Goal: Task Accomplishment & Management: Complete application form

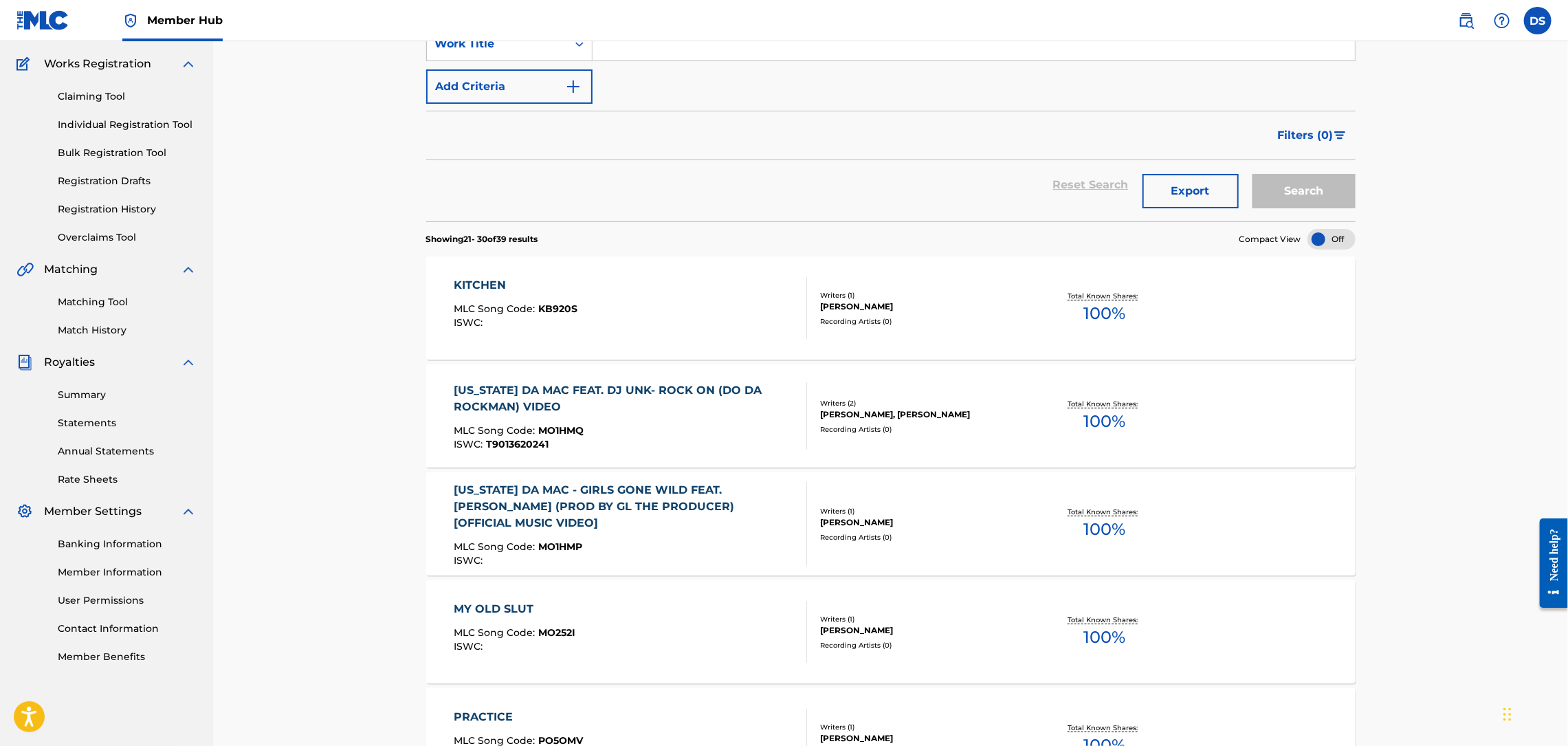
scroll to position [828, 0]
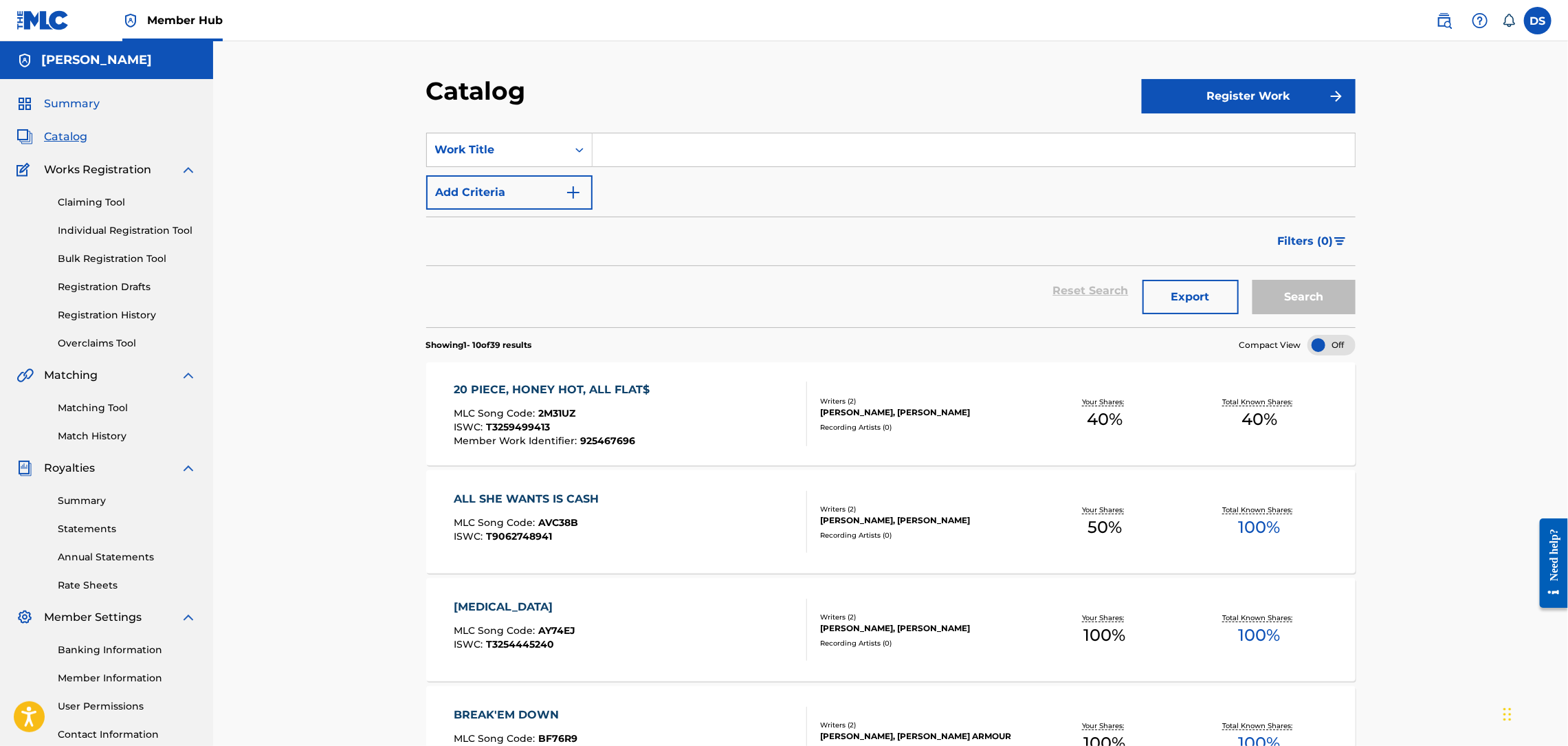
click at [72, 102] on span "Summary" at bounding box center [71, 104] width 56 height 17
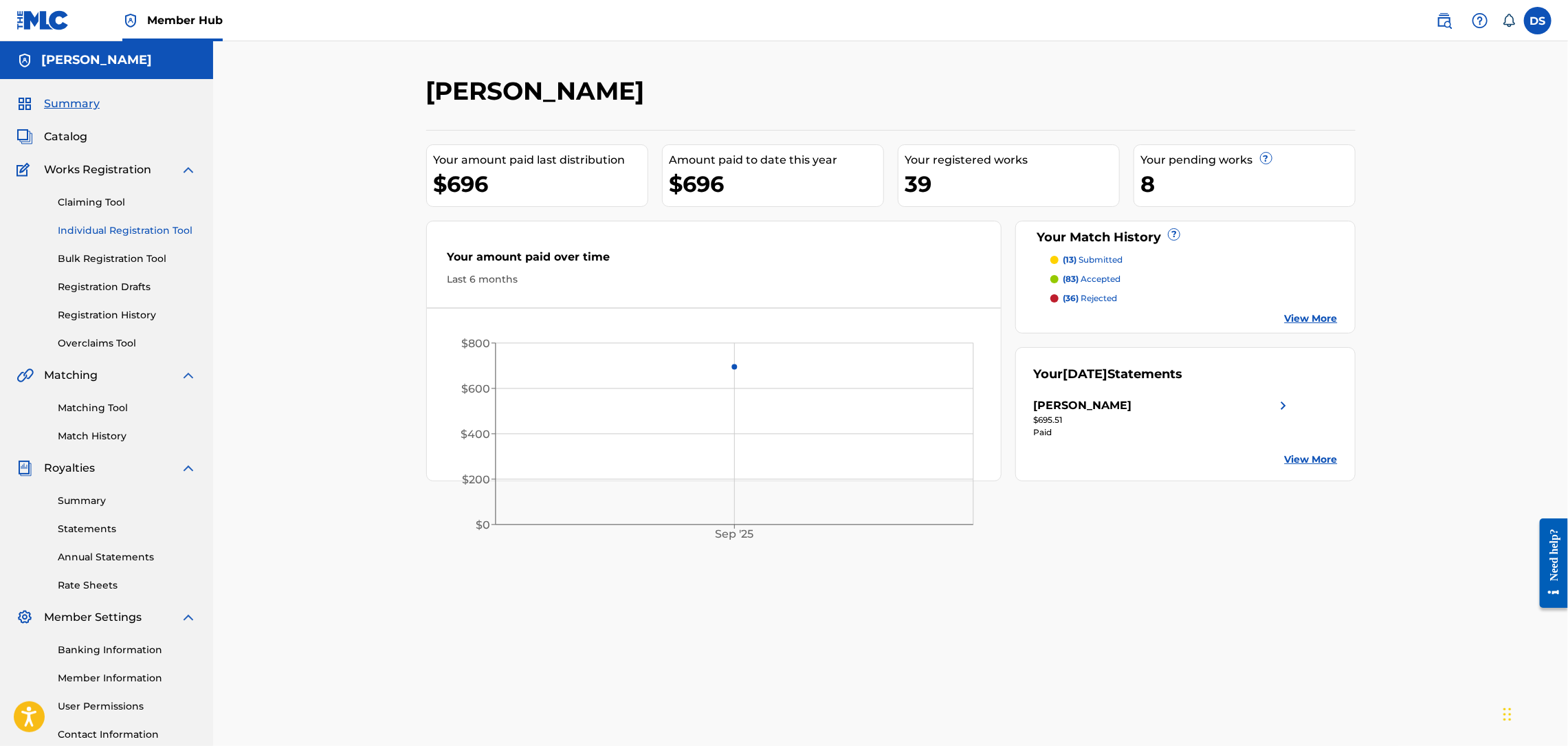
click at [95, 230] on link "Individual Registration Tool" at bounding box center [127, 230] width 139 height 15
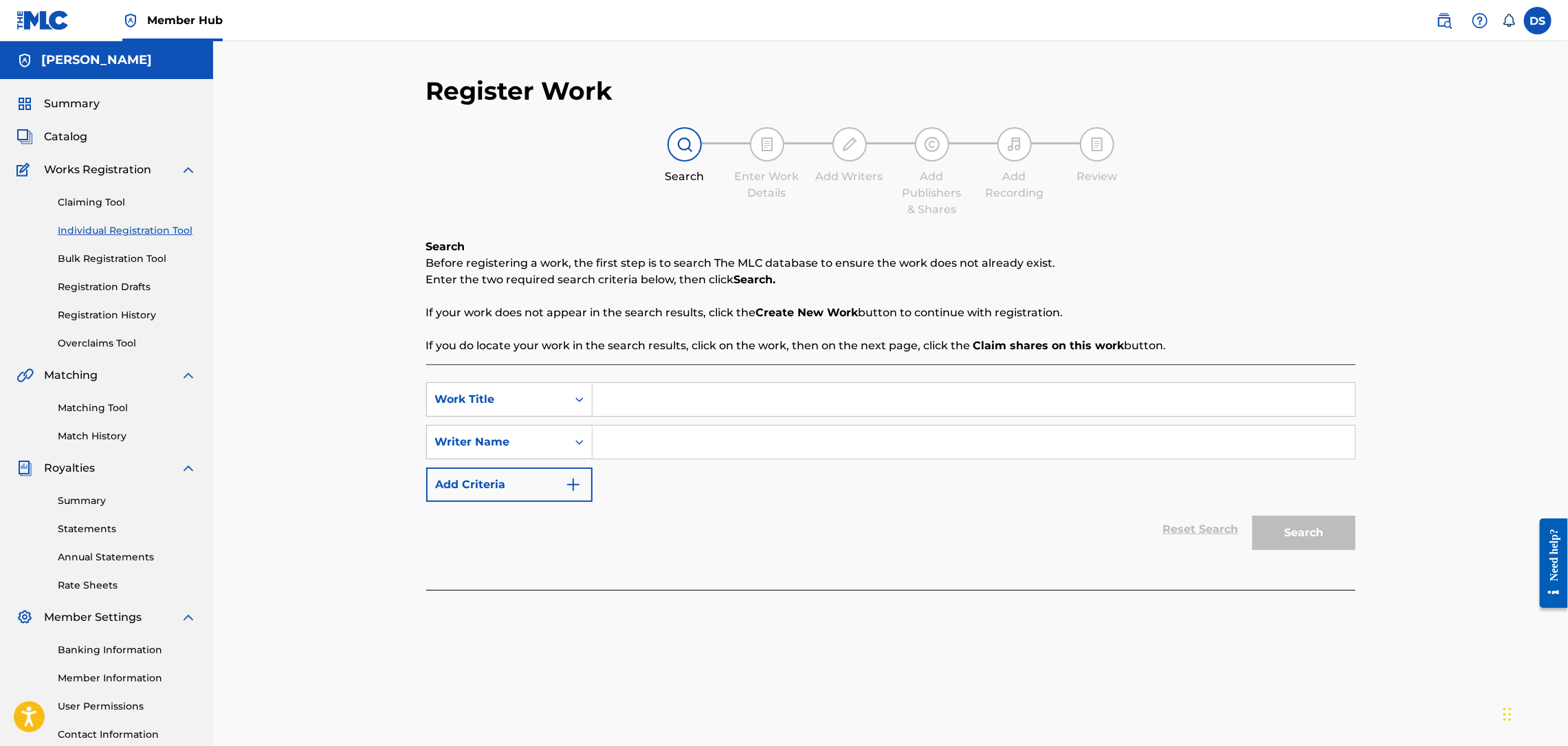
click at [606, 444] on input "Search Form" at bounding box center [973, 443] width 762 height 33
type input "[PERSON_NAME]"
click at [622, 412] on input "Search Form" at bounding box center [973, 399] width 762 height 33
paste input "Growin' Up"
type input "Growin' Up"
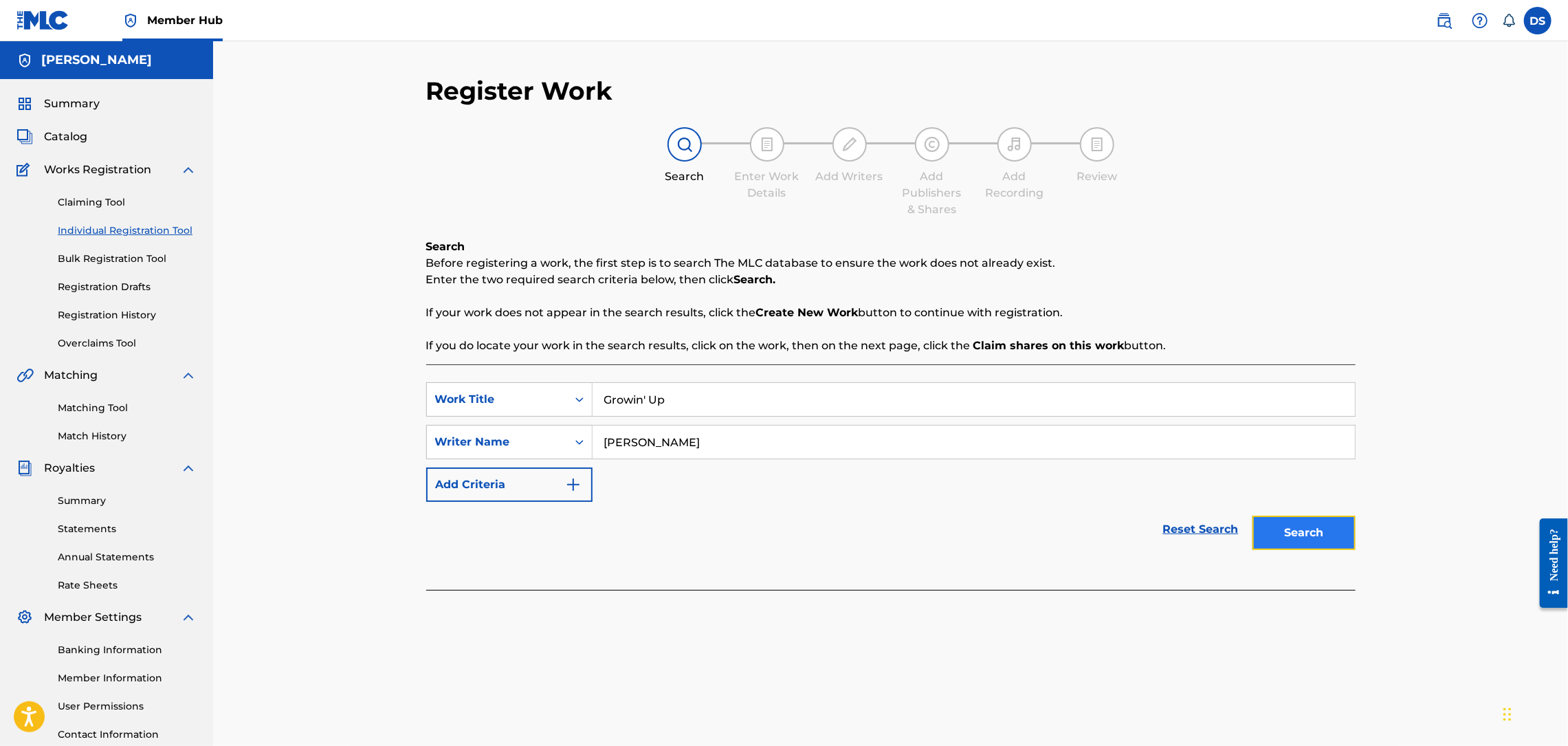
click at [1301, 535] on button "Search" at bounding box center [1304, 533] width 103 height 34
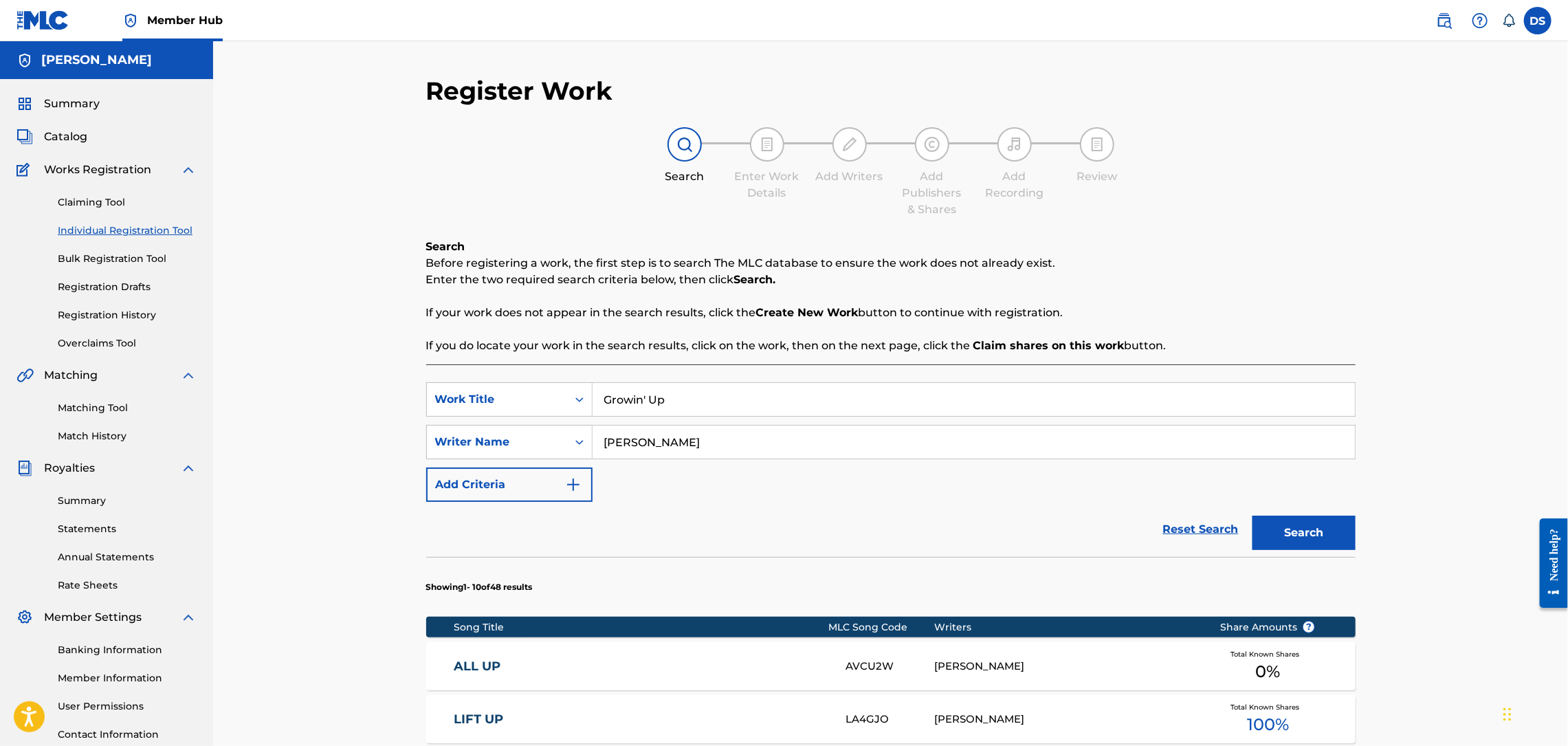
click at [1472, 571] on div "Register Work Search Enter Work Details Add Writers Add Publishers & Shares Add…" at bounding box center [891, 691] width 1355 height 1300
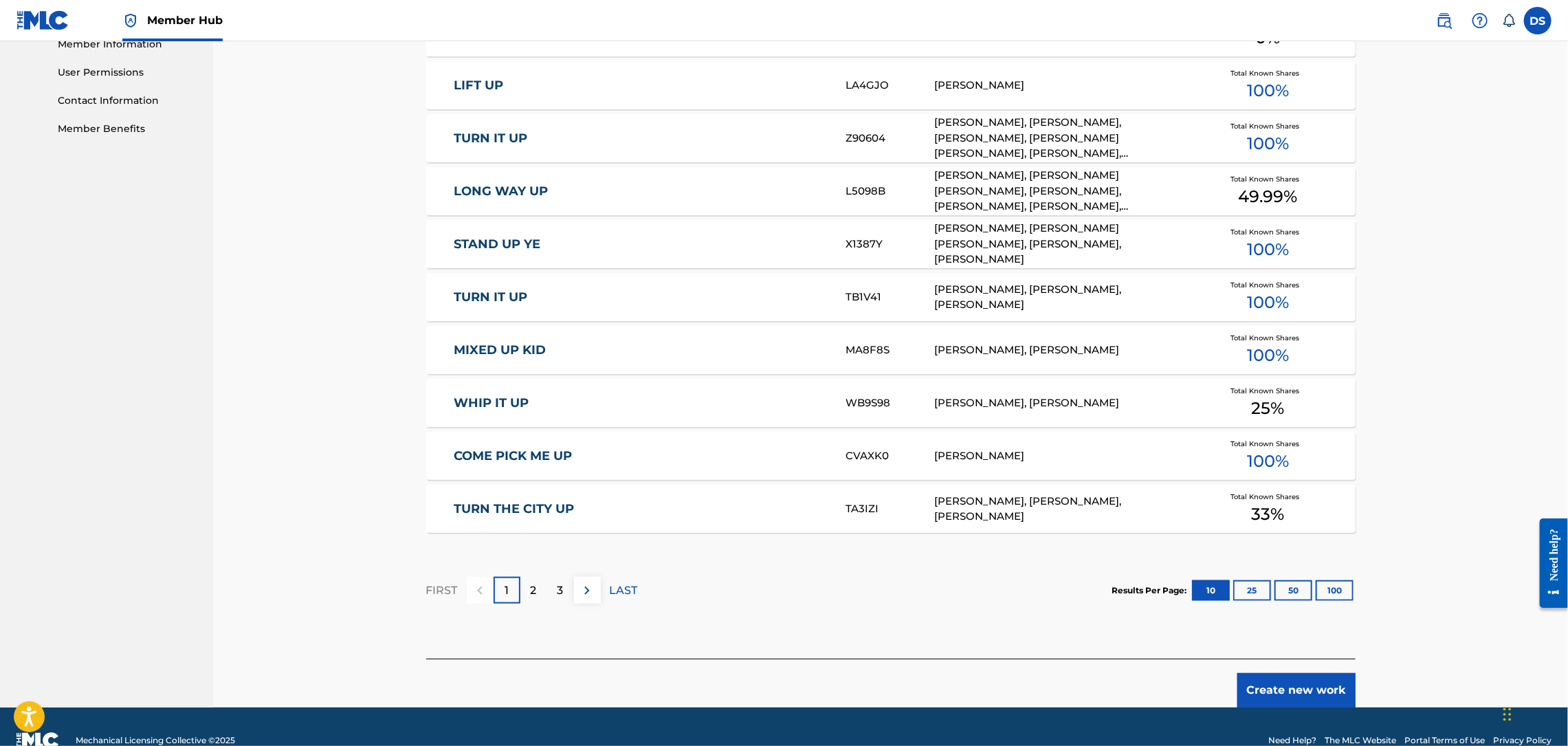
scroll to position [662, 0]
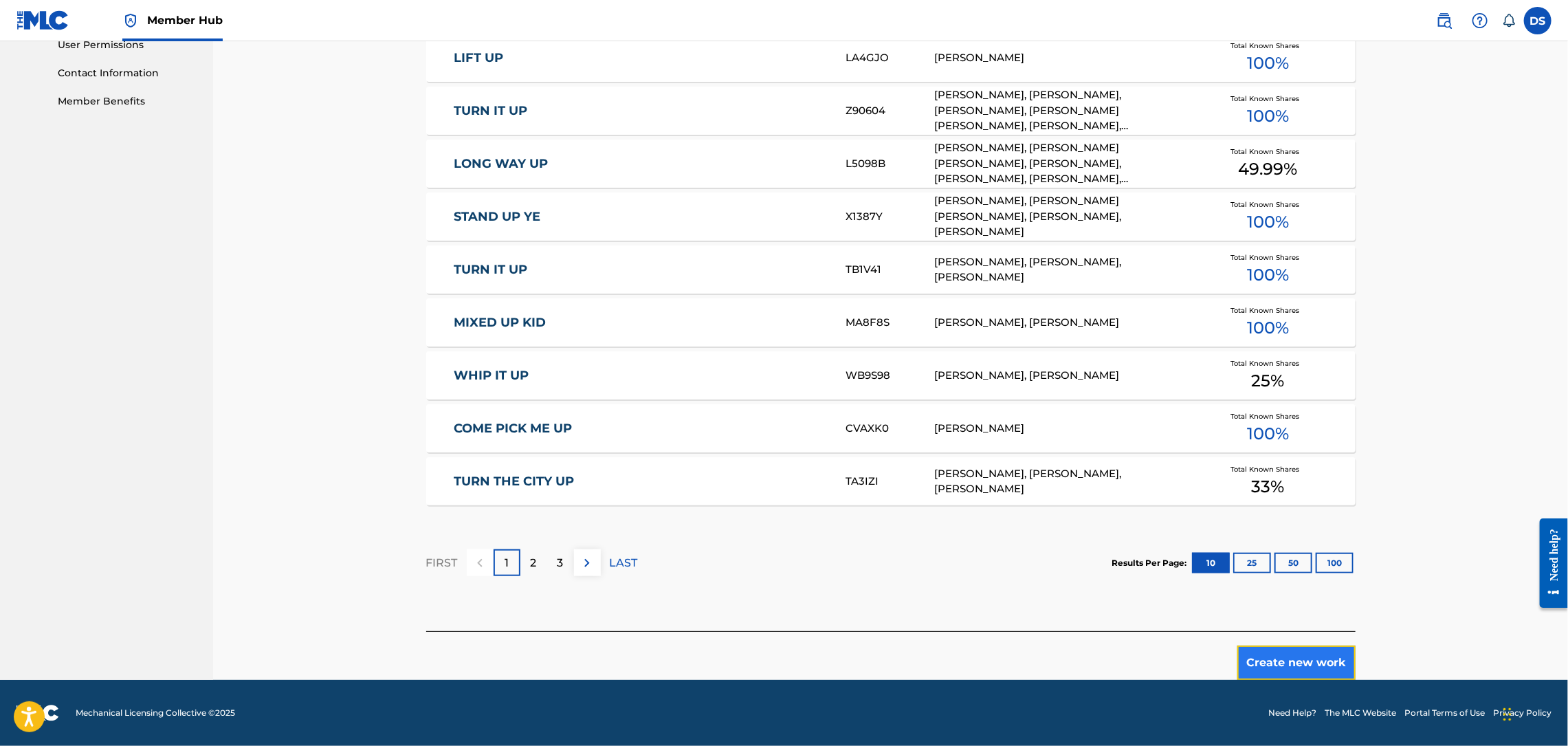
click at [1285, 667] on button "Create new work" at bounding box center [1296, 662] width 118 height 34
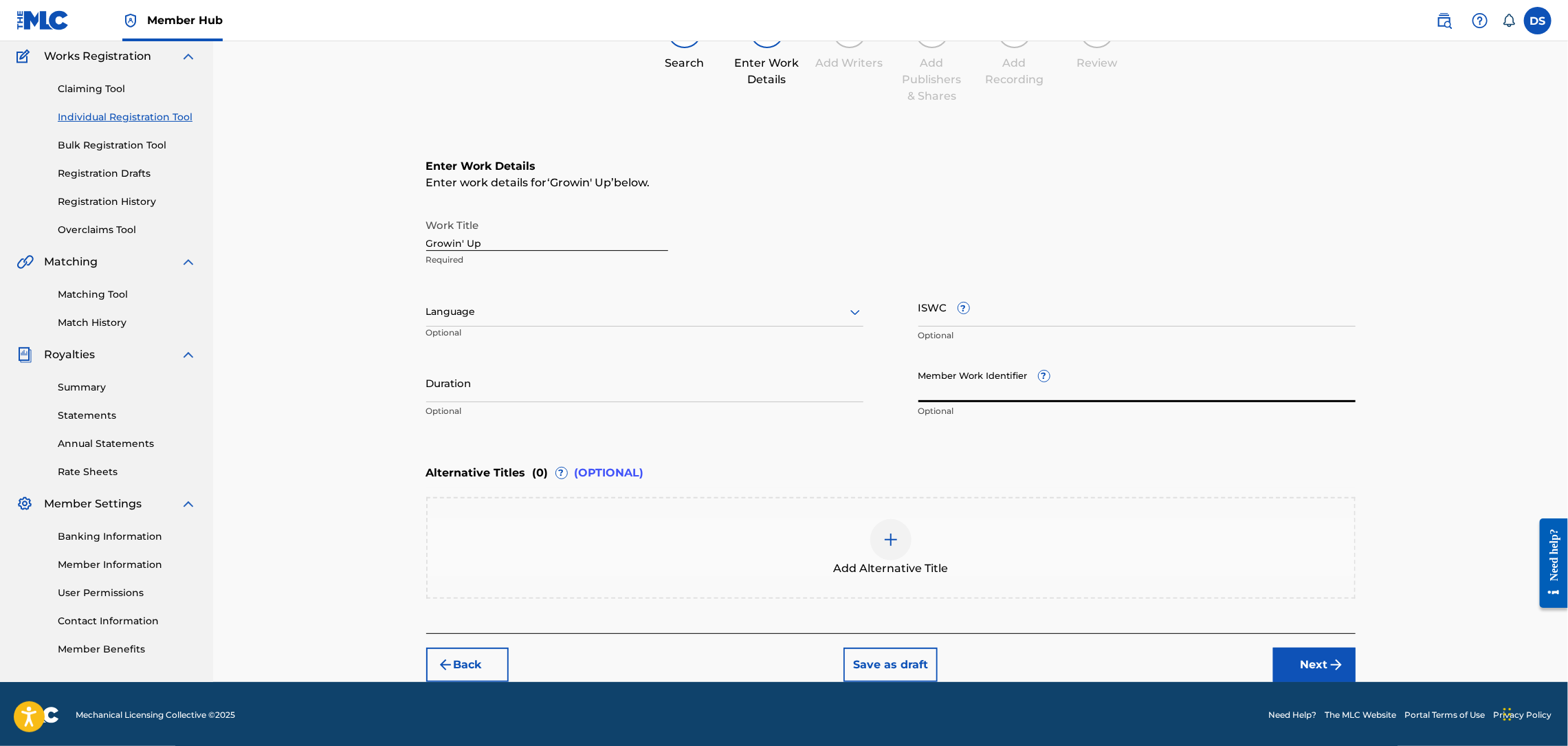
click at [940, 386] on input "Member Work Identifier ?" at bounding box center [1136, 383] width 438 height 39
type input "P358QM"
click at [546, 310] on div at bounding box center [644, 312] width 438 height 18
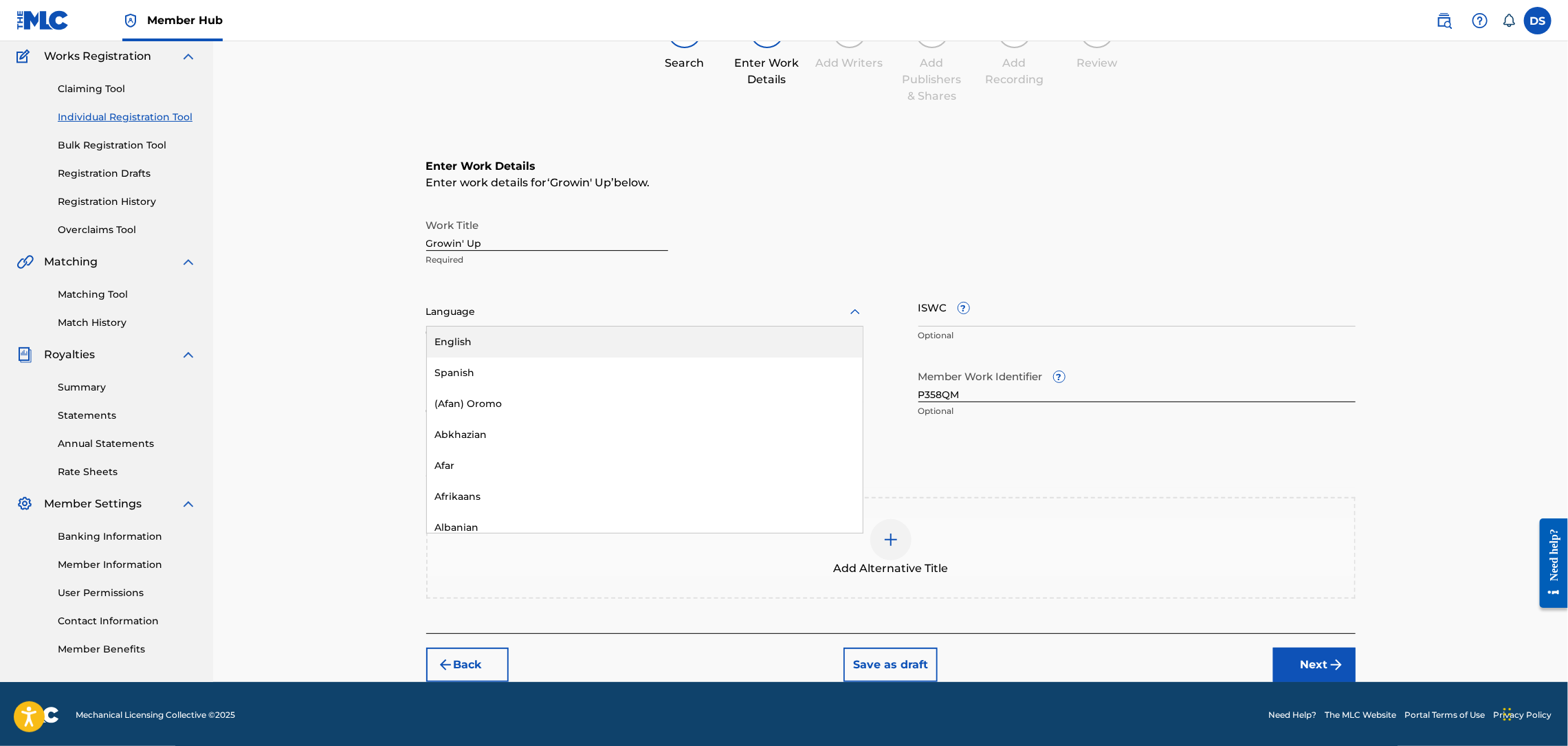
click at [454, 342] on div "English" at bounding box center [644, 343] width 436 height 31
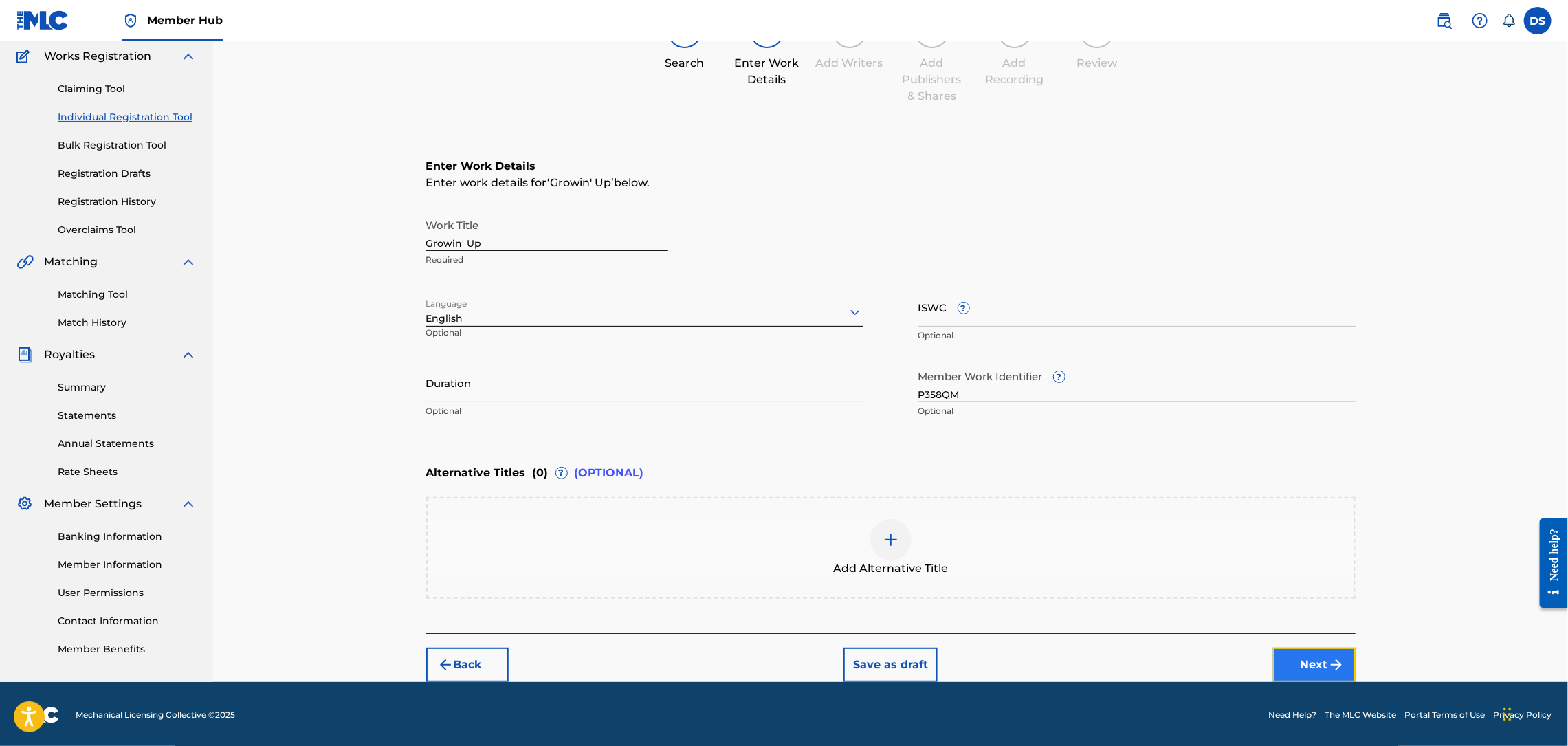
click at [1301, 659] on button "Next" at bounding box center [1314, 665] width 82 height 34
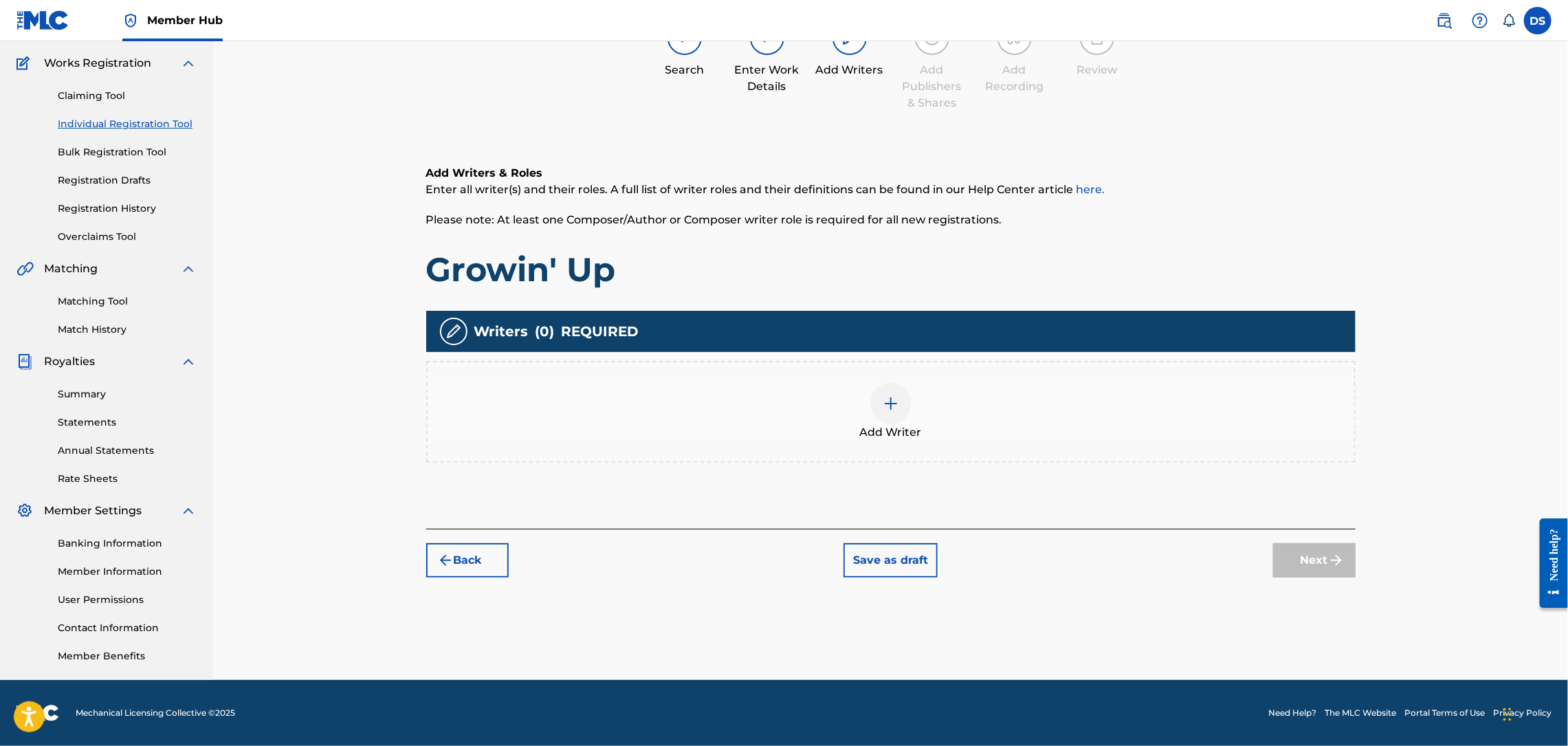
scroll to position [62, 0]
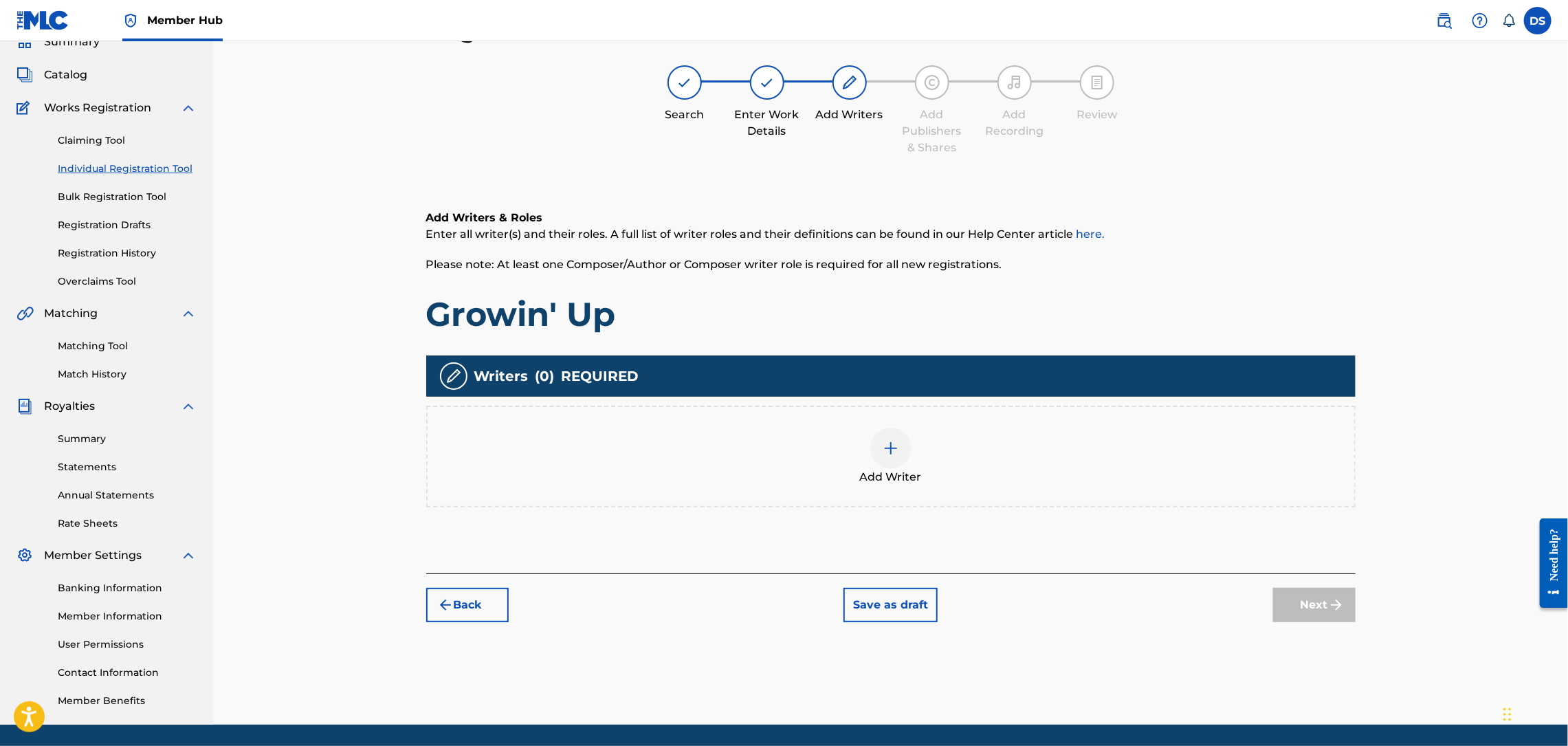
click at [890, 447] on img at bounding box center [891, 447] width 17 height 17
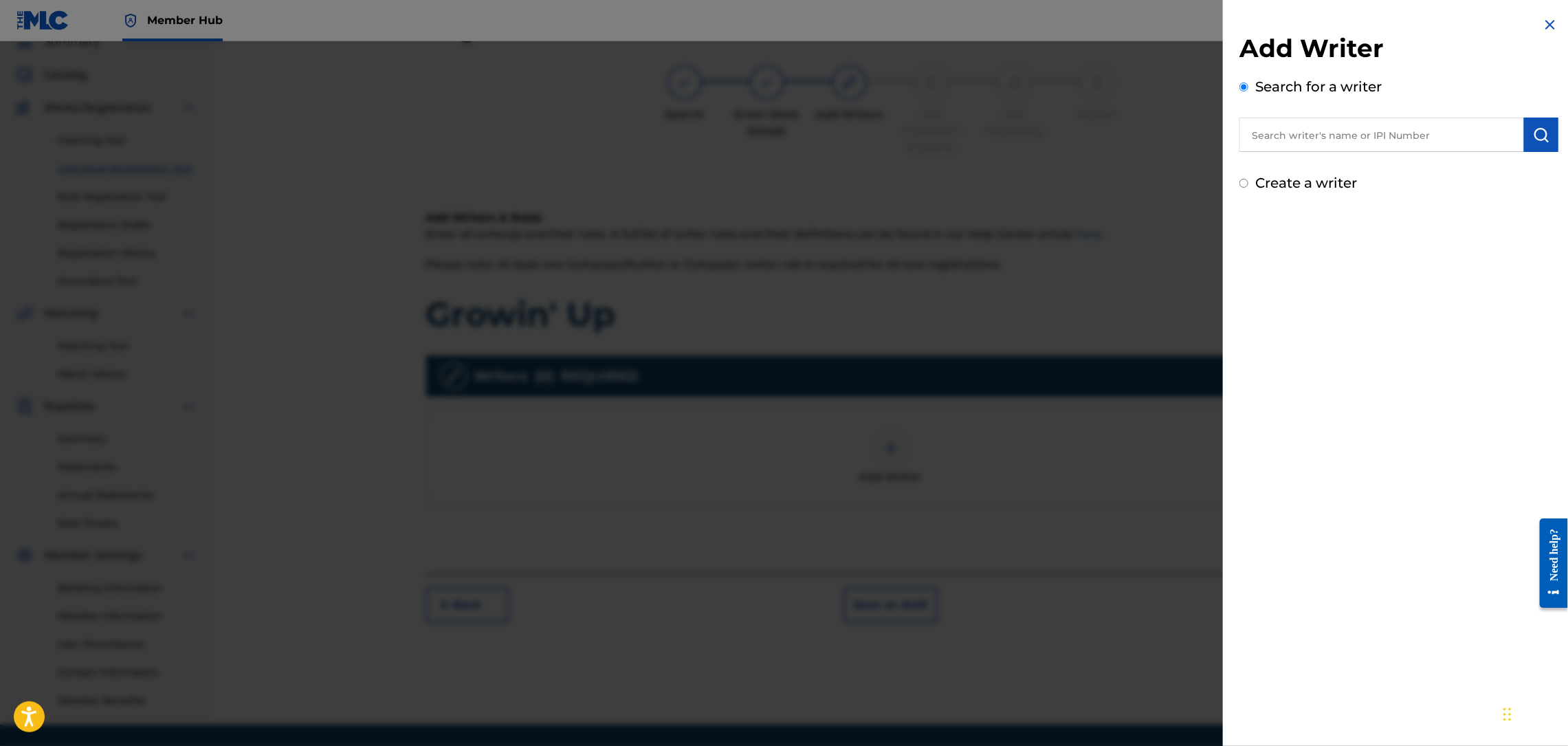
click at [1300, 120] on input "text" at bounding box center [1381, 134] width 285 height 34
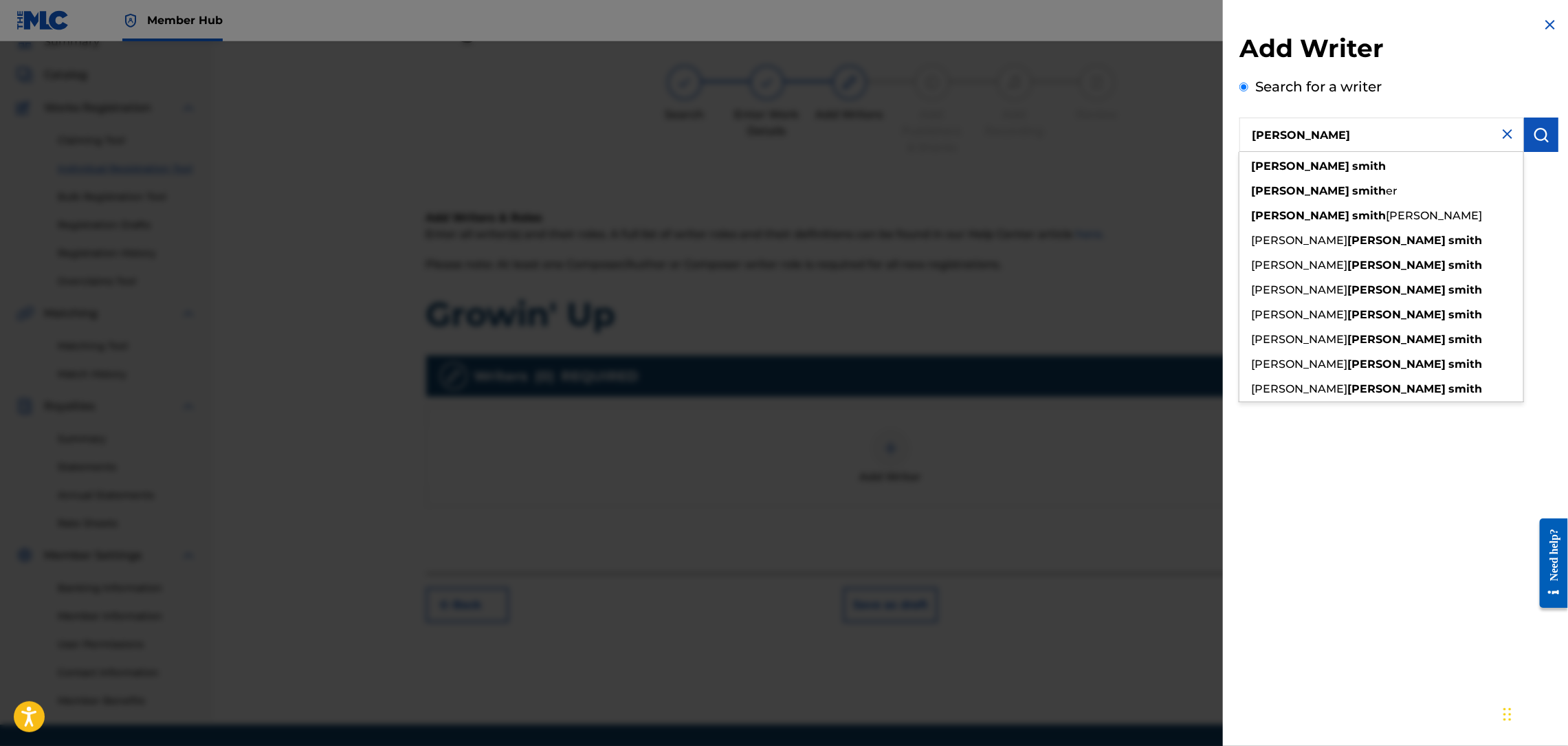
type input "[PERSON_NAME]"
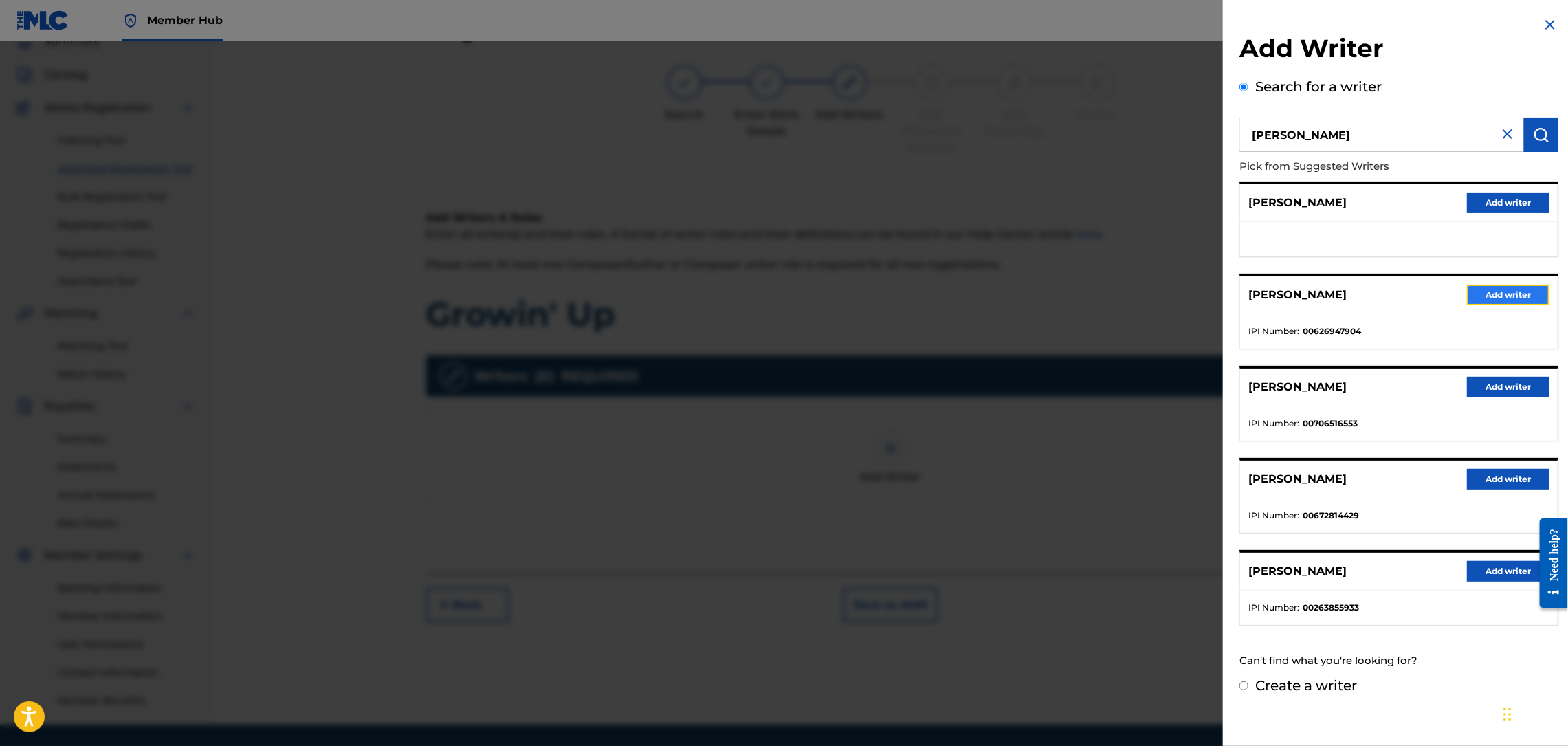
click at [1495, 297] on button "Add writer" at bounding box center [1508, 295] width 82 height 21
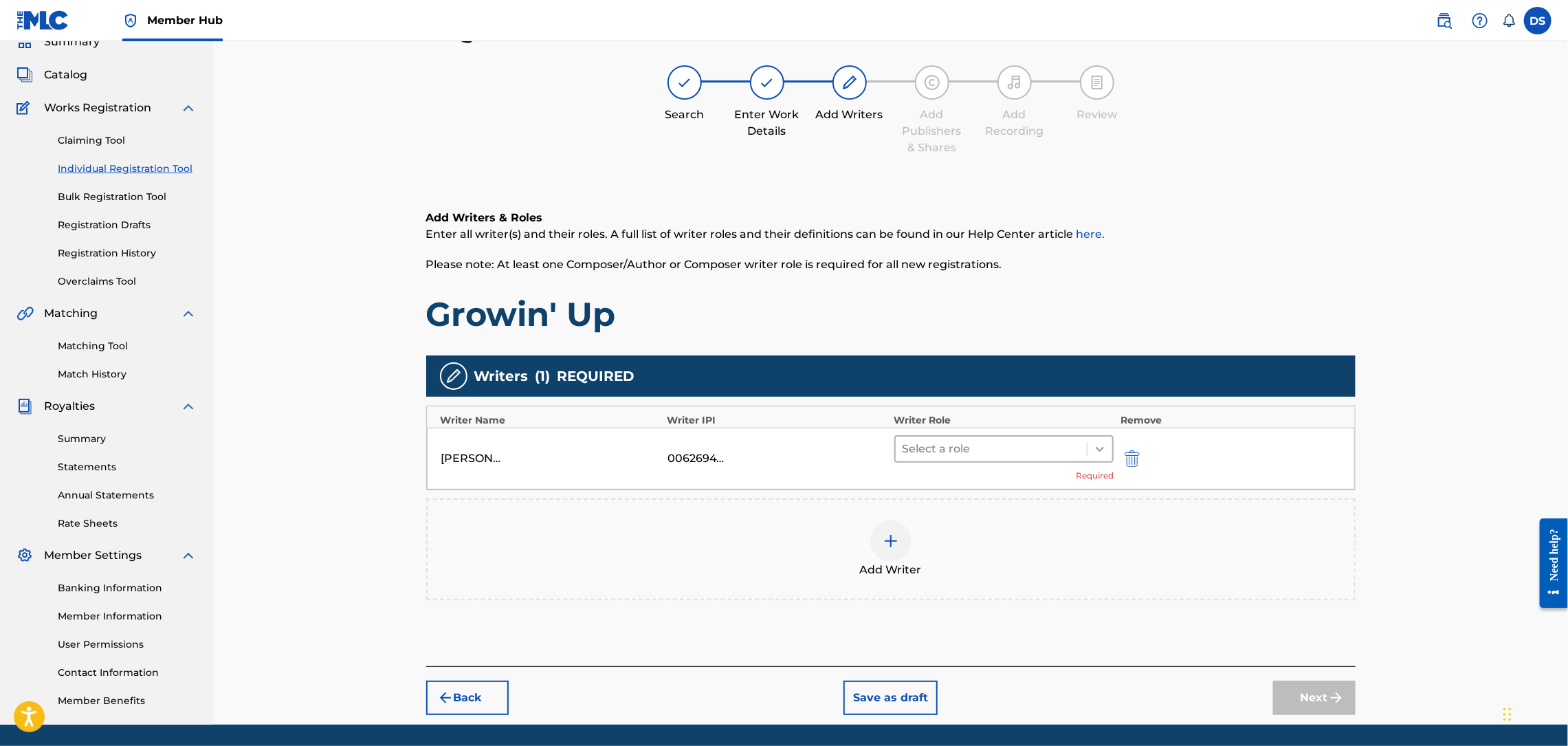
click at [1105, 447] on icon at bounding box center [1100, 449] width 14 height 14
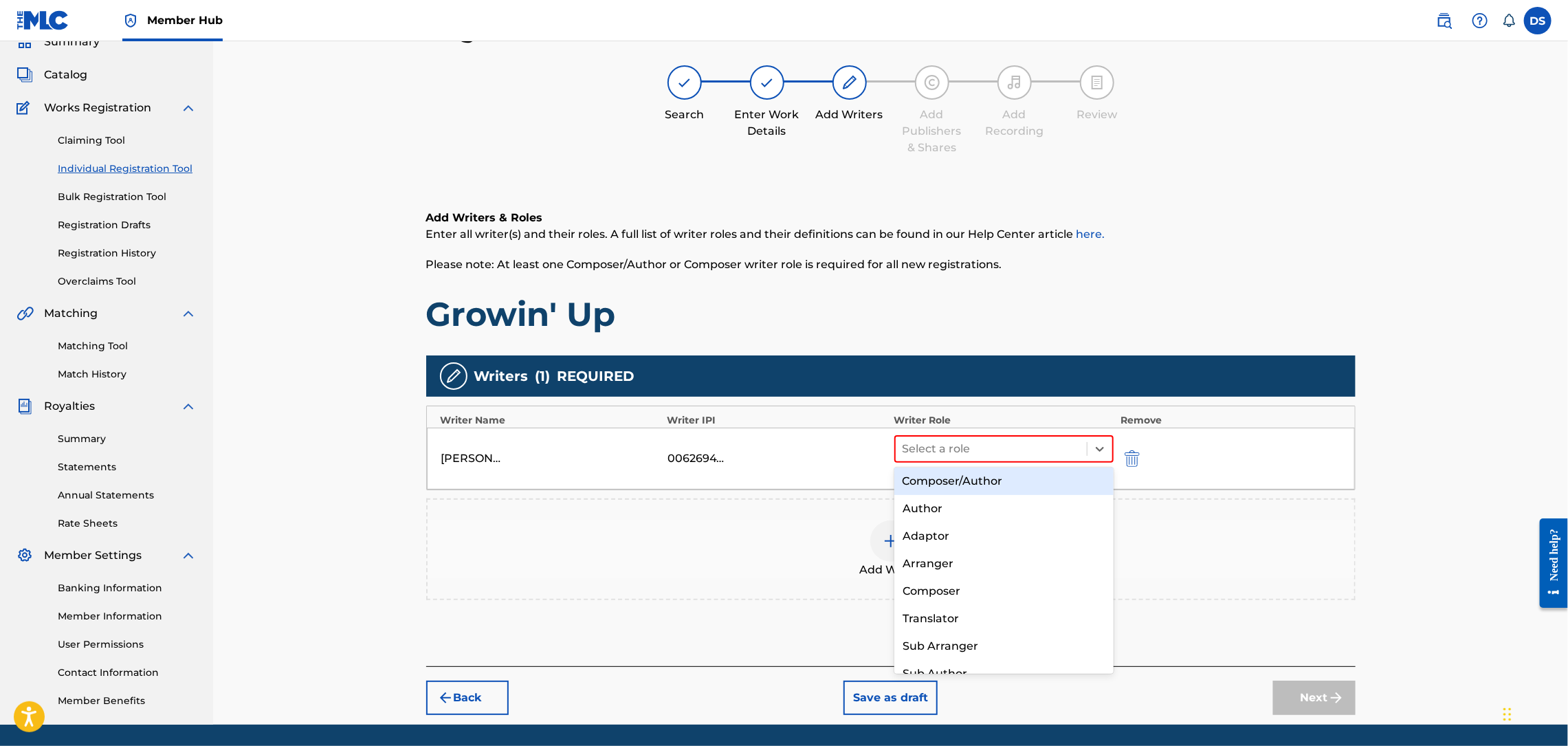
scroll to position [4, 0]
click at [946, 480] on div "Composer/Author" at bounding box center [1004, 481] width 219 height 27
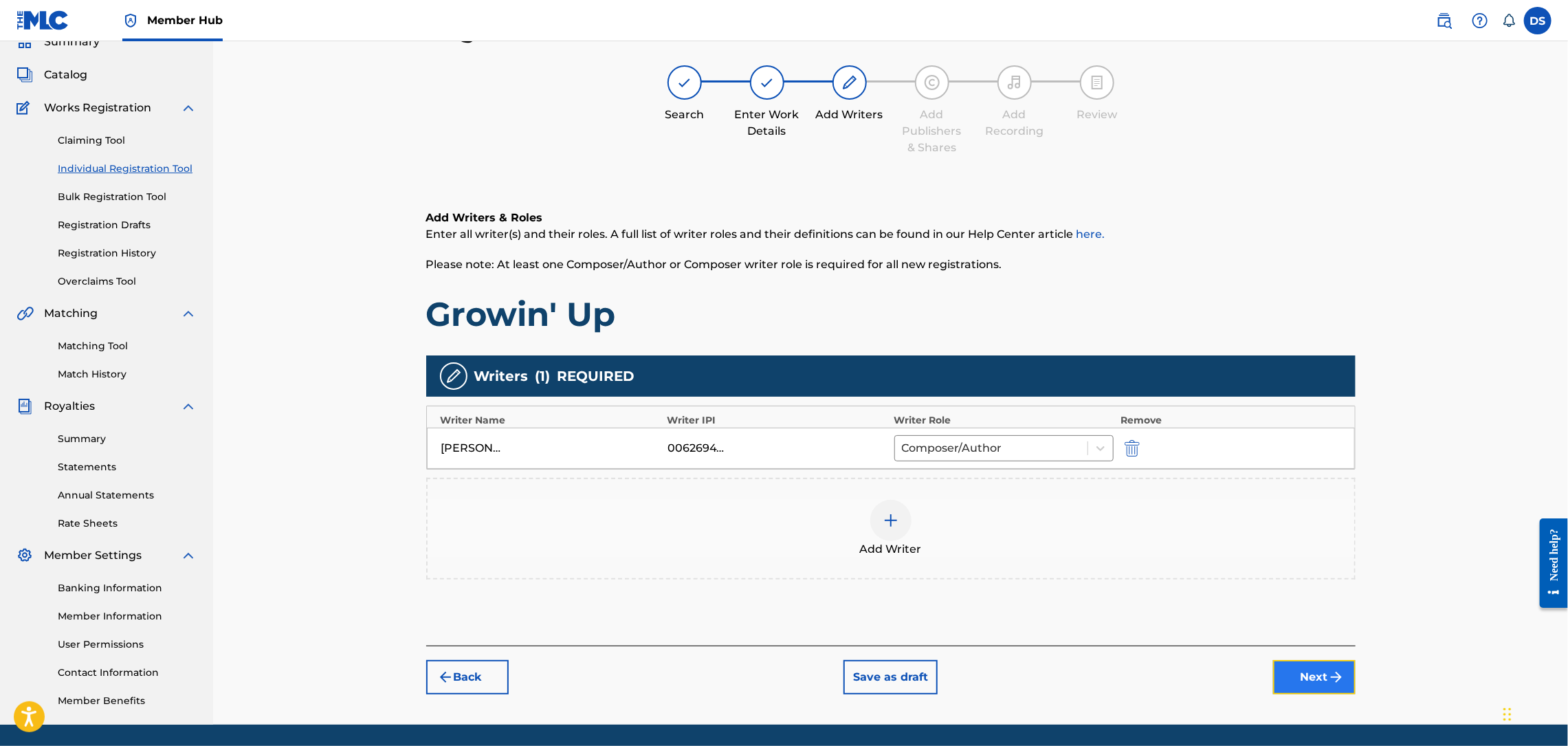
click at [1323, 677] on button "Next" at bounding box center [1314, 676] width 82 height 34
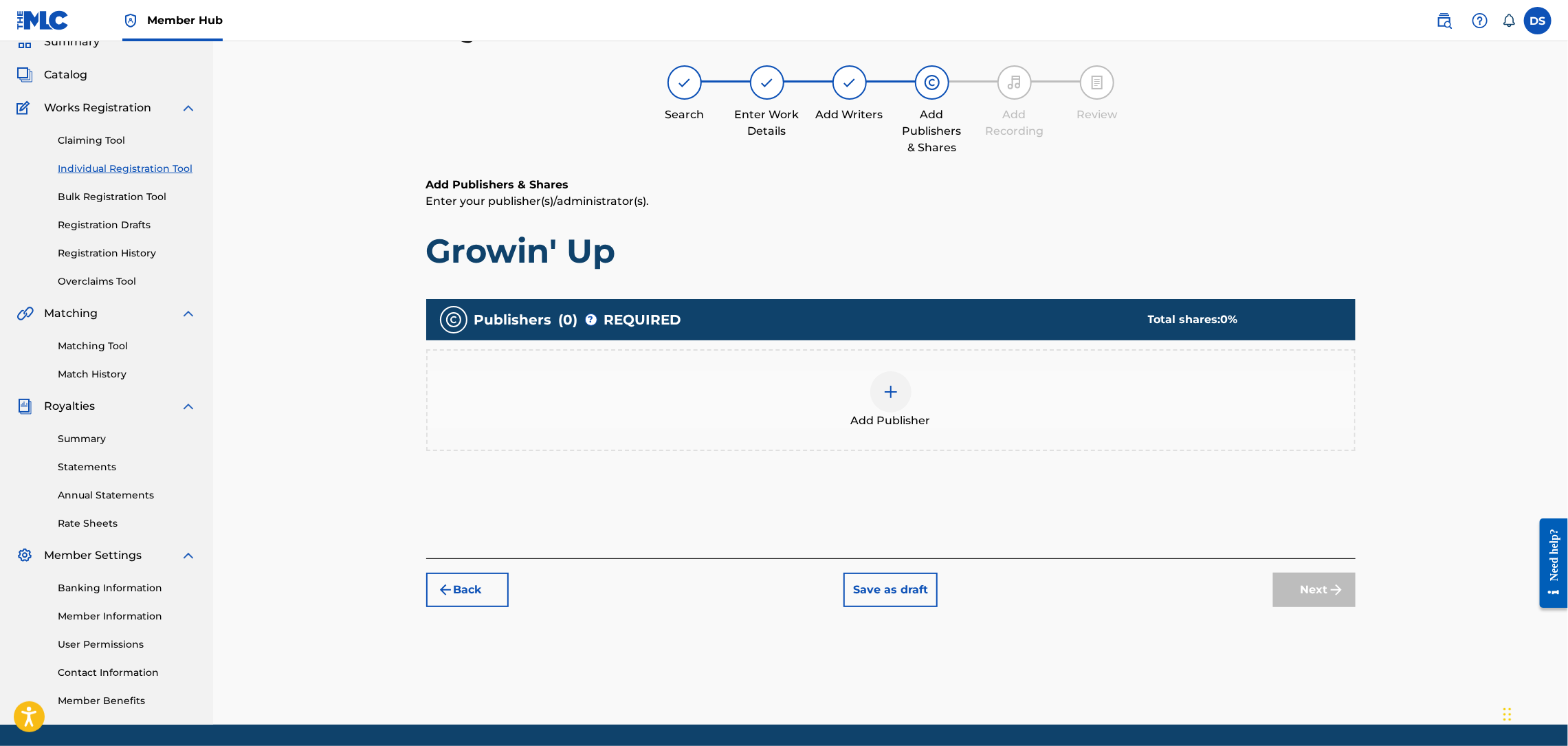
click at [886, 396] on img at bounding box center [891, 392] width 17 height 17
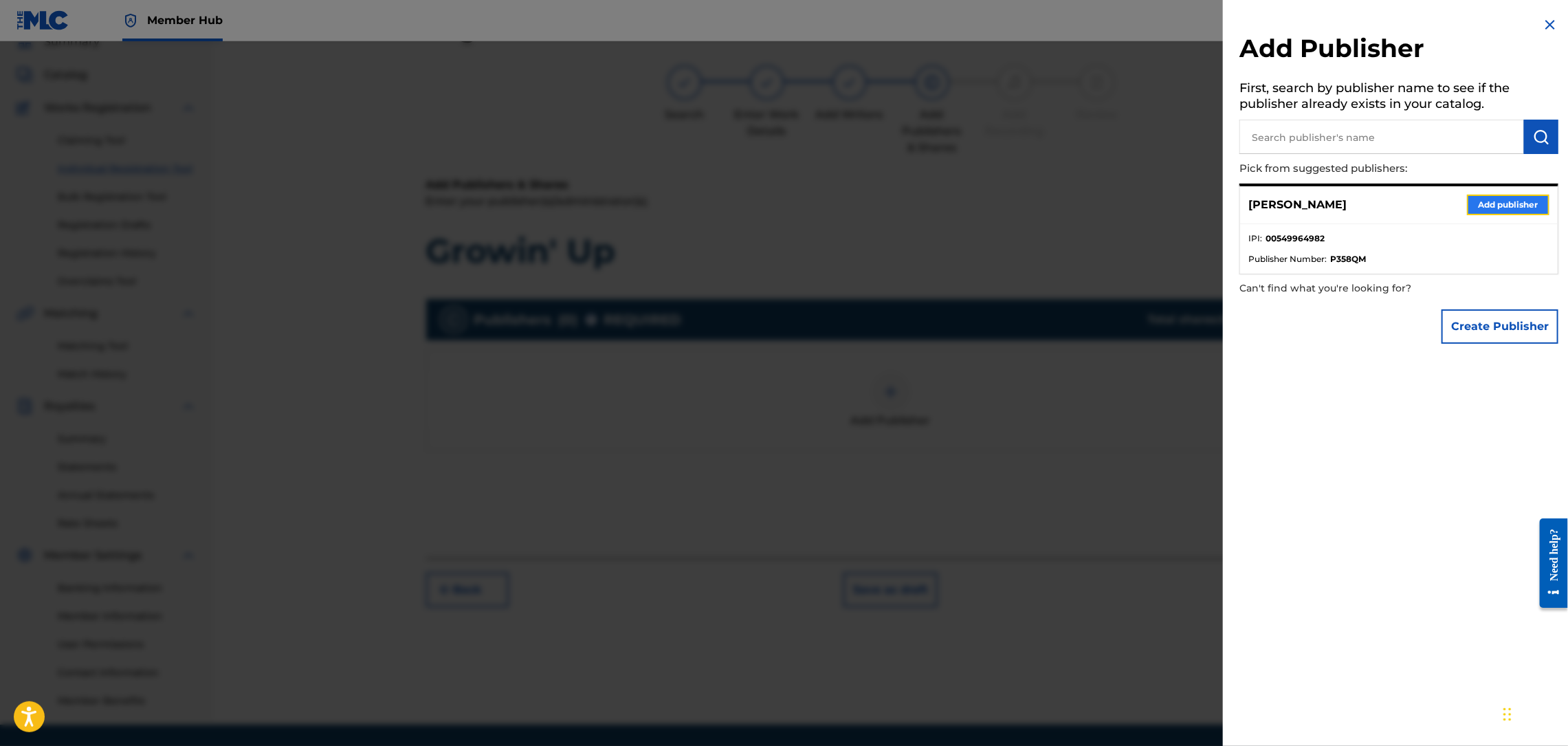
click at [1497, 202] on button "Add publisher" at bounding box center [1508, 205] width 82 height 21
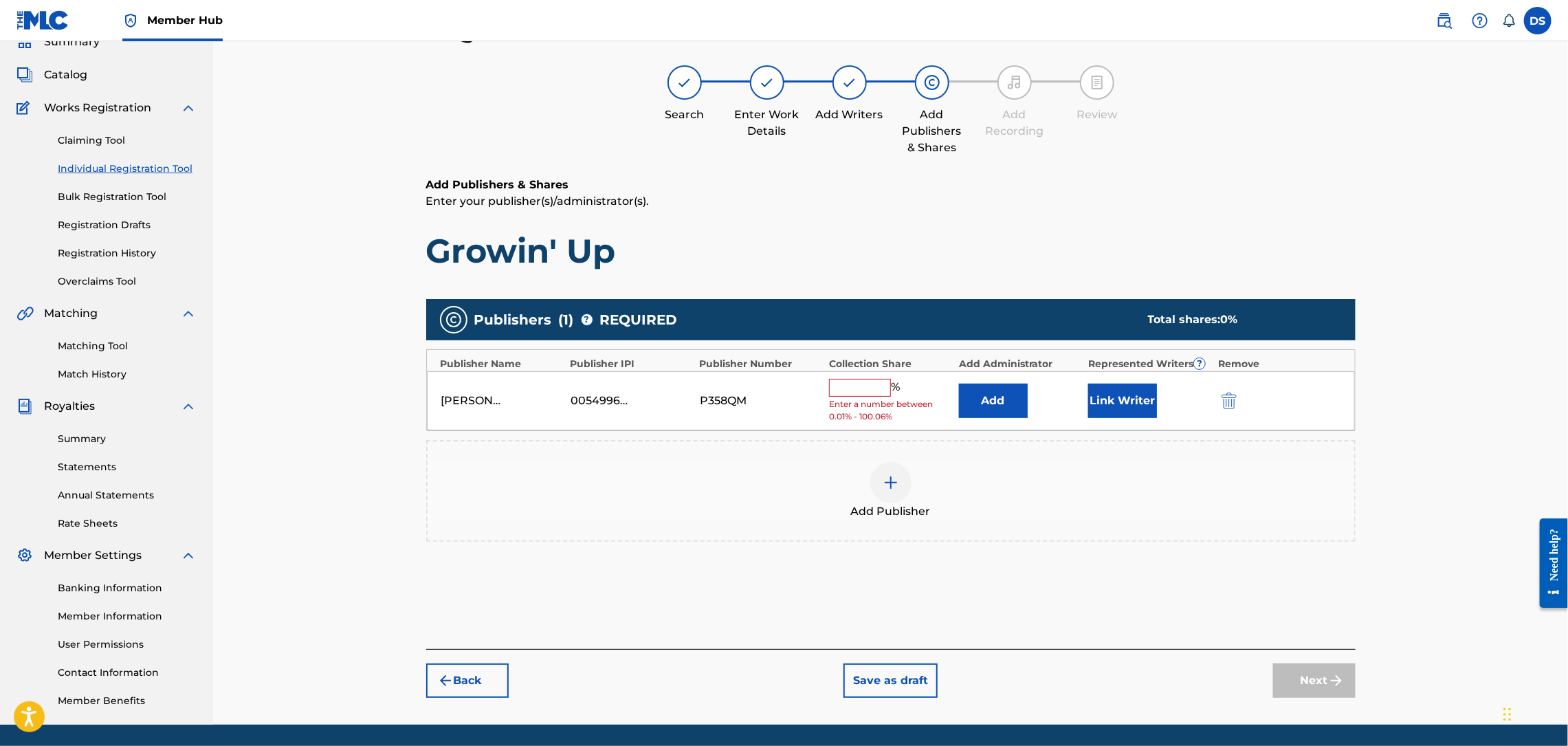
click at [883, 392] on input "text" at bounding box center [859, 388] width 62 height 18
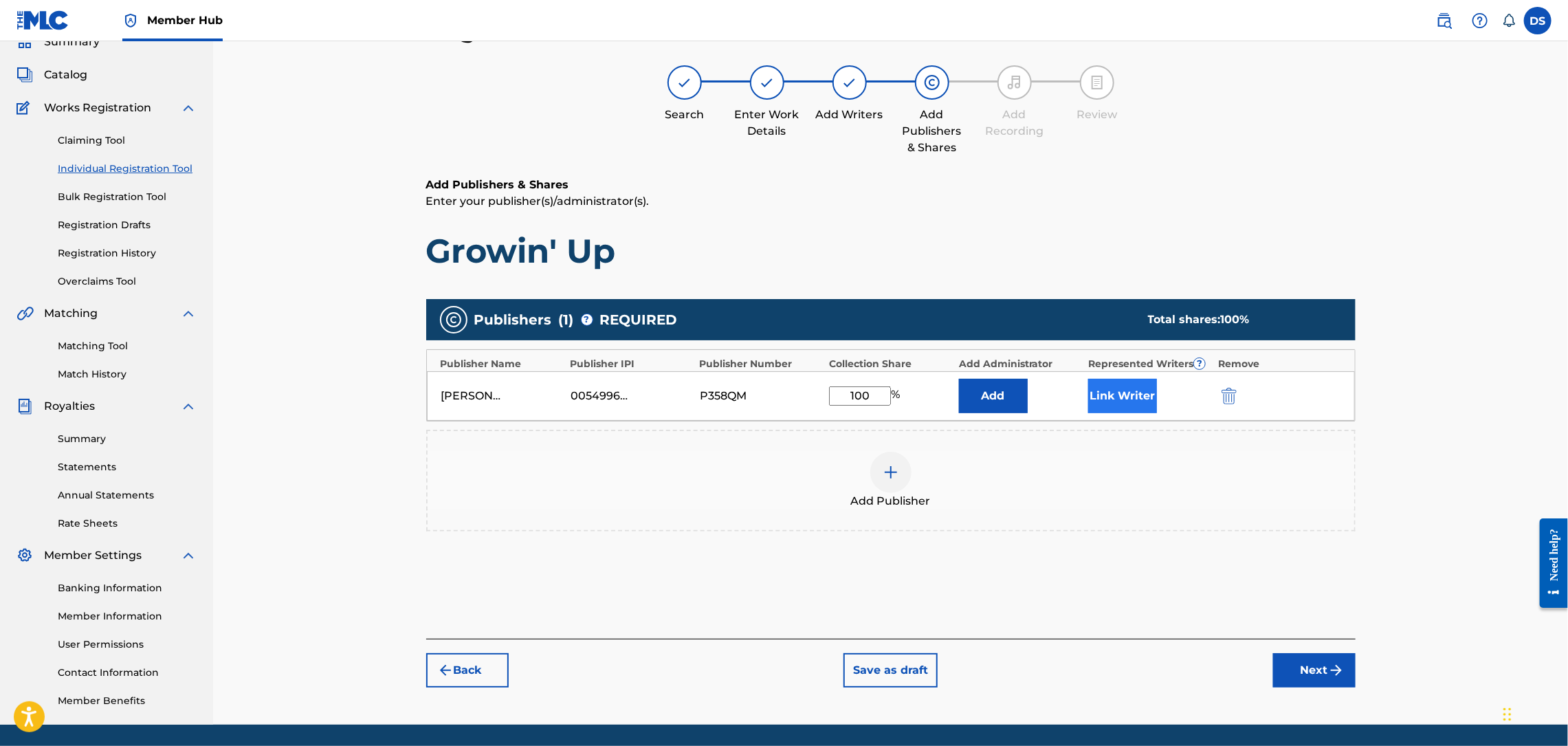
type input "100"
click at [1128, 405] on button "Link Writer" at bounding box center [1123, 396] width 69 height 34
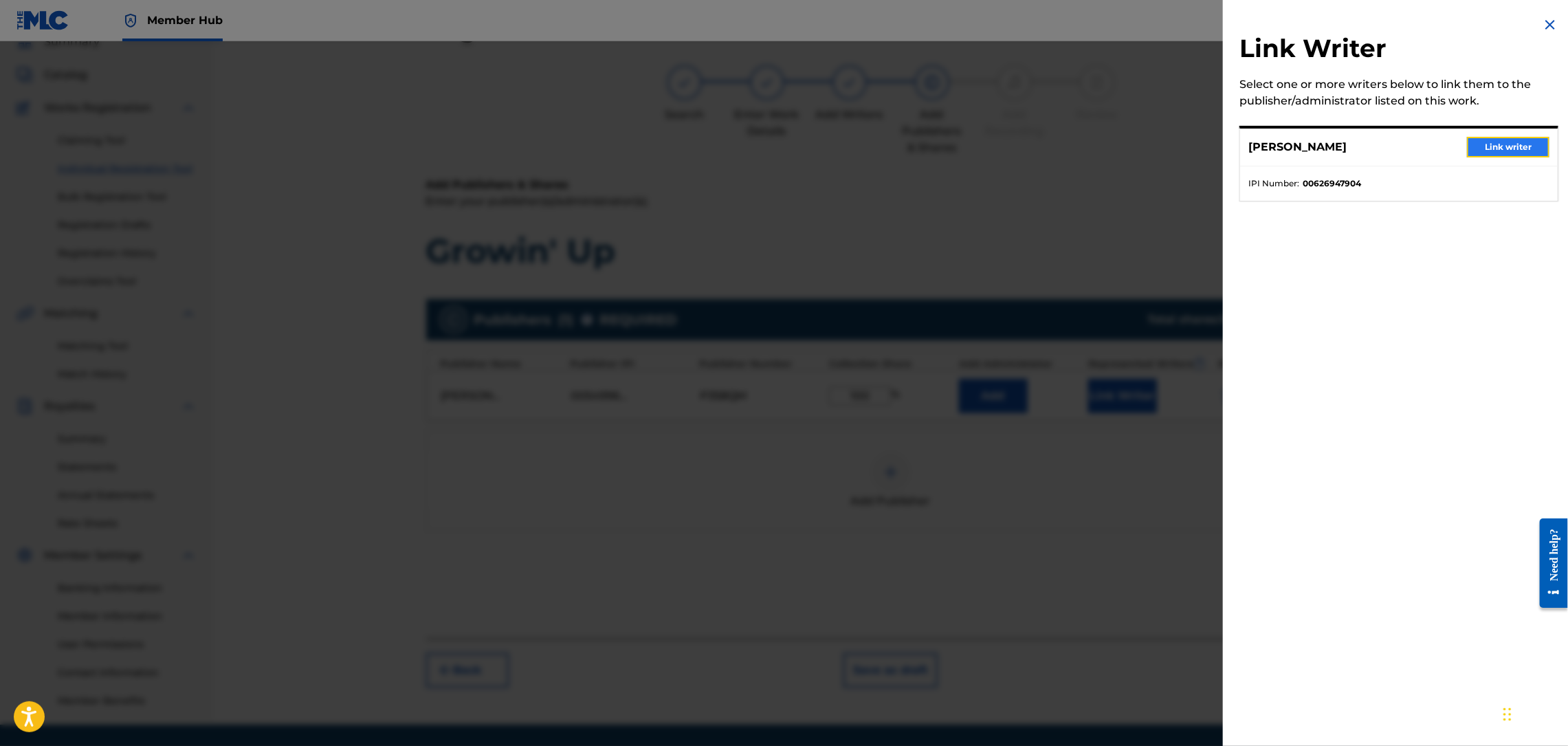
click at [1506, 143] on button "Link writer" at bounding box center [1508, 147] width 82 height 21
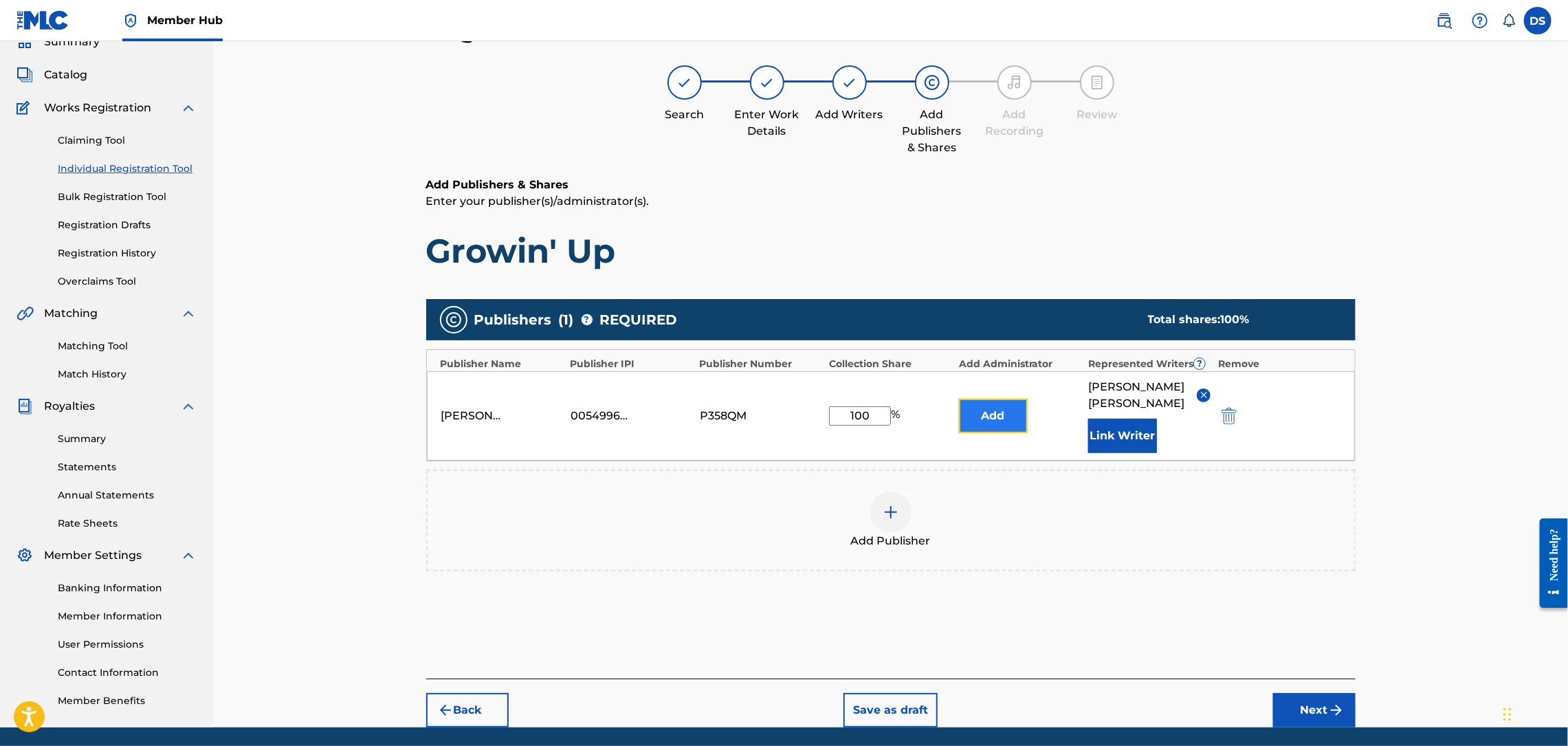
click at [976, 398] on button "Add" at bounding box center [993, 415] width 69 height 34
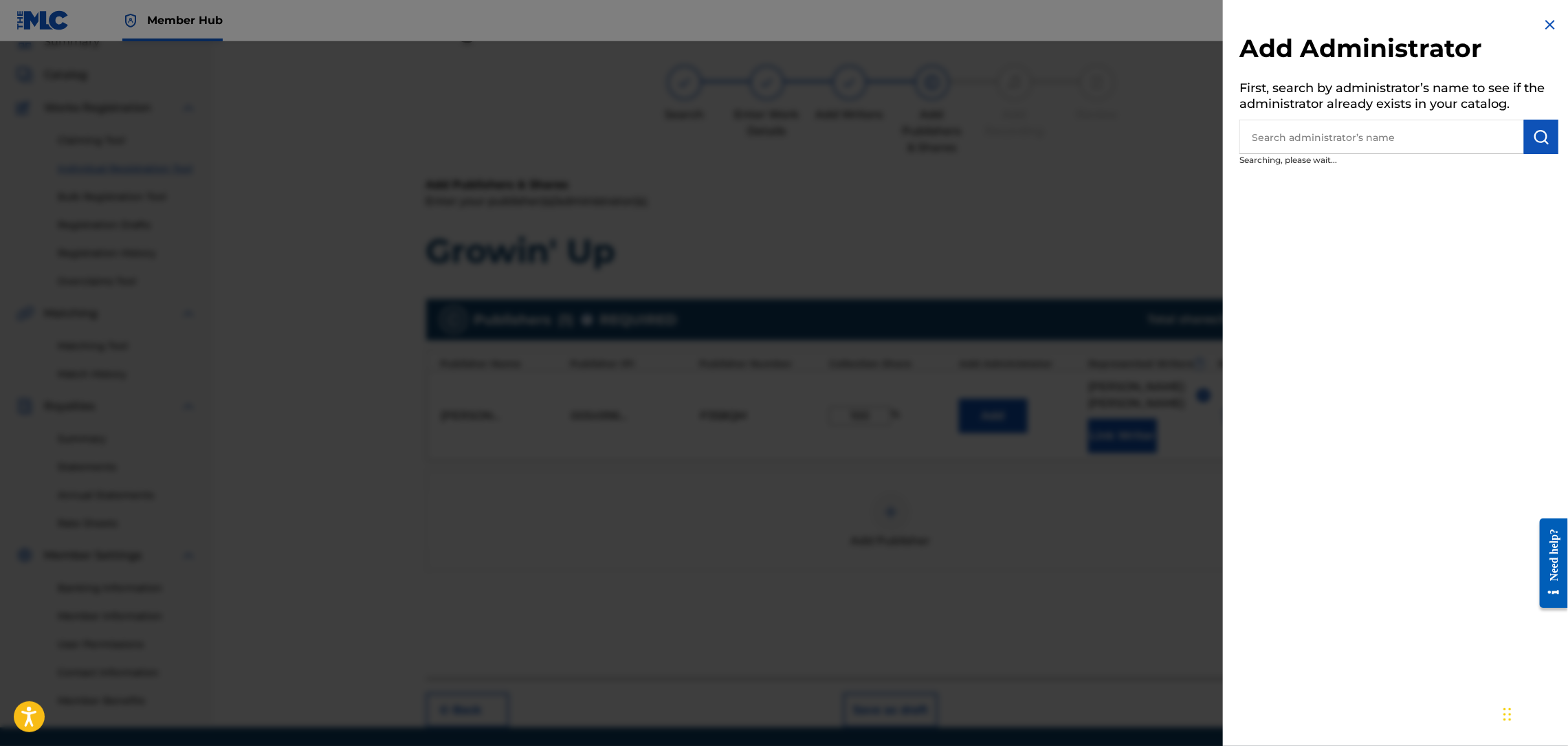
click at [1309, 149] on input "text" at bounding box center [1381, 136] width 285 height 34
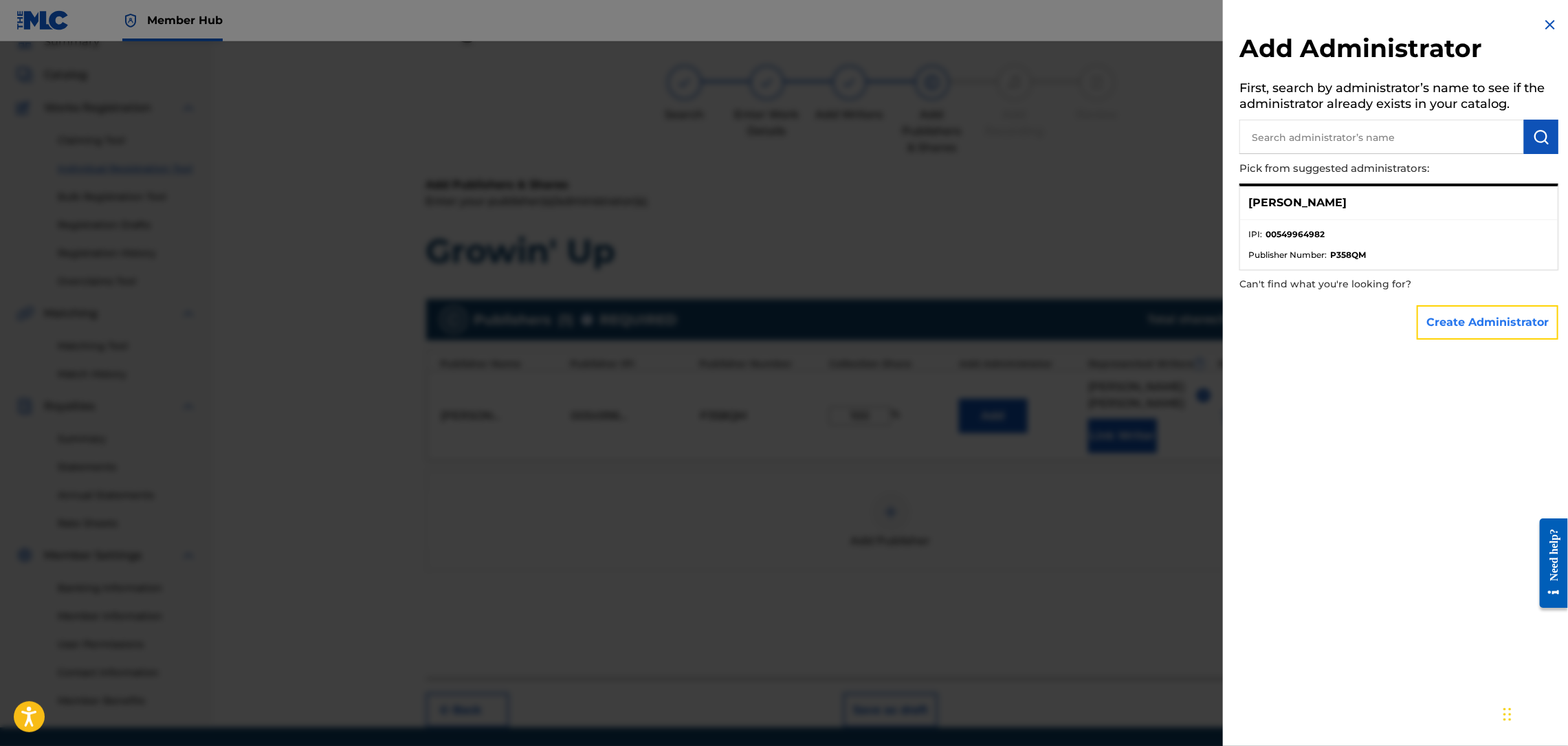
click at [1451, 326] on button "Create Administrator" at bounding box center [1488, 322] width 142 height 34
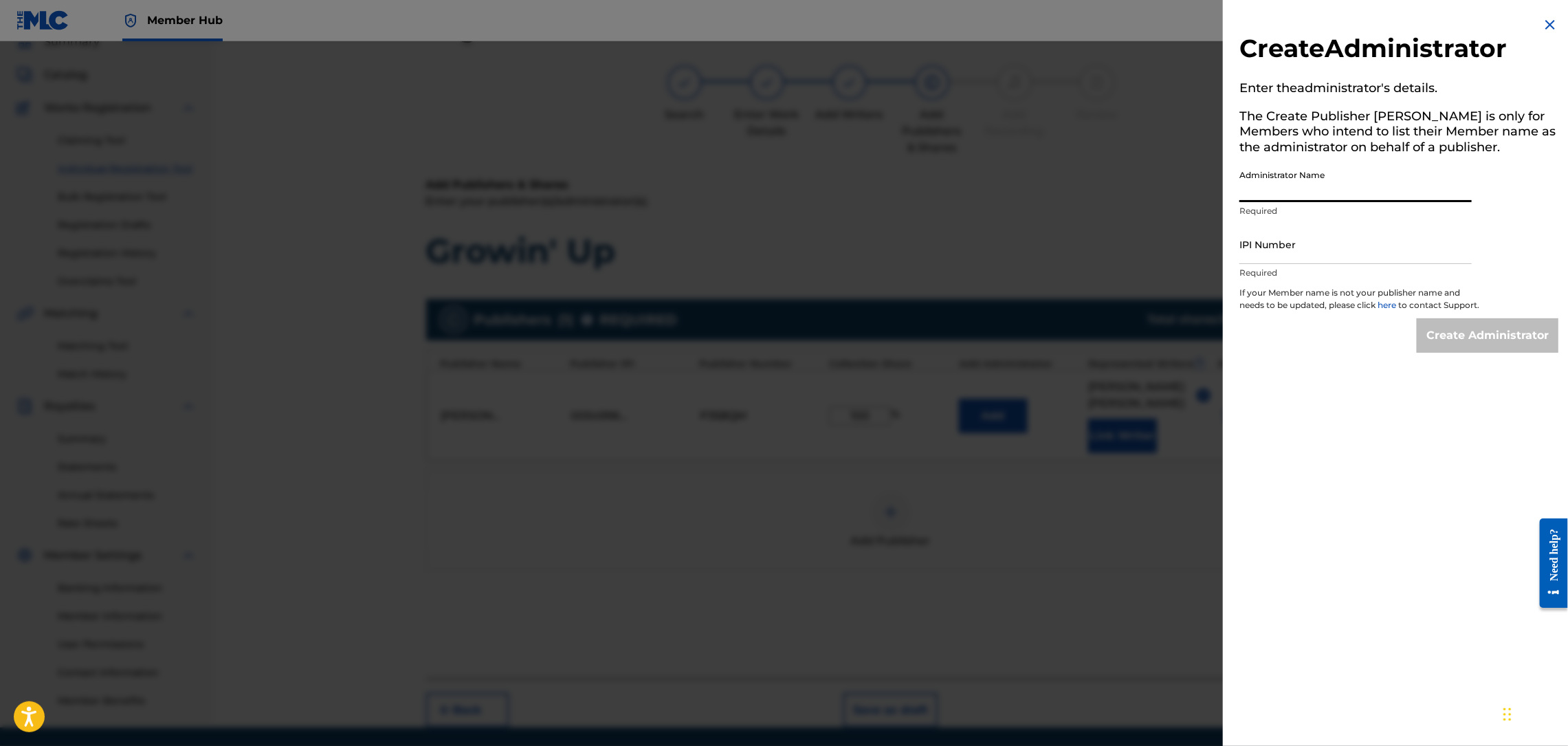
click at [1310, 186] on input "Administrator Name" at bounding box center [1355, 182] width 232 height 39
type input "MONTANADAMAC MUSIC PUBLISHING"
click at [1291, 249] on input "IPI Number" at bounding box center [1355, 245] width 232 height 39
type input "00549964982"
click at [1457, 343] on input "Create Administrator" at bounding box center [1488, 335] width 142 height 34
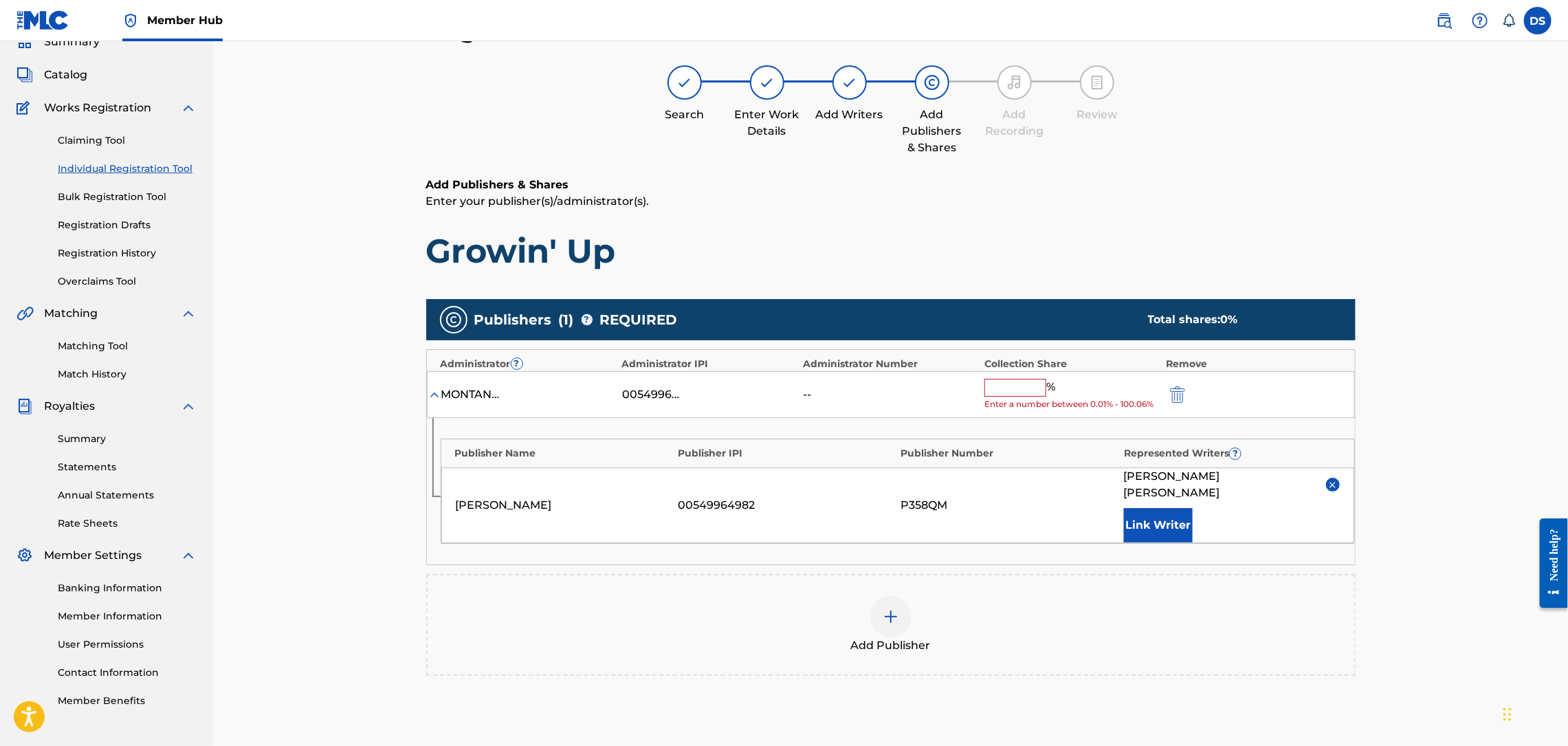
click at [1019, 390] on input "text" at bounding box center [1015, 388] width 62 height 18
type input "100"
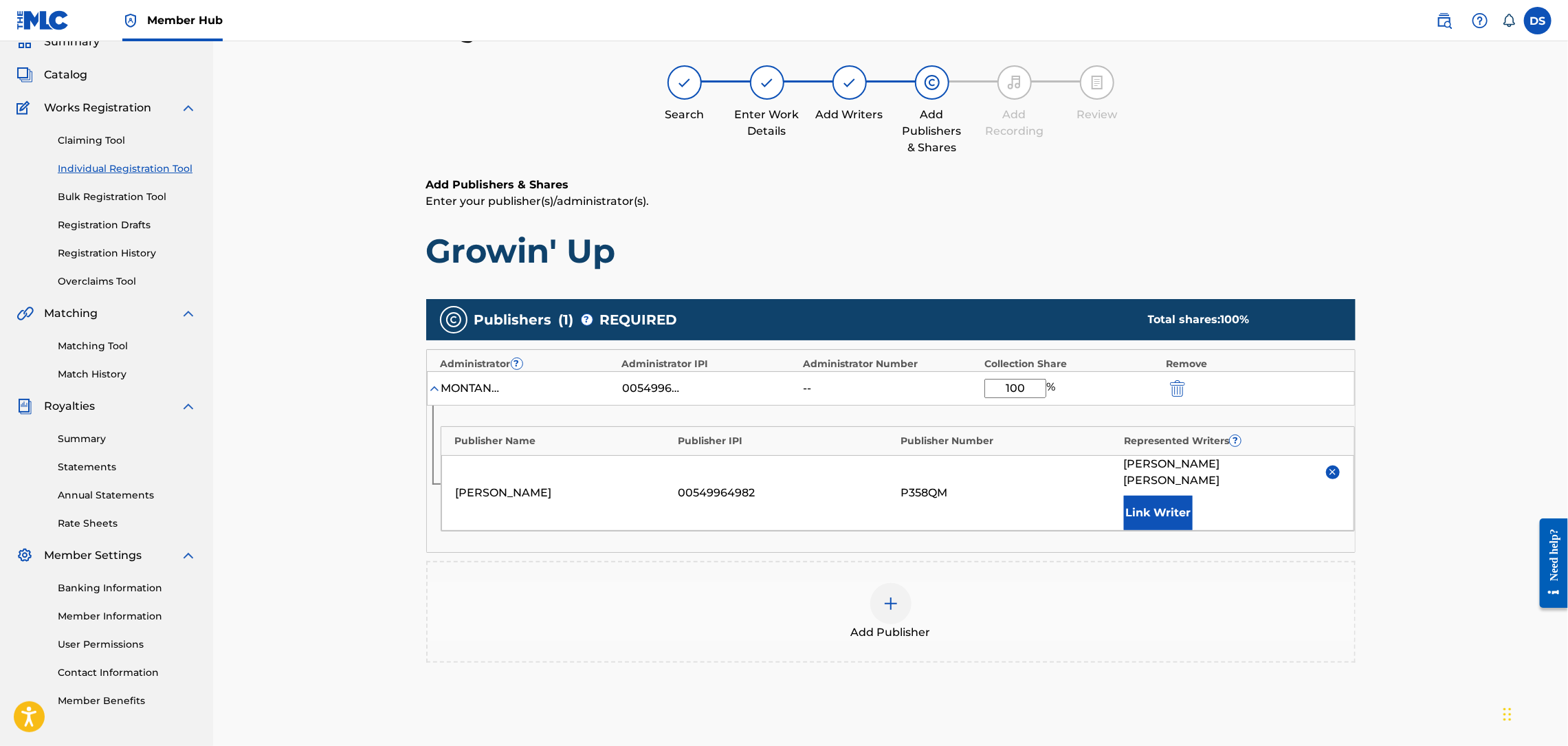
click at [1491, 584] on div "Register Work Search Enter Work Details Add Writers Add Publishers & Shares Add…" at bounding box center [891, 399] width 1355 height 840
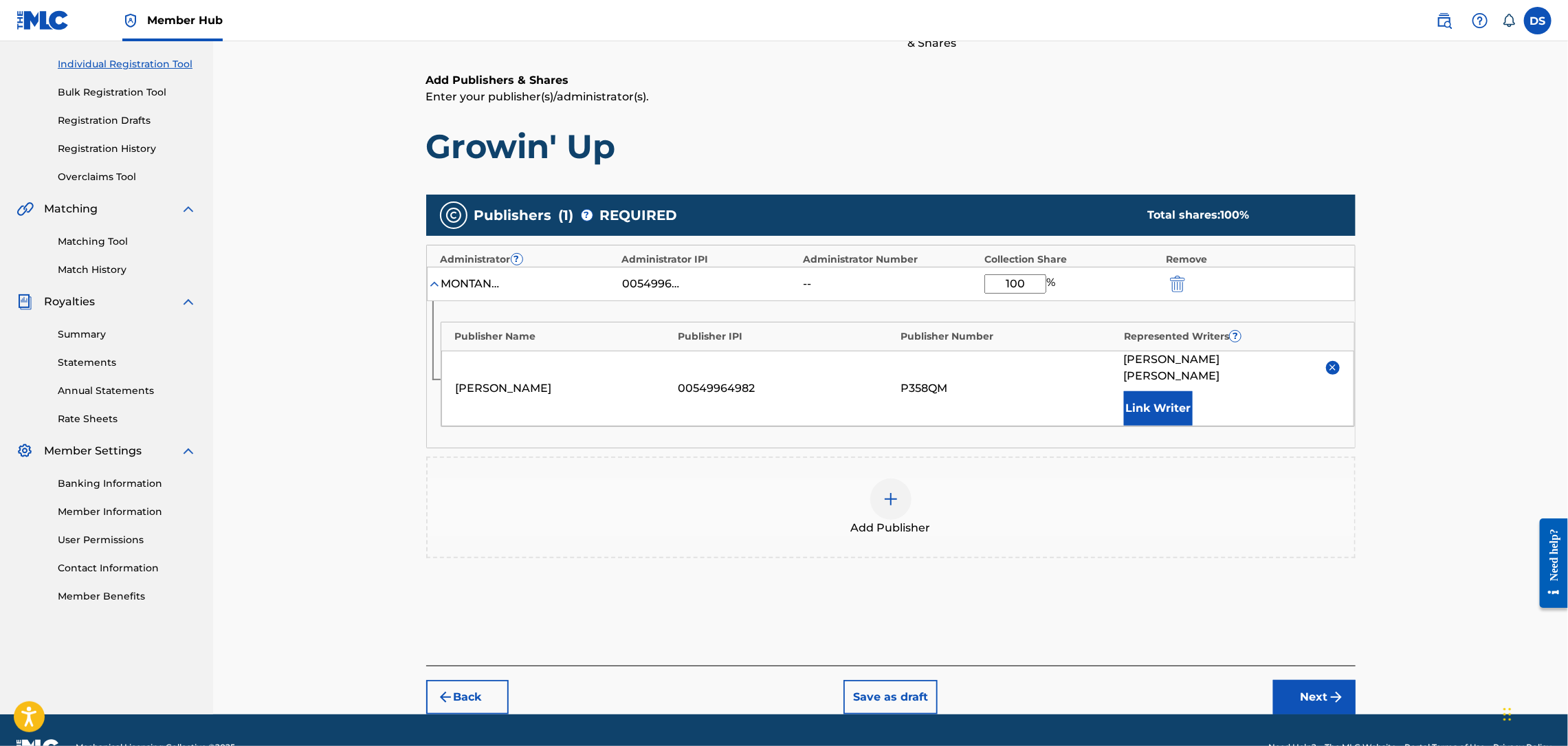
scroll to position [184, 0]
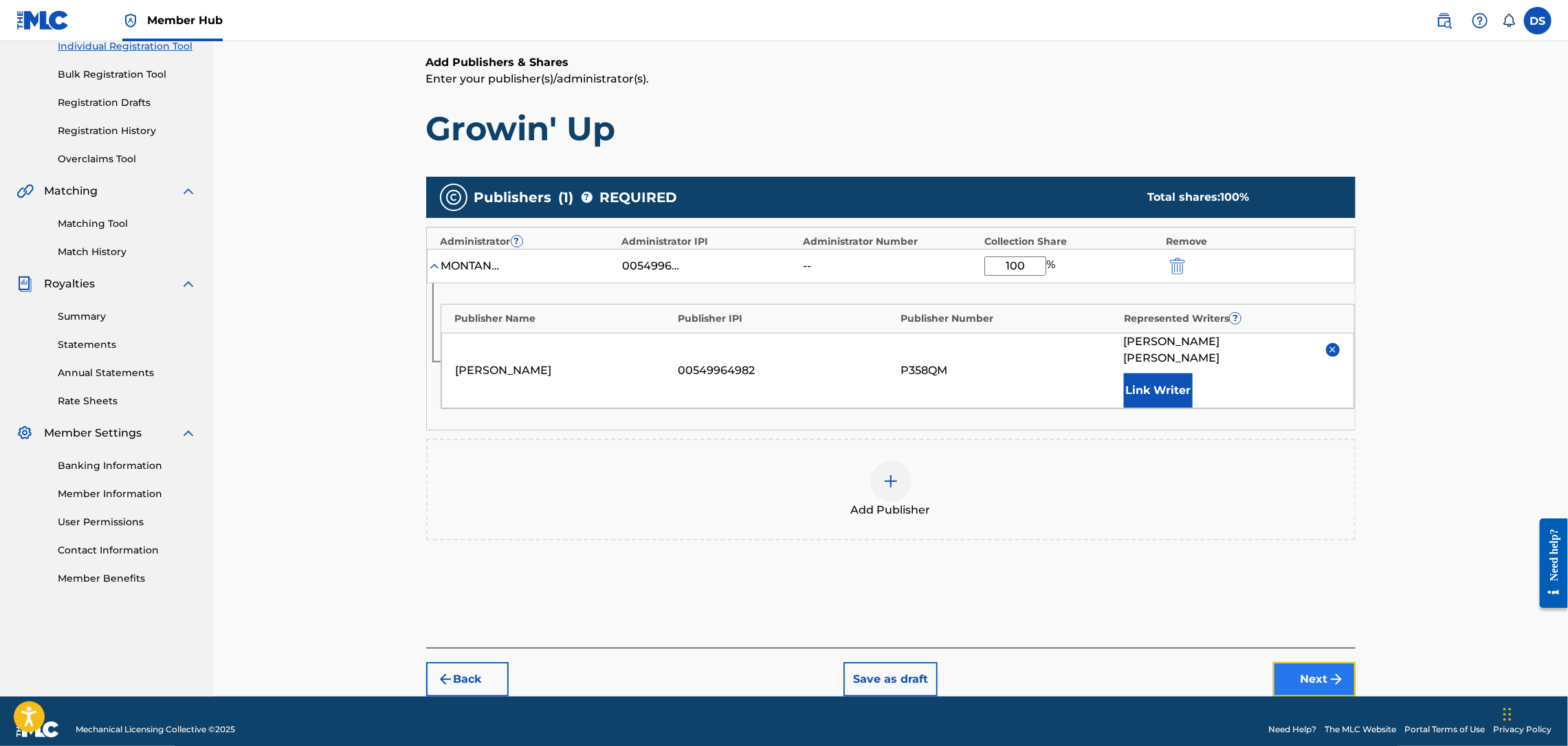
click at [1328, 671] on img "submit" at bounding box center [1336, 678] width 17 height 17
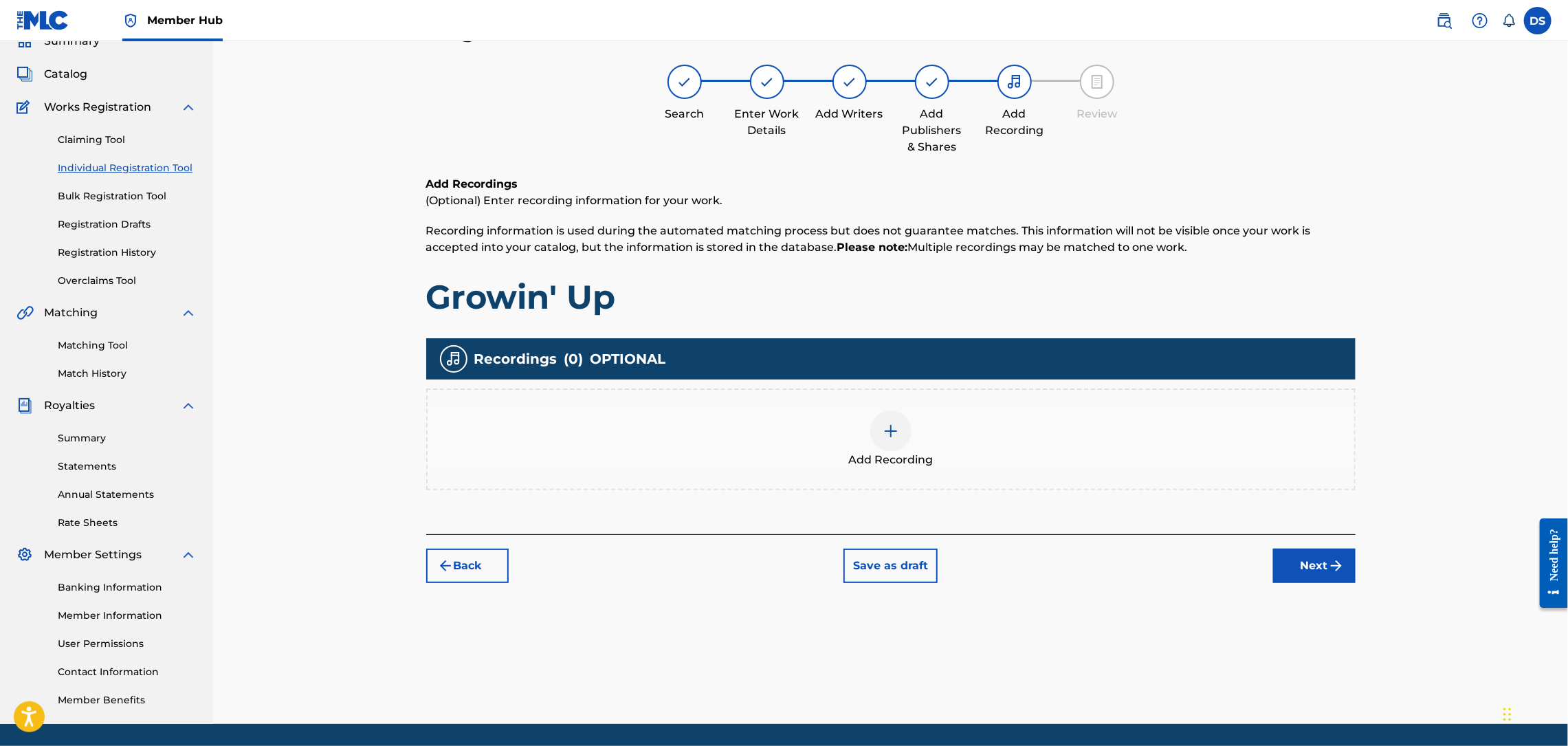
scroll to position [62, 0]
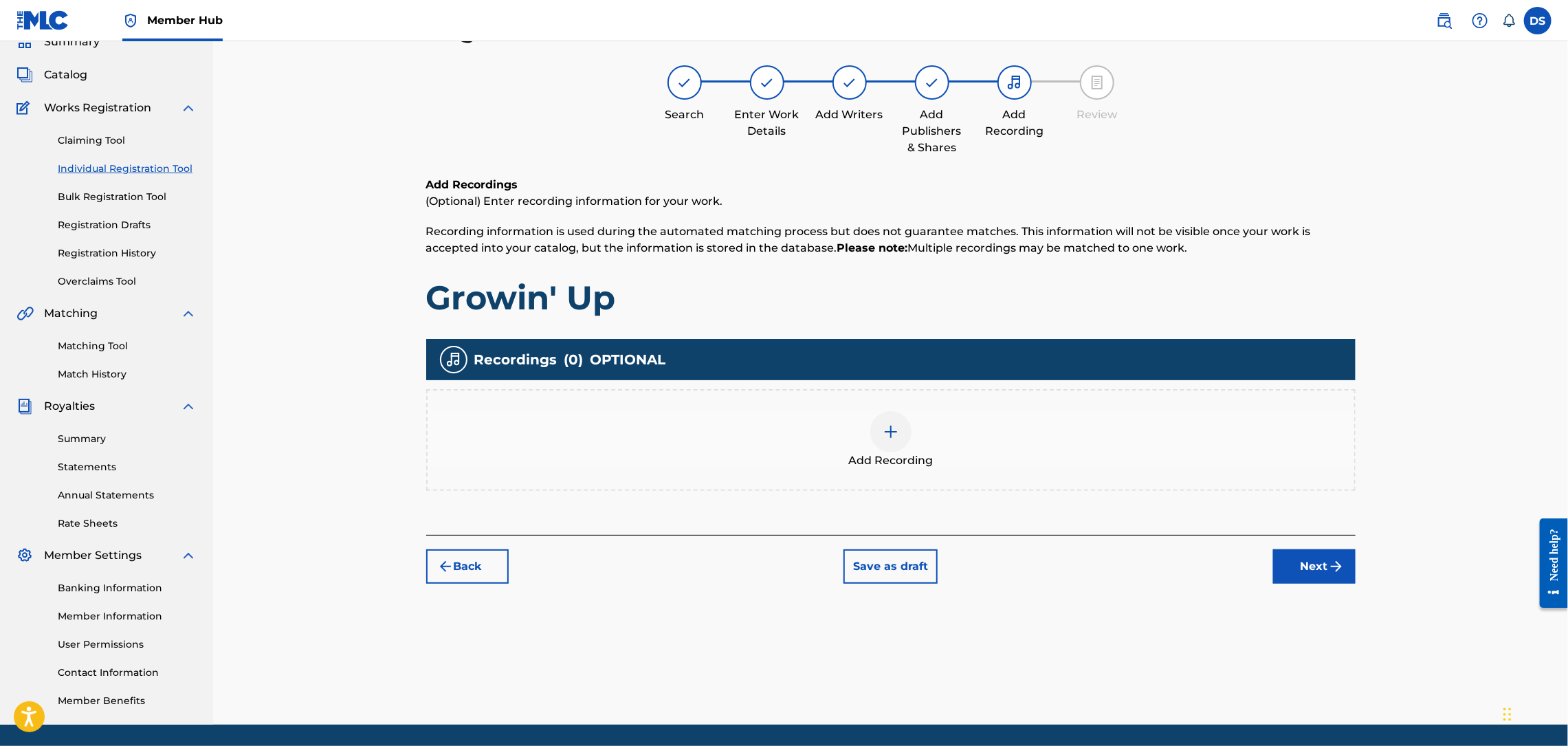
click at [895, 429] on img at bounding box center [891, 432] width 17 height 17
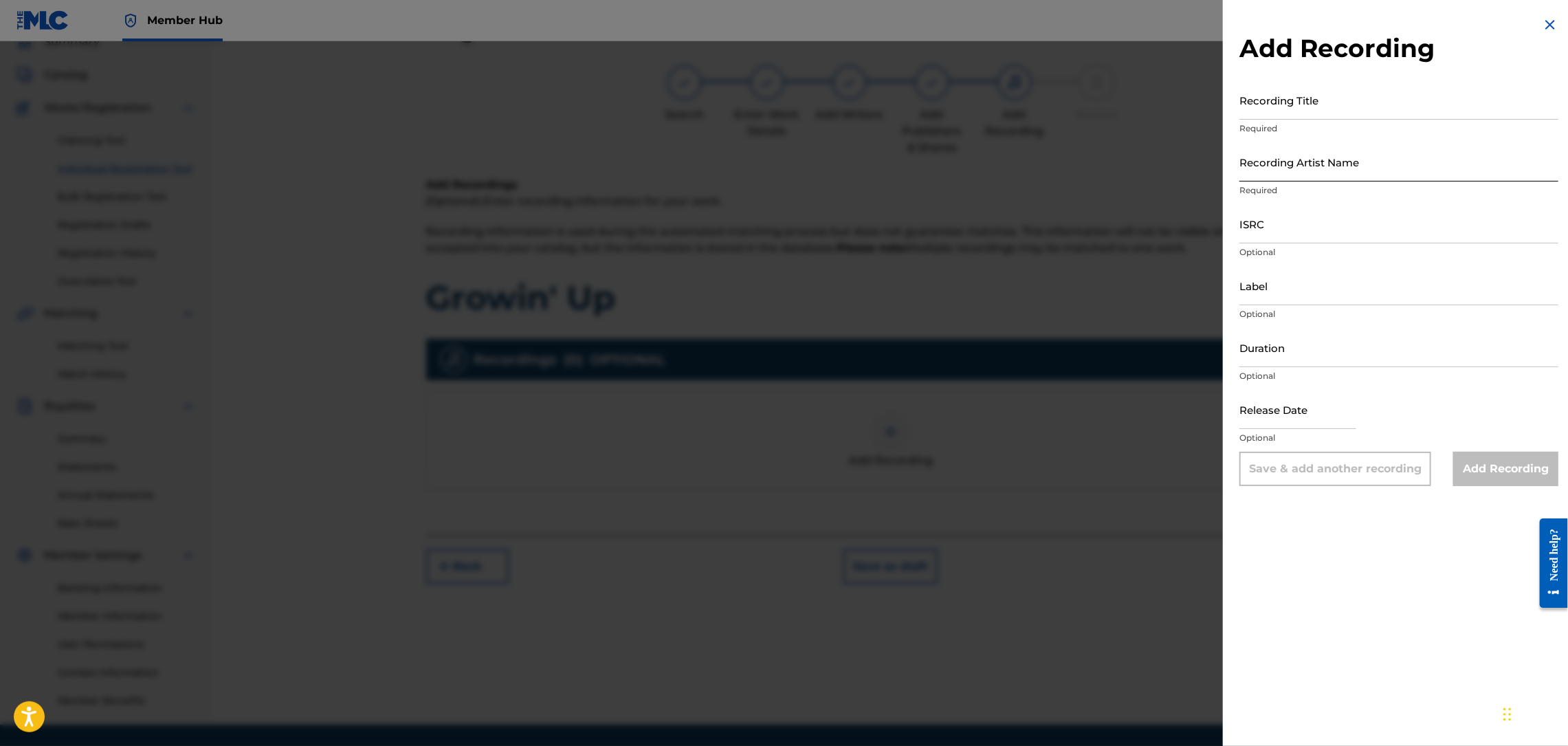
click at [1271, 161] on input "Recording Artist Name" at bounding box center [1399, 162] width 319 height 39
click at [1256, 236] on input "ISRC" at bounding box center [1399, 224] width 319 height 39
paste input "Growin' Up"
type input "Growin' Up"
click at [1285, 99] on input "Recording Title" at bounding box center [1399, 100] width 319 height 39
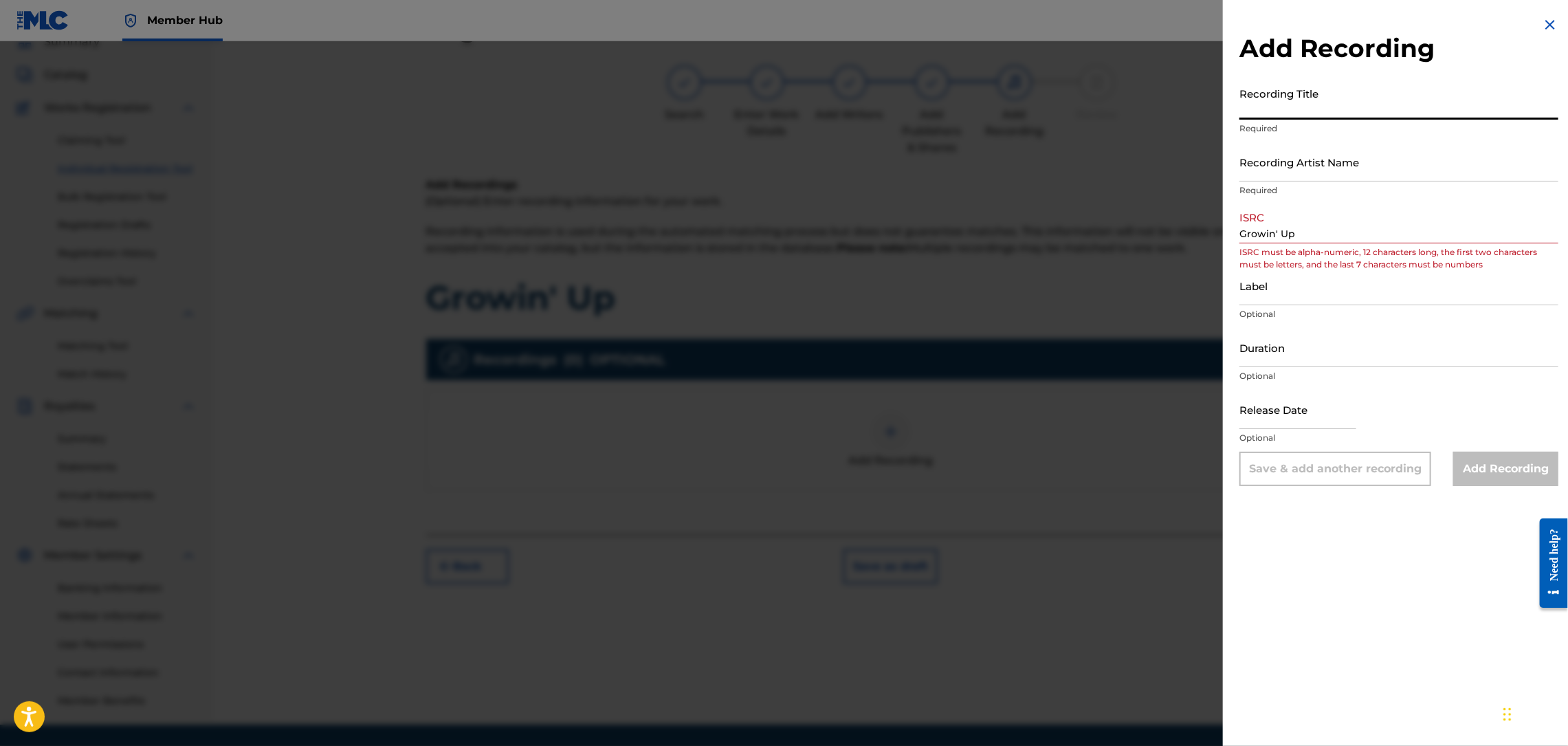
paste input "Growin' Up"
type input "Growin' Up"
drag, startPoint x: 1314, startPoint y: 230, endPoint x: 1119, endPoint y: 271, distance: 199.3
click at [1119, 271] on div "Add Recording Recording Title Growin' Up Required Recording Artist Name Require…" at bounding box center [784, 394] width 1568 height 705
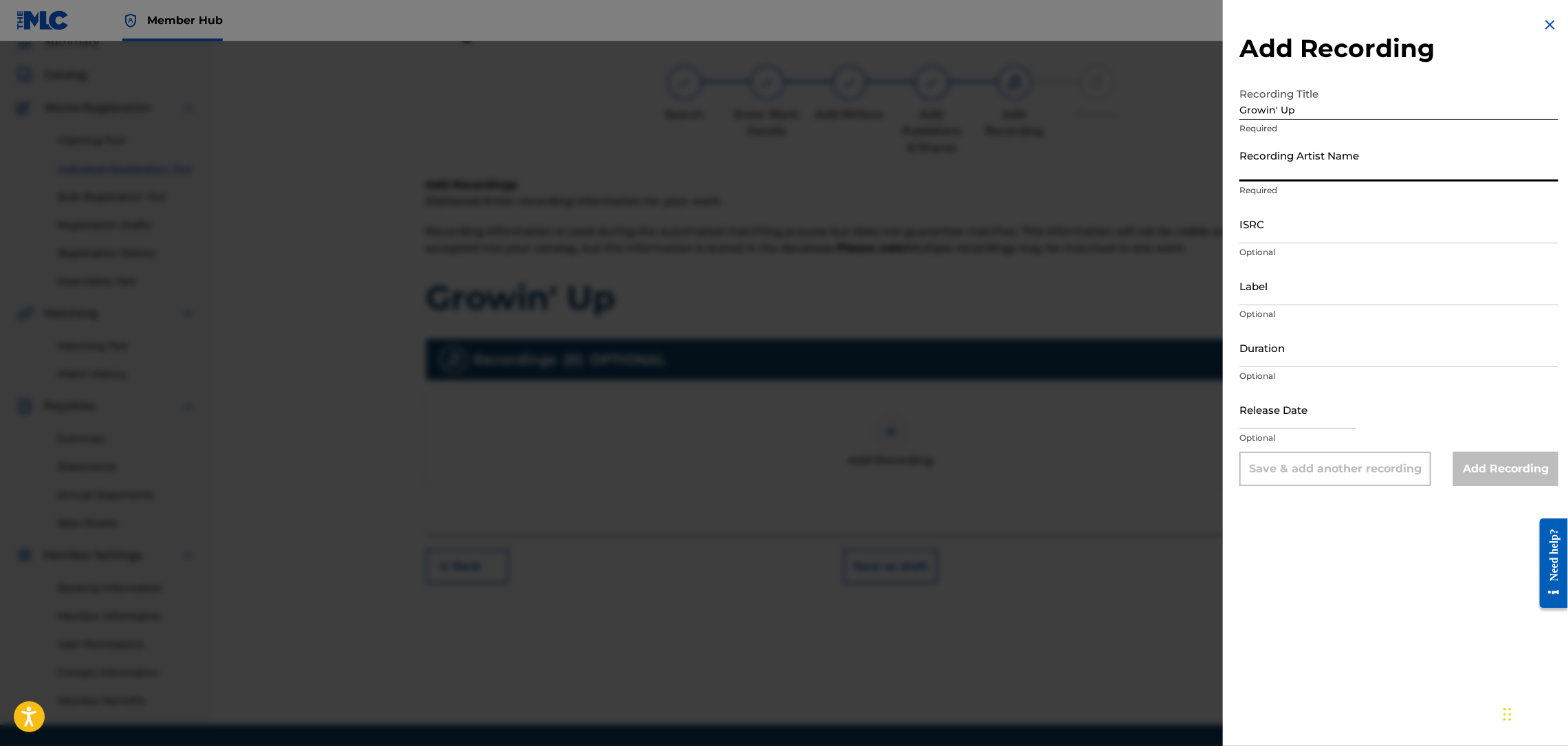
click at [1265, 177] on input "Recording Artist Name" at bounding box center [1399, 162] width 319 height 39
type input "RICH PRICK [PERSON_NAME]"
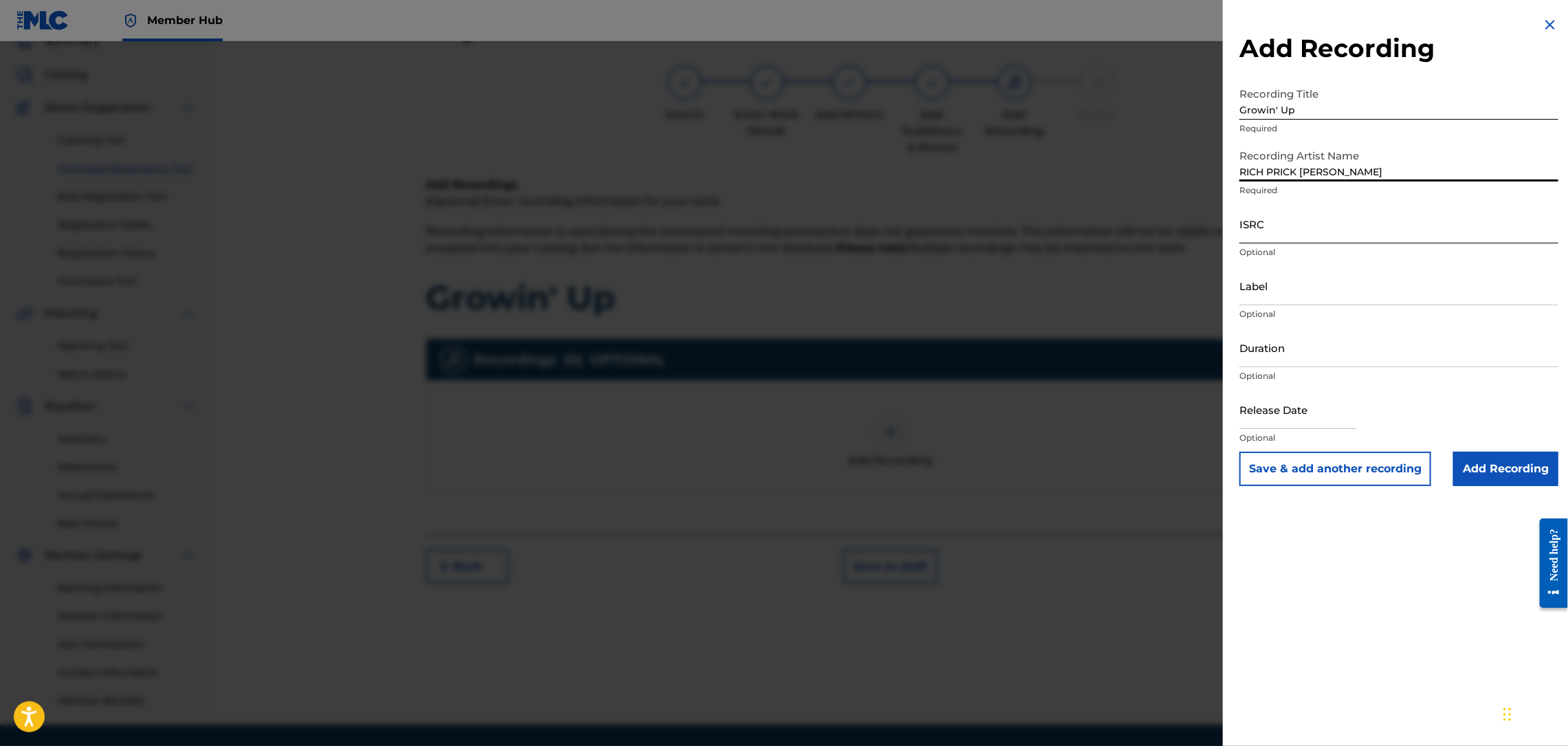
click at [1262, 232] on input "ISRC" at bounding box center [1399, 224] width 319 height 39
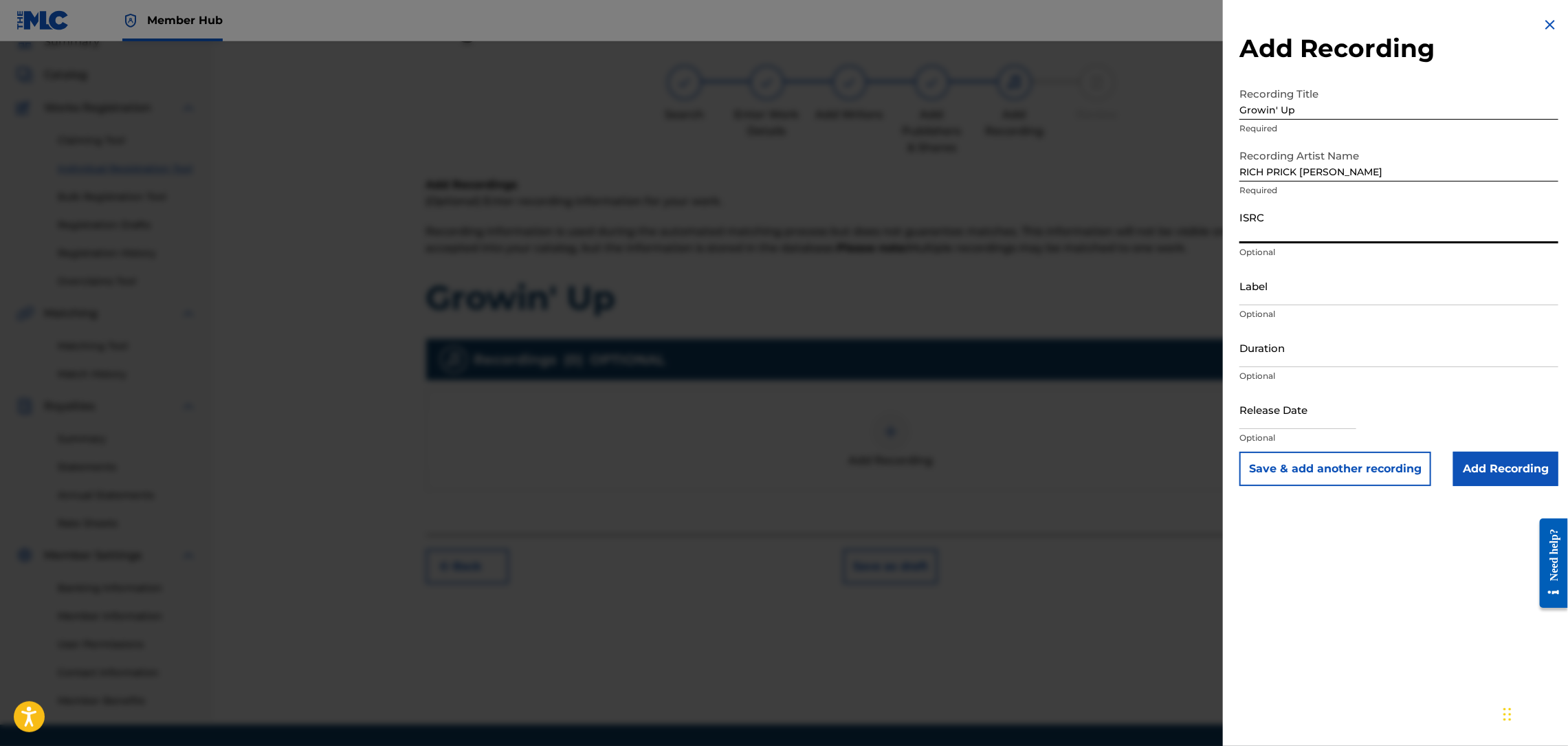
paste input "QZL382246802"
type input "QZL382246802"
click at [1483, 468] on input "Add Recording" at bounding box center [1505, 468] width 105 height 34
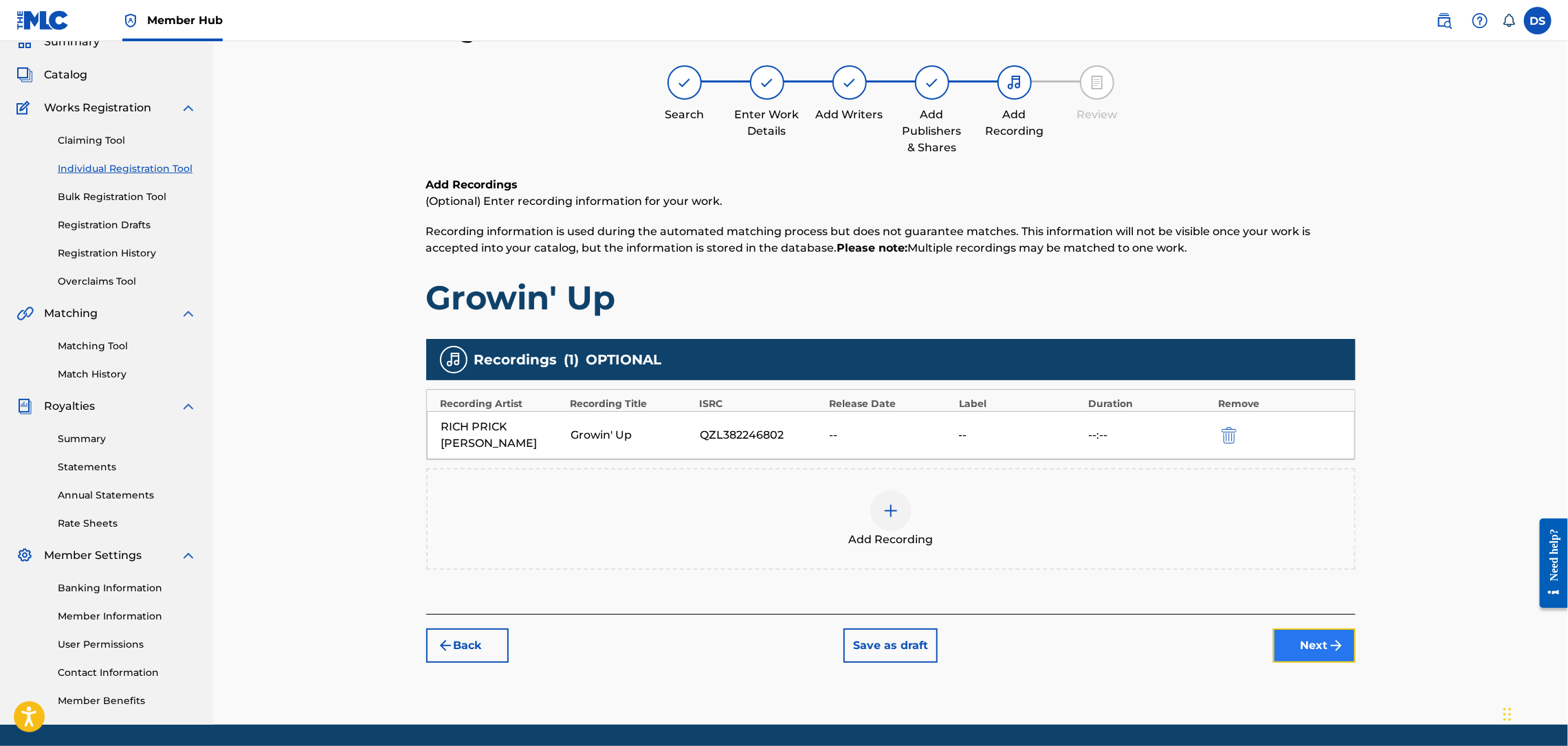
click at [1314, 629] on button "Next" at bounding box center [1314, 645] width 82 height 34
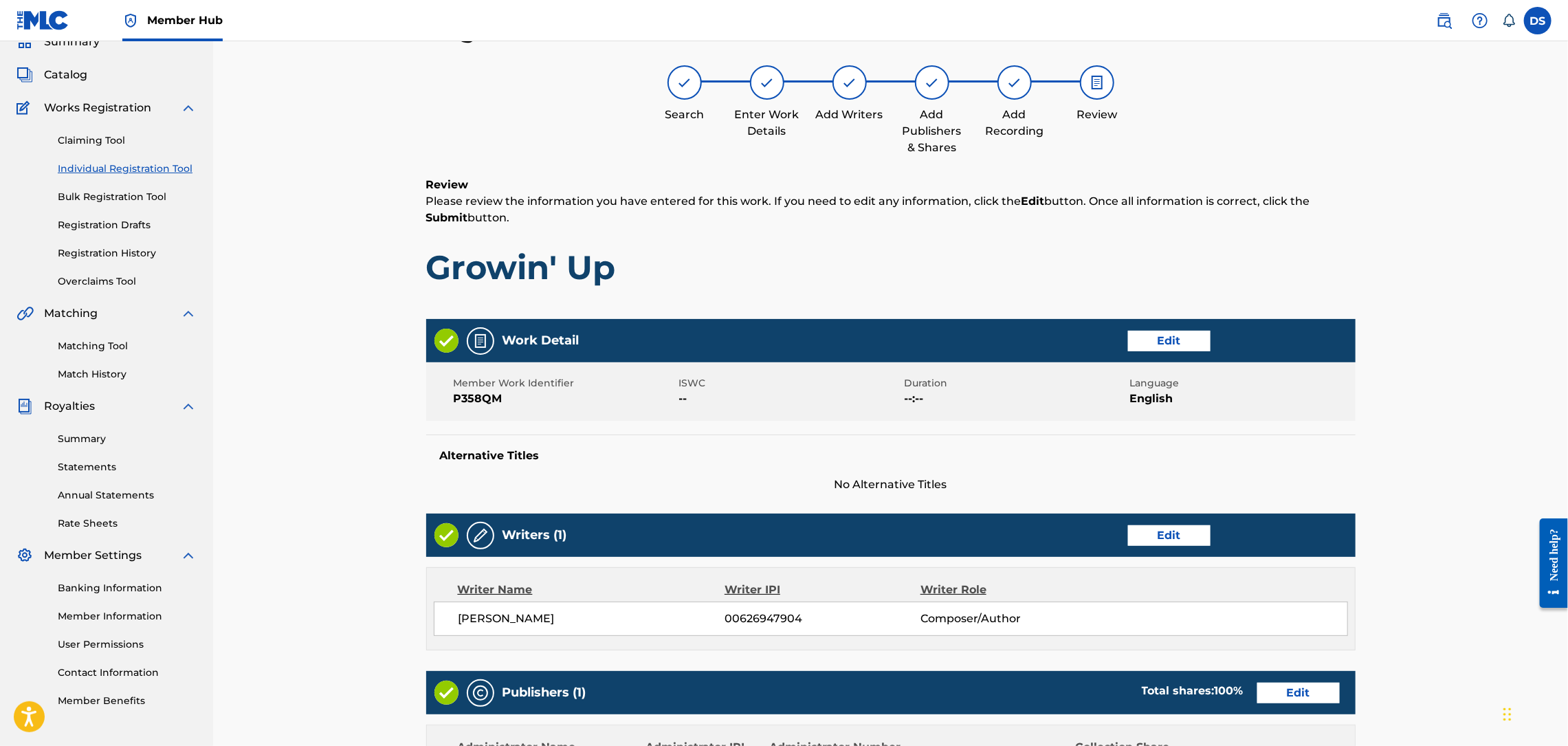
click at [1428, 553] on div "Register Work Search Enter Work Details Add Writers Add Publishers & Shares Add…" at bounding box center [891, 546] width 1355 height 1134
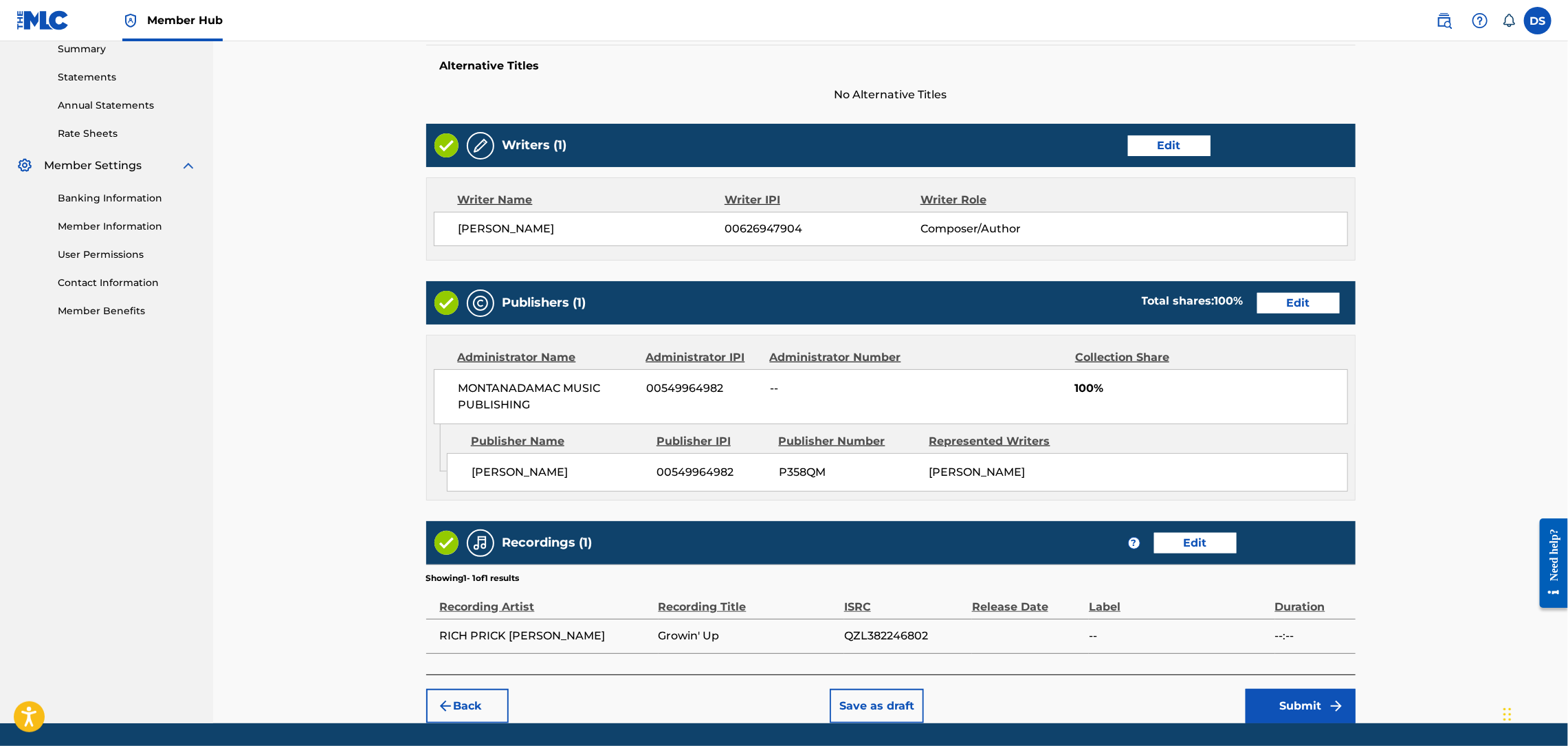
scroll to position [496, 0]
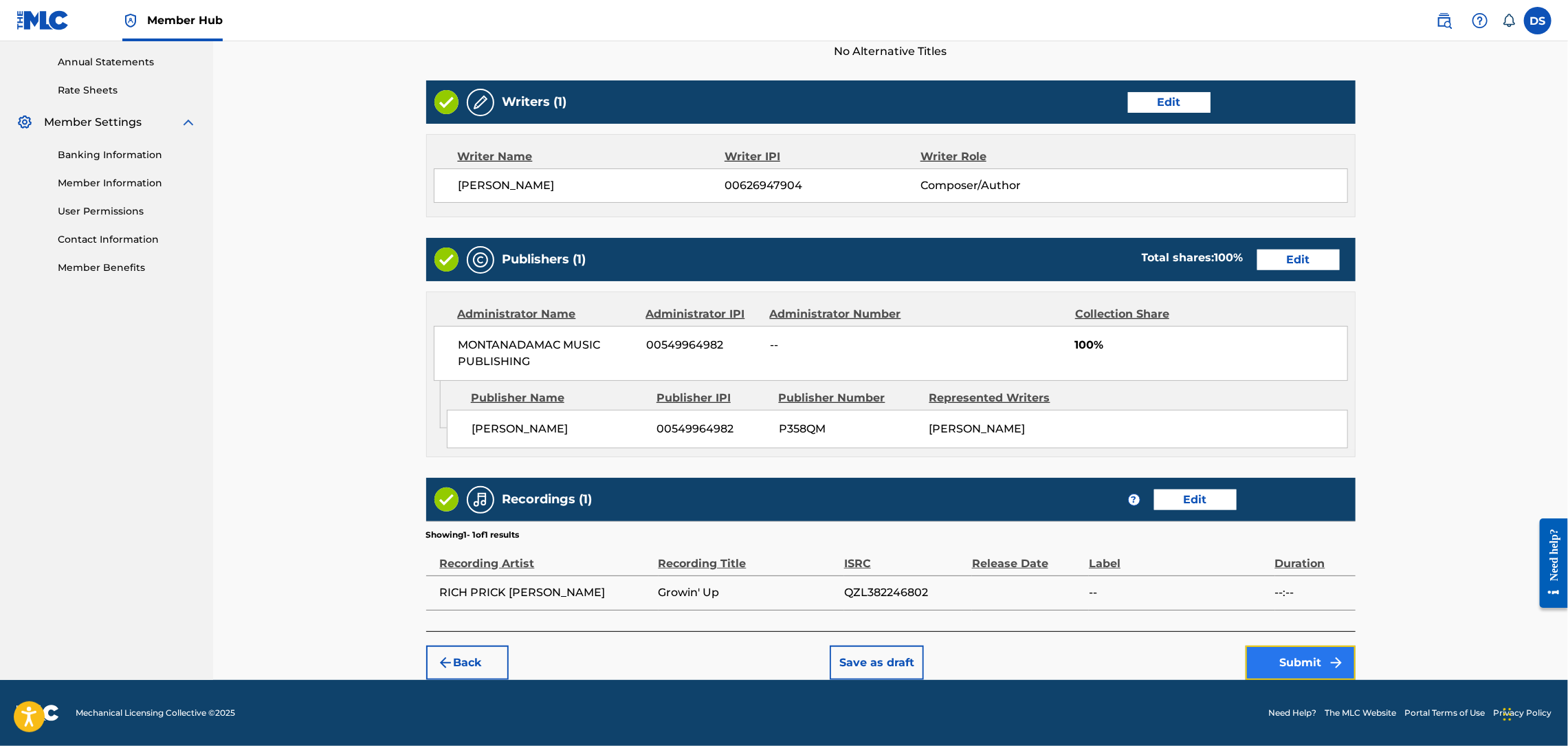
click at [1295, 667] on button "Submit" at bounding box center [1301, 662] width 110 height 34
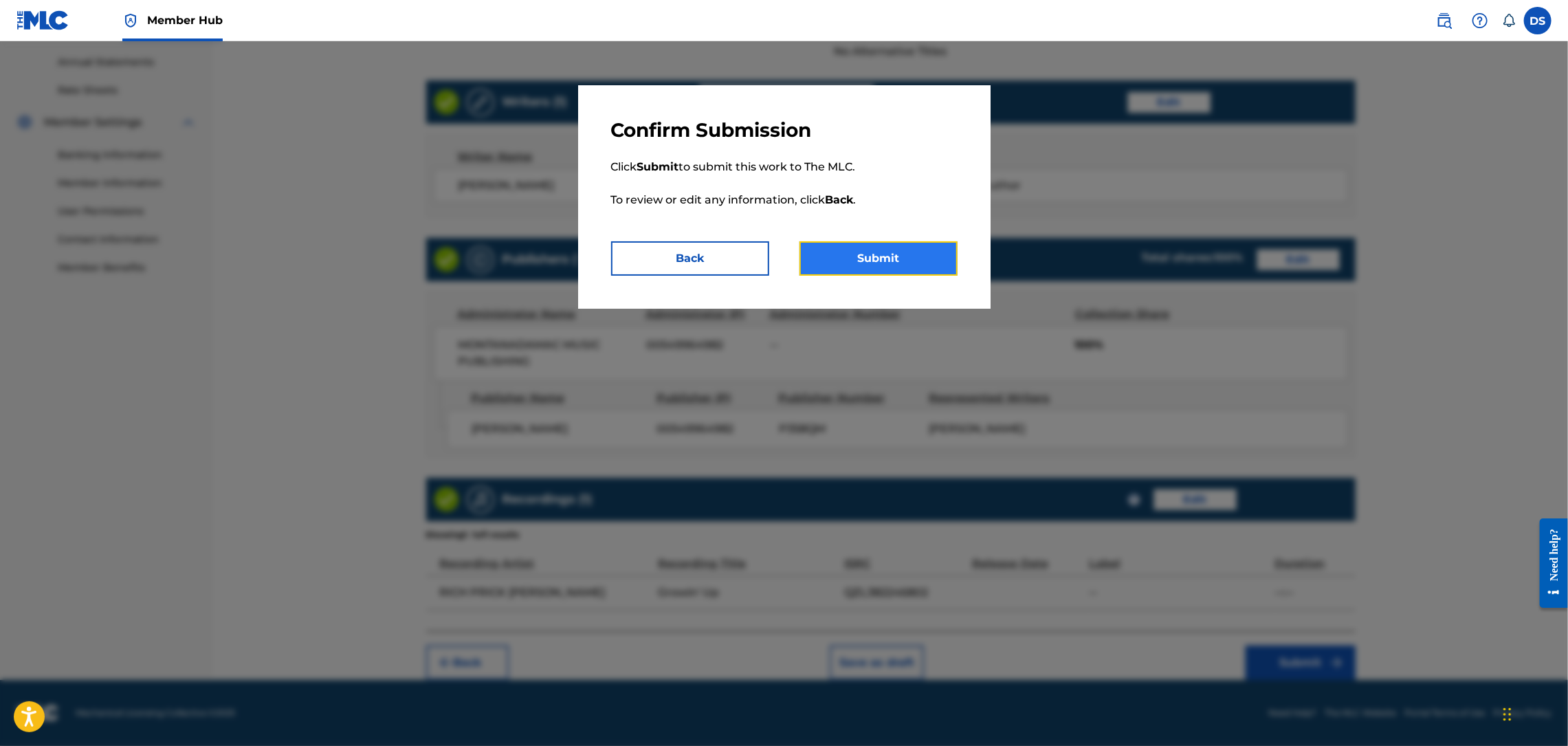
click at [894, 262] on button "Submit" at bounding box center [879, 258] width 159 height 34
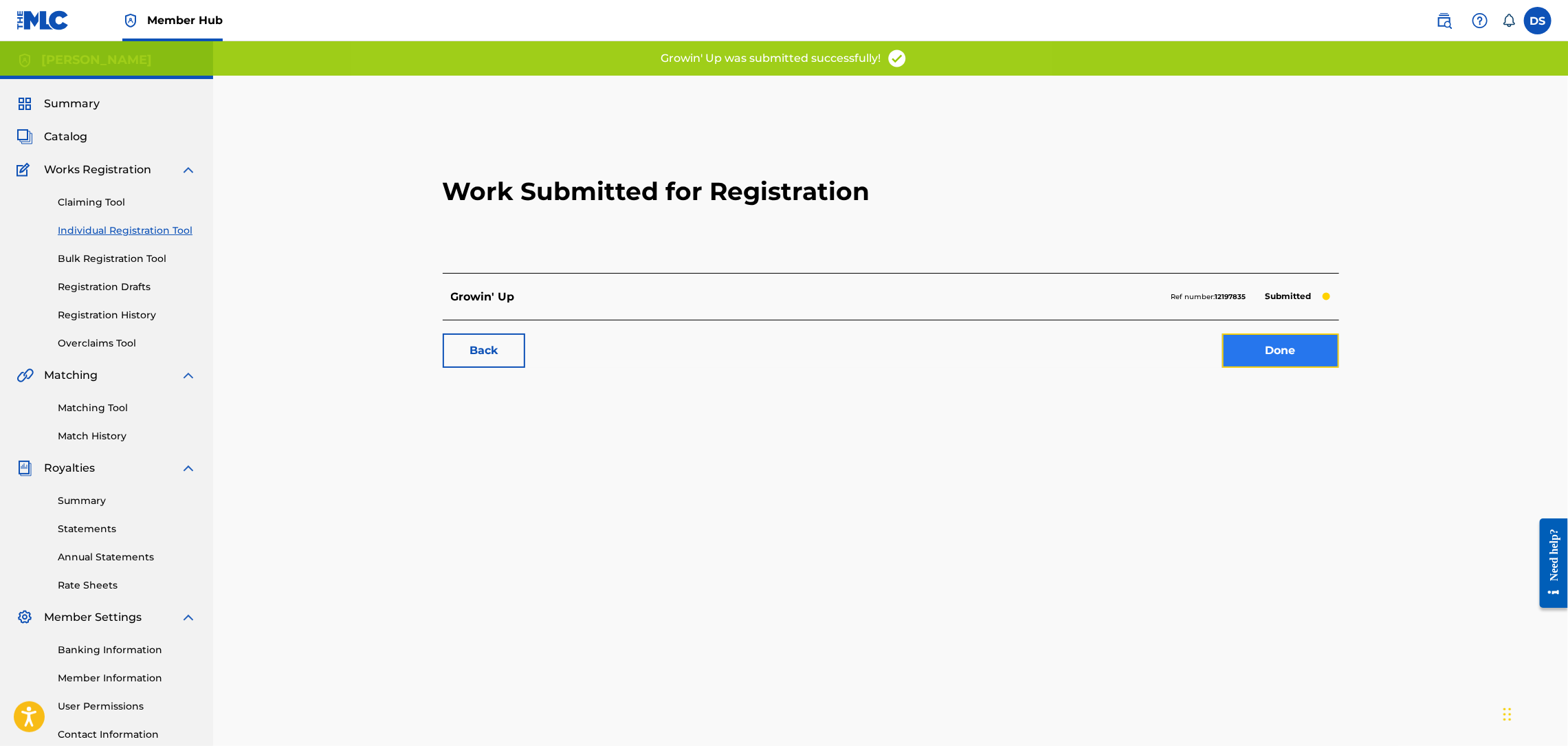
click at [1250, 364] on link "Done" at bounding box center [1280, 350] width 116 height 34
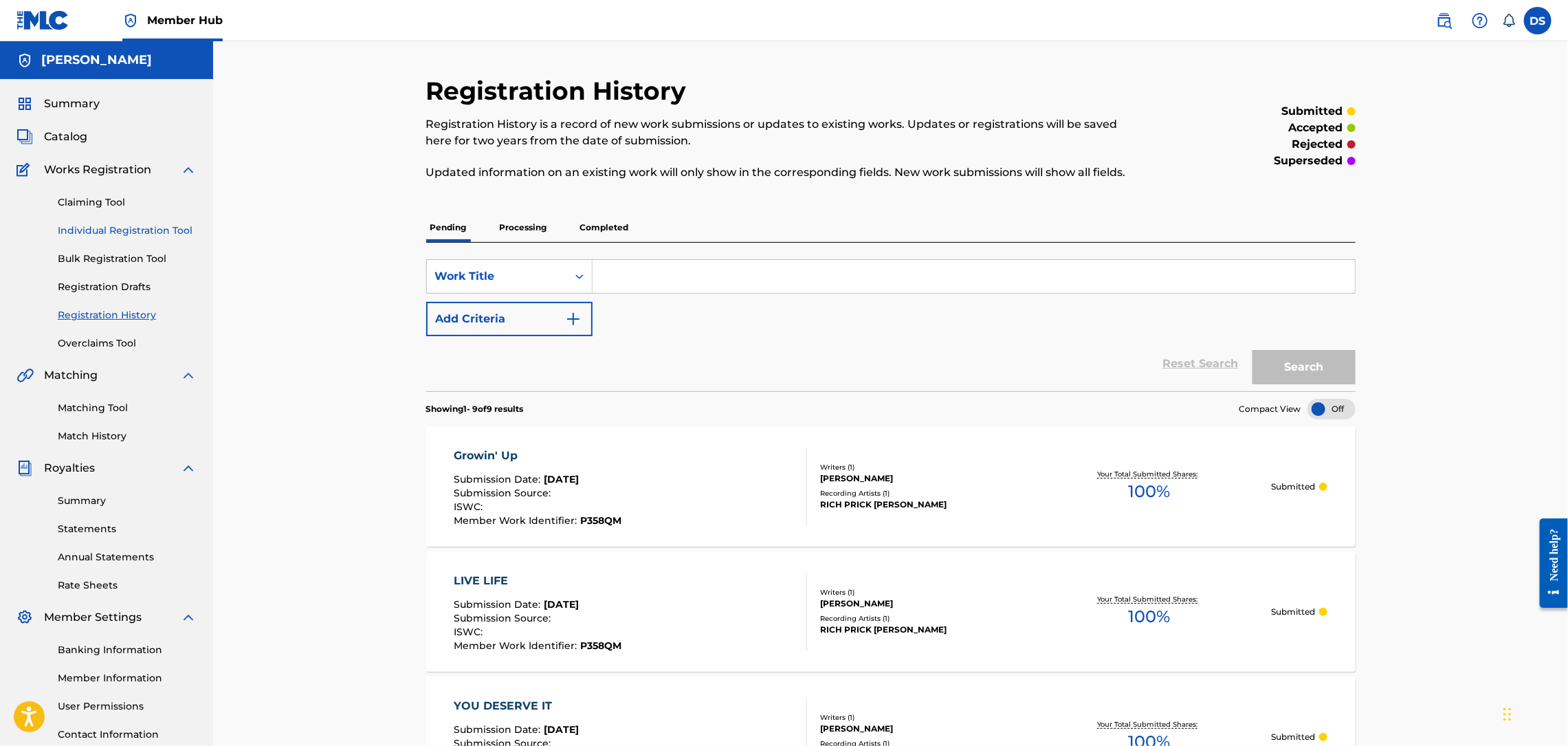
click at [79, 234] on link "Individual Registration Tool" at bounding box center [127, 230] width 139 height 15
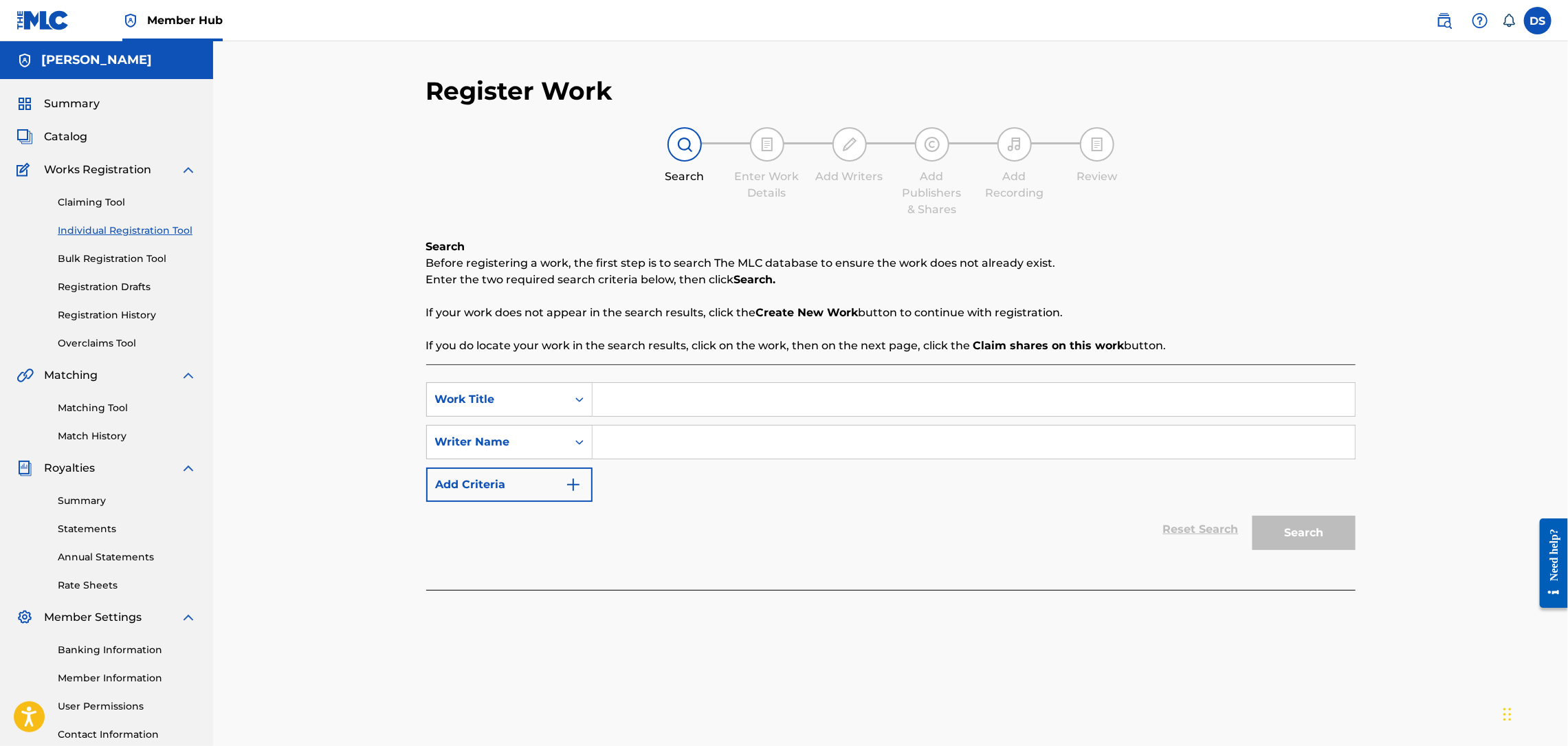
click at [633, 400] on input "Search Form" at bounding box center [973, 399] width 762 height 33
click at [576, 443] on icon "Search Form" at bounding box center [579, 443] width 14 height 14
click at [609, 432] on input "Search Form" at bounding box center [973, 443] width 762 height 33
type input "[PERSON_NAME]"
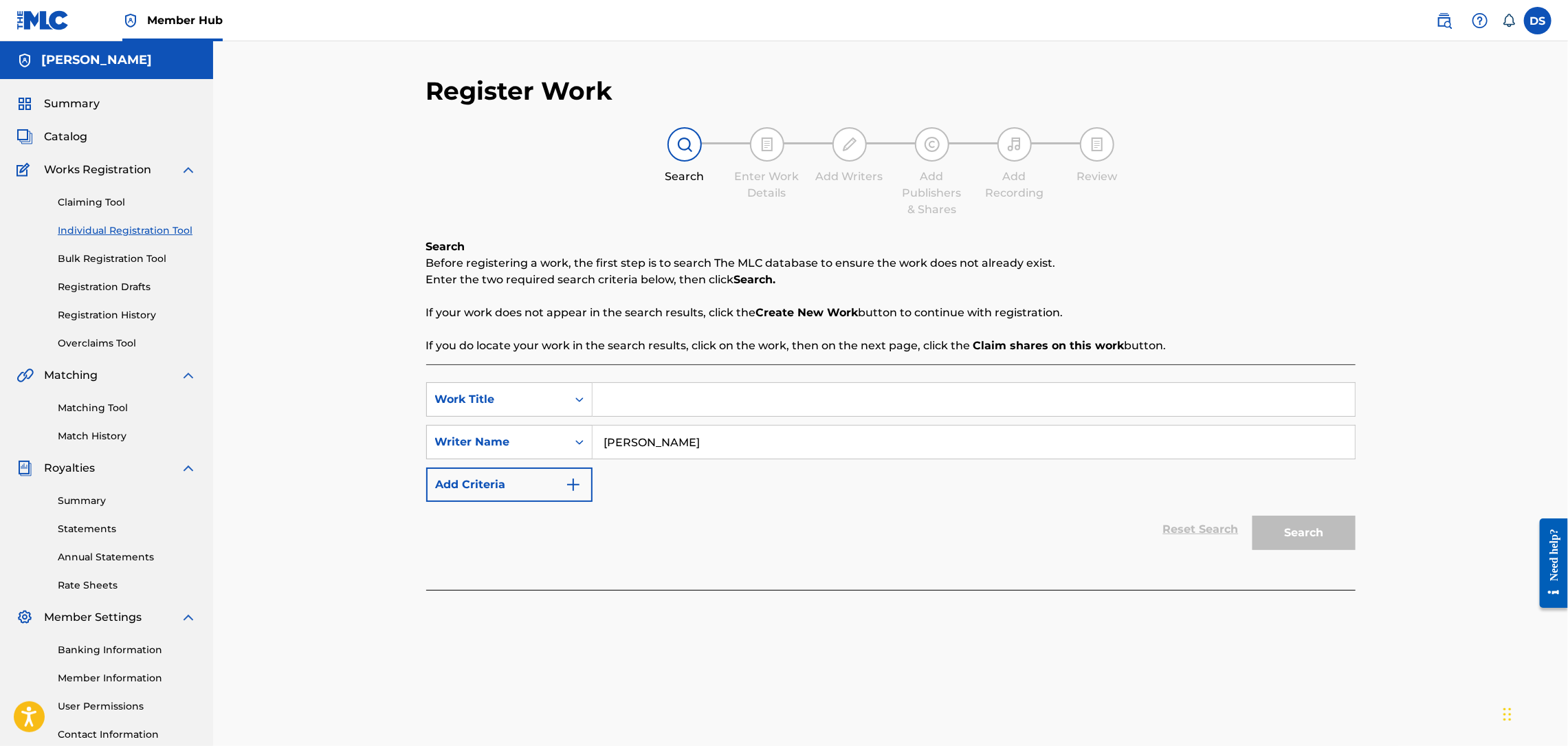
paste input "Fake Smiles & Handshakes"
type input "Fake Smiles & Handshakes"
click at [1311, 531] on button "Search" at bounding box center [1304, 533] width 103 height 34
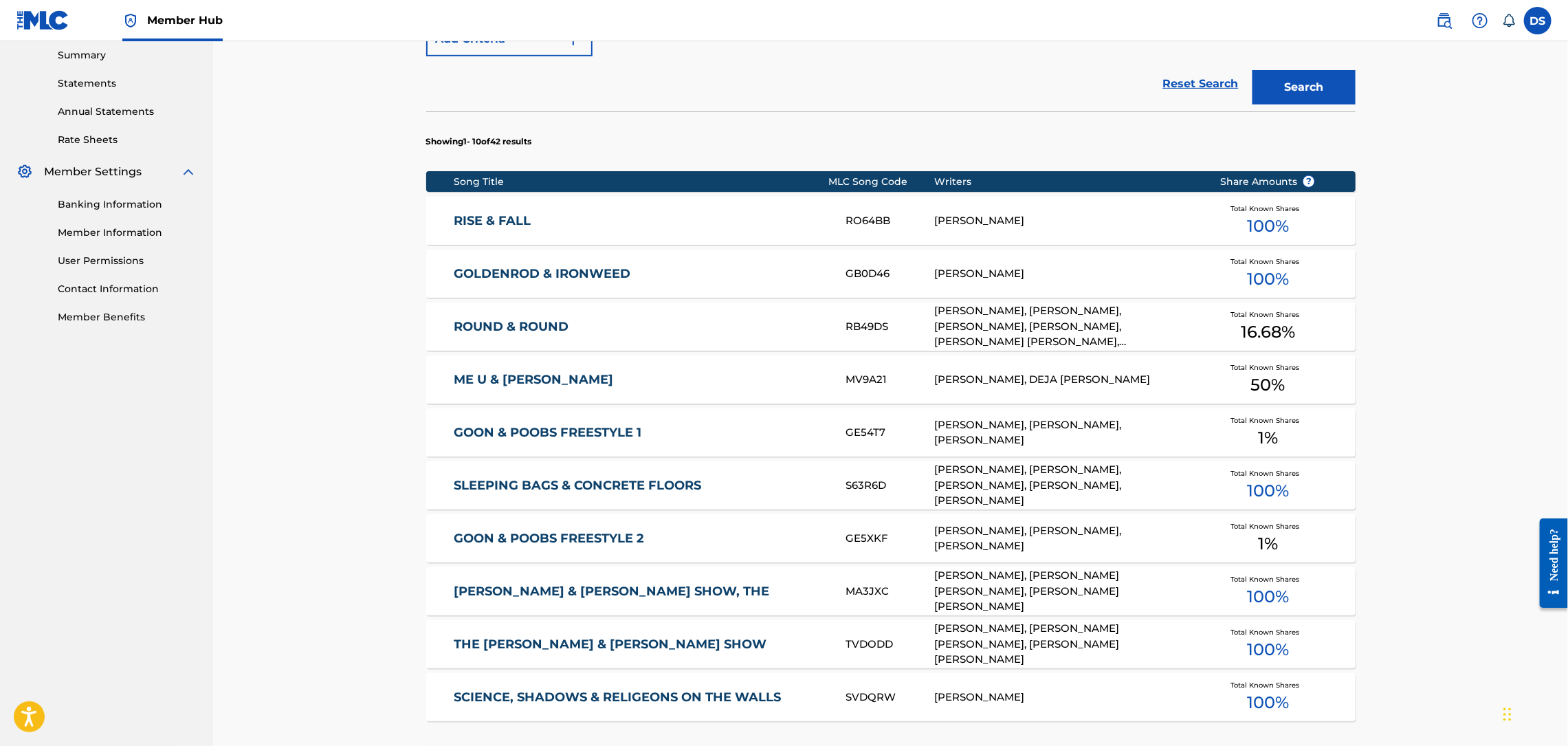
scroll to position [662, 0]
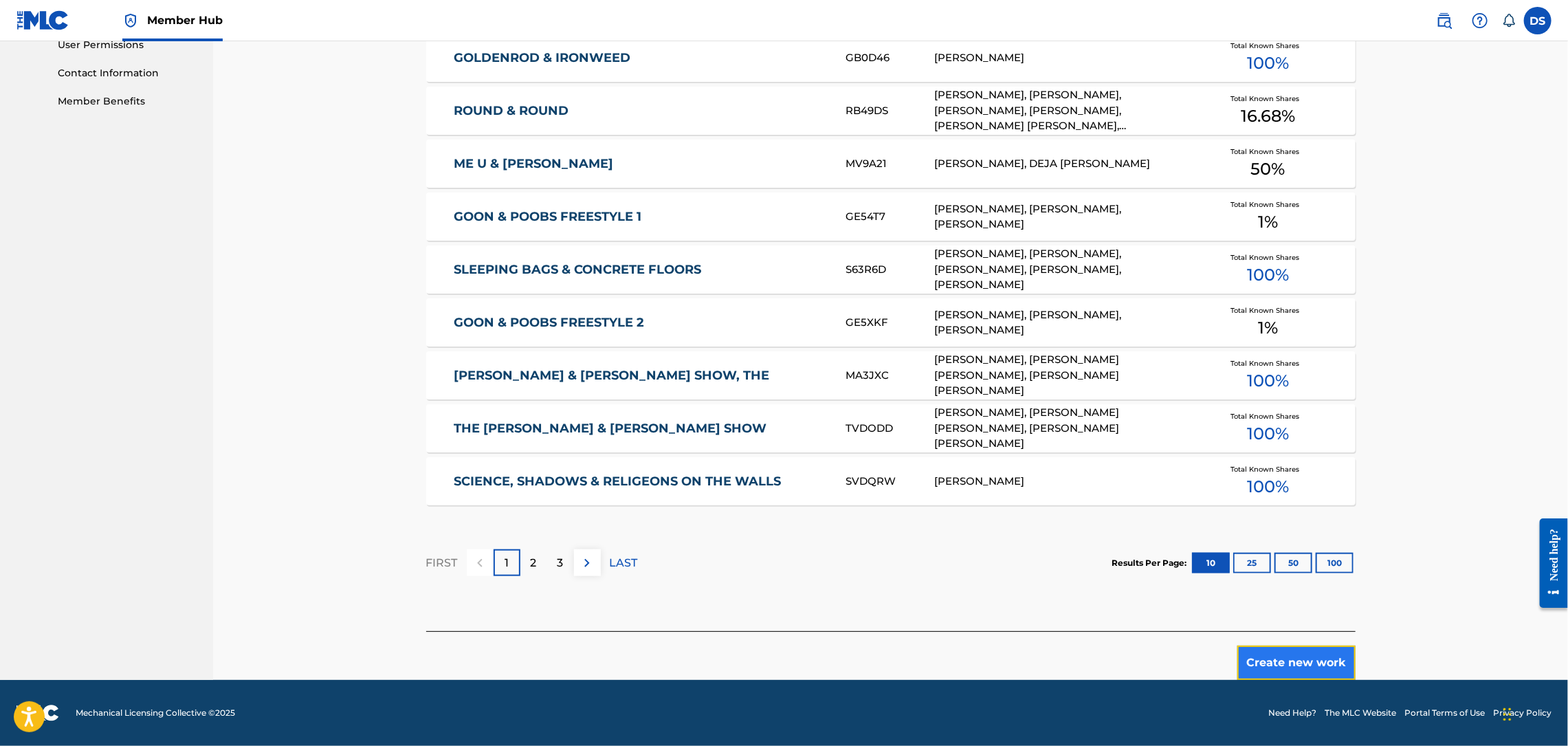
click at [1314, 664] on button "Create new work" at bounding box center [1296, 662] width 118 height 34
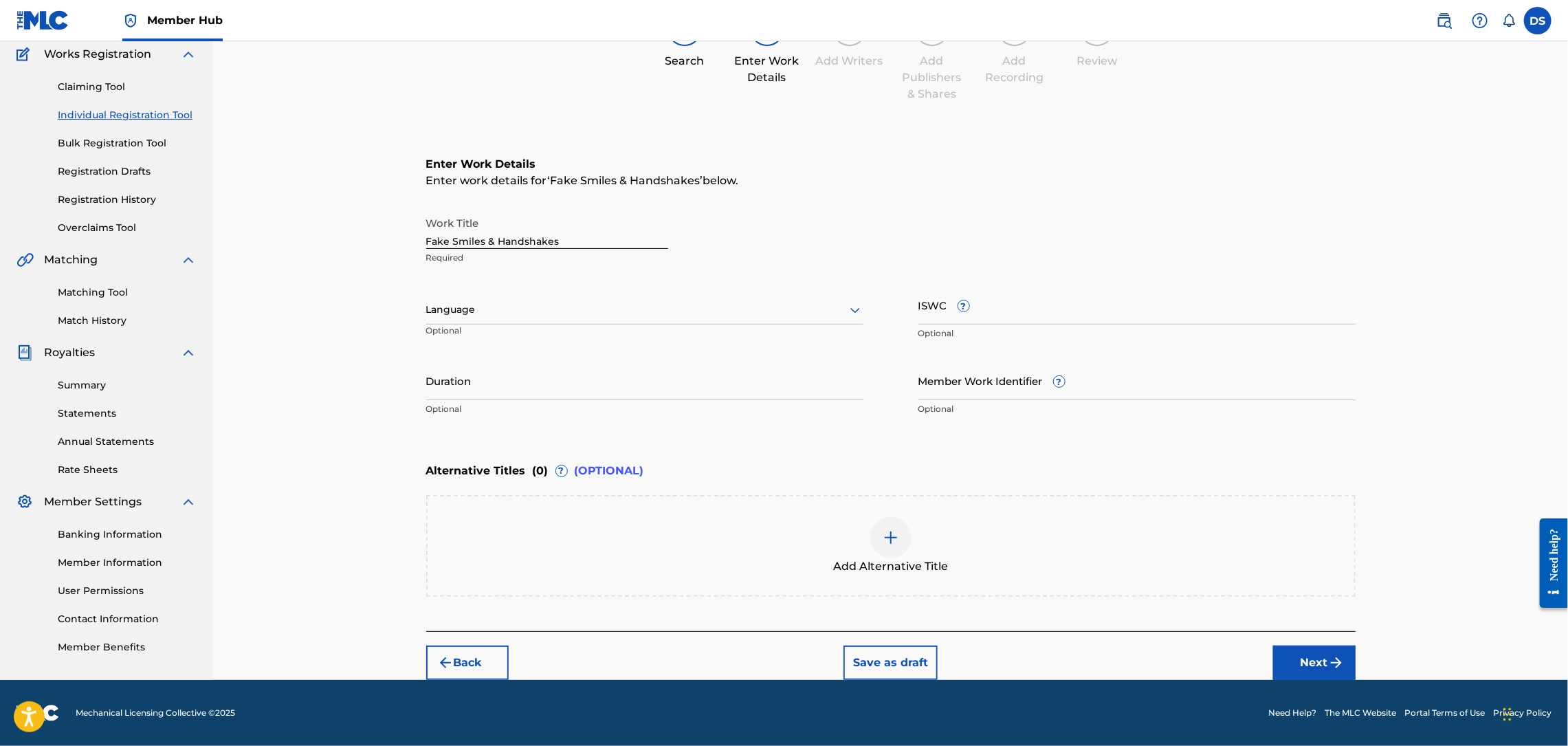
scroll to position [114, 0]
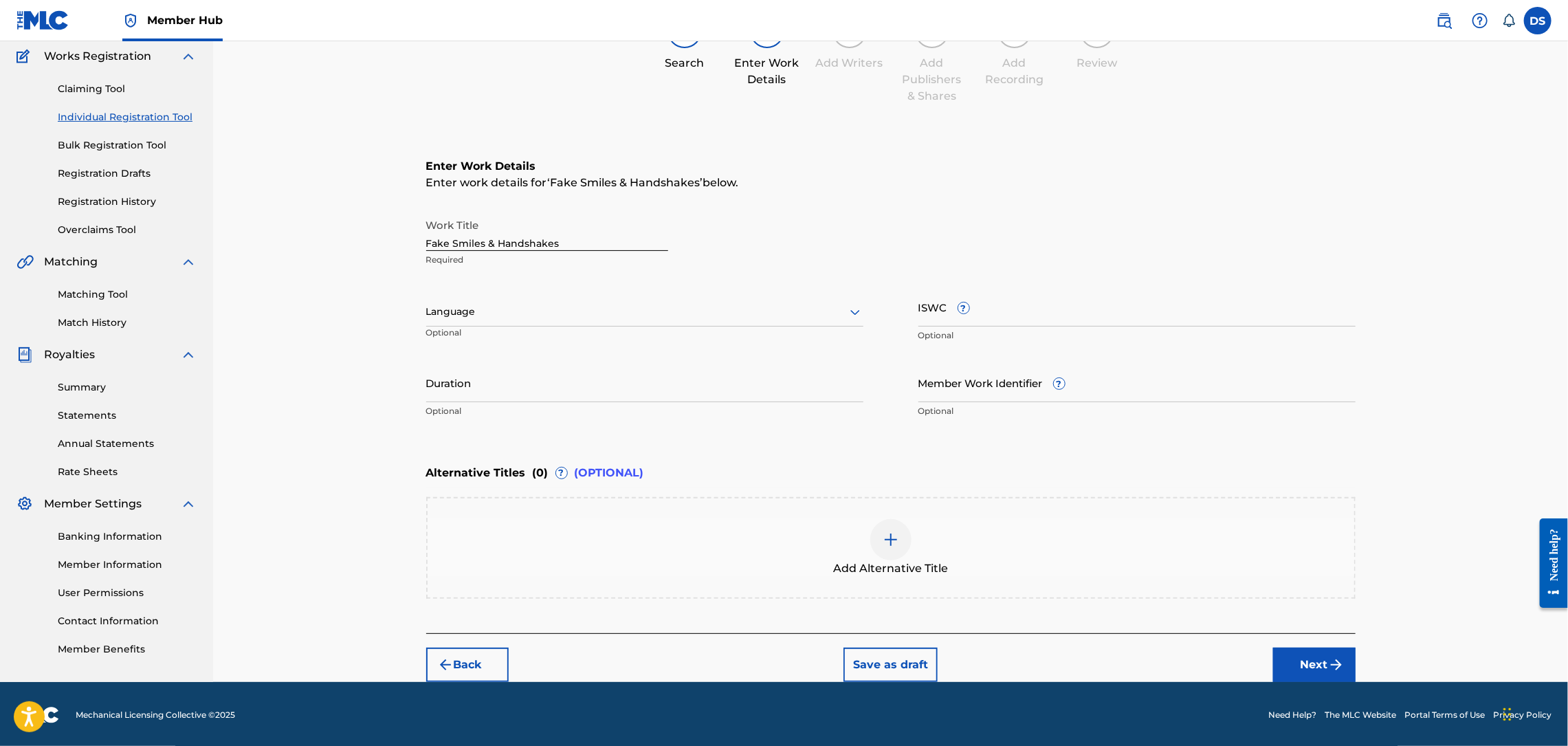
click at [528, 311] on div at bounding box center [644, 312] width 438 height 18
click at [486, 345] on div "English" at bounding box center [644, 343] width 436 height 31
click at [985, 384] on input "Member Work Identifier ?" at bounding box center [1136, 383] width 438 height 39
paste input "Fake Smiles & Handshakes"
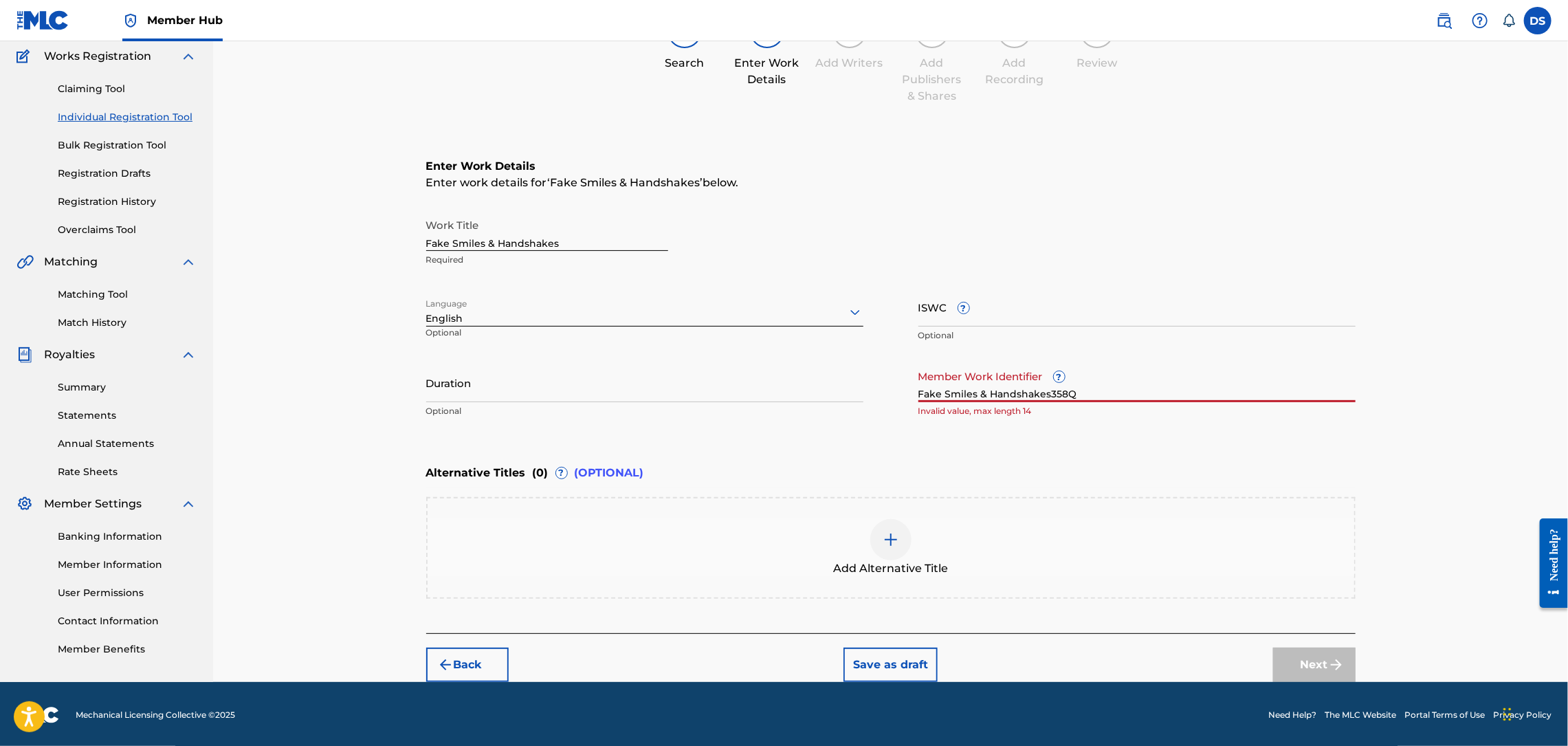
type input "Fake Smiles & Handshakes358QM"
drag, startPoint x: 1119, startPoint y: 395, endPoint x: 866, endPoint y: 407, distance: 253.3
click at [866, 407] on div "Work Title Fake Smiles & Handshakes Required Language English Optional ISWC ? O…" at bounding box center [891, 318] width 930 height 213
type input "P358QM"
click at [1324, 670] on button "Next" at bounding box center [1314, 665] width 82 height 34
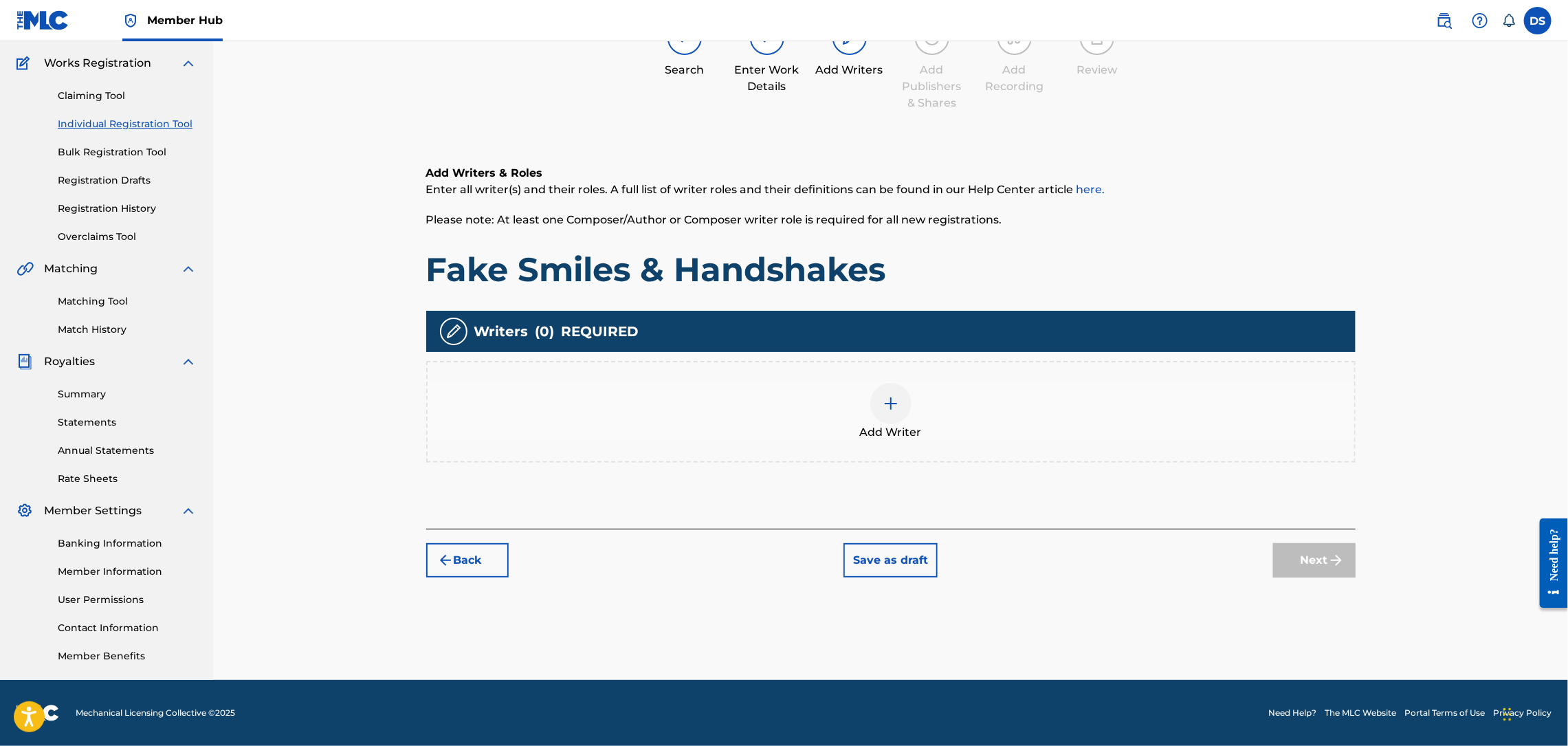
scroll to position [62, 0]
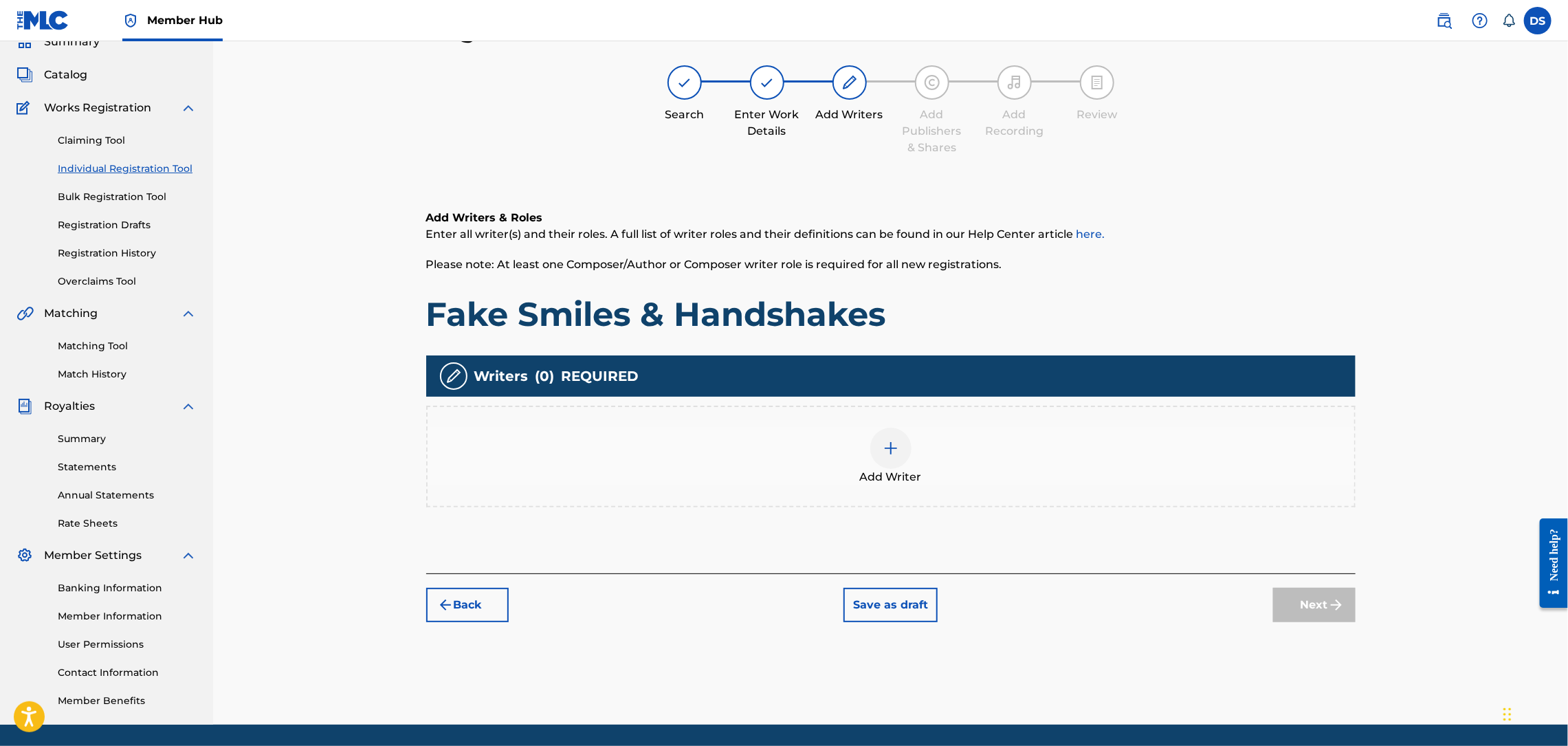
click at [897, 450] on img at bounding box center [891, 447] width 17 height 17
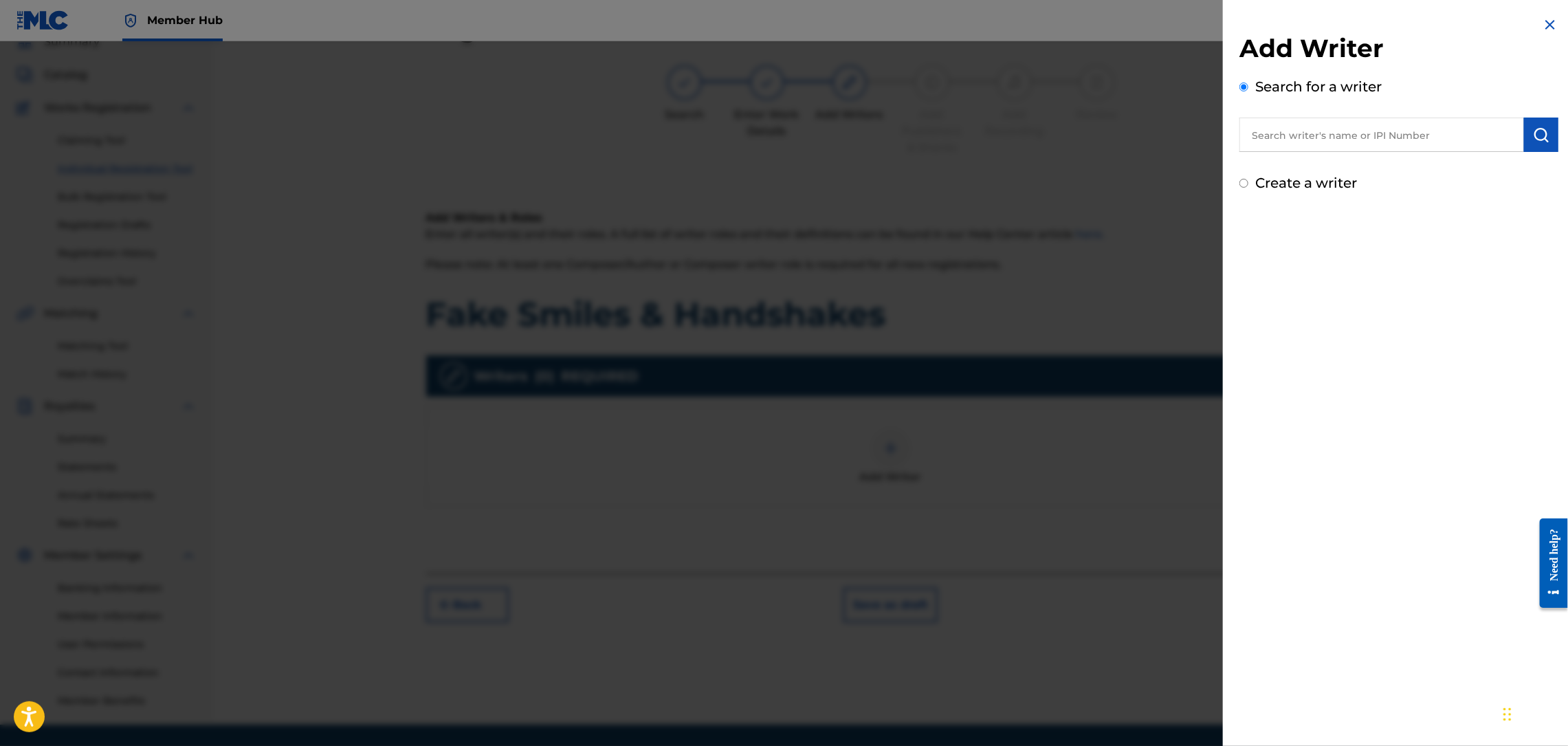
click at [1278, 134] on input "text" at bounding box center [1381, 134] width 285 height 34
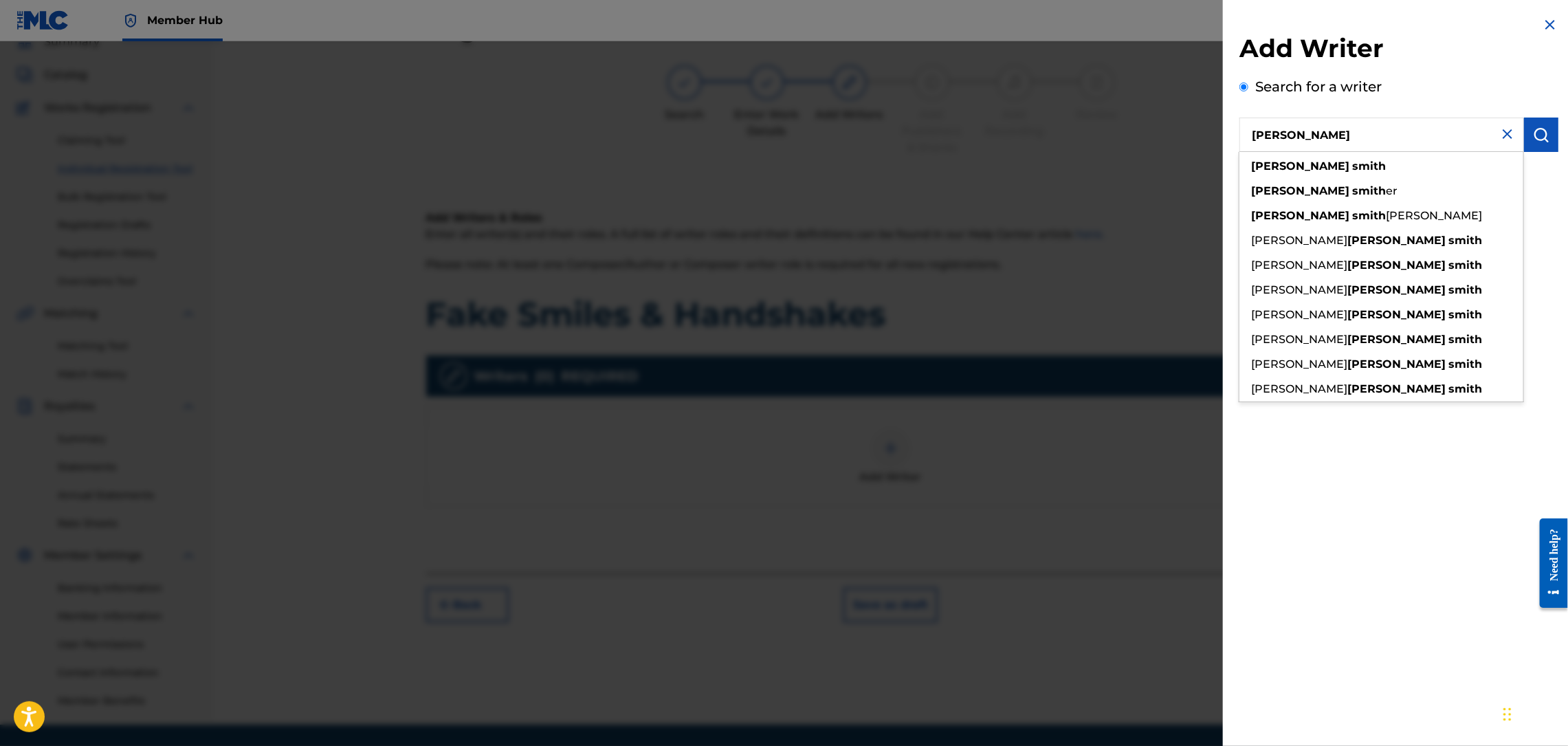
type input "[PERSON_NAME]"
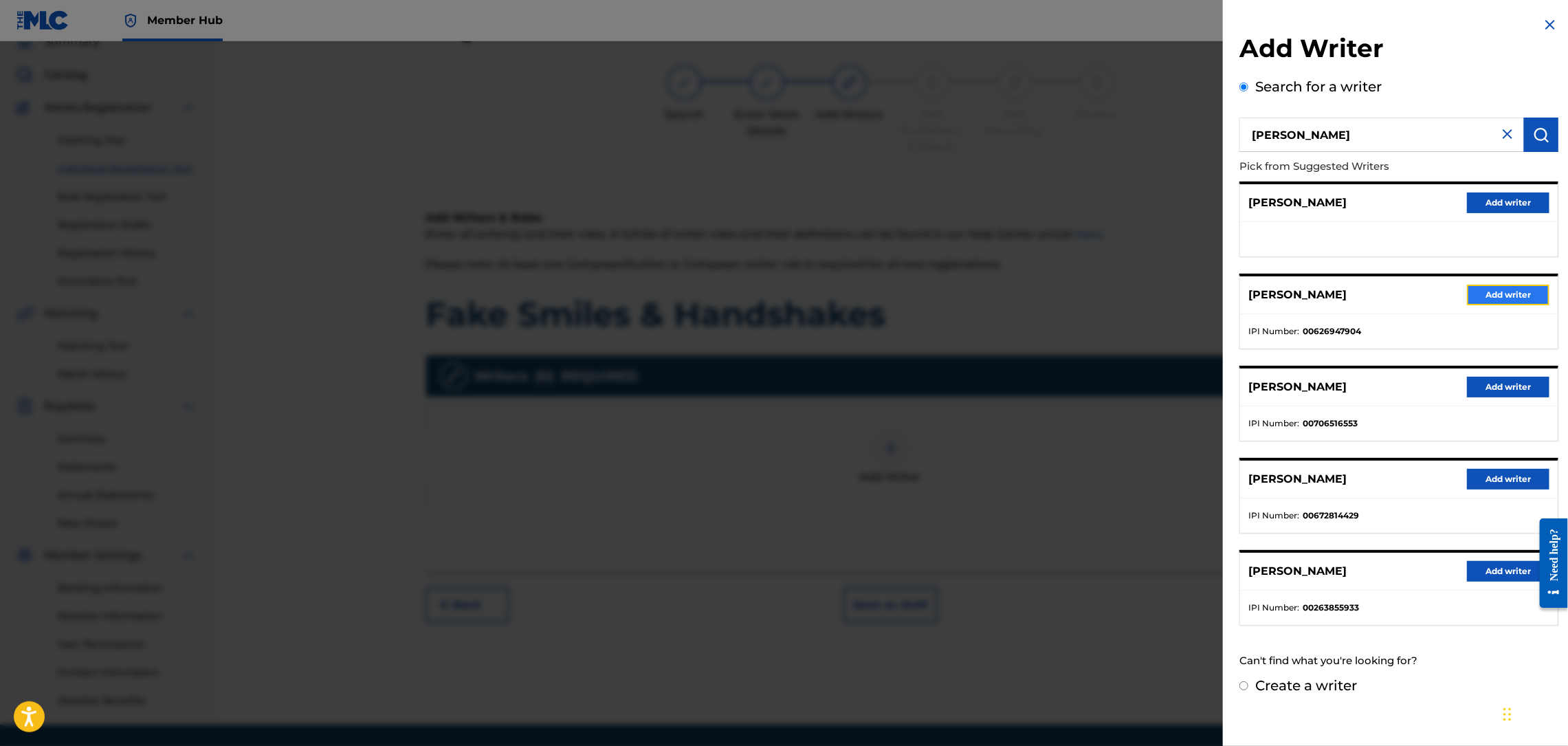
click at [1489, 295] on button "Add writer" at bounding box center [1508, 295] width 82 height 21
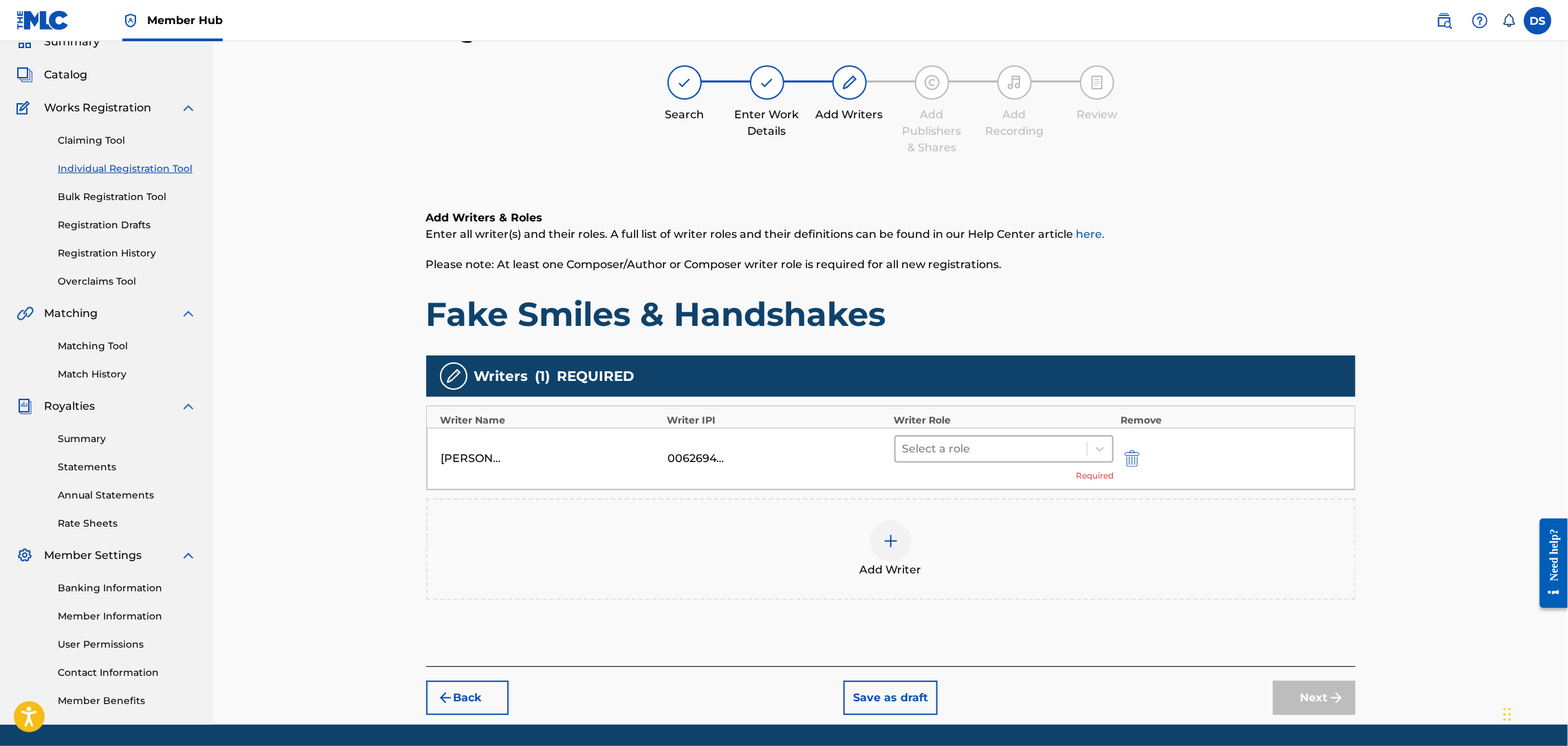
click at [1066, 449] on div at bounding box center [992, 449] width 178 height 20
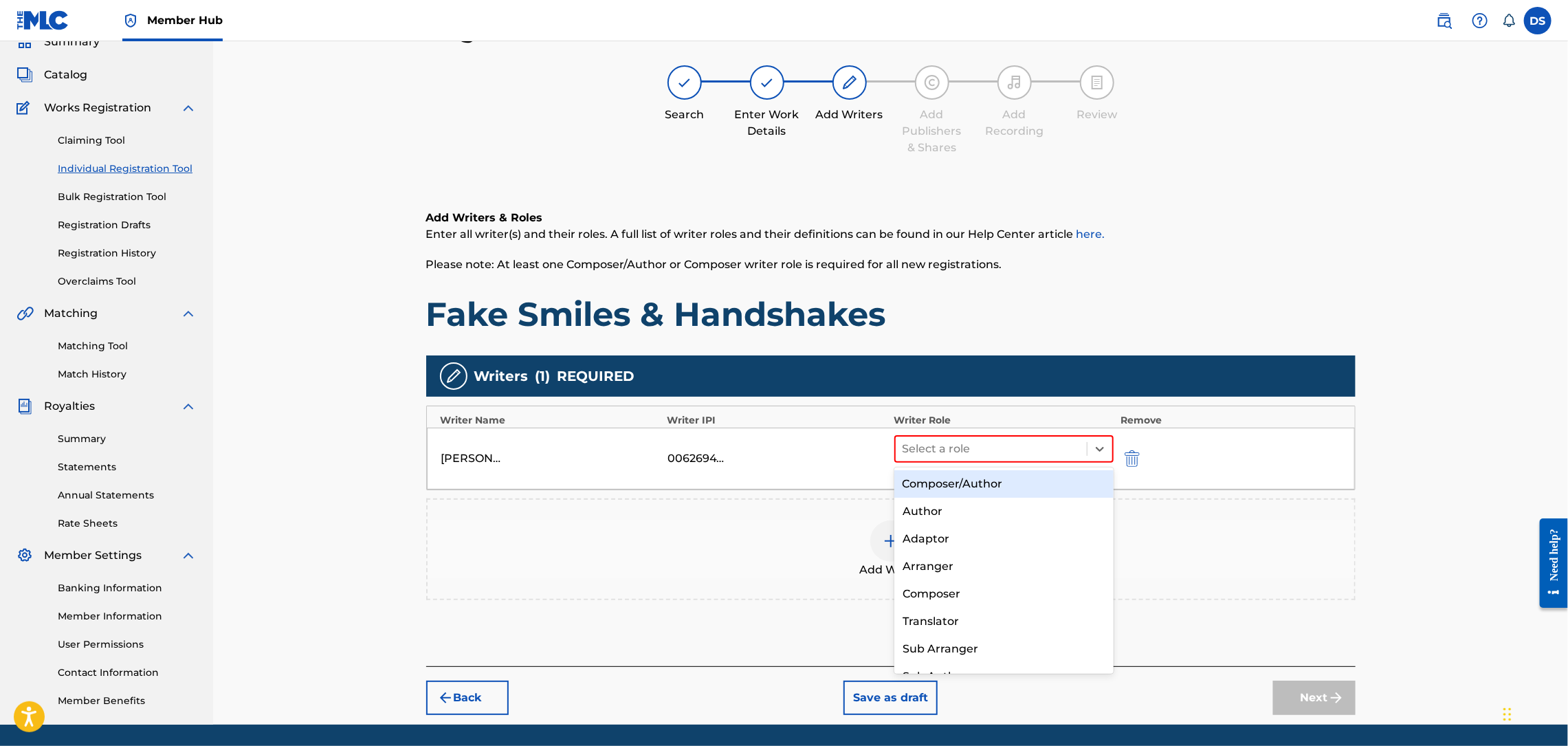
click at [982, 480] on div "Composer/Author" at bounding box center [1004, 484] width 219 height 27
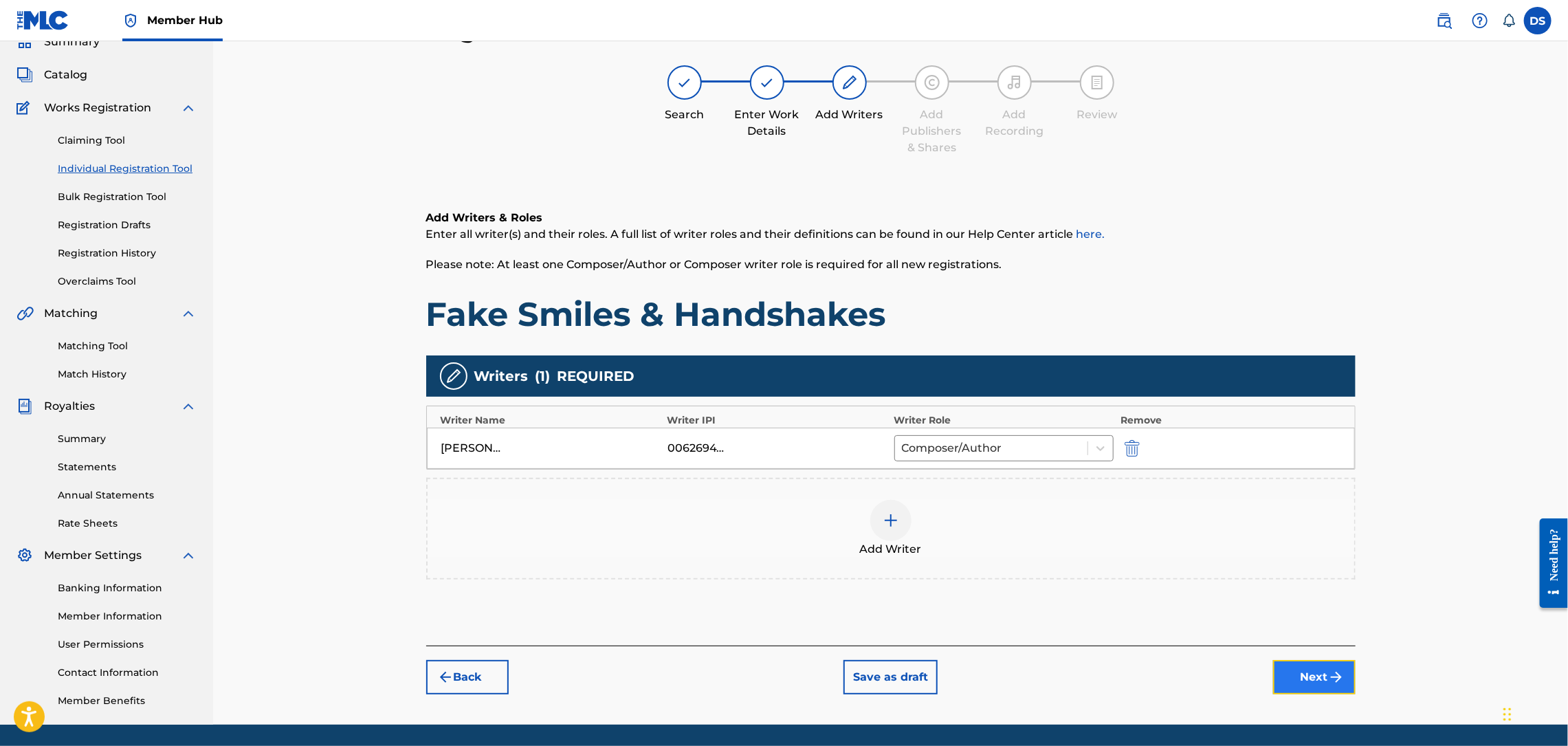
click at [1312, 669] on button "Next" at bounding box center [1314, 676] width 82 height 34
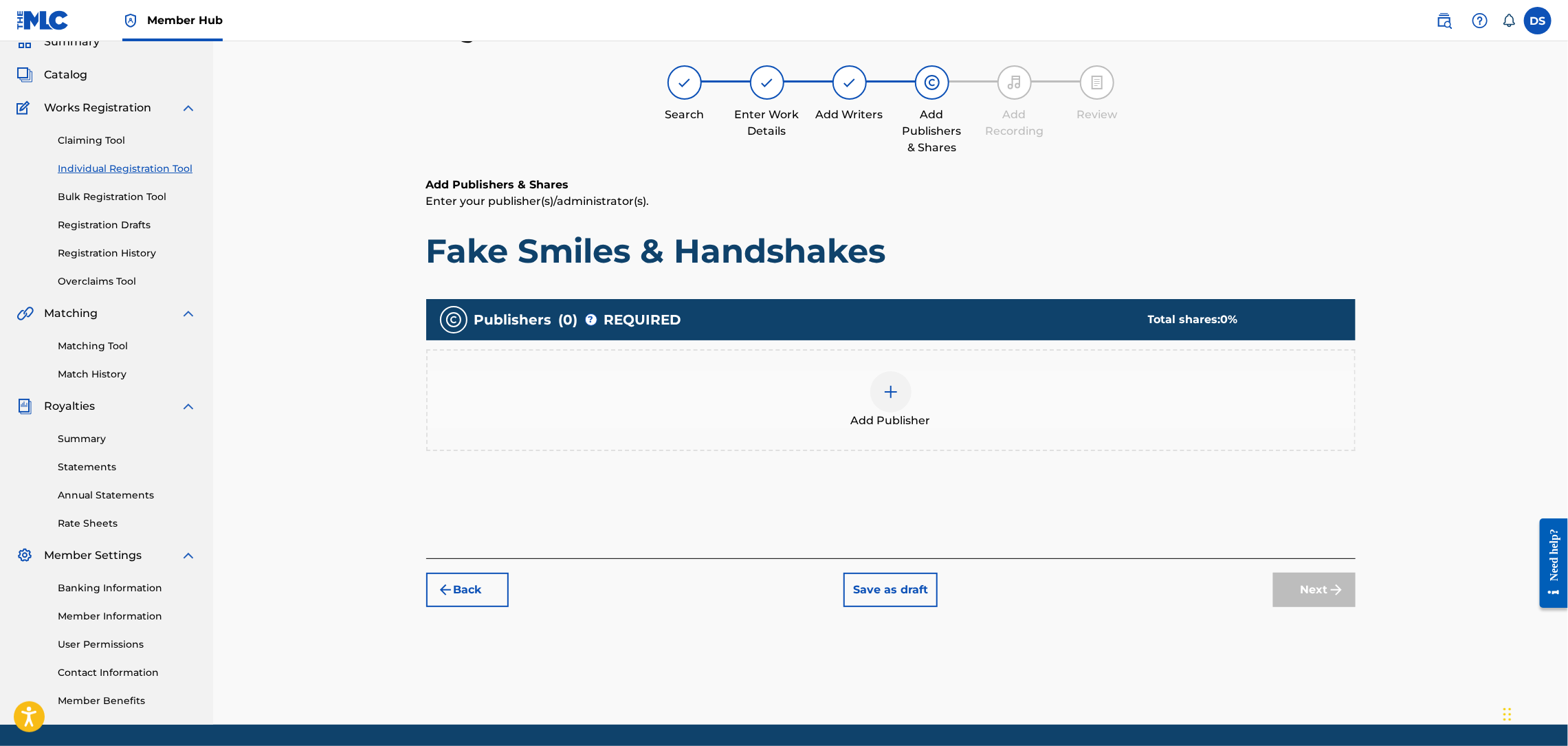
click at [878, 396] on div at bounding box center [891, 392] width 41 height 41
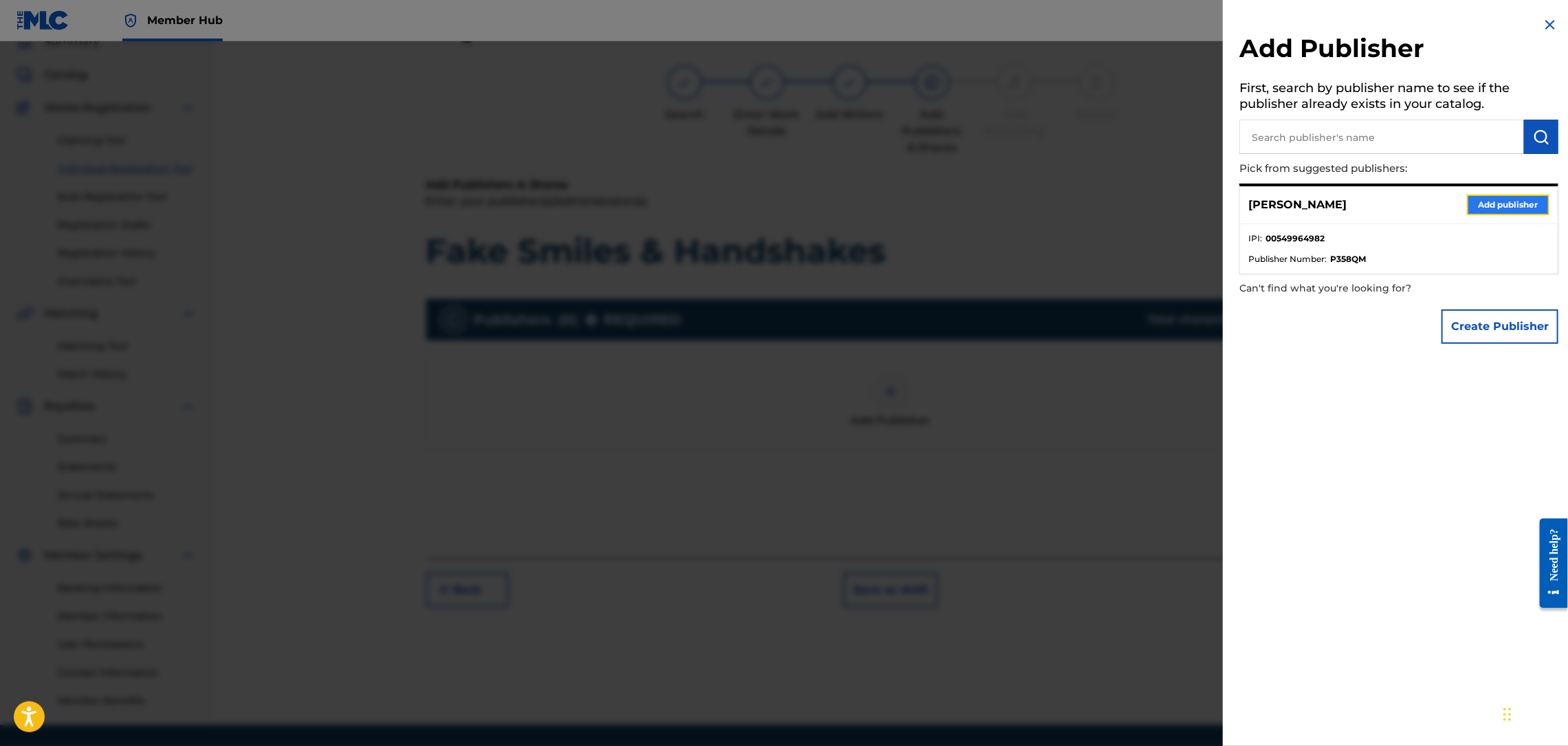
click at [1484, 195] on button "Add publisher" at bounding box center [1508, 205] width 82 height 21
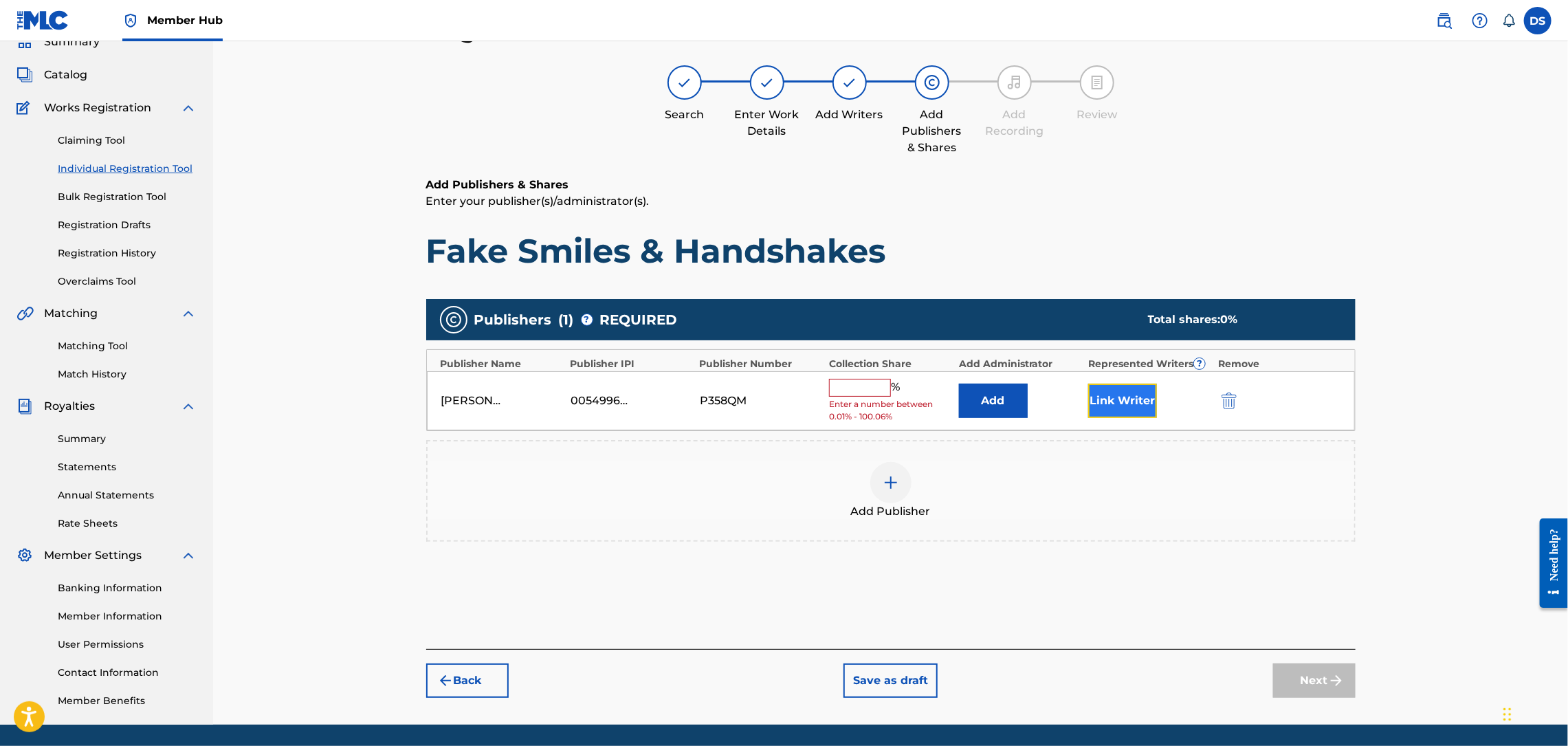
click at [1117, 398] on button "Link Writer" at bounding box center [1123, 400] width 69 height 34
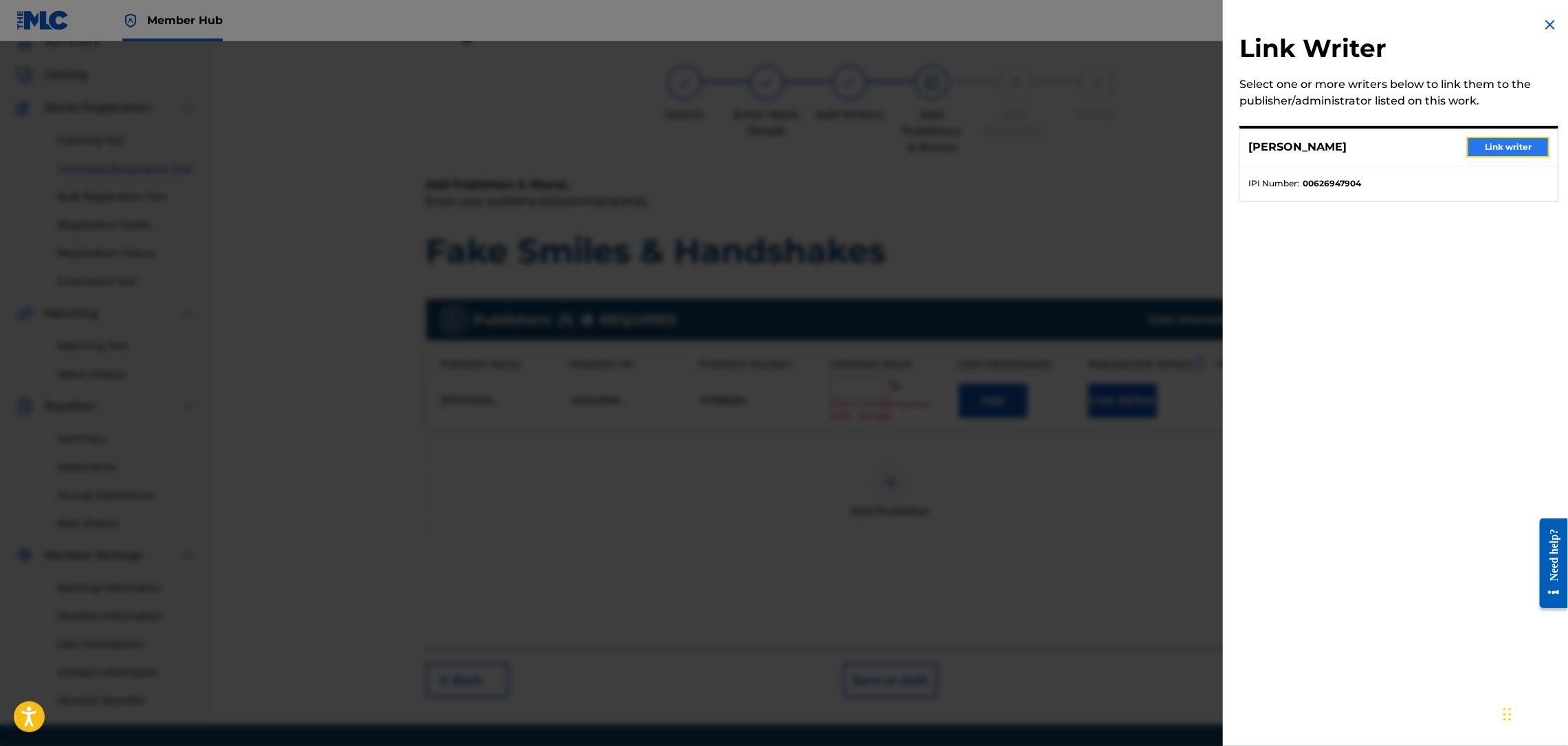
click at [1505, 145] on button "Link writer" at bounding box center [1508, 147] width 82 height 21
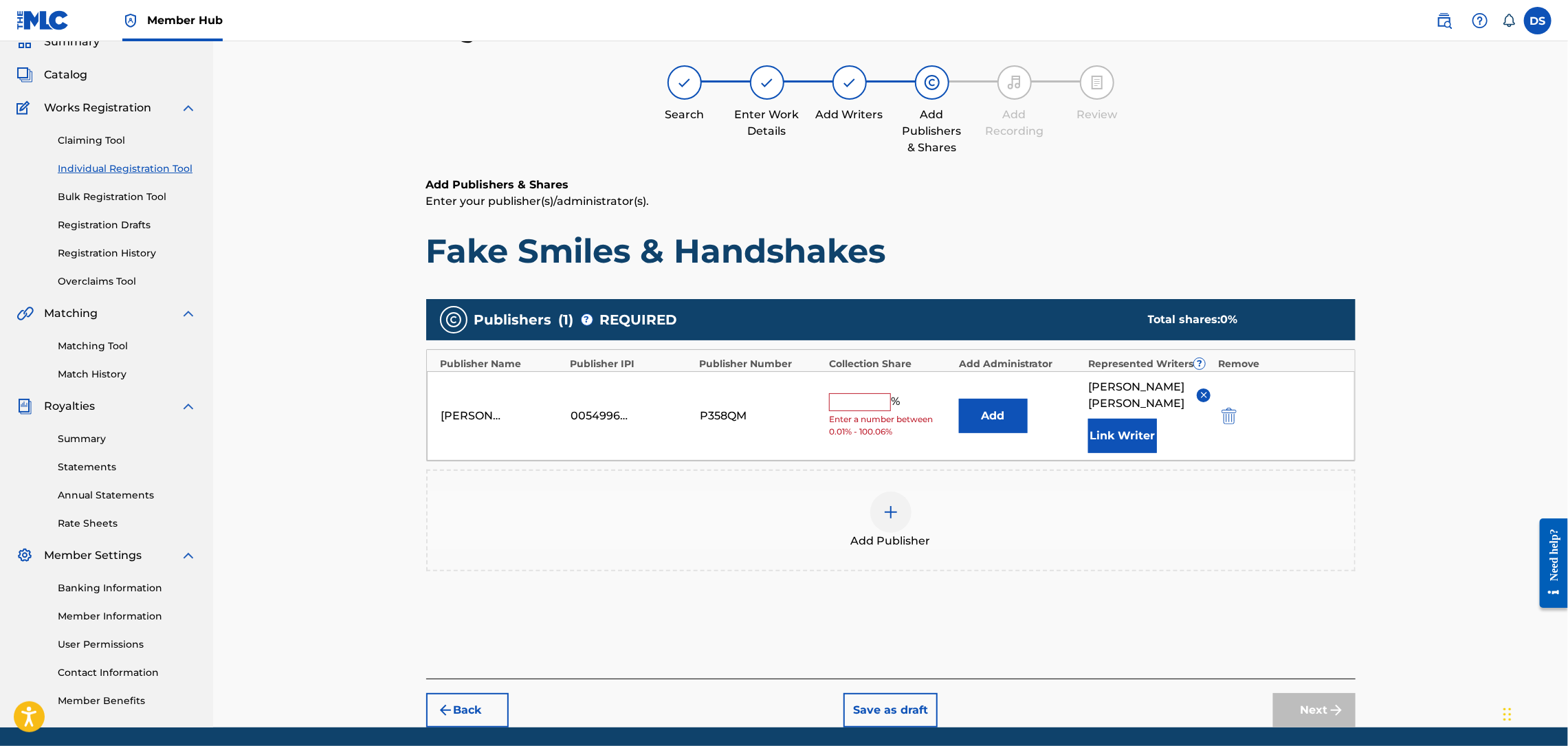
click at [874, 397] on input "text" at bounding box center [859, 402] width 62 height 18
type input "100"
click at [995, 411] on button "Add" at bounding box center [993, 415] width 69 height 34
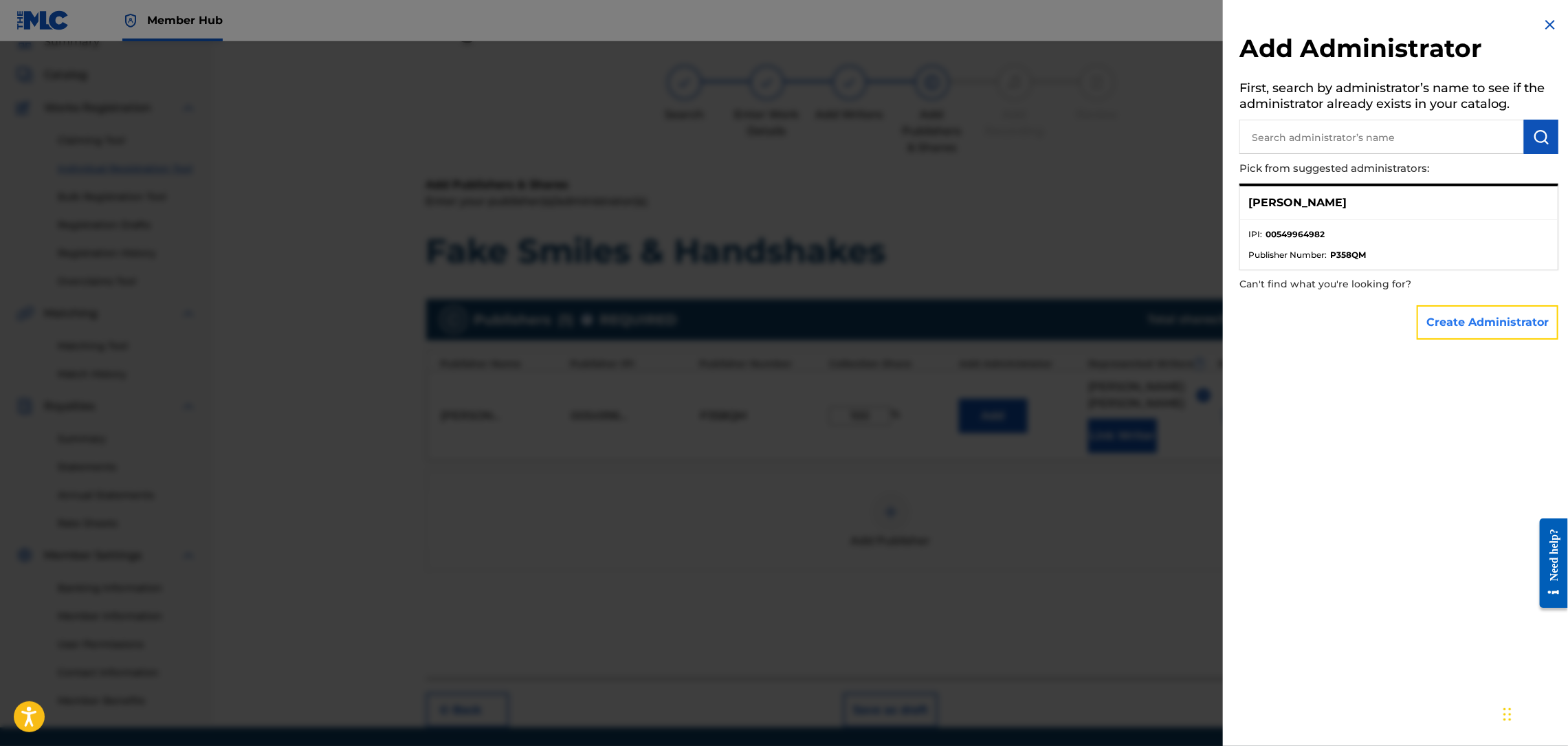
click at [1442, 312] on button "Create Administrator" at bounding box center [1488, 322] width 142 height 34
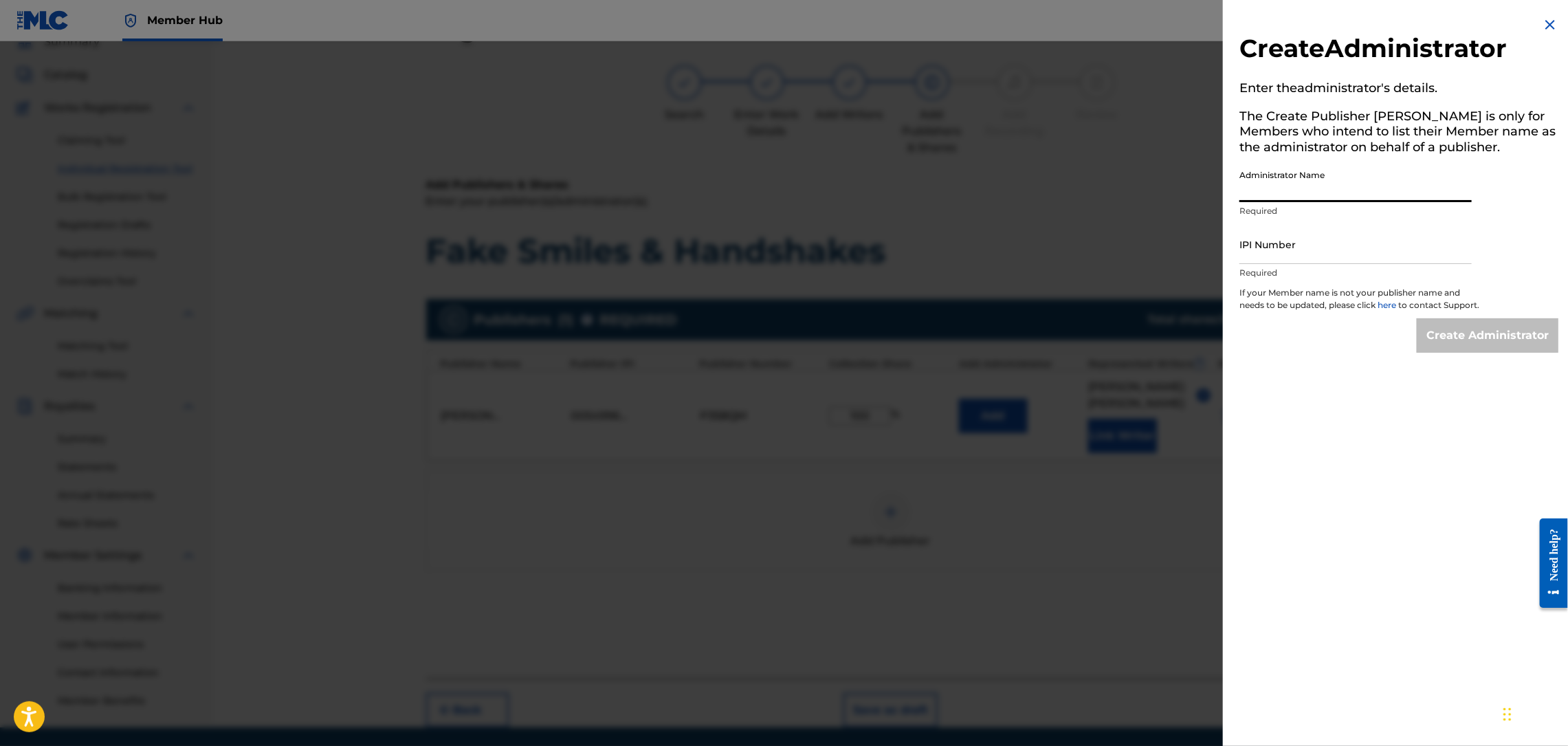
click at [1303, 179] on input "Administrator Name" at bounding box center [1355, 182] width 232 height 39
type input "MONTANADAMAC MUSIC PUBLISHING"
click at [1305, 239] on input "IPI Number" at bounding box center [1355, 245] width 232 height 39
type input "00549964982"
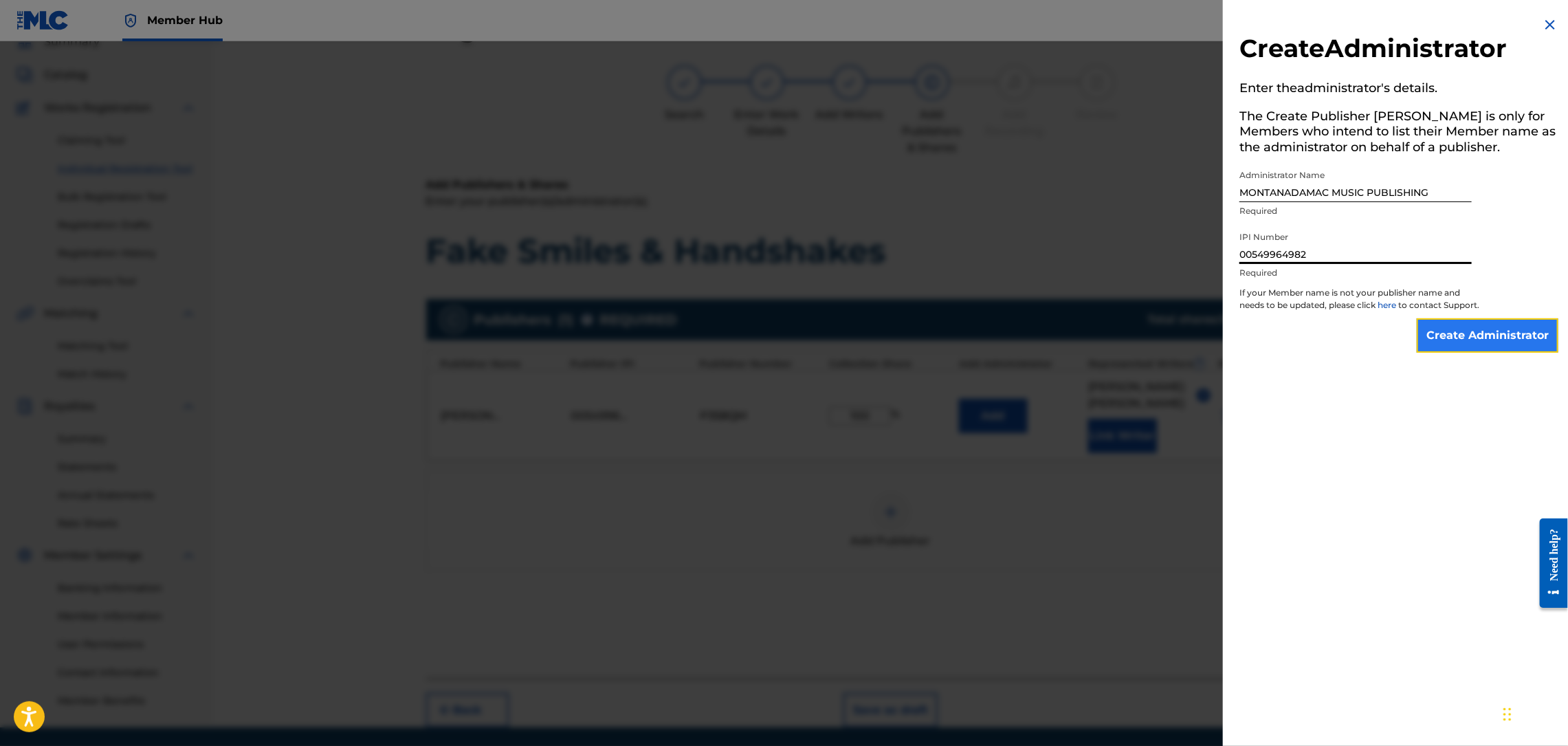
click at [1435, 352] on input "Create Administrator" at bounding box center [1488, 335] width 142 height 34
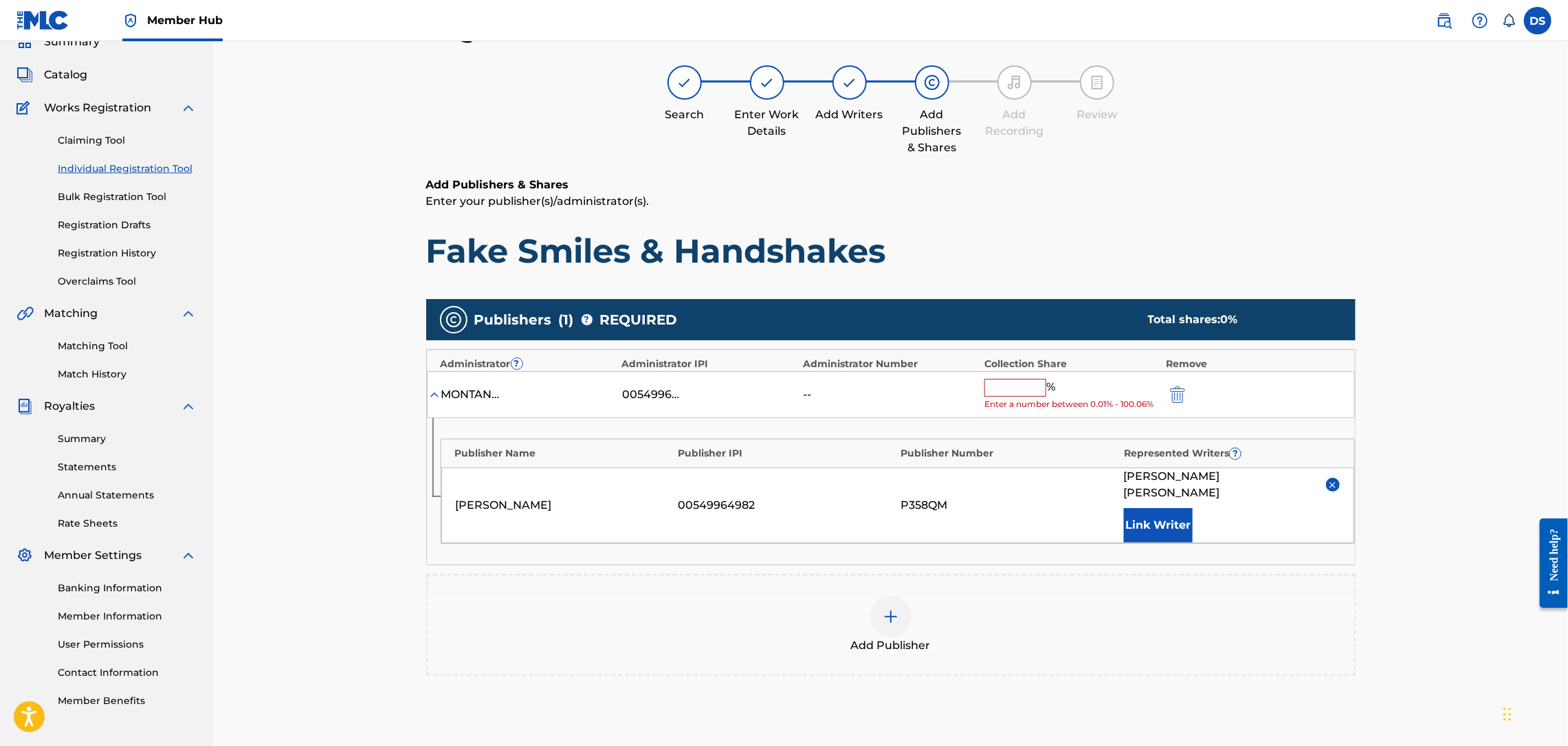
click at [1453, 564] on div "Register Work Search Enter Work Details Add Writers Add Publishers & Shares Add…" at bounding box center [891, 405] width 1355 height 853
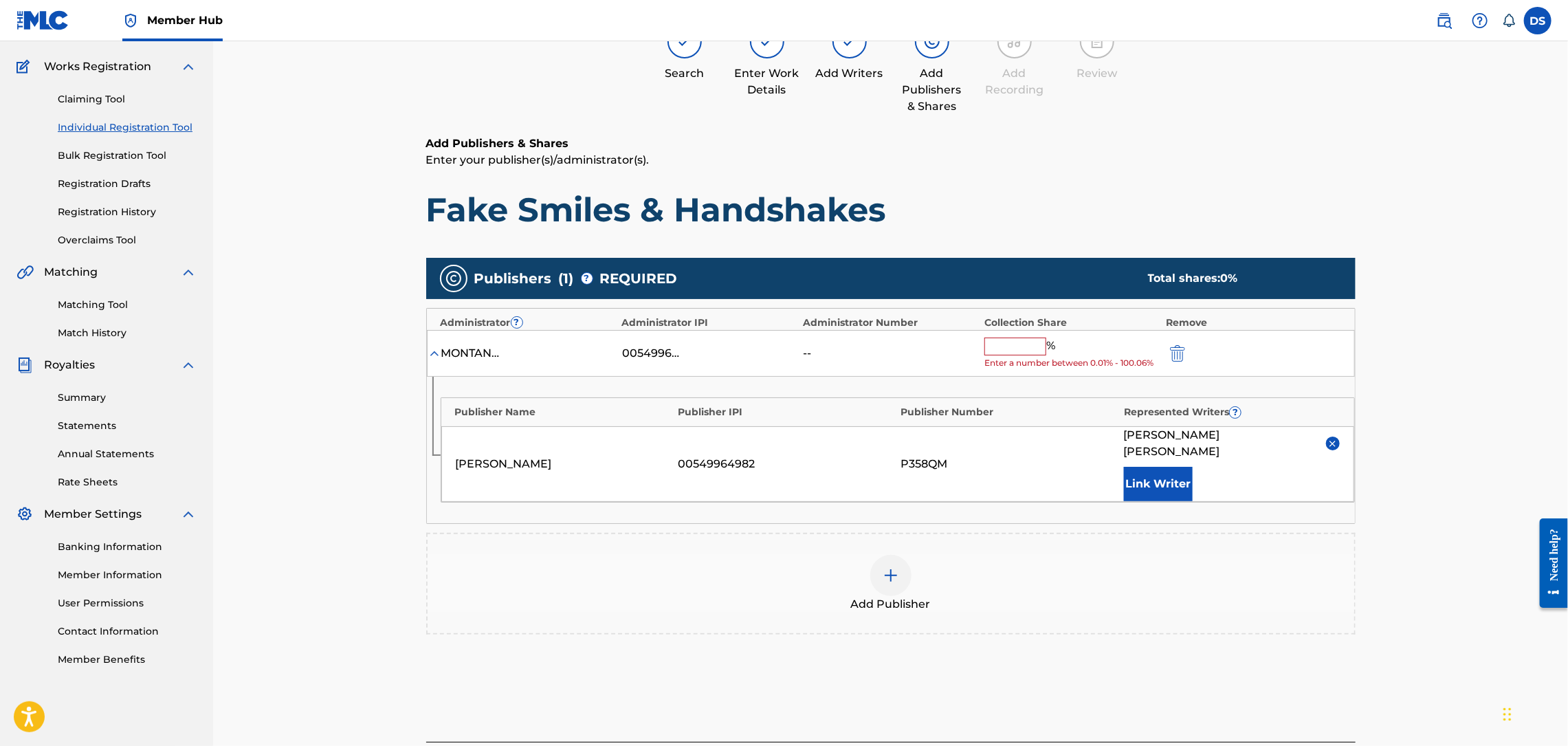
scroll to position [198, 0]
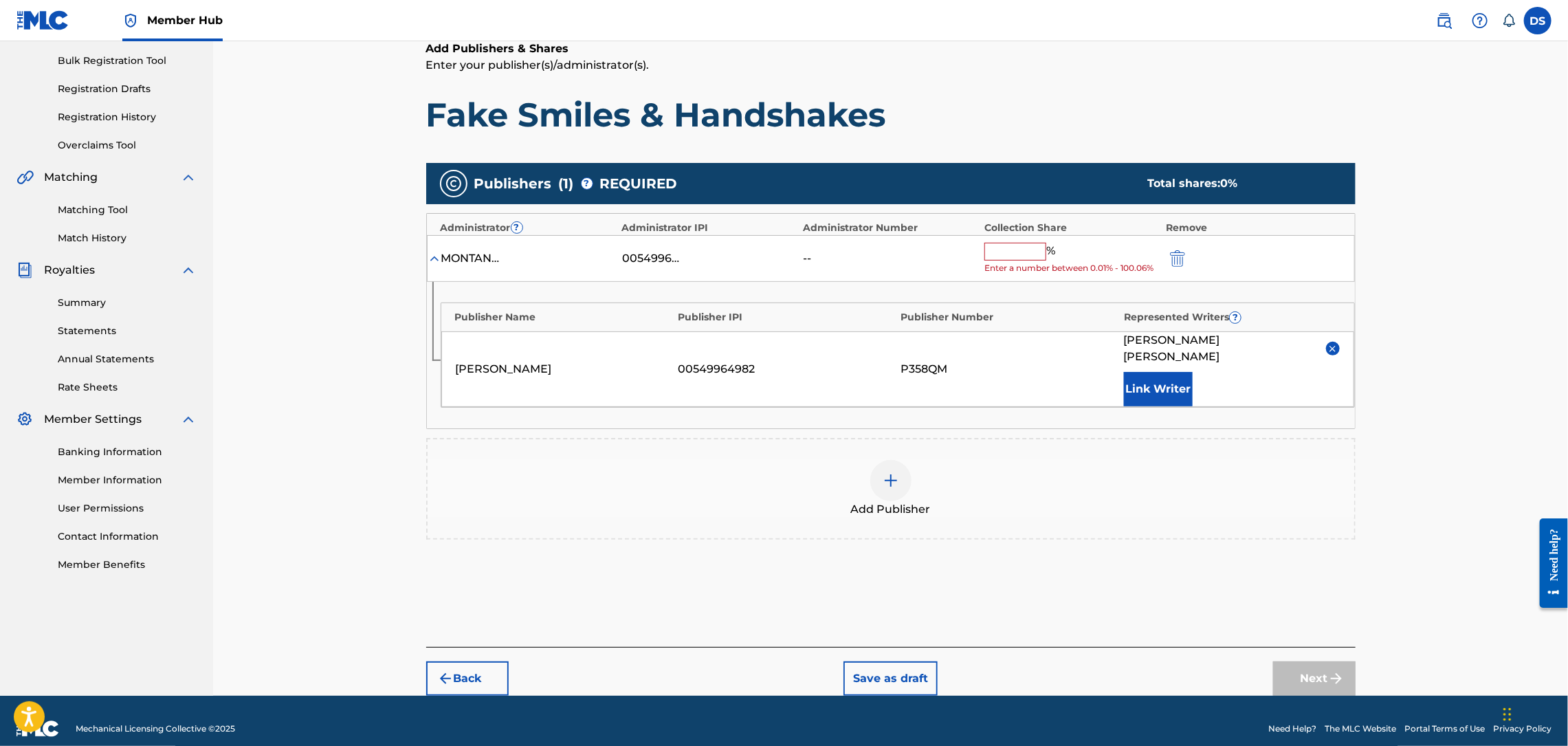
click at [1290, 662] on div "Next" at bounding box center [1314, 678] width 82 height 34
click at [1027, 243] on input "text" at bounding box center [1015, 252] width 62 height 18
type input "100"
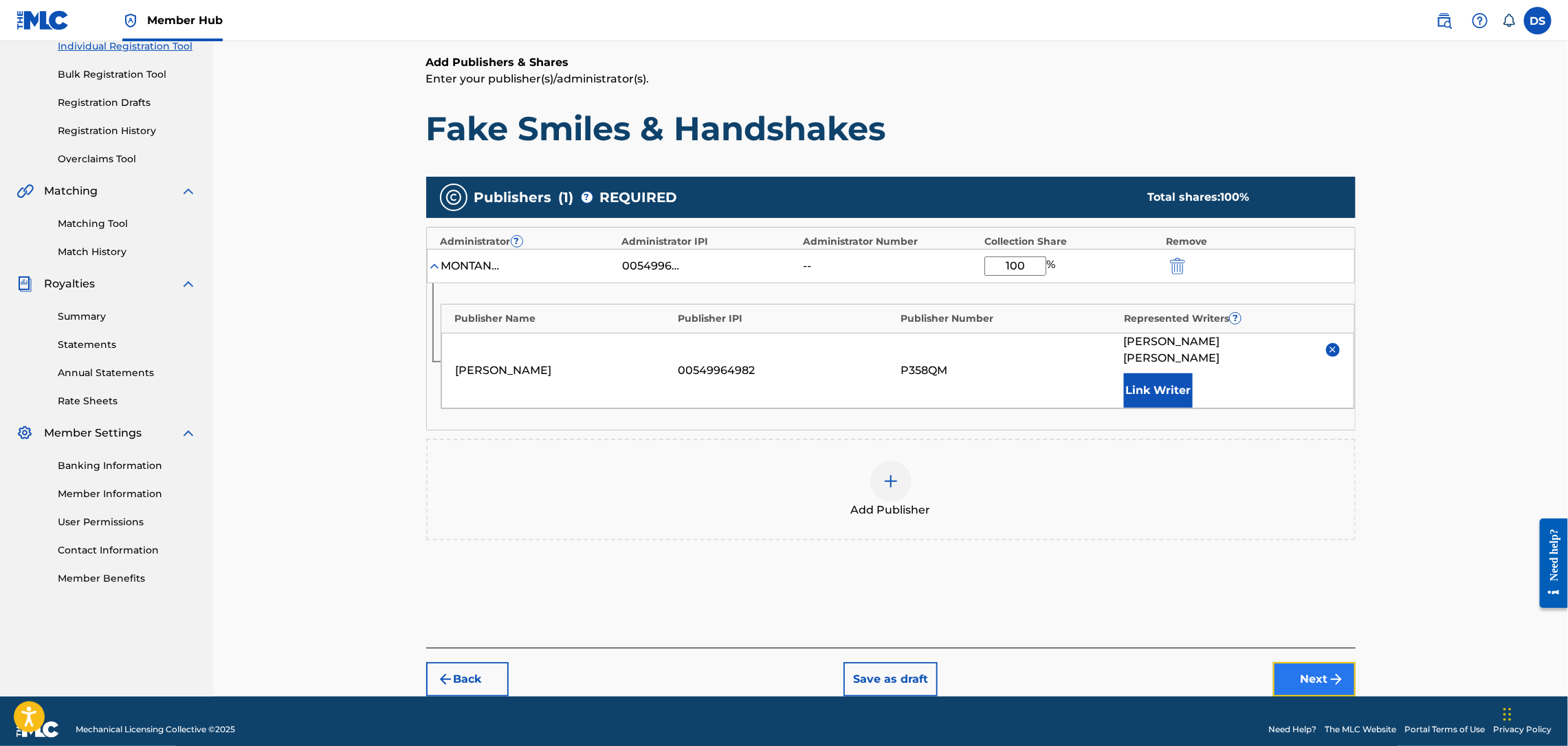
click at [1302, 667] on button "Next" at bounding box center [1314, 678] width 82 height 34
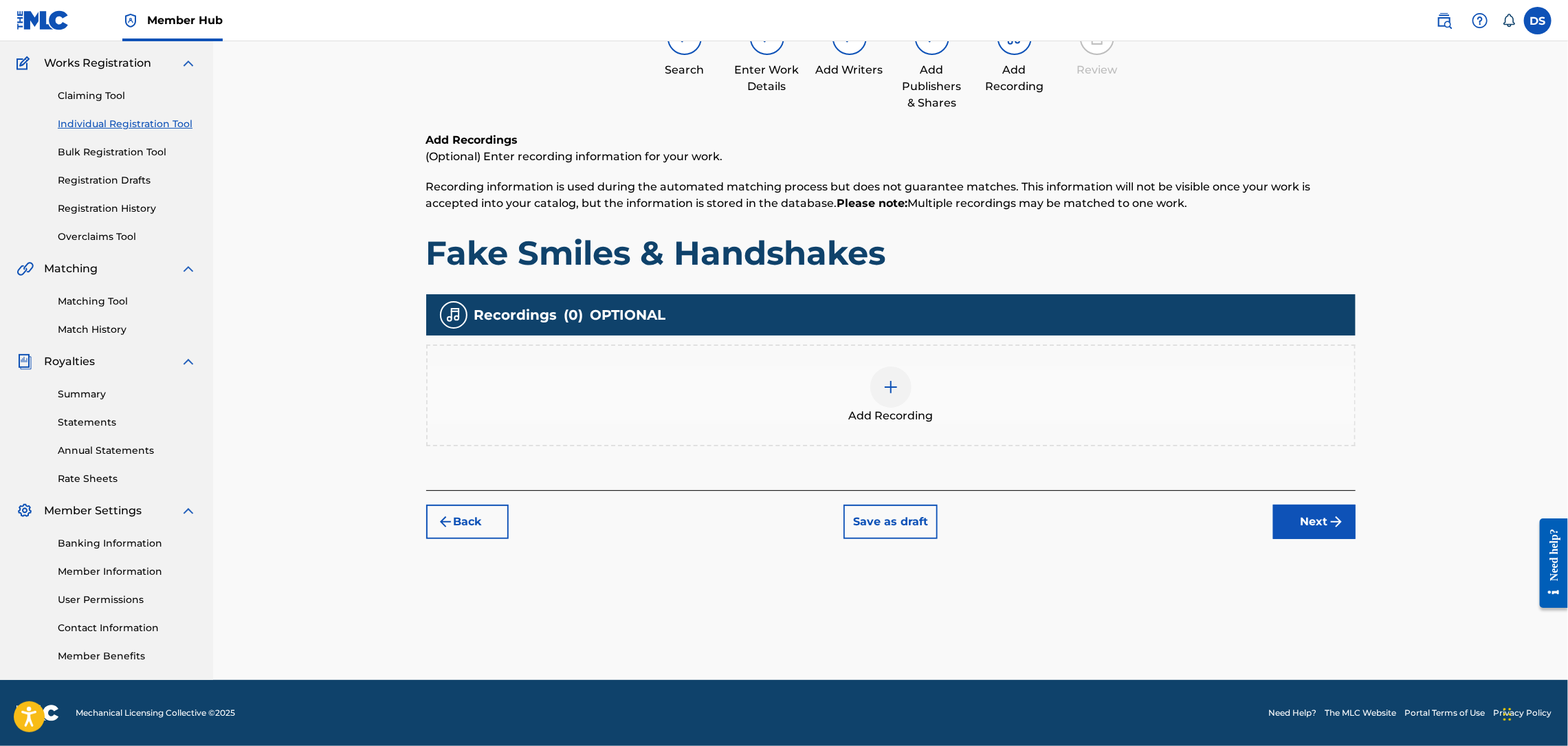
scroll to position [62, 0]
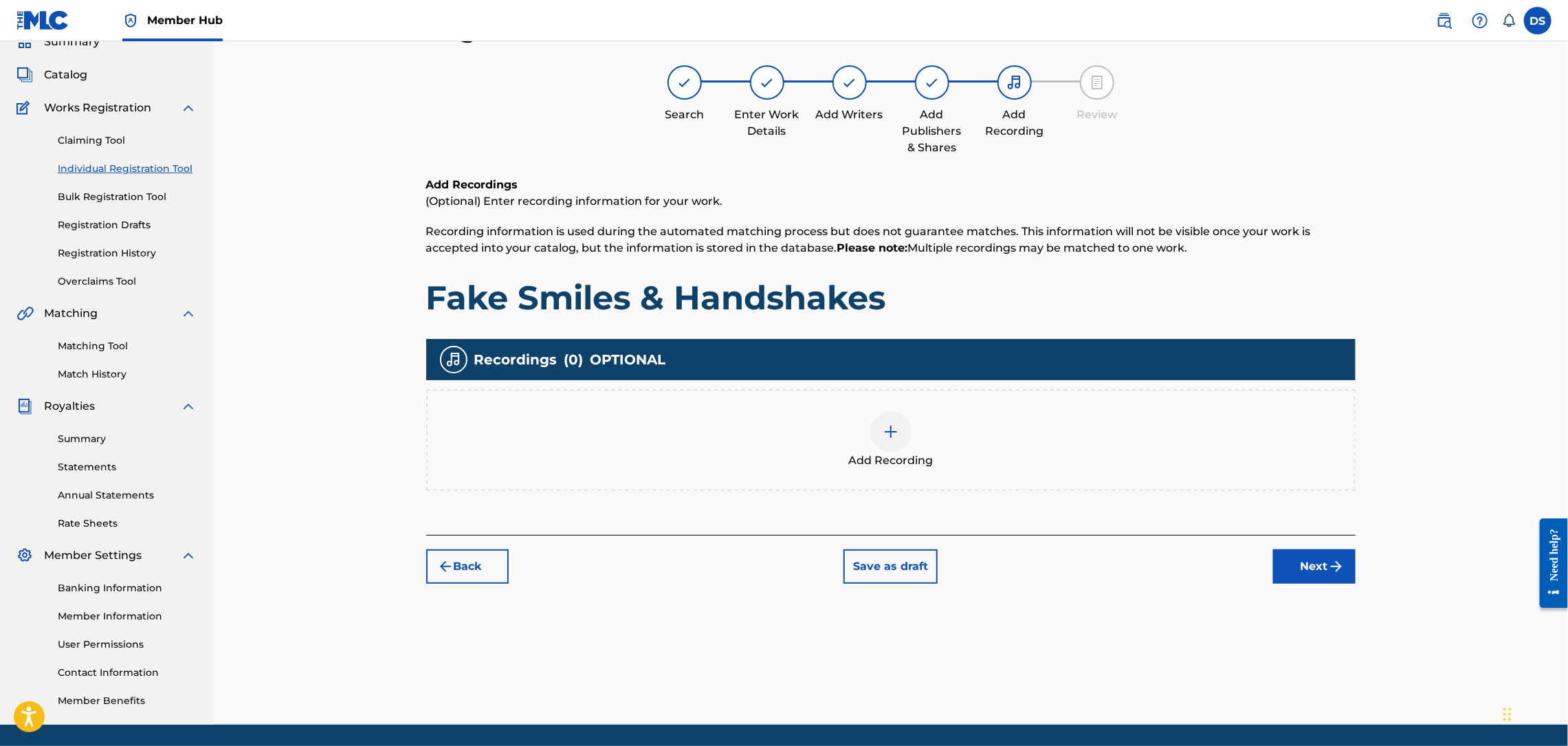
click at [892, 432] on img at bounding box center [891, 432] width 17 height 17
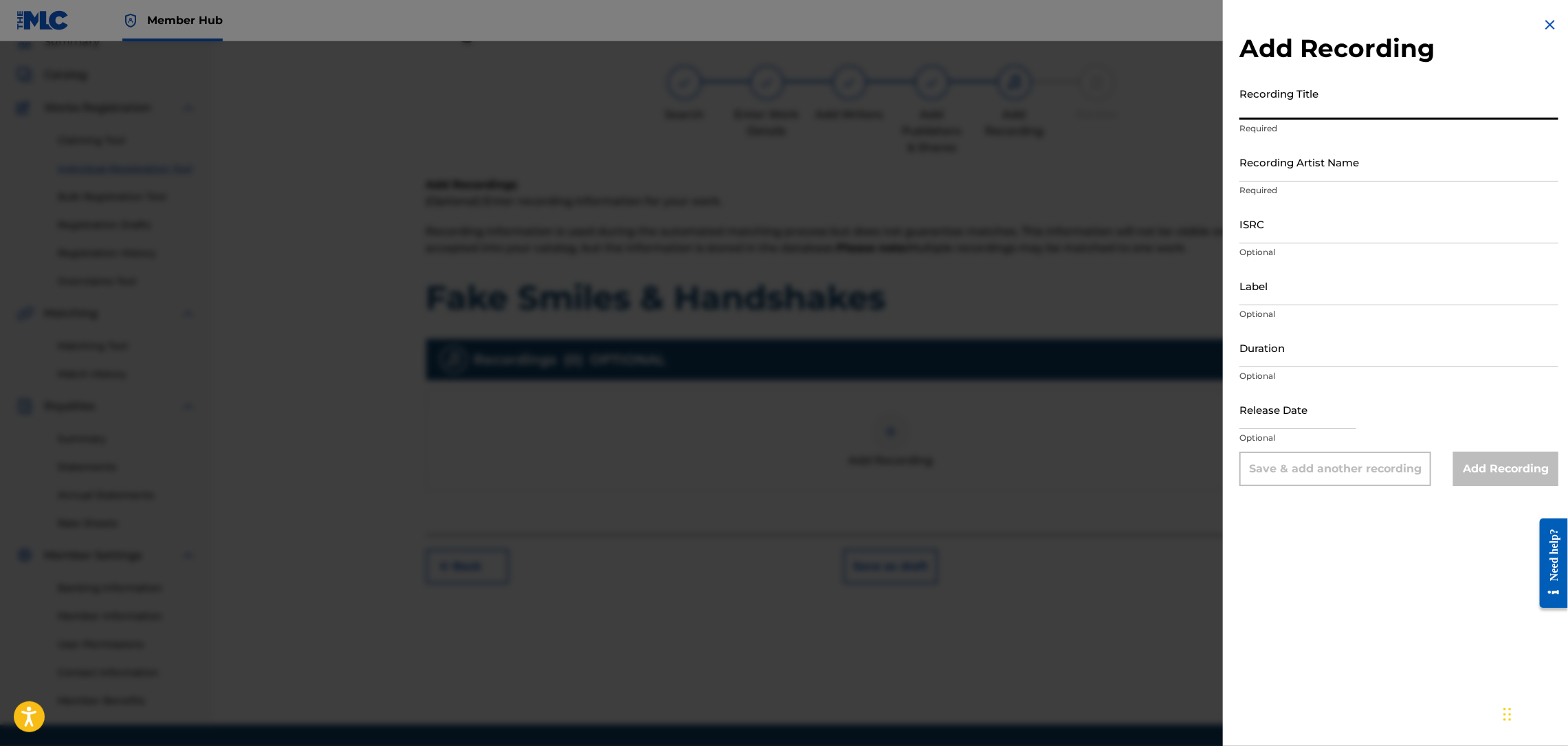
click at [1285, 107] on input "Recording Title" at bounding box center [1399, 100] width 319 height 39
paste input "Fake Smiles & Handshakes"
type input "Fake Smiles & Handshakes"
click at [1308, 162] on input "Recording Artist Name" at bounding box center [1399, 162] width 319 height 39
type input "RICH PRICK [PERSON_NAME]"
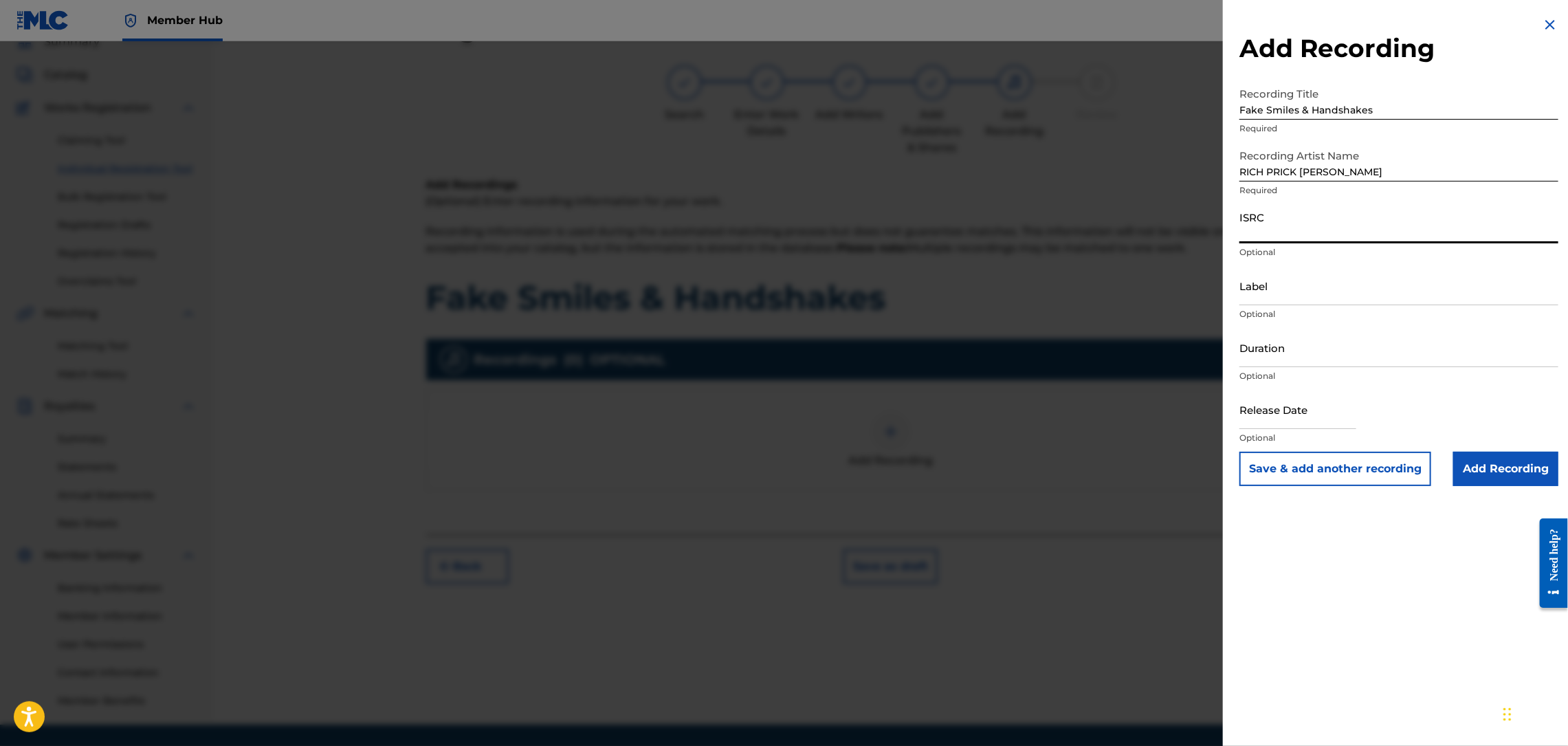
click at [1272, 225] on input "ISRC" at bounding box center [1399, 224] width 319 height 39
paste input "QZL382246804"
type input "QZL382246804"
click at [1493, 464] on input "Add Recording" at bounding box center [1505, 468] width 105 height 34
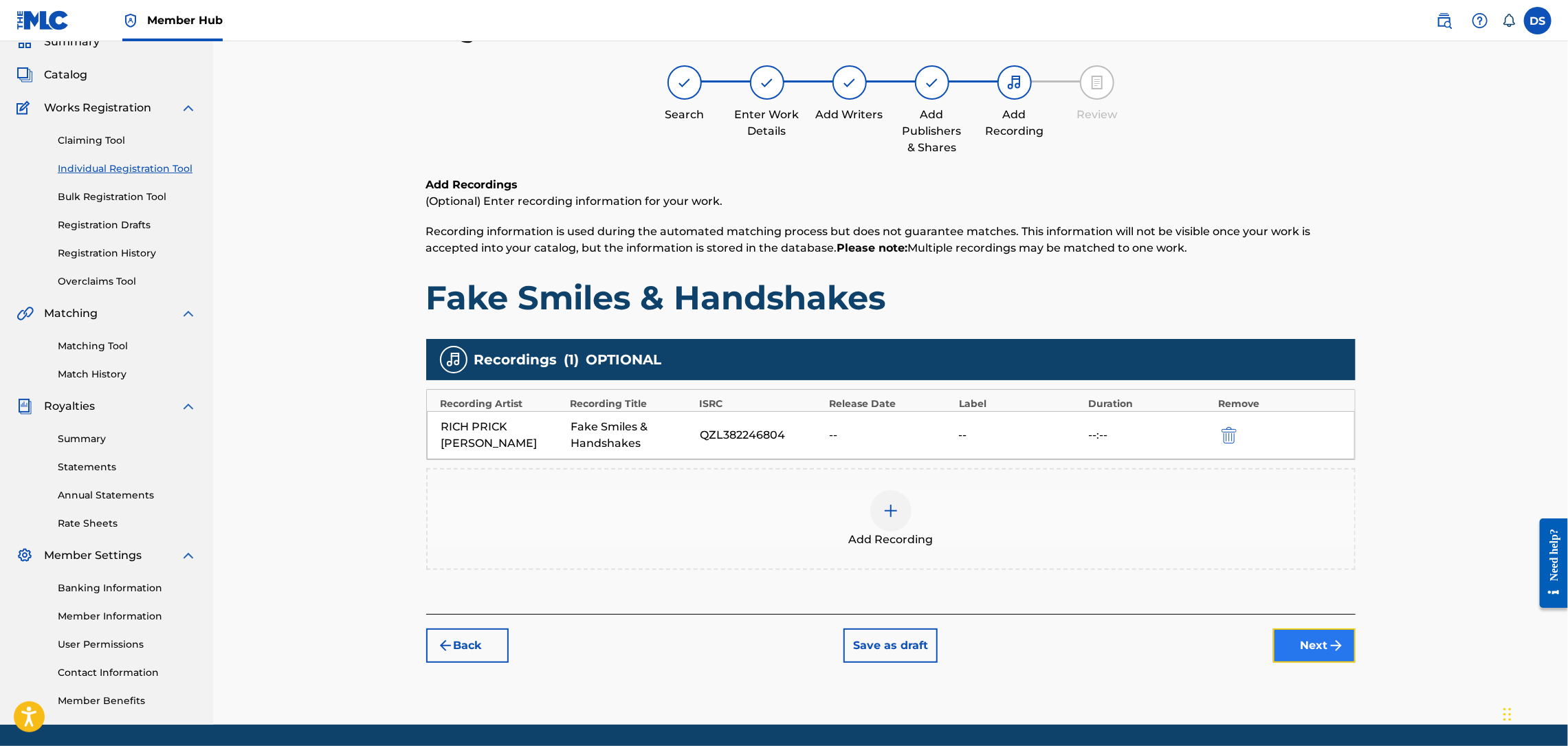
click at [1304, 647] on button "Next" at bounding box center [1314, 645] width 82 height 34
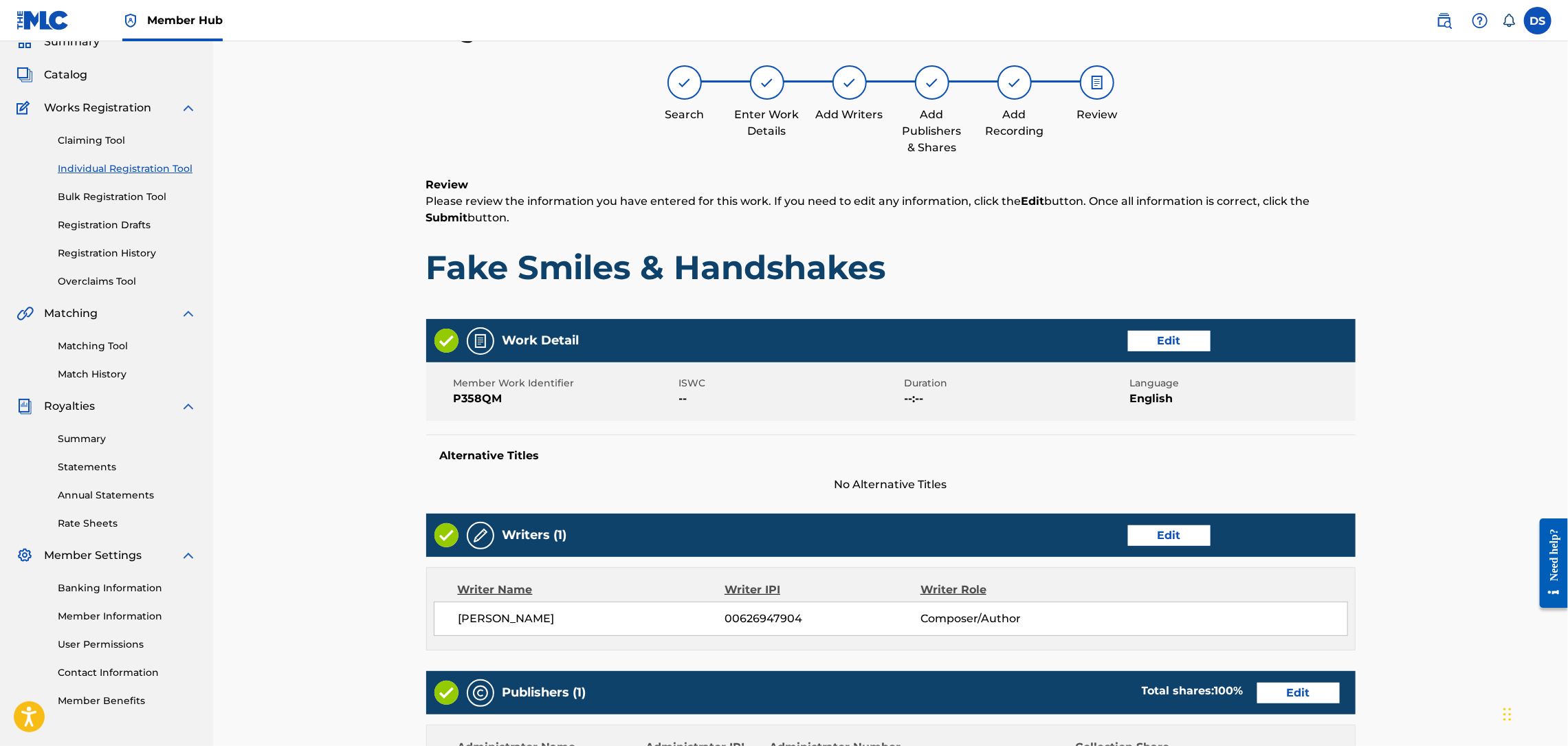
click at [1426, 580] on div "Register Work Search Enter Work Details Add Writers Add Publishers & Shares Add…" at bounding box center [891, 546] width 1355 height 1134
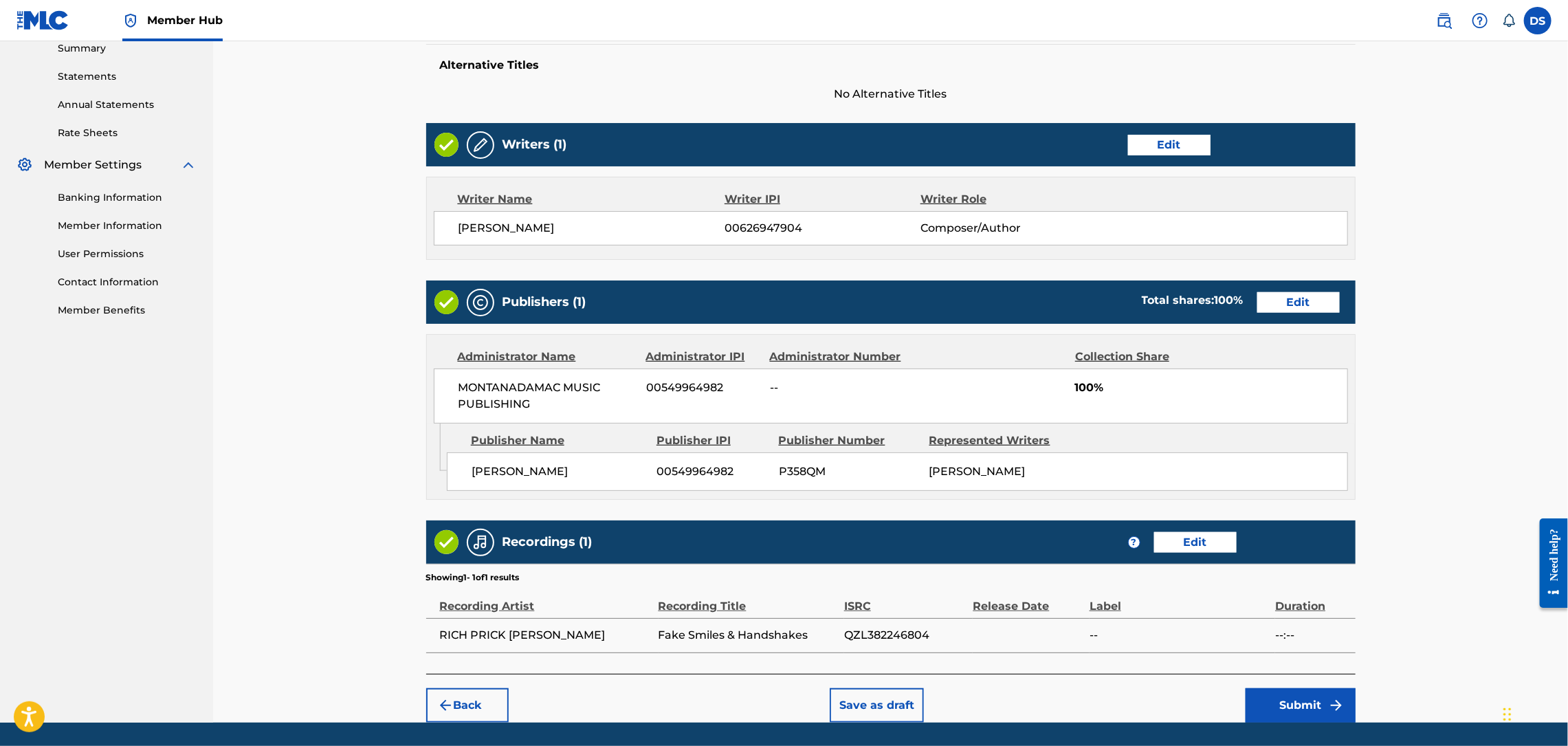
scroll to position [496, 0]
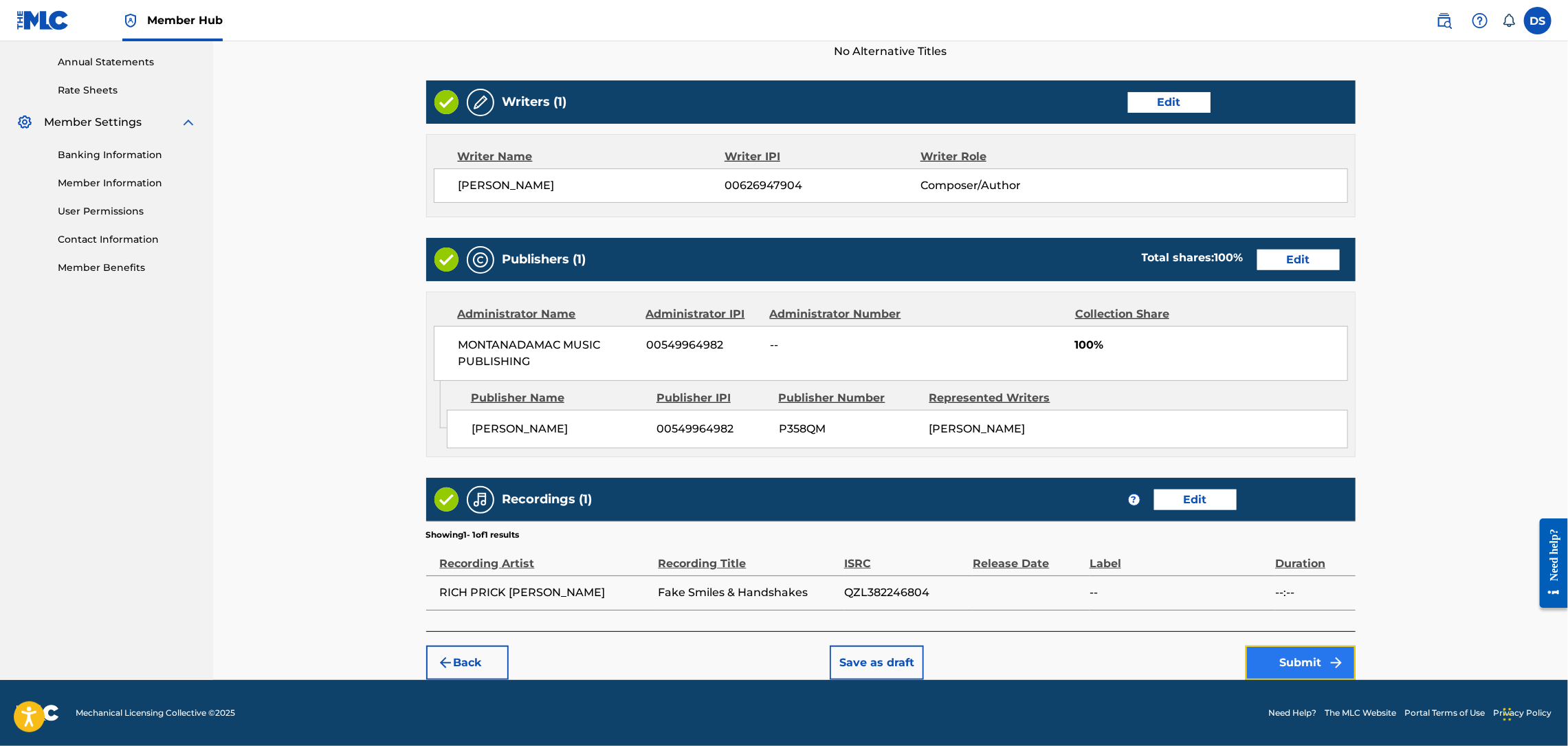
click at [1288, 676] on button "Submit" at bounding box center [1301, 662] width 110 height 34
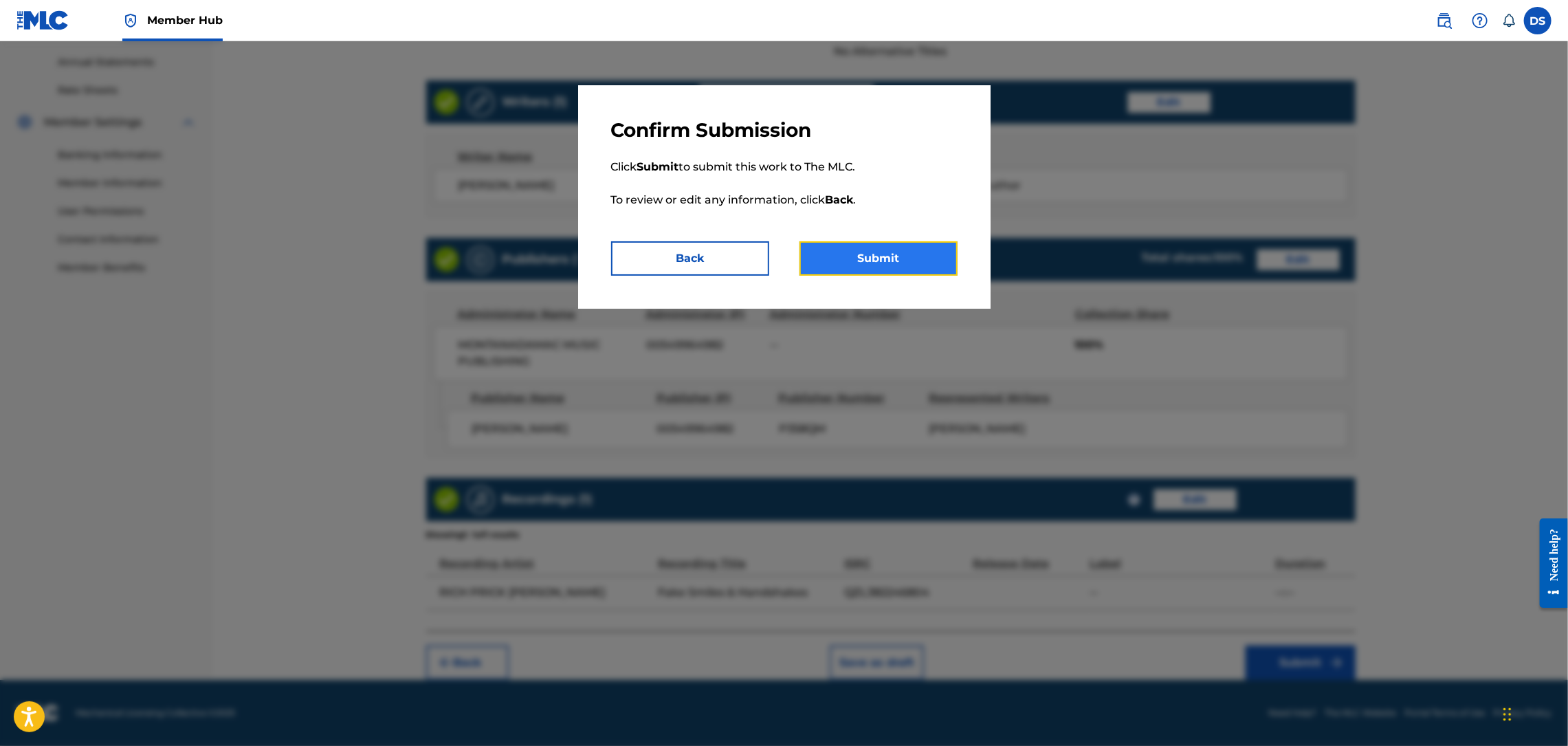
click at [912, 253] on button "Submit" at bounding box center [879, 258] width 159 height 34
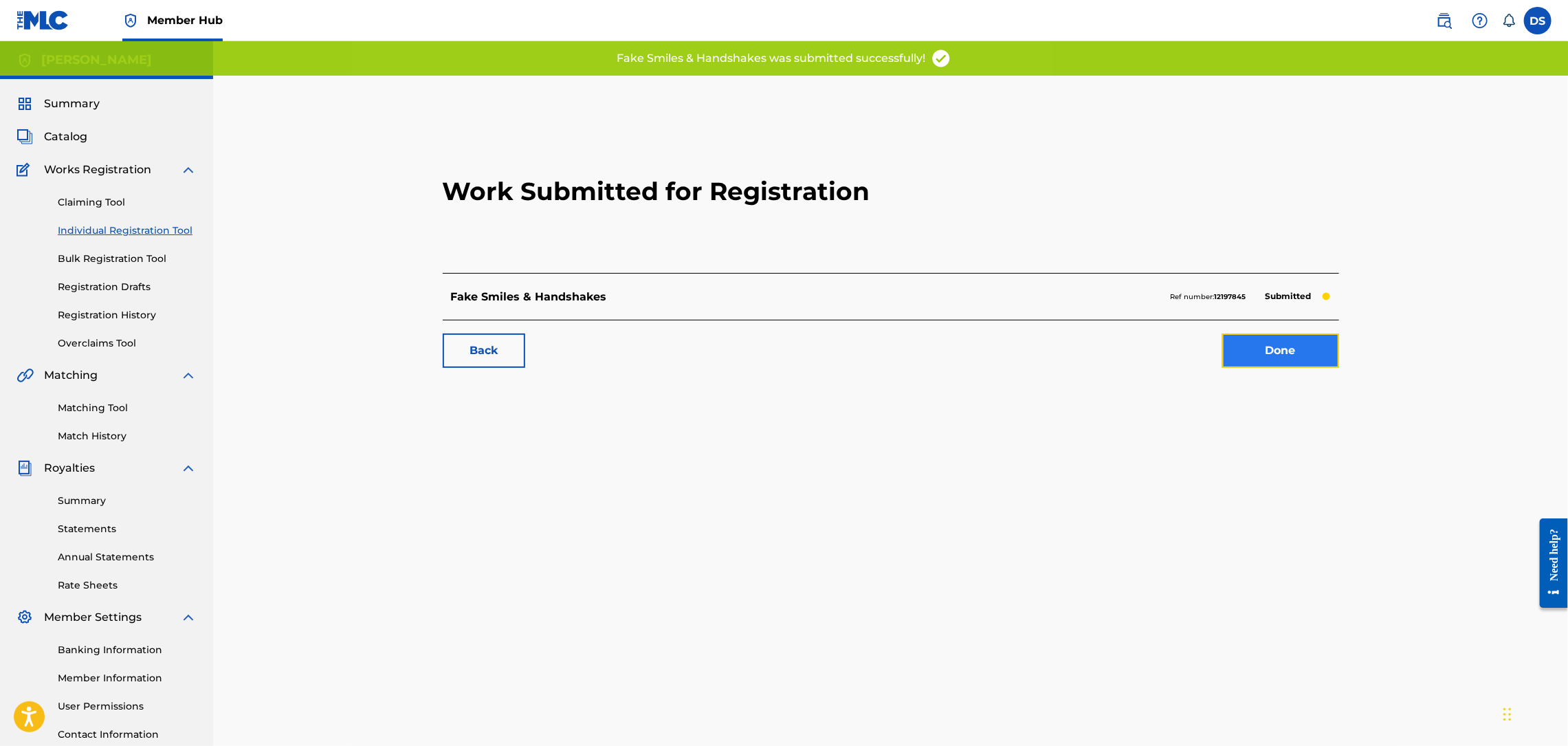
click at [1275, 351] on link "Done" at bounding box center [1280, 350] width 116 height 34
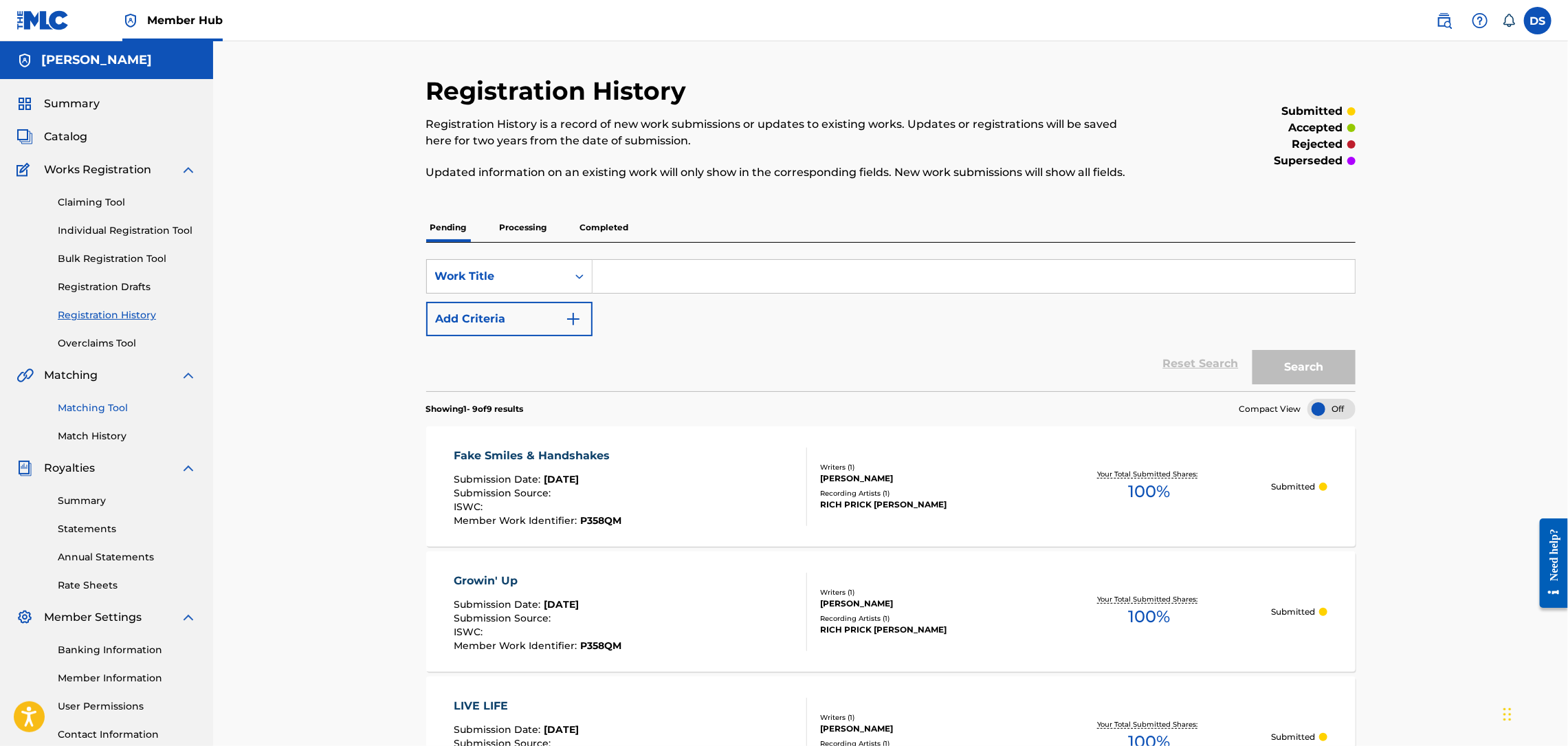
click at [92, 403] on link "Matching Tool" at bounding box center [127, 407] width 139 height 15
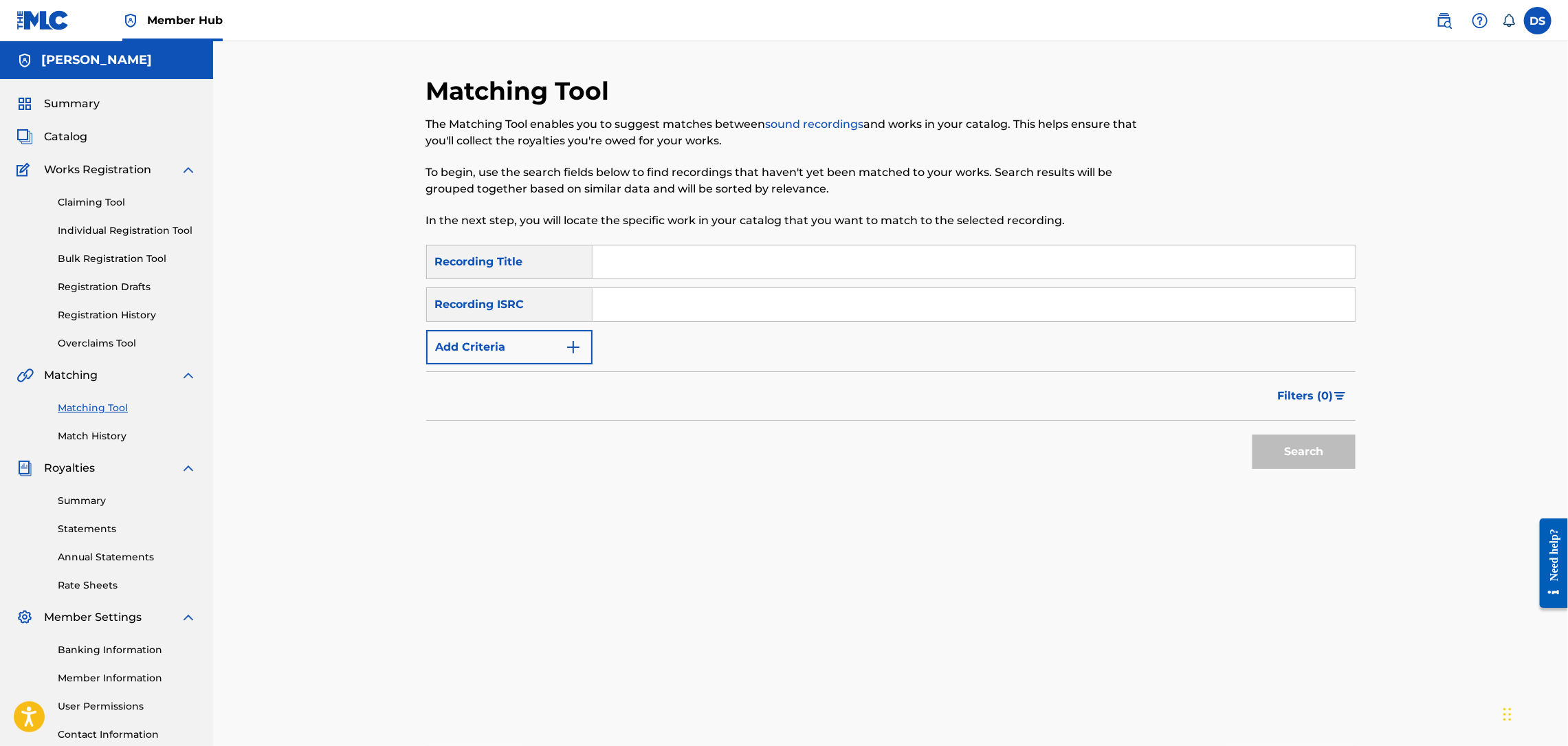
click at [595, 264] on input "Search Form" at bounding box center [973, 262] width 762 height 33
click at [620, 313] on input "Search Form" at bounding box center [973, 304] width 762 height 33
paste input "QZL382246807"
type input "QZL382246807"
click at [624, 273] on input "Search Form" at bounding box center [973, 262] width 762 height 33
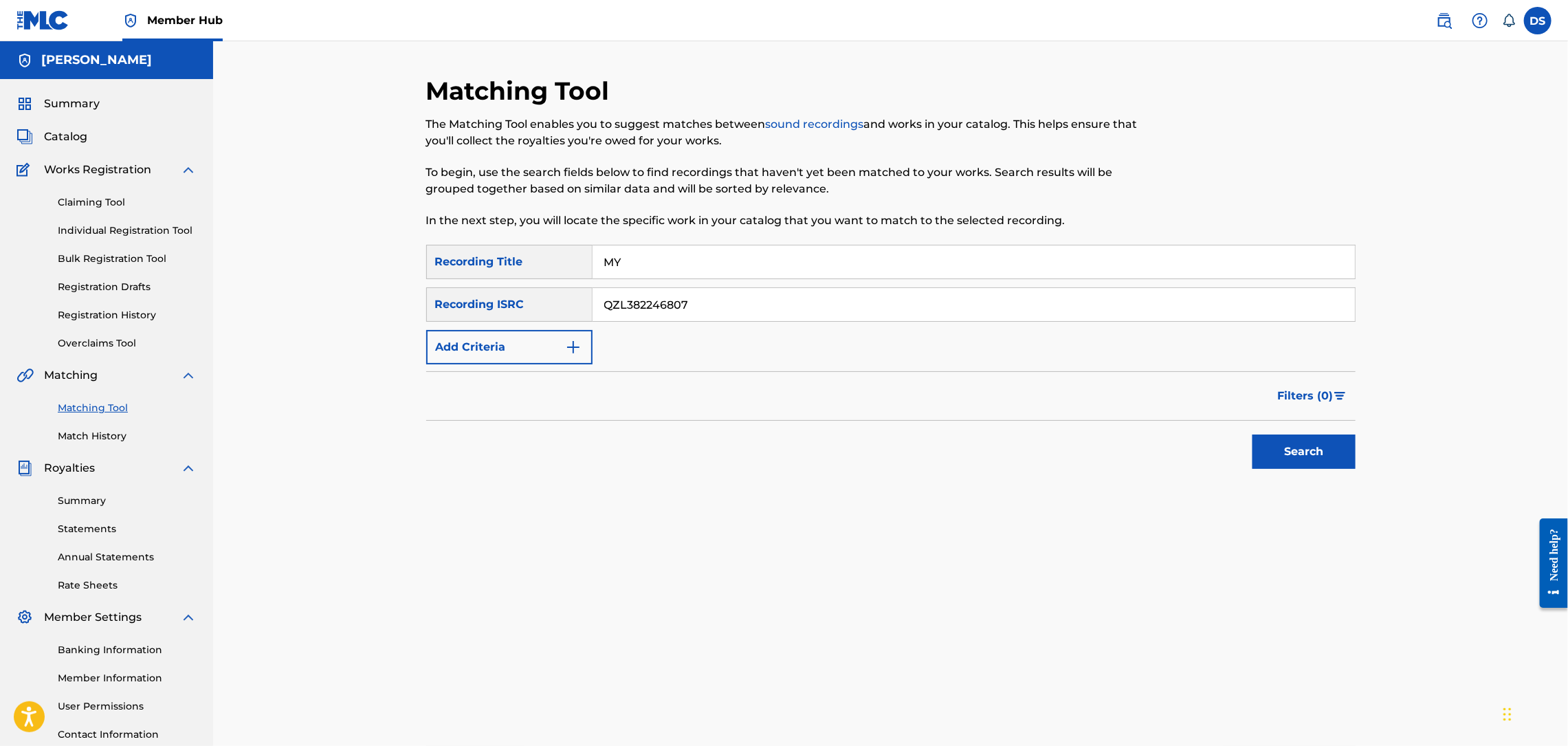
type input "My Old Slut"
click at [1273, 456] on button "Search" at bounding box center [1304, 451] width 103 height 34
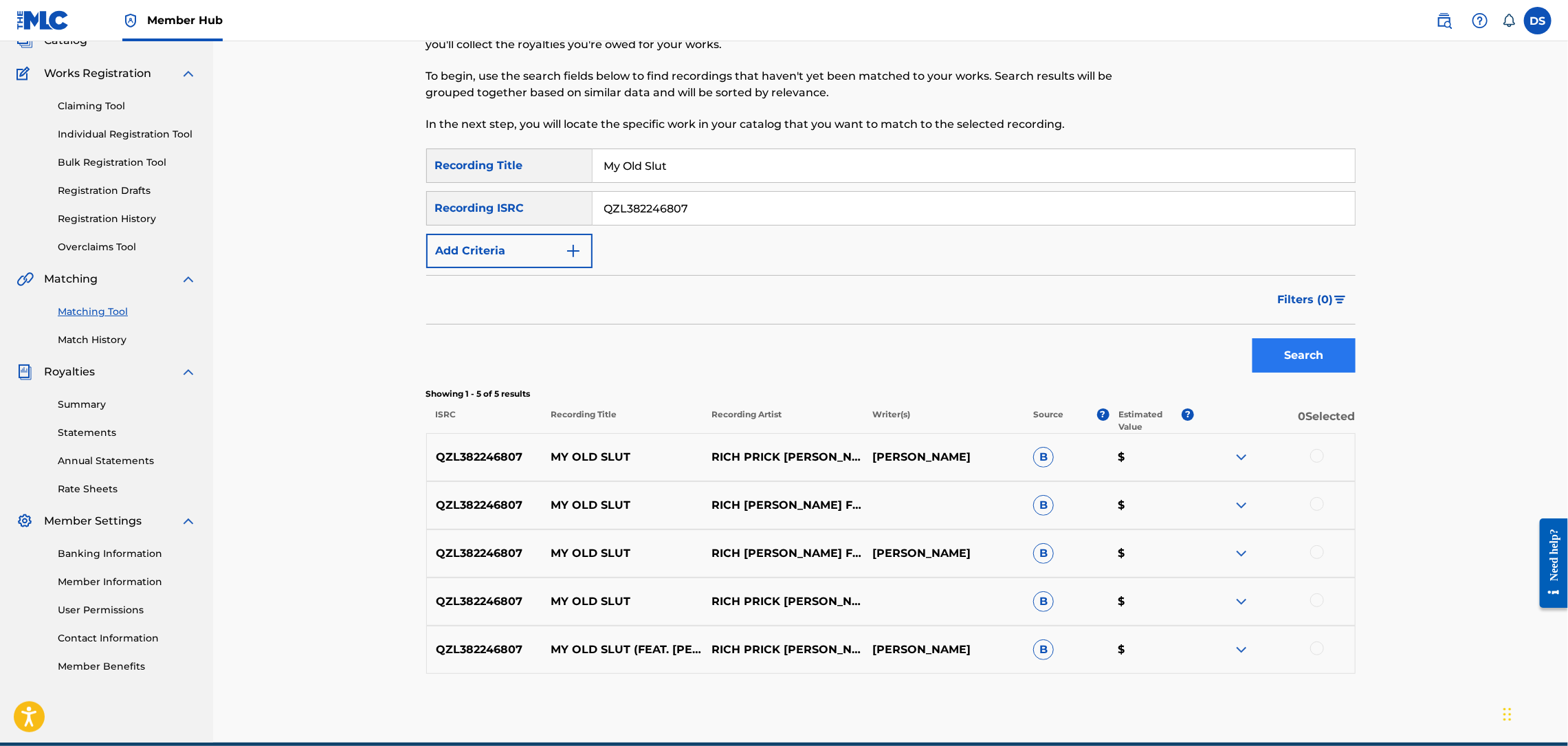
scroll to position [159, 0]
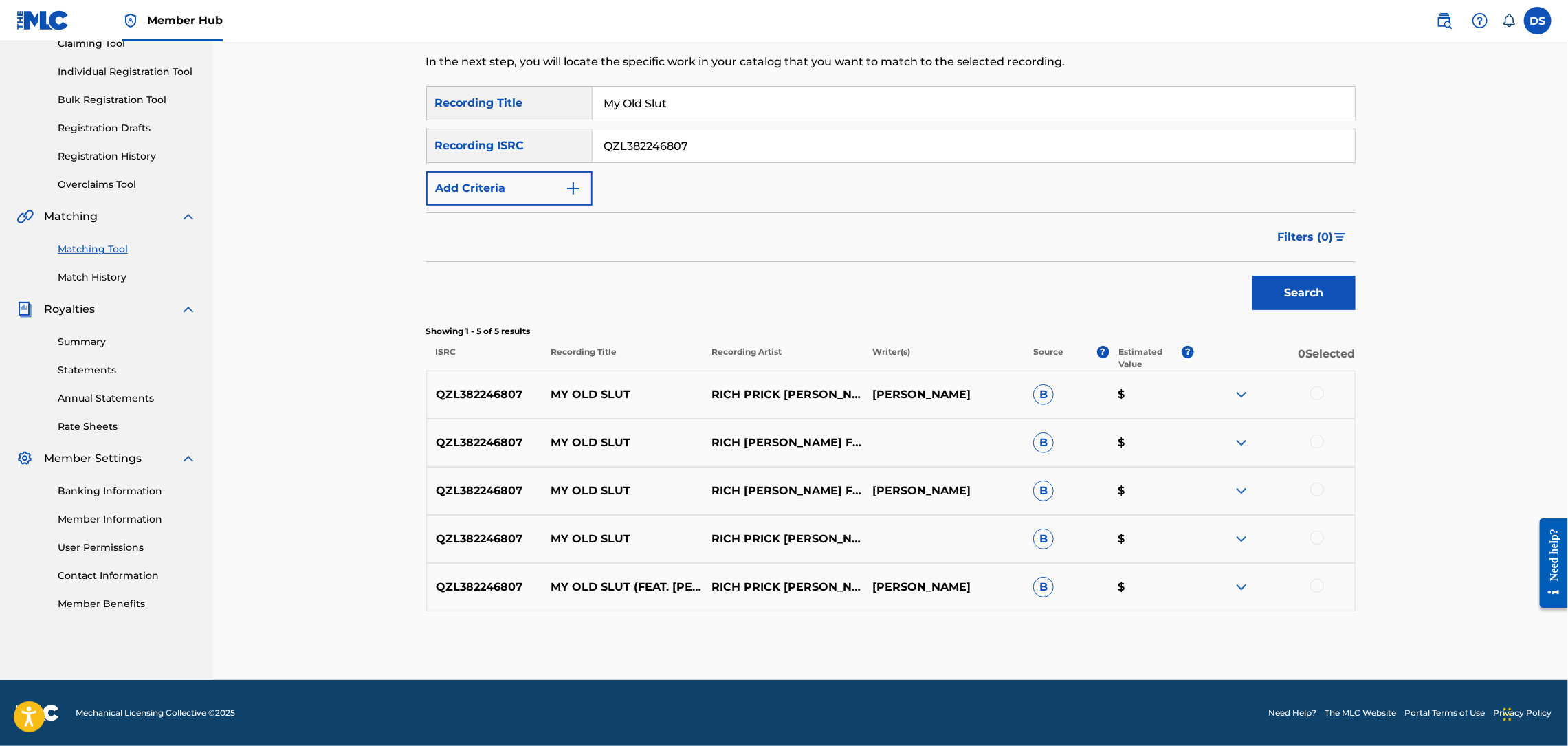
click at [1317, 583] on div at bounding box center [1317, 585] width 14 height 14
click at [1318, 535] on div at bounding box center [1317, 537] width 14 height 14
click at [1321, 490] on div at bounding box center [1317, 490] width 14 height 14
click at [1319, 443] on div at bounding box center [1317, 442] width 14 height 14
click at [1317, 399] on div at bounding box center [1317, 394] width 14 height 14
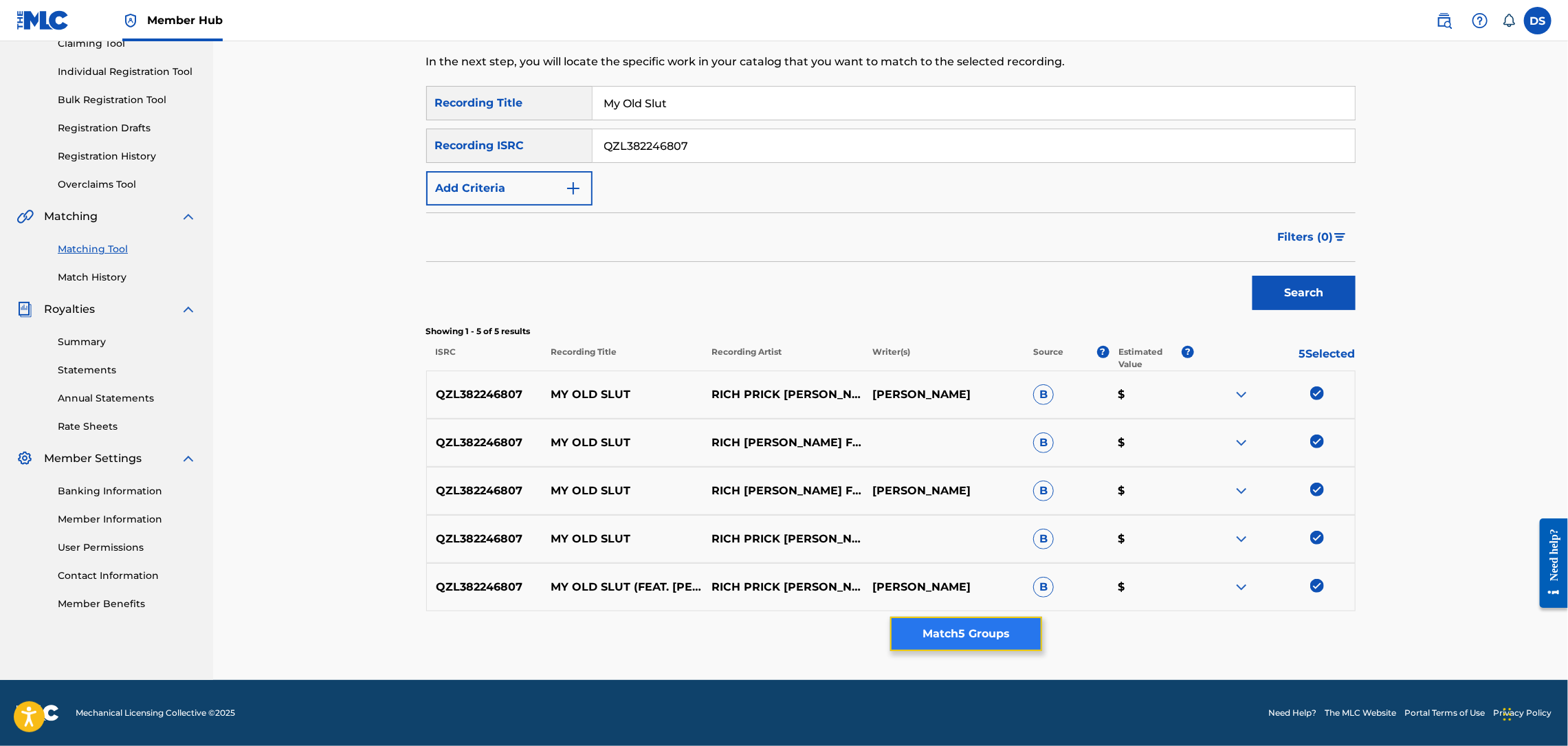
click at [970, 630] on button "Match 5 Groups" at bounding box center [966, 633] width 152 height 34
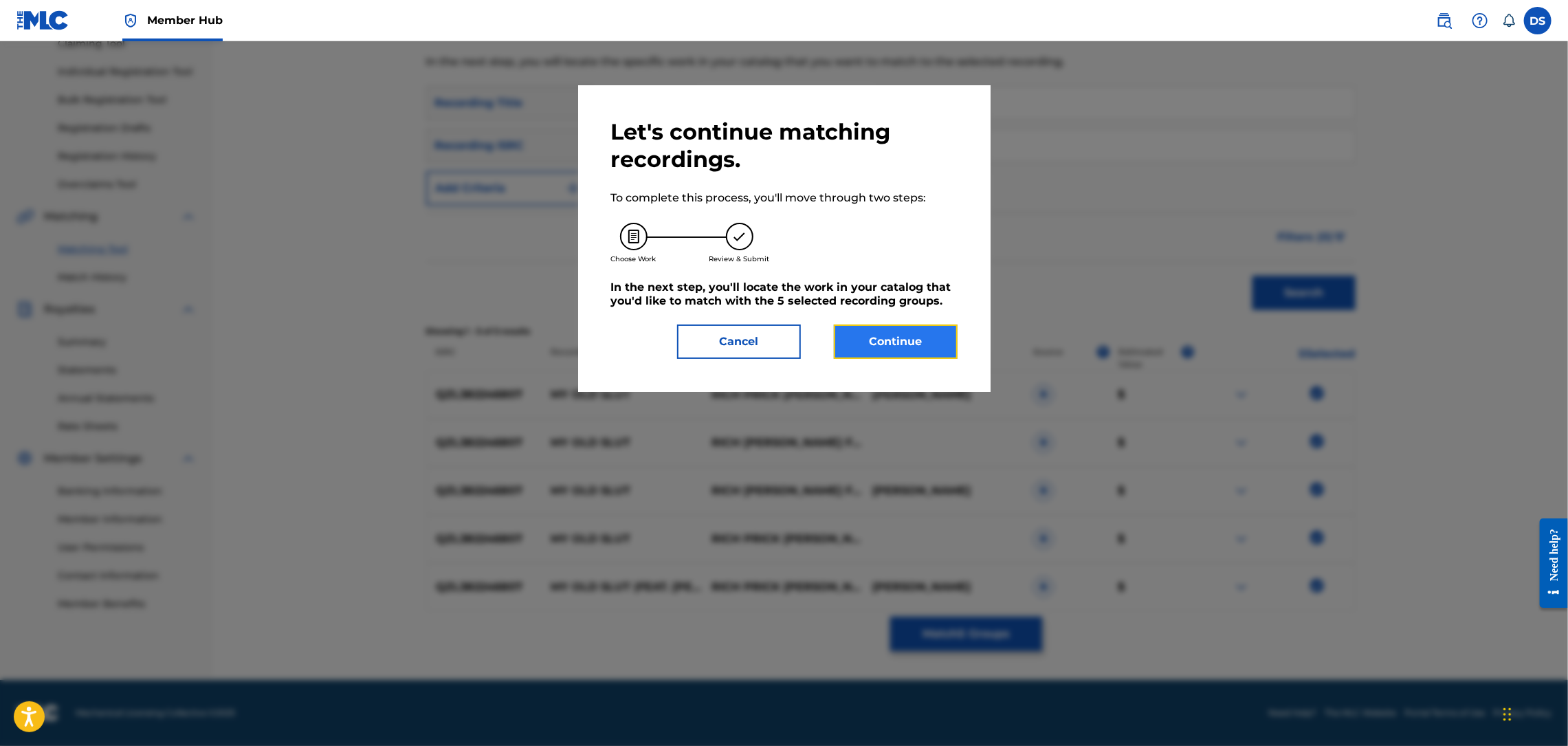
click at [894, 337] on button "Continue" at bounding box center [896, 342] width 123 height 34
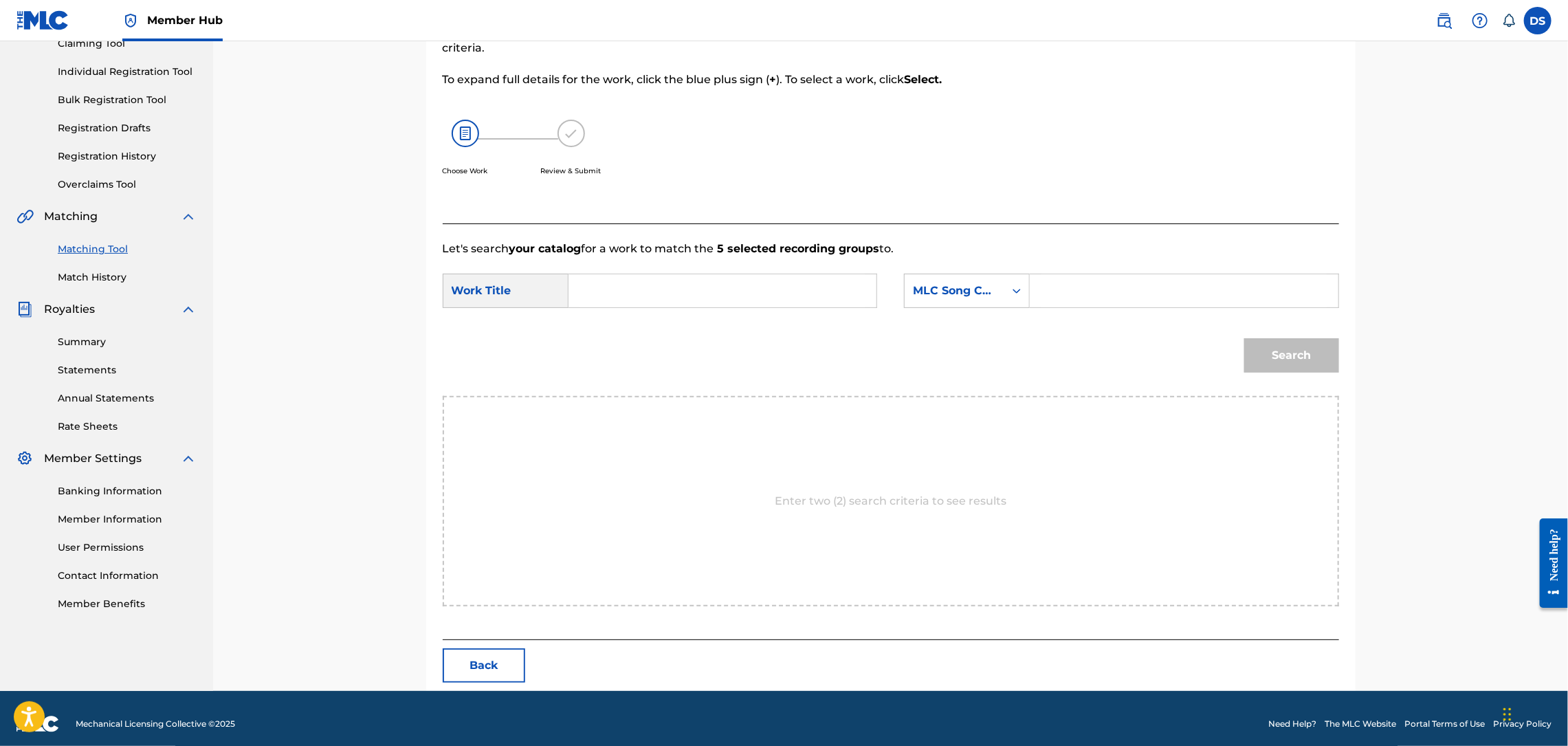
click at [761, 284] on input "Search Form" at bounding box center [722, 291] width 285 height 33
click at [718, 302] on input "MY OLD SLUT" at bounding box center [722, 291] width 285 height 33
type input "MY OLD SLUT"
click at [998, 290] on div "MLC Song Code" at bounding box center [954, 291] width 100 height 26
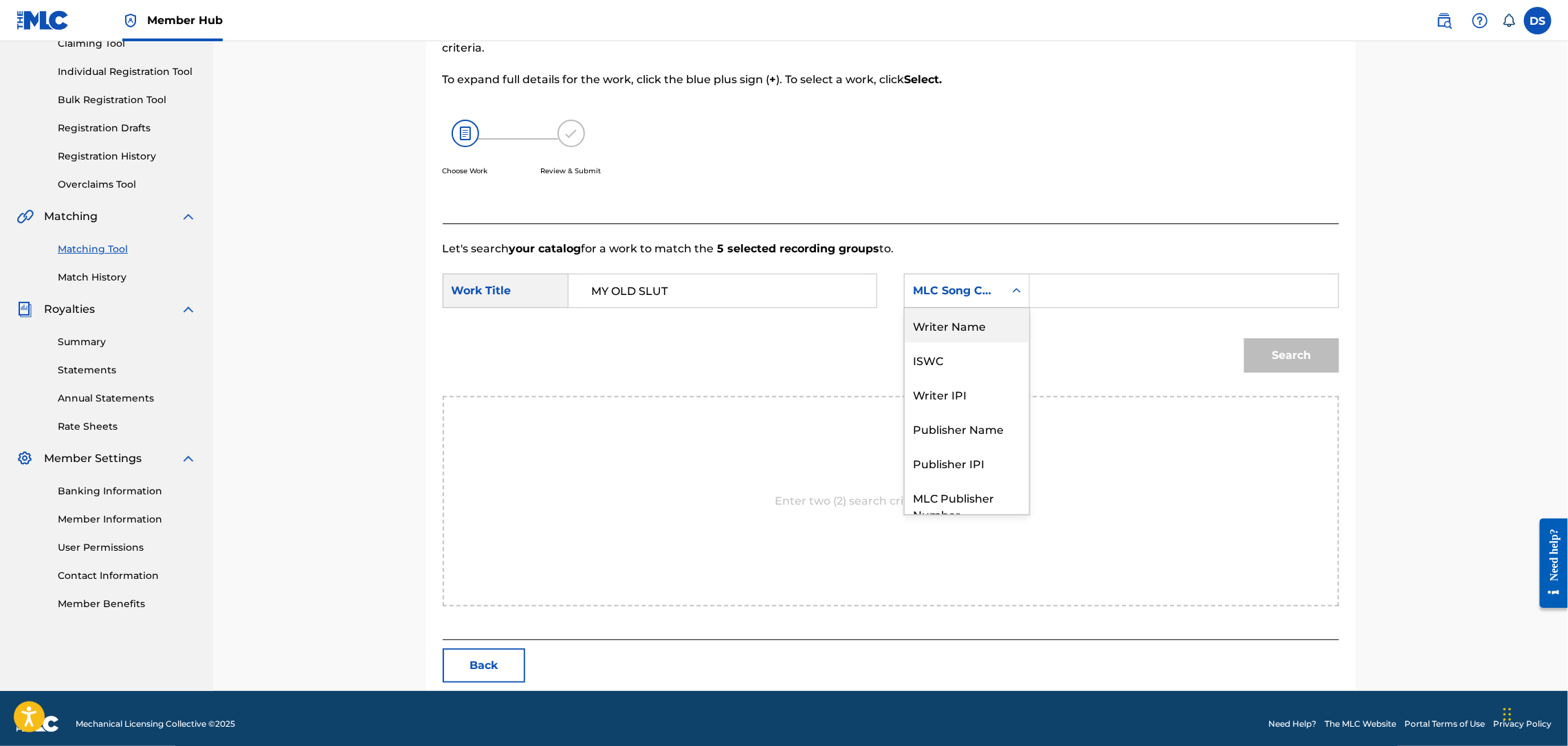
click at [967, 328] on div "Writer Name" at bounding box center [966, 325] width 124 height 34
click at [1038, 291] on div "Search Form" at bounding box center [1183, 291] width 308 height 34
click at [1045, 292] on input "Search Form" at bounding box center [1183, 291] width 285 height 33
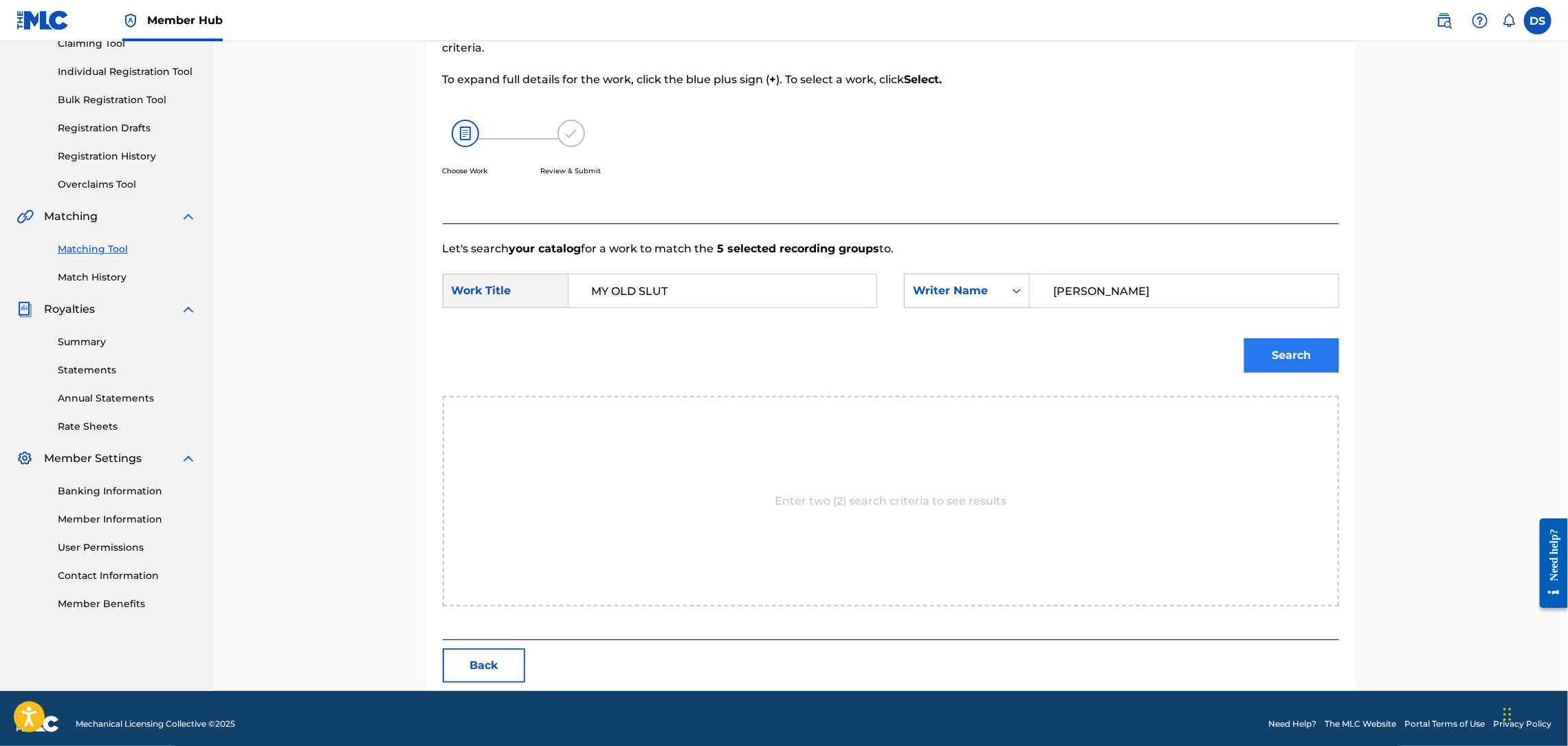
type input "[PERSON_NAME]"
click at [1276, 358] on button "Search" at bounding box center [1291, 355] width 95 height 34
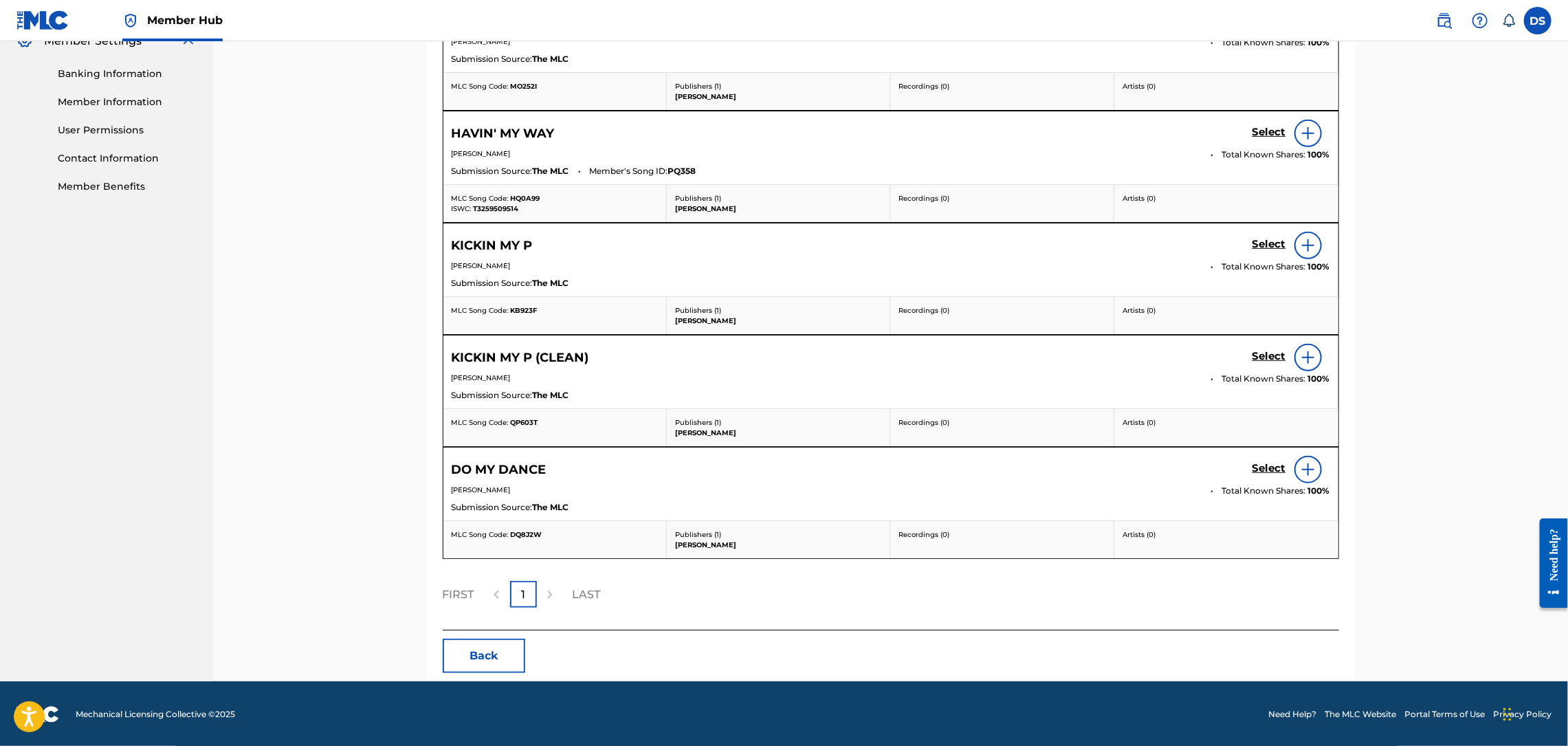
scroll to position [583, 0]
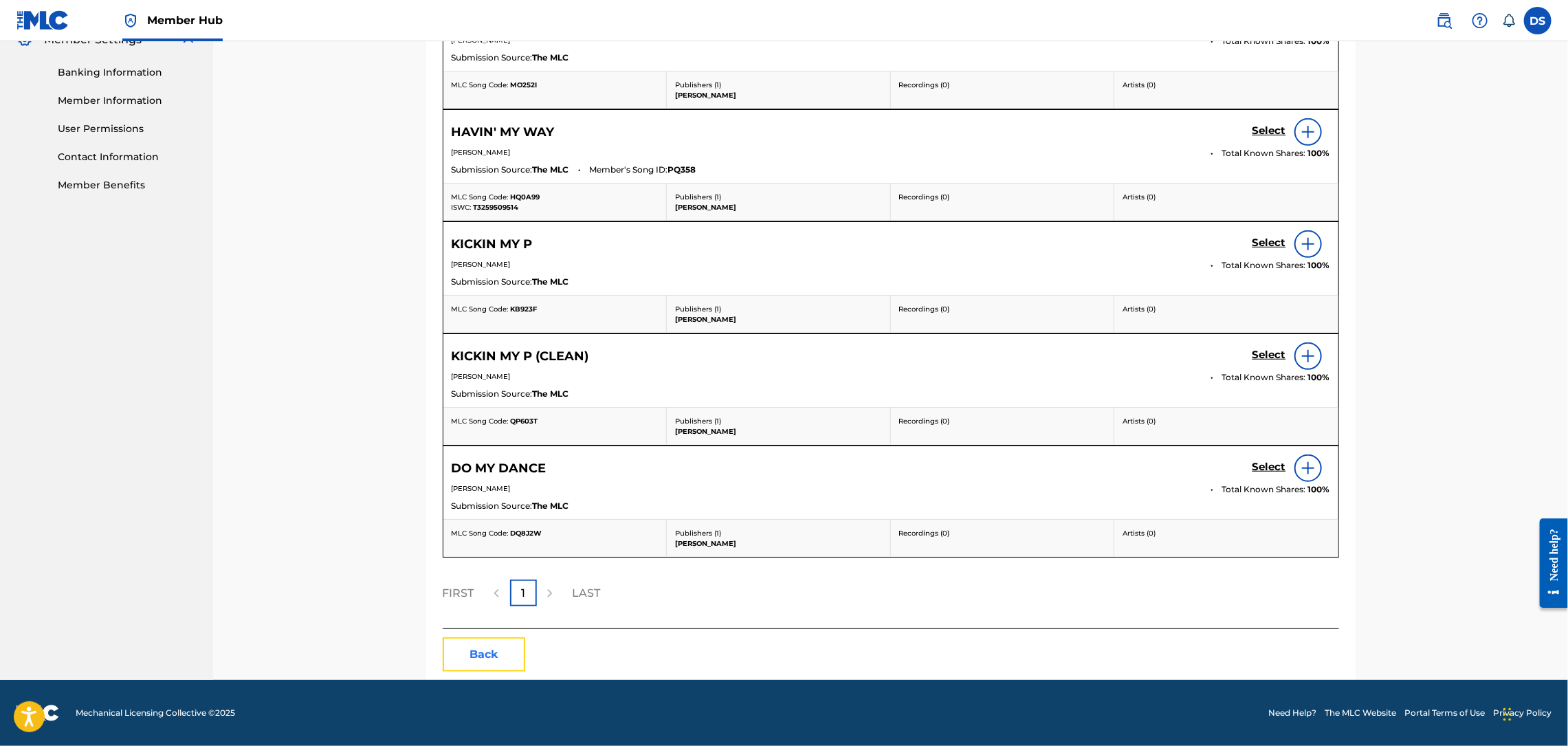
click at [493, 658] on button "Back" at bounding box center [484, 654] width 82 height 34
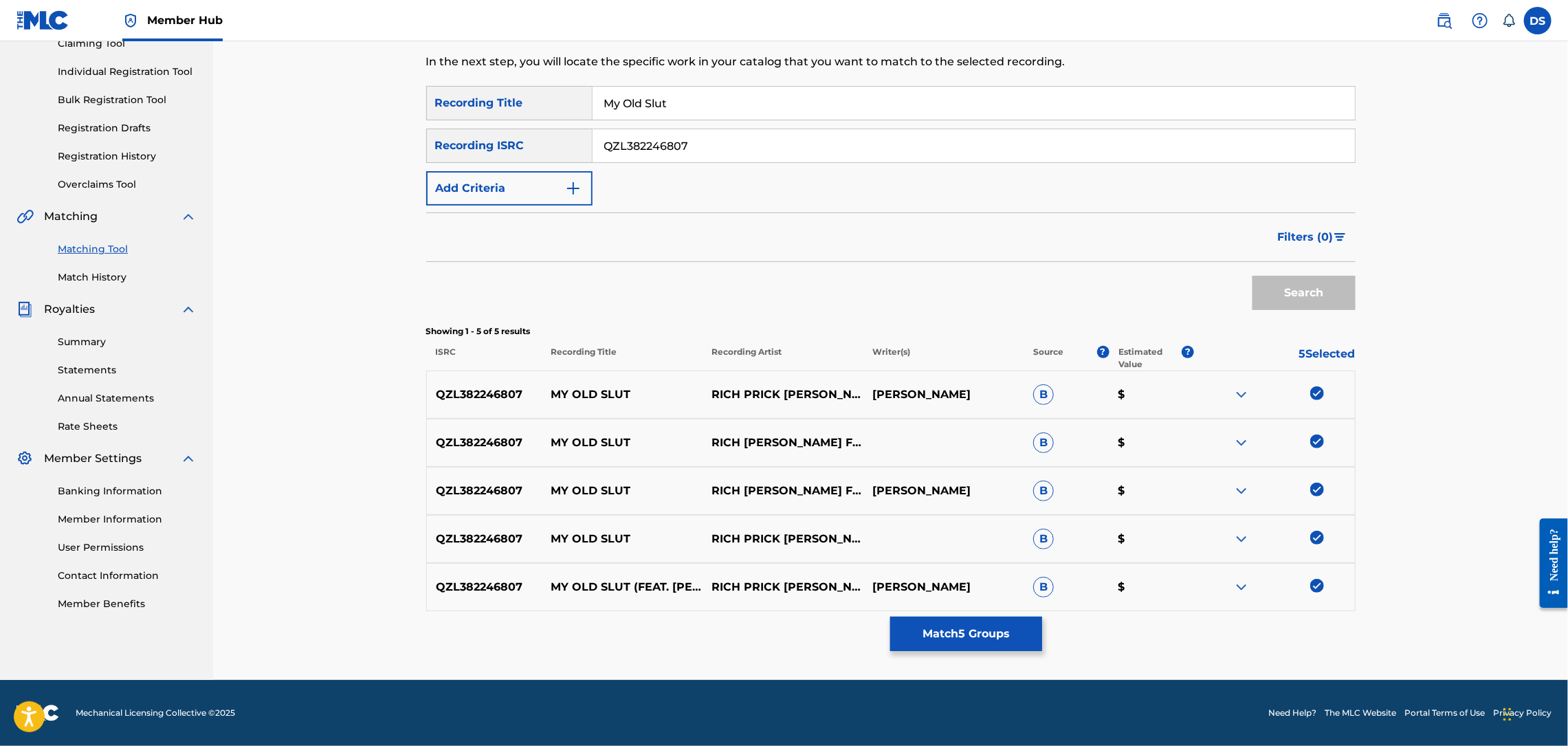
scroll to position [159, 0]
click at [13, 121] on div "Summary Catalog Works Registration Claiming Tool Individual Registration Tool B…" at bounding box center [107, 274] width 213 height 708
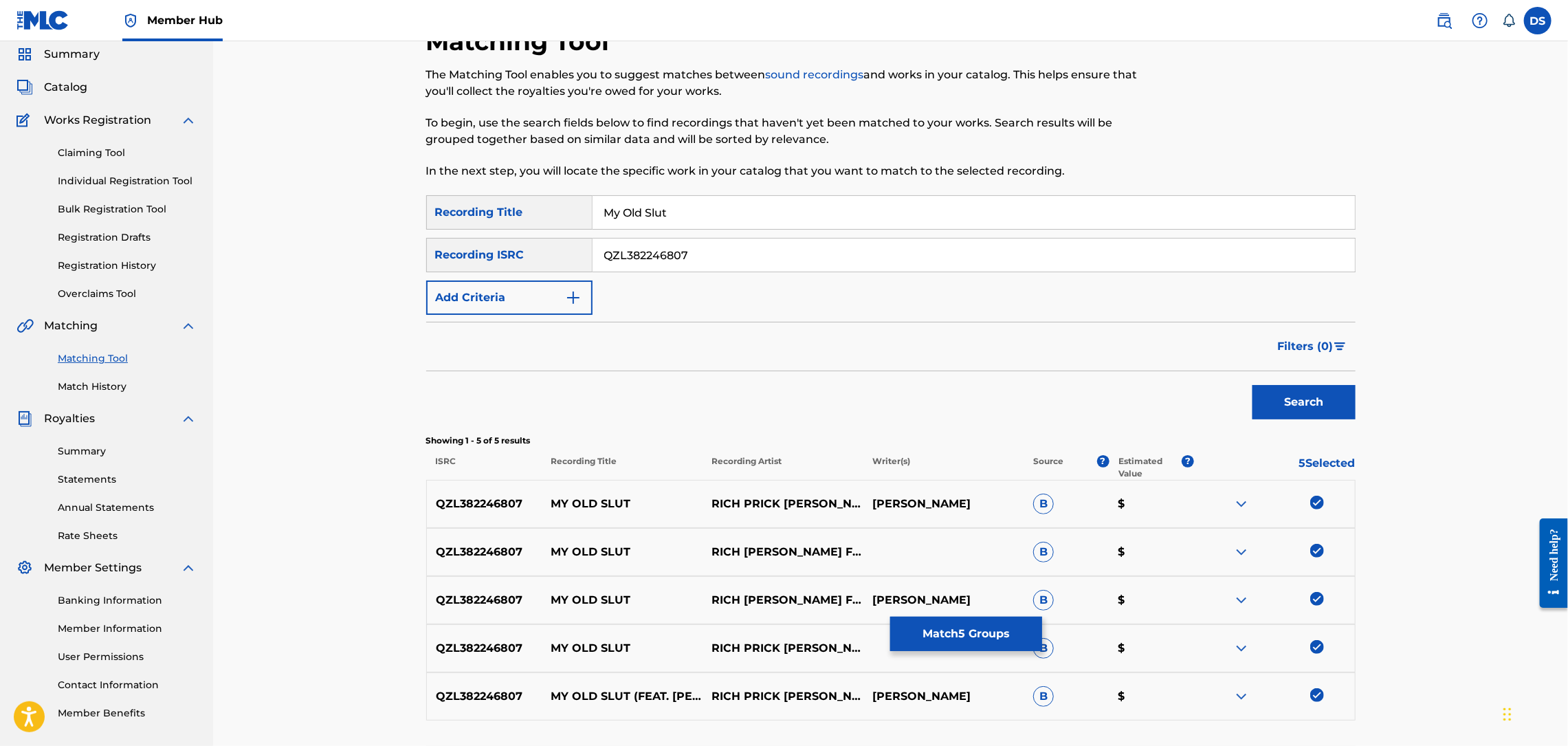
scroll to position [0, 0]
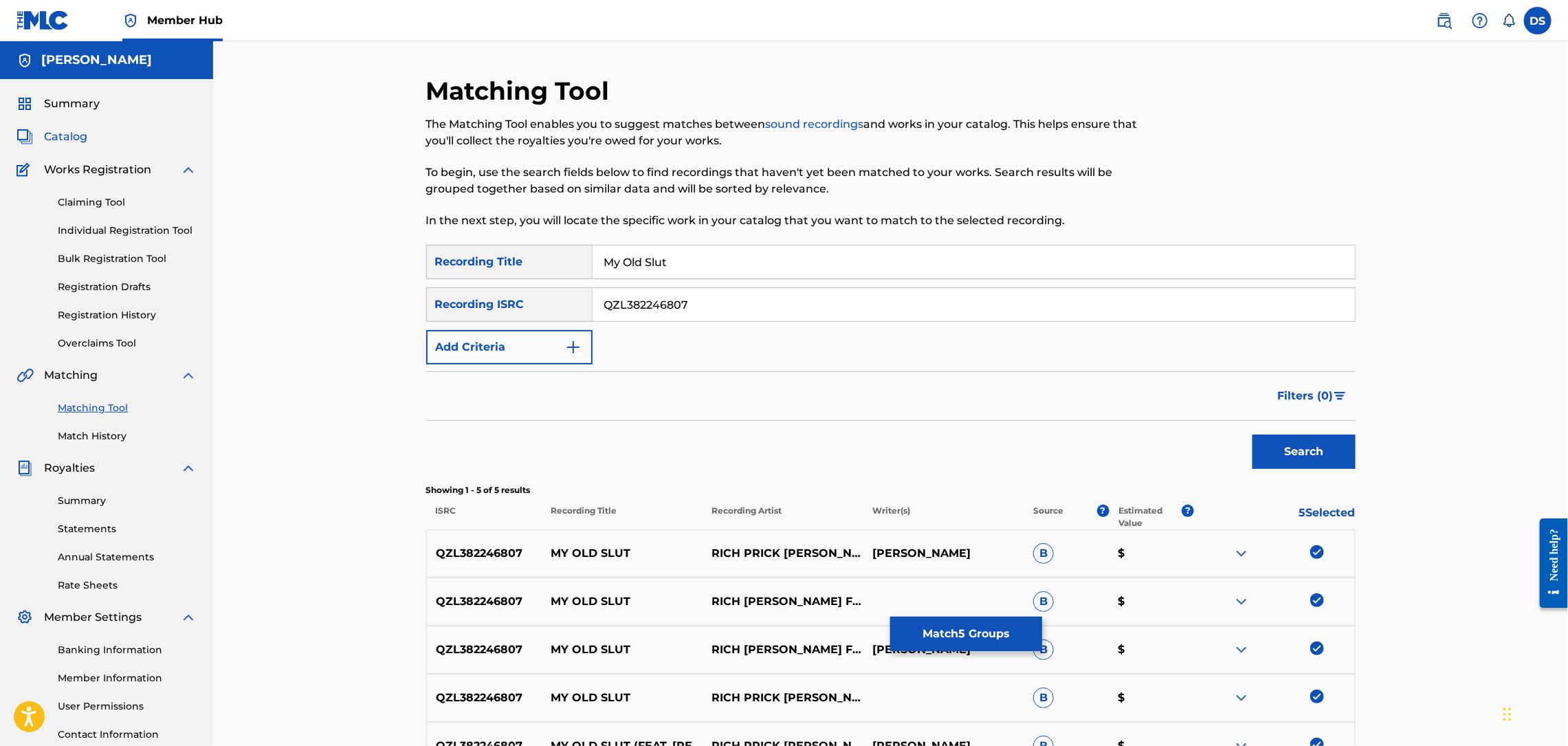
click at [61, 134] on span "Catalog" at bounding box center [66, 136] width 43 height 17
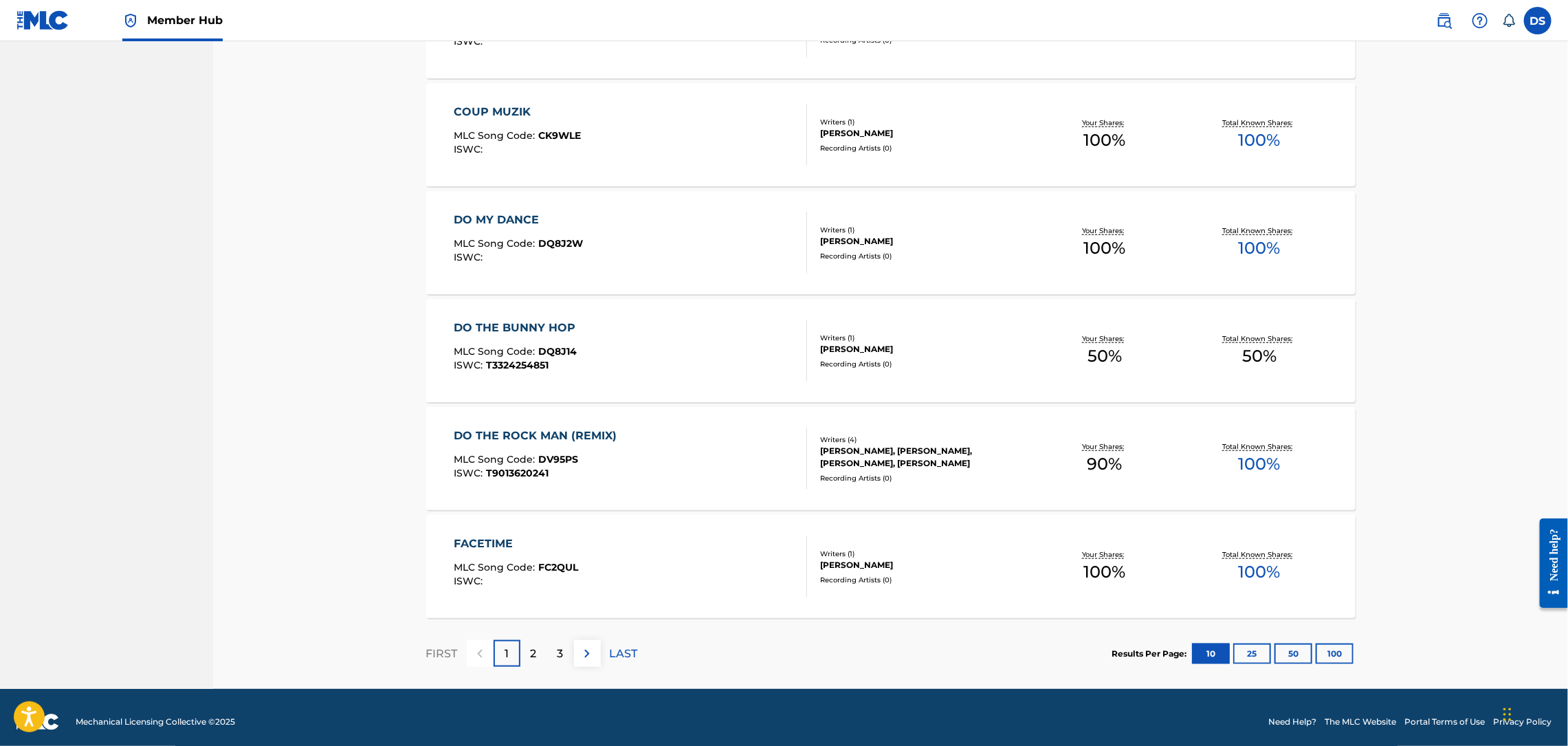
scroll to position [828, 0]
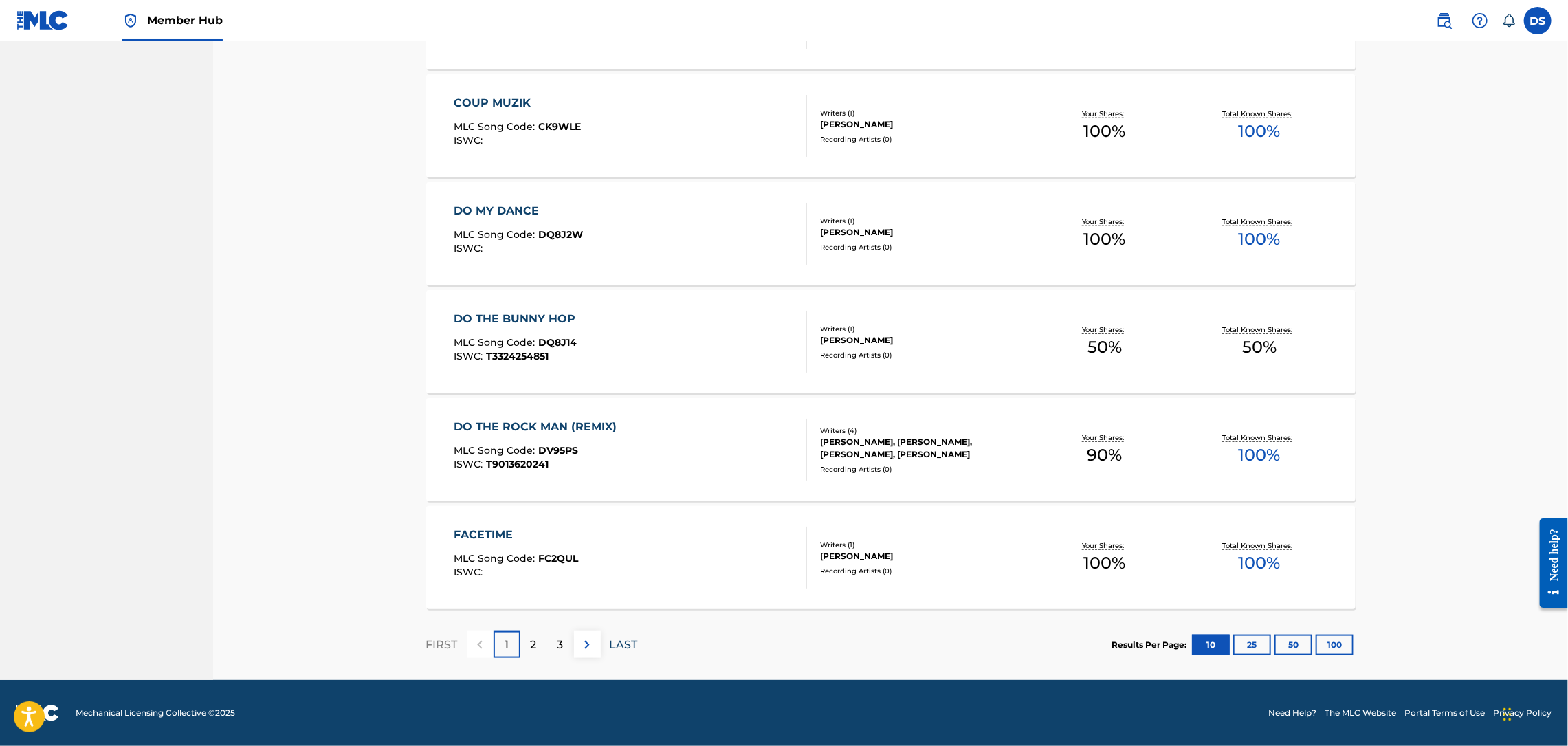
click at [620, 645] on p "LAST" at bounding box center [623, 644] width 28 height 17
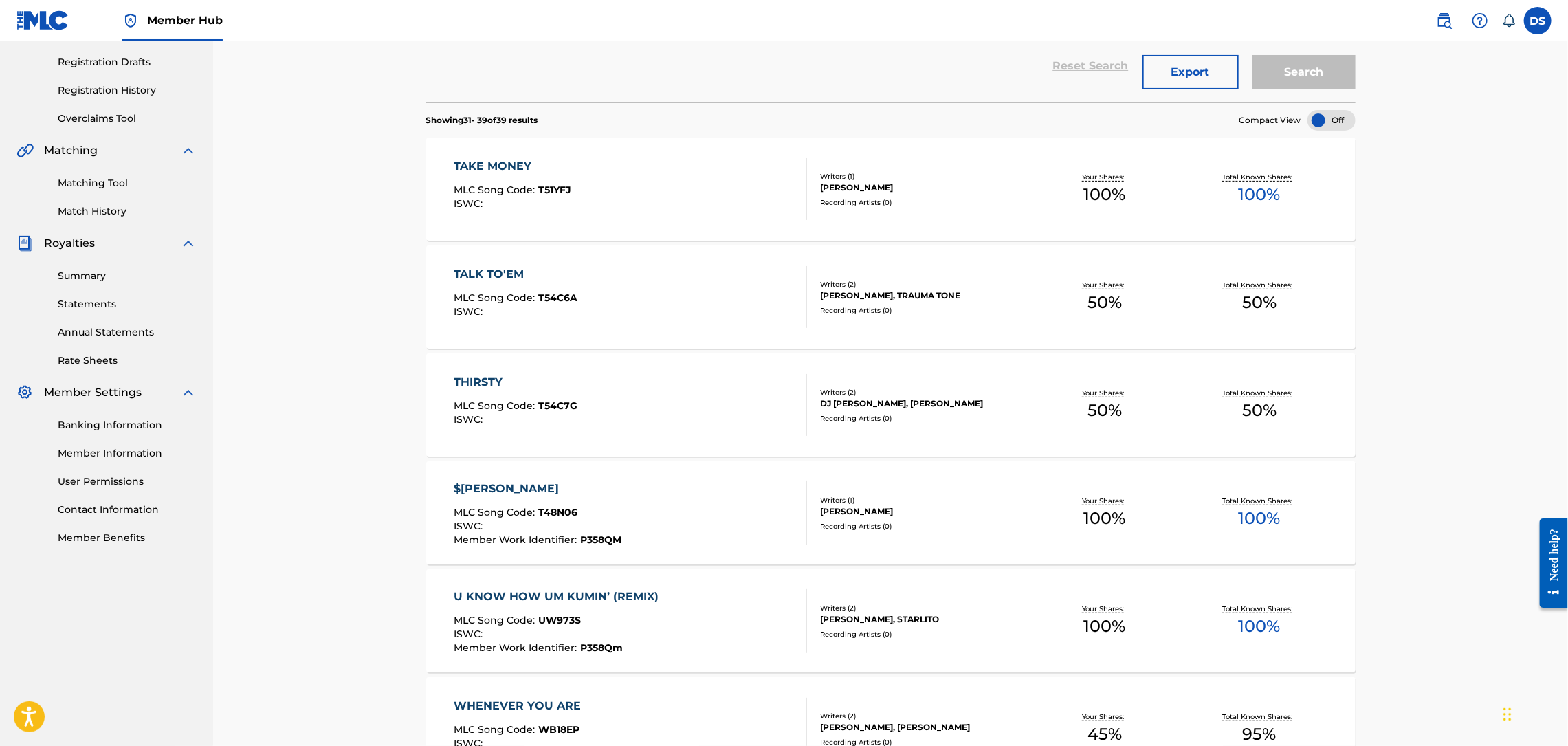
scroll to position [184, 0]
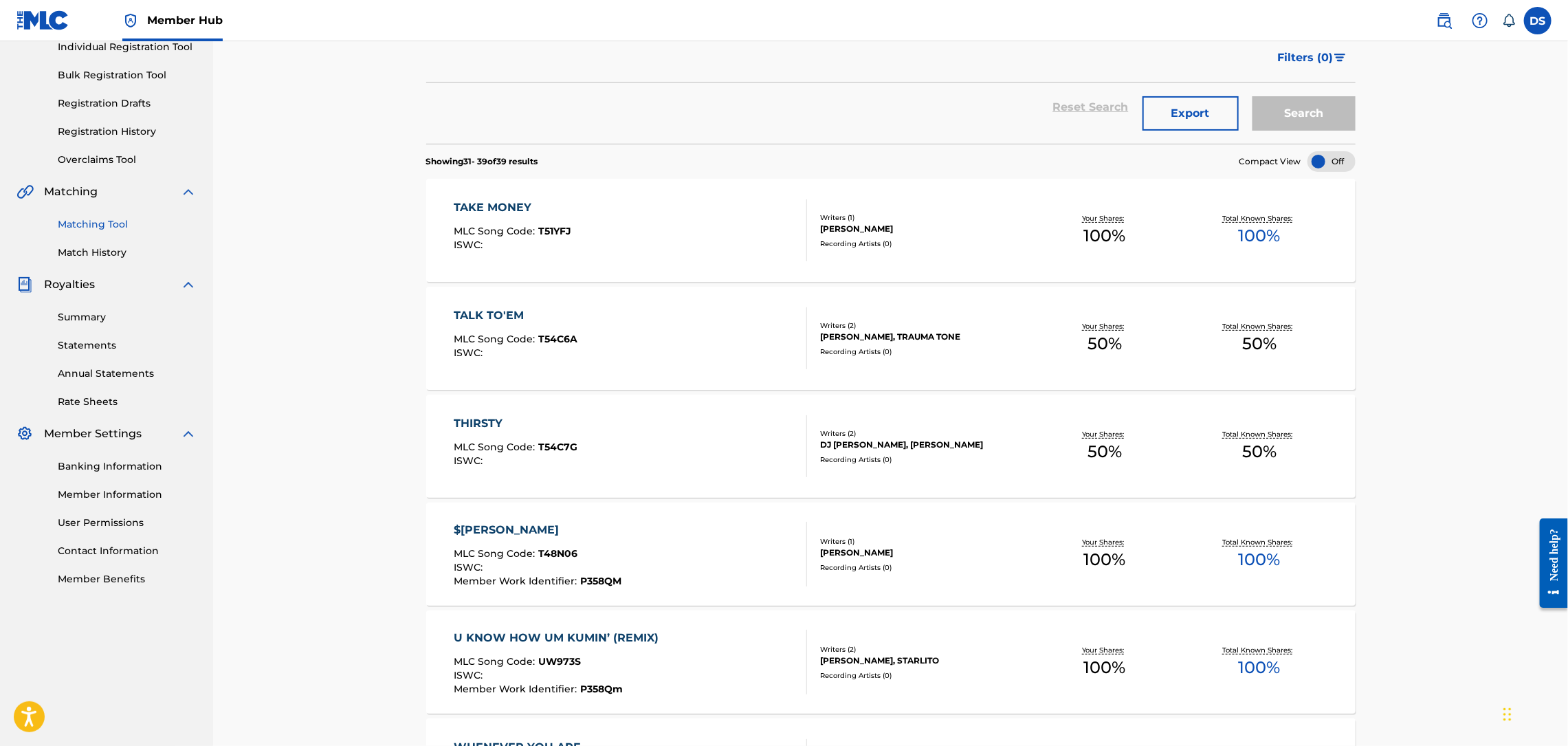
click at [89, 220] on link "Matching Tool" at bounding box center [127, 224] width 139 height 15
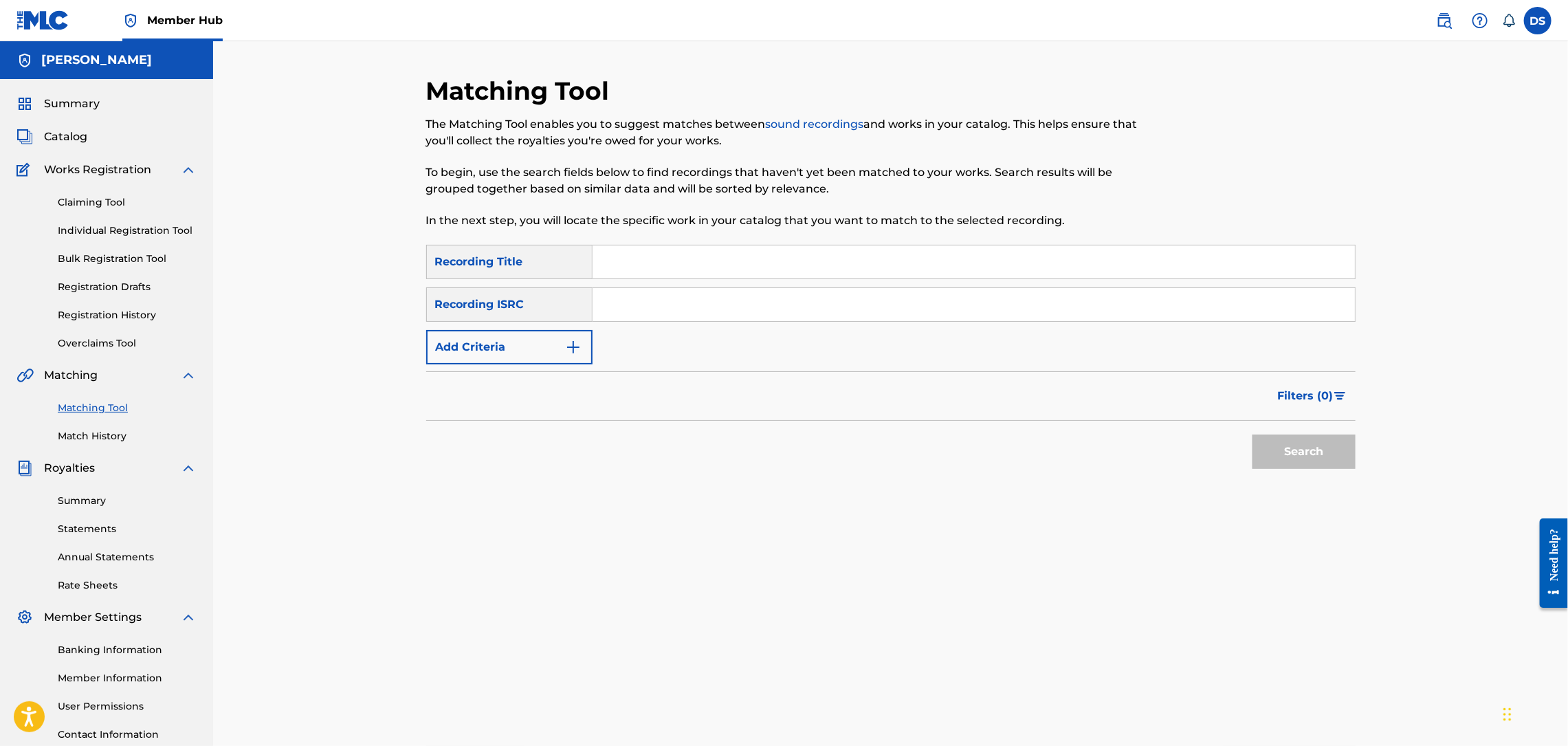
click at [628, 250] on input "Search Form" at bounding box center [973, 262] width 762 height 33
click at [612, 307] on input "Search Form" at bounding box center [973, 304] width 762 height 33
paste input "QZL382246808"
type input "QZL382246808"
click at [675, 262] on input "Search Form" at bounding box center [973, 262] width 762 height 33
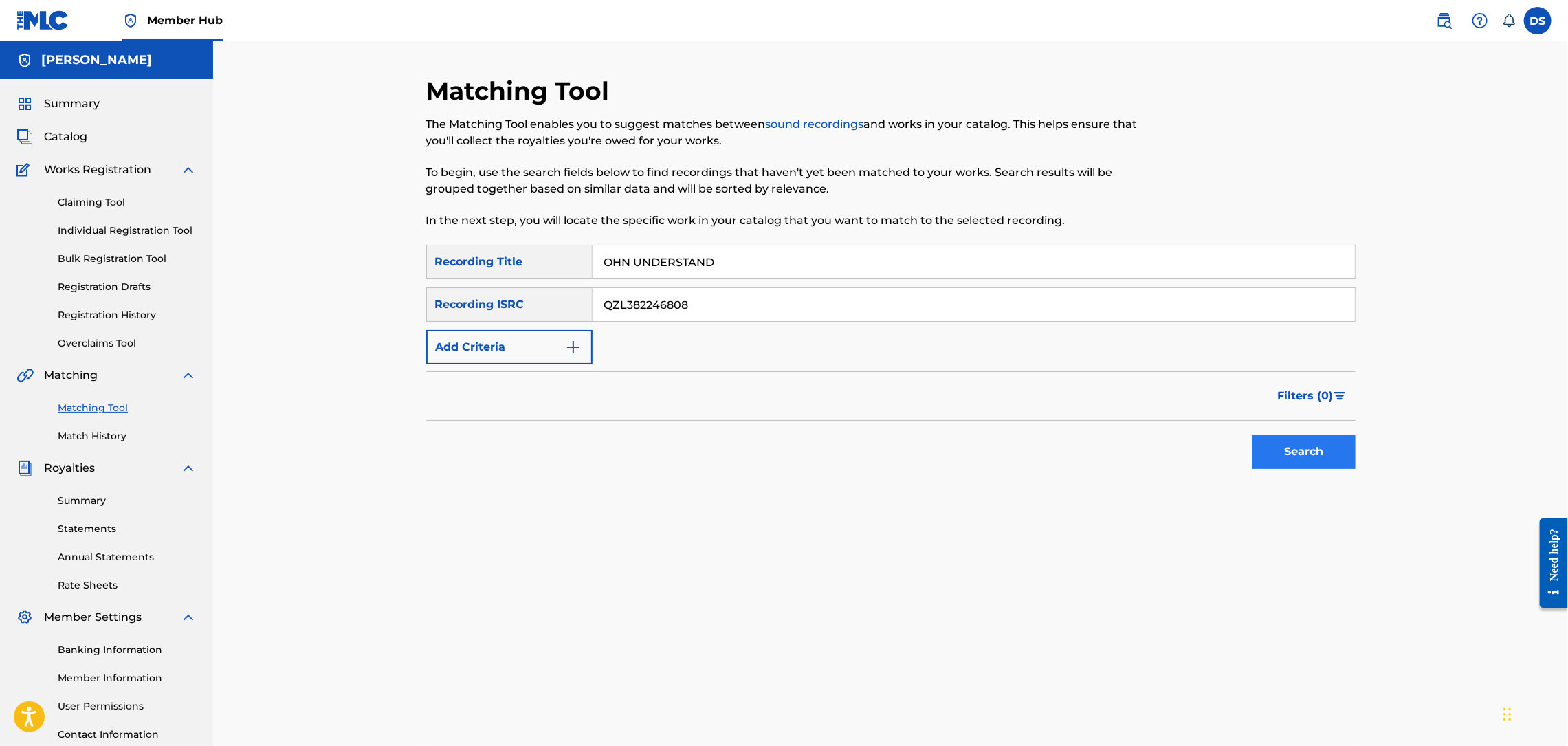
type input "OHN UNDERSTAND"
click at [1295, 447] on button "Search" at bounding box center [1304, 451] width 103 height 34
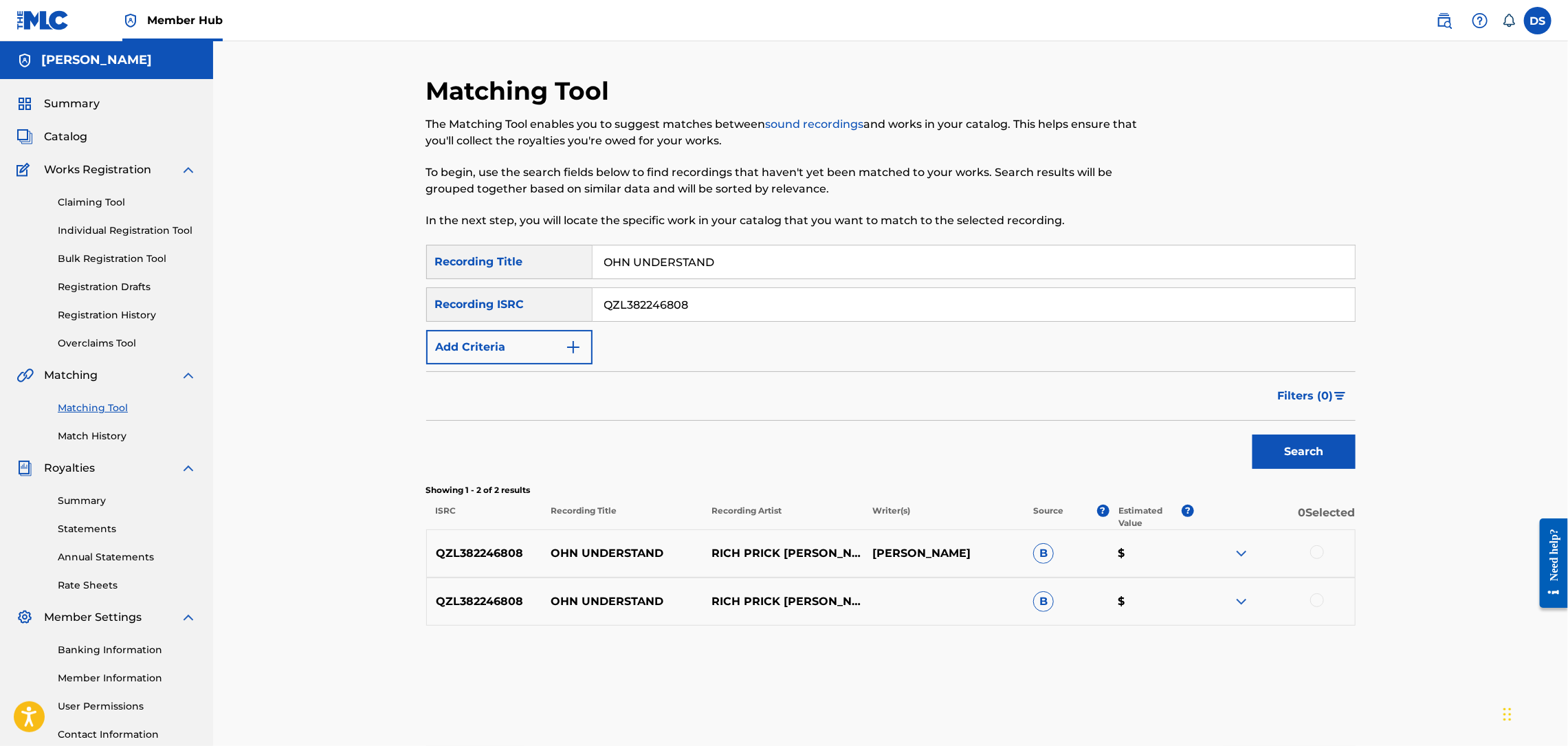
click at [1316, 553] on div at bounding box center [1317, 552] width 14 height 14
click at [1313, 598] on div at bounding box center [1317, 600] width 14 height 14
click at [996, 635] on button "Match 2 Groups" at bounding box center [966, 633] width 152 height 34
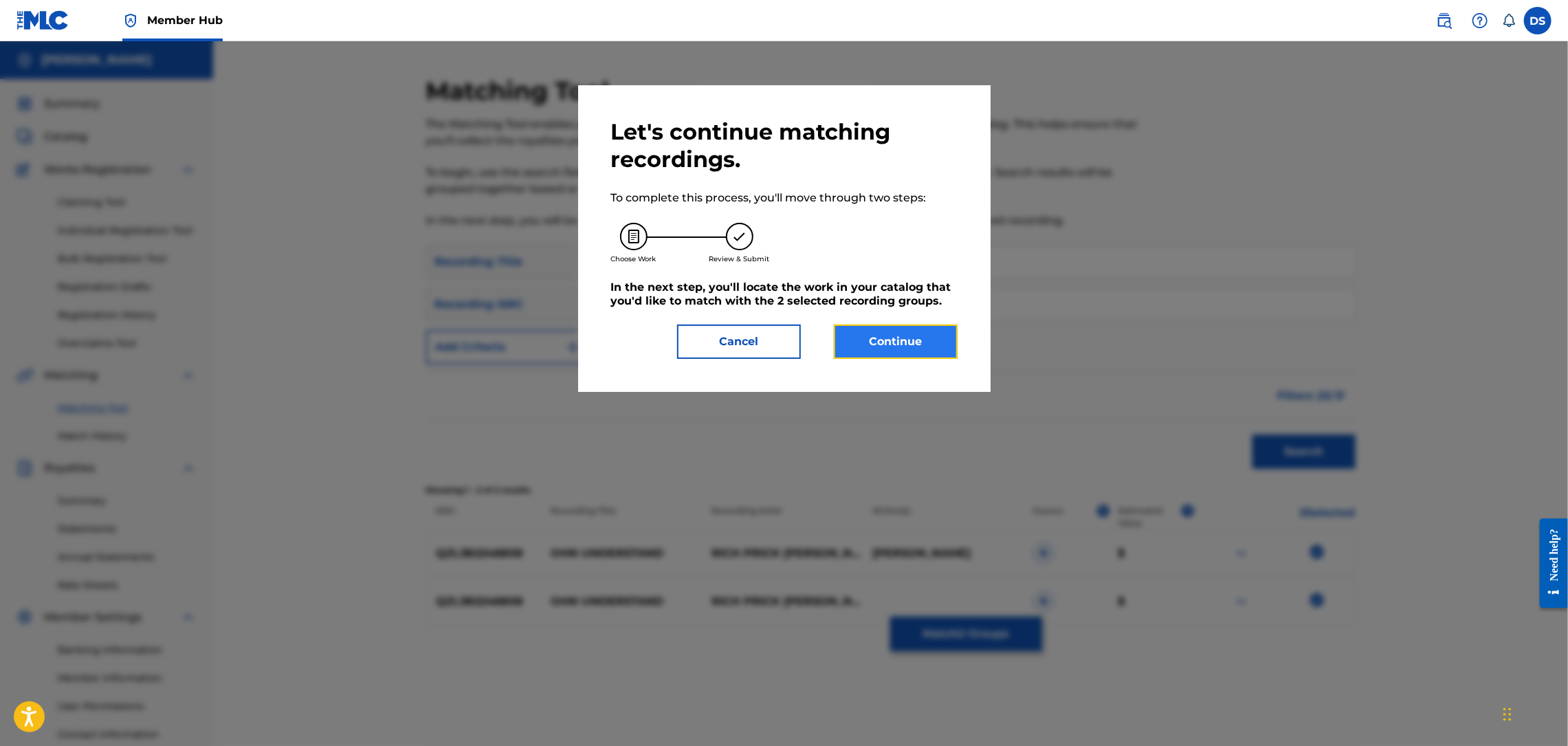
click at [899, 336] on button "Continue" at bounding box center [896, 342] width 123 height 34
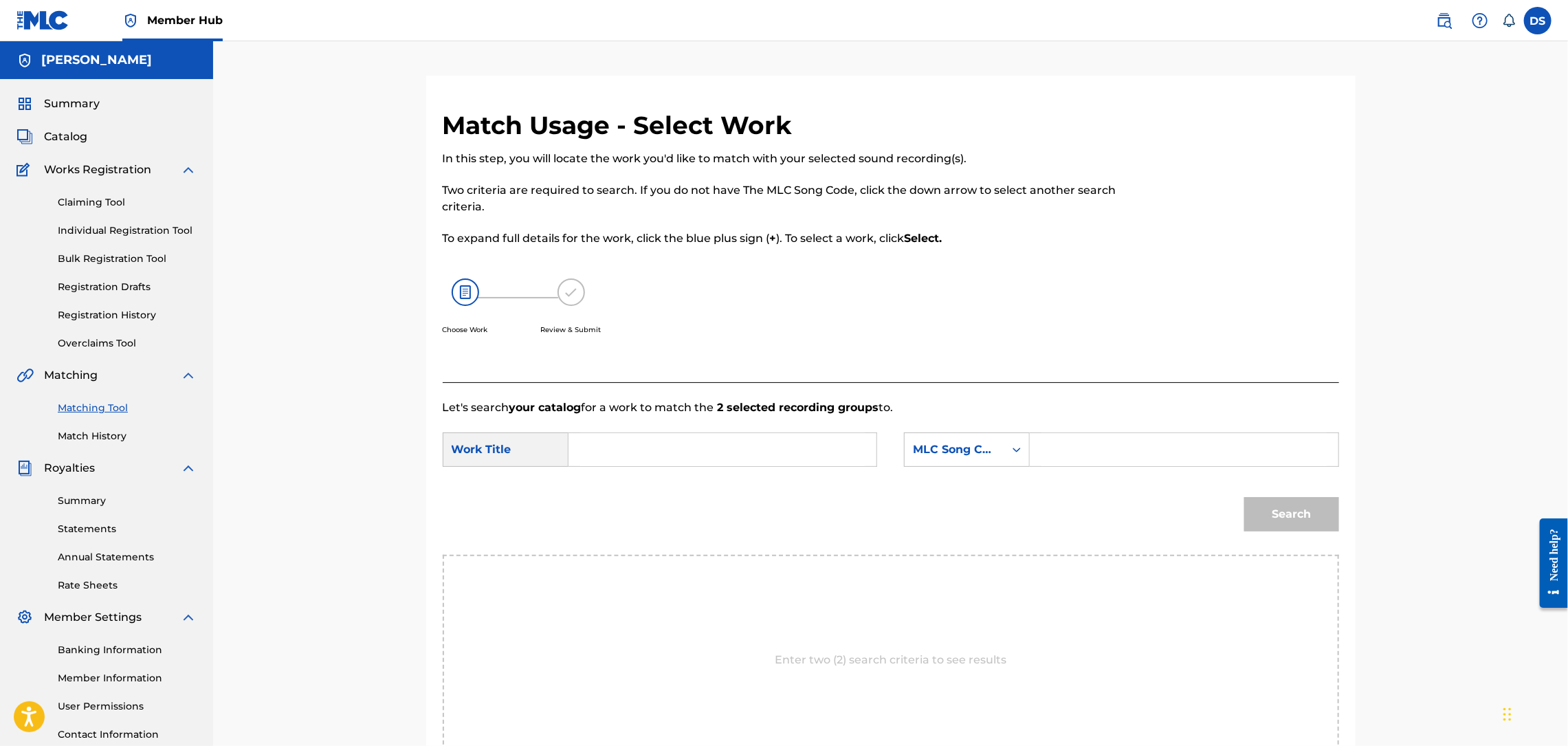
click at [683, 459] on input "Search Form" at bounding box center [722, 449] width 285 height 33
type input "OHN UNDERSTAND"
click at [1019, 451] on icon "Search Form" at bounding box center [1017, 449] width 14 height 14
click at [966, 490] on div "Writer Name" at bounding box center [966, 484] width 124 height 34
click at [1062, 451] on input "Search Form" at bounding box center [1183, 449] width 285 height 33
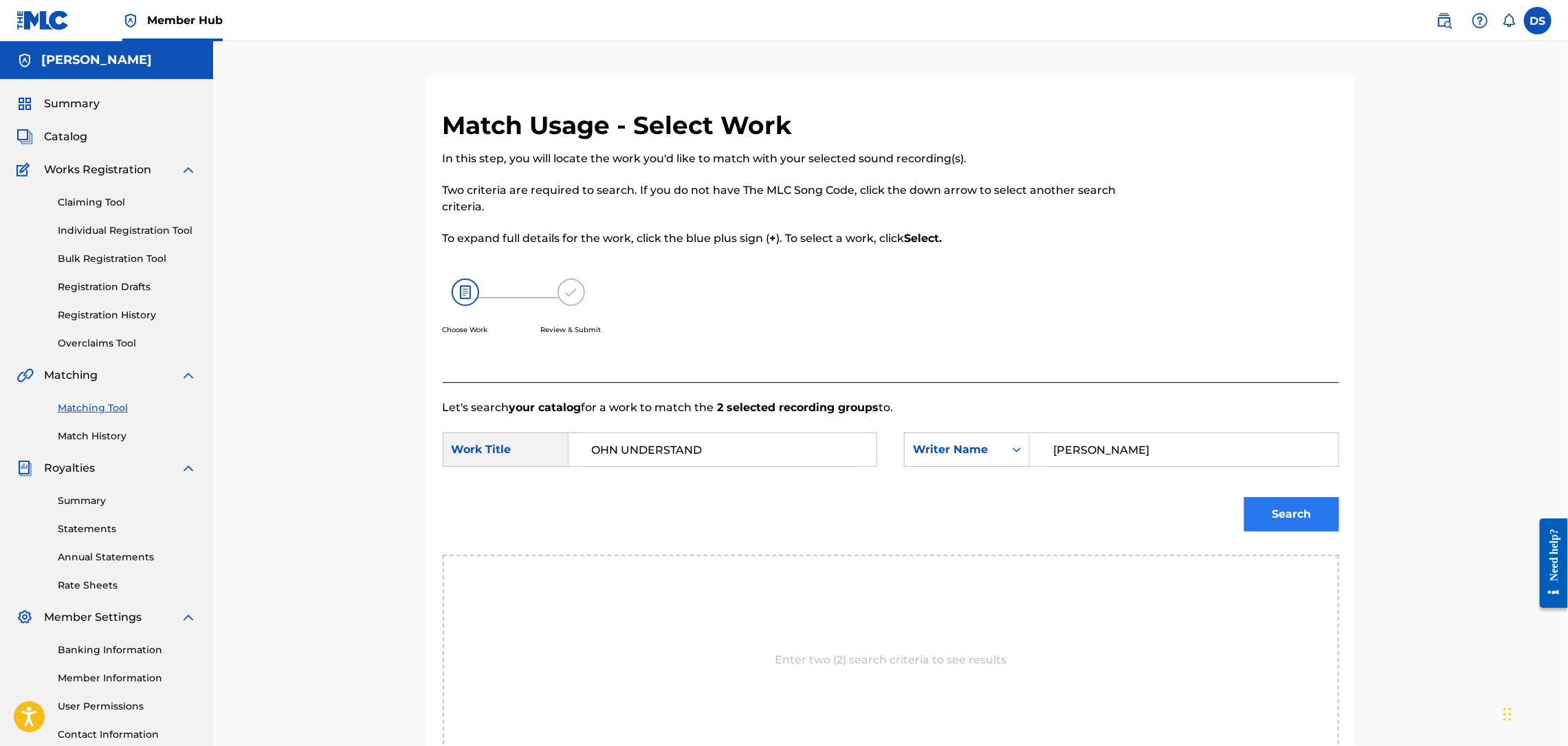
type input "[PERSON_NAME]"
click at [1281, 514] on button "Search" at bounding box center [1291, 514] width 95 height 34
click at [105, 225] on link "Individual Registration Tool" at bounding box center [127, 230] width 139 height 15
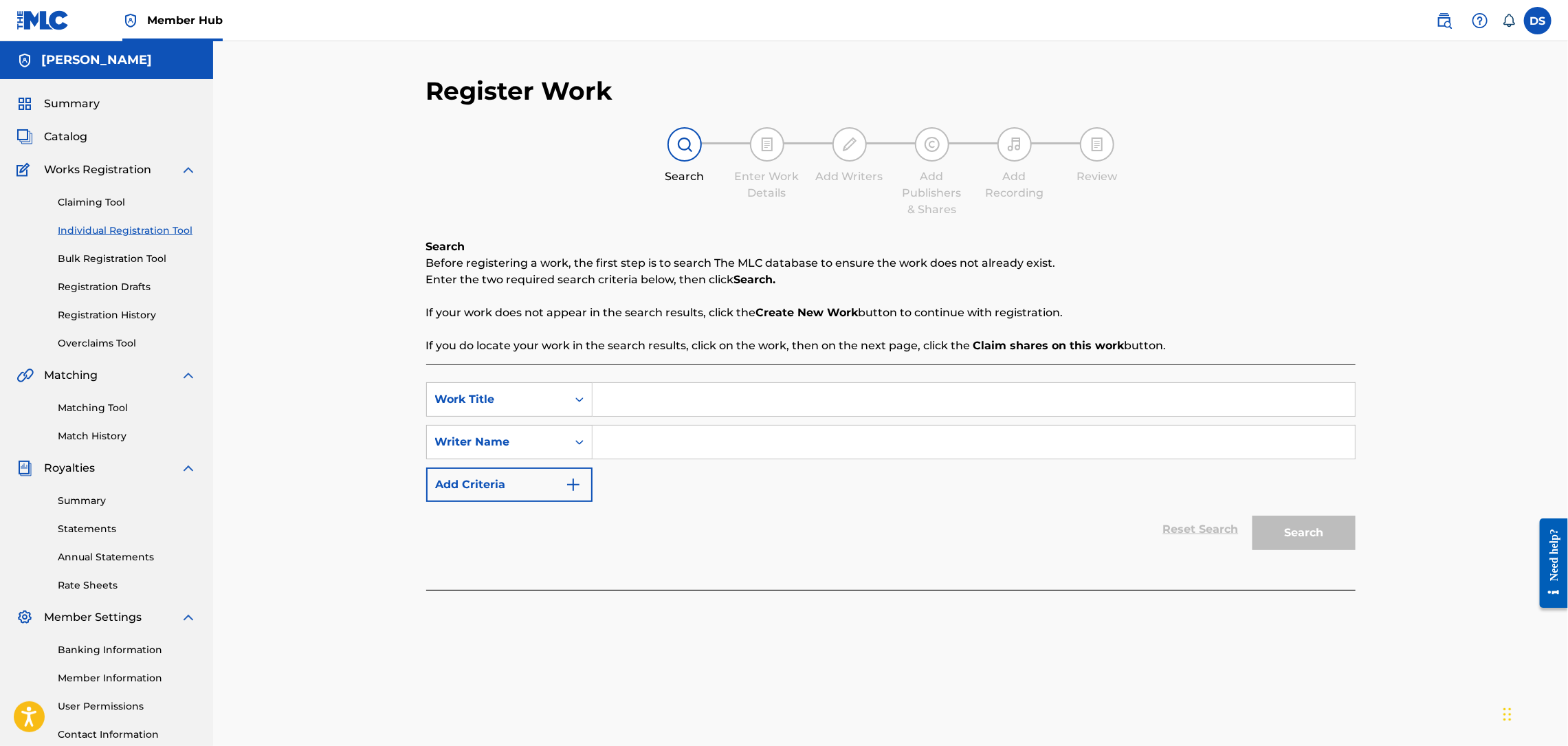
click at [620, 399] on input "Search Form" at bounding box center [973, 399] width 762 height 33
type input "OHN UNDERSTAND"
click at [626, 443] on input "Search Form" at bounding box center [973, 443] width 762 height 33
type input "[PERSON_NAME]"
click at [1301, 528] on button "Search" at bounding box center [1304, 533] width 103 height 34
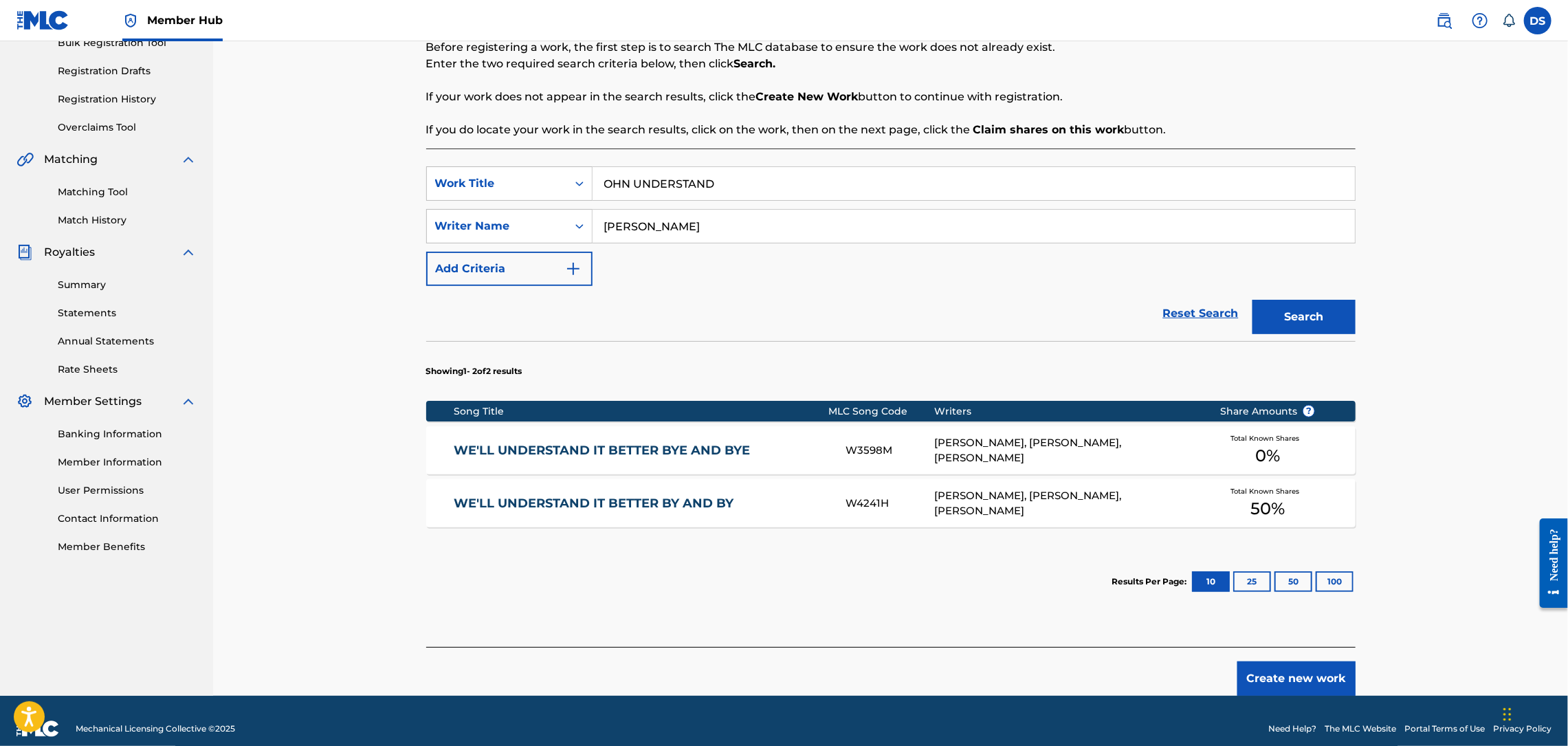
scroll to position [232, 0]
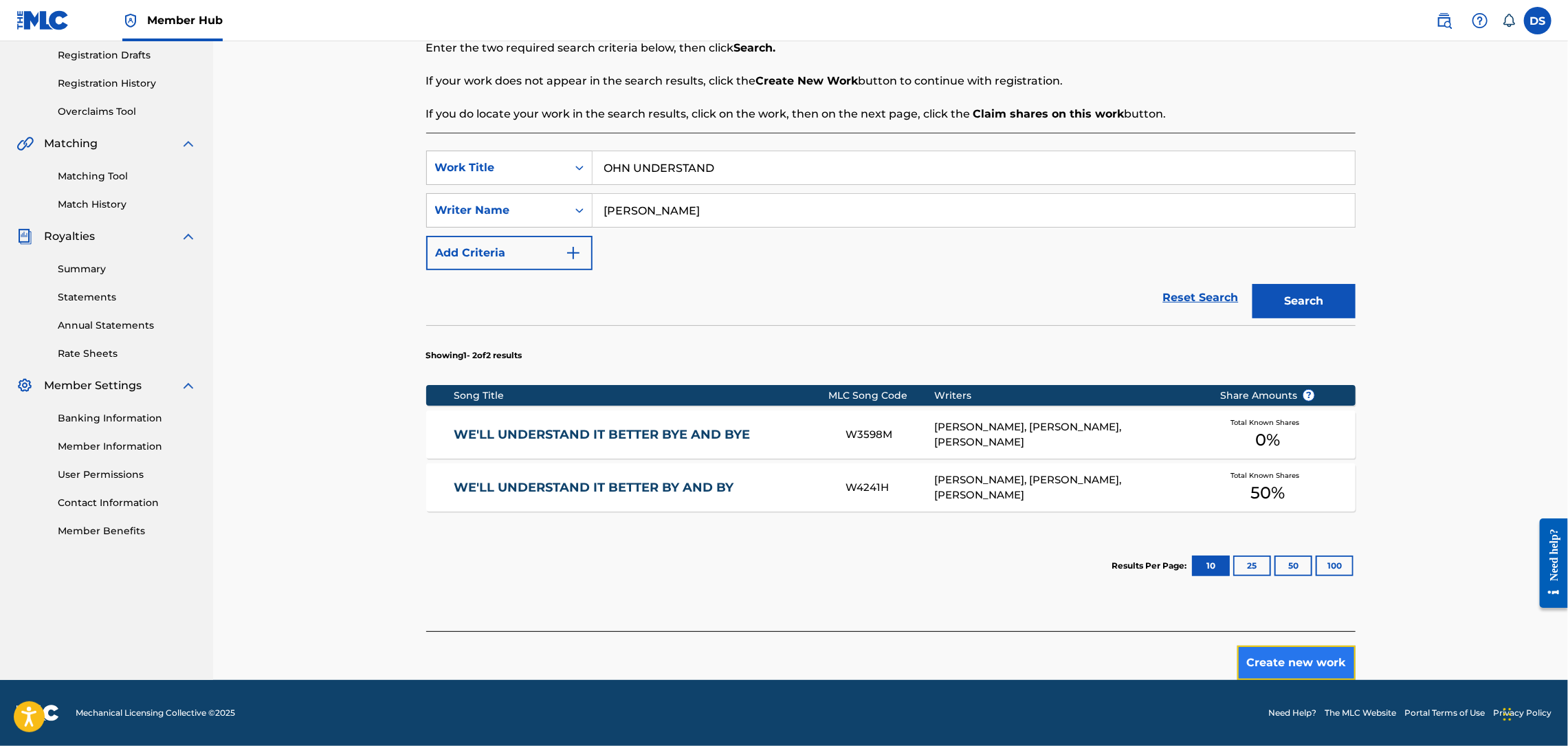
click at [1271, 669] on button "Create new work" at bounding box center [1296, 662] width 118 height 34
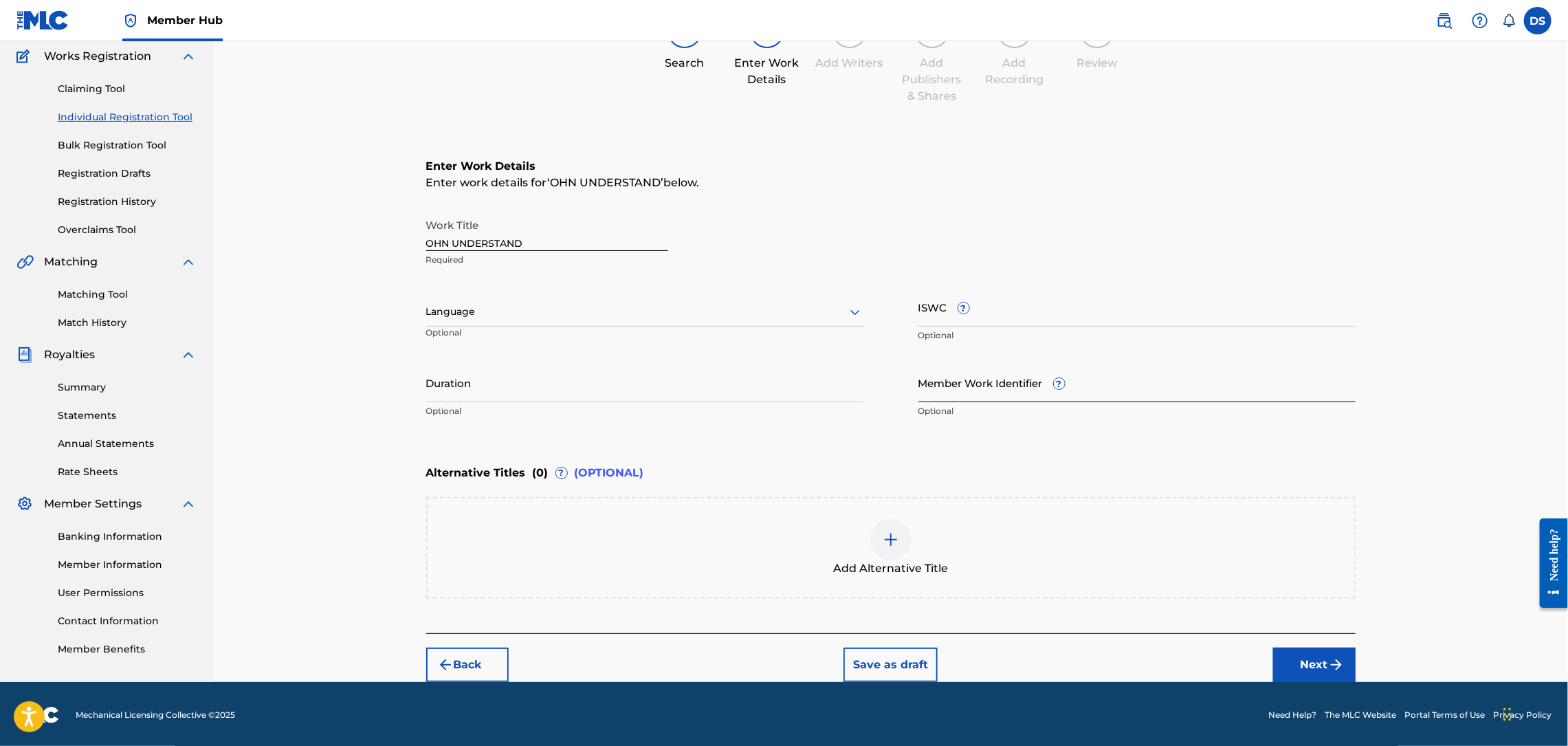
click at [920, 381] on input "Member Work Identifier ?" at bounding box center [1136, 383] width 438 height 39
drag, startPoint x: 920, startPoint y: 381, endPoint x: 821, endPoint y: 363, distance: 100.6
click at [821, 363] on input "Duration" at bounding box center [644, 383] width 438 height 39
click at [951, 388] on input "Member Work Identifier ?" at bounding box center [1136, 383] width 438 height 39
type input "P358QM"
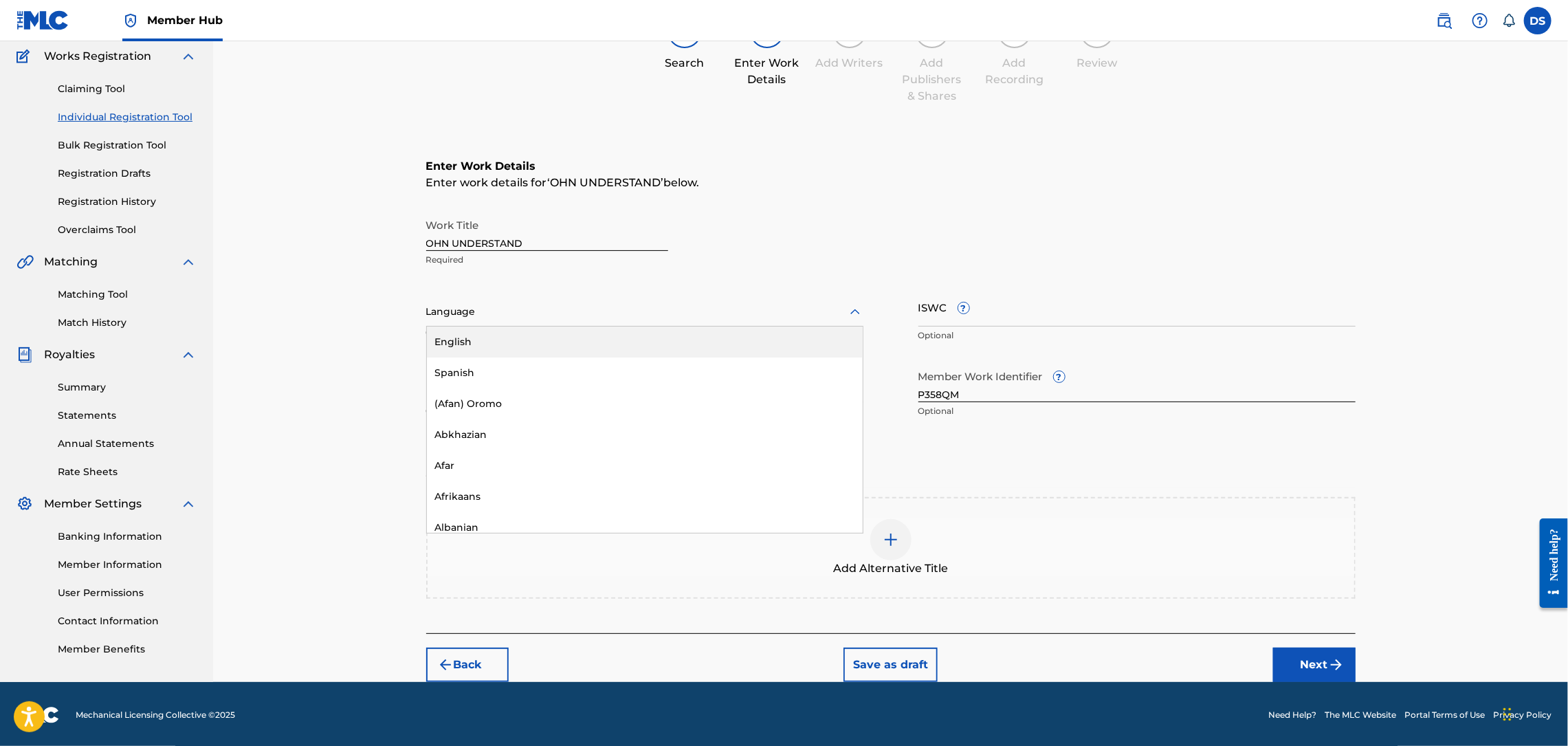
click at [671, 308] on div at bounding box center [644, 312] width 438 height 18
click at [464, 340] on div "English" at bounding box center [644, 343] width 436 height 31
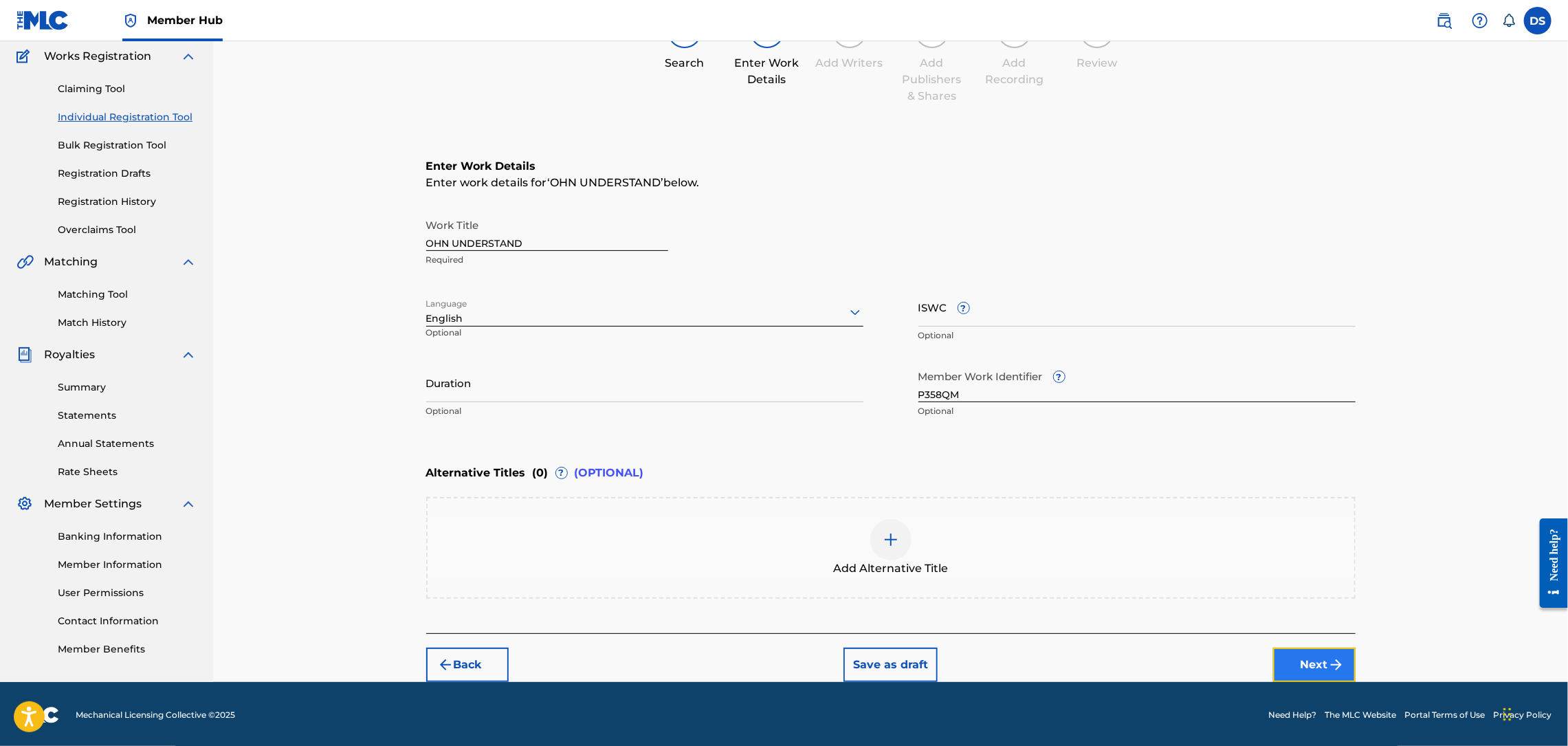
click at [1324, 663] on button "Next" at bounding box center [1314, 665] width 82 height 34
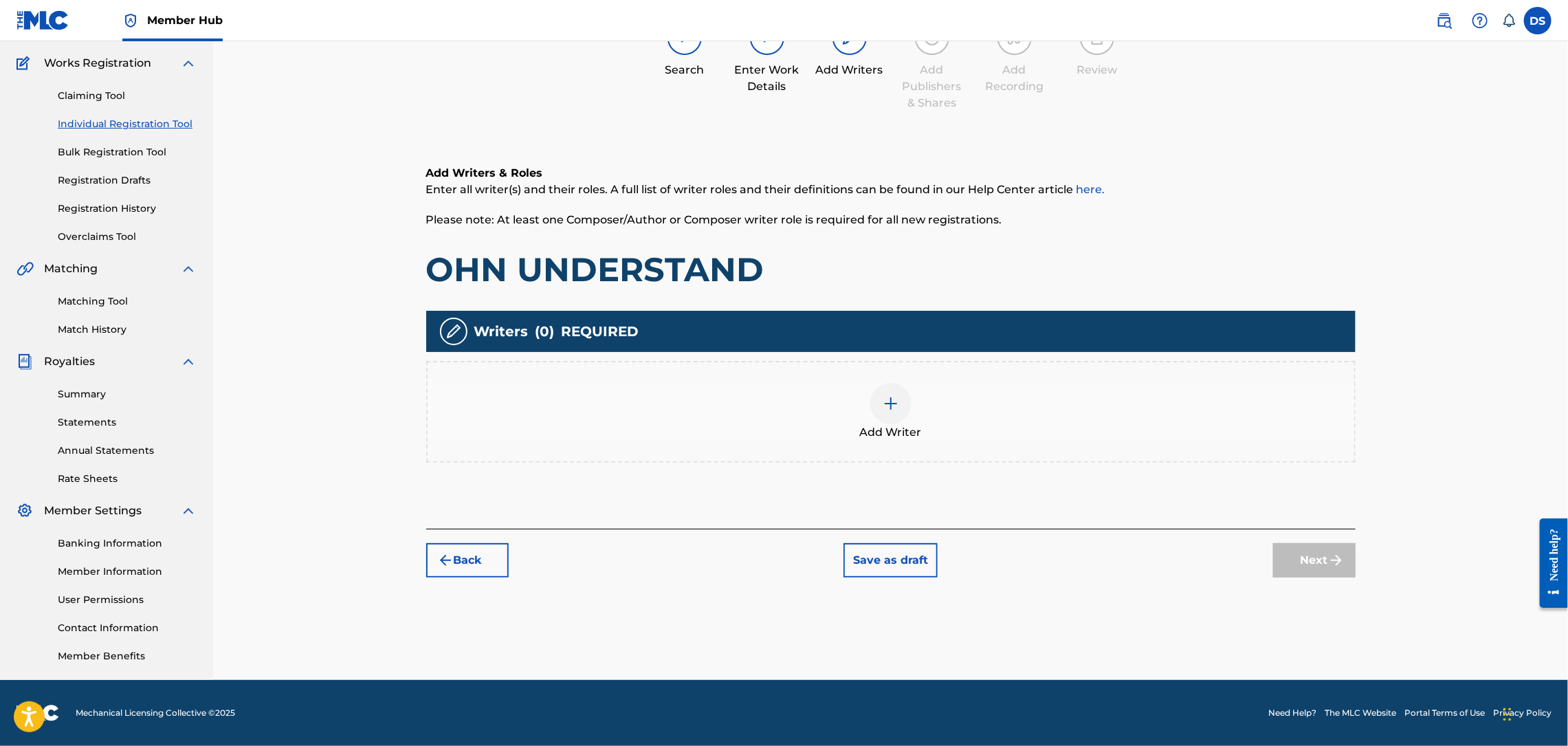
scroll to position [62, 0]
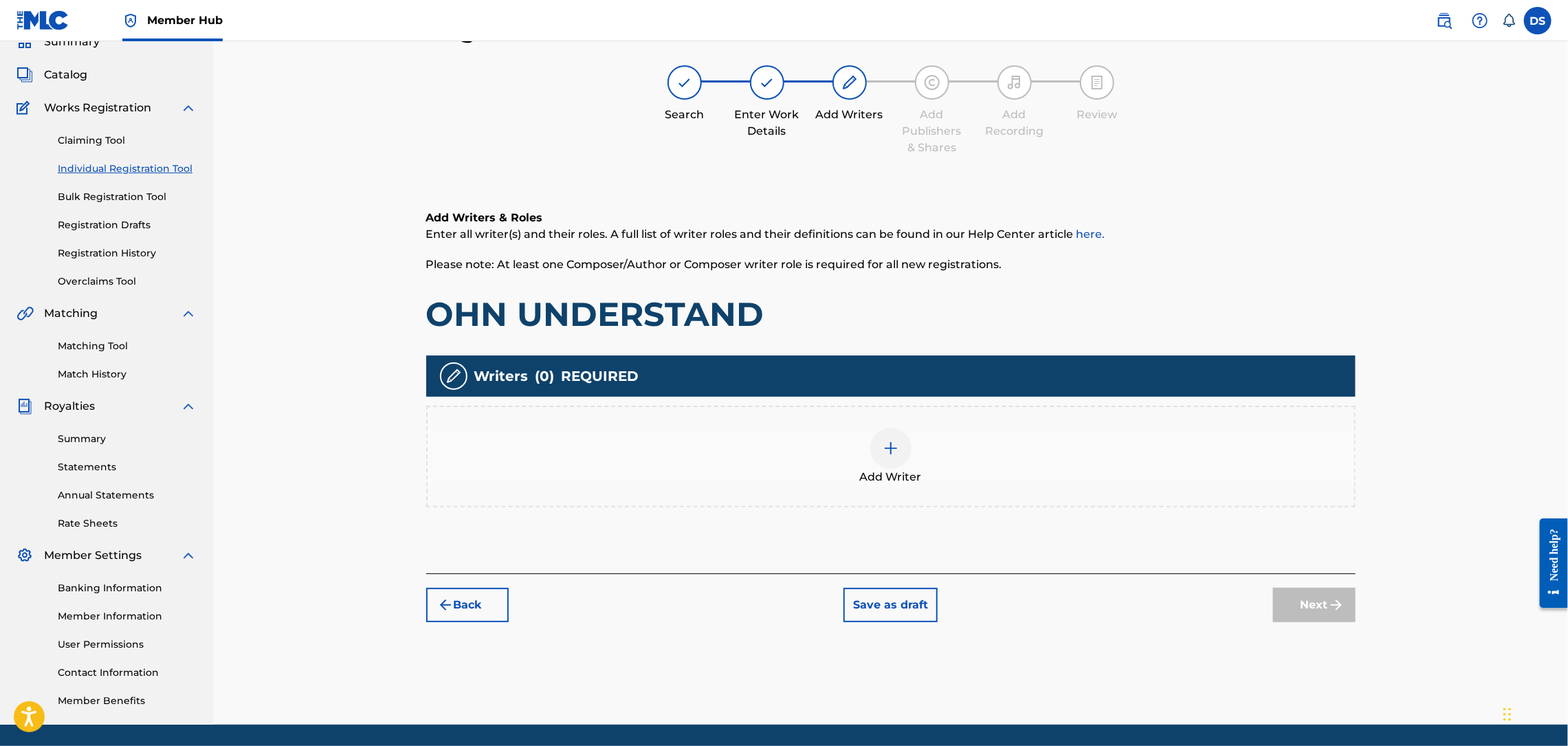
click at [893, 443] on img at bounding box center [891, 447] width 17 height 17
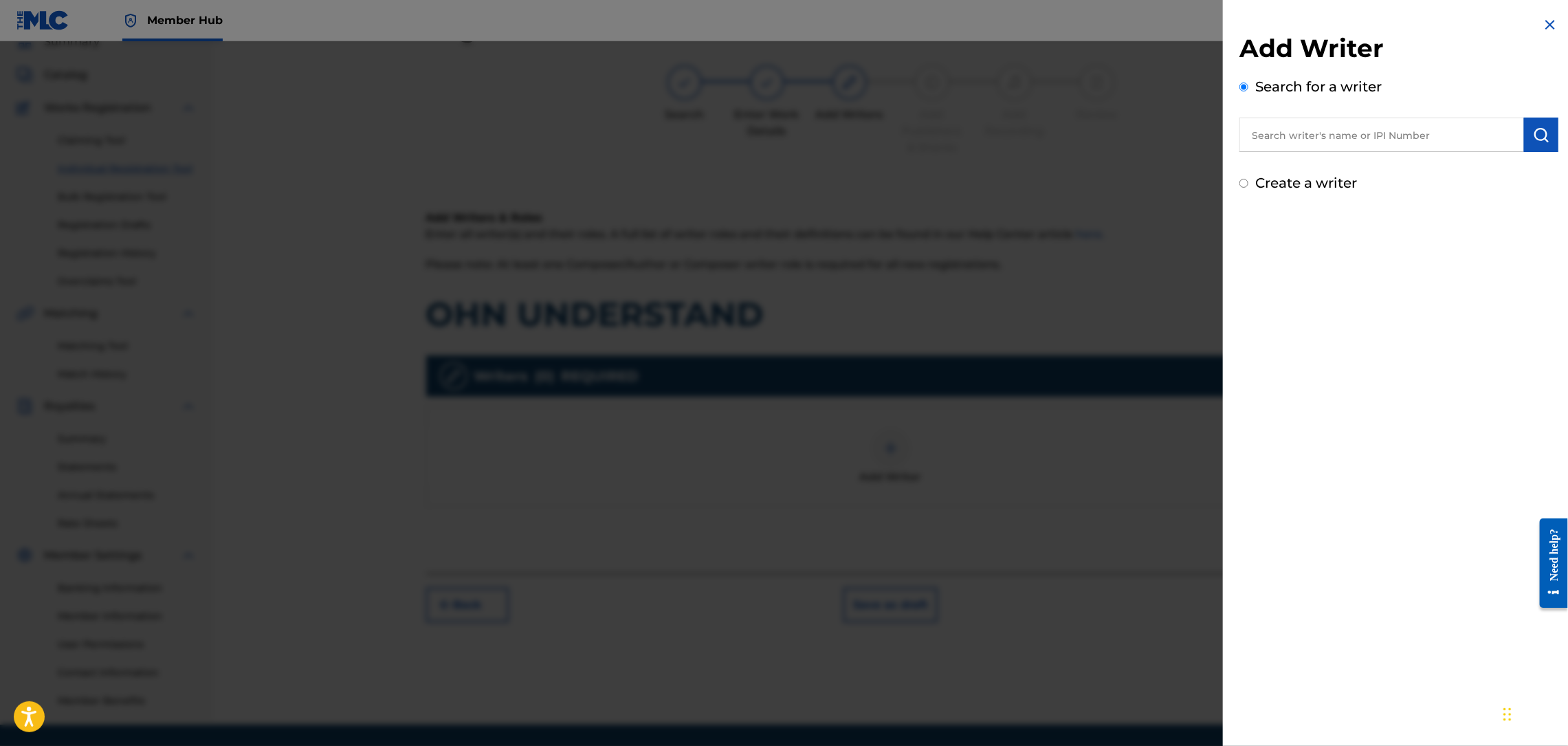
click at [1341, 135] on input "text" at bounding box center [1381, 134] width 285 height 34
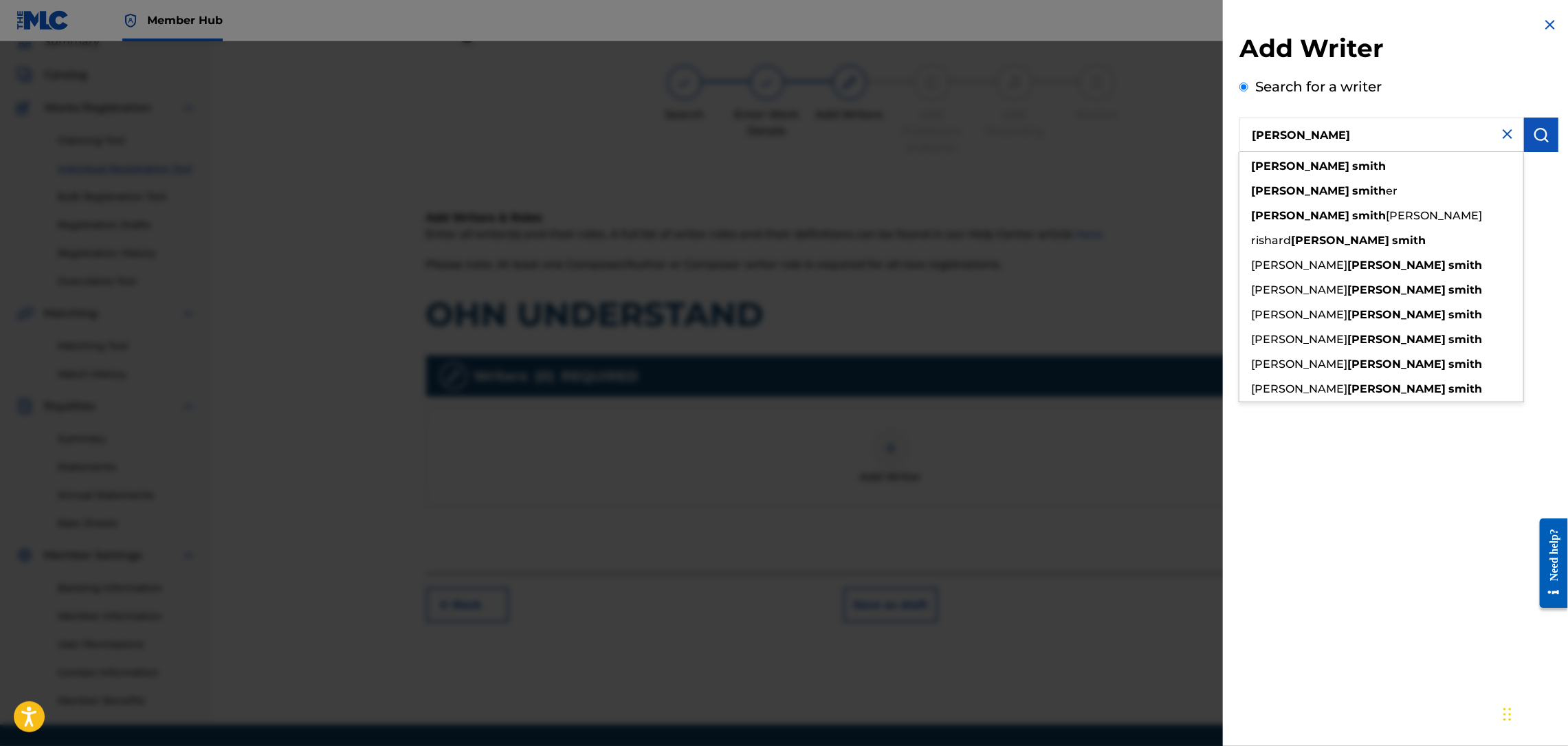
type input "[PERSON_NAME]"
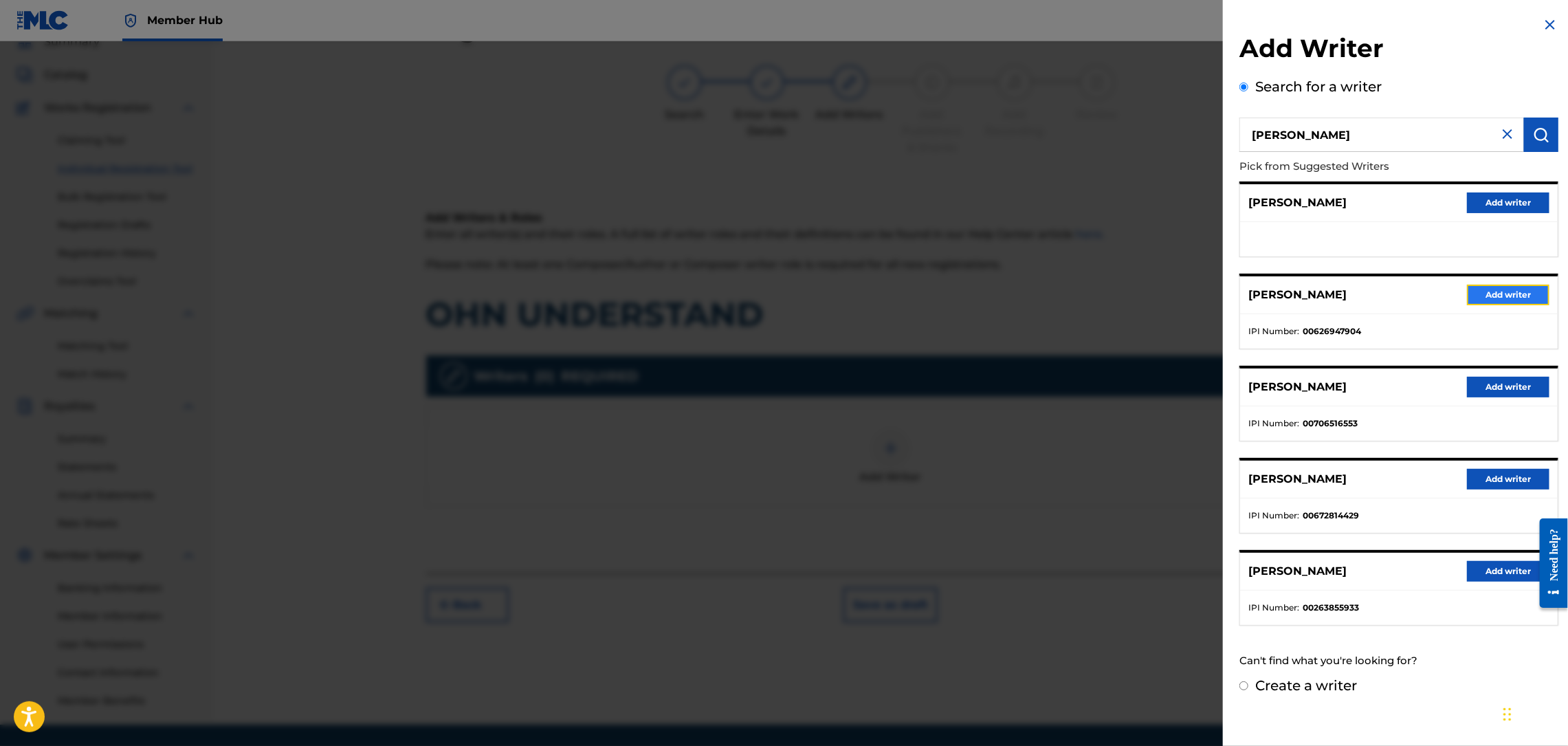
click at [1515, 288] on button "Add writer" at bounding box center [1508, 295] width 82 height 21
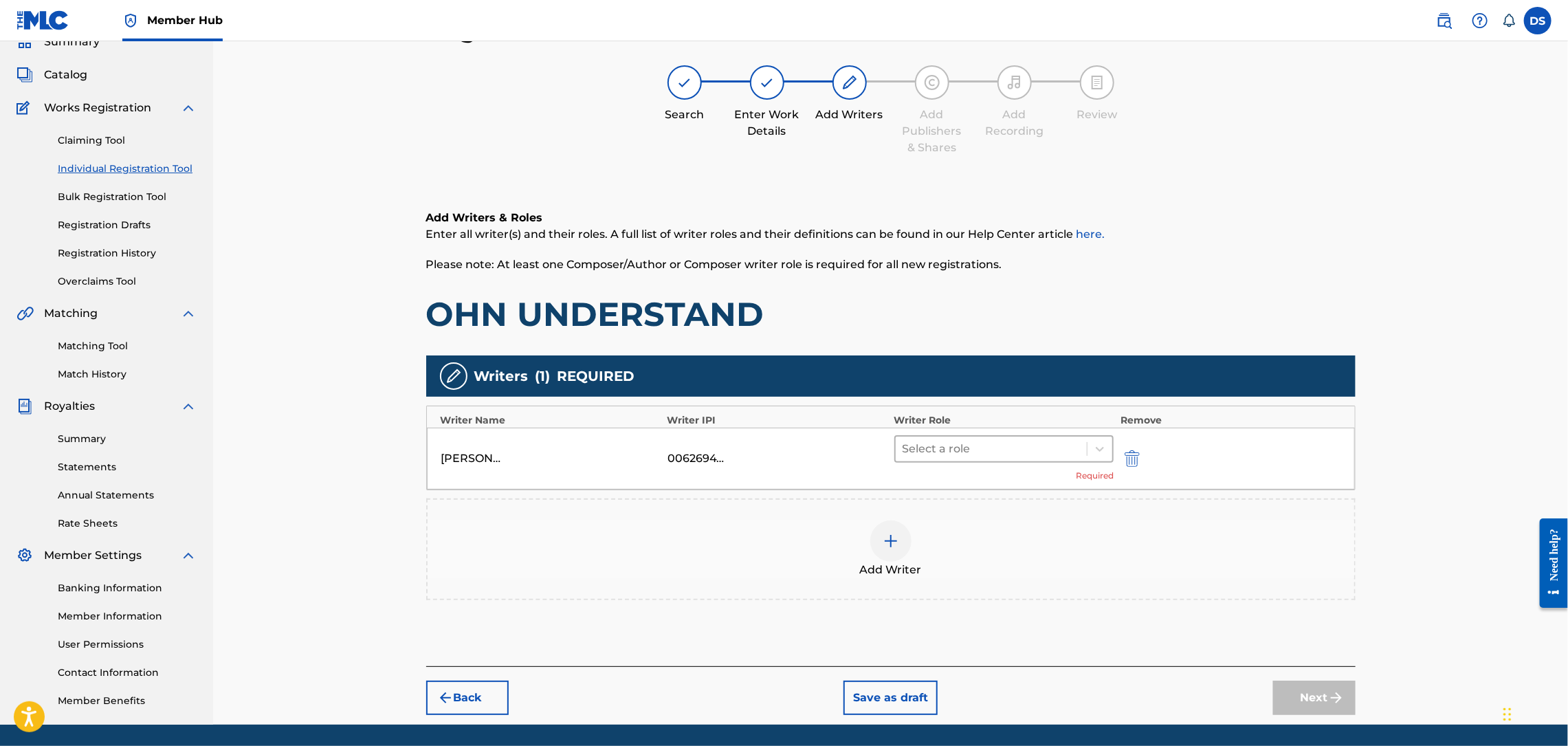
click at [946, 444] on div at bounding box center [992, 449] width 178 height 20
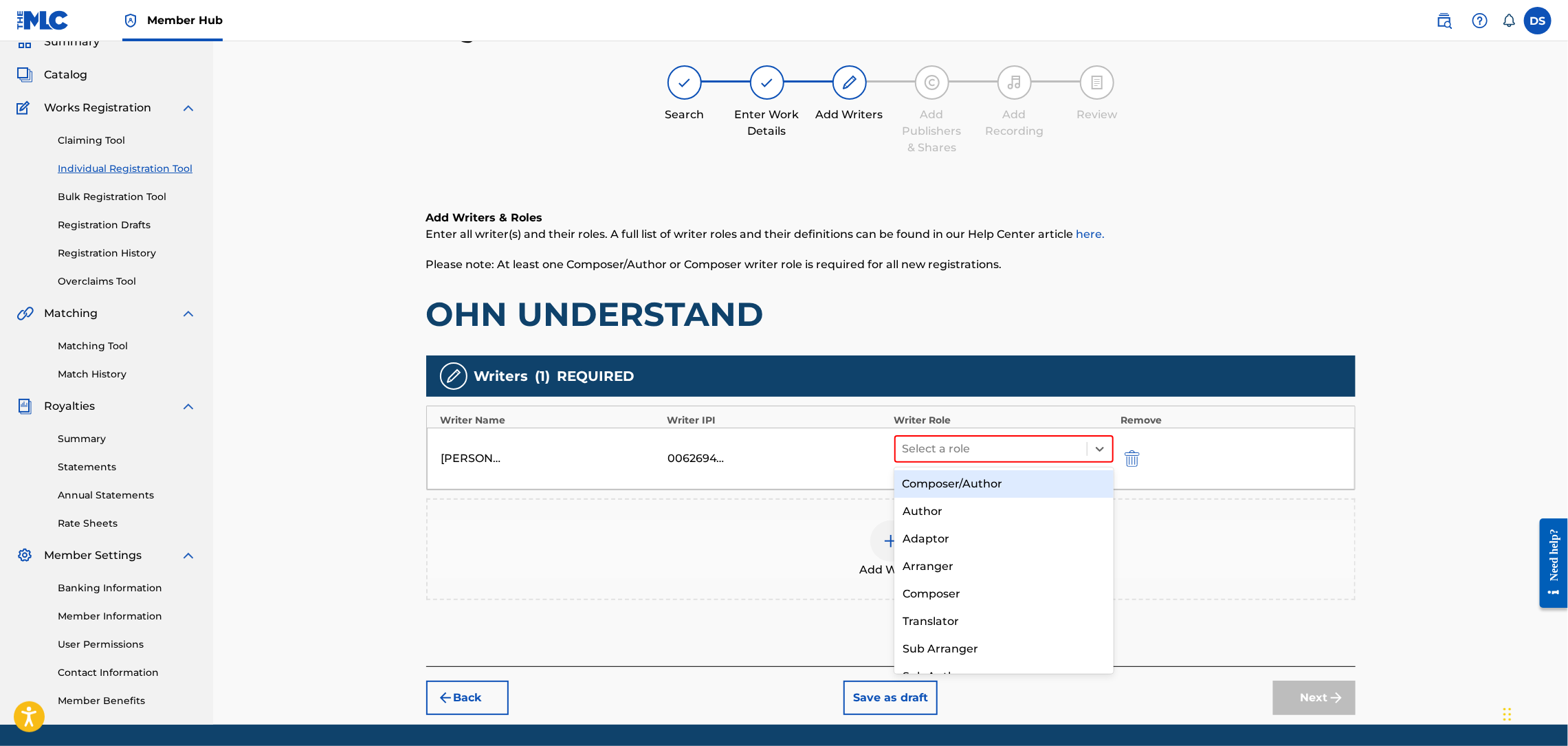
click at [949, 487] on div "Composer/Author" at bounding box center [1004, 484] width 219 height 27
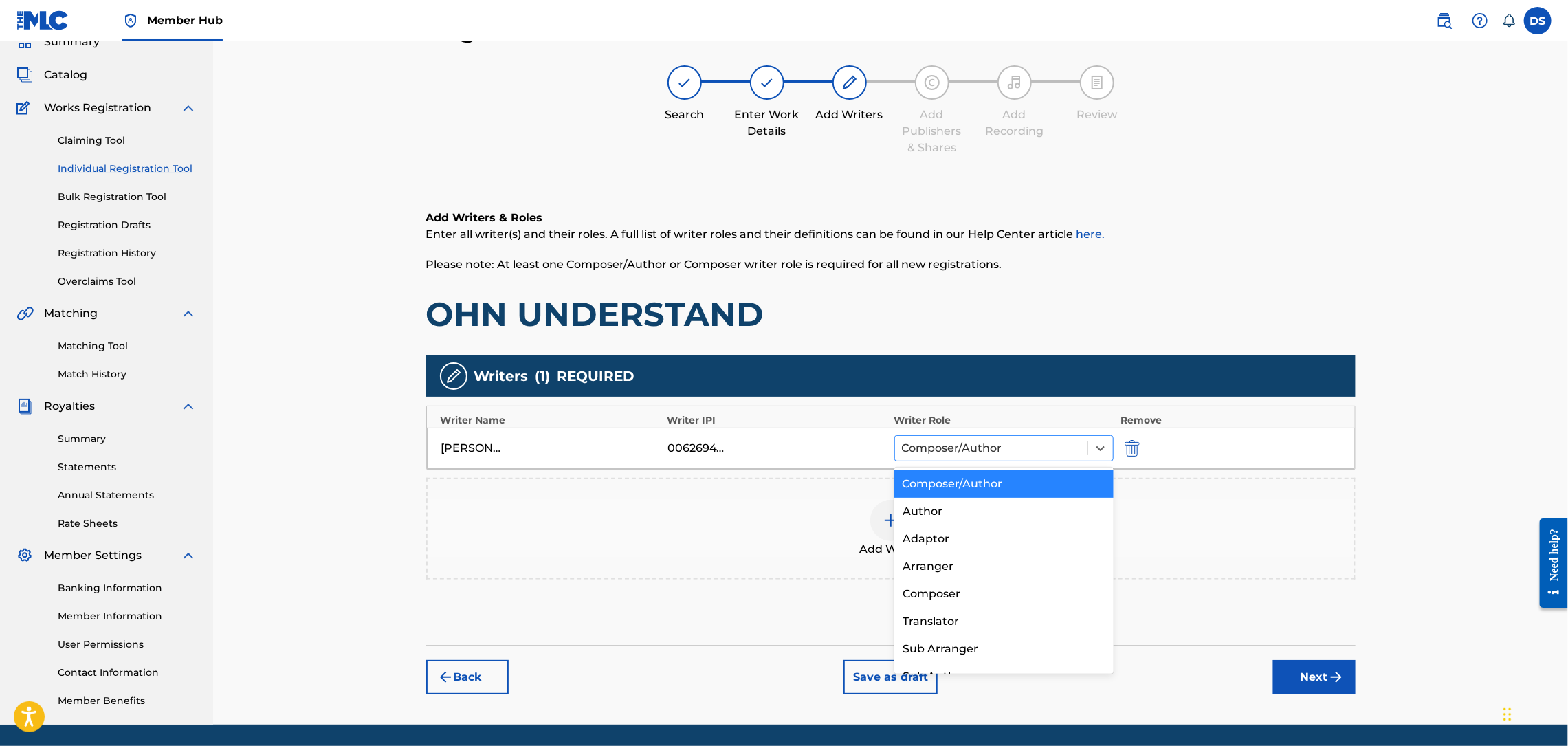
click at [966, 447] on div at bounding box center [991, 448] width 179 height 20
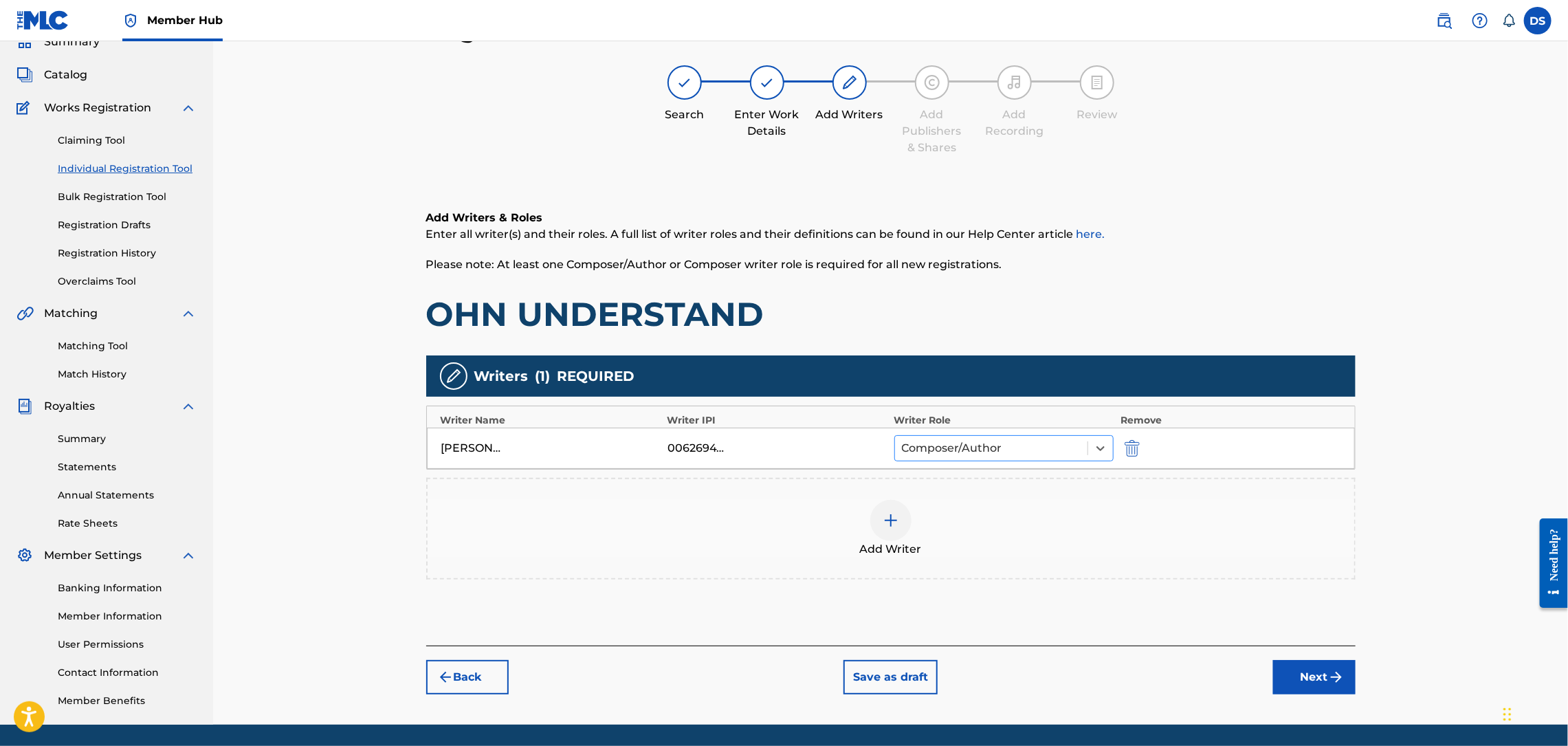
click at [966, 447] on div at bounding box center [991, 448] width 179 height 20
click at [890, 528] on img at bounding box center [891, 520] width 17 height 17
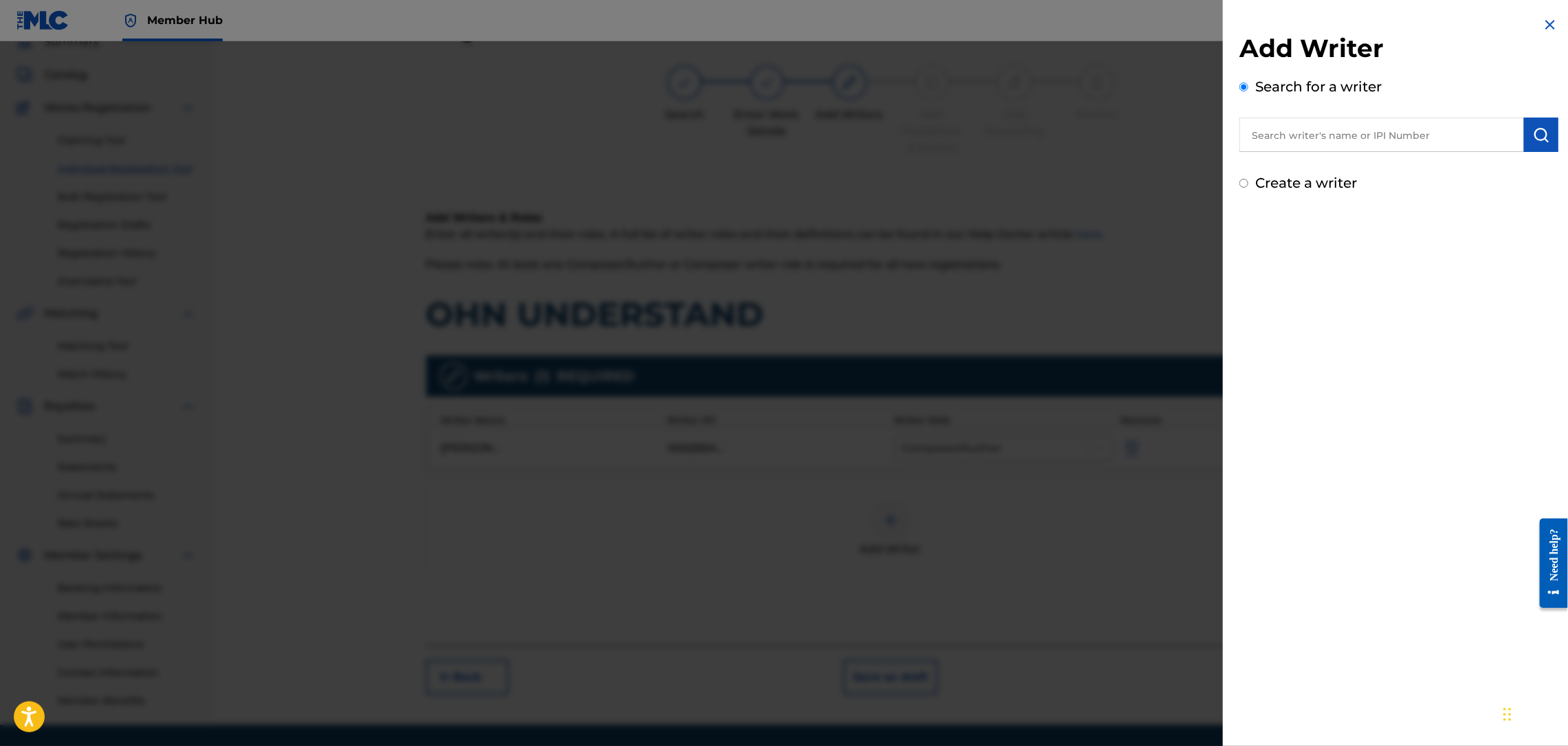
click at [1315, 128] on input "text" at bounding box center [1381, 134] width 285 height 34
click at [1317, 184] on span "[PERSON_NAME]" at bounding box center [1352, 190] width 96 height 13
type input "zaytoven [PERSON_NAME]"
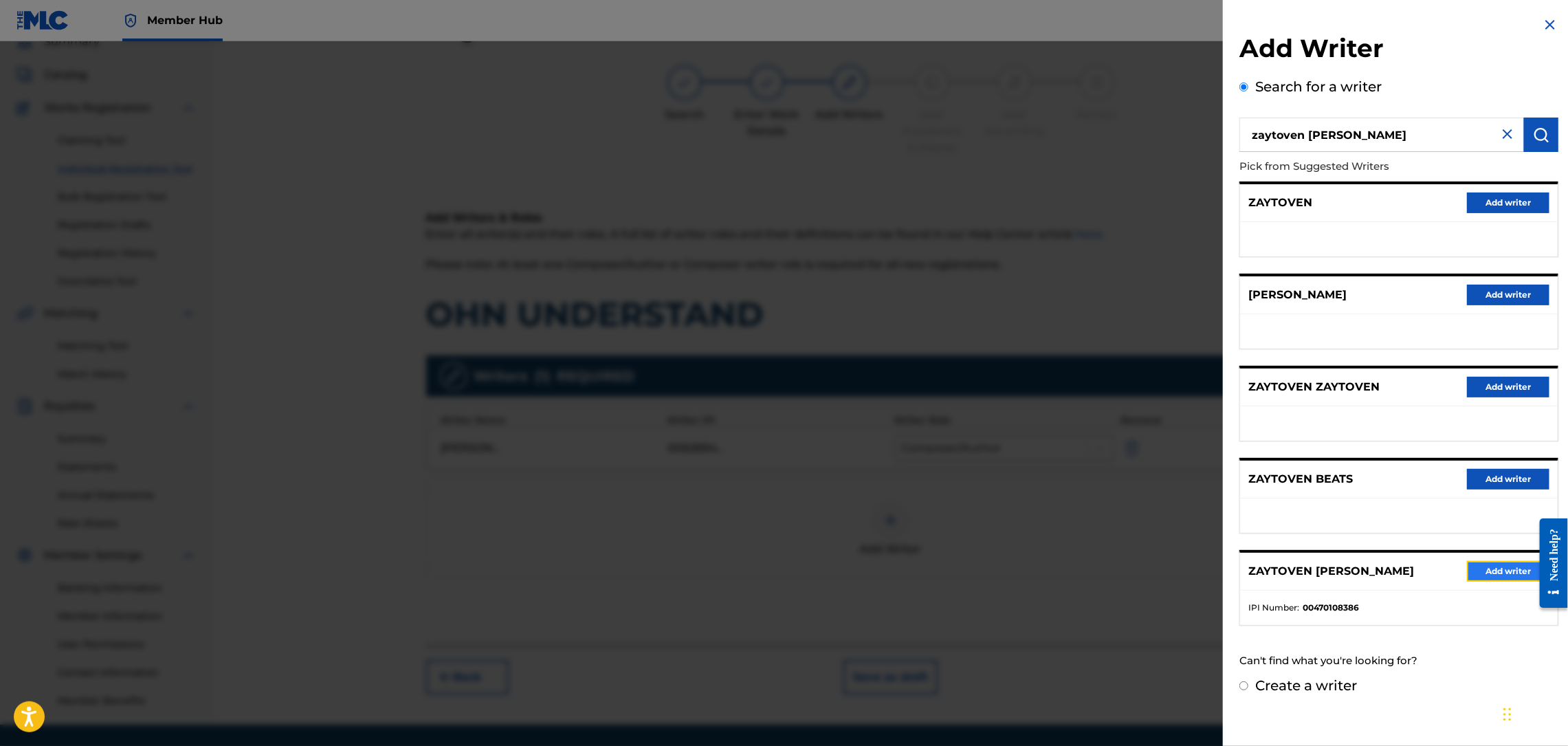
click at [1493, 562] on button "Add writer" at bounding box center [1508, 571] width 82 height 21
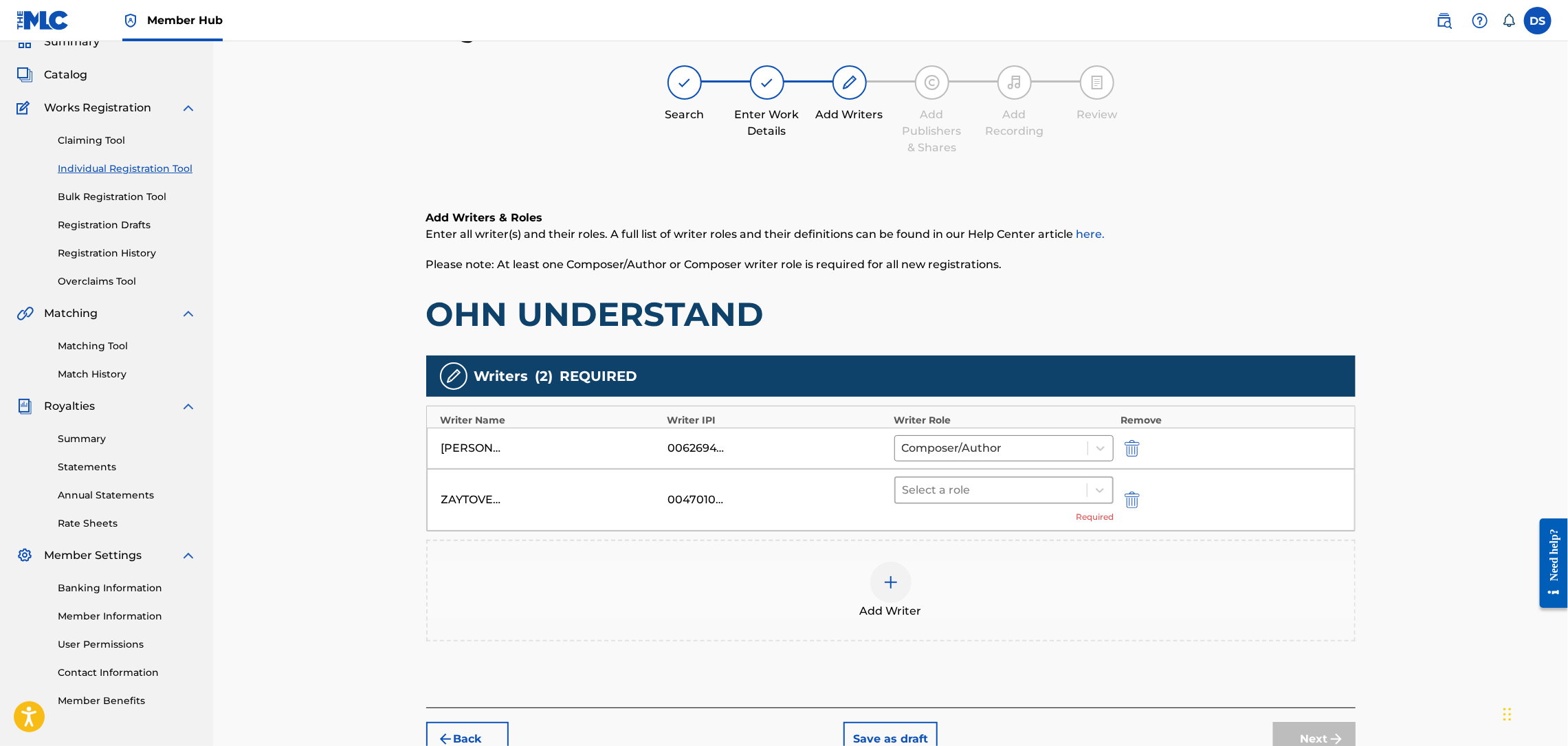
click at [992, 491] on div at bounding box center [992, 490] width 178 height 20
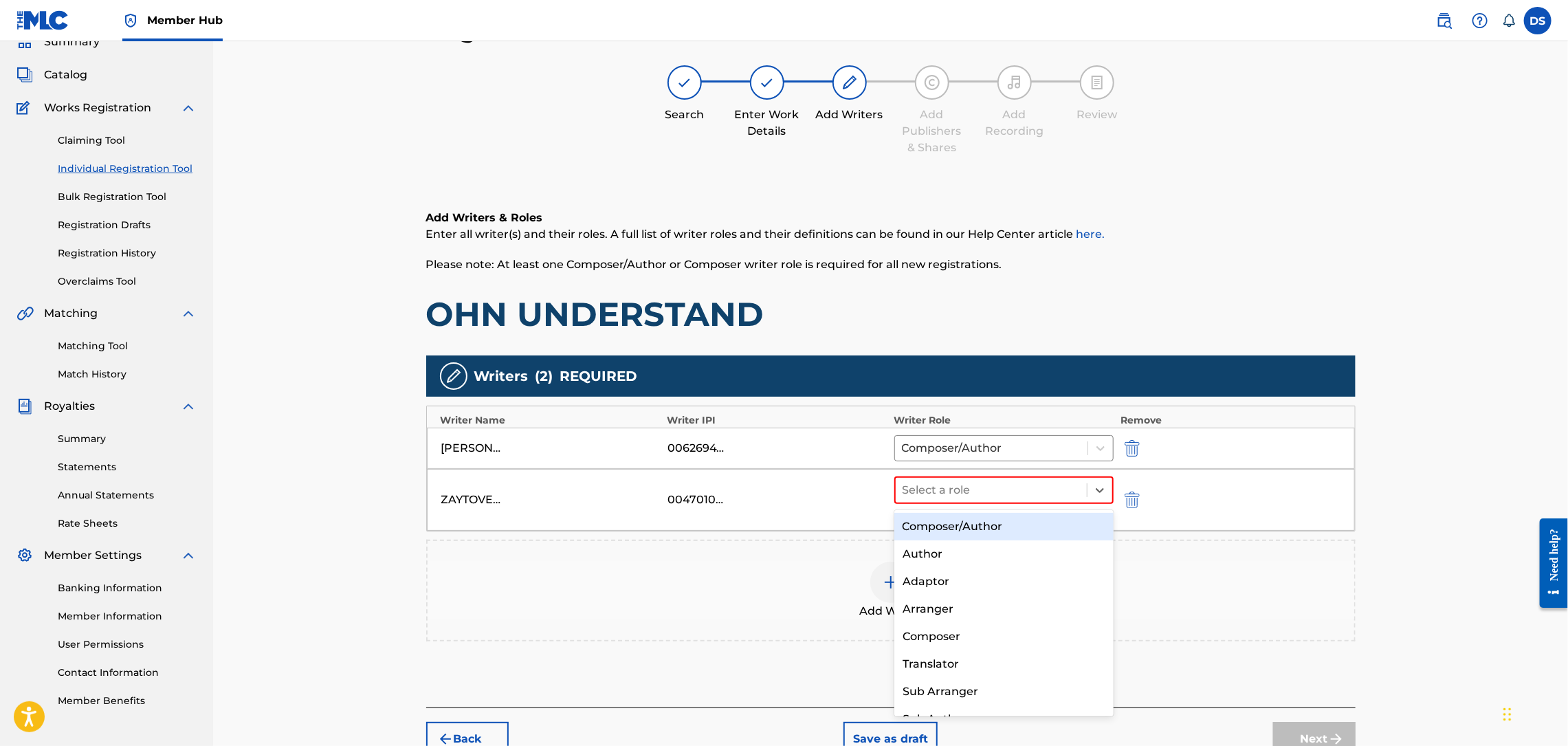
click at [981, 523] on div "Composer/Author" at bounding box center [1004, 527] width 219 height 27
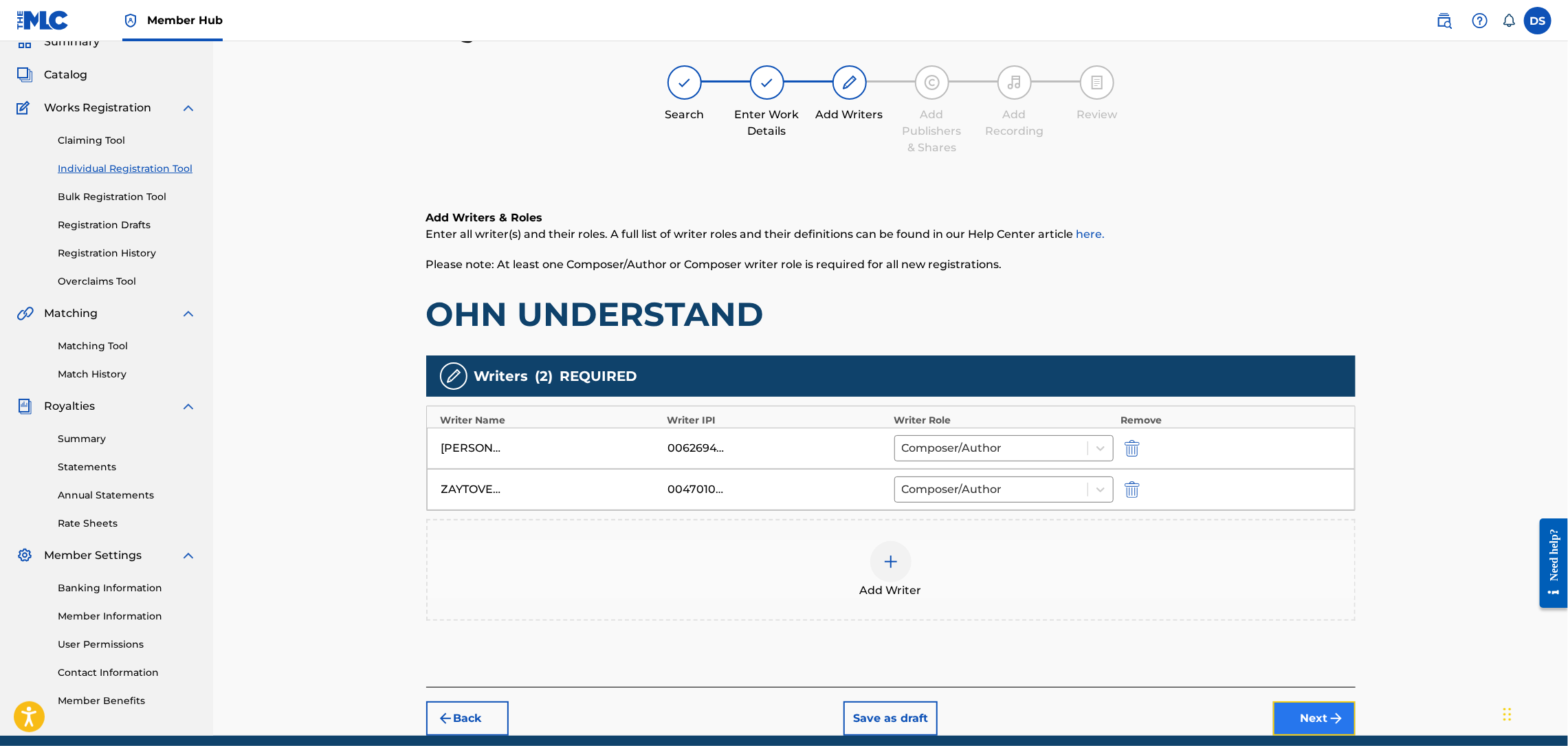
click at [1291, 711] on button "Next" at bounding box center [1314, 718] width 82 height 34
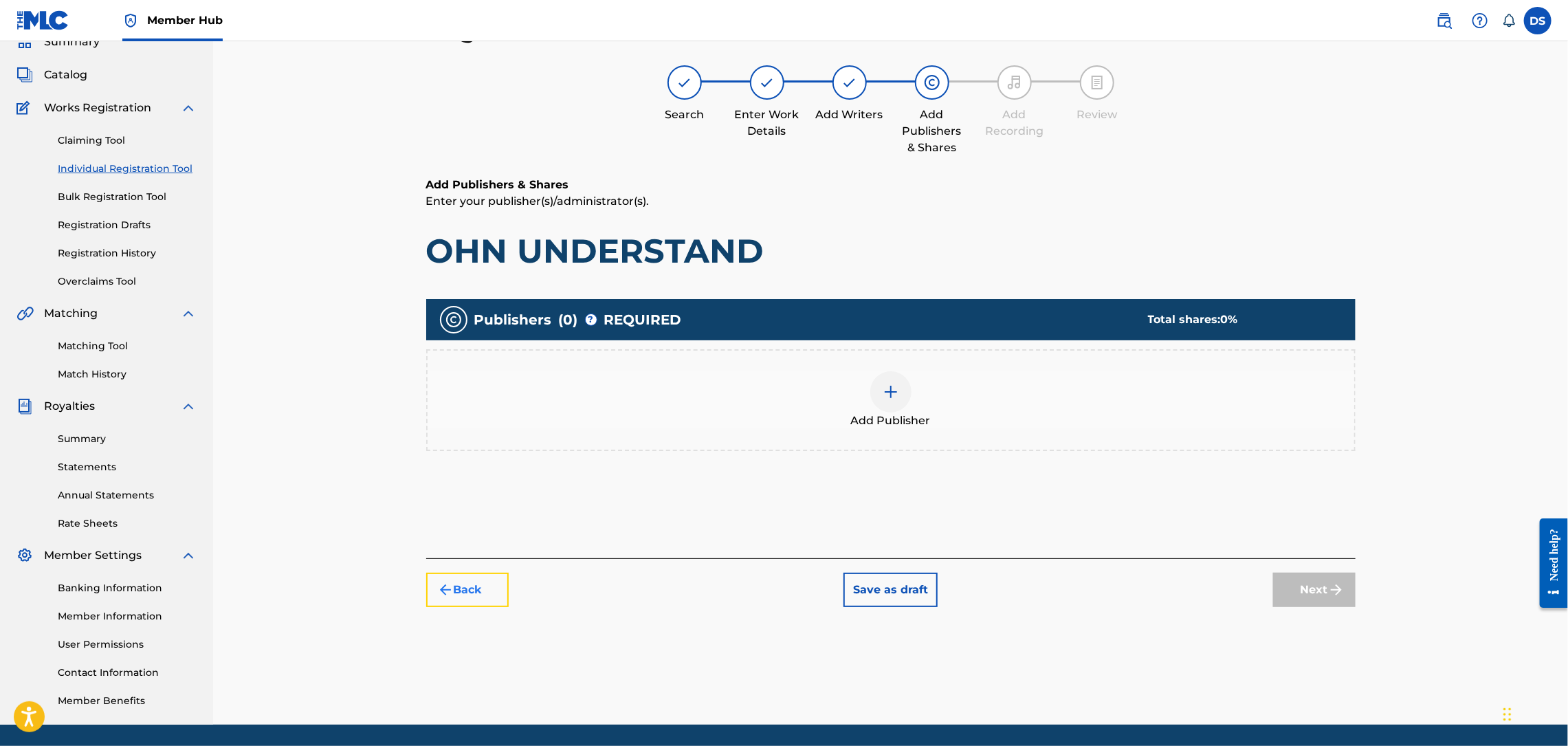
click at [466, 586] on button "Back" at bounding box center [467, 589] width 82 height 34
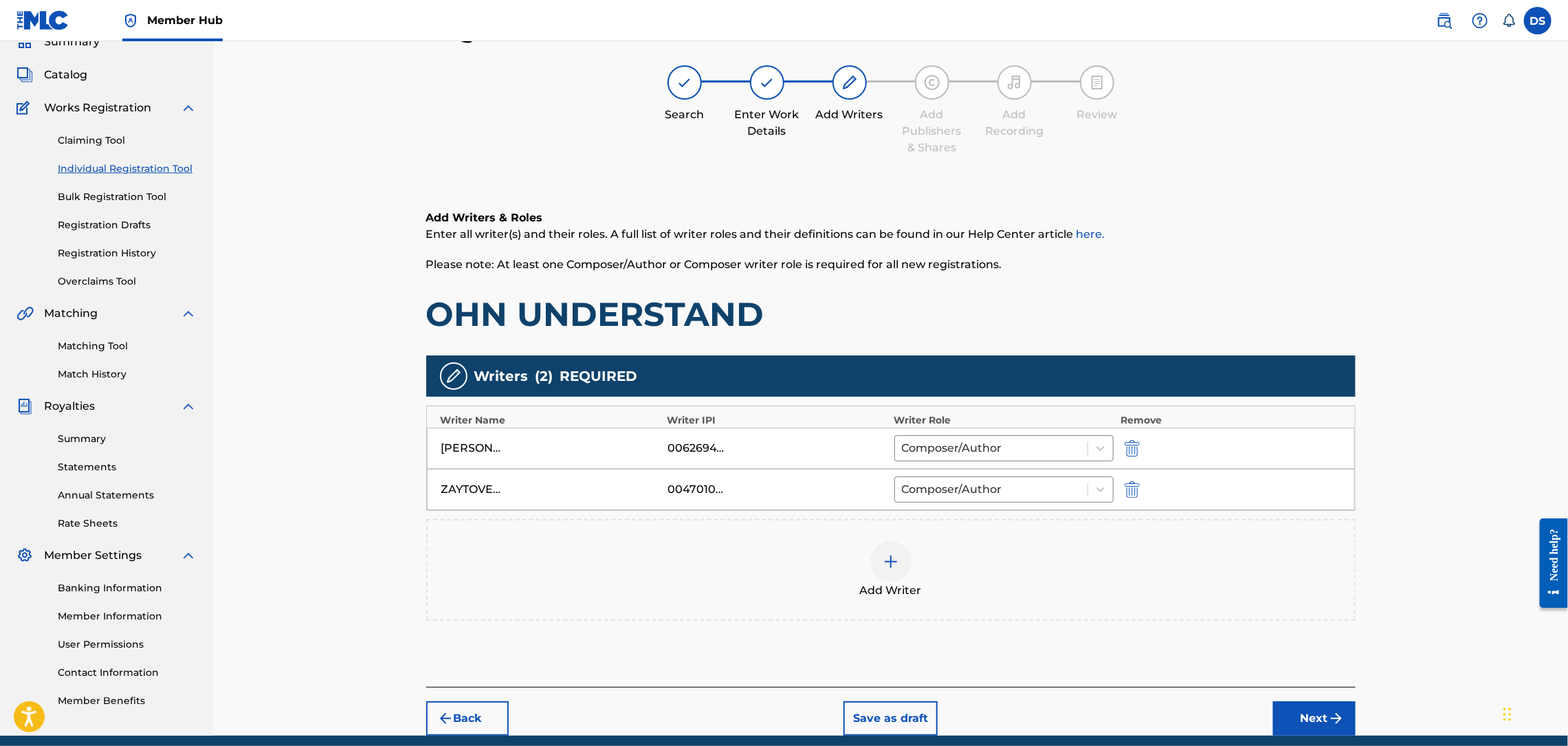
drag, startPoint x: 669, startPoint y: 487, endPoint x: 722, endPoint y: 490, distance: 53.1
click at [722, 490] on div "00470108386" at bounding box center [698, 490] width 62 height 17
click at [722, 491] on div "00470108386" at bounding box center [698, 490] width 62 height 17
click at [1336, 715] on img "submit" at bounding box center [1336, 719] width 17 height 17
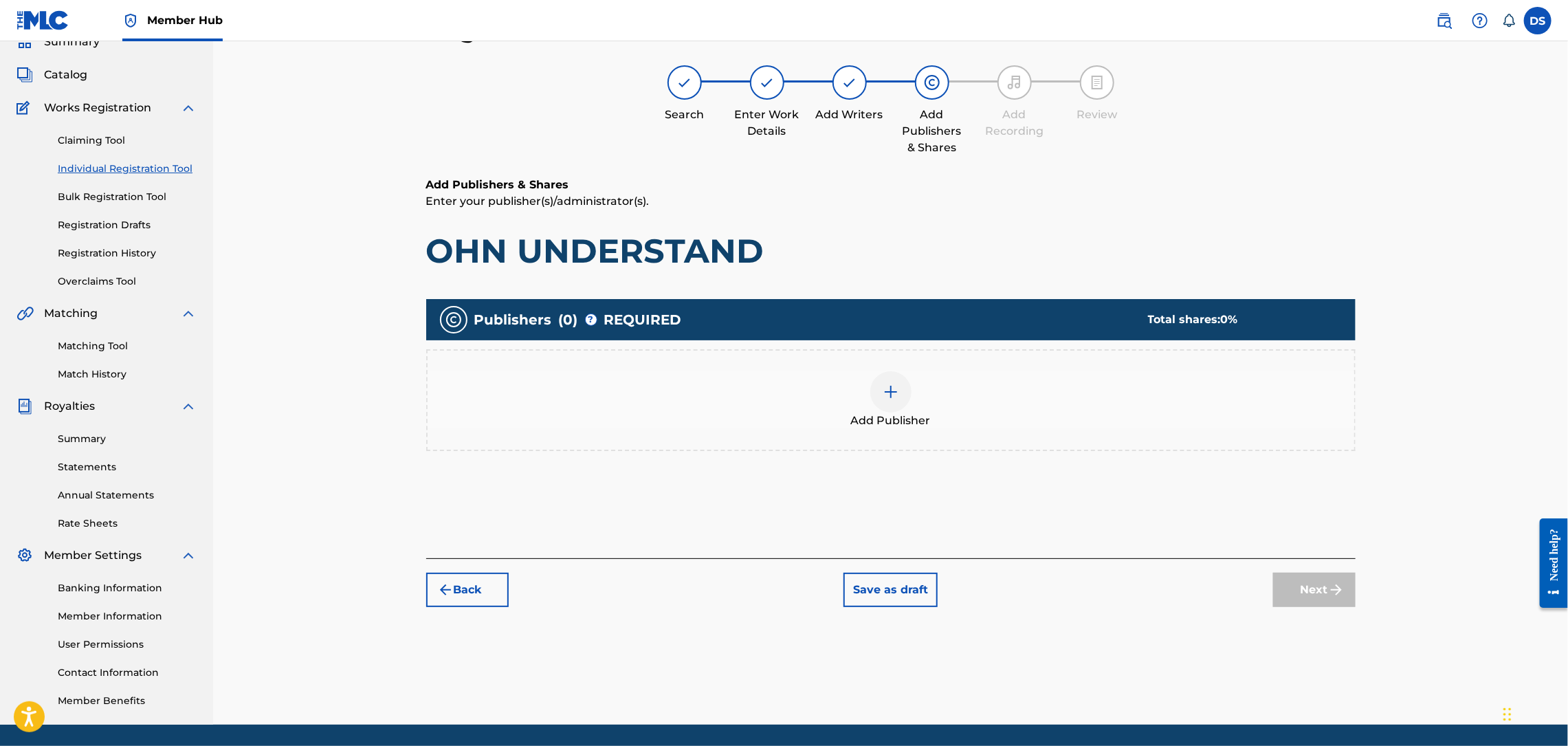
click at [895, 392] on img at bounding box center [891, 392] width 17 height 17
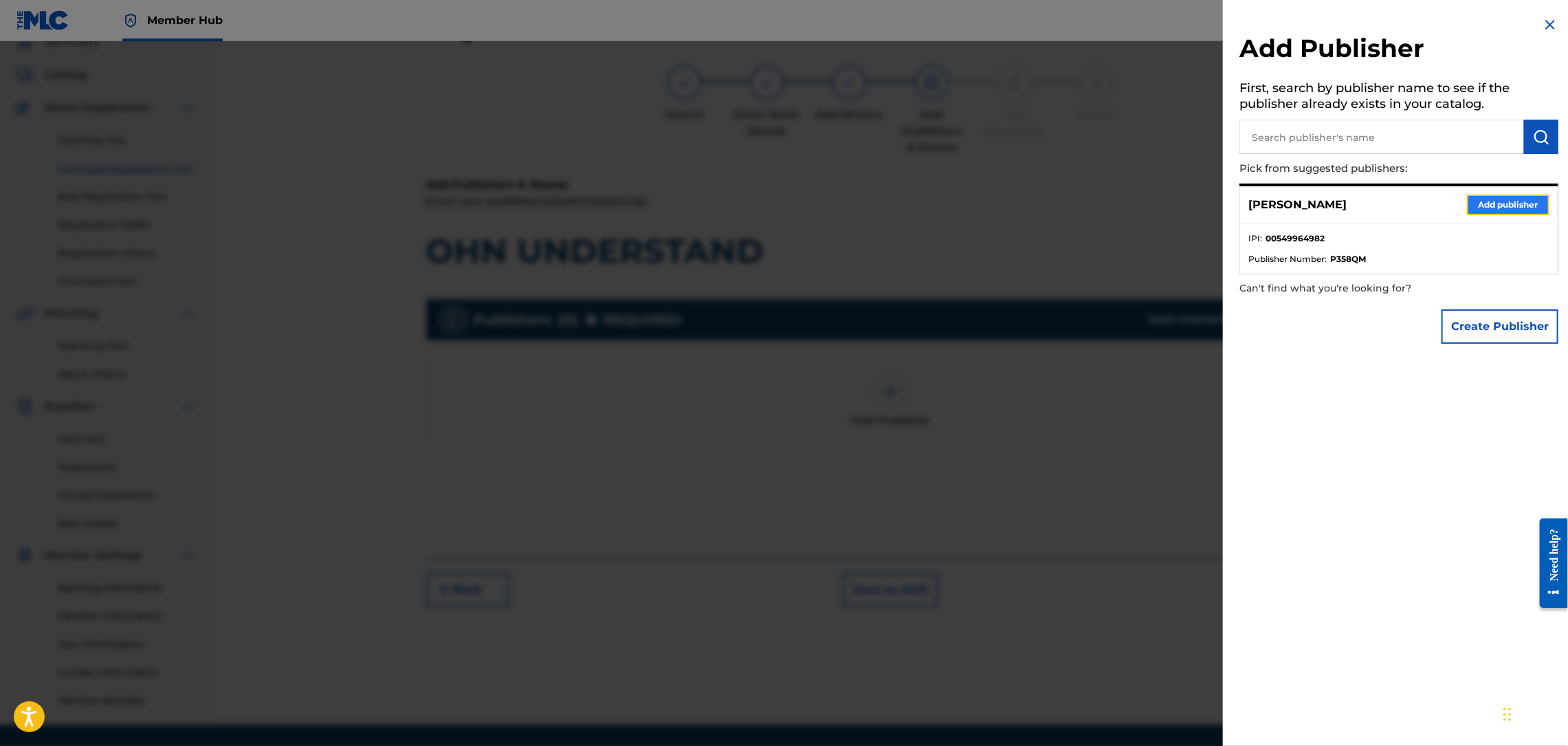
click at [1496, 202] on button "Add publisher" at bounding box center [1508, 205] width 82 height 21
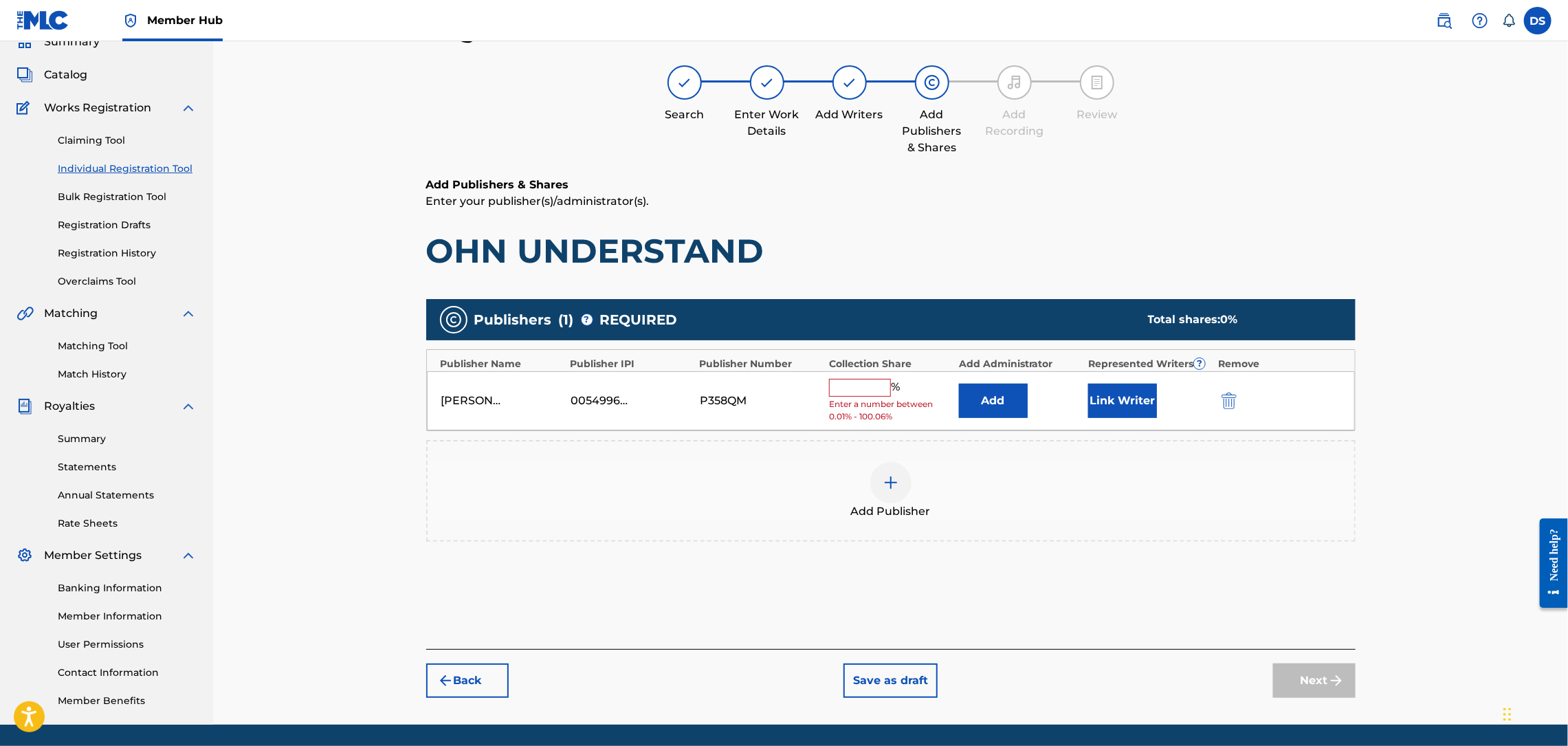
click at [869, 386] on input "text" at bounding box center [859, 388] width 62 height 18
type input "50"
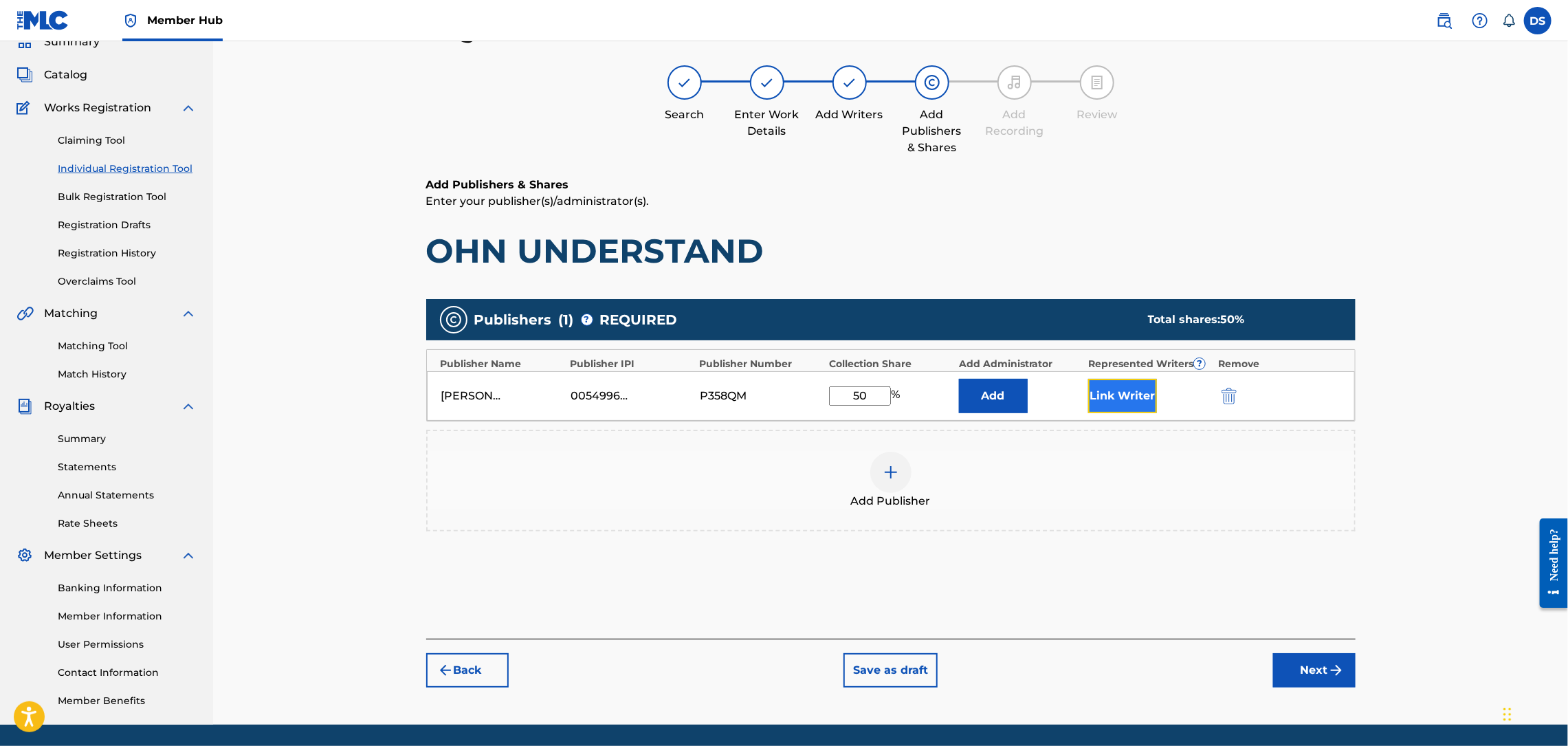
click at [1126, 393] on button "Link Writer" at bounding box center [1123, 396] width 69 height 34
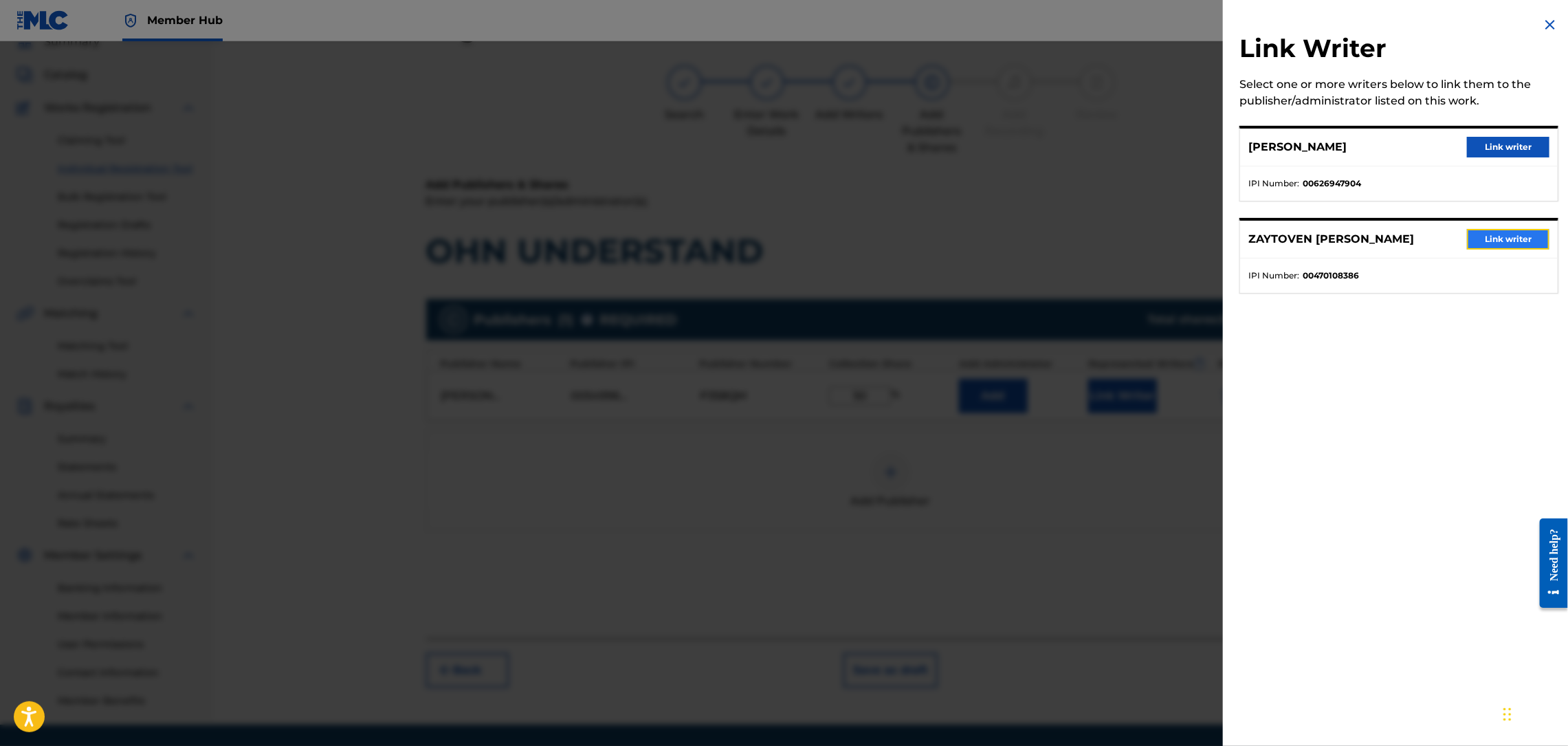
click at [1486, 237] on button "Link writer" at bounding box center [1508, 239] width 82 height 21
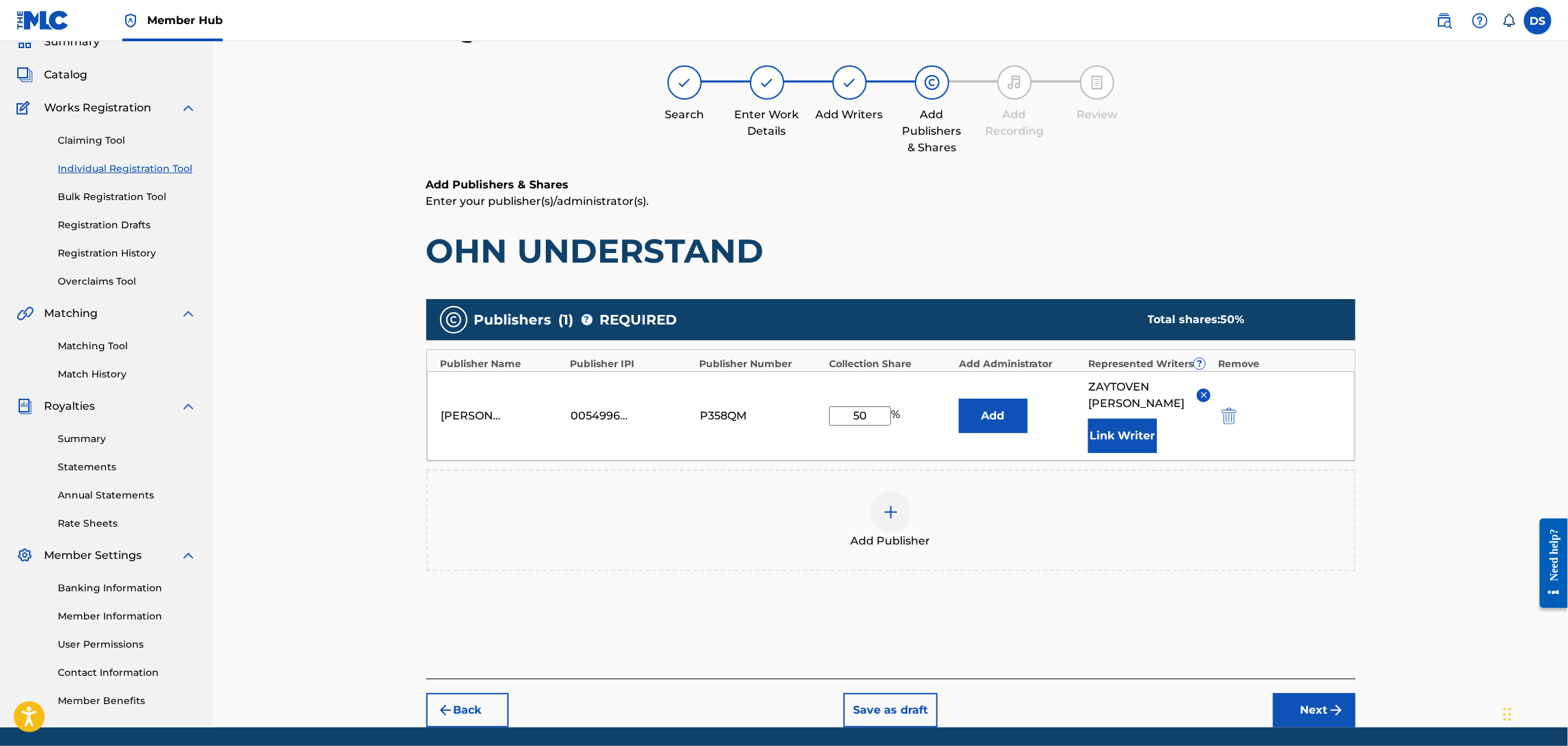
click at [1203, 395] on img at bounding box center [1204, 395] width 11 height 11
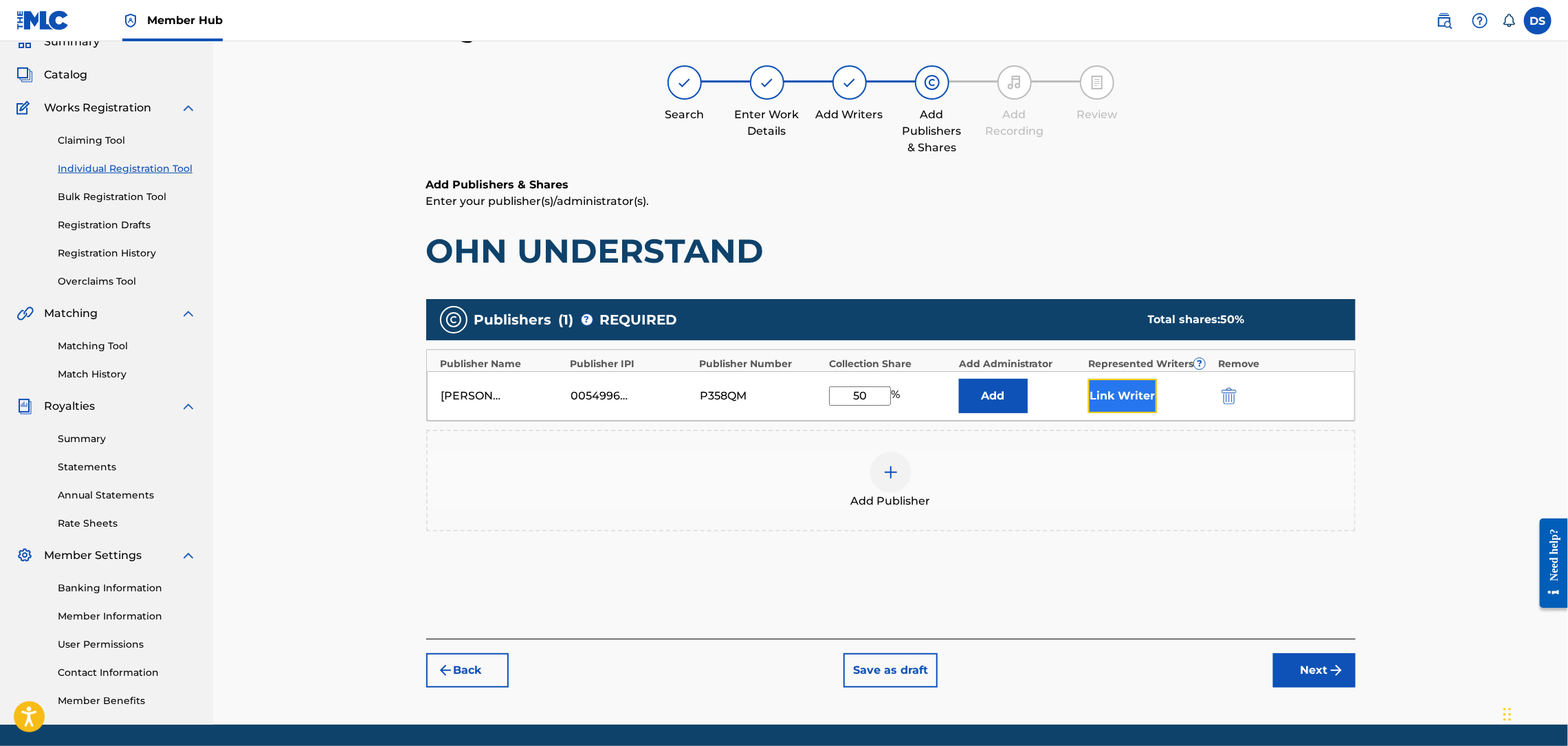
click at [1101, 395] on button "Link Writer" at bounding box center [1123, 396] width 69 height 34
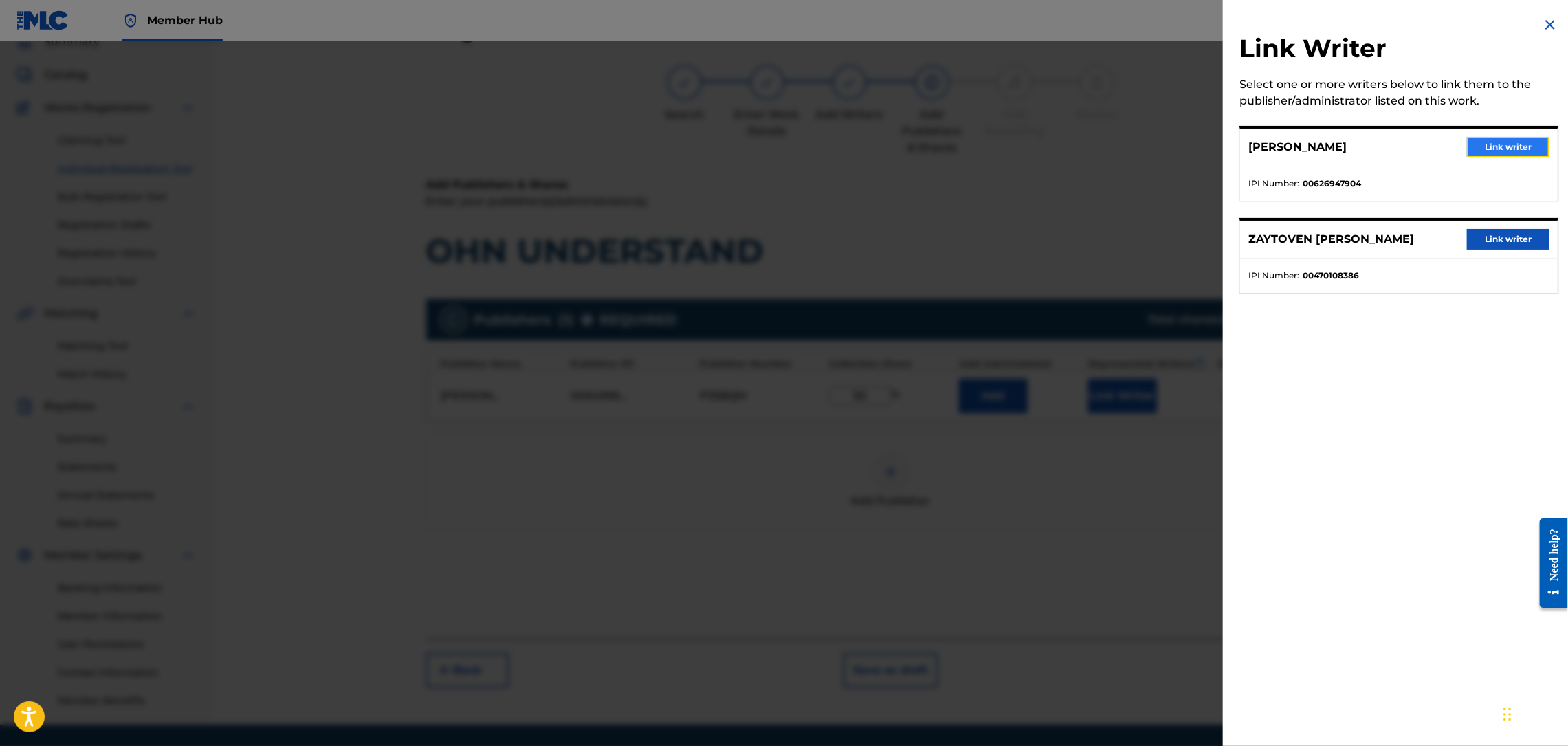
click at [1514, 150] on button "Link writer" at bounding box center [1508, 147] width 82 height 21
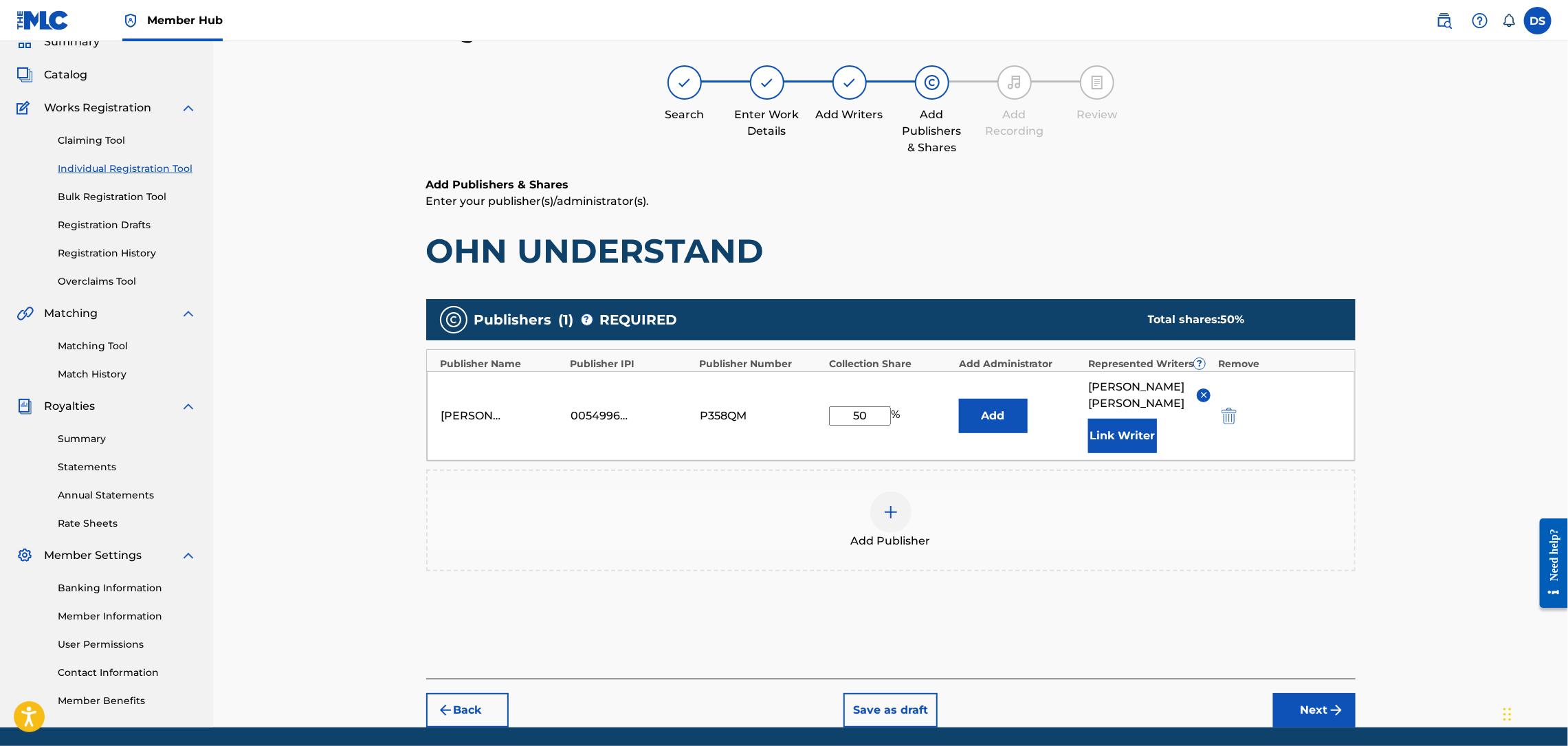
click at [895, 504] on img at bounding box center [891, 512] width 17 height 17
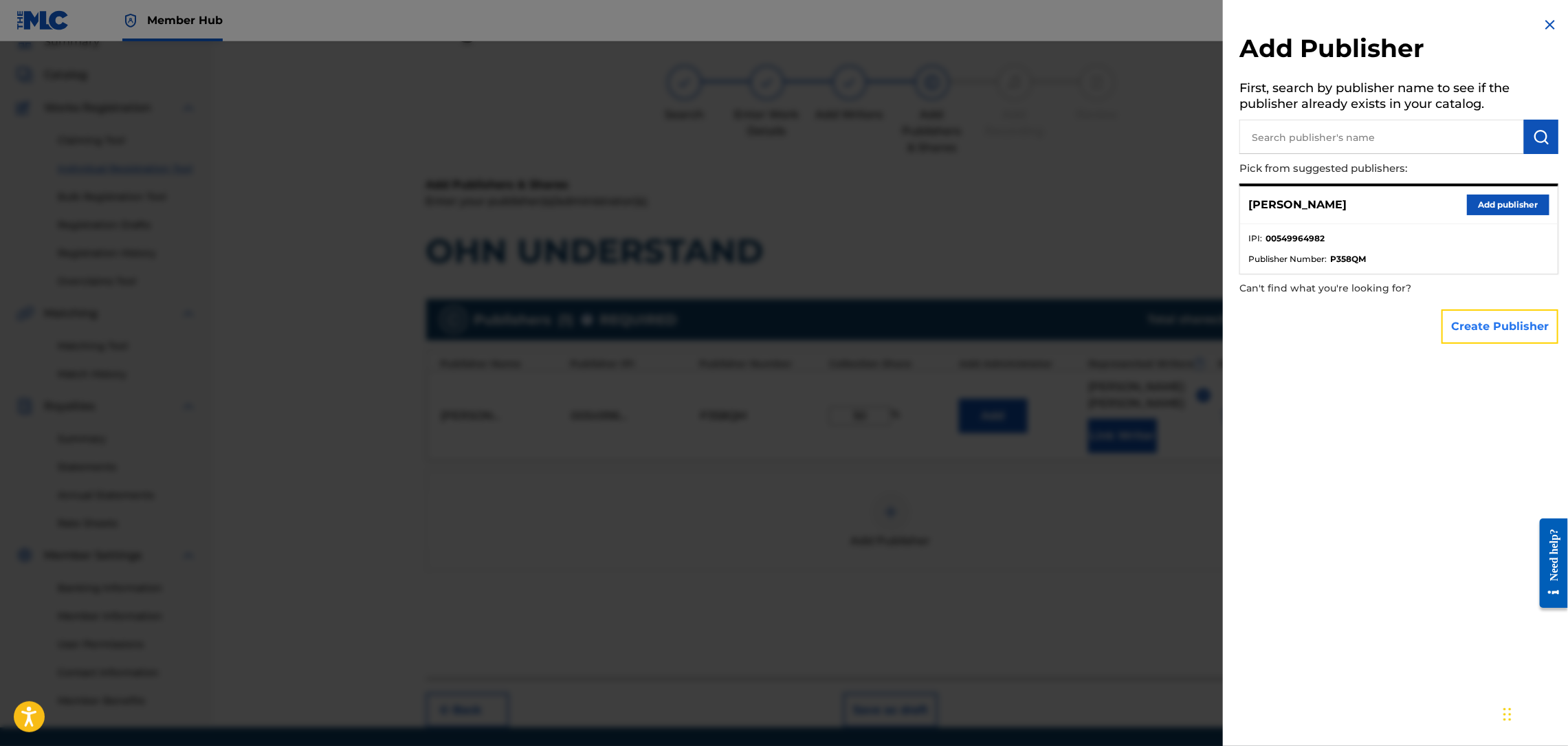
click at [1482, 313] on button "Create Publisher" at bounding box center [1499, 326] width 116 height 34
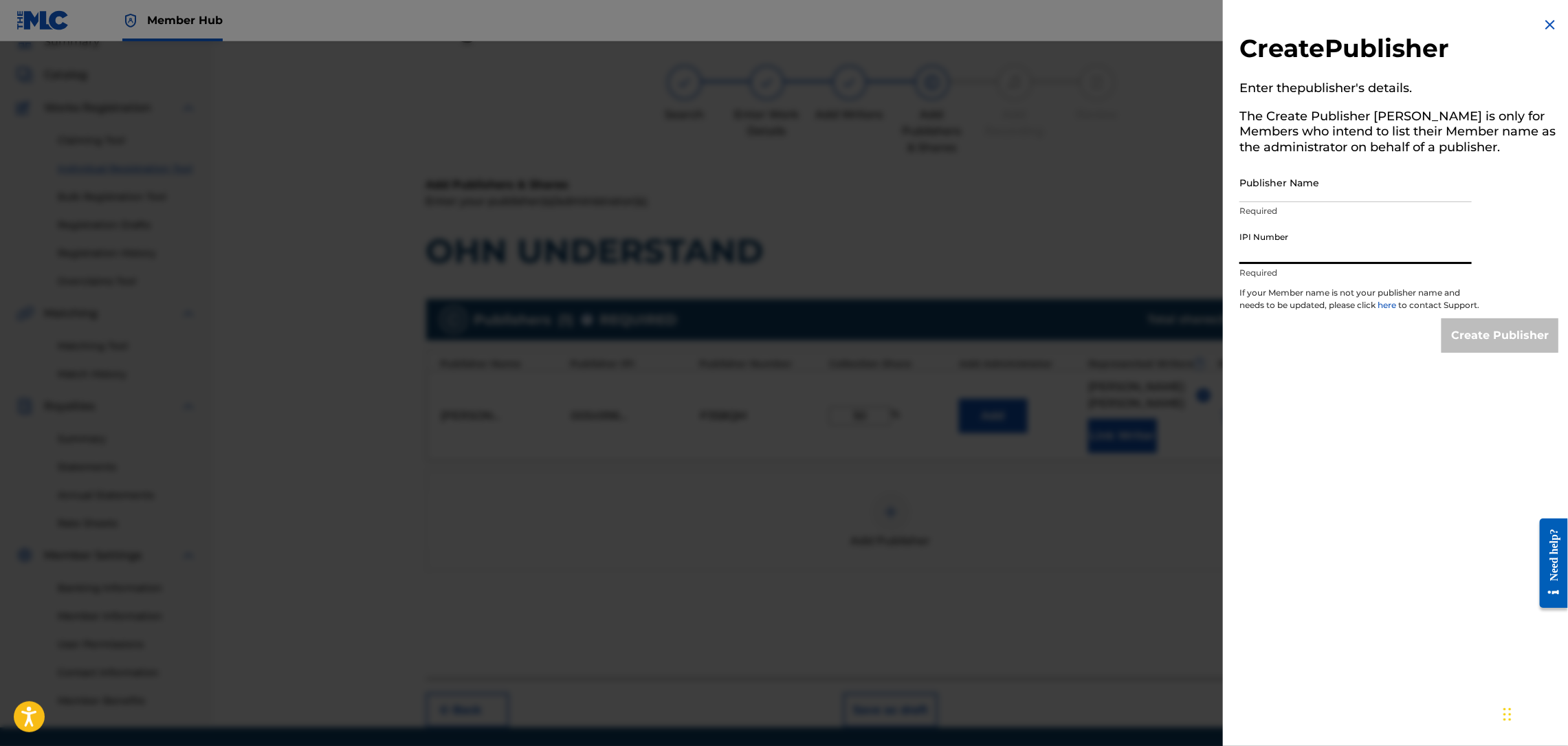
paste input "00470108386"
type input "00470108386"
click at [1298, 179] on input "Publisher Name" at bounding box center [1355, 182] width 232 height 39
type input "ZAYTOVEN GLOBAL"
click at [1484, 343] on input "Create Publisher" at bounding box center [1499, 335] width 116 height 34
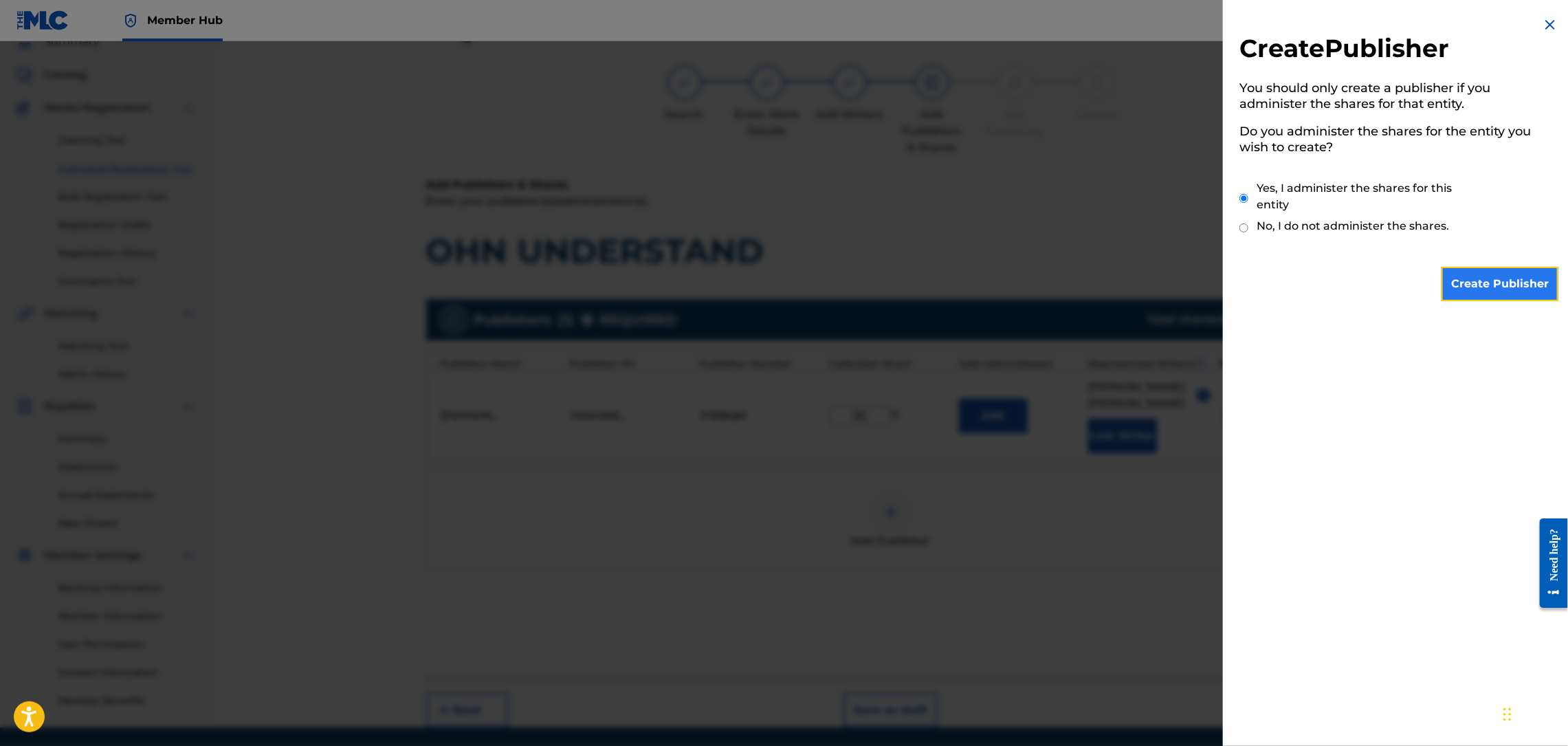
click at [1479, 285] on input "Create Publisher" at bounding box center [1499, 284] width 116 height 34
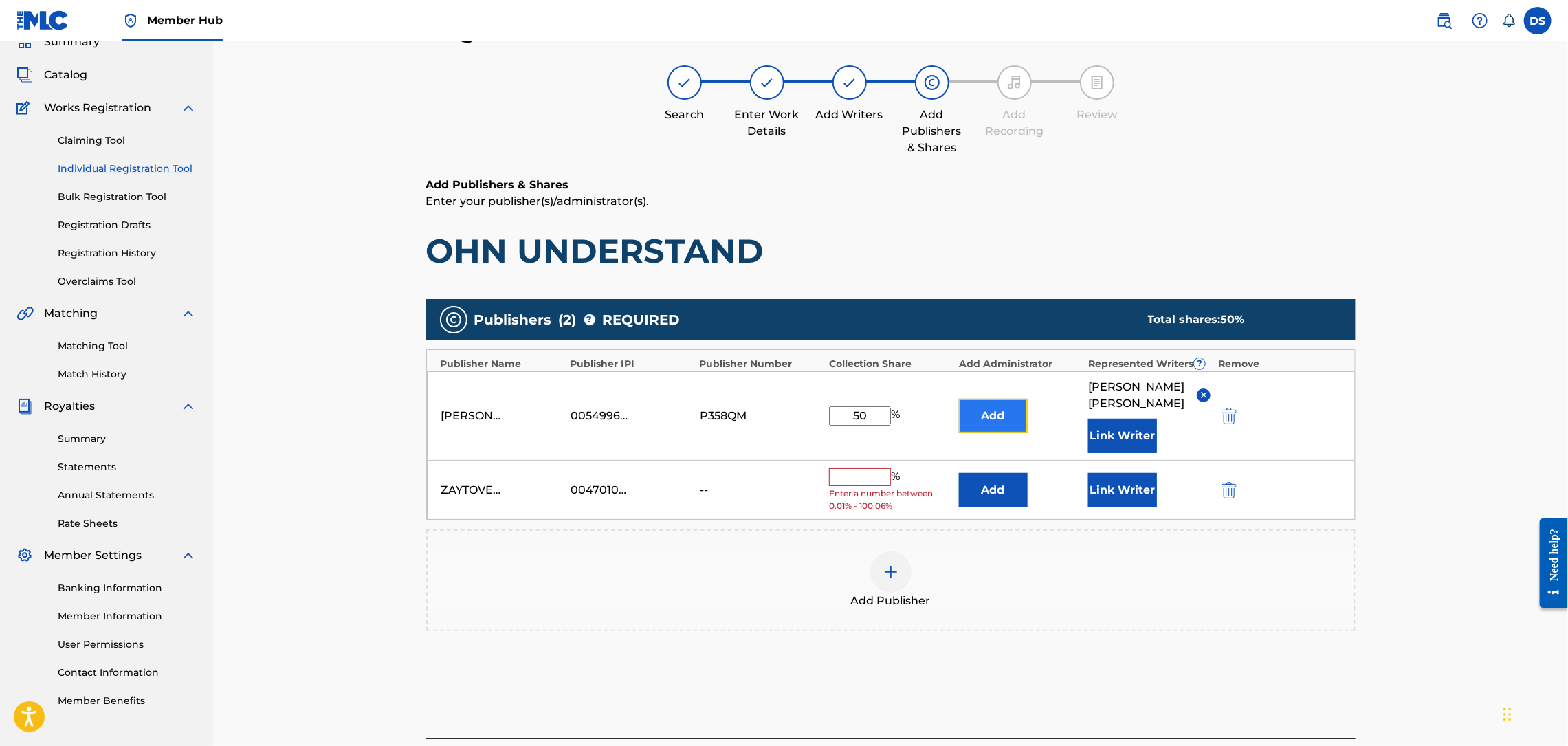
click at [990, 412] on button "Add" at bounding box center [993, 415] width 69 height 34
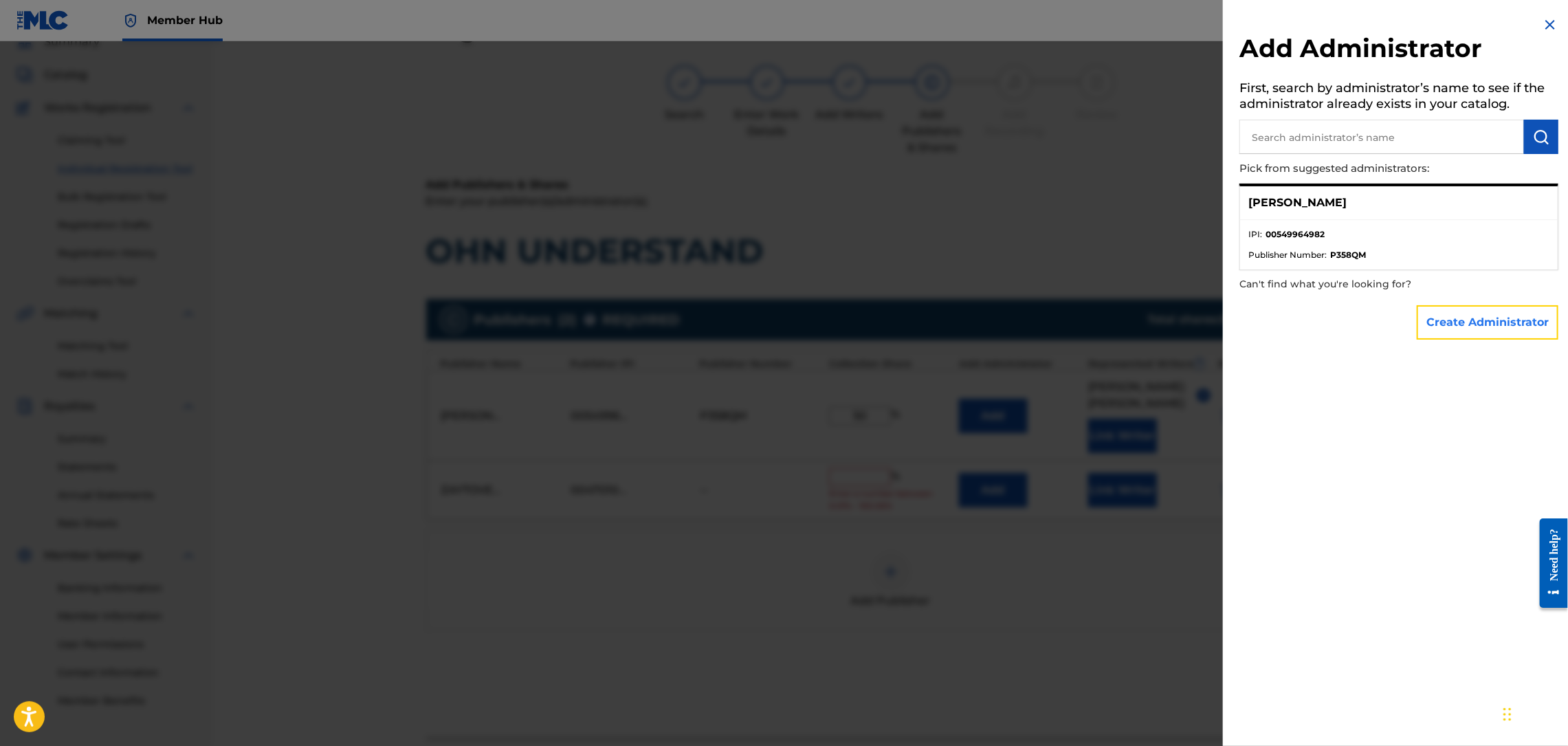
click at [1464, 311] on button "Create Administrator" at bounding box center [1488, 322] width 142 height 34
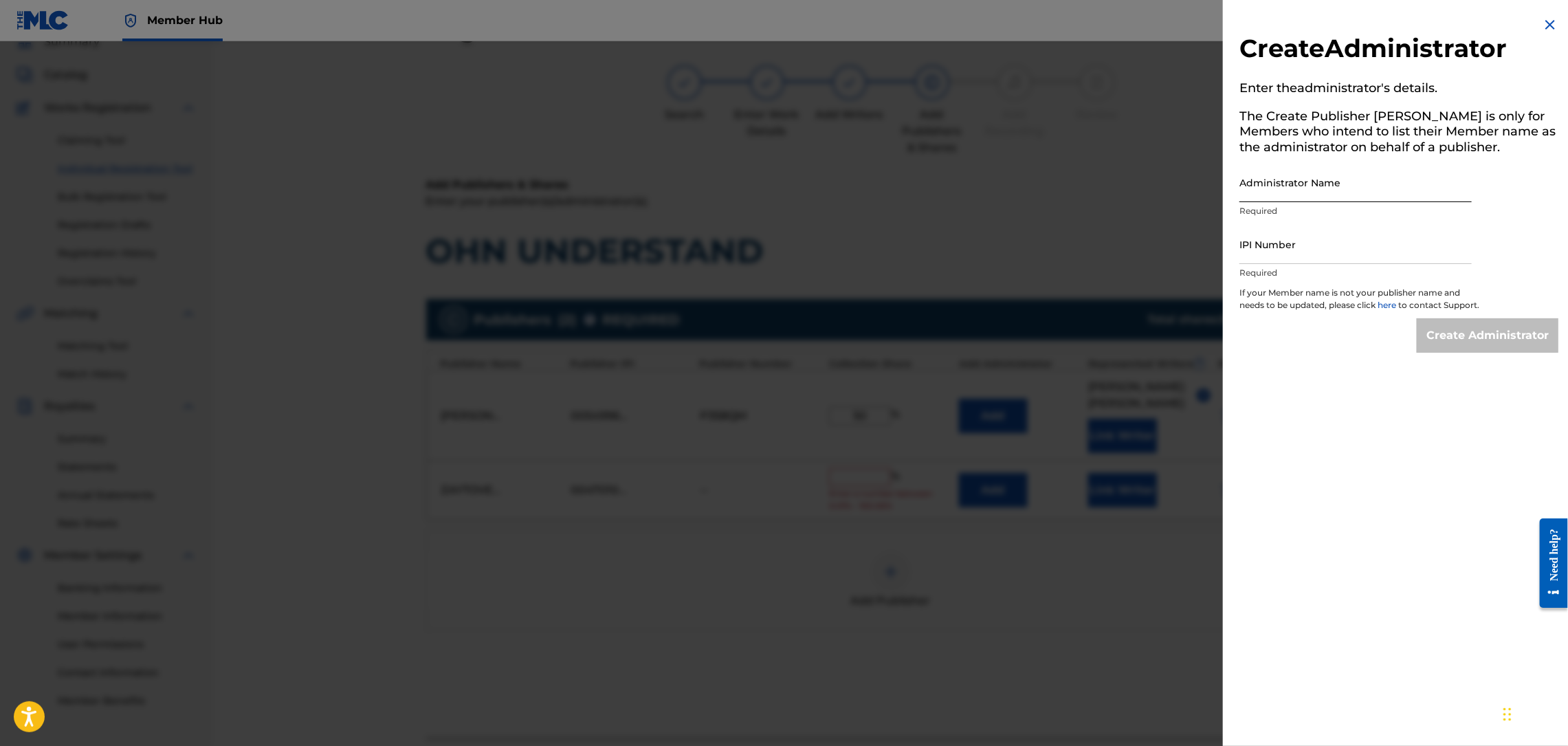
click at [1330, 195] on input "Administrator Name" at bounding box center [1355, 182] width 232 height 39
type input "MONTANADAMAC MUSIC PUBLISHING"
click at [1344, 244] on input "IPI Number" at bounding box center [1355, 245] width 232 height 39
type input "00549964982"
click at [1485, 347] on input "Create Administrator" at bounding box center [1488, 335] width 142 height 34
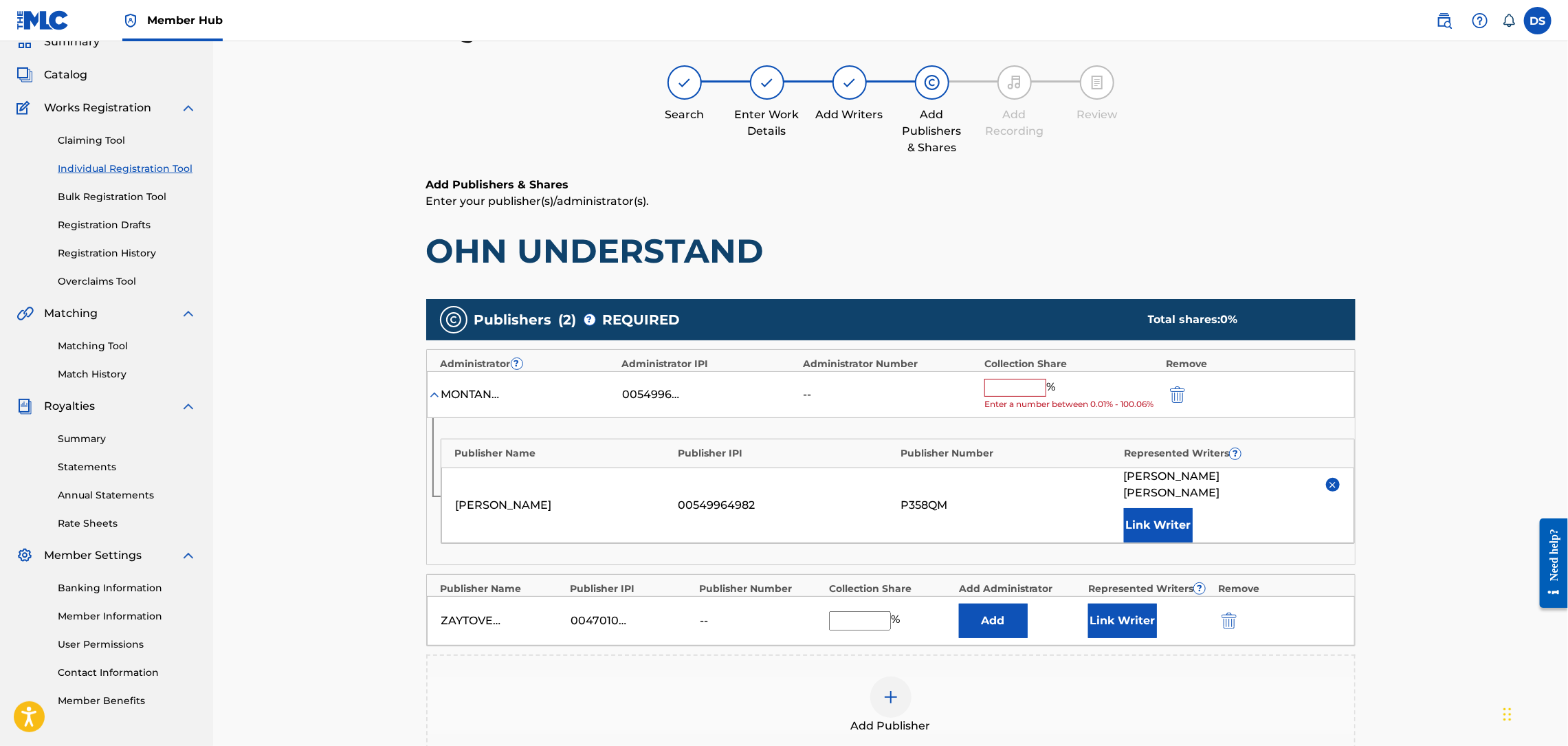
click at [1450, 419] on div "Register Work Search Enter Work Details Add Writers Add Publishers & Shares Add…" at bounding box center [891, 445] width 1355 height 933
click at [1016, 384] on input "text" at bounding box center [1015, 388] width 62 height 18
type input "50"
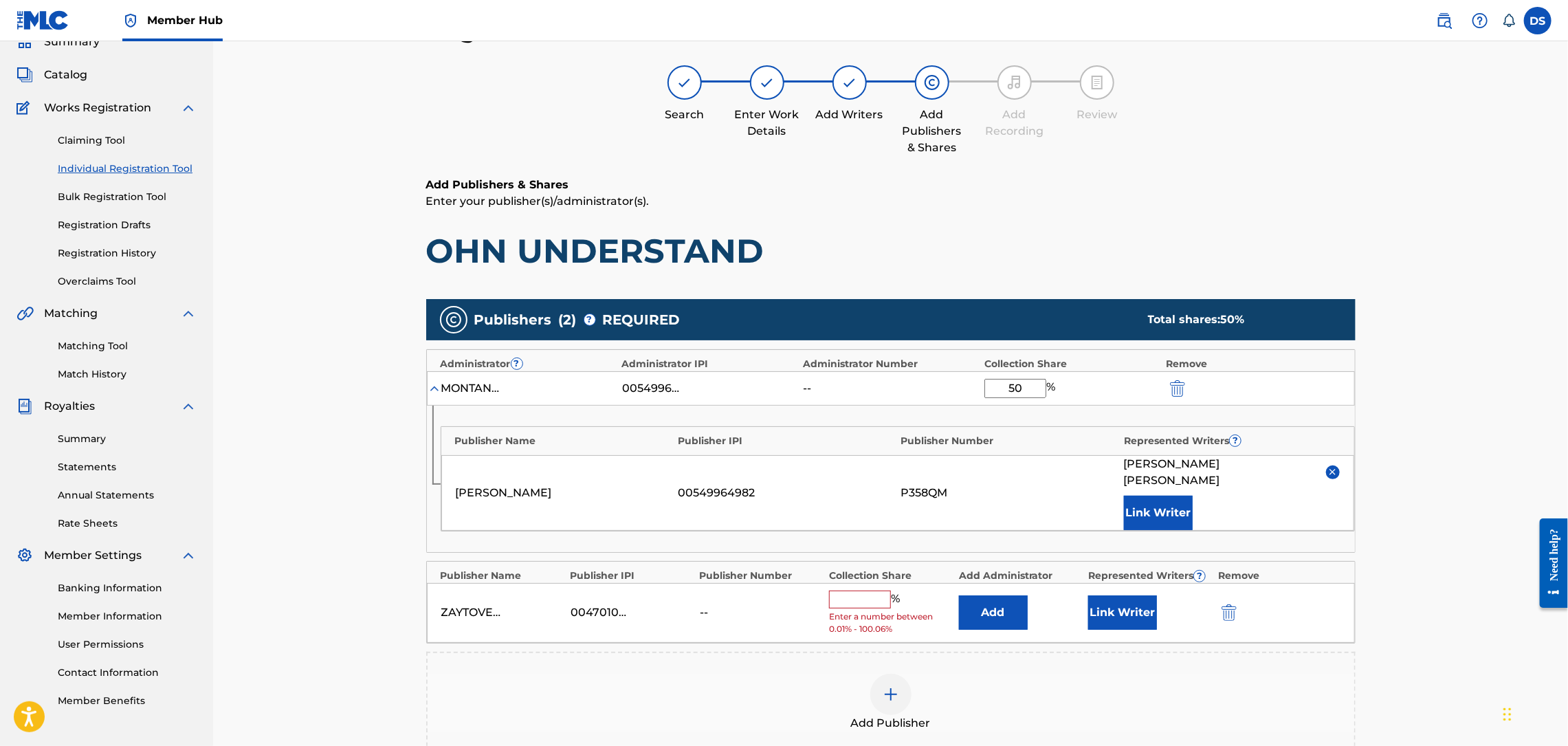
click at [876, 590] on input "text" at bounding box center [859, 599] width 62 height 18
type input "50"
click at [1409, 493] on div "Register Work Search Enter Work Details Add Writers Add Publishers & Shares Add…" at bounding box center [891, 440] width 1355 height 920
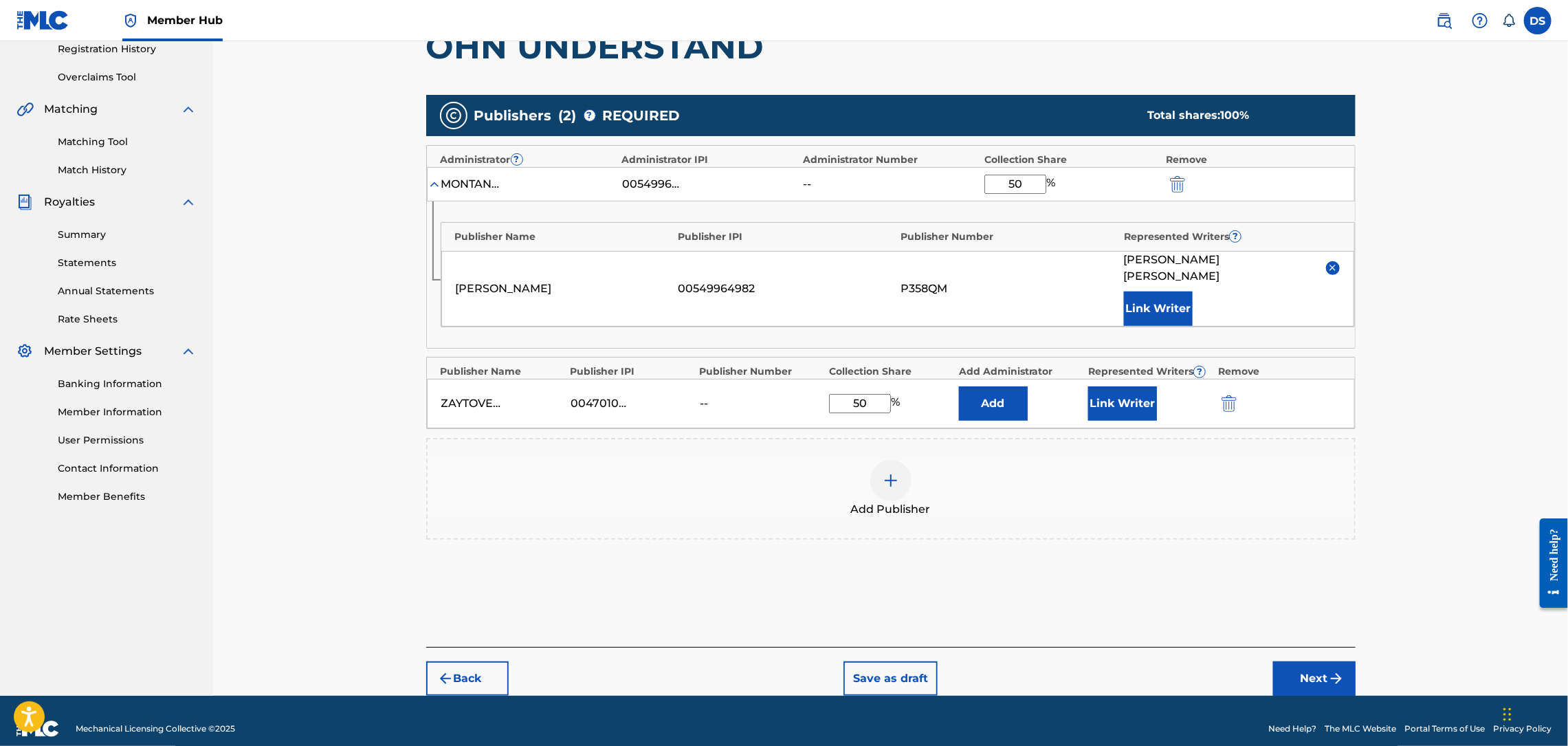
scroll to position [267, 0]
click at [1328, 670] on img "submit" at bounding box center [1336, 677] width 17 height 17
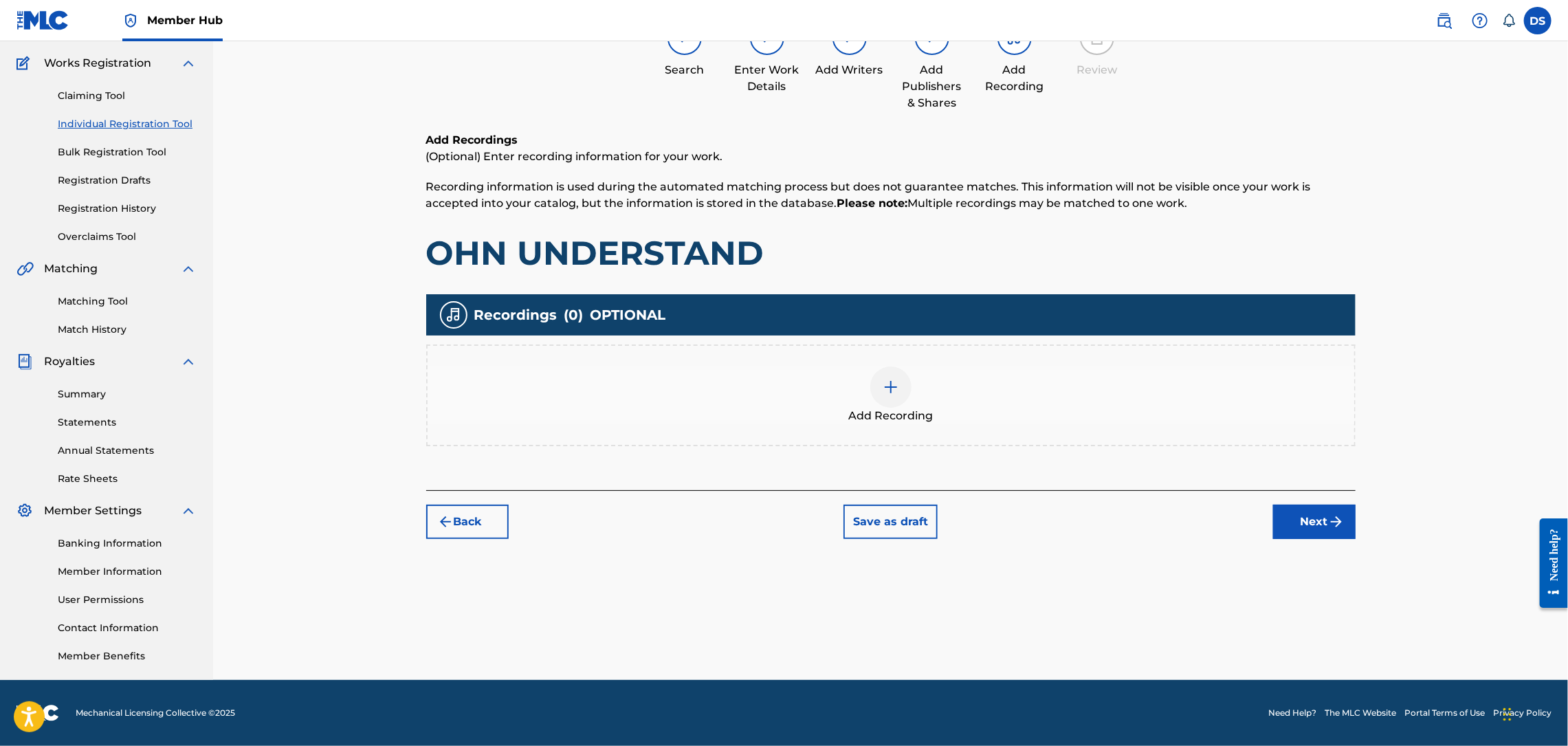
scroll to position [62, 0]
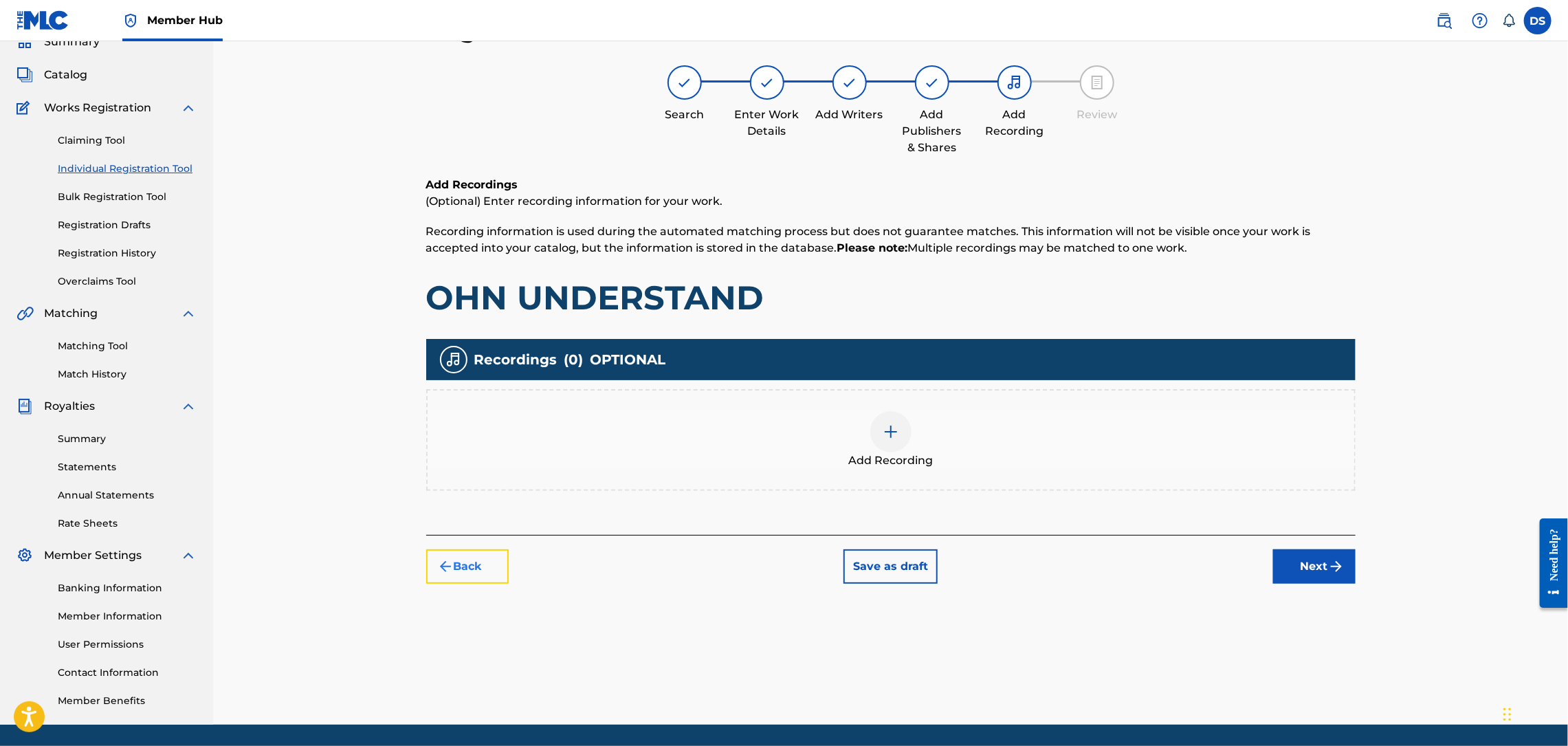
click at [482, 571] on button "Back" at bounding box center [467, 566] width 82 height 34
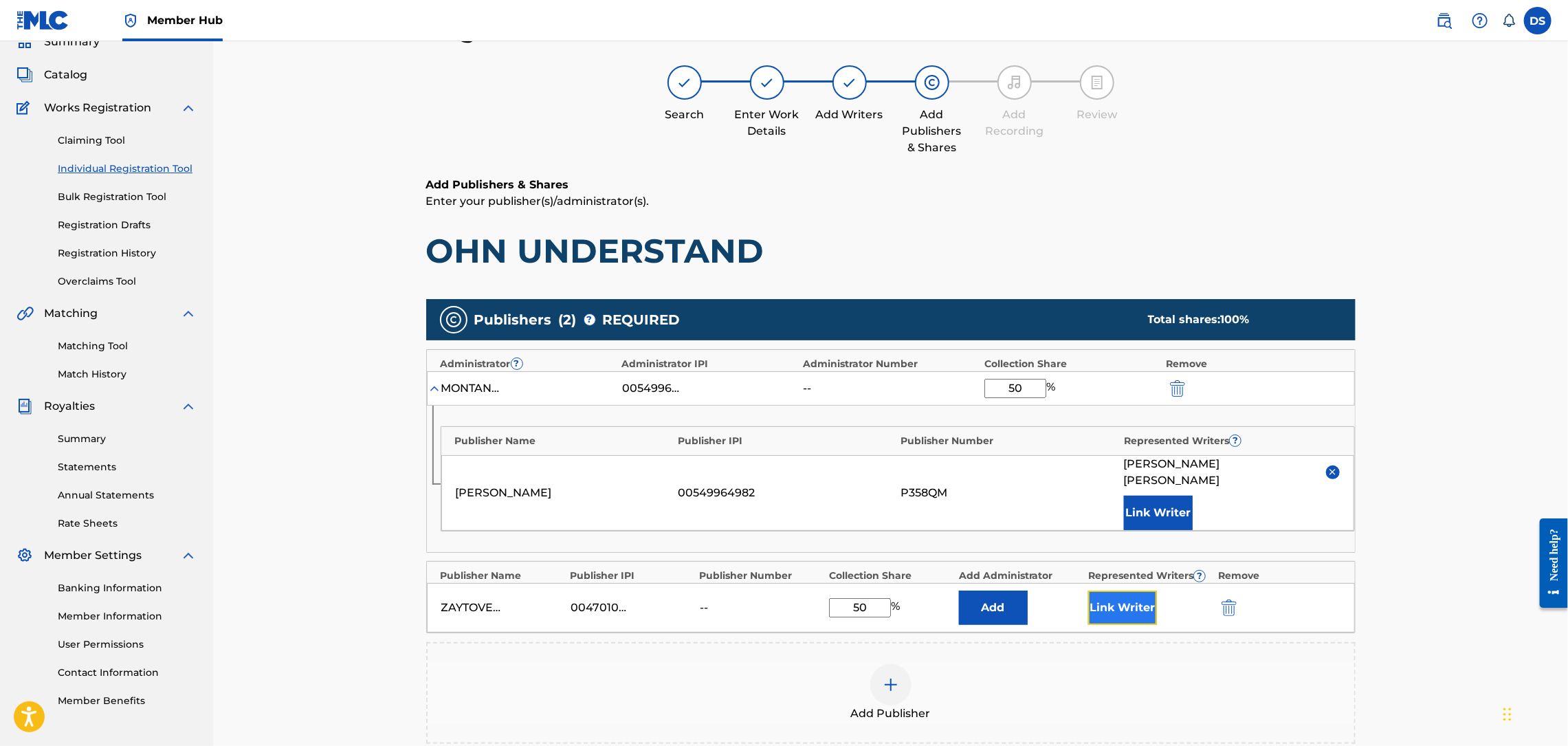
click at [1115, 590] on button "Link Writer" at bounding box center [1123, 607] width 69 height 34
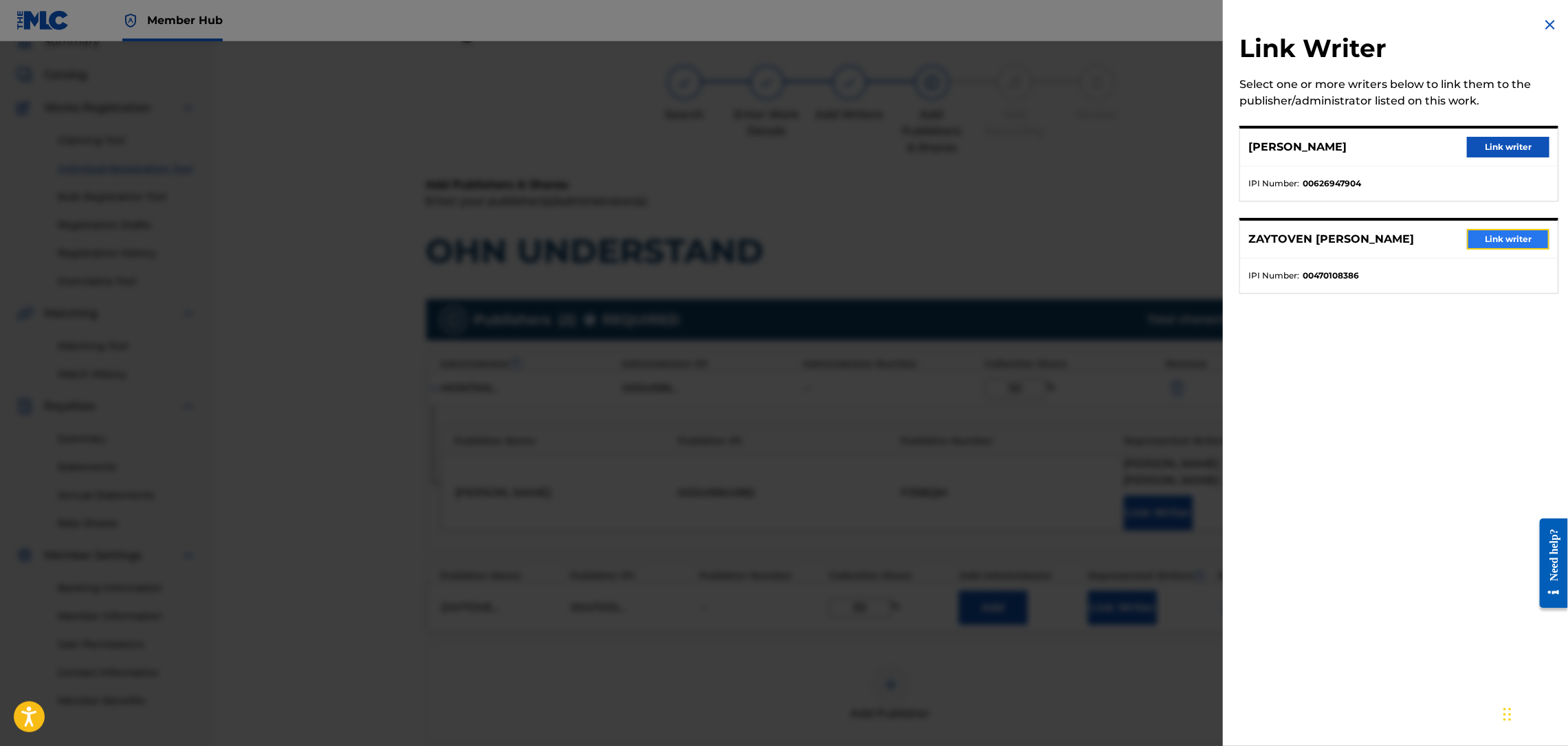
click at [1505, 237] on button "Link writer" at bounding box center [1508, 239] width 82 height 21
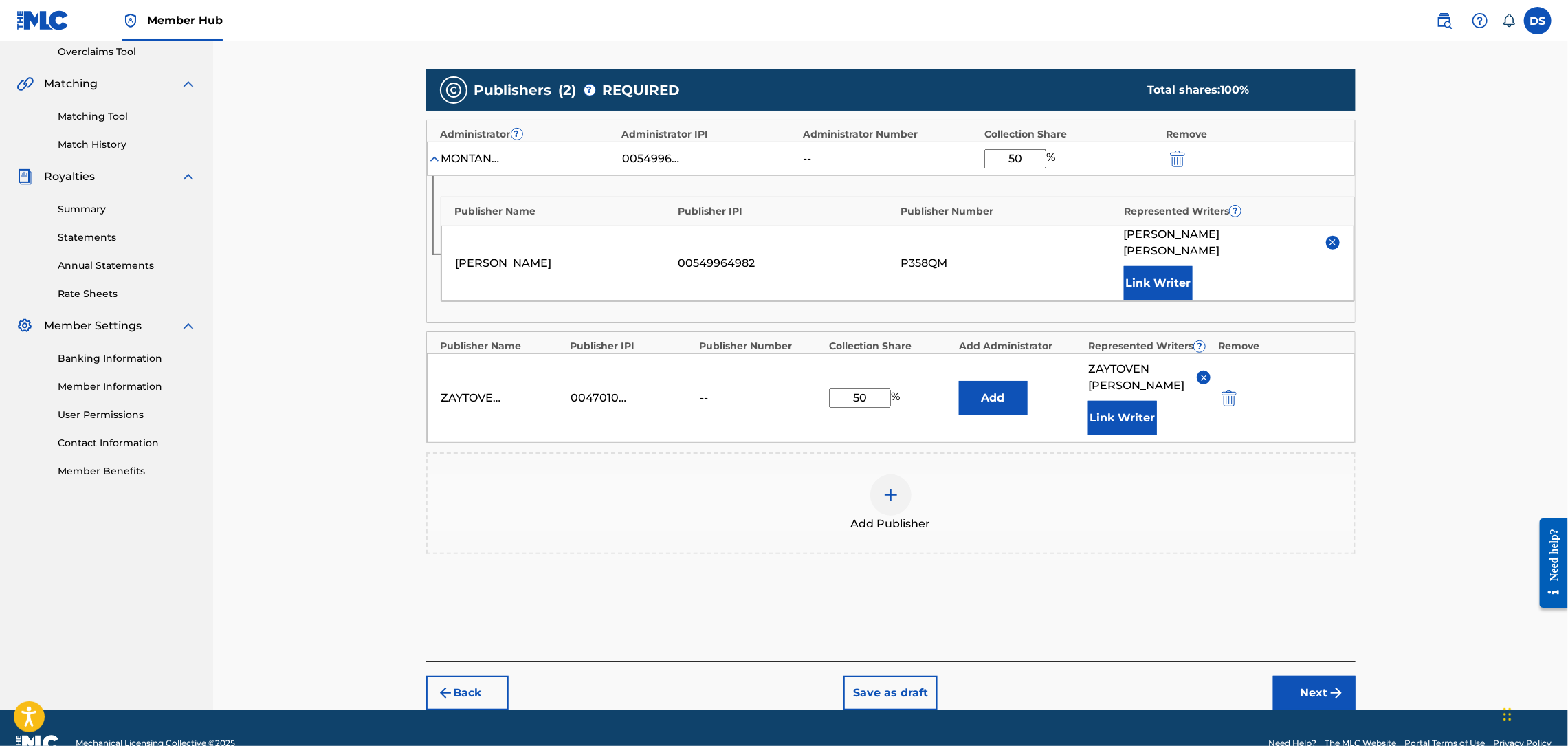
scroll to position [306, 0]
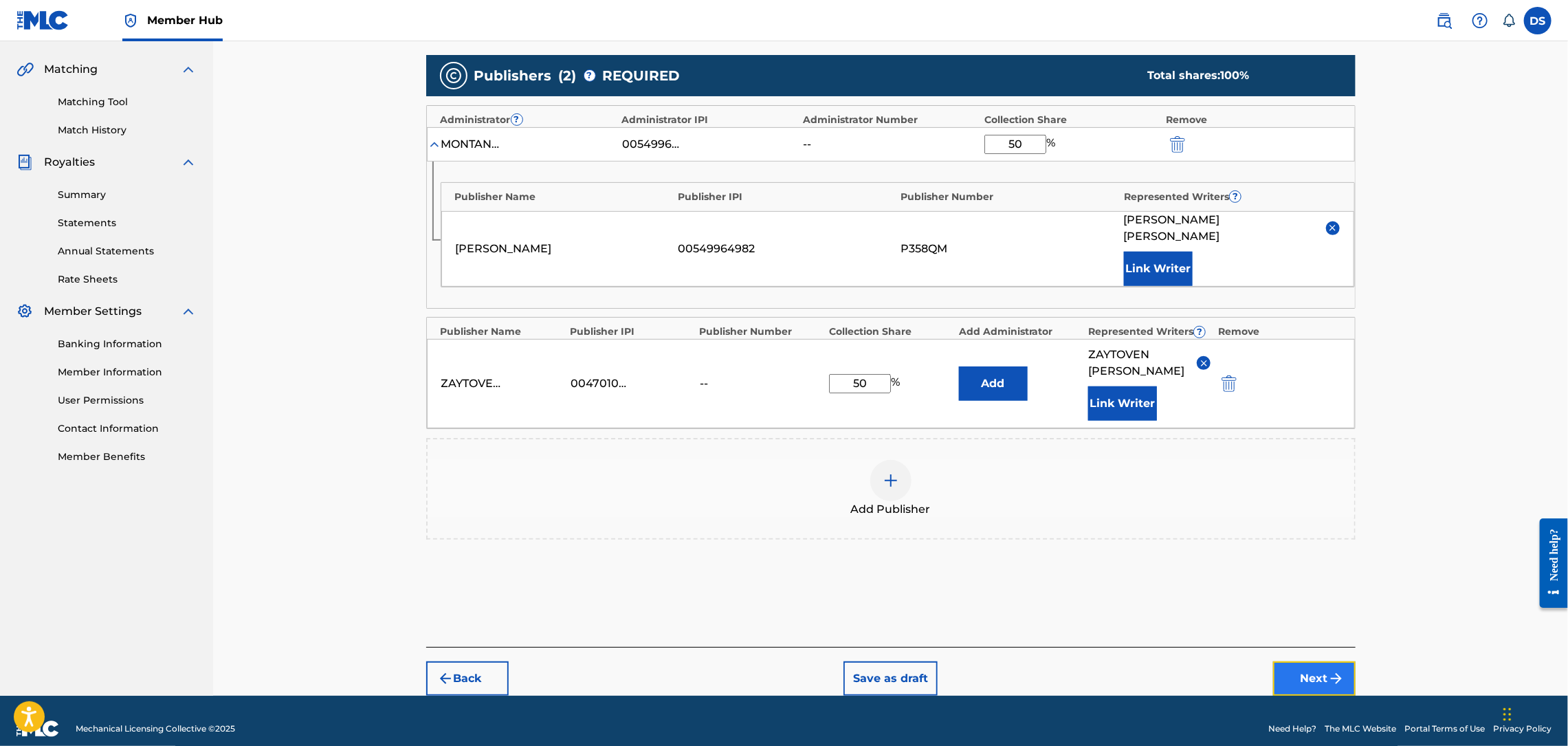
click at [1320, 662] on button "Next" at bounding box center [1314, 678] width 82 height 34
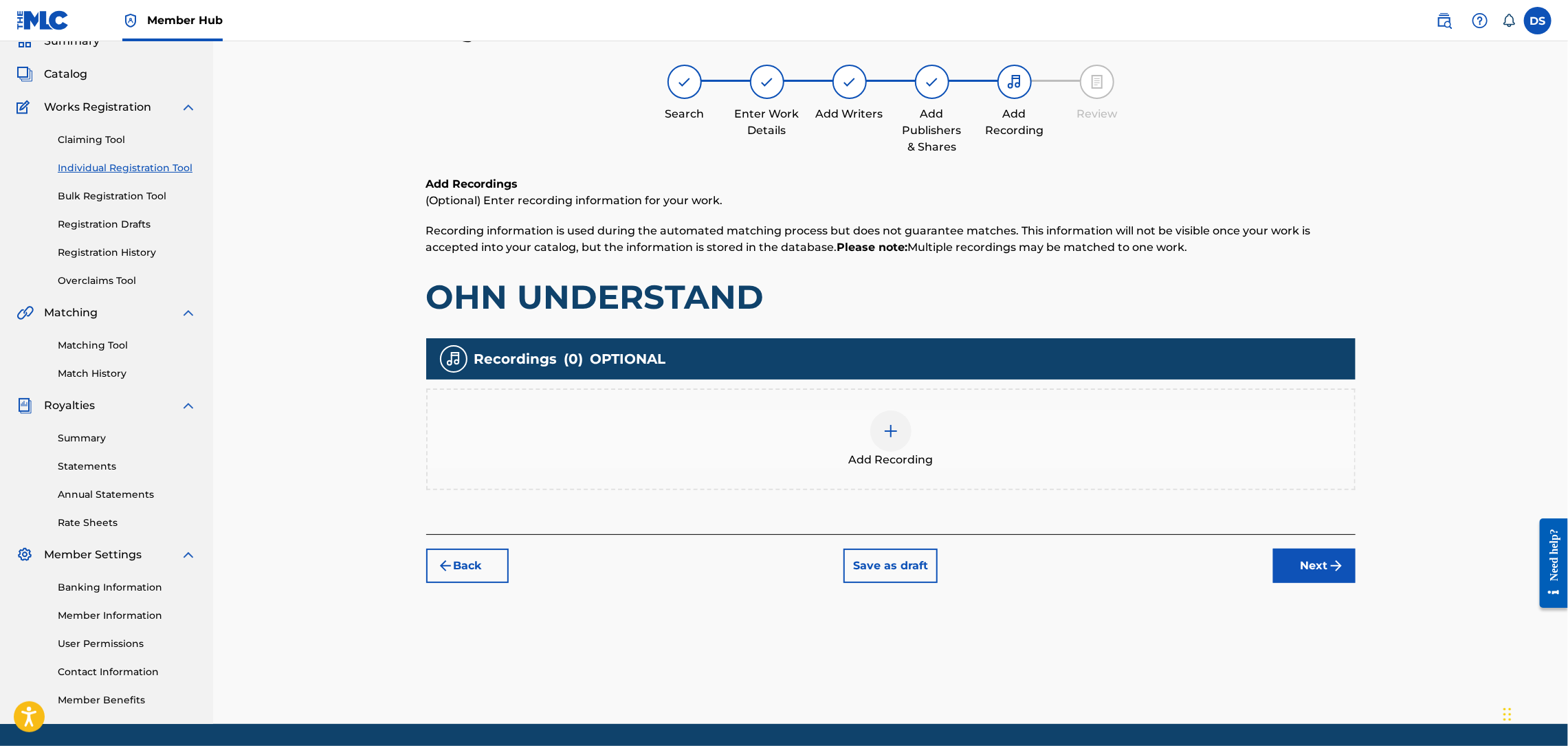
scroll to position [62, 0]
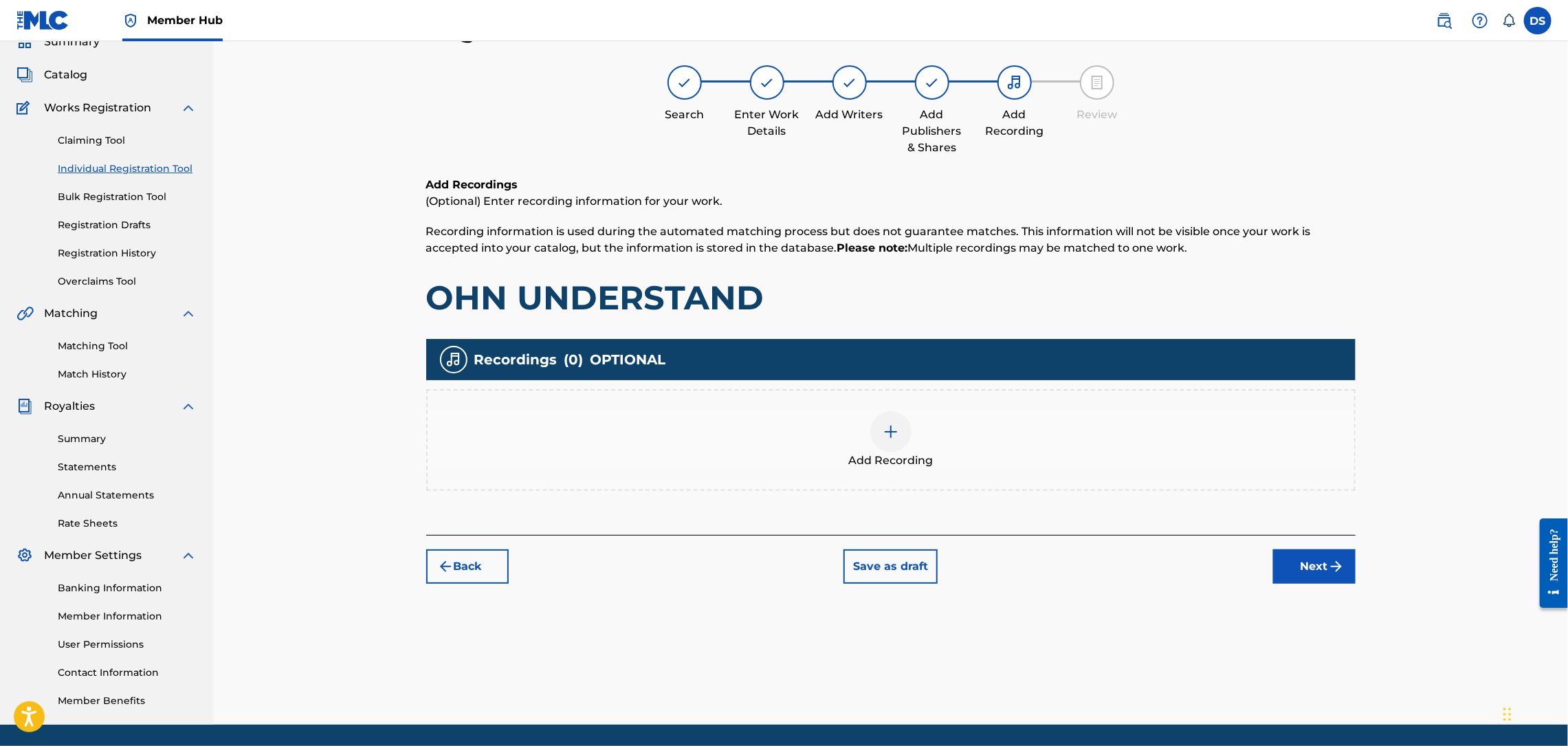
click at [892, 436] on img at bounding box center [891, 432] width 17 height 17
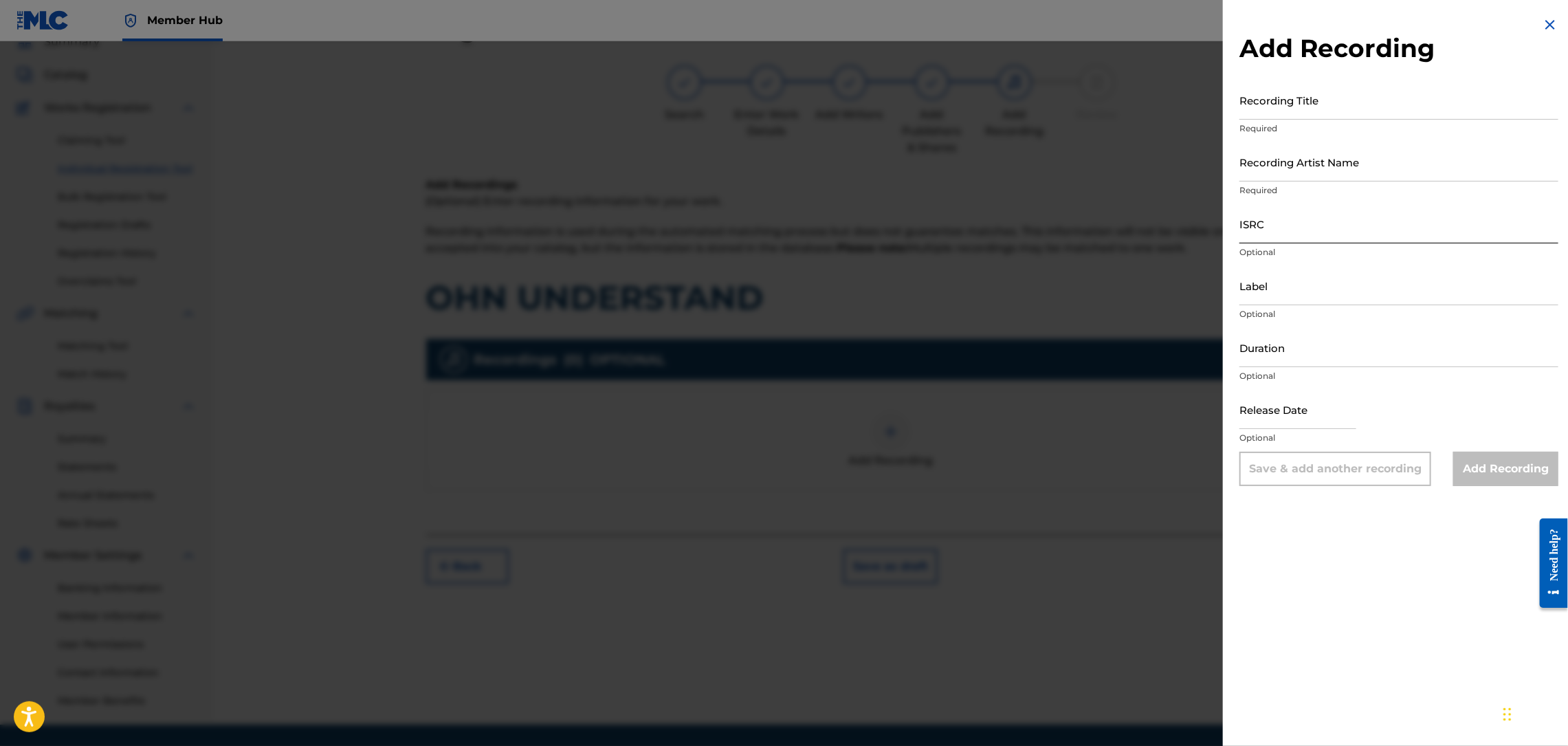
click at [1262, 230] on input "ISRC" at bounding box center [1399, 224] width 319 height 39
paste input "00470108386"
type input "00470108386"
click at [1289, 109] on input "Recording Title" at bounding box center [1399, 100] width 319 height 39
drag, startPoint x: 1356, startPoint y: 227, endPoint x: 1183, endPoint y: 241, distance: 173.6
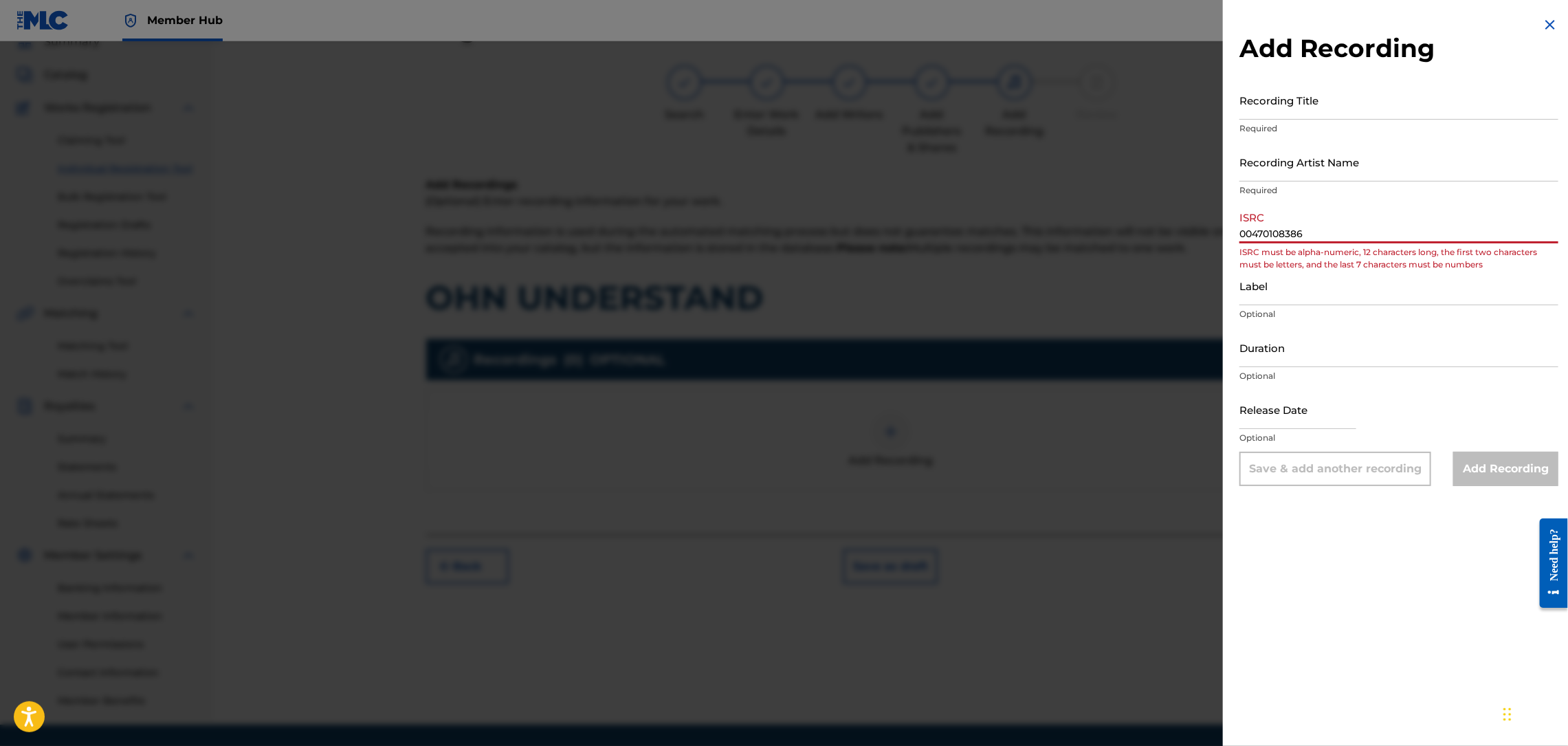
click at [1183, 241] on div "Add Recording Recording Title Required Recording Artist Name Required ISRC 0047…" at bounding box center [784, 394] width 1568 height 705
click at [1259, 169] on input "Recording Artist Name" at bounding box center [1399, 162] width 319 height 39
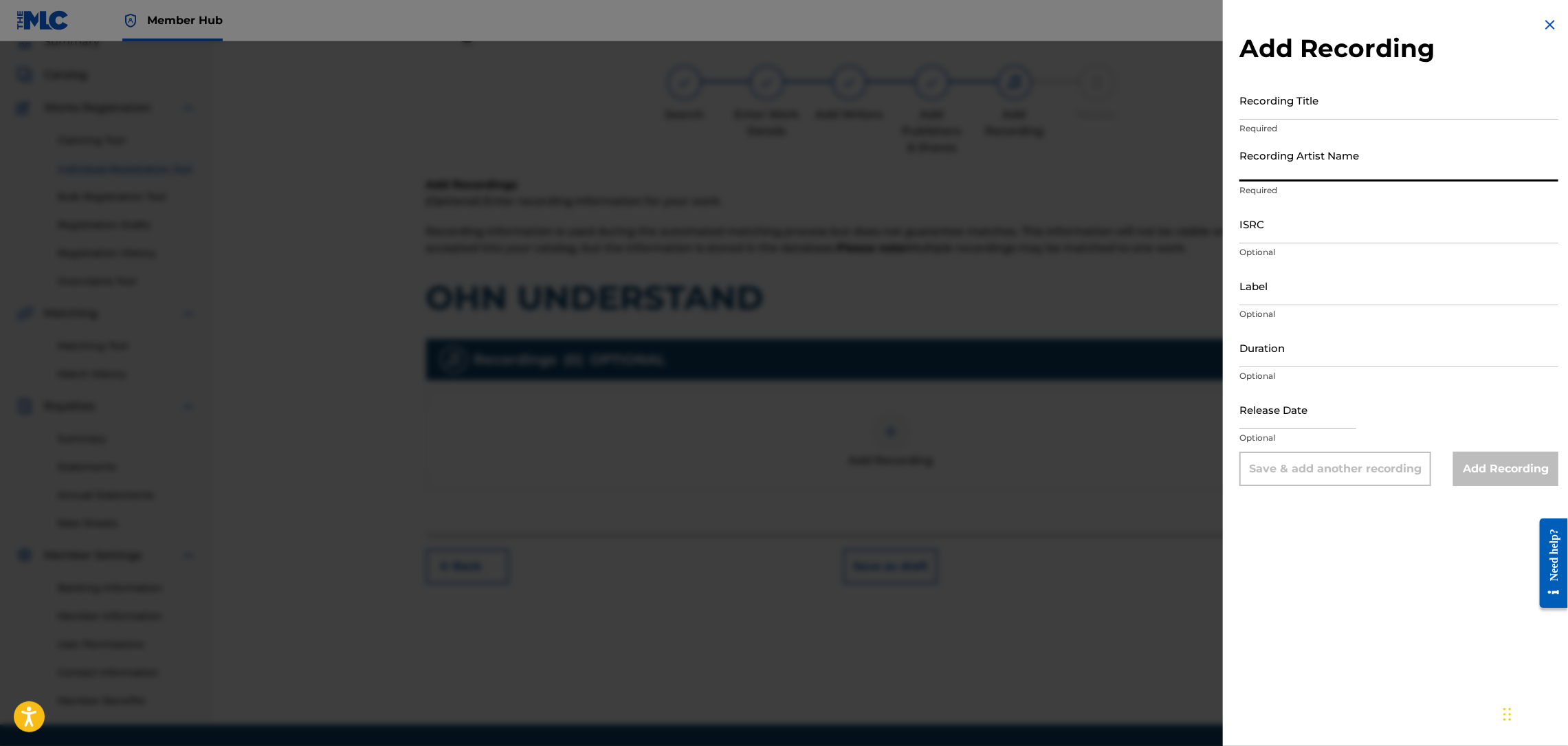
type input "RICH PRICK [PERSON_NAME]"
click at [1332, 108] on input "Recording Title" at bounding box center [1399, 100] width 319 height 39
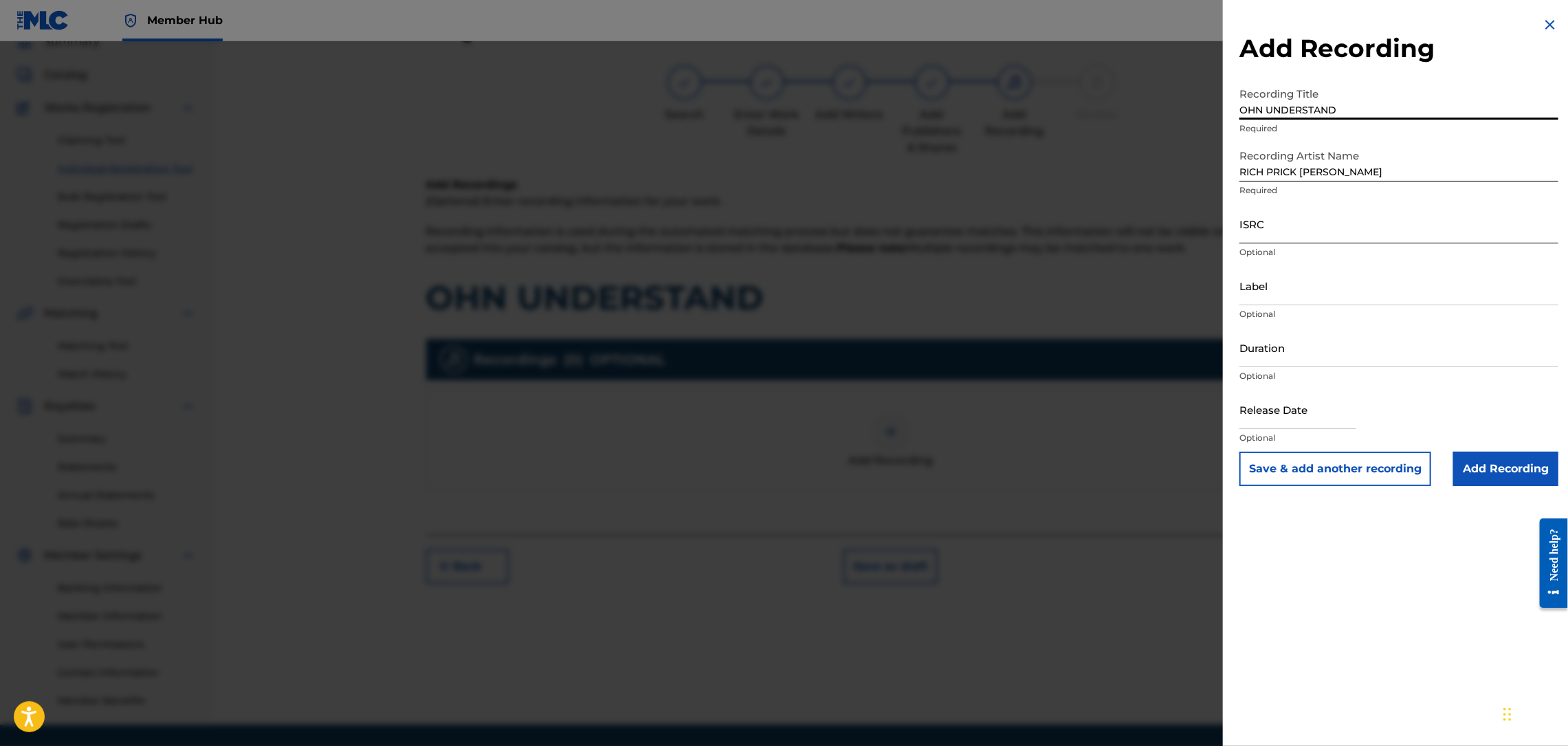
type input "OHN UNDERSTAND"
click at [1284, 223] on input "ISRC" at bounding box center [1399, 224] width 319 height 39
paste input "QZL382246808"
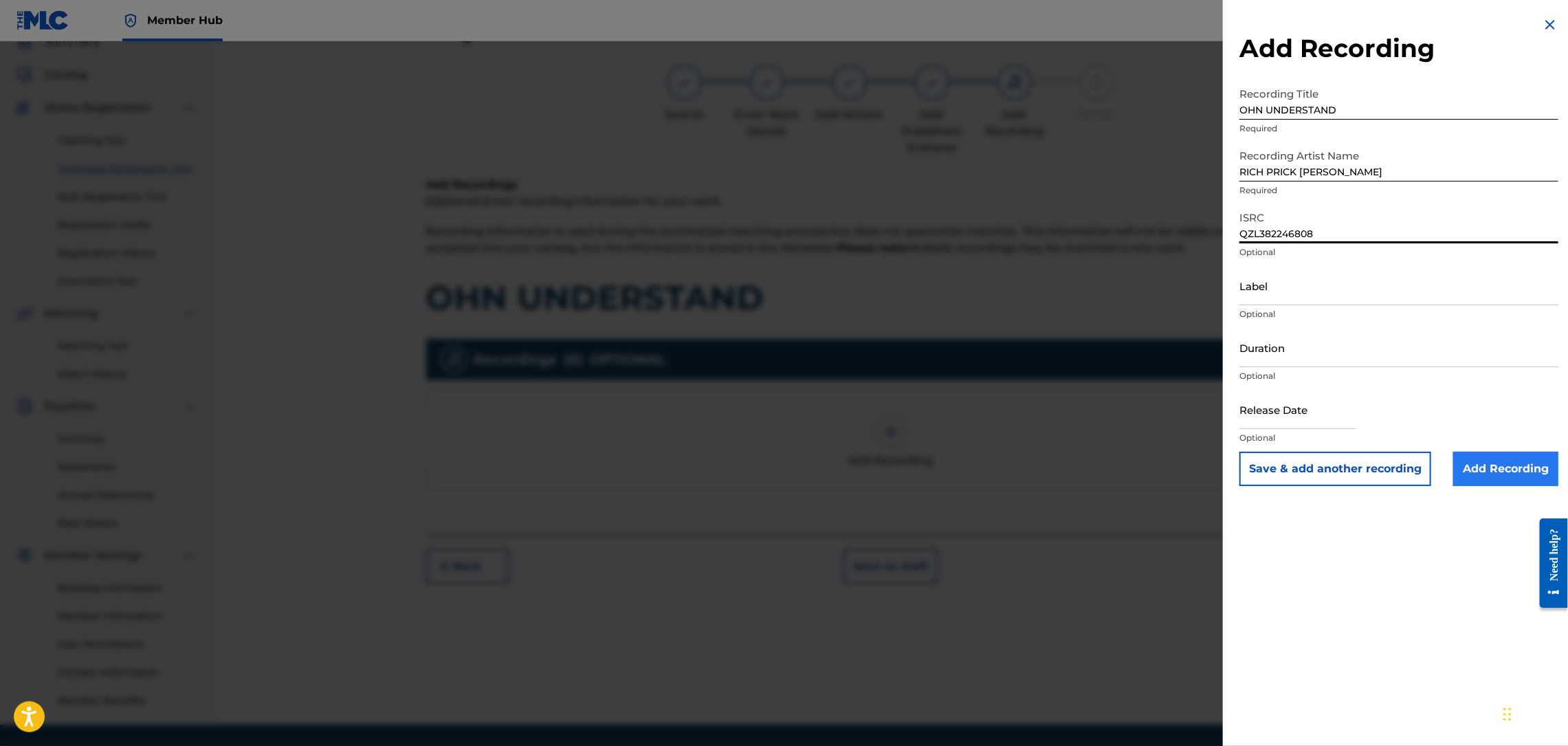
type input "QZL382246808"
click at [1518, 468] on input "Add Recording" at bounding box center [1505, 468] width 105 height 34
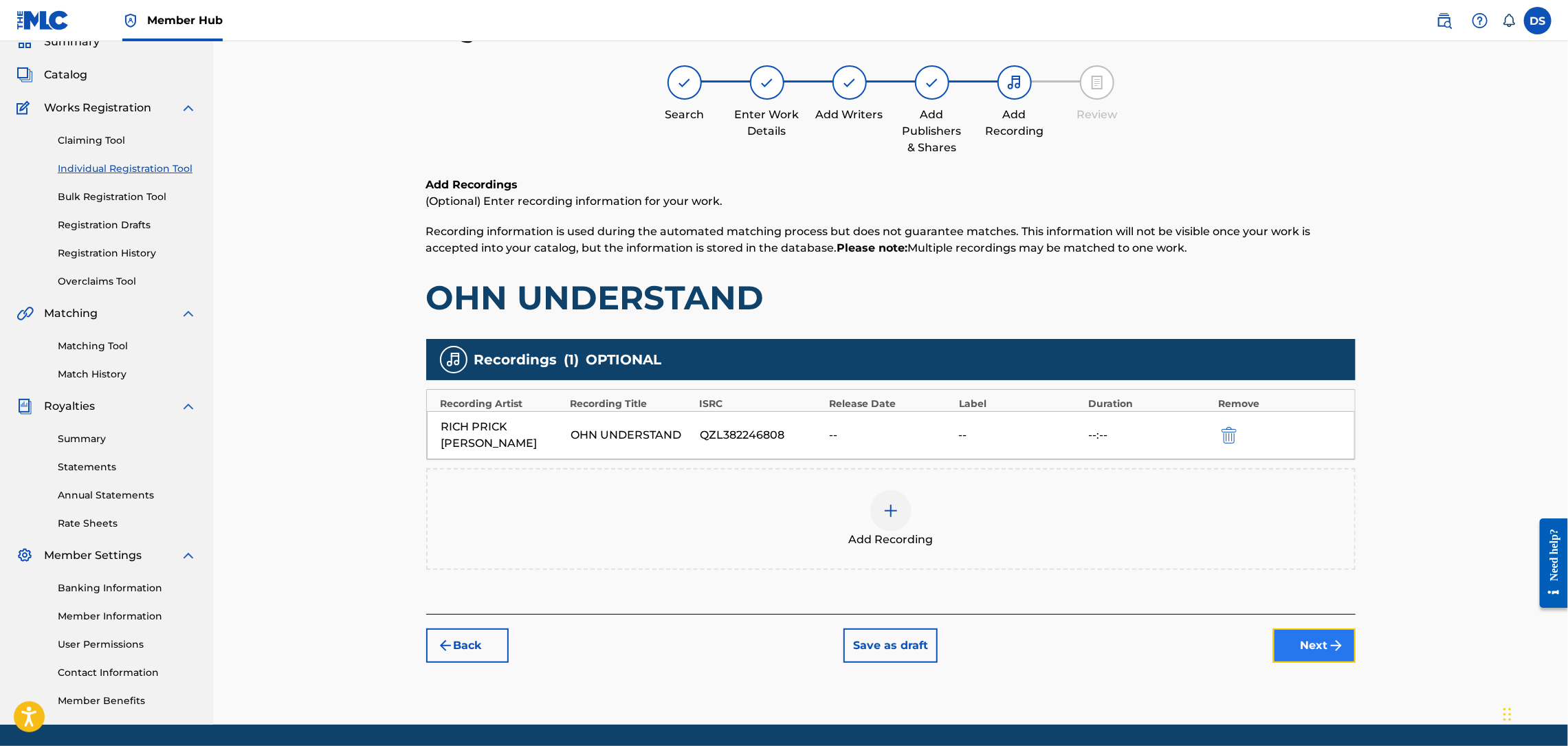
click at [1317, 629] on button "Next" at bounding box center [1314, 645] width 82 height 34
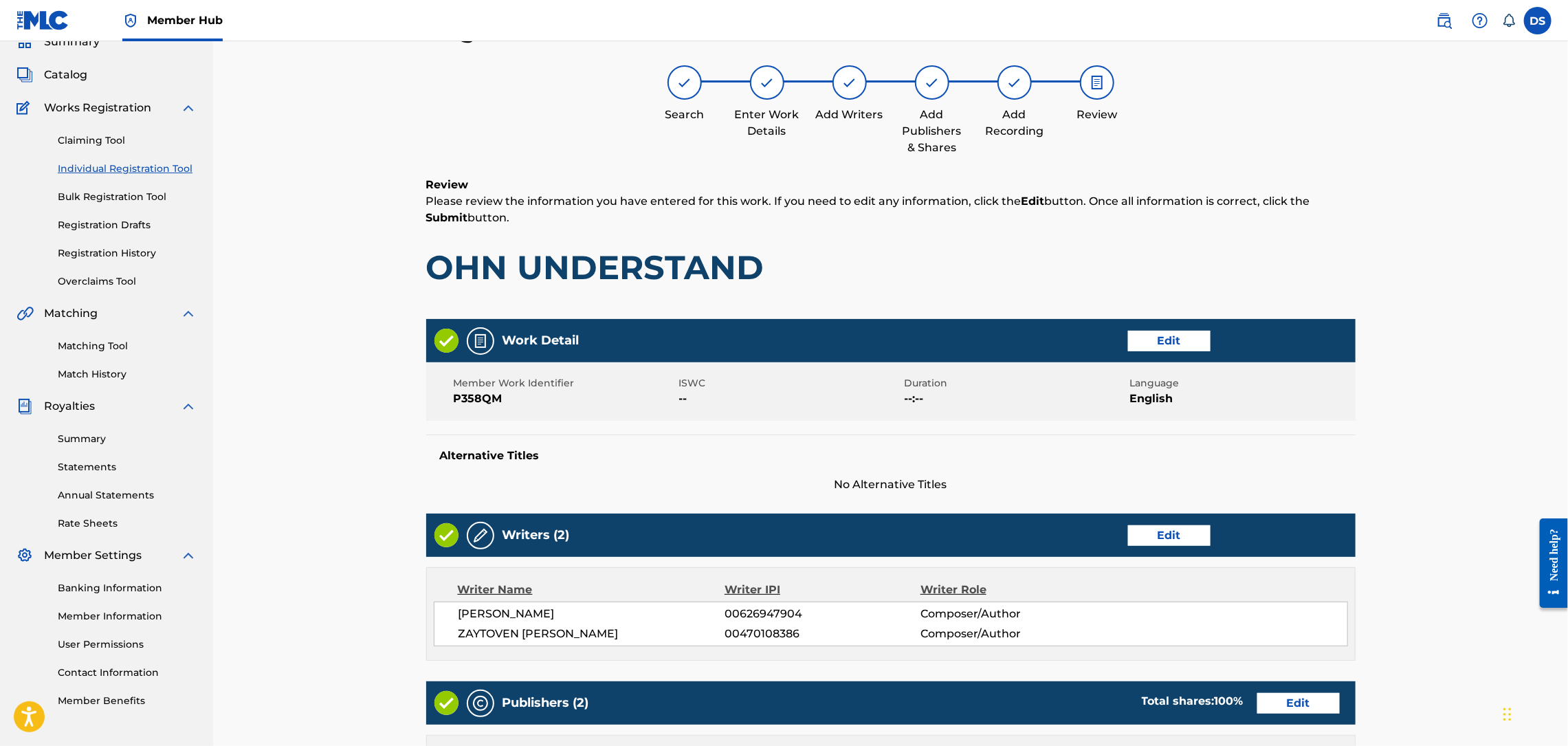
click at [1433, 570] on div "Register Work Search Enter Work Details Add Writers Add Publishers & Shares Add…" at bounding box center [891, 608] width 1355 height 1258
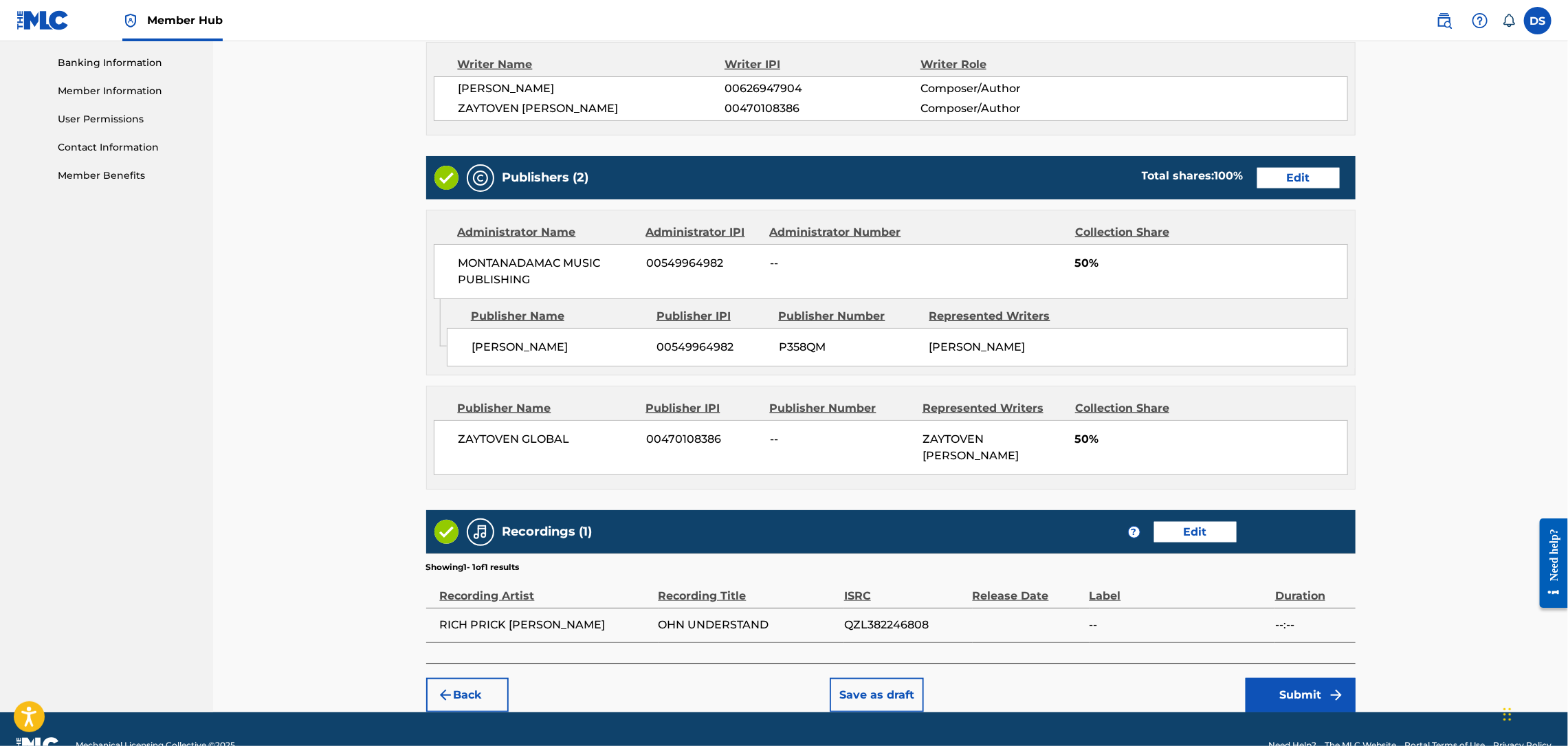
scroll to position [606, 0]
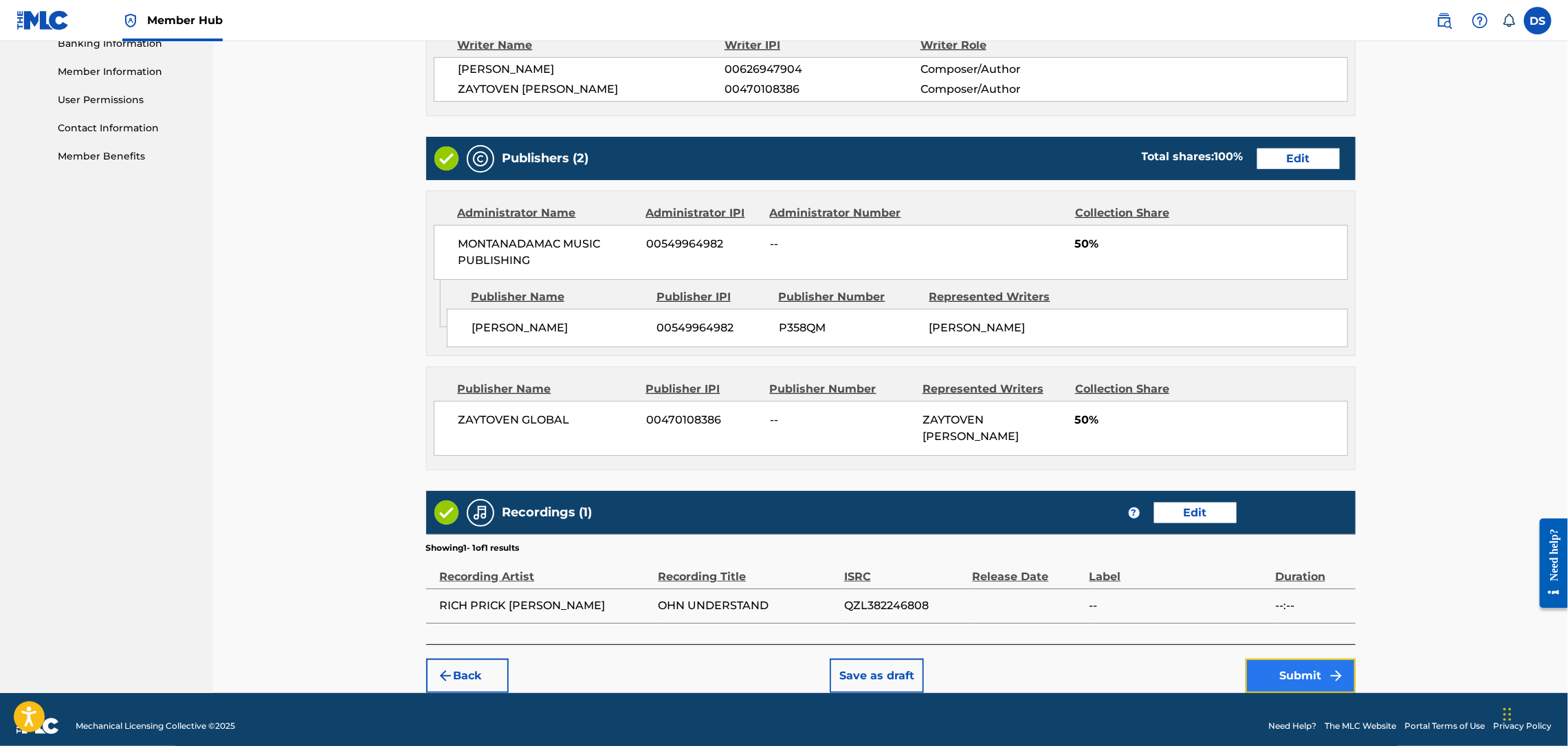
click at [1290, 672] on button "Submit" at bounding box center [1301, 676] width 110 height 34
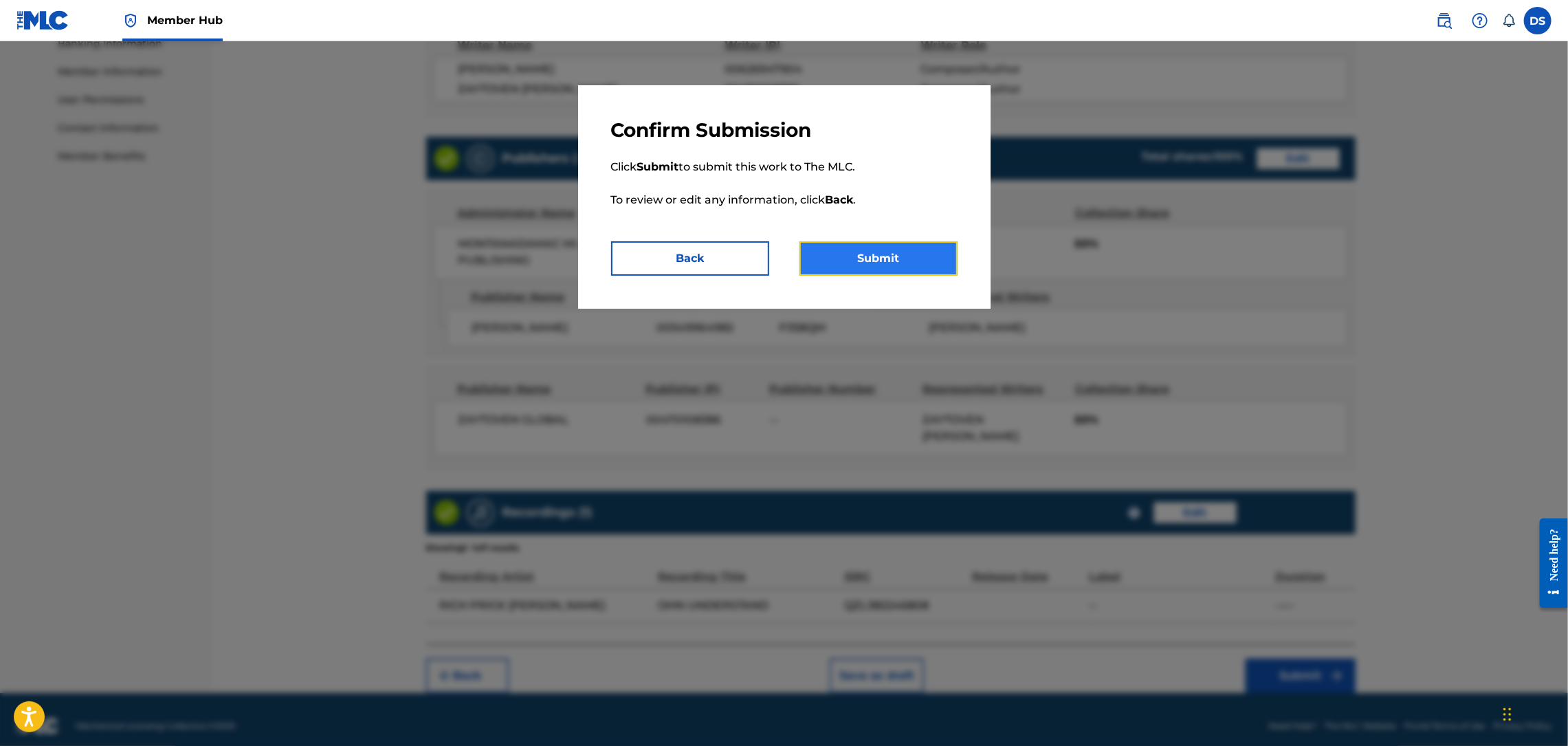
click at [871, 264] on button "Submit" at bounding box center [879, 258] width 159 height 34
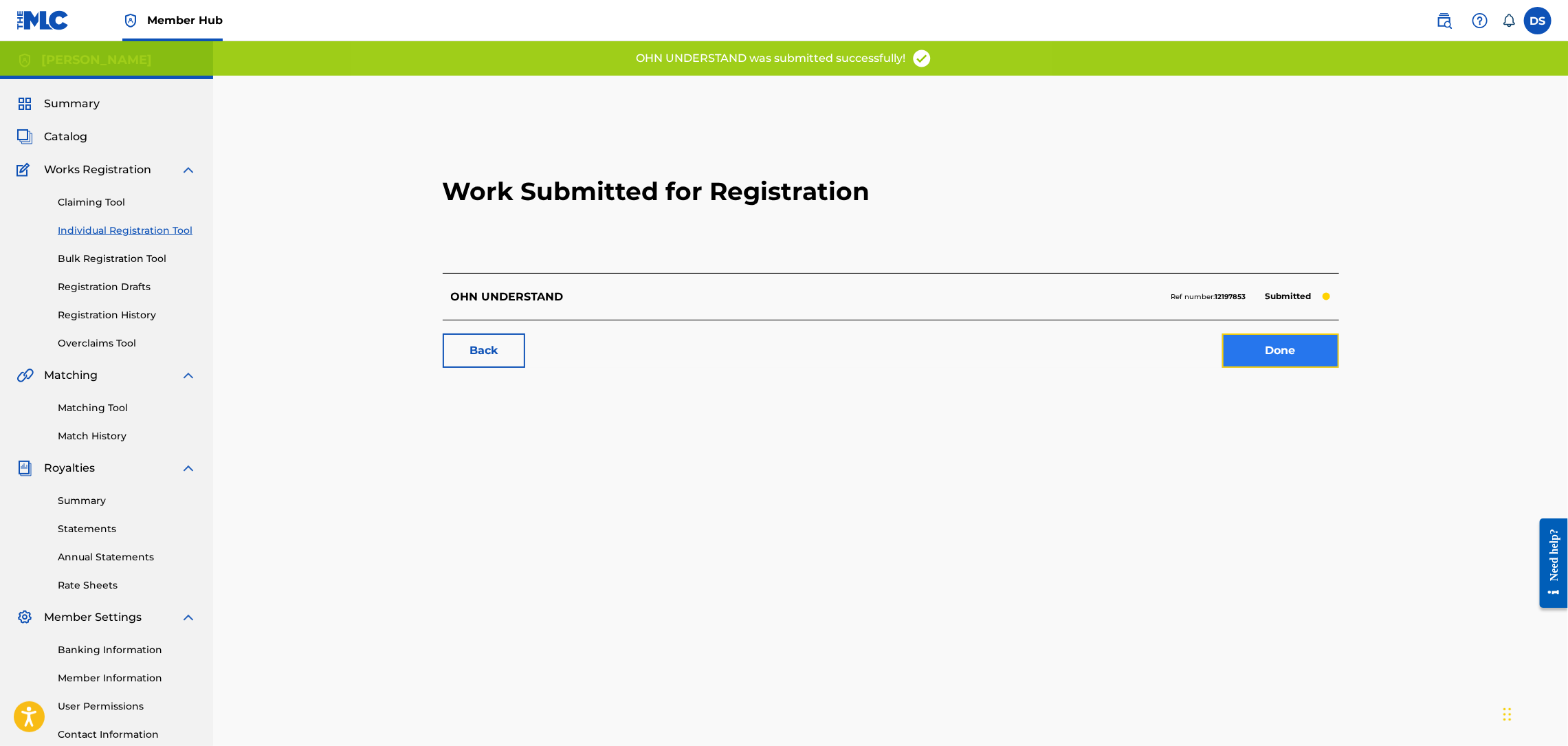
click at [1269, 358] on link "Done" at bounding box center [1280, 350] width 116 height 34
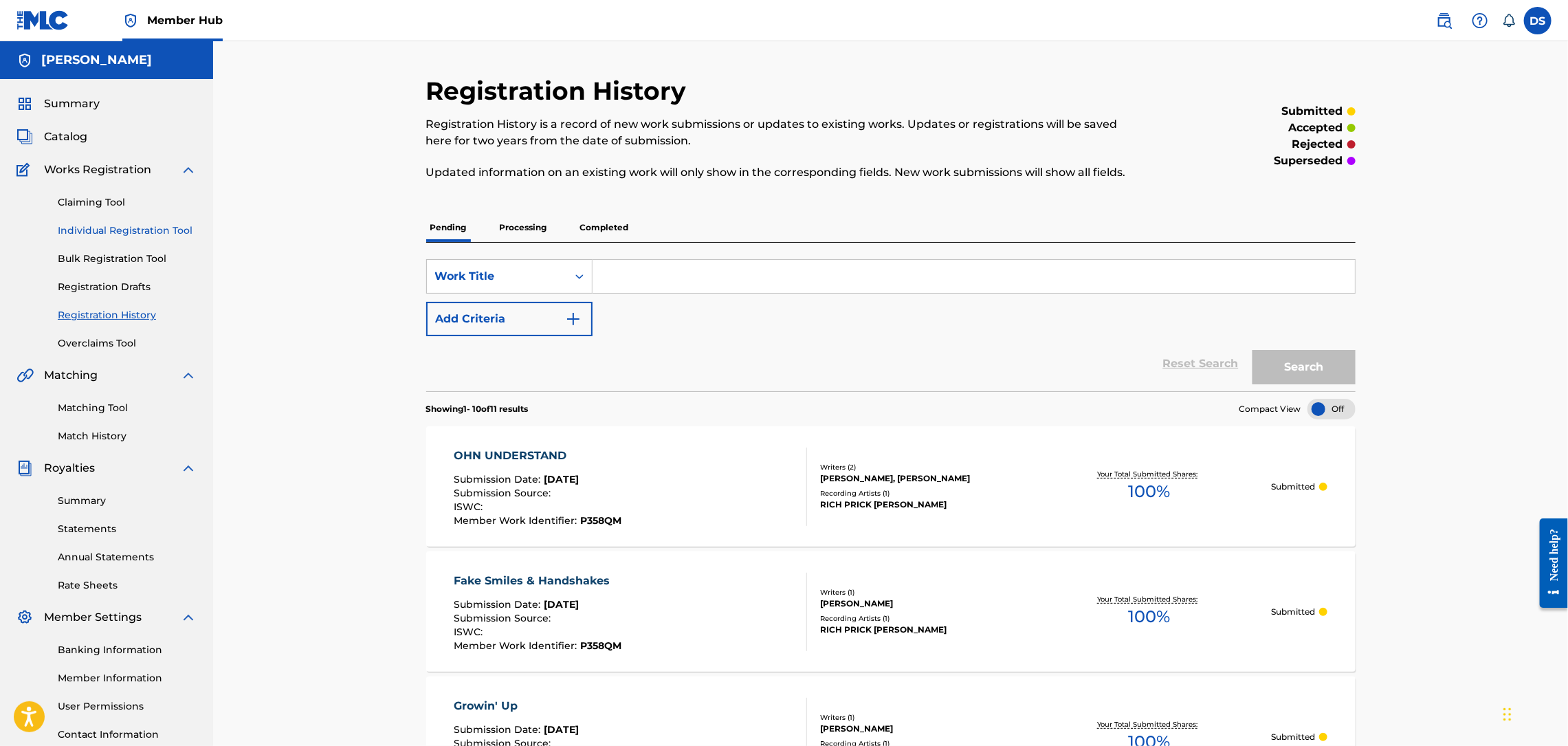
click at [115, 237] on link "Individual Registration Tool" at bounding box center [127, 230] width 139 height 15
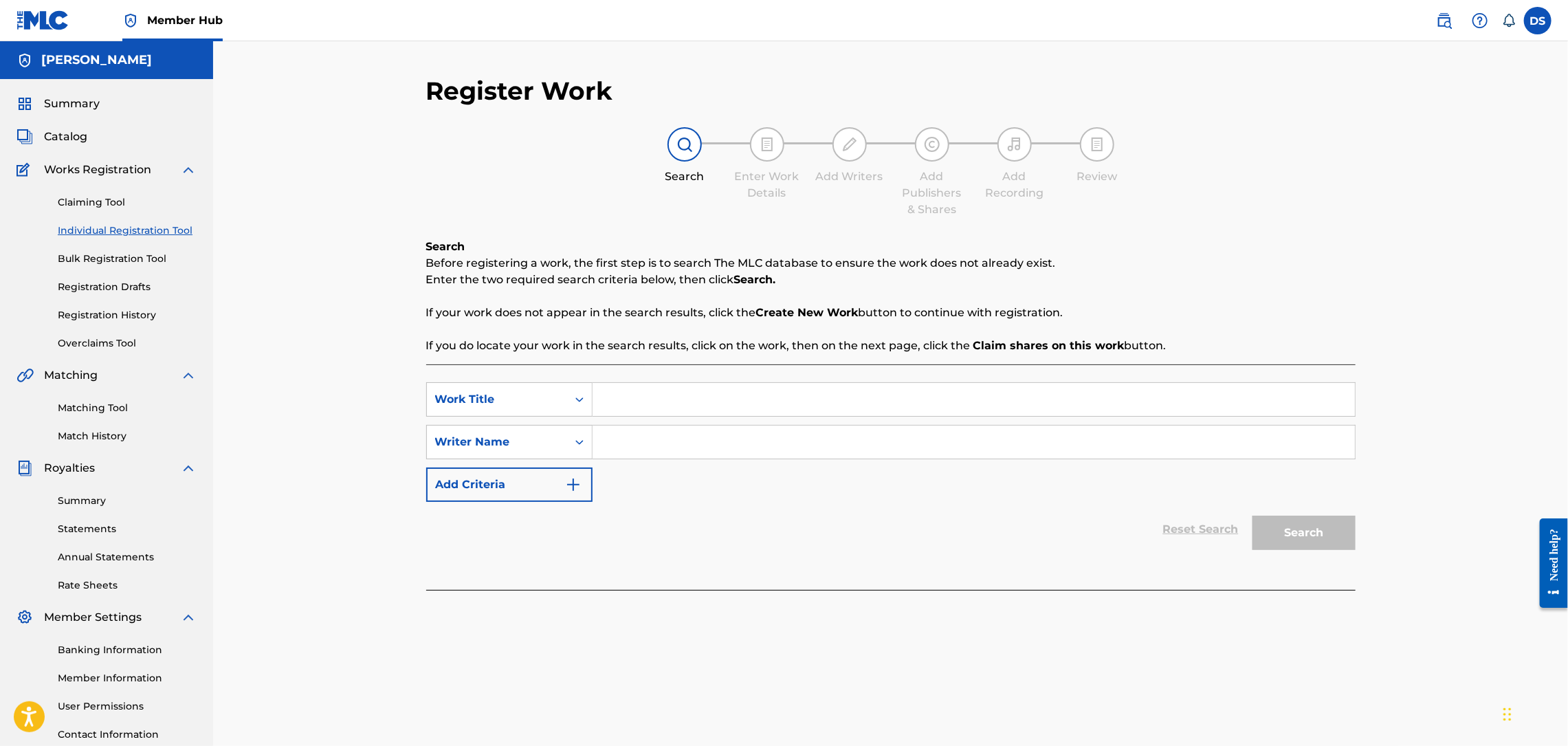
click at [620, 392] on input "Search Form" at bounding box center [973, 399] width 762 height 33
paste input "QZL382246809"
type input "QZL382246809"
click at [632, 440] on input "Search Form" at bounding box center [973, 443] width 762 height 33
type input "[PERSON_NAME]"
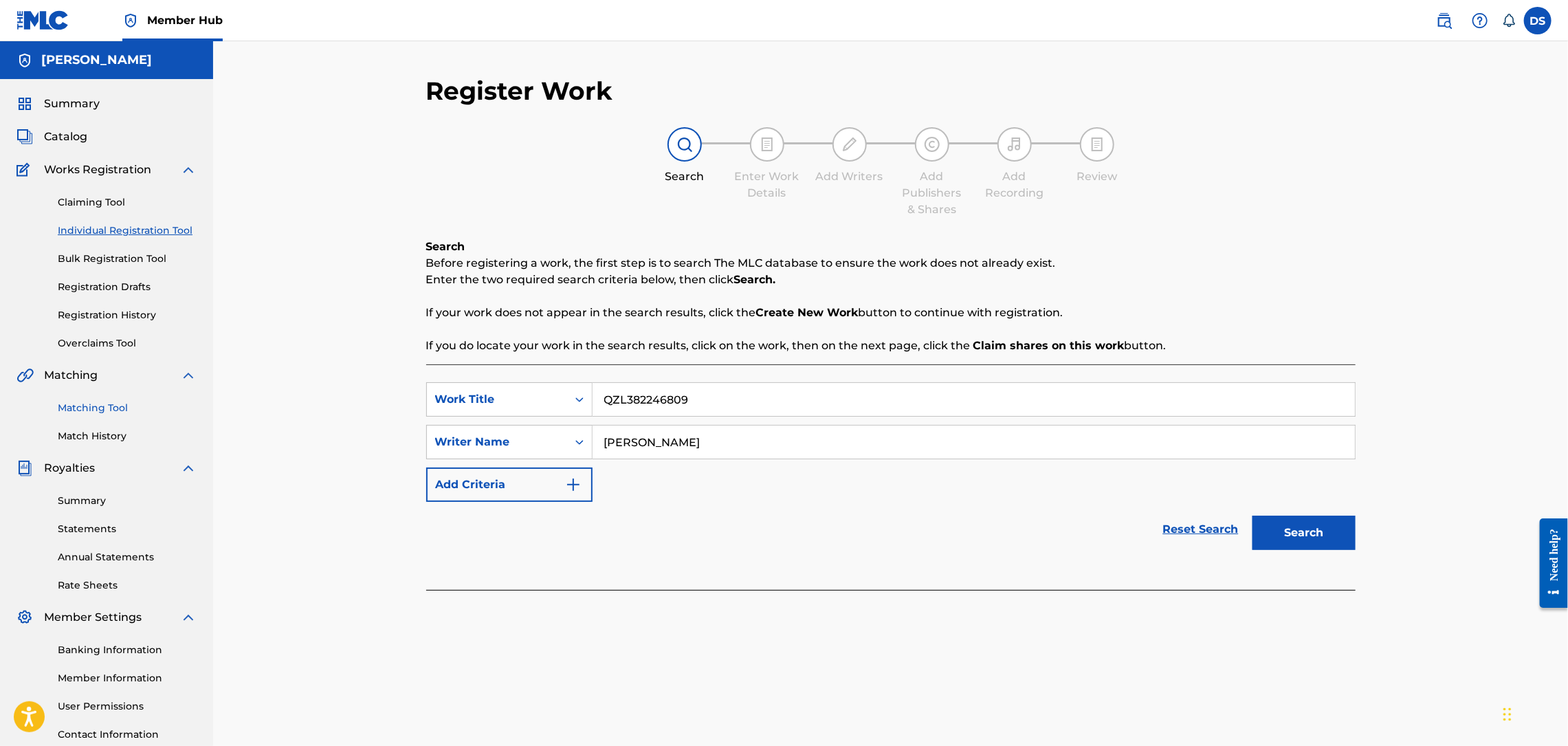
click at [105, 408] on link "Matching Tool" at bounding box center [127, 407] width 139 height 15
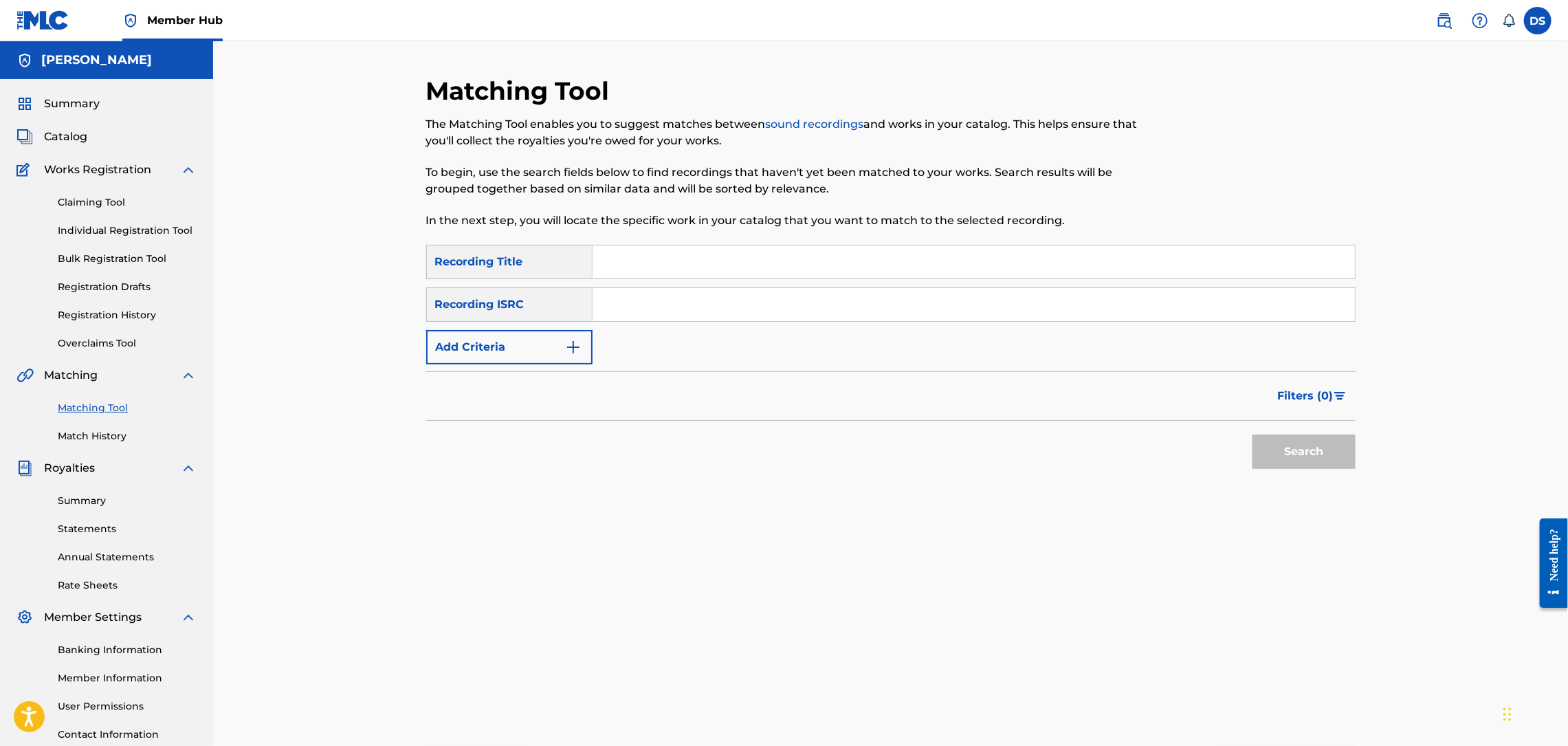
click at [624, 303] on input "Search Form" at bounding box center [973, 304] width 762 height 33
paste input "QZL382246809"
type input "QZL382246809"
click at [636, 259] on input "Search Form" at bounding box center [973, 262] width 762 height 33
type input "ALL I EVER WANTED"
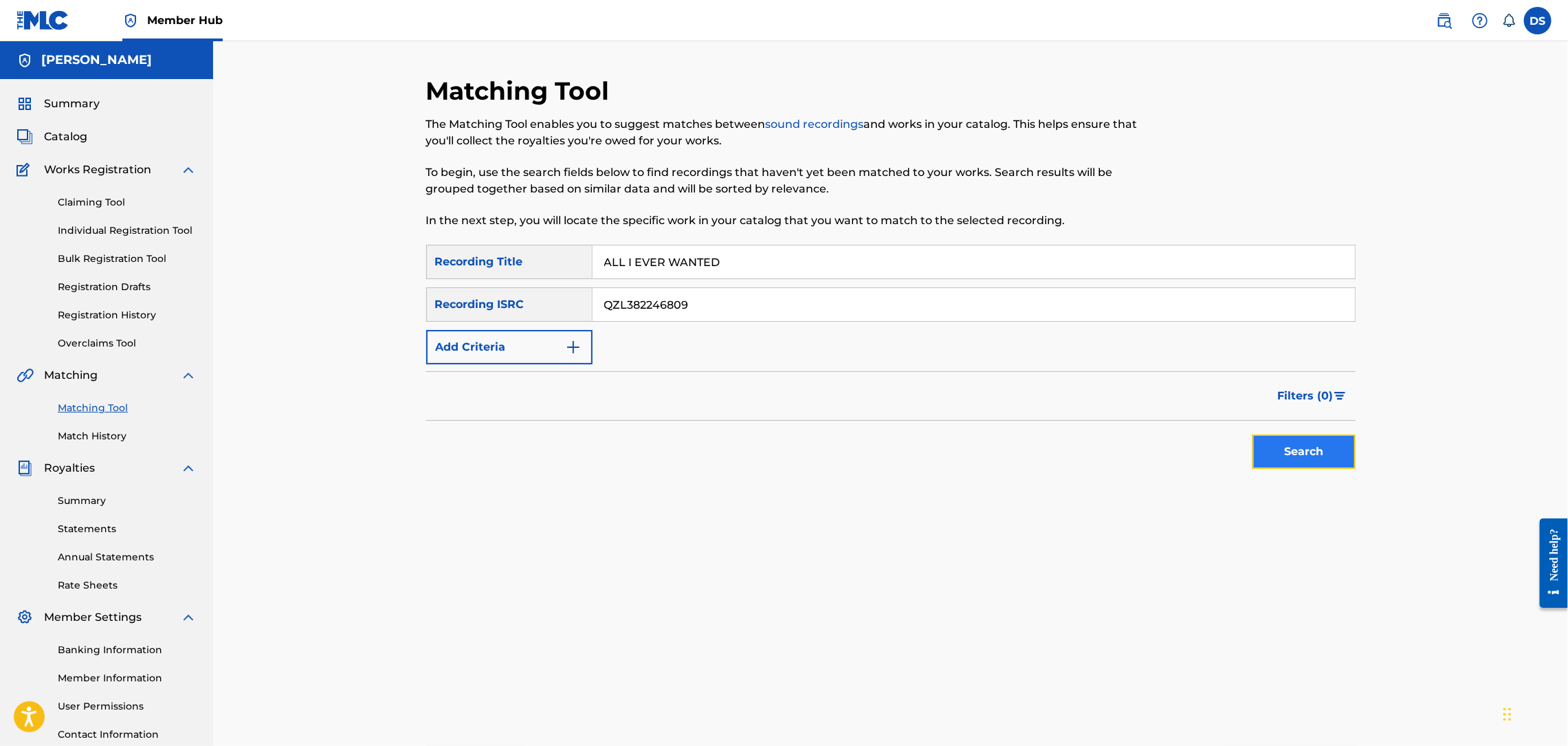
click at [1310, 444] on button "Search" at bounding box center [1304, 451] width 103 height 34
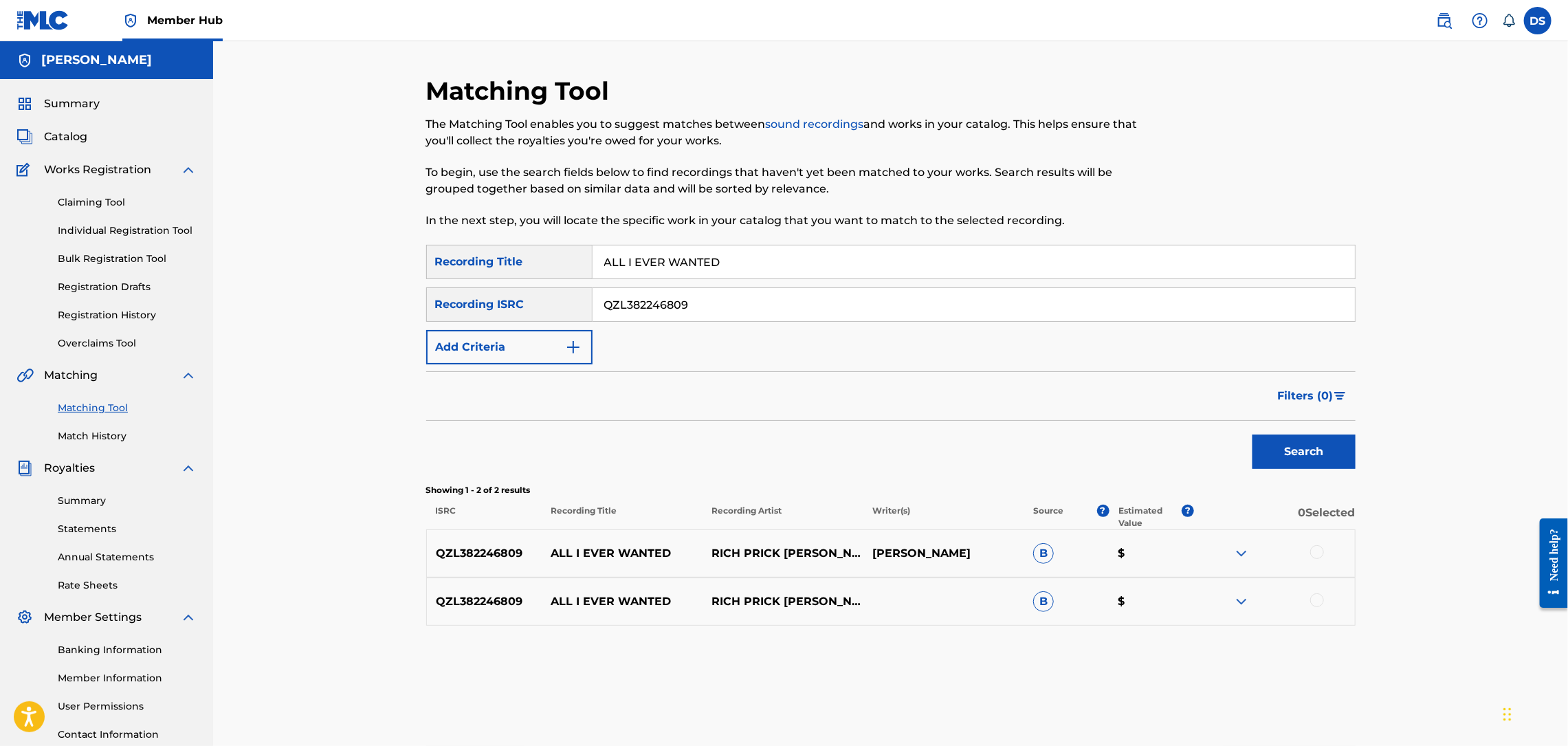
click at [1314, 550] on div at bounding box center [1317, 552] width 14 height 14
click at [1314, 604] on div at bounding box center [1317, 600] width 14 height 14
click at [1012, 629] on button "Match 2 Groups" at bounding box center [966, 633] width 152 height 34
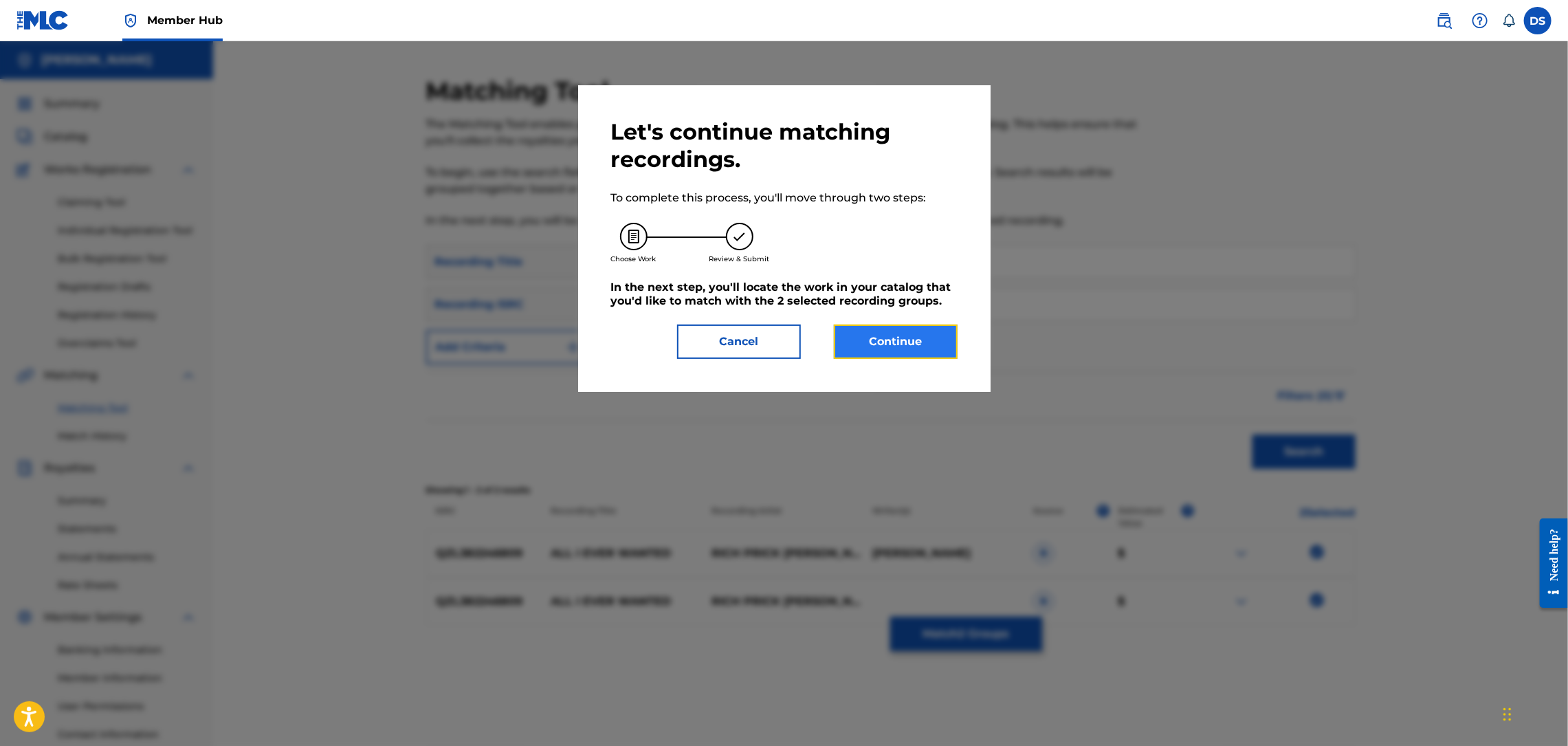
click at [901, 331] on button "Continue" at bounding box center [896, 342] width 123 height 34
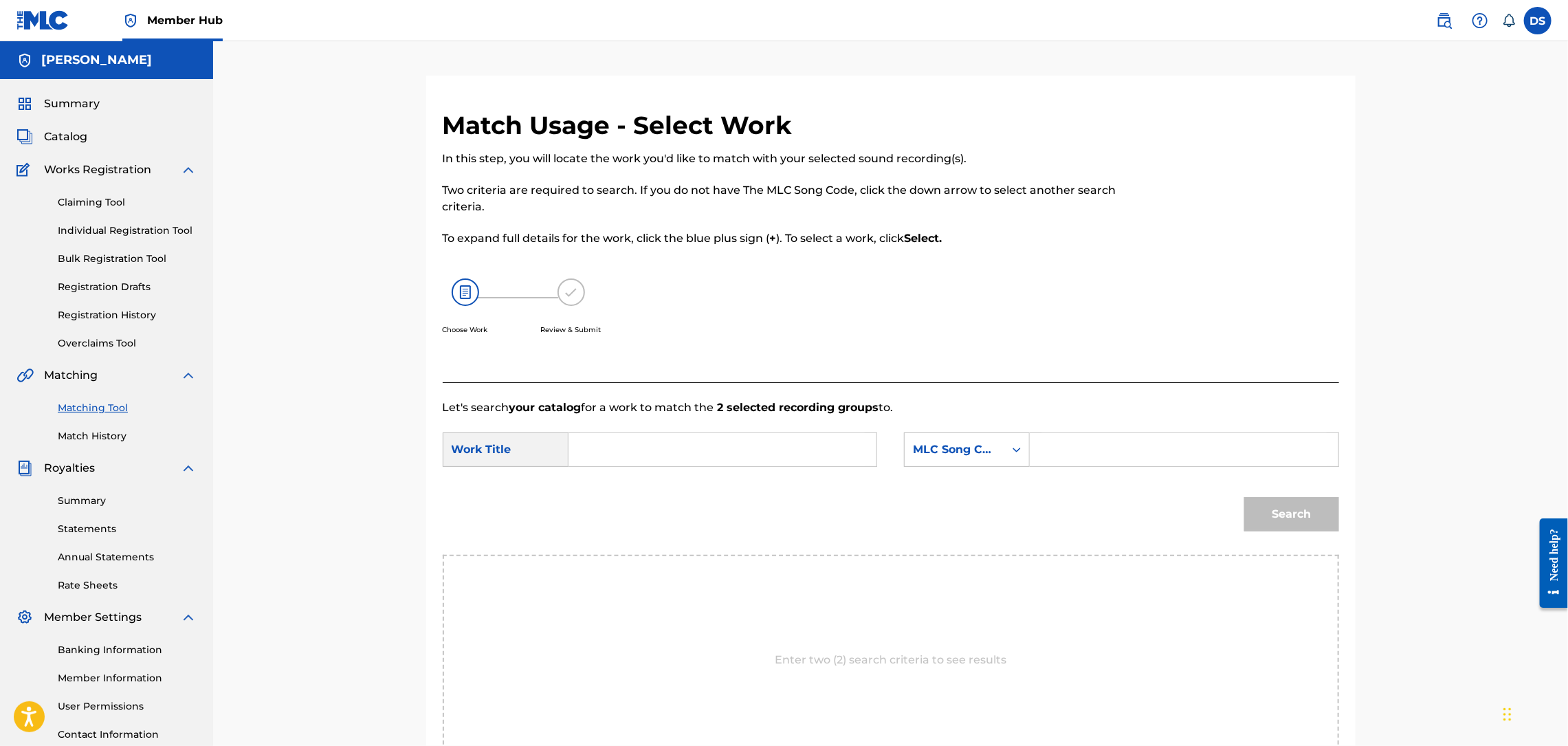
click at [609, 452] on input "Search Form" at bounding box center [722, 449] width 285 height 33
type input "ALL I EVER WANTED"
click at [1026, 447] on div "Search Form" at bounding box center [1016, 449] width 24 height 24
click at [960, 484] on div "Writer Name" at bounding box center [966, 484] width 124 height 34
click at [1084, 443] on input "Search Form" at bounding box center [1183, 449] width 285 height 33
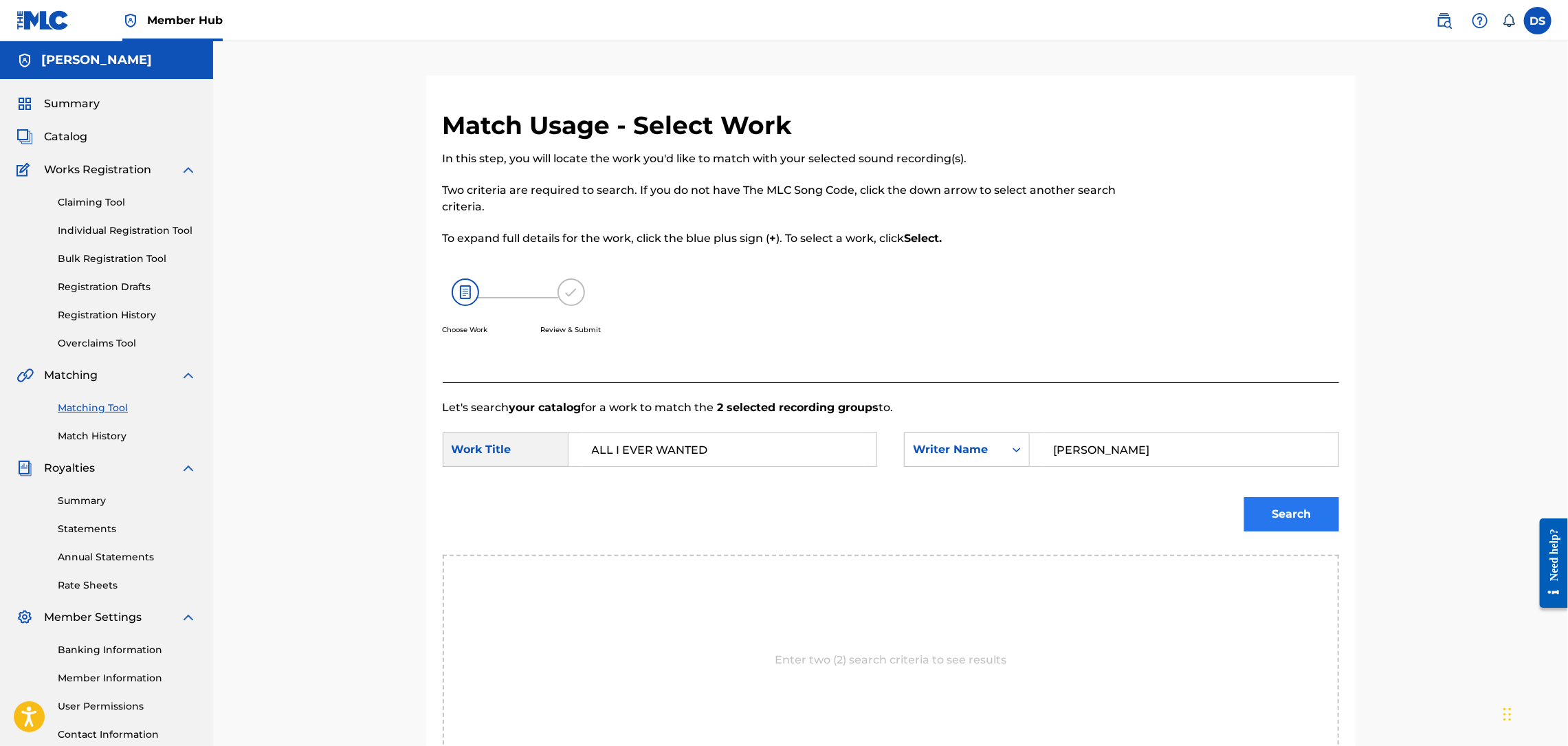
type input "[PERSON_NAME]"
click at [1270, 511] on button "Search" at bounding box center [1291, 514] width 95 height 34
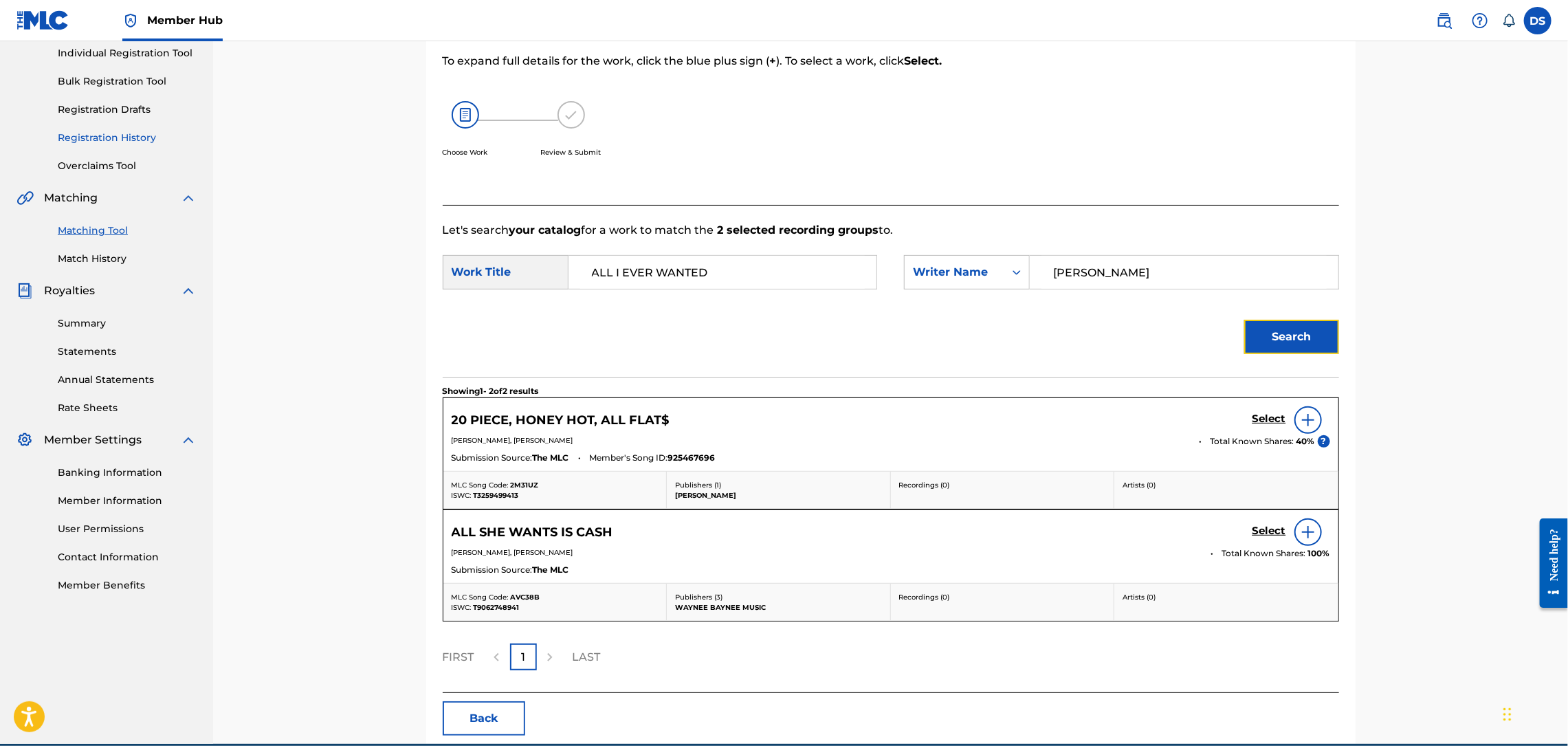
scroll to position [119, 0]
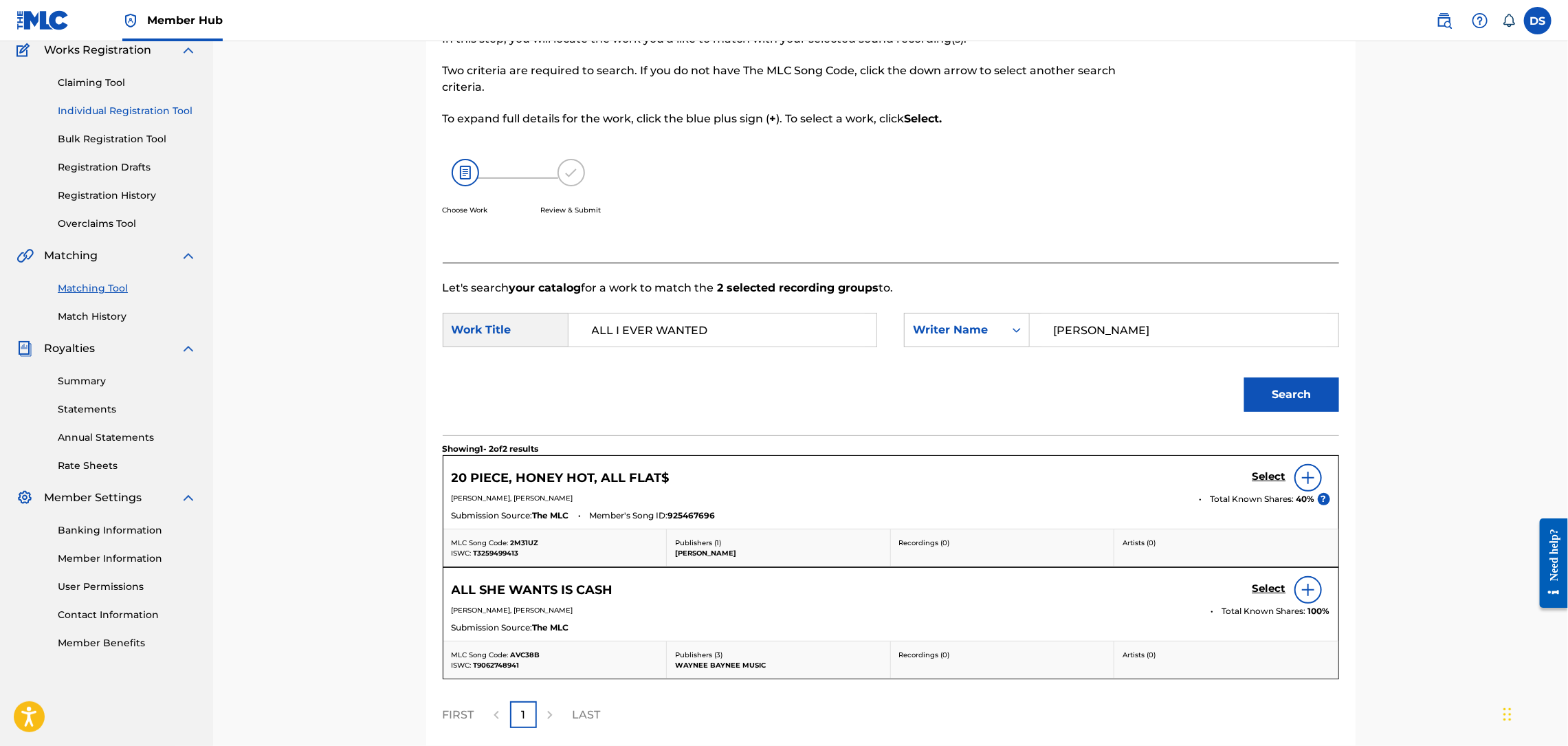
click at [109, 106] on link "Individual Registration Tool" at bounding box center [127, 111] width 139 height 15
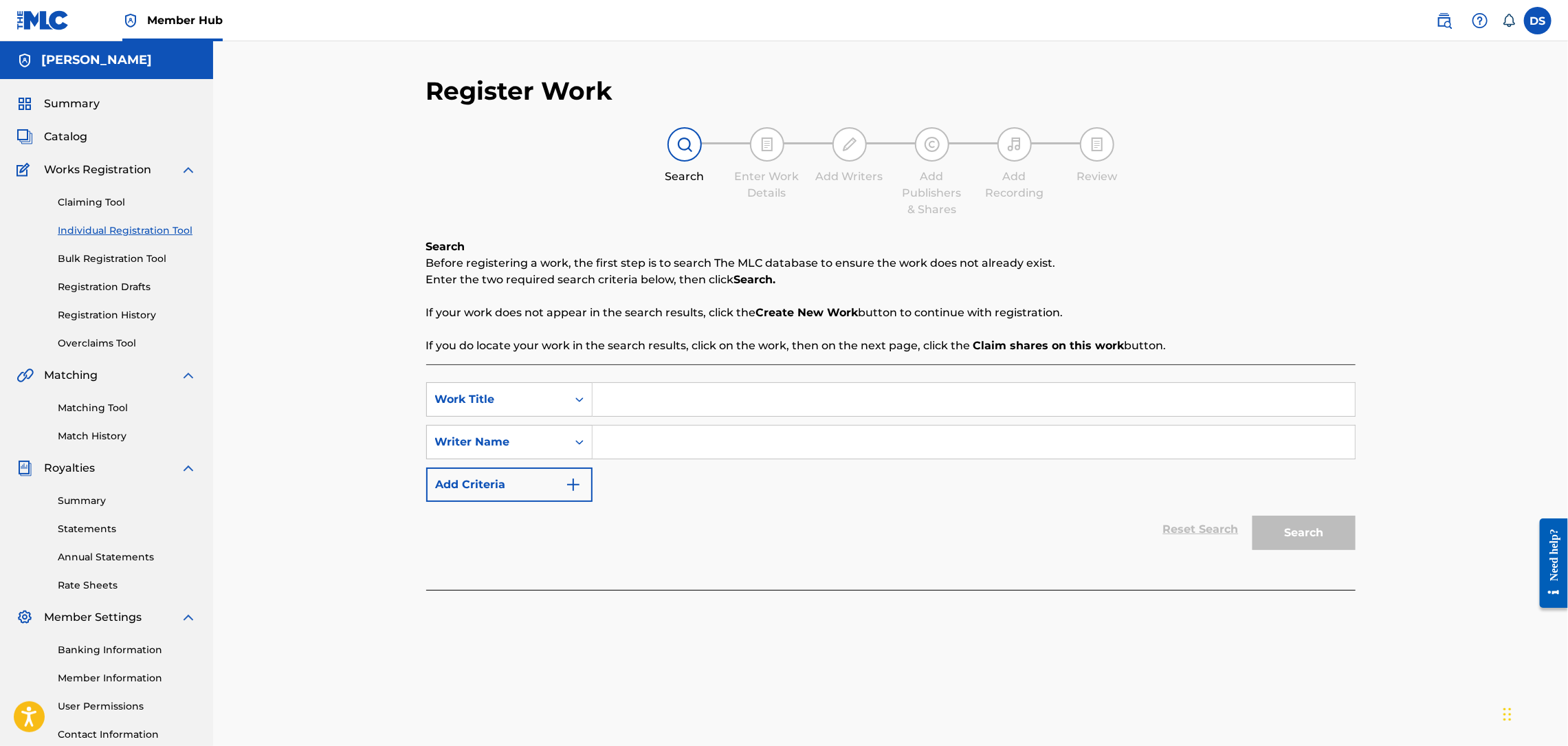
click at [615, 398] on input "Search Form" at bounding box center [973, 399] width 762 height 33
type input "ALL I EVER WANTED"
click at [618, 433] on input "Search Form" at bounding box center [973, 443] width 762 height 33
type input "[PERSON_NAME]"
click at [1330, 538] on button "Search" at bounding box center [1304, 533] width 103 height 34
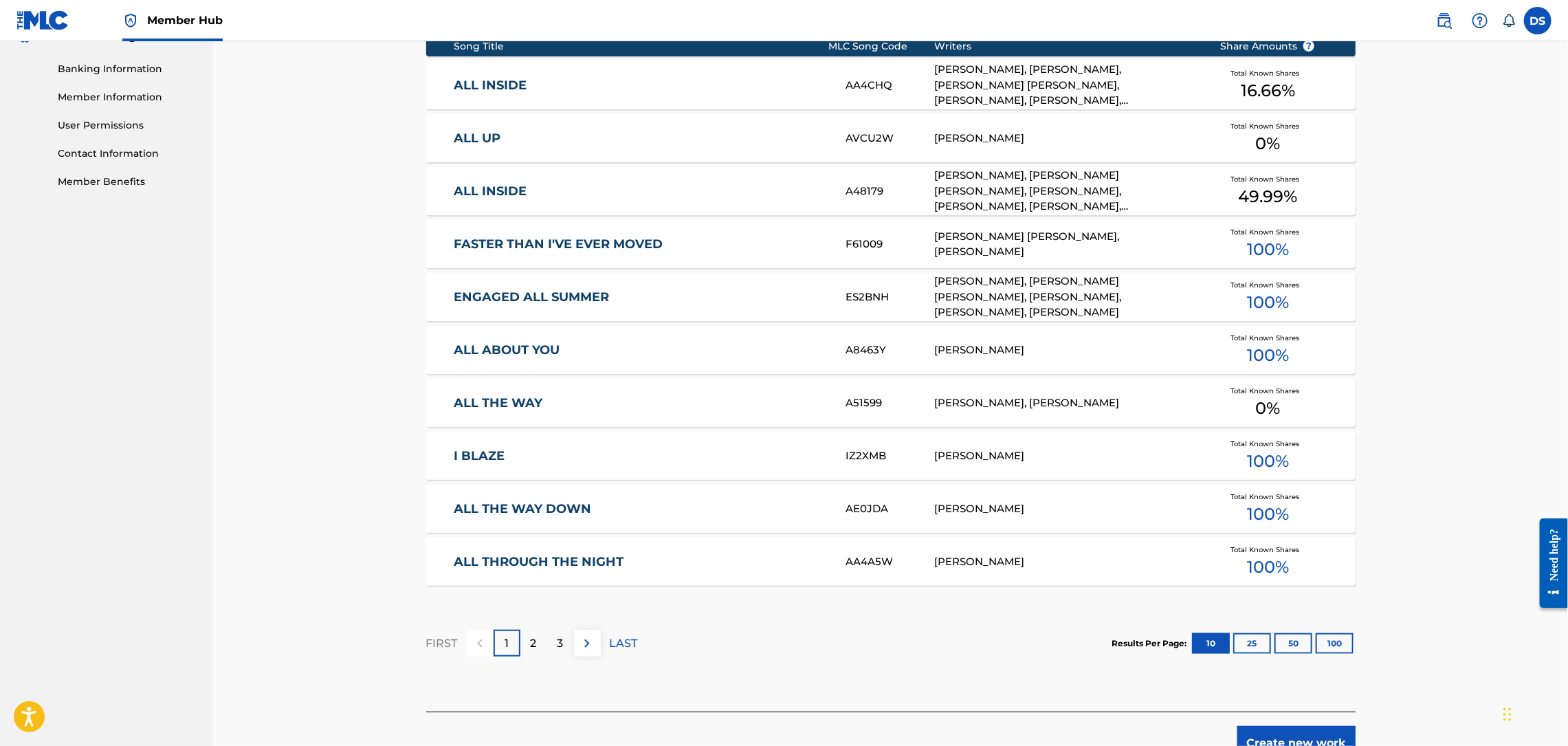
scroll to position [662, 0]
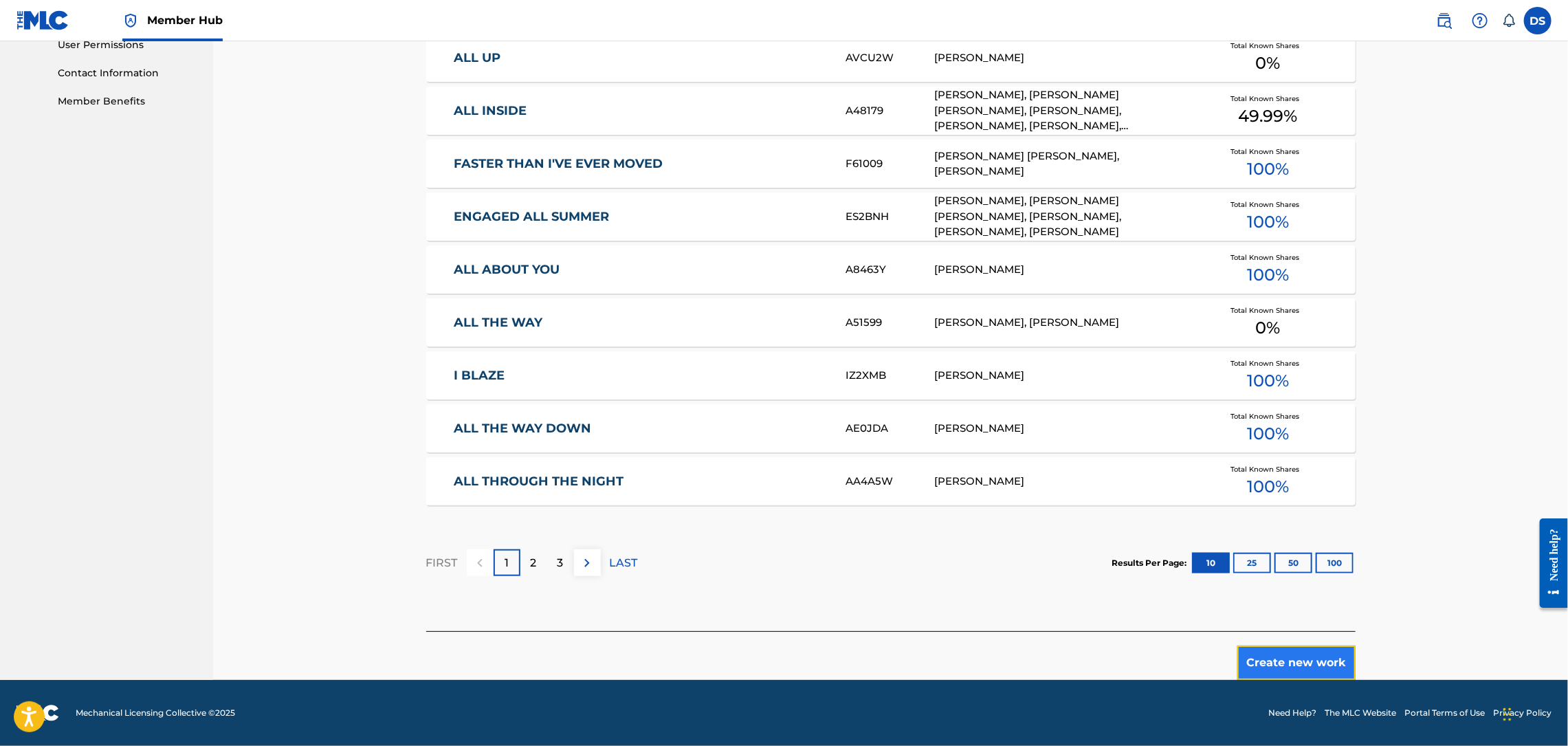
click at [1283, 662] on button "Create new work" at bounding box center [1296, 662] width 118 height 34
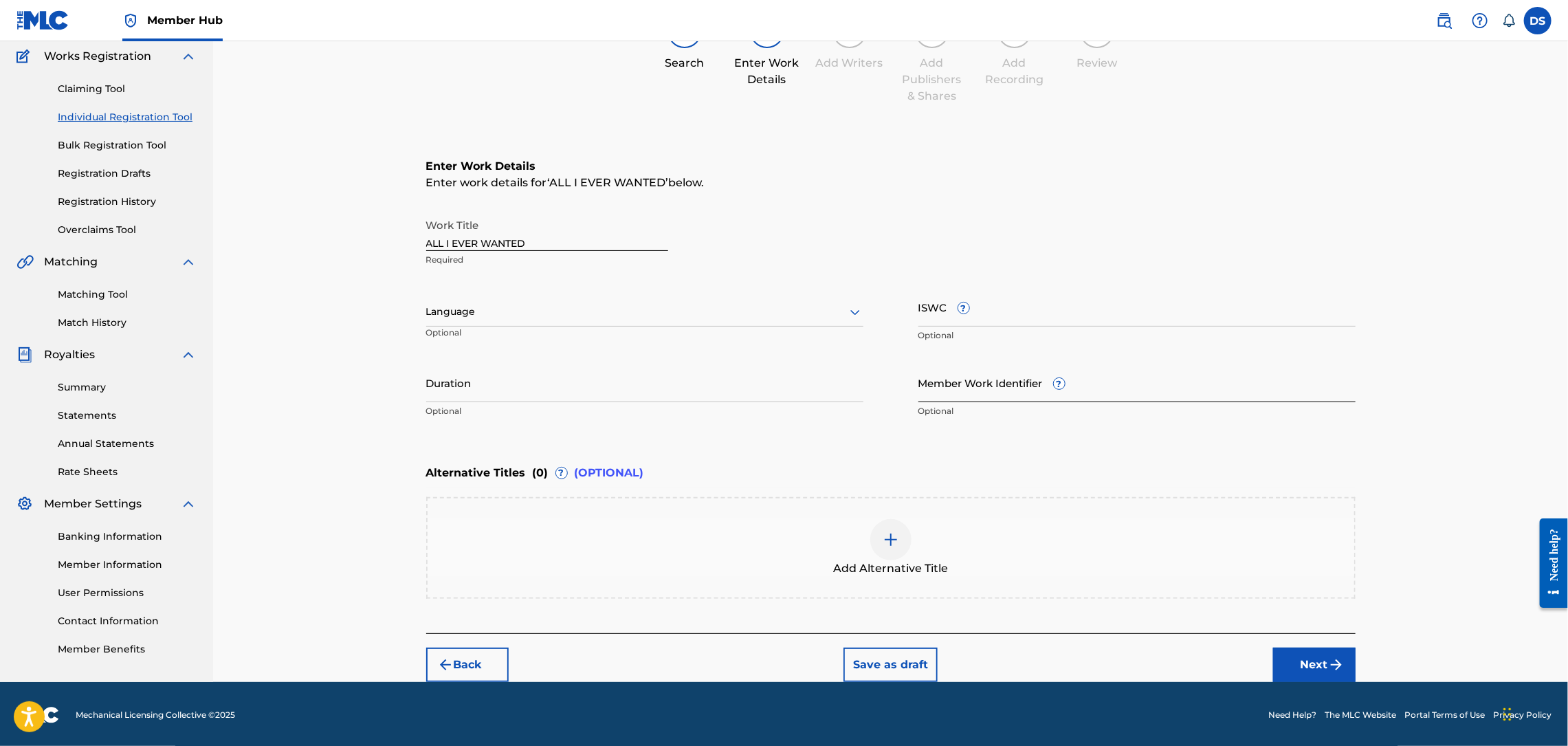
click at [992, 379] on input "Member Work Identifier ?" at bounding box center [1136, 383] width 438 height 39
type input "P358QM"
click at [715, 315] on div at bounding box center [644, 312] width 438 height 18
click at [463, 334] on div "English" at bounding box center [644, 343] width 436 height 31
click at [1329, 664] on img "submit" at bounding box center [1336, 665] width 17 height 17
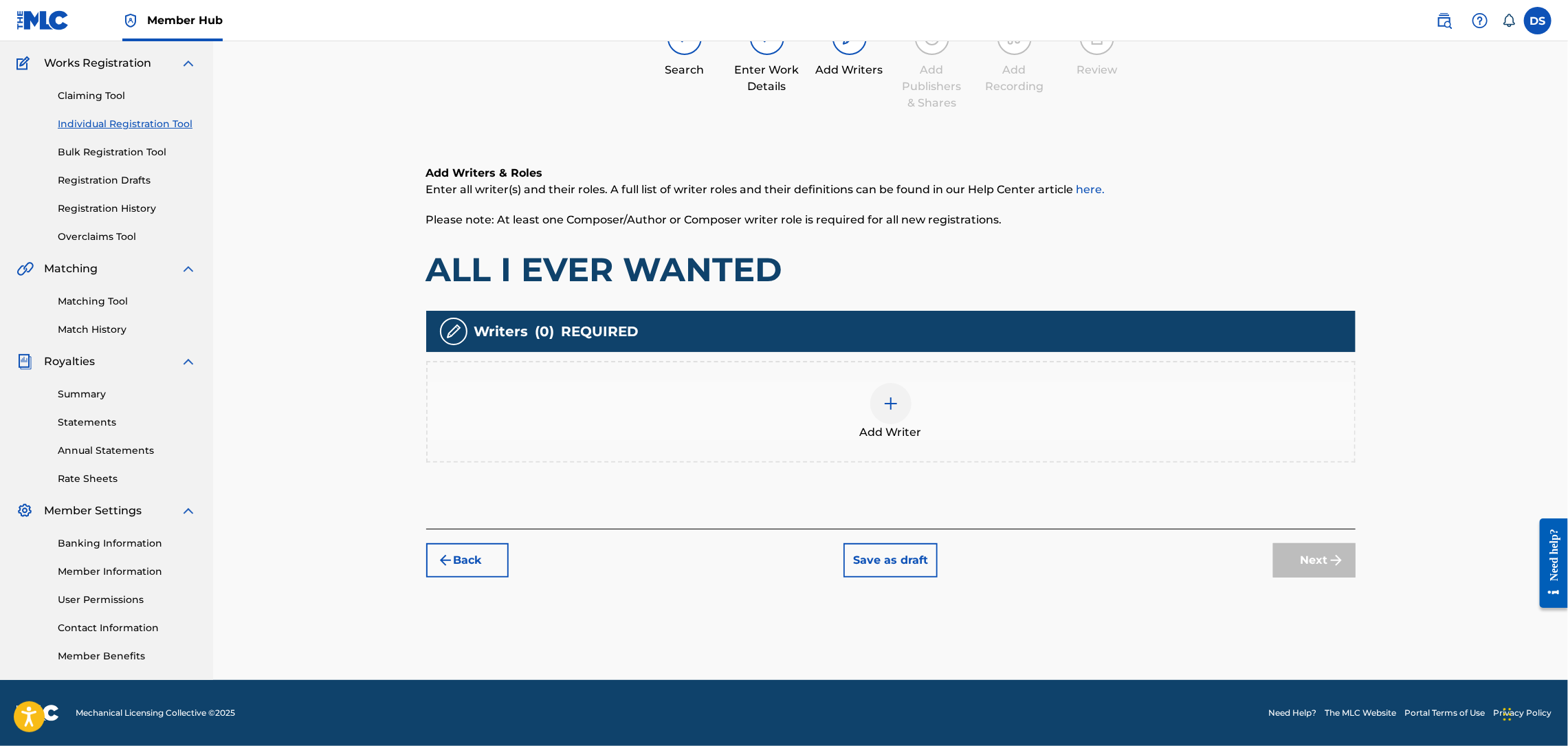
scroll to position [62, 0]
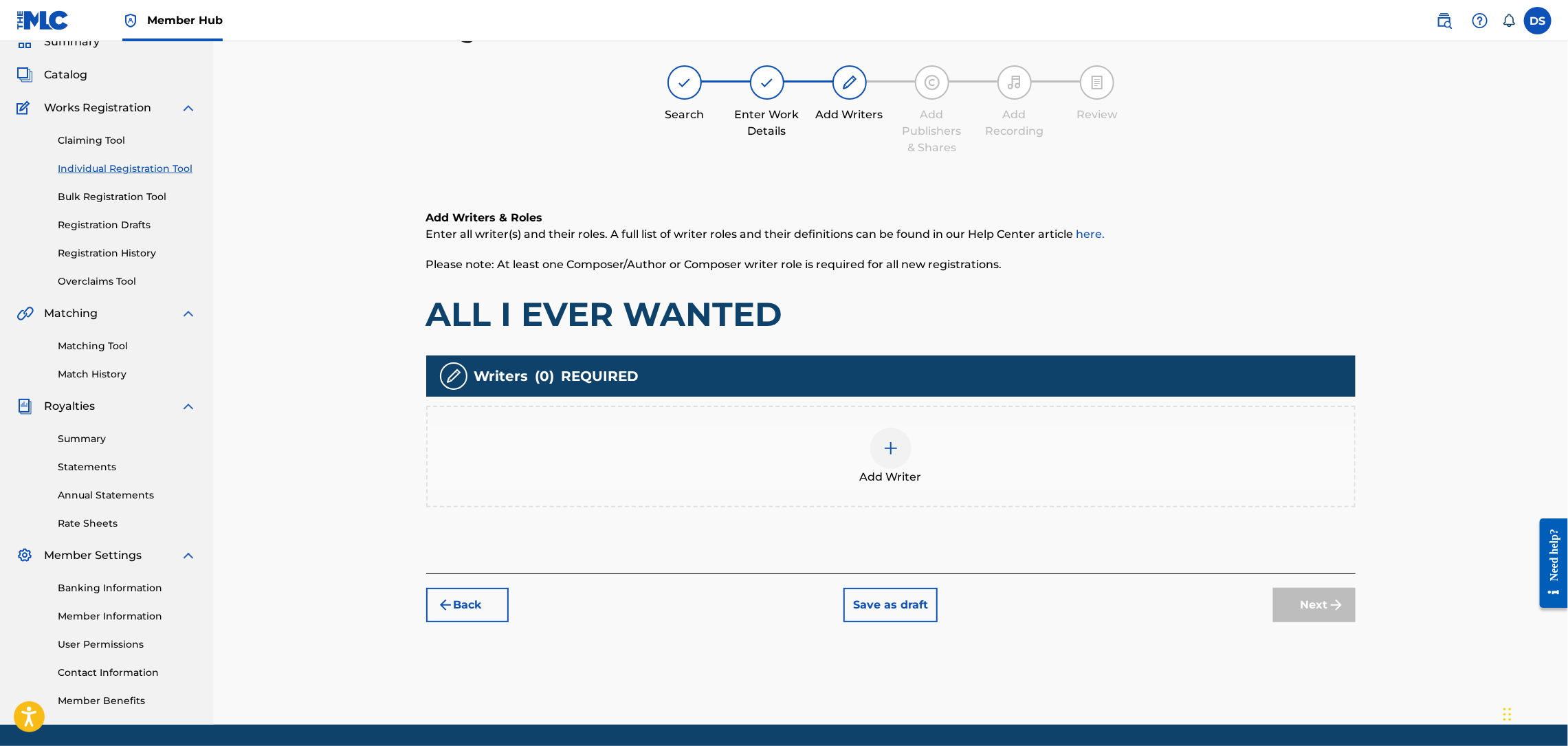
click at [894, 443] on img at bounding box center [891, 447] width 17 height 17
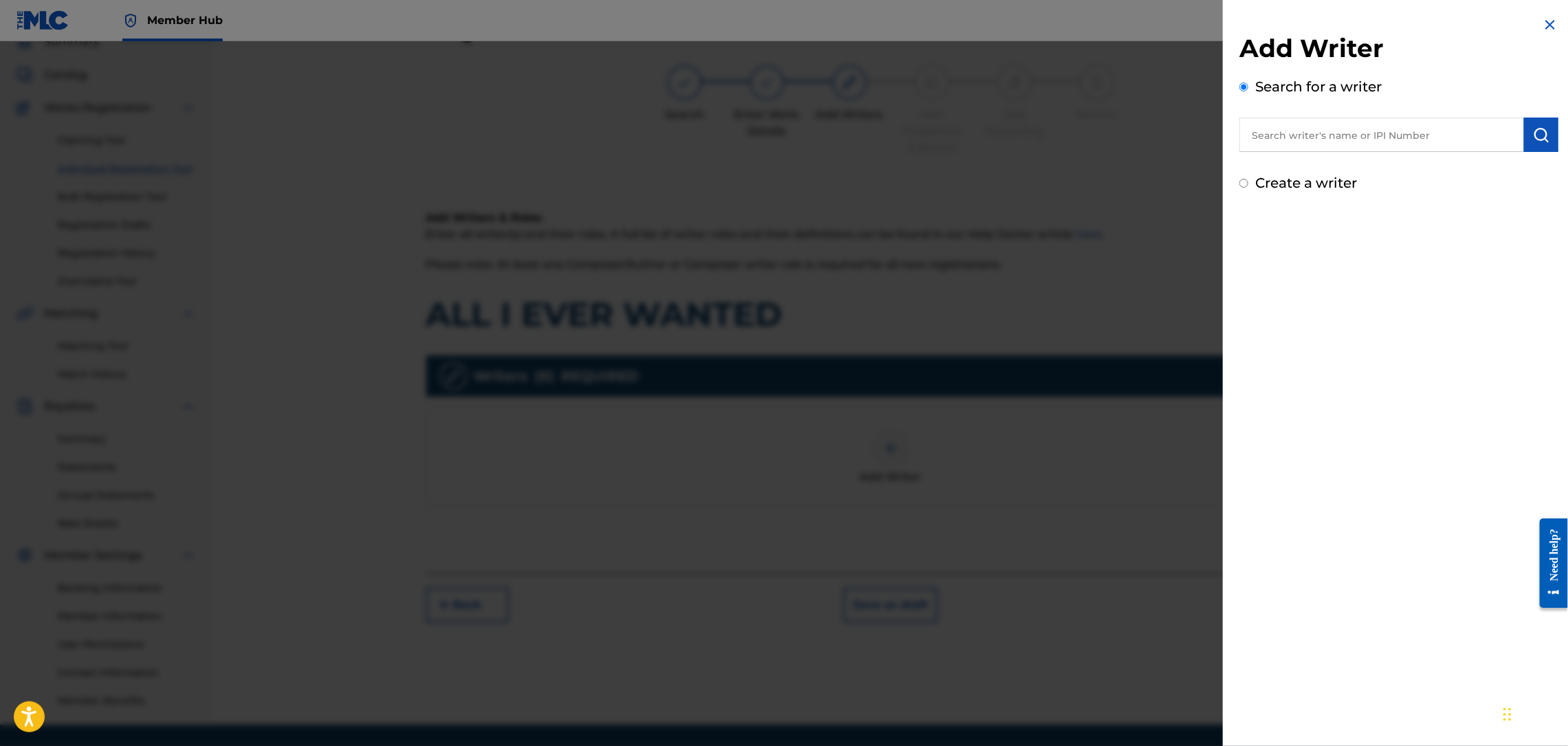
click at [1309, 122] on input "text" at bounding box center [1381, 134] width 285 height 34
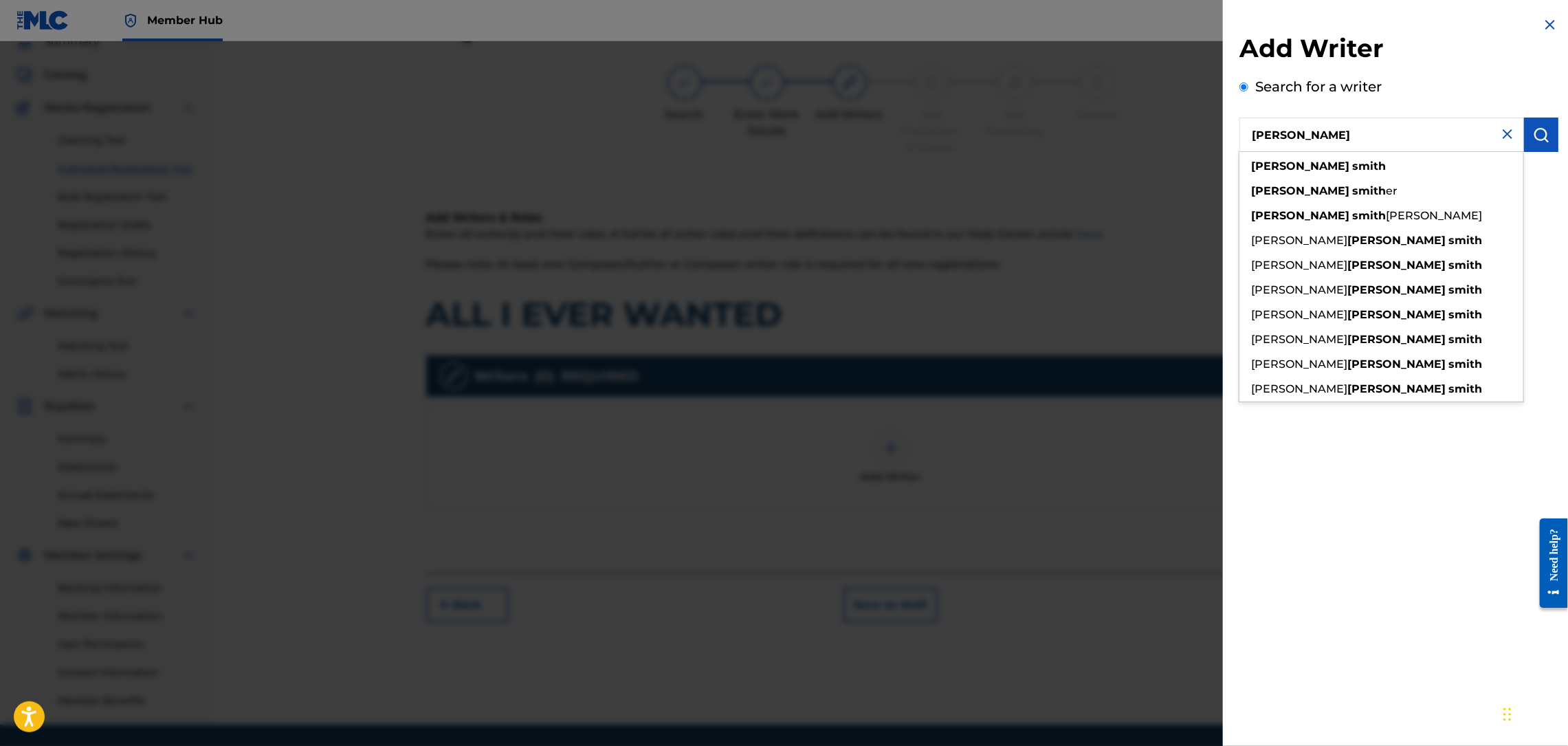
type input "[PERSON_NAME]"
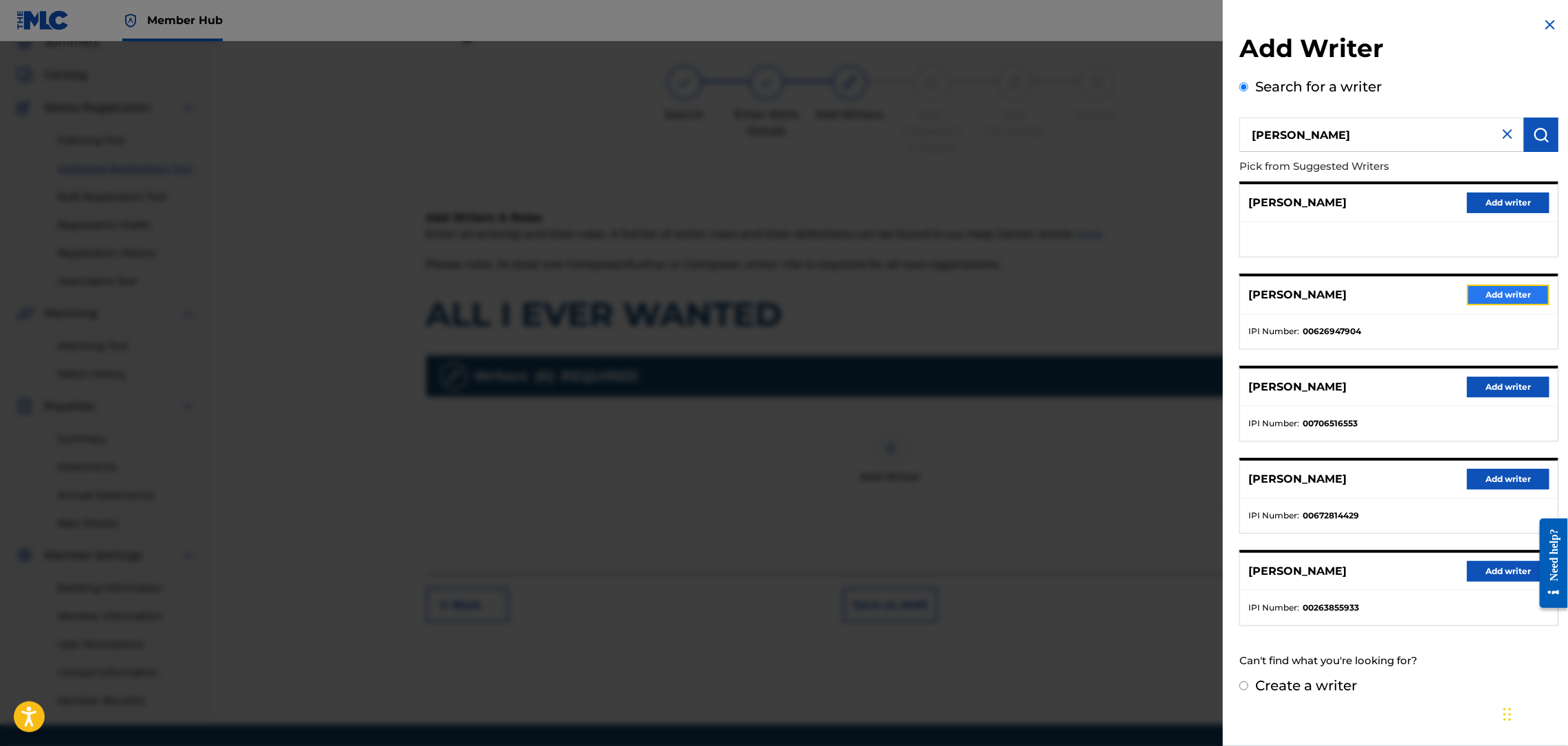
click at [1496, 289] on button "Add writer" at bounding box center [1508, 295] width 82 height 21
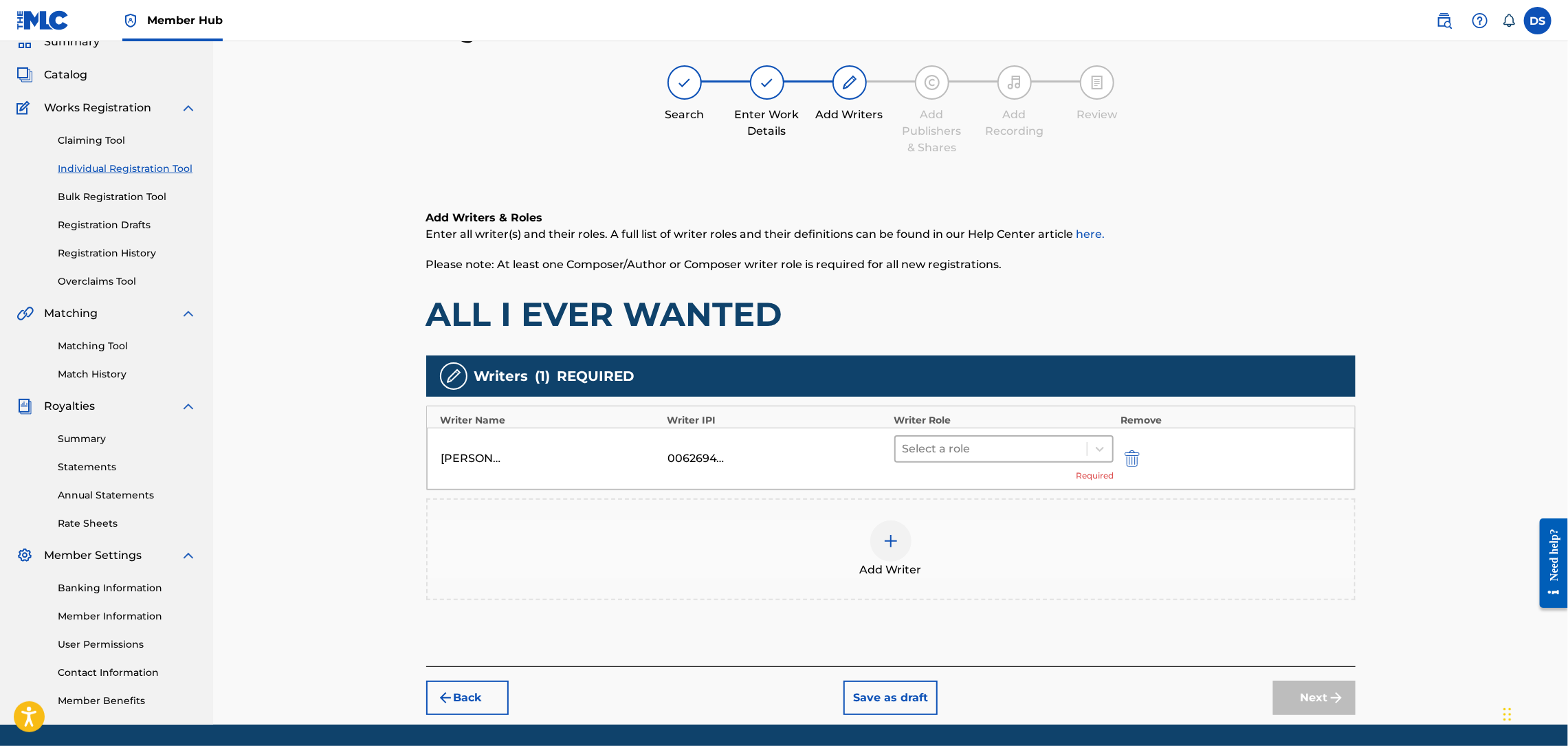
click at [1029, 450] on div at bounding box center [992, 449] width 178 height 20
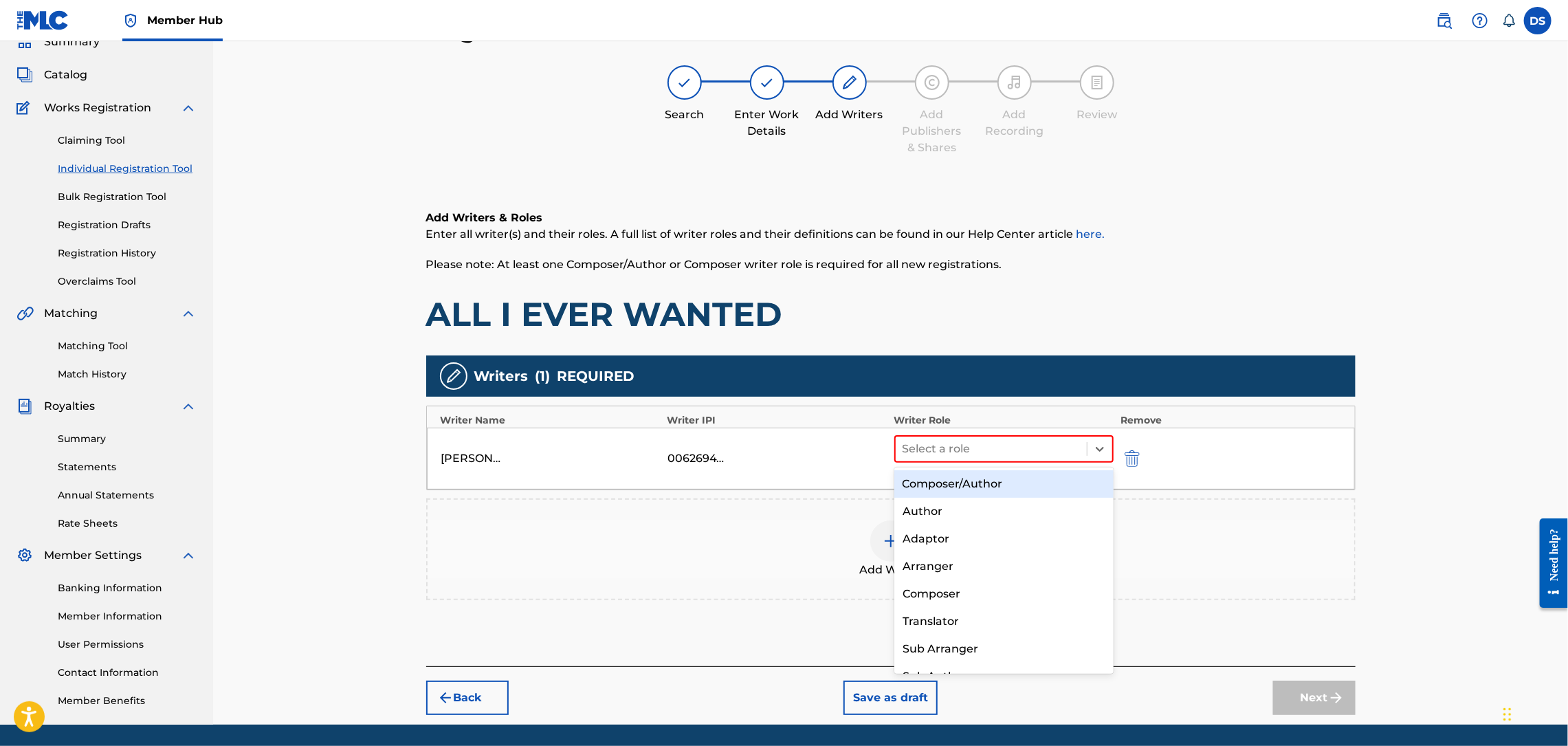
click at [985, 484] on div "Composer/Author" at bounding box center [1004, 484] width 219 height 27
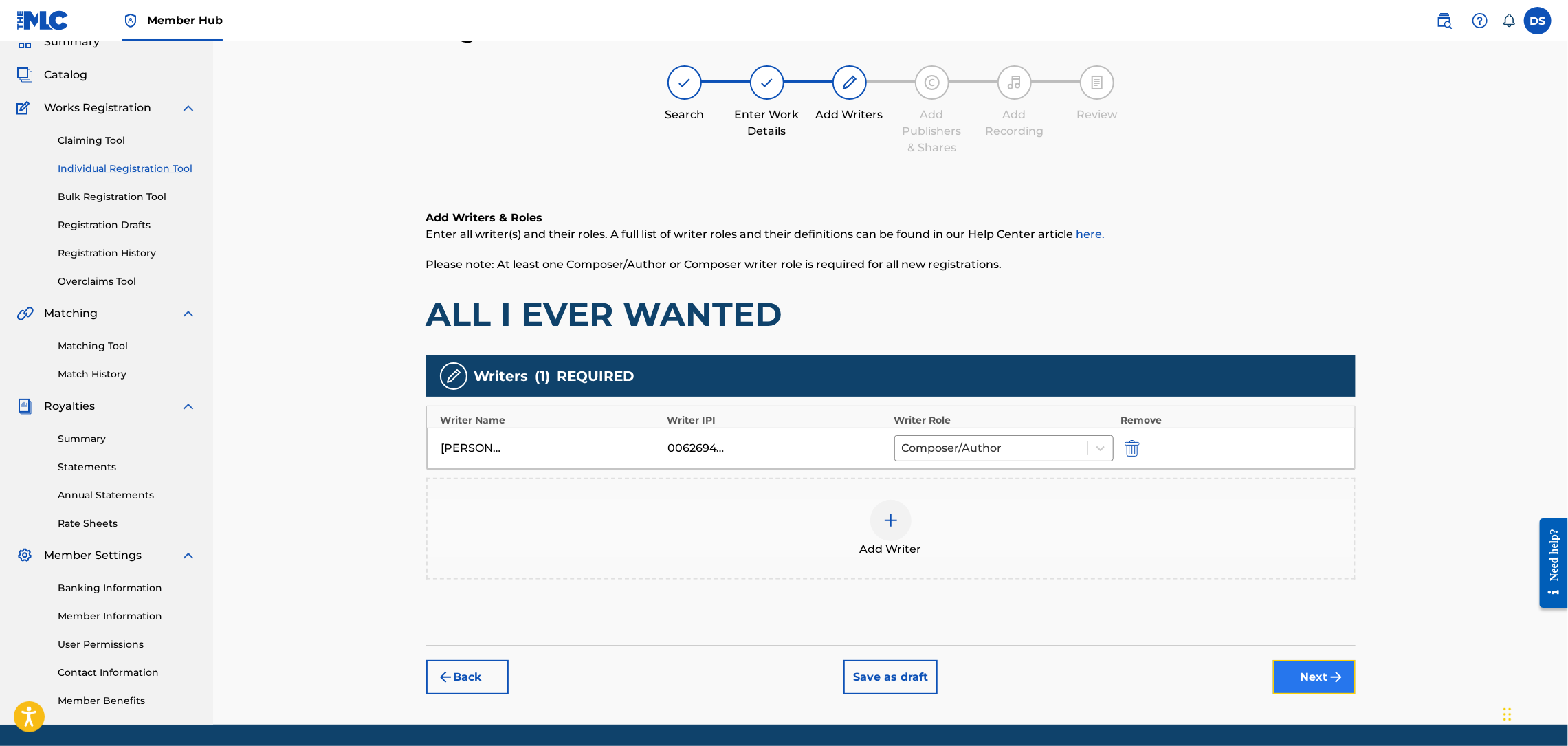
click at [1317, 676] on button "Next" at bounding box center [1314, 676] width 82 height 34
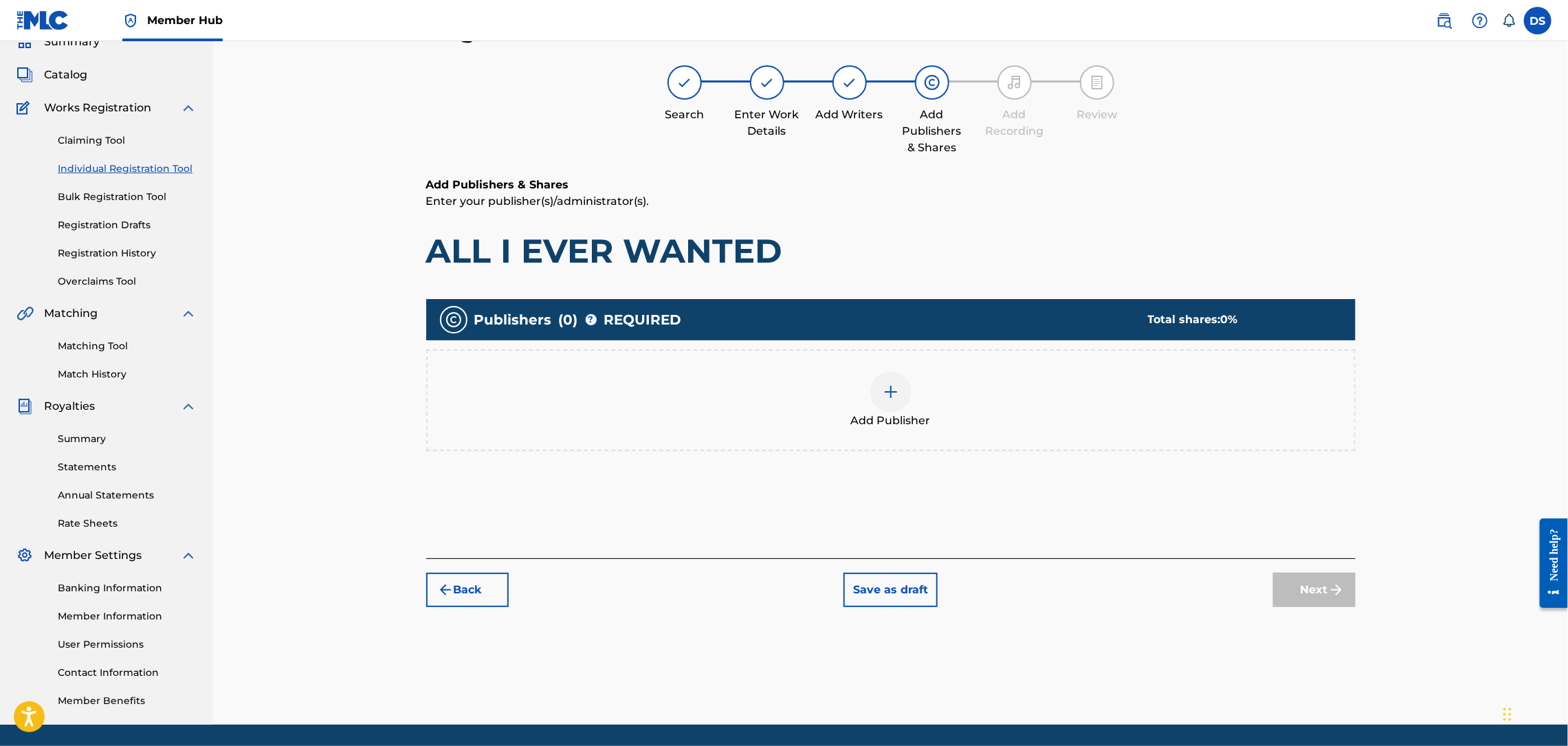
click at [893, 392] on img at bounding box center [891, 392] width 17 height 17
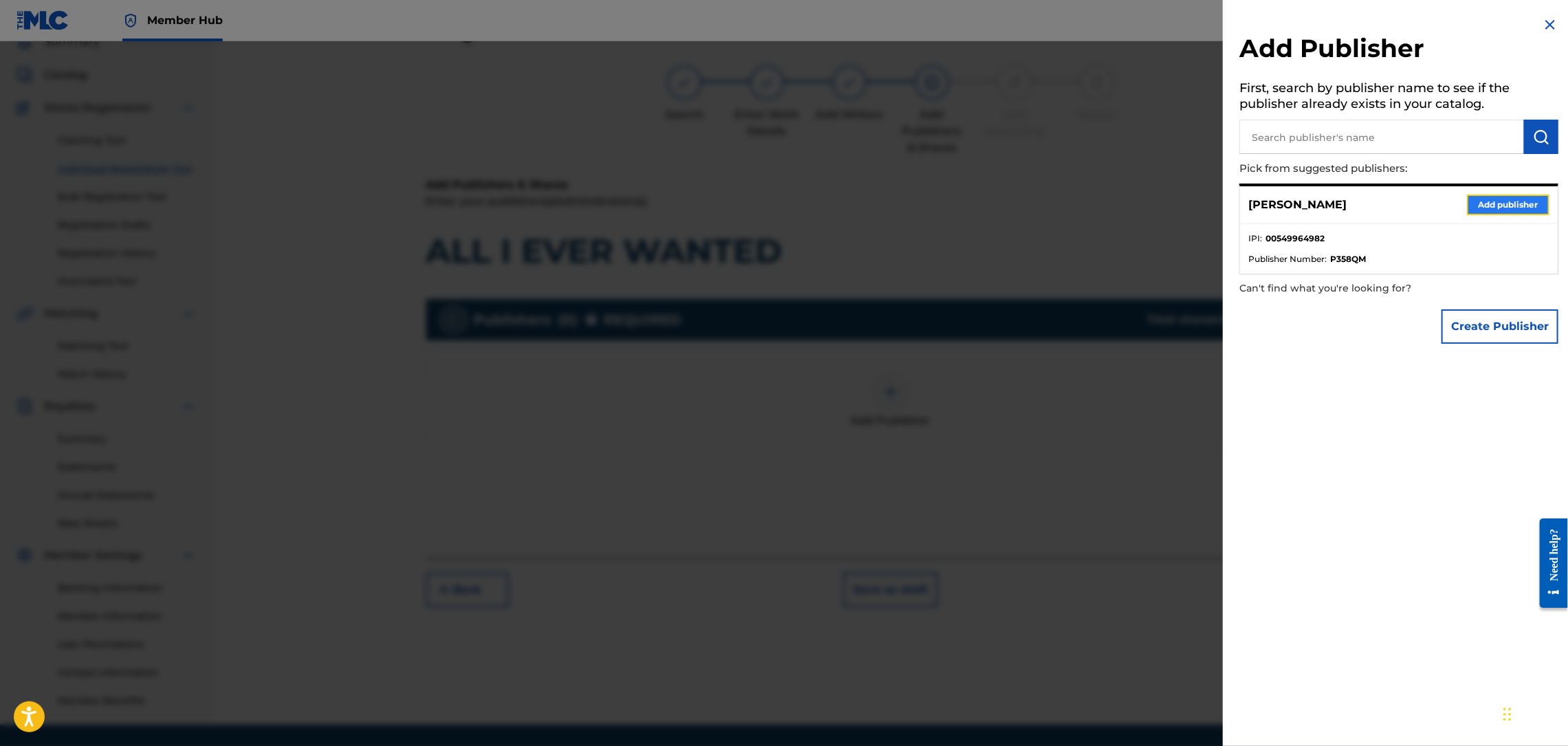
click at [1482, 202] on button "Add publisher" at bounding box center [1508, 205] width 82 height 21
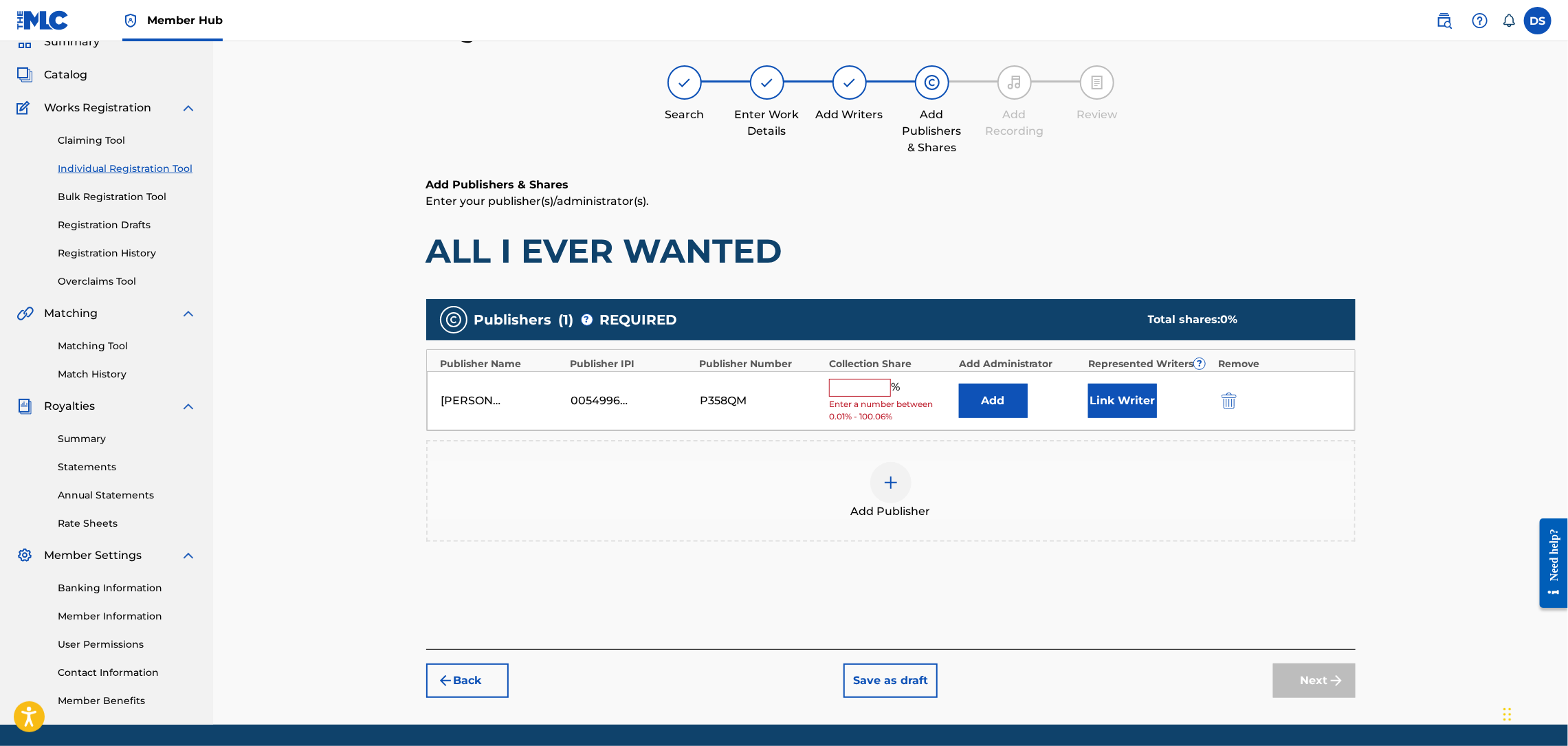
click at [878, 393] on input "text" at bounding box center [859, 388] width 62 height 18
type input "100"
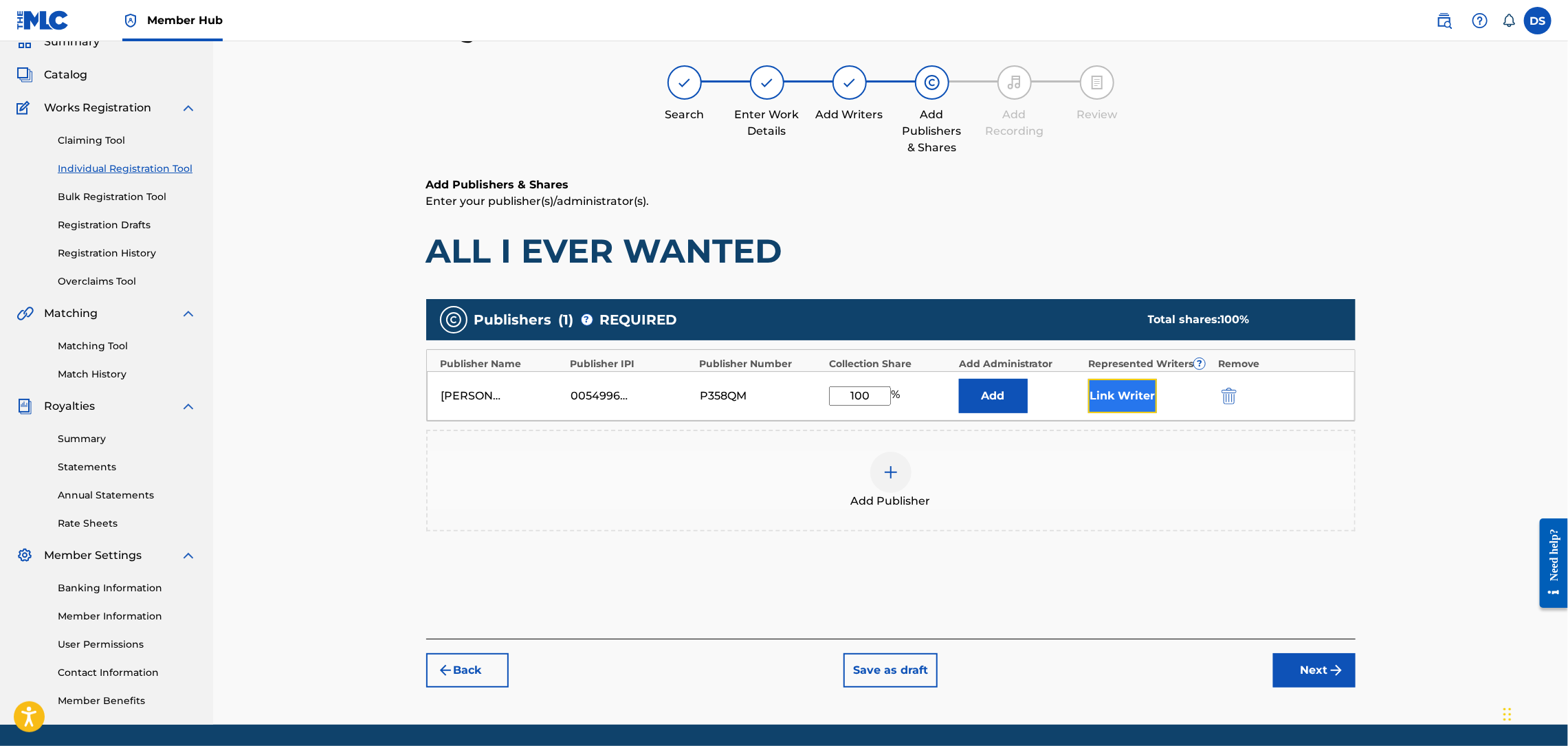
click at [1110, 389] on button "Link Writer" at bounding box center [1123, 396] width 69 height 34
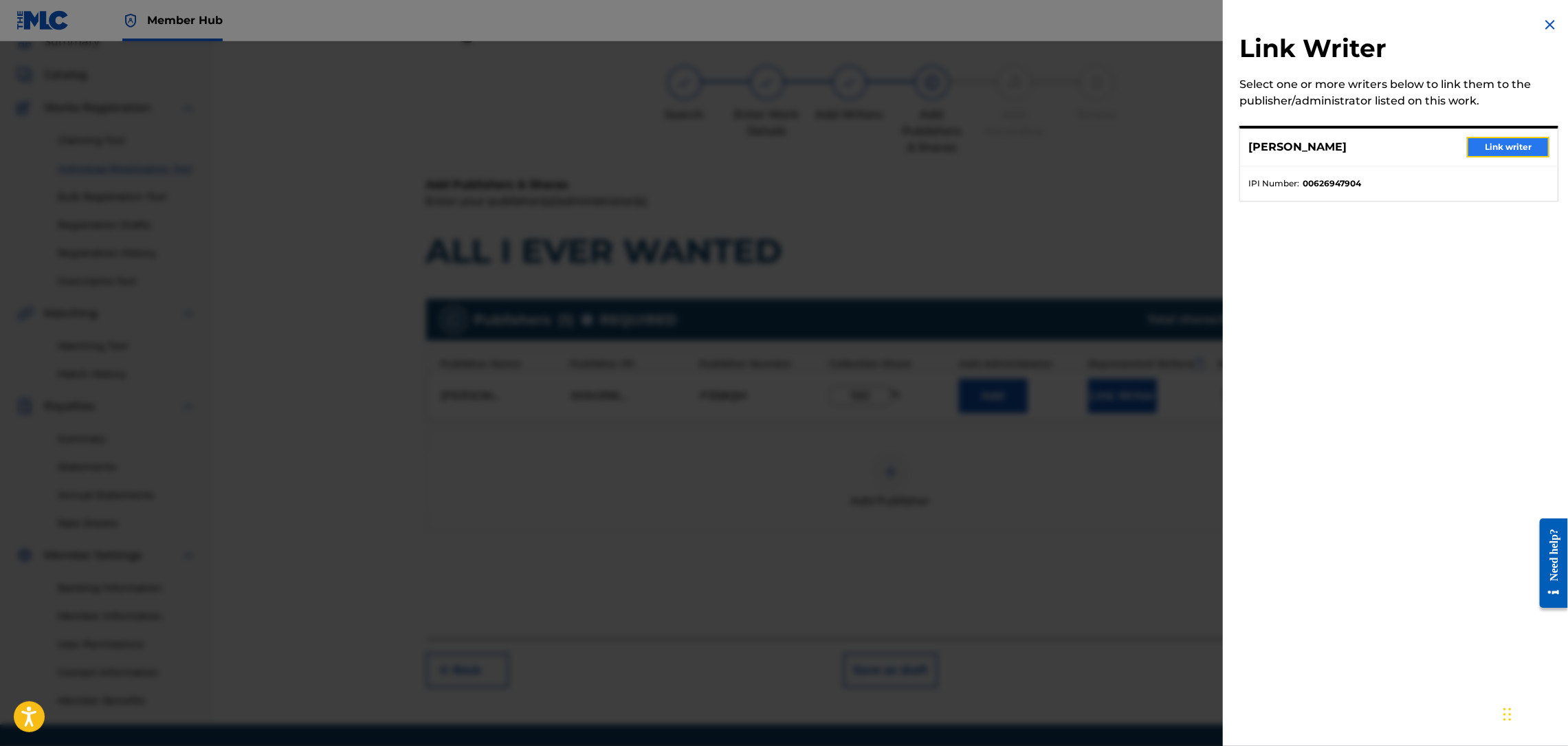
click at [1493, 147] on button "Link writer" at bounding box center [1508, 147] width 82 height 21
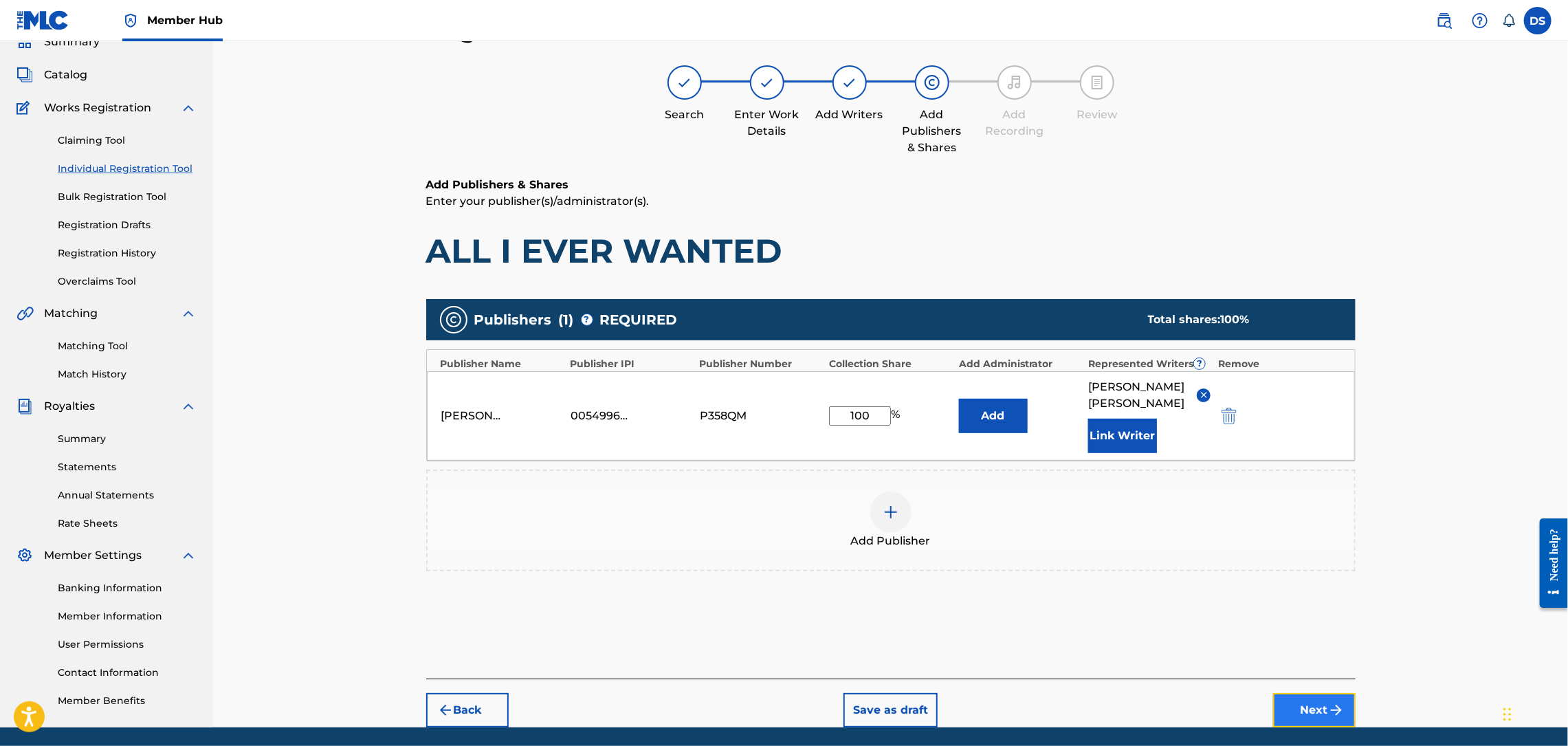
click at [1315, 693] on button "Next" at bounding box center [1314, 710] width 82 height 34
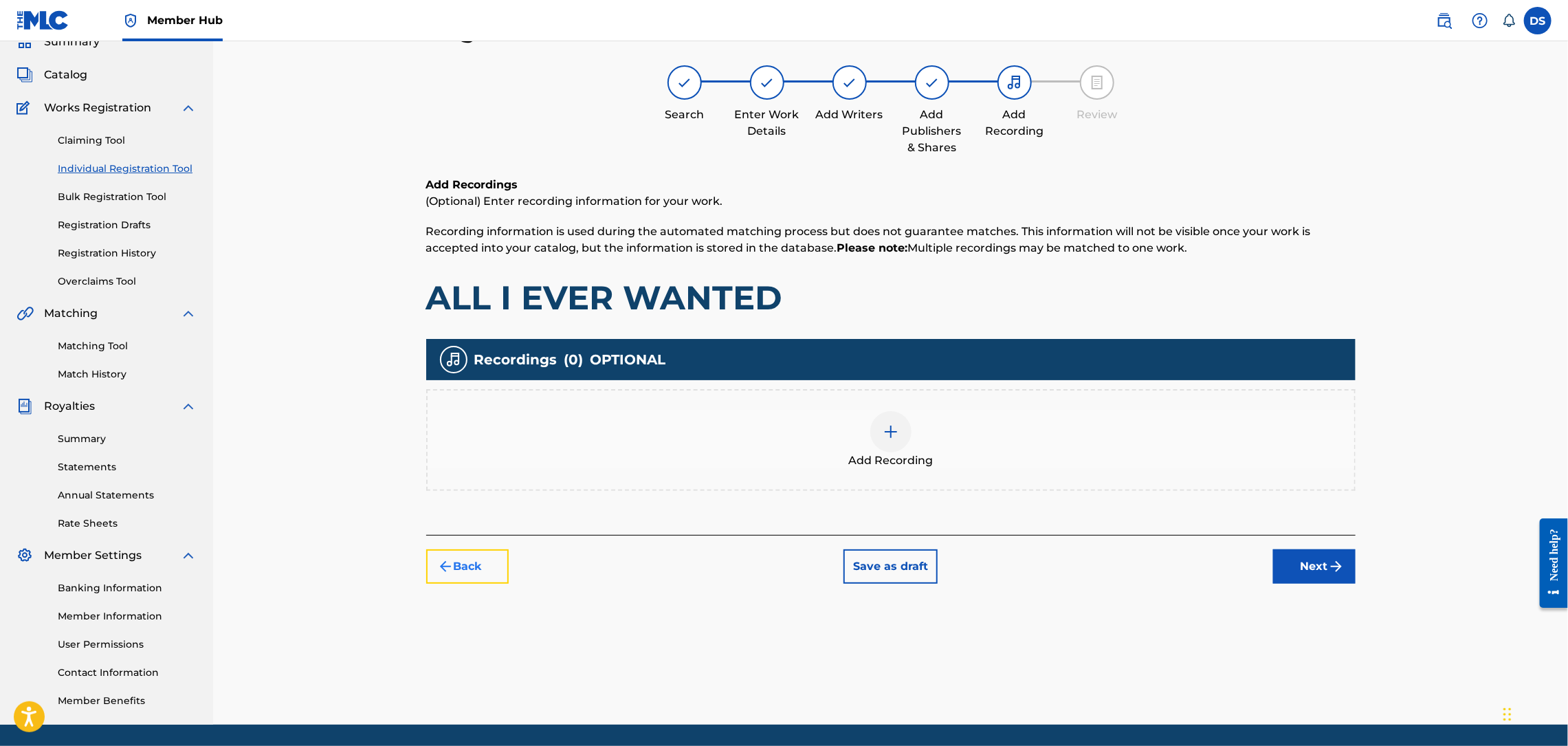
click at [476, 563] on button "Back" at bounding box center [467, 566] width 82 height 34
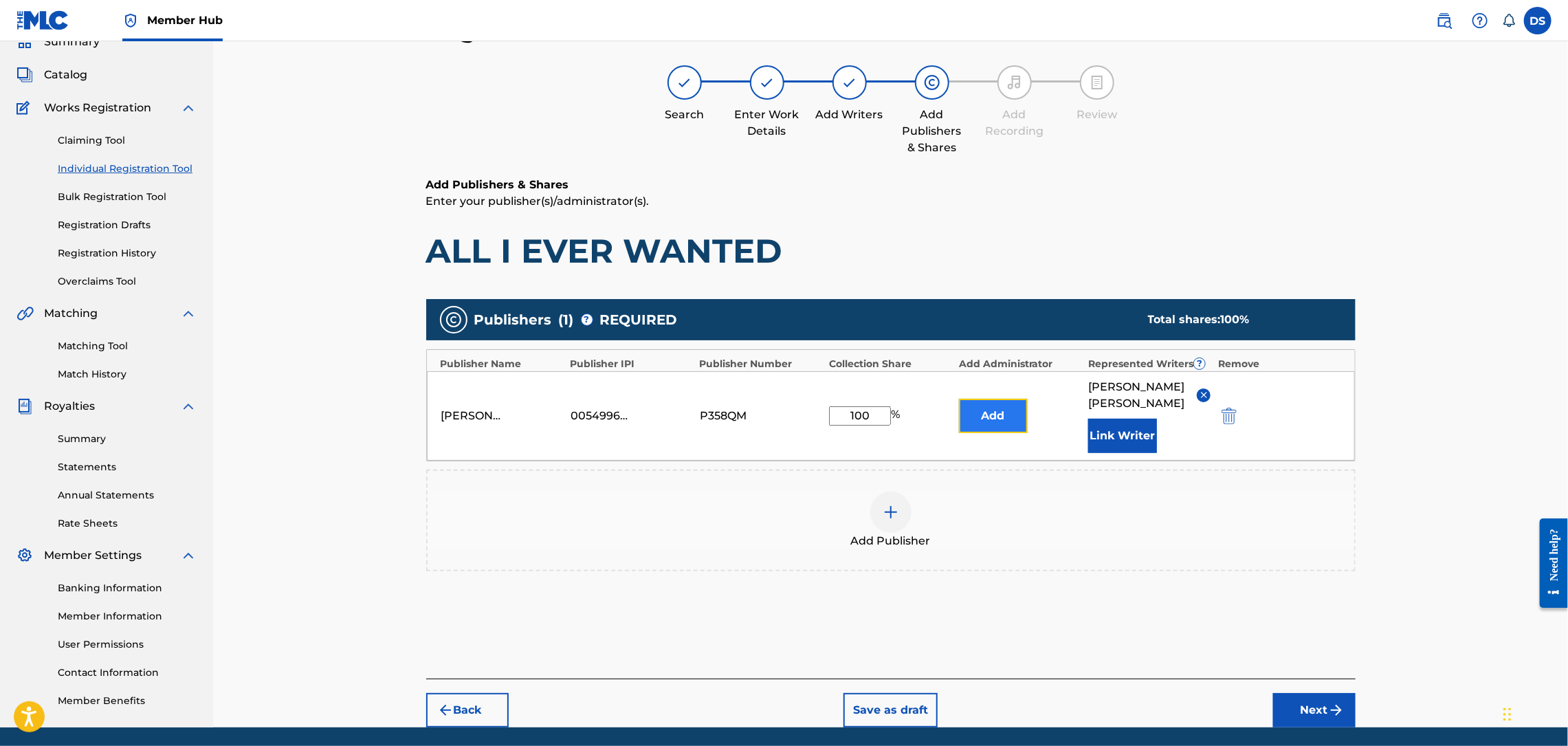
click at [978, 417] on button "Add" at bounding box center [993, 415] width 69 height 34
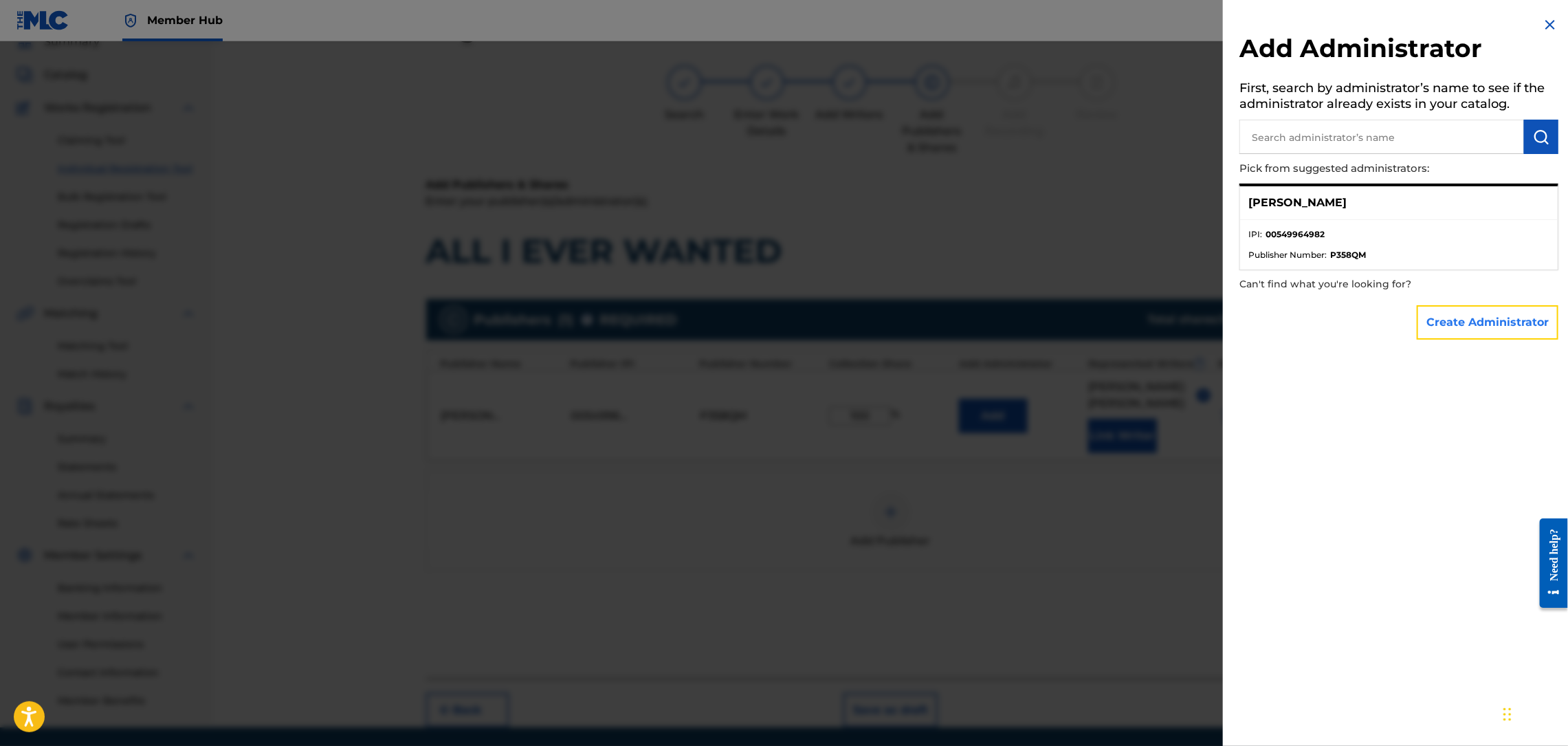
click at [1472, 312] on button "Create Administrator" at bounding box center [1488, 322] width 142 height 34
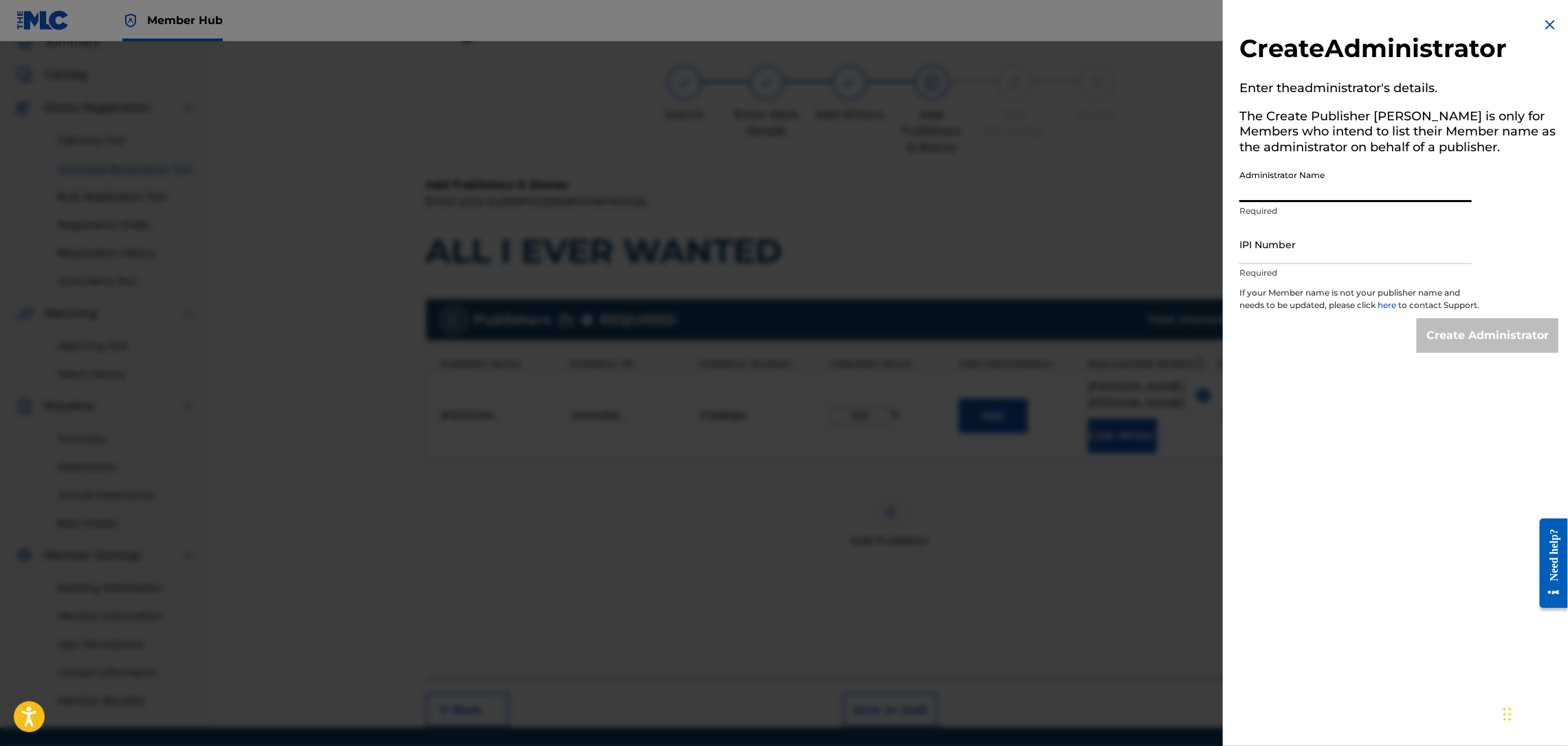
click at [1299, 184] on input "Administrator Name" at bounding box center [1355, 182] width 232 height 39
type input "MONTANADAMAC MUSIC PUBLISHING"
click at [1314, 251] on input "IPI Number" at bounding box center [1355, 245] width 232 height 39
type input "00549964982"
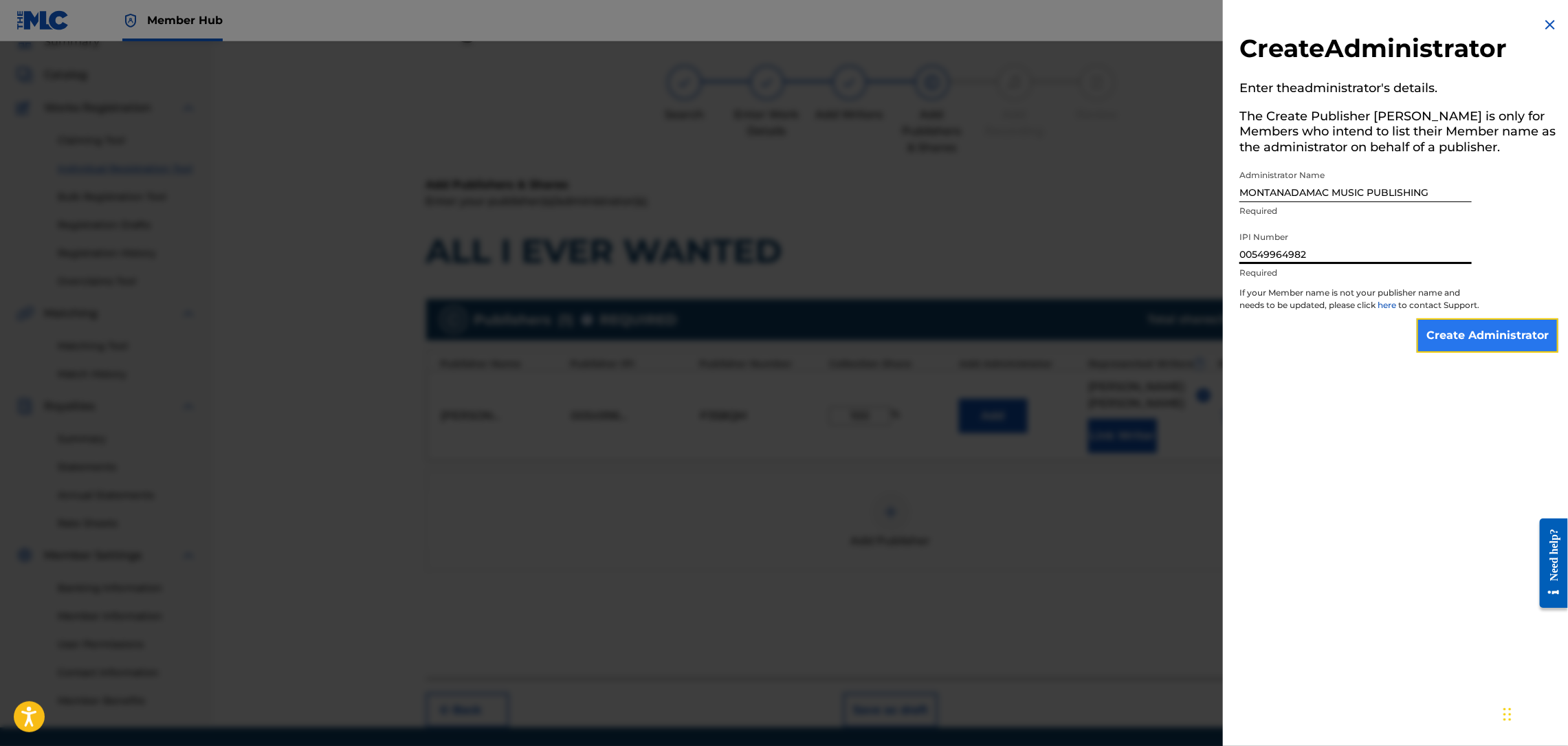
click at [1470, 343] on input "Create Administrator" at bounding box center [1488, 335] width 142 height 34
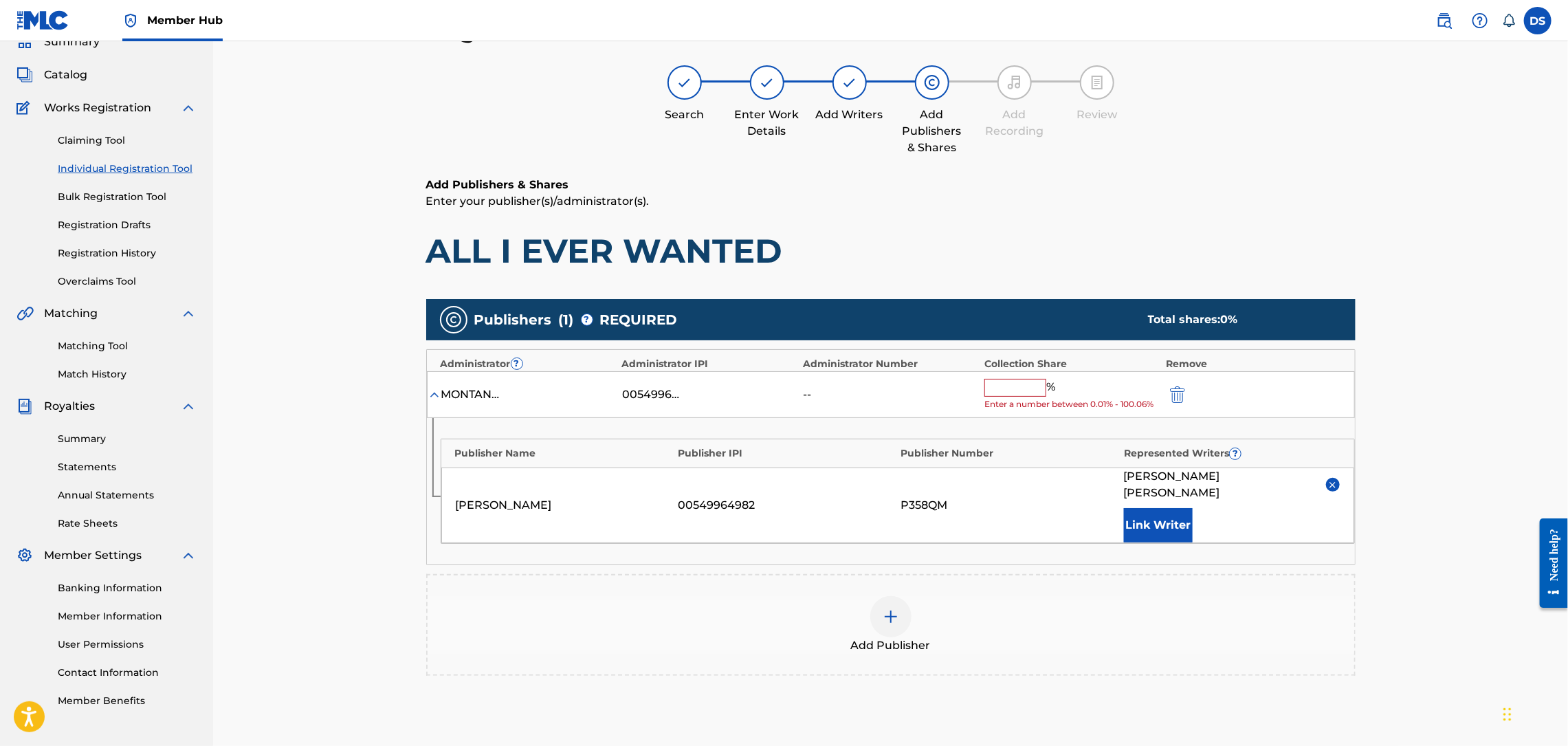
click at [1020, 387] on input "text" at bounding box center [1015, 388] width 62 height 18
type input "100"
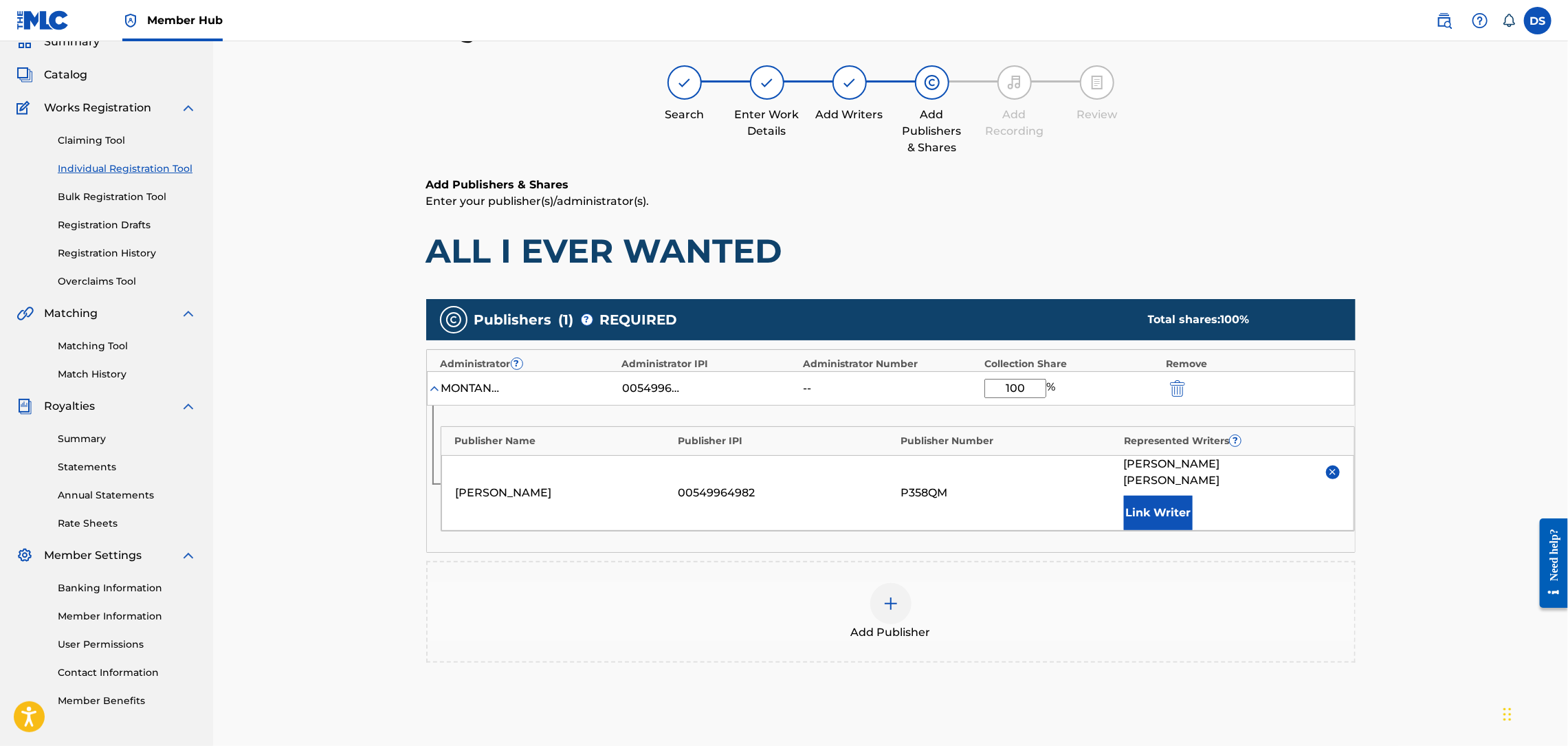
click at [1390, 602] on div "Register Work Search Enter Work Details Add Writers Add Publishers & Shares Add…" at bounding box center [891, 399] width 1355 height 840
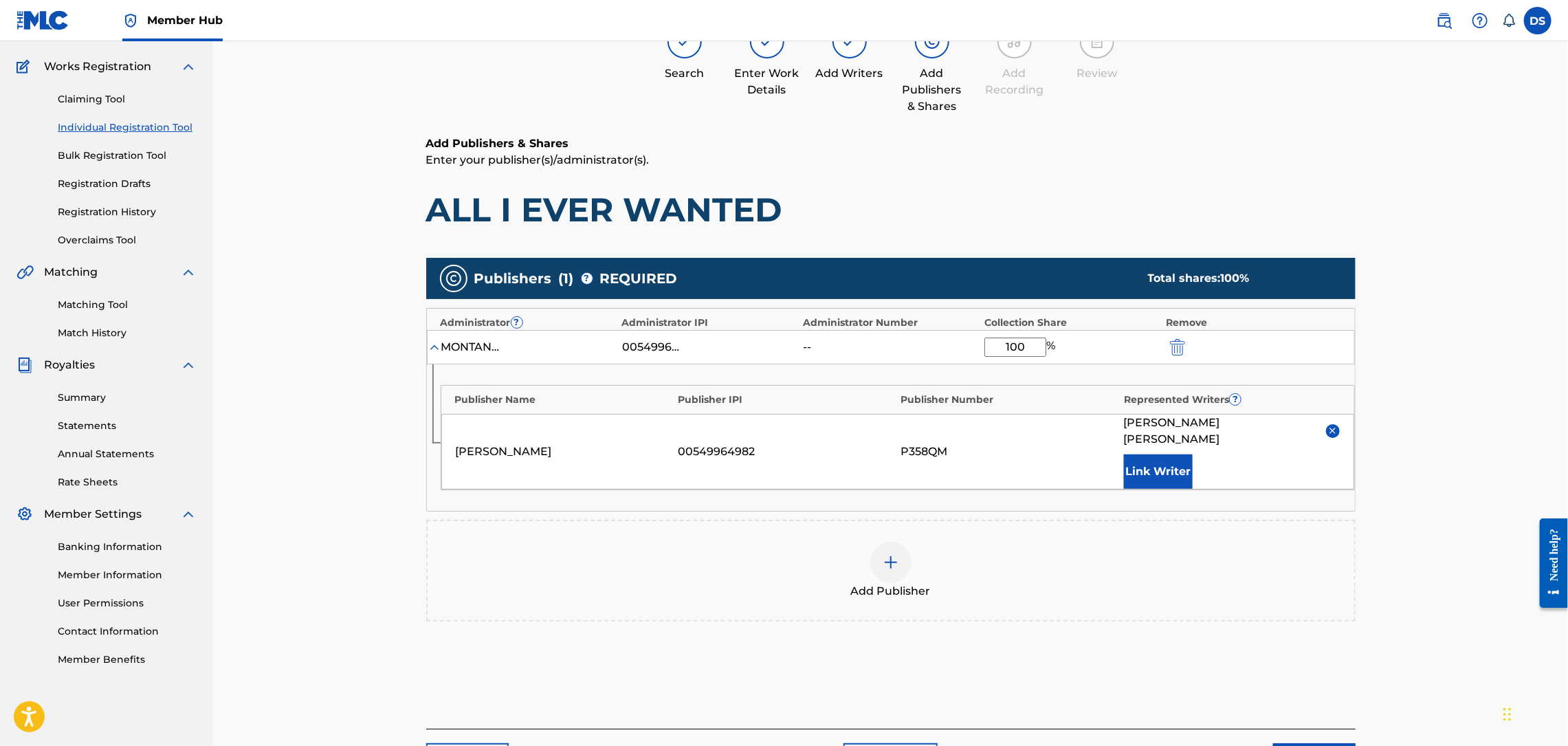
scroll to position [184, 0]
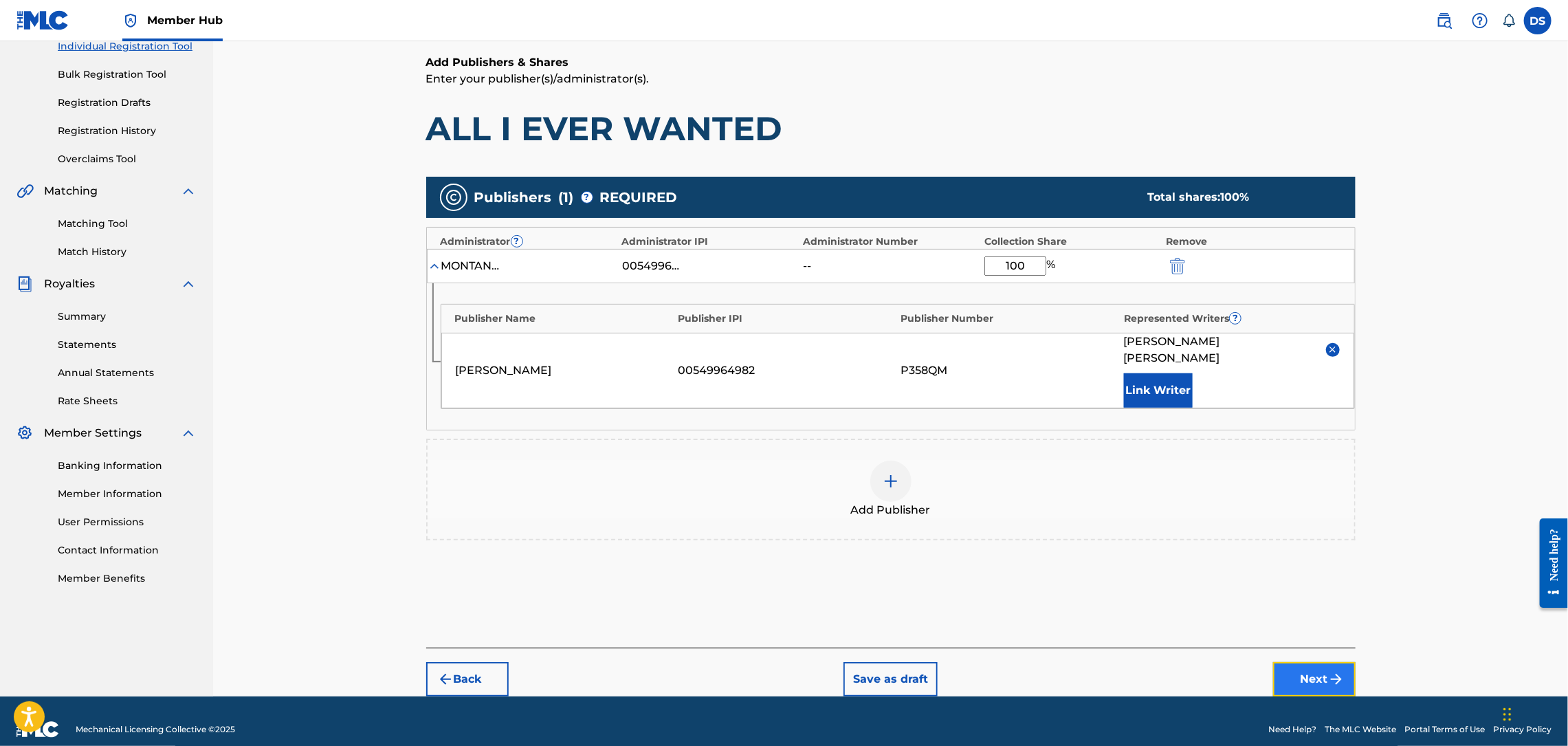
click at [1328, 662] on button "Next" at bounding box center [1314, 678] width 82 height 34
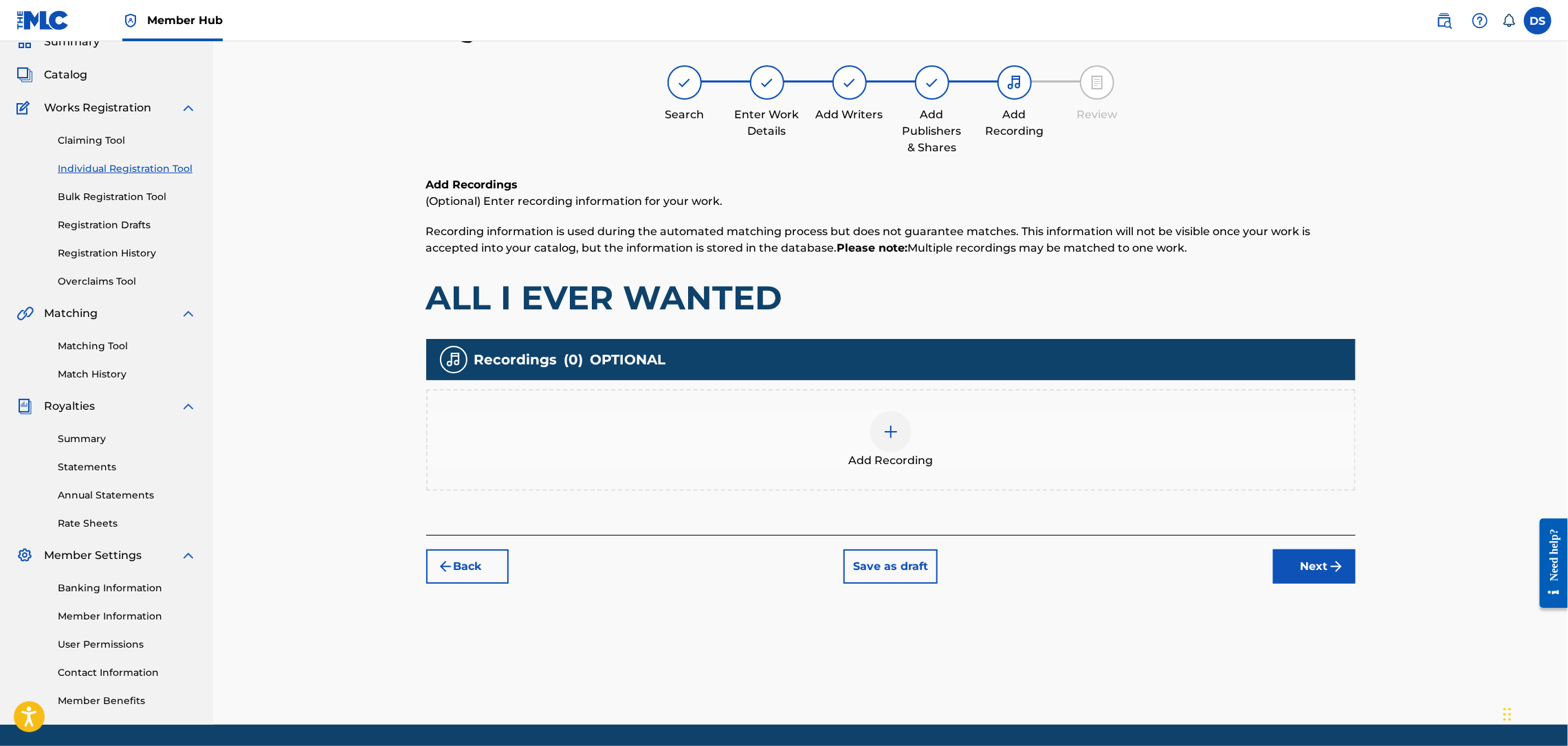
click at [917, 440] on div "Add Recording" at bounding box center [891, 440] width 927 height 58
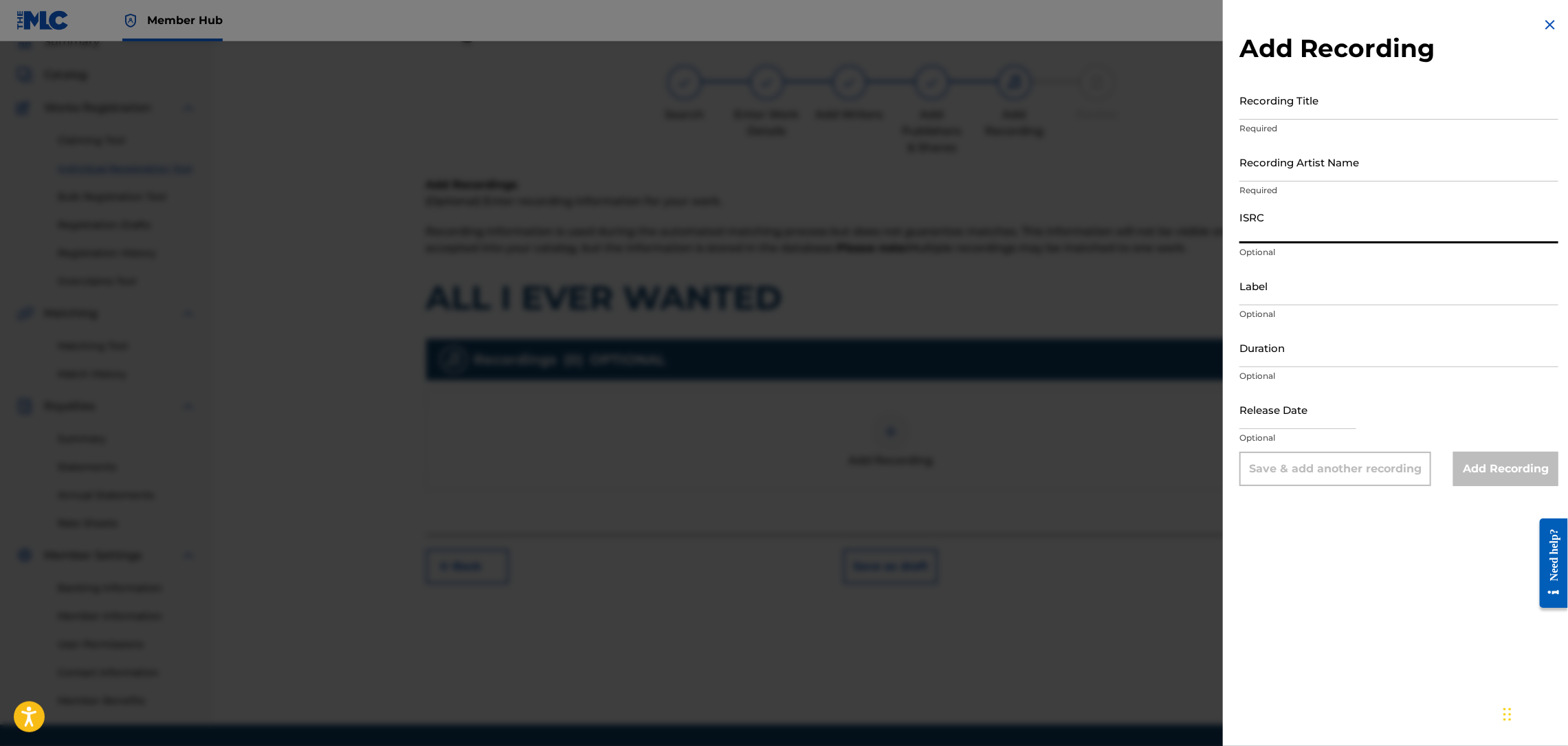
click at [1275, 225] on input "ISRC" at bounding box center [1399, 224] width 319 height 39
paste input "QZL382246809"
type input "QZL382246809"
click at [1268, 109] on input "Recording Title" at bounding box center [1399, 100] width 319 height 39
type input "ALL I EVER WANTED"
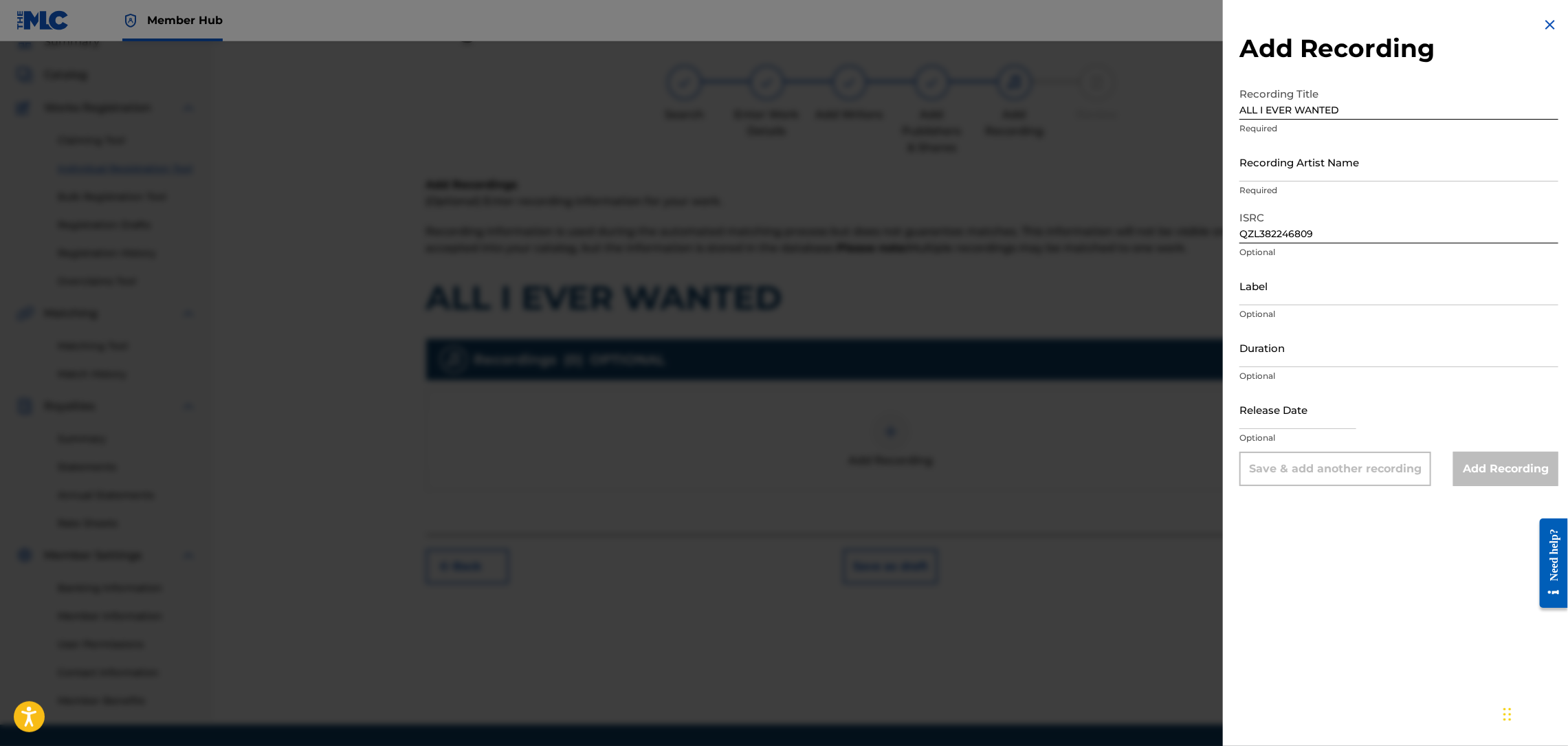
click at [1268, 195] on p "Required" at bounding box center [1399, 190] width 319 height 13
click at [1281, 169] on input "Recording Artist Name" at bounding box center [1399, 162] width 319 height 39
type input "RICH PRICK [PERSON_NAME]"
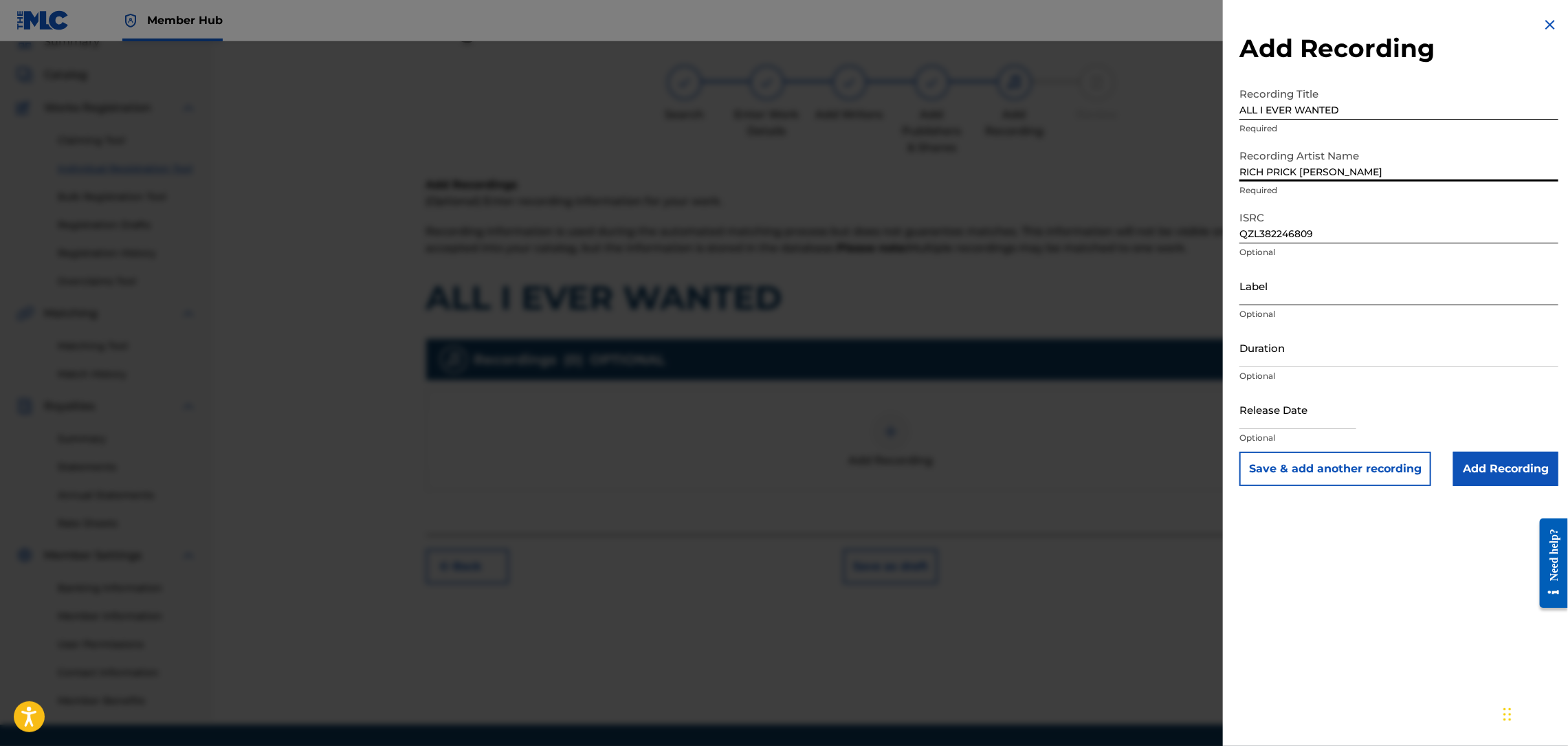
click at [1328, 283] on input "Label" at bounding box center [1399, 286] width 319 height 39
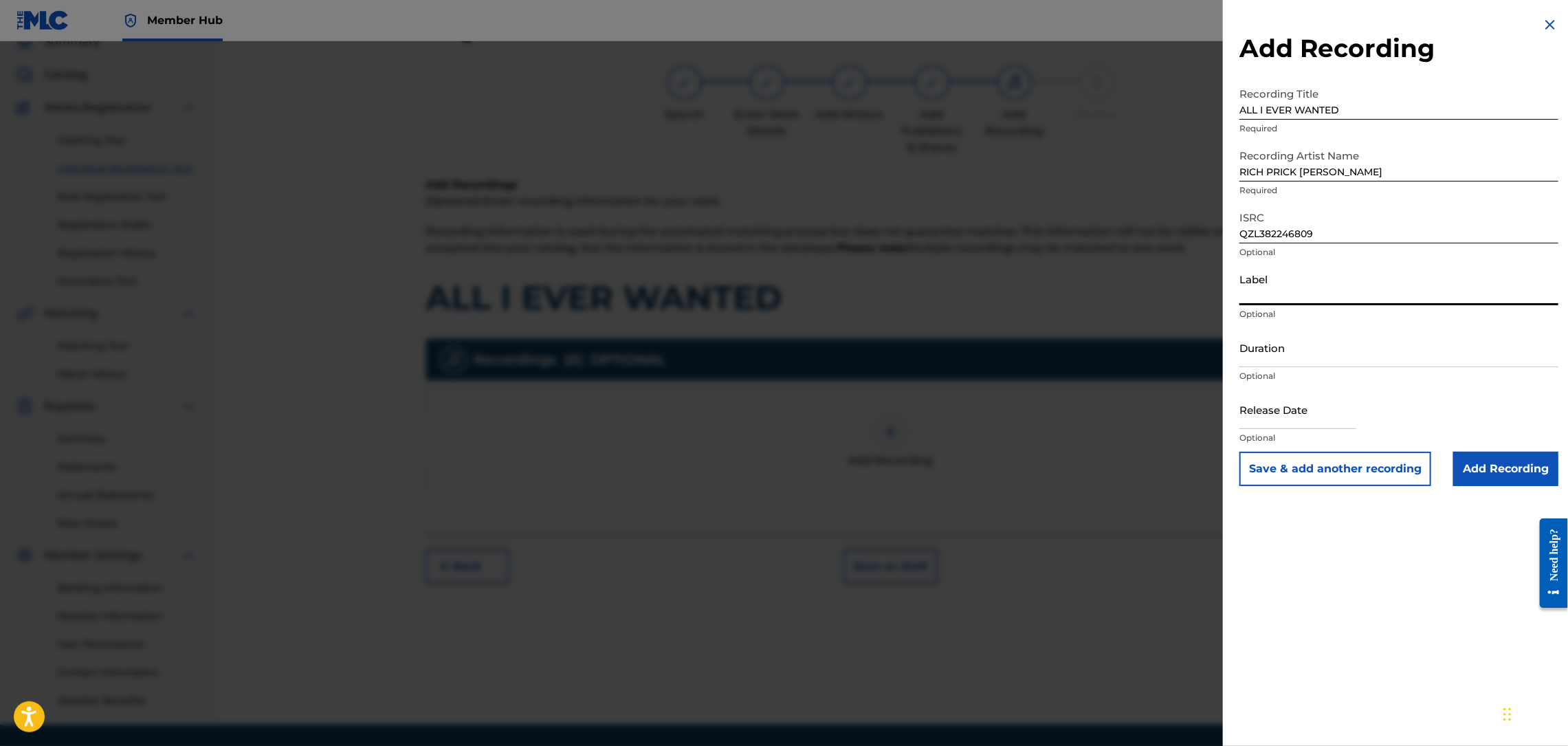
type input "Str8 Cash, No Change"
click at [1499, 470] on input "Add Recording" at bounding box center [1505, 468] width 105 height 34
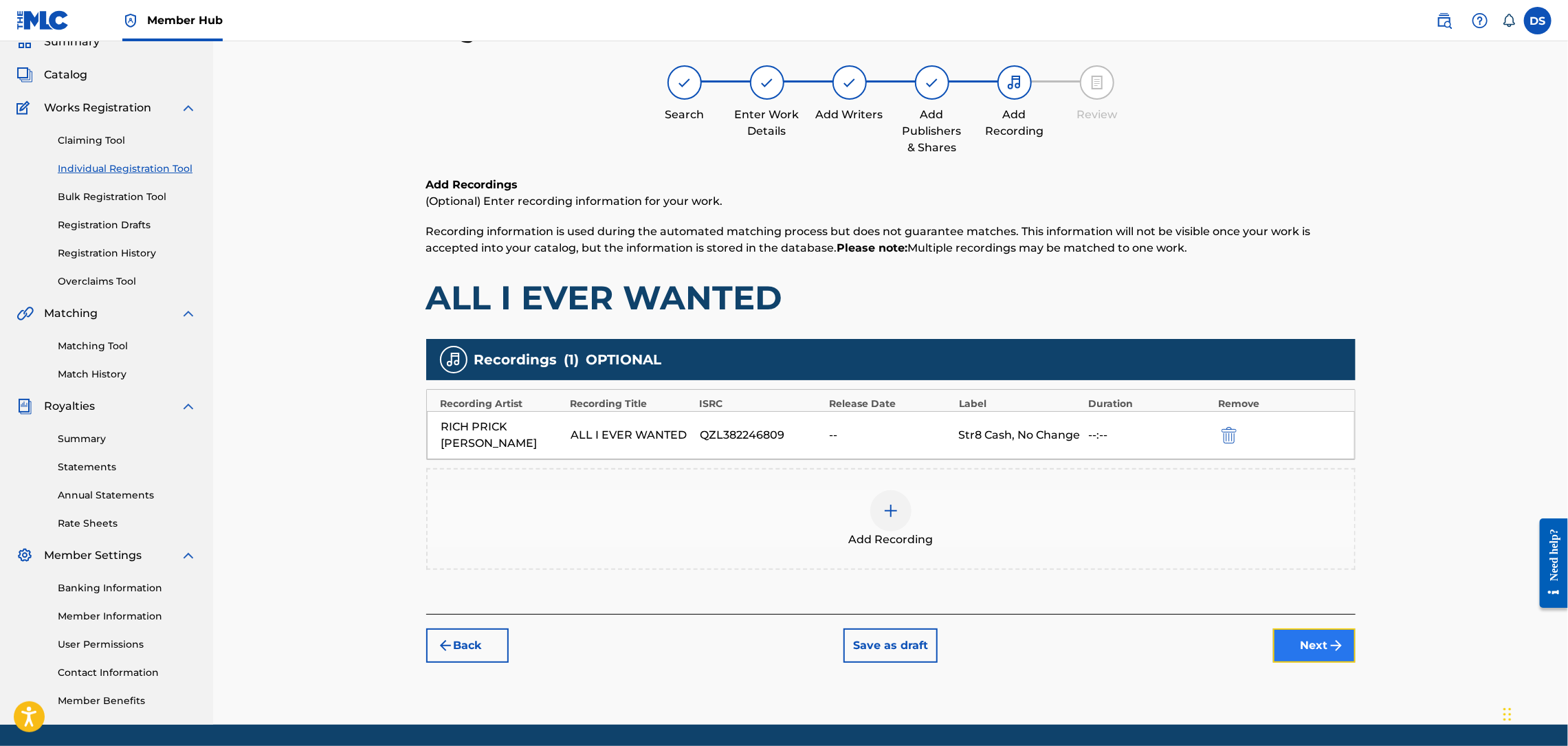
click at [1306, 633] on button "Next" at bounding box center [1314, 645] width 82 height 34
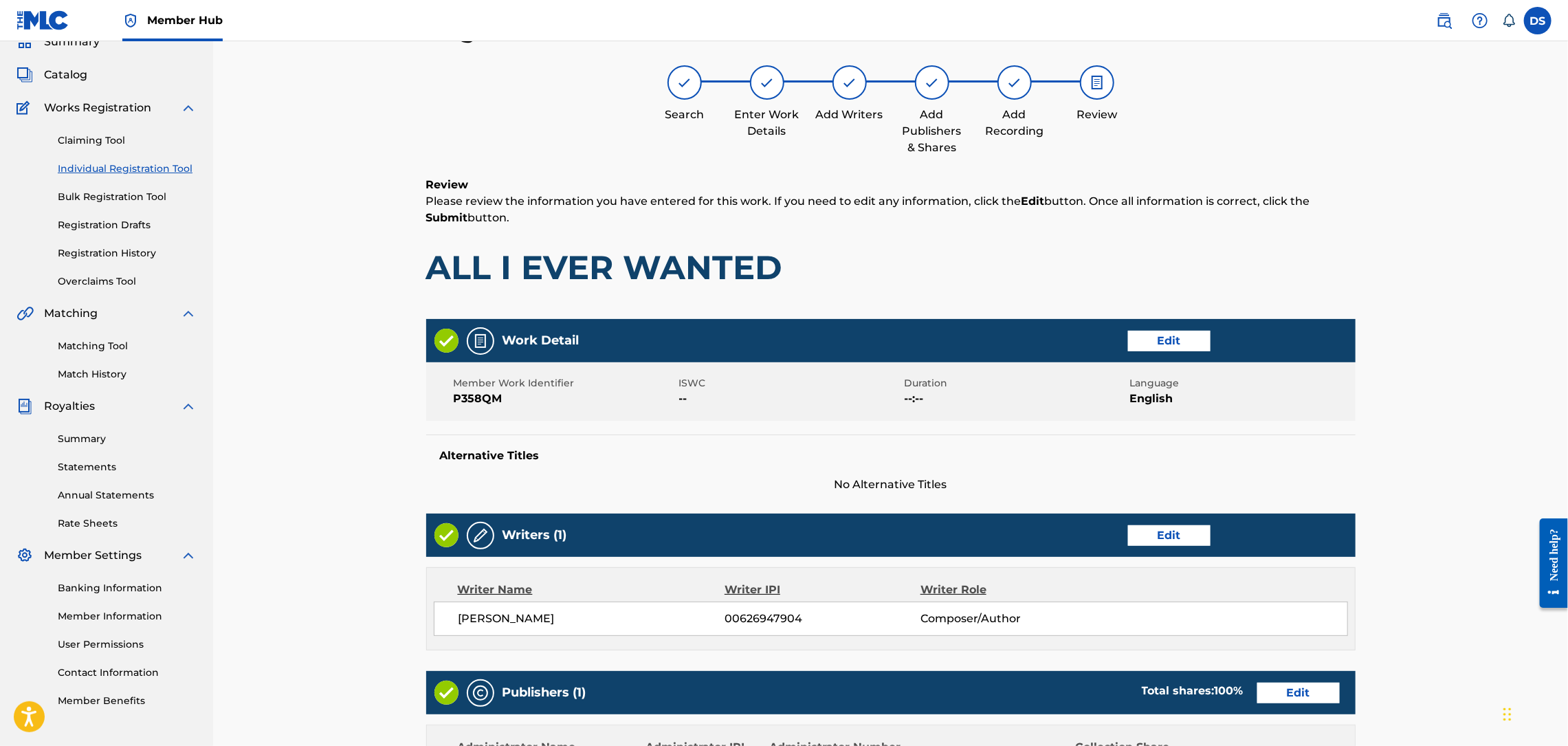
click at [1457, 539] on div "Register Work Search Enter Work Details Add Writers Add Publishers & Shares Add…" at bounding box center [891, 546] width 1355 height 1134
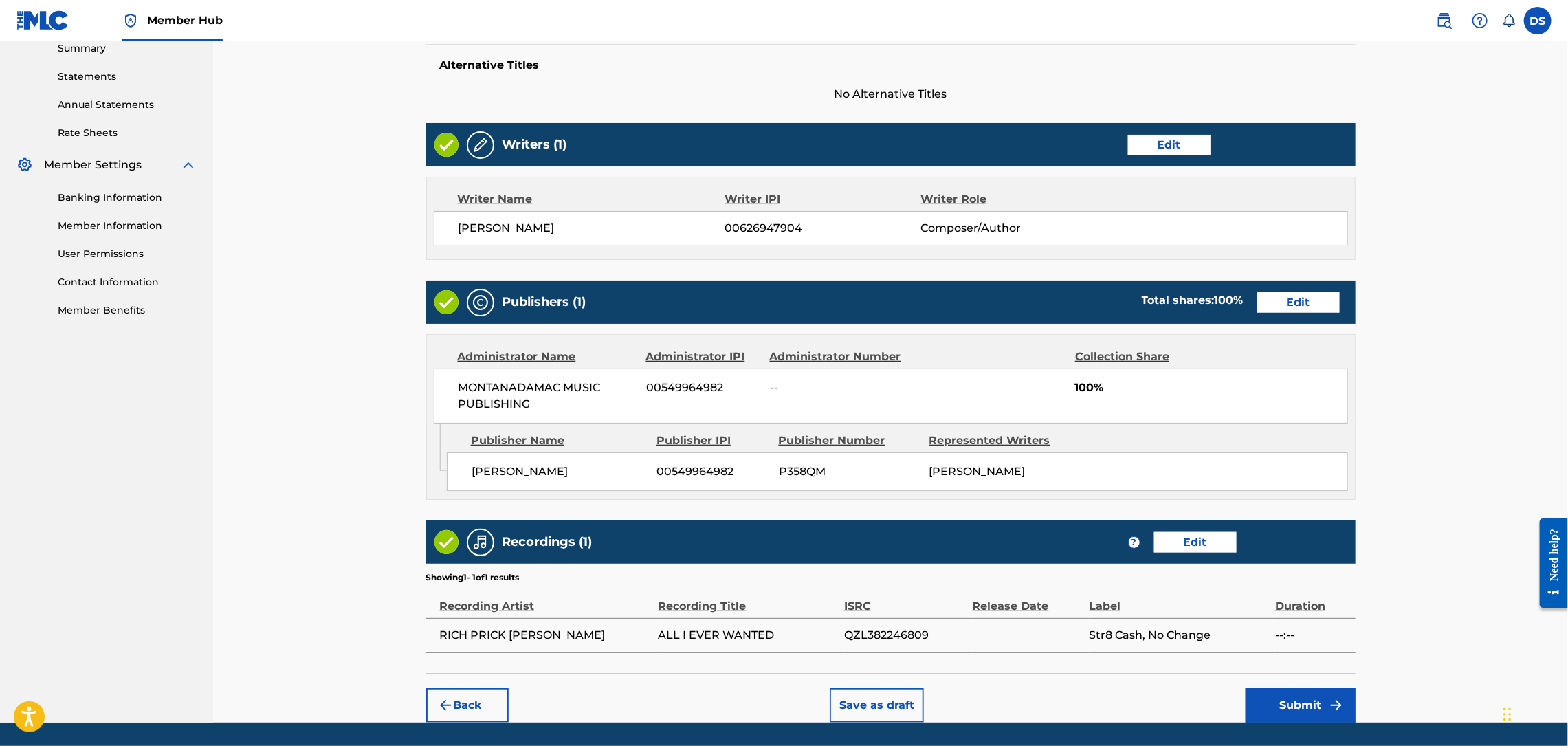
scroll to position [496, 0]
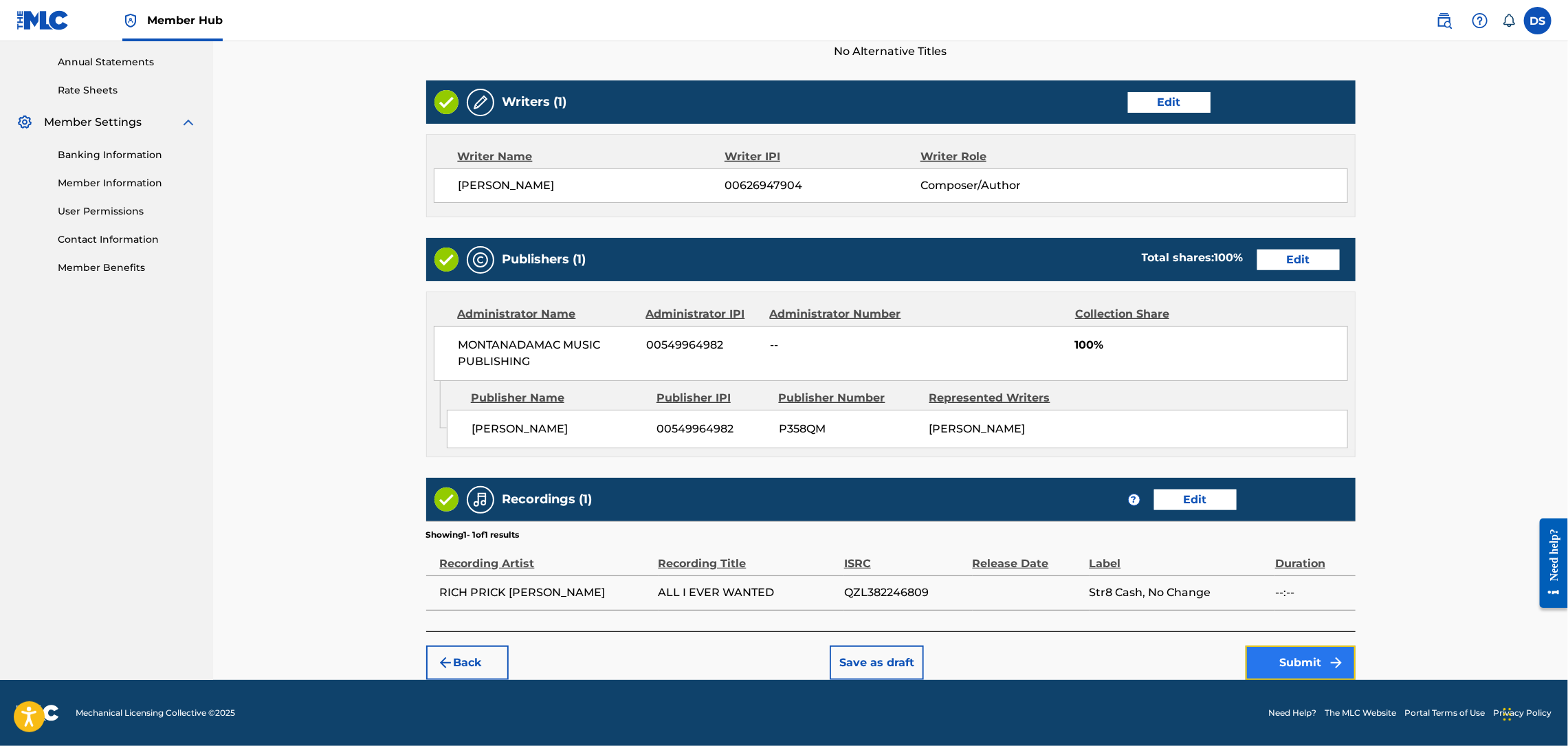
click at [1315, 663] on button "Submit" at bounding box center [1301, 662] width 110 height 34
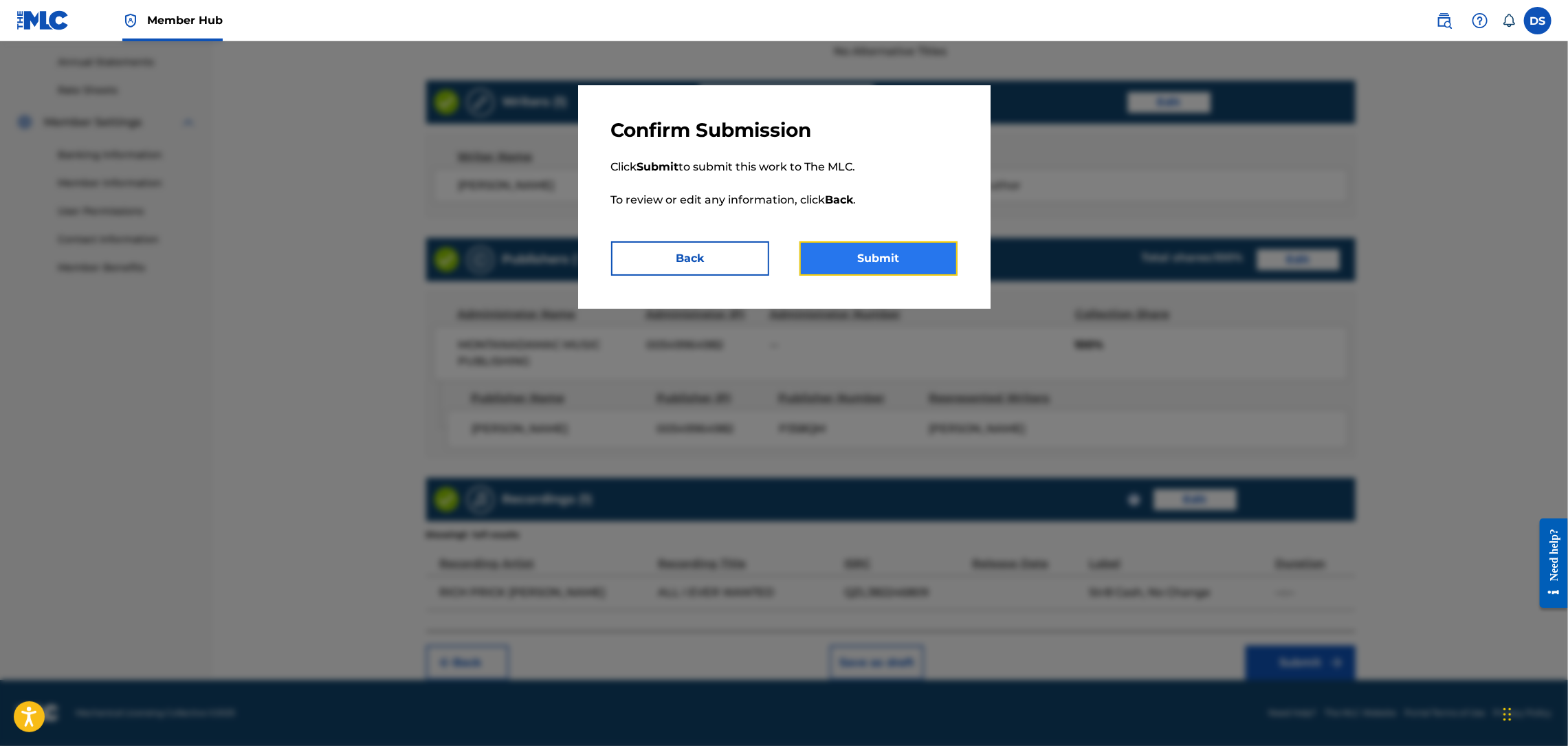
click at [860, 257] on button "Submit" at bounding box center [879, 258] width 159 height 34
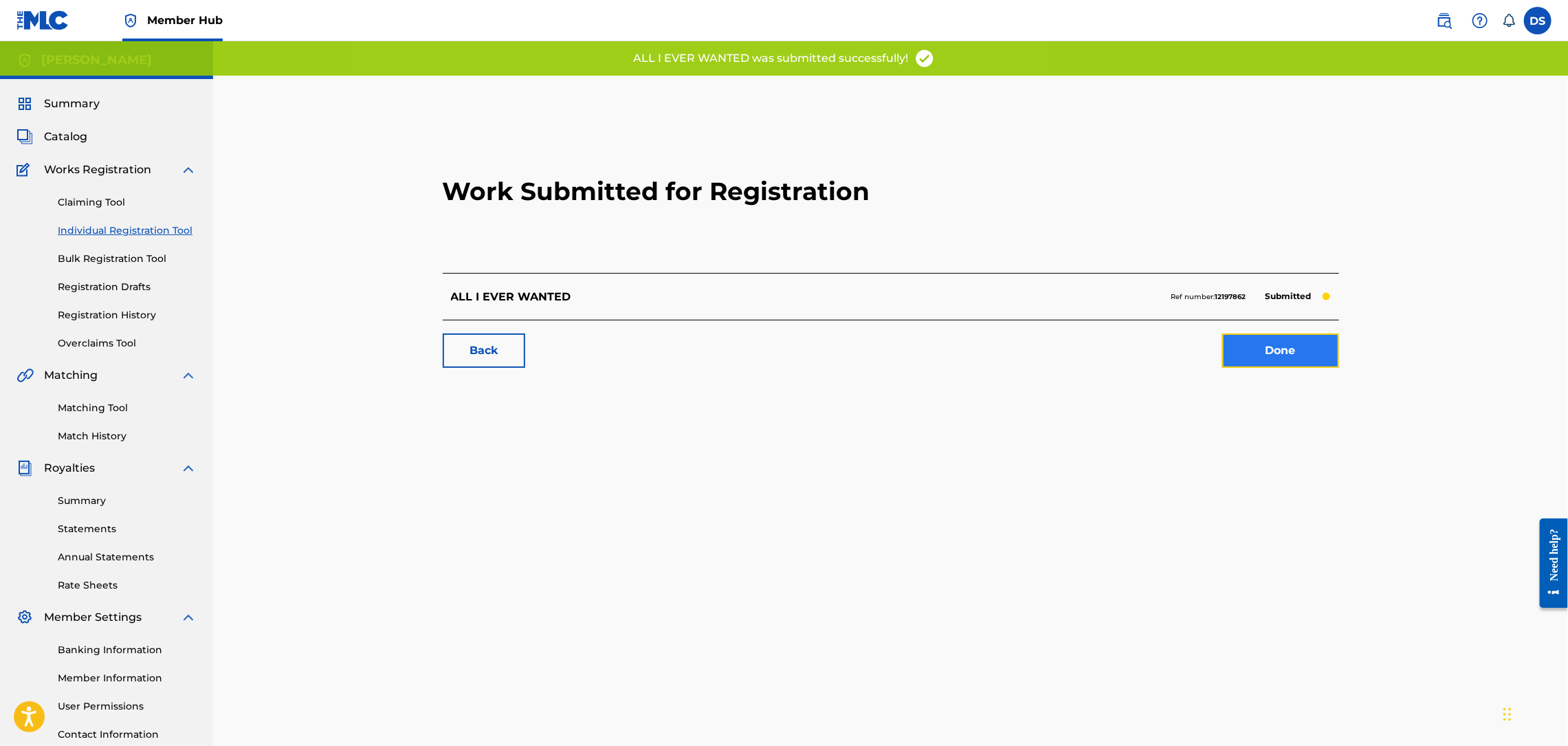
click at [1256, 340] on link "Done" at bounding box center [1280, 350] width 116 height 34
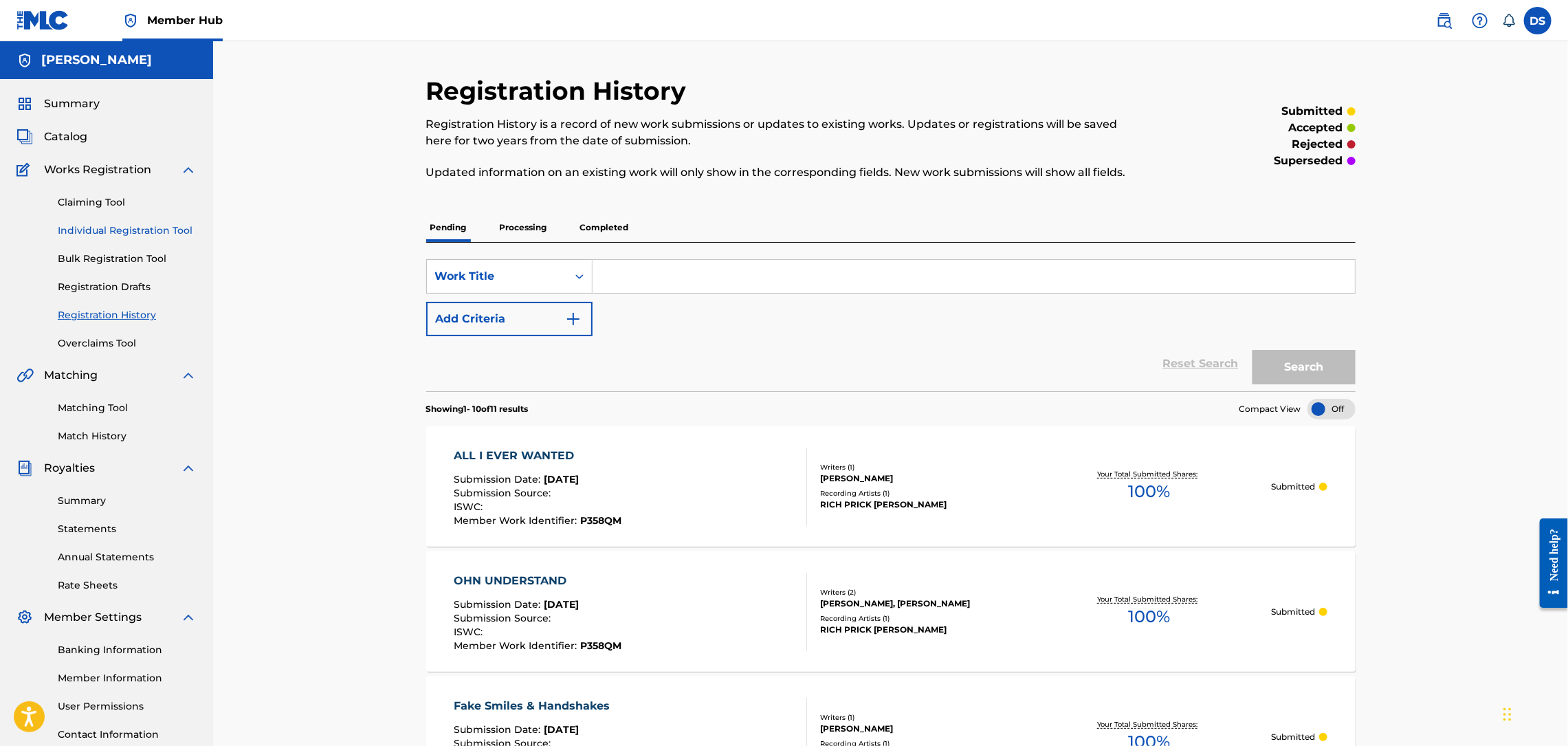
click at [116, 227] on link "Individual Registration Tool" at bounding box center [127, 230] width 139 height 15
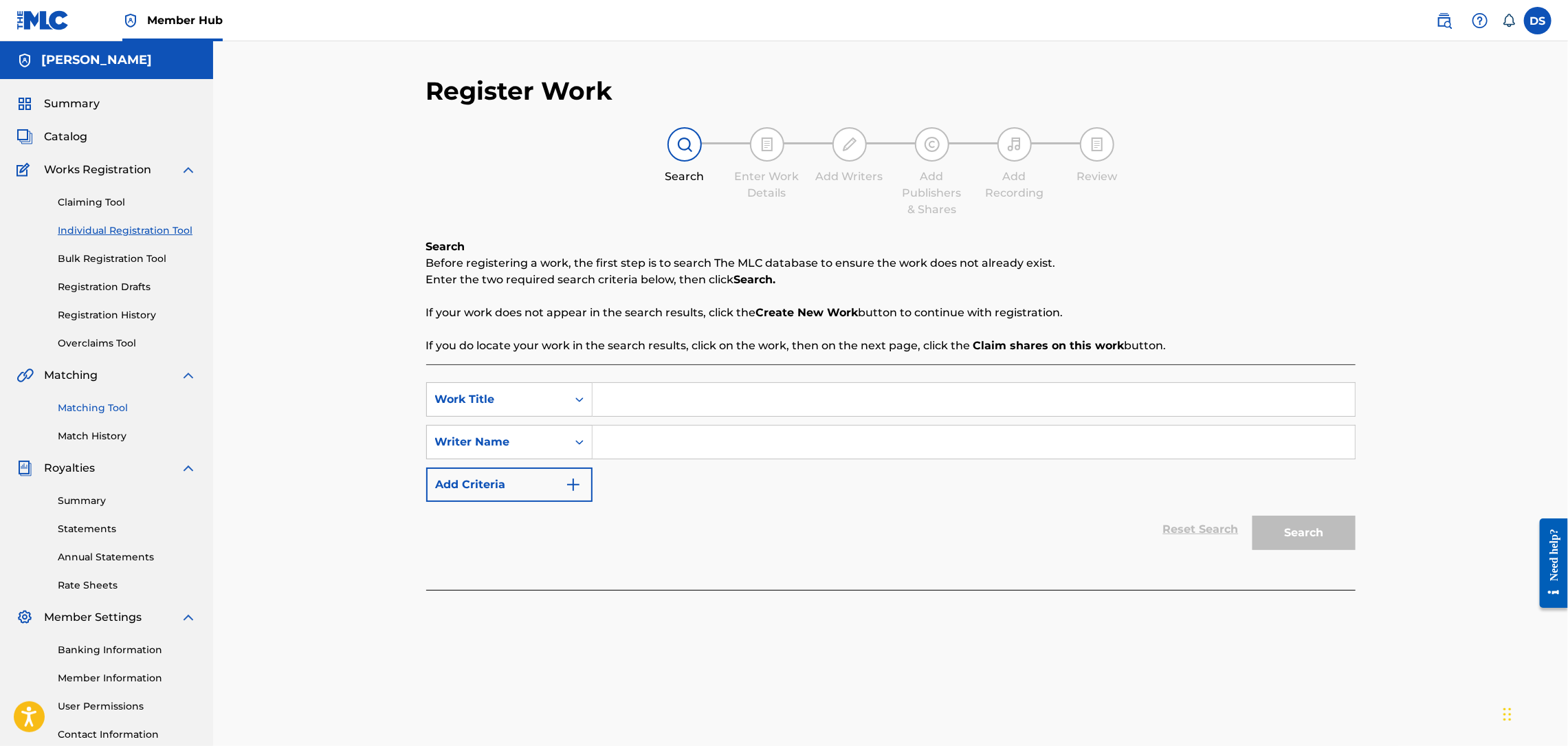
click at [95, 410] on link "Matching Tool" at bounding box center [127, 407] width 139 height 15
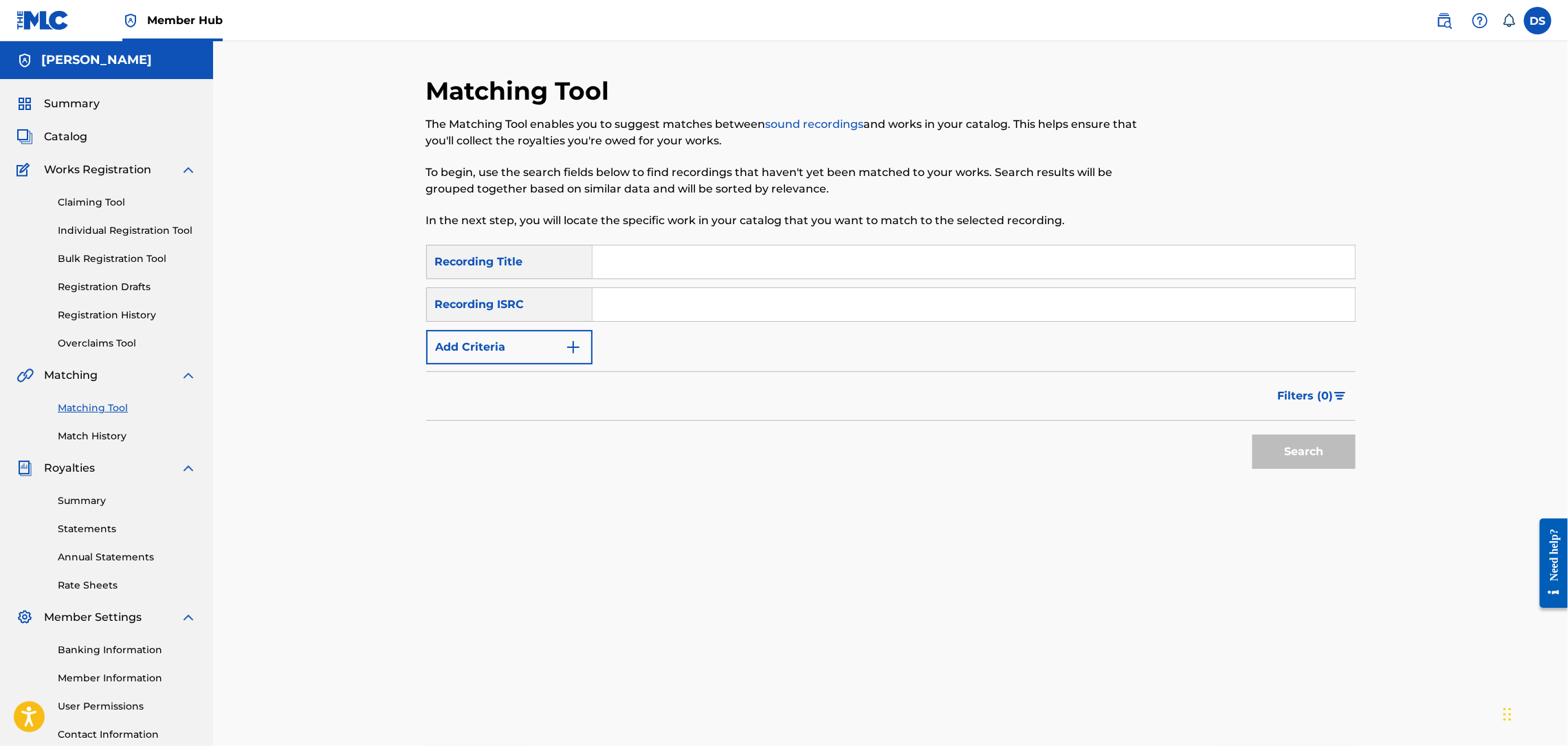
click at [626, 324] on div "SearchWithCriteriaca0ae883-d3cd-4f24-911f-a915c24e1223 Recording Title SearchWi…" at bounding box center [891, 304] width 930 height 119
click at [626, 308] on input "Search Form" at bounding box center [973, 304] width 762 height 33
paste input "QZL382246798"
type input "QZL382246798"
click at [659, 264] on input "Search Form" at bounding box center [973, 262] width 762 height 33
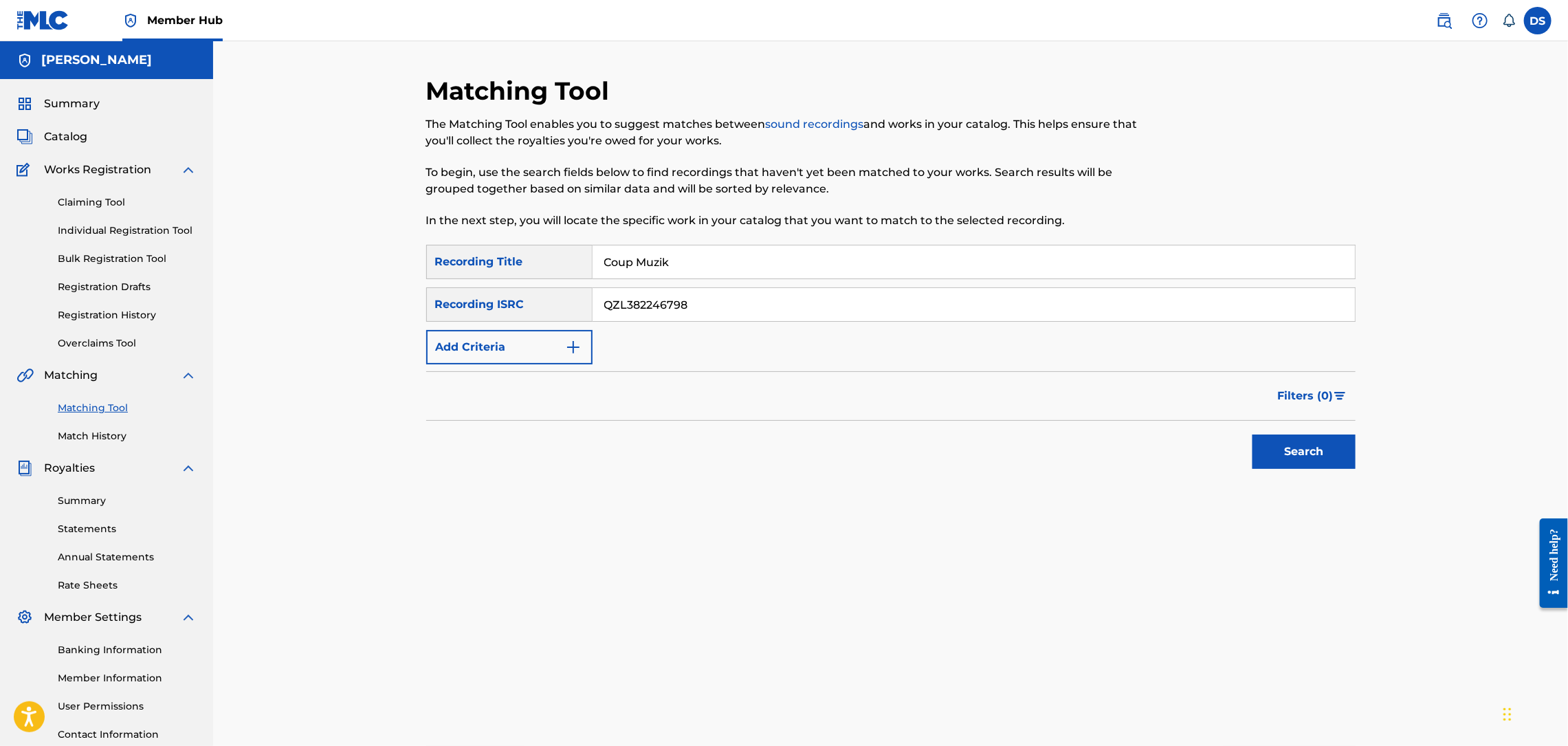
click at [736, 264] on input "Coup Muzik" at bounding box center [973, 262] width 762 height 33
type input "Coup Muzik FREESTYLE"
click at [1265, 449] on button "Search" at bounding box center [1304, 451] width 103 height 34
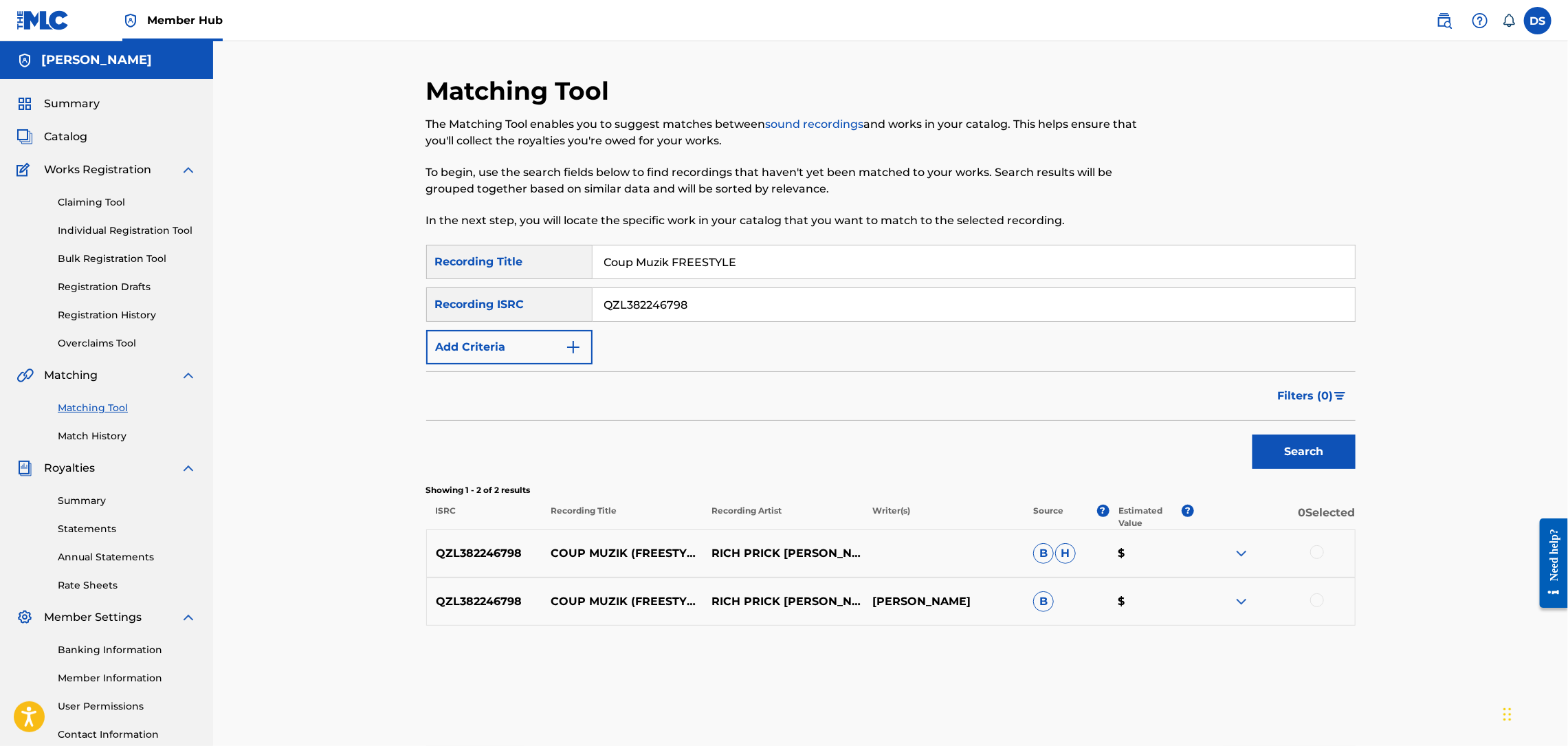
click at [1319, 553] on div at bounding box center [1317, 552] width 14 height 14
click at [1314, 601] on div at bounding box center [1317, 600] width 14 height 14
click at [999, 629] on button "Match 2 Groups" at bounding box center [966, 633] width 152 height 34
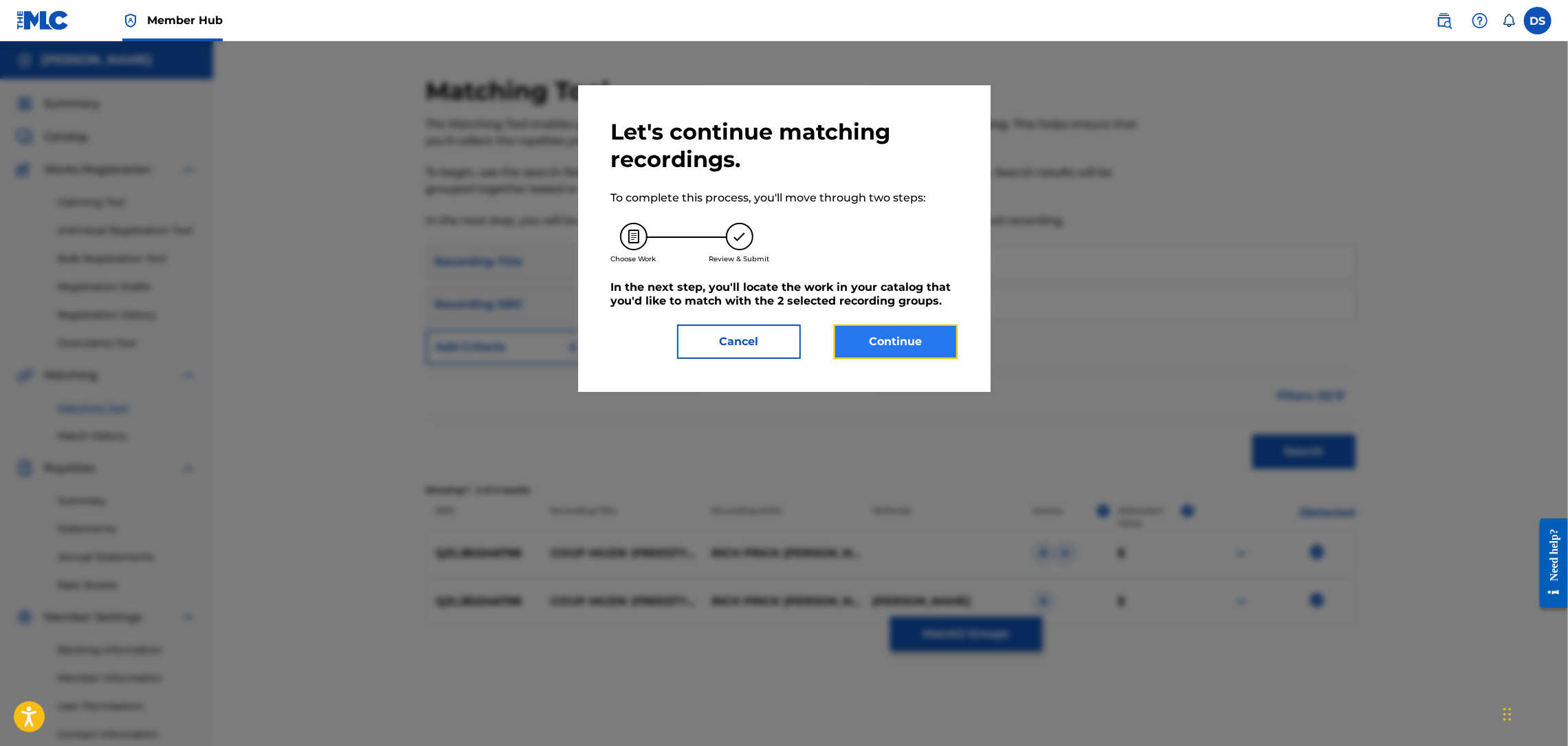
click at [895, 336] on button "Continue" at bounding box center [896, 342] width 123 height 34
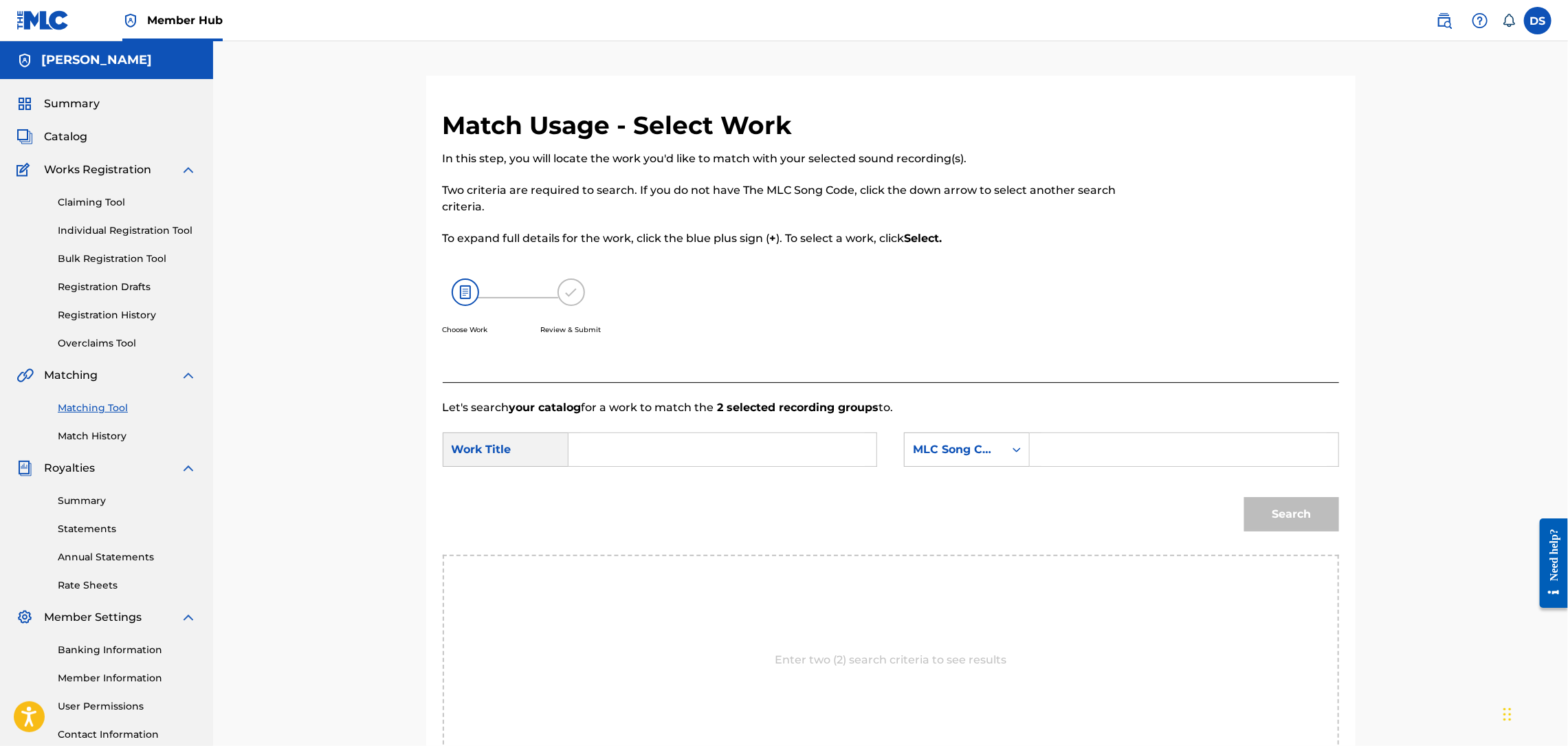
click at [722, 451] on input "Search Form" at bounding box center [722, 449] width 285 height 33
type input "COUP MUZI (FREESTYLE)"
click at [1012, 452] on icon "Search Form" at bounding box center [1017, 449] width 14 height 14
click at [943, 480] on div "Writer Name" at bounding box center [966, 484] width 124 height 34
click at [1038, 454] on div "Search Form" at bounding box center [1183, 449] width 308 height 34
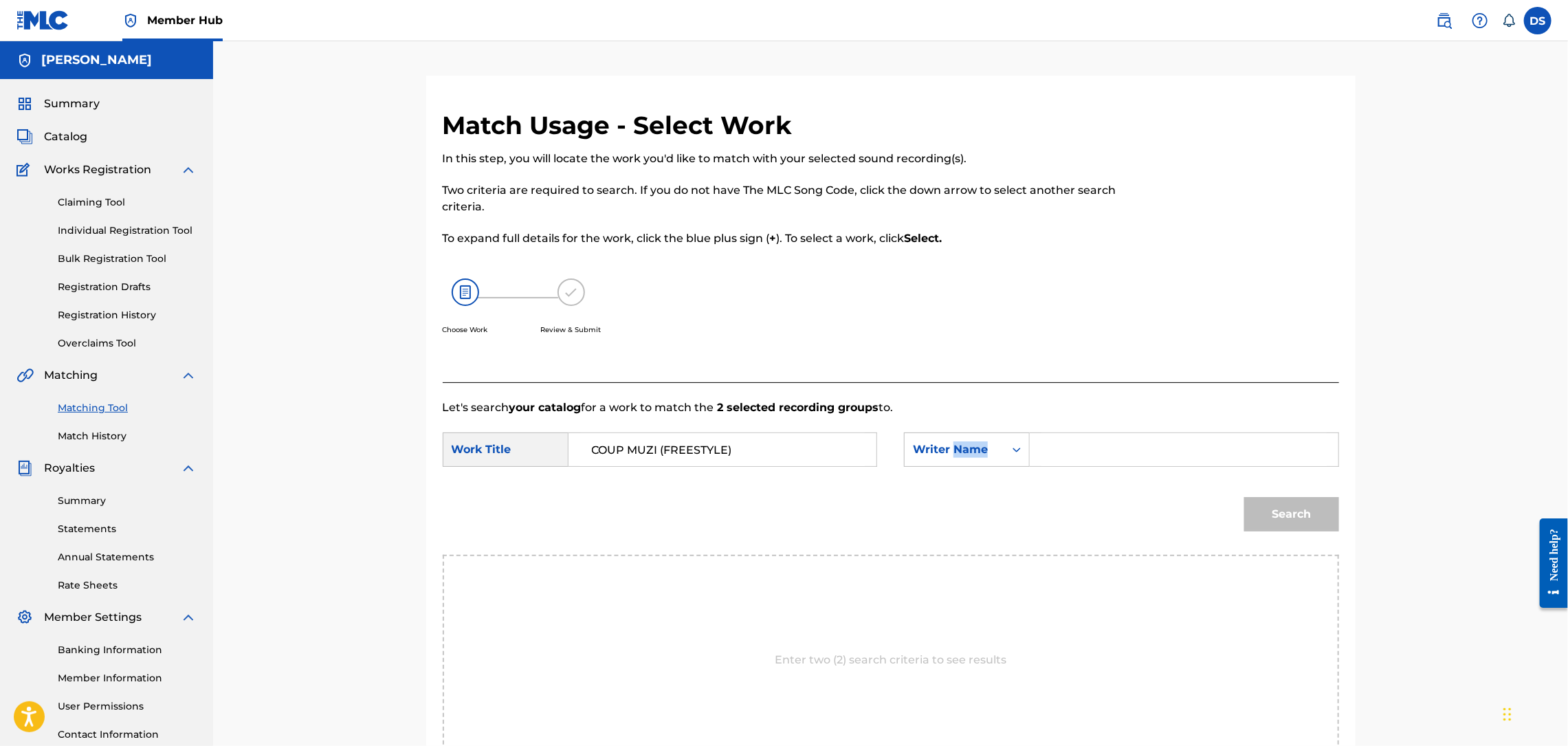
click at [1038, 454] on div "Search Form" at bounding box center [1183, 449] width 308 height 34
click at [1057, 447] on input "Search Form" at bounding box center [1183, 449] width 285 height 33
type input "[PERSON_NAME]"
click at [1268, 514] on button "Search" at bounding box center [1291, 514] width 95 height 34
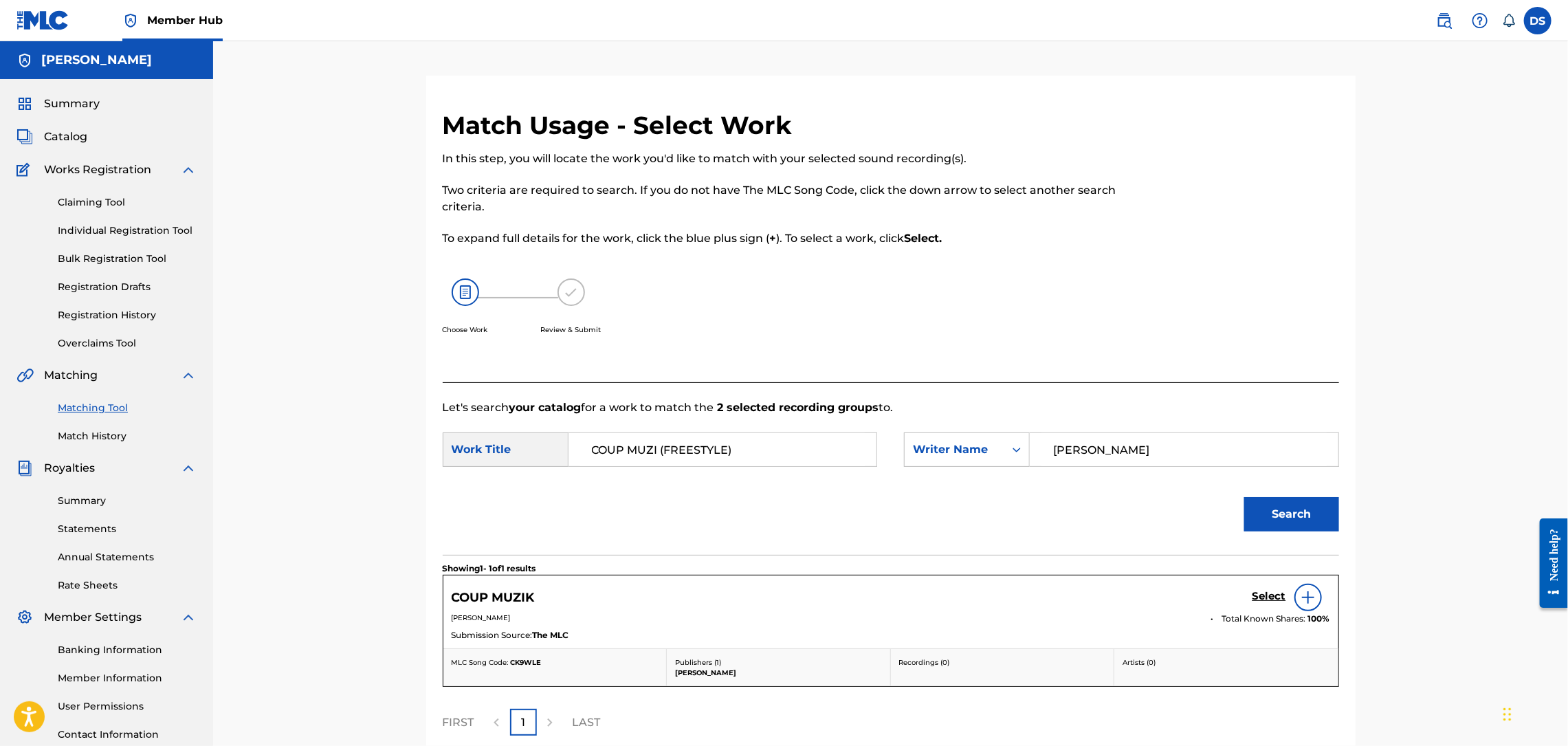
click at [658, 447] on input "COUP MUZI (FREESTYLE)" at bounding box center [722, 449] width 285 height 33
type input "COUP MUZIK (FREESTYLE)"
click at [93, 405] on link "Matching Tool" at bounding box center [127, 407] width 139 height 15
click at [97, 405] on link "Matching Tool" at bounding box center [127, 407] width 139 height 15
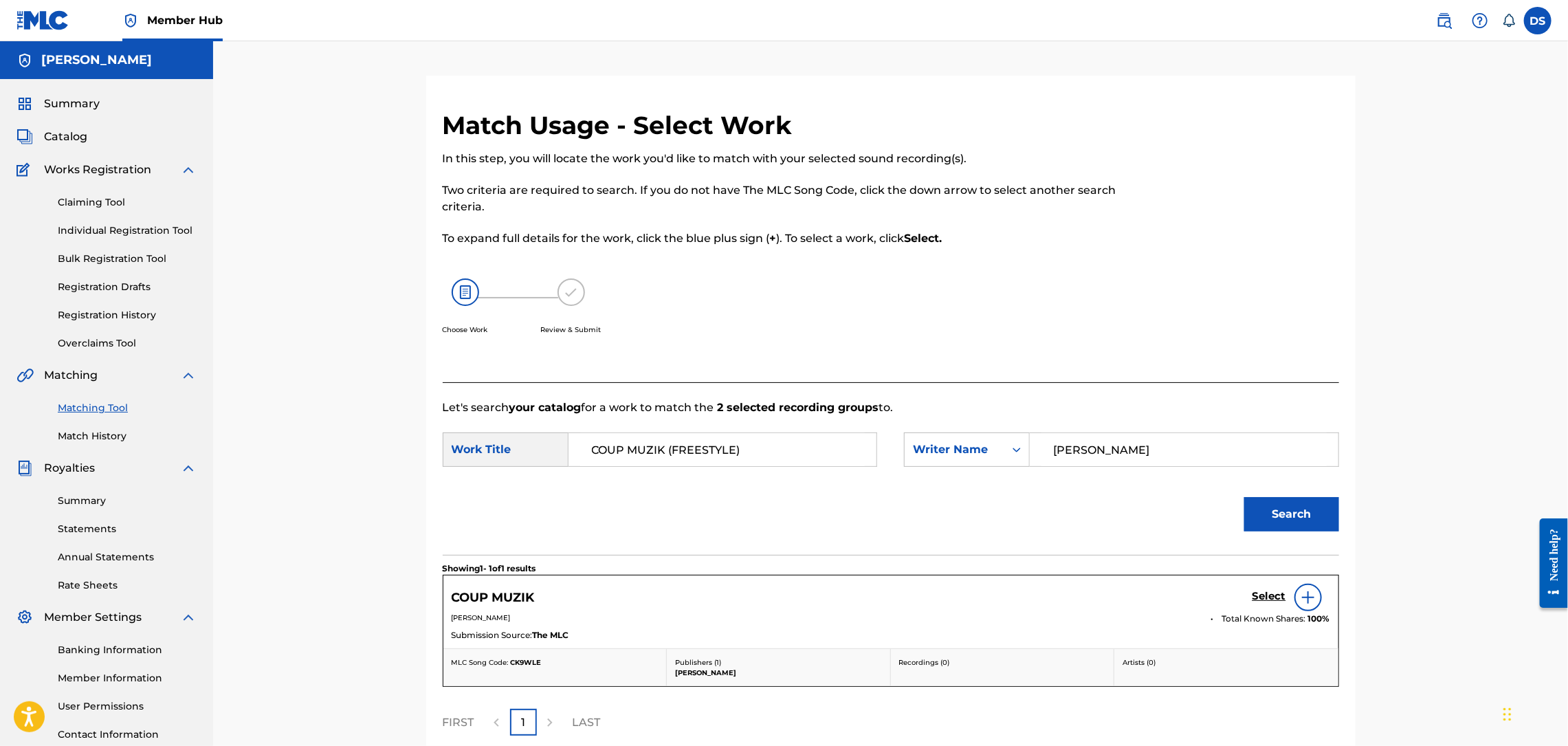
click at [97, 405] on link "Matching Tool" at bounding box center [127, 407] width 139 height 15
click at [54, 141] on span "Catalog" at bounding box center [66, 136] width 43 height 17
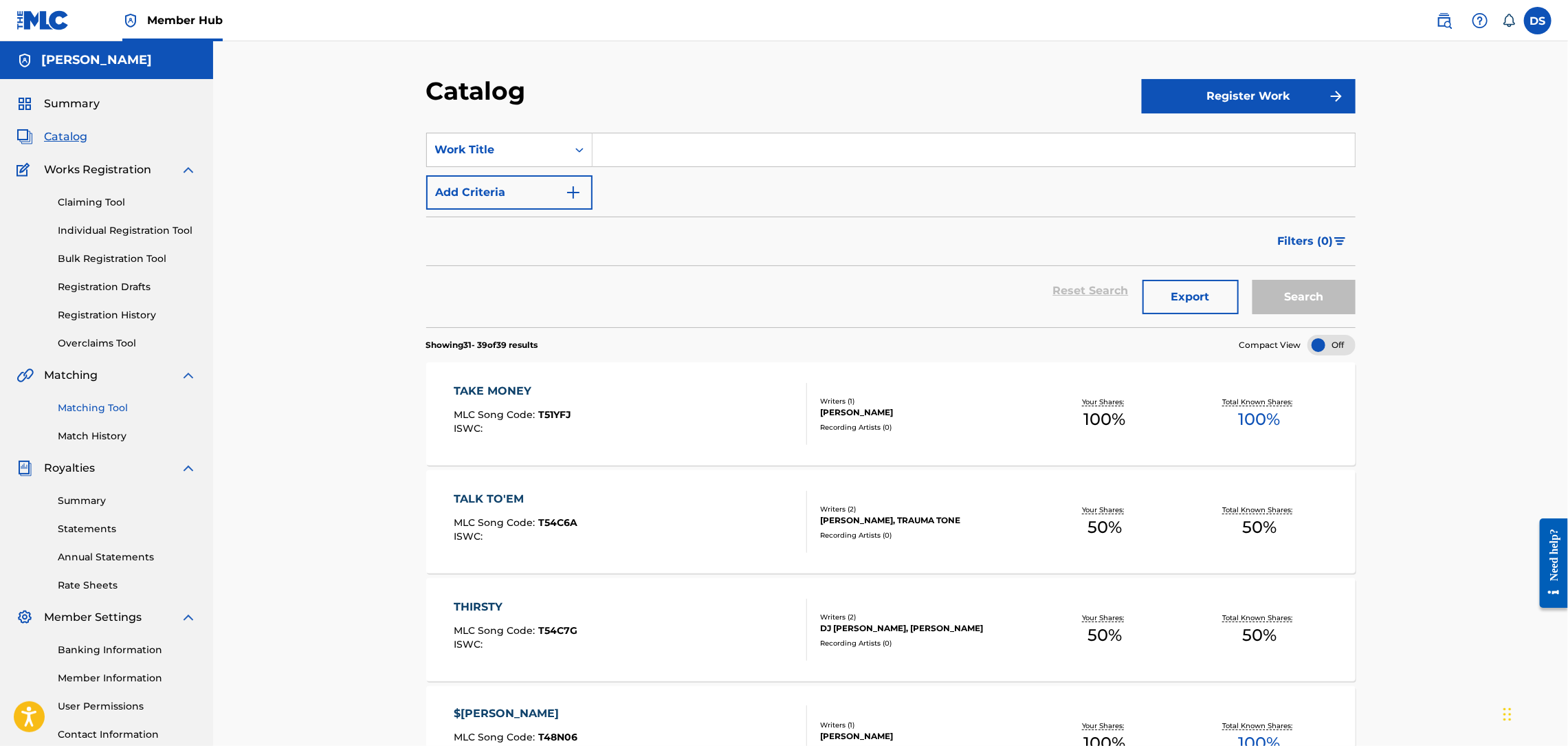
click at [84, 413] on link "Matching Tool" at bounding box center [127, 407] width 139 height 15
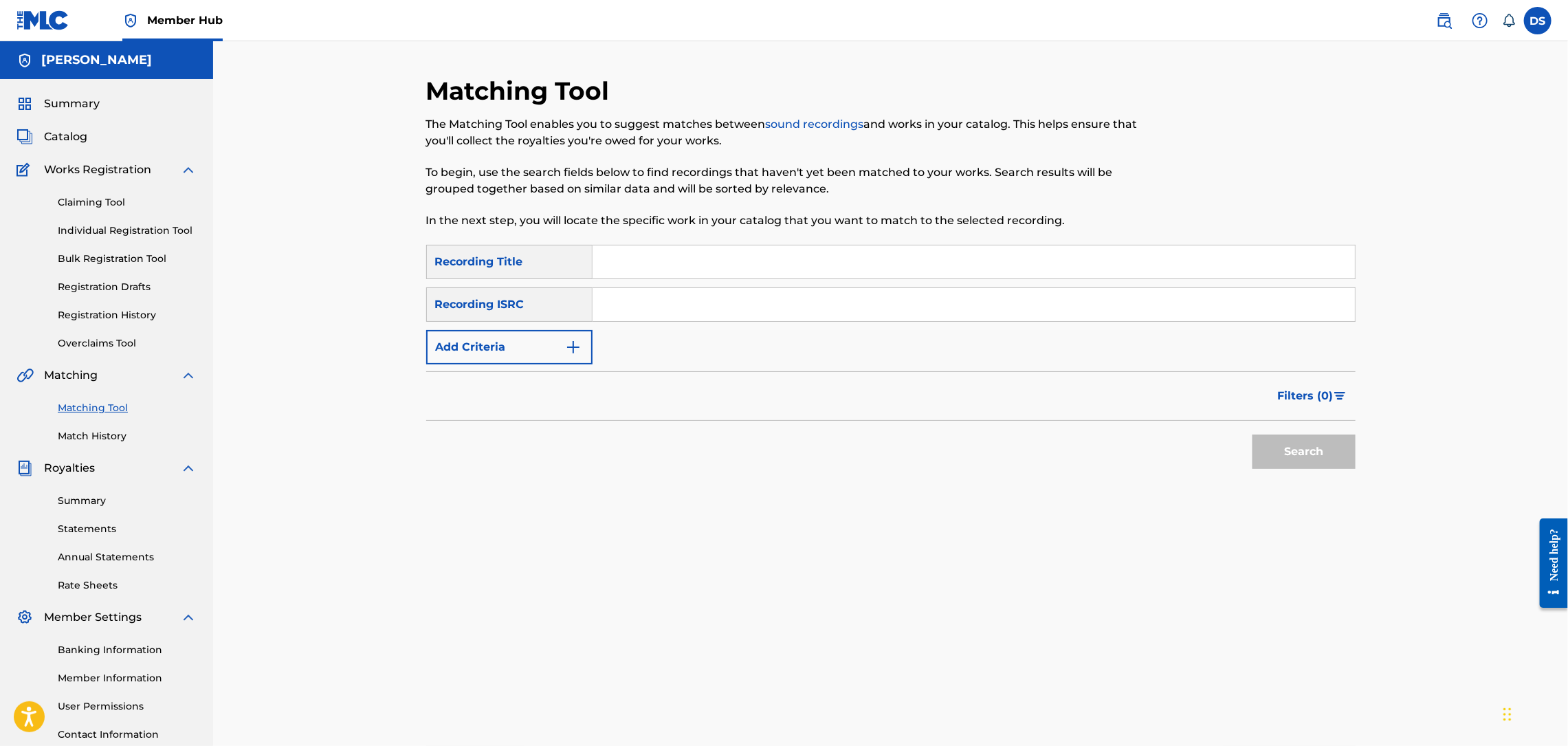
click at [626, 250] on input "Search Form" at bounding box center [973, 262] width 762 height 33
click at [632, 314] on input "Search Form" at bounding box center [973, 304] width 762 height 33
paste input "[URL][DOMAIN_NAME]"
type input "[URL][DOMAIN_NAME]"
drag, startPoint x: 1096, startPoint y: 320, endPoint x: 583, endPoint y: 311, distance: 513.1
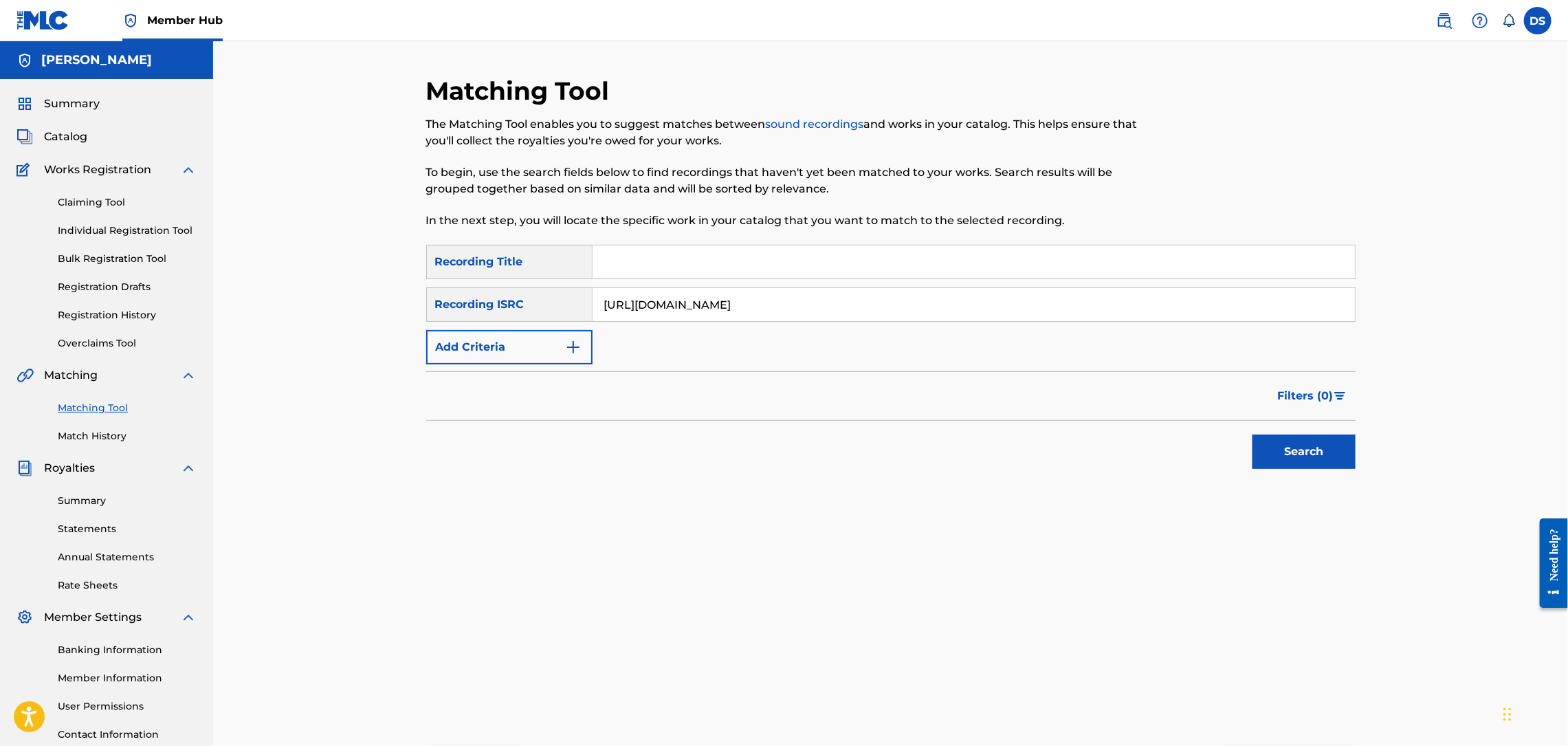
click at [583, 311] on div "SearchWithCriteria595c3f46-ebe7-45c0-96f9-50ca8d037845 Recording ISRC [URL][DOM…" at bounding box center [891, 304] width 930 height 34
paste input "USLD90818420"
type input "USLD90818420"
click at [641, 257] on input "Search Form" at bounding box center [973, 262] width 762 height 33
type input "Coup Muzik"
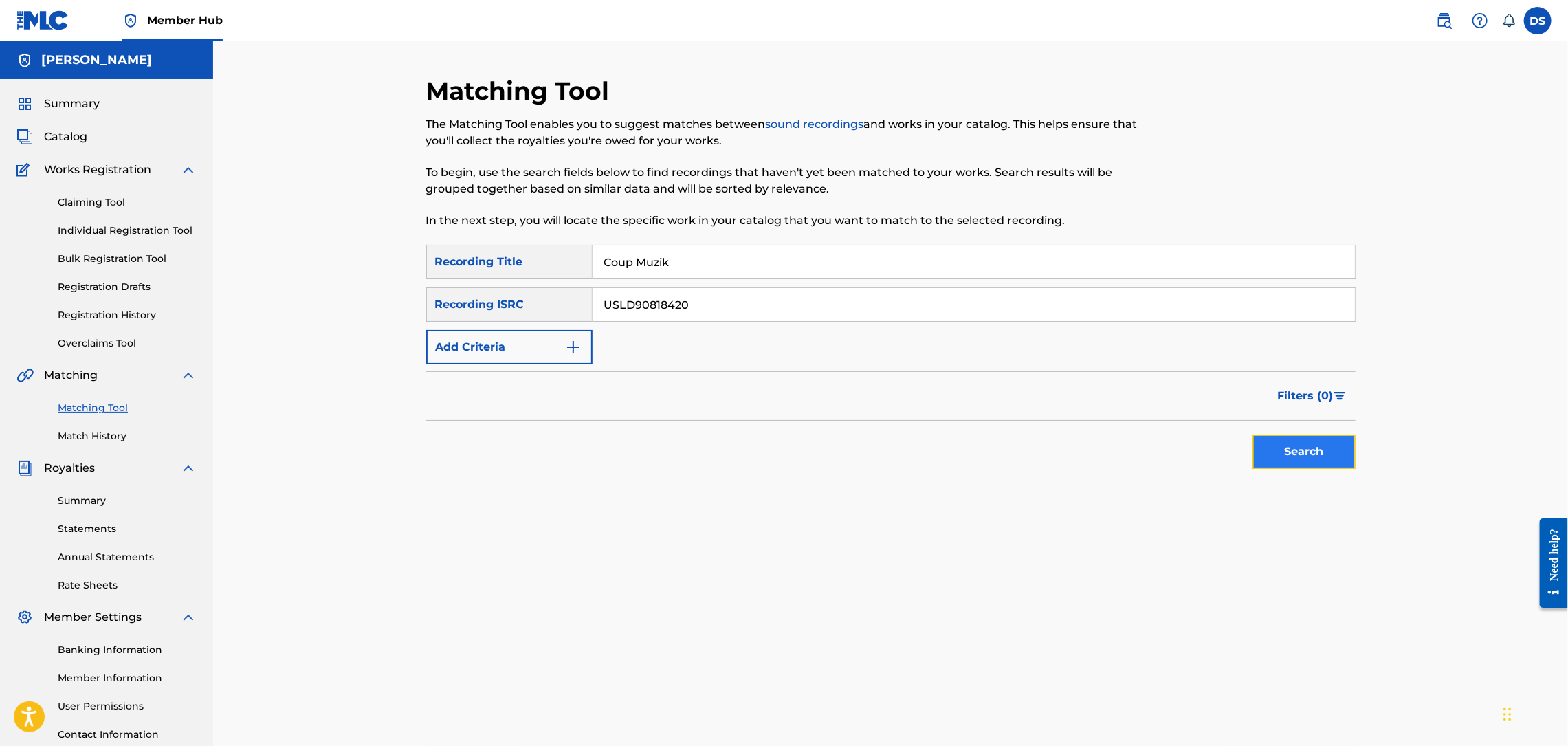
click at [1300, 447] on button "Search" at bounding box center [1304, 451] width 103 height 34
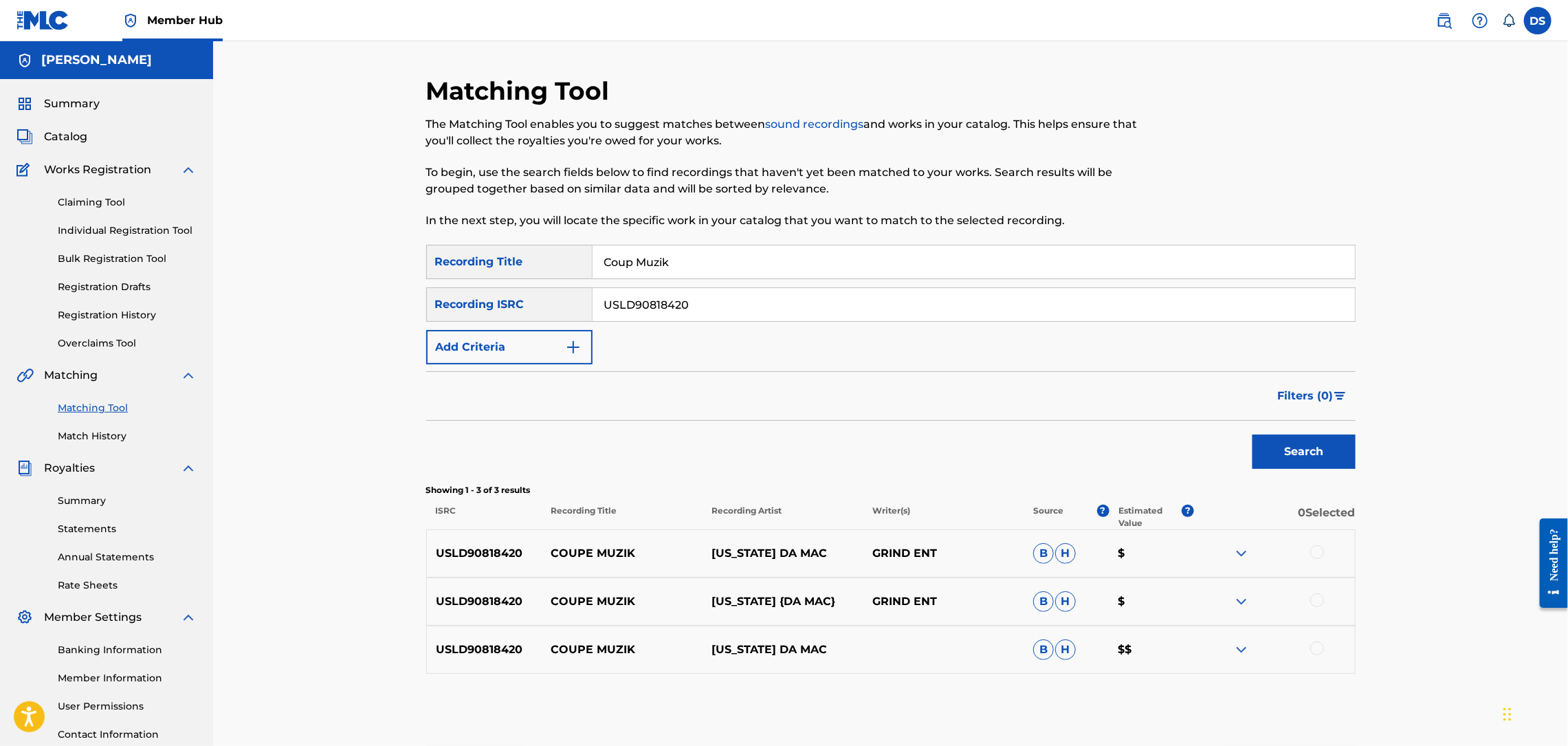
click at [1321, 646] on div at bounding box center [1317, 648] width 14 height 14
click at [1314, 599] on div at bounding box center [1317, 600] width 14 height 14
click at [1315, 557] on div at bounding box center [1317, 552] width 14 height 14
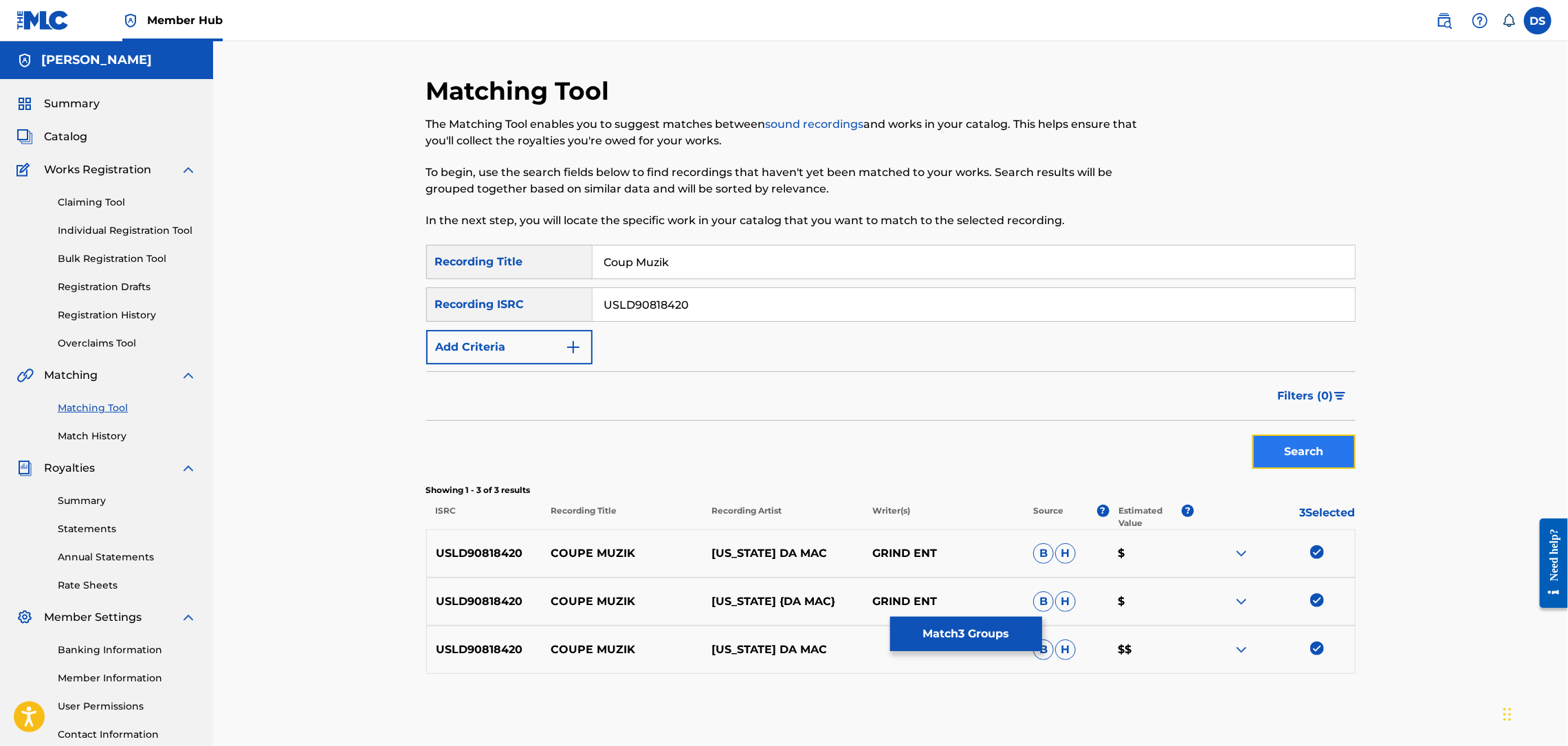
click at [1319, 454] on button "Search" at bounding box center [1304, 451] width 103 height 34
click at [948, 637] on button "Match 3 Groups" at bounding box center [966, 633] width 152 height 34
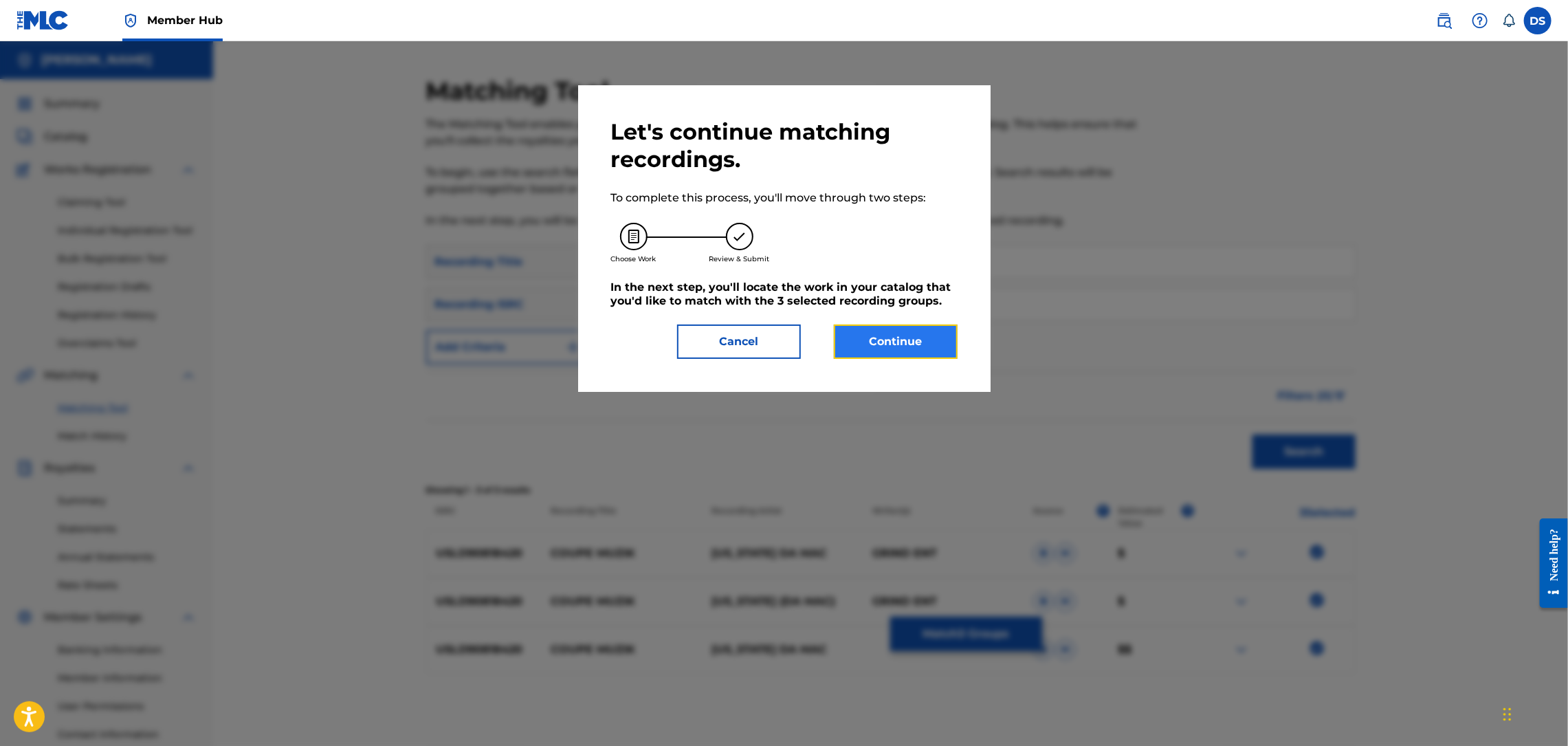
click at [894, 352] on button "Continue" at bounding box center [896, 342] width 123 height 34
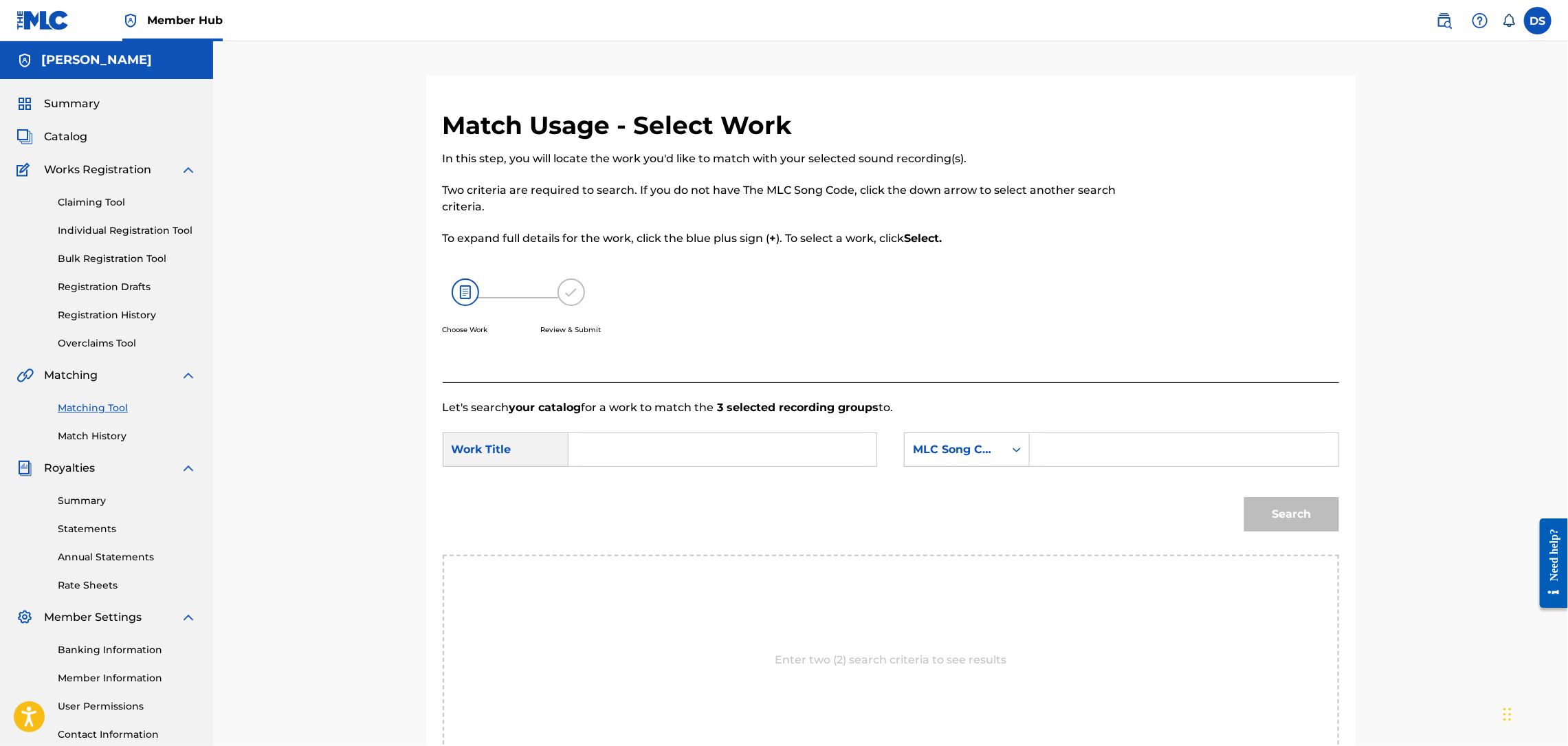
click at [711, 447] on input "Search Form" at bounding box center [722, 449] width 285 height 33
type input "COUP MUZIK"
click at [1021, 443] on icon "Search Form" at bounding box center [1017, 449] width 14 height 14
click at [947, 482] on div "Writer Name" at bounding box center [966, 484] width 124 height 34
click at [1056, 445] on input "Search Form" at bounding box center [1183, 449] width 285 height 33
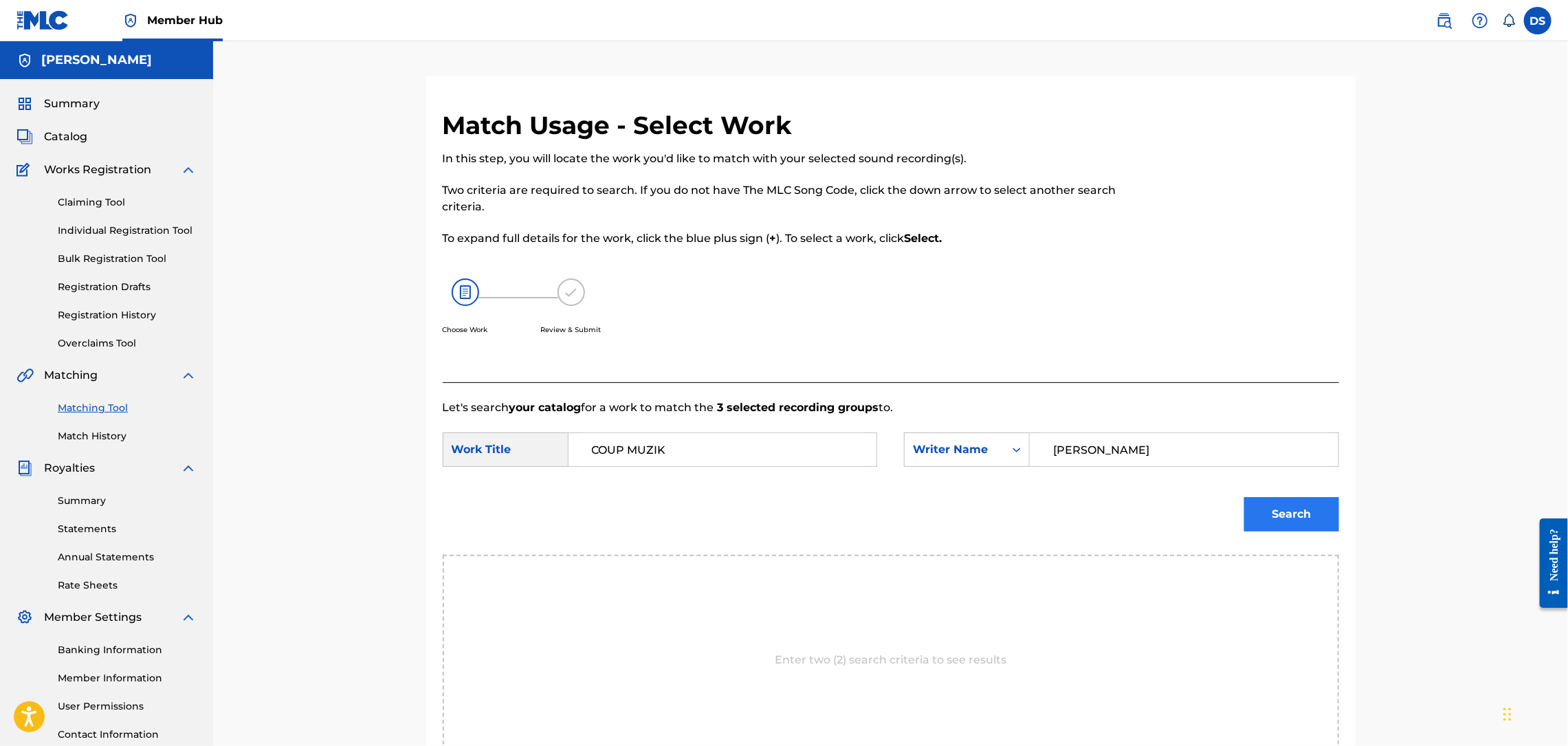
type input "[PERSON_NAME]"
click at [1291, 519] on button "Search" at bounding box center [1291, 514] width 95 height 34
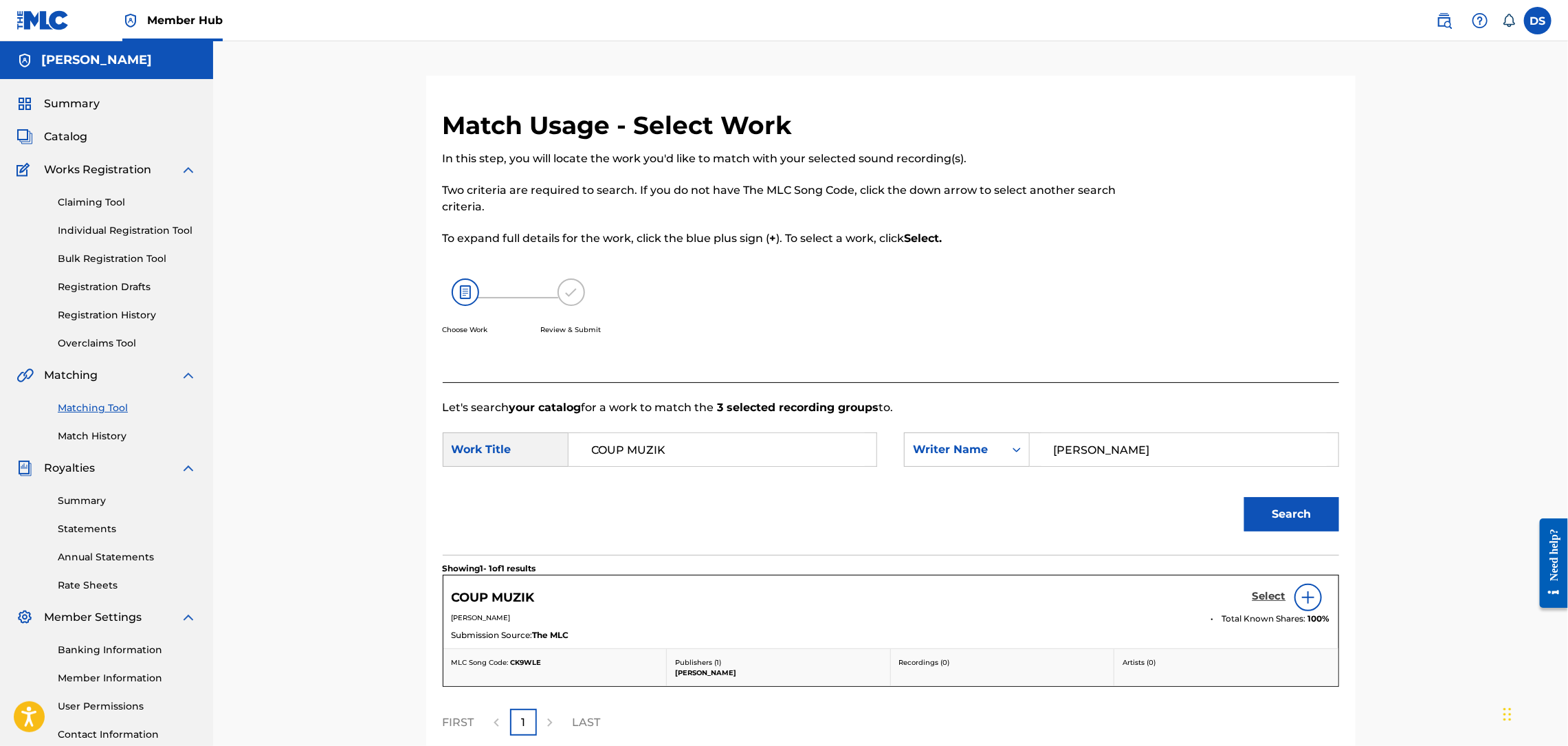
click at [1276, 596] on h5 "Select" at bounding box center [1269, 596] width 33 height 13
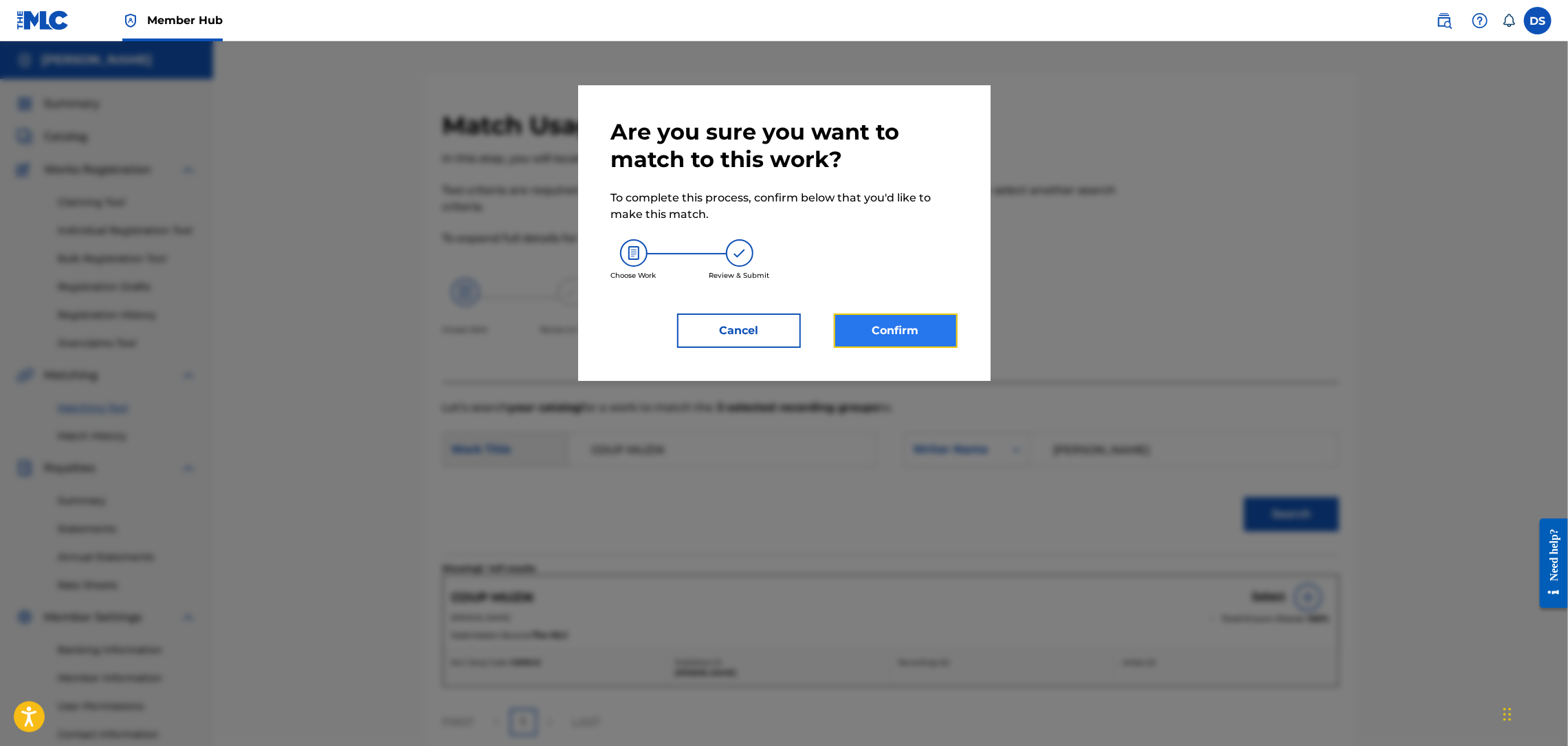
click at [920, 331] on button "Confirm" at bounding box center [896, 330] width 123 height 34
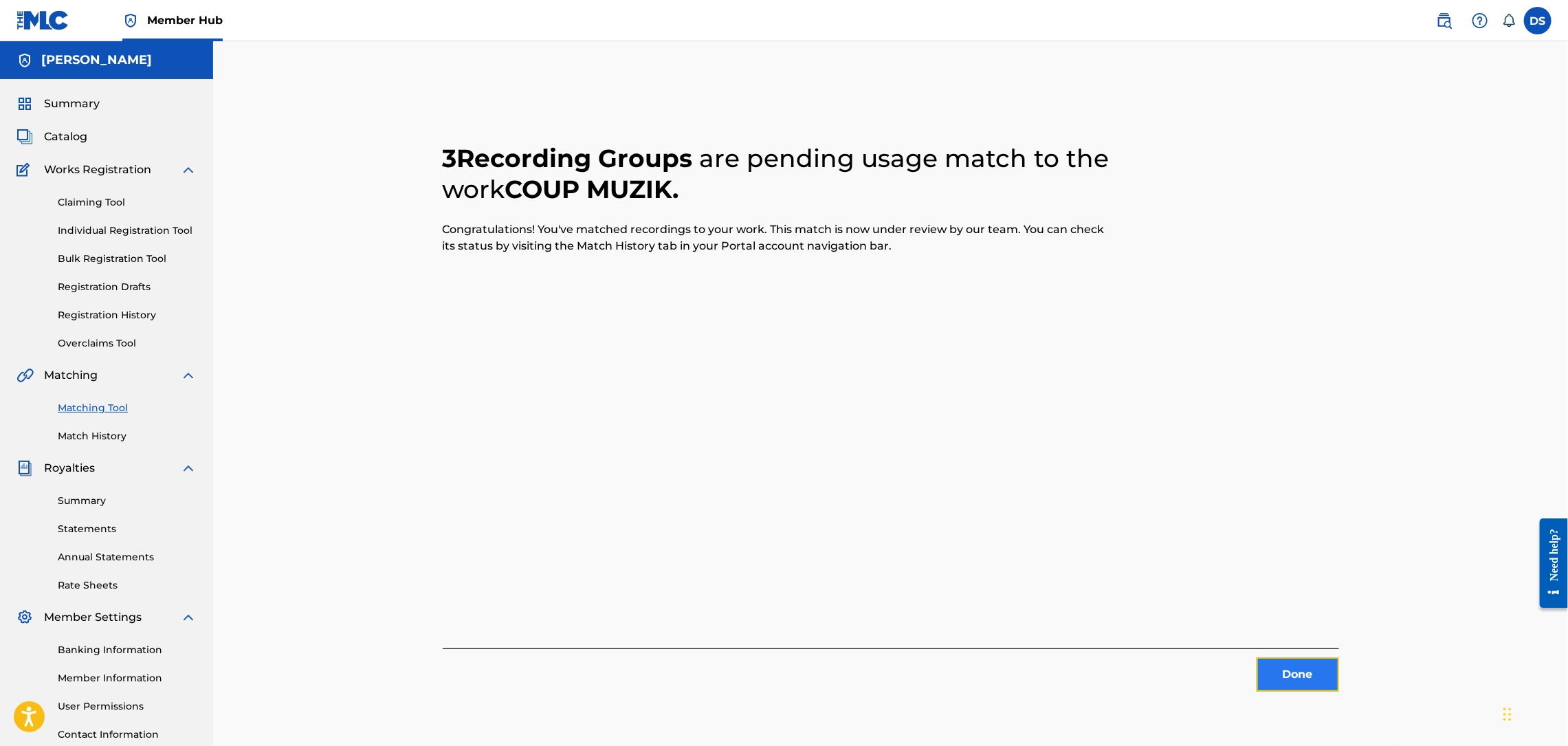
click at [1282, 675] on button "Done" at bounding box center [1298, 674] width 82 height 34
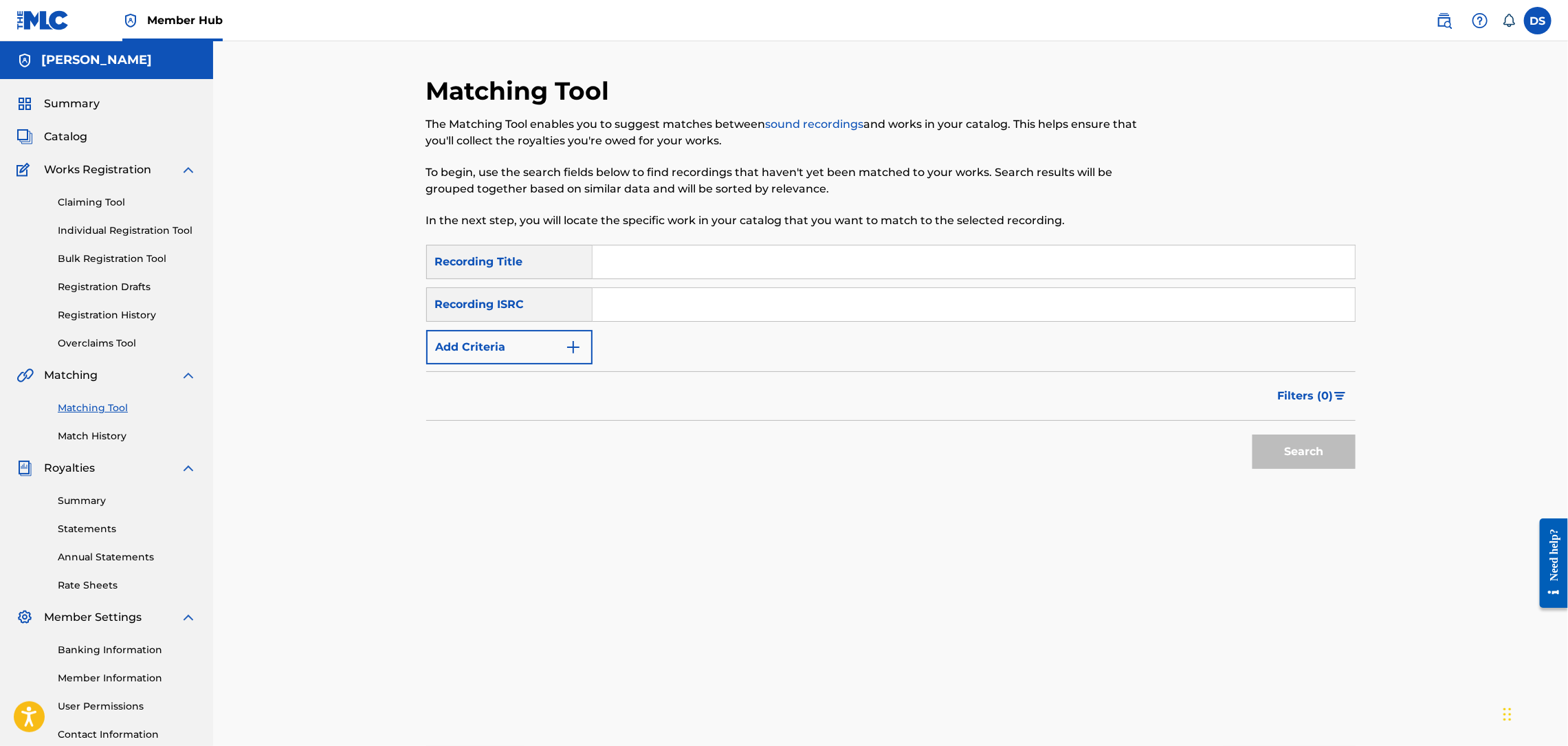
click at [626, 262] on input "Search Form" at bounding box center [973, 262] width 762 height 33
click at [608, 298] on input "Search Form" at bounding box center [973, 304] width 762 height 33
paste input "QZL382246795"
type input "QZL382246795"
click at [628, 259] on input "Search Form" at bounding box center [973, 262] width 762 height 33
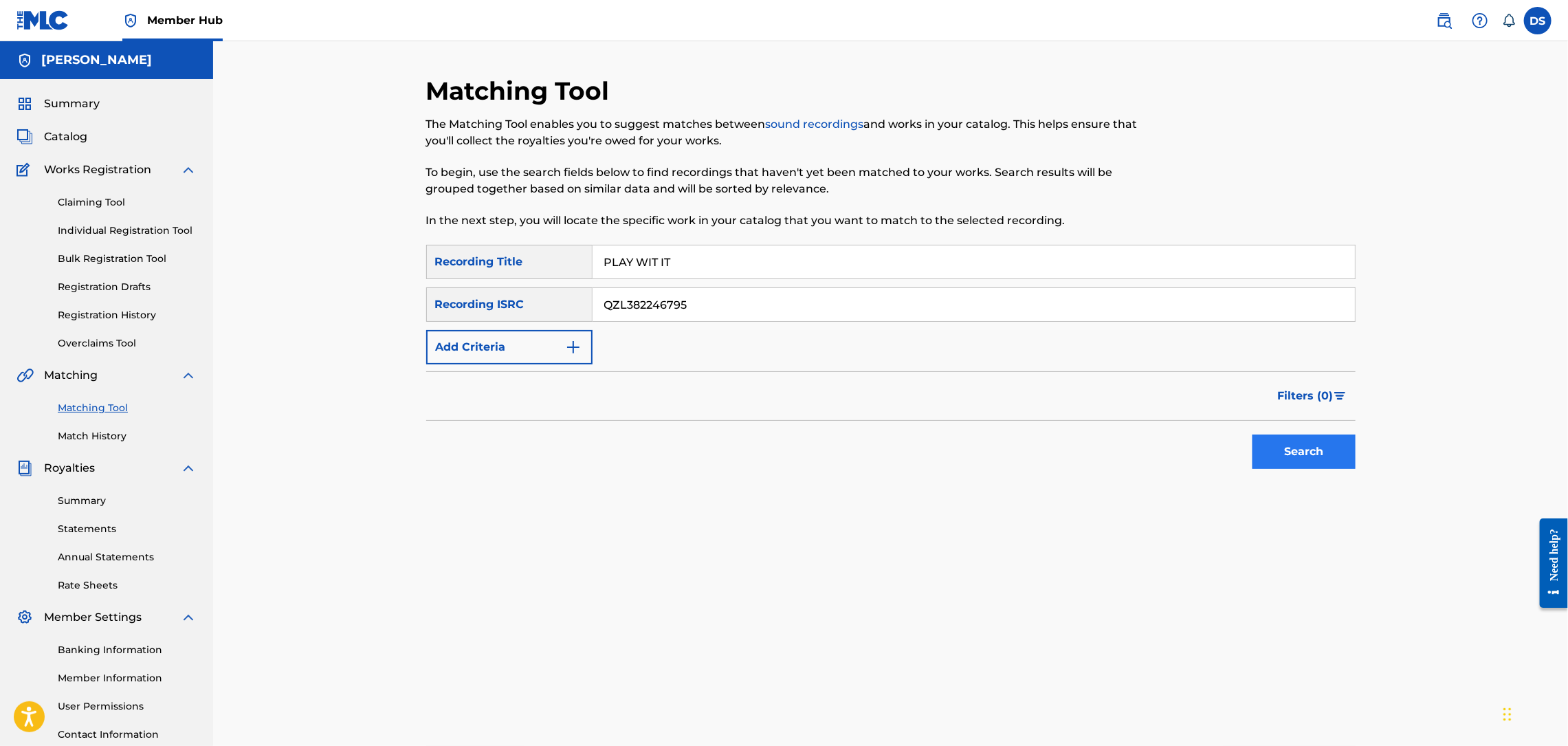
type input "PLAY WIT IT"
click at [1275, 450] on button "Search" at bounding box center [1304, 451] width 103 height 34
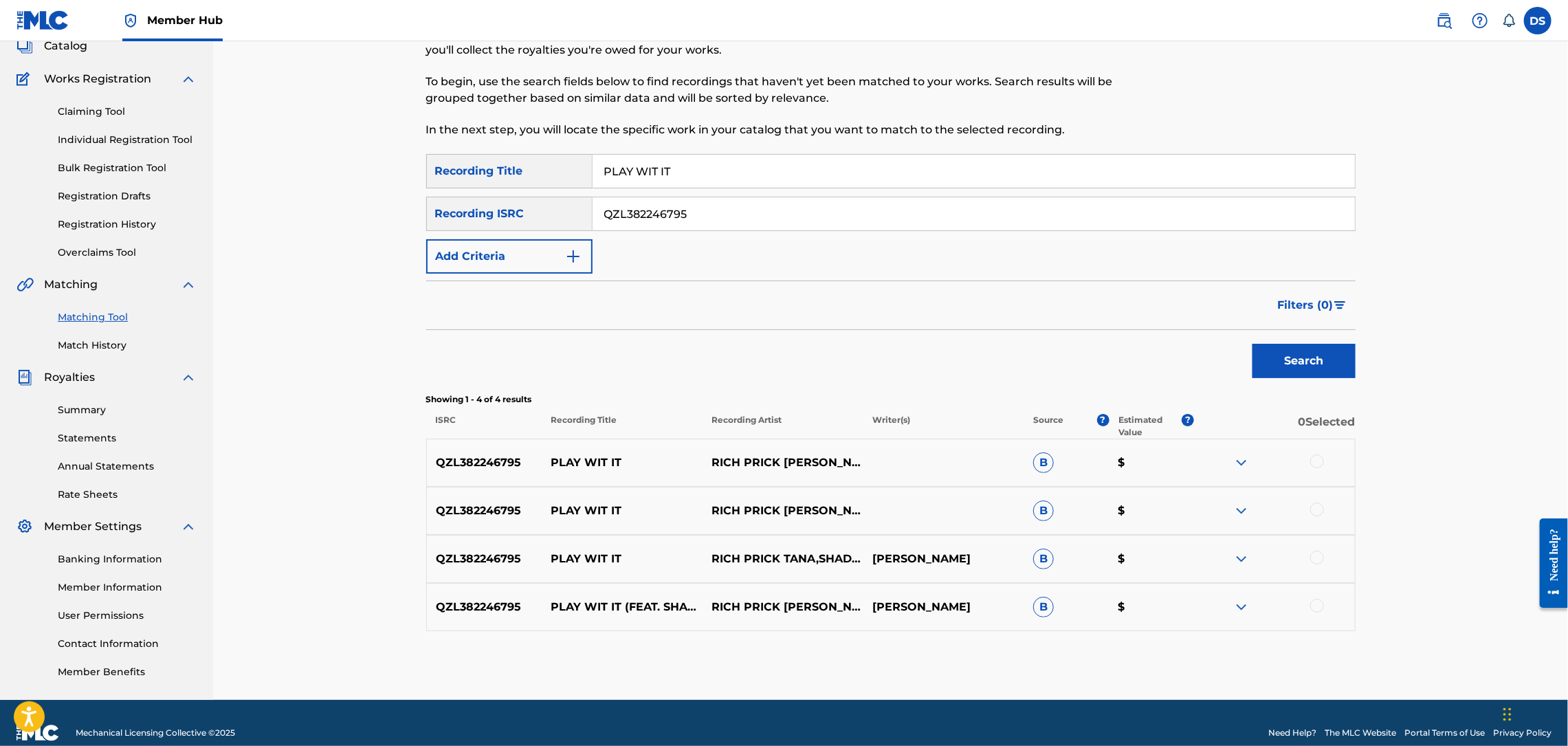
scroll to position [111, 0]
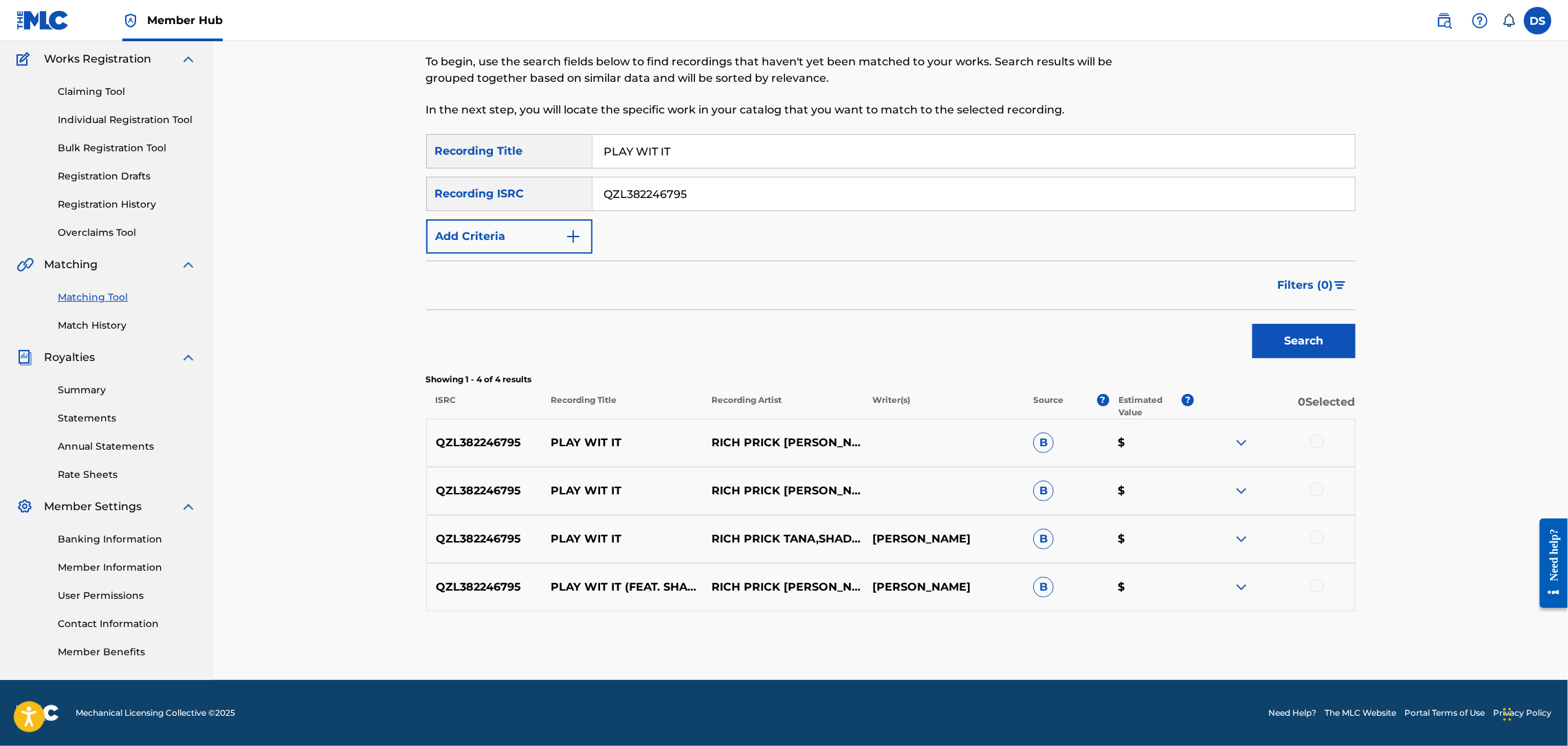
click at [1316, 443] on div at bounding box center [1317, 442] width 14 height 14
click at [1316, 490] on div at bounding box center [1317, 490] width 14 height 14
click at [1316, 490] on div at bounding box center [1274, 490] width 161 height 17
click at [1316, 539] on div at bounding box center [1317, 537] width 14 height 14
click at [1316, 587] on div at bounding box center [1317, 585] width 14 height 14
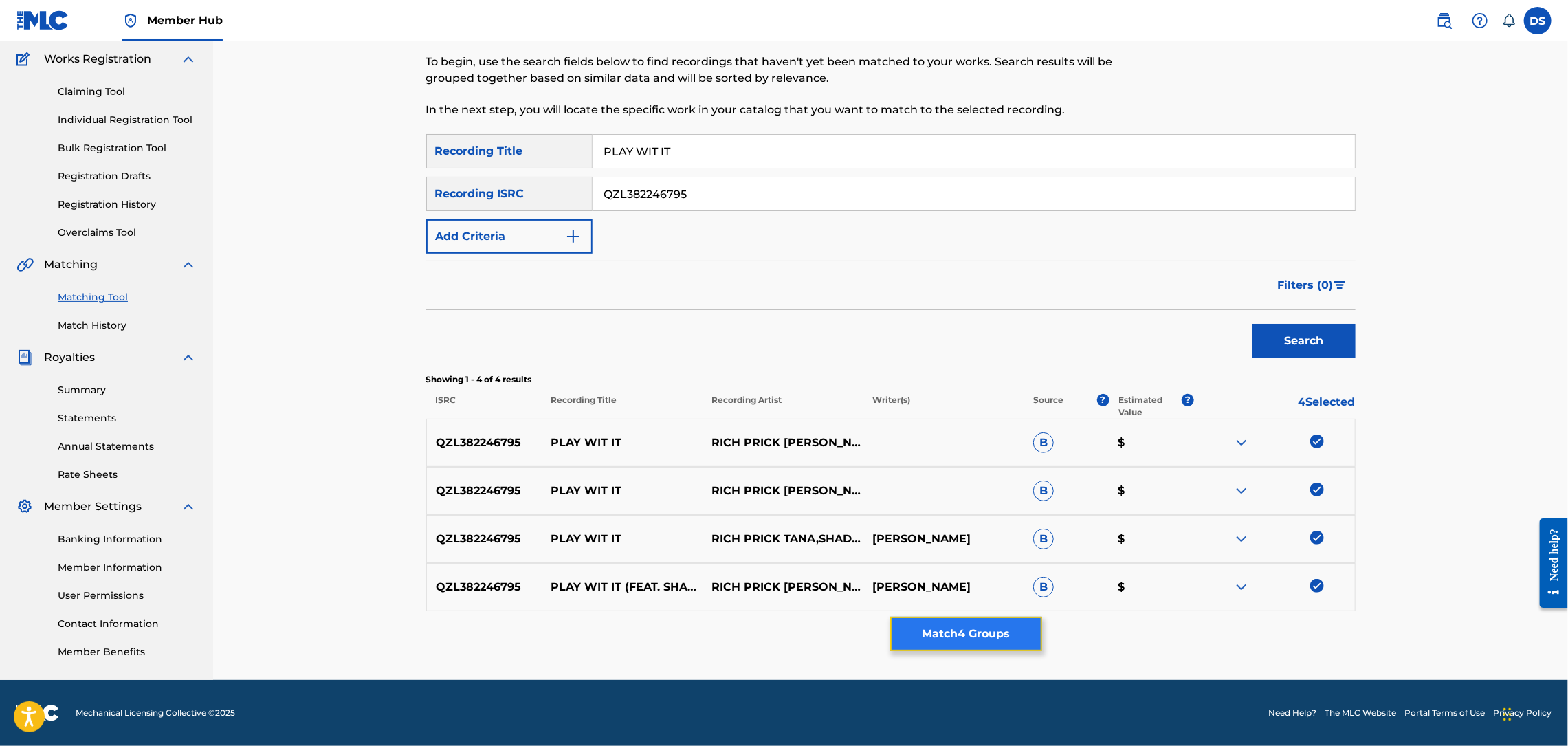
click at [956, 641] on button "Match 4 Groups" at bounding box center [966, 633] width 152 height 34
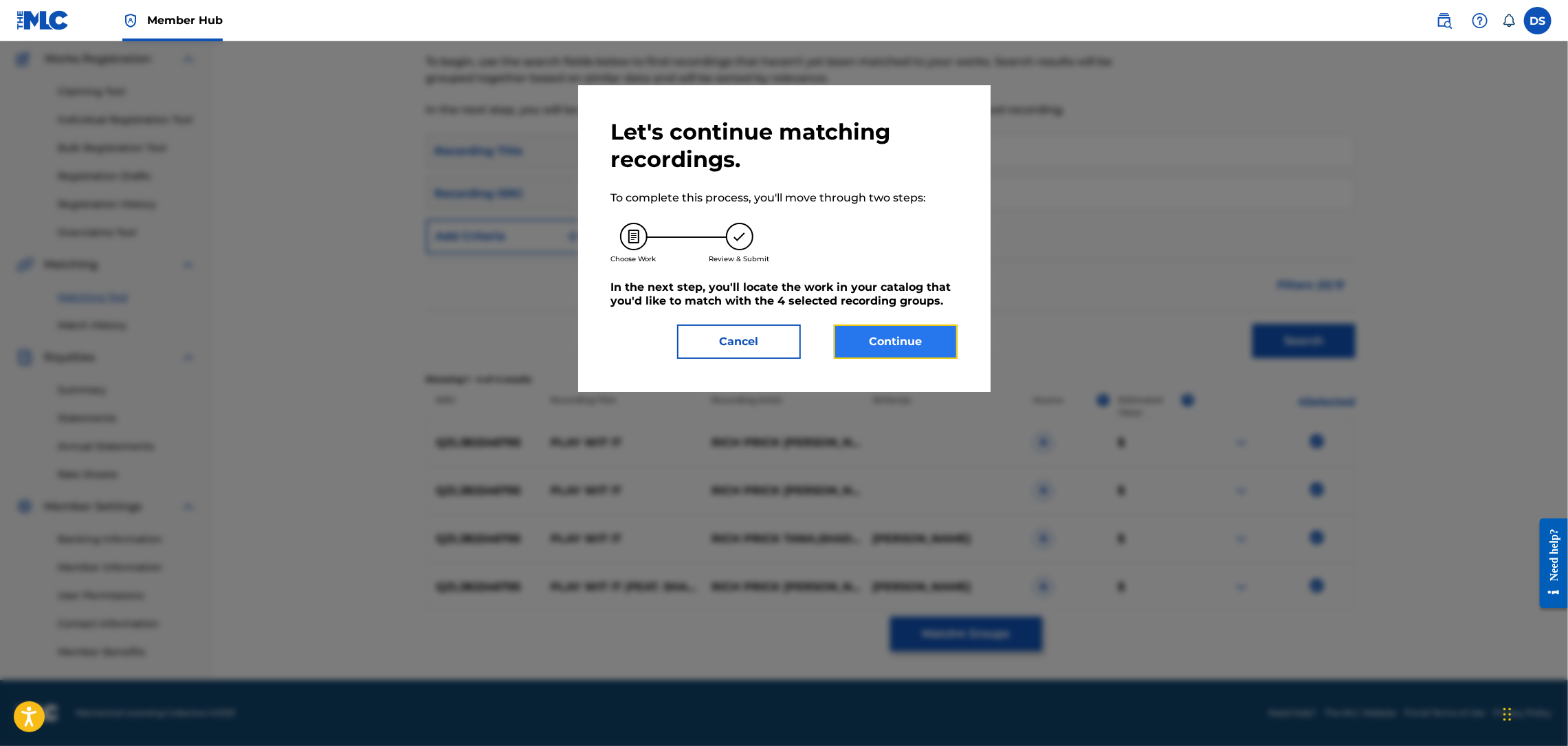
click at [888, 328] on button "Continue" at bounding box center [896, 342] width 123 height 34
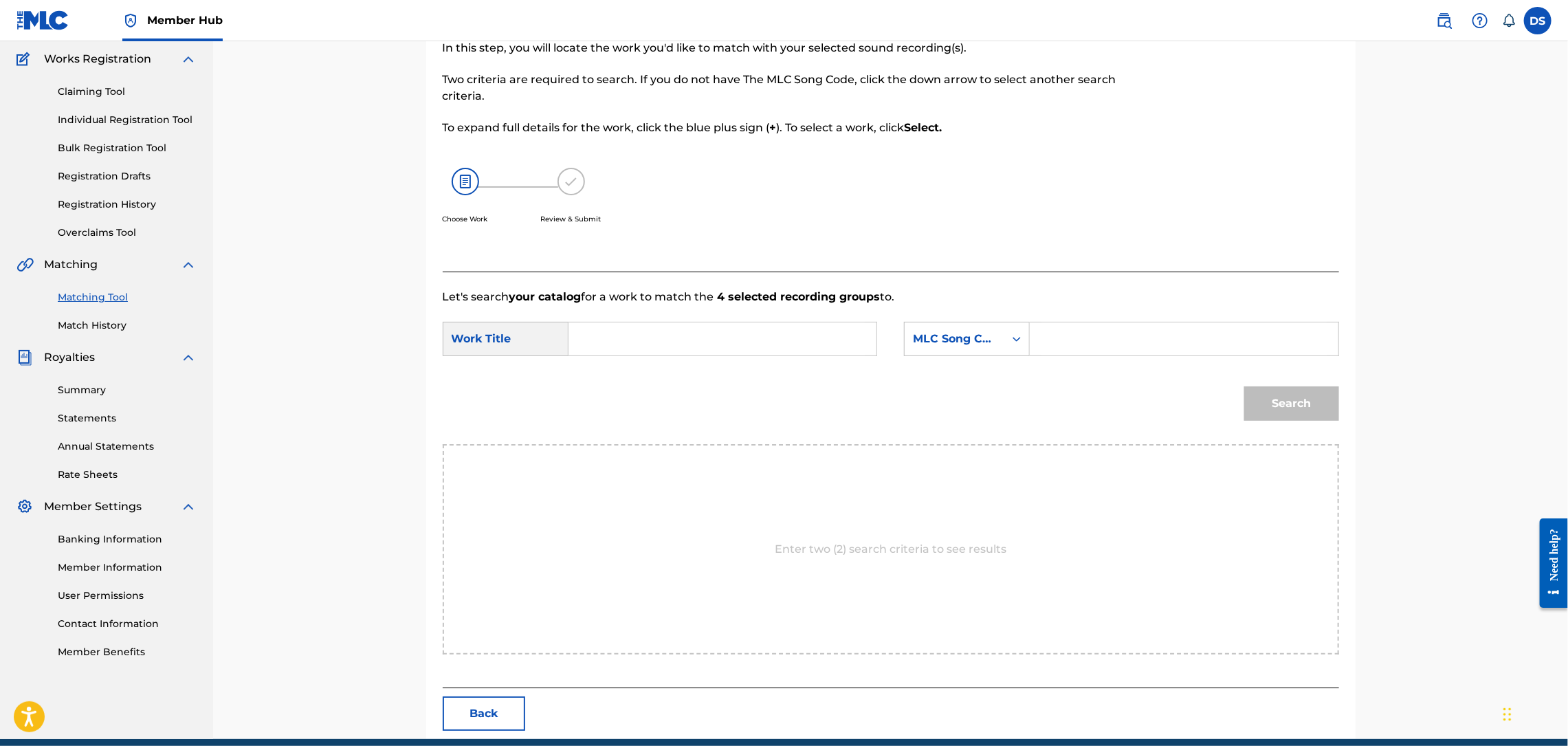
click at [621, 324] on input "Search Form" at bounding box center [722, 339] width 285 height 33
type input "PLAY WIT IT"
click at [1023, 341] on icon "Search Form" at bounding box center [1017, 339] width 14 height 14
click at [972, 370] on div "Writer Name" at bounding box center [966, 373] width 124 height 34
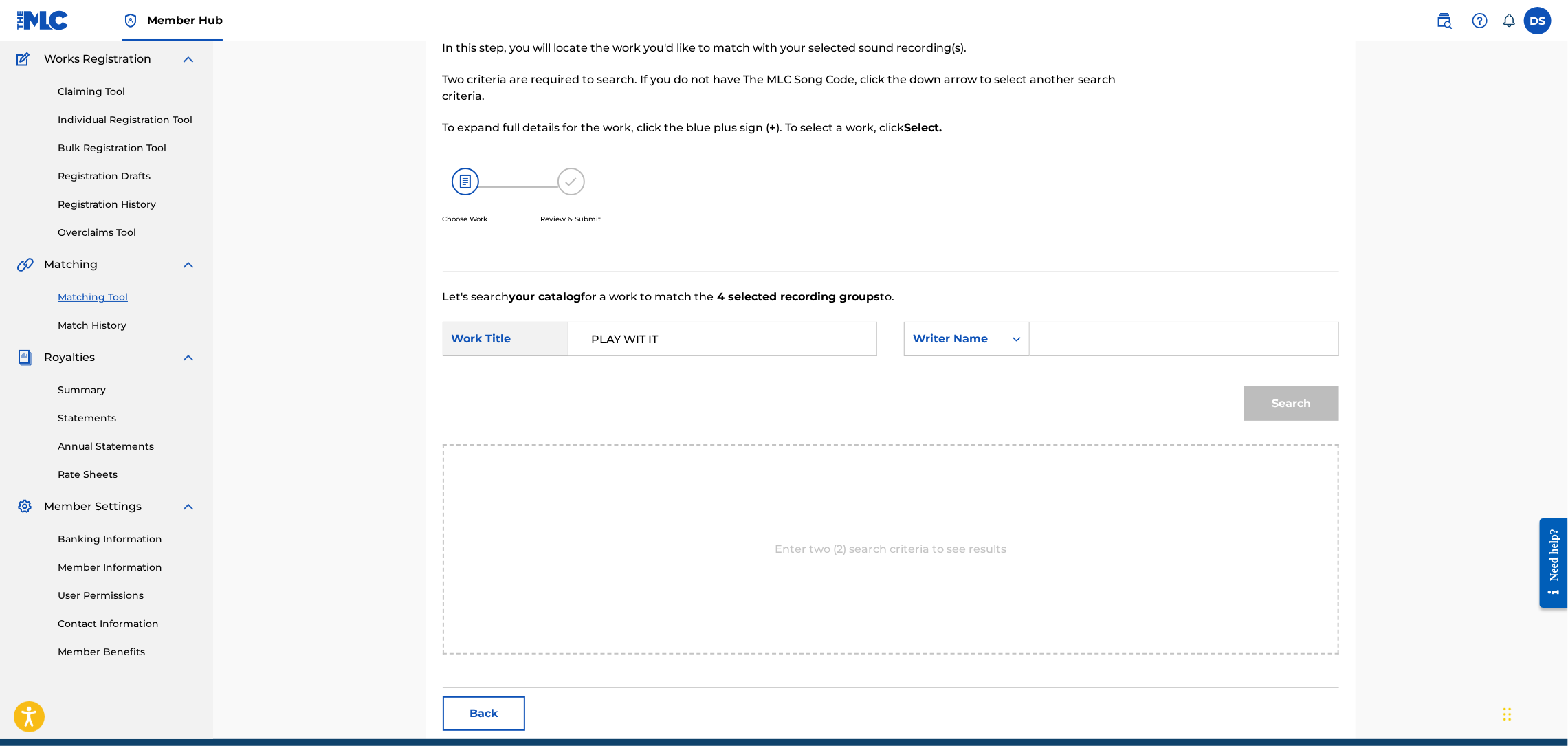
click at [1064, 337] on input "Search Form" at bounding box center [1183, 339] width 285 height 33
type input "[PERSON_NAME]"
click at [1275, 400] on button "Search" at bounding box center [1291, 403] width 95 height 34
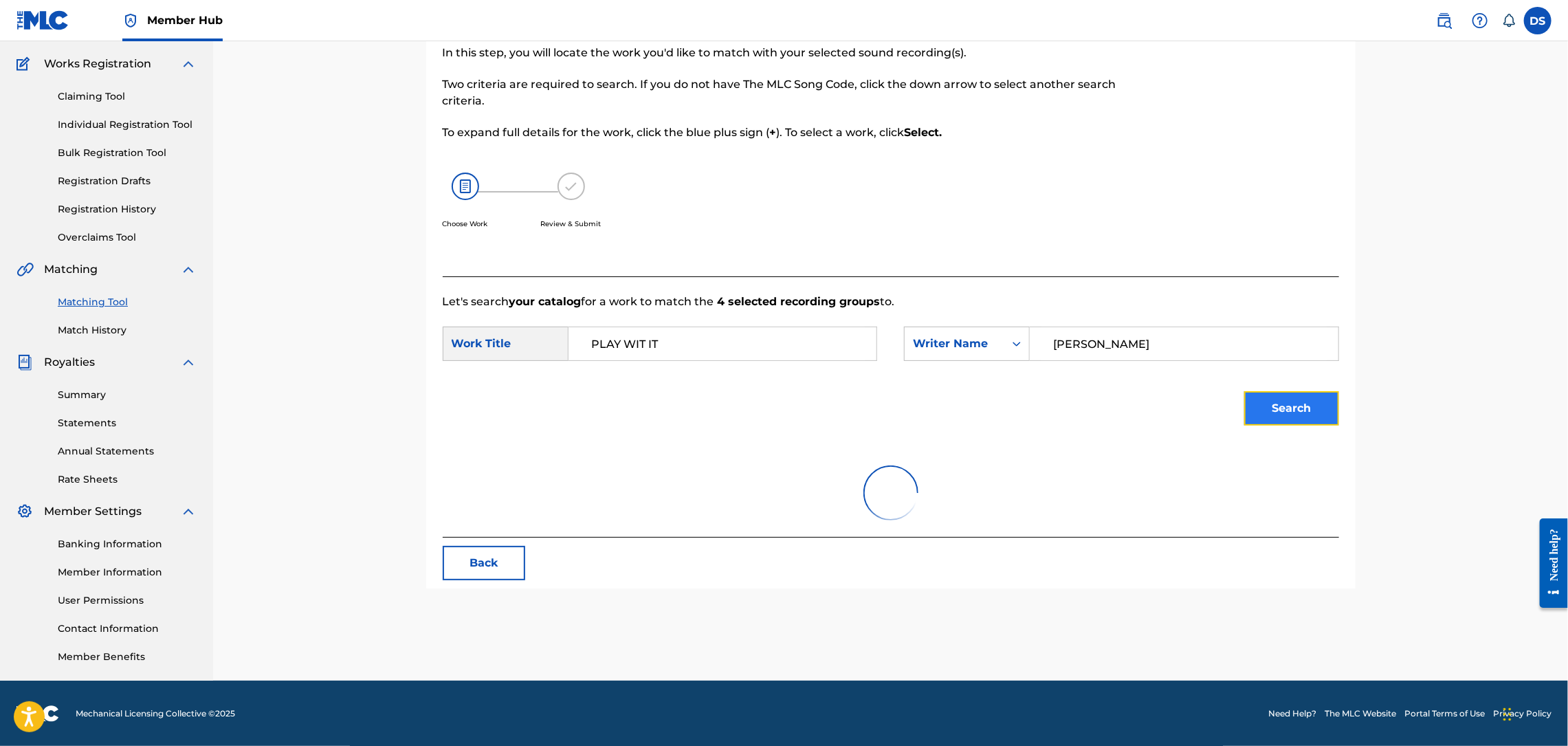
scroll to position [111, 0]
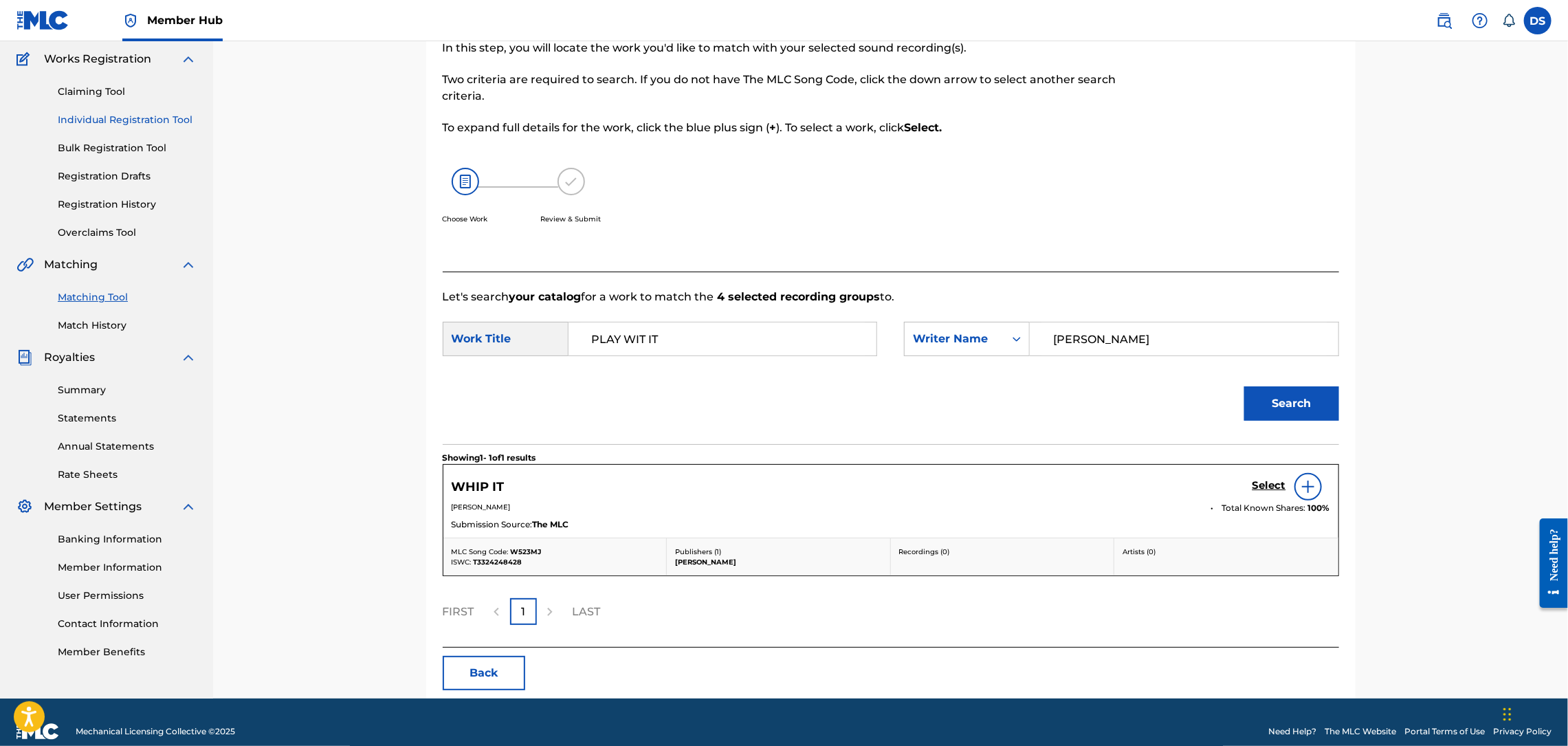
click at [137, 120] on link "Individual Registration Tool" at bounding box center [127, 119] width 139 height 15
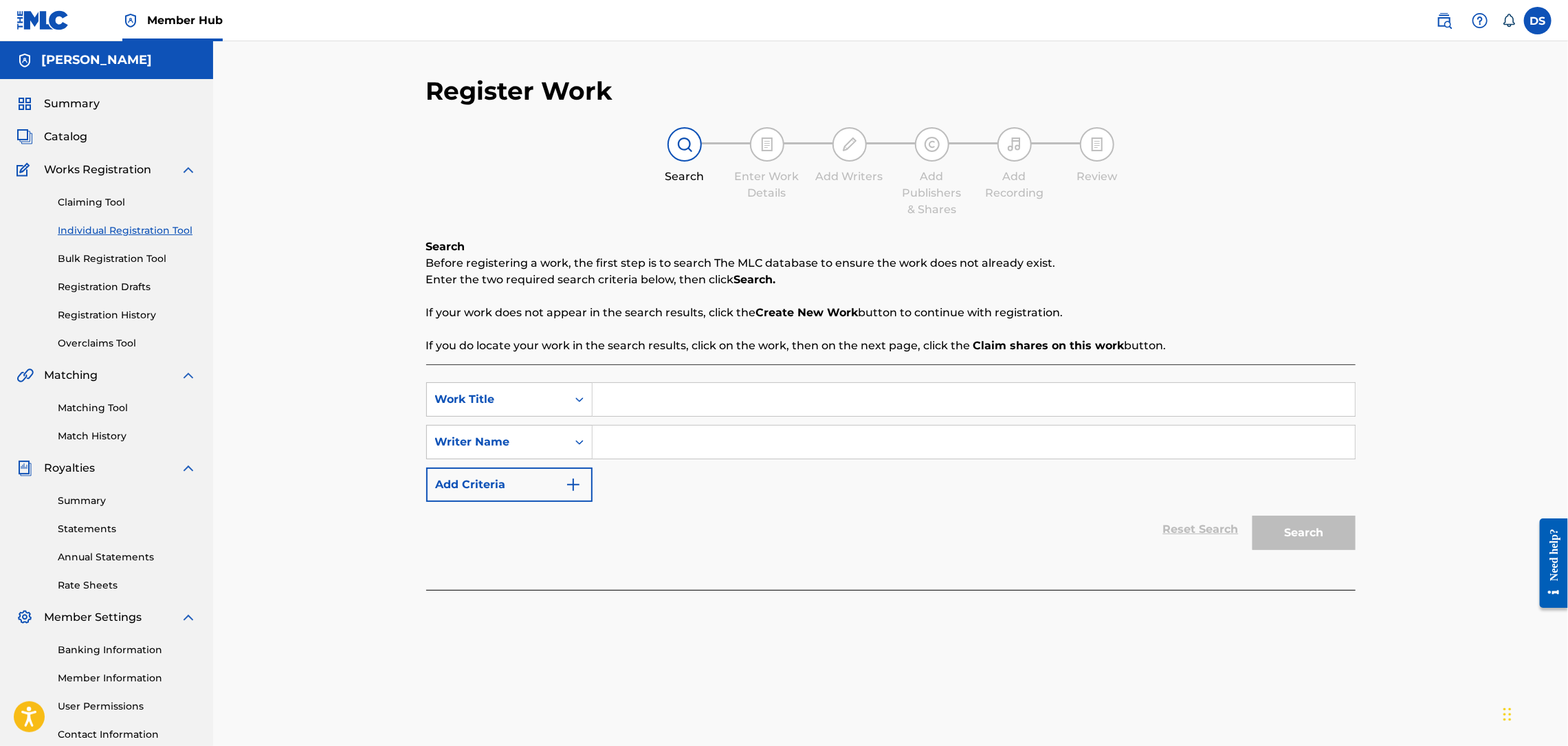
click at [615, 436] on input "Search Form" at bounding box center [973, 443] width 762 height 33
type input "[PERSON_NAME]"
click at [631, 392] on input "Search Form" at bounding box center [973, 399] width 762 height 33
drag, startPoint x: 631, startPoint y: 392, endPoint x: 612, endPoint y: 396, distance: 19.4
click at [612, 396] on input "Search Form" at bounding box center [973, 399] width 762 height 33
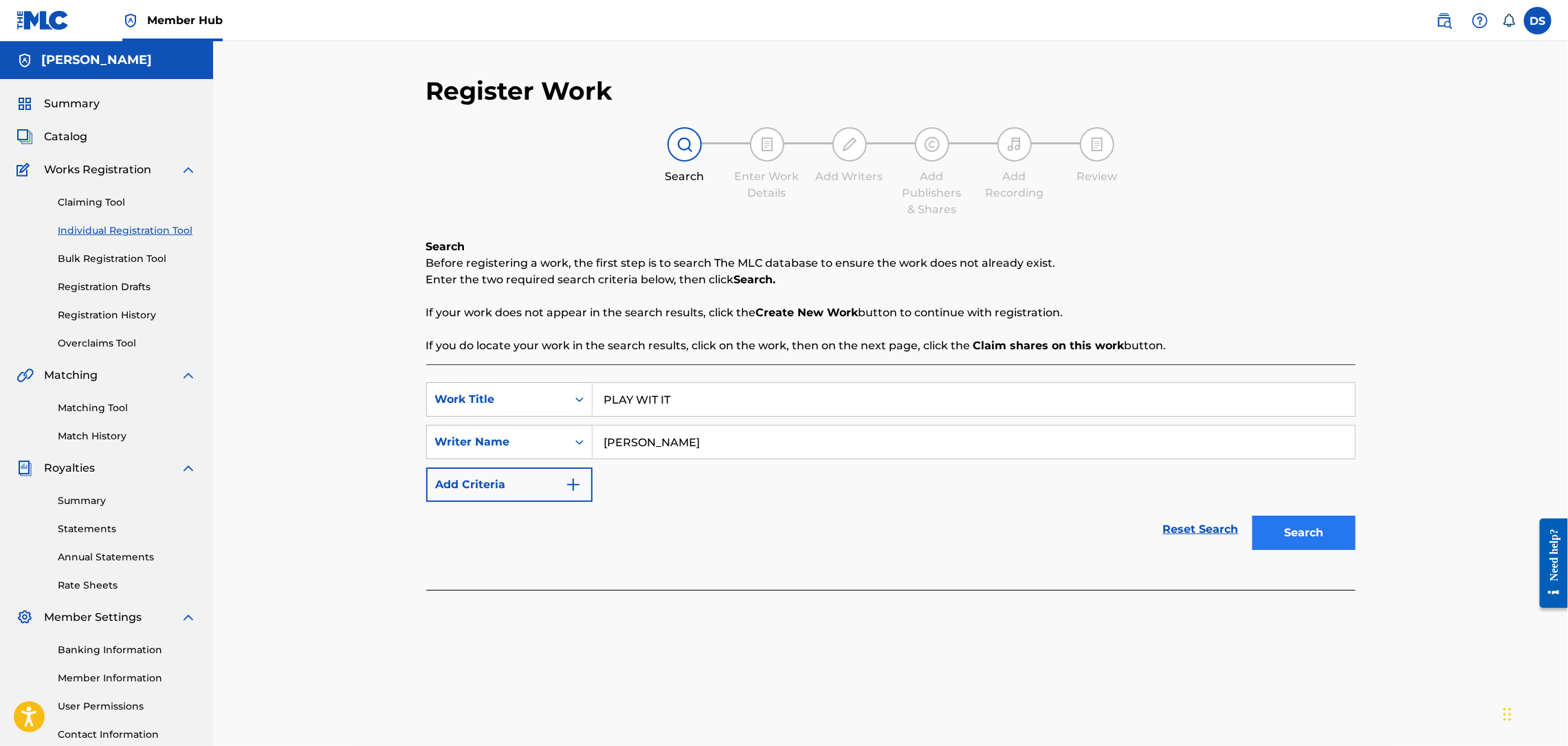
type input "PLAY WIT IT"
click at [1308, 526] on button "Search" at bounding box center [1304, 533] width 103 height 34
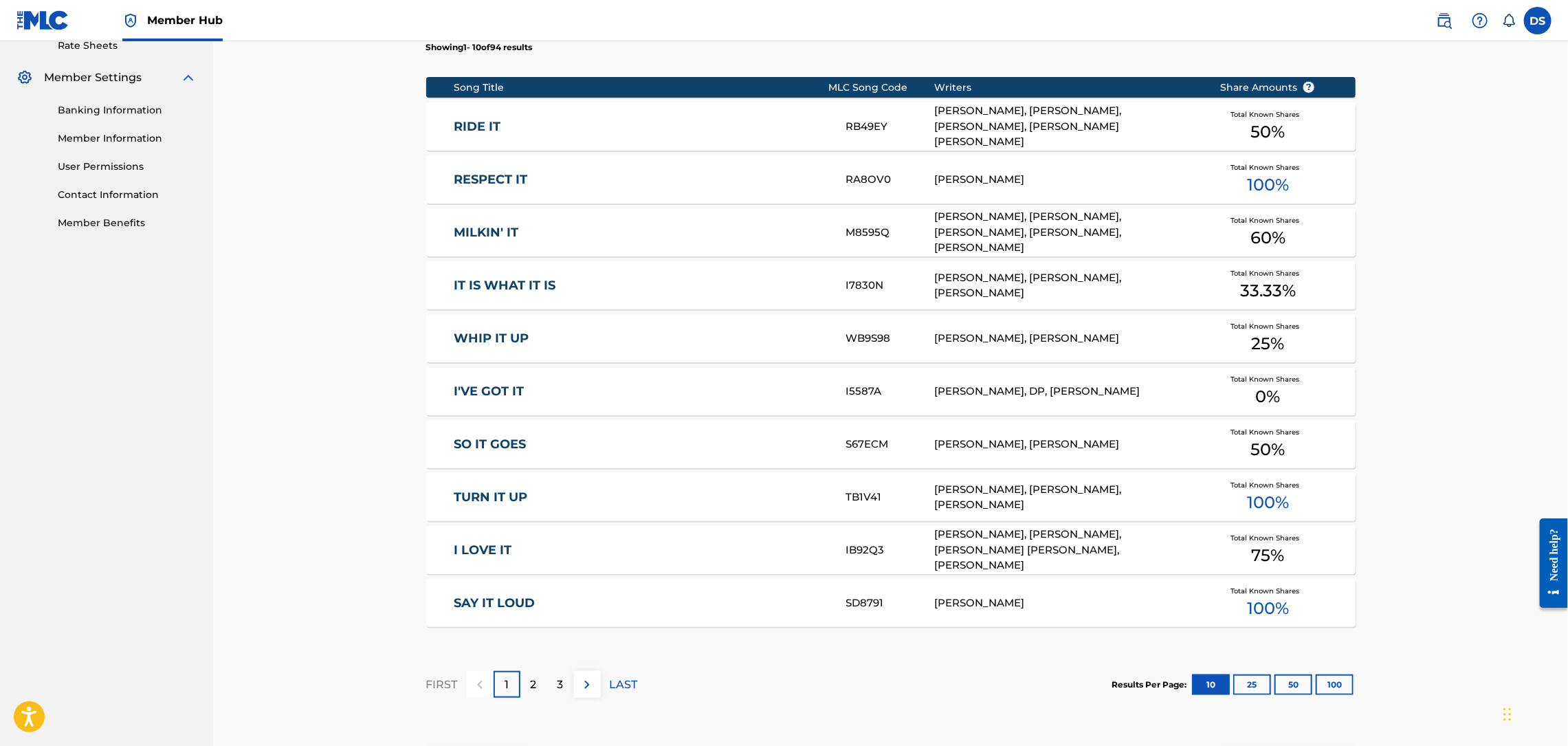
scroll to position [662, 0]
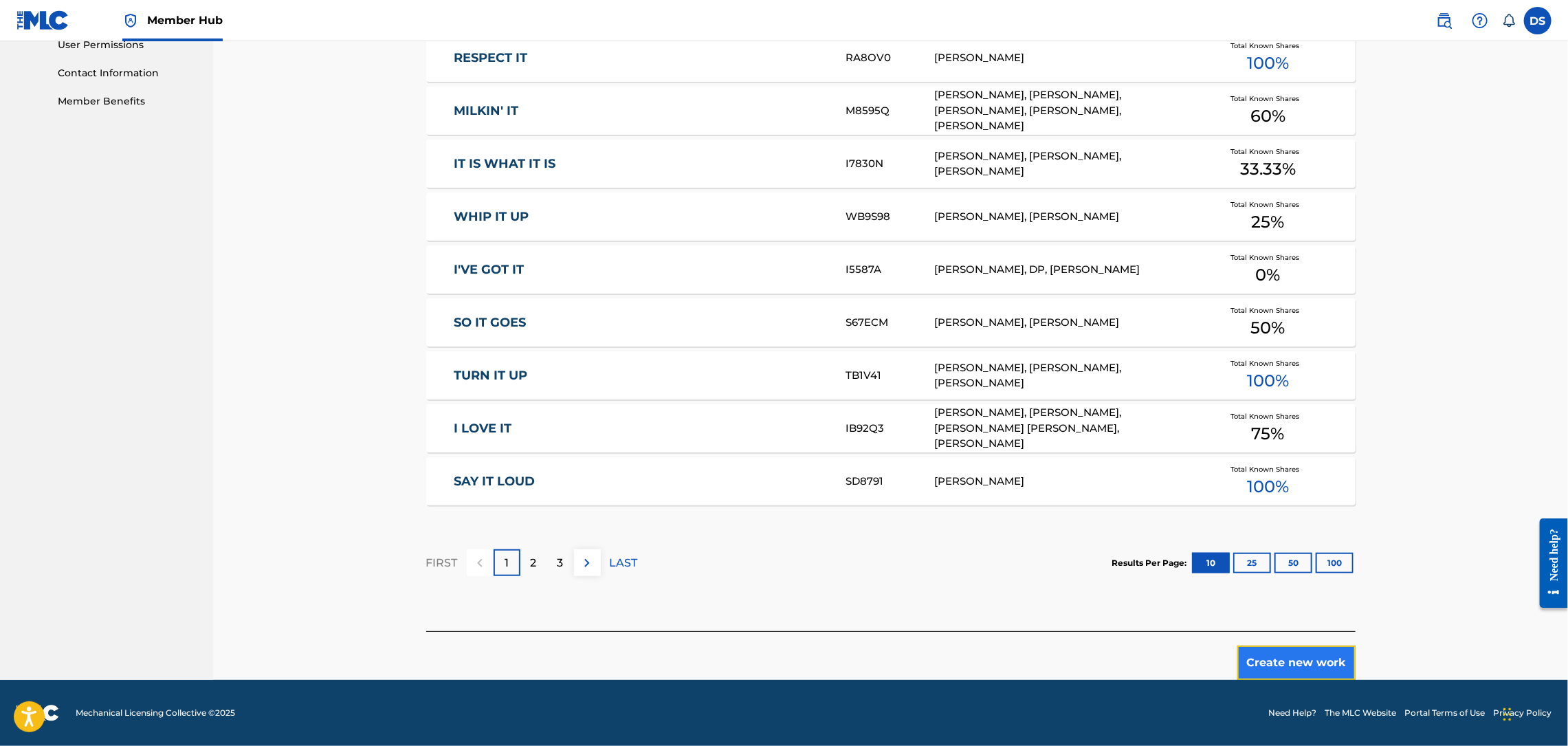
click at [1309, 661] on button "Create new work" at bounding box center [1296, 662] width 118 height 34
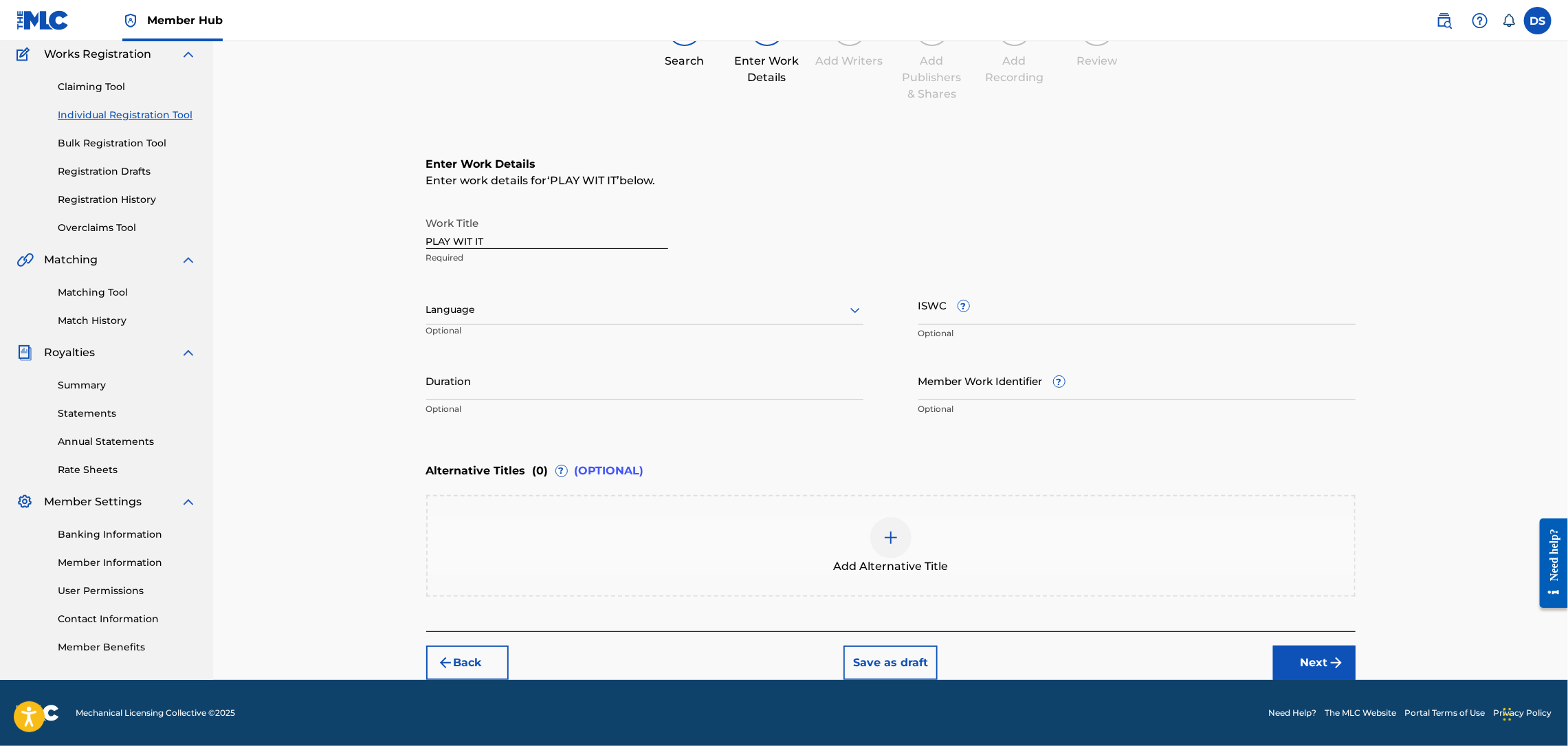
scroll to position [114, 0]
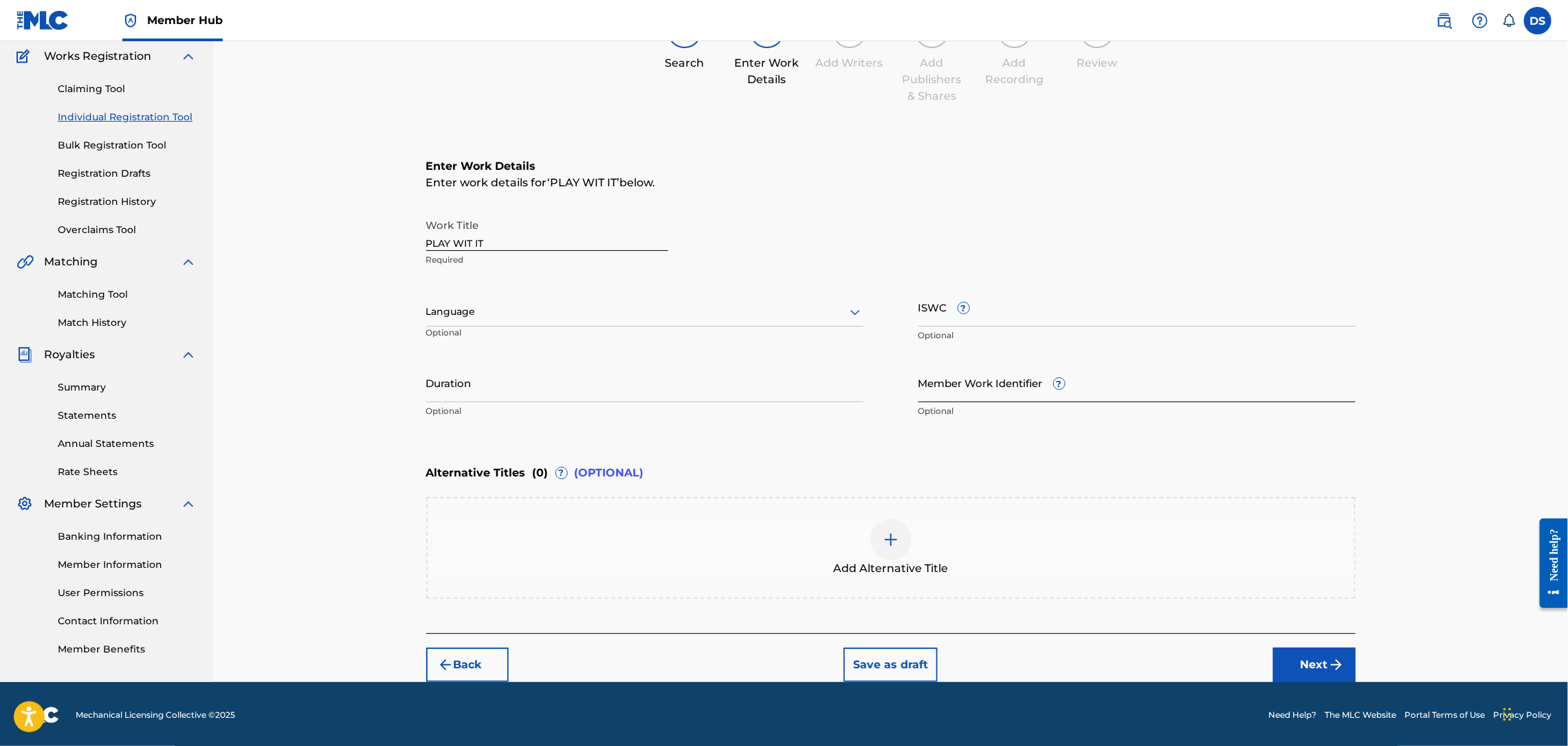
click at [935, 375] on input "Member Work Identifier ?" at bounding box center [1136, 383] width 438 height 39
type input "P358QM"
click at [613, 305] on div at bounding box center [644, 312] width 438 height 18
click at [484, 340] on div "English" at bounding box center [644, 343] width 436 height 31
click at [1299, 660] on button "Next" at bounding box center [1314, 665] width 82 height 34
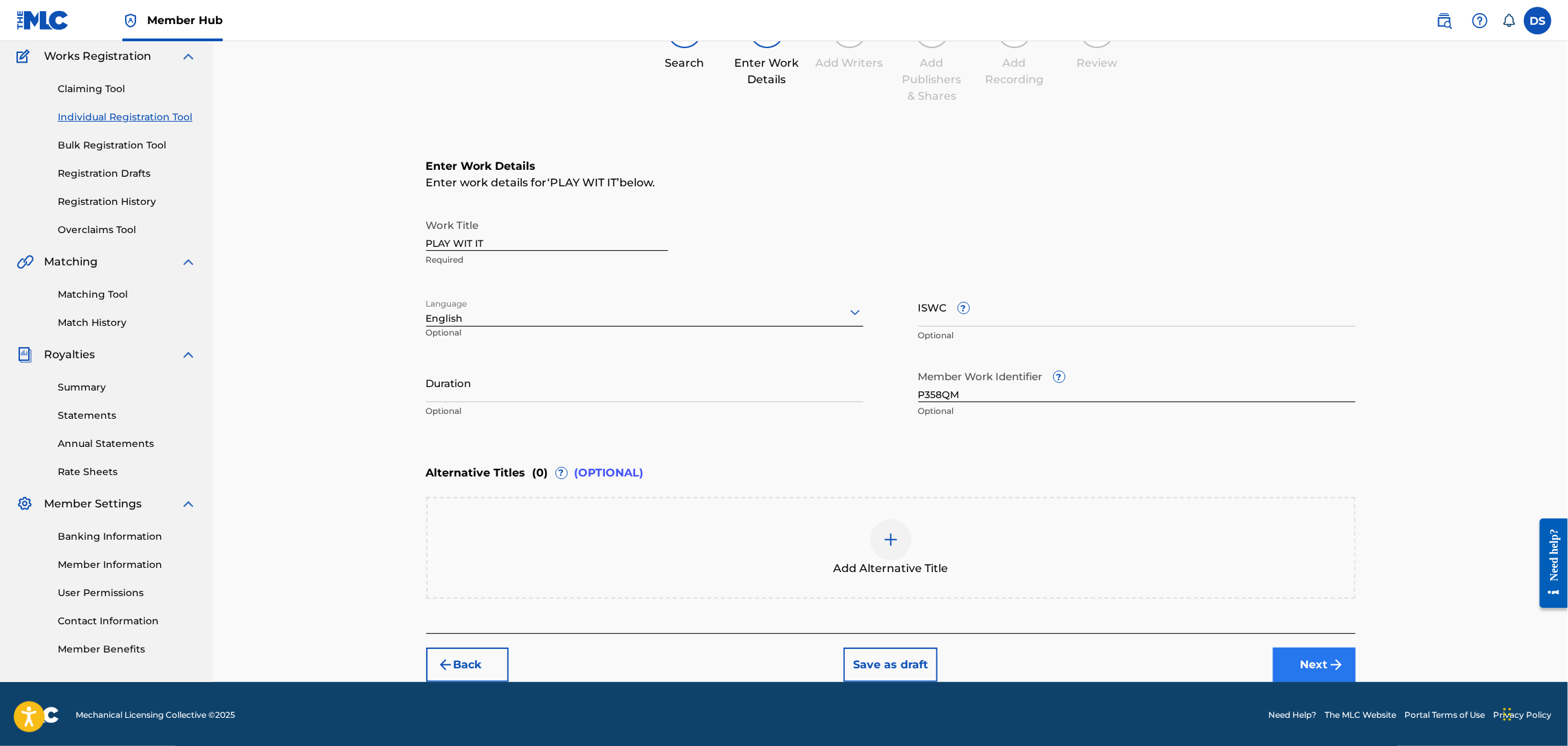
scroll to position [62, 0]
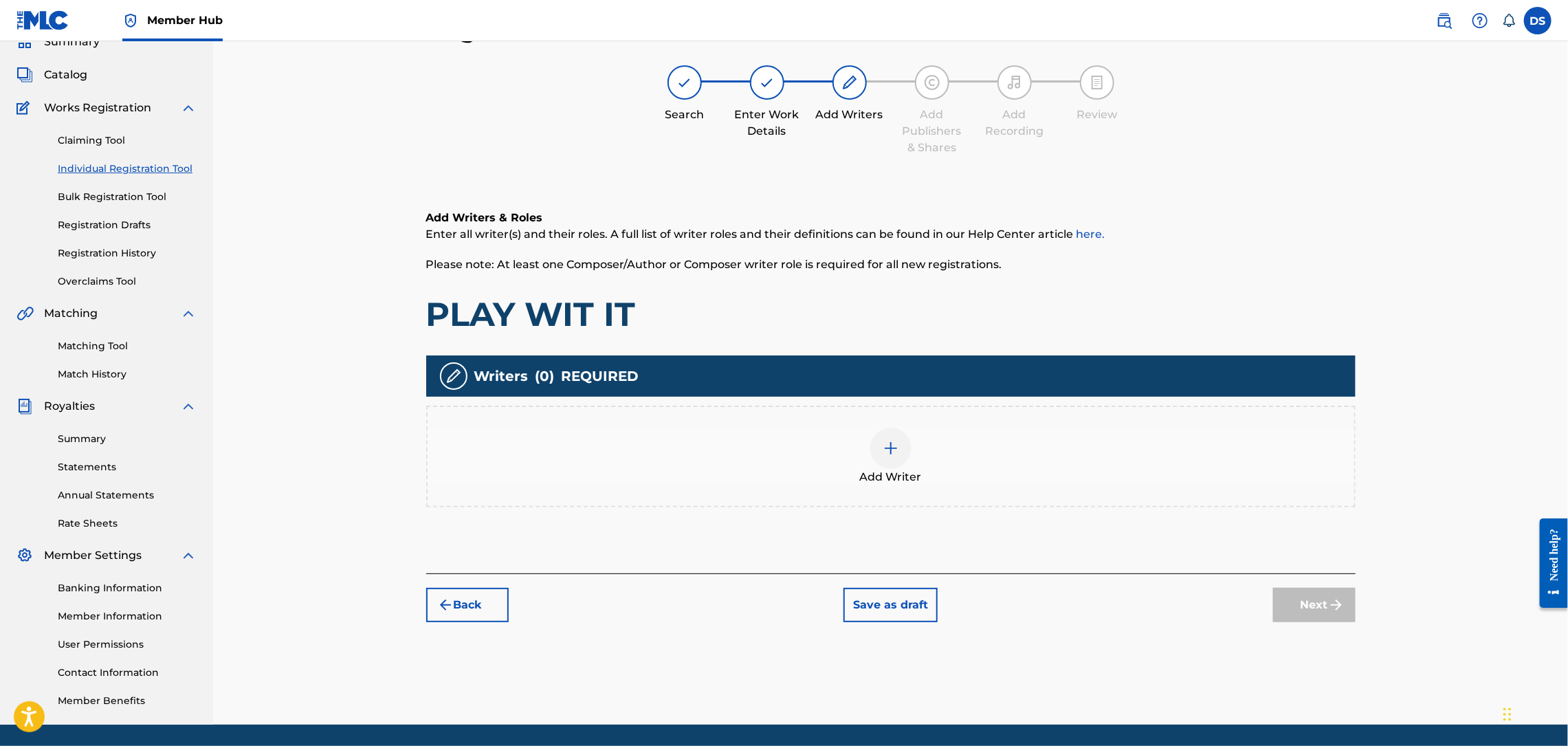
click at [895, 447] on img at bounding box center [891, 447] width 17 height 17
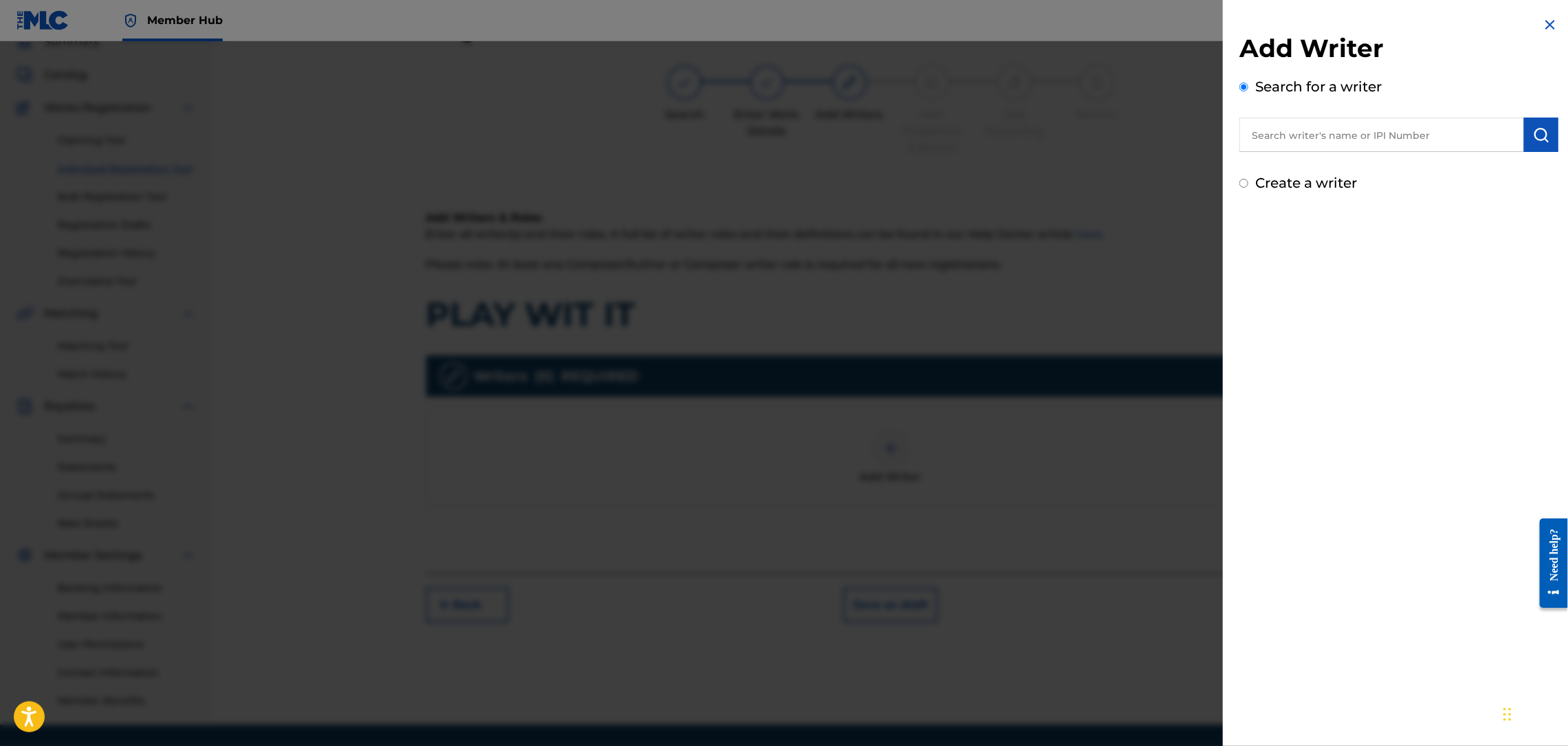
click at [1264, 141] on input "text" at bounding box center [1381, 134] width 285 height 34
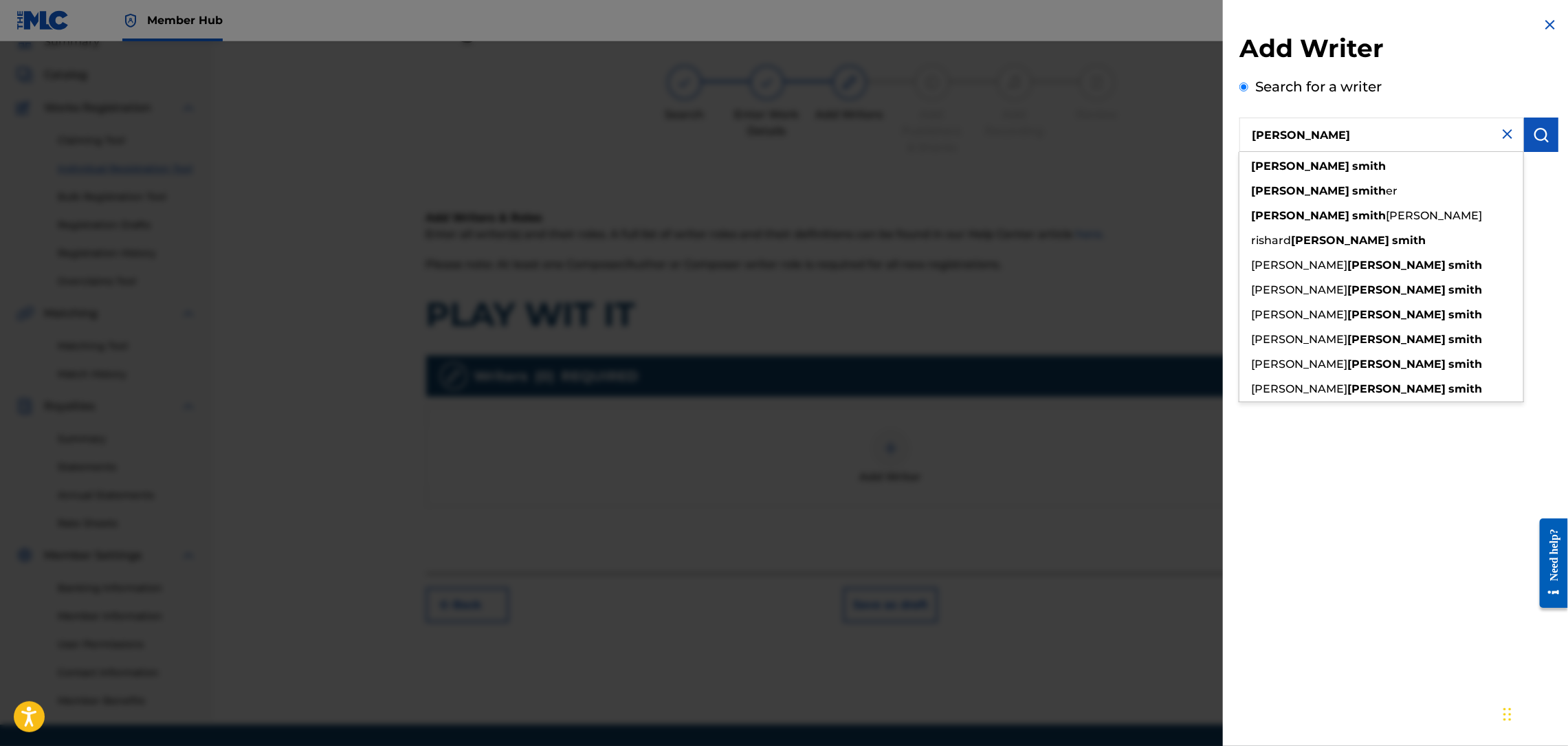
type input "[PERSON_NAME]"
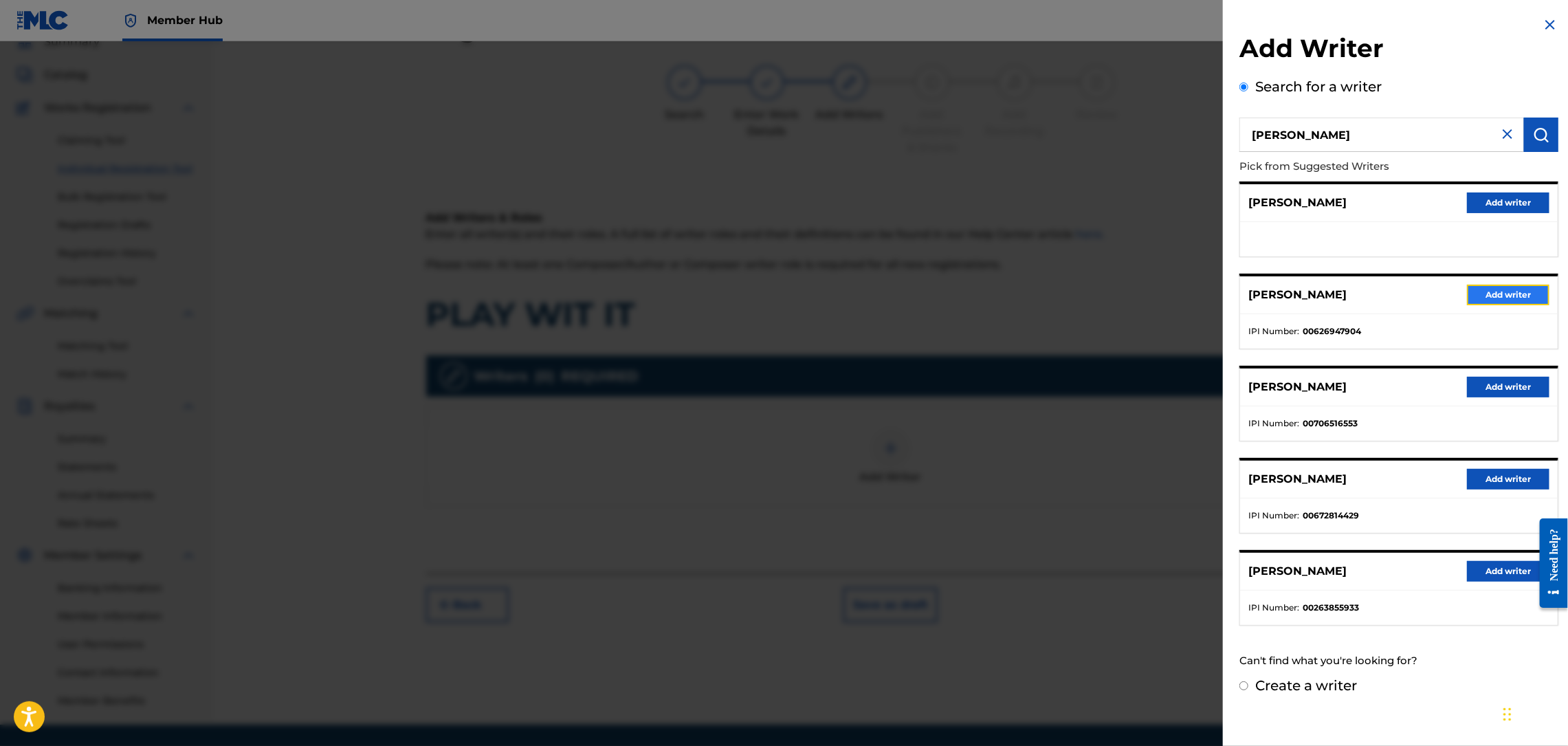
click at [1499, 288] on button "Add writer" at bounding box center [1508, 295] width 82 height 21
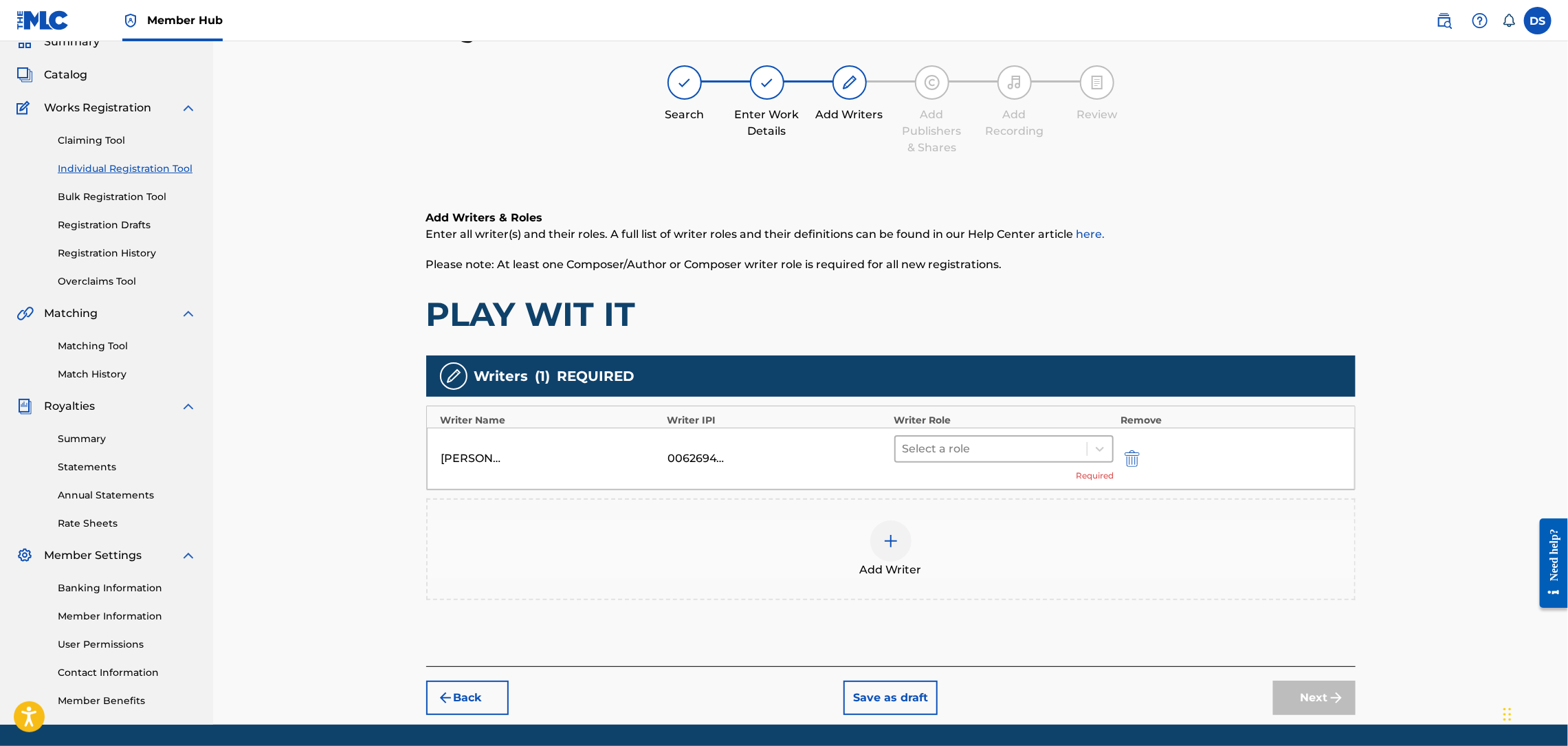
click at [1073, 449] on div at bounding box center [992, 449] width 178 height 20
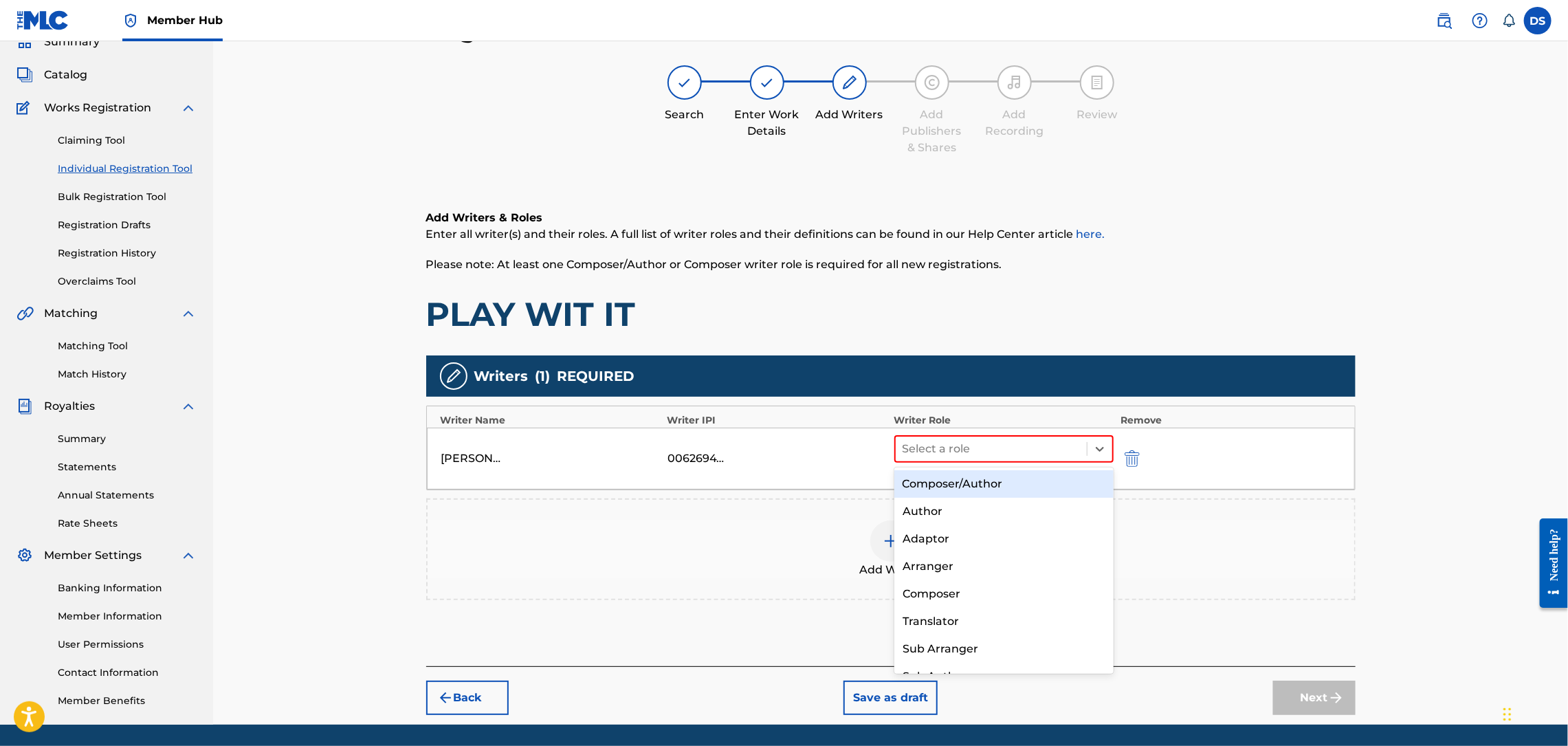
click at [961, 482] on div "Composer/Author" at bounding box center [1004, 484] width 219 height 27
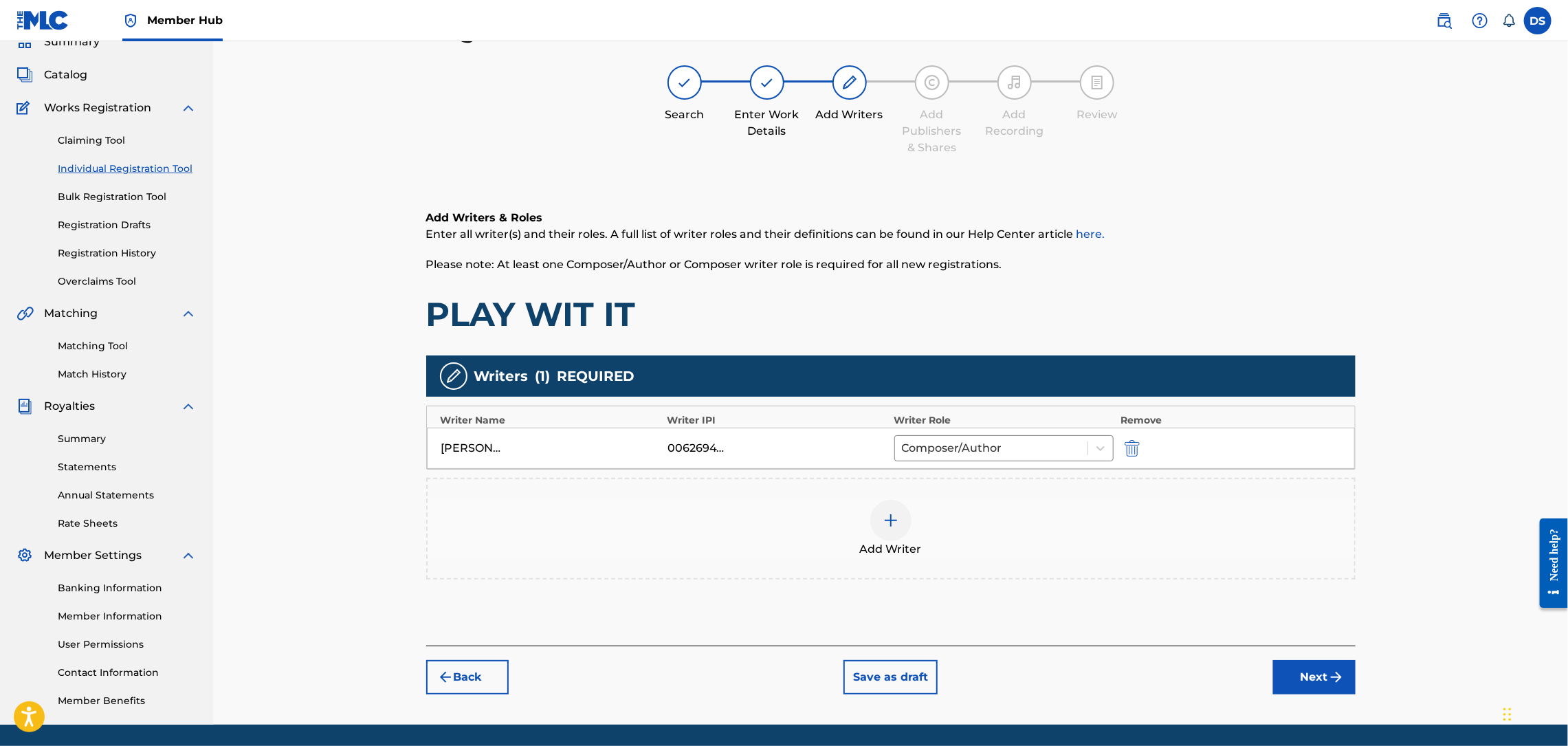
click at [891, 519] on img at bounding box center [891, 520] width 17 height 17
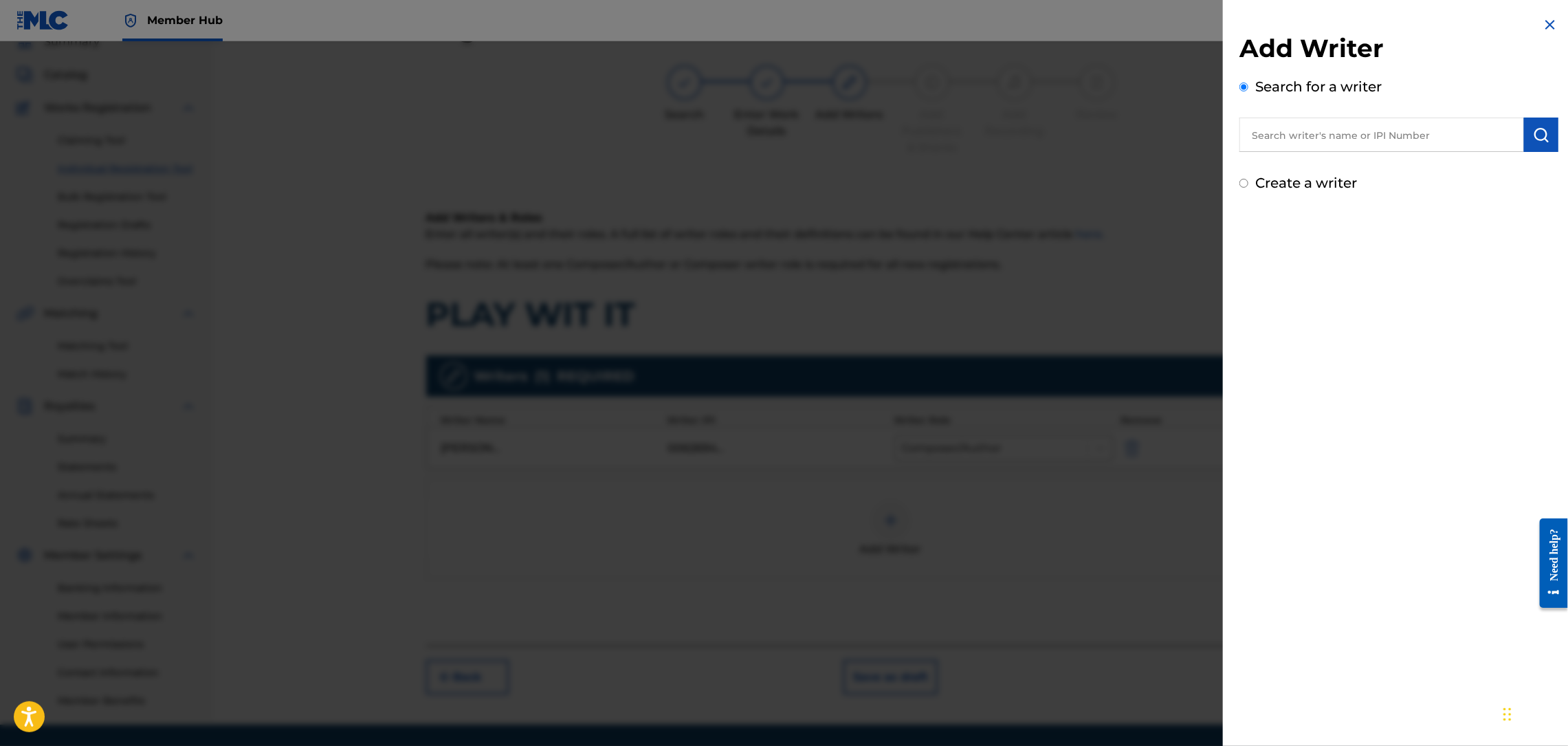
click at [1274, 140] on input "text" at bounding box center [1381, 134] width 285 height 34
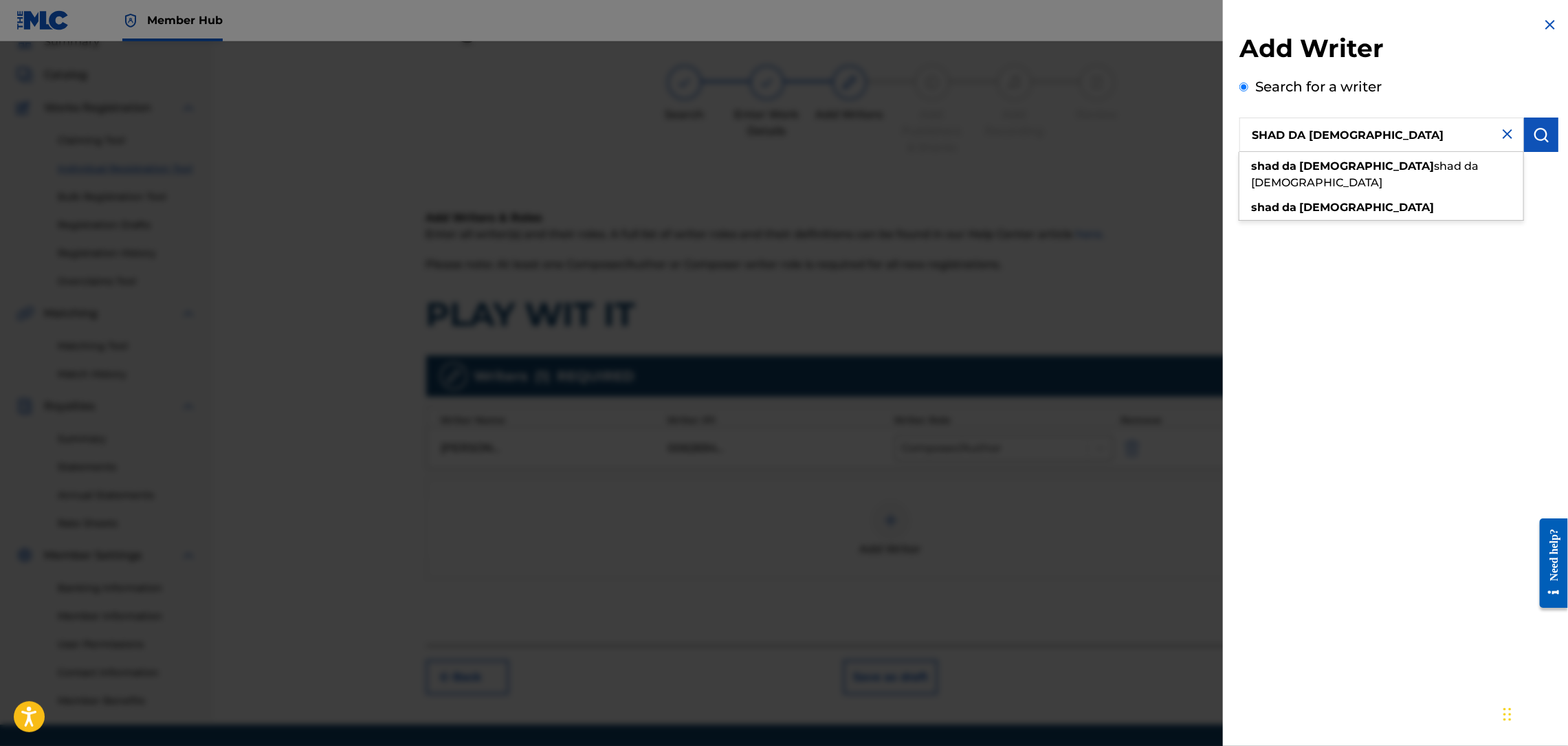
type input "SHAD DA [DEMOGRAPHIC_DATA]"
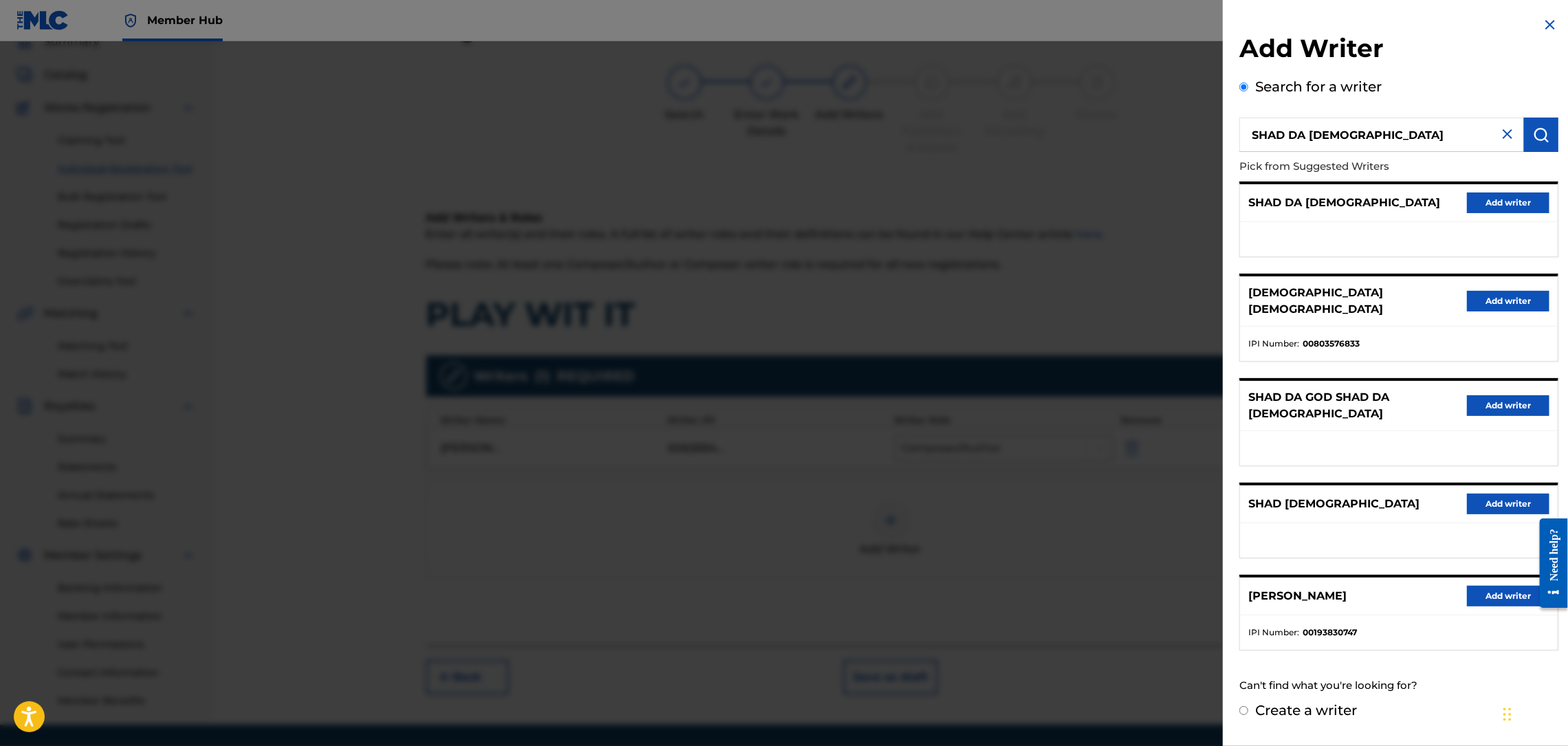
click at [1383, 127] on input "SHAD DA [DEMOGRAPHIC_DATA]" at bounding box center [1381, 134] width 285 height 34
click at [1242, 706] on input "Create a writer" at bounding box center [1243, 710] width 9 height 9
radio input "false"
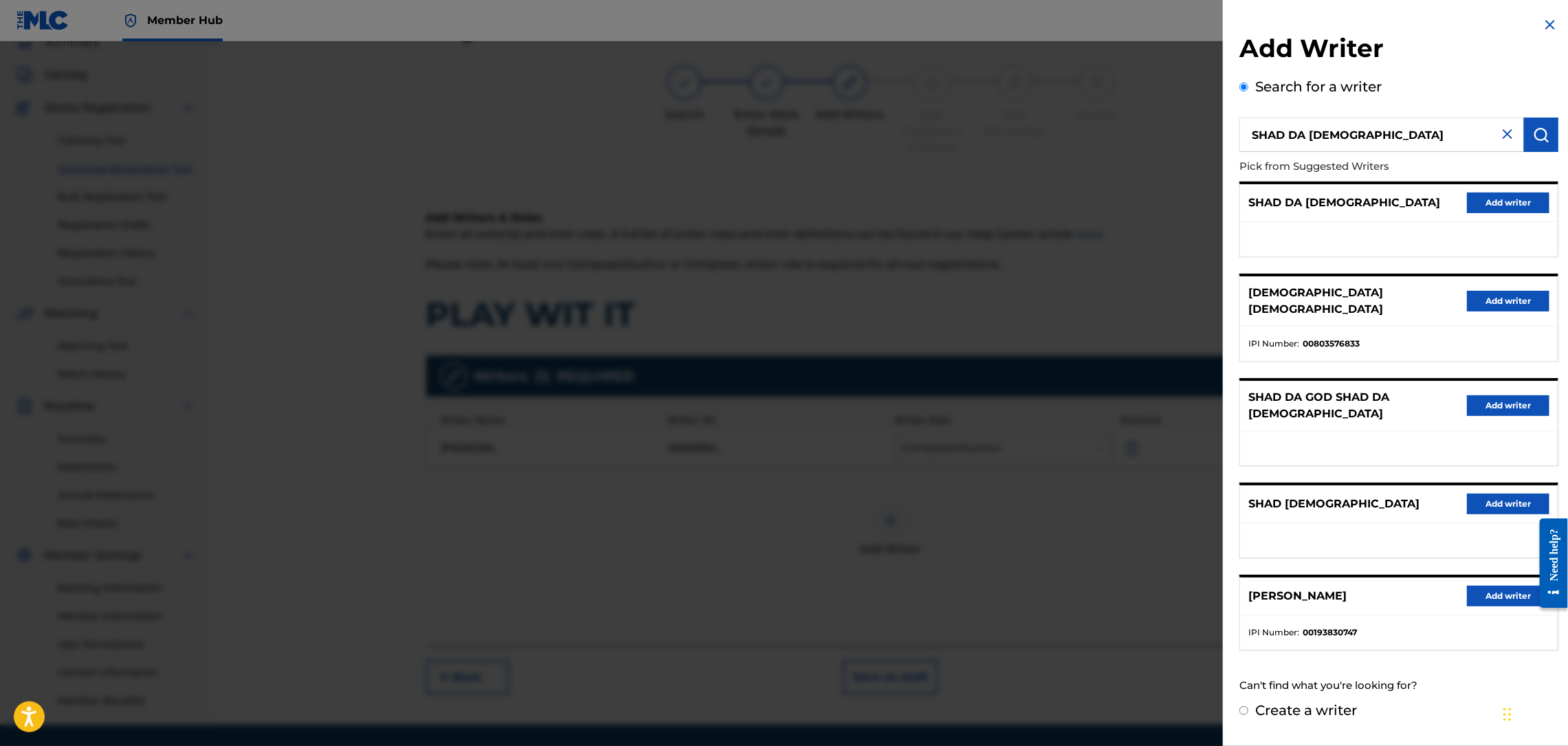
radio input "true"
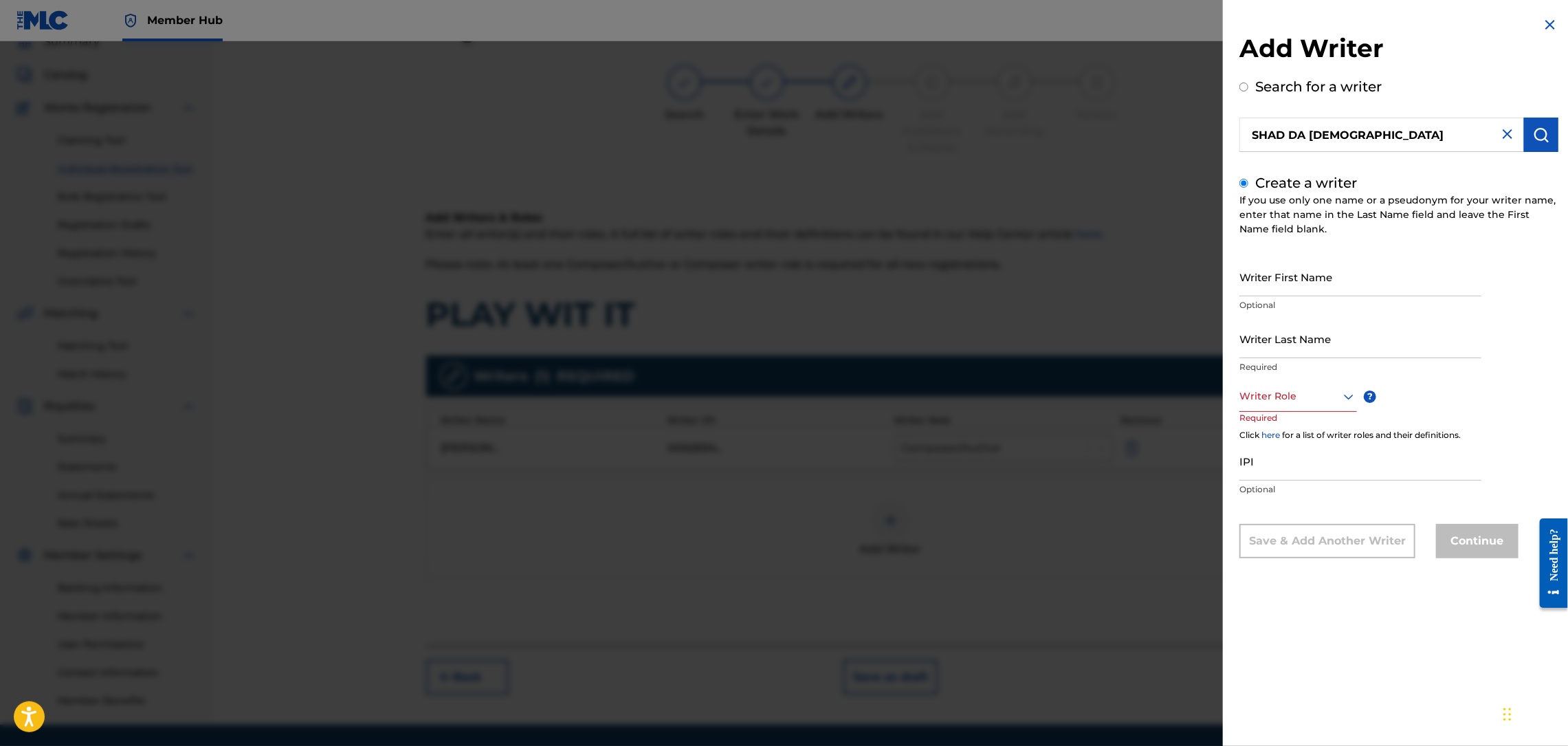
click at [1552, 23] on img at bounding box center [1549, 24] width 17 height 17
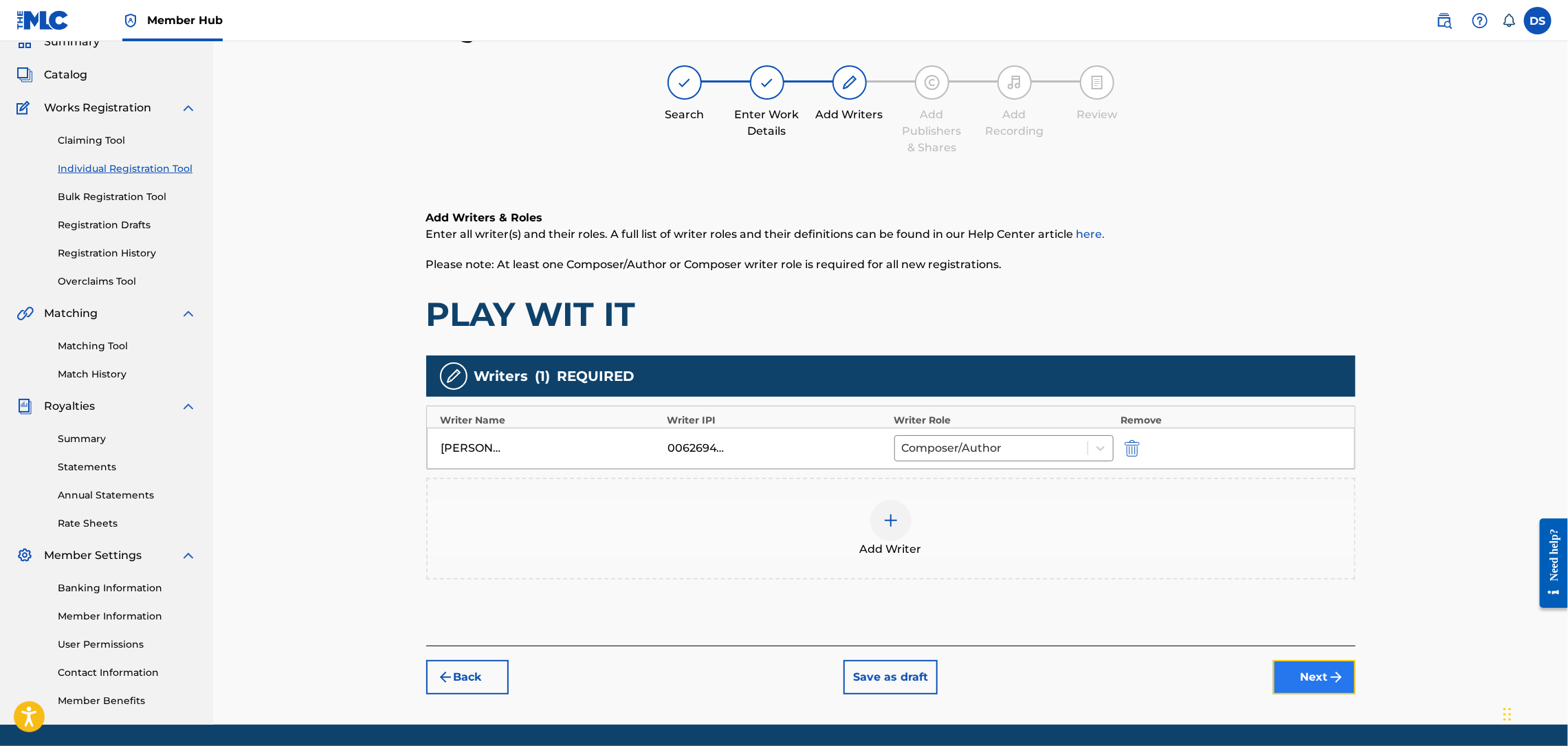
click at [1313, 680] on button "Next" at bounding box center [1314, 676] width 82 height 34
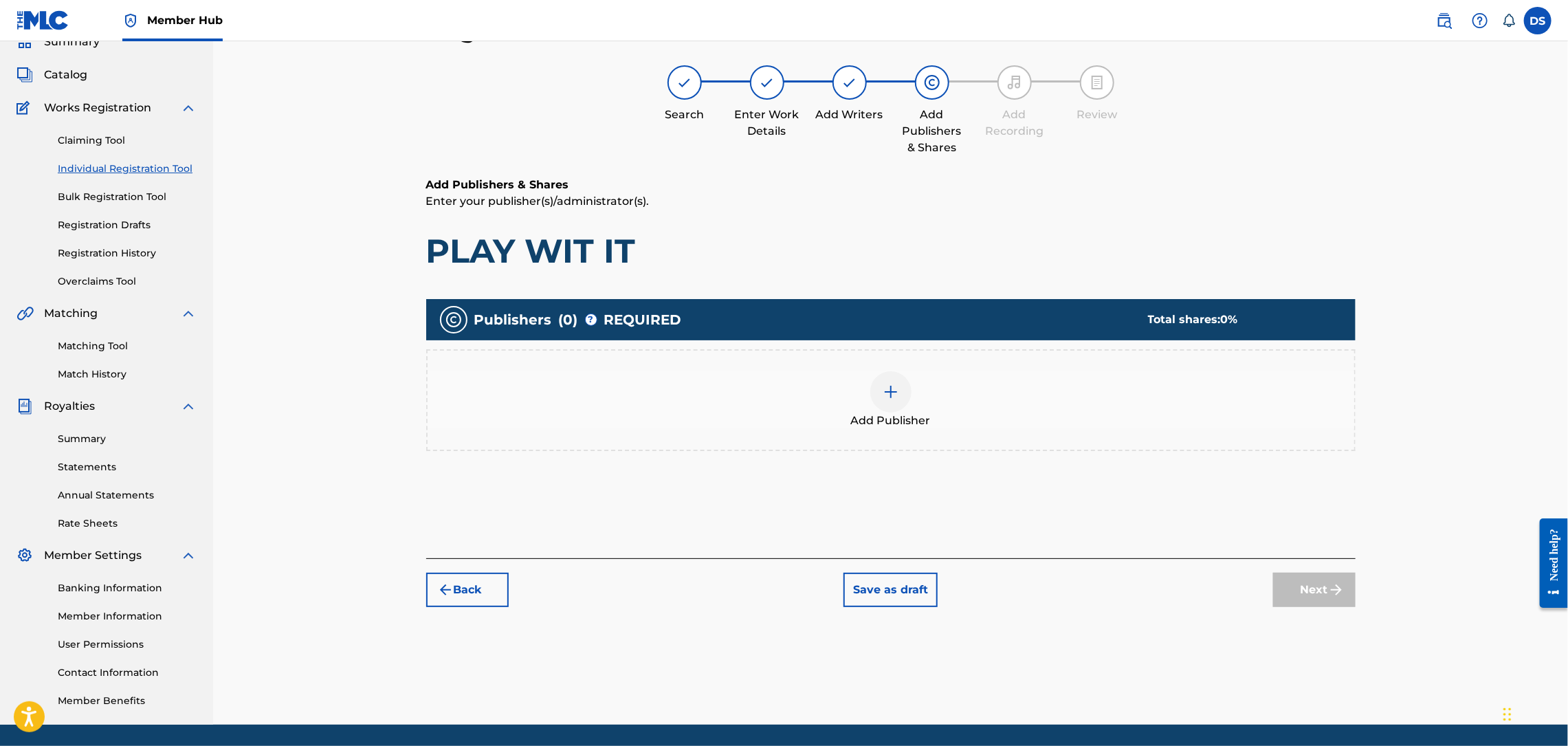
click at [890, 391] on img at bounding box center [891, 392] width 17 height 17
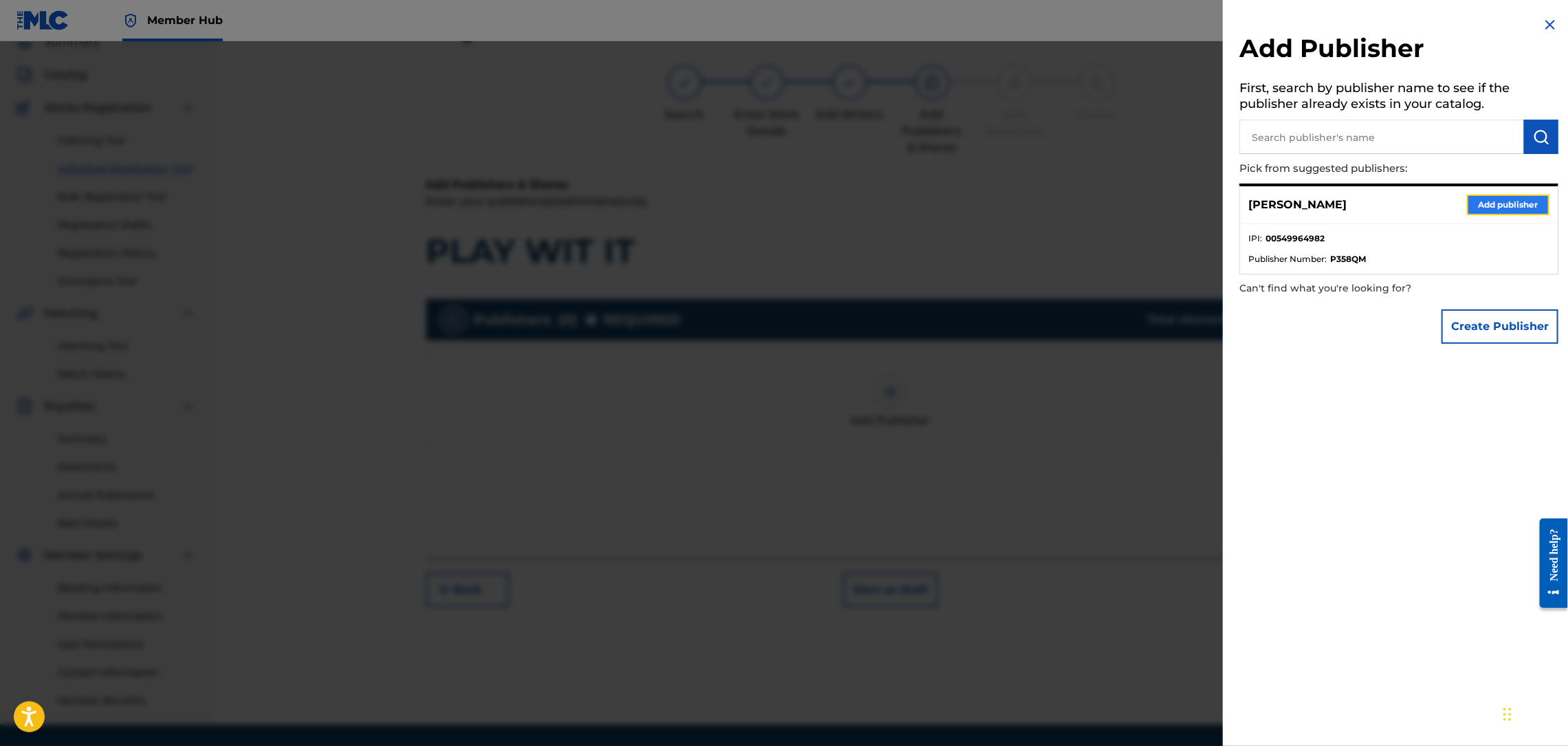
click at [1504, 202] on button "Add publisher" at bounding box center [1508, 205] width 82 height 21
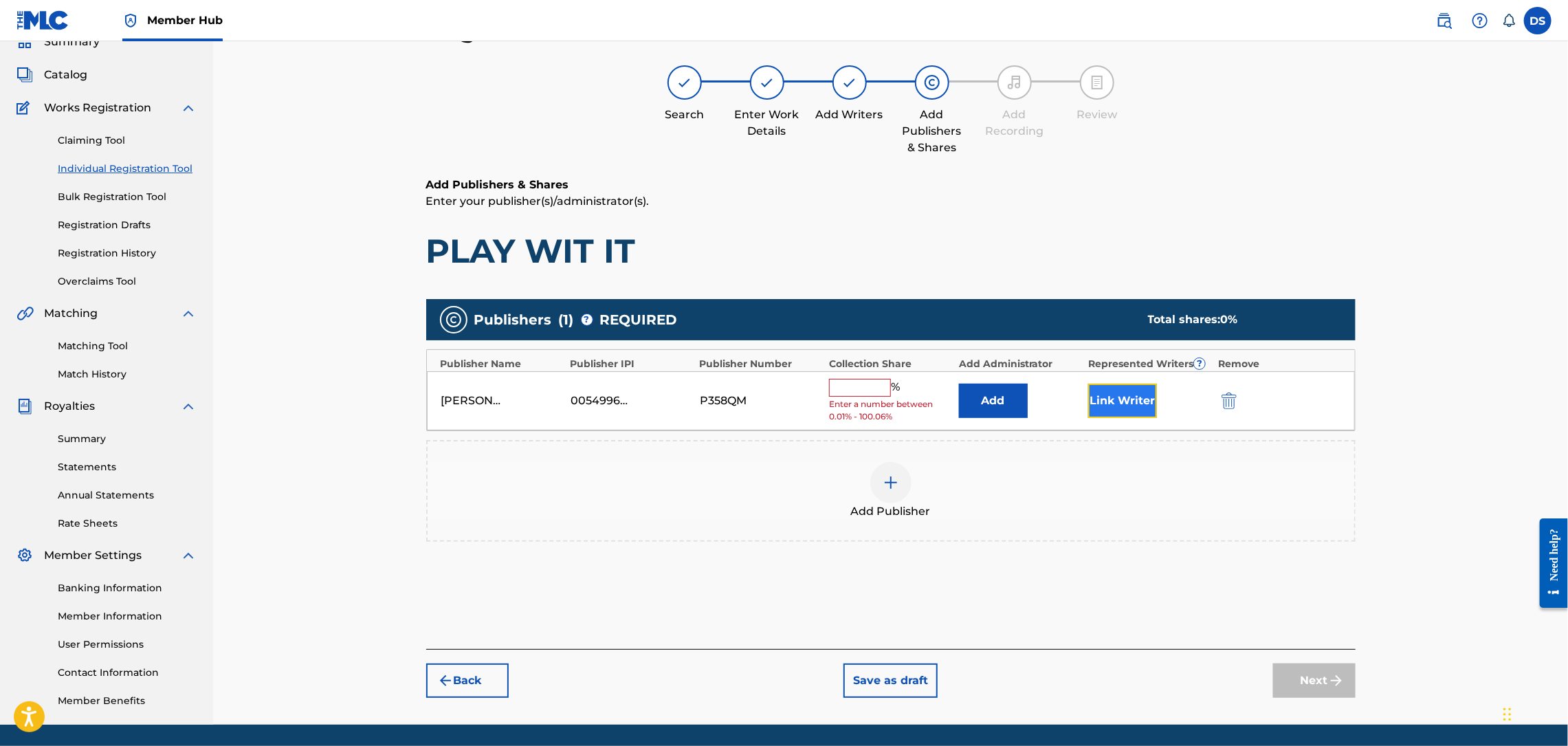
click at [1124, 395] on button "Link Writer" at bounding box center [1123, 400] width 69 height 34
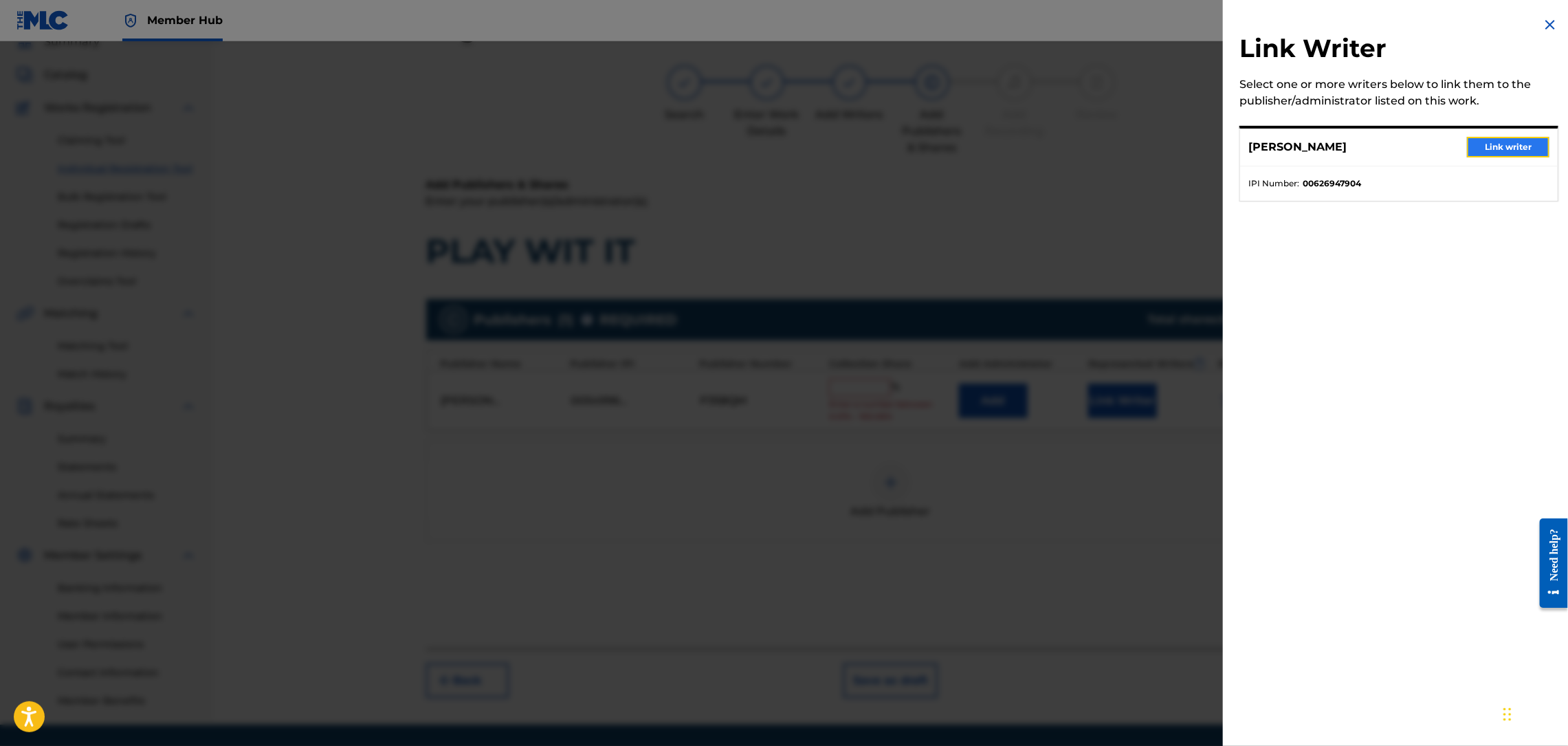
click at [1482, 144] on button "Link writer" at bounding box center [1508, 147] width 82 height 21
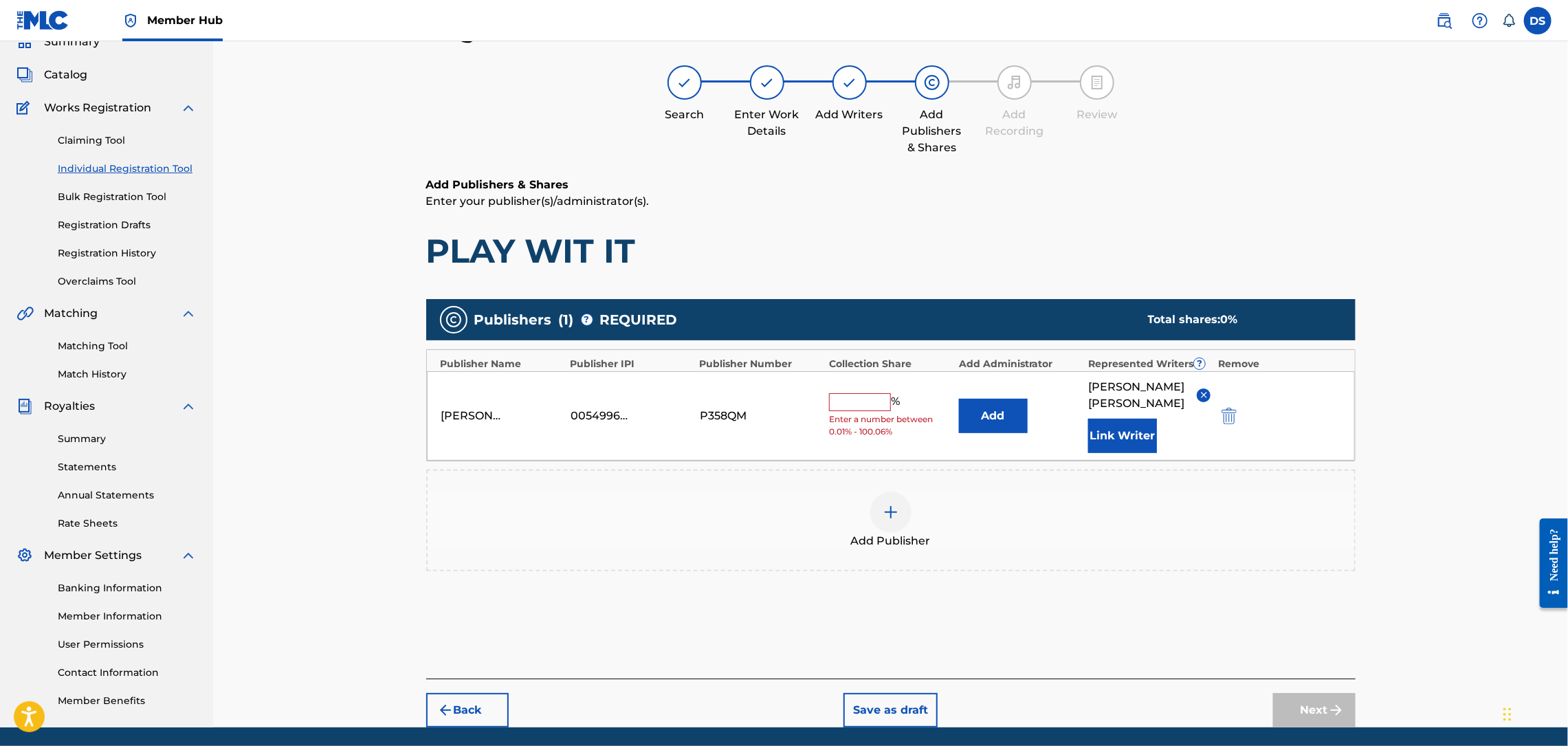
click at [857, 395] on input "text" at bounding box center [859, 402] width 62 height 18
type input "100"
click at [1008, 406] on button "Add" at bounding box center [993, 415] width 69 height 34
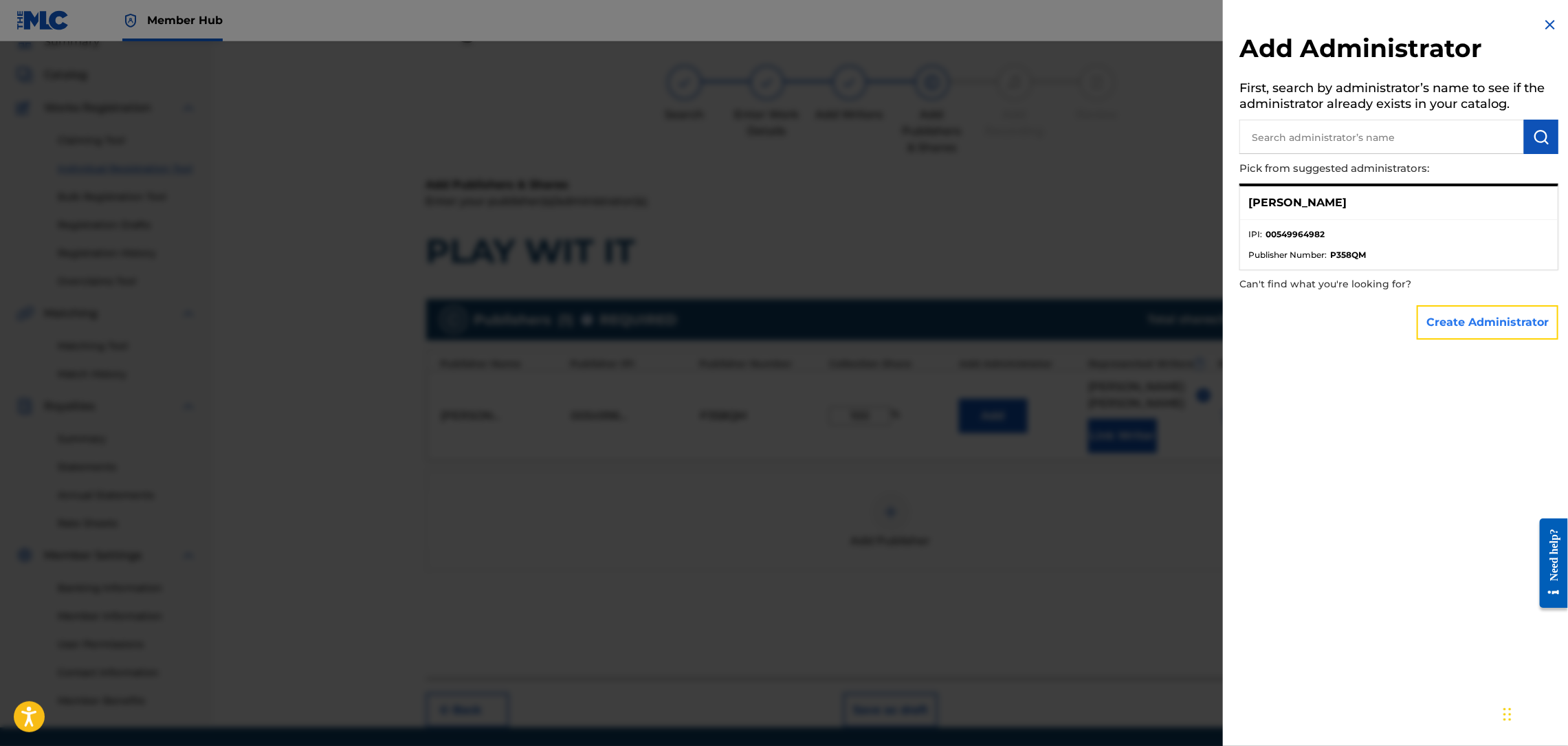
click at [1479, 320] on button "Create Administrator" at bounding box center [1488, 322] width 142 height 34
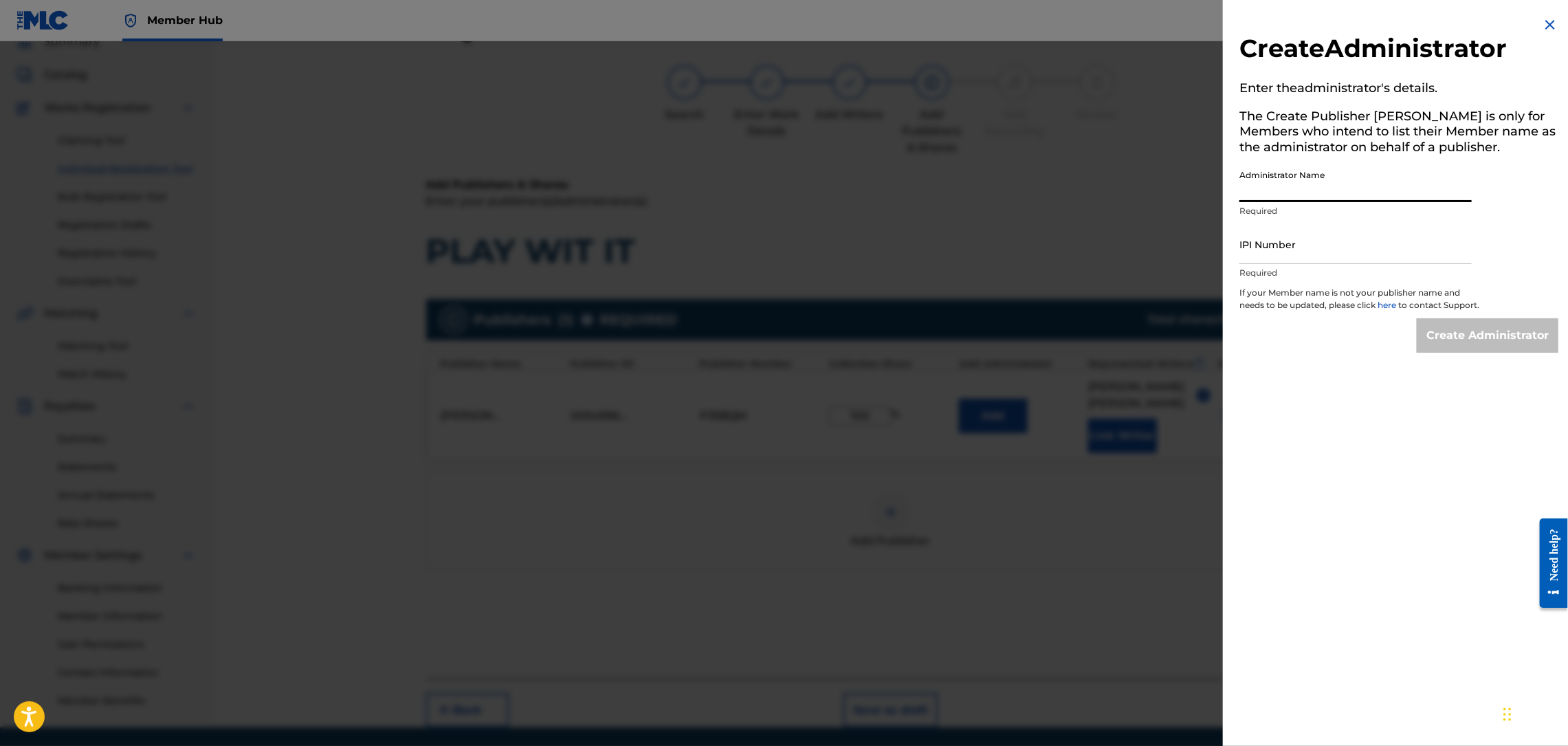
click at [1334, 188] on input "Administrator Name" at bounding box center [1355, 182] width 232 height 39
type input "[PERSON_NAME]"
click at [1315, 244] on input "IPI Number" at bounding box center [1355, 245] width 232 height 39
type input "00549964982"
click at [1447, 350] on input "Create Administrator" at bounding box center [1488, 335] width 142 height 34
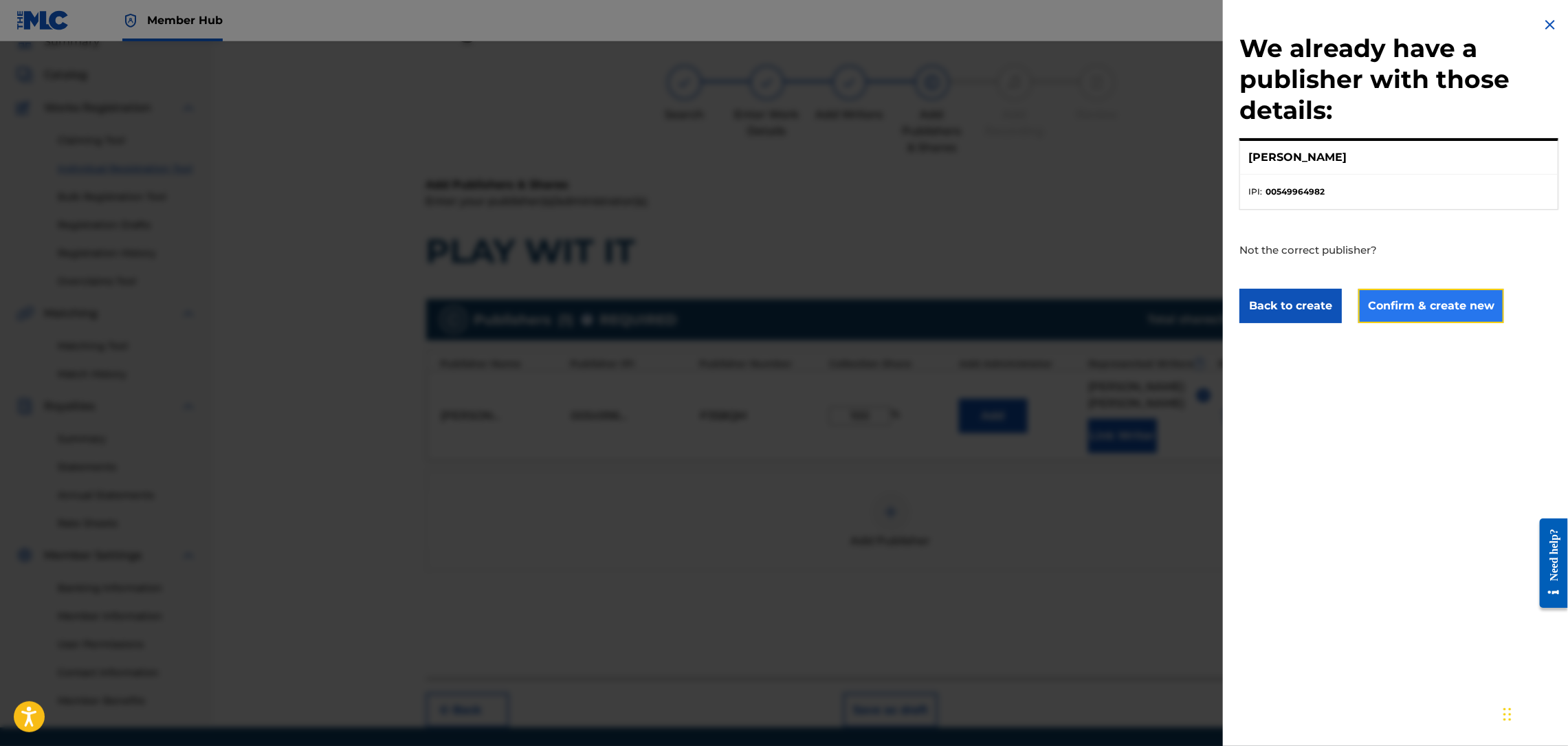
click at [1431, 308] on button "Confirm & create new" at bounding box center [1431, 305] width 146 height 34
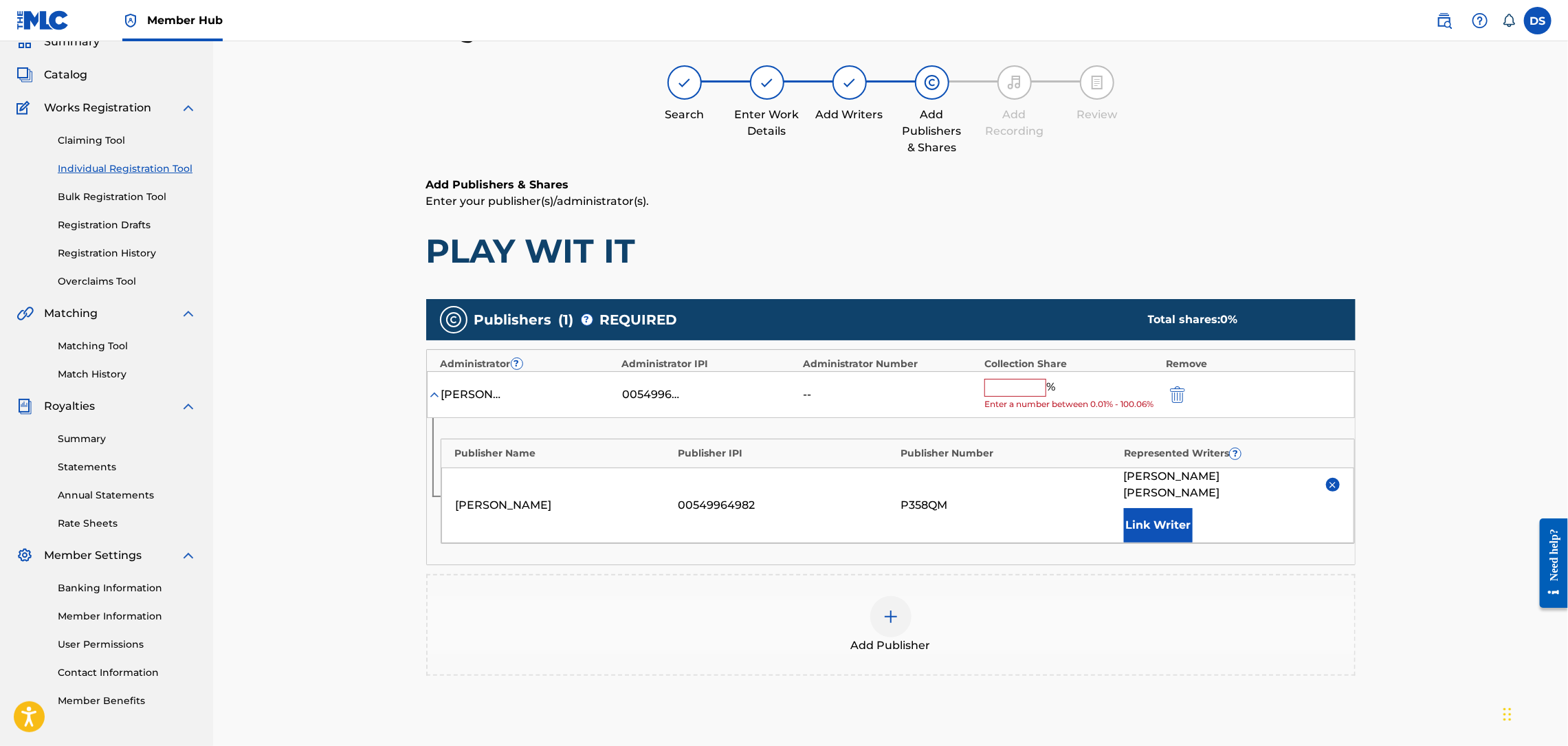
click at [1029, 382] on input "text" at bounding box center [1015, 388] width 62 height 18
type input "100"
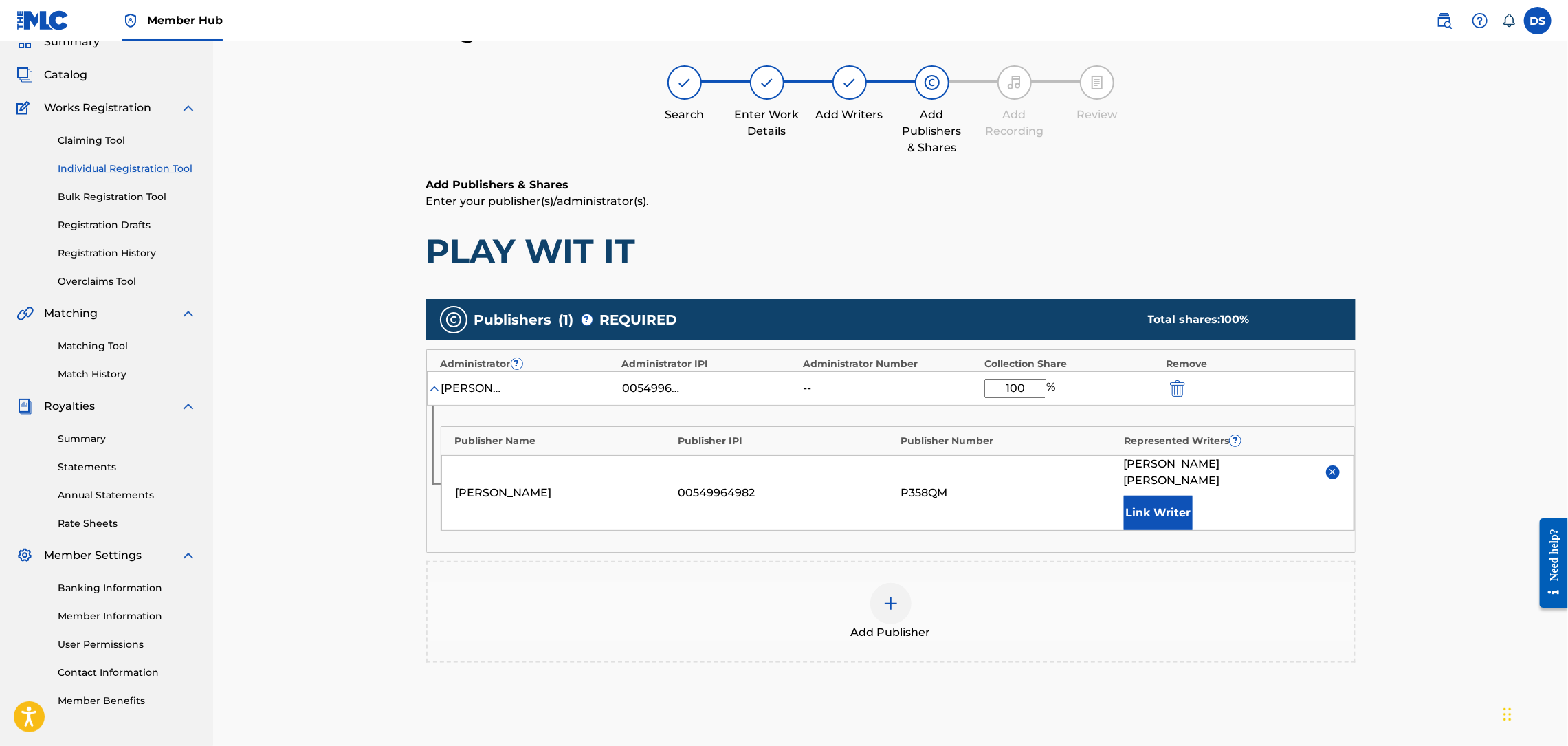
click at [1382, 562] on div "Register Work Search Enter Work Details Add Writers Add Publishers & Shares Add…" at bounding box center [891, 399] width 1355 height 840
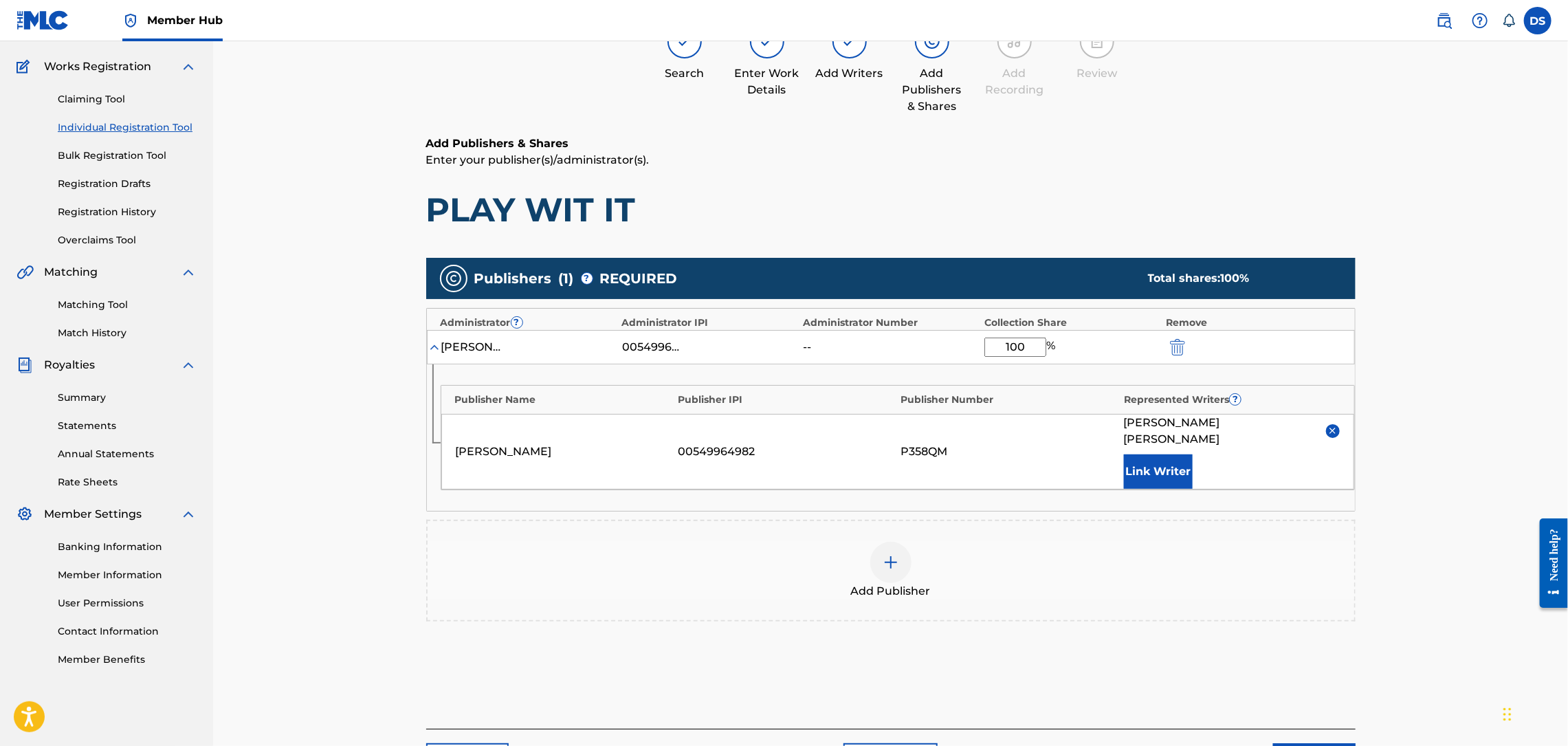
scroll to position [184, 0]
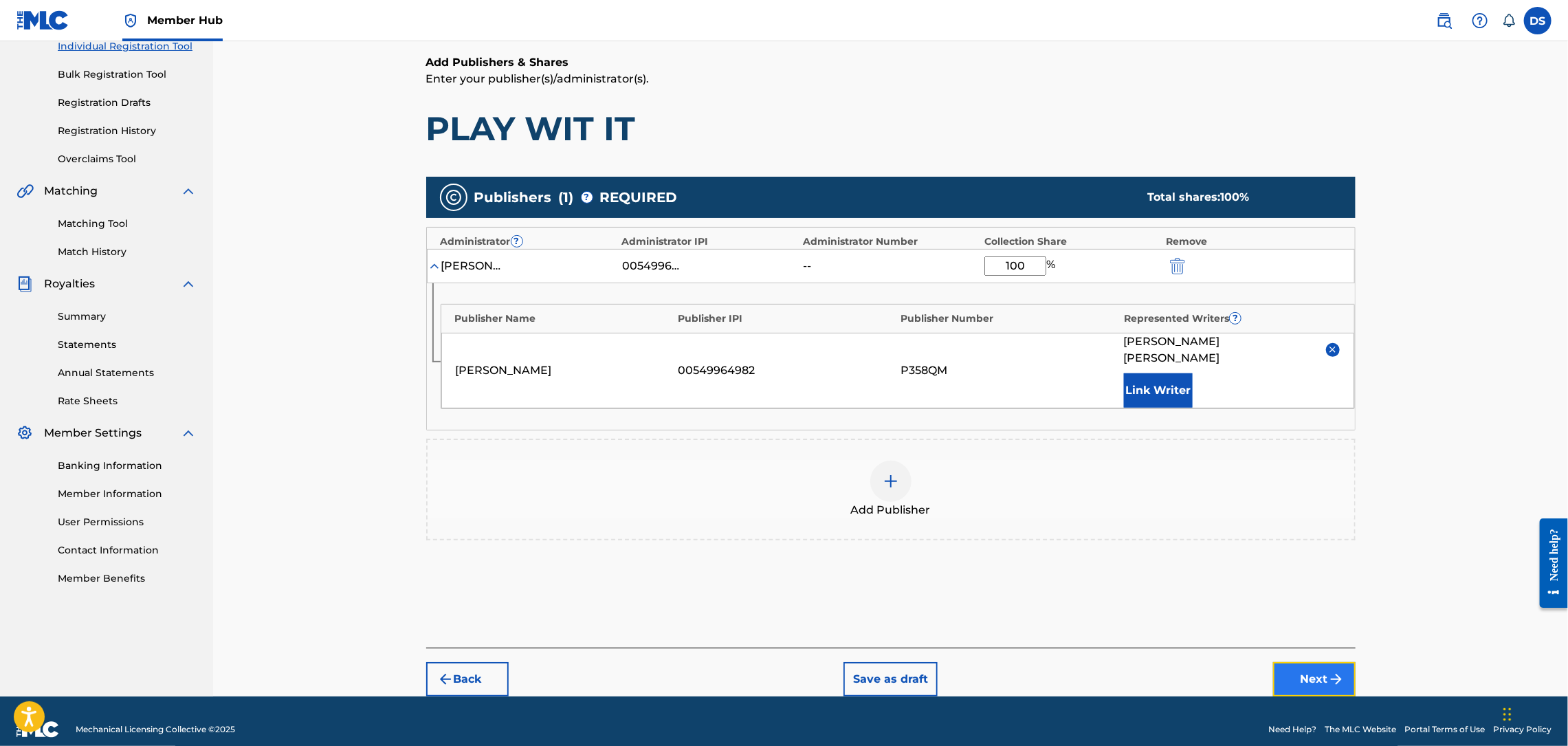
click at [1318, 672] on button "Next" at bounding box center [1314, 678] width 82 height 34
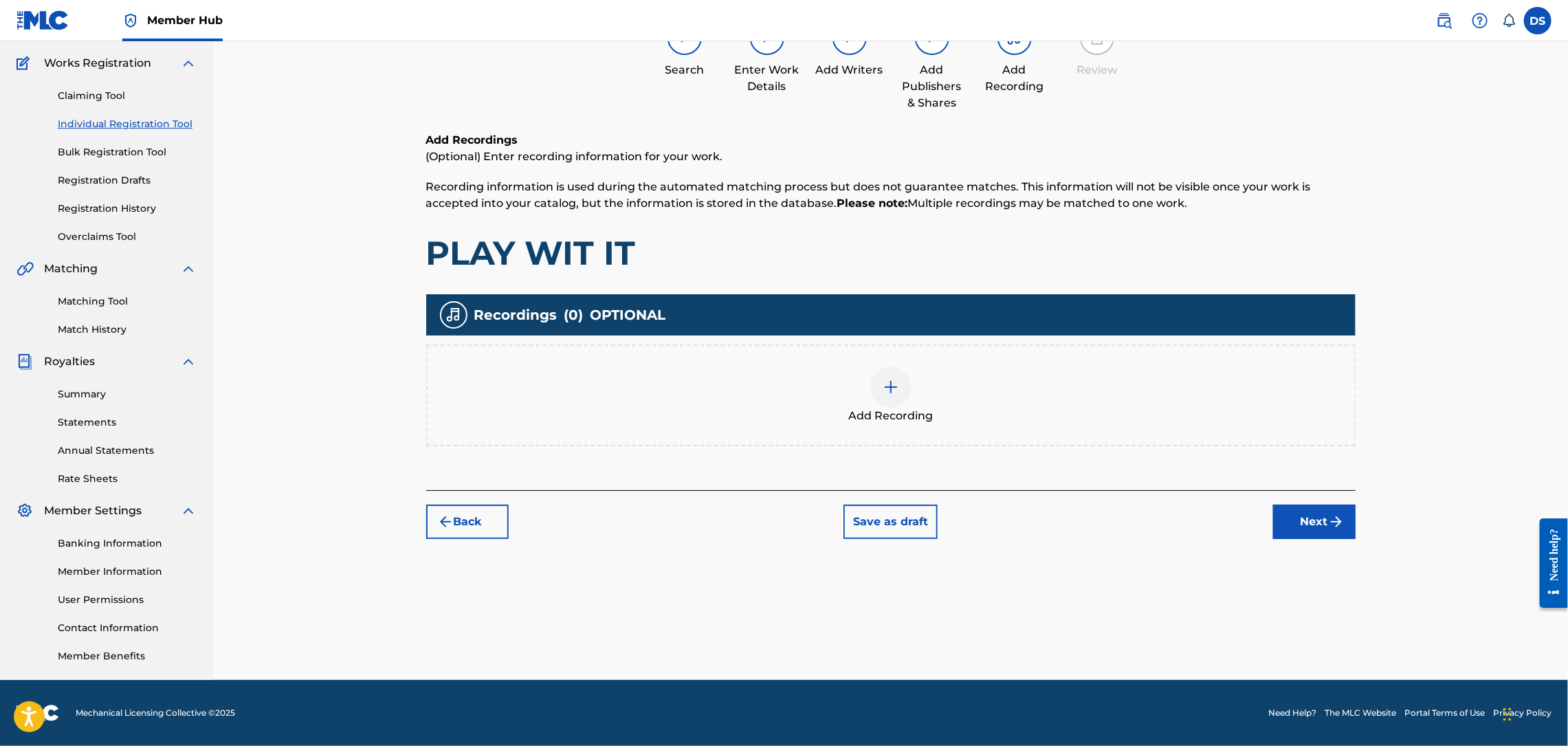
scroll to position [62, 0]
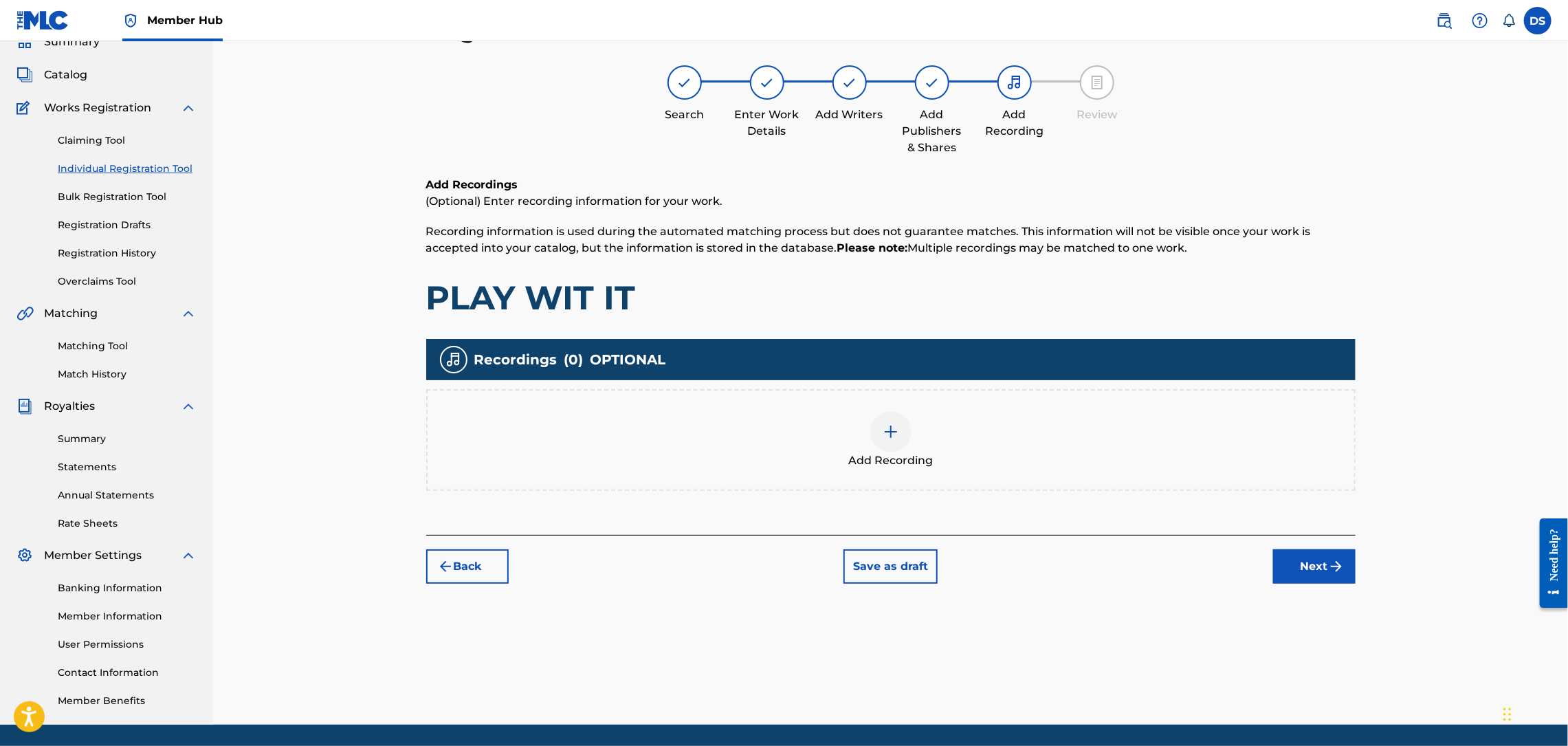
click at [895, 432] on img at bounding box center [891, 432] width 17 height 17
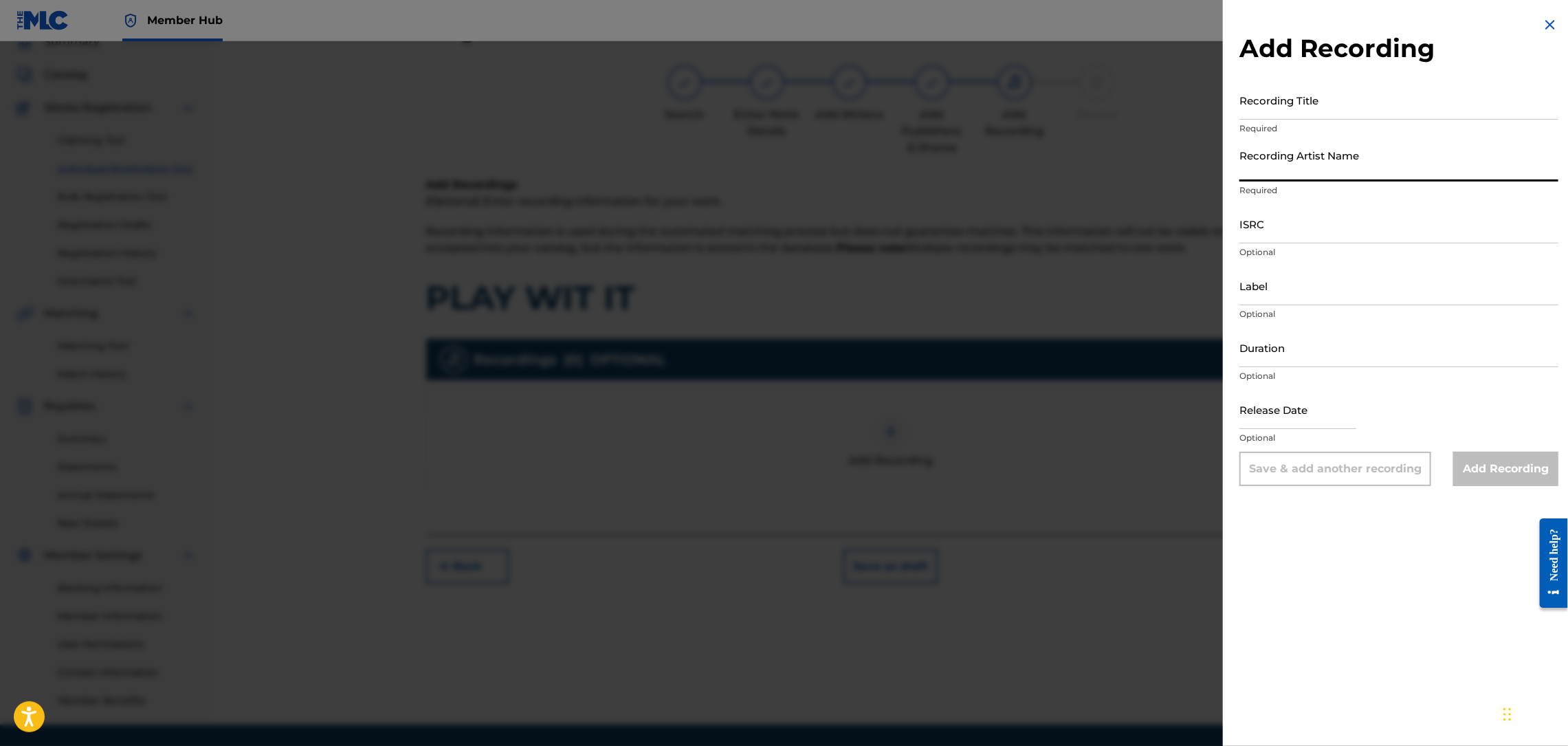
click at [1288, 172] on input "Recording Artist Name" at bounding box center [1399, 162] width 319 height 39
click at [1341, 188] on p "Required" at bounding box center [1399, 190] width 319 height 13
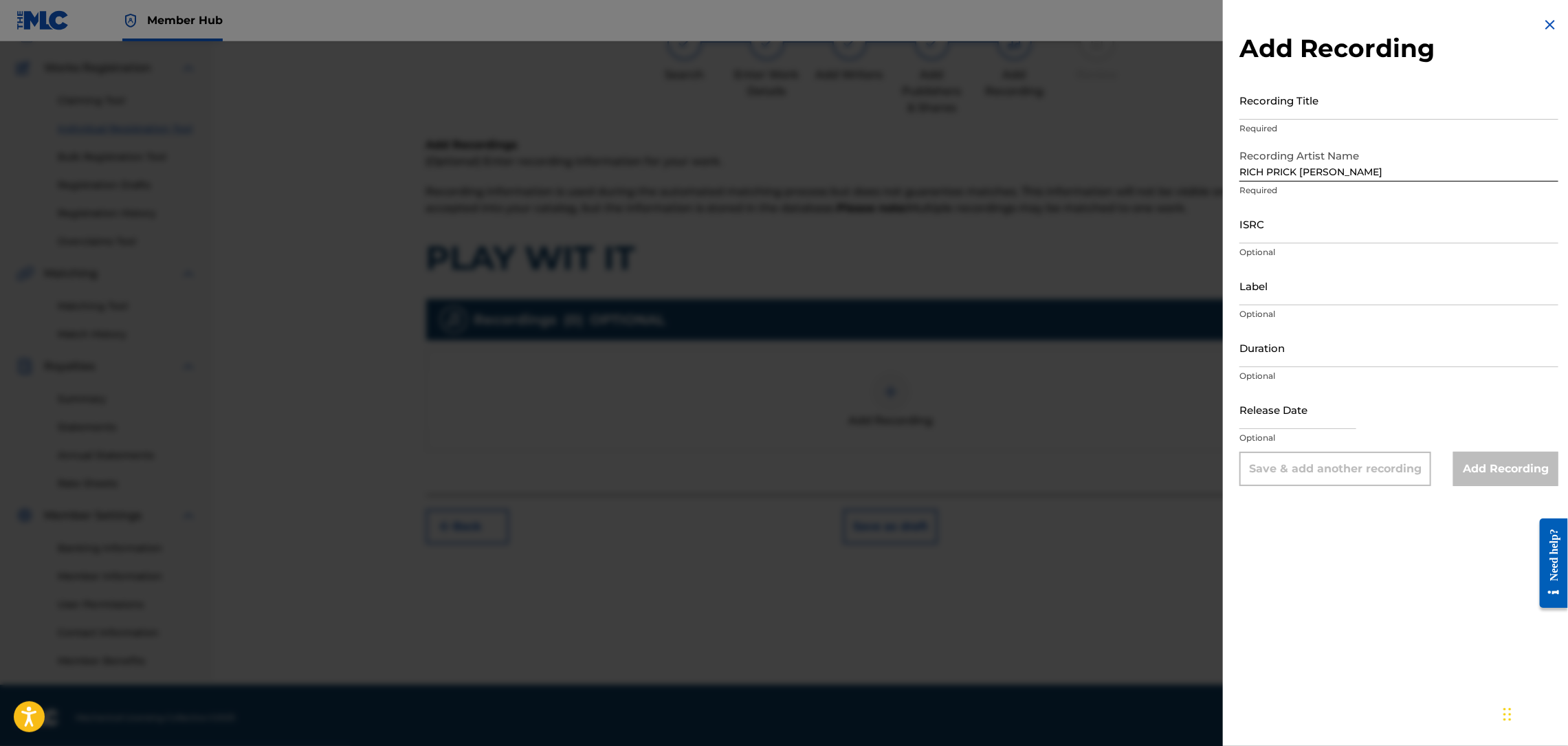
scroll to position [106, 0]
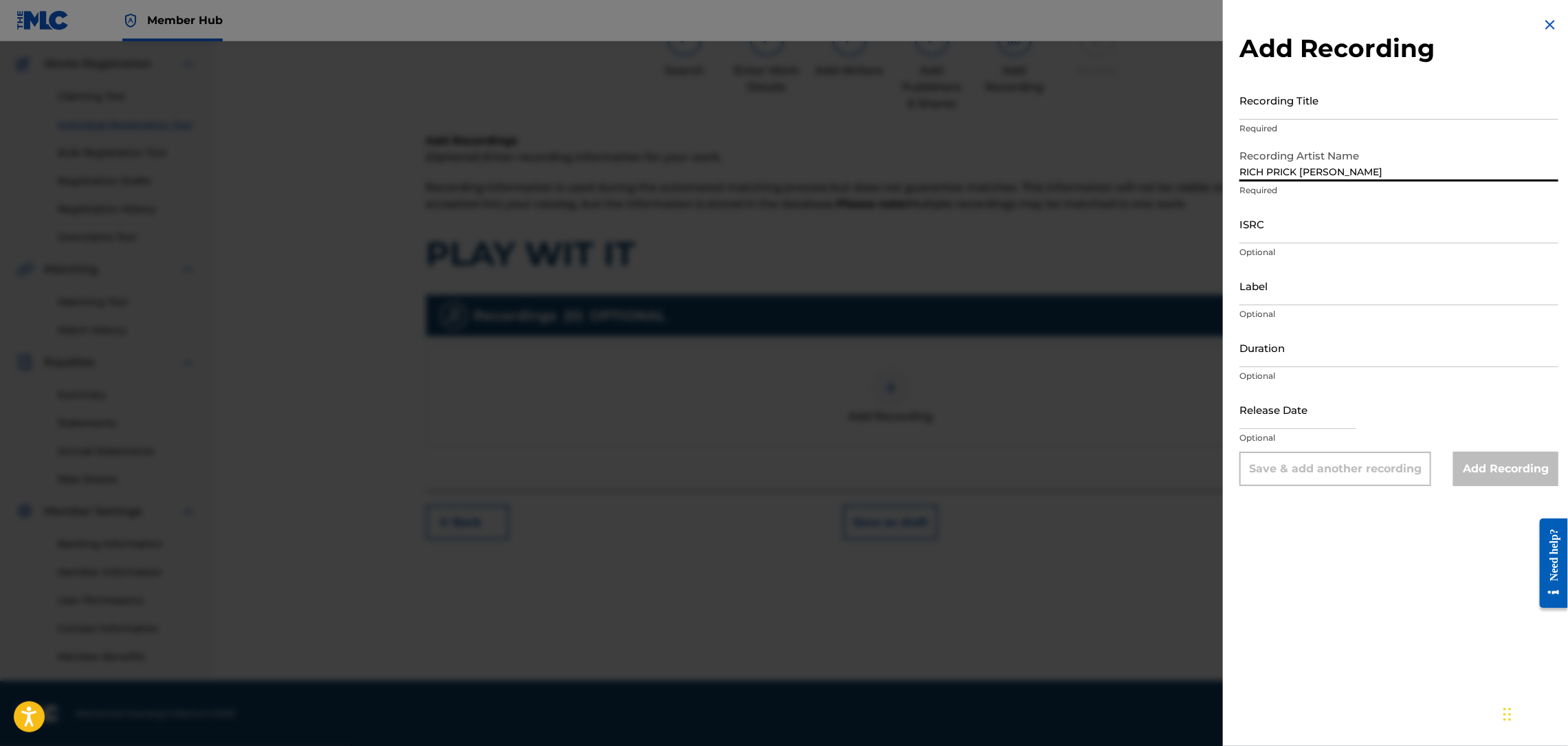
click at [1332, 172] on input "RICH PRICK [PERSON_NAME]" at bounding box center [1399, 162] width 319 height 39
type input "RICH PRICK TANA, SHAD DA [DEMOGRAPHIC_DATA]"
click at [1307, 218] on input "ISRC" at bounding box center [1399, 224] width 319 height 39
paste input "QZL382246795"
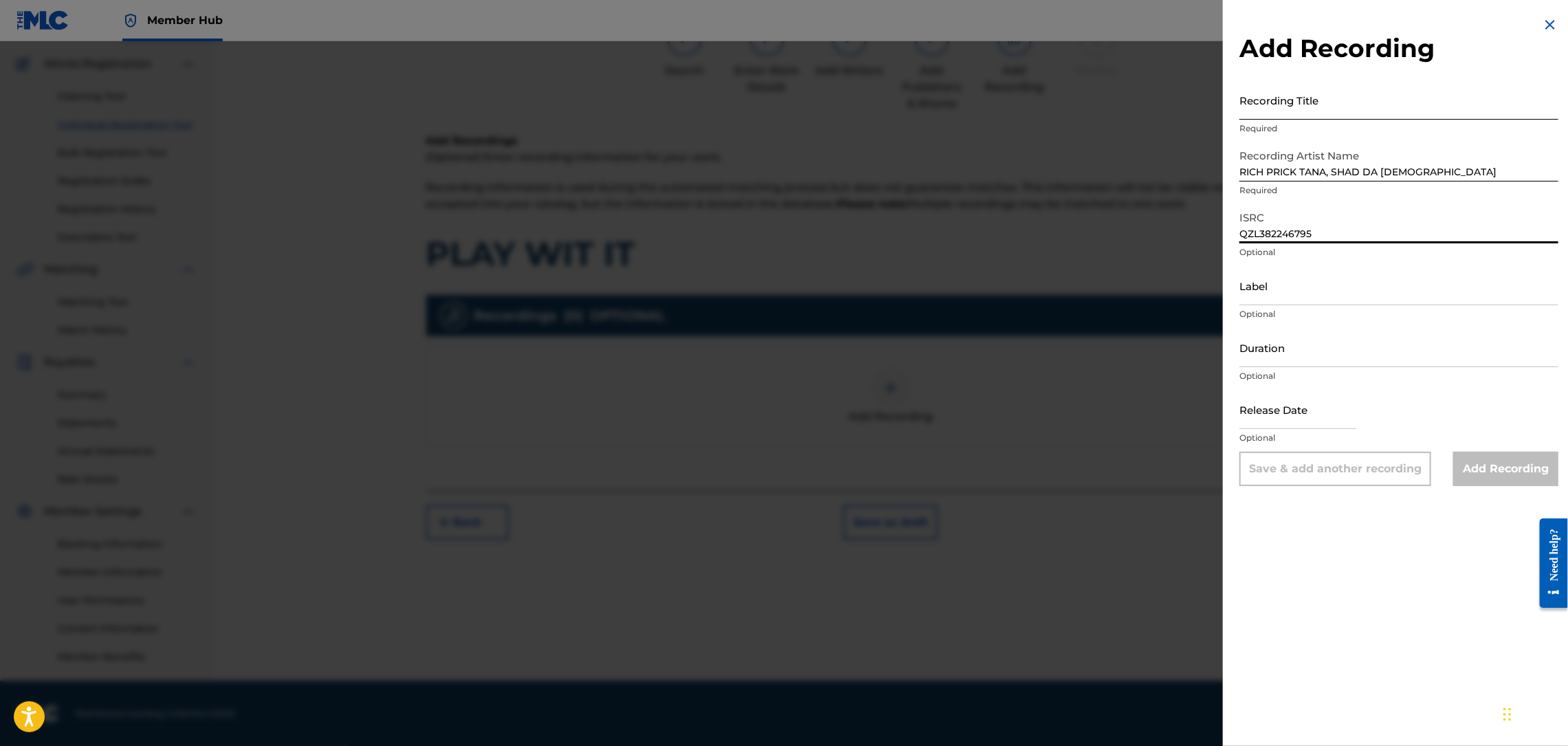
type input "QZL382246795"
click at [1278, 106] on input "Recording Title" at bounding box center [1399, 100] width 319 height 39
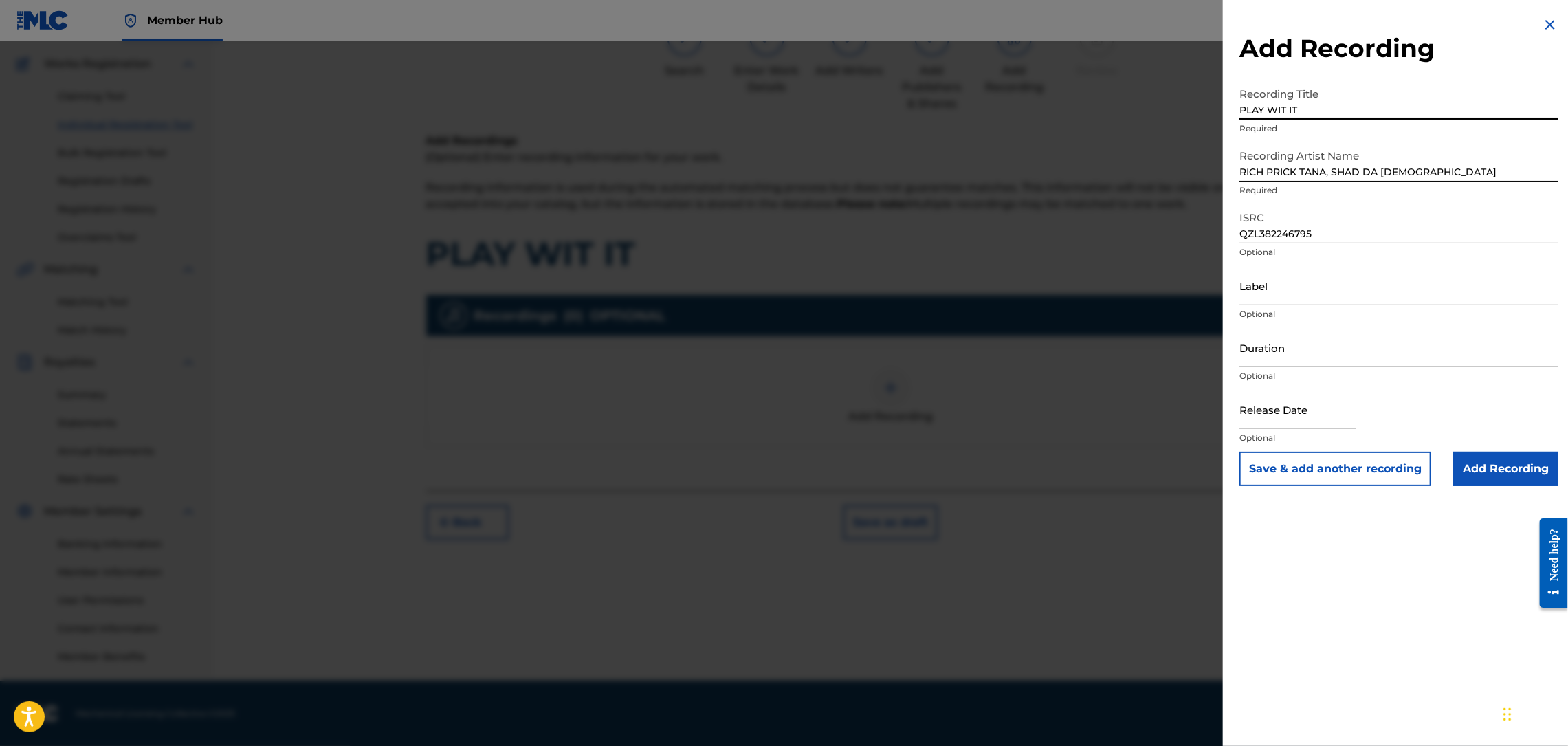
type input "PLAY WIT IT"
click at [1277, 283] on input "Label" at bounding box center [1399, 286] width 319 height 39
type input "Str8 Cash, No Change"
click at [1496, 471] on input "Add Recording" at bounding box center [1505, 468] width 105 height 34
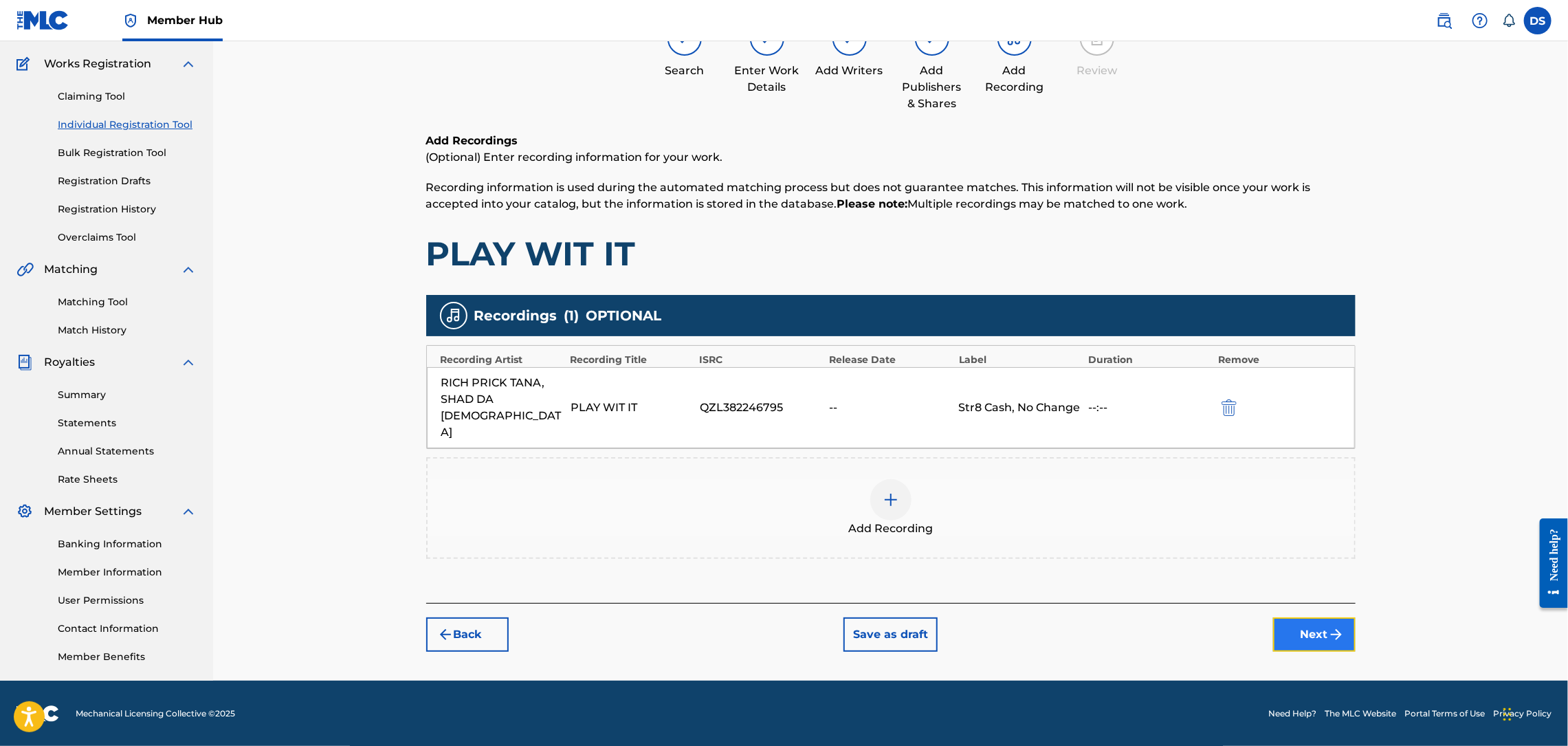
click at [1327, 618] on button "Next" at bounding box center [1314, 634] width 82 height 34
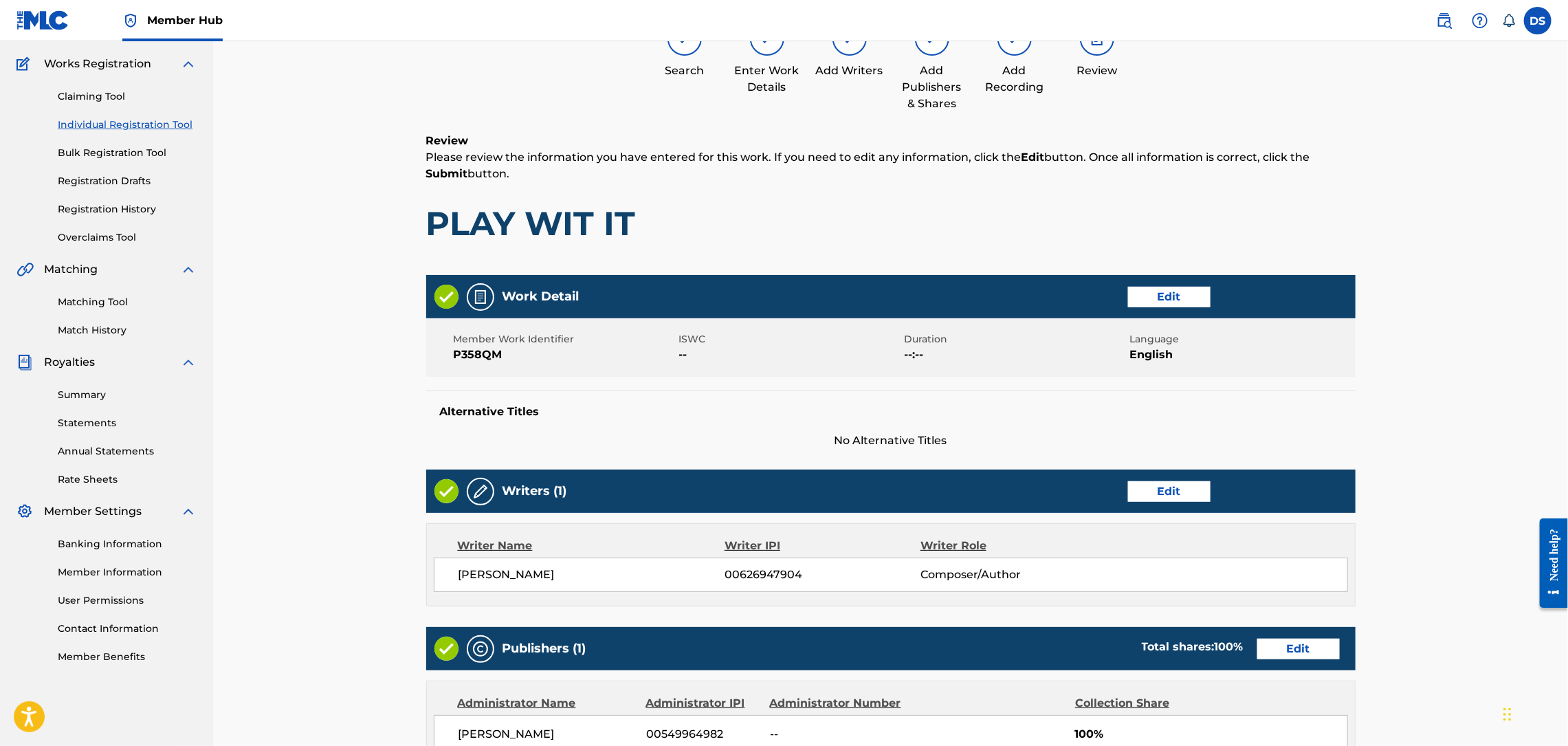
scroll to position [62, 0]
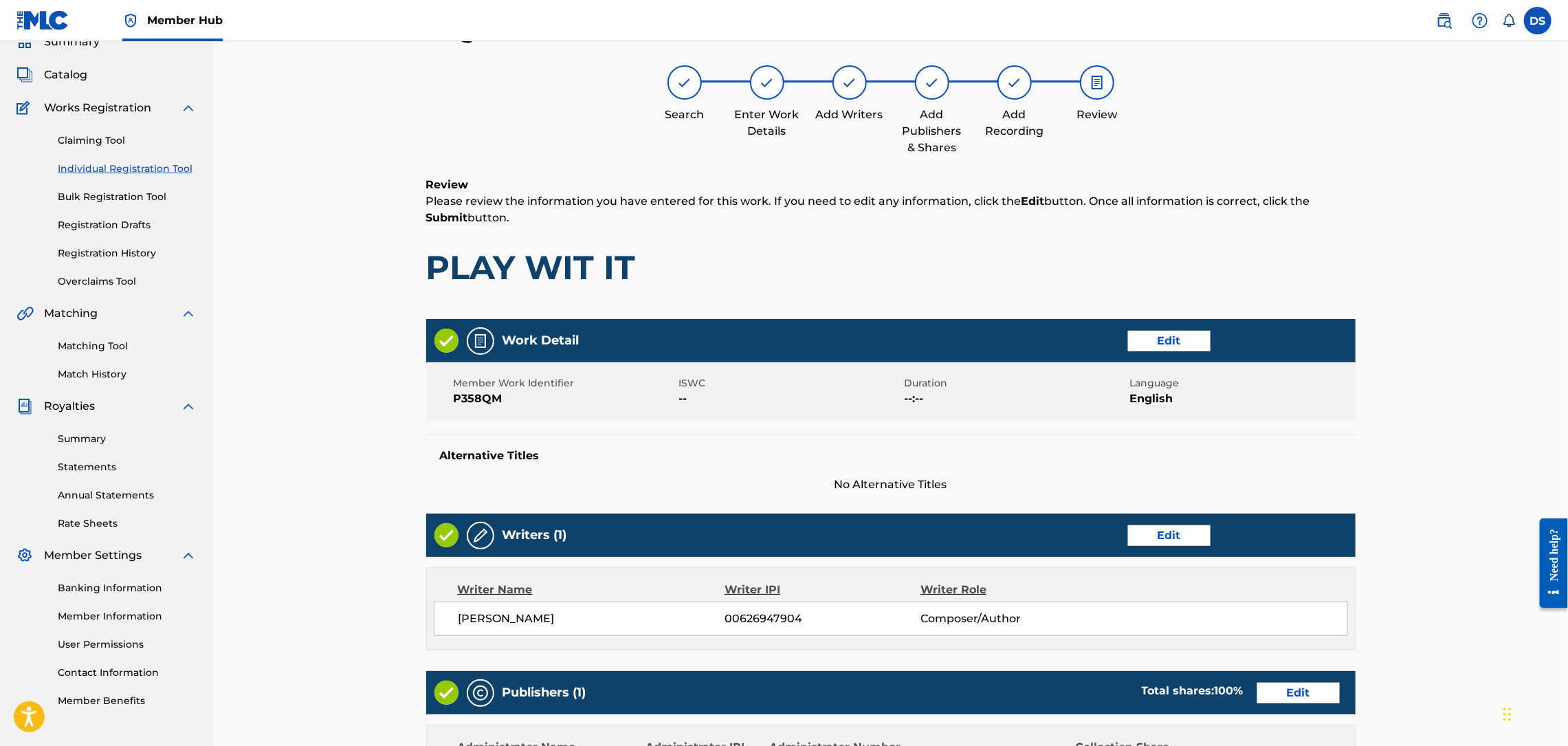
click at [1416, 593] on div "Register Work Search Enter Work Details Add Writers Add Publishers & Shares Add…" at bounding box center [891, 537] width 1355 height 1117
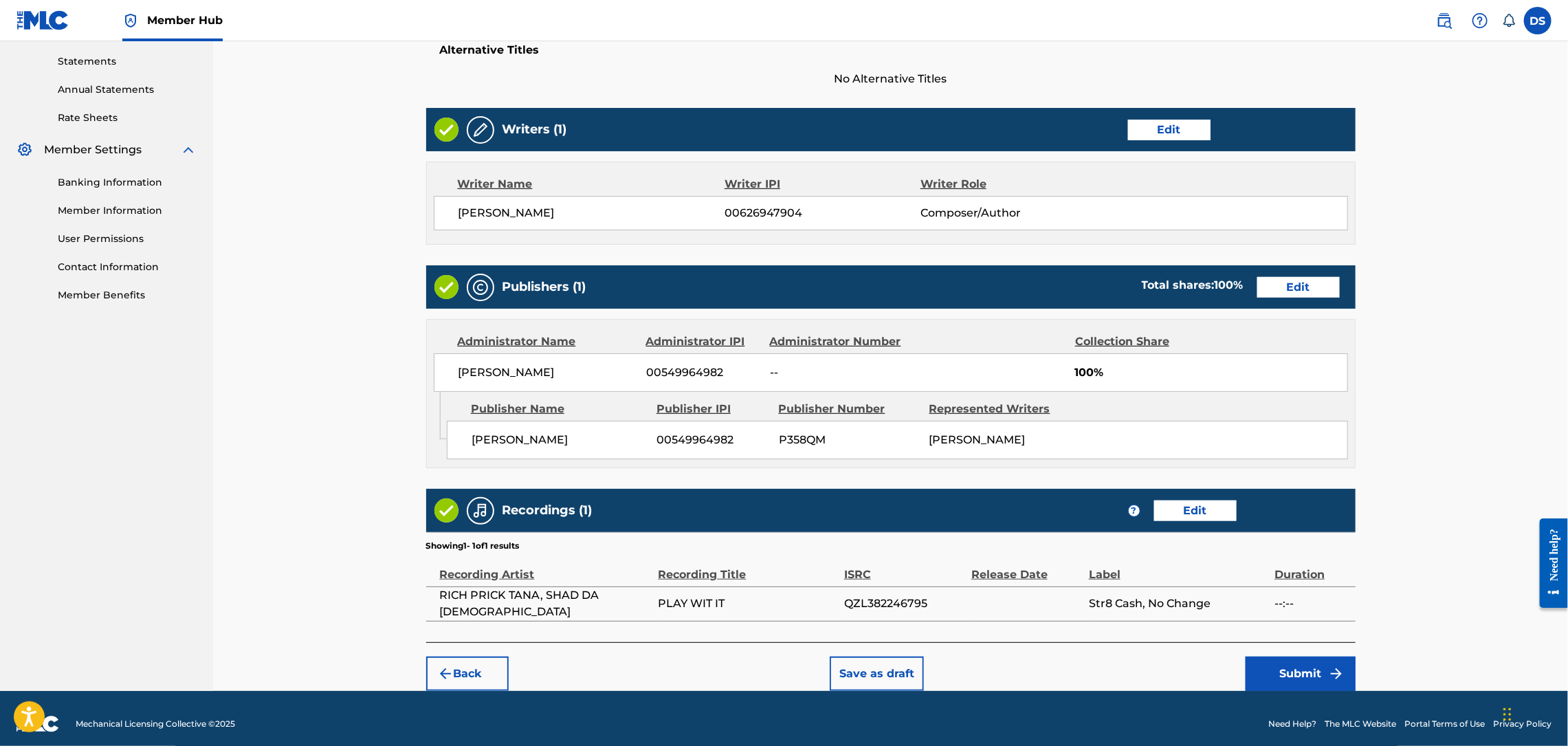
scroll to position [480, 0]
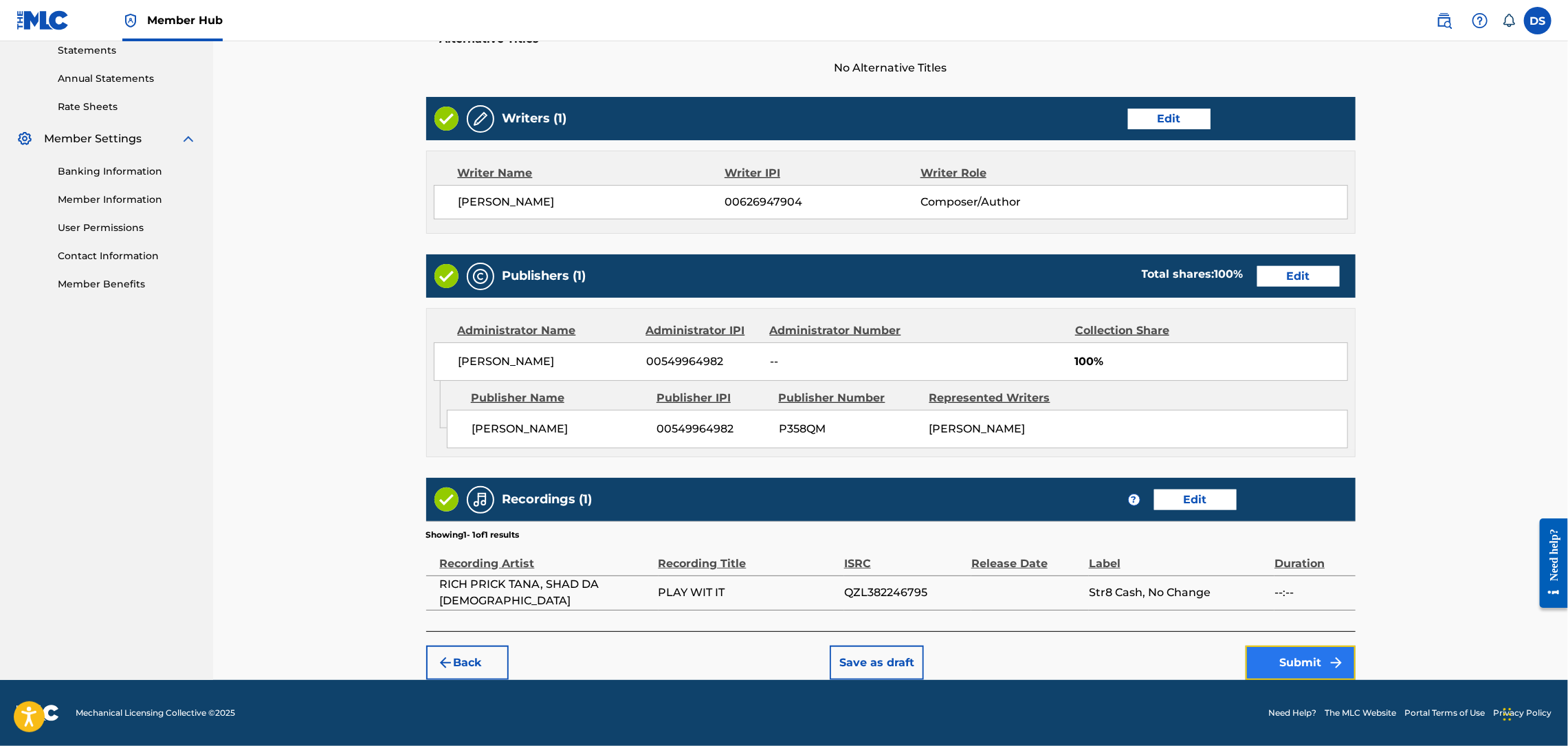
click at [1286, 668] on button "Submit" at bounding box center [1301, 662] width 110 height 34
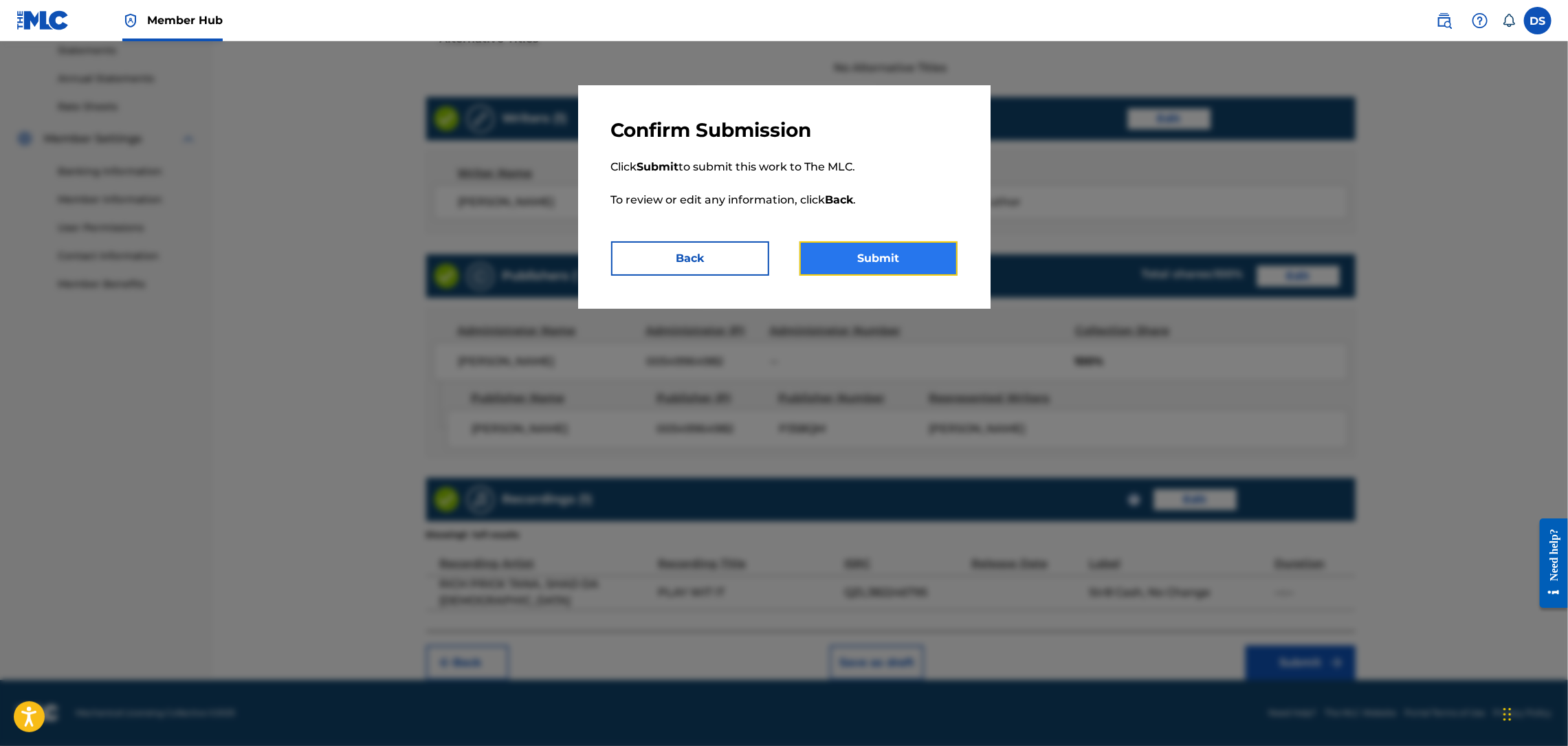
click at [920, 268] on button "Submit" at bounding box center [879, 258] width 159 height 34
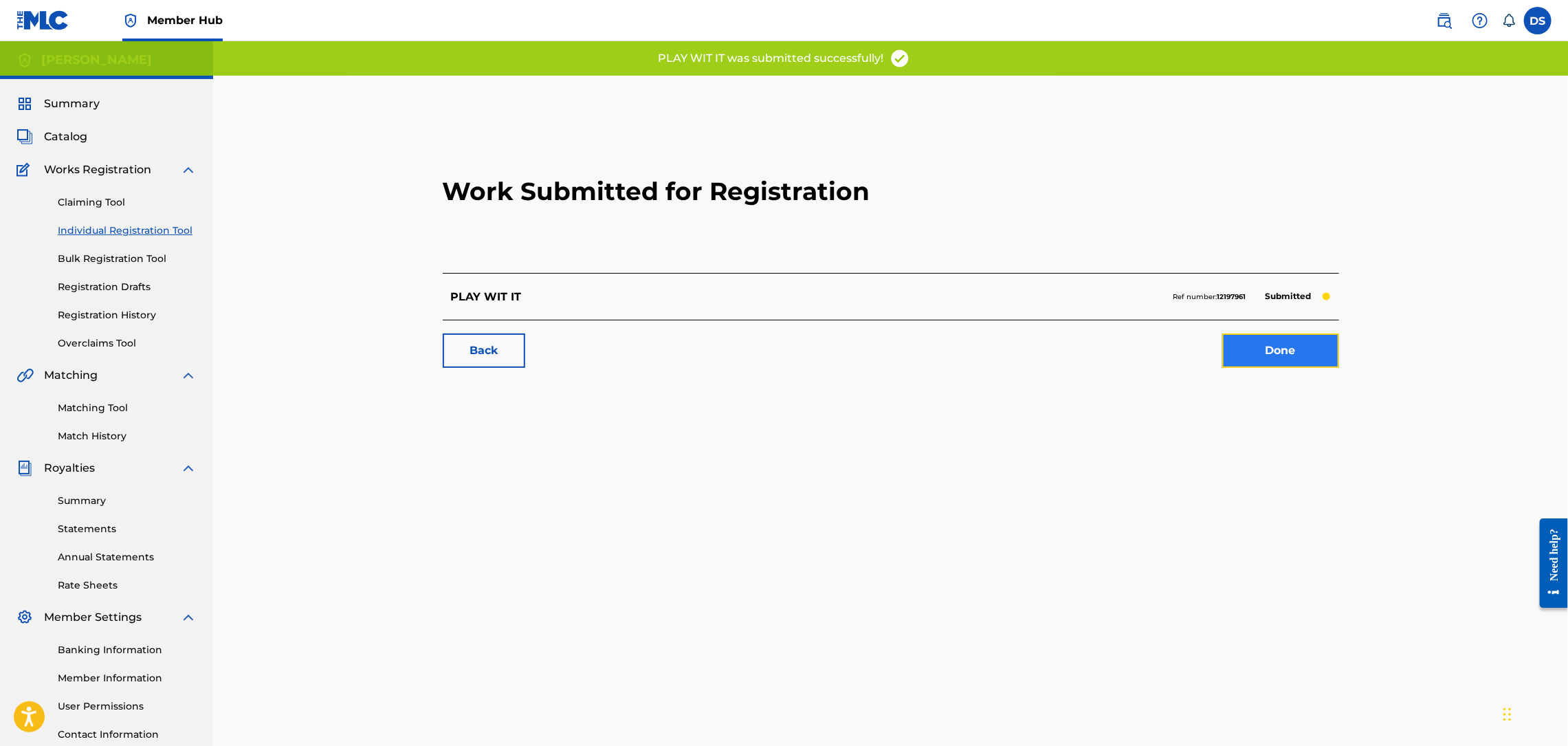
click at [1252, 350] on link "Done" at bounding box center [1280, 350] width 116 height 34
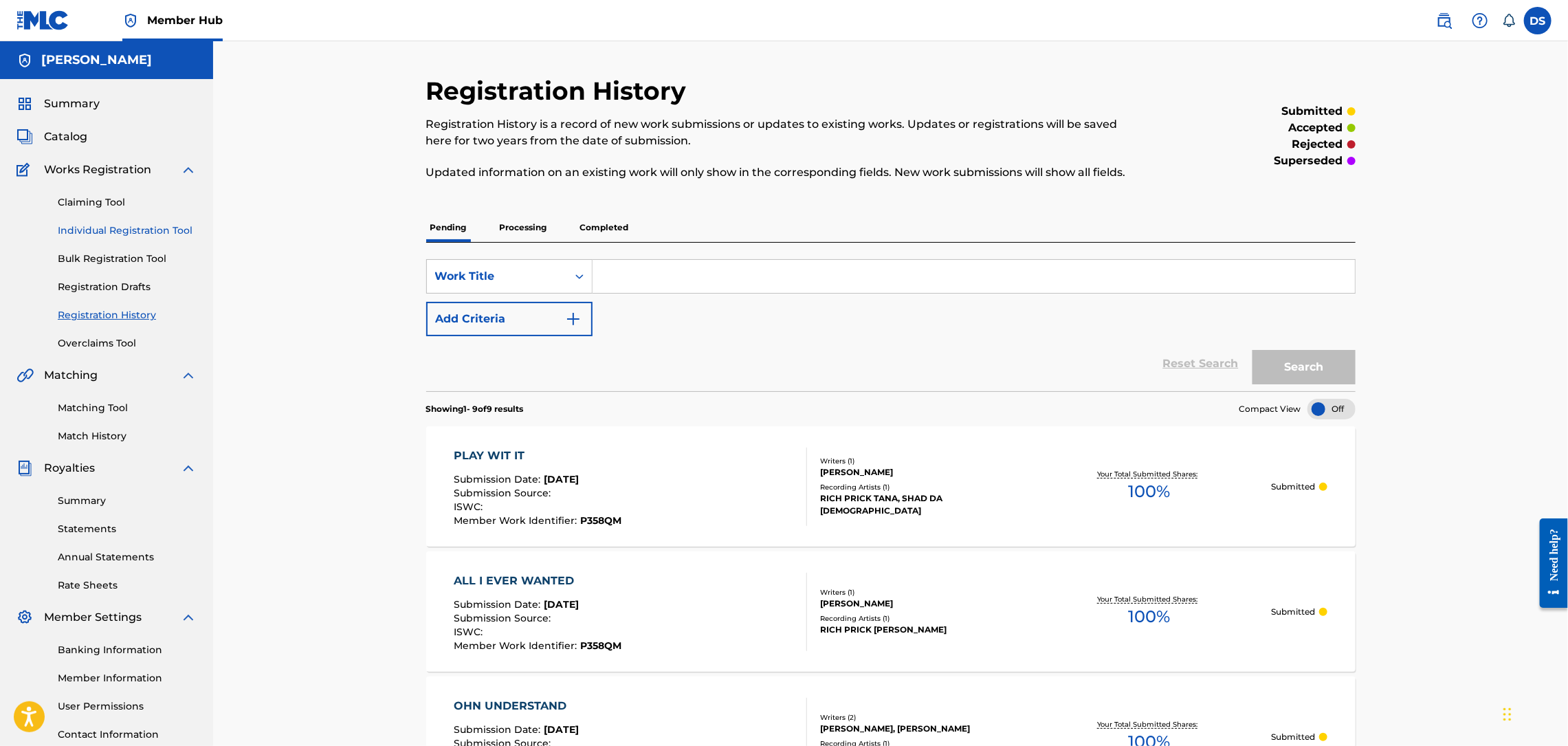
click at [137, 229] on link "Individual Registration Tool" at bounding box center [127, 230] width 139 height 15
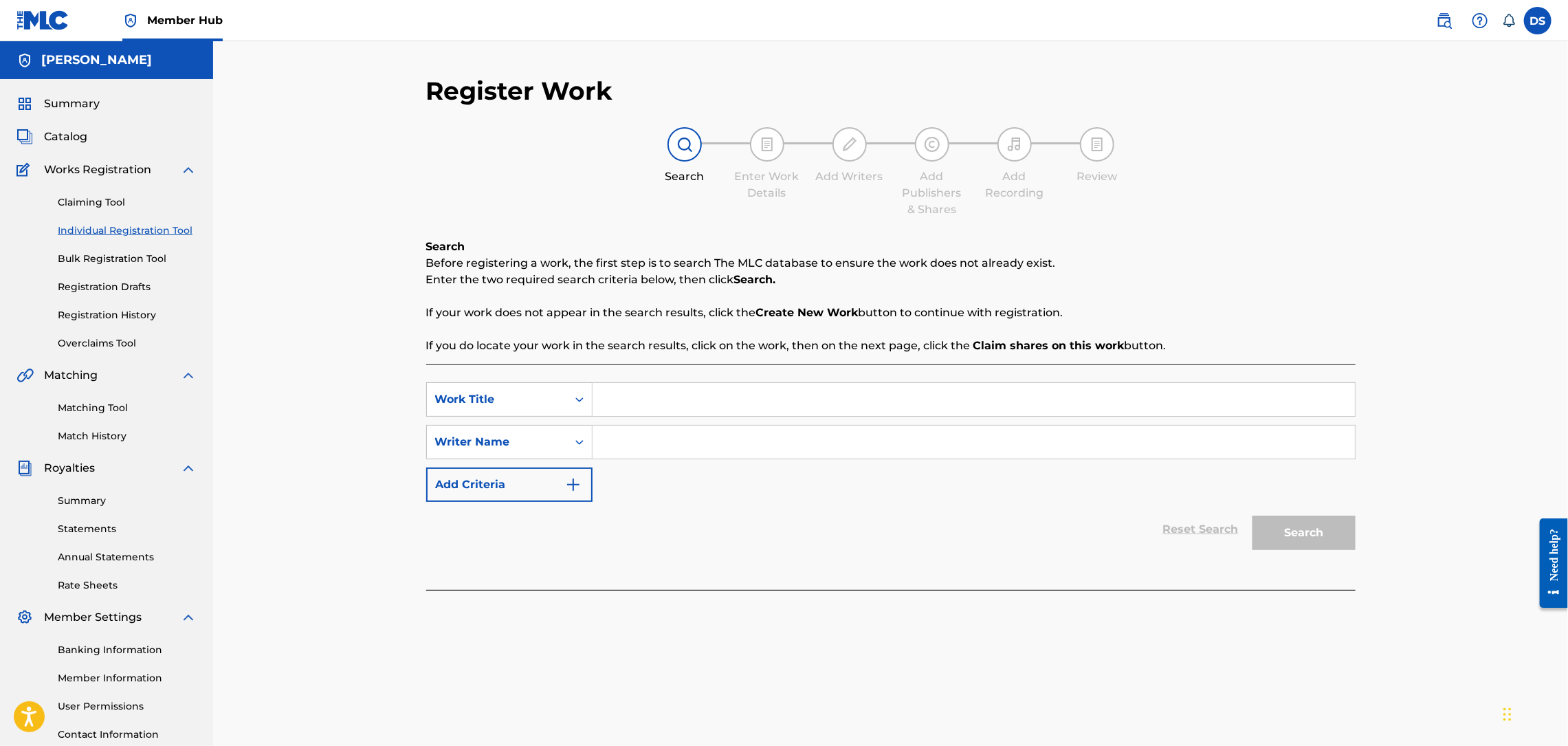
click at [618, 401] on input "Search Form" at bounding box center [973, 399] width 762 height 33
type input "THIRSTY"
click at [639, 452] on input "Search Form" at bounding box center [973, 443] width 762 height 33
type input "[PERSON_NAME]"
click at [1279, 532] on button "Search" at bounding box center [1304, 533] width 103 height 34
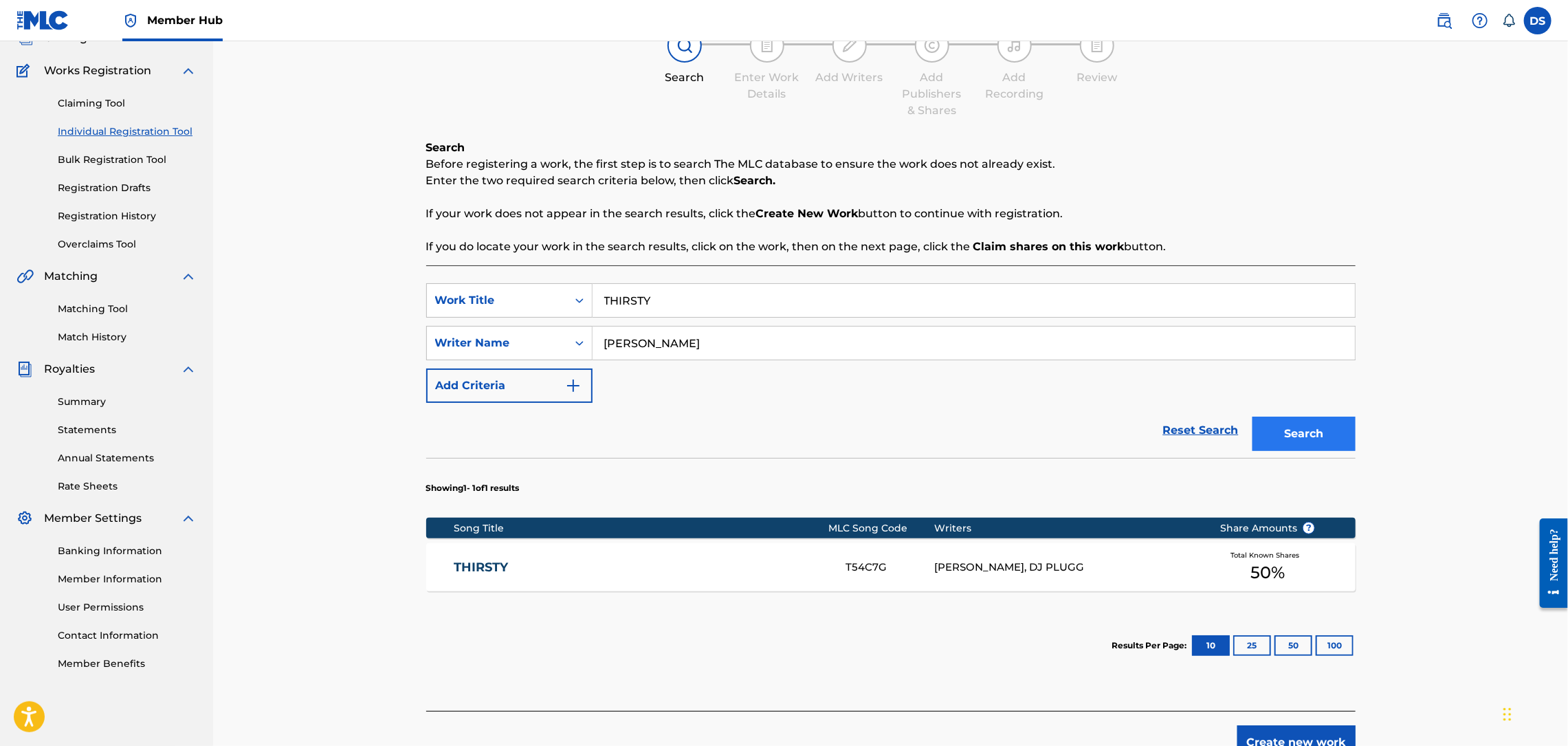
scroll to position [179, 0]
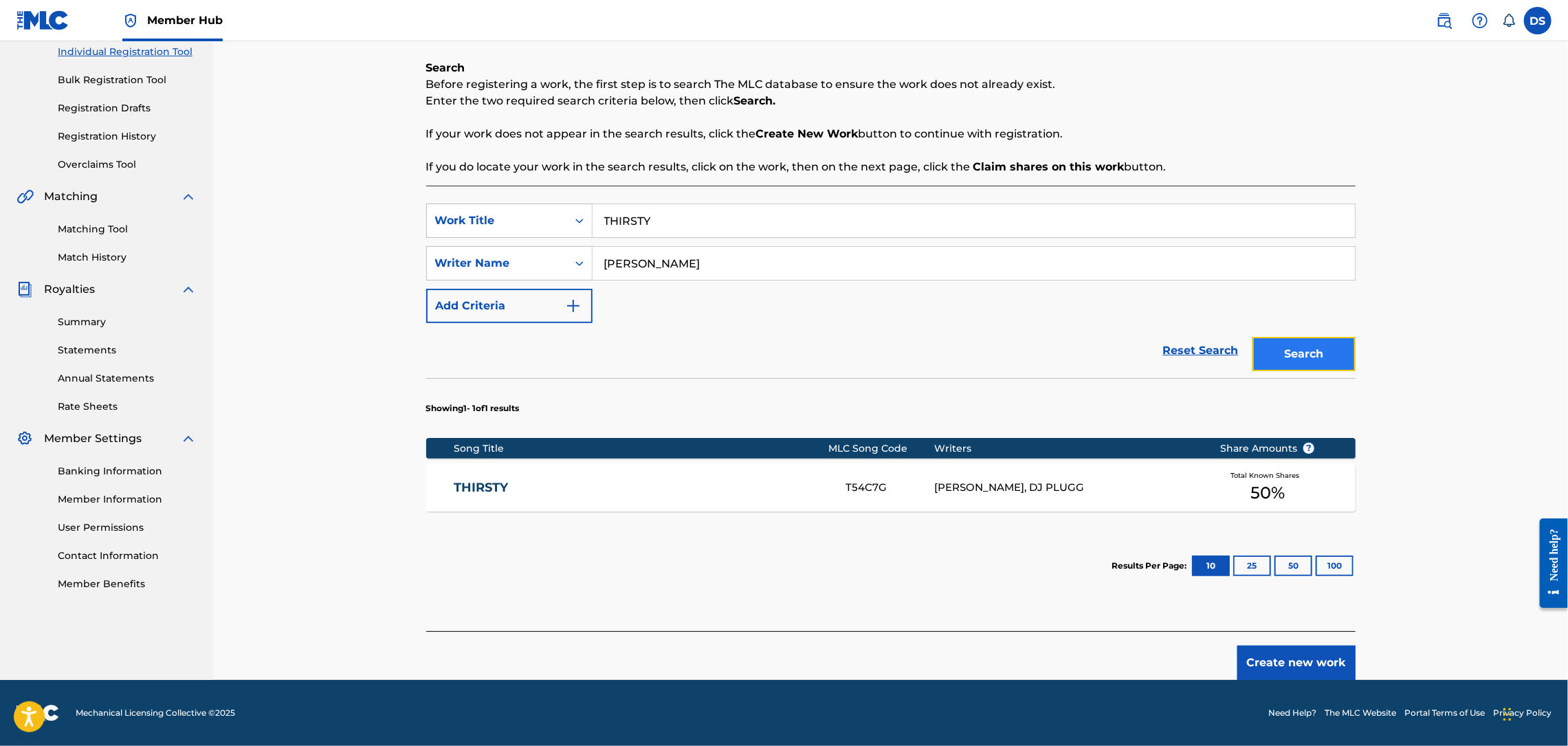
click at [1306, 346] on button "Search" at bounding box center [1304, 353] width 103 height 34
click at [110, 230] on link "Matching Tool" at bounding box center [127, 229] width 139 height 15
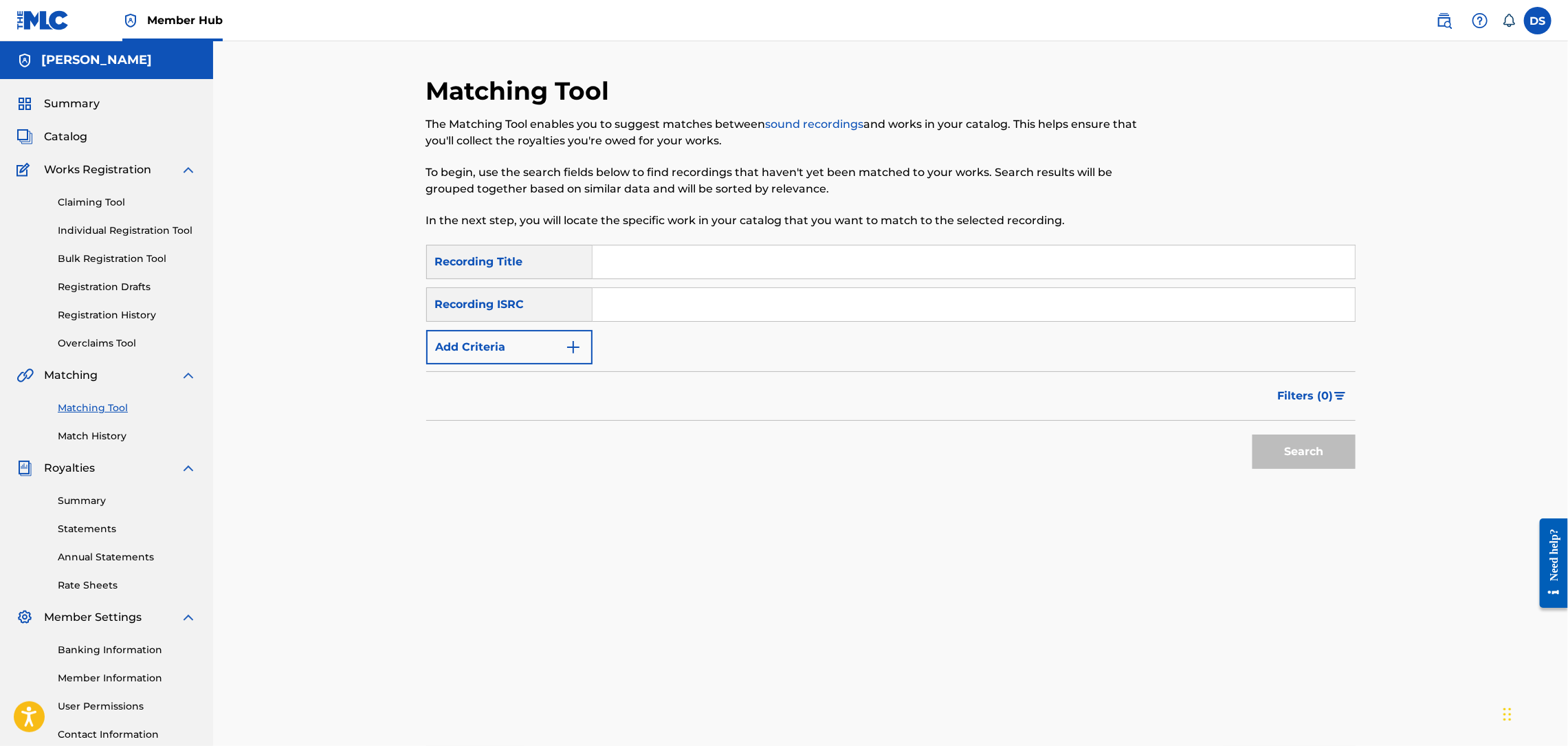
click at [608, 309] on input "Search Form" at bounding box center [973, 304] width 762 height 33
paste input "QZL382246795"
type input "QZL382246795"
click at [679, 262] on input "Search Form" at bounding box center [973, 262] width 762 height 33
type input "THIRSTY"
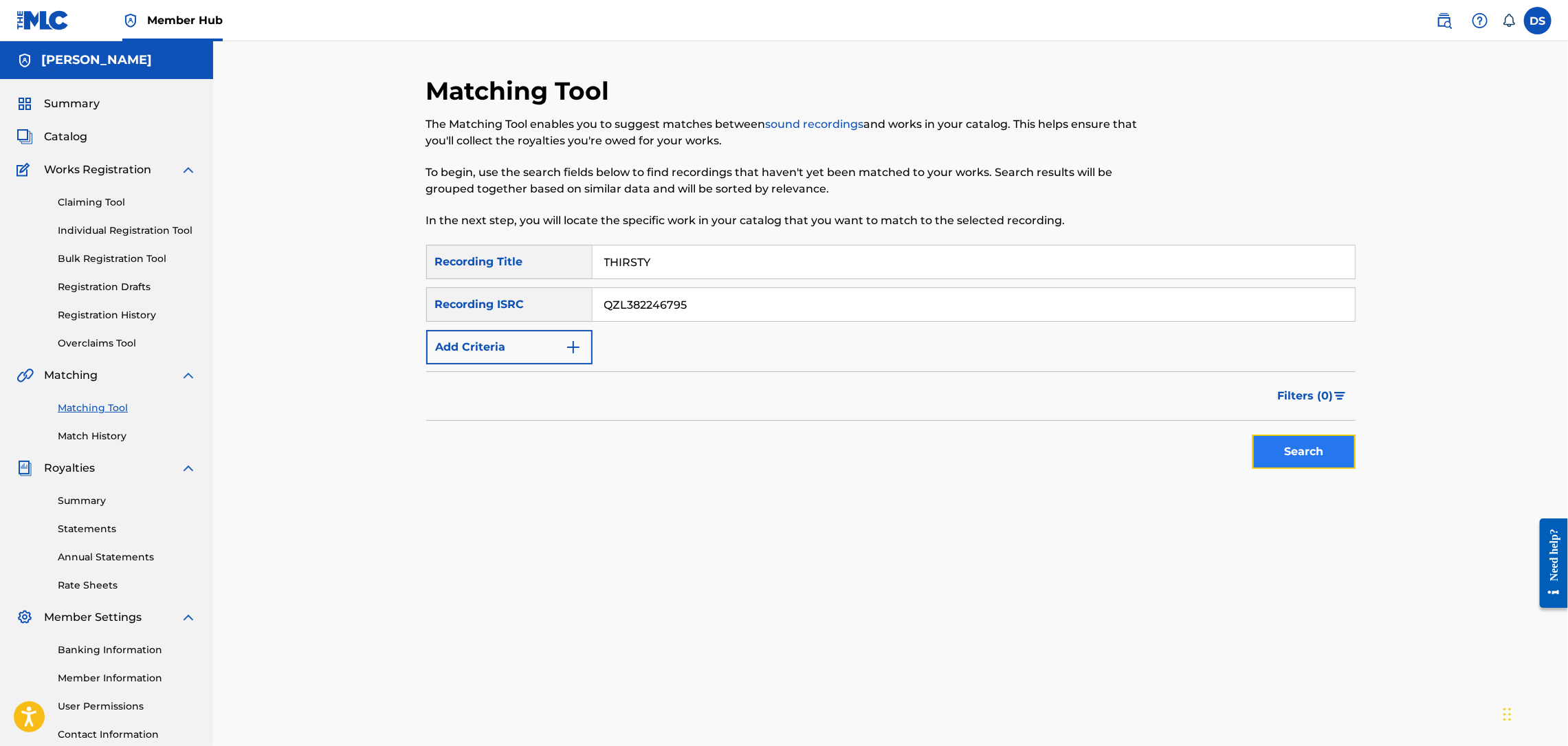
click at [1301, 447] on button "Search" at bounding box center [1304, 451] width 103 height 34
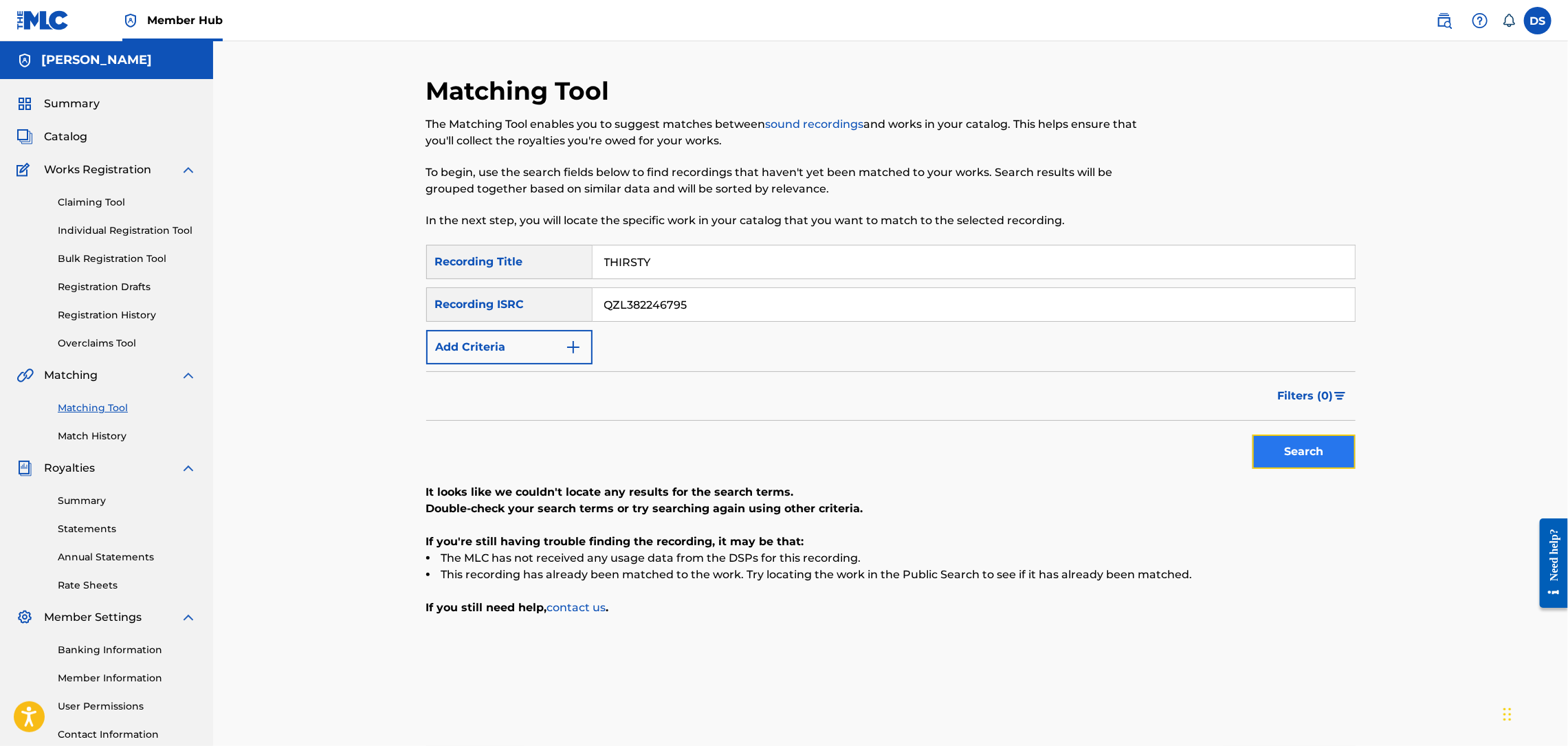
click at [1301, 447] on button "Search" at bounding box center [1304, 451] width 103 height 34
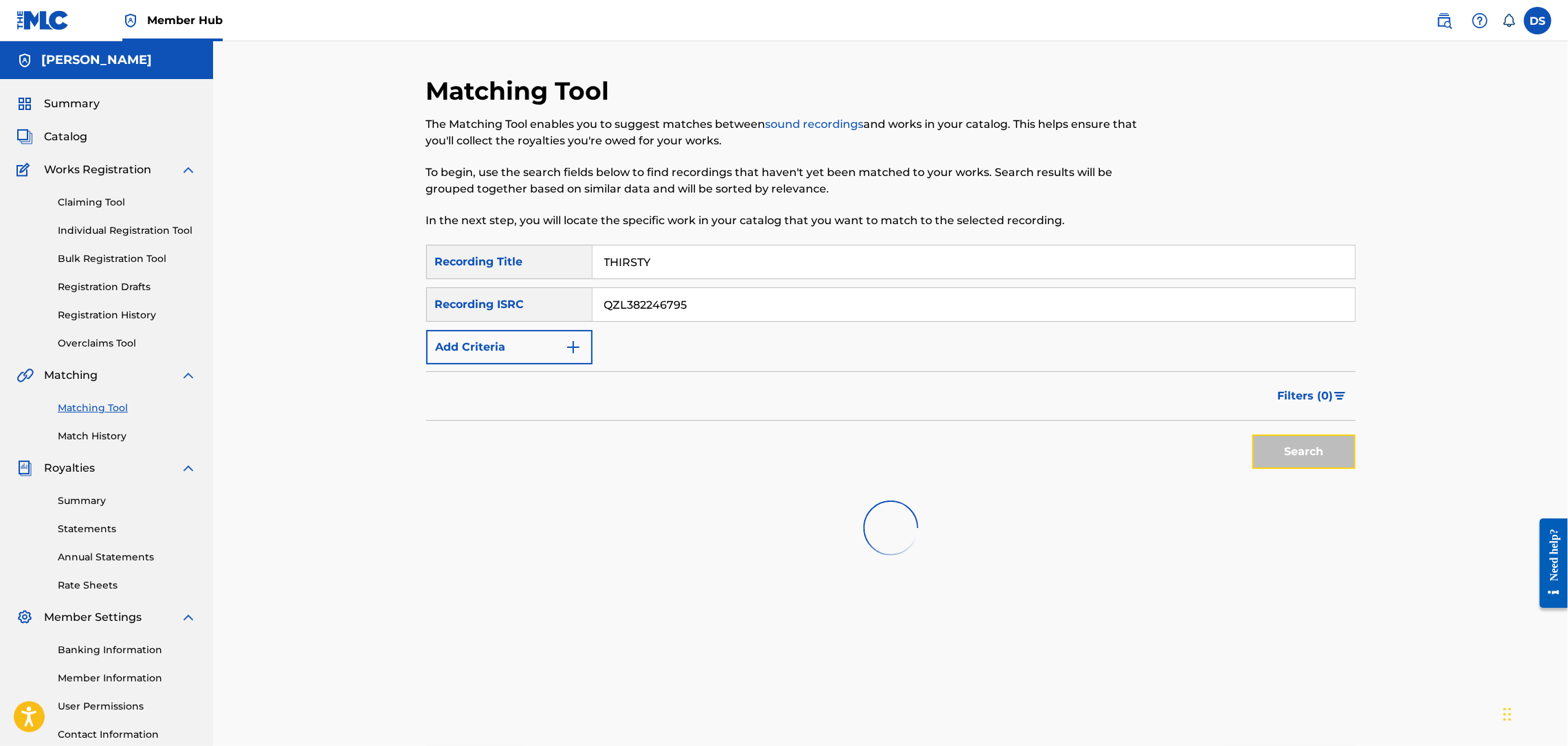
click at [1301, 447] on button "Search" at bounding box center [1304, 451] width 103 height 34
click at [1301, 447] on div "Search" at bounding box center [1301, 448] width 110 height 55
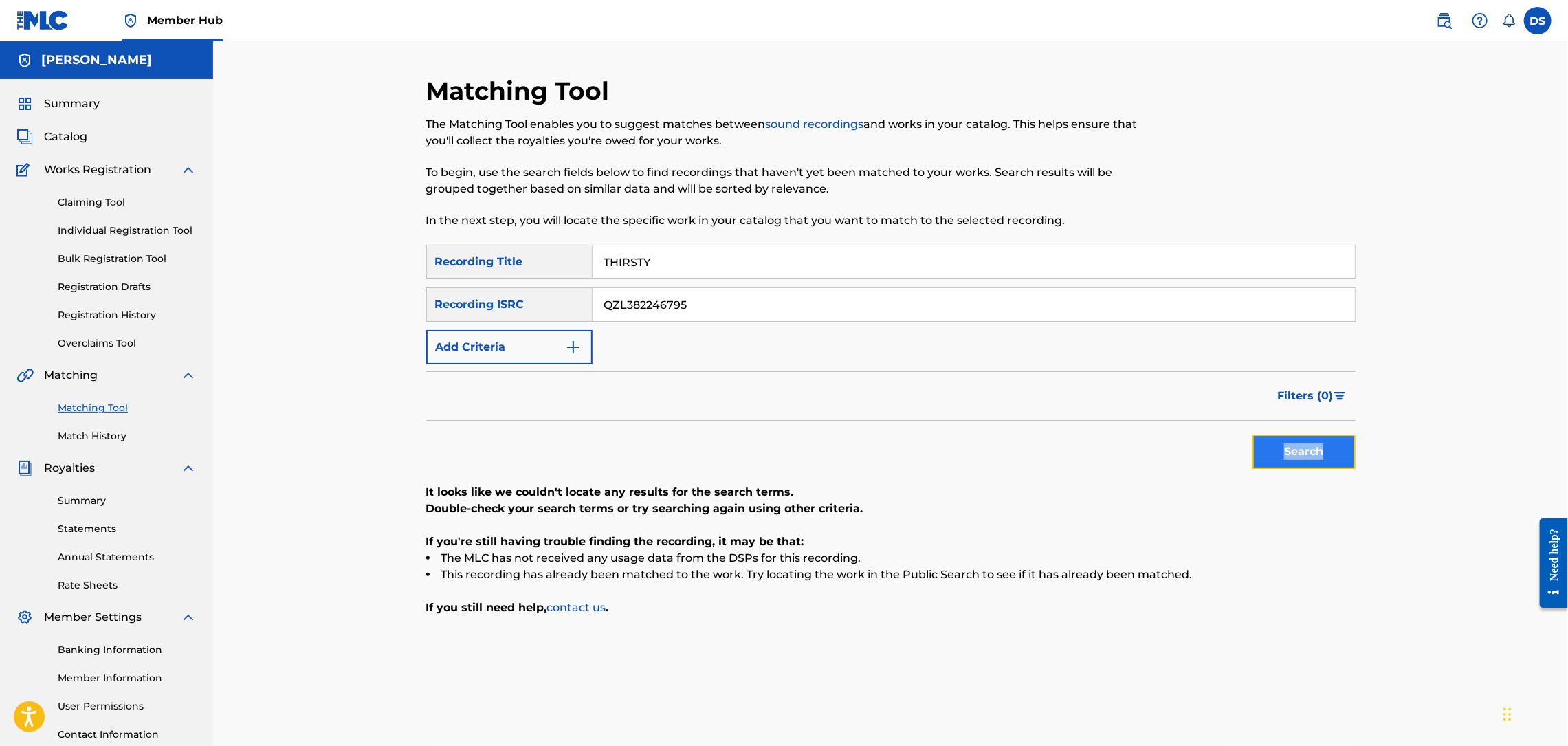
click at [1301, 447] on button "Search" at bounding box center [1304, 451] width 103 height 34
click at [1301, 447] on div "Search" at bounding box center [1301, 448] width 110 height 55
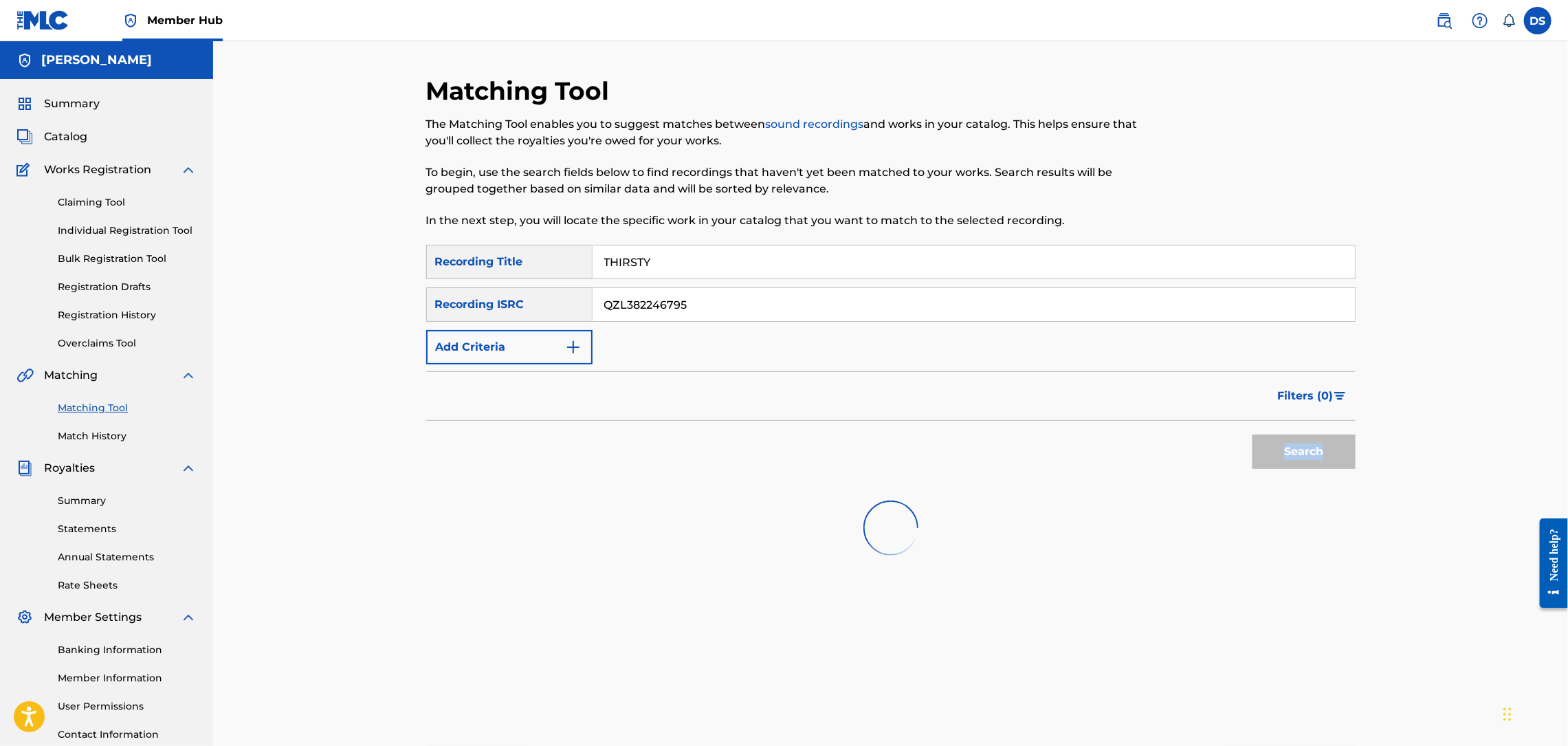
click at [1301, 447] on div "Search" at bounding box center [1301, 448] width 110 height 55
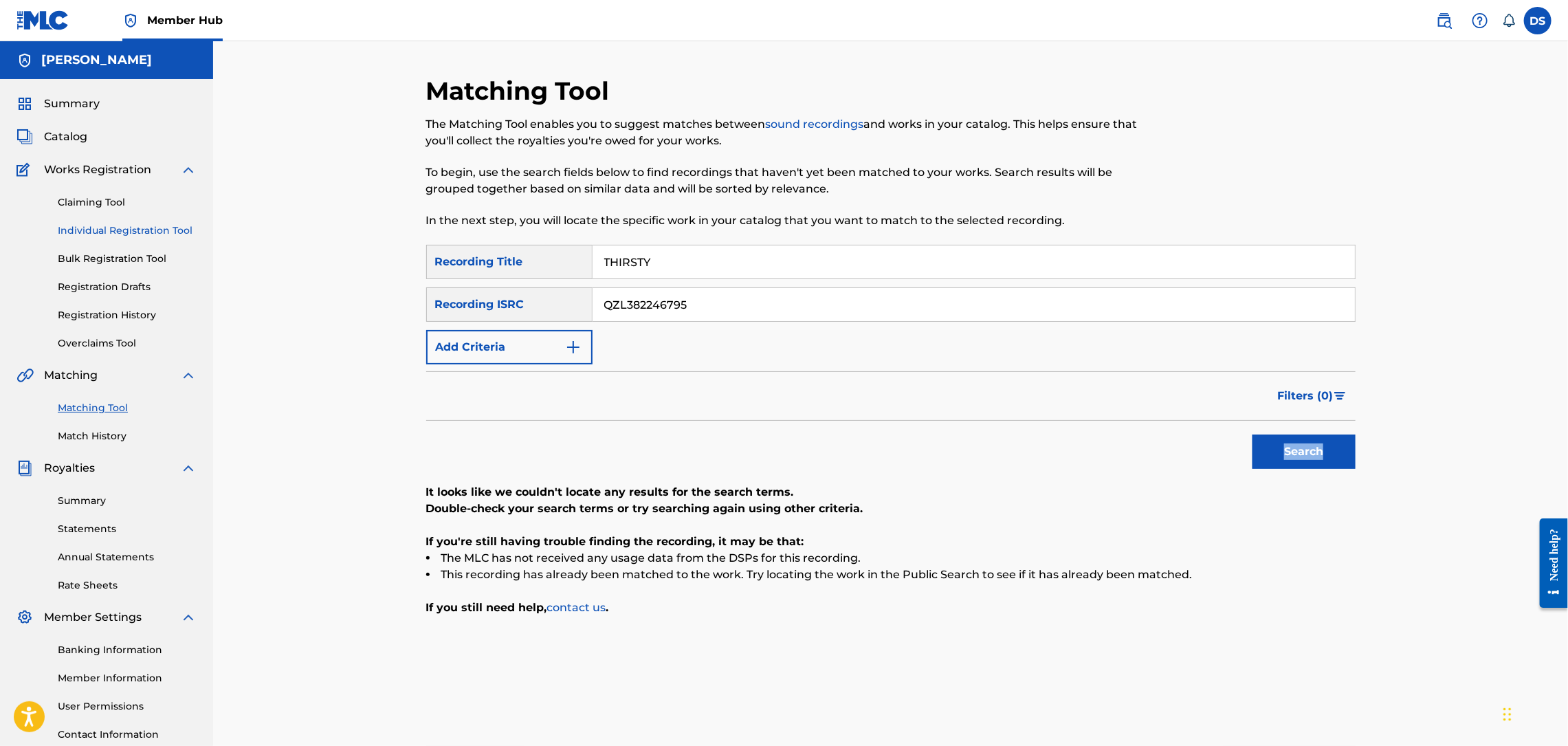
click at [96, 229] on link "Individual Registration Tool" at bounding box center [127, 230] width 139 height 15
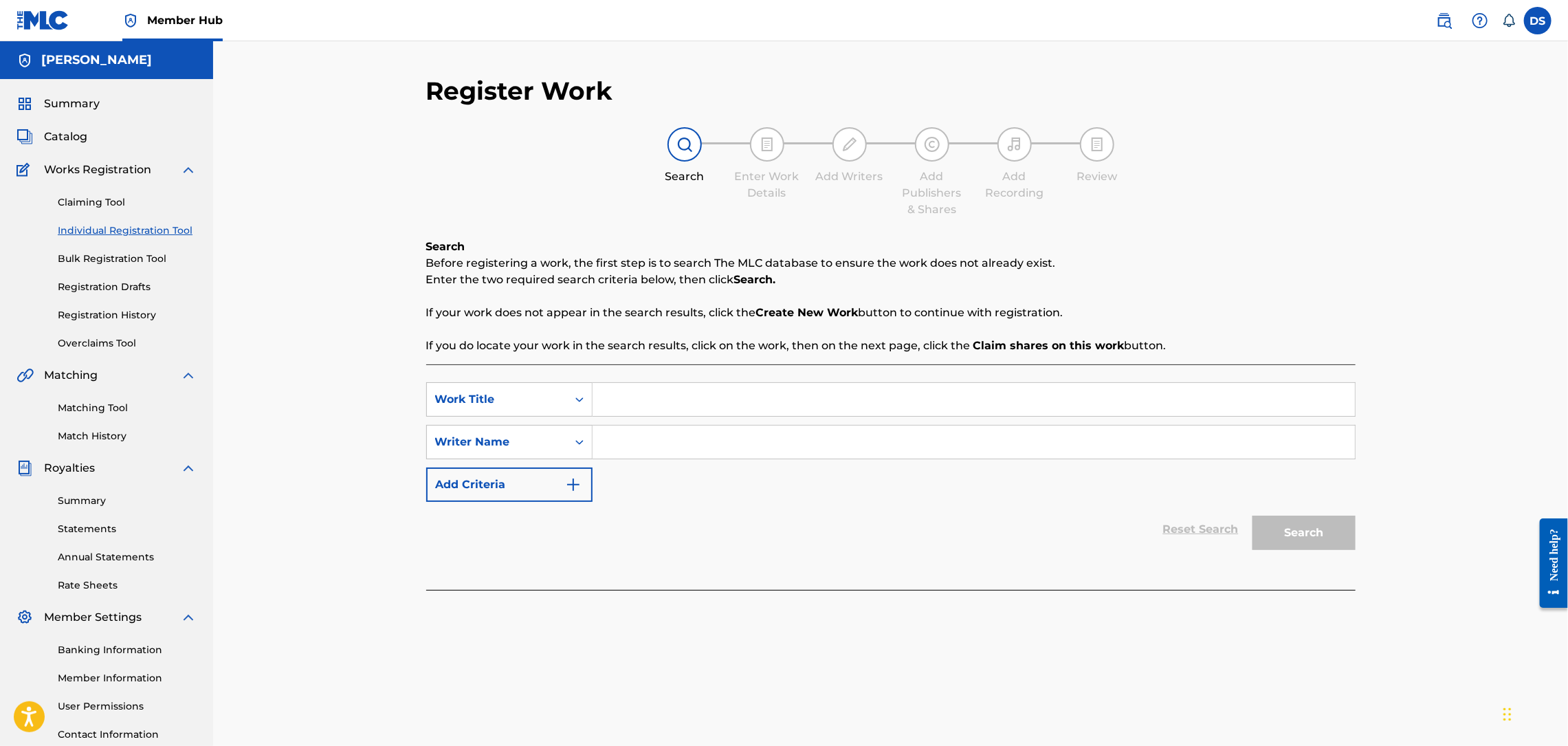
click at [606, 389] on input "Search Form" at bounding box center [973, 399] width 762 height 33
drag, startPoint x: 606, startPoint y: 389, endPoint x: 628, endPoint y: 438, distance: 53.7
click at [628, 438] on input "Search Form" at bounding box center [973, 443] width 762 height 33
type input "[PERSON_NAME]"
click at [628, 401] on input "Search Form" at bounding box center [973, 399] width 762 height 33
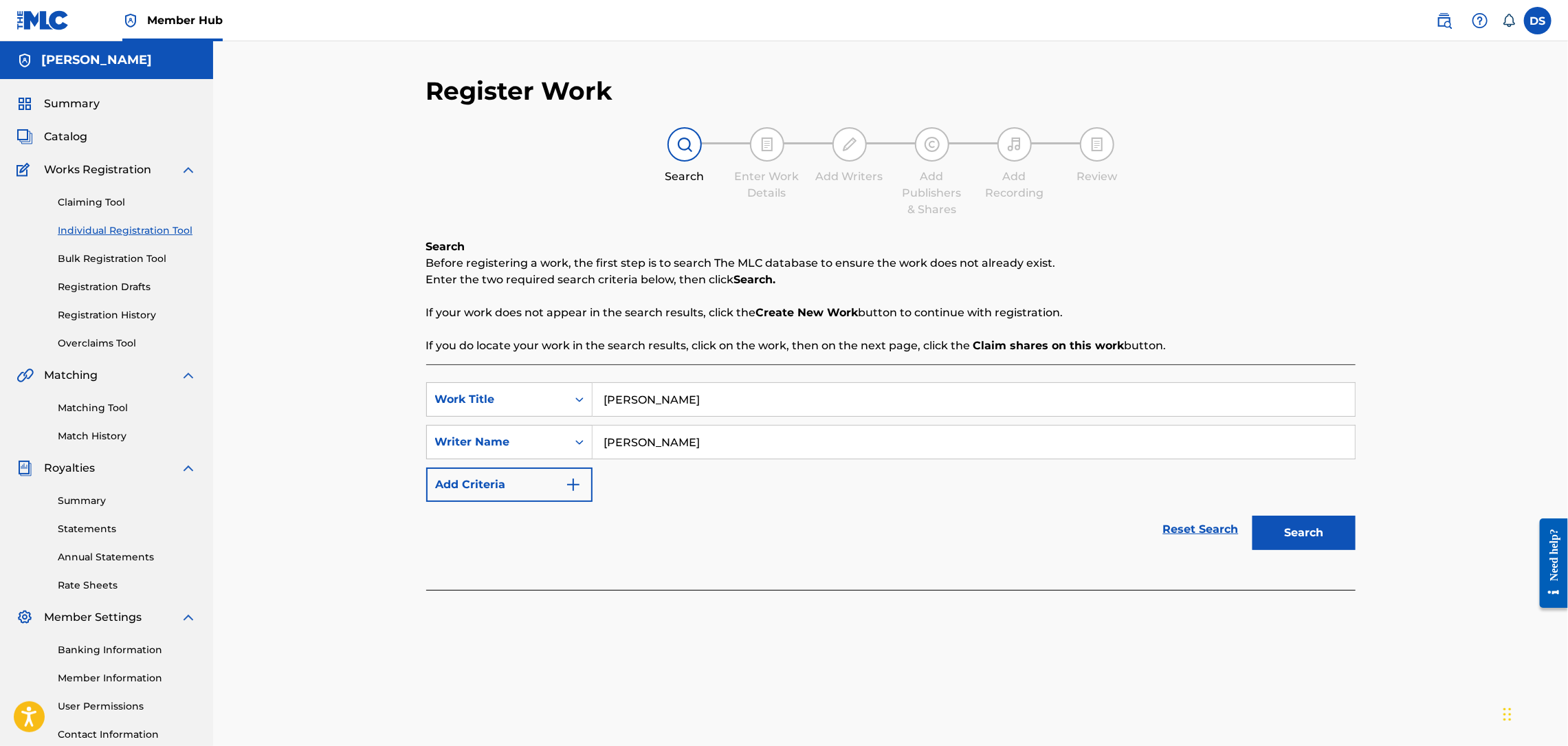
type input "[PERSON_NAME]"
drag, startPoint x: 719, startPoint y: 389, endPoint x: 580, endPoint y: 379, distance: 139.4
click at [578, 379] on div "SearchWithCriteria5aa480c9-e9b9-45ed-b7d6-8533b3c08d9d Work Title [PERSON_NAME]…" at bounding box center [891, 477] width 930 height 225
type input "THIRSTY"
click at [1299, 536] on button "Search" at bounding box center [1304, 533] width 103 height 34
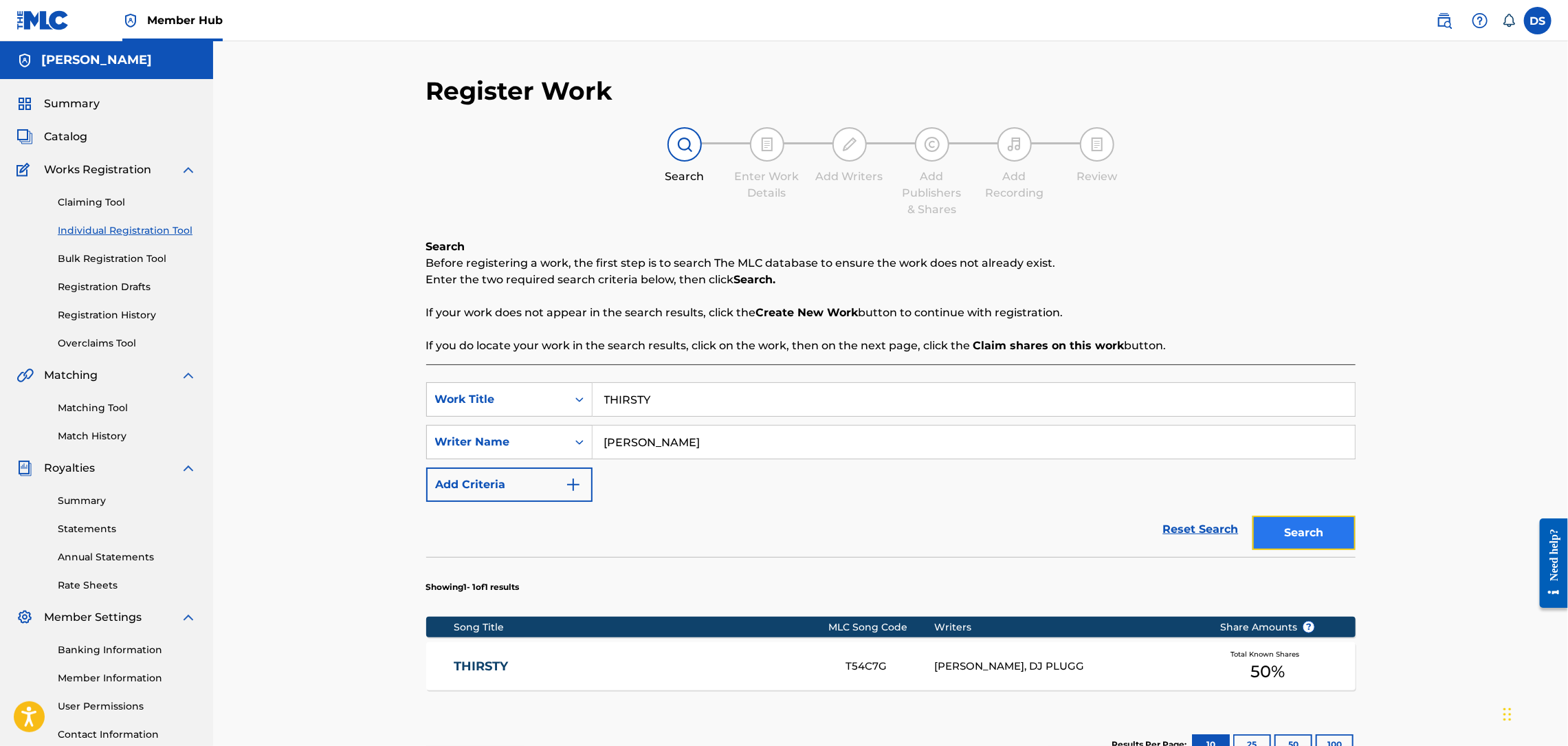
click at [1299, 536] on button "Search" at bounding box center [1304, 533] width 103 height 34
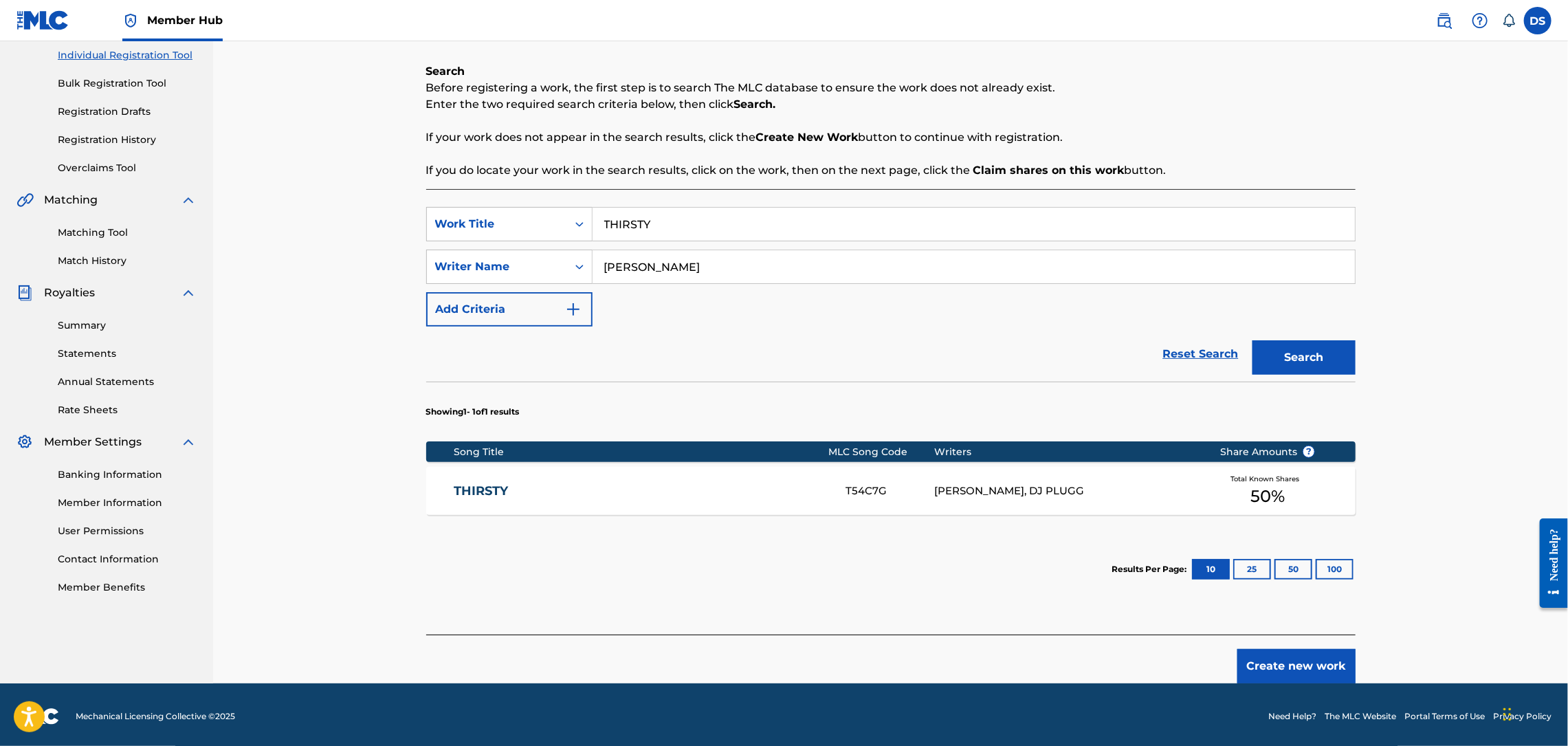
scroll to position [179, 0]
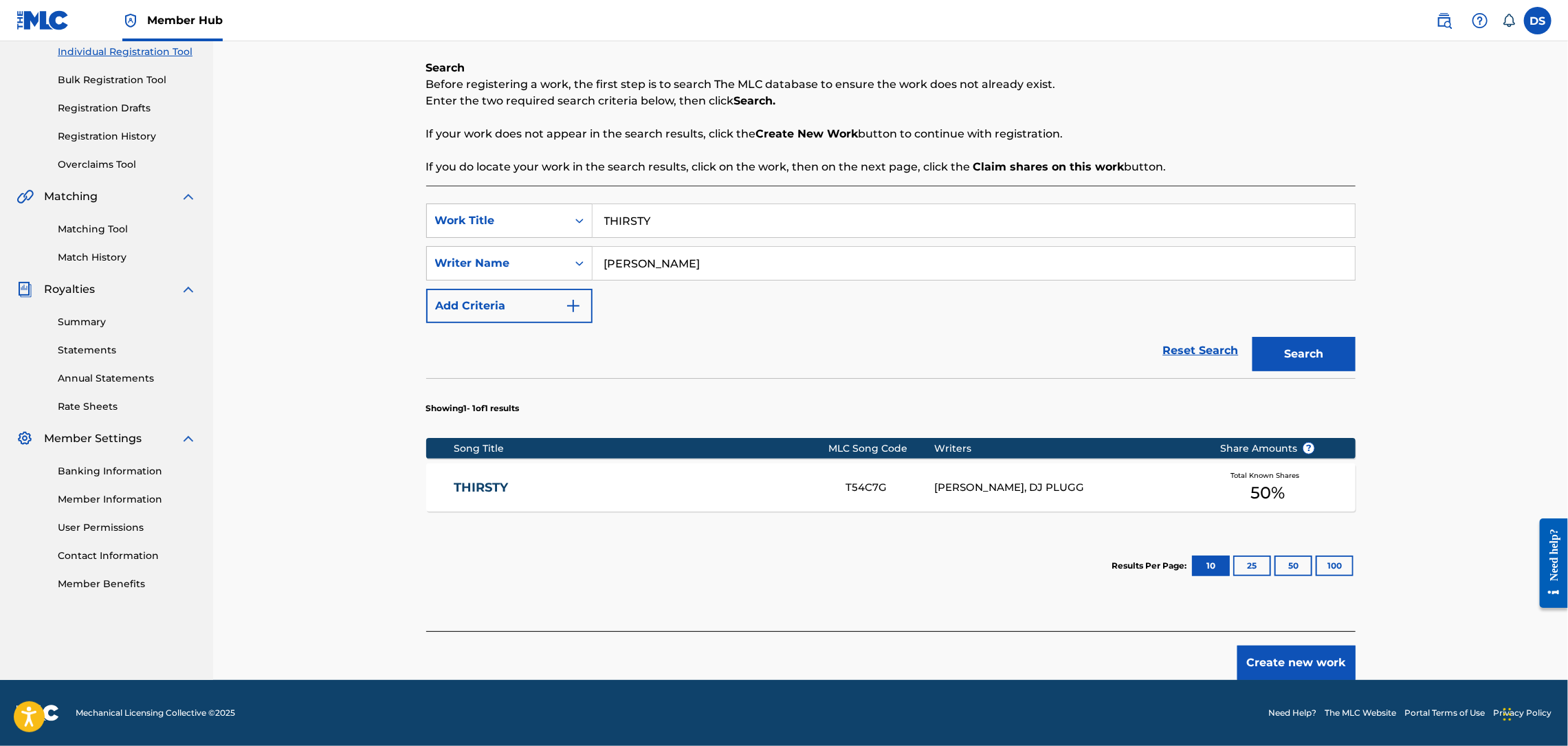
click at [544, 495] on link "THIRSTY" at bounding box center [641, 488] width 374 height 16
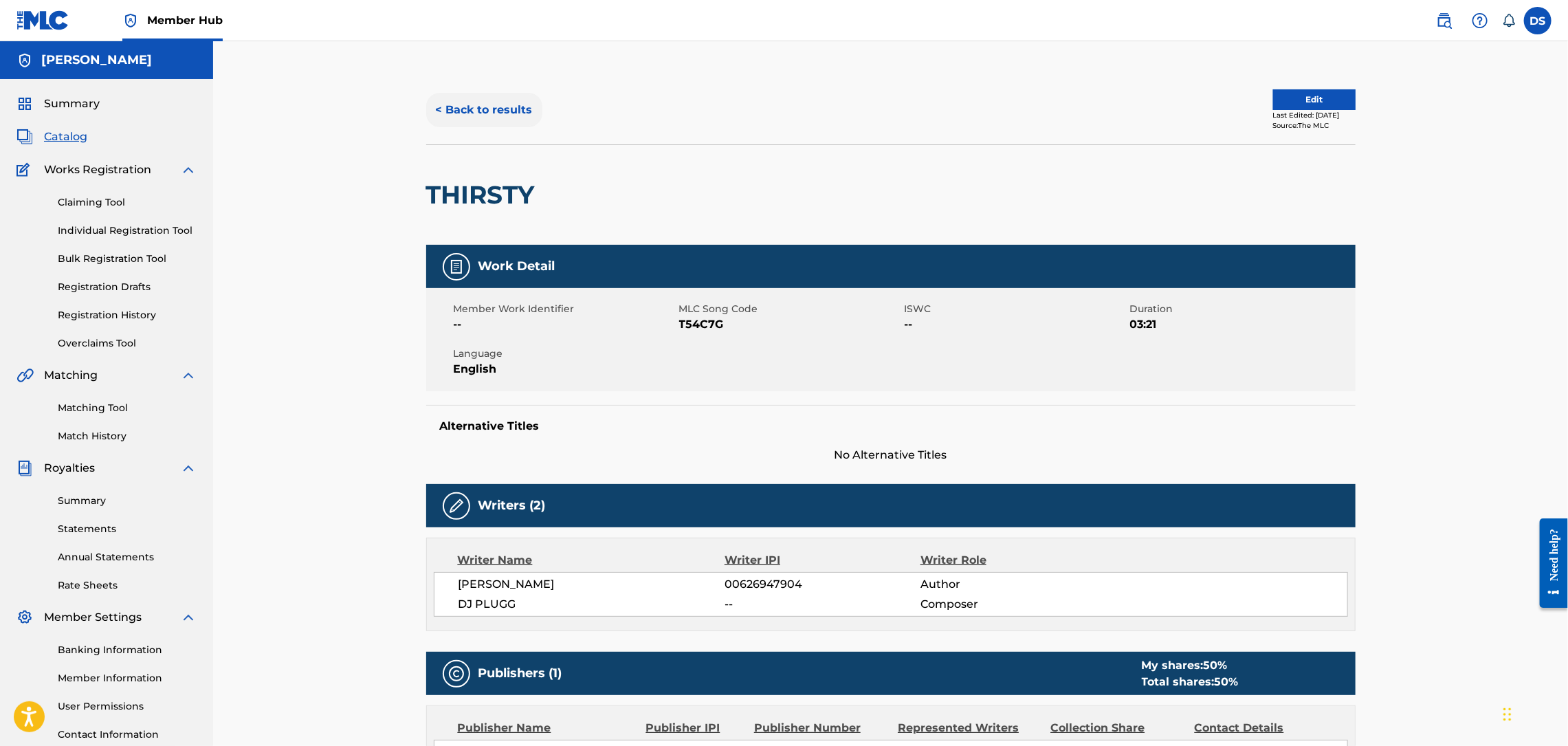
click at [489, 117] on button "< Back to results" at bounding box center [484, 110] width 116 height 34
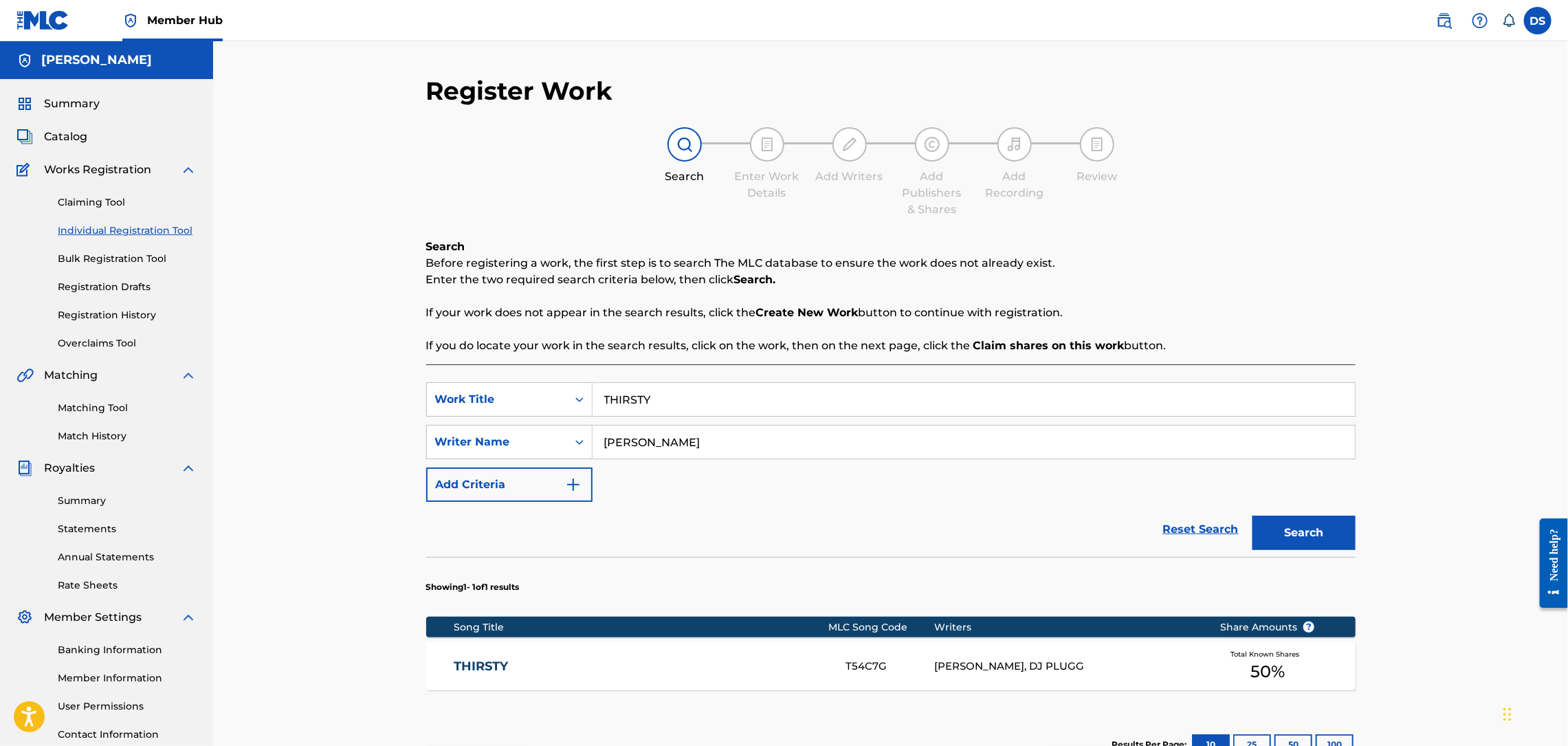
scroll to position [106, 0]
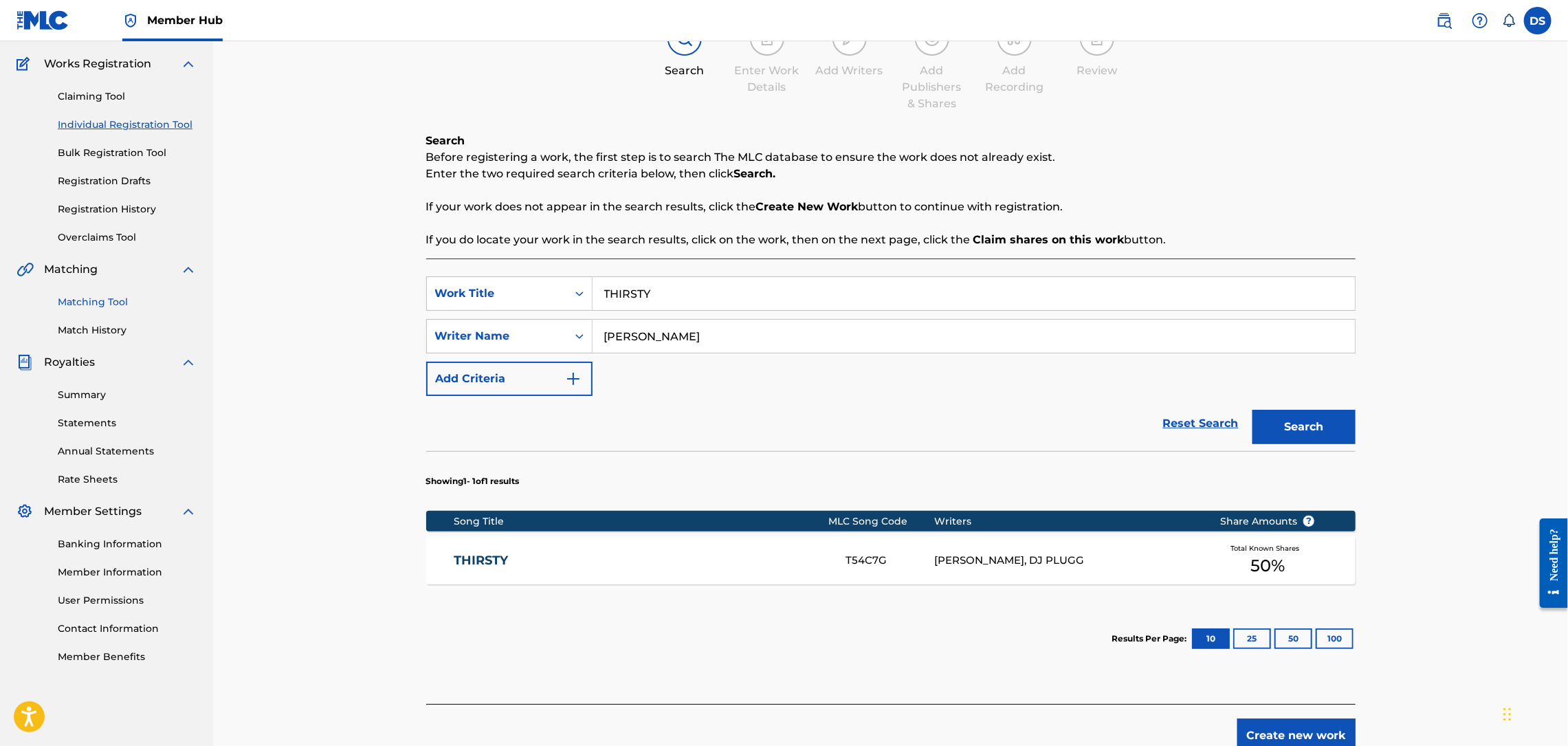
click at [110, 300] on link "Matching Tool" at bounding box center [127, 302] width 139 height 15
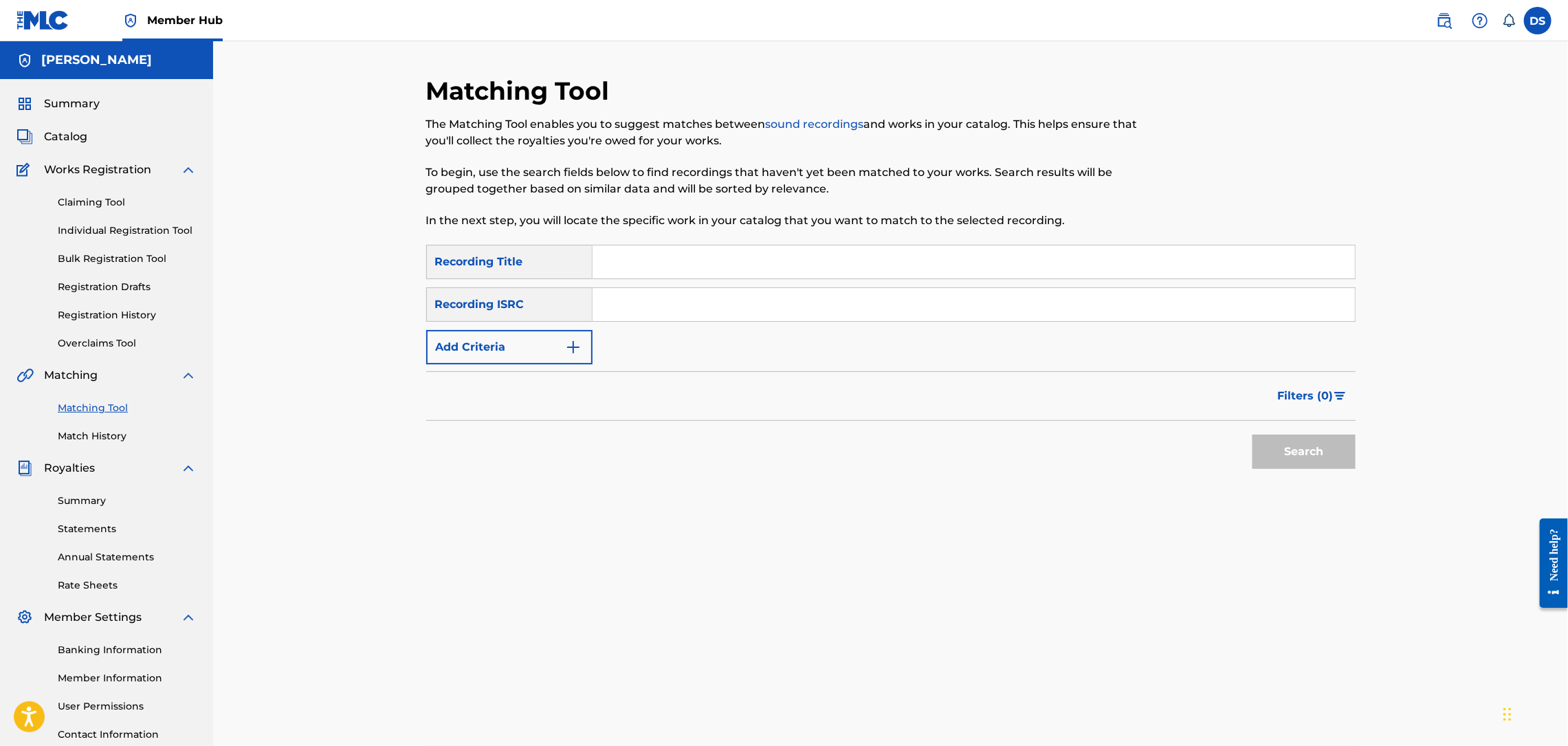
click at [611, 295] on input "Search Form" at bounding box center [973, 304] width 762 height 33
paste input "QZL382246795"
type input "QZL382246795"
click at [647, 256] on input "Search Form" at bounding box center [973, 262] width 762 height 33
type input "THIRSTY"
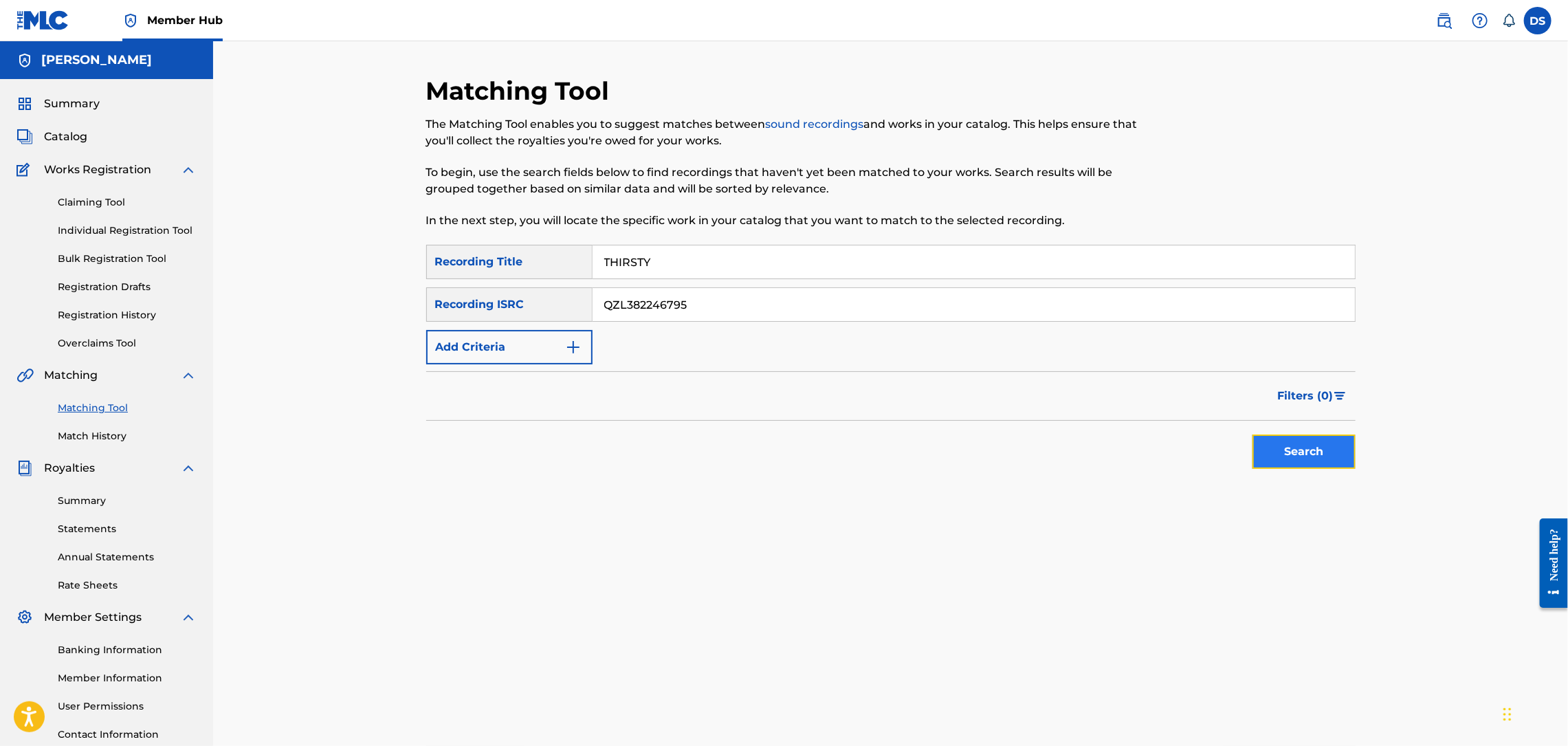
click at [1307, 449] on button "Search" at bounding box center [1304, 451] width 103 height 34
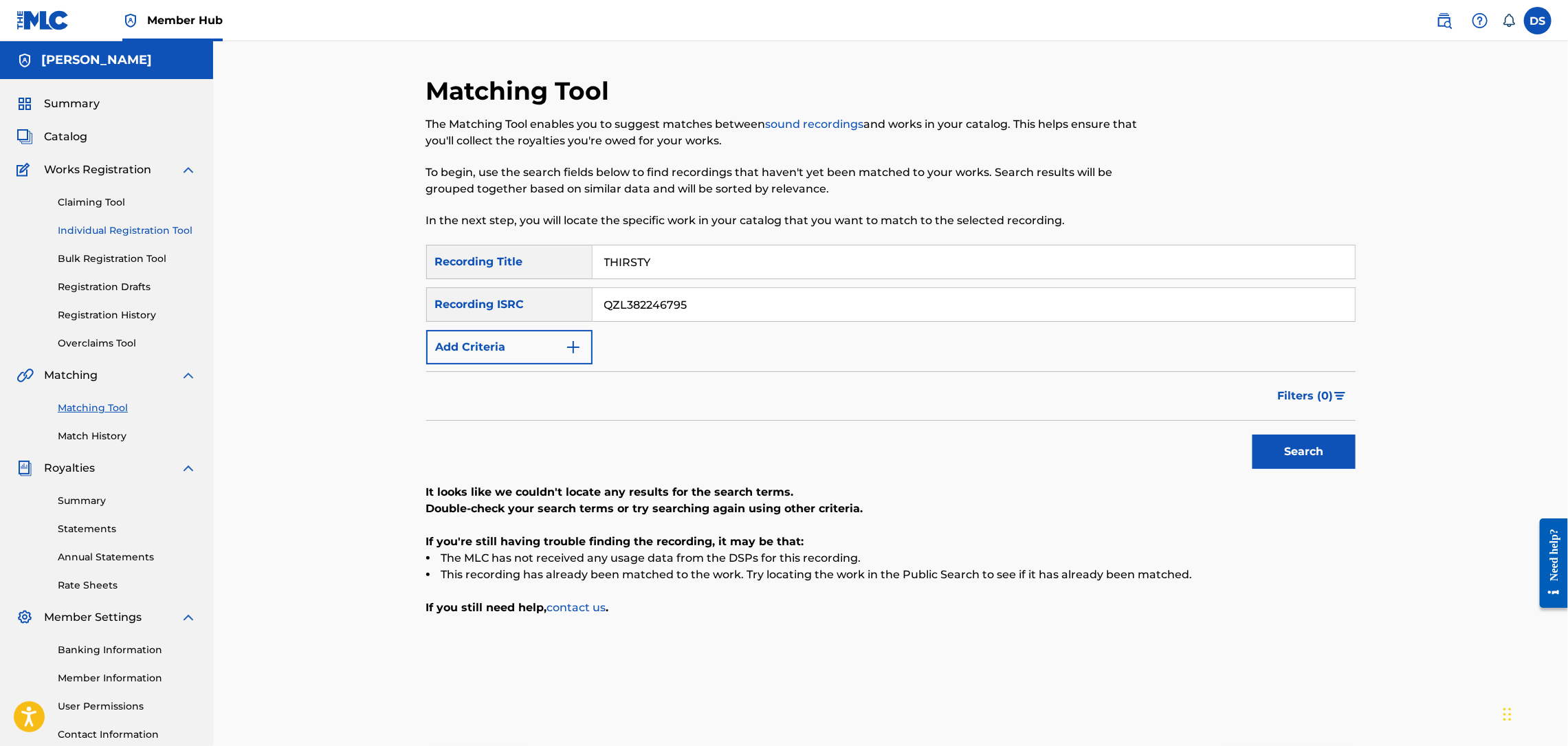
click at [128, 234] on link "Individual Registration Tool" at bounding box center [127, 230] width 139 height 15
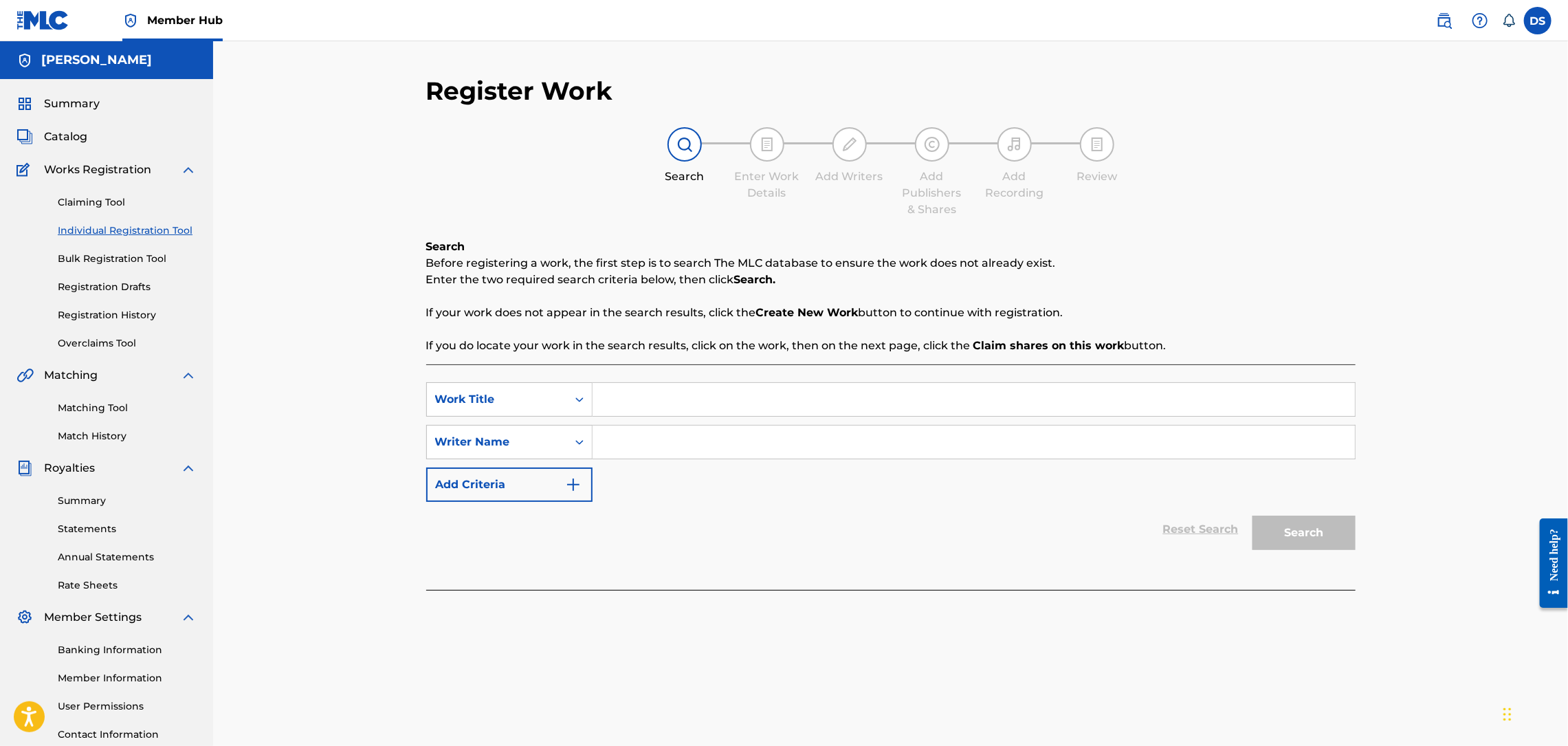
click at [632, 390] on input "Search Form" at bounding box center [973, 399] width 762 height 33
click at [645, 401] on input "THIRSATY" at bounding box center [973, 399] width 762 height 33
type input "THIRSTY"
click at [626, 454] on input "Search Form" at bounding box center [973, 443] width 762 height 33
type input "[PERSON_NAME]"
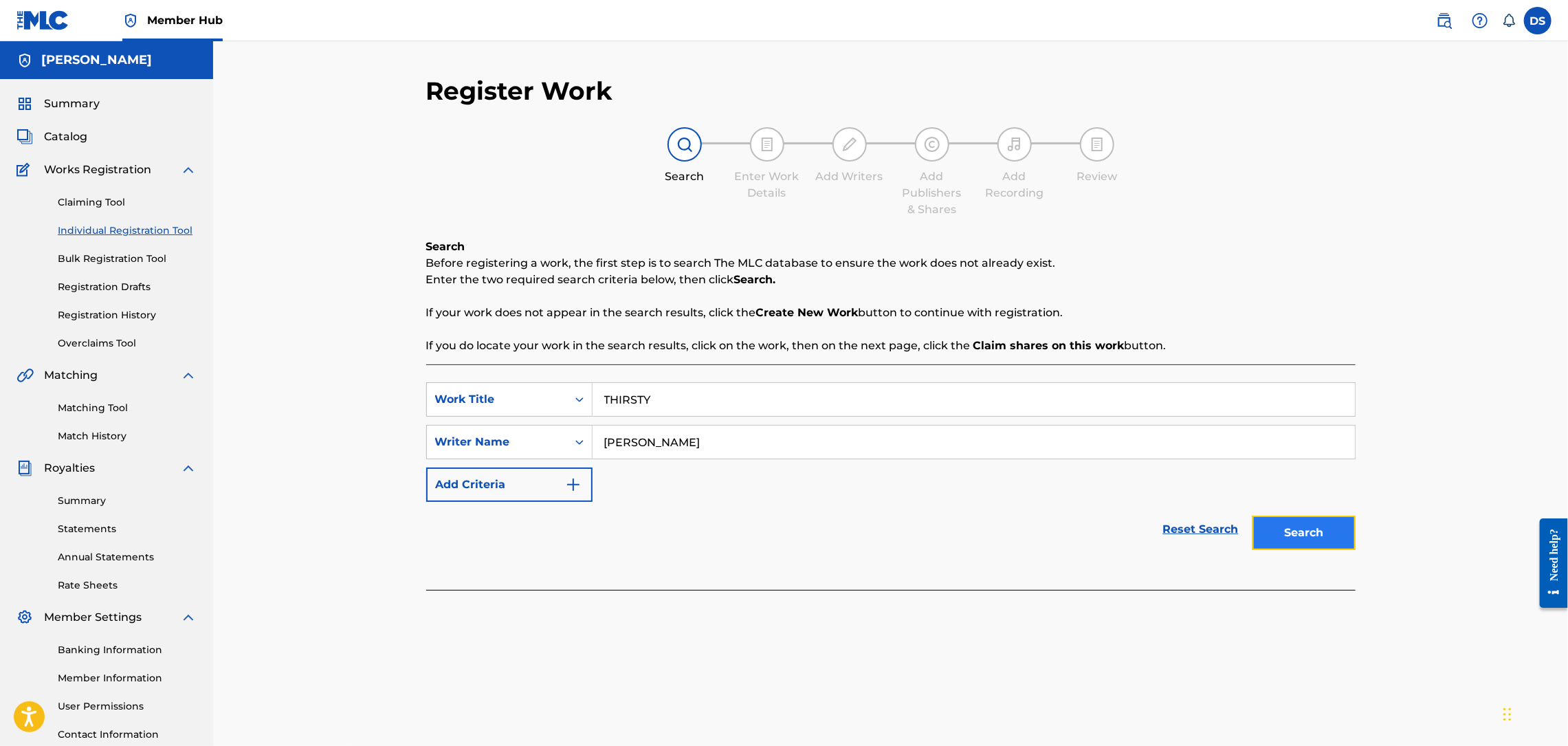
click at [1292, 526] on button "Search" at bounding box center [1304, 533] width 103 height 34
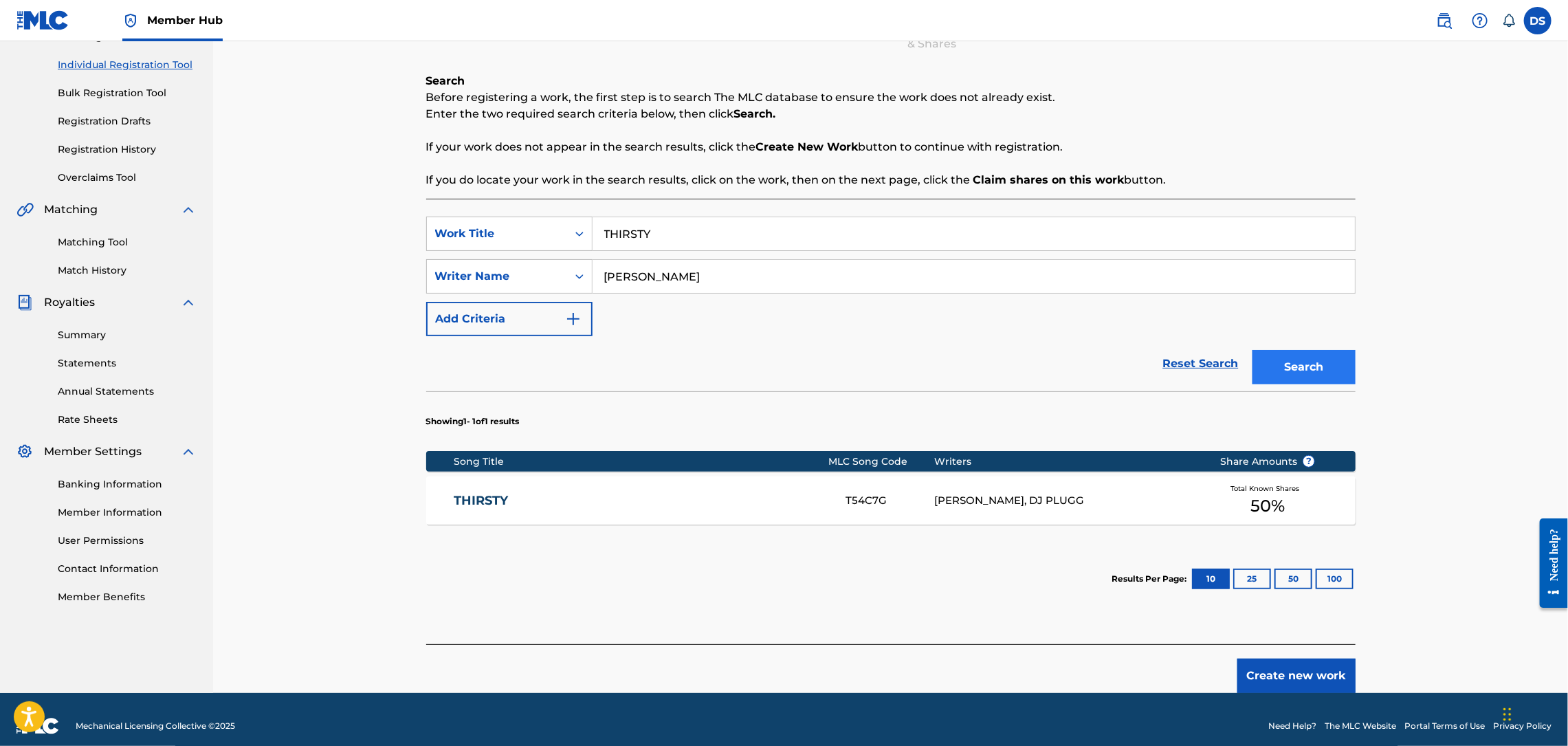
scroll to position [179, 0]
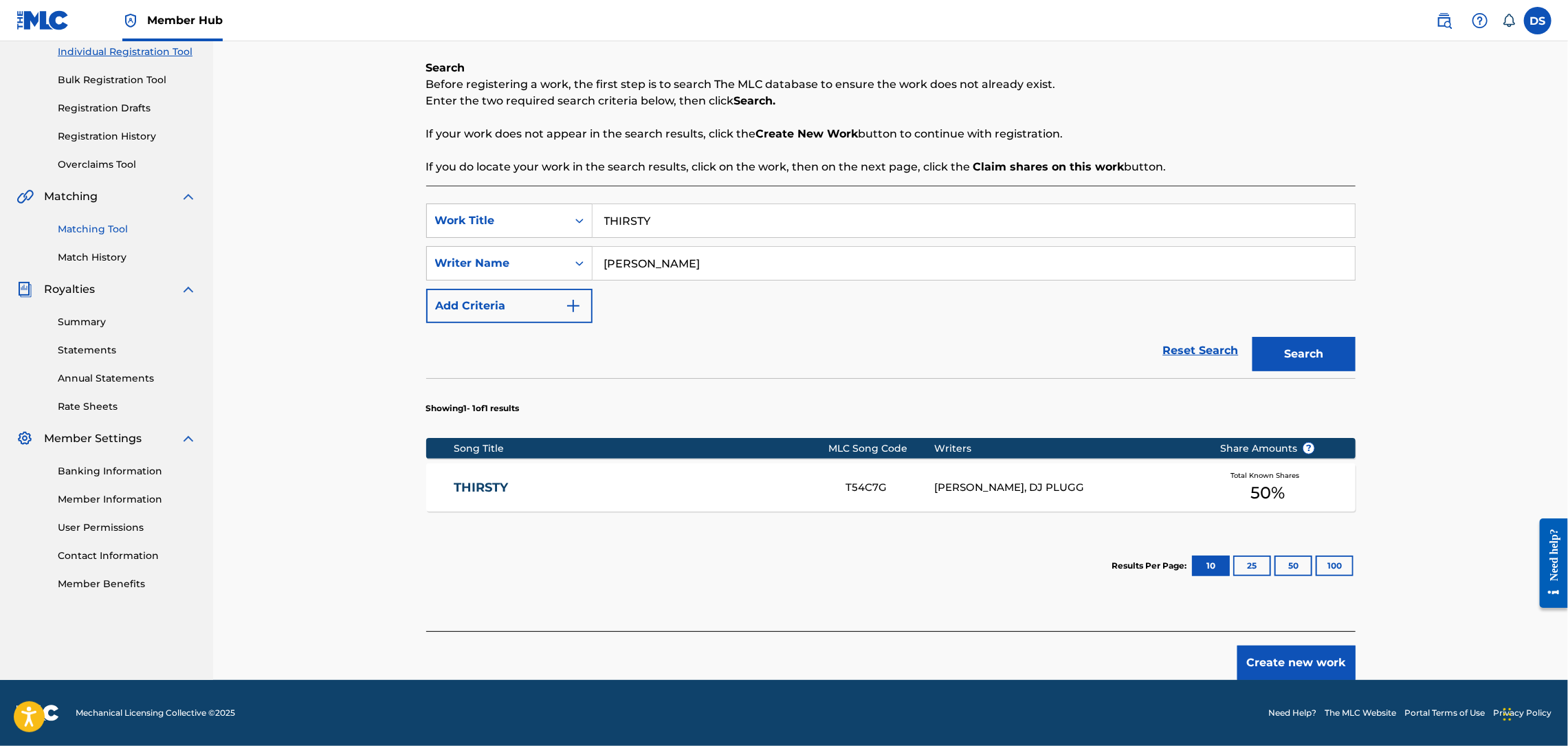
click at [69, 236] on link "Matching Tool" at bounding box center [127, 229] width 139 height 15
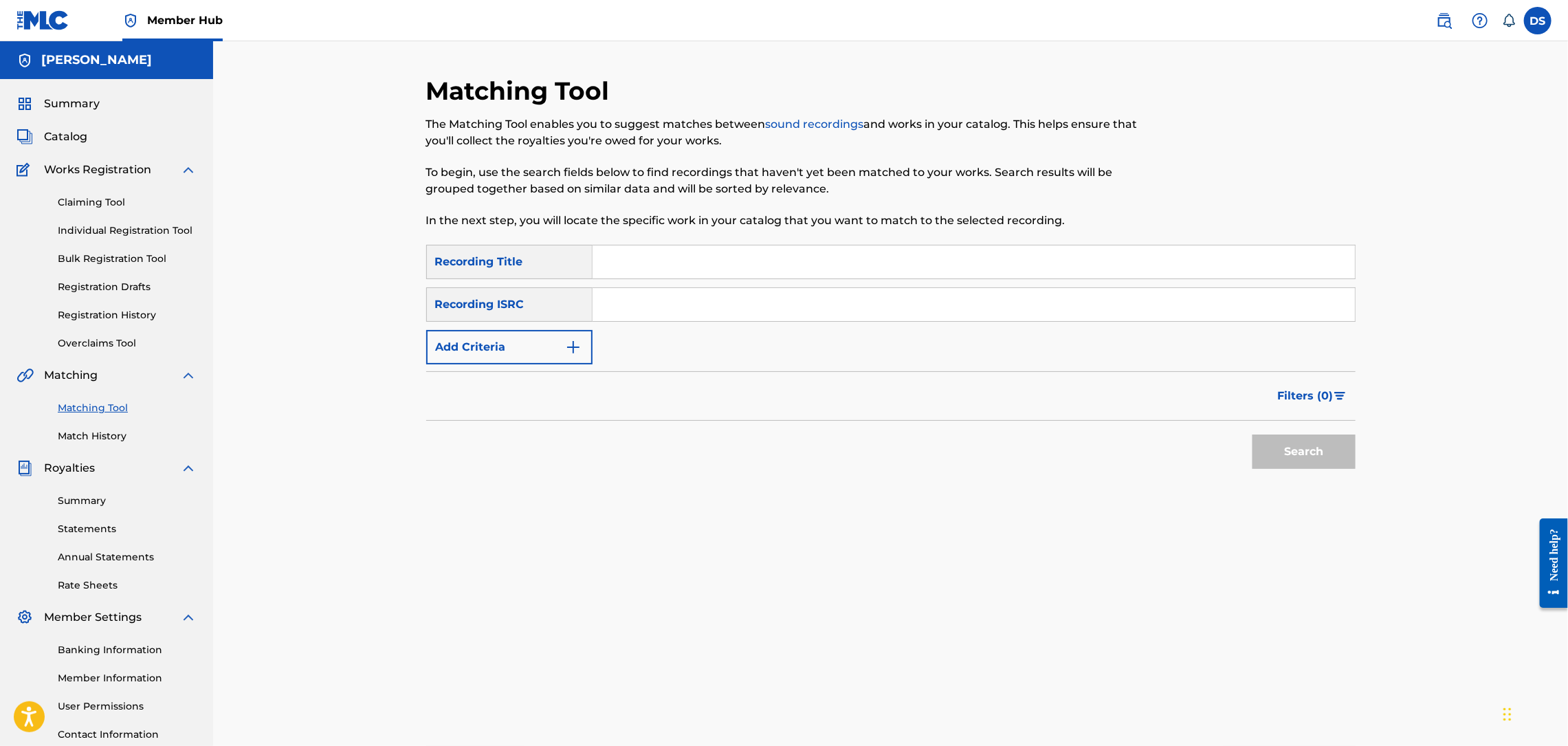
click at [613, 262] on input "Search Form" at bounding box center [973, 262] width 762 height 33
type input "THIRSTY"
click at [621, 291] on input "Search Form" at bounding box center [973, 304] width 762 height 33
paste input "QZL382246795"
type input "QZL382246795"
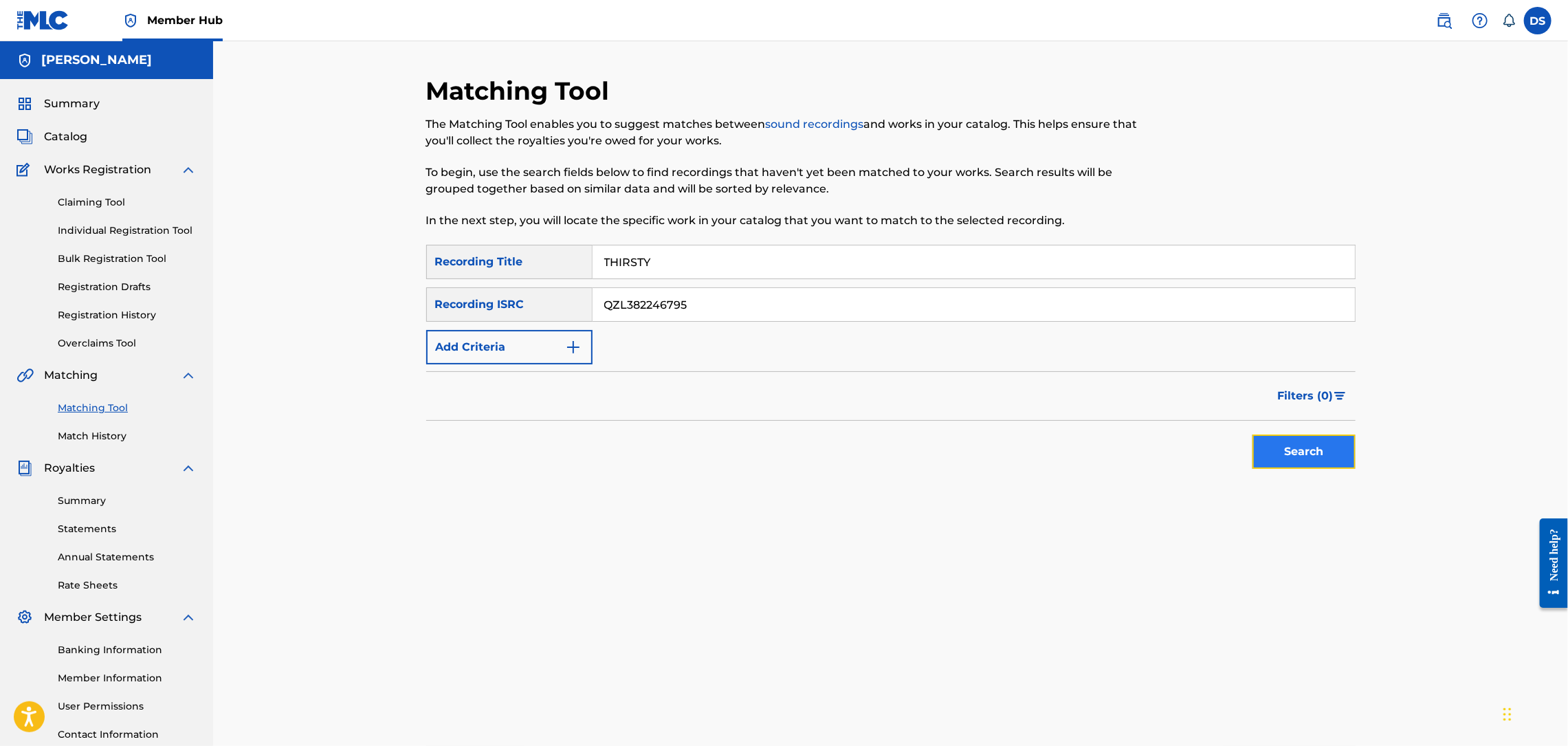
click at [1295, 454] on button "Search" at bounding box center [1304, 451] width 103 height 34
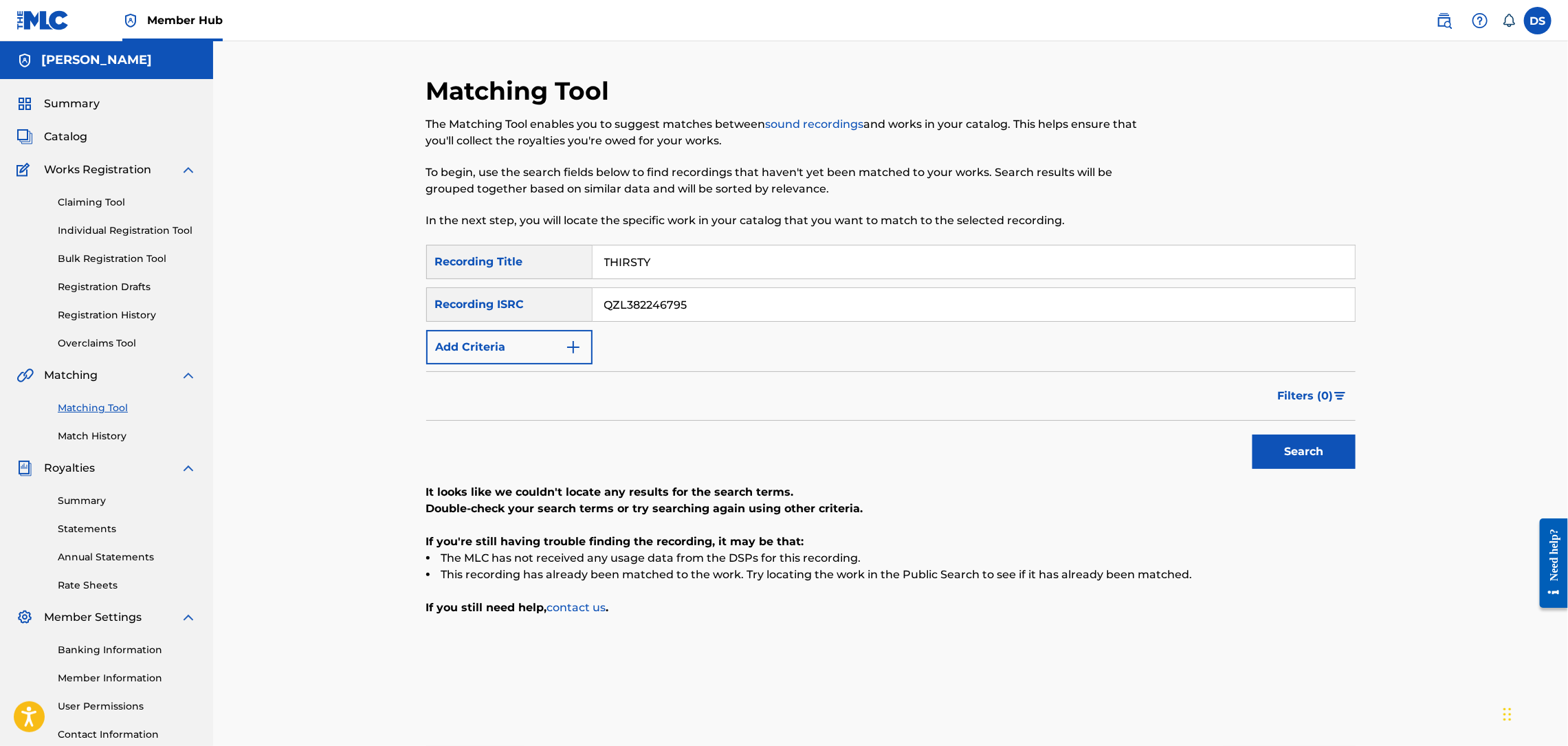
drag, startPoint x: 717, startPoint y: 313, endPoint x: 574, endPoint y: 291, distance: 144.7
click at [574, 291] on div "SearchWithCriteria595c3f46-ebe7-45c0-96f9-50ca8d037845 Recording ISRC QZL382246…" at bounding box center [891, 304] width 930 height 34
type input "\"
paste input "QZL382246799"
type input "QZL382246799"
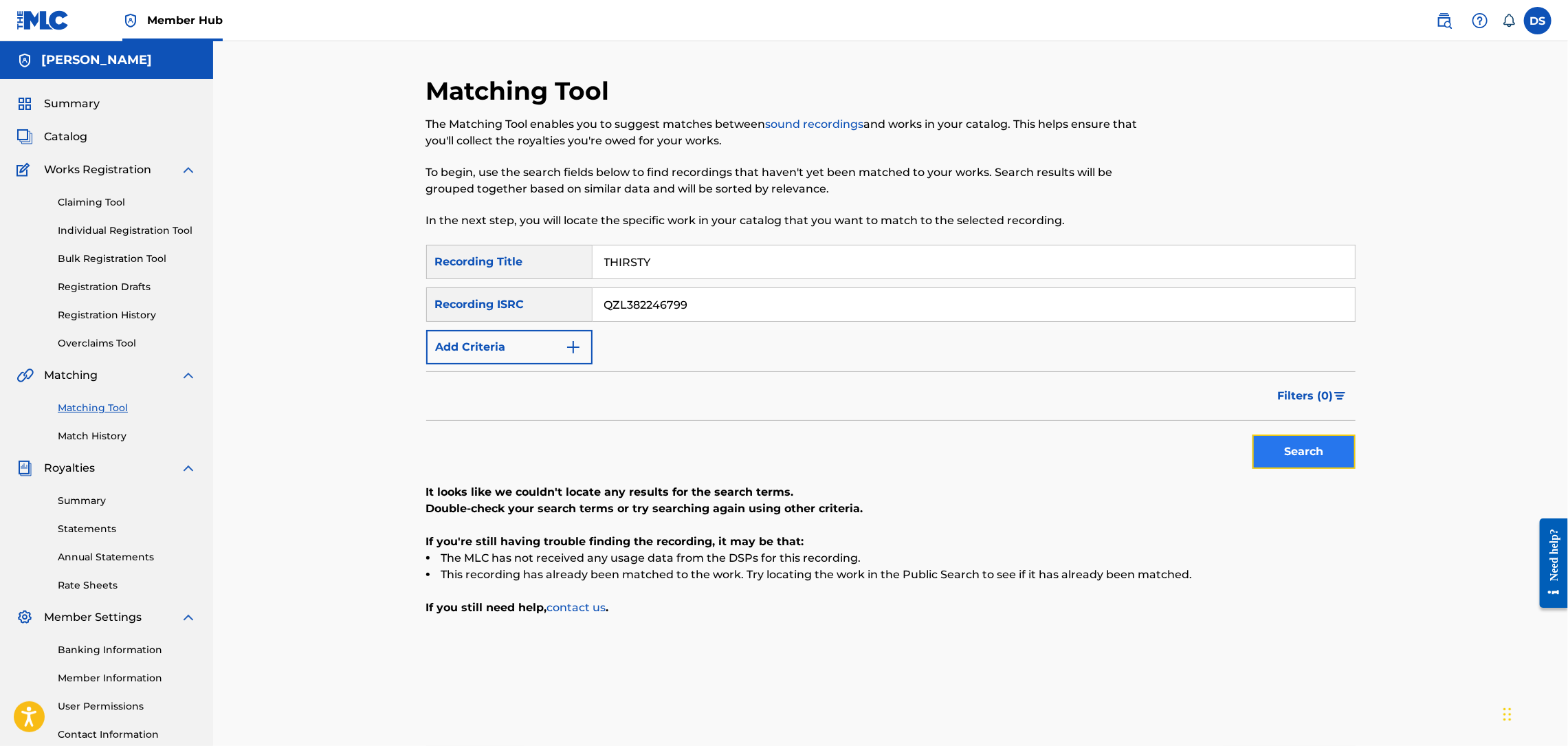
click at [1276, 445] on button "Search" at bounding box center [1304, 451] width 103 height 34
click at [115, 225] on link "Individual Registration Tool" at bounding box center [127, 230] width 139 height 15
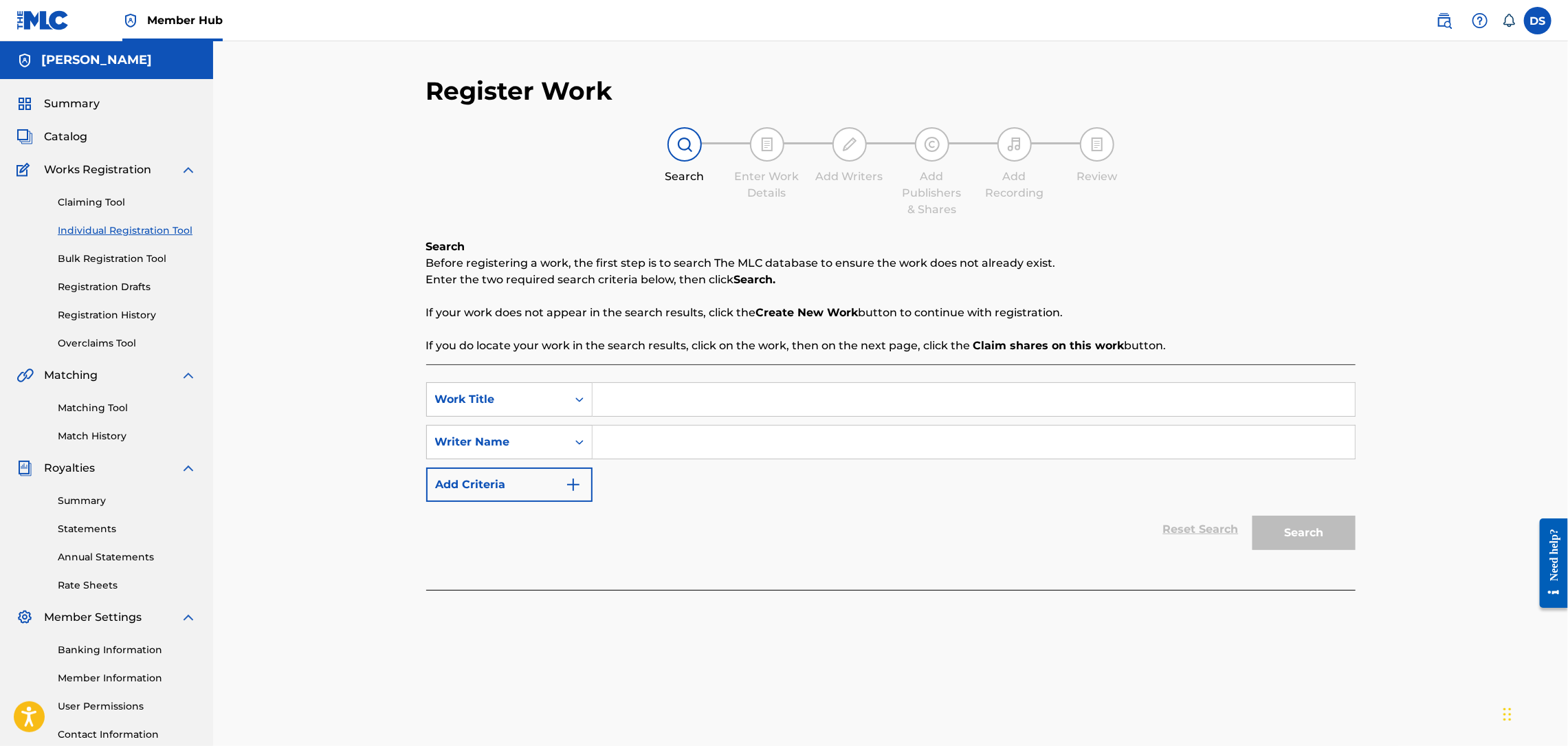
click at [603, 432] on input "Search Form" at bounding box center [973, 443] width 762 height 33
type input "[PERSON_NAME]"
click at [605, 416] on div "Search Form" at bounding box center [974, 398] width 763 height 34
click at [620, 394] on input "Search Form" at bounding box center [973, 399] width 762 height 33
type input "THIRSTY"
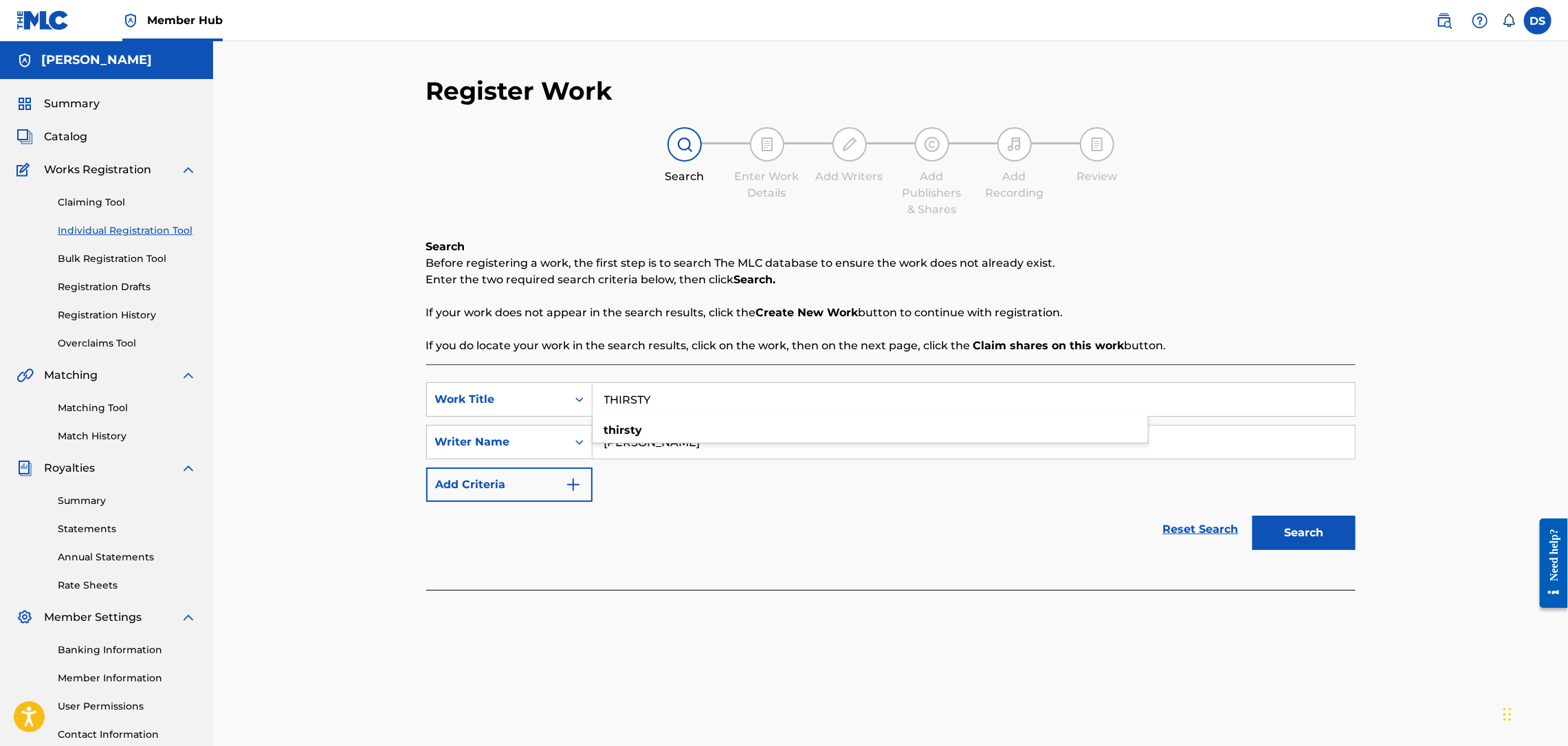
click at [1253, 516] on button "Search" at bounding box center [1304, 533] width 103 height 34
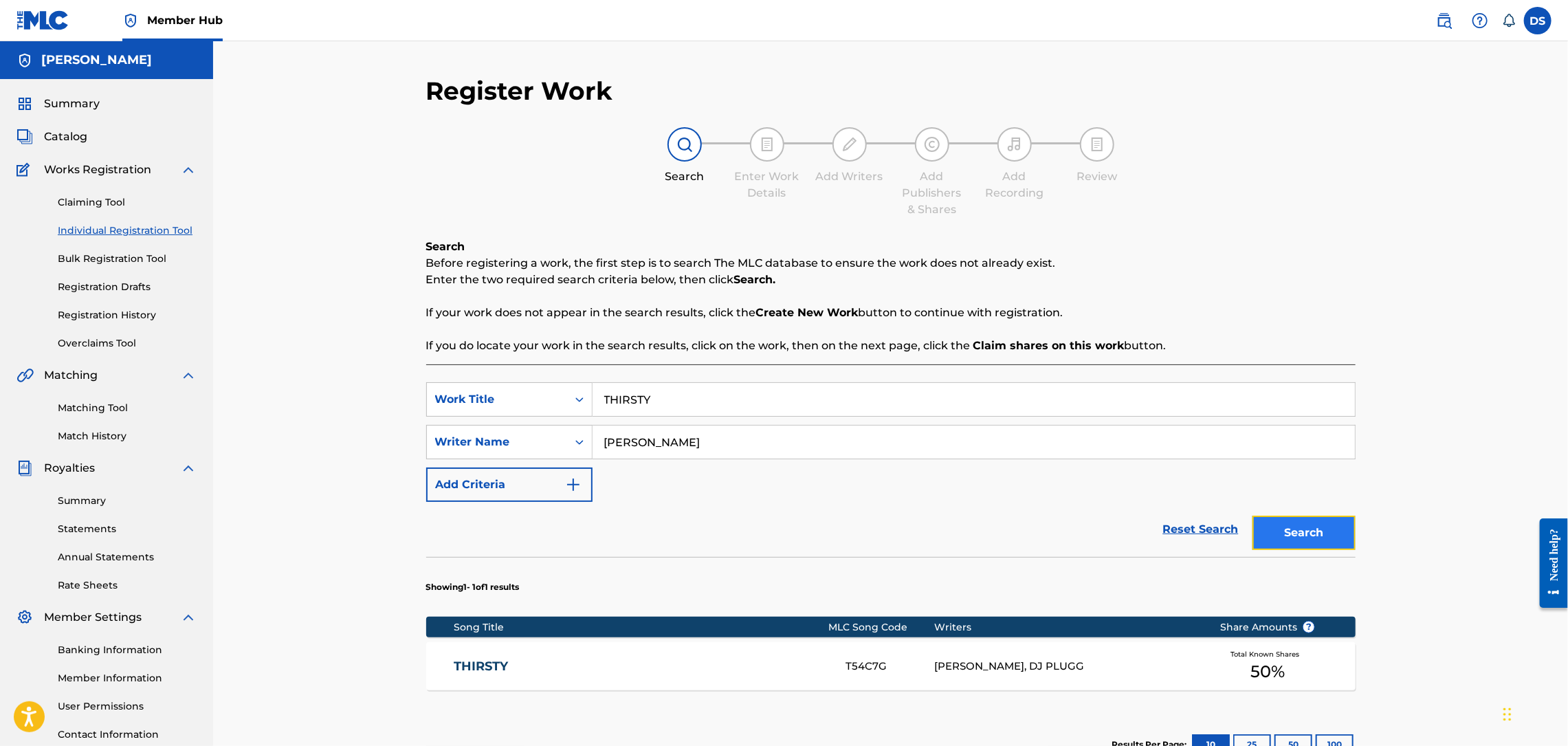
click at [1293, 533] on button "Search" at bounding box center [1304, 533] width 103 height 34
drag, startPoint x: 675, startPoint y: 397, endPoint x: 616, endPoint y: 399, distance: 59.0
click at [616, 399] on input "THIRSTY" at bounding box center [973, 399] width 762 height 33
click at [637, 470] on div "SearchWithCriteria5aa480c9-e9b9-45ed-b7d6-8533b3c08d9d Work Title THIRSTY thirs…" at bounding box center [891, 442] width 930 height 119
click at [82, 225] on link "Individual Registration Tool" at bounding box center [127, 230] width 139 height 15
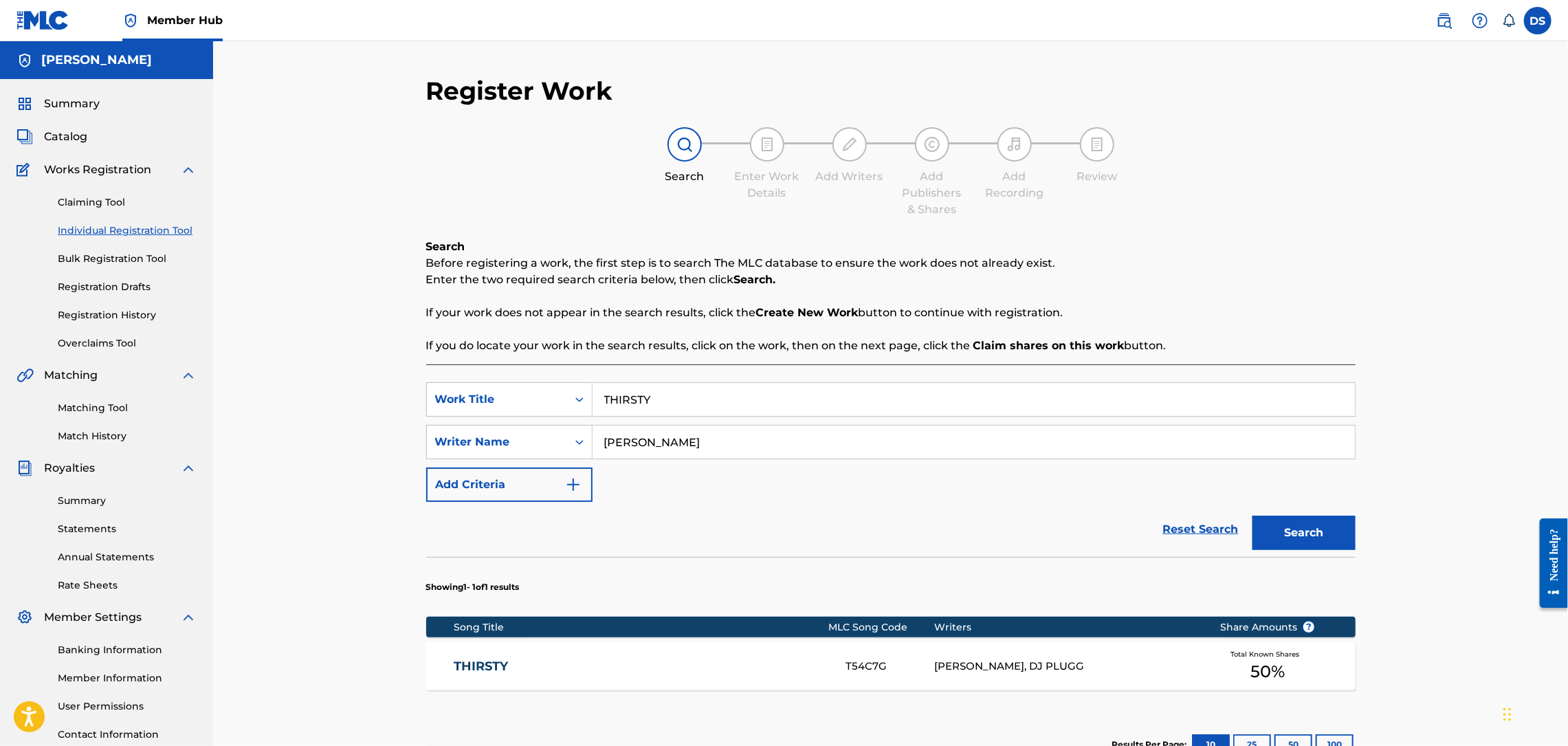
click at [82, 225] on link "Individual Registration Tool" at bounding box center [127, 230] width 139 height 15
click at [66, 138] on span "Catalog" at bounding box center [66, 136] width 43 height 17
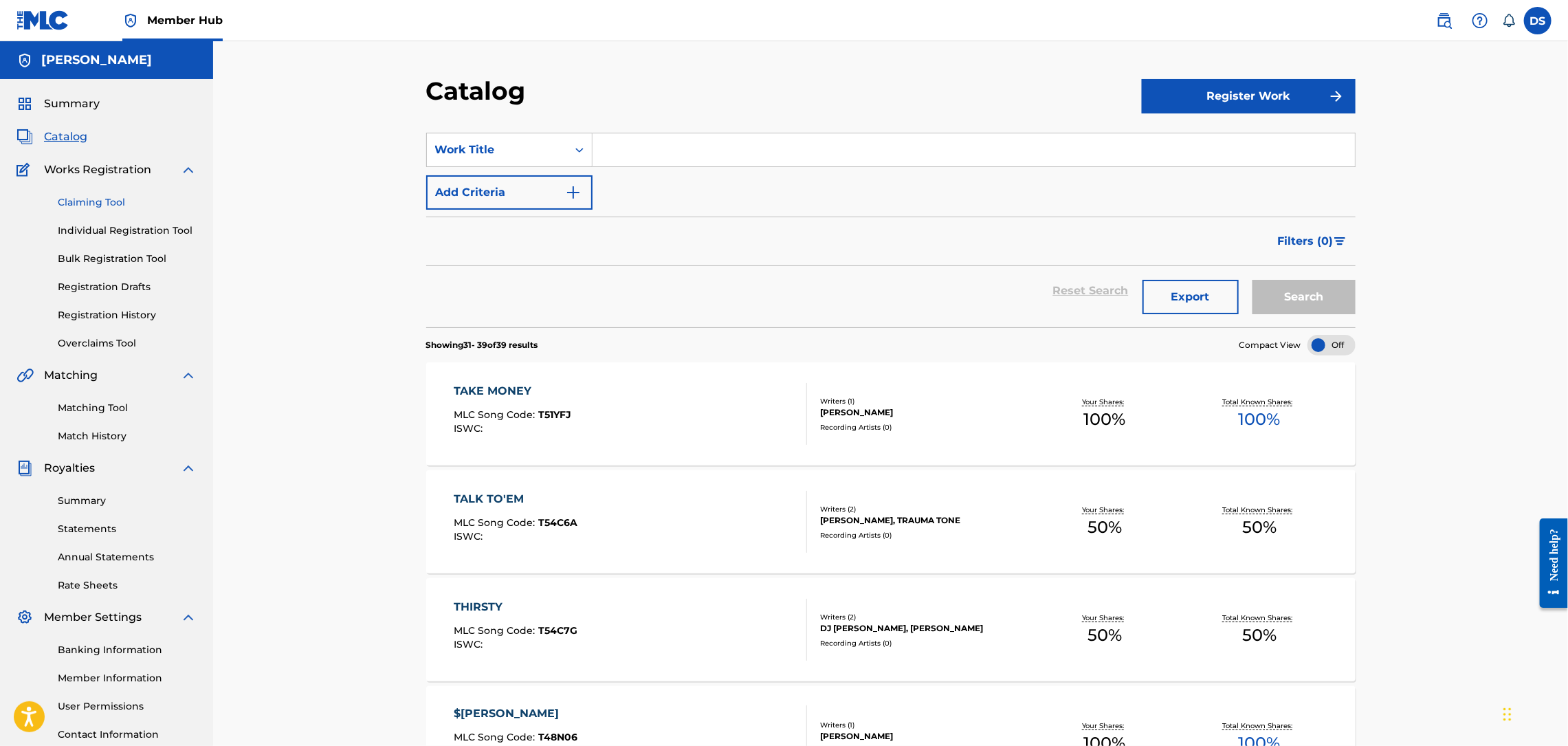
click at [78, 203] on link "Claiming Tool" at bounding box center [127, 202] width 139 height 15
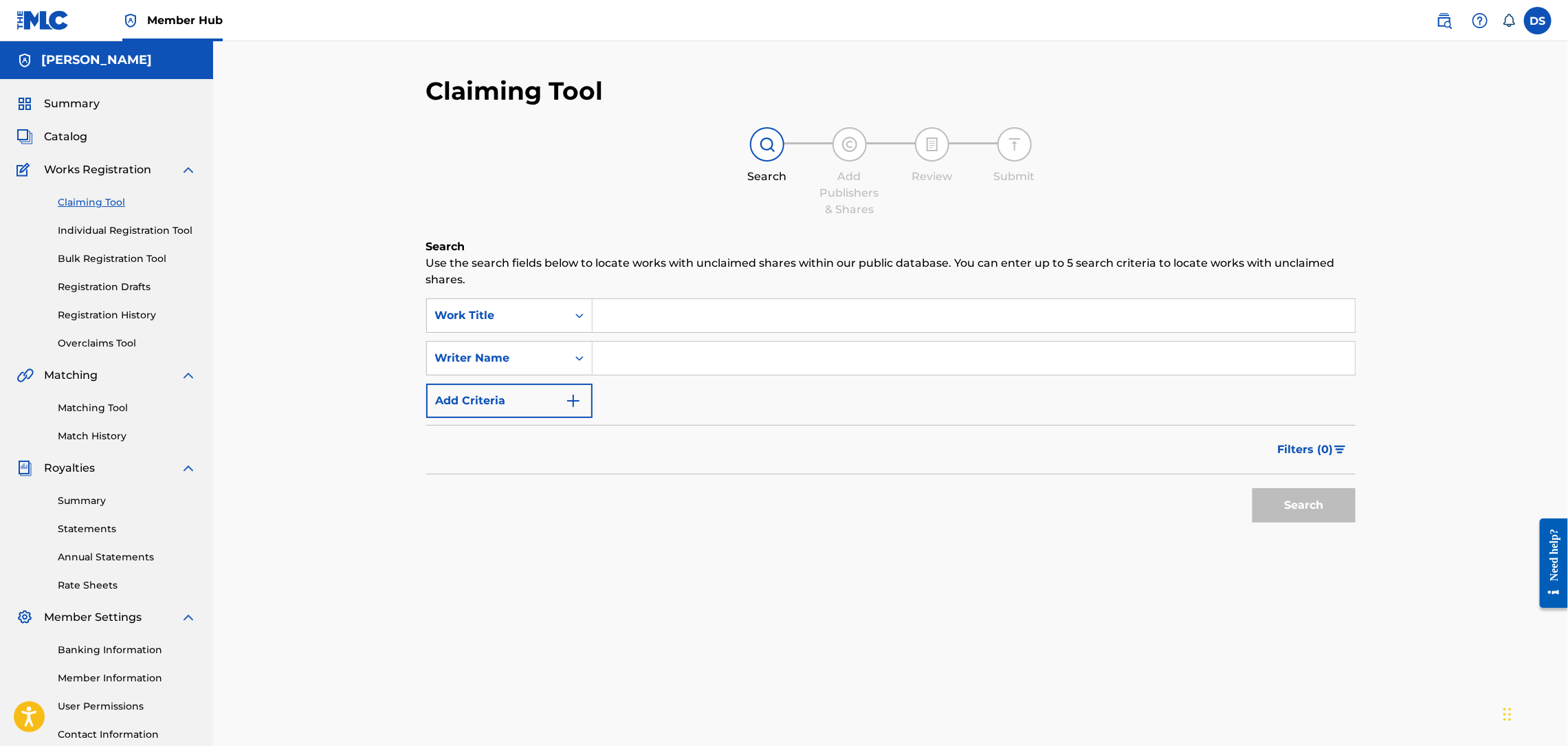
click at [604, 355] on input "Search Form" at bounding box center [973, 358] width 762 height 33
type input "[PERSON_NAME]"
click at [676, 319] on input "Search Form" at bounding box center [973, 316] width 762 height 33
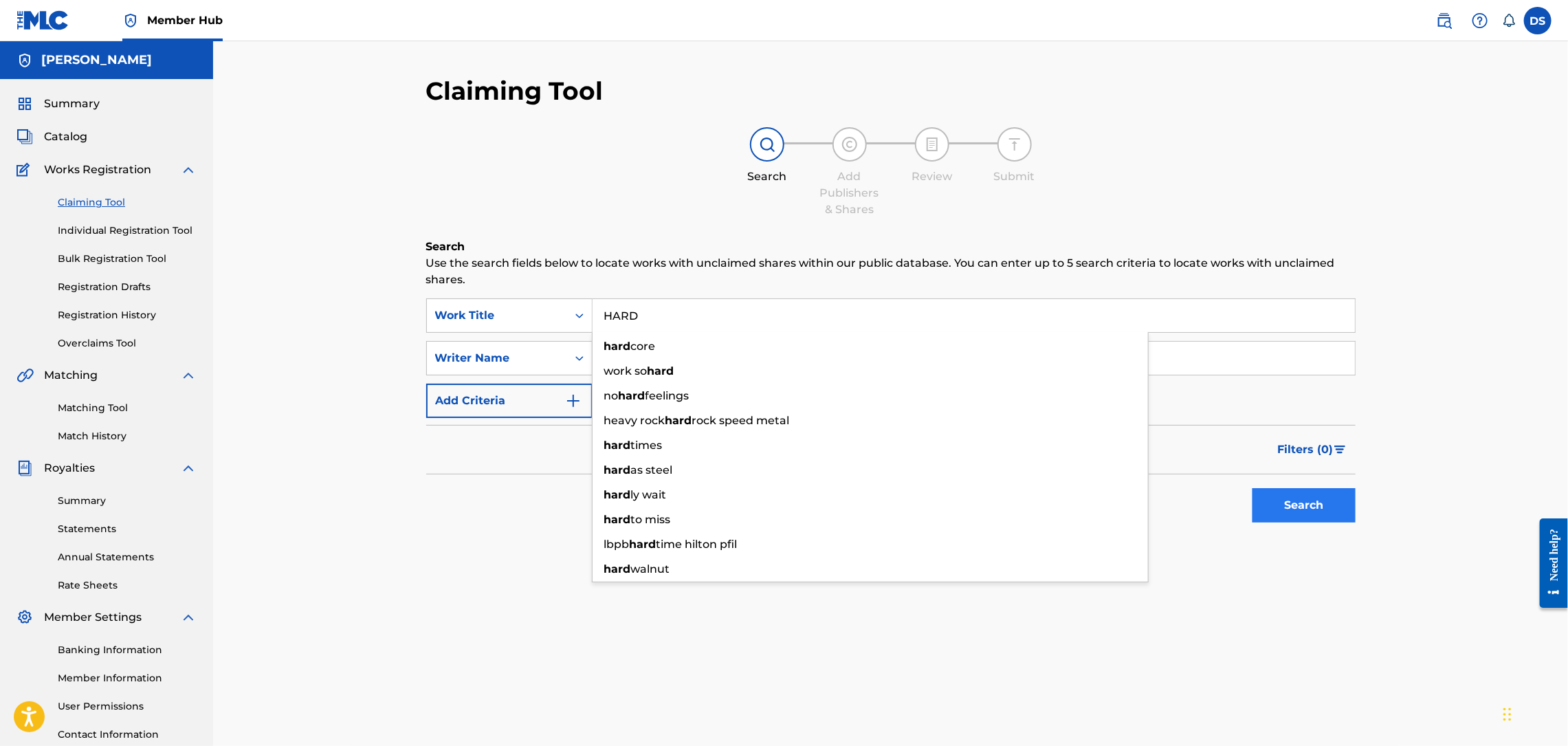
type input "HARD"
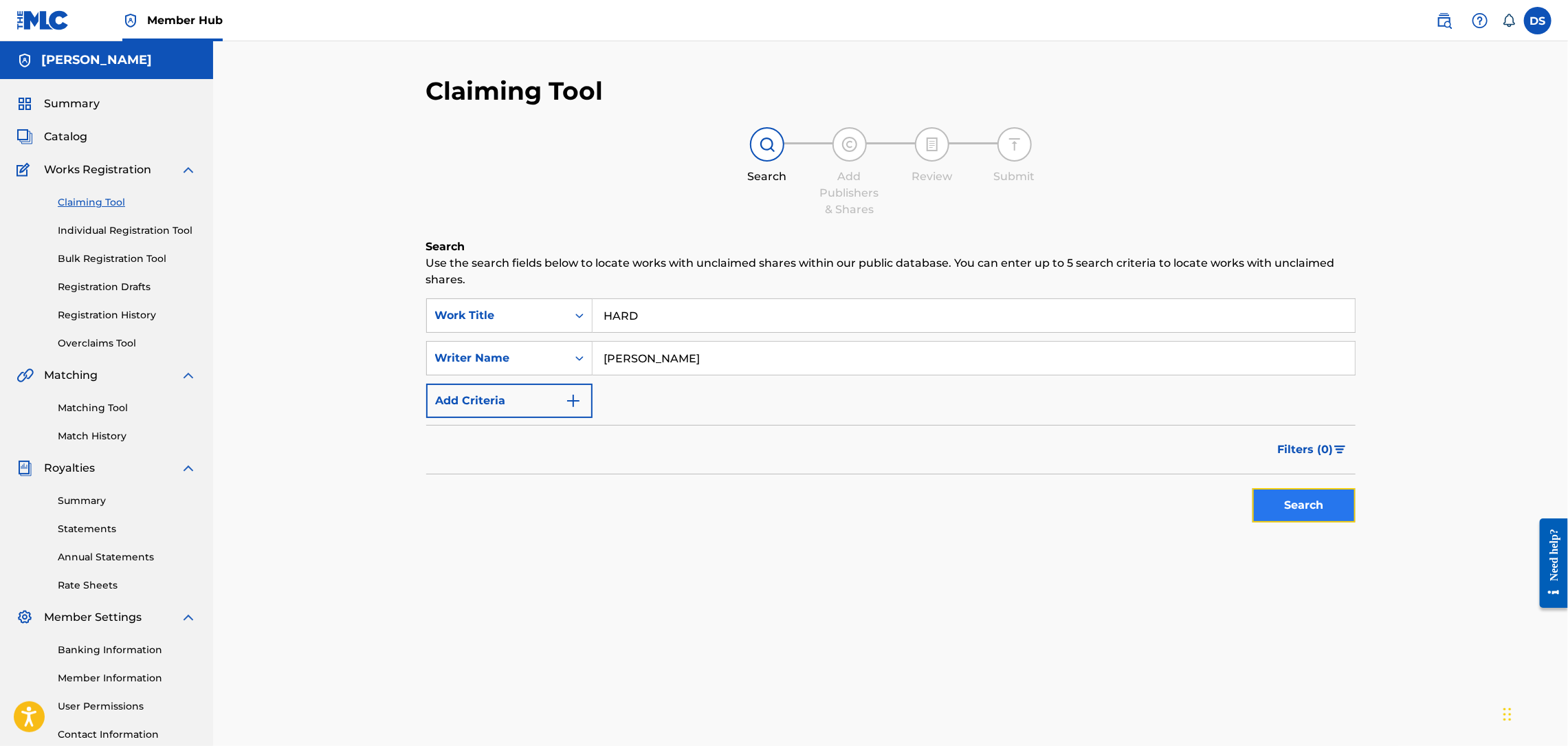
click at [1301, 504] on button "Search" at bounding box center [1304, 505] width 103 height 34
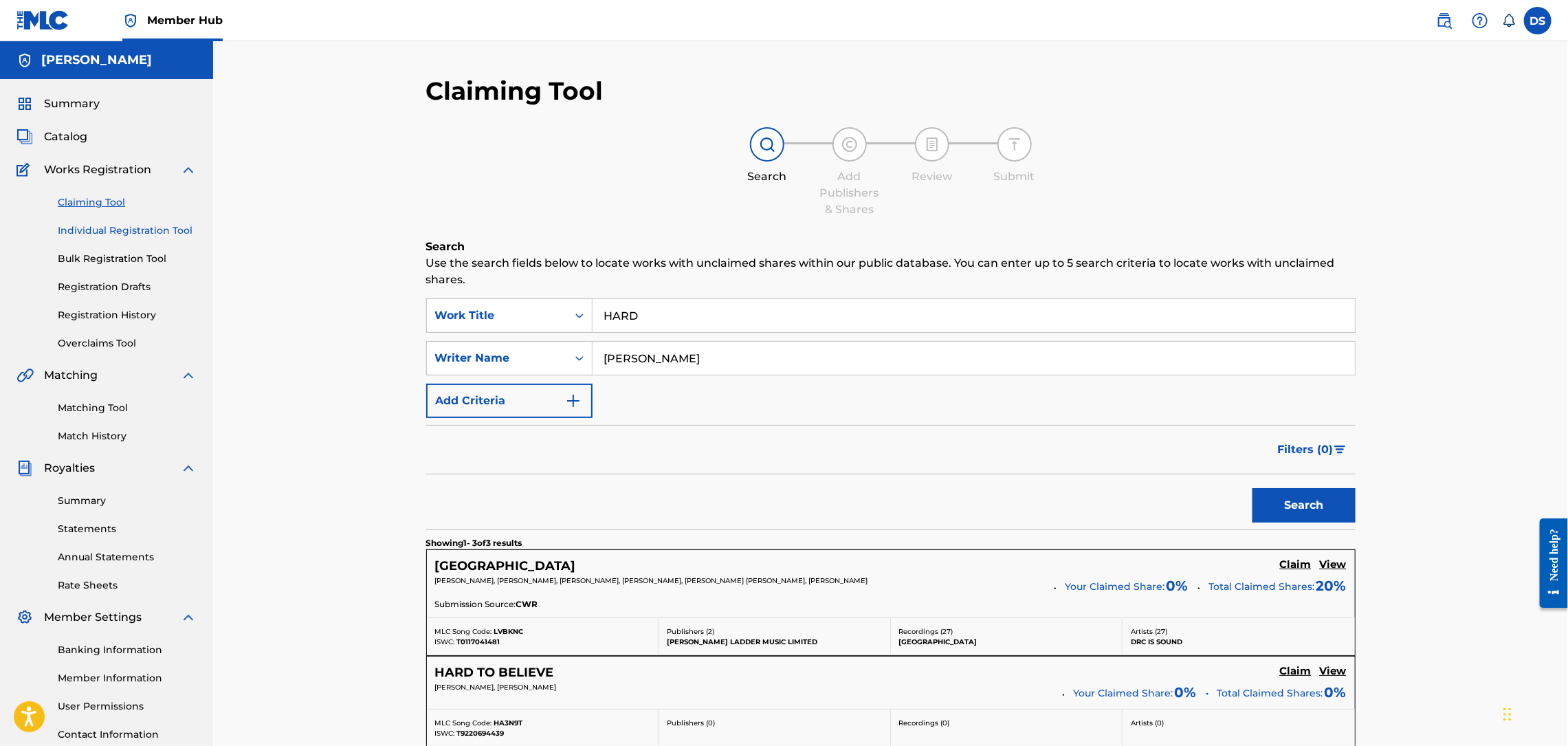
click at [154, 232] on link "Individual Registration Tool" at bounding box center [127, 230] width 139 height 15
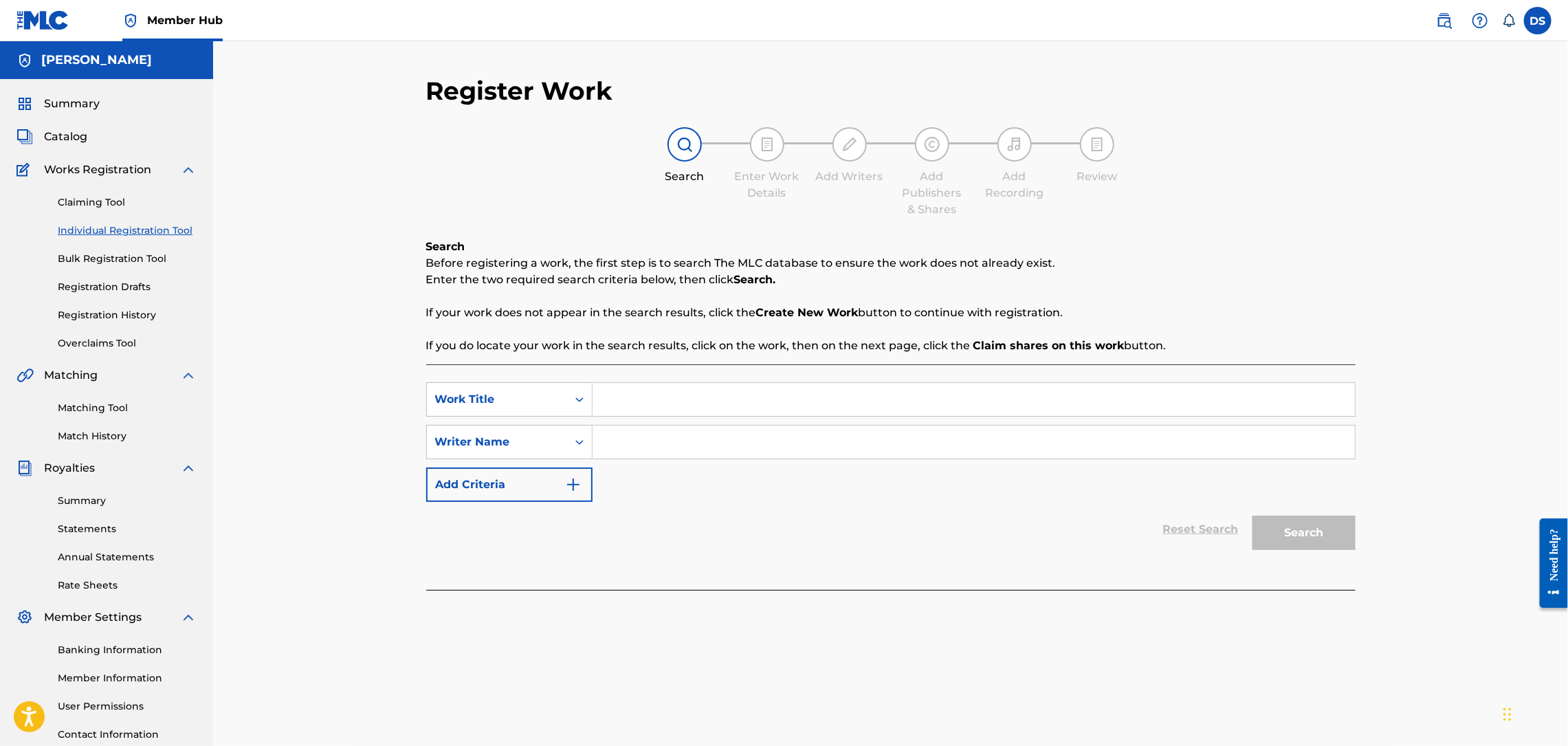
click at [635, 403] on input "Search Form" at bounding box center [973, 399] width 762 height 33
type input "HARD"
click at [639, 437] on input "Search Form" at bounding box center [973, 443] width 762 height 33
type input "[PERSON_NAME]"
click at [1300, 521] on button "Search" at bounding box center [1304, 533] width 103 height 34
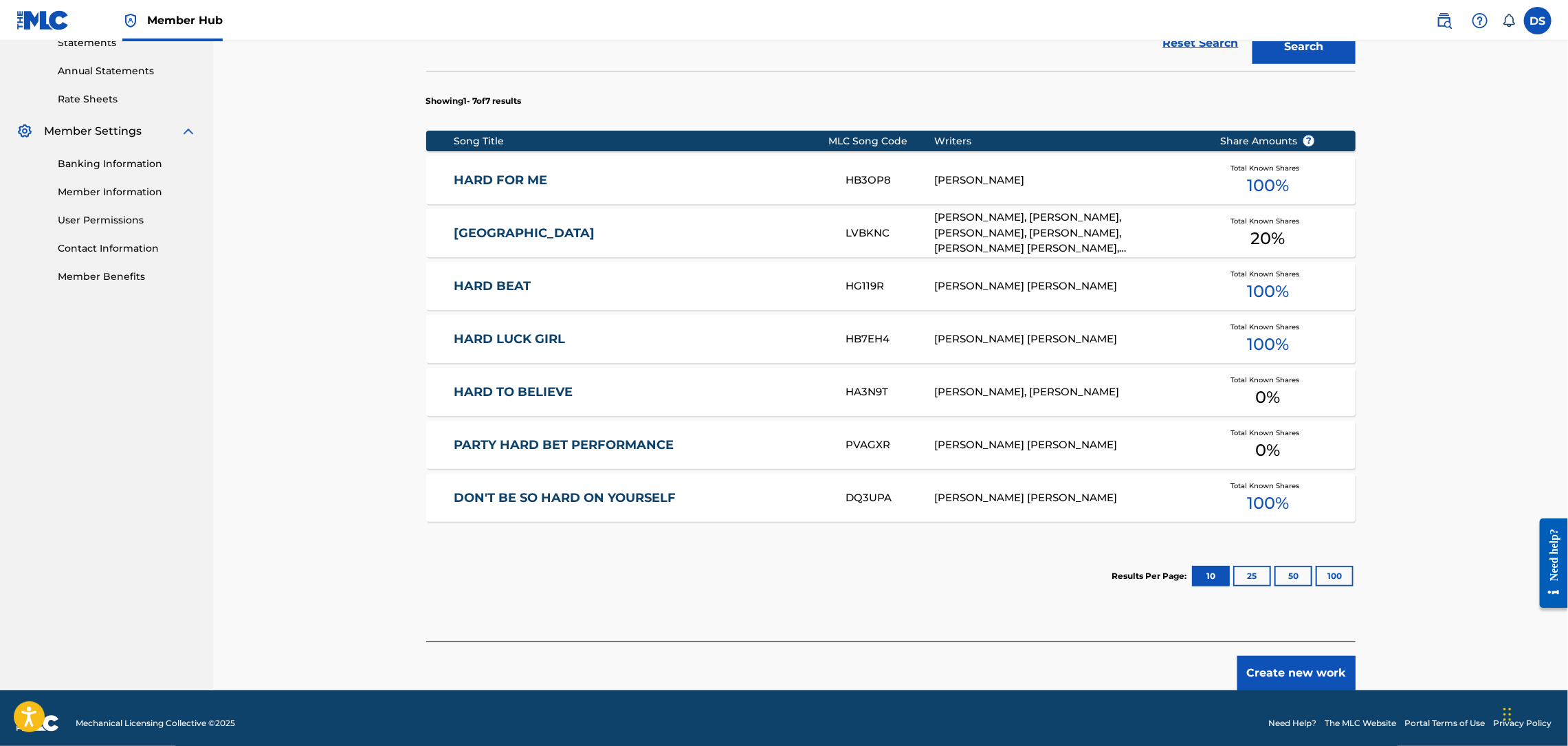
scroll to position [496, 0]
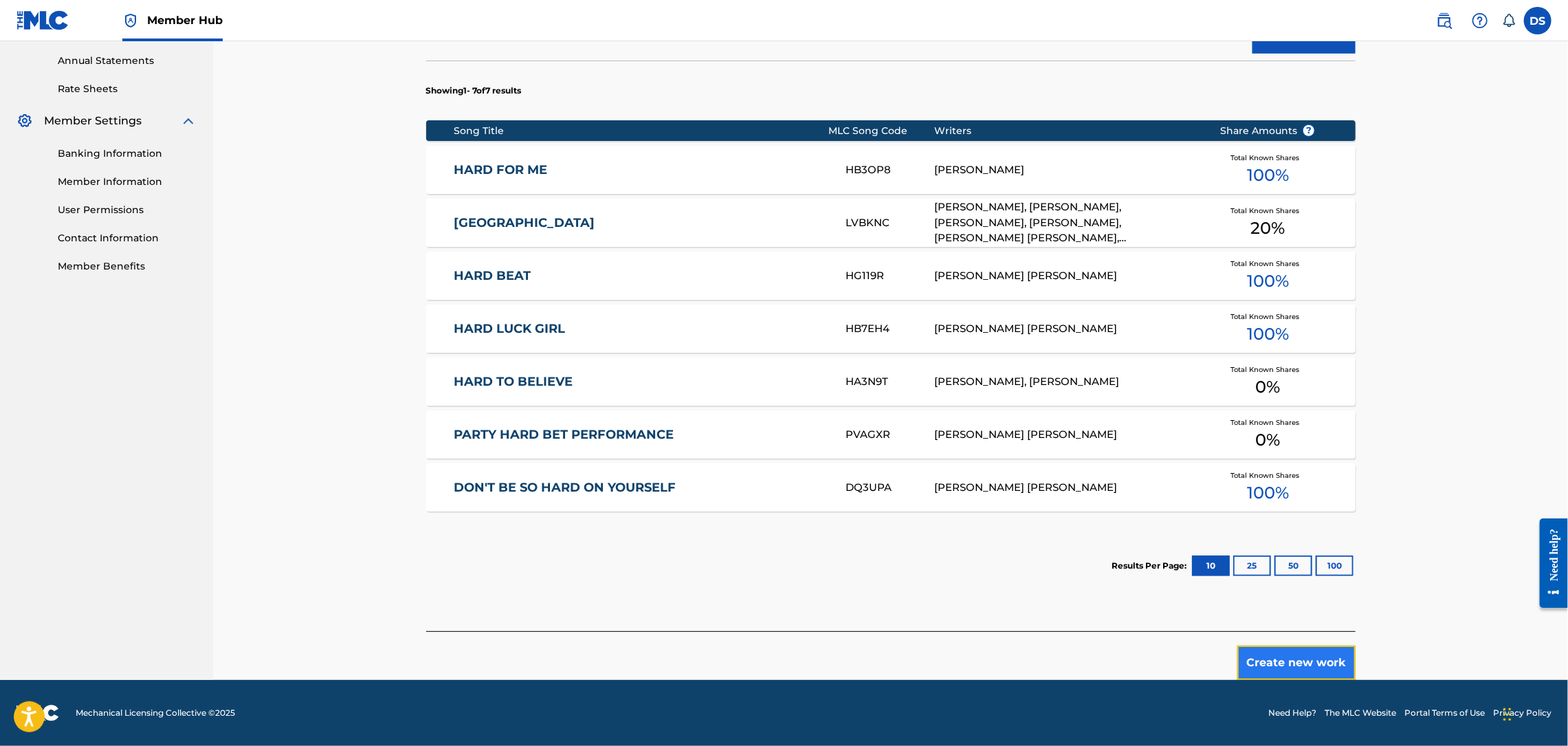
click at [1268, 646] on button "Create new work" at bounding box center [1296, 662] width 118 height 34
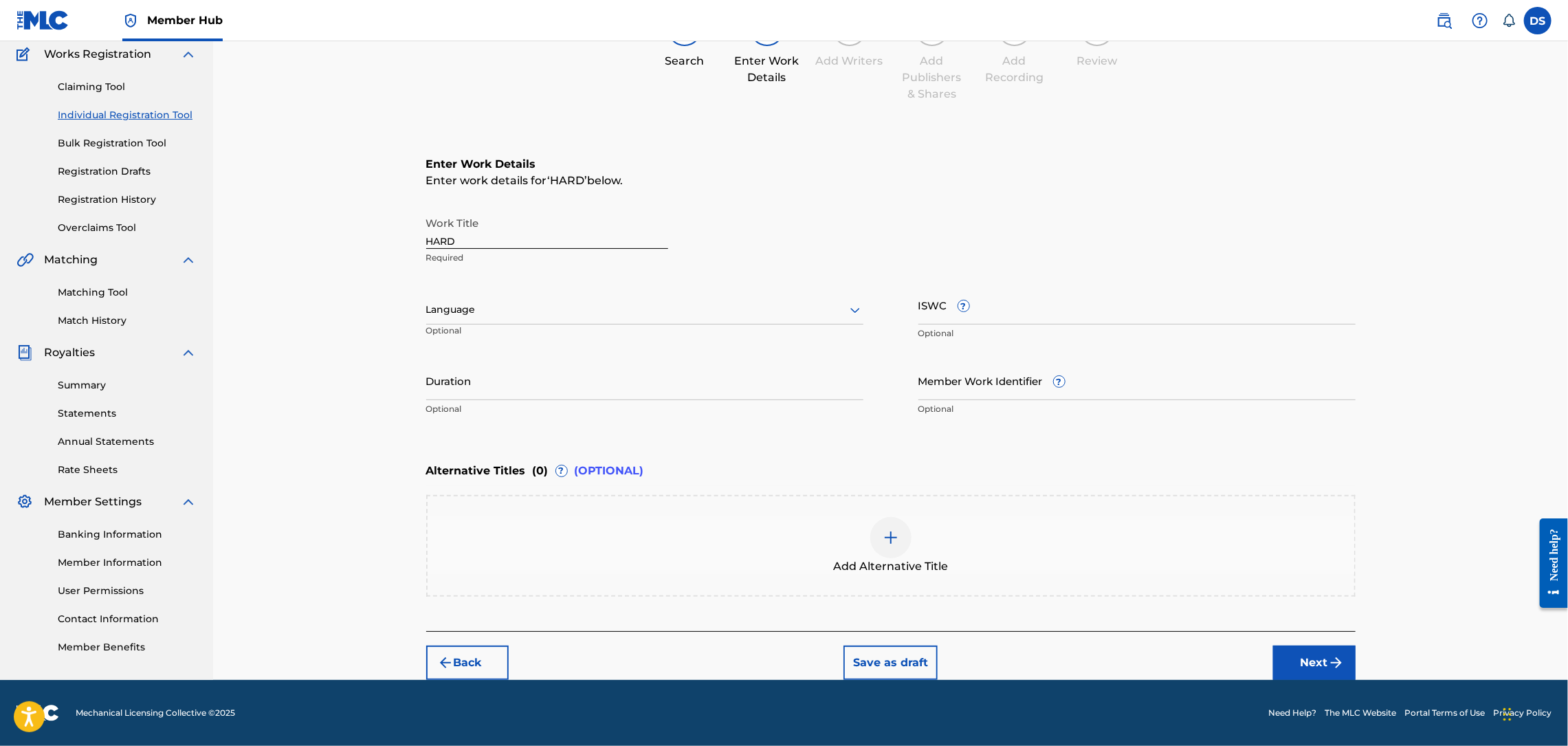
scroll to position [114, 0]
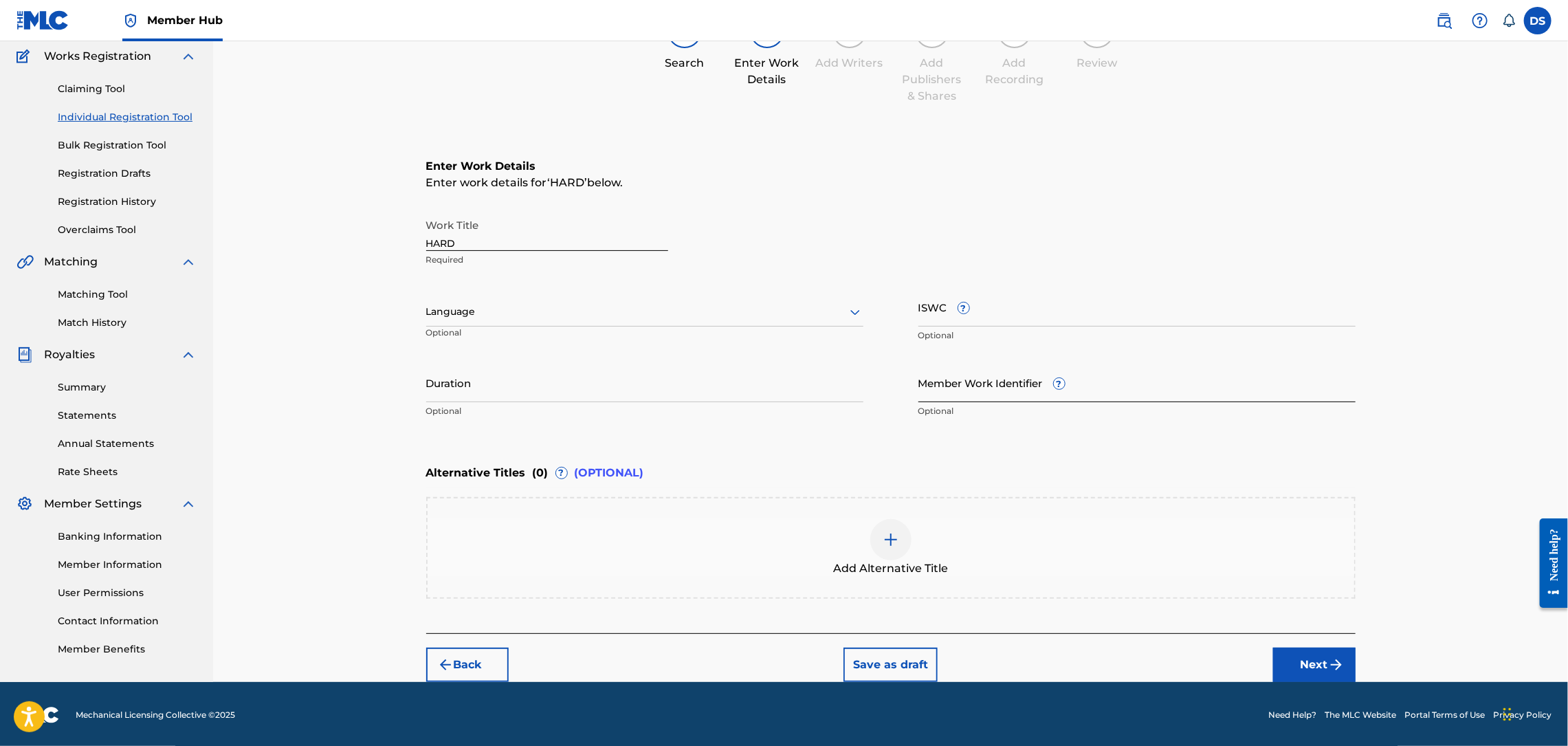
click at [979, 390] on input "Member Work Identifier ?" at bounding box center [1136, 383] width 438 height 39
type input "P358QM"
click at [741, 307] on div at bounding box center [644, 312] width 438 height 18
click at [622, 335] on div "English" at bounding box center [644, 343] width 436 height 31
click at [1295, 660] on button "Next" at bounding box center [1314, 665] width 82 height 34
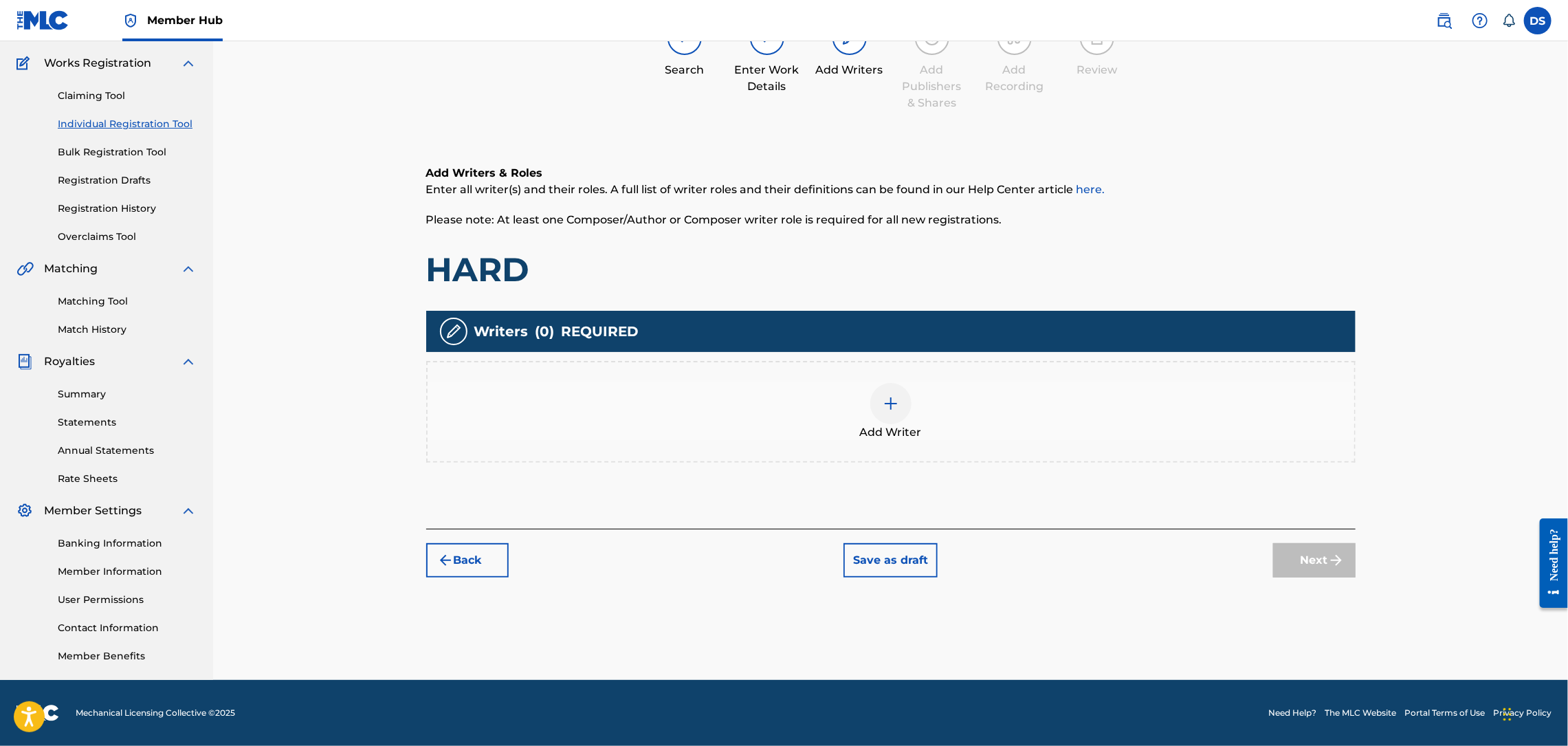
scroll to position [62, 0]
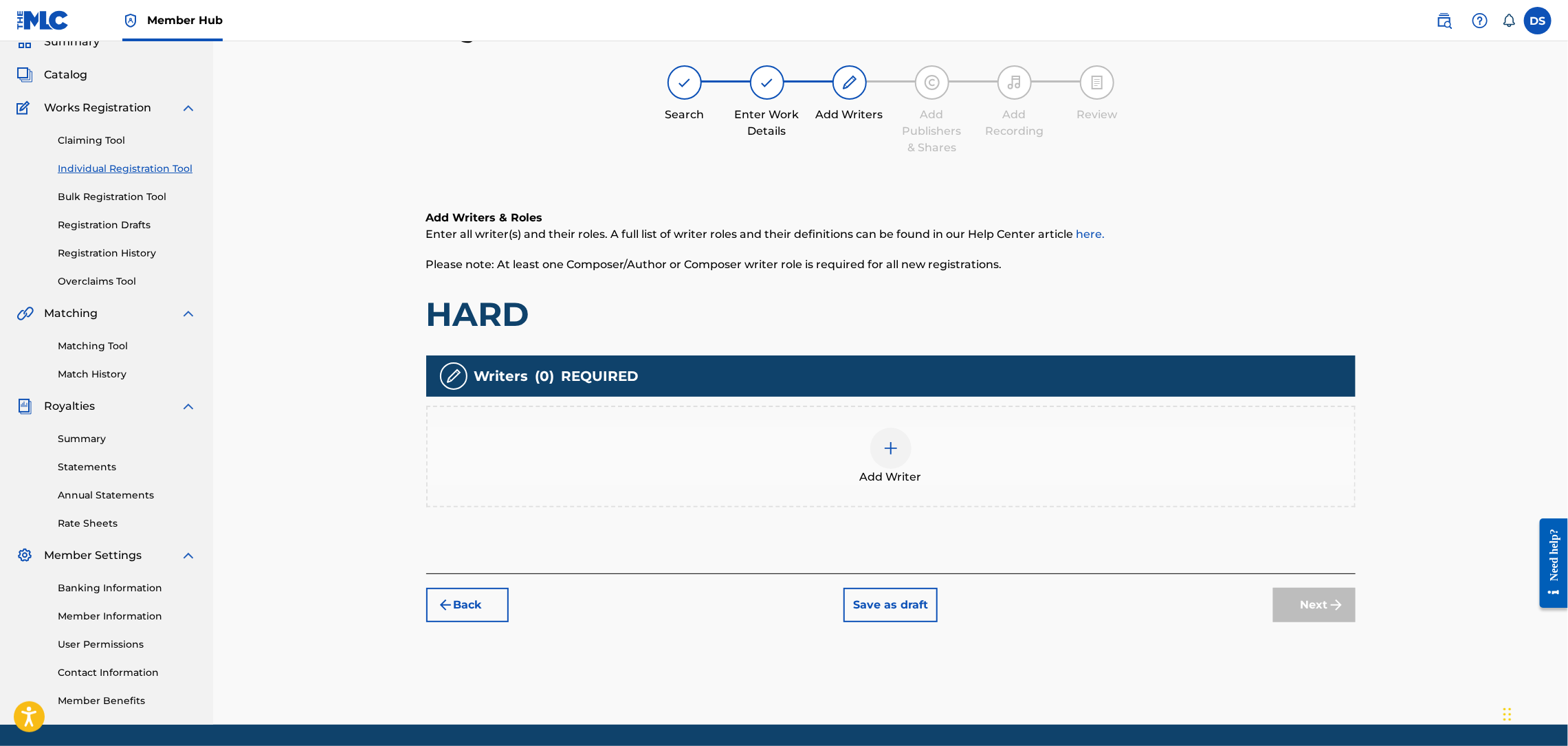
click at [895, 443] on img at bounding box center [891, 447] width 17 height 17
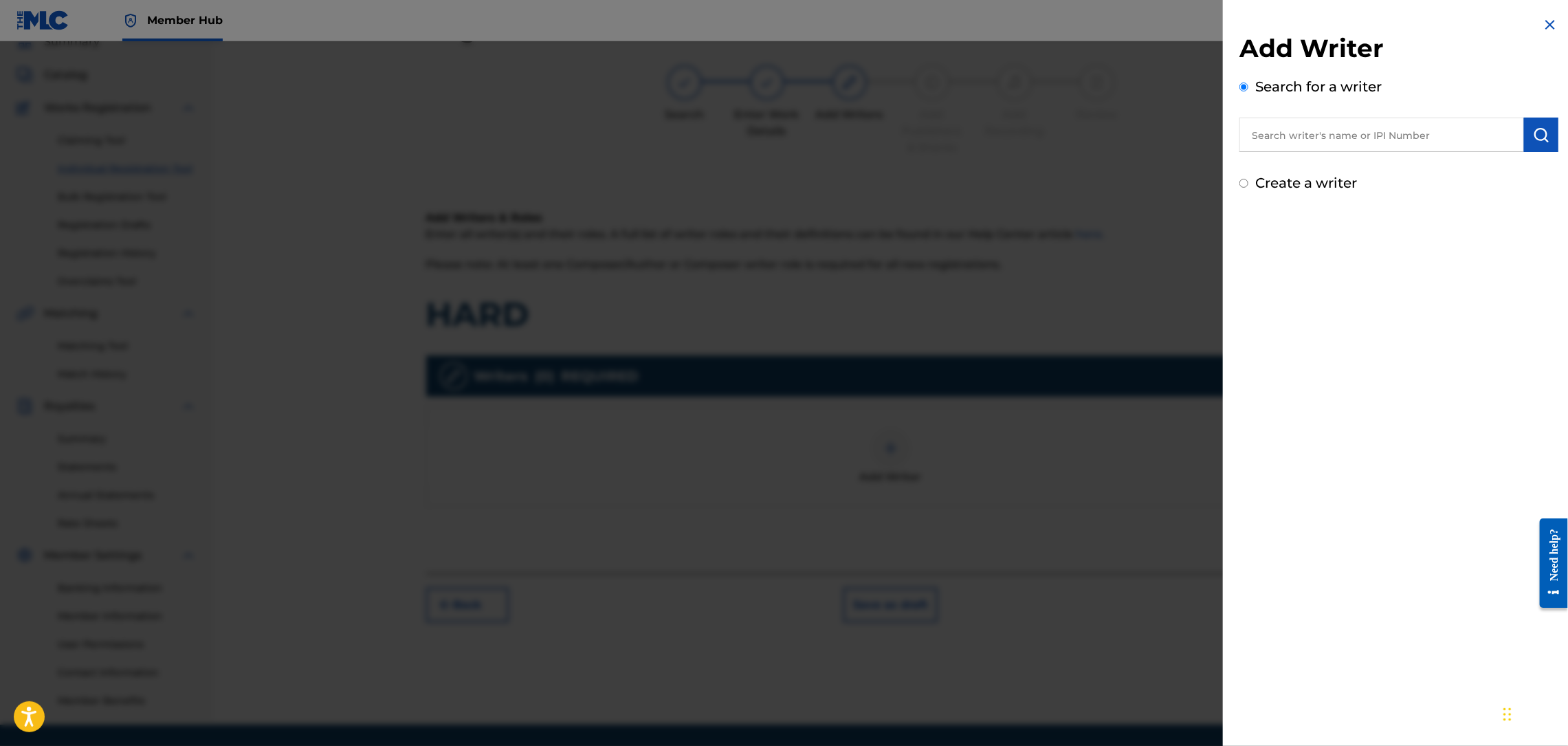
click at [1409, 144] on input "text" at bounding box center [1381, 134] width 285 height 34
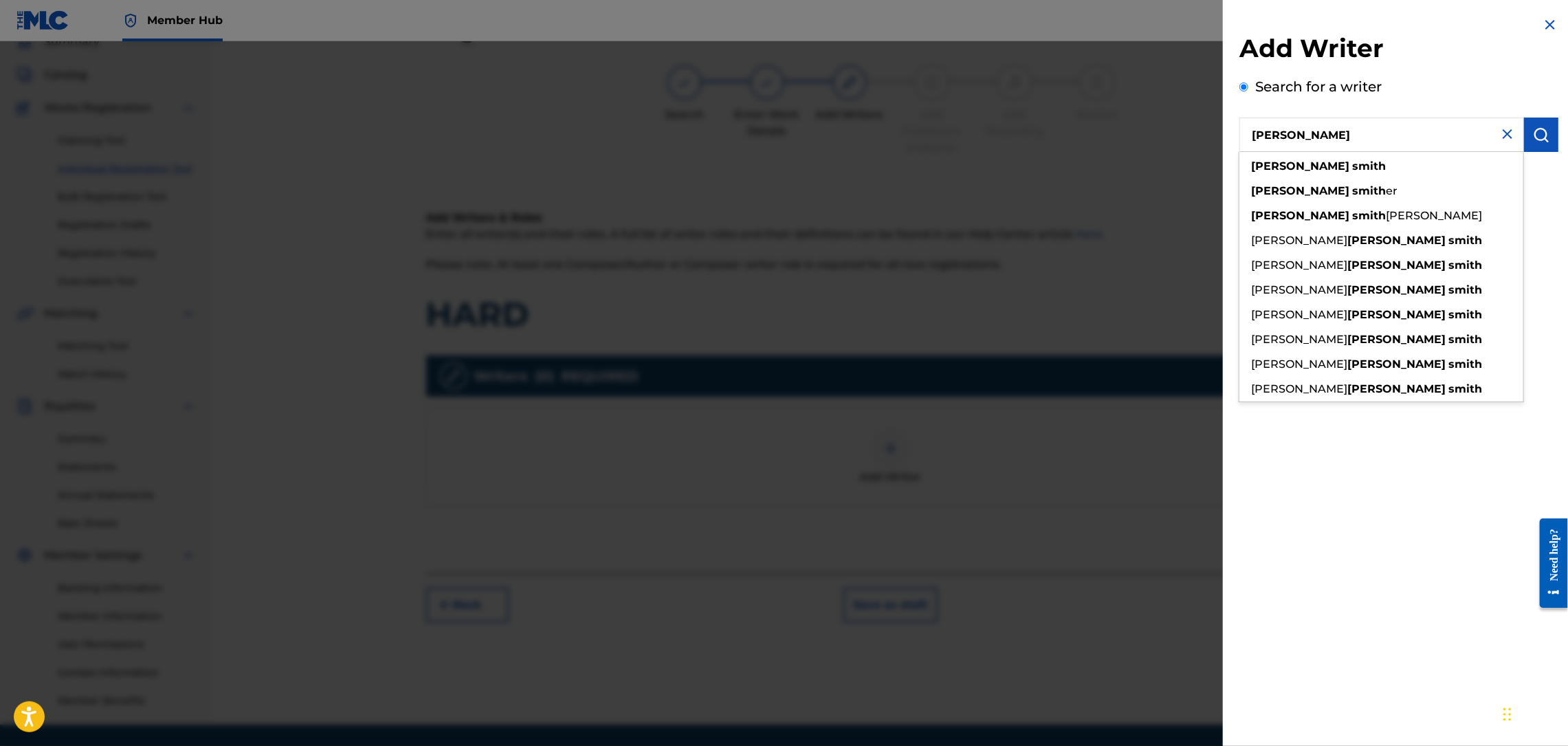
type input "[PERSON_NAME]"
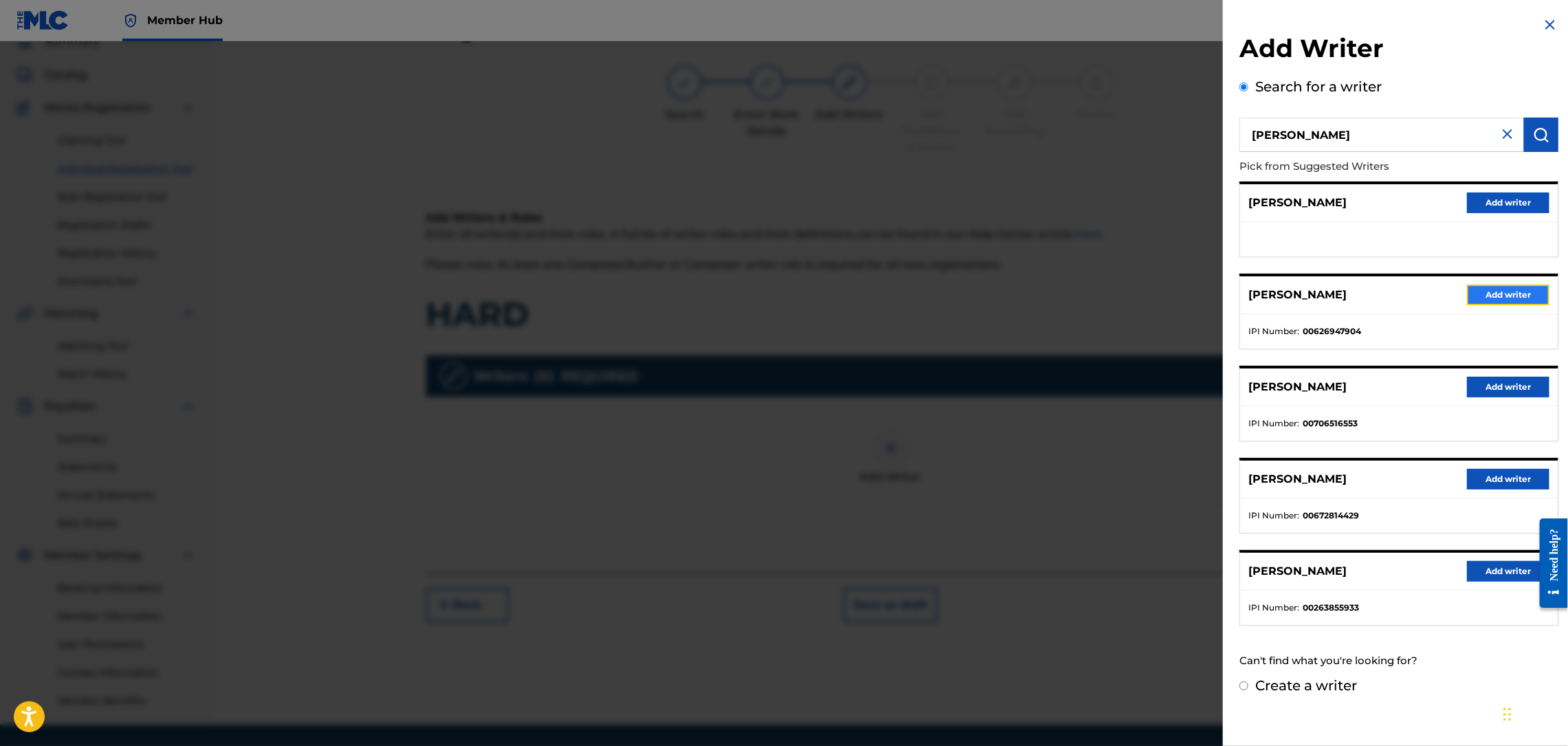
click at [1504, 296] on button "Add writer" at bounding box center [1508, 295] width 82 height 21
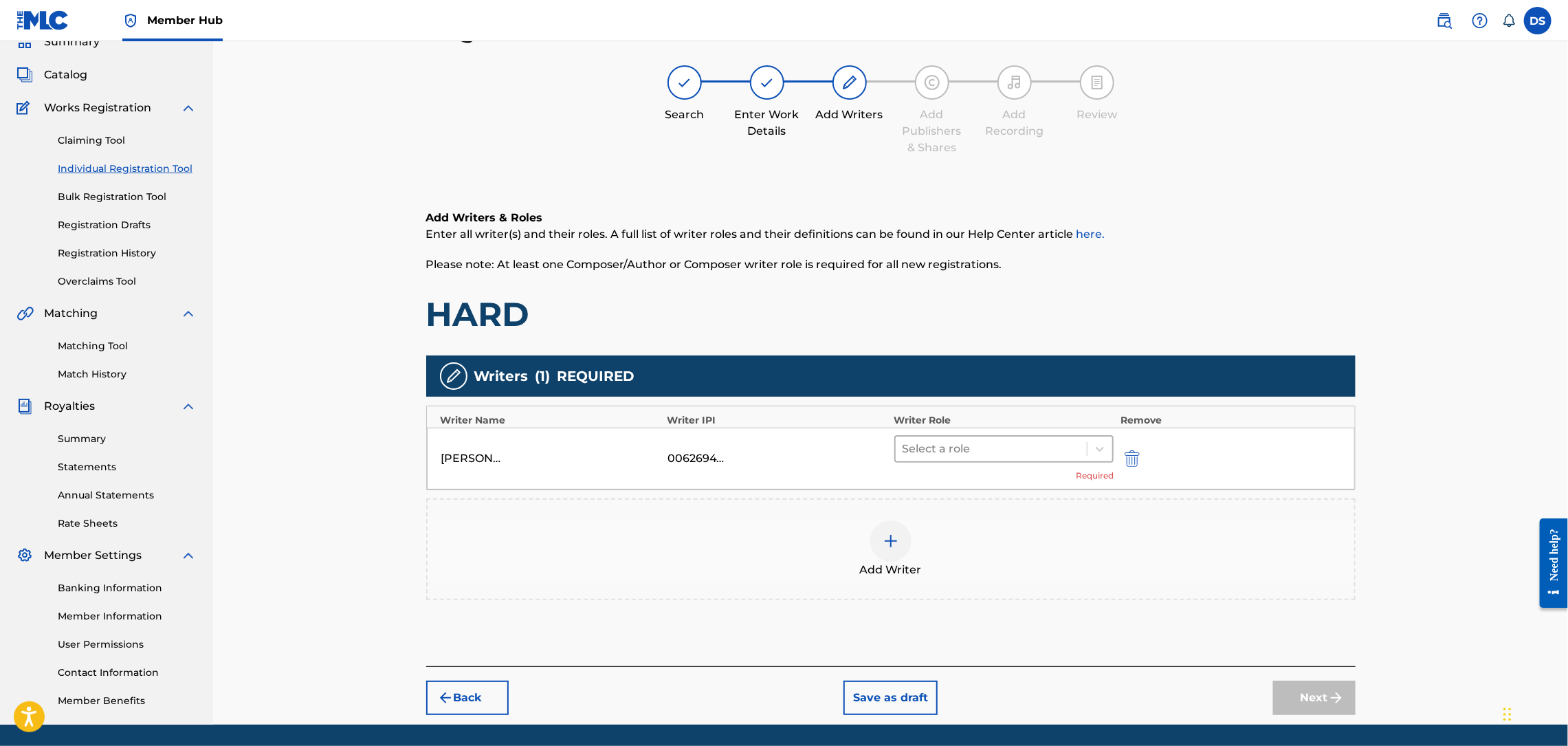
click at [1076, 447] on div at bounding box center [992, 449] width 178 height 20
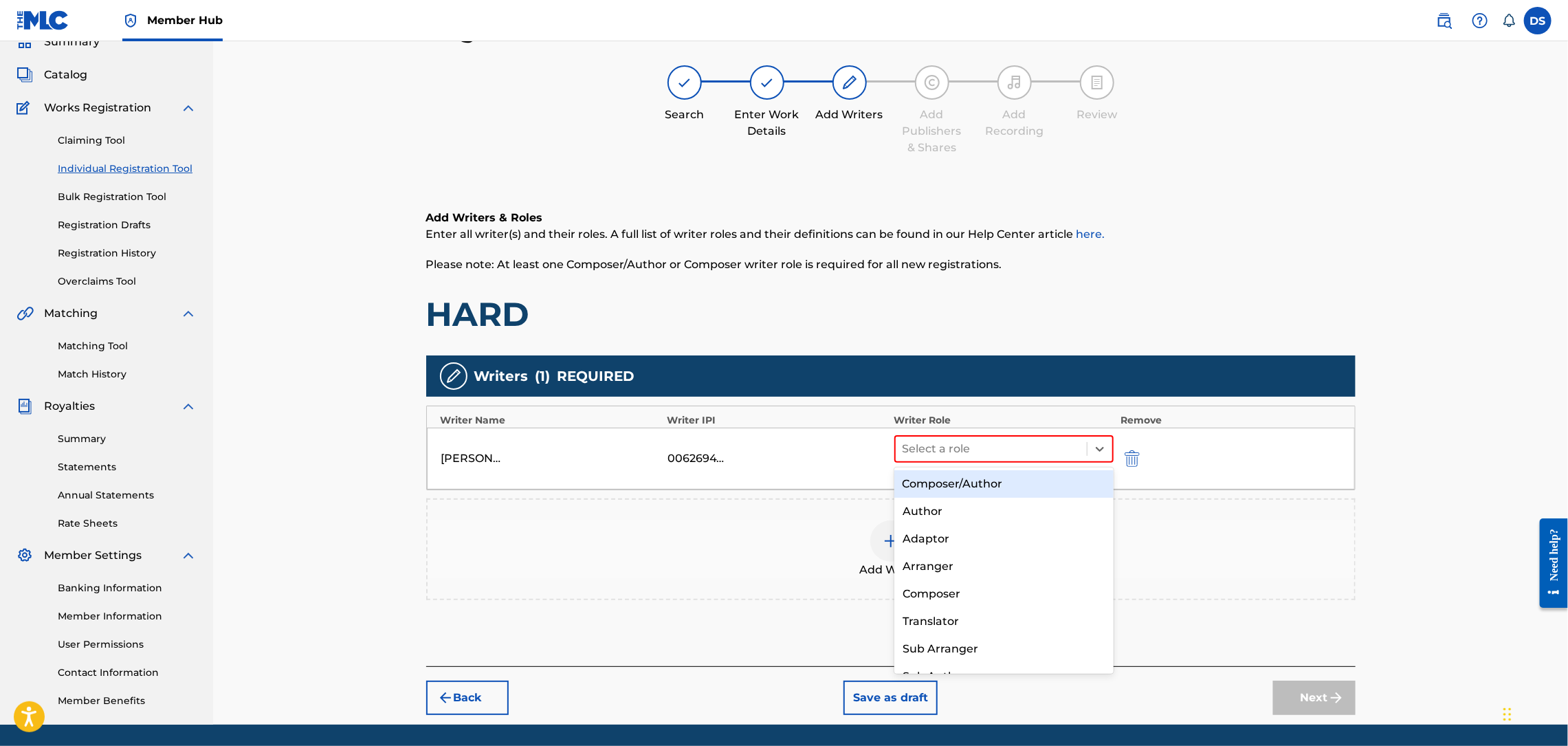
click at [1024, 480] on div "Composer/Author" at bounding box center [1004, 484] width 219 height 27
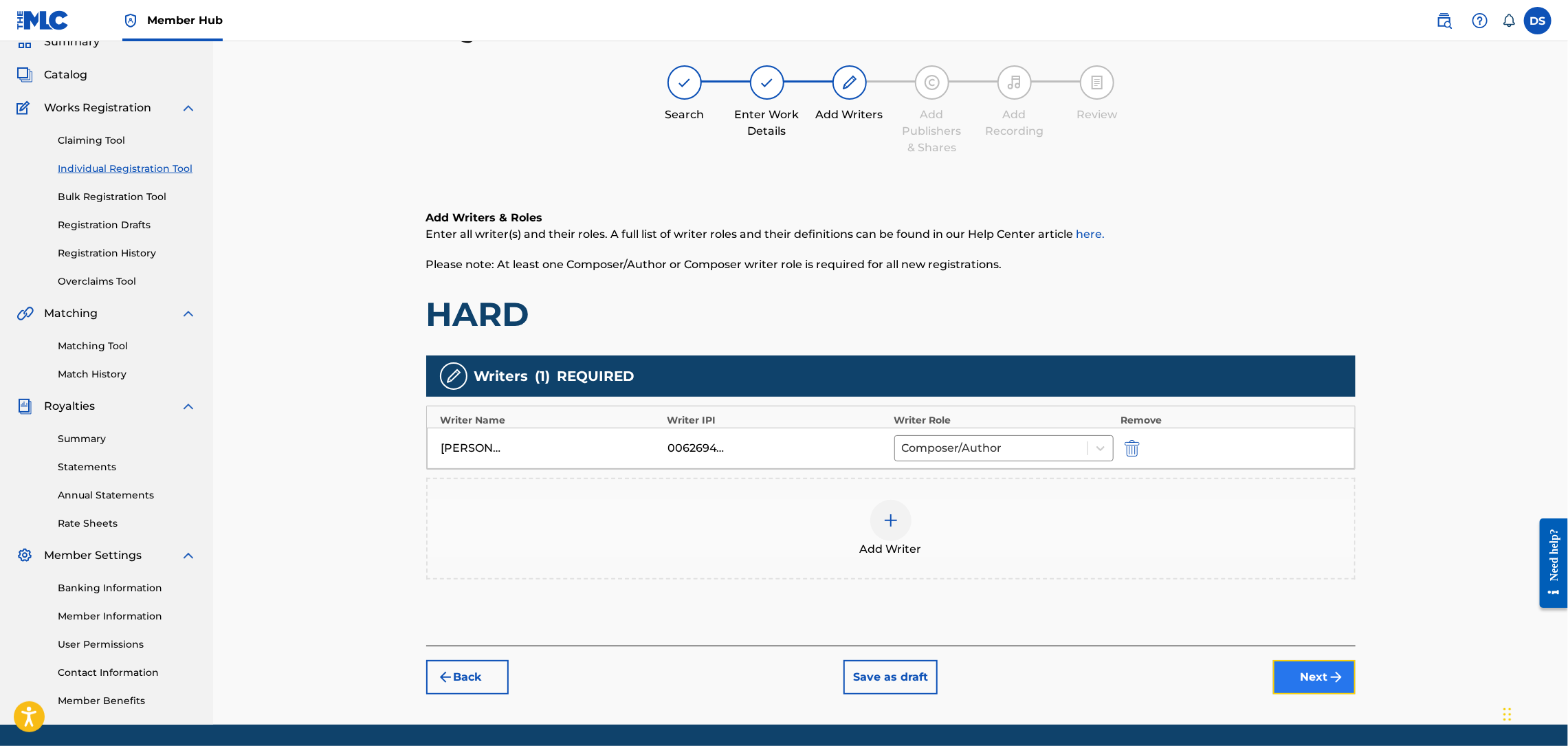
click at [1302, 677] on button "Next" at bounding box center [1314, 676] width 82 height 34
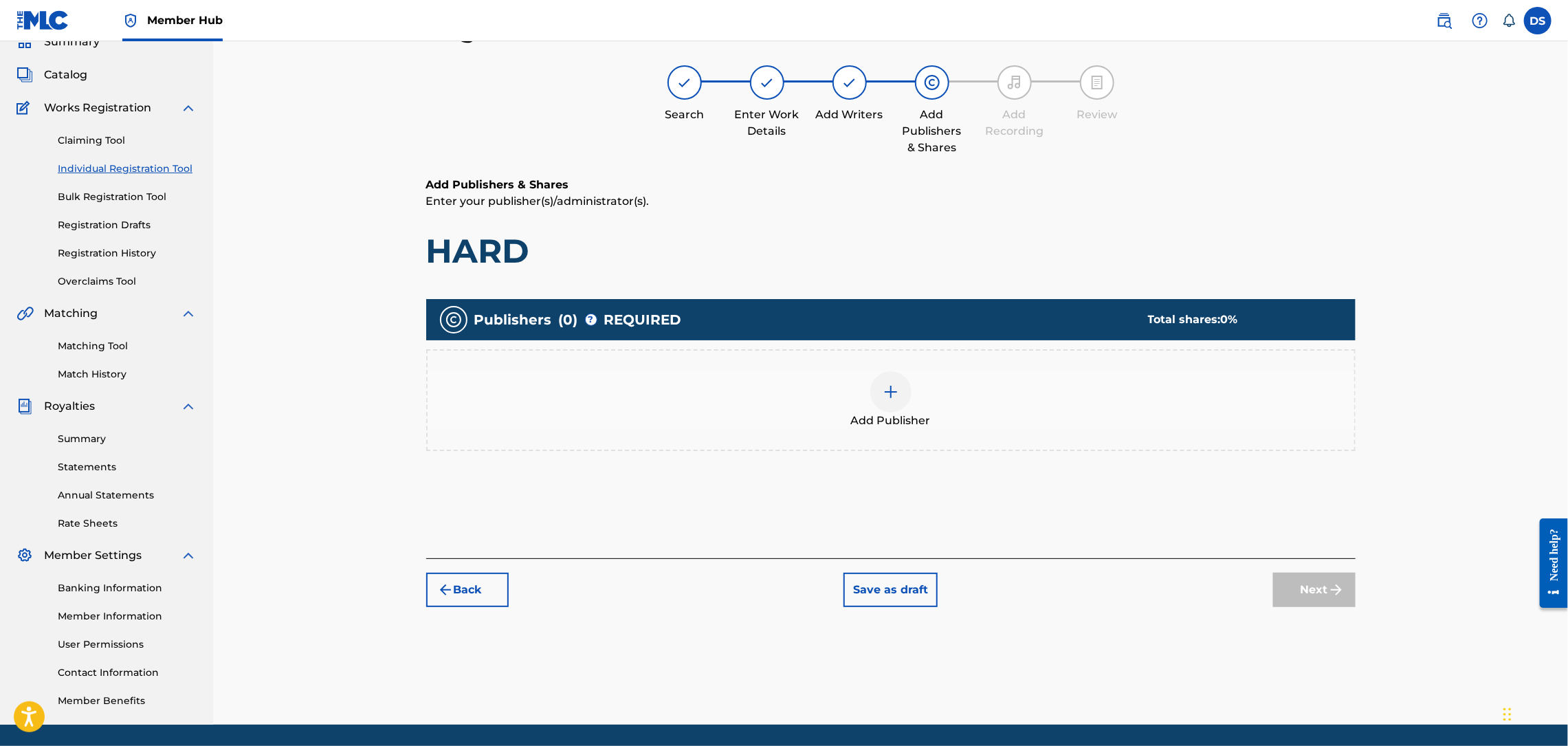
click at [894, 388] on img at bounding box center [891, 392] width 17 height 17
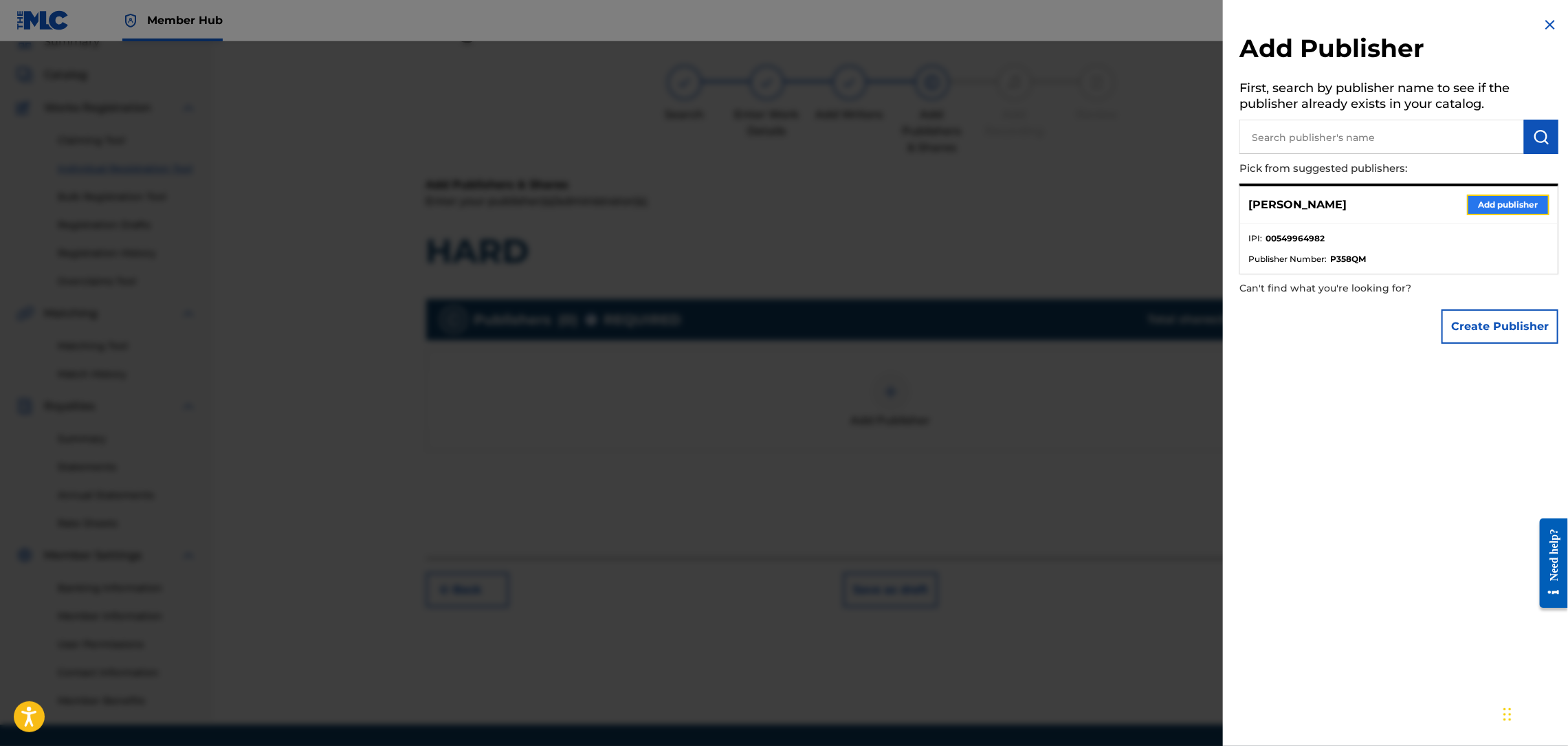
click at [1511, 205] on button "Add publisher" at bounding box center [1508, 205] width 82 height 21
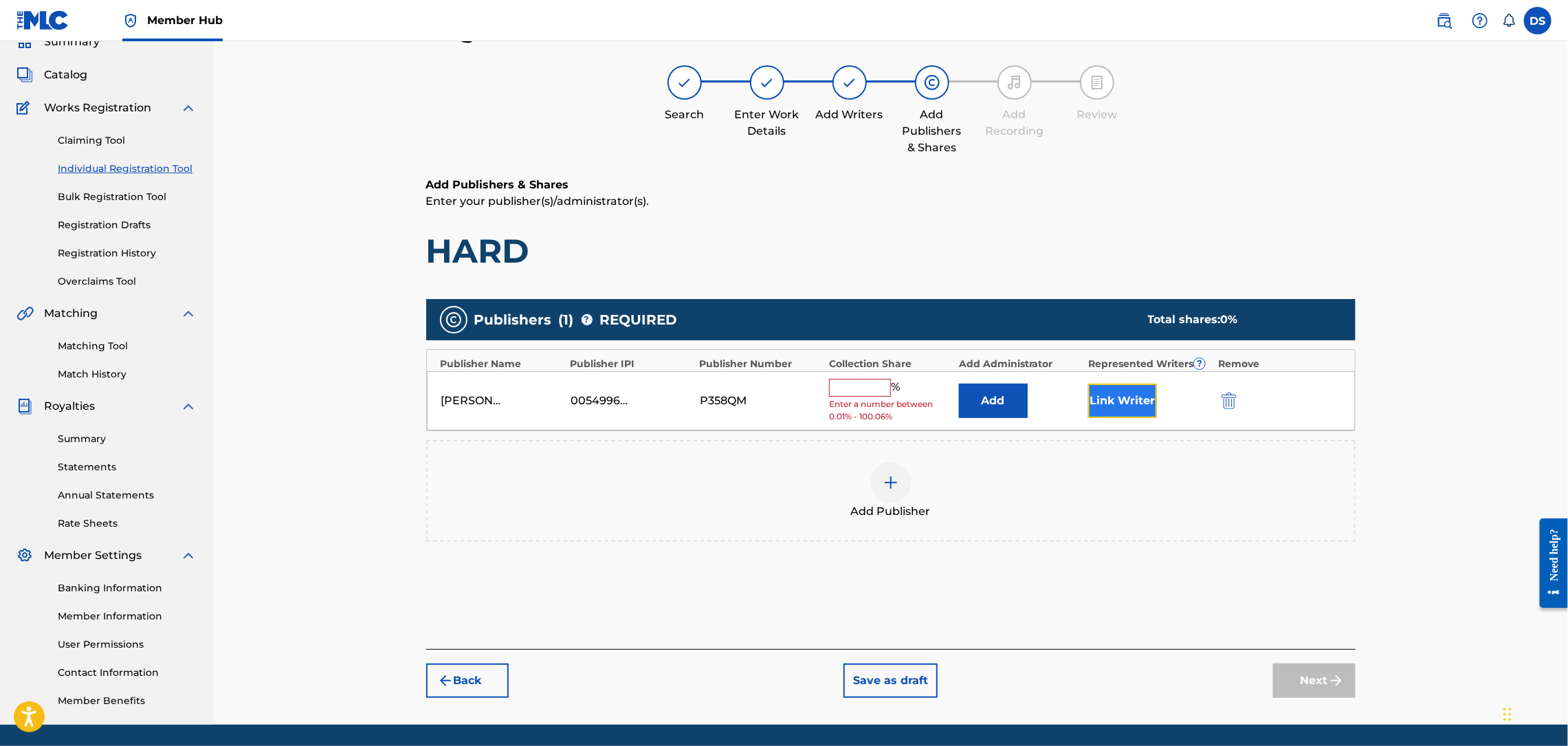
click at [1119, 395] on button "Link Writer" at bounding box center [1123, 400] width 69 height 34
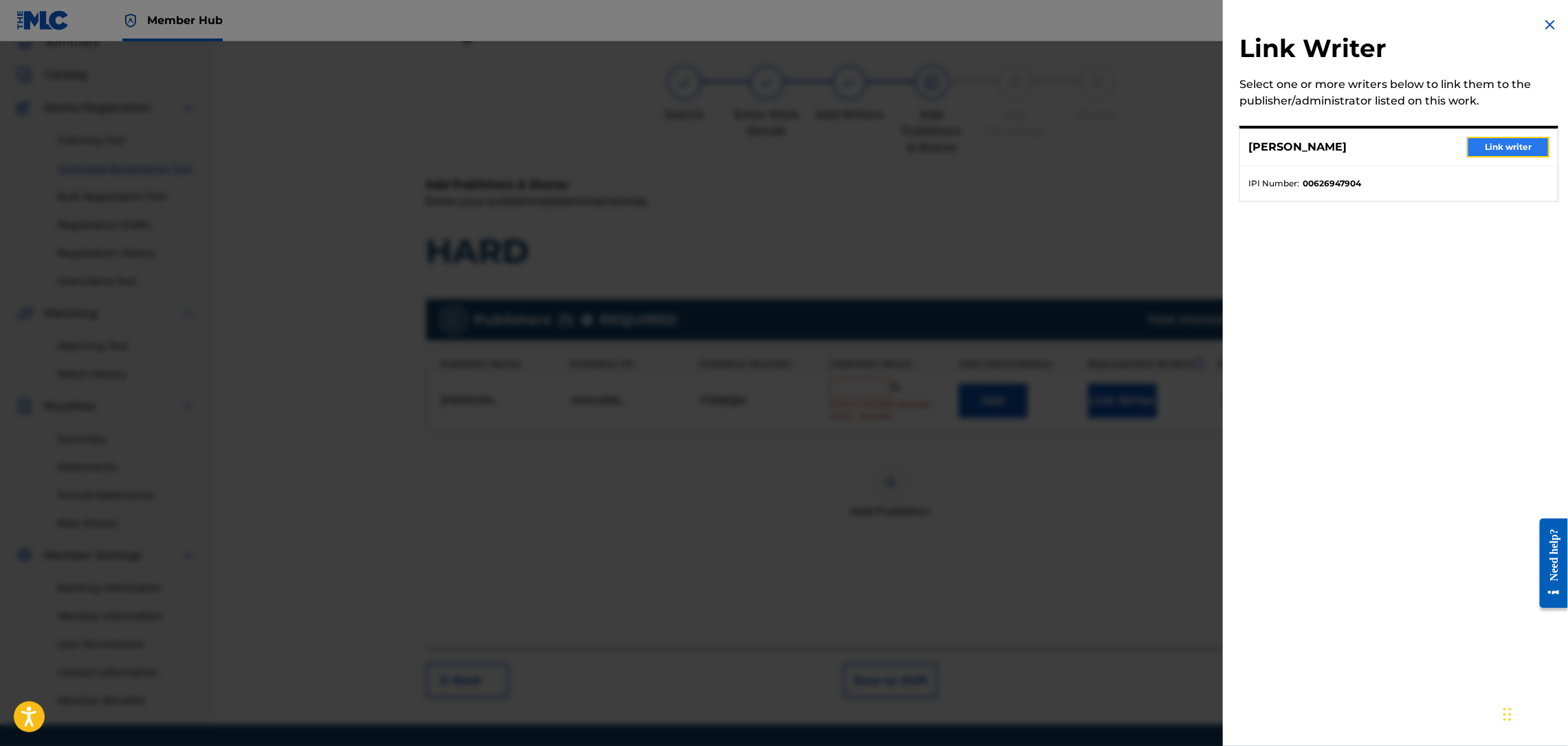
click at [1486, 150] on button "Link writer" at bounding box center [1508, 147] width 82 height 21
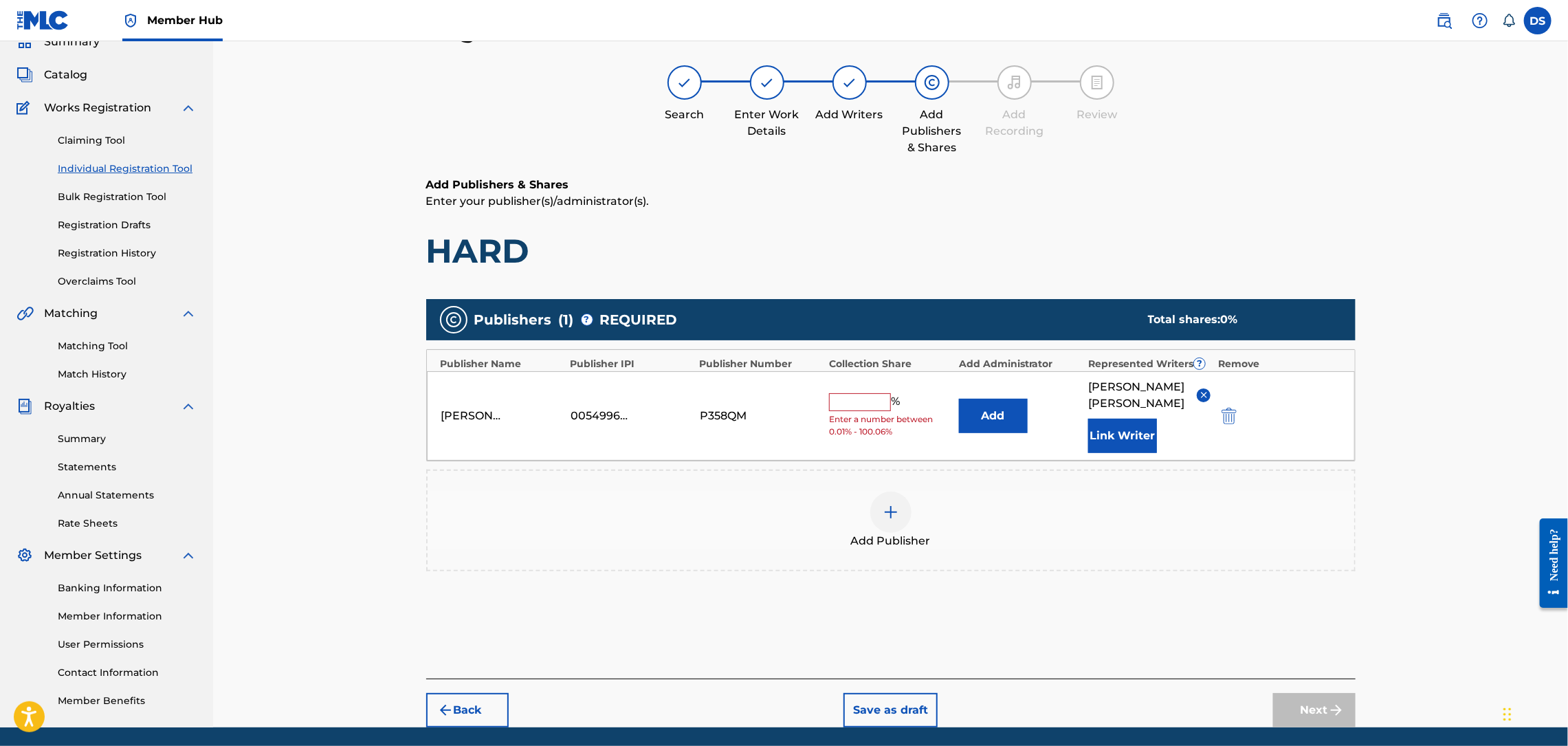
click at [858, 402] on input "text" at bounding box center [859, 402] width 62 height 18
type input "80"
click at [1309, 693] on button "Next" at bounding box center [1314, 710] width 82 height 34
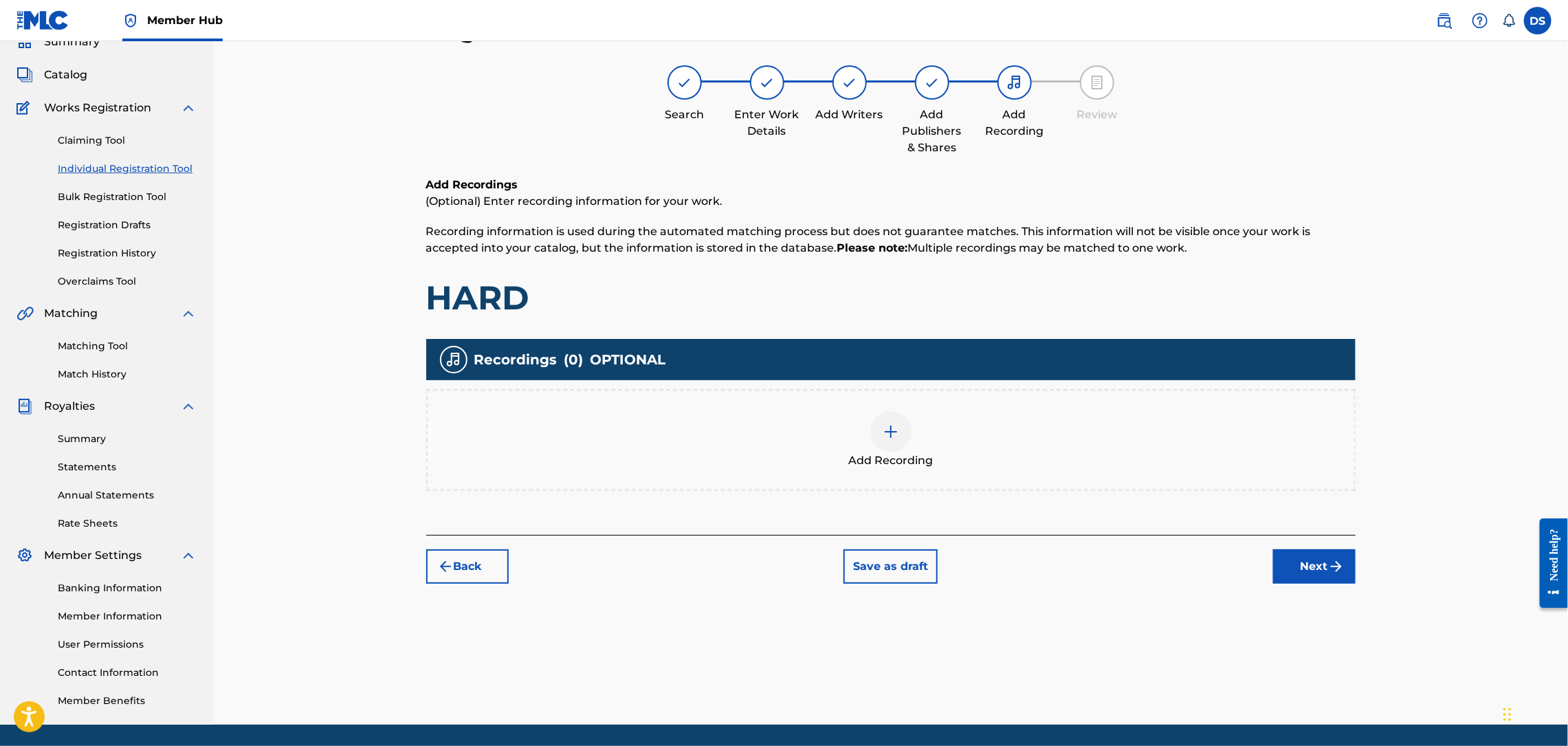
click at [888, 430] on img at bounding box center [891, 432] width 17 height 17
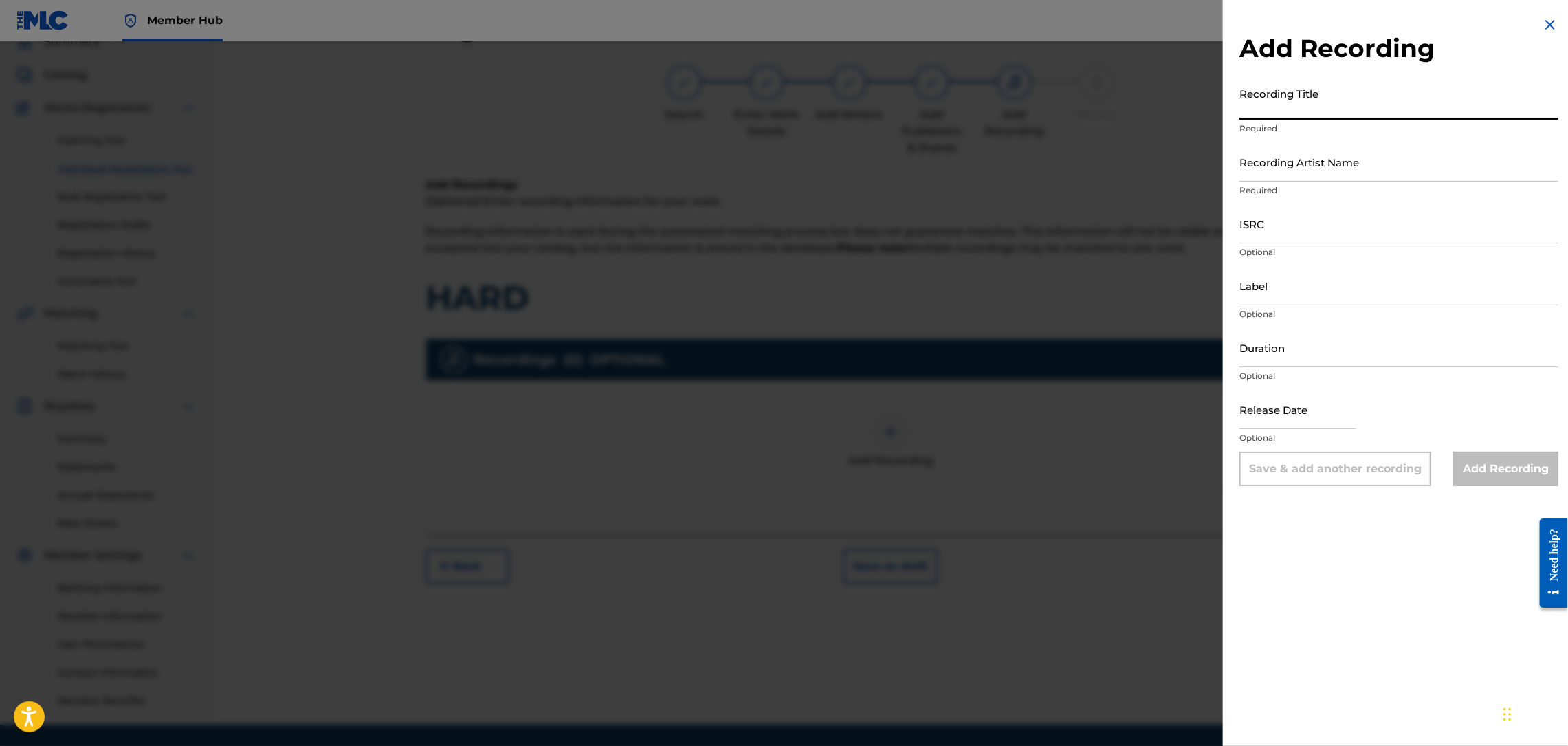
click at [1251, 103] on input "Recording Title" at bounding box center [1399, 100] width 319 height 39
type input "HARD"
click at [1257, 167] on input "Recording Artist Name" at bounding box center [1399, 162] width 319 height 39
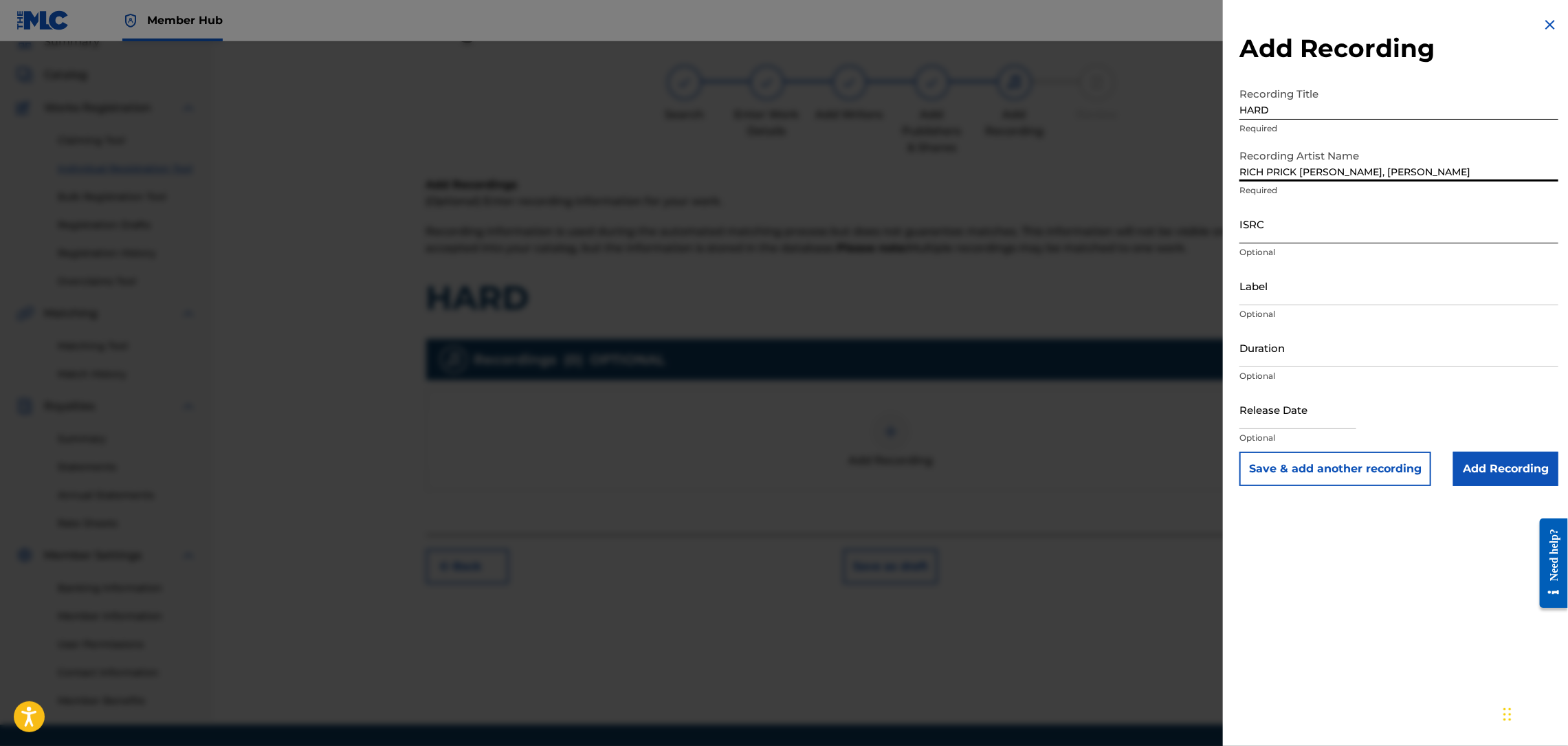
type input "RICH PRICK [PERSON_NAME], [PERSON_NAME]"
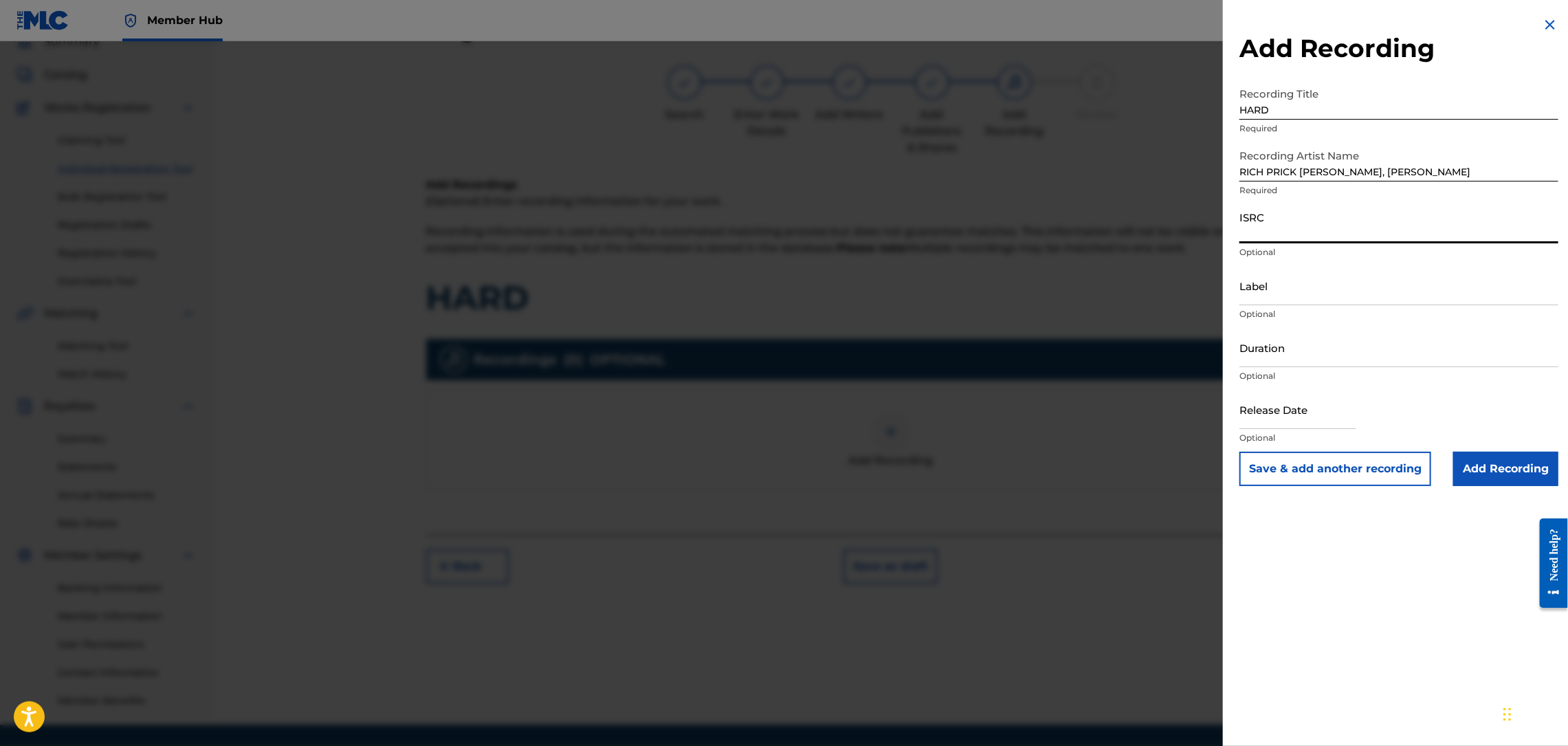
click at [1377, 229] on input "ISRC" at bounding box center [1399, 224] width 319 height 39
paste input "QZNMT2588140"
type input "QZNMT2588140"
click at [1492, 463] on input "Add Recording" at bounding box center [1505, 468] width 105 height 34
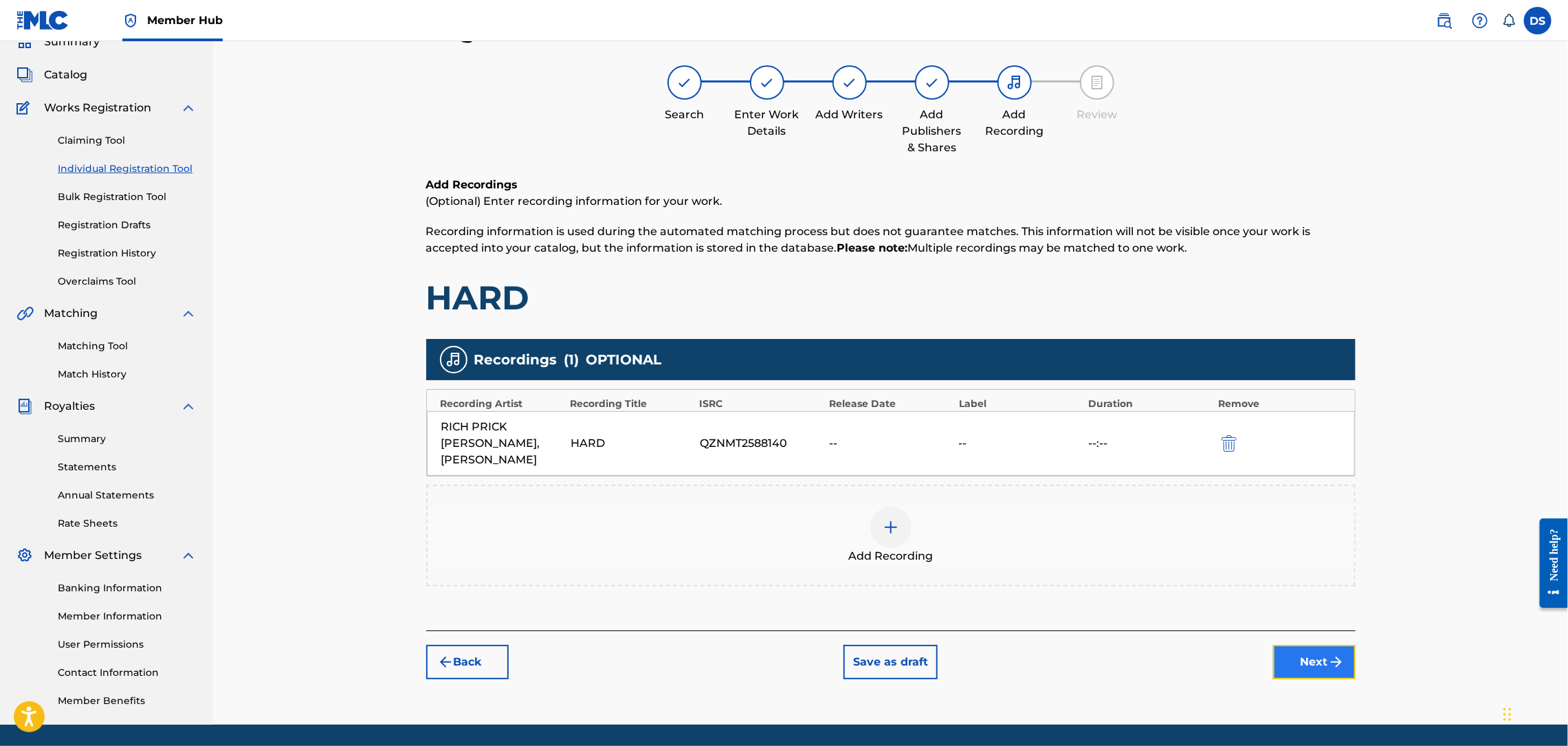
click at [1310, 649] on button "Next" at bounding box center [1314, 662] width 82 height 34
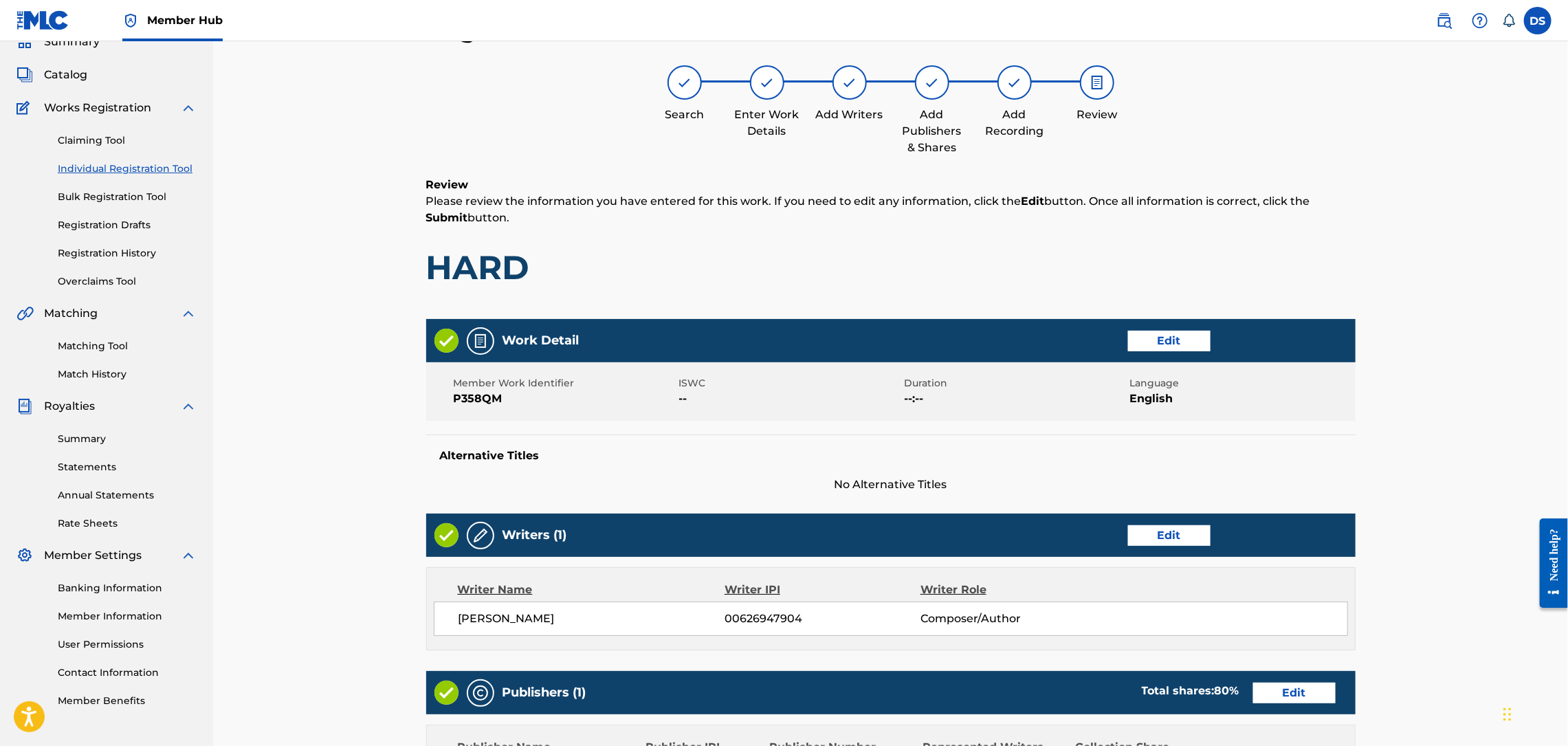
click at [1389, 452] on div "Register Work Search Enter Work Details Add Writers Add Publishers & Shares Add…" at bounding box center [891, 507] width 1355 height 1055
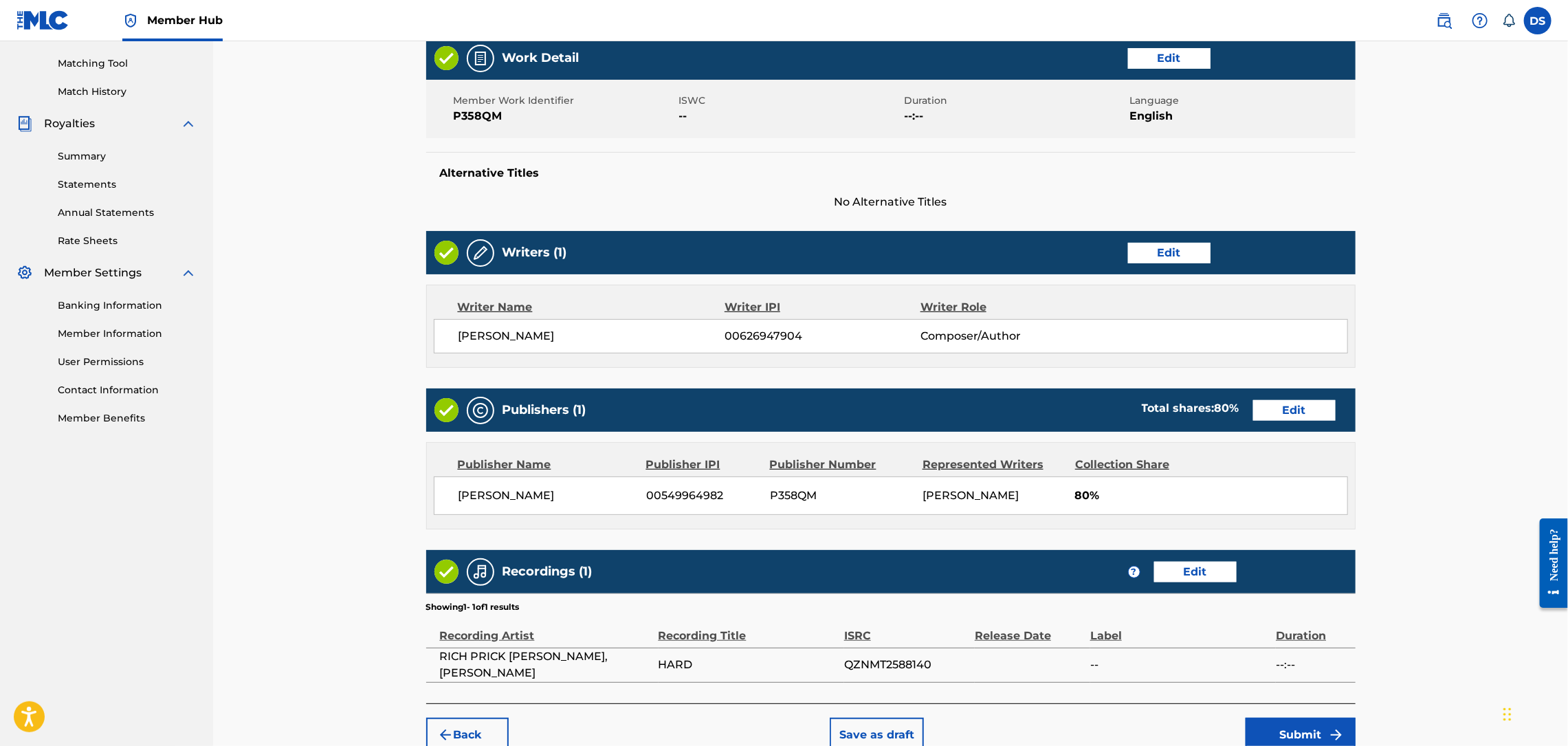
scroll to position [418, 0]
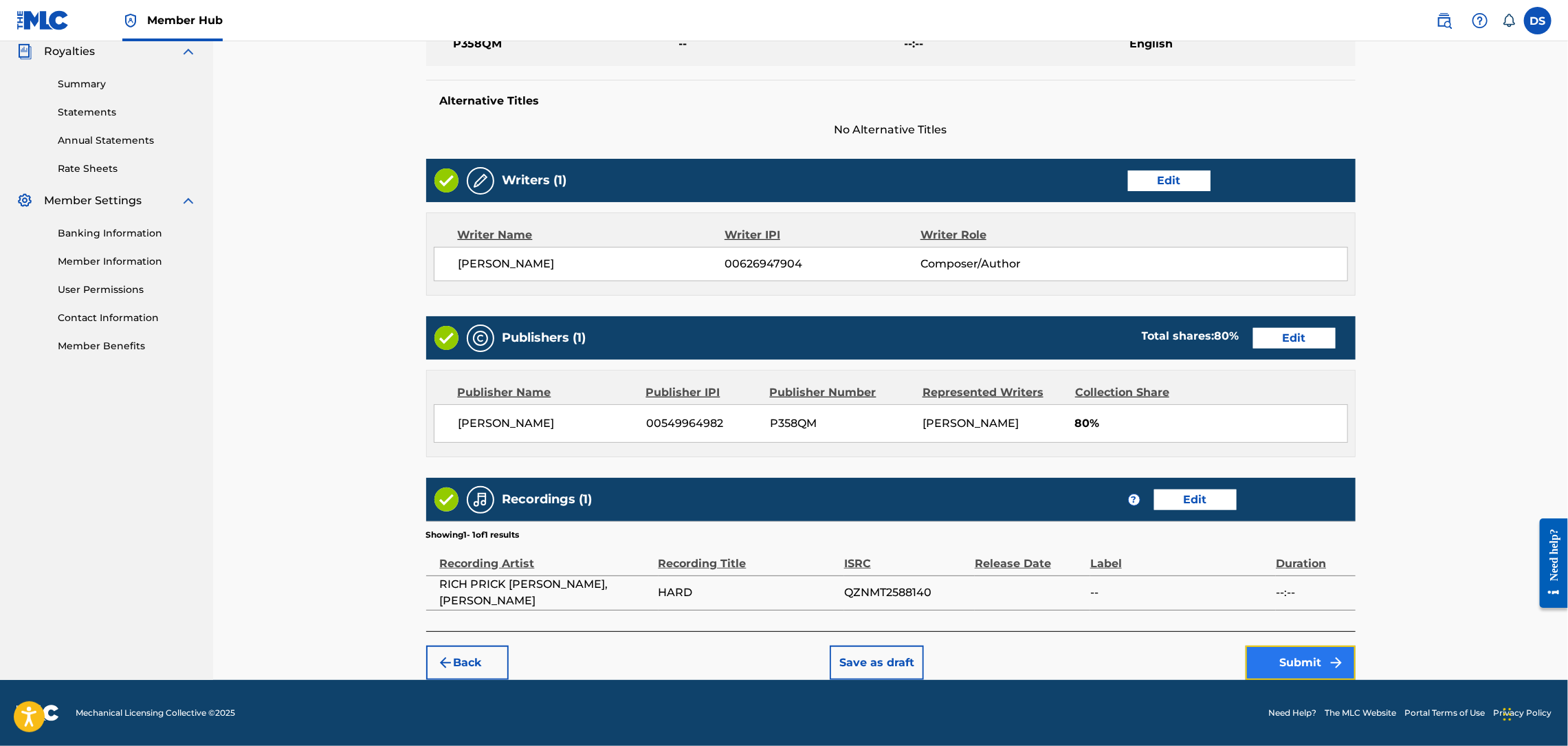
click at [1293, 670] on button "Submit" at bounding box center [1301, 662] width 110 height 34
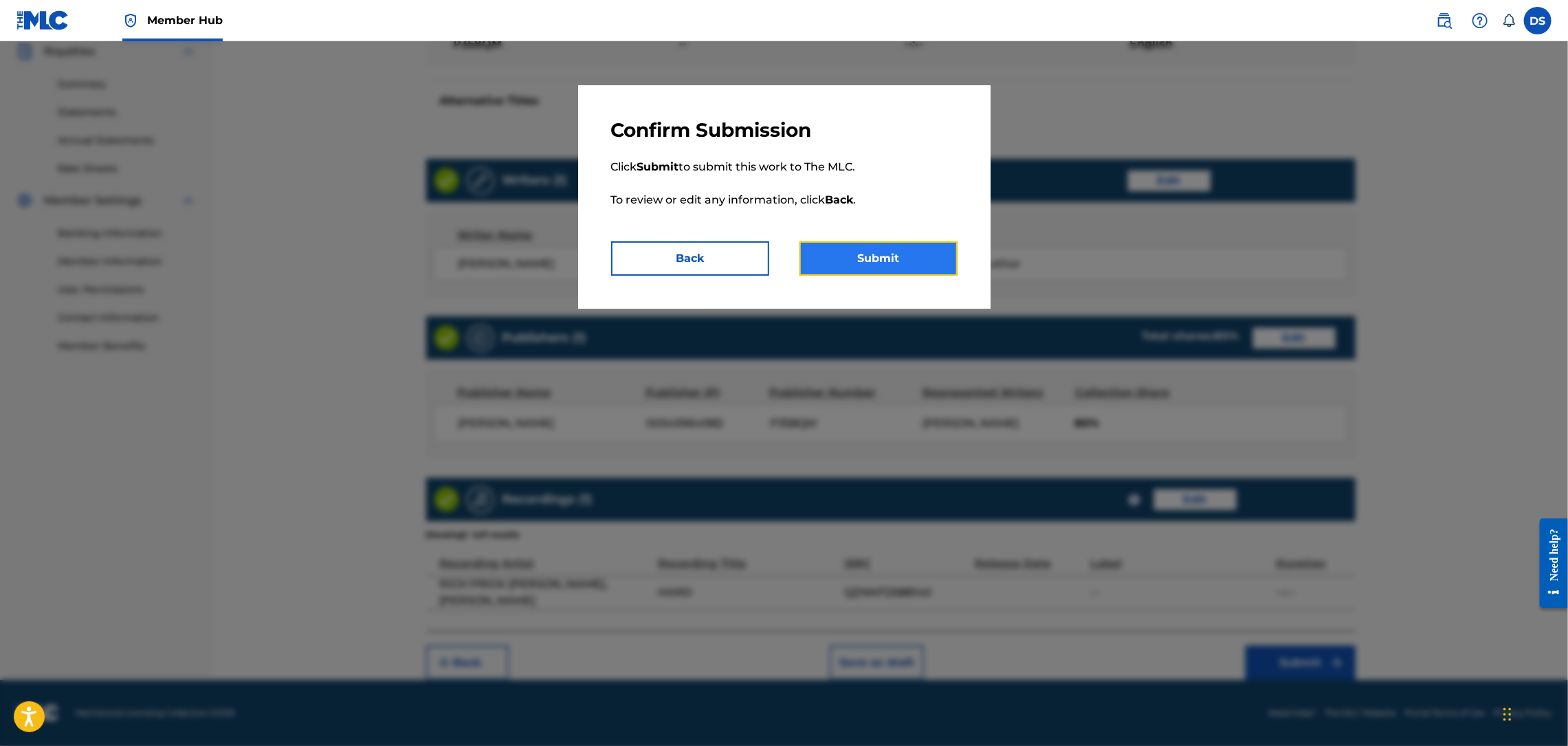
click at [891, 261] on button "Submit" at bounding box center [879, 258] width 159 height 34
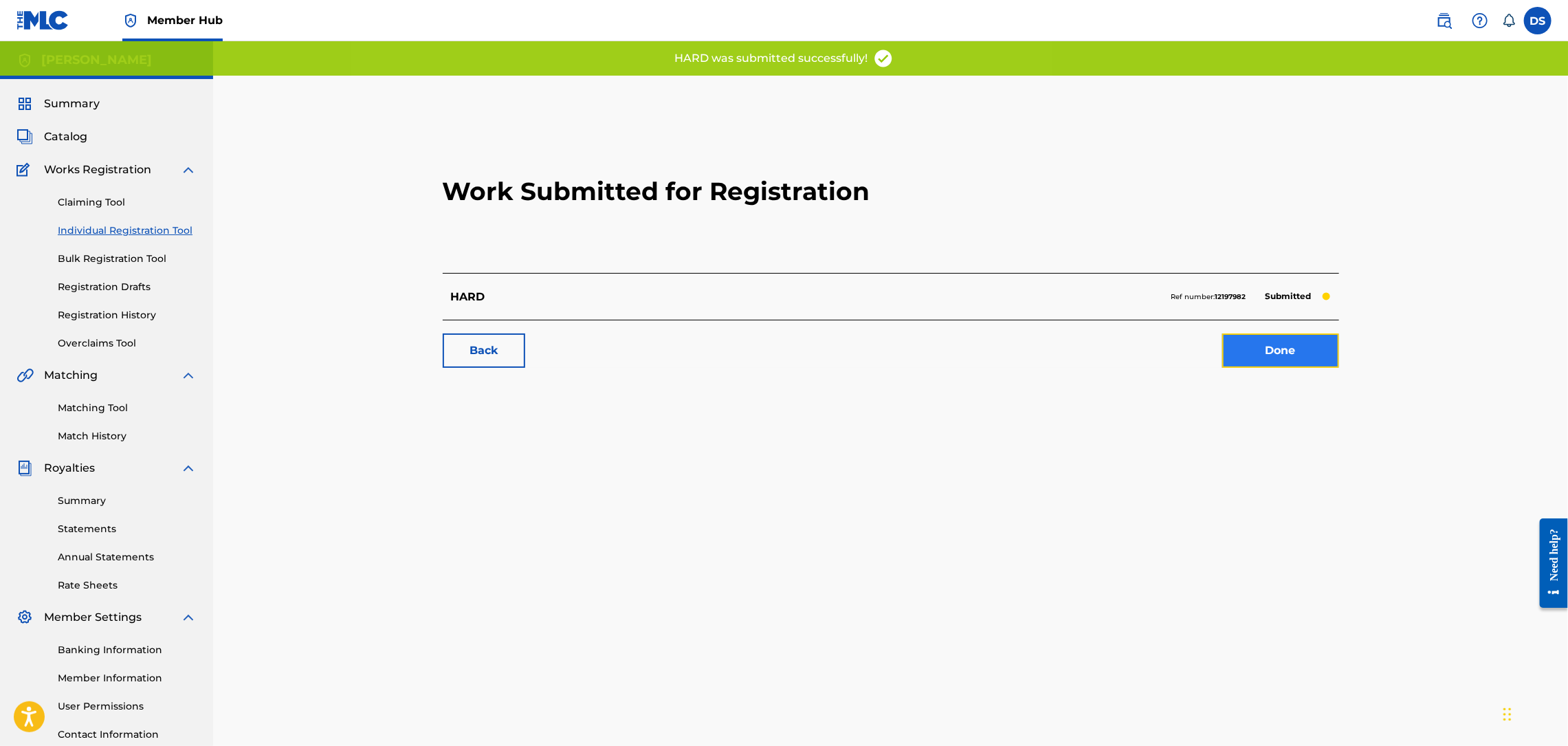
click at [1296, 350] on link "Done" at bounding box center [1280, 350] width 116 height 34
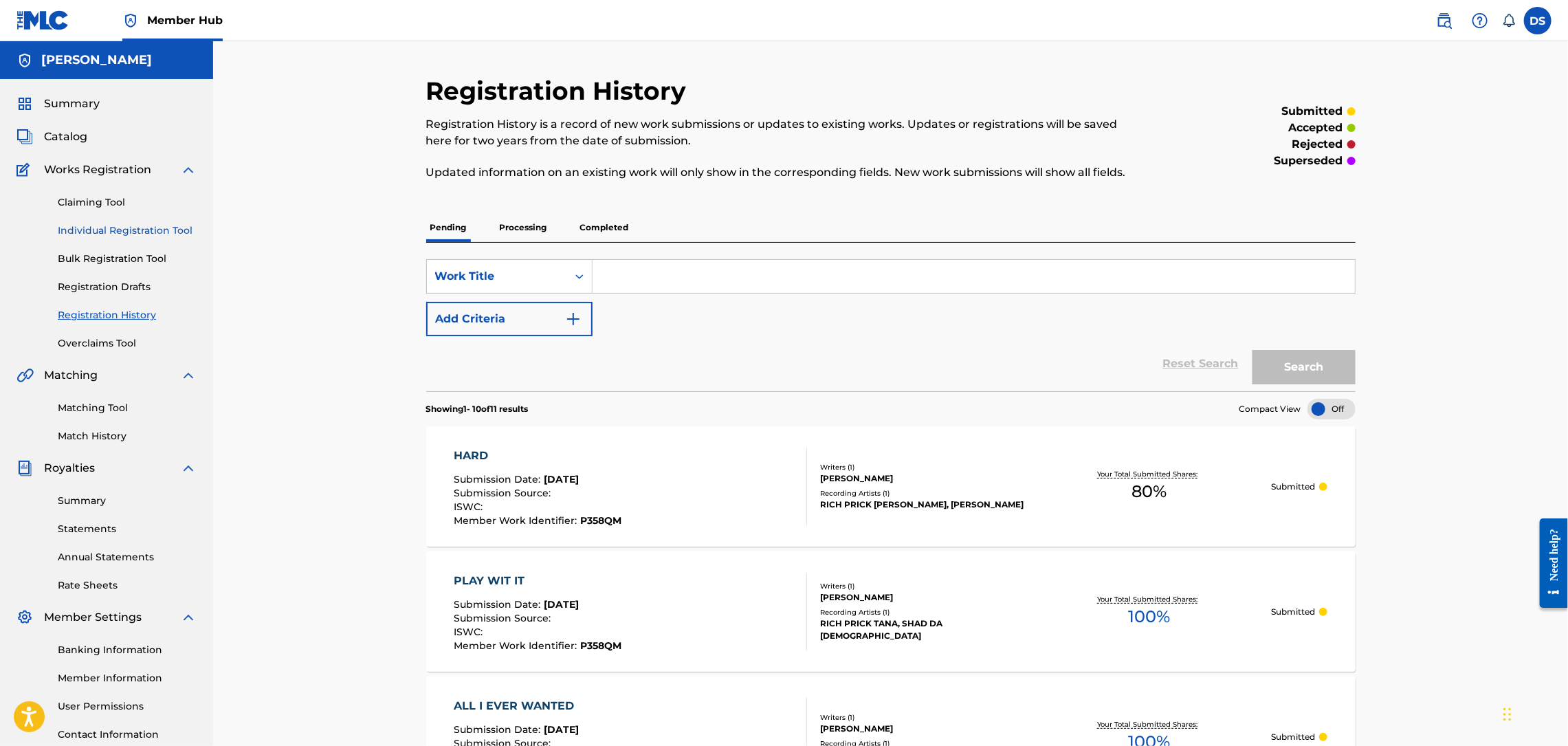
click at [85, 225] on link "Individual Registration Tool" at bounding box center [127, 230] width 139 height 15
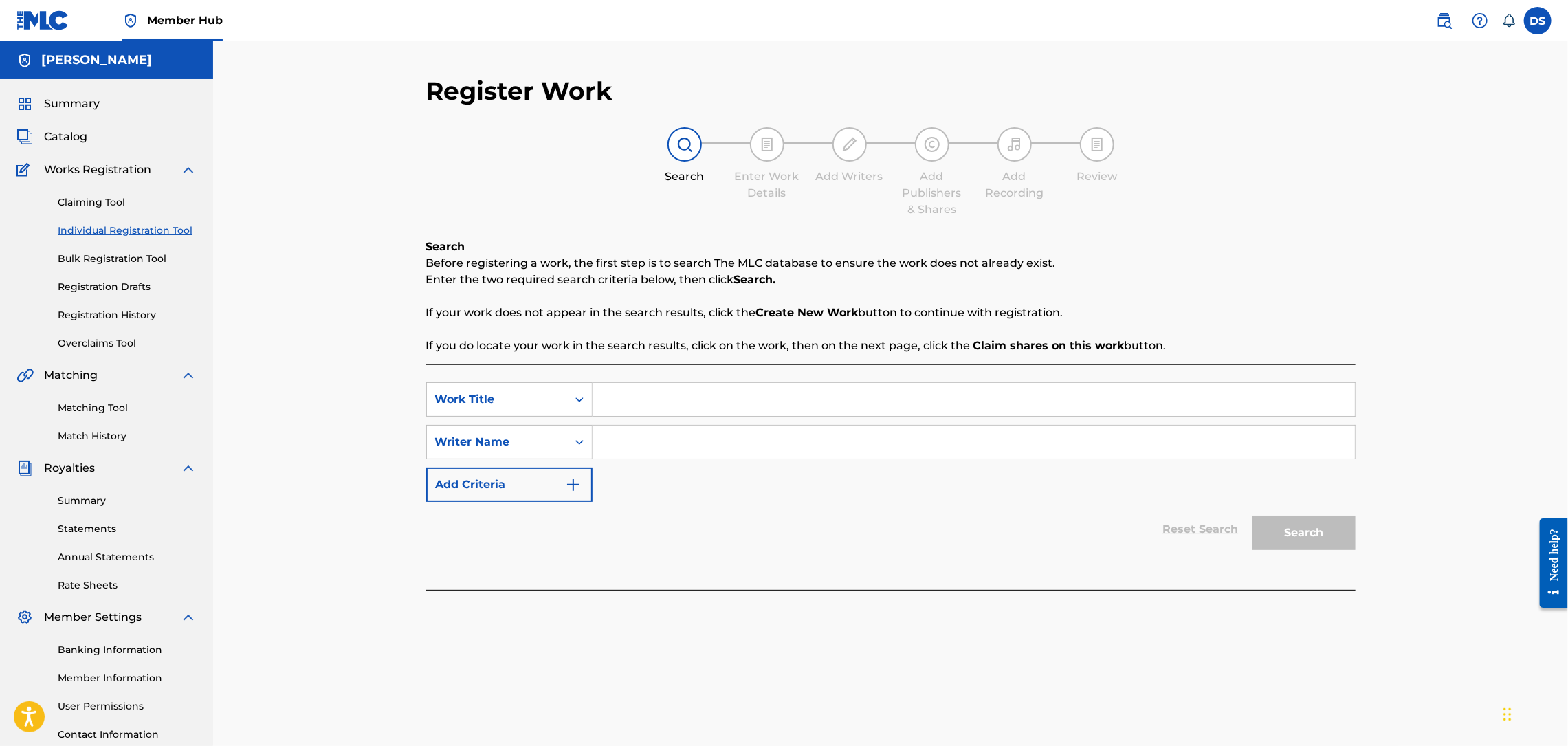
click at [624, 408] on input "Search Form" at bounding box center [973, 399] width 762 height 33
type input "#SOOWOODABUSINESS"
click at [618, 441] on input "Search Form" at bounding box center [973, 443] width 762 height 33
type input "[PERSON_NAME]"
click at [1321, 528] on button "Search" at bounding box center [1304, 533] width 103 height 34
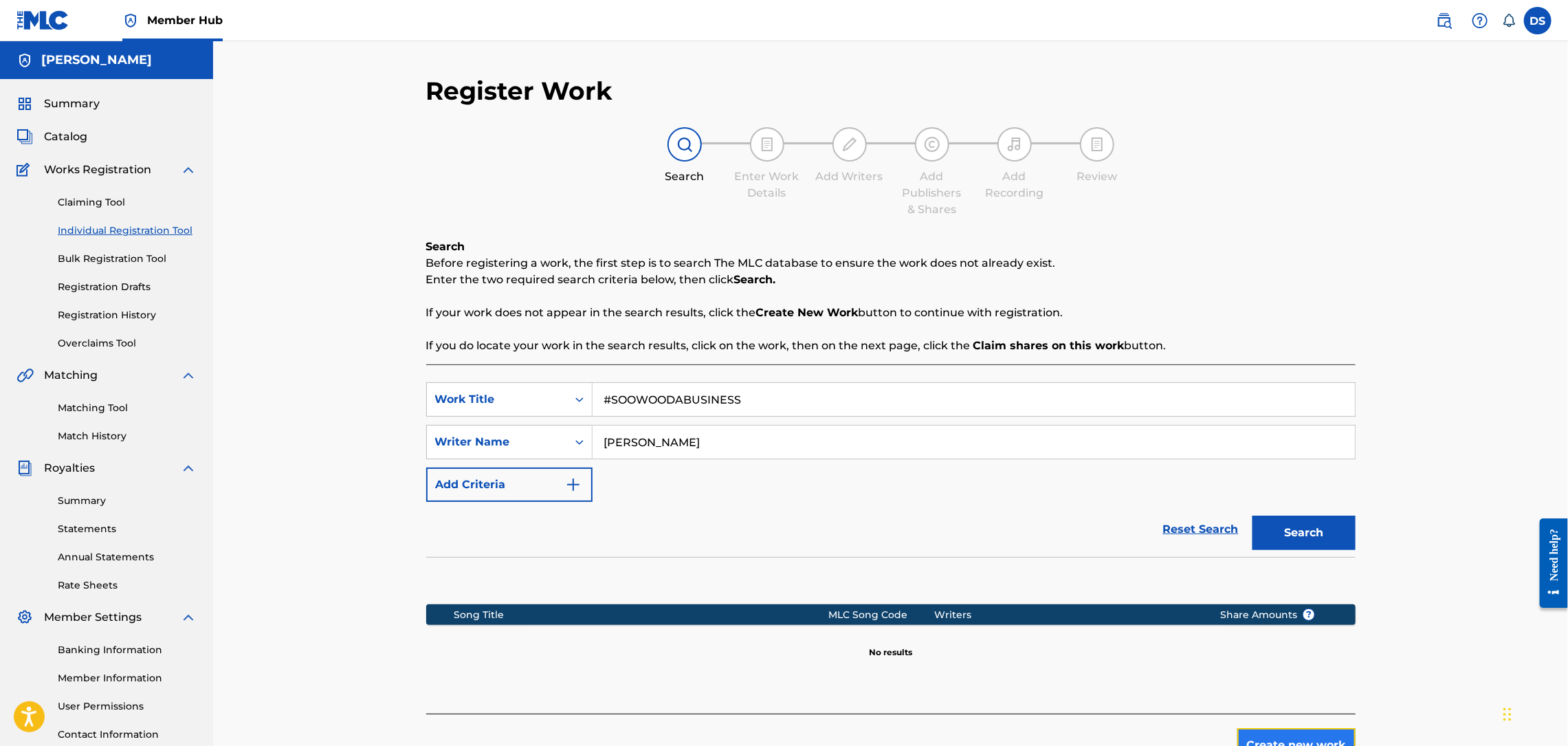
click at [1280, 731] on button "Create new work" at bounding box center [1296, 745] width 118 height 34
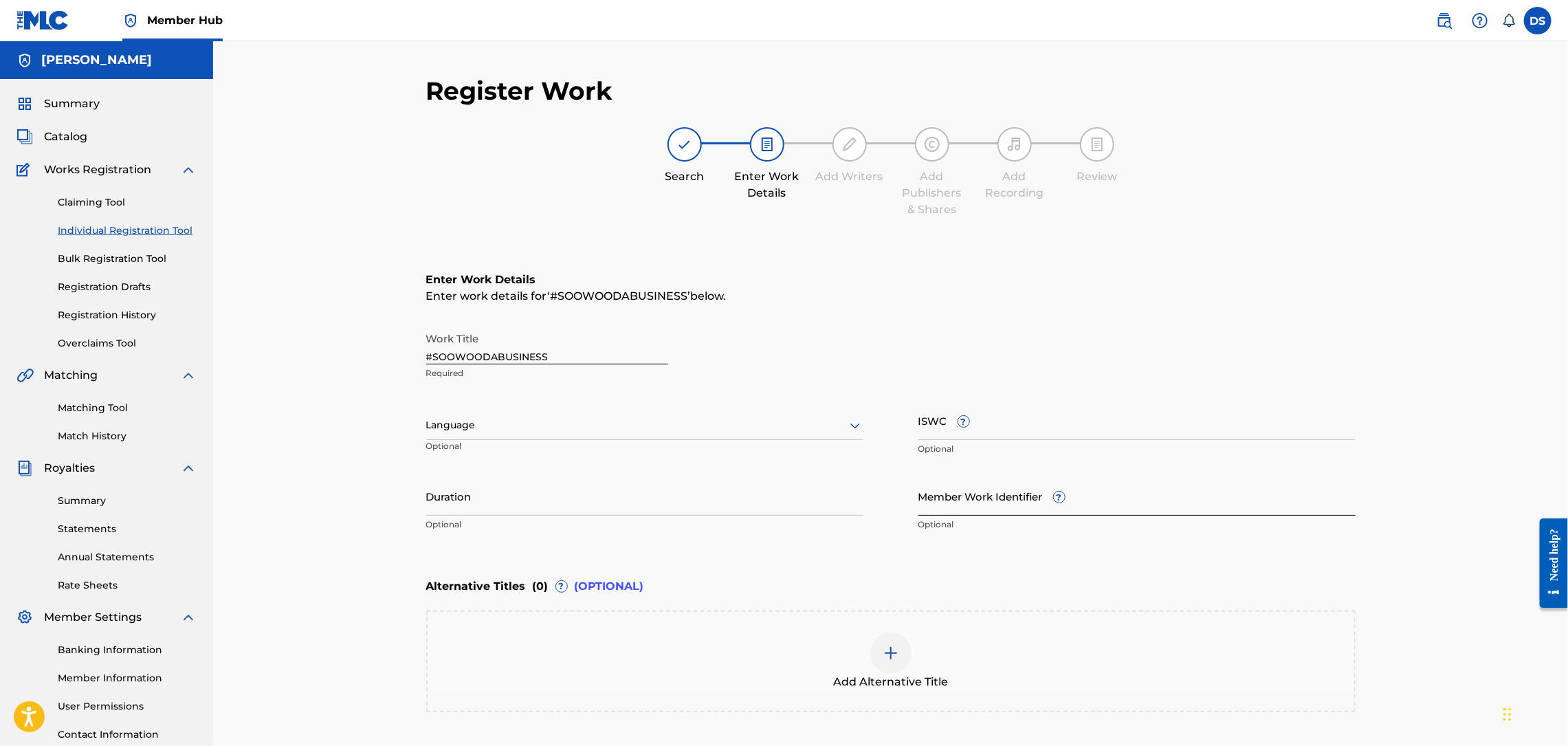
click at [951, 498] on input "Member Work Identifier ?" at bounding box center [1136, 496] width 438 height 39
type input "P358QWM"
click at [625, 434] on div "Language" at bounding box center [644, 425] width 438 height 28
click at [500, 459] on div "English" at bounding box center [644, 455] width 436 height 31
click at [1421, 625] on div "Register Work Search Enter Work Details Add Writers Add Publishers & Shares Add…" at bounding box center [891, 418] width 1355 height 754
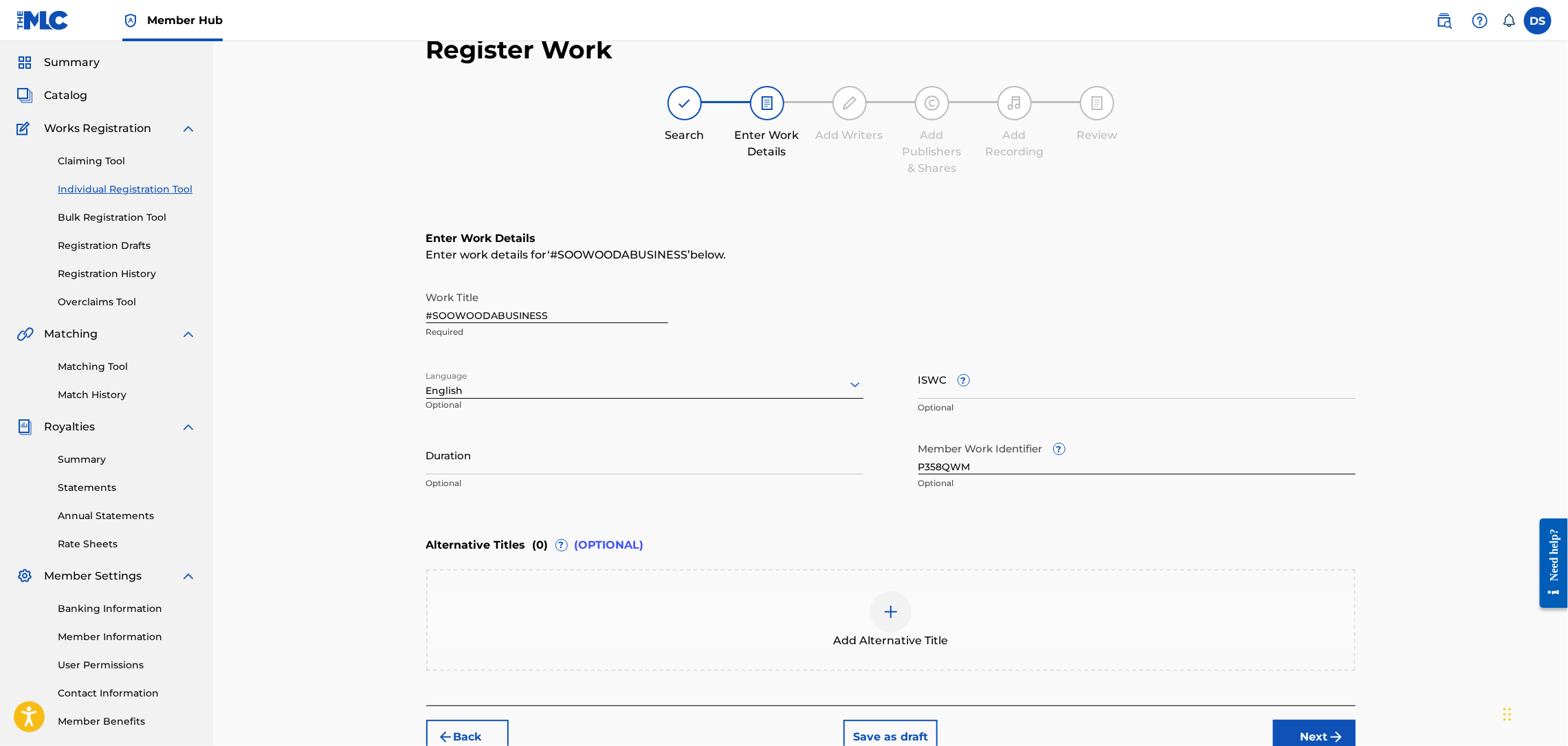
scroll to position [114, 0]
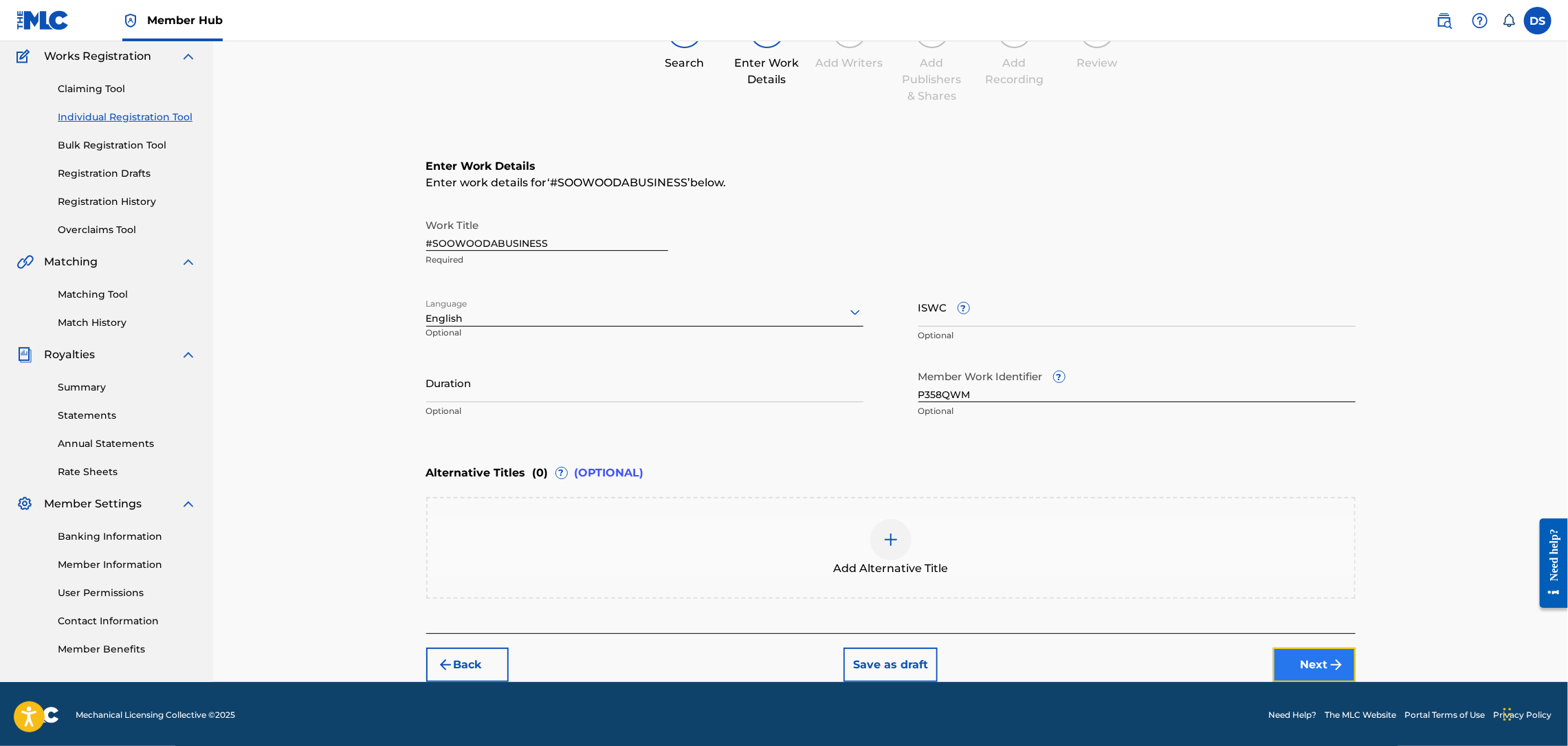
click at [1328, 657] on img "submit" at bounding box center [1336, 665] width 17 height 17
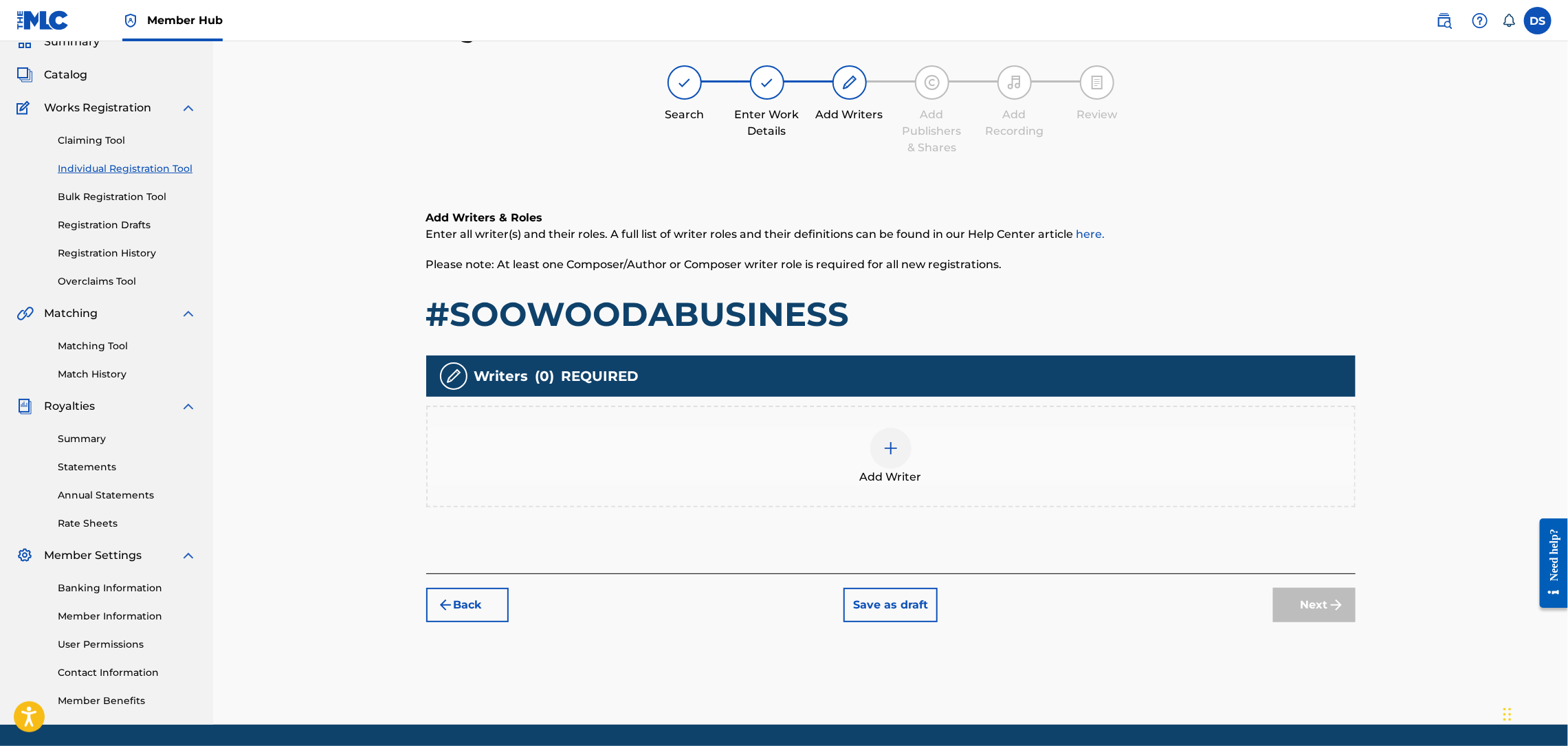
click at [890, 452] on img at bounding box center [891, 447] width 17 height 17
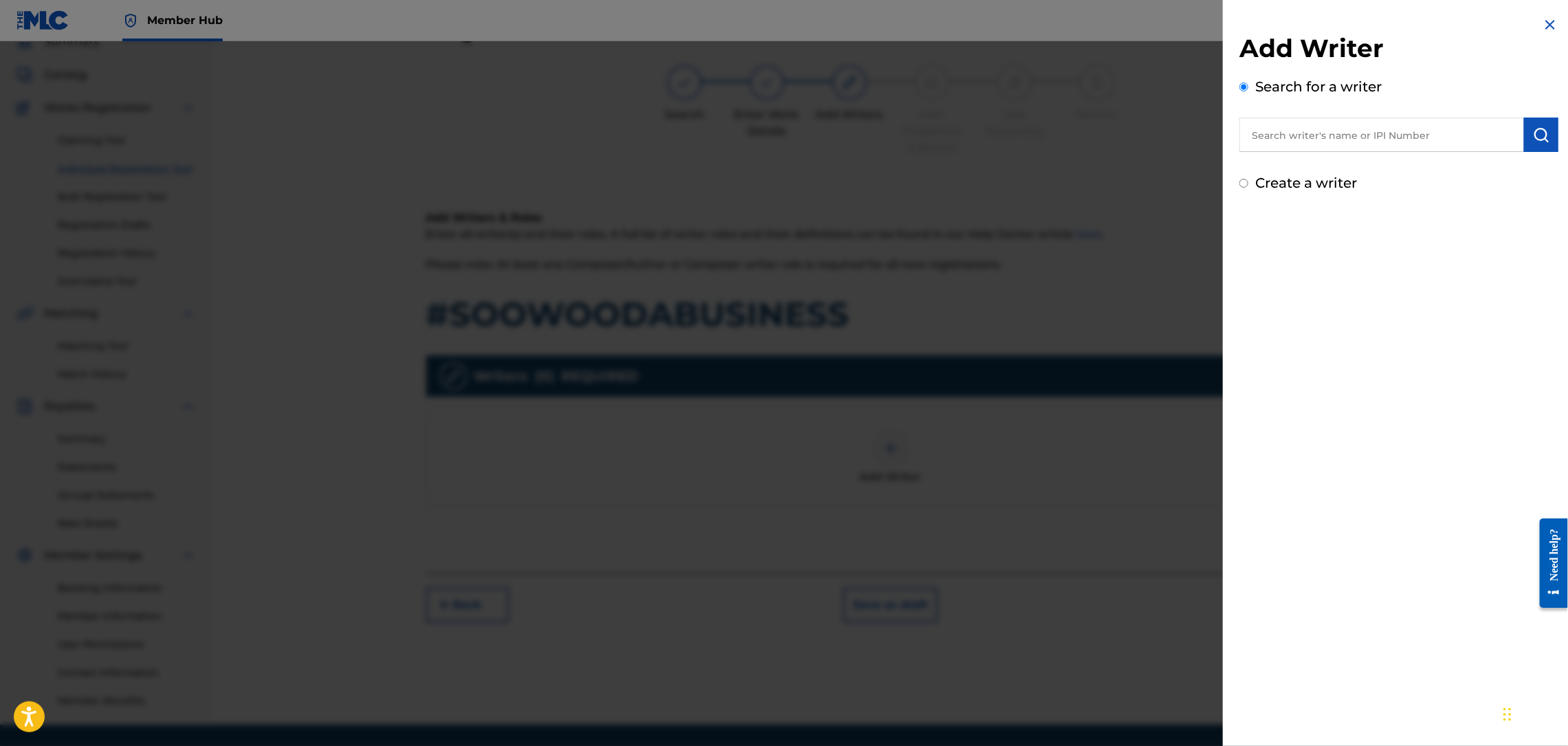
click at [1309, 140] on input "text" at bounding box center [1381, 134] width 285 height 34
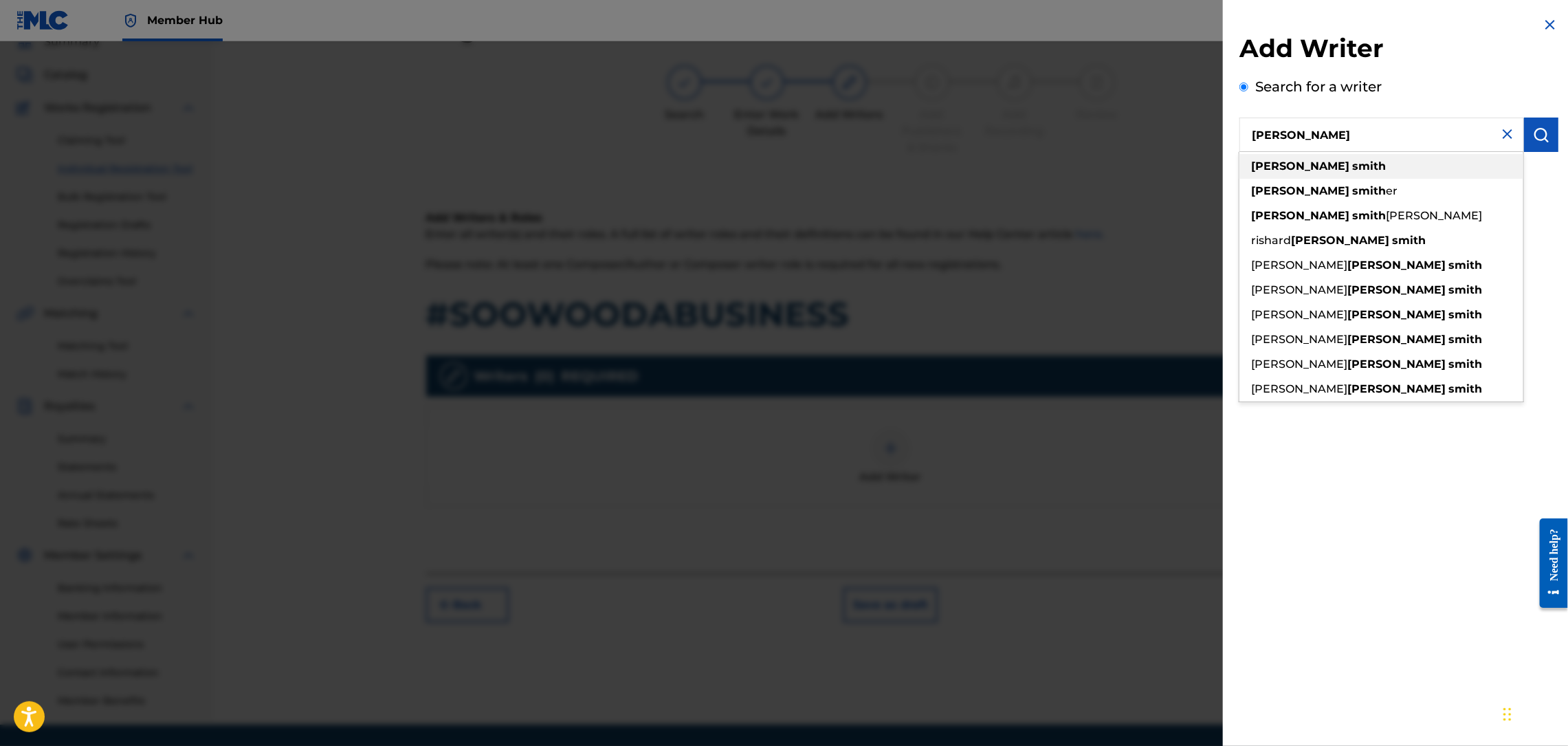
click at [1352, 169] on strong "smith" at bounding box center [1368, 165] width 33 height 13
type input "[PERSON_NAME]"
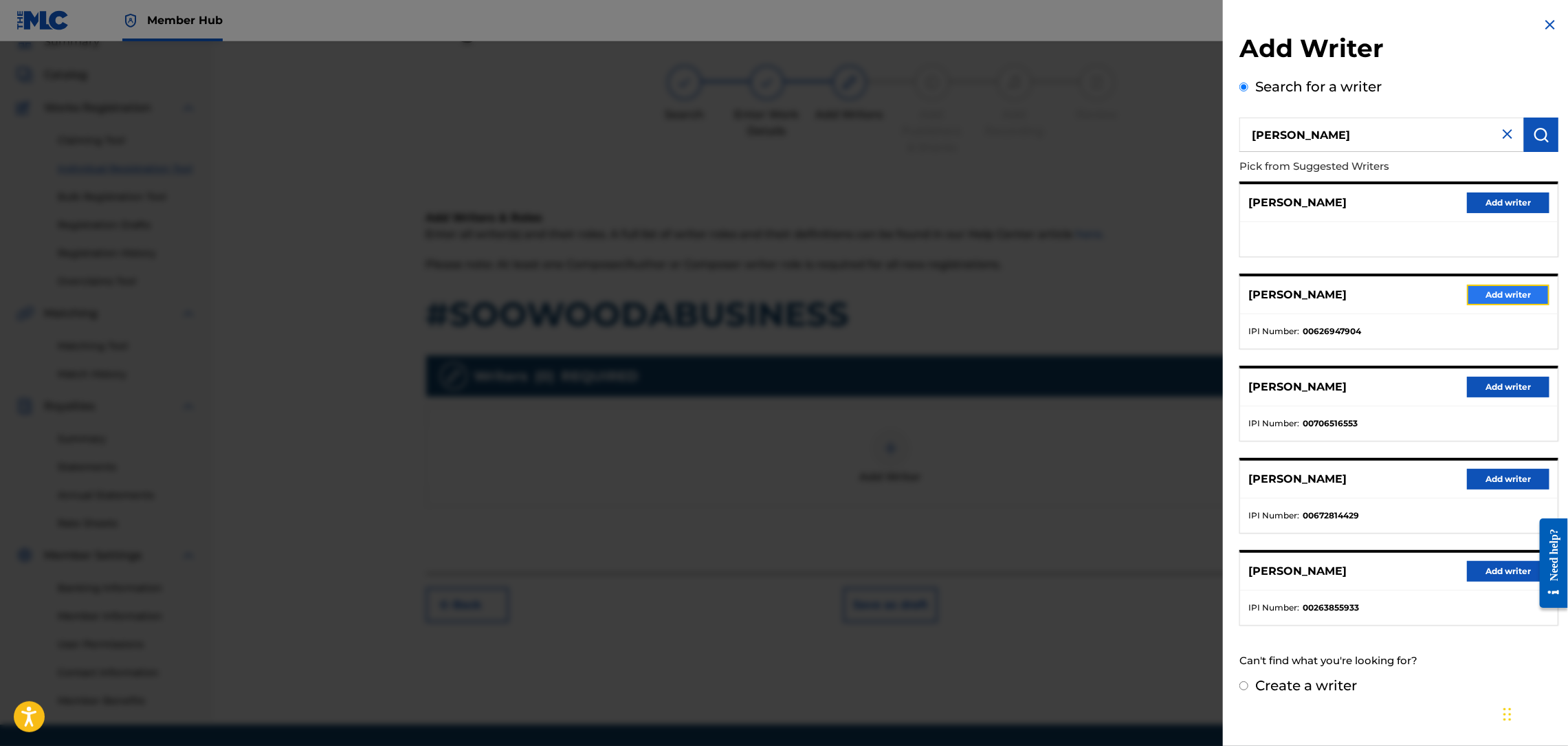
click at [1502, 300] on button "Add writer" at bounding box center [1508, 295] width 82 height 21
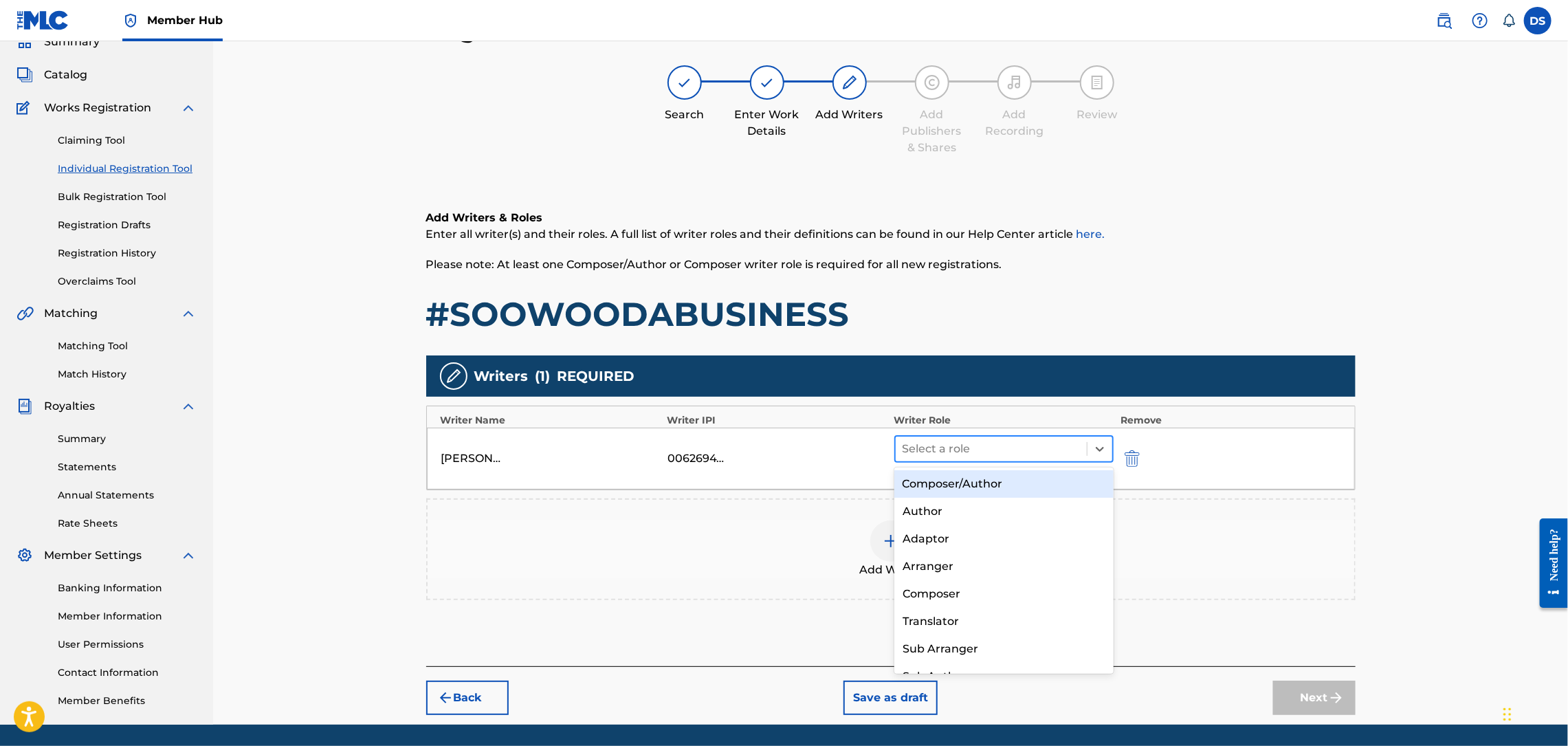
click at [1012, 447] on div at bounding box center [992, 449] width 178 height 20
click at [985, 482] on div "Composer/Author" at bounding box center [1004, 484] width 219 height 27
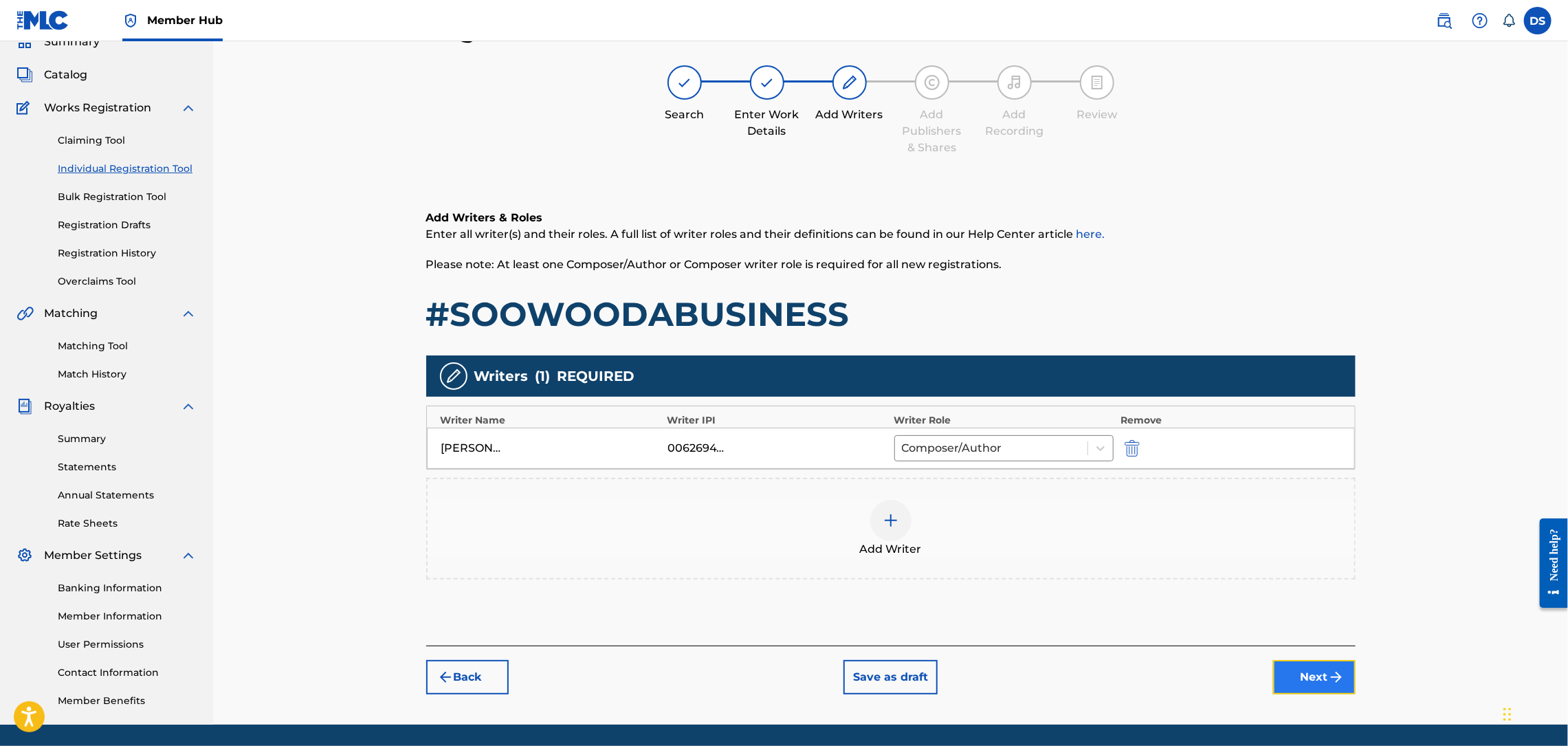
click at [1311, 673] on button "Next" at bounding box center [1314, 676] width 82 height 34
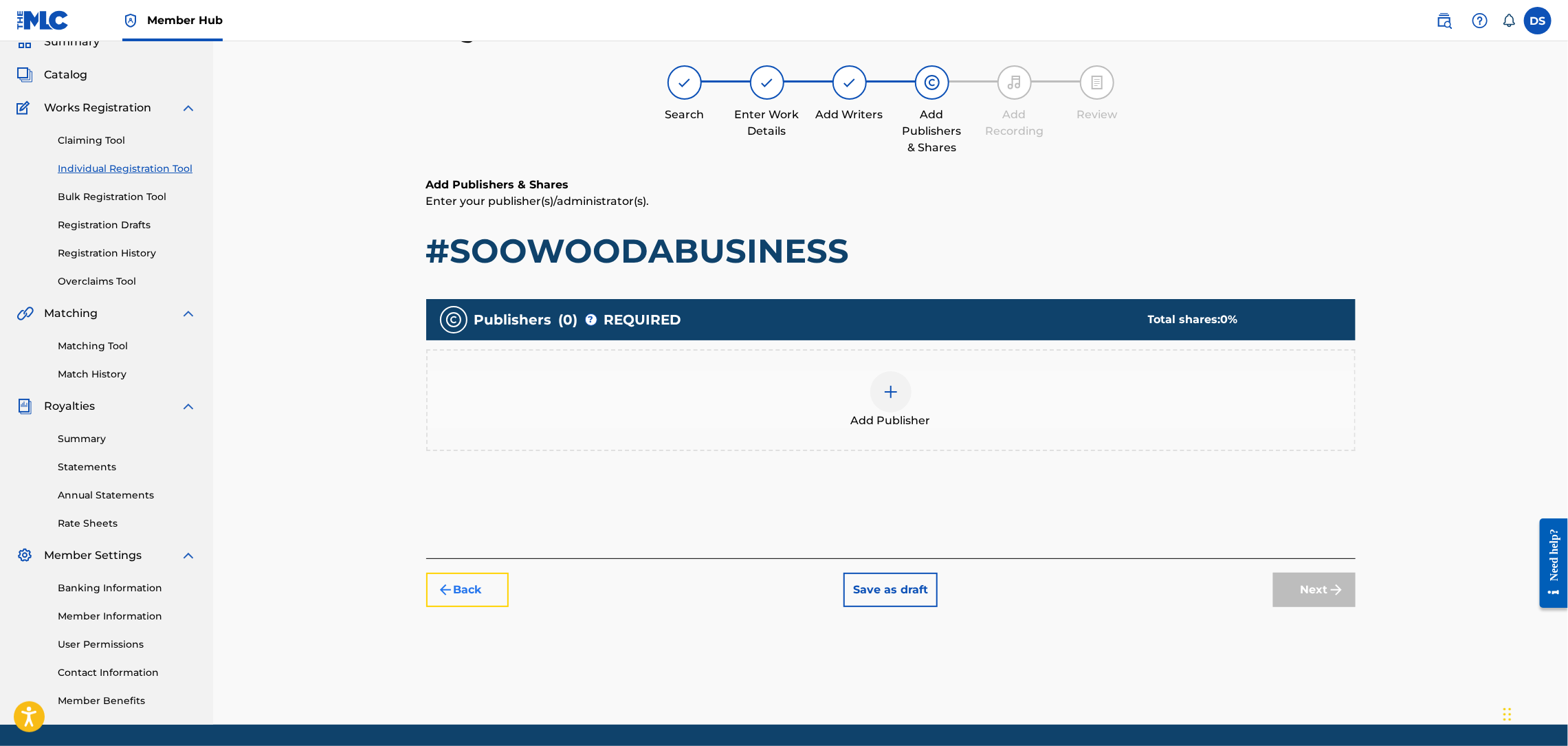
click at [466, 597] on button "Back" at bounding box center [467, 589] width 82 height 34
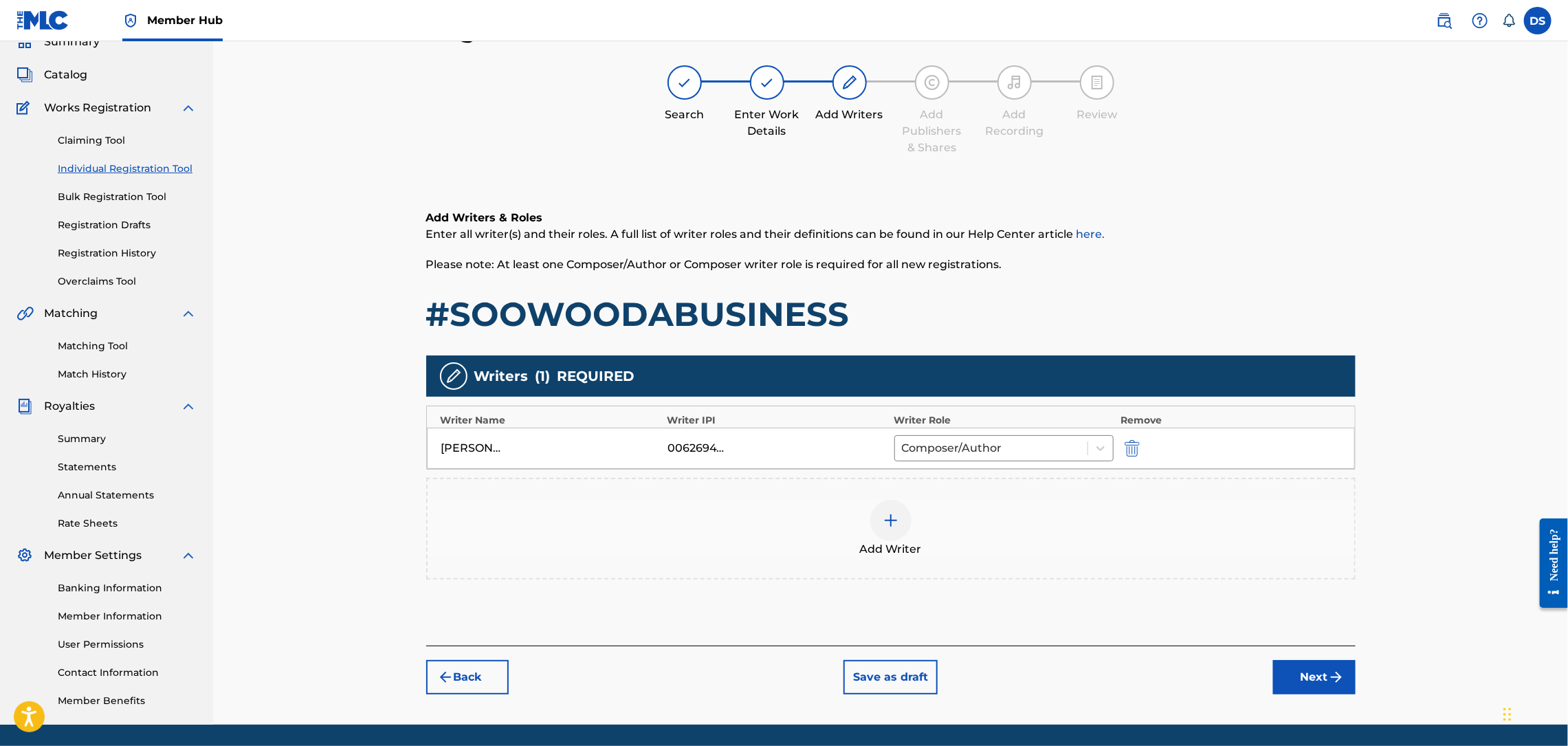
click at [892, 523] on img at bounding box center [891, 520] width 17 height 17
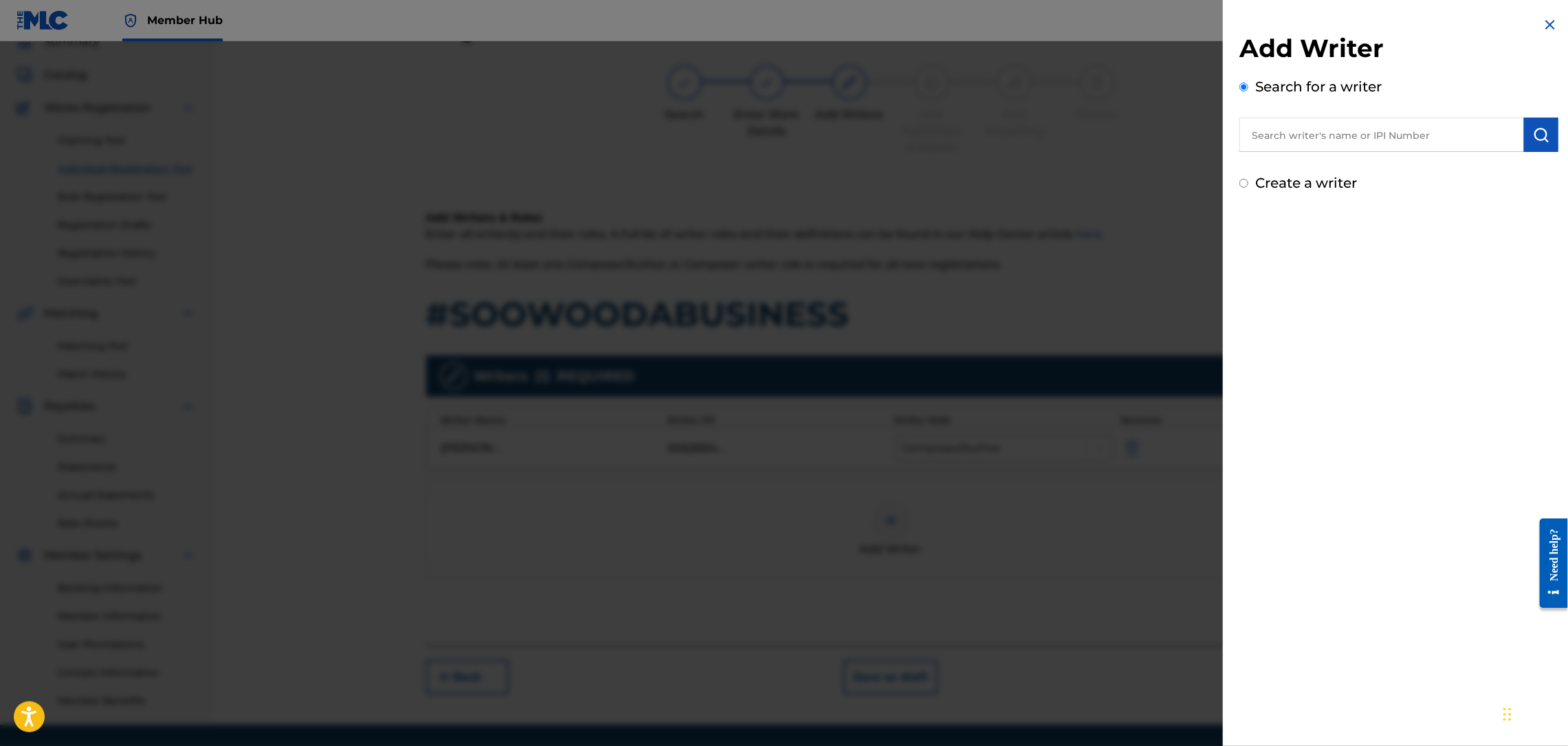
click at [1288, 147] on input "text" at bounding box center [1381, 134] width 285 height 34
type input "[PERSON_NAME]"
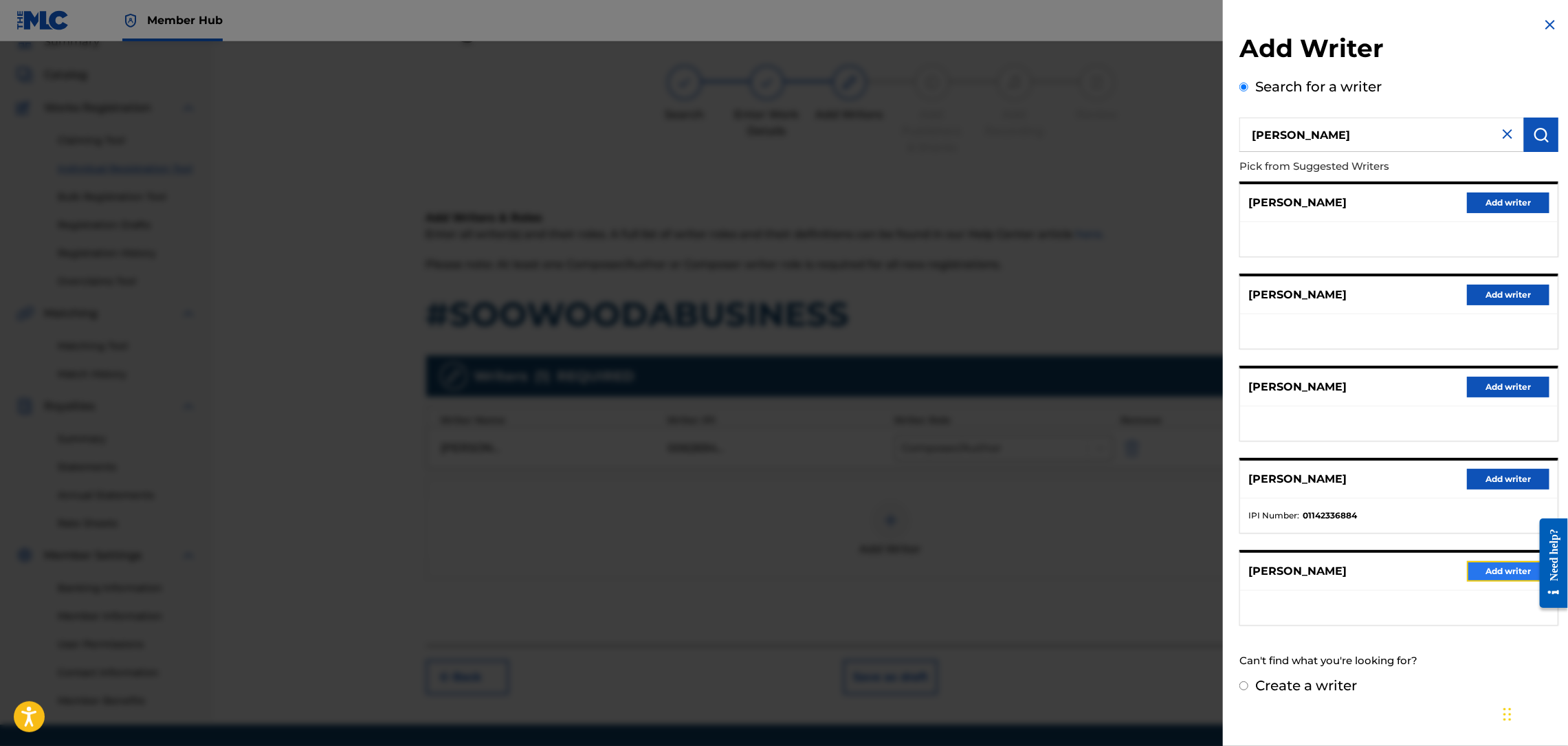
click at [1498, 567] on button "Add writer" at bounding box center [1508, 571] width 82 height 21
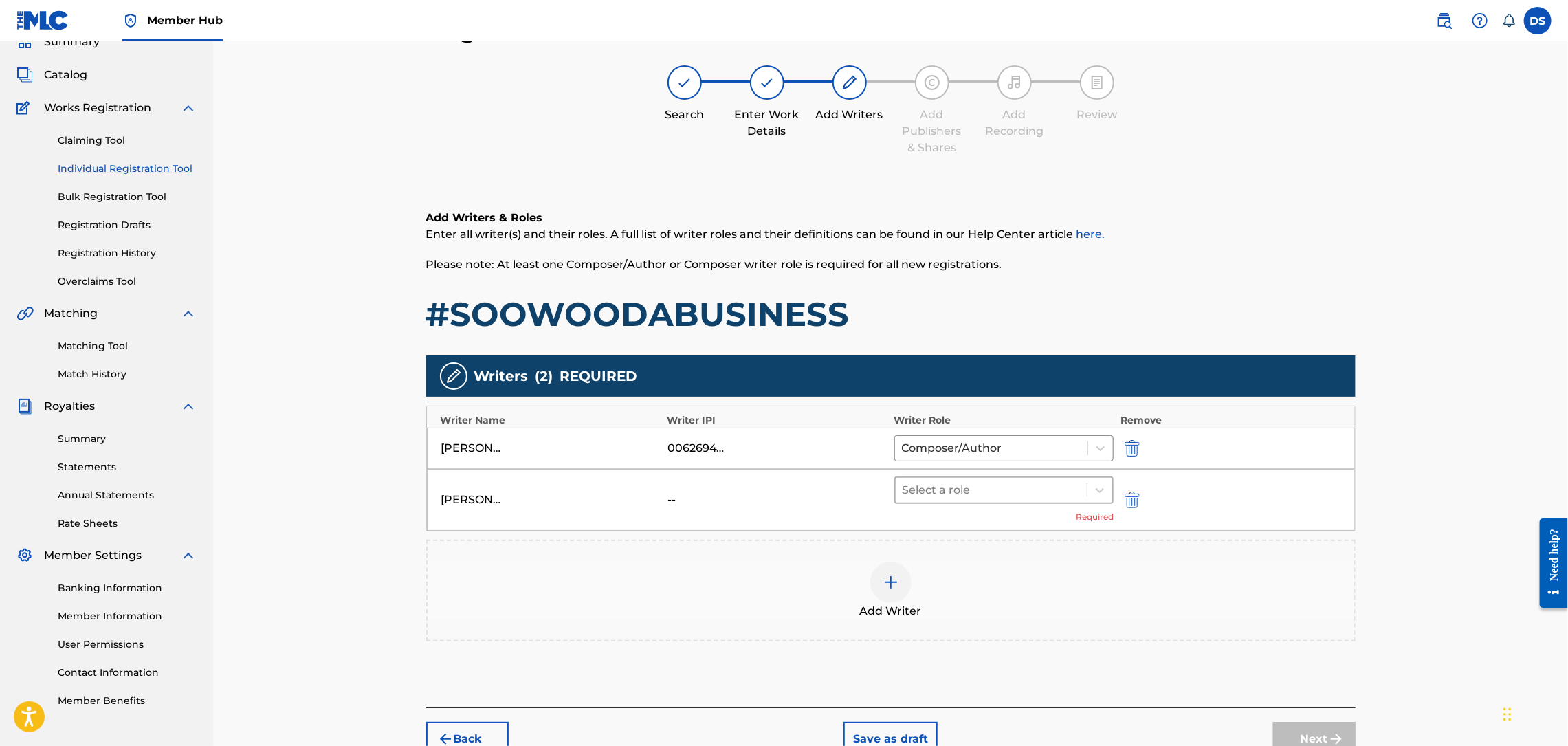
click at [941, 490] on div at bounding box center [992, 490] width 178 height 20
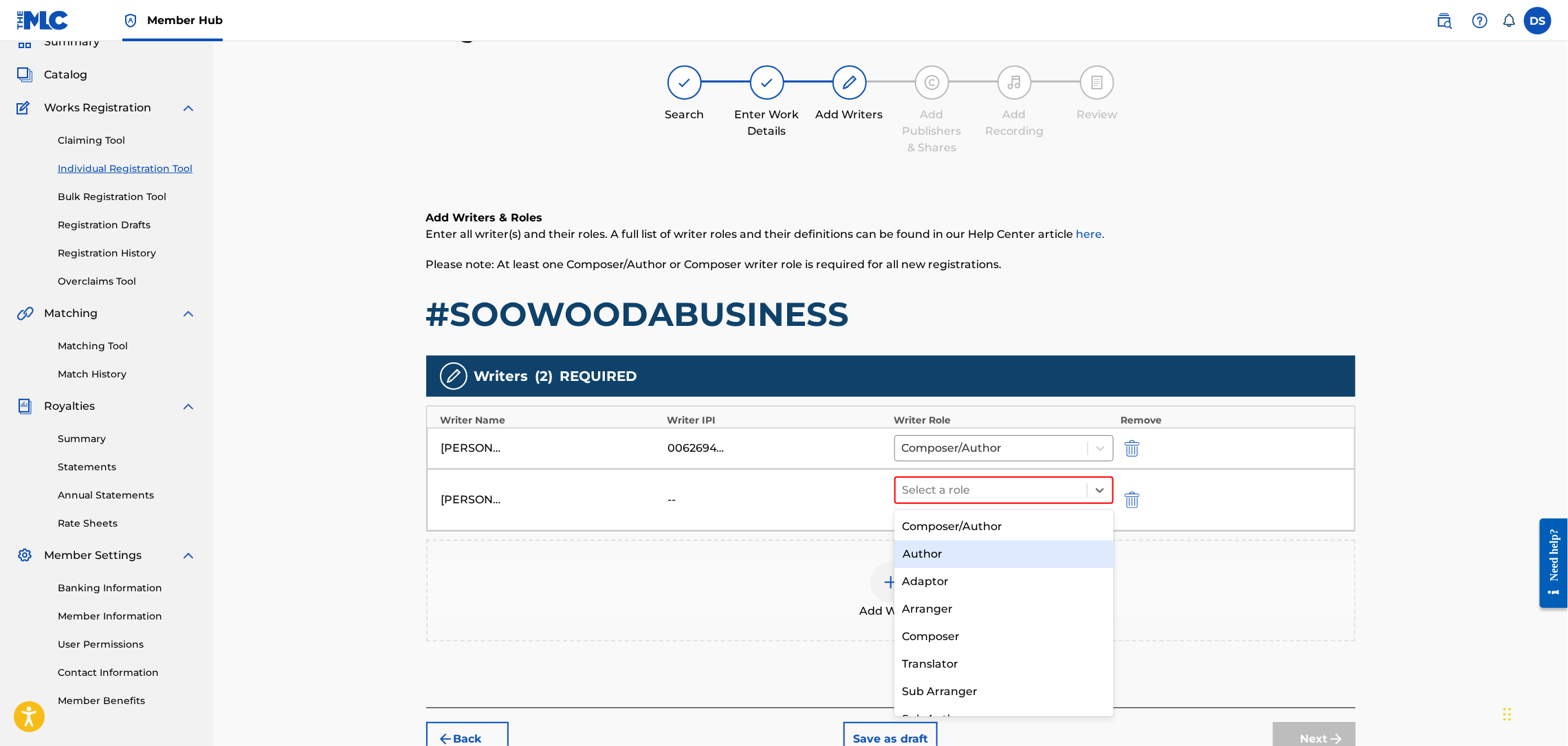
click at [929, 557] on div "Author" at bounding box center [1004, 554] width 219 height 27
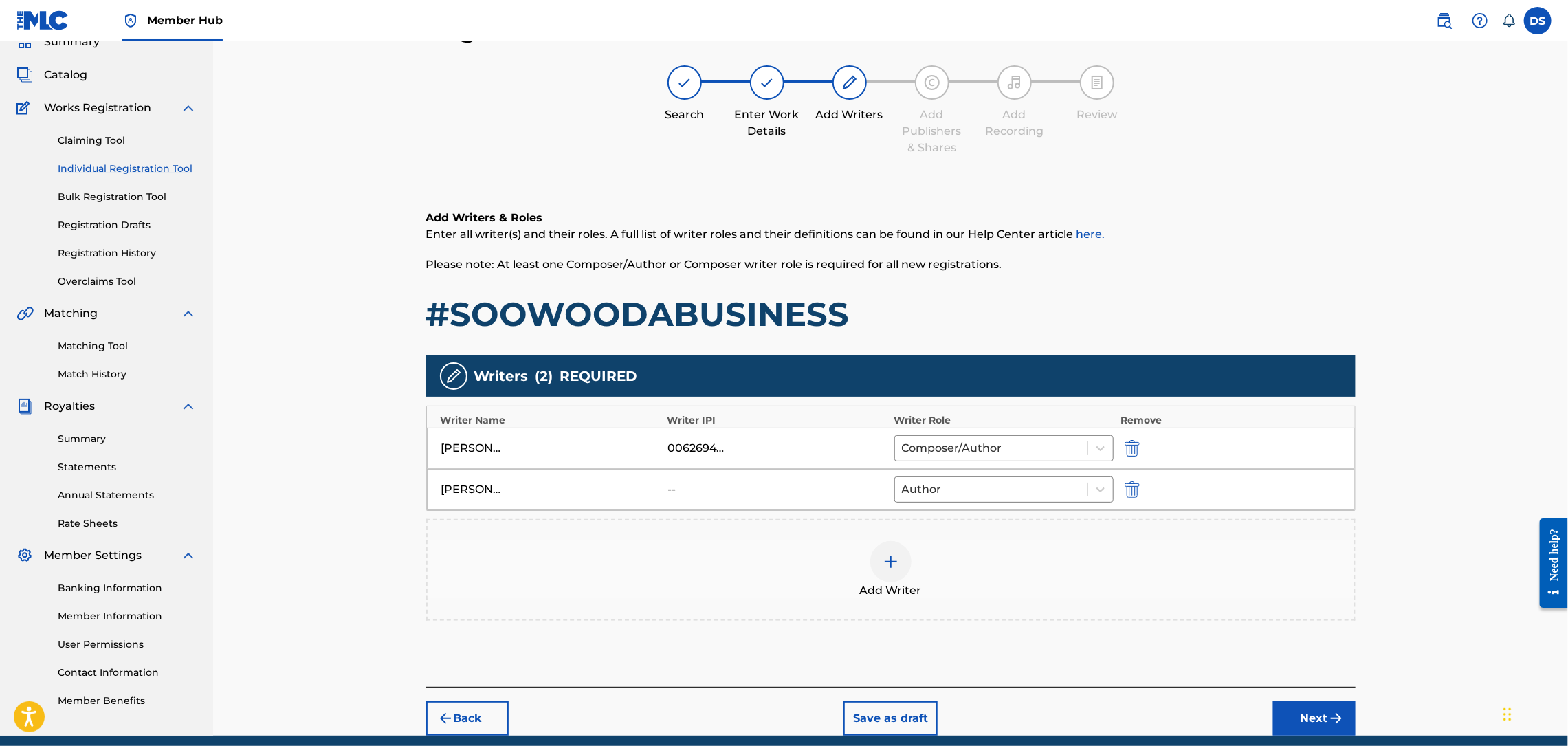
click at [895, 560] on img at bounding box center [891, 561] width 17 height 17
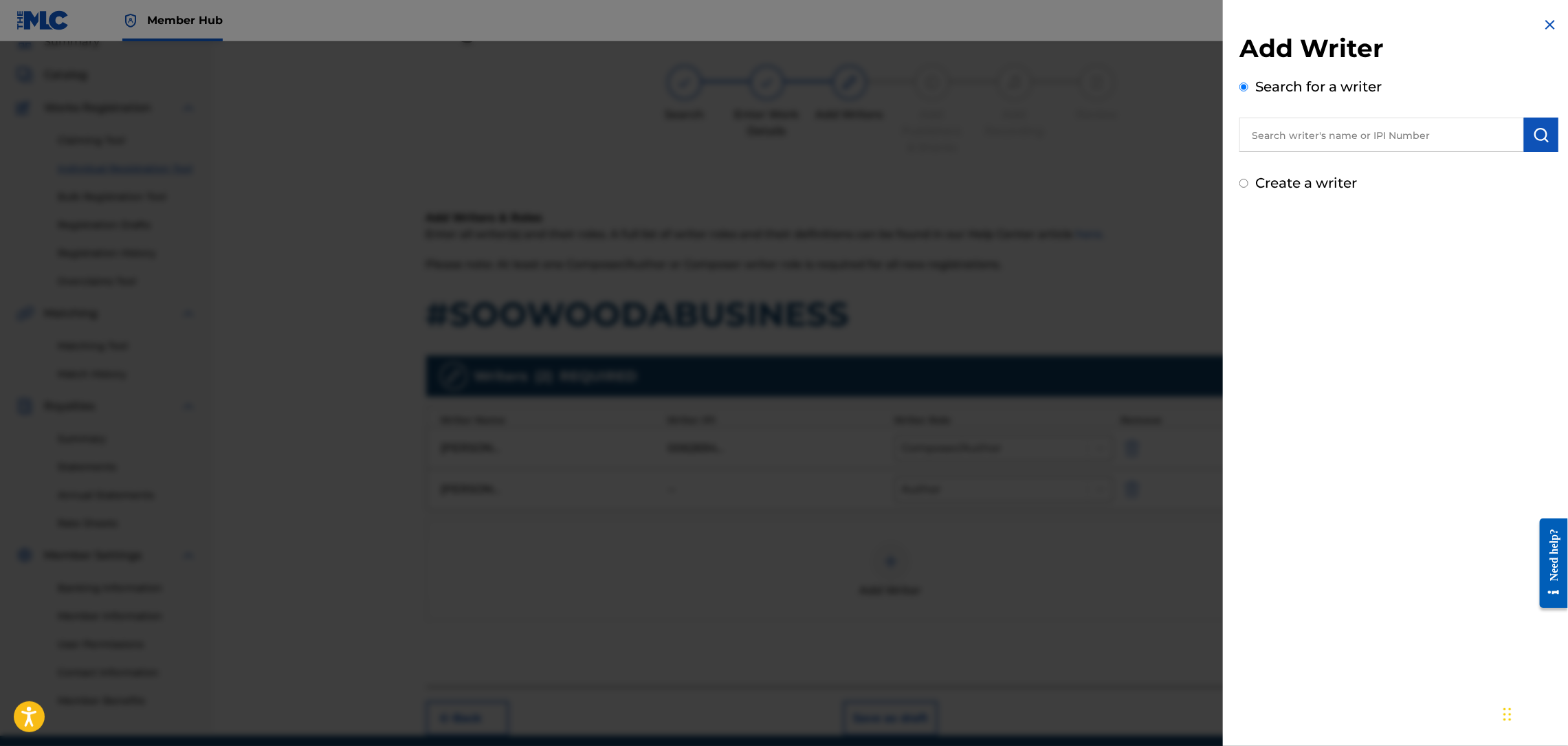
click at [1323, 136] on input "text" at bounding box center [1381, 134] width 285 height 34
click at [1331, 163] on span "2eleven" at bounding box center [1317, 165] width 43 height 13
type input "2eleven 2eleven"
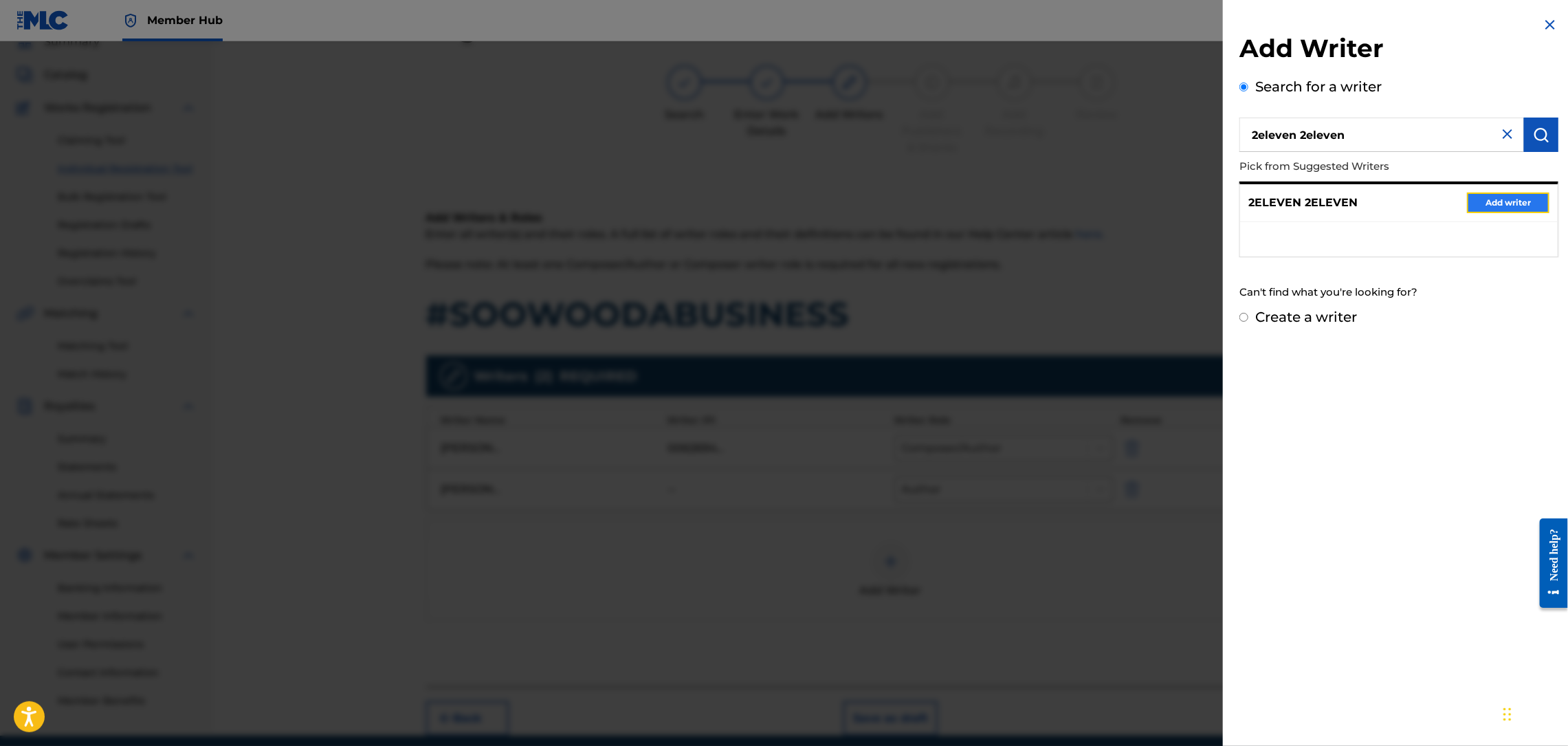
click at [1497, 202] on button "Add writer" at bounding box center [1508, 203] width 82 height 21
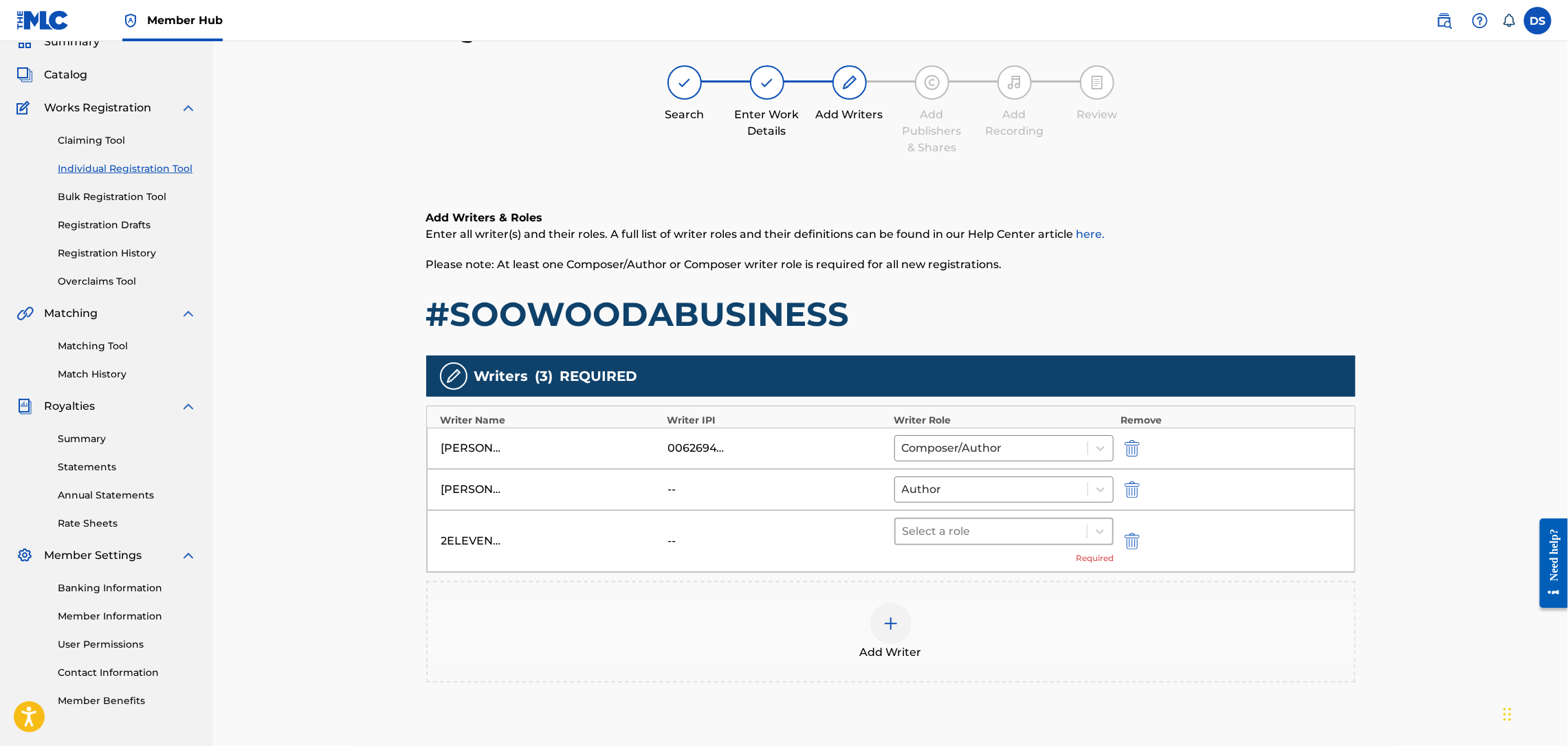
click at [974, 535] on div at bounding box center [992, 532] width 178 height 20
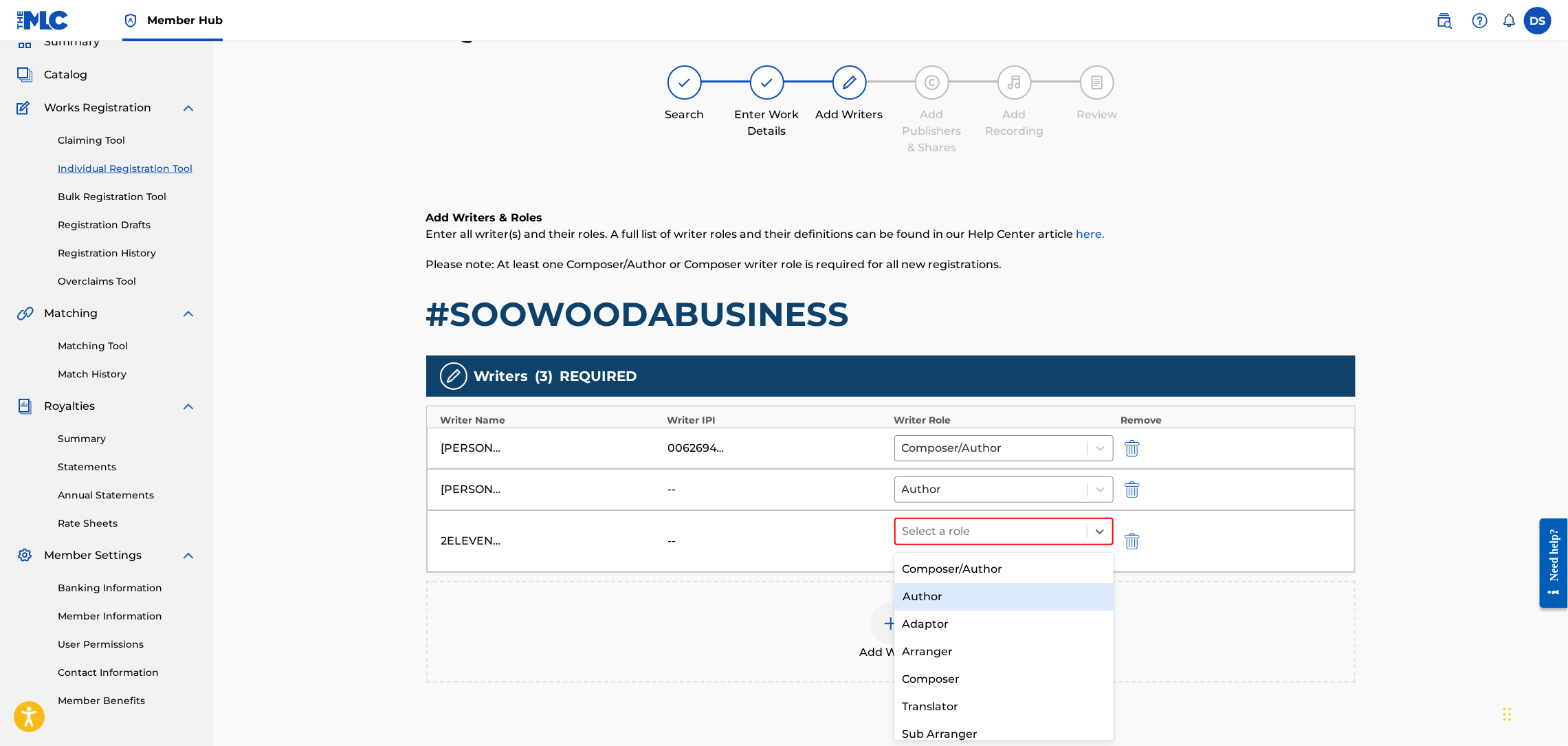
click at [928, 607] on div "Author" at bounding box center [1004, 597] width 219 height 27
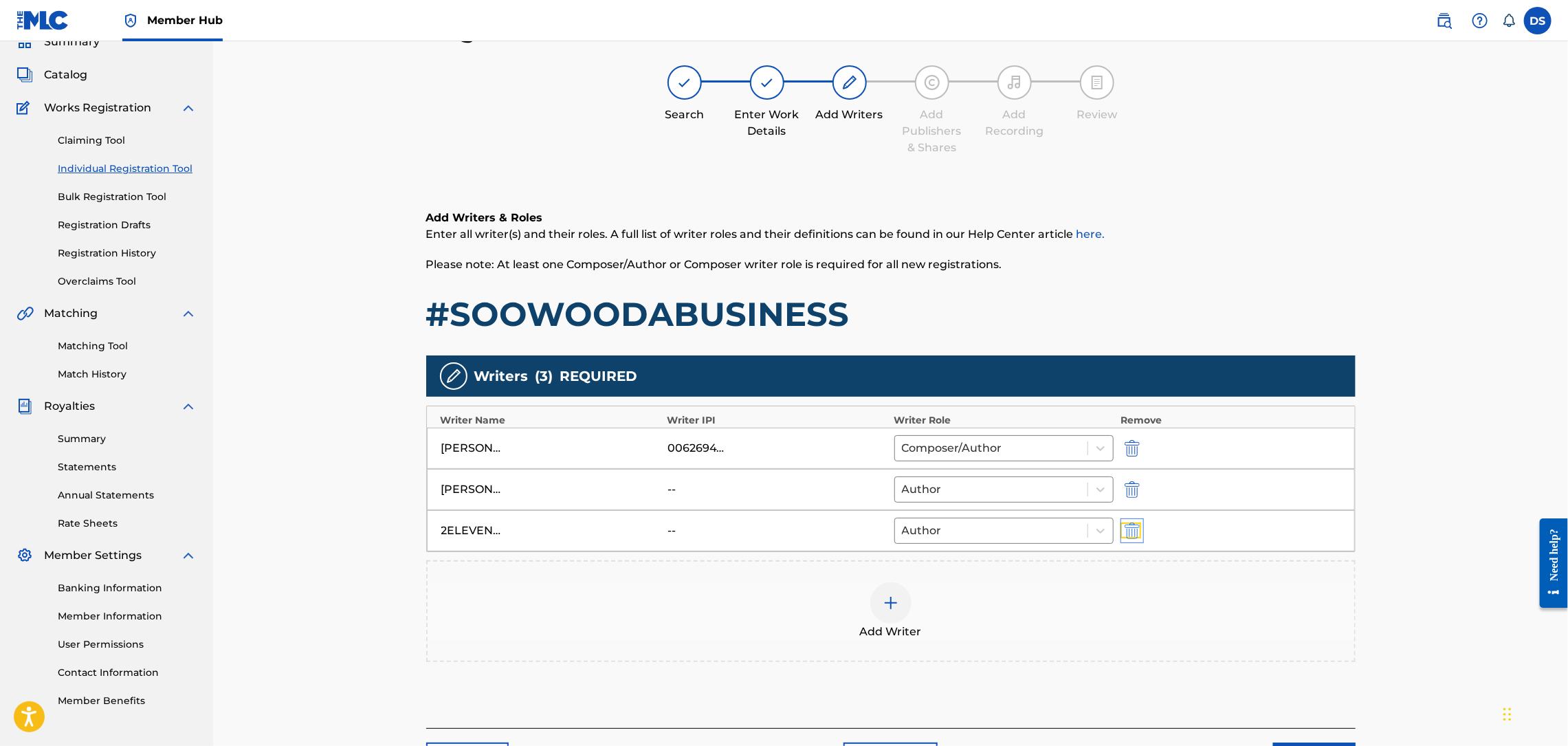
click at [1129, 533] on img "submit" at bounding box center [1131, 531] width 15 height 17
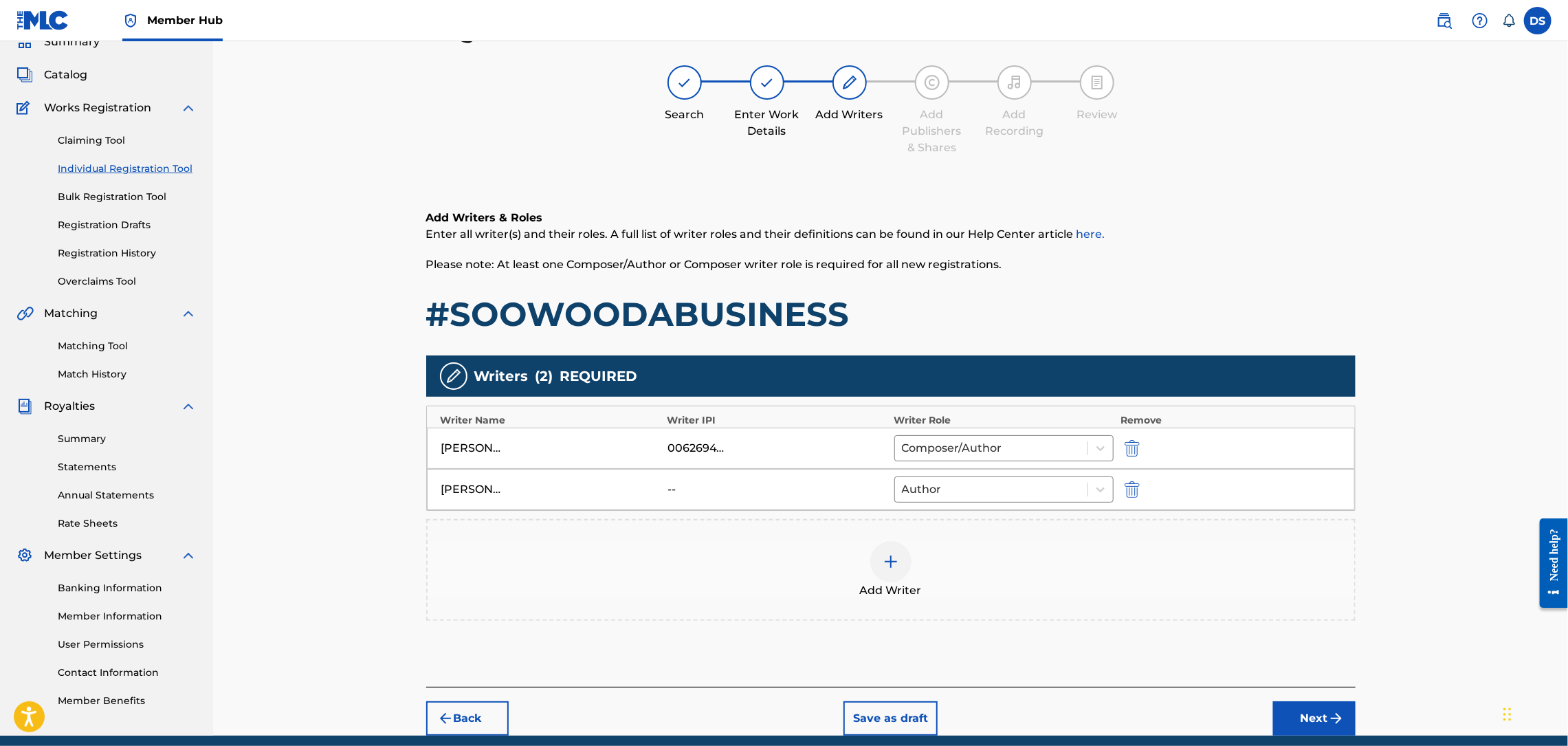
click at [891, 563] on img at bounding box center [891, 561] width 17 height 17
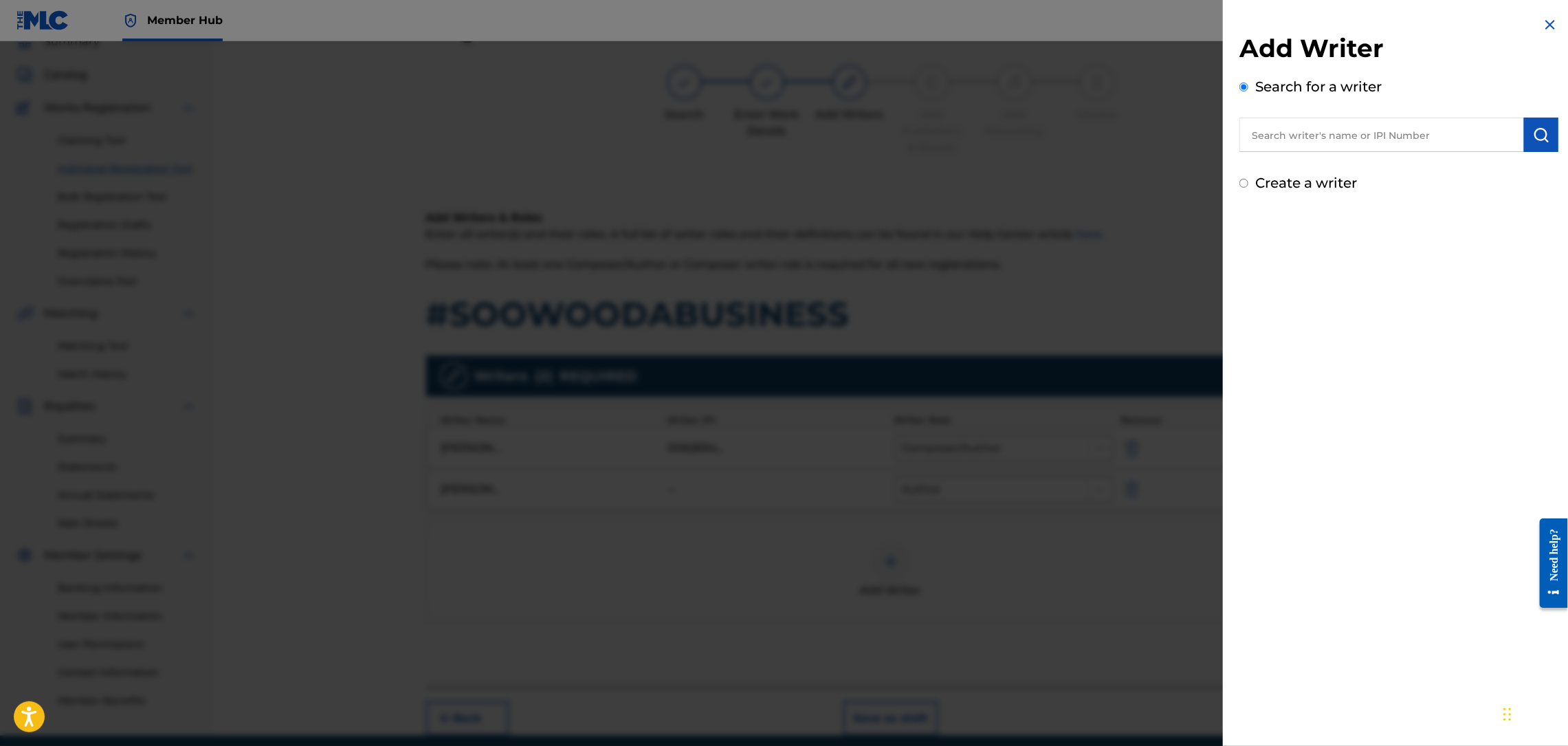
click at [1285, 133] on input "text" at bounding box center [1381, 134] width 285 height 34
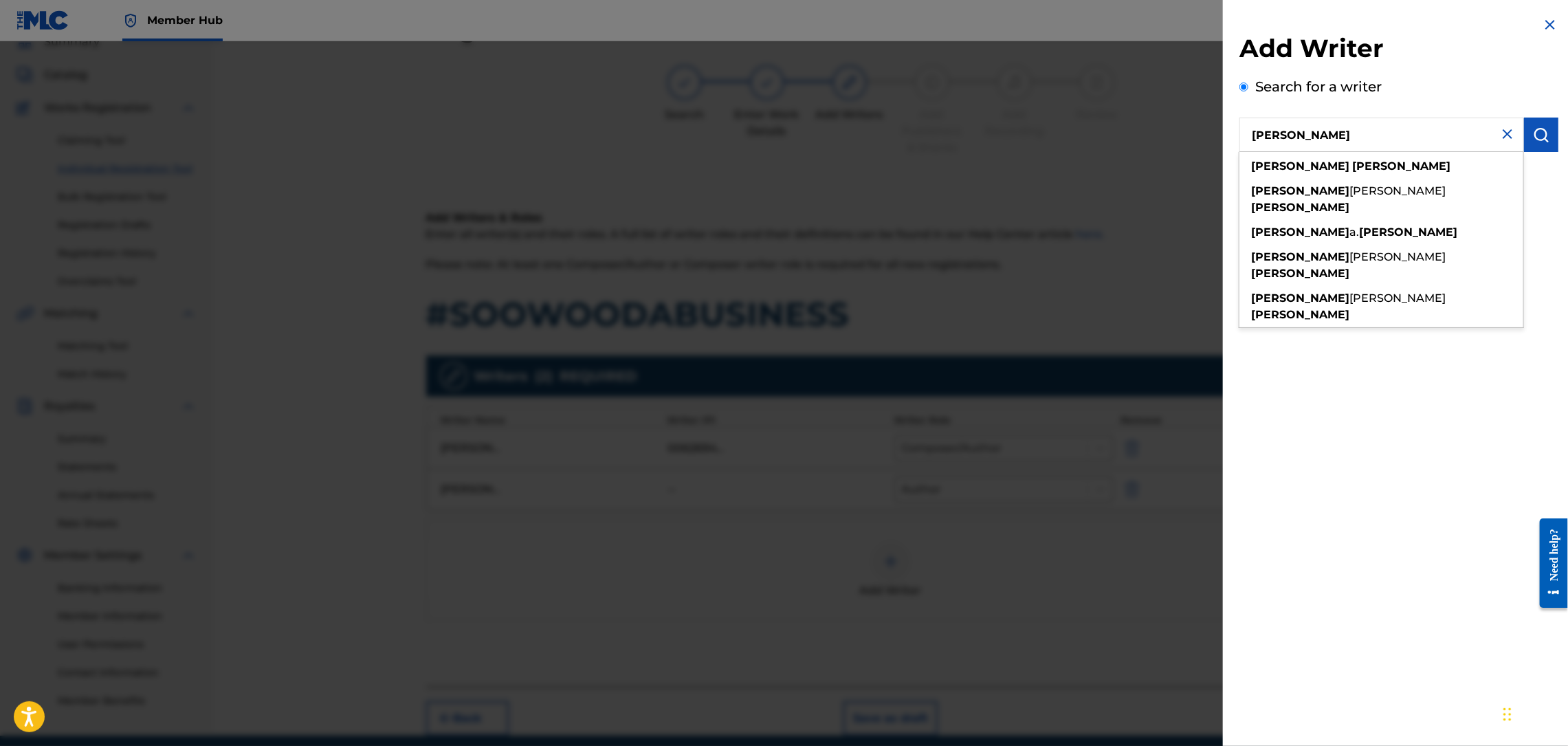
type input "[PERSON_NAME]"
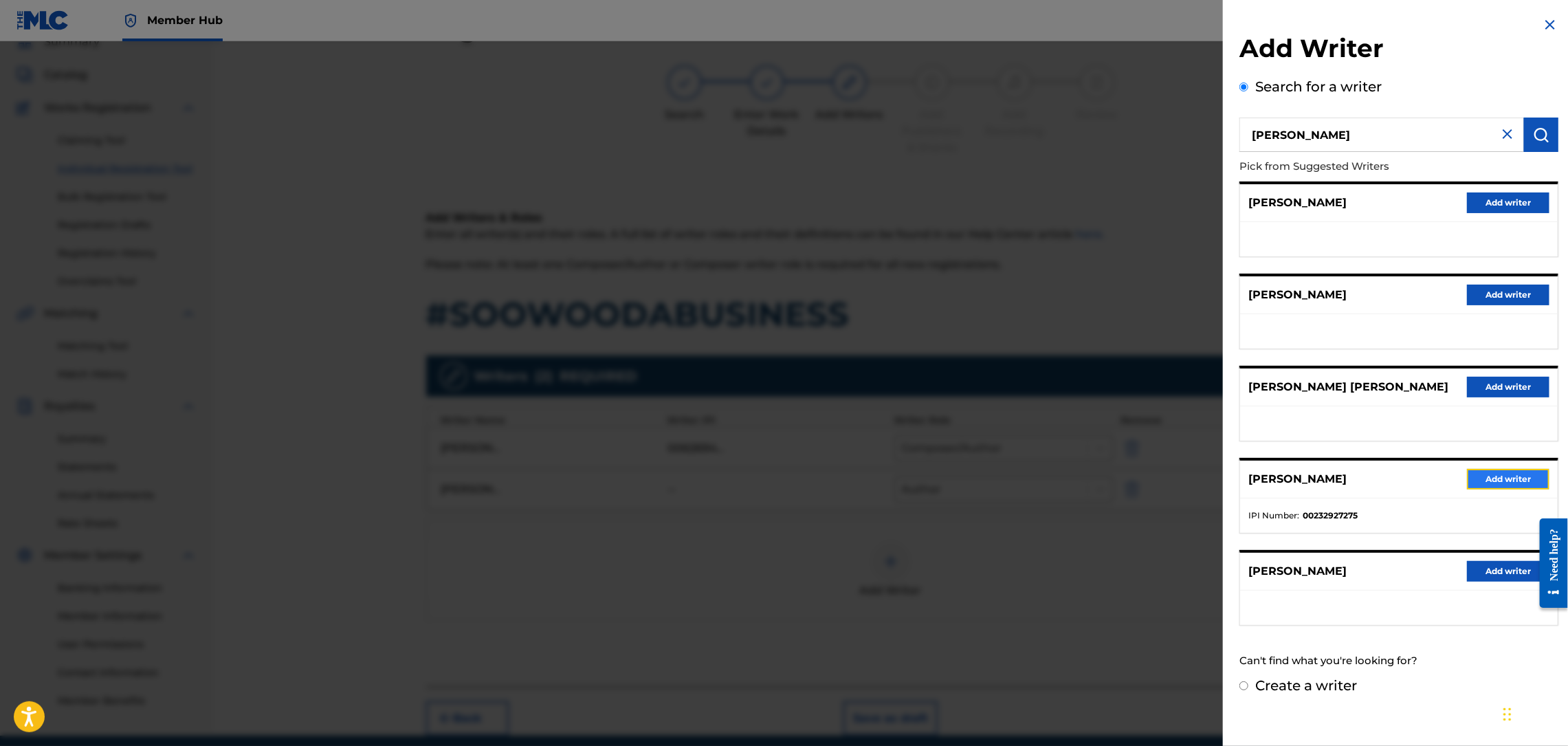
click at [1482, 469] on button "Add writer" at bounding box center [1508, 479] width 82 height 21
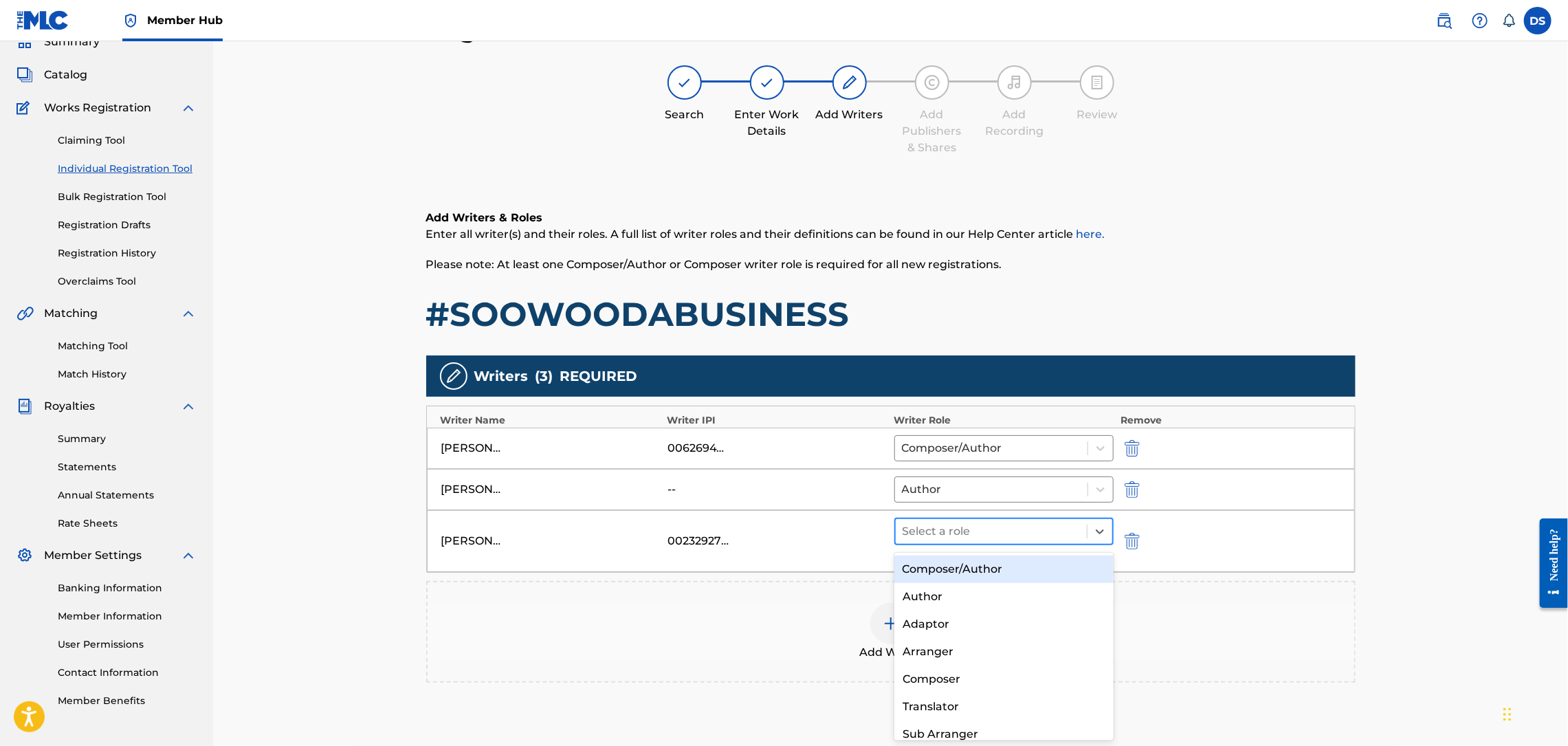
click at [986, 541] on div at bounding box center [992, 532] width 178 height 20
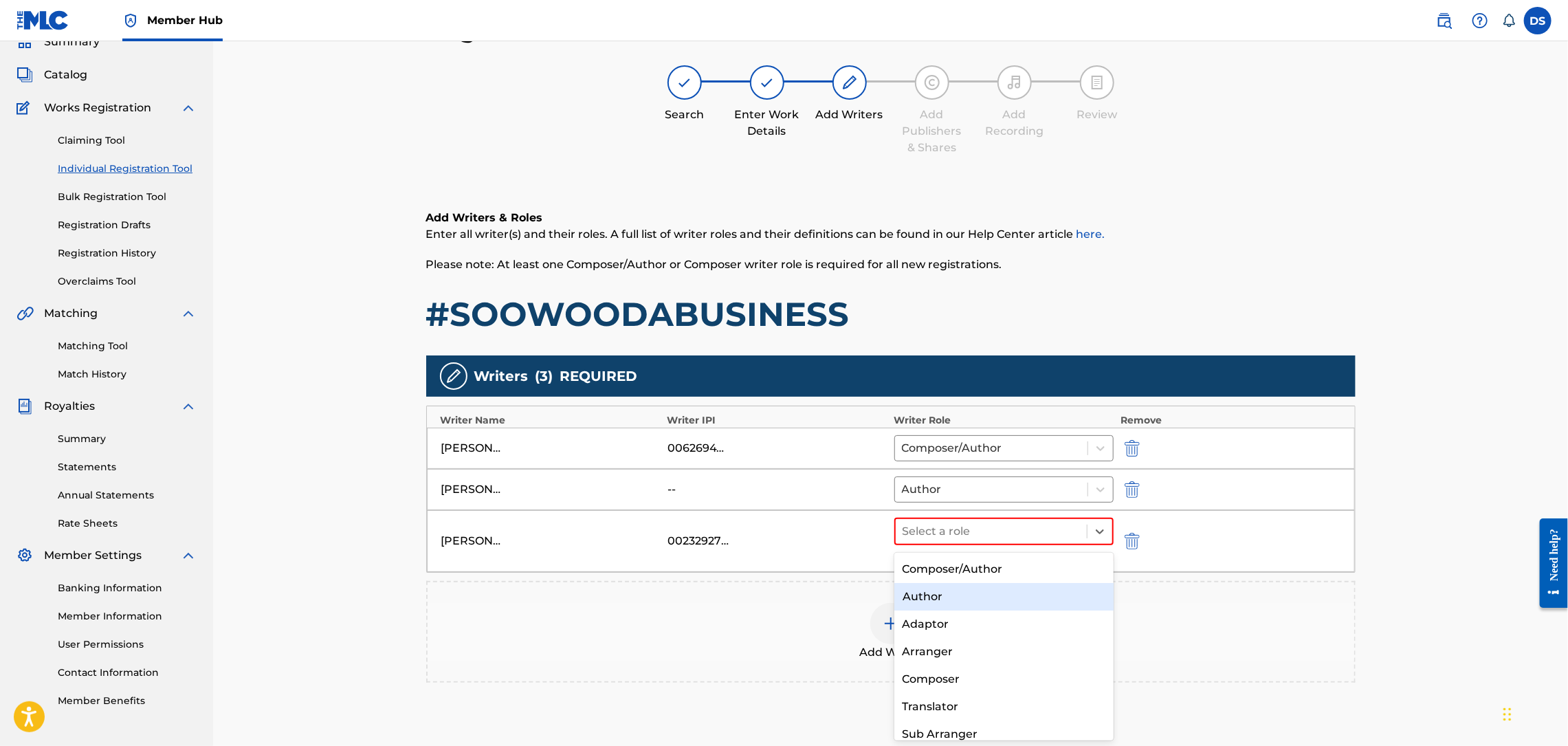
click at [947, 599] on div "Author" at bounding box center [1004, 597] width 219 height 27
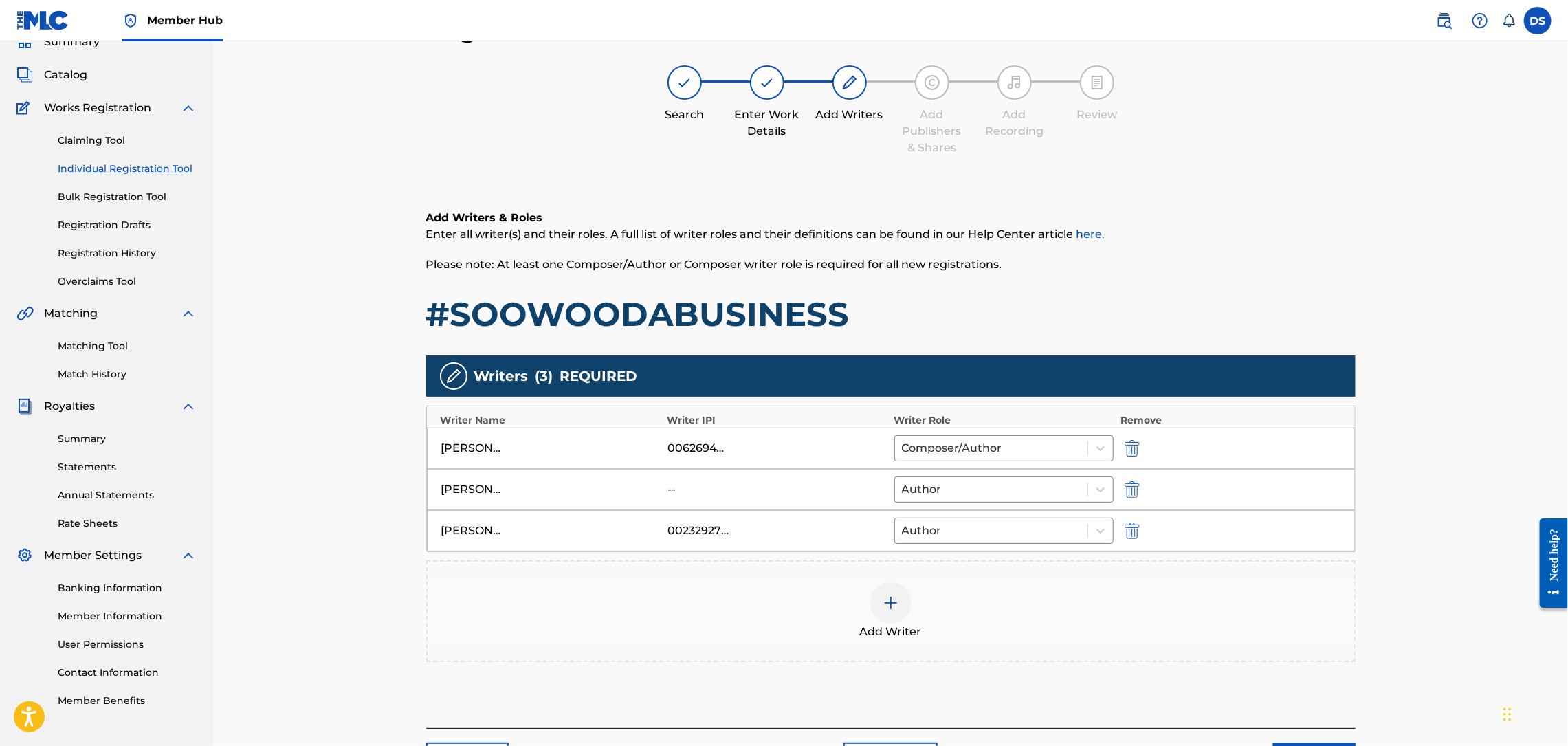
click at [898, 611] on img at bounding box center [891, 603] width 17 height 17
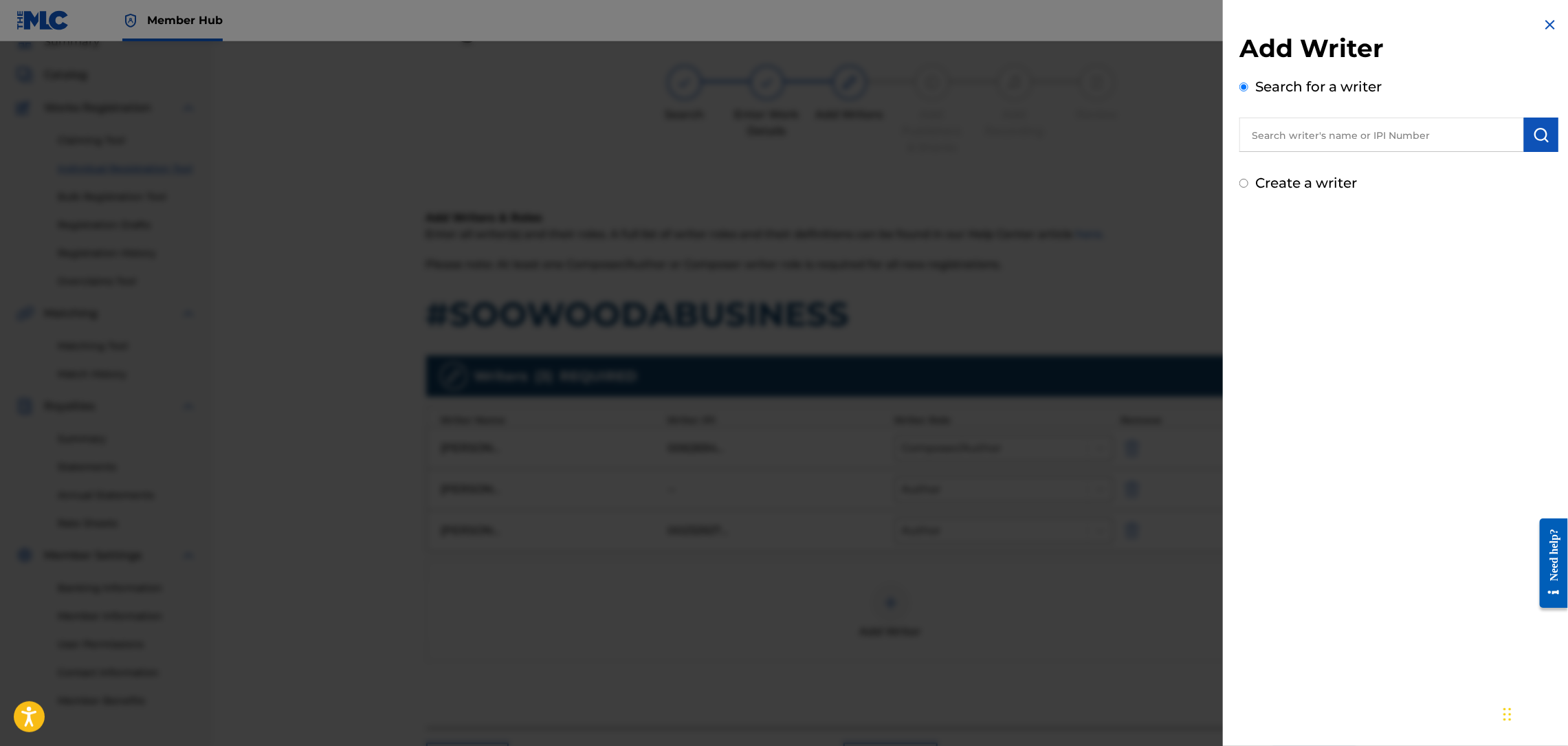
click at [1299, 191] on div "Create a writer" at bounding box center [1399, 182] width 319 height 21
click at [1296, 179] on label "Create a writer" at bounding box center [1306, 182] width 102 height 17
radio input "true"
click at [1248, 179] on input "Create a writer" at bounding box center [1243, 183] width 9 height 9
radio input "false"
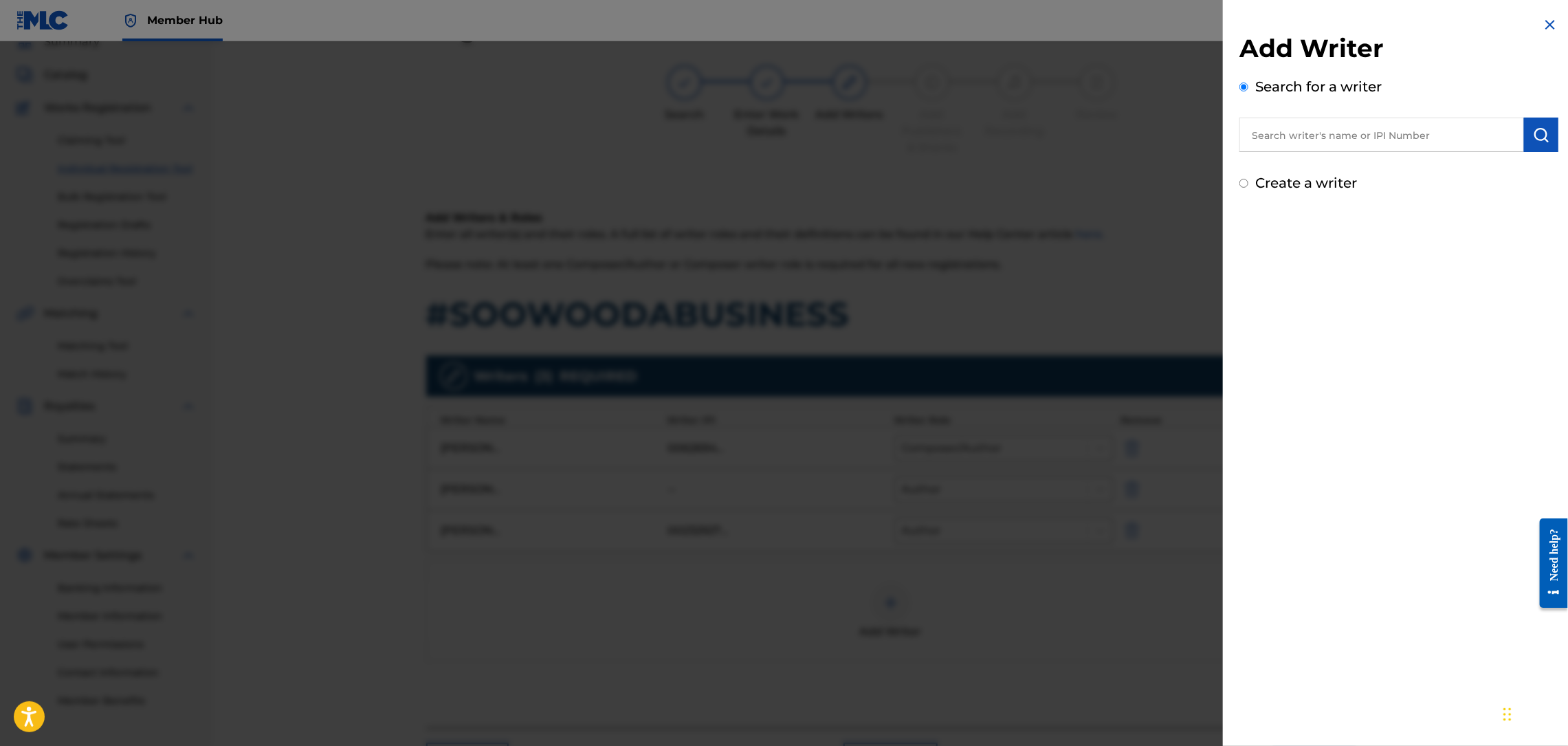
radio input "true"
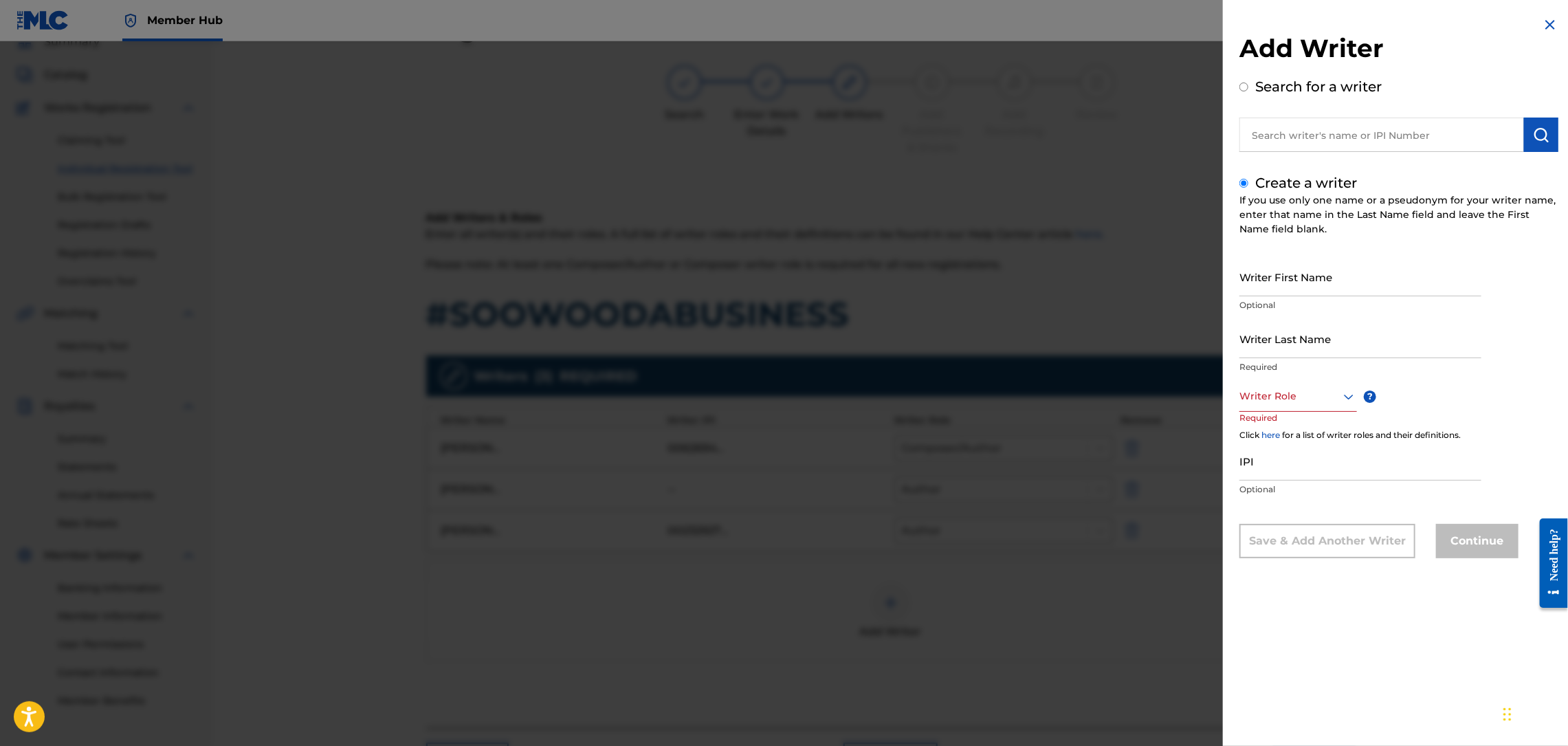
click at [1545, 21] on img at bounding box center [1549, 24] width 17 height 17
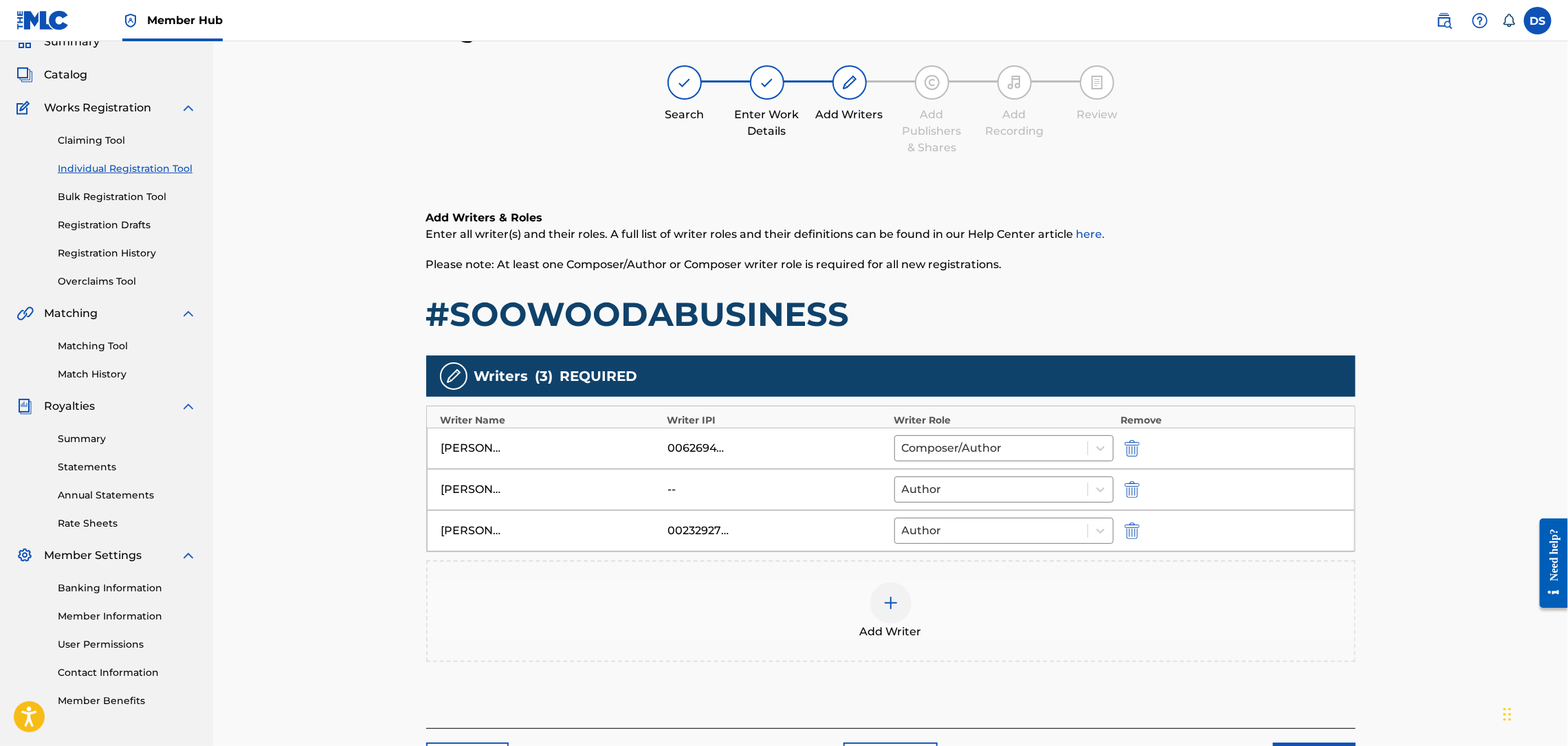
click at [891, 603] on img at bounding box center [891, 603] width 17 height 17
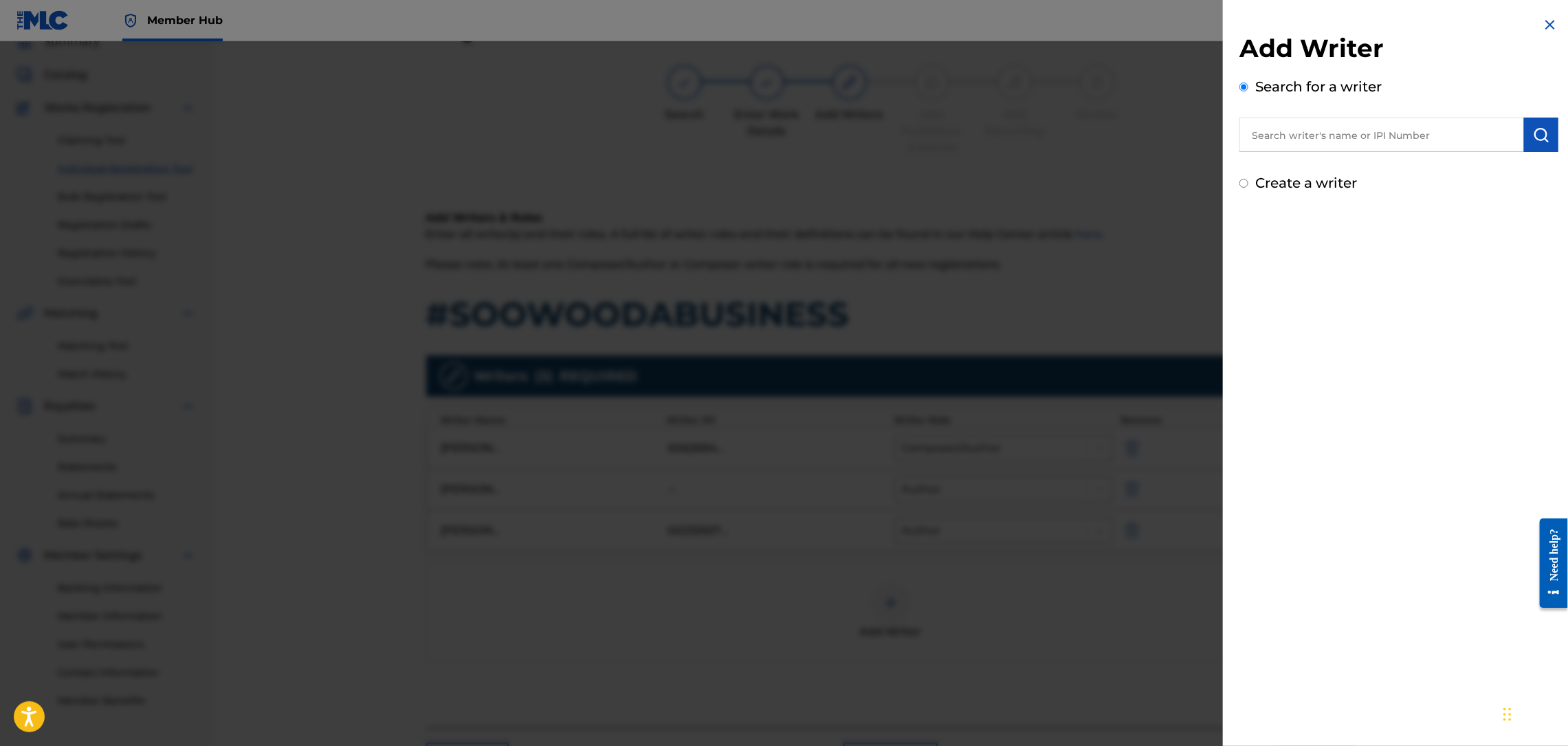
click at [1305, 135] on input "text" at bounding box center [1381, 134] width 285 height 34
type input "SKRAPORDIE"
click at [1254, 230] on div "Can't find what you're looking for?" at bounding box center [1399, 216] width 319 height 29
click at [1245, 243] on input "Create a writer" at bounding box center [1243, 241] width 9 height 9
radio input "false"
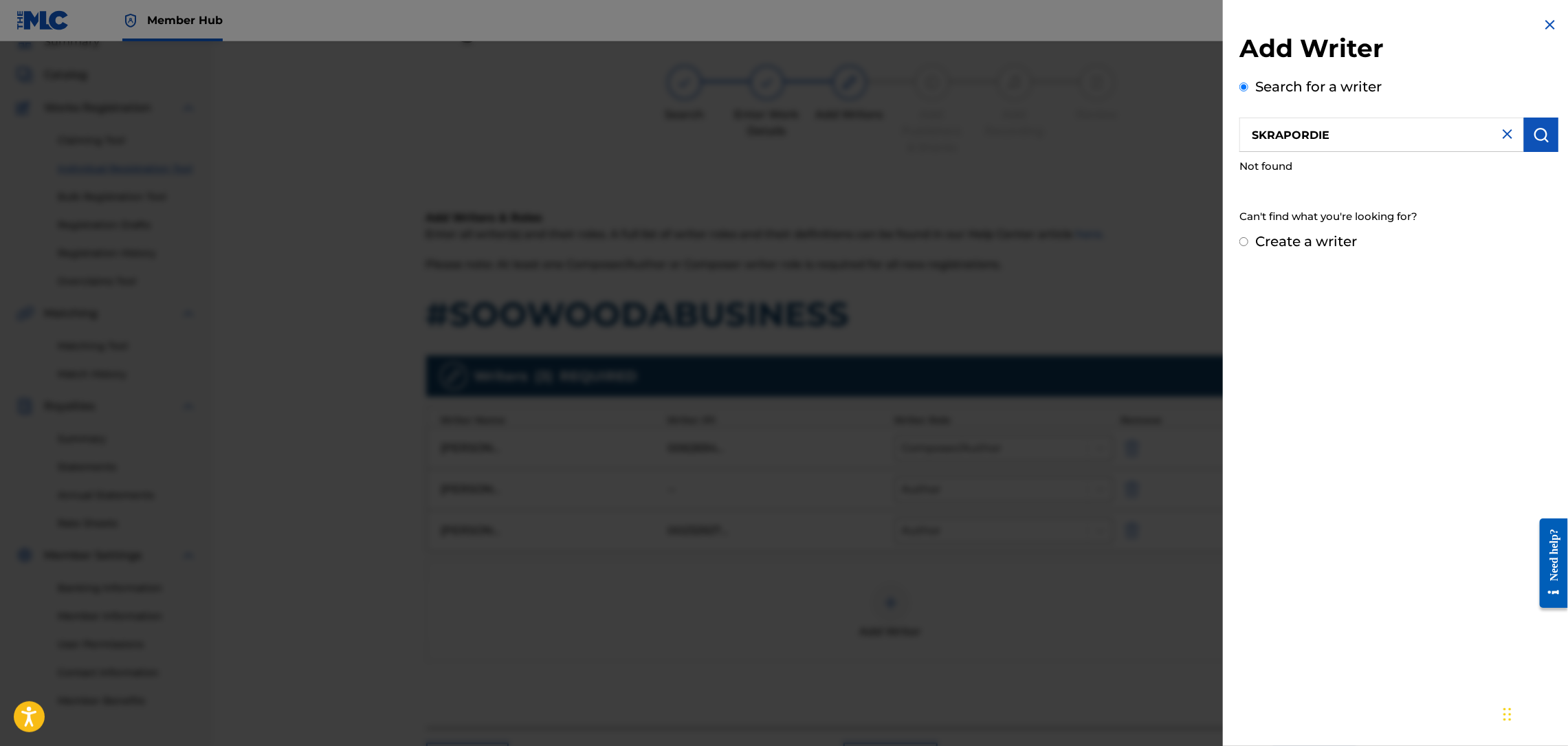
radio input "true"
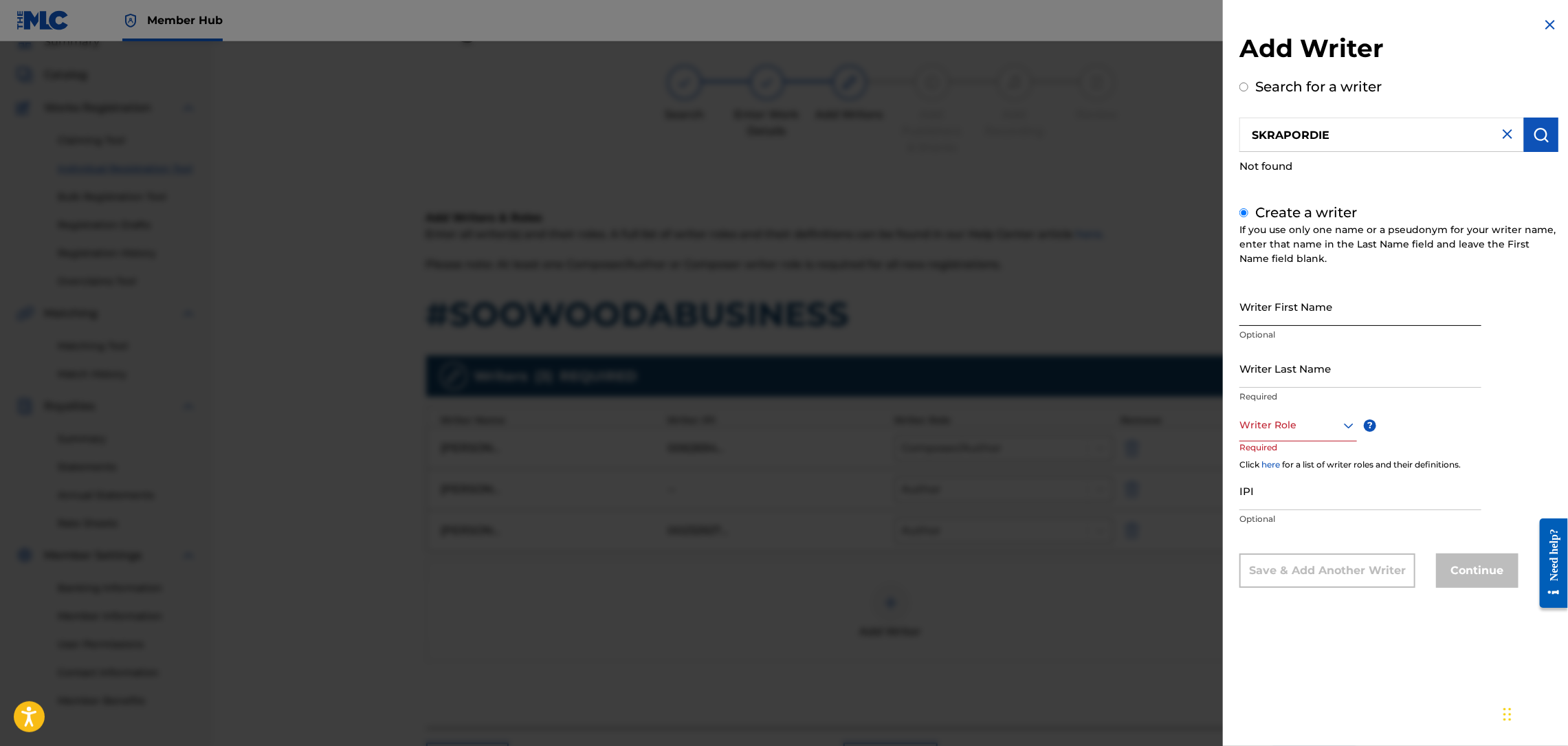
click at [1260, 302] on input "Writer First Name" at bounding box center [1360, 306] width 242 height 39
type input "SKRAP"
click at [1269, 375] on input "Writer Last Name" at bounding box center [1360, 368] width 242 height 39
type input "ORDIE"
click at [1256, 431] on div at bounding box center [1298, 426] width 117 height 18
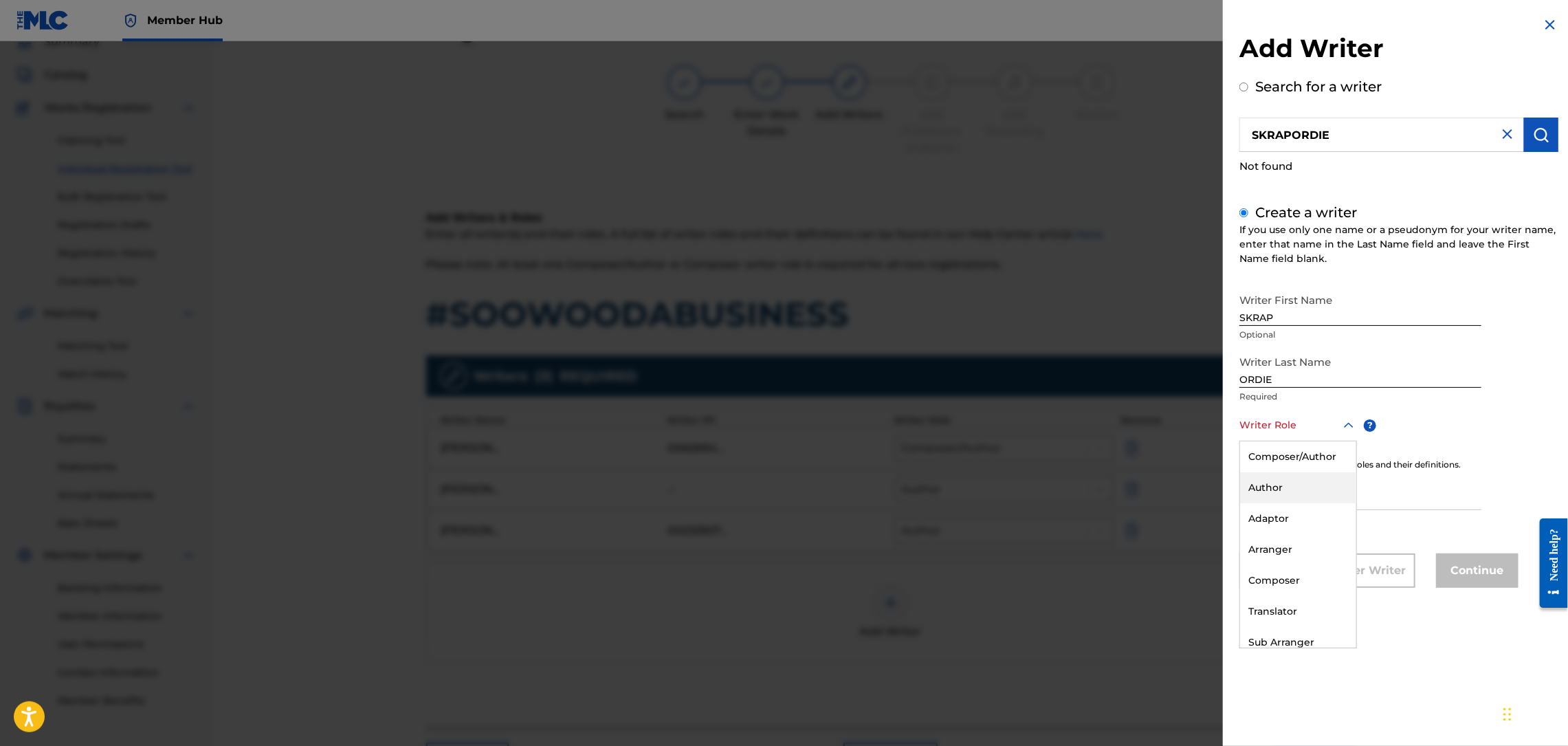
click at [1263, 487] on div "Author" at bounding box center [1298, 489] width 116 height 31
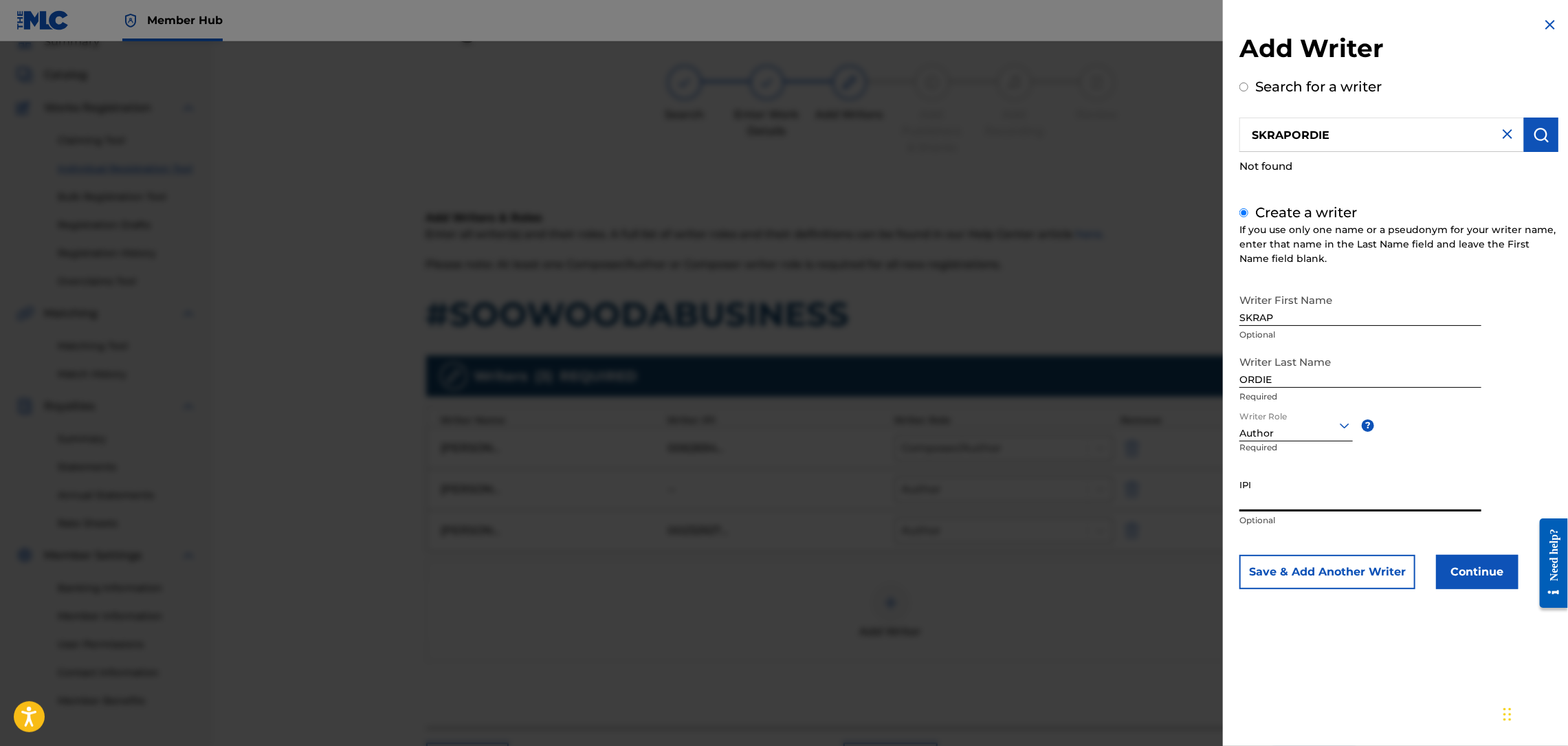
click at [1260, 495] on input "IPI" at bounding box center [1360, 492] width 242 height 39
click at [1475, 569] on button "Continue" at bounding box center [1477, 572] width 82 height 34
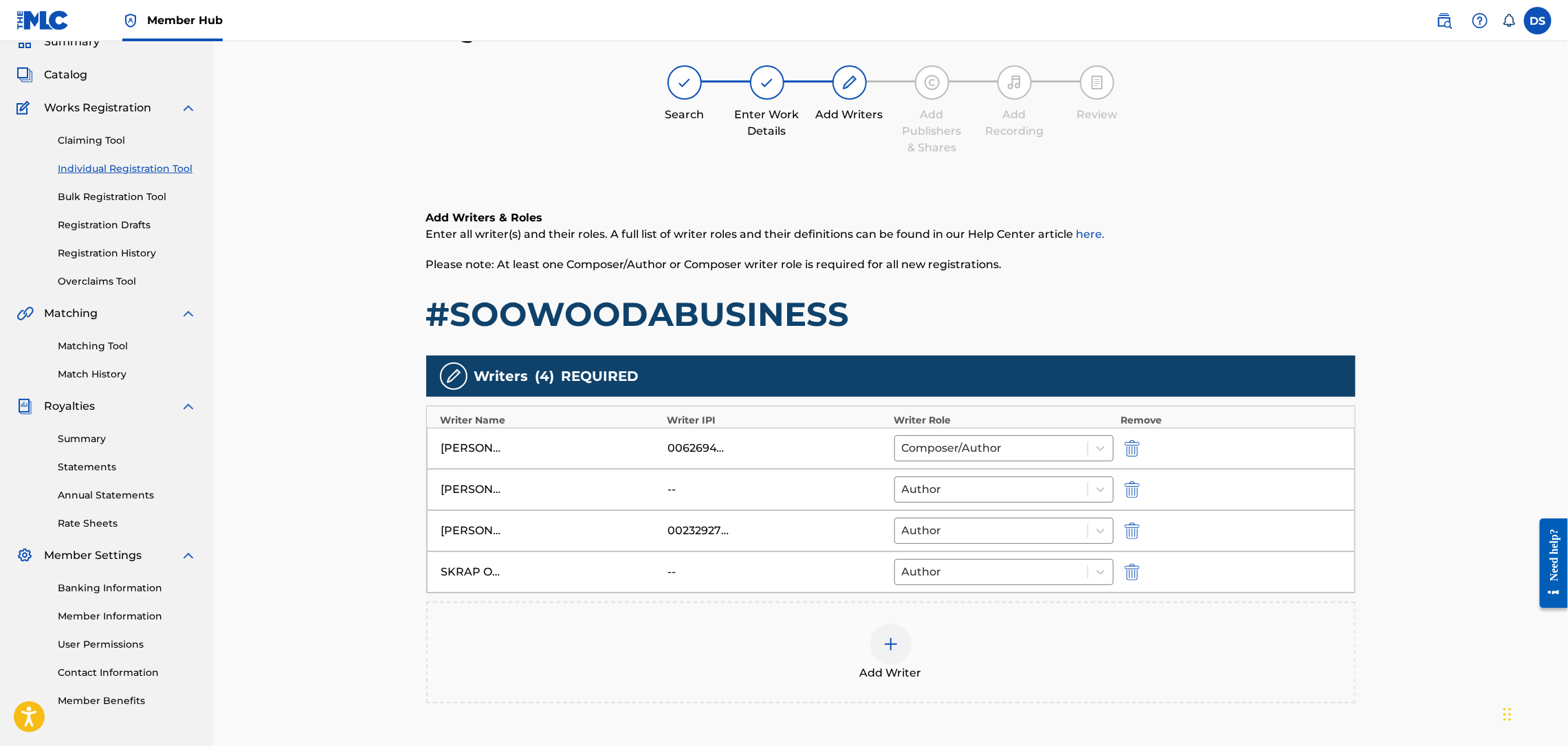
click at [891, 645] on img at bounding box center [891, 644] width 17 height 17
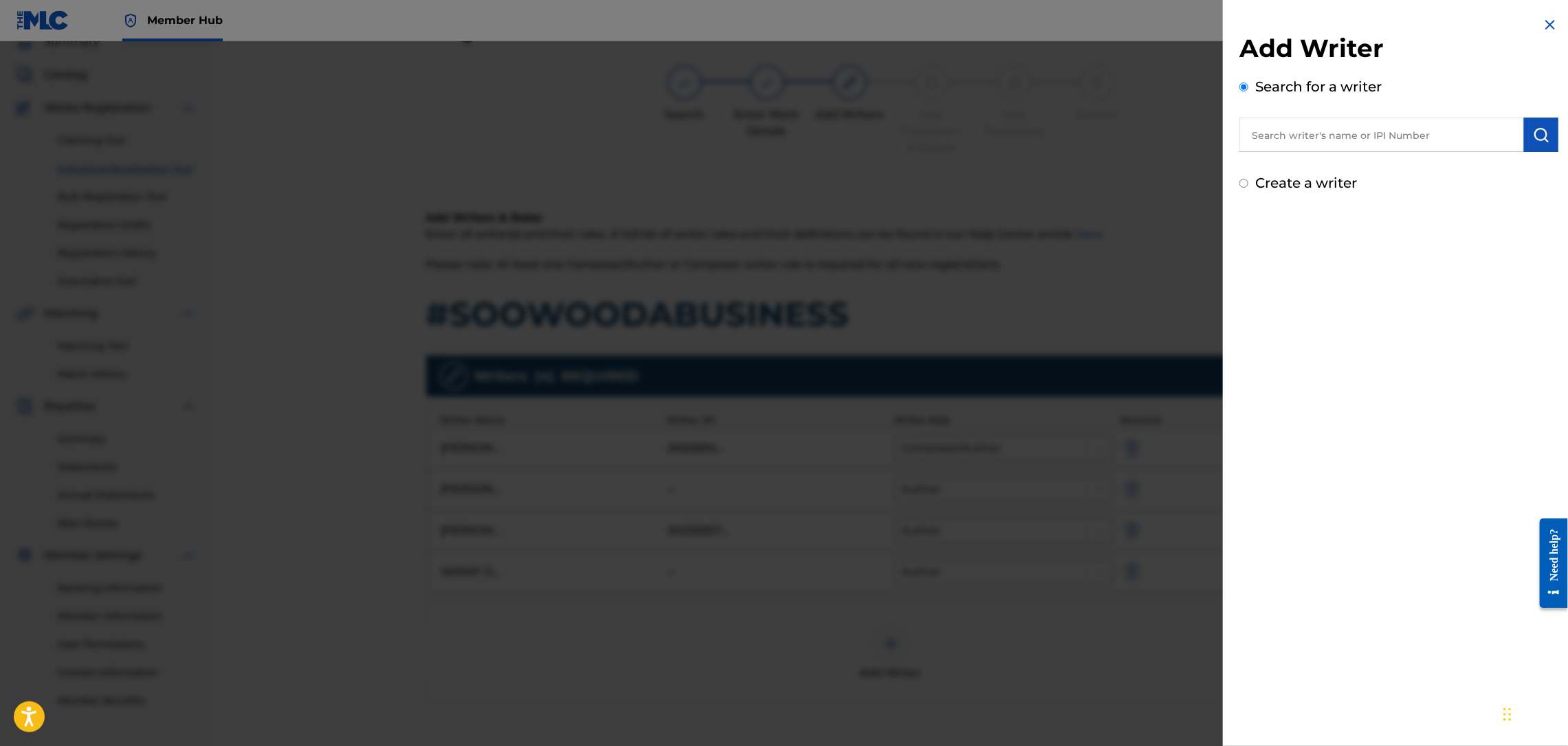
click at [1292, 122] on input "text" at bounding box center [1381, 134] width 285 height 34
type input "[PERSON_NAME]"
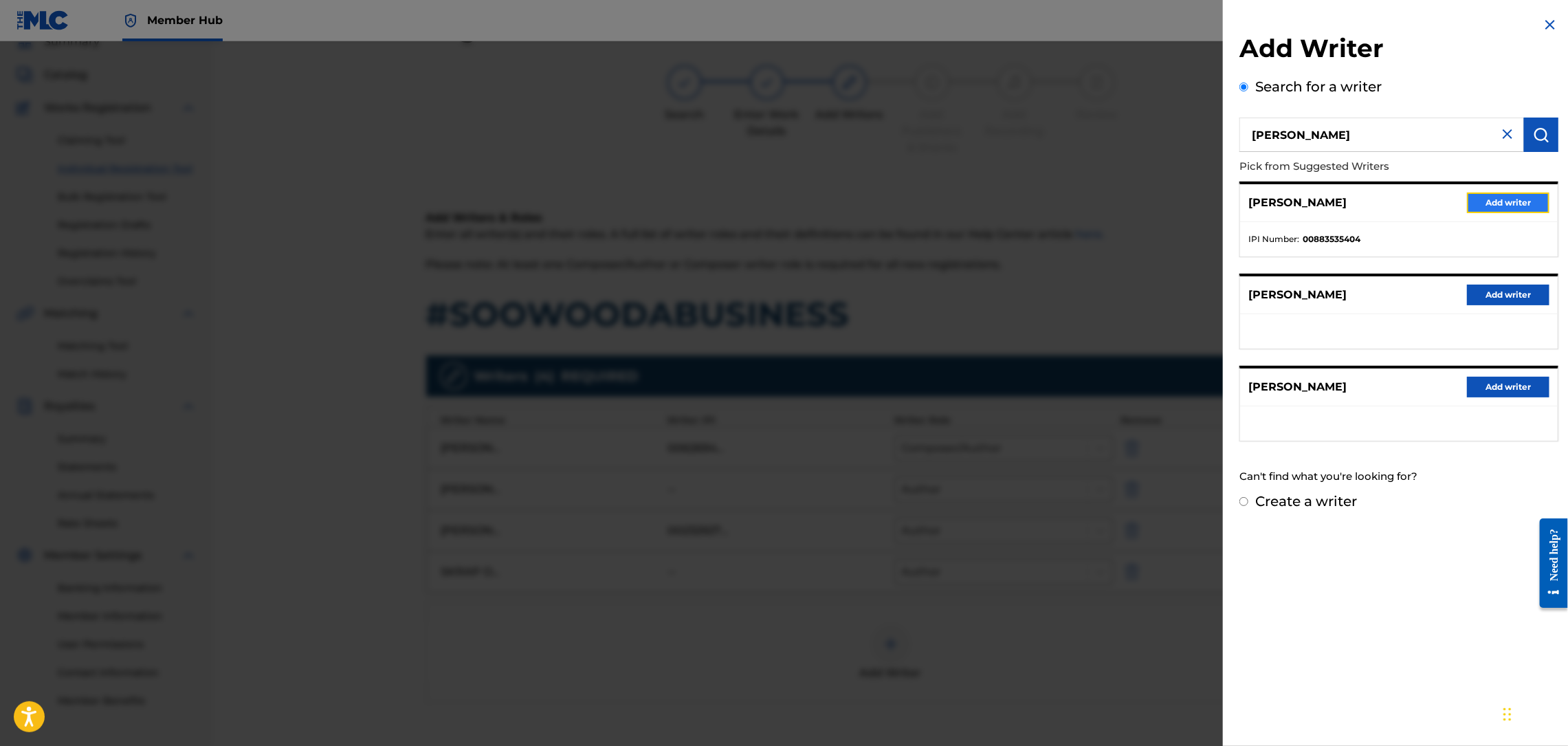
click at [1504, 203] on button "Add writer" at bounding box center [1508, 203] width 82 height 21
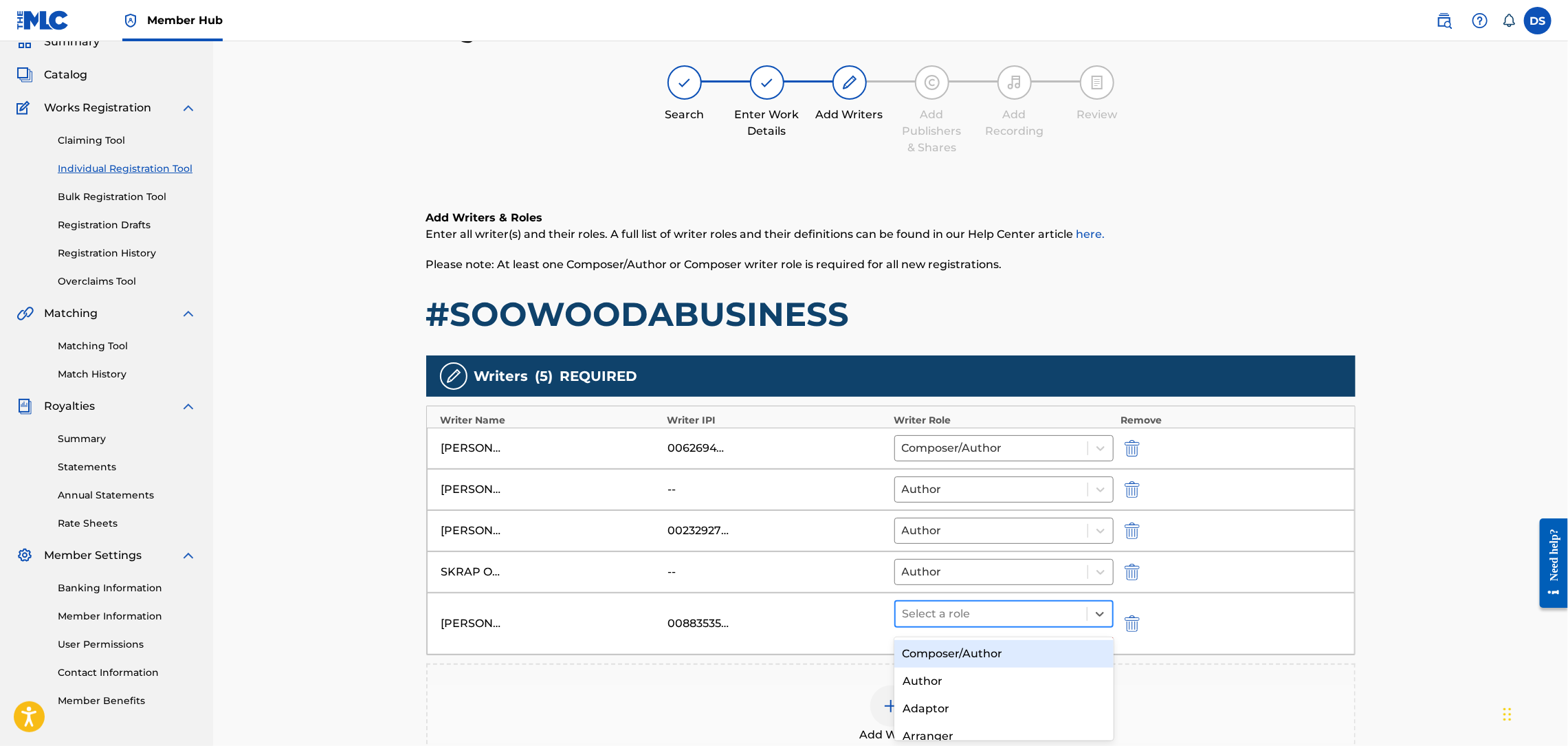
click at [985, 622] on div at bounding box center [992, 614] width 178 height 20
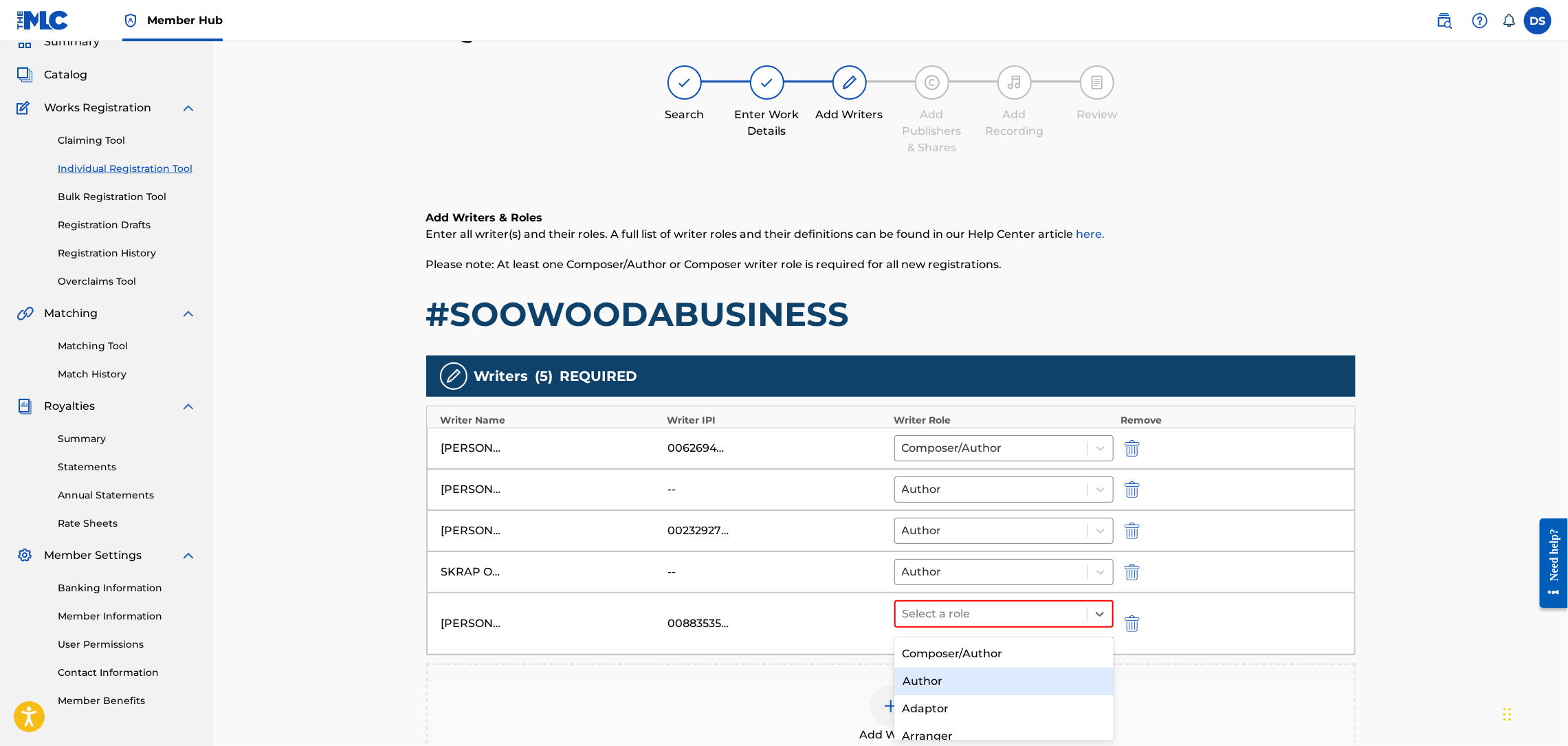
click at [957, 676] on div "Author" at bounding box center [1004, 681] width 219 height 27
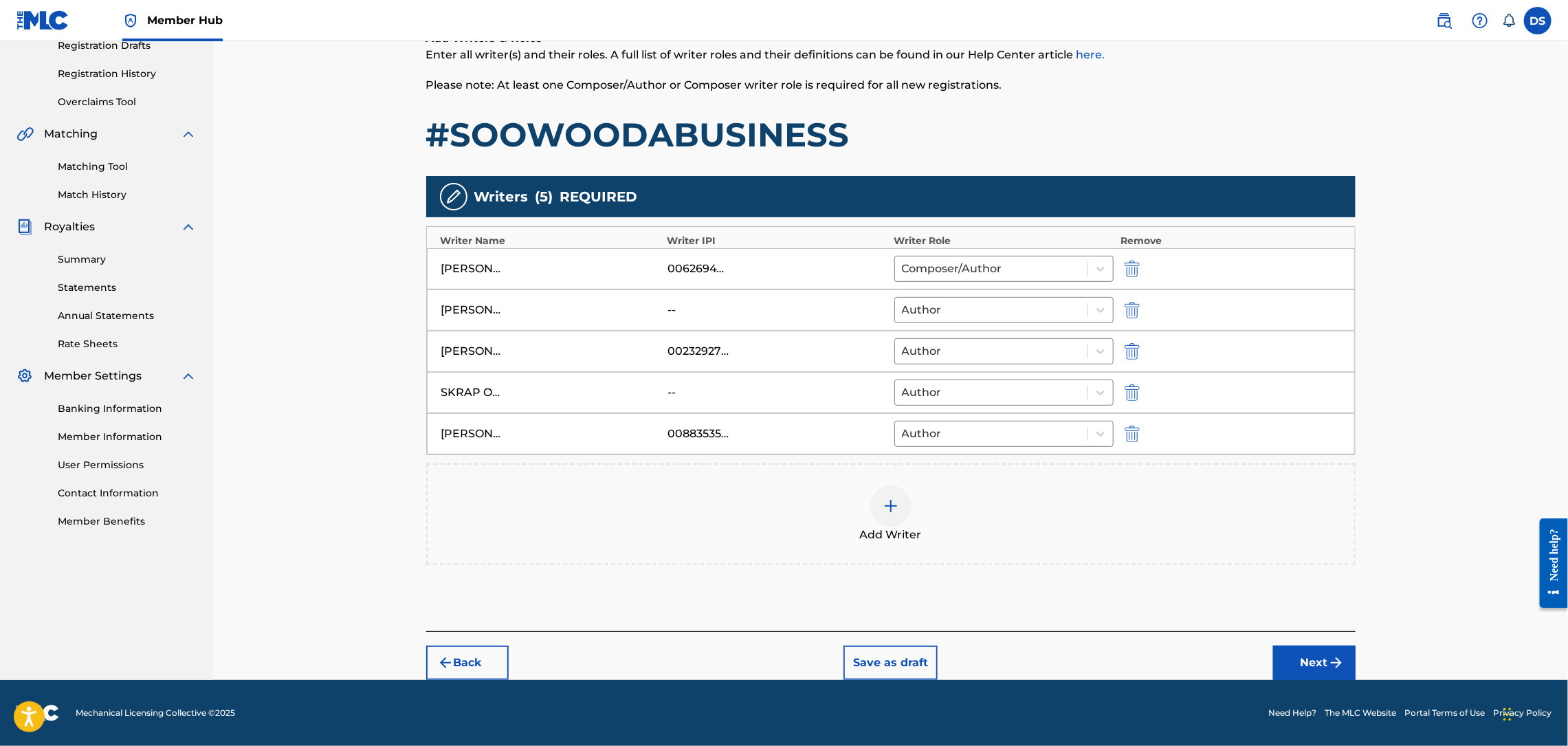
scroll to position [246, 0]
drag, startPoint x: 696, startPoint y: 345, endPoint x: 673, endPoint y: 343, distance: 23.1
click at [673, 343] on div "00232927275" at bounding box center [698, 350] width 62 height 17
click at [1314, 671] on button "Next" at bounding box center [1314, 662] width 82 height 34
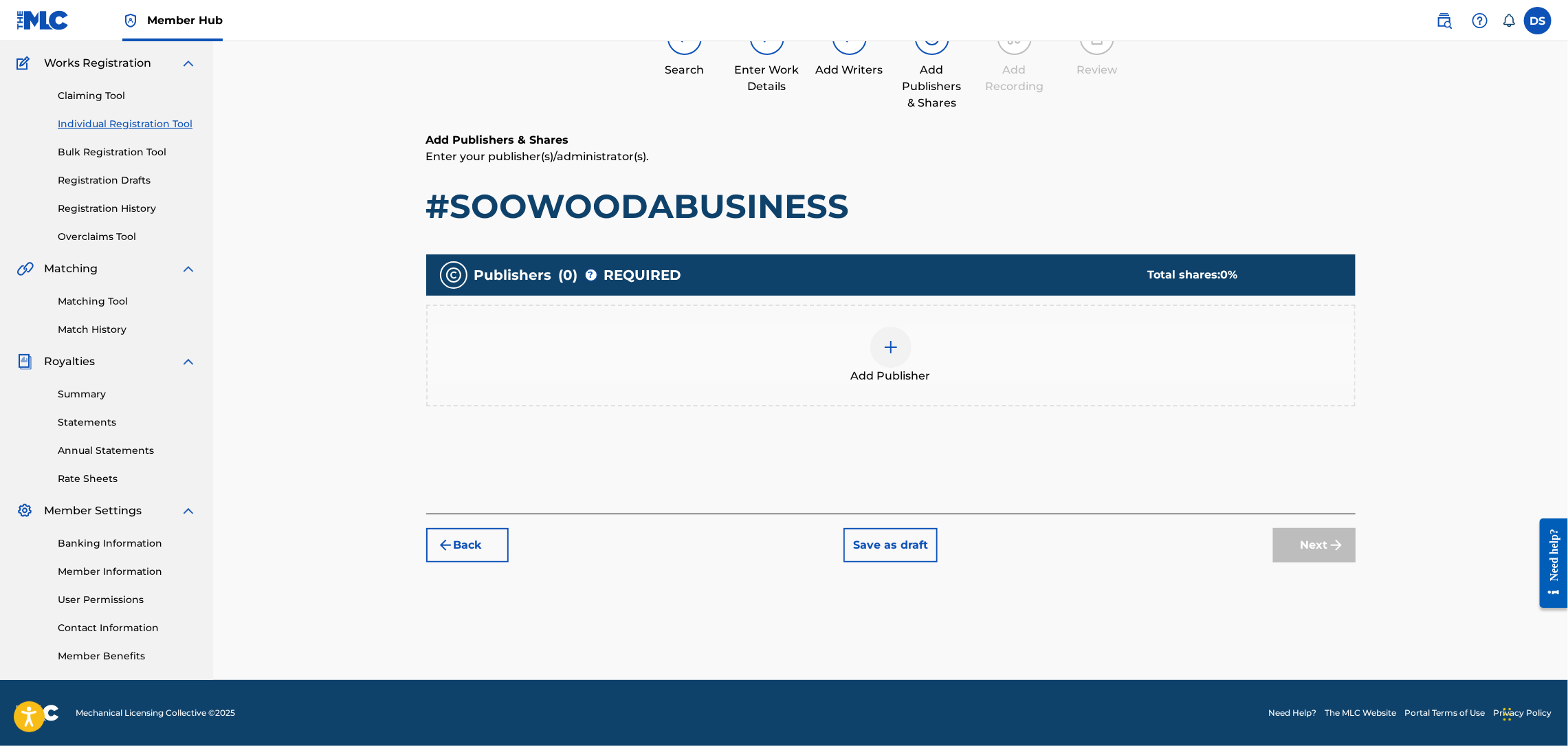
scroll to position [62, 0]
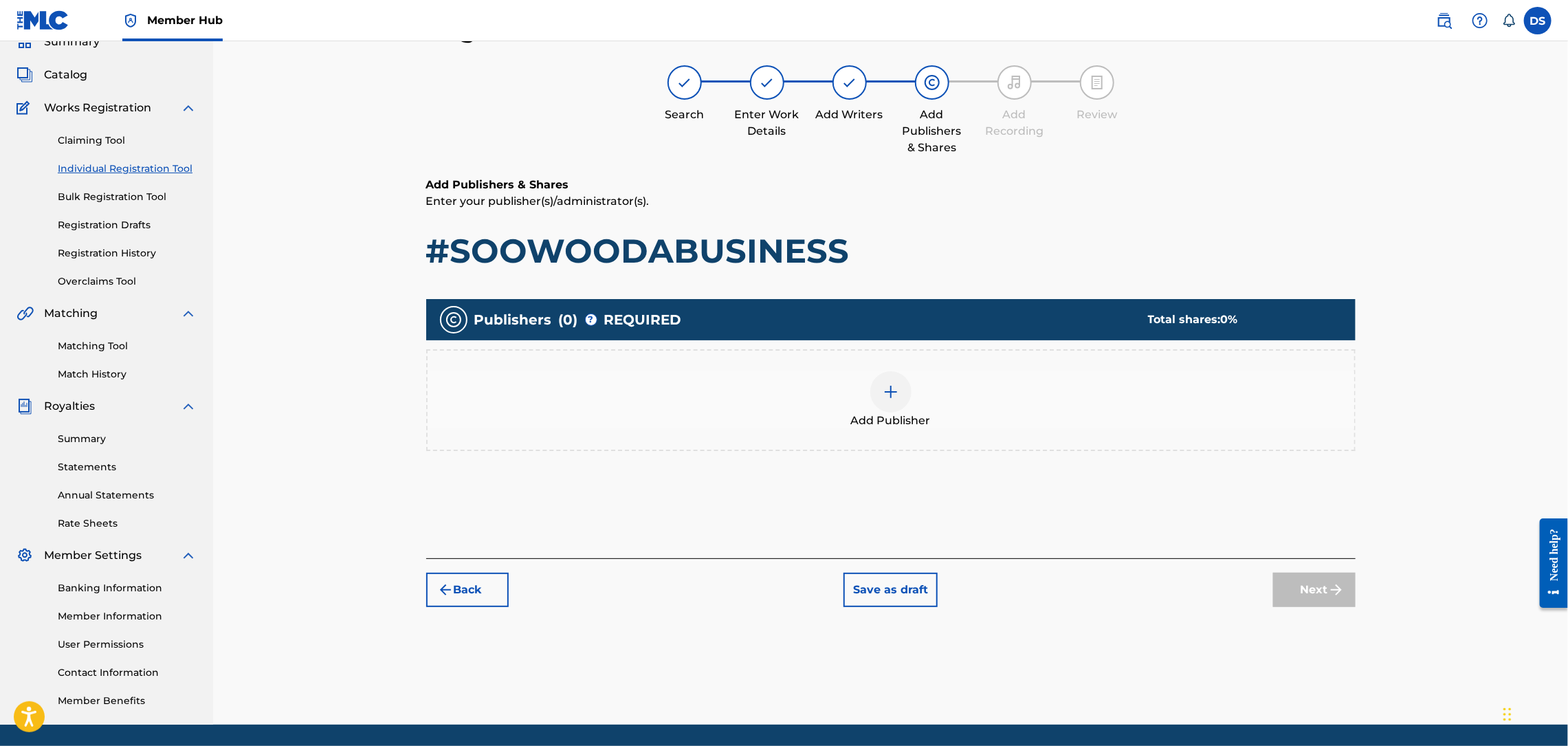
click at [888, 393] on img at bounding box center [891, 392] width 17 height 17
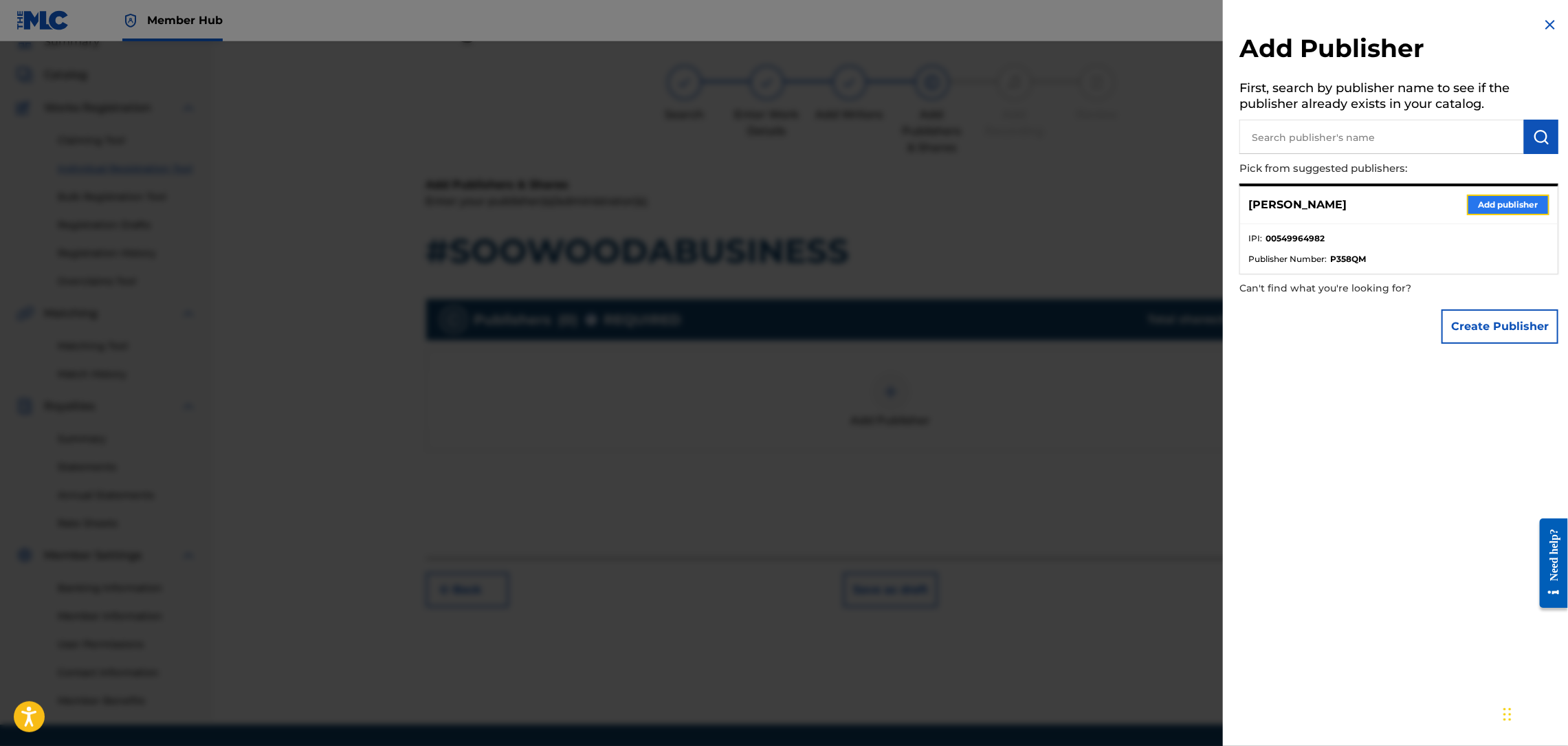
click at [1493, 203] on button "Add publisher" at bounding box center [1508, 205] width 82 height 21
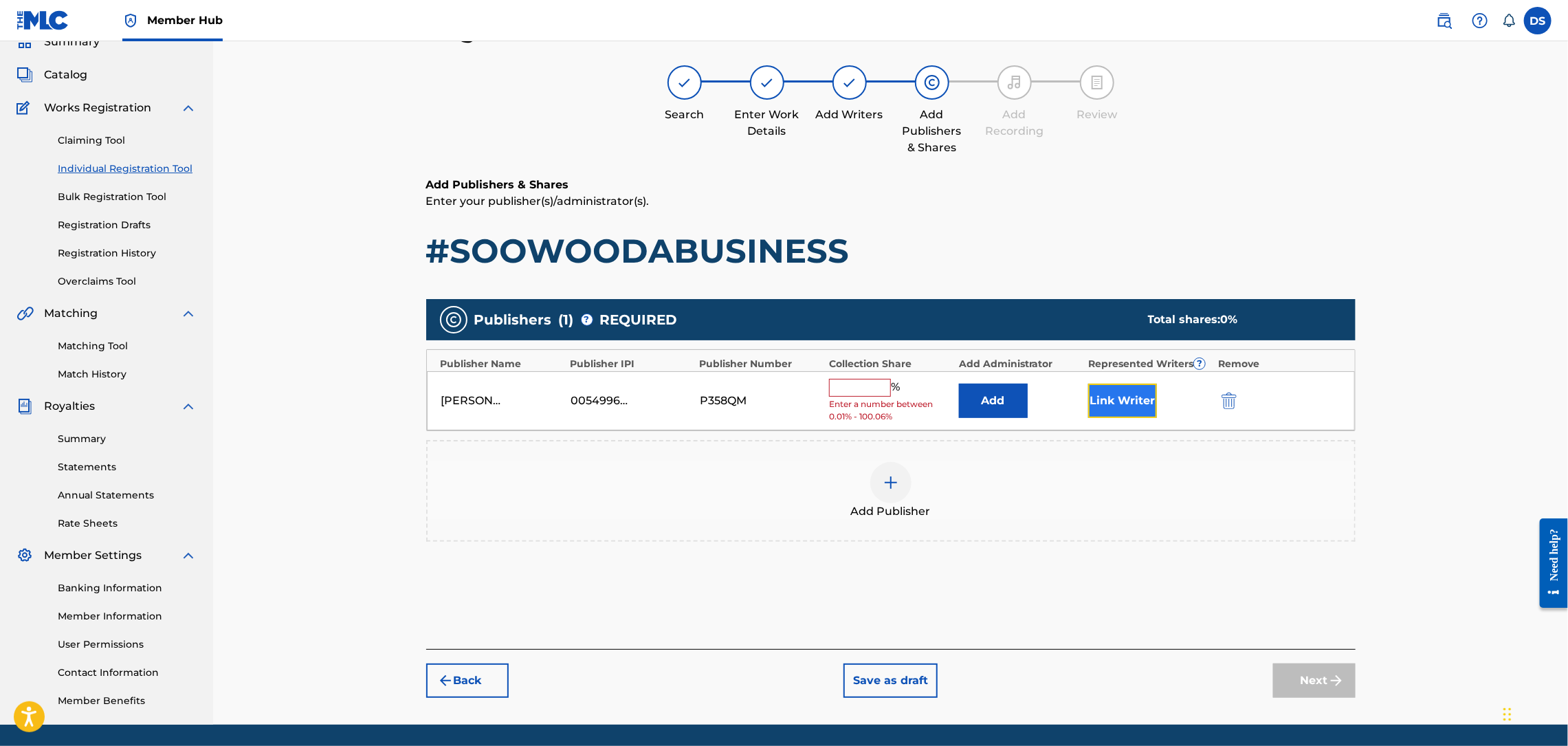
click at [1105, 396] on button "Link Writer" at bounding box center [1123, 400] width 69 height 34
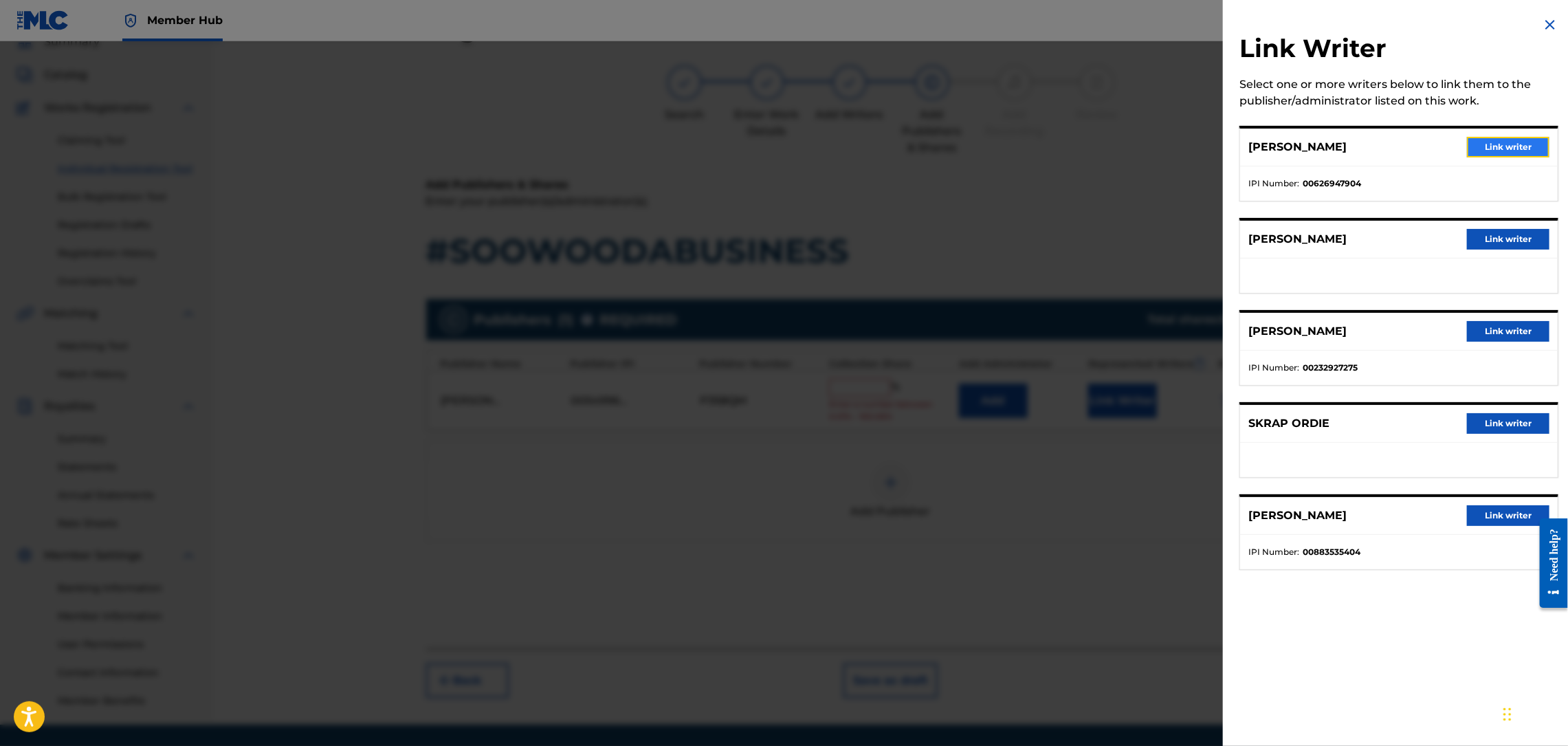
click at [1500, 138] on button "Link writer" at bounding box center [1508, 147] width 82 height 21
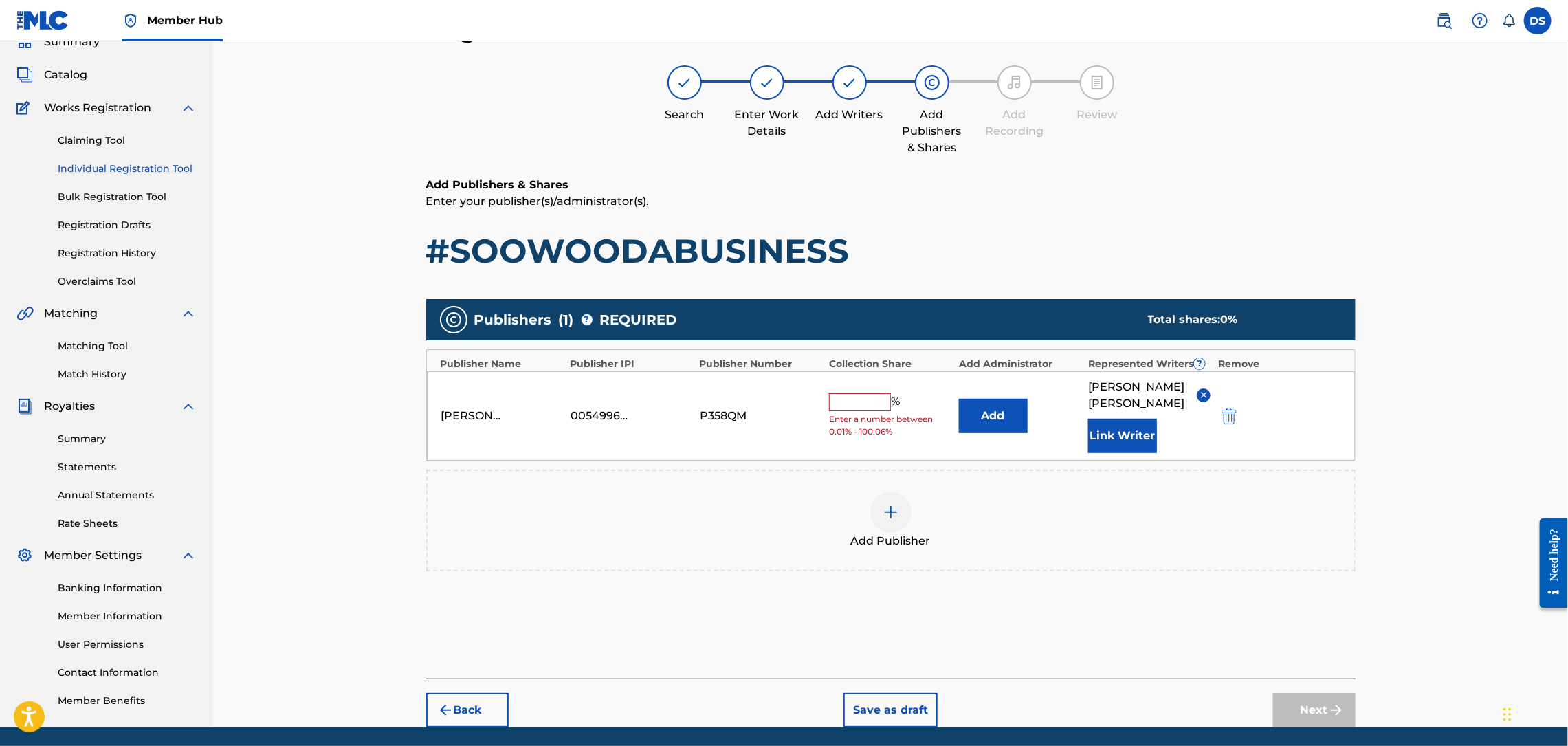
click at [851, 394] on input "text" at bounding box center [859, 402] width 62 height 18
type input "75"
click at [1137, 519] on div "Add Publisher" at bounding box center [891, 520] width 927 height 58
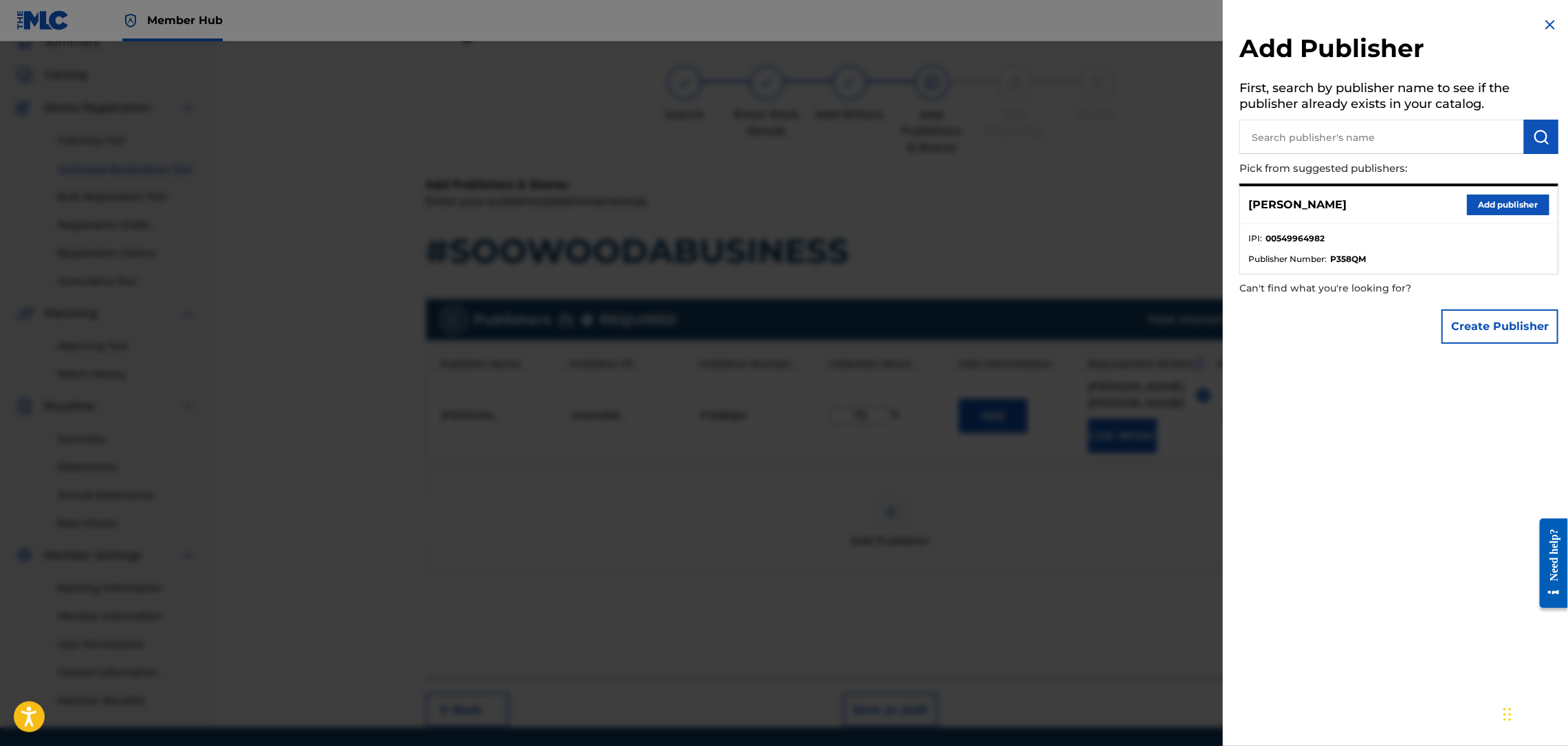
click at [1412, 130] on input "text" at bounding box center [1381, 136] width 285 height 34
click at [1484, 329] on button "Create Publisher" at bounding box center [1499, 326] width 116 height 34
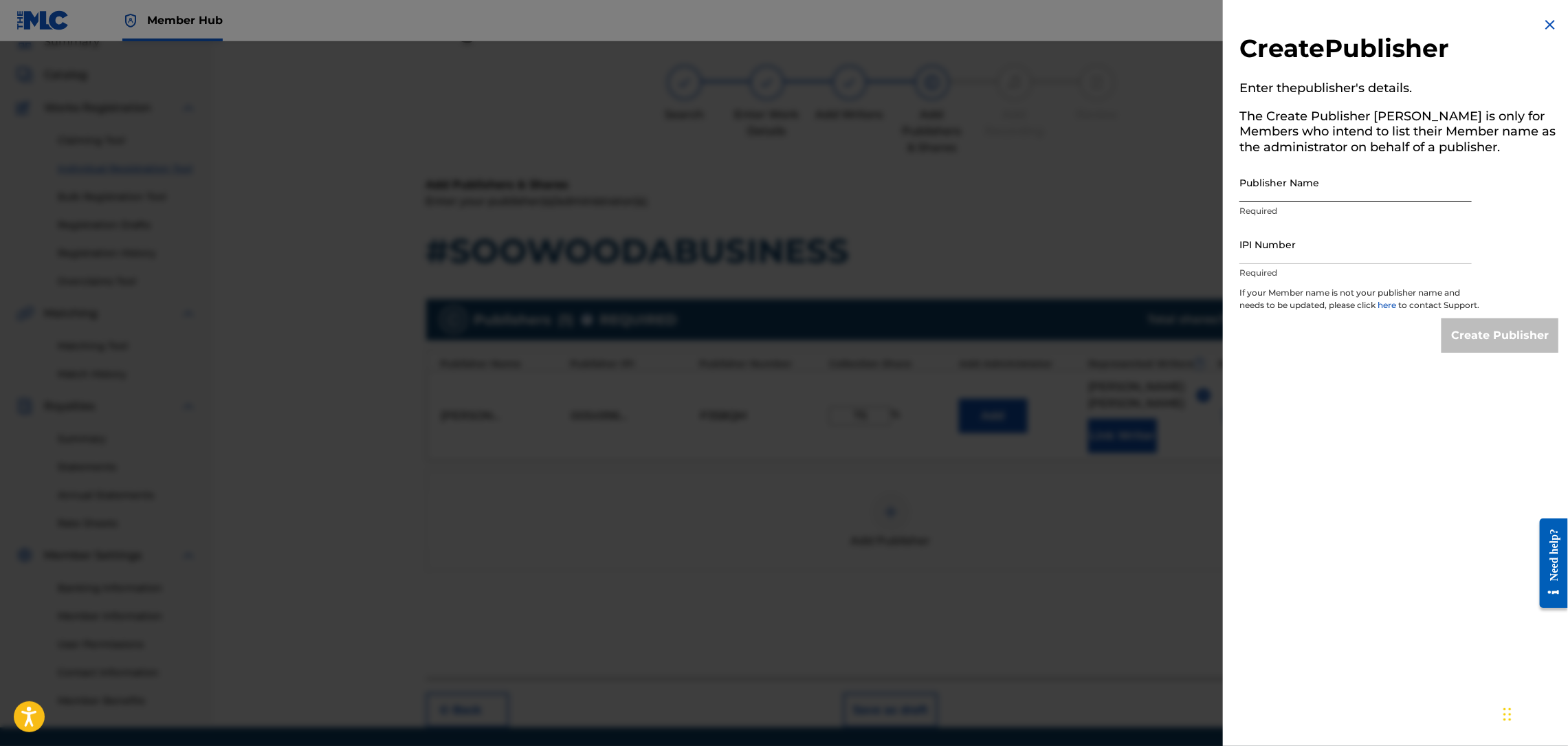
click at [1325, 186] on input "Publisher Name" at bounding box center [1355, 182] width 232 height 39
type input "[PERSON_NAME]"
click at [1308, 225] on input "IPI Number" at bounding box center [1355, 245] width 232 height 39
drag, startPoint x: 1327, startPoint y: 191, endPoint x: 1197, endPoint y: 202, distance: 130.5
click at [1197, 202] on div "Create Publisher Enter the publisher 's details. The Create Publisher button is…" at bounding box center [784, 394] width 1568 height 705
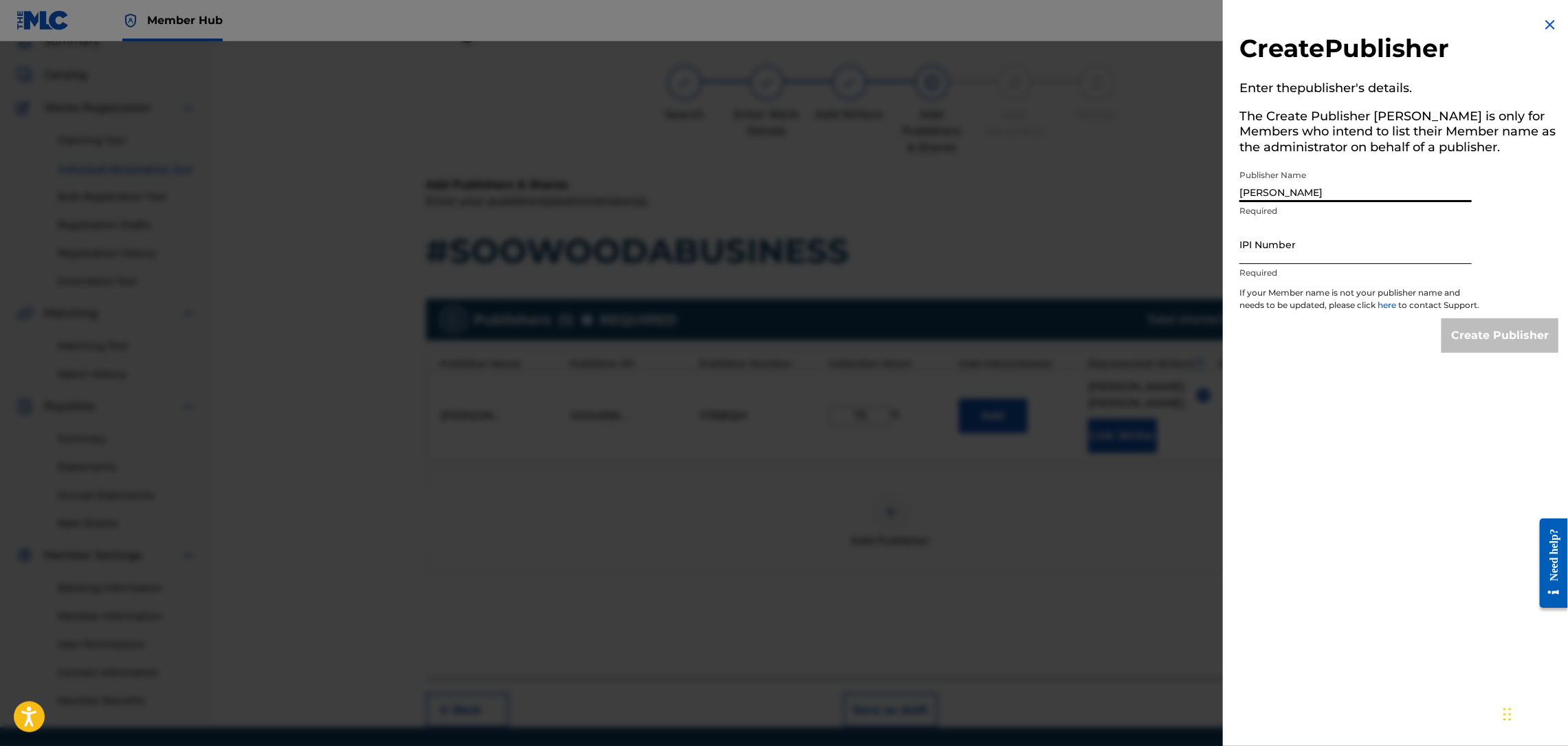
type input "[PERSON_NAME]"
click at [1274, 242] on input "IPI Number" at bounding box center [1355, 245] width 232 height 39
paste input "00232927275"
type input "00232927275"
click at [1510, 346] on input "Create Publisher" at bounding box center [1499, 335] width 116 height 34
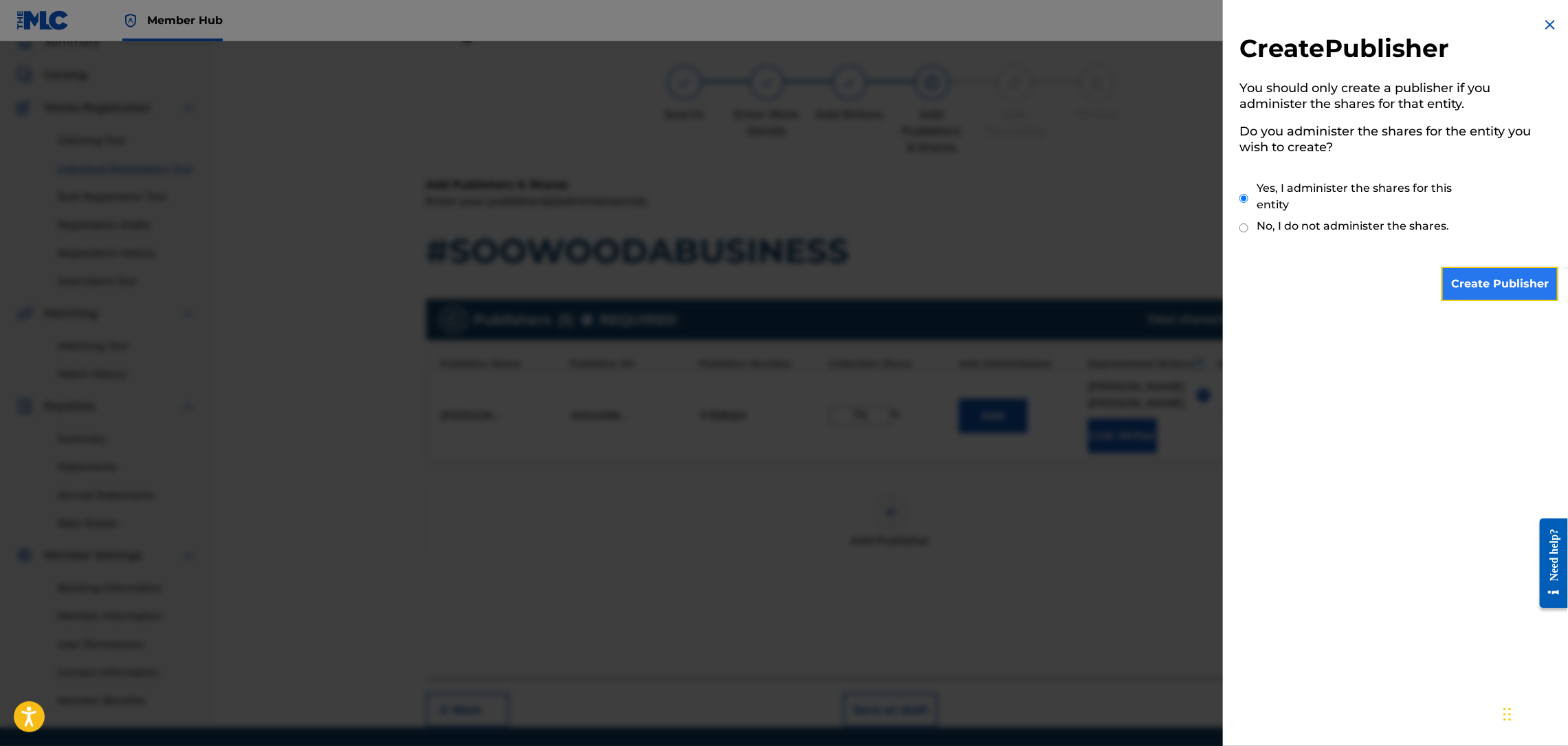
click at [1474, 285] on input "Create Publisher" at bounding box center [1499, 284] width 116 height 34
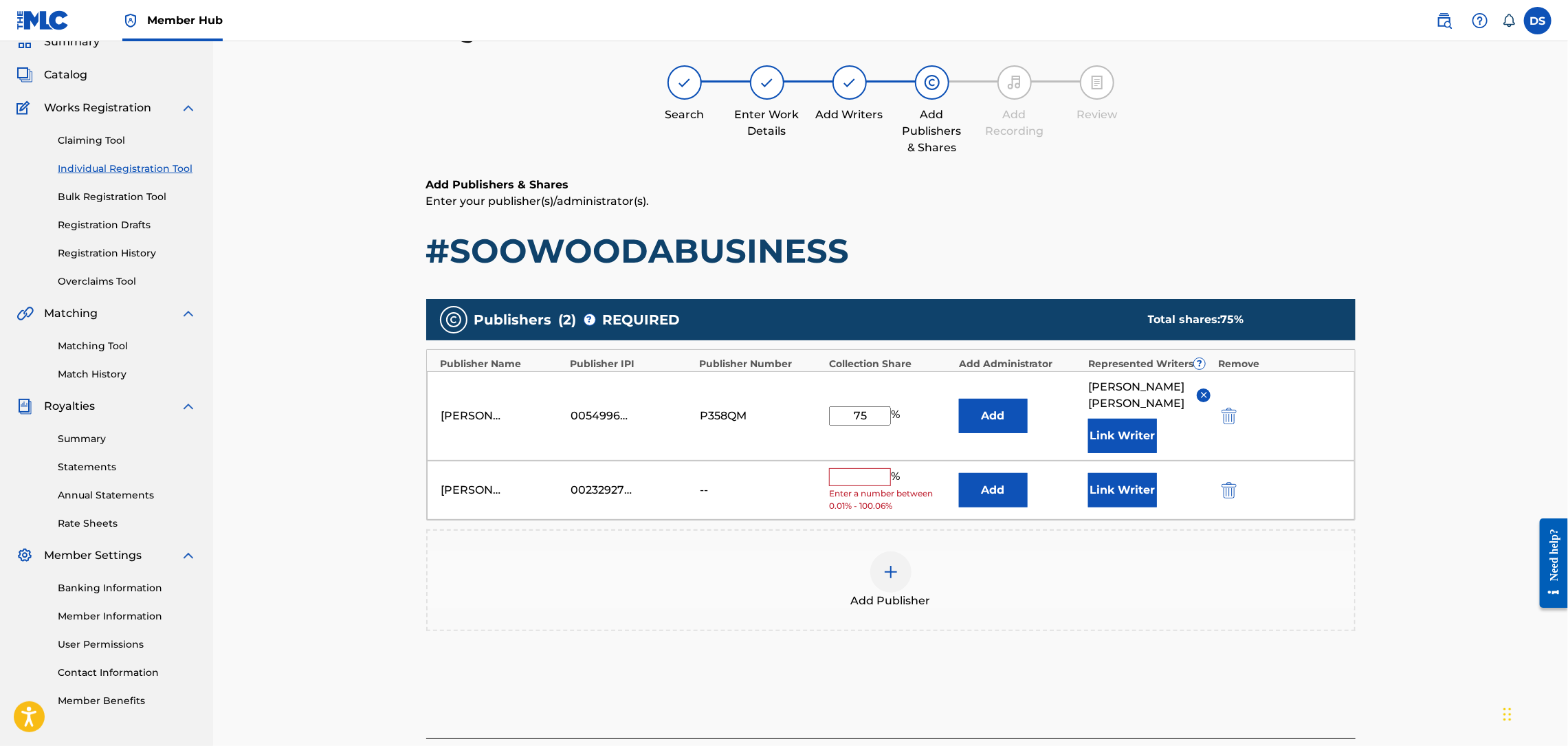
click at [871, 468] on input "text" at bounding box center [859, 477] width 62 height 18
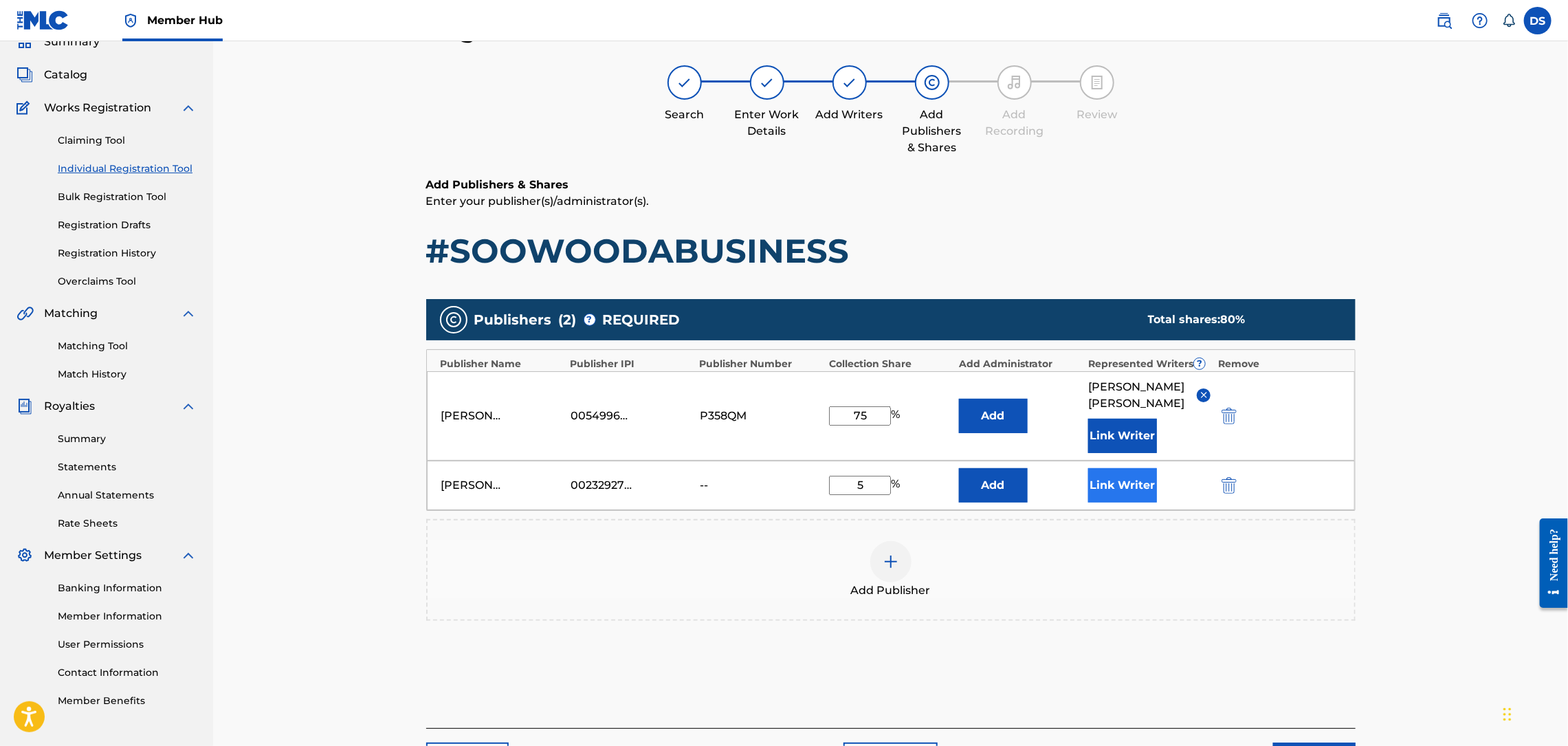
type input "5"
click at [1124, 468] on button "Link Writer" at bounding box center [1123, 485] width 69 height 34
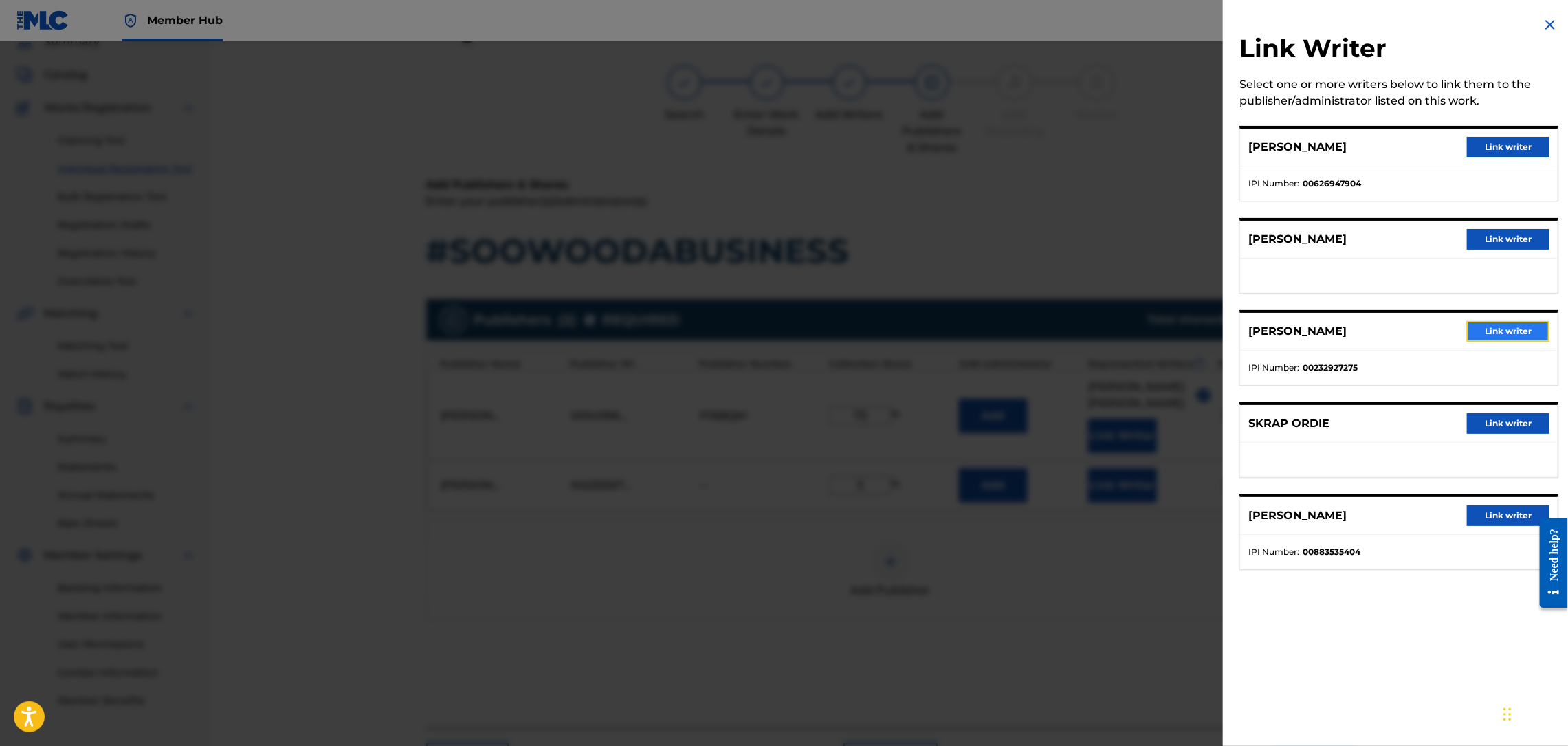
click at [1486, 335] on button "Link writer" at bounding box center [1508, 331] width 82 height 21
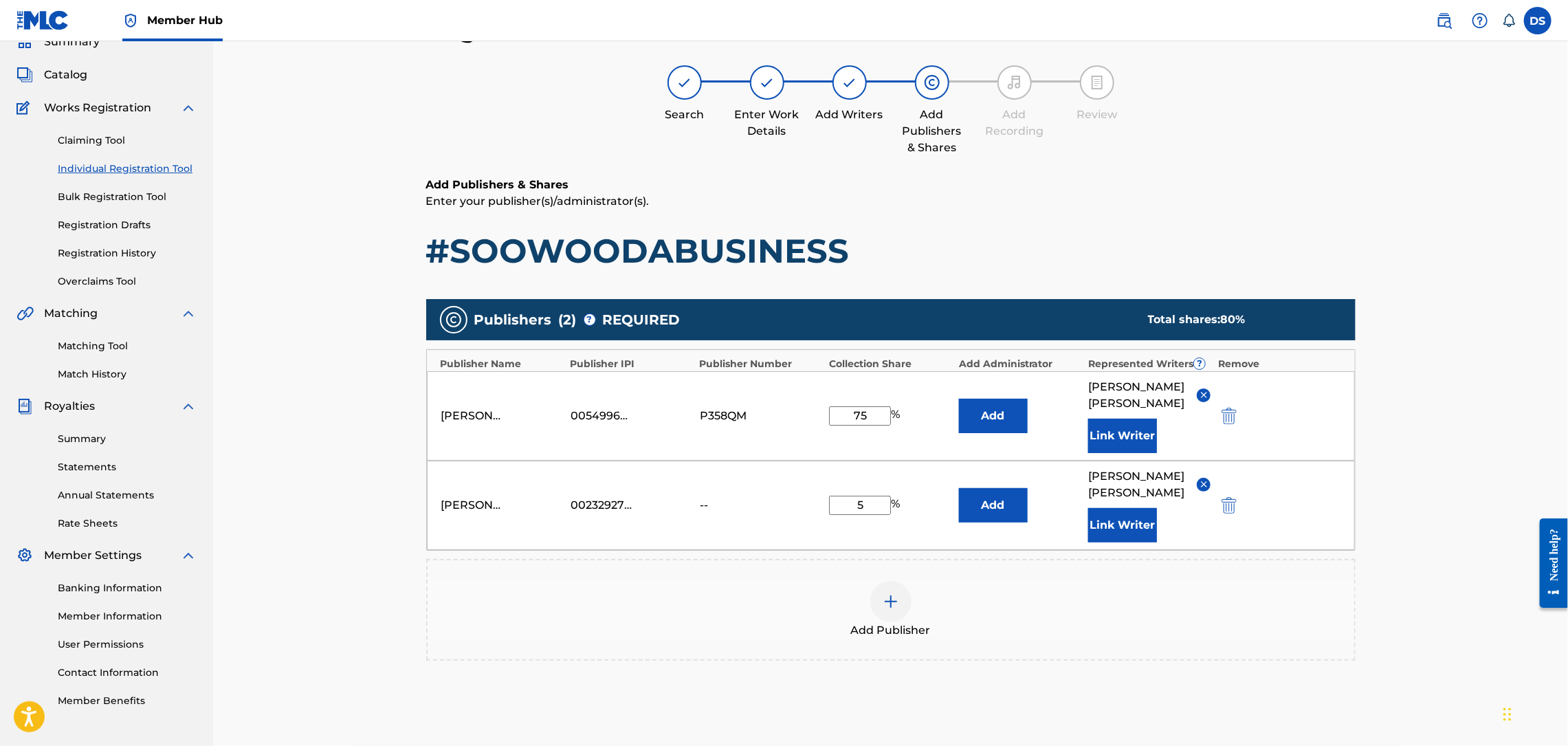
click at [888, 593] on img at bounding box center [891, 601] width 17 height 17
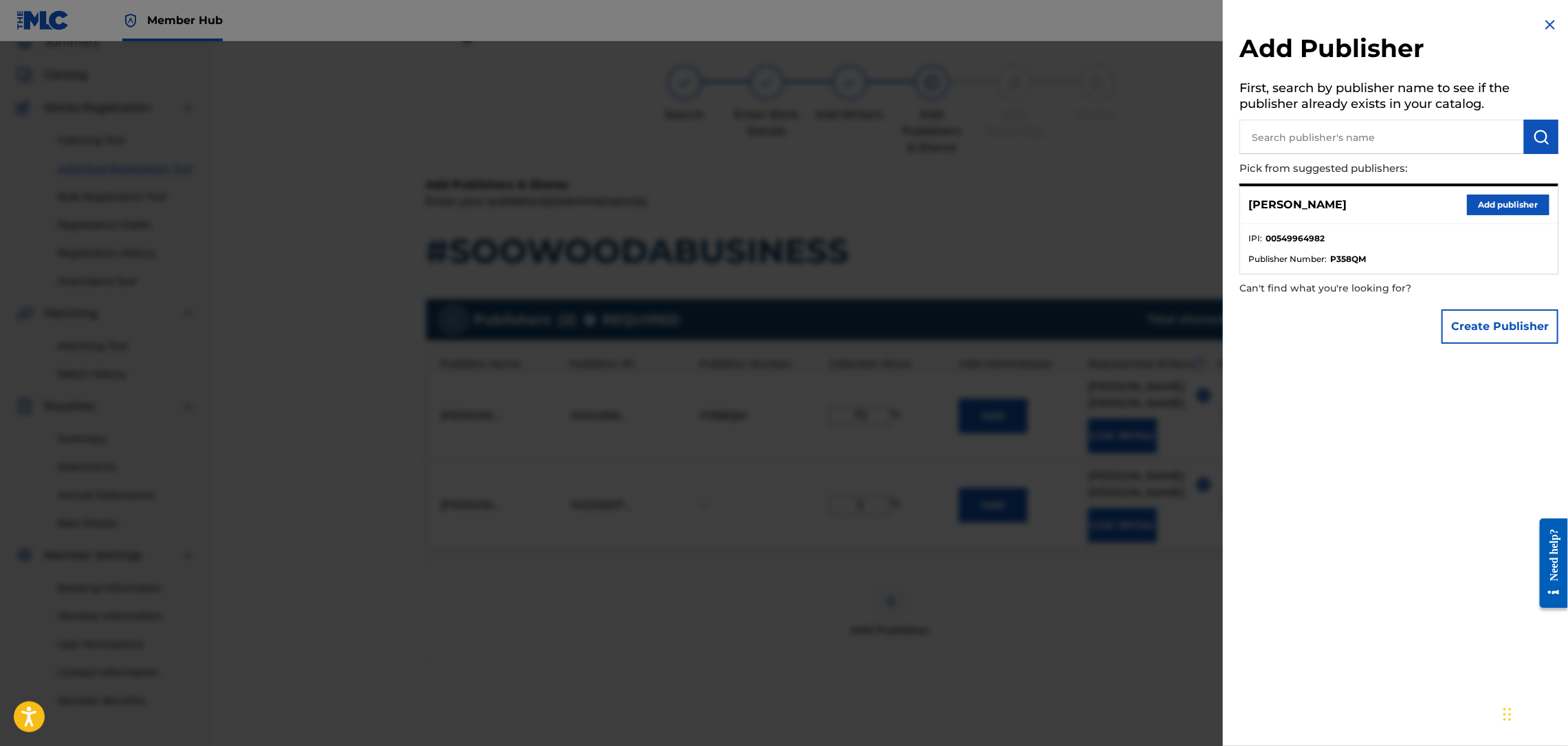
click at [1325, 126] on input "text" at bounding box center [1381, 136] width 285 height 34
click at [1550, 21] on img at bounding box center [1549, 24] width 17 height 17
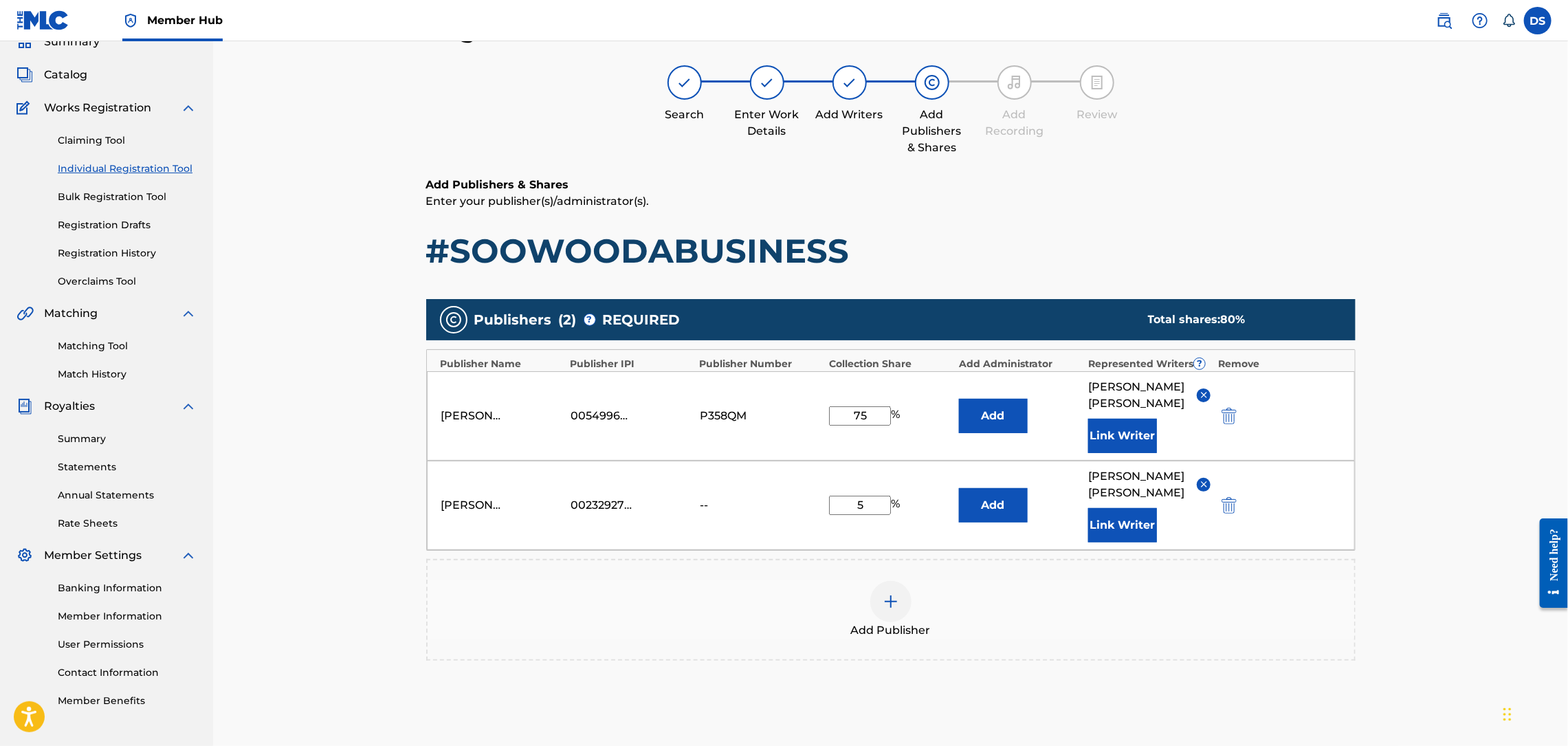
click at [682, 651] on div "Publishers ( 2 ) ? REQUIRED Total shares: 80 % Publisher Name Publisher IPI Pub…" at bounding box center [891, 499] width 930 height 415
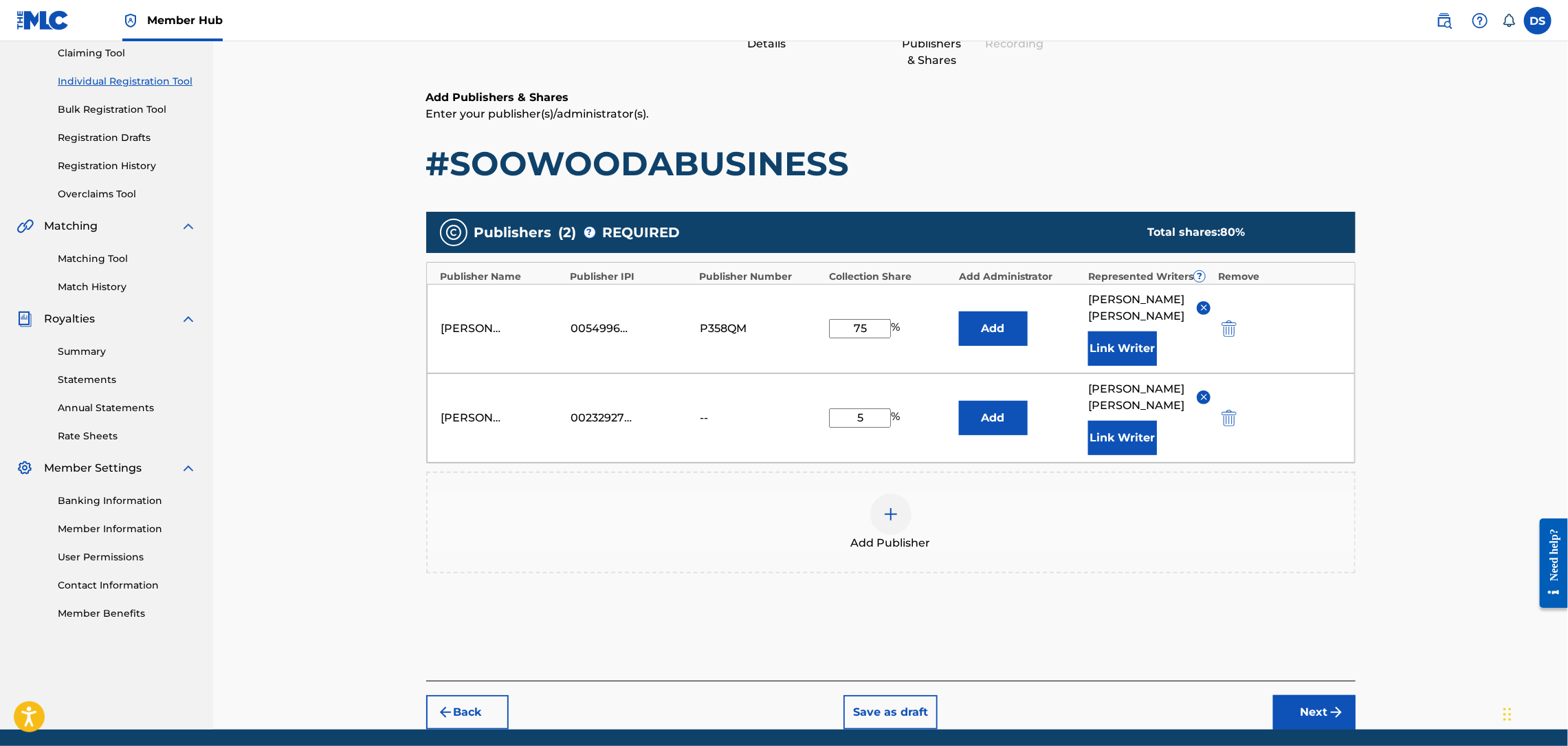
scroll to position [165, 0]
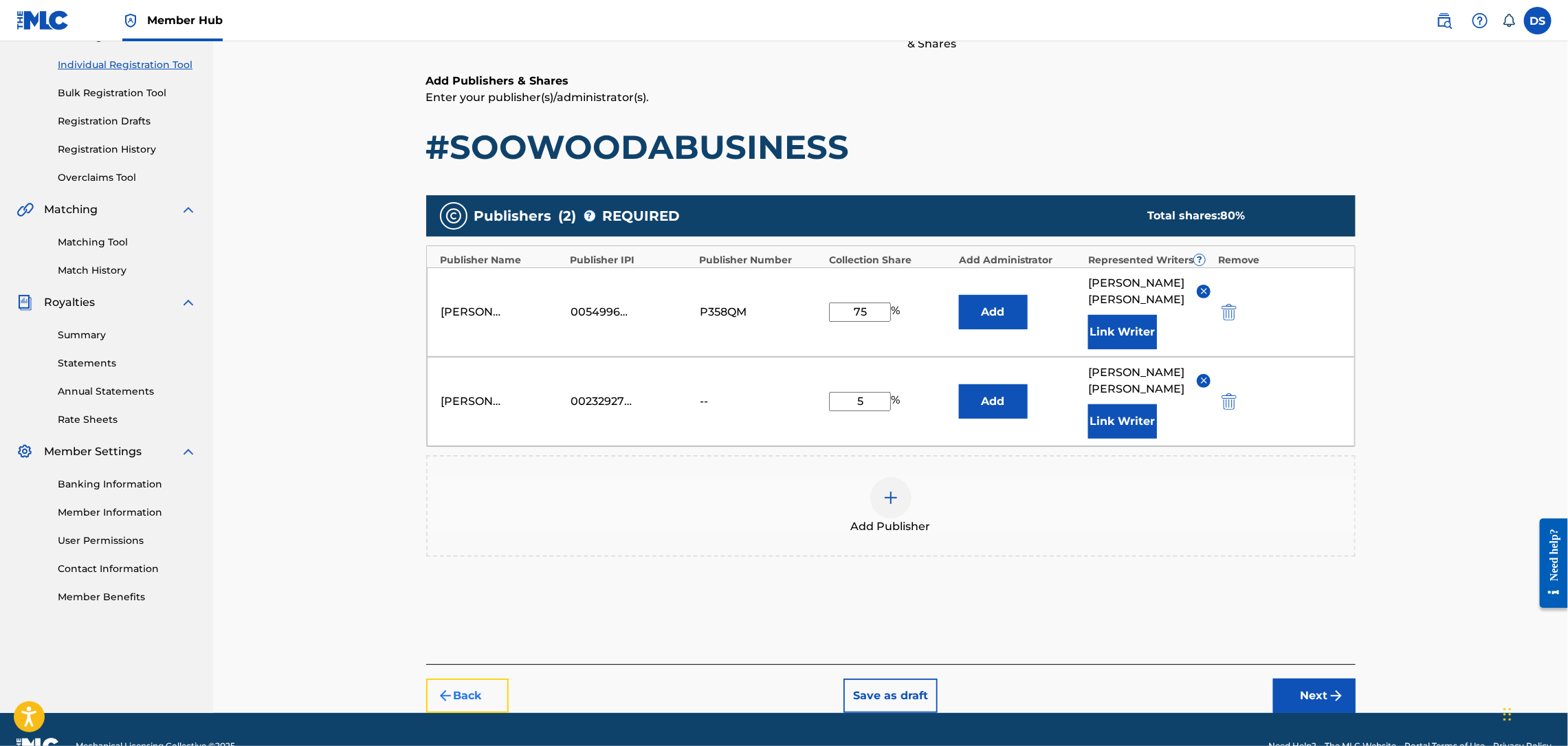
click at [482, 678] on button "Back" at bounding box center [467, 695] width 82 height 34
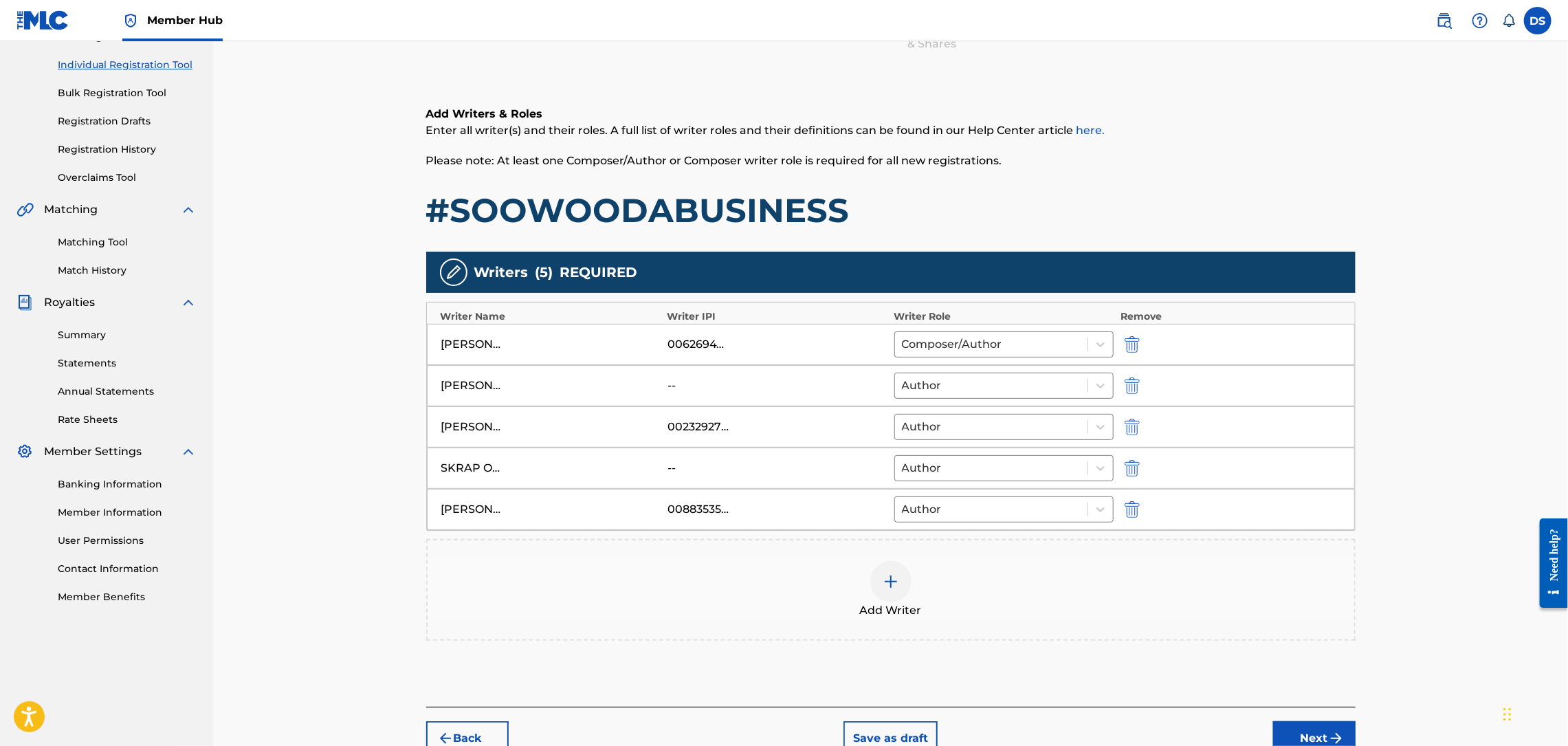
click at [707, 509] on div "00883535404" at bounding box center [698, 509] width 62 height 17
click at [457, 738] on button "Back" at bounding box center [467, 738] width 82 height 34
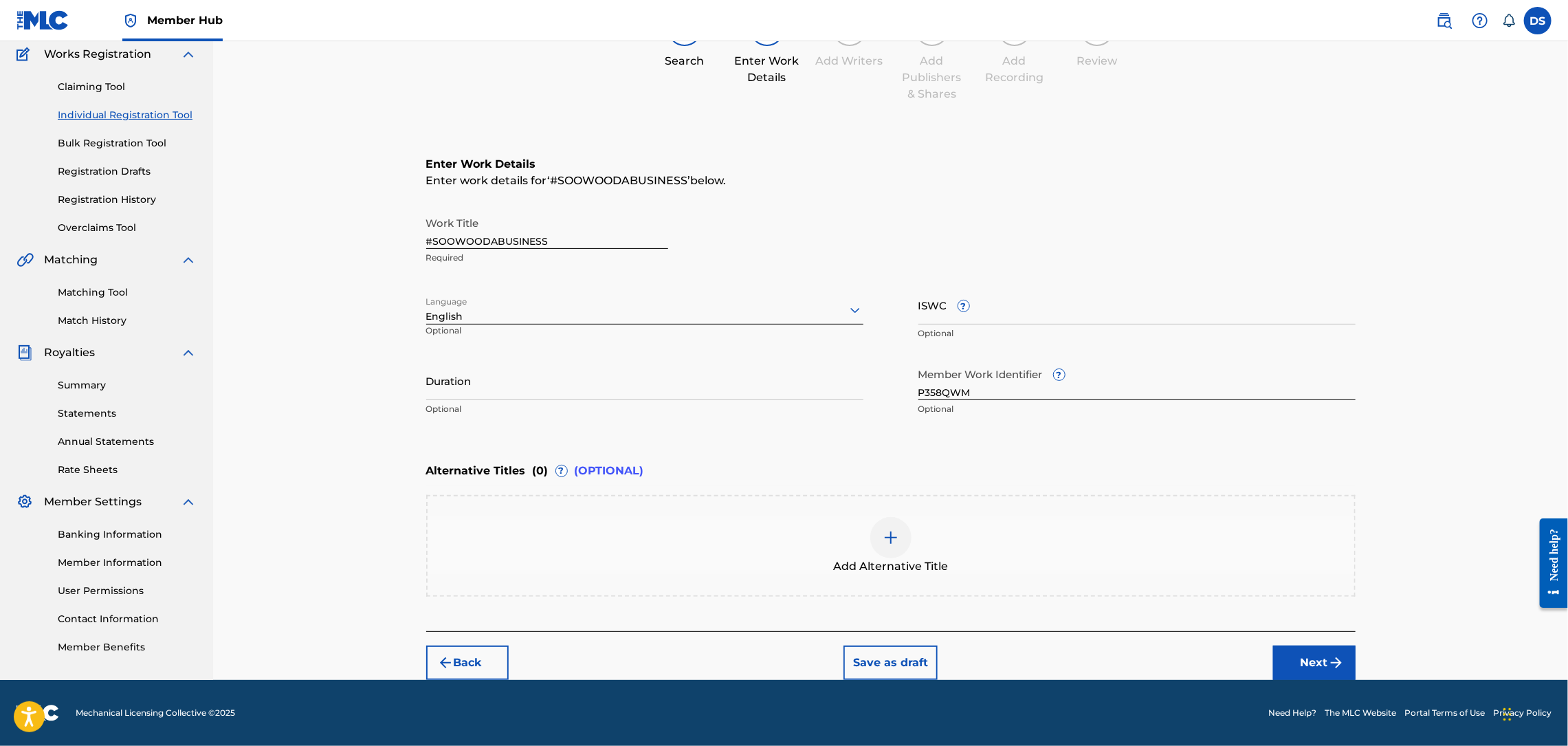
scroll to position [114, 0]
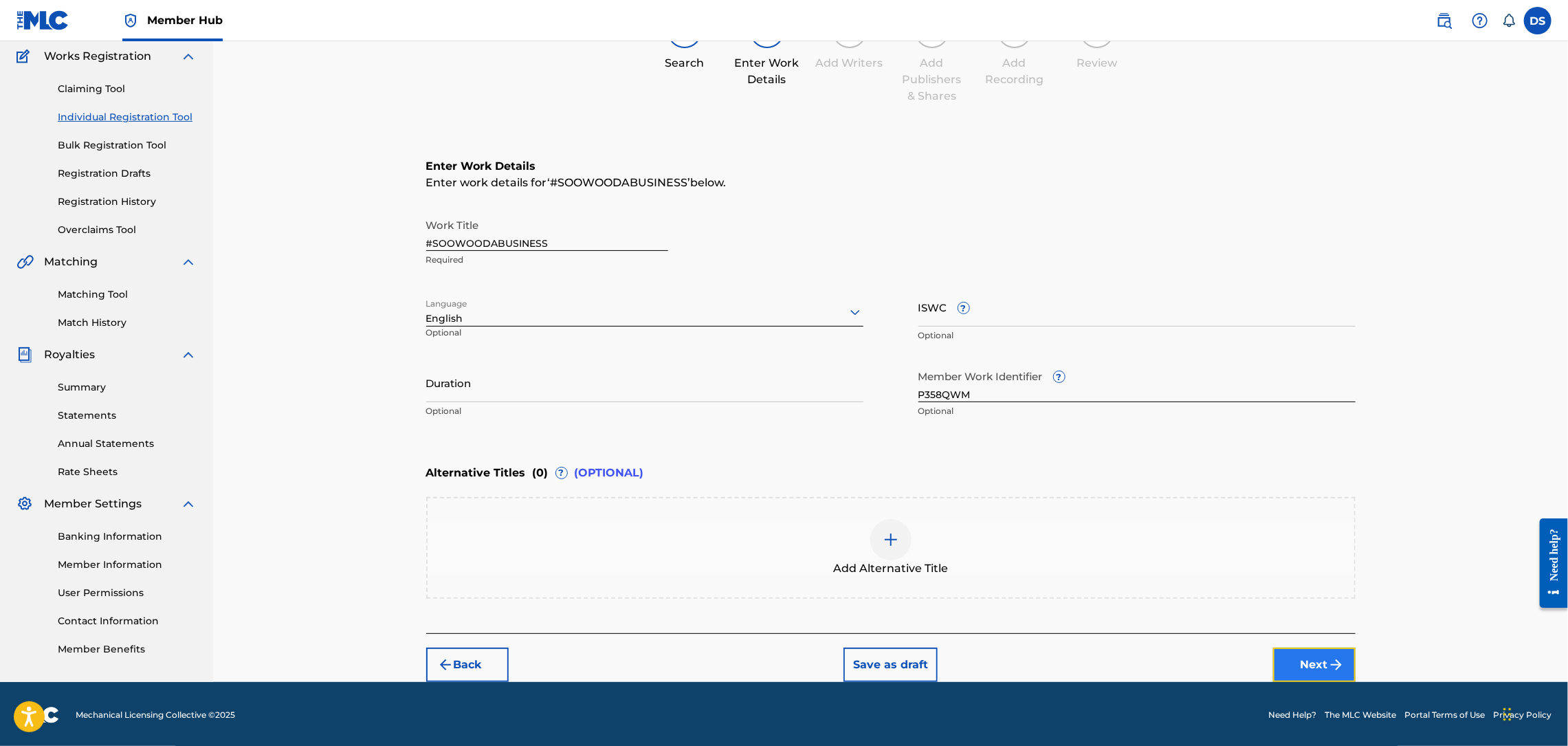
click at [1310, 653] on button "Next" at bounding box center [1314, 665] width 82 height 34
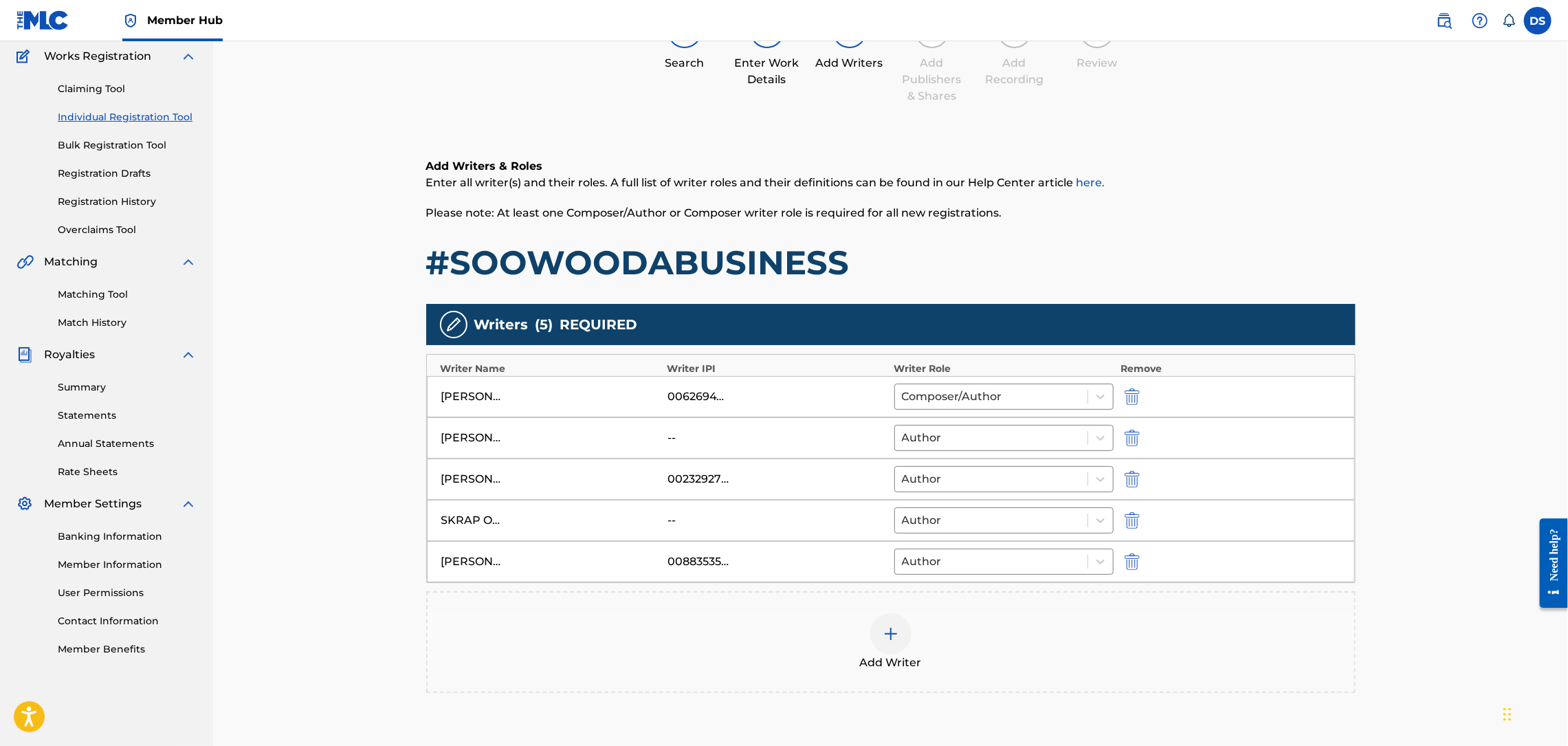
scroll to position [62, 0]
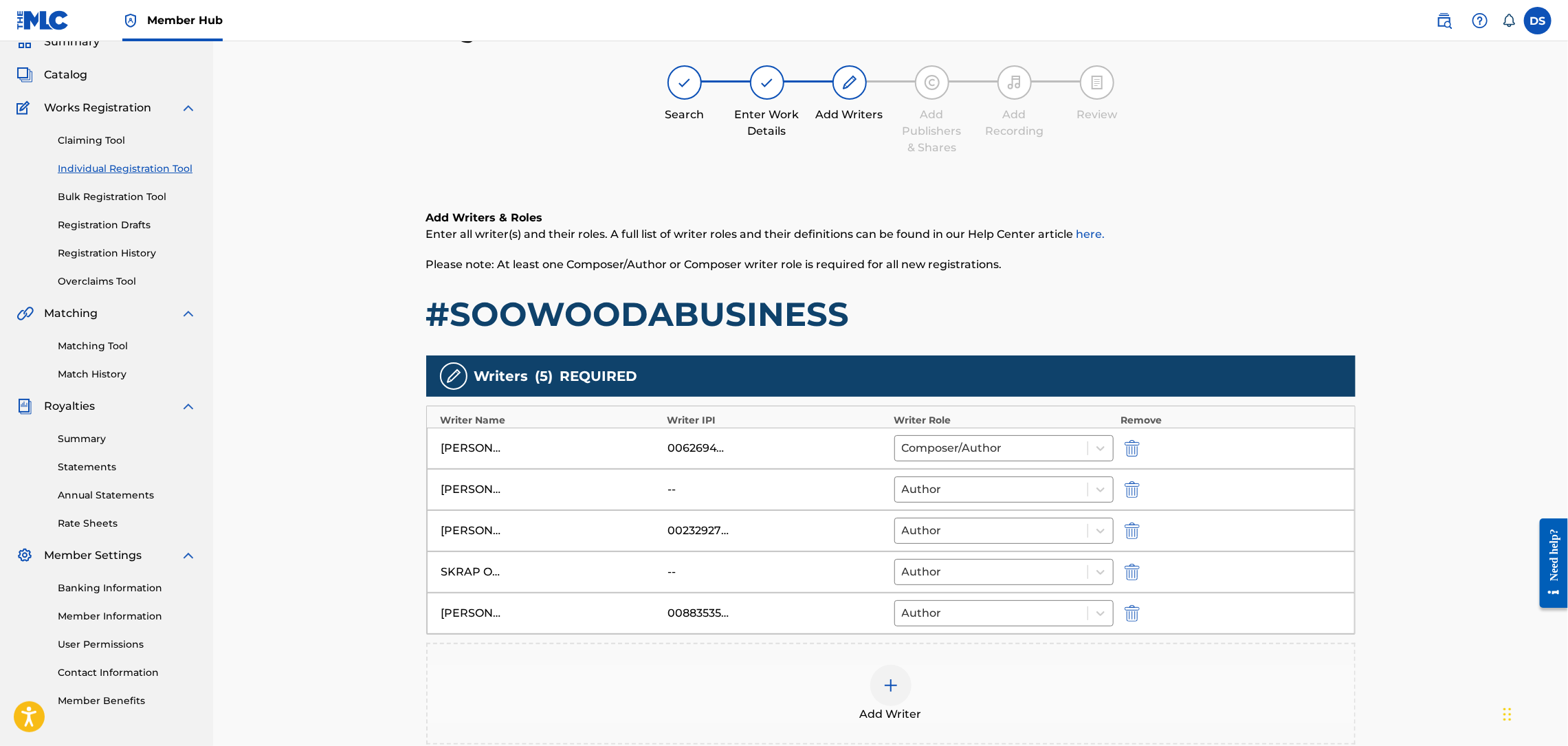
click at [1419, 621] on div "Register Work Search Enter Work Details Add Writers Add Publishers & Shares Add…" at bounding box center [891, 419] width 1355 height 880
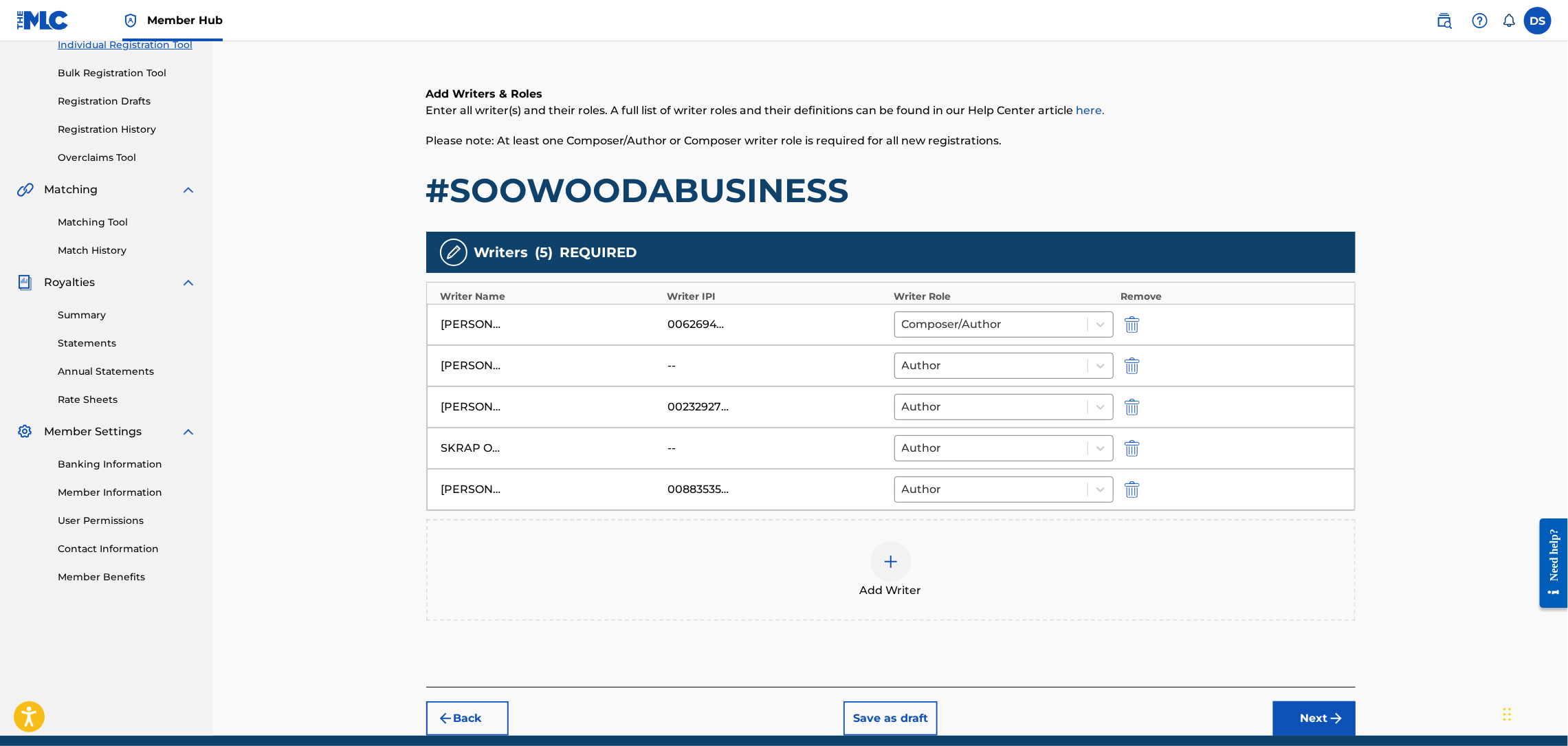
scroll to position [227, 0]
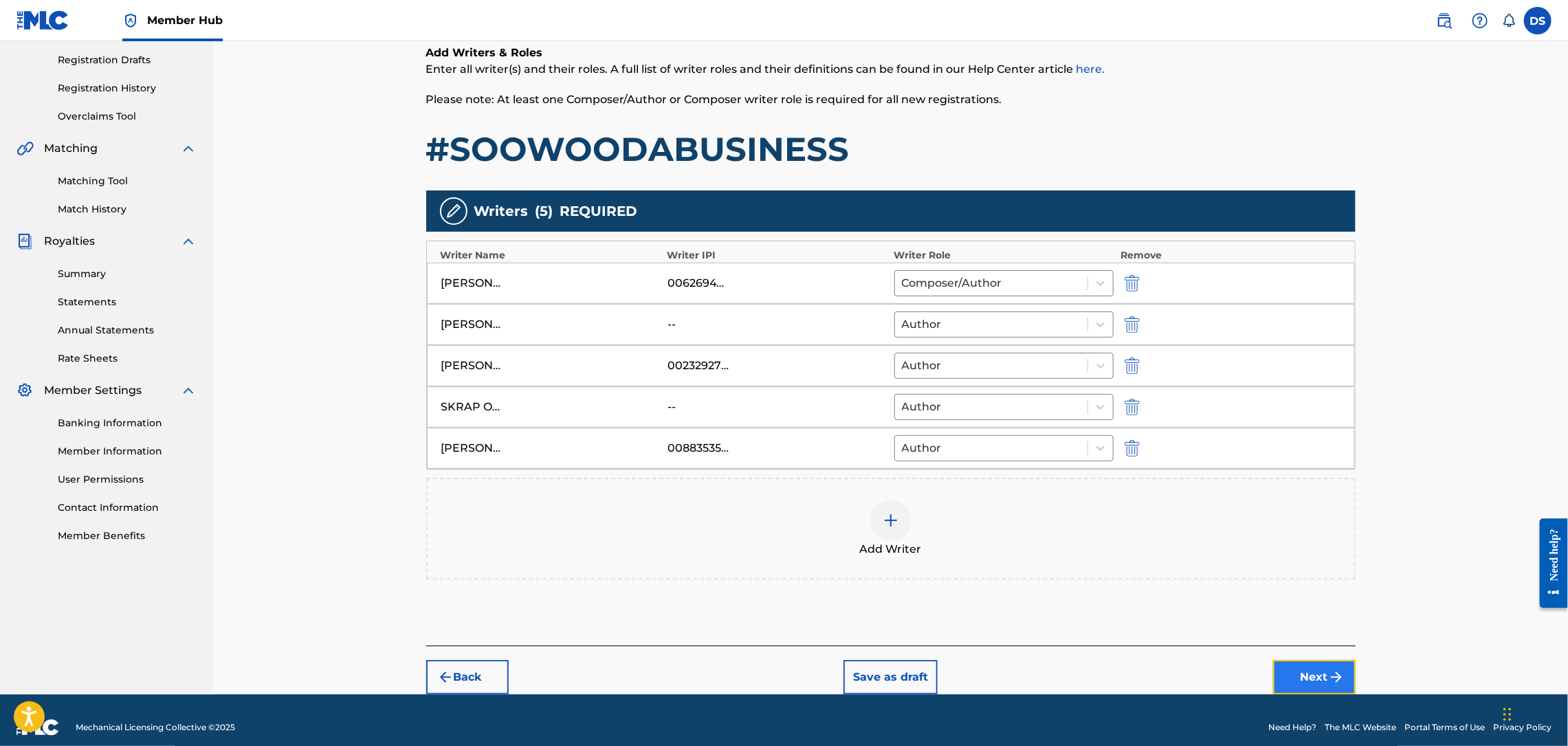
click at [1332, 674] on img "submit" at bounding box center [1336, 676] width 17 height 17
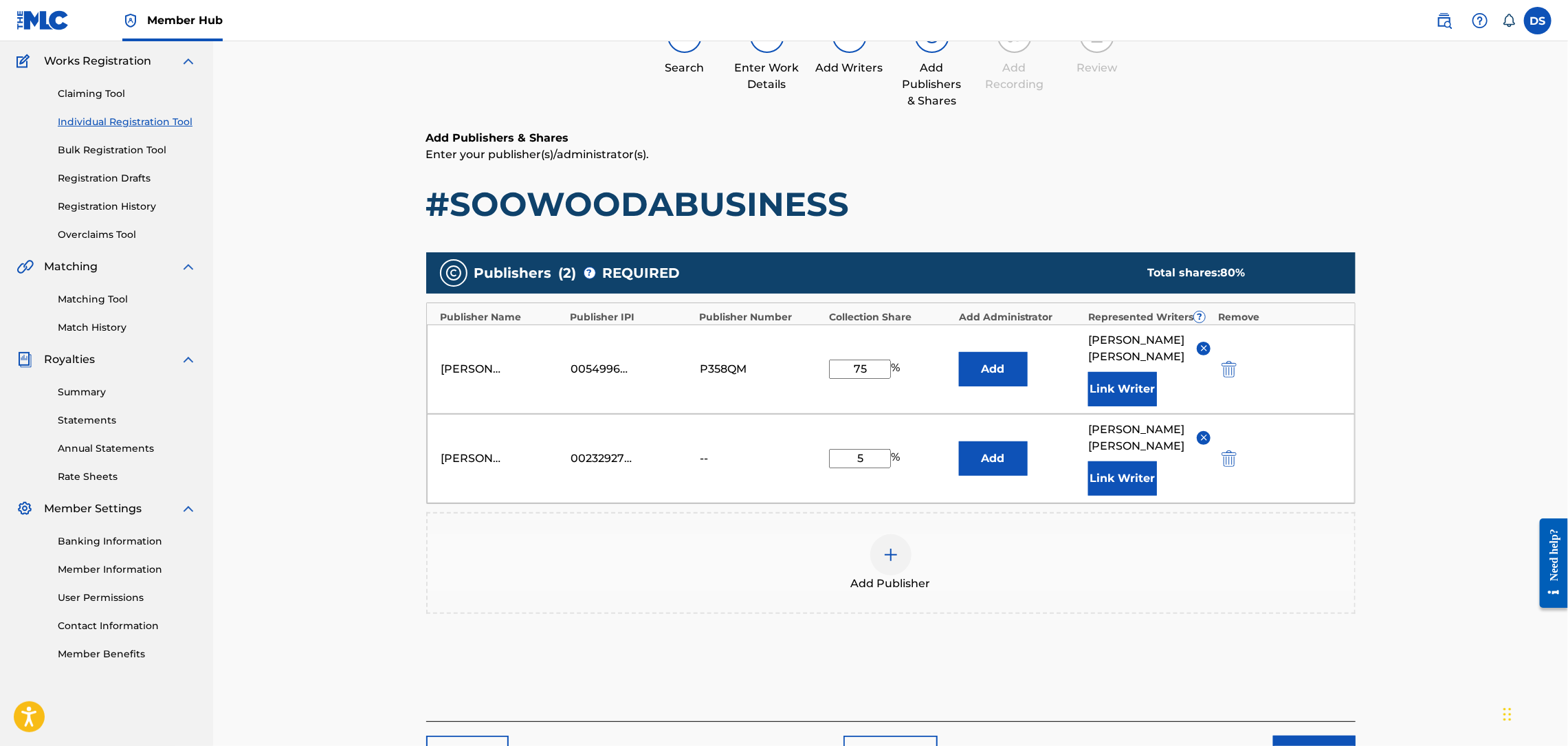
scroll to position [62, 0]
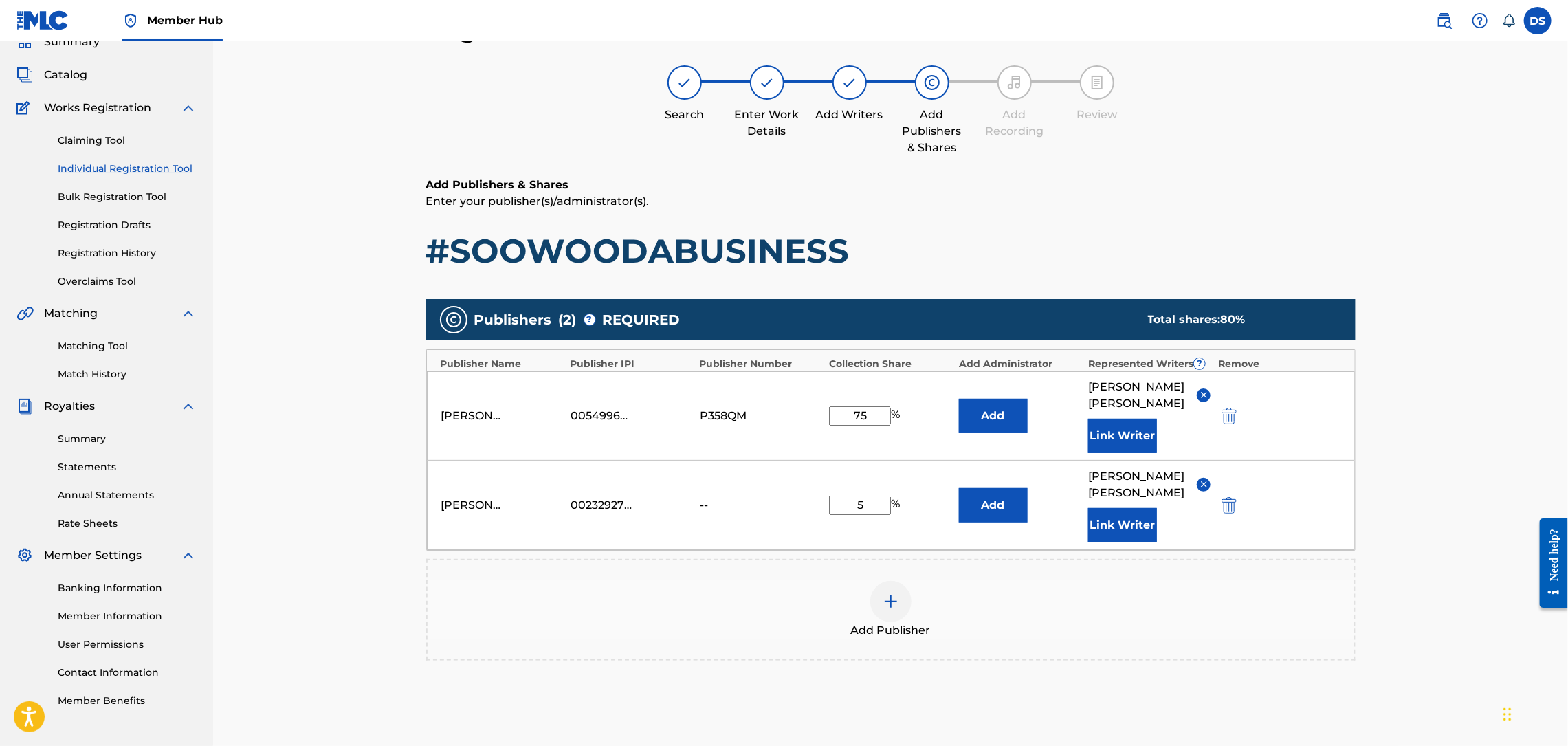
click at [891, 593] on img at bounding box center [891, 601] width 17 height 17
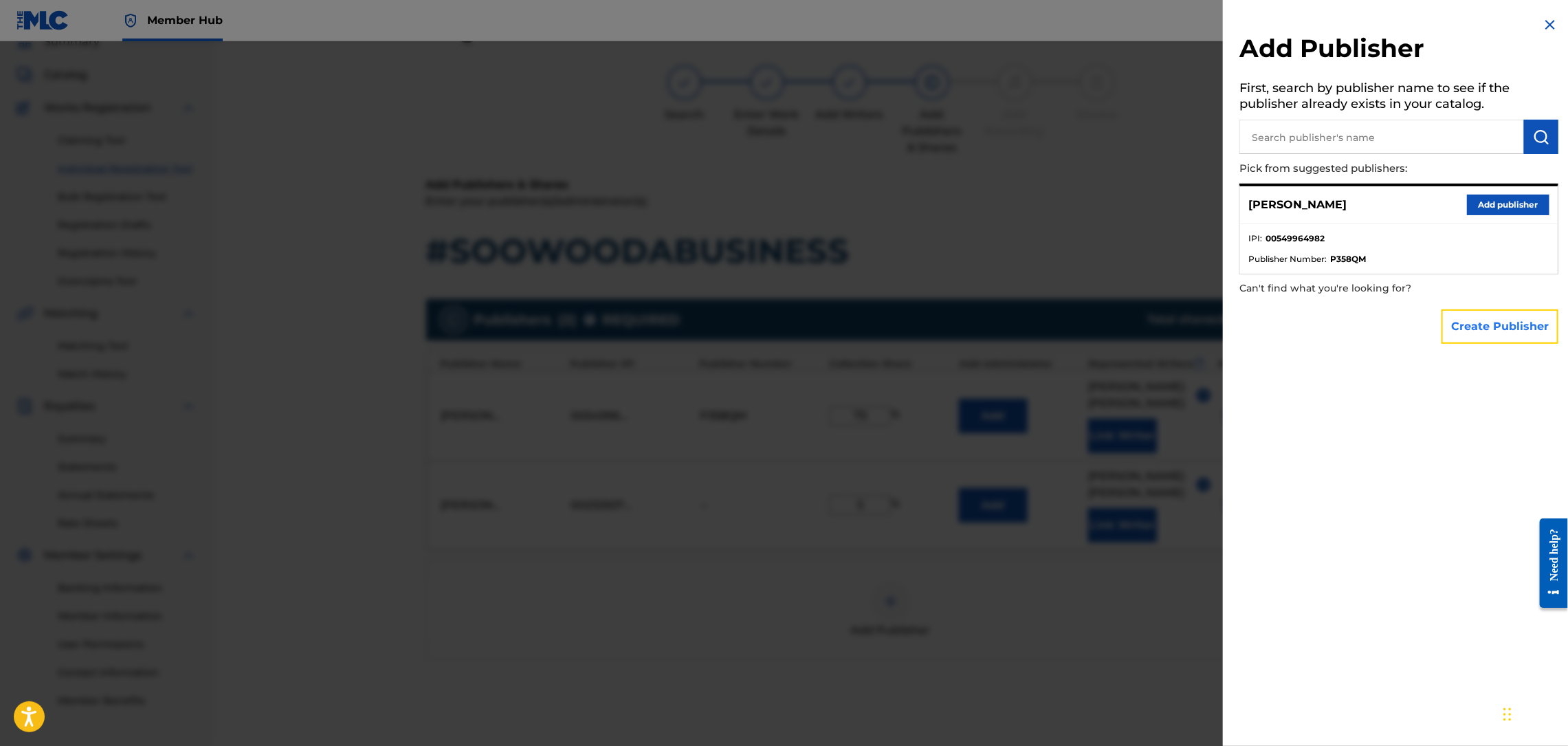
click at [1470, 328] on button "Create Publisher" at bounding box center [1499, 326] width 116 height 34
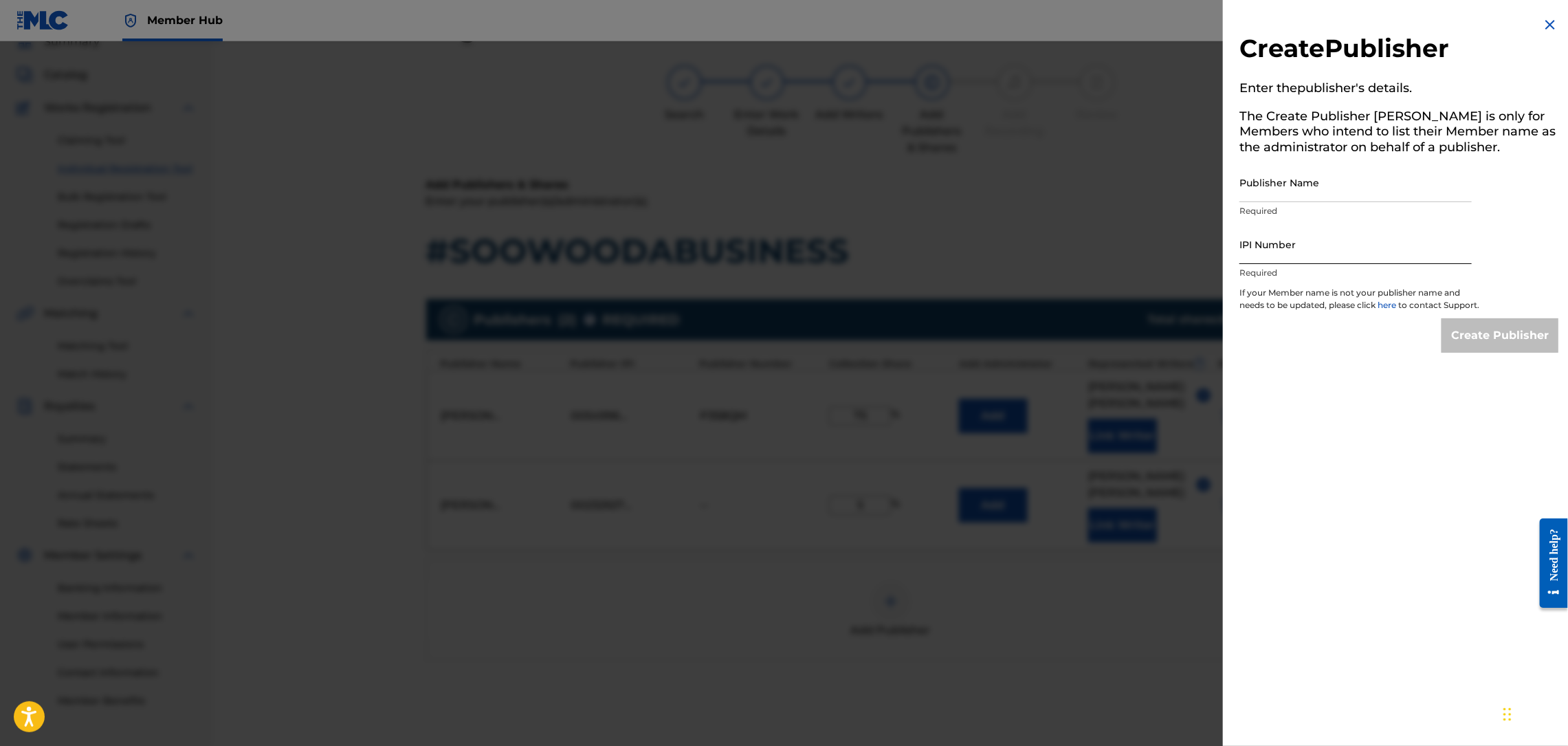
click at [1260, 251] on input "IPI Number" at bounding box center [1355, 245] width 232 height 39
paste input "00883535404"
type input "00883535404"
click at [1296, 181] on input "Publisher Name" at bounding box center [1355, 182] width 232 height 39
type input "[PERSON_NAME]"
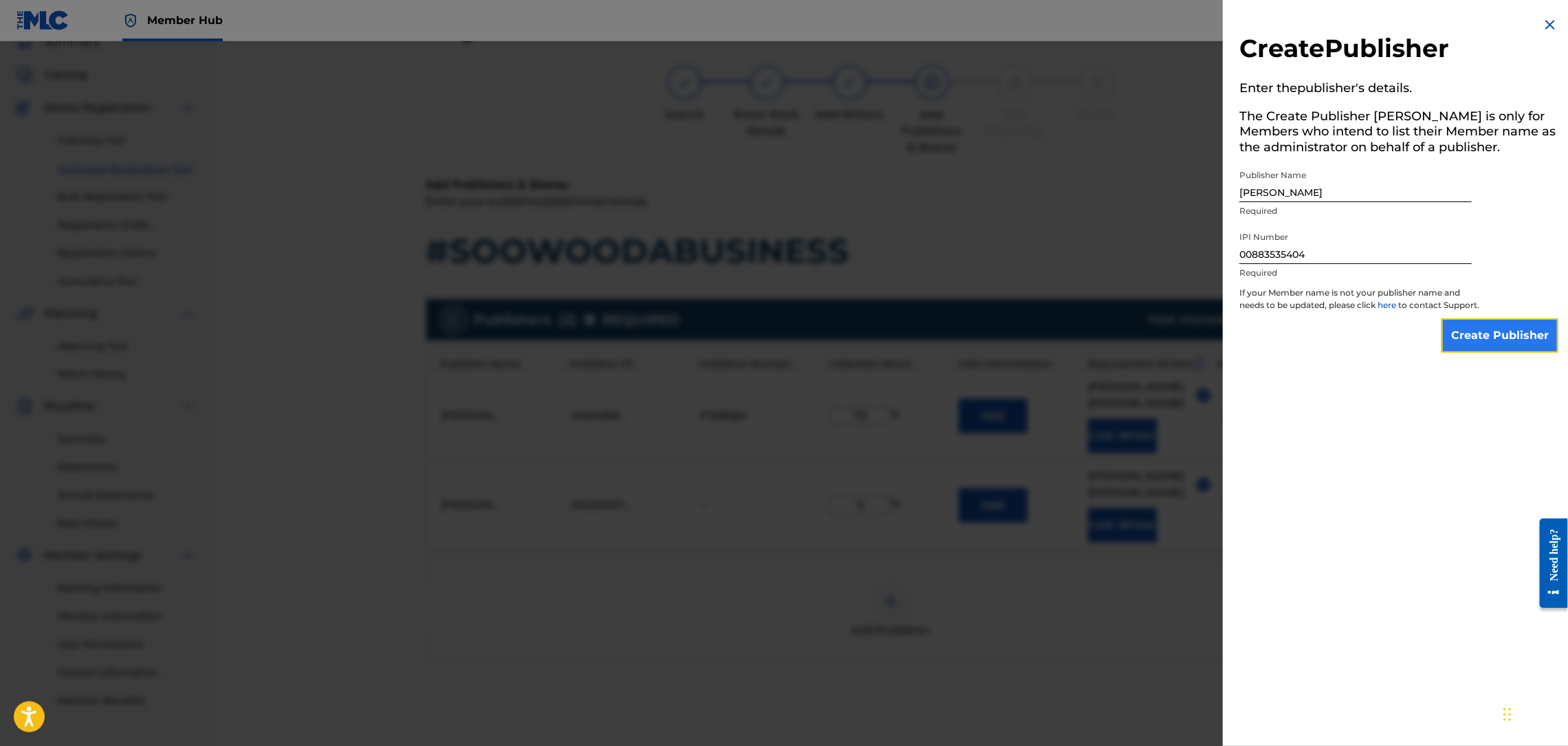
click at [1470, 352] on input "Create Publisher" at bounding box center [1499, 335] width 116 height 34
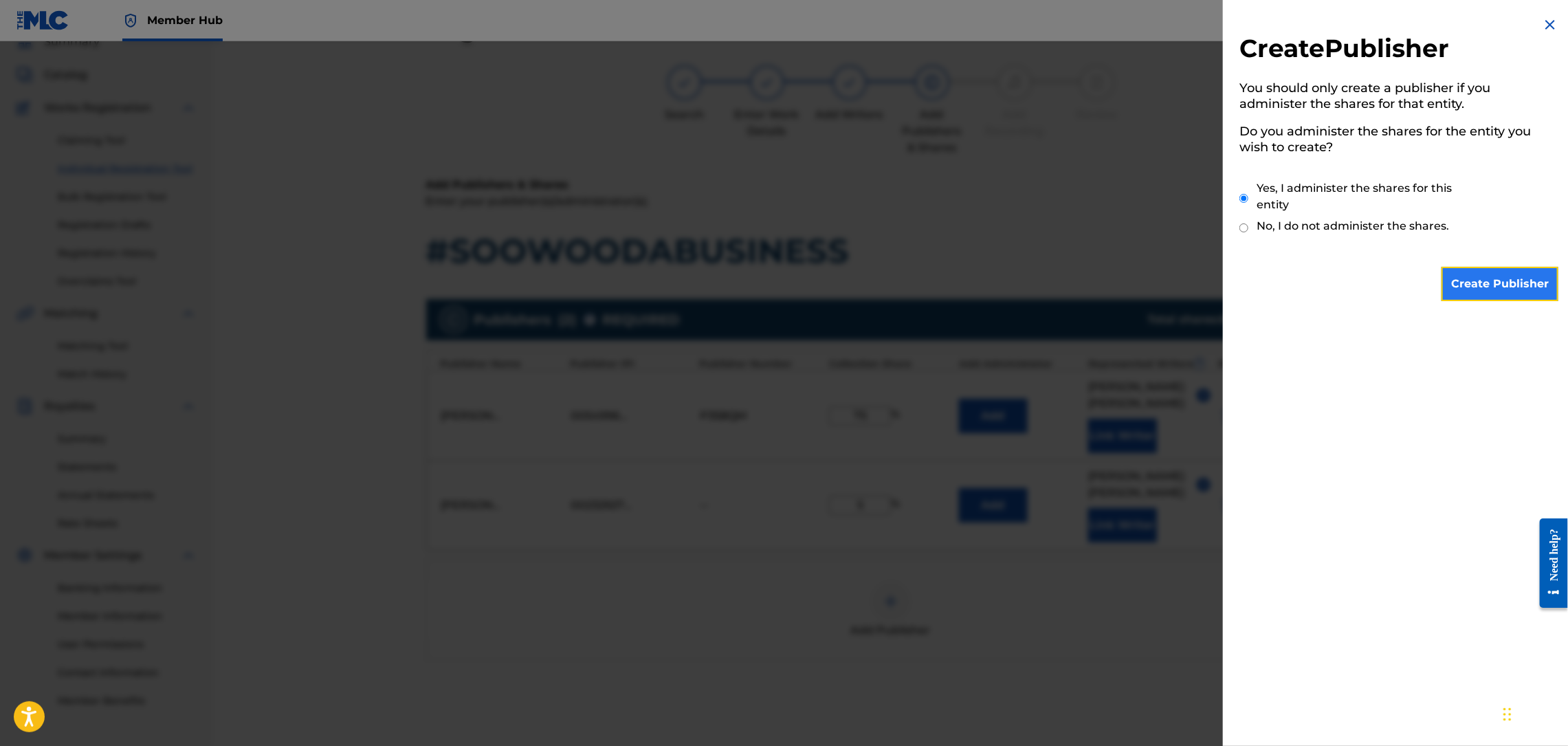
click at [1477, 285] on input "Create Publisher" at bounding box center [1499, 284] width 116 height 34
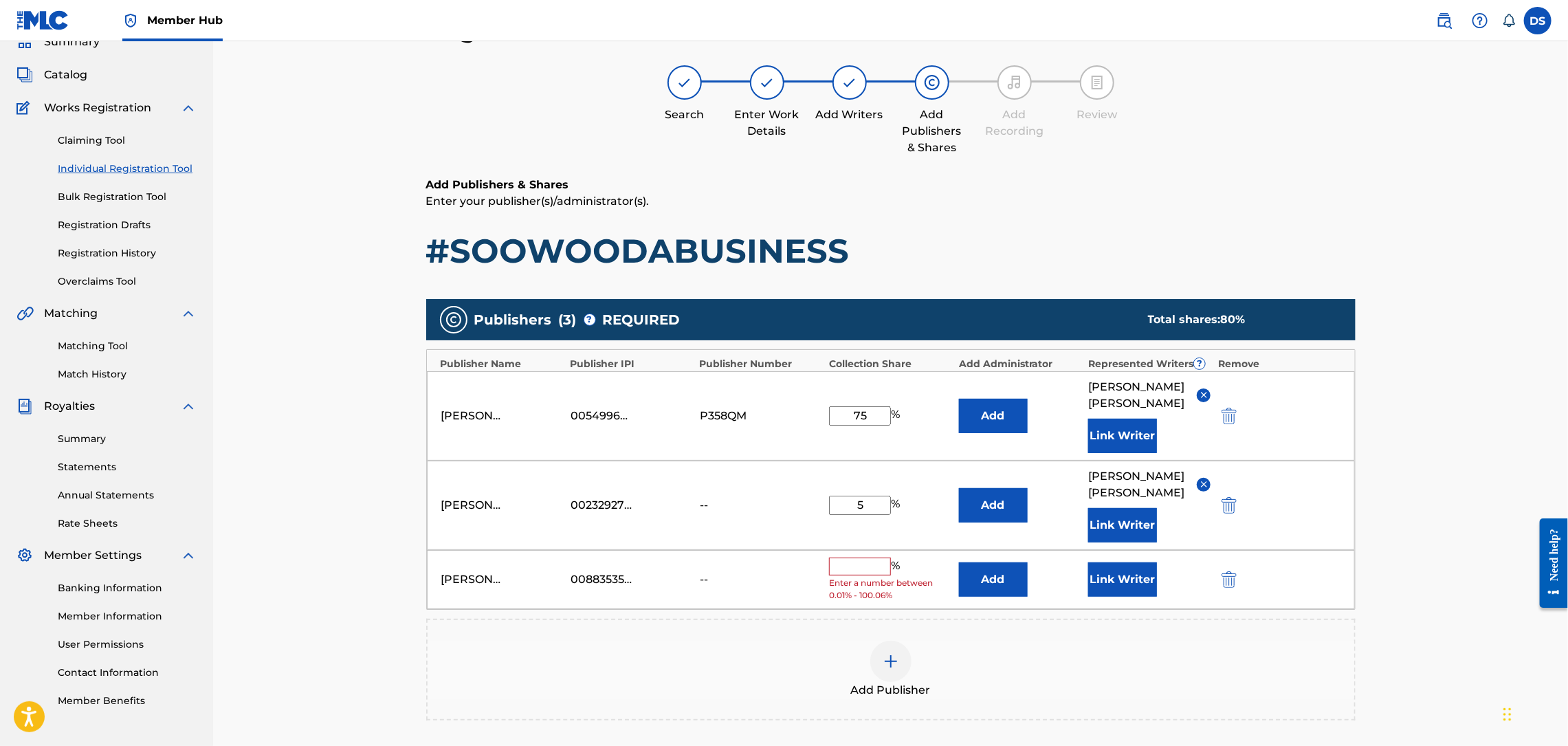
click at [864, 558] on input "text" at bounding box center [859, 567] width 62 height 18
type input "5"
click at [1119, 558] on button "Link Writer" at bounding box center [1123, 575] width 69 height 34
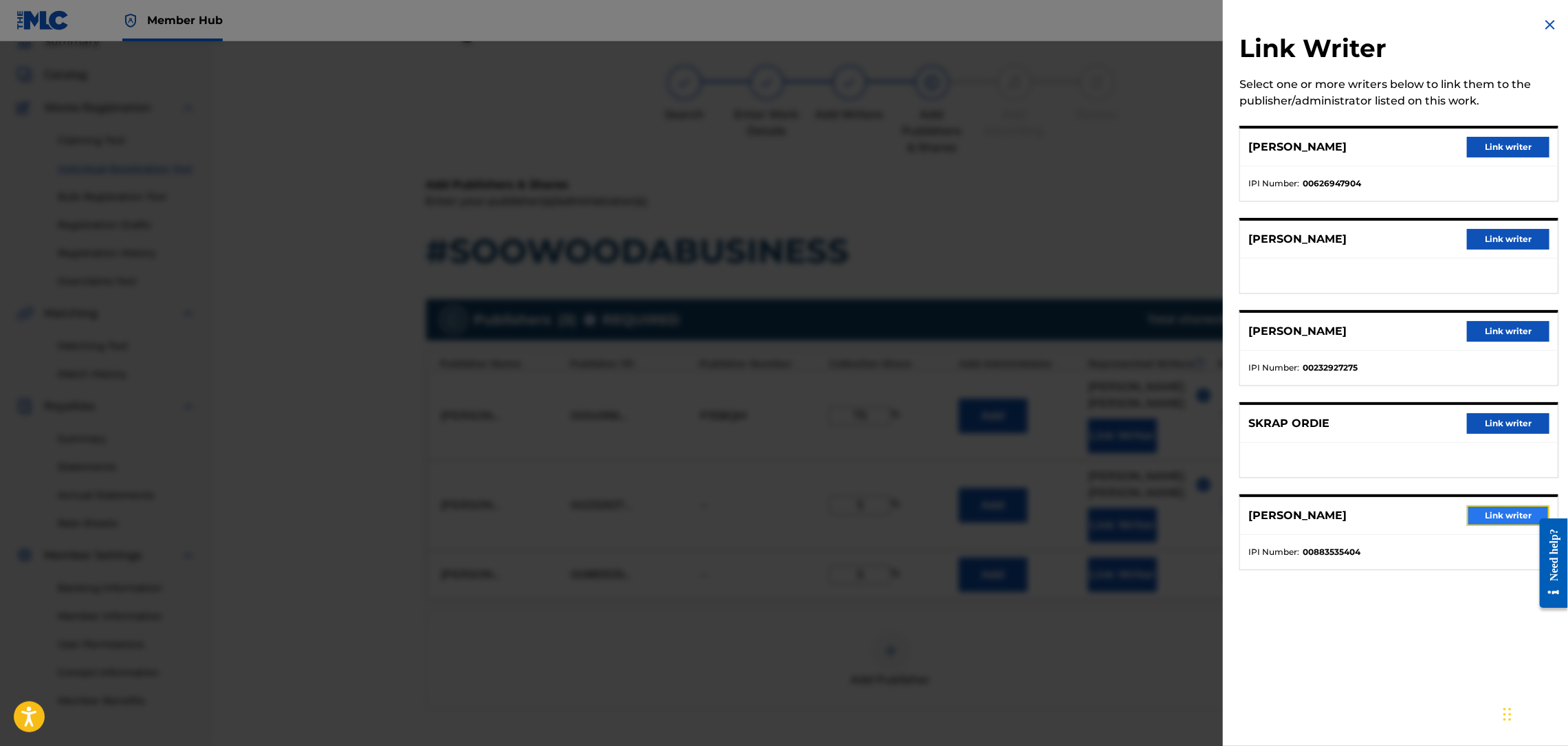
click at [1481, 512] on button "Link writer" at bounding box center [1508, 515] width 82 height 21
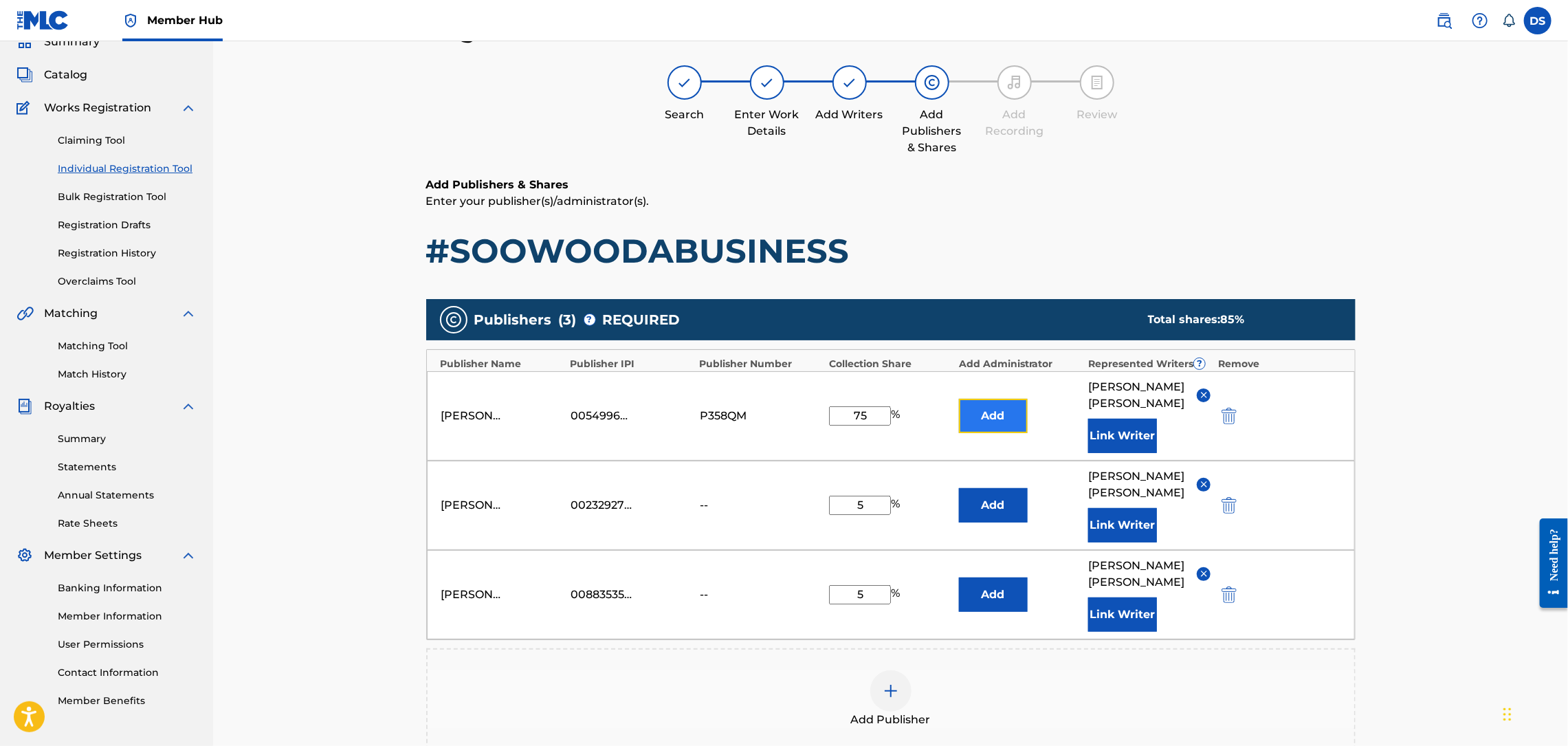
click at [1008, 411] on button "Add" at bounding box center [993, 415] width 69 height 34
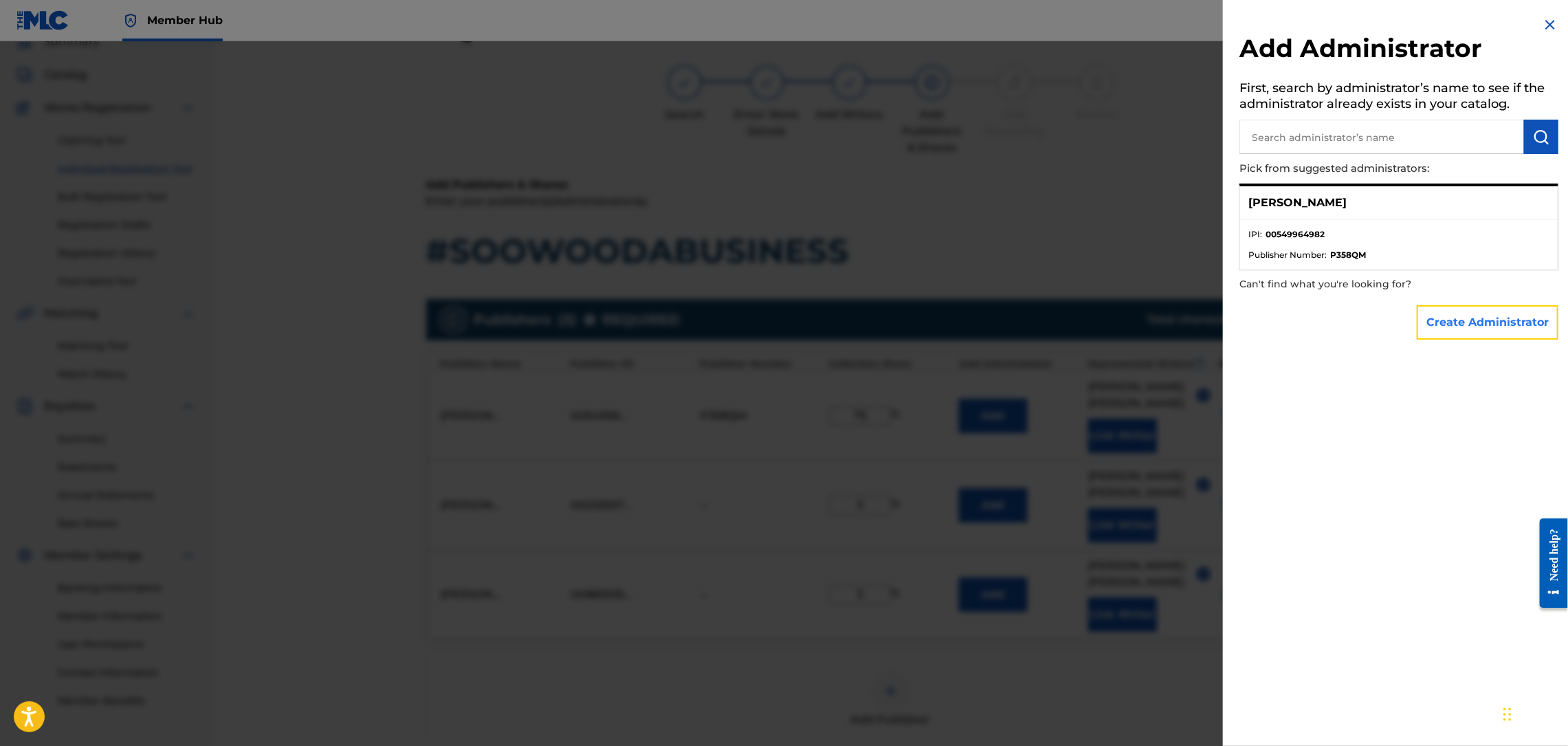
click at [1449, 311] on button "Create Administrator" at bounding box center [1488, 322] width 142 height 34
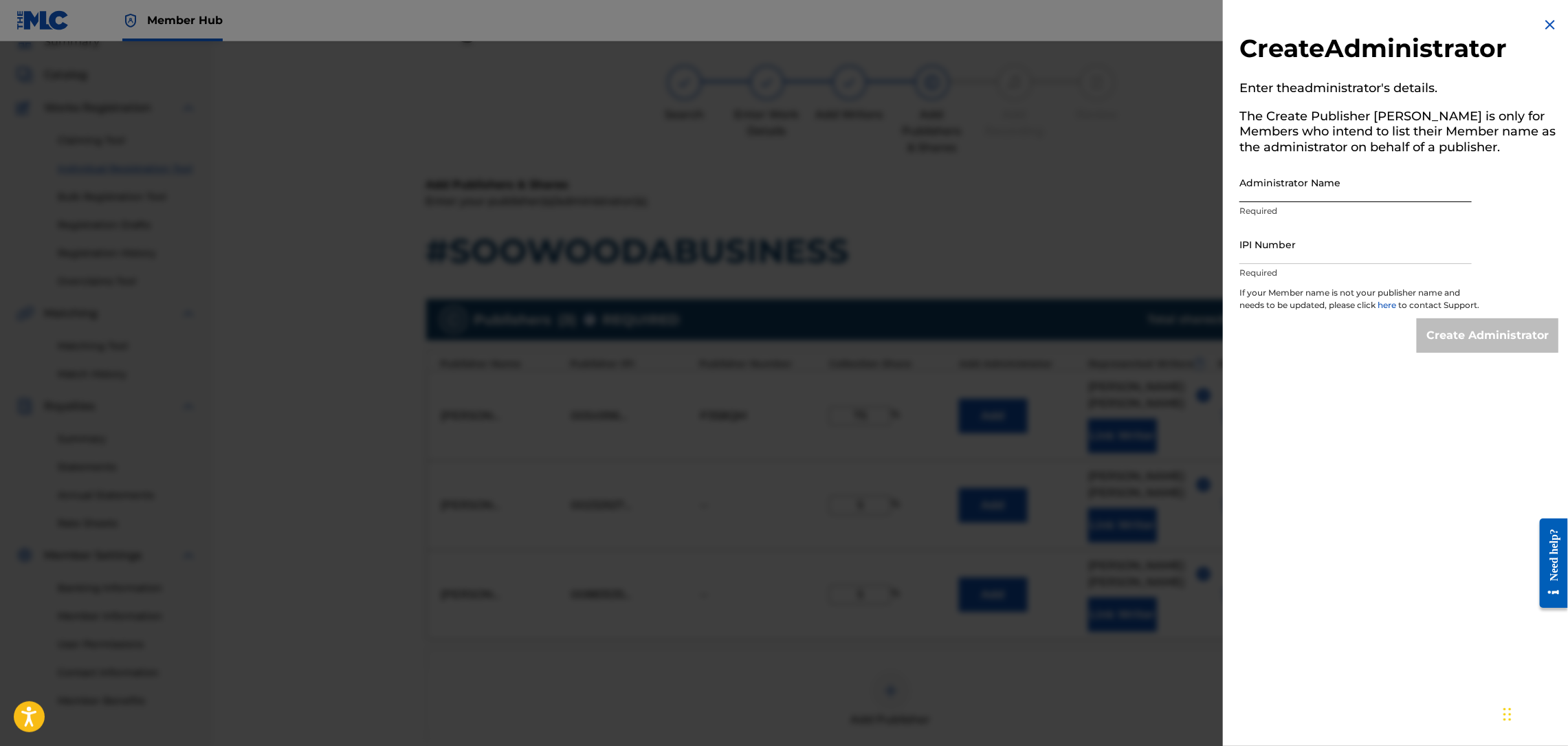
click at [1303, 184] on input "Administrator Name" at bounding box center [1355, 182] width 232 height 39
type input "MONTANADAMAC MUSIC PUBLISHING"
click at [1327, 239] on input "IPI Number" at bounding box center [1355, 245] width 232 height 39
type input "00549964982"
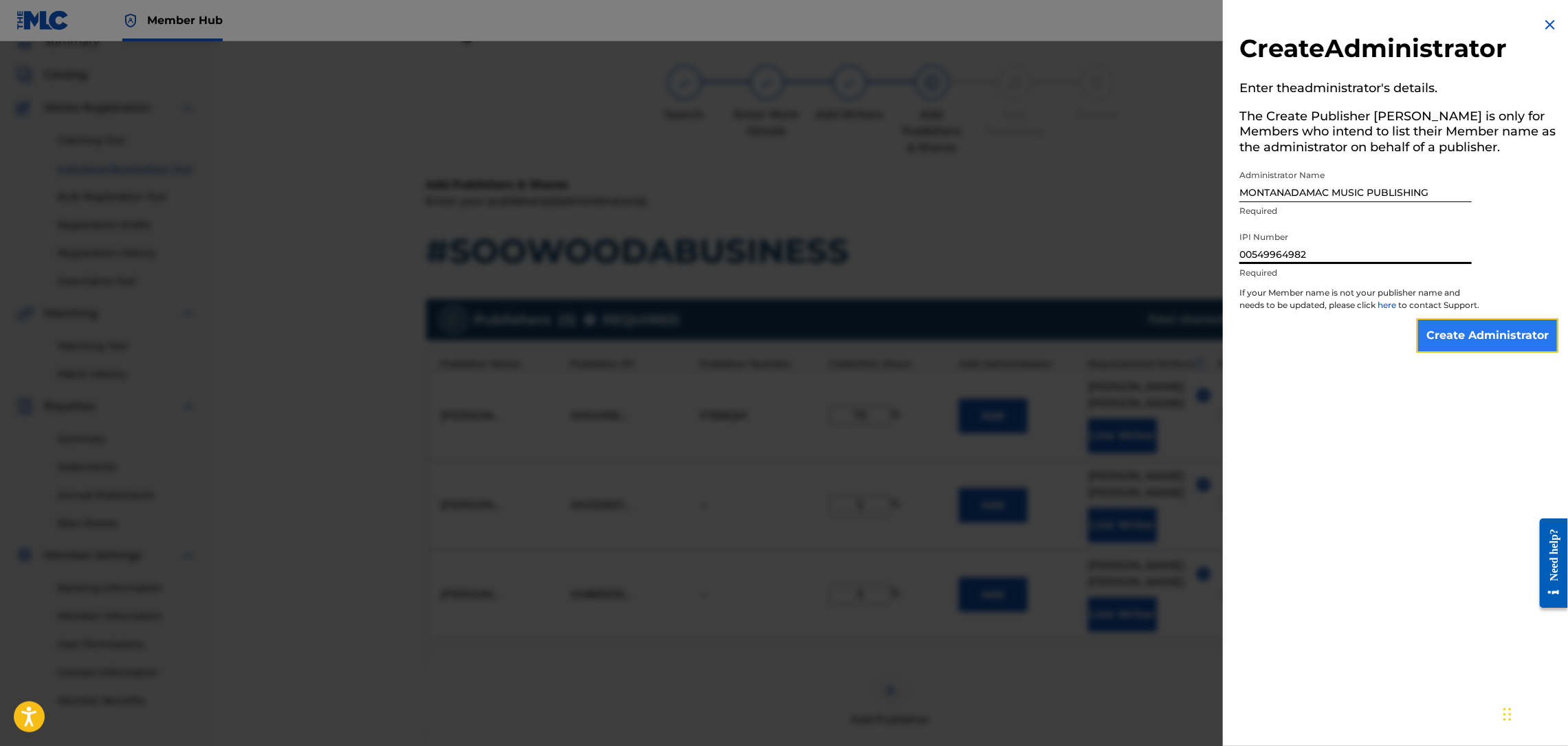
click at [1471, 346] on input "Create Administrator" at bounding box center [1488, 335] width 142 height 34
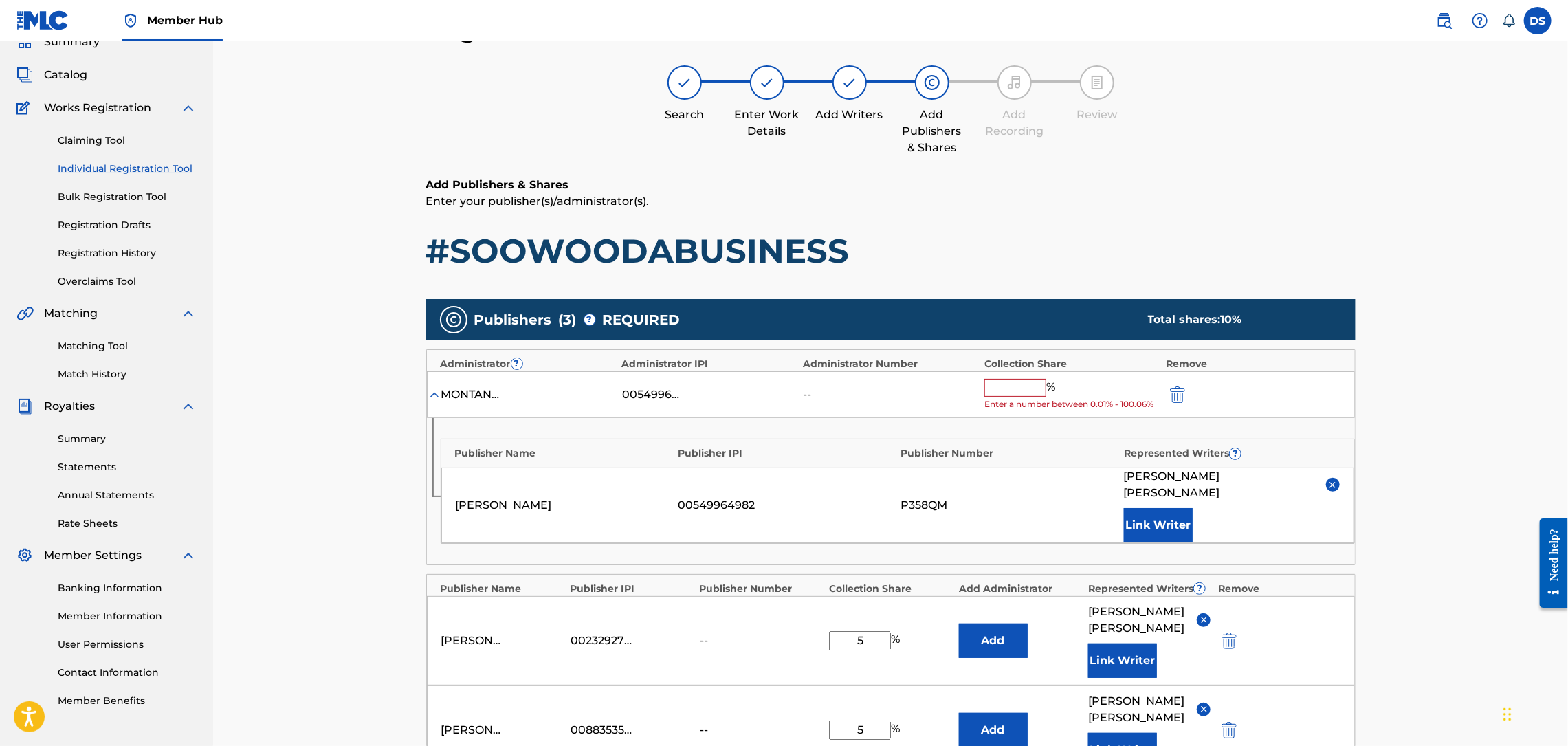
click at [1003, 393] on input "text" at bounding box center [1015, 388] width 62 height 18
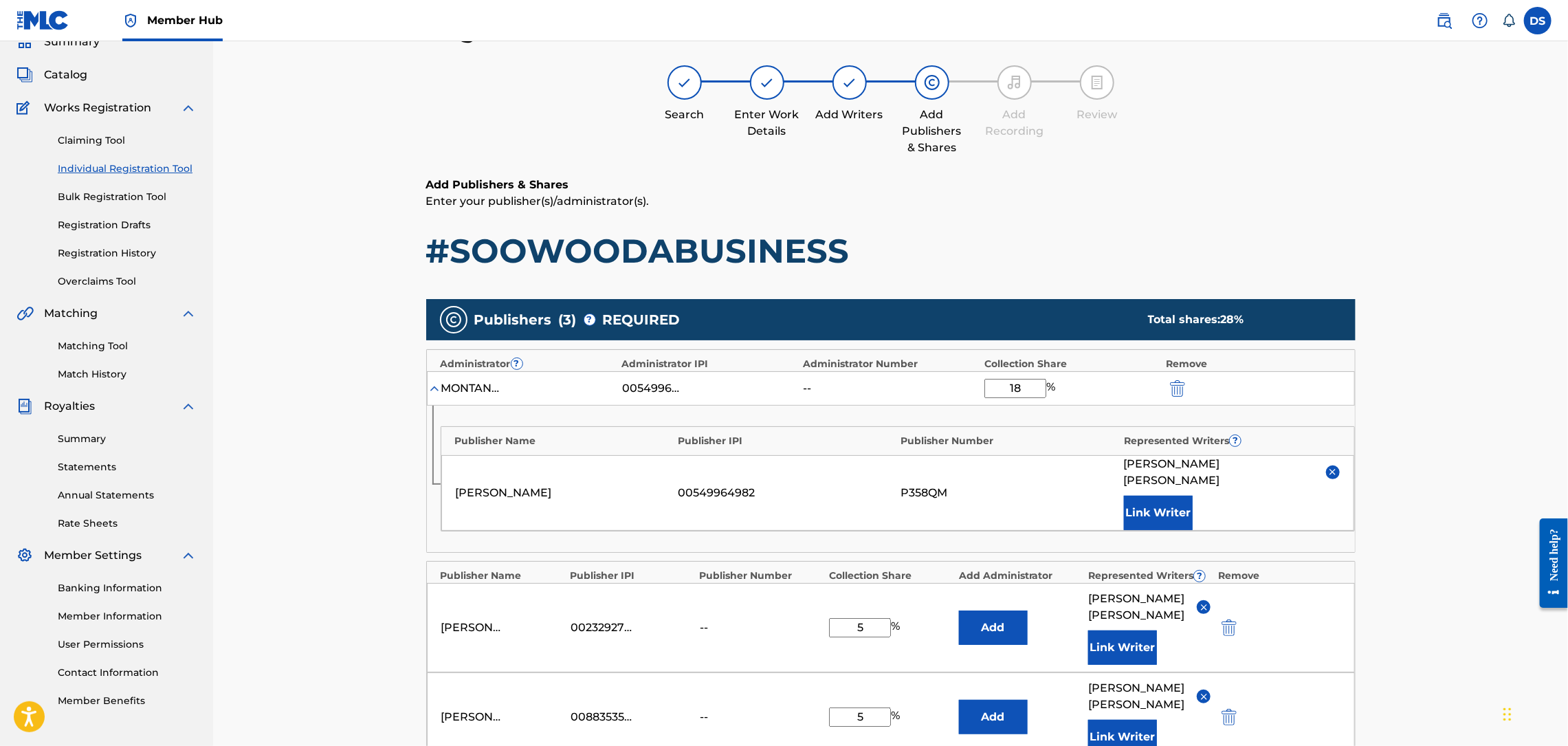
type input "1"
type input "80"
click at [1479, 313] on div "Register Work Search Enter Work Details Add Writers Add Publishers & Shares Add…" at bounding box center [891, 504] width 1355 height 1049
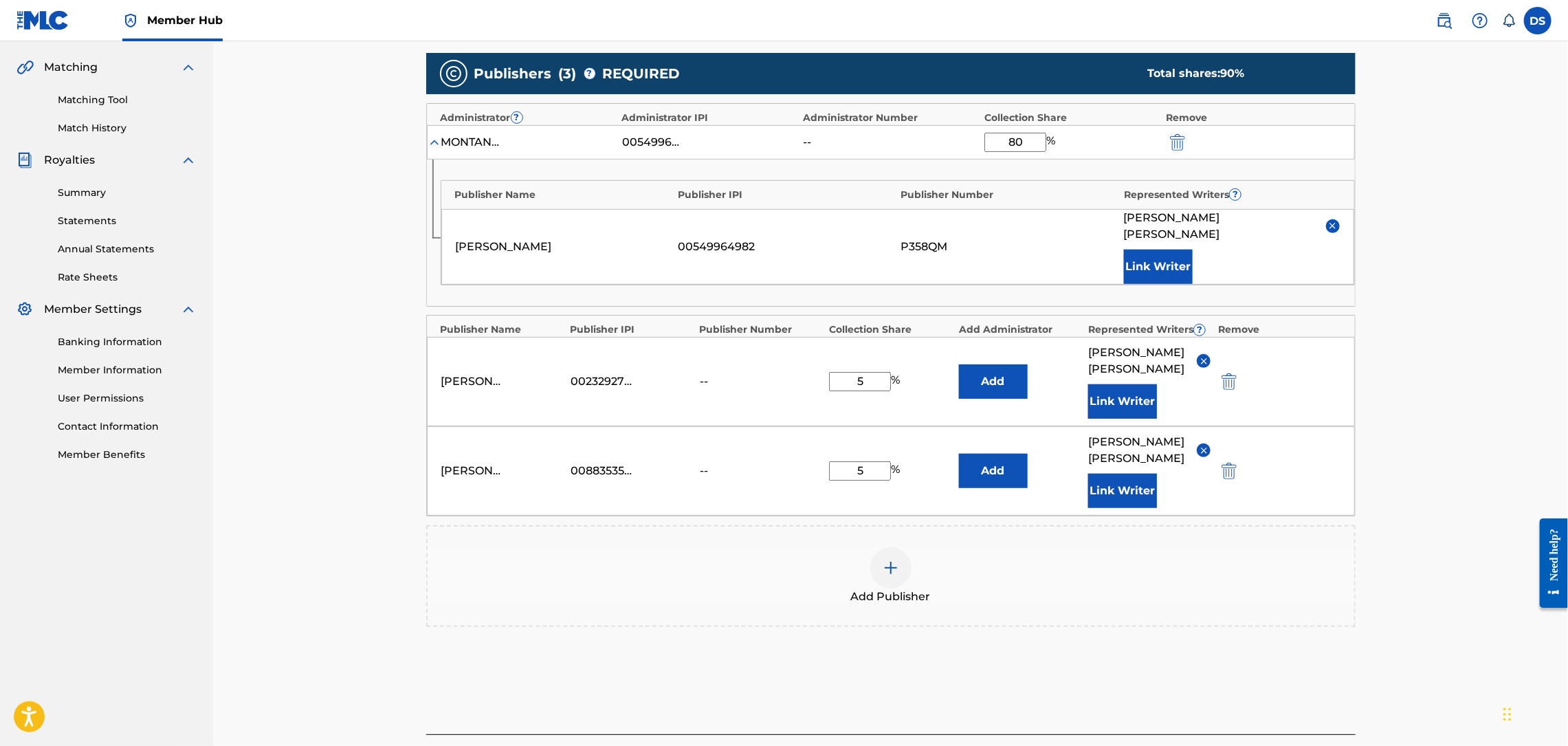
scroll to position [309, 0]
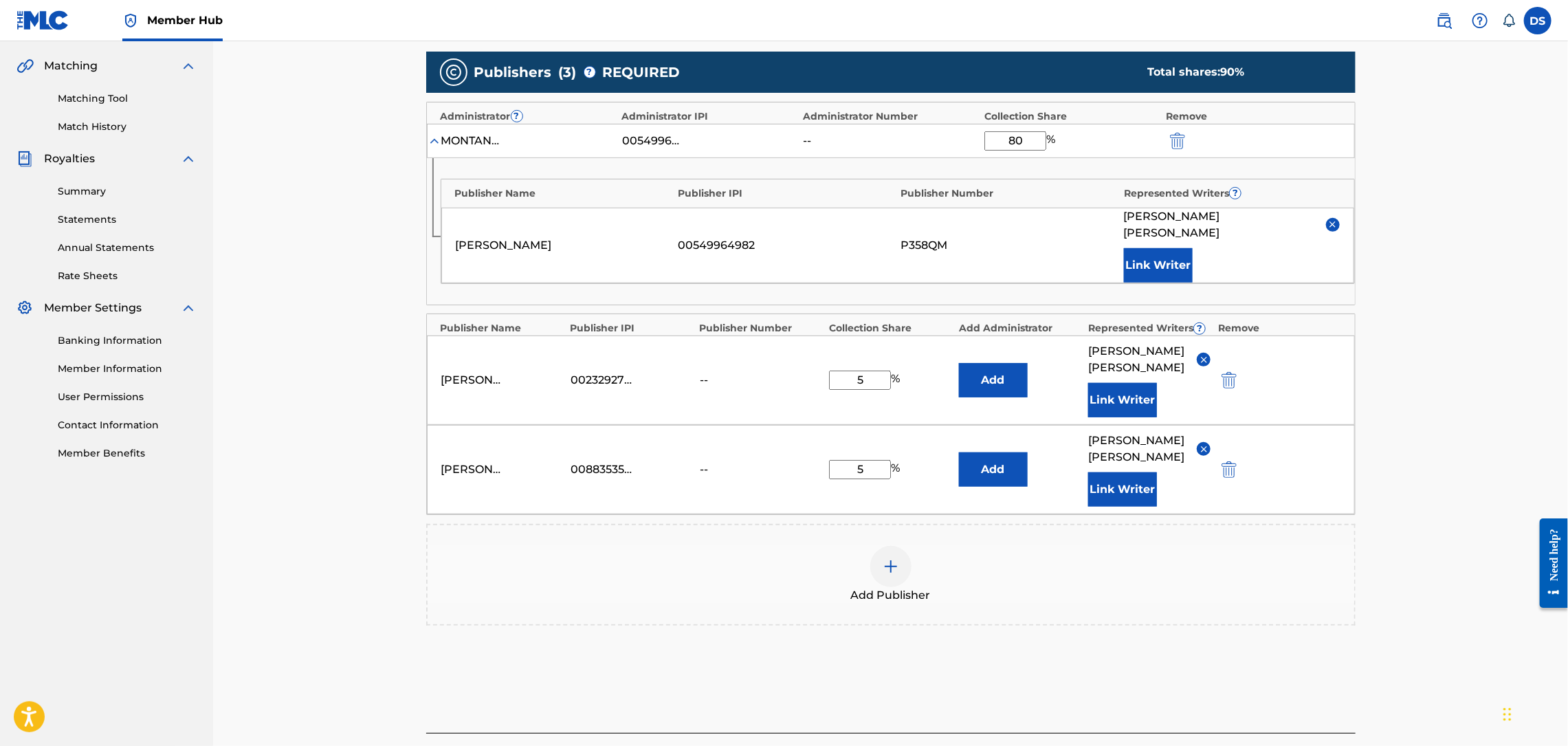
click at [894, 558] on img at bounding box center [891, 566] width 17 height 17
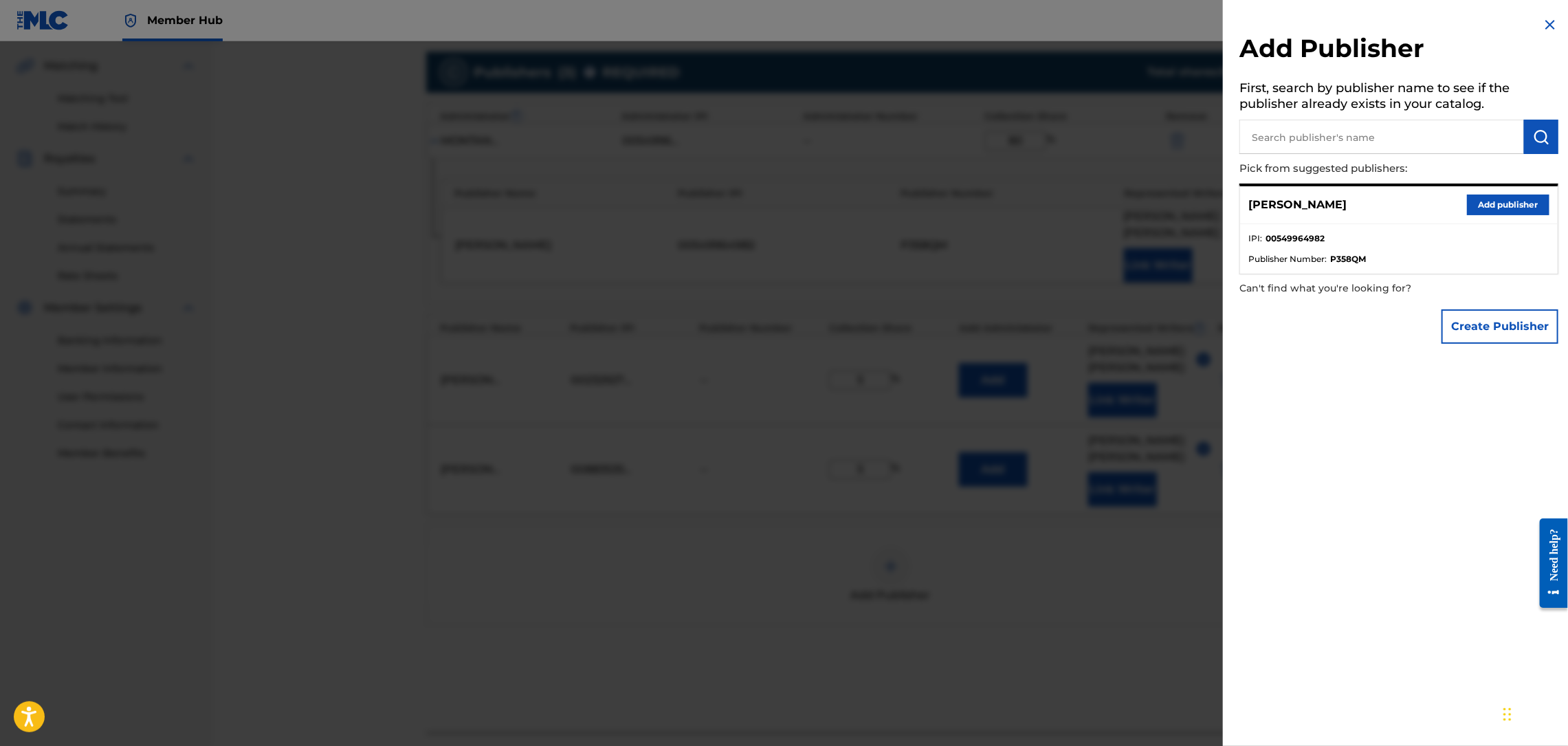
click at [1546, 19] on img at bounding box center [1549, 24] width 17 height 17
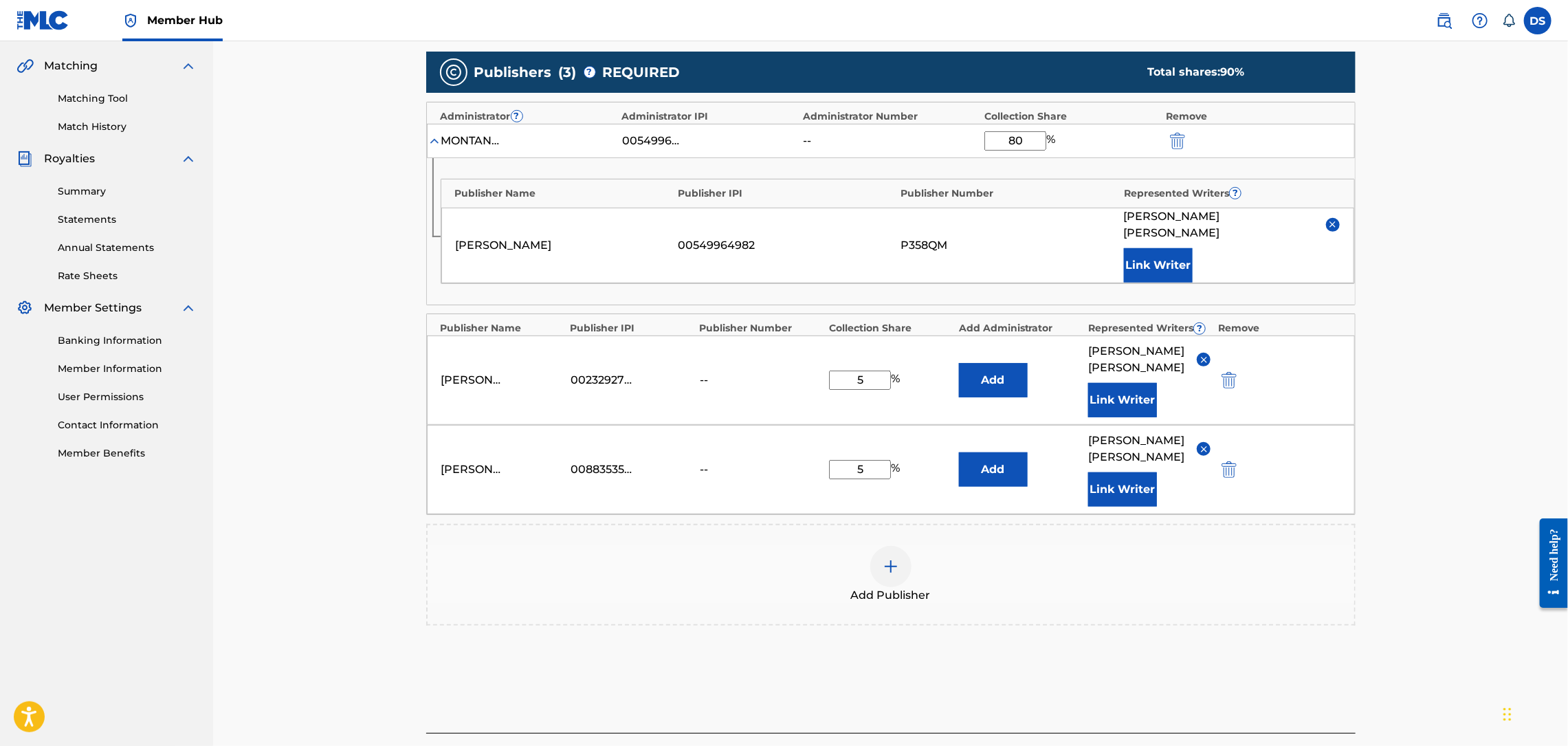
click at [865, 371] on input "5" at bounding box center [859, 381] width 62 height 20
type input "7.5"
click at [857, 460] on input "5" at bounding box center [859, 470] width 62 height 20
click at [867, 460] on input "7.5" at bounding box center [859, 470] width 62 height 20
type input "7"
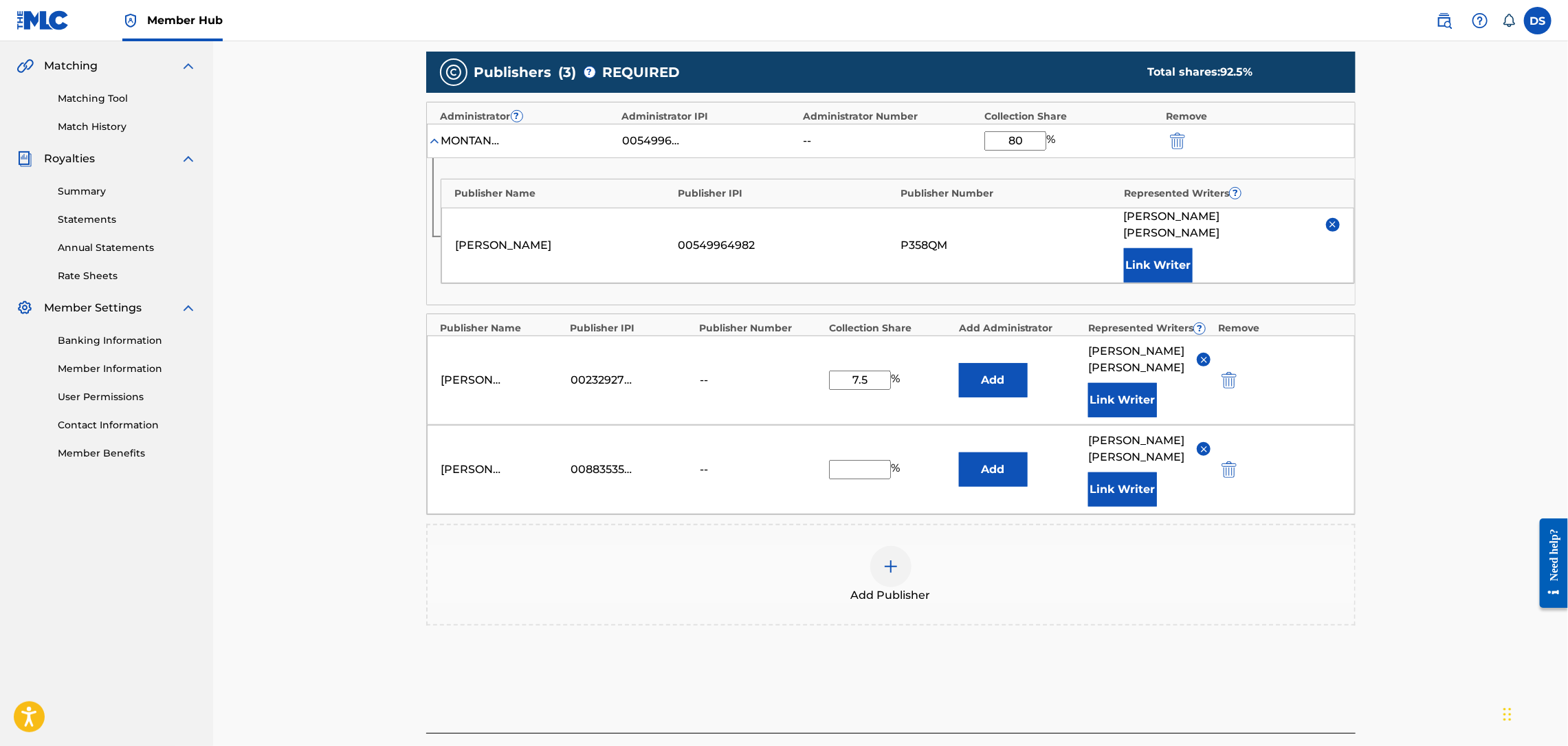
type input "5"
click at [874, 371] on input "7.5" at bounding box center [859, 381] width 62 height 20
type input "7"
click at [853, 371] on input "5" at bounding box center [859, 381] width 62 height 20
type input "5"
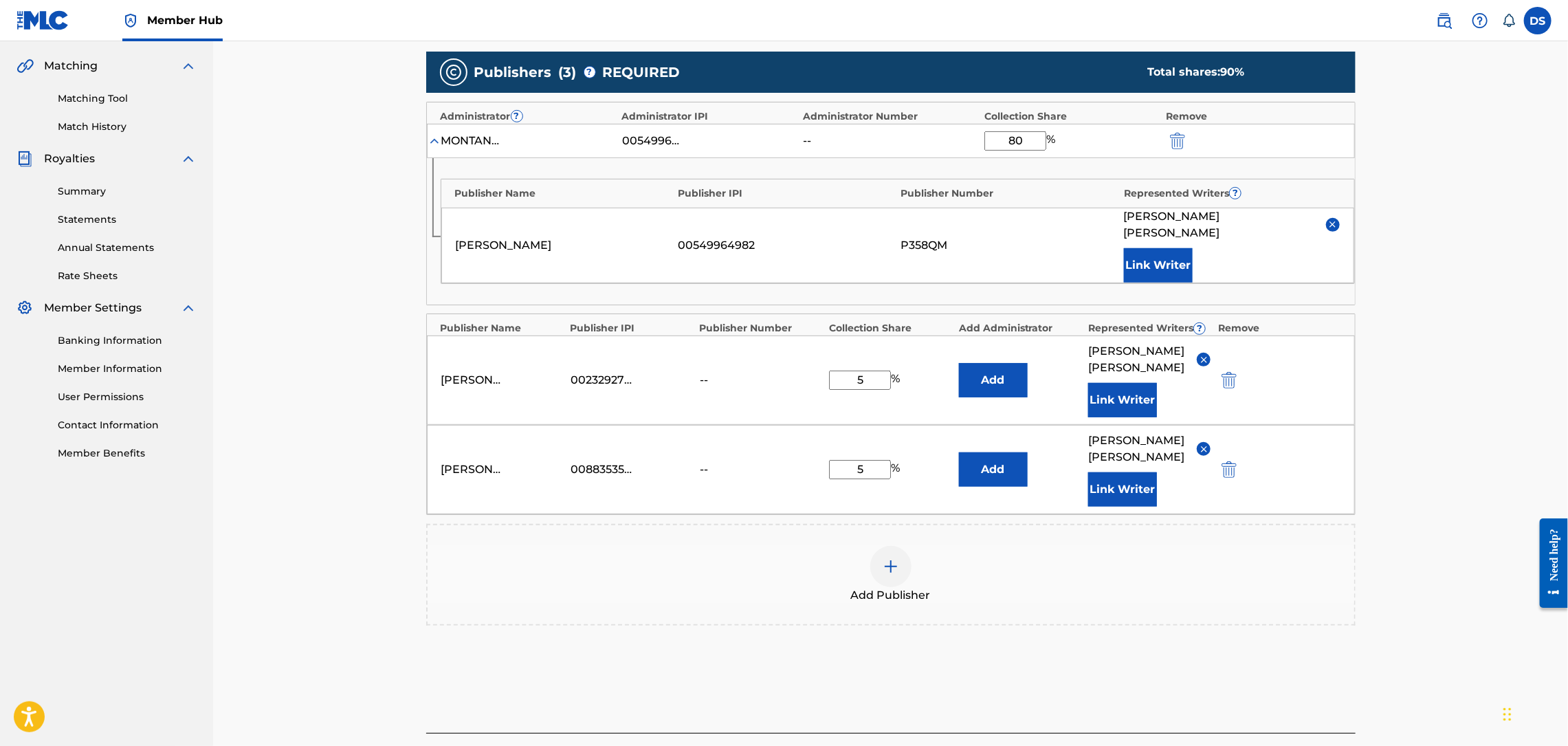
click at [805, 546] on div "Add Publisher" at bounding box center [891, 575] width 927 height 58
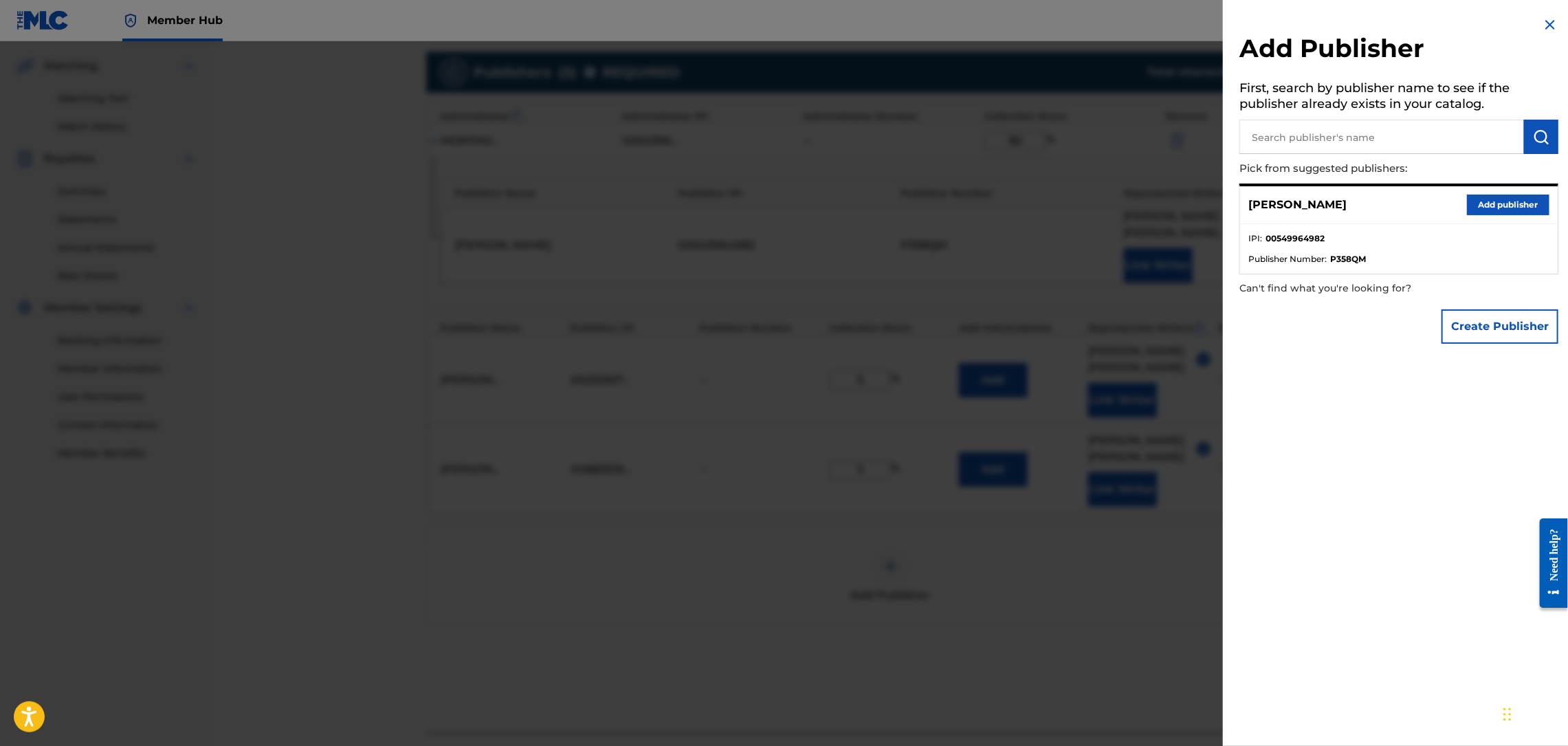
click at [1545, 20] on img at bounding box center [1549, 24] width 17 height 17
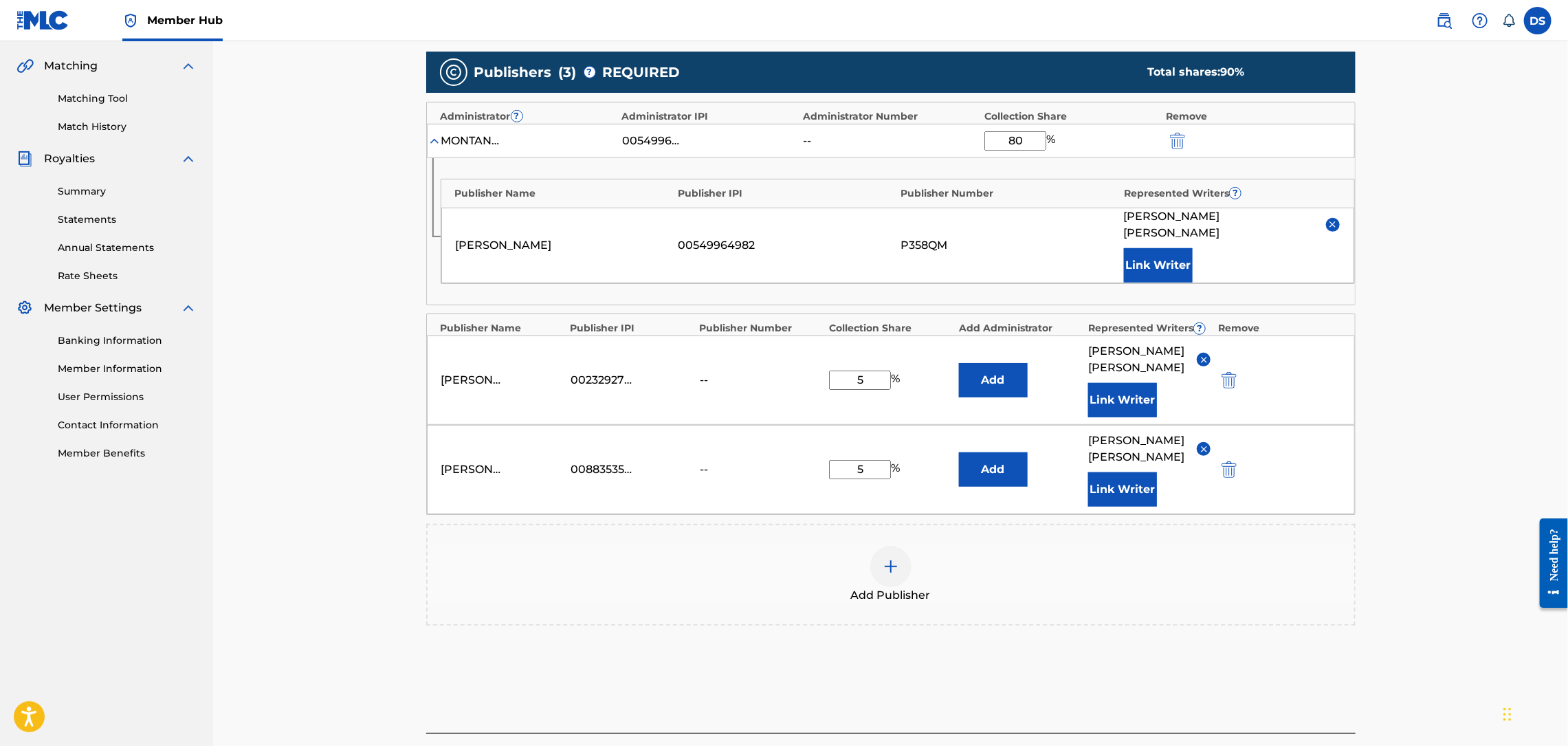
click at [891, 558] on img at bounding box center [891, 566] width 17 height 17
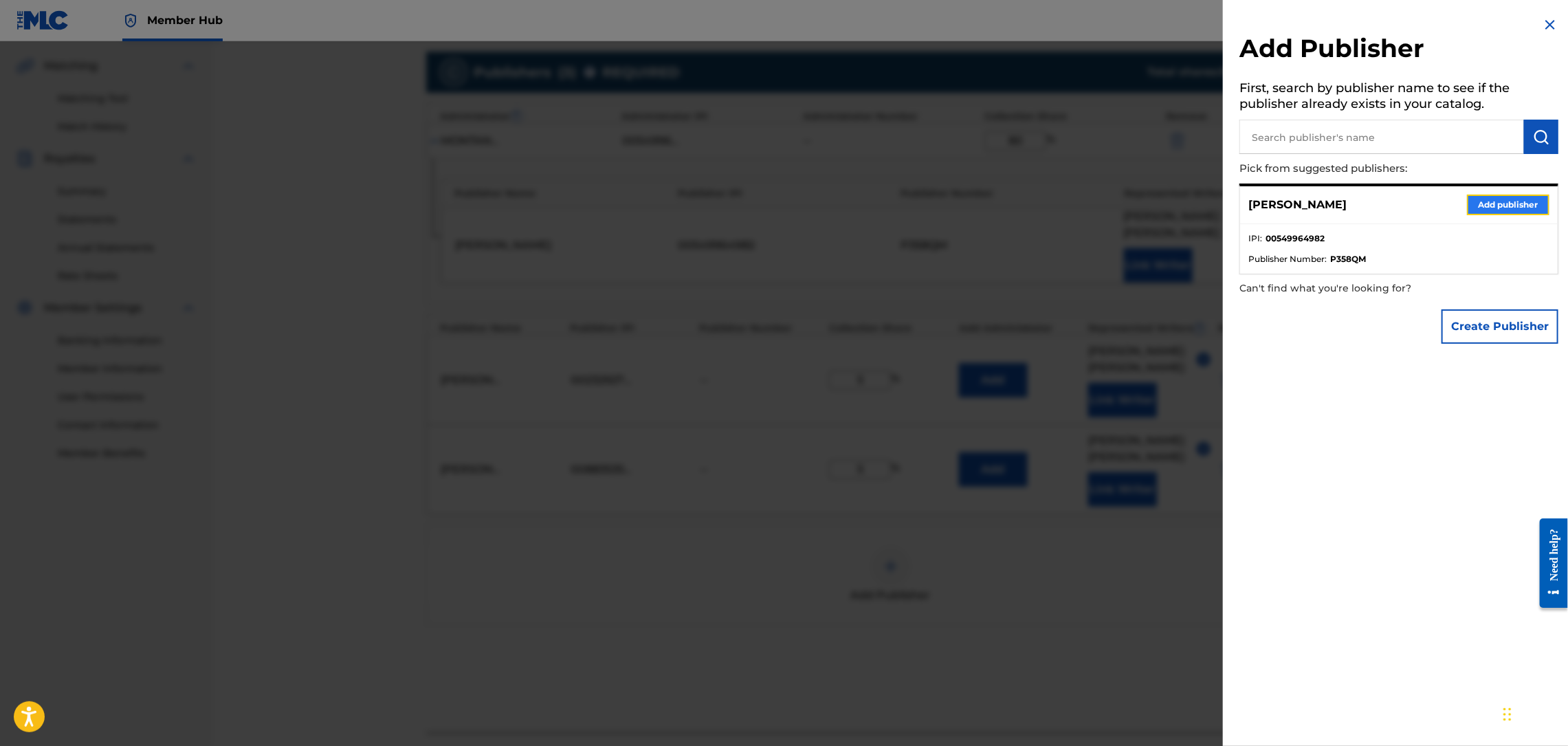
click at [1501, 202] on button "Add publisher" at bounding box center [1508, 205] width 82 height 21
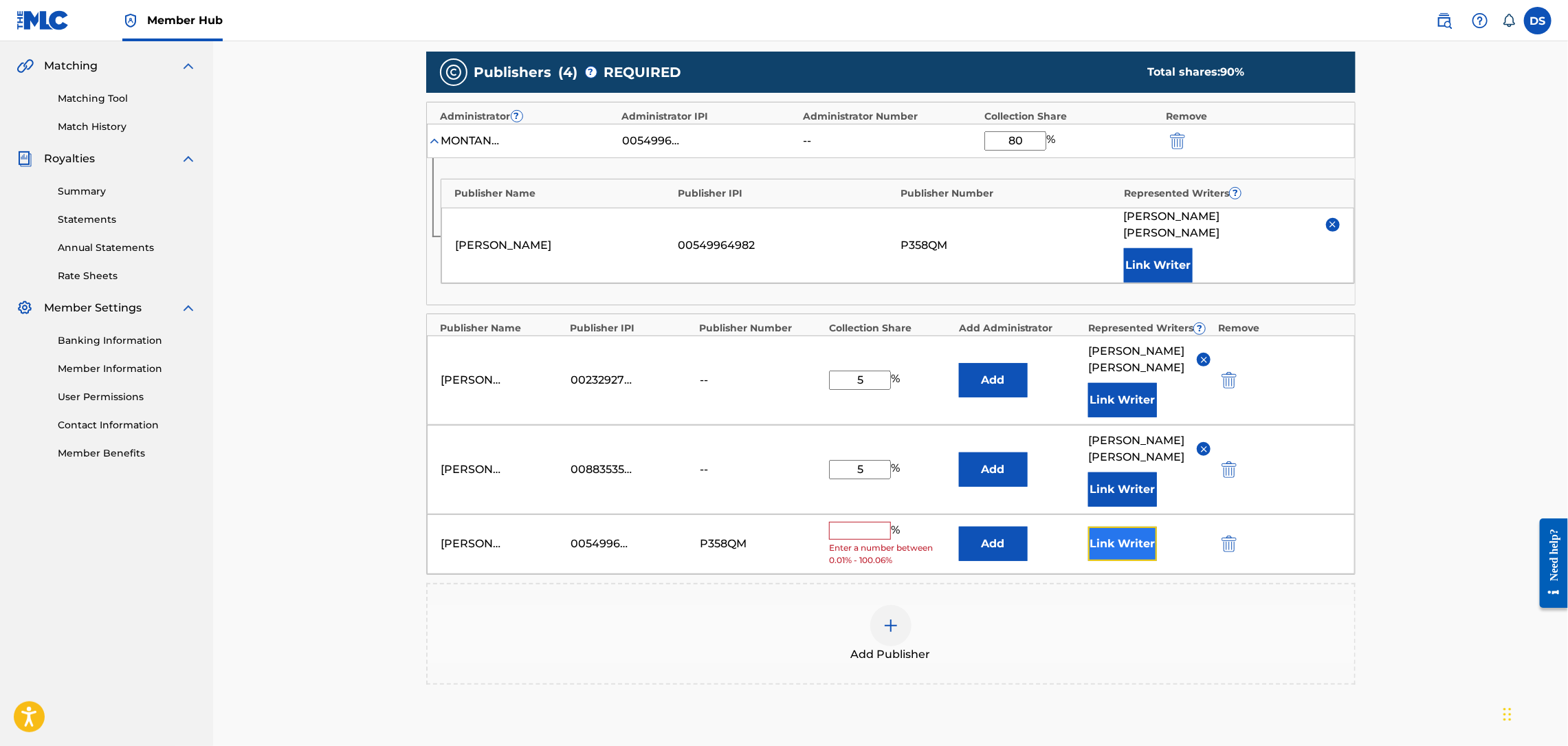
click at [1142, 527] on button "Link Writer" at bounding box center [1123, 543] width 69 height 34
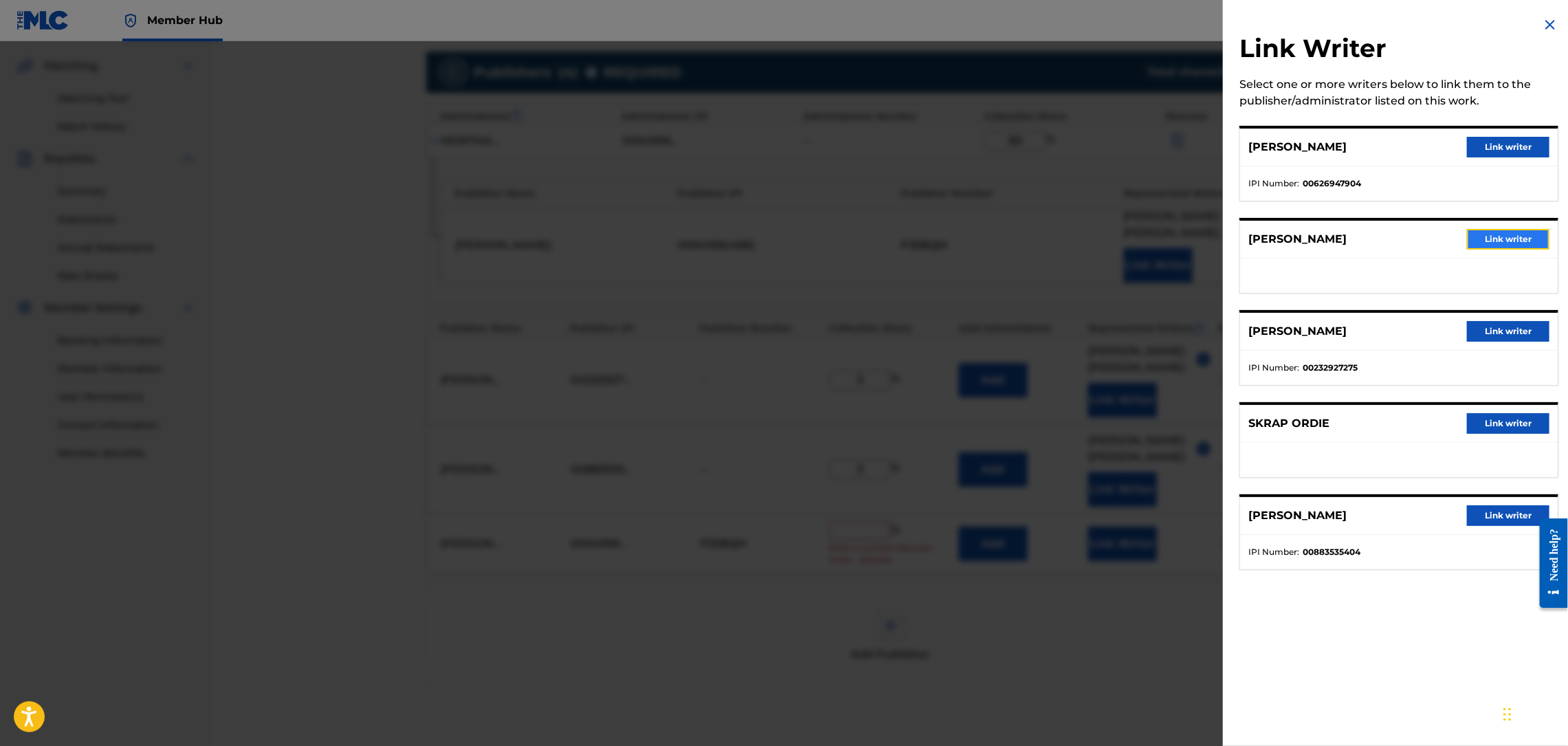
click at [1499, 234] on button "Link writer" at bounding box center [1508, 239] width 82 height 21
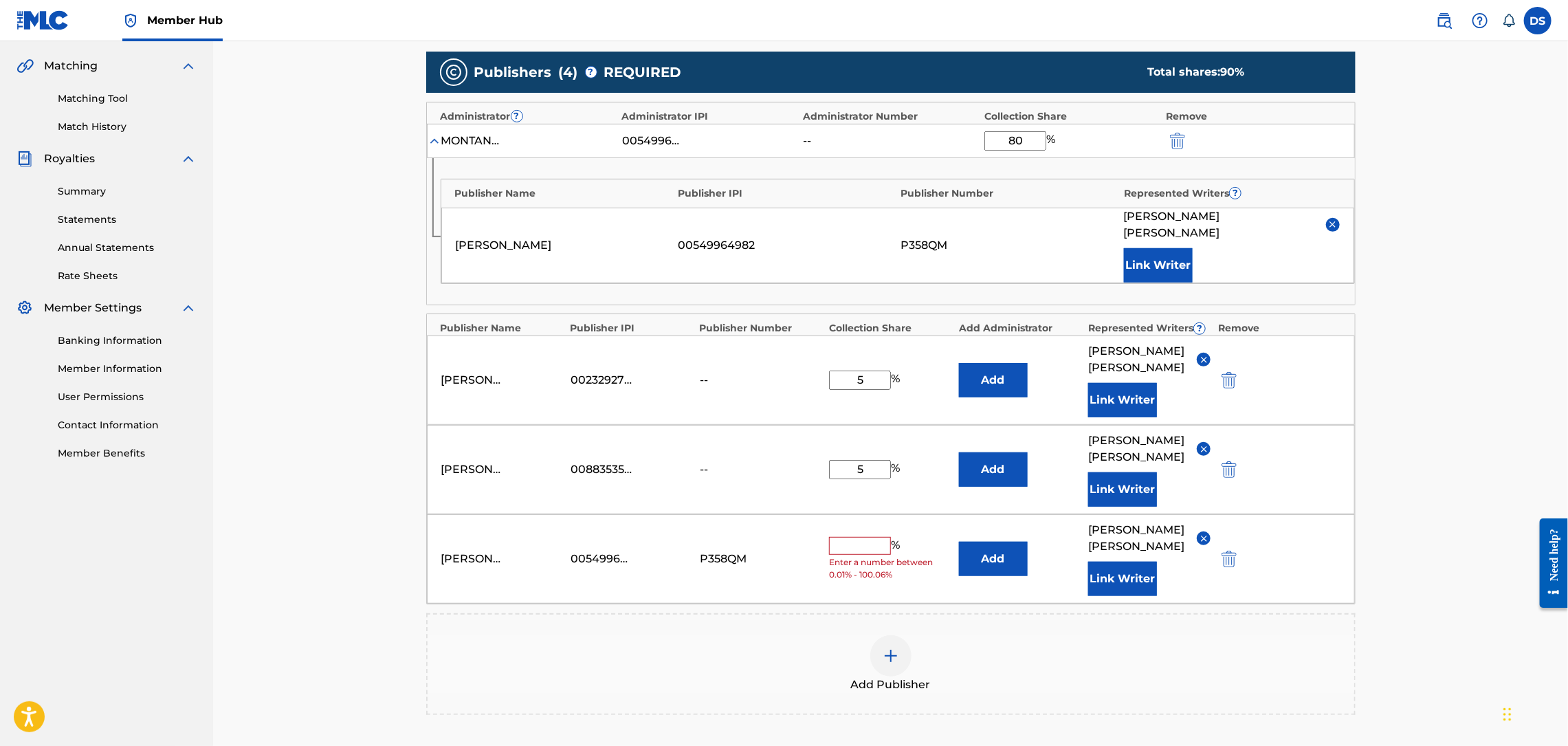
click at [855, 537] on input "text" at bounding box center [859, 546] width 62 height 18
type input "5"
click at [867, 371] on input "5" at bounding box center [859, 381] width 62 height 20
click at [867, 549] on input "5" at bounding box center [859, 559] width 62 height 20
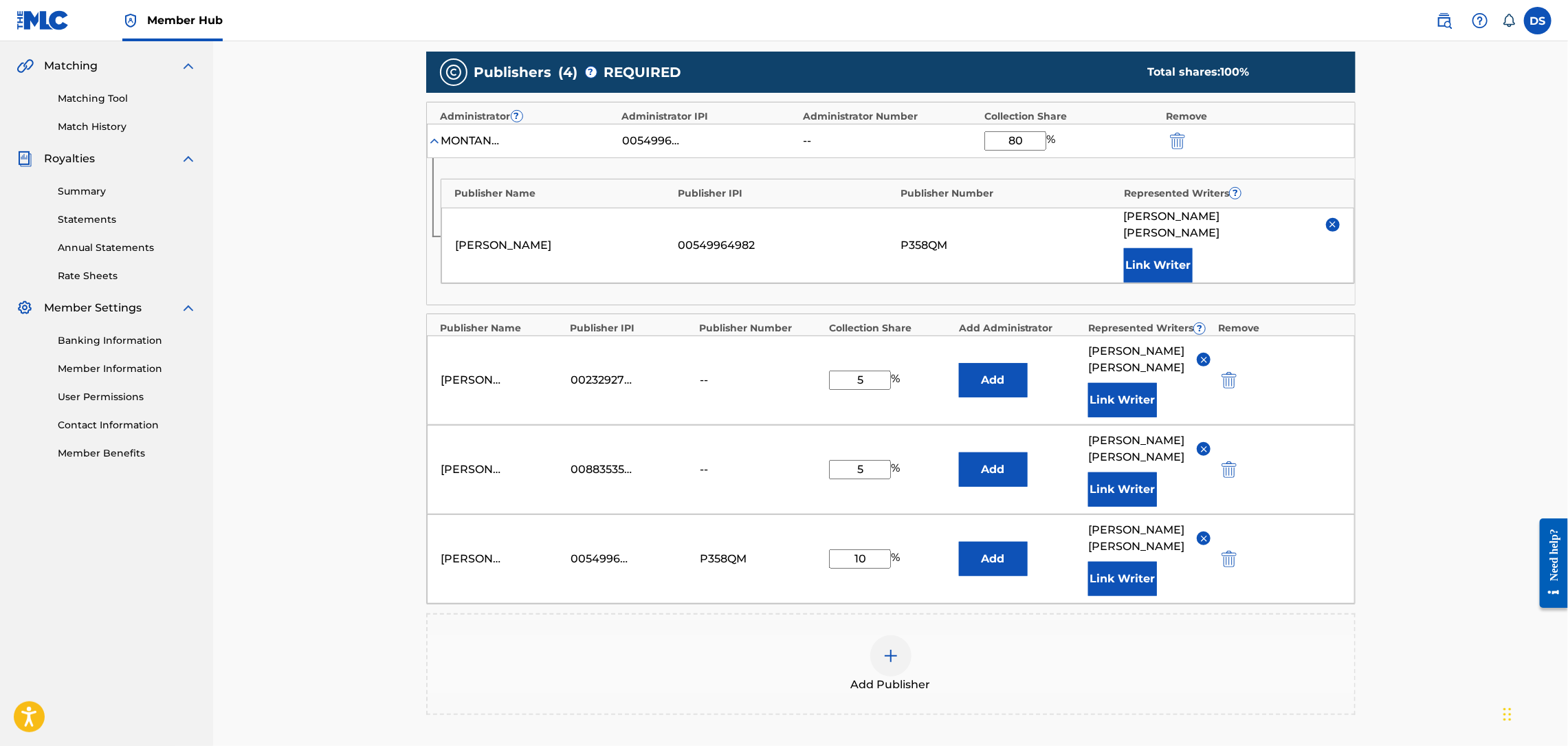
type input "10"
click at [1204, 613] on div "Add Publisher" at bounding box center [891, 664] width 930 height 102
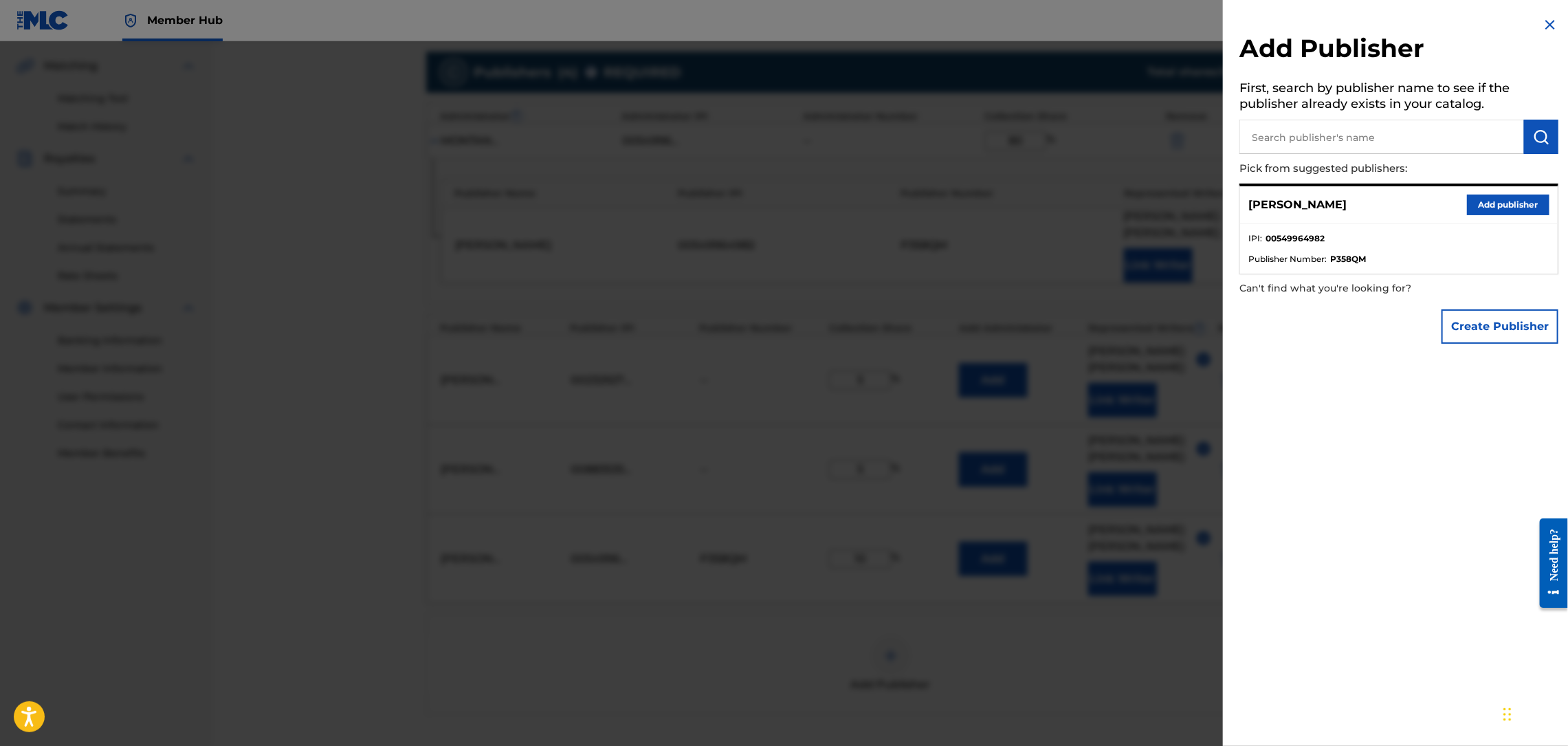
click at [1551, 27] on img at bounding box center [1549, 24] width 17 height 17
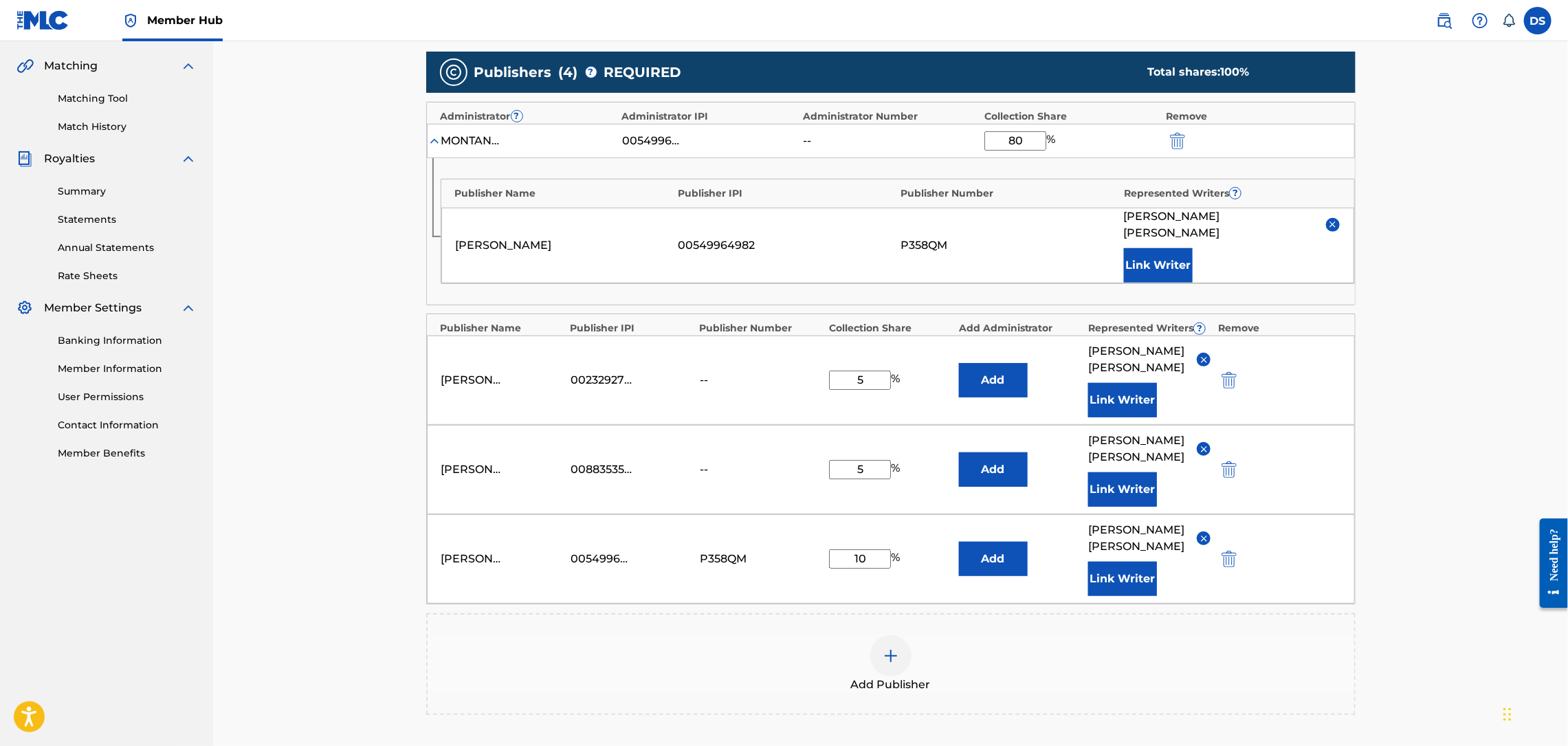
click at [1029, 141] on input "80" at bounding box center [1015, 141] width 62 height 20
type input "8"
click at [1433, 225] on div "Register Work Search Enter Work Details Add Writers Add Publishers & Shares Add…" at bounding box center [891, 323] width 1355 height 1184
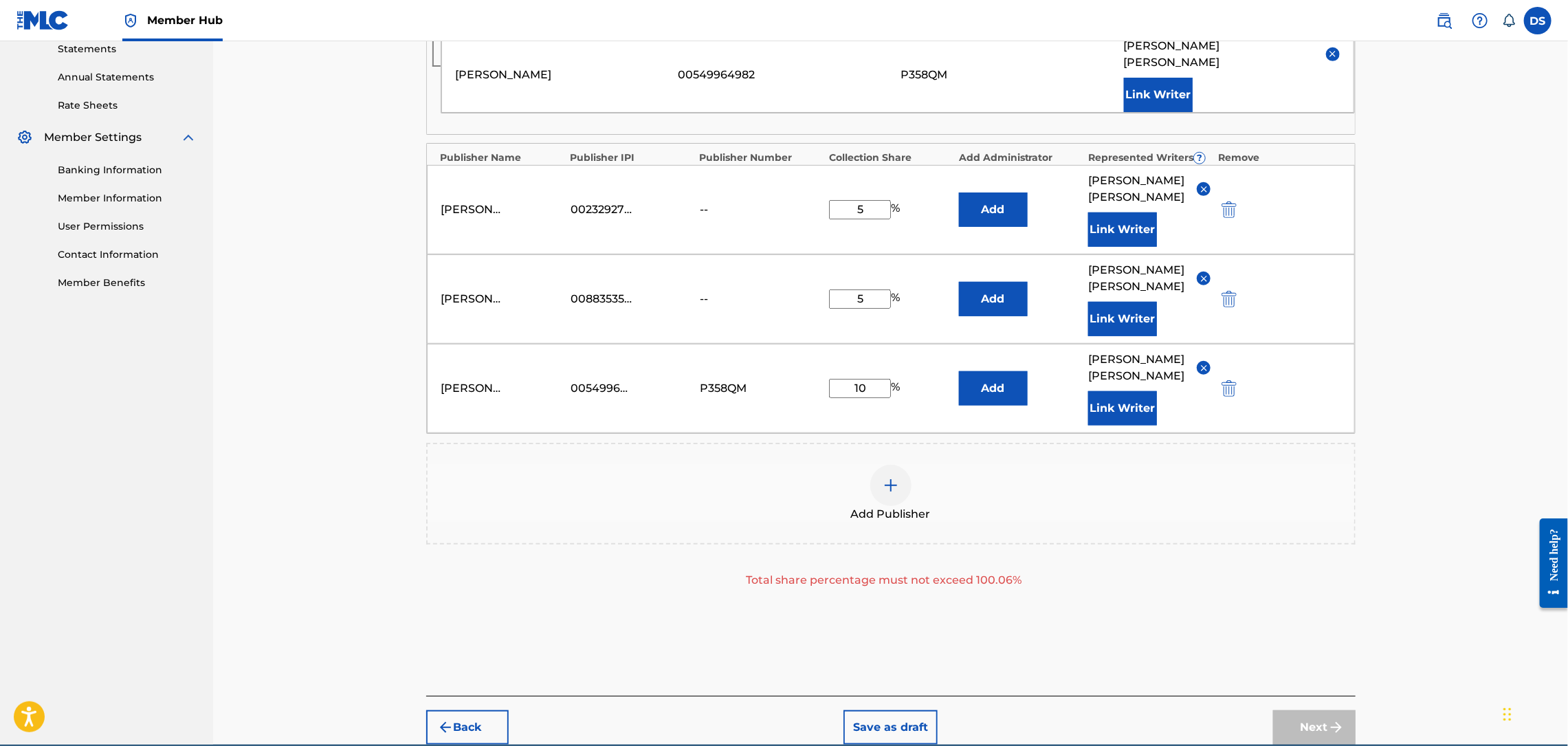
scroll to position [482, 0]
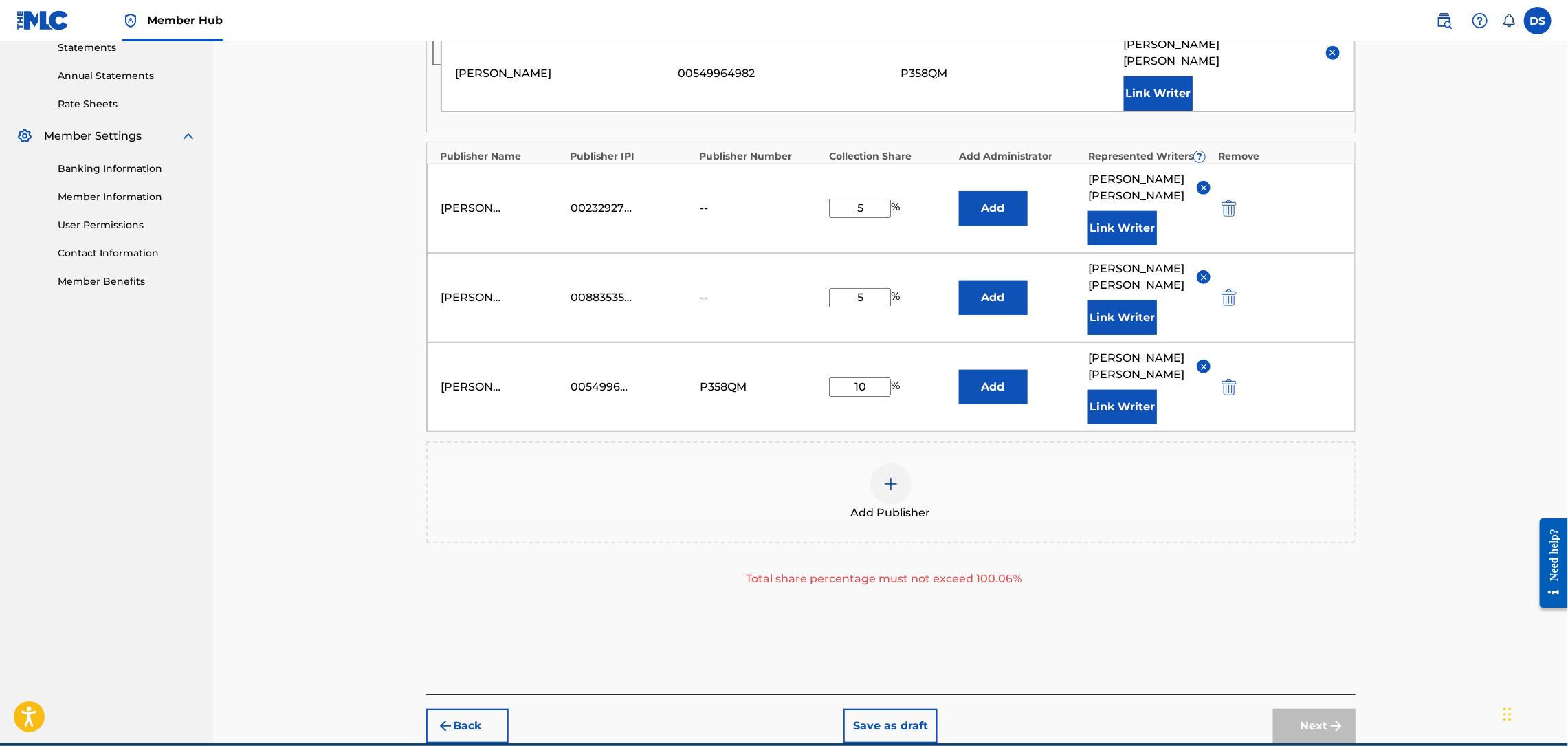
click at [1323, 709] on div "Next" at bounding box center [1314, 725] width 82 height 34
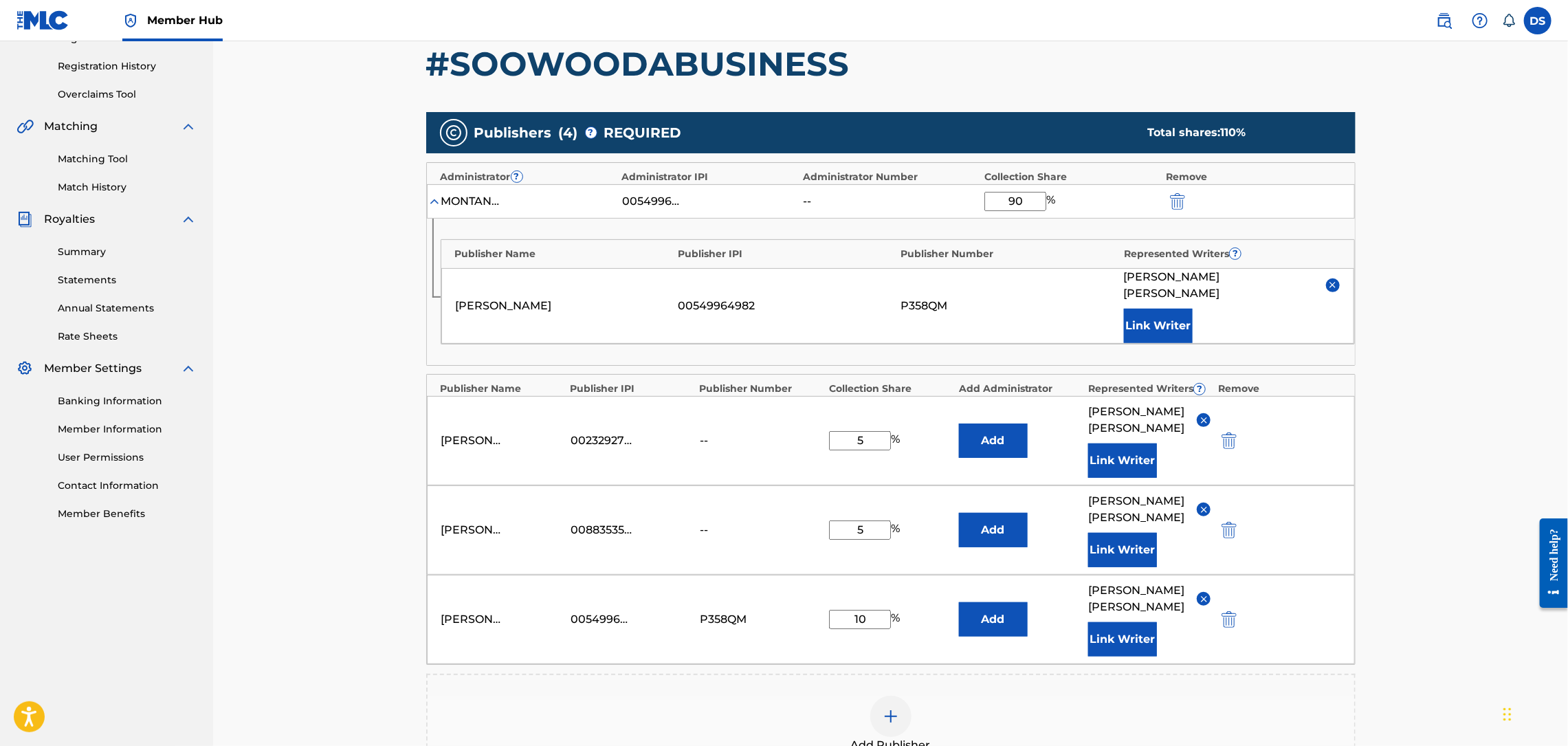
scroll to position [234, 0]
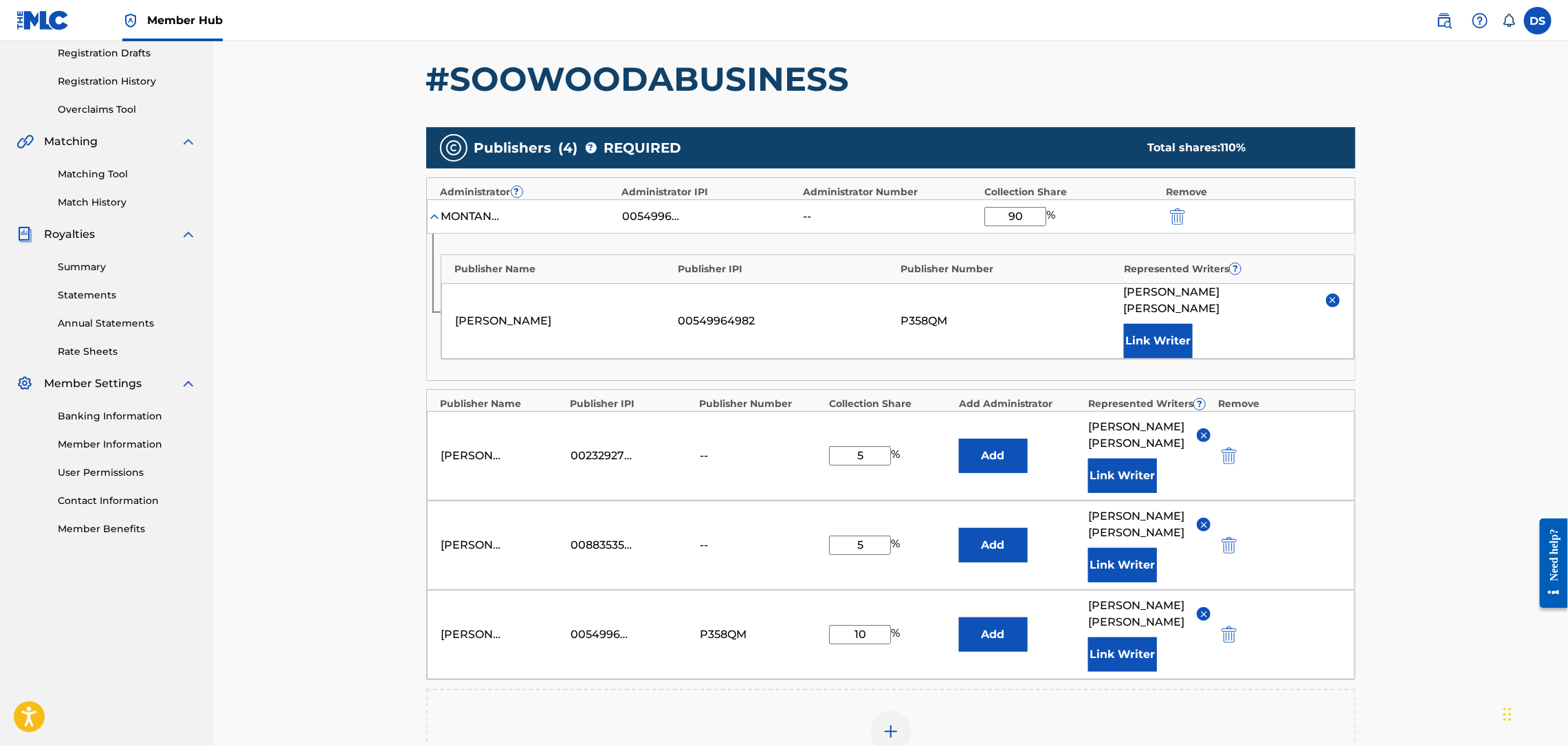
click at [1026, 215] on input "90" at bounding box center [1015, 216] width 62 height 20
type input "9"
click at [1026, 215] on input "80" at bounding box center [1015, 216] width 62 height 20
type input "80"
click at [1426, 253] on div "Register Work Search Enter Work Details Add Writers Add Publishers & Shares Add…" at bounding box center [891, 377] width 1355 height 1140
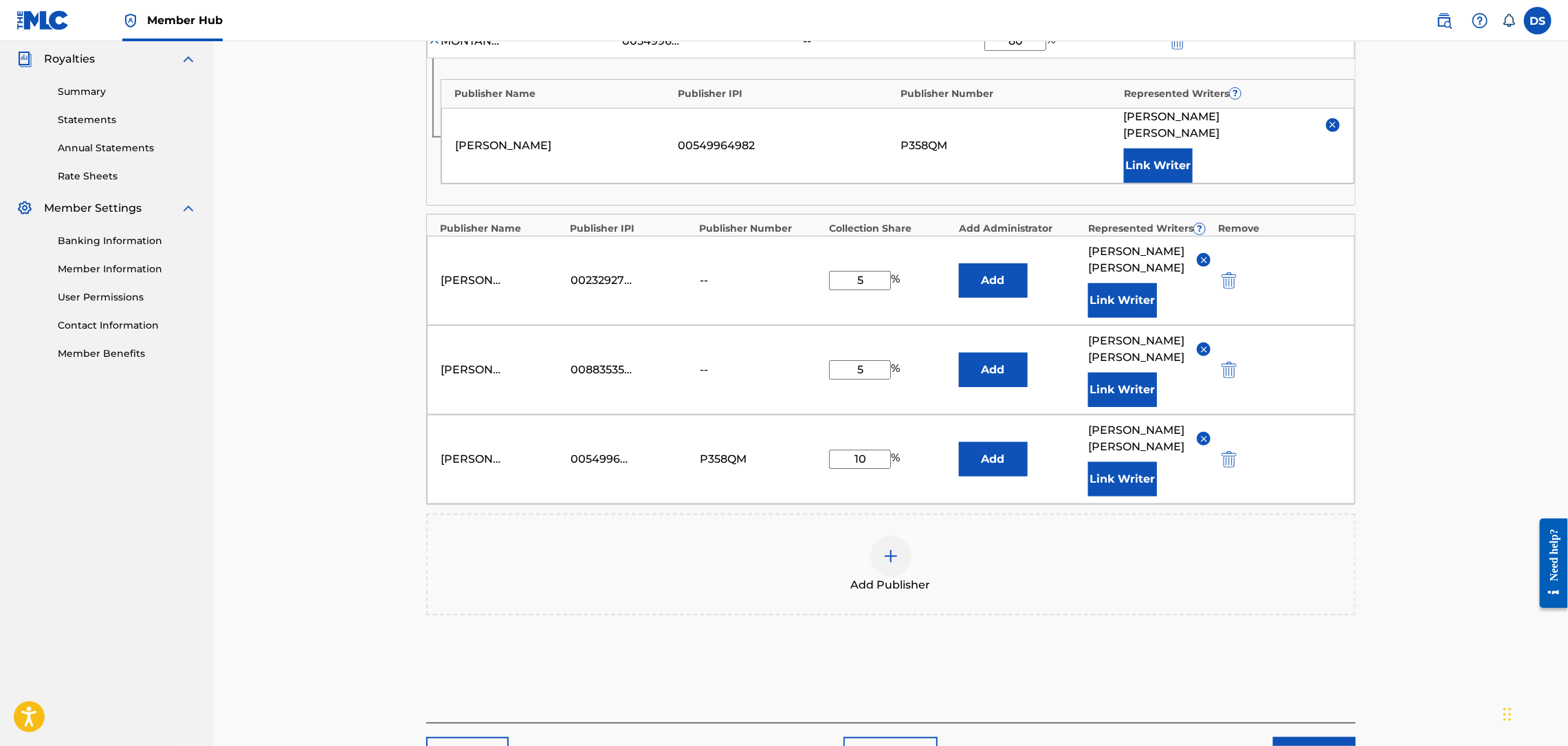
scroll to position [437, 0]
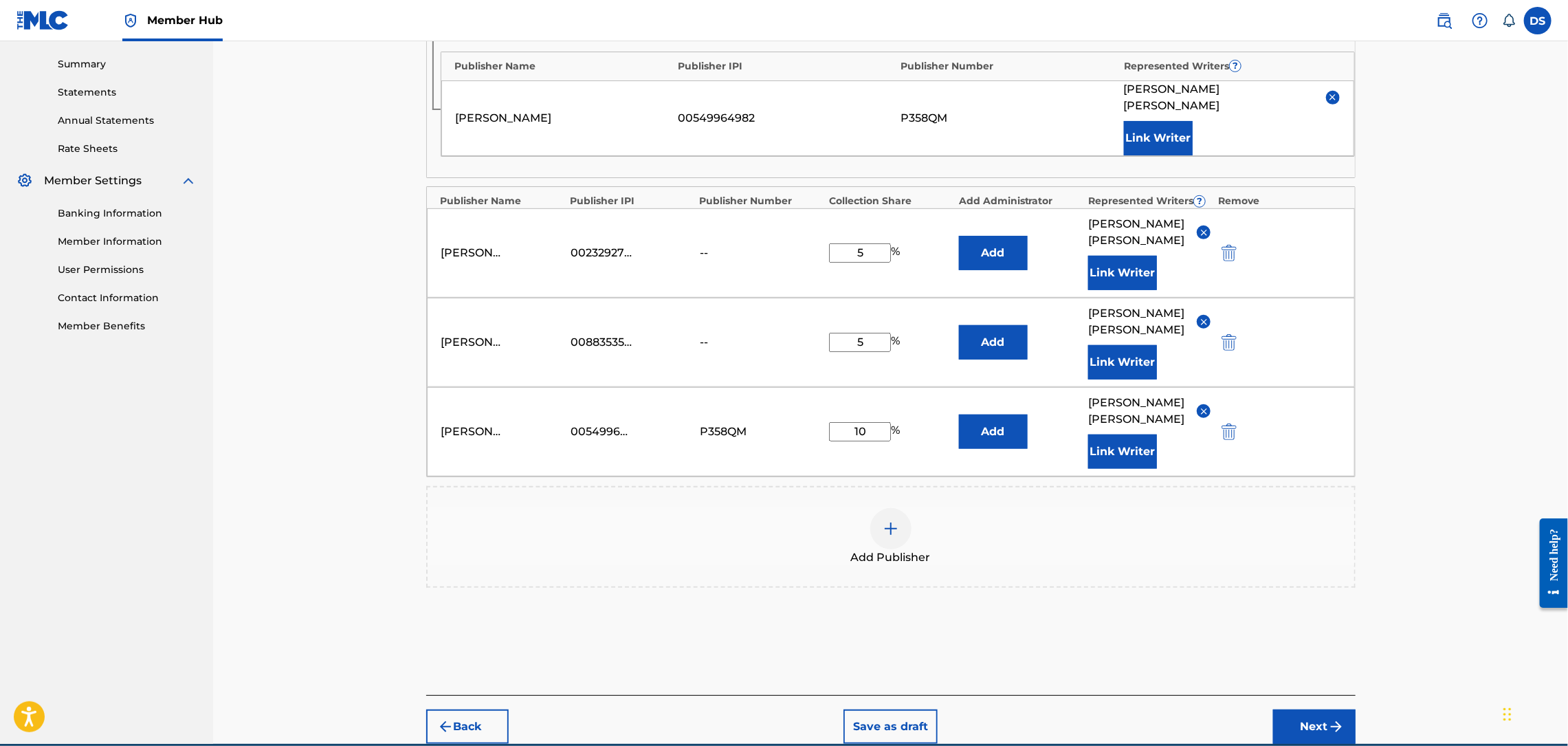
click at [849, 333] on input "5" at bounding box center [859, 343] width 62 height 20
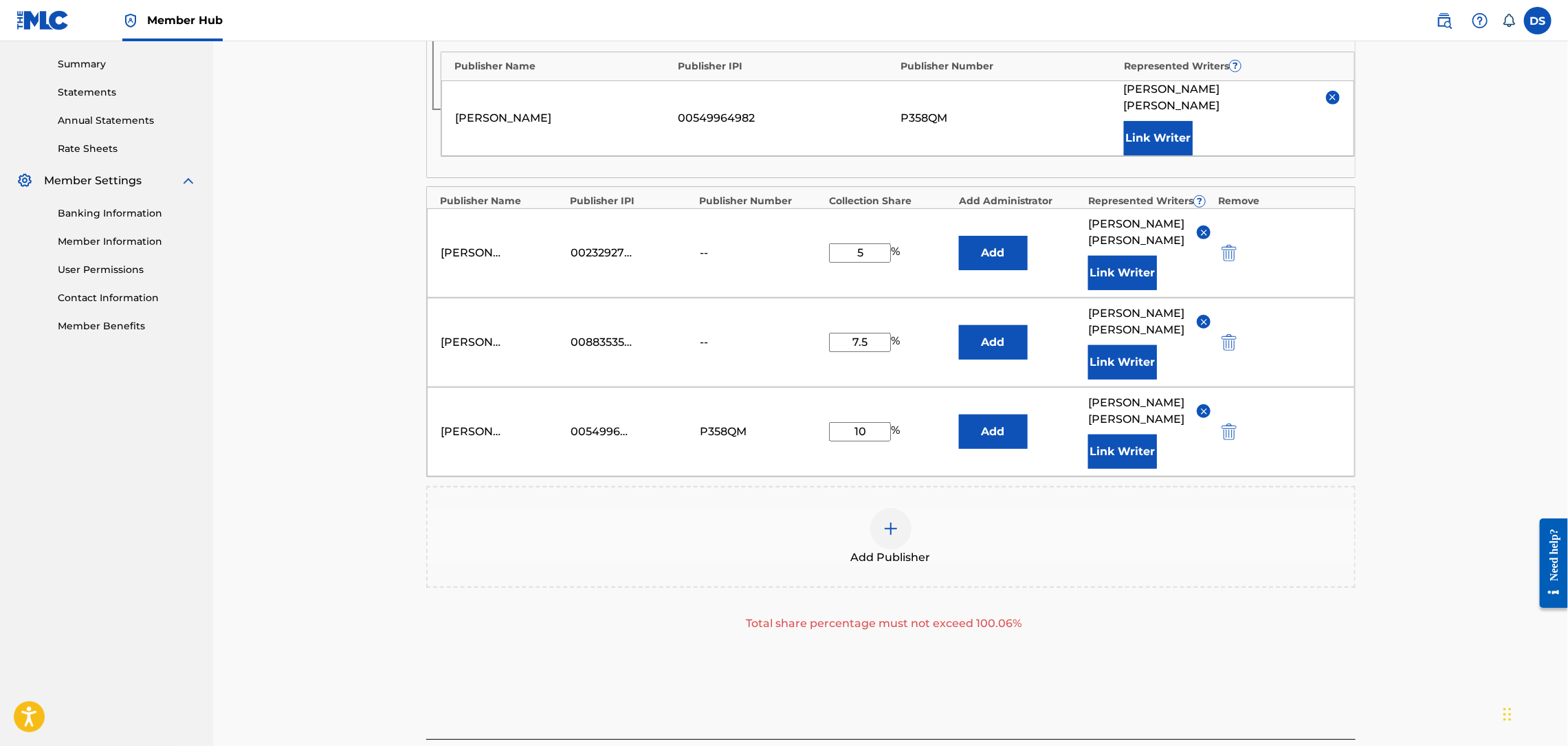
click at [869, 244] on input "5" at bounding box center [859, 254] width 62 height 20
click at [1387, 161] on div "Register Work Search Enter Work Details Add Writers Add Publishers & Shares Add…" at bounding box center [891, 196] width 1355 height 1184
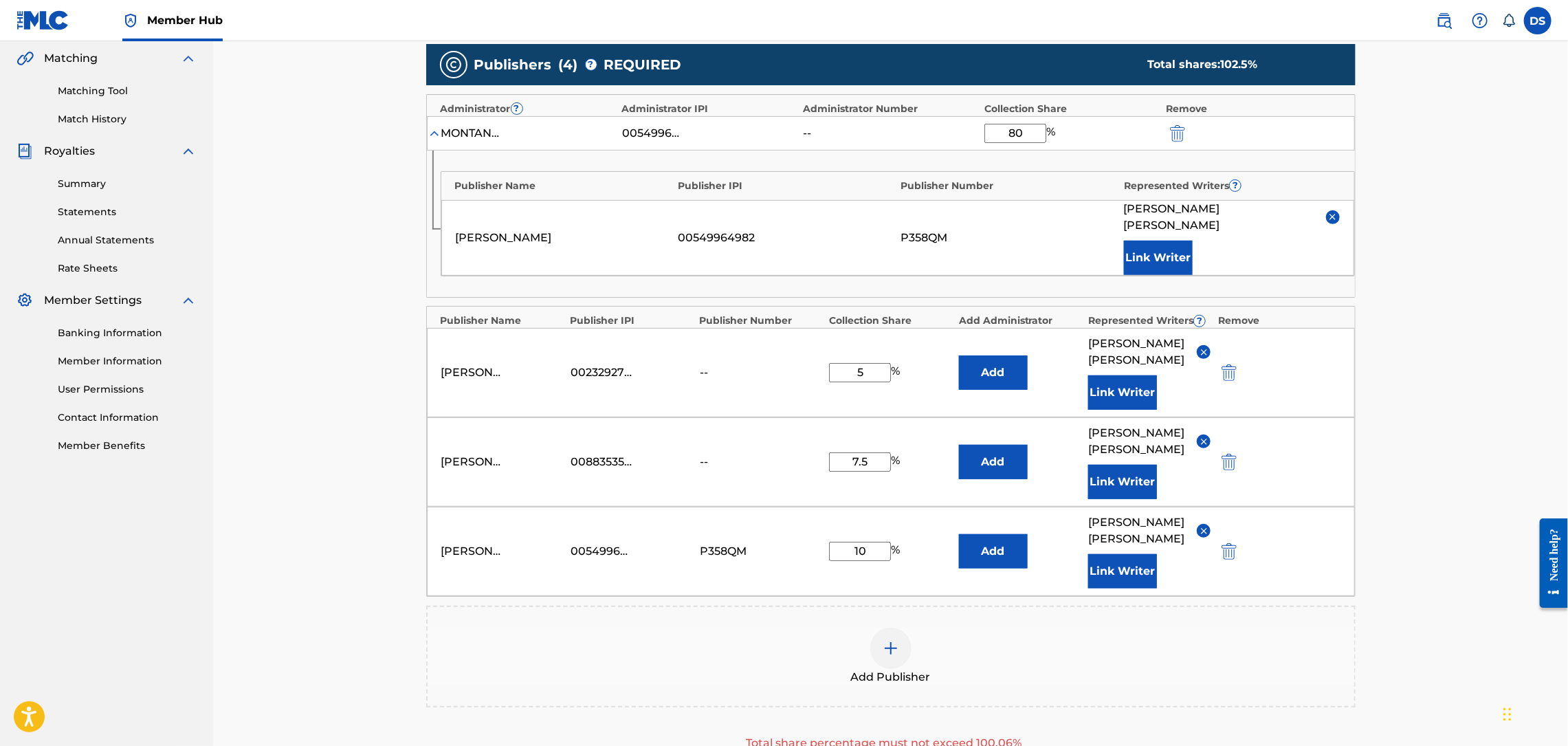
scroll to position [354, 0]
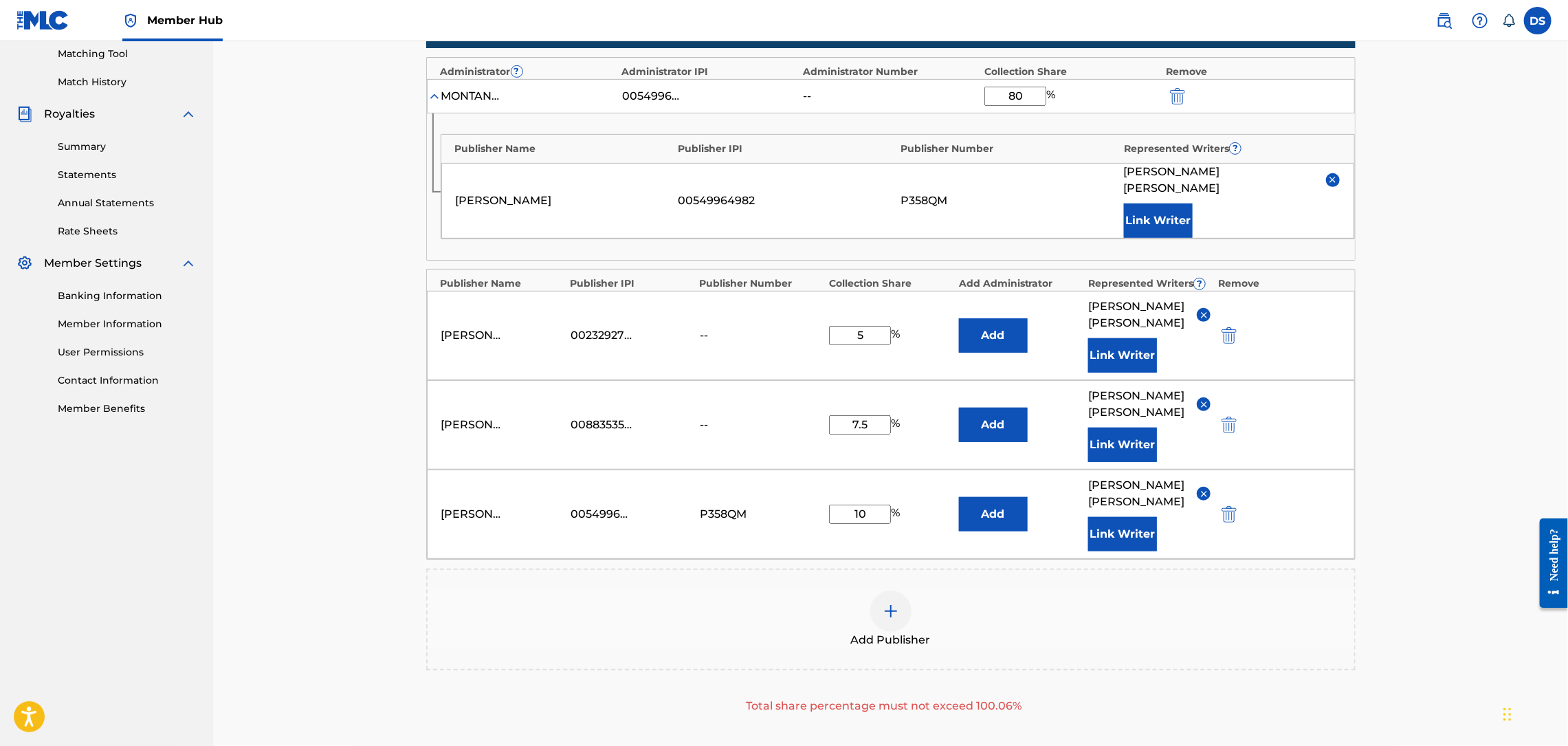
click at [867, 415] on input "7.5" at bounding box center [859, 425] width 62 height 20
type input "7"
click at [1361, 282] on div "Register Work Search Enter Work Details Add Writers Add Publishers & Shares Add…" at bounding box center [891, 297] width 962 height 1149
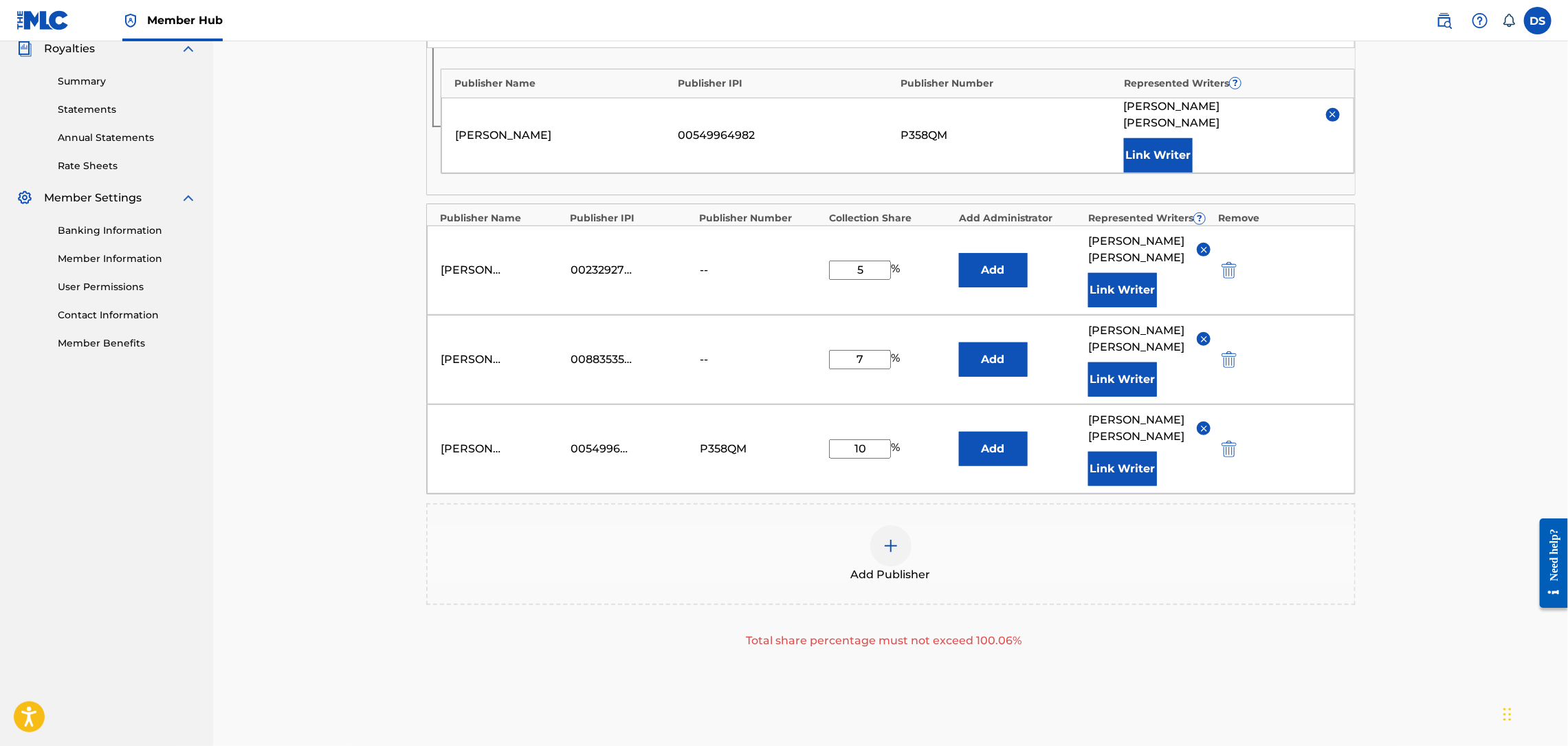
scroll to position [437, 0]
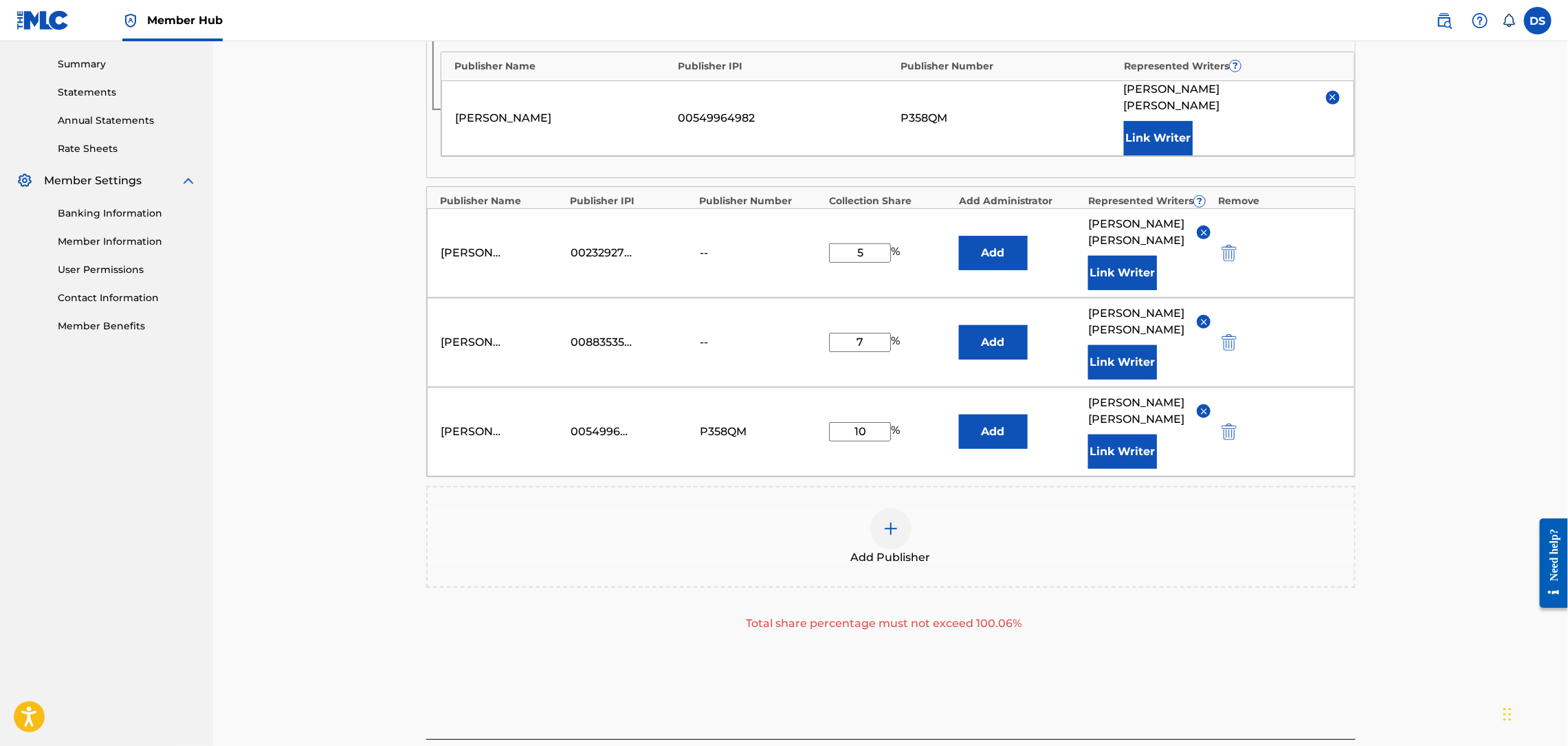
click at [874, 333] on input "7" at bounding box center [859, 343] width 62 height 20
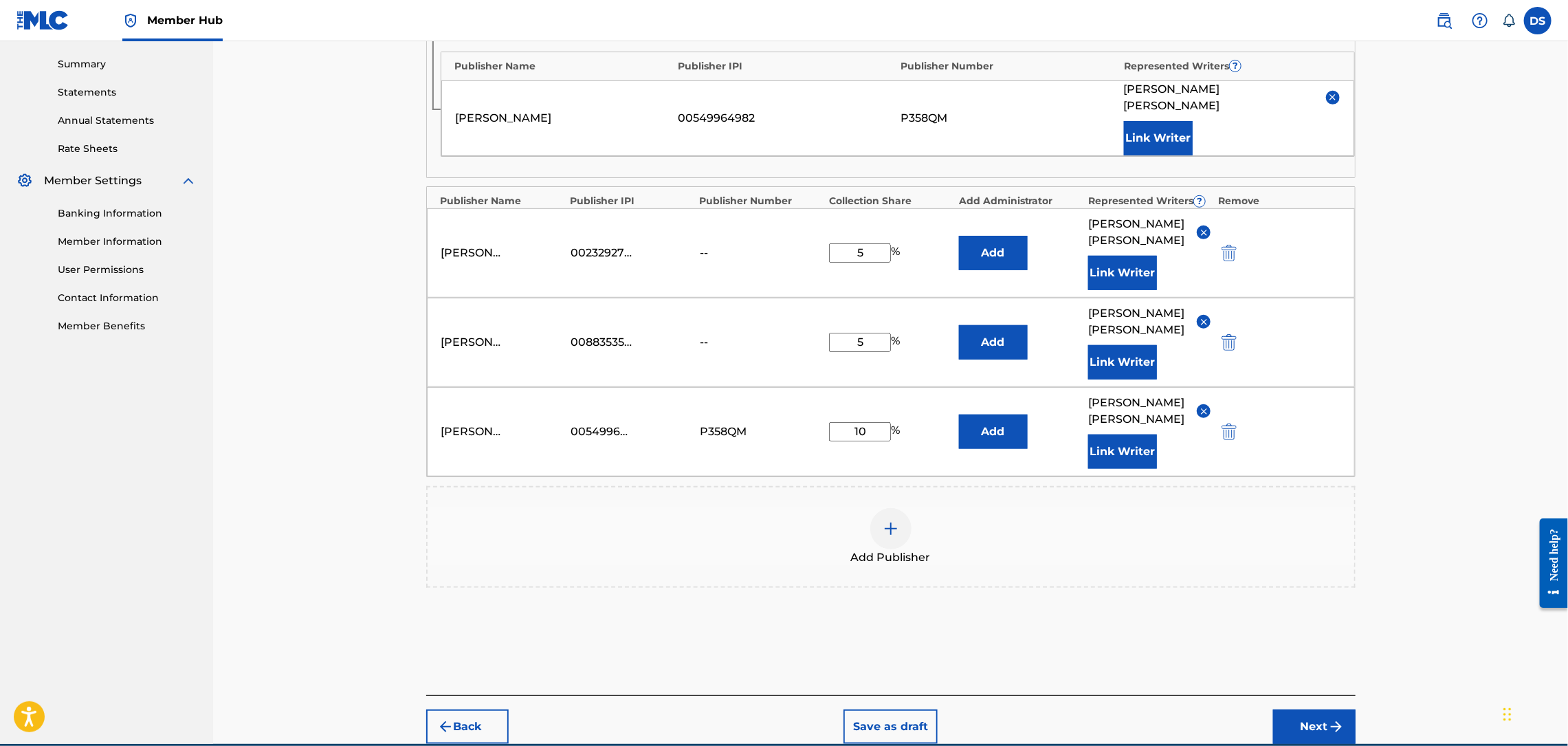
type input "5"
click at [1484, 310] on div "Register Work Search Enter Work Details Add Writers Add Publishers & Shares Add…" at bounding box center [891, 174] width 1355 height 1140
click at [872, 422] on input "10" at bounding box center [859, 432] width 62 height 20
type input "1"
type input "5"
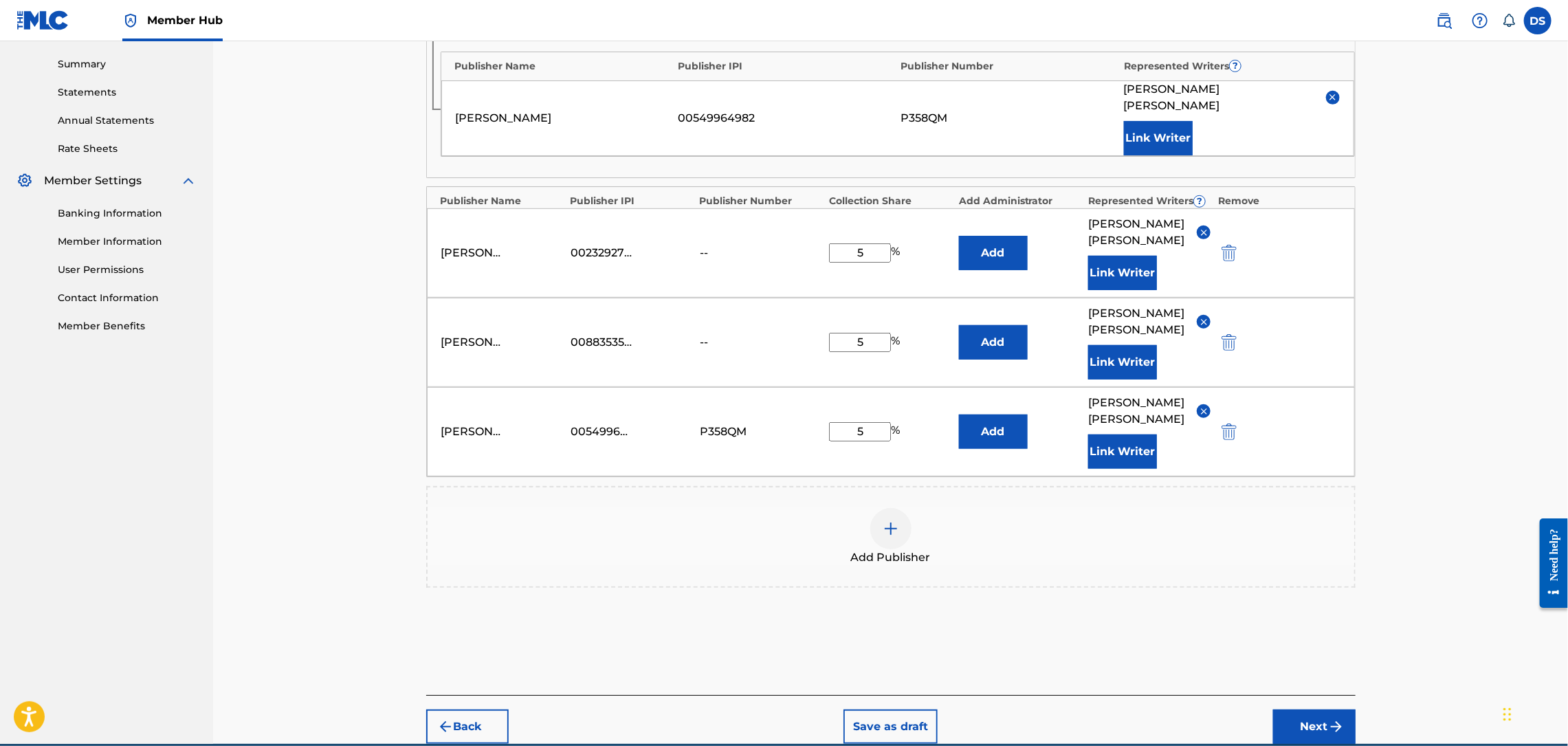
click at [1470, 375] on div "Register Work Search Enter Work Details Add Writers Add Publishers & Shares Add…" at bounding box center [891, 174] width 1355 height 1140
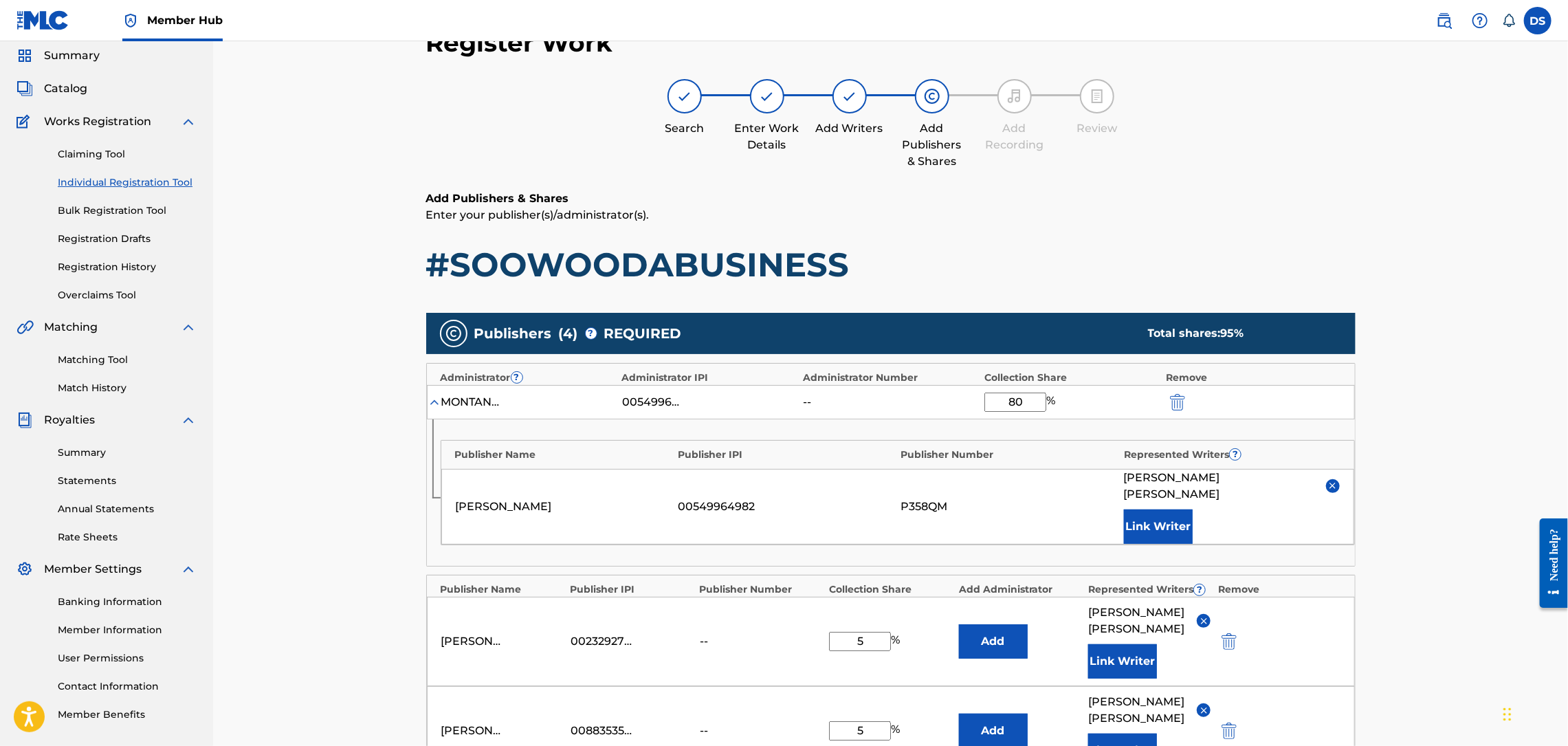
scroll to position [0, 0]
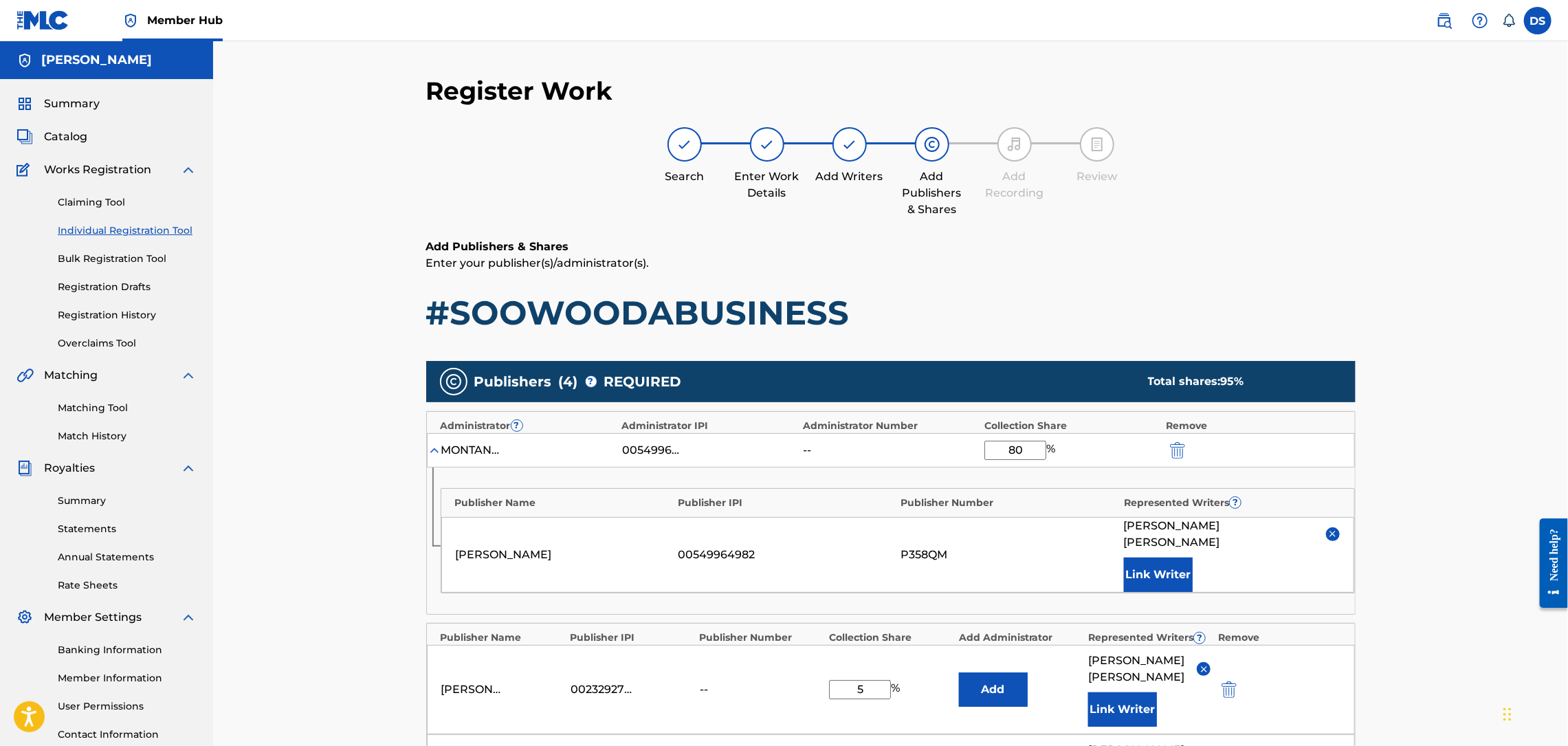
click at [1022, 454] on input "80" at bounding box center [1015, 450] width 62 height 20
type input "85"
click at [1421, 465] on div "Register Work Search Enter Work Details Add Writers Add Publishers & Shares Add…" at bounding box center [891, 611] width 1355 height 1140
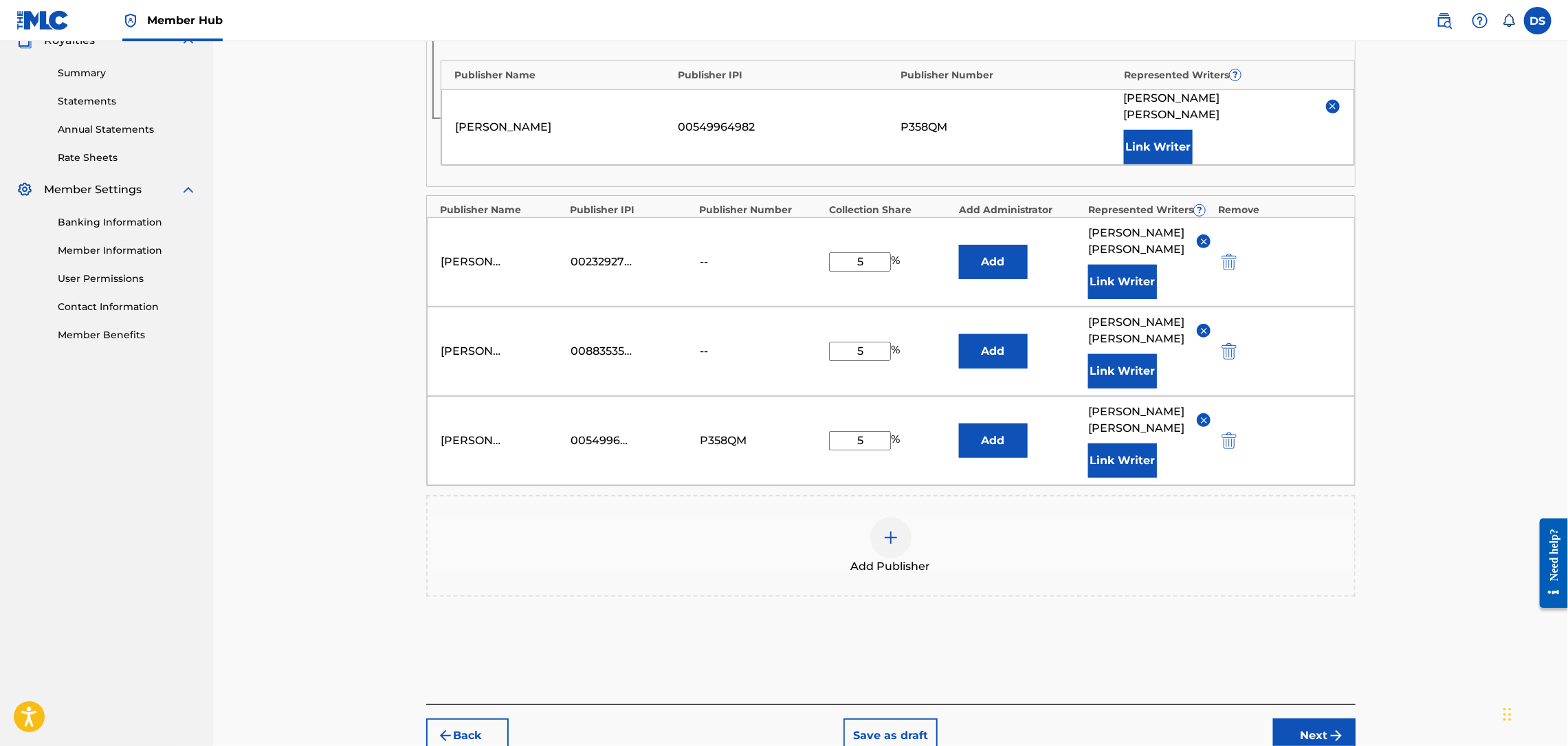
scroll to position [437, 0]
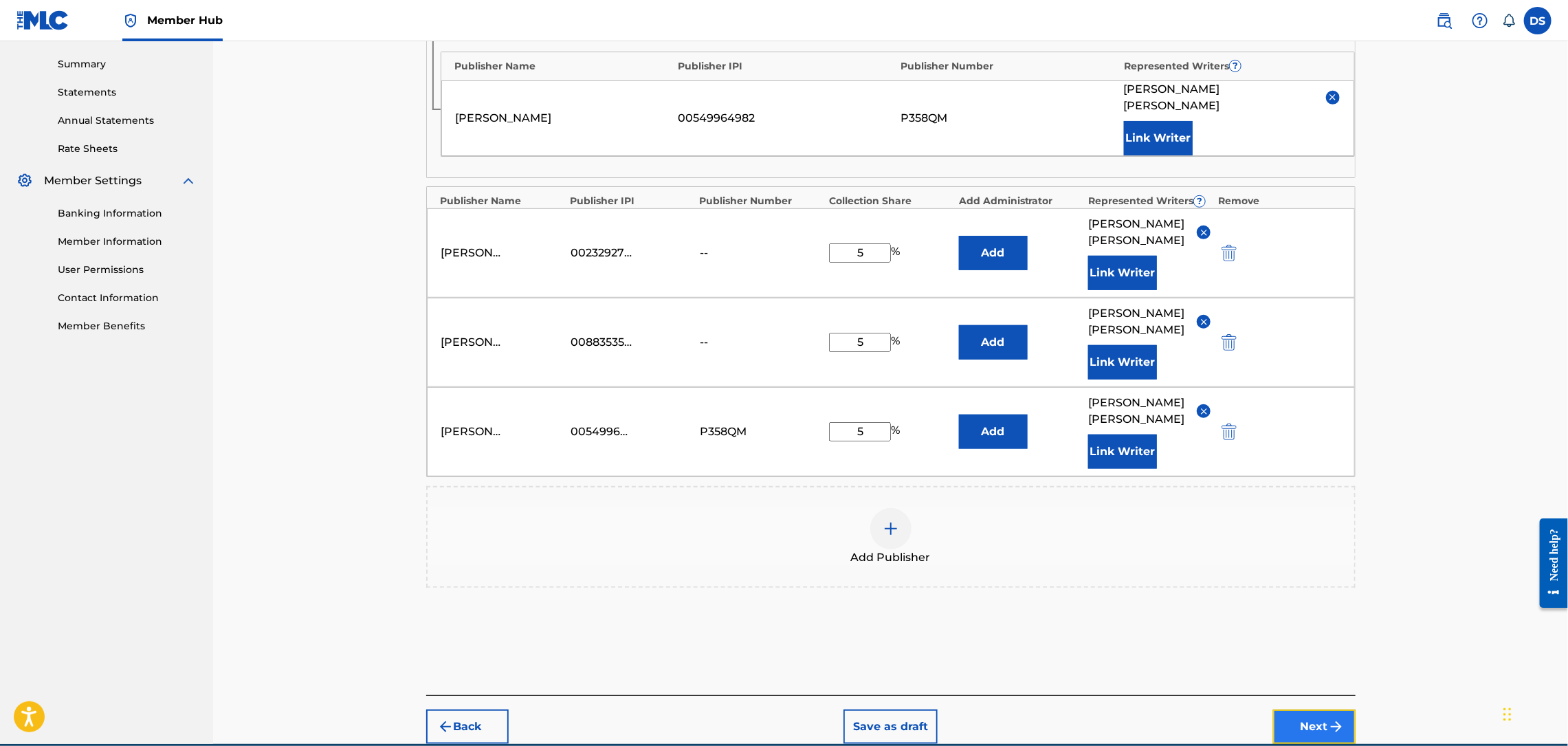
click at [1315, 710] on button "Next" at bounding box center [1314, 726] width 82 height 34
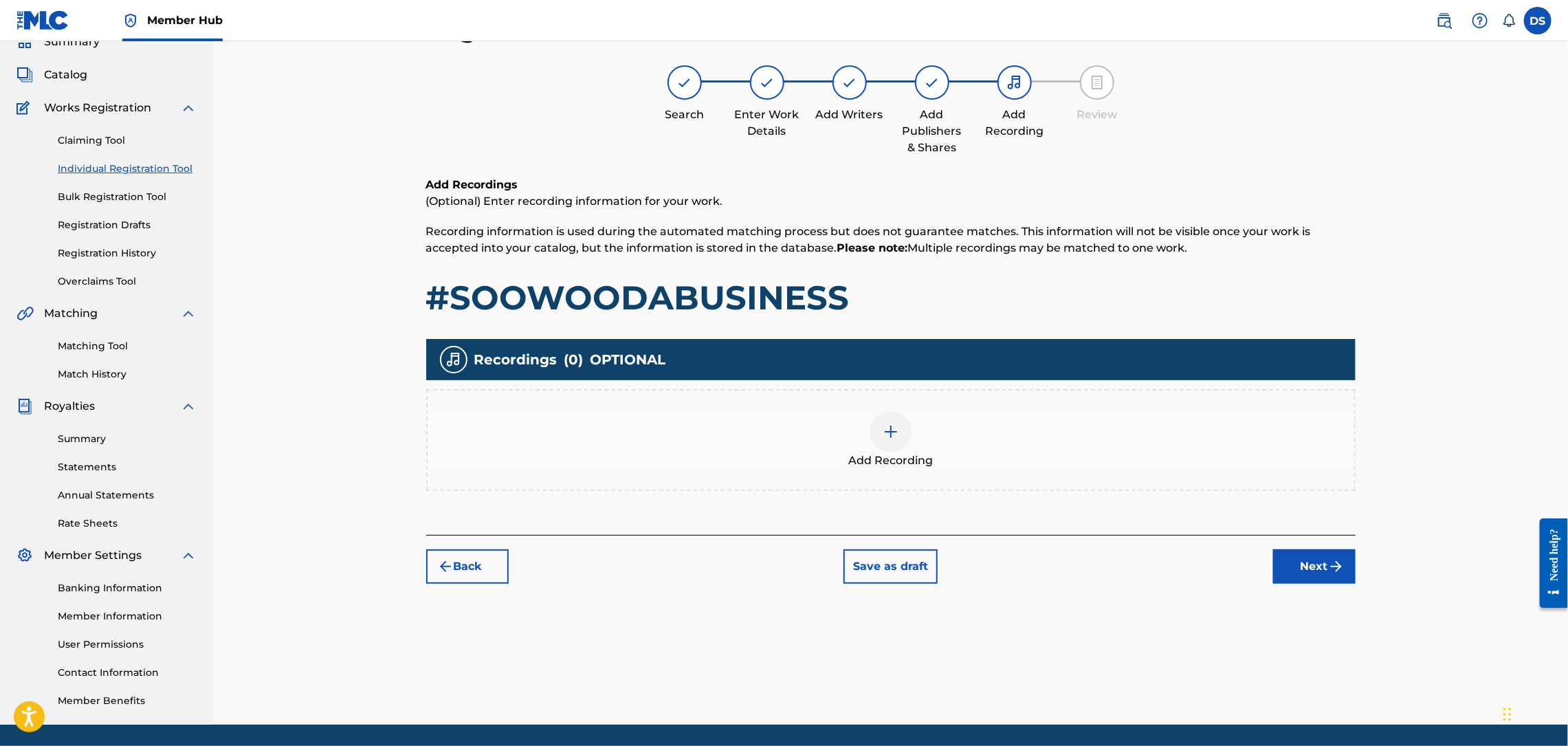
click at [892, 425] on img at bounding box center [891, 432] width 17 height 17
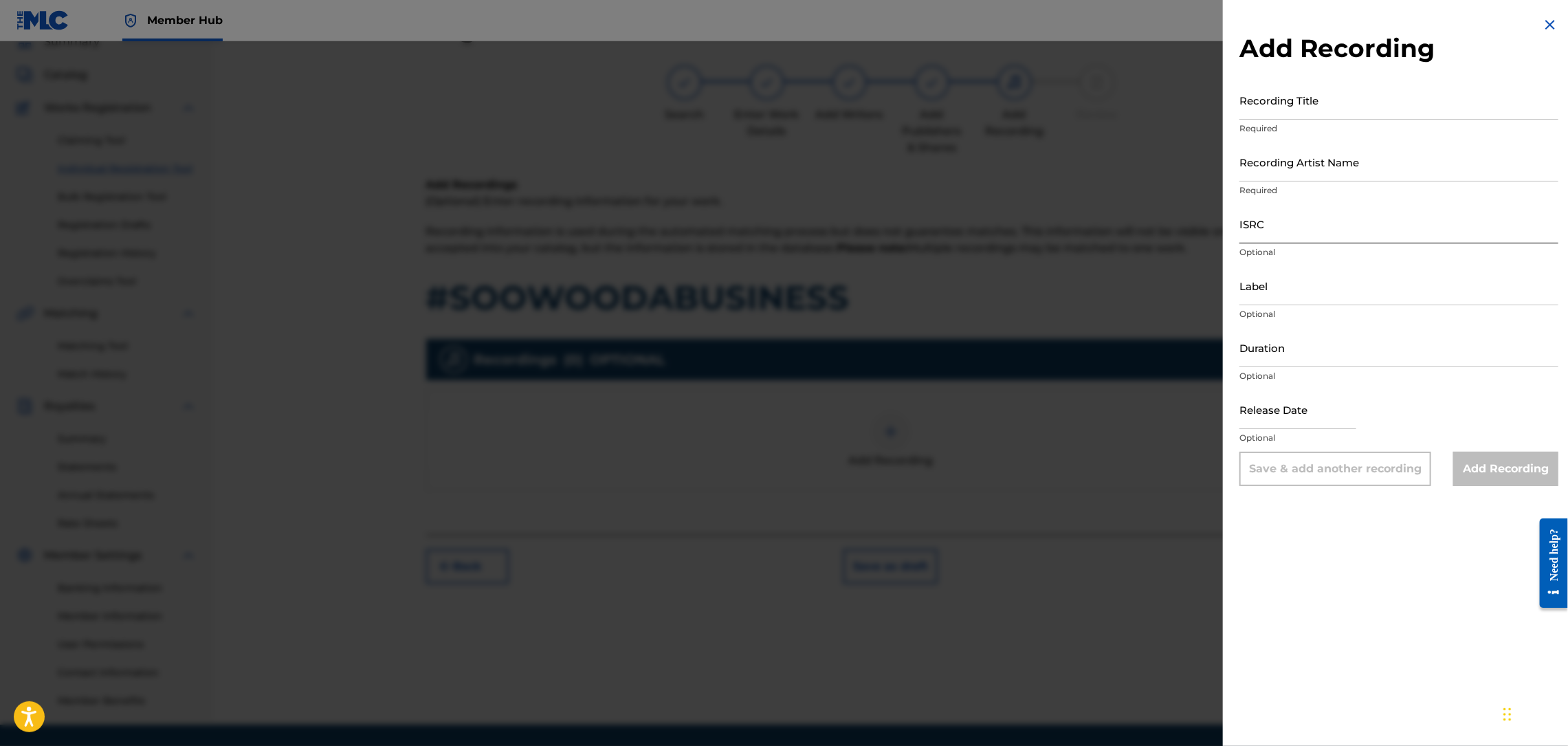
click at [1280, 215] on input "ISRC" at bounding box center [1399, 224] width 319 height 39
paste input "00883535404"
type input "00883535404"
drag, startPoint x: 1318, startPoint y: 223, endPoint x: 1216, endPoint y: 244, distance: 104.1
click at [1210, 248] on div "Add Recording Recording Title Required Recording Artist Name Required ISRC 0088…" at bounding box center [784, 394] width 1568 height 705
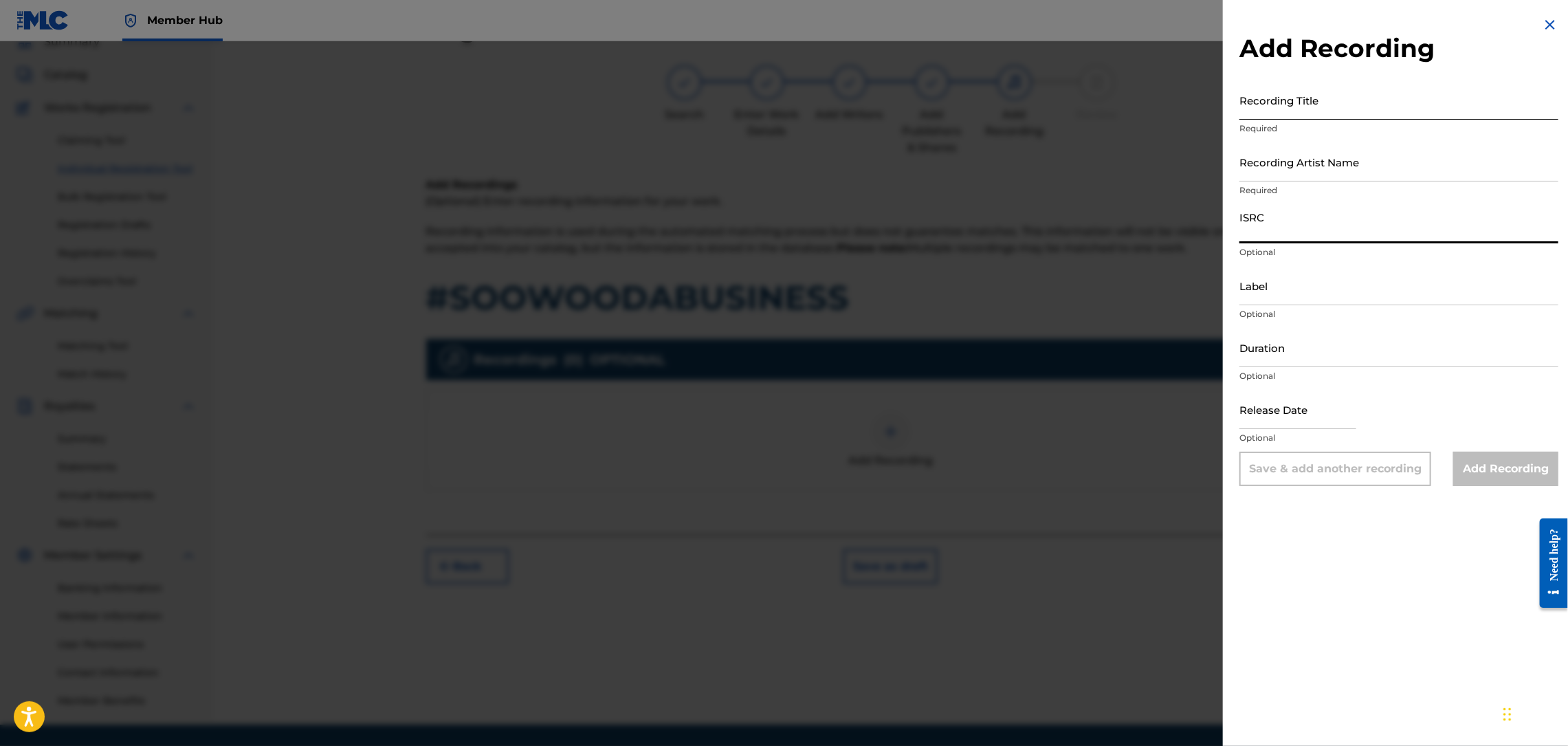
click at [1251, 107] on input "Recording Title" at bounding box center [1399, 100] width 319 height 39
type input "#SOOWOOPDAUSINESS"
click at [1268, 167] on input "Recording Artist Name" at bounding box center [1399, 162] width 319 height 39
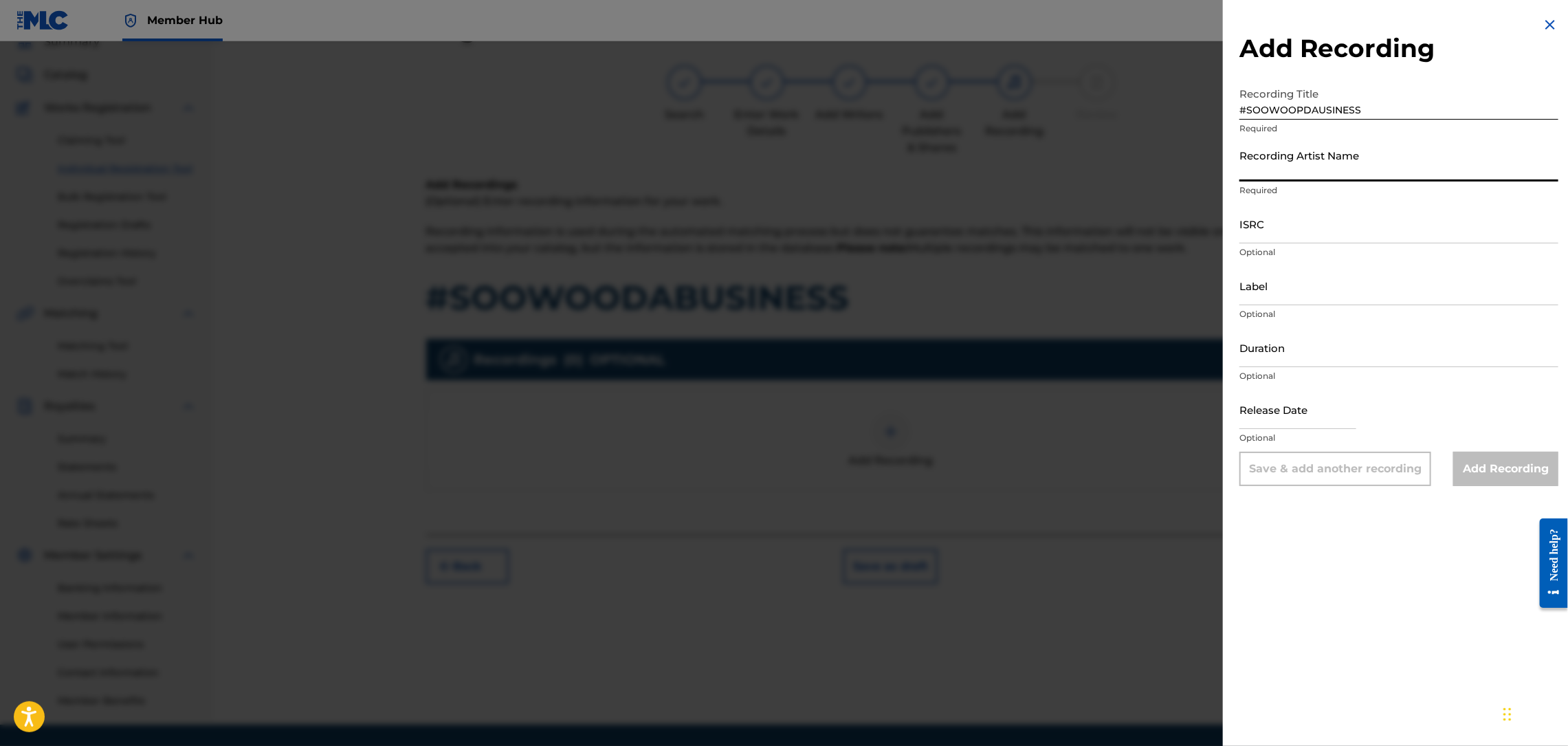
type input "RICH PRICK [PERSON_NAME]"
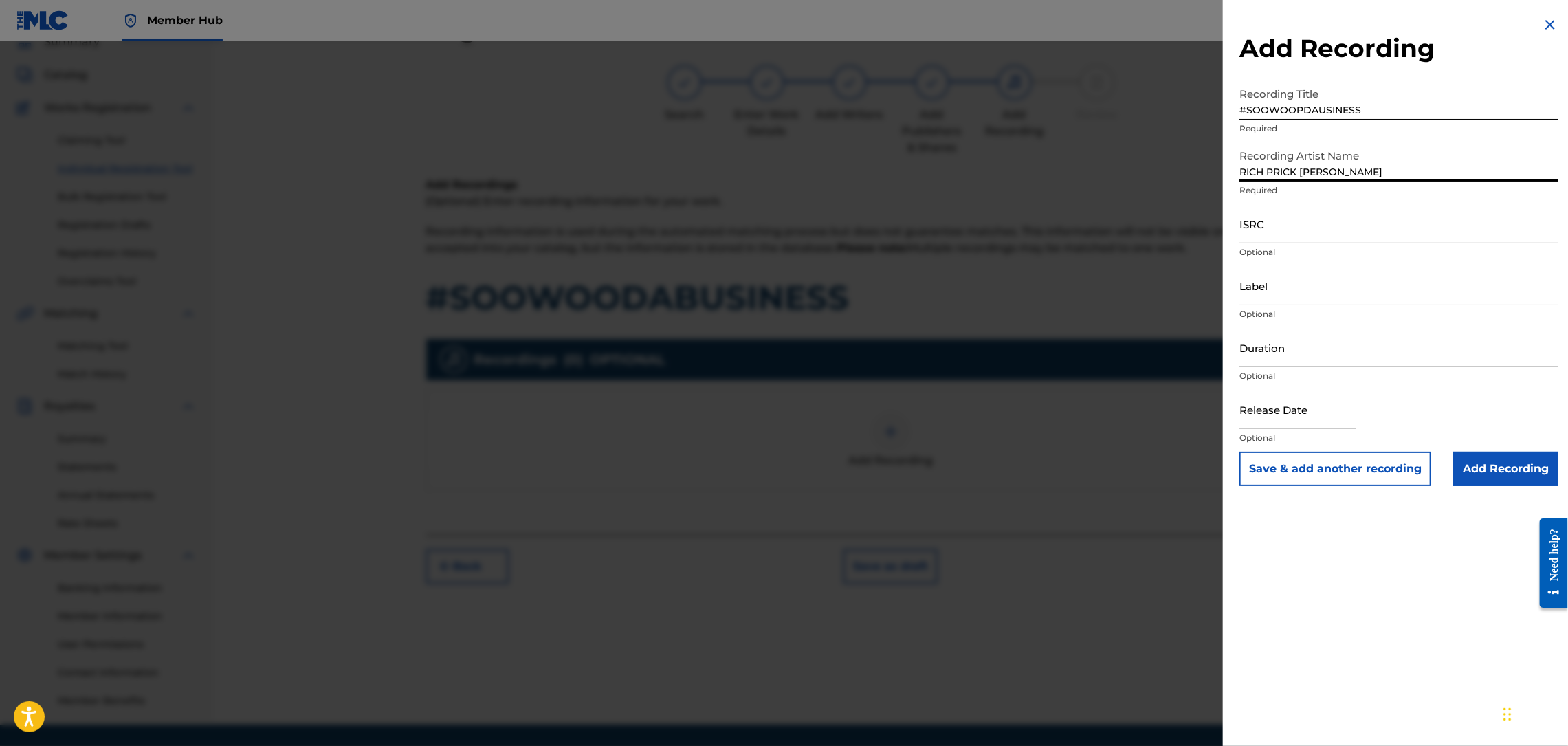
click at [1327, 213] on input "ISRC" at bounding box center [1399, 224] width 319 height 39
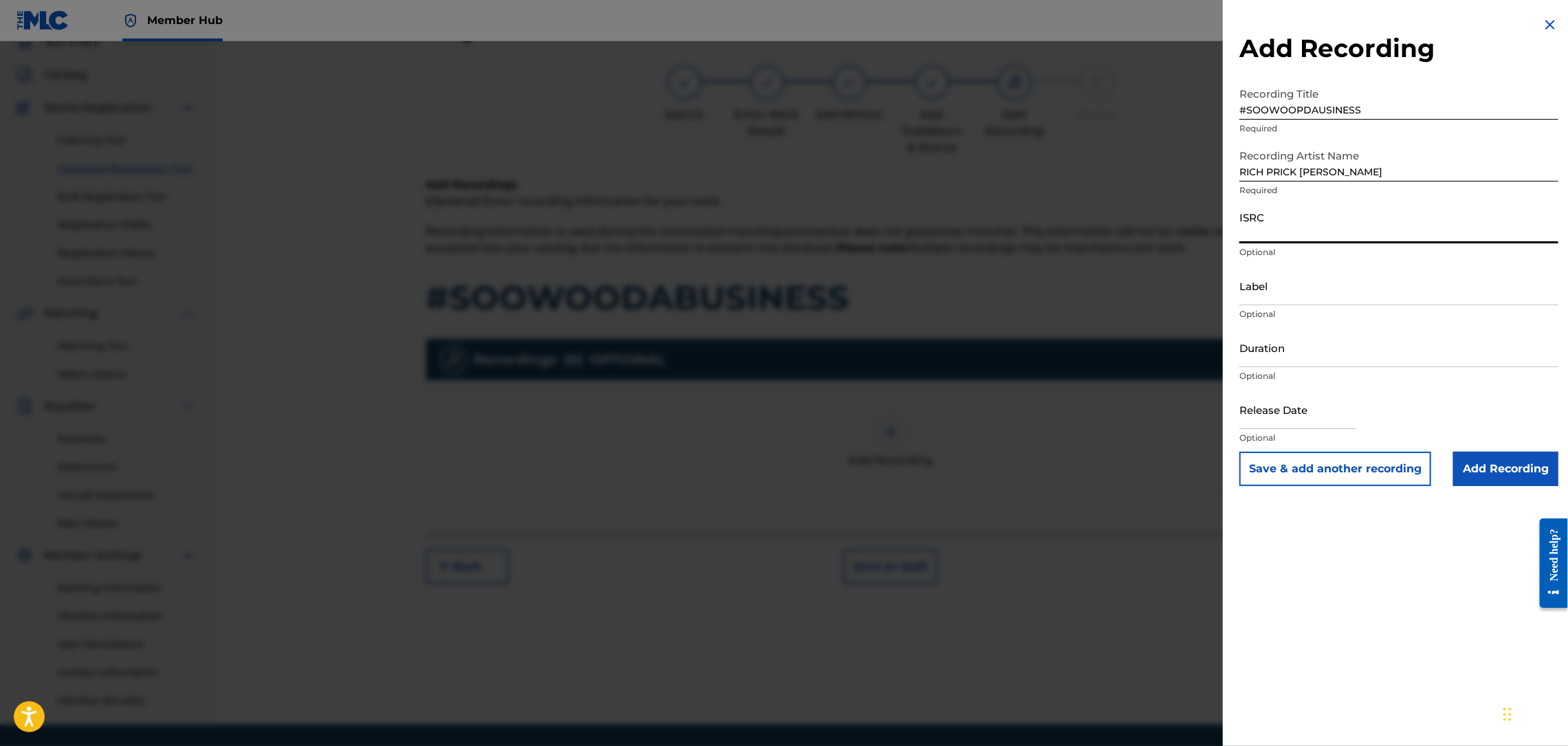
paste input "QZNMX2522496"
type input "QZNMX2522496"
click at [1269, 415] on input "text" at bounding box center [1297, 409] width 116 height 39
select select "8"
select select "2025"
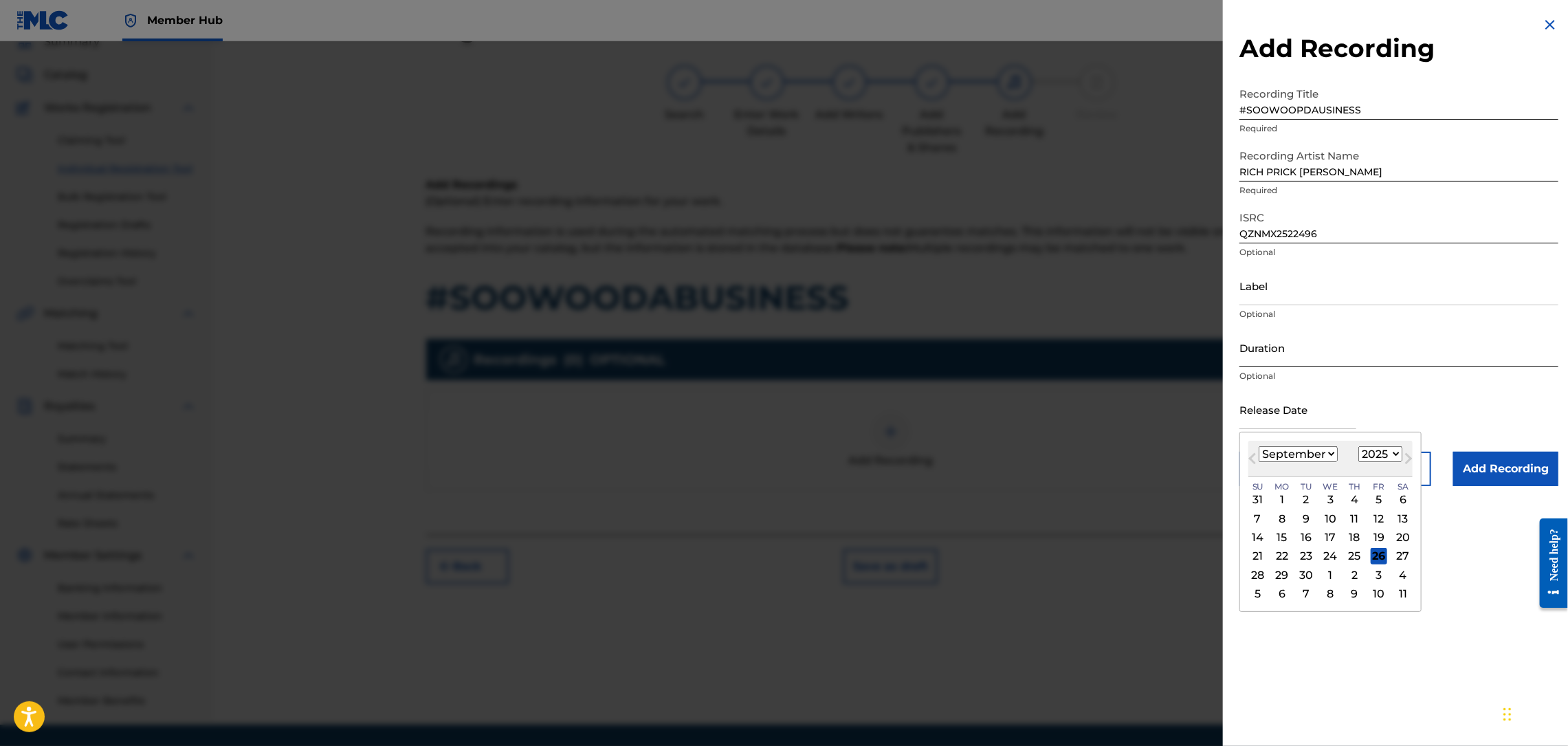
click at [1261, 355] on input "Duration" at bounding box center [1399, 348] width 319 height 39
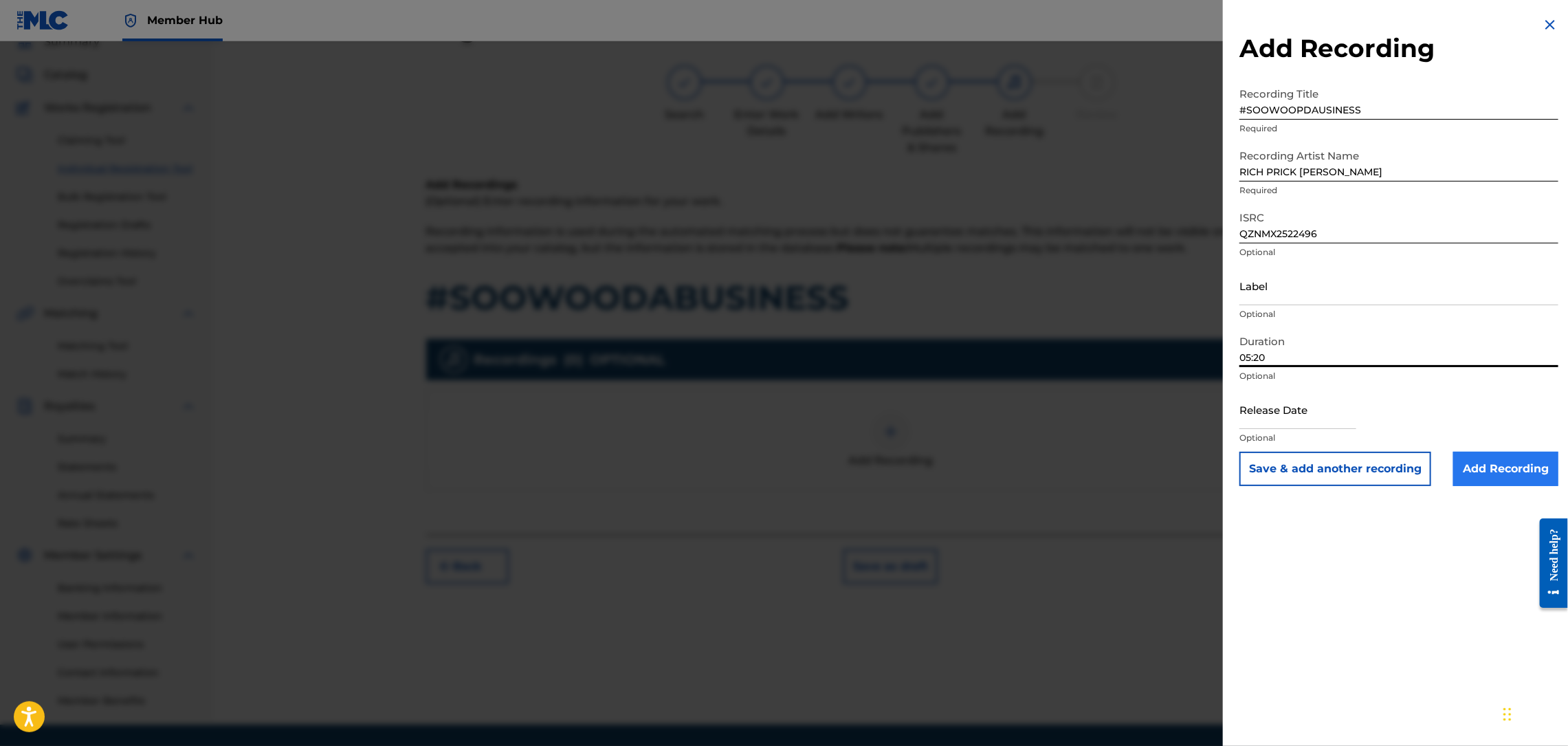
type input "05:20"
click at [1484, 475] on input "Add Recording" at bounding box center [1505, 468] width 105 height 34
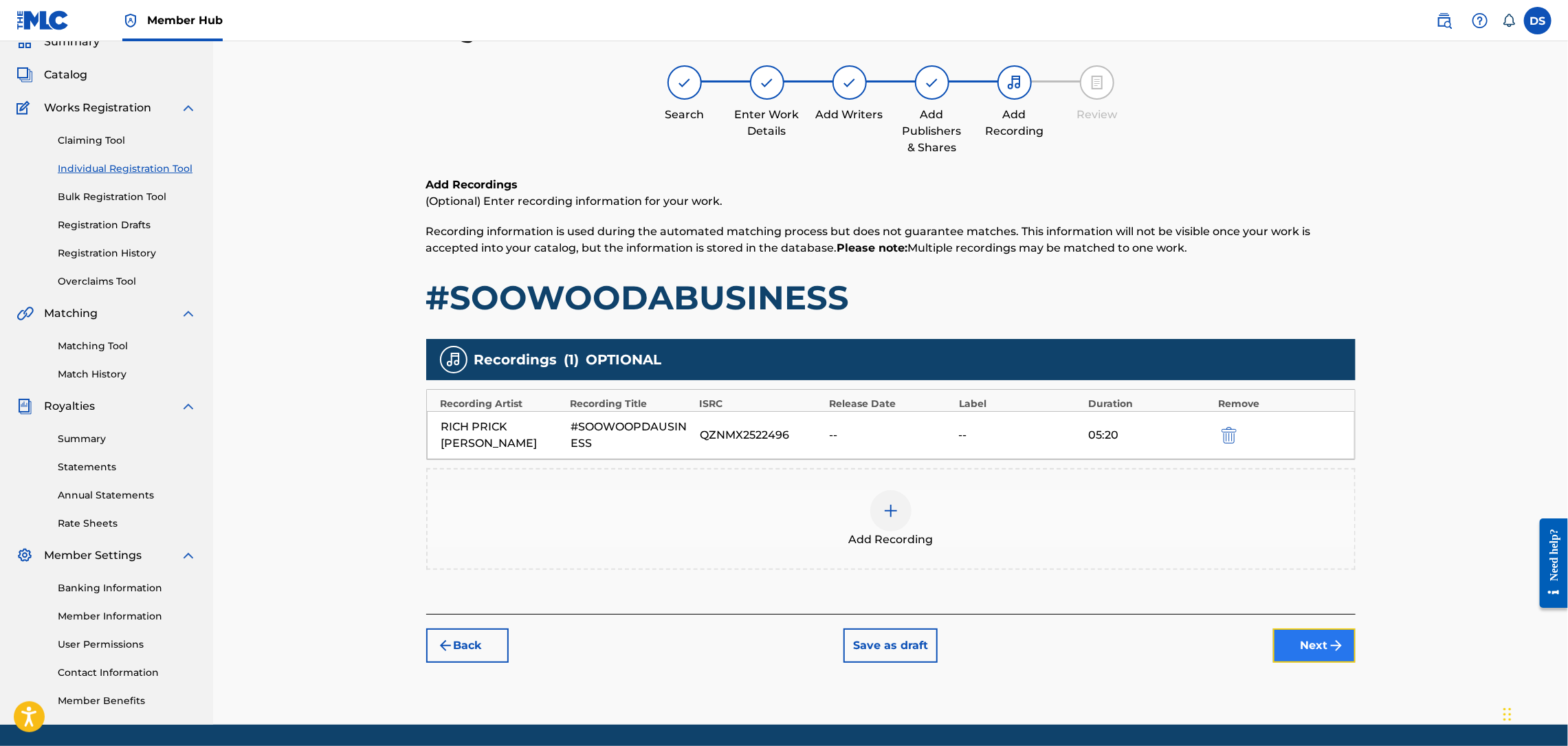
click at [1313, 651] on button "Next" at bounding box center [1314, 645] width 82 height 34
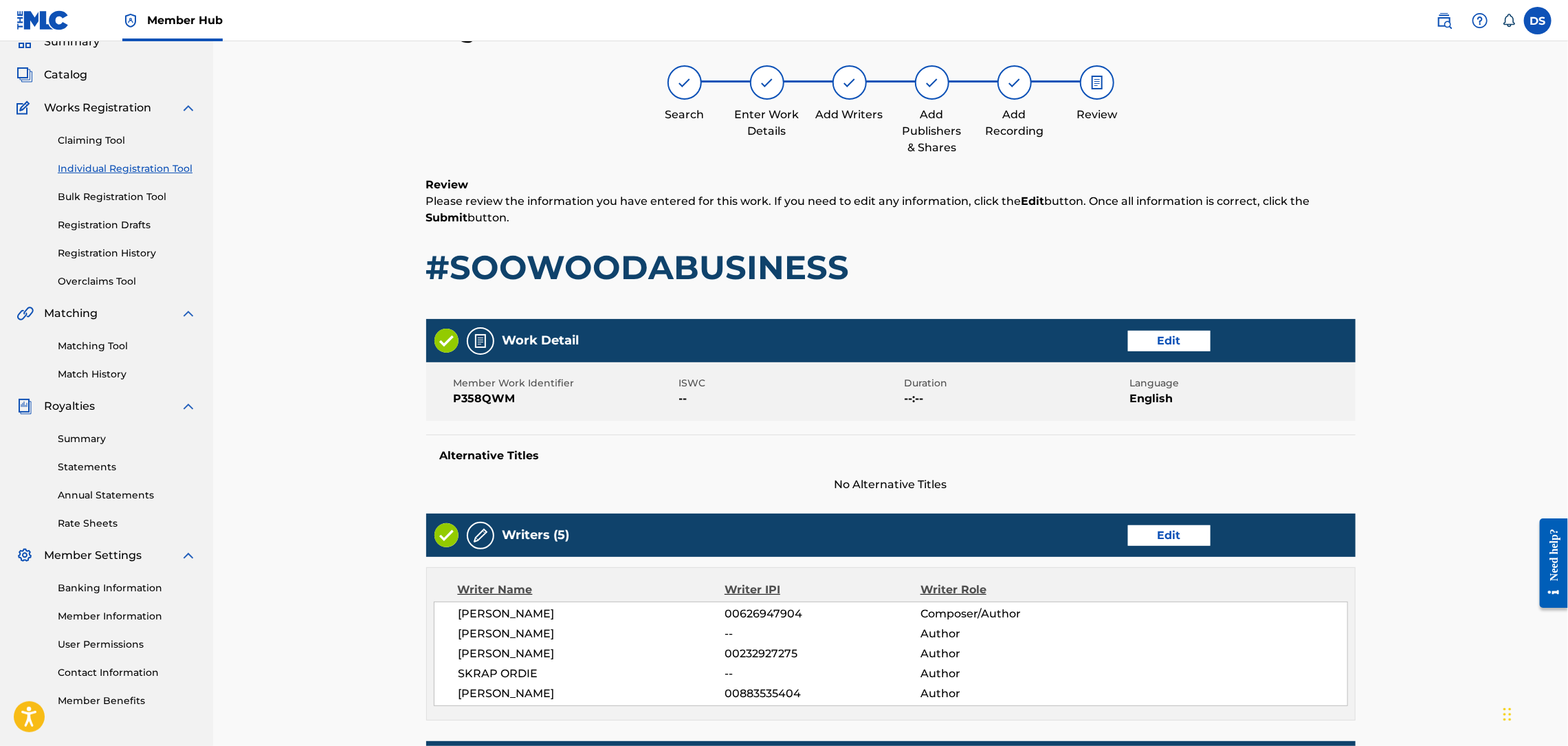
click at [1417, 533] on div "Register Work Search Enter Work Details Add Writers Add Publishers & Shares Add…" at bounding box center [891, 727] width 1355 height 1497
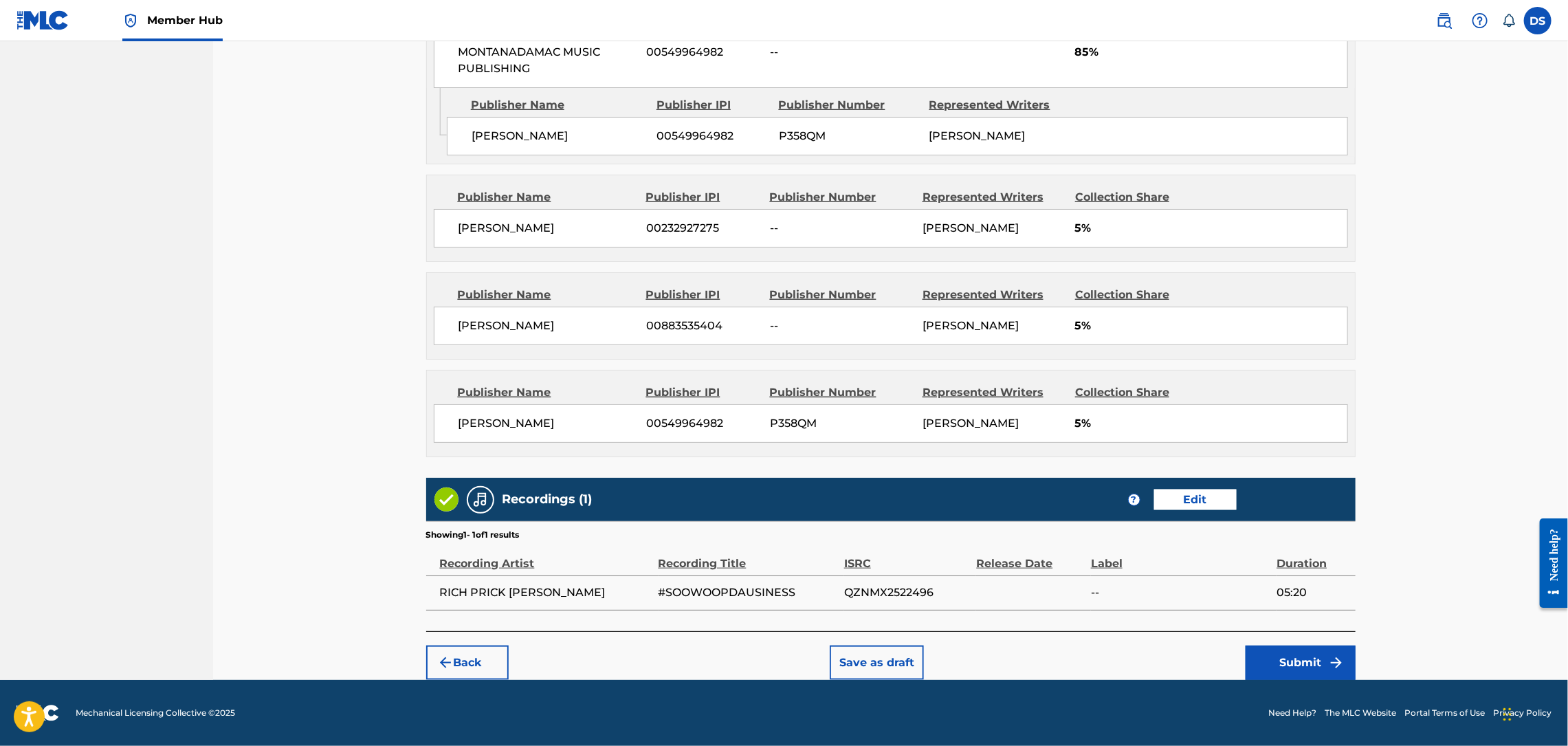
scroll to position [864, 0]
click at [1318, 656] on button "Submit" at bounding box center [1301, 662] width 110 height 34
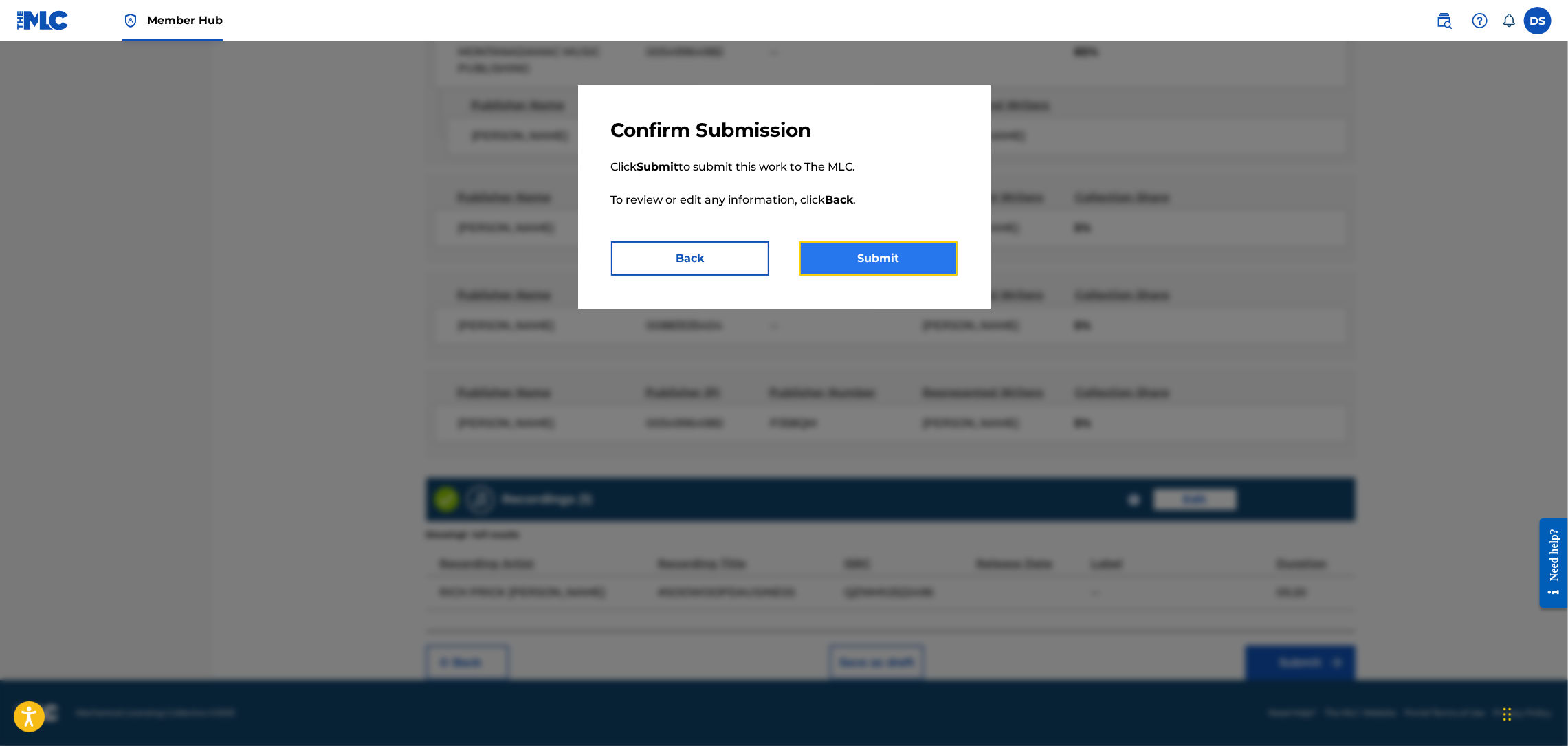
click at [895, 264] on button "Submit" at bounding box center [879, 258] width 159 height 34
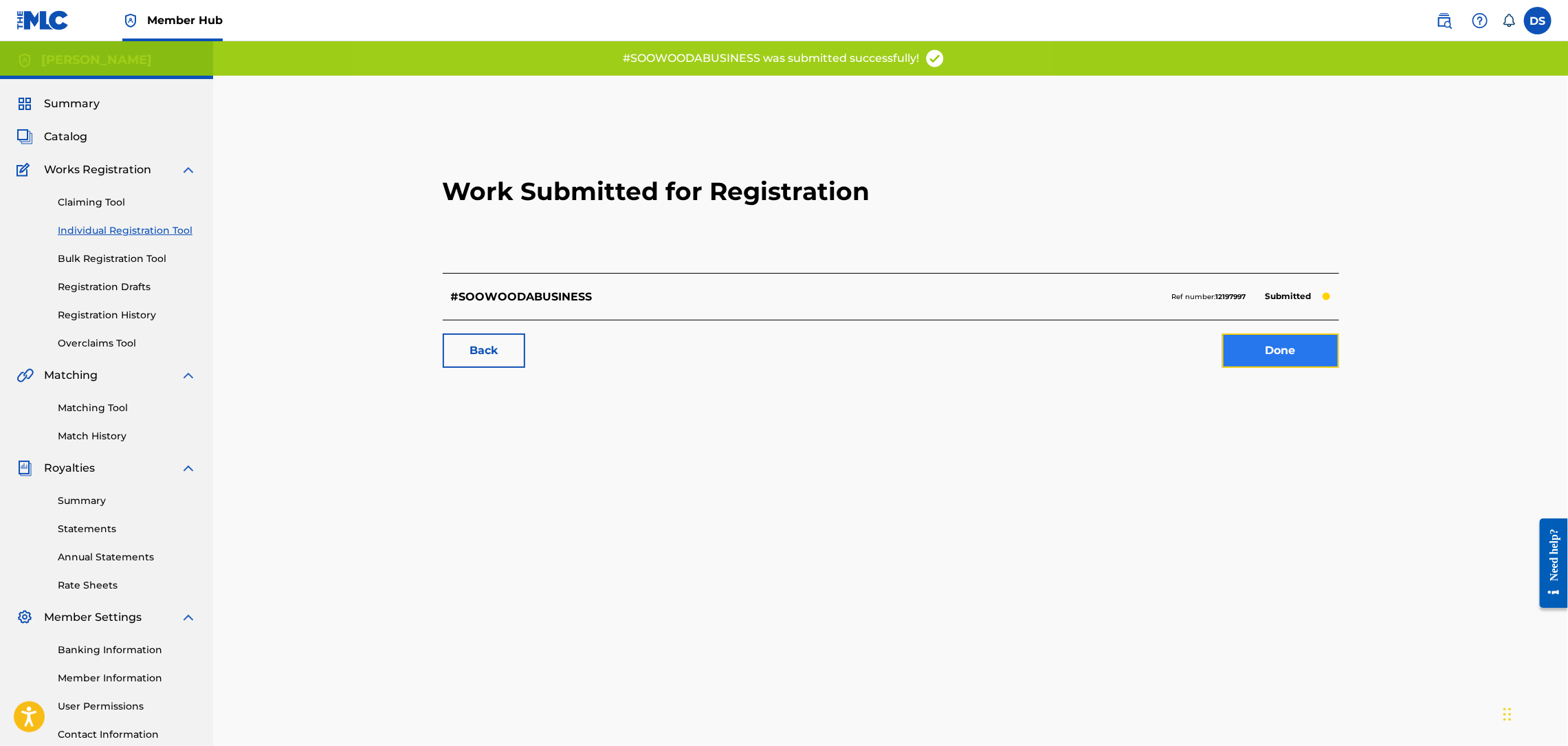
click at [1268, 352] on link "Done" at bounding box center [1280, 350] width 116 height 34
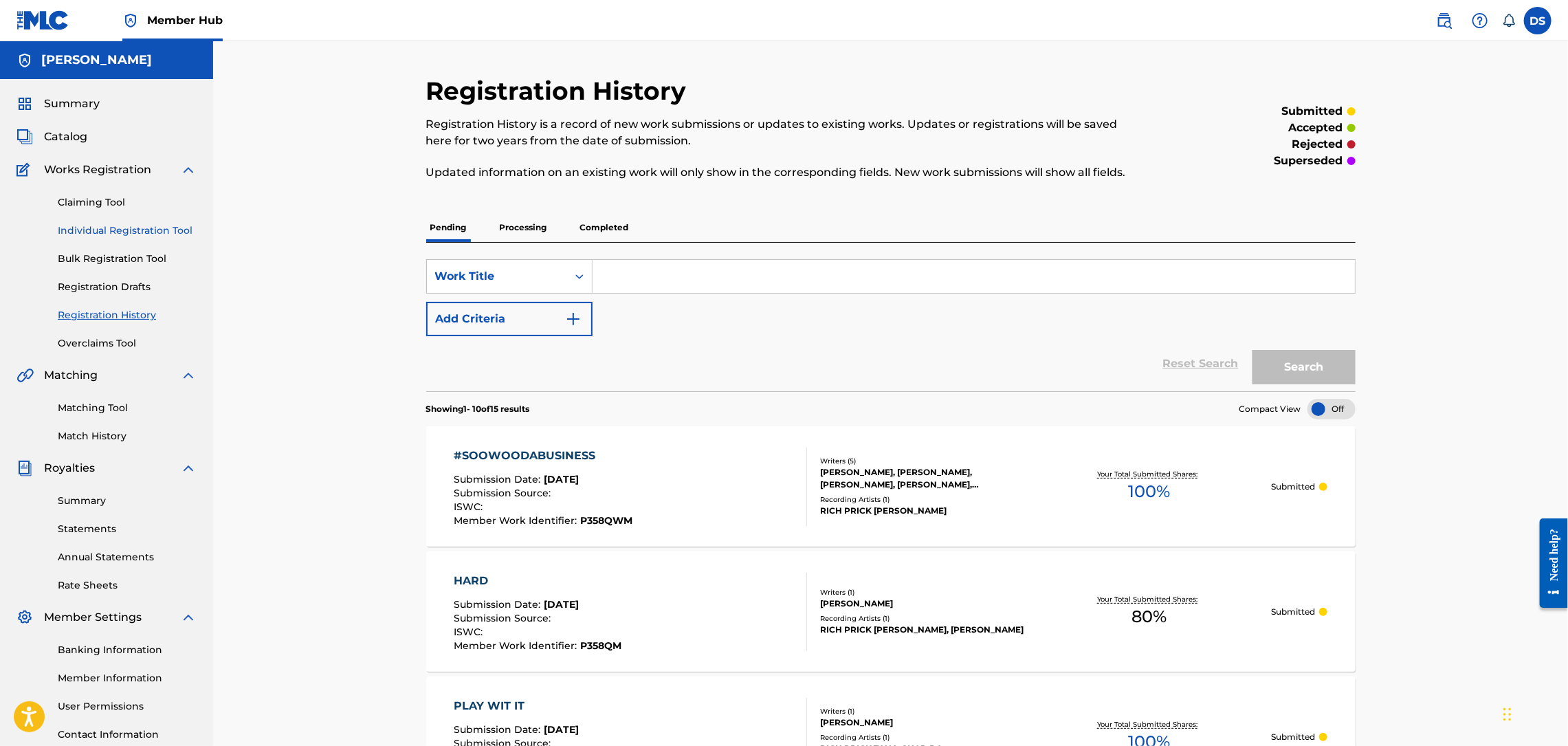
click at [159, 232] on link "Individual Registration Tool" at bounding box center [127, 230] width 139 height 15
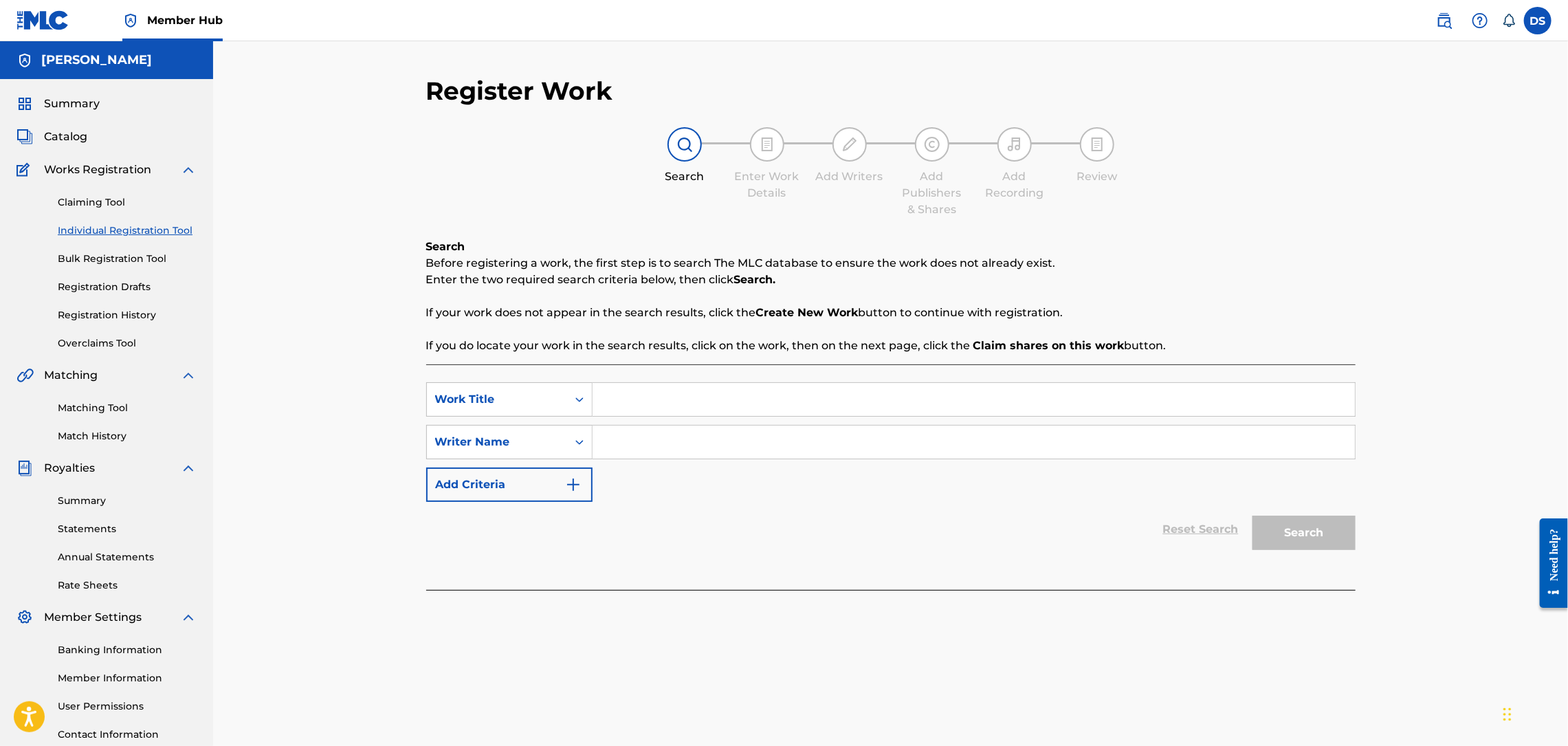
click at [618, 408] on input "Search Form" at bounding box center [973, 399] width 762 height 33
click at [604, 443] on input "Search Form" at bounding box center [973, 443] width 762 height 33
click at [93, 409] on link "Matching Tool" at bounding box center [127, 407] width 139 height 15
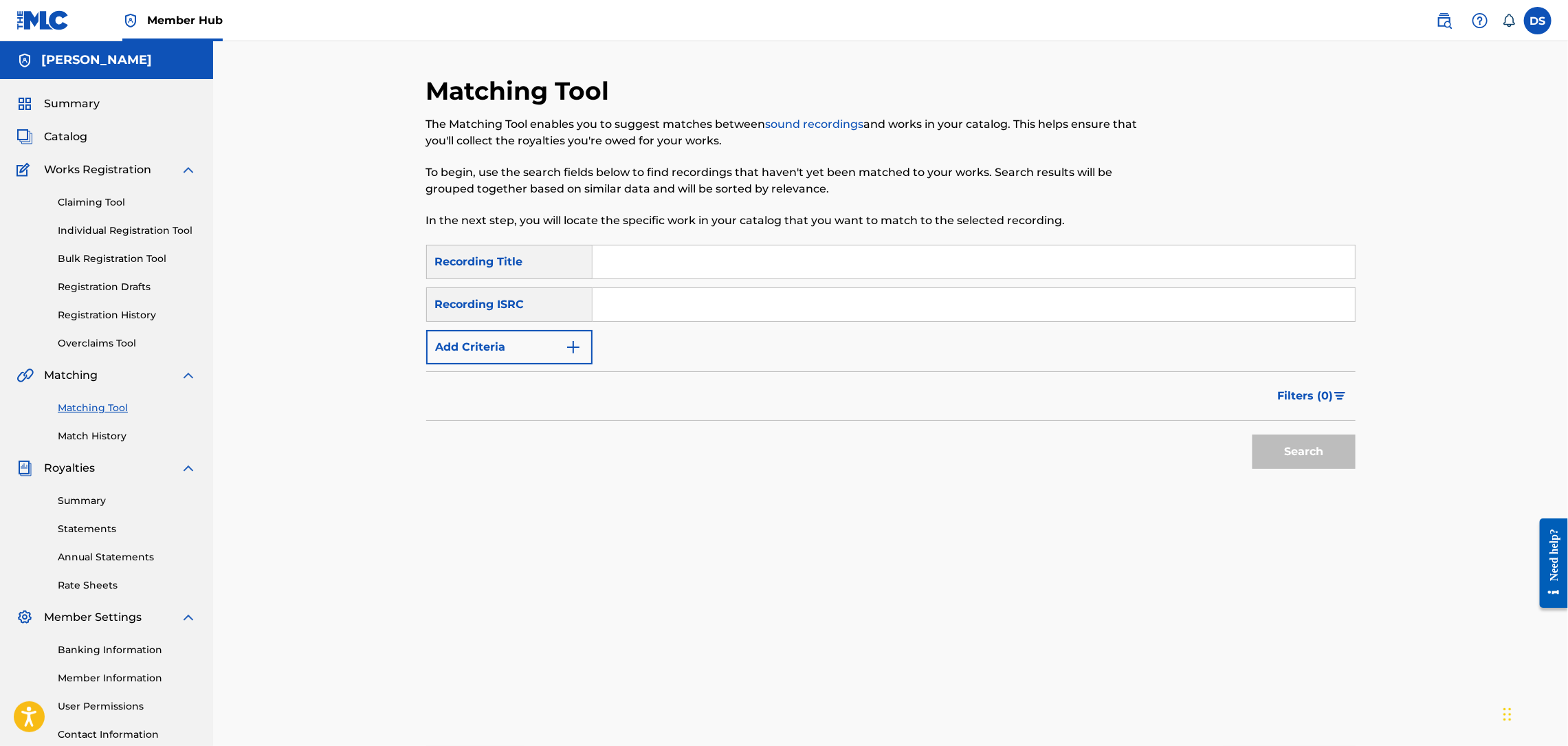
click at [613, 274] on input "Search Form" at bounding box center [973, 262] width 762 height 33
click at [618, 304] on input "Search Form" at bounding box center [973, 304] width 762 height 33
paste input "[URL][DOMAIN_NAME]"
type input "[URL][DOMAIN_NAME]"
click at [608, 264] on input "Search Form" at bounding box center [973, 262] width 762 height 33
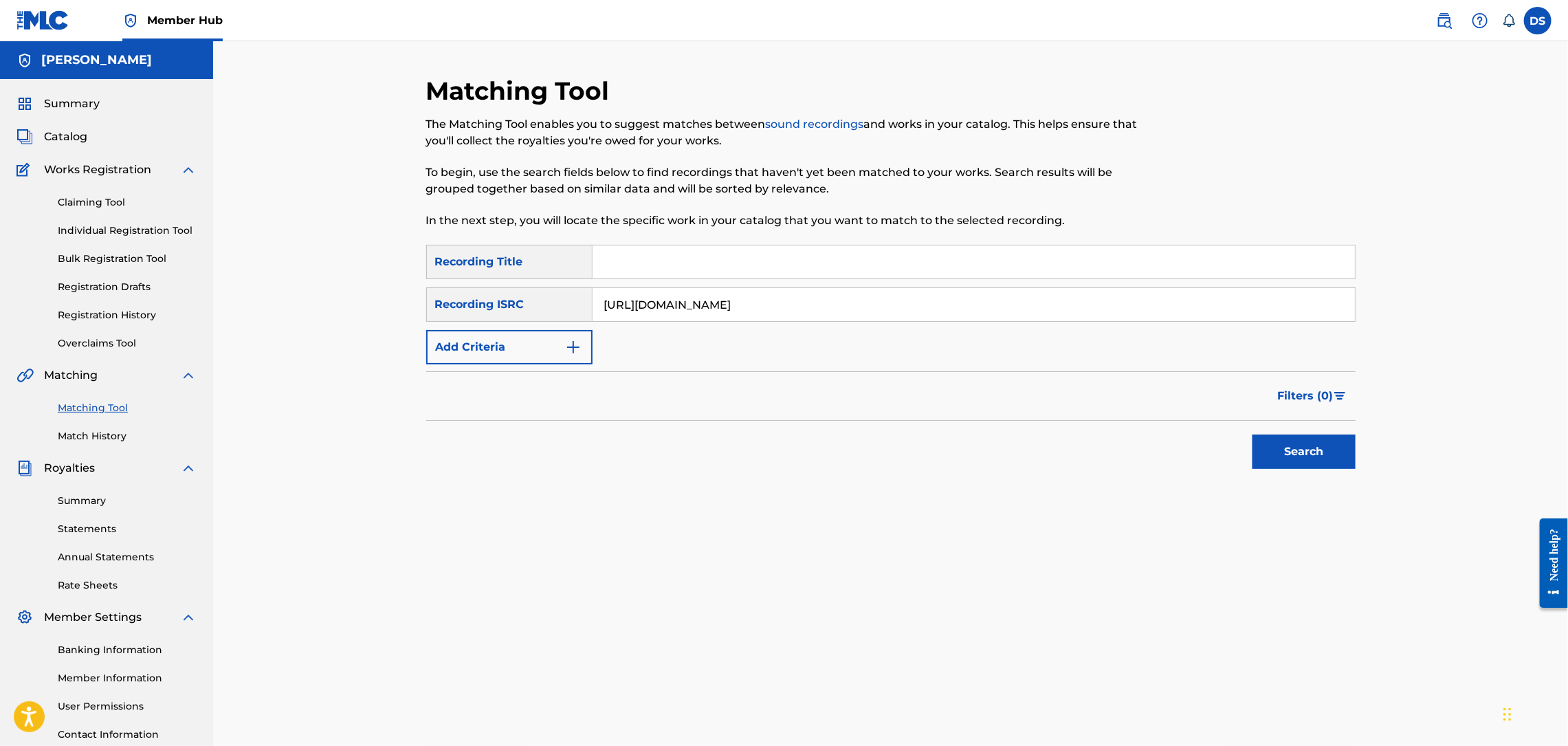
drag, startPoint x: 608, startPoint y: 264, endPoint x: 591, endPoint y: 302, distance: 41.6
click at [591, 302] on div "Recording ISRC" at bounding box center [509, 304] width 166 height 34
drag, startPoint x: 599, startPoint y: 299, endPoint x: 1071, endPoint y: 291, distance: 472.1
click at [1073, 294] on input "[URL][DOMAIN_NAME]" at bounding box center [973, 304] width 762 height 33
paste input "QZL382246805"
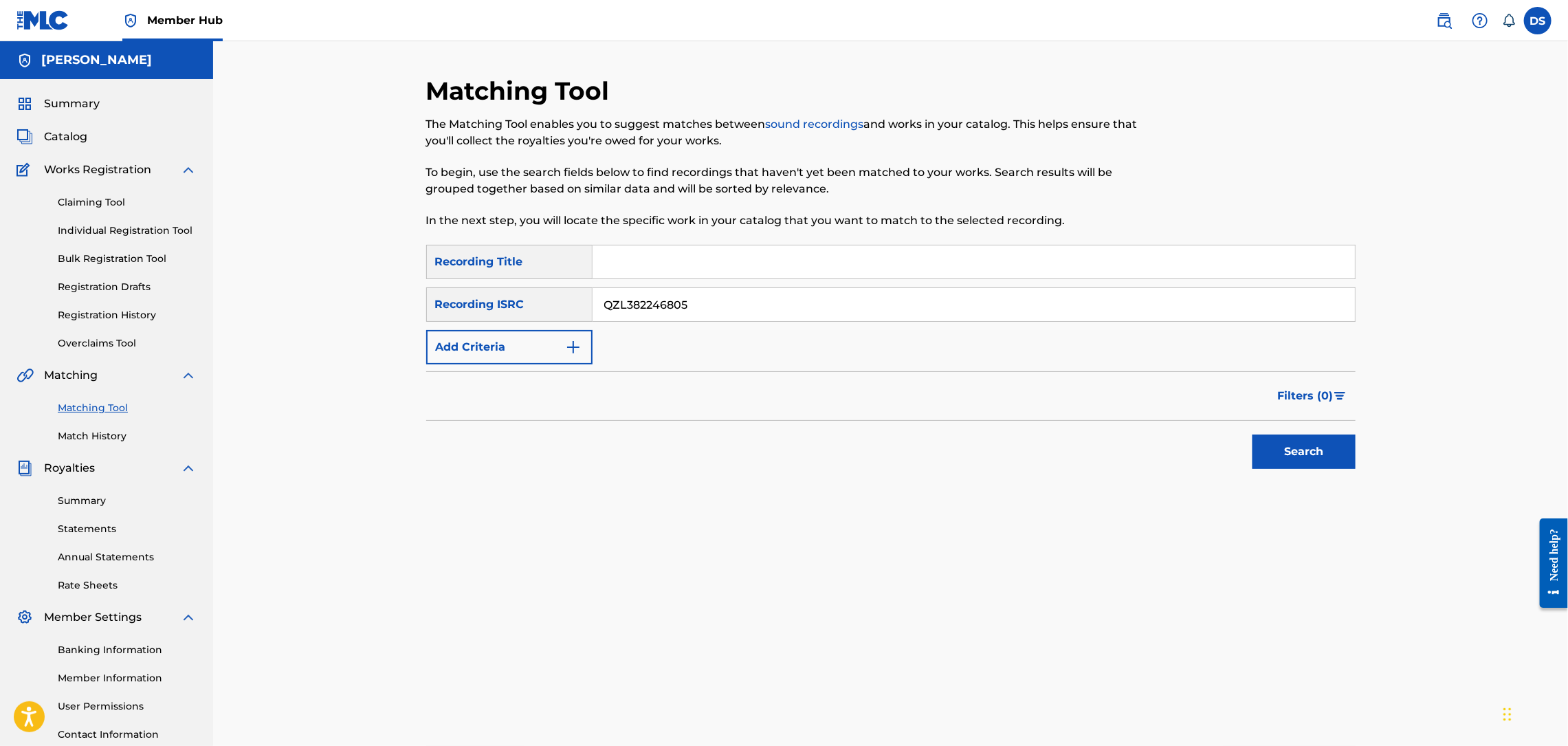
type input "QZL382246805"
click at [747, 246] on input "Search Form" at bounding box center [973, 262] width 762 height 33
type input "#sOOWOOPDABUSINESS"
drag, startPoint x: 773, startPoint y: 255, endPoint x: 578, endPoint y: 323, distance: 206.5
click at [578, 323] on div "SearchWithCriteriaca0ae883-d3cd-4f24-911f-a915c24e1223 Recording Title #sOOWOOP…" at bounding box center [891, 304] width 930 height 119
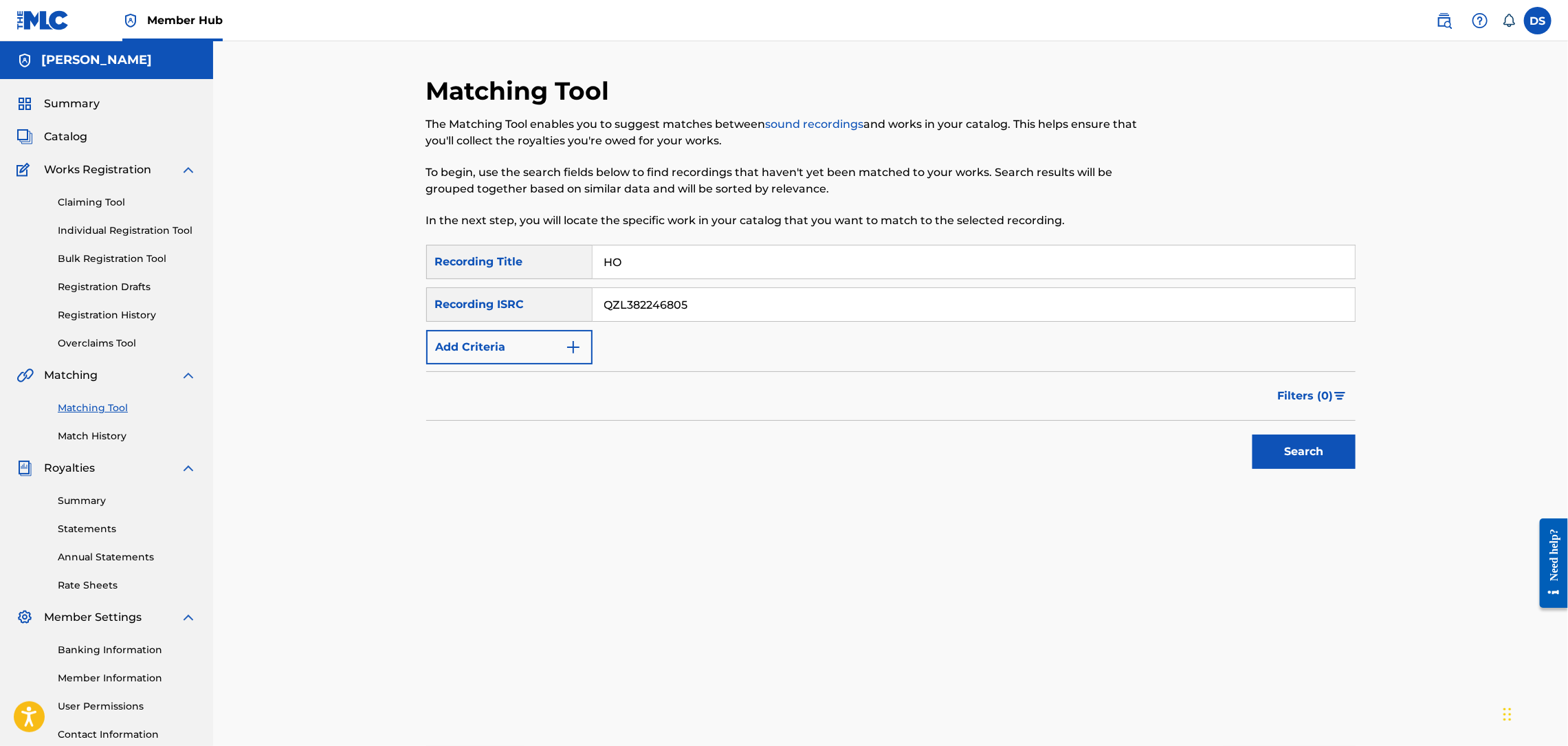
type input "Hold' Up 3 Times"
click at [1264, 441] on button "Search" at bounding box center [1304, 451] width 103 height 34
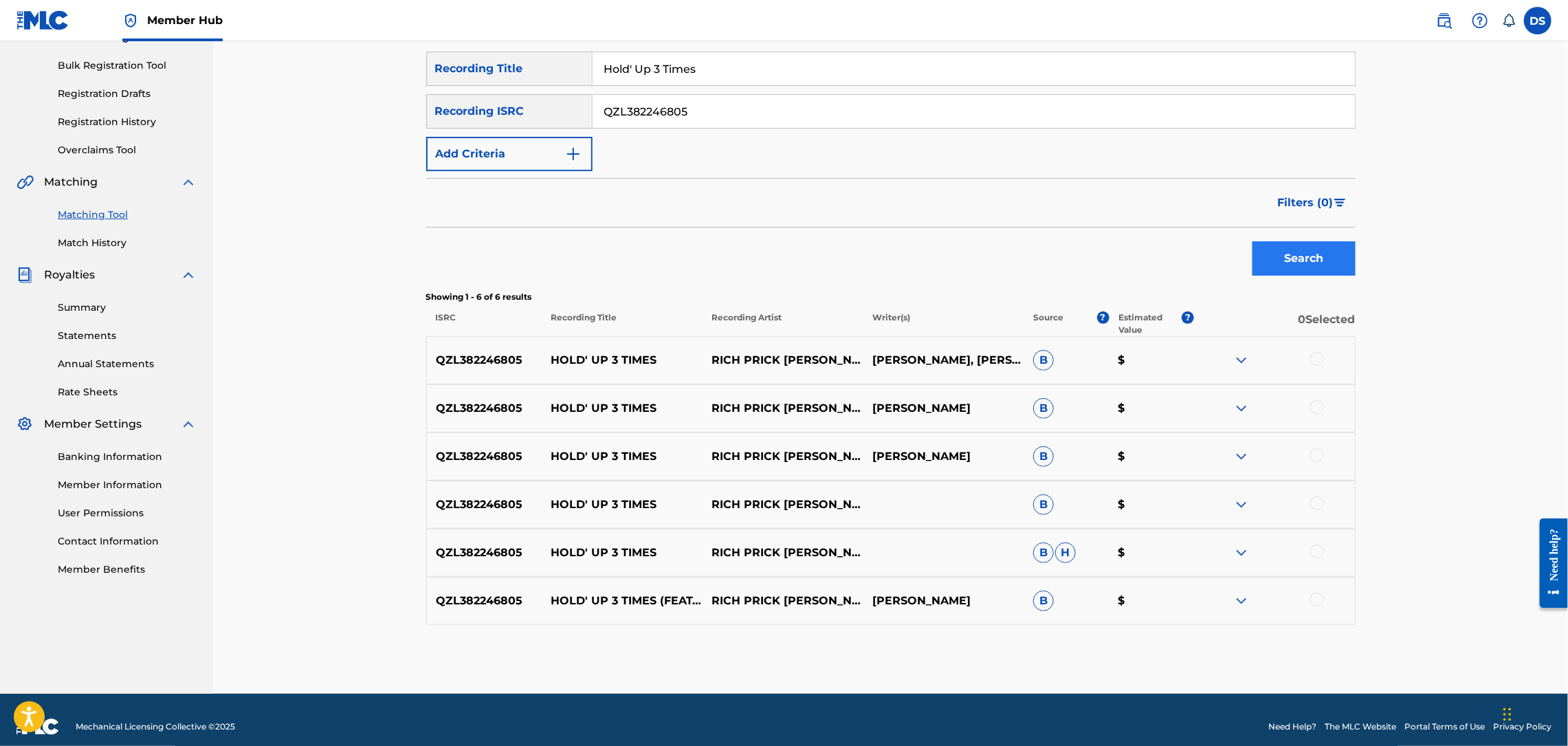
scroll to position [207, 0]
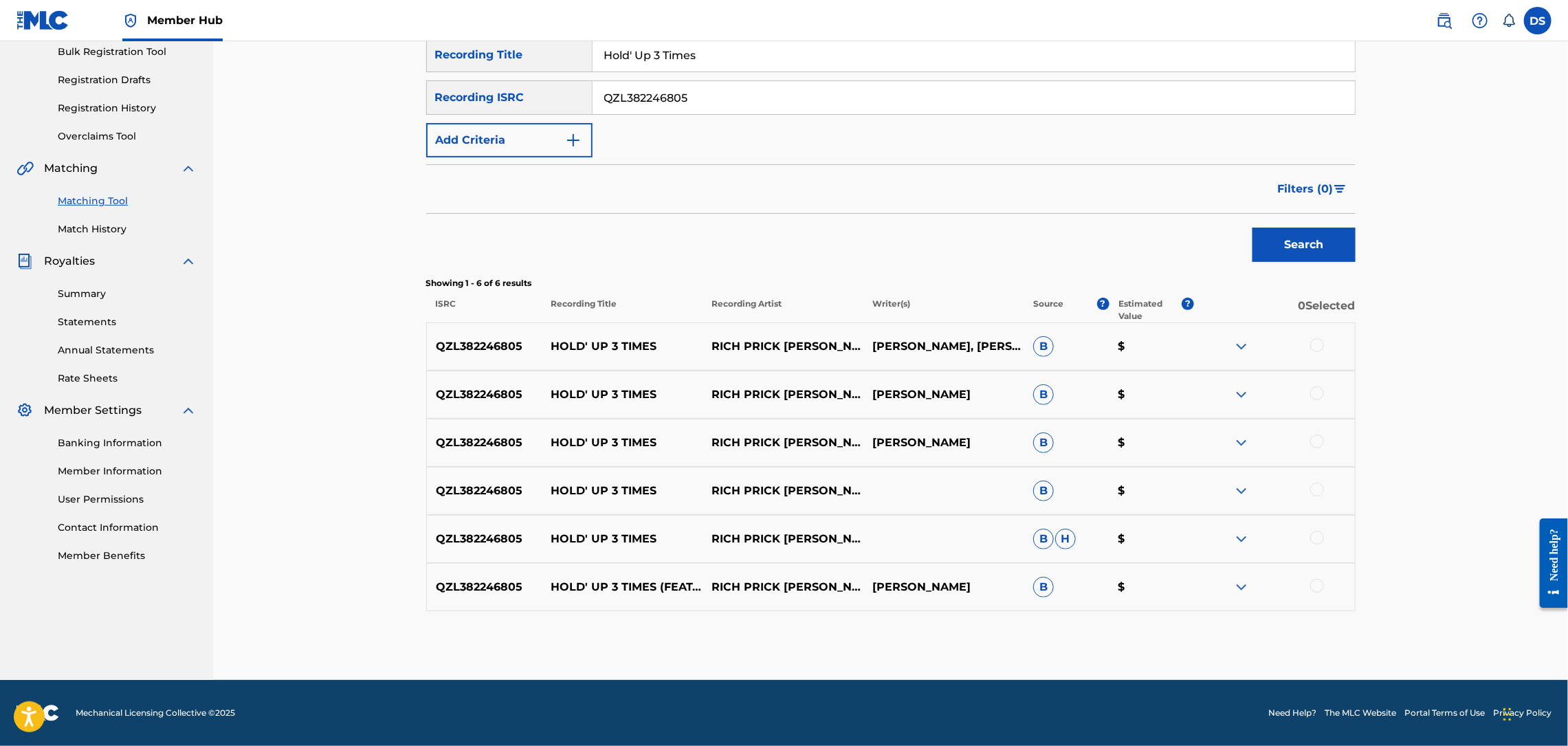
click at [1314, 346] on div at bounding box center [1317, 346] width 14 height 14
click at [1314, 394] on div at bounding box center [1317, 394] width 14 height 14
click at [1313, 443] on div at bounding box center [1317, 442] width 14 height 14
click at [1312, 489] on div at bounding box center [1317, 490] width 14 height 14
click at [1317, 539] on div at bounding box center [1317, 537] width 14 height 14
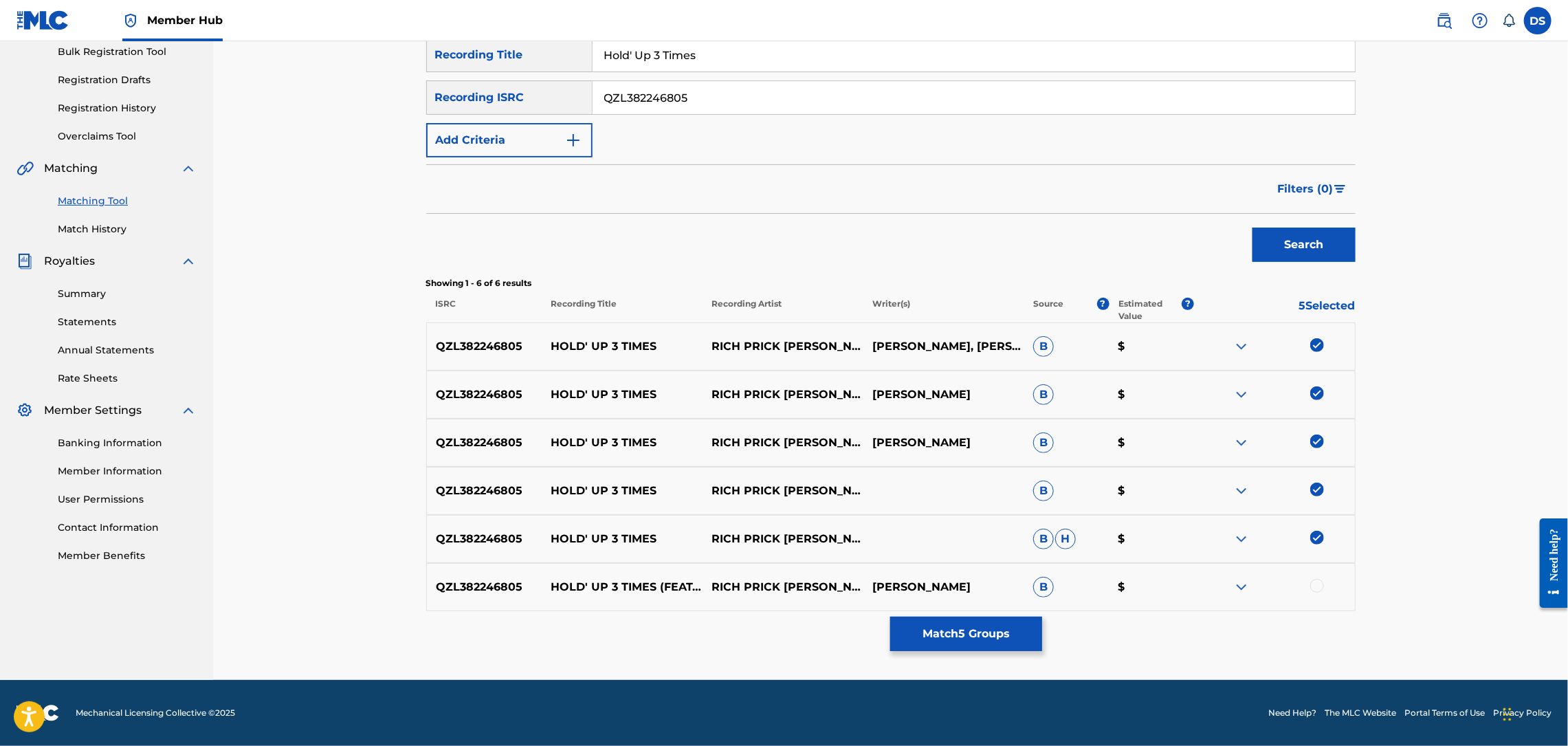
click at [1316, 586] on div at bounding box center [1317, 585] width 14 height 14
click at [1013, 637] on button "Match 6 Groups" at bounding box center [966, 633] width 152 height 34
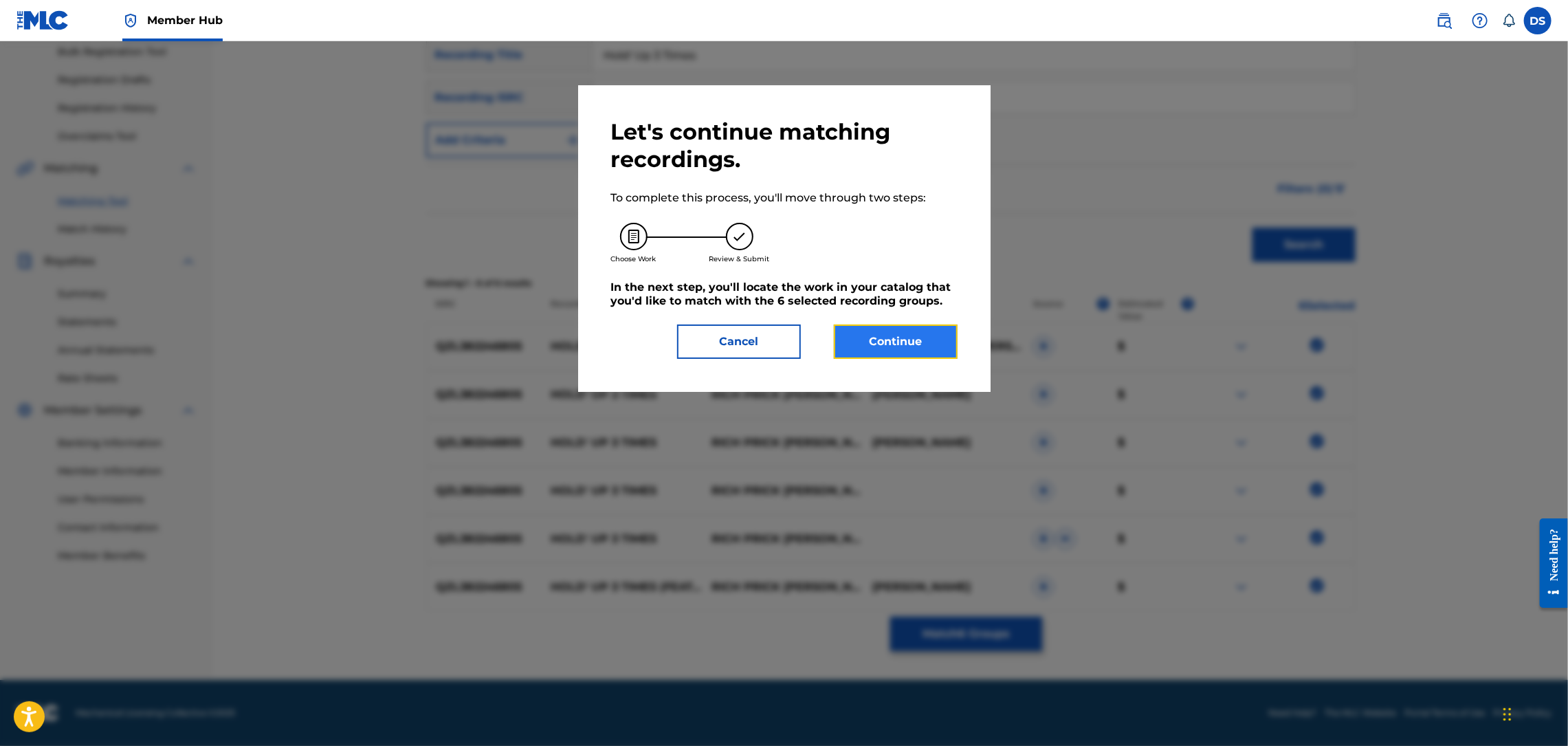
click at [880, 345] on button "Continue" at bounding box center [896, 342] width 123 height 34
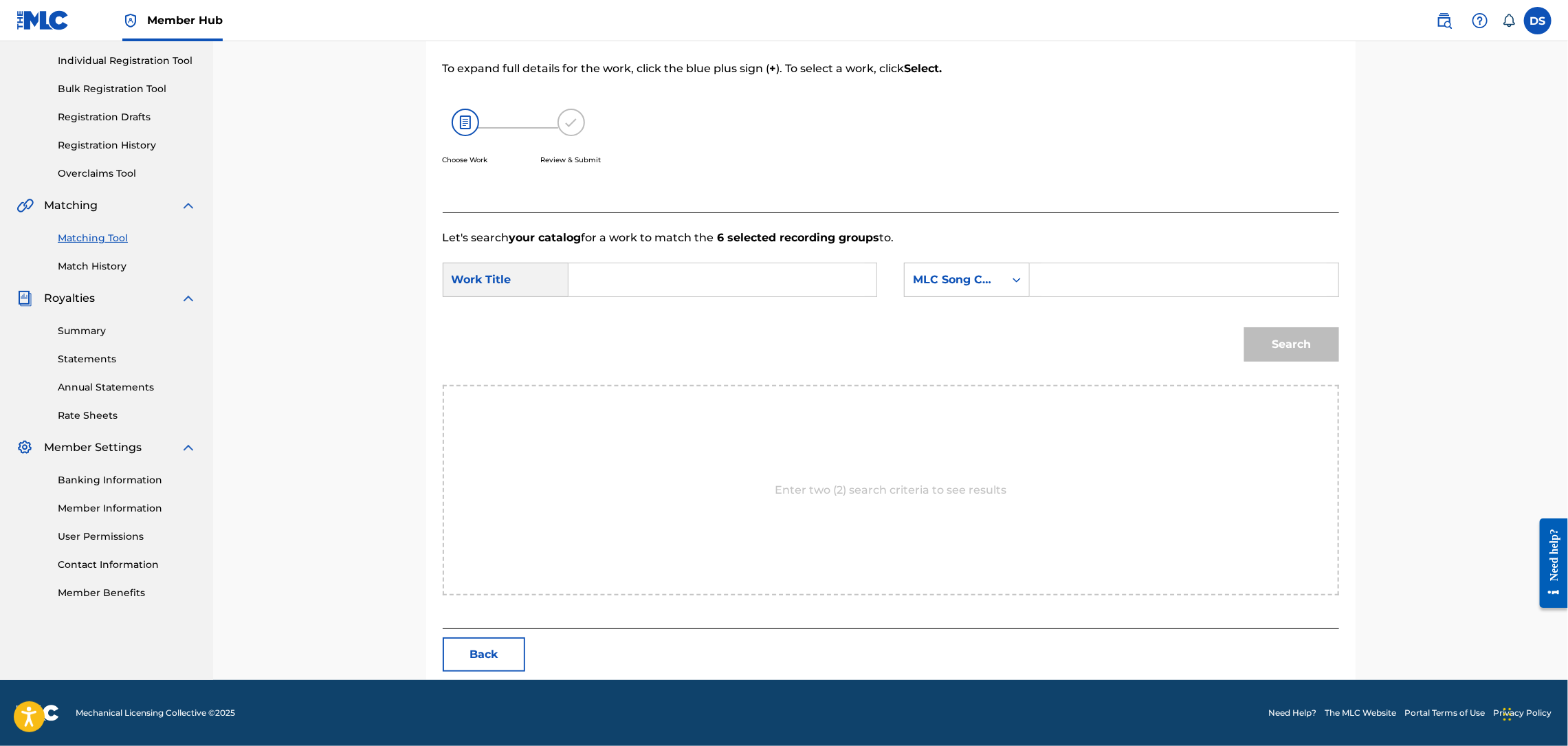
click at [698, 278] on input "Search Form" at bounding box center [722, 280] width 285 height 33
type input "HOLD' UP 3 TIMES"
click at [1026, 289] on div "Search Form" at bounding box center [1016, 279] width 24 height 24
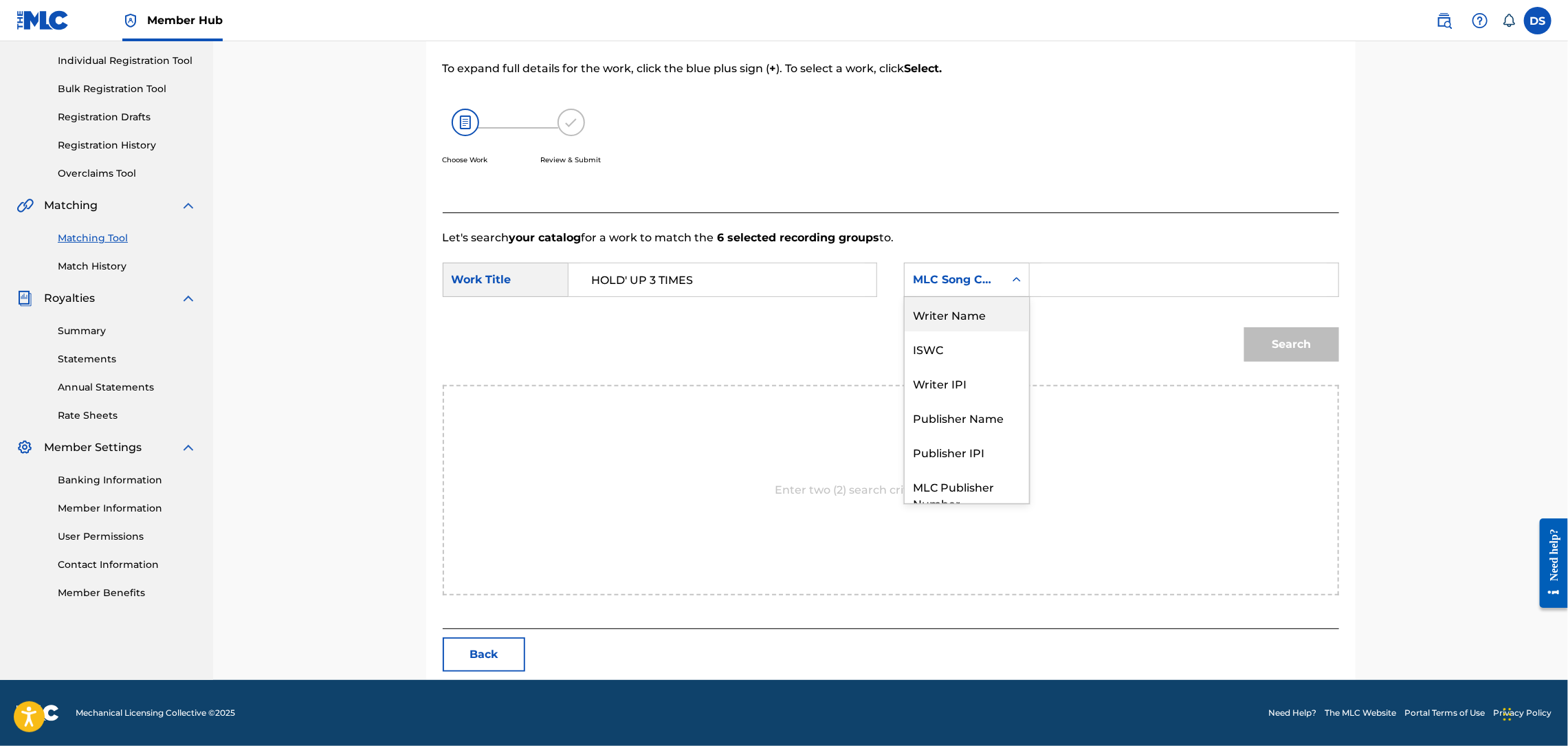
click at [963, 316] on div "Writer Name" at bounding box center [966, 313] width 124 height 34
click at [1172, 288] on input "Search Form" at bounding box center [1183, 280] width 285 height 33
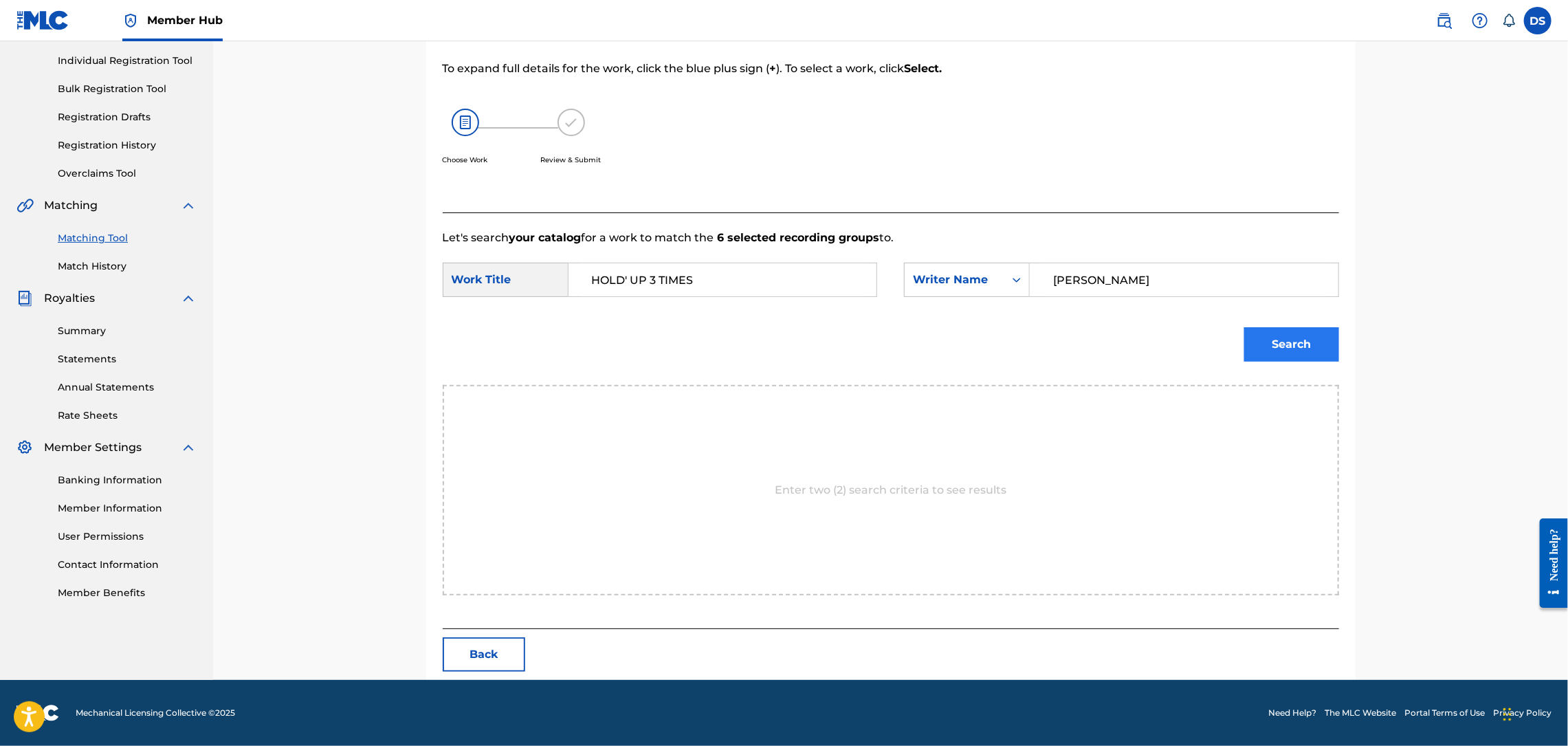
type input "[PERSON_NAME]"
click at [1277, 330] on button "Search" at bounding box center [1291, 344] width 95 height 34
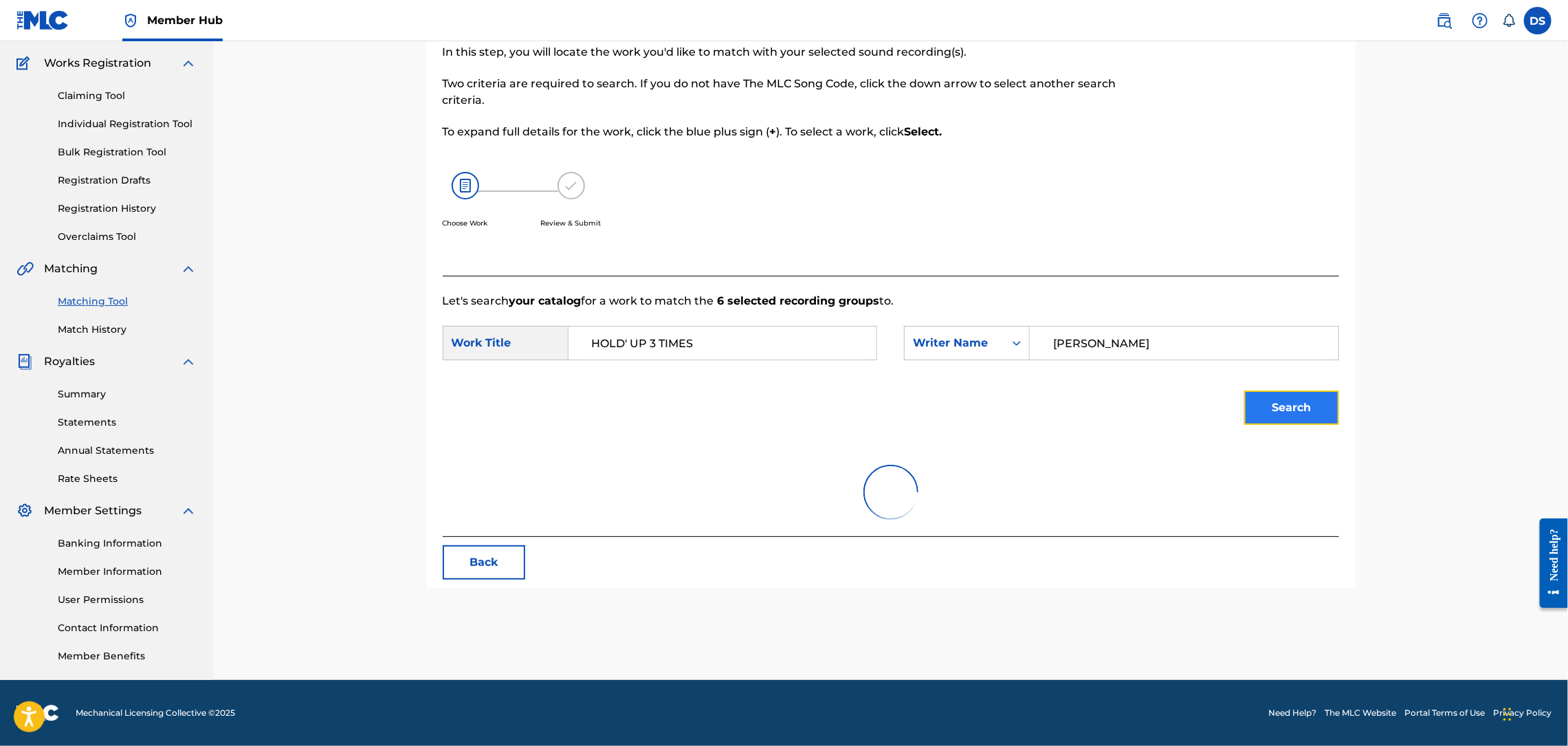
scroll to position [106, 0]
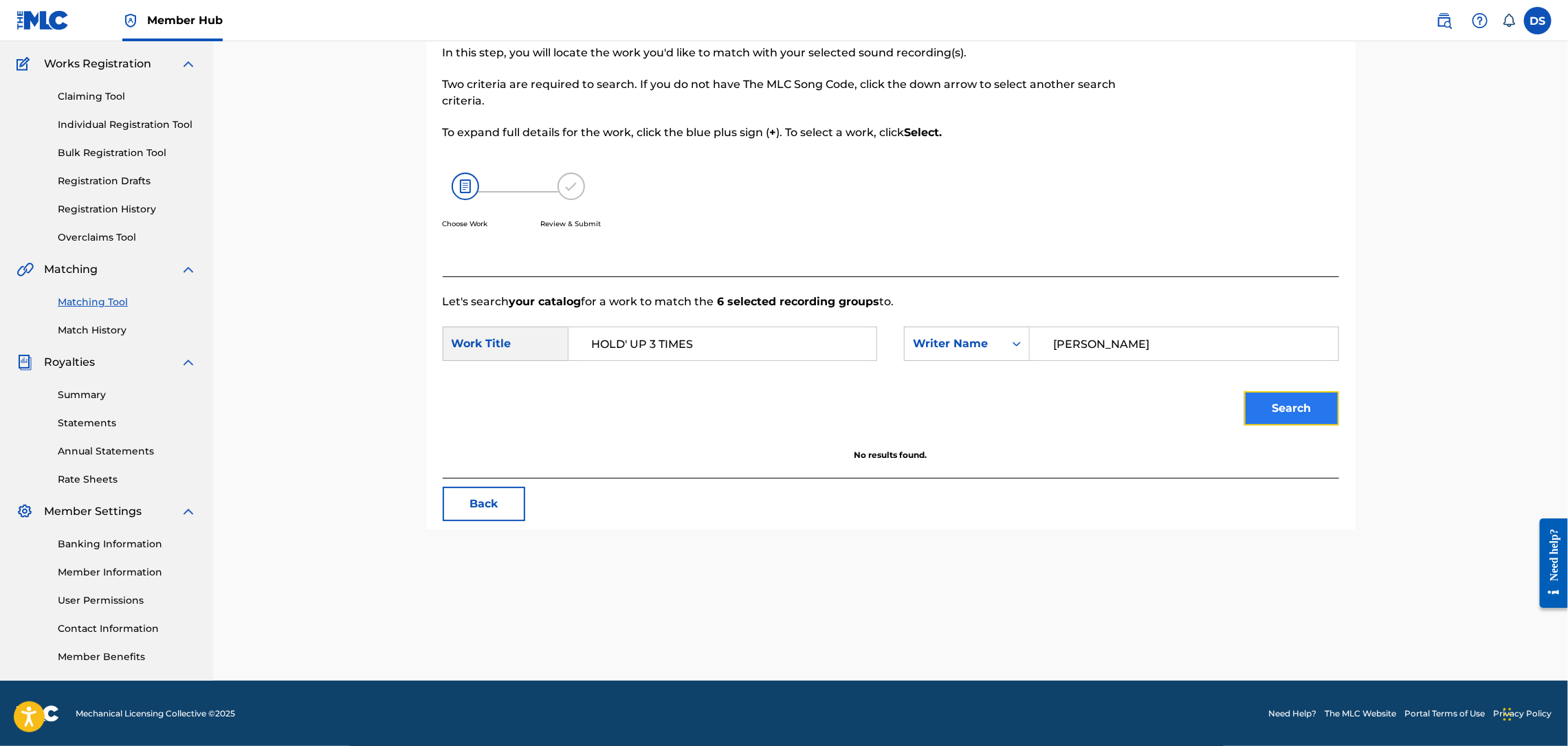
click at [1280, 392] on button "Search" at bounding box center [1291, 408] width 95 height 34
click at [86, 117] on link "Individual Registration Tool" at bounding box center [127, 124] width 139 height 15
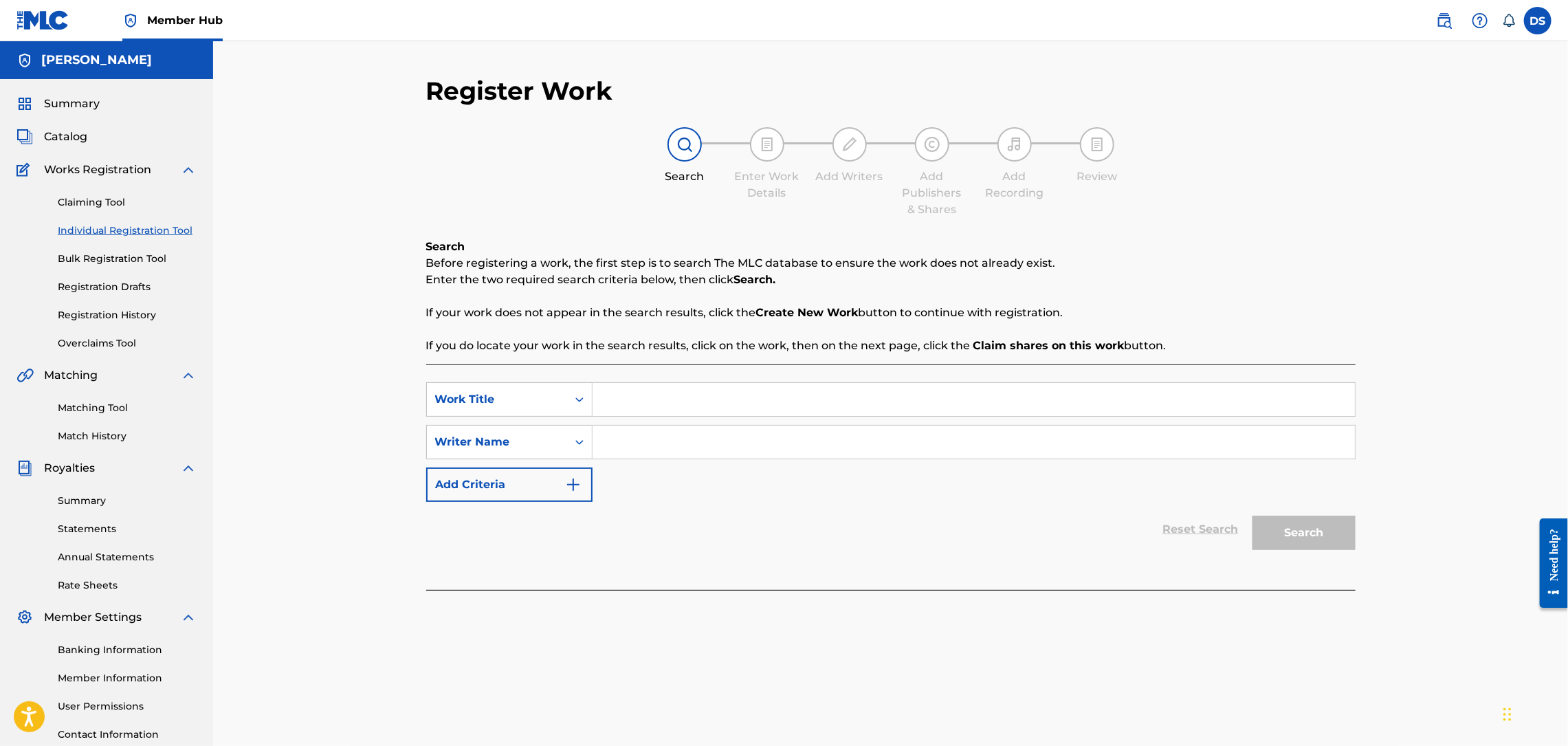
click at [608, 399] on input "Search Form" at bounding box center [973, 399] width 762 height 33
type input "HOLD' UP 3 TIMES (SINGLE)"
click at [605, 441] on input "Search Form" at bounding box center [973, 443] width 762 height 33
type input "[PERSON_NAME]"
click at [1284, 531] on button "Search" at bounding box center [1304, 533] width 103 height 34
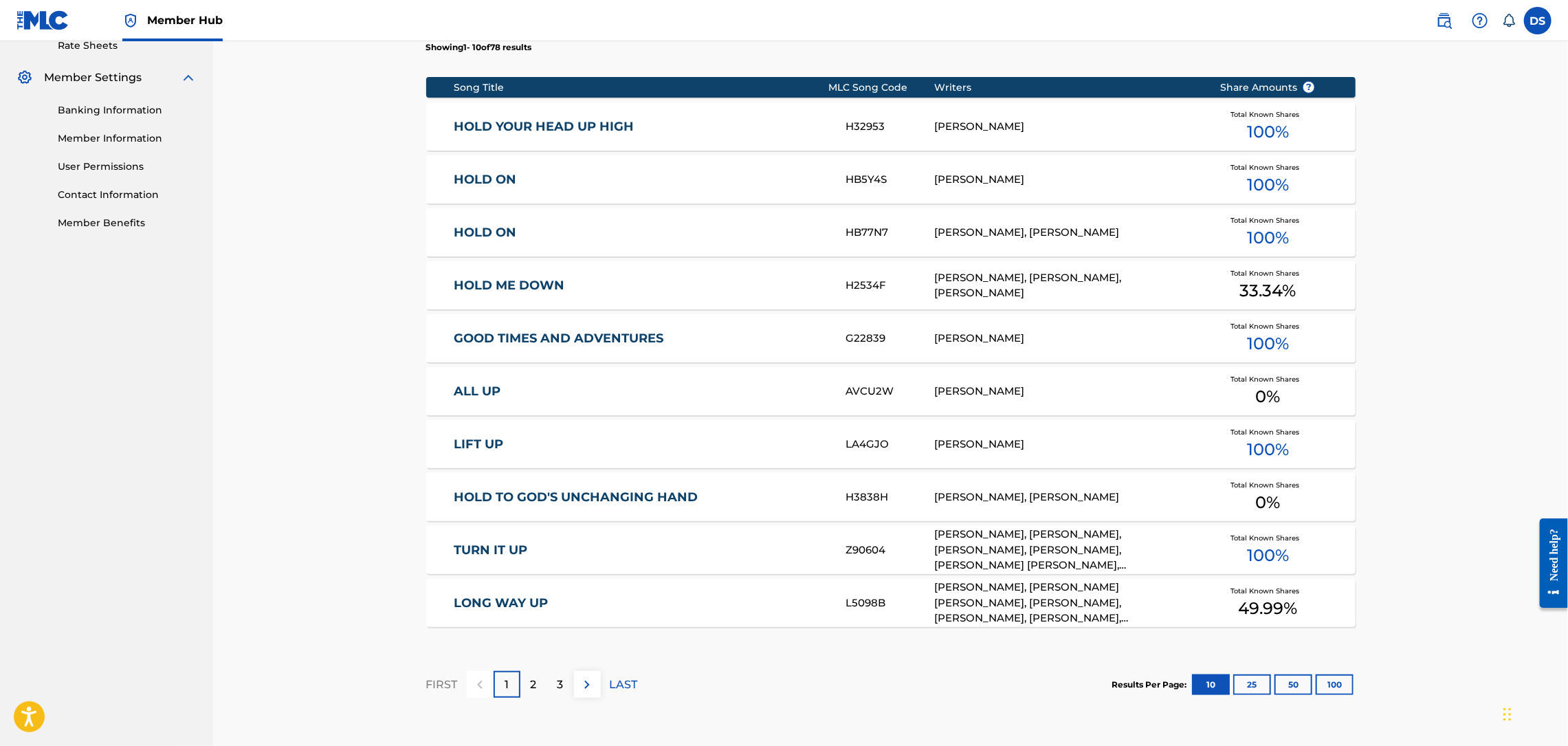
scroll to position [619, 0]
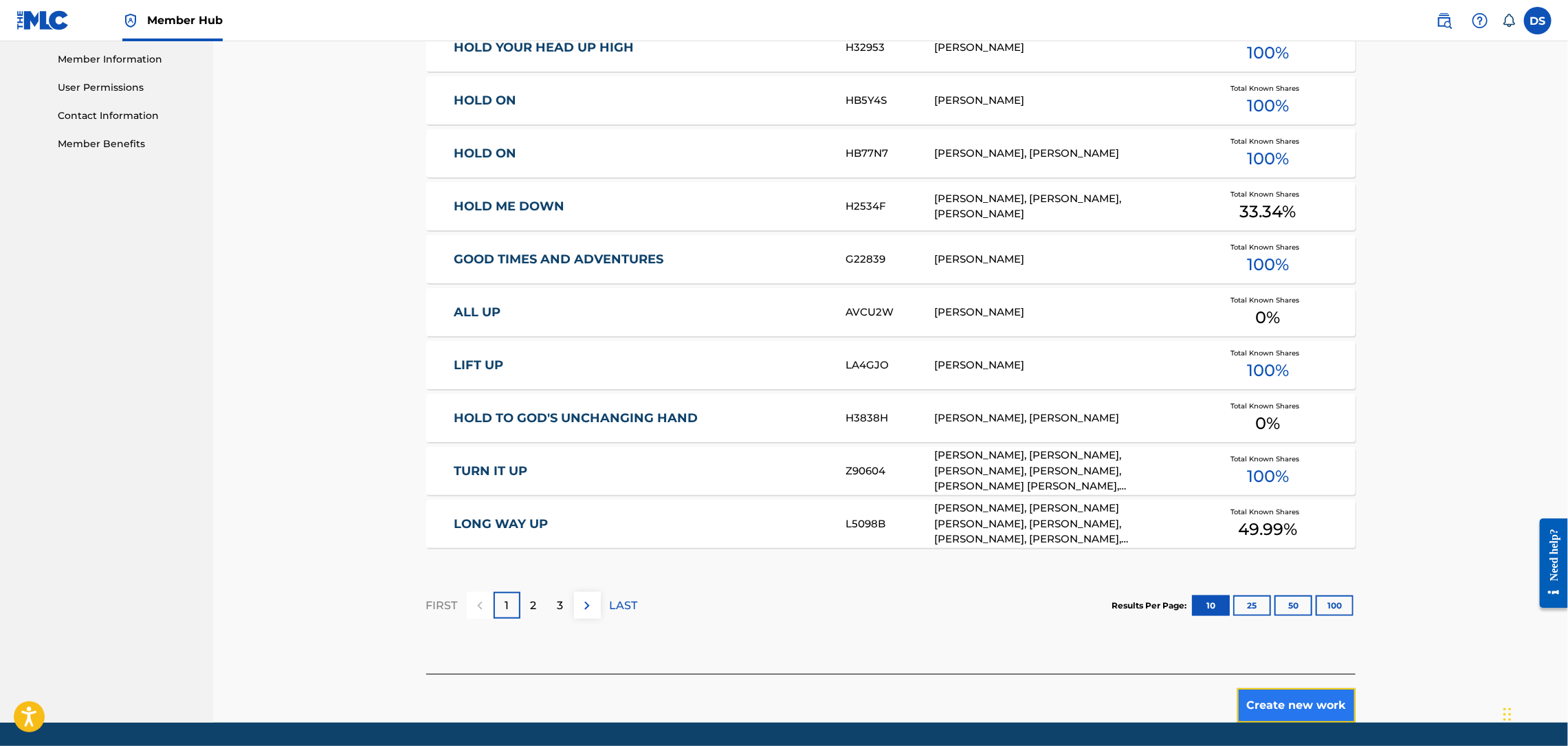
click at [1292, 707] on button "Create new work" at bounding box center [1296, 705] width 118 height 34
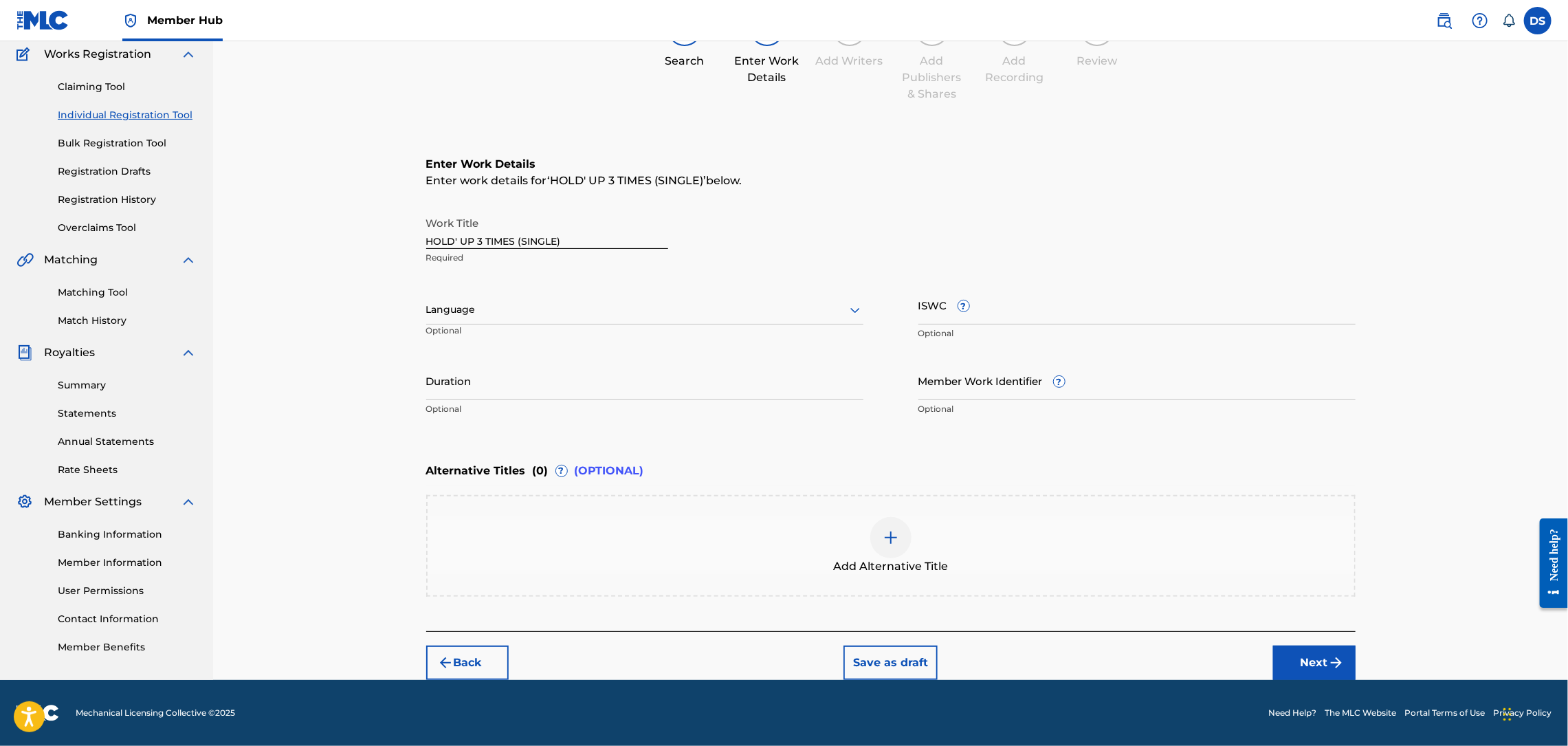
scroll to position [114, 0]
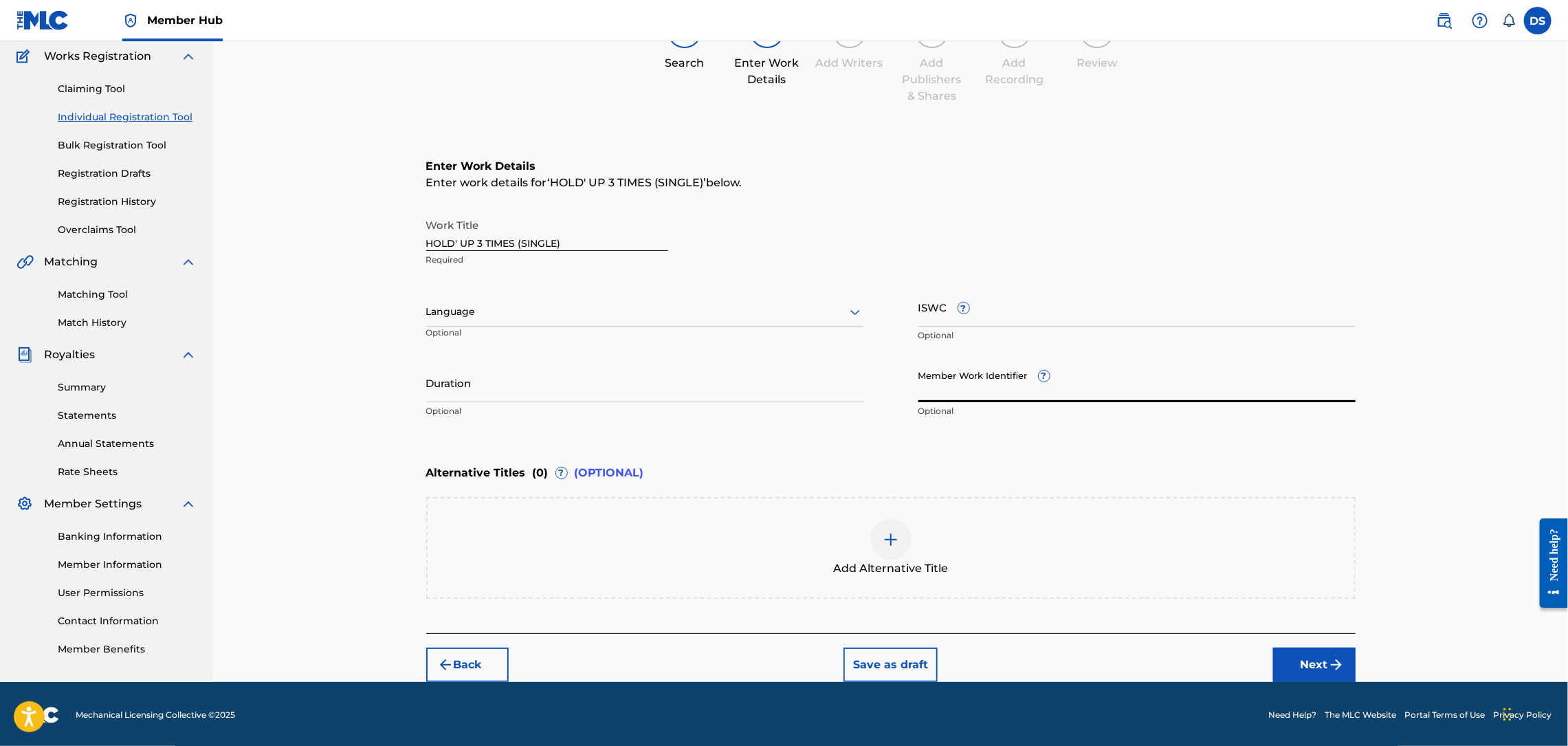
click at [995, 380] on input "Member Work Identifier ?" at bounding box center [1136, 383] width 438 height 39
type input "P358QM"
click at [695, 313] on div at bounding box center [644, 312] width 438 height 18
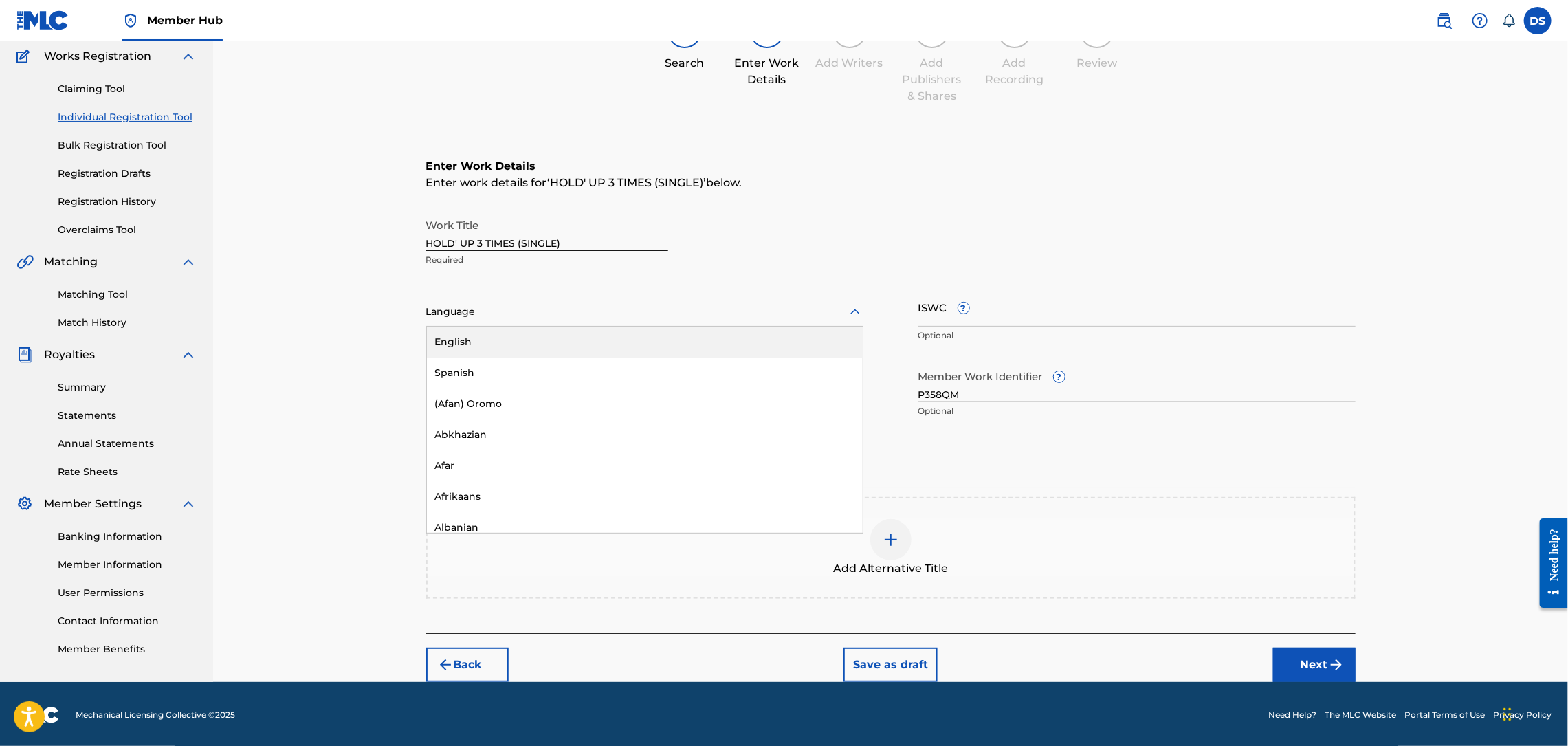
click at [544, 341] on div "English" at bounding box center [644, 343] width 436 height 31
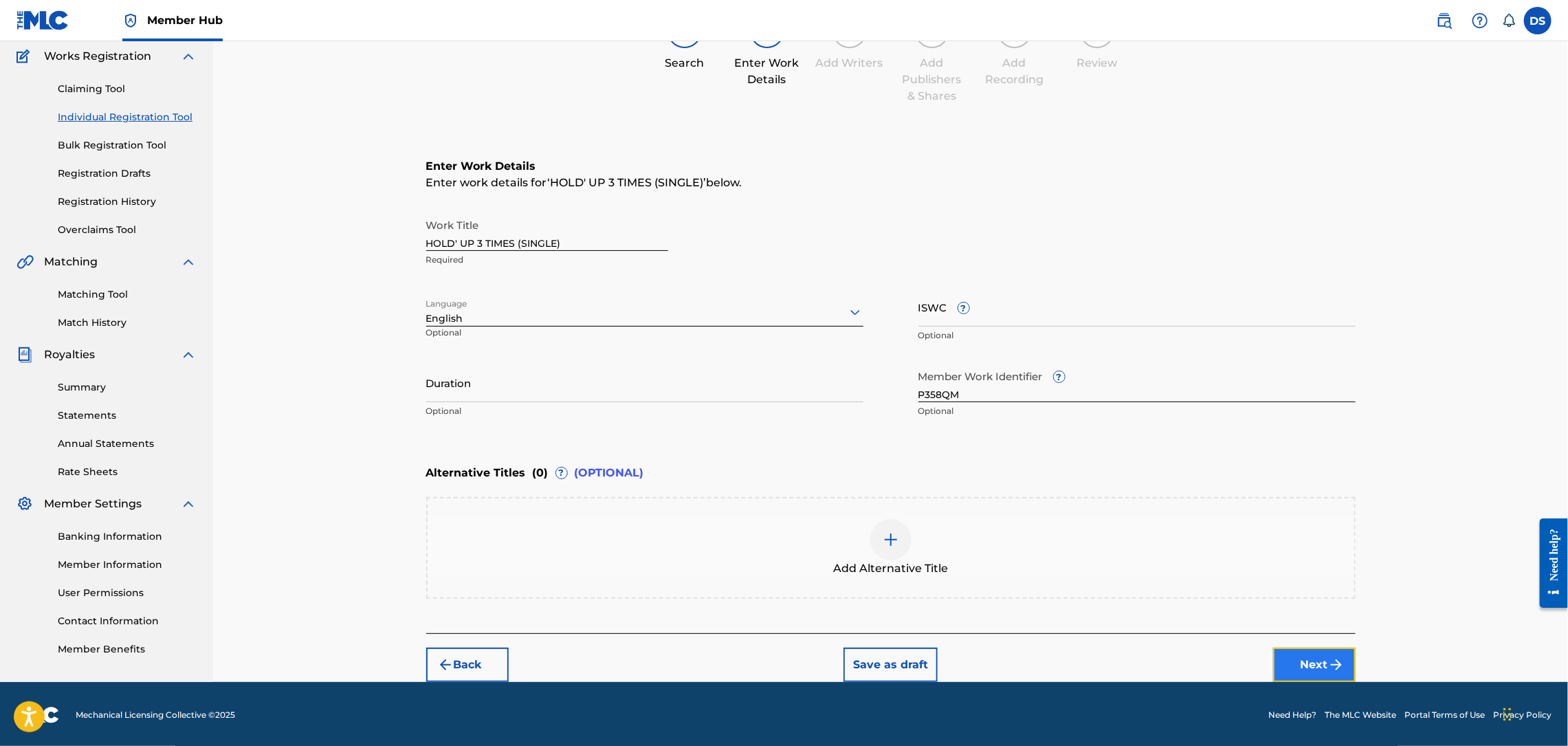
click at [1284, 663] on button "Next" at bounding box center [1314, 665] width 82 height 34
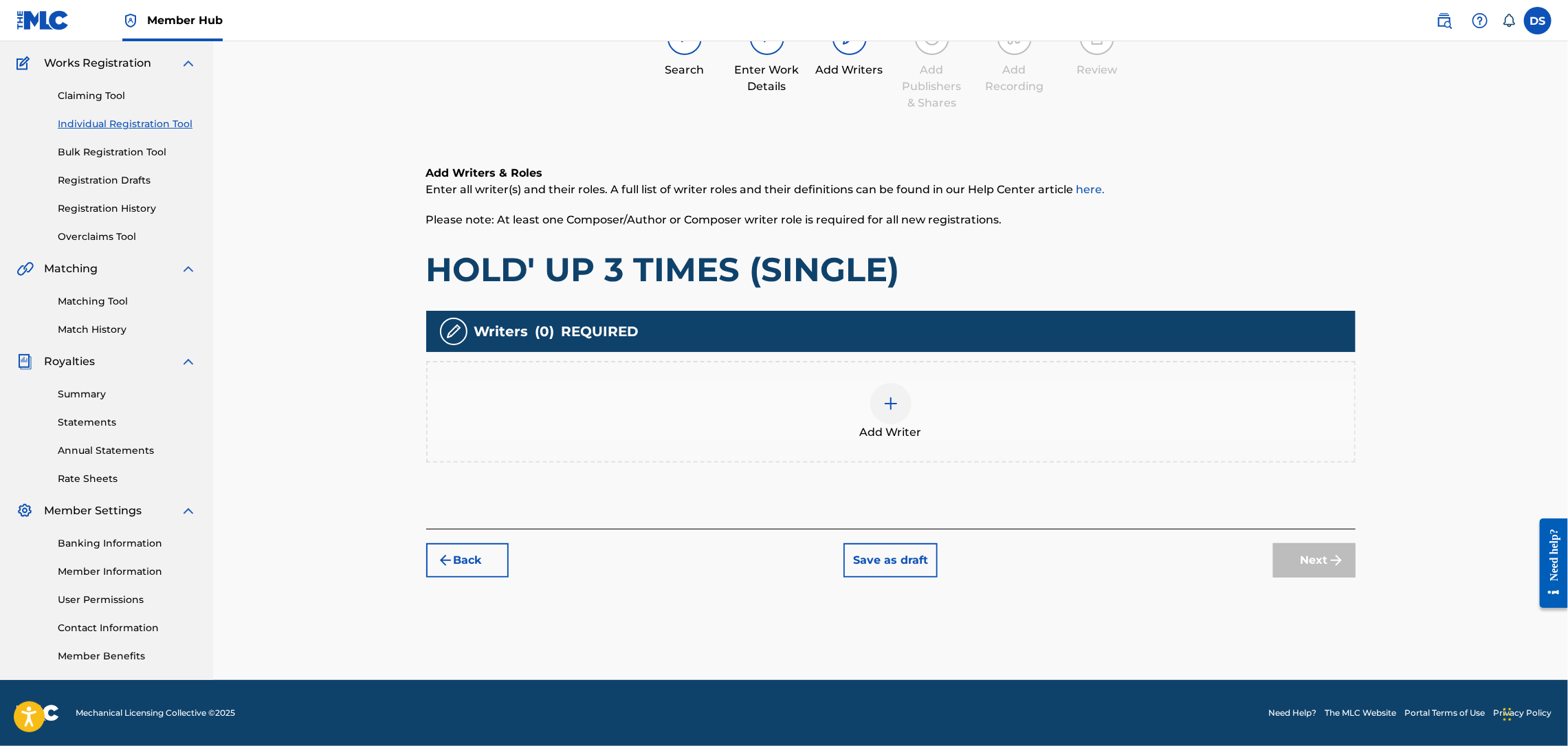
scroll to position [62, 0]
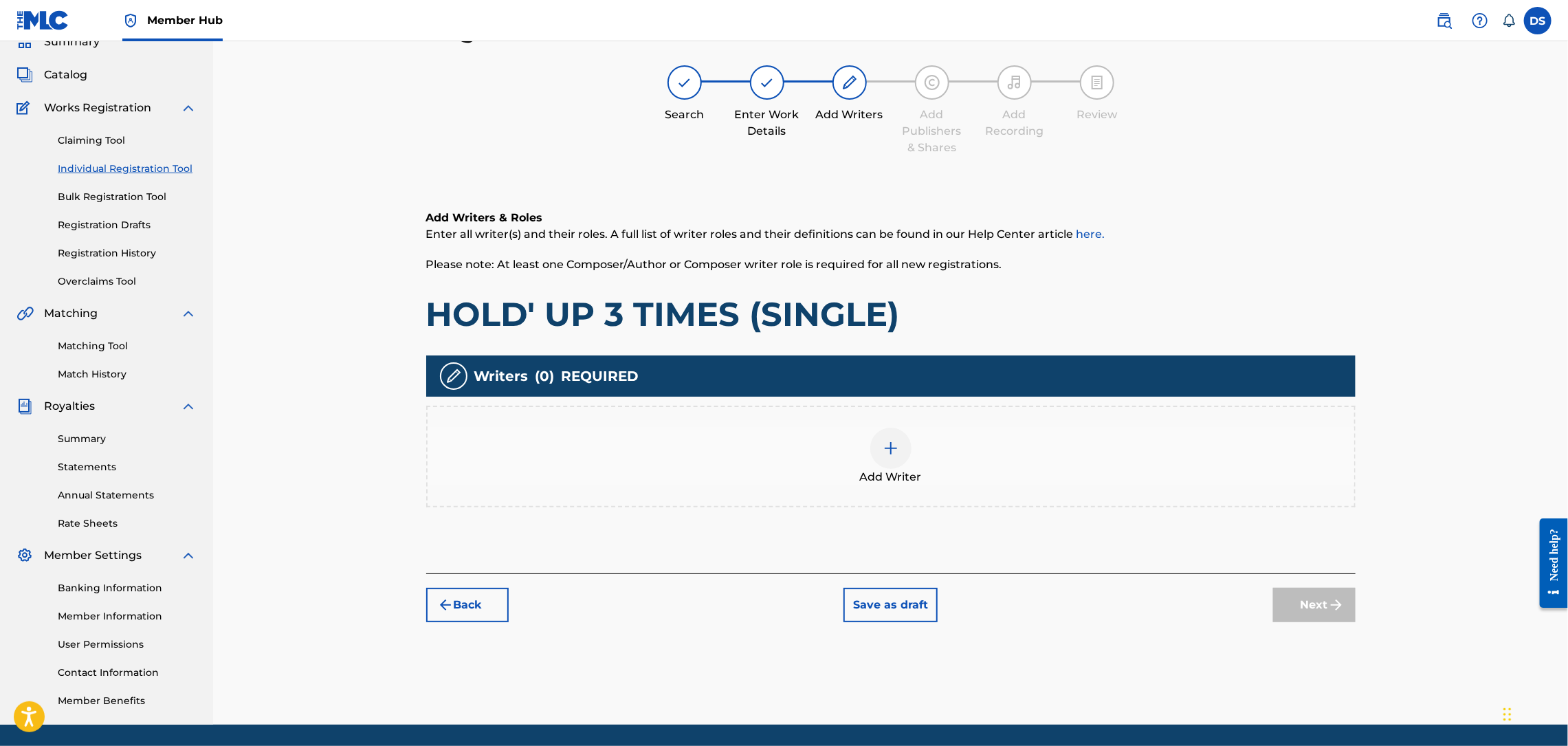
click at [891, 449] on img at bounding box center [891, 447] width 17 height 17
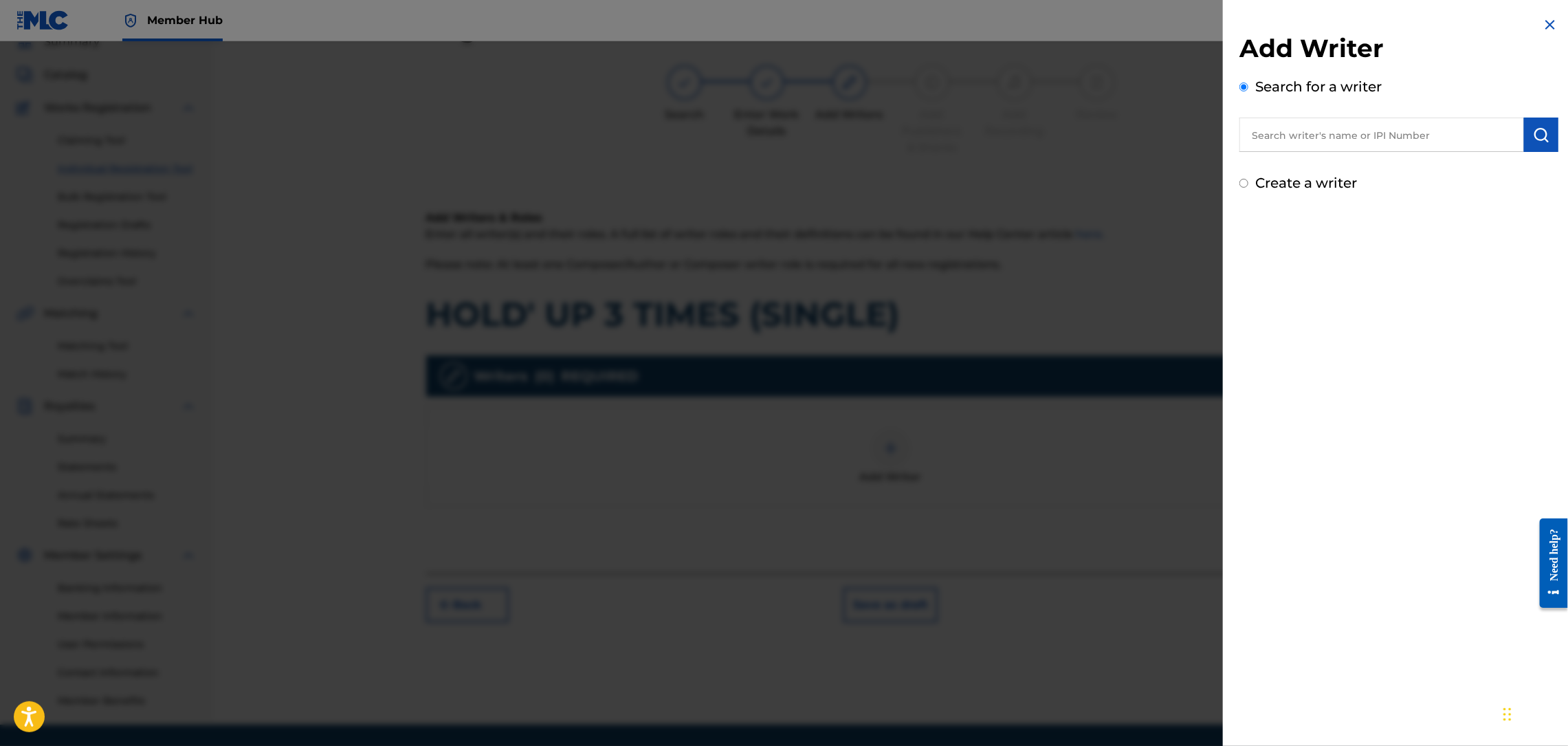
click at [1385, 128] on input "text" at bounding box center [1381, 134] width 285 height 34
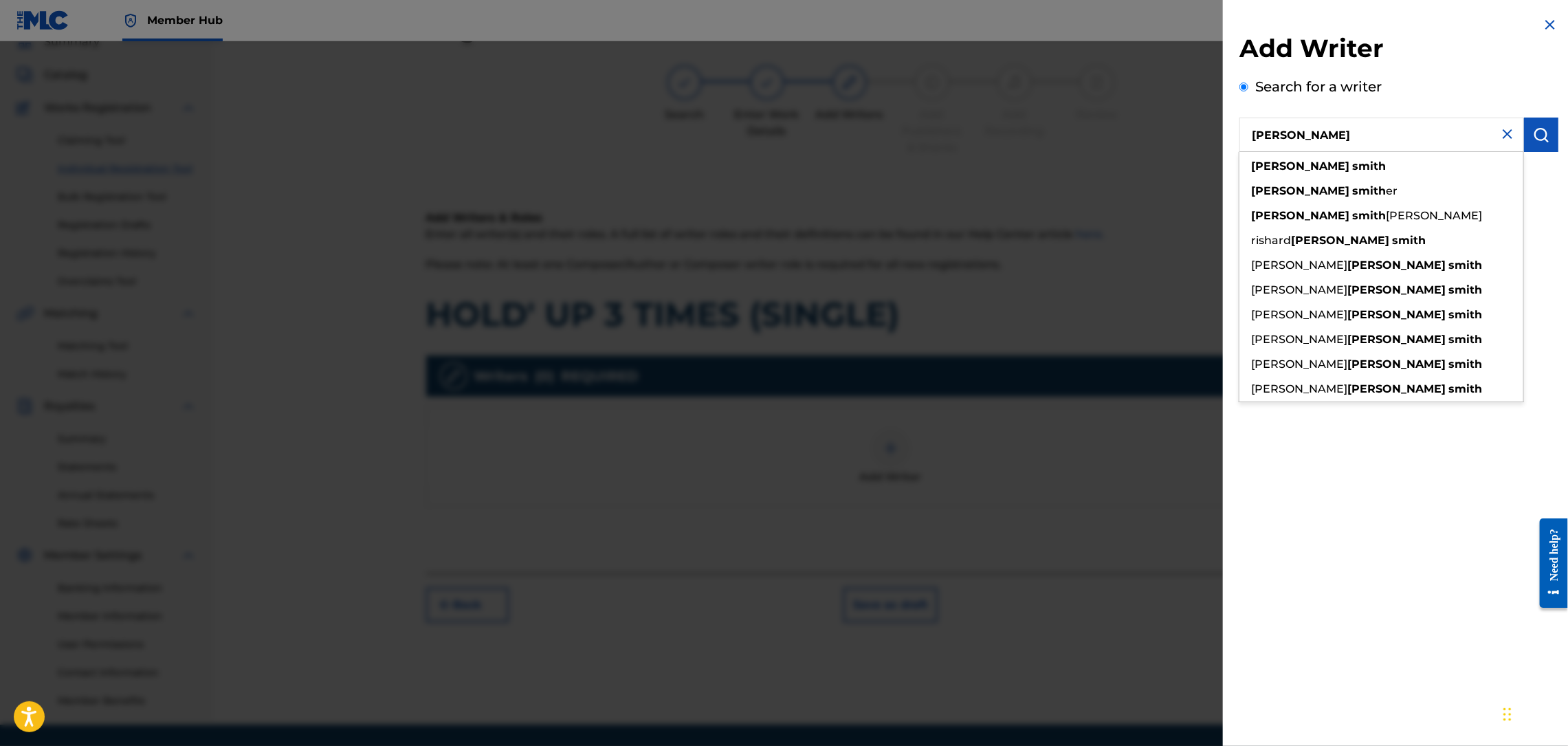
type input "[PERSON_NAME]"
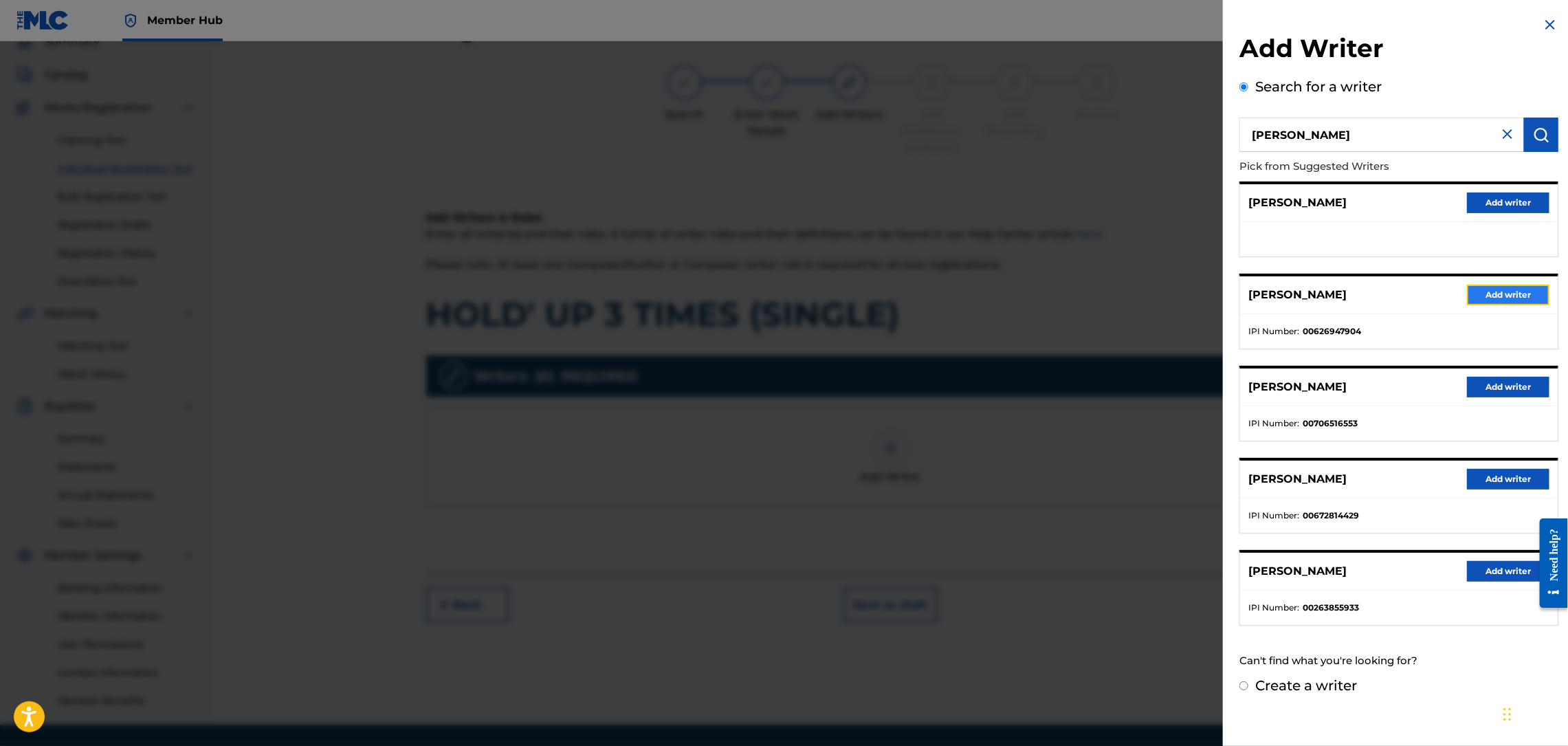
click at [1499, 295] on button "Add writer" at bounding box center [1508, 295] width 82 height 21
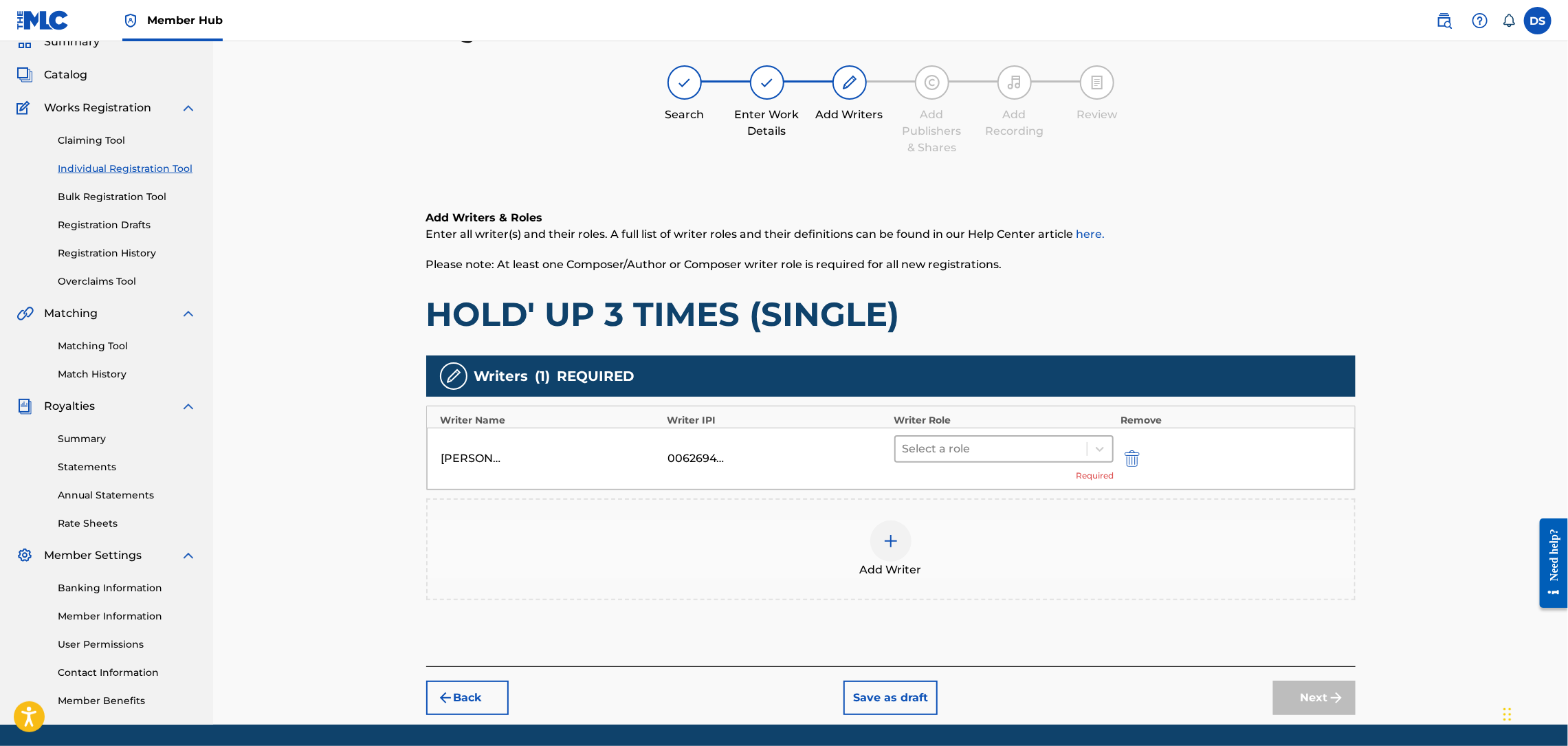
click at [1062, 450] on div at bounding box center [992, 449] width 178 height 20
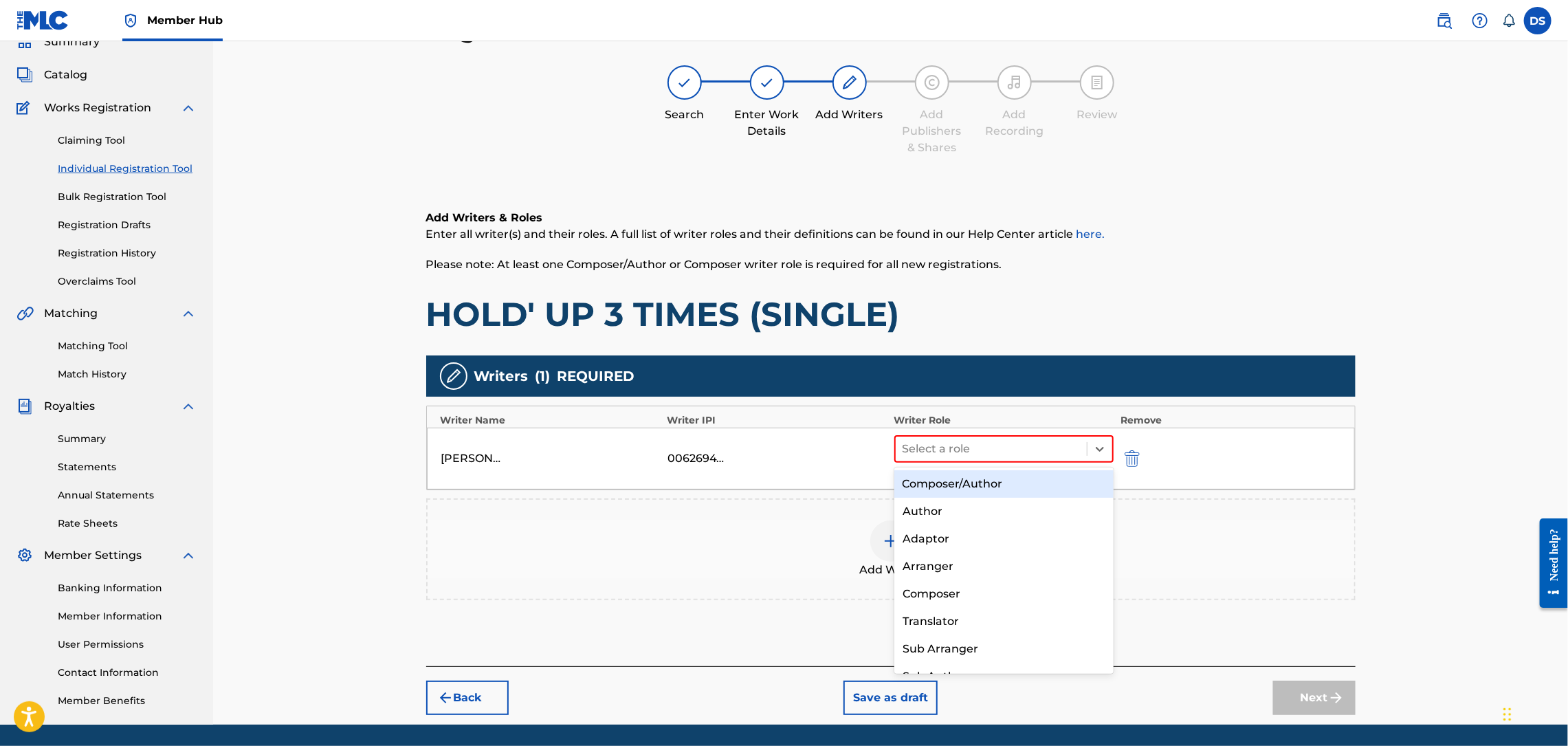
click at [975, 487] on div "Composer/Author" at bounding box center [1004, 484] width 219 height 27
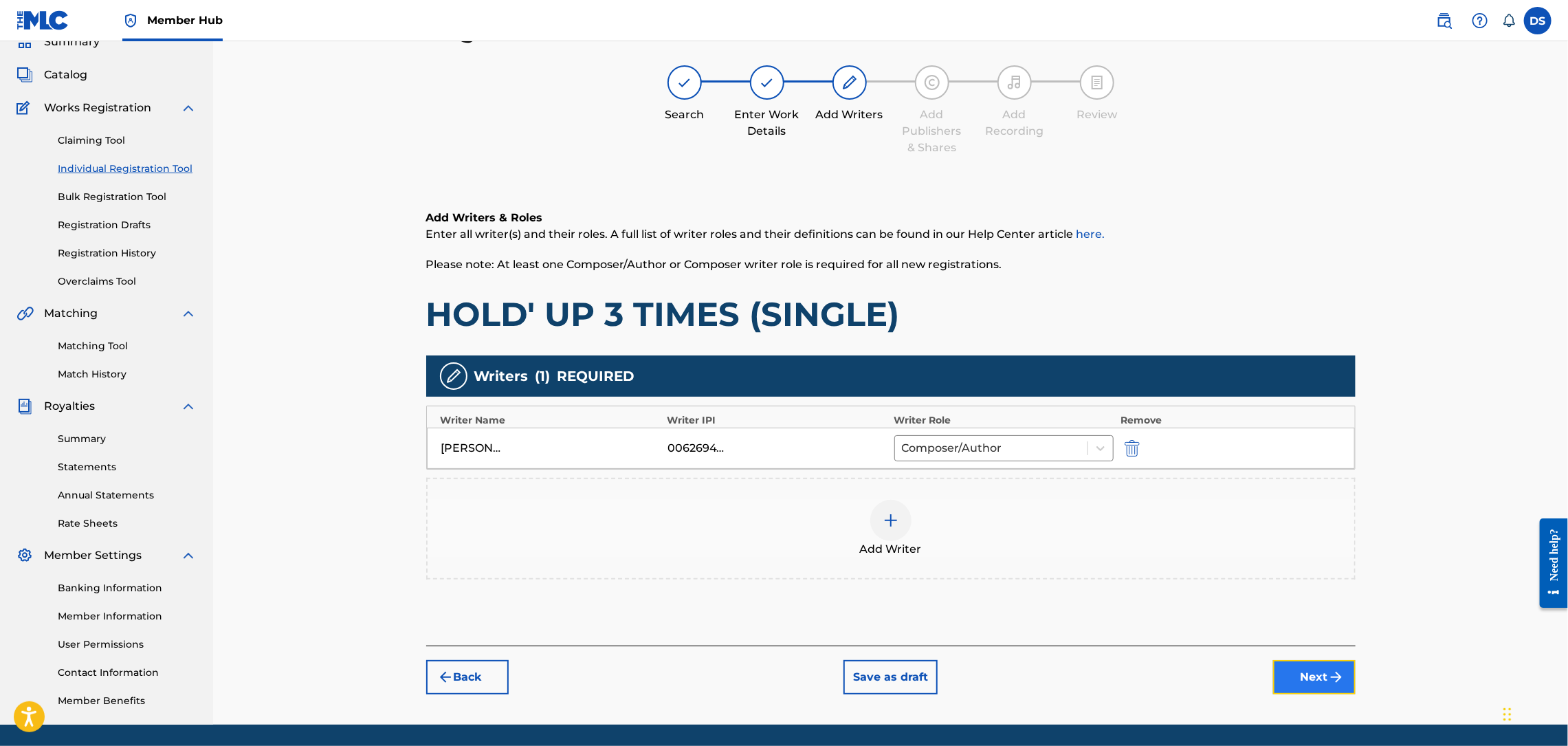
click at [1312, 685] on button "Next" at bounding box center [1314, 676] width 82 height 34
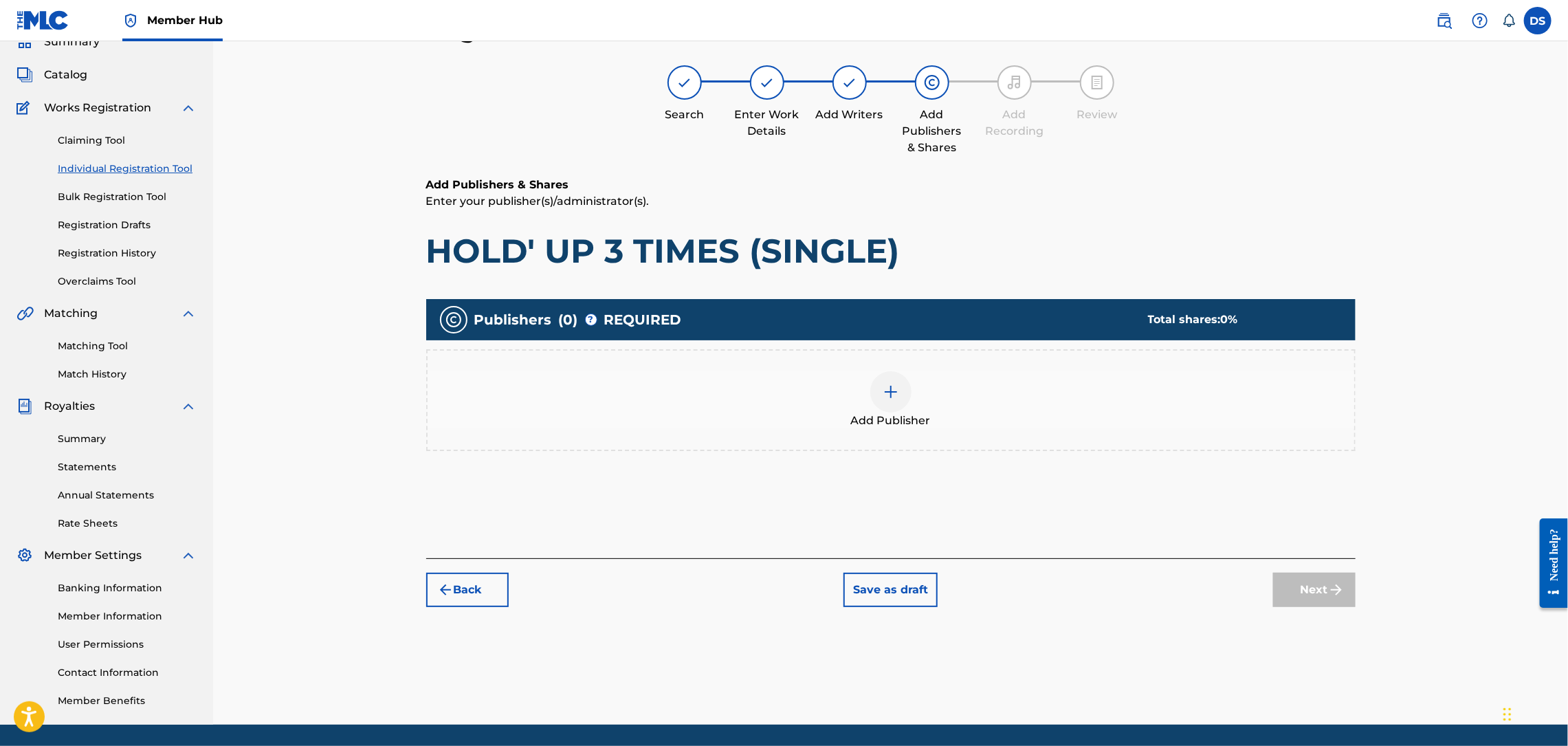
click at [892, 392] on img at bounding box center [891, 392] width 17 height 17
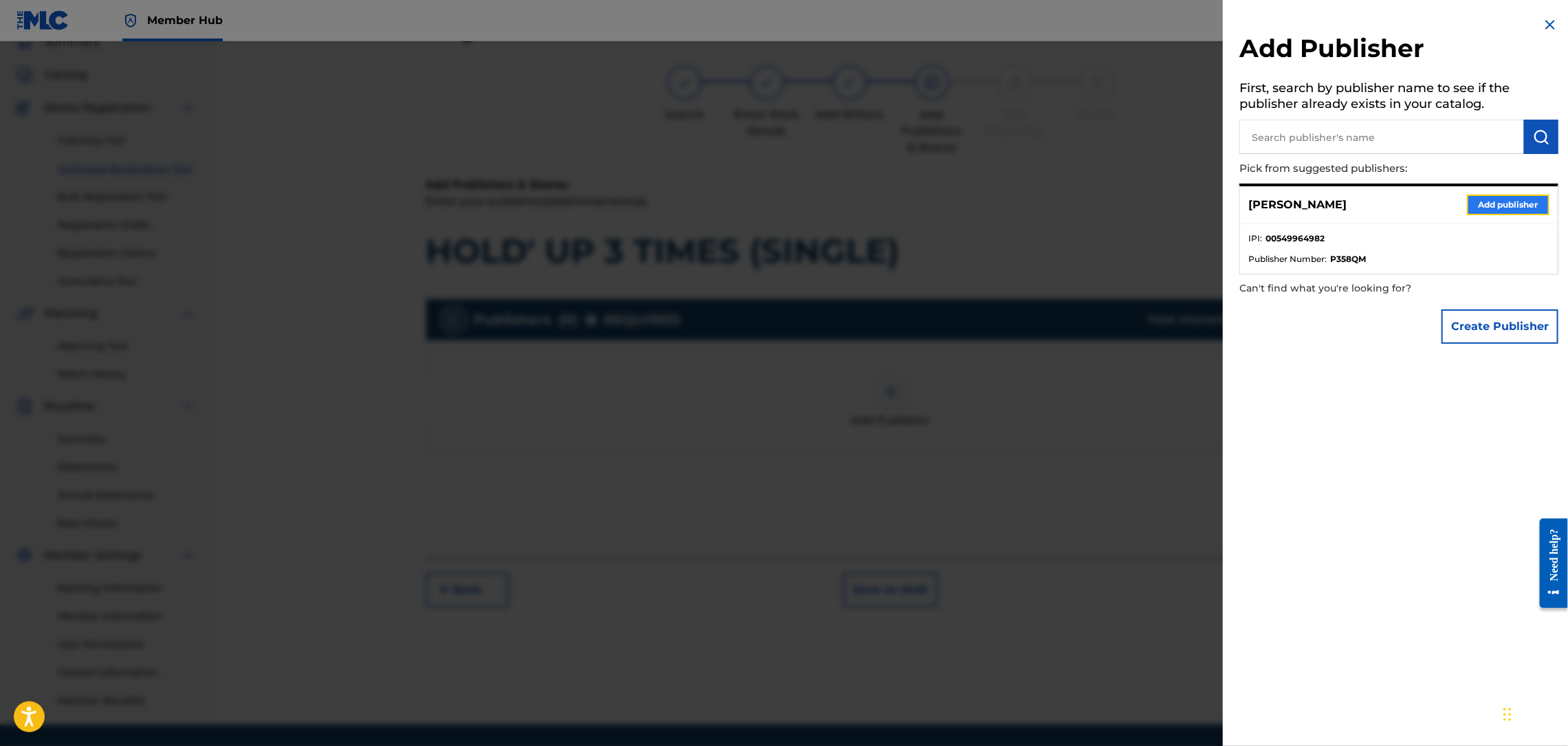
click at [1486, 195] on button "Add publisher" at bounding box center [1508, 205] width 82 height 21
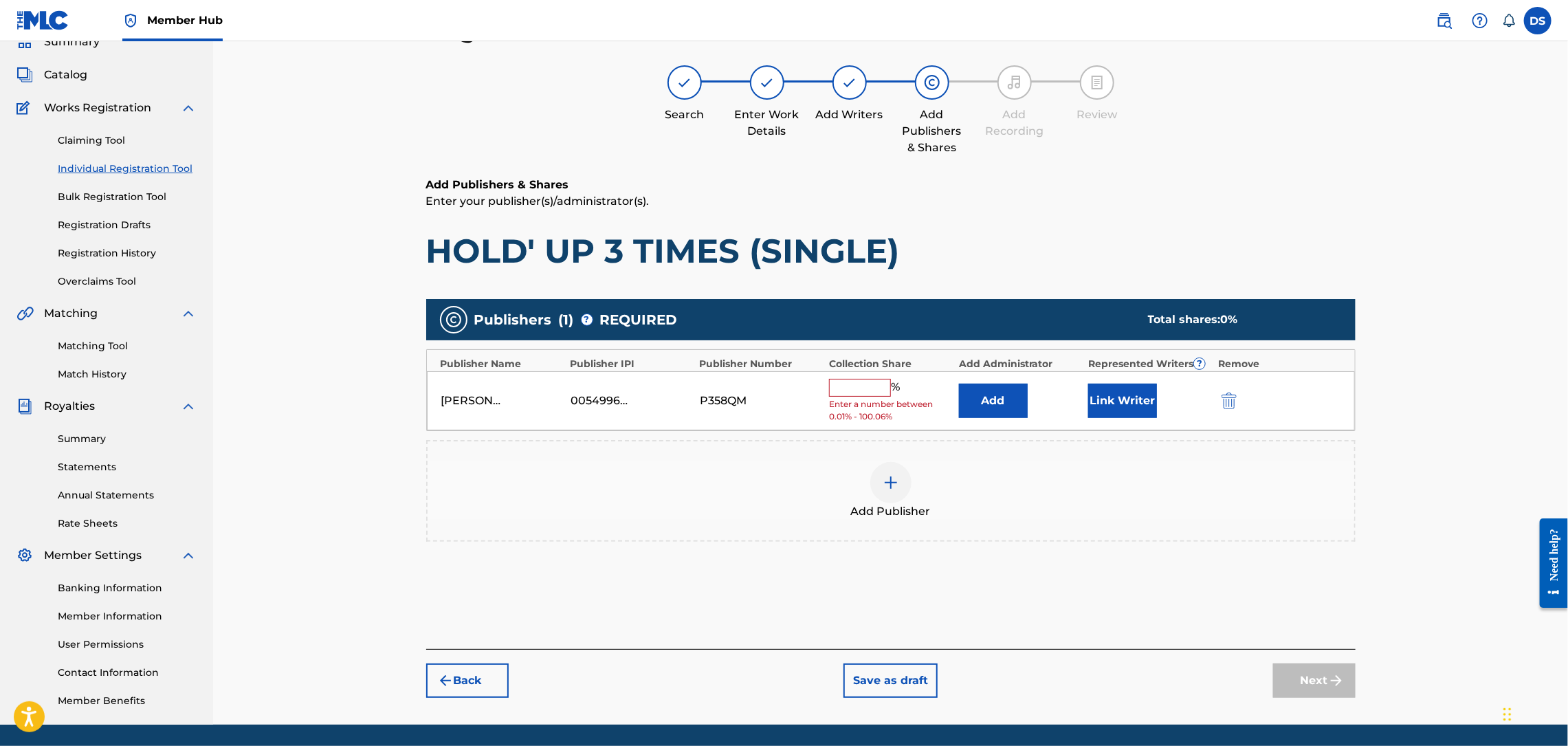
click at [876, 384] on input "text" at bounding box center [859, 388] width 62 height 18
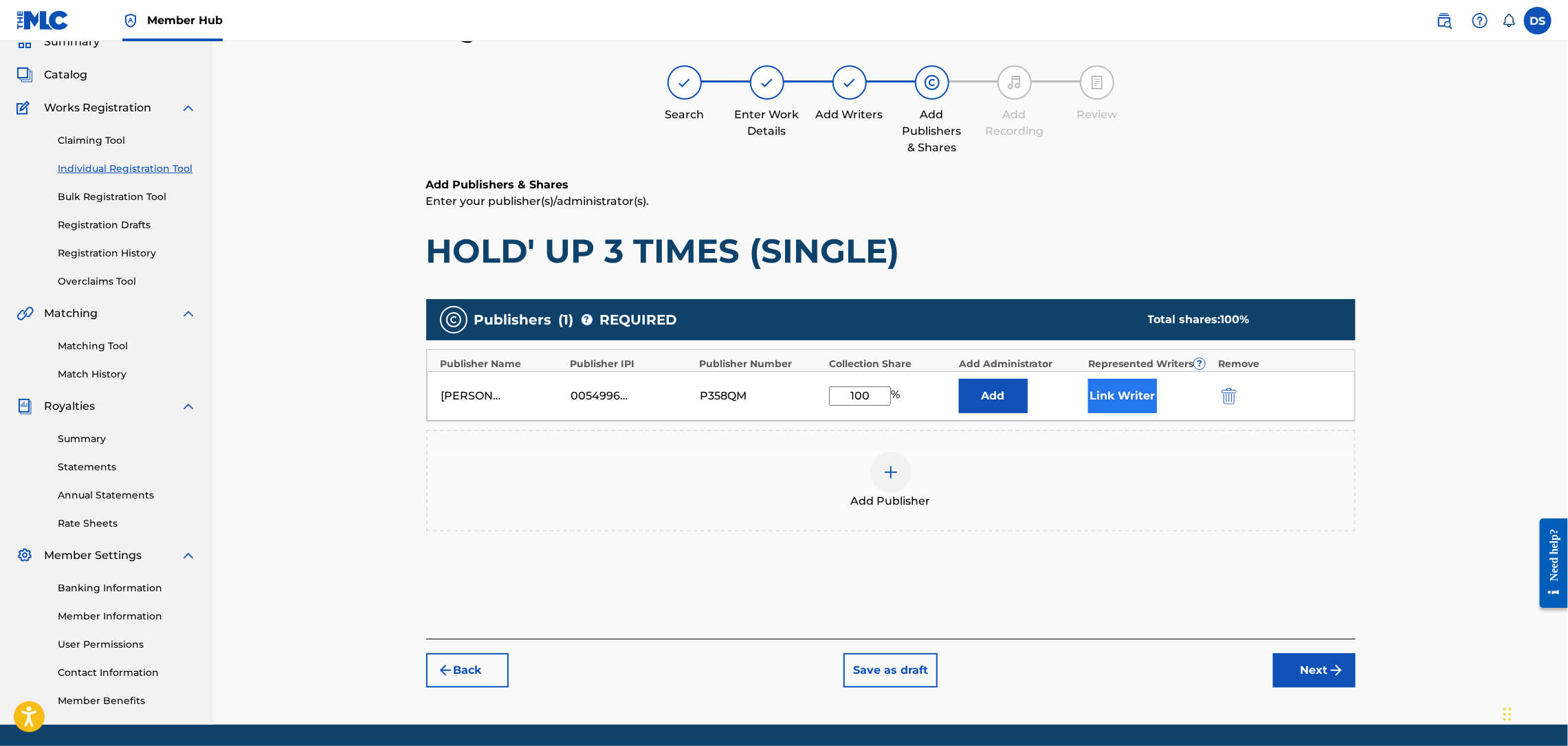
type input "100"
click at [1119, 396] on button "Link Writer" at bounding box center [1123, 396] width 69 height 34
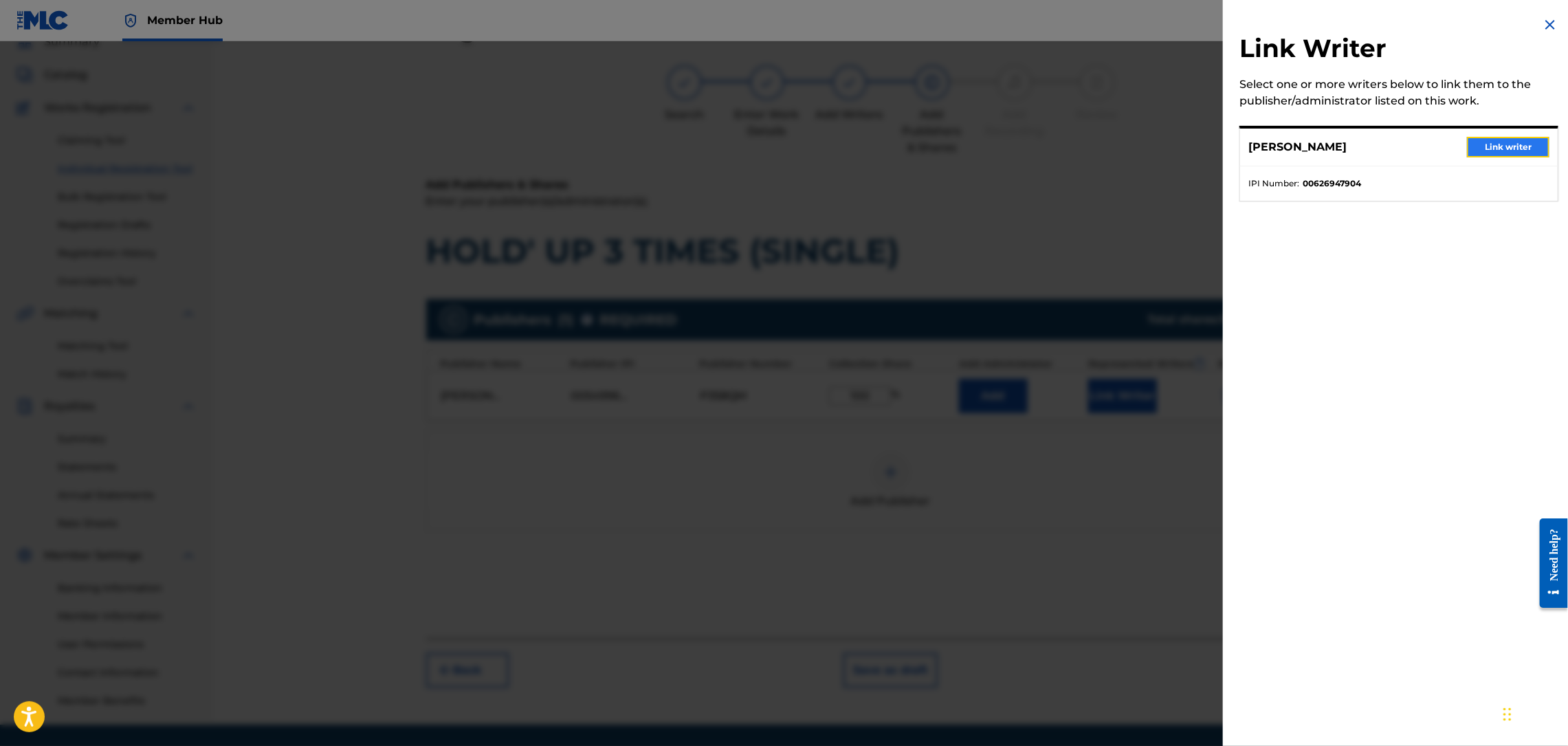
click at [1491, 145] on button "Link writer" at bounding box center [1508, 147] width 82 height 21
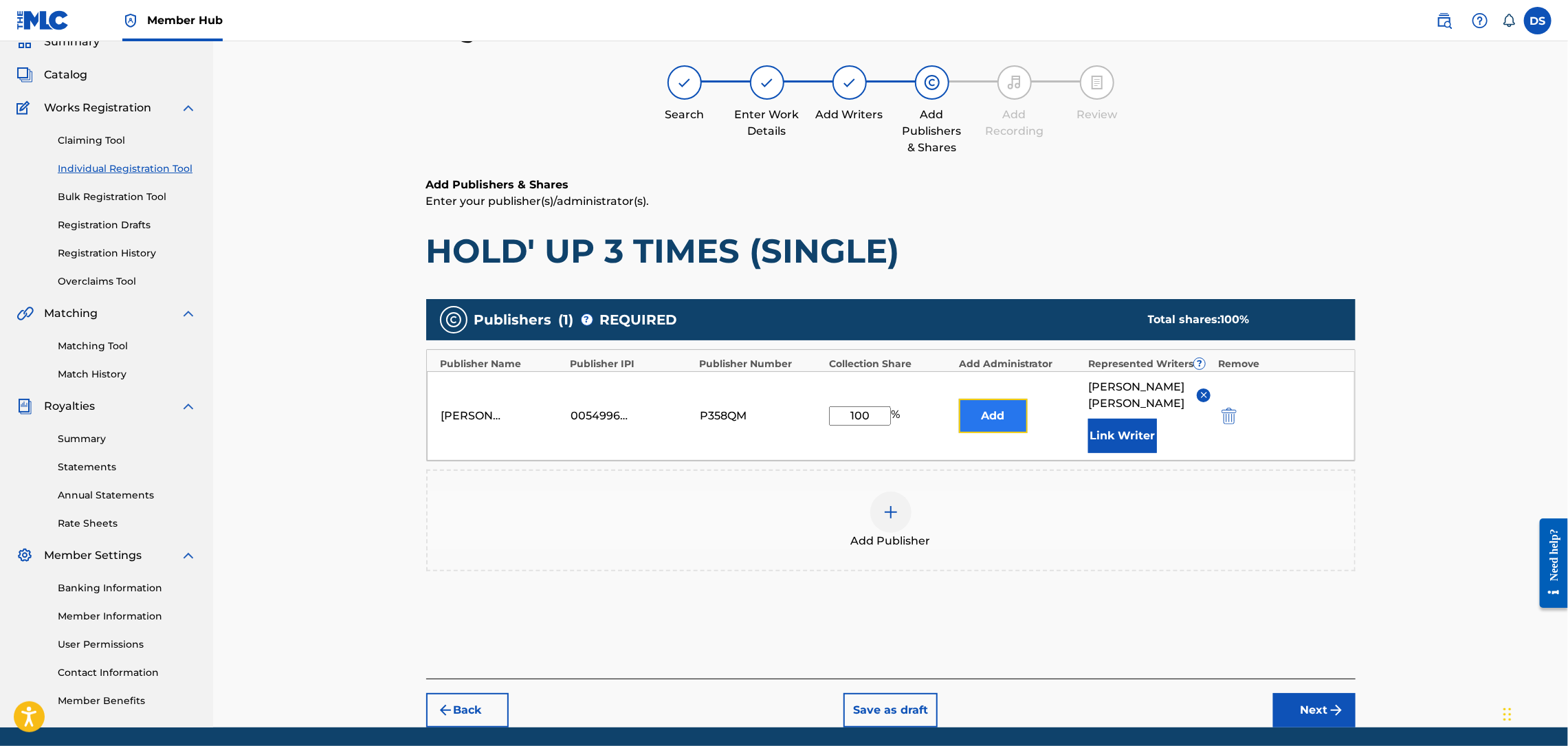
click at [991, 417] on button "Add" at bounding box center [993, 415] width 69 height 34
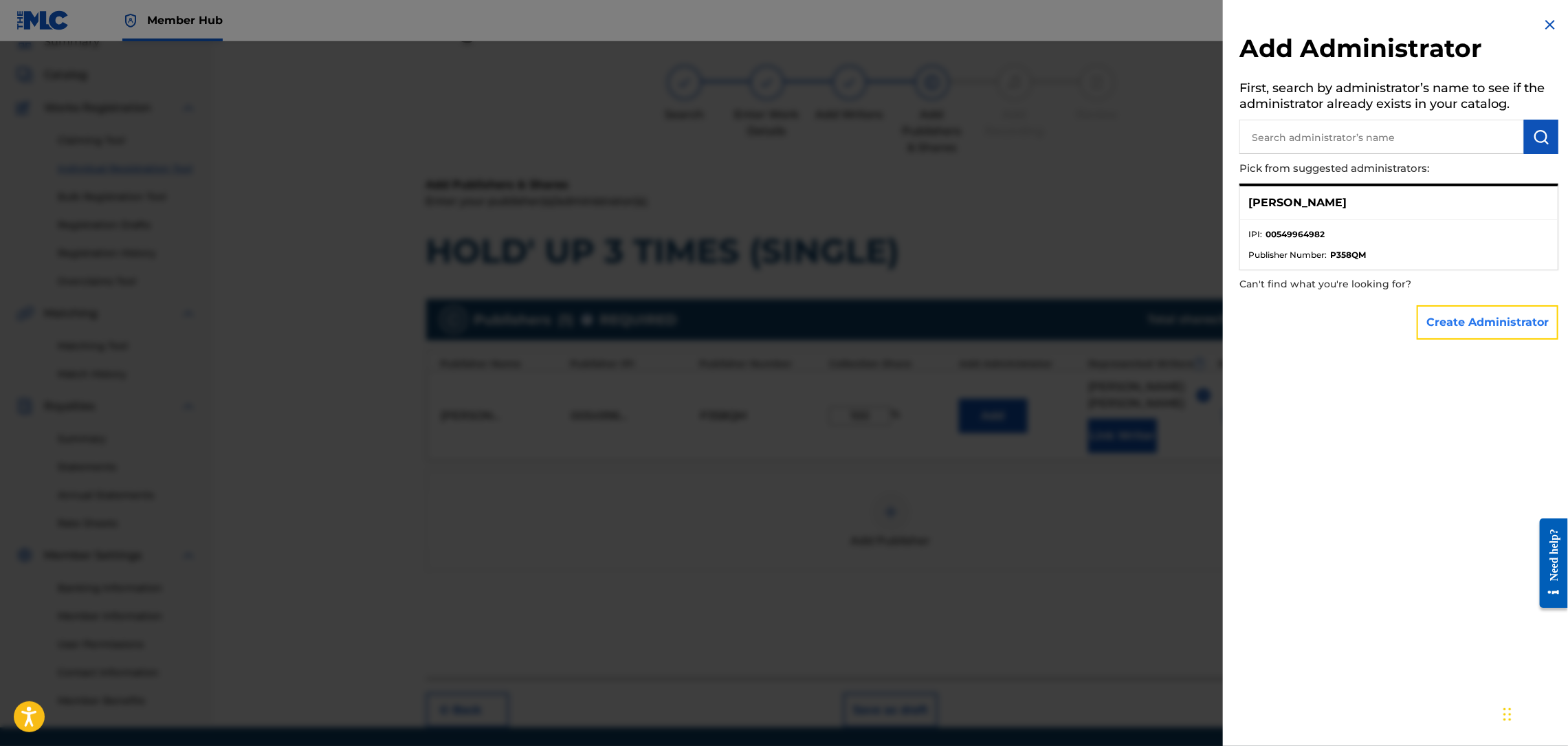
click at [1453, 318] on button "Create Administrator" at bounding box center [1488, 322] width 142 height 34
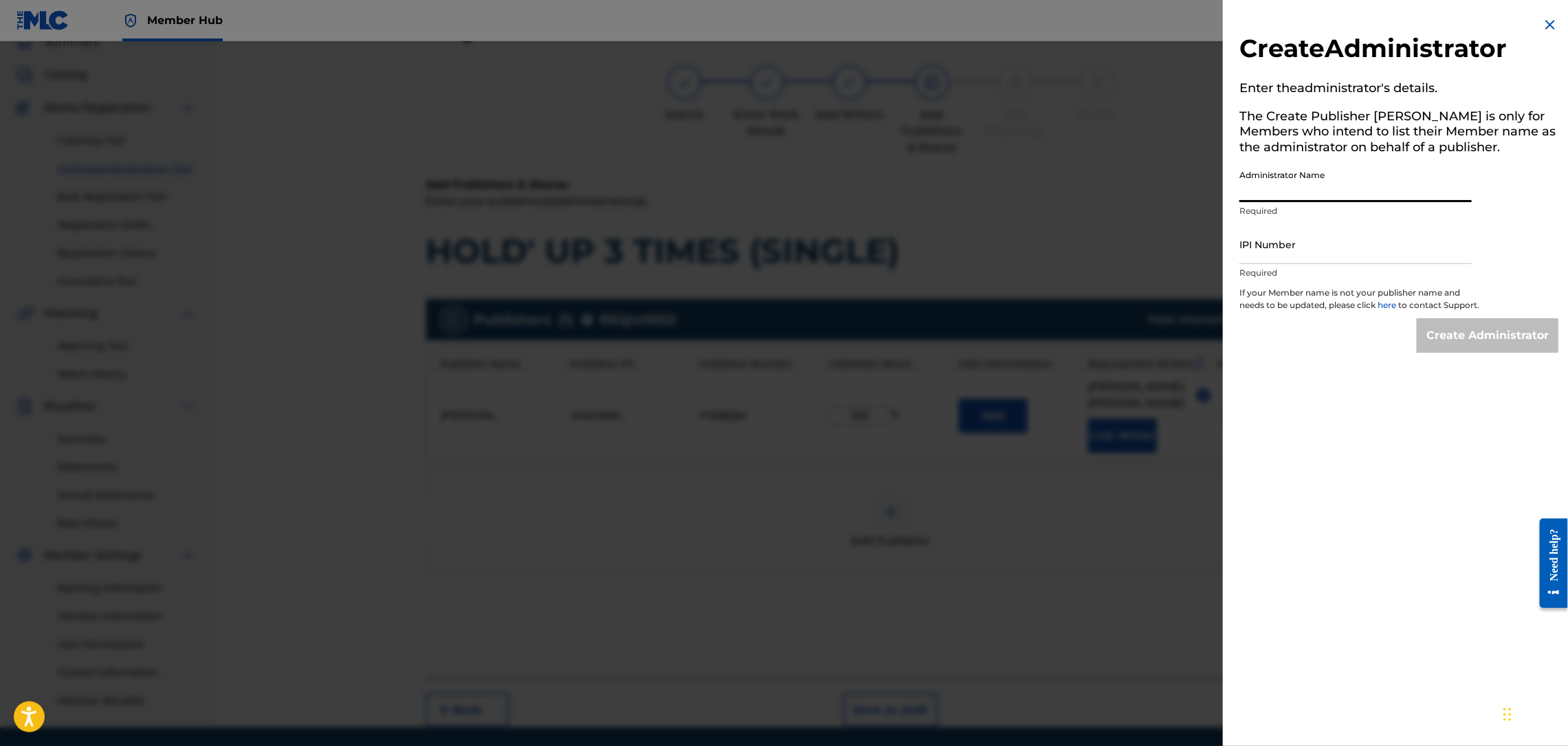
click at [1281, 191] on input "Administrator Name" at bounding box center [1355, 182] width 232 height 39
type input "MONTANADAMAC MUSIC PUBLISHING"
click at [1334, 243] on input "IPI Number" at bounding box center [1355, 245] width 232 height 39
type input "00549964982"
click at [1464, 344] on input "Create Administrator" at bounding box center [1488, 335] width 142 height 34
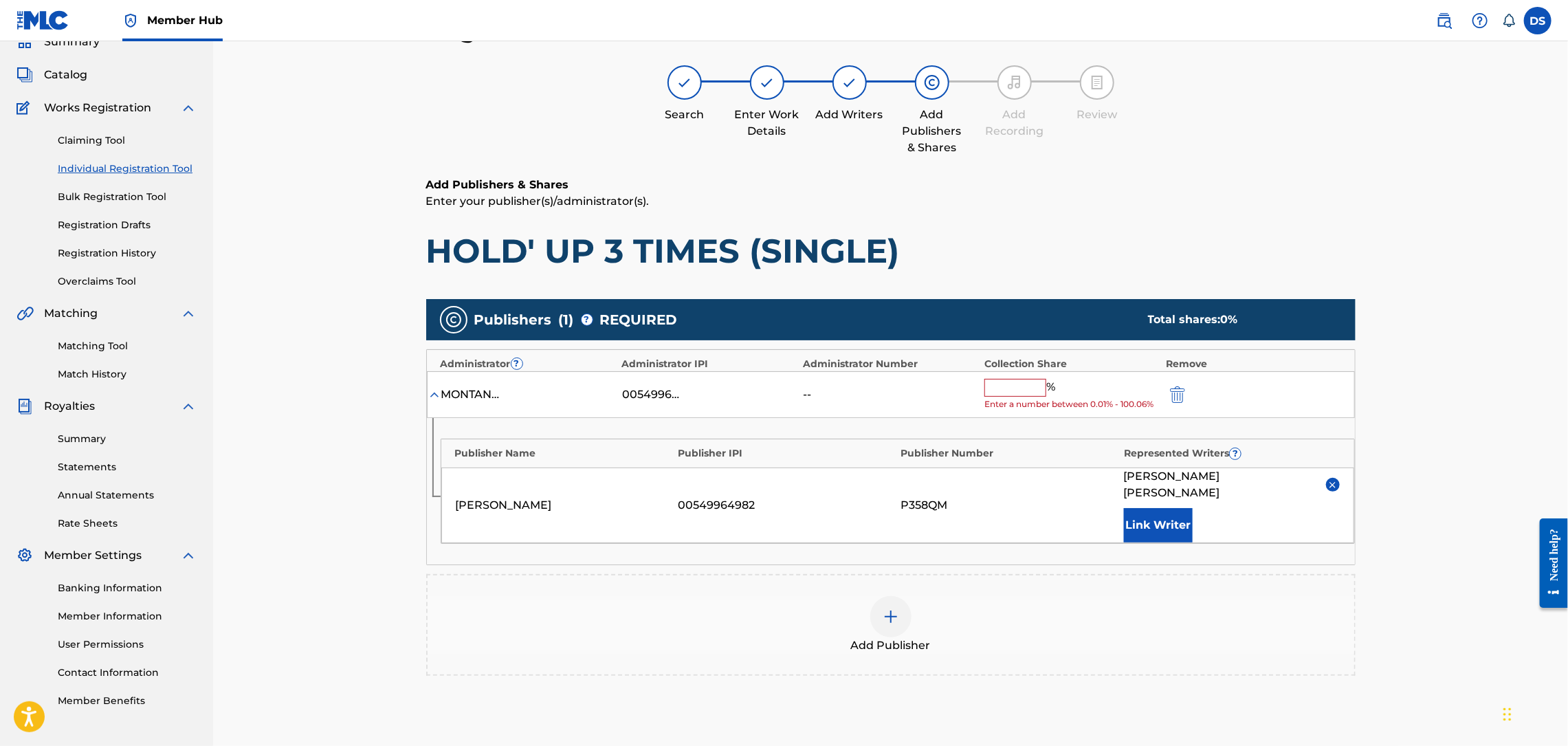
click at [1017, 384] on input "text" at bounding box center [1015, 388] width 62 height 18
type input "100"
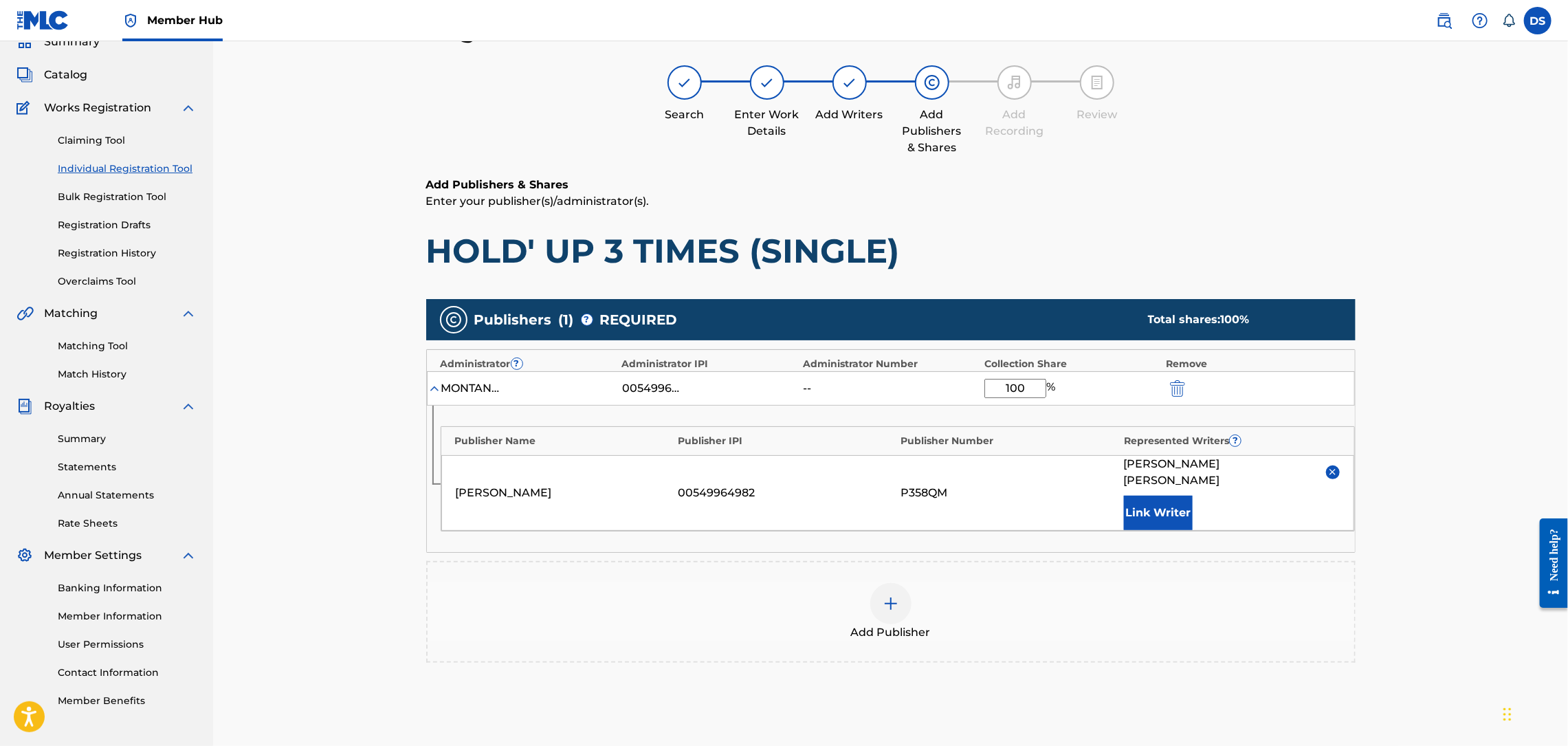
click at [1397, 516] on div "Register Work Search Enter Work Details Add Writers Add Publishers & Shares Add…" at bounding box center [891, 399] width 1355 height 840
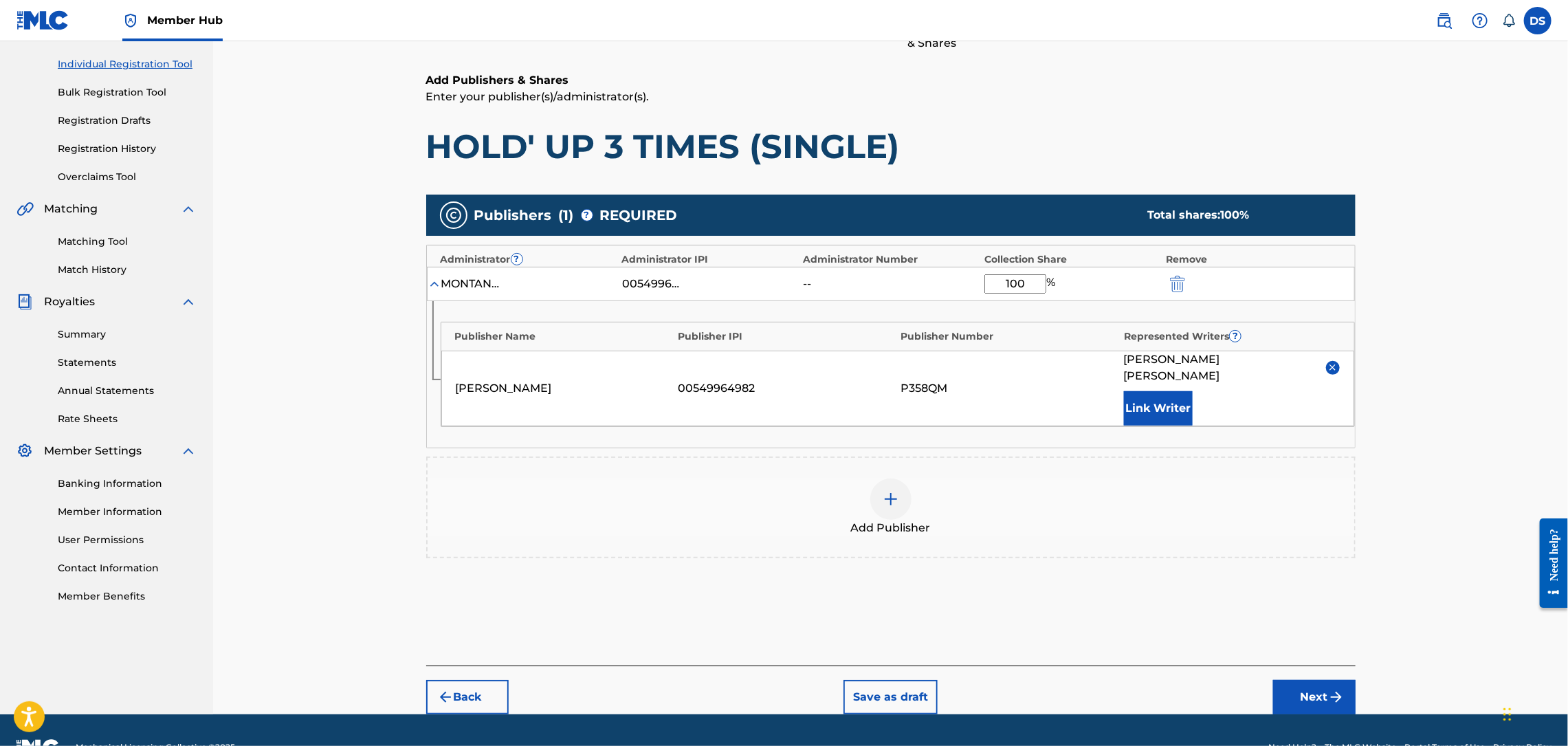
scroll to position [184, 0]
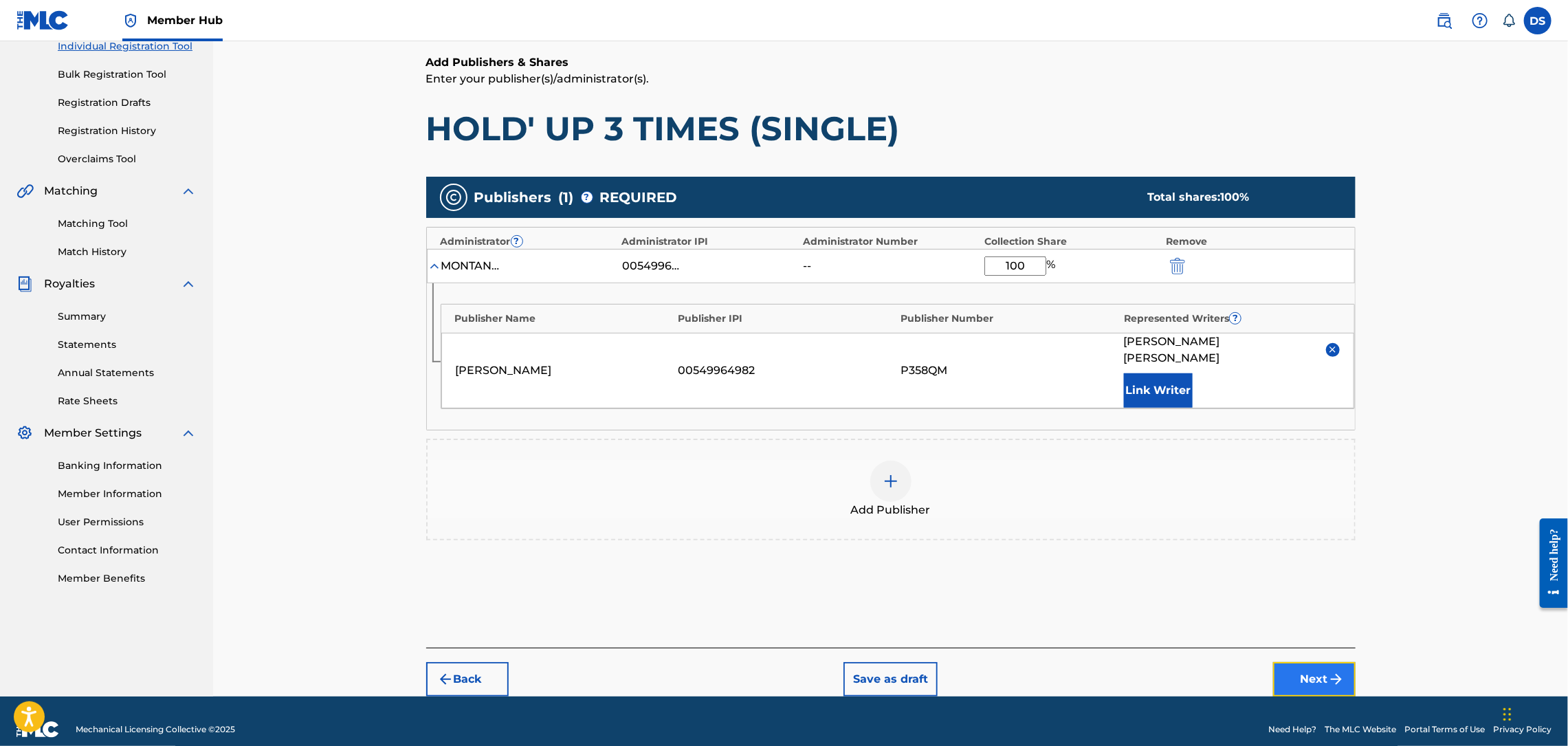
click at [1321, 662] on button "Next" at bounding box center [1314, 678] width 82 height 34
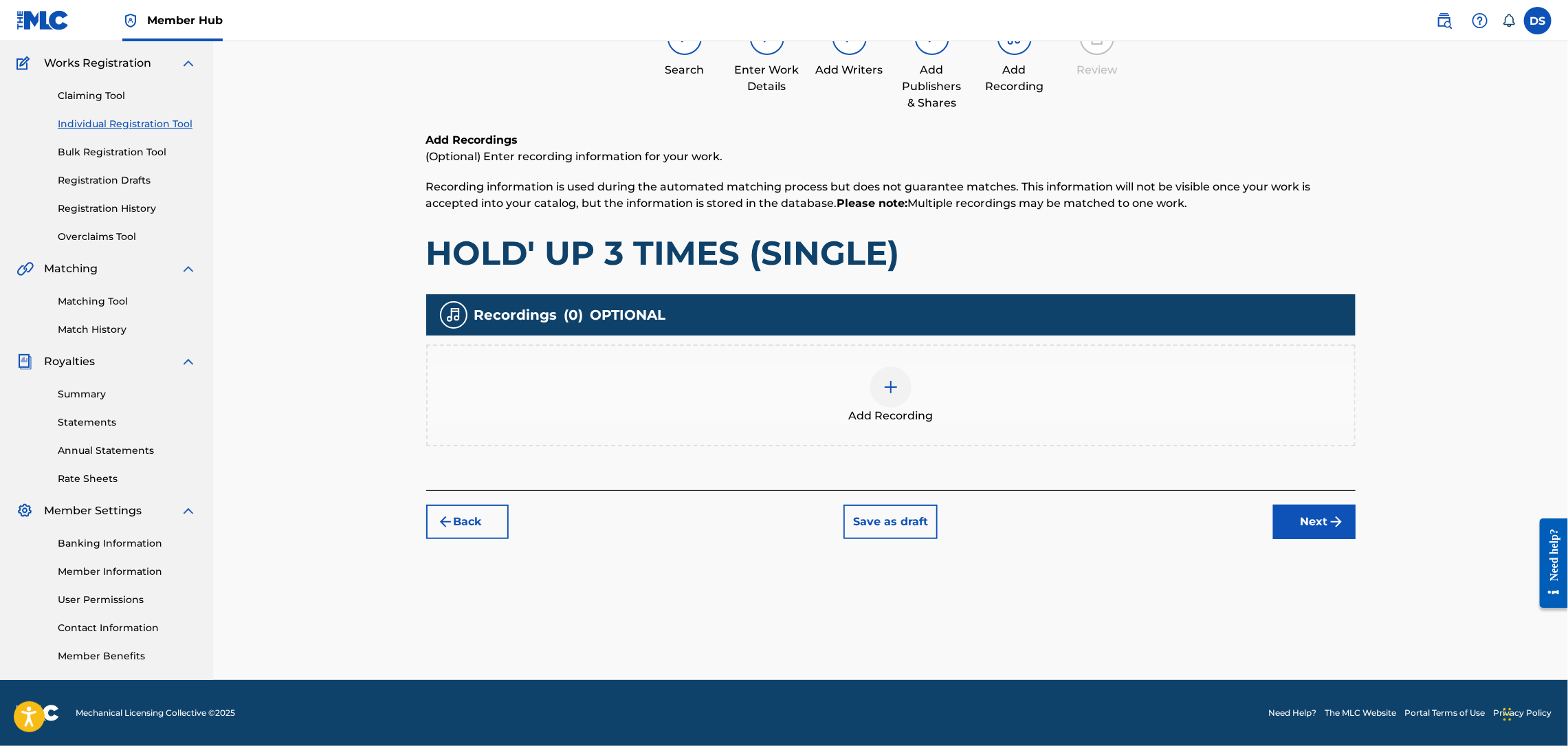
scroll to position [62, 0]
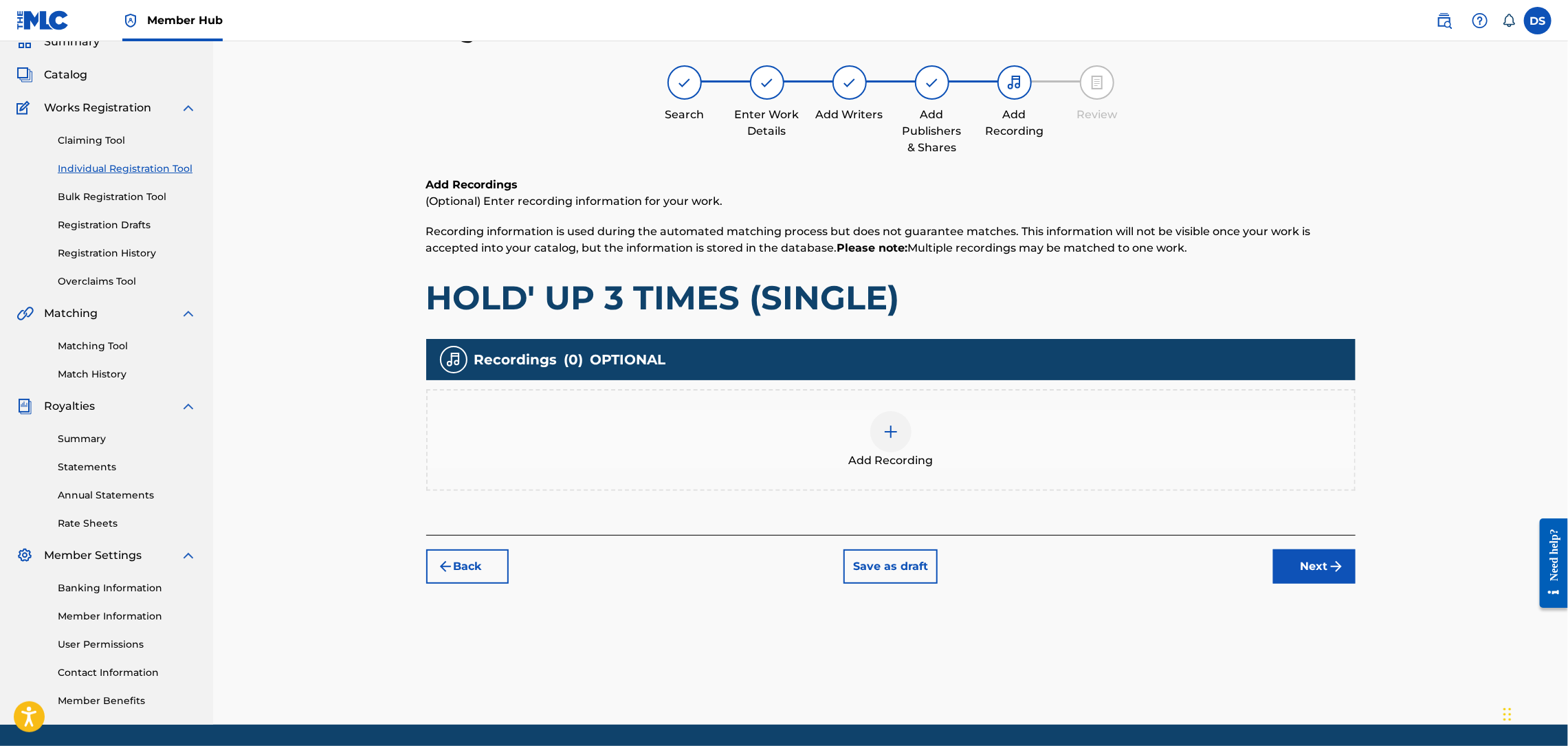
click at [894, 429] on img at bounding box center [891, 432] width 17 height 17
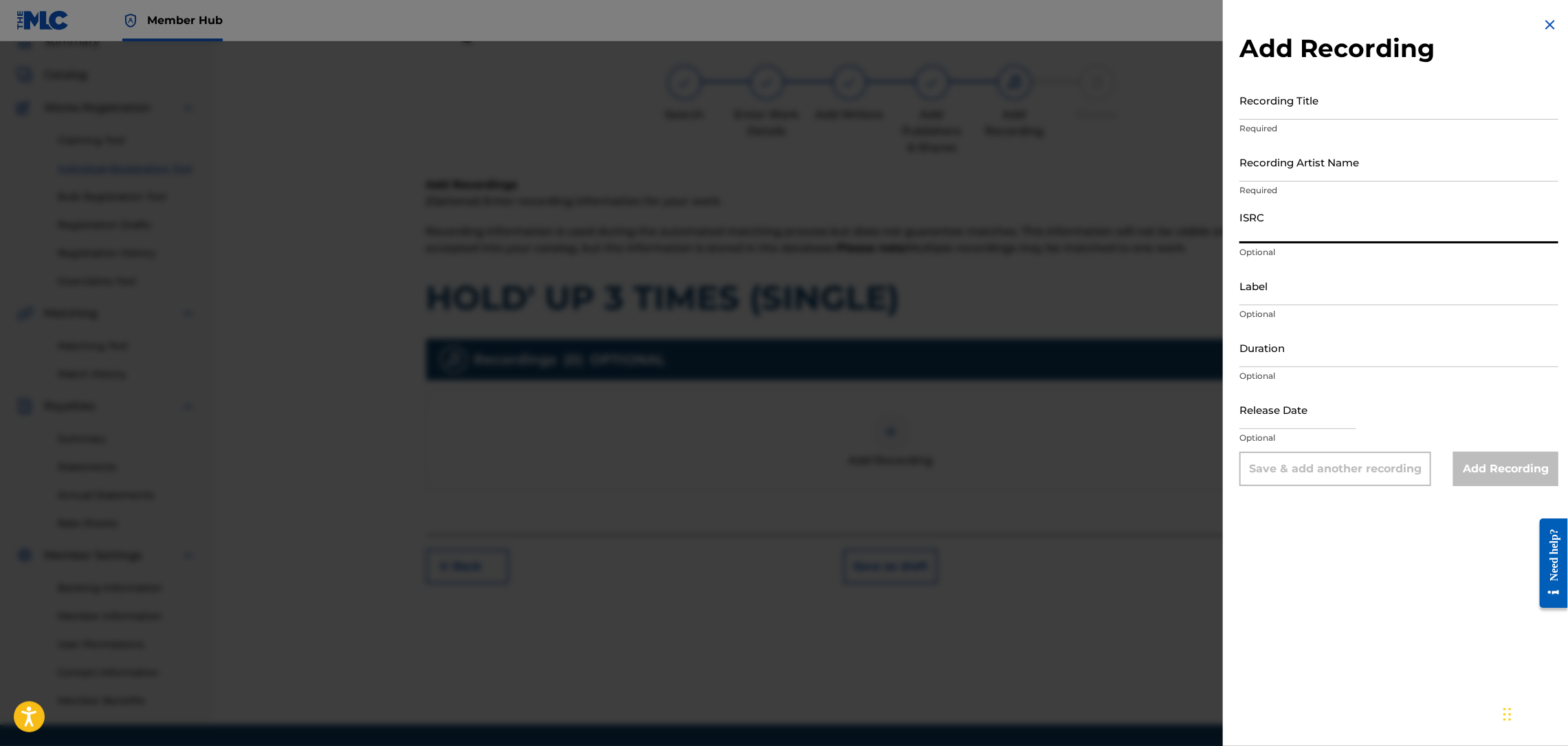
click at [1275, 230] on input "ISRC" at bounding box center [1399, 224] width 319 height 39
paste input "QZL382246805"
type input "QZL382246805"
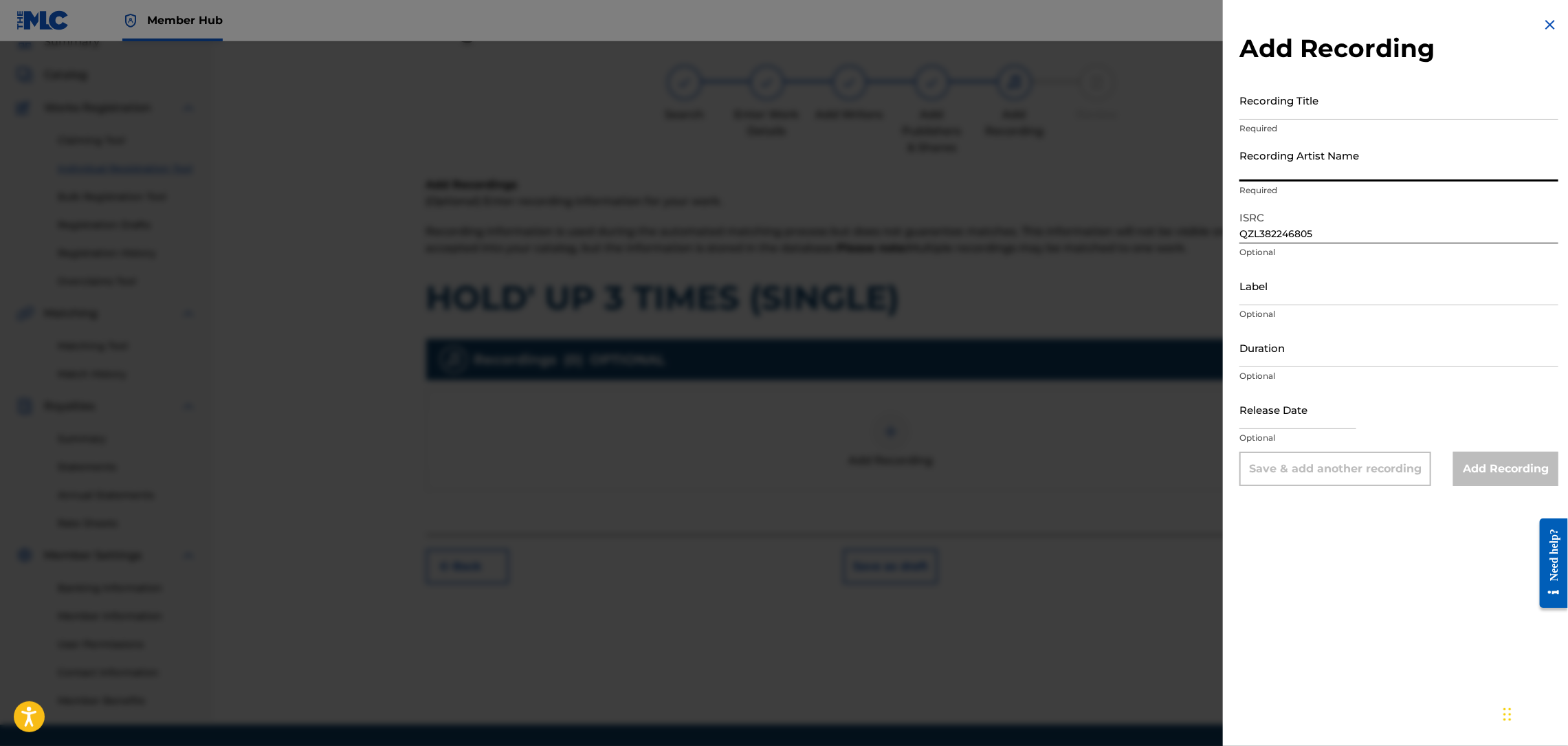
click at [1269, 170] on input "Recording Artist Name" at bounding box center [1399, 162] width 319 height 39
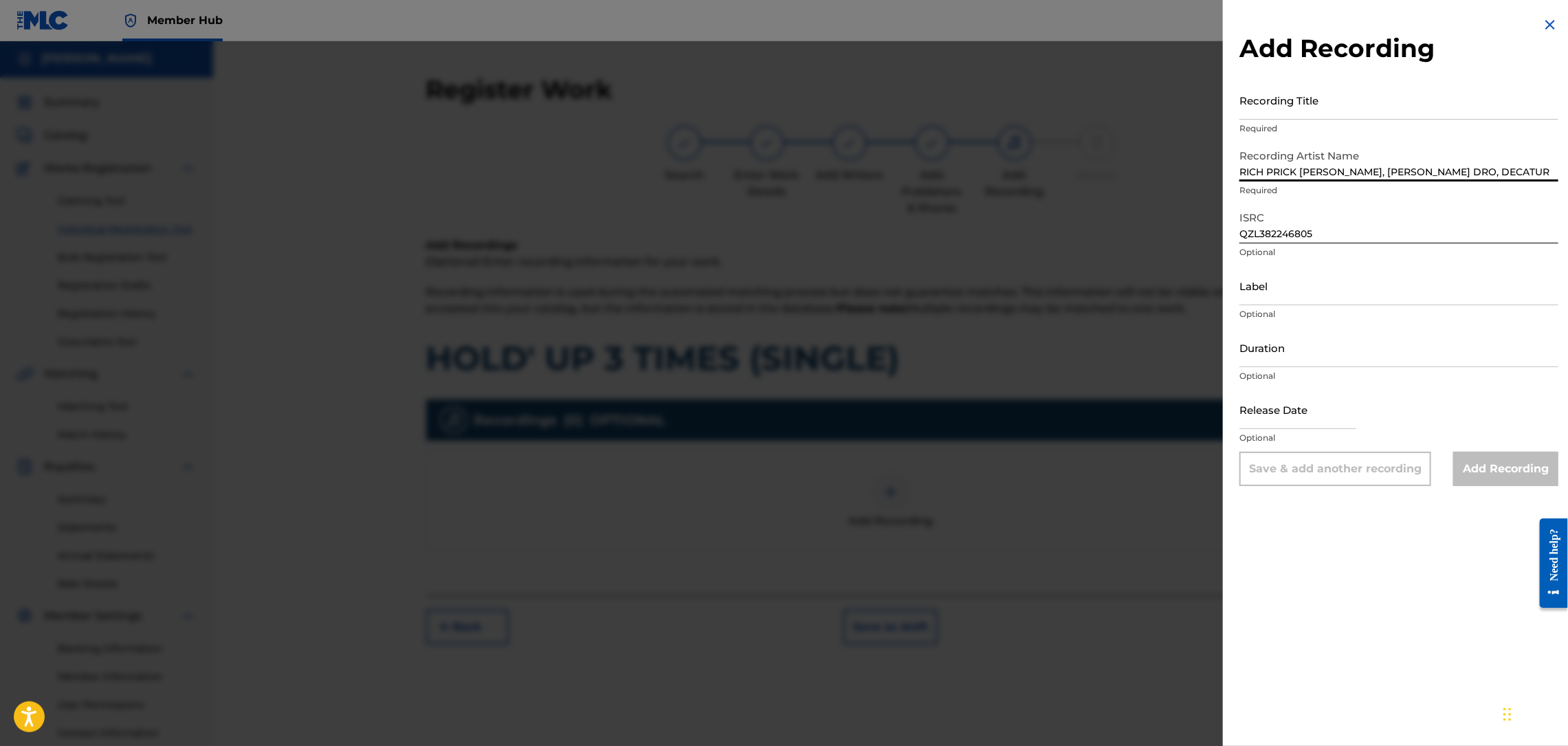
scroll to position [0, 0]
type input "RICH PRICK [PERSON_NAME], [PERSON_NAME] DRO, [PERSON_NAME]"
click at [1279, 99] on input "Recording Title" at bounding box center [1399, 100] width 319 height 39
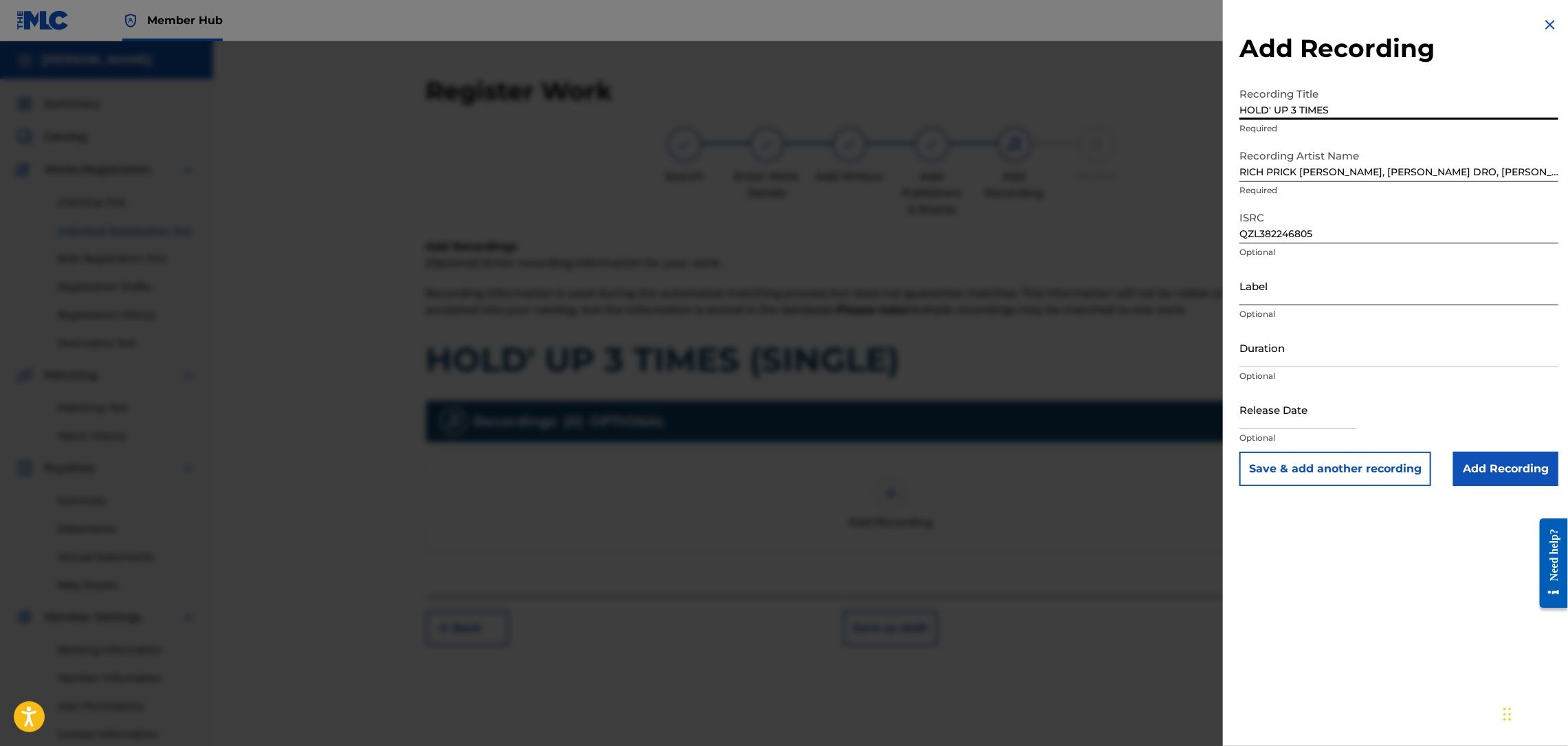
type input "HOLD' UP 3 TIMES"
click at [1278, 302] on input "Label" at bounding box center [1399, 286] width 319 height 39
type input "Str8 Cash, No Change"
click at [1287, 357] on input "Duration" at bounding box center [1399, 348] width 319 height 39
click at [1289, 355] on input "02:47" at bounding box center [1399, 348] width 319 height 39
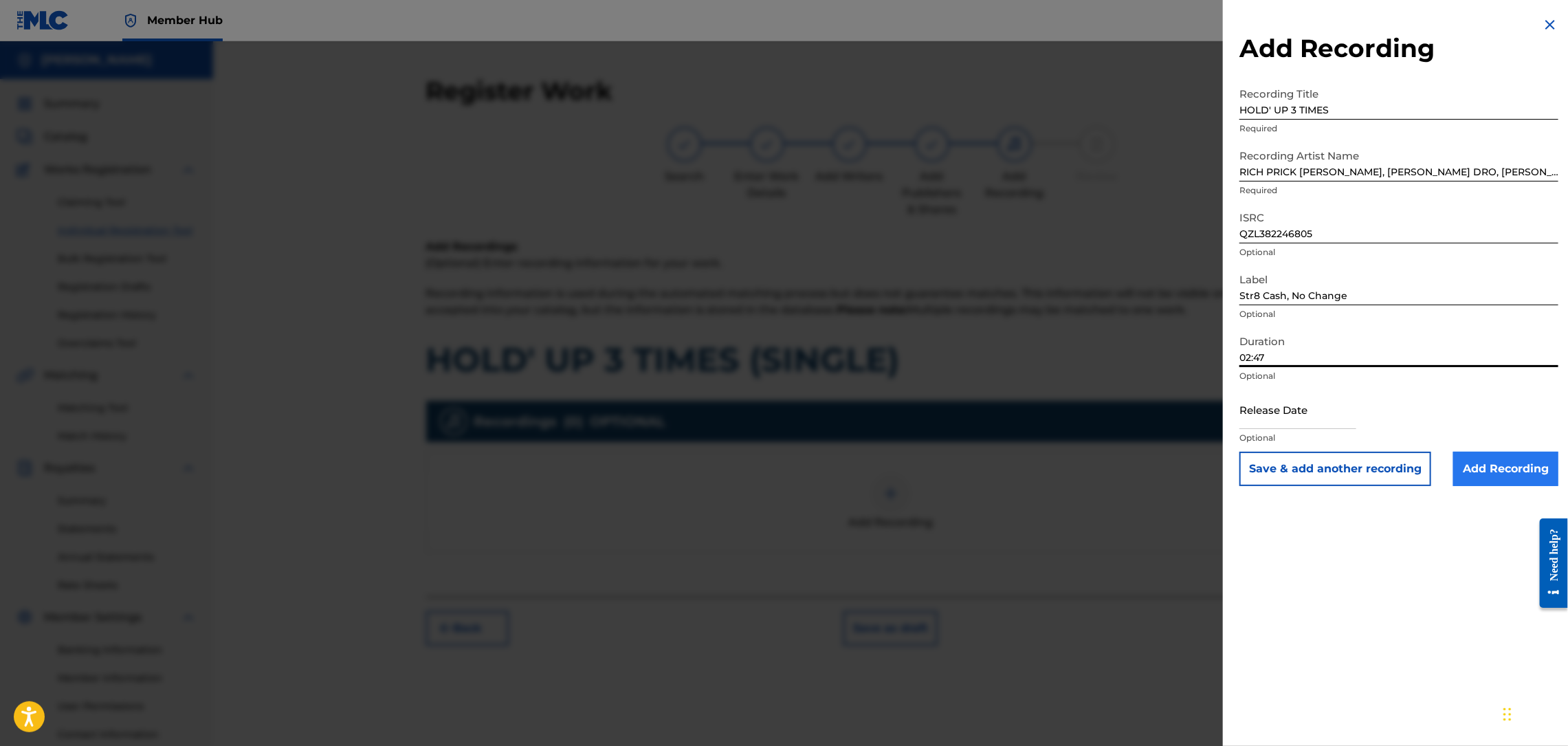
type input "02:47"
click at [1474, 475] on input "Add Recording" at bounding box center [1505, 468] width 105 height 34
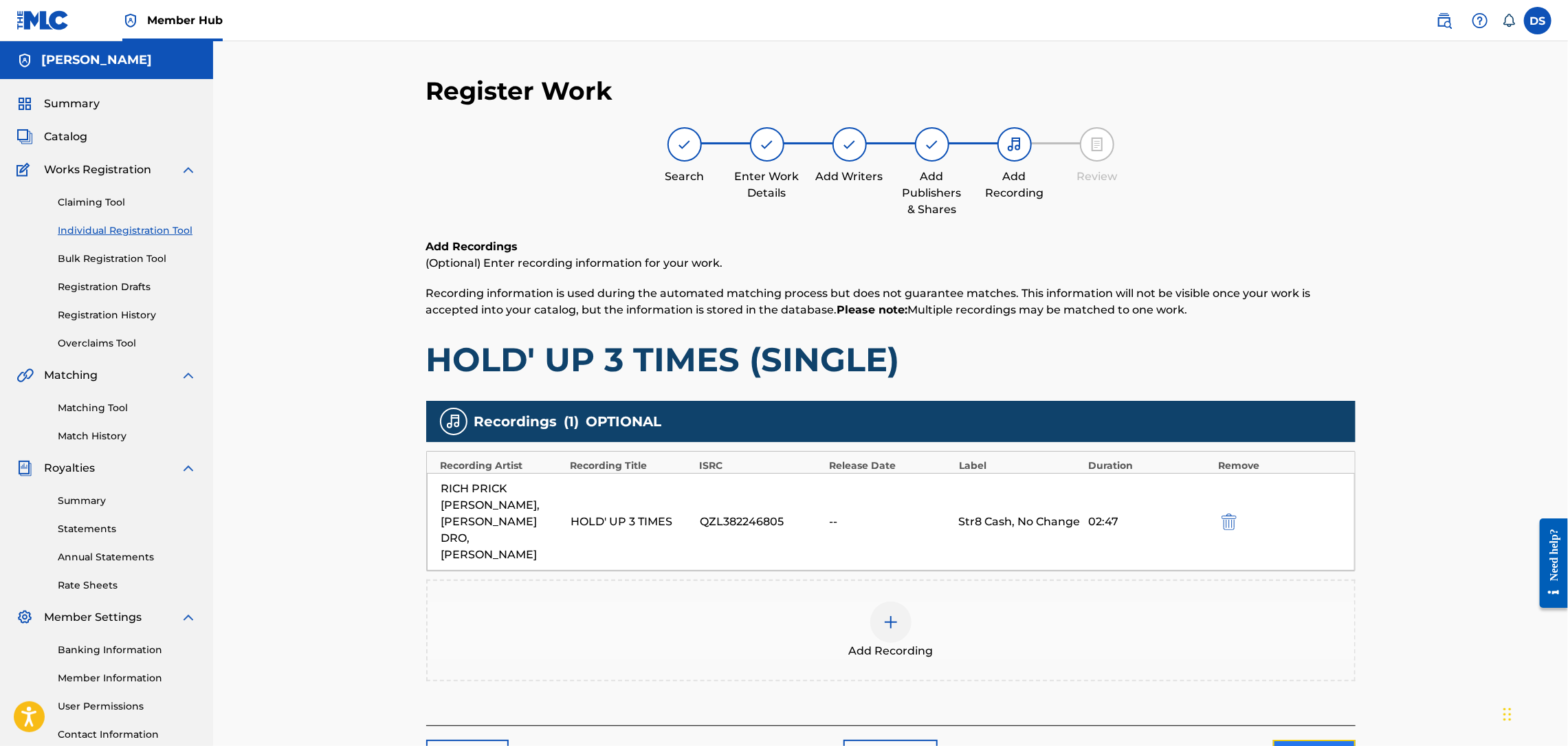
click at [1321, 740] on button "Next" at bounding box center [1314, 757] width 82 height 34
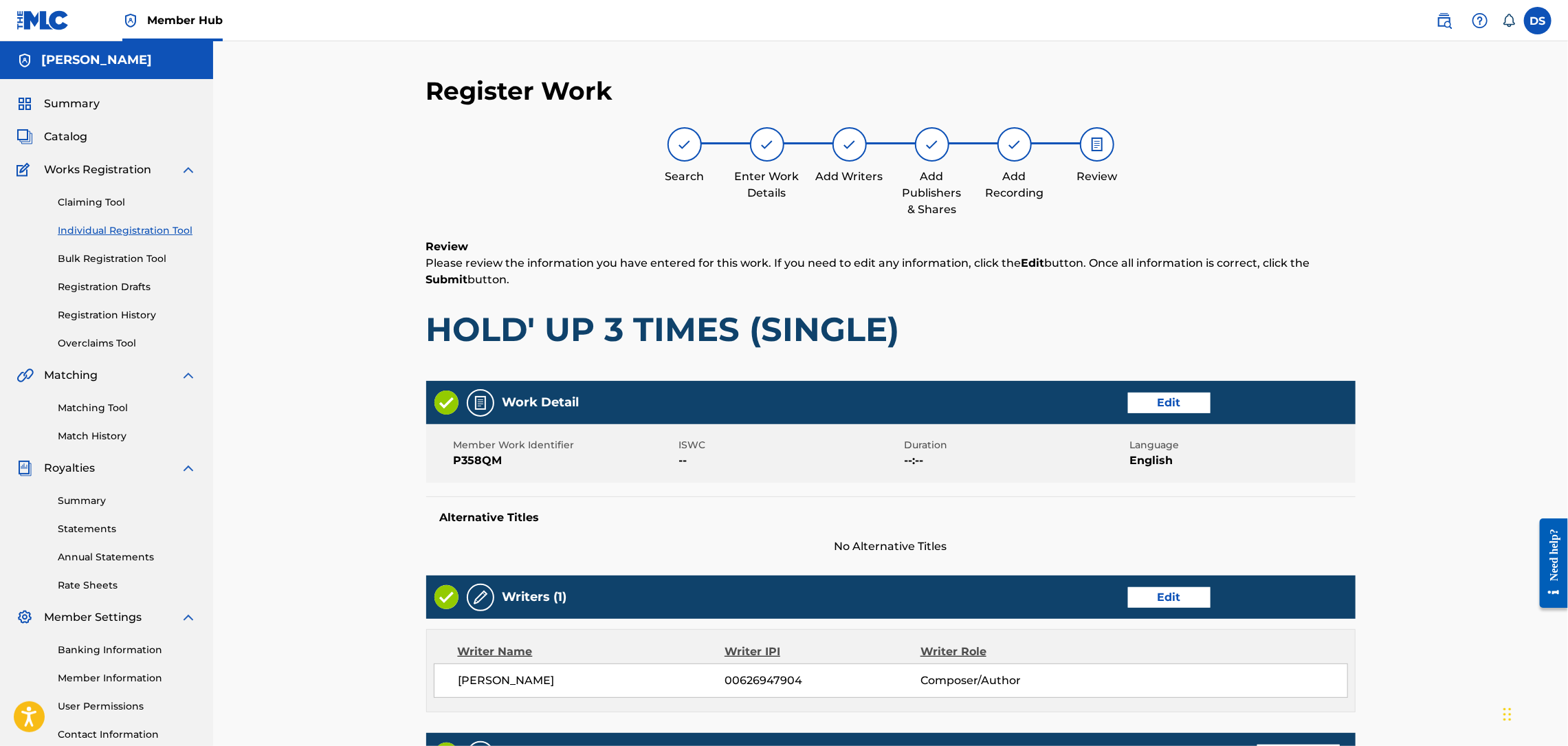
scroll to position [62, 0]
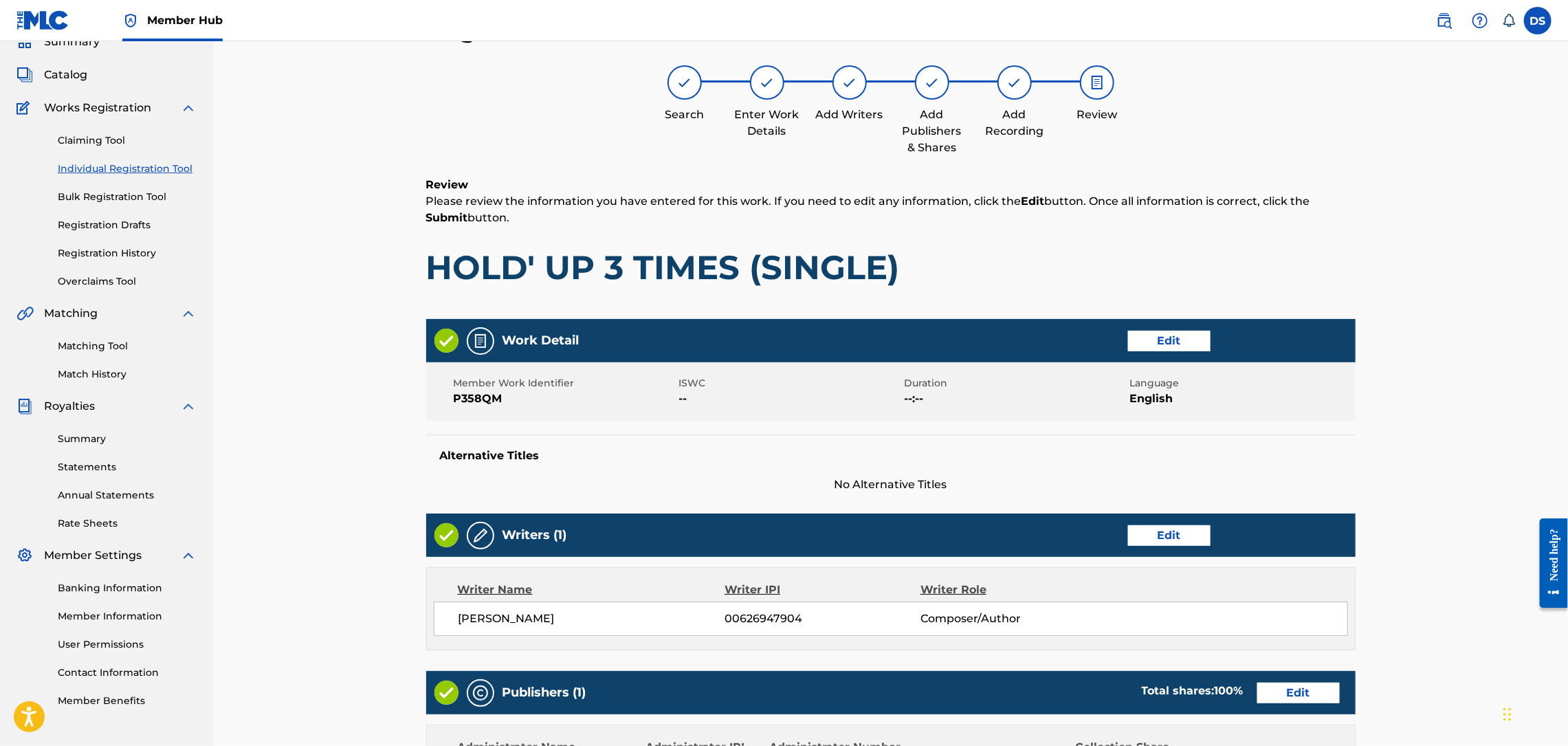
click at [1412, 585] on div "Register Work Search Enter Work Details Add Writers Add Publishers & Shares Add…" at bounding box center [891, 554] width 1355 height 1149
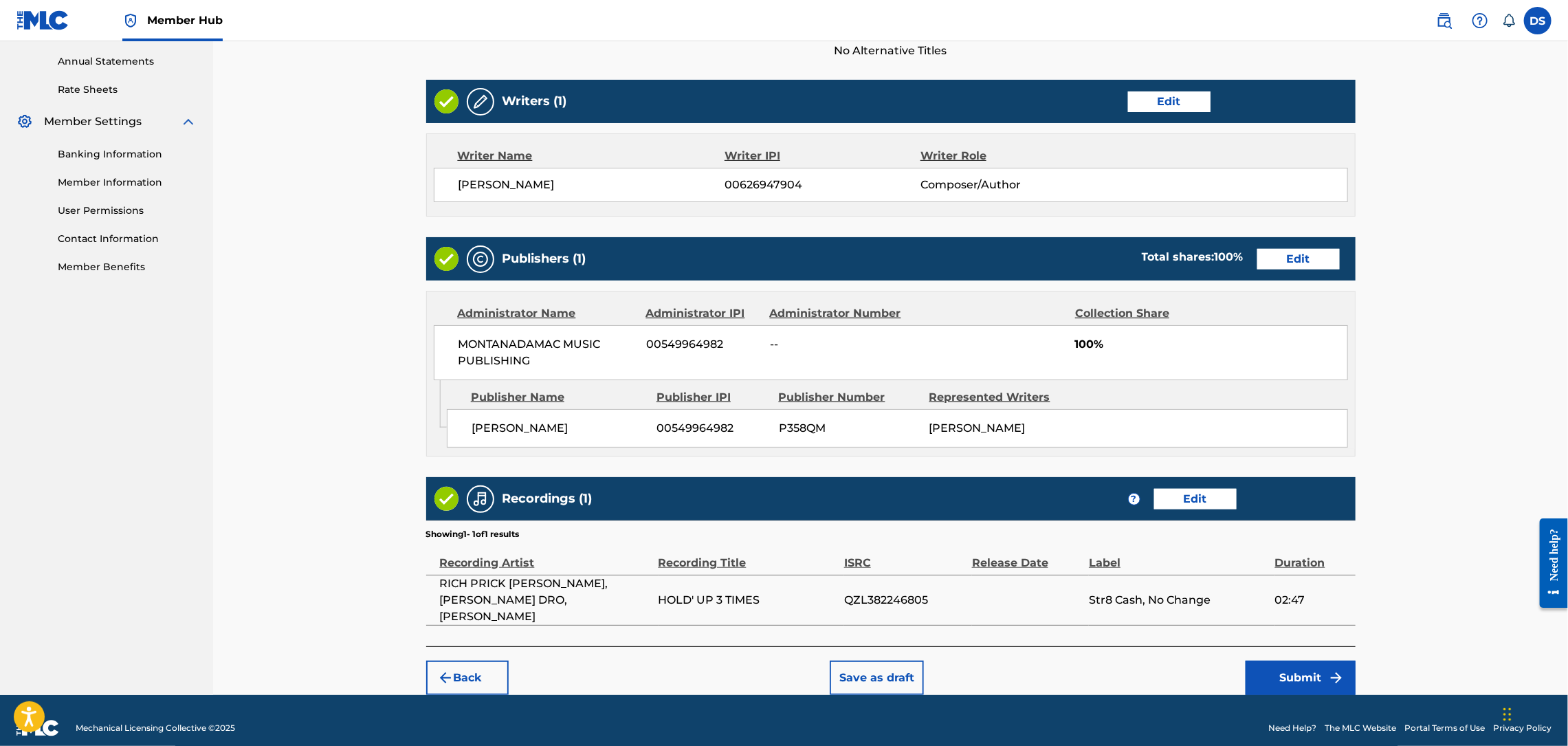
scroll to position [496, 0]
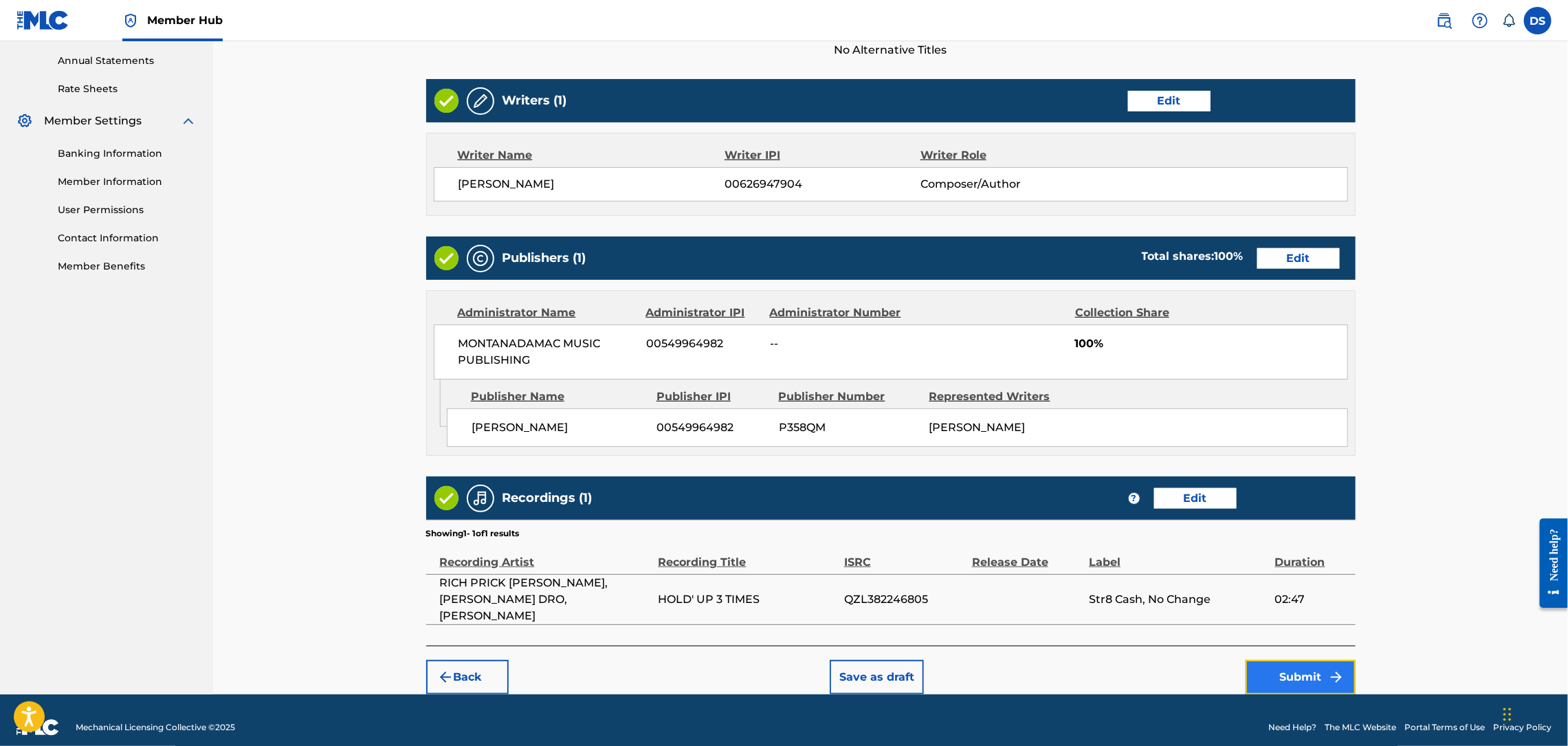
click at [1312, 666] on button "Submit" at bounding box center [1301, 676] width 110 height 34
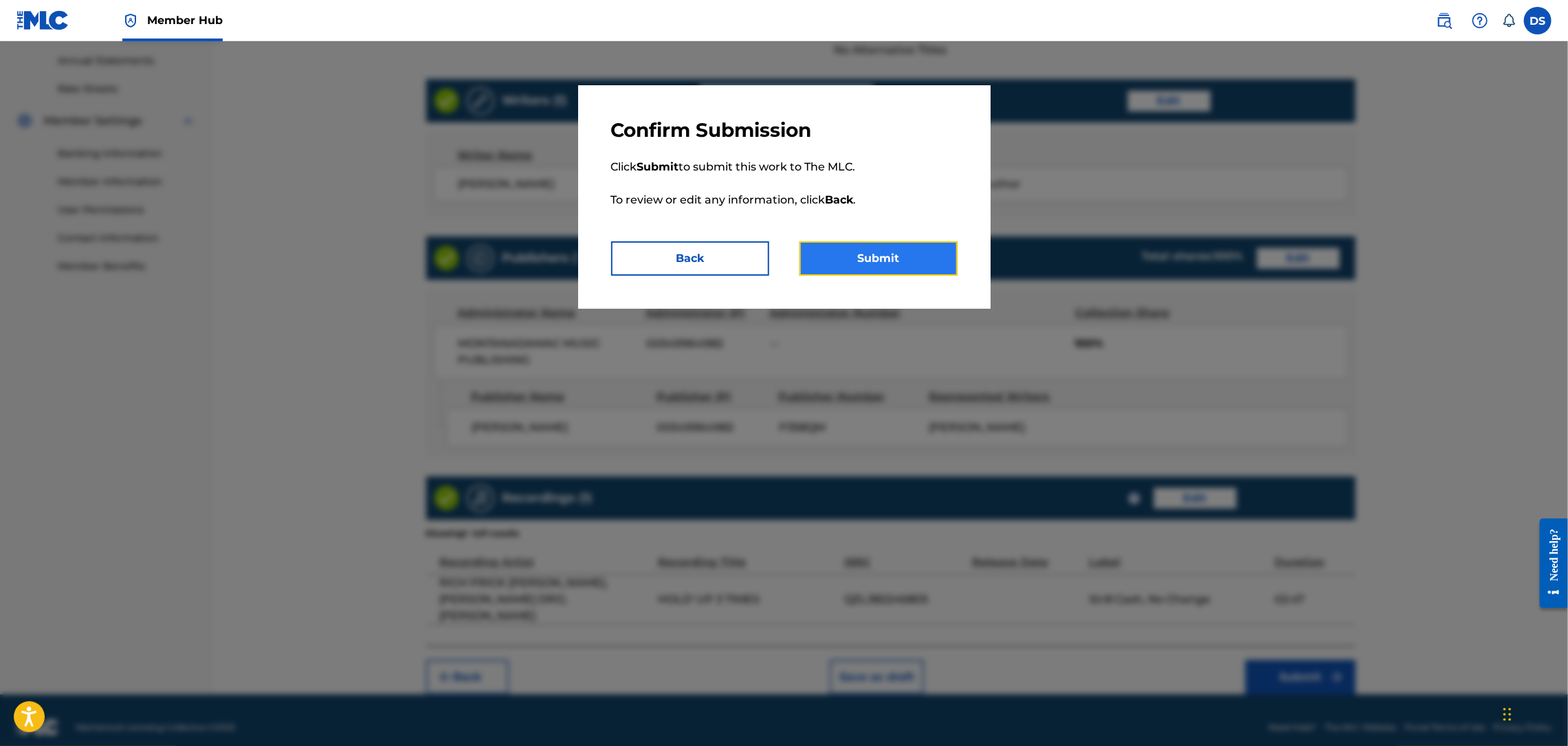
click at [866, 246] on button "Submit" at bounding box center [879, 258] width 159 height 34
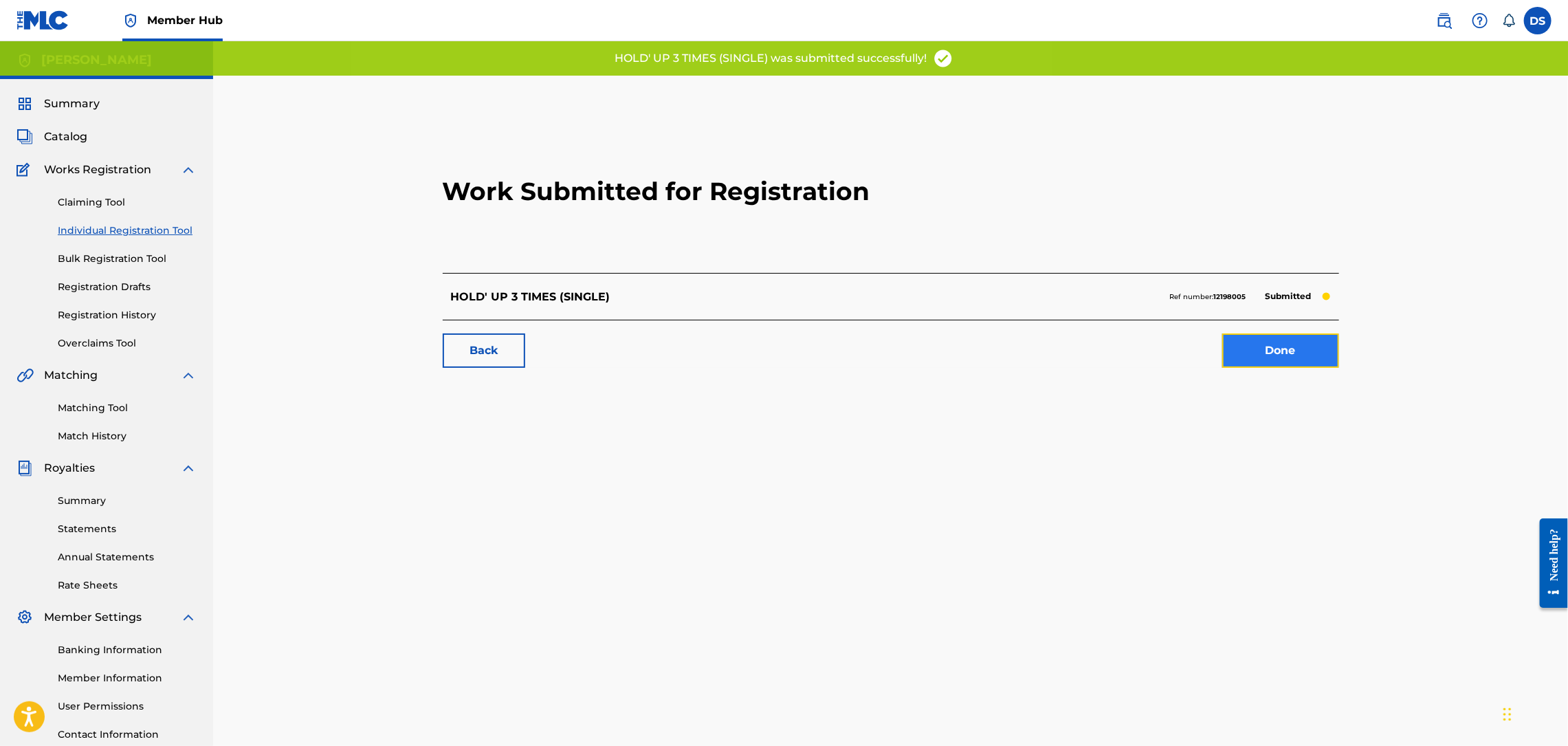
click at [1241, 346] on link "Done" at bounding box center [1280, 350] width 116 height 34
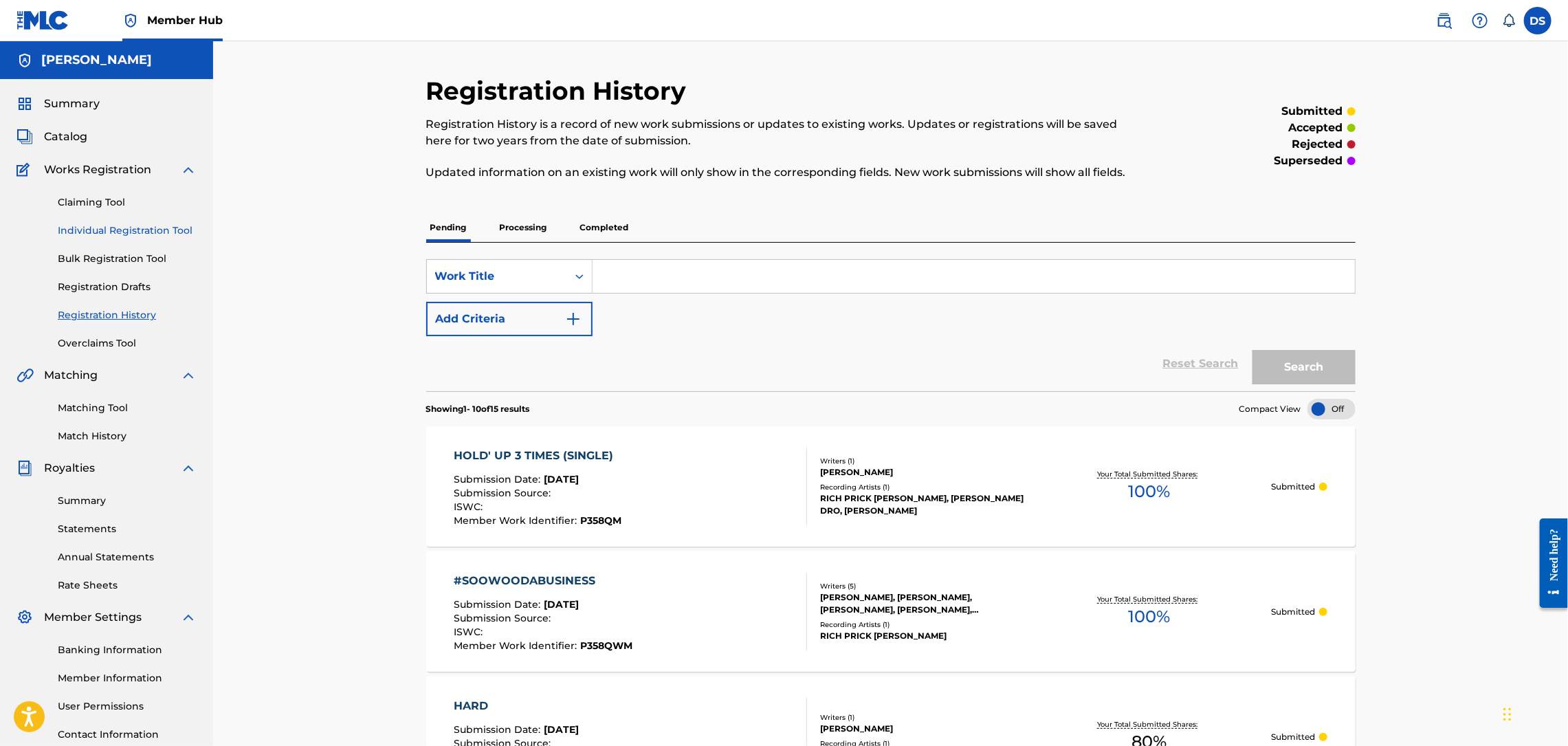
click at [90, 227] on link "Individual Registration Tool" at bounding box center [127, 230] width 139 height 15
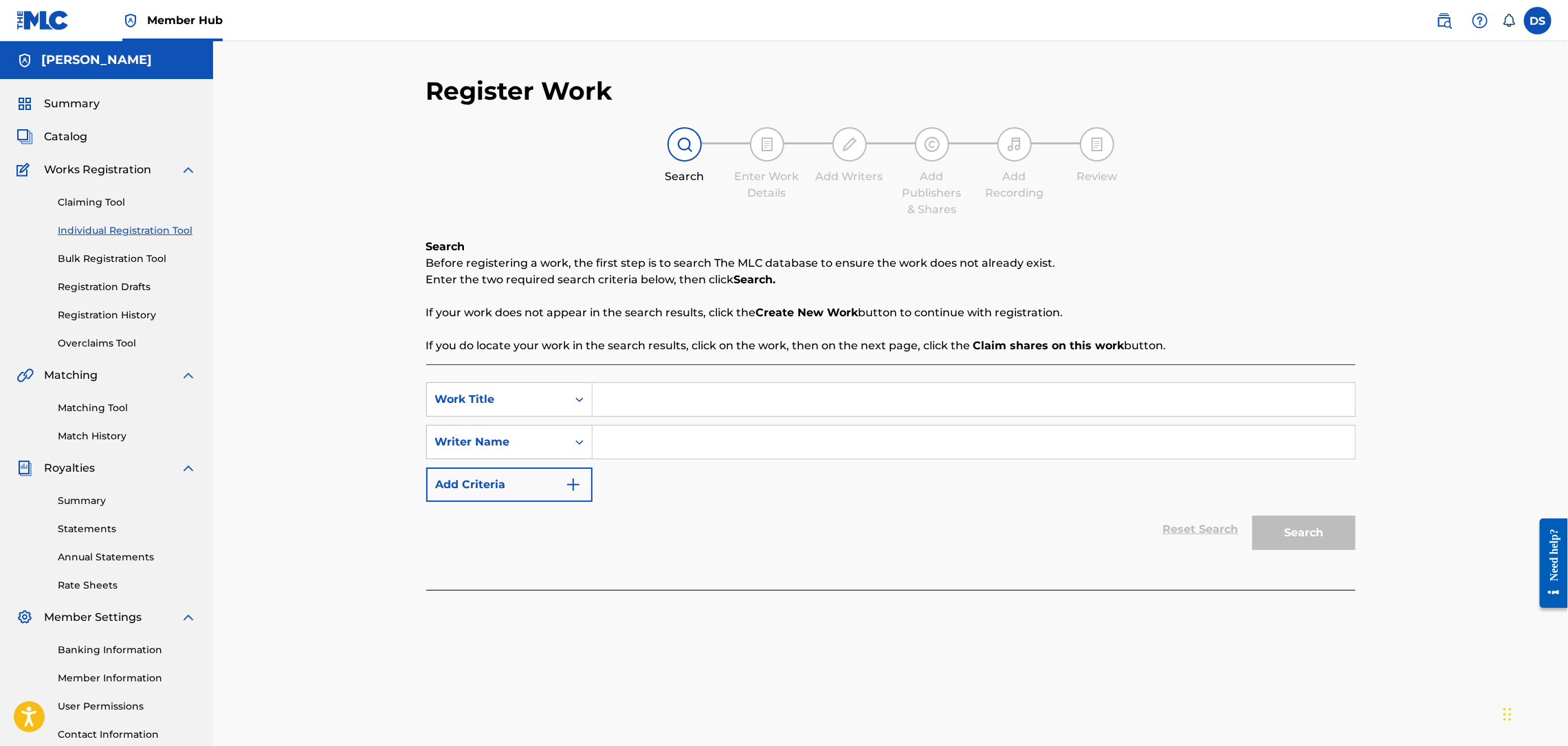
click at [636, 402] on input "Search Form" at bounding box center [973, 399] width 762 height 33
type input "MY OLD $LUT"
click at [631, 433] on input "Search Form" at bounding box center [973, 443] width 762 height 33
type input "[PERSON_NAME]"
click at [1265, 523] on button "Search" at bounding box center [1304, 533] width 103 height 34
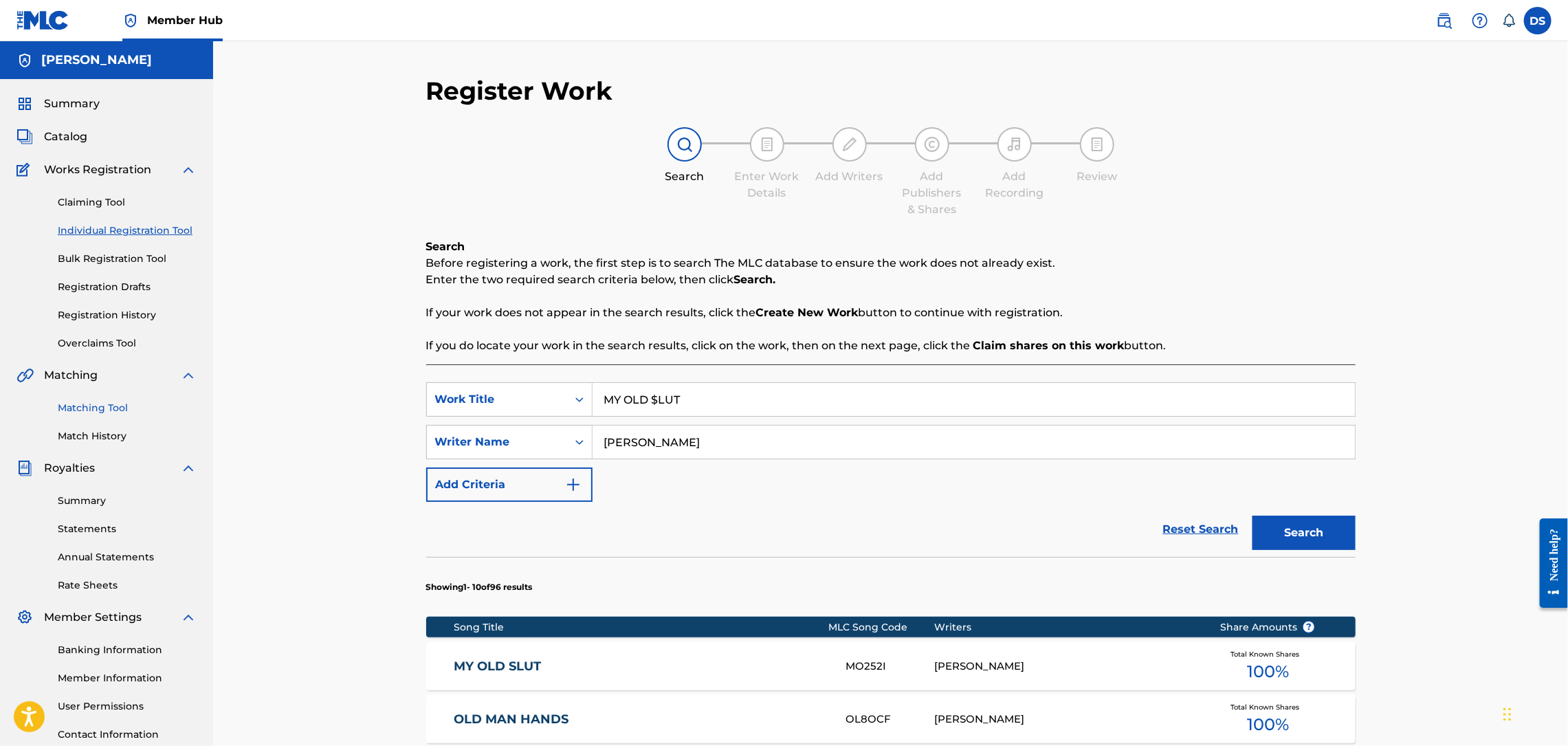
click at [80, 404] on link "Matching Tool" at bounding box center [127, 407] width 139 height 15
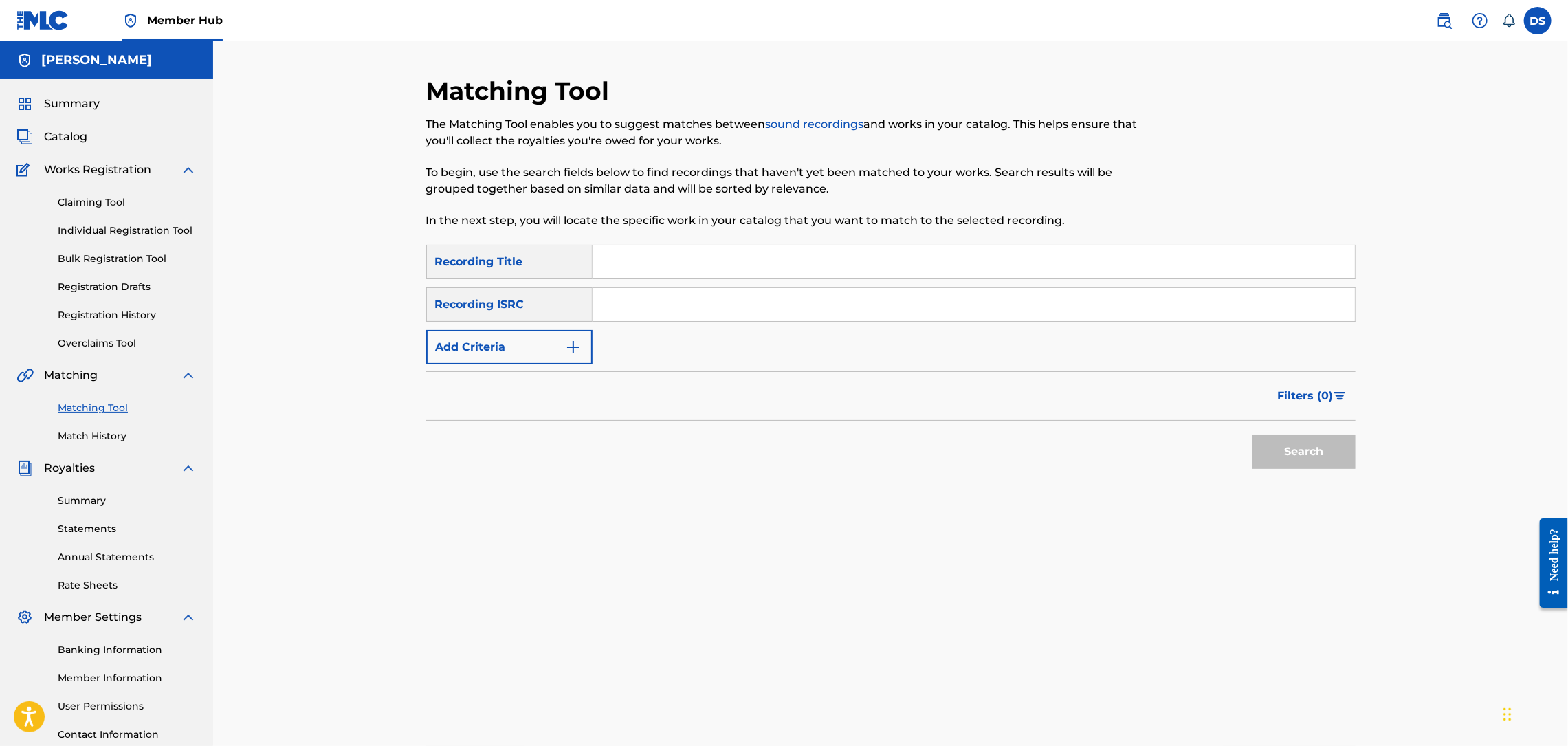
click at [634, 302] on input "Search Form" at bounding box center [973, 304] width 762 height 33
paste input "[URL][DOMAIN_NAME]"
type input "[URL][DOMAIN_NAME]"
drag, startPoint x: 599, startPoint y: 301, endPoint x: 1192, endPoint y: 324, distance: 593.4
click at [1192, 324] on div "SearchWithCriteriaca0ae883-d3cd-4f24-911f-a915c24e1223 Recording Title SearchWi…" at bounding box center [891, 304] width 930 height 119
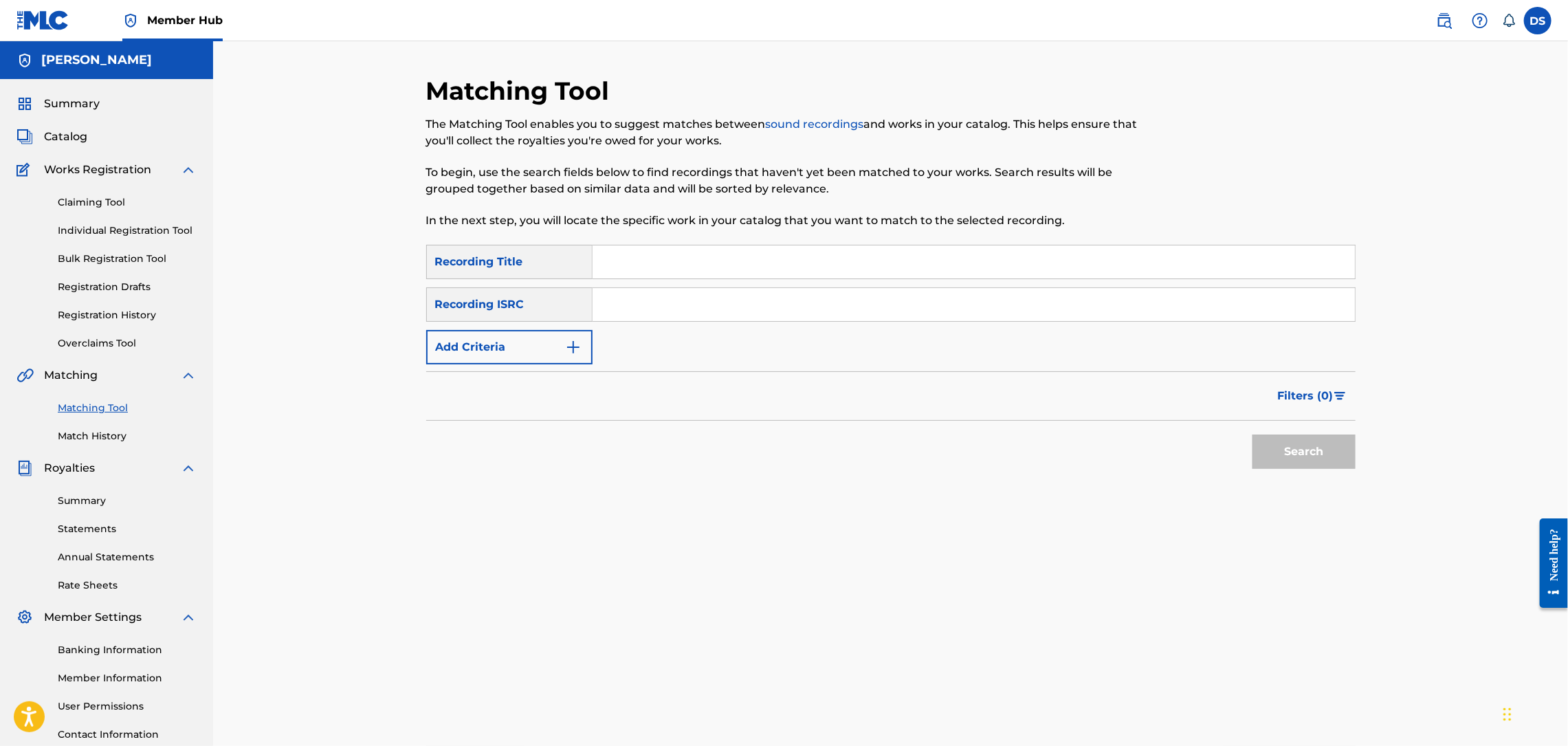
drag, startPoint x: 1193, startPoint y: 324, endPoint x: 1033, endPoint y: 309, distance: 160.7
click at [1033, 309] on input "Search Form" at bounding box center [973, 304] width 762 height 33
paste input "QZNMW2137640"
click at [768, 259] on input "Search Form" at bounding box center [973, 262] width 762 height 33
click at [1284, 444] on button "Search" at bounding box center [1304, 451] width 103 height 34
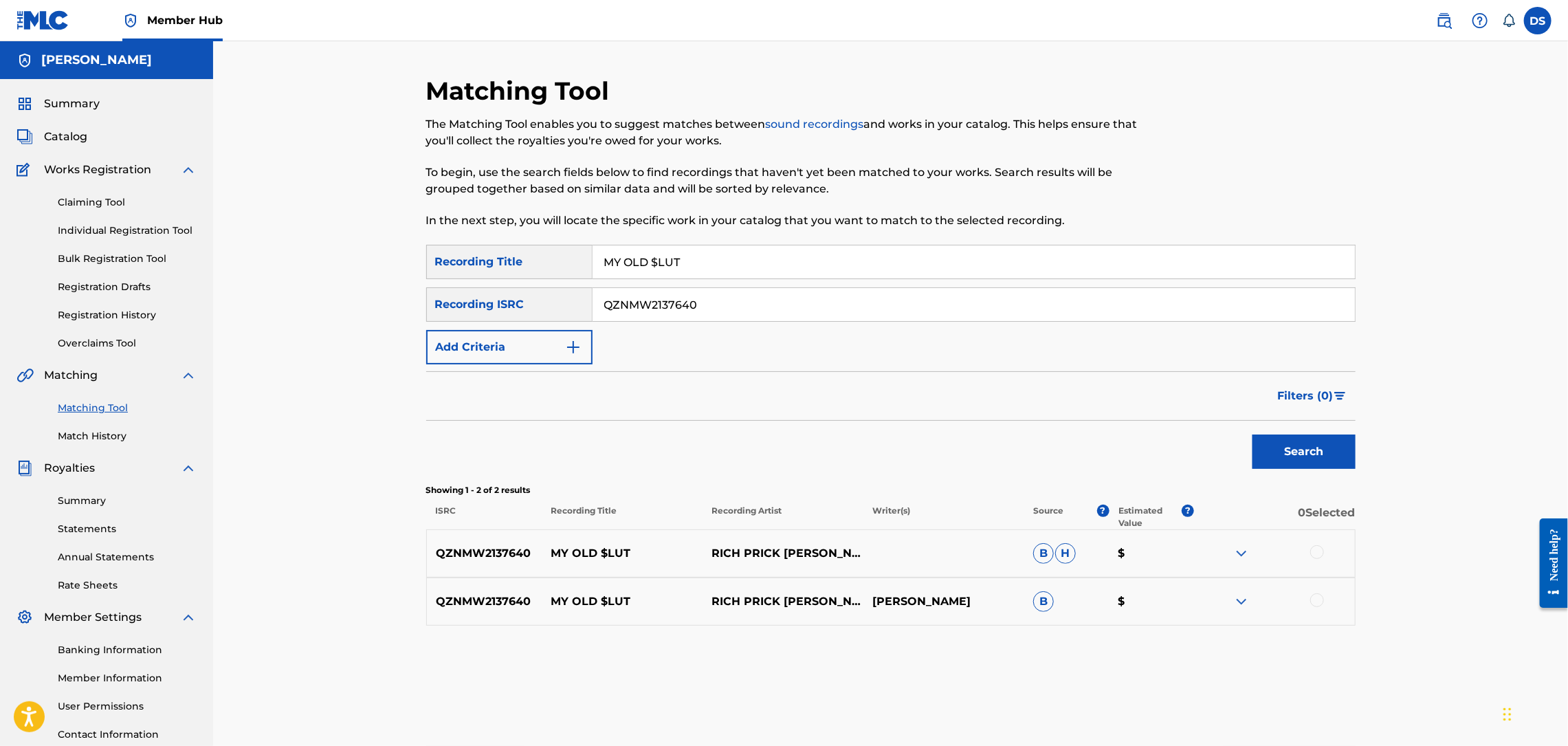
click at [1316, 555] on div at bounding box center [1317, 552] width 14 height 14
click at [1318, 600] on div at bounding box center [1317, 600] width 14 height 14
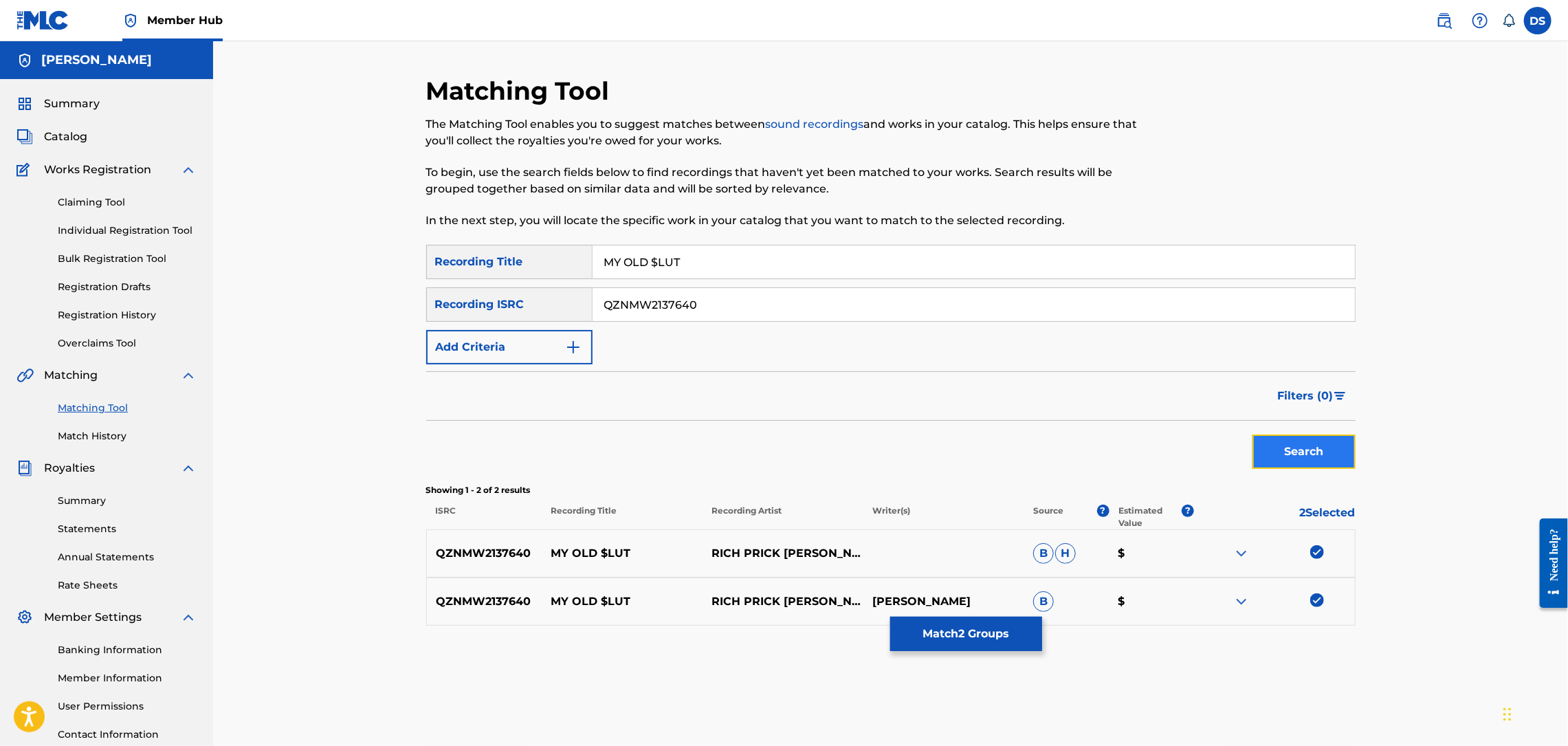
click at [1311, 447] on button "Search" at bounding box center [1304, 451] width 103 height 34
click at [1007, 626] on button "Match 2 Groups" at bounding box center [966, 633] width 152 height 34
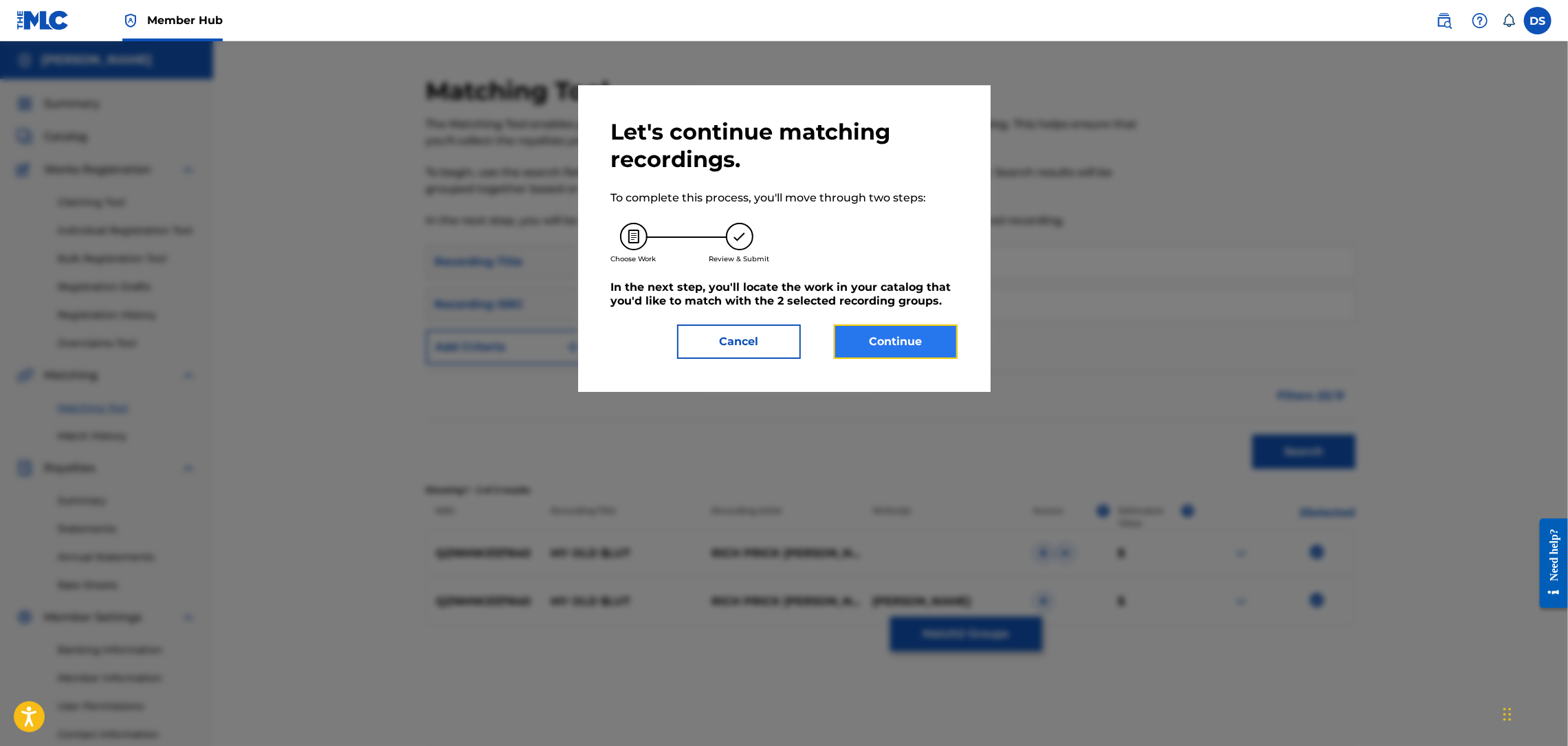
click at [874, 347] on button "Continue" at bounding box center [896, 342] width 123 height 34
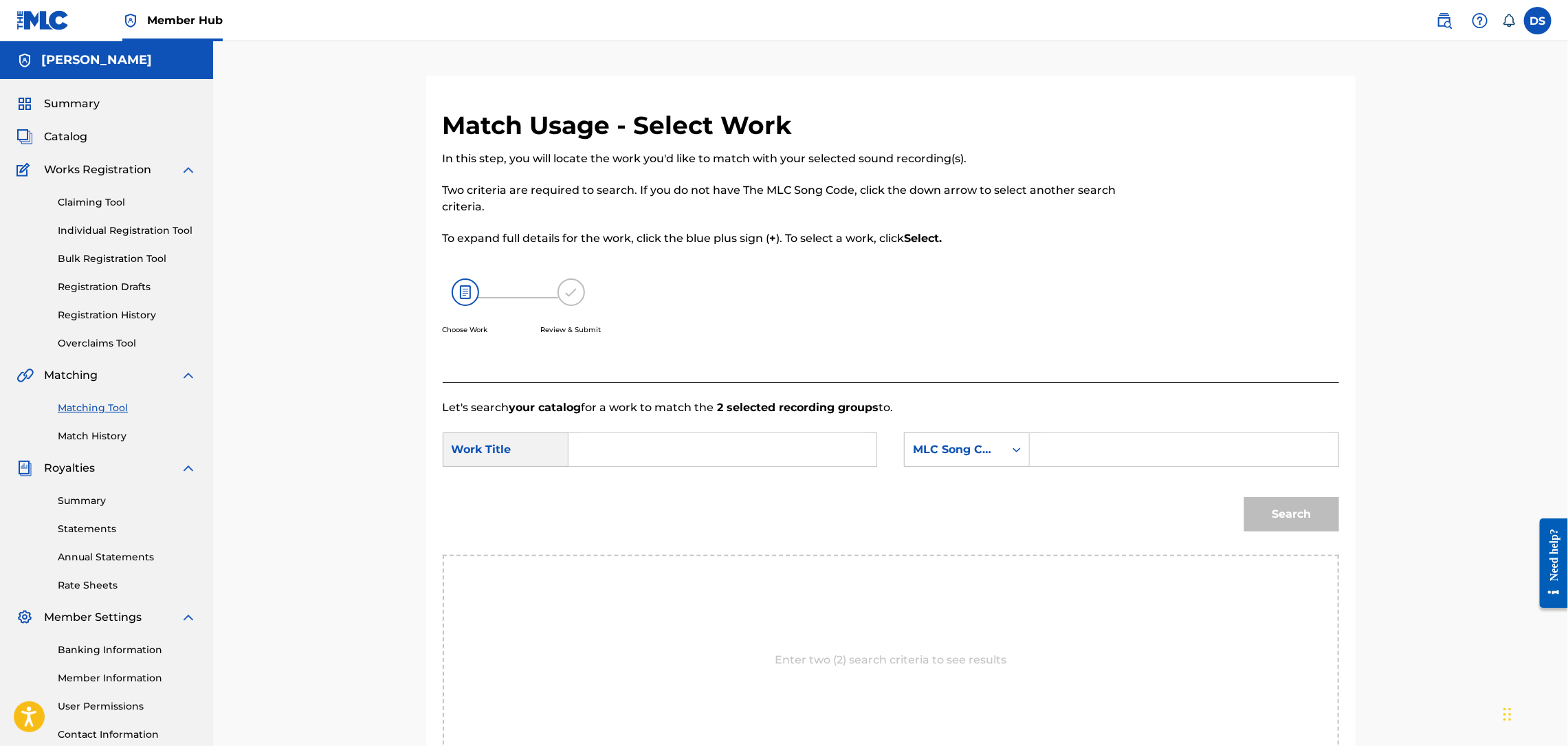
click at [799, 450] on input "Search Form" at bounding box center [722, 449] width 285 height 33
click at [1014, 454] on icon "Search Form" at bounding box center [1017, 449] width 14 height 14
click at [984, 490] on div "Writer Name" at bounding box center [966, 484] width 124 height 34
click at [1091, 451] on input "Search Form" at bounding box center [1183, 449] width 285 height 33
click at [1250, 514] on button "Search" at bounding box center [1291, 514] width 95 height 34
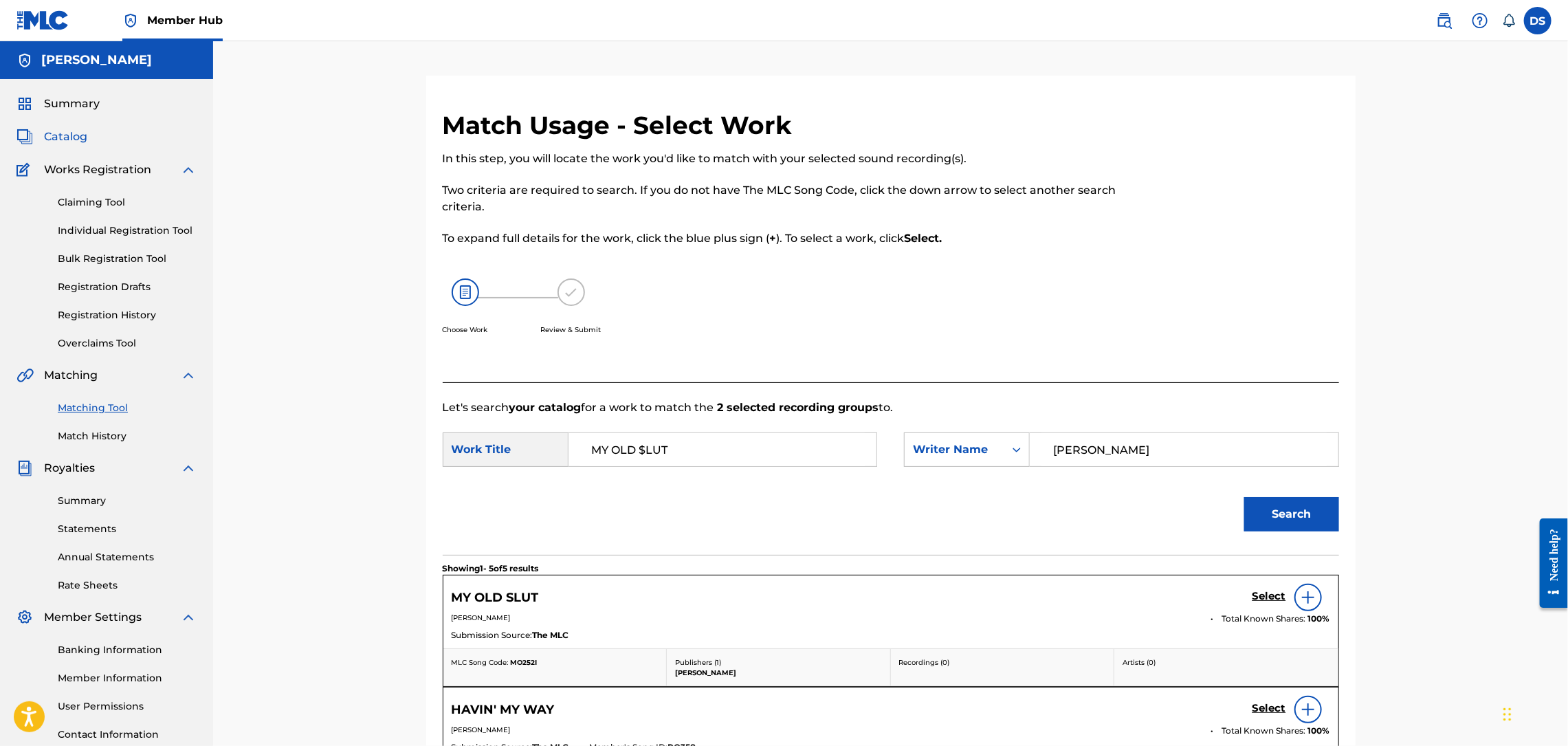
click at [57, 140] on span "Catalog" at bounding box center [66, 136] width 43 height 17
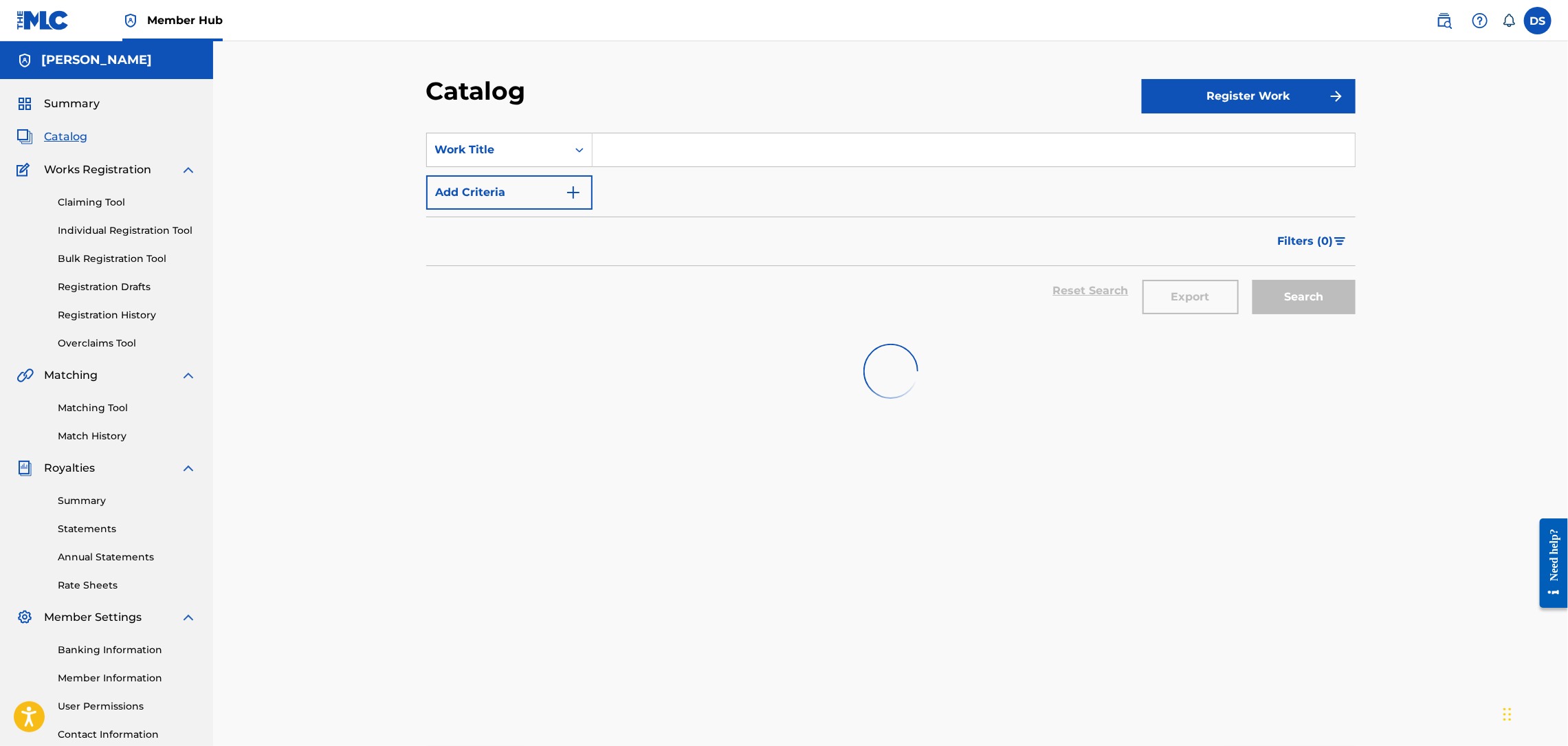
click at [57, 140] on span "Catalog" at bounding box center [66, 136] width 43 height 17
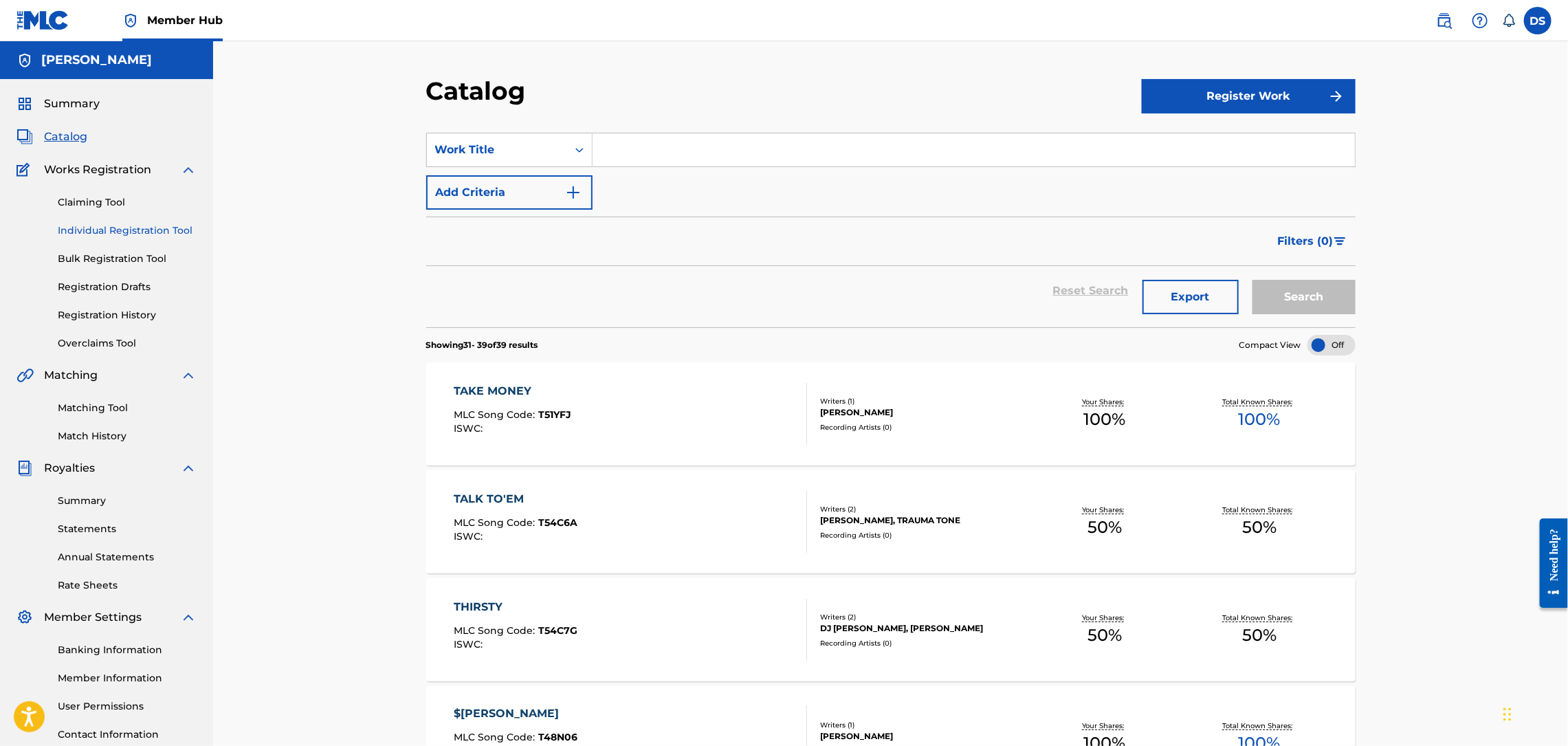
click at [127, 225] on link "Individual Registration Tool" at bounding box center [127, 230] width 139 height 15
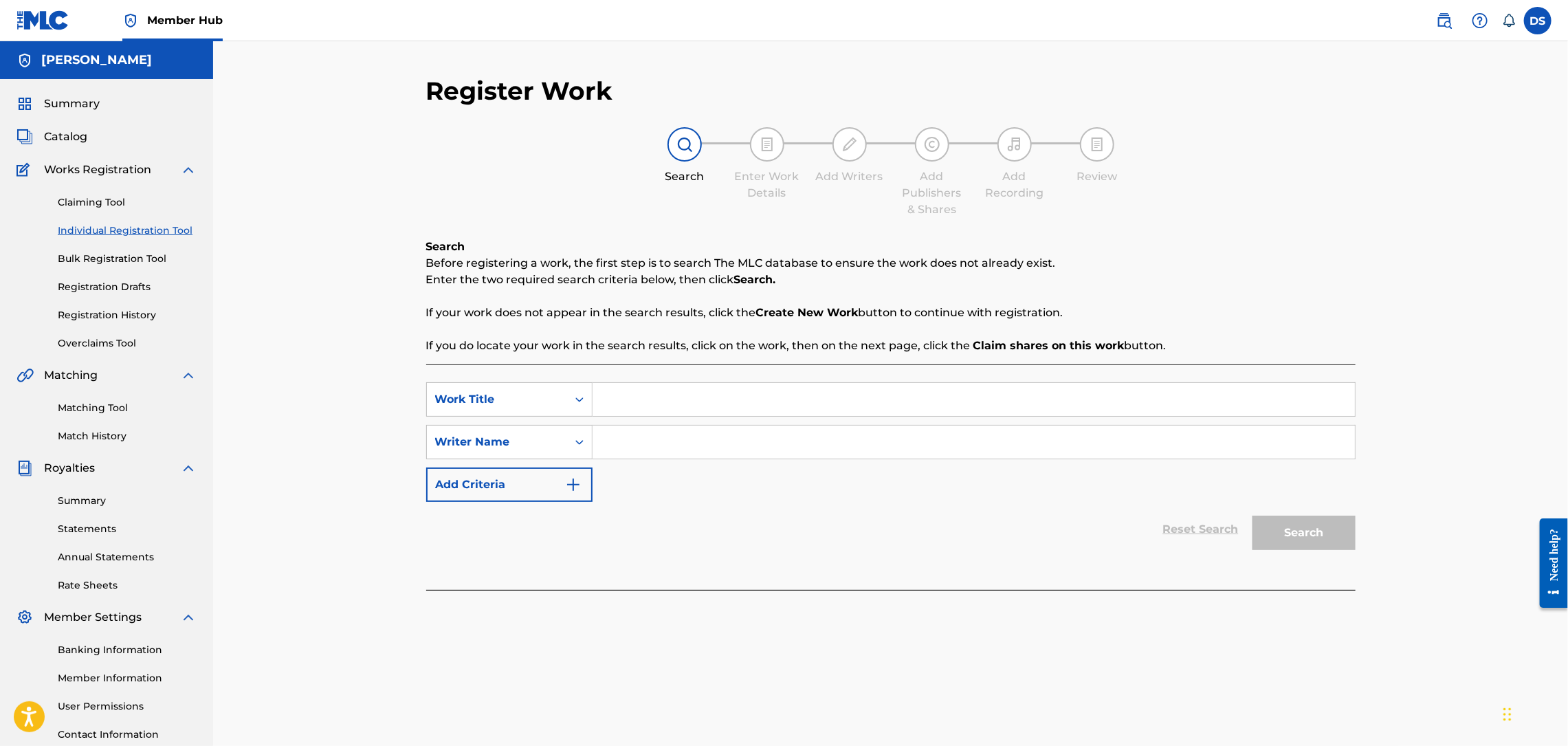
click at [612, 440] on input "Search Form" at bounding box center [973, 443] width 762 height 33
click at [613, 413] on input "Search Form" at bounding box center [973, 399] width 762 height 33
click at [692, 396] on input "MY OLD $LUT (sINGLE)" at bounding box center [973, 399] width 762 height 33
click at [1293, 539] on button "Search" at bounding box center [1304, 533] width 103 height 34
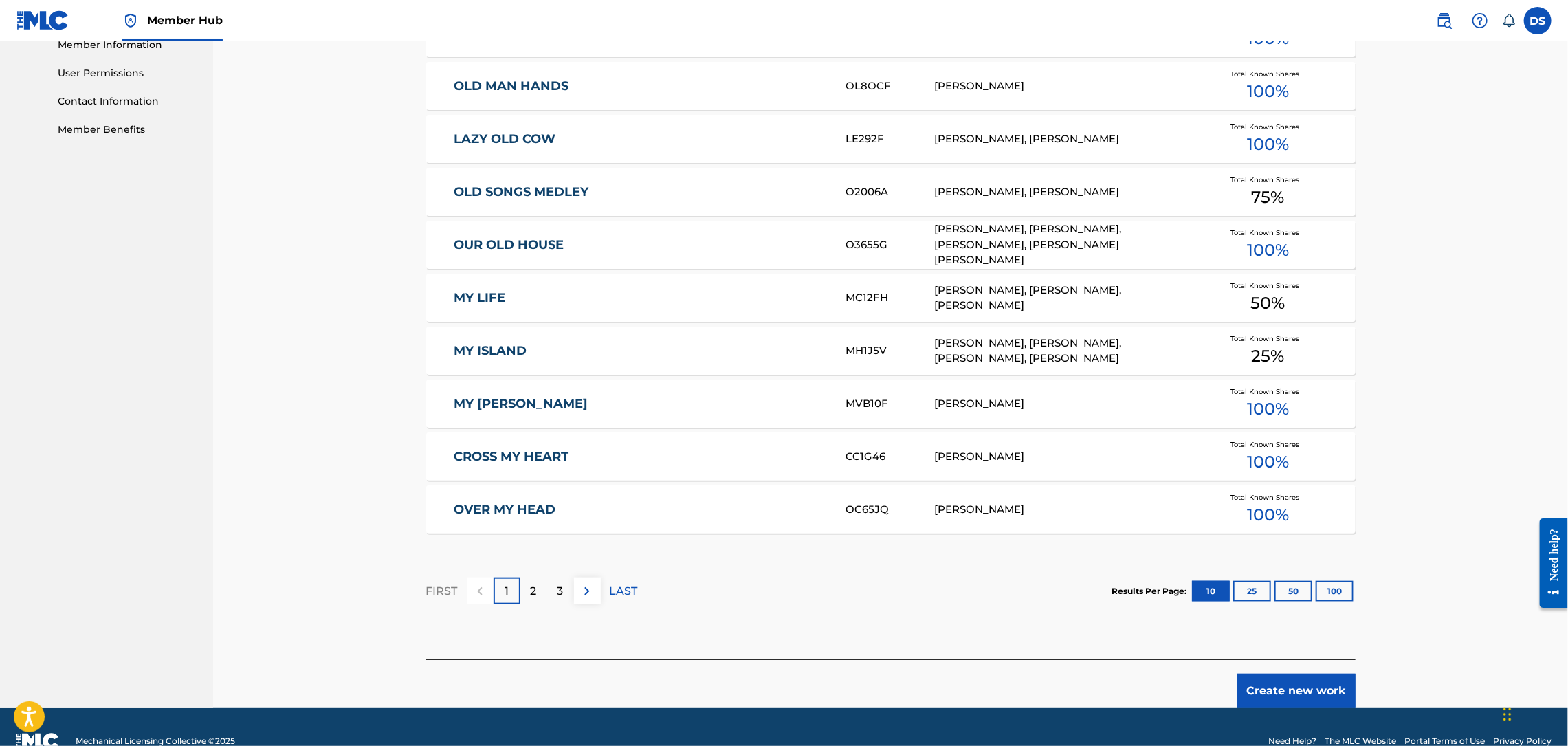
scroll to position [662, 0]
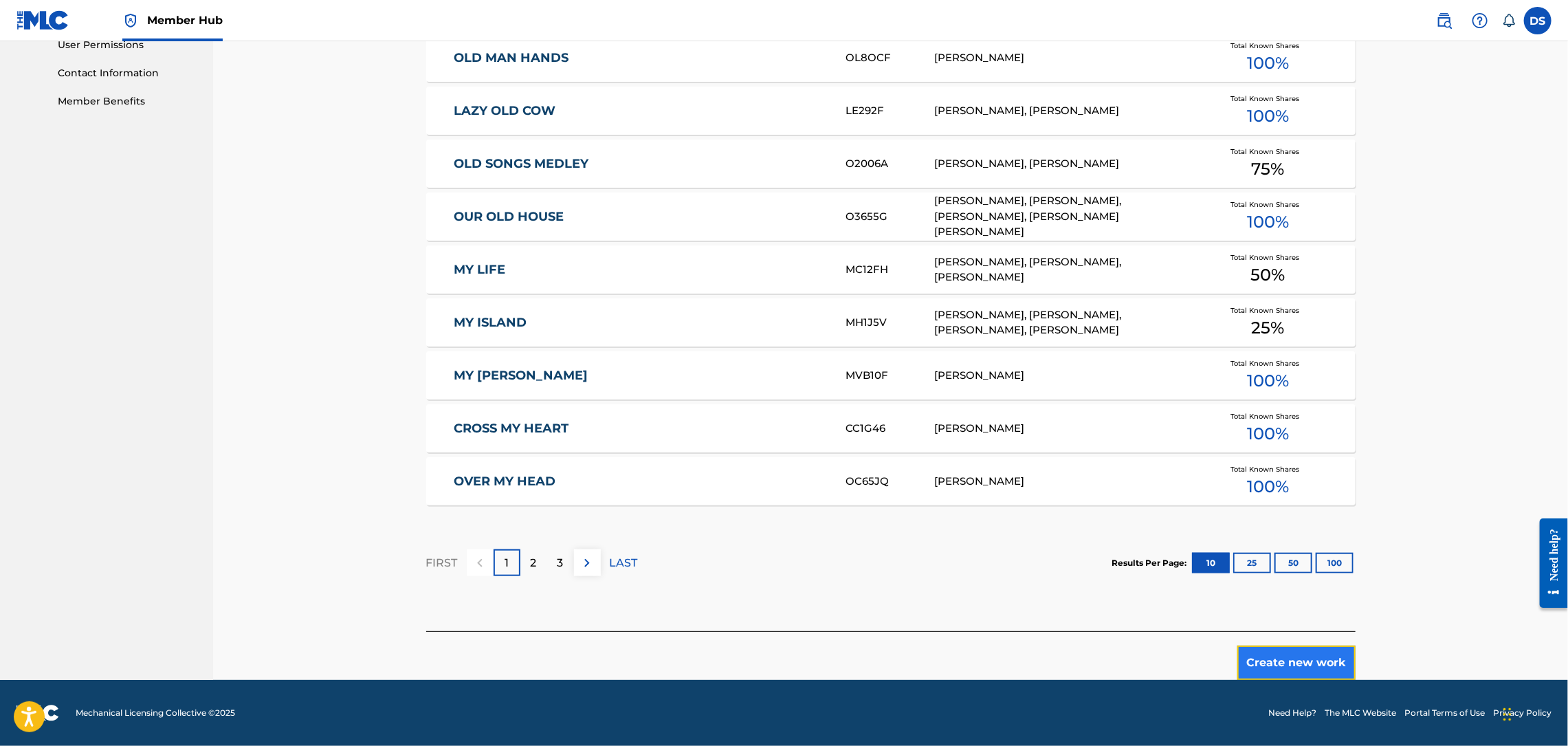
click at [1288, 657] on button "Create new work" at bounding box center [1296, 662] width 118 height 34
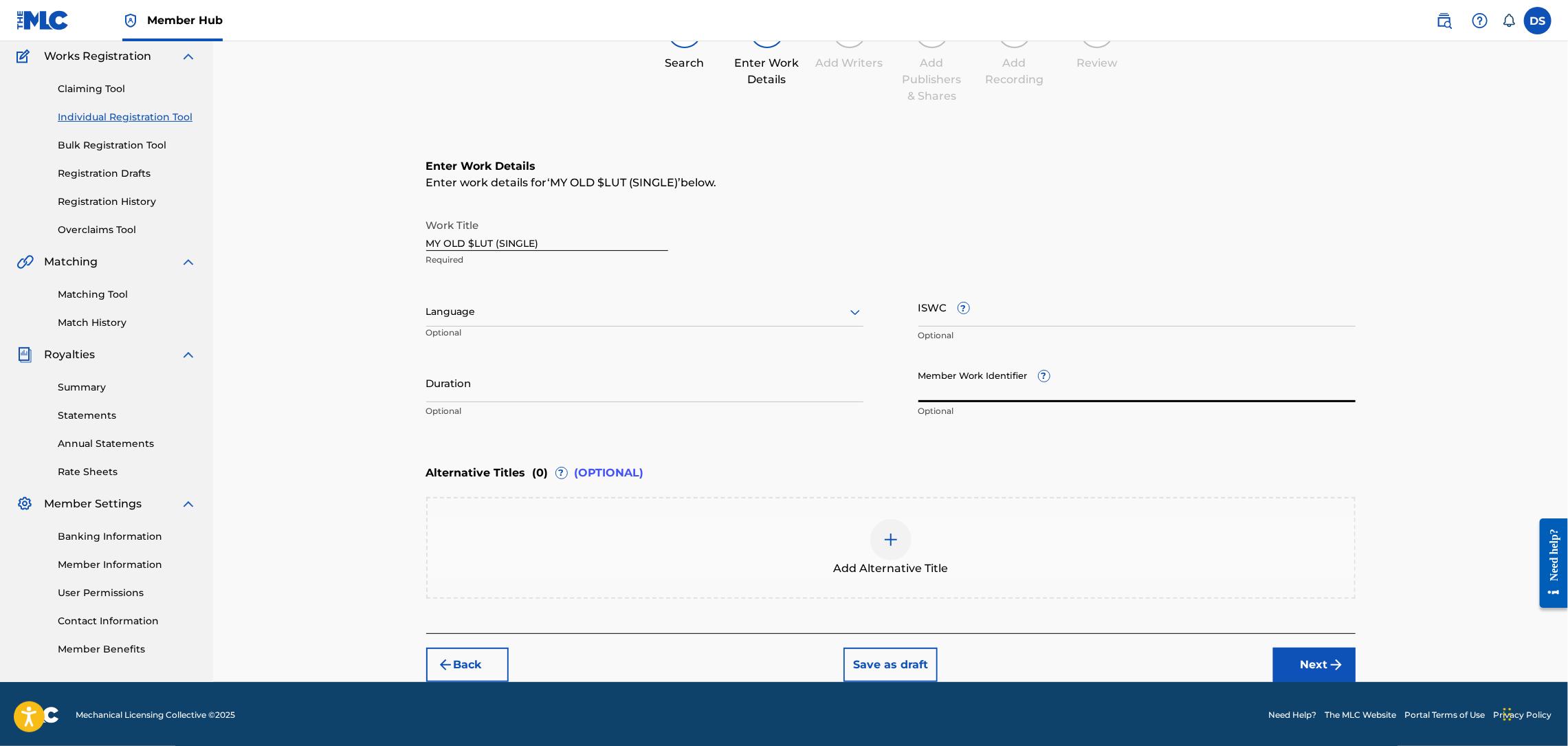
click at [939, 394] on input "Member Work Identifier ?" at bounding box center [1136, 383] width 438 height 39
click at [1314, 661] on button "Next" at bounding box center [1314, 665] width 82 height 34
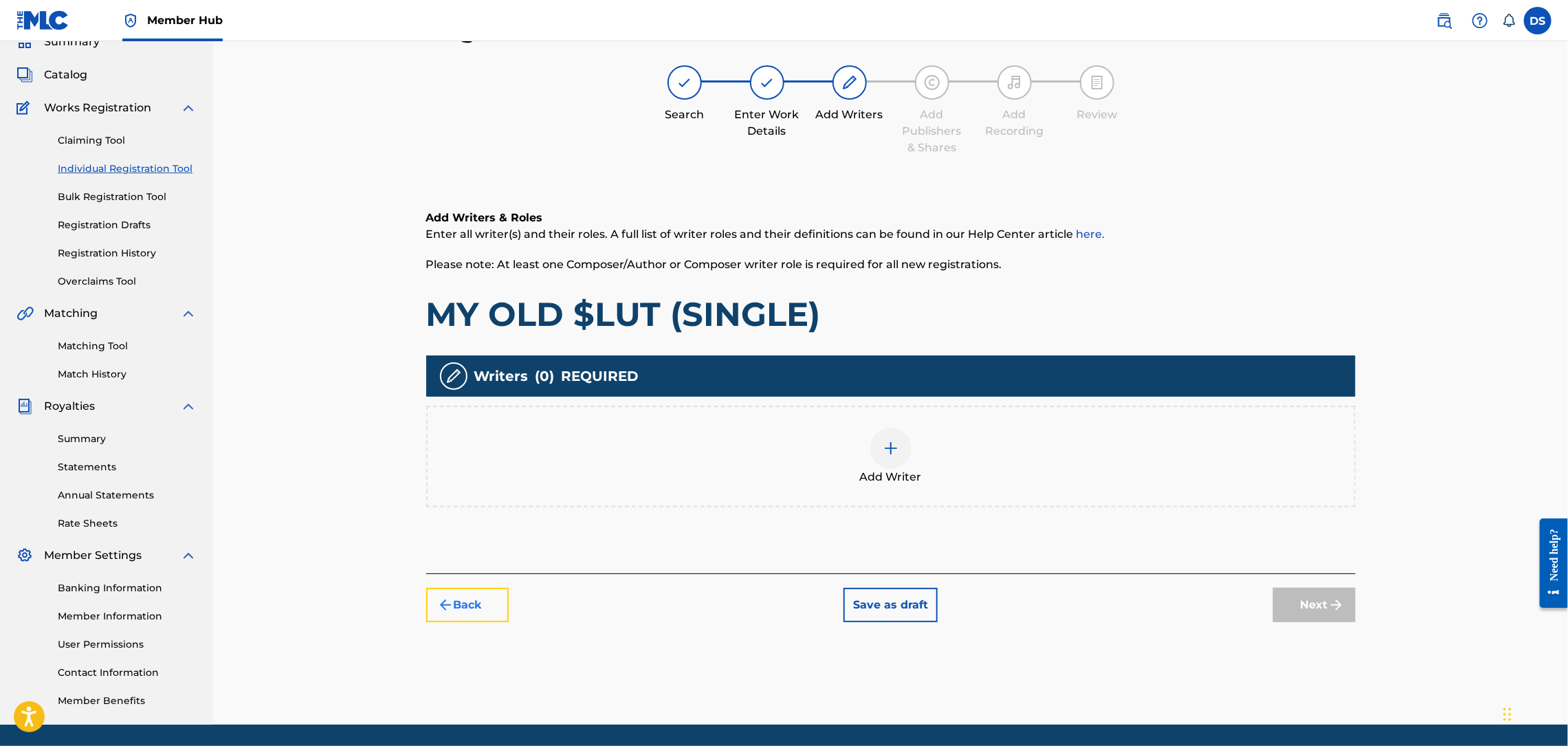
click at [478, 596] on button "Back" at bounding box center [467, 604] width 82 height 34
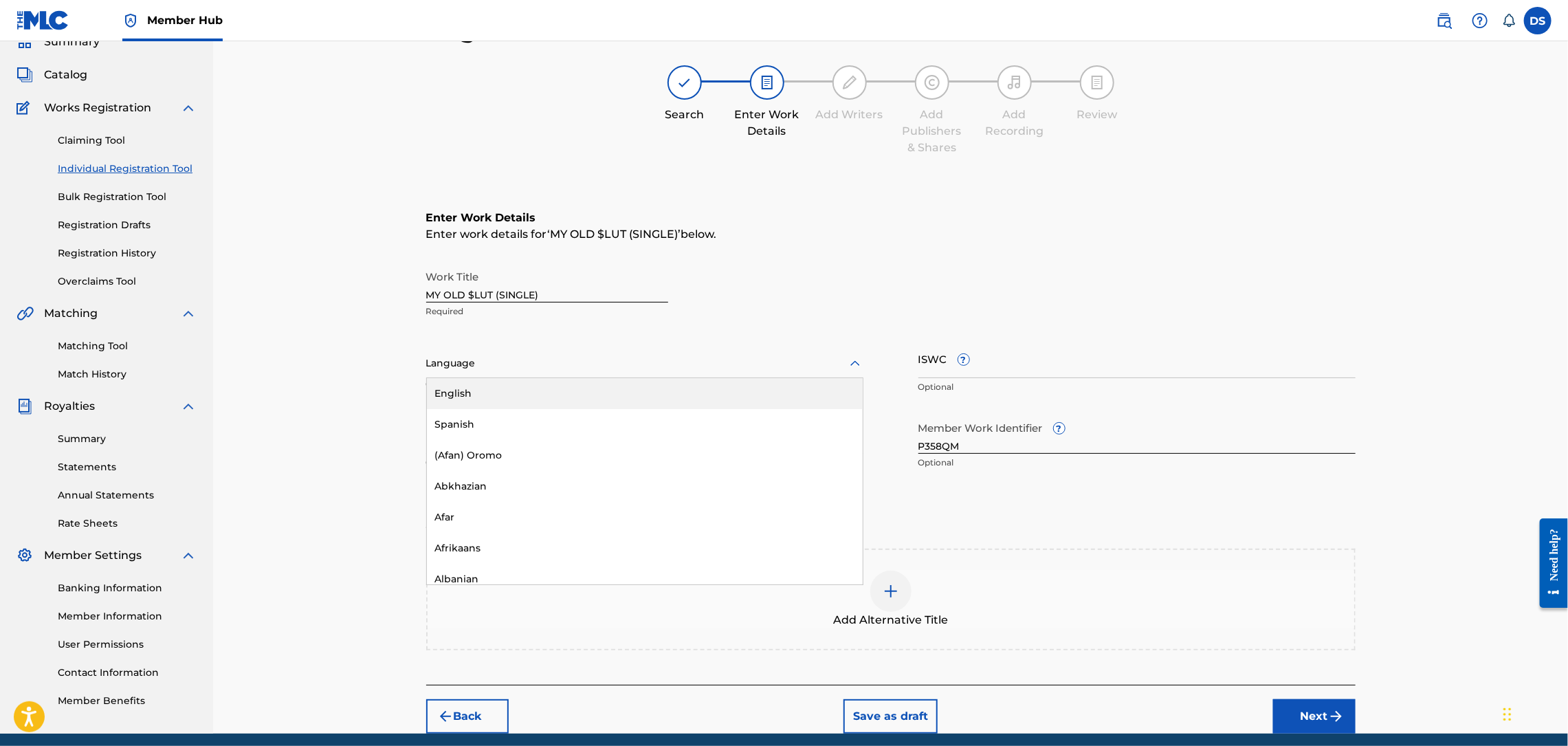
click at [438, 362] on div at bounding box center [644, 363] width 438 height 18
click at [454, 391] on div "English" at bounding box center [644, 394] width 436 height 31
click at [1289, 709] on button "Next" at bounding box center [1314, 716] width 82 height 34
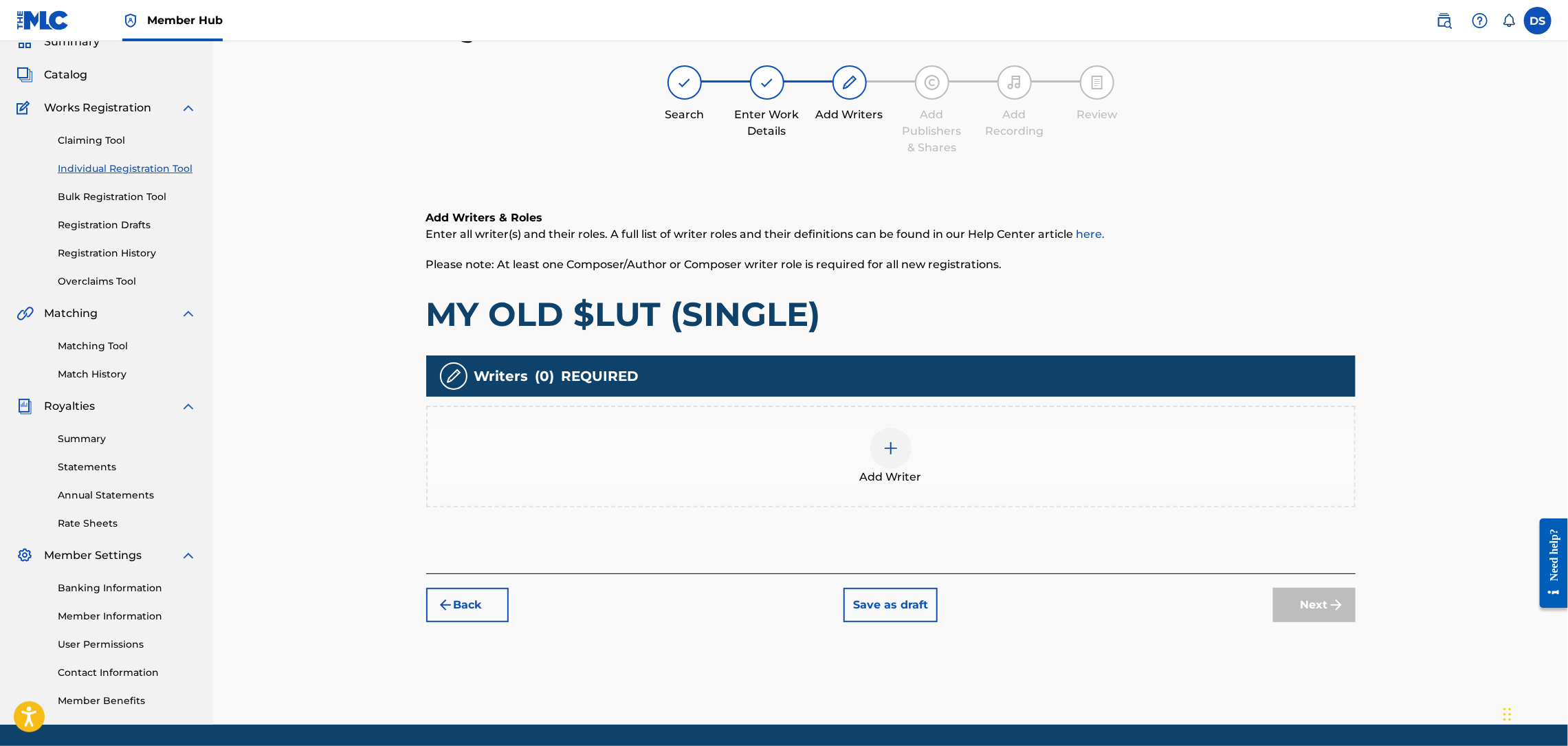
click at [888, 445] on img at bounding box center [891, 447] width 17 height 17
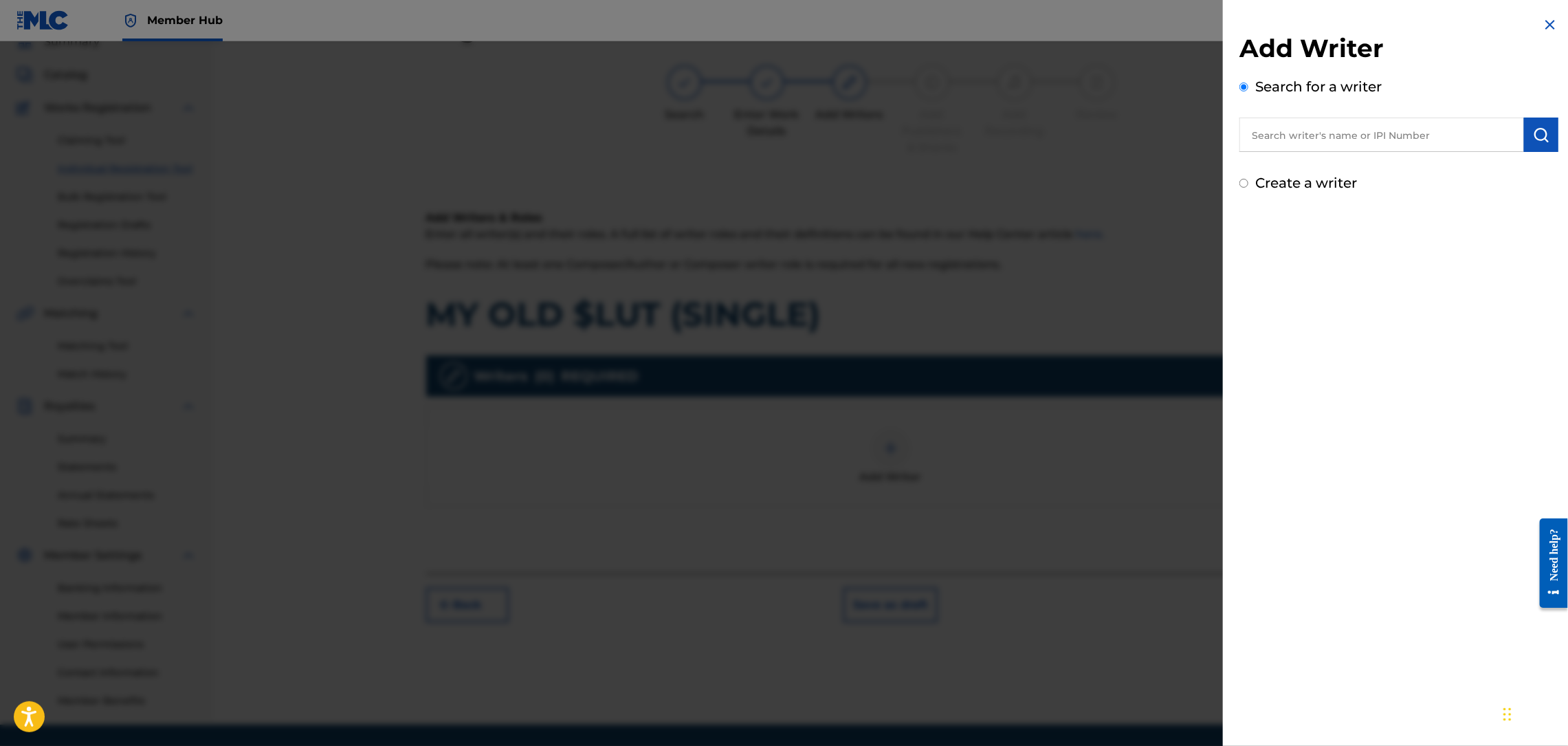
click at [1293, 141] on input "text" at bounding box center [1381, 134] width 285 height 34
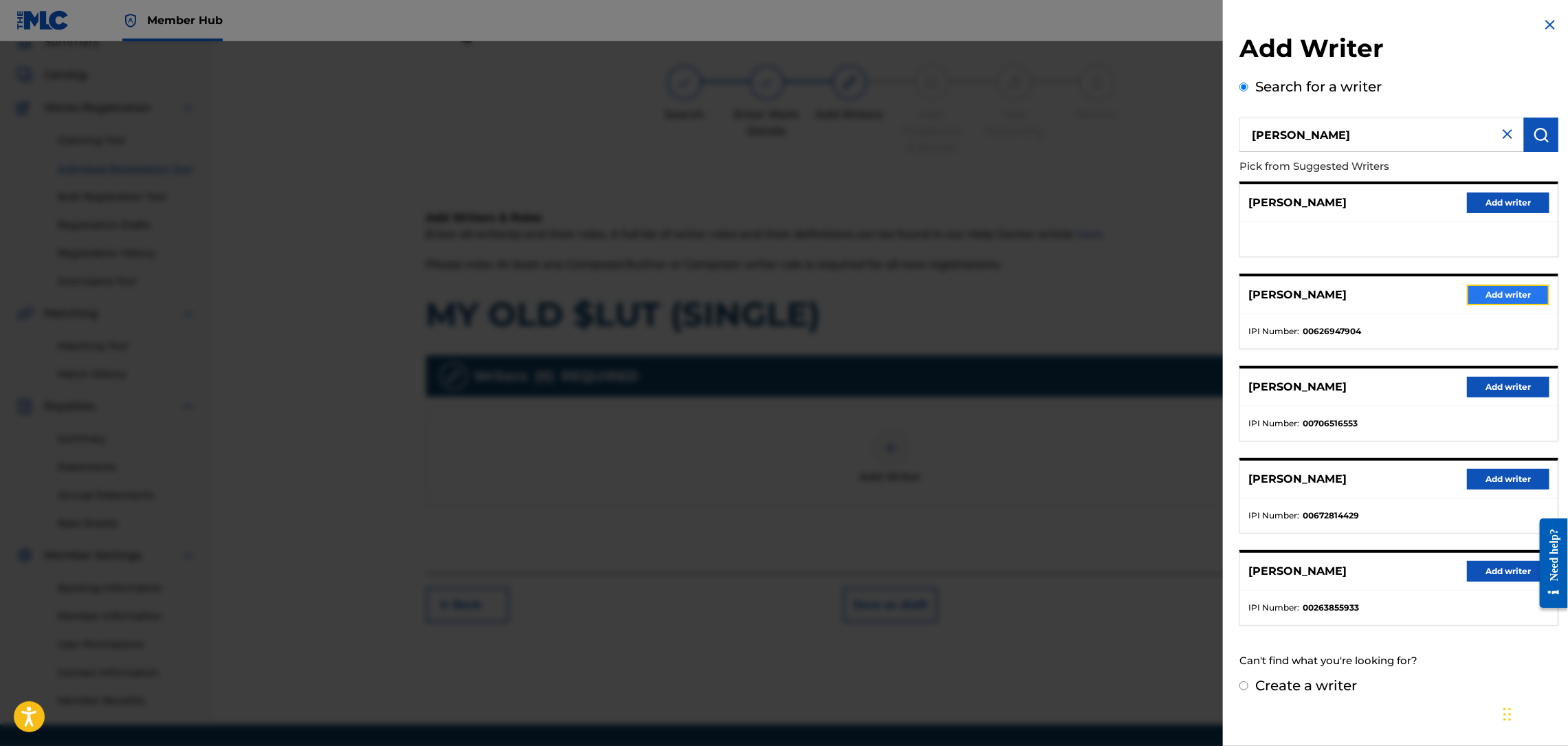
click at [1486, 289] on button "Add writer" at bounding box center [1508, 295] width 82 height 21
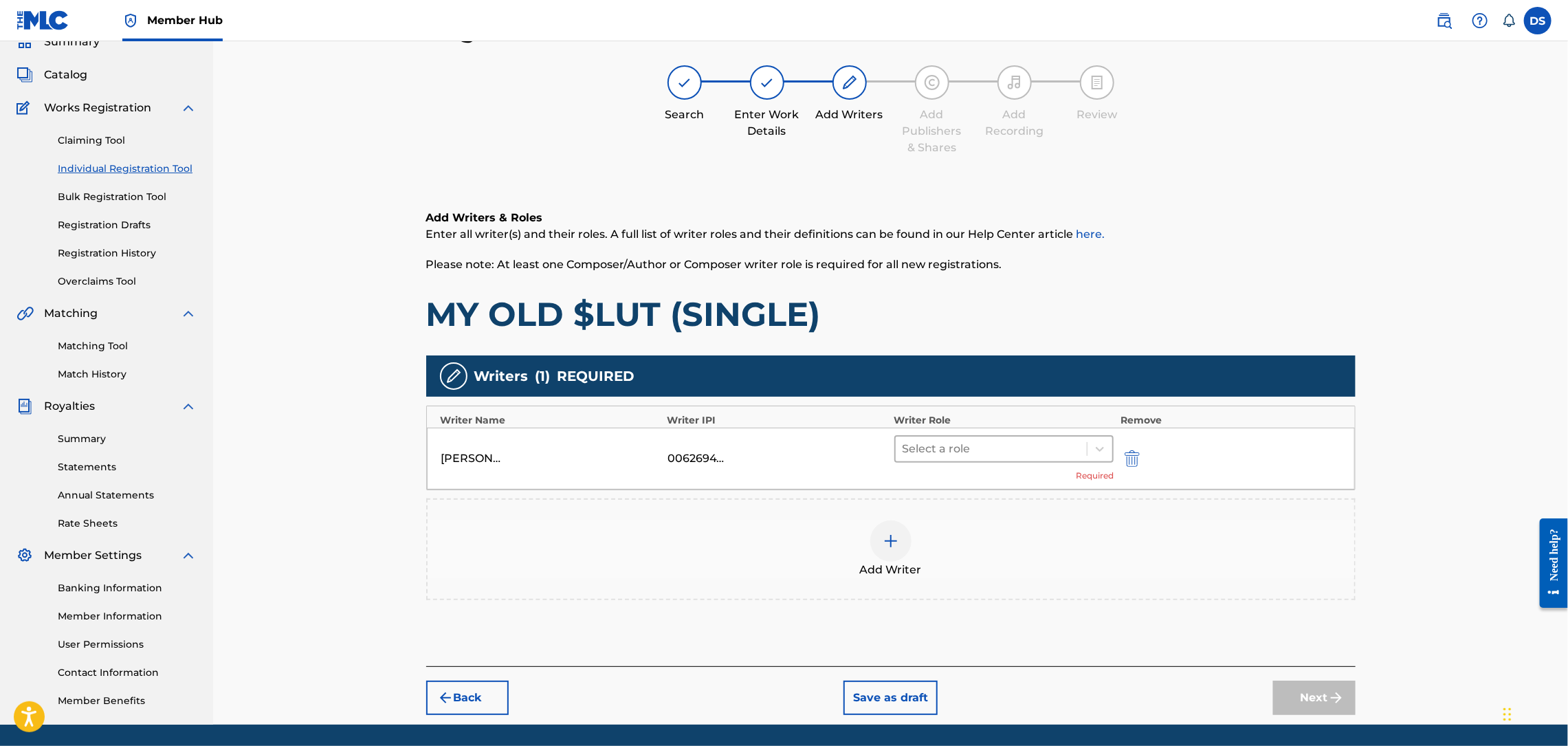
click at [1013, 449] on div at bounding box center [992, 449] width 178 height 20
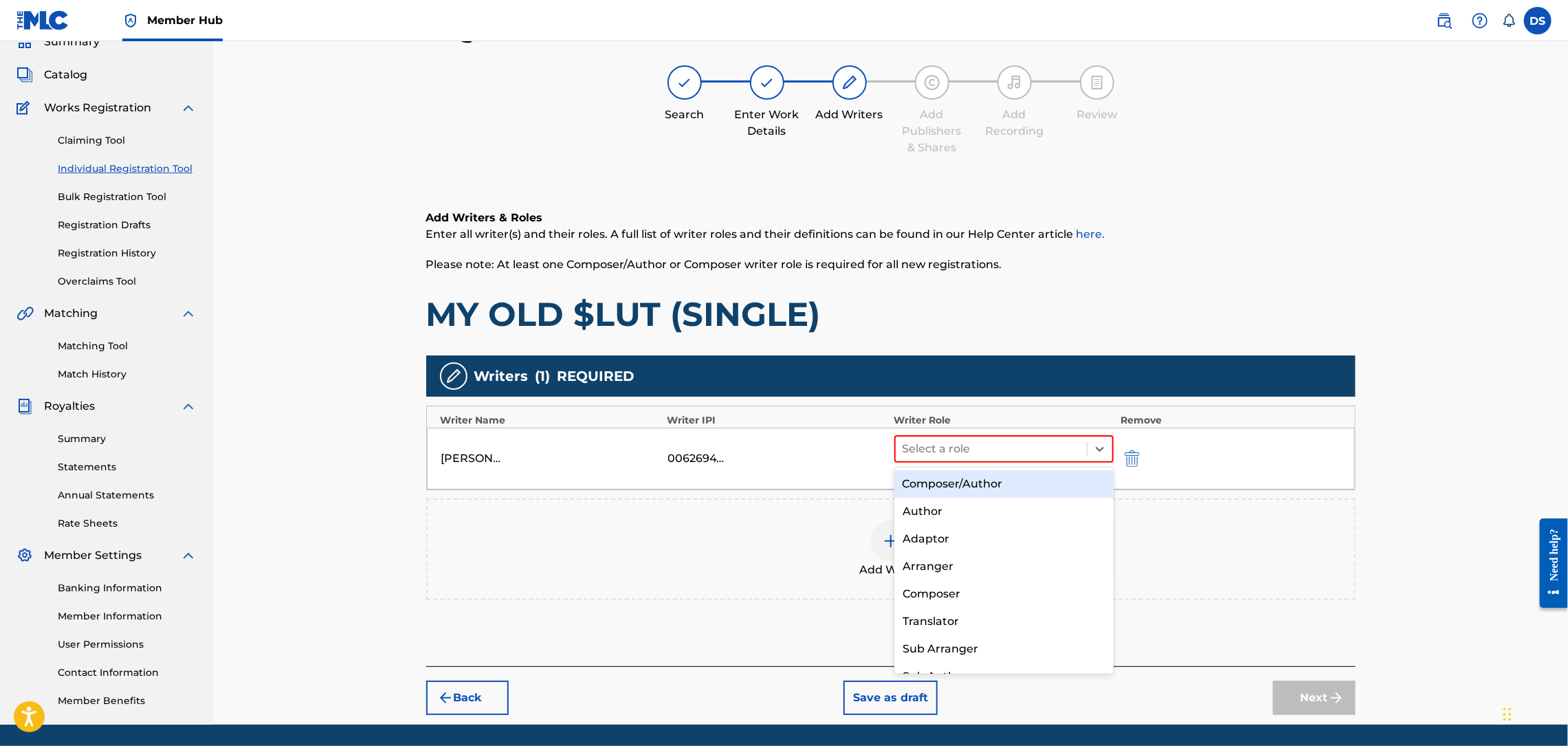
click at [953, 487] on div "Composer/Author" at bounding box center [1004, 484] width 219 height 27
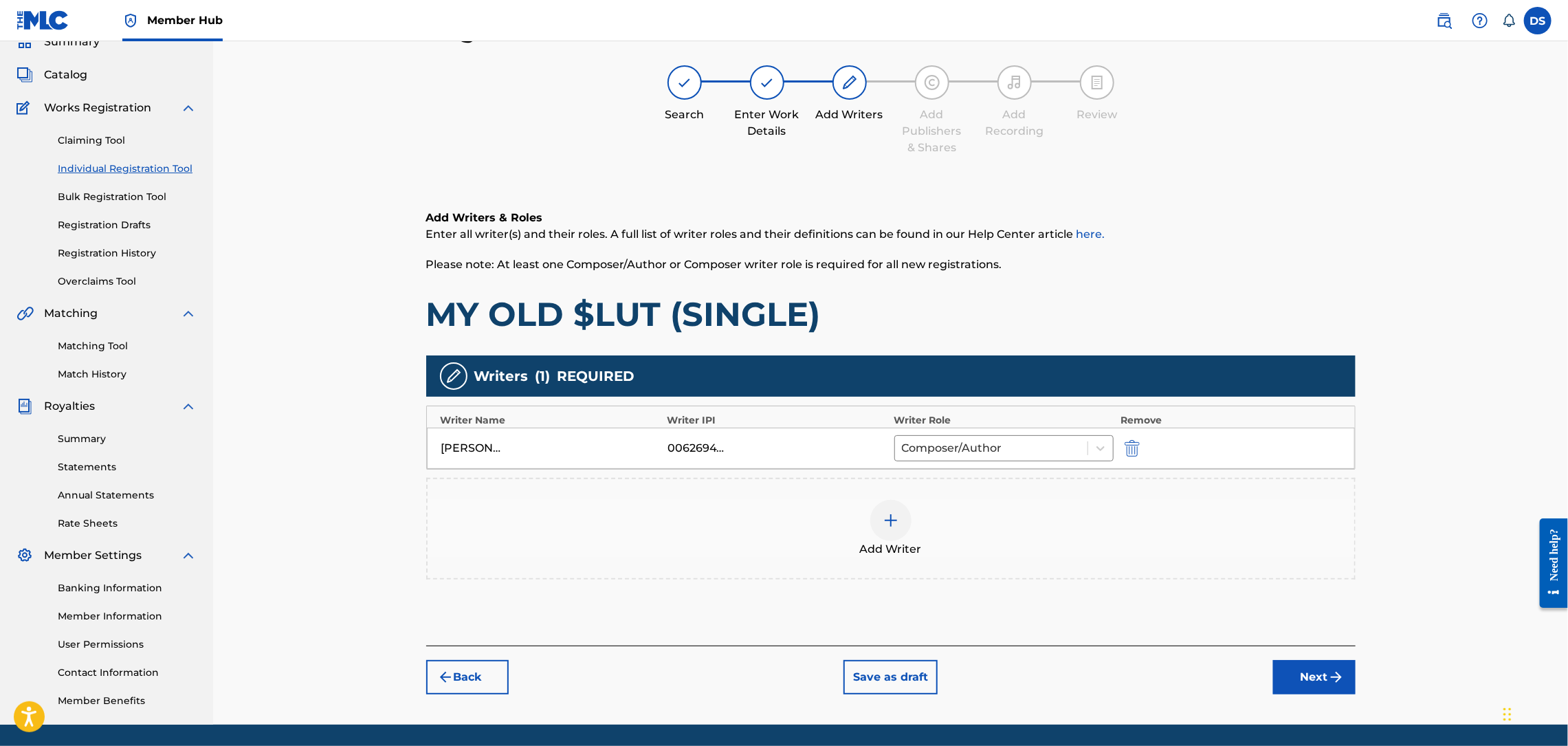
click at [892, 516] on img at bounding box center [891, 520] width 17 height 17
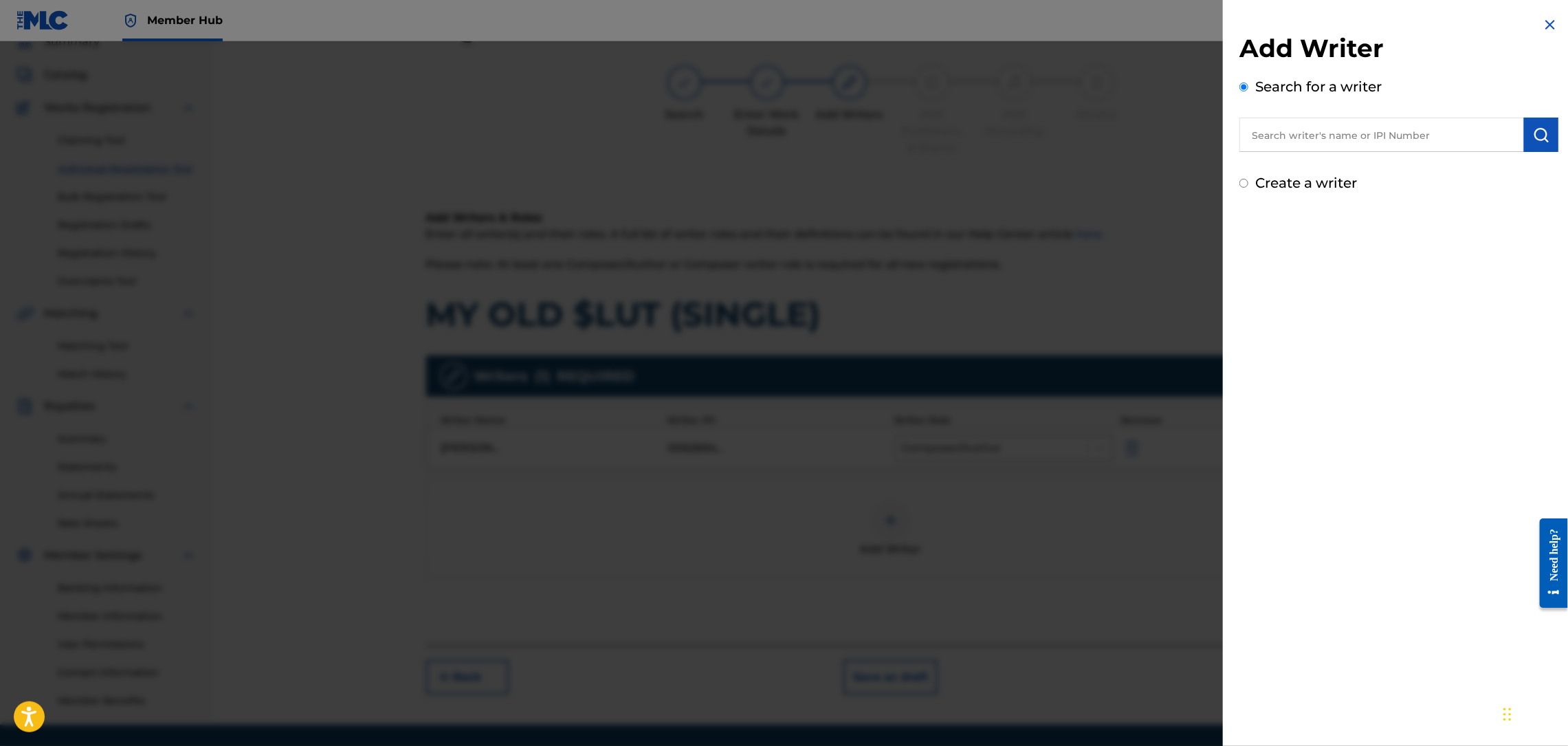
click at [1314, 142] on input "text" at bounding box center [1381, 134] width 285 height 34
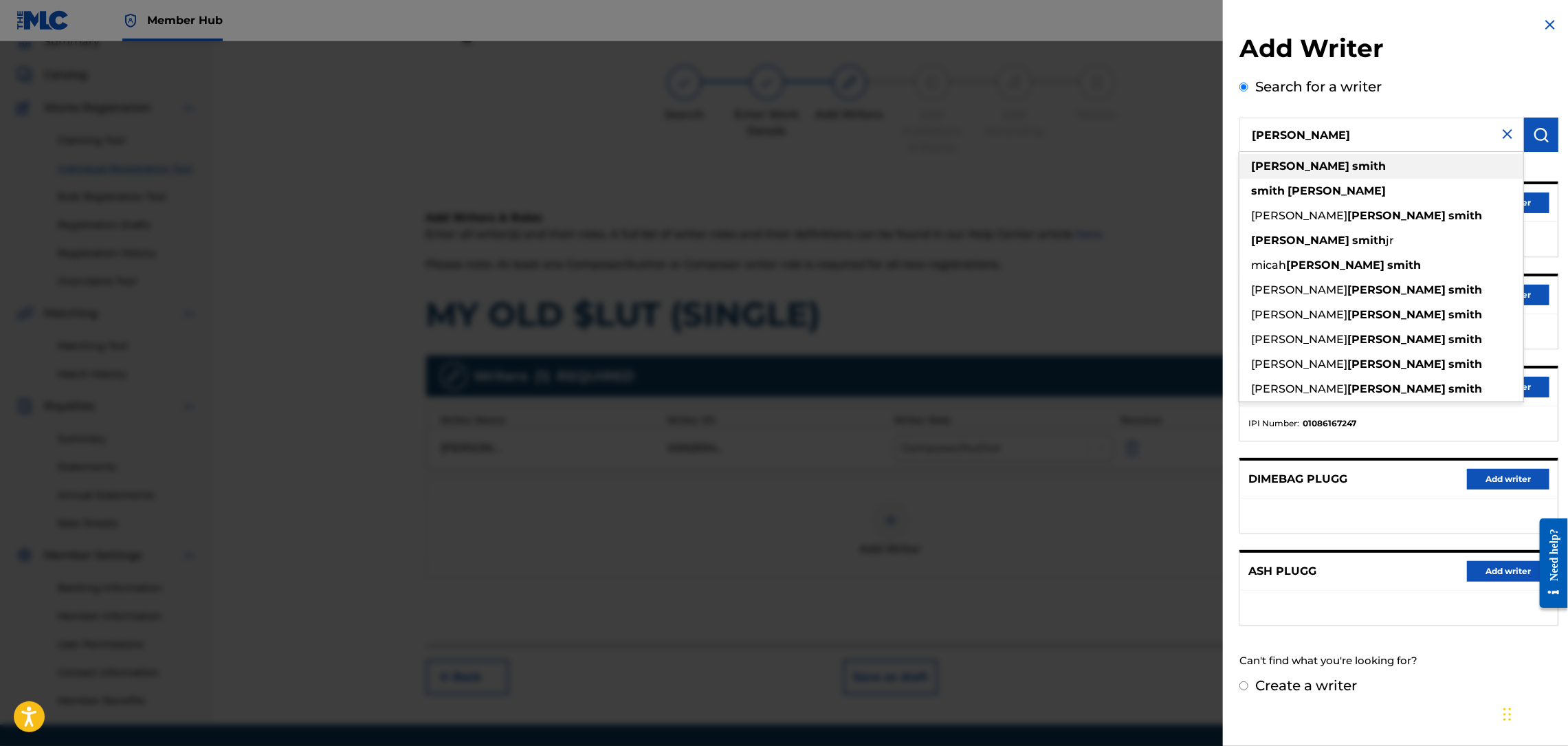
click at [1352, 165] on strong "smith" at bounding box center [1368, 165] width 33 height 13
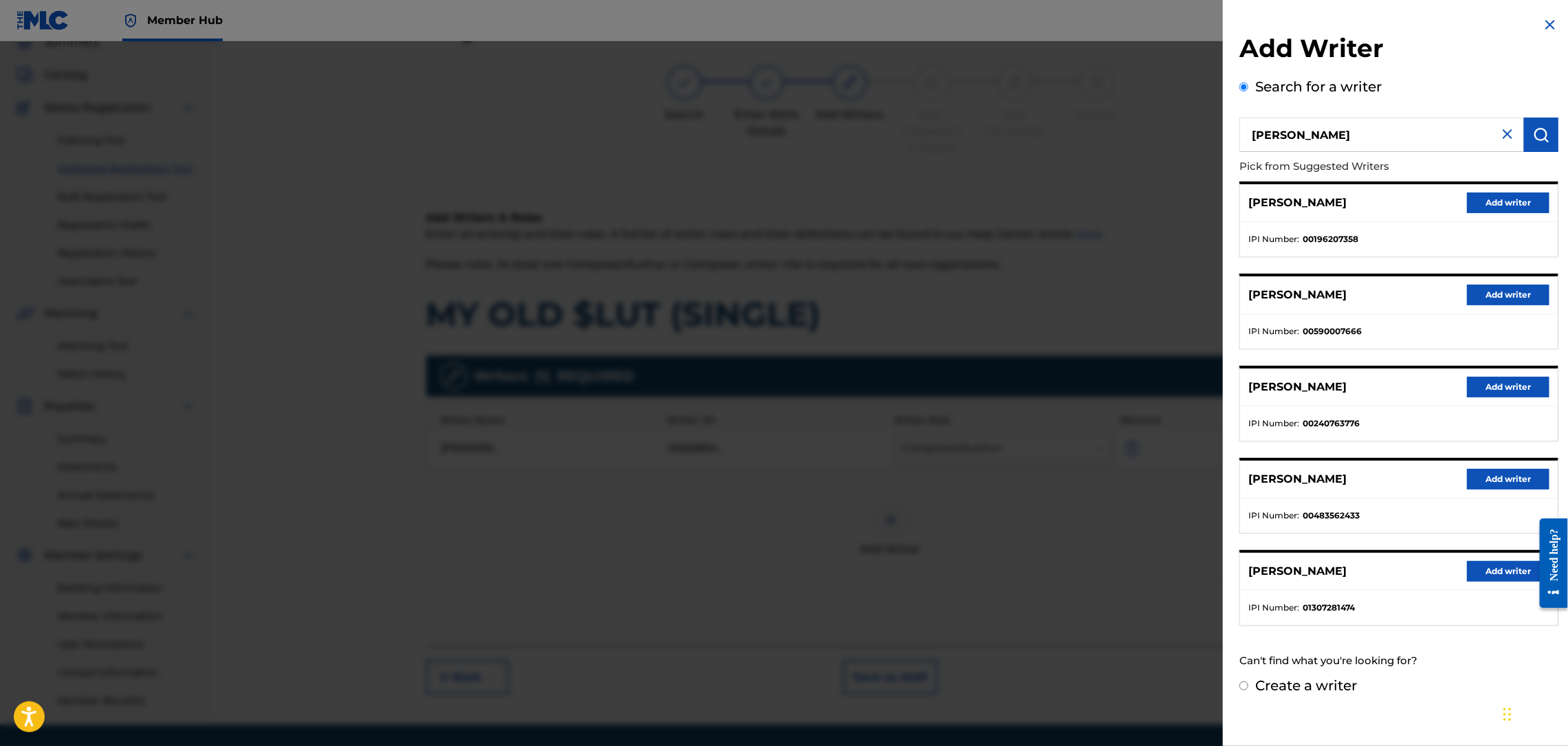
click at [1549, 14] on div "Add Writer Search for a writer [PERSON_NAME] Pick from Suggested Writers [PERSO…" at bounding box center [1399, 356] width 352 height 713
click at [1548, 23] on img at bounding box center [1549, 24] width 17 height 17
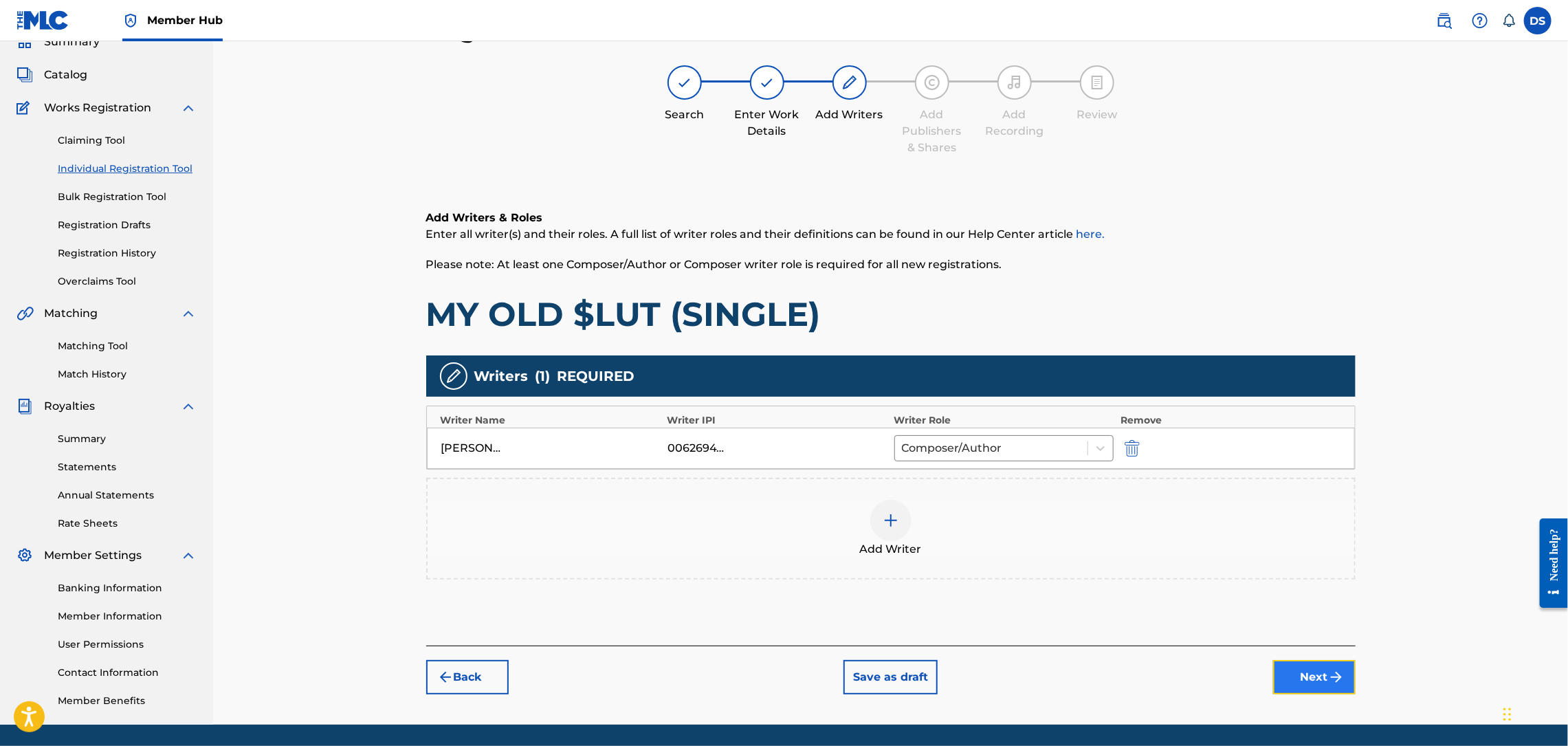
click at [1306, 687] on button "Next" at bounding box center [1314, 676] width 82 height 34
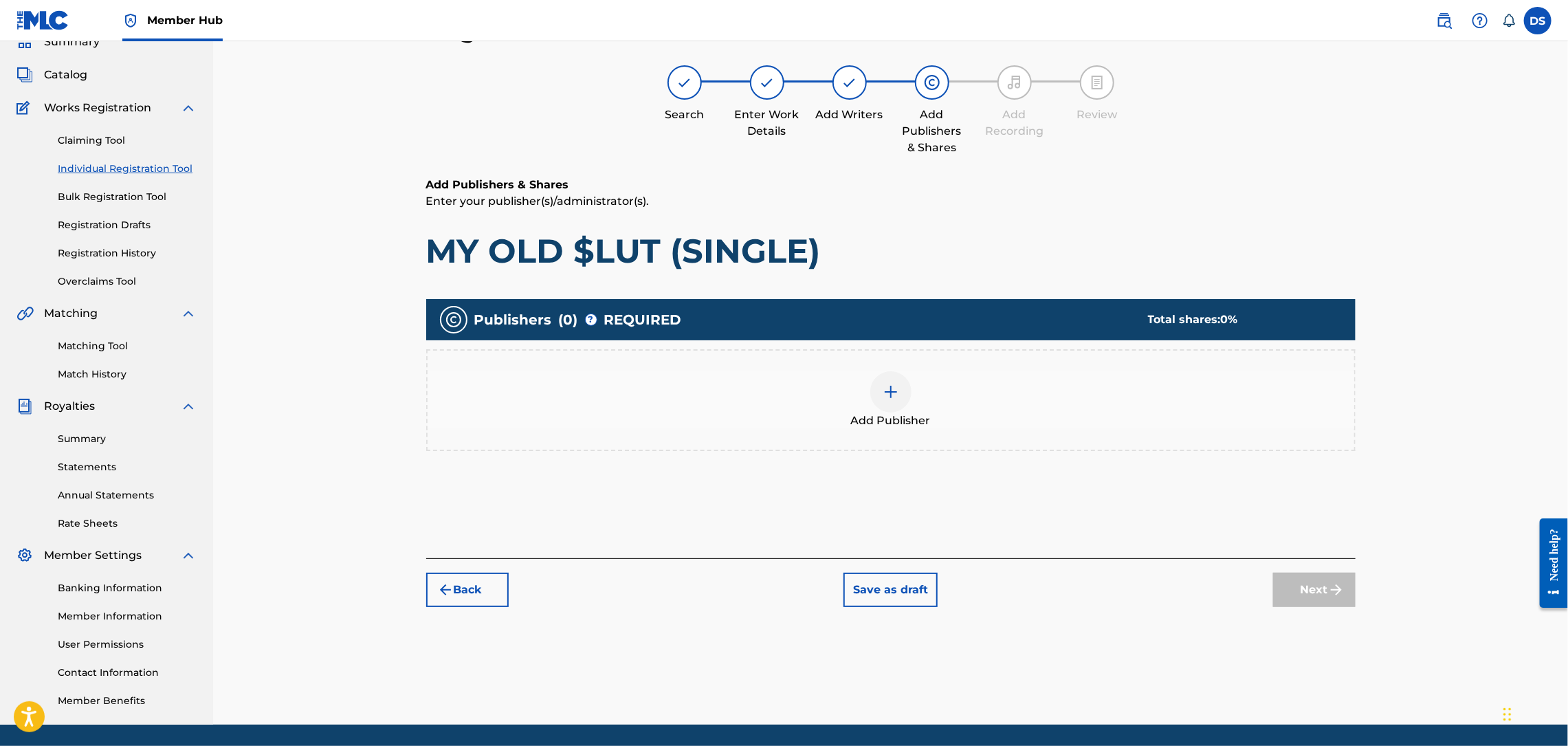
click at [897, 390] on img at bounding box center [891, 392] width 17 height 17
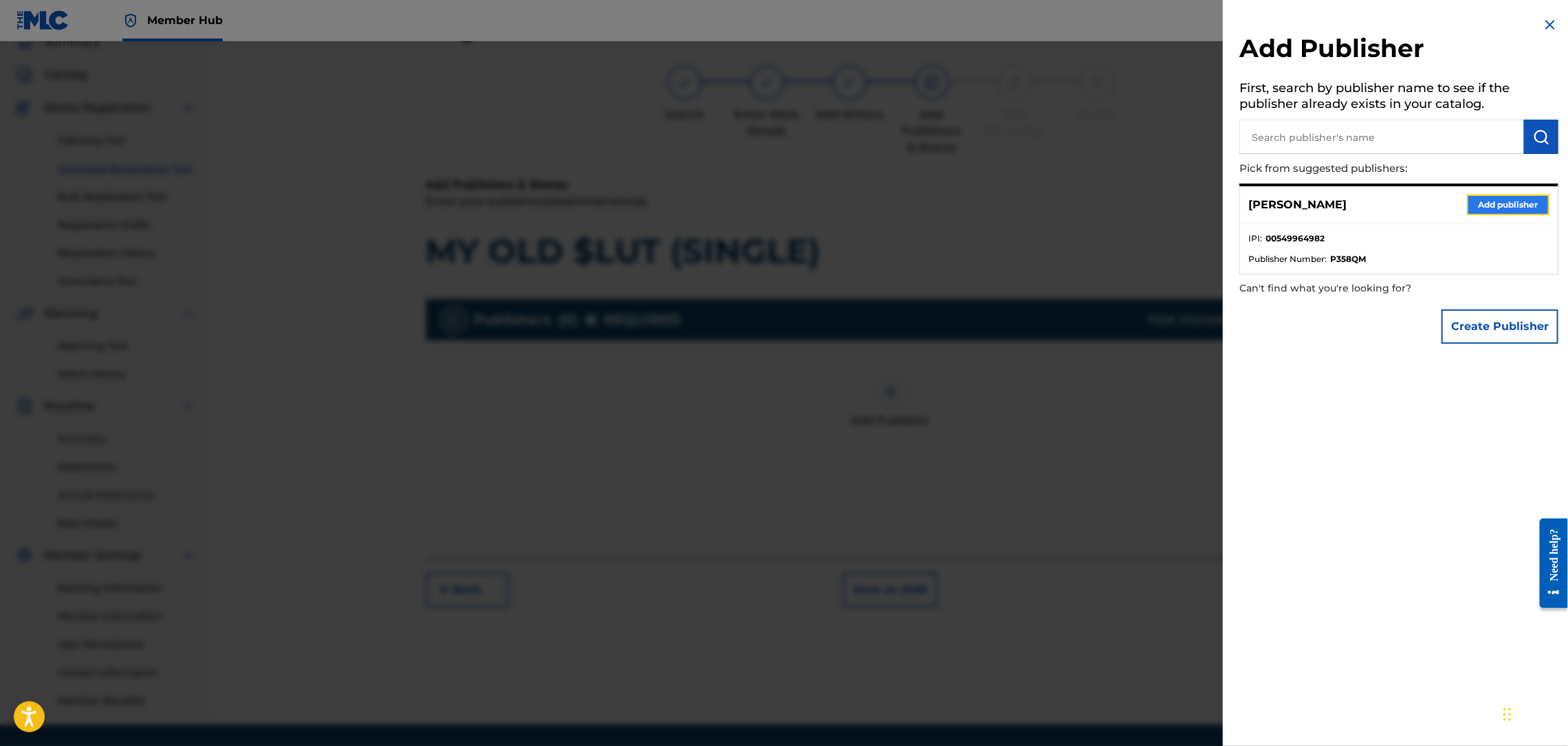
click at [1475, 198] on button "Add publisher" at bounding box center [1508, 205] width 82 height 21
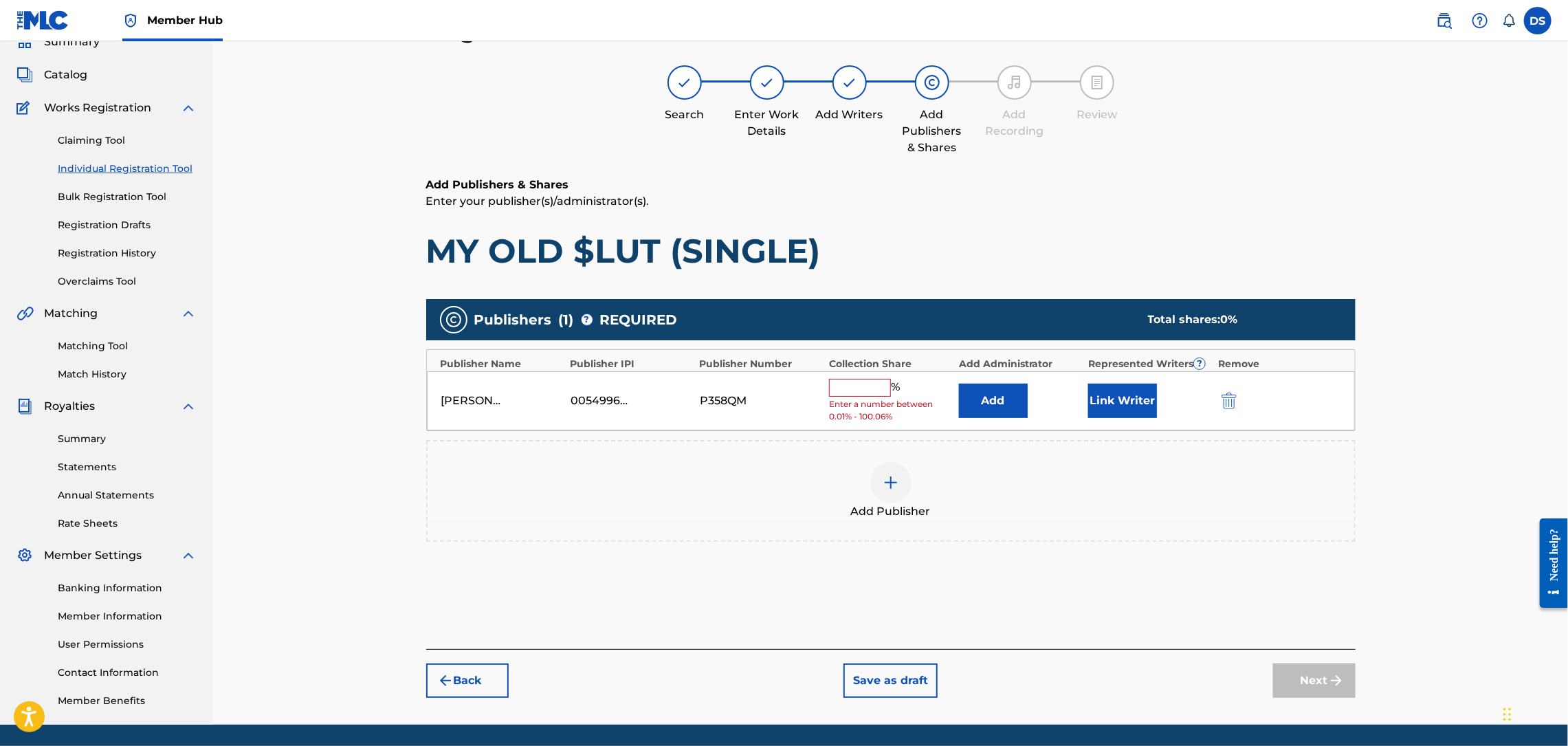
click at [858, 397] on div "% Enter a number between 0.01% - 100.06%" at bounding box center [890, 401] width 122 height 45
click at [862, 388] on input "text" at bounding box center [859, 388] width 62 height 18
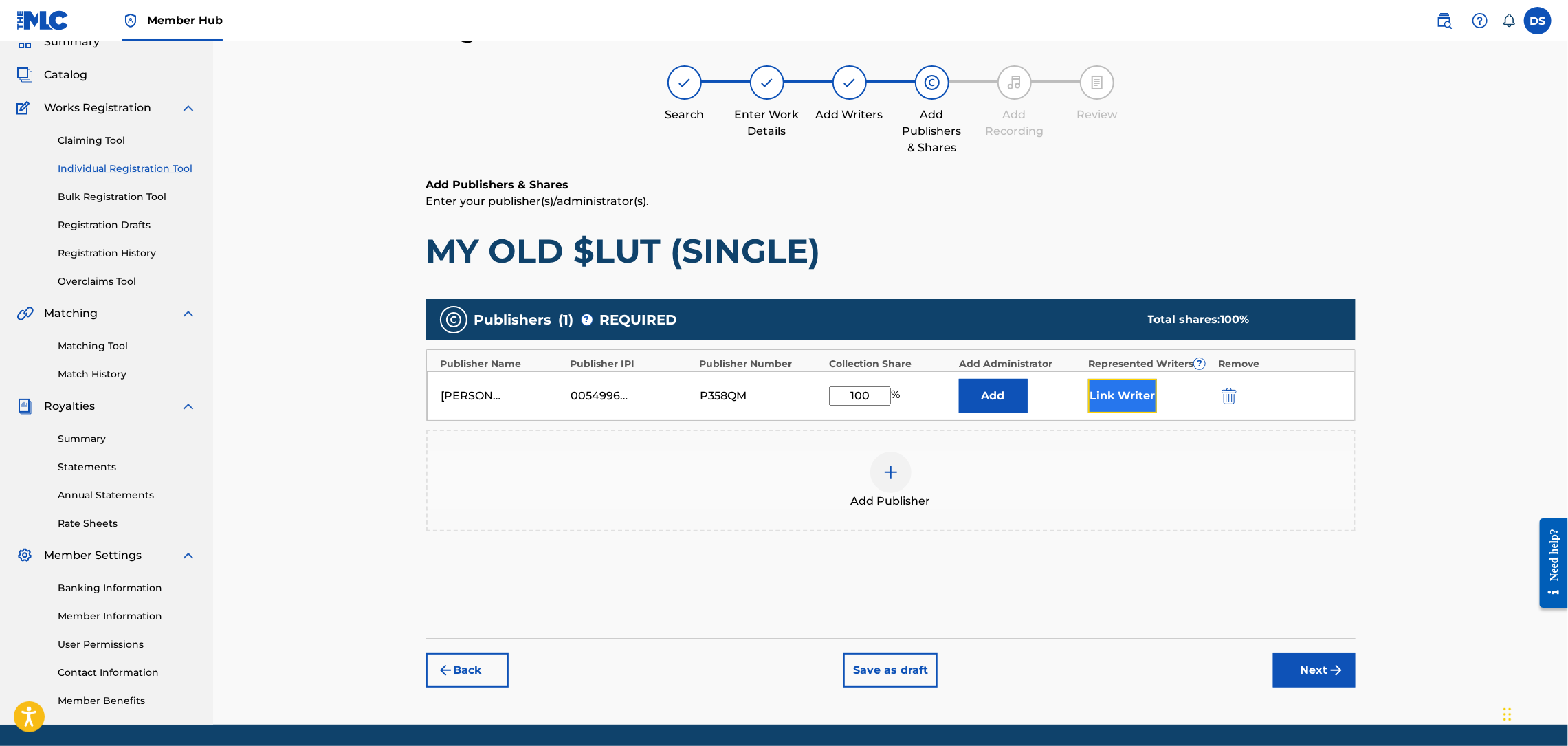
click at [1132, 394] on button "Link Writer" at bounding box center [1123, 396] width 69 height 34
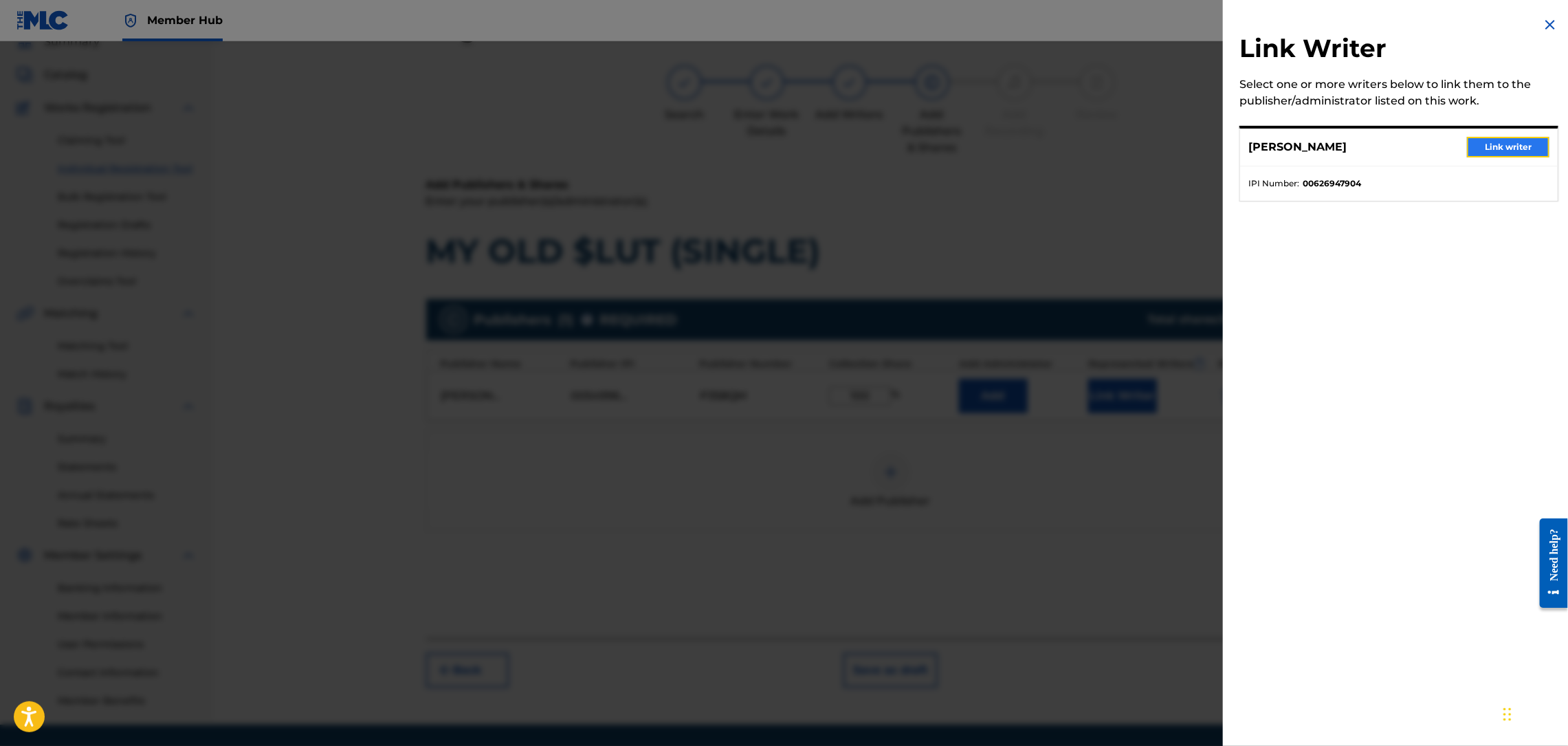
click at [1499, 148] on button "Link writer" at bounding box center [1508, 147] width 82 height 21
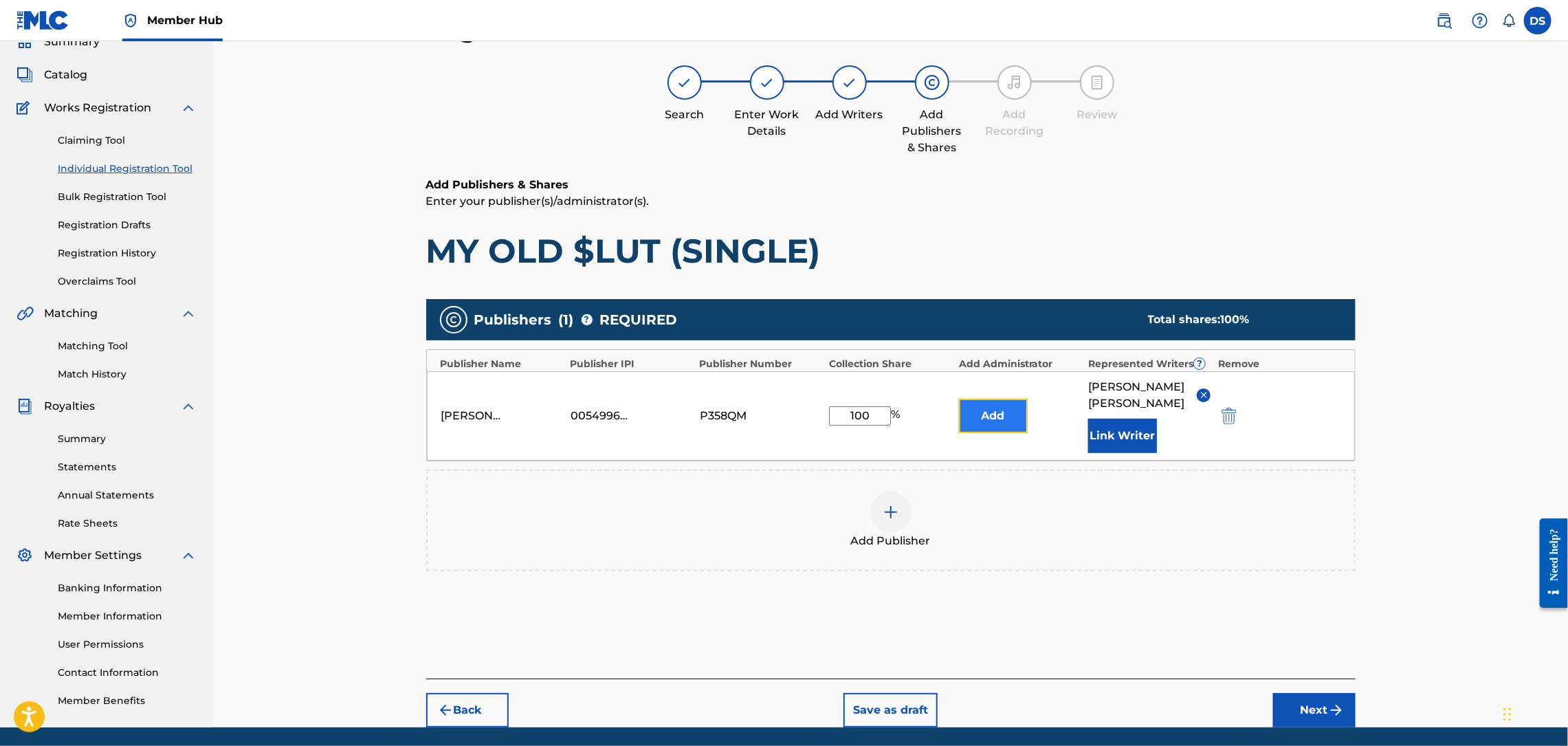
click at [996, 413] on button "Add" at bounding box center [993, 415] width 69 height 34
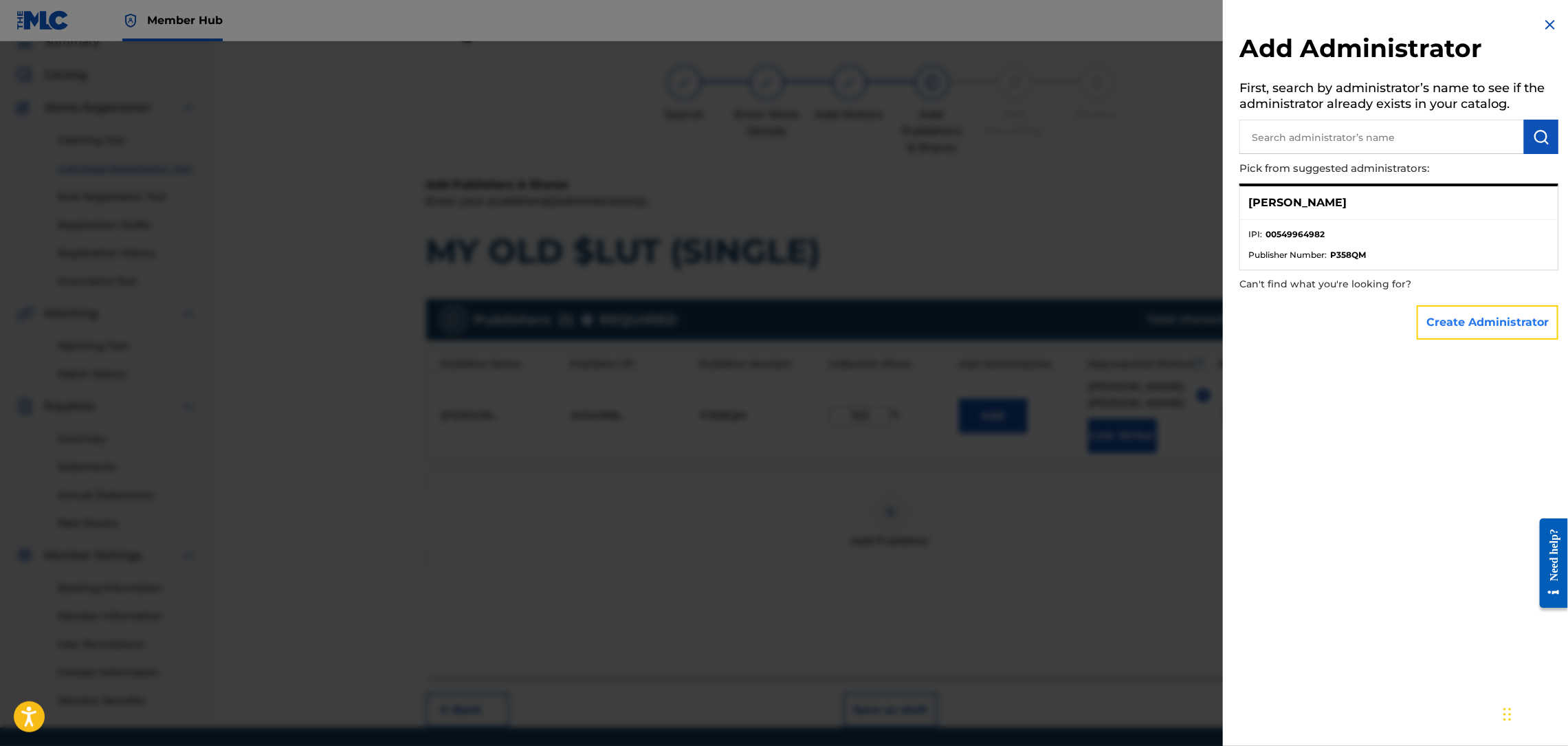
click at [1465, 324] on button "Create Administrator" at bounding box center [1488, 322] width 142 height 34
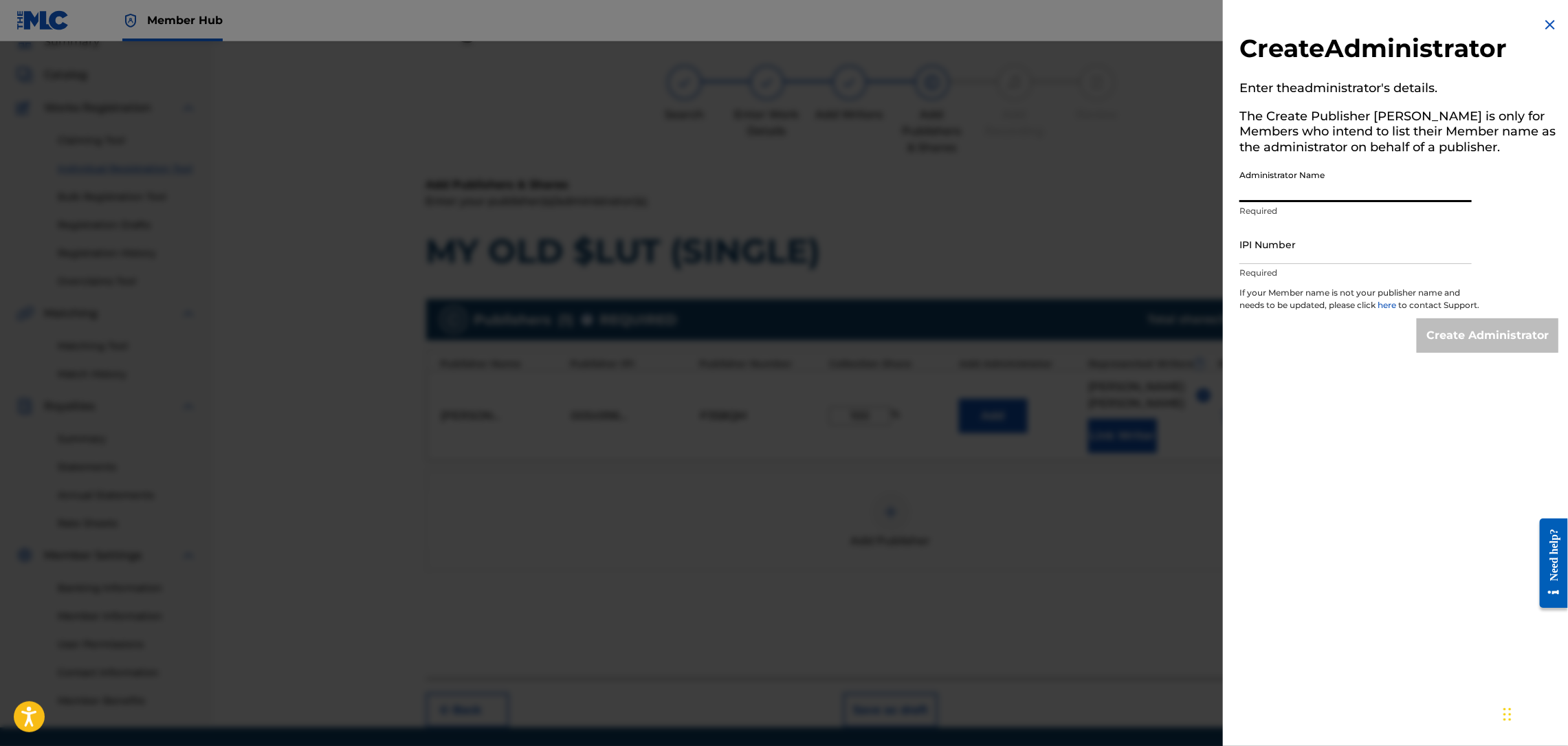
click at [1297, 182] on input "Administrator Name" at bounding box center [1355, 182] width 232 height 39
click at [1348, 253] on input "IPI Number" at bounding box center [1355, 245] width 232 height 39
click at [1428, 339] on input "Create Administrator" at bounding box center [1488, 335] width 142 height 34
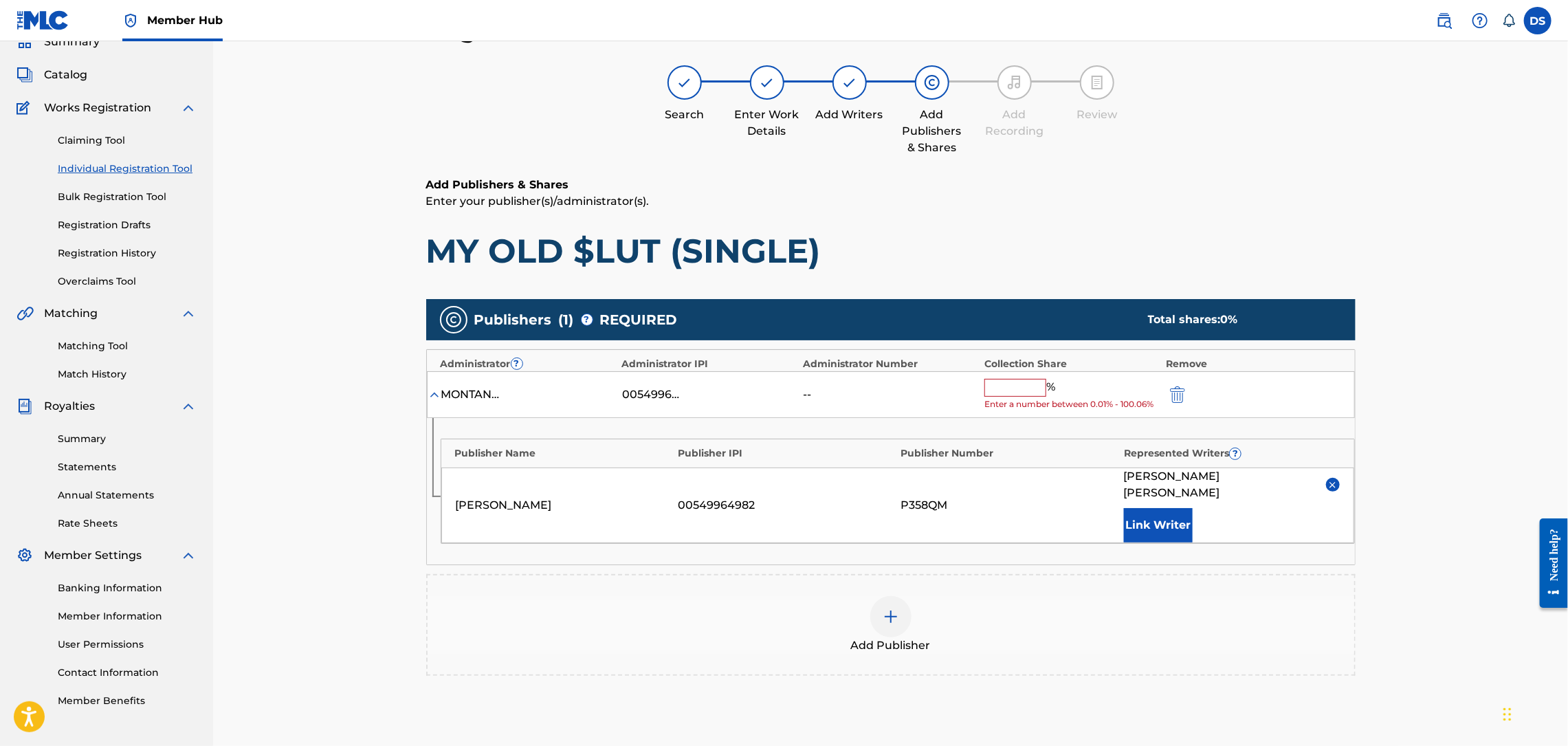
click at [1030, 385] on input "text" at bounding box center [1015, 388] width 62 height 18
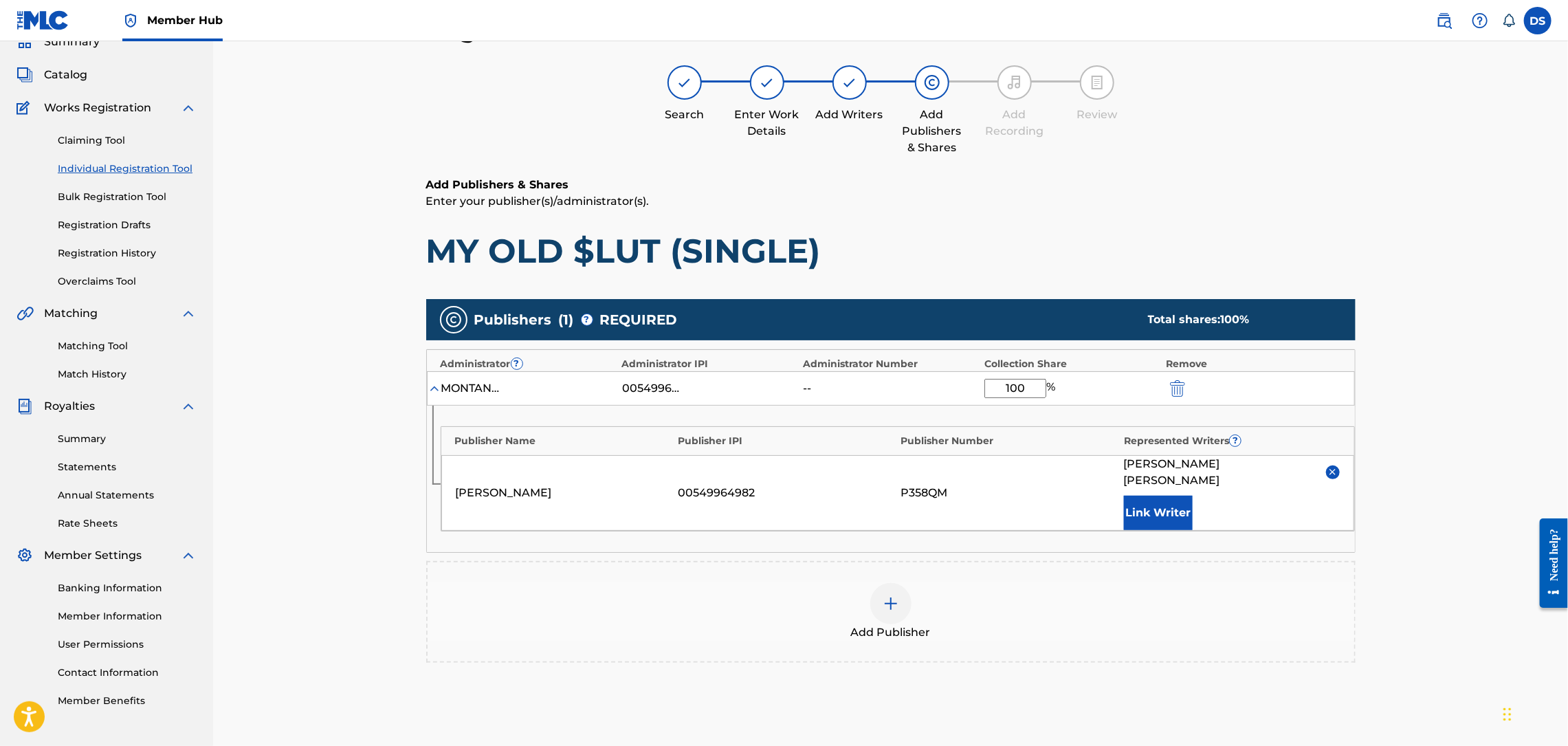
click at [1376, 594] on div "Register Work Search Enter Work Details Add Writers Add Publishers & Shares Add…" at bounding box center [891, 399] width 1355 height 840
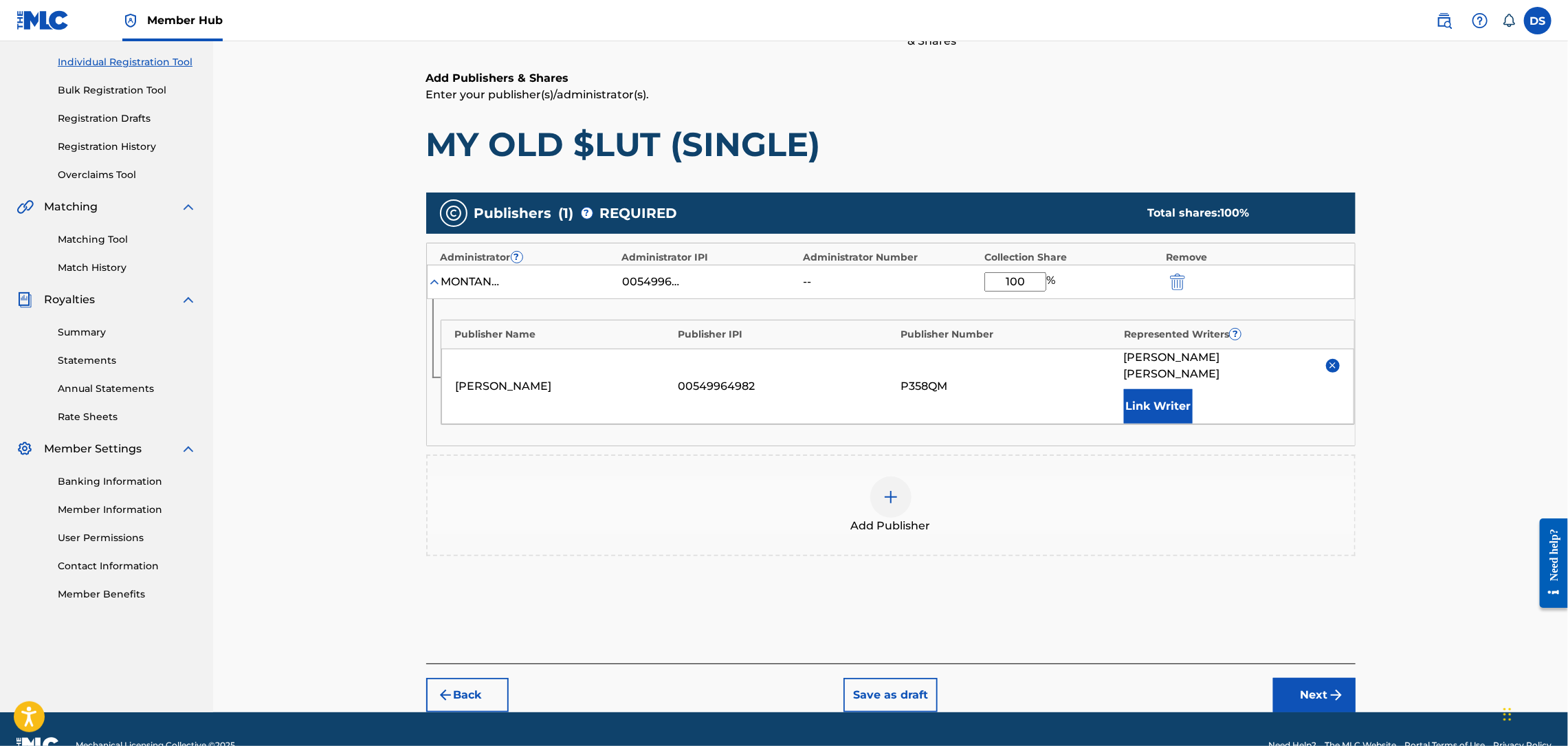
scroll to position [184, 0]
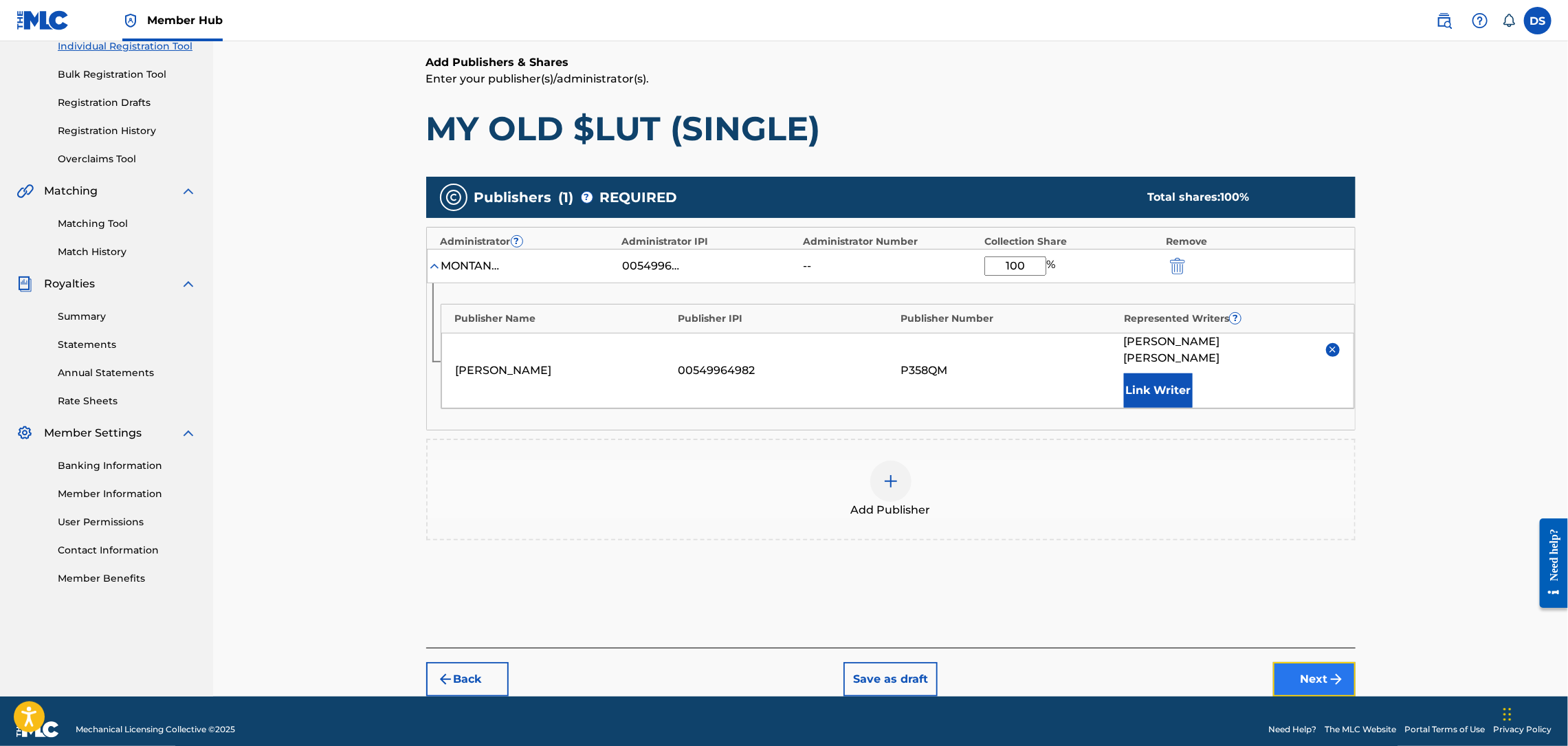
click at [1316, 662] on button "Next" at bounding box center [1314, 678] width 82 height 34
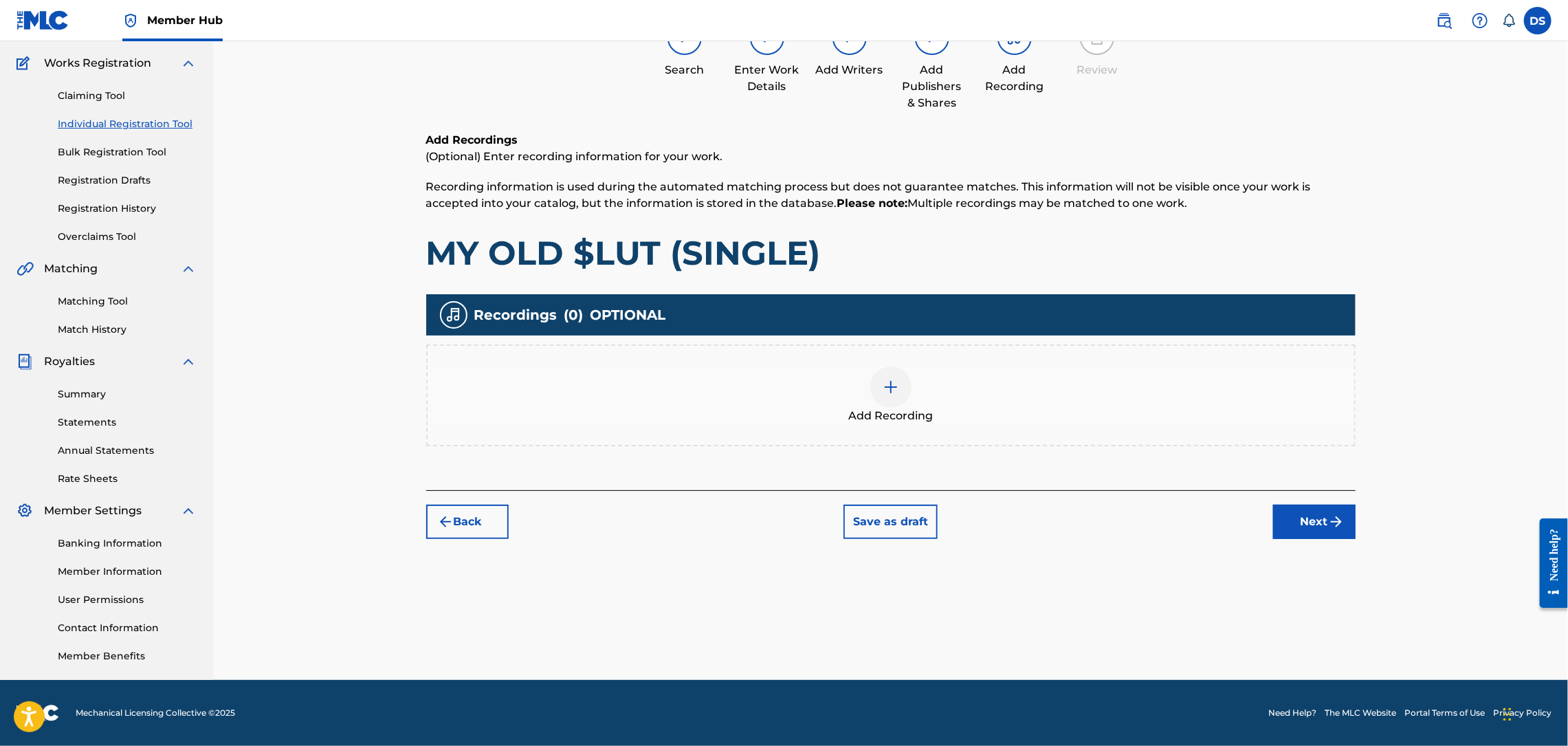
scroll to position [62, 0]
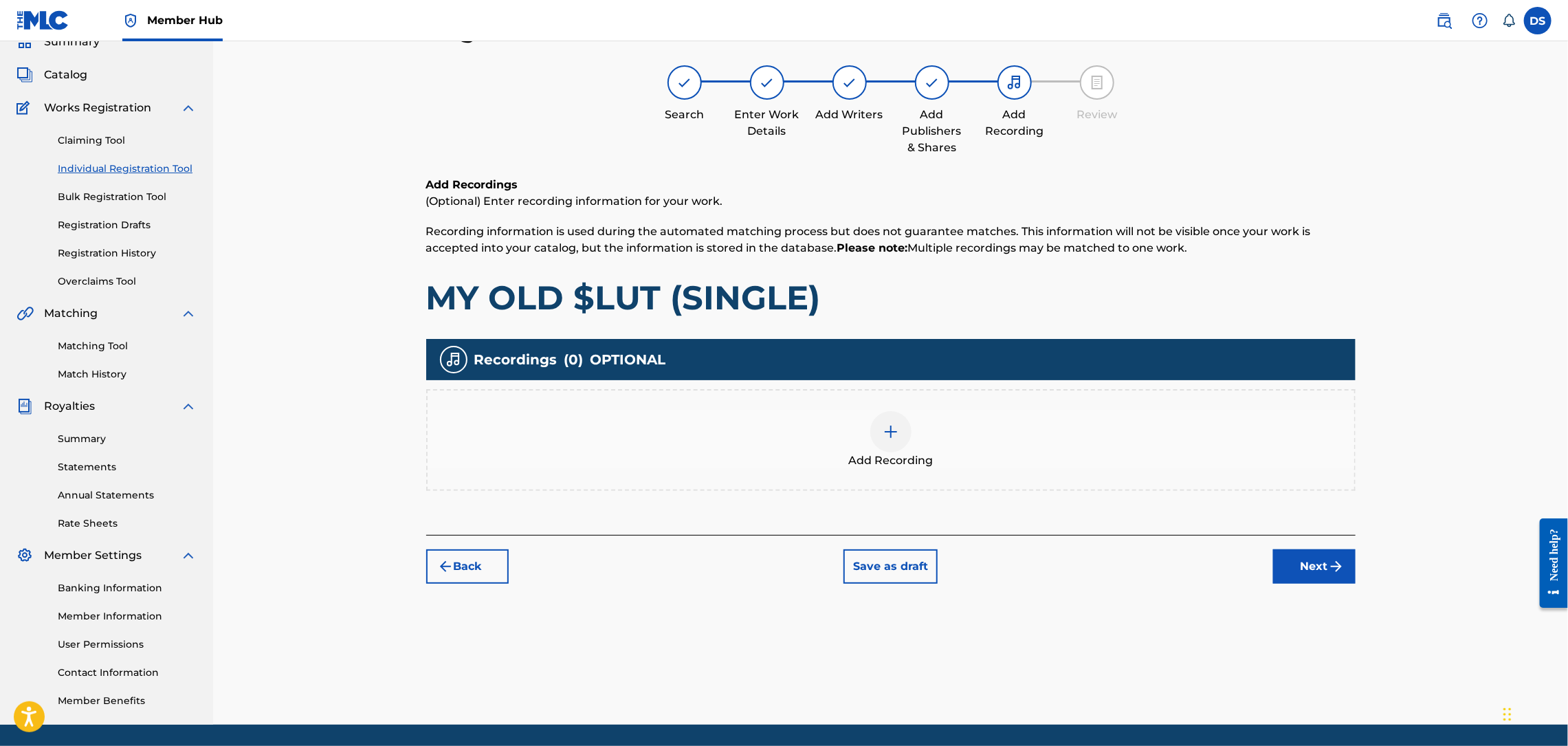
click at [911, 439] on div "Add Recording" at bounding box center [891, 440] width 927 height 58
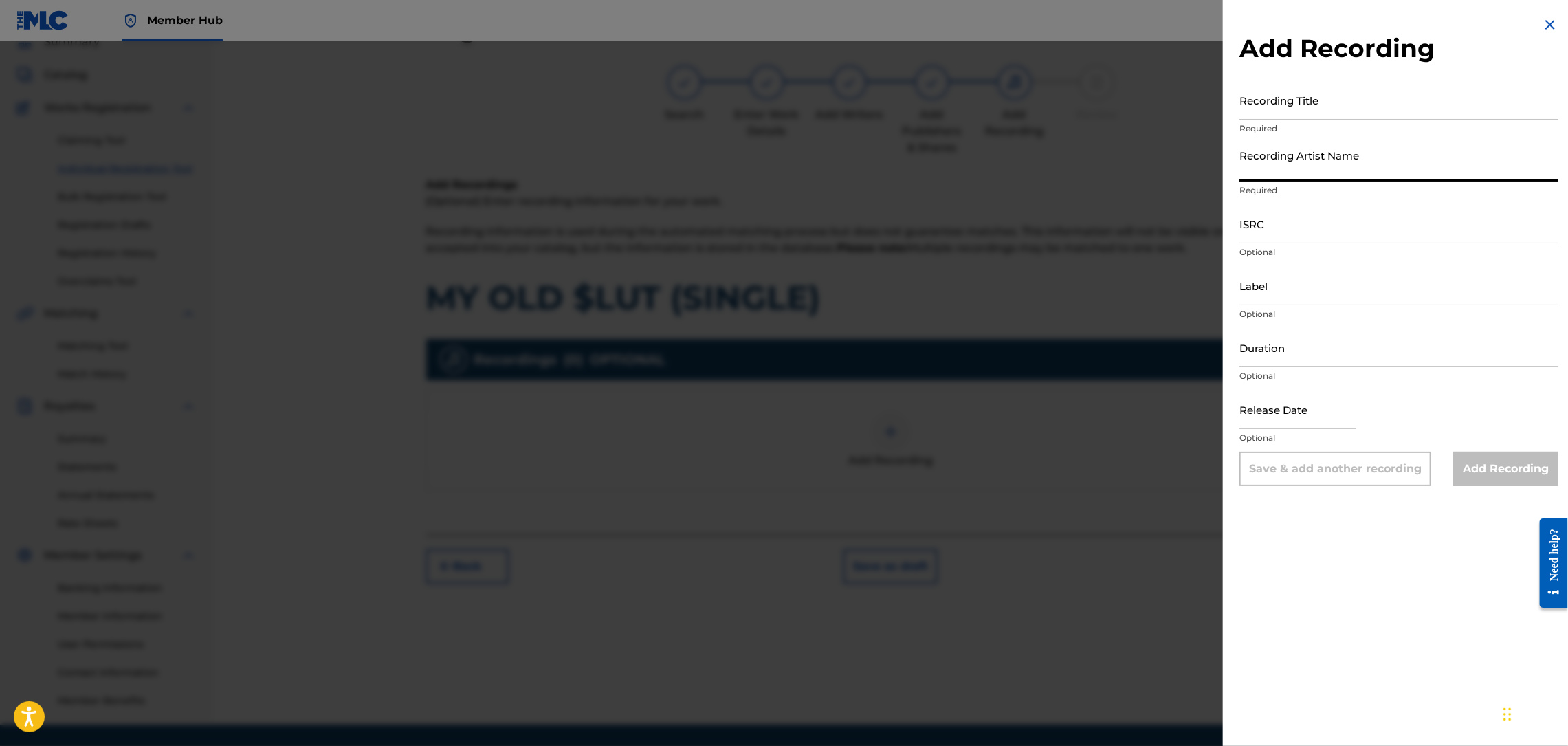
click at [1285, 167] on input "Recording Artist Name" at bounding box center [1399, 162] width 319 height 39
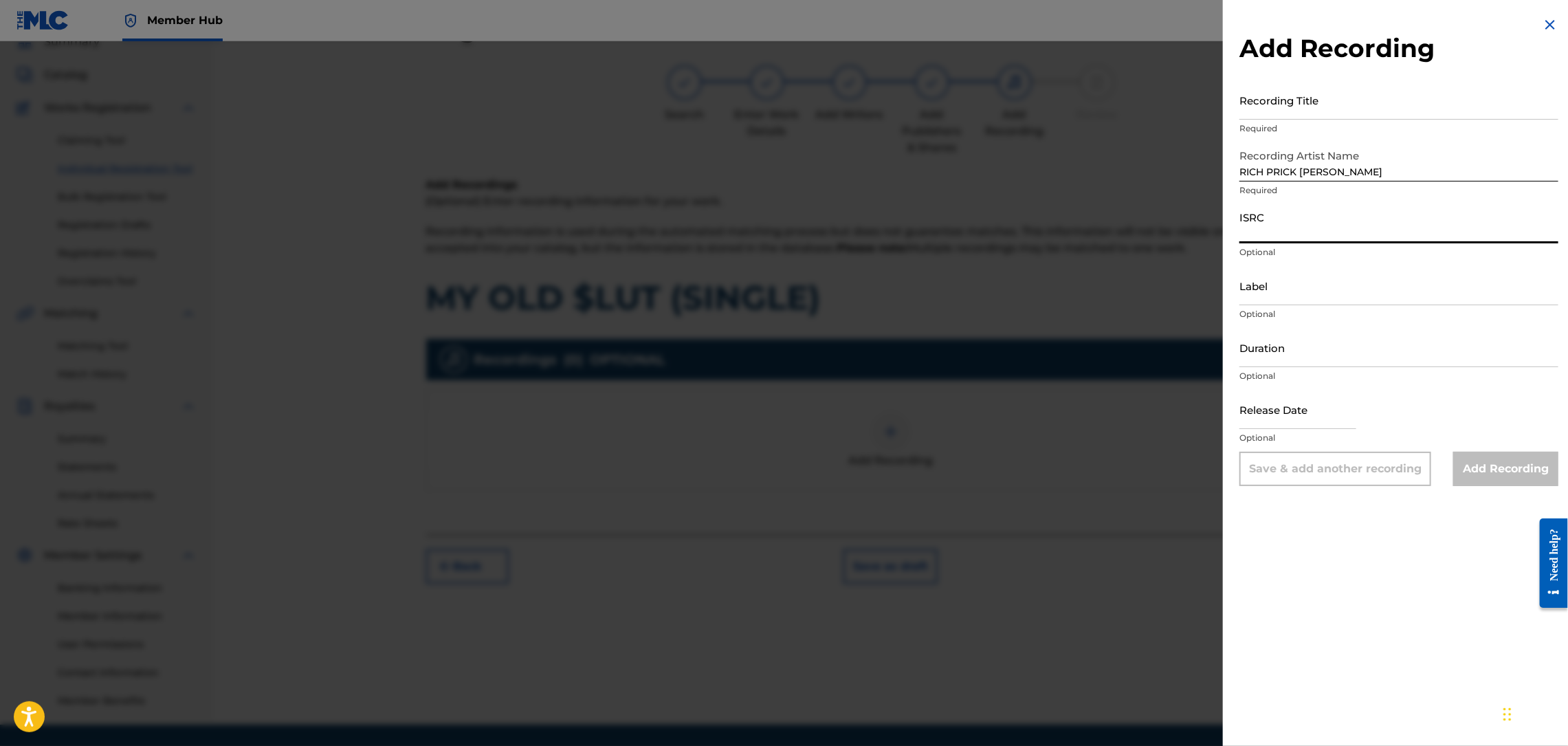
click at [1281, 234] on input "ISRC" at bounding box center [1399, 224] width 319 height 39
paste input "QZNMW2137640"
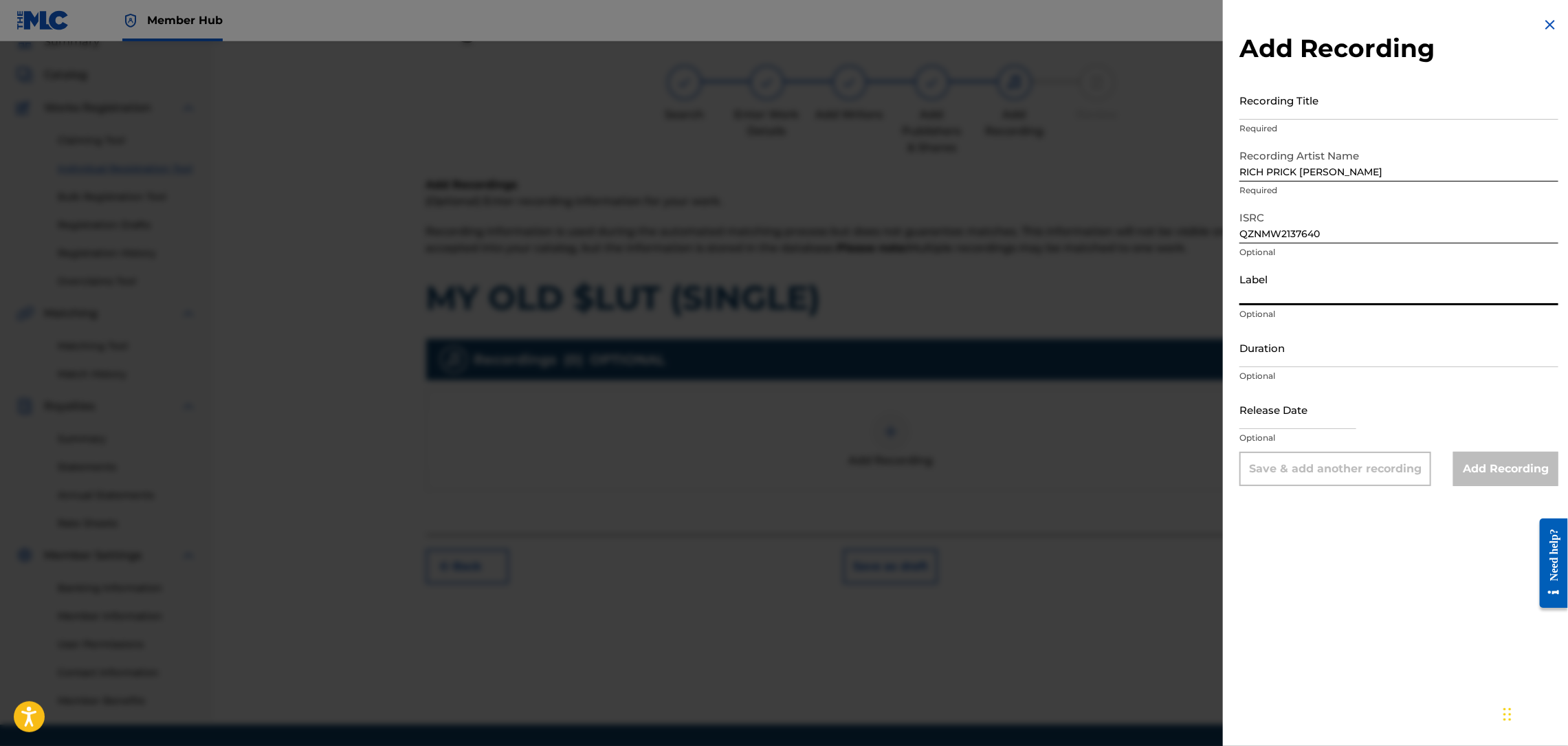
click at [1260, 295] on input "Label" at bounding box center [1399, 286] width 319 height 39
click at [1291, 105] on input "Recording Title" at bounding box center [1399, 100] width 319 height 39
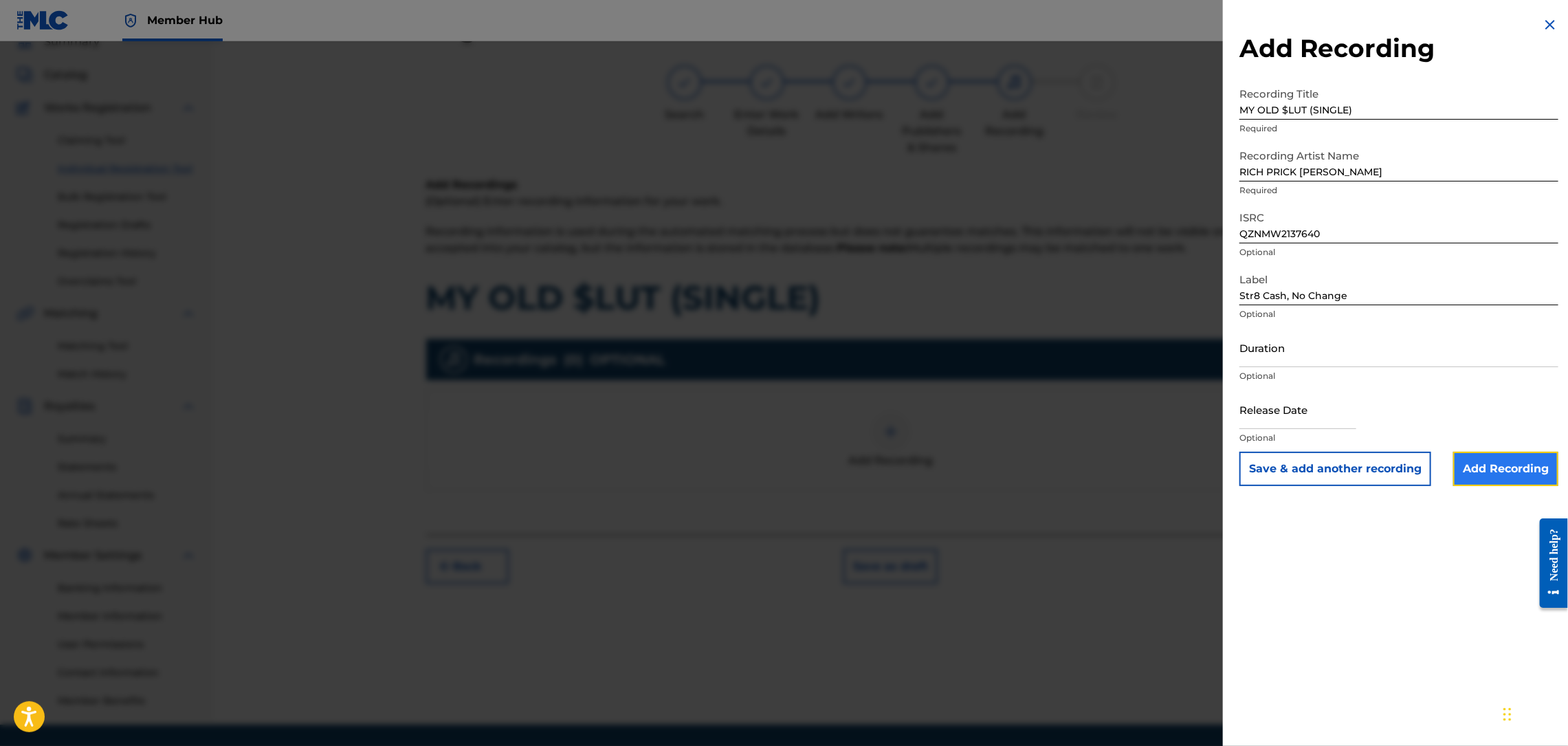
click at [1475, 463] on input "Add Recording" at bounding box center [1505, 468] width 105 height 34
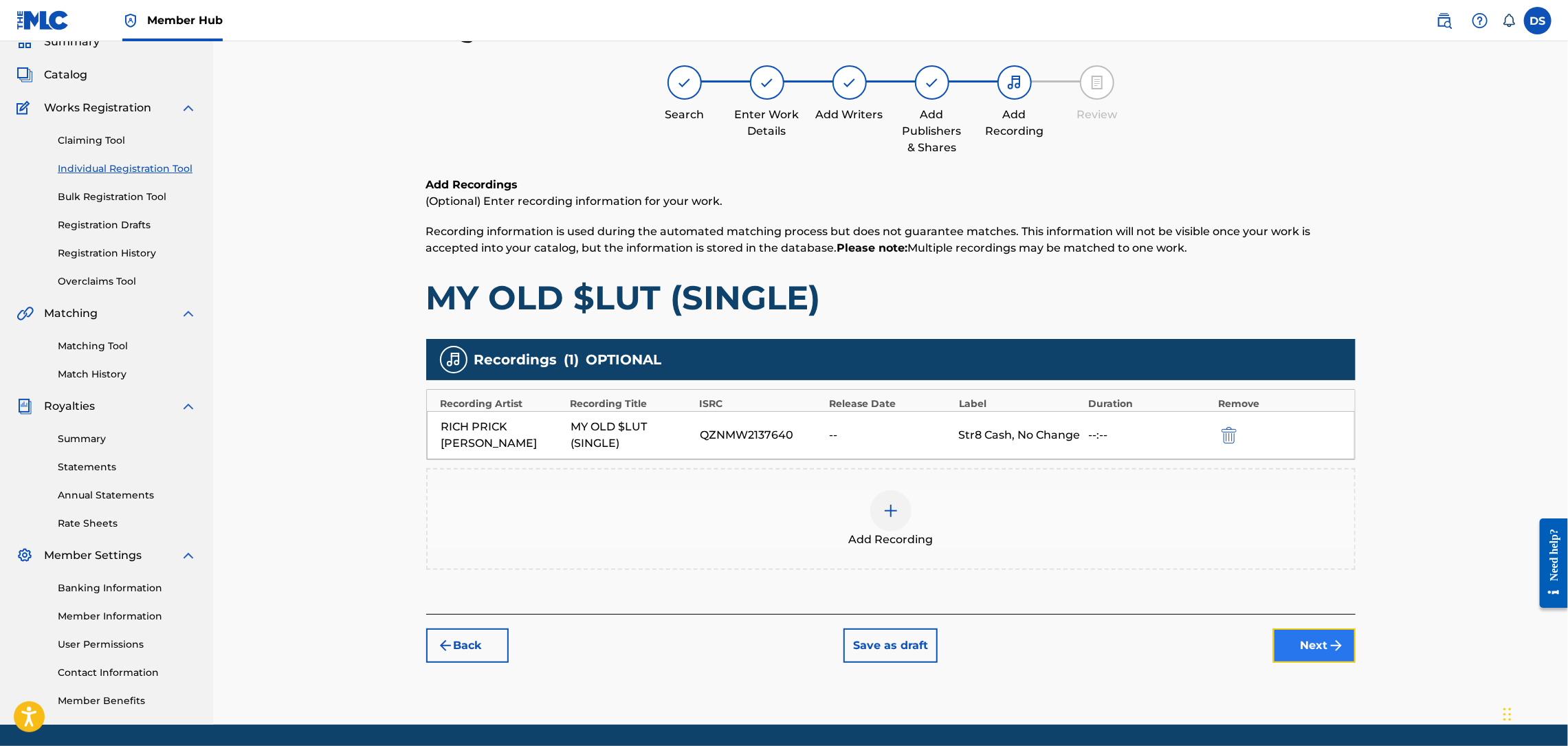
click at [1284, 643] on button "Next" at bounding box center [1314, 645] width 82 height 34
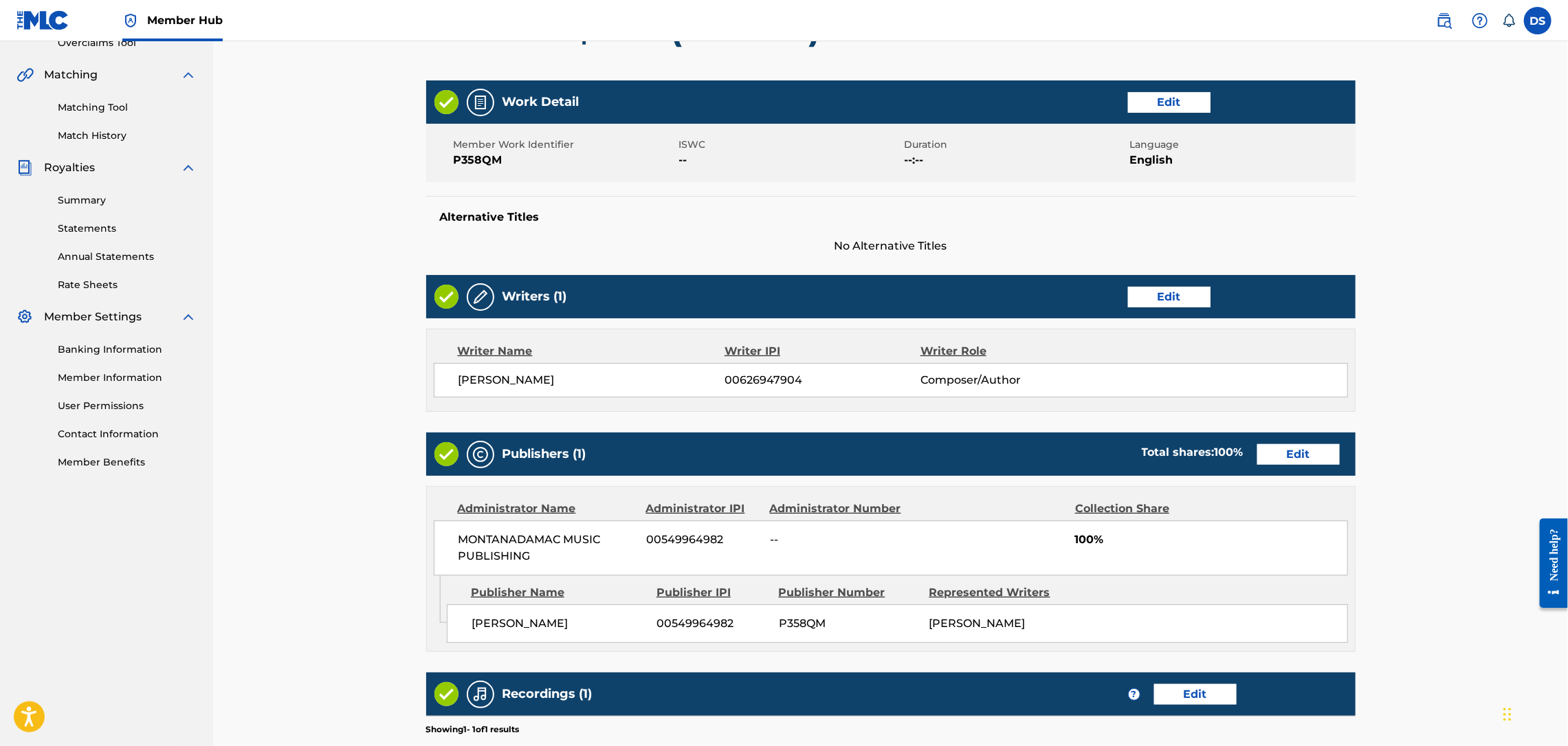
scroll to position [496, 0]
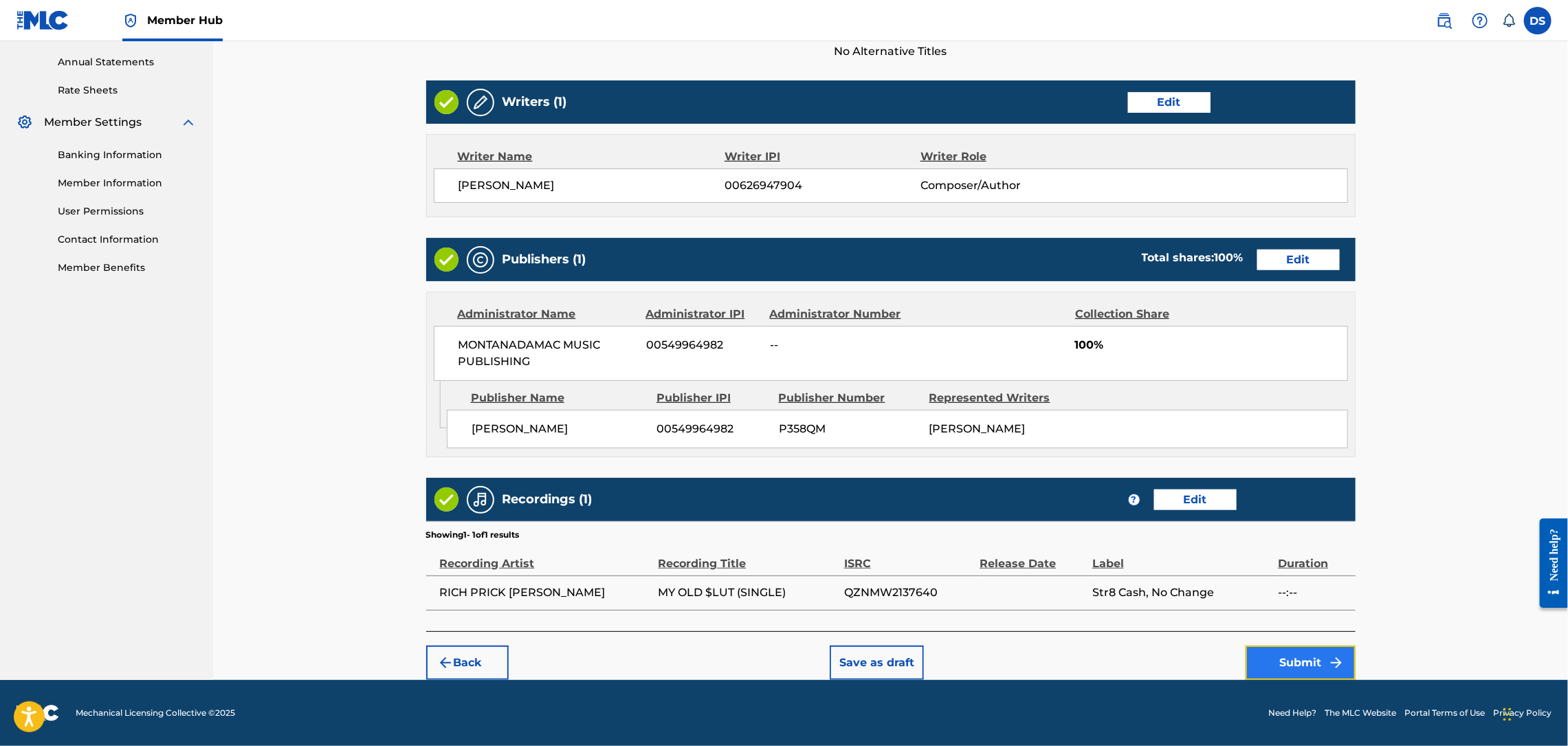
click at [1286, 663] on button "Submit" at bounding box center [1301, 662] width 110 height 34
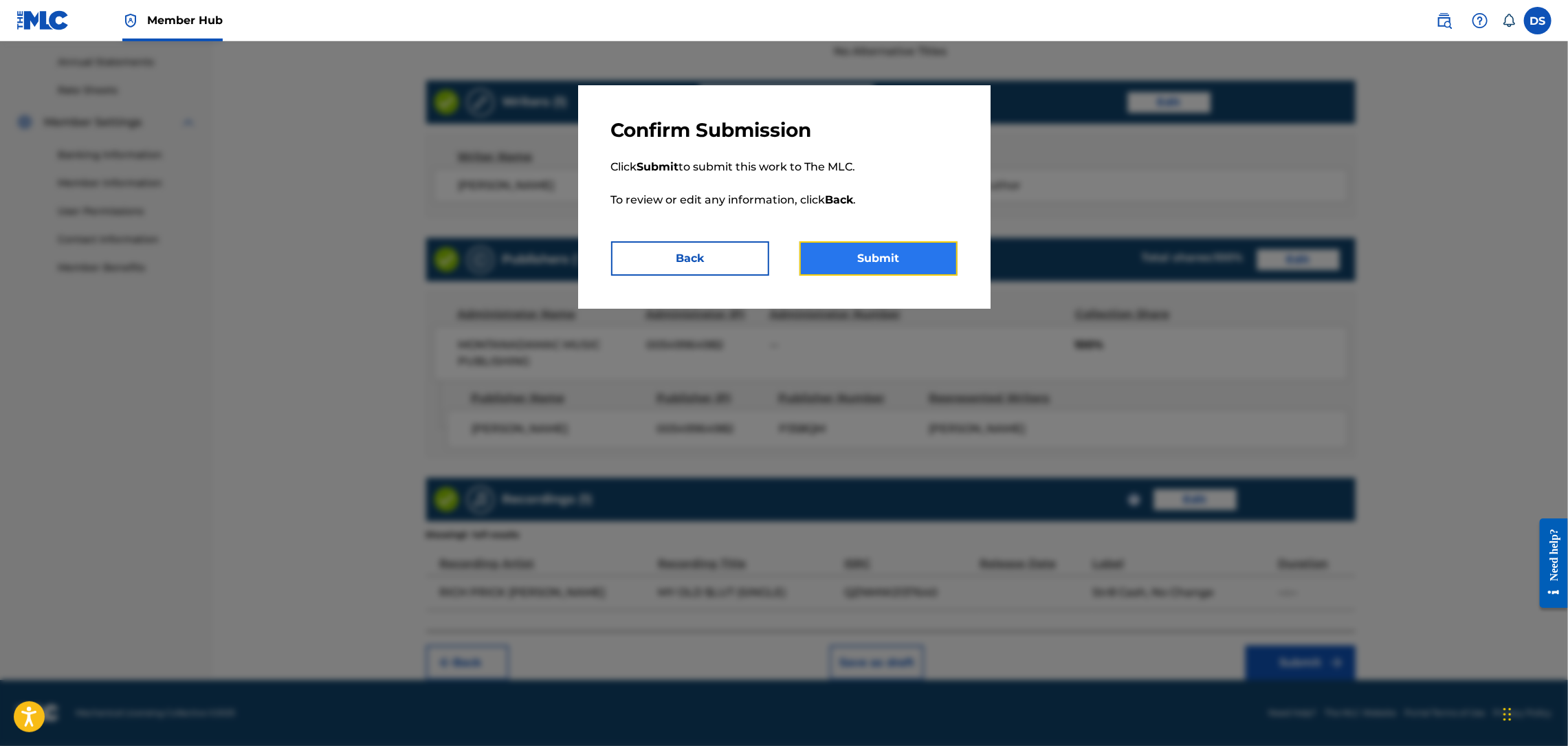
click at [878, 257] on button "Submit" at bounding box center [879, 258] width 159 height 34
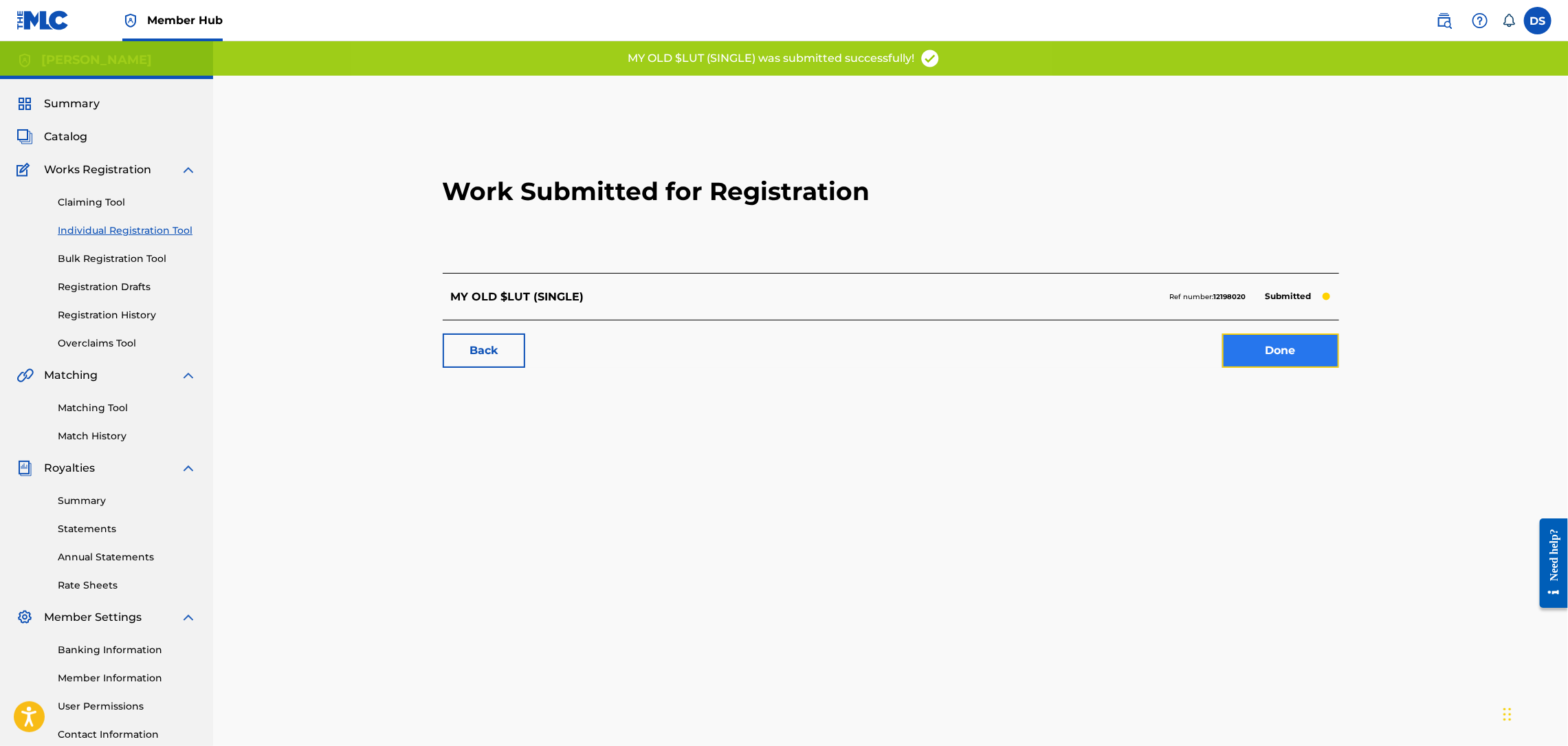
click at [1318, 342] on link "Done" at bounding box center [1280, 350] width 116 height 34
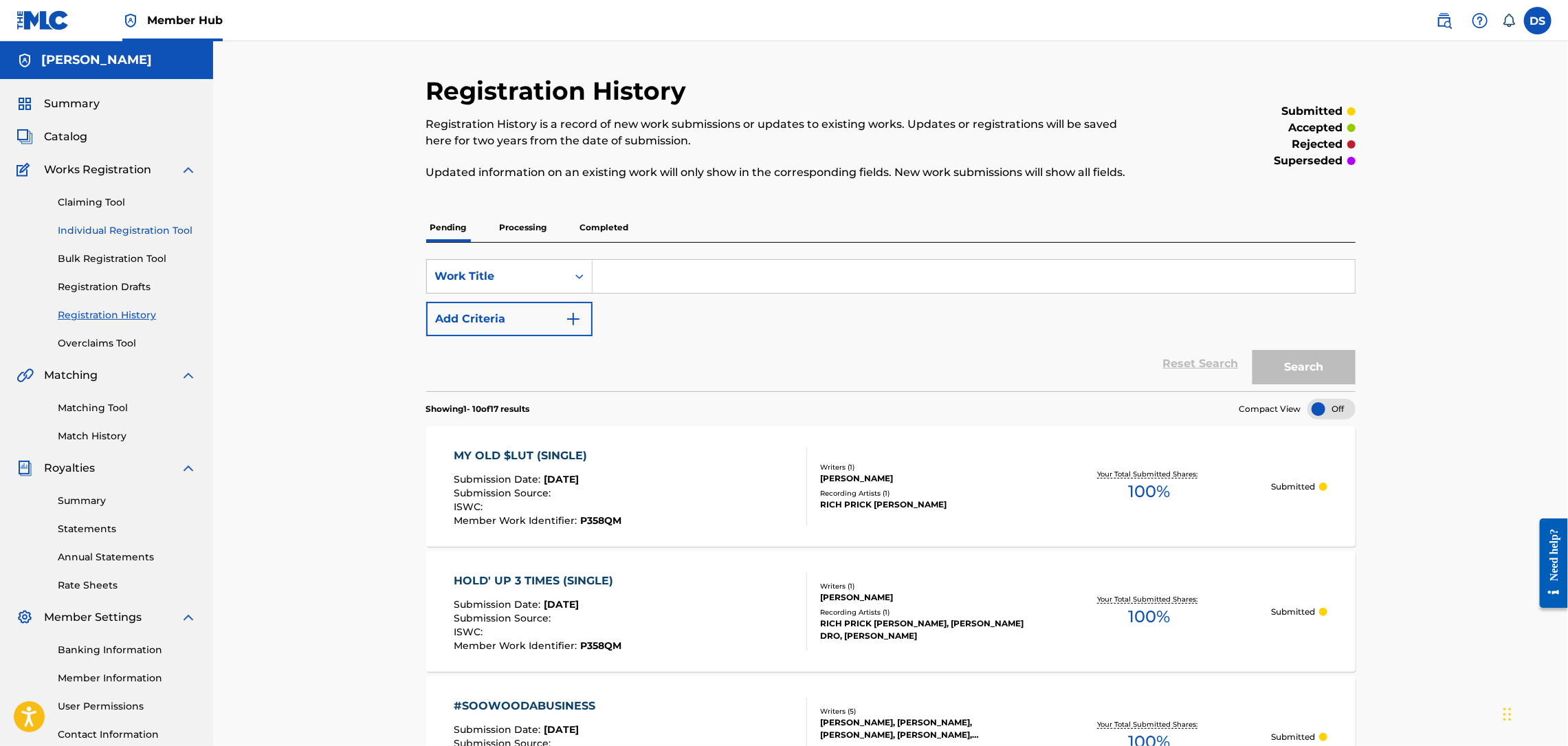
click at [101, 232] on link "Individual Registration Tool" at bounding box center [127, 230] width 139 height 15
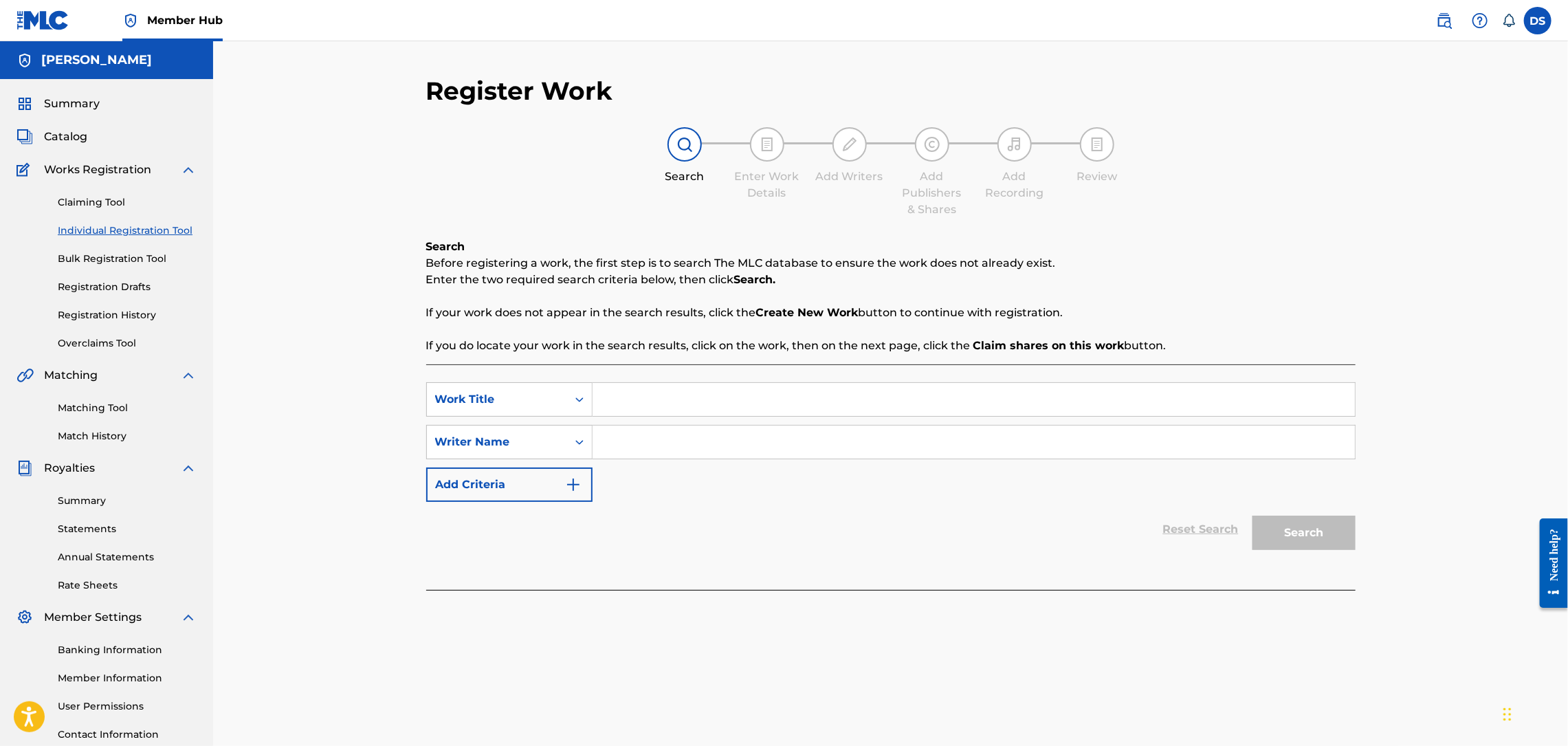
click at [612, 396] on input "Search Form" at bounding box center [973, 399] width 762 height 33
click at [613, 440] on input "Search Form" at bounding box center [973, 443] width 762 height 33
click at [1280, 528] on button "Search" at bounding box center [1304, 533] width 103 height 34
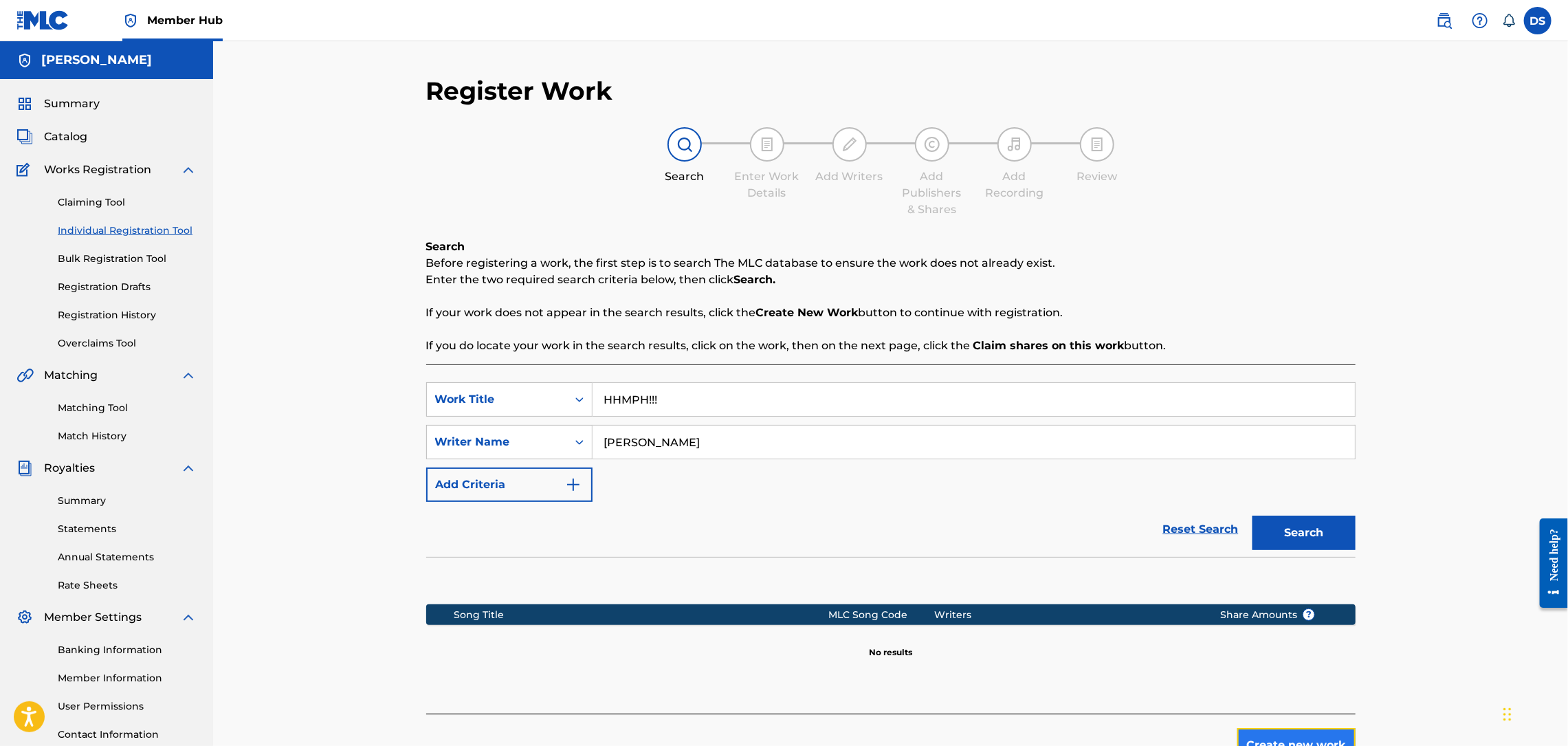
click at [1315, 731] on button "Create new work" at bounding box center [1296, 745] width 118 height 34
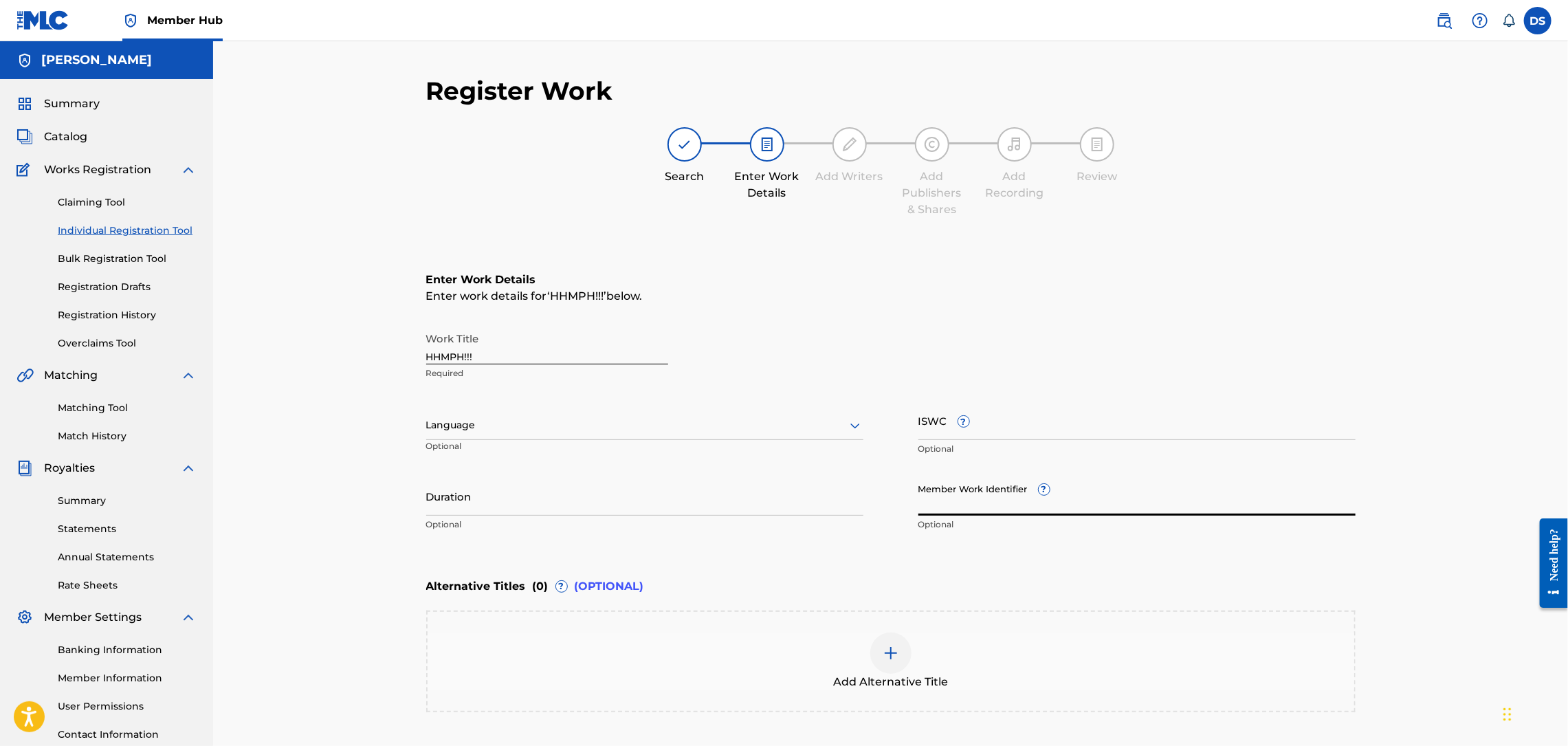
click at [968, 497] on input "Member Work Identifier ?" at bounding box center [1136, 496] width 438 height 39
click at [622, 432] on div at bounding box center [644, 426] width 438 height 18
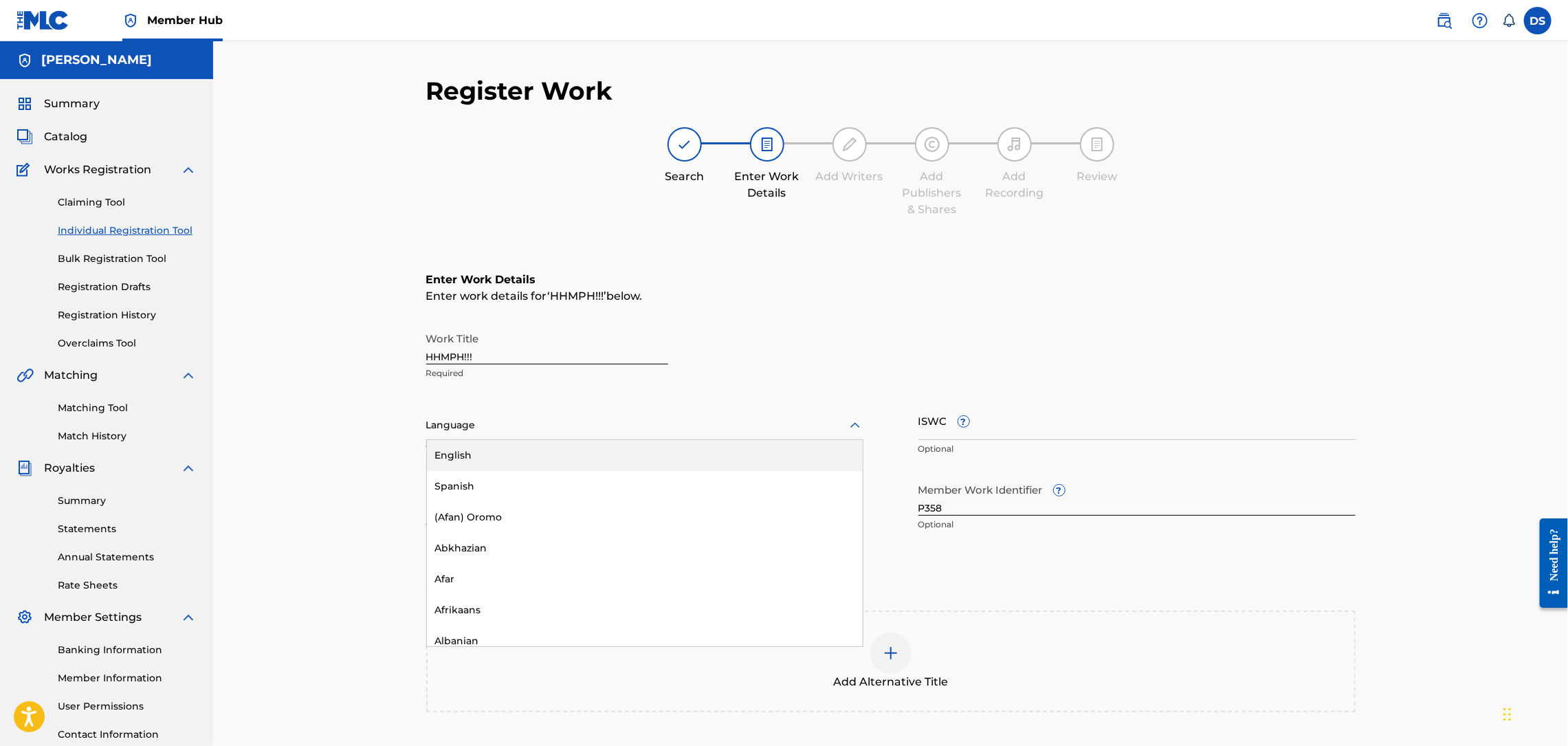
click at [475, 450] on div "English" at bounding box center [644, 455] width 436 height 31
click at [1443, 371] on div "Register Work Search Enter Work Details Add Writers Add Publishers & Shares Add…" at bounding box center [891, 418] width 1355 height 754
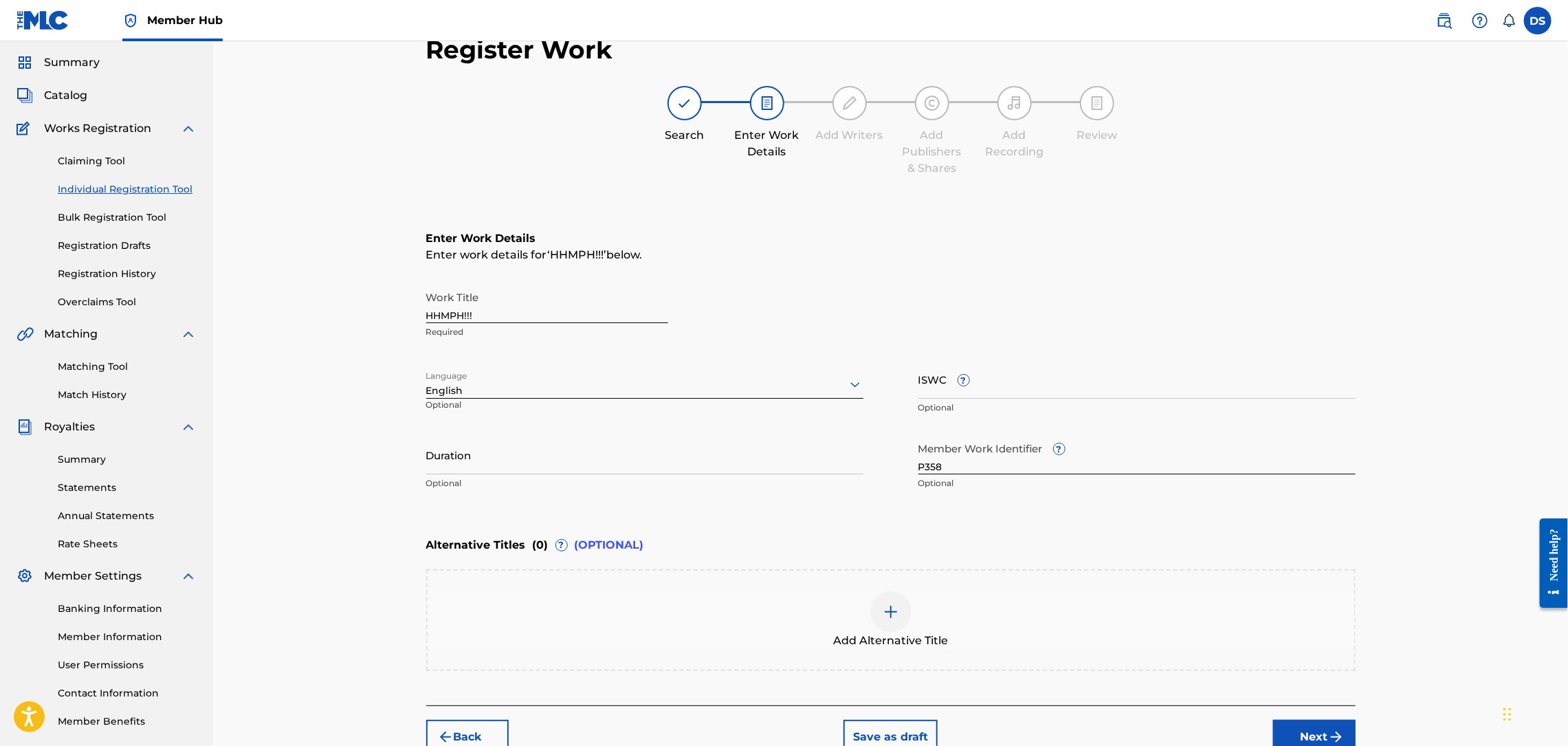
scroll to position [114, 0]
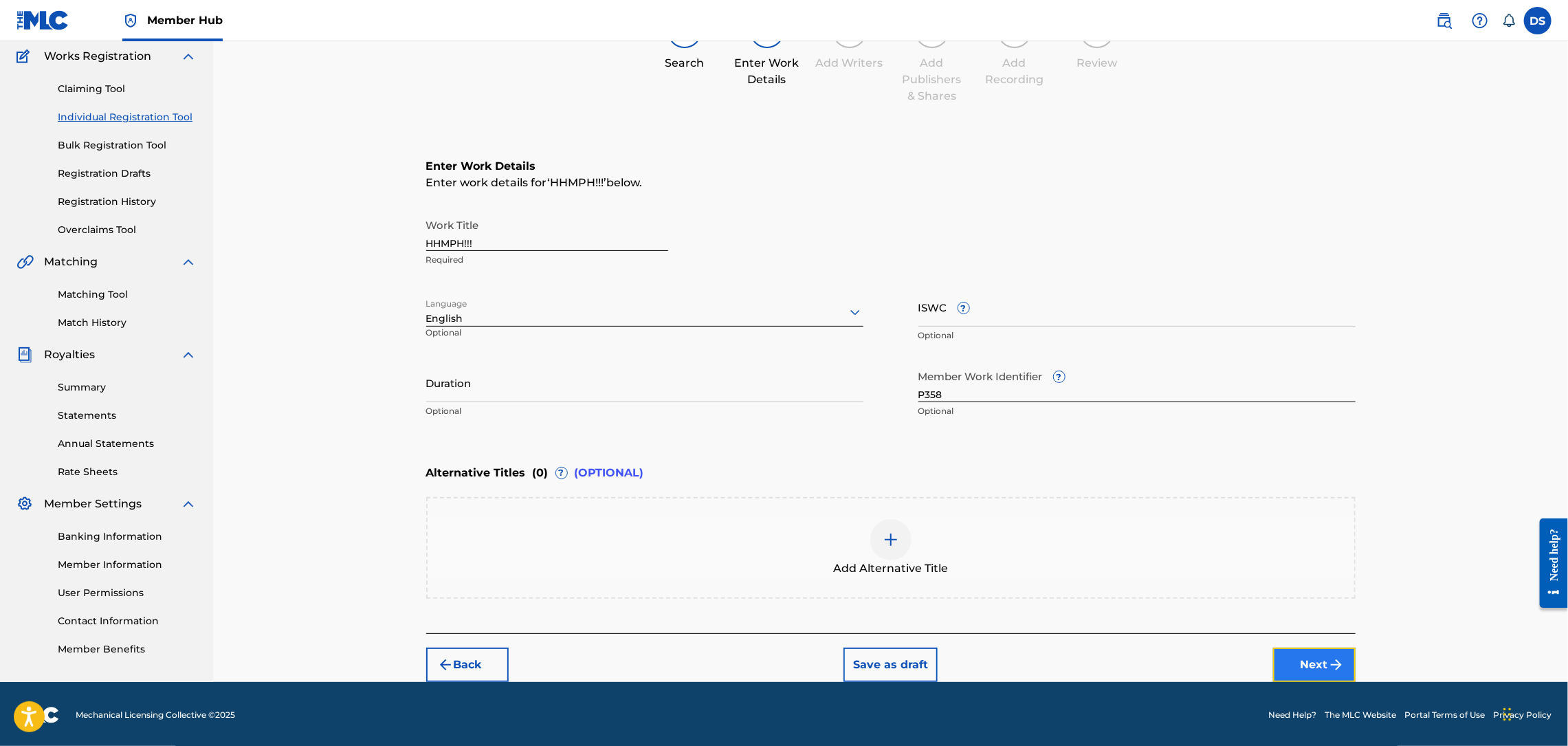
click at [1314, 671] on button "Next" at bounding box center [1314, 665] width 82 height 34
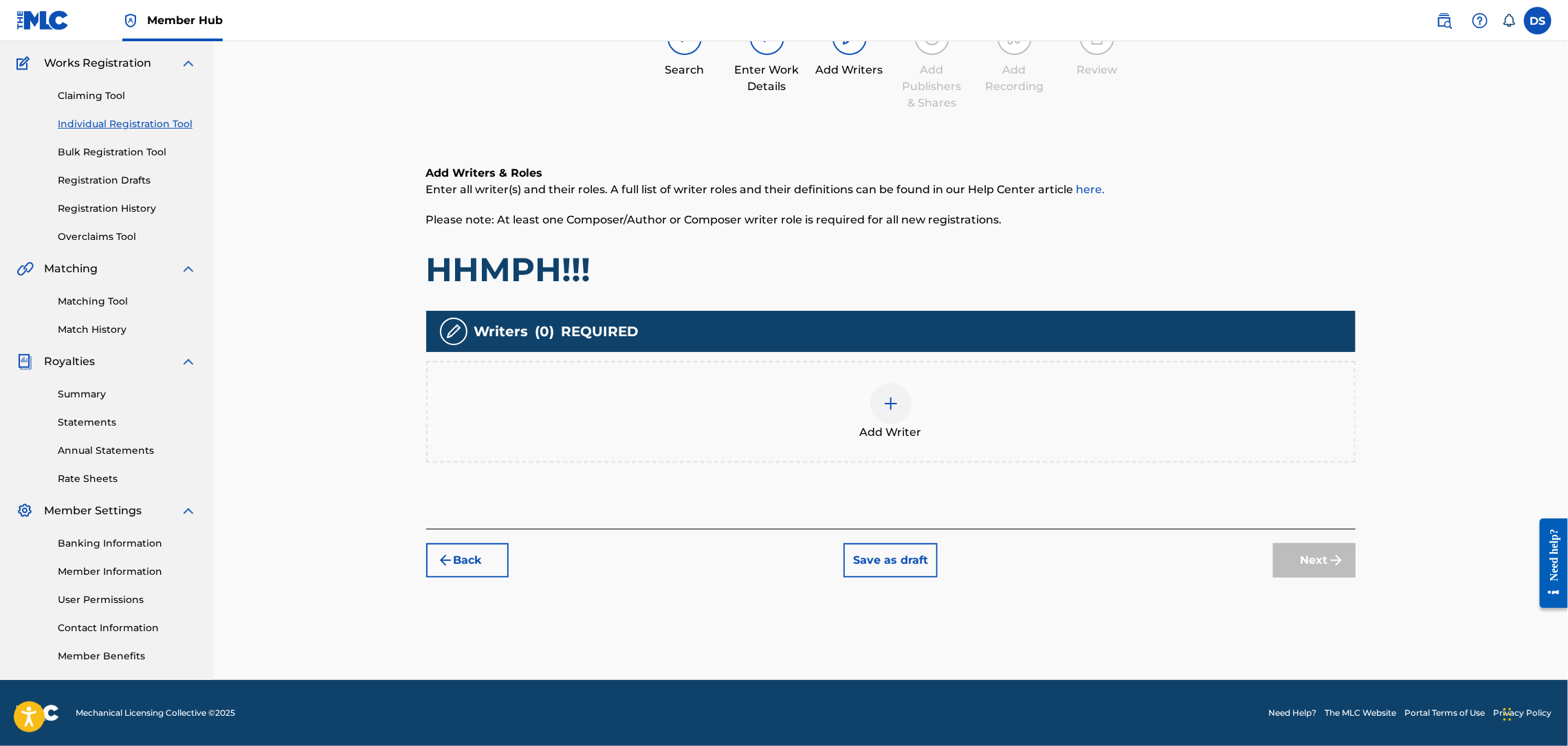
scroll to position [62, 0]
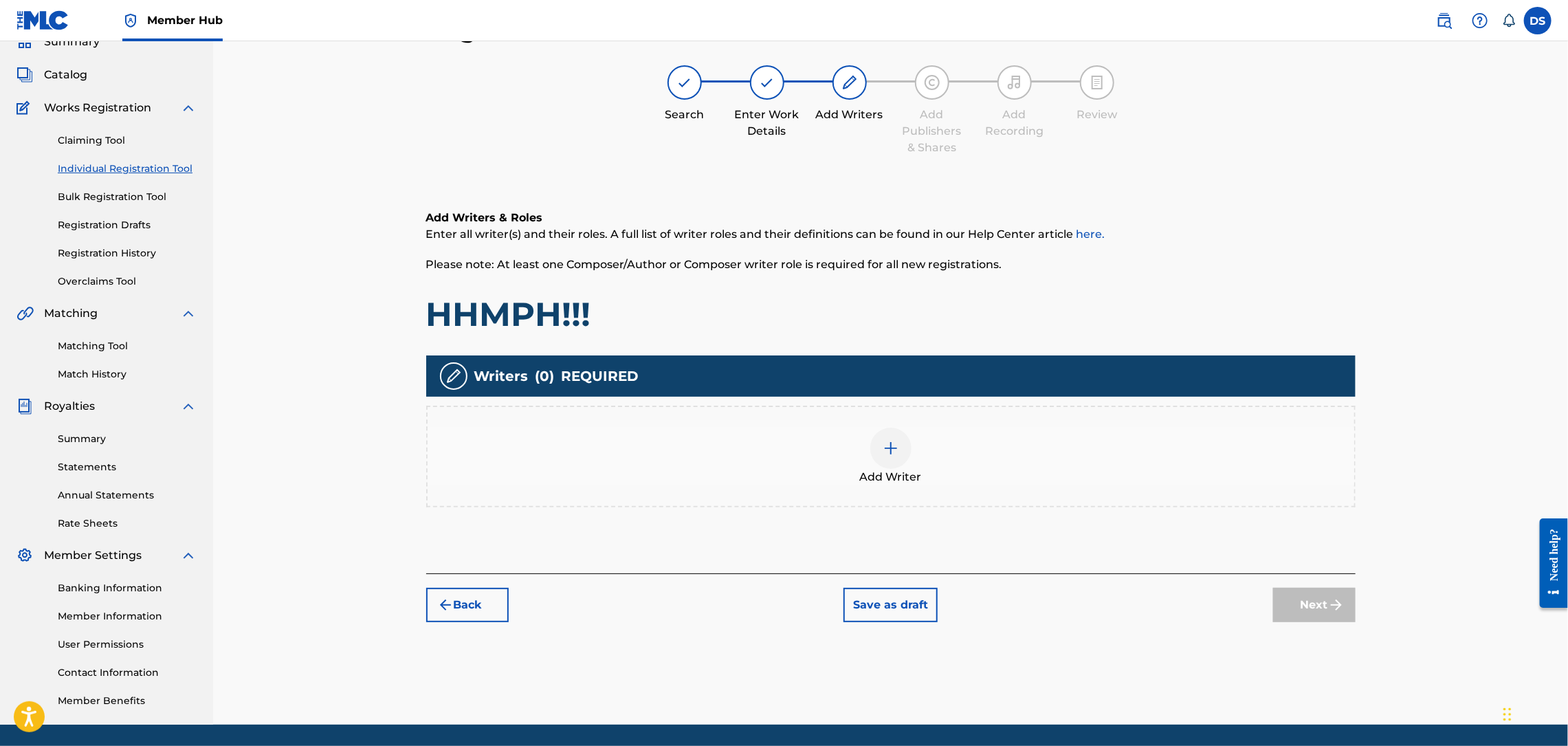
click at [894, 449] on img at bounding box center [891, 447] width 17 height 17
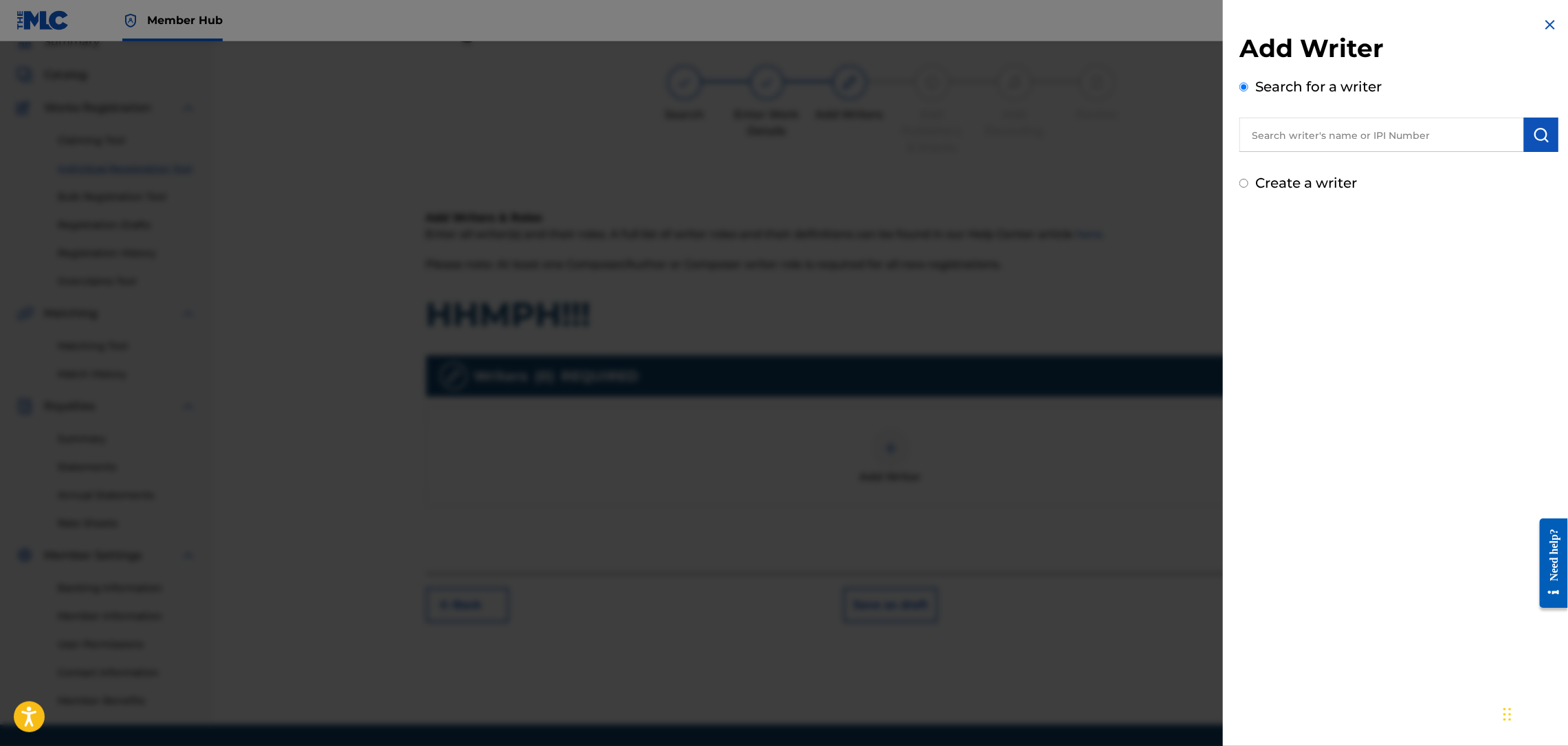
click at [1353, 133] on input "text" at bounding box center [1381, 134] width 285 height 34
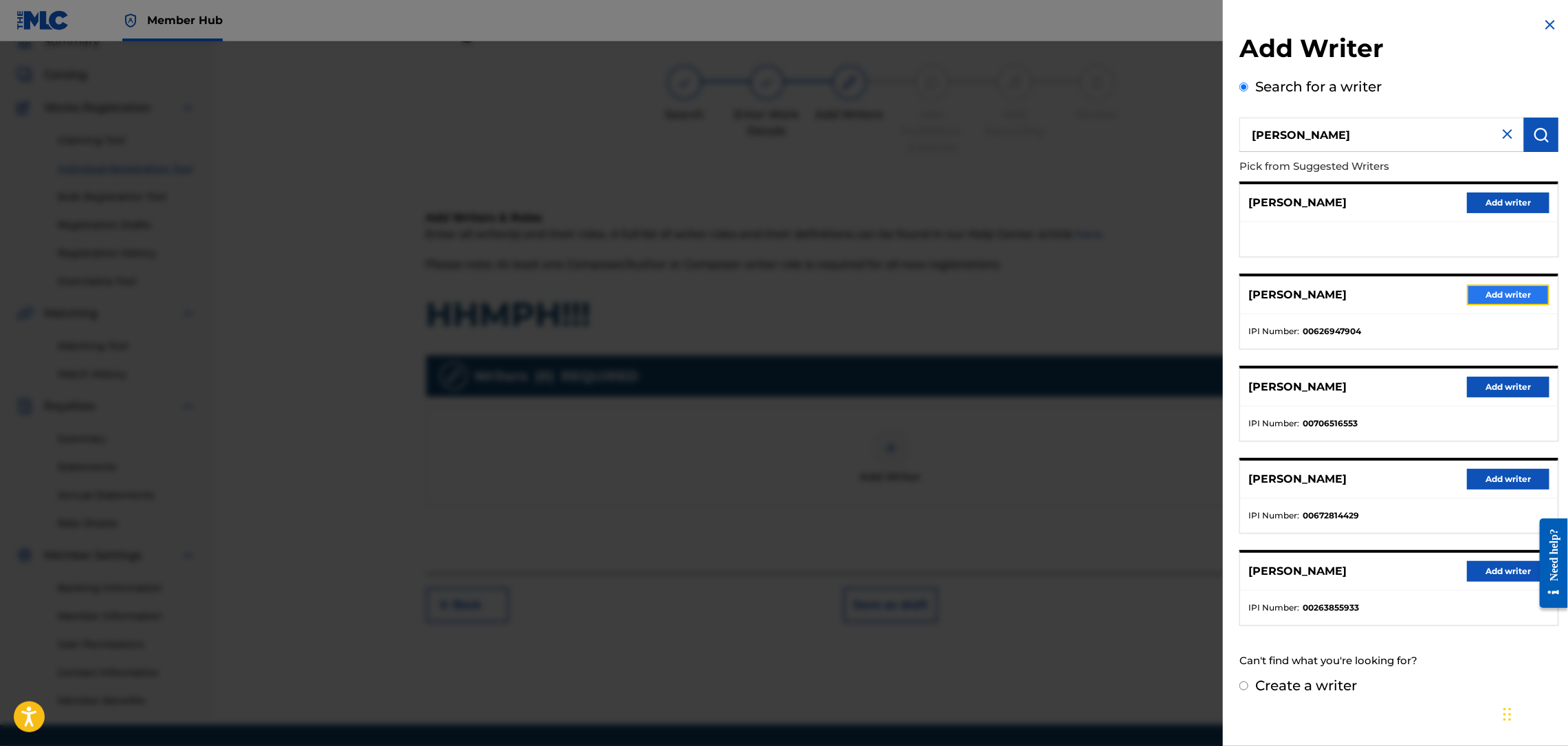
click at [1497, 300] on button "Add writer" at bounding box center [1508, 295] width 82 height 21
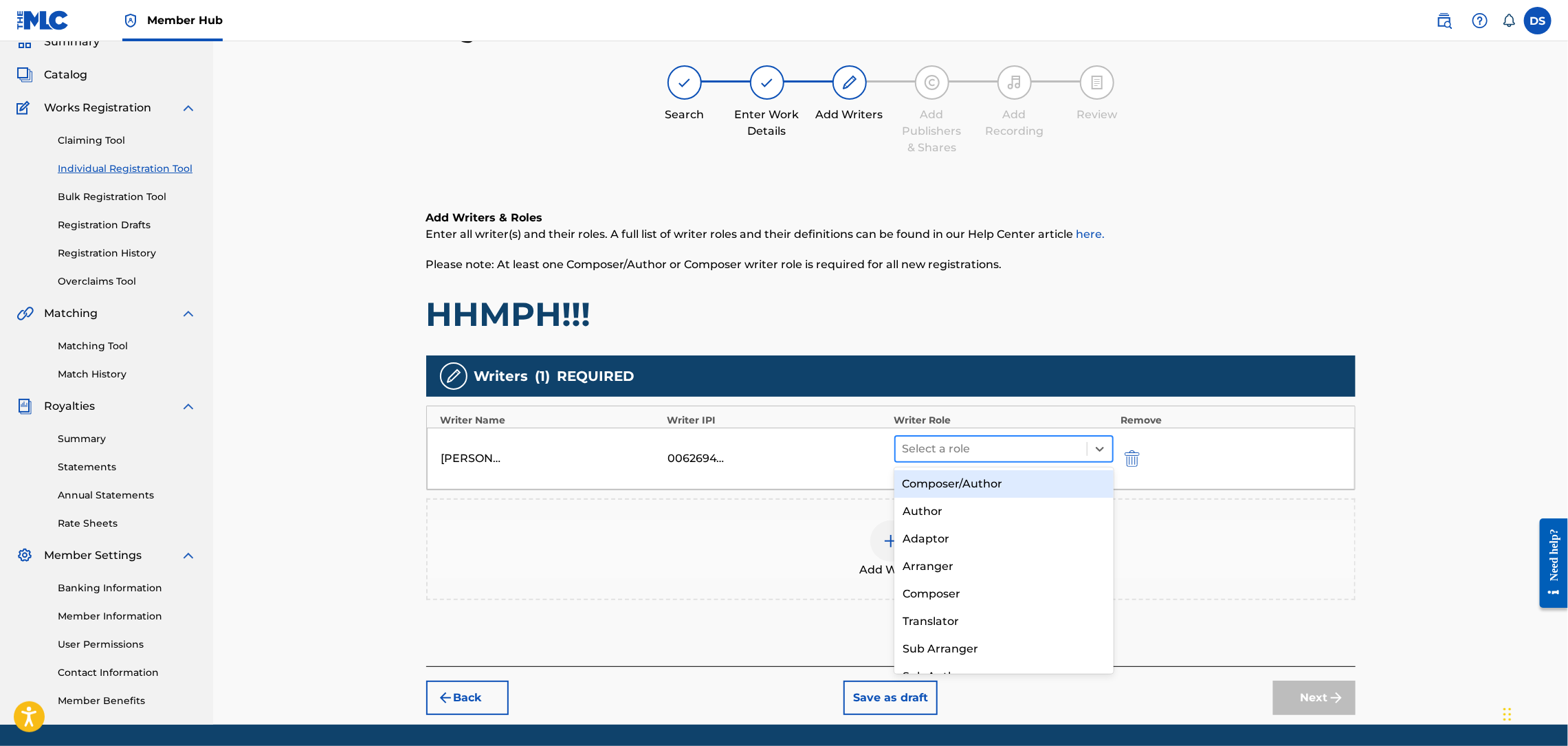
click at [991, 444] on div at bounding box center [992, 449] width 178 height 20
click at [954, 480] on div "Composer/Author" at bounding box center [1004, 484] width 219 height 27
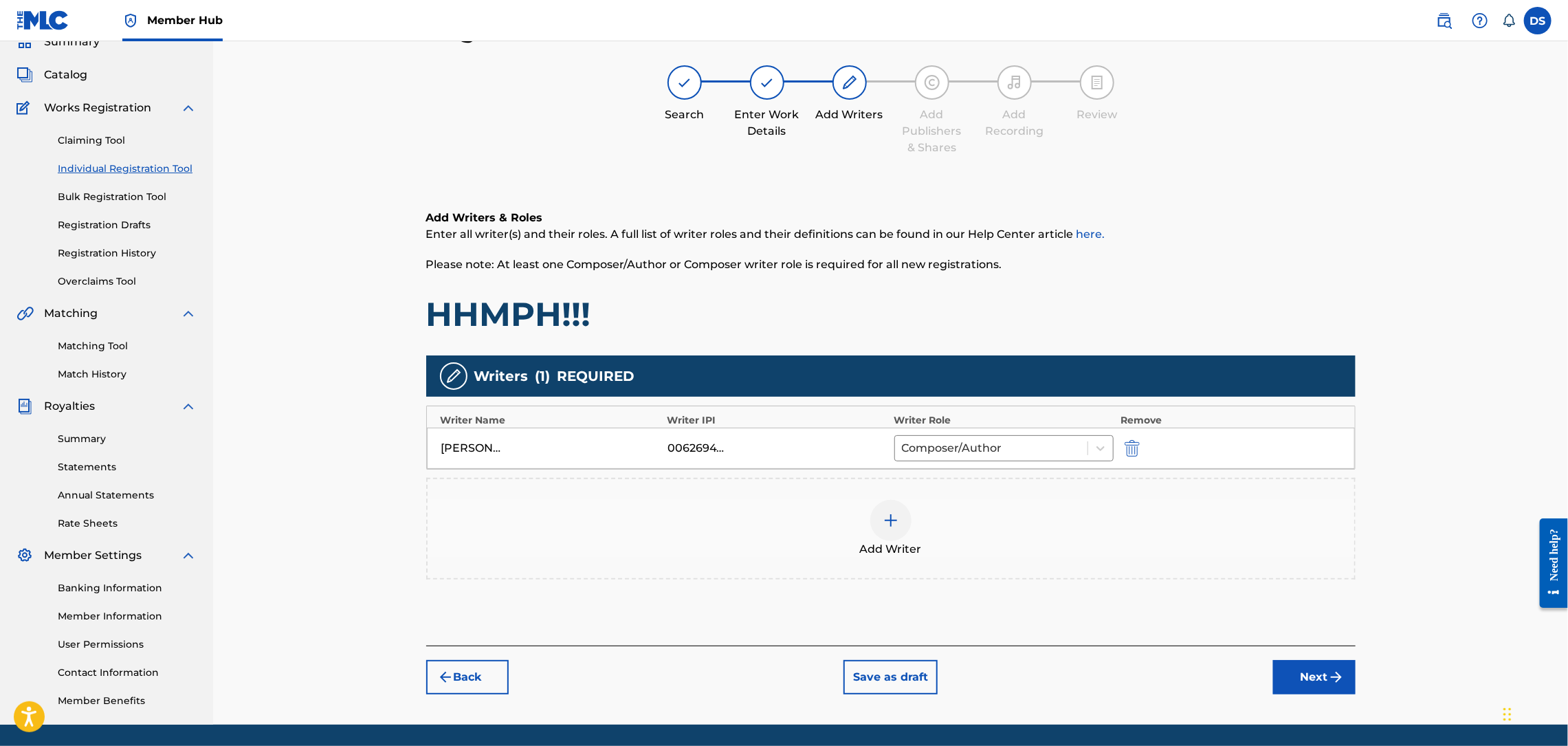
click at [895, 516] on img at bounding box center [891, 520] width 17 height 17
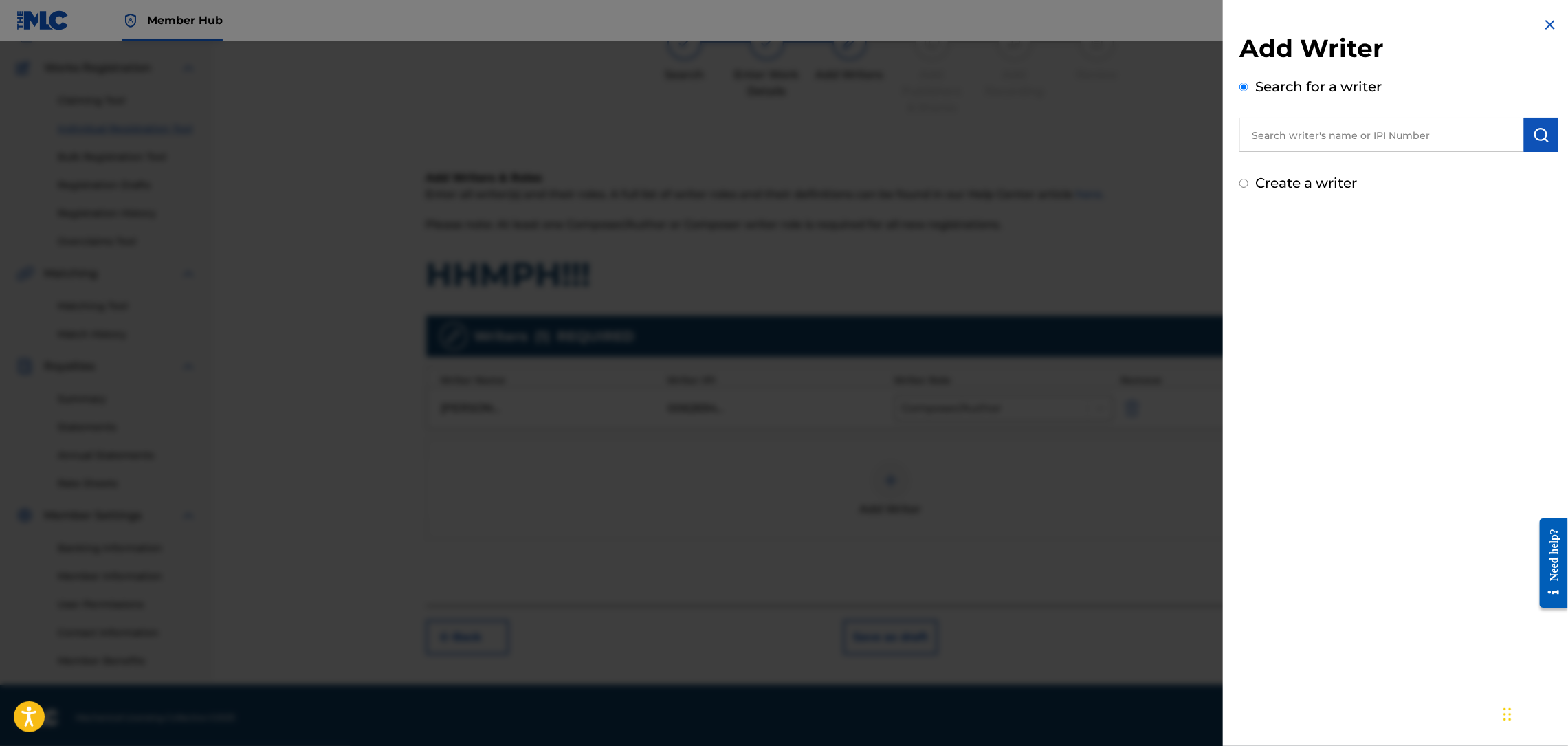
scroll to position [106, 0]
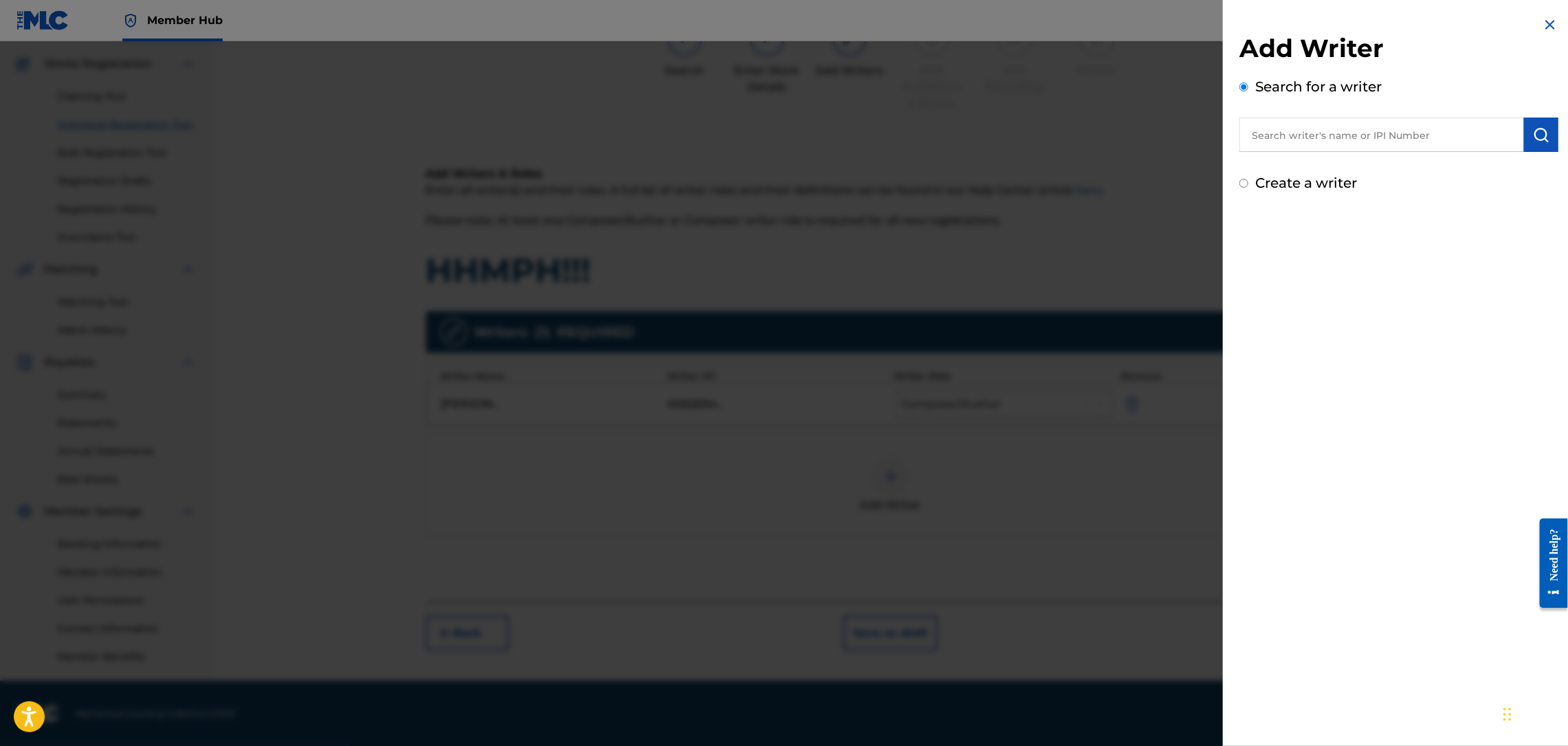
click at [1327, 126] on input "text" at bounding box center [1381, 134] width 285 height 34
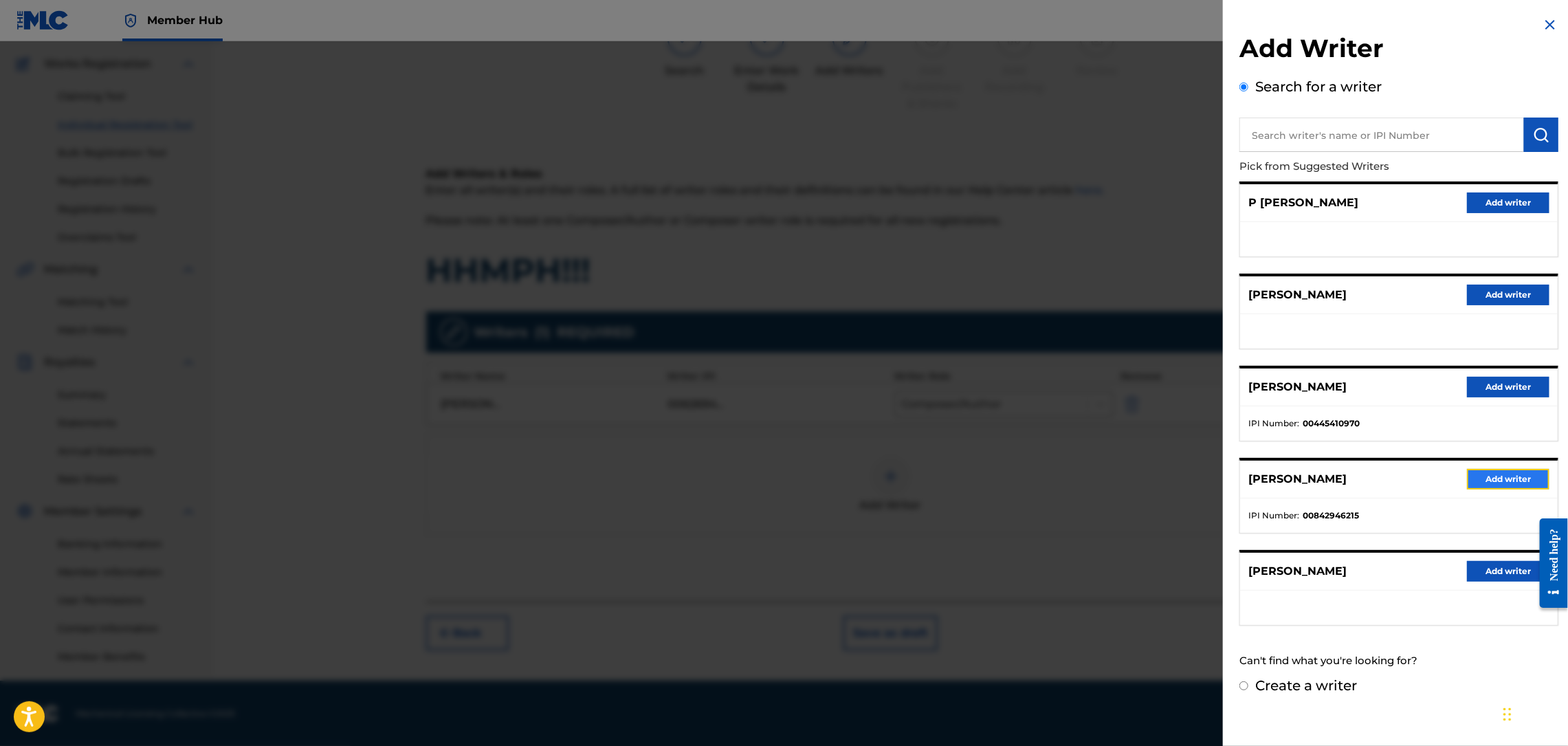
click at [1515, 471] on button "Add writer" at bounding box center [1508, 479] width 82 height 21
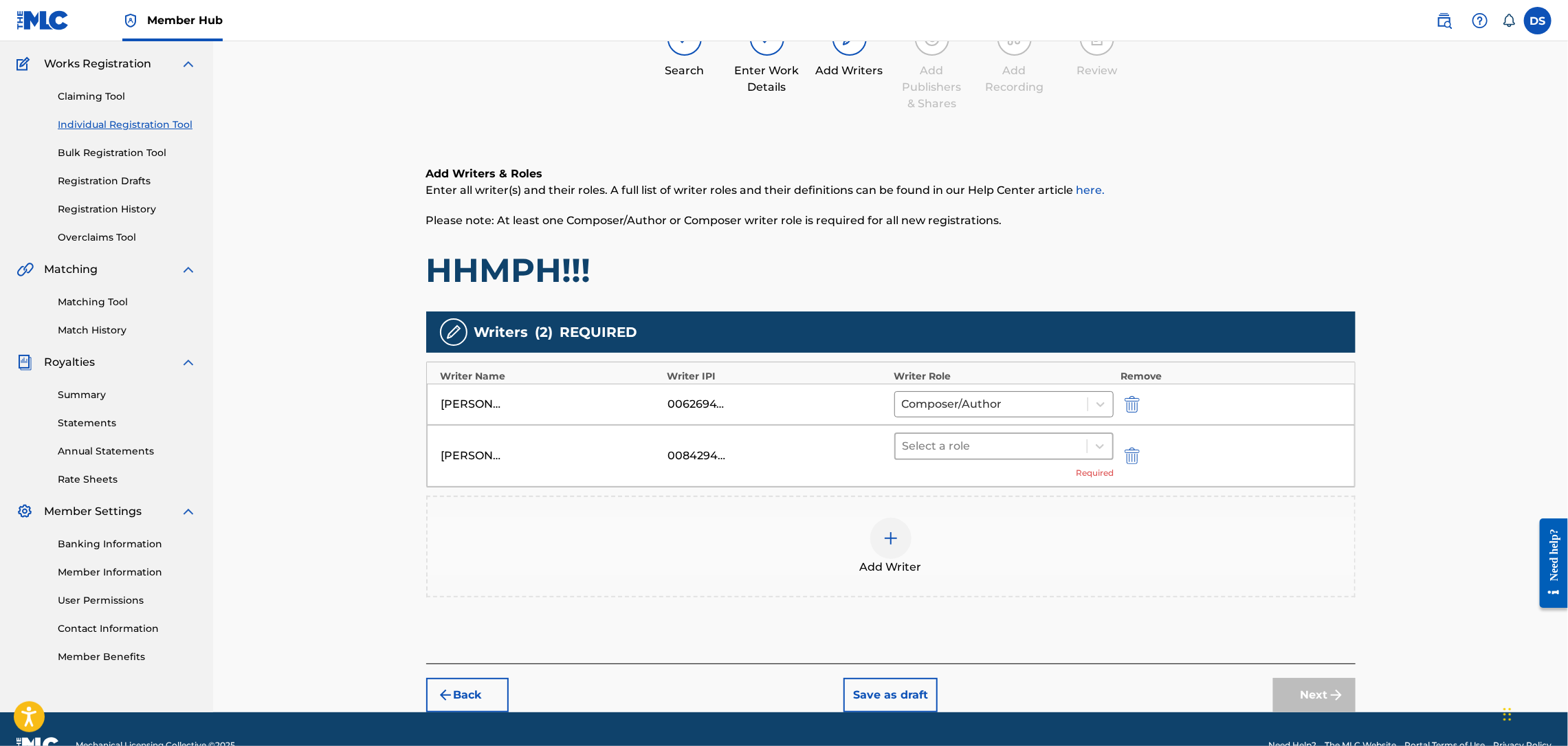
click at [1045, 440] on div at bounding box center [992, 446] width 178 height 20
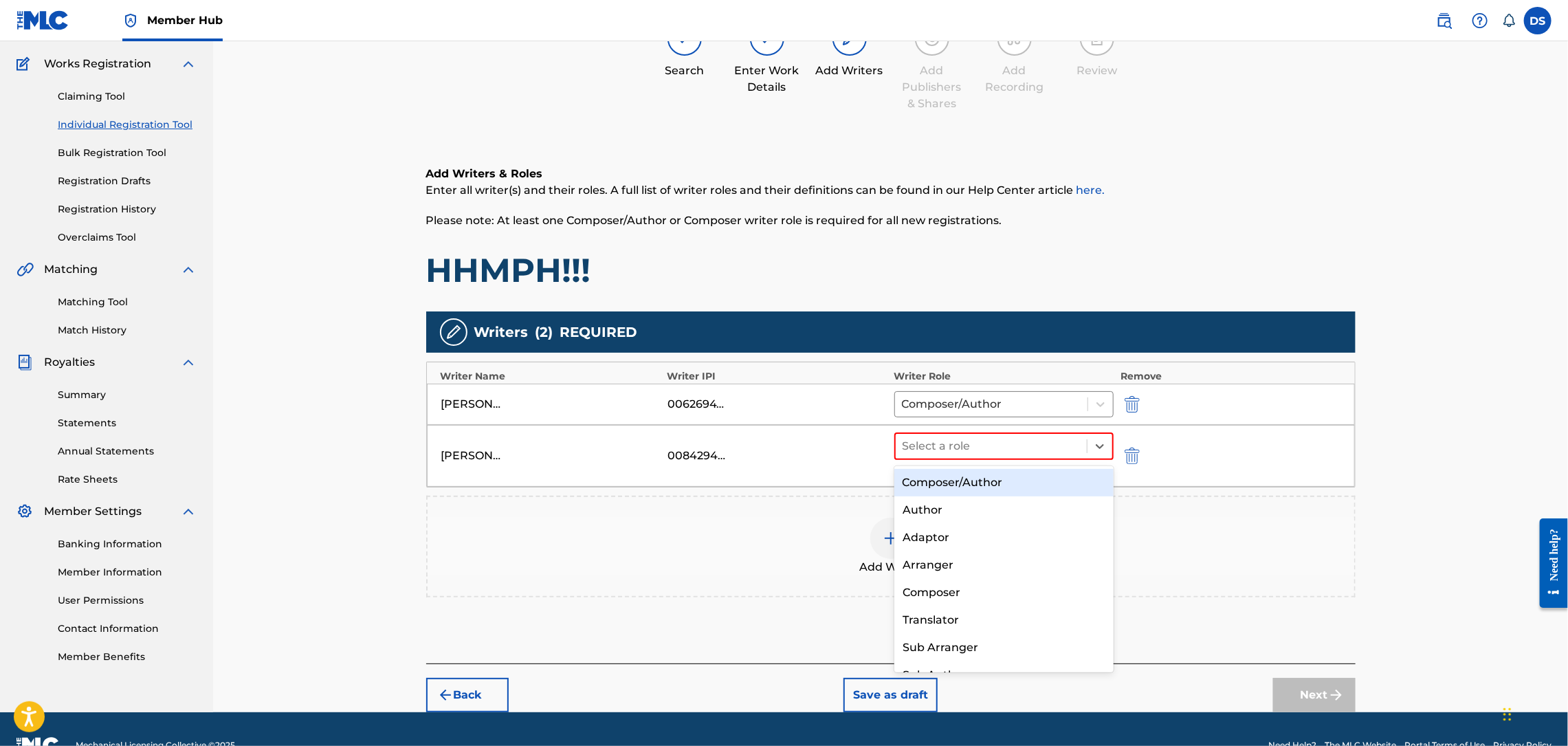
click at [985, 484] on div "Composer/Author" at bounding box center [1004, 483] width 219 height 27
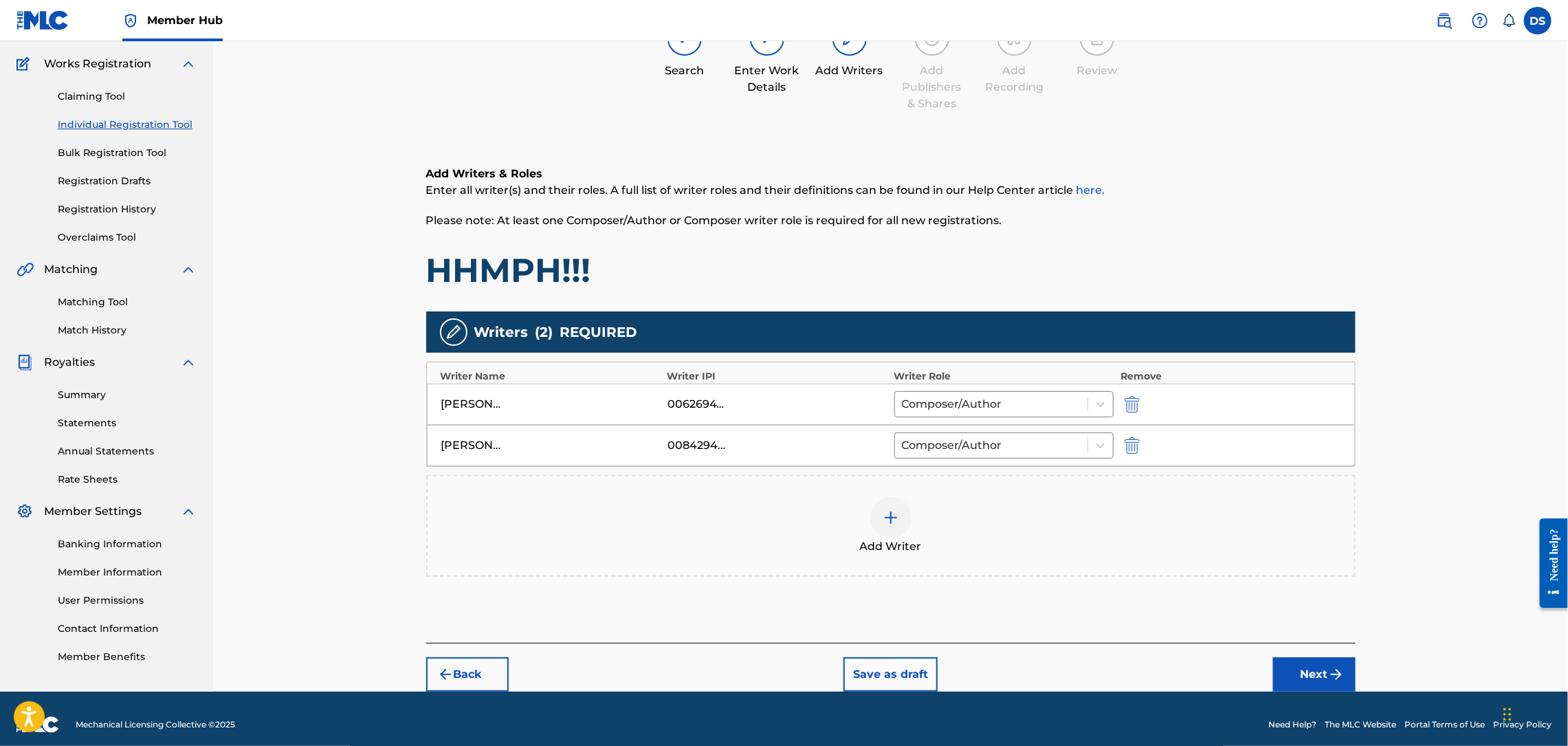
click at [894, 518] on img at bounding box center [891, 517] width 17 height 17
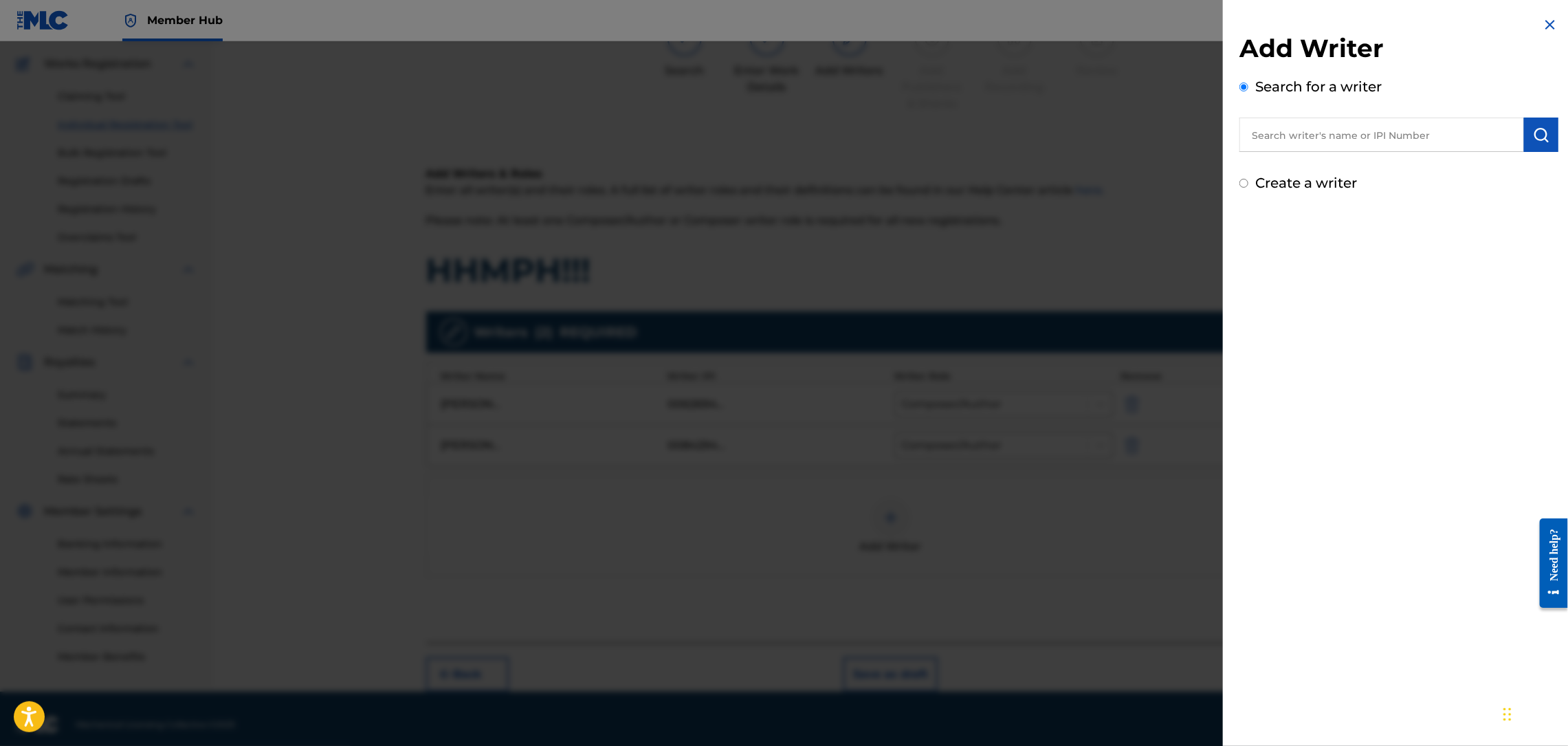
click at [1320, 135] on input "text" at bounding box center [1381, 134] width 285 height 34
click at [1545, 25] on img at bounding box center [1549, 24] width 17 height 17
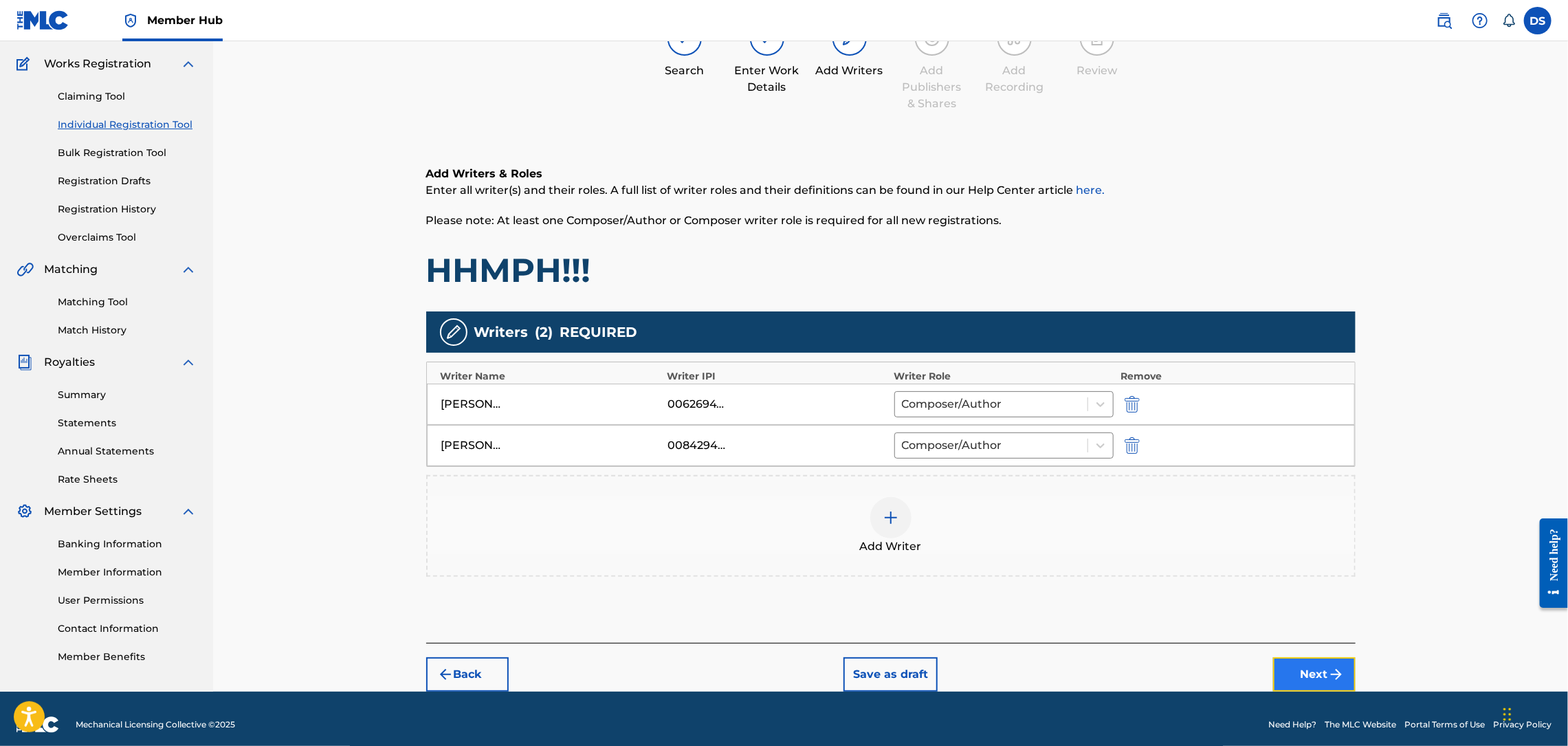
click at [1325, 676] on button "Next" at bounding box center [1314, 674] width 82 height 34
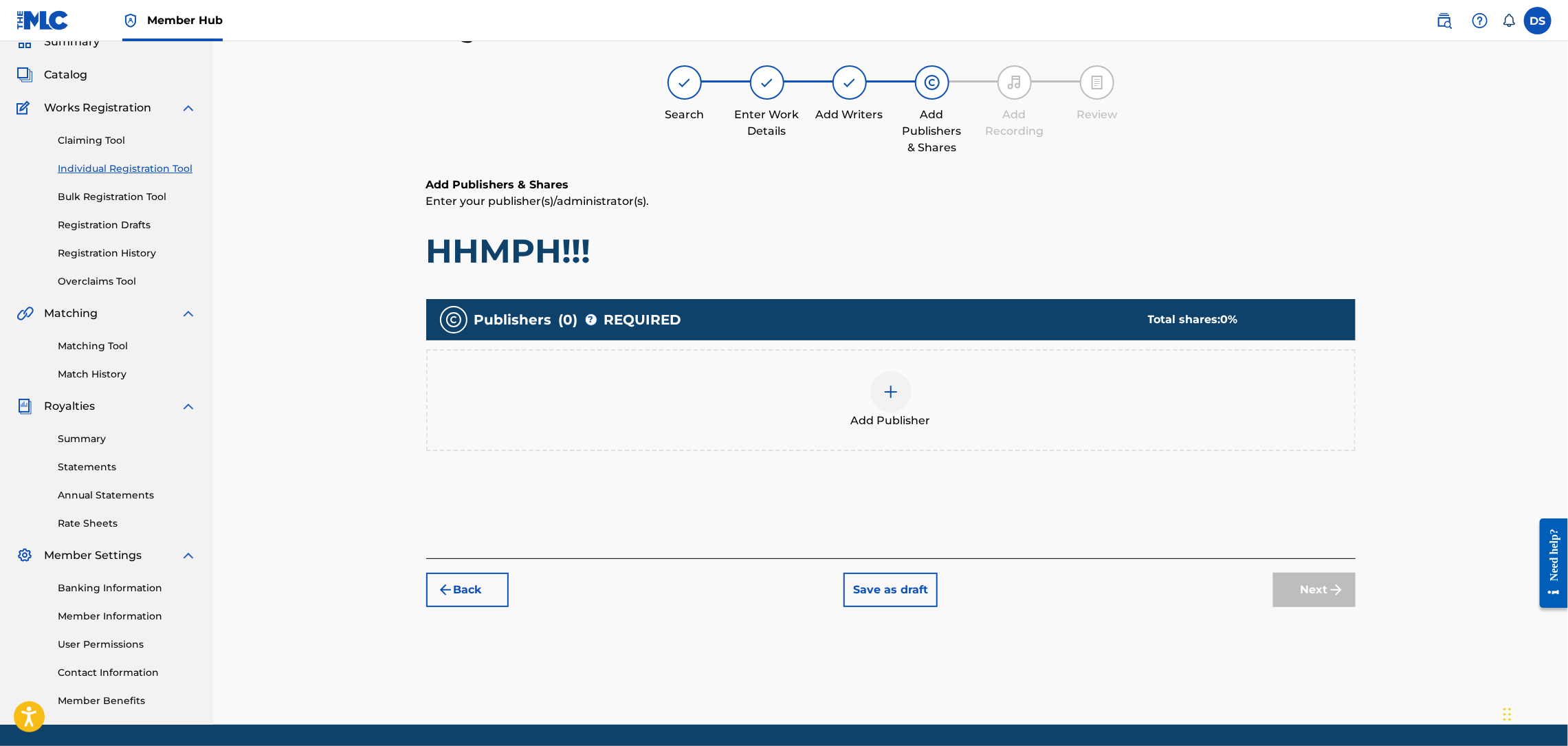
click at [886, 392] on img at bounding box center [891, 392] width 17 height 17
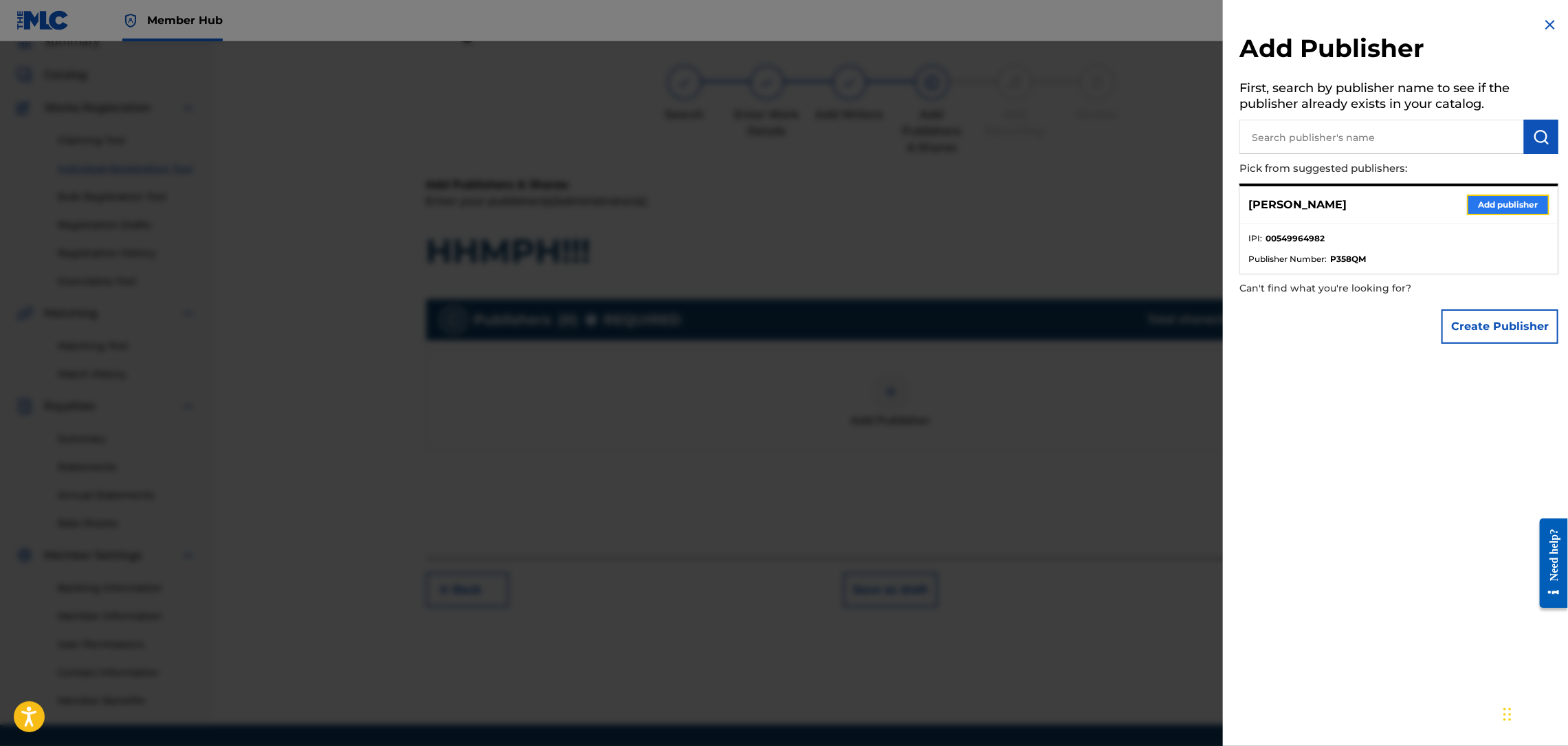
click at [1499, 202] on button "Add publisher" at bounding box center [1508, 205] width 82 height 21
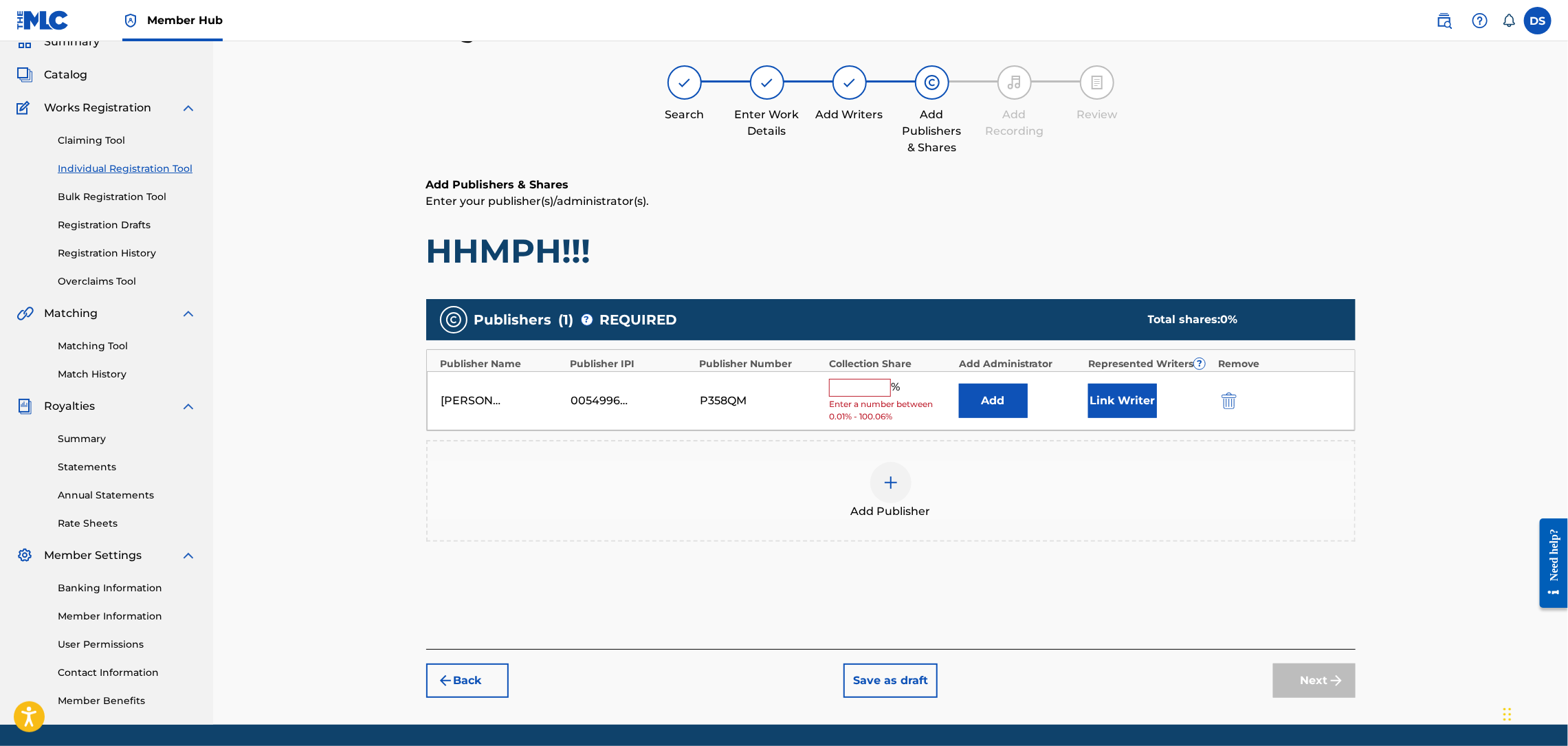
click at [855, 398] on span "Enter a number between 0.01% - 100.06%" at bounding box center [890, 410] width 122 height 24
click at [855, 389] on input "text" at bounding box center [859, 388] width 62 height 18
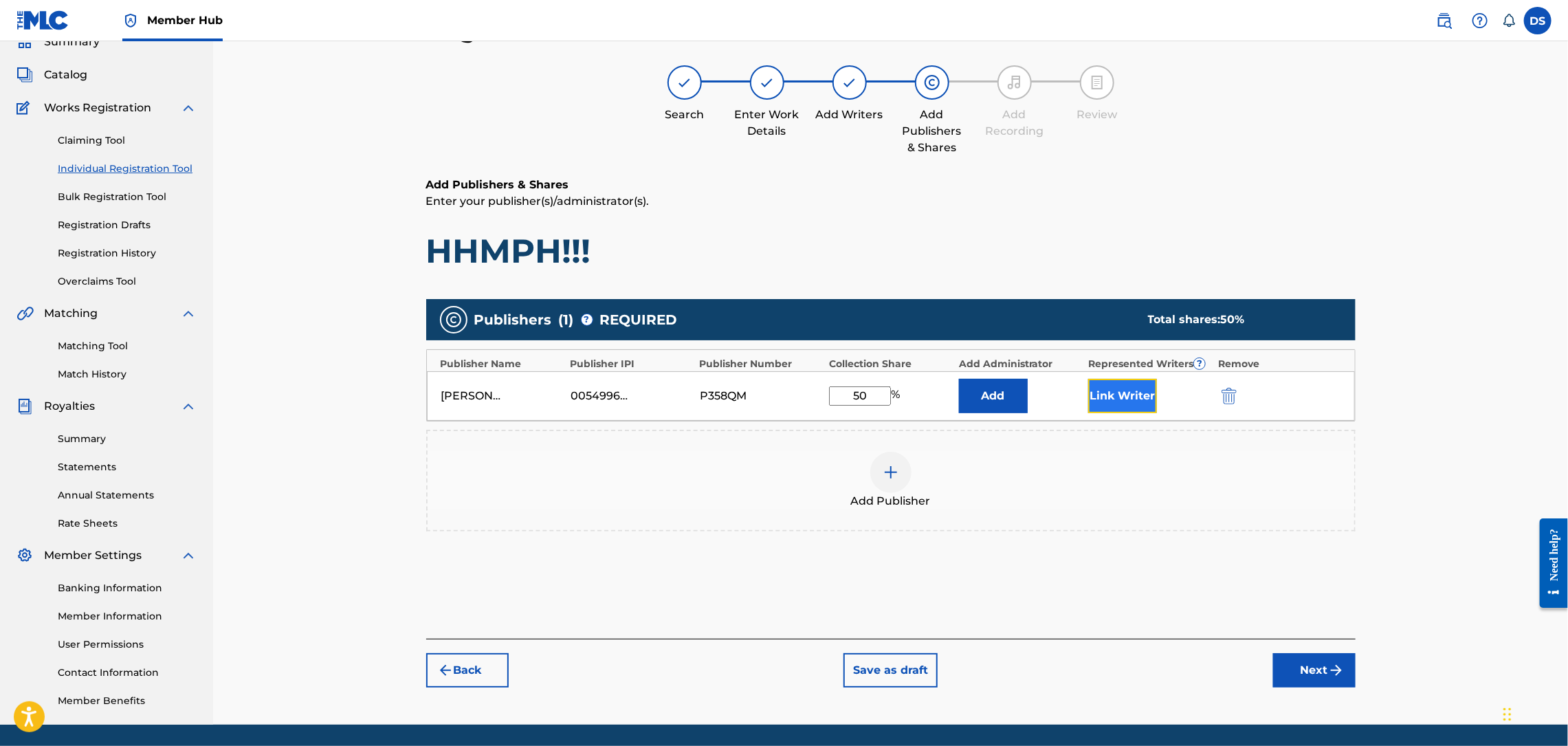
click at [1110, 409] on button "Link Writer" at bounding box center [1123, 396] width 69 height 34
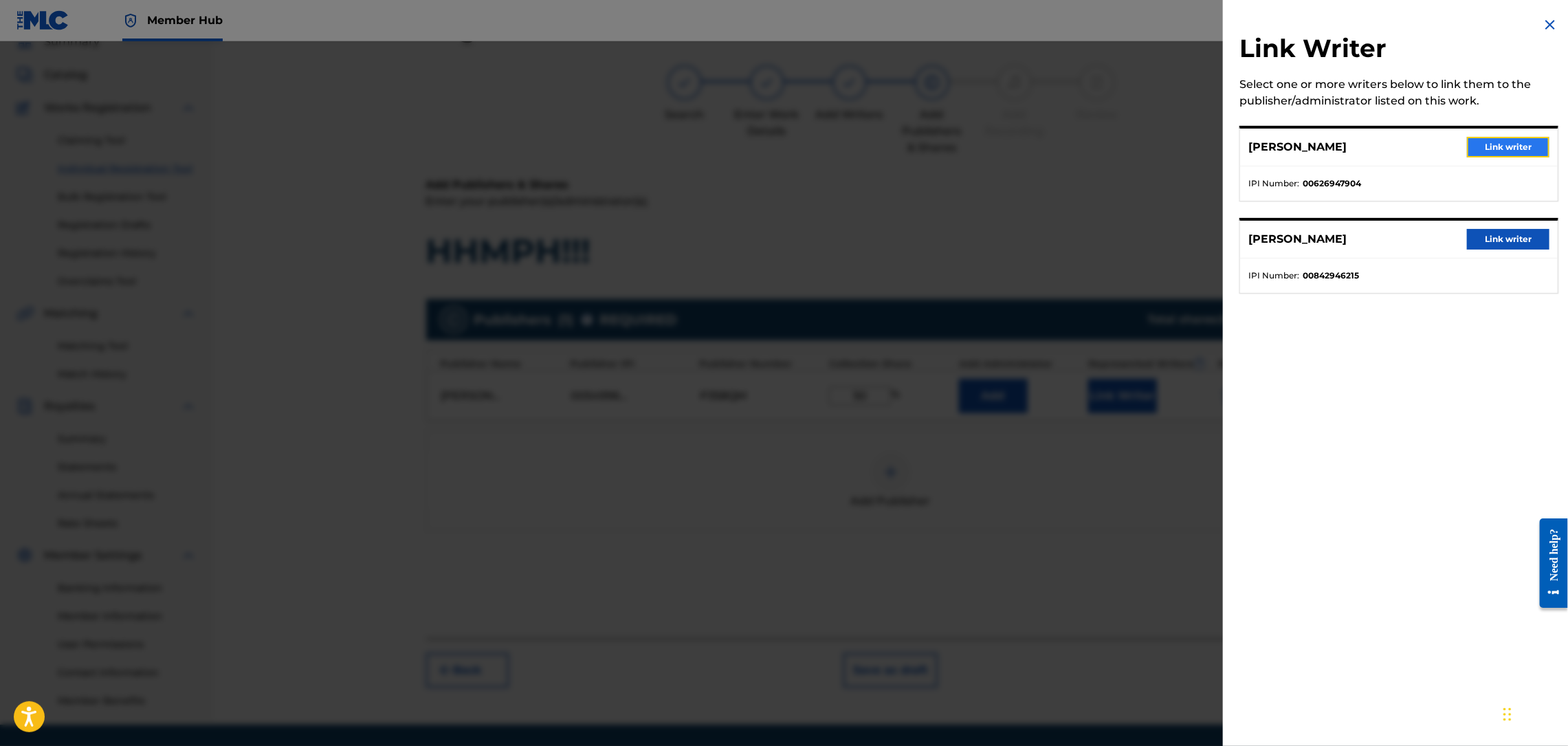
click at [1503, 142] on button "Link writer" at bounding box center [1508, 147] width 82 height 21
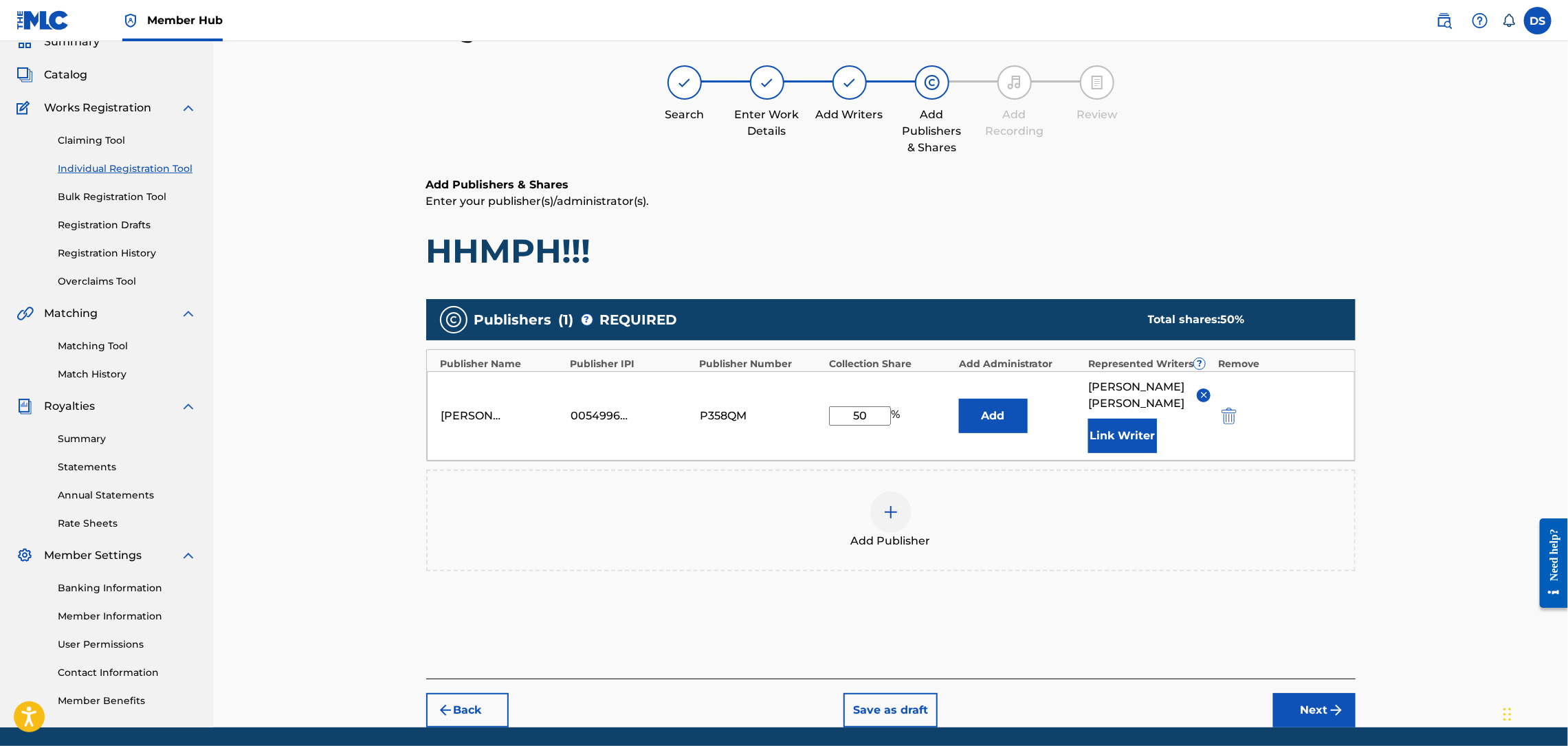
click at [894, 504] on img at bounding box center [891, 512] width 17 height 17
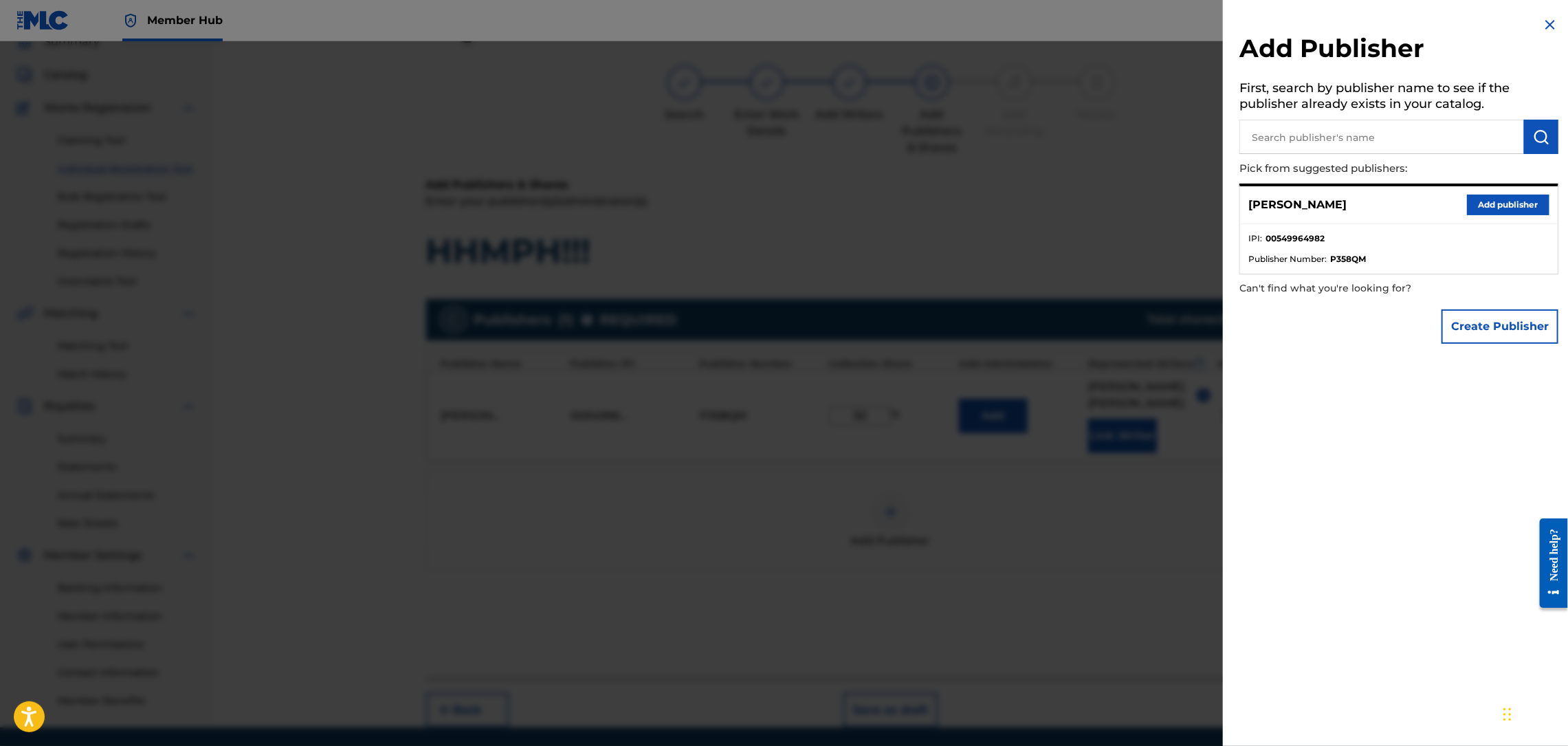
click at [1553, 22] on img at bounding box center [1549, 24] width 17 height 17
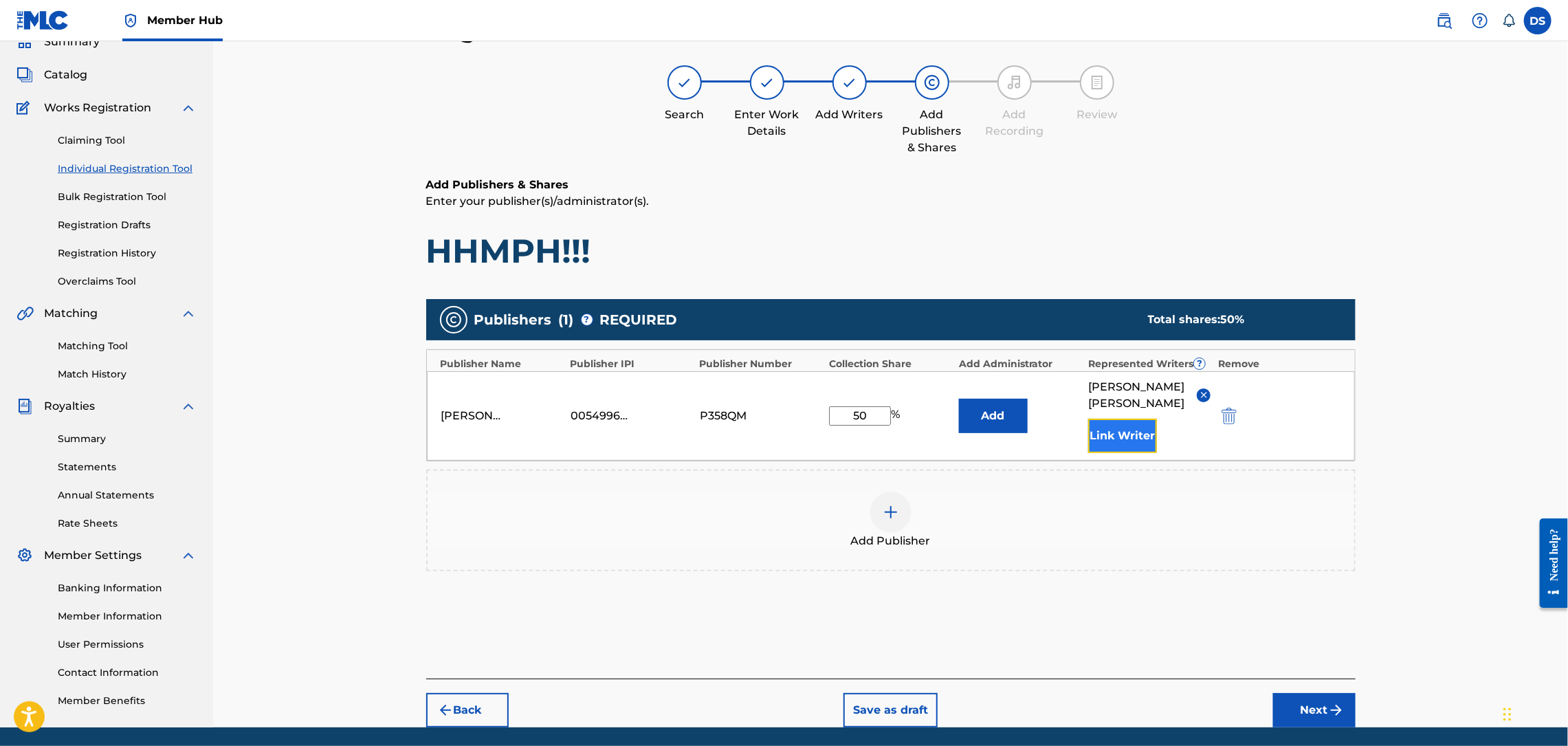
click at [1128, 419] on button "Link Writer" at bounding box center [1123, 436] width 69 height 34
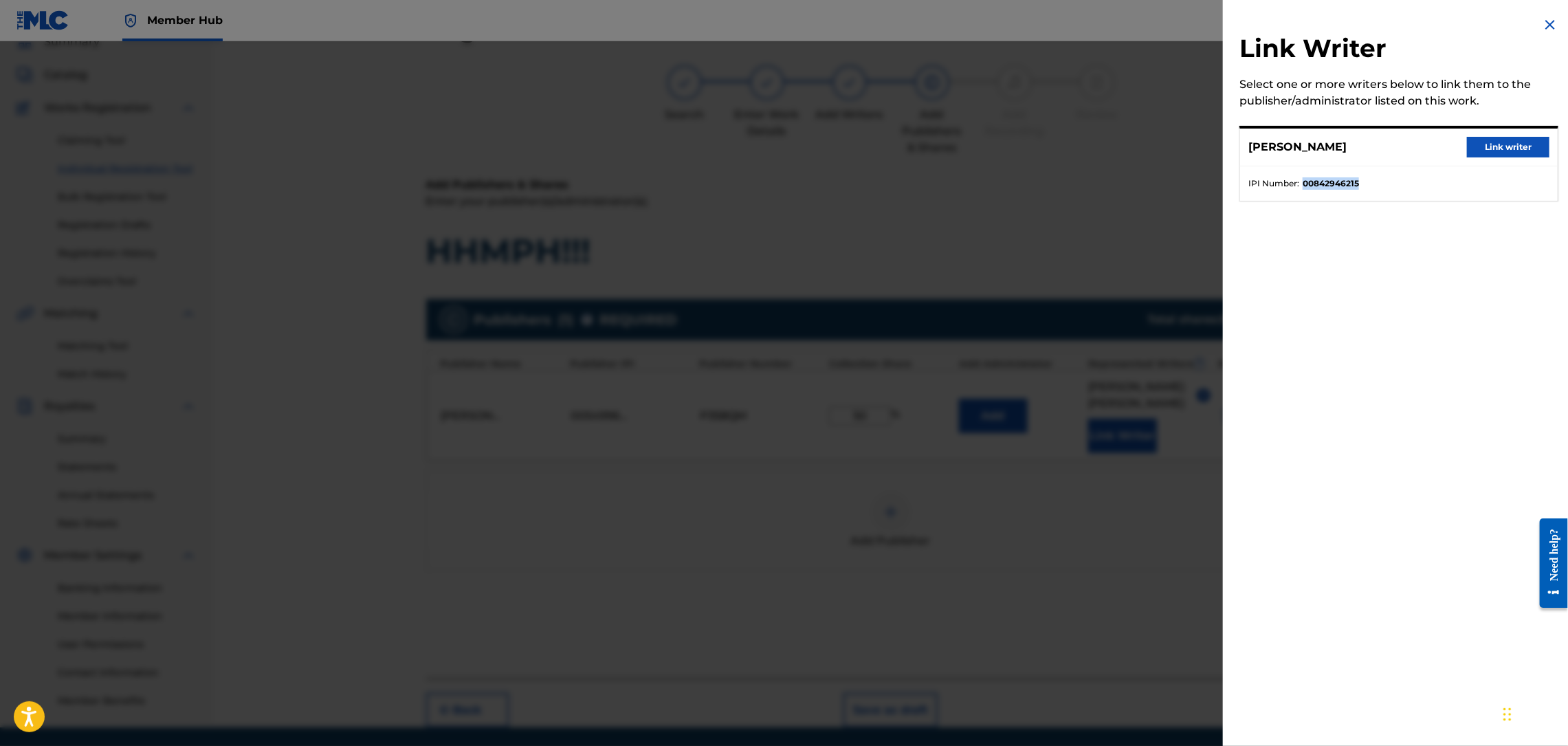
drag, startPoint x: 1387, startPoint y: 186, endPoint x: 1303, endPoint y: 198, distance: 84.9
click at [1303, 198] on ul "IPI Number : 00842946215" at bounding box center [1399, 183] width 317 height 34
copy strong "00842946215"
click at [1543, 27] on img at bounding box center [1549, 24] width 17 height 17
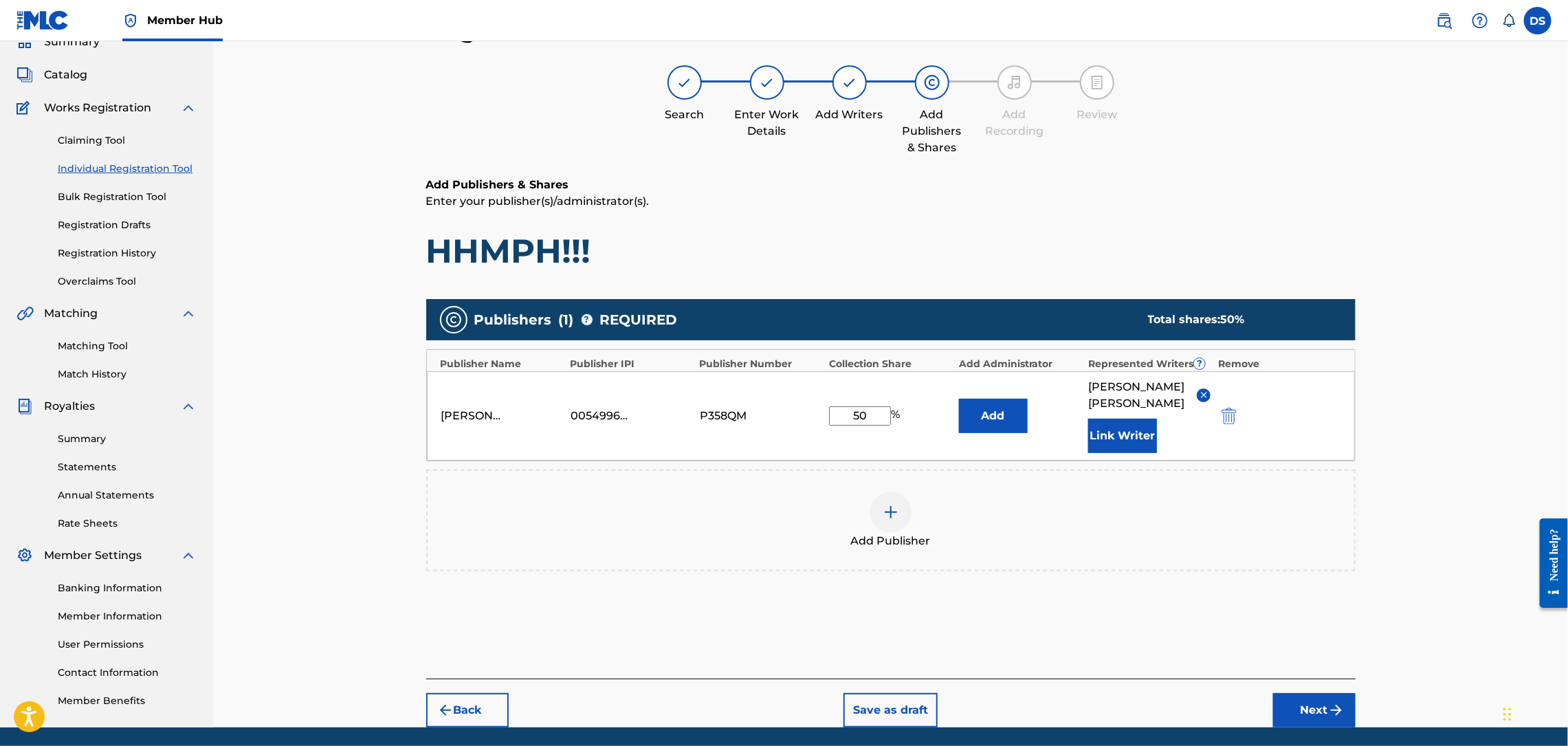
click at [890, 504] on img at bounding box center [891, 512] width 17 height 17
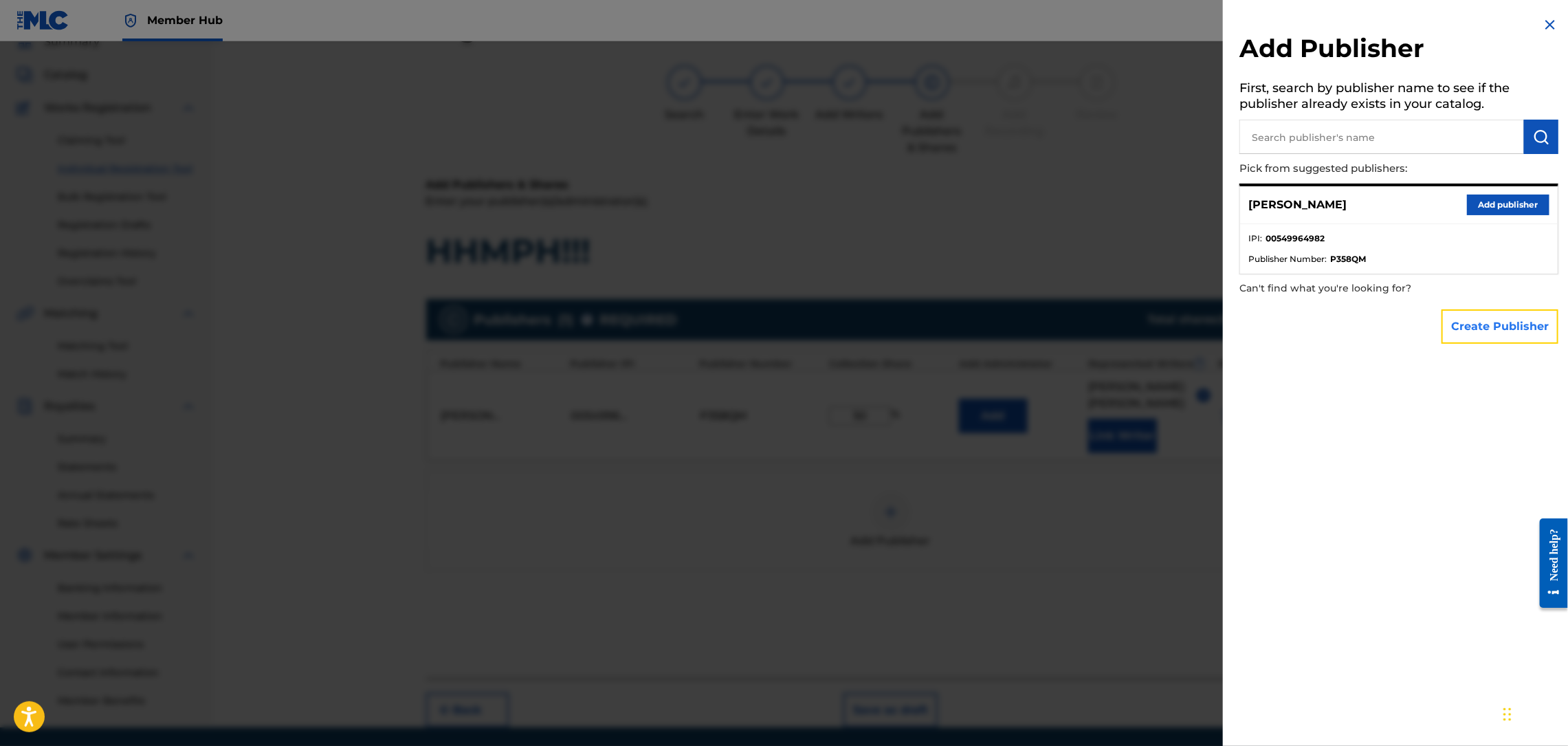
click at [1485, 315] on button "Create Publisher" at bounding box center [1499, 326] width 116 height 34
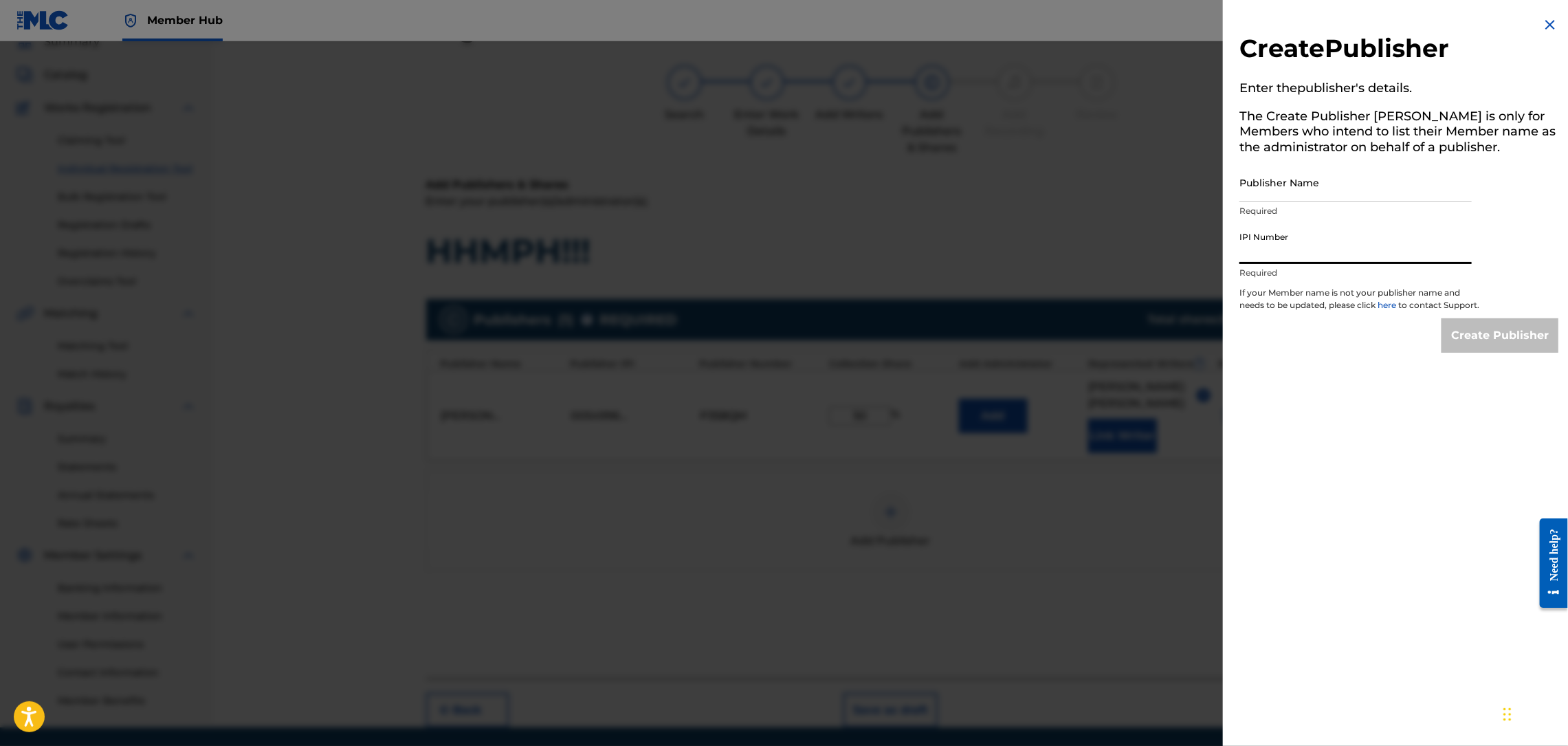
paste input "00842946215"
click at [1305, 188] on input "Publisher Name" at bounding box center [1355, 182] width 232 height 39
click at [1510, 350] on input "Create Publisher" at bounding box center [1499, 335] width 116 height 34
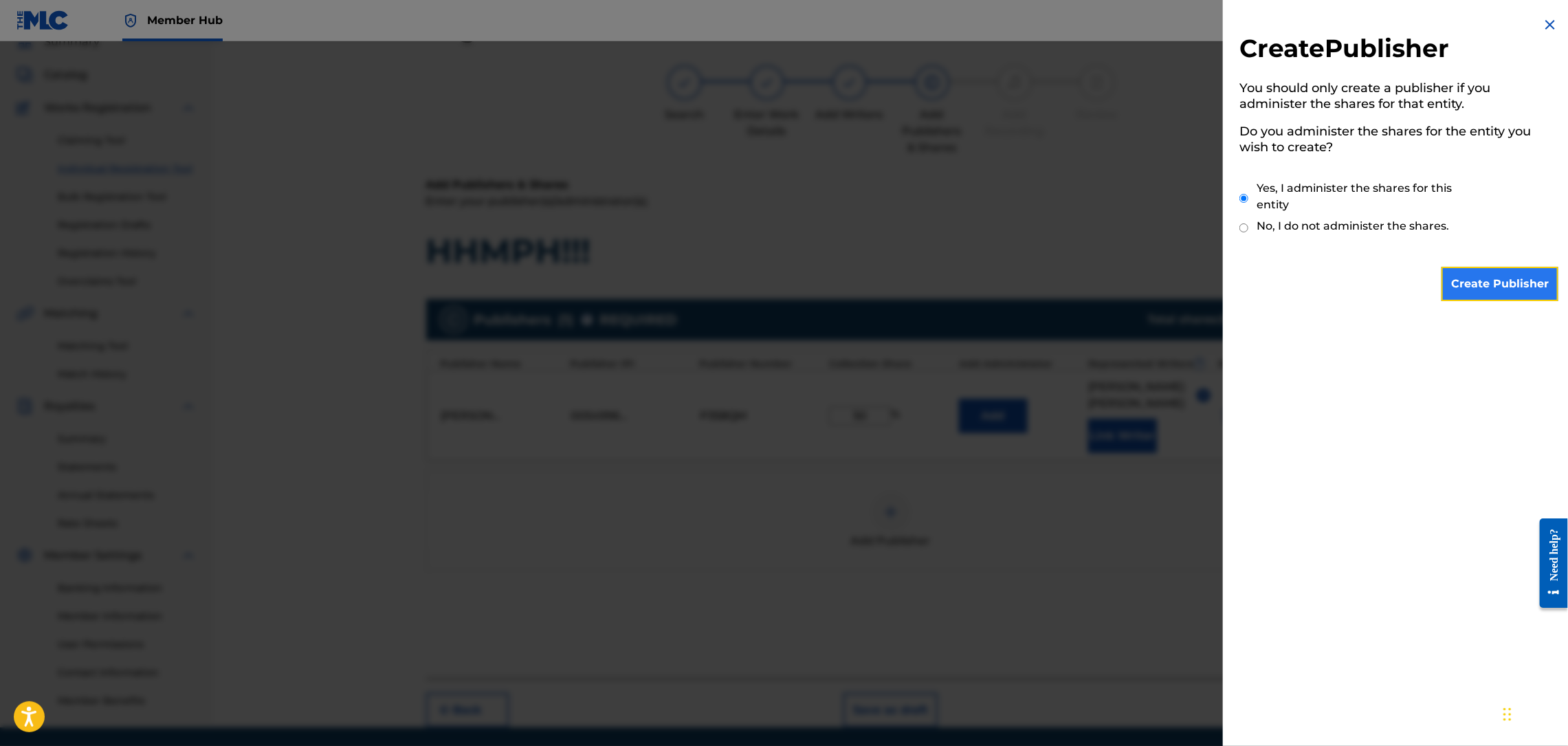
click at [1502, 289] on input "Create Publisher" at bounding box center [1499, 284] width 116 height 34
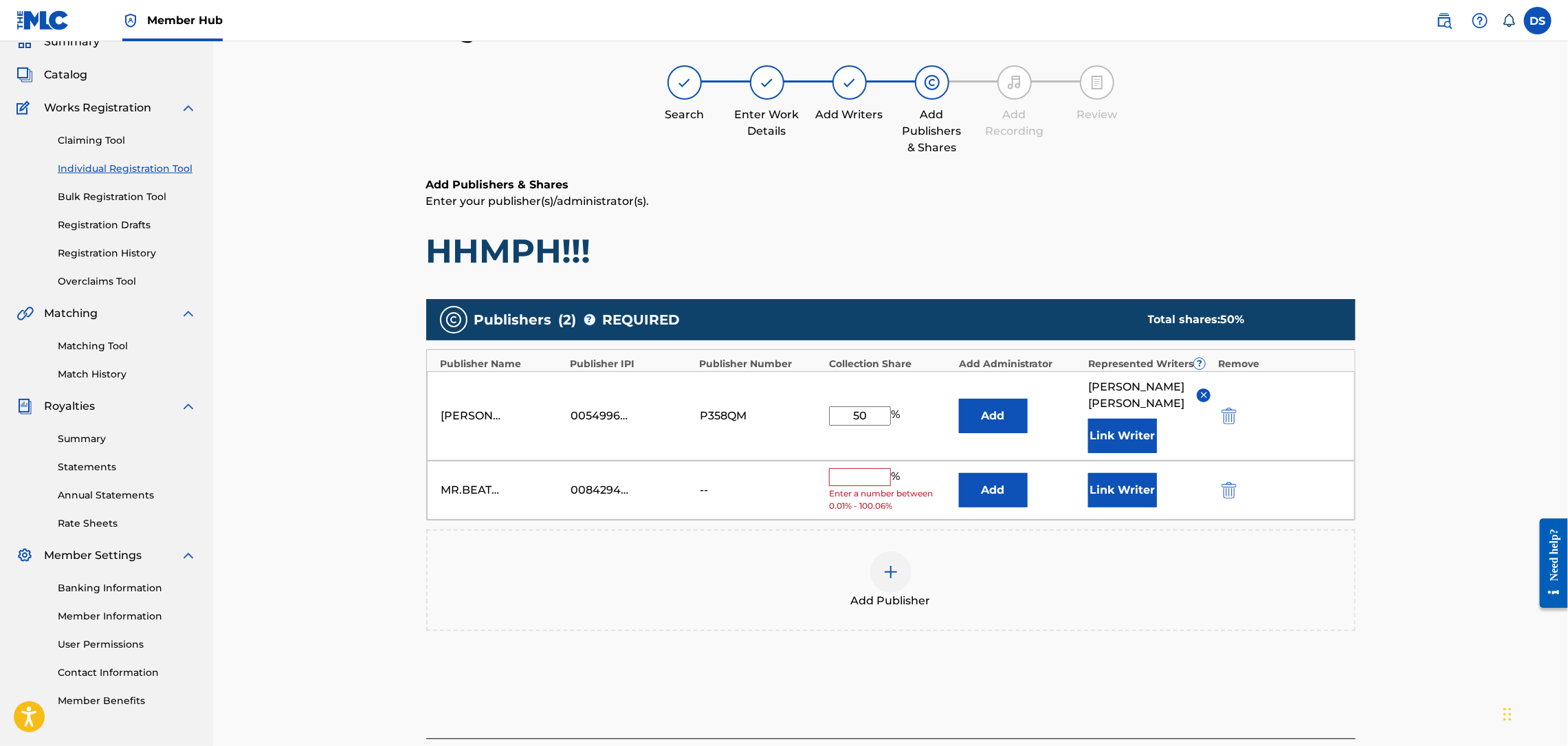
click at [853, 468] on input "text" at bounding box center [859, 477] width 62 height 18
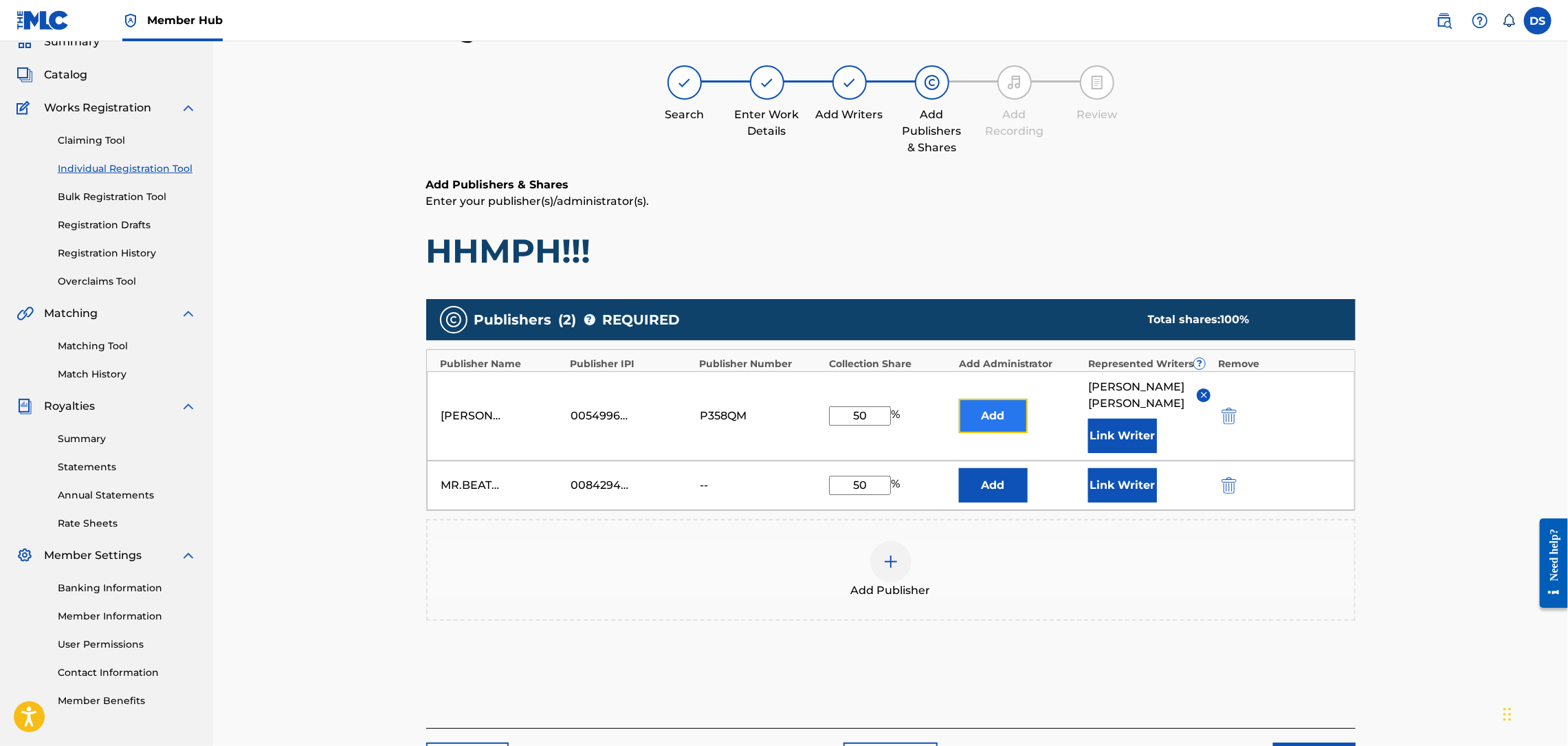
click at [974, 400] on button "Add" at bounding box center [993, 415] width 69 height 34
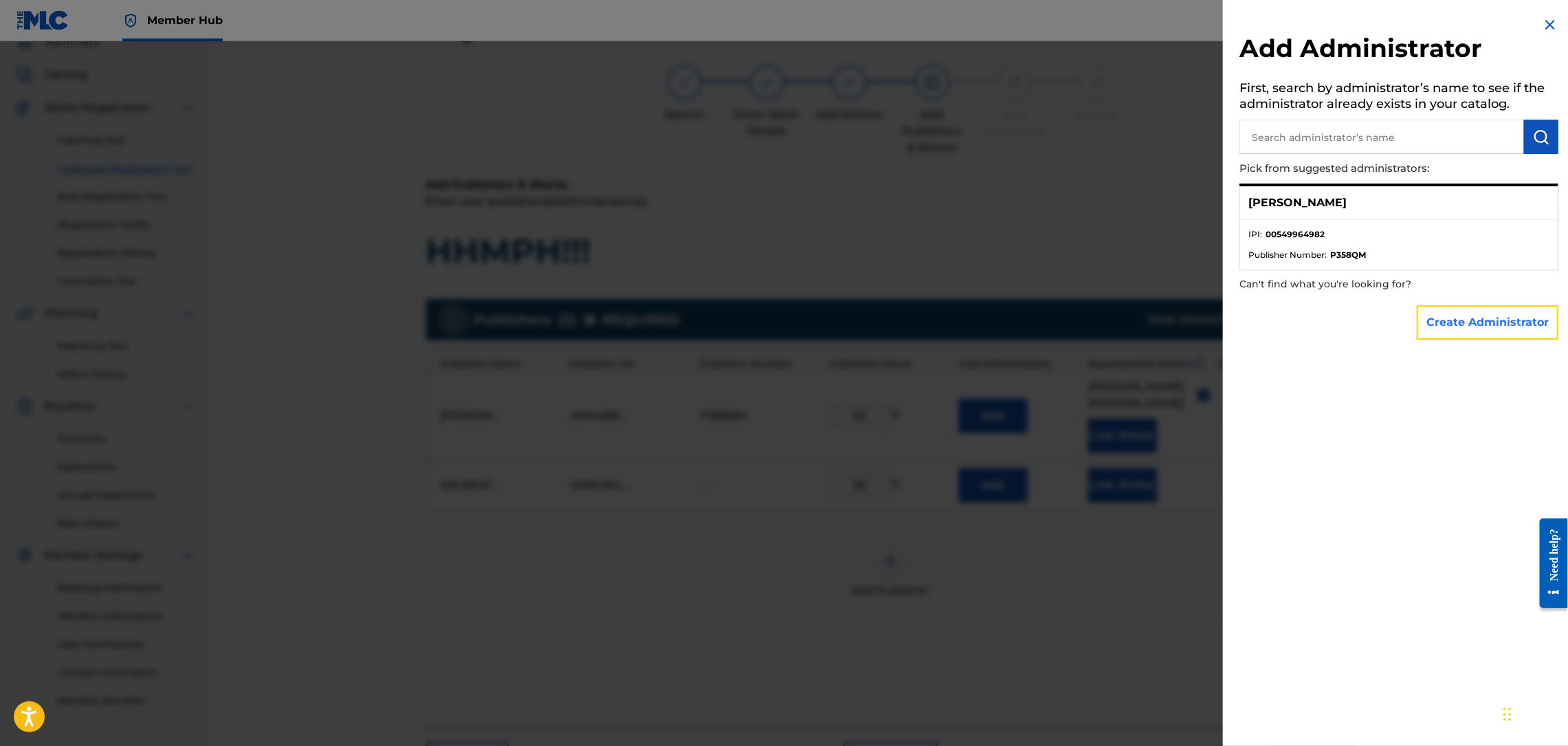
click at [1458, 323] on button "Create Administrator" at bounding box center [1488, 322] width 142 height 34
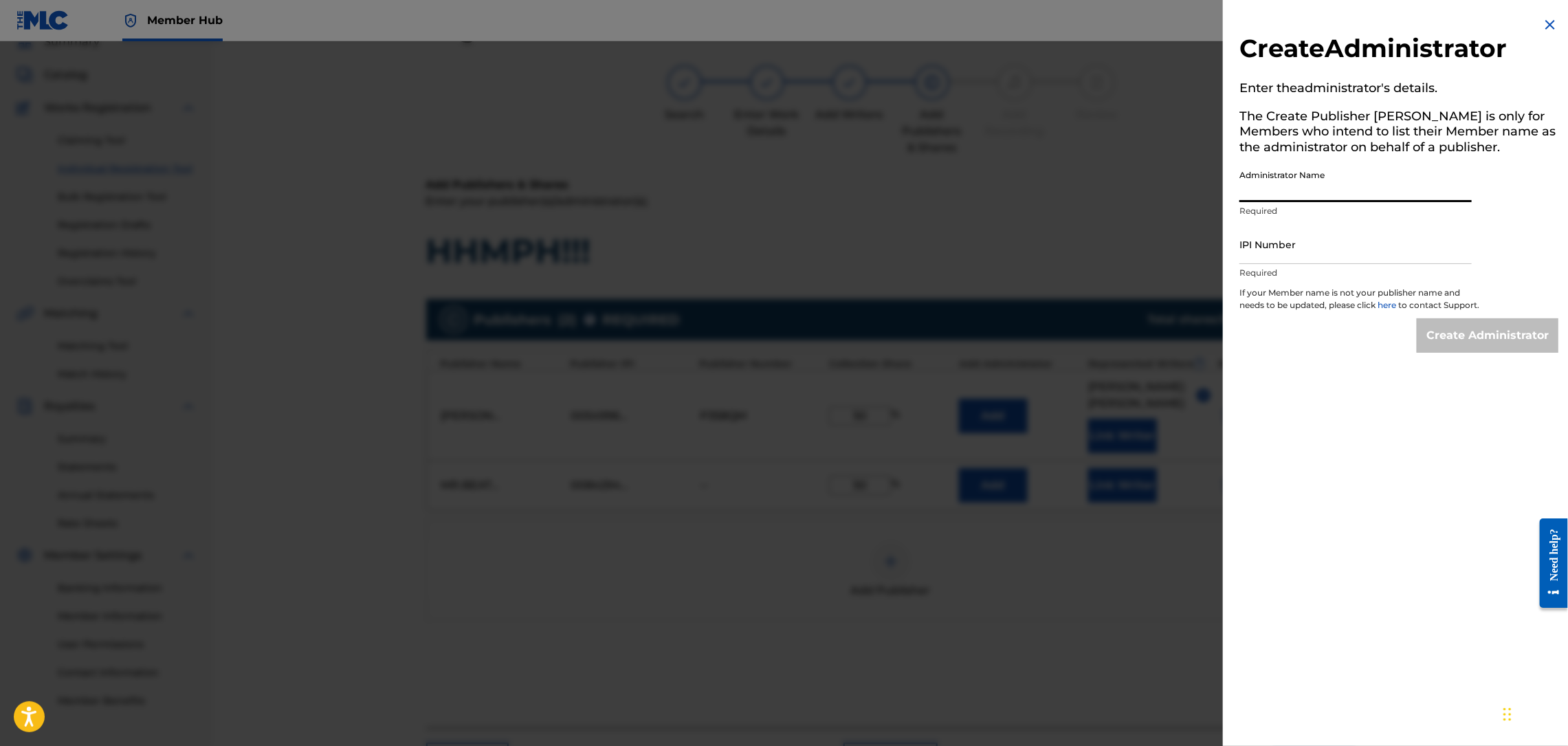
click at [1275, 189] on input "Administrator Name" at bounding box center [1355, 182] width 232 height 39
click at [1274, 243] on input "IPI Number" at bounding box center [1355, 245] width 232 height 39
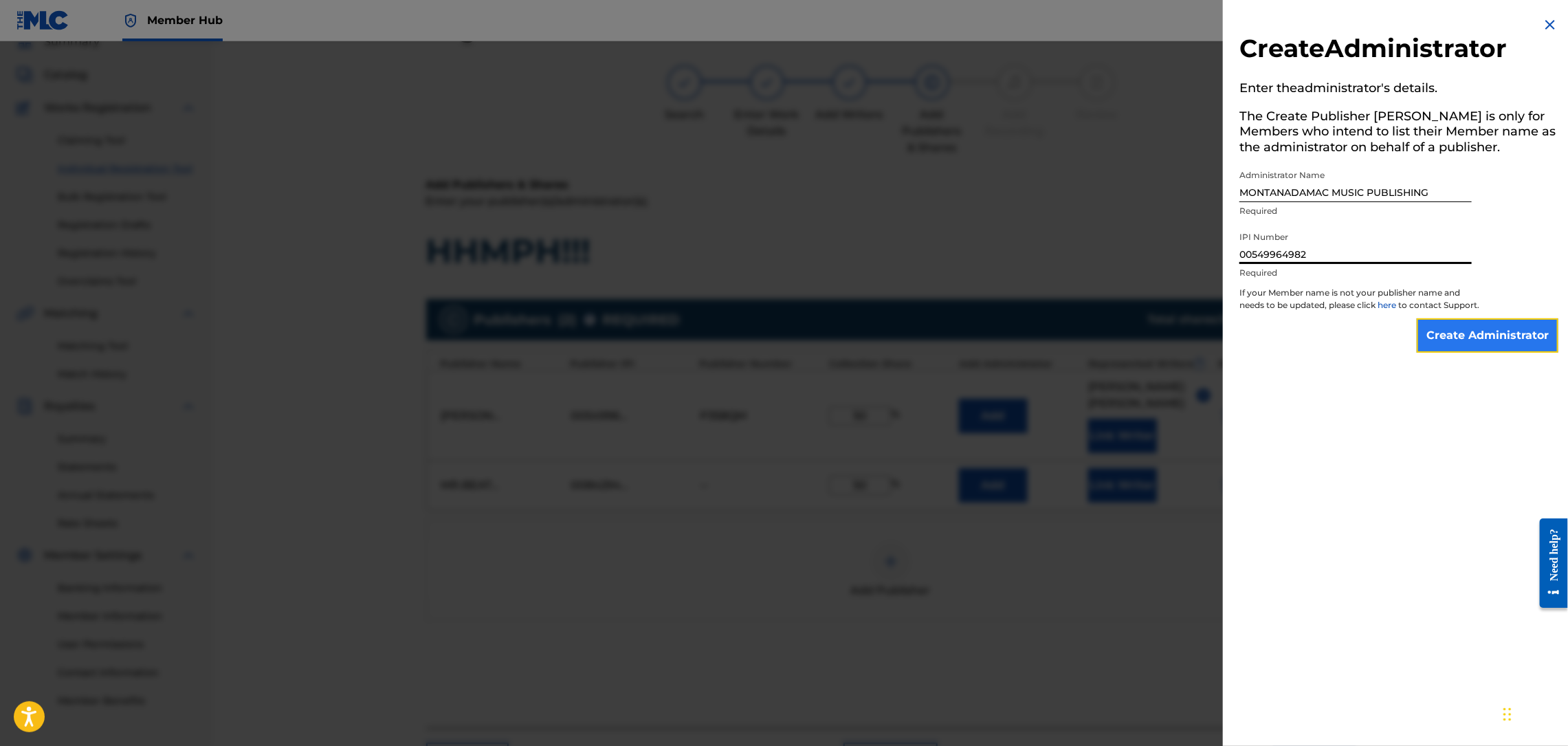
click at [1501, 352] on input "Create Administrator" at bounding box center [1488, 335] width 142 height 34
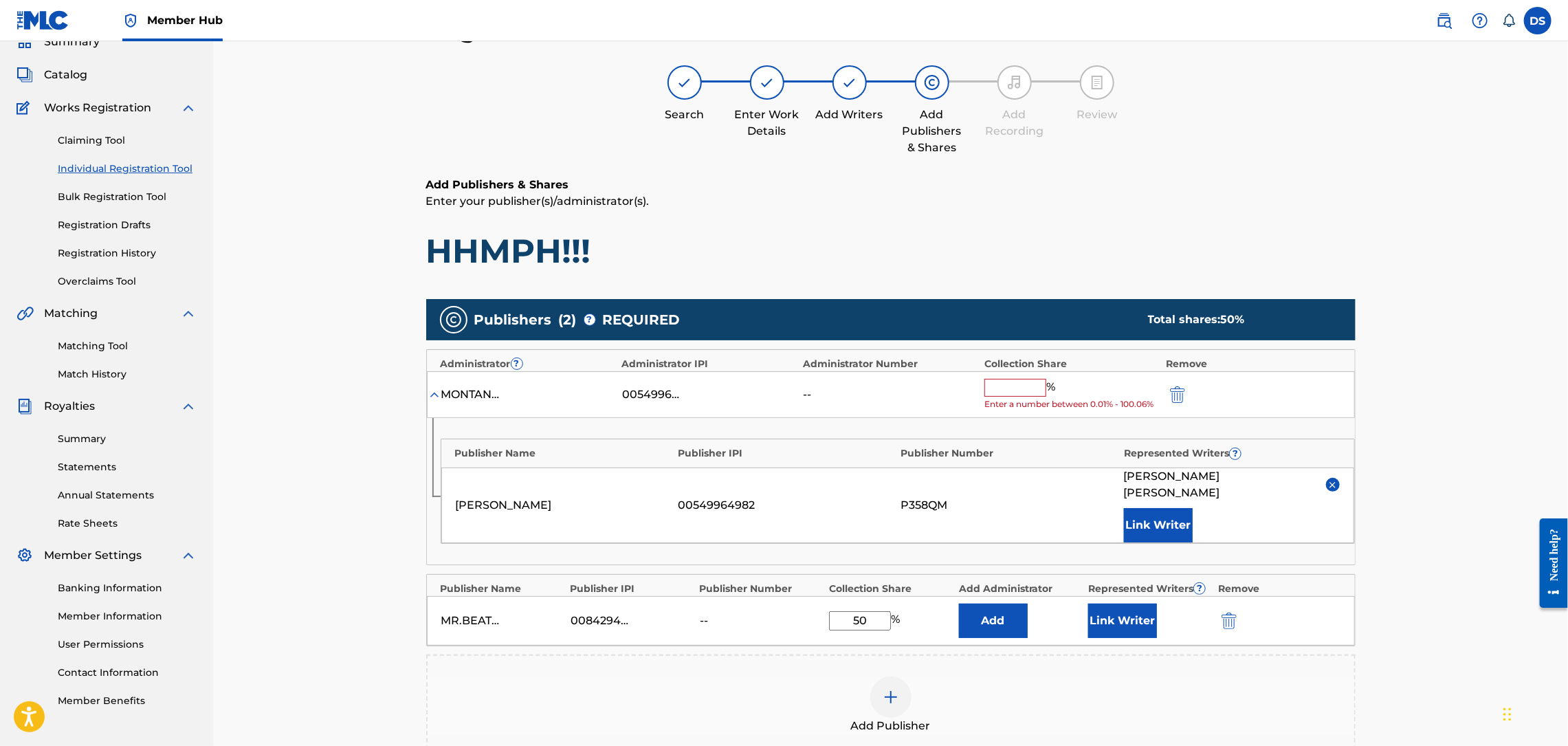
click at [1017, 392] on input "text" at bounding box center [1015, 388] width 62 height 18
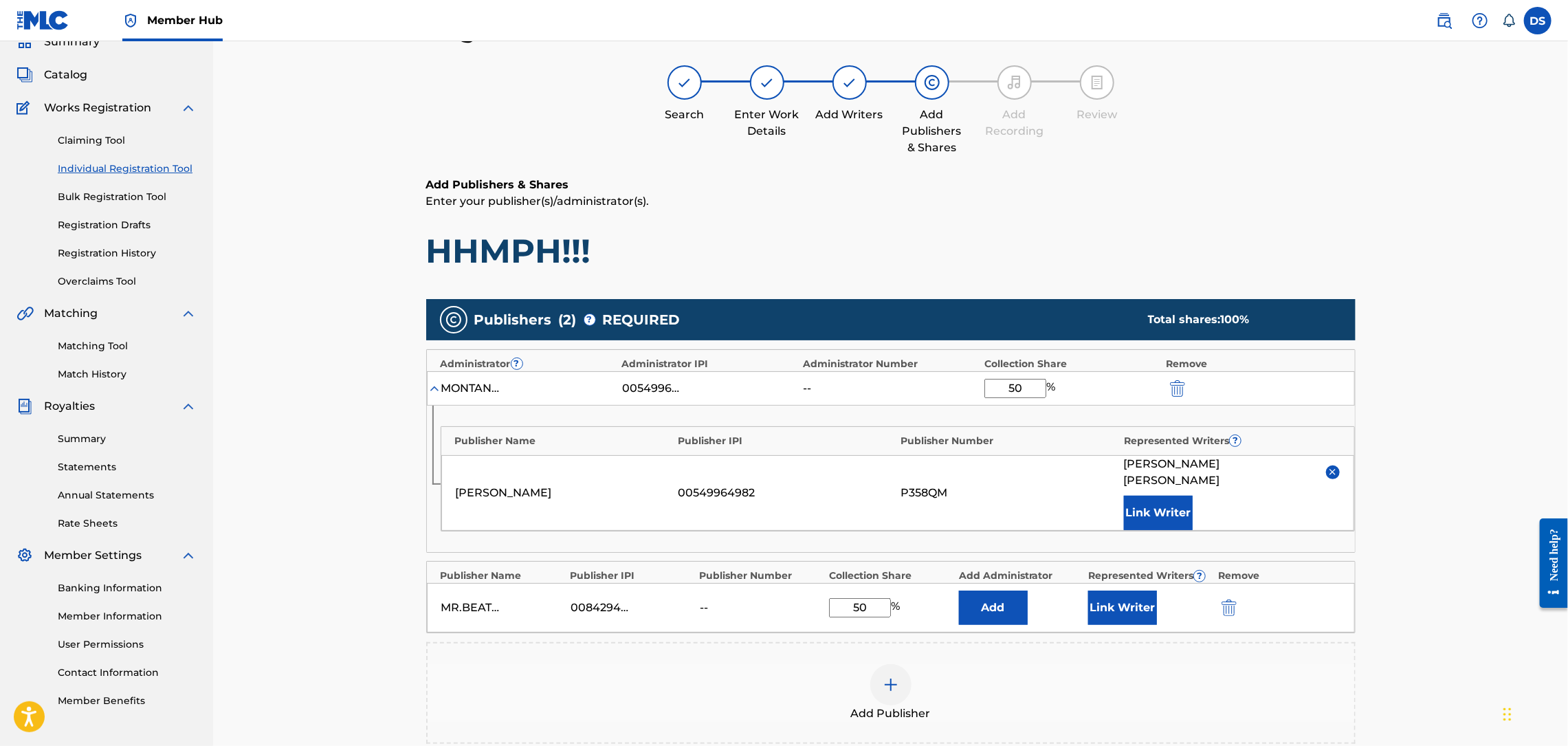
click at [1458, 468] on div "Register Work Search Enter Work Details Add Writers Add Publishers & Shares Add…" at bounding box center [891, 440] width 1355 height 920
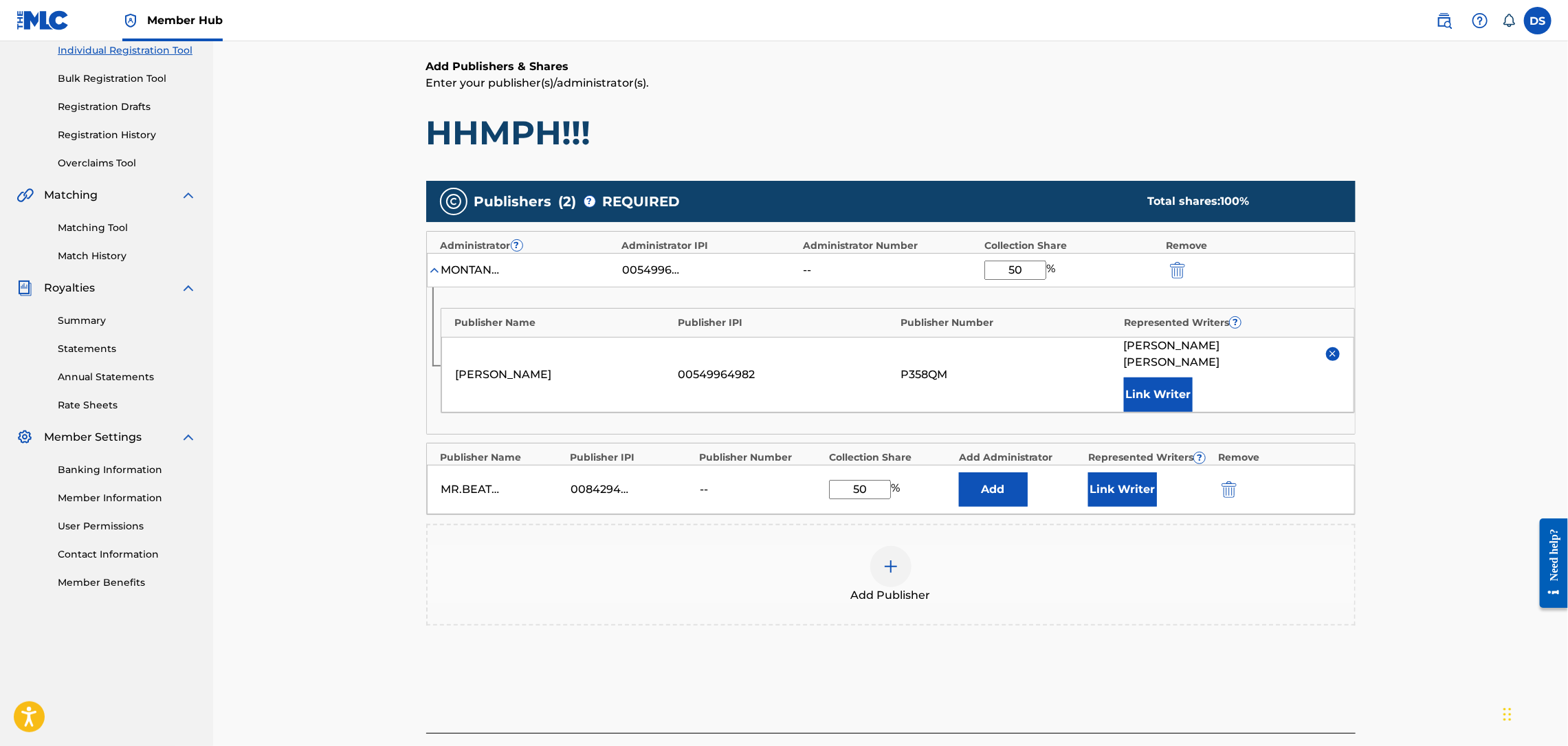
scroll to position [267, 0]
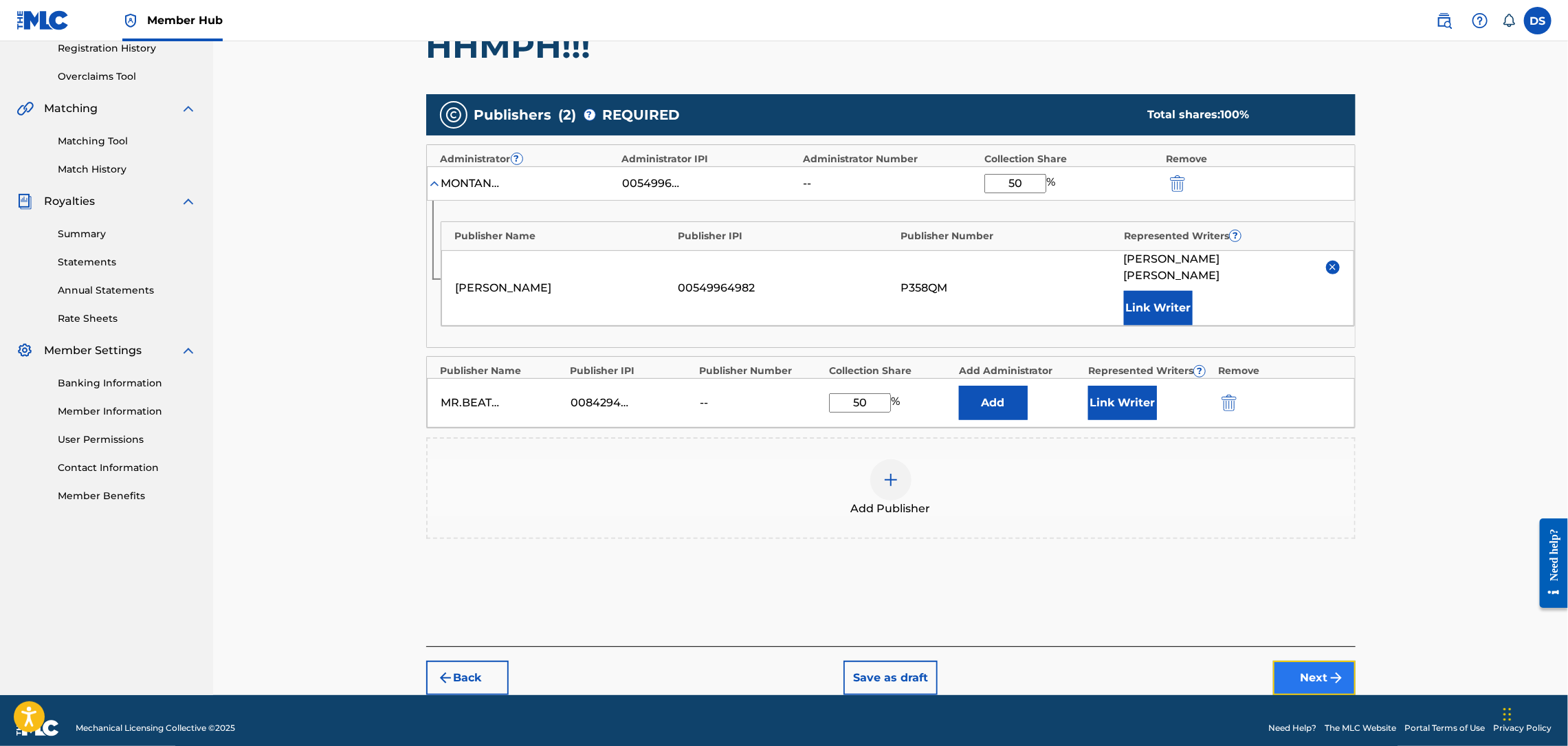
click at [1312, 665] on button "Next" at bounding box center [1314, 677] width 82 height 34
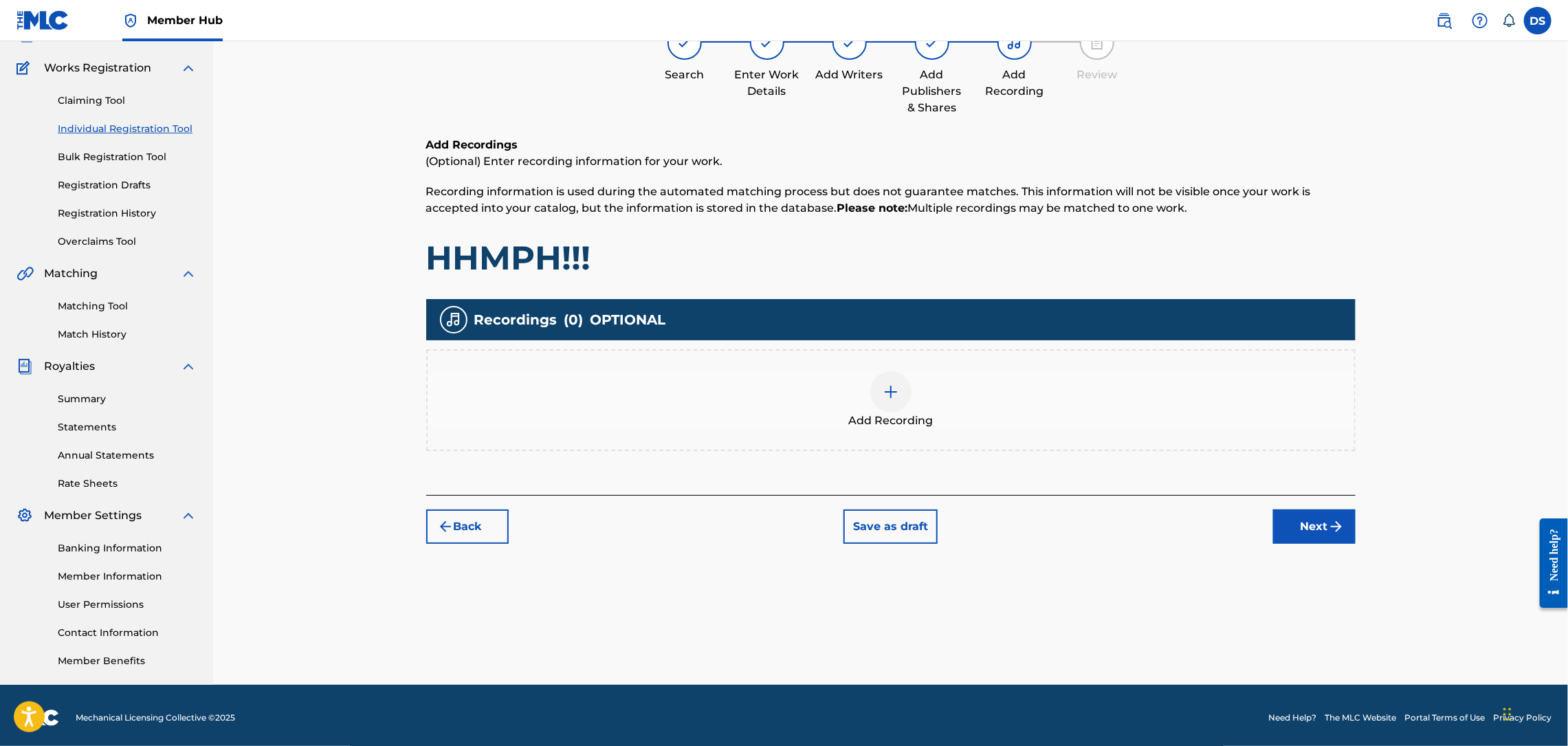
scroll to position [62, 0]
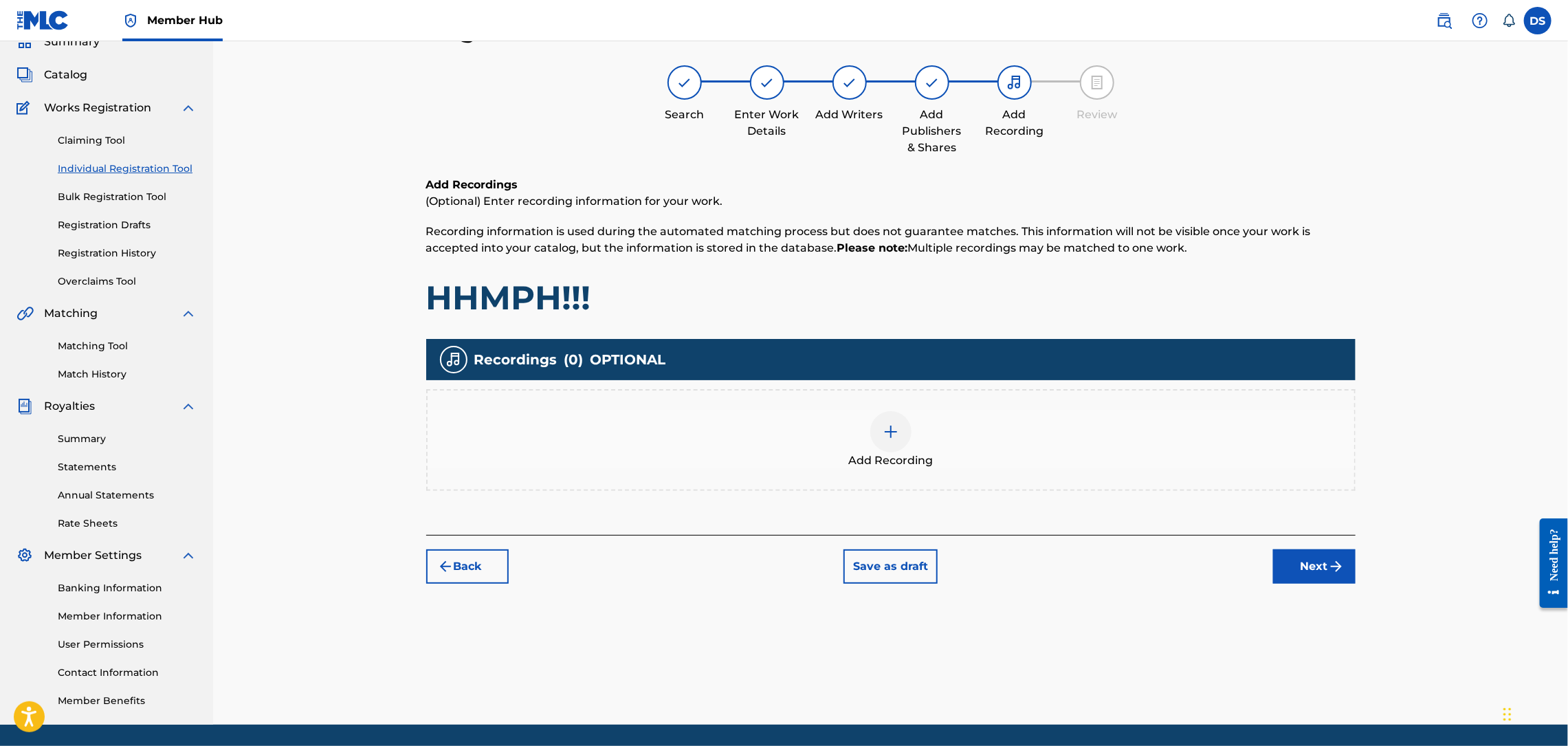
click at [897, 438] on img at bounding box center [891, 432] width 17 height 17
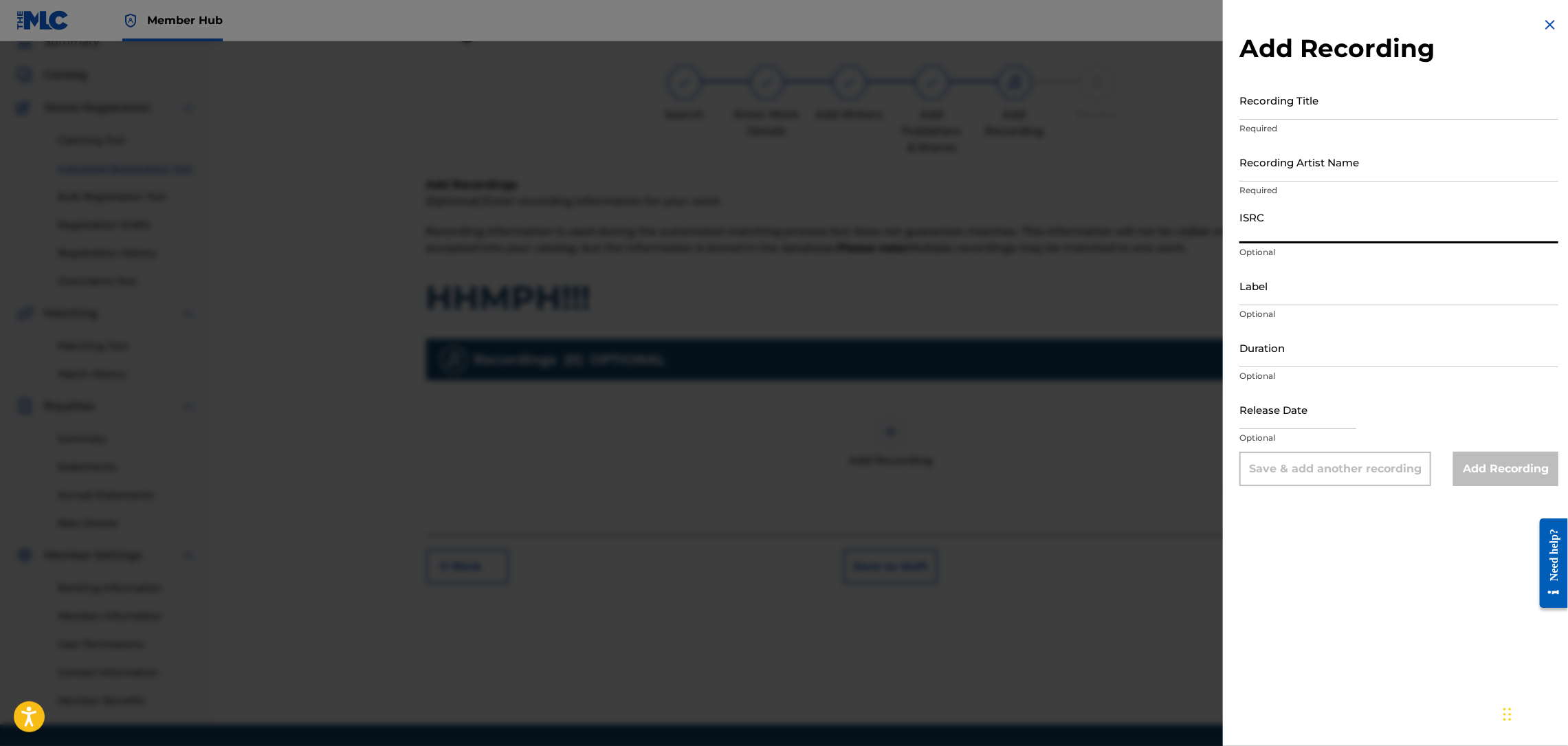
click at [1270, 227] on input "ISRC" at bounding box center [1399, 224] width 319 height 39
paste input "00842946215"
drag, startPoint x: 1335, startPoint y: 236, endPoint x: 1218, endPoint y: 232, distance: 117.1
click at [1214, 234] on div "Add Recording Recording Title Required Recording Artist Name Required ISRC 0084…" at bounding box center [784, 394] width 1568 height 705
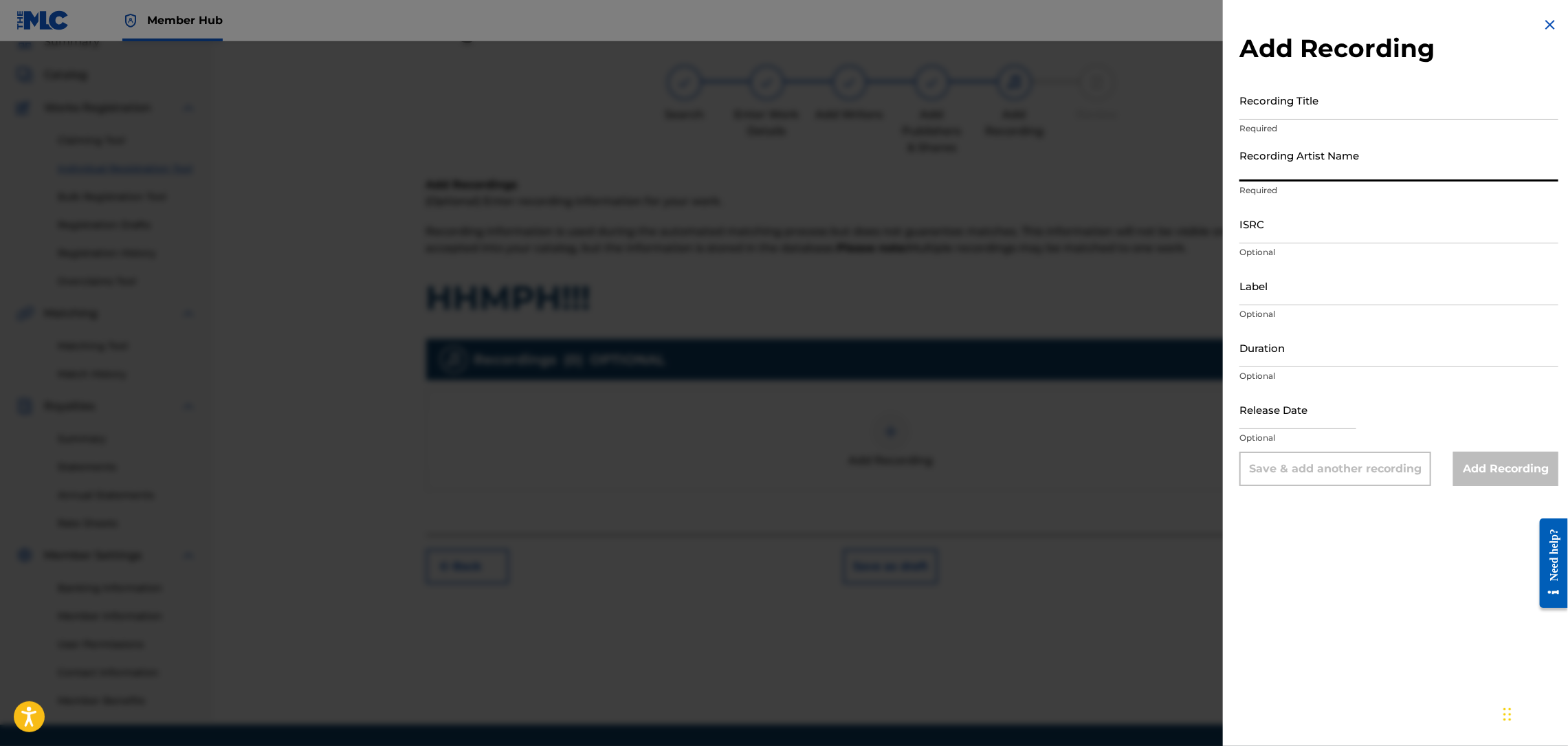
click at [1245, 174] on input "Recording Artist Name" at bounding box center [1399, 162] width 319 height 39
click at [1252, 97] on input "Recording Title" at bounding box center [1399, 100] width 319 height 39
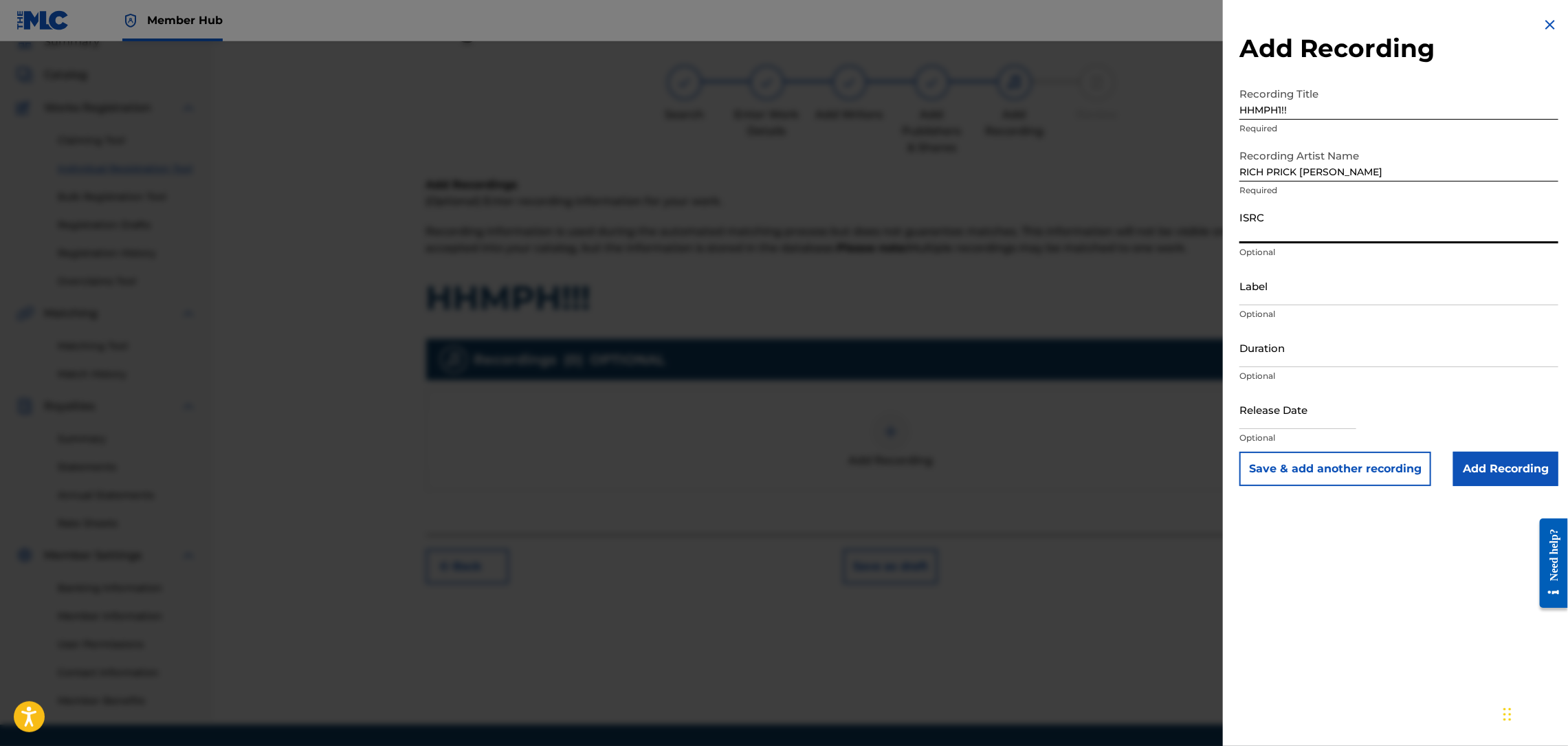
click at [1274, 225] on input "ISRC" at bounding box center [1399, 224] width 319 height 39
paste input "[URL][DOMAIN_NAME]"
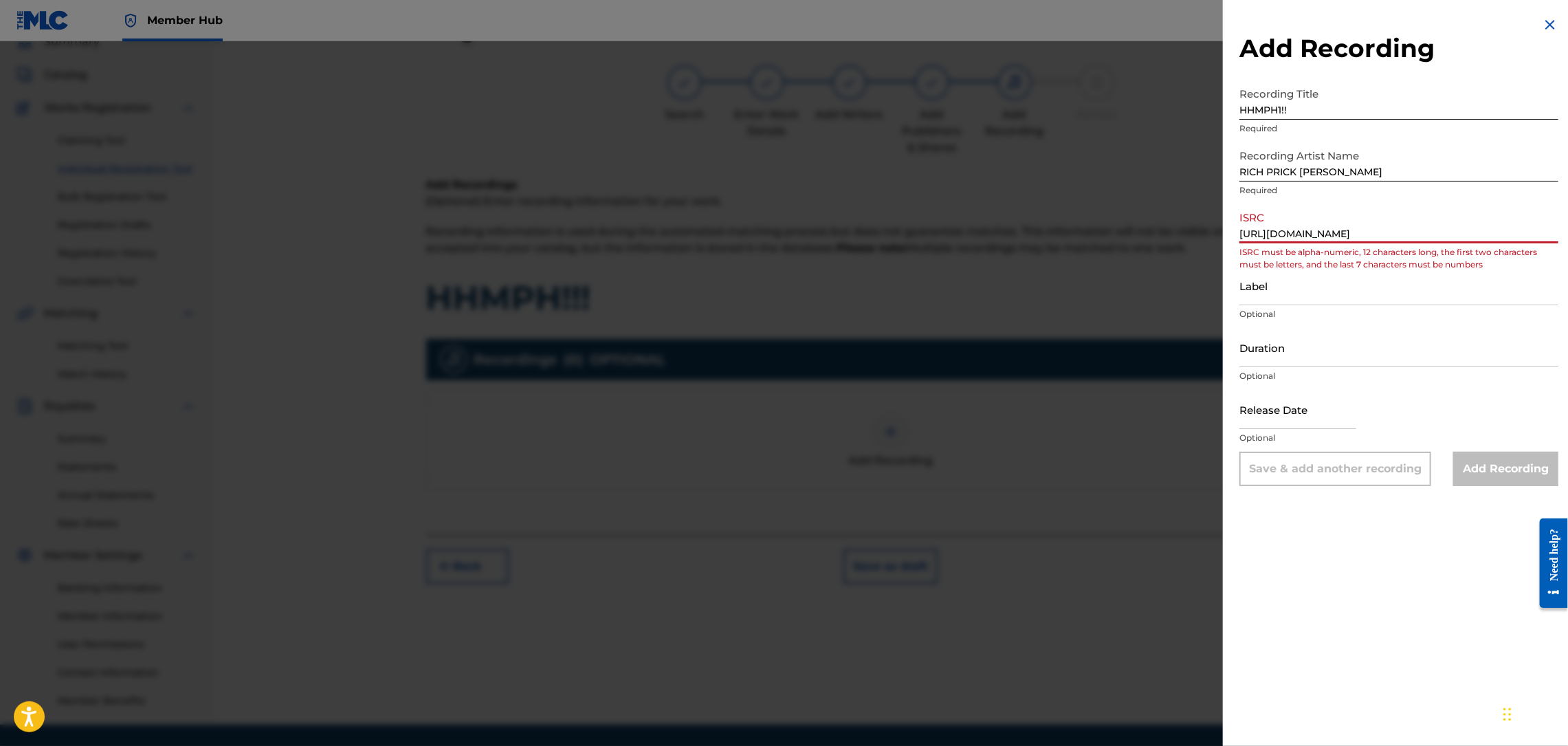
scroll to position [0, 79]
drag, startPoint x: 1239, startPoint y: 232, endPoint x: 1570, endPoint y: 251, distance: 331.5
click at [1567, 251] on html "Accessibility Screen-Reader Guide, Feedback, and Issue Reporting | New window 0…" at bounding box center [784, 311] width 1568 height 746
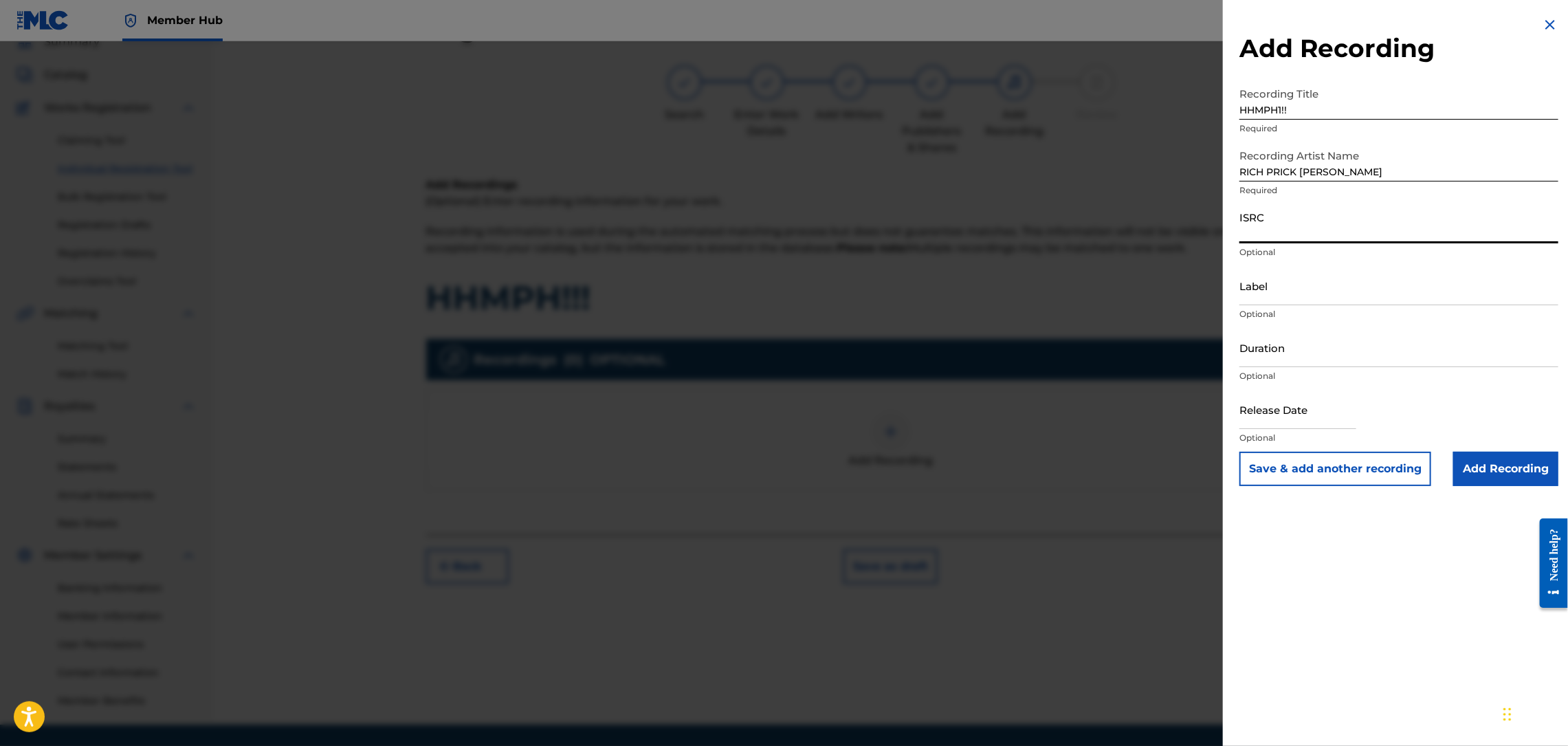
scroll to position [0, 0]
paste input "QZNB82390361"
click at [1489, 471] on input "Add Recording" at bounding box center [1505, 468] width 105 height 34
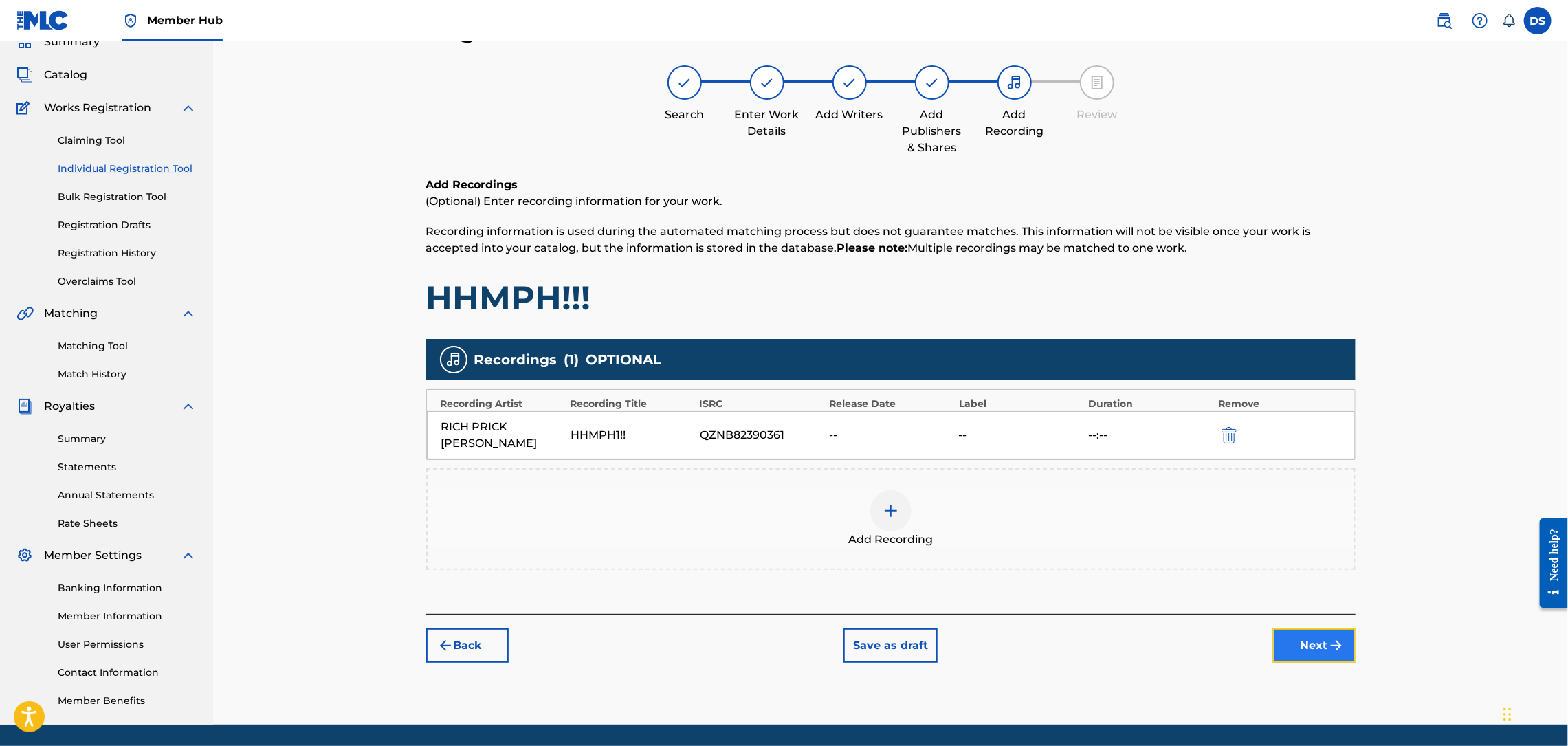
click at [1314, 630] on button "Next" at bounding box center [1314, 645] width 82 height 34
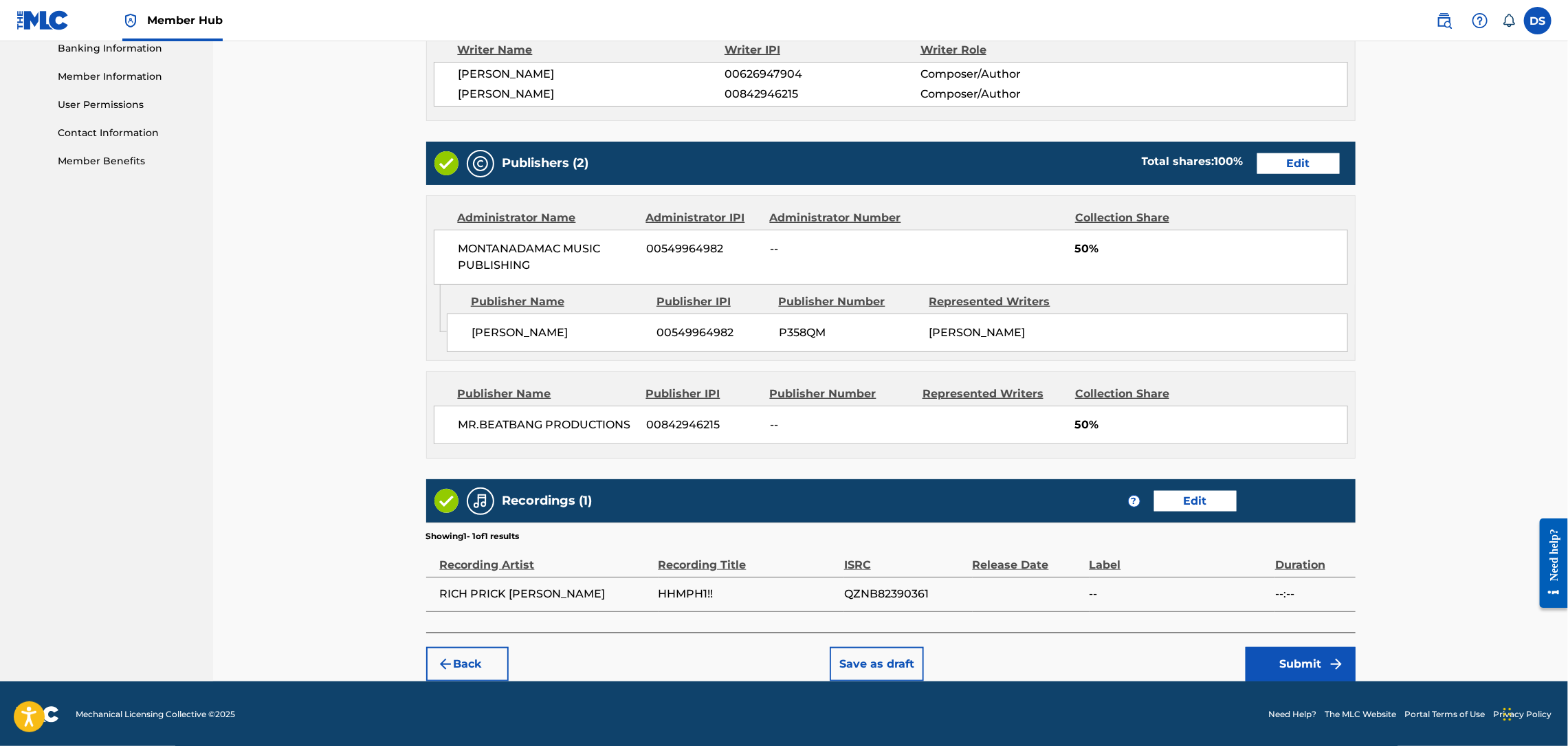
scroll to position [606, 0]
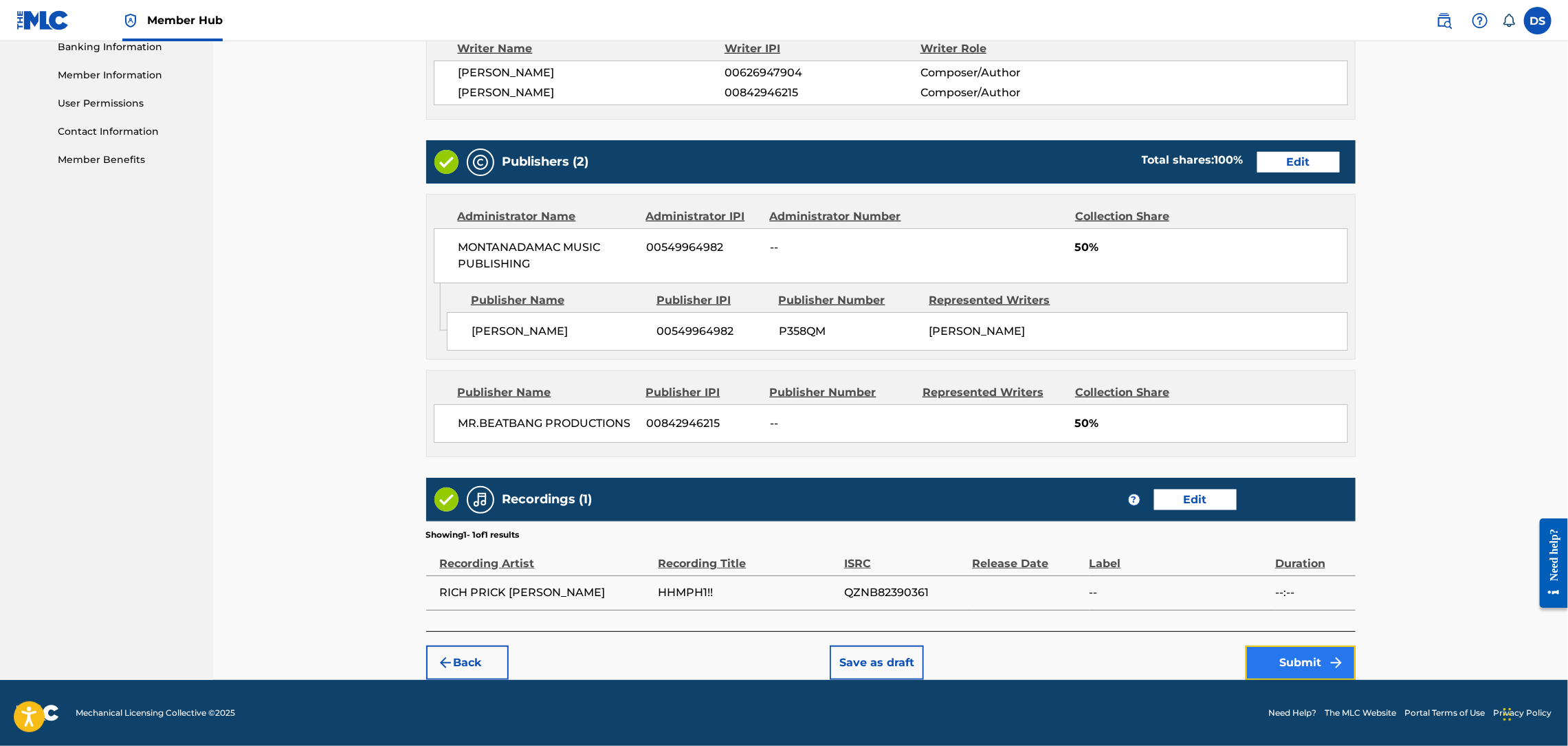
click at [1306, 663] on button "Submit" at bounding box center [1301, 662] width 110 height 34
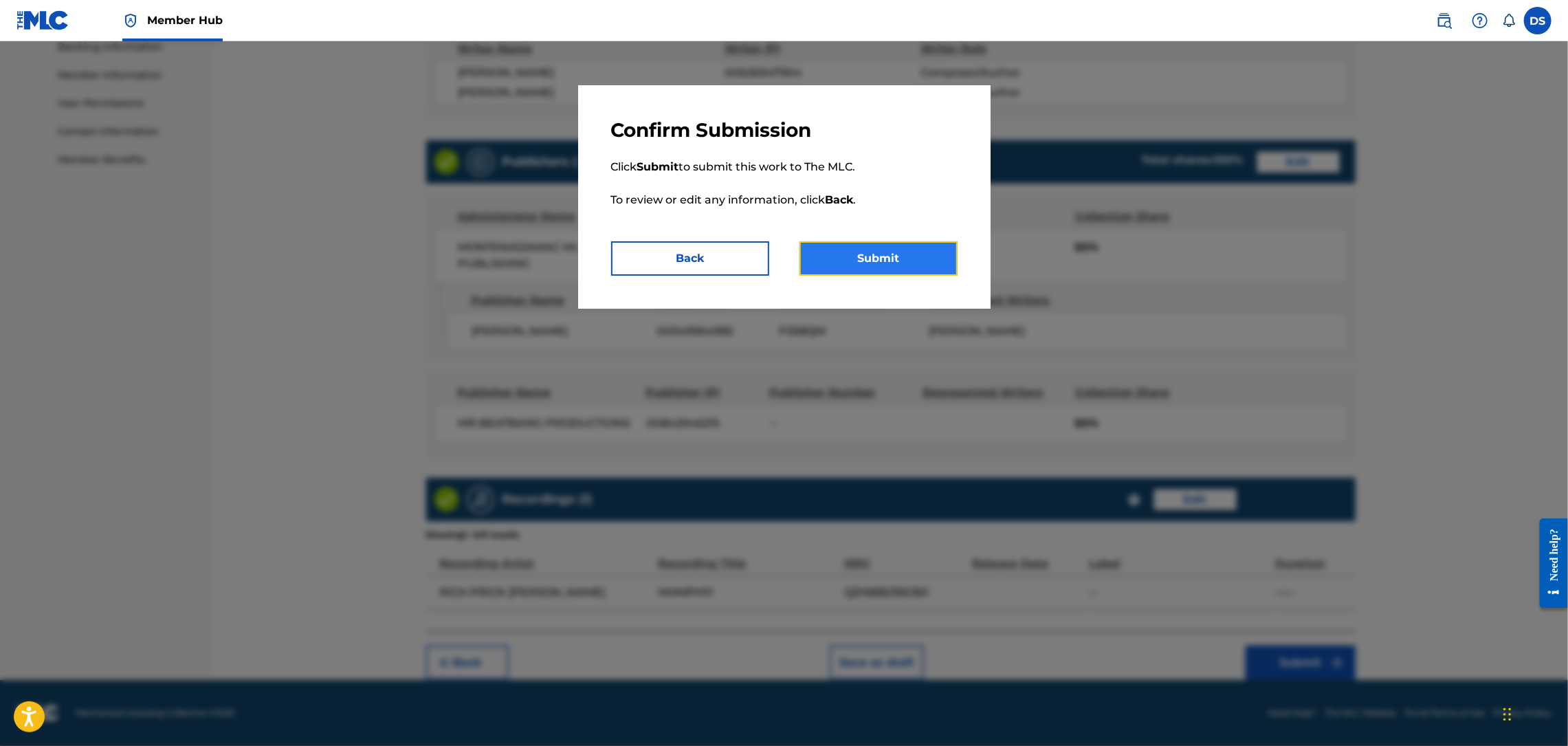
click at [881, 269] on button "Submit" at bounding box center [879, 258] width 159 height 34
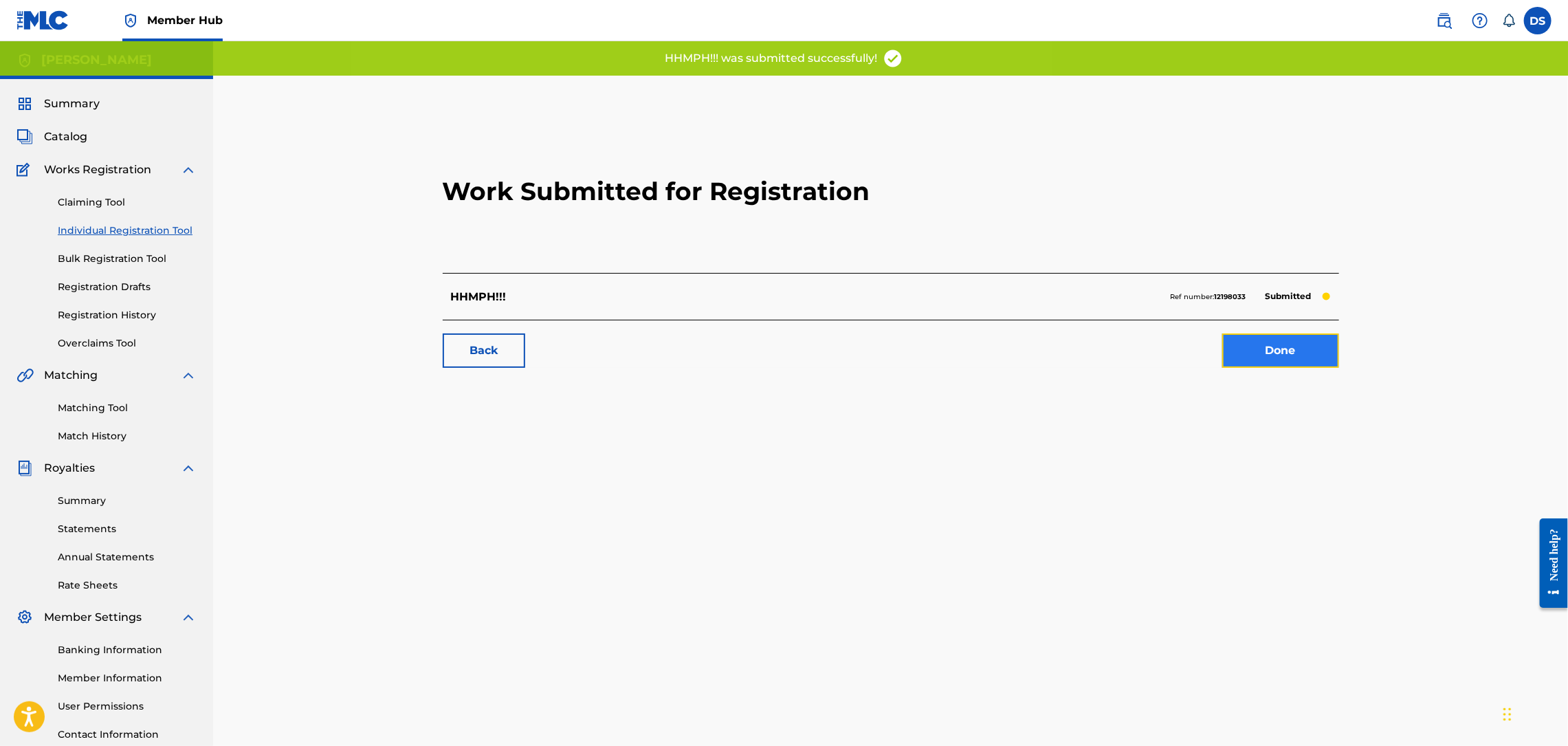
click at [1277, 338] on link "Done" at bounding box center [1280, 350] width 116 height 34
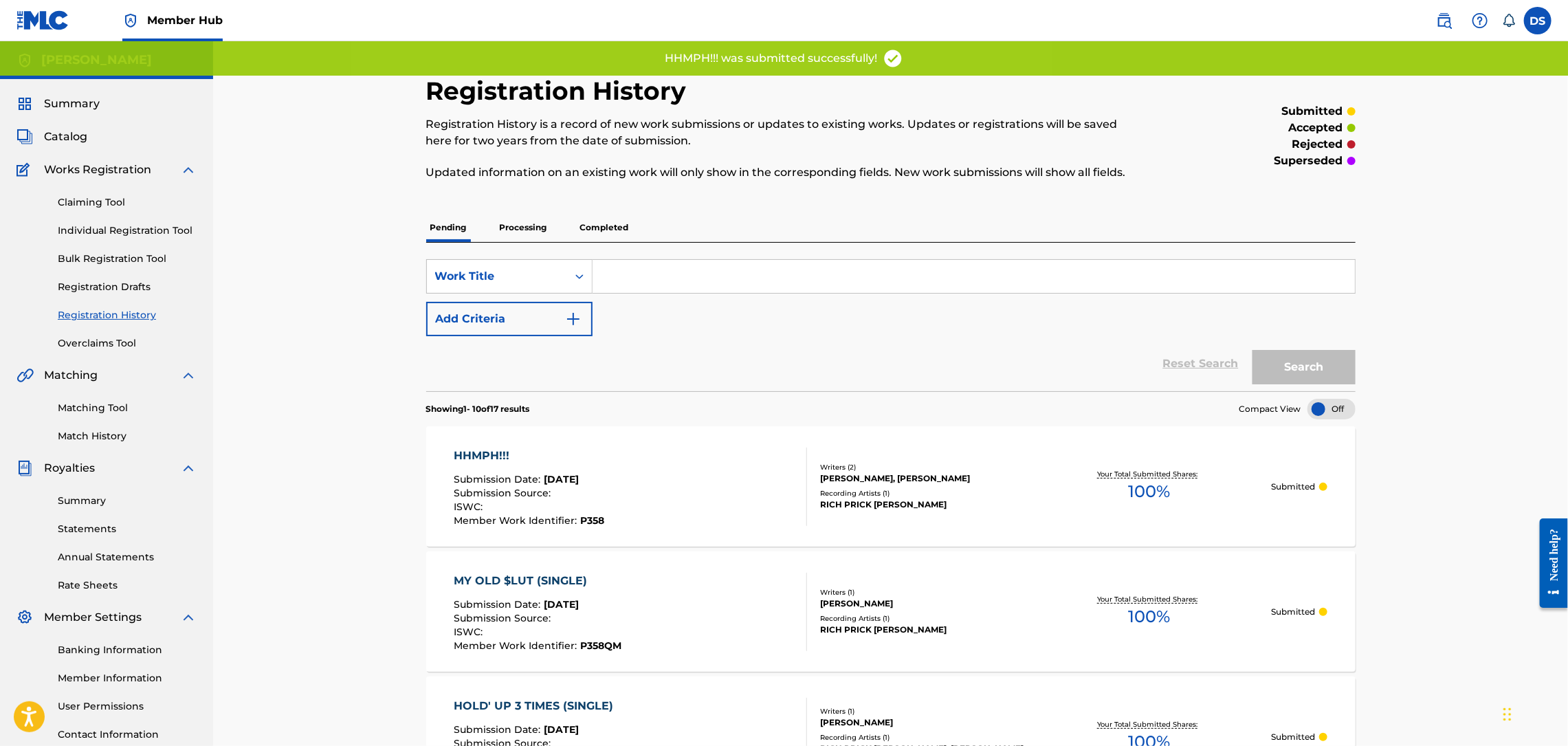
click at [144, 137] on div "Catalog" at bounding box center [107, 136] width 180 height 17
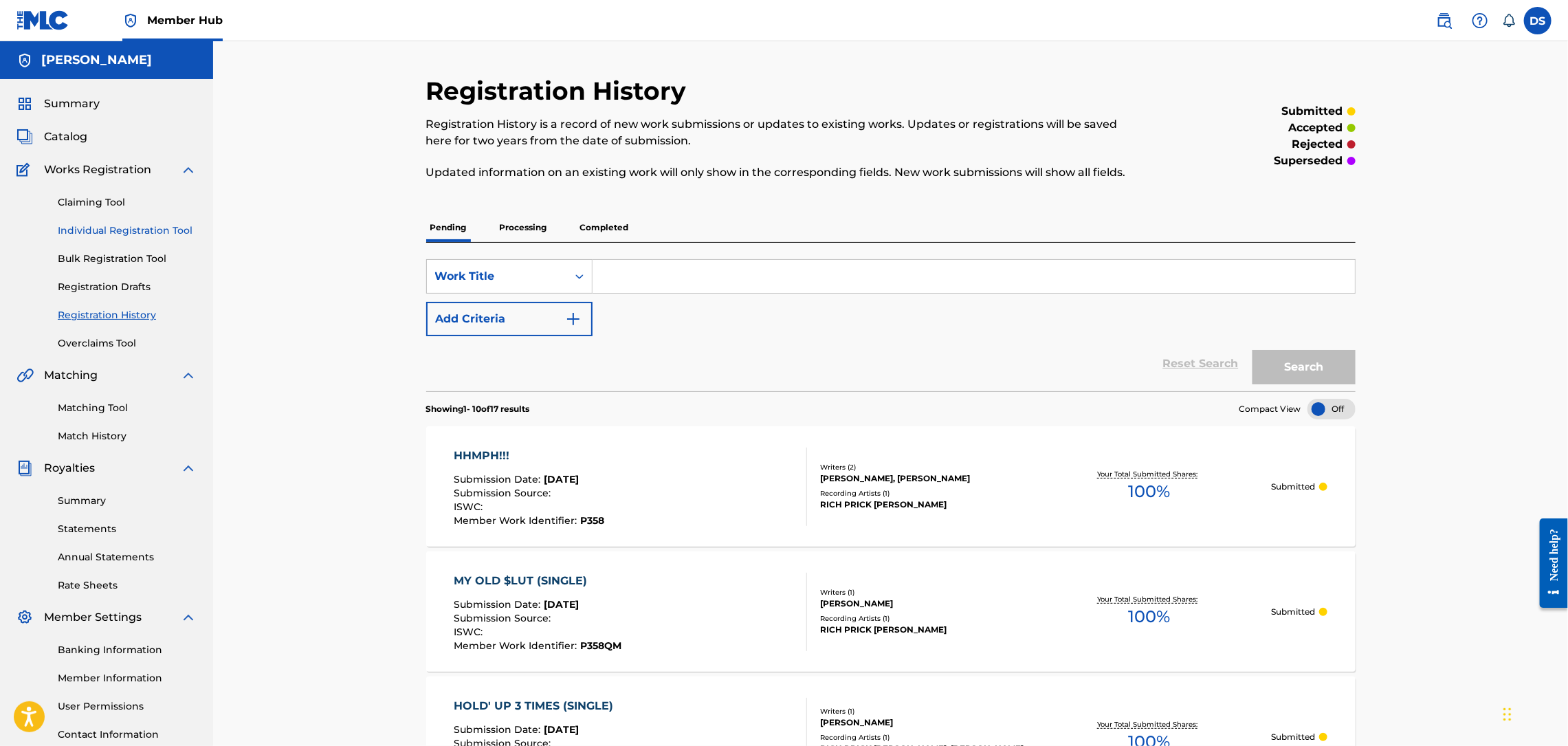
click at [92, 232] on link "Individual Registration Tool" at bounding box center [127, 230] width 139 height 15
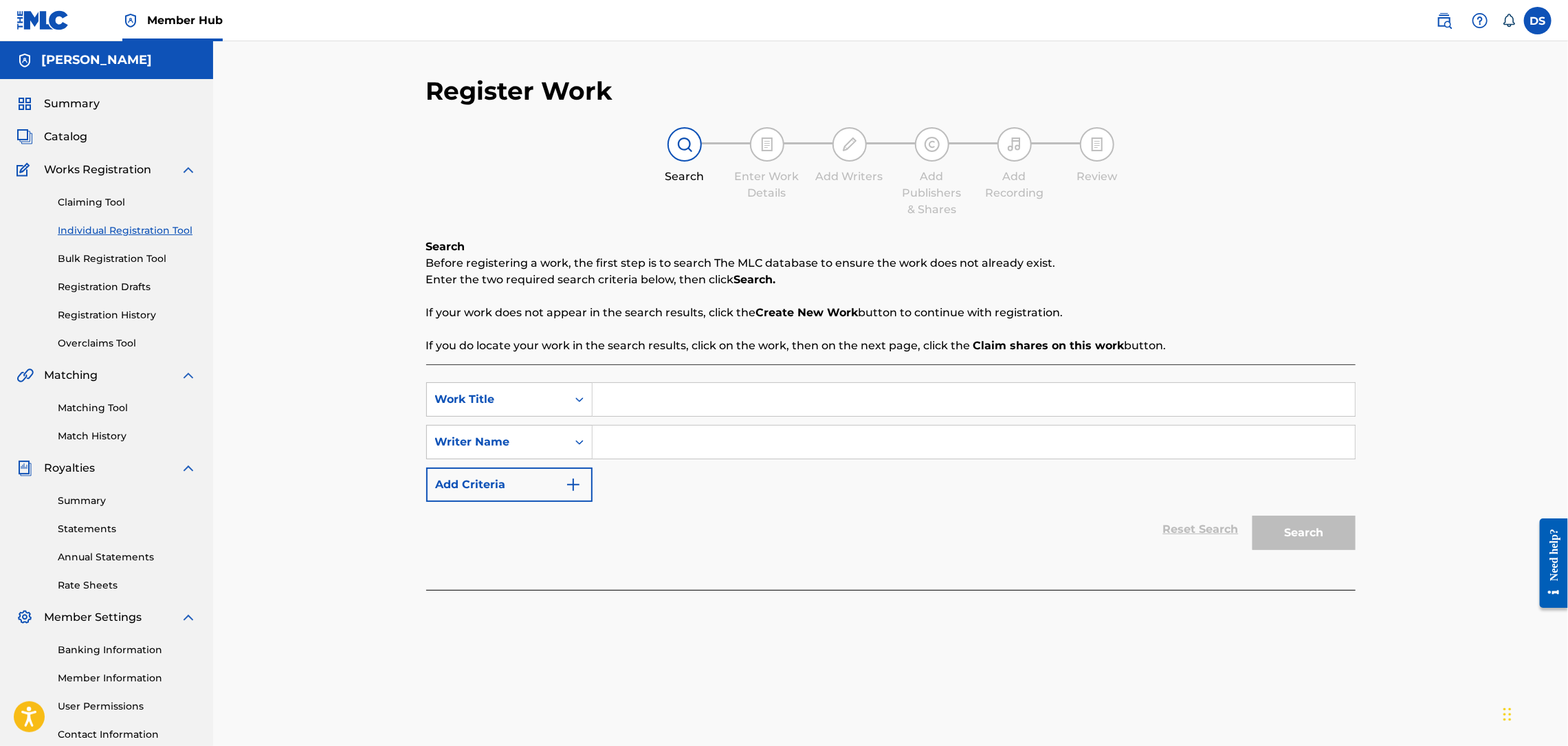
click at [621, 388] on input "Search Form" at bounding box center [973, 399] width 762 height 33
paste input "Hhmph!!!*"
click at [613, 443] on input "Search Form" at bounding box center [973, 443] width 762 height 33
click at [1253, 516] on button "Search" at bounding box center [1304, 533] width 103 height 34
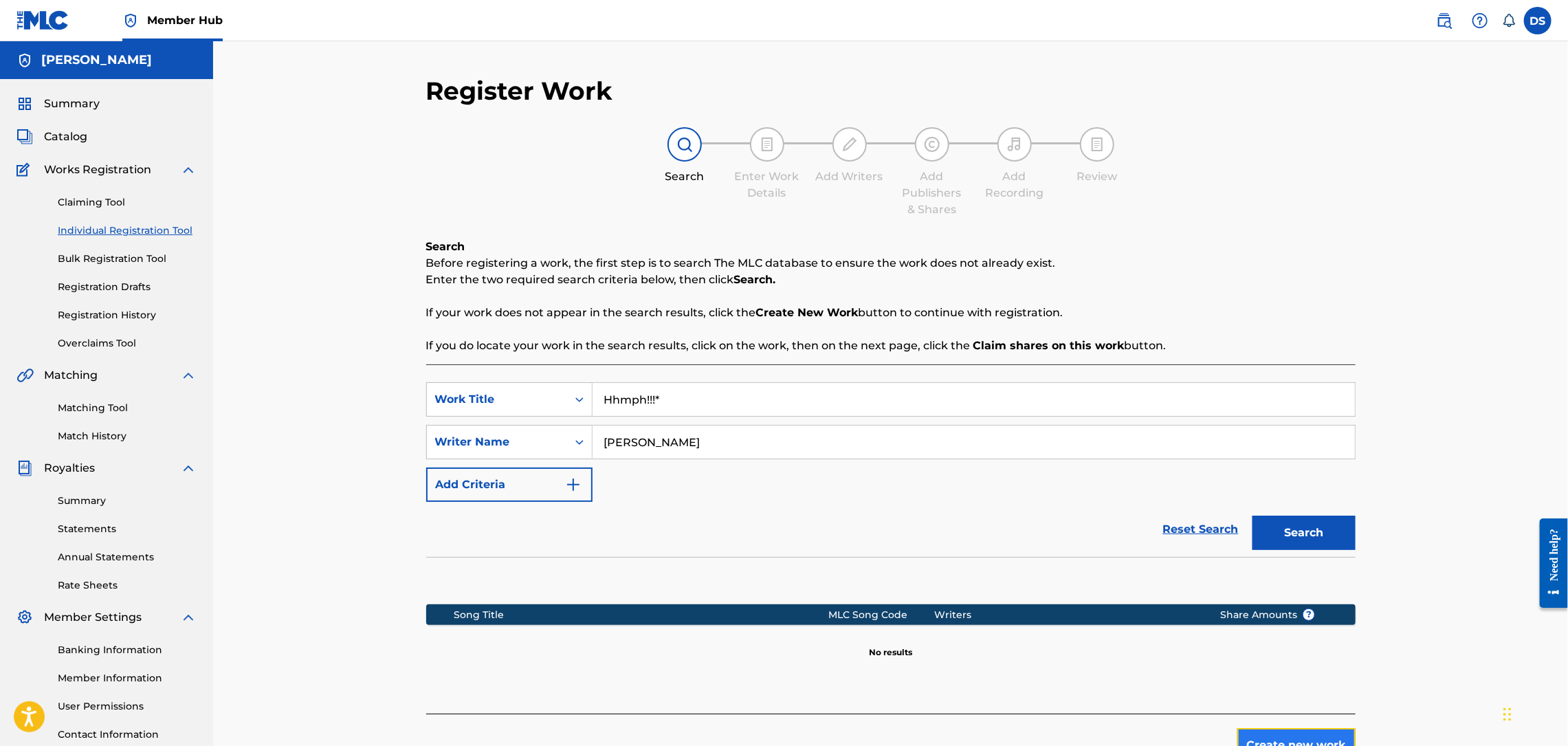
click at [1273, 731] on button "Create new work" at bounding box center [1296, 745] width 118 height 34
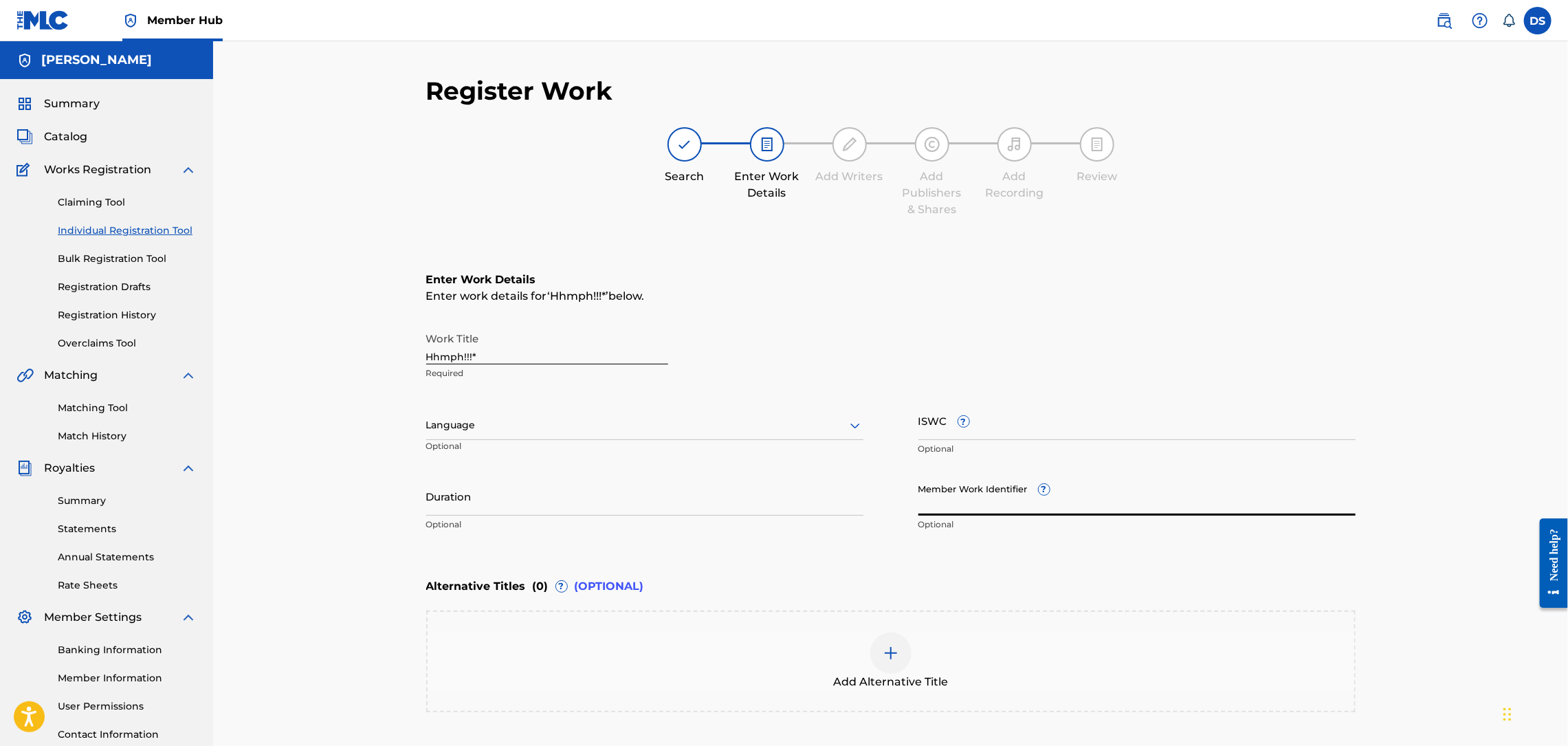
click at [950, 502] on input "Member Work Identifier ?" at bounding box center [1136, 496] width 438 height 39
click at [658, 429] on div at bounding box center [644, 426] width 438 height 18
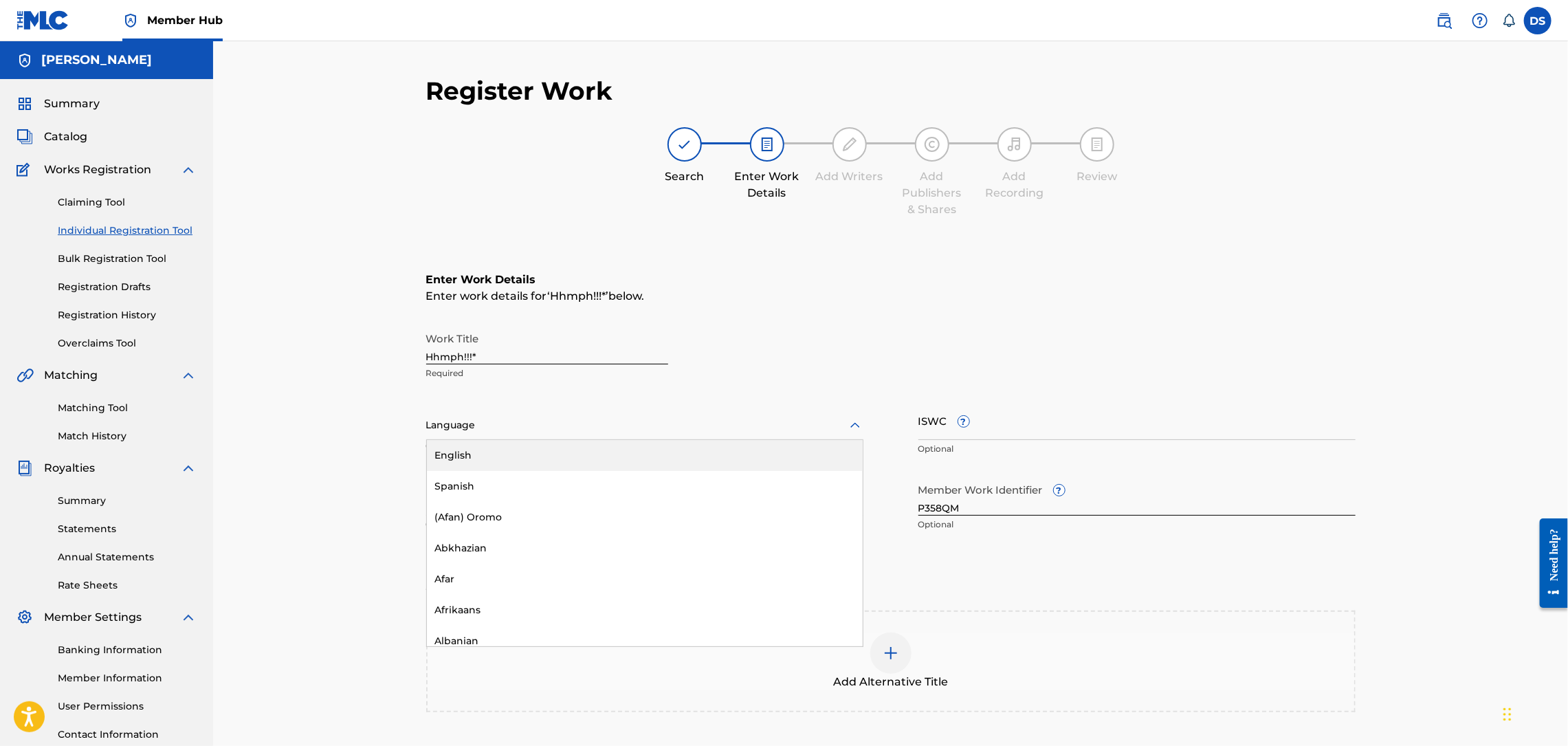
click at [484, 452] on div "English" at bounding box center [644, 455] width 436 height 31
click at [1426, 341] on div "Register Work Search Enter Work Details Add Writers Add Publishers & Shares Add…" at bounding box center [891, 418] width 1355 height 754
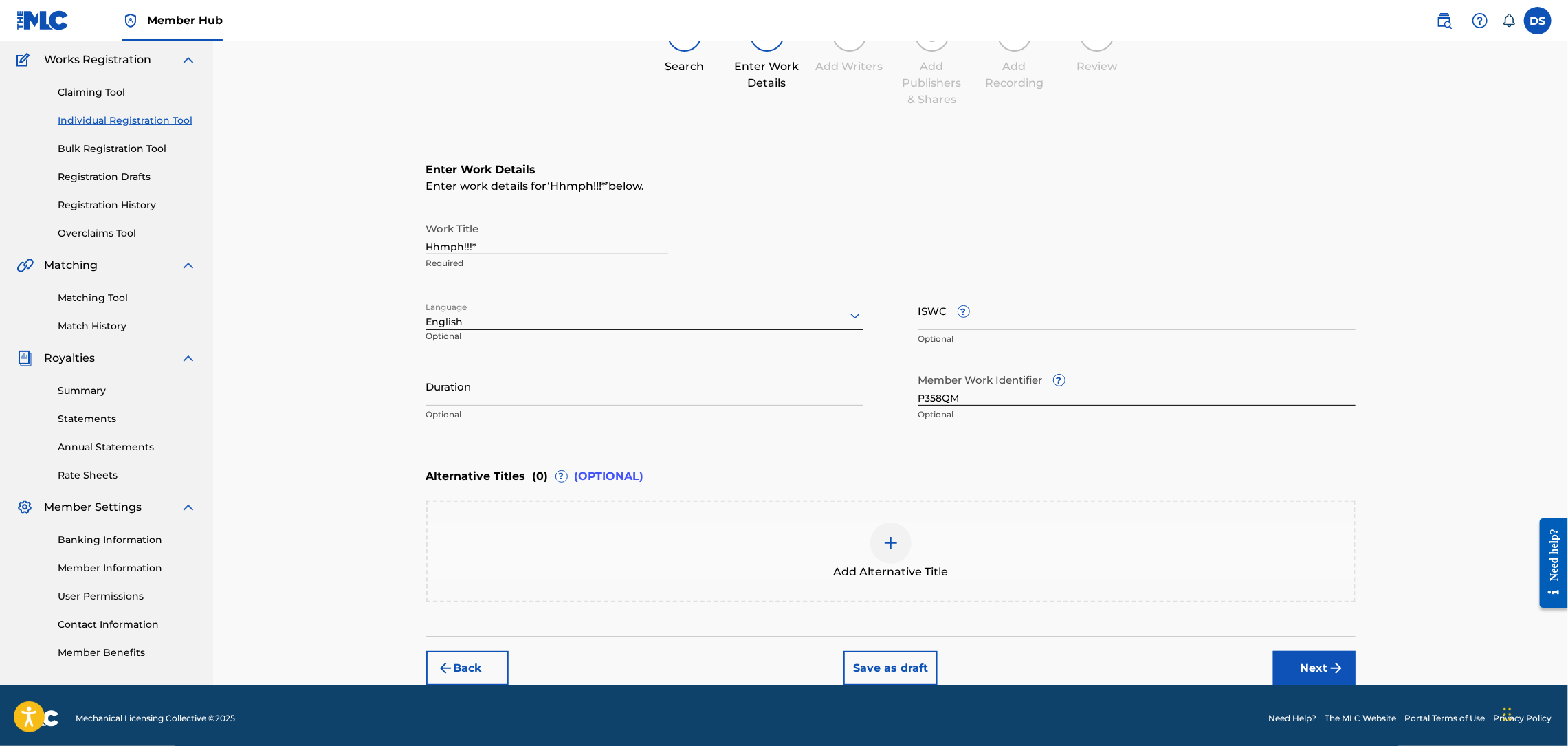
scroll to position [114, 0]
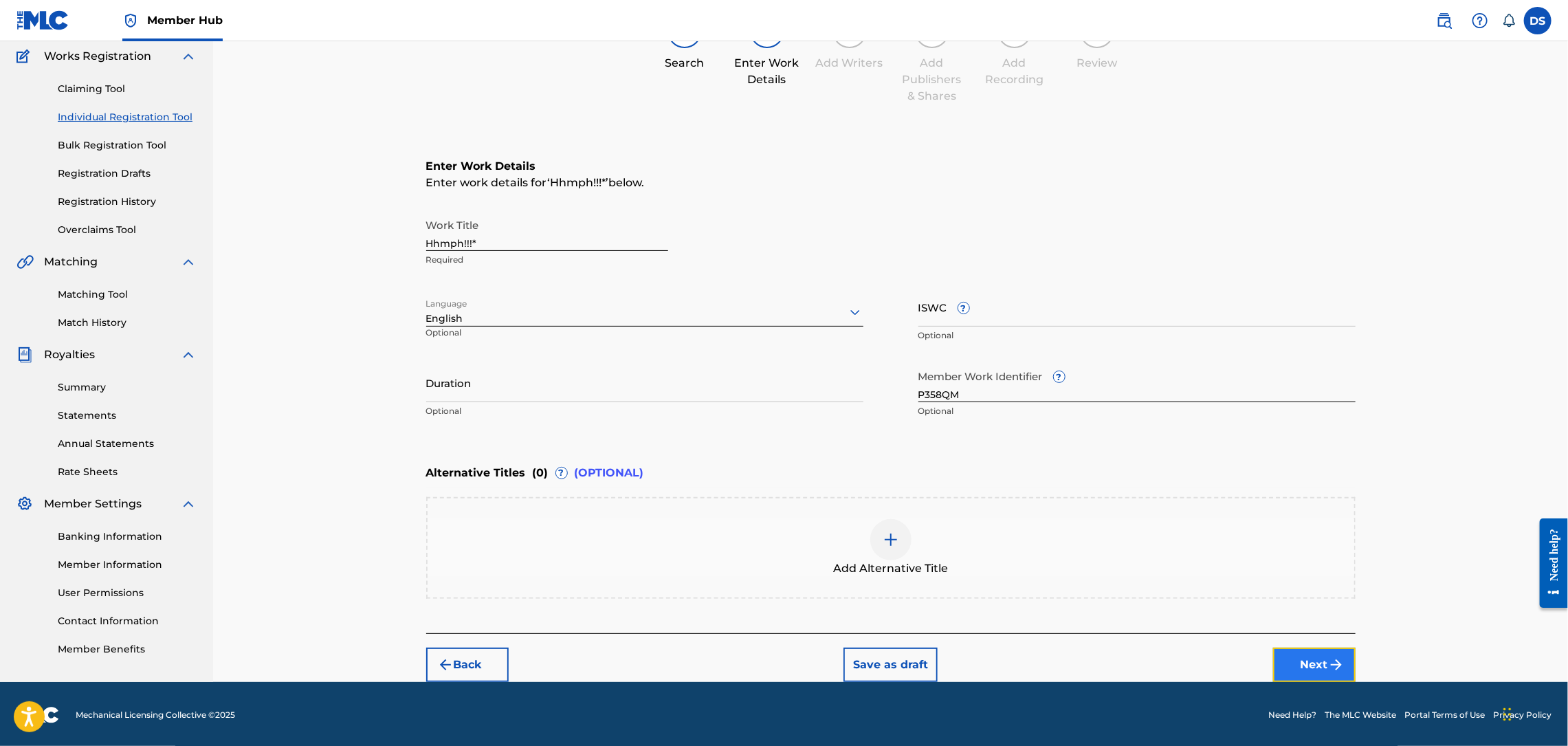
click at [1314, 661] on button "Next" at bounding box center [1314, 665] width 82 height 34
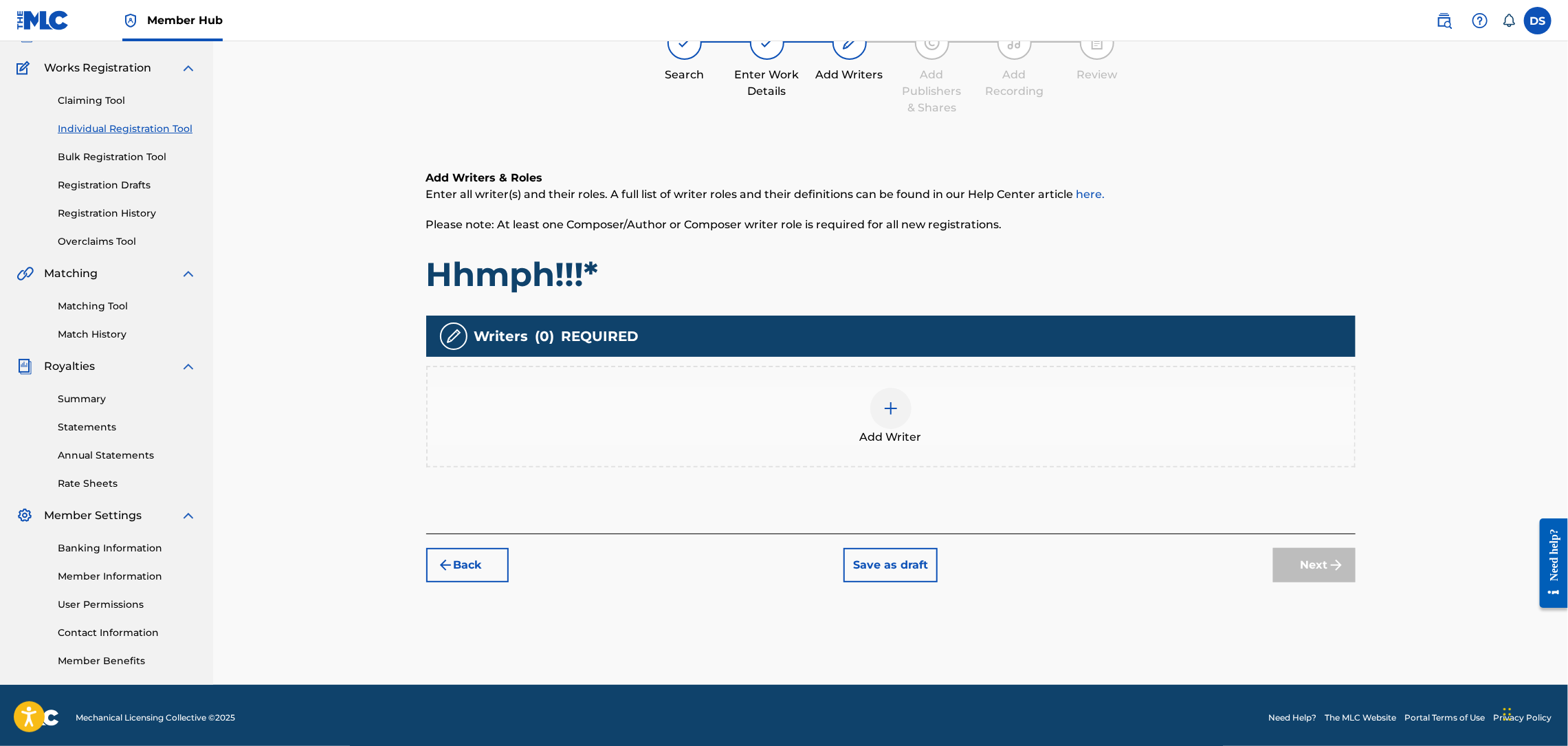
scroll to position [62, 0]
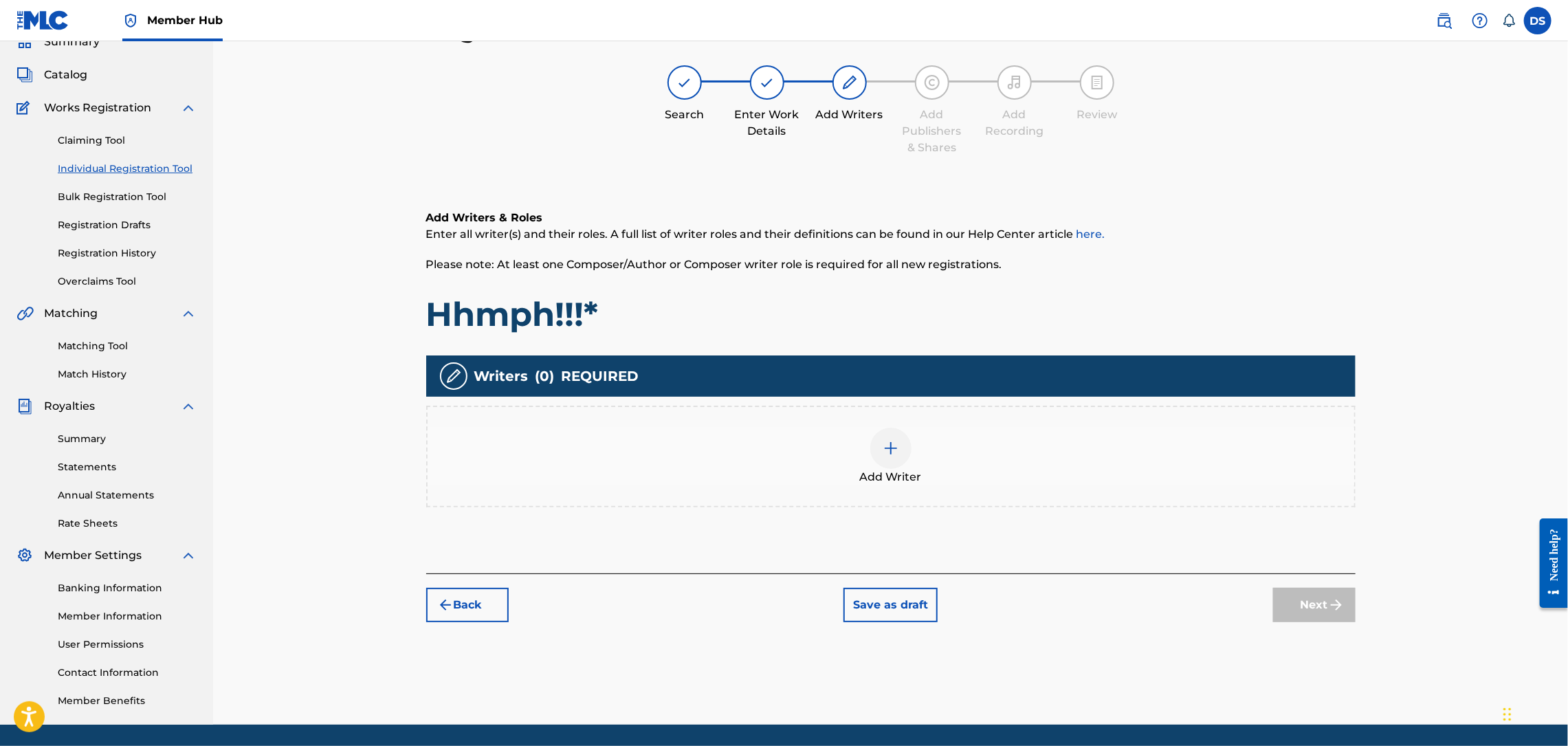
click at [891, 451] on img at bounding box center [891, 447] width 17 height 17
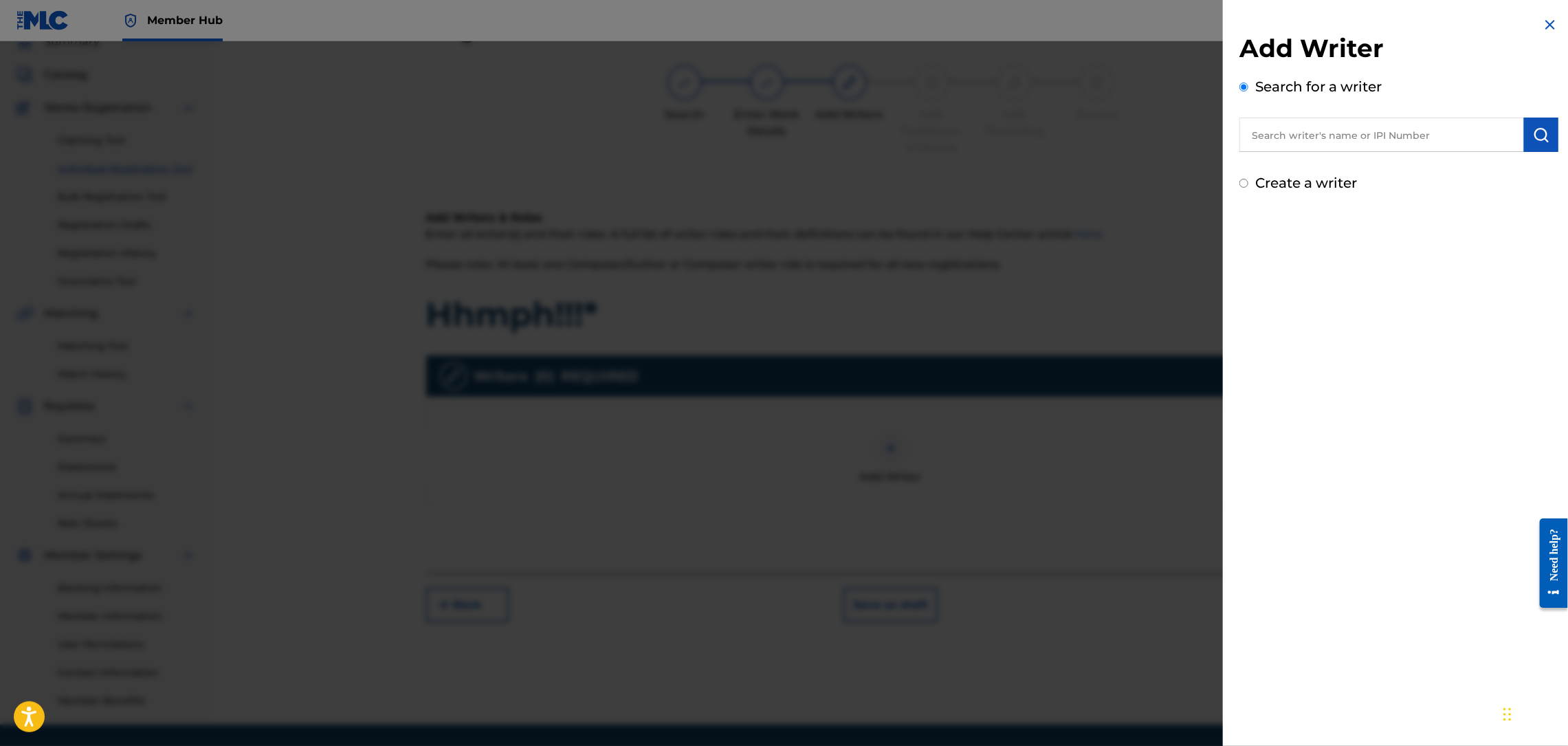
click at [1350, 133] on input "text" at bounding box center [1381, 134] width 285 height 34
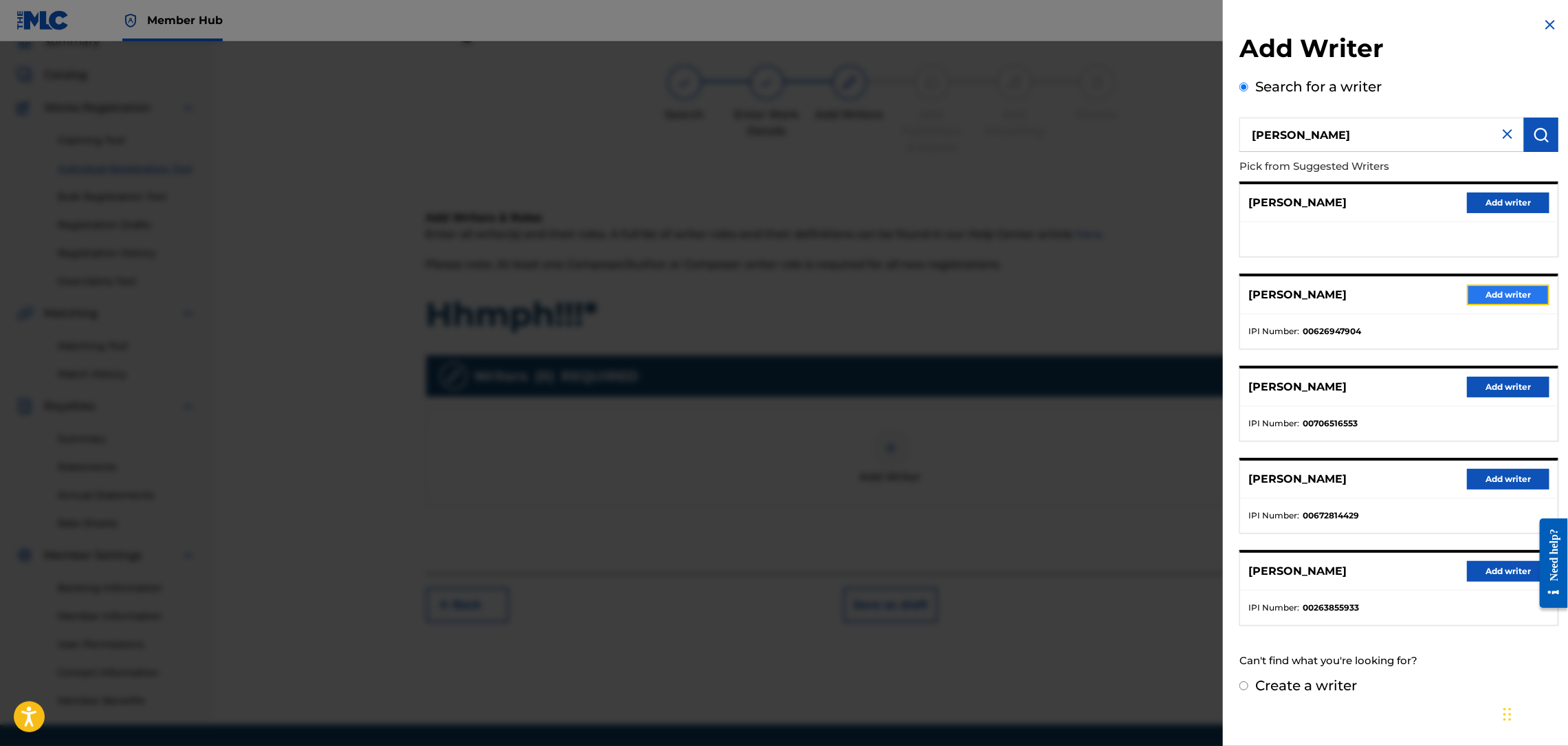
click at [1505, 301] on button "Add writer" at bounding box center [1508, 295] width 82 height 21
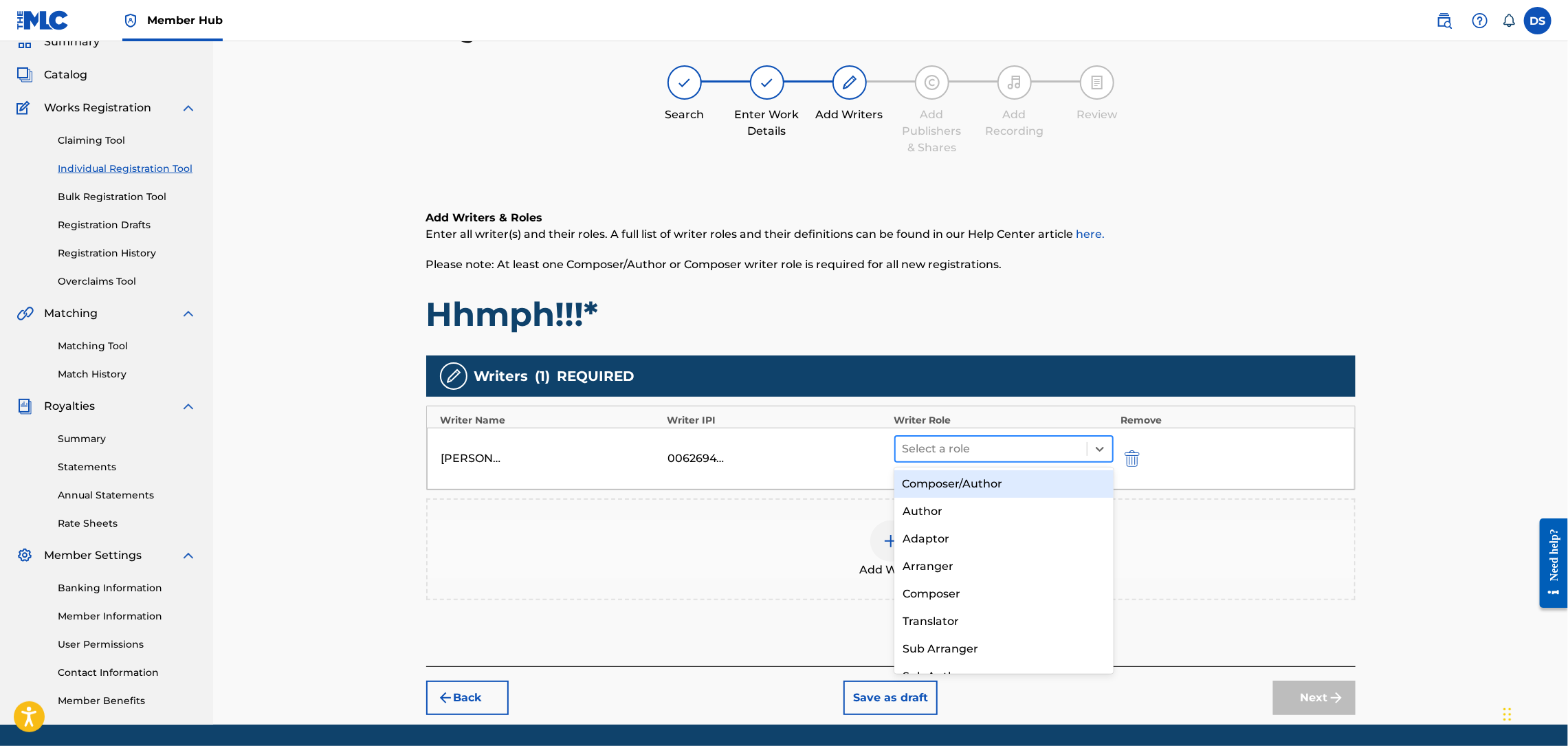
click at [977, 450] on div at bounding box center [992, 449] width 178 height 20
click at [958, 480] on div "Composer/Author" at bounding box center [1004, 484] width 219 height 27
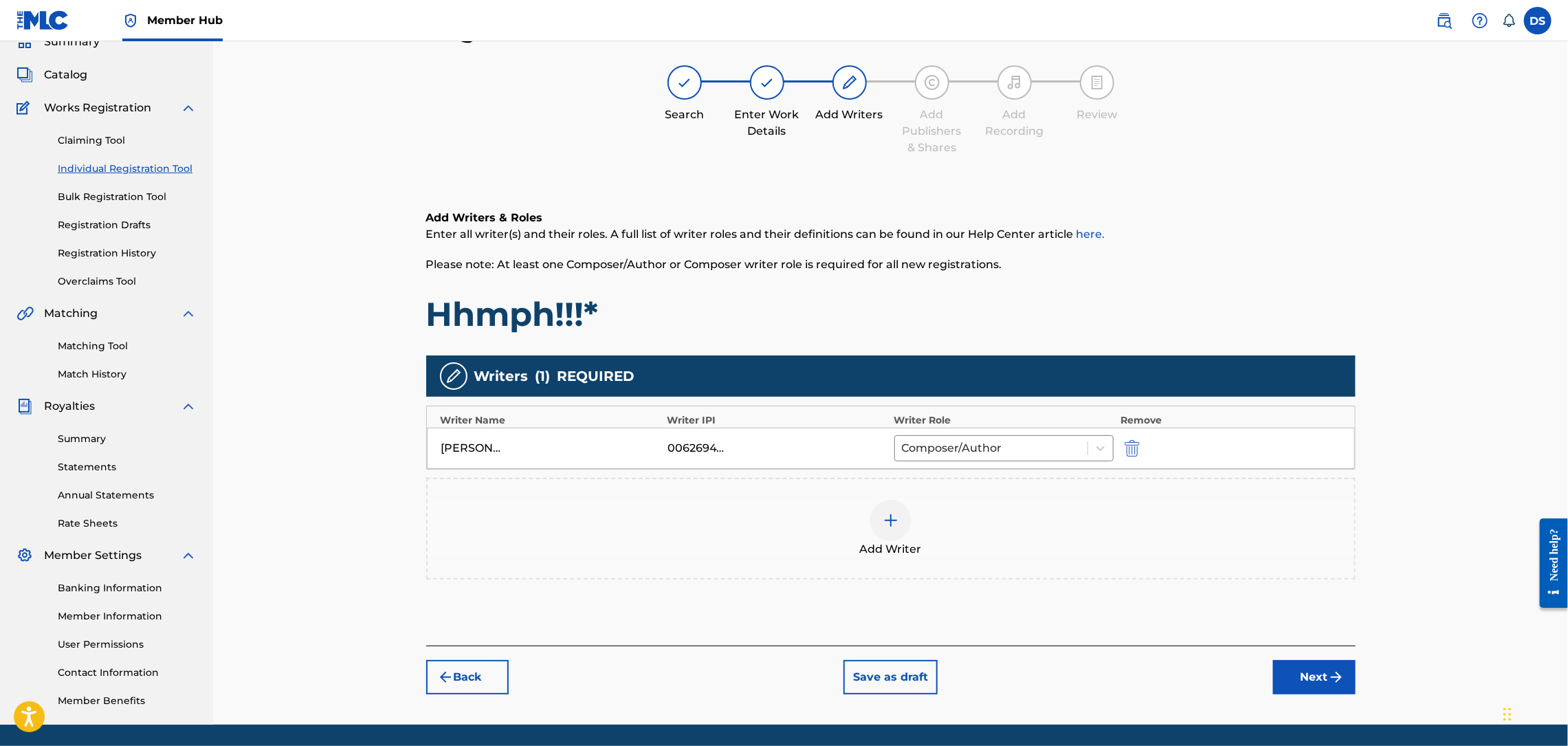
click at [895, 521] on img at bounding box center [891, 520] width 17 height 17
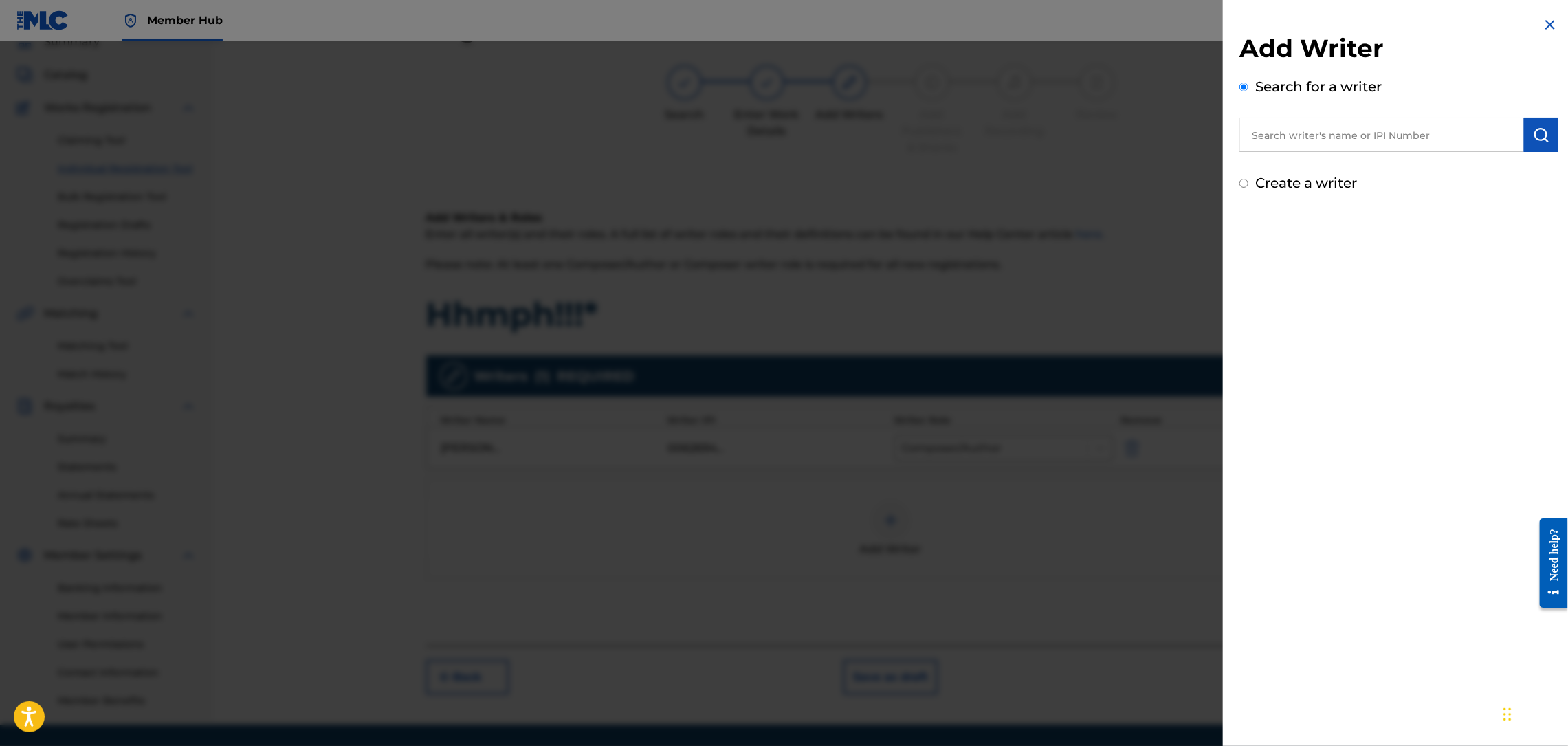
click at [1277, 127] on input "text" at bounding box center [1381, 134] width 285 height 34
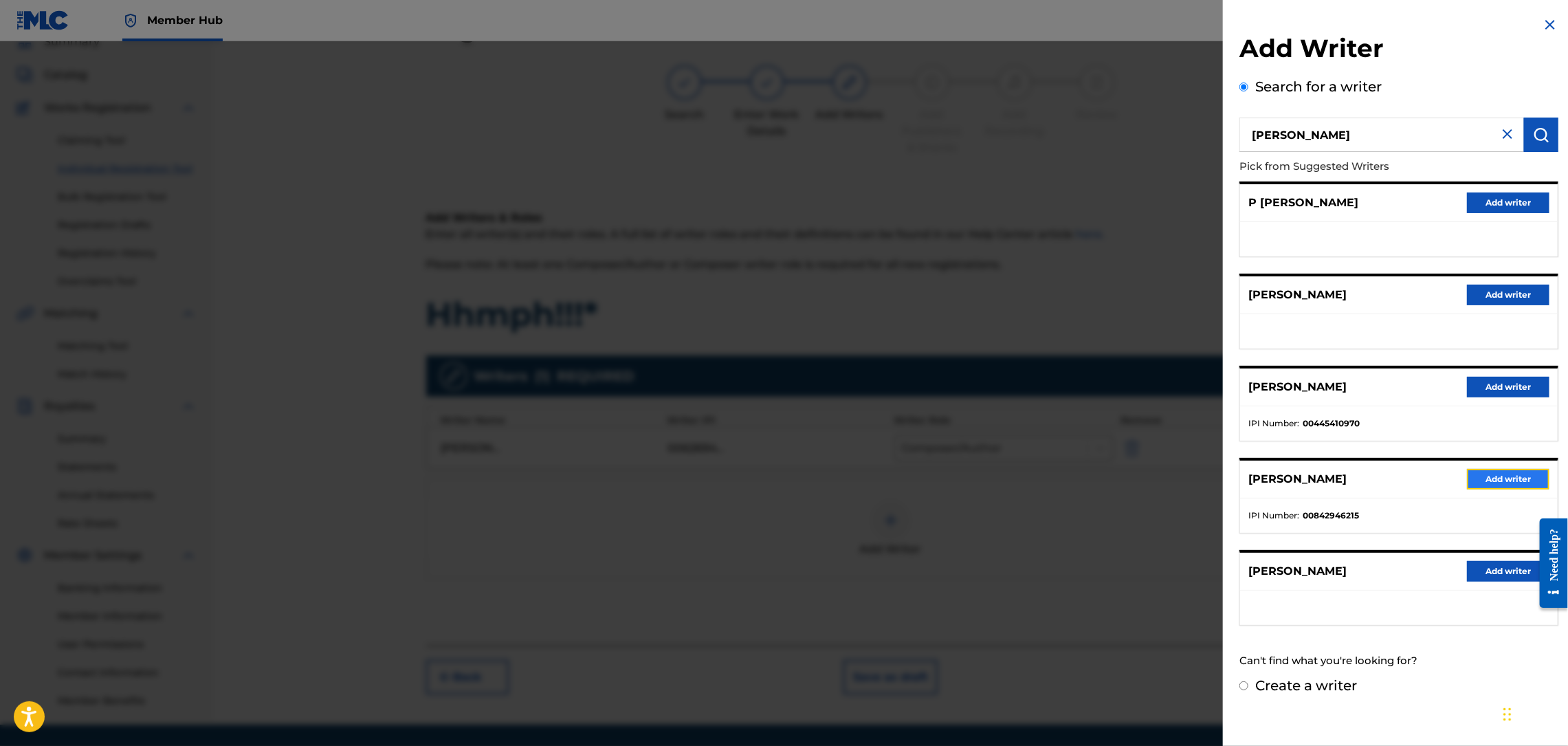
click at [1503, 482] on button "Add writer" at bounding box center [1508, 479] width 82 height 21
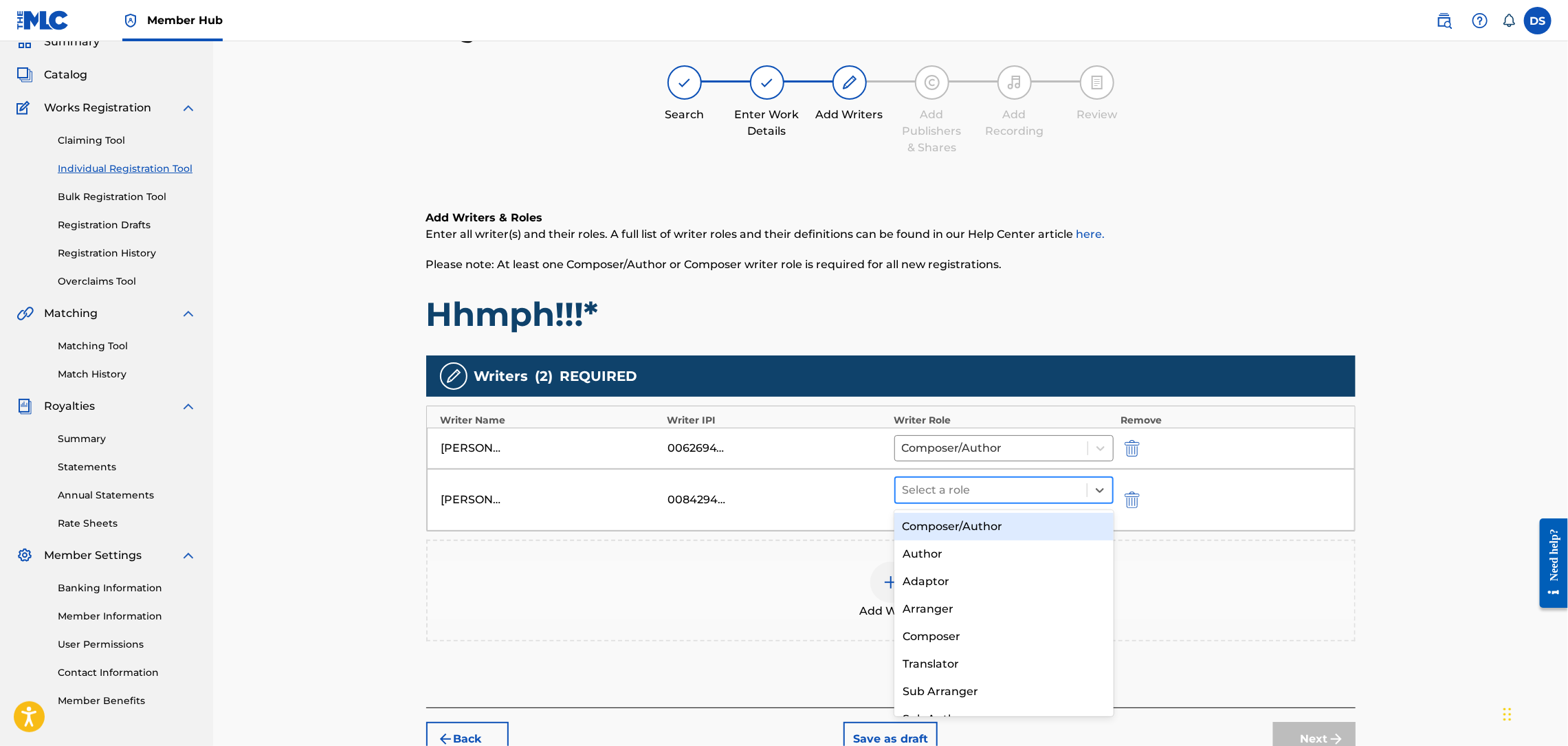
click at [1034, 489] on div at bounding box center [992, 490] width 178 height 20
click at [989, 528] on div "Composer/Author" at bounding box center [1004, 527] width 219 height 27
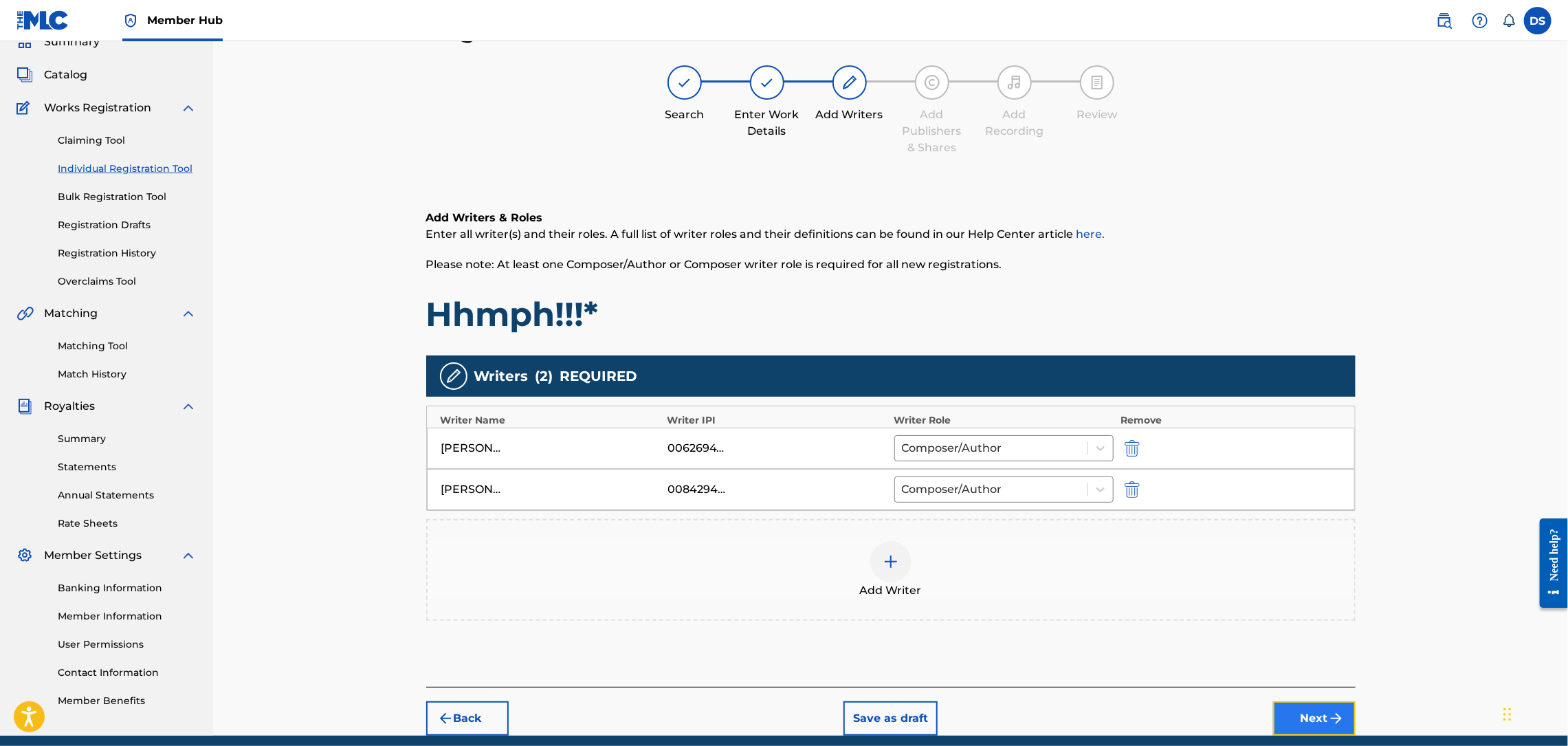
click at [1313, 718] on button "Next" at bounding box center [1314, 718] width 82 height 34
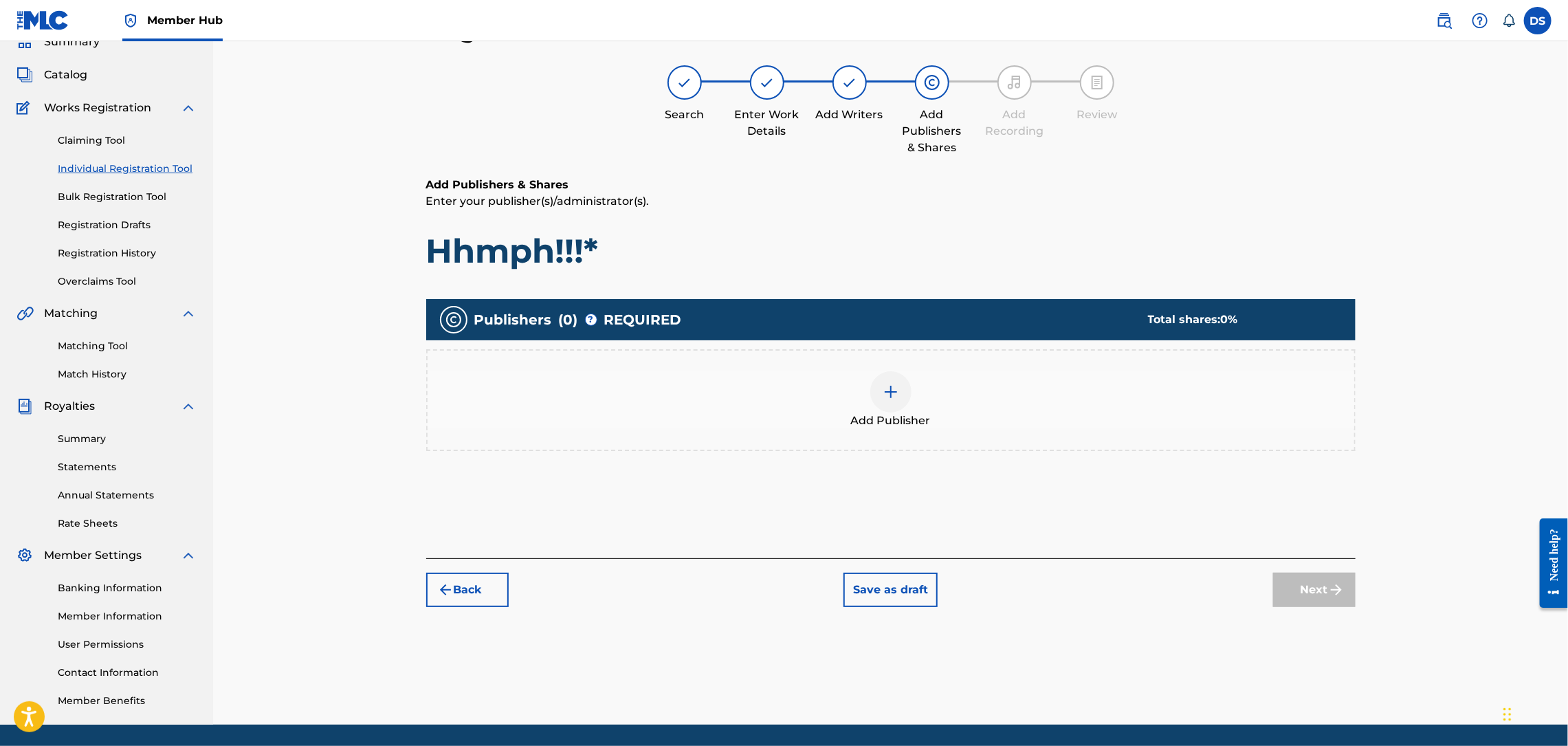
click at [897, 391] on img at bounding box center [891, 392] width 17 height 17
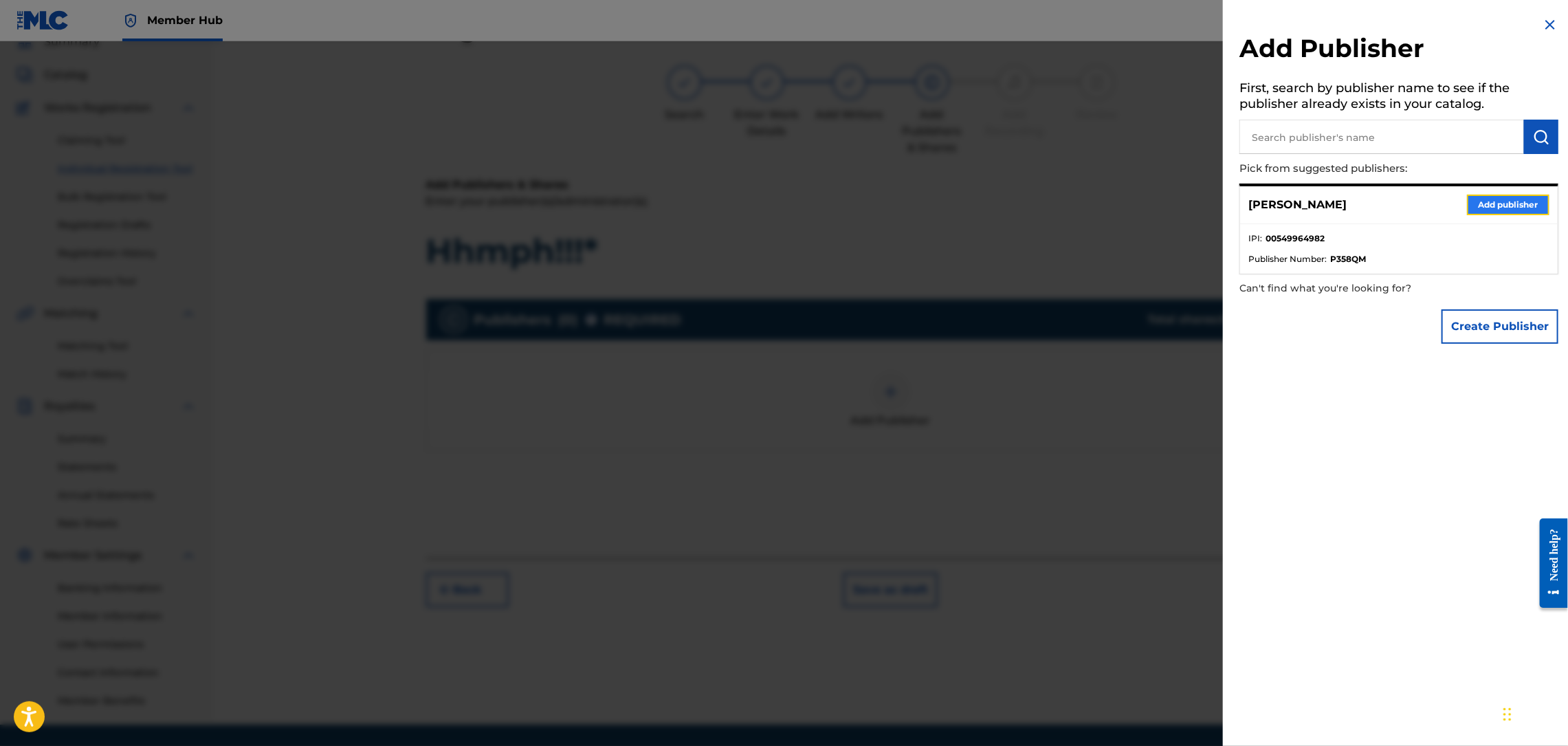
click at [1486, 207] on button "Add publisher" at bounding box center [1508, 205] width 82 height 21
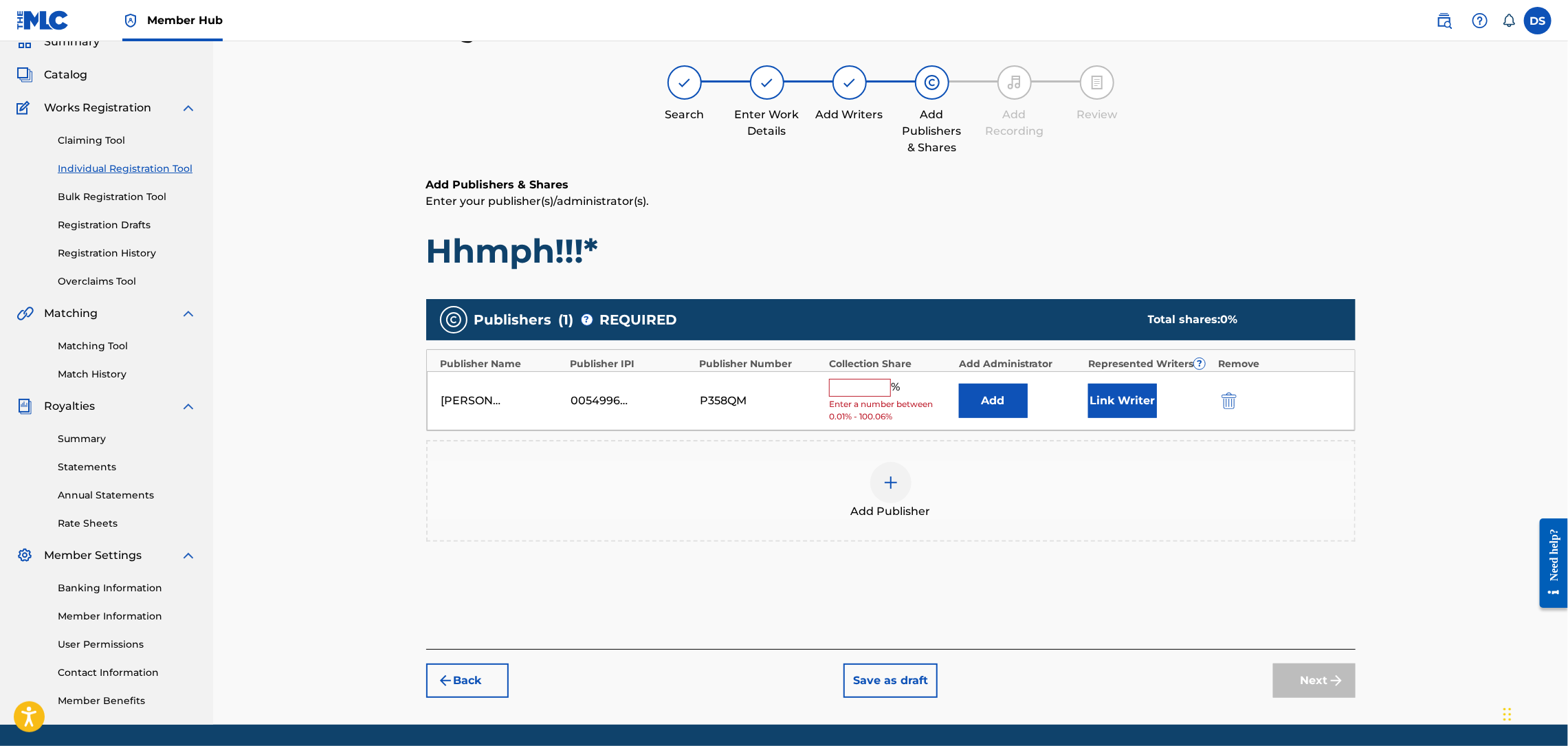
click at [860, 382] on input "text" at bounding box center [859, 388] width 62 height 18
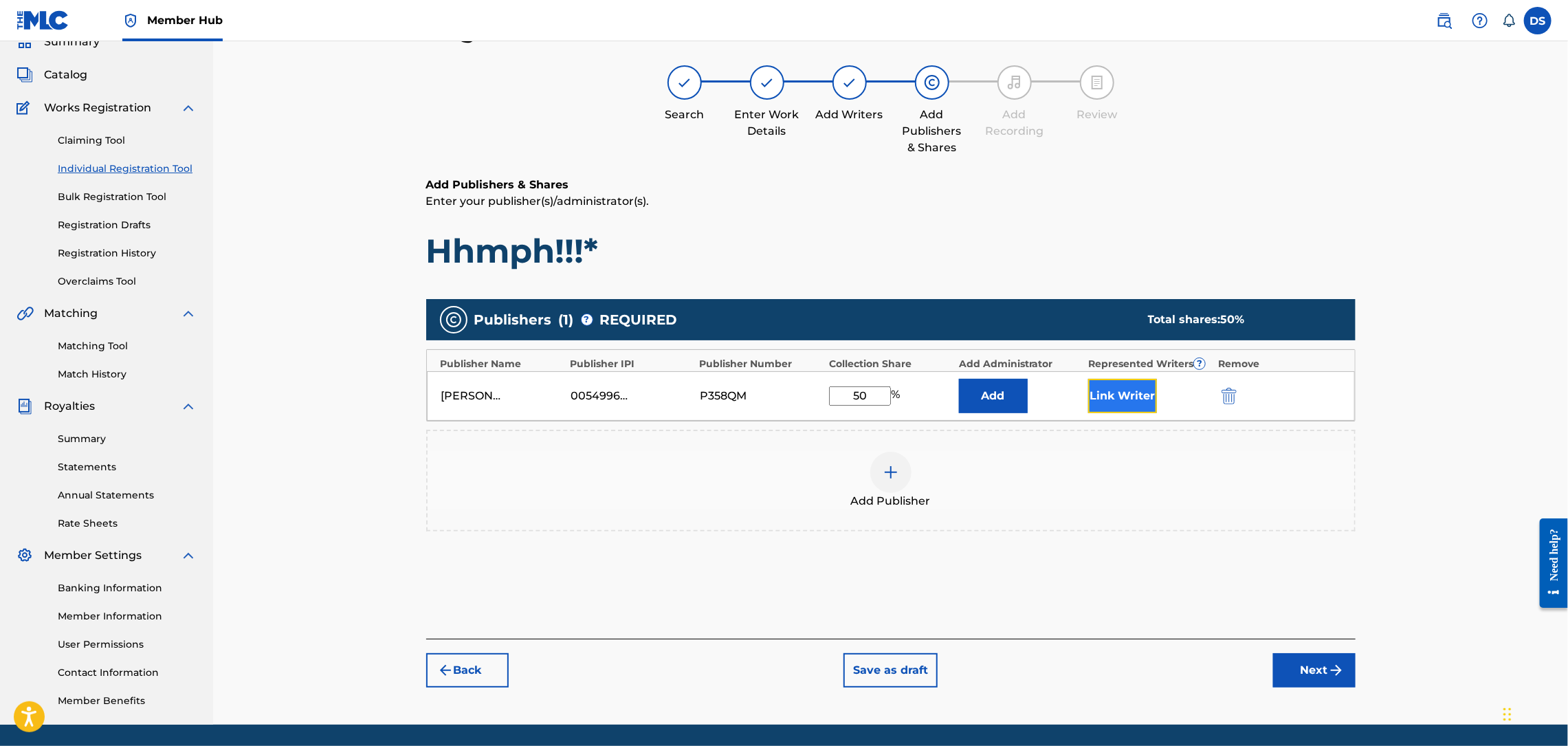
click at [1094, 400] on button "Link Writer" at bounding box center [1123, 396] width 69 height 34
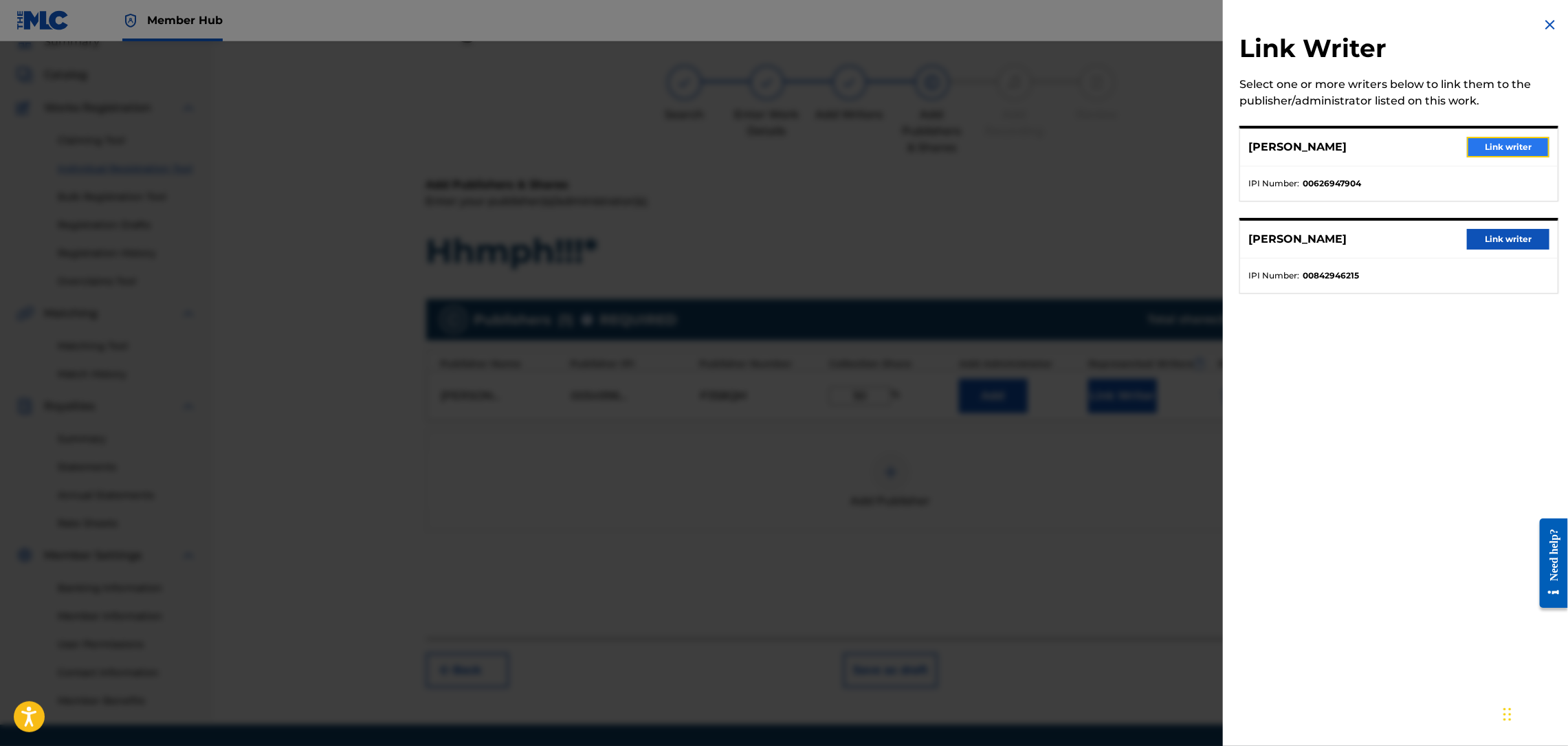
click at [1516, 140] on button "Link writer" at bounding box center [1508, 147] width 82 height 21
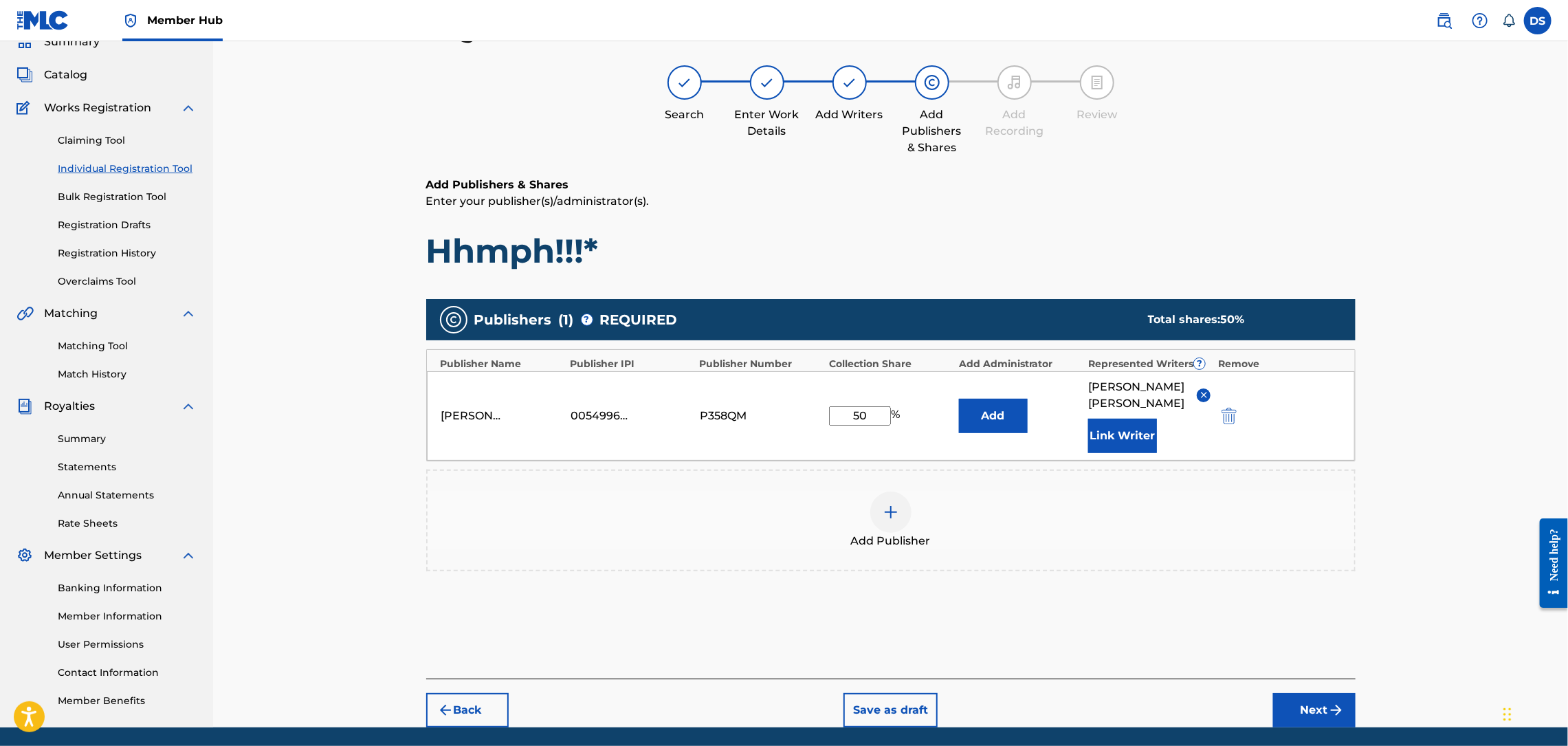
click at [892, 504] on img at bounding box center [891, 512] width 17 height 17
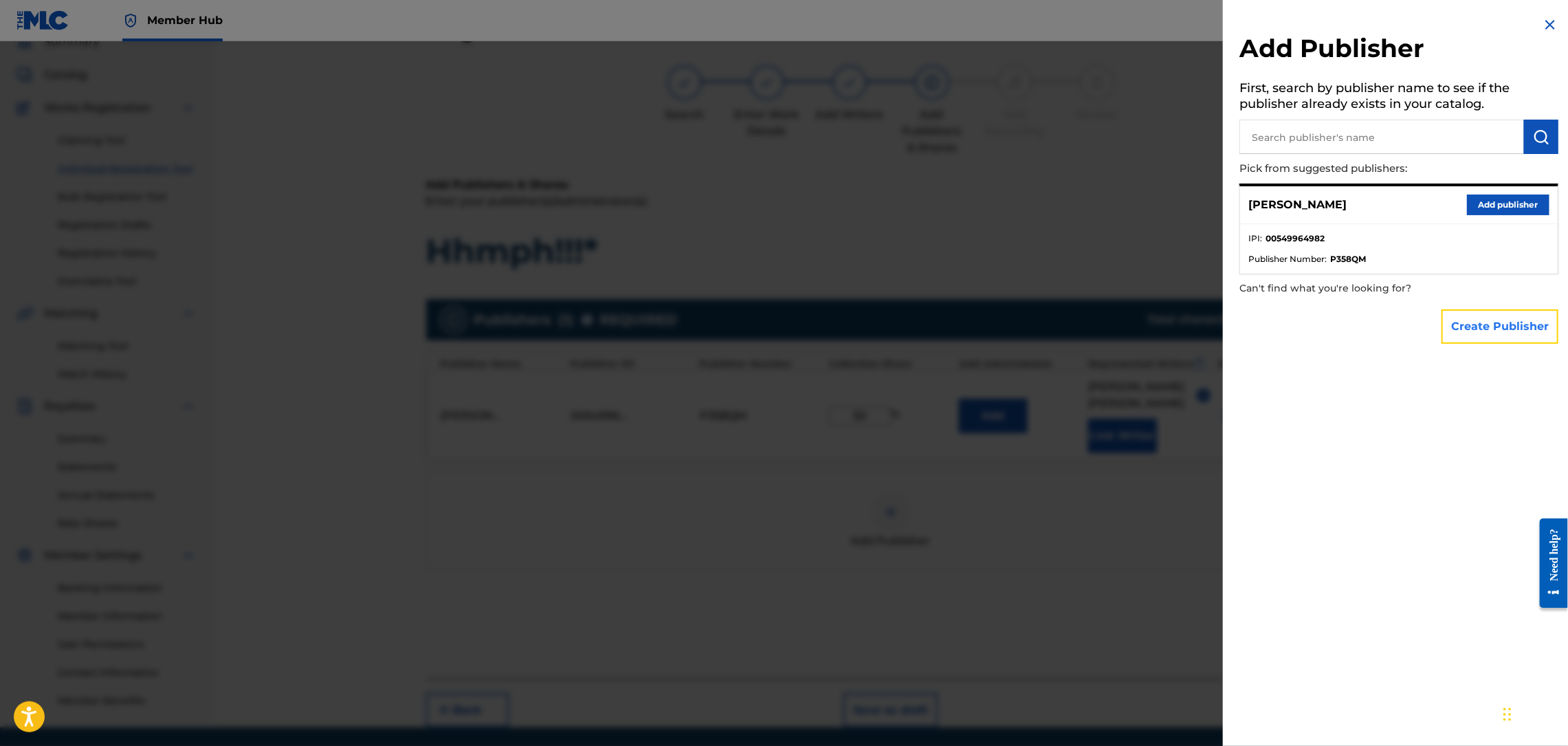
click at [1472, 320] on button "Create Publisher" at bounding box center [1499, 326] width 116 height 34
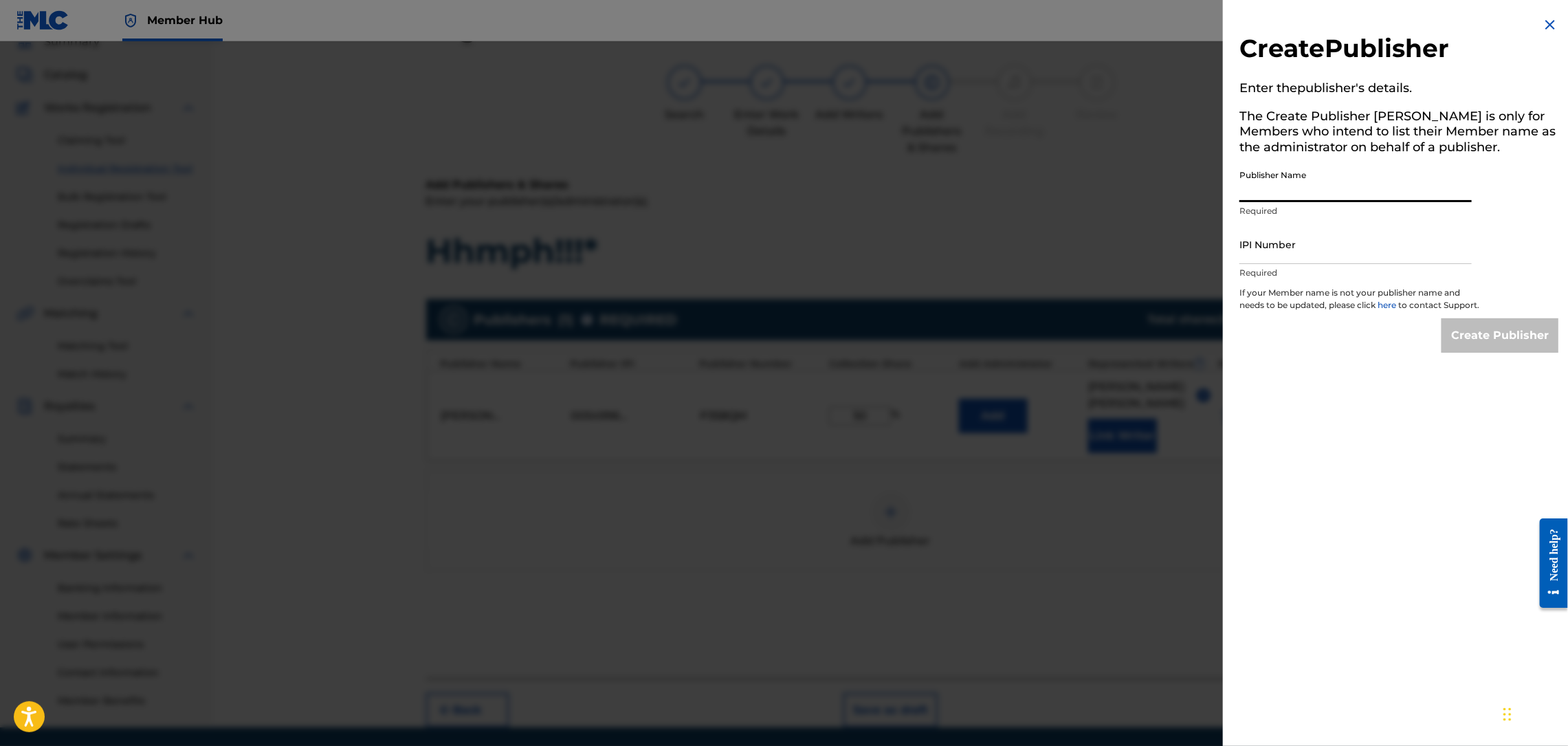
click at [1279, 186] on input "Publisher Name" at bounding box center [1355, 182] width 232 height 39
click at [1278, 242] on input "IPI Number" at bounding box center [1355, 245] width 232 height 39
click at [1545, 20] on img at bounding box center [1549, 24] width 17 height 17
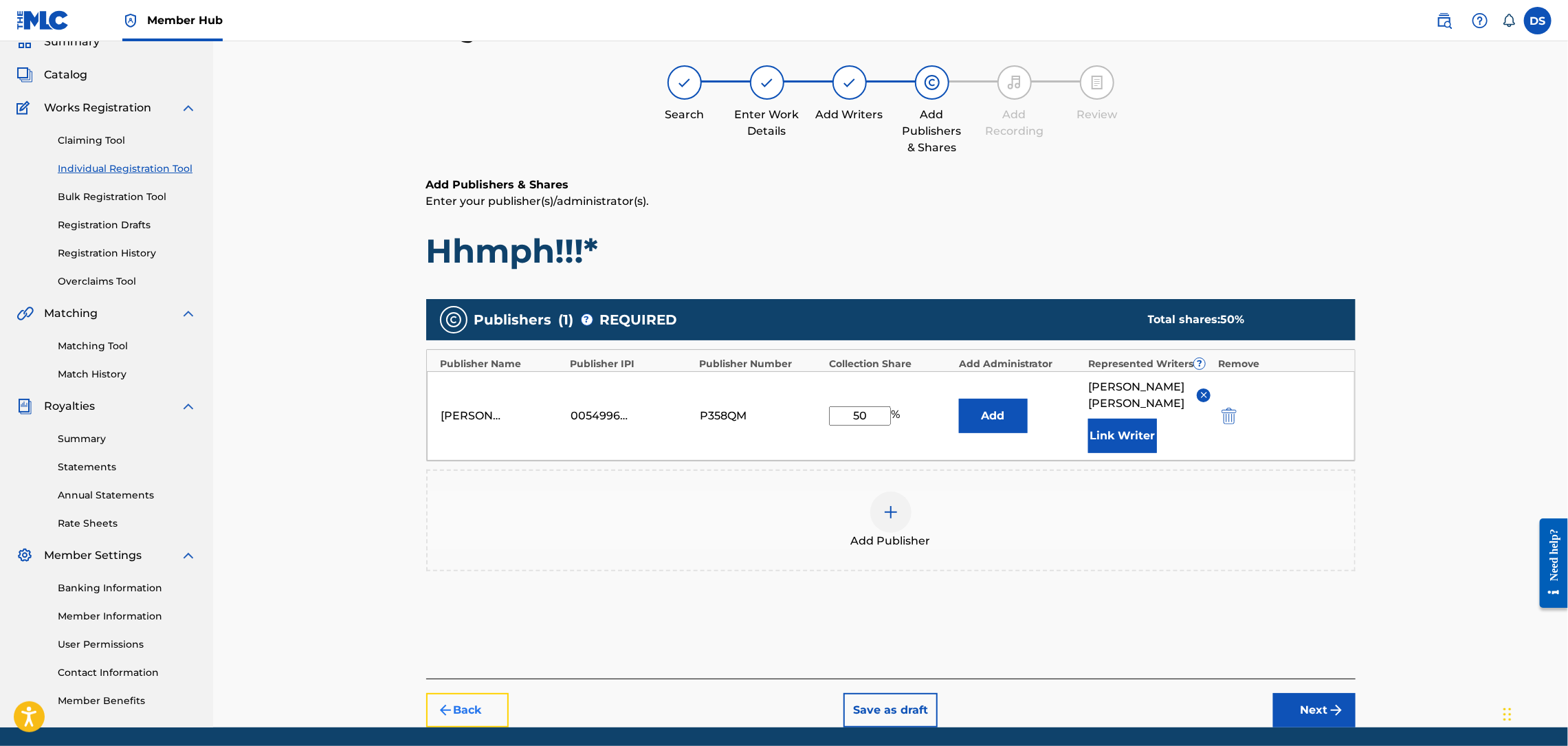
click at [452, 702] on img "submit" at bounding box center [445, 710] width 17 height 17
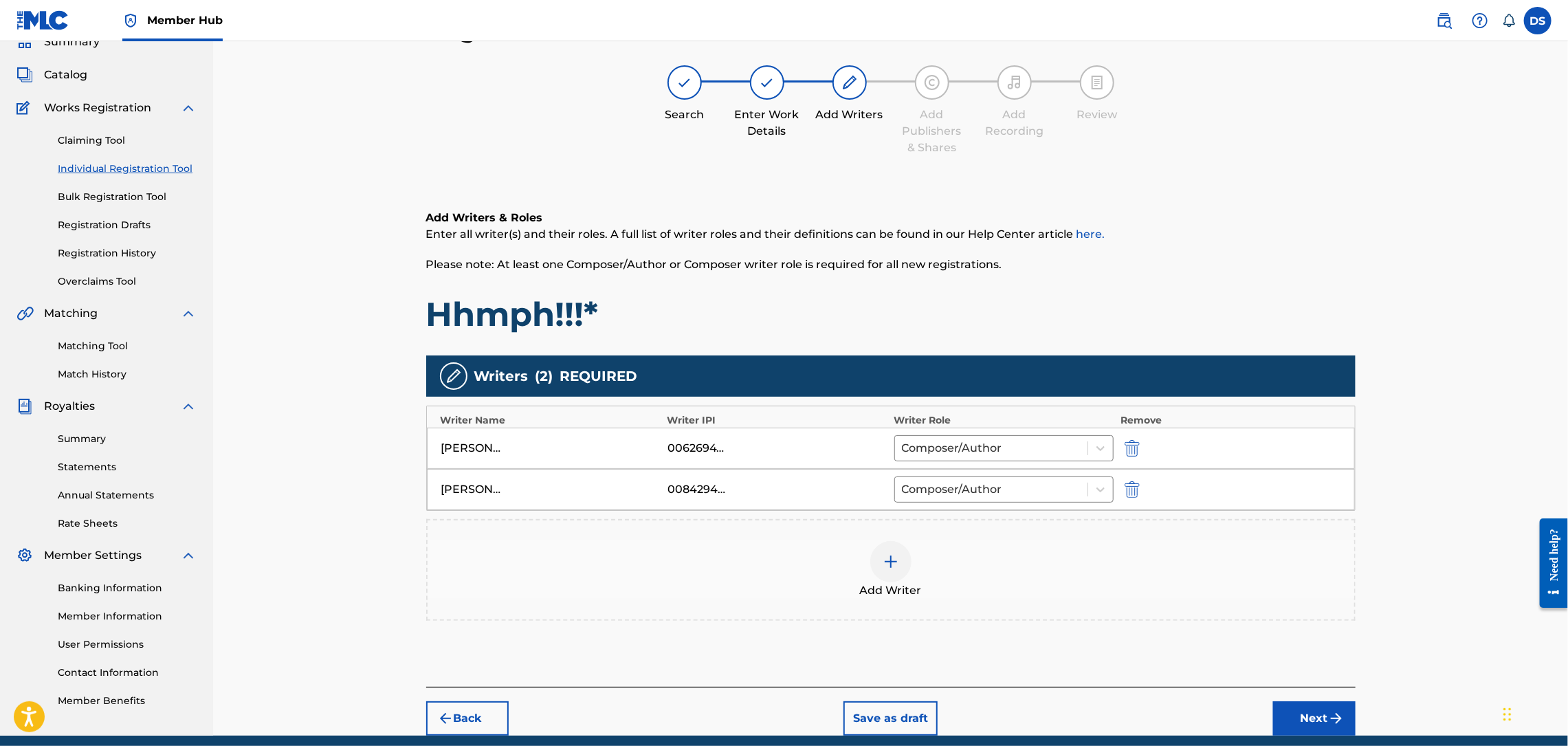
click at [698, 490] on div "00842946215" at bounding box center [698, 490] width 62 height 17
click at [1317, 728] on button "Next" at bounding box center [1314, 718] width 82 height 34
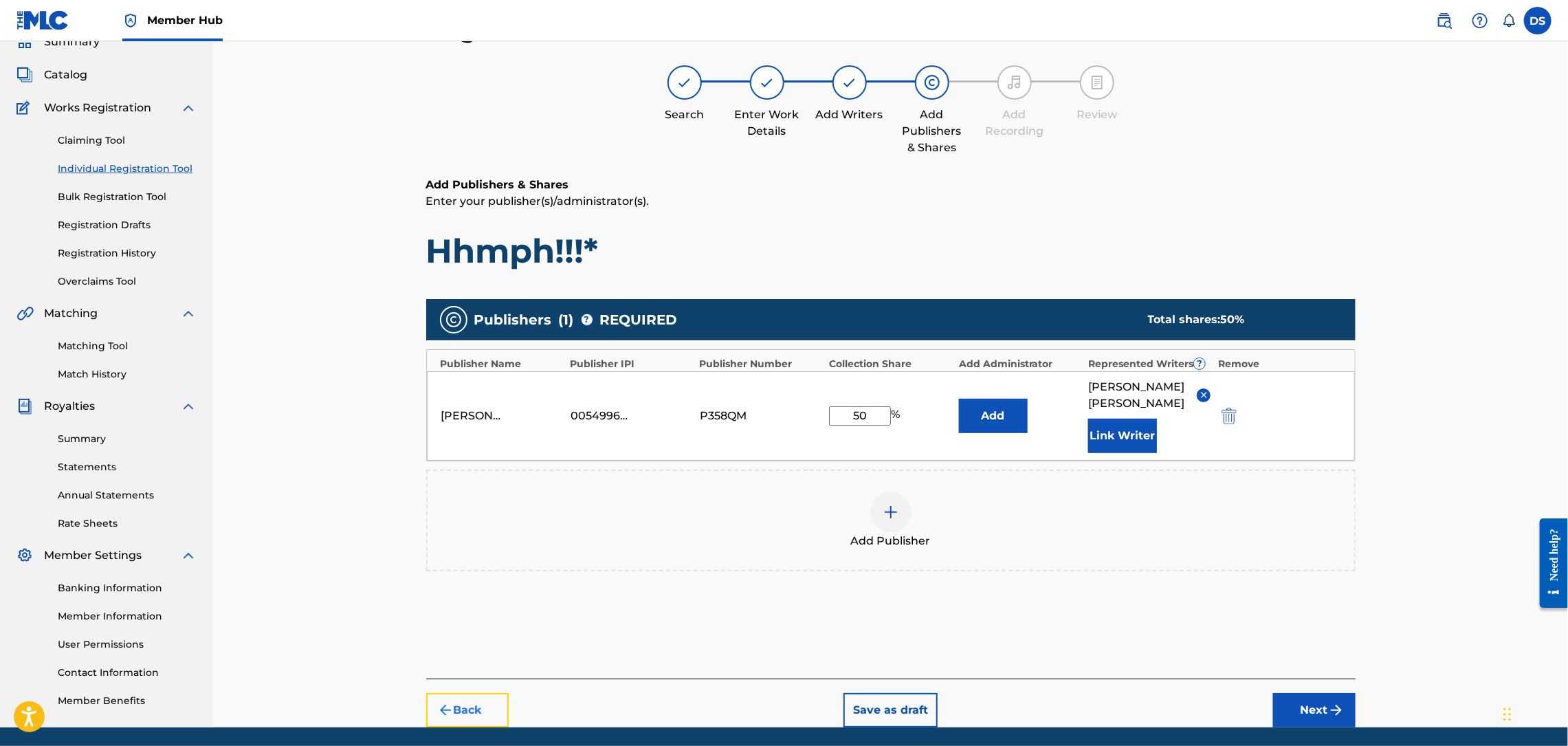
click at [507, 697] on button "Back" at bounding box center [467, 710] width 82 height 34
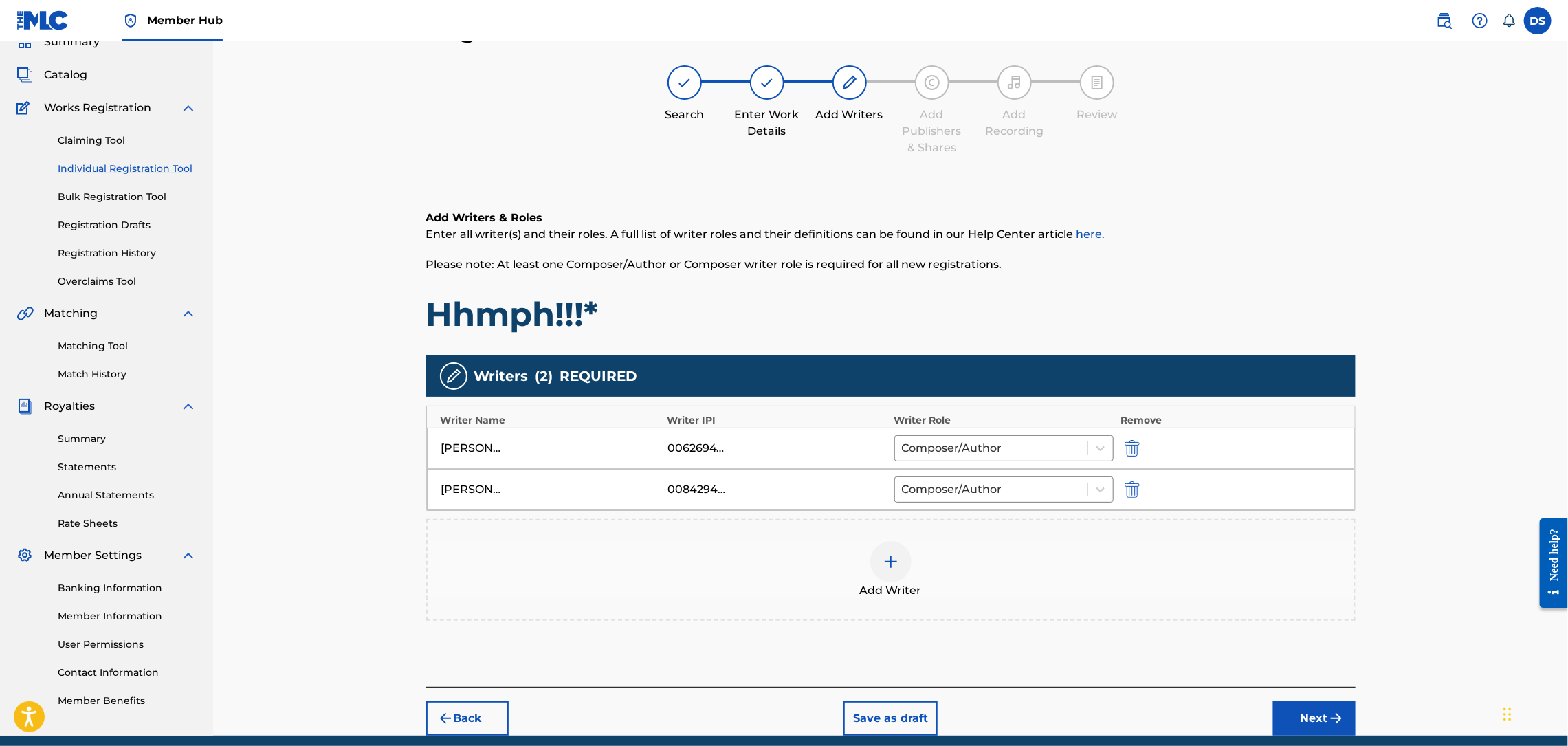
click at [686, 487] on div "00842946215" at bounding box center [698, 490] width 62 height 17
click at [1306, 720] on button "Next" at bounding box center [1314, 718] width 82 height 34
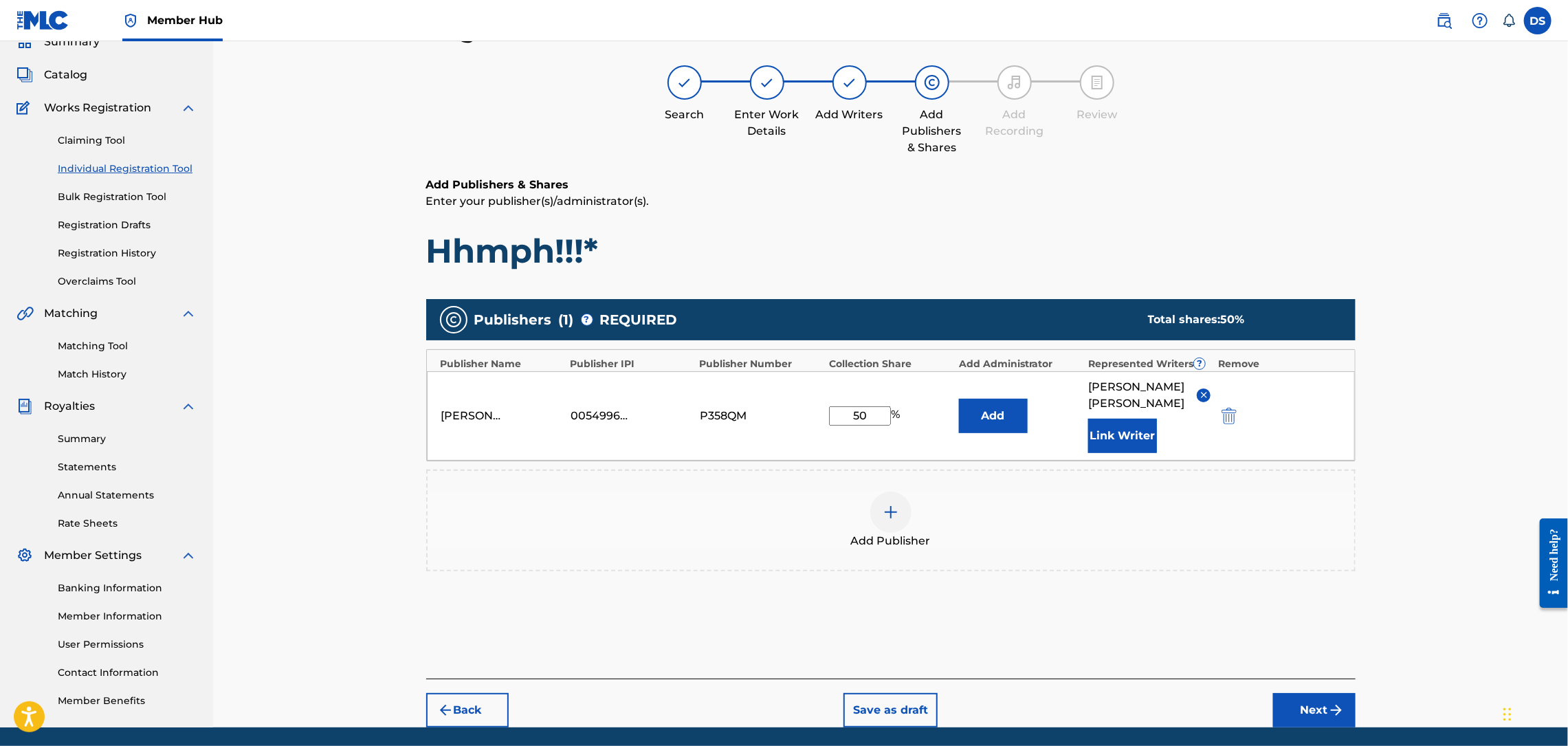
click at [895, 504] on img at bounding box center [891, 512] width 17 height 17
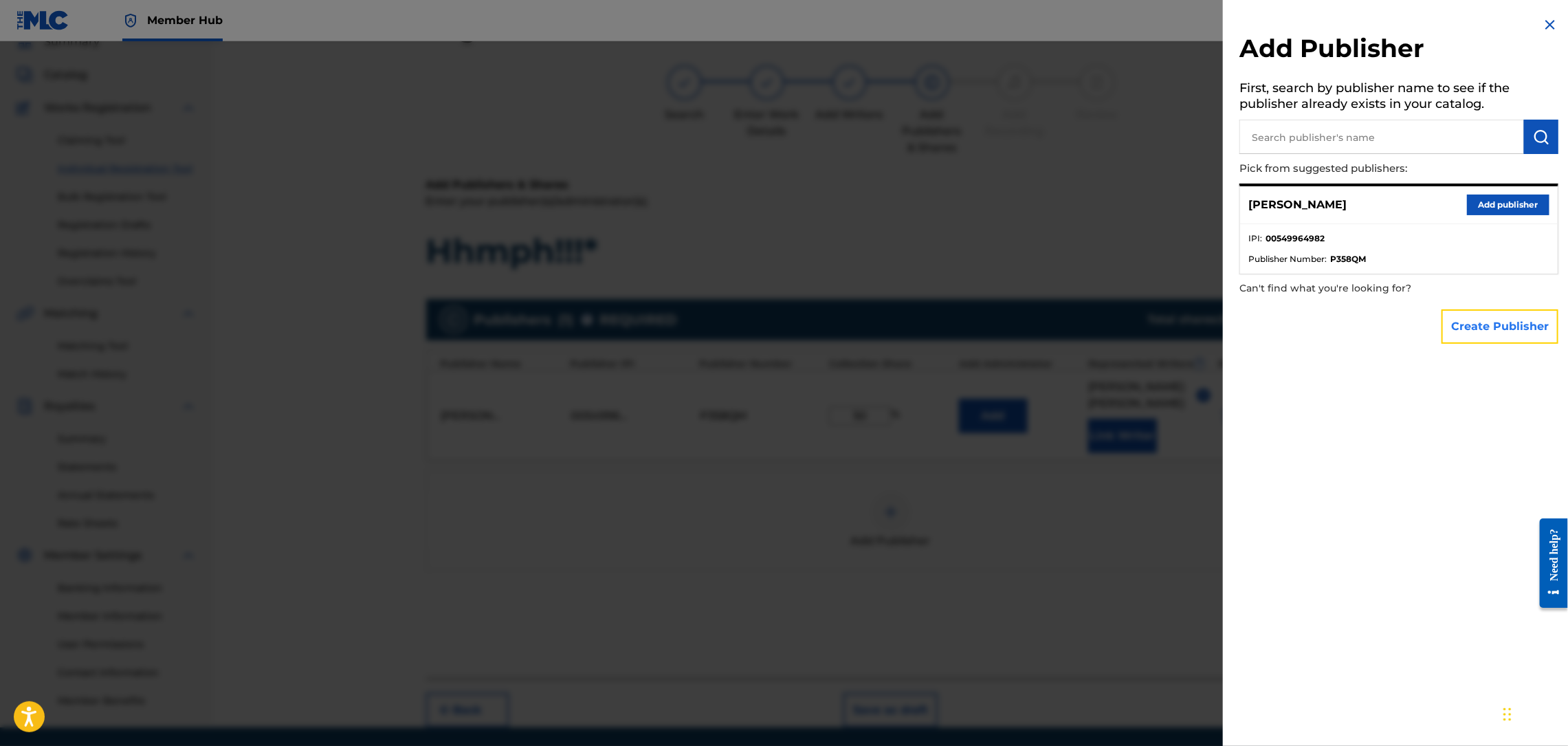
click at [1489, 322] on button "Create Publisher" at bounding box center [1499, 326] width 116 height 34
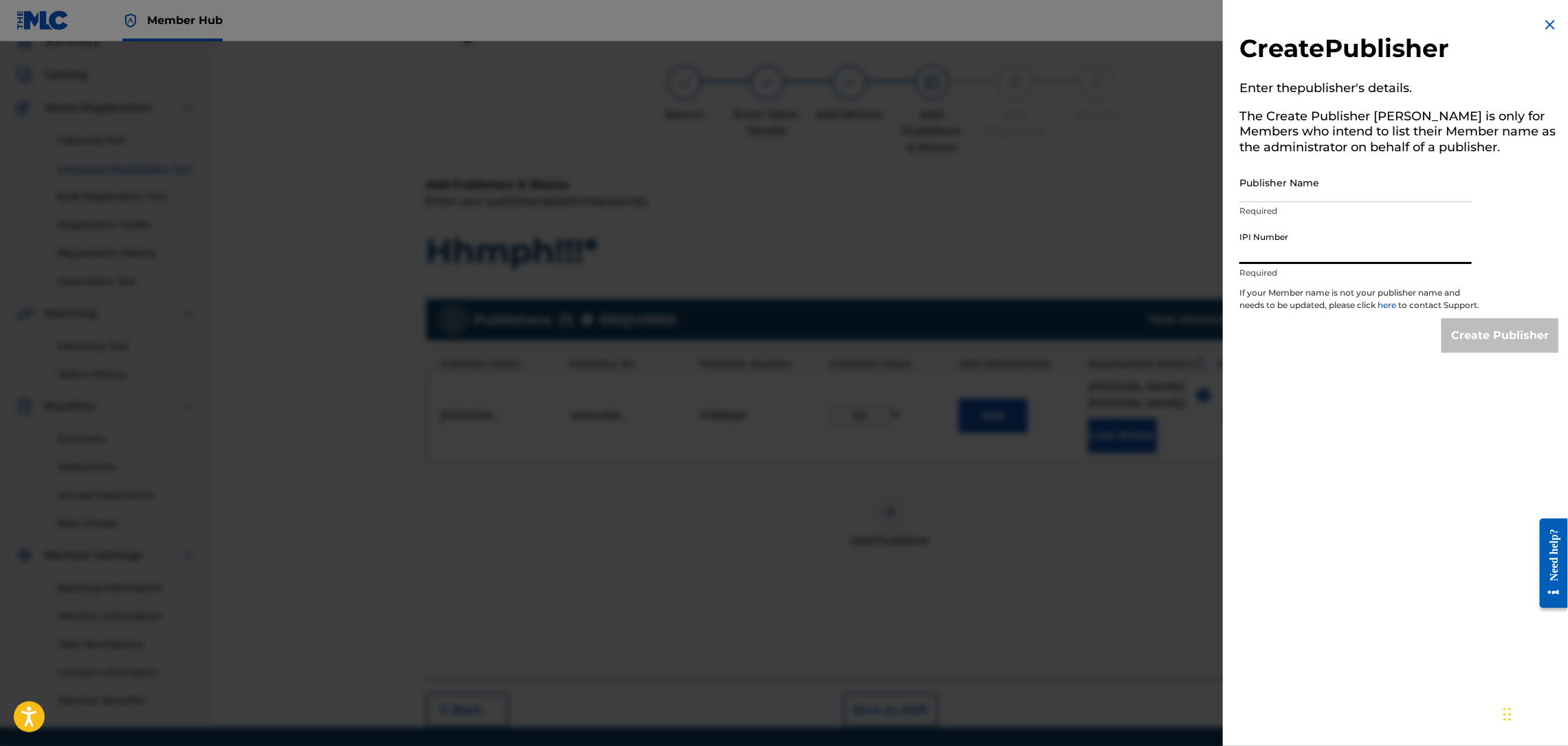
paste input "00842946215"
click at [1306, 196] on input "Publisher Name" at bounding box center [1355, 182] width 232 height 39
click at [1497, 352] on input "Create Publisher" at bounding box center [1499, 335] width 116 height 34
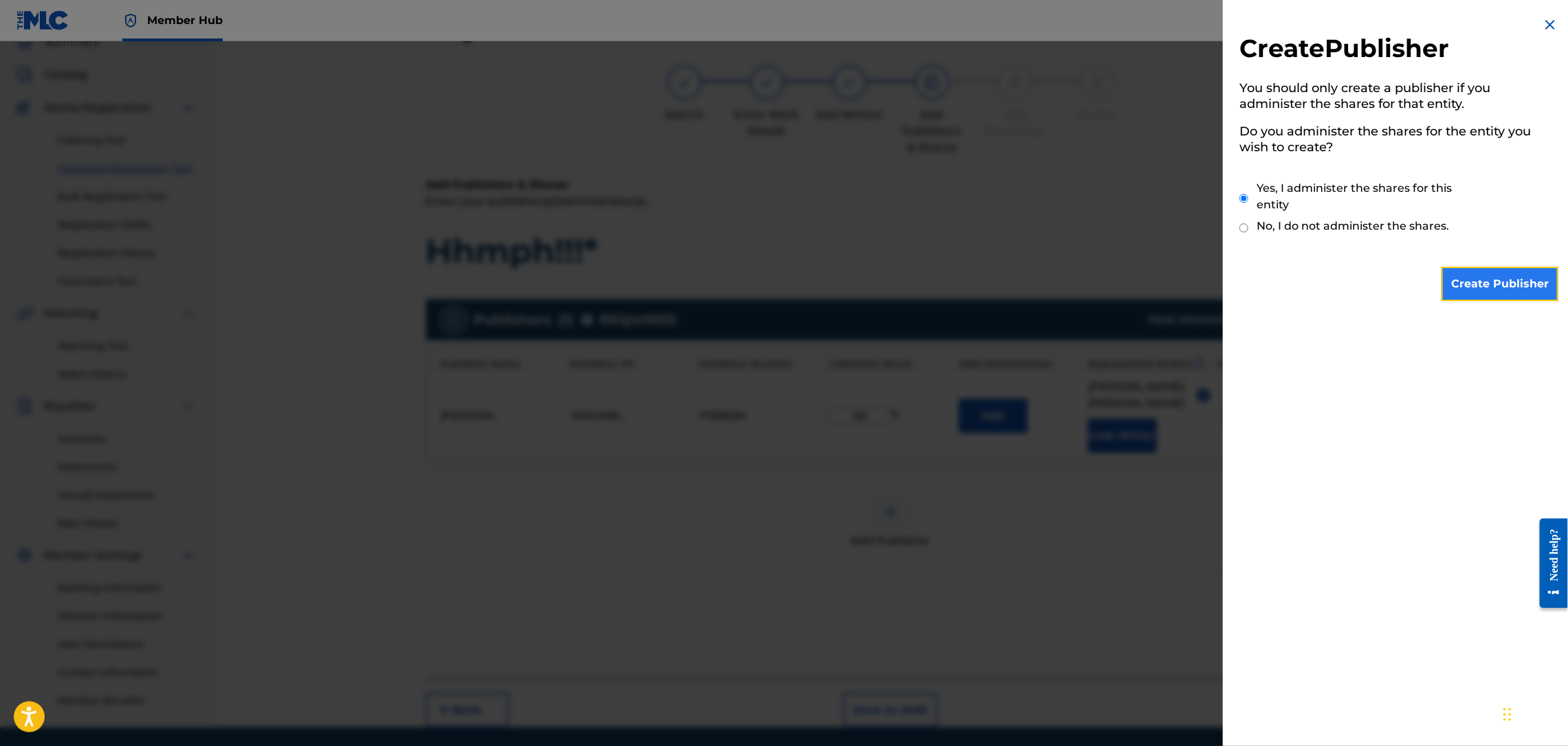
click at [1489, 292] on input "Create Publisher" at bounding box center [1499, 284] width 116 height 34
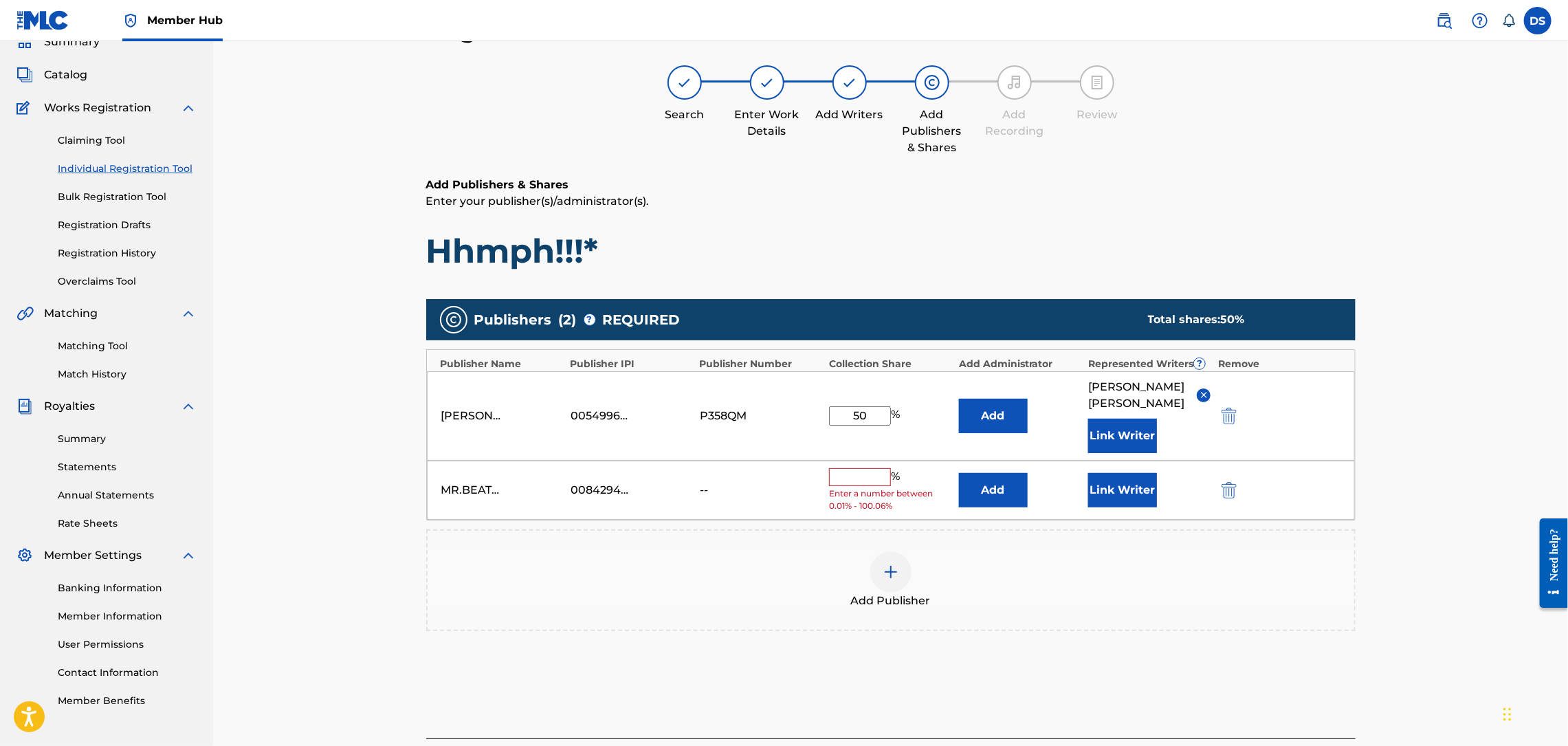
click at [860, 468] on input "text" at bounding box center [859, 477] width 62 height 18
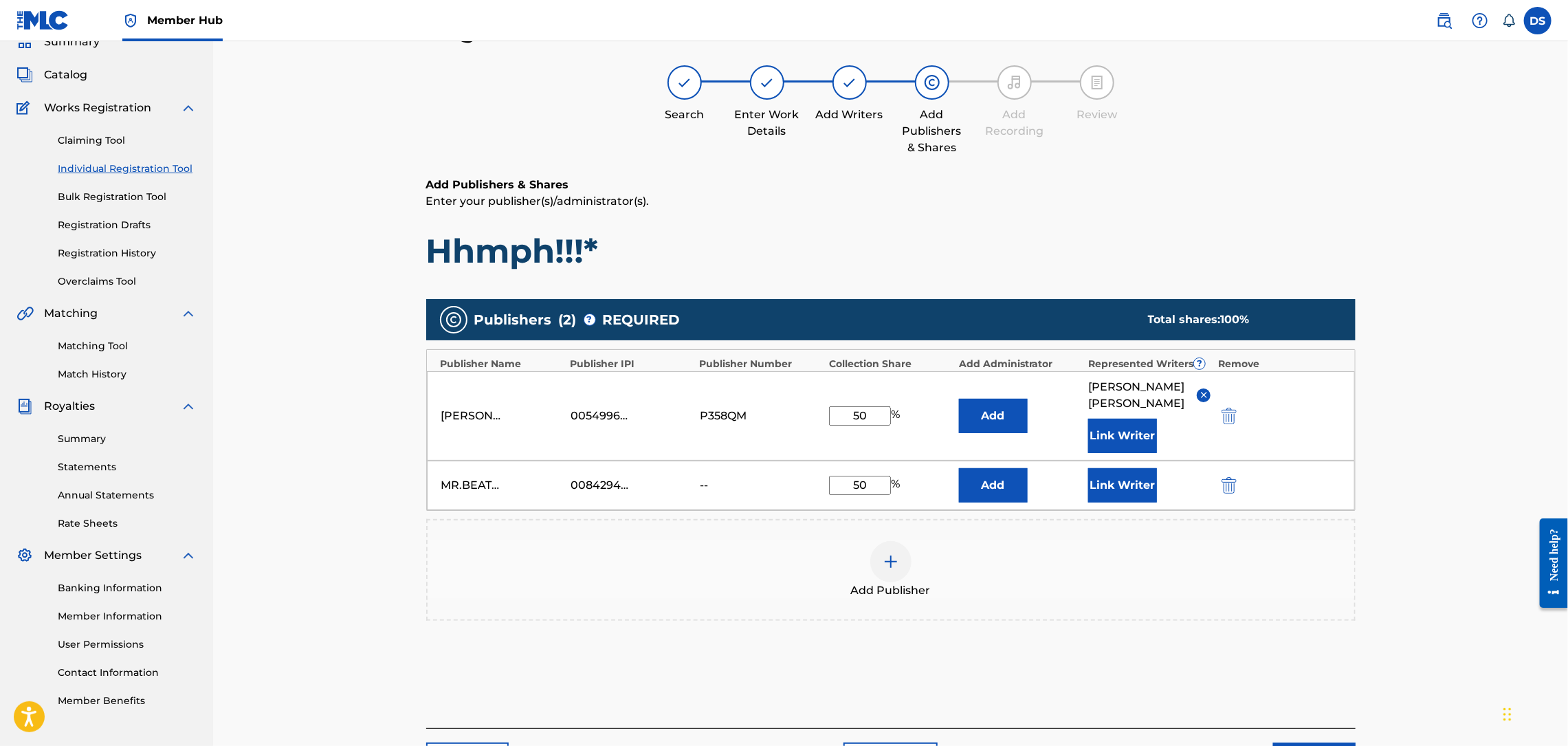
click at [1456, 590] on div "Register Work Search Enter Work Details Add Writers Add Publishers & Shares Add…" at bounding box center [891, 378] width 1355 height 798
click at [1146, 468] on button "Link Writer" at bounding box center [1123, 485] width 69 height 34
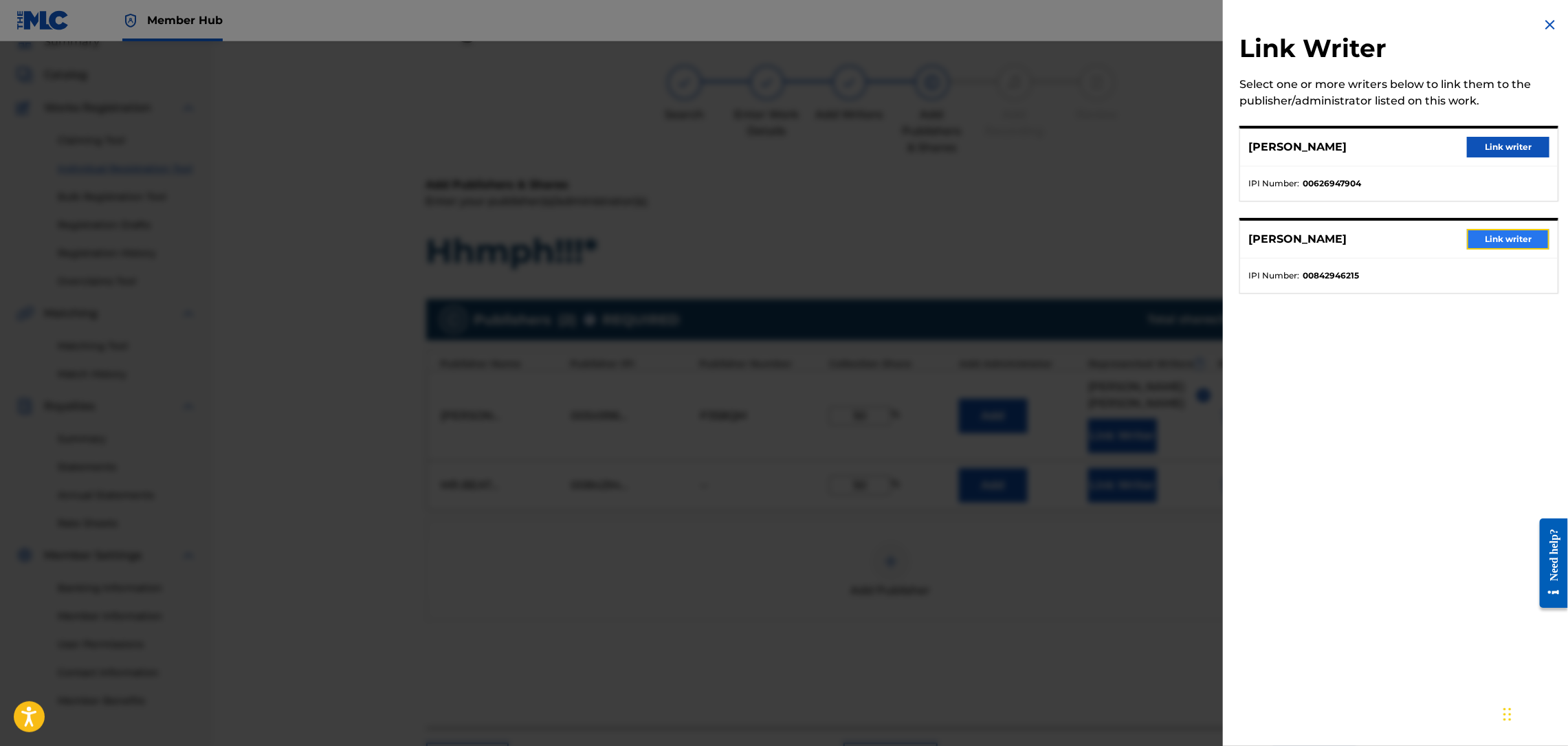
click at [1492, 234] on button "Link writer" at bounding box center [1508, 239] width 82 height 21
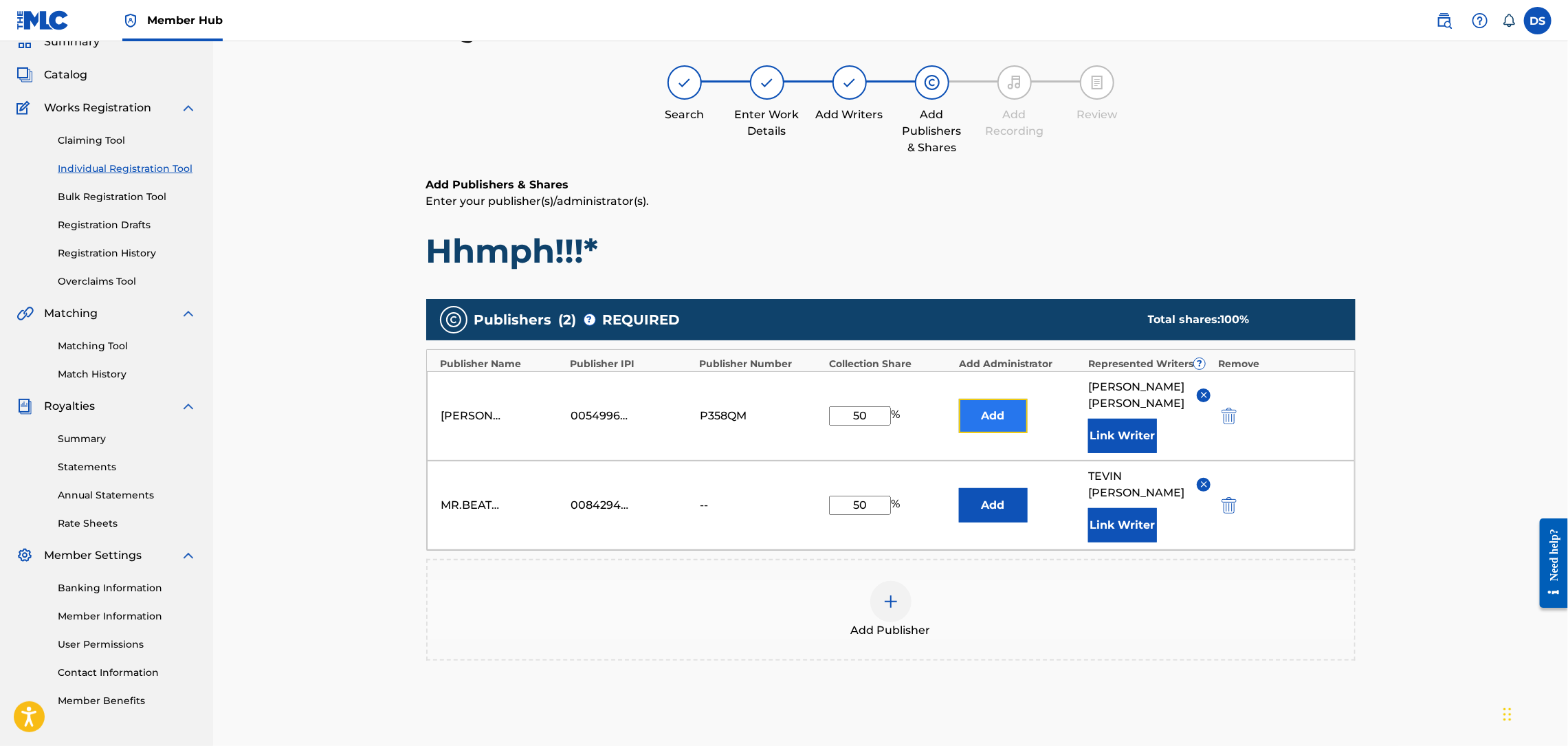
click at [993, 398] on button "Add" at bounding box center [993, 415] width 69 height 34
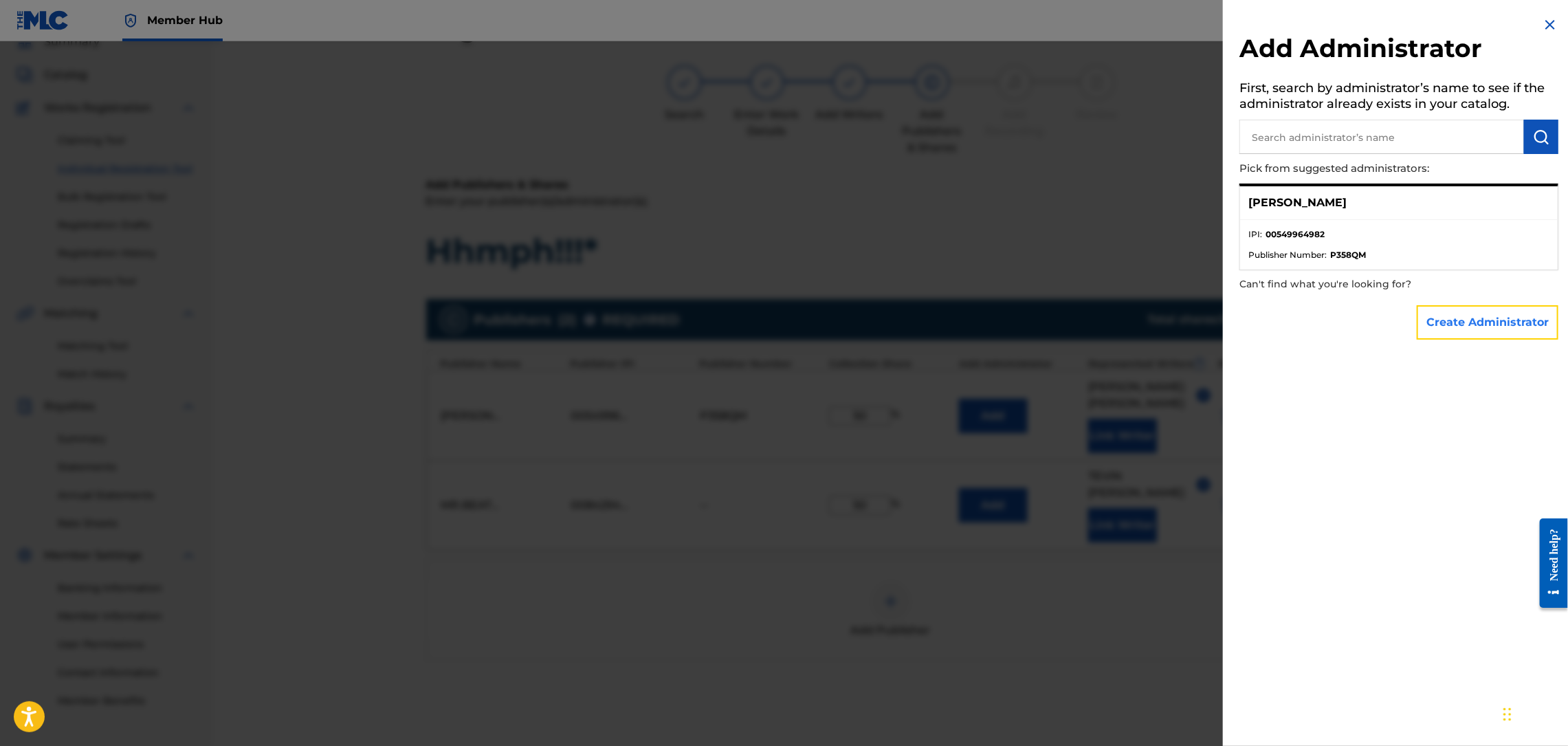
click at [1482, 310] on button "Create Administrator" at bounding box center [1488, 322] width 142 height 34
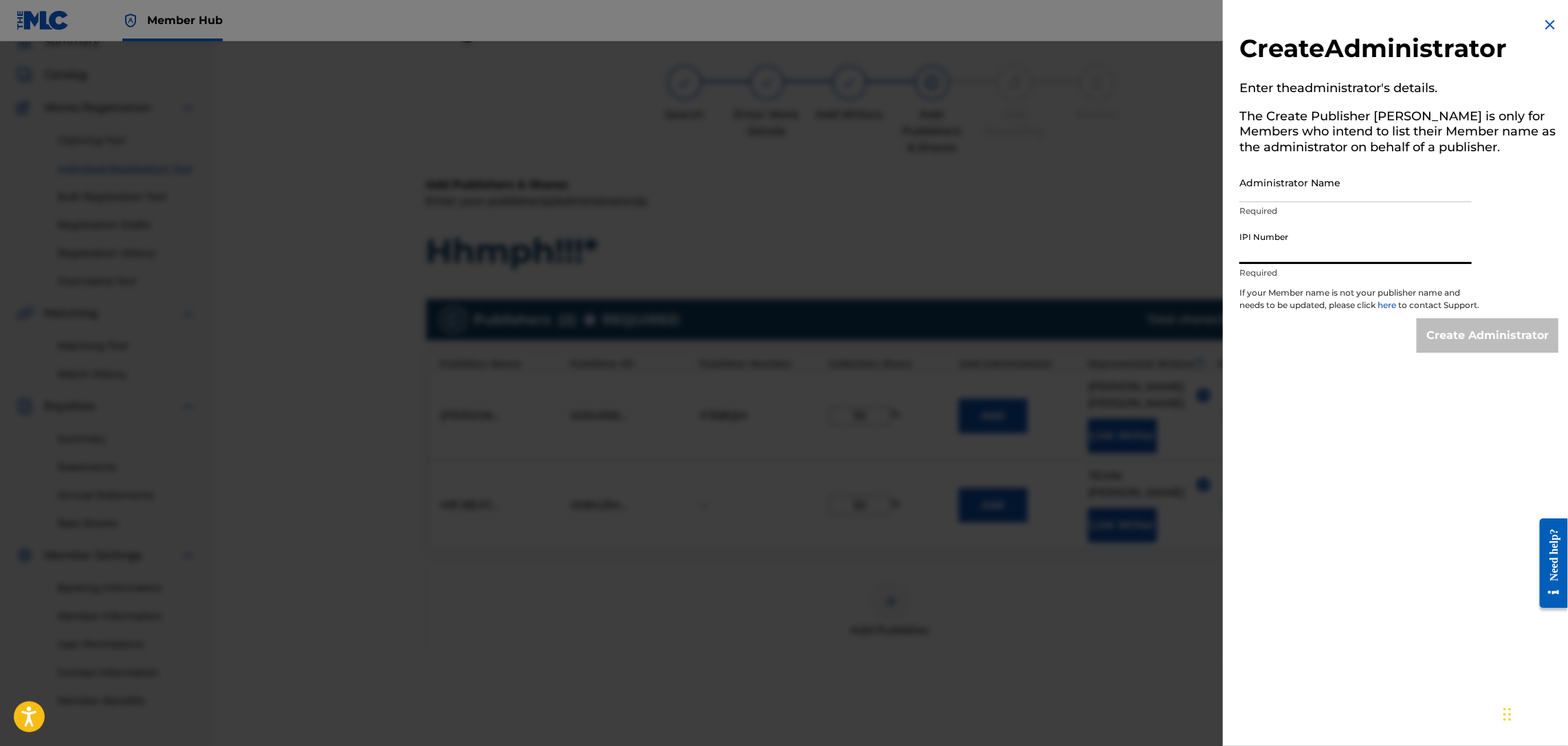
click at [1357, 251] on input "IPI Number" at bounding box center [1355, 245] width 232 height 39
click at [1341, 188] on input "Administrator Name" at bounding box center [1355, 182] width 232 height 39
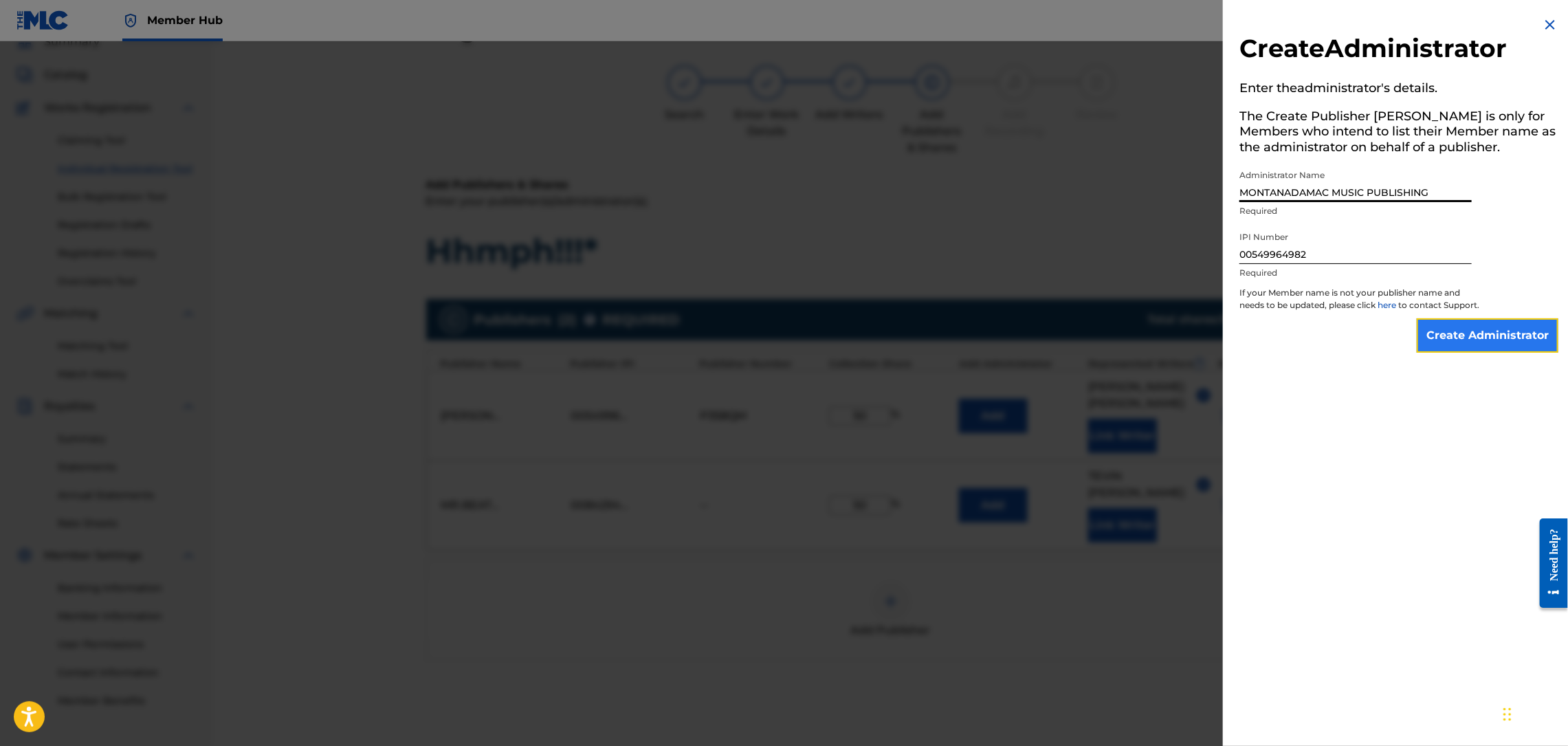
click at [1445, 344] on input "Create Administrator" at bounding box center [1488, 335] width 142 height 34
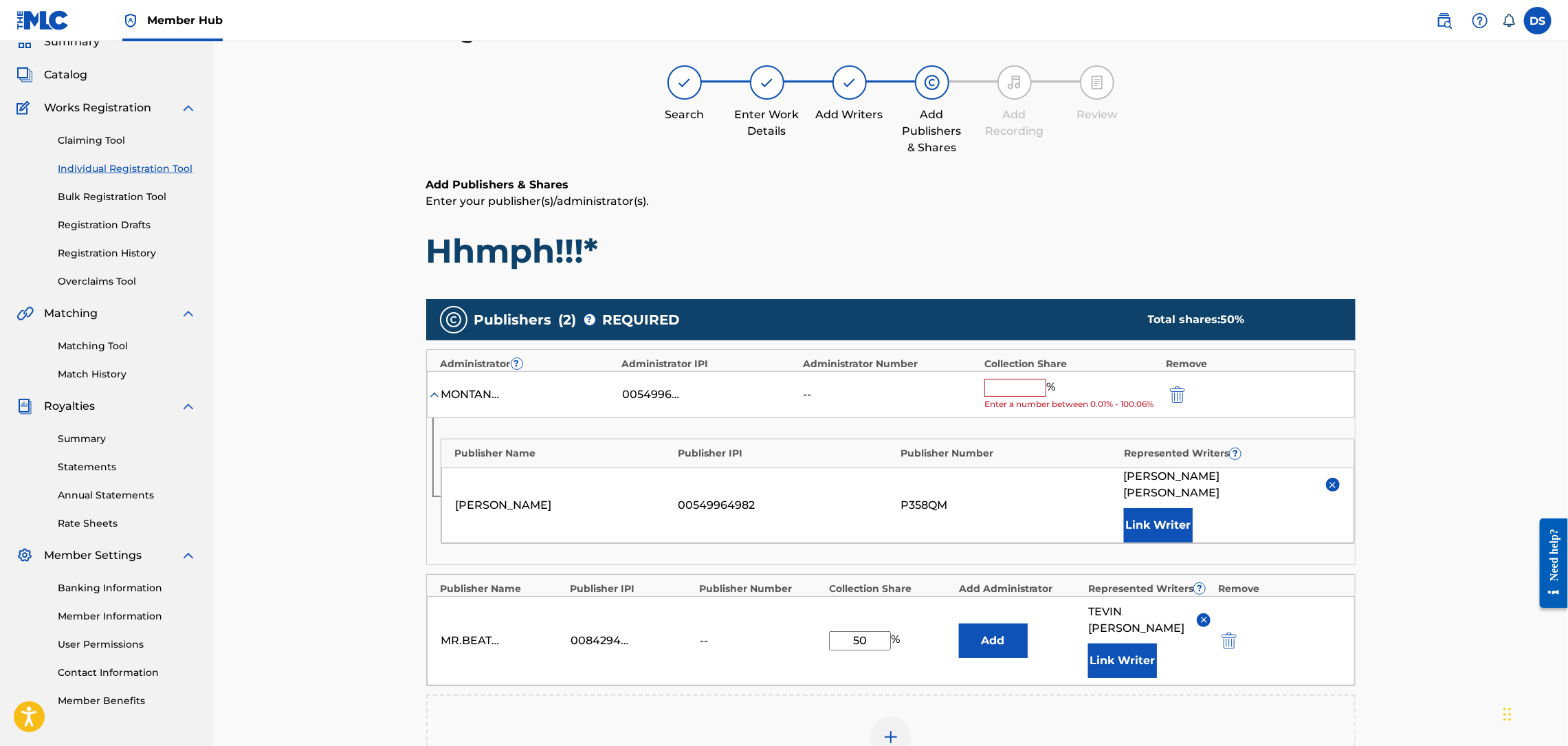
click at [1016, 382] on input "text" at bounding box center [1015, 388] width 62 height 18
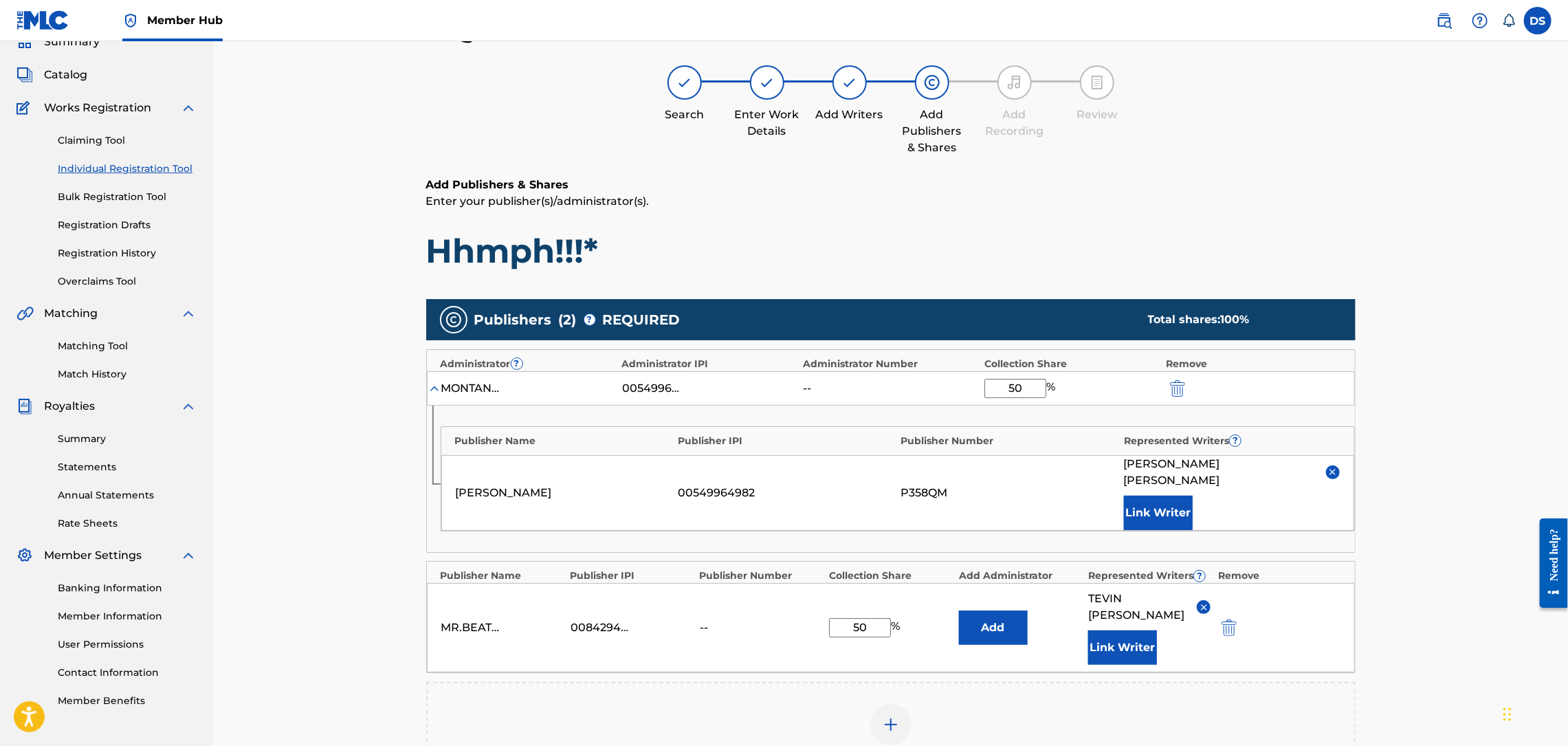
click at [1403, 393] on div "Register Work Search Enter Work Details Add Writers Add Publishers & Shares Add…" at bounding box center [891, 459] width 1355 height 960
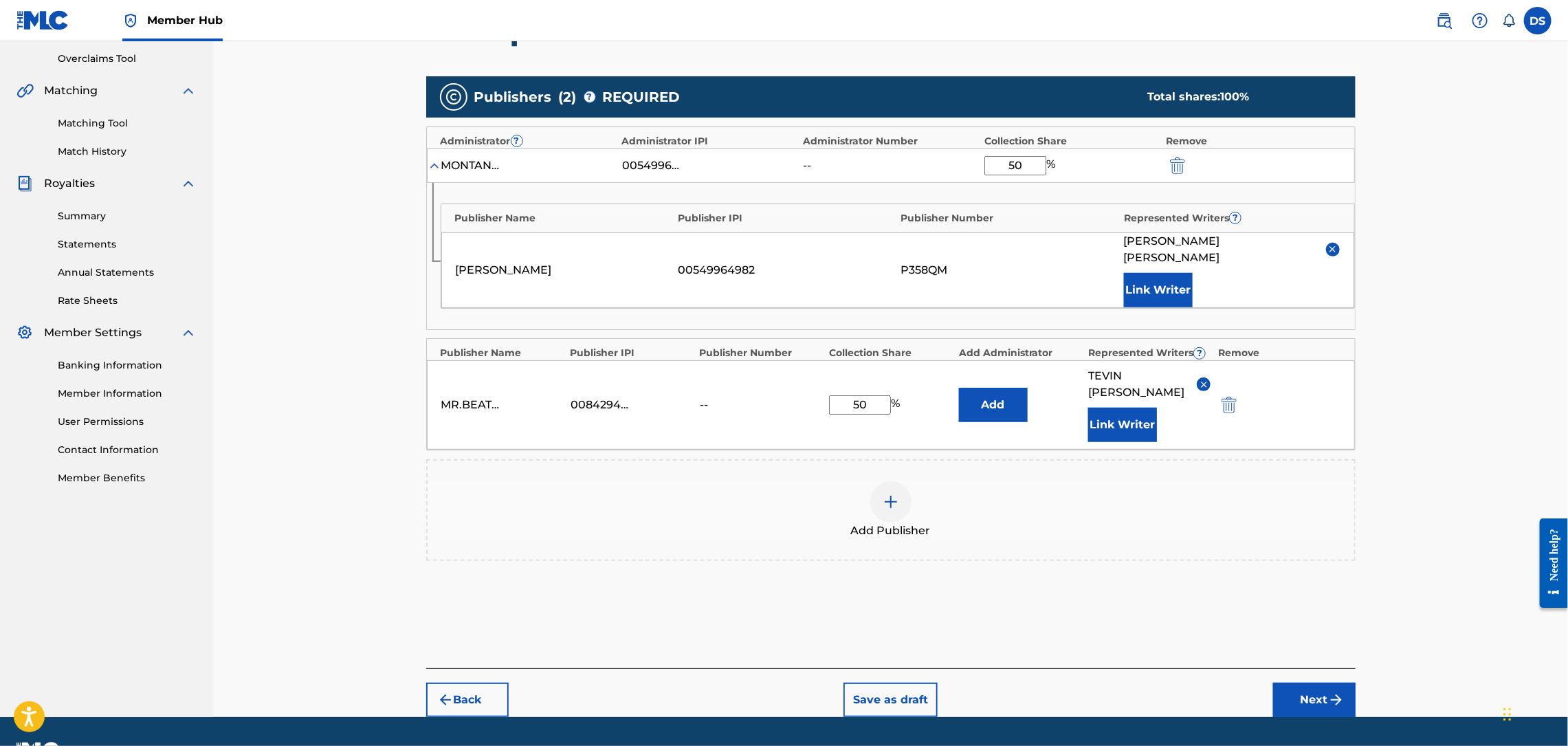
scroll to position [290, 0]
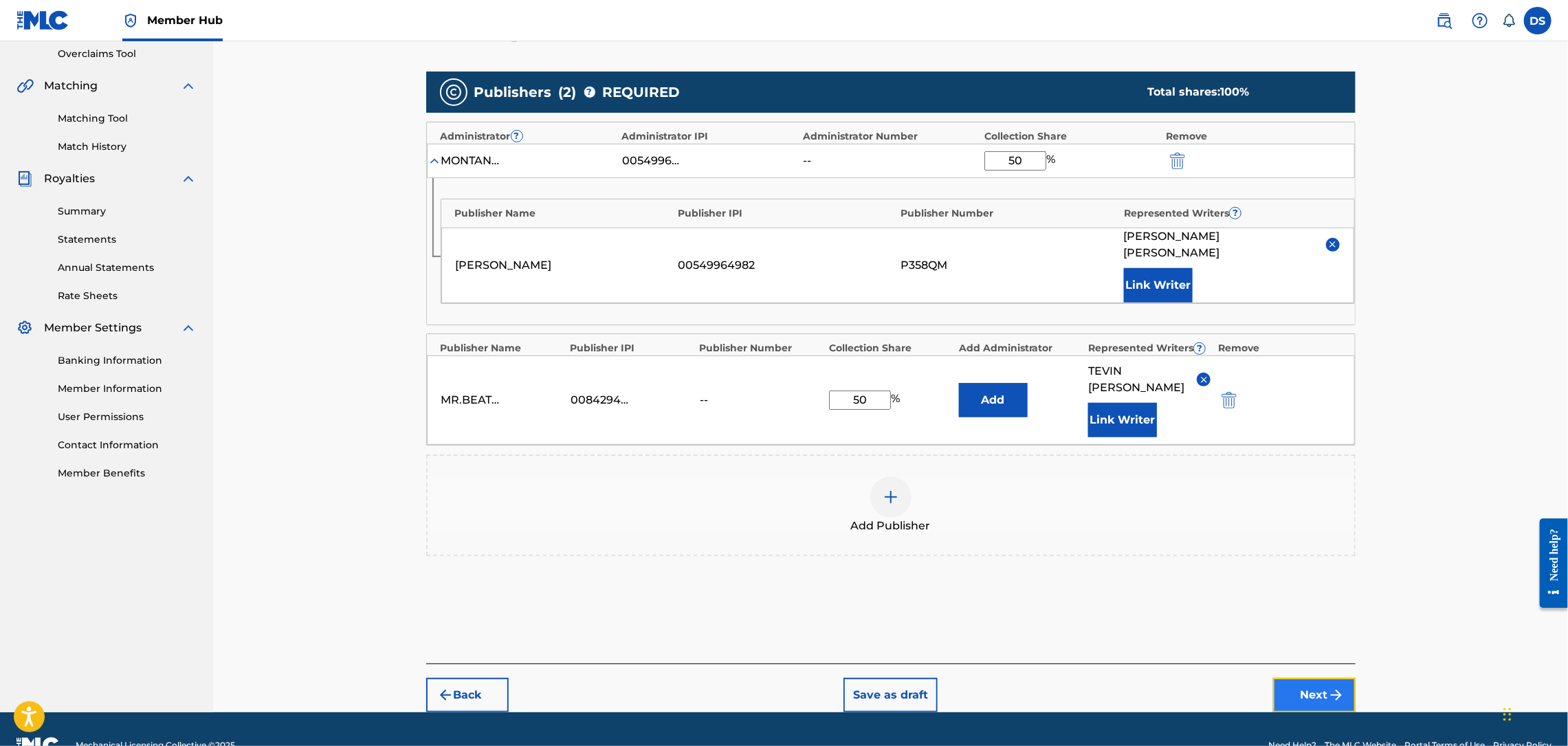
click at [1317, 678] on button "Next" at bounding box center [1314, 695] width 82 height 34
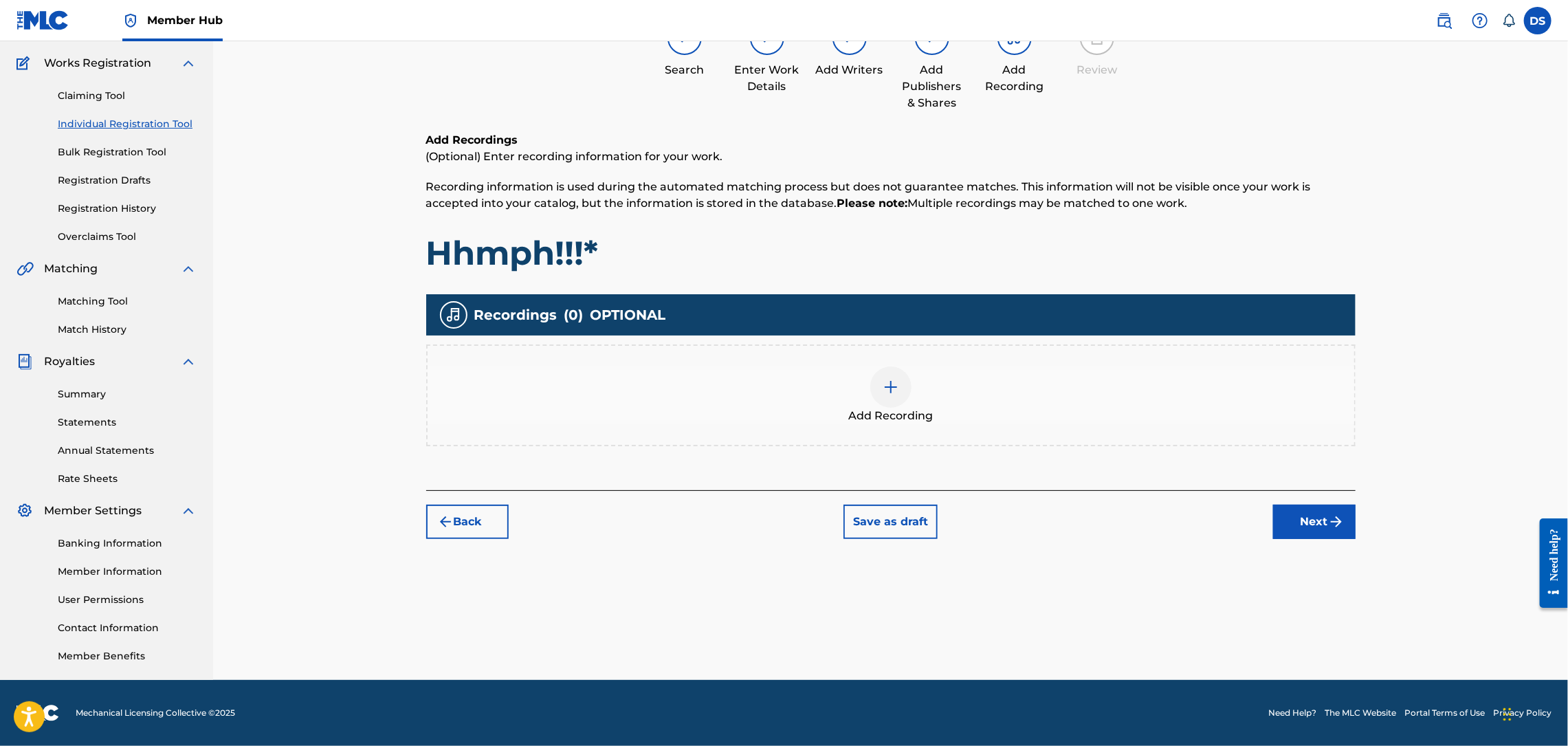
scroll to position [62, 0]
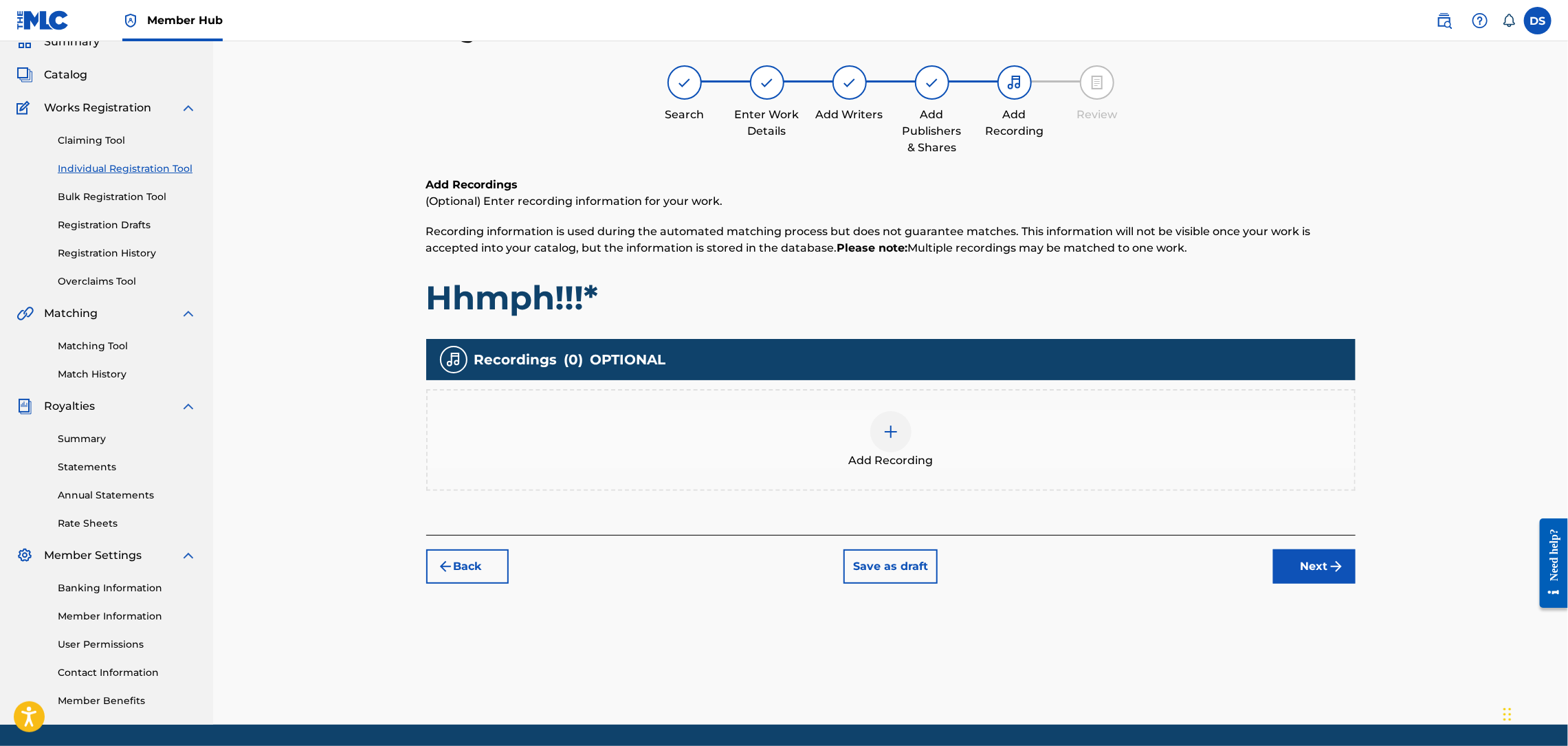
click at [890, 437] on img at bounding box center [891, 432] width 17 height 17
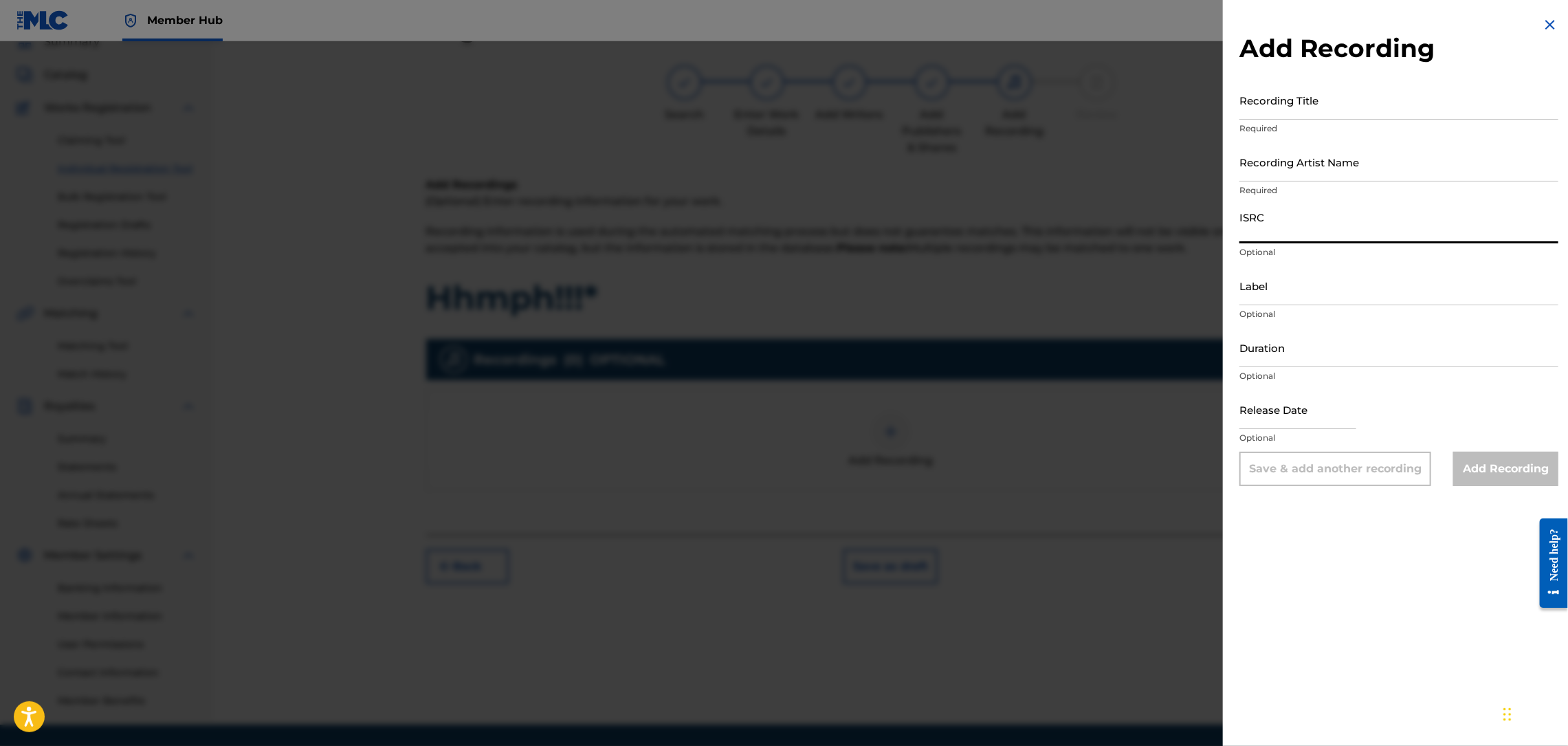
paste input "00842946215"
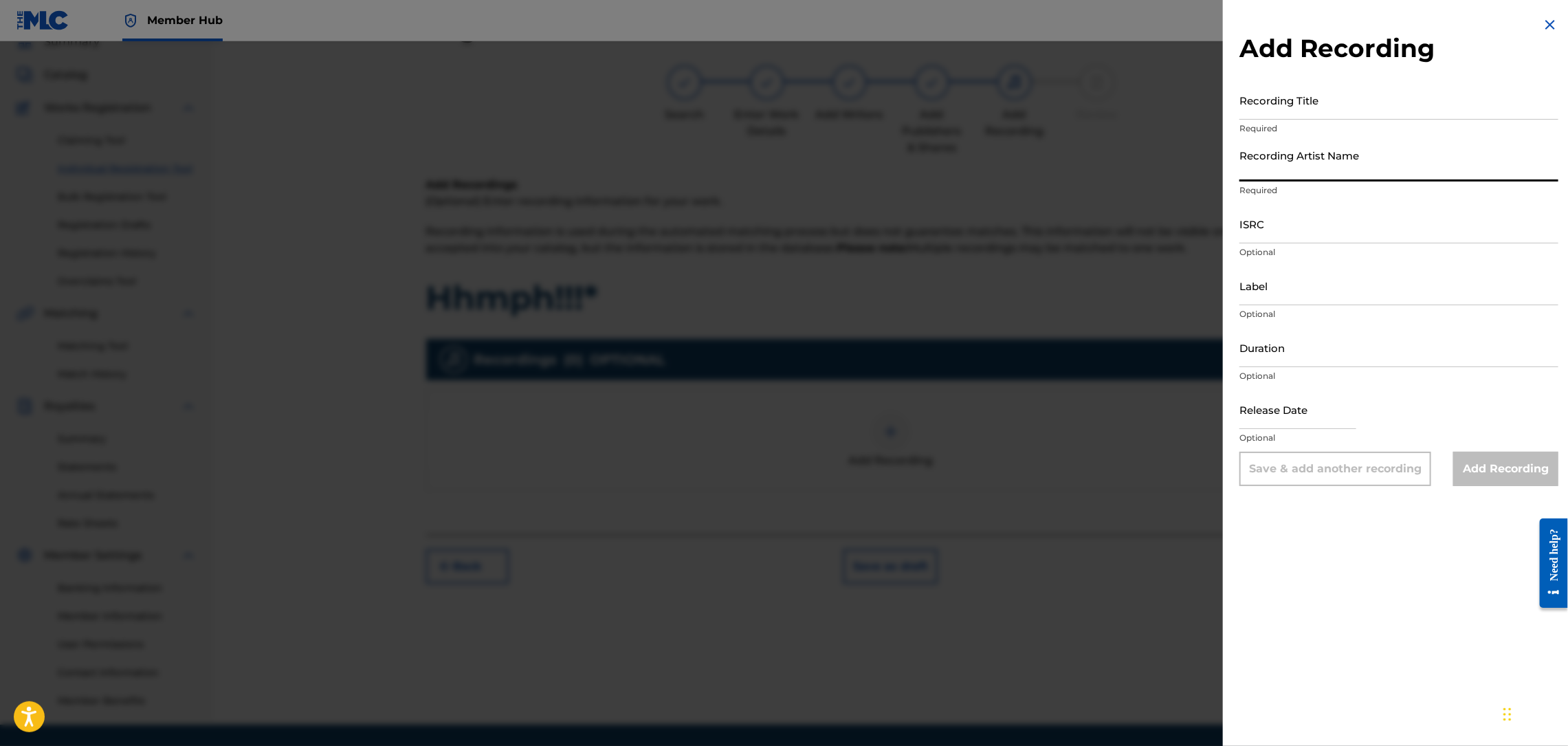
click at [1301, 161] on input "Recording Artist Name" at bounding box center [1399, 162] width 319 height 39
click at [1285, 113] on input "Recording Title" at bounding box center [1399, 100] width 319 height 39
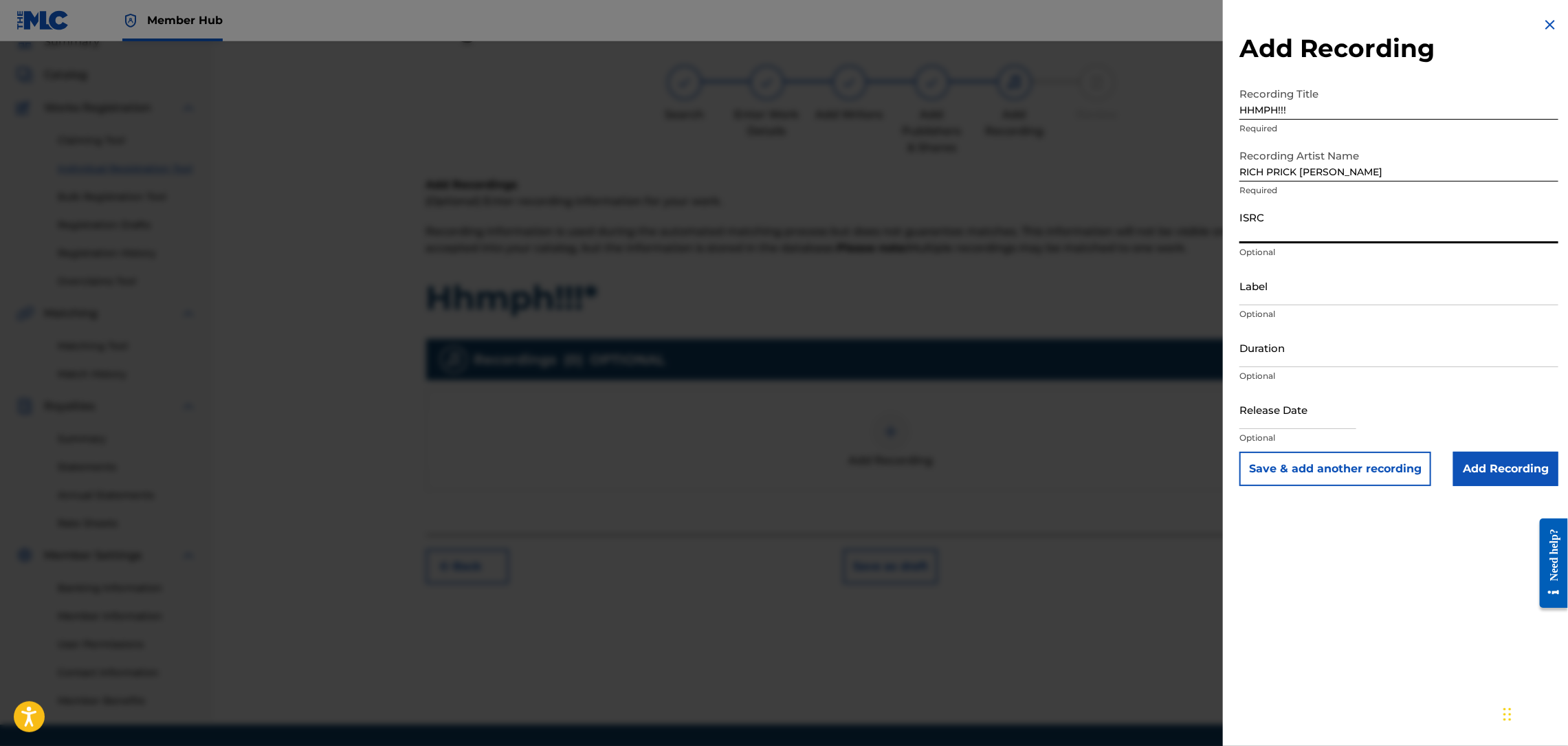
click at [1297, 223] on input "ISRC" at bounding box center [1399, 224] width 319 height 39
paste input "QZMEV2553448"
click at [1314, 99] on input "HHMPH!!!" at bounding box center [1399, 100] width 319 height 39
click at [1303, 289] on input "Label" at bounding box center [1399, 286] width 319 height 39
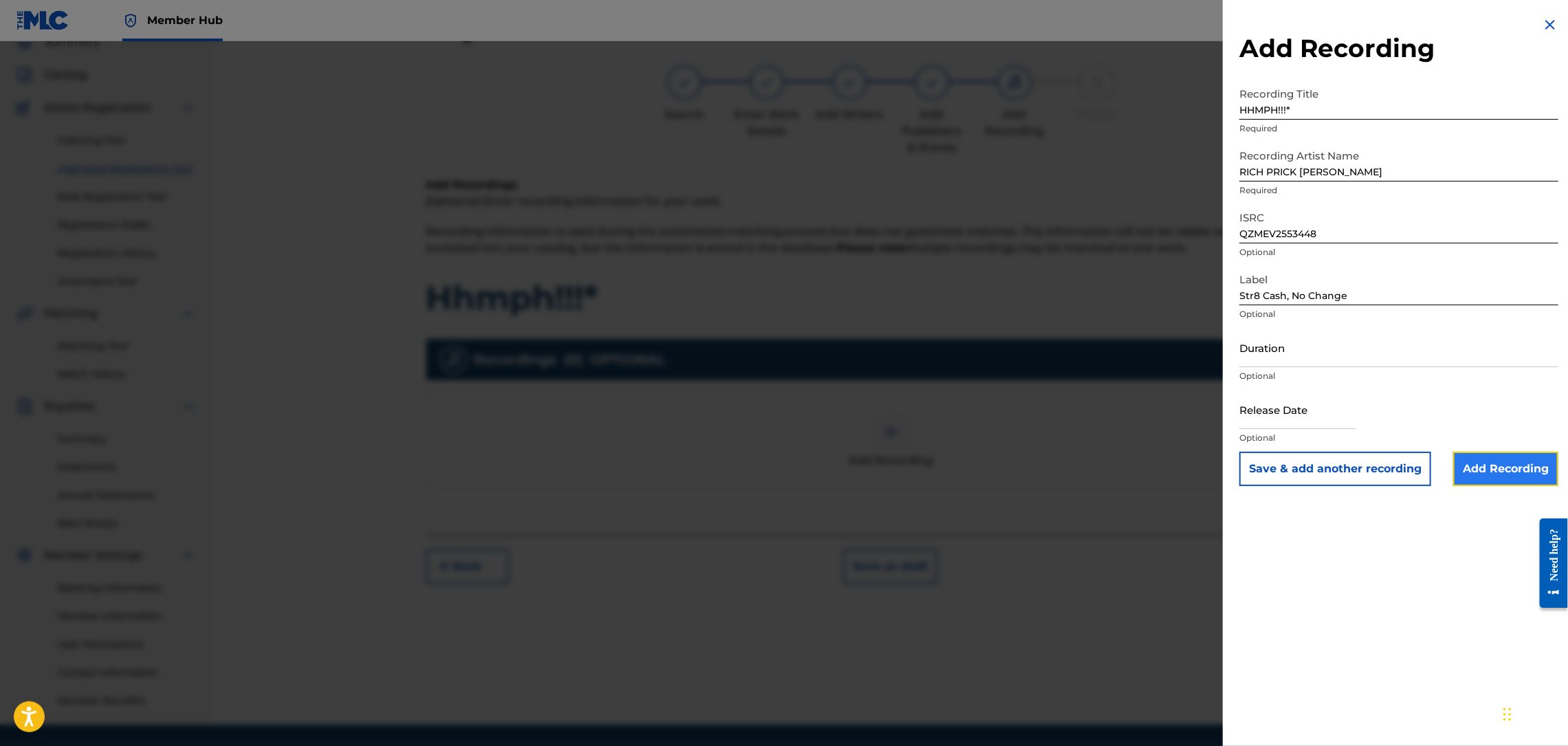
click at [1476, 464] on input "Add Recording" at bounding box center [1505, 468] width 105 height 34
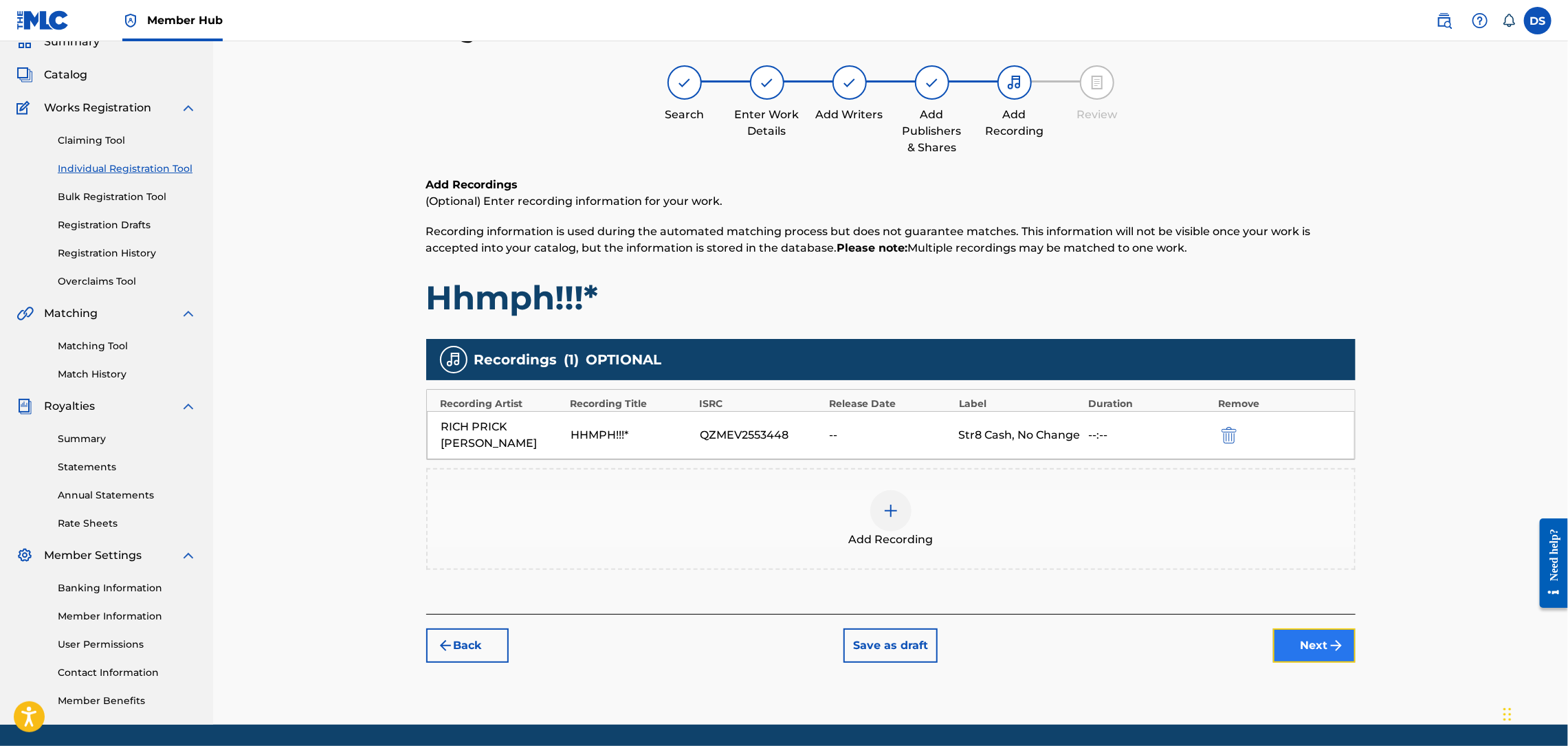
click at [1311, 629] on button "Next" at bounding box center [1314, 645] width 82 height 34
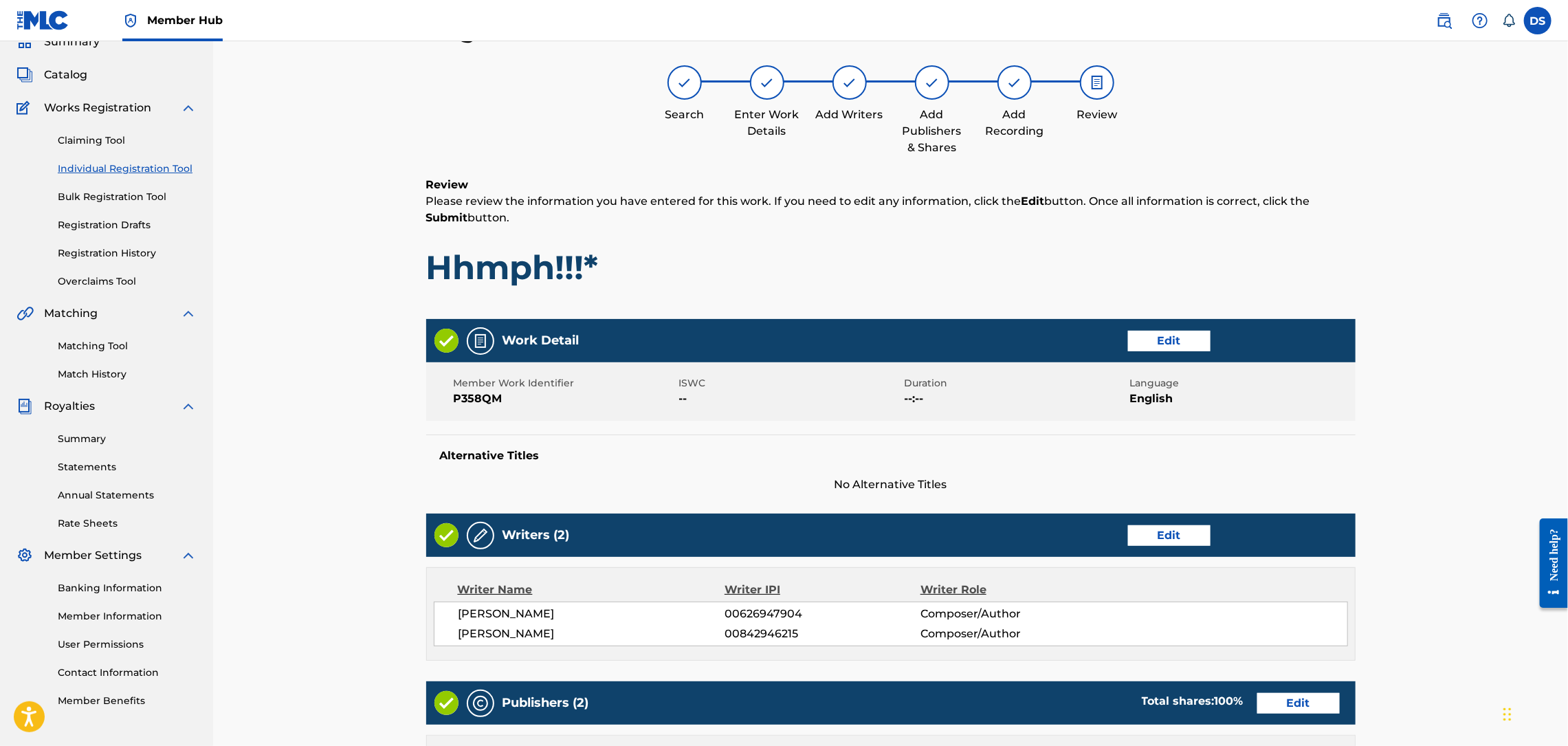
click at [1397, 621] on div "Register Work Search Enter Work Details Add Writers Add Publishers & Shares Add…" at bounding box center [891, 600] width 1355 height 1241
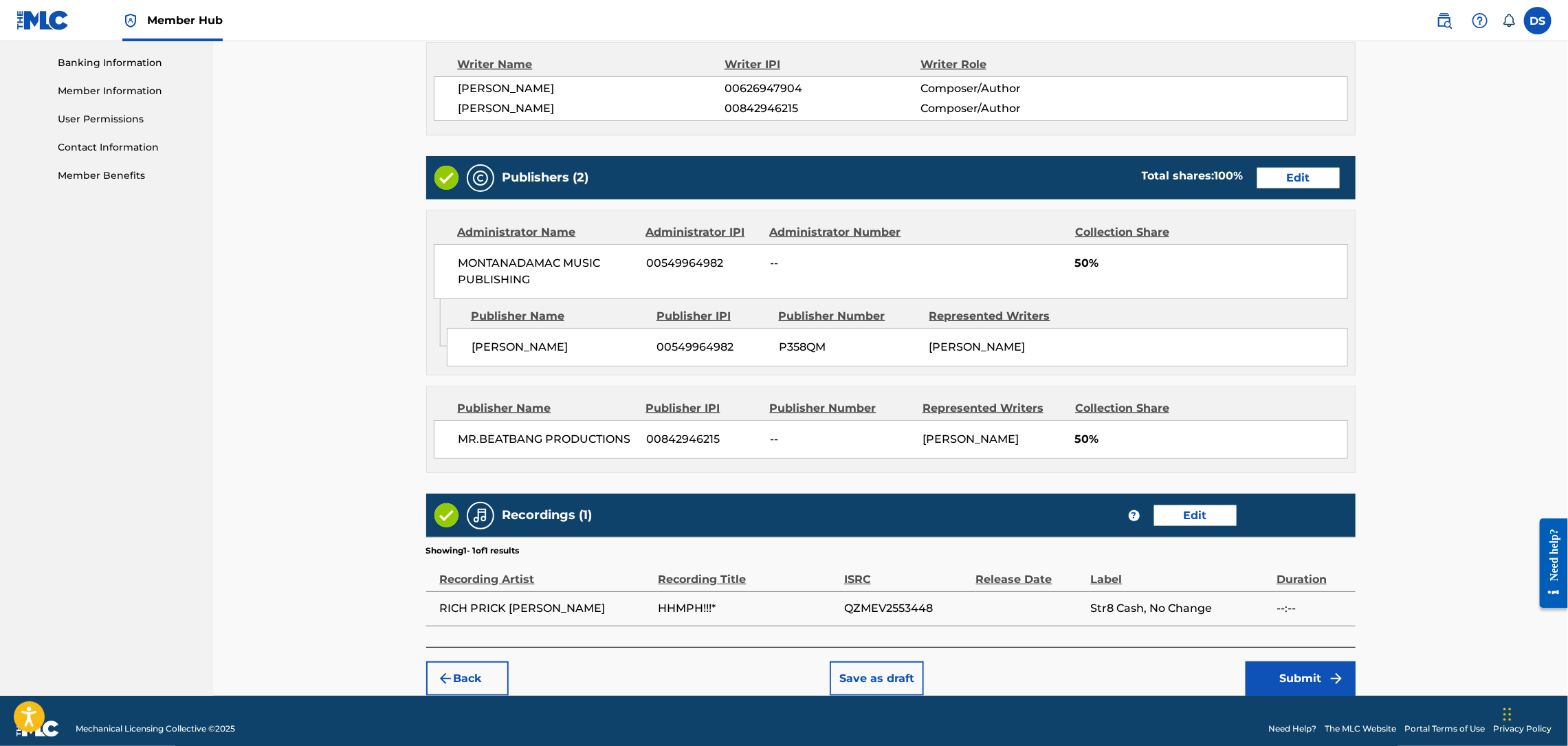
scroll to position [606, 0]
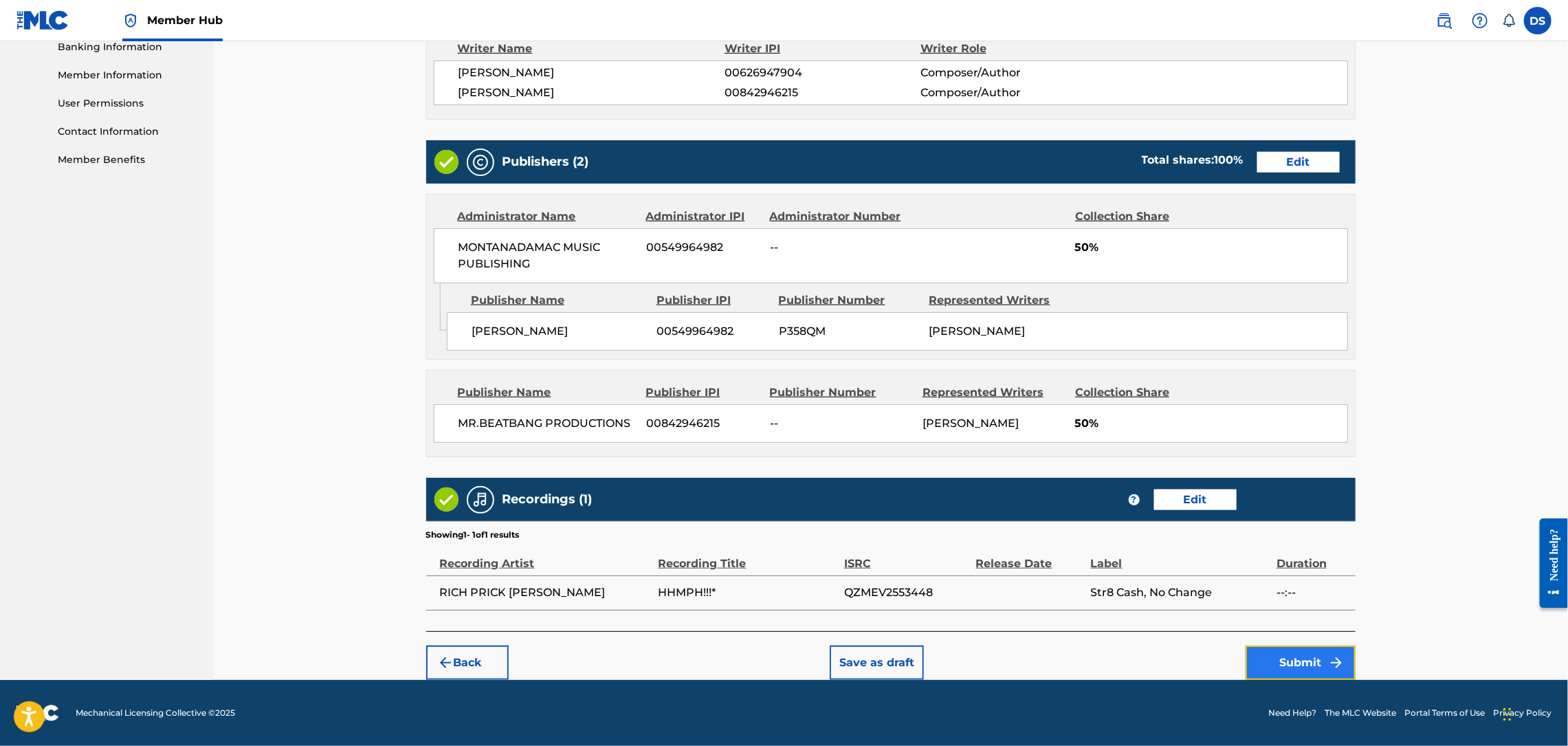
click at [1289, 667] on button "Submit" at bounding box center [1301, 662] width 110 height 34
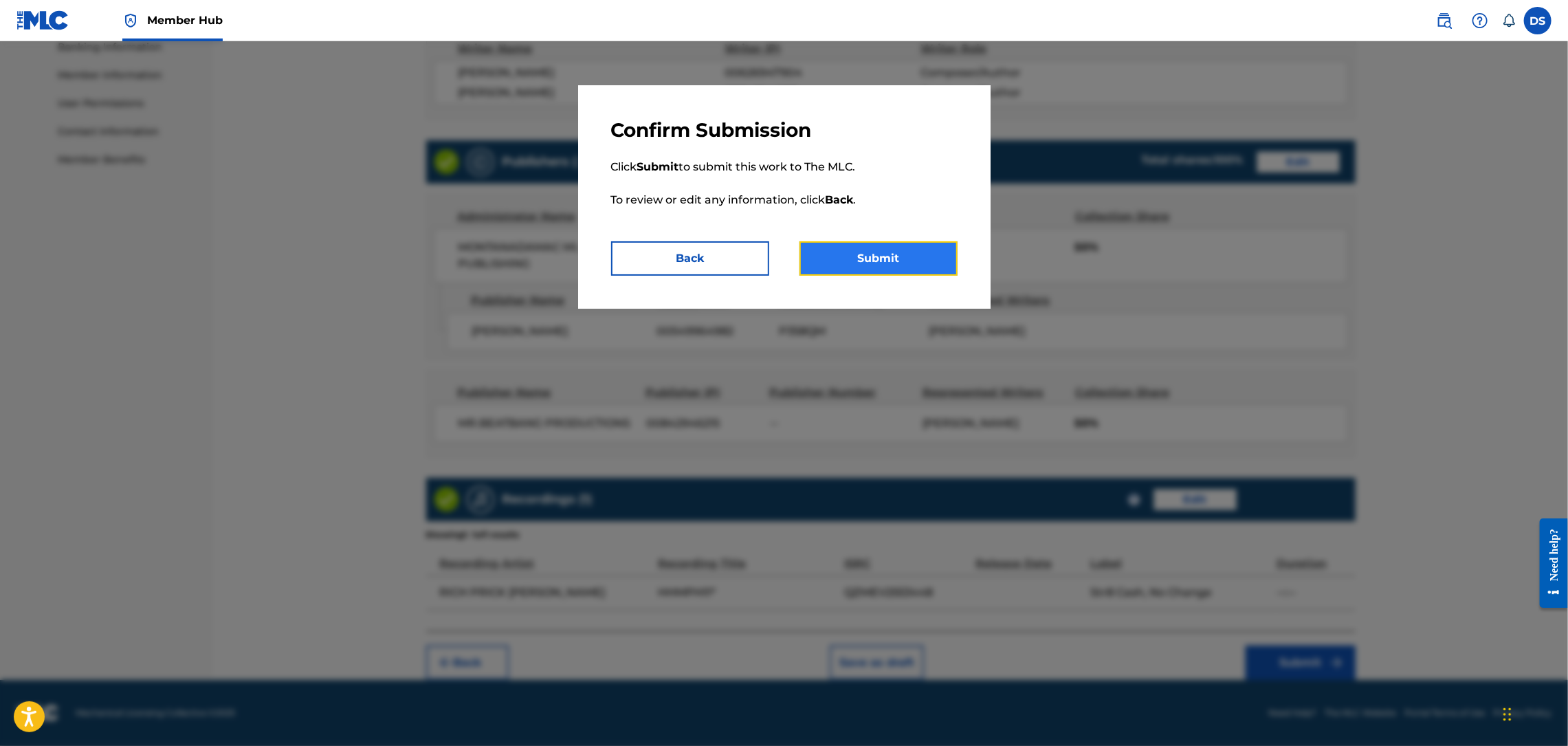
click at [897, 257] on button "Submit" at bounding box center [879, 258] width 159 height 34
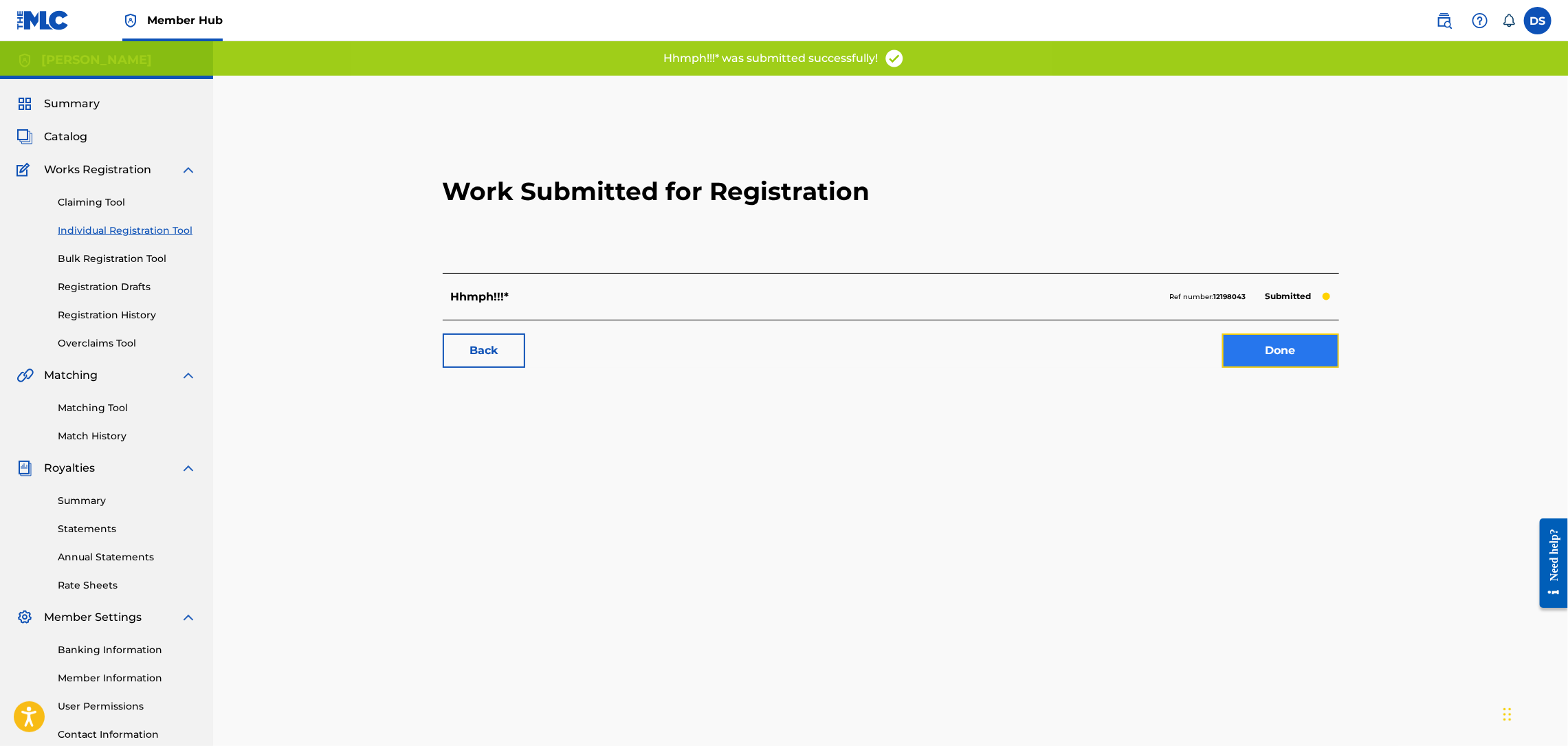
click at [1278, 350] on link "Done" at bounding box center [1280, 350] width 116 height 34
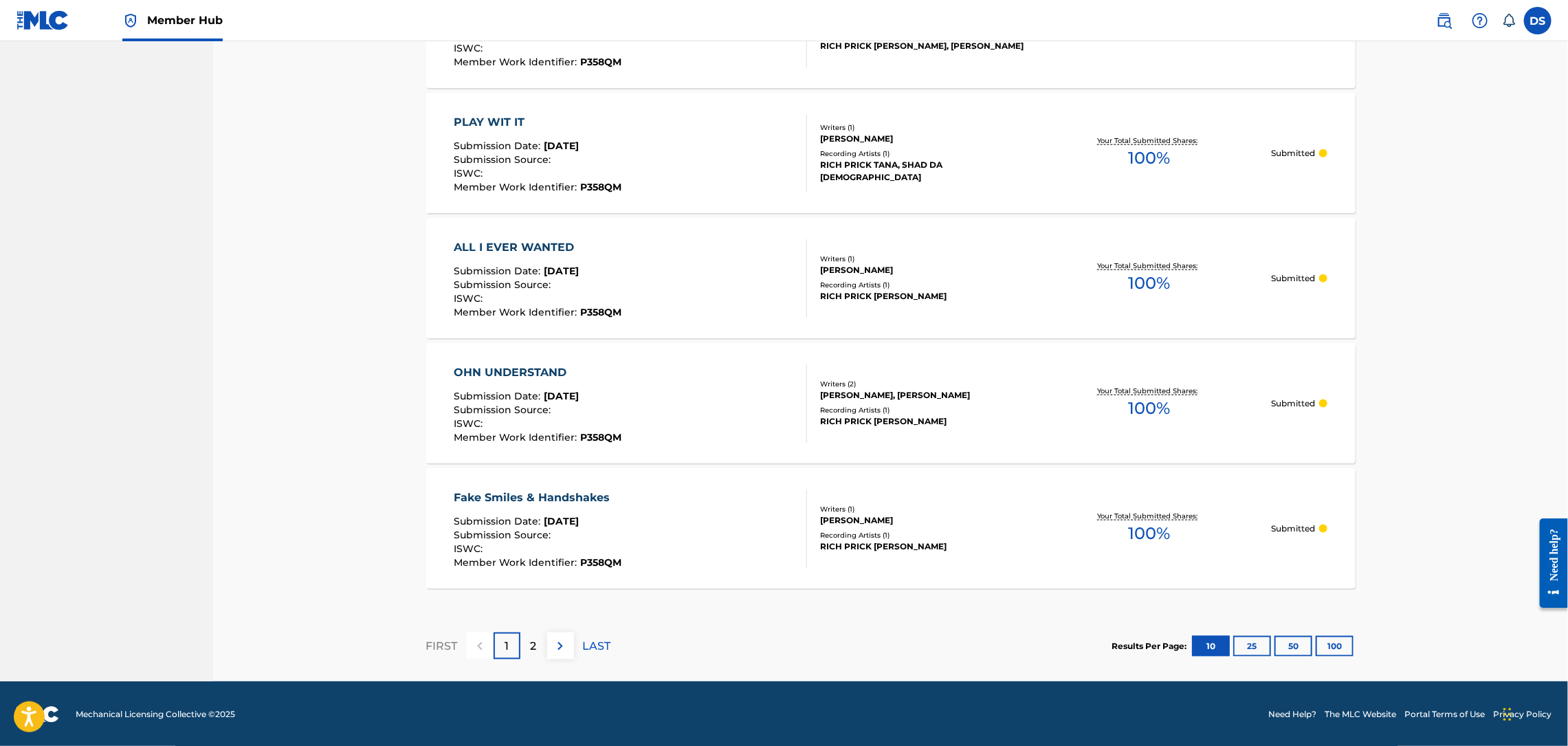
scroll to position [1085, 0]
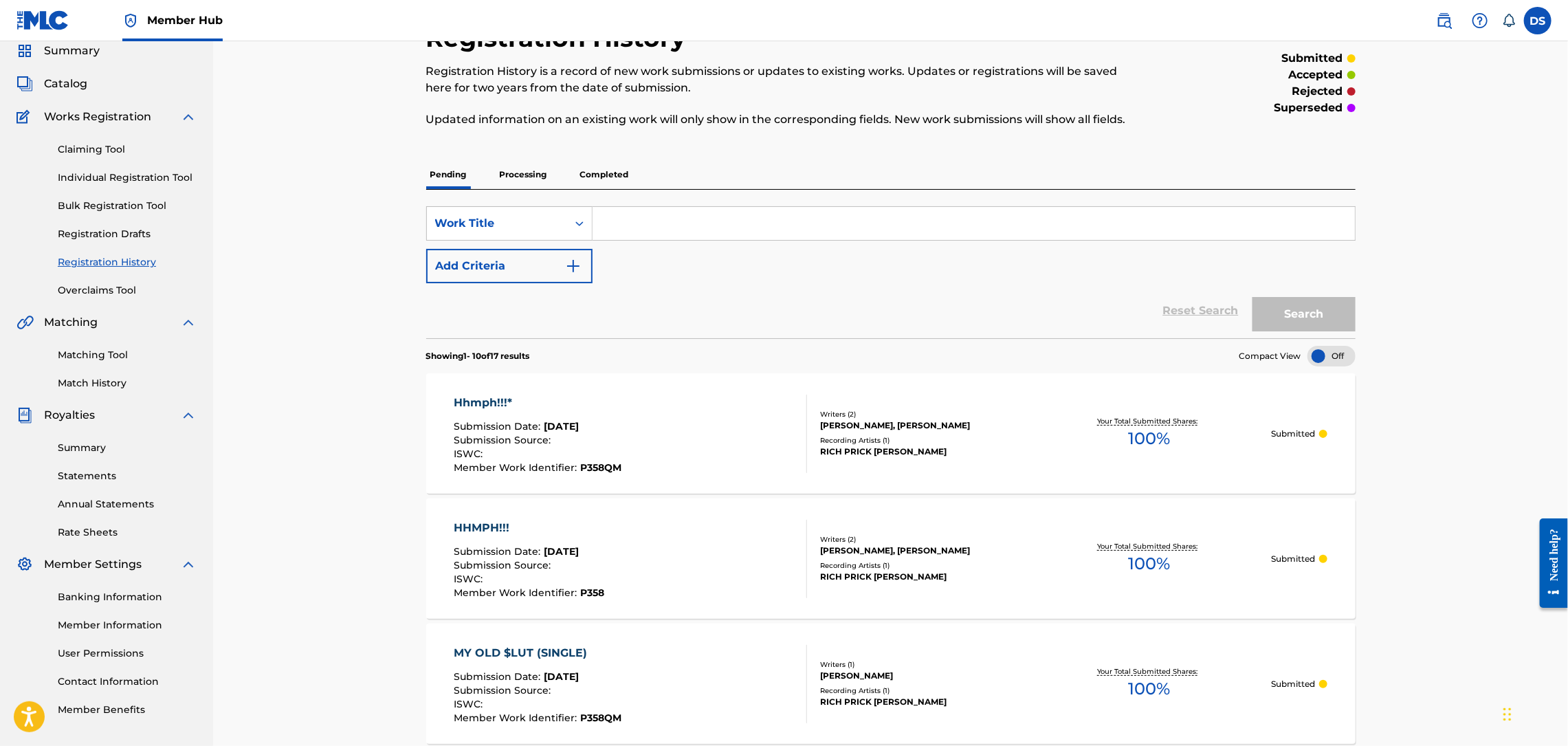
scroll to position [0, 0]
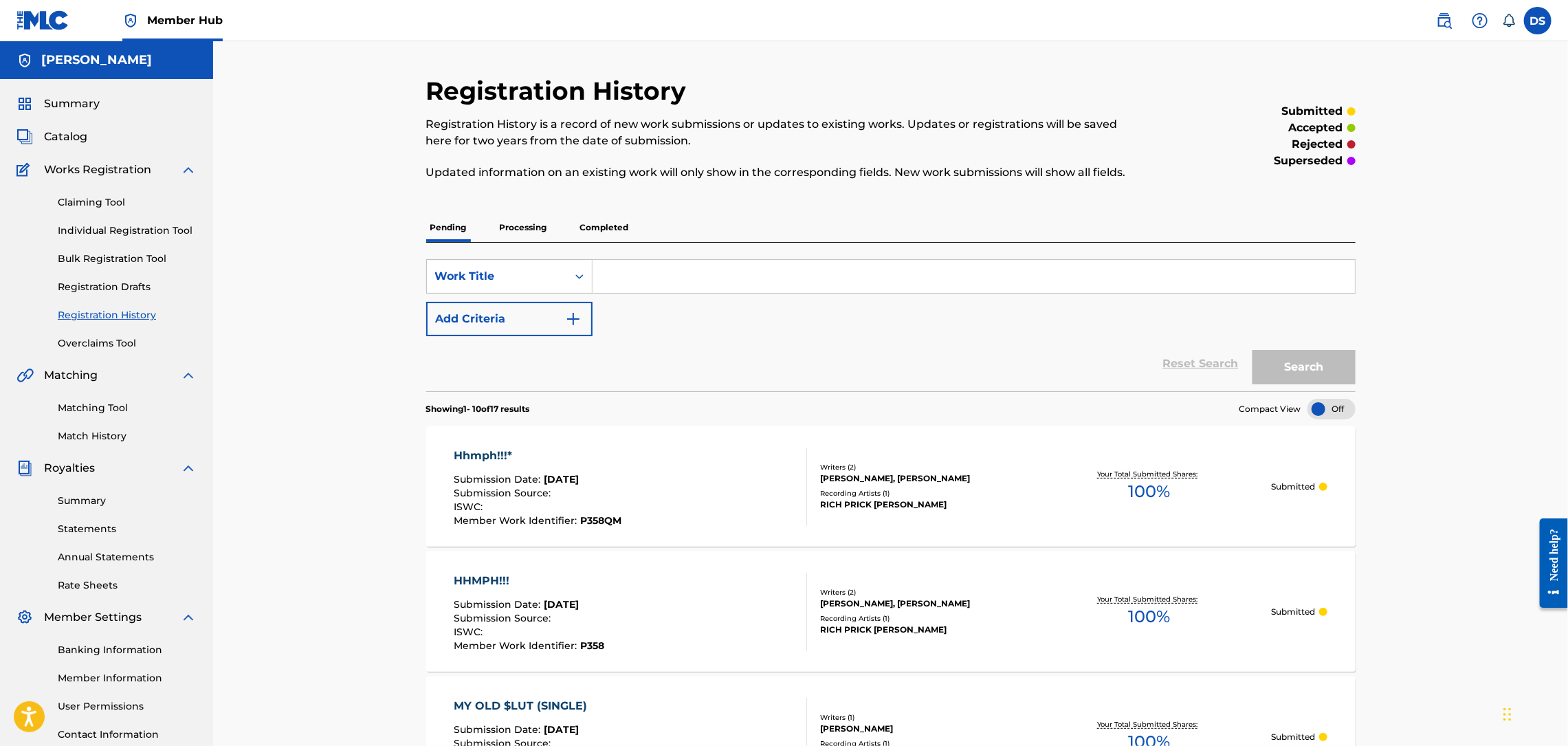
click at [612, 277] on input "Search Form" at bounding box center [973, 276] width 762 height 33
paste input "Intro • Put It On $treet"
click at [1314, 371] on button "Search" at bounding box center [1304, 366] width 103 height 34
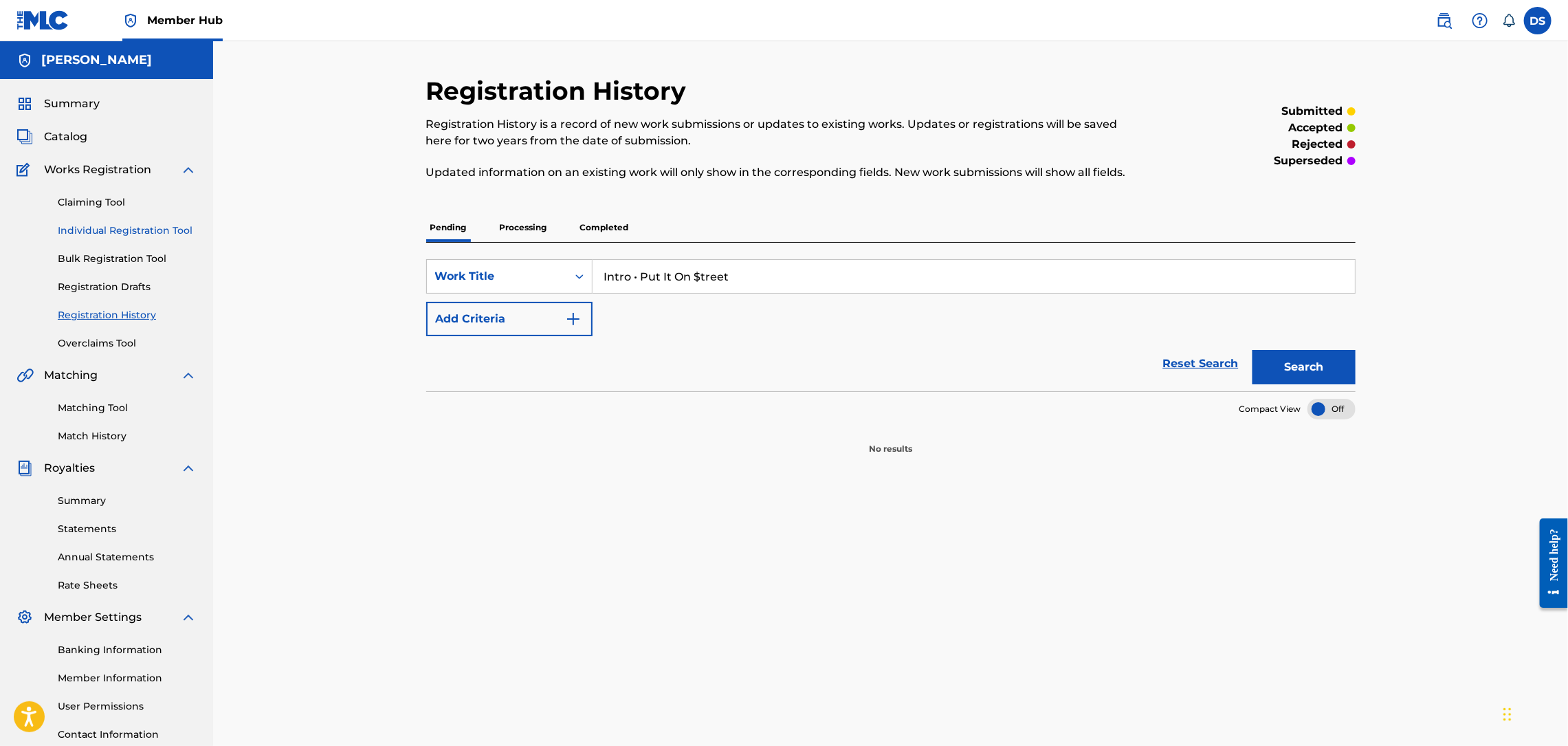
click at [127, 225] on link "Individual Registration Tool" at bounding box center [127, 230] width 139 height 15
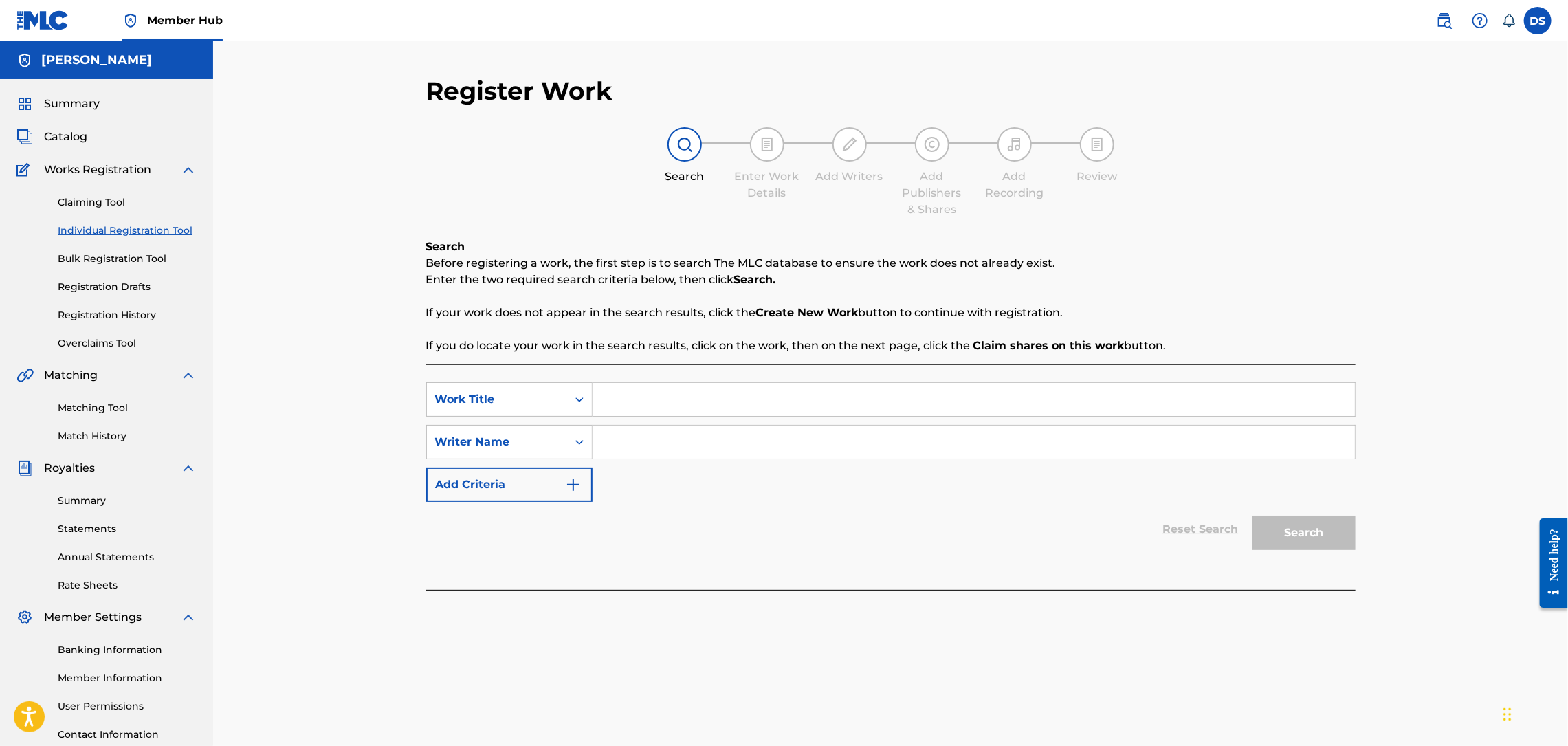
click at [606, 396] on input "Search Form" at bounding box center [973, 399] width 762 height 33
paste input "Intro • Put It On $treet"
click at [639, 444] on input "Search Form" at bounding box center [973, 443] width 762 height 33
click at [1300, 538] on button "Search" at bounding box center [1304, 533] width 103 height 34
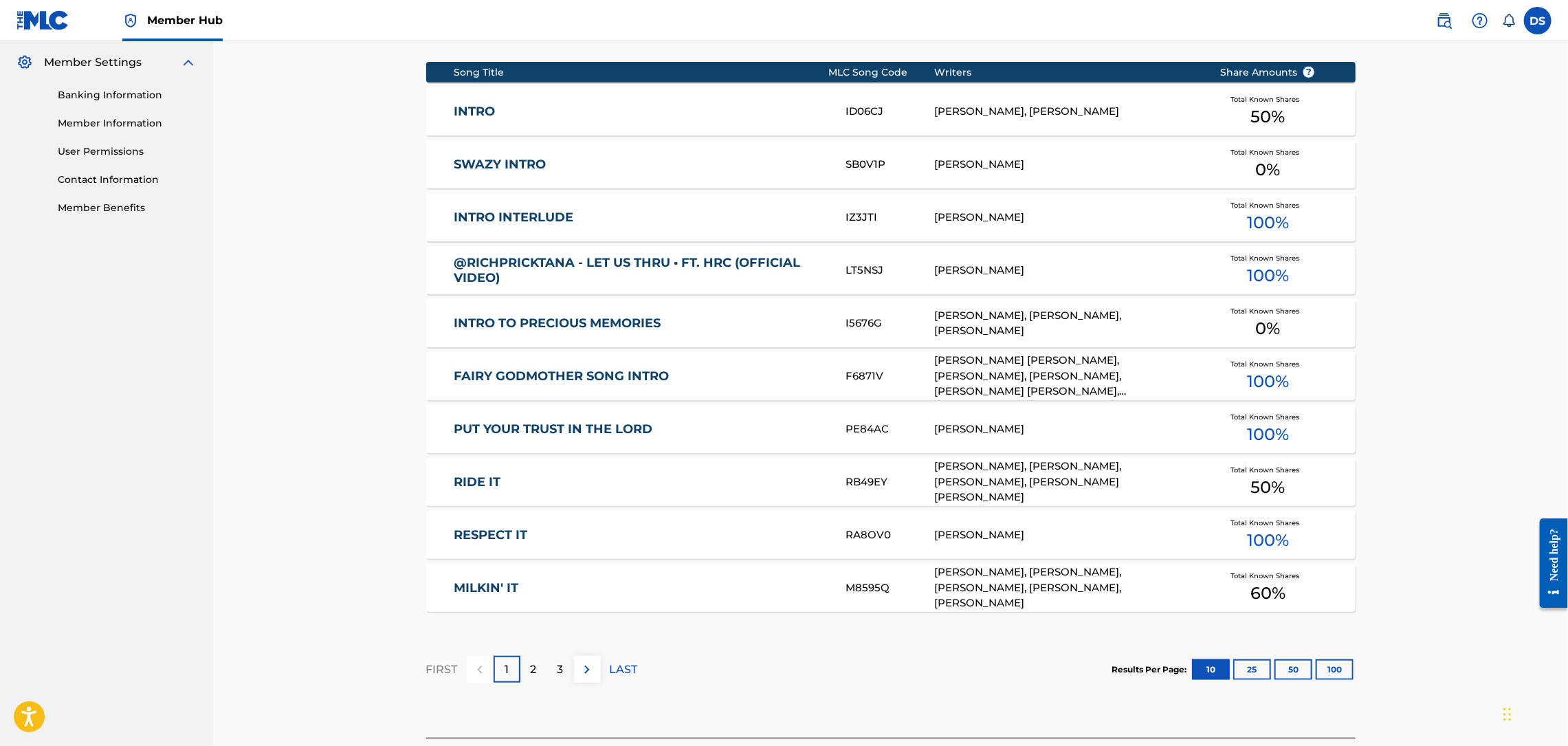
scroll to position [662, 0]
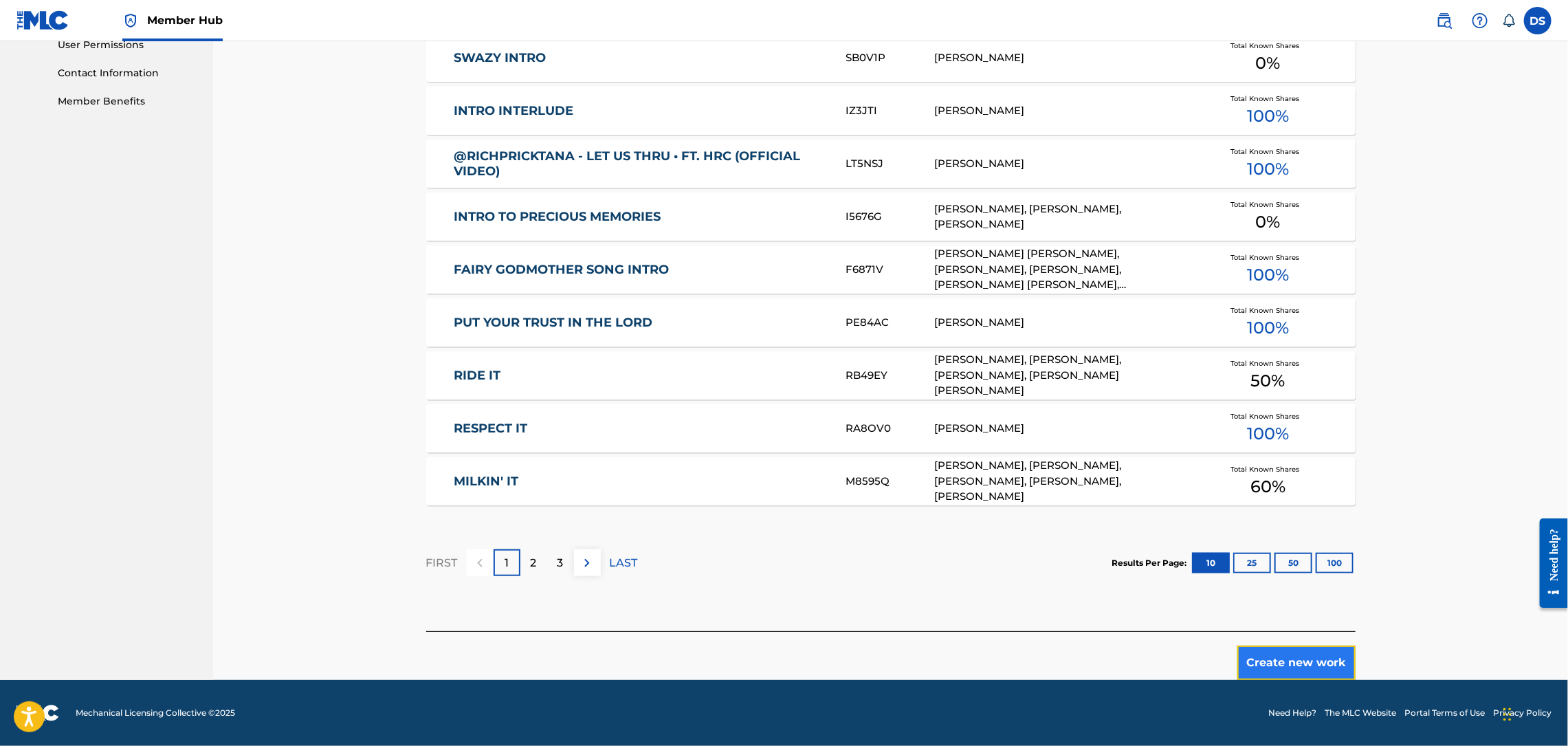
click at [1278, 665] on button "Create new work" at bounding box center [1296, 662] width 118 height 34
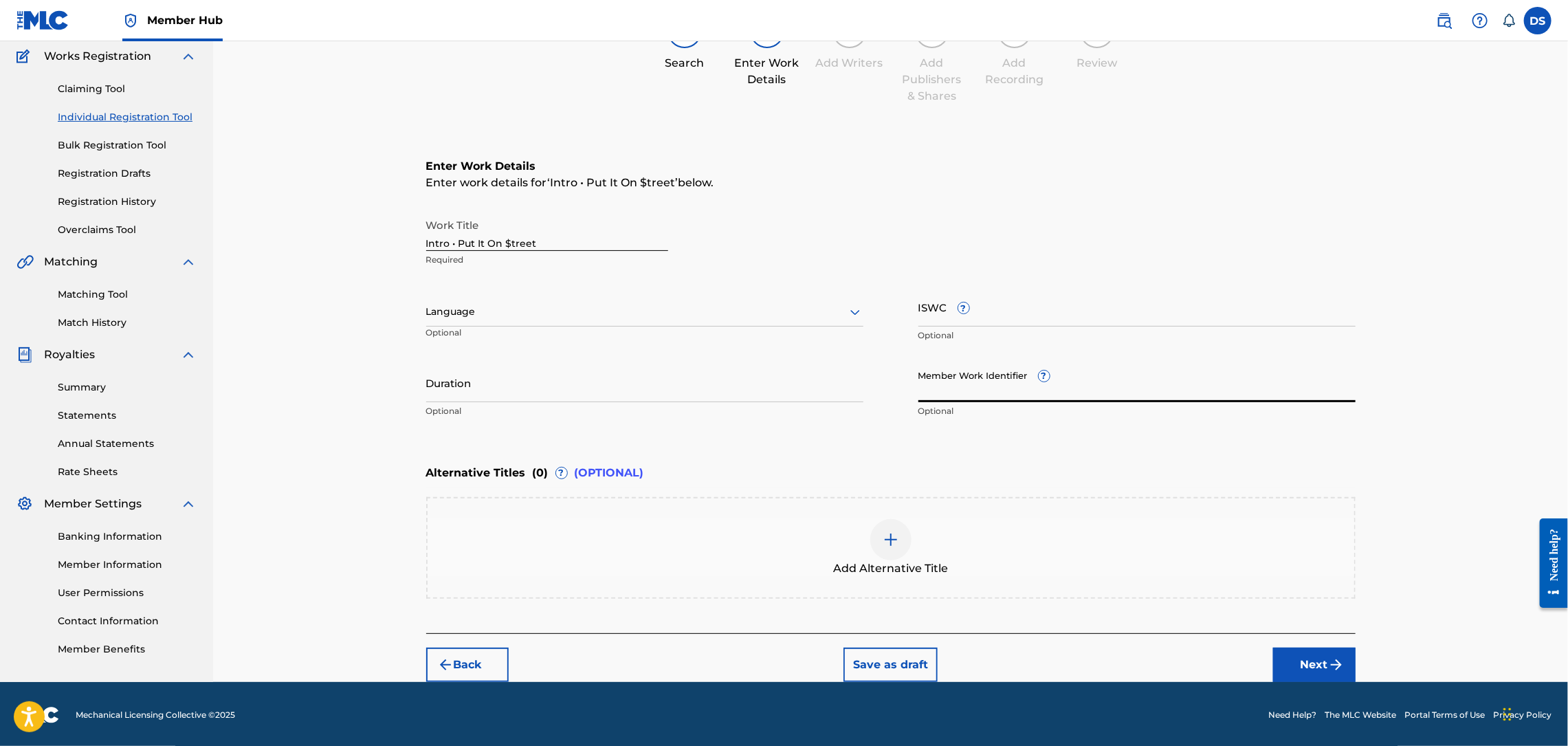
click at [927, 381] on input "Member Work Identifier ?" at bounding box center [1136, 383] width 438 height 39
click at [454, 312] on div at bounding box center [644, 312] width 438 height 18
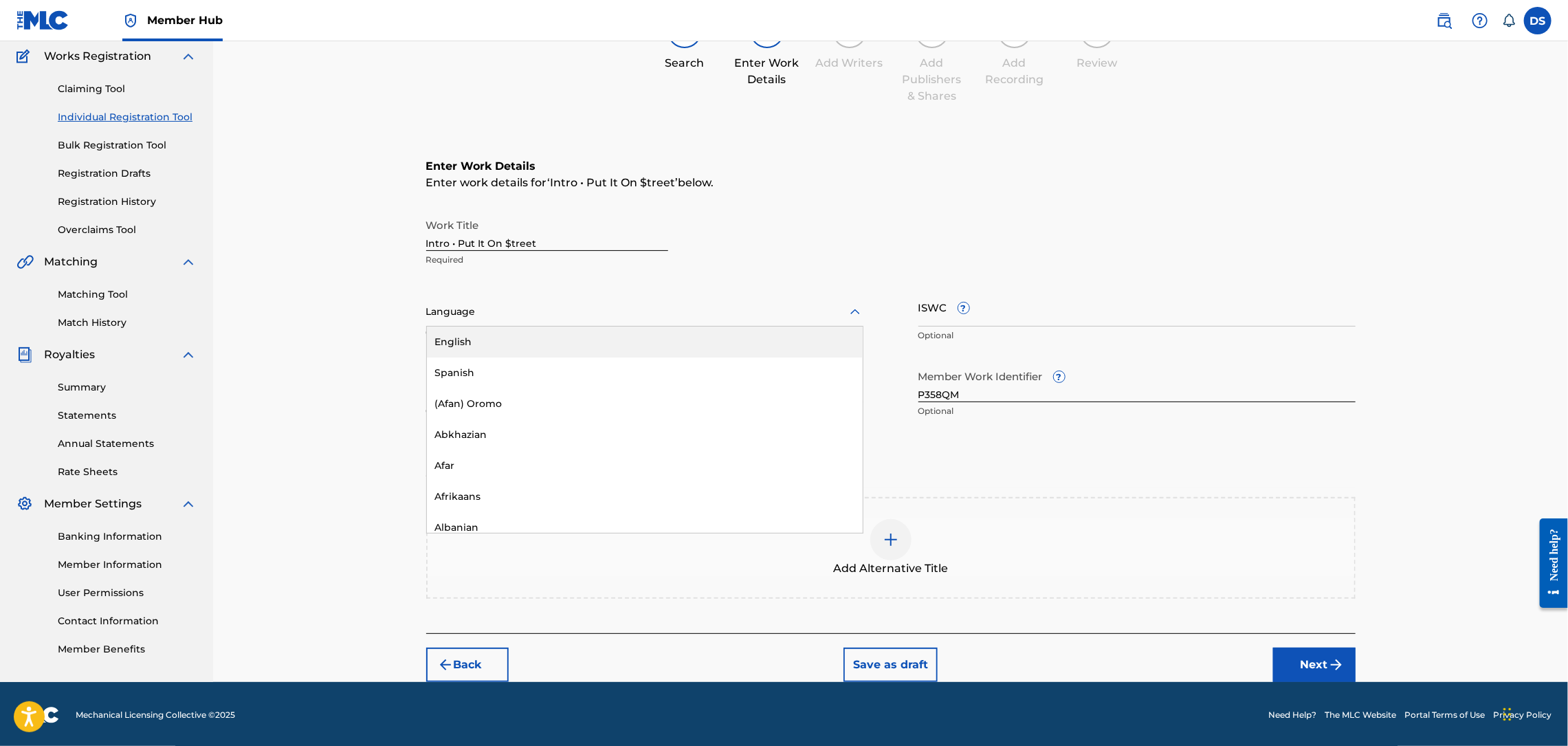
click at [464, 341] on div "English" at bounding box center [644, 343] width 436 height 31
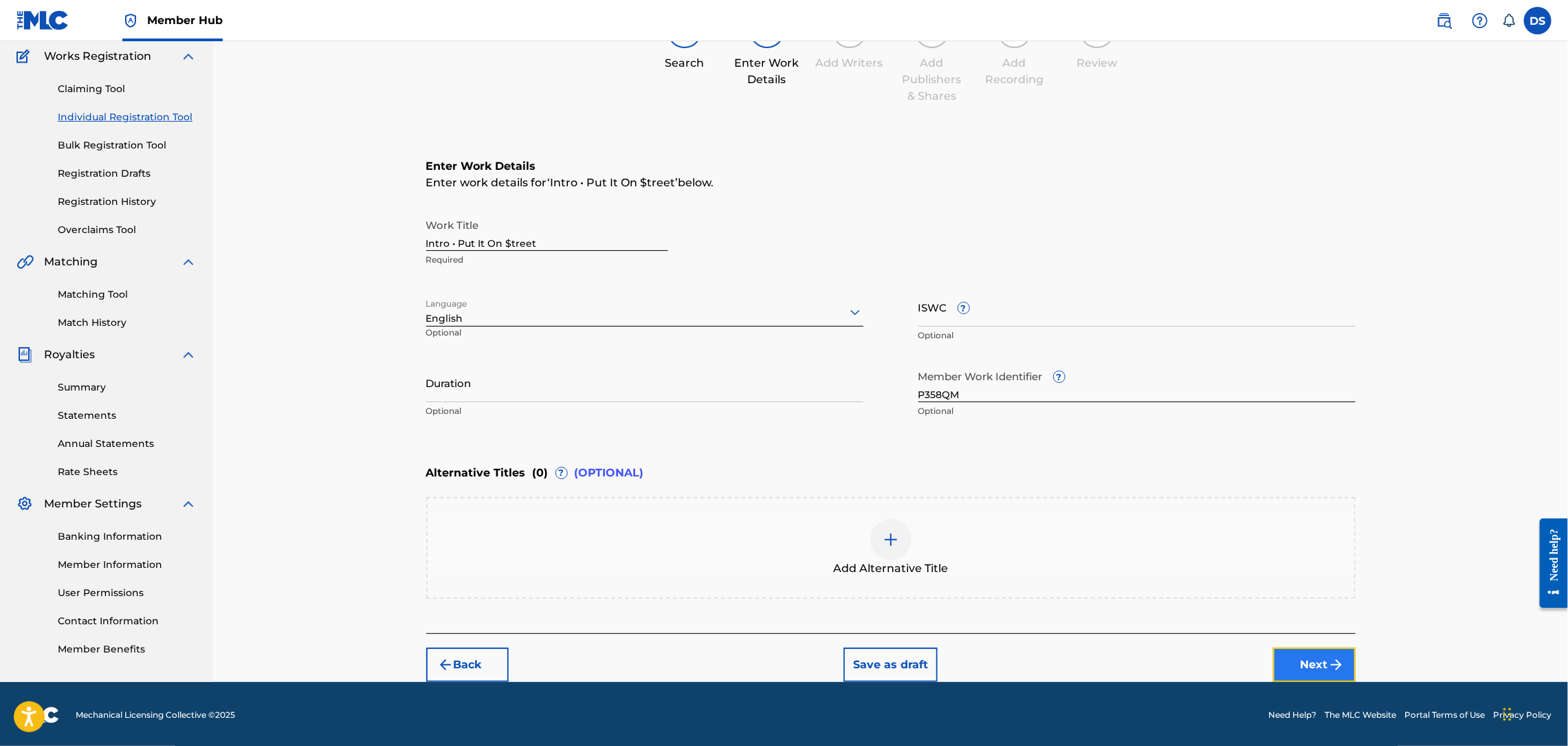
click at [1296, 663] on button "Next" at bounding box center [1314, 665] width 82 height 34
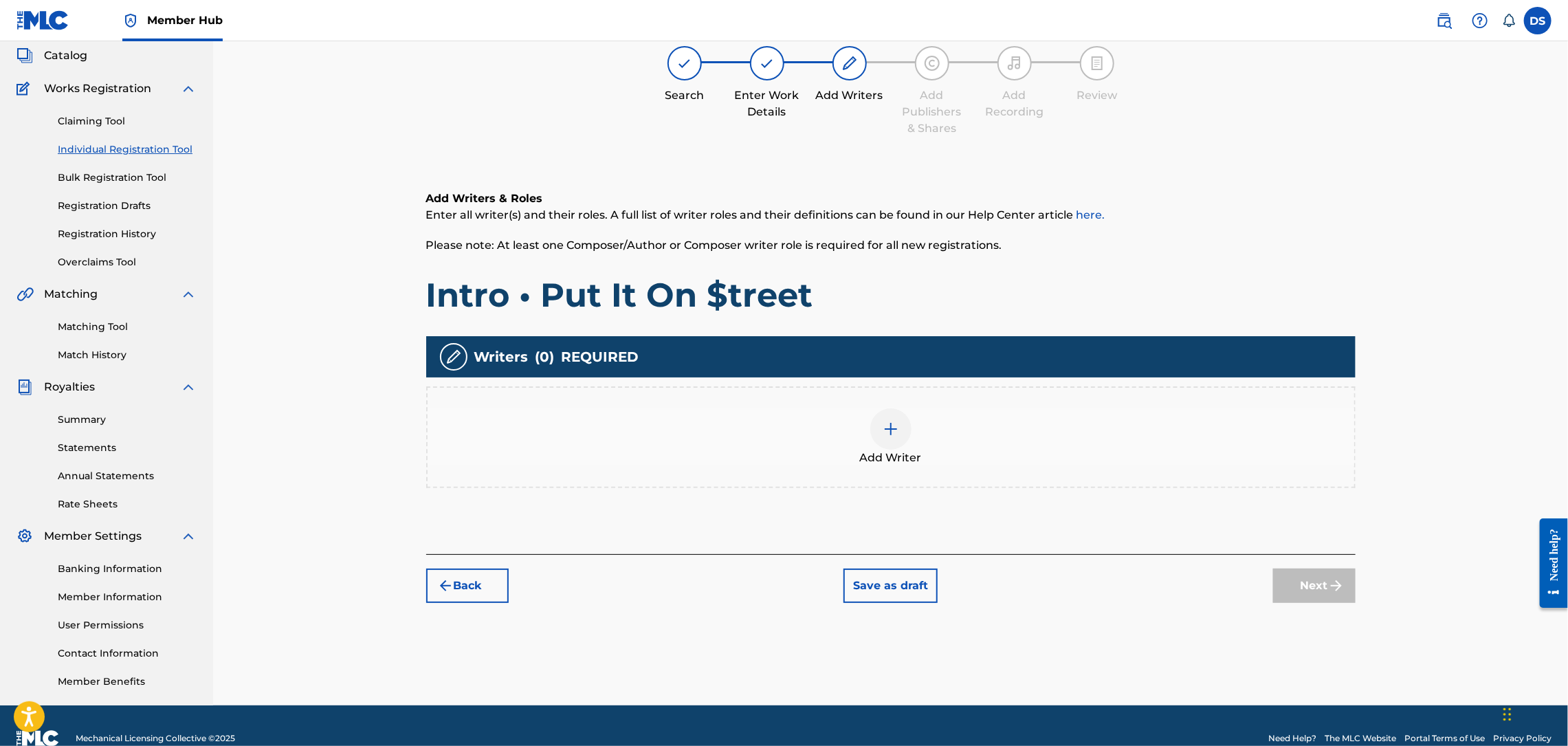
scroll to position [62, 0]
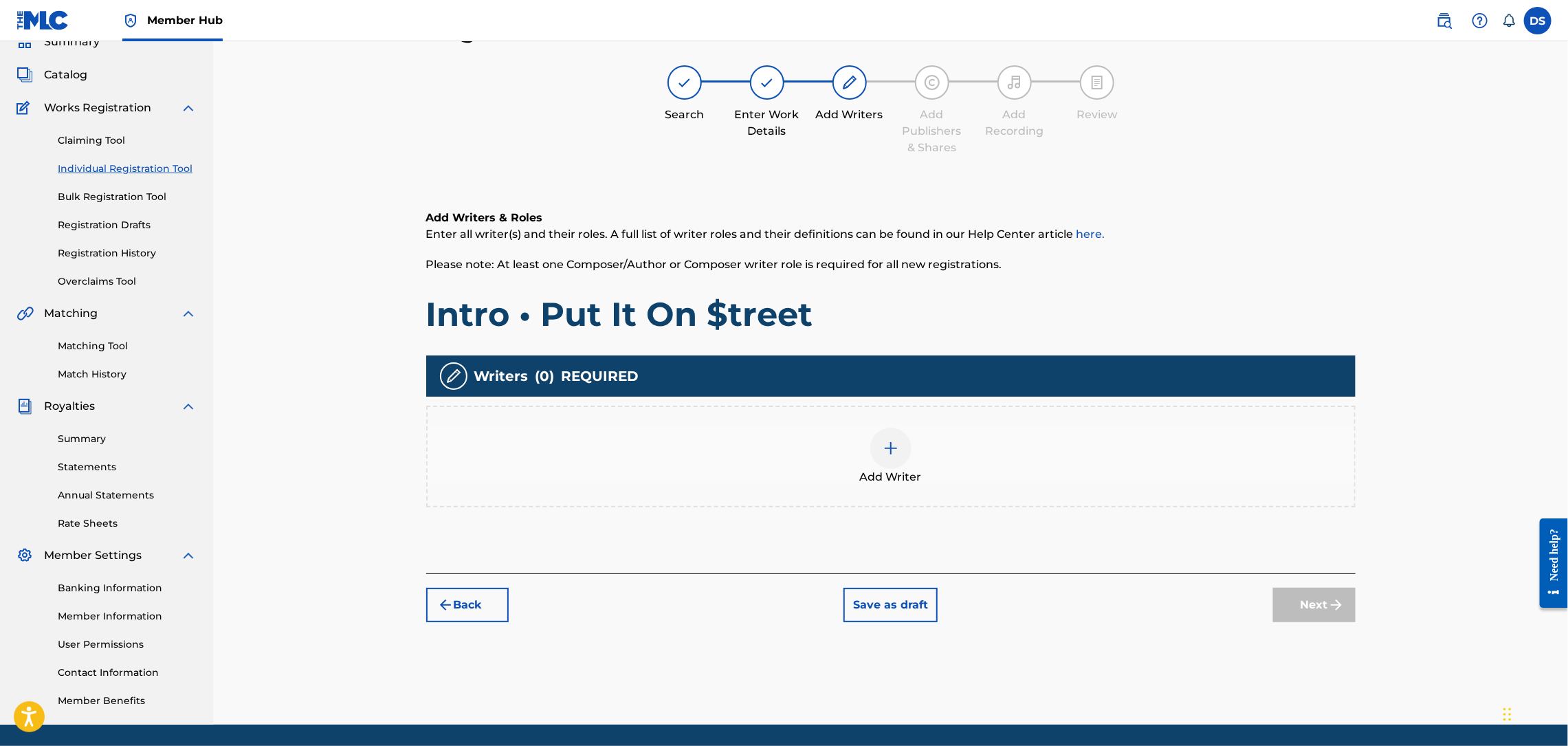
click at [905, 464] on div "Add Writer" at bounding box center [891, 456] width 927 height 58
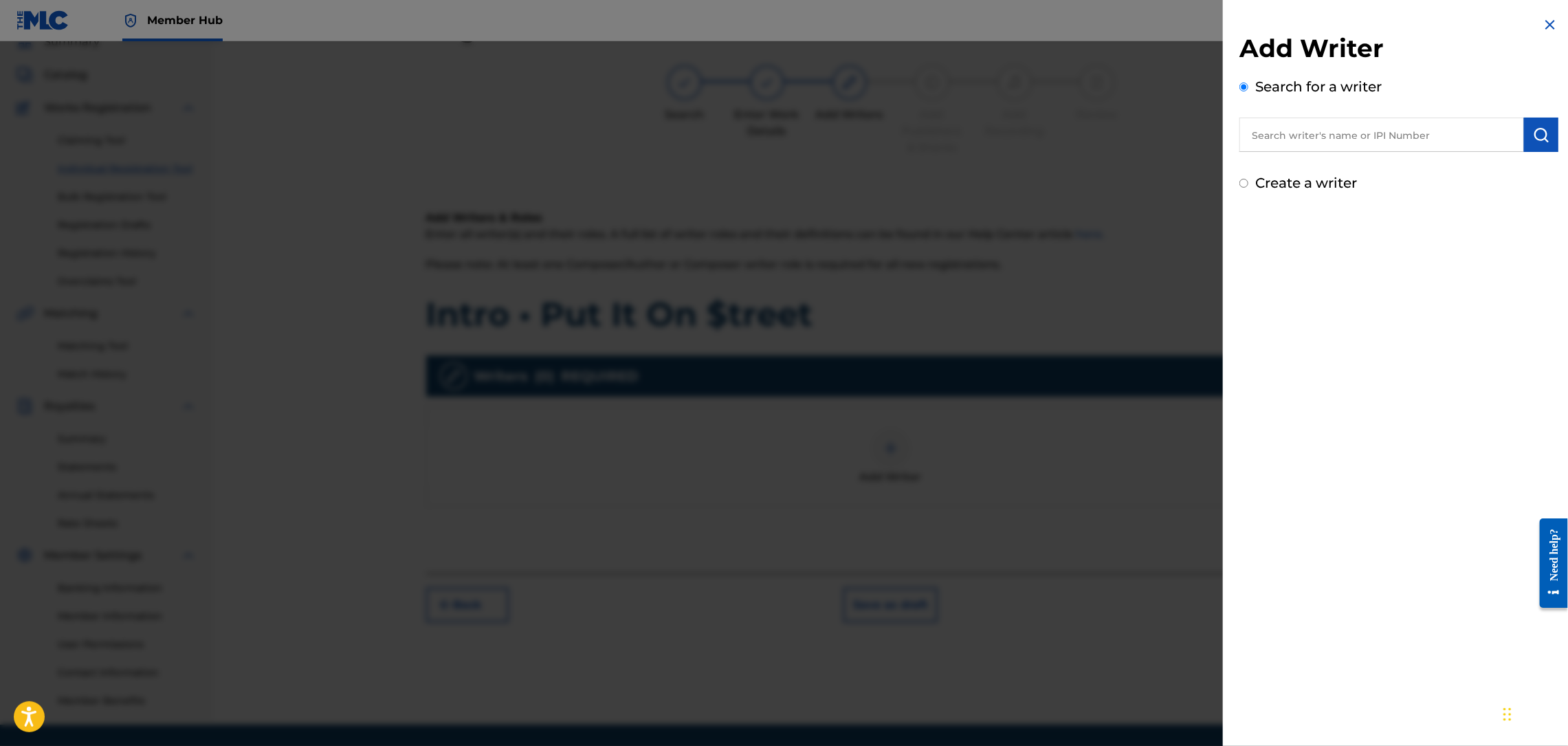
click at [1370, 135] on input "text" at bounding box center [1381, 134] width 285 height 34
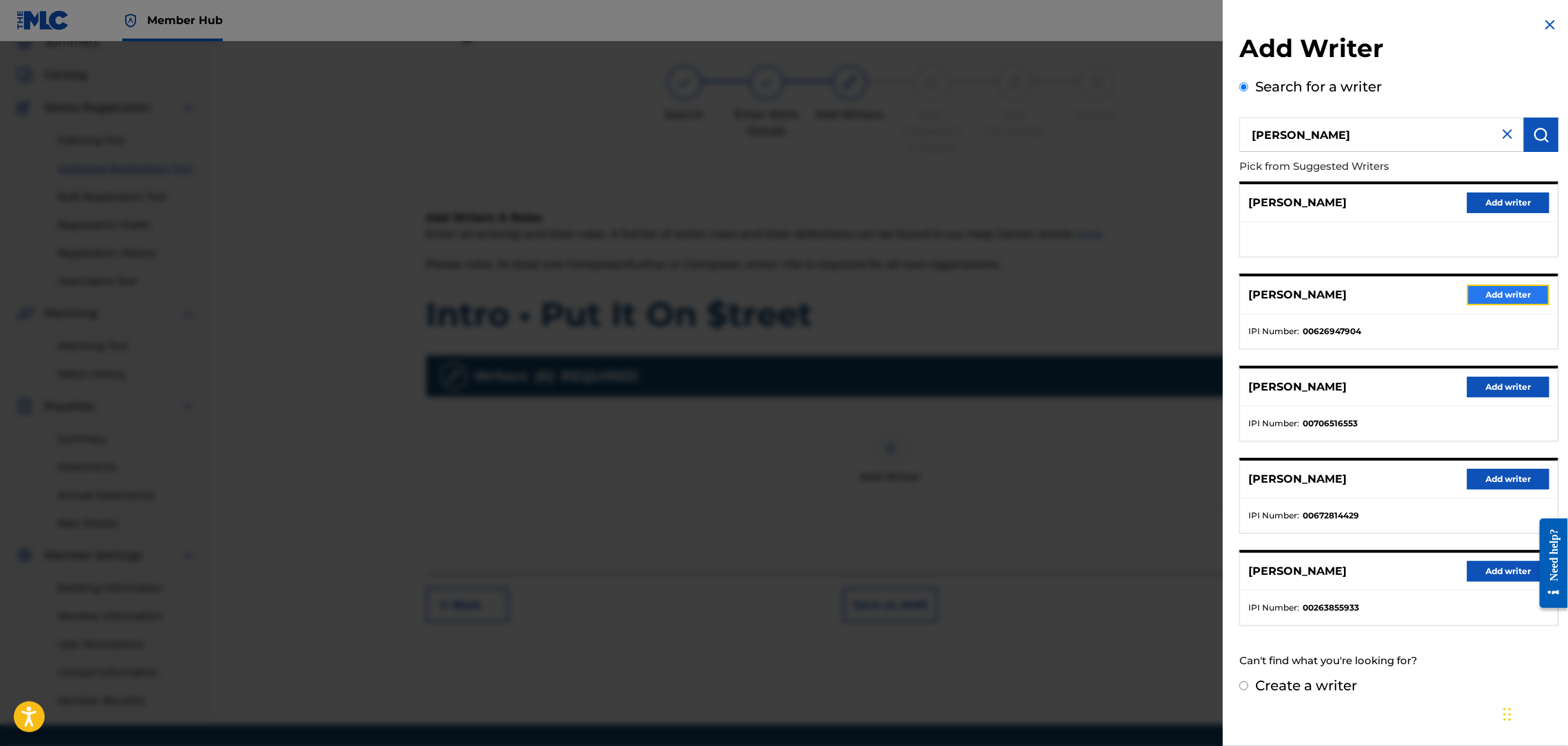
click at [1485, 288] on button "Add writer" at bounding box center [1508, 295] width 82 height 21
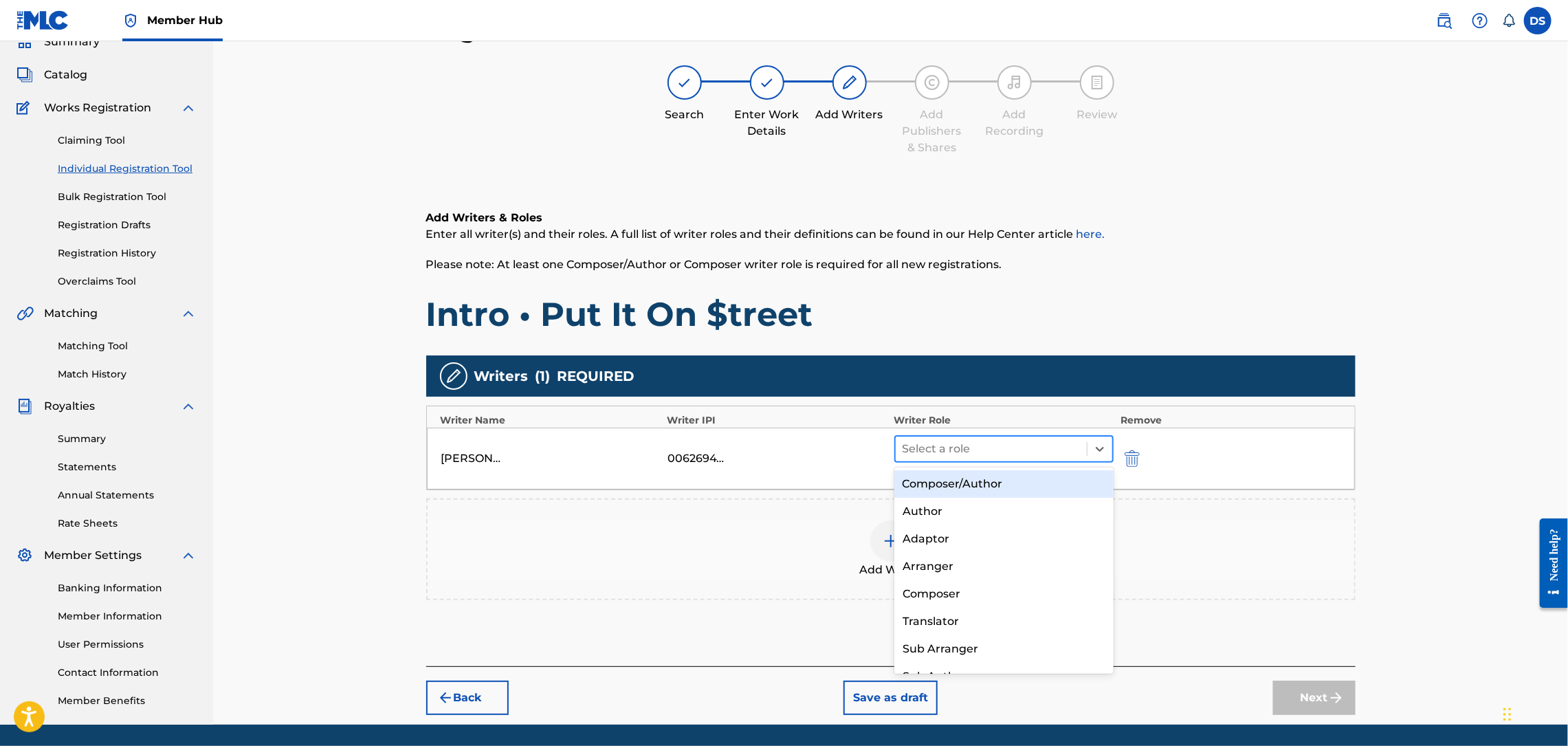
click at [940, 445] on div at bounding box center [992, 449] width 178 height 20
click at [940, 480] on div "Composer/Author" at bounding box center [1004, 484] width 219 height 27
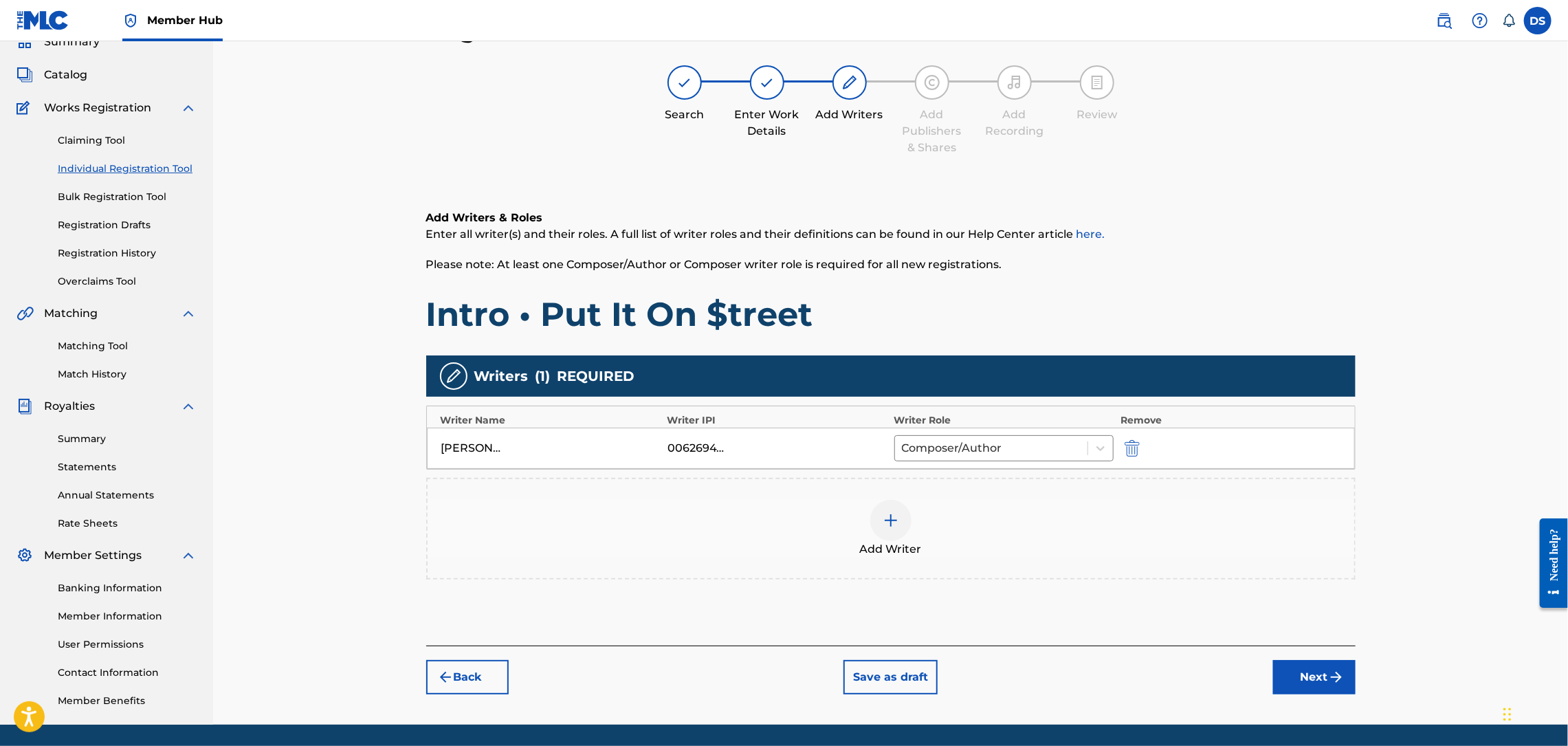
click at [895, 519] on img at bounding box center [891, 520] width 17 height 17
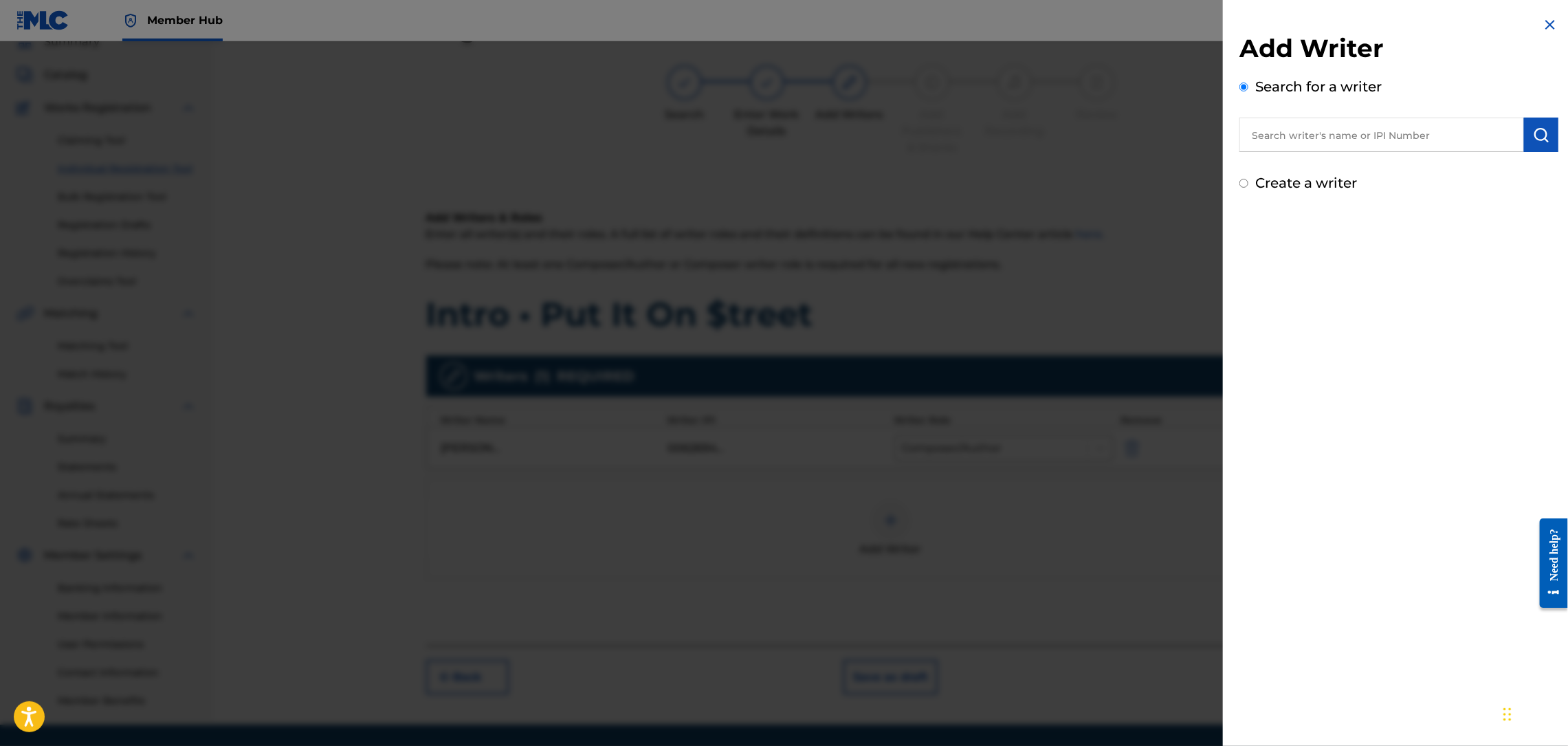
click at [1286, 126] on input "text" at bounding box center [1381, 134] width 285 height 34
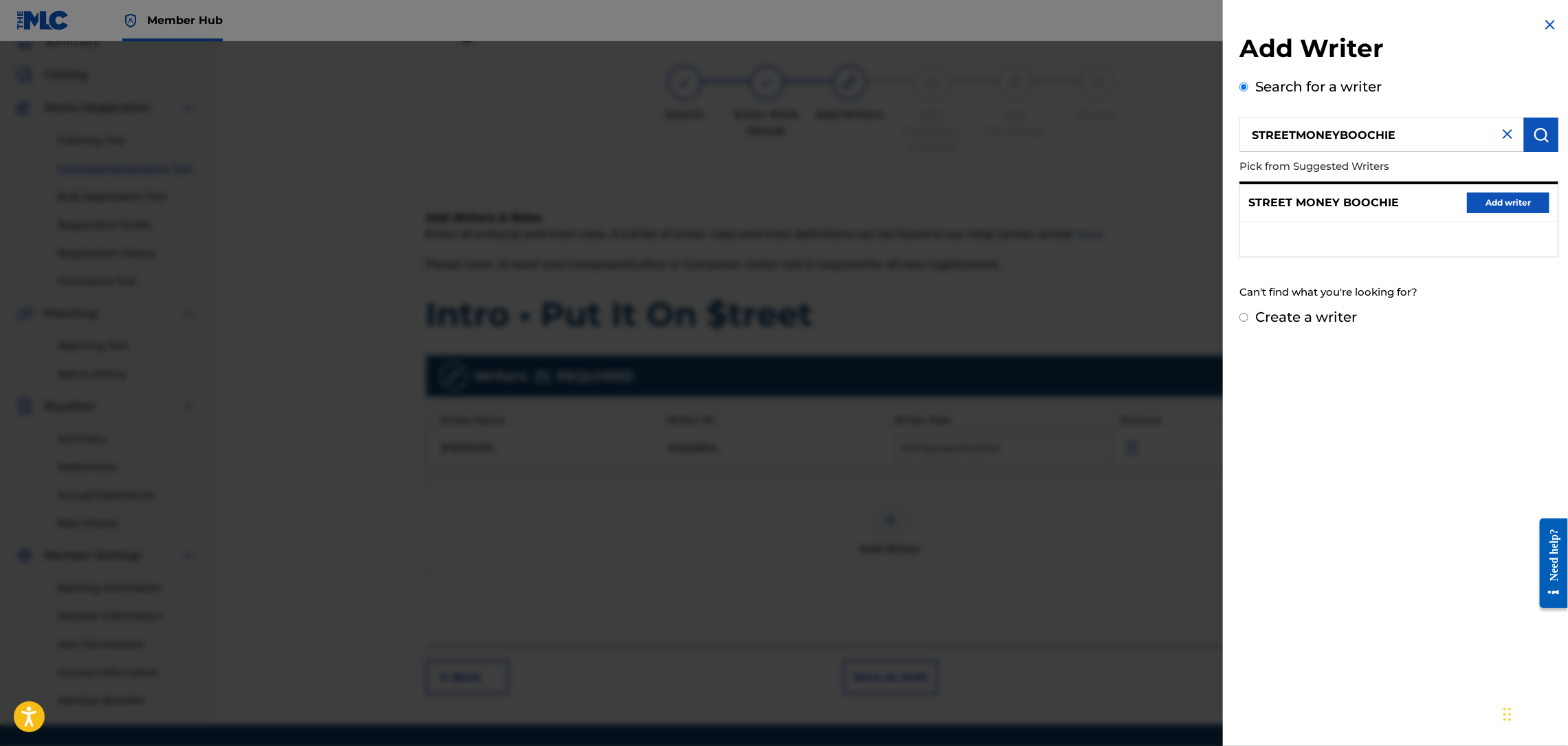
click at [1336, 130] on input "STREETMONEYBOOCHIE" at bounding box center [1381, 134] width 285 height 34
click at [1490, 207] on button "Add writer" at bounding box center [1508, 203] width 82 height 21
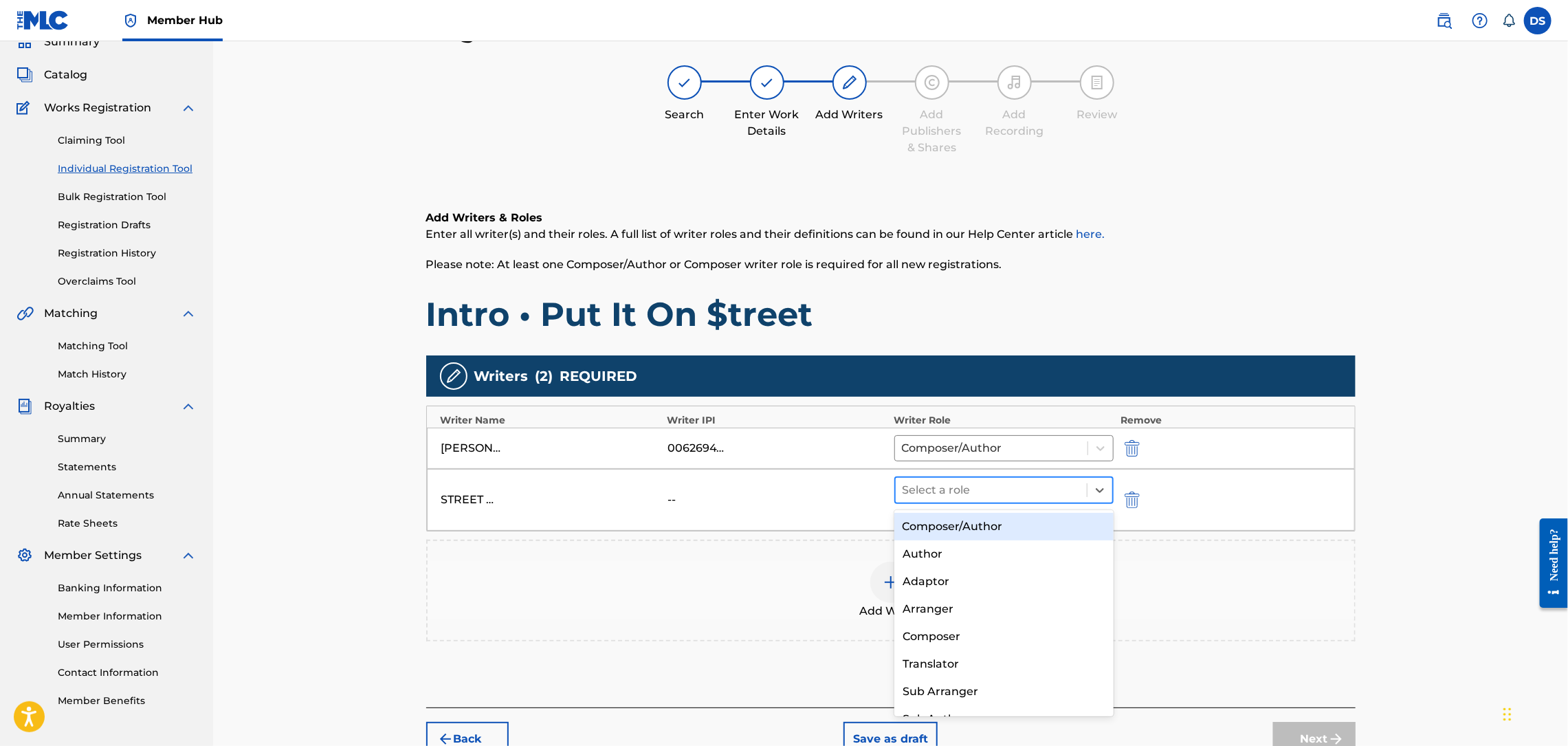
click at [1030, 484] on div at bounding box center [992, 490] width 178 height 20
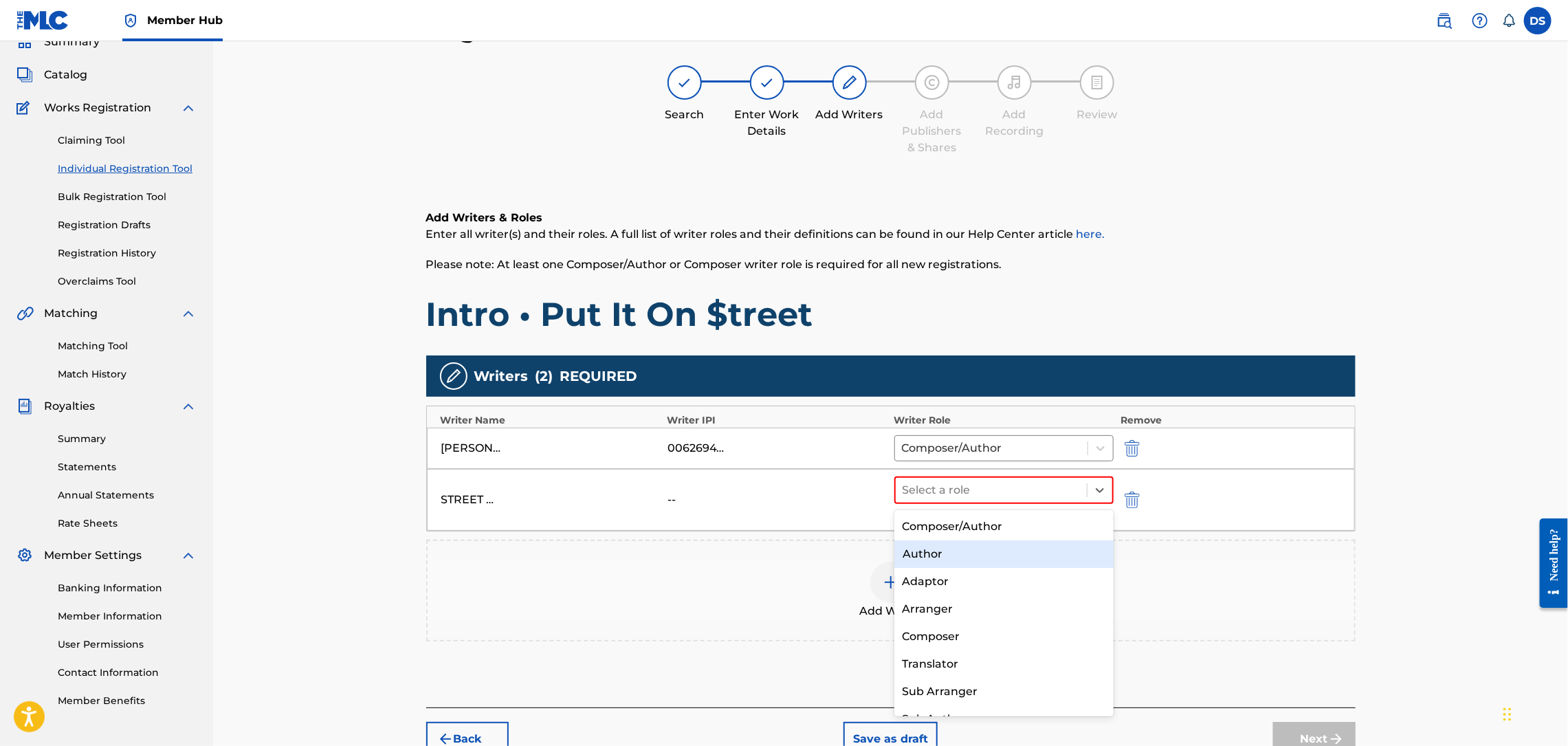
click at [923, 559] on div "Author" at bounding box center [1004, 554] width 219 height 27
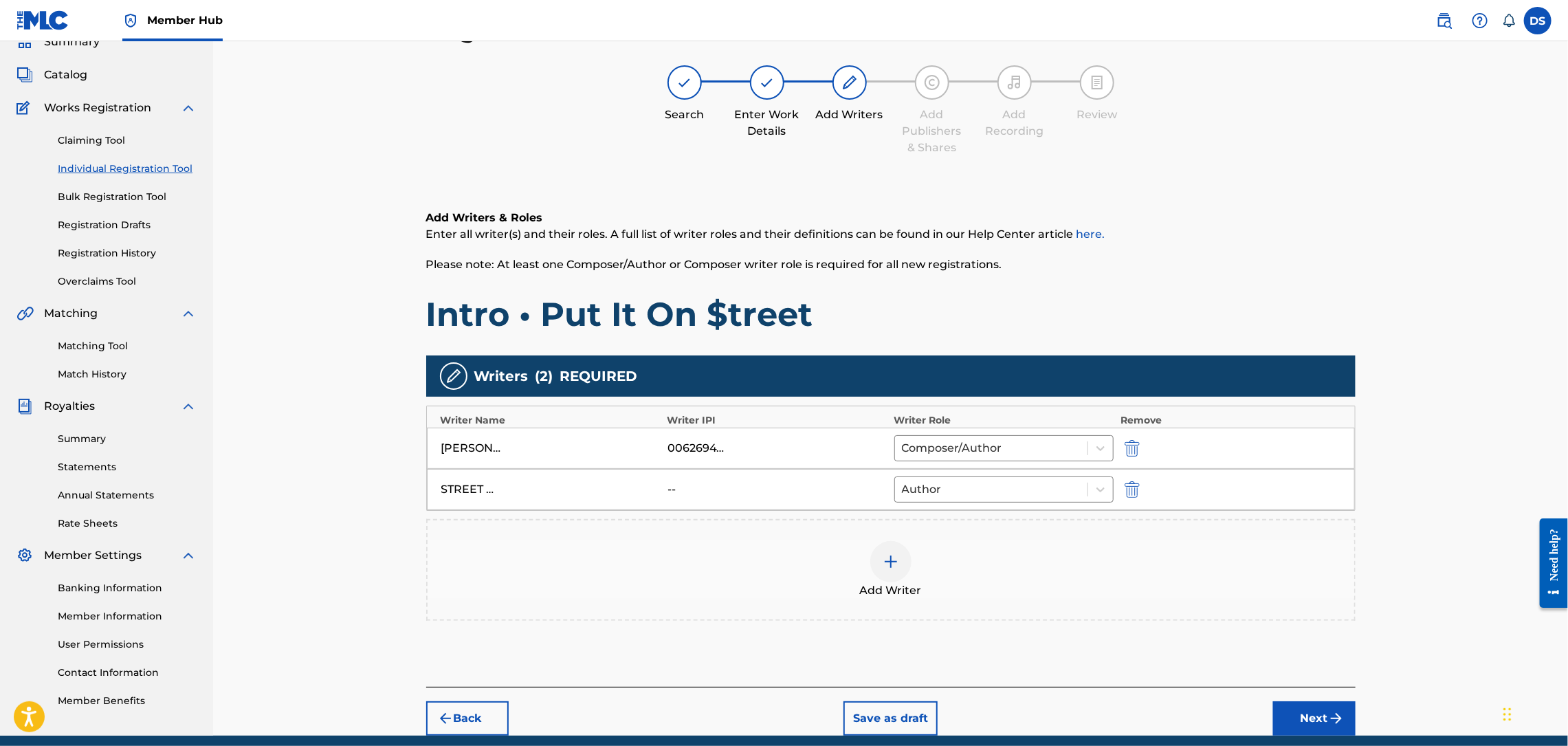
click at [888, 564] on img at bounding box center [891, 561] width 17 height 17
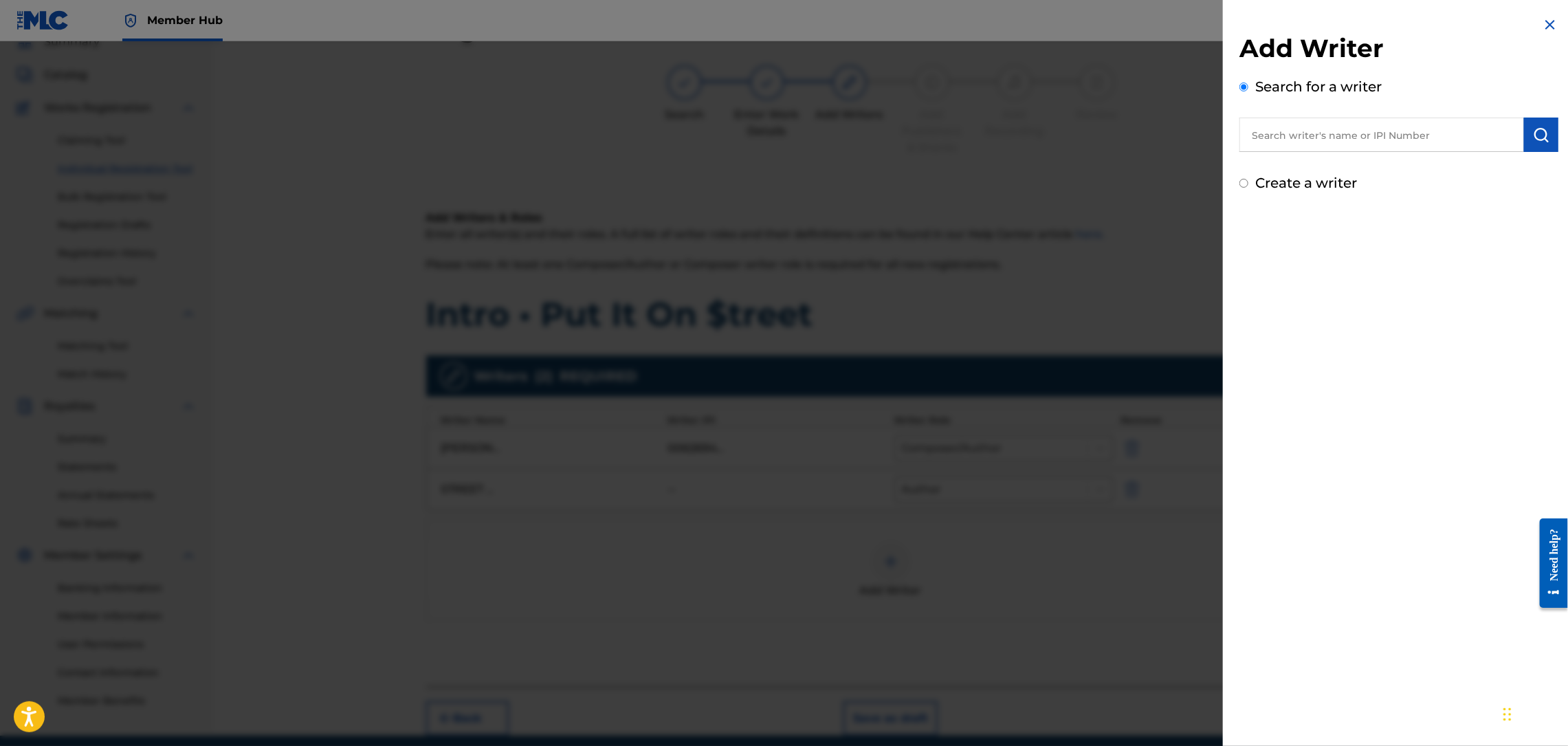
click at [1269, 145] on input "text" at bounding box center [1381, 134] width 285 height 34
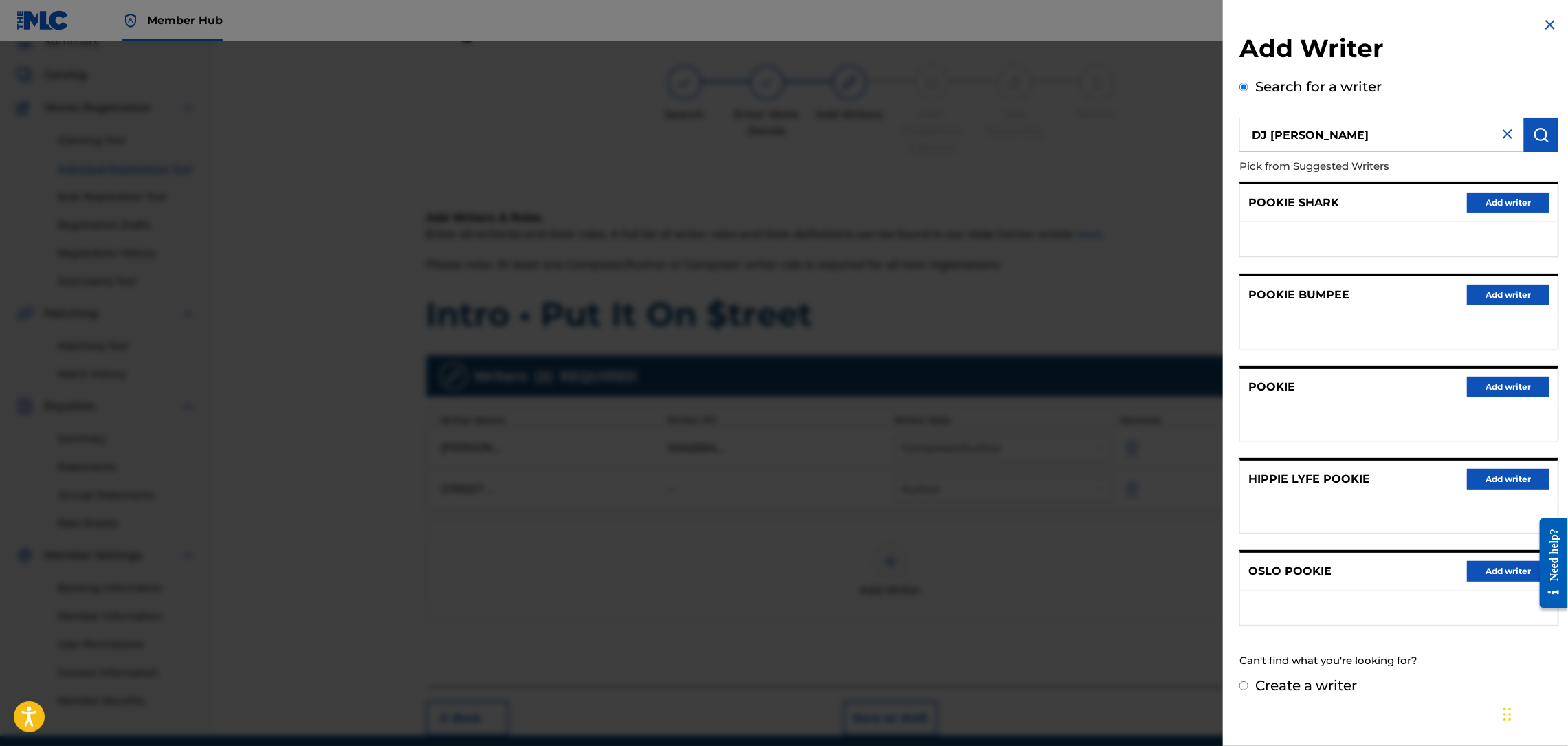
click at [1507, 133] on img at bounding box center [1507, 134] width 17 height 17
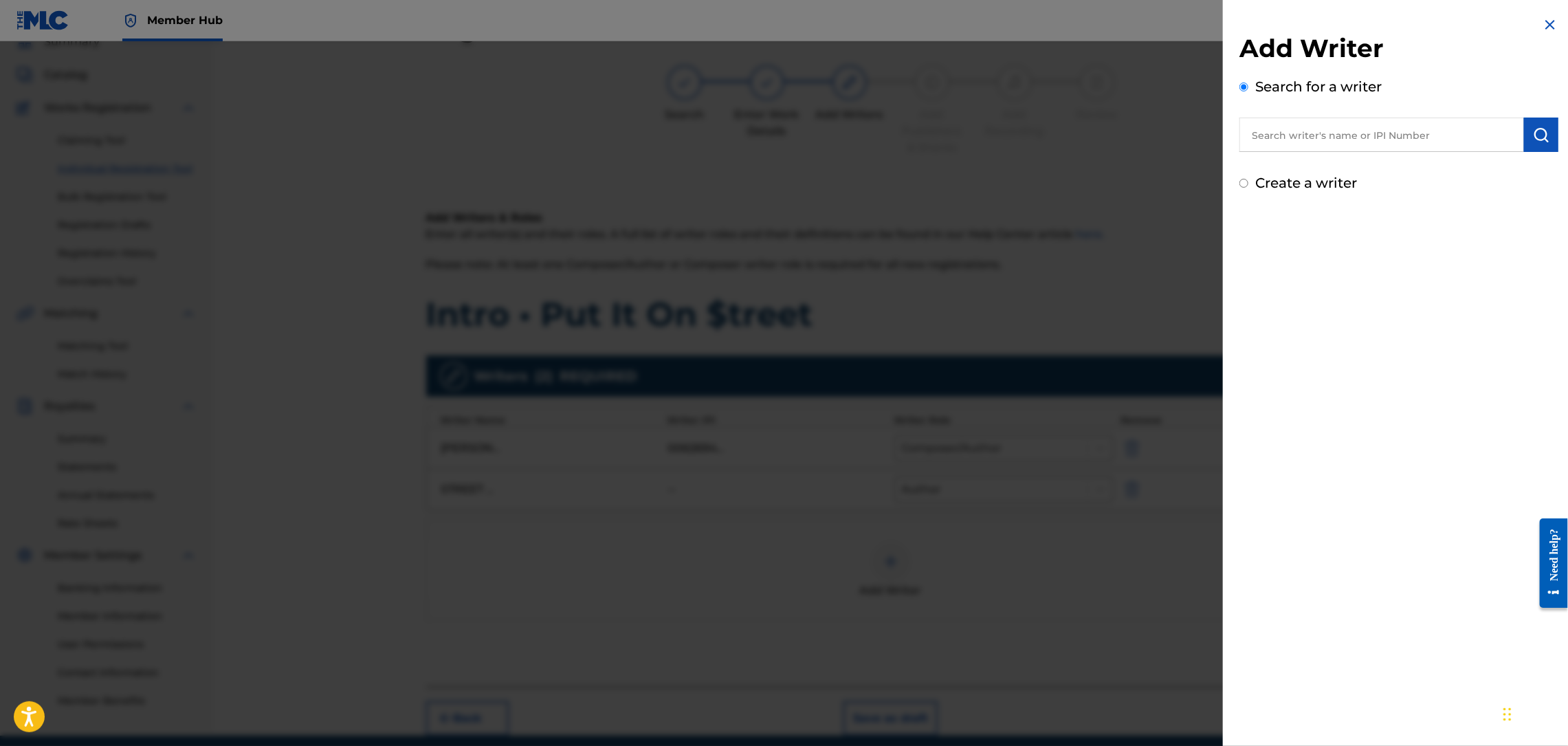
click at [1476, 131] on input "text" at bounding box center [1381, 134] width 285 height 34
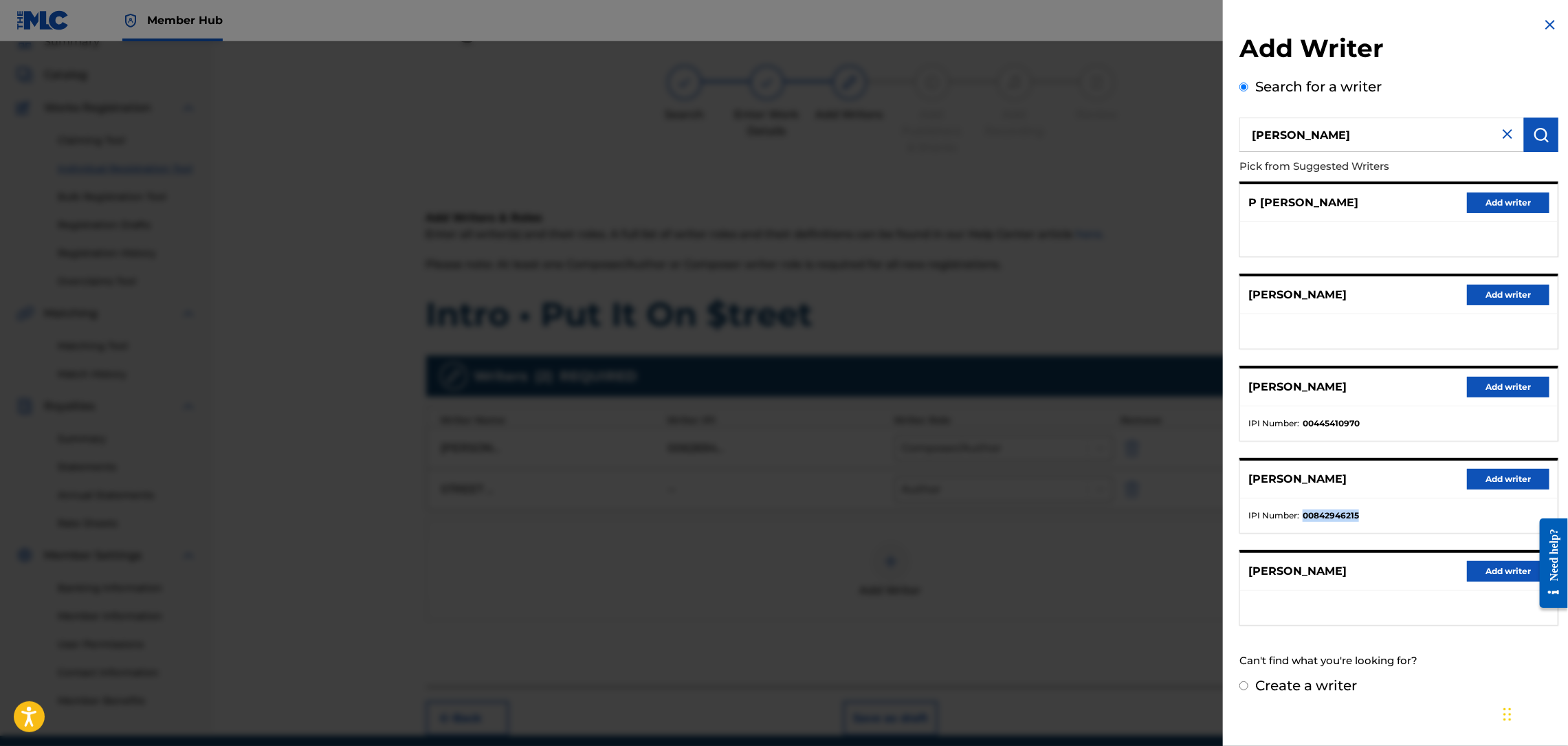
drag, startPoint x: 1361, startPoint y: 511, endPoint x: 1300, endPoint y: 514, distance: 61.1
click at [1300, 514] on li "IPI Number : 00842946215" at bounding box center [1399, 515] width 301 height 13
copy li "00842946215"
click at [1493, 484] on button "Add writer" at bounding box center [1508, 479] width 82 height 21
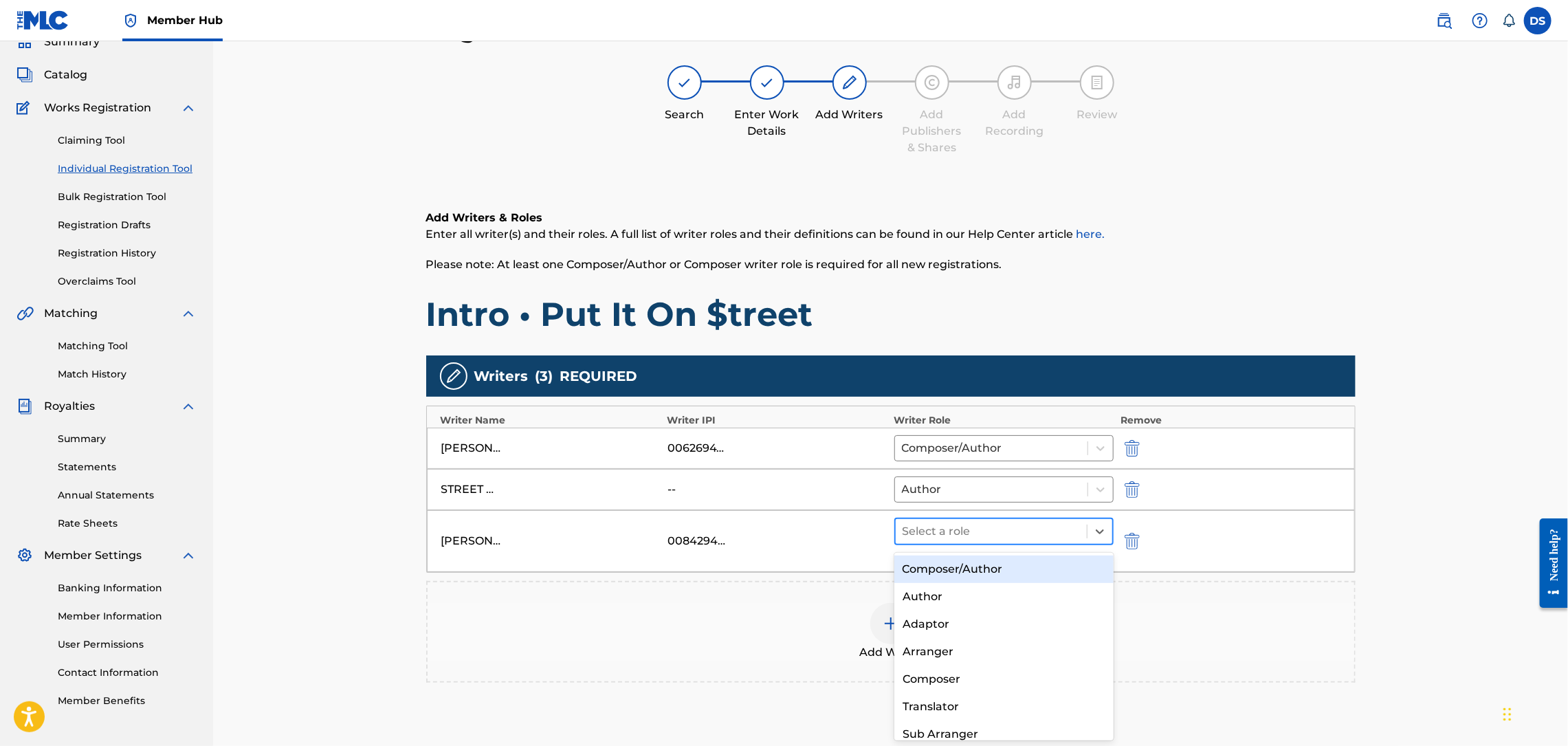
click at [942, 531] on div at bounding box center [992, 532] width 178 height 20
click at [976, 567] on div "Composer/Author" at bounding box center [1004, 569] width 219 height 27
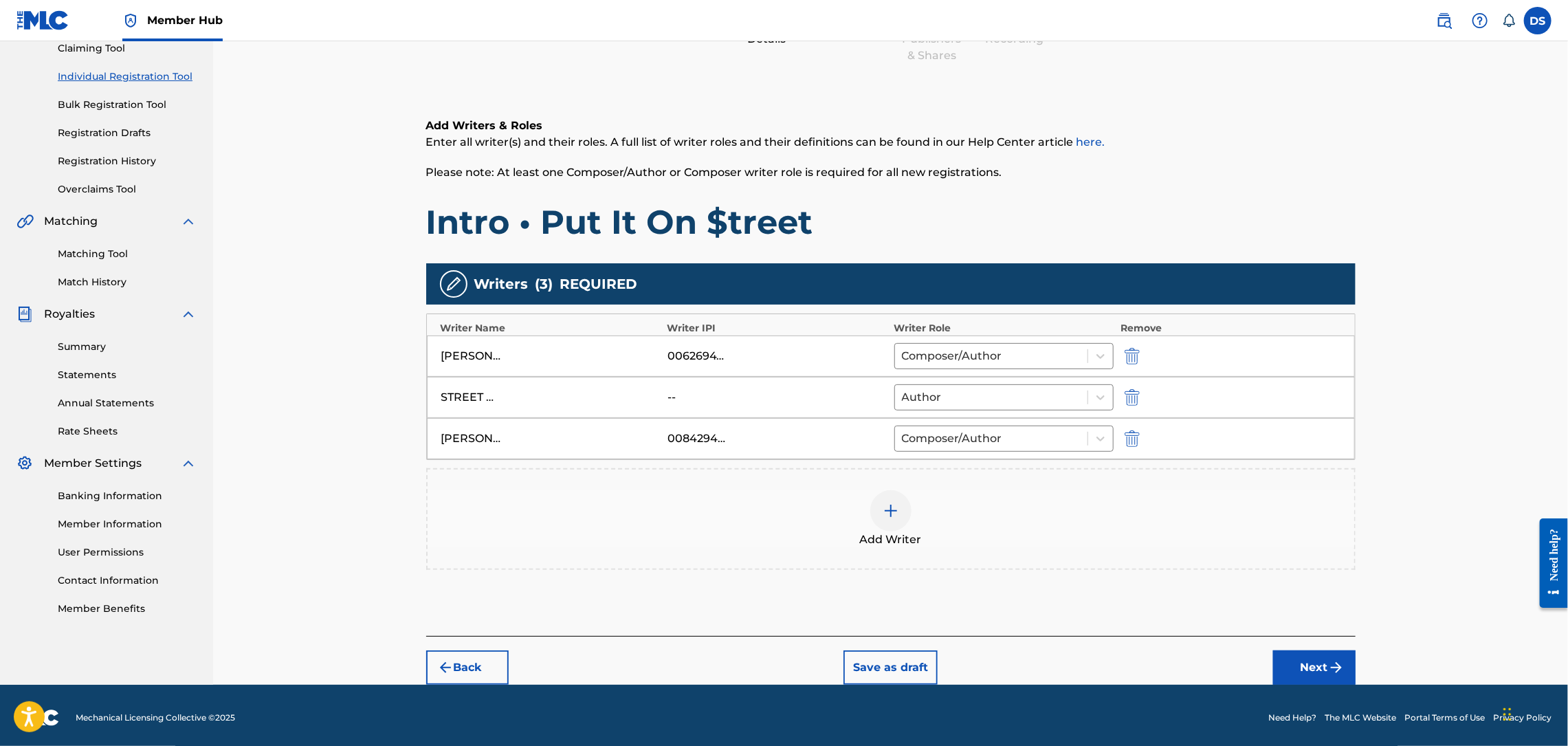
scroll to position [162, 0]
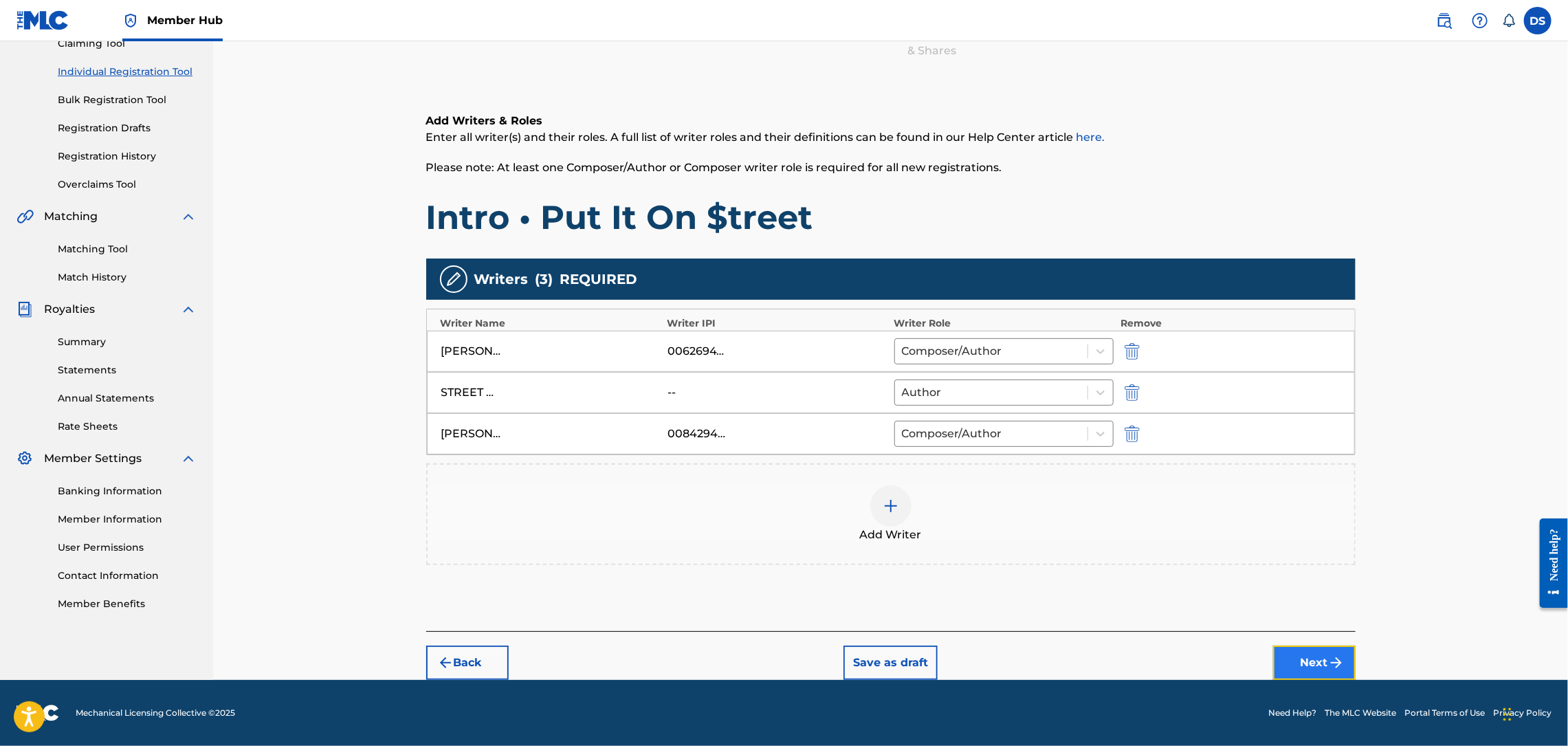
click at [1319, 672] on button "Next" at bounding box center [1314, 662] width 82 height 34
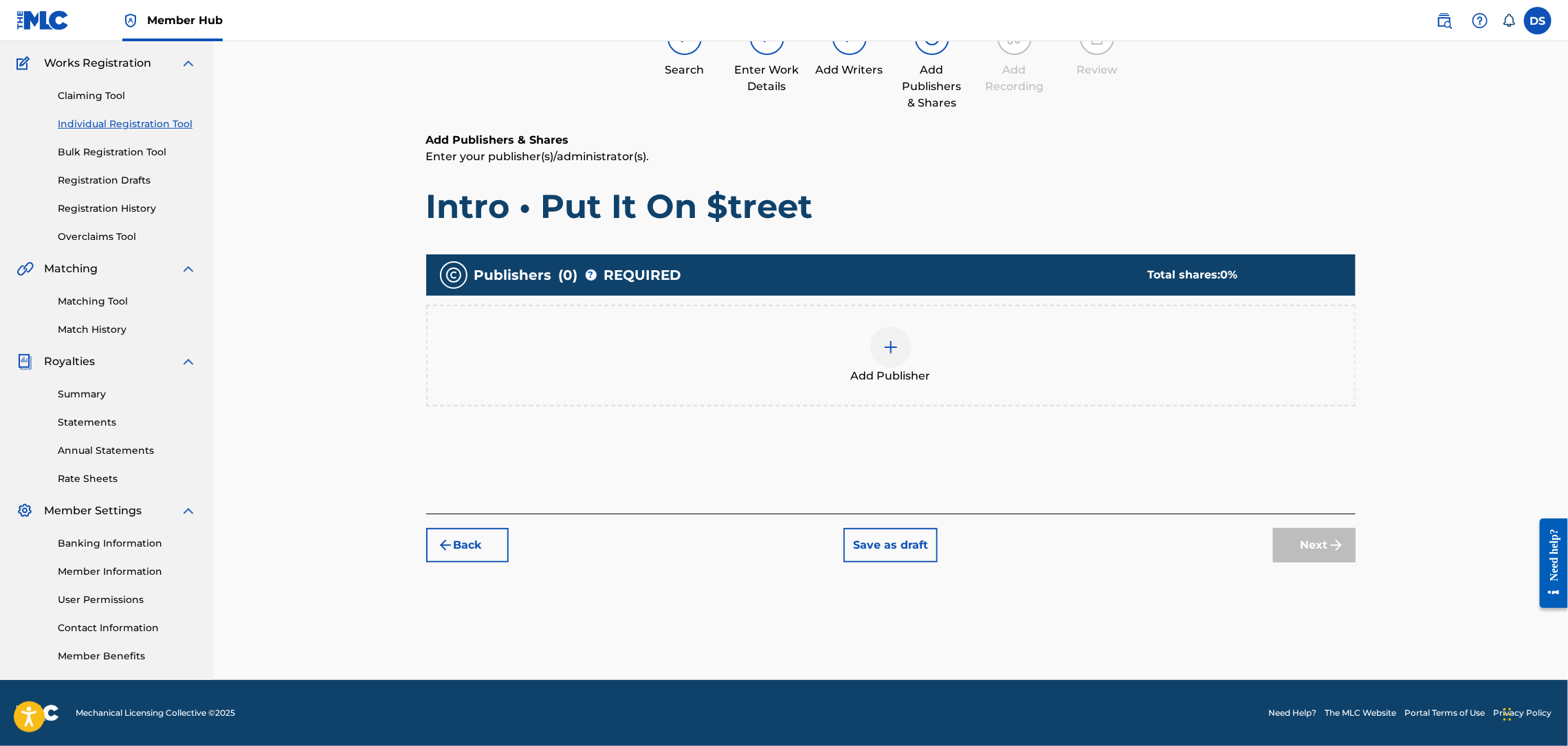
scroll to position [62, 0]
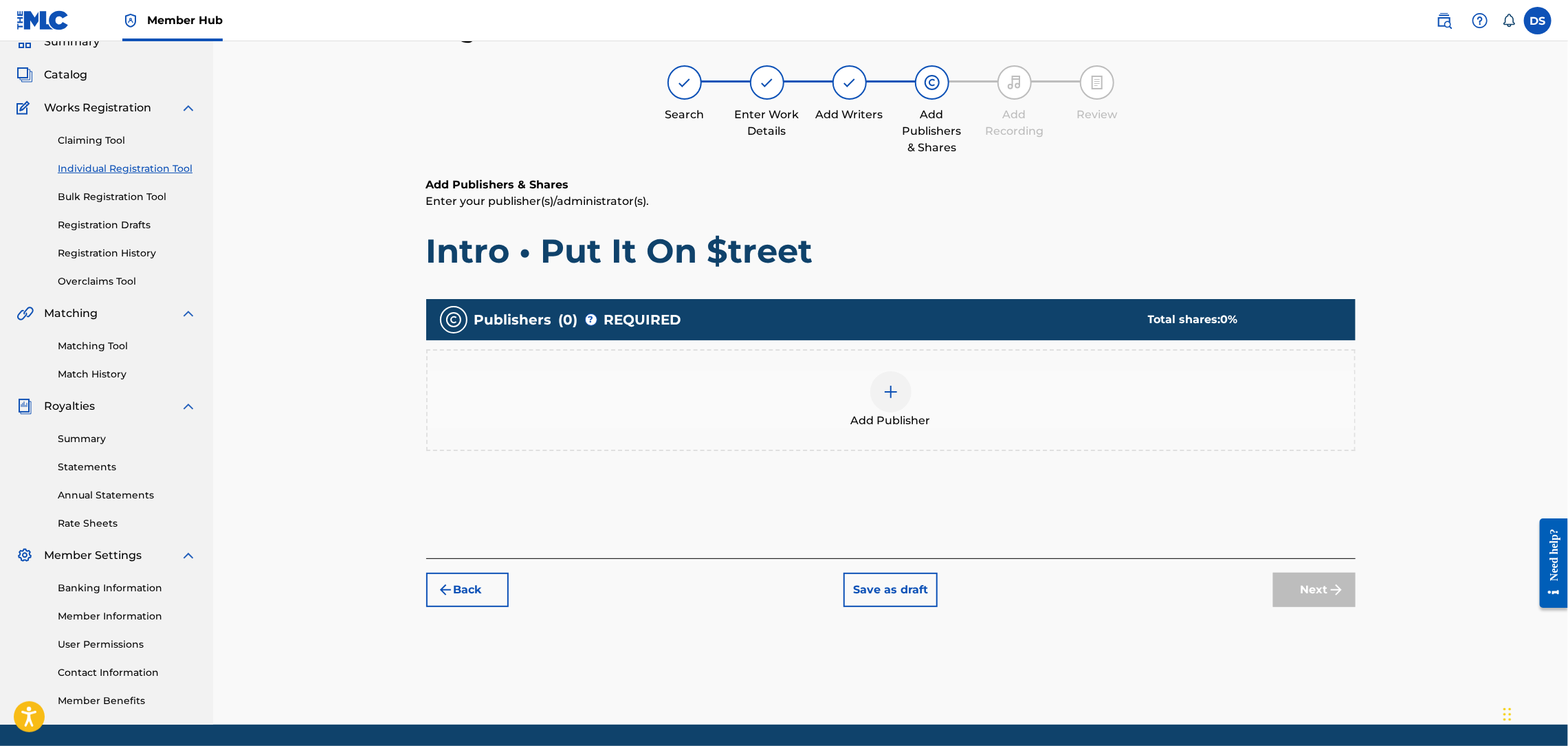
click at [892, 384] on img at bounding box center [891, 392] width 17 height 17
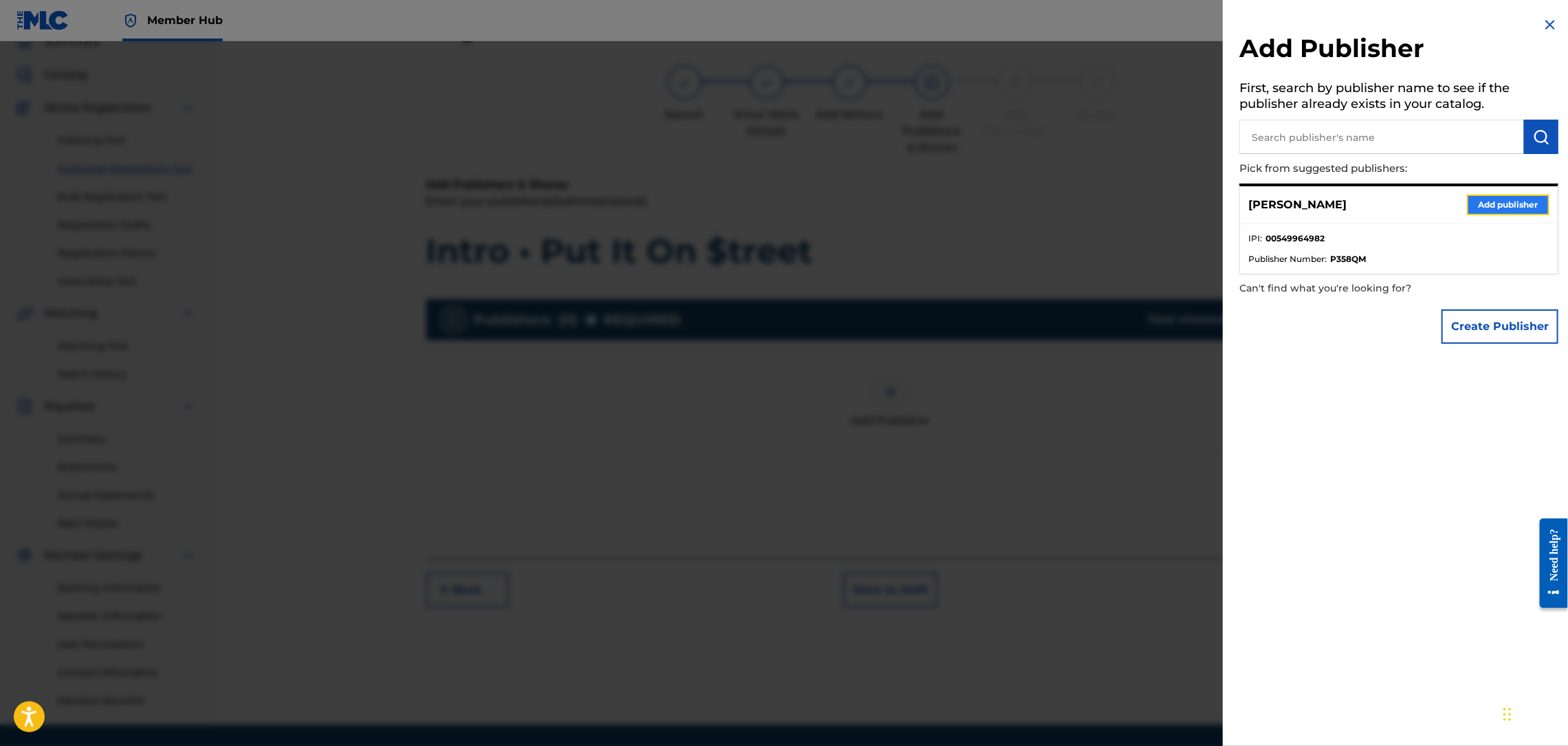
click at [1501, 198] on button "Add publisher" at bounding box center [1508, 205] width 82 height 21
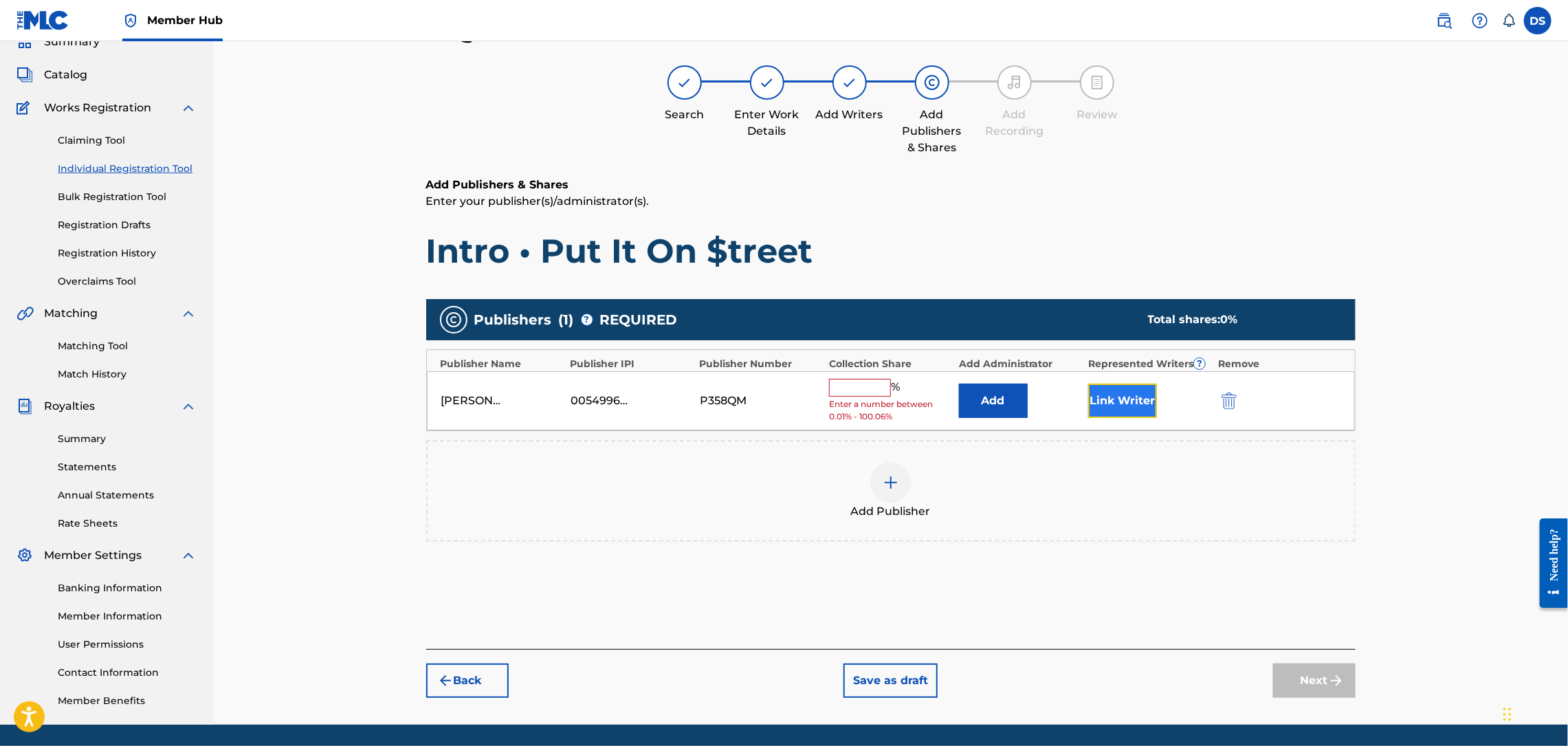
click at [1098, 402] on button "Link Writer" at bounding box center [1123, 400] width 69 height 34
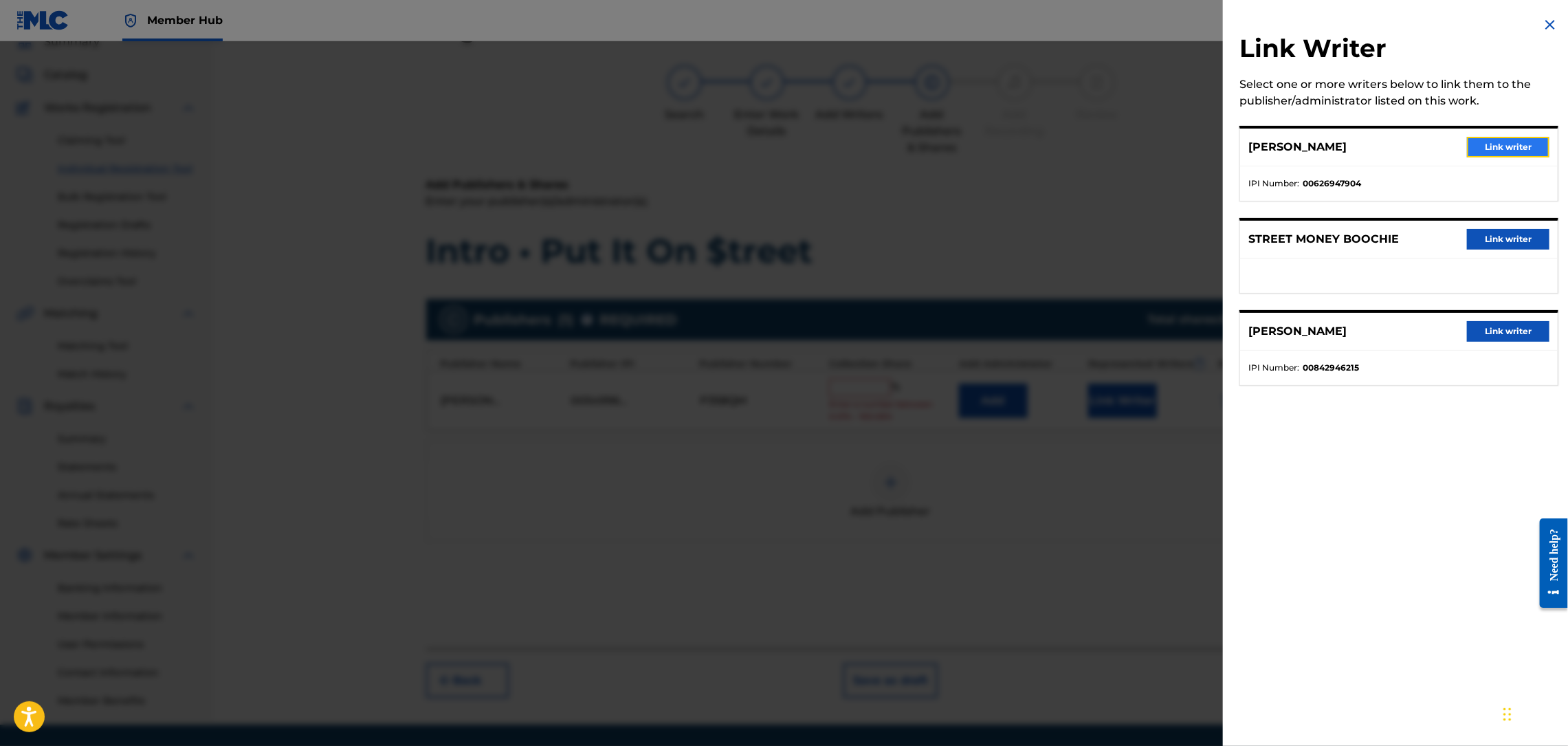
click at [1500, 138] on button "Link writer" at bounding box center [1508, 147] width 82 height 21
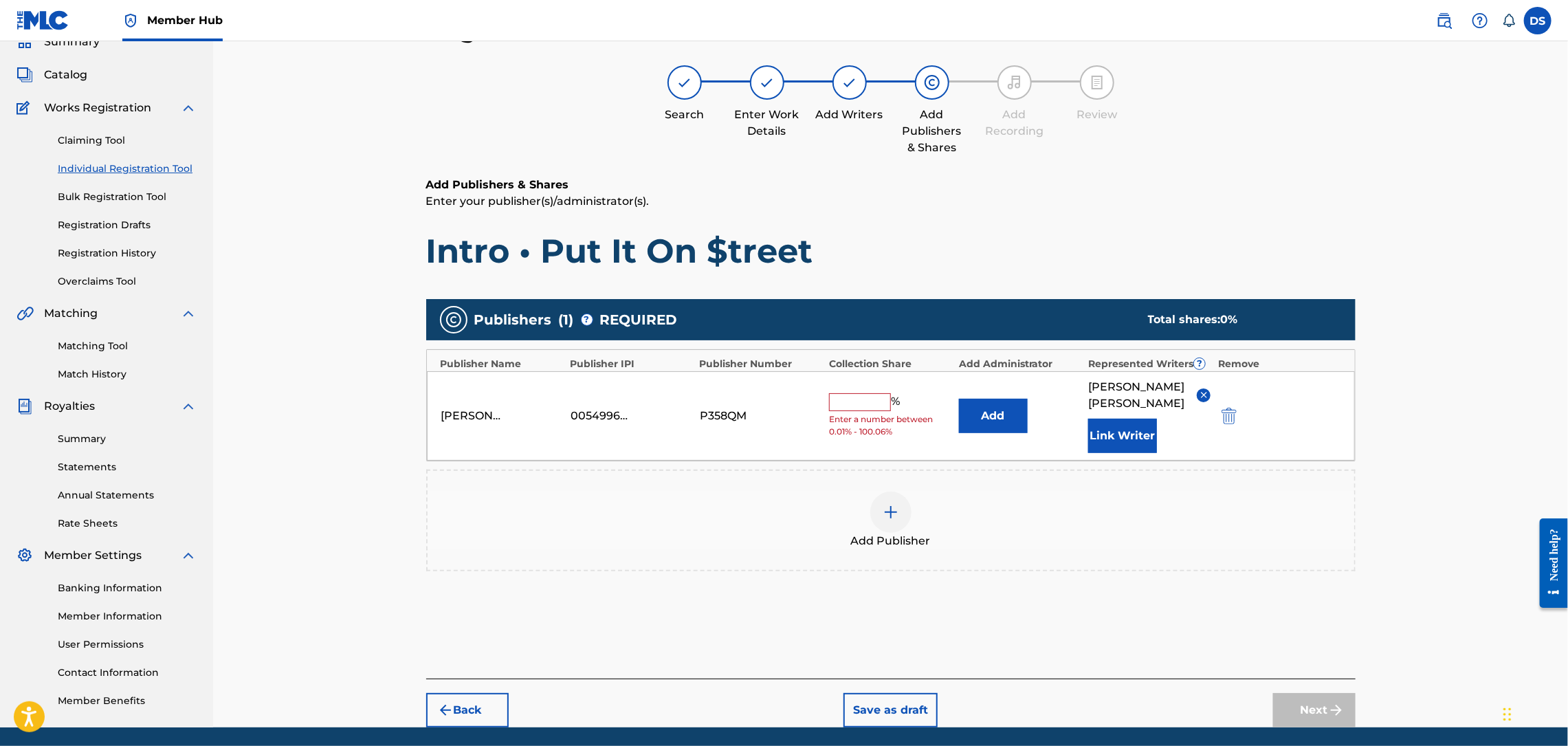
click at [859, 394] on input "text" at bounding box center [859, 402] width 62 height 18
click at [888, 504] on img at bounding box center [891, 512] width 17 height 17
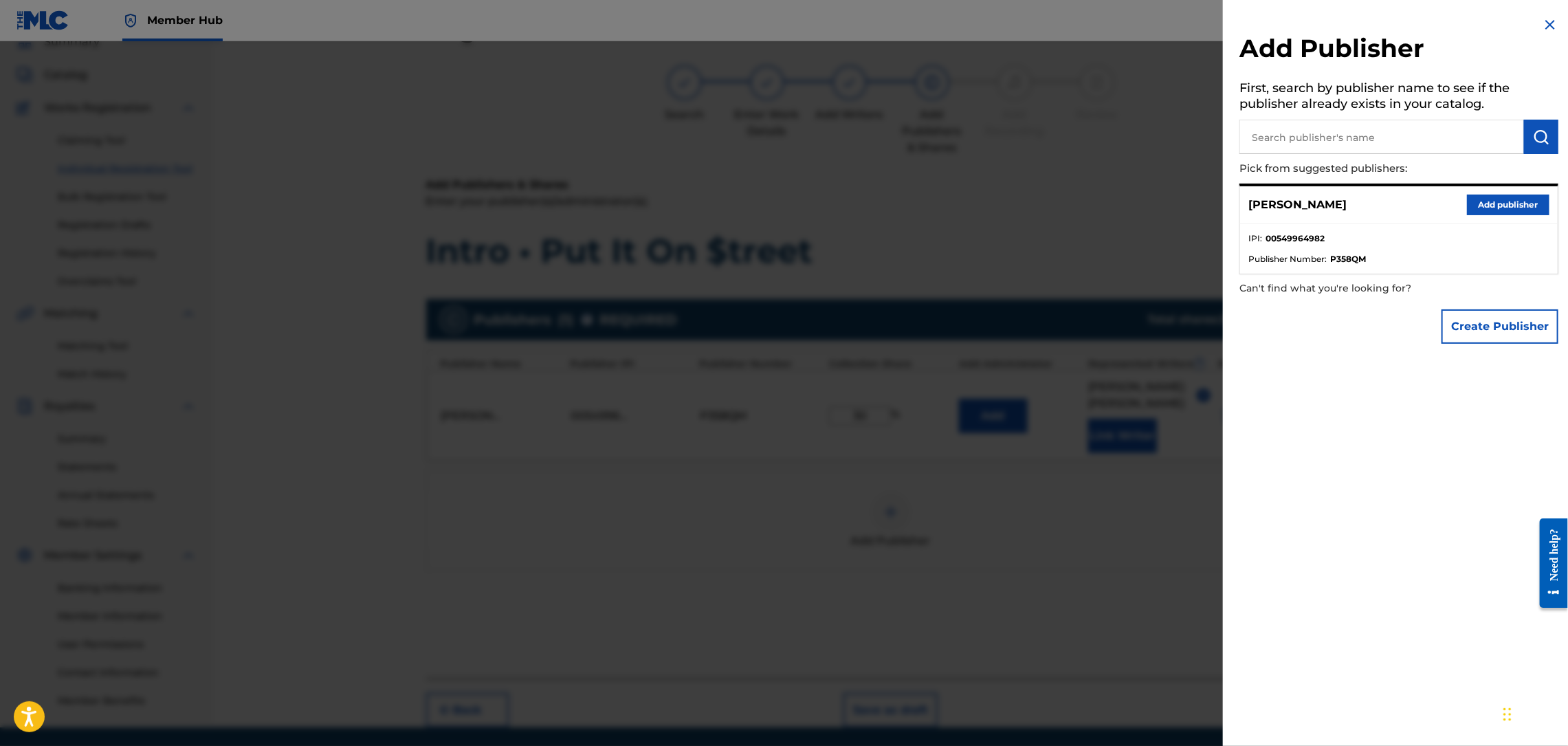
click at [1399, 131] on input "text" at bounding box center [1381, 136] width 285 height 34
click at [1549, 19] on img at bounding box center [1549, 24] width 17 height 17
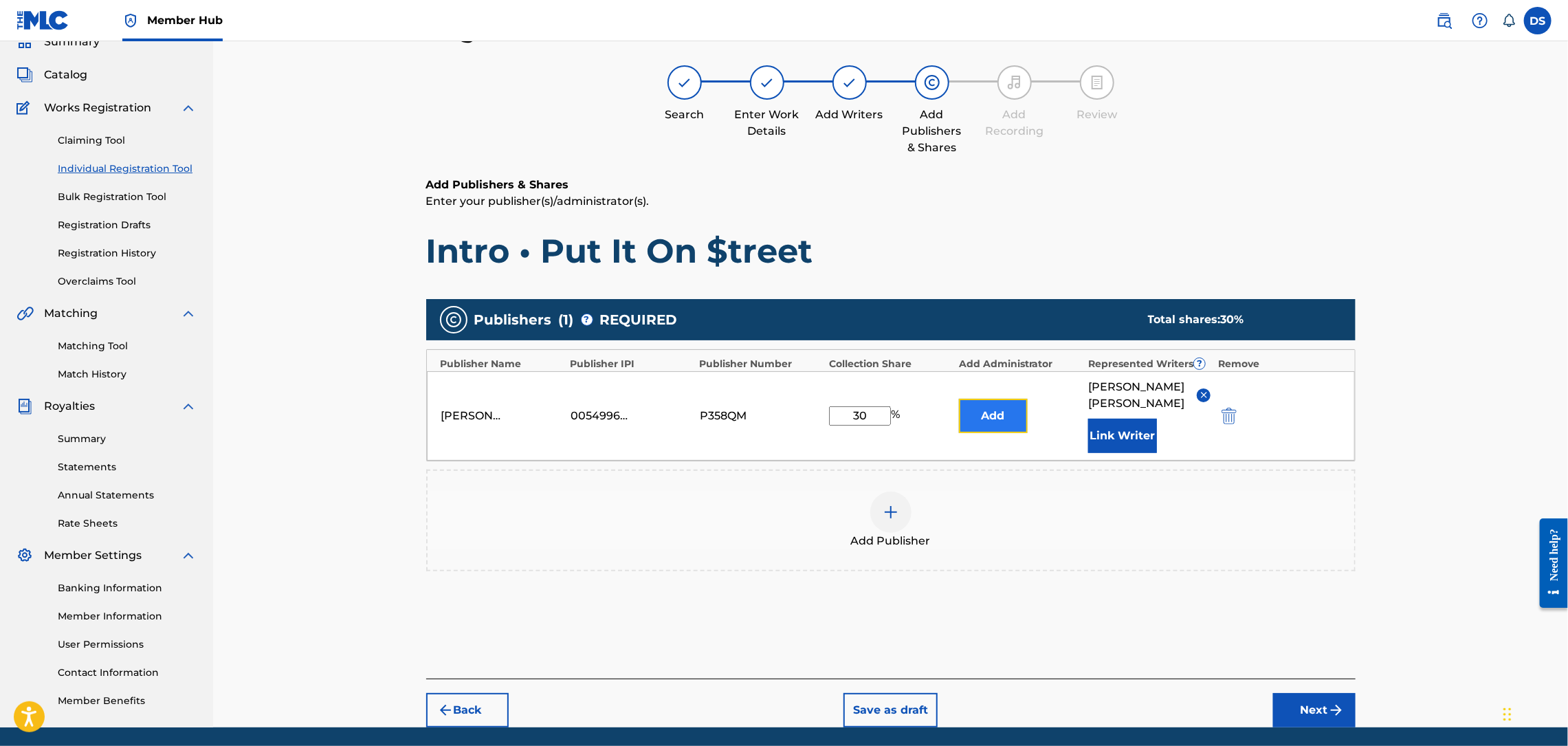
click at [978, 415] on button "Add" at bounding box center [993, 415] width 69 height 34
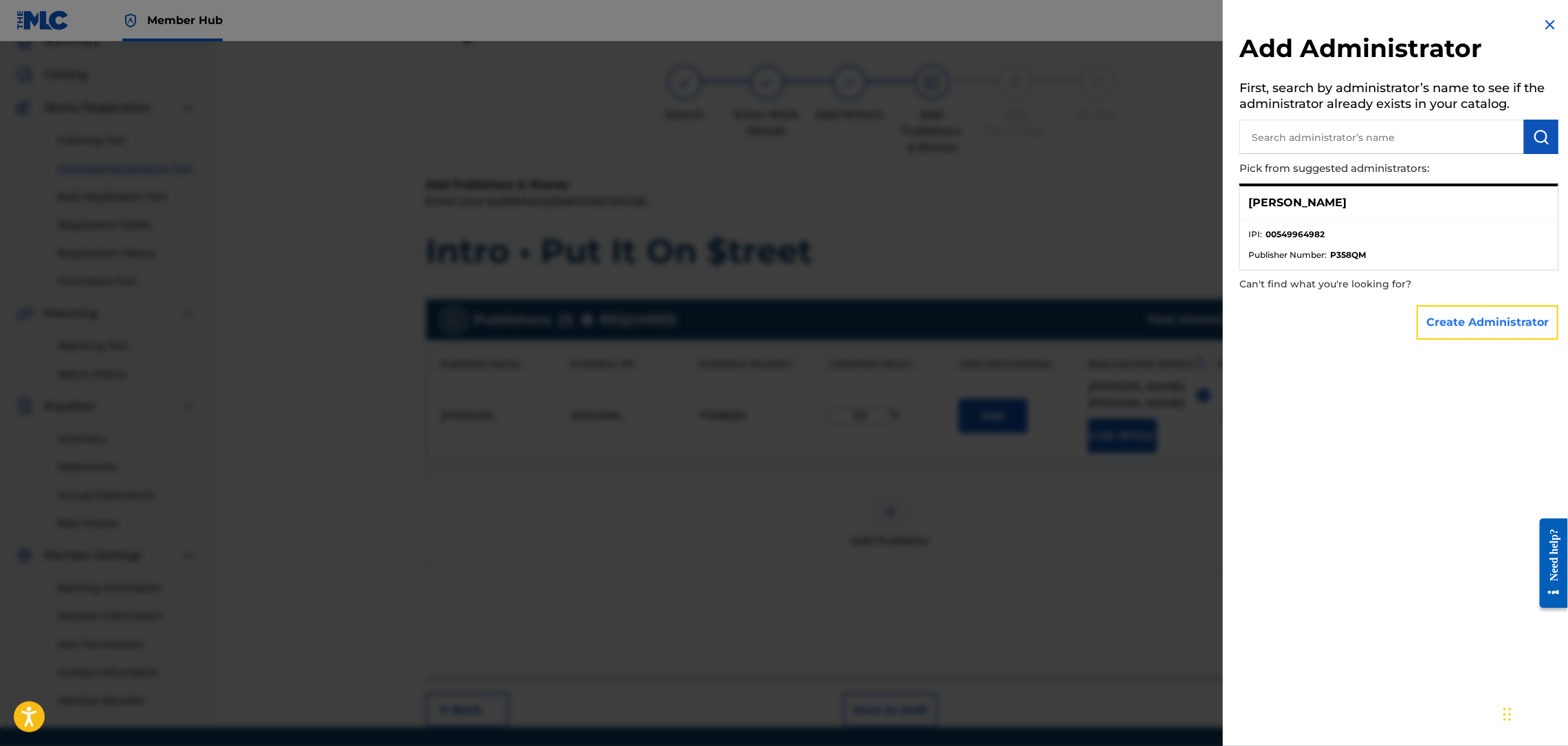
click at [1445, 322] on button "Create Administrator" at bounding box center [1488, 322] width 142 height 34
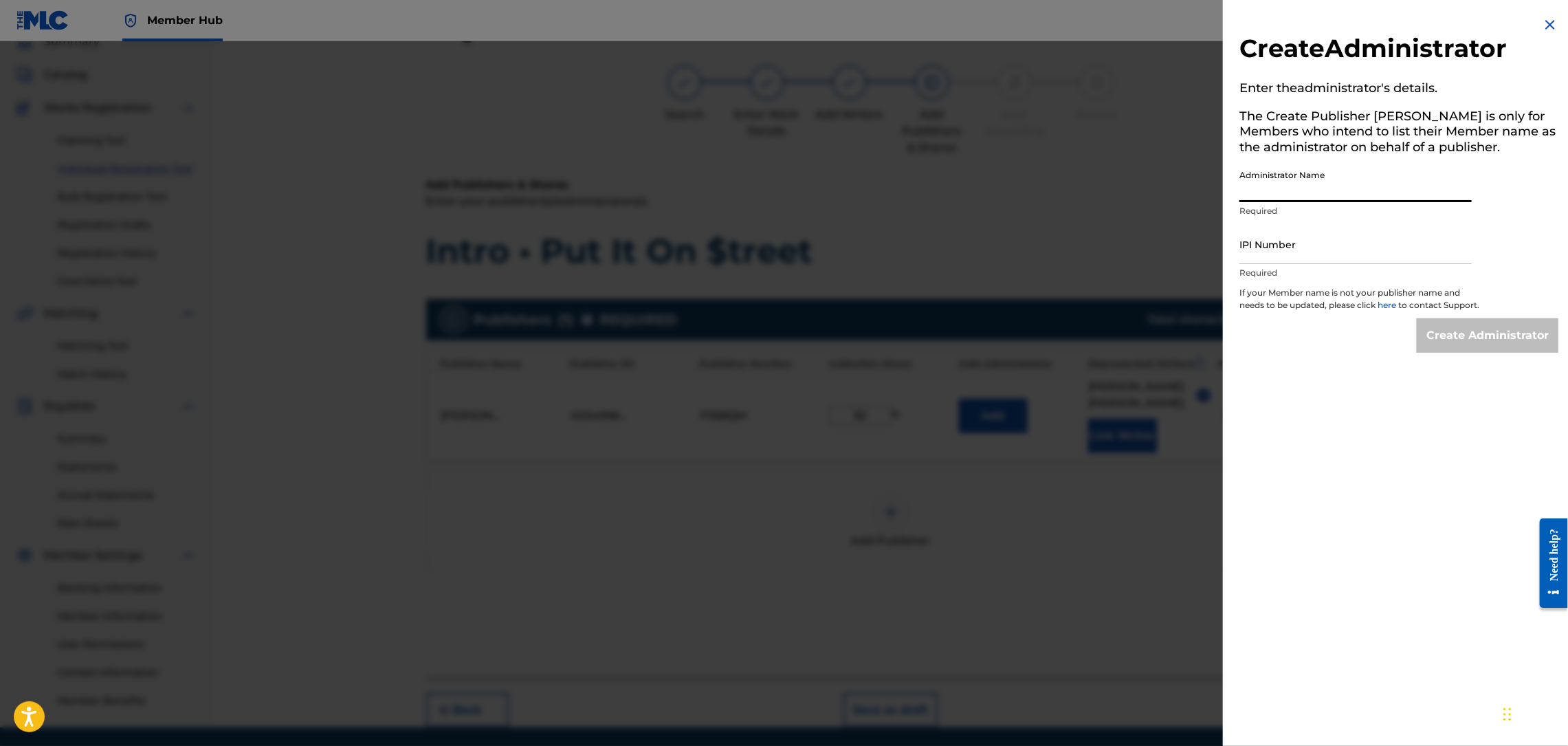
click at [1299, 177] on input "Administrator Name" at bounding box center [1355, 182] width 232 height 39
click at [1316, 241] on input "IPI Number" at bounding box center [1355, 245] width 232 height 39
click at [1495, 347] on input "Create Administrator" at bounding box center [1488, 335] width 142 height 34
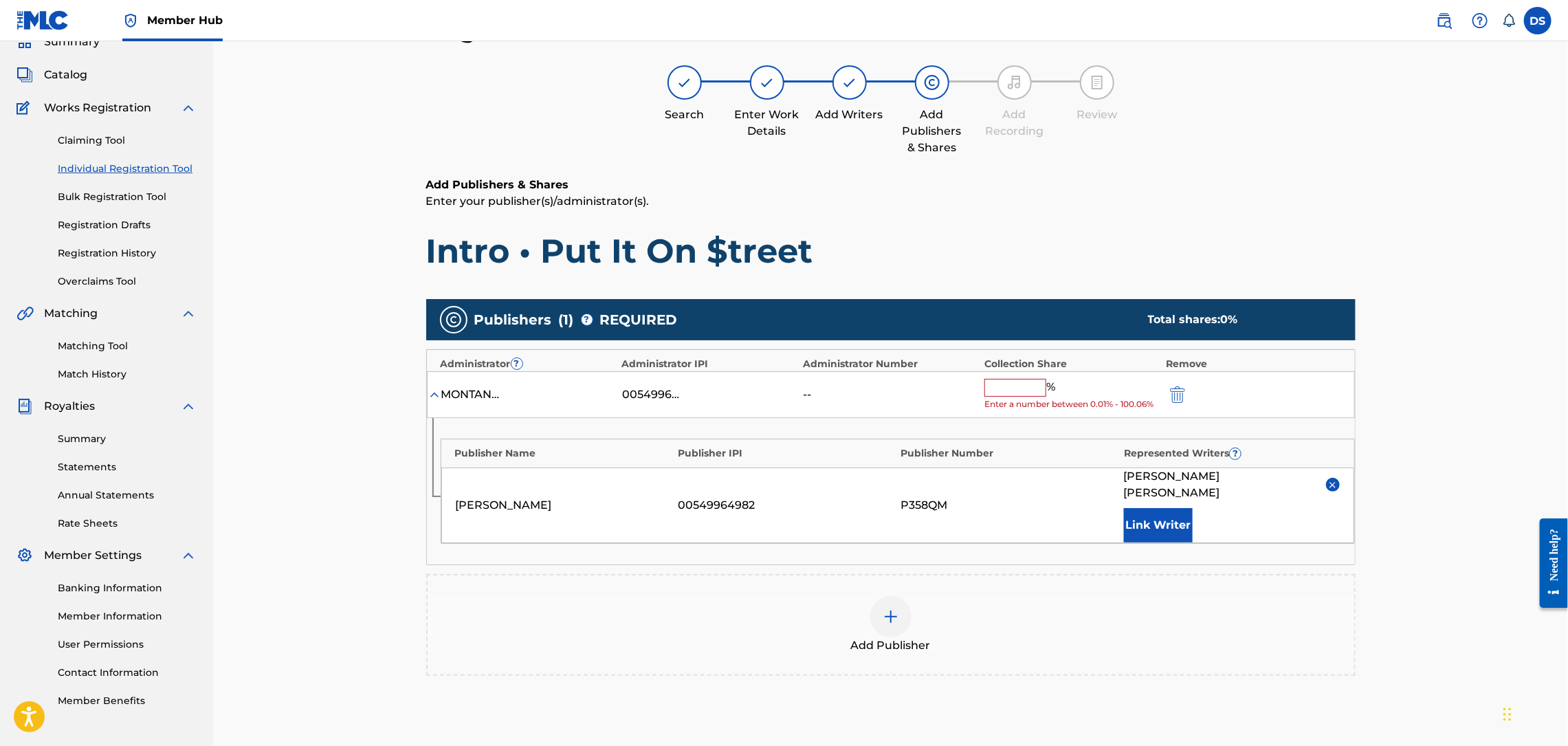
click at [1032, 382] on input "text" at bounding box center [1015, 388] width 62 height 18
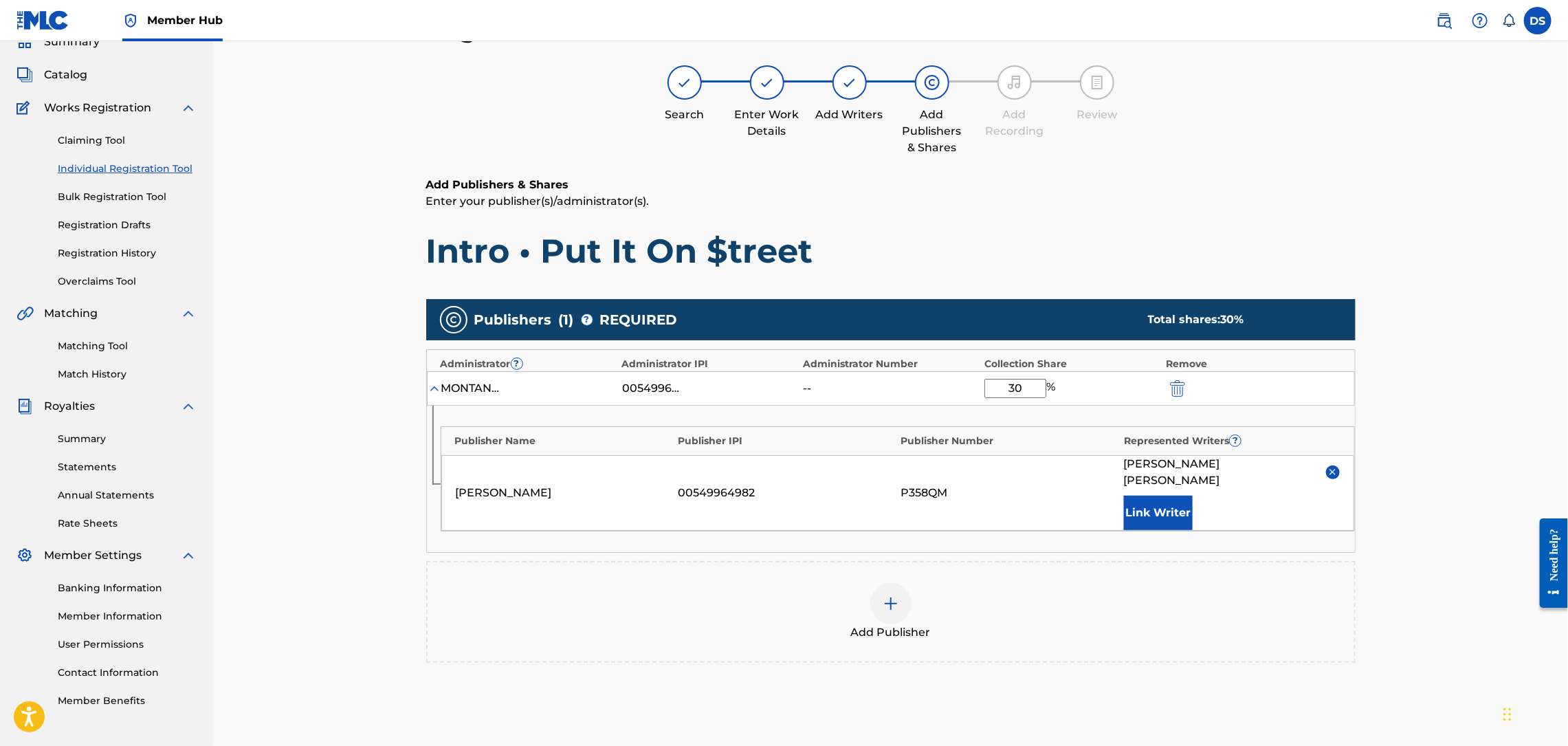
click at [887, 595] on img at bounding box center [891, 603] width 17 height 17
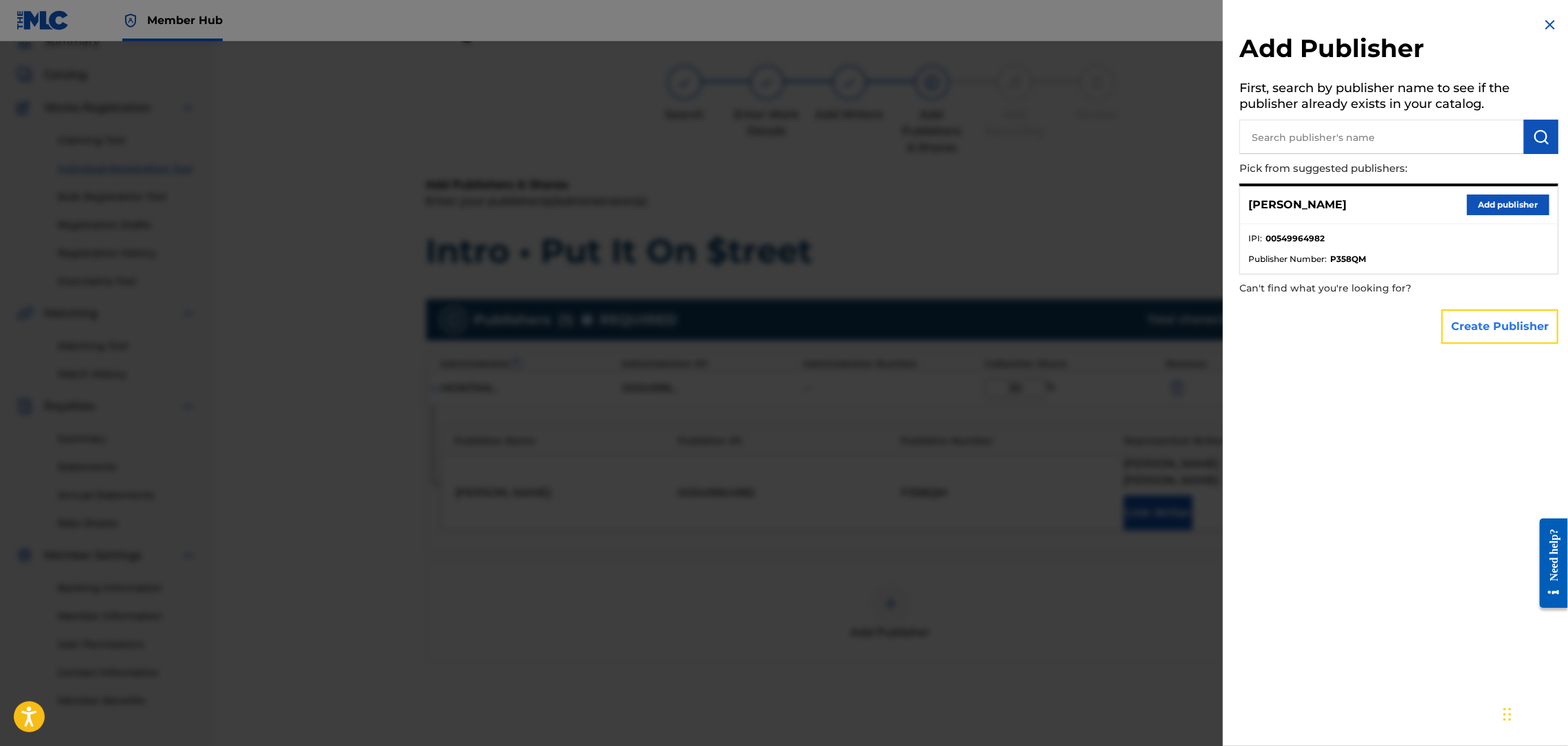
click at [1479, 328] on button "Create Publisher" at bounding box center [1499, 326] width 116 height 34
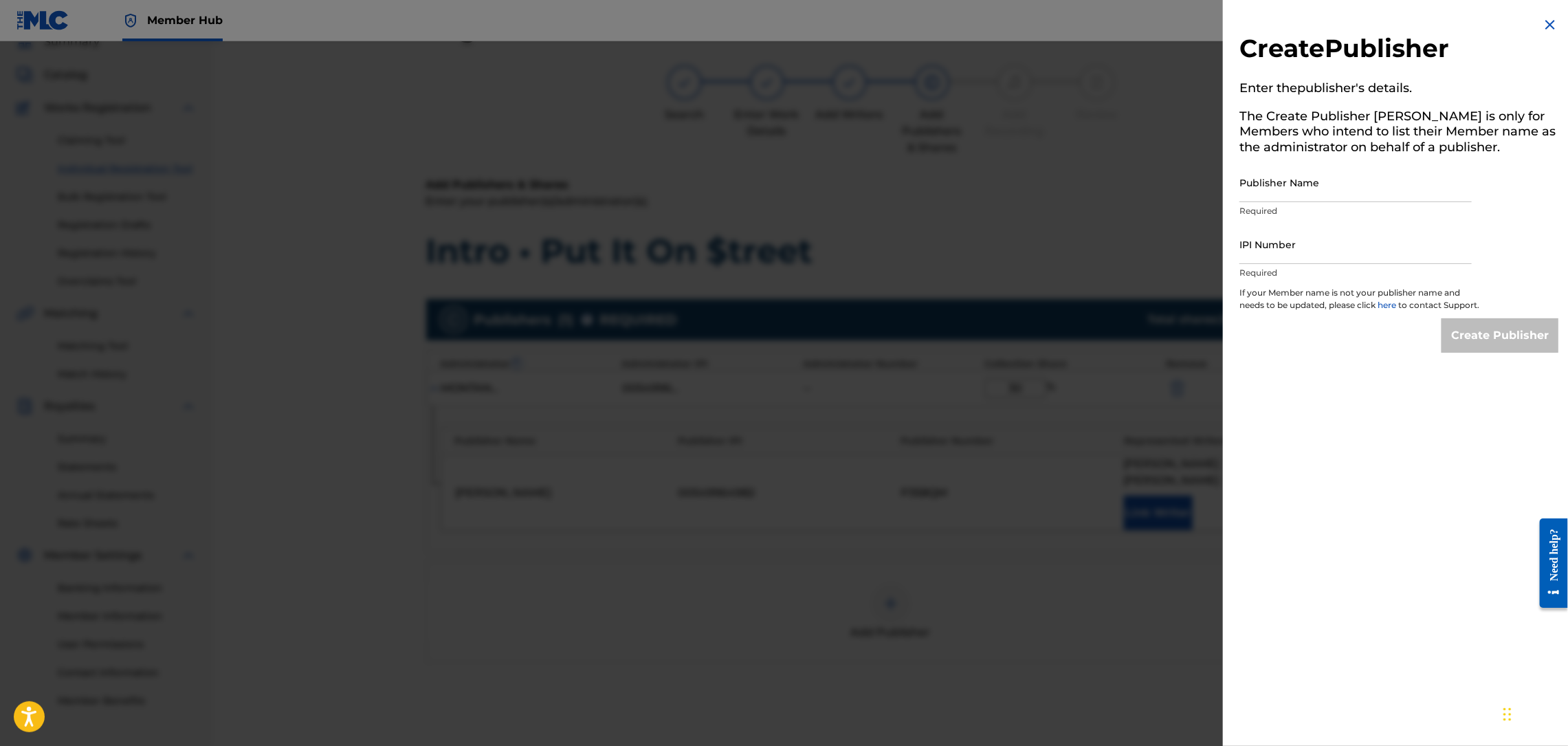
click at [1545, 23] on img at bounding box center [1549, 24] width 17 height 17
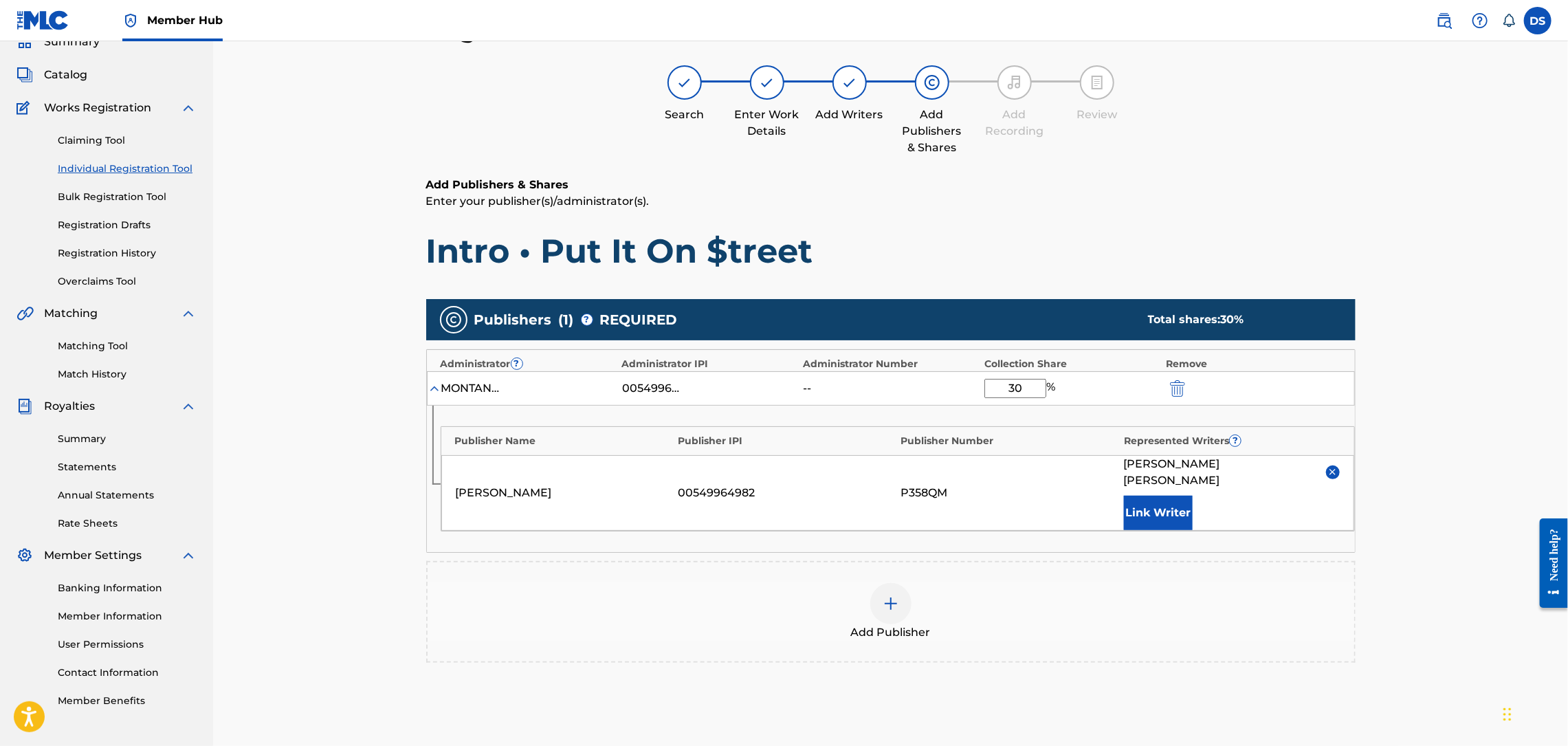
click at [706, 662] on div "Publishers ( 1 ) ? REQUIRED Total shares: 30 % Administrator ? Administrator IP…" at bounding box center [891, 500] width 930 height 417
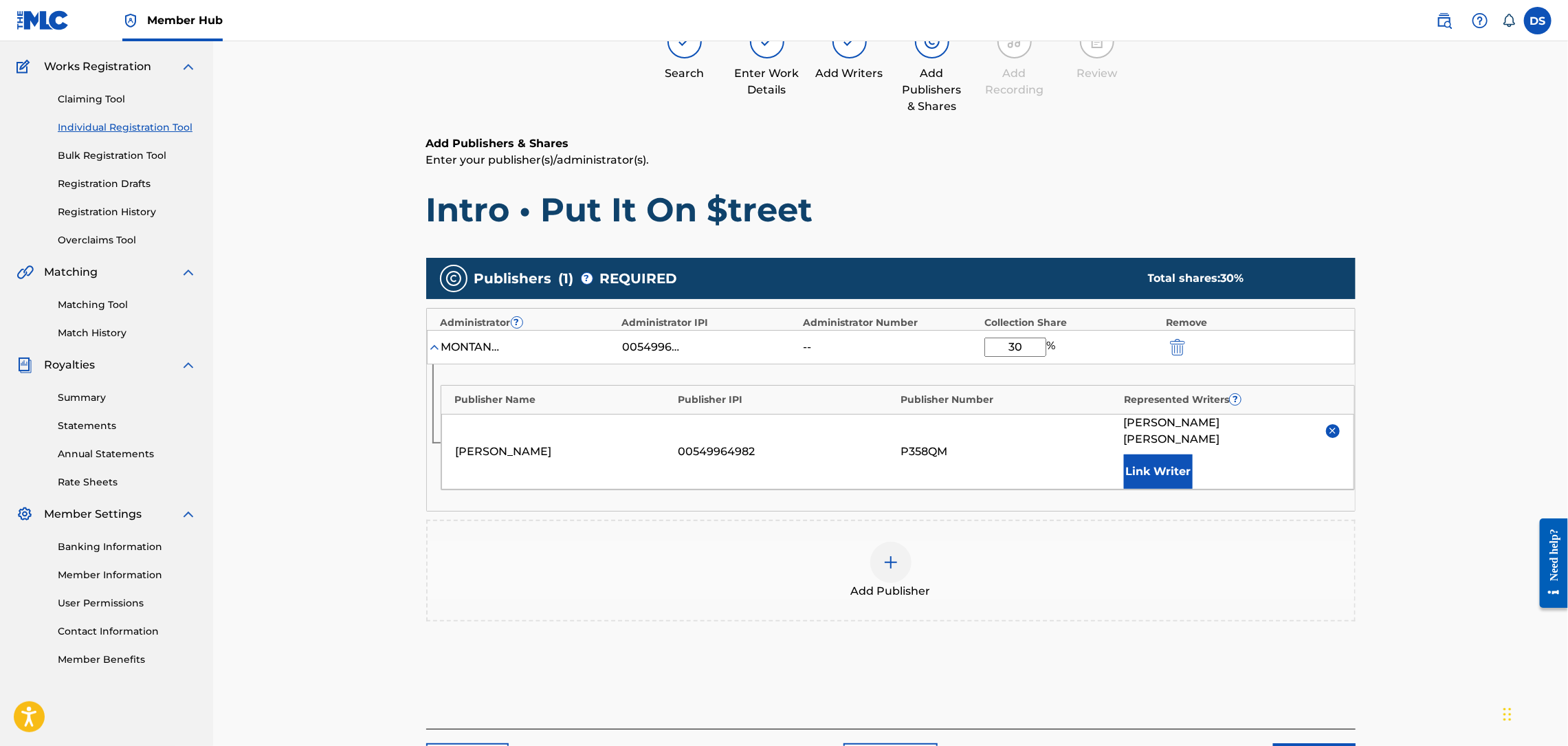
scroll to position [184, 0]
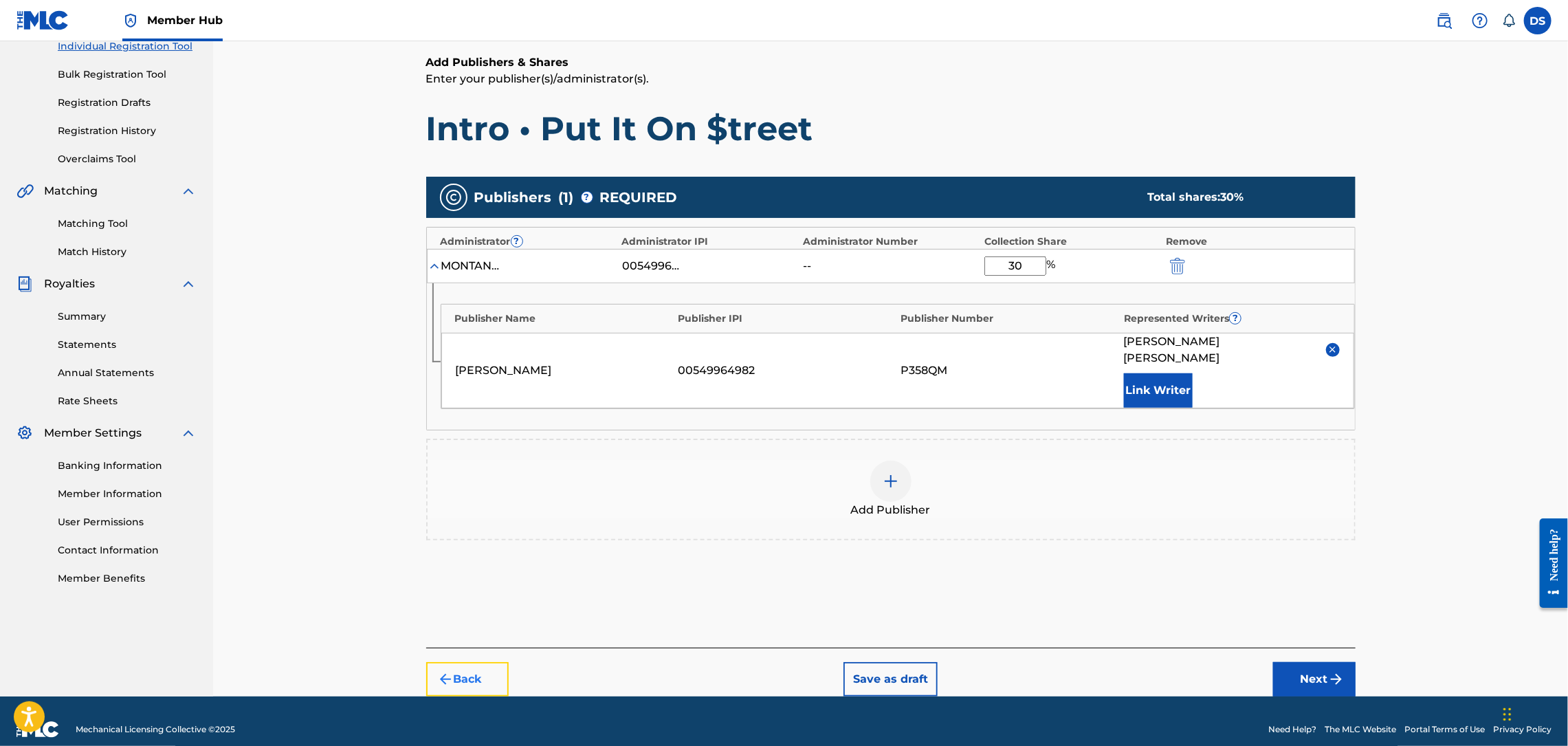
click at [486, 662] on button "Back" at bounding box center [467, 678] width 82 height 34
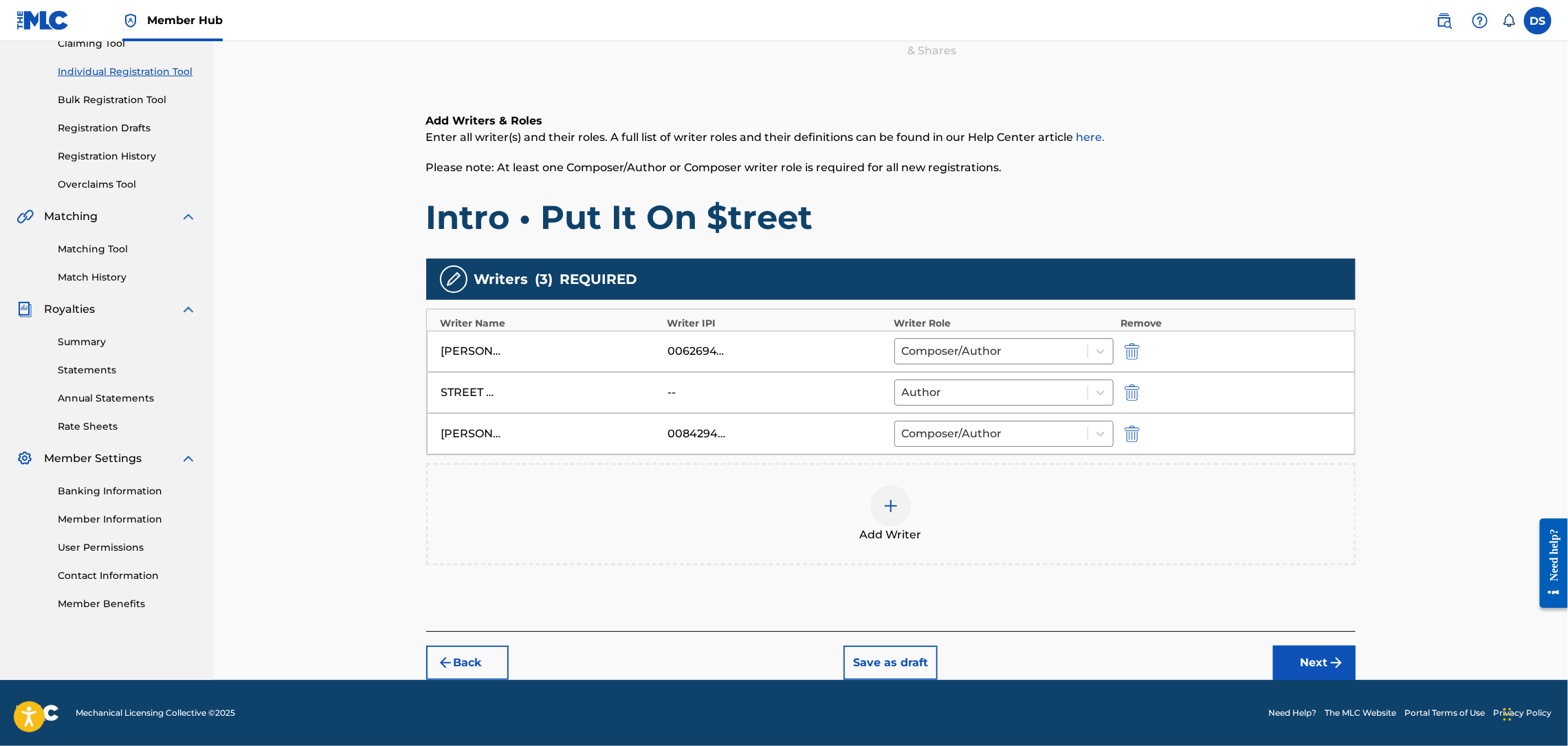
scroll to position [162, 0]
click at [684, 434] on div "00842946215" at bounding box center [698, 434] width 62 height 17
click at [1299, 670] on button "Next" at bounding box center [1314, 662] width 82 height 34
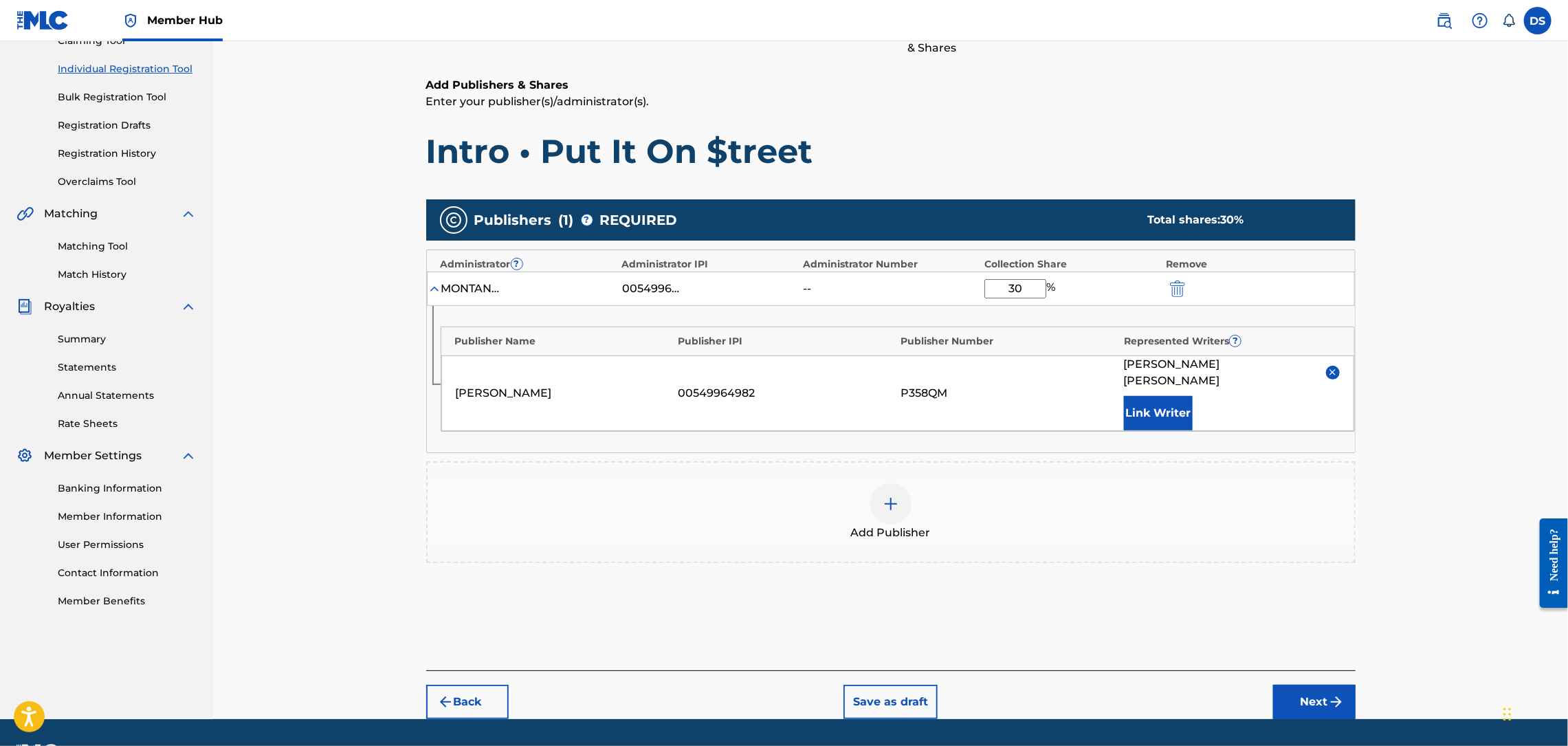
scroll to position [62, 0]
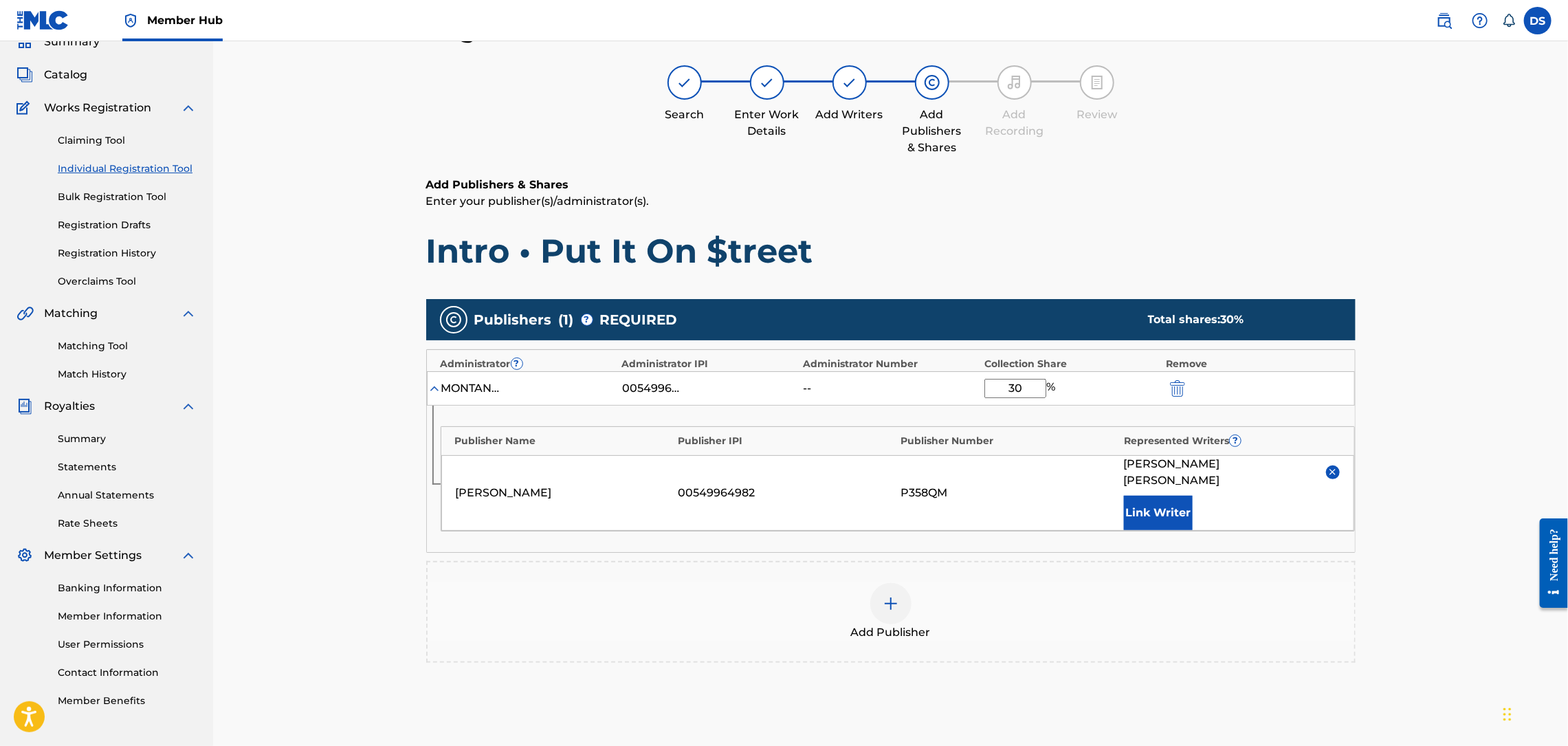
click at [883, 595] on img at bounding box center [891, 603] width 17 height 17
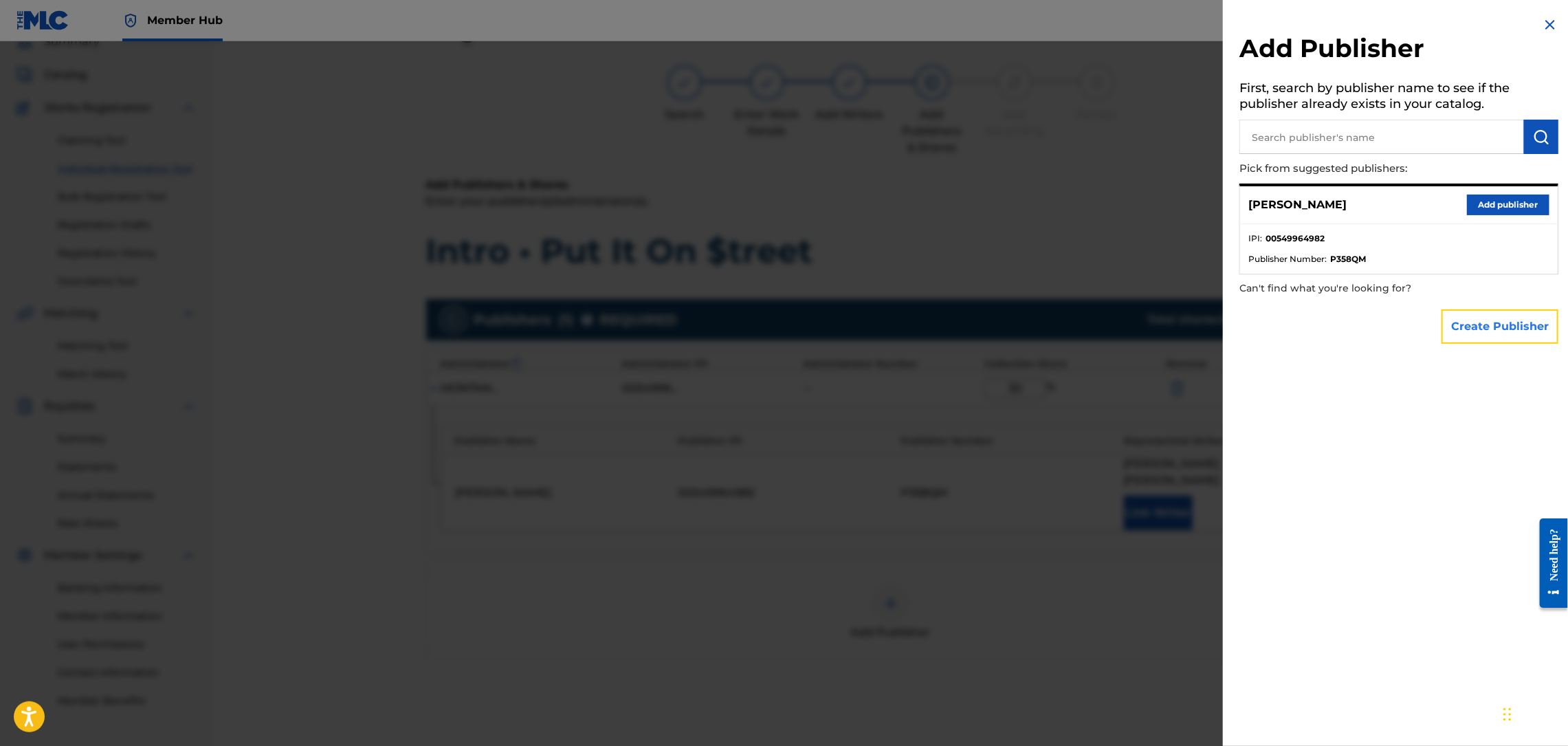
click at [1467, 331] on button "Create Publisher" at bounding box center [1499, 326] width 116 height 34
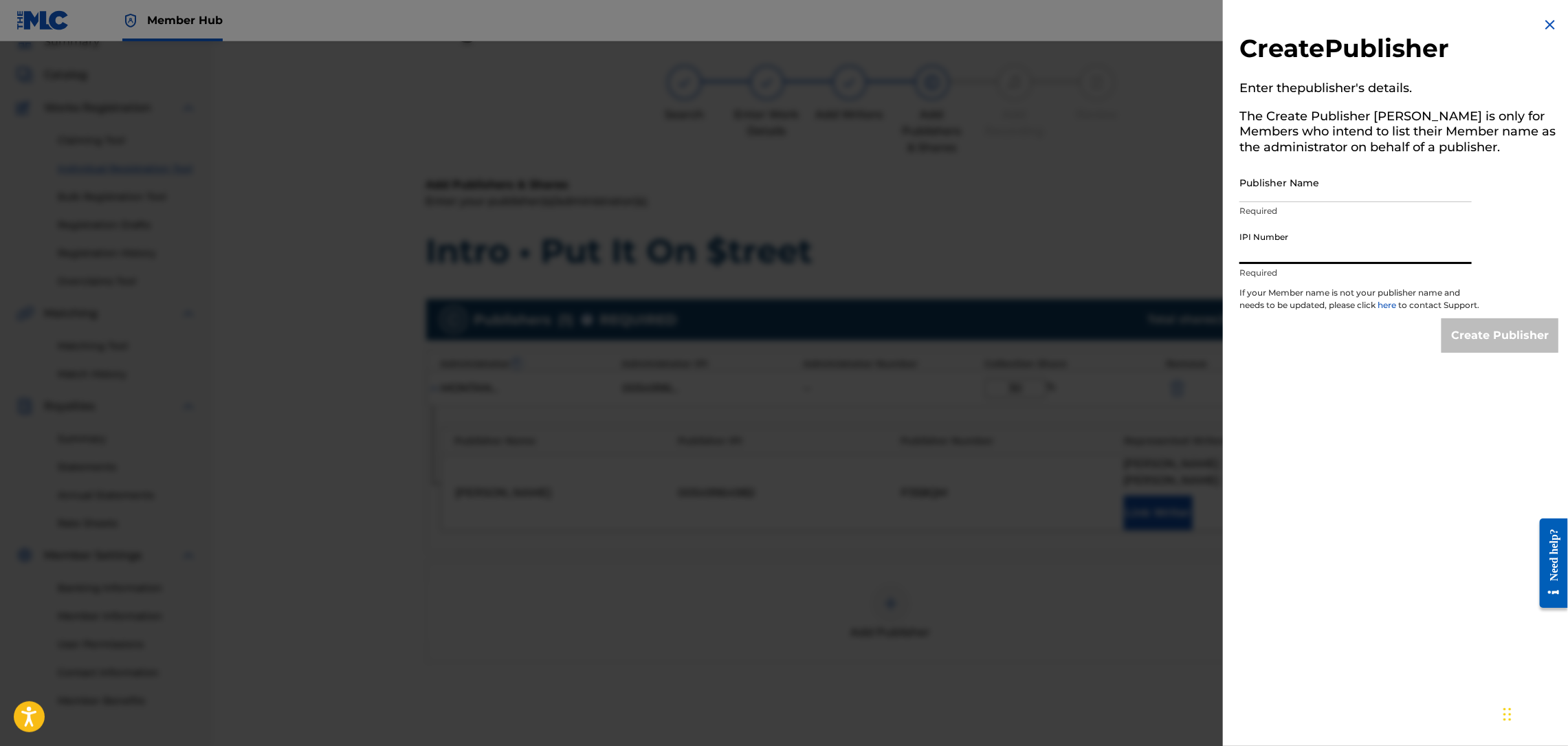
click at [1286, 243] on input "IPI Number" at bounding box center [1355, 245] width 232 height 39
paste input "00842946215"
click at [1319, 191] on input "Publisher Name" at bounding box center [1355, 182] width 232 height 39
click at [1469, 352] on input "Create Publisher" at bounding box center [1499, 335] width 116 height 34
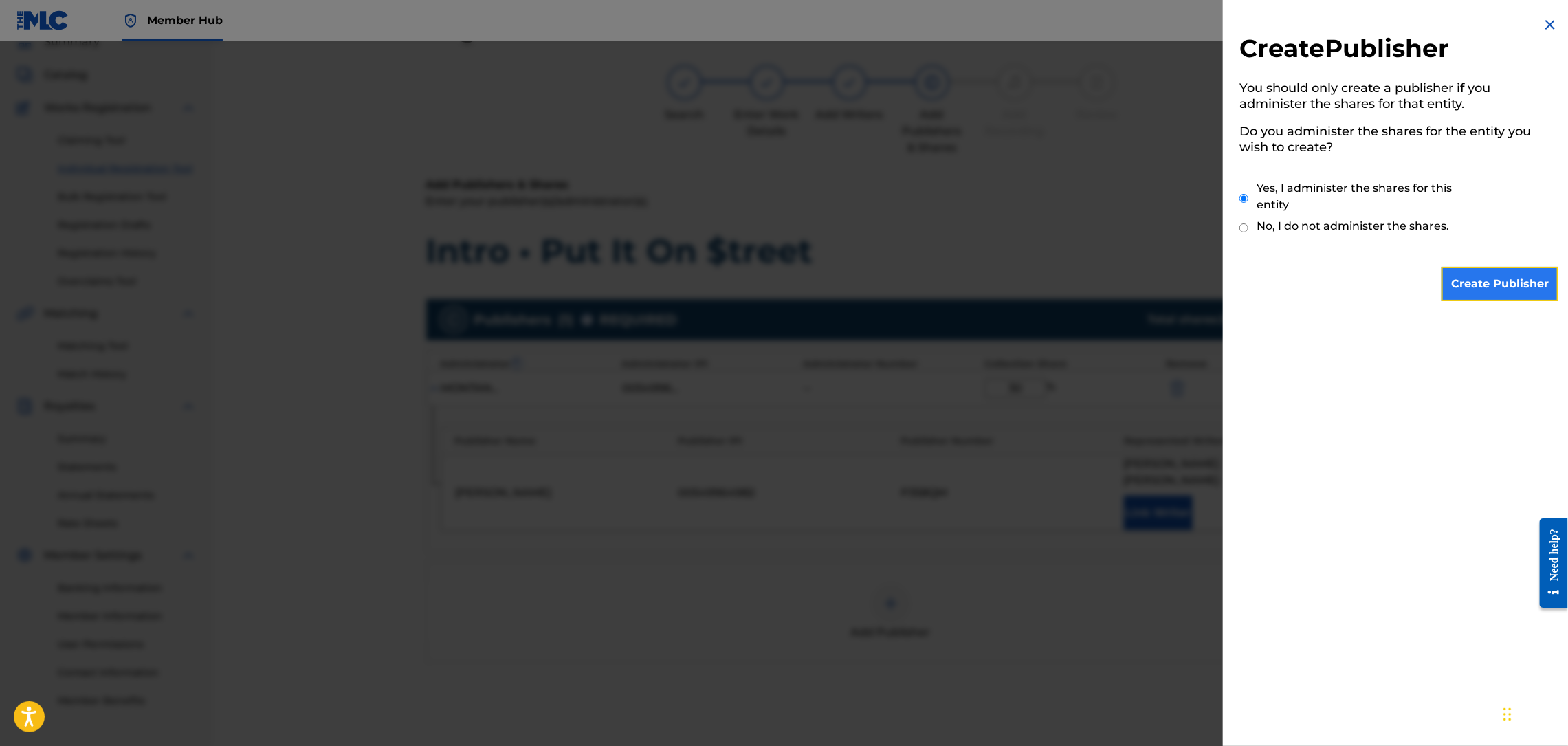
click at [1467, 295] on input "Create Publisher" at bounding box center [1499, 284] width 116 height 34
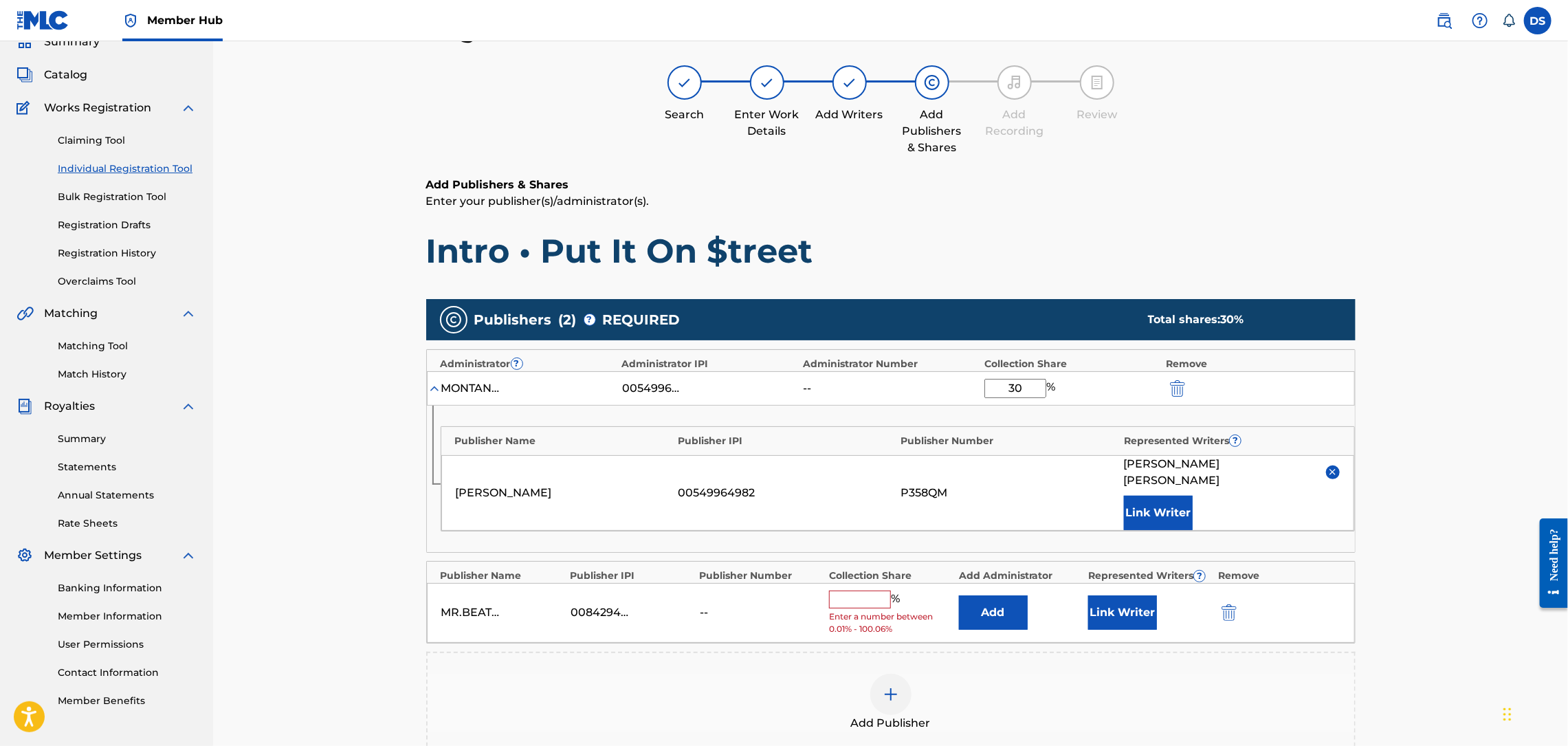
click at [865, 590] on input "text" at bounding box center [859, 599] width 62 height 18
click at [1105, 604] on button "Link Writer" at bounding box center [1123, 607] width 69 height 34
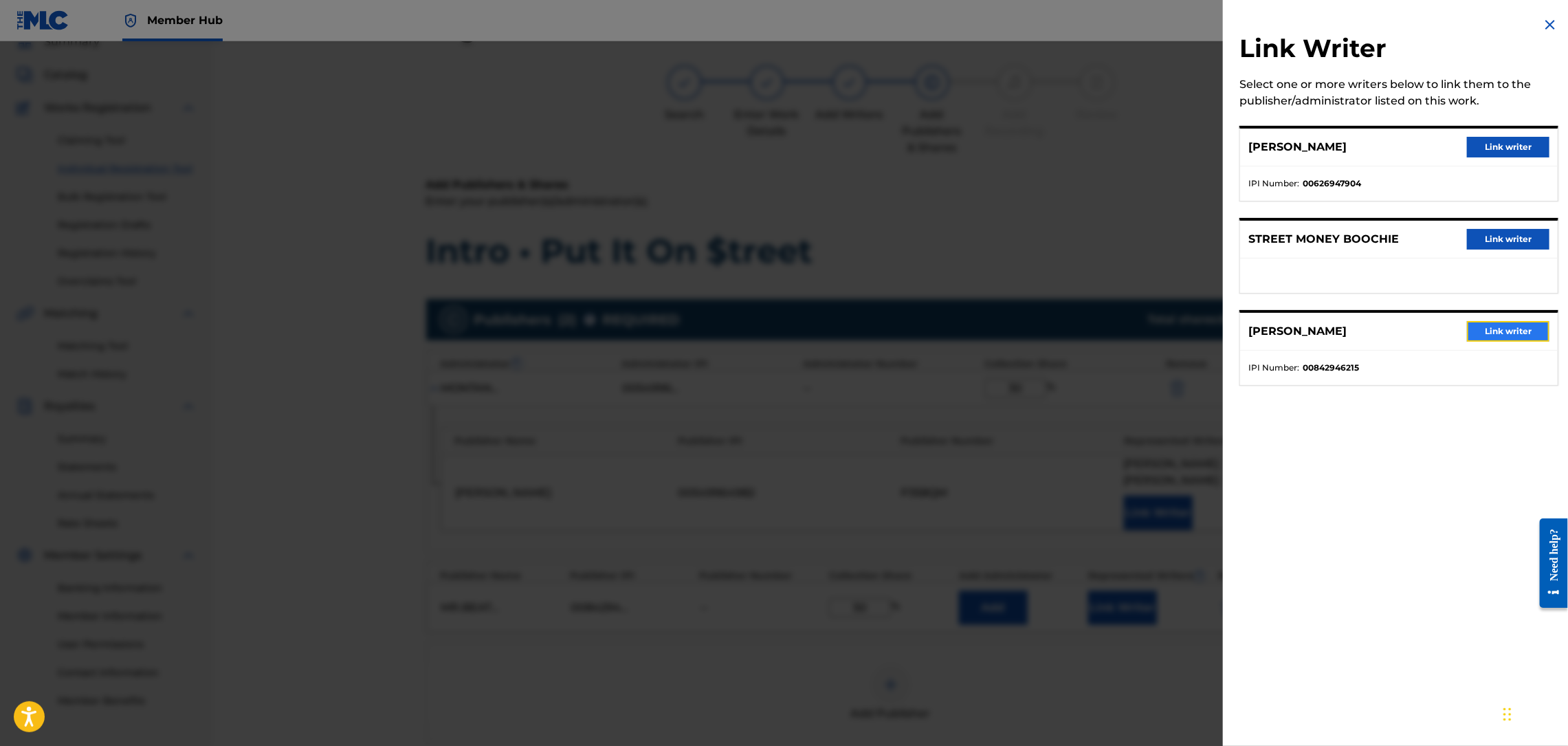
click at [1498, 324] on button "Link writer" at bounding box center [1508, 331] width 82 height 21
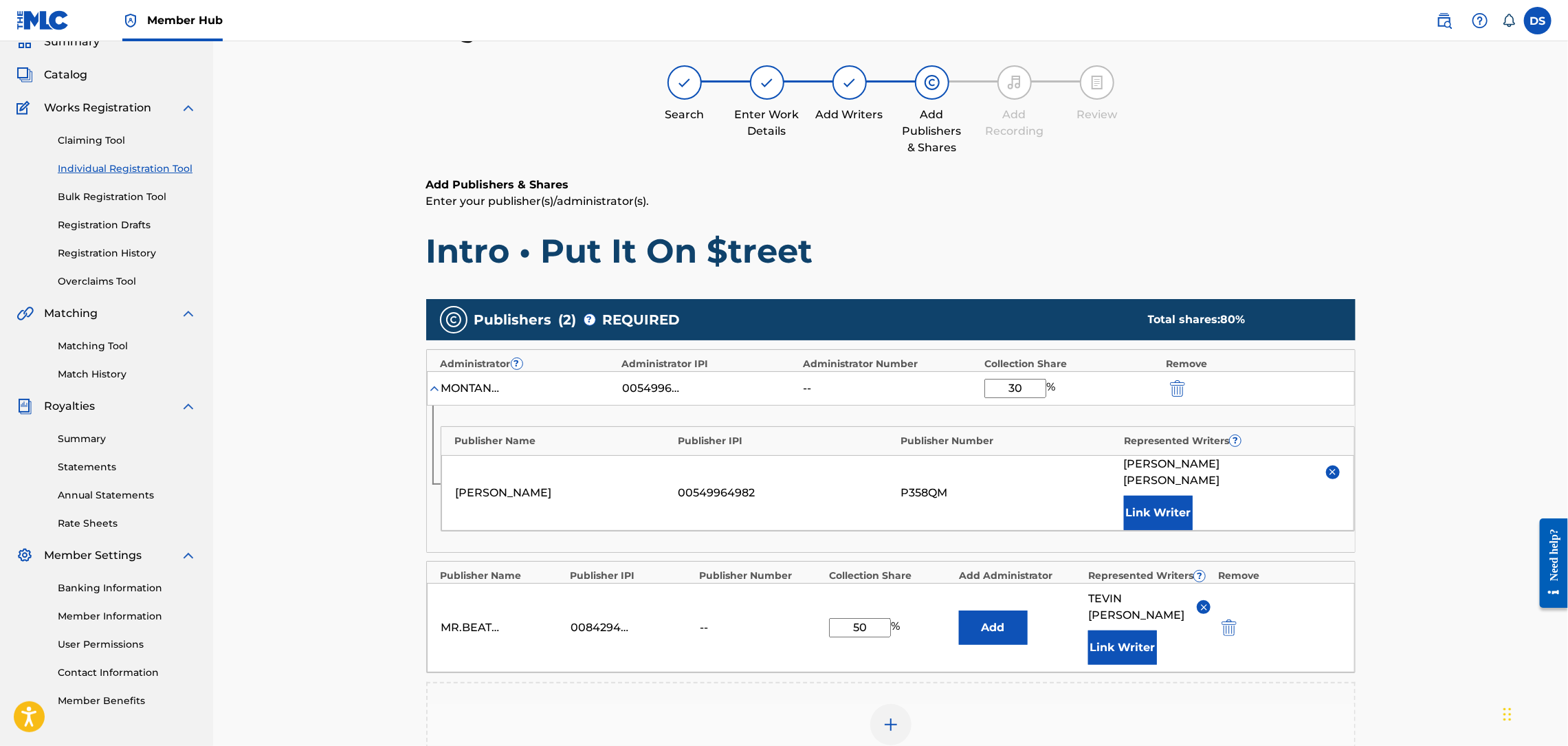
click at [867, 618] on input "50" at bounding box center [859, 628] width 62 height 20
click at [1028, 389] on input "30" at bounding box center [1015, 389] width 62 height 20
click at [1433, 532] on div "Register Work Search Enter Work Details Add Writers Add Publishers & Shares Add…" at bounding box center [891, 459] width 1355 height 960
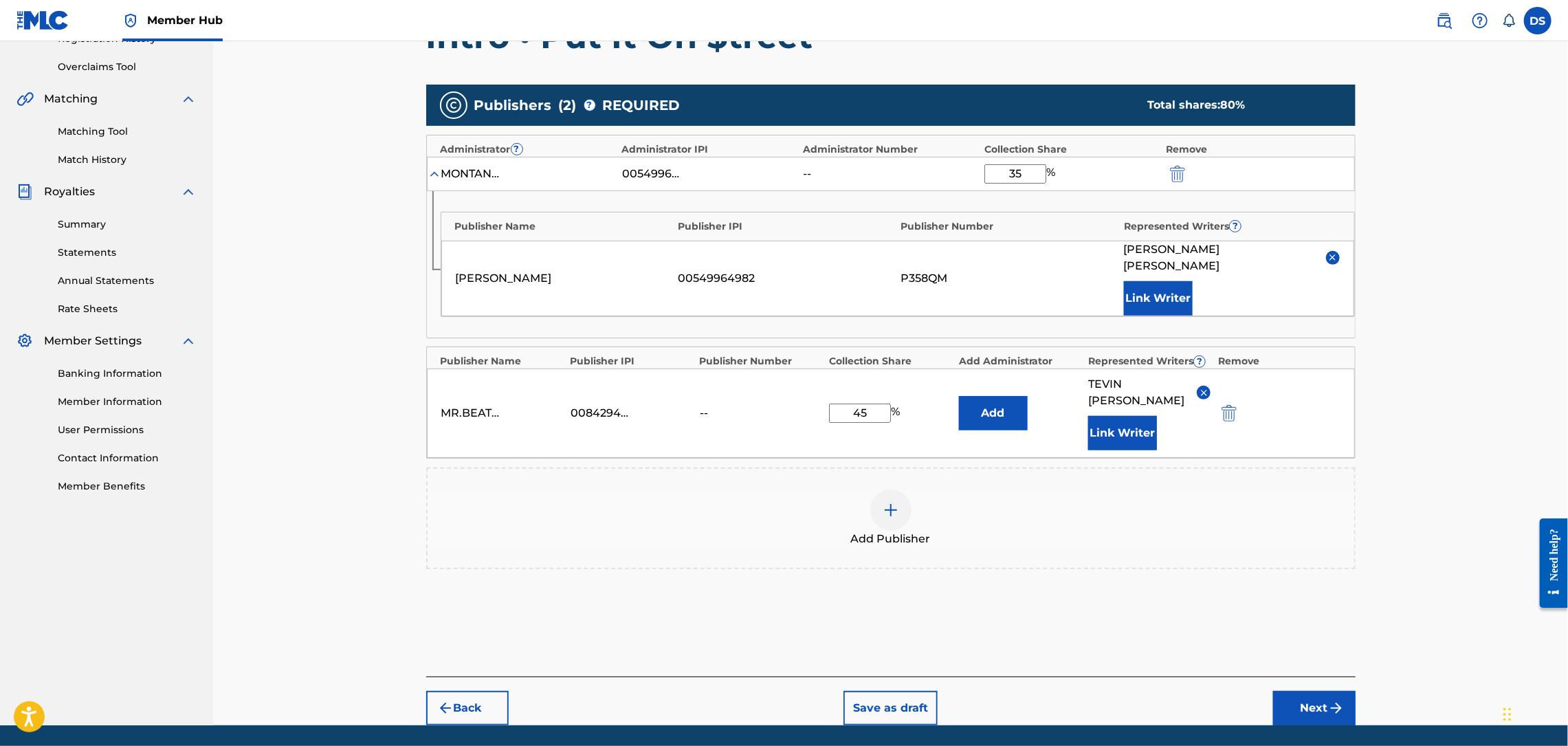
scroll to position [290, 0]
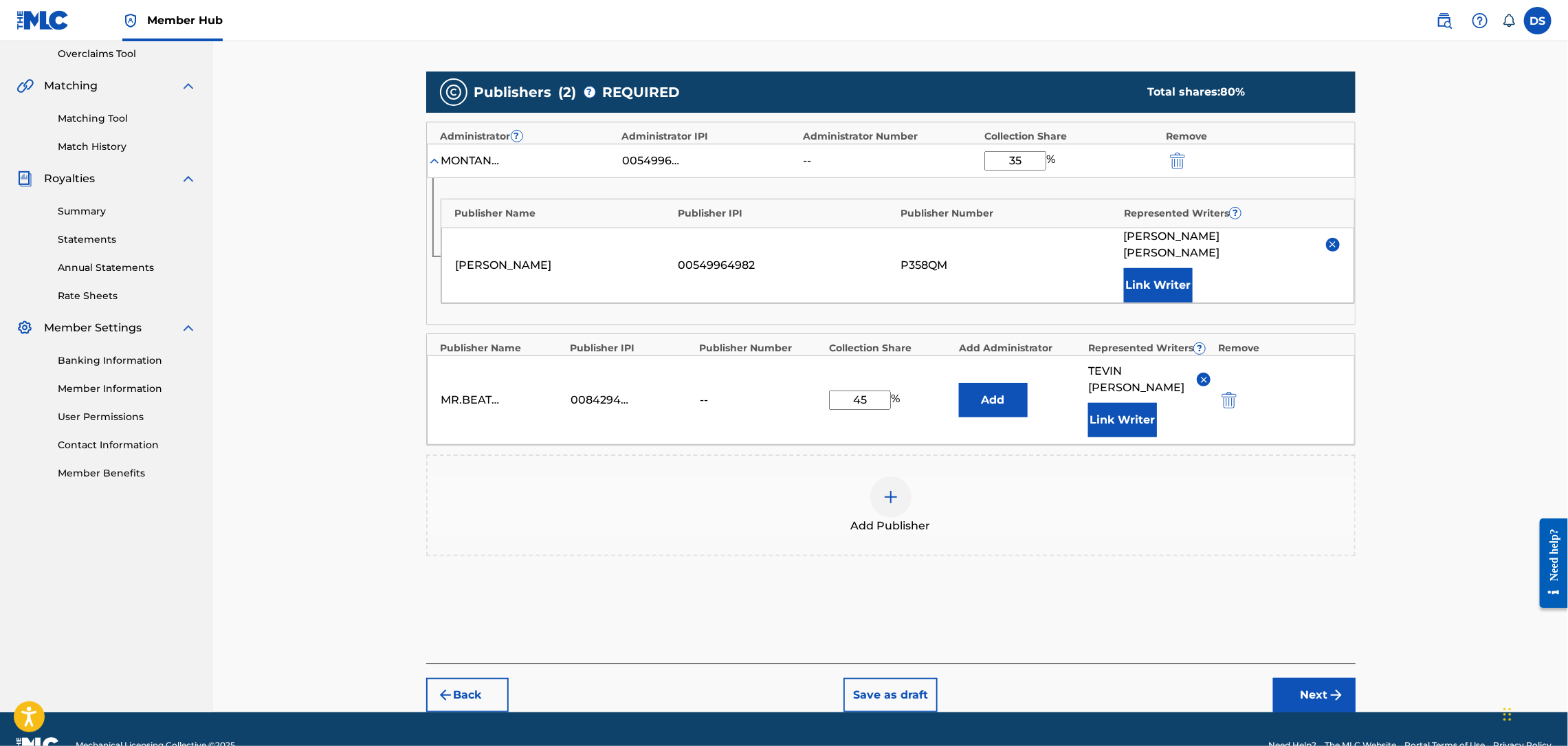
click at [1028, 161] on input "35" at bounding box center [1015, 162] width 62 height 20
click at [867, 391] on input "45" at bounding box center [859, 400] width 62 height 20
click at [1026, 157] on input "40" at bounding box center [1015, 162] width 62 height 20
click at [873, 391] on input "45" at bounding box center [859, 400] width 62 height 20
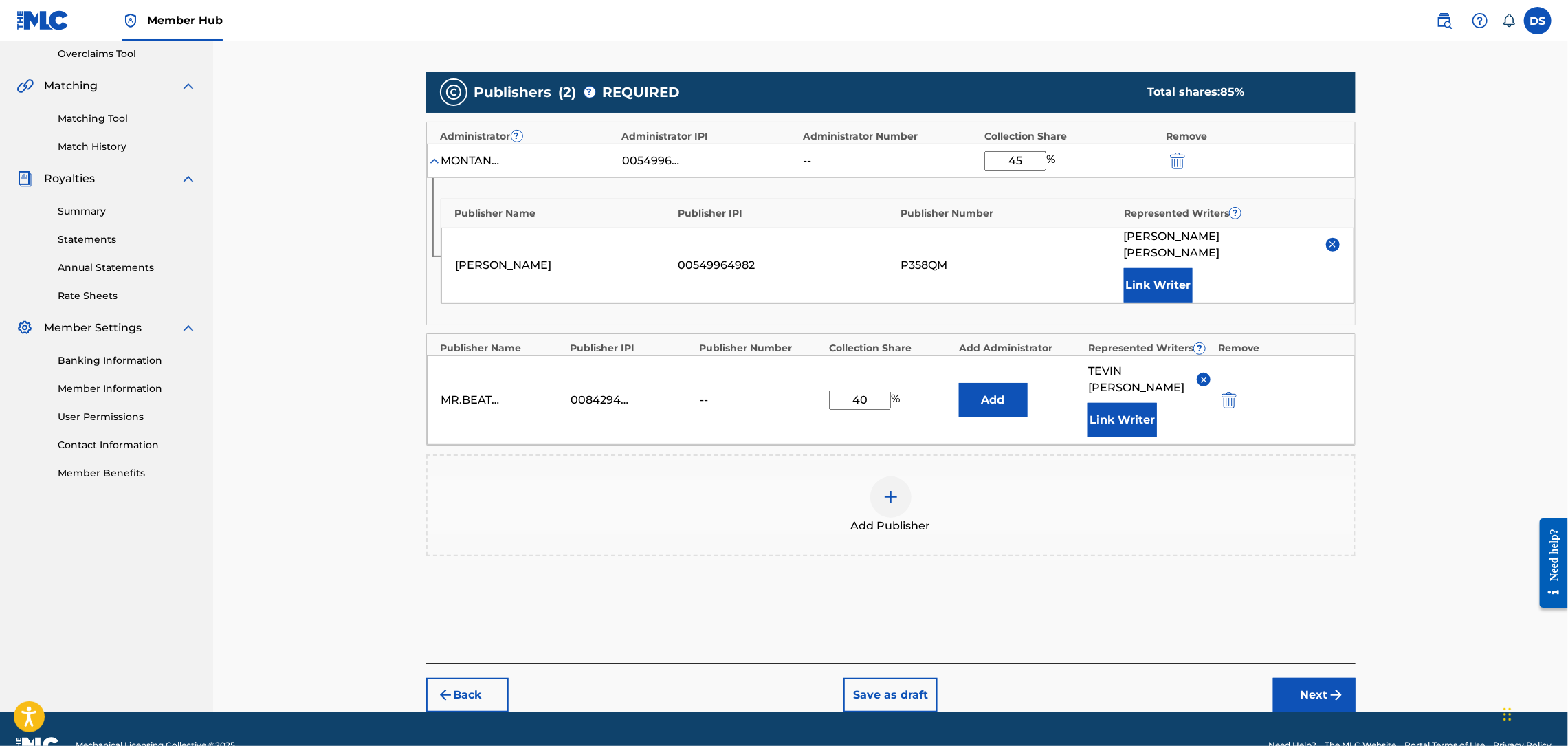
click at [1026, 155] on input "45" at bounding box center [1015, 162] width 62 height 20
click at [869, 391] on input "40" at bounding box center [859, 400] width 62 height 20
click at [1410, 287] on div "Register Work Search Enter Work Details Add Writers Add Publishers & Shares Add…" at bounding box center [891, 231] width 1355 height 960
click at [1316, 678] on button "Next" at bounding box center [1314, 695] width 82 height 34
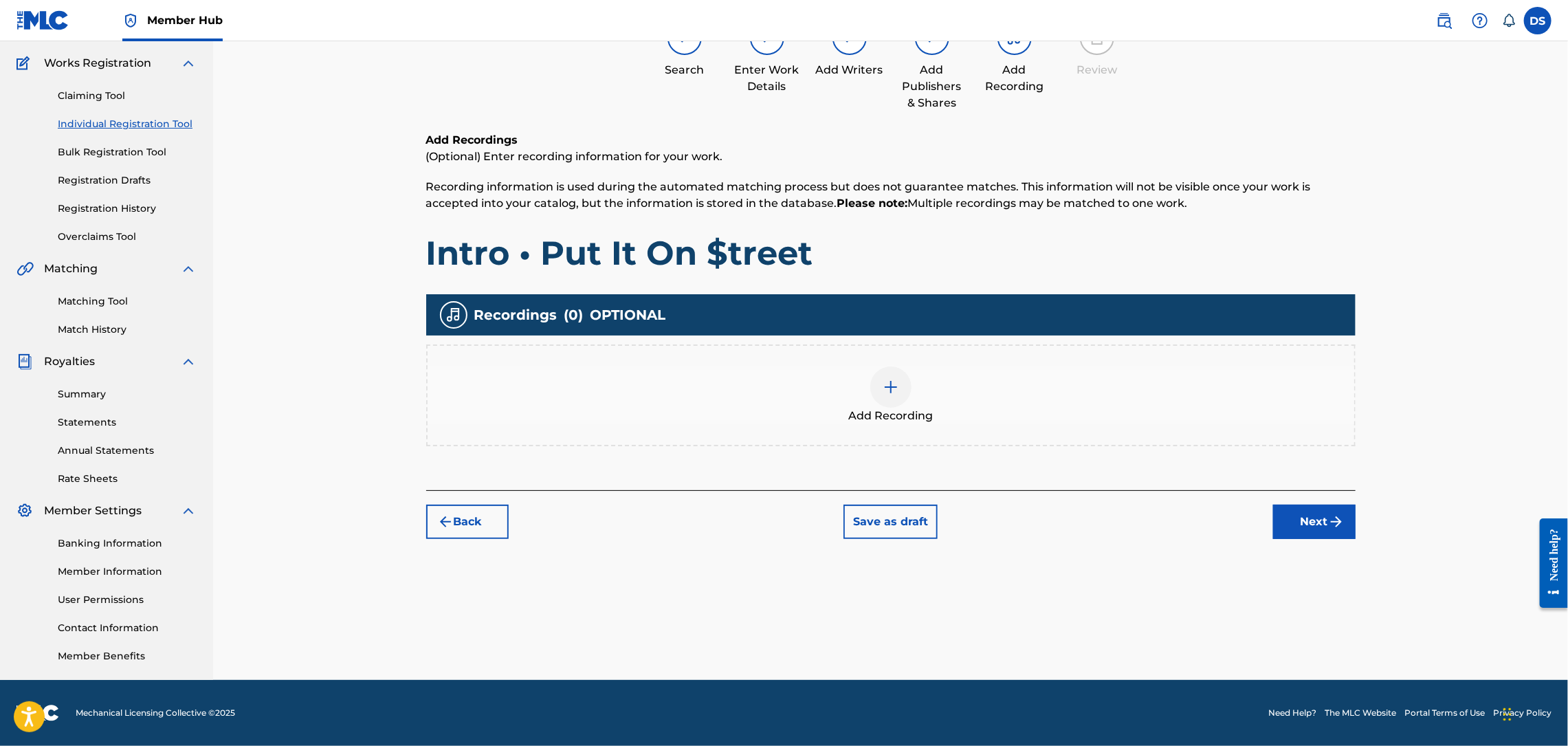
scroll to position [62, 0]
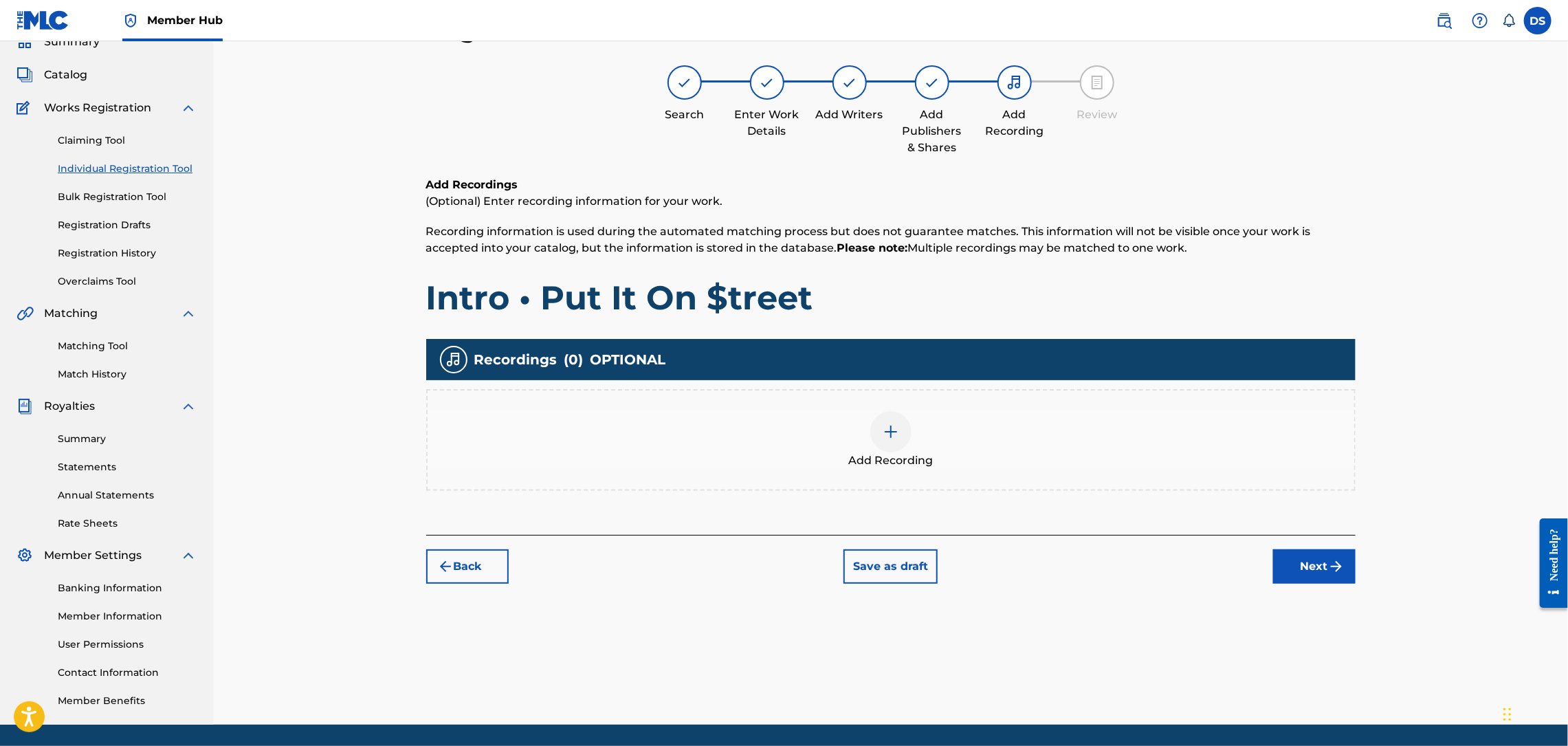
click at [897, 441] on div at bounding box center [891, 432] width 41 height 41
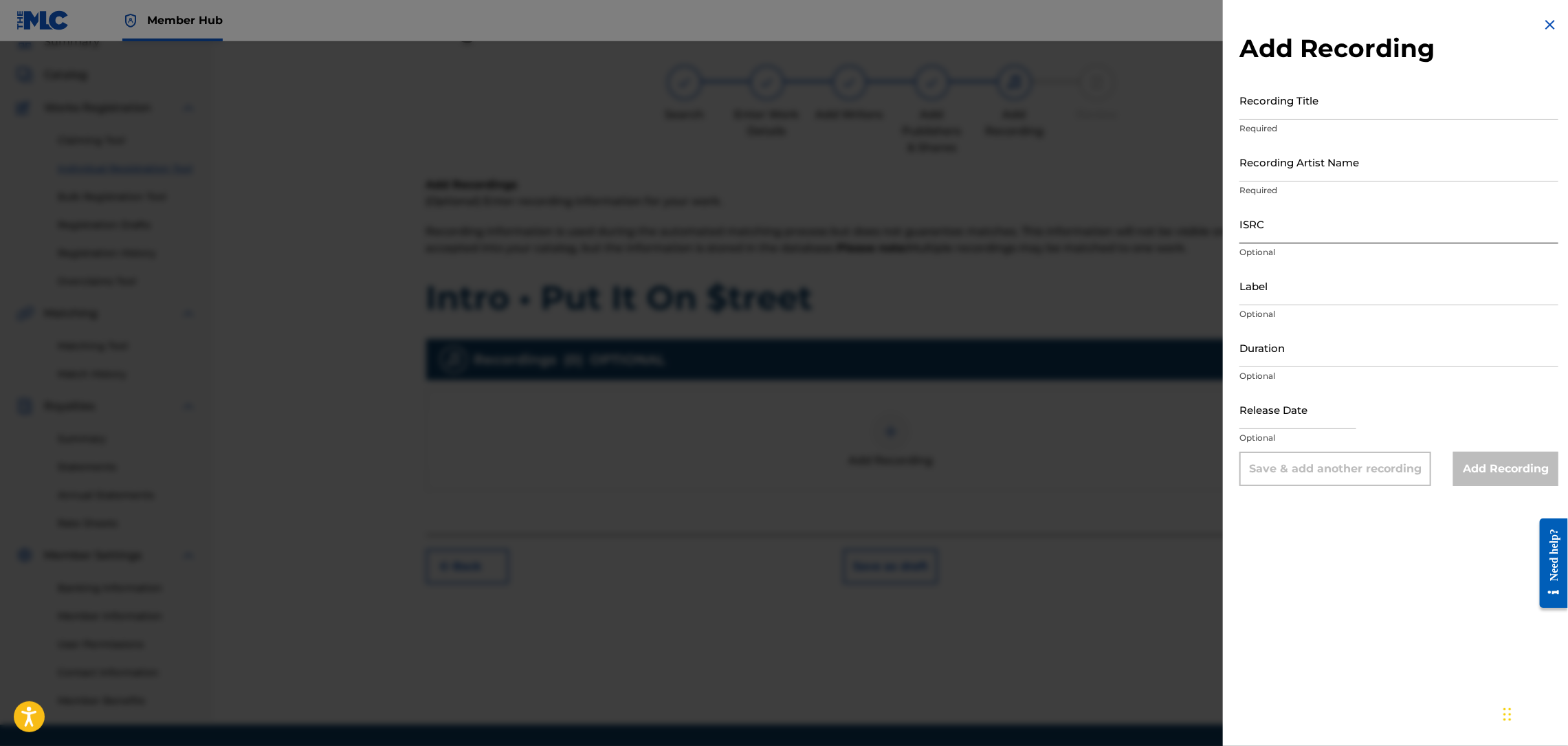
click at [1265, 227] on input "ISRC" at bounding box center [1399, 224] width 319 height 39
paste input "00842946215"
click at [1286, 163] on input "Recording Artist Name" at bounding box center [1399, 162] width 319 height 39
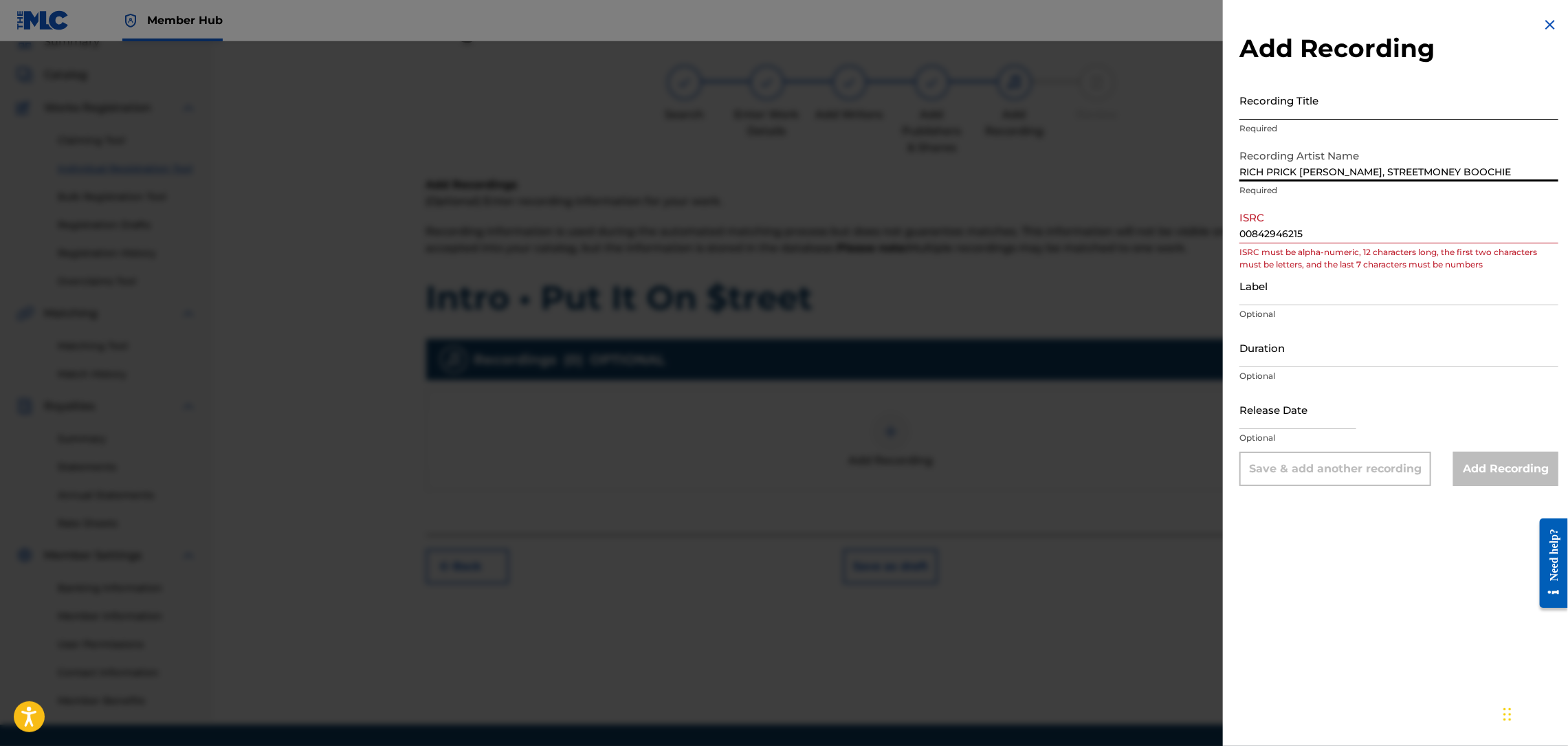
click at [1316, 105] on input "Recording Title" at bounding box center [1399, 100] width 319 height 39
paste input "Intro • Put It On $treet"
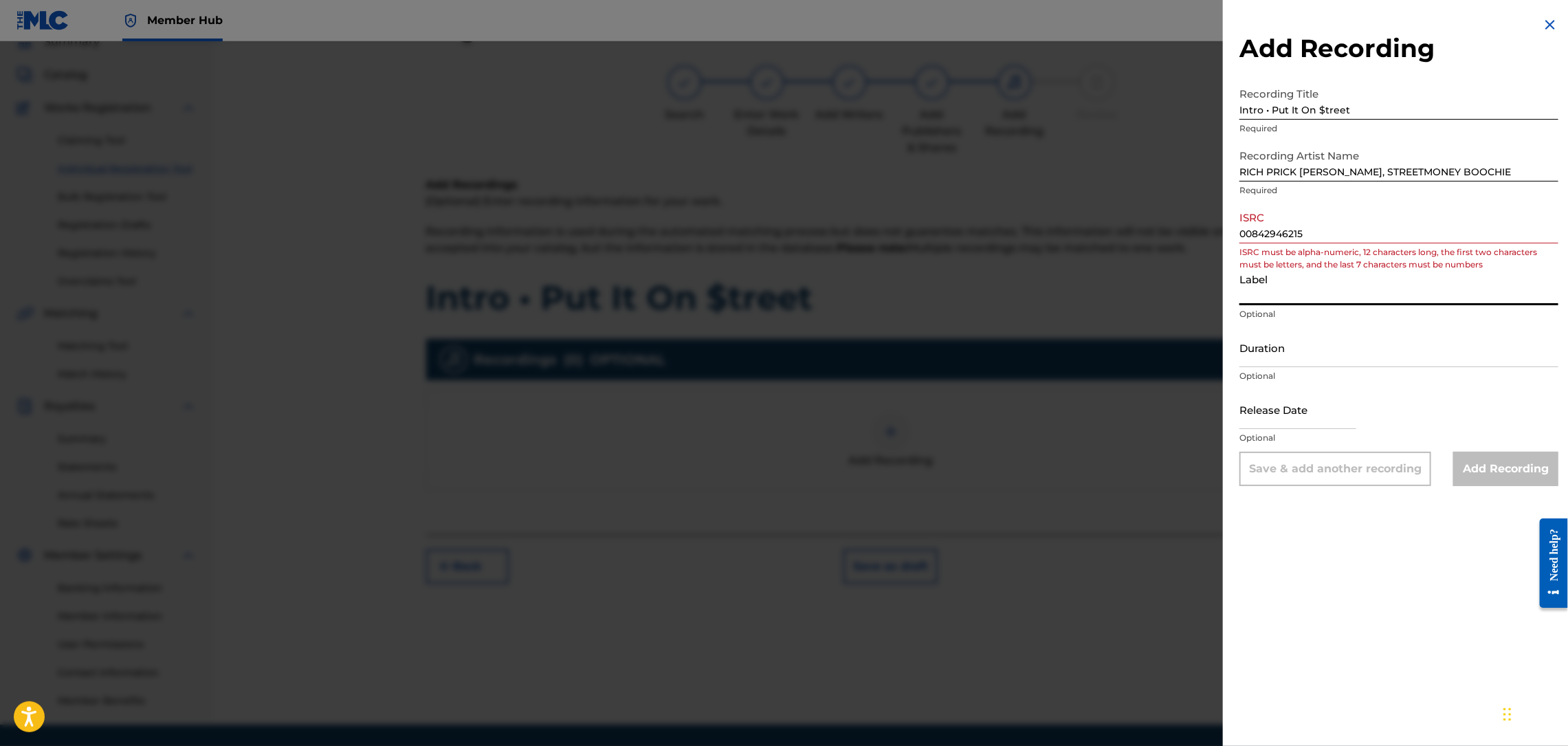
click at [1282, 298] on input "Label" at bounding box center [1399, 286] width 319 height 39
click at [1387, 343] on input "Duration" at bounding box center [1399, 348] width 319 height 39
click at [1389, 295] on input "Str8 Cash, No Change / STREETMONEY ARMY" at bounding box center [1399, 286] width 319 height 39
drag, startPoint x: 1327, startPoint y: 230, endPoint x: 1227, endPoint y: 246, distance: 101.3
click at [1227, 246] on div "Add Recording Recording Title Intro • Put It On $treet Required Recording Artis…" at bounding box center [1399, 251] width 352 height 502
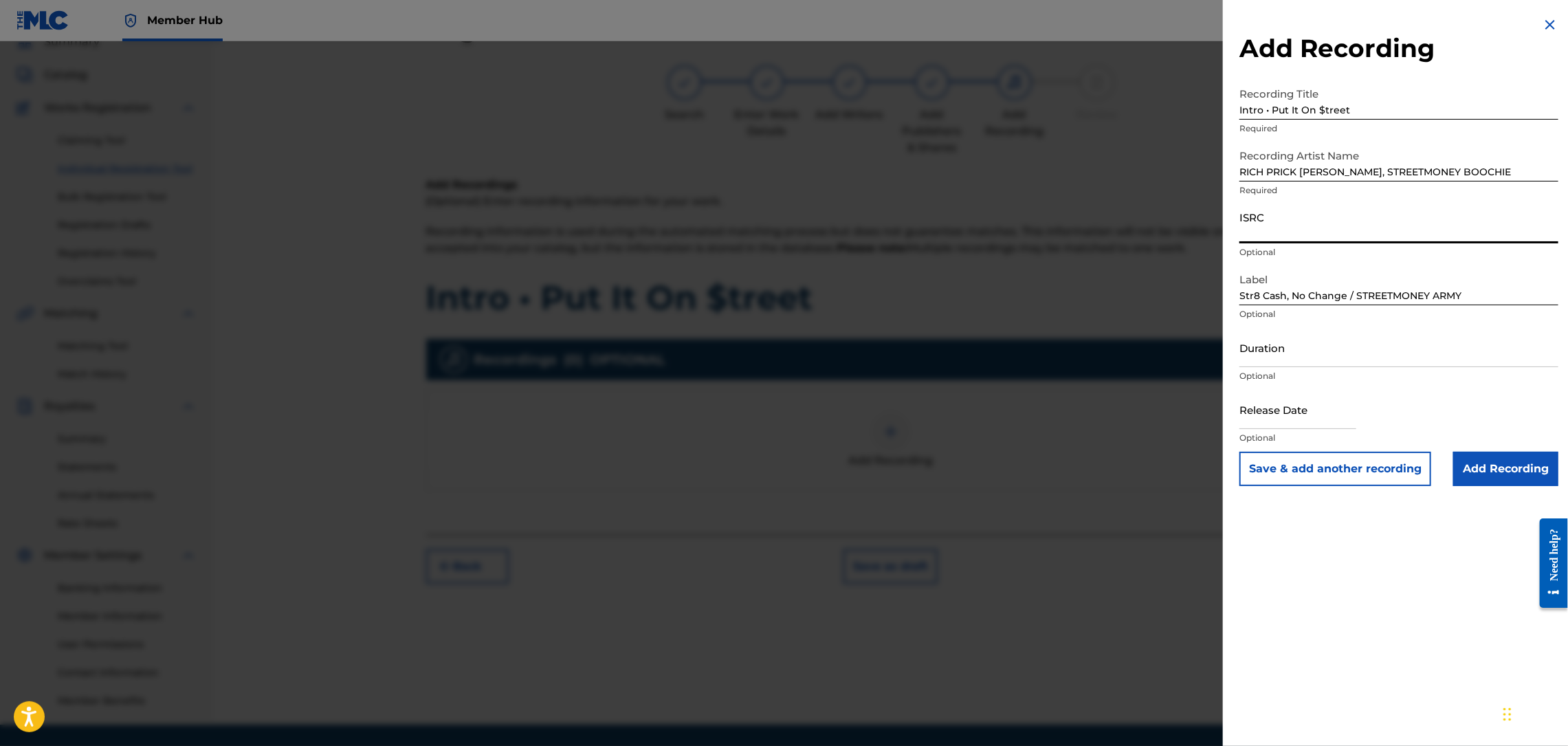
paste input "QZNB82390359"
click at [1481, 463] on input "Add Recording" at bounding box center [1505, 468] width 105 height 34
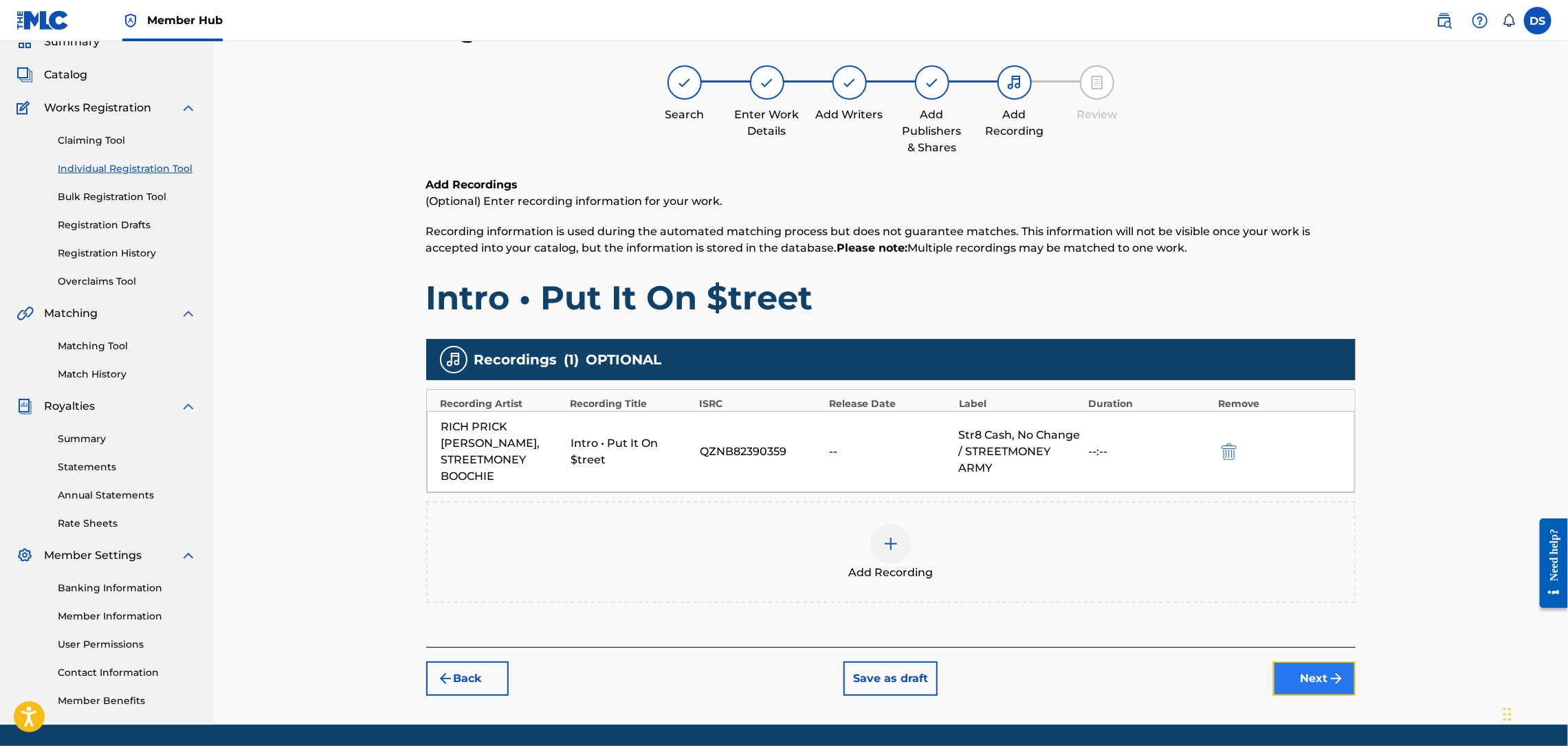
click at [1309, 662] on button "Next" at bounding box center [1314, 678] width 82 height 34
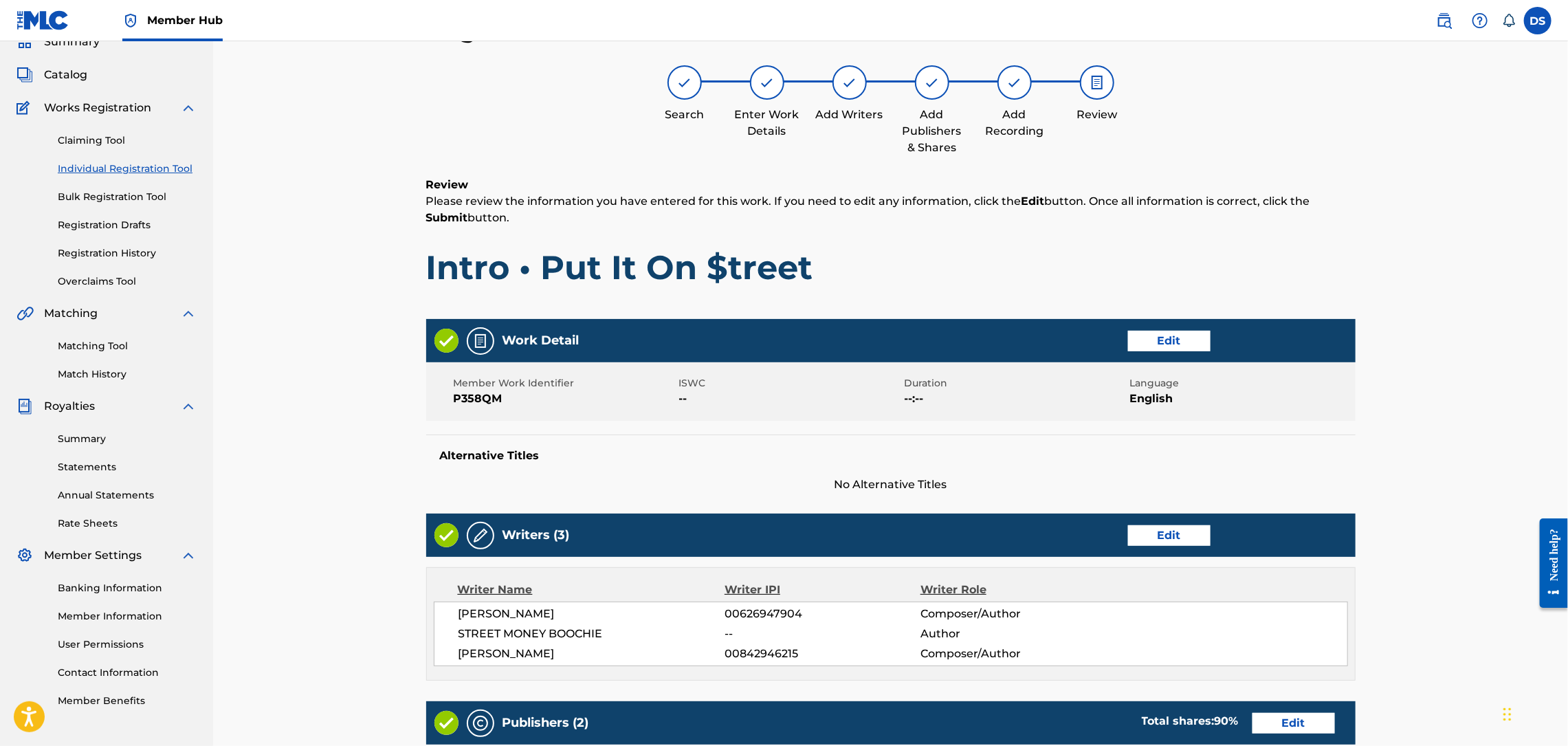
click at [1416, 490] on div "Register Work Search Enter Work Details Add Writers Add Publishers & Shares Add…" at bounding box center [891, 610] width 1355 height 1262
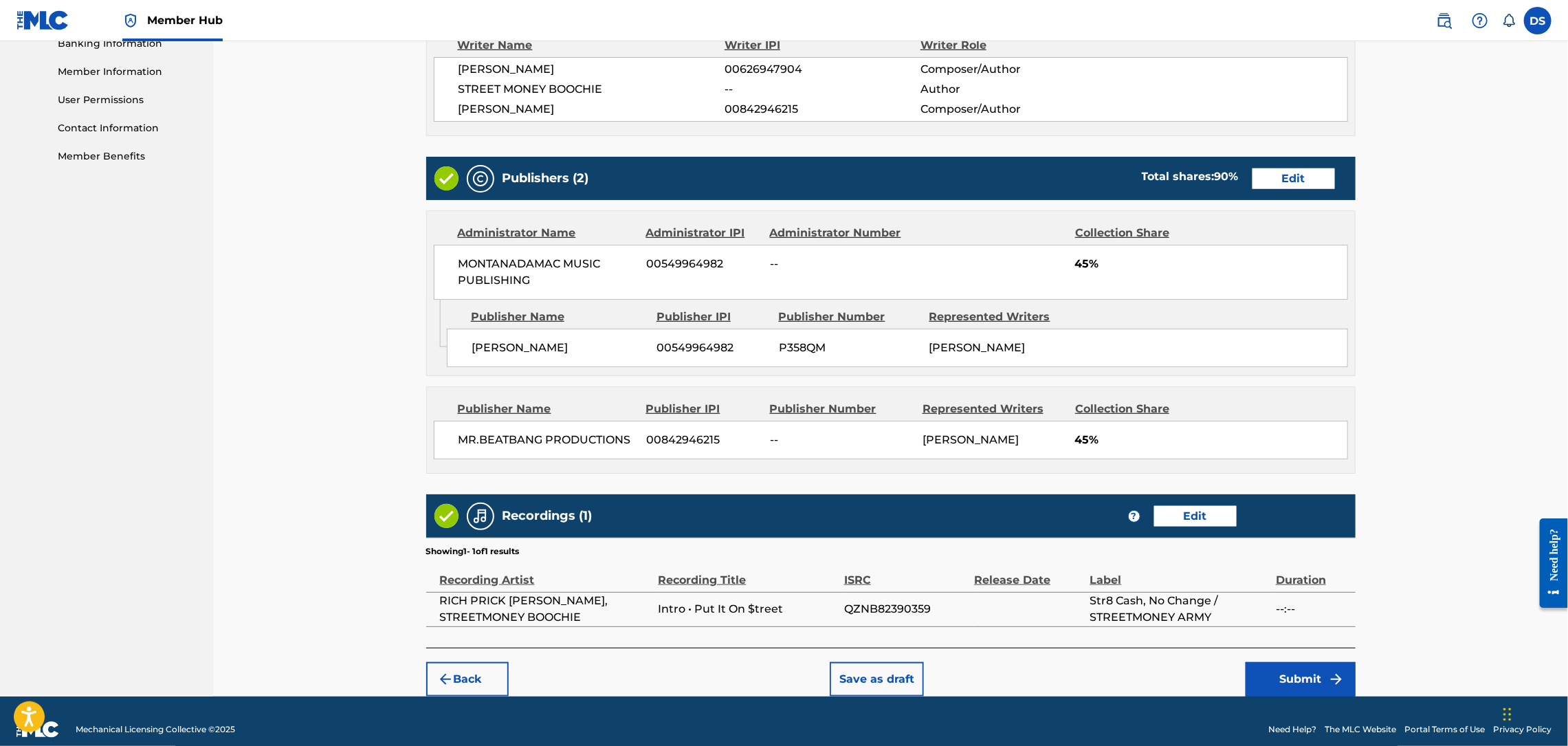
scroll to position [627, 0]
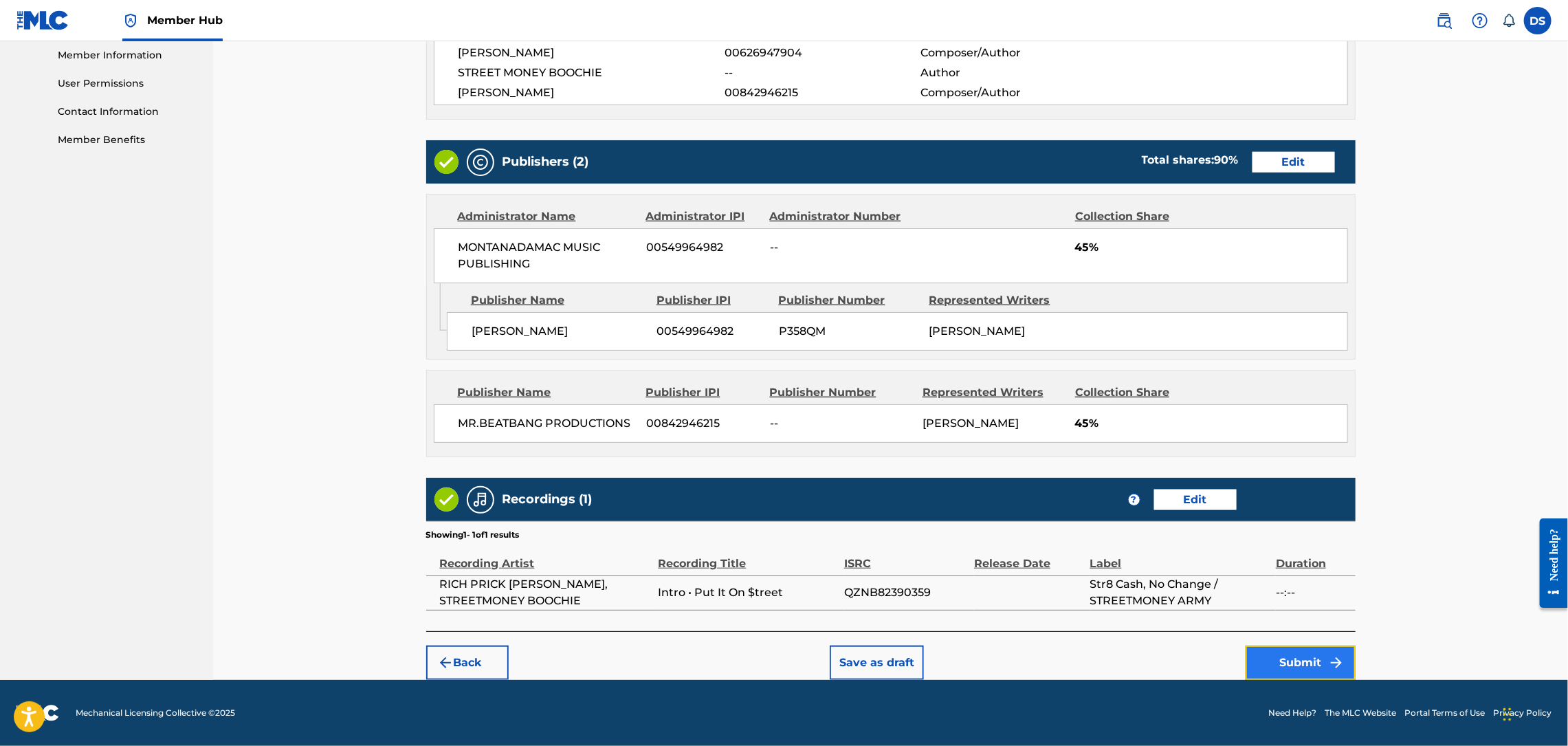
click at [1300, 667] on button "Submit" at bounding box center [1301, 662] width 110 height 34
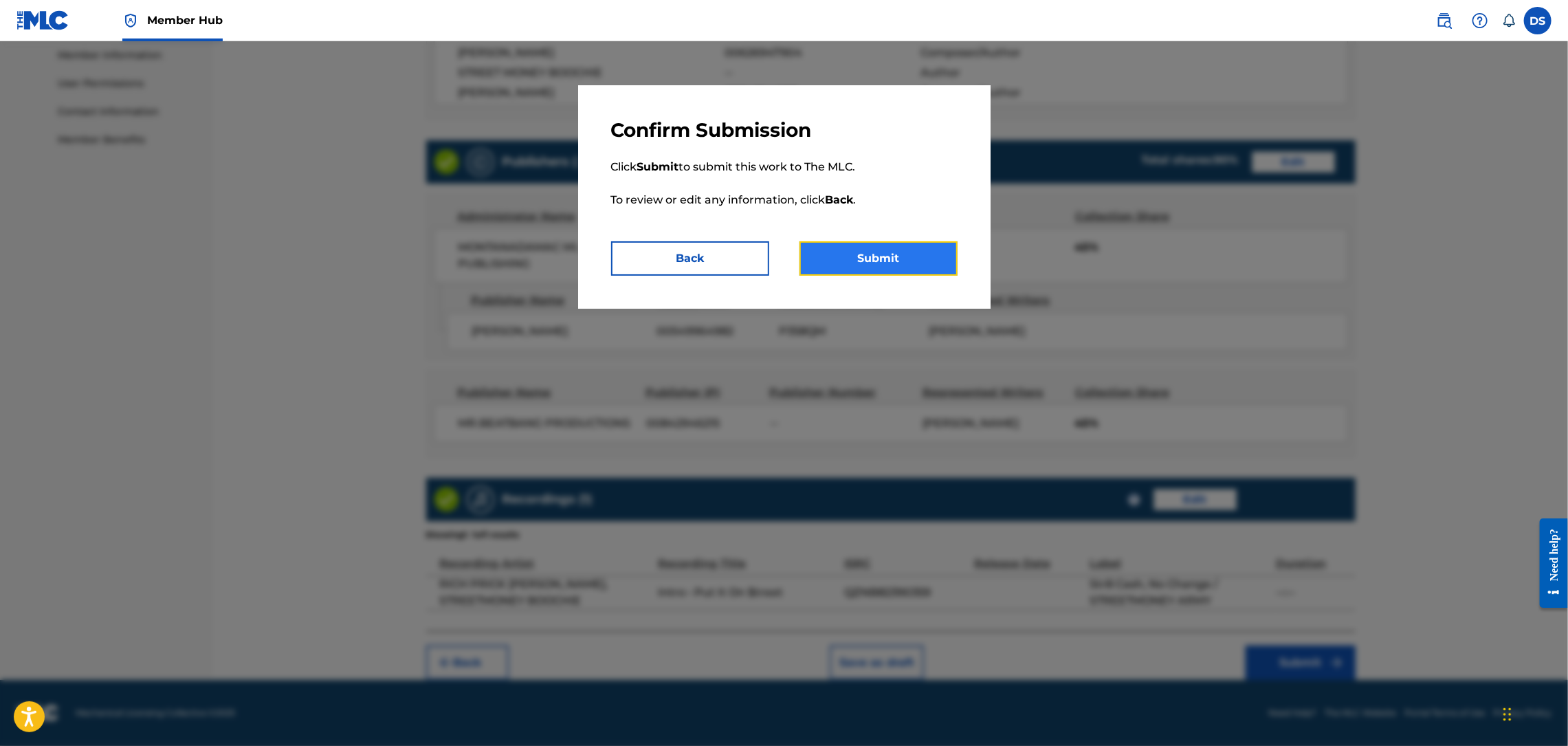
click at [935, 257] on button "Submit" at bounding box center [879, 258] width 159 height 34
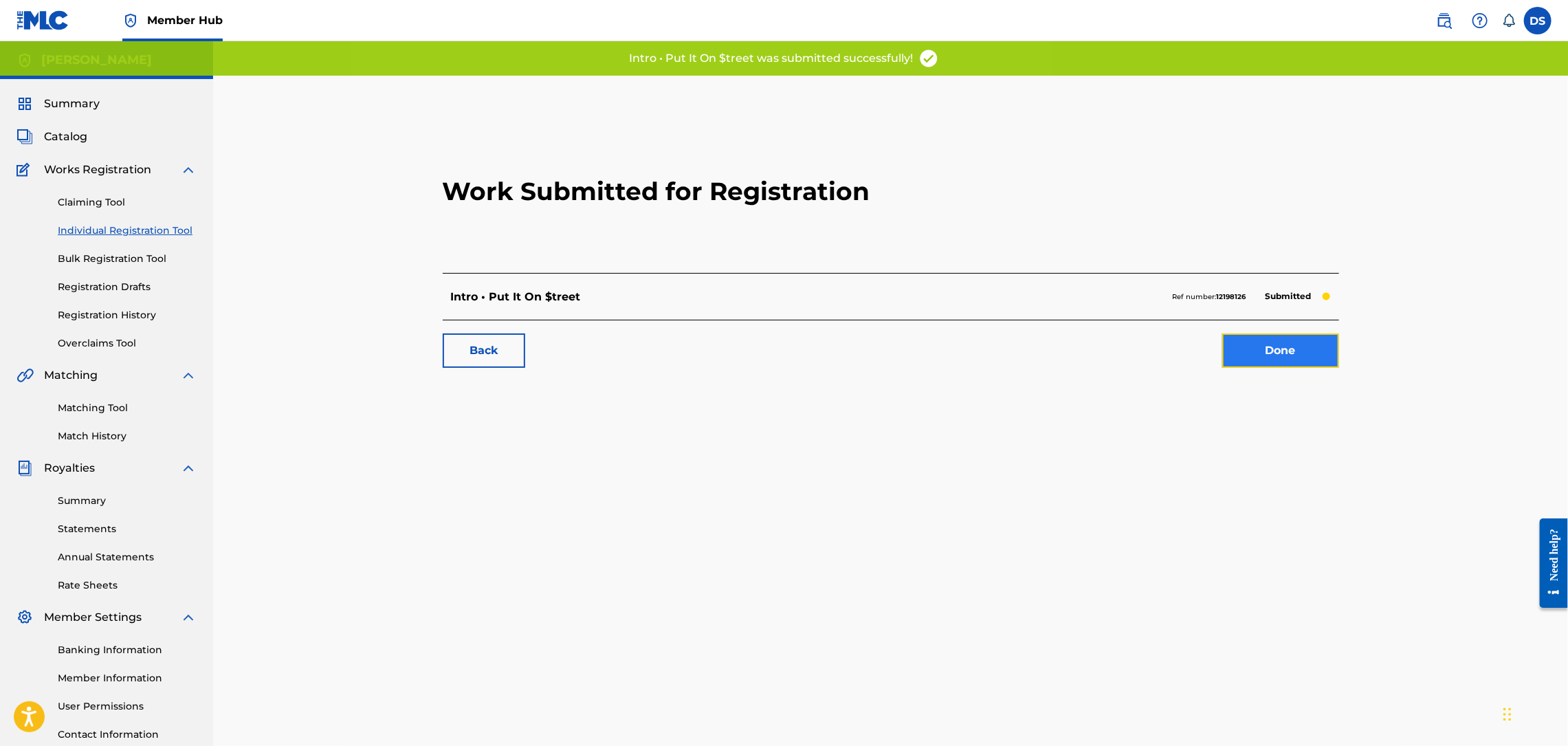
click at [1293, 364] on link "Done" at bounding box center [1280, 350] width 116 height 34
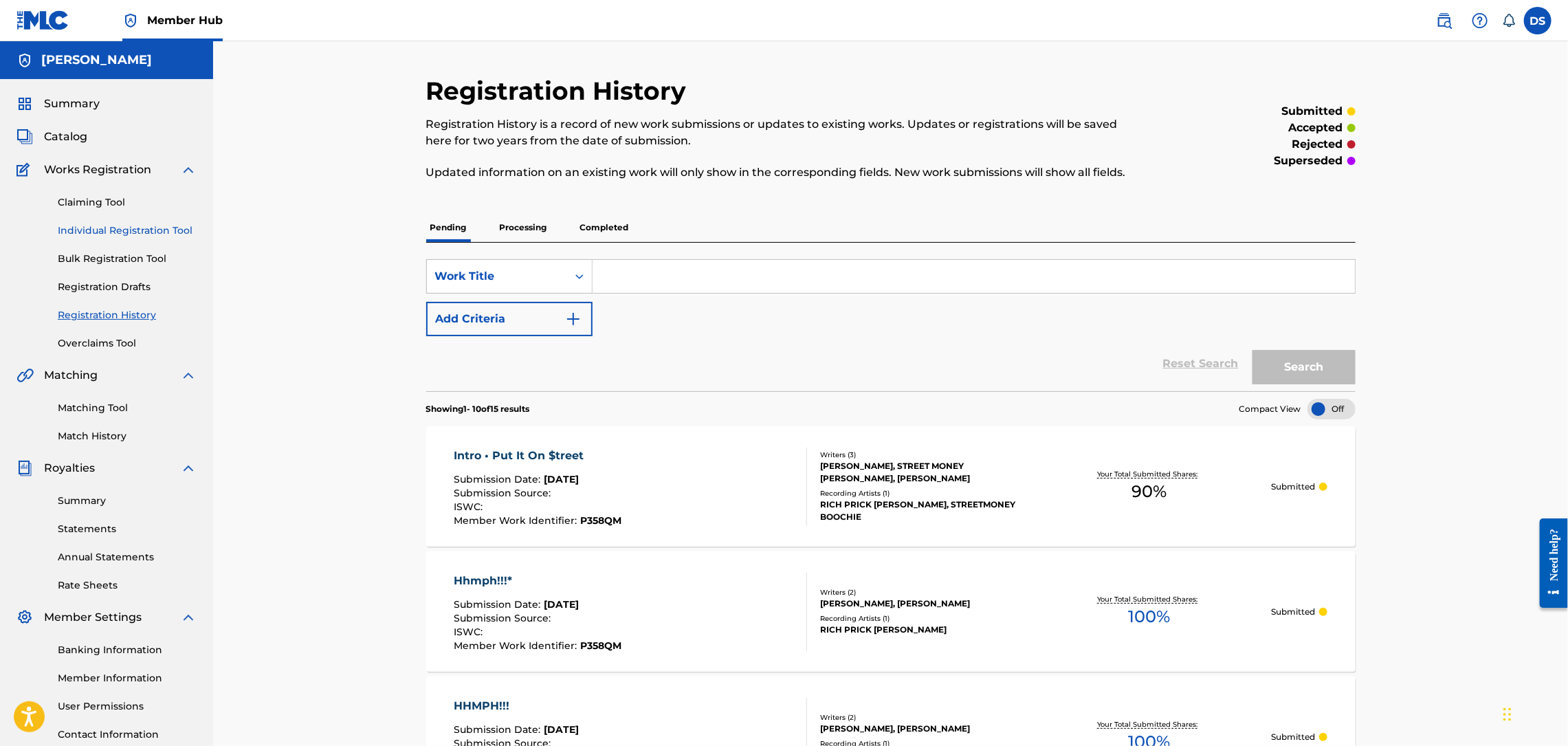
click at [100, 232] on link "Individual Registration Tool" at bounding box center [127, 230] width 139 height 15
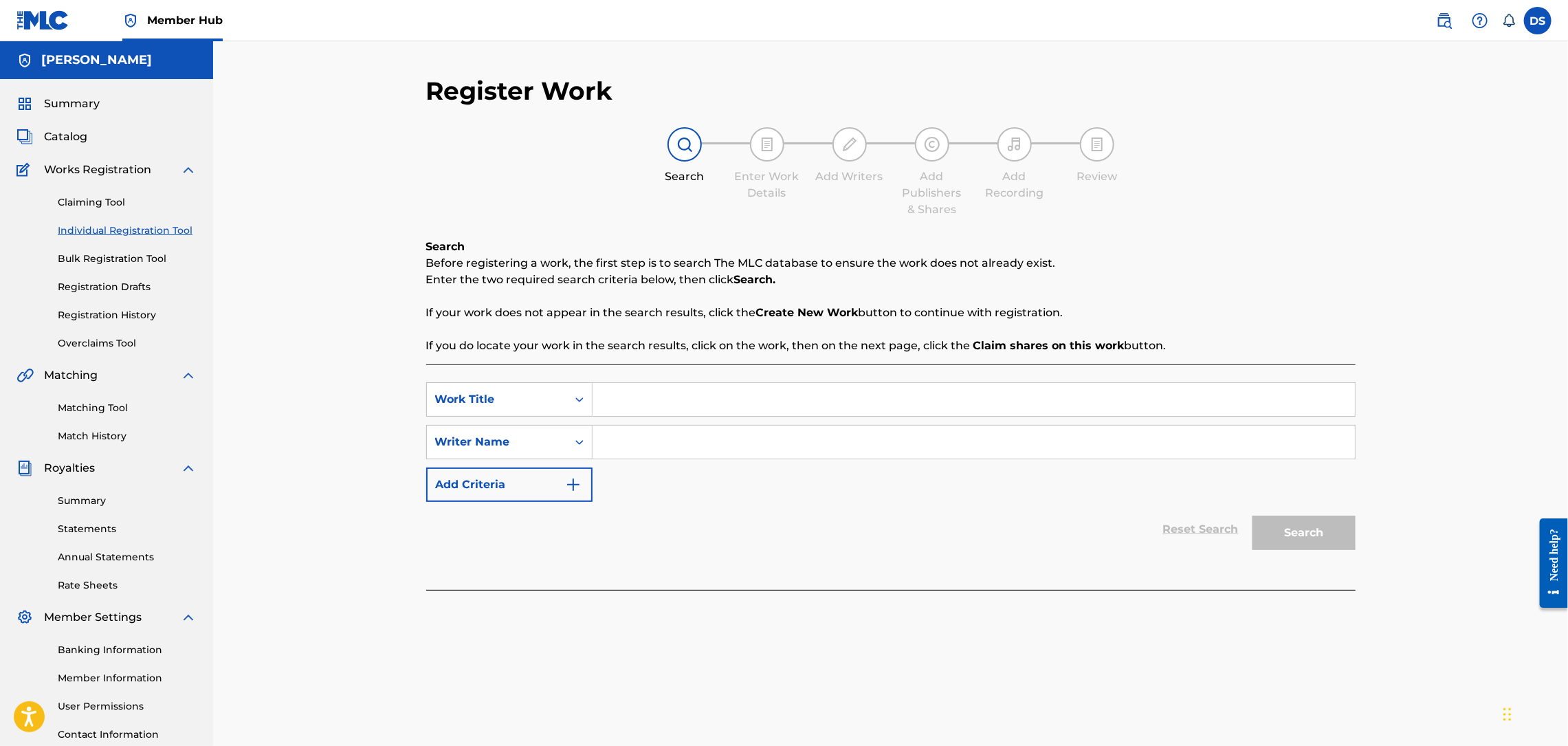
paste input "U Know How Um Kumin'"
click at [625, 427] on input "Search Form" at bounding box center [973, 443] width 762 height 33
click at [1289, 523] on button "Search" at bounding box center [1304, 533] width 103 height 34
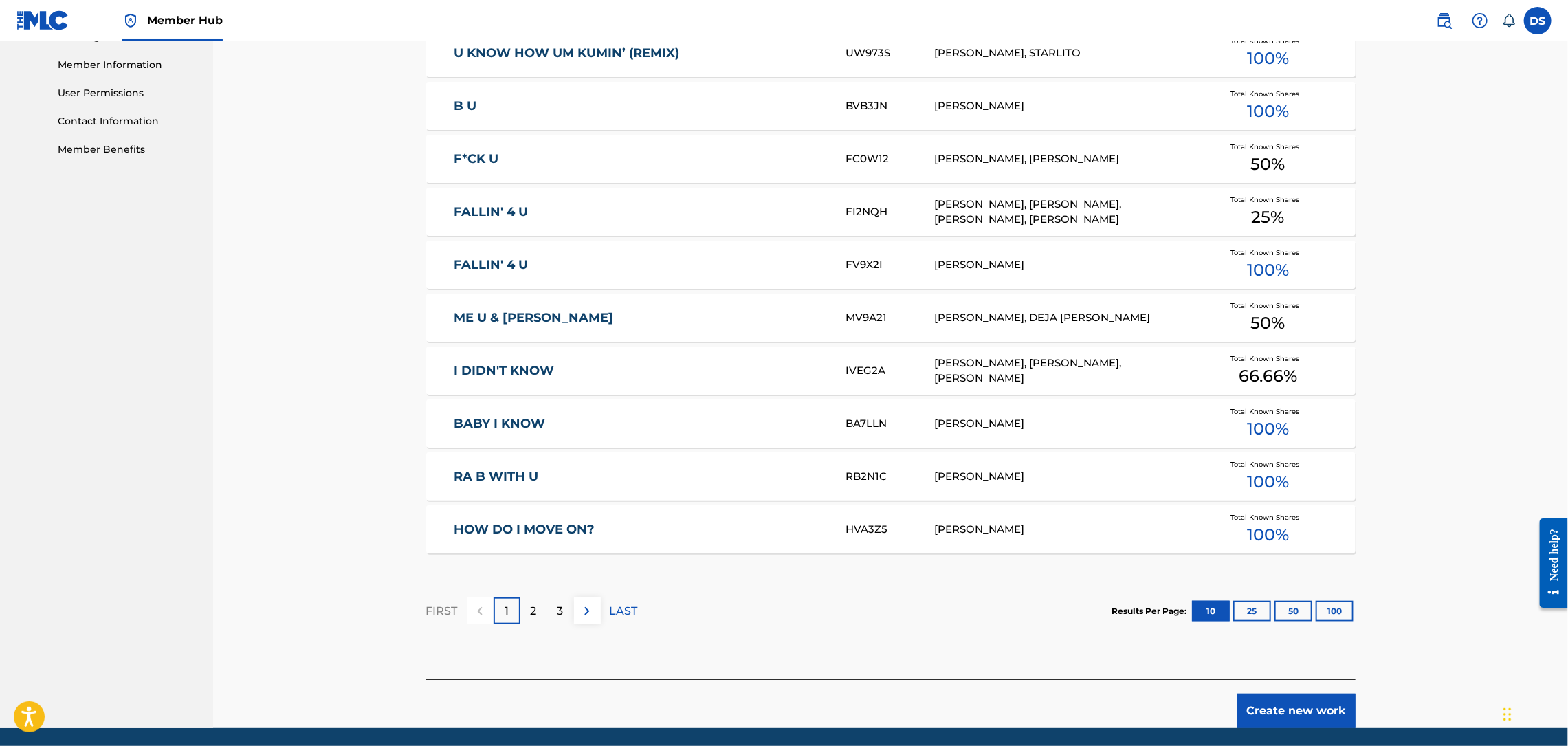
scroll to position [662, 0]
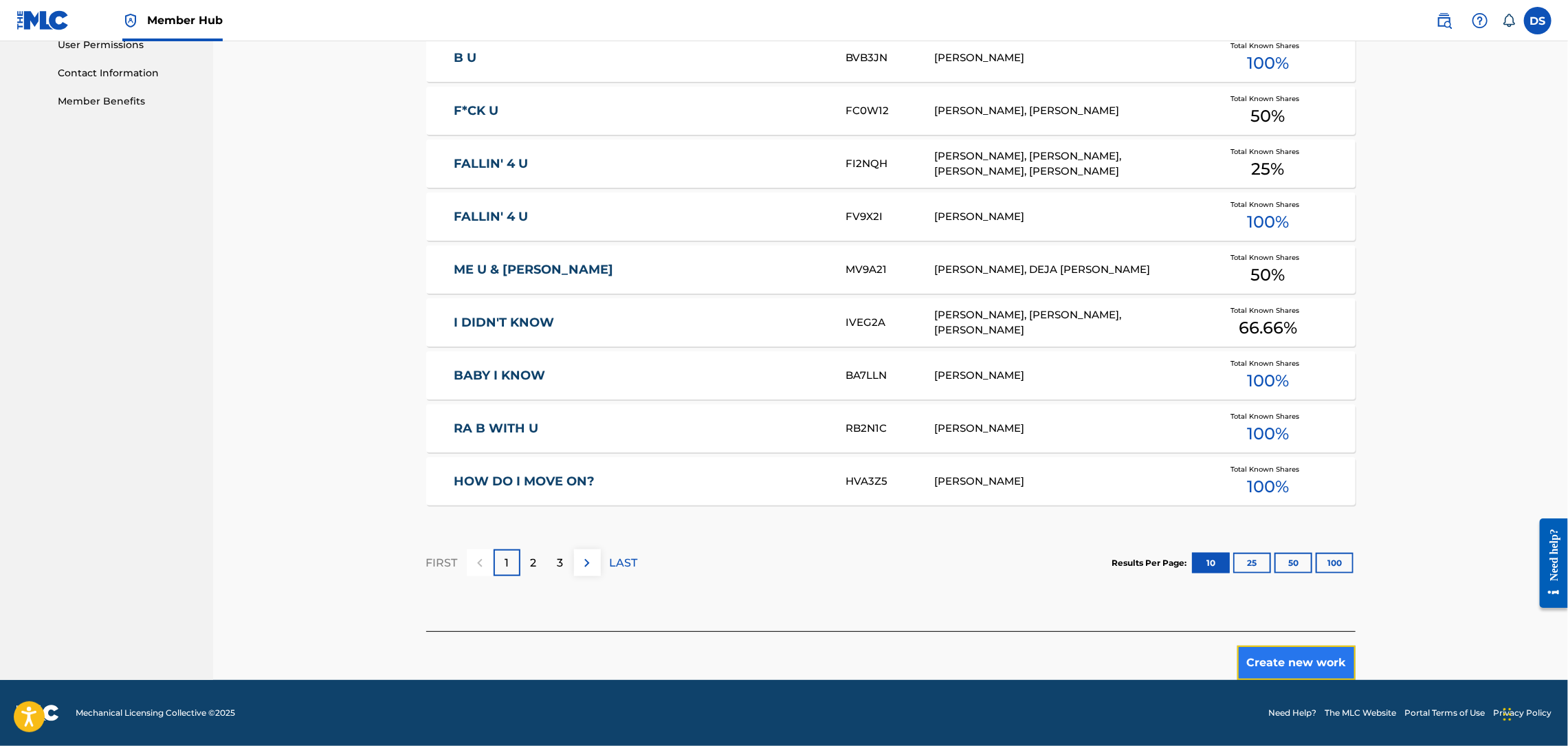
click at [1276, 676] on button "Create new work" at bounding box center [1296, 662] width 118 height 34
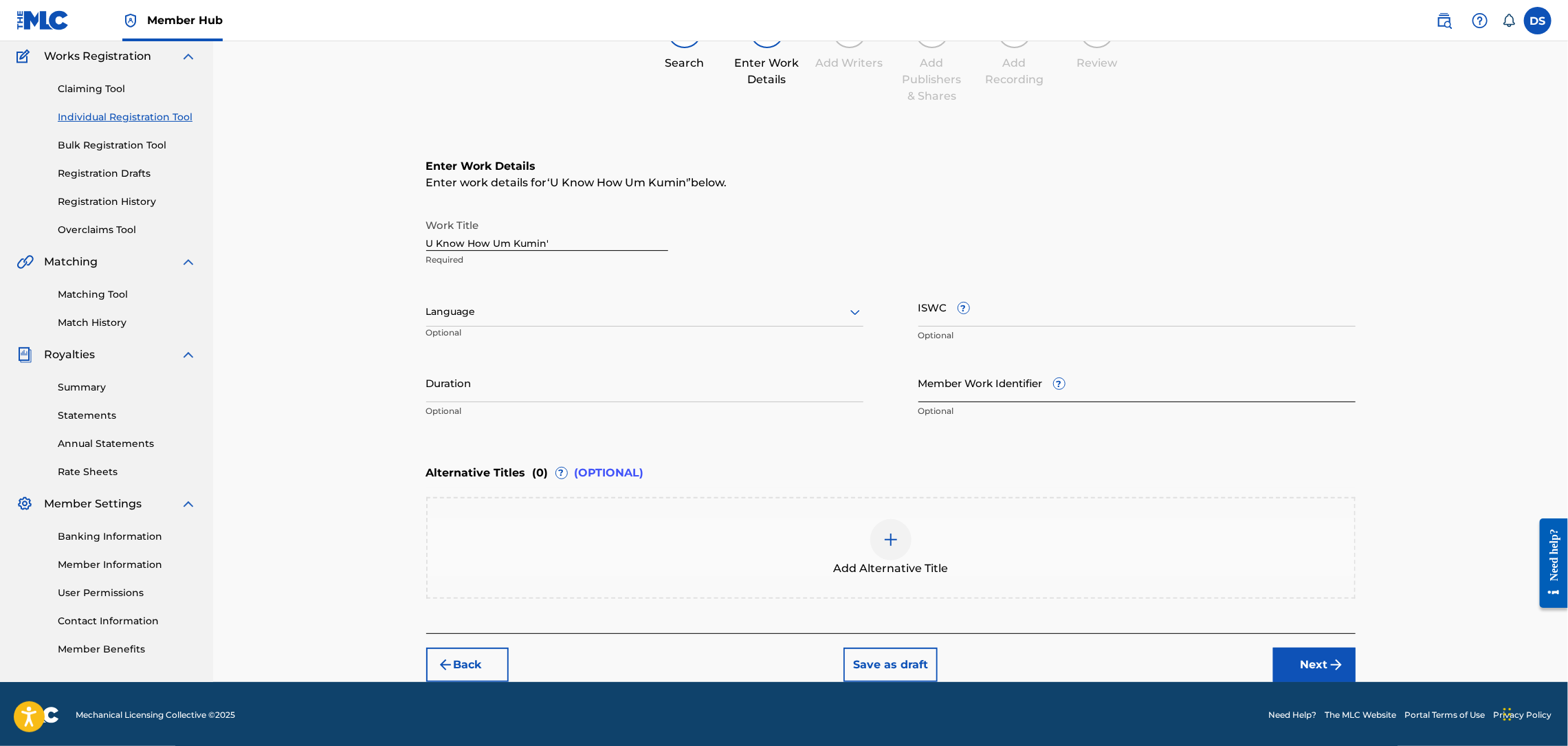
click at [940, 400] on input "Member Work Identifier ?" at bounding box center [1136, 383] width 438 height 39
click at [689, 314] on div at bounding box center [644, 312] width 438 height 18
click at [523, 335] on div "English" at bounding box center [644, 343] width 436 height 31
click at [1312, 658] on button "Next" at bounding box center [1314, 665] width 82 height 34
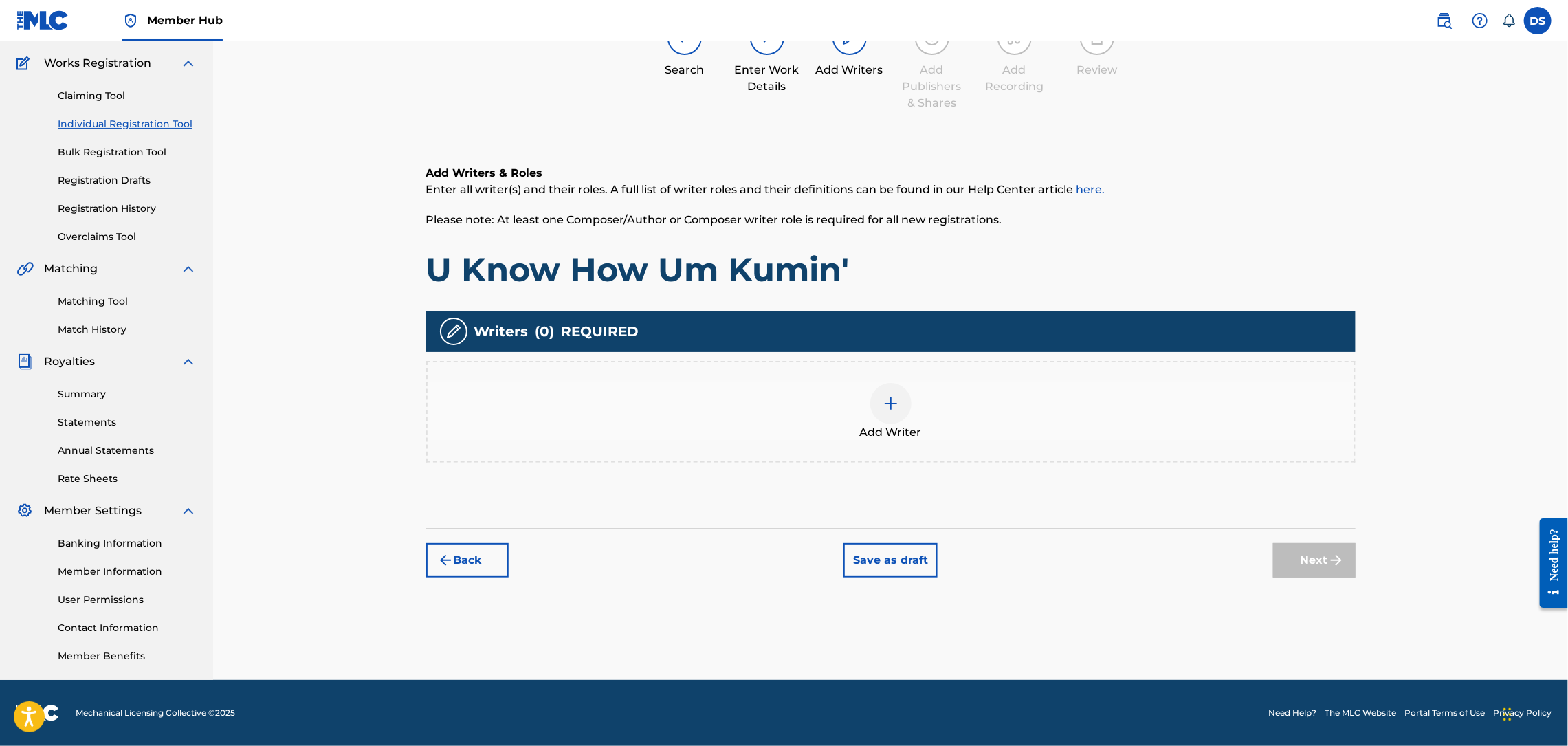
scroll to position [62, 0]
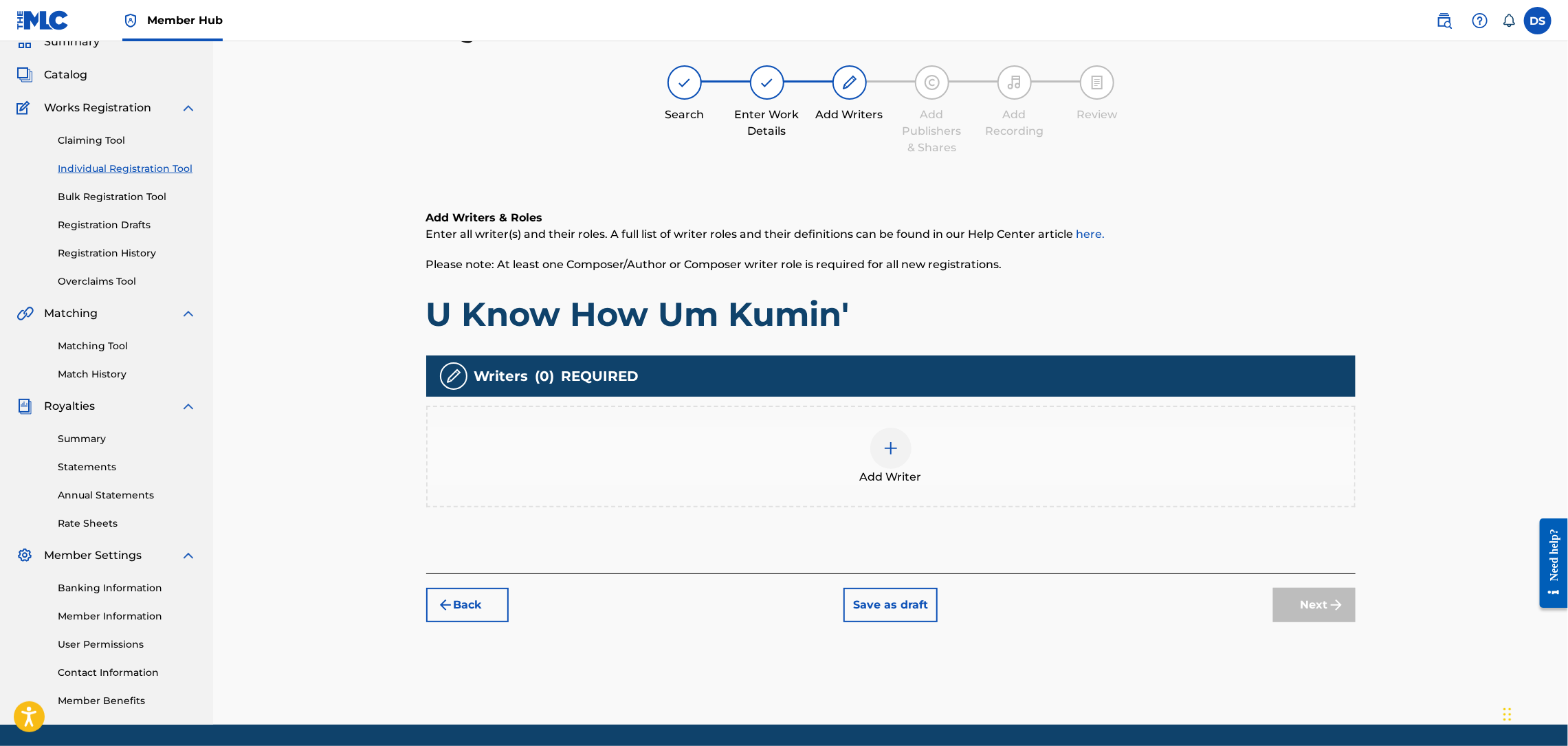
click at [883, 440] on img at bounding box center [891, 447] width 17 height 17
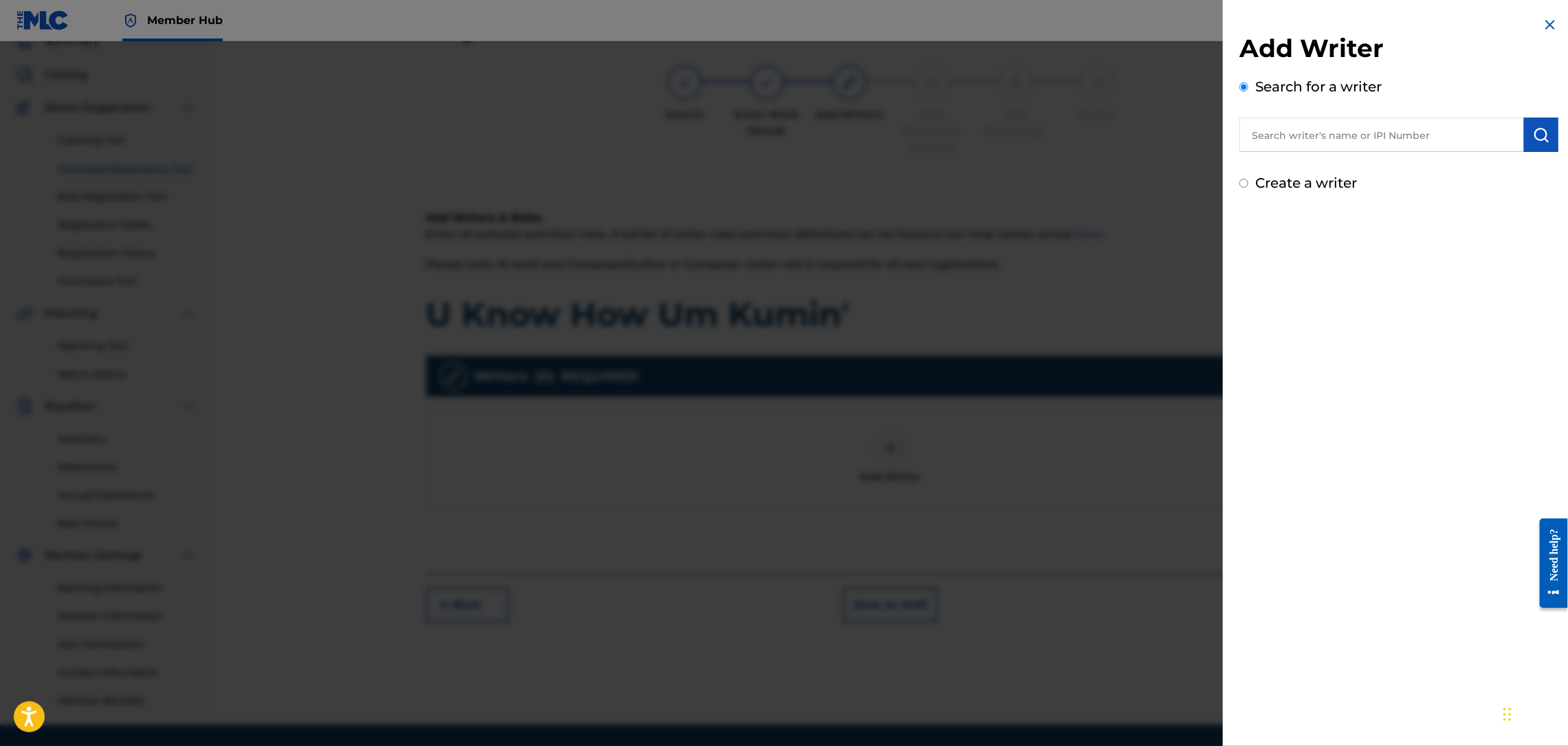
click at [1259, 122] on input "text" at bounding box center [1381, 134] width 285 height 34
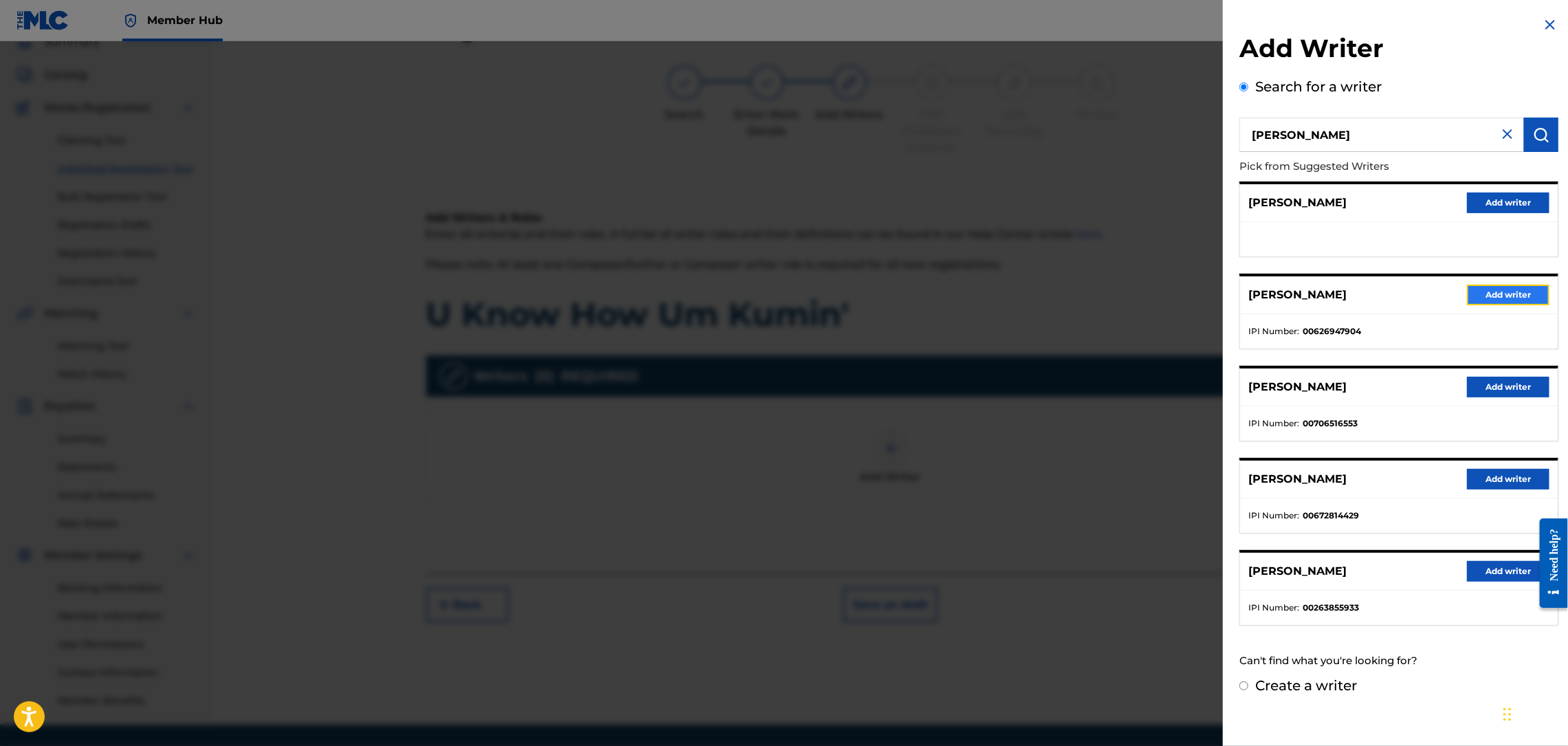
click at [1507, 290] on button "Add writer" at bounding box center [1508, 295] width 82 height 21
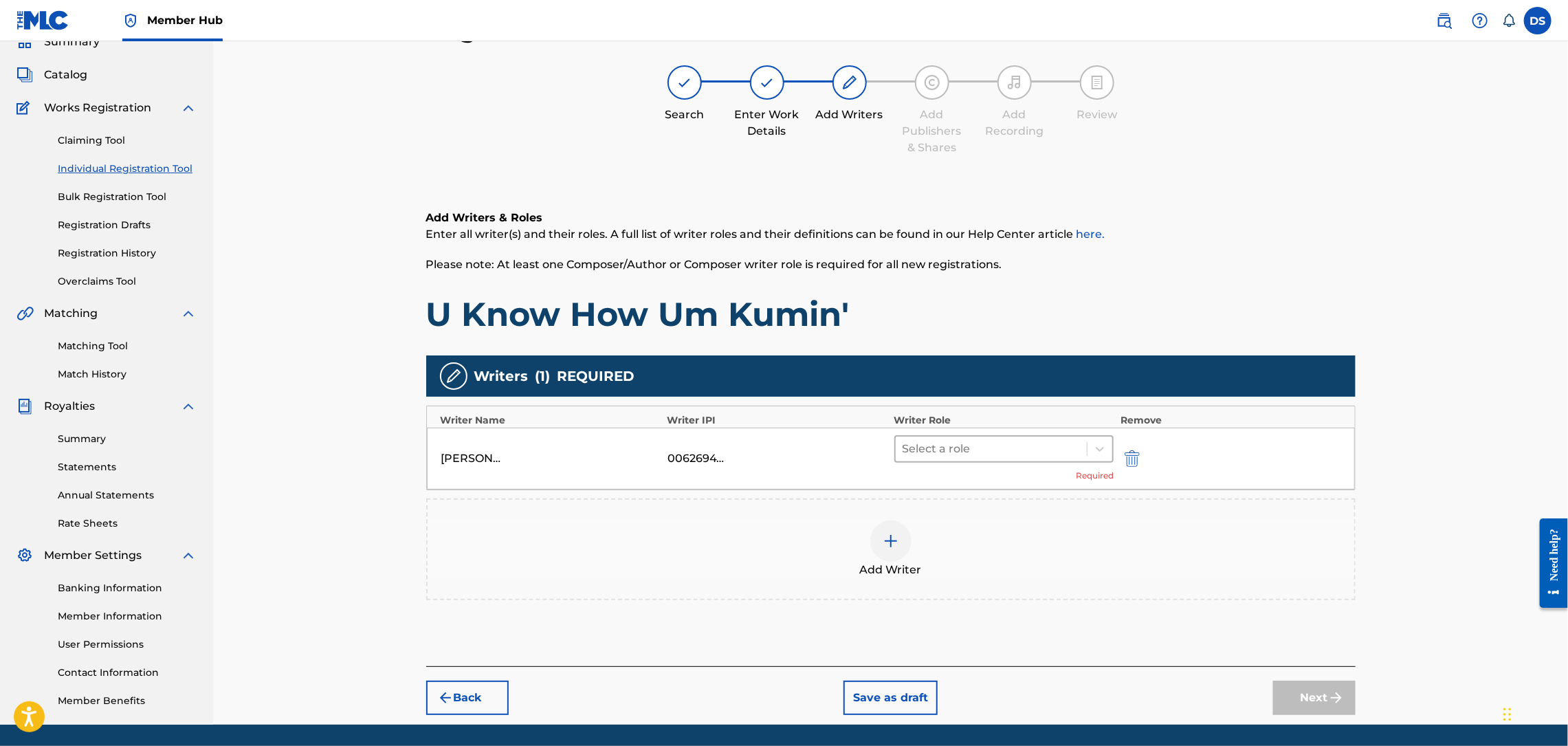
click at [1009, 447] on div at bounding box center [992, 449] width 178 height 20
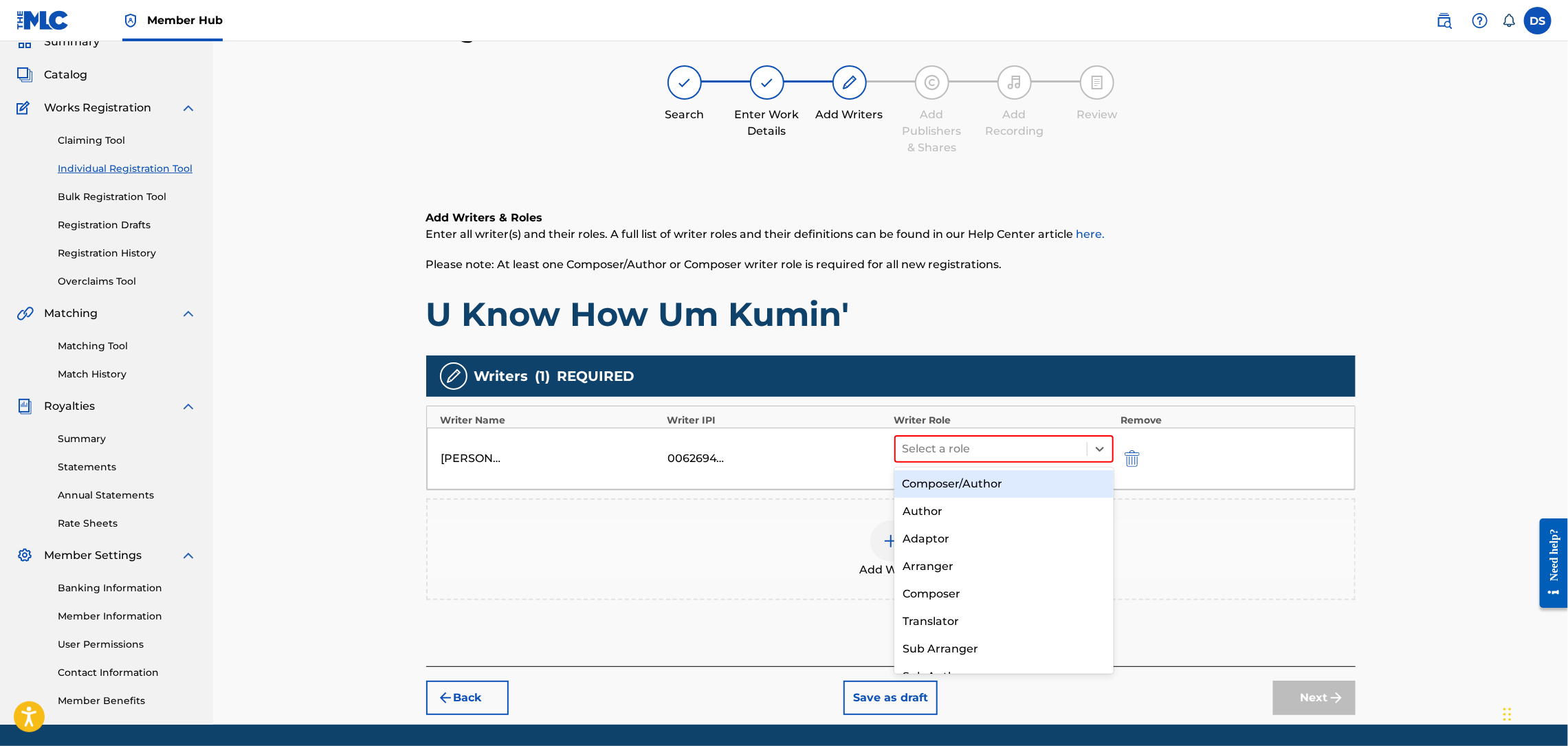
click at [943, 480] on div "Composer/Author" at bounding box center [1004, 484] width 219 height 27
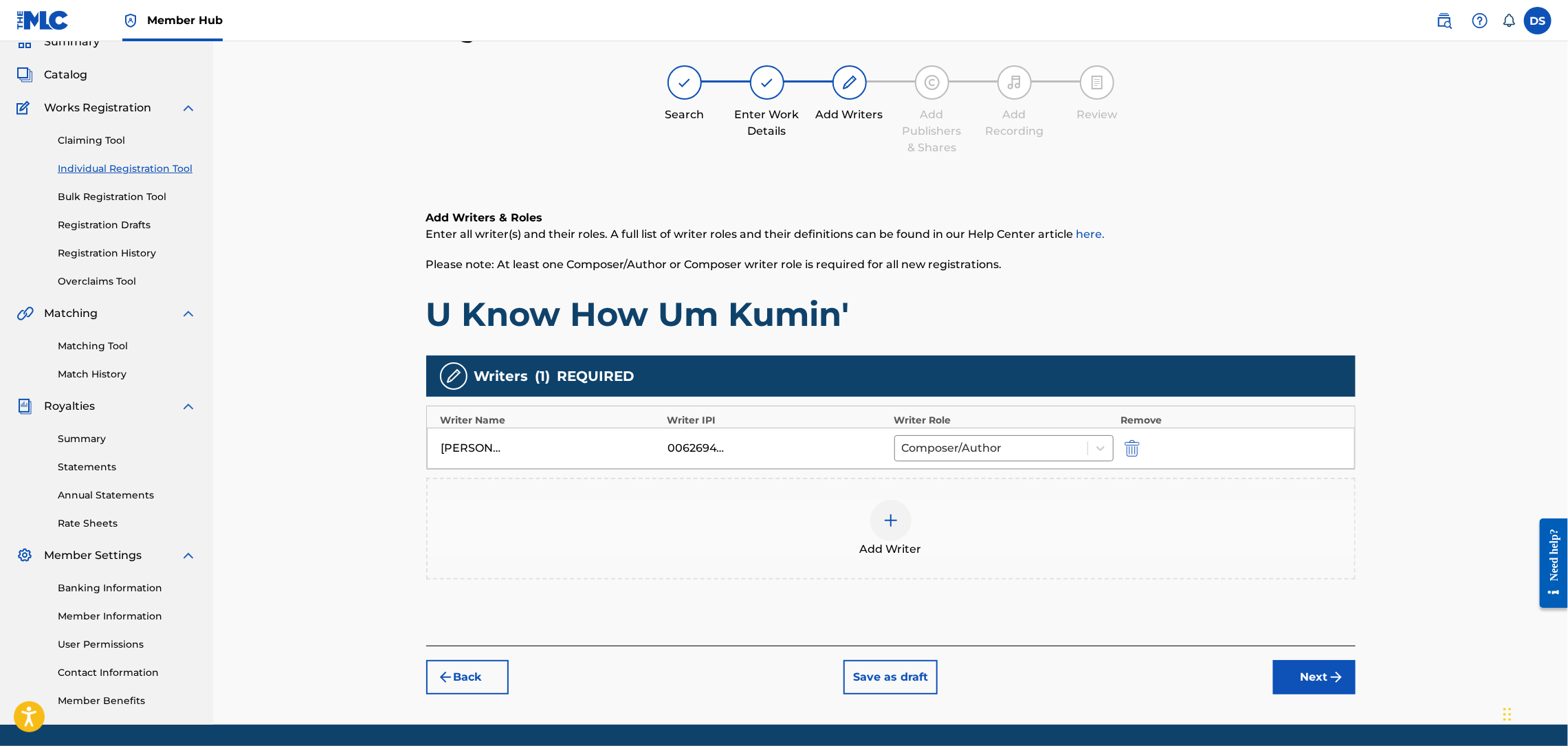
click at [892, 521] on img at bounding box center [891, 520] width 17 height 17
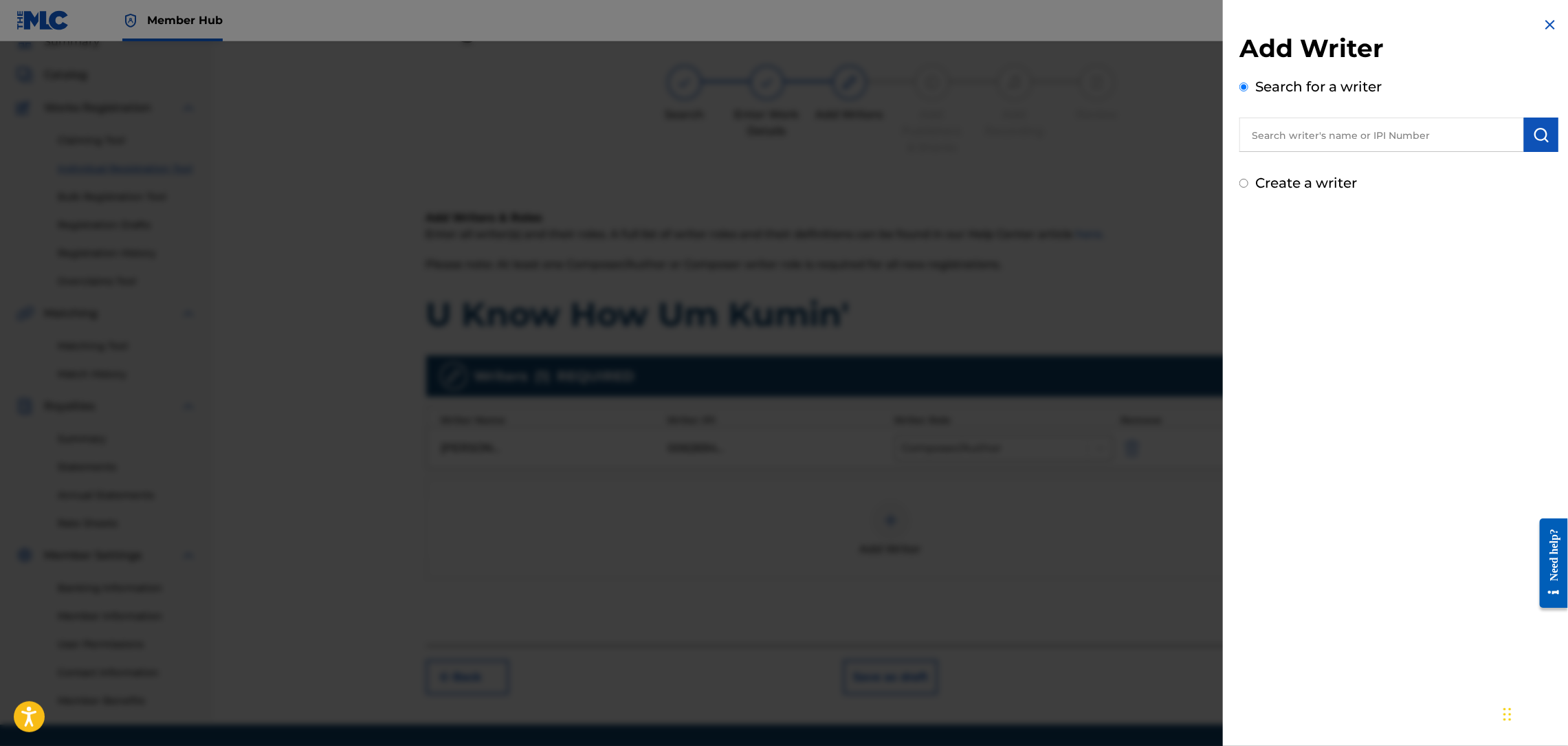
click at [1289, 141] on input "text" at bounding box center [1381, 134] width 285 height 34
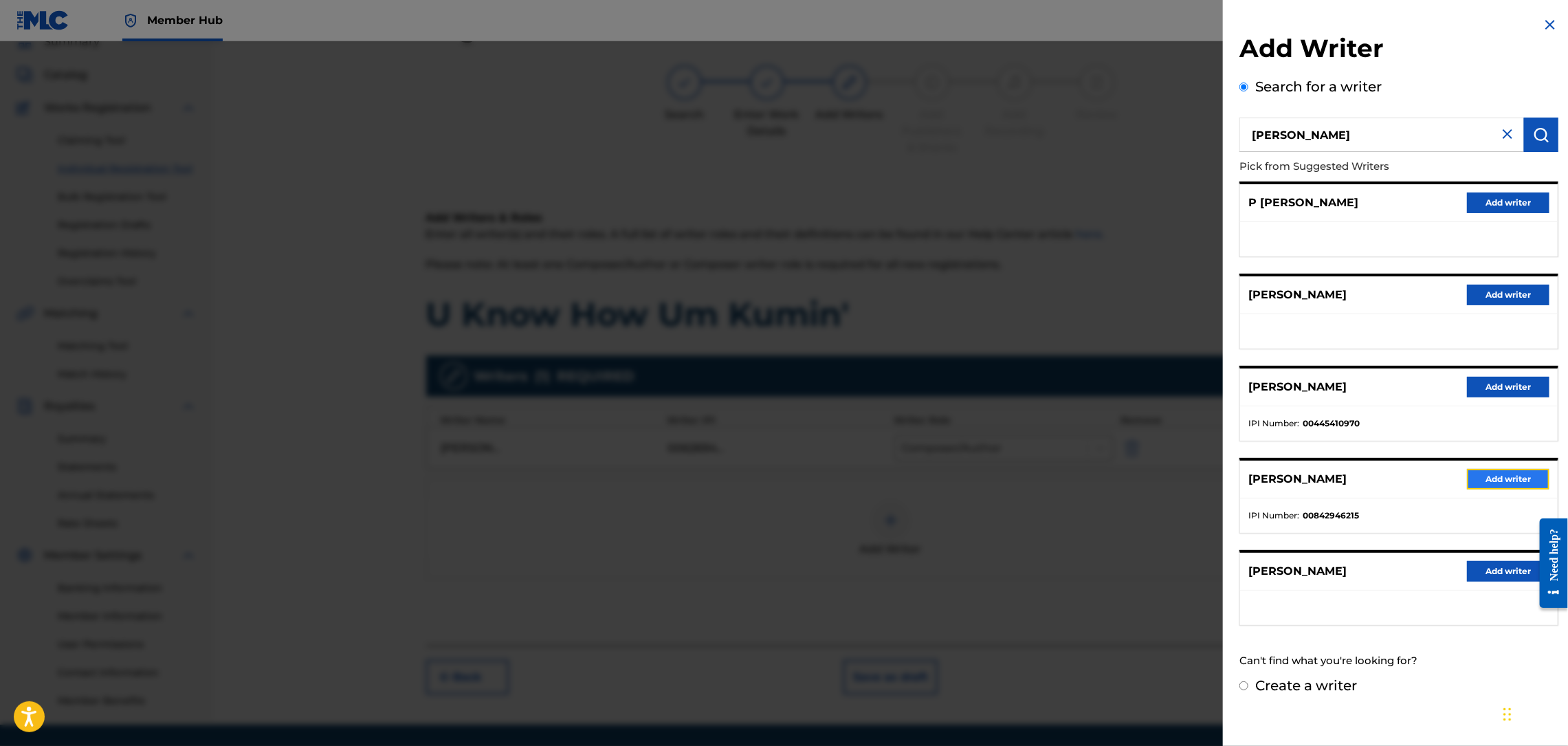
click at [1496, 477] on button "Add writer" at bounding box center [1508, 479] width 82 height 21
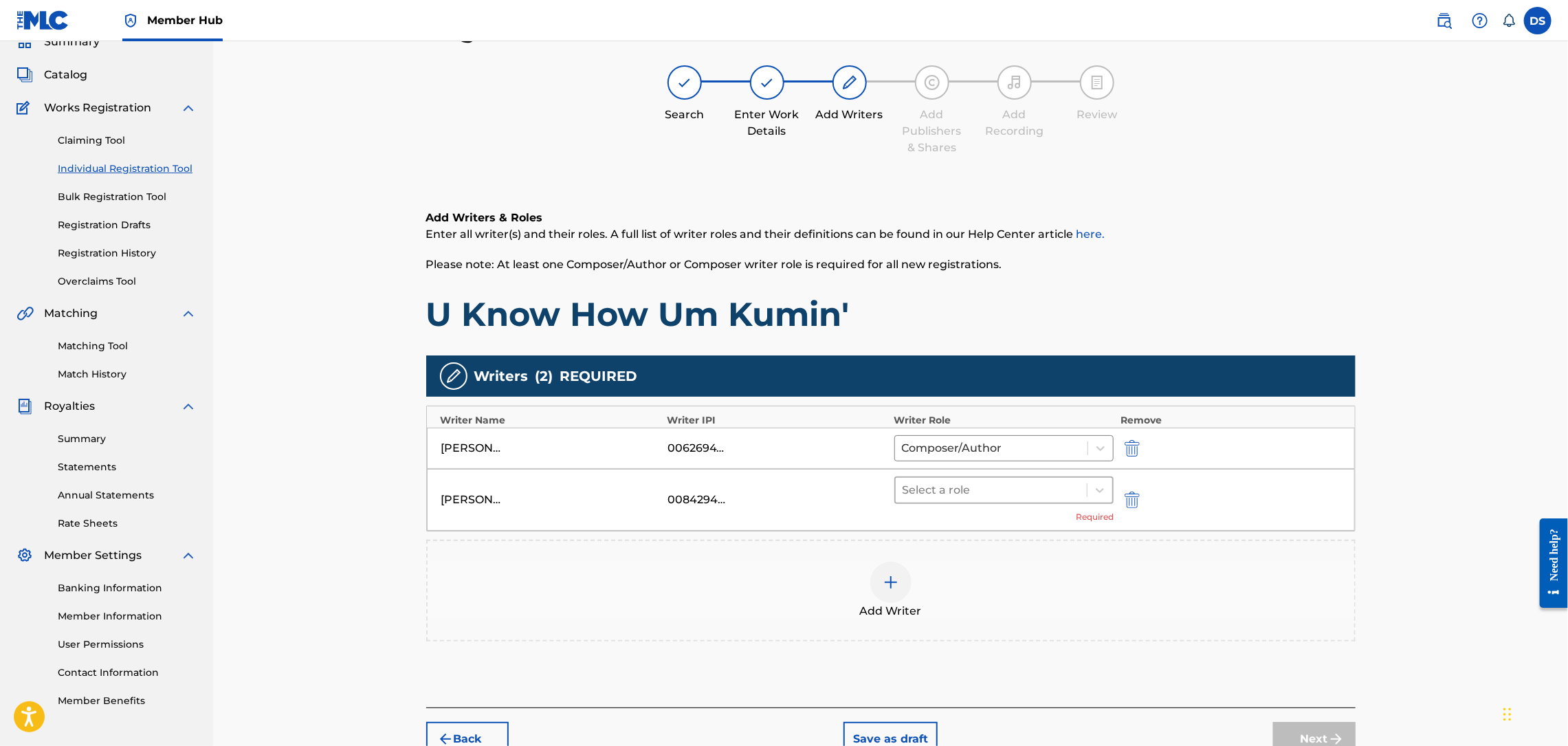
click at [1008, 487] on div at bounding box center [992, 490] width 178 height 20
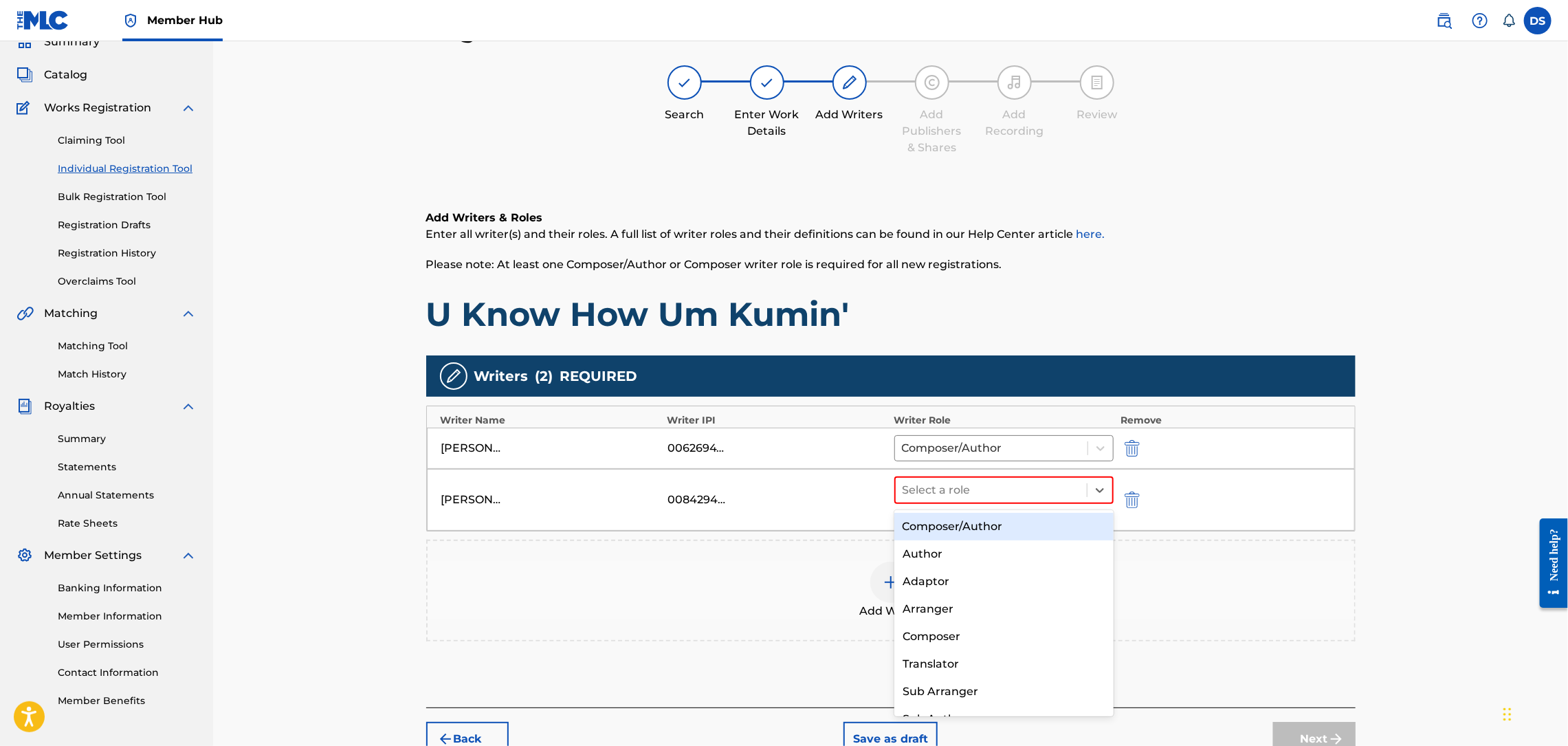
click at [959, 523] on div "Composer/Author" at bounding box center [1004, 527] width 219 height 27
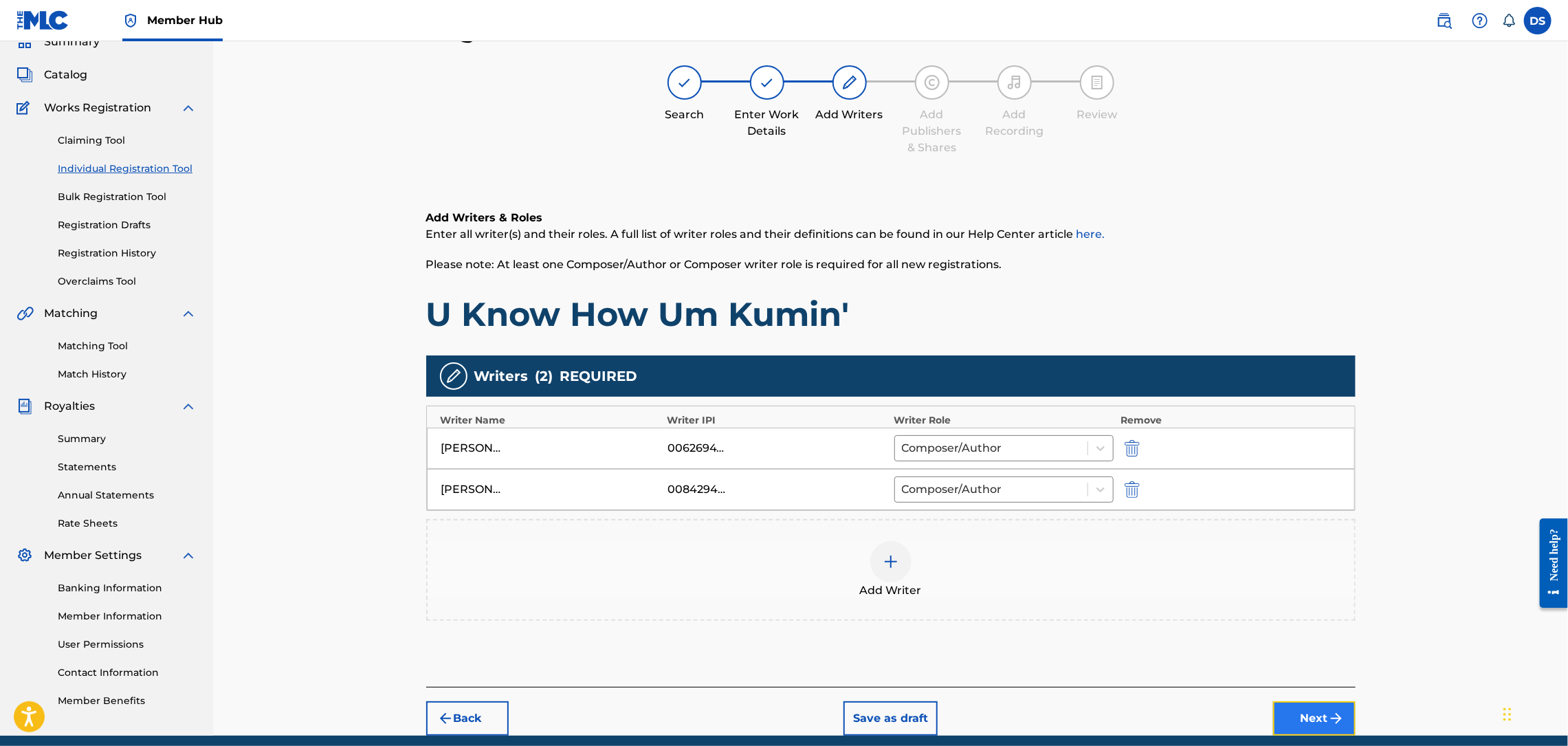
click at [1312, 716] on button "Next" at bounding box center [1314, 718] width 82 height 34
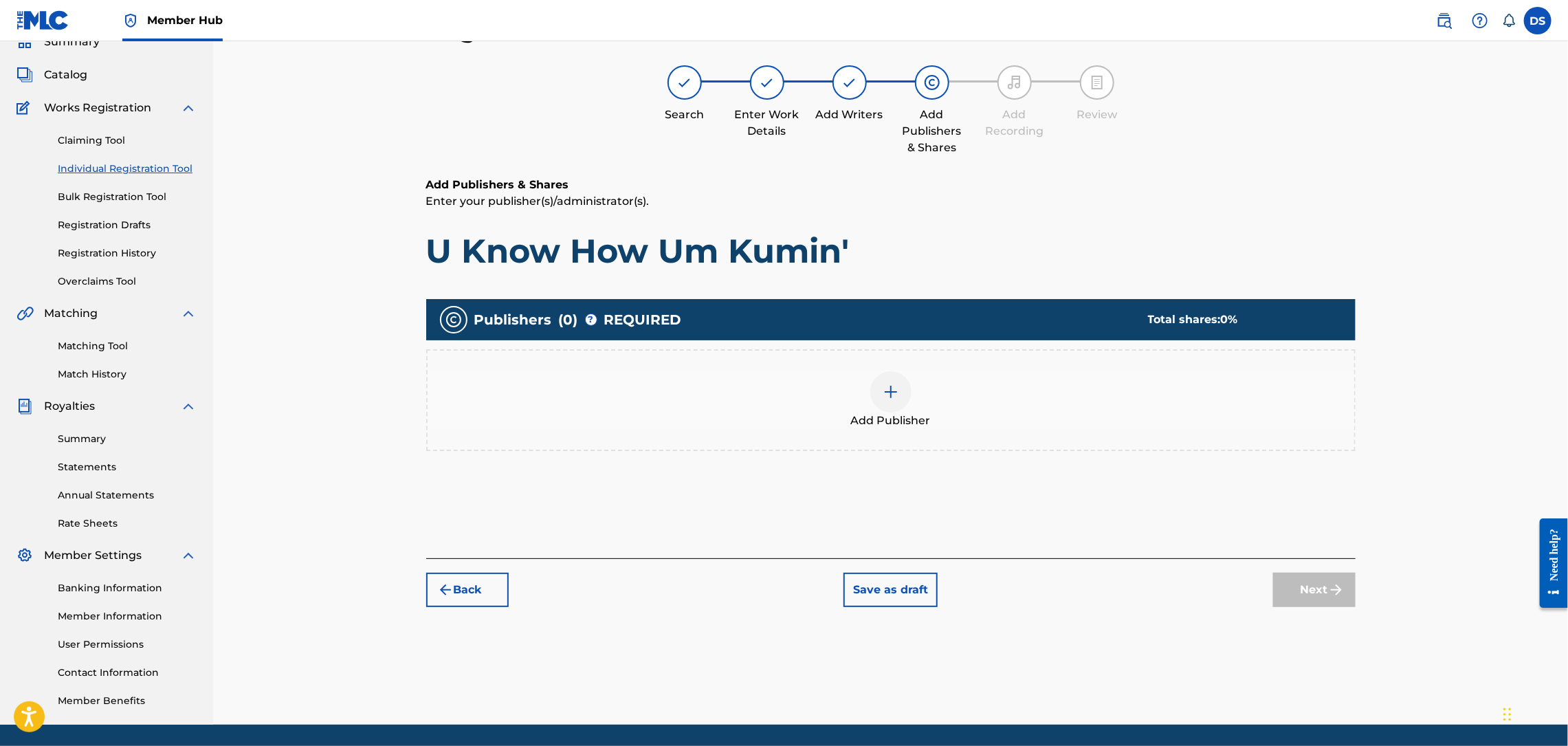
click at [891, 389] on img at bounding box center [891, 392] width 17 height 17
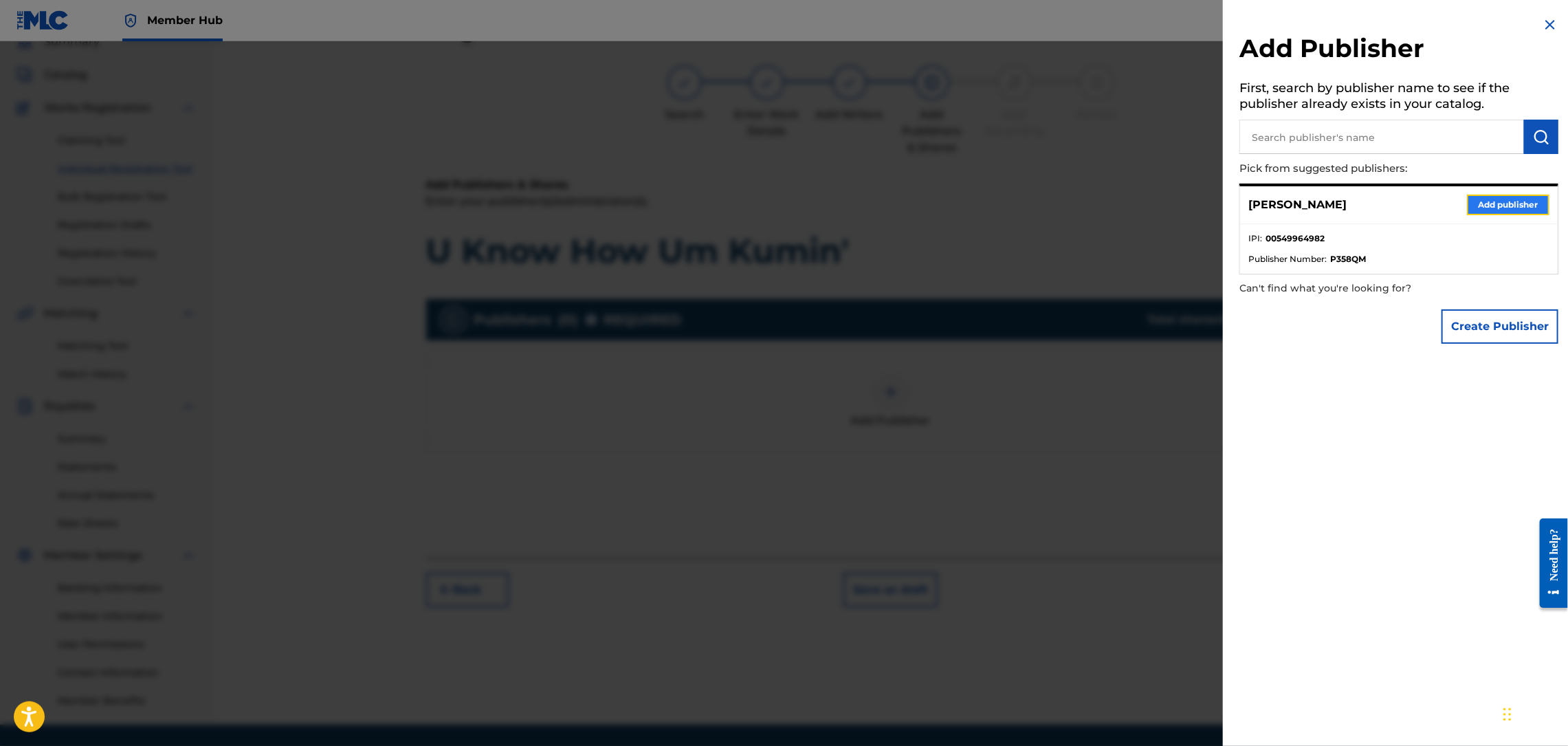
click at [1489, 200] on button "Add publisher" at bounding box center [1508, 205] width 82 height 21
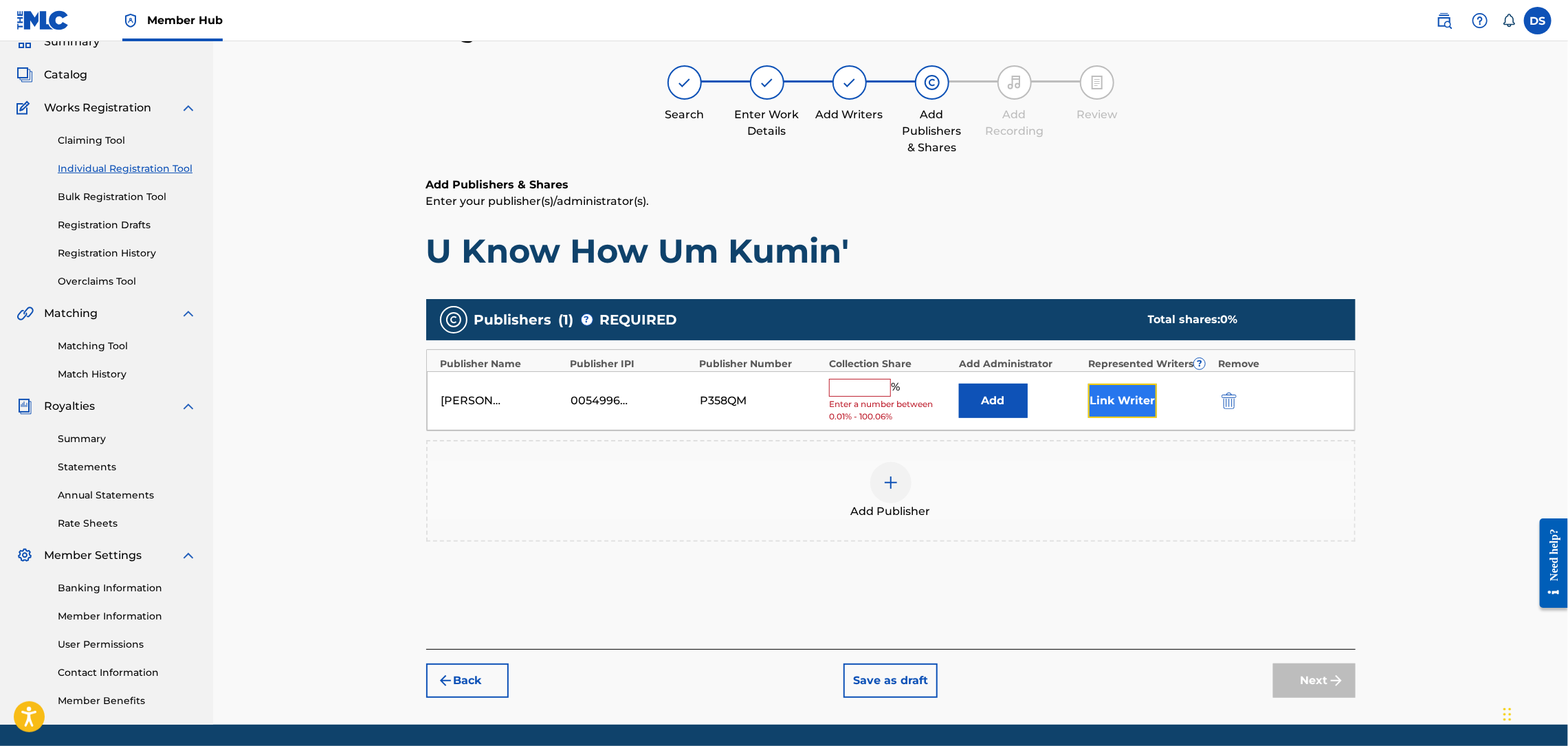
click at [1100, 396] on button "Link Writer" at bounding box center [1123, 400] width 69 height 34
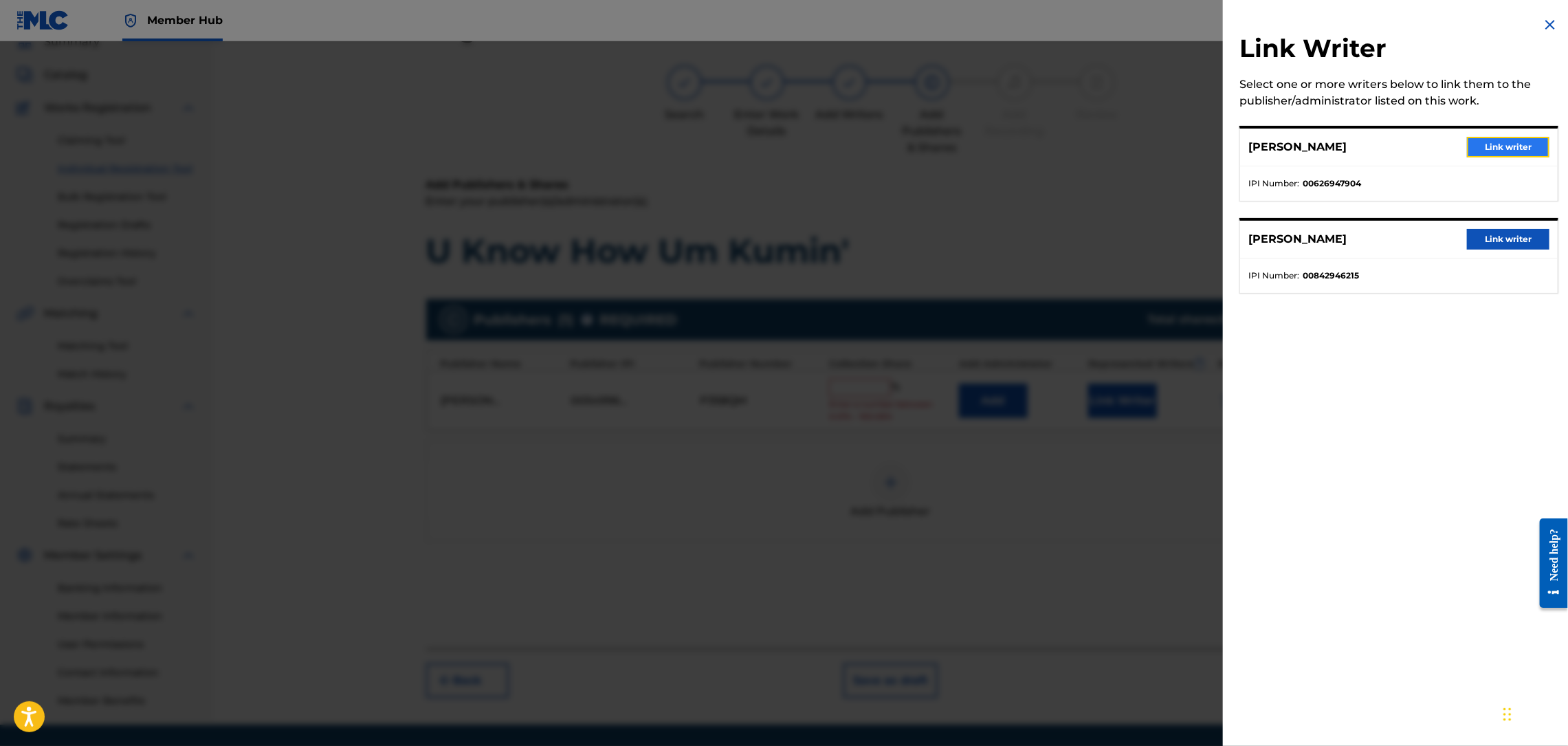
click at [1492, 144] on button "Link writer" at bounding box center [1508, 147] width 82 height 21
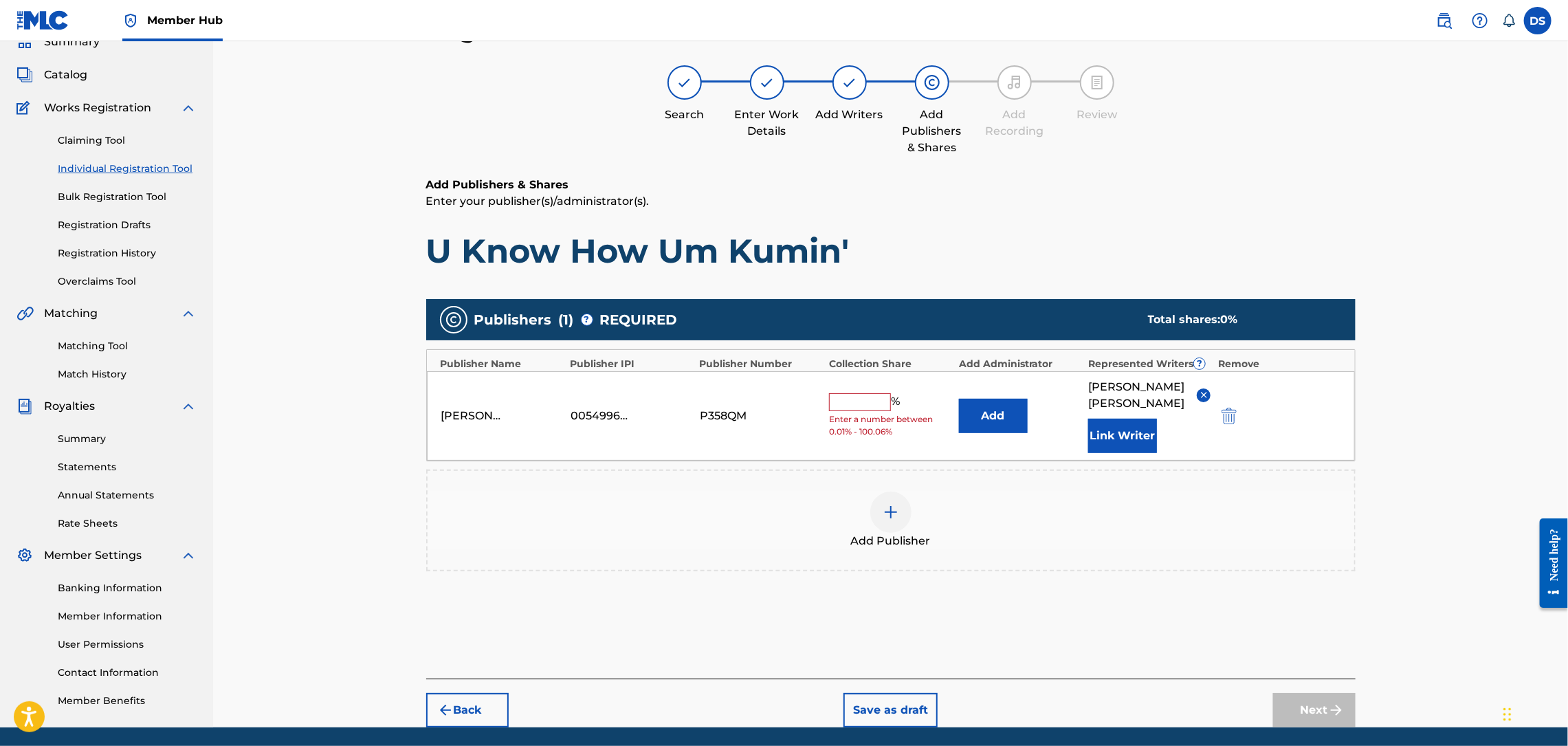
click at [876, 394] on input "text" at bounding box center [859, 402] width 62 height 18
click at [1001, 402] on button "Add" at bounding box center [993, 415] width 69 height 34
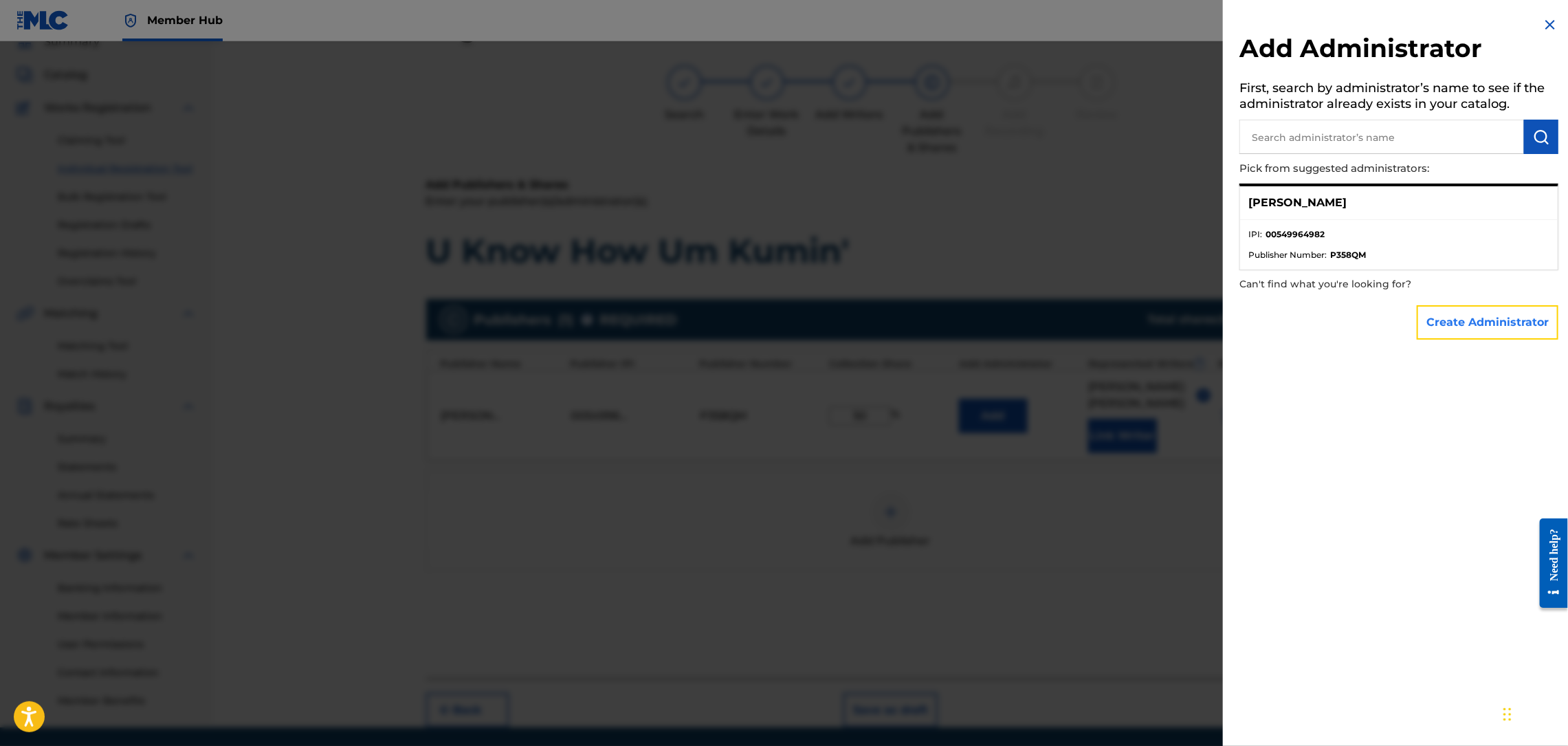
click at [1463, 308] on button "Create Administrator" at bounding box center [1488, 322] width 142 height 34
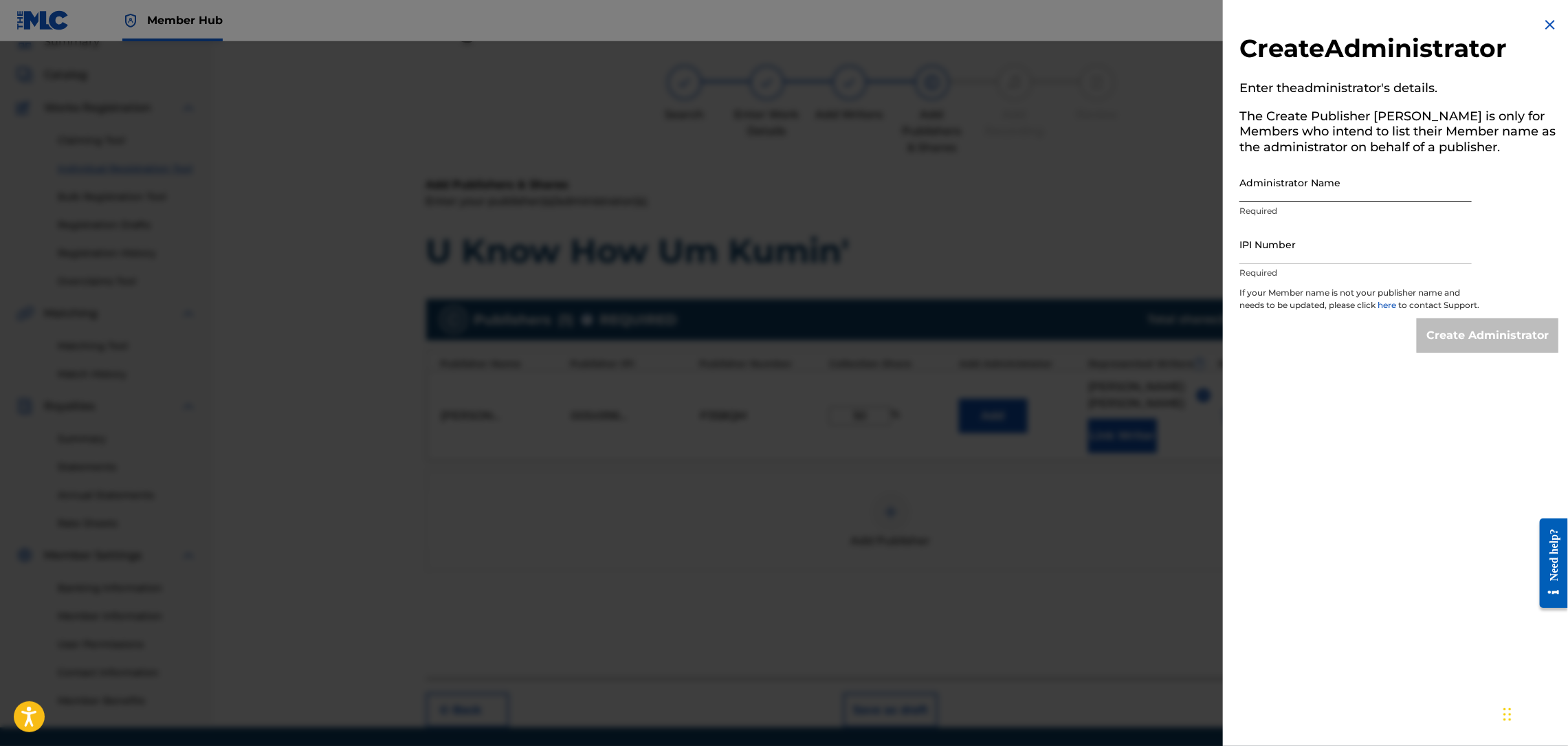
click at [1272, 193] on input "Administrator Name" at bounding box center [1355, 182] width 232 height 39
click at [1324, 246] on input "IPI Number" at bounding box center [1355, 245] width 232 height 39
click at [1478, 352] on input "Create Administrator" at bounding box center [1488, 335] width 142 height 34
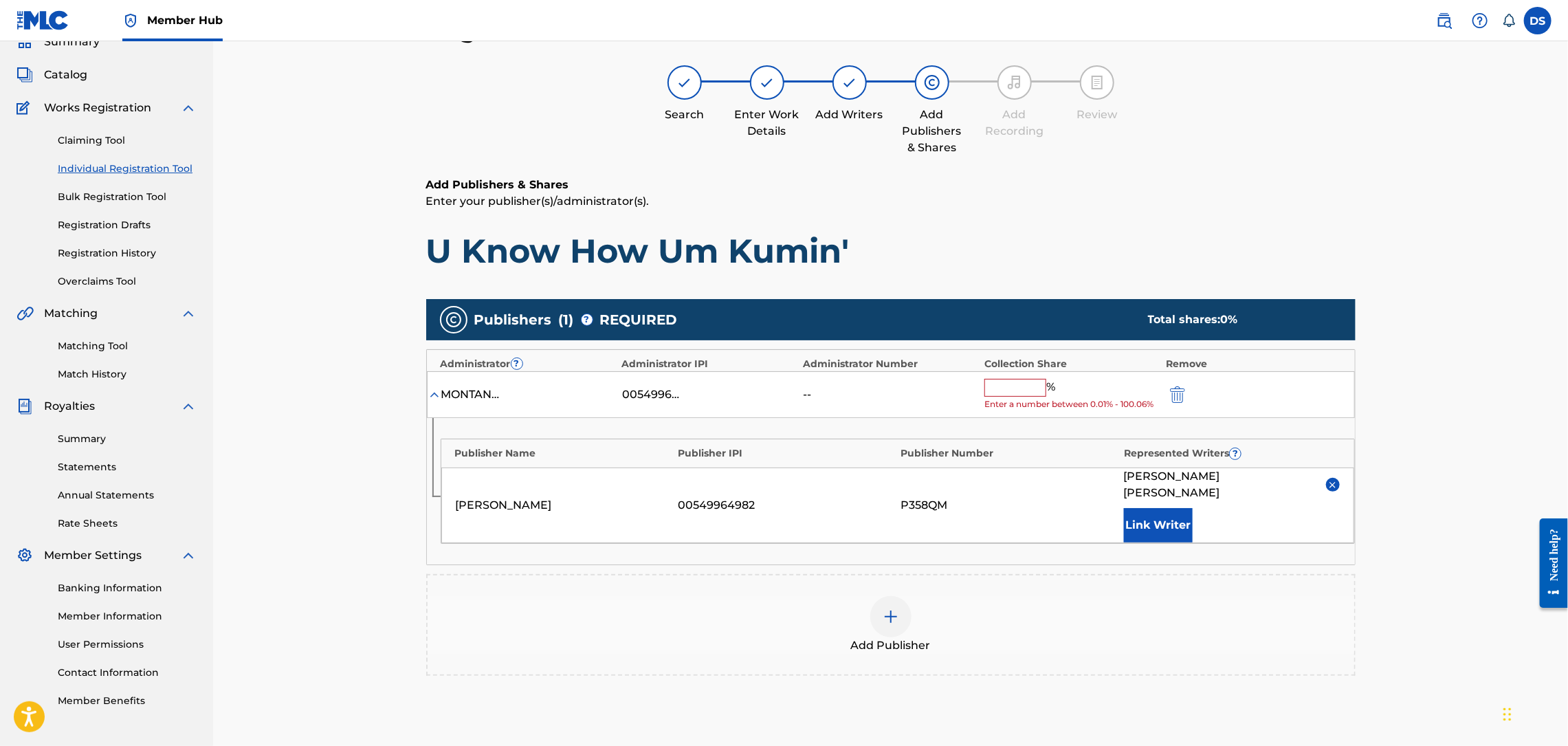
click at [1034, 388] on input "text" at bounding box center [1015, 388] width 62 height 18
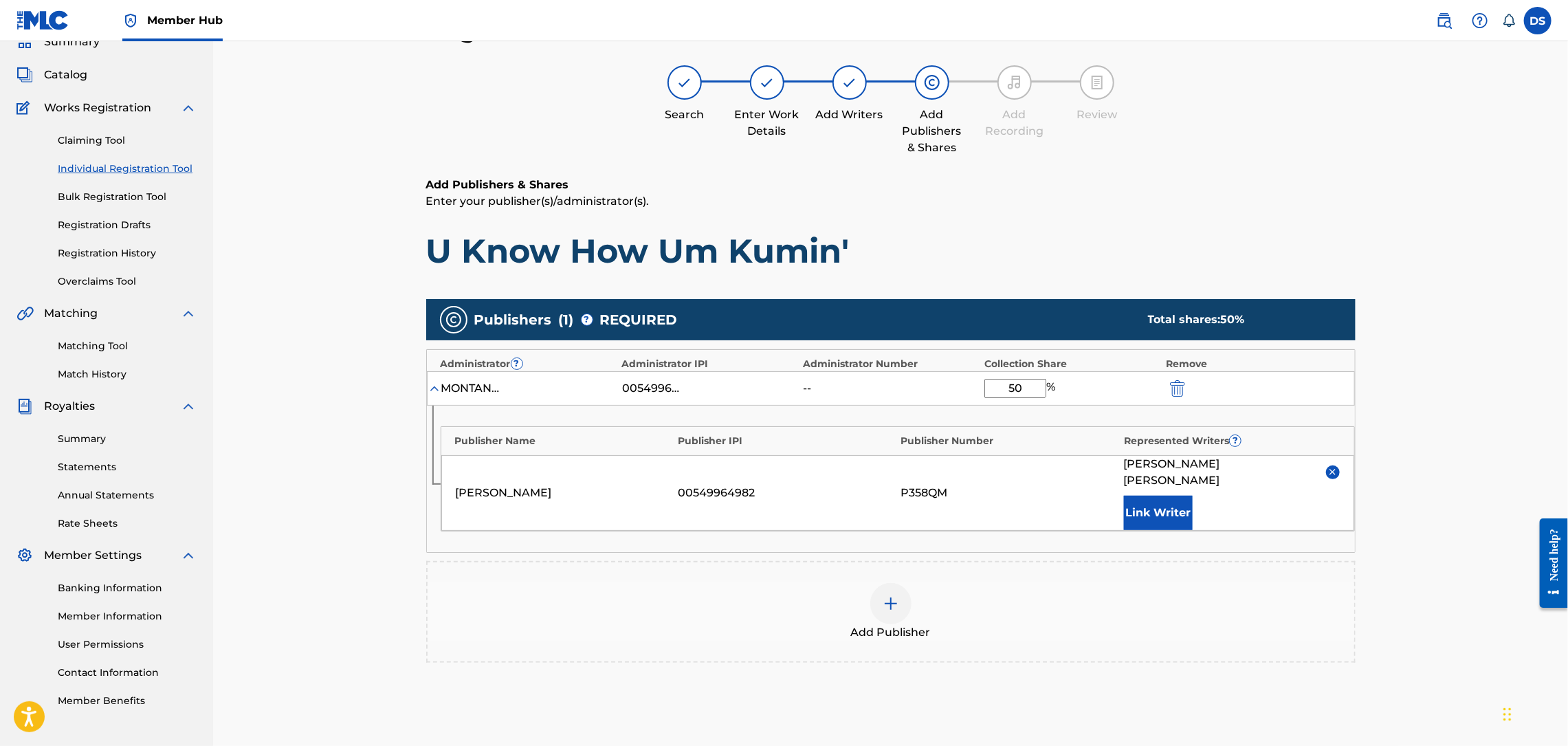
click at [891, 595] on img at bounding box center [891, 603] width 17 height 17
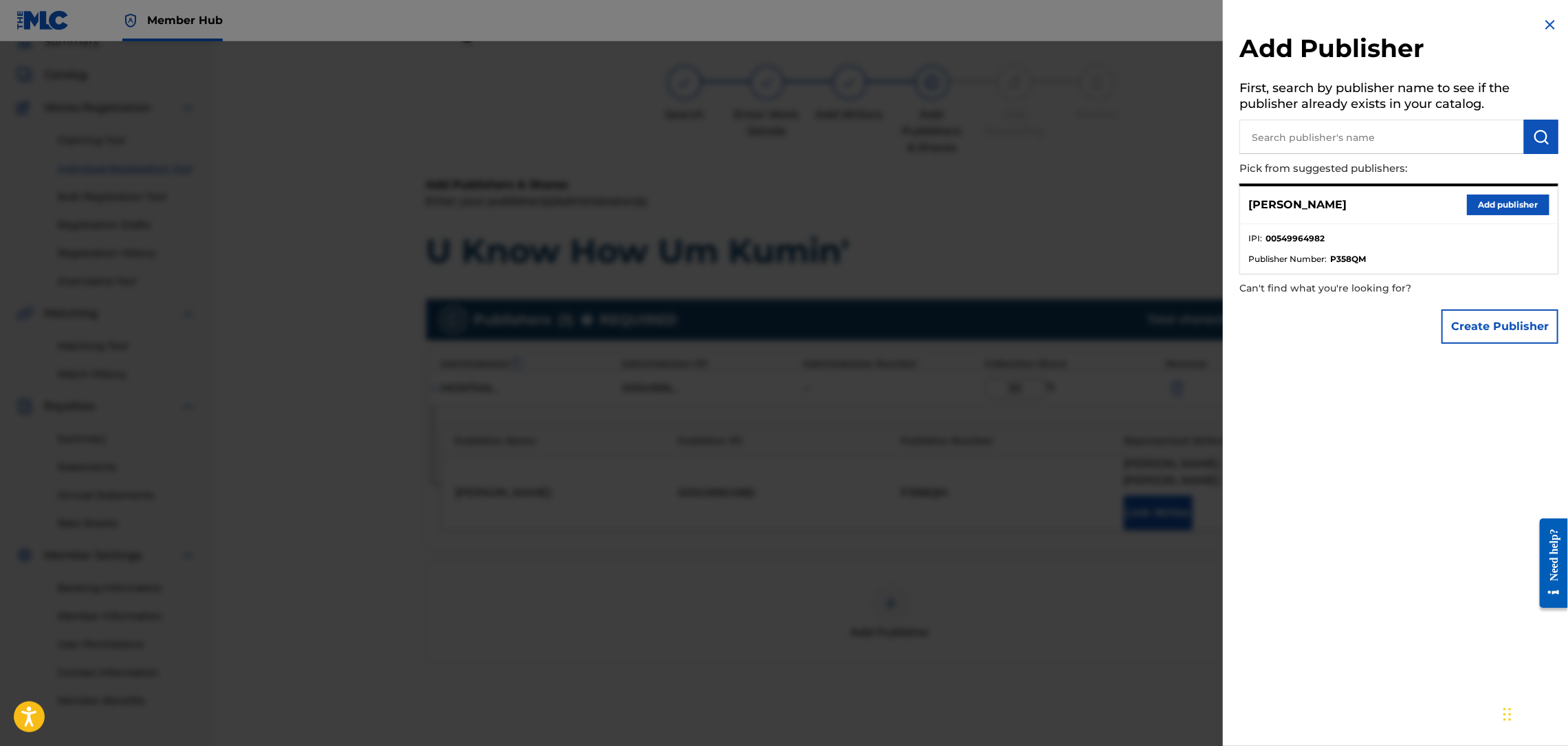
click at [1542, 26] on img at bounding box center [1549, 24] width 17 height 17
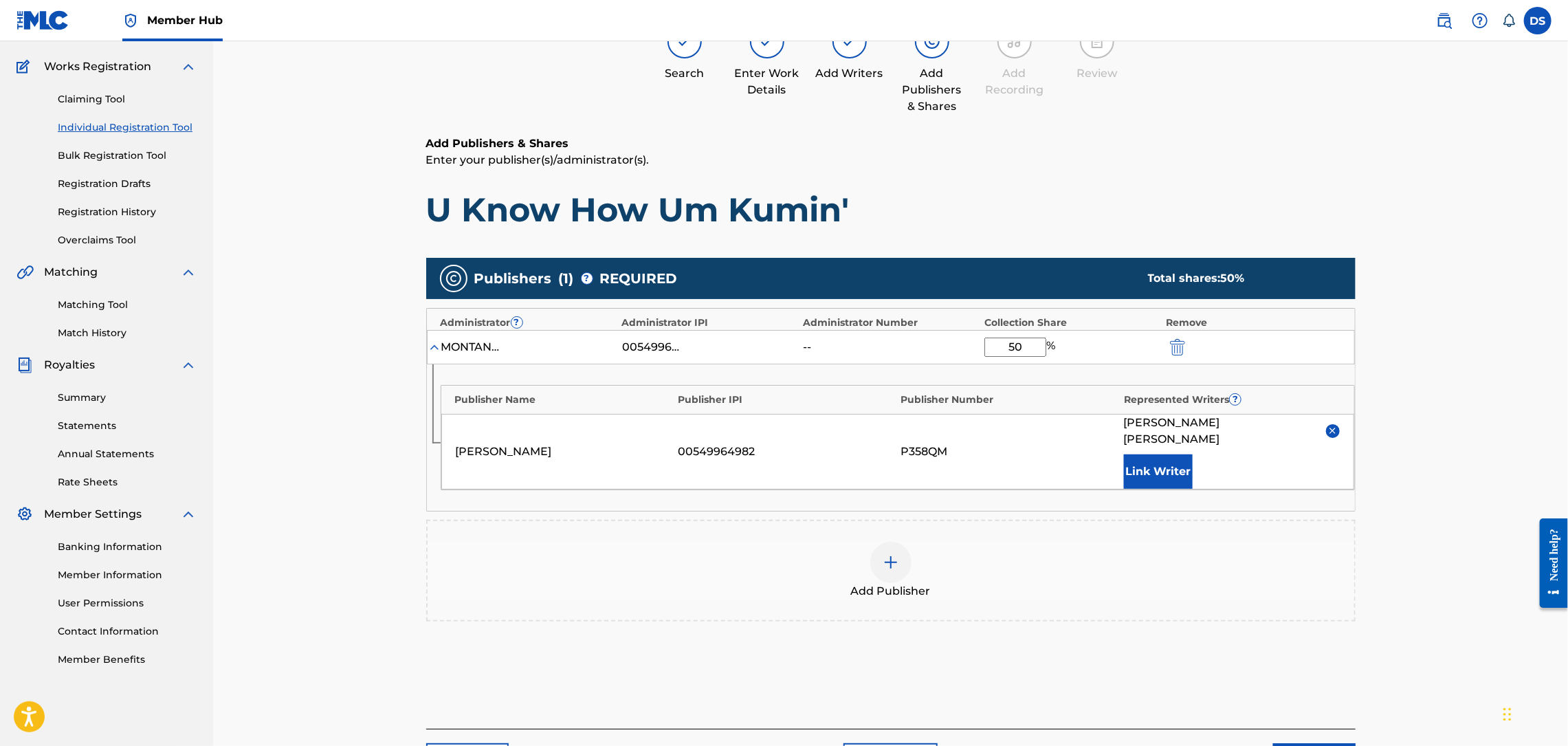
scroll to position [184, 0]
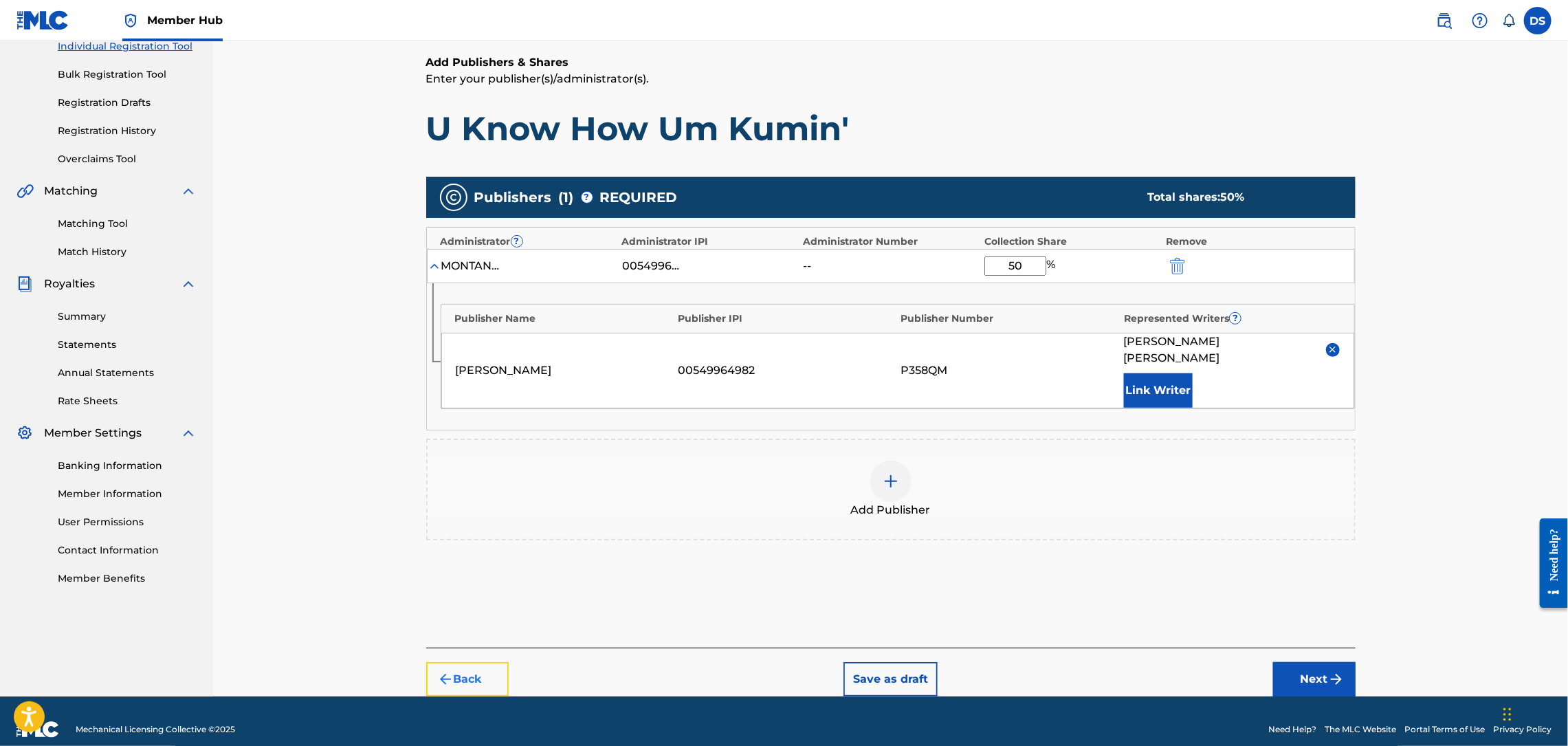
click at [461, 662] on button "Back" at bounding box center [467, 678] width 82 height 34
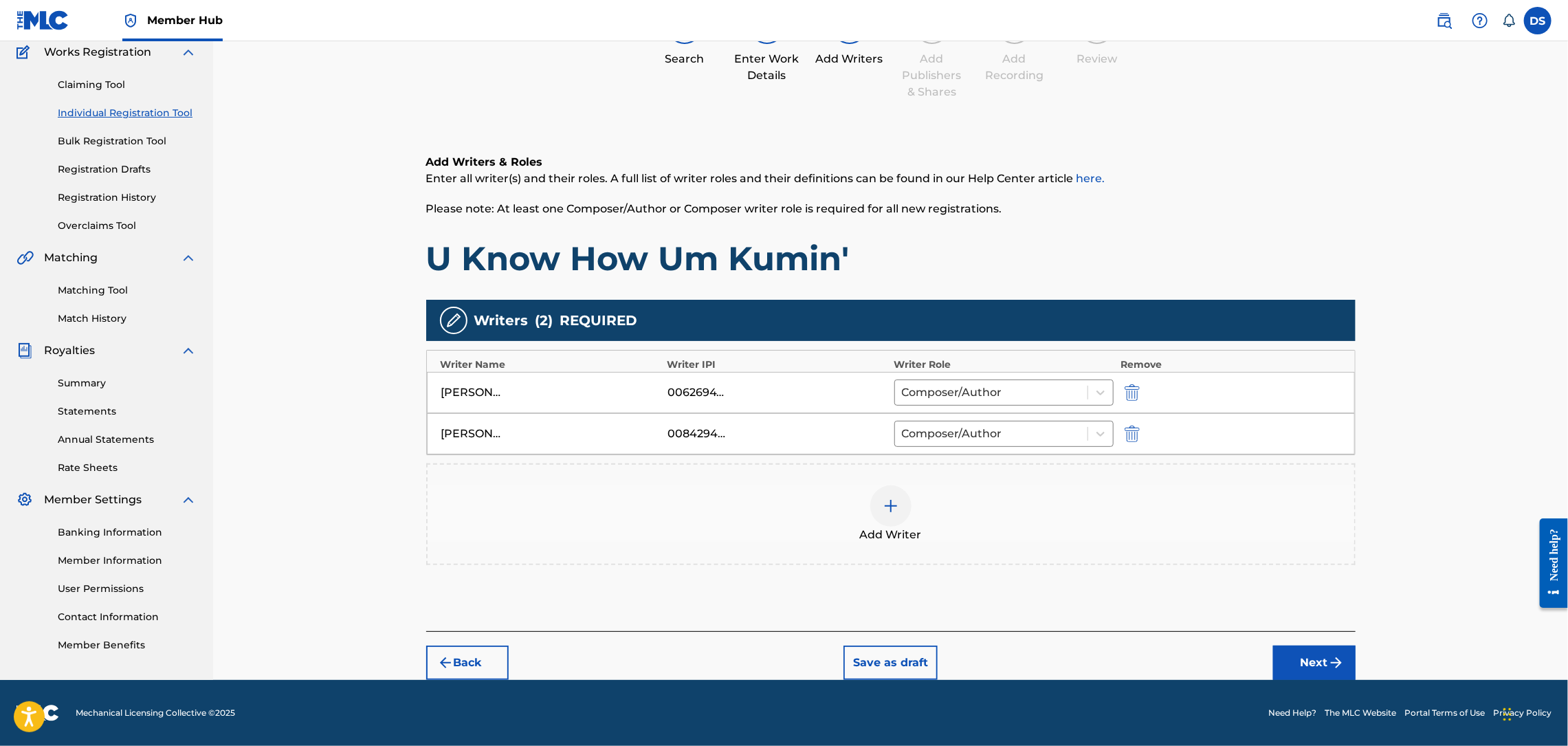
scroll to position [119, 0]
click at [681, 432] on div "00842946215" at bounding box center [698, 434] width 62 height 17
click at [1306, 655] on button "Next" at bounding box center [1314, 662] width 82 height 34
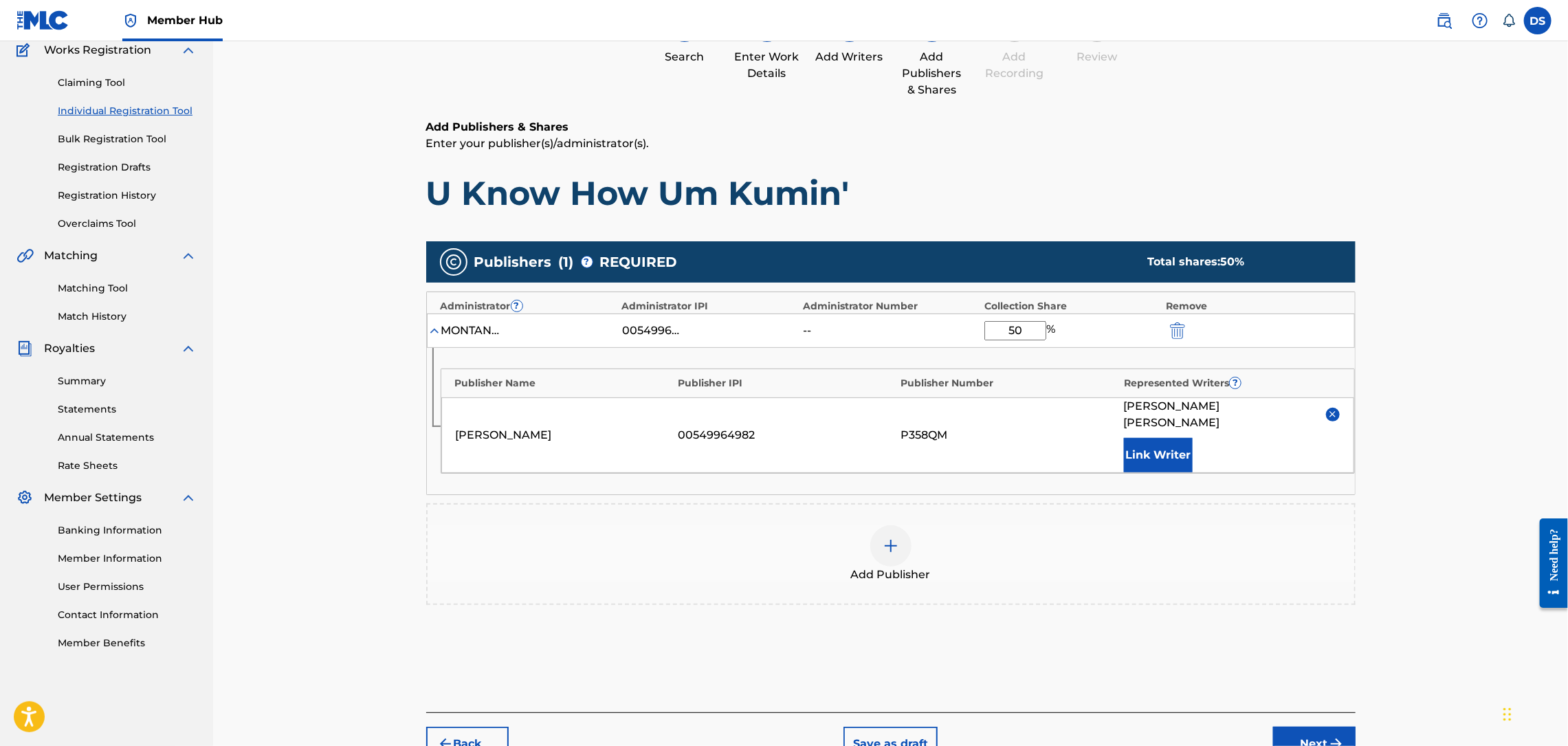
scroll to position [62, 0]
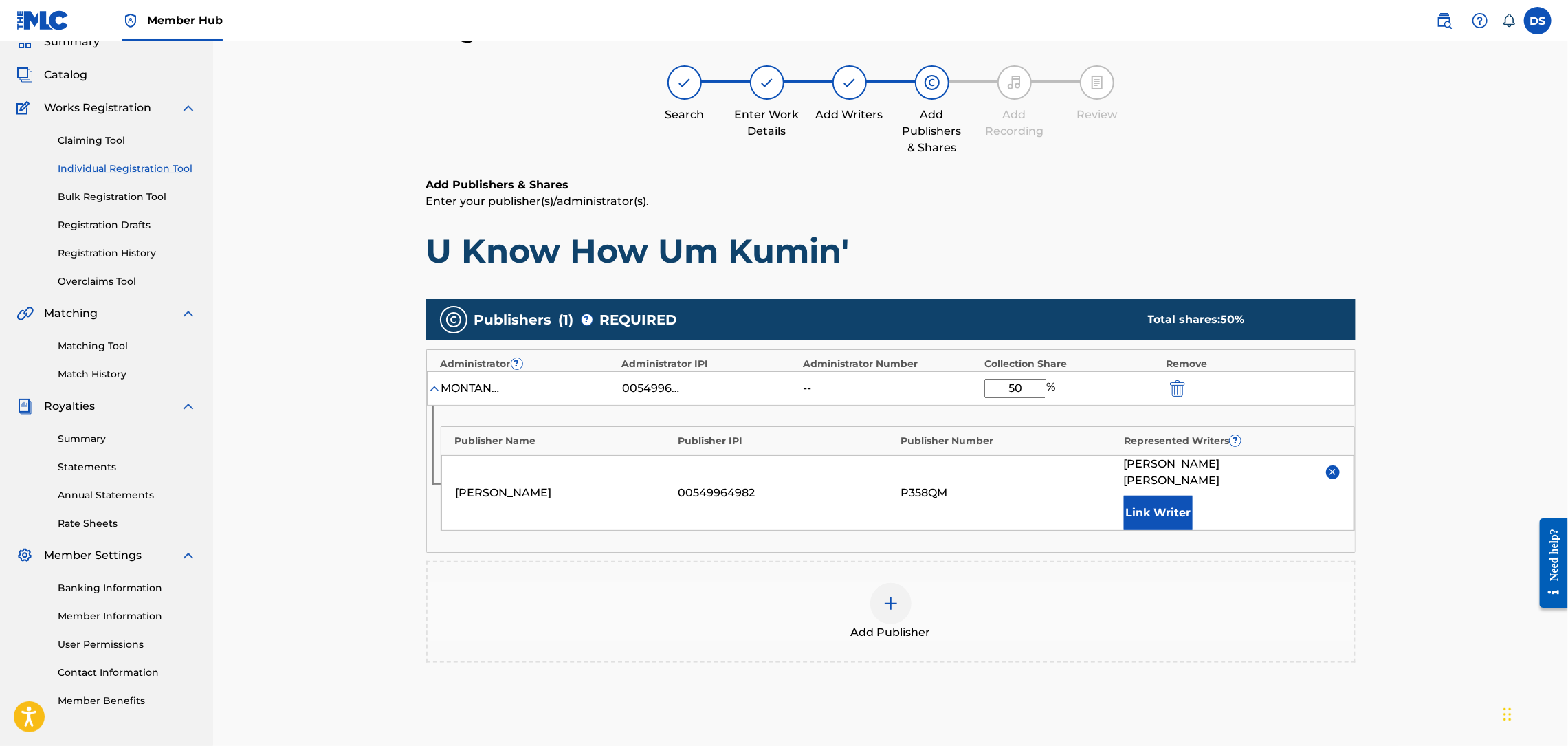
click at [901, 601] on div at bounding box center [891, 604] width 41 height 41
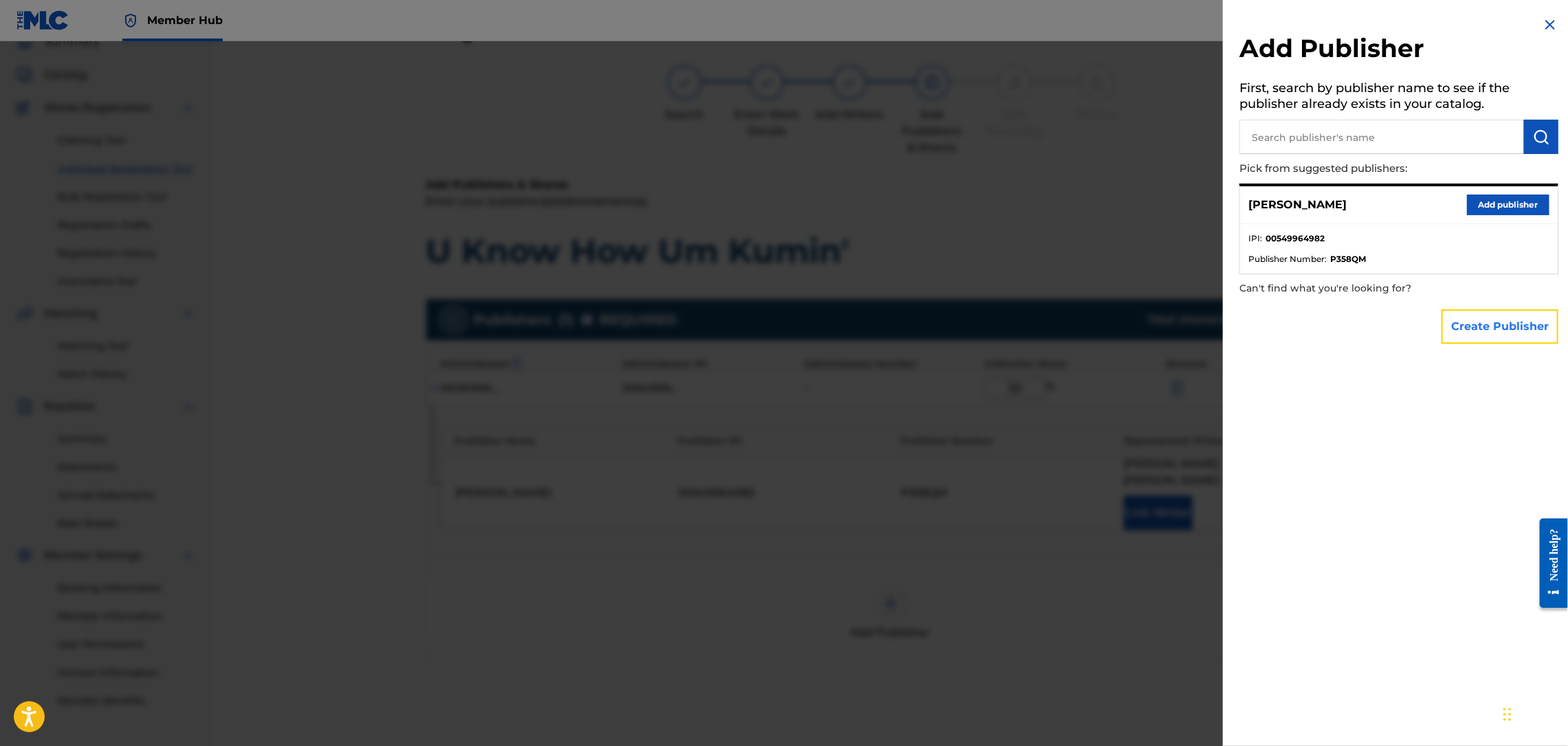
click at [1465, 322] on button "Create Publisher" at bounding box center [1499, 326] width 116 height 34
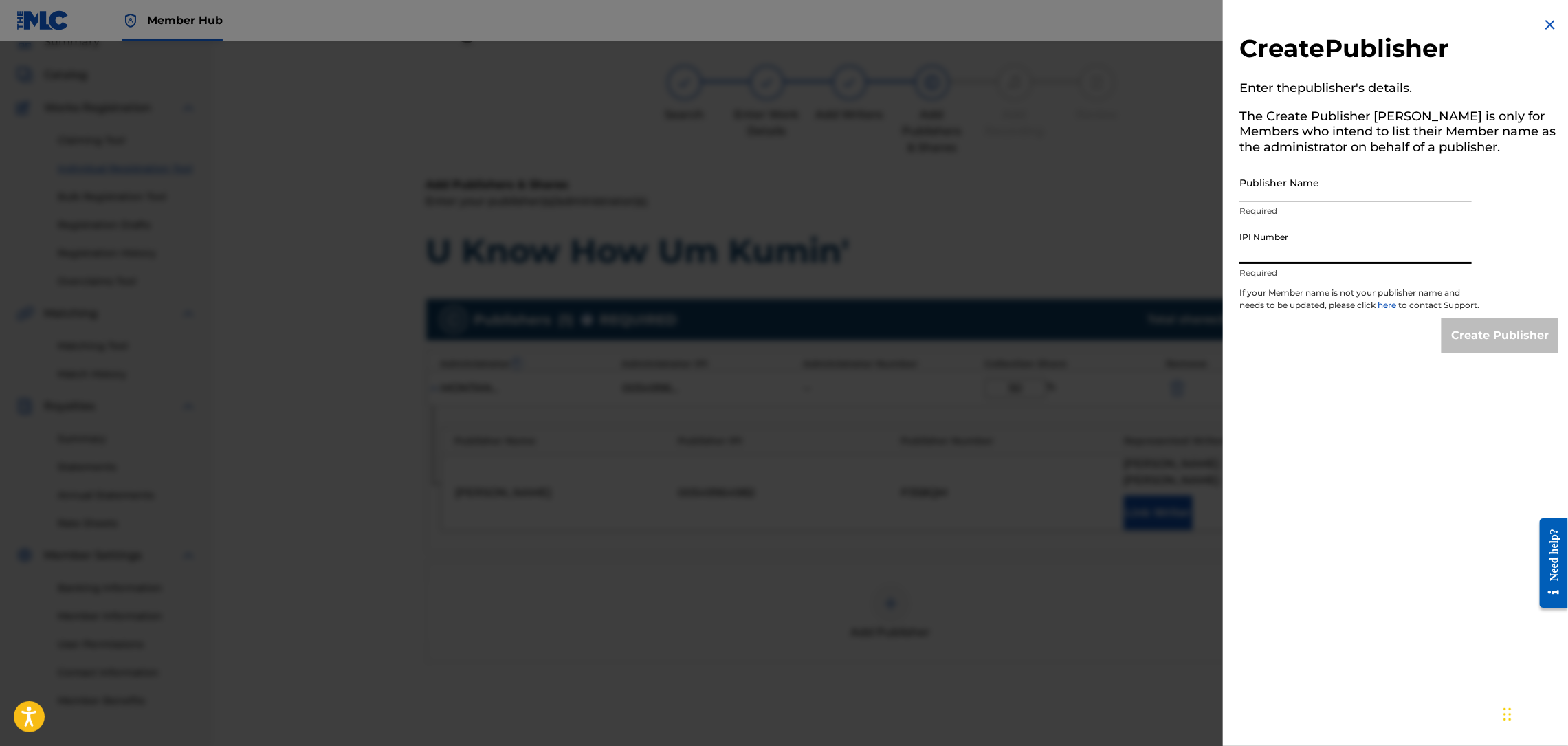
paste input "00842946215"
click at [1284, 195] on input "Publisher Name" at bounding box center [1355, 182] width 232 height 39
click at [1492, 347] on input "Create Publisher" at bounding box center [1499, 335] width 116 height 34
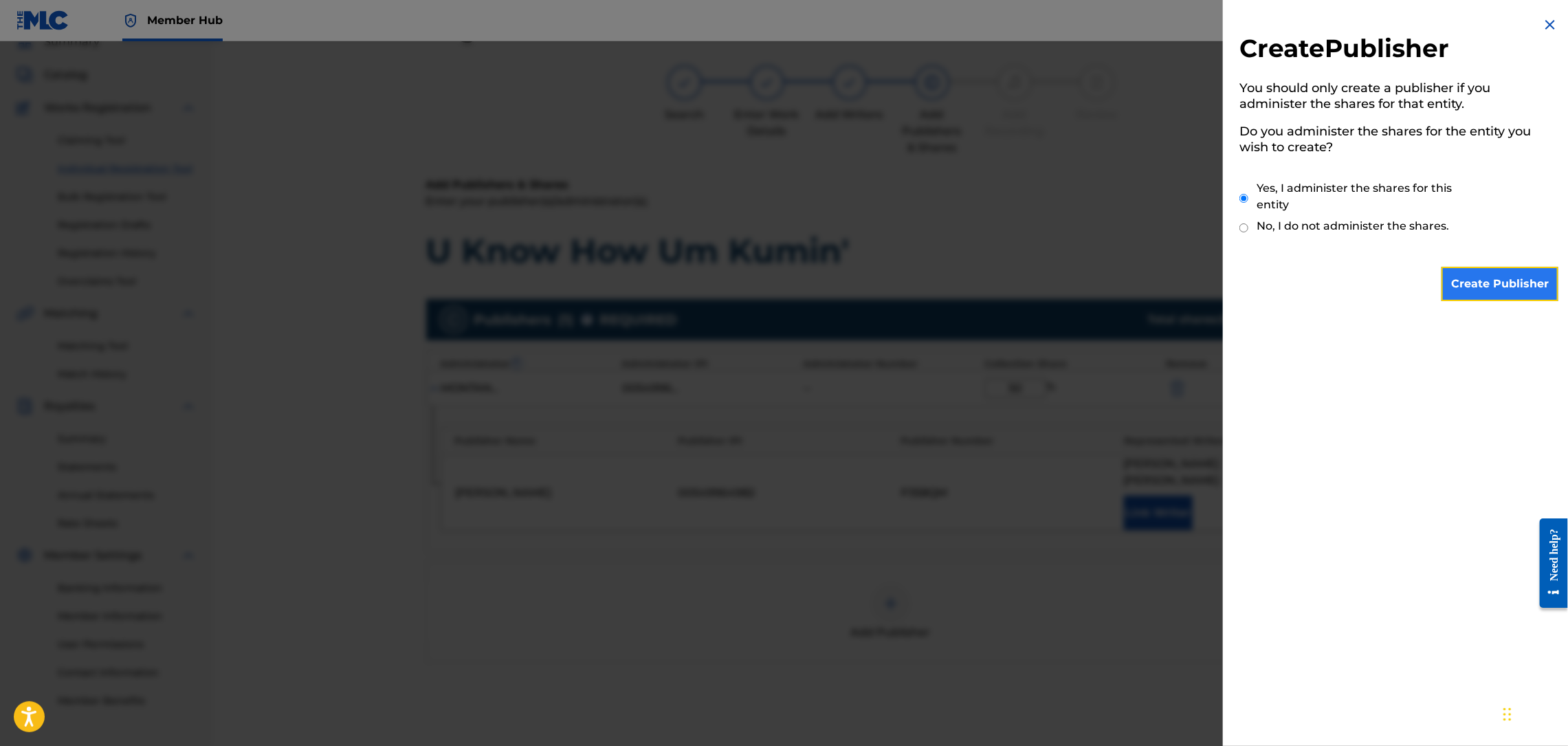
click at [1471, 283] on input "Create Publisher" at bounding box center [1499, 284] width 116 height 34
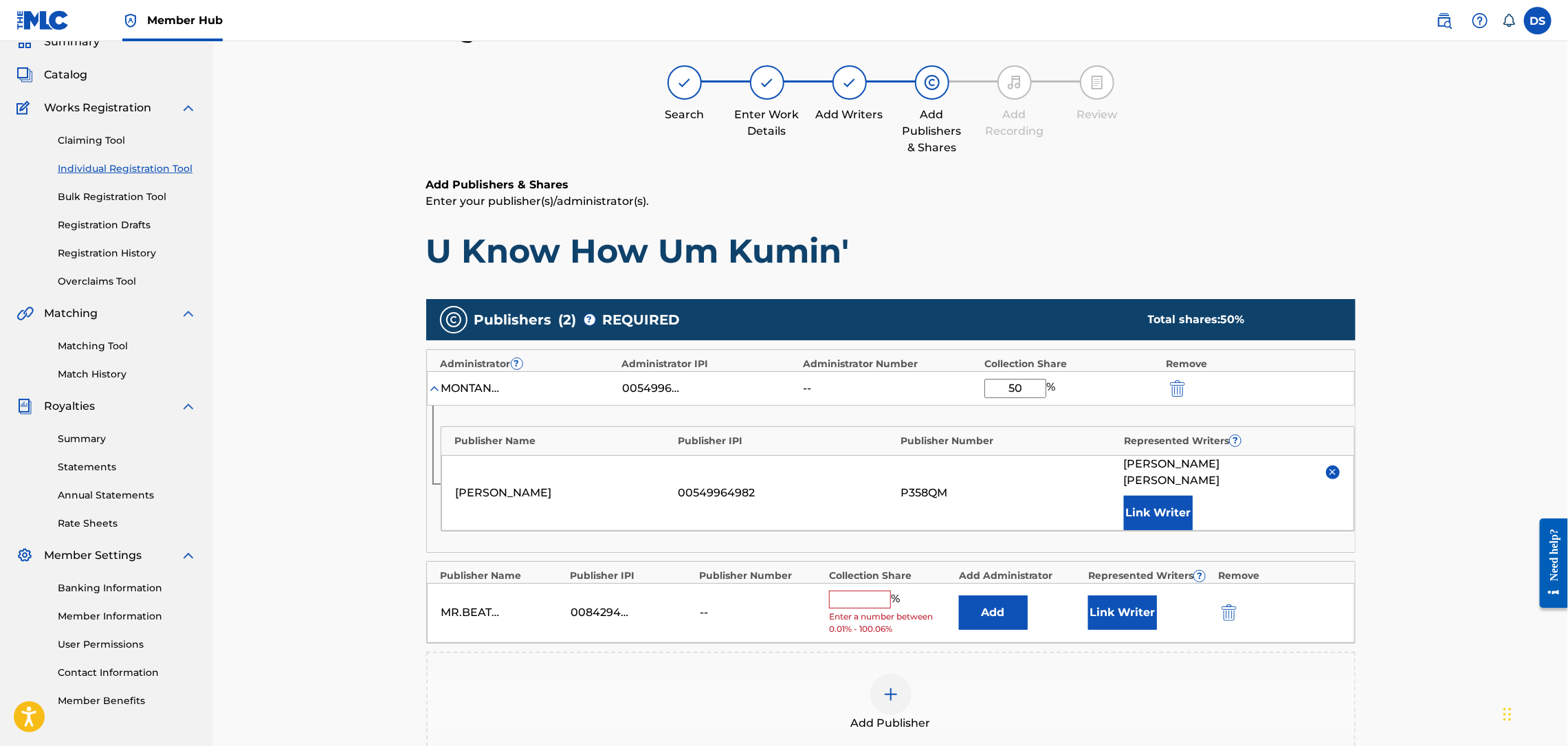
click at [860, 590] on input "text" at bounding box center [859, 599] width 62 height 18
click at [1121, 593] on button "Link Writer" at bounding box center [1123, 607] width 69 height 34
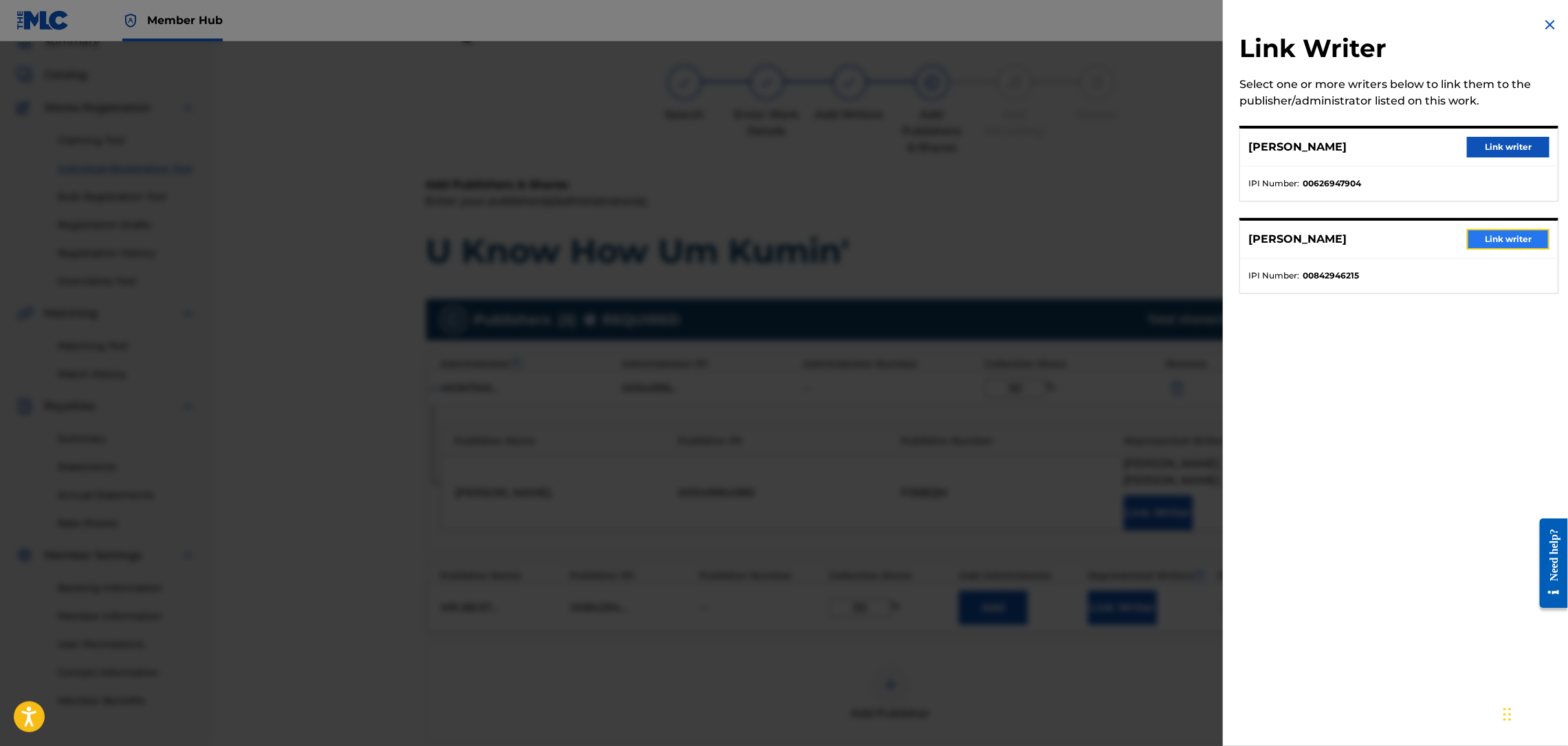
click at [1504, 237] on button "Link writer" at bounding box center [1508, 239] width 82 height 21
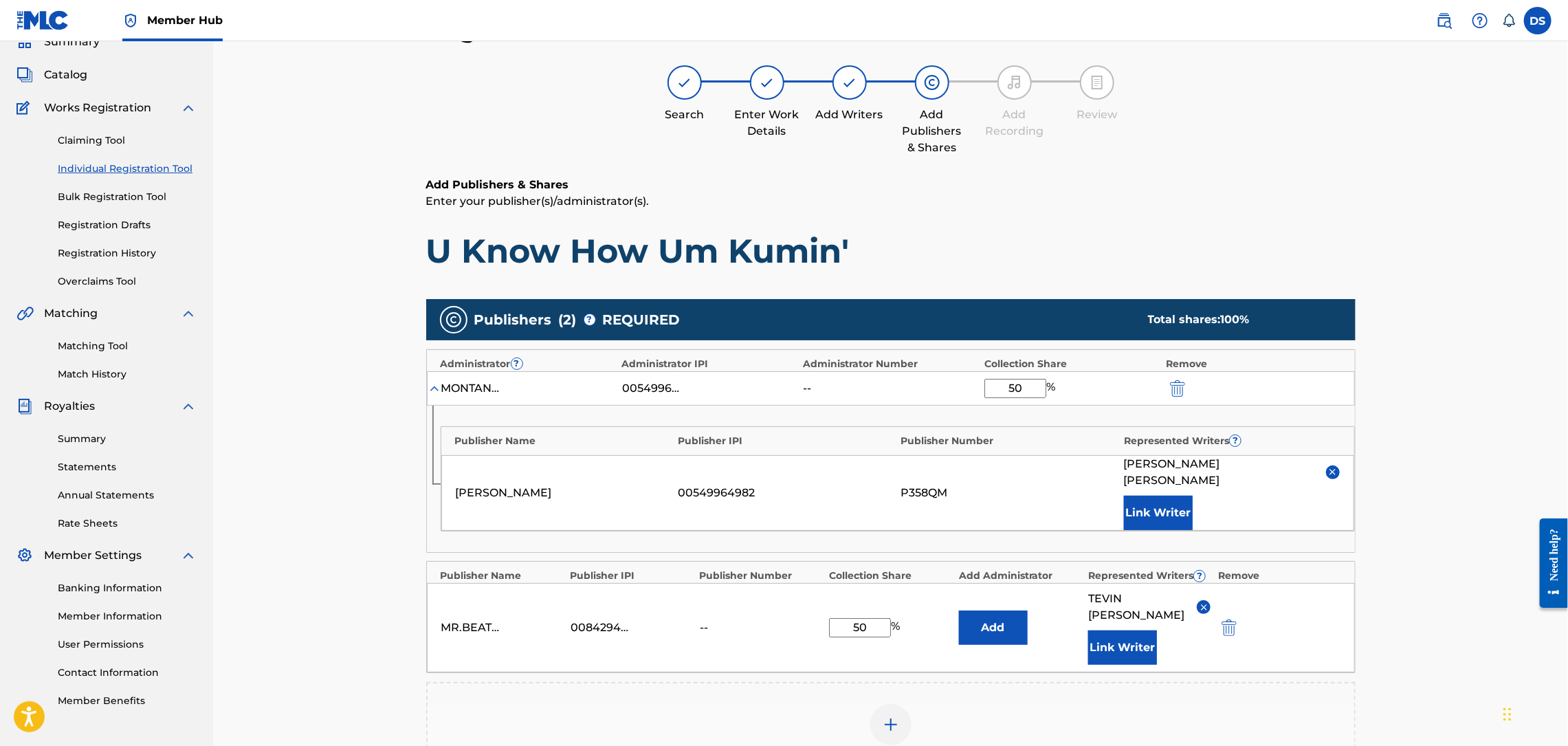
click at [1477, 541] on div "Register Work Search Enter Work Details Add Writers Add Publishers & Shares Add…" at bounding box center [891, 459] width 1355 height 960
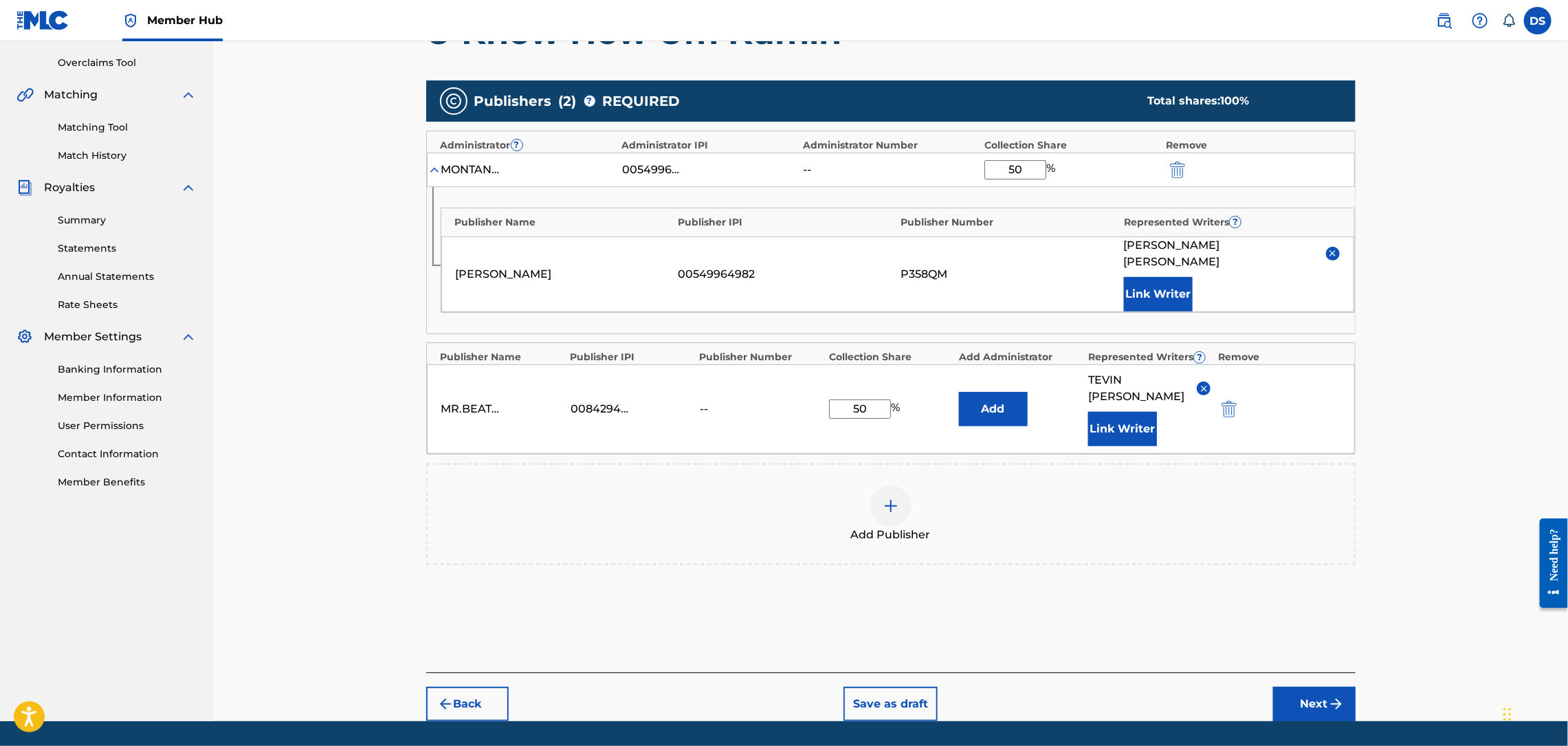
scroll to position [290, 0]
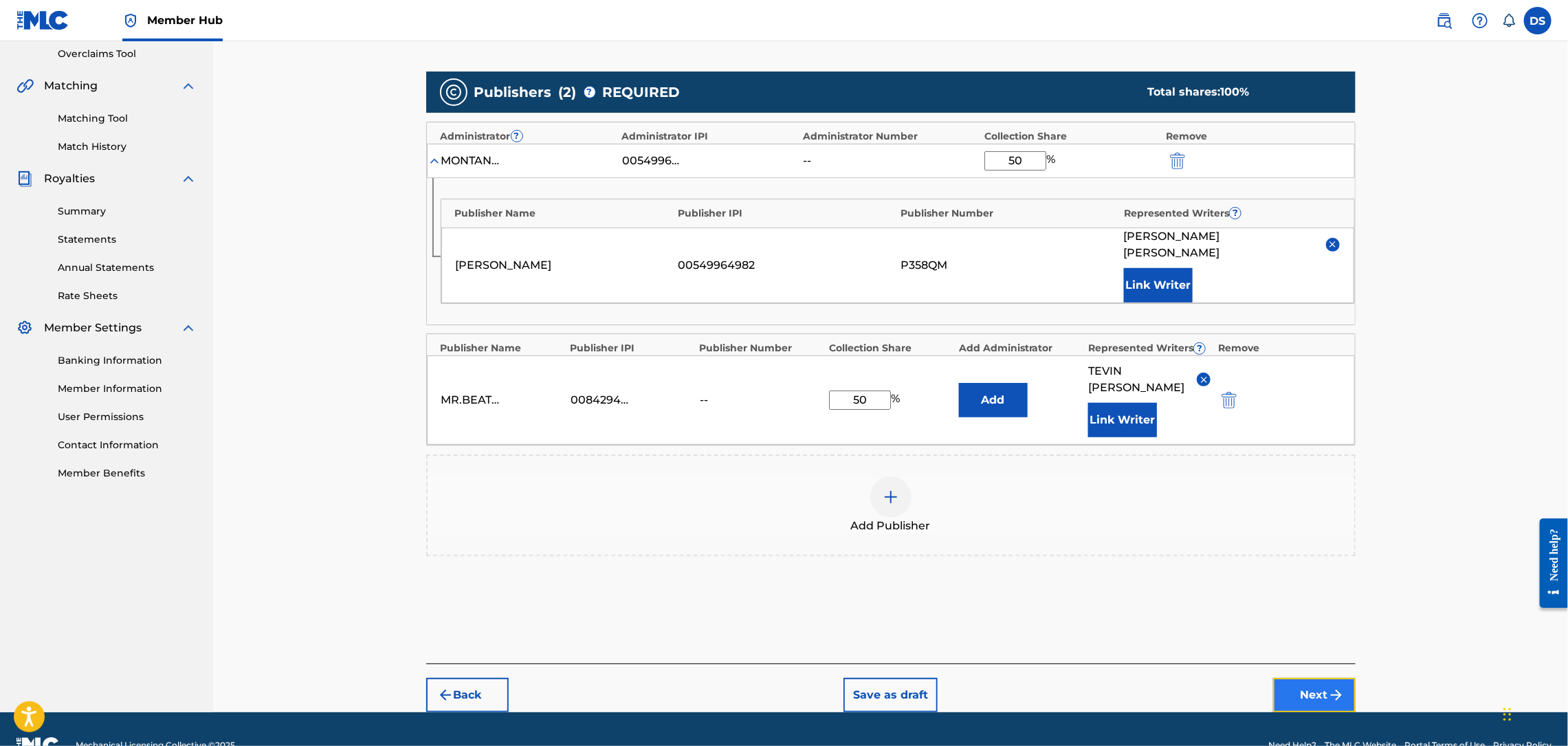
click at [1320, 678] on button "Next" at bounding box center [1314, 695] width 82 height 34
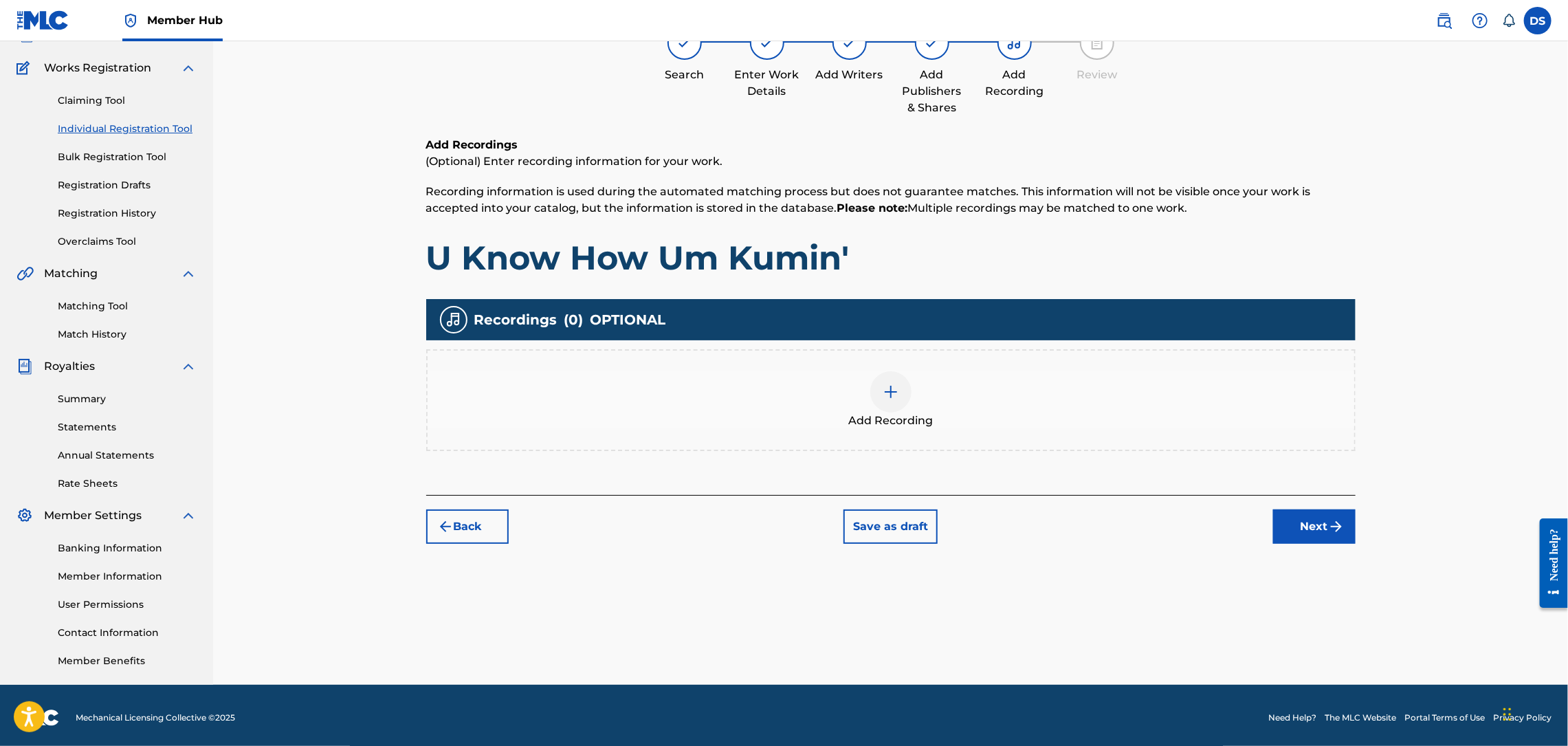
scroll to position [62, 0]
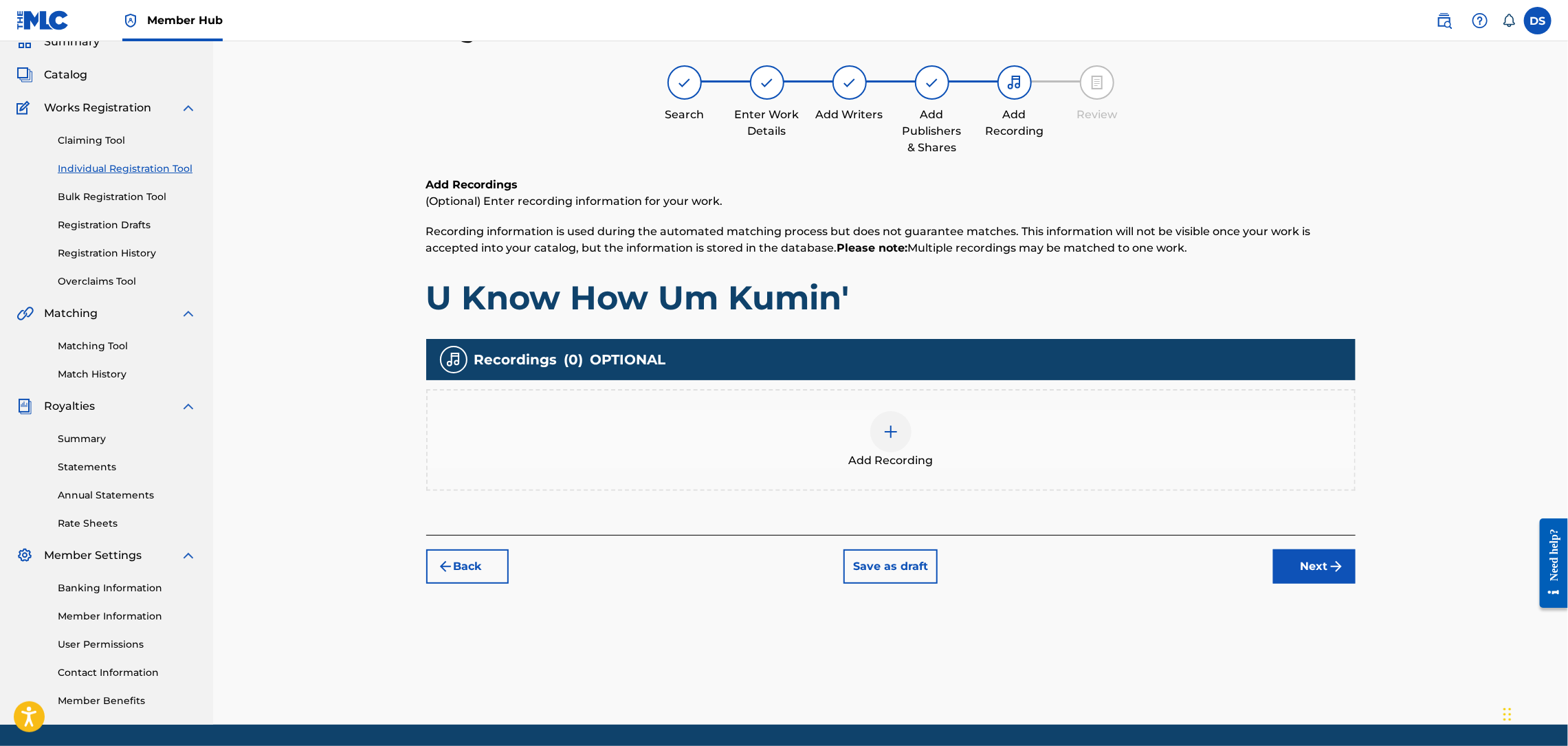
click at [900, 434] on div at bounding box center [891, 432] width 41 height 41
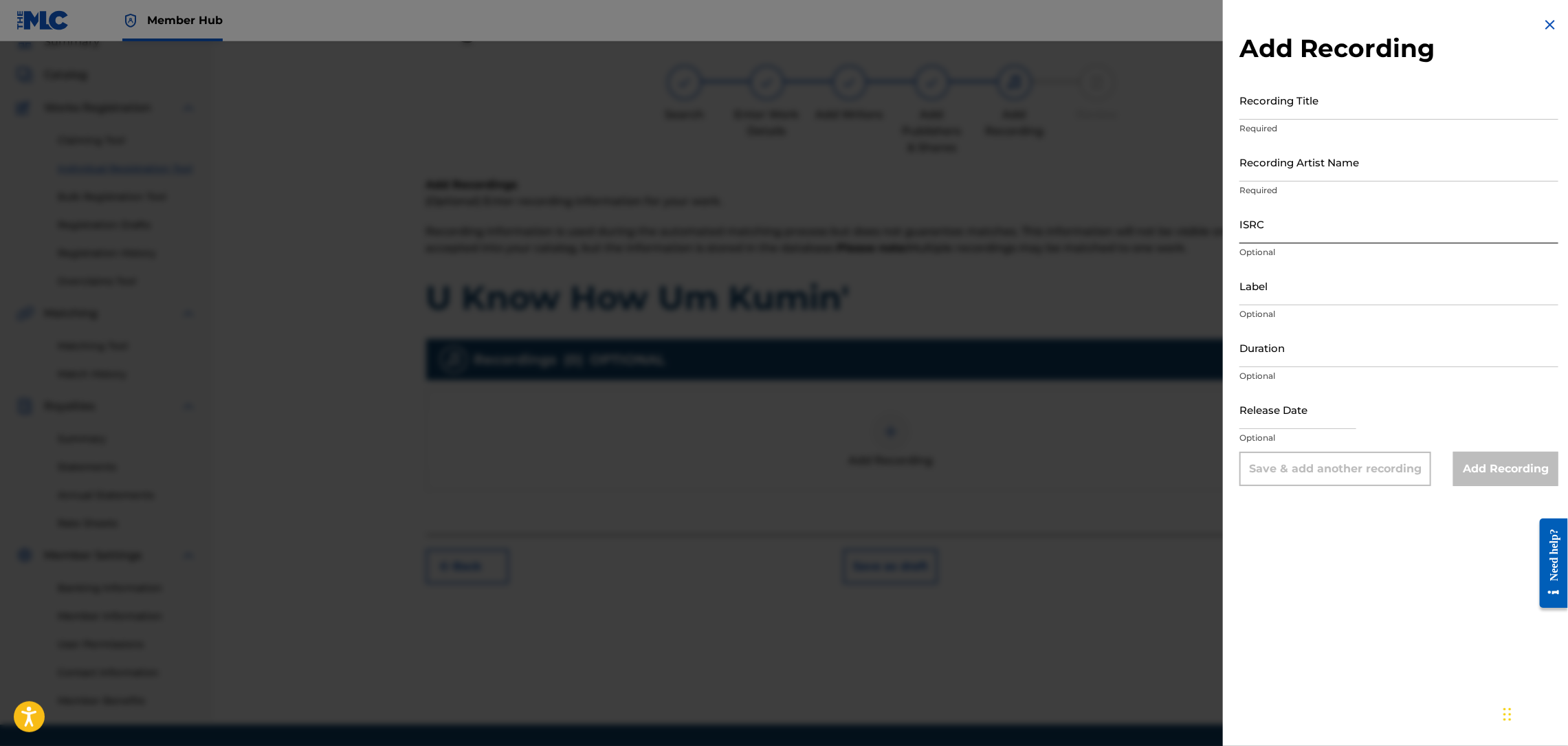
click at [1301, 227] on input "ISRC" at bounding box center [1399, 224] width 319 height 39
click at [1279, 101] on input "Recording Title" at bounding box center [1399, 100] width 319 height 39
paste input "00842946215"
drag, startPoint x: 1329, startPoint y: 104, endPoint x: 1229, endPoint y: 106, distance: 100.0
click at [1229, 106] on div "Add Recording Recording Title 00842946215 Required Recording Artist Name Requir…" at bounding box center [1399, 251] width 352 height 502
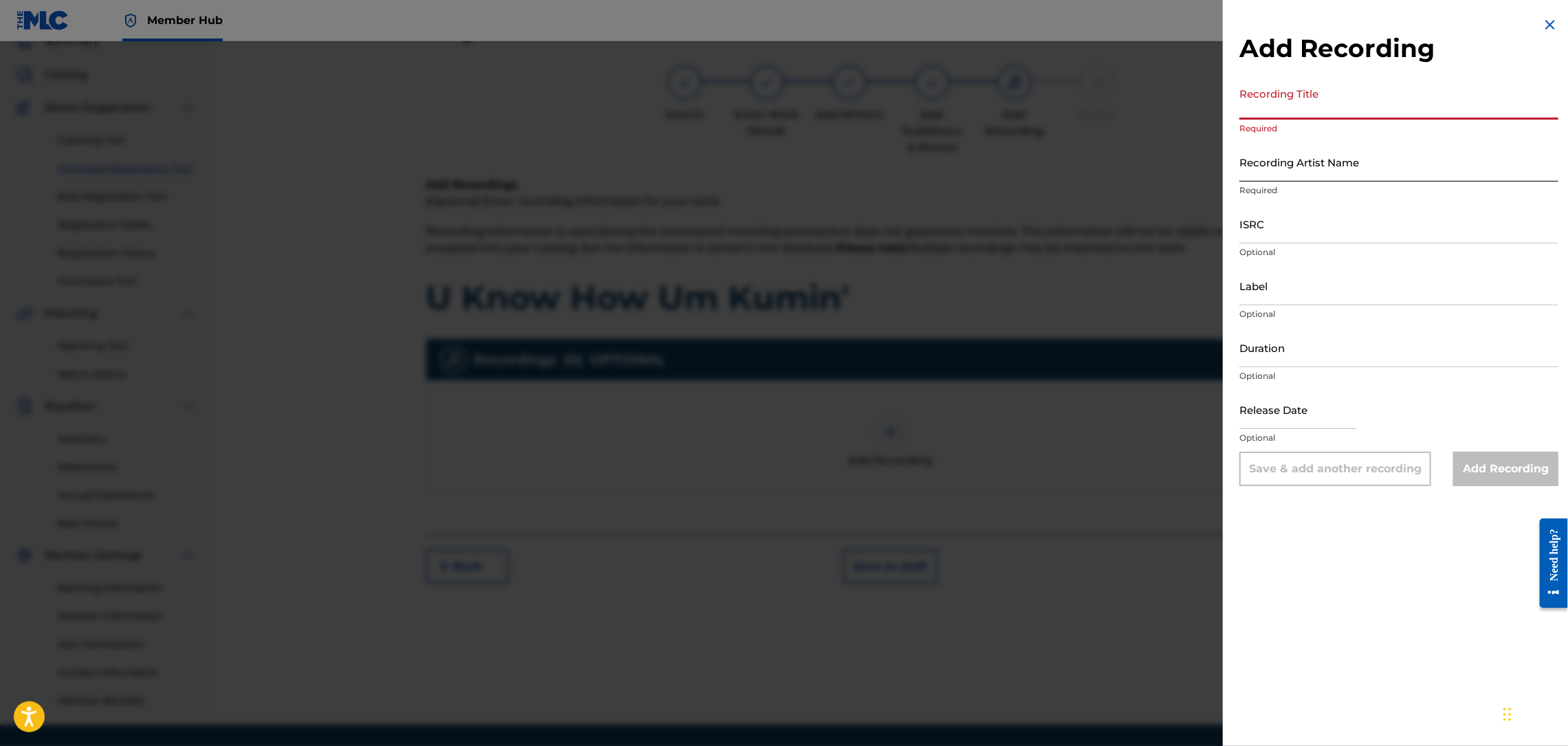
click at [1248, 174] on input "Recording Artist Name" at bounding box center [1399, 162] width 319 height 39
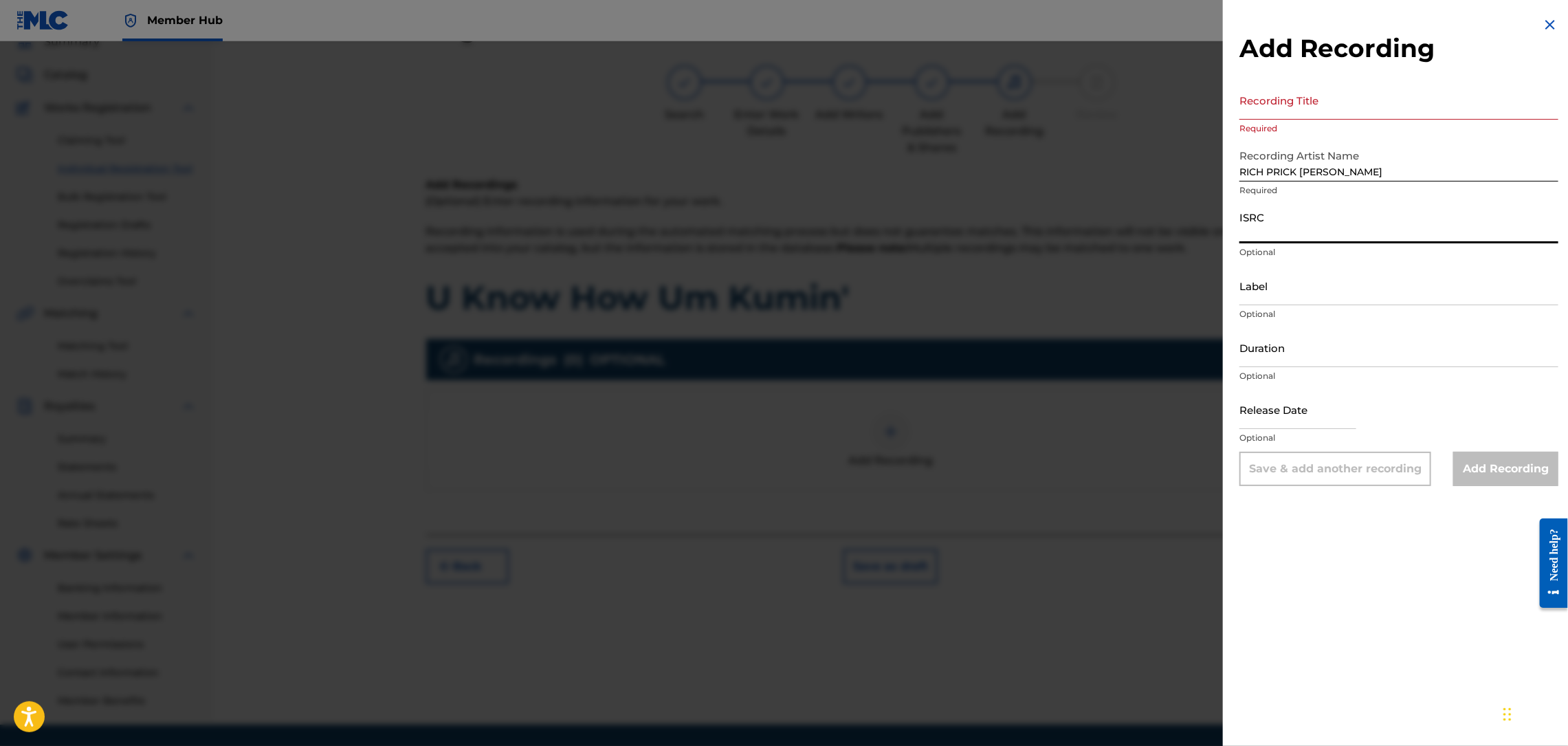
click at [1267, 243] on input "ISRC" at bounding box center [1399, 224] width 319 height 39
click at [1255, 306] on div "Label Optional" at bounding box center [1399, 297] width 319 height 62
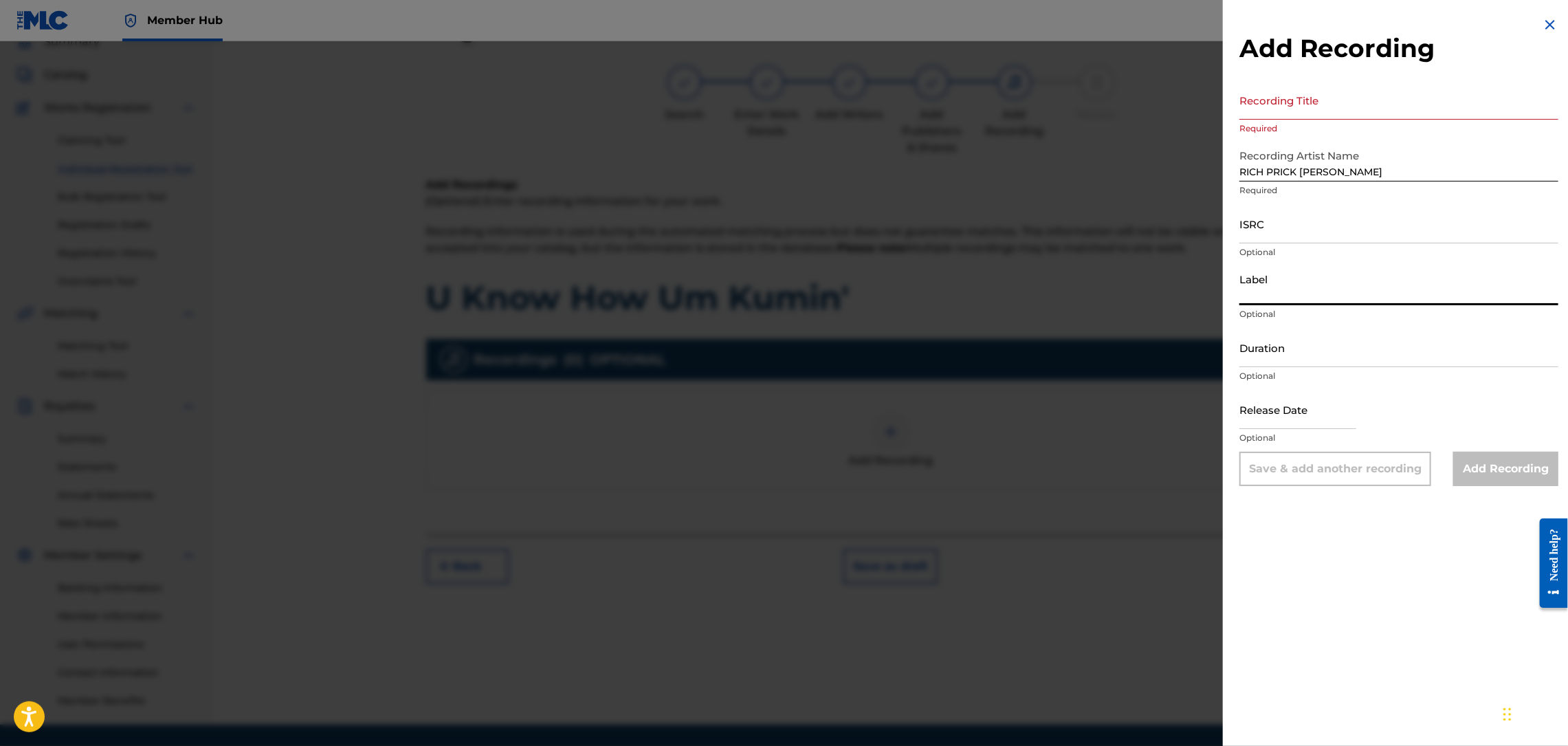
click at [1296, 292] on input "Label" at bounding box center [1399, 286] width 319 height 39
click at [1304, 113] on input "Recording Title" at bounding box center [1399, 100] width 319 height 39
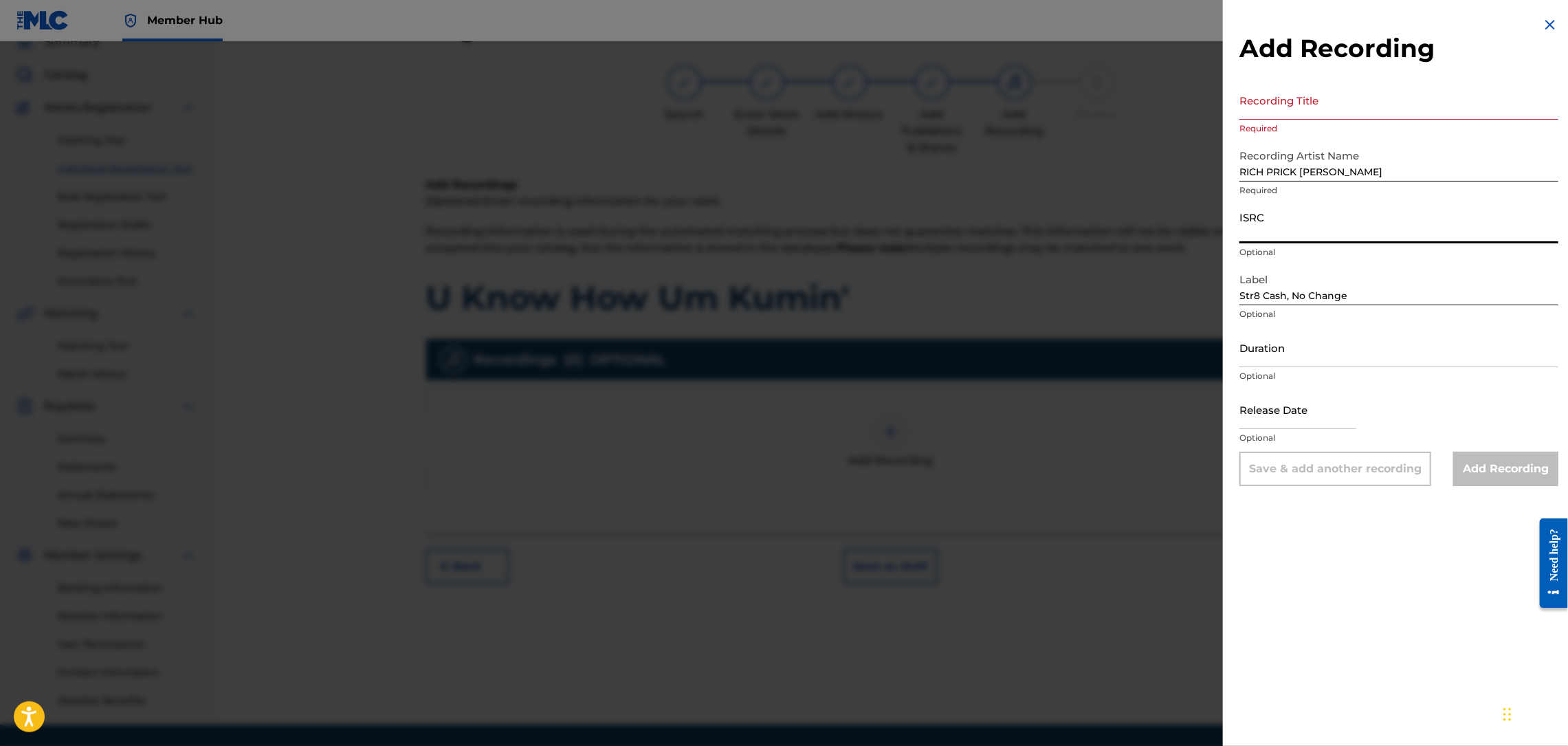
click at [1247, 239] on input "ISRC" at bounding box center [1399, 224] width 319 height 39
paste input "QZNB82390360"
click at [1276, 108] on input "Recording Title" at bounding box center [1399, 100] width 319 height 39
paste input "U Know How Um Kumin'"
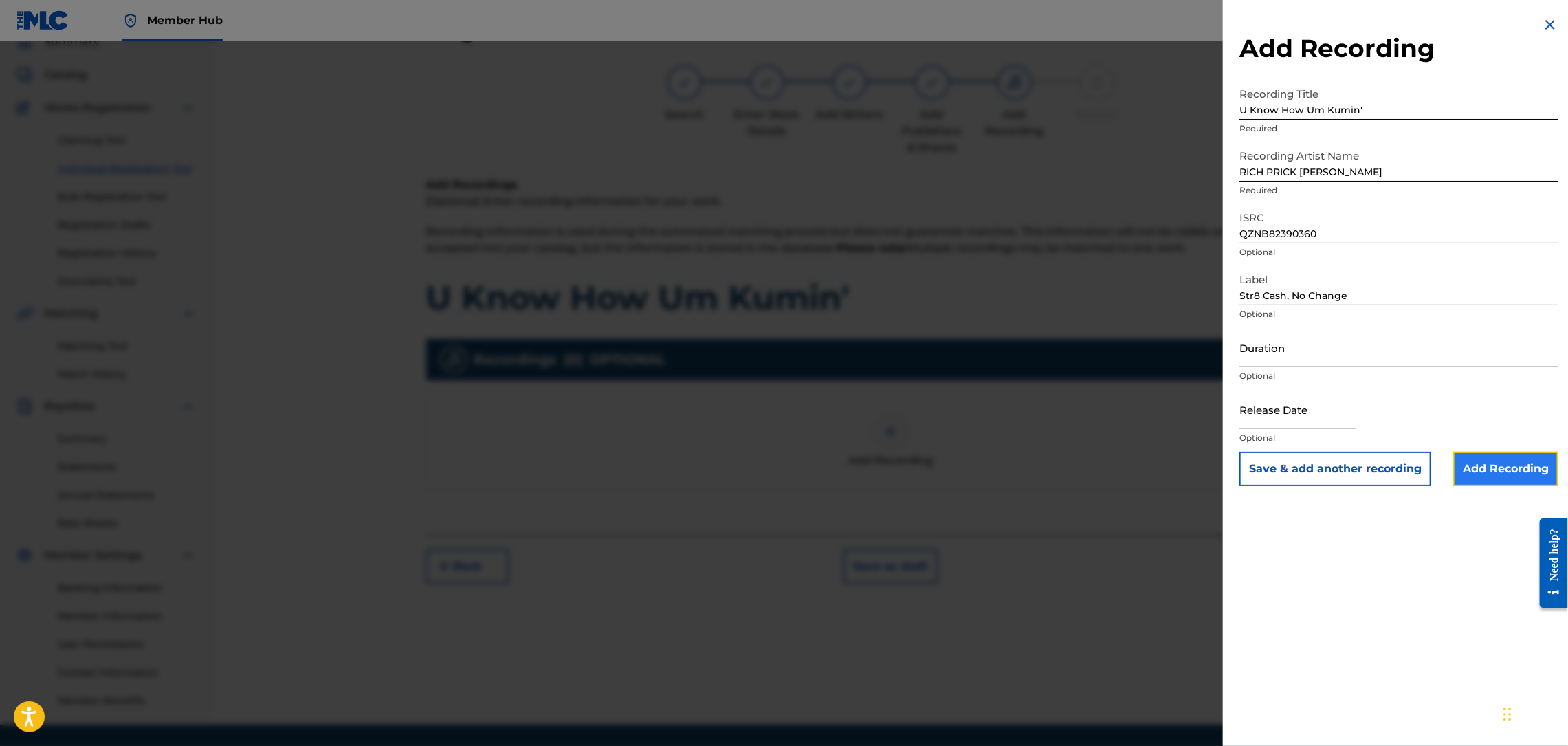
click at [1467, 459] on input "Add Recording" at bounding box center [1505, 468] width 105 height 34
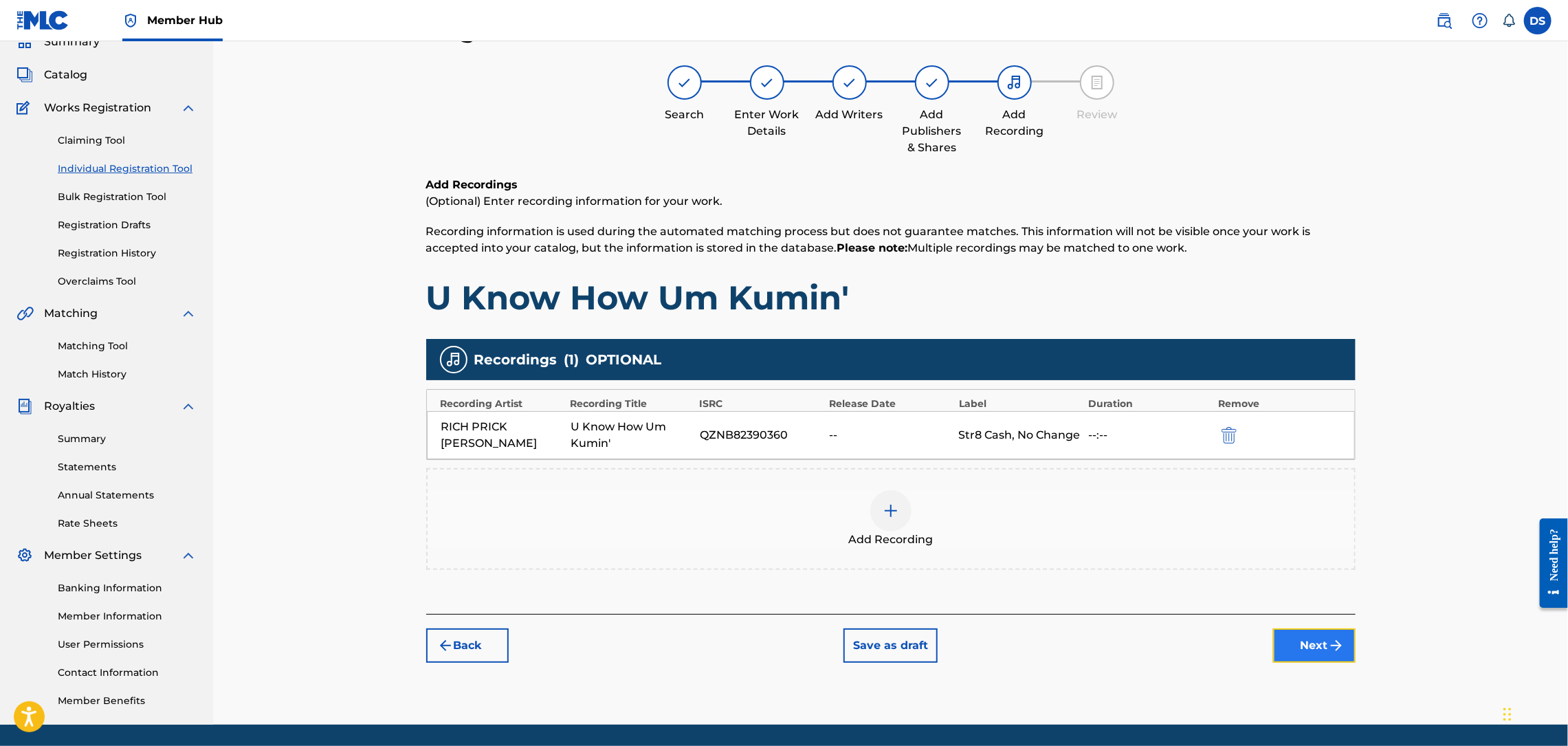
click at [1314, 629] on button "Next" at bounding box center [1314, 645] width 82 height 34
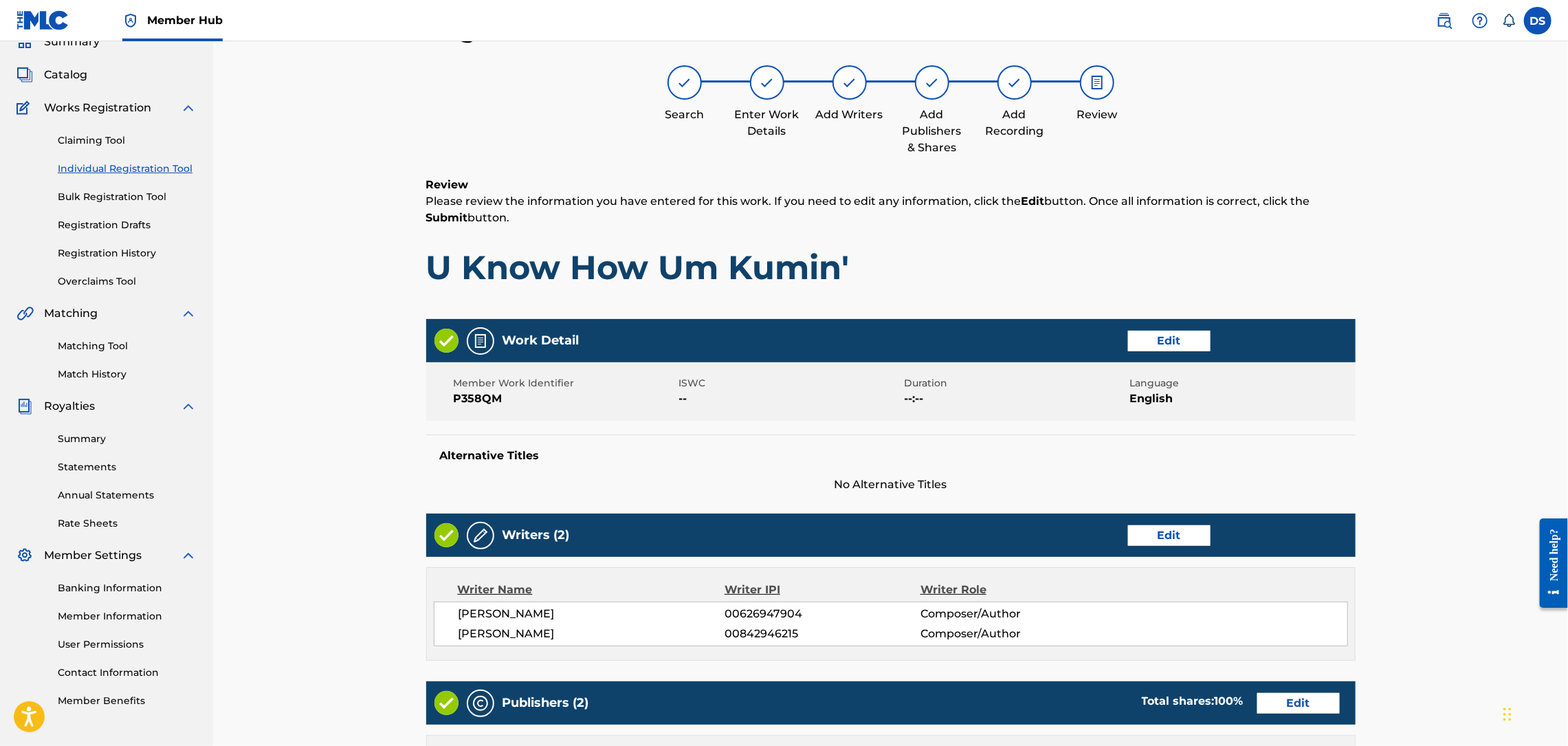
click at [1471, 530] on div "Register Work Search Enter Work Details Add Writers Add Publishers & Shares Add…" at bounding box center [891, 600] width 1355 height 1241
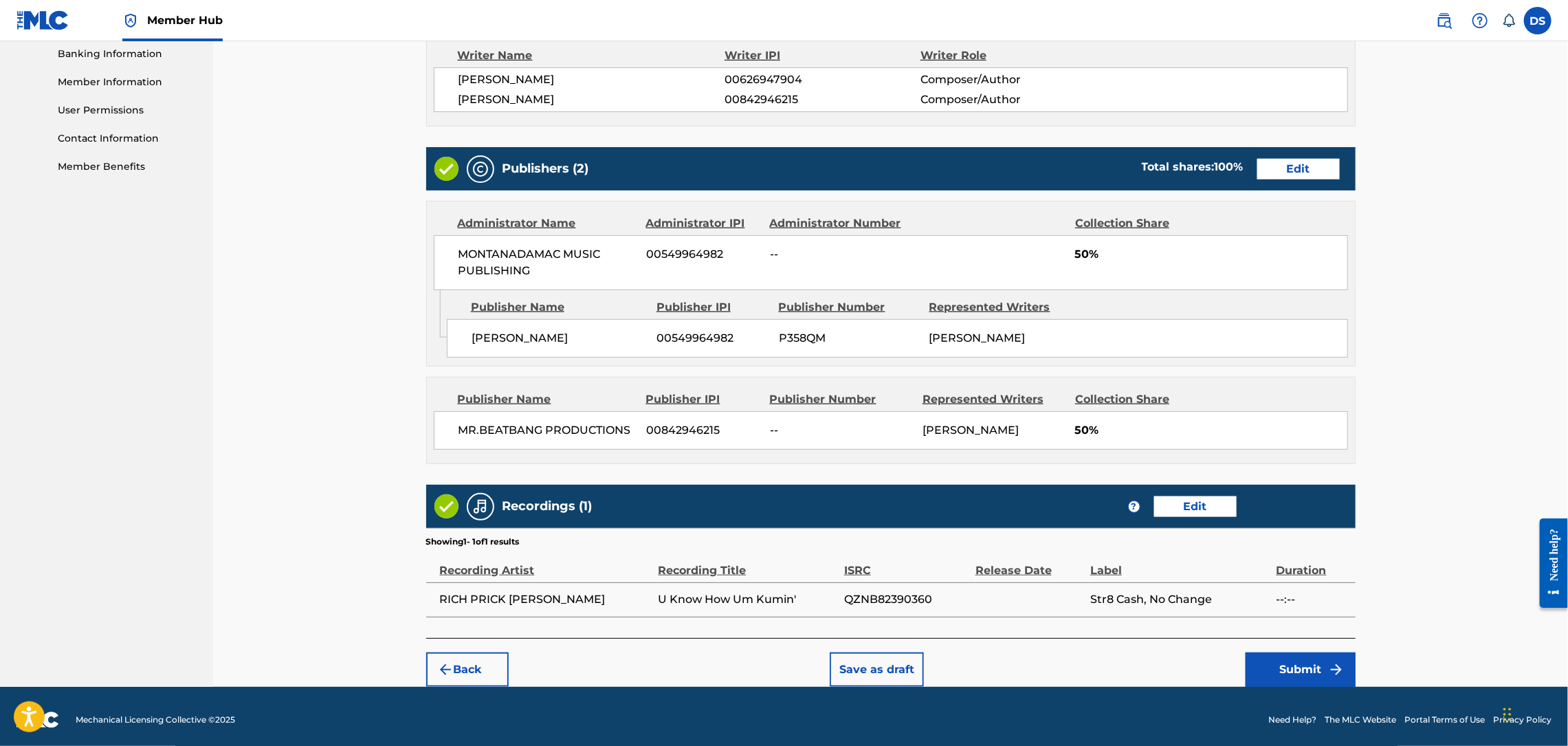
scroll to position [606, 0]
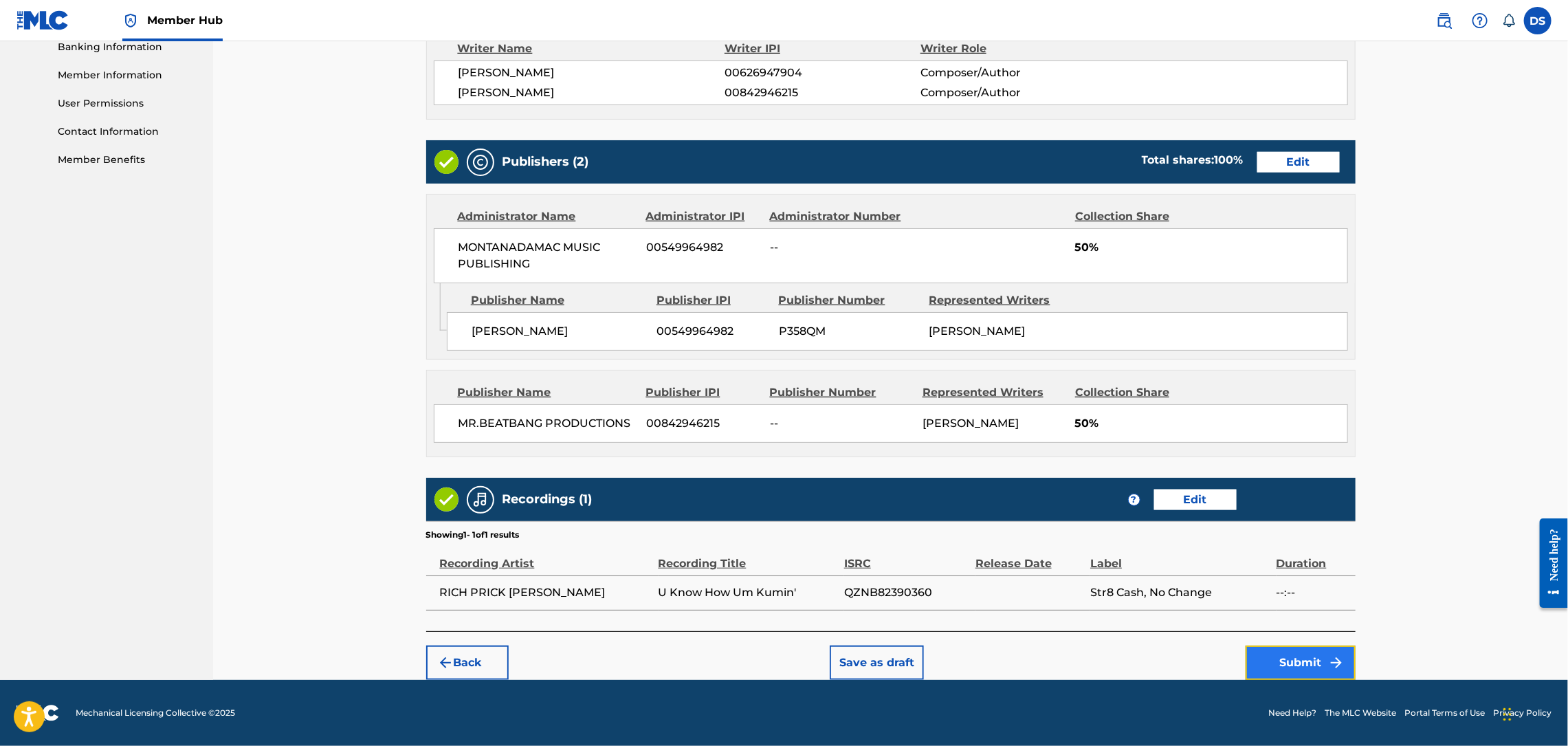
click at [1297, 662] on button "Submit" at bounding box center [1301, 662] width 110 height 34
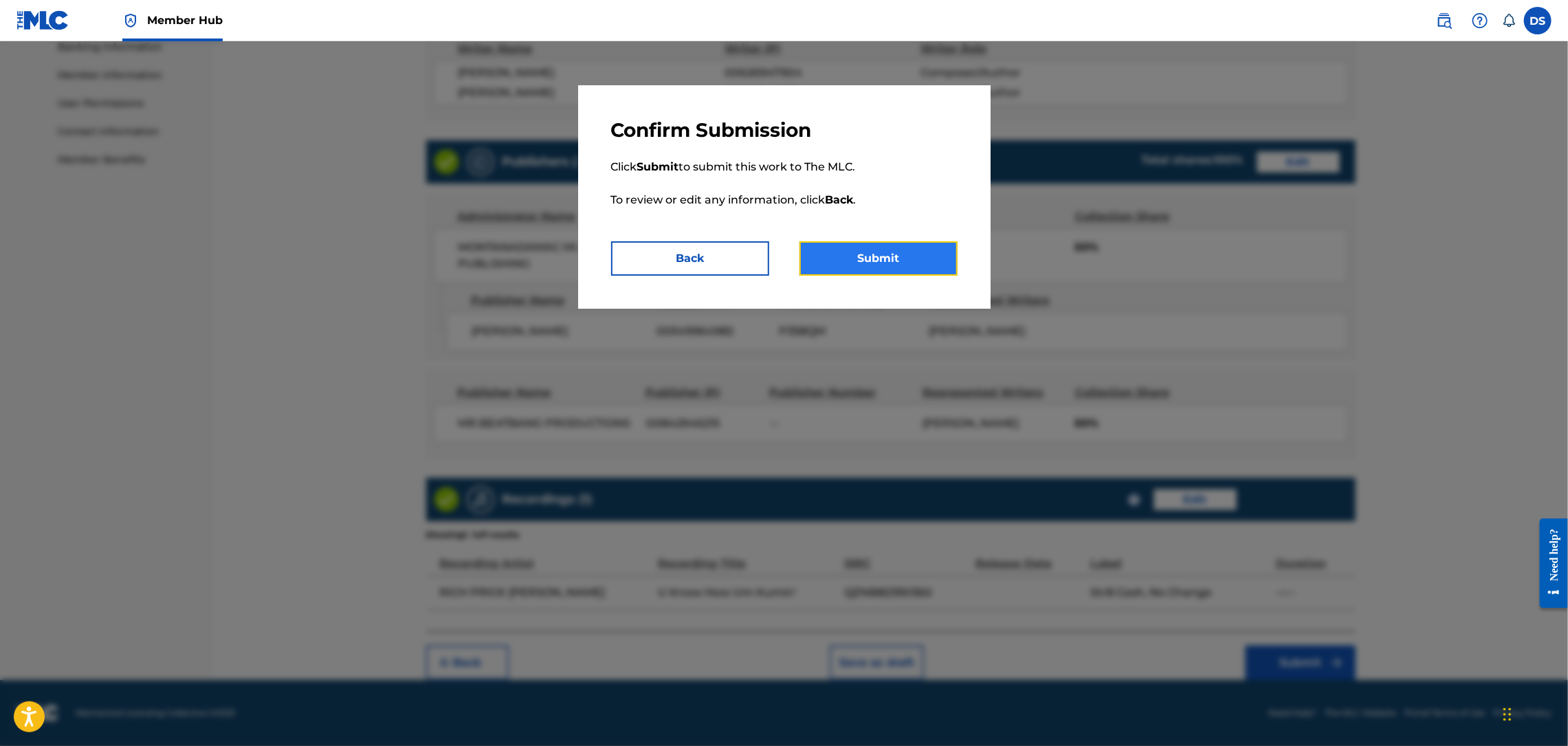
click at [934, 253] on button "Submit" at bounding box center [879, 258] width 159 height 34
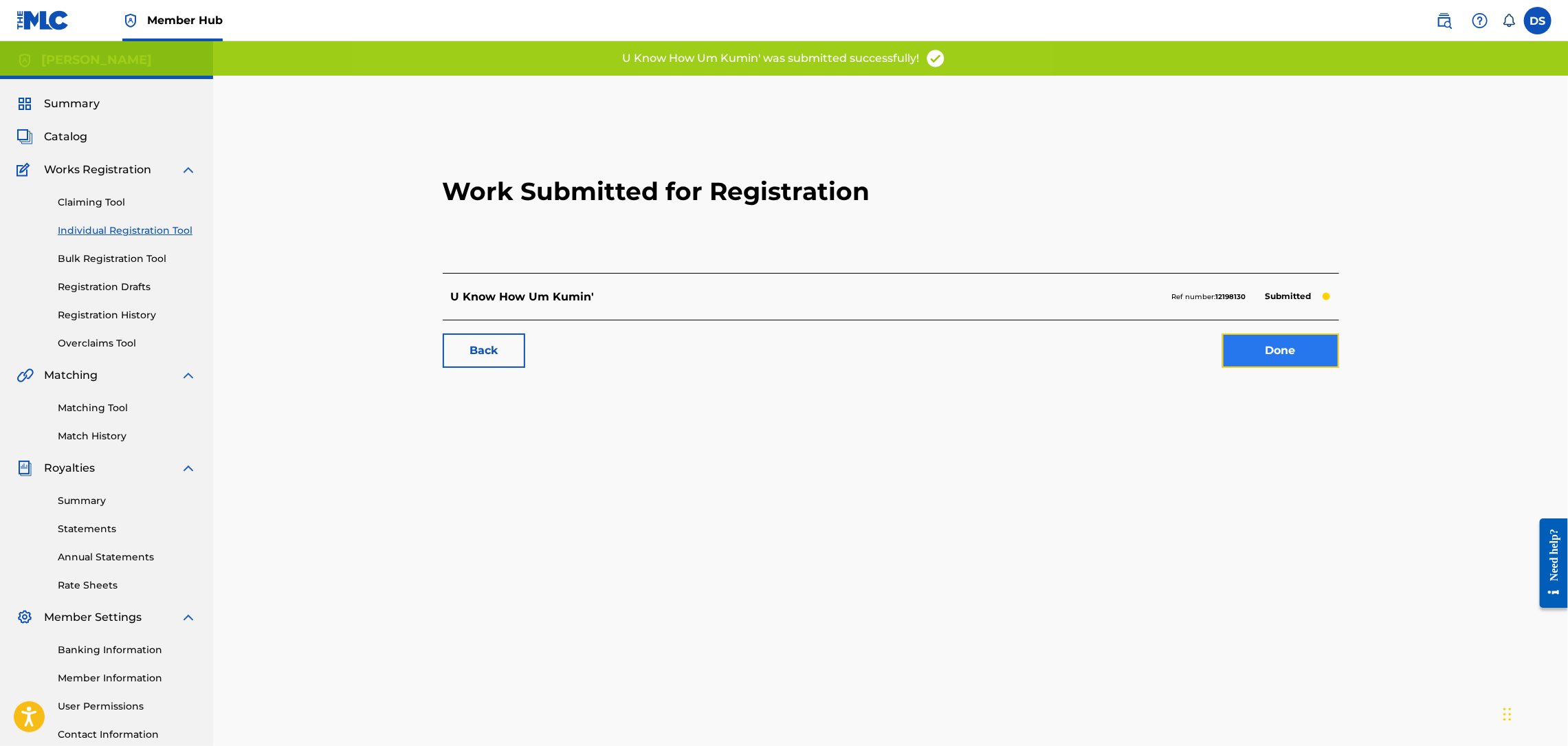
click at [1275, 350] on link "Done" at bounding box center [1280, 350] width 116 height 34
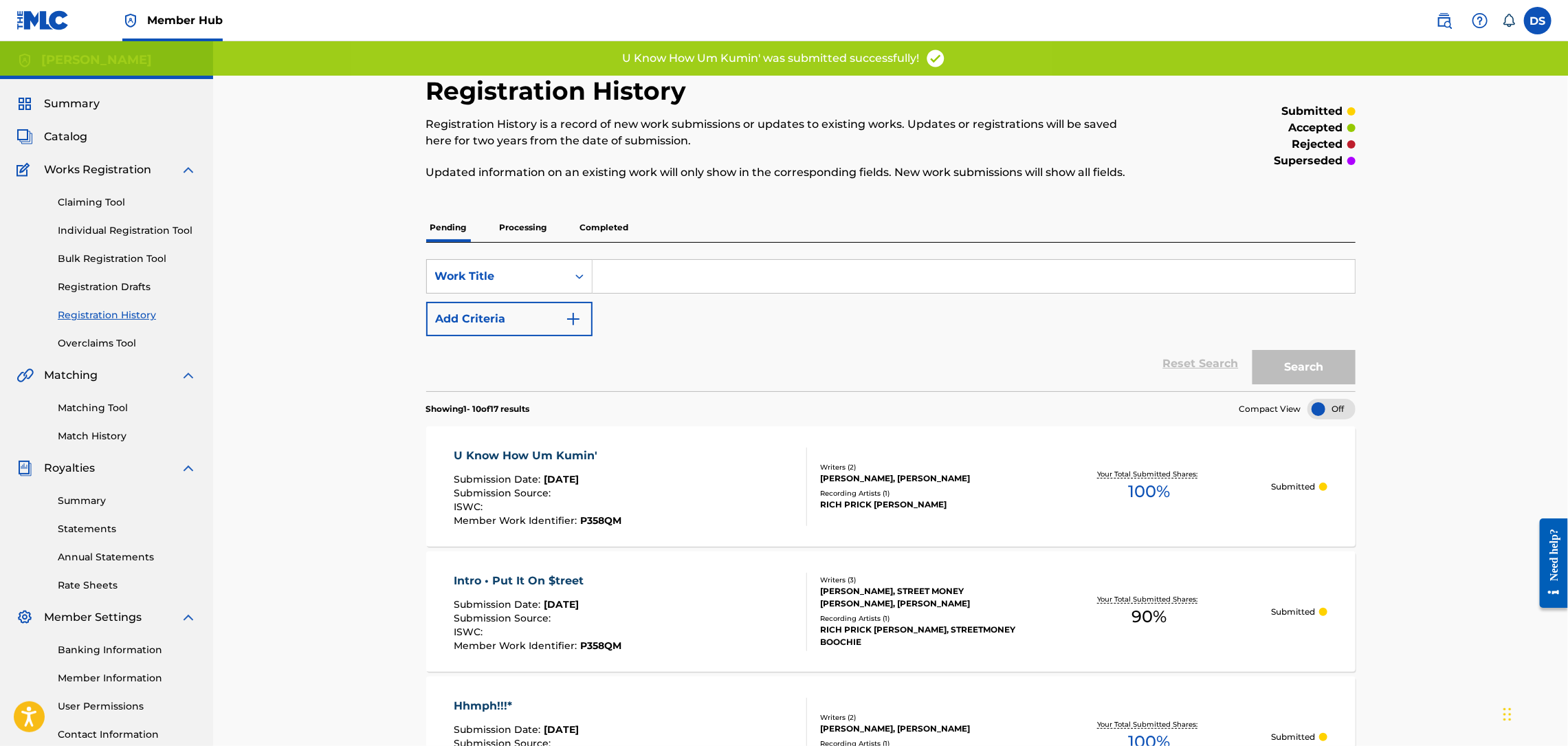
click at [108, 222] on div "Claiming Tool Individual Registration Tool Bulk Registration Tool Registration …" at bounding box center [107, 264] width 180 height 172
click at [108, 232] on link "Individual Registration Tool" at bounding box center [127, 230] width 139 height 15
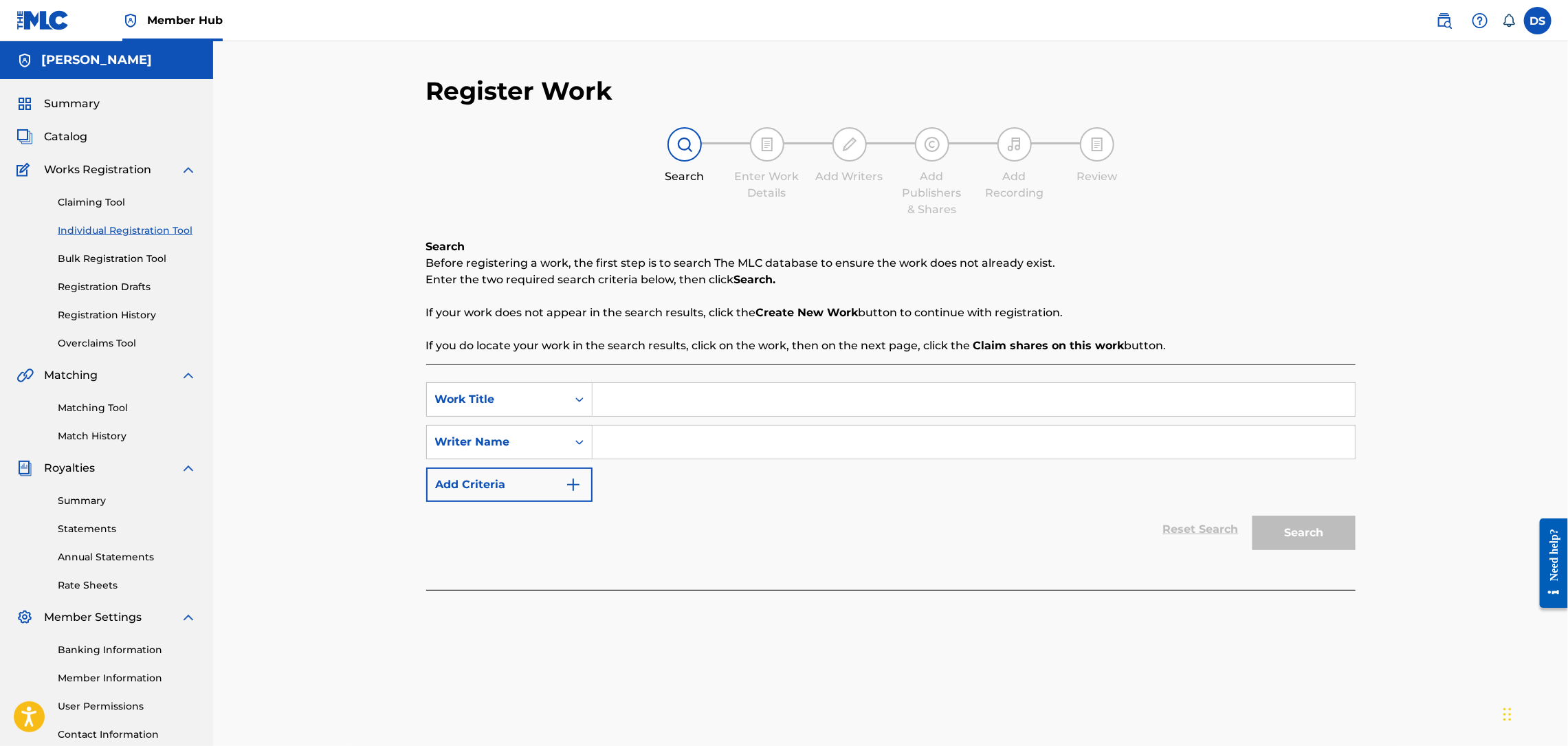
click at [617, 400] on input "Search Form" at bounding box center [973, 399] width 762 height 33
click at [622, 451] on input "Search Form" at bounding box center [973, 443] width 762 height 33
click at [1284, 541] on button "Search" at bounding box center [1304, 533] width 103 height 34
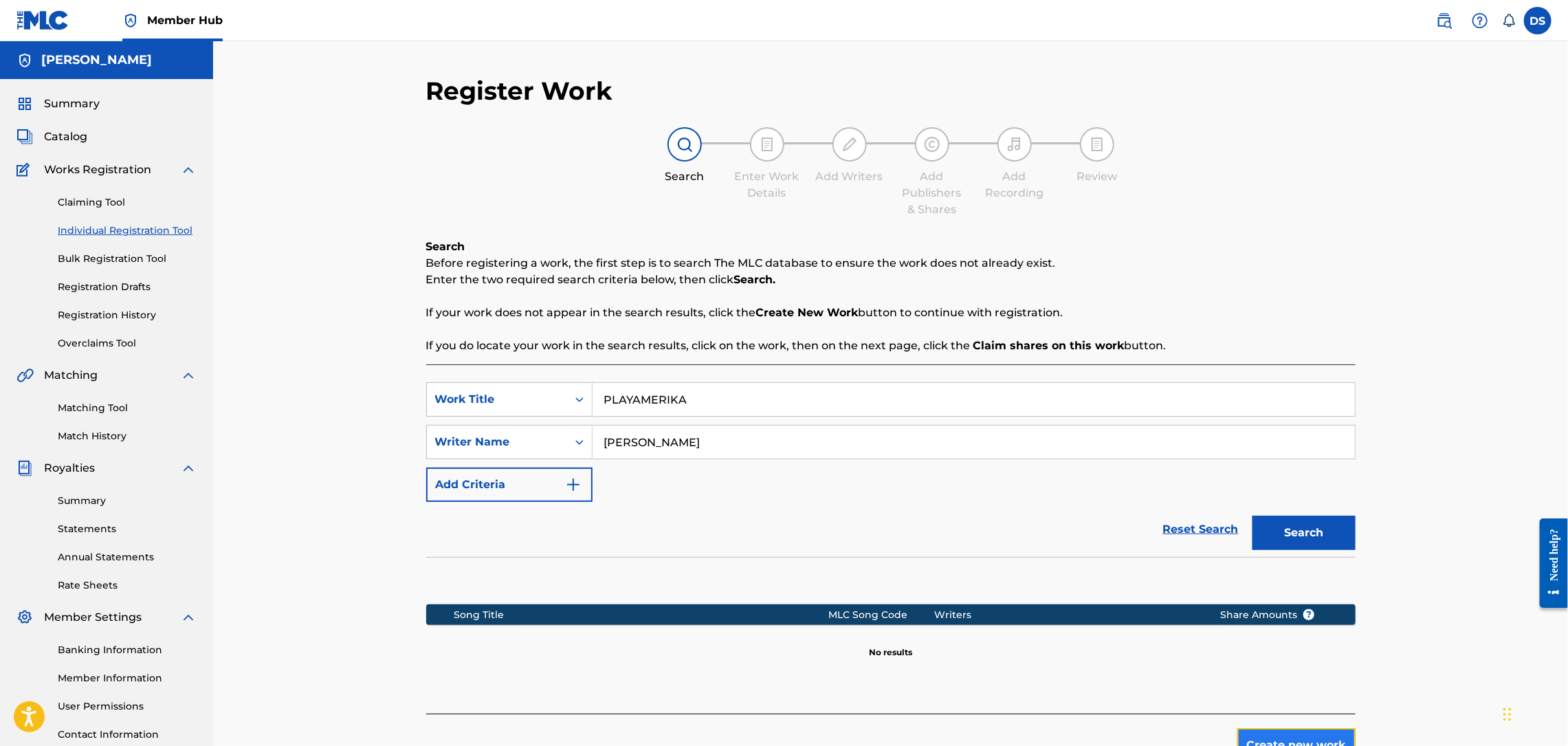
click at [1284, 731] on button "Create new work" at bounding box center [1296, 745] width 118 height 34
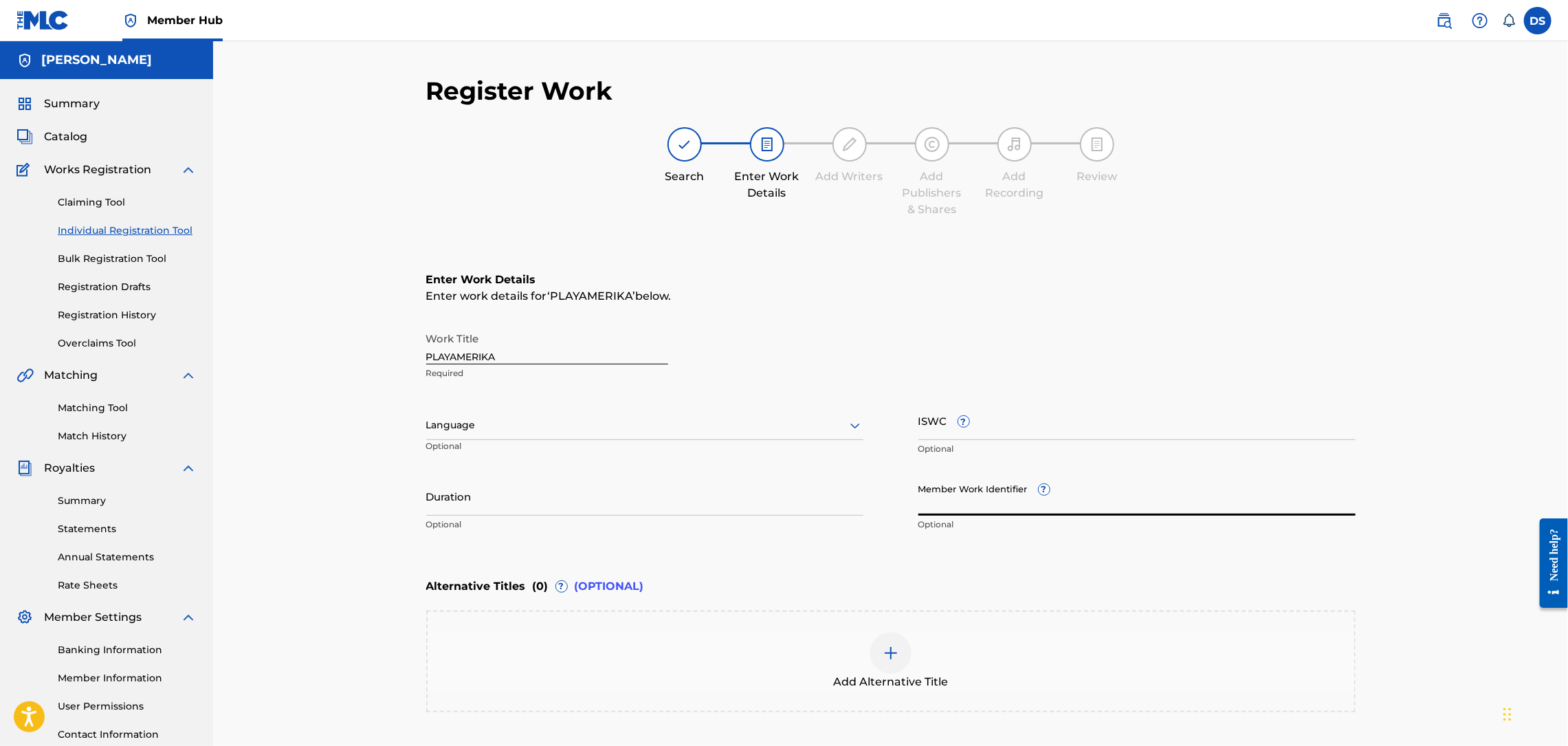
click at [980, 502] on input "Member Work Identifier ?" at bounding box center [1136, 496] width 438 height 39
click at [635, 427] on div at bounding box center [644, 426] width 438 height 18
click at [628, 427] on div at bounding box center [644, 426] width 438 height 18
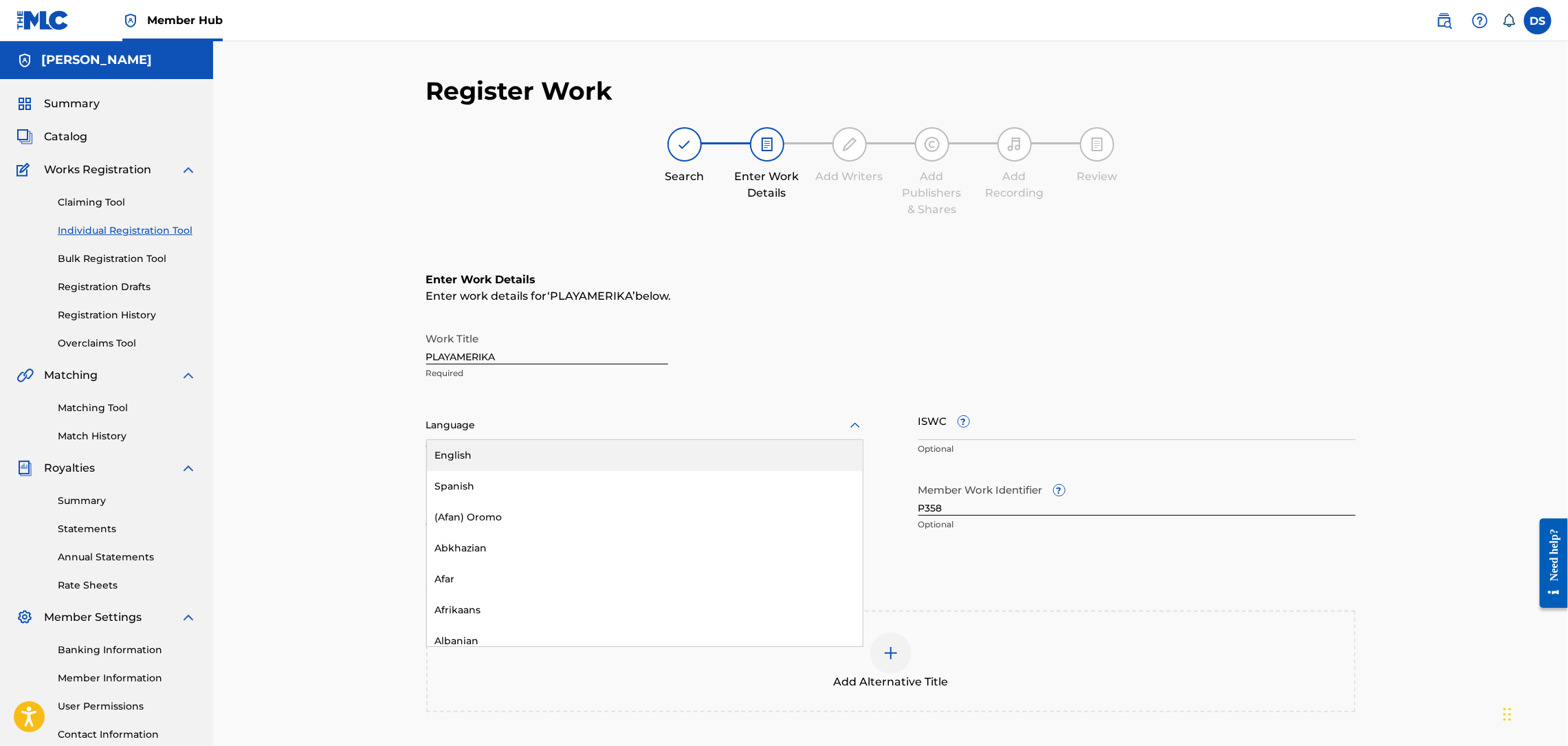
click at [577, 449] on div "English" at bounding box center [644, 455] width 436 height 31
click at [1433, 695] on div "Register Work Search Enter Work Details Add Writers Add Publishers & Shares Add…" at bounding box center [891, 418] width 1355 height 754
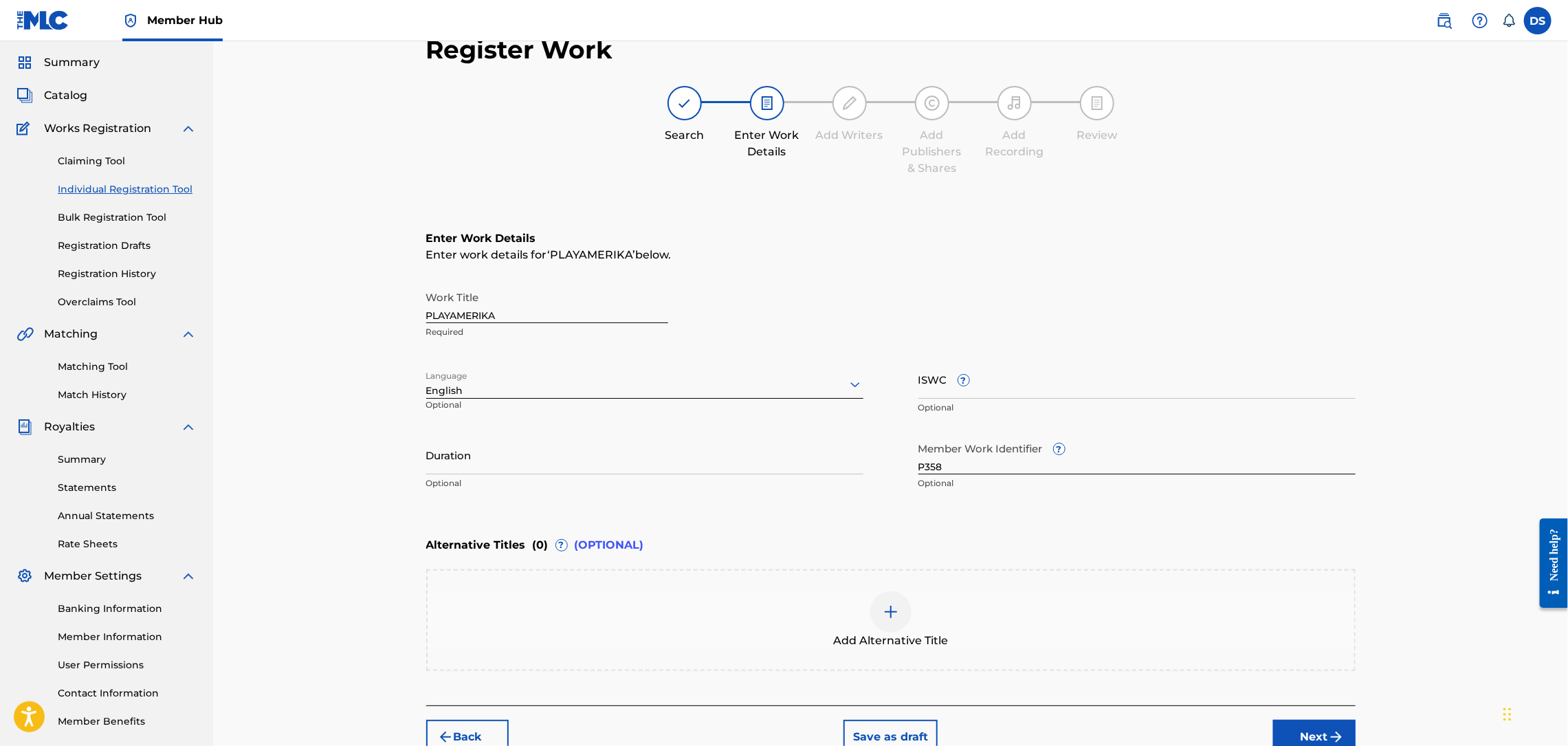
scroll to position [114, 0]
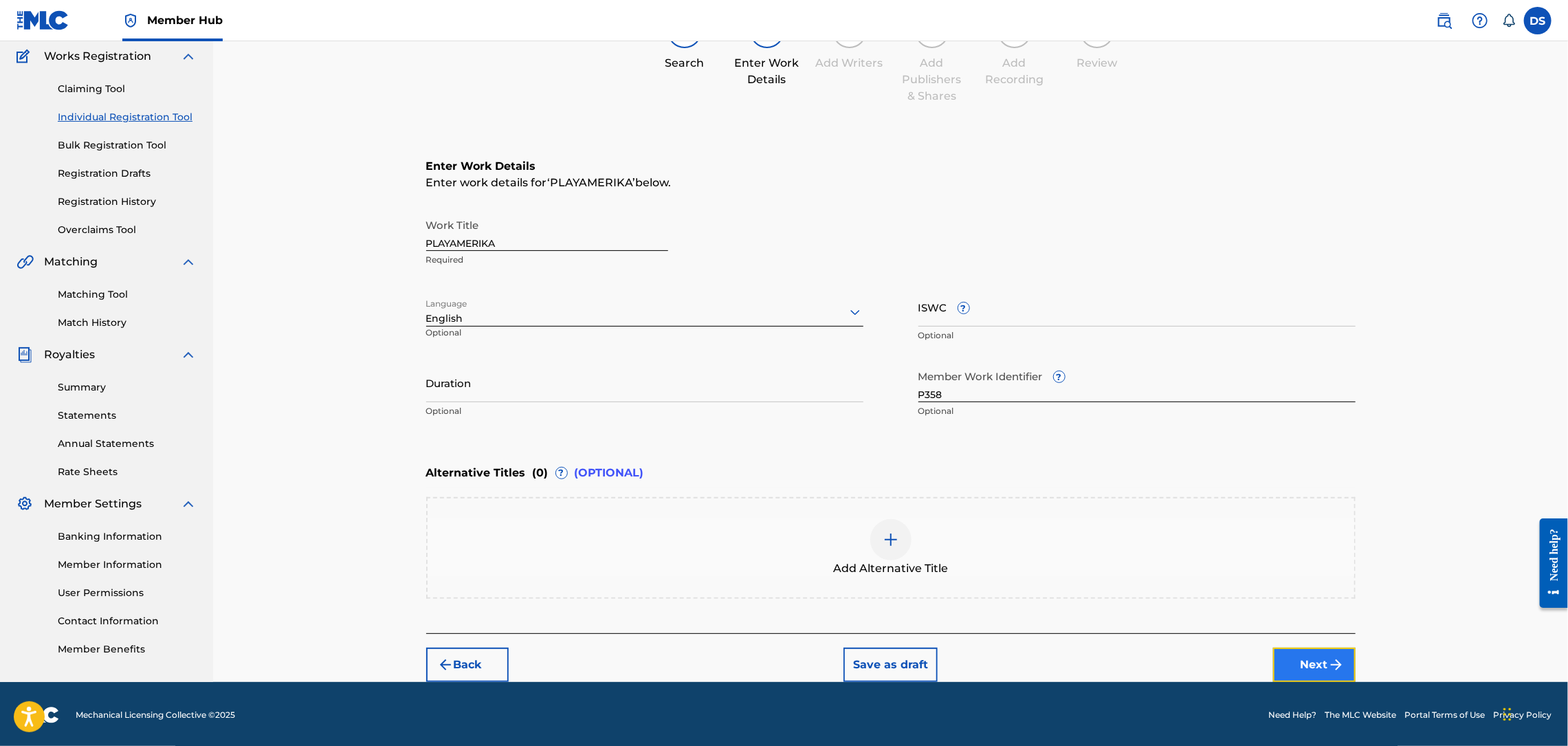
click at [1318, 651] on button "Next" at bounding box center [1314, 665] width 82 height 34
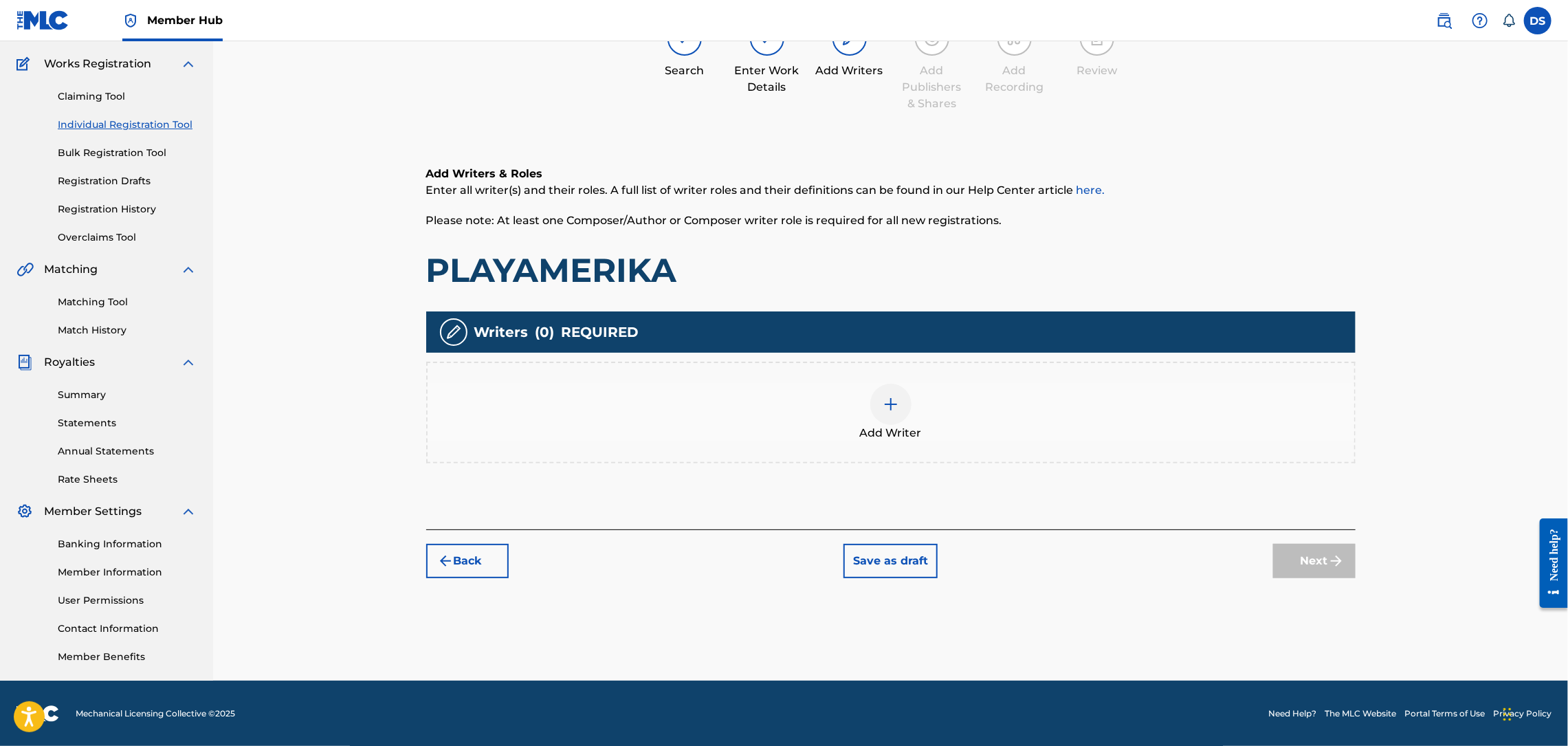
scroll to position [62, 0]
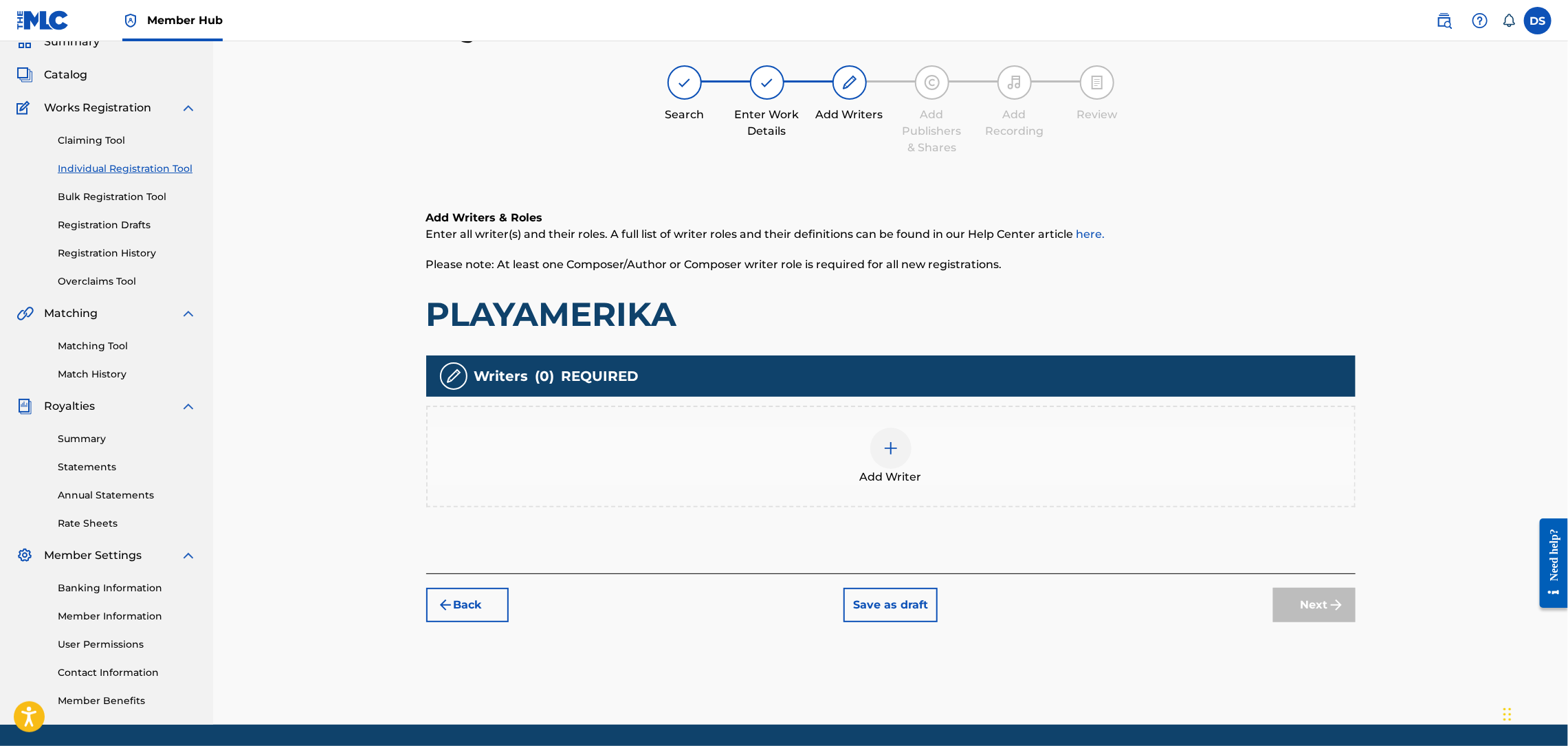
click at [894, 447] on img at bounding box center [891, 447] width 17 height 17
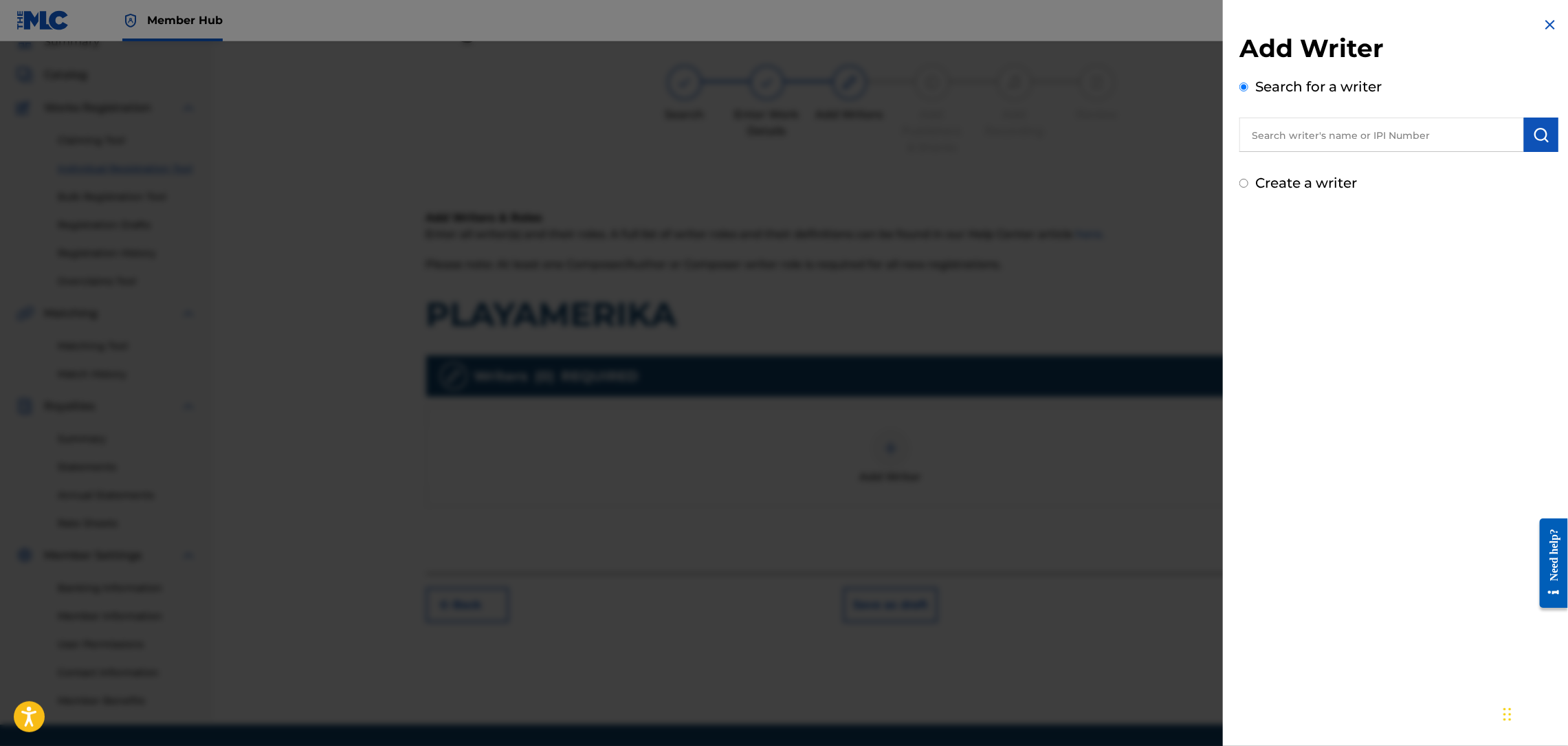
click at [1307, 134] on input "text" at bounding box center [1381, 134] width 285 height 34
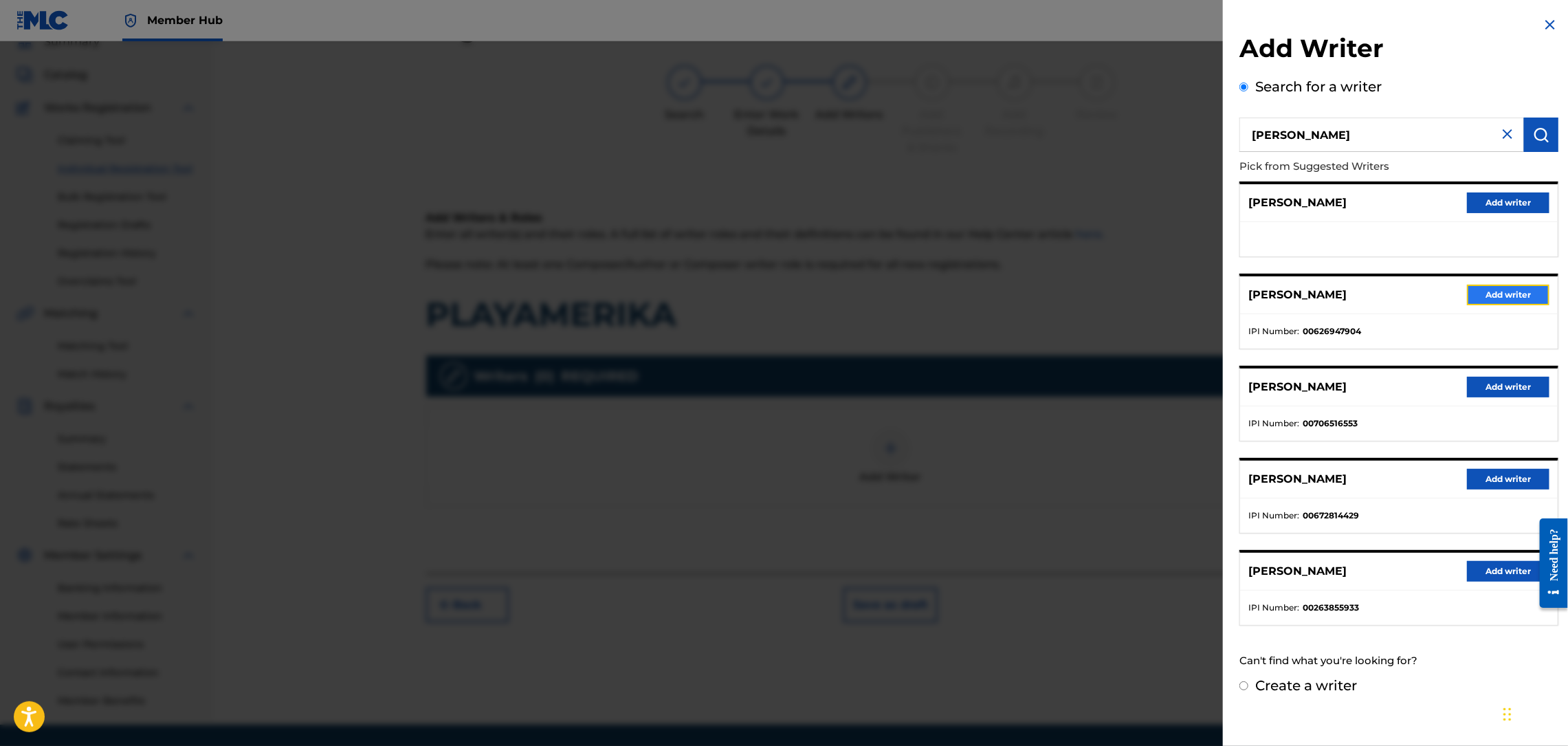
click at [1489, 294] on button "Add writer" at bounding box center [1508, 295] width 82 height 21
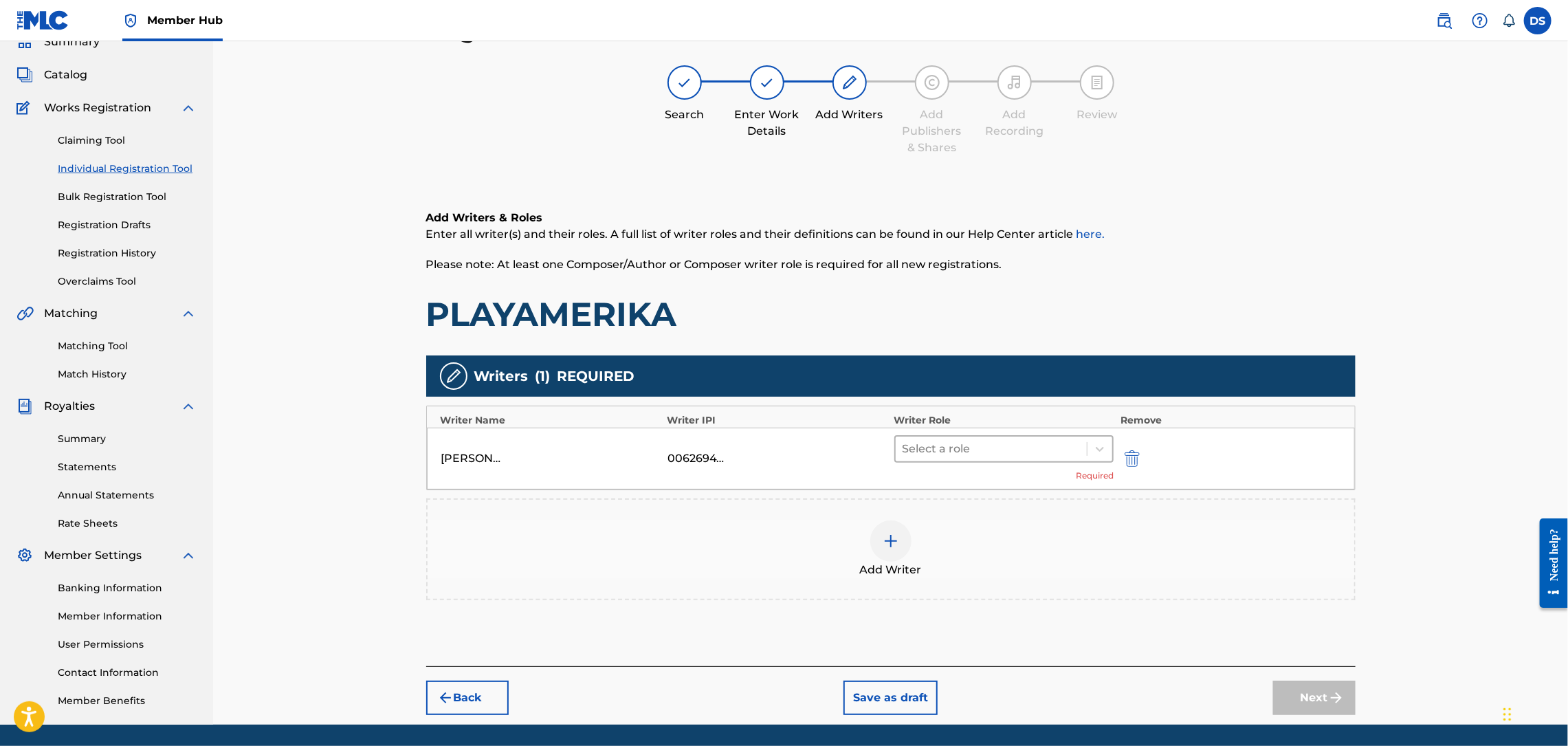
click at [980, 443] on div at bounding box center [992, 449] width 178 height 20
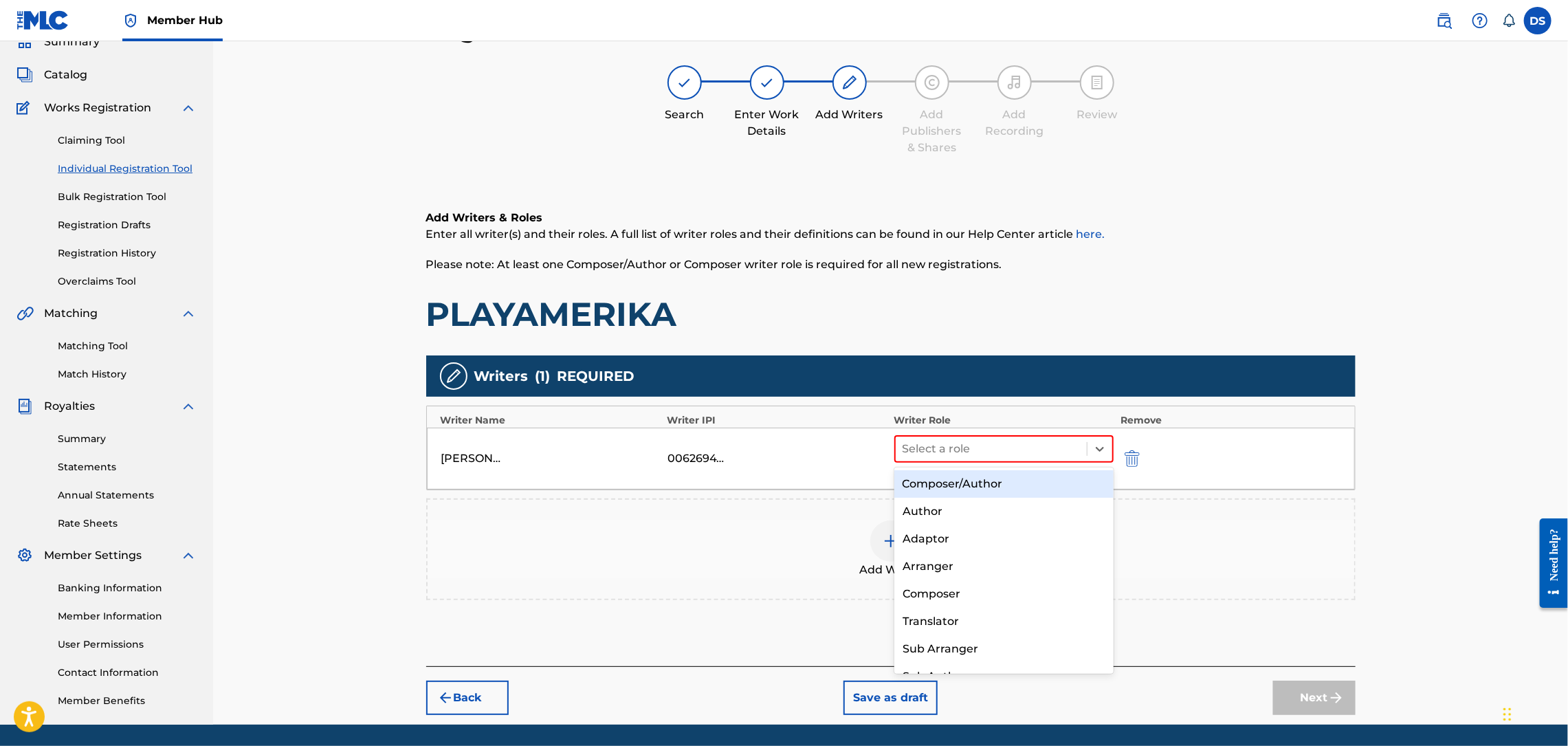
click at [954, 485] on div "Composer/Author" at bounding box center [1004, 484] width 219 height 27
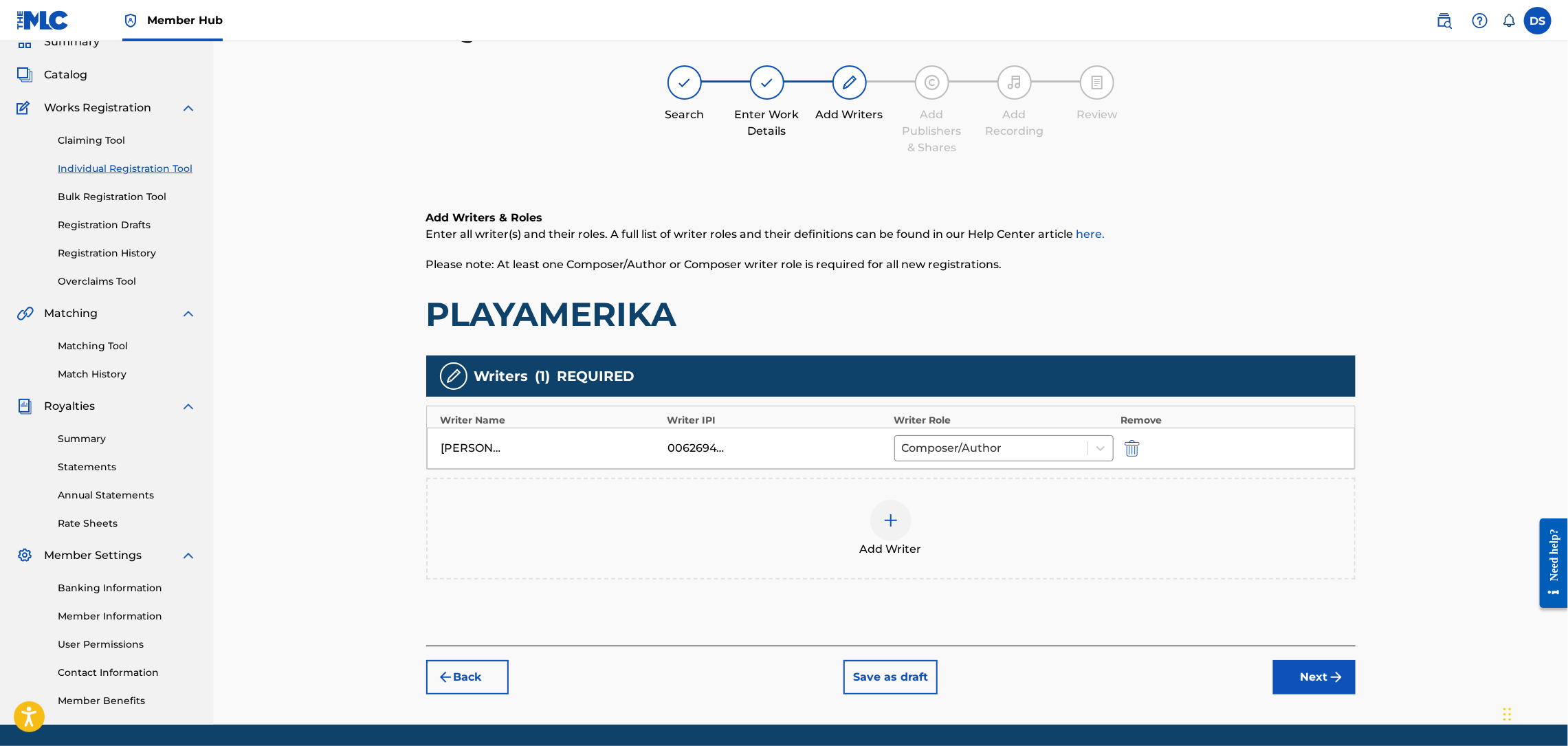
click at [890, 523] on img at bounding box center [891, 520] width 17 height 17
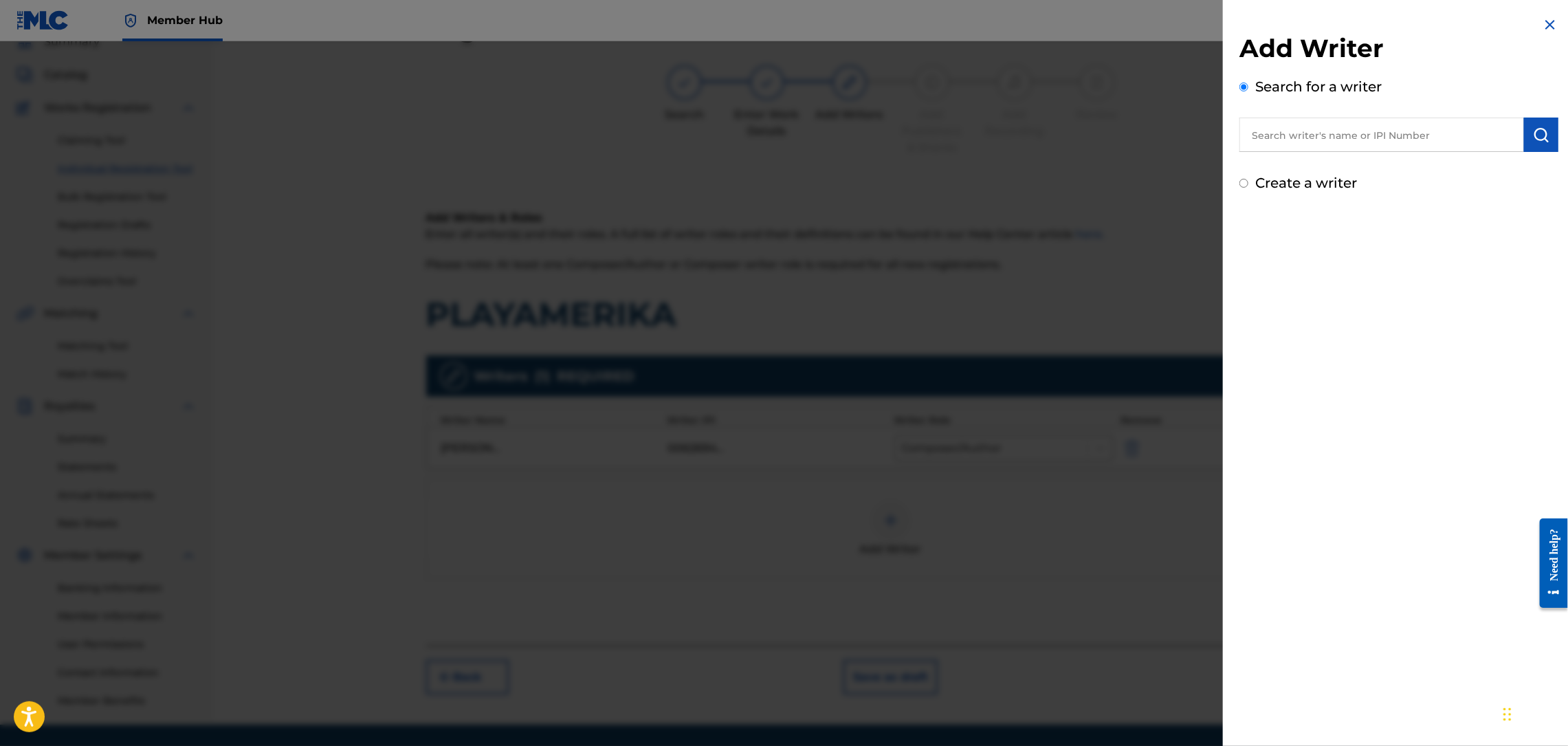
click at [1310, 468] on div "Add Writer Search for a writer Create a writer" at bounding box center [1399, 373] width 352 height 746
click at [1545, 23] on img at bounding box center [1549, 24] width 17 height 17
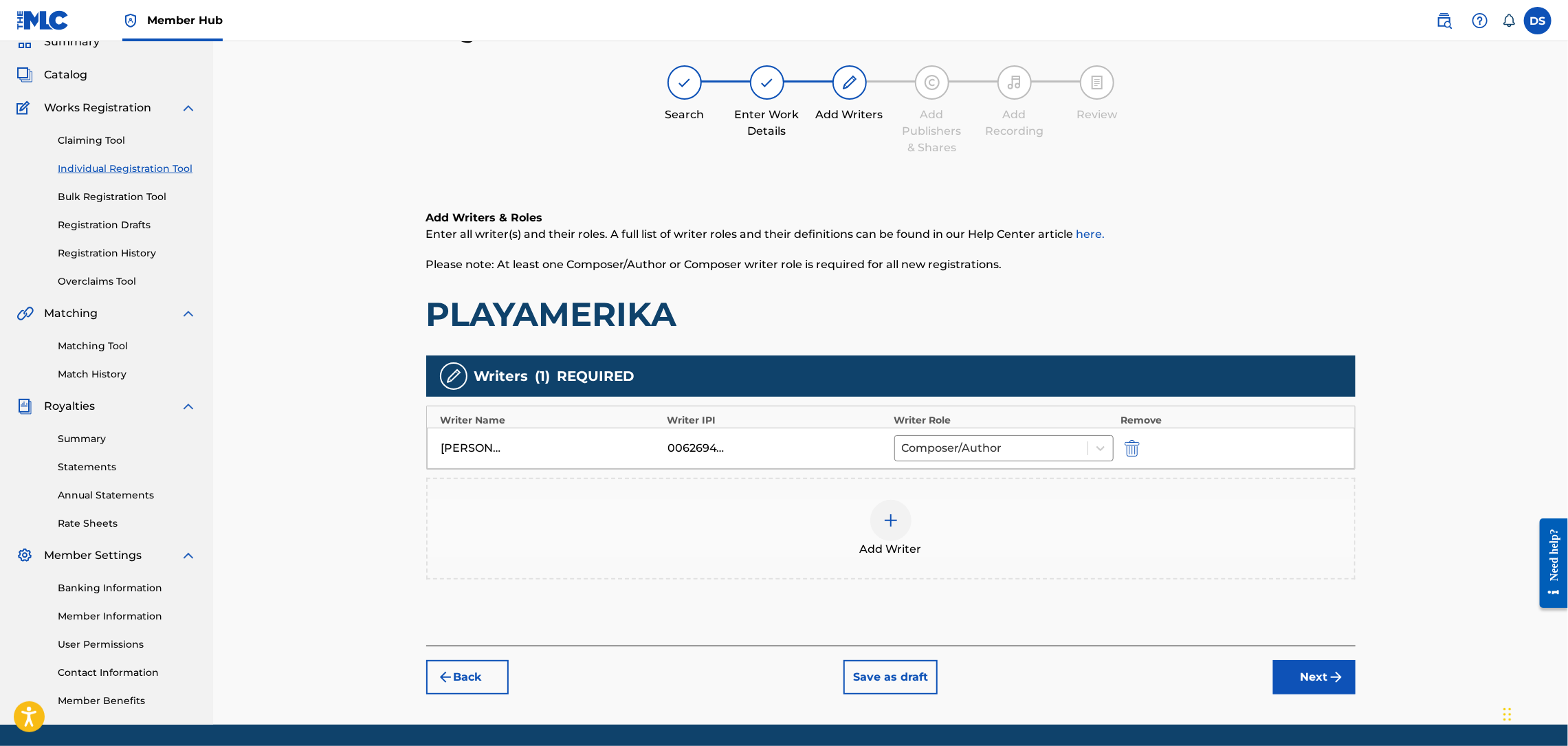
click at [892, 528] on img at bounding box center [891, 520] width 17 height 17
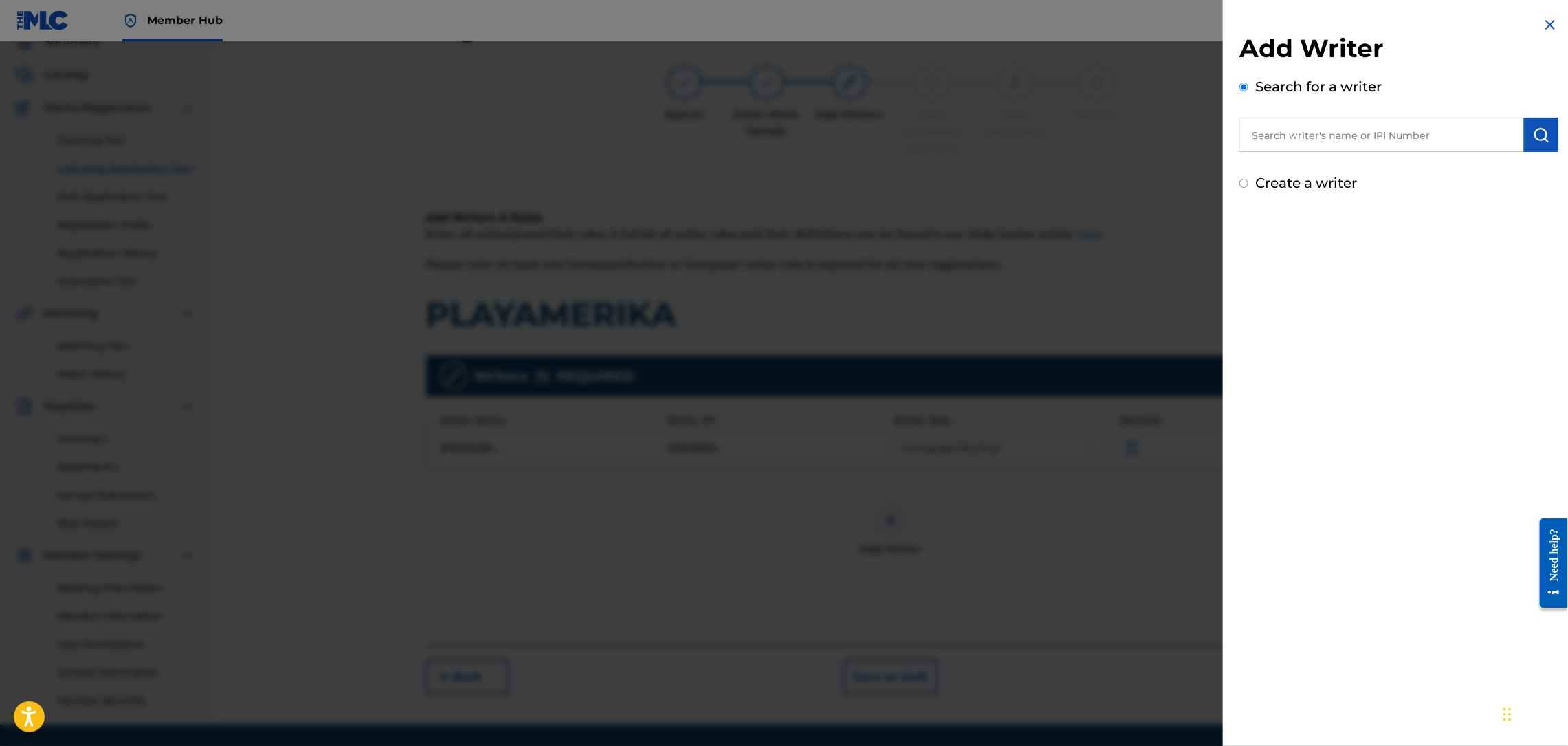
click at [1314, 136] on input "text" at bounding box center [1381, 134] width 285 height 34
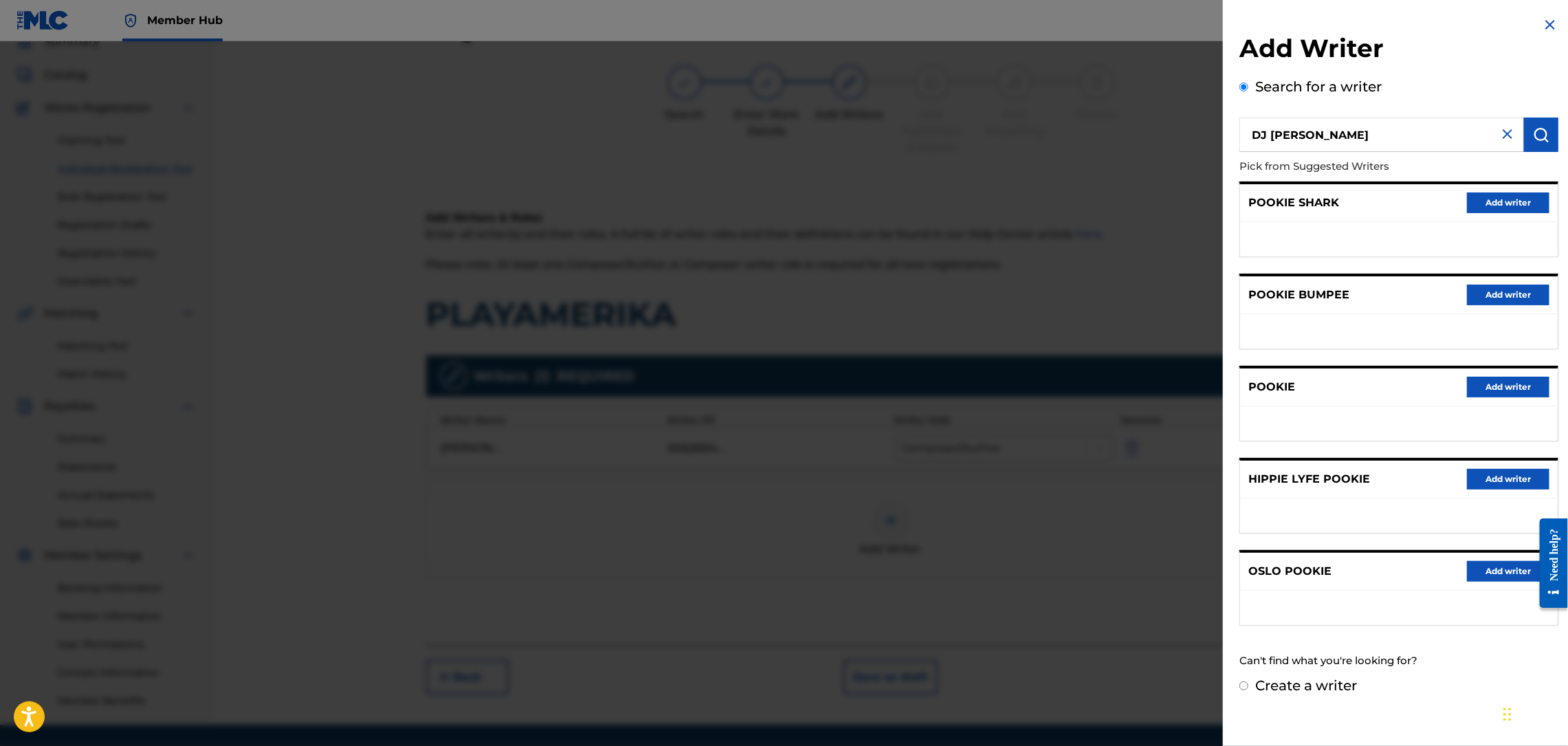
click at [1249, 685] on div "Create a writer" at bounding box center [1399, 685] width 319 height 21
click at [1276, 681] on label "Create a writer" at bounding box center [1306, 685] width 102 height 17
click at [1248, 681] on input "Create a writer" at bounding box center [1243, 685] width 9 height 9
click at [1276, 681] on div "Add Writer Search for a writer DJ [PERSON_NAME] from Suggested Writers POOKIE S…" at bounding box center [1399, 373] width 352 height 746
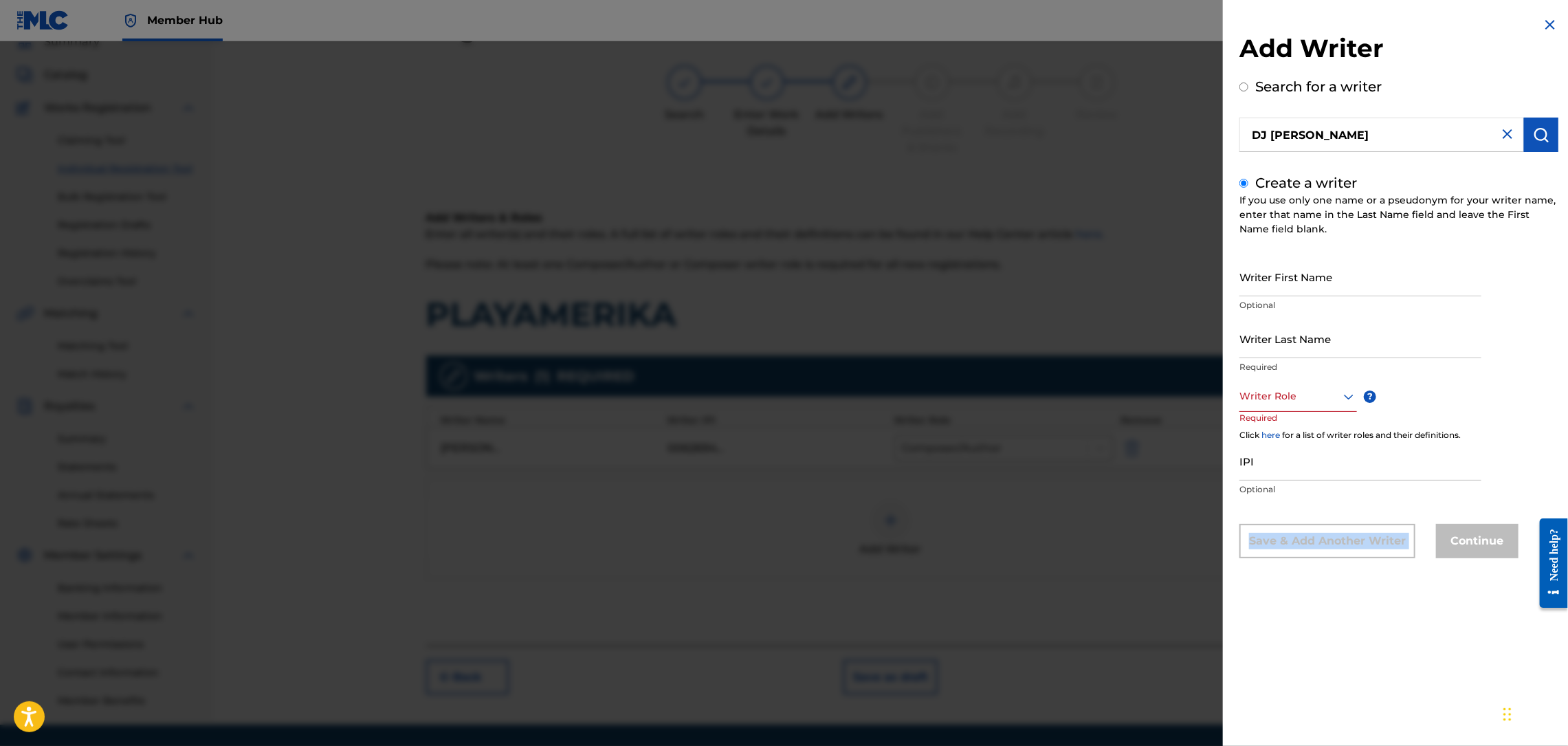
click at [1276, 681] on div "Add Writer Search for a writer DJ [PERSON_NAME] Create a writer If you use only…" at bounding box center [1399, 373] width 352 height 746
click at [1320, 396] on div at bounding box center [1298, 396] width 117 height 18
click at [1298, 426] on div "Composer/Author" at bounding box center [1298, 428] width 116 height 31
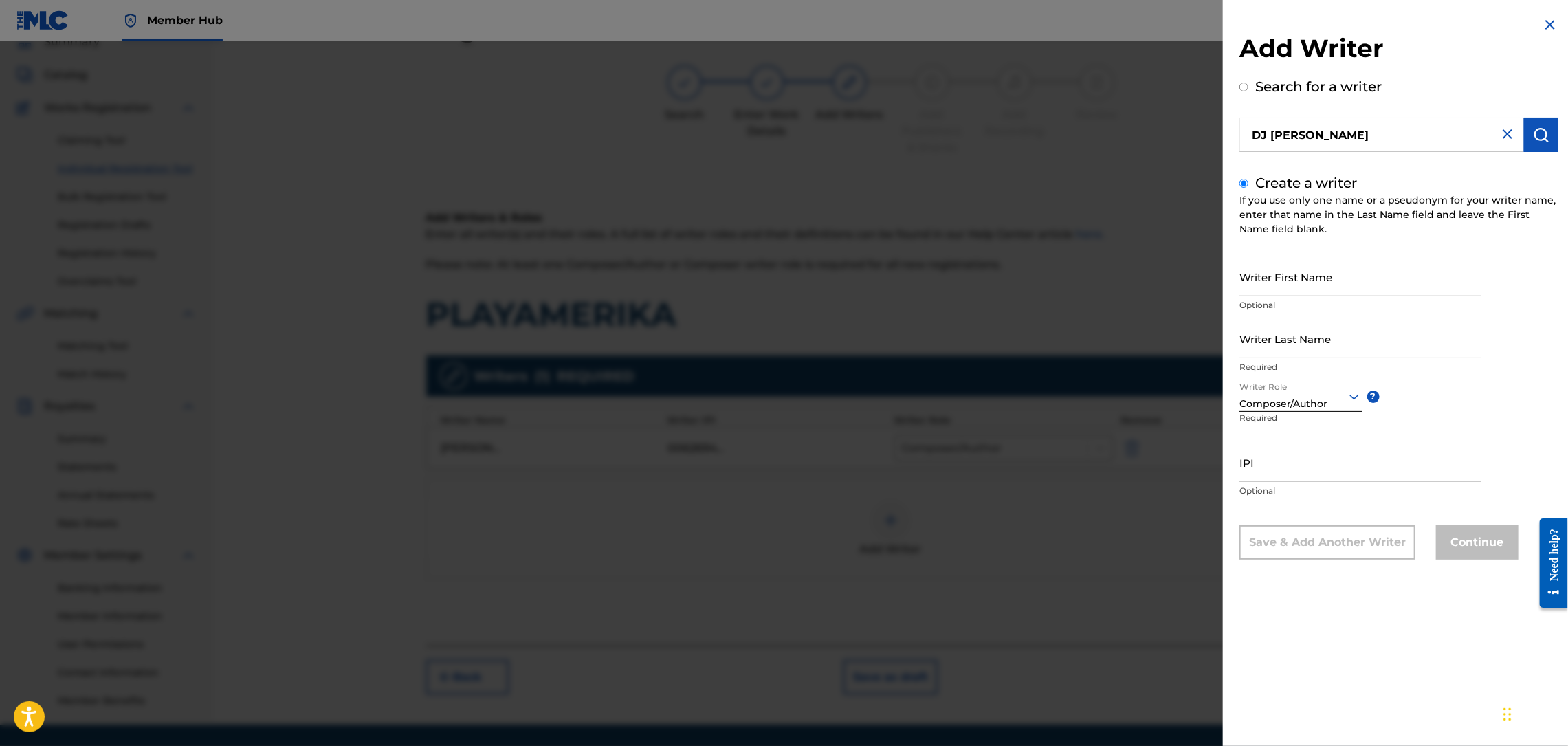
click at [1286, 282] on input "Writer First Name" at bounding box center [1360, 277] width 242 height 39
click at [1293, 482] on div "IPI Optional" at bounding box center [1360, 473] width 242 height 62
click at [1366, 461] on input "IPI" at bounding box center [1360, 462] width 242 height 39
drag, startPoint x: 1349, startPoint y: 339, endPoint x: 1220, endPoint y: 334, distance: 129.1
click at [1220, 334] on div "Add Writer Search for a writer DJ [PERSON_NAME] Create a writer If you use only…" at bounding box center [784, 394] width 1568 height 705
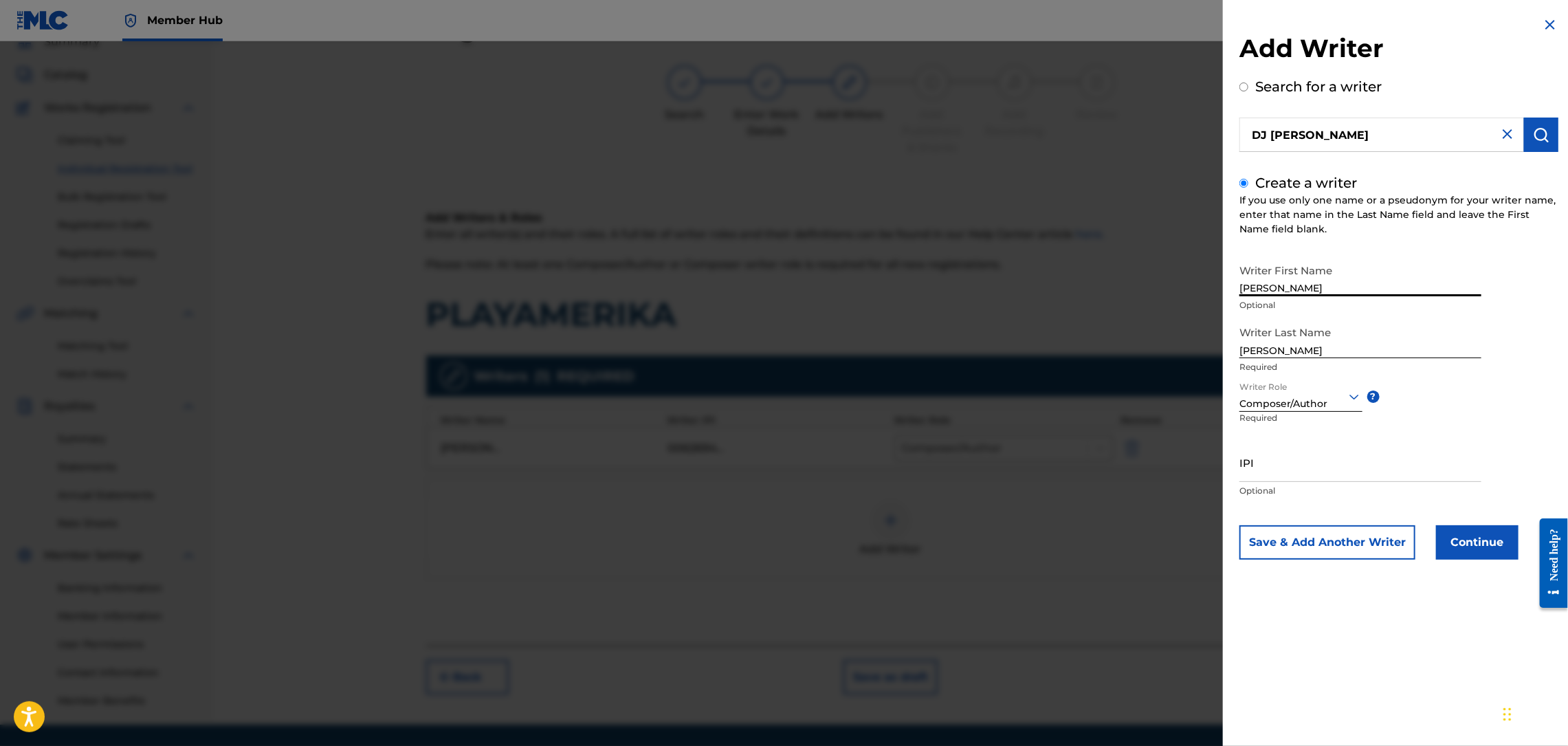
drag, startPoint x: 1348, startPoint y: 284, endPoint x: 1273, endPoint y: 288, distance: 75.1
click at [1273, 288] on input "[PERSON_NAME]" at bounding box center [1360, 277] width 242 height 39
click at [1472, 546] on button "Continue" at bounding box center [1477, 542] width 82 height 34
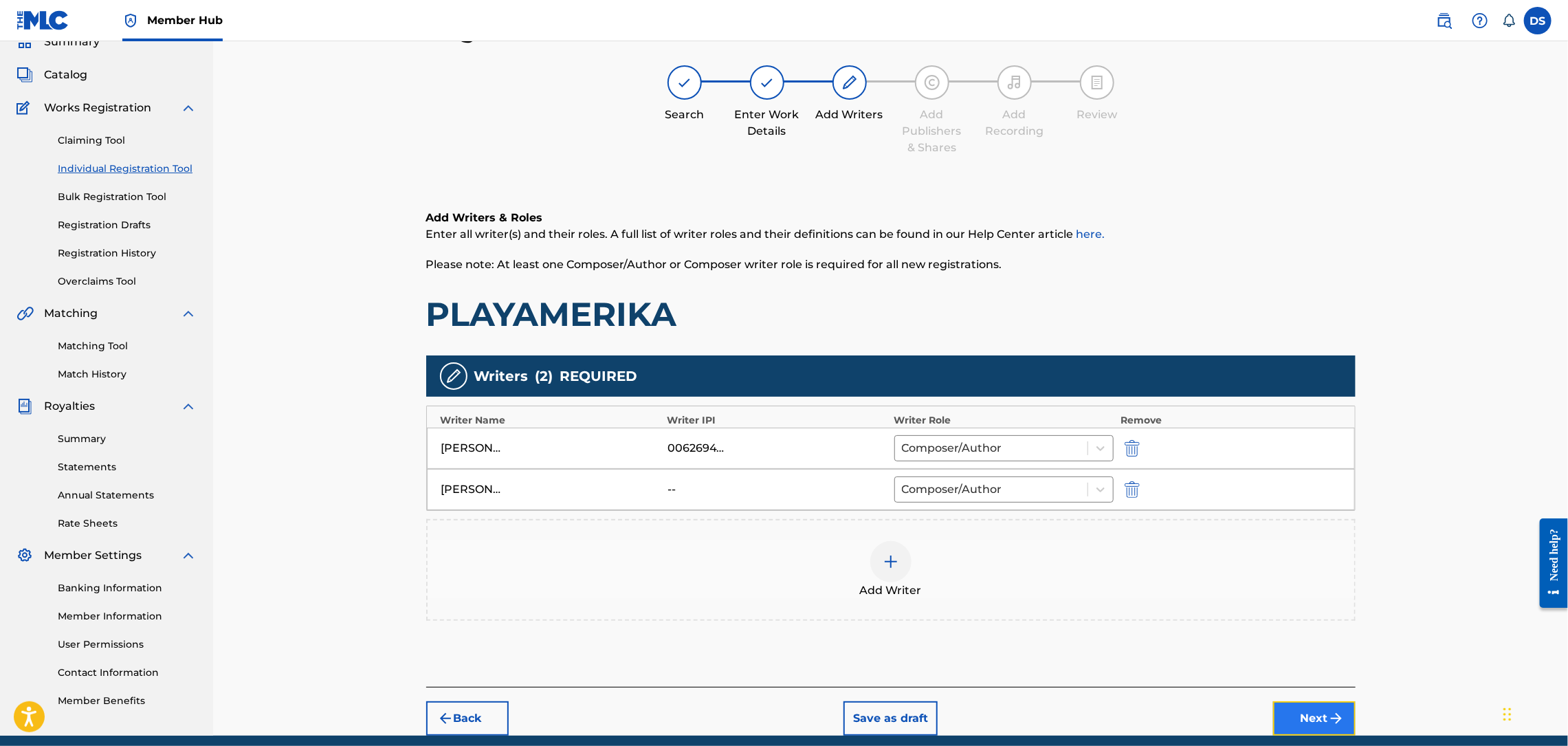
click at [1316, 716] on button "Next" at bounding box center [1314, 718] width 82 height 34
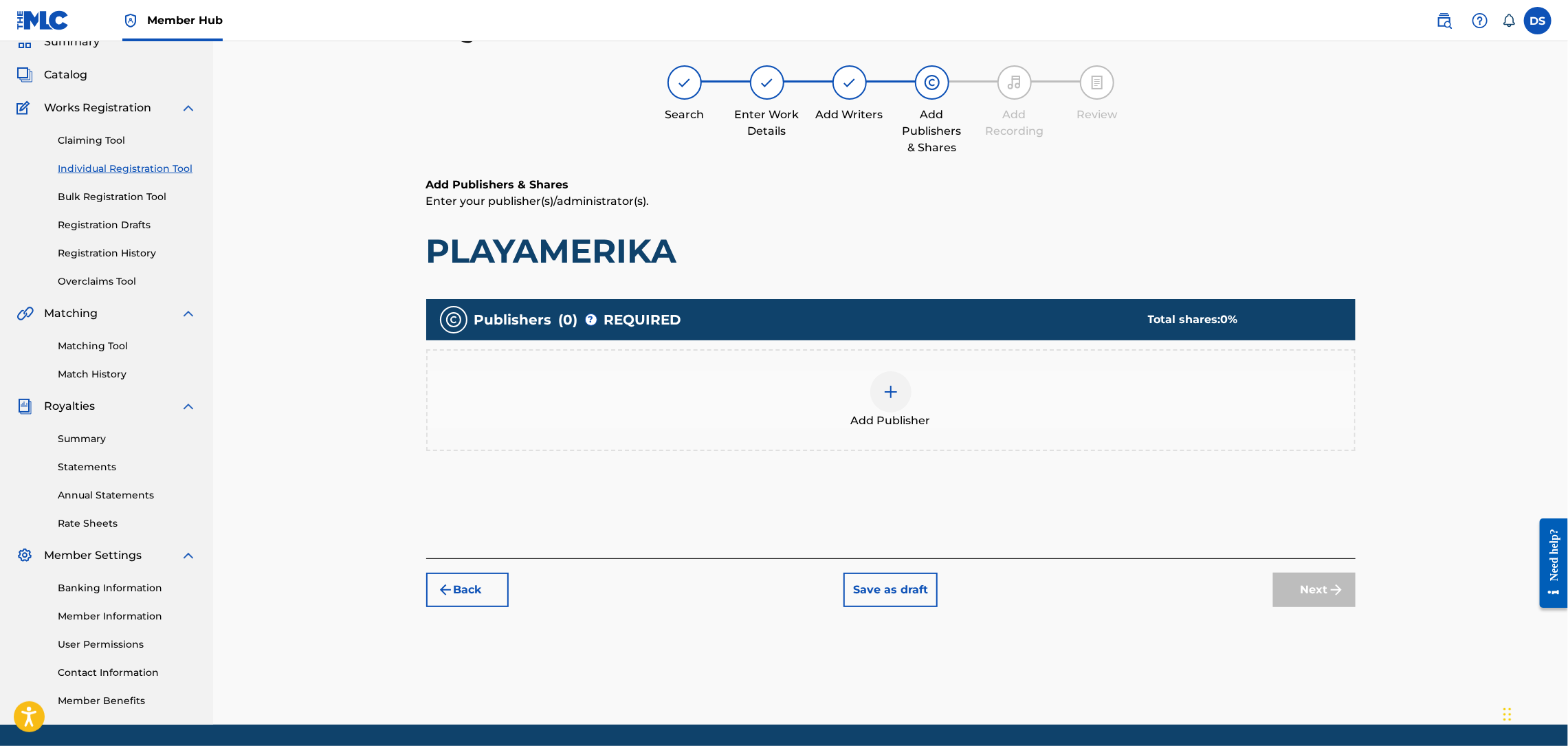
click at [886, 396] on img at bounding box center [891, 392] width 17 height 17
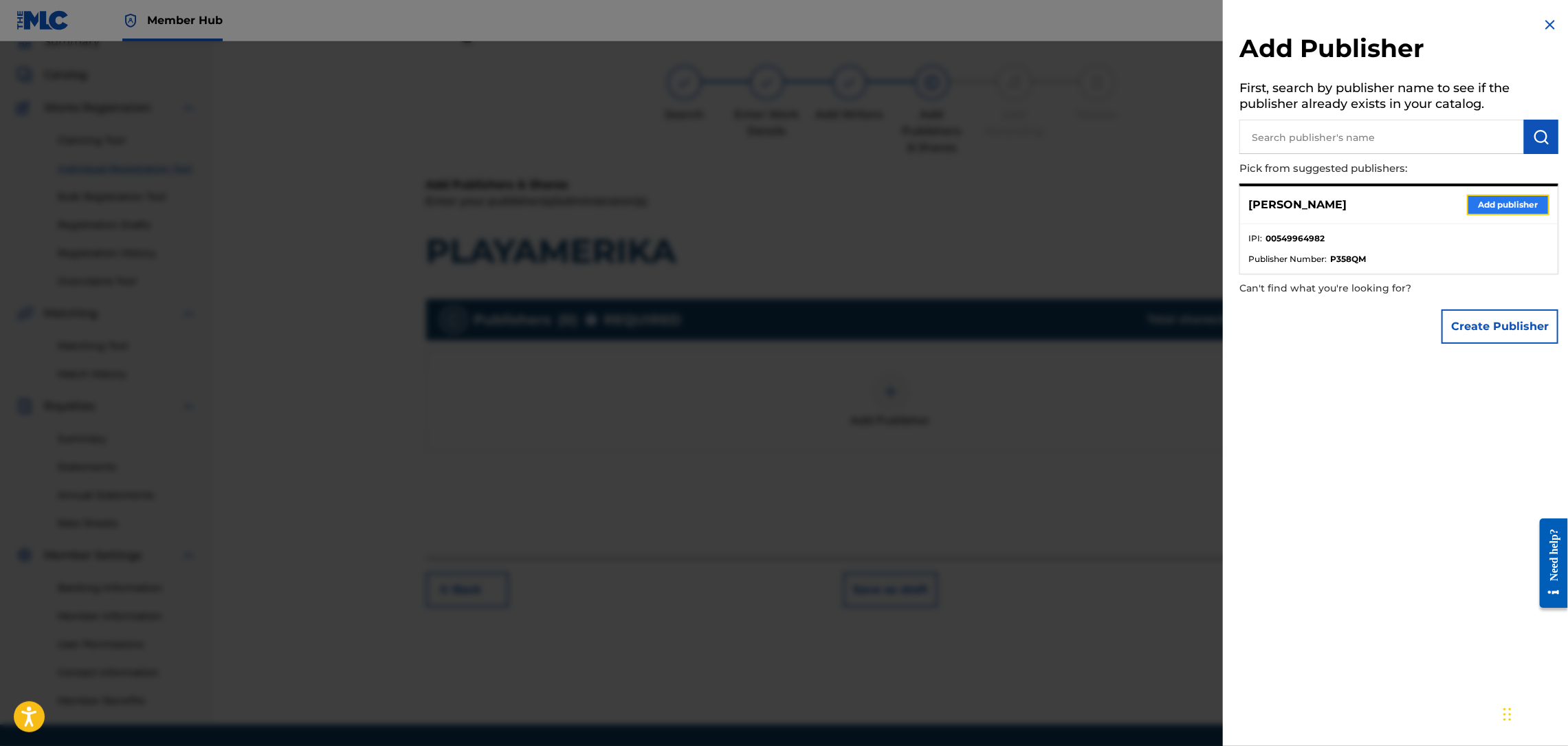
click at [1508, 200] on button "Add publisher" at bounding box center [1508, 205] width 82 height 21
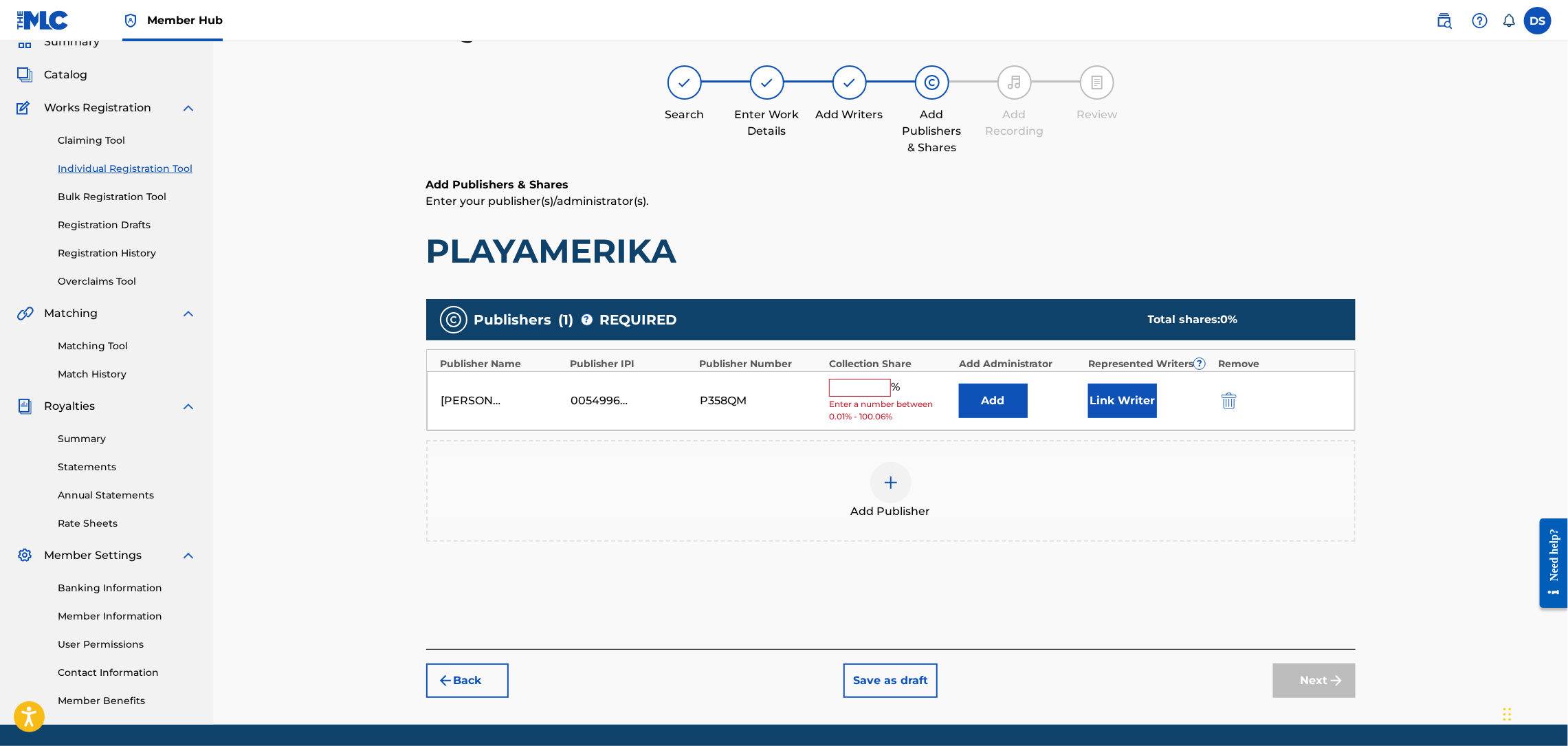
click at [869, 393] on input "text" at bounding box center [859, 388] width 62 height 18
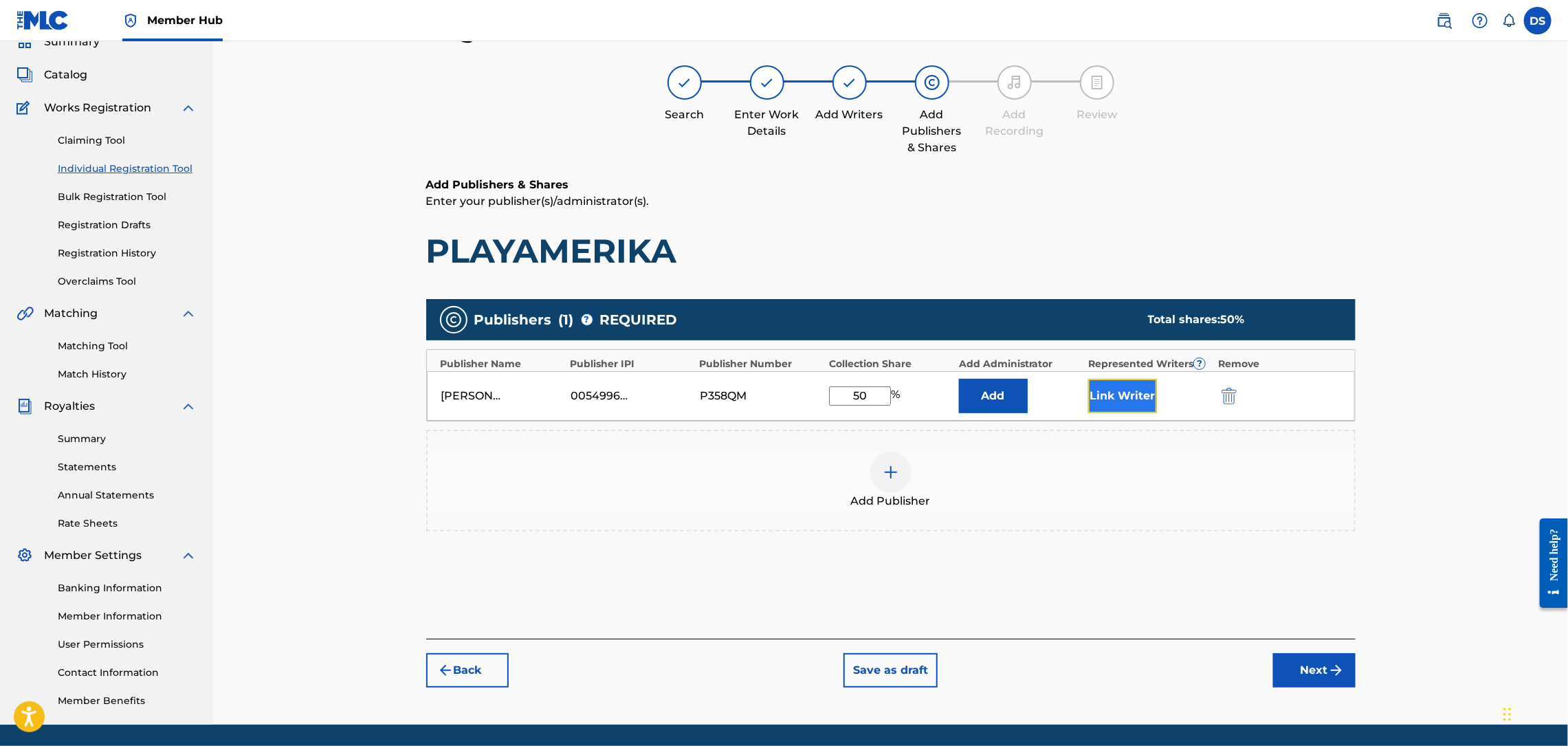
click at [1132, 393] on button "Link Writer" at bounding box center [1123, 396] width 69 height 34
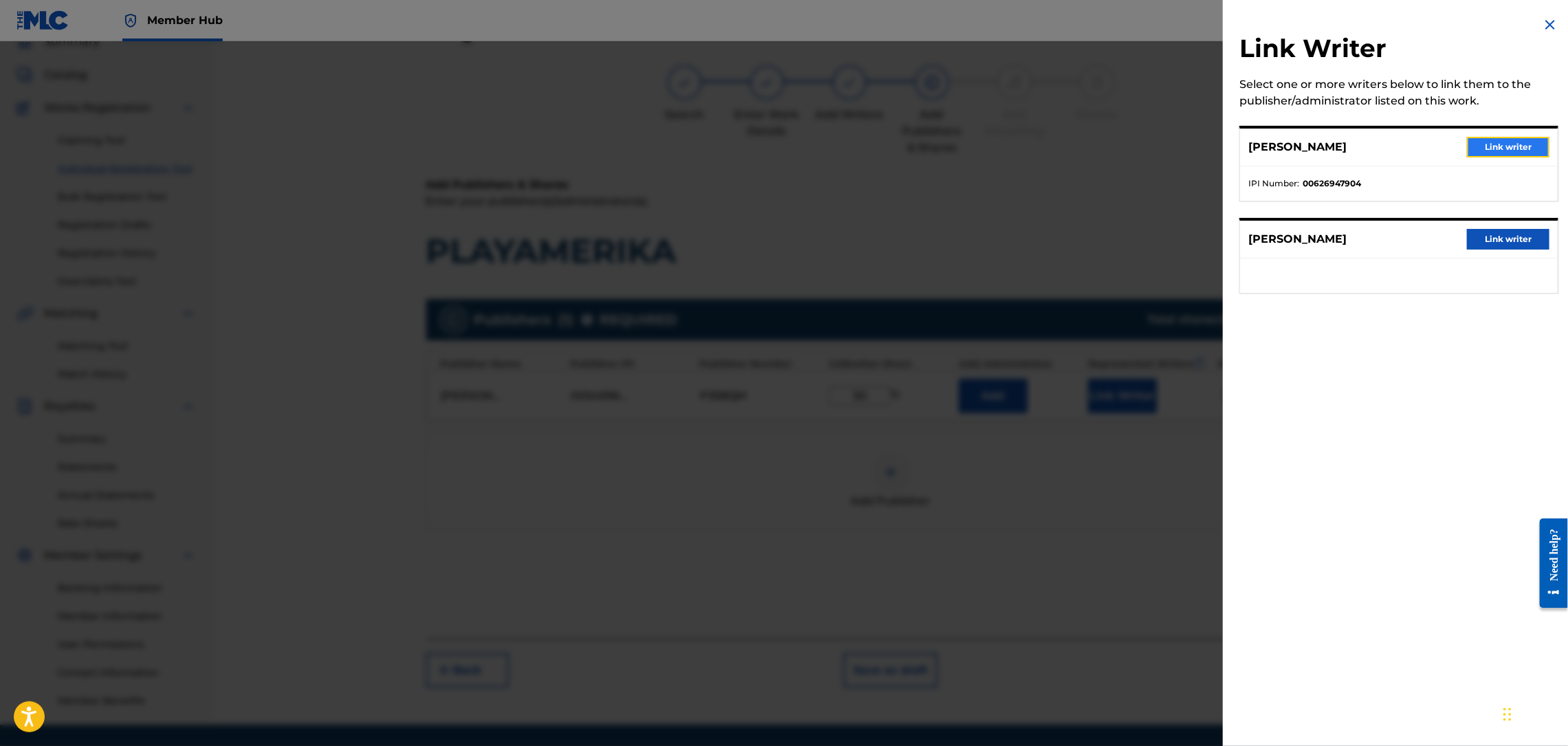
click at [1489, 148] on button "Link writer" at bounding box center [1508, 147] width 82 height 21
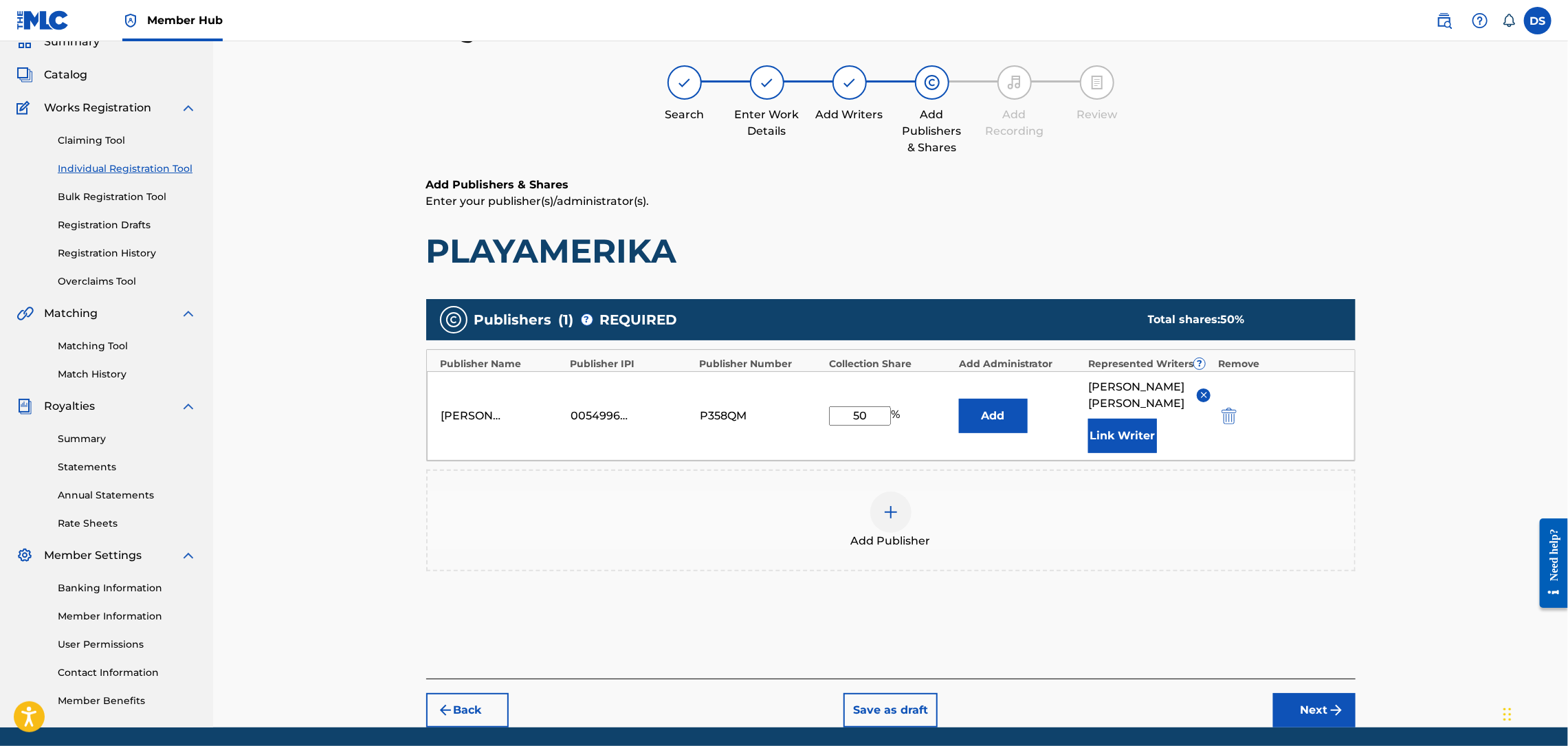
click at [892, 504] on img at bounding box center [891, 512] width 17 height 17
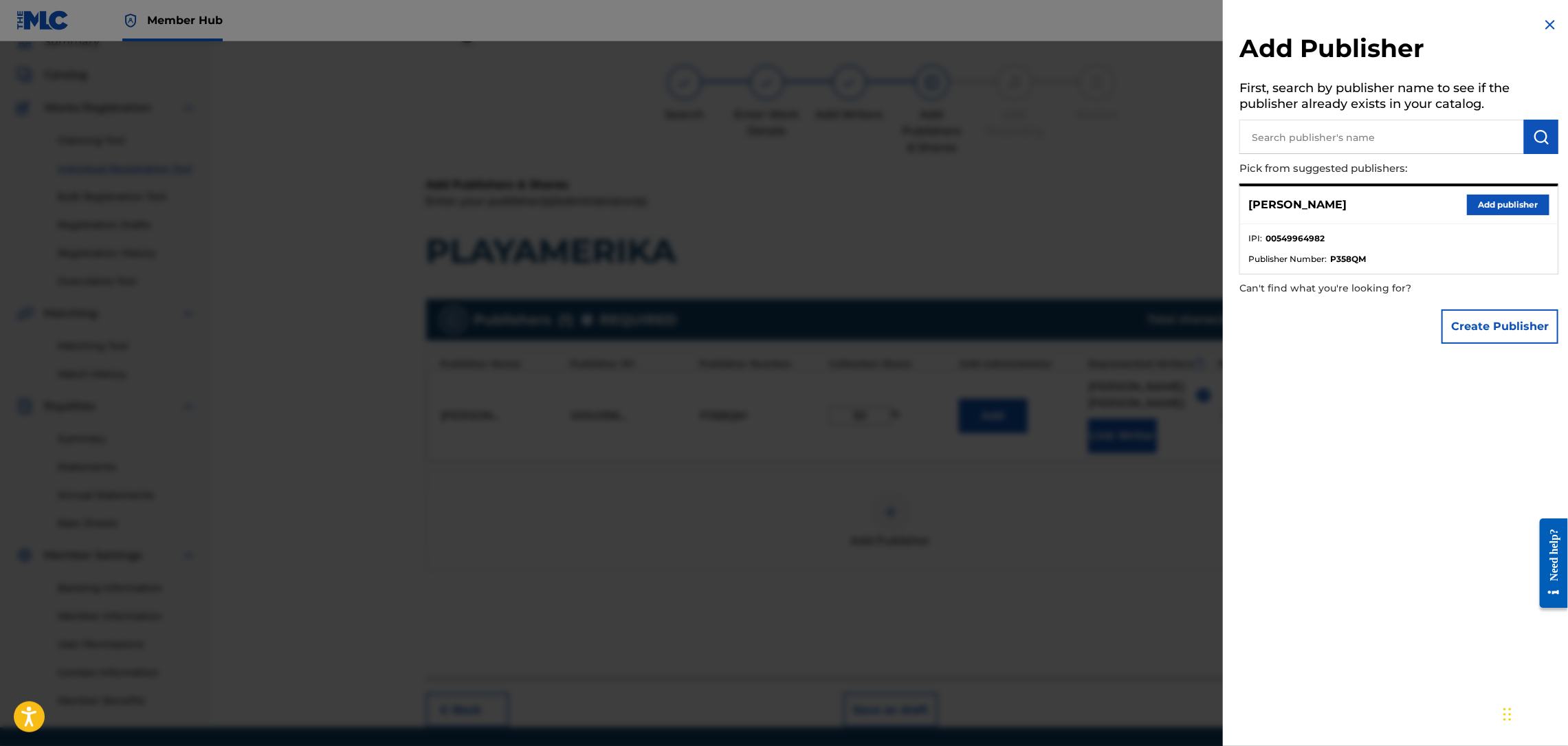
click at [1542, 26] on img at bounding box center [1549, 24] width 17 height 17
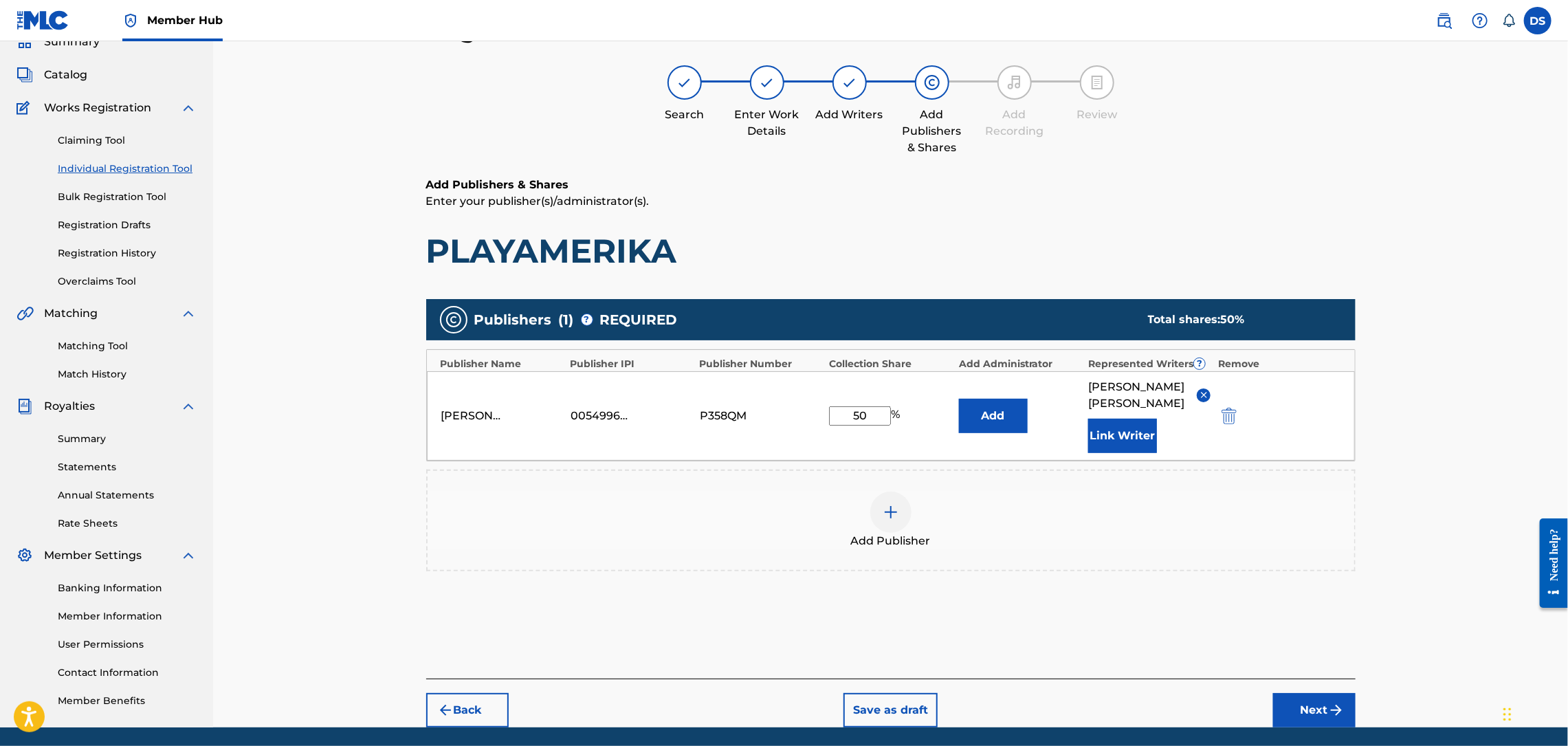
click at [874, 406] on input "50" at bounding box center [859, 416] width 62 height 20
click at [1321, 693] on button "Next" at bounding box center [1314, 710] width 82 height 34
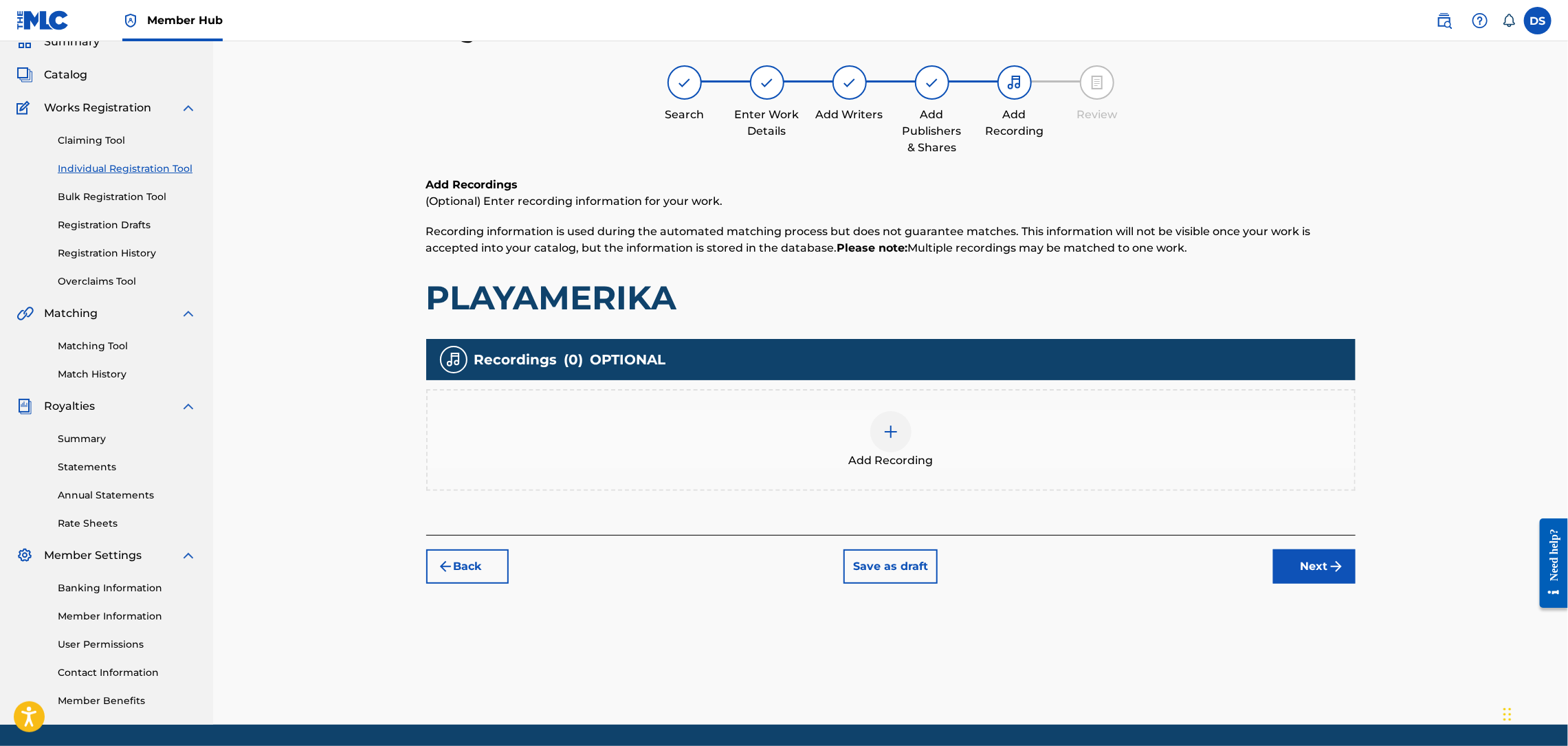
click at [900, 431] on div at bounding box center [891, 432] width 41 height 41
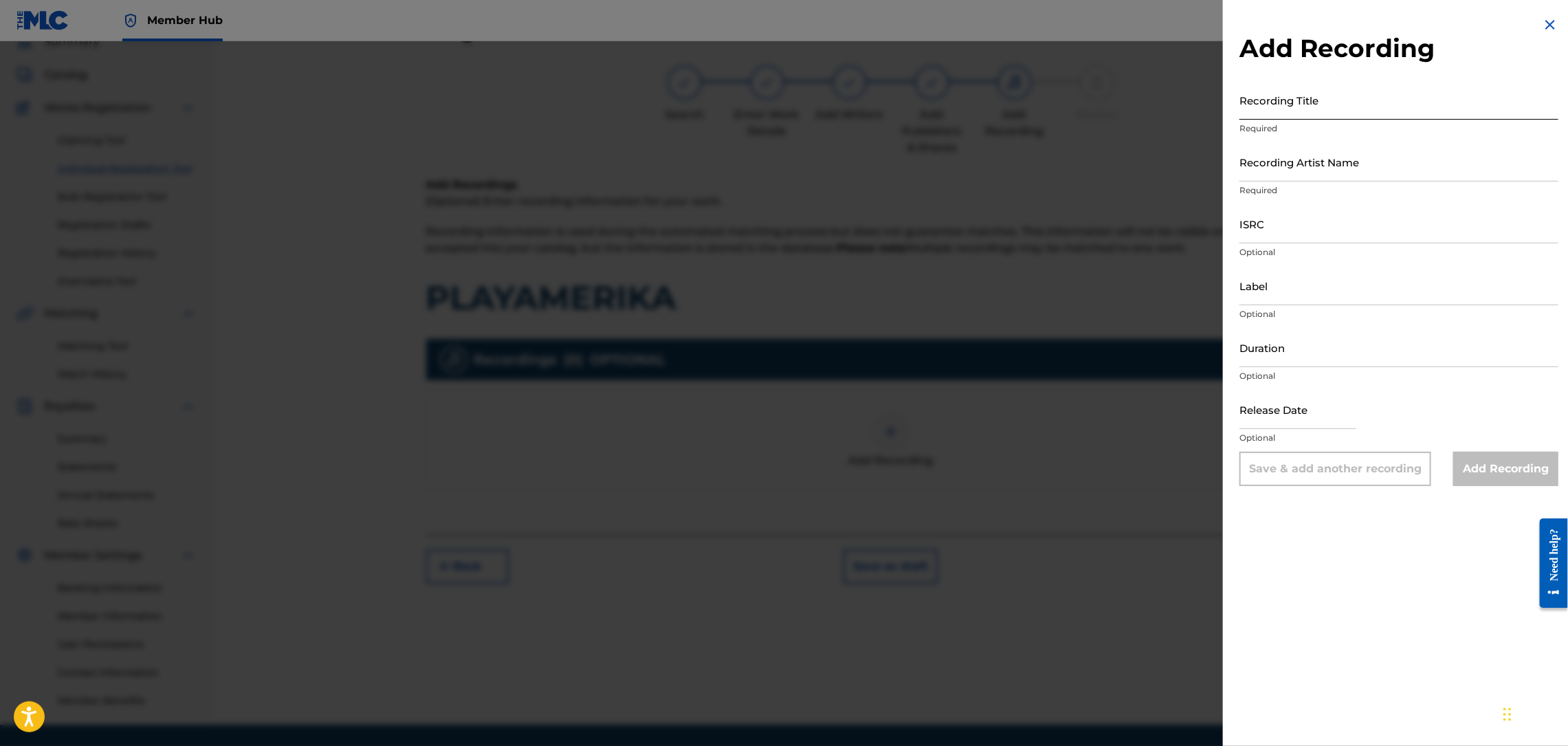
click at [1252, 106] on input "Recording Title" at bounding box center [1399, 100] width 319 height 39
click at [1319, 156] on input "Recording Artist Name" at bounding box center [1399, 162] width 319 height 39
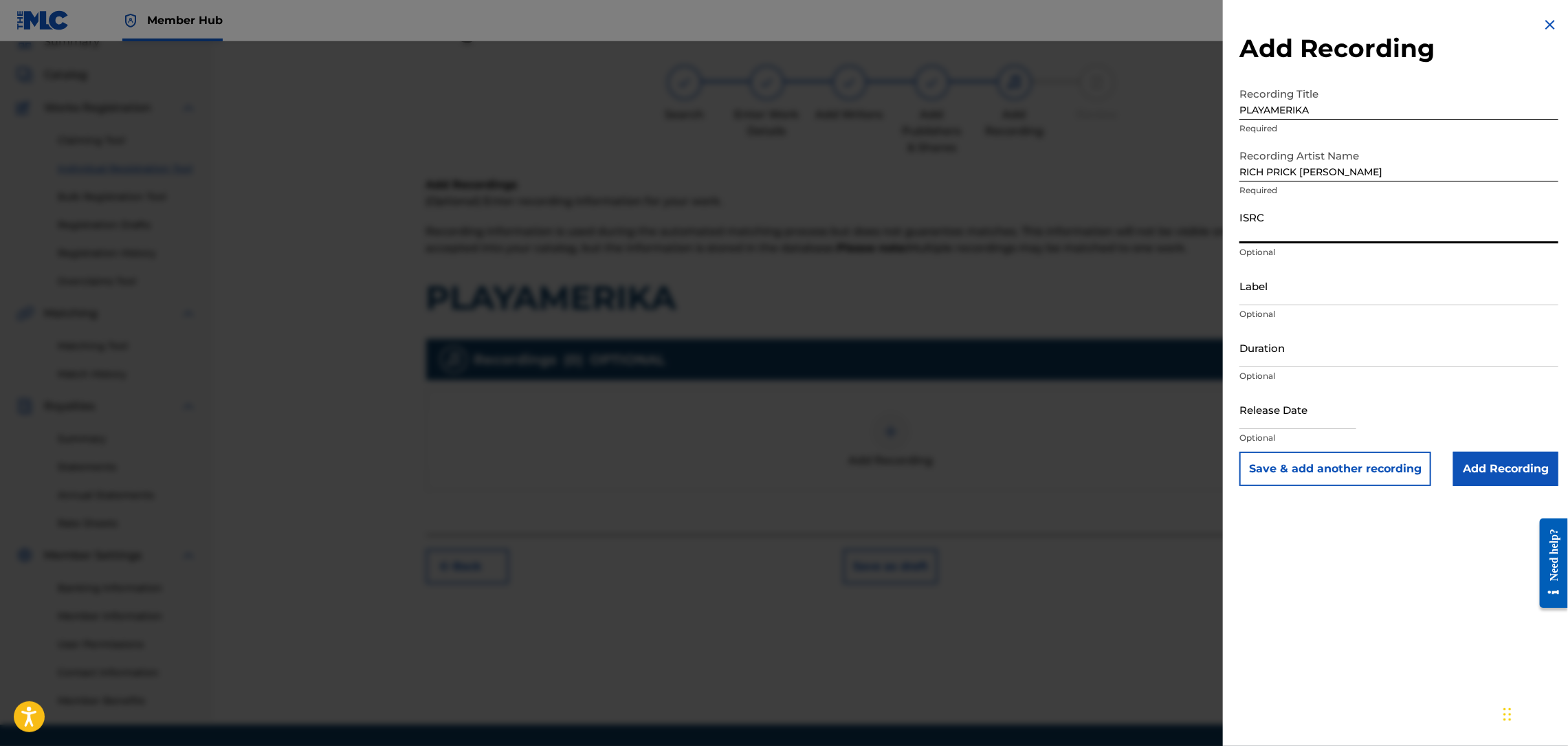
click at [1275, 227] on input "ISRC" at bounding box center [1399, 224] width 319 height 39
paste input "QZNB82390366"
click at [1460, 468] on input "Add Recording" at bounding box center [1505, 468] width 105 height 34
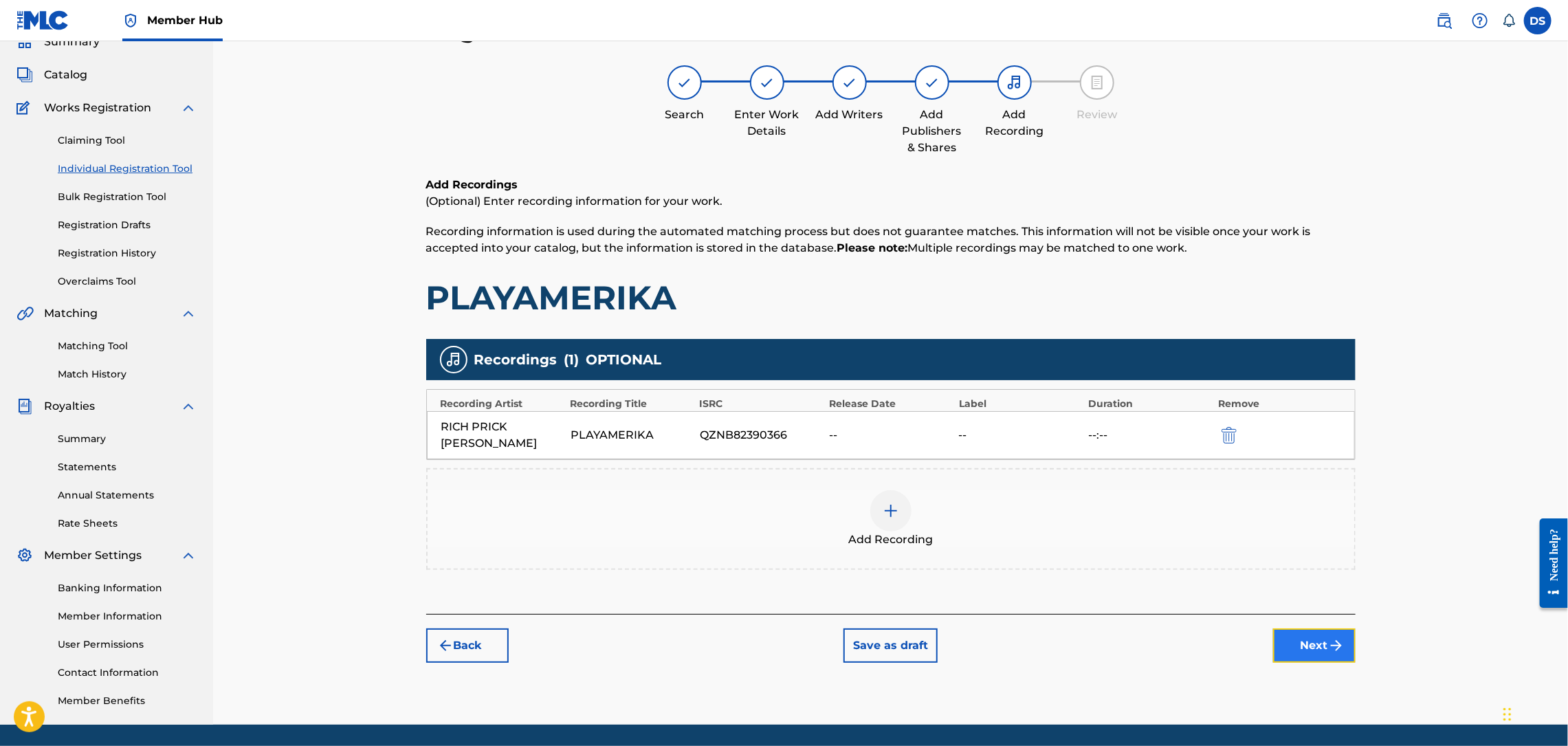
click at [1306, 629] on button "Next" at bounding box center [1314, 645] width 82 height 34
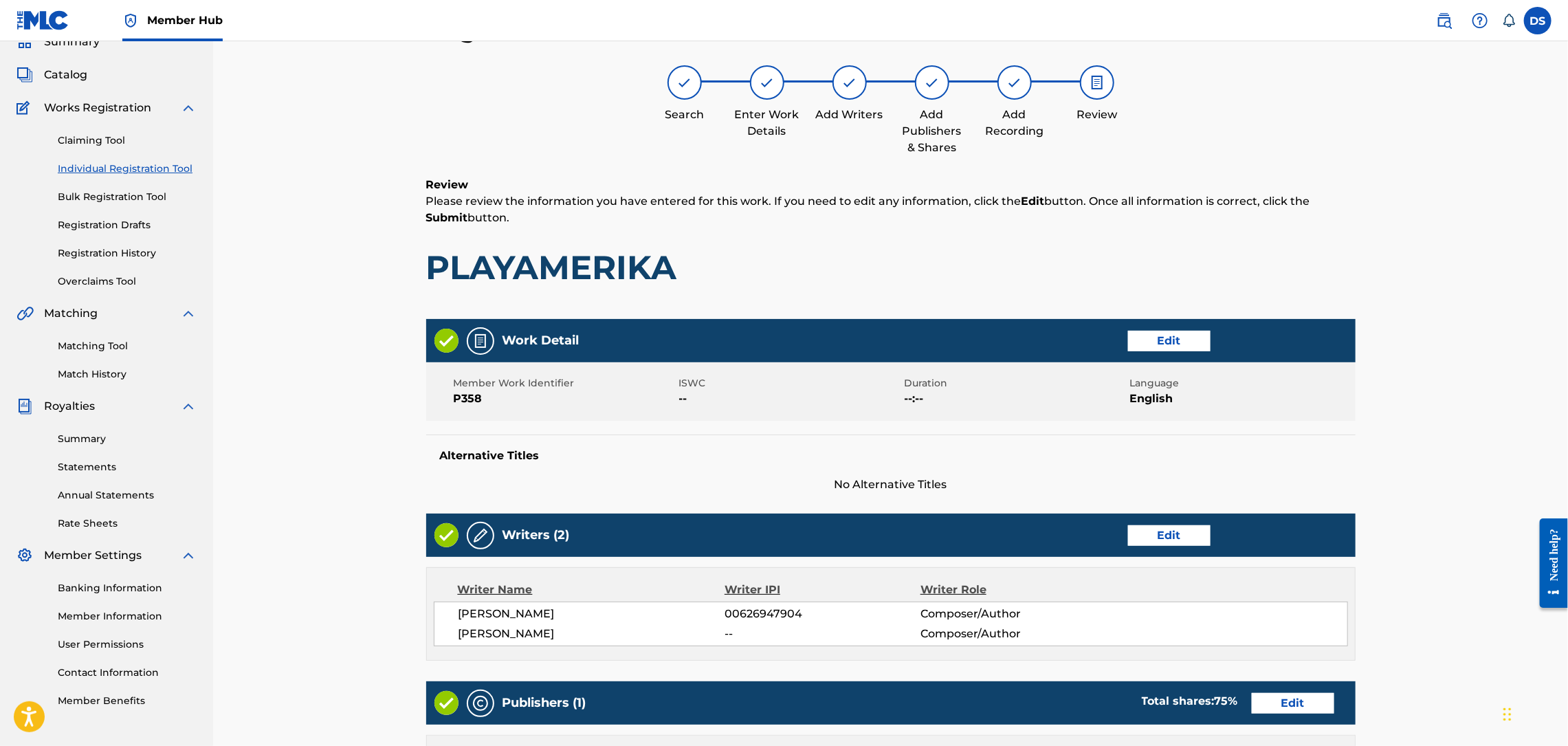
click at [1458, 519] on div "Register Work Search Enter Work Details Add Writers Add Publishers & Shares Add…" at bounding box center [891, 512] width 1355 height 1066
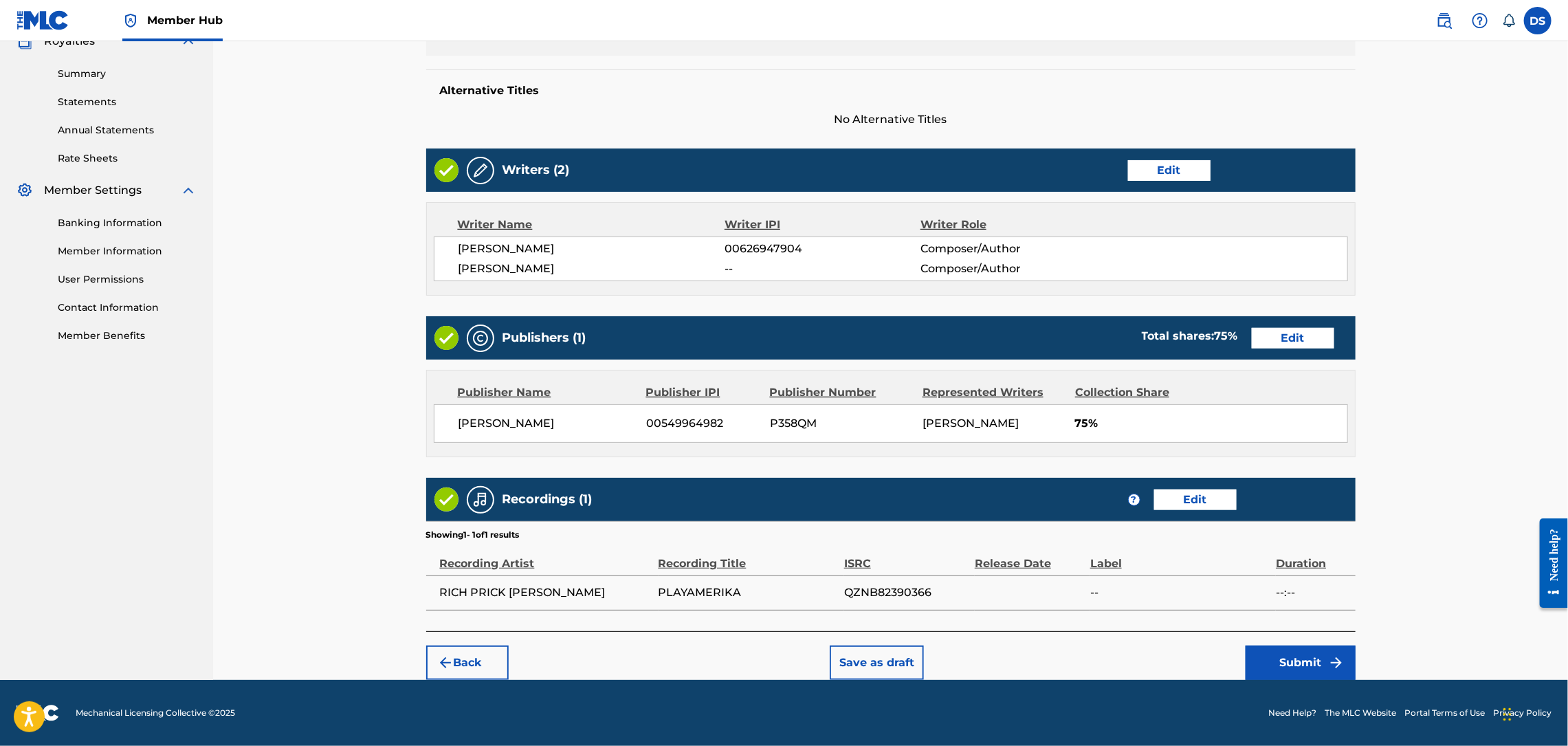
scroll to position [429, 0]
click at [1336, 658] on img "submit" at bounding box center [1336, 663] width 17 height 17
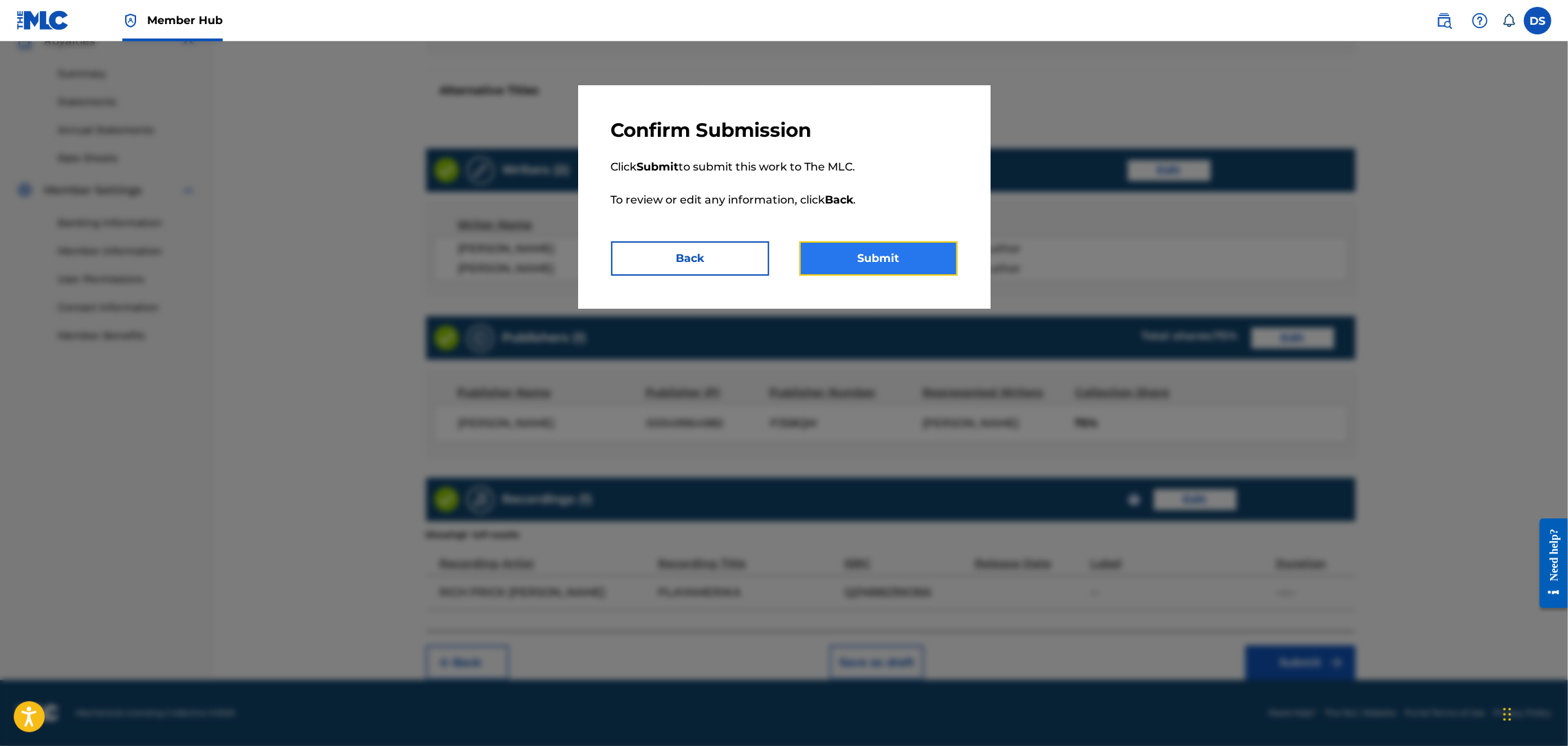
click at [867, 271] on button "Submit" at bounding box center [879, 258] width 159 height 34
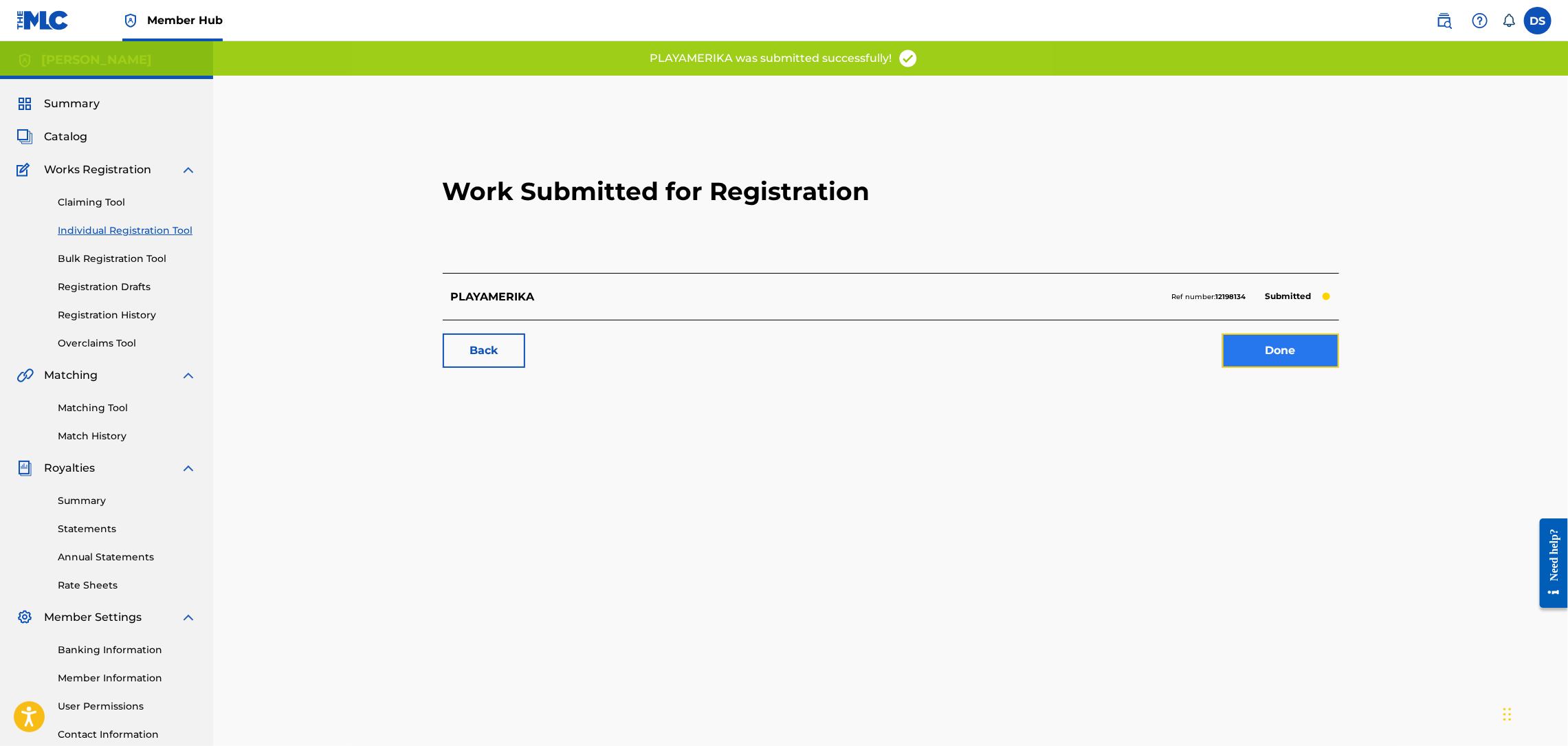
click at [1268, 346] on link "Done" at bounding box center [1280, 350] width 116 height 34
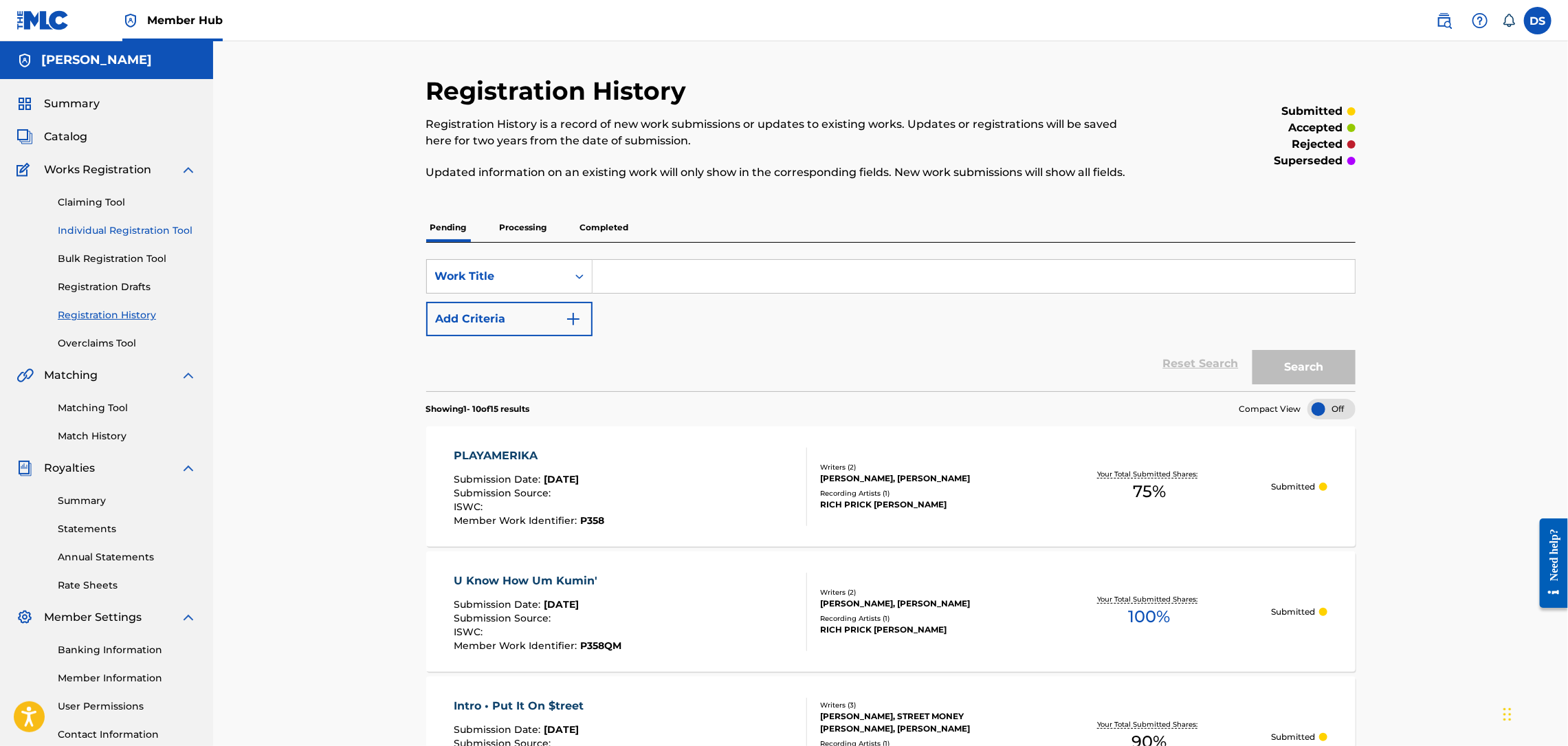
click at [98, 232] on link "Individual Registration Tool" at bounding box center [127, 230] width 139 height 15
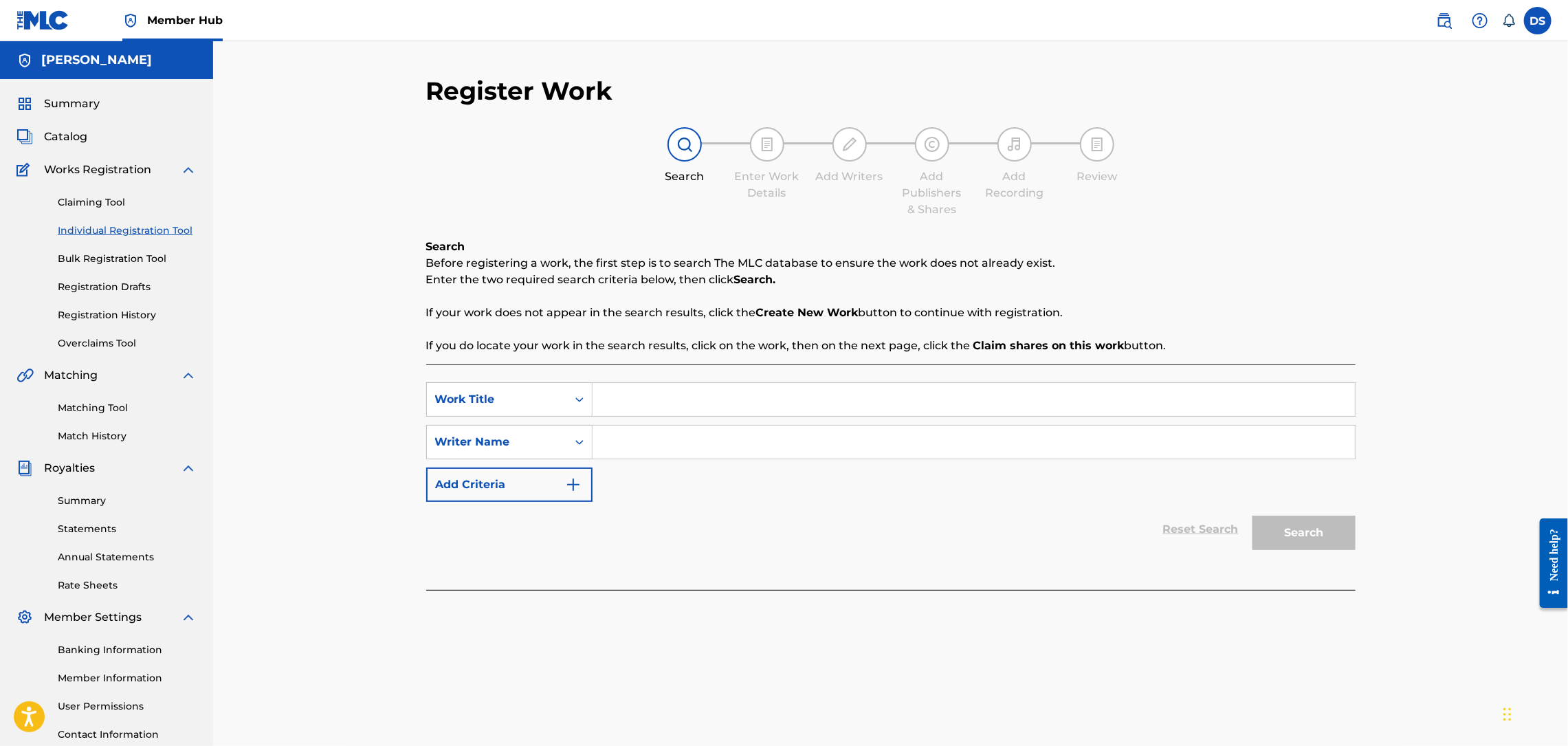
paste input "#LMTUSMB"
click at [634, 436] on input "Search Form" at bounding box center [973, 443] width 762 height 33
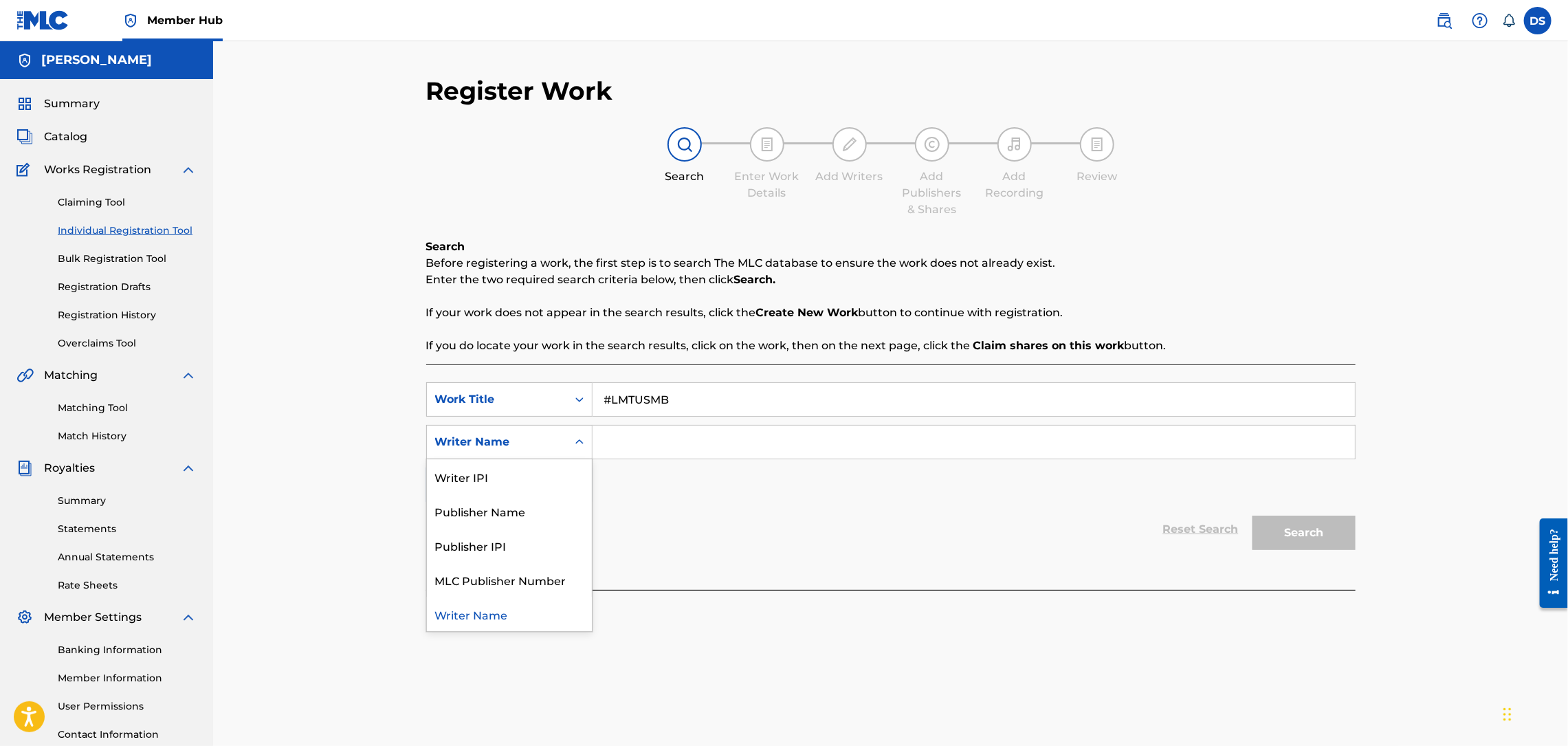
drag, startPoint x: 634, startPoint y: 436, endPoint x: 544, endPoint y: 443, distance: 90.3
click at [544, 443] on div "Writer Name" at bounding box center [497, 442] width 123 height 17
click at [630, 432] on input "Search Form" at bounding box center [973, 443] width 762 height 33
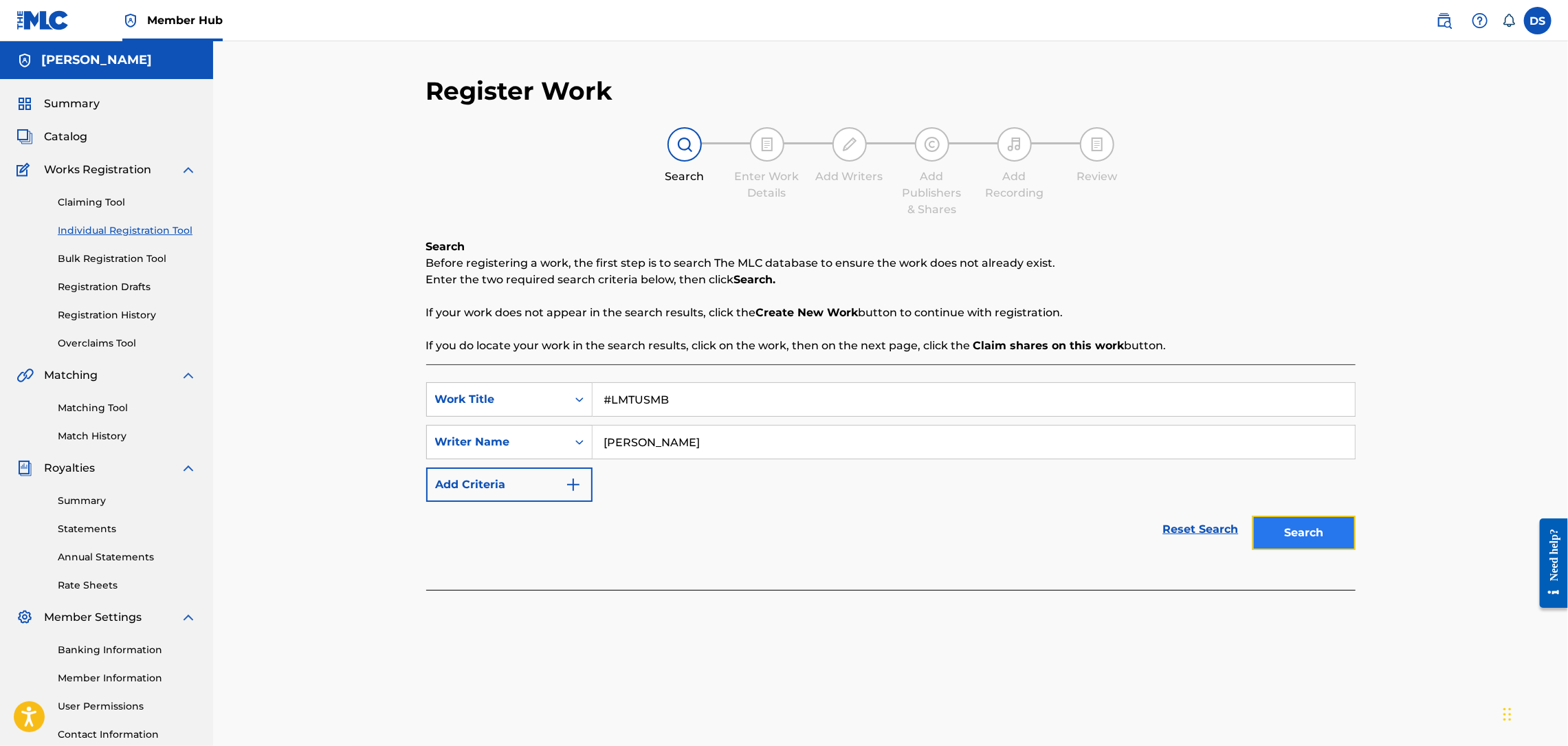
click at [1295, 535] on button "Search" at bounding box center [1304, 533] width 103 height 34
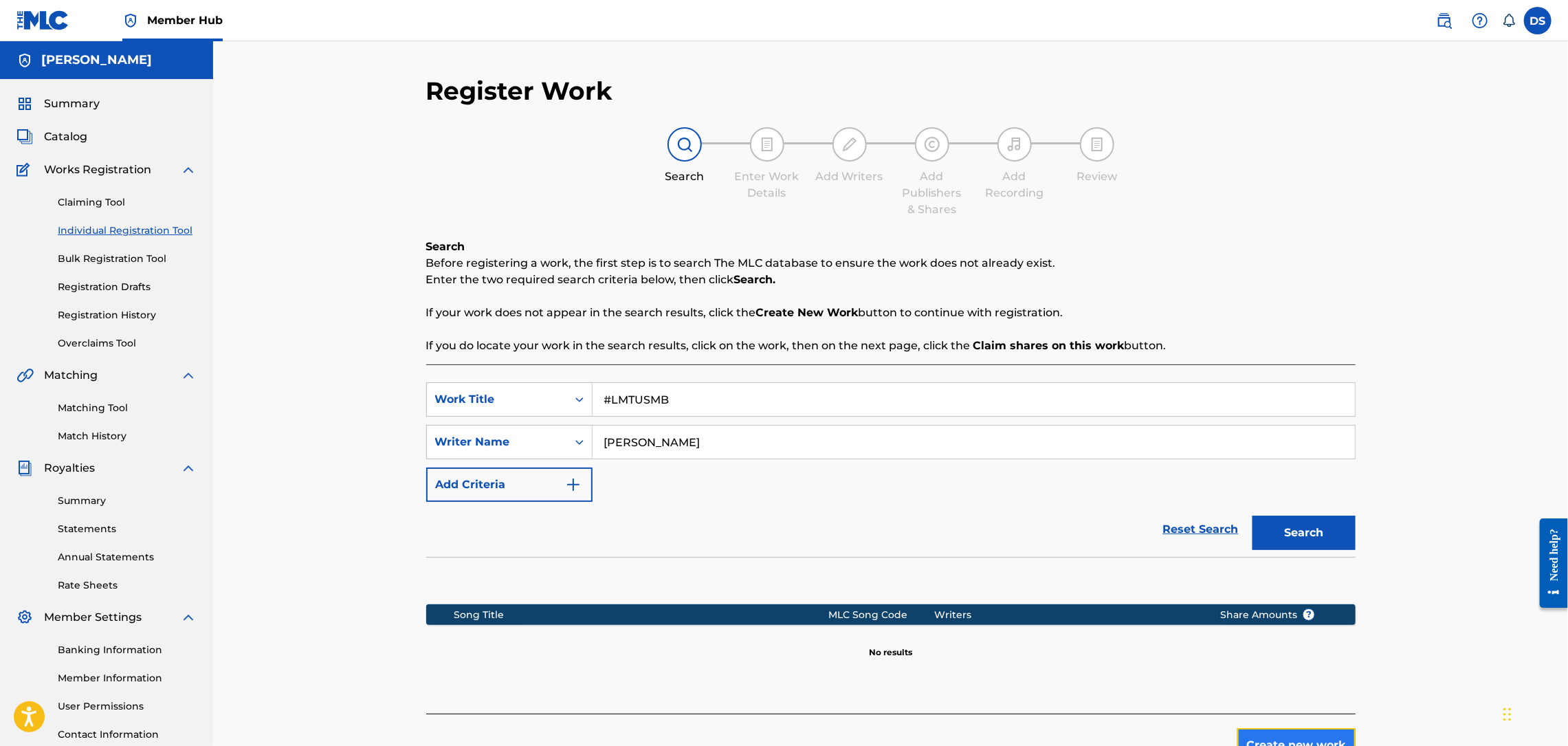
click at [1262, 731] on button "Create new work" at bounding box center [1296, 745] width 118 height 34
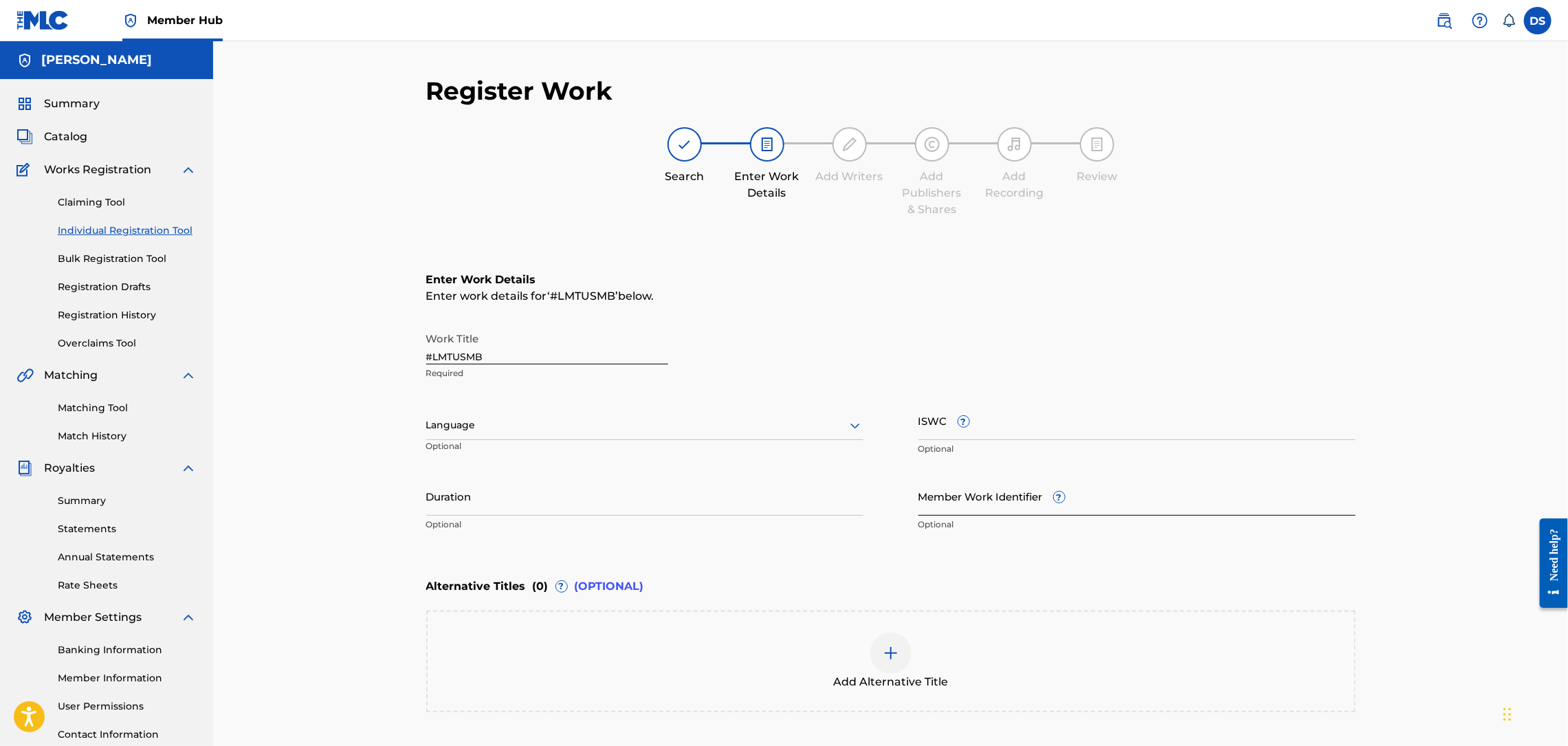
click at [938, 505] on input "Member Work Identifier ?" at bounding box center [1136, 496] width 438 height 39
click at [613, 429] on div at bounding box center [644, 426] width 438 height 18
click at [459, 457] on div "English" at bounding box center [644, 455] width 436 height 31
click at [1416, 559] on div "Register Work Search Enter Work Details Add Writers Add Publishers & Shares Add…" at bounding box center [891, 418] width 1355 height 754
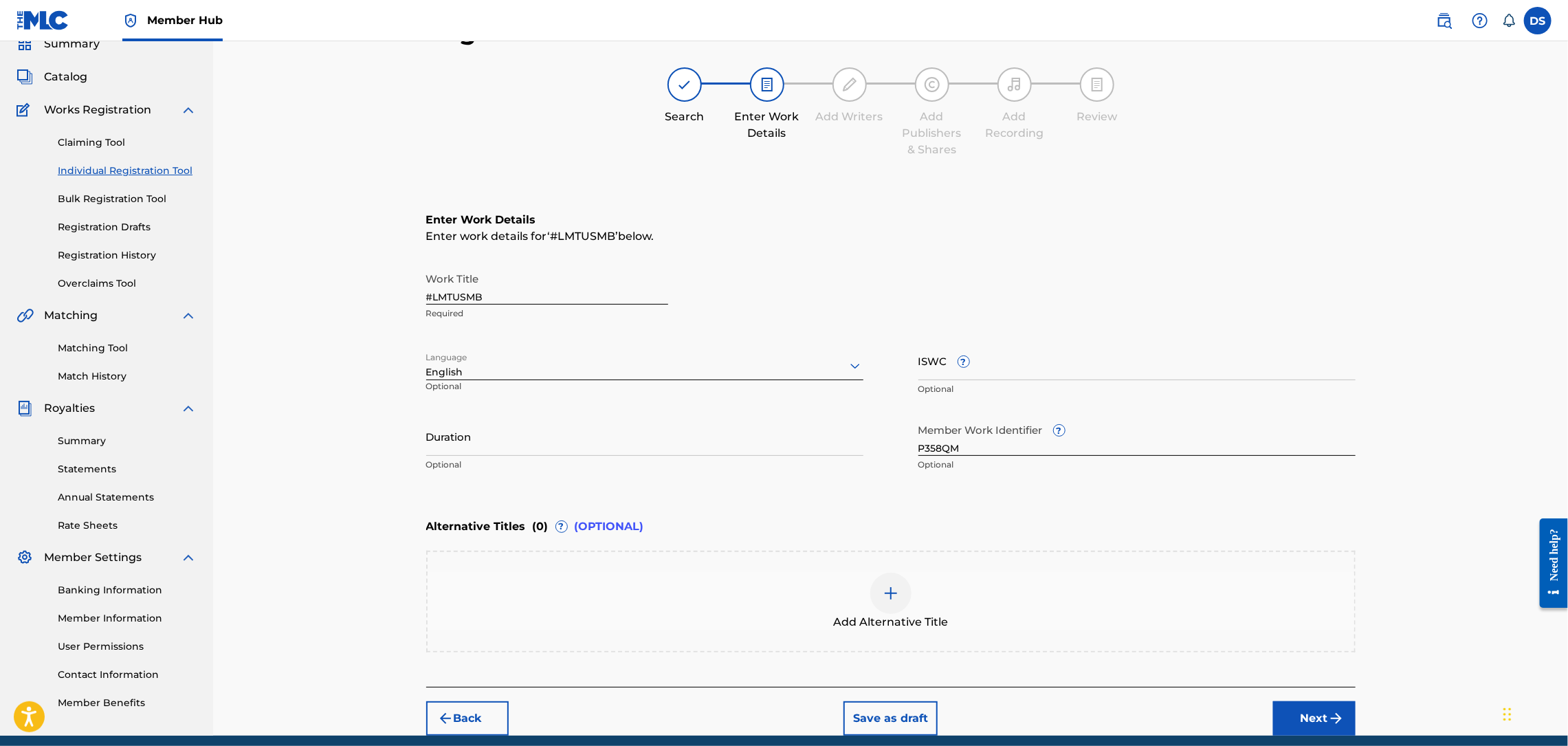
scroll to position [114, 0]
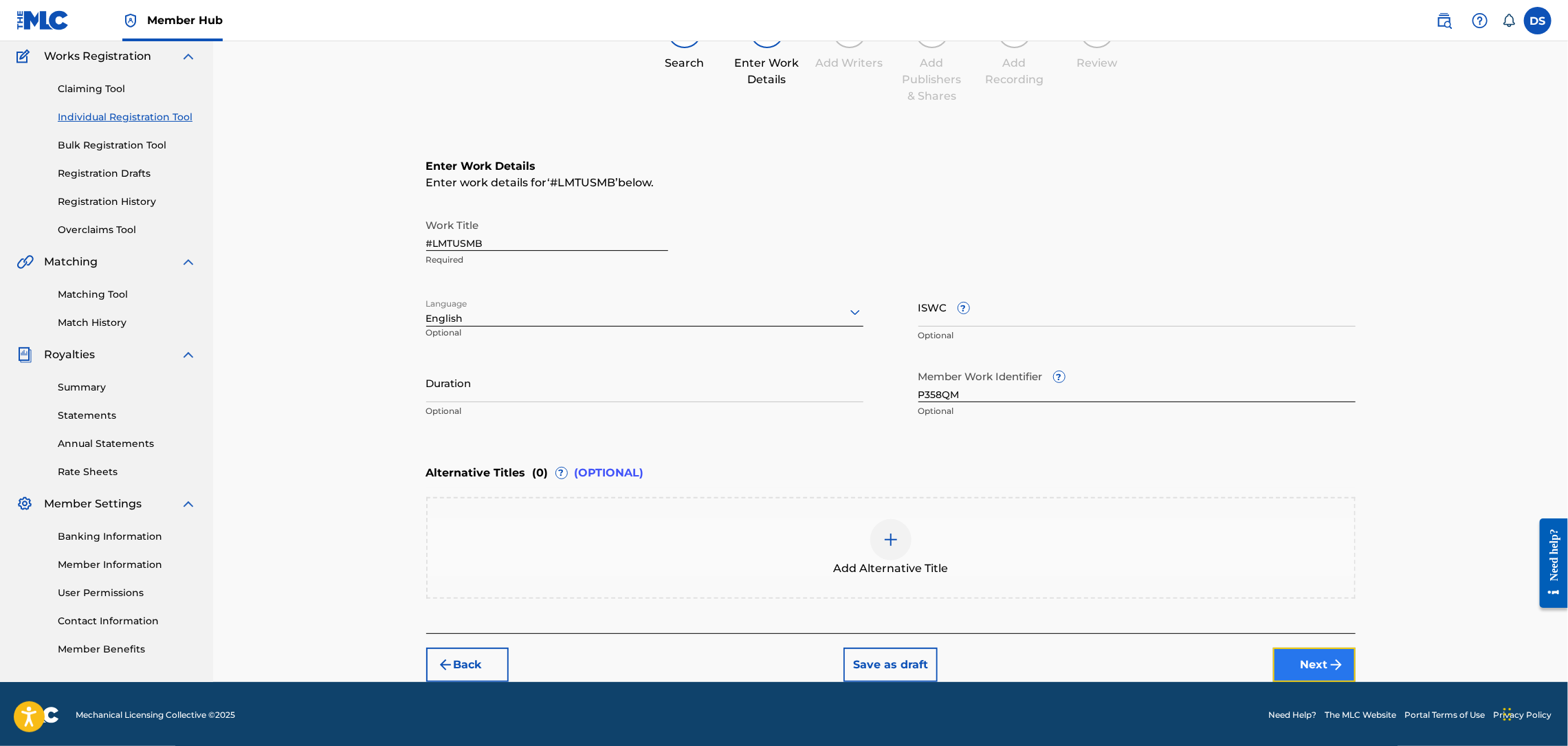
click at [1313, 664] on button "Next" at bounding box center [1314, 665] width 82 height 34
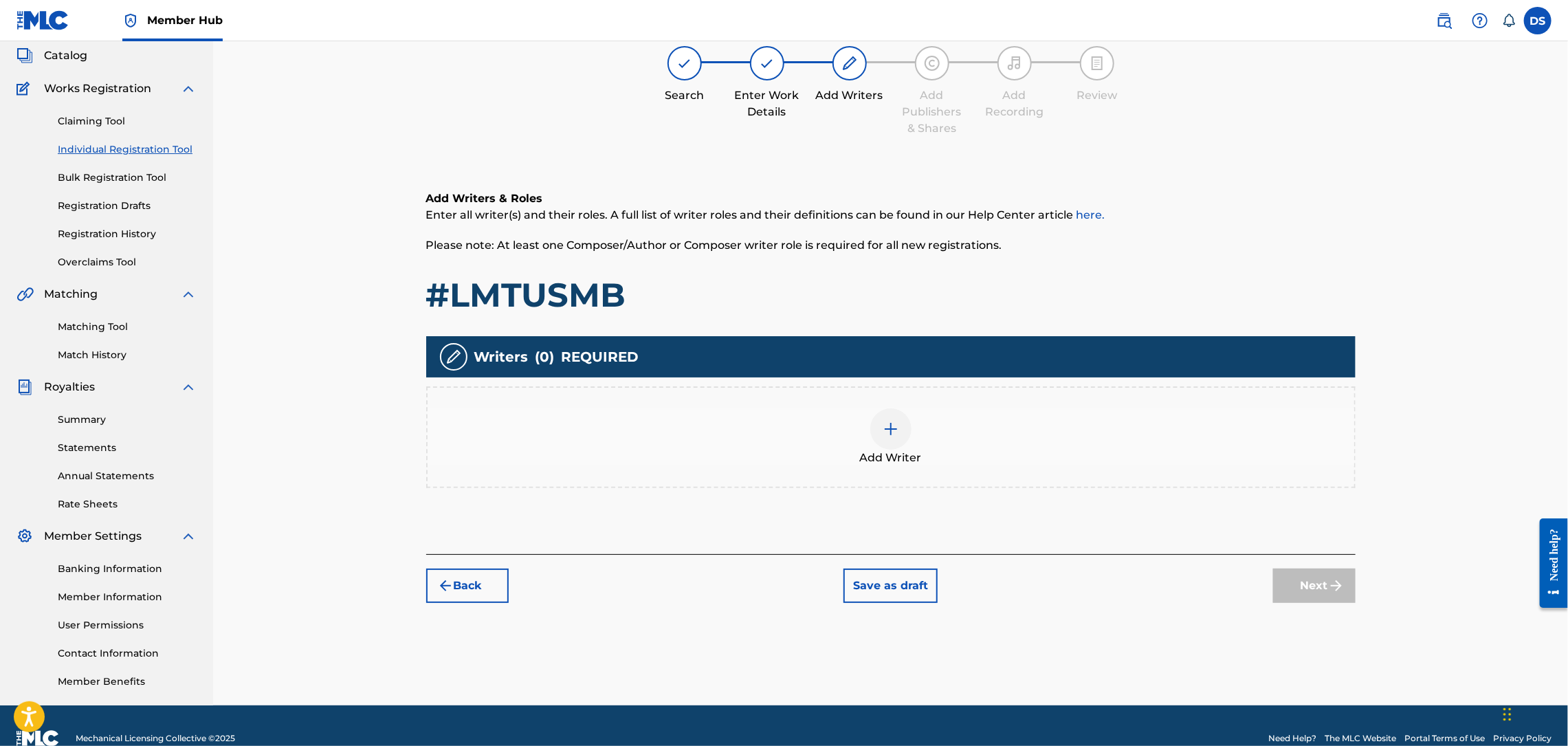
scroll to position [62, 0]
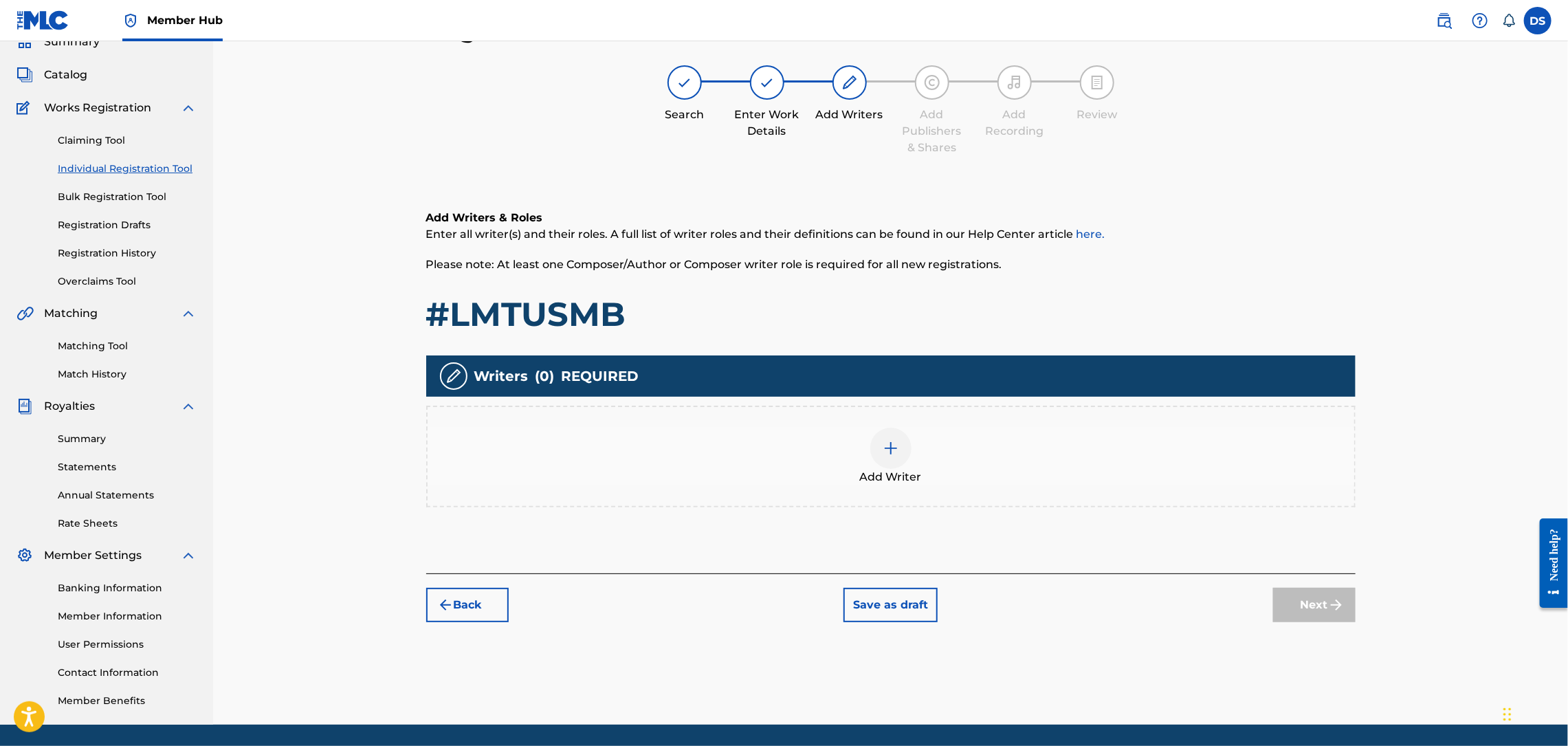
click at [893, 447] on img at bounding box center [891, 447] width 17 height 17
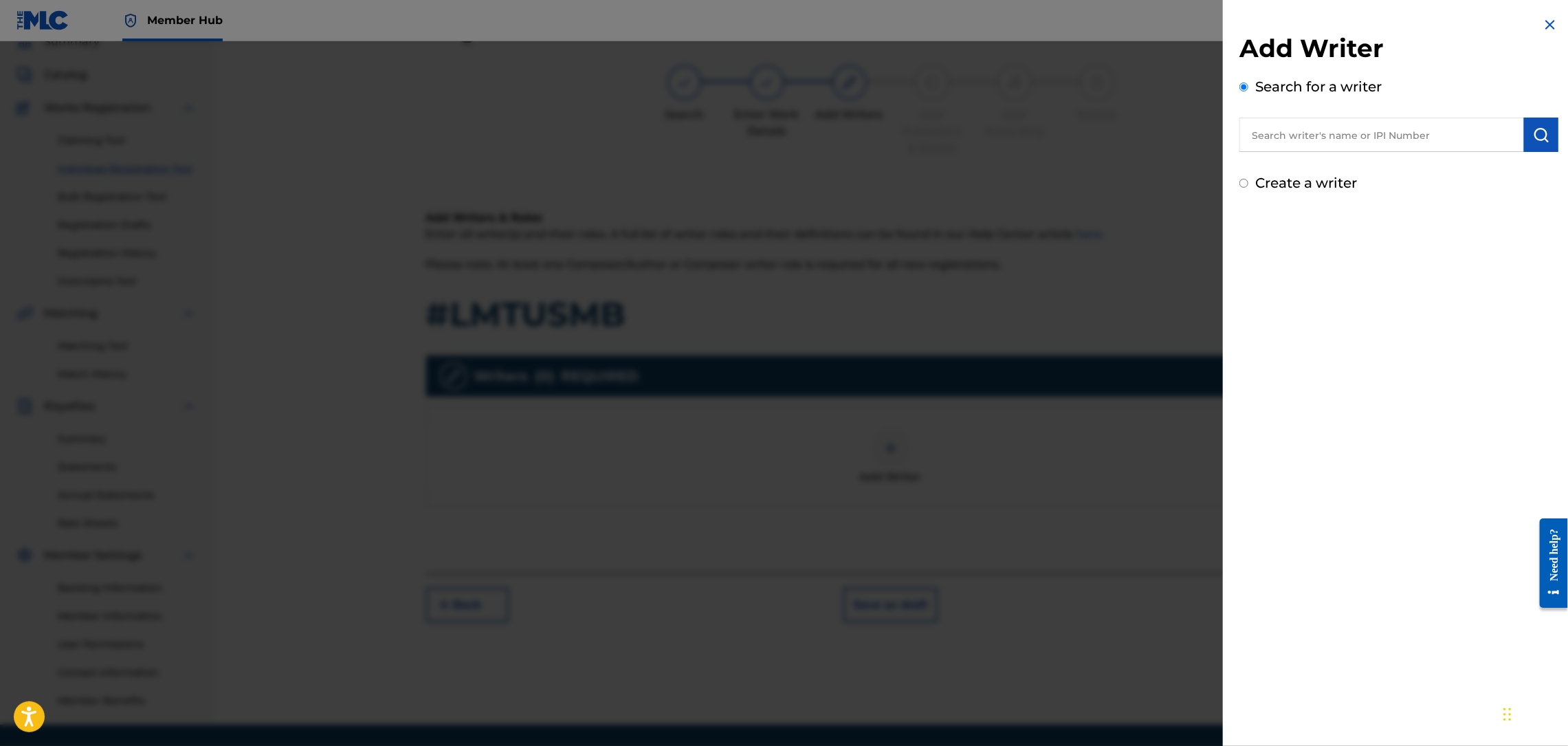
click at [1360, 136] on input "text" at bounding box center [1381, 134] width 285 height 34
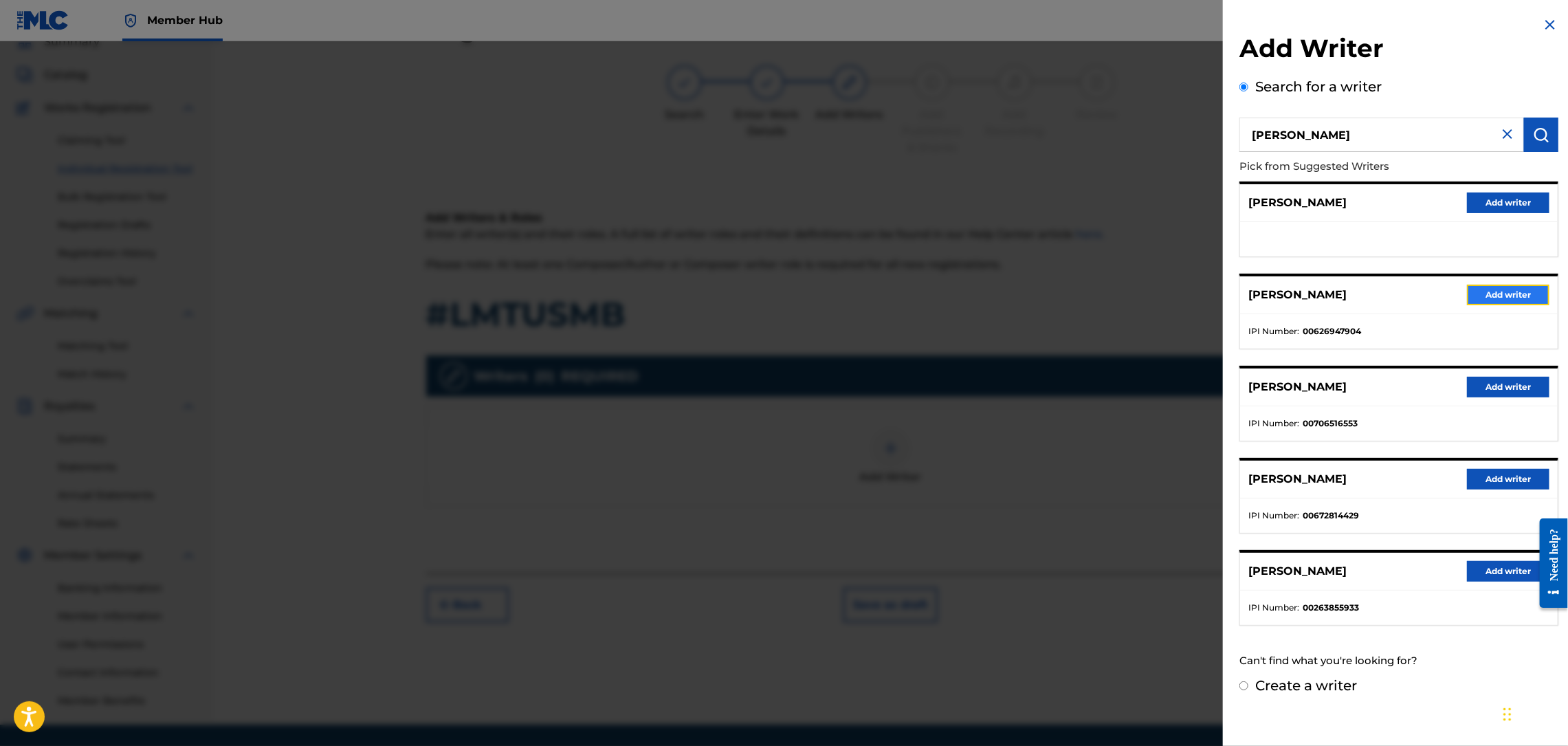
click at [1484, 288] on button "Add writer" at bounding box center [1508, 295] width 82 height 21
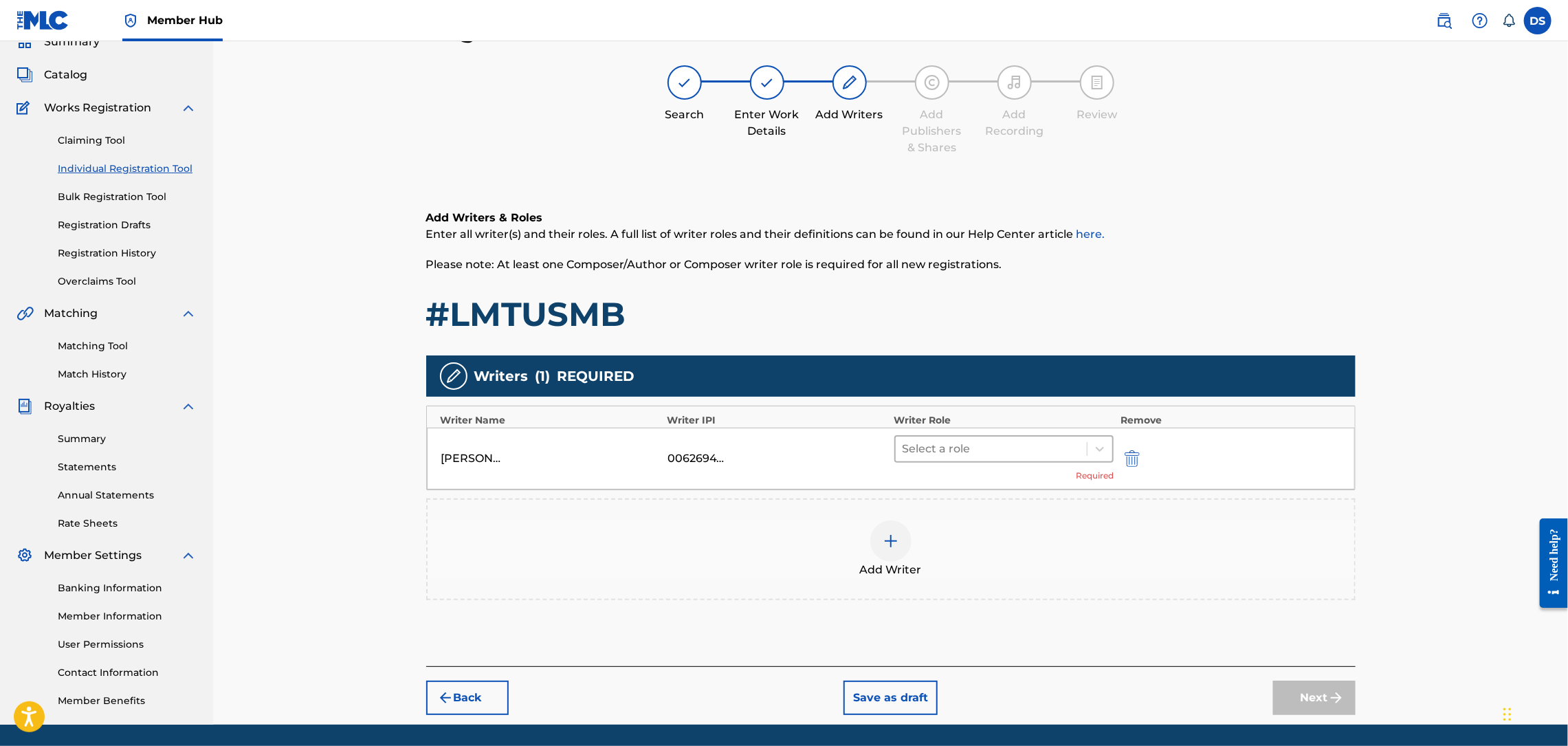
click at [1000, 449] on div at bounding box center [992, 449] width 178 height 20
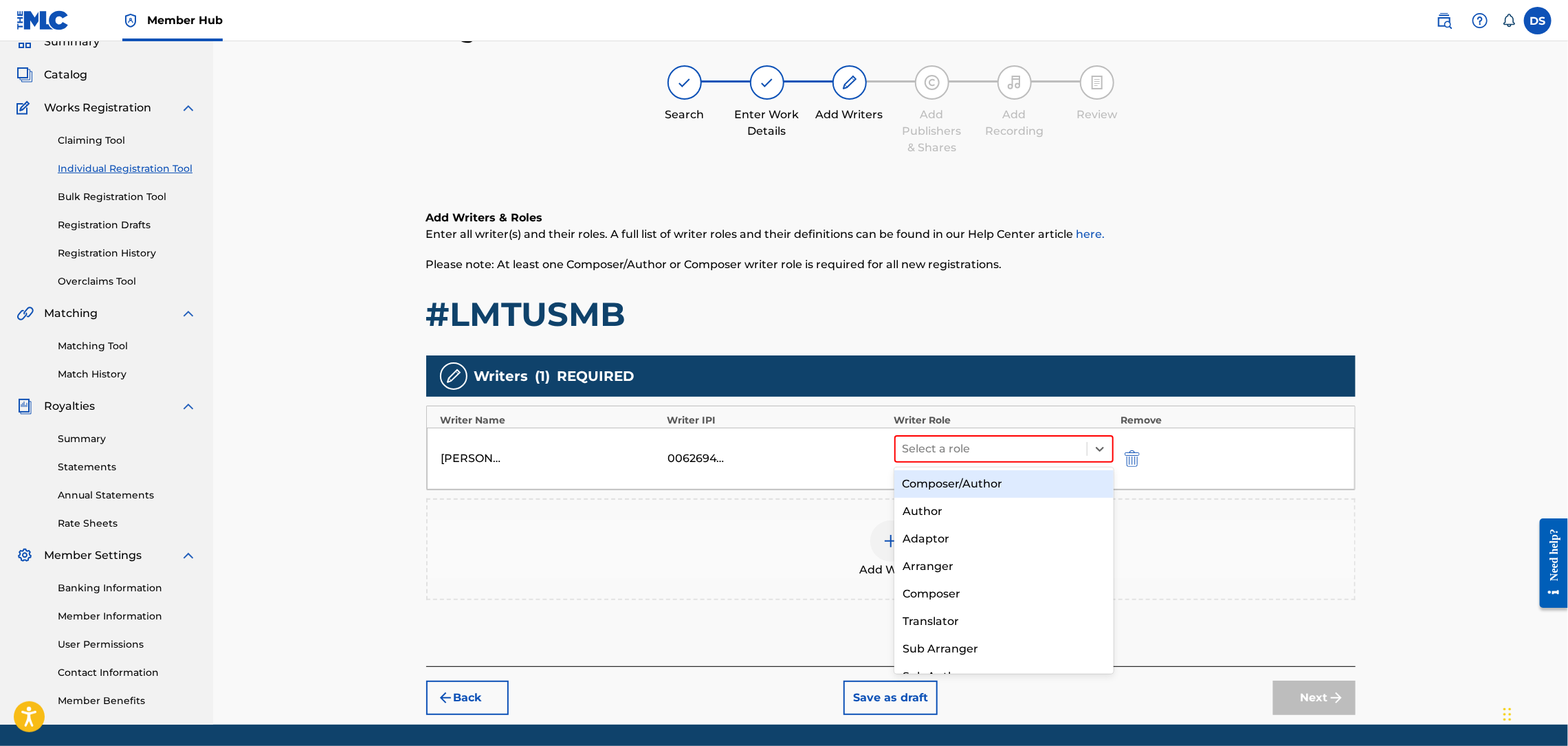
click at [933, 490] on div "Composer/Author" at bounding box center [1004, 484] width 219 height 27
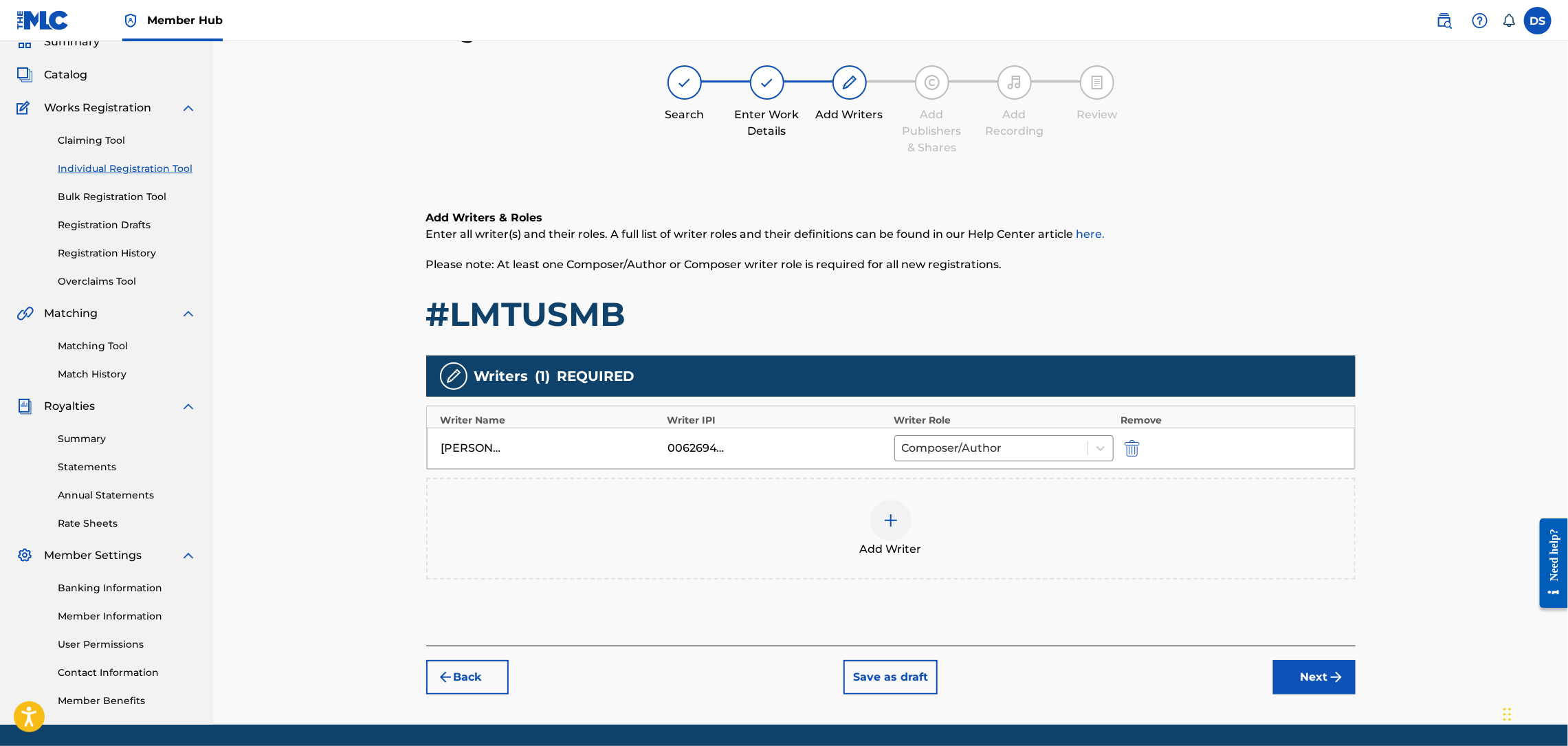
click at [895, 523] on img at bounding box center [891, 520] width 17 height 17
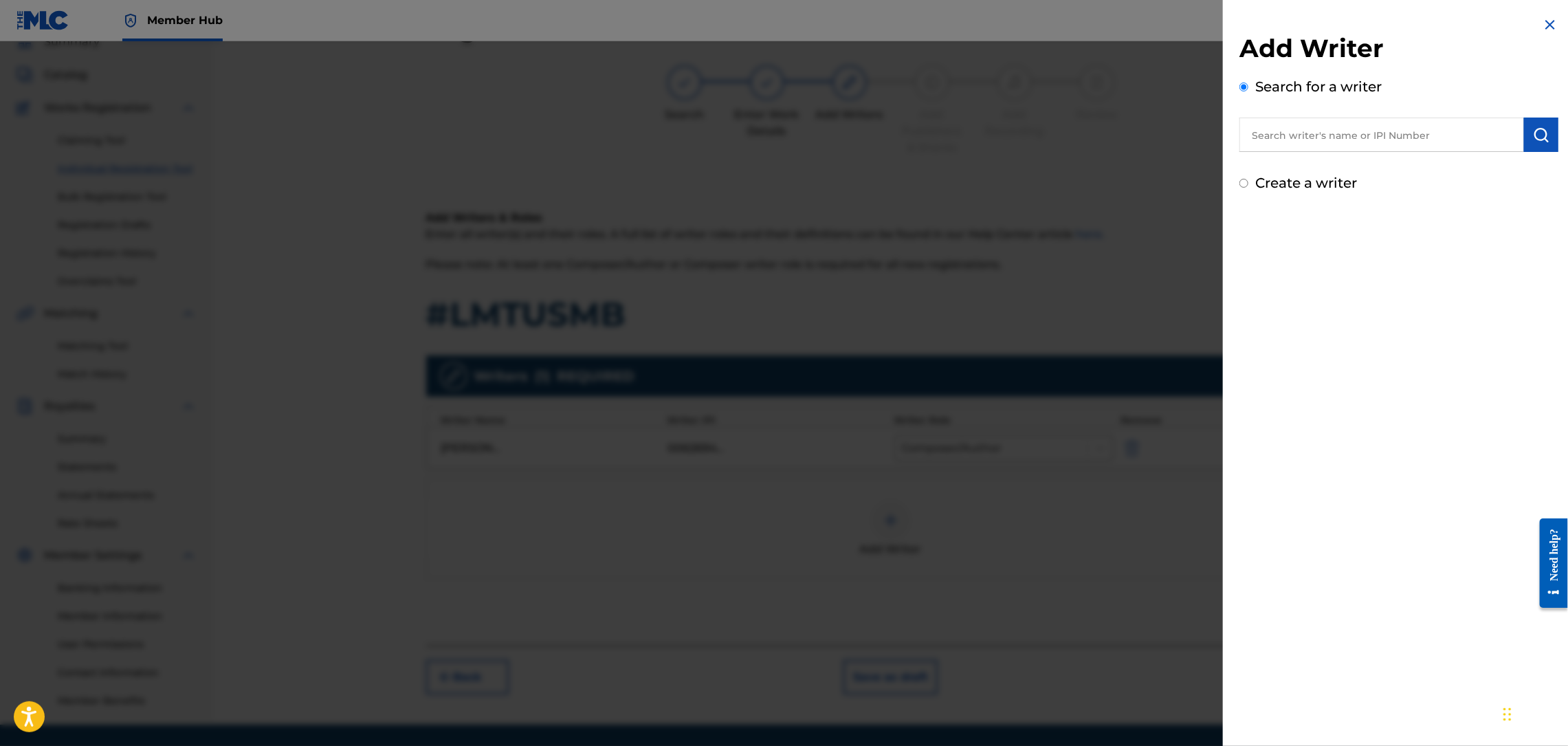
click at [1285, 184] on label "Create a writer" at bounding box center [1306, 182] width 102 height 17
click at [1248, 184] on input "Create a writer" at bounding box center [1243, 183] width 9 height 9
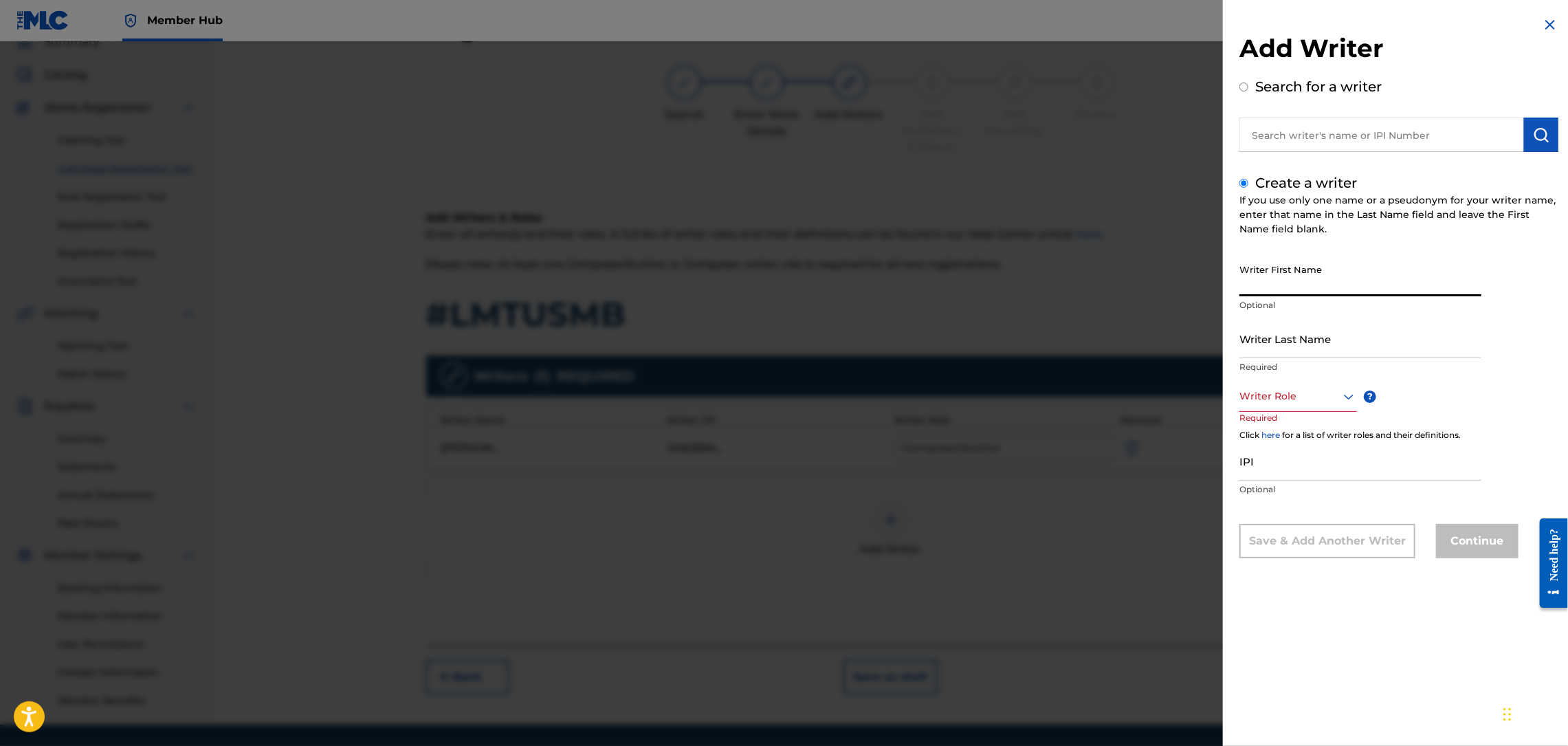
click at [1281, 275] on input "Writer First Name" at bounding box center [1360, 277] width 242 height 39
click at [1284, 356] on input "Writer Last Name" at bounding box center [1360, 339] width 242 height 39
click at [1299, 393] on div at bounding box center [1298, 396] width 117 height 18
click at [1292, 419] on div "Composer/Author" at bounding box center [1298, 428] width 116 height 31
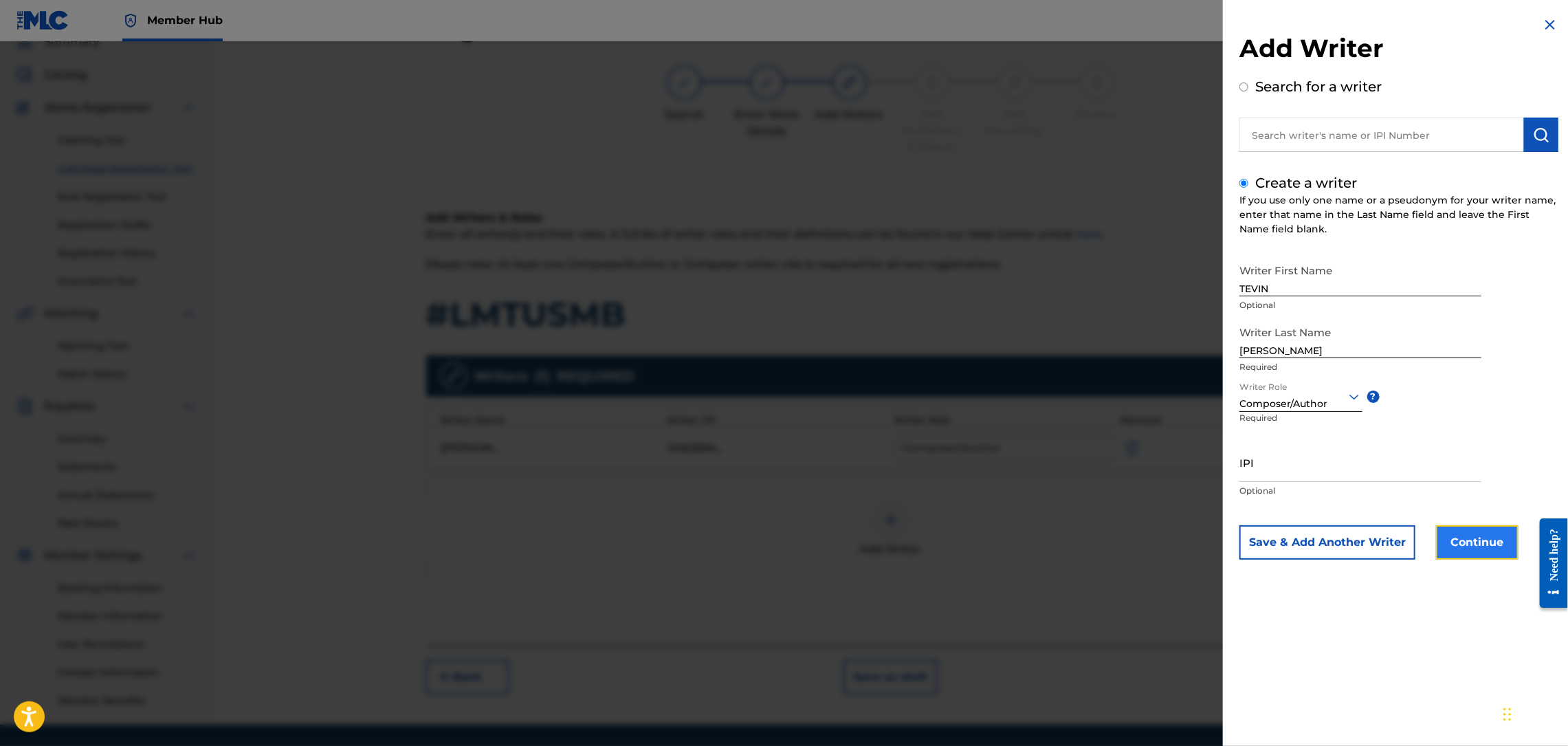
click at [1452, 533] on button "Continue" at bounding box center [1477, 542] width 82 height 34
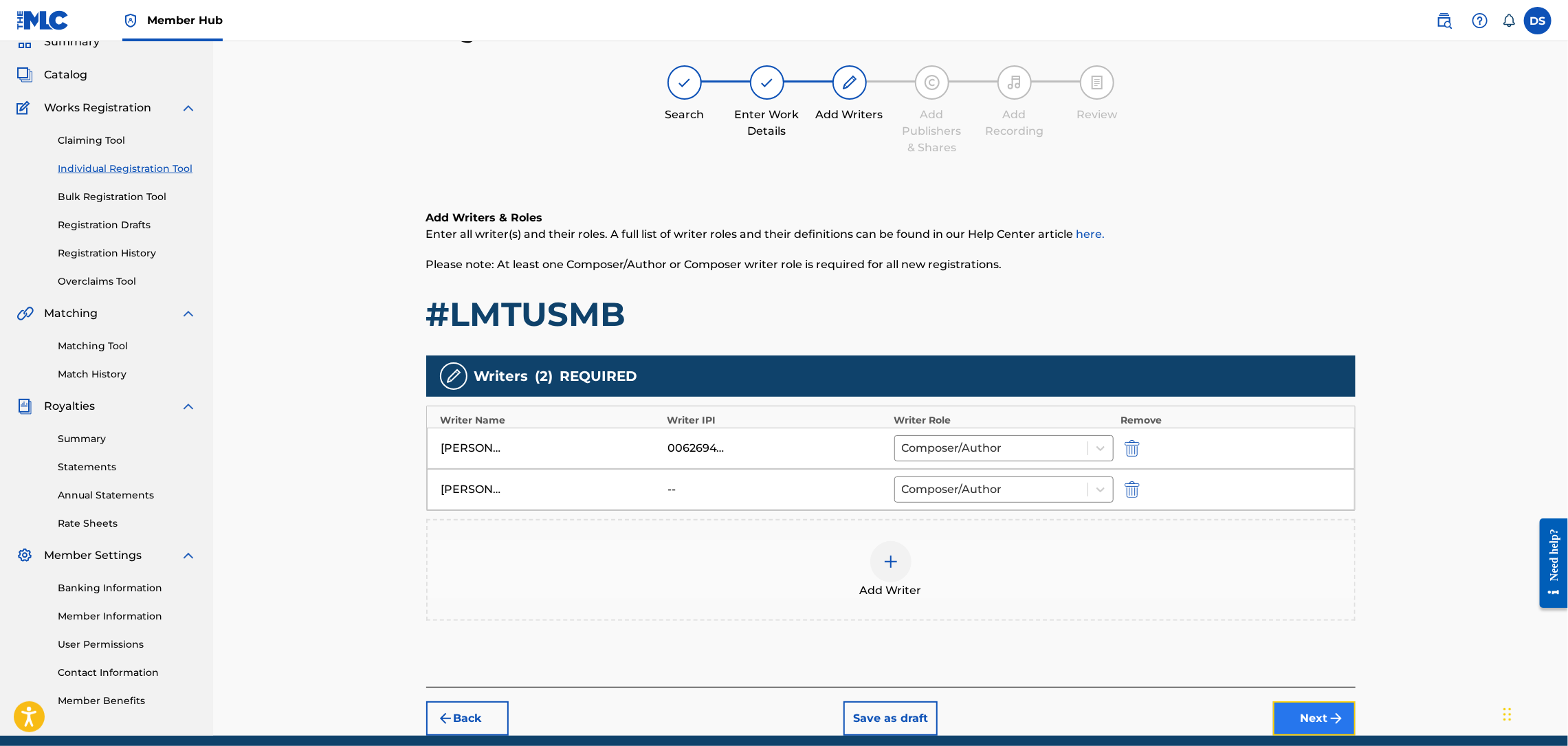
click at [1292, 706] on button "Next" at bounding box center [1314, 718] width 82 height 34
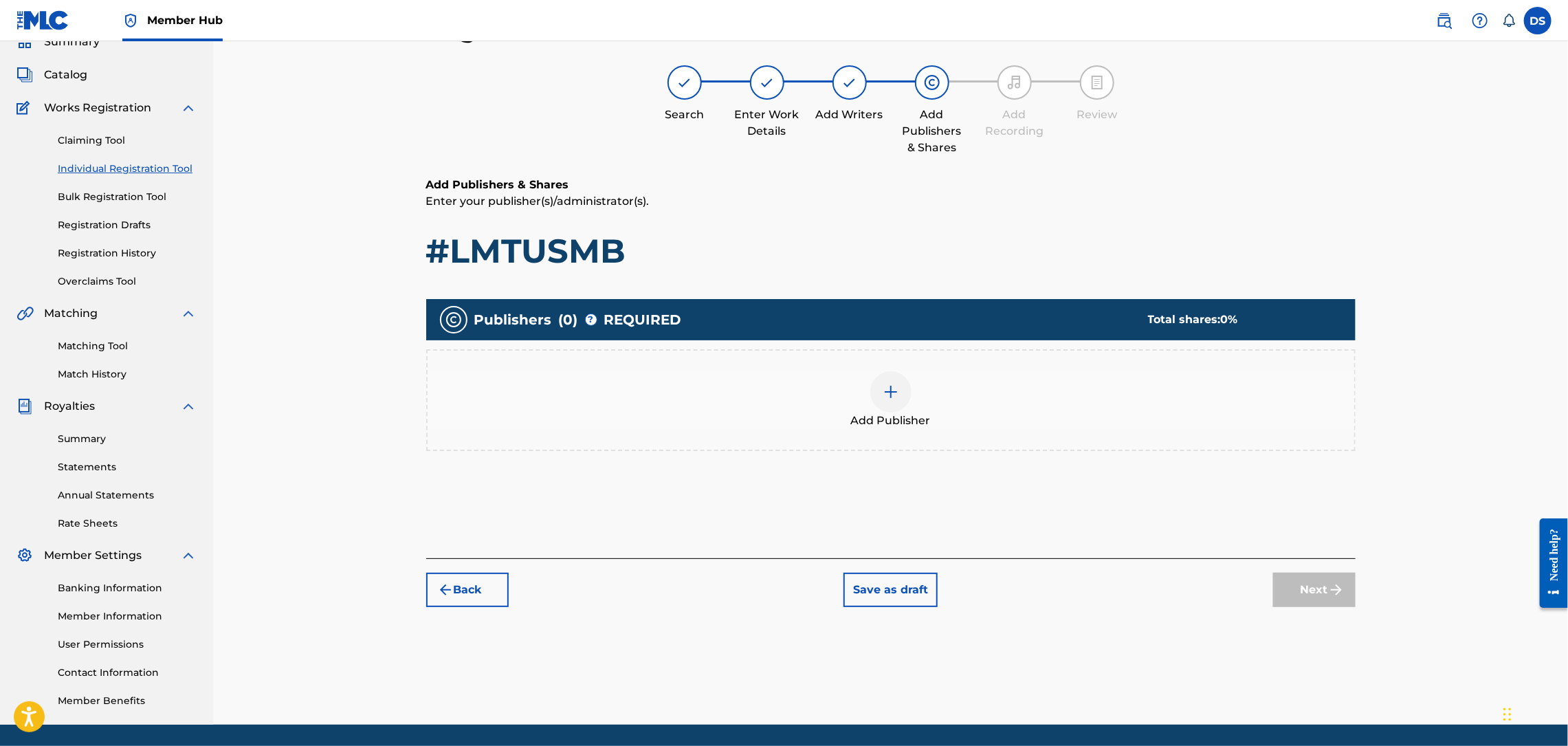
click at [888, 398] on img at bounding box center [891, 392] width 17 height 17
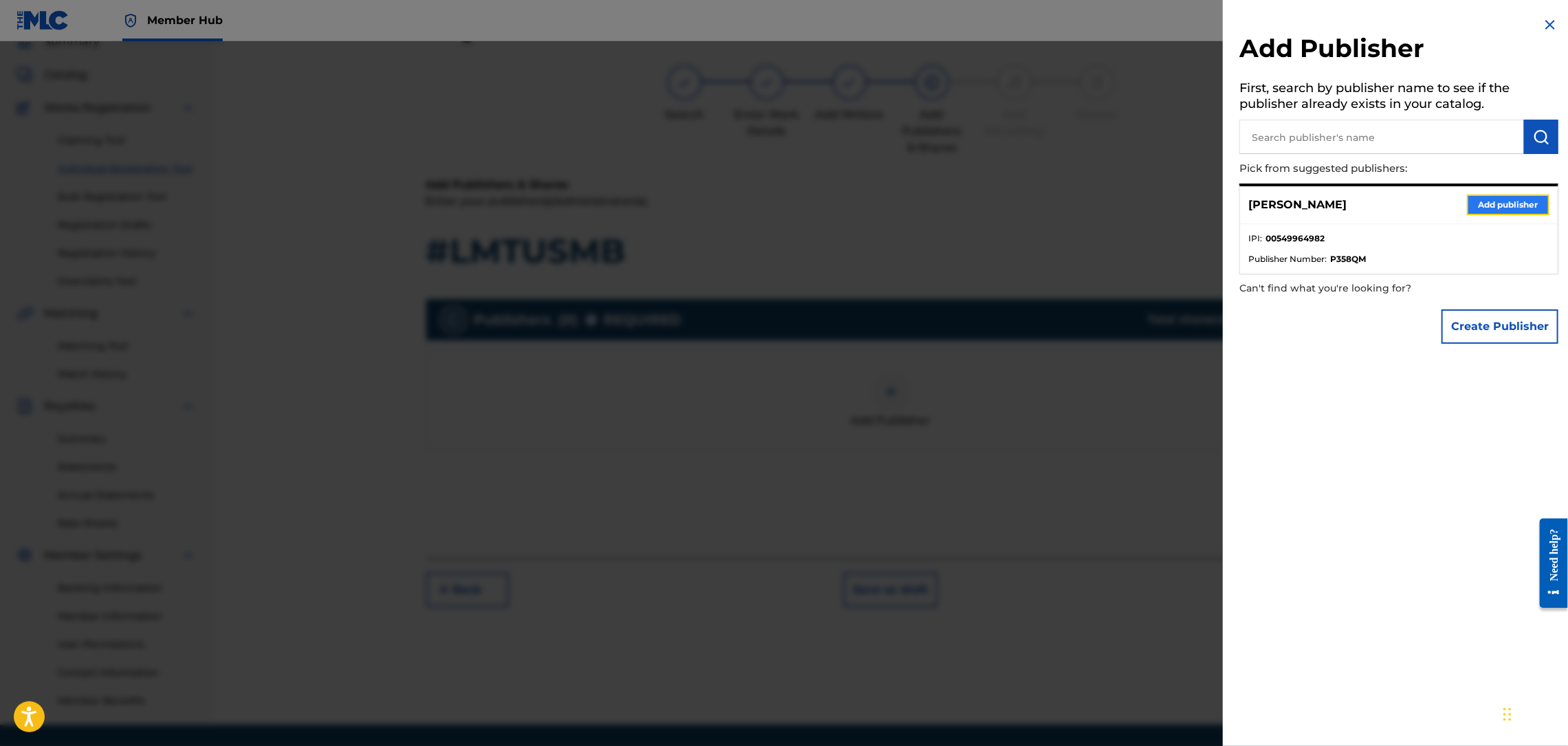
click at [1490, 203] on button "Add publisher" at bounding box center [1508, 205] width 82 height 21
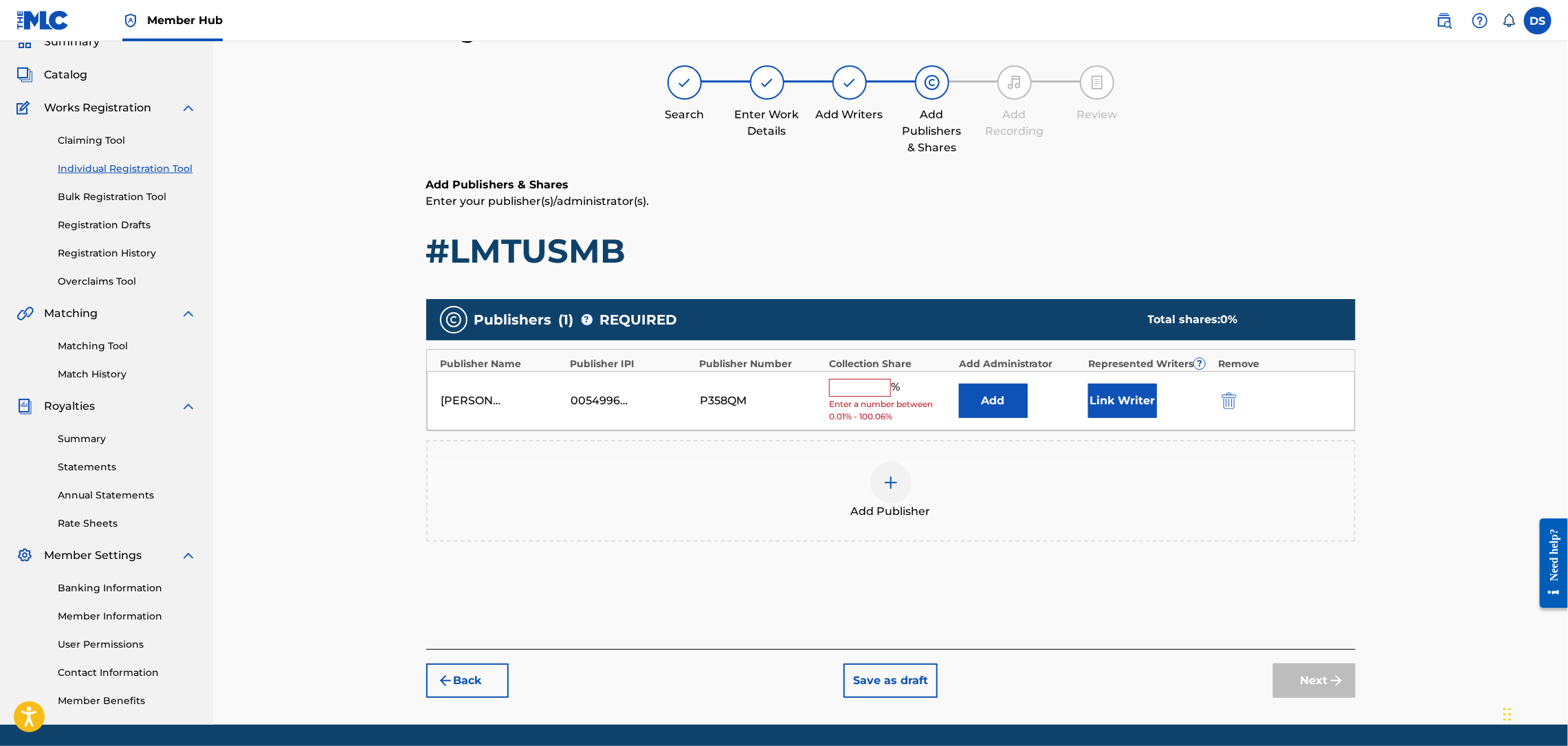
click at [866, 393] on input "text" at bounding box center [859, 388] width 62 height 18
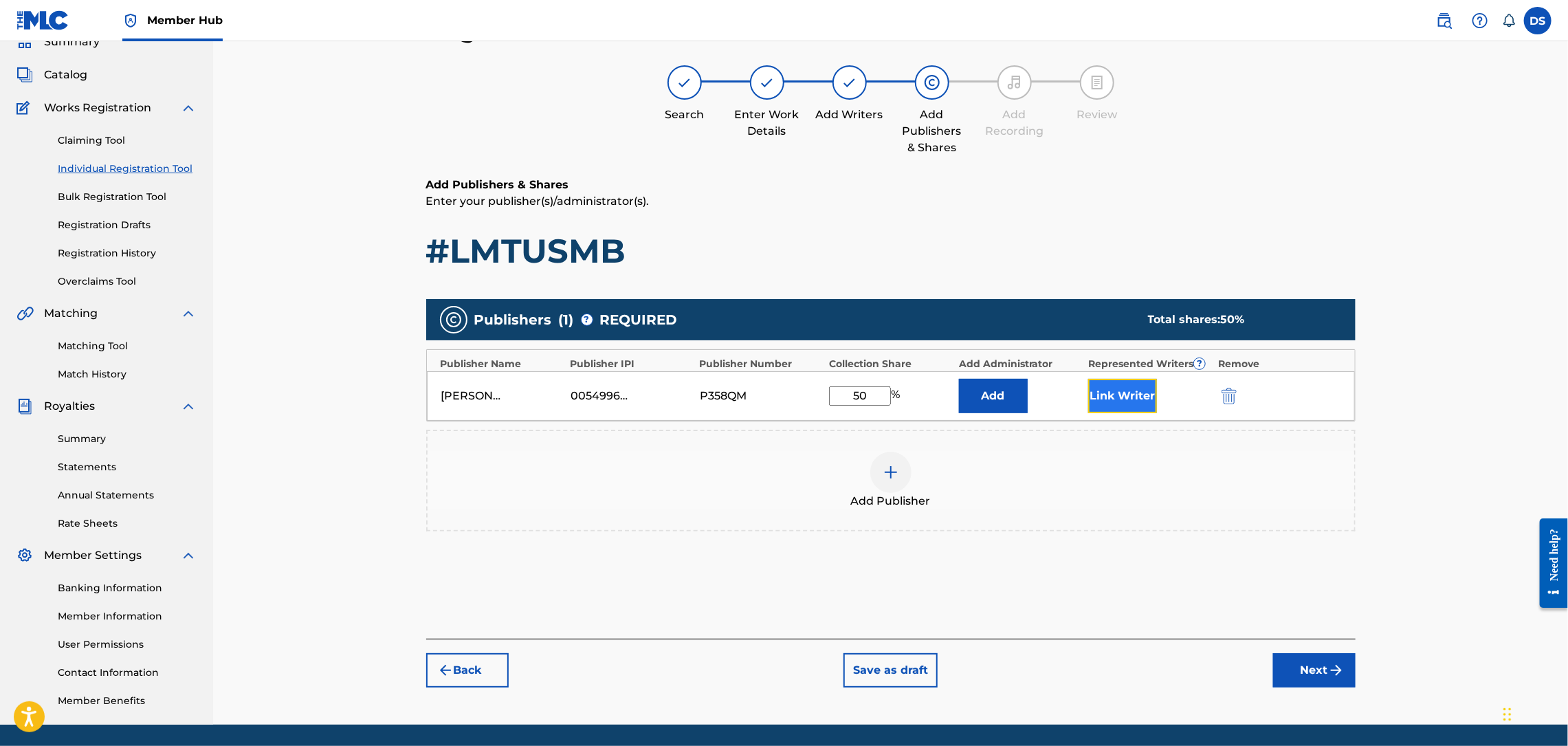
click at [1112, 396] on button "Link Writer" at bounding box center [1123, 396] width 69 height 34
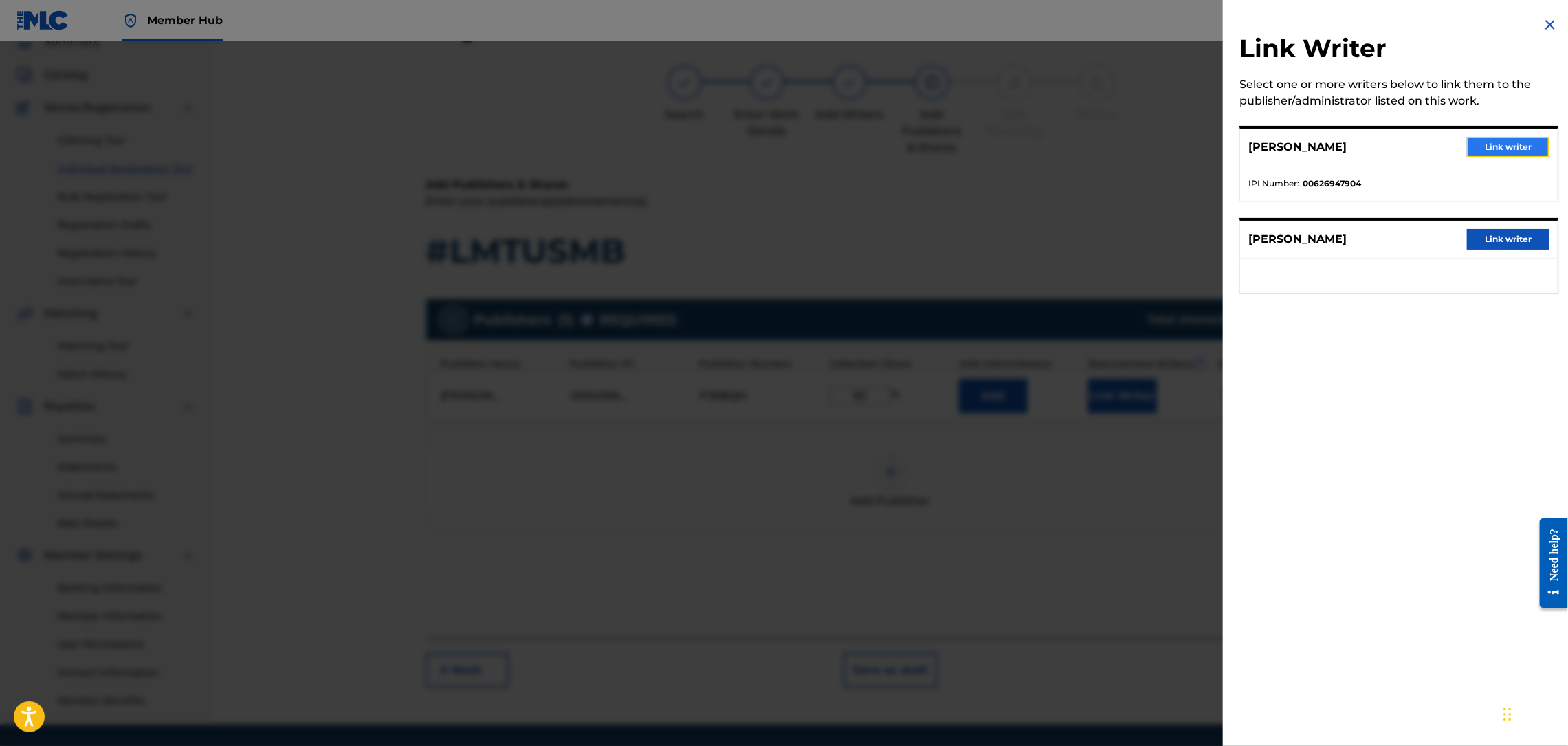
click at [1498, 145] on button "Link writer" at bounding box center [1508, 147] width 82 height 21
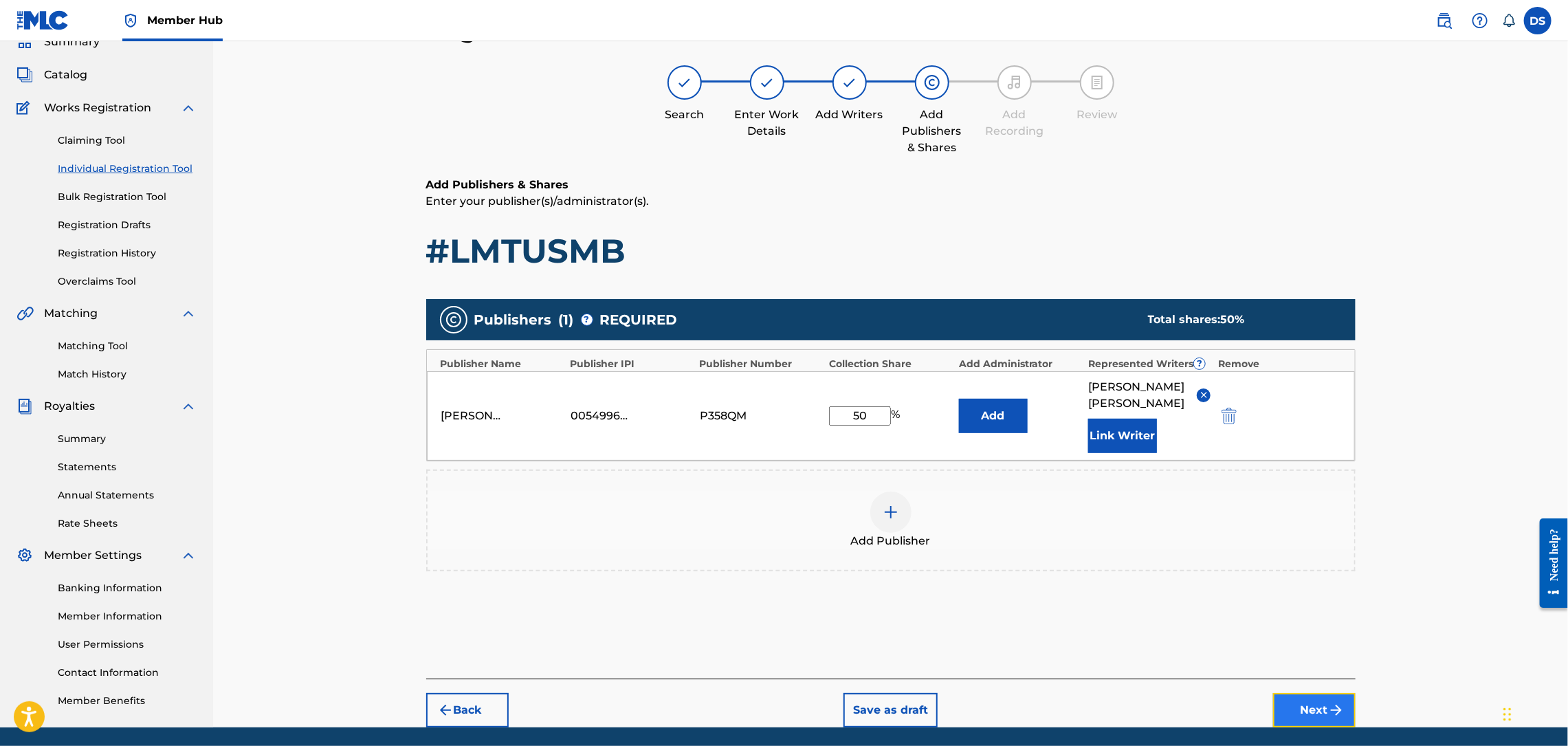
click at [1303, 693] on button "Next" at bounding box center [1314, 710] width 82 height 34
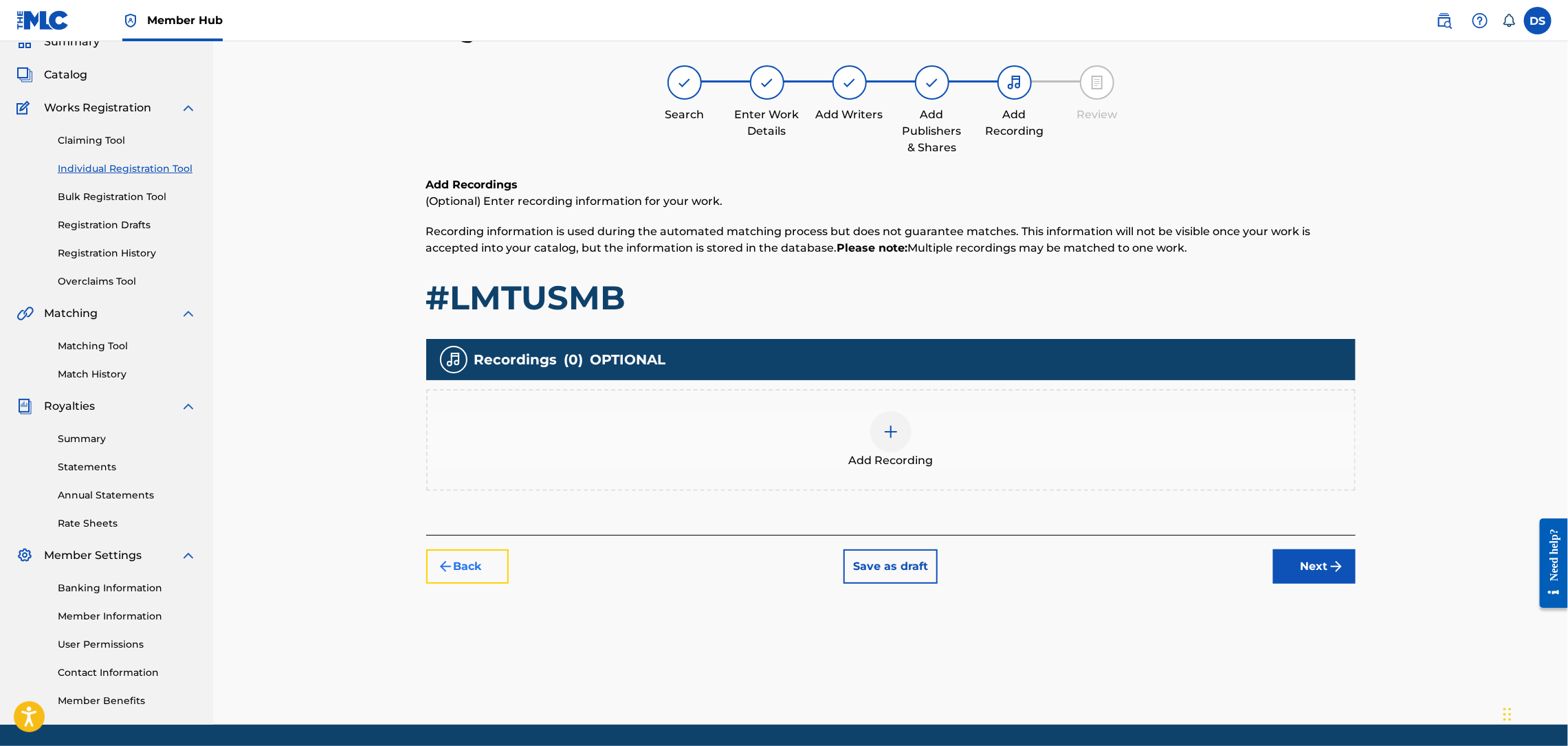
click at [475, 569] on button "Back" at bounding box center [467, 566] width 82 height 34
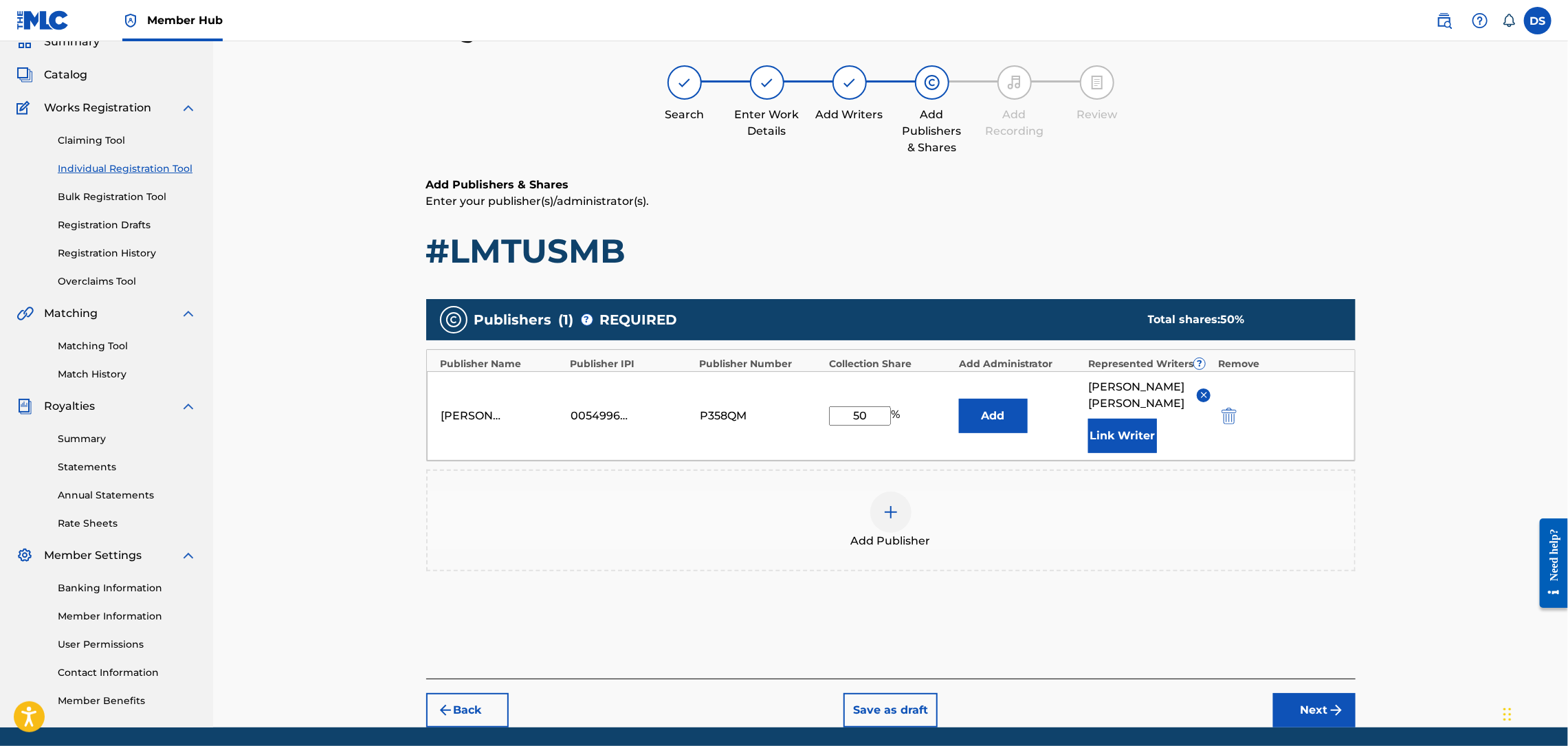
click at [905, 491] on div at bounding box center [891, 512] width 41 height 41
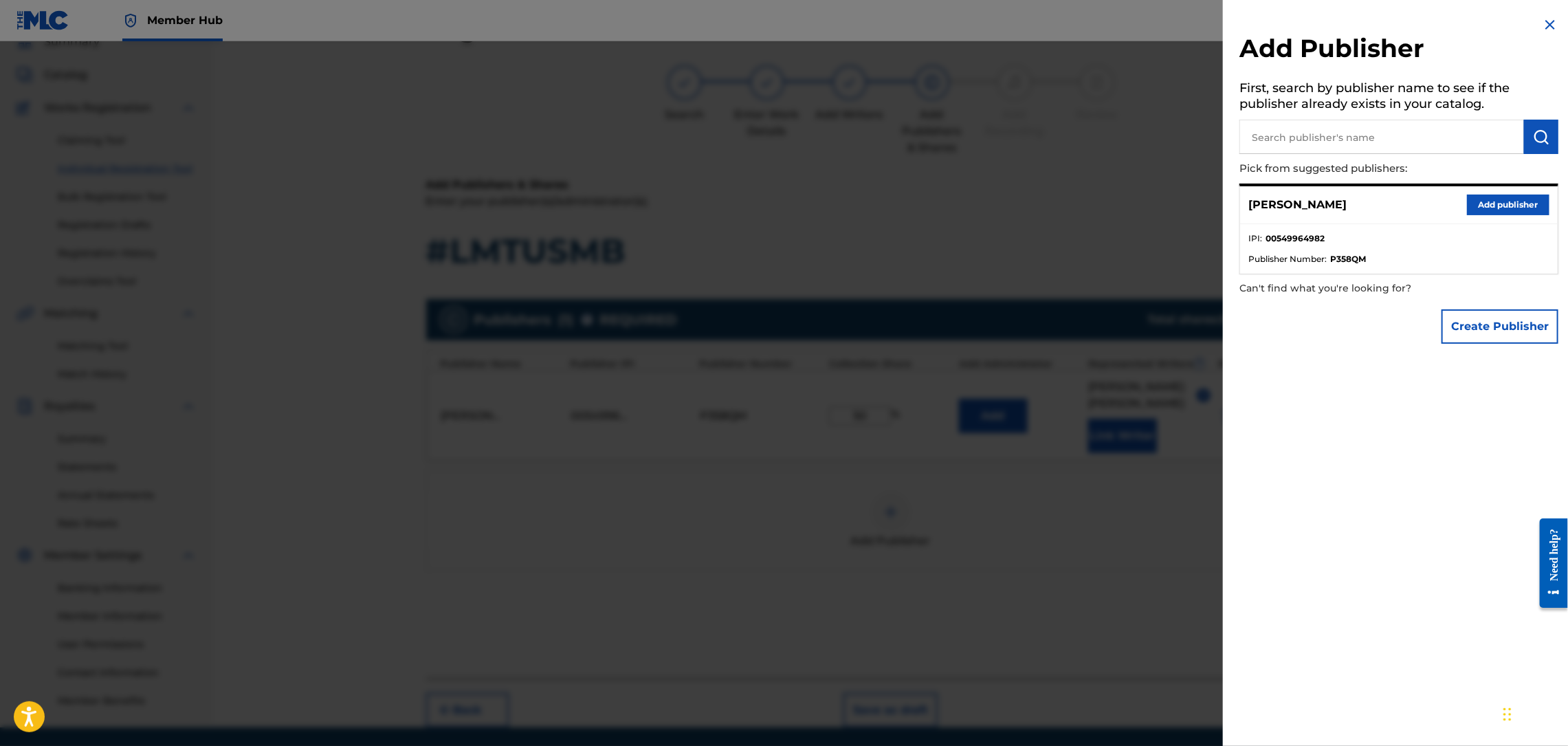
click at [1550, 17] on img at bounding box center [1549, 24] width 17 height 17
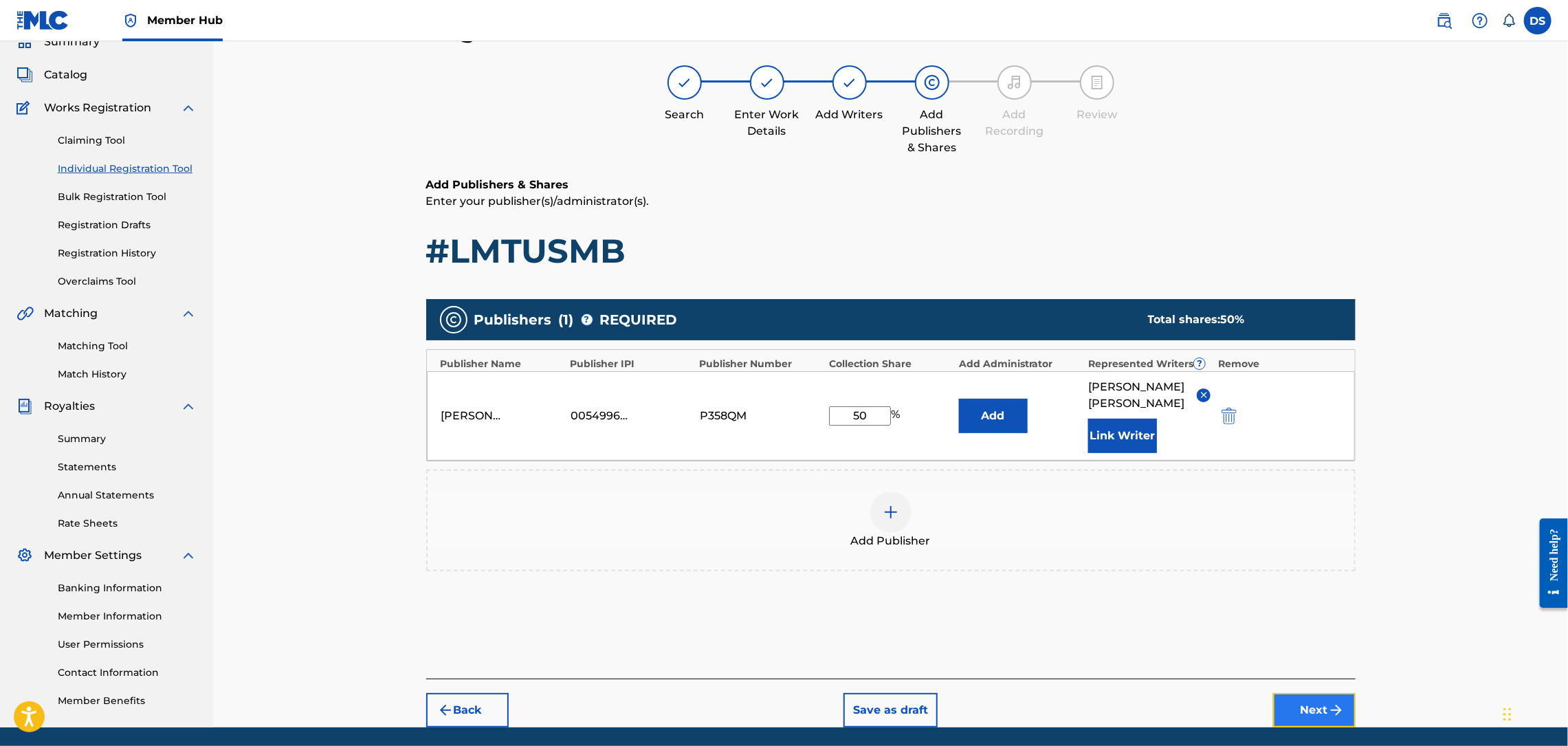
click at [1307, 693] on button "Next" at bounding box center [1314, 710] width 82 height 34
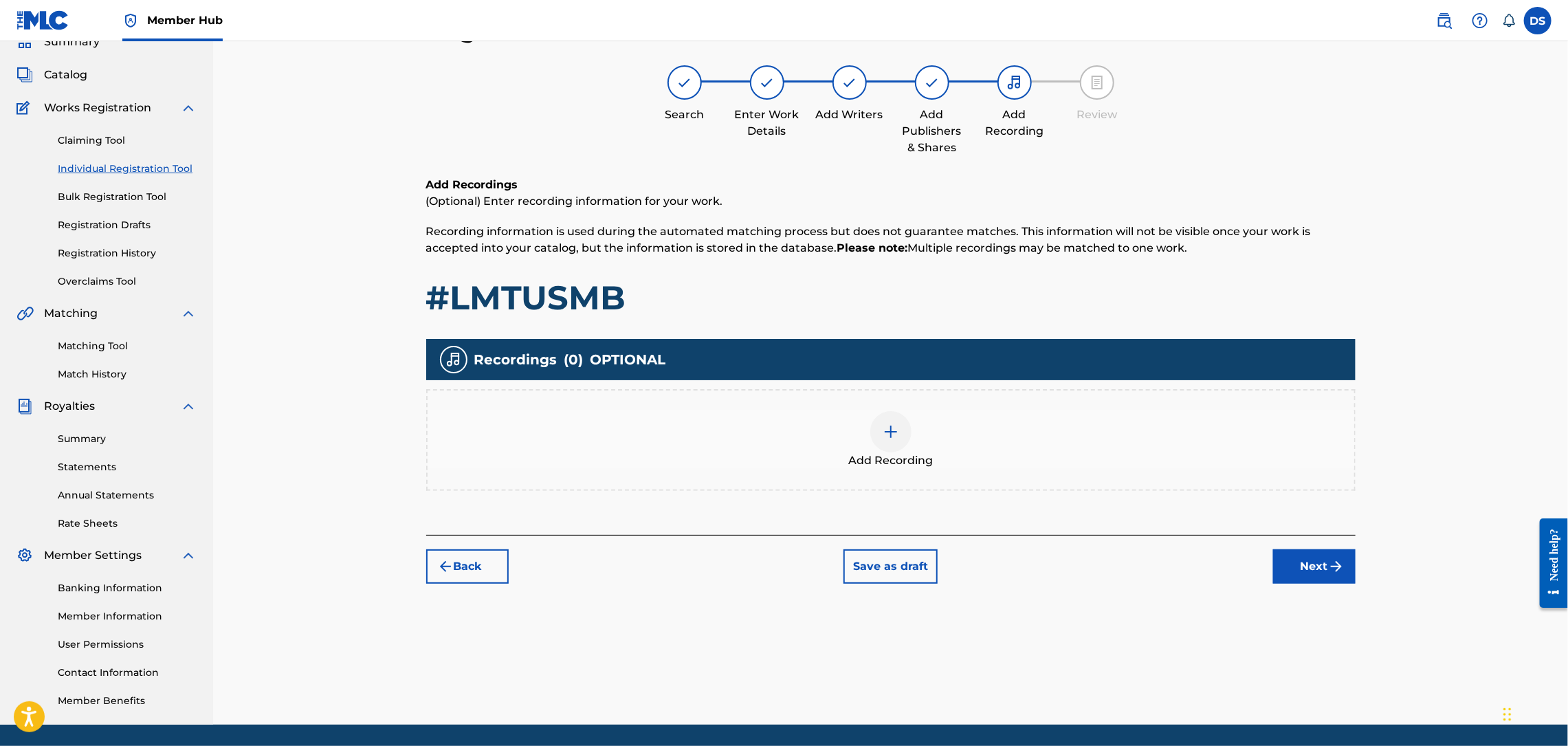
click at [880, 434] on div at bounding box center [891, 432] width 41 height 41
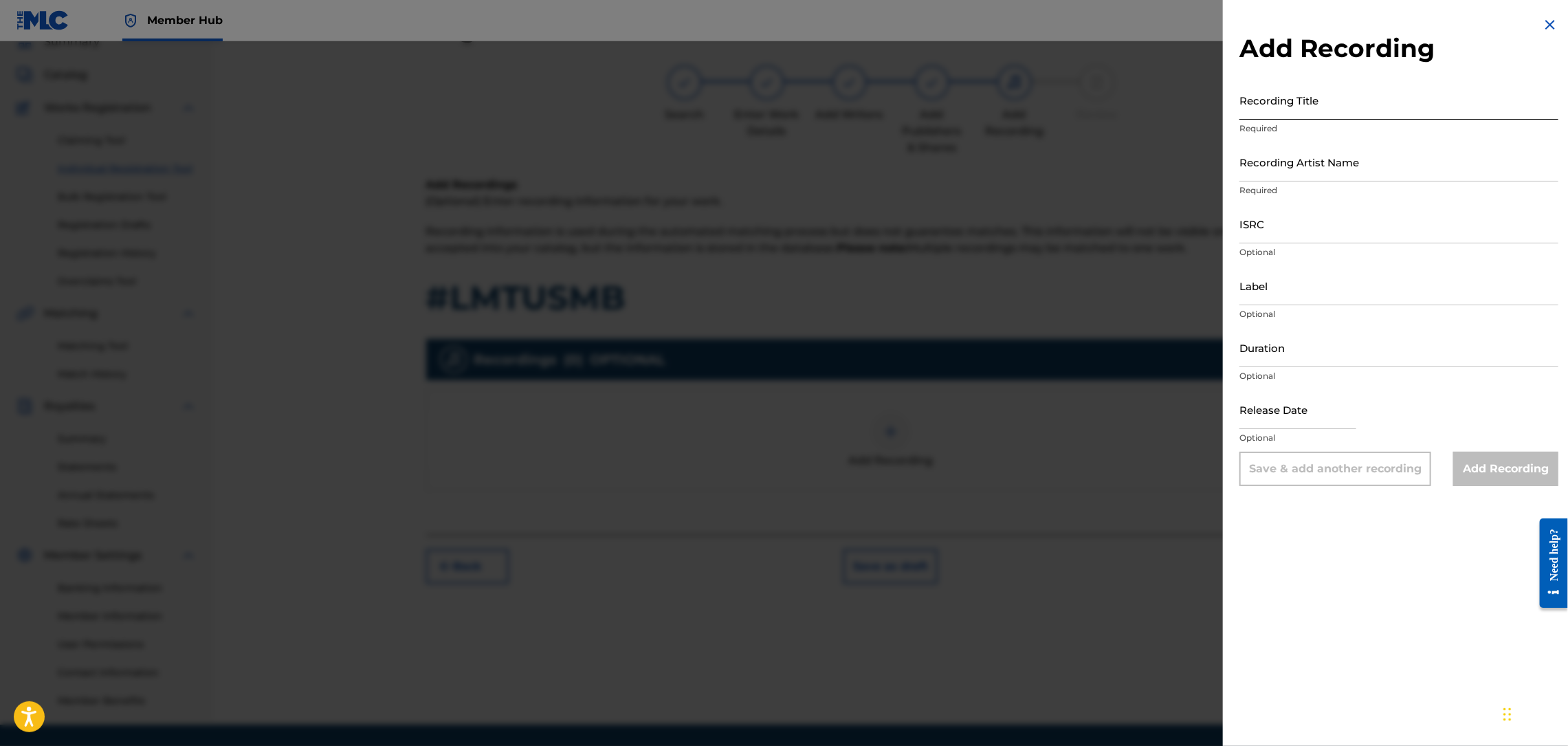
click at [1287, 98] on input "Recording Title" at bounding box center [1399, 100] width 319 height 39
paste input "#LMTUSMB"
click at [1289, 179] on input "Recording Artist Name" at bounding box center [1399, 162] width 319 height 39
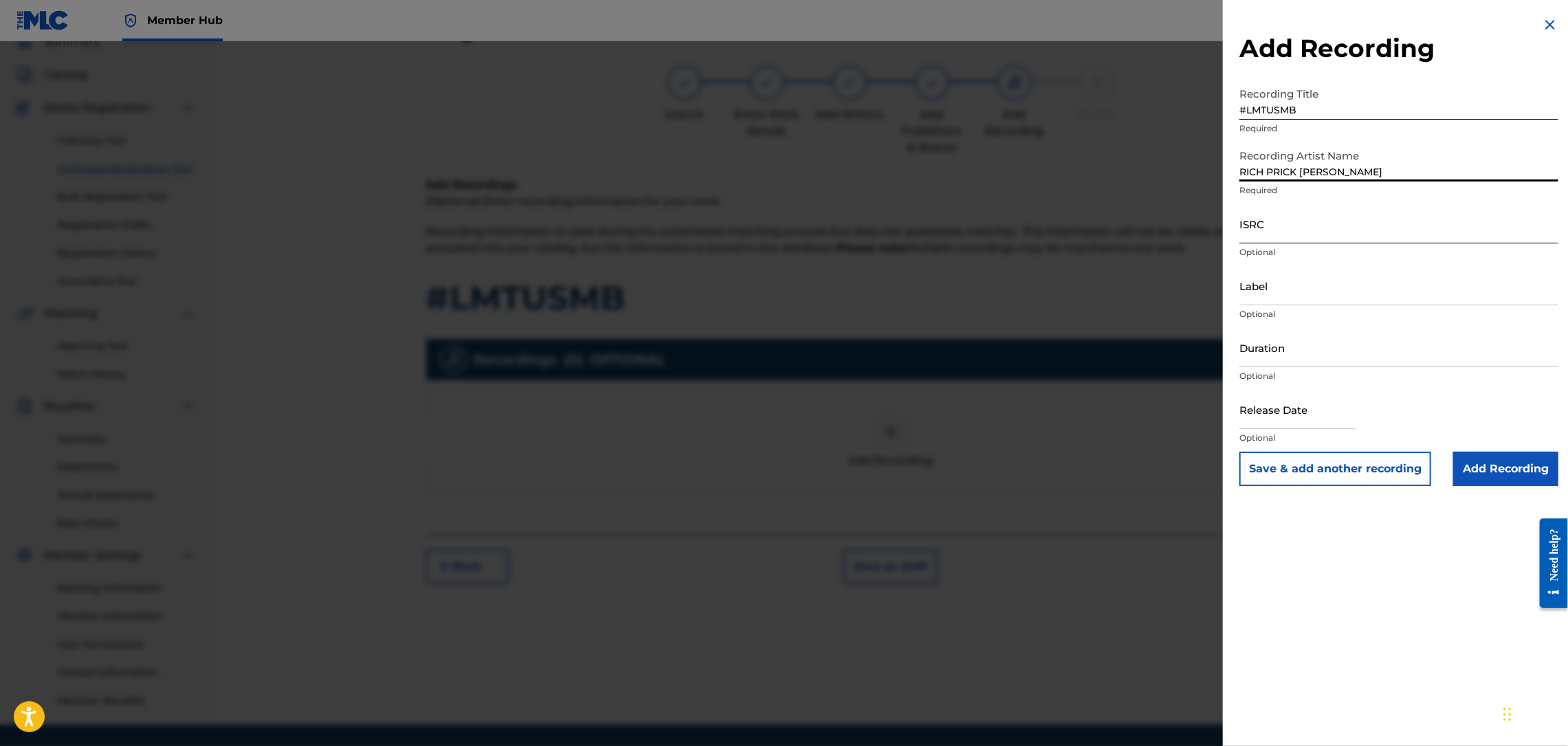
click at [1325, 229] on input "ISRC" at bounding box center [1399, 224] width 319 height 39
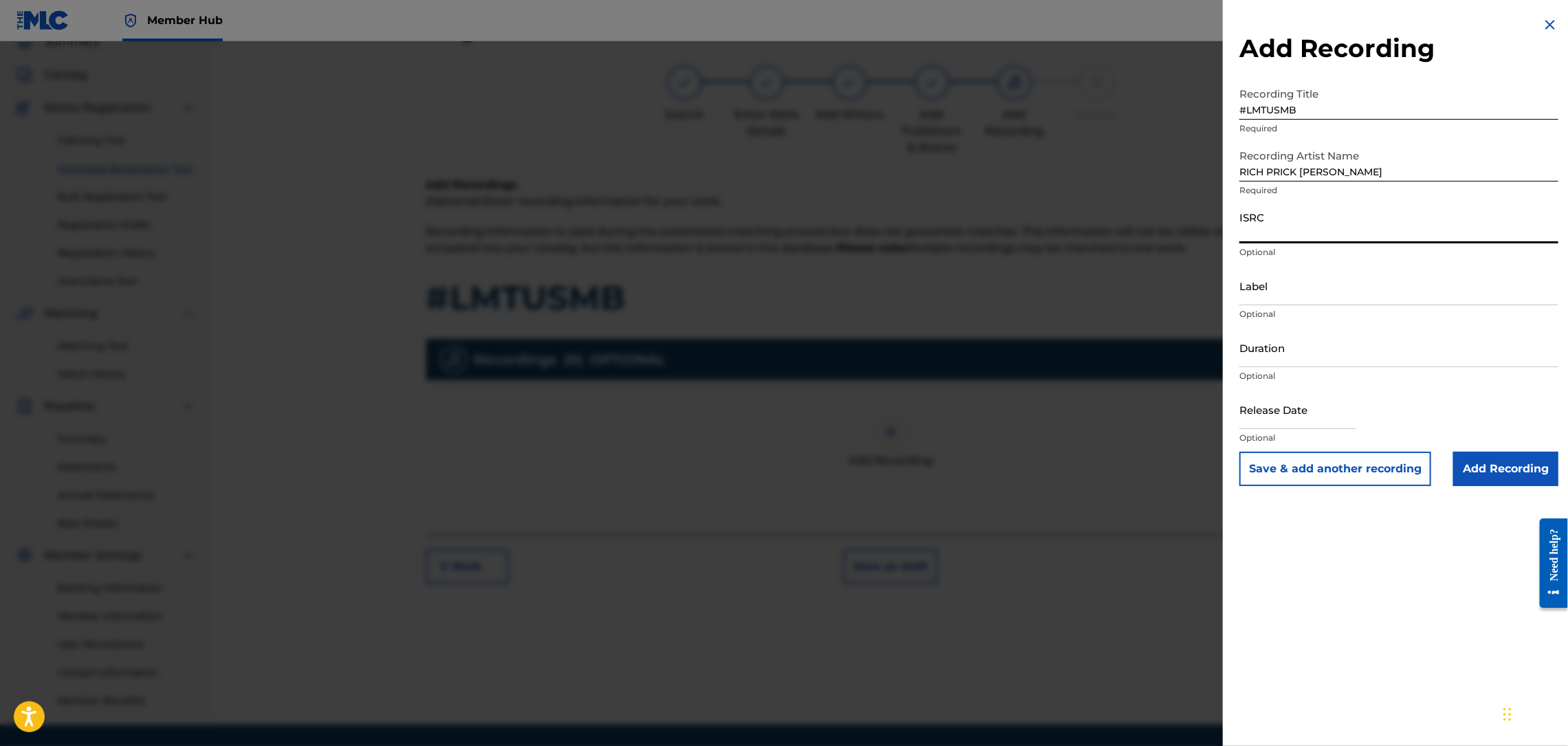
click at [1325, 229] on input "ISRC" at bounding box center [1399, 224] width 319 height 39
paste input "QZNB82390365"
click at [1488, 465] on input "Add Recording" at bounding box center [1505, 468] width 105 height 34
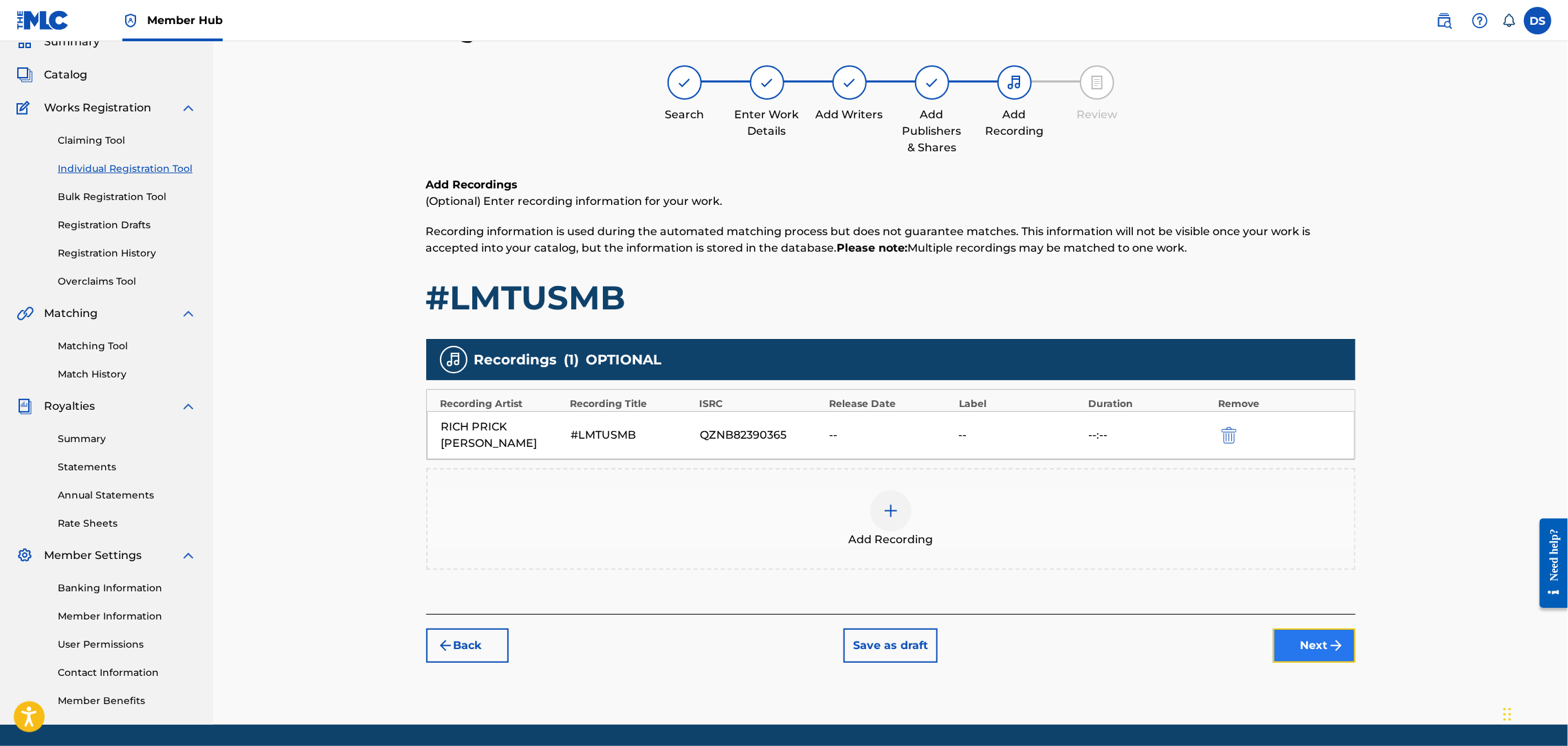
click at [1323, 629] on button "Next" at bounding box center [1314, 645] width 82 height 34
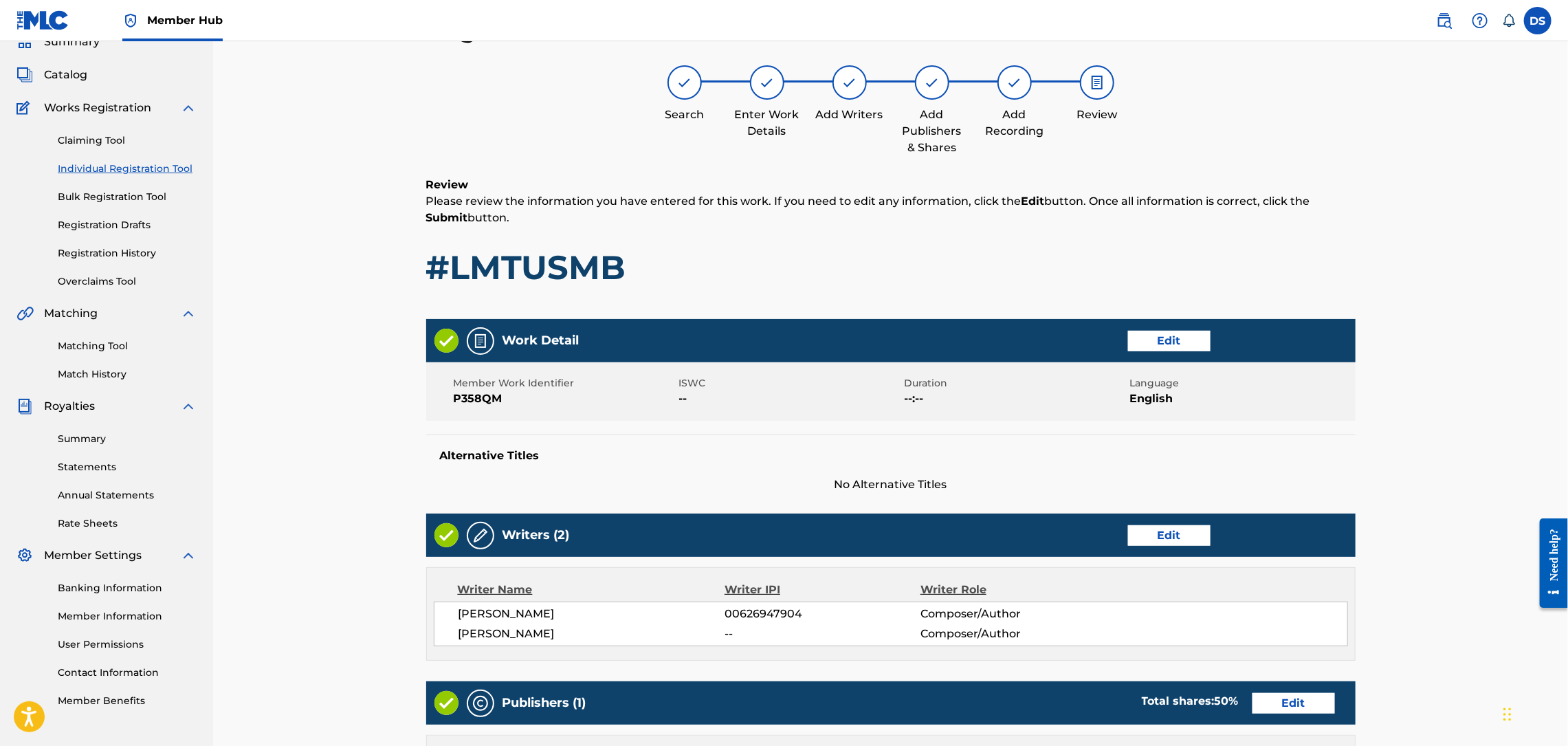
click at [1396, 535] on div "Register Work Search Enter Work Details Add Writers Add Publishers & Shares Add…" at bounding box center [891, 512] width 1355 height 1066
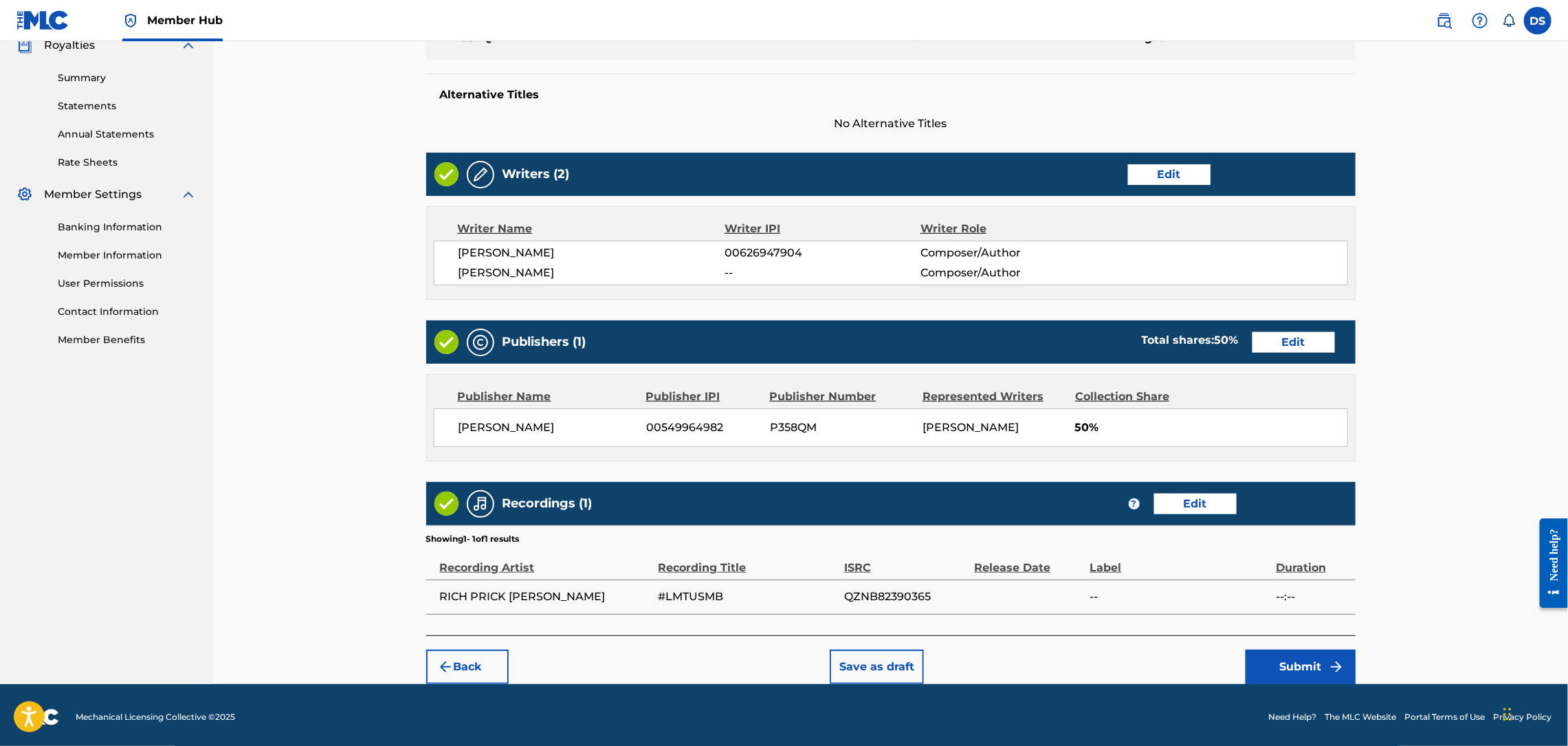
scroll to position [429, 0]
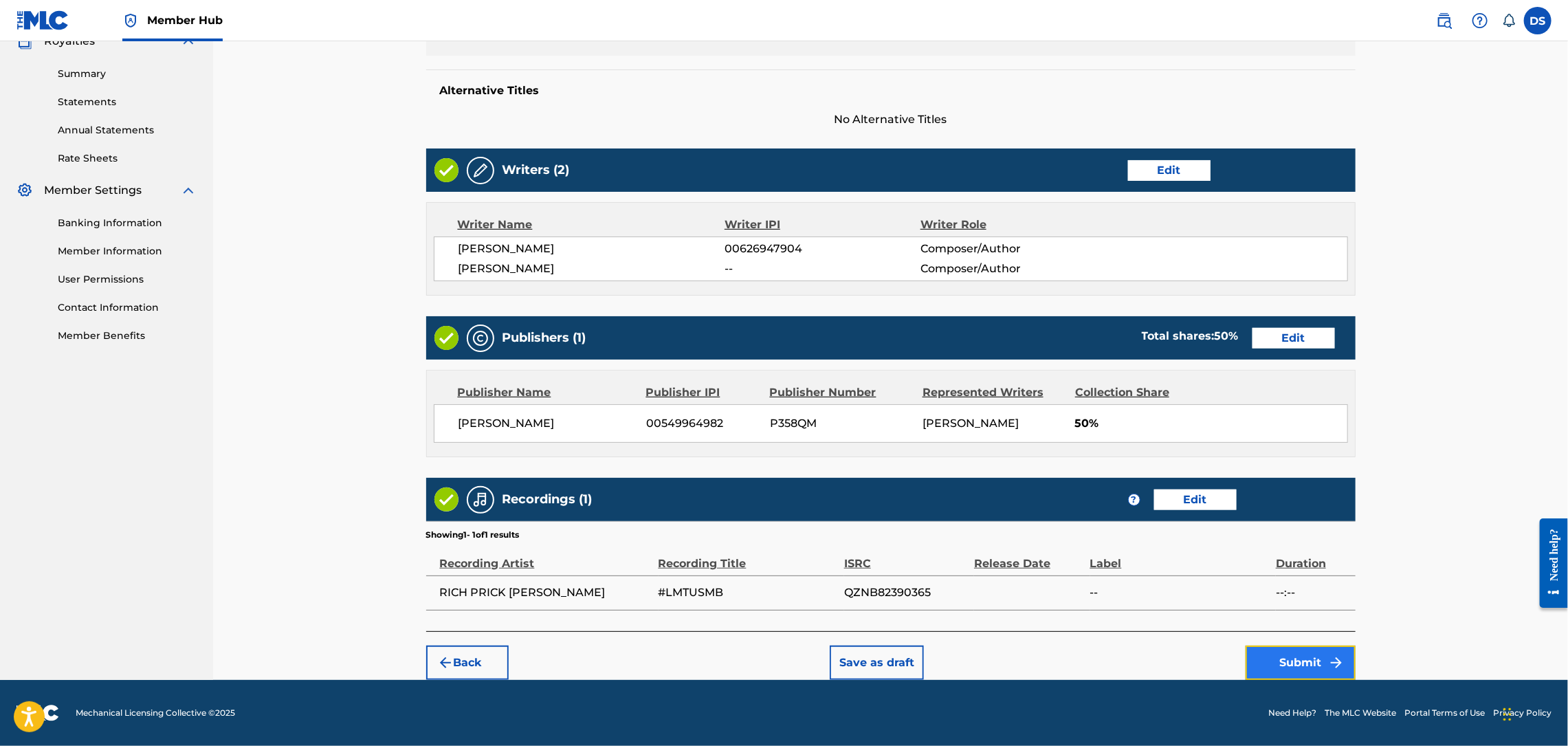
click at [1272, 662] on button "Submit" at bounding box center [1301, 662] width 110 height 34
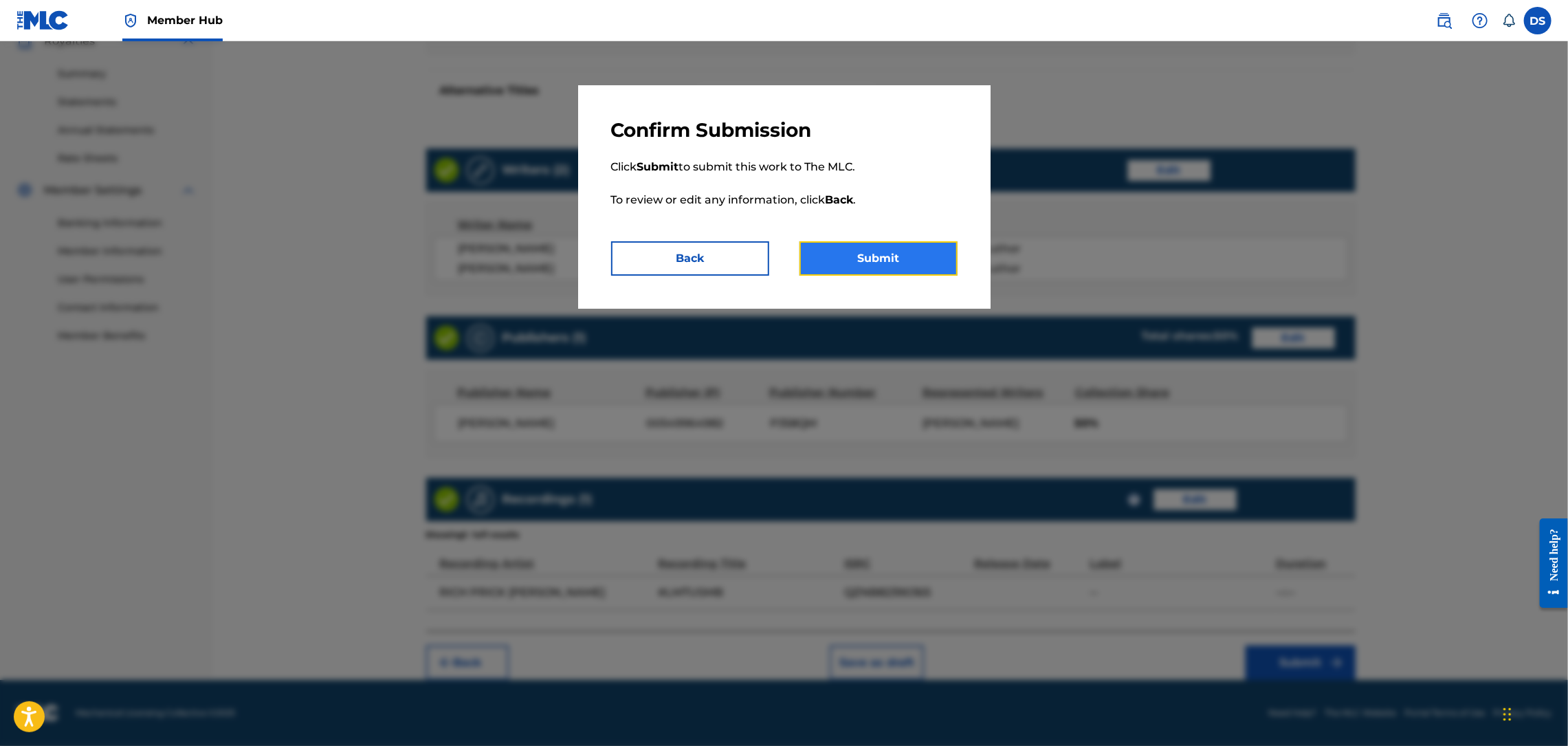
click at [920, 251] on button "Submit" at bounding box center [879, 258] width 159 height 34
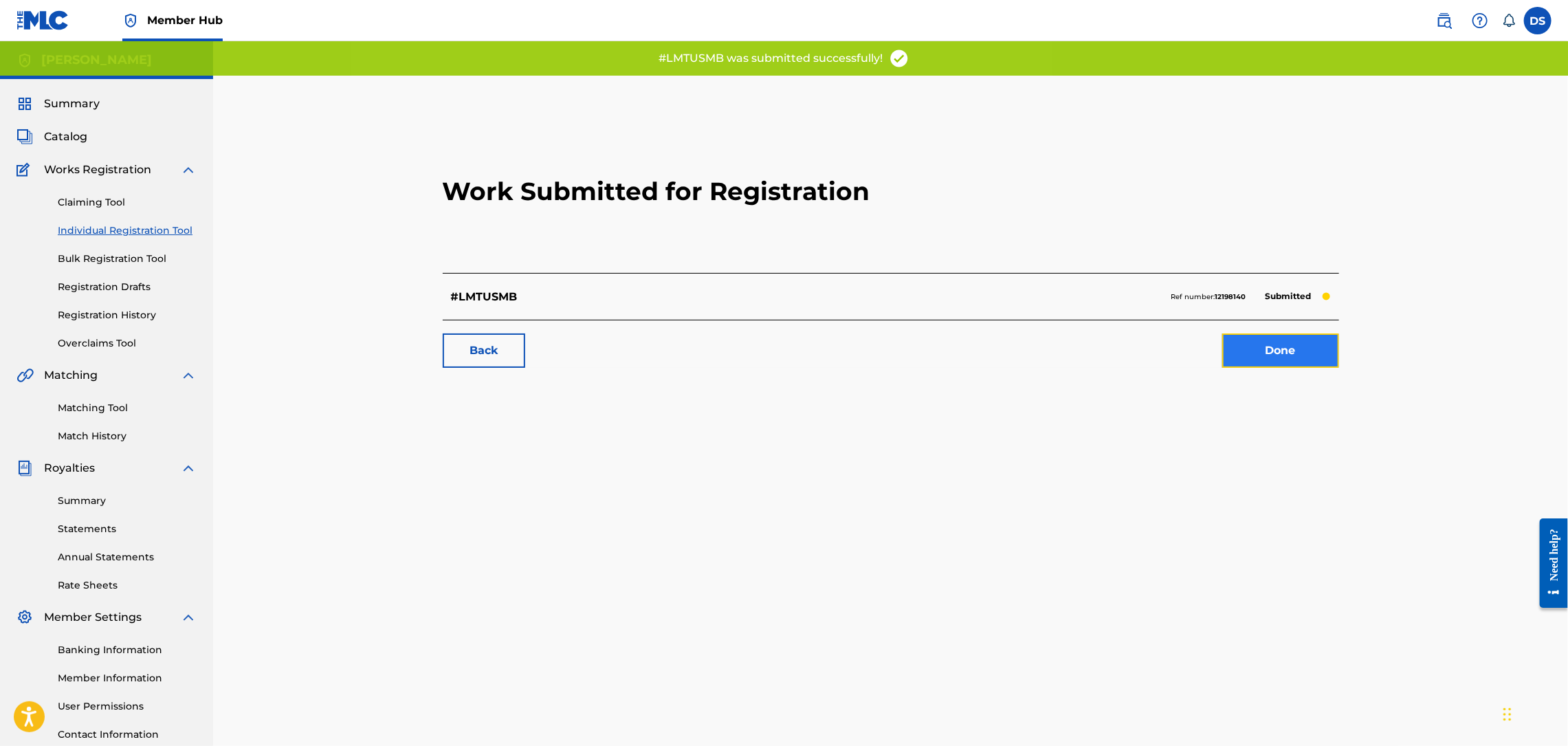
click at [1262, 347] on link "Done" at bounding box center [1280, 350] width 116 height 34
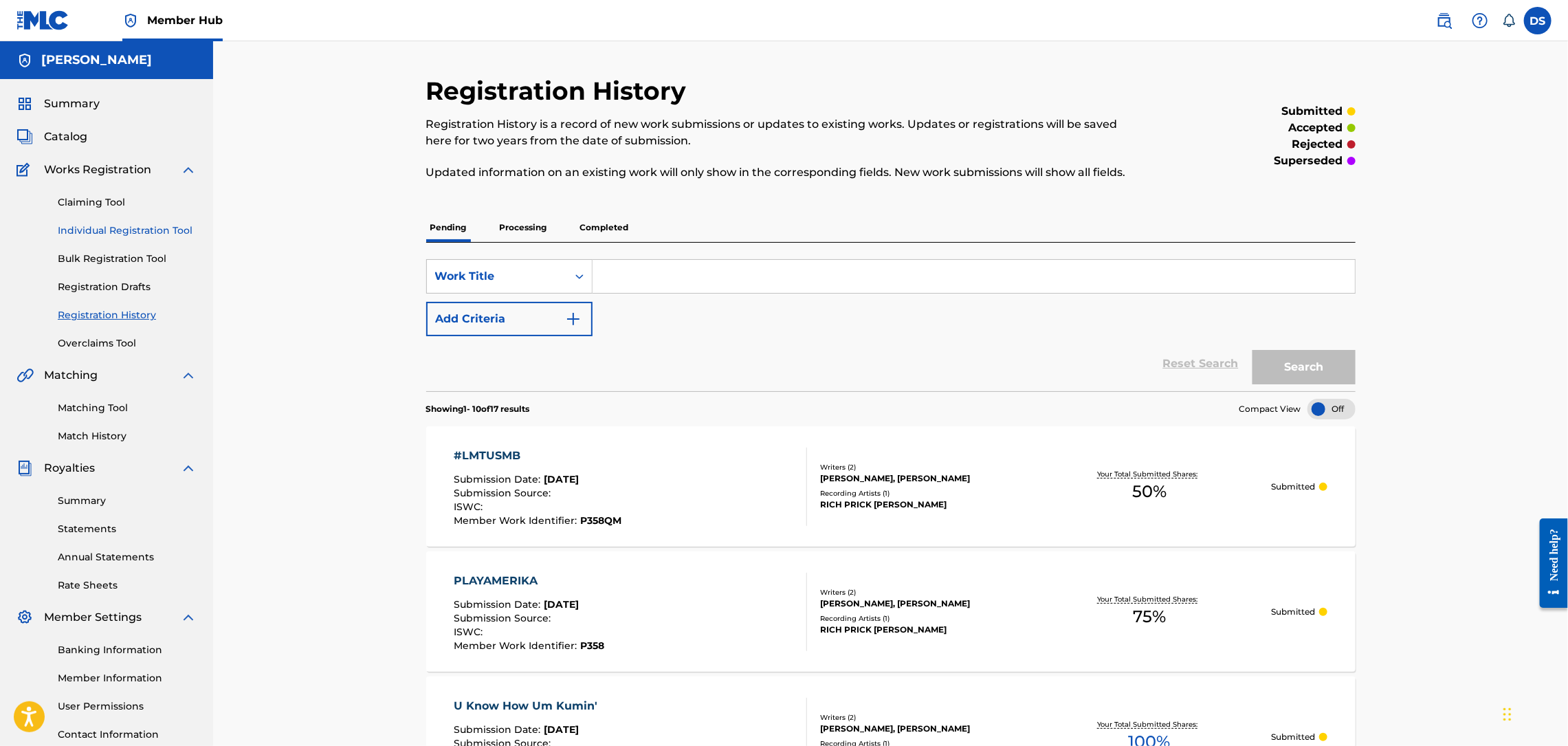
click at [129, 229] on link "Individual Registration Tool" at bounding box center [127, 230] width 139 height 15
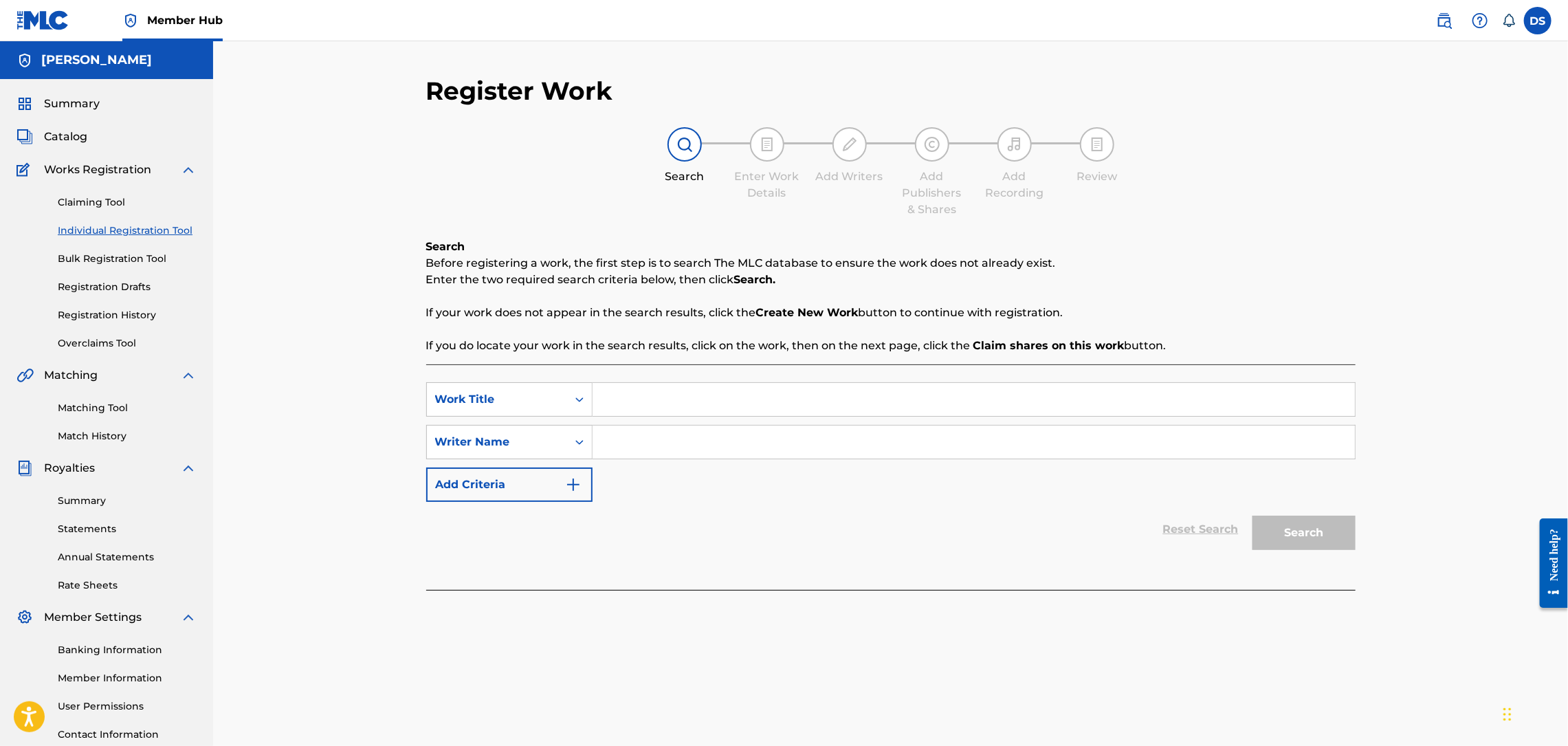
paste input "I'm Serious (#ICFU)"
click at [608, 427] on input "Search Form" at bounding box center [973, 443] width 762 height 33
click at [1317, 541] on button "Search" at bounding box center [1304, 533] width 103 height 34
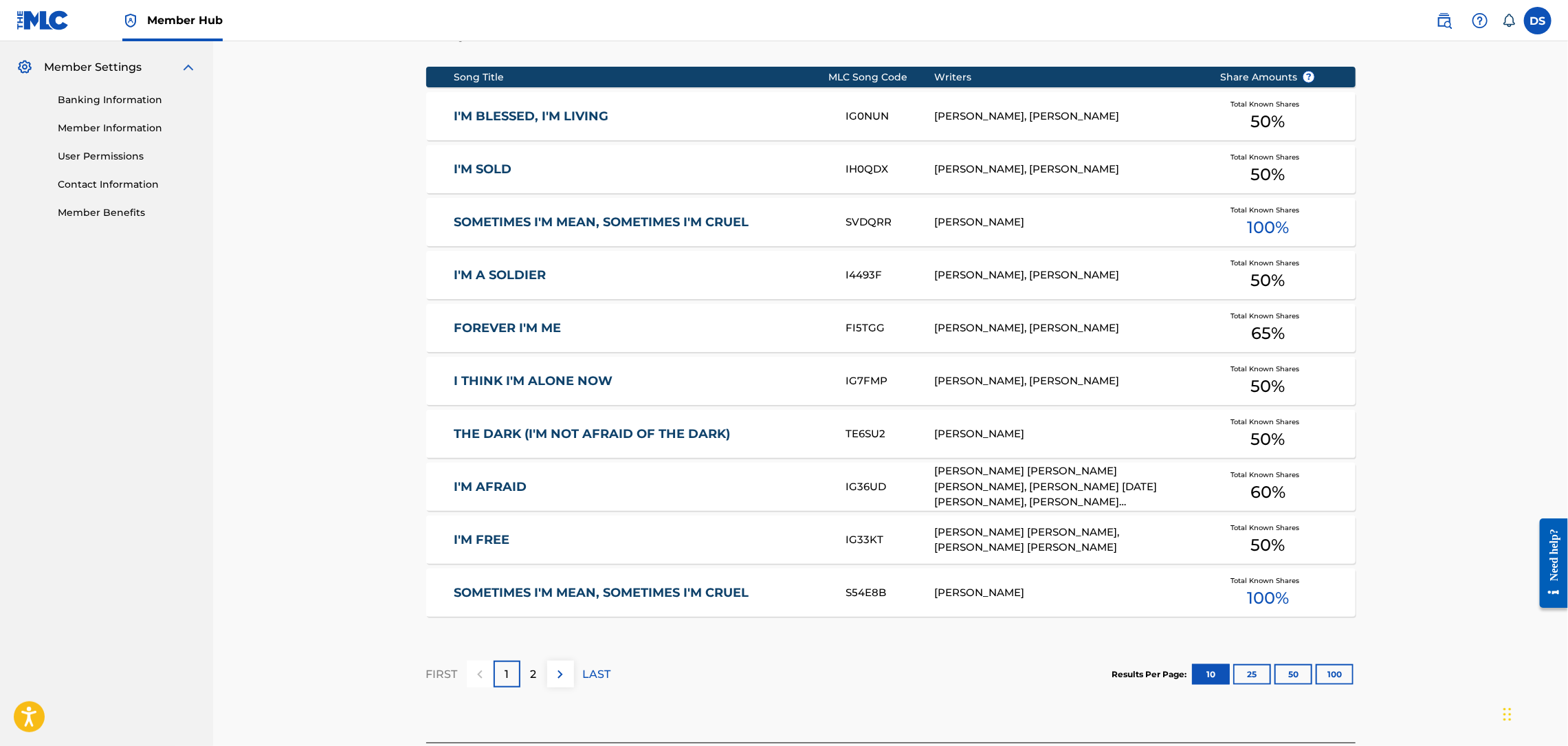
scroll to position [662, 0]
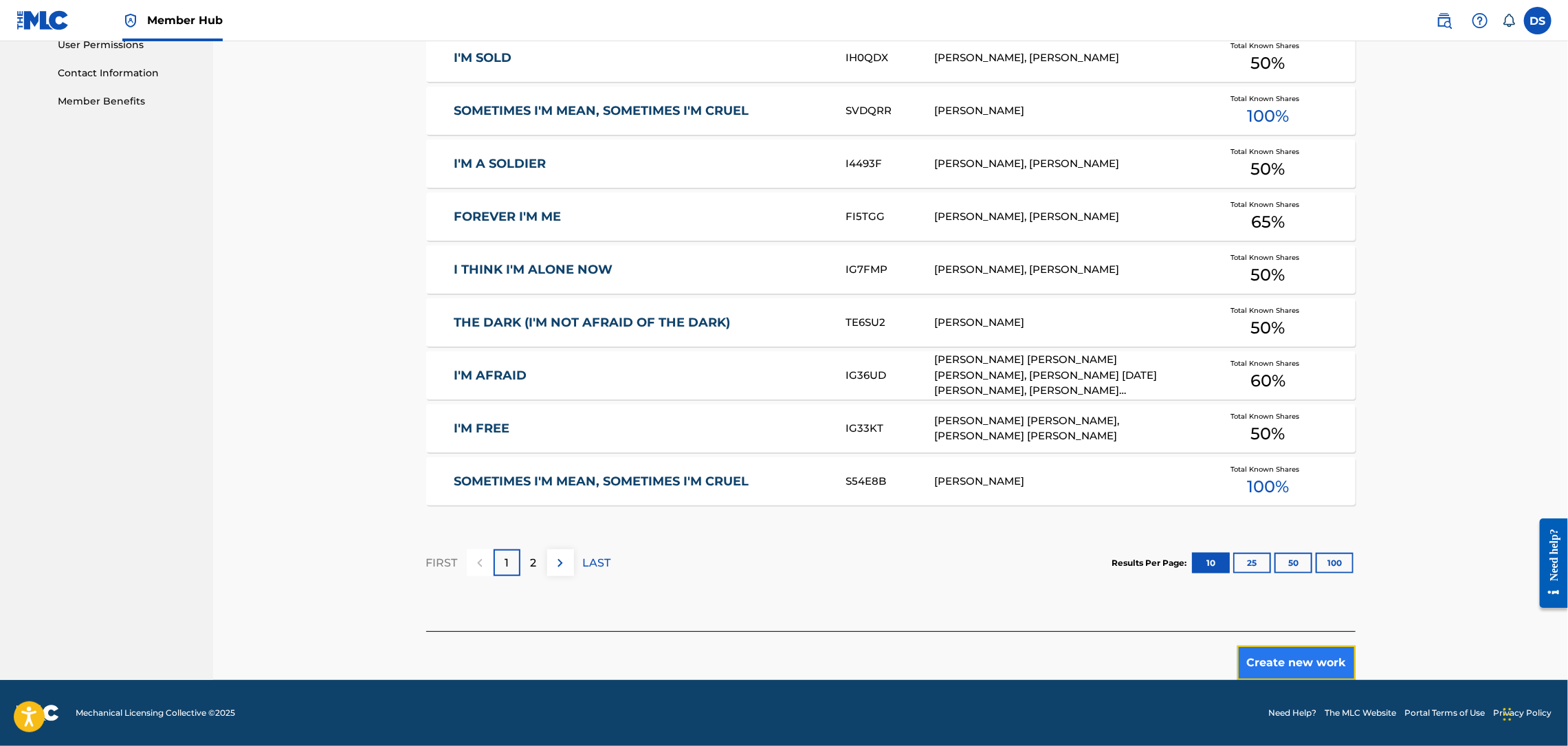
click at [1258, 665] on button "Create new work" at bounding box center [1296, 662] width 118 height 34
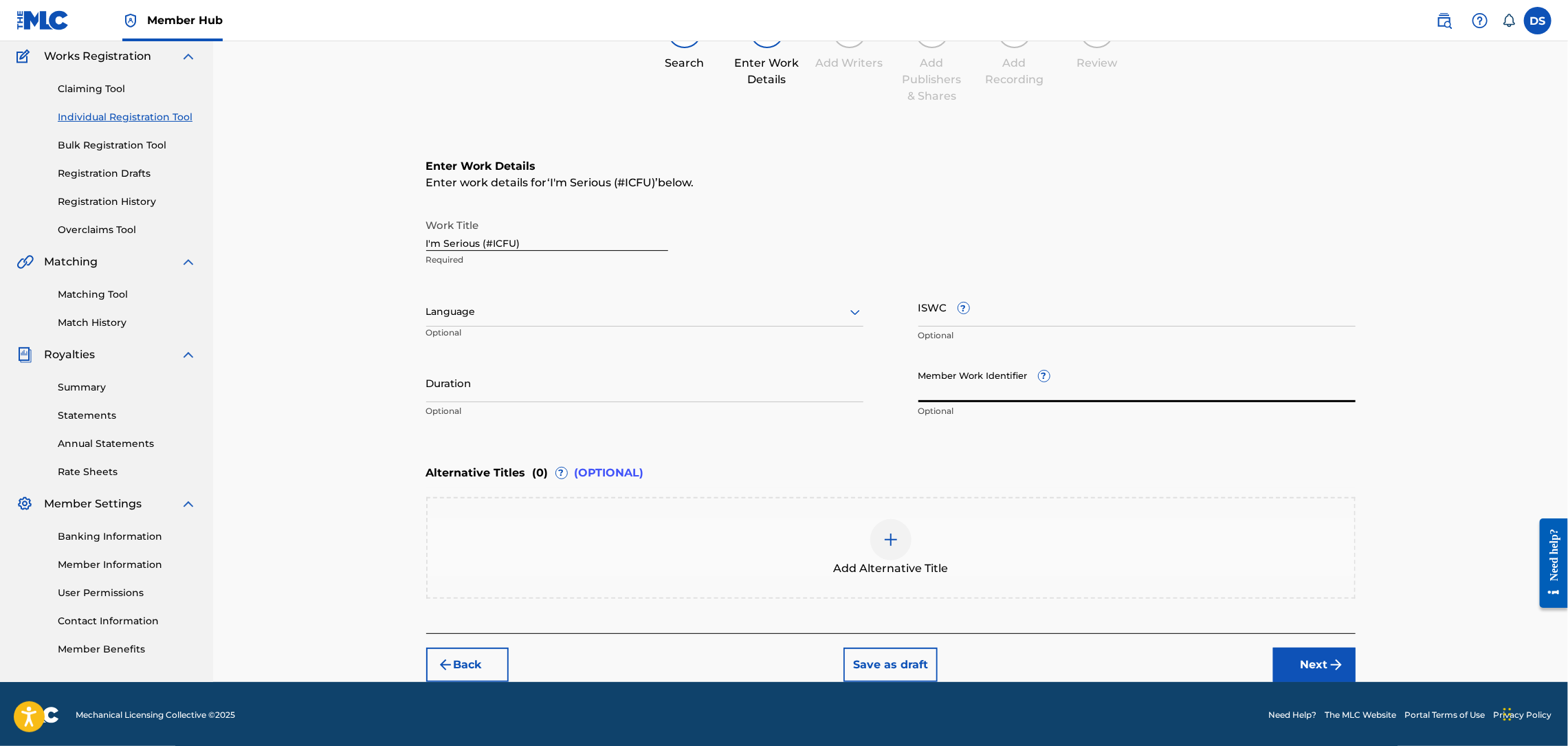
click at [964, 400] on input "Member Work Identifier ?" at bounding box center [1136, 383] width 438 height 39
click at [725, 305] on div at bounding box center [644, 312] width 438 height 18
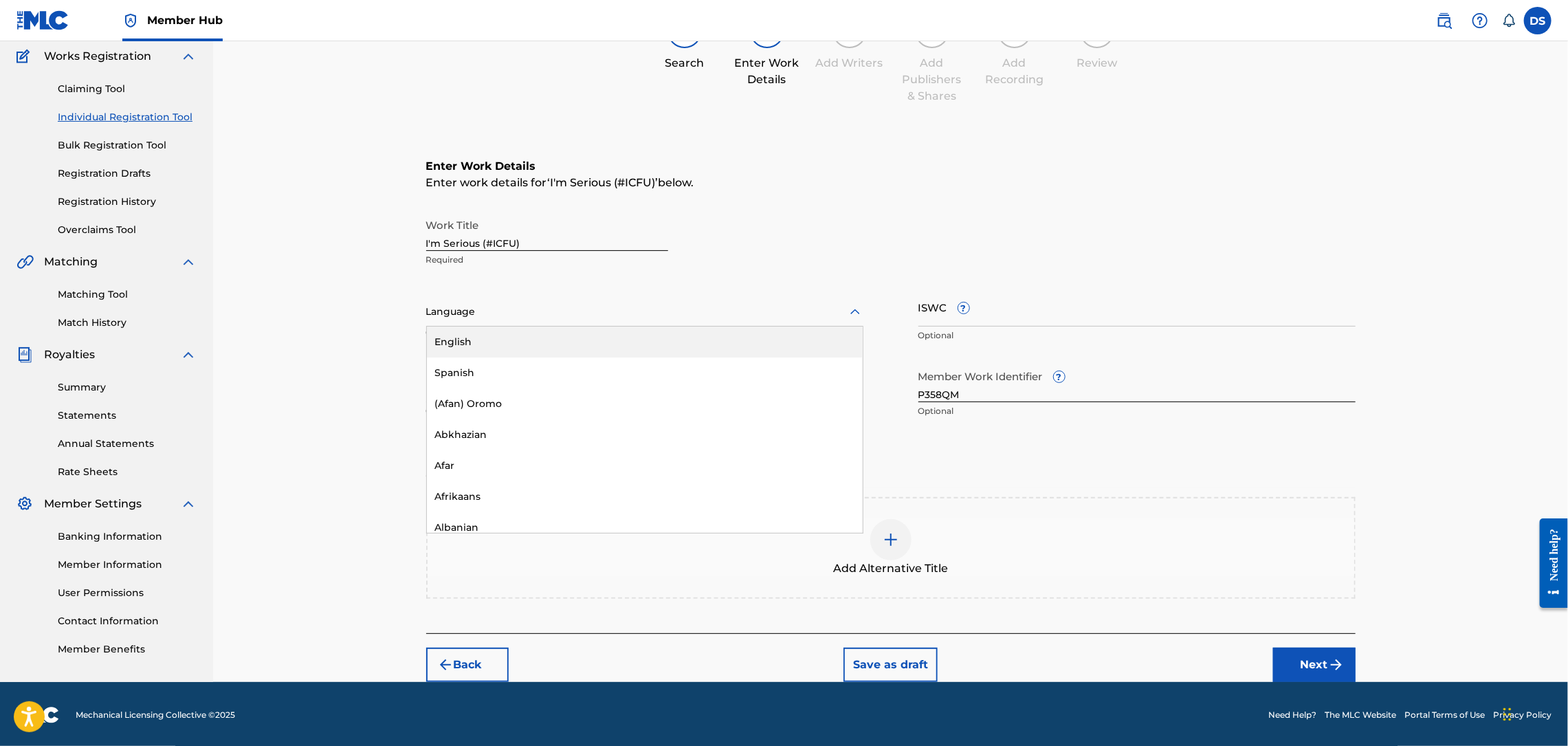
click at [615, 339] on div "English" at bounding box center [644, 343] width 436 height 31
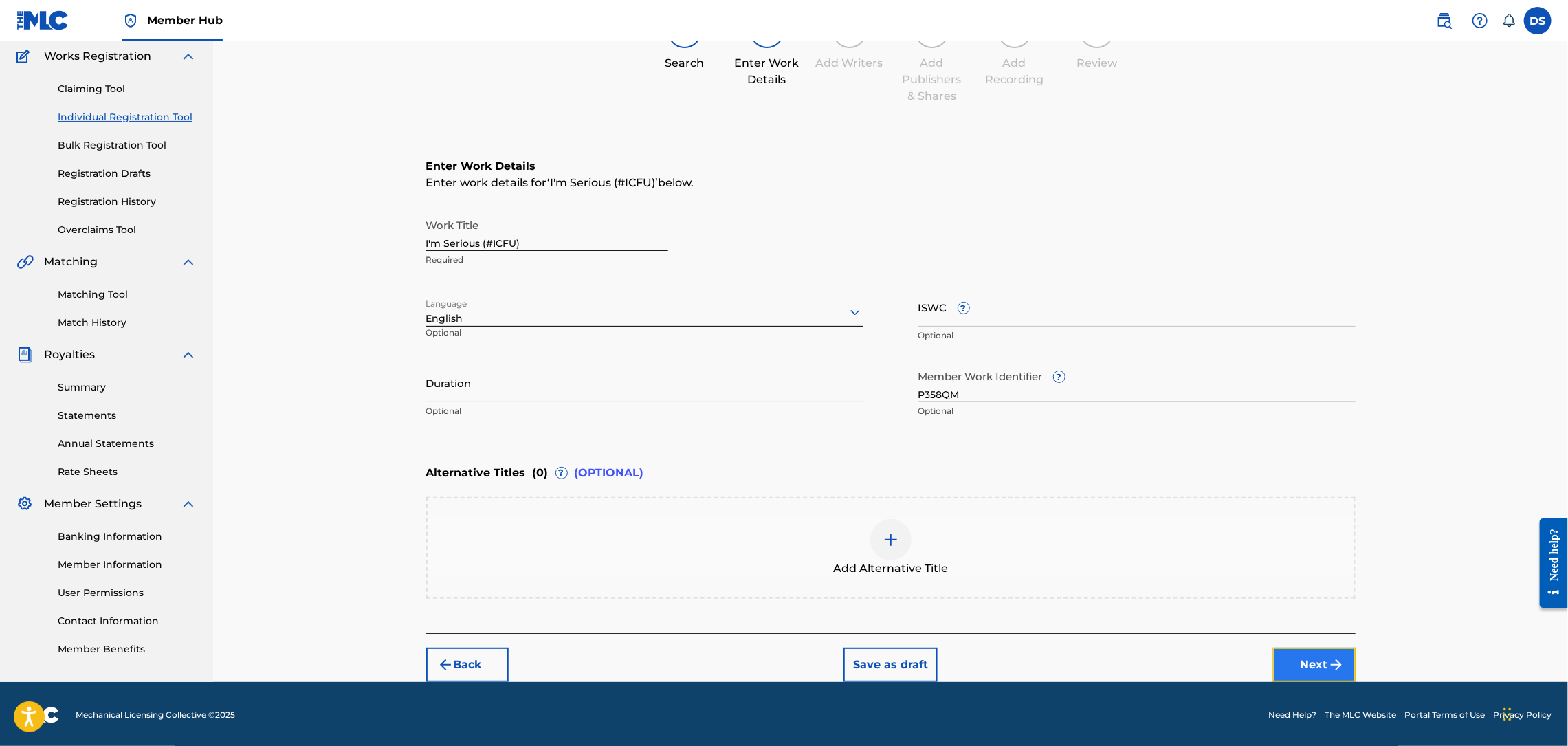
click at [1307, 667] on button "Next" at bounding box center [1314, 665] width 82 height 34
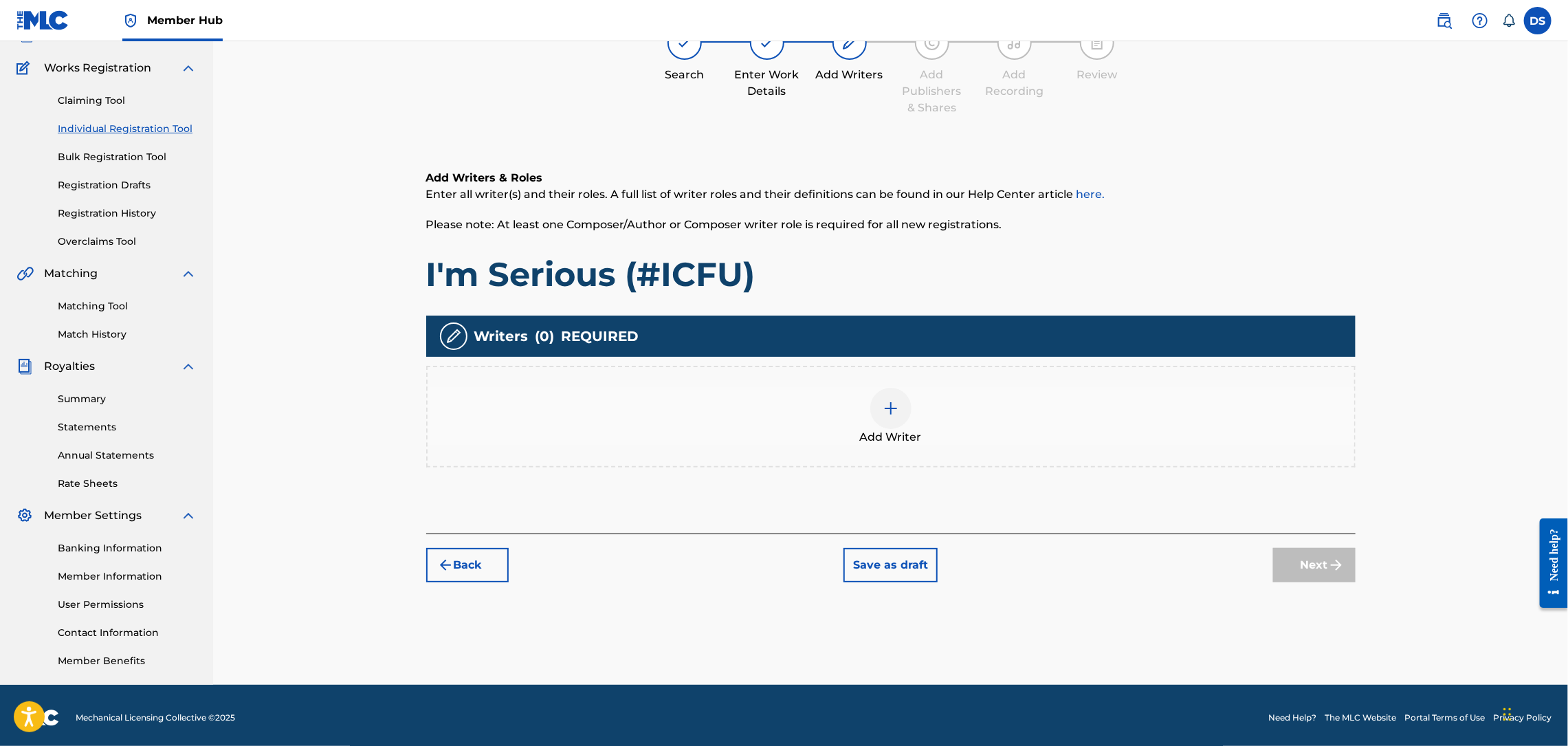
scroll to position [62, 0]
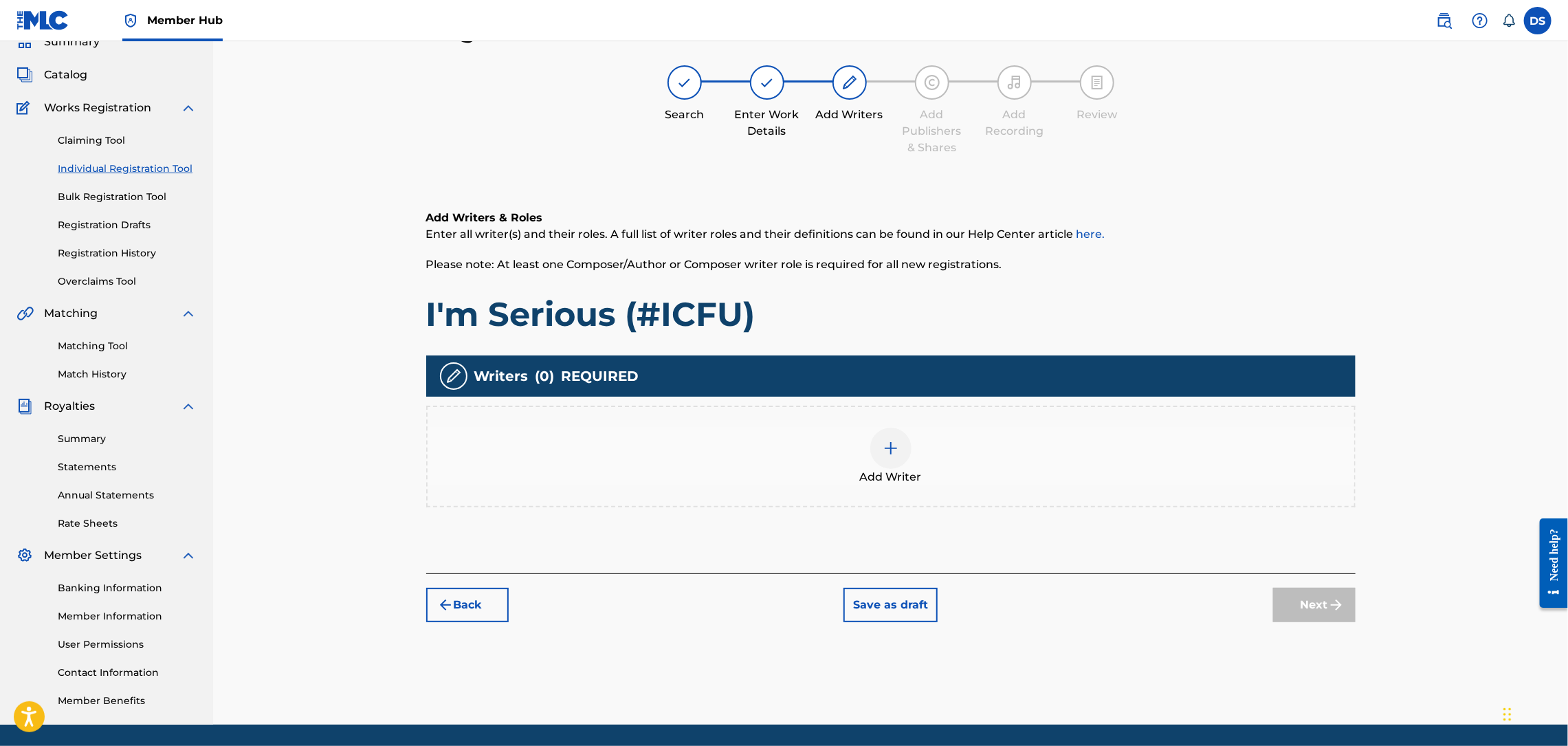
click at [881, 459] on div at bounding box center [891, 448] width 41 height 41
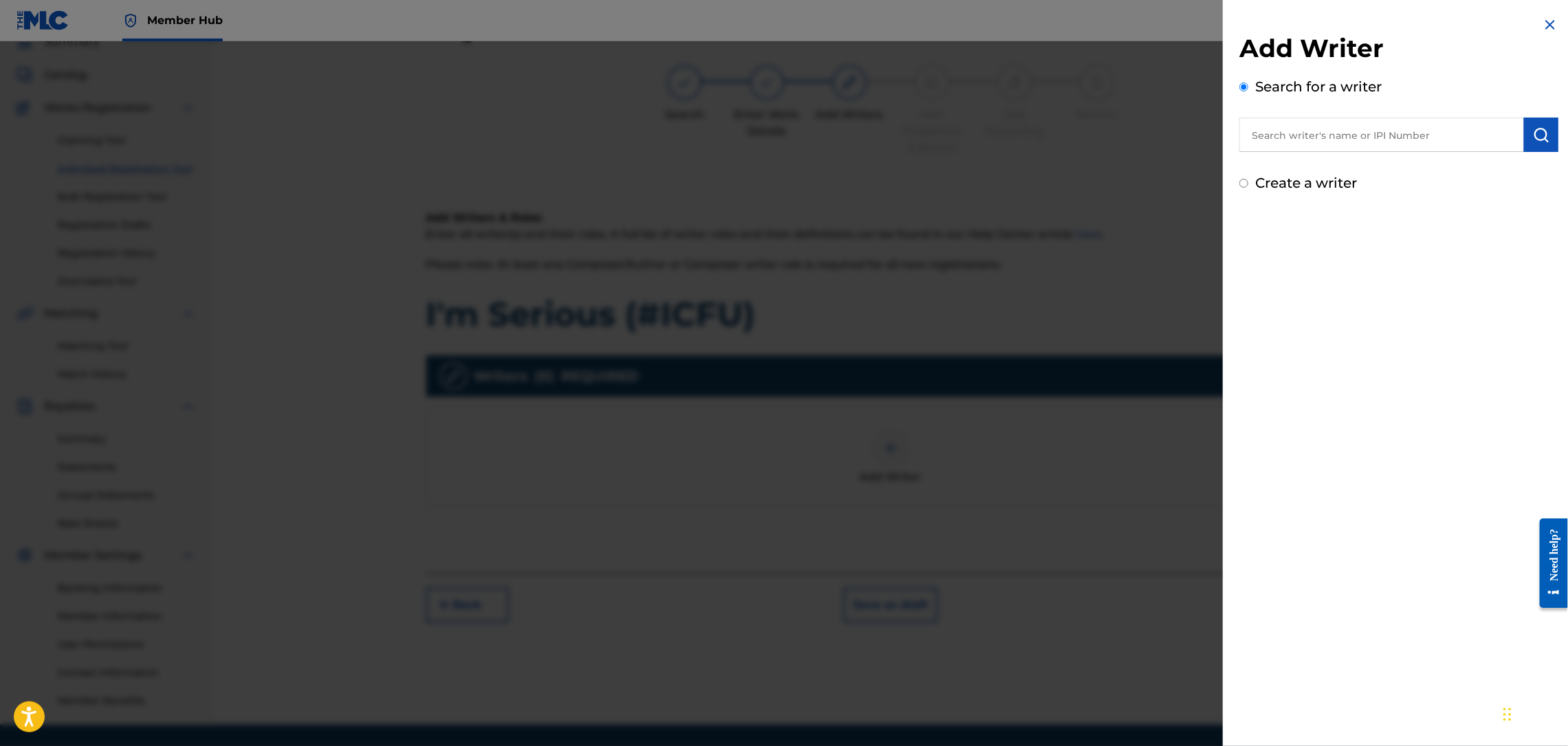
click at [1317, 144] on input "text" at bounding box center [1381, 134] width 285 height 34
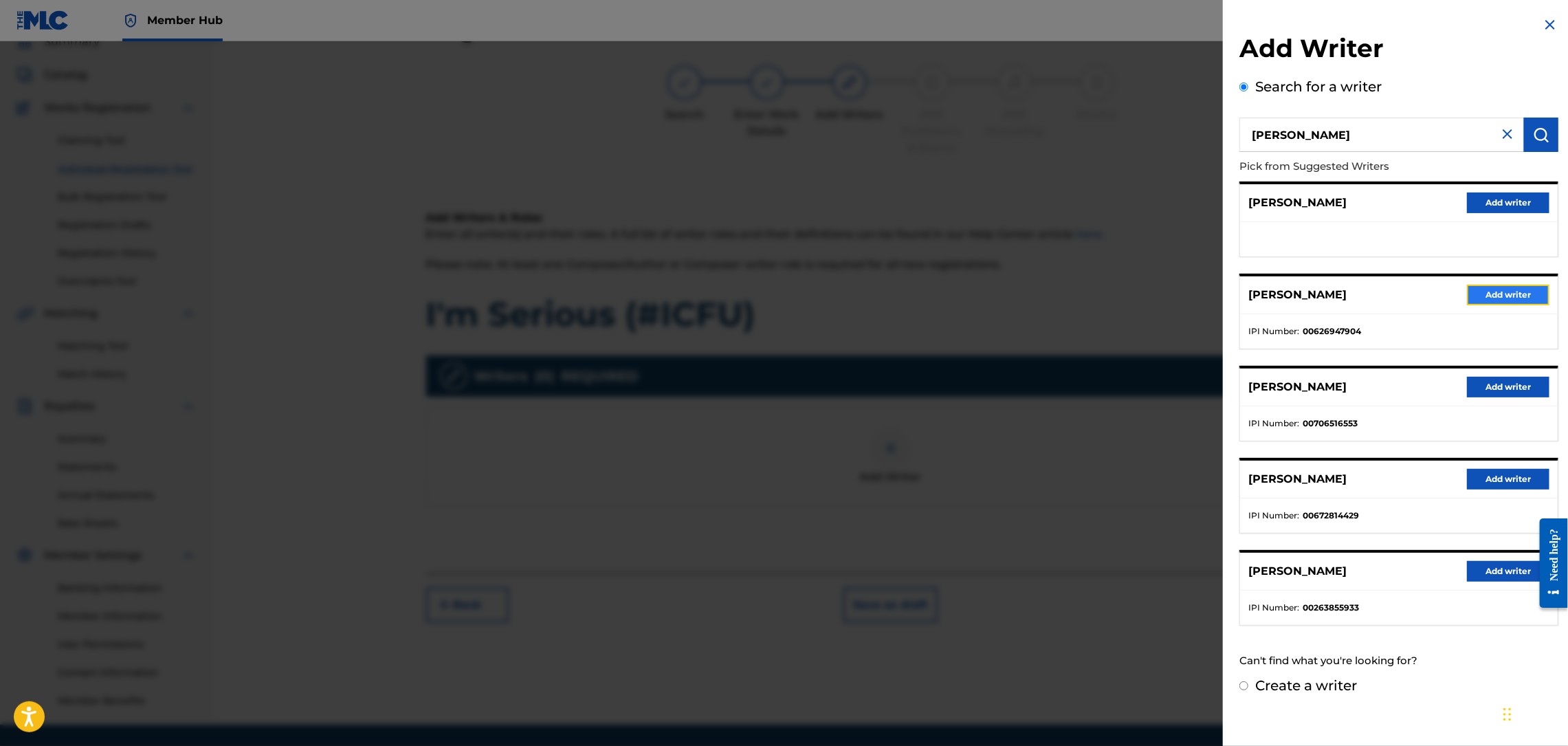
click at [1486, 298] on button "Add writer" at bounding box center [1508, 295] width 82 height 21
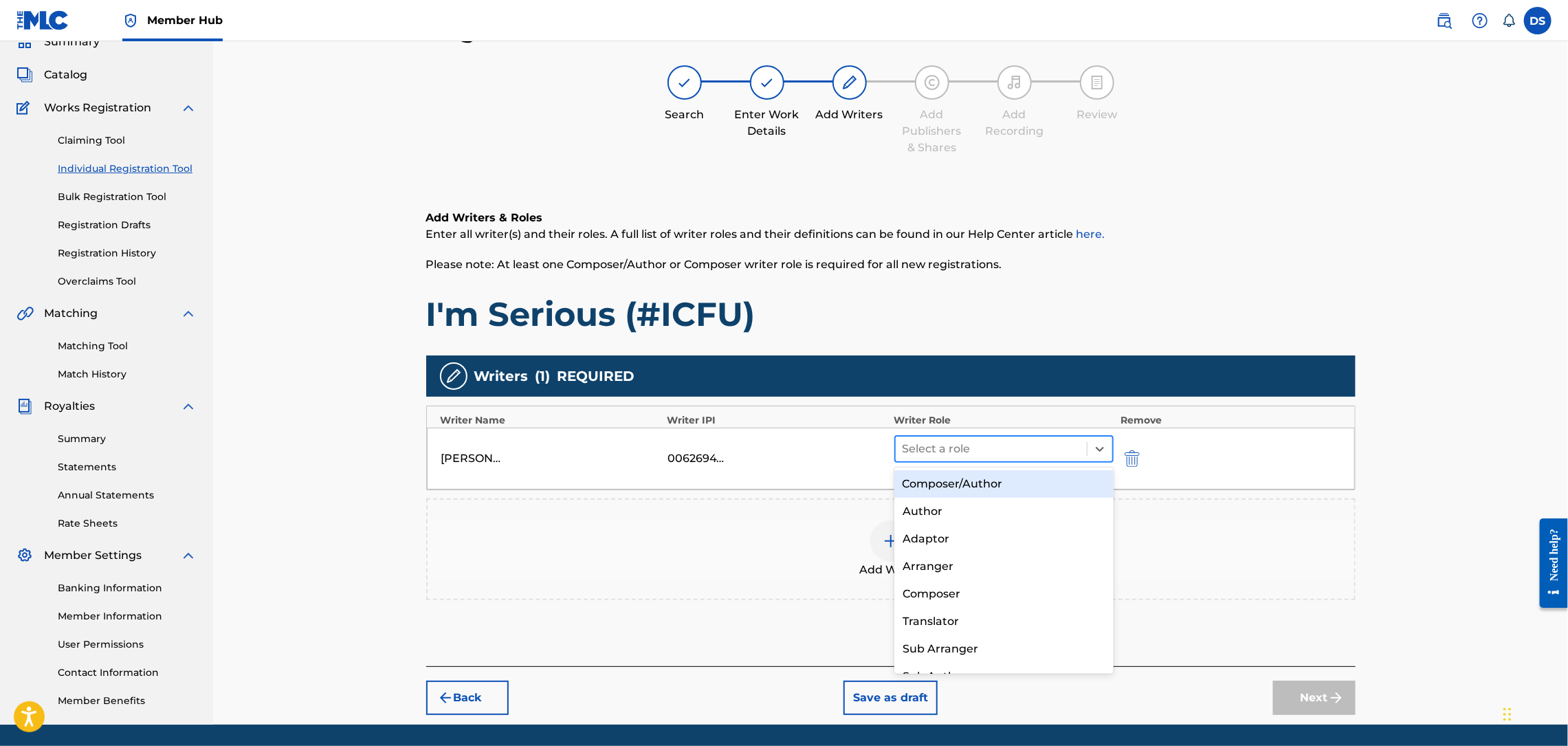
click at [948, 454] on div at bounding box center [992, 449] width 178 height 20
click at [938, 484] on div "Composer/Author" at bounding box center [1004, 484] width 219 height 27
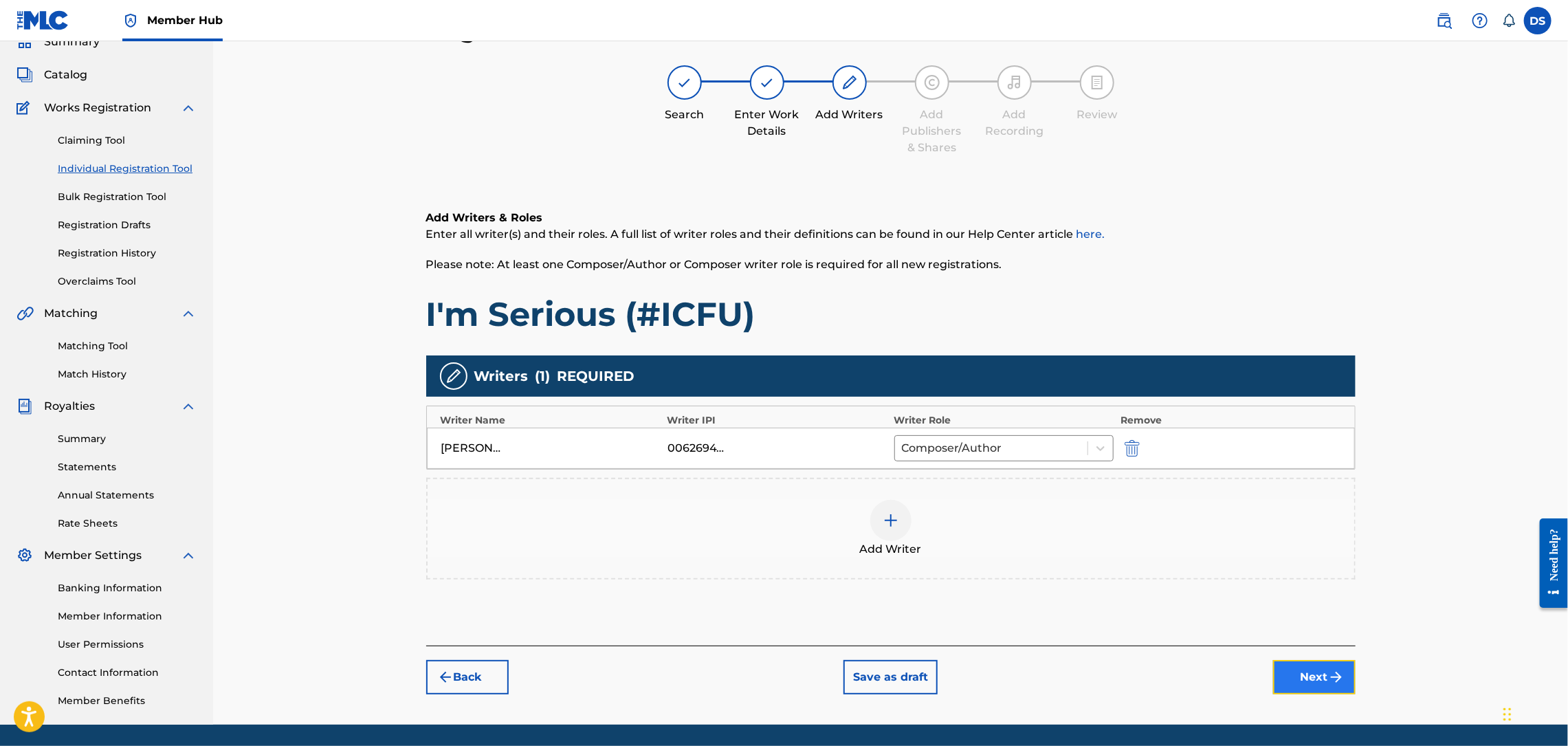
click at [1304, 683] on button "Next" at bounding box center [1314, 676] width 82 height 34
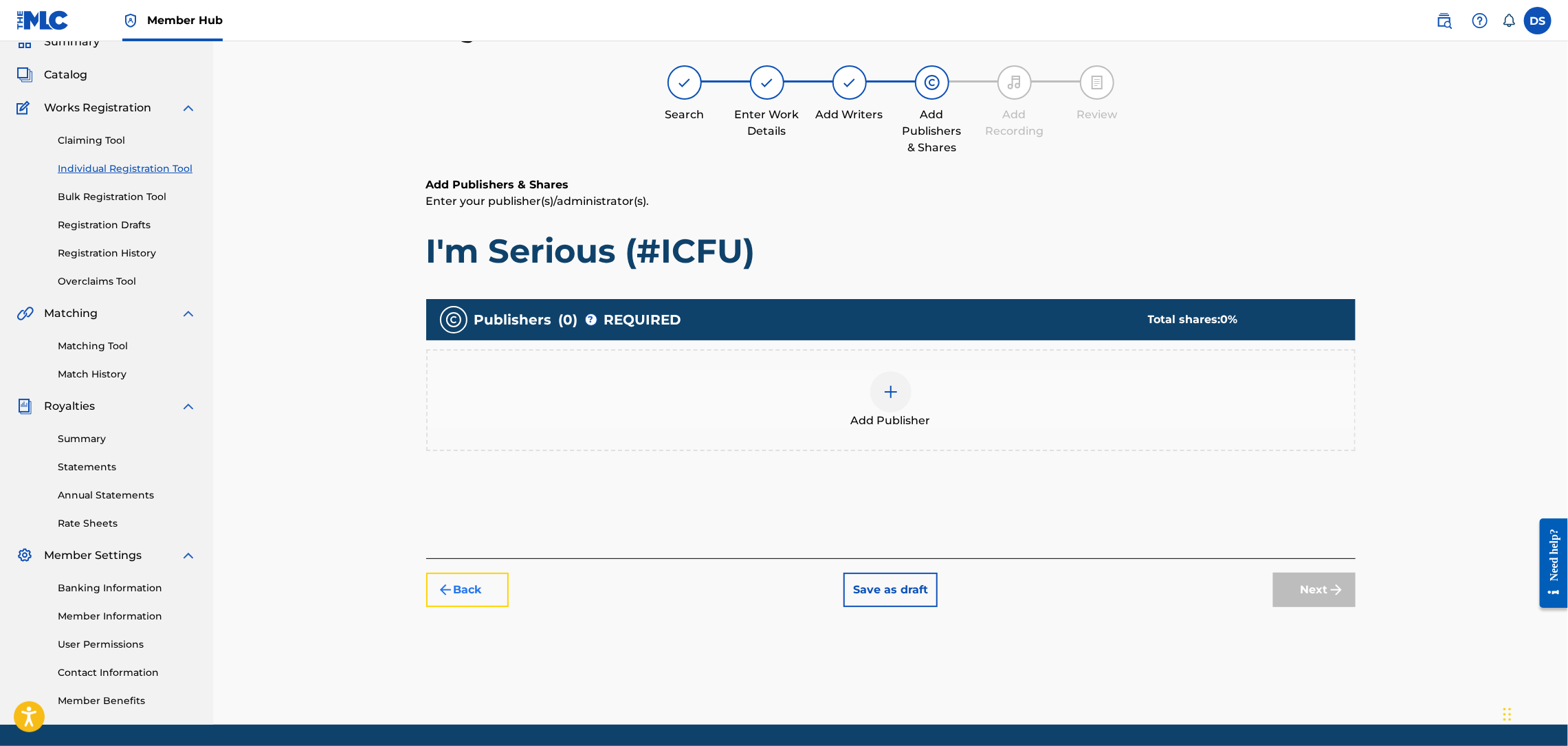
click at [477, 590] on button "Back" at bounding box center [467, 589] width 82 height 34
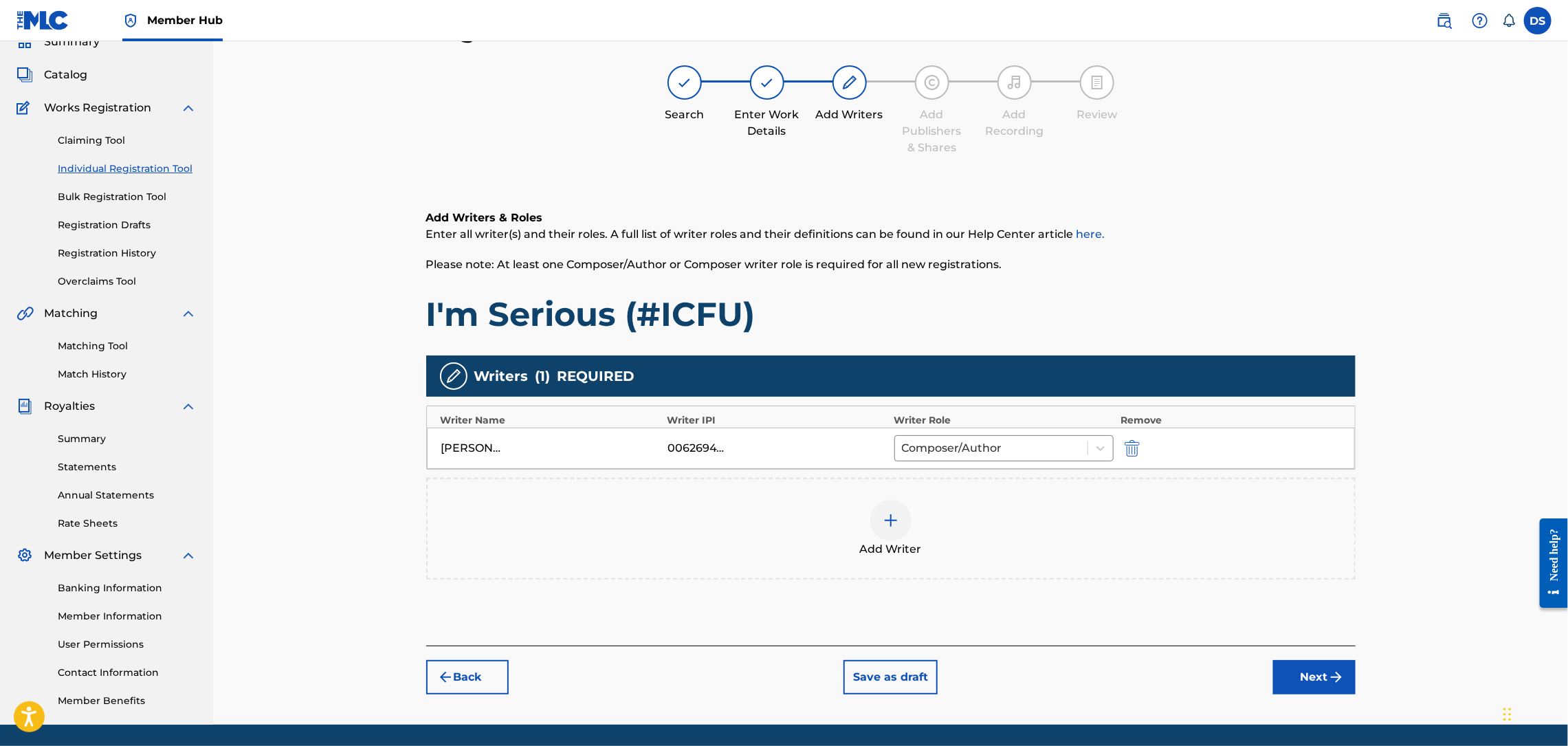
click at [892, 526] on img at bounding box center [891, 520] width 17 height 17
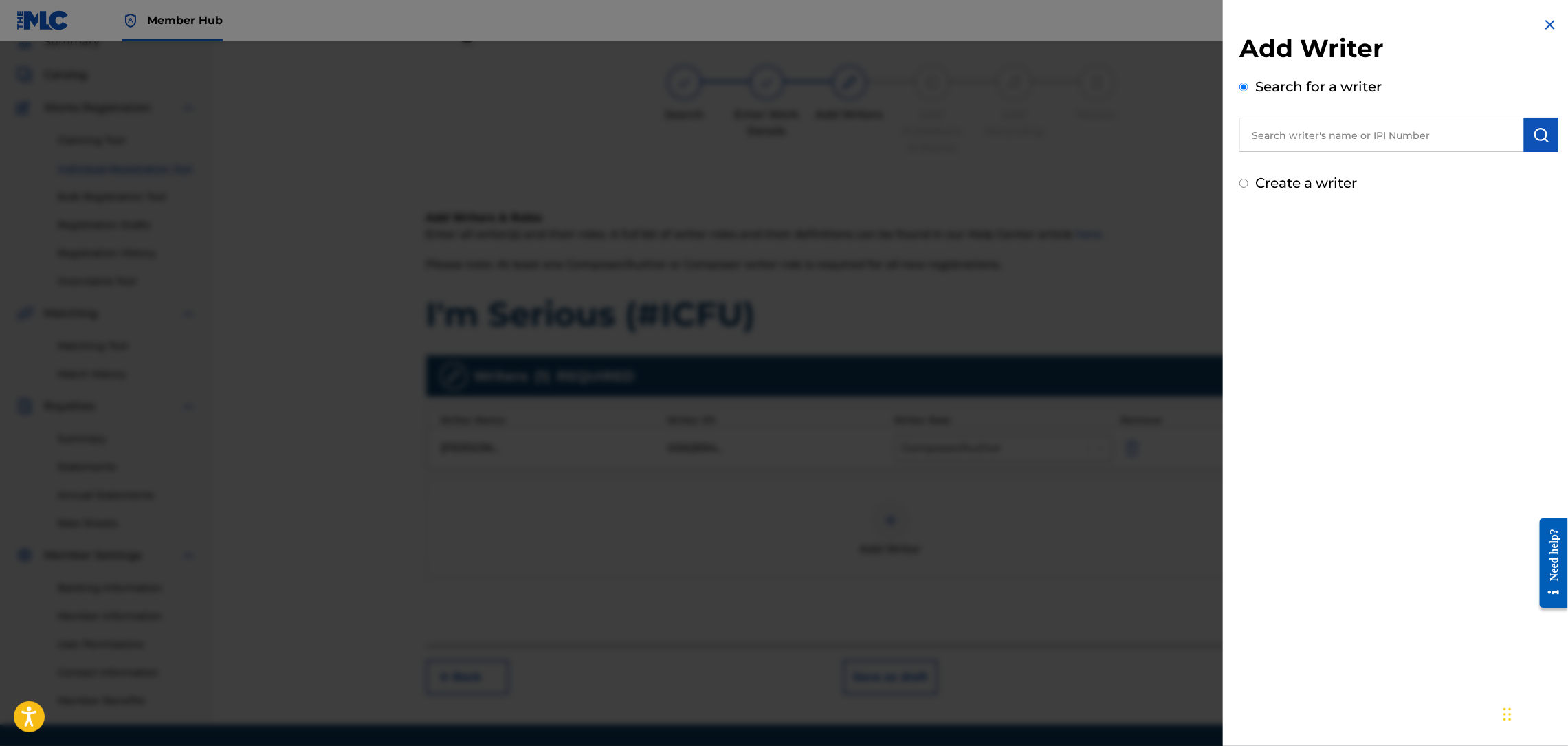
click at [1315, 141] on input "text" at bounding box center [1381, 134] width 285 height 34
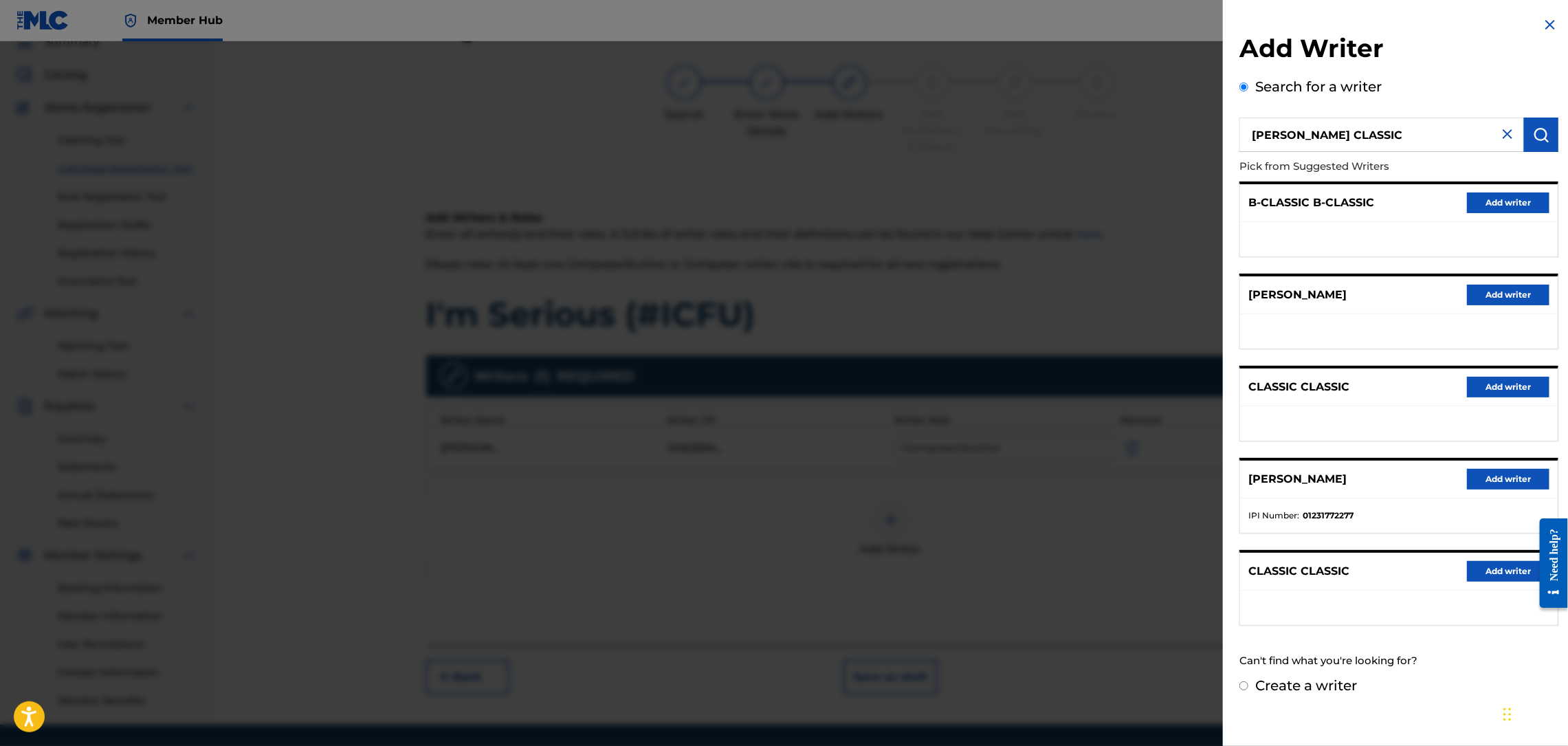
click at [1544, 29] on img at bounding box center [1549, 24] width 17 height 17
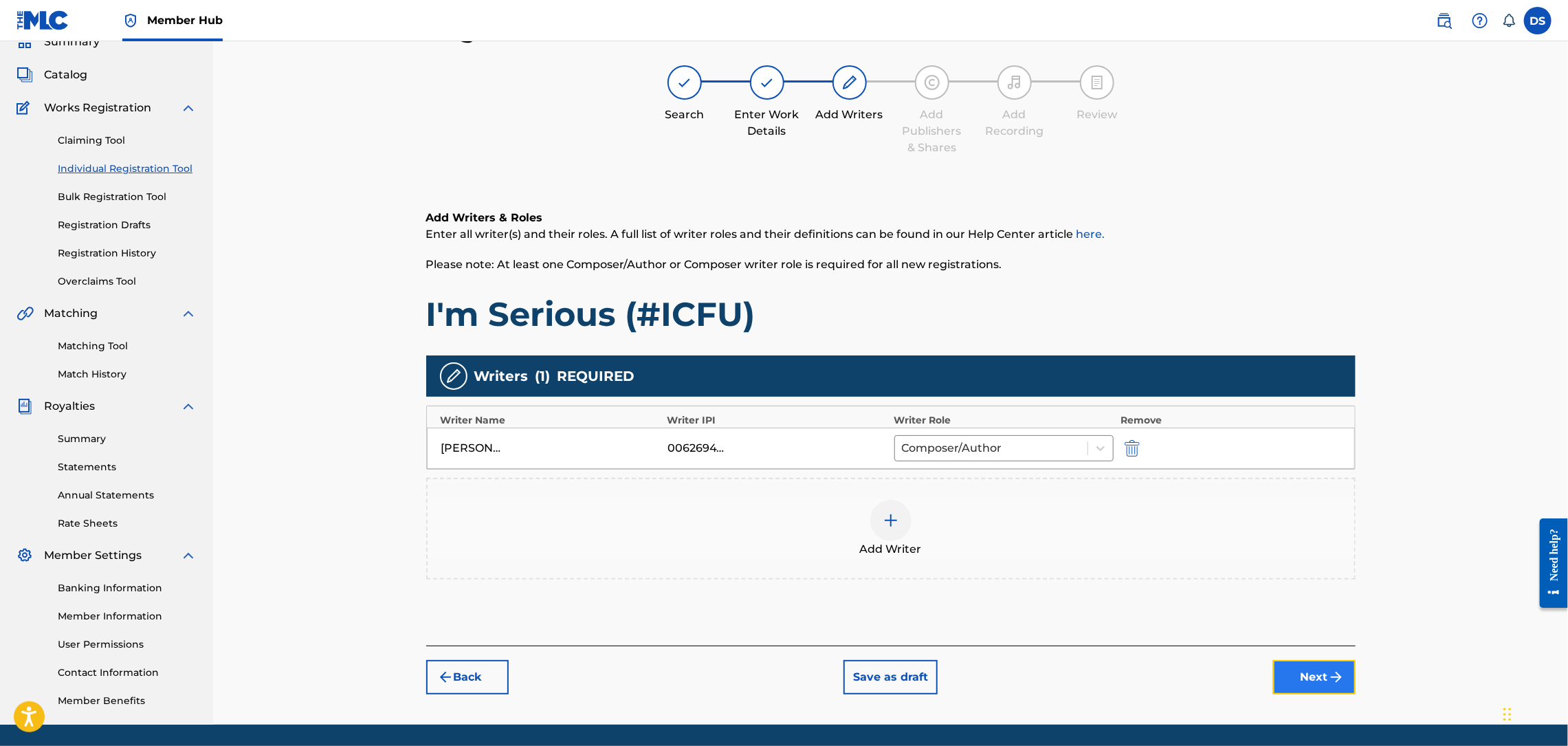
click at [1307, 673] on button "Next" at bounding box center [1314, 676] width 82 height 34
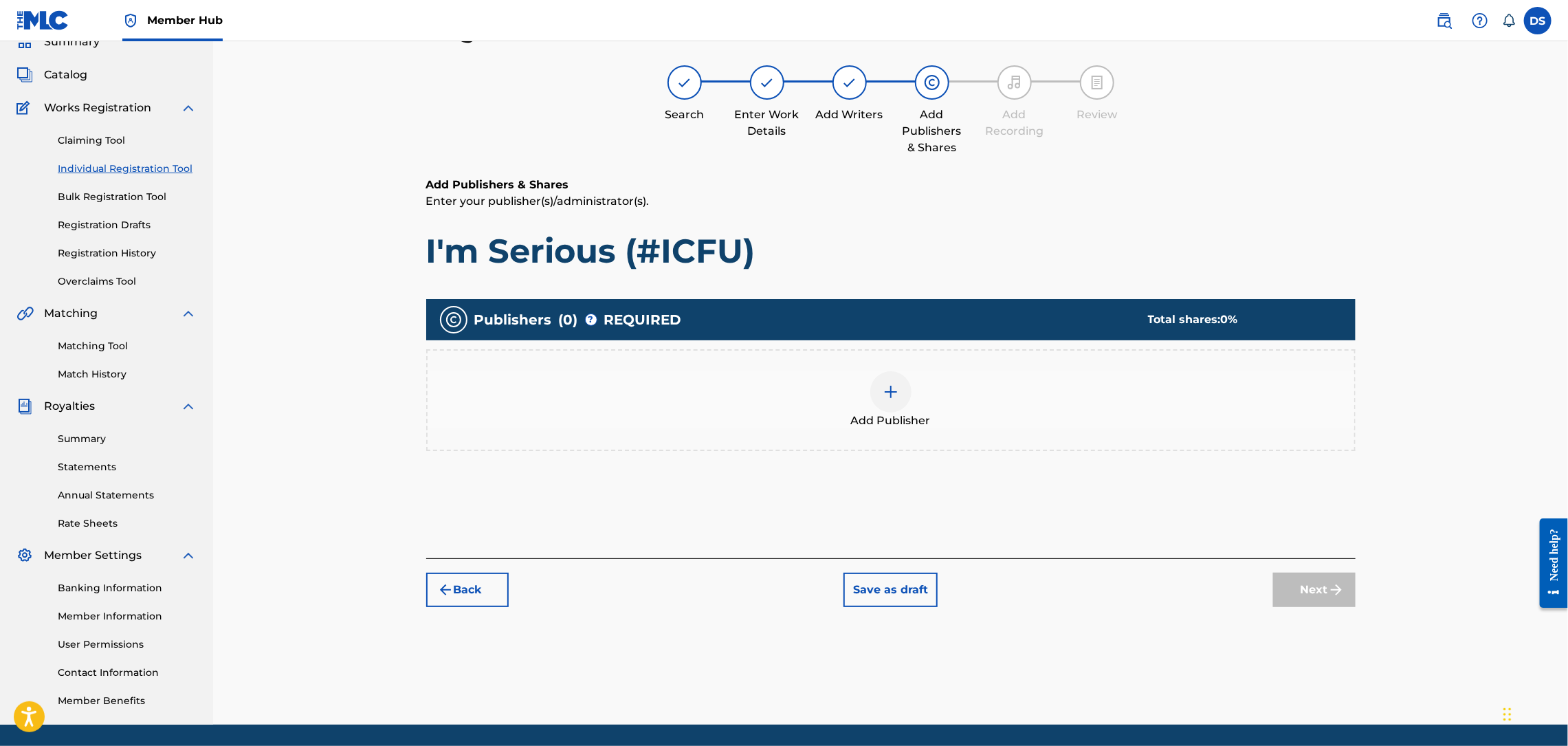
click at [890, 384] on img at bounding box center [891, 392] width 17 height 17
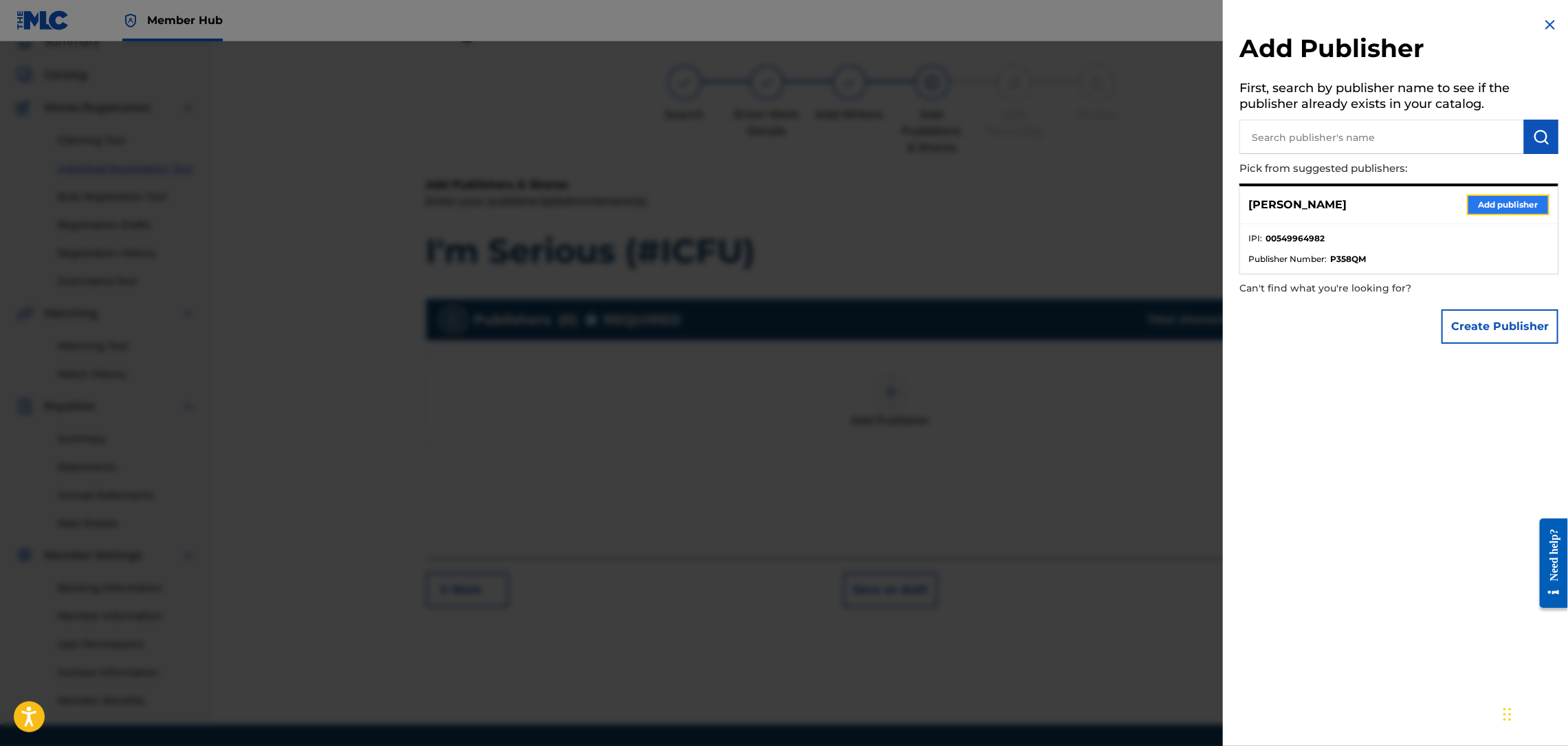
click at [1500, 205] on button "Add publisher" at bounding box center [1508, 205] width 82 height 21
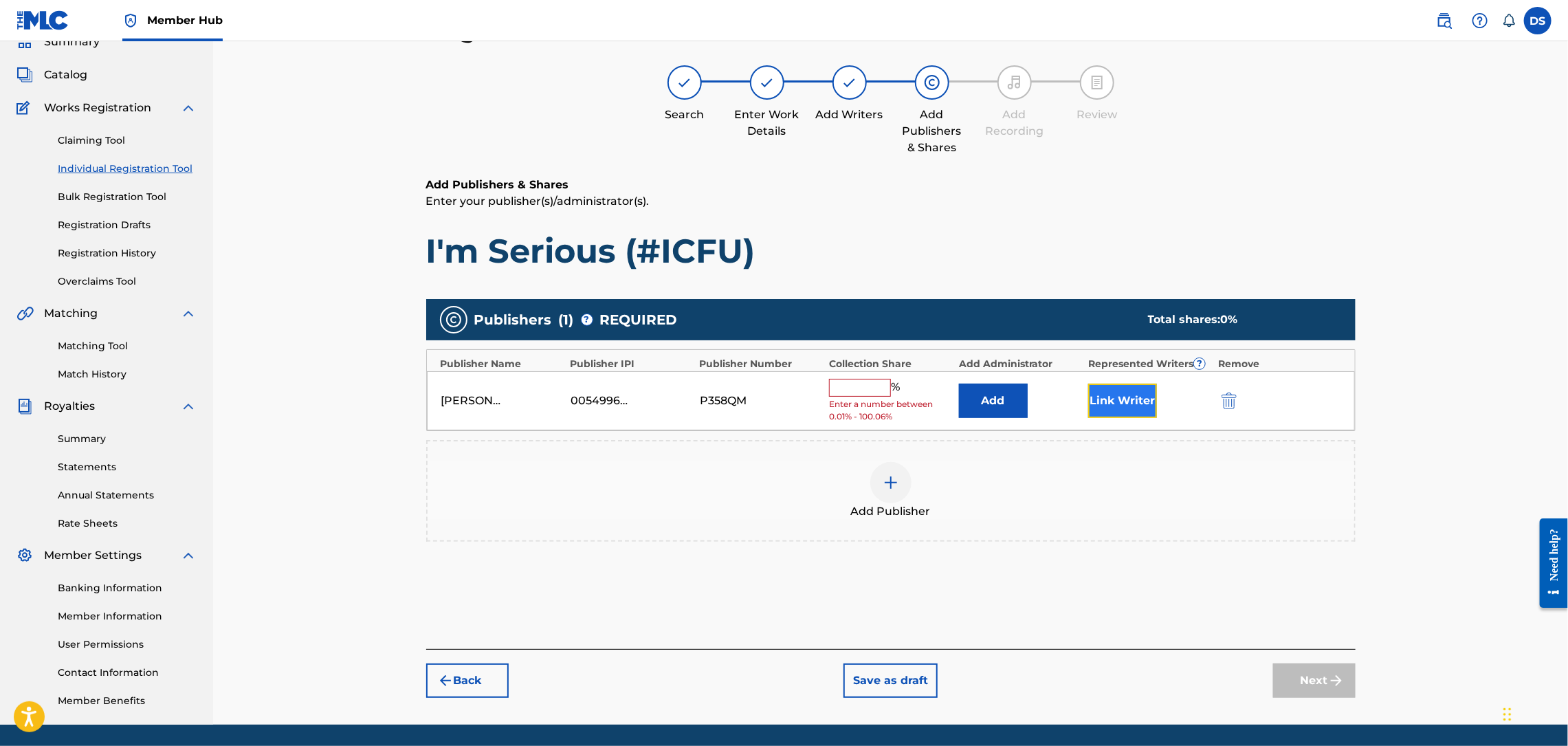
click at [1107, 396] on button "Link Writer" at bounding box center [1123, 400] width 69 height 34
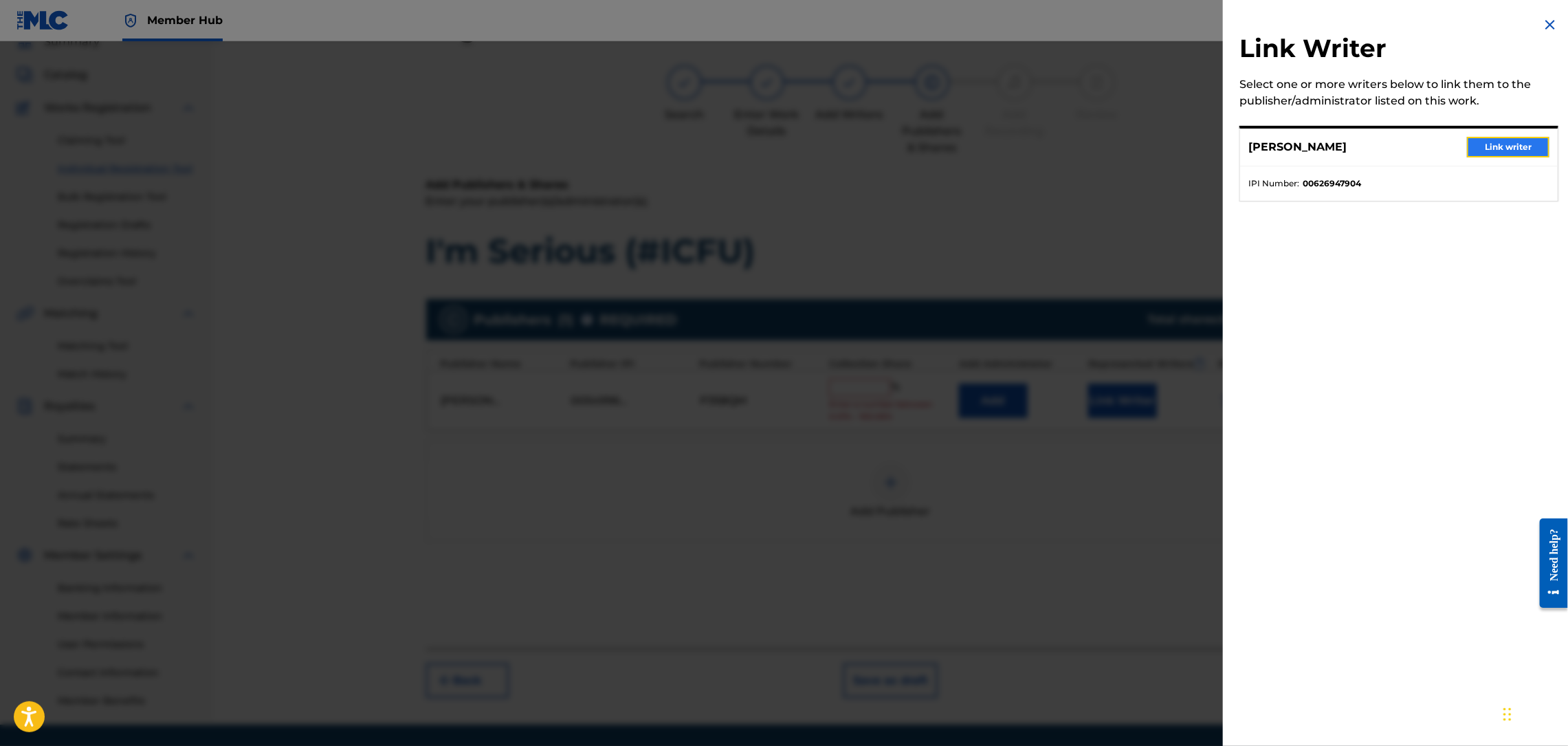
click at [1485, 140] on button "Link writer" at bounding box center [1508, 147] width 82 height 21
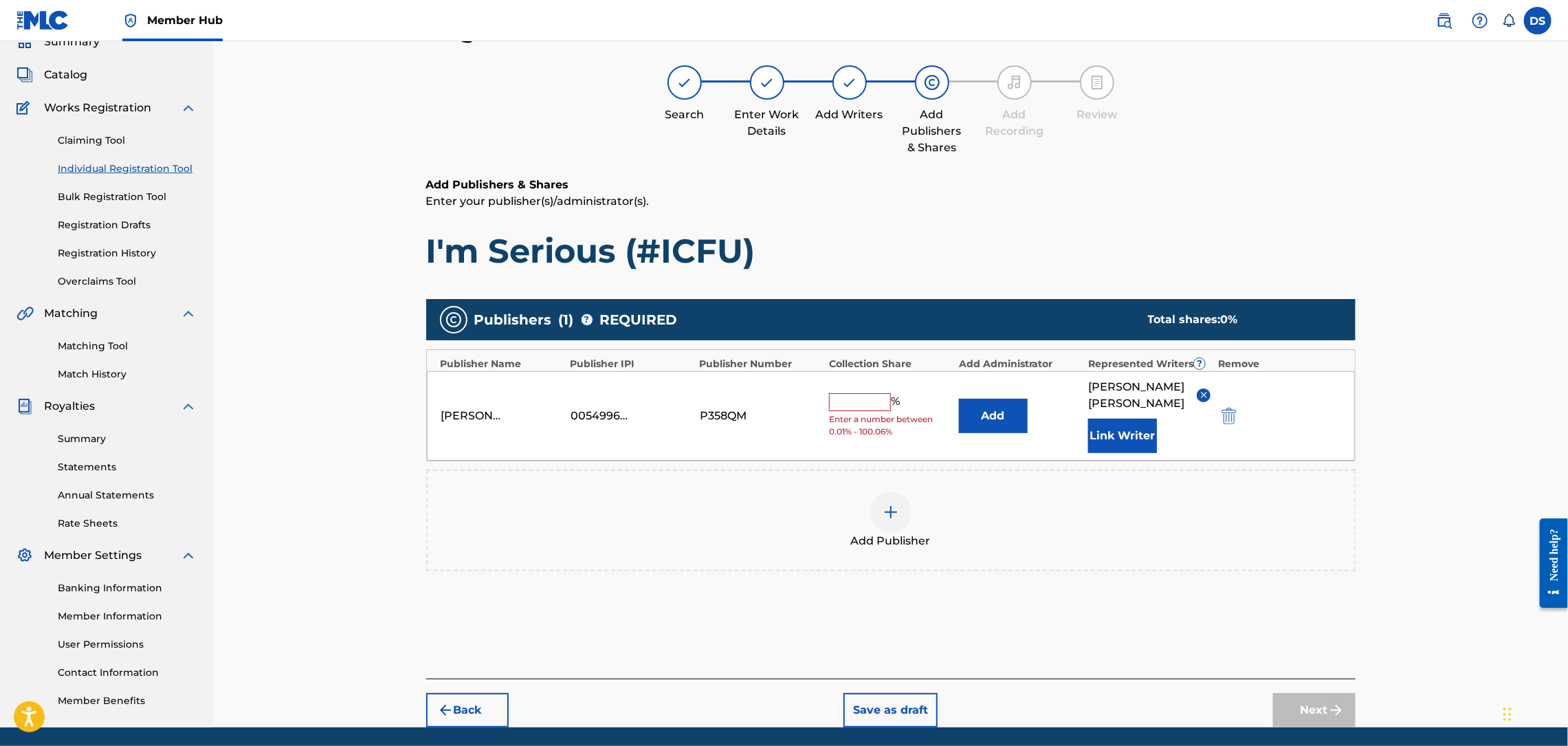
click at [864, 396] on input "text" at bounding box center [859, 402] width 62 height 18
click at [1318, 695] on button "Next" at bounding box center [1314, 710] width 82 height 34
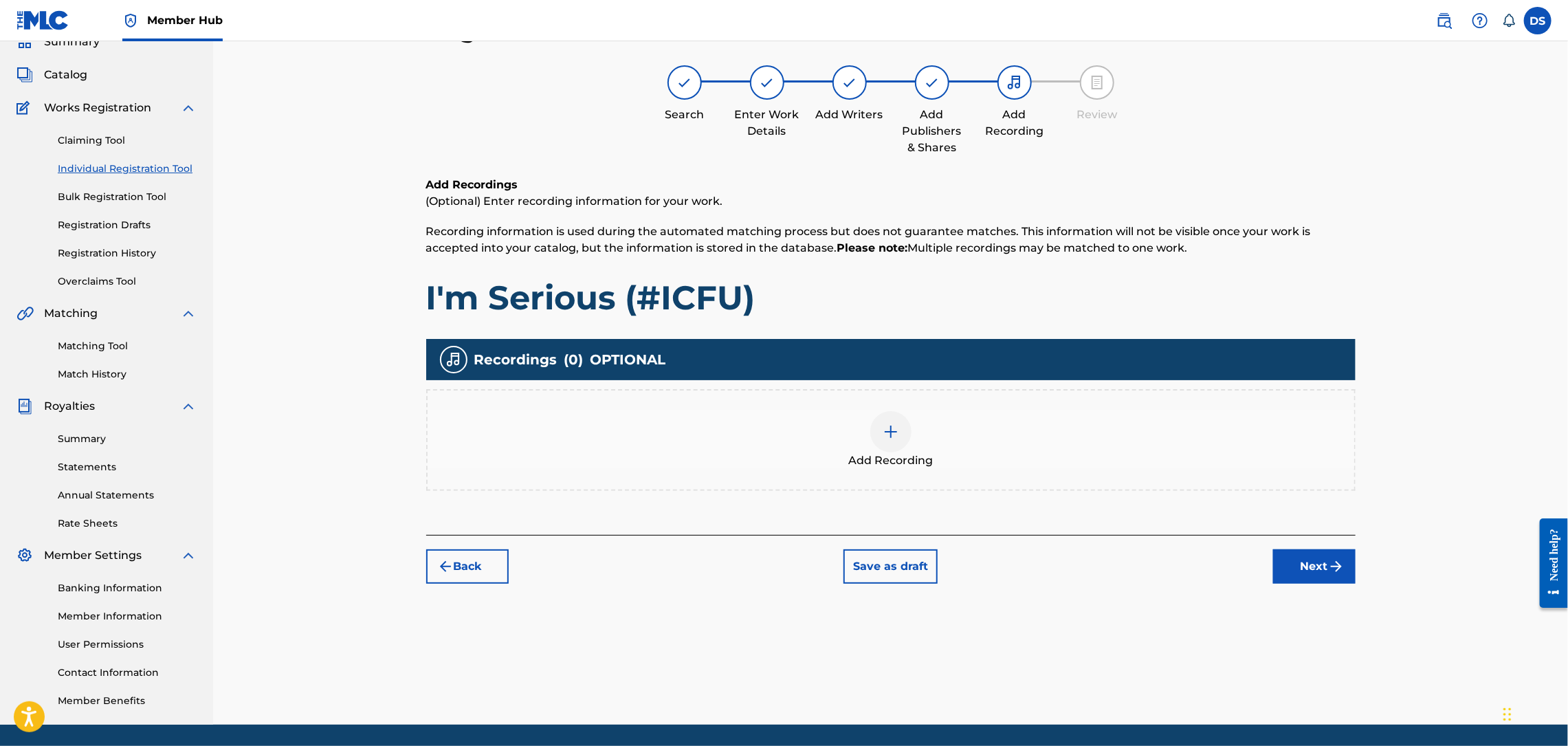
click at [891, 425] on img at bounding box center [891, 432] width 17 height 17
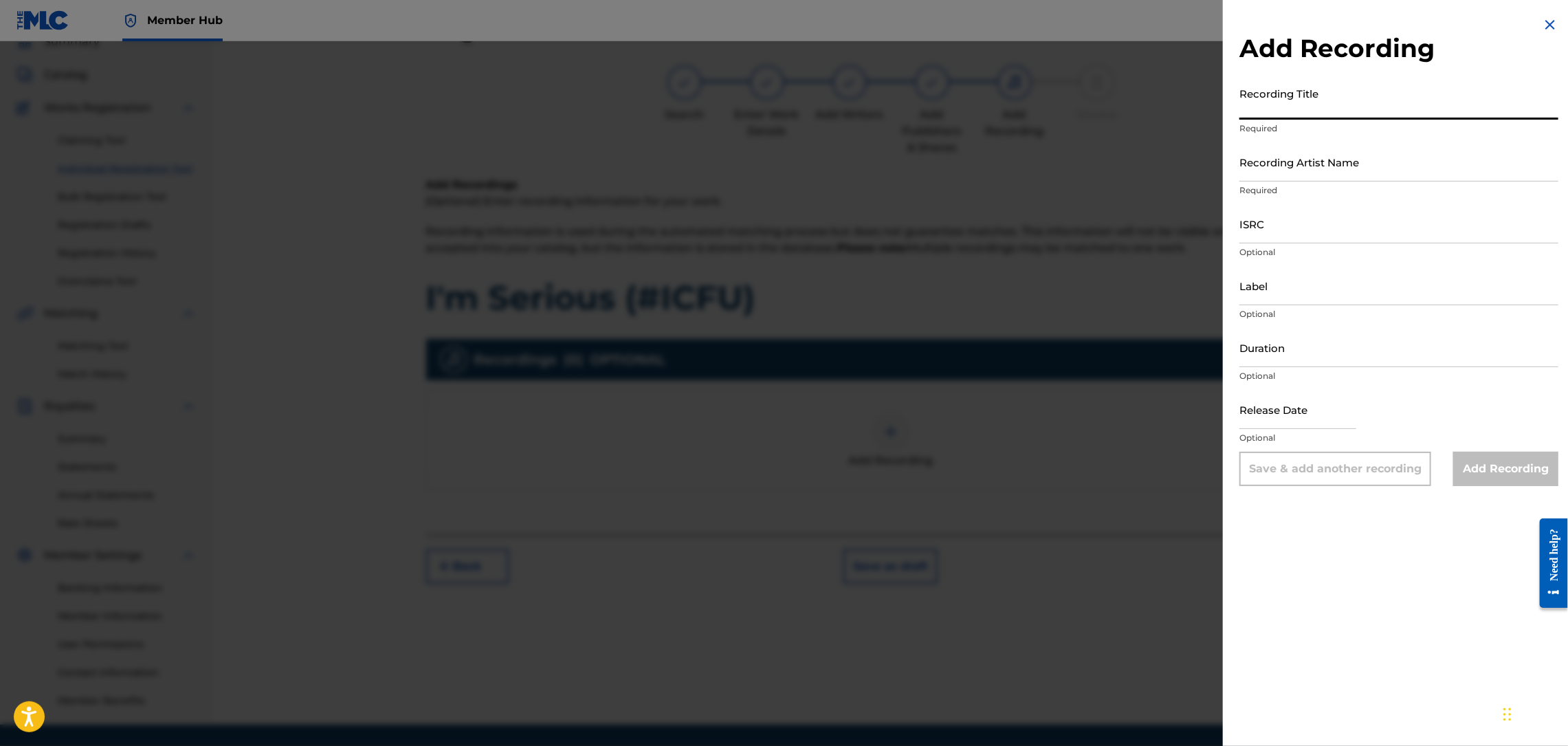
click at [1271, 102] on input "Recording Title" at bounding box center [1399, 100] width 319 height 39
paste input "I'm Serious (#ICFU)"
click at [1272, 161] on input "Recording Artist Name" at bounding box center [1399, 162] width 319 height 39
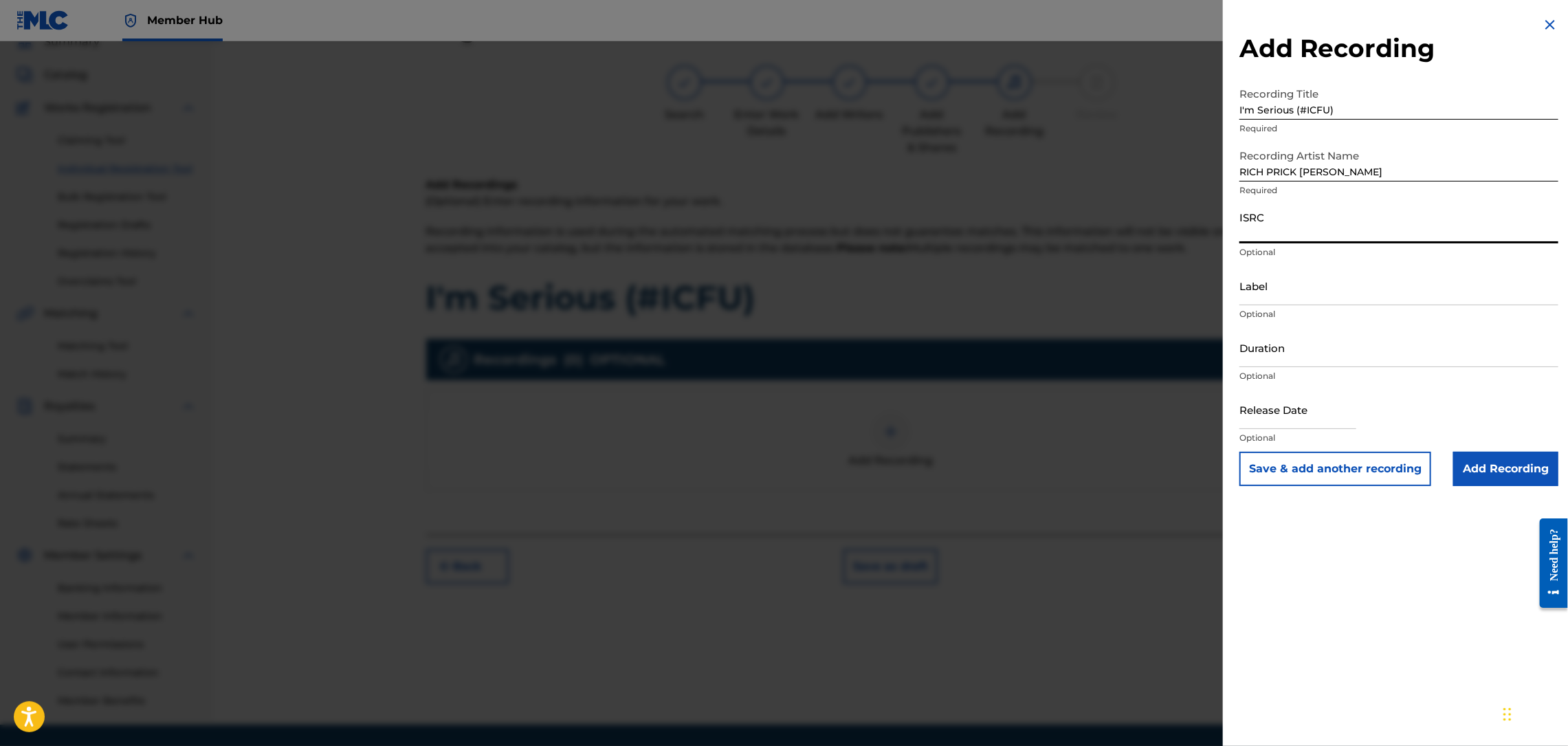
click at [1290, 223] on input "ISRC" at bounding box center [1399, 224] width 319 height 39
paste input "QZNB82390364"
click at [1486, 465] on input "Add Recording" at bounding box center [1505, 468] width 105 height 34
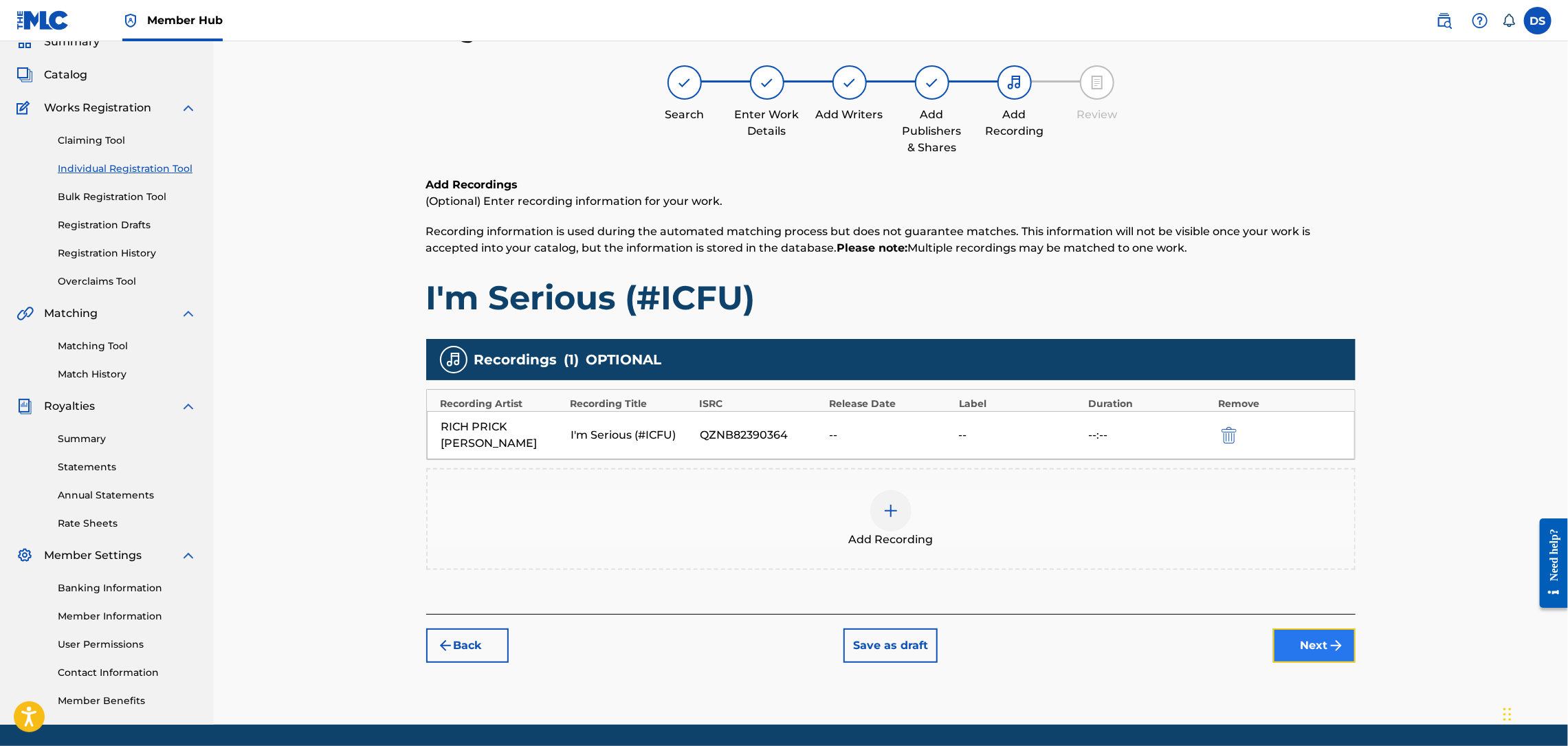
click at [1293, 631] on button "Next" at bounding box center [1314, 645] width 82 height 34
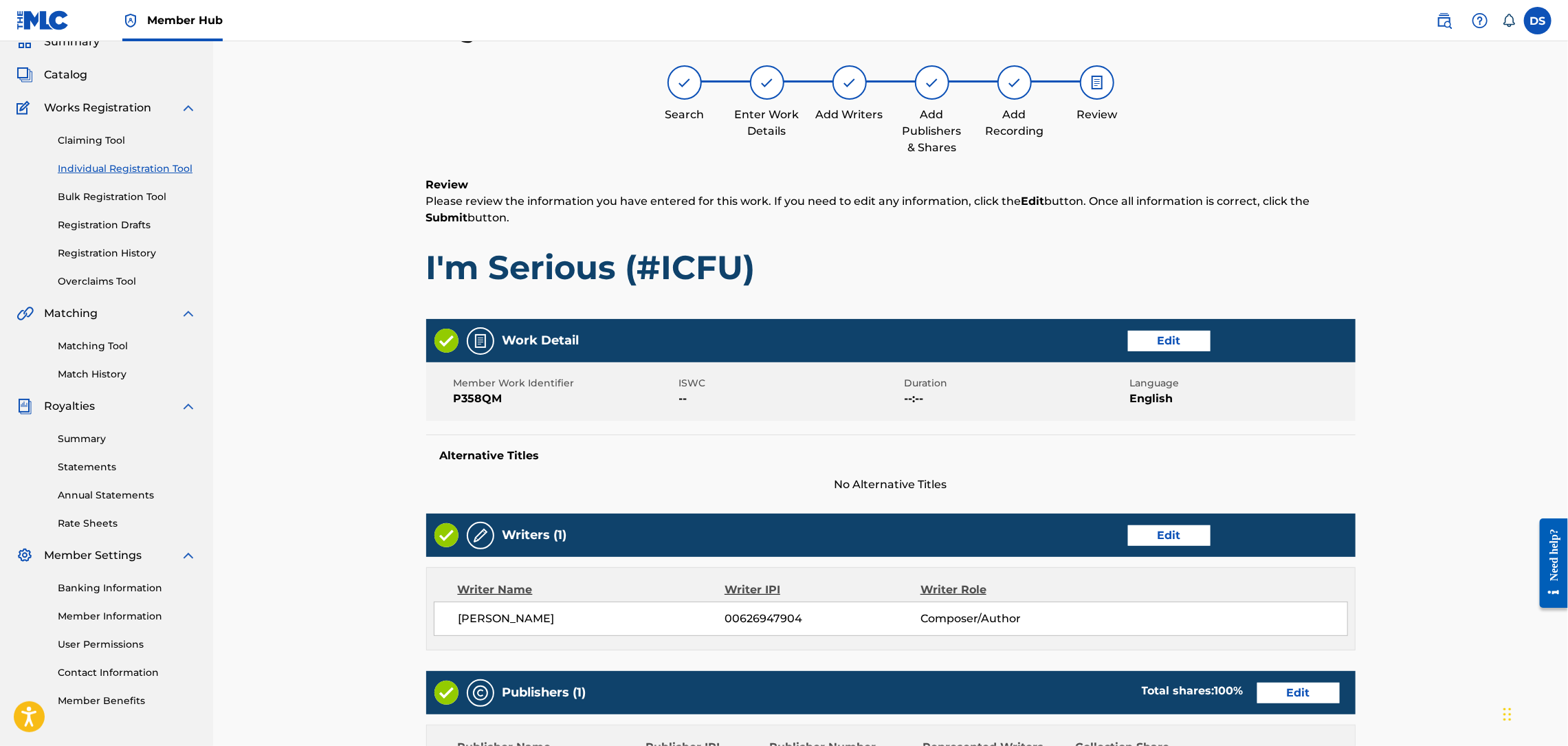
click at [1452, 585] on div "Register Work Search Enter Work Details Add Writers Add Publishers & Shares Add…" at bounding box center [891, 507] width 1355 height 1055
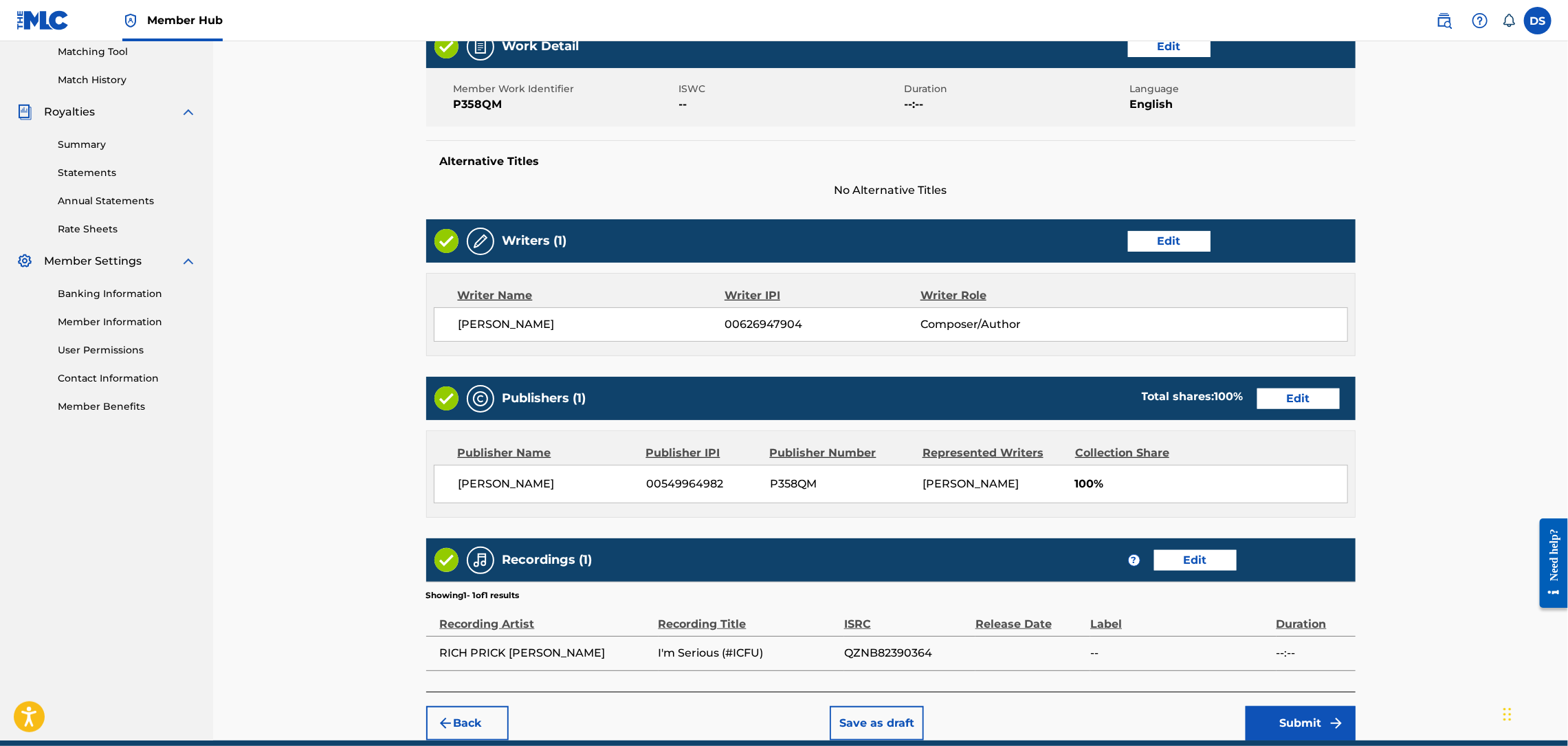
scroll to position [418, 0]
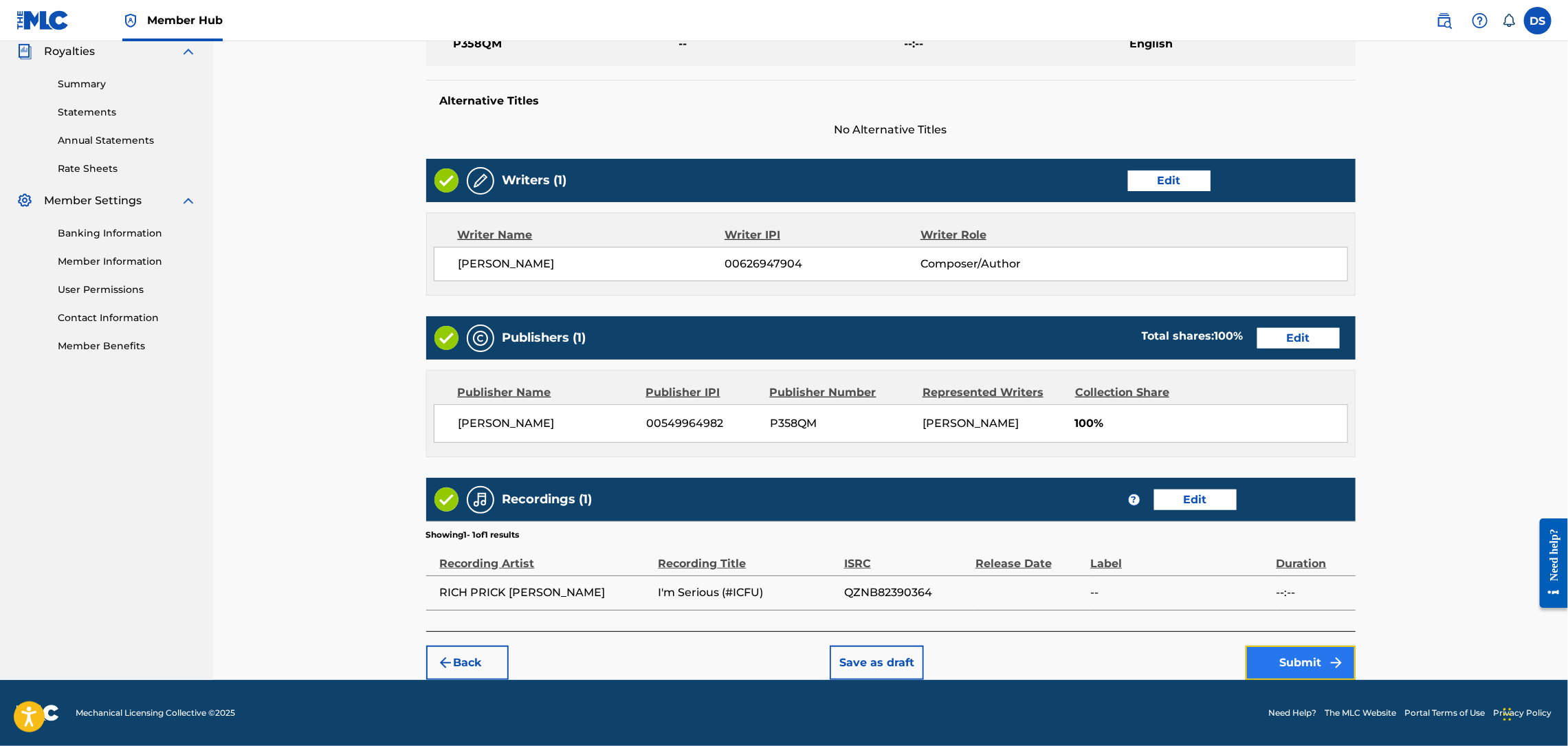
click at [1313, 657] on button "Submit" at bounding box center [1301, 662] width 110 height 34
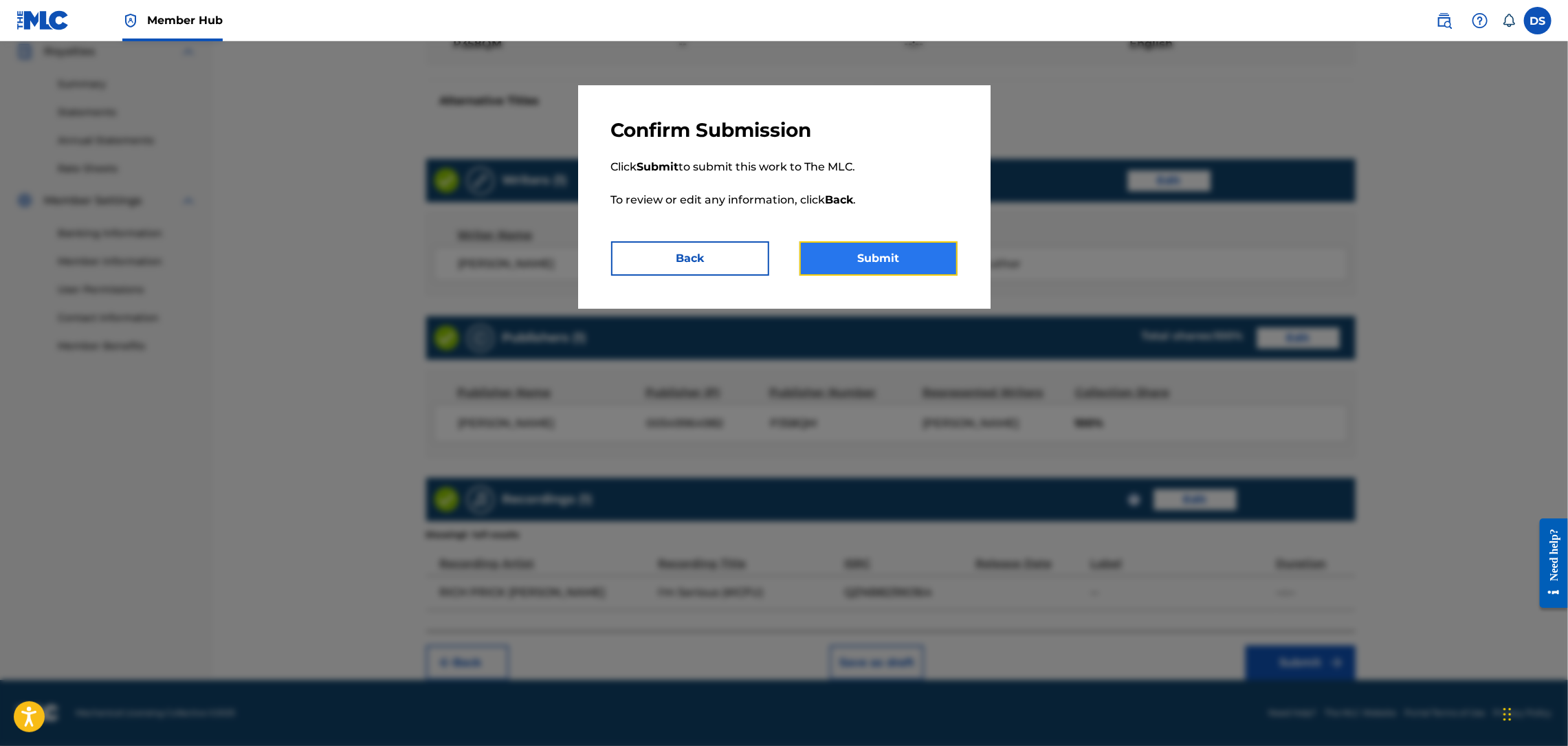
click at [906, 257] on button "Submit" at bounding box center [879, 258] width 159 height 34
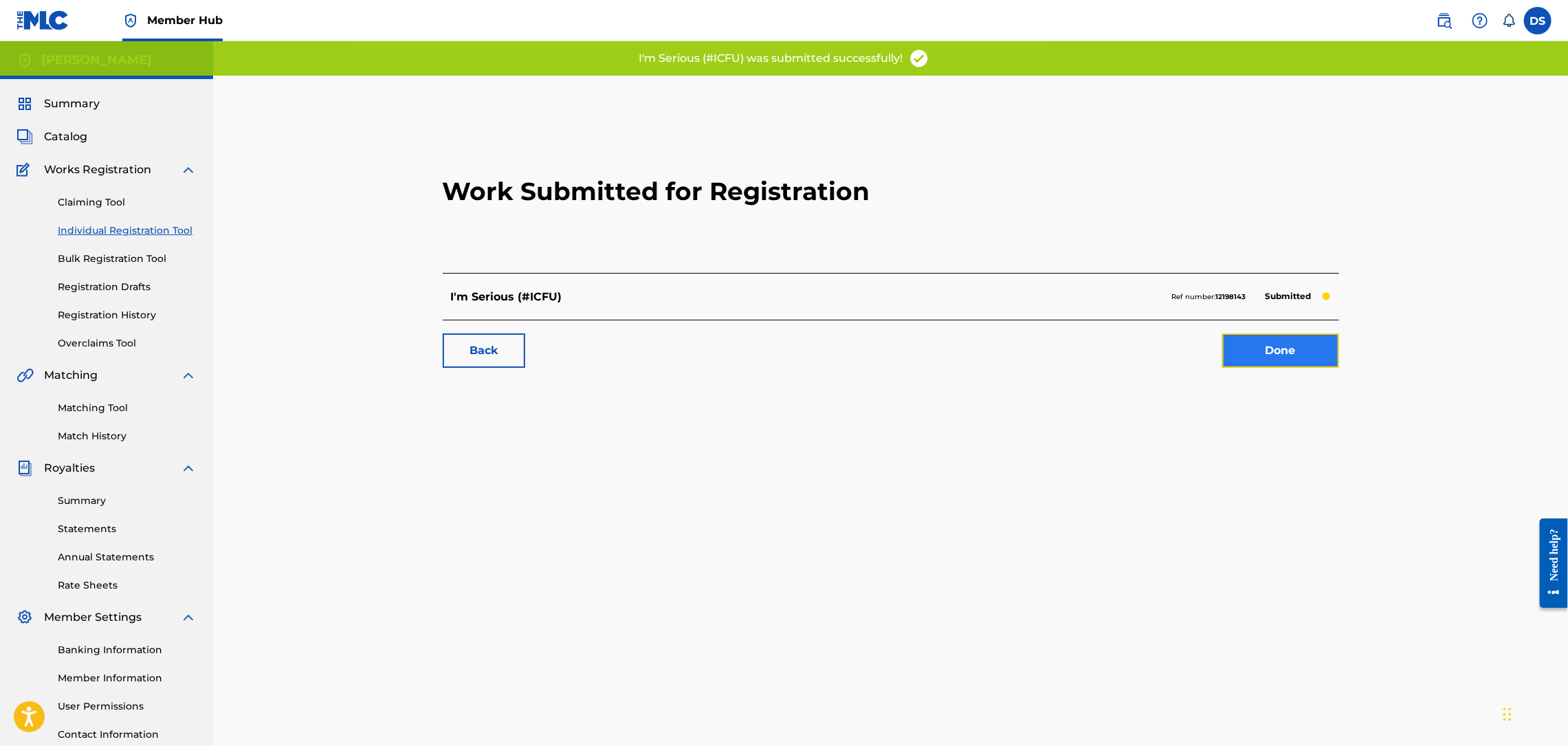
click at [1262, 351] on link "Done" at bounding box center [1280, 350] width 116 height 34
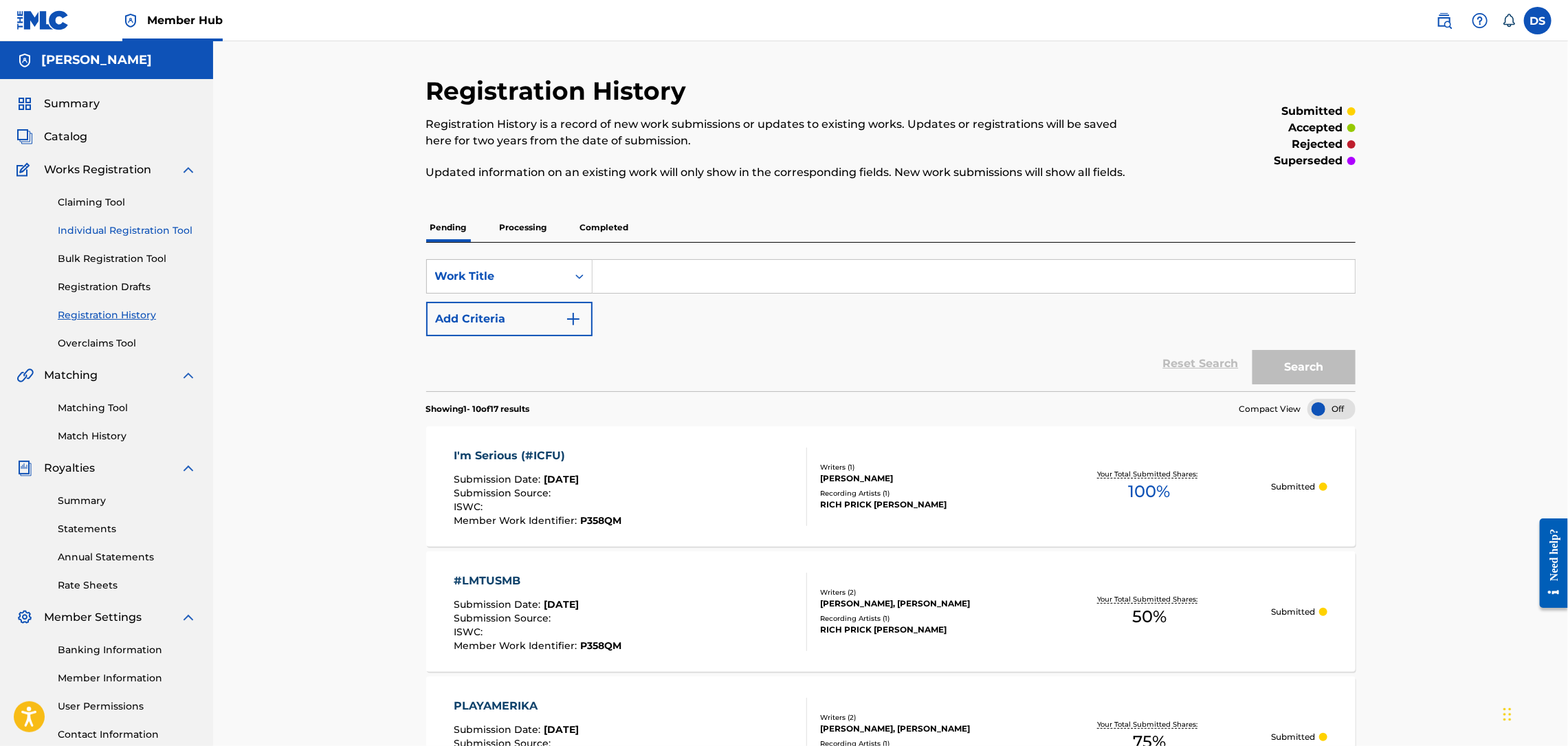
click at [90, 230] on link "Individual Registration Tool" at bounding box center [127, 230] width 139 height 15
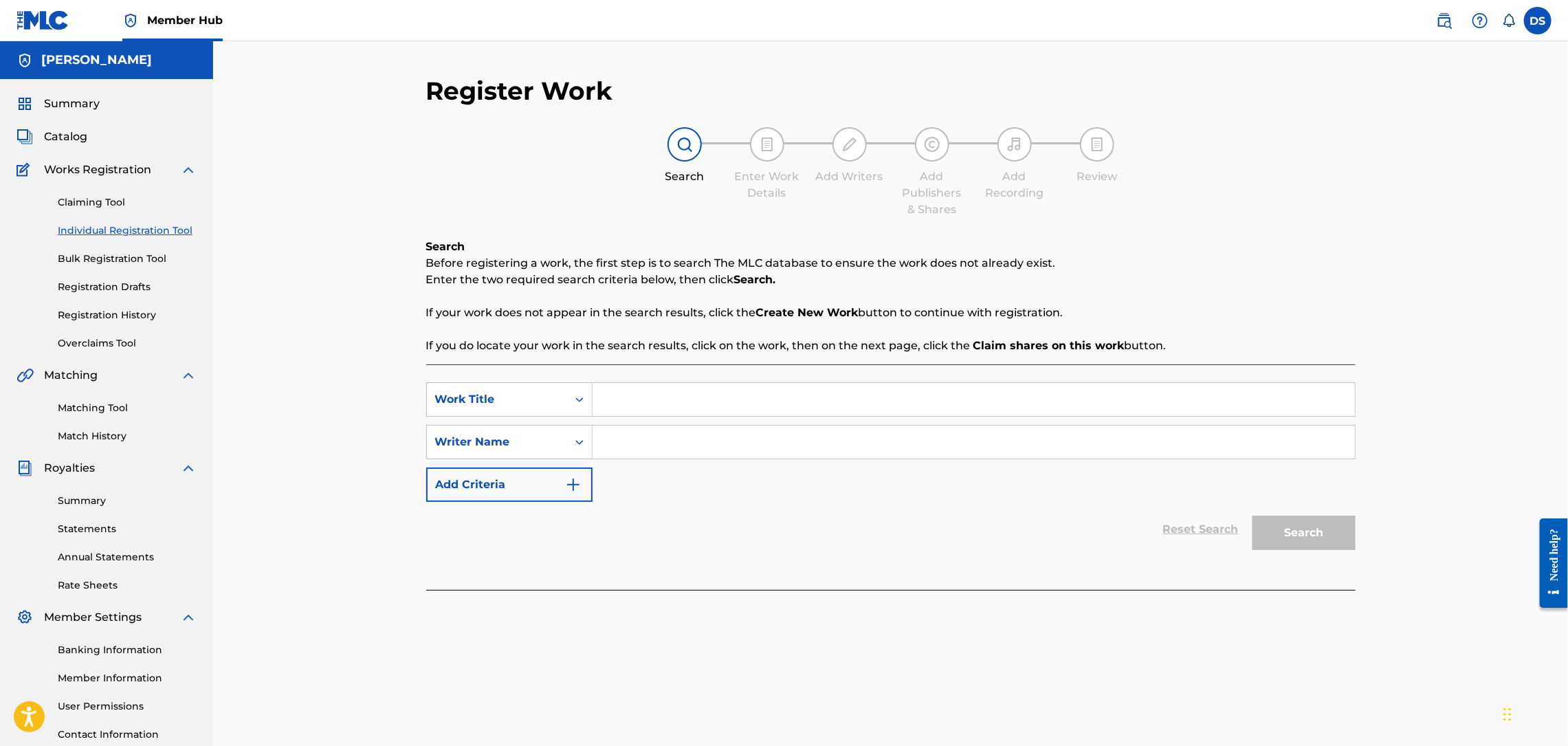
click at [90, 230] on link "Individual Registration Tool" at bounding box center [127, 230] width 139 height 15
click at [644, 396] on input "Search Form" at bounding box center [973, 399] width 762 height 33
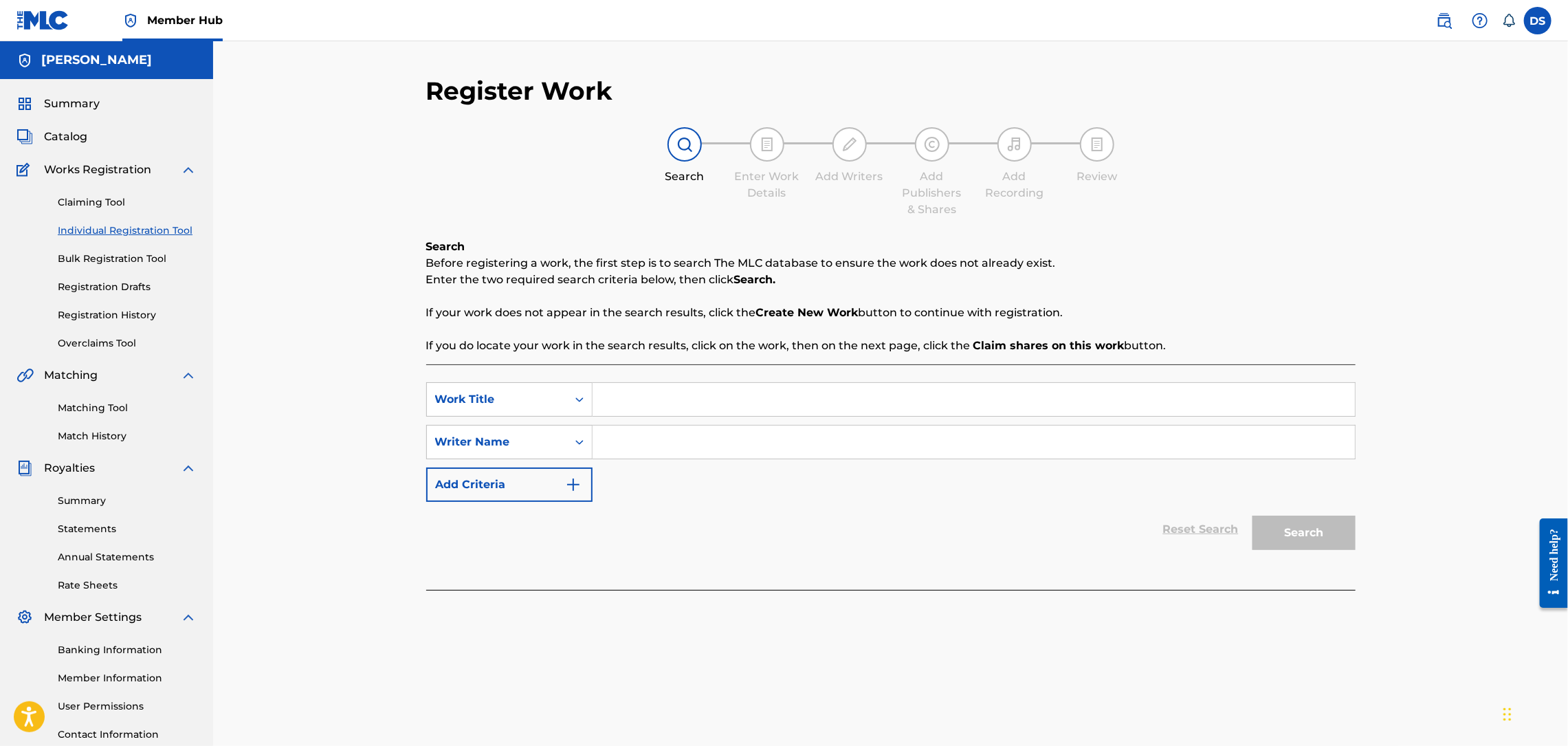
drag, startPoint x: 644, startPoint y: 396, endPoint x: 609, endPoint y: 437, distance: 53.9
click at [609, 437] on input "Search Form" at bounding box center [973, 443] width 762 height 33
click at [611, 403] on input "Search Form" at bounding box center [973, 399] width 762 height 33
click at [713, 387] on input "Search Form" at bounding box center [973, 399] width 762 height 33
paste input "White Roses & Mimosas"
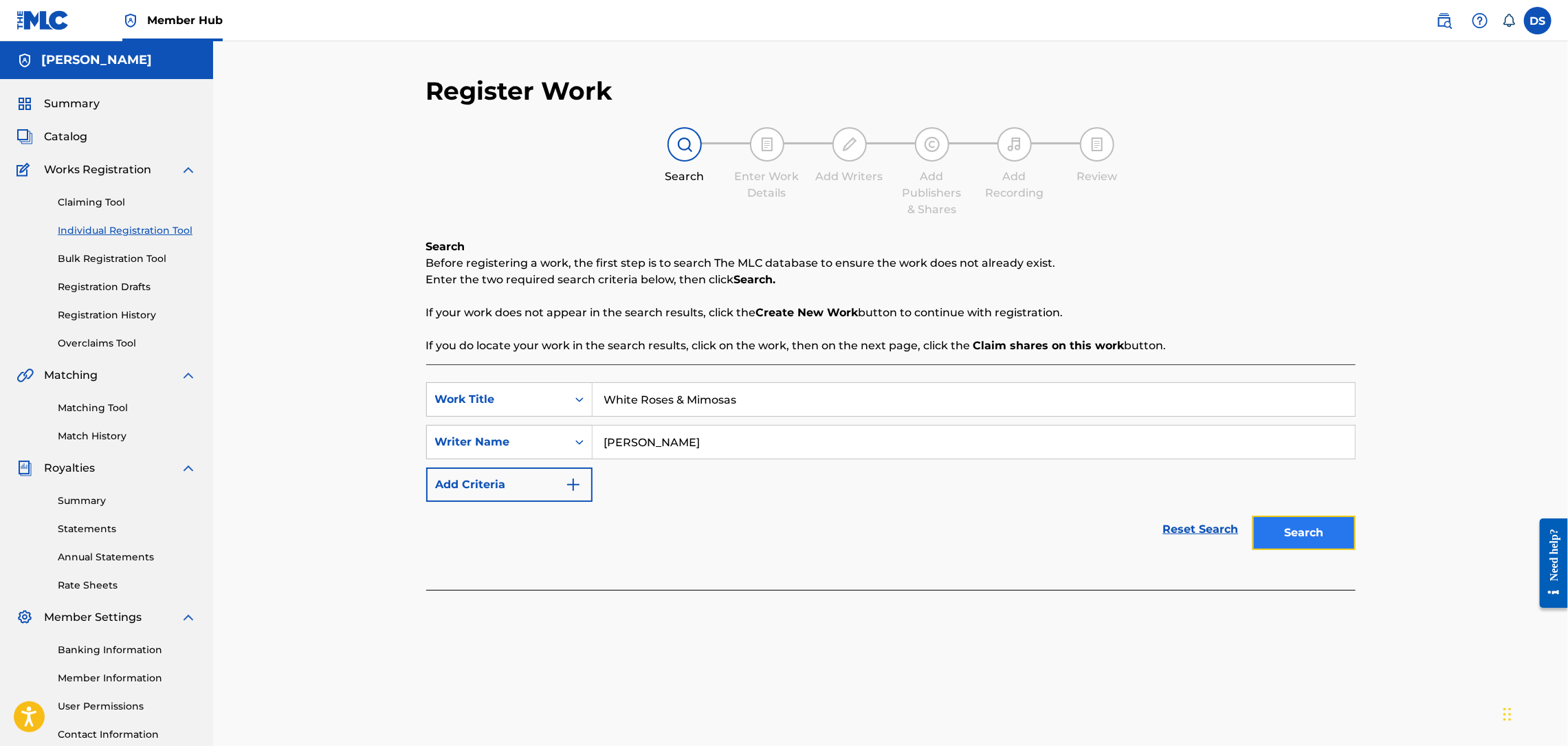
click at [1310, 539] on button "Search" at bounding box center [1304, 533] width 103 height 34
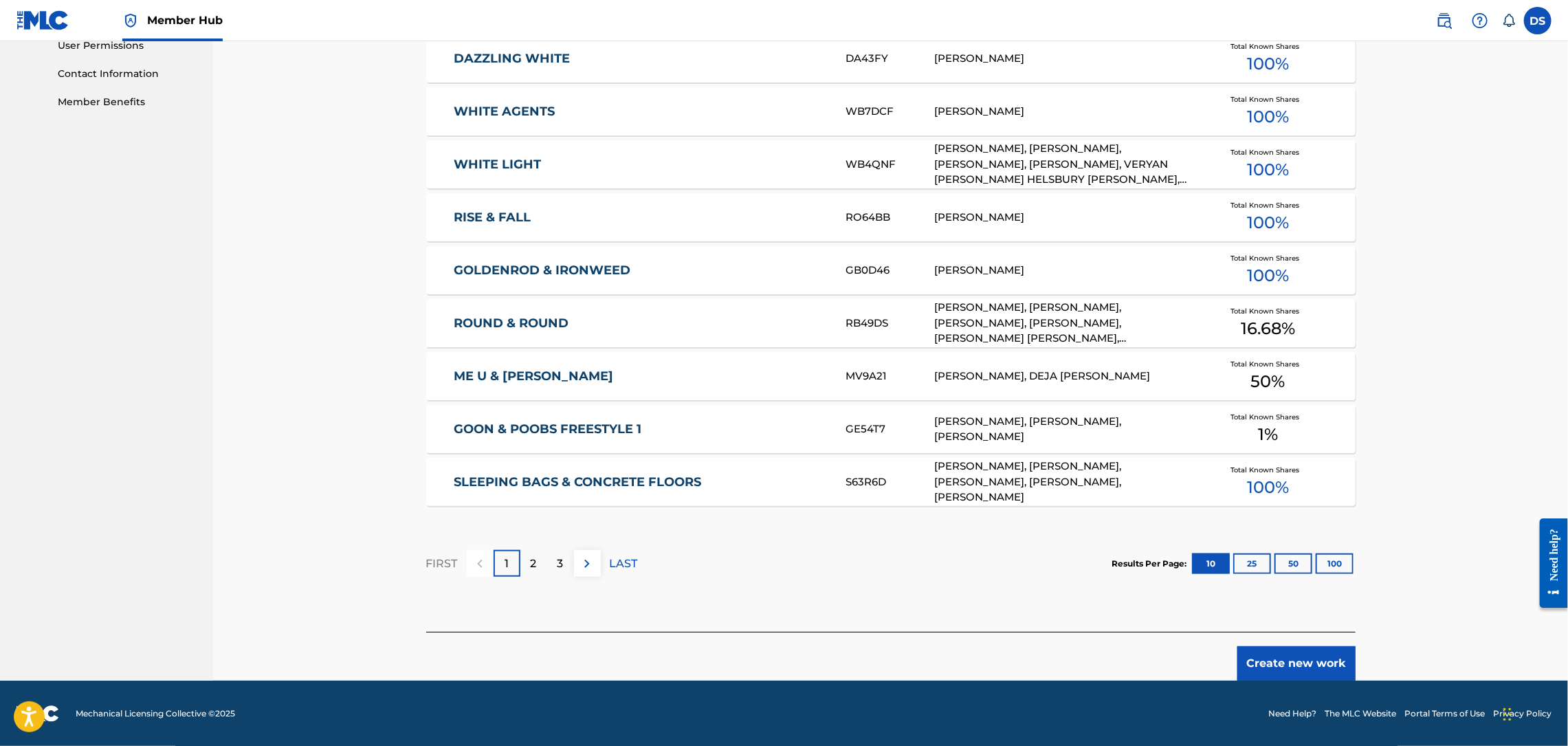
scroll to position [662, 0]
click at [1272, 670] on button "Create new work" at bounding box center [1296, 662] width 118 height 34
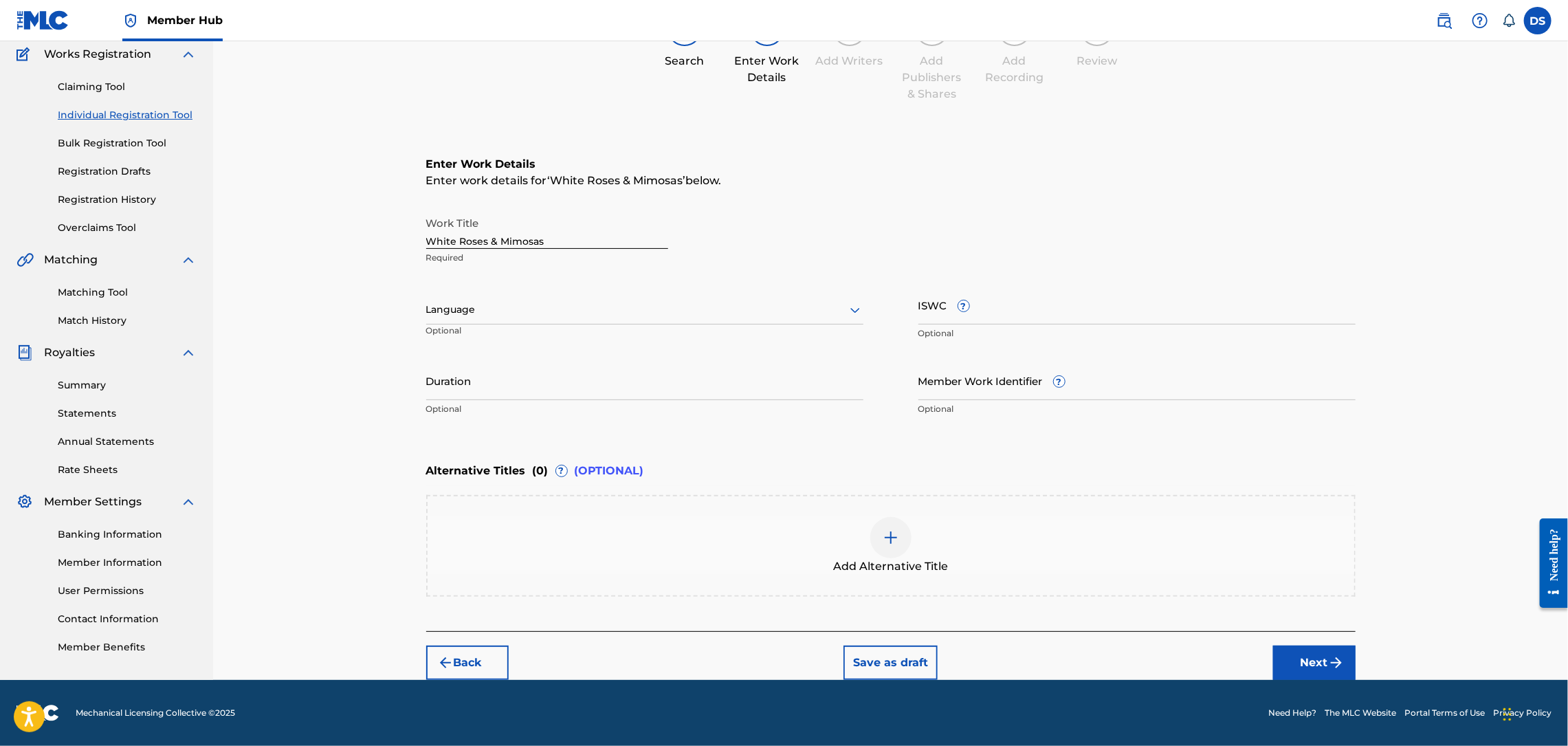
scroll to position [114, 0]
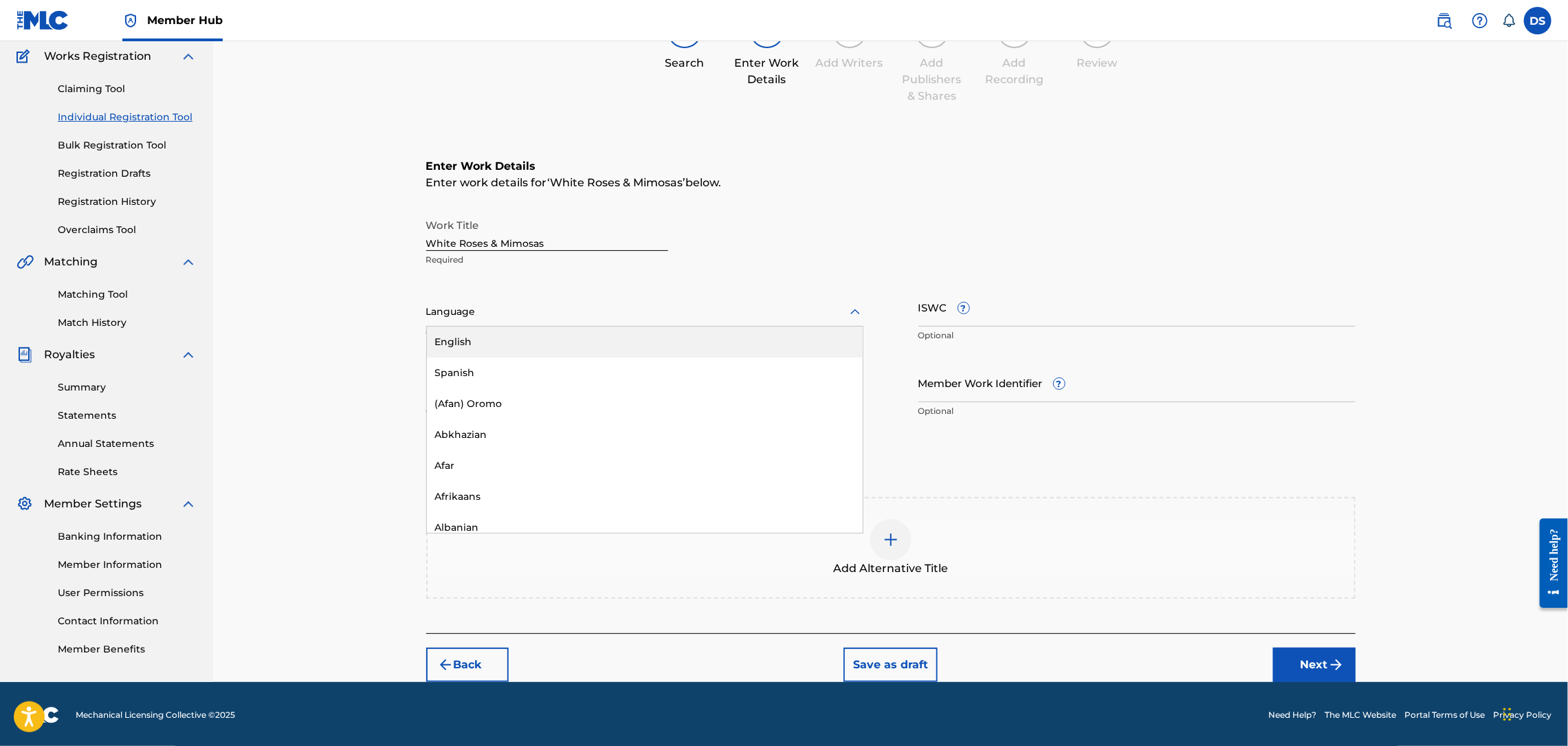
click at [766, 324] on div "Language" at bounding box center [644, 311] width 438 height 28
click at [612, 344] on div "English" at bounding box center [644, 343] width 436 height 31
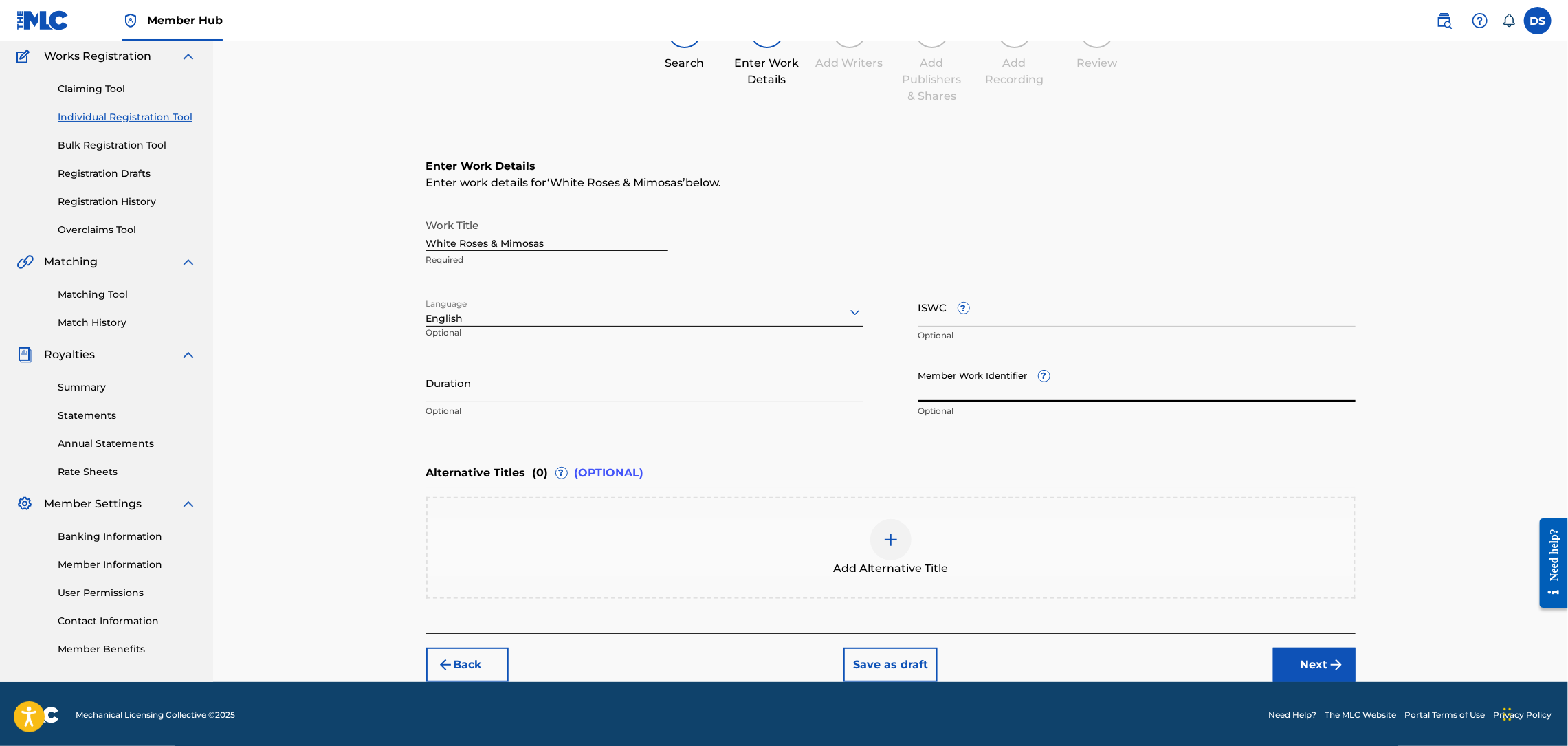
click at [971, 385] on input "Member Work Identifier ?" at bounding box center [1136, 383] width 438 height 39
click at [1338, 665] on img "submit" at bounding box center [1336, 665] width 17 height 17
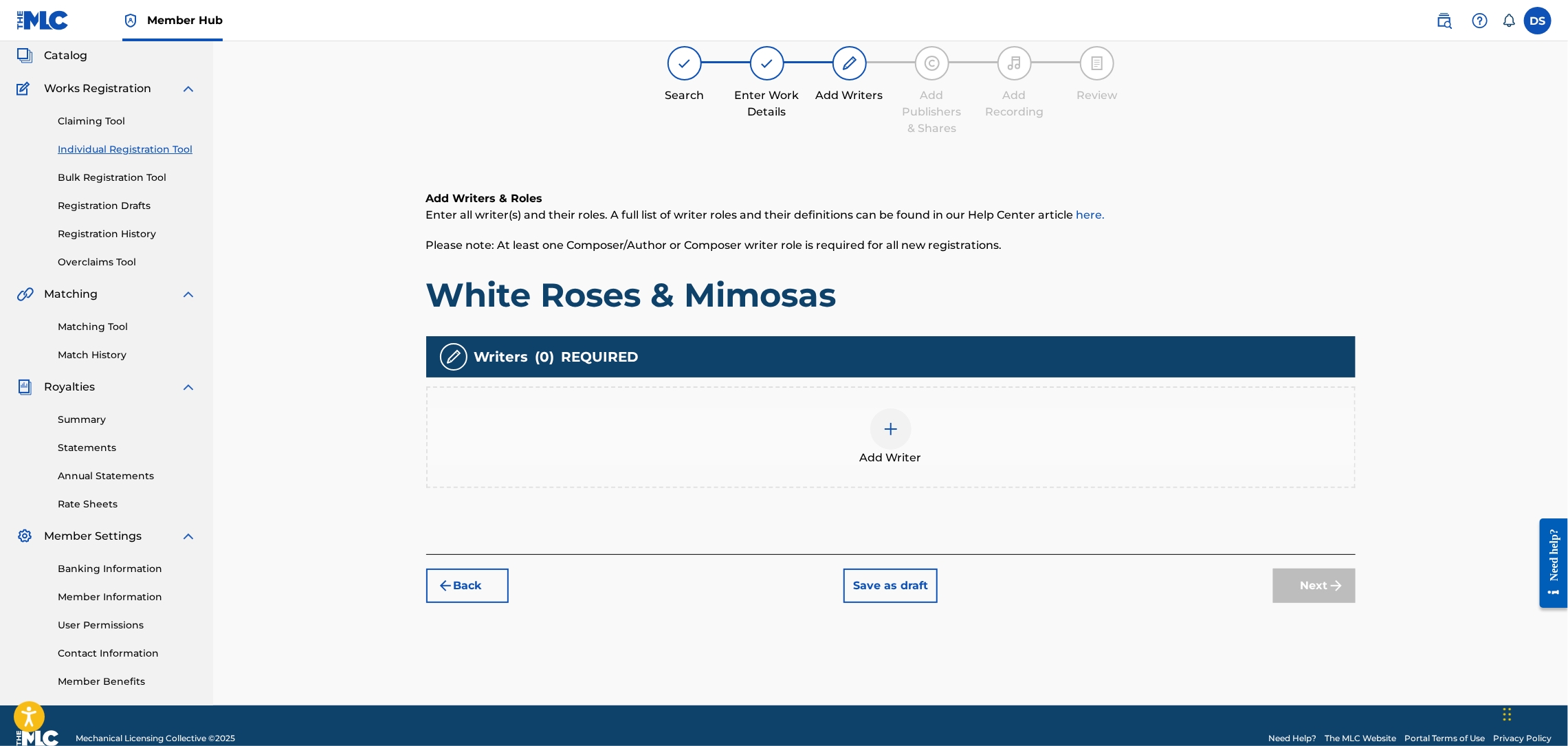
scroll to position [62, 0]
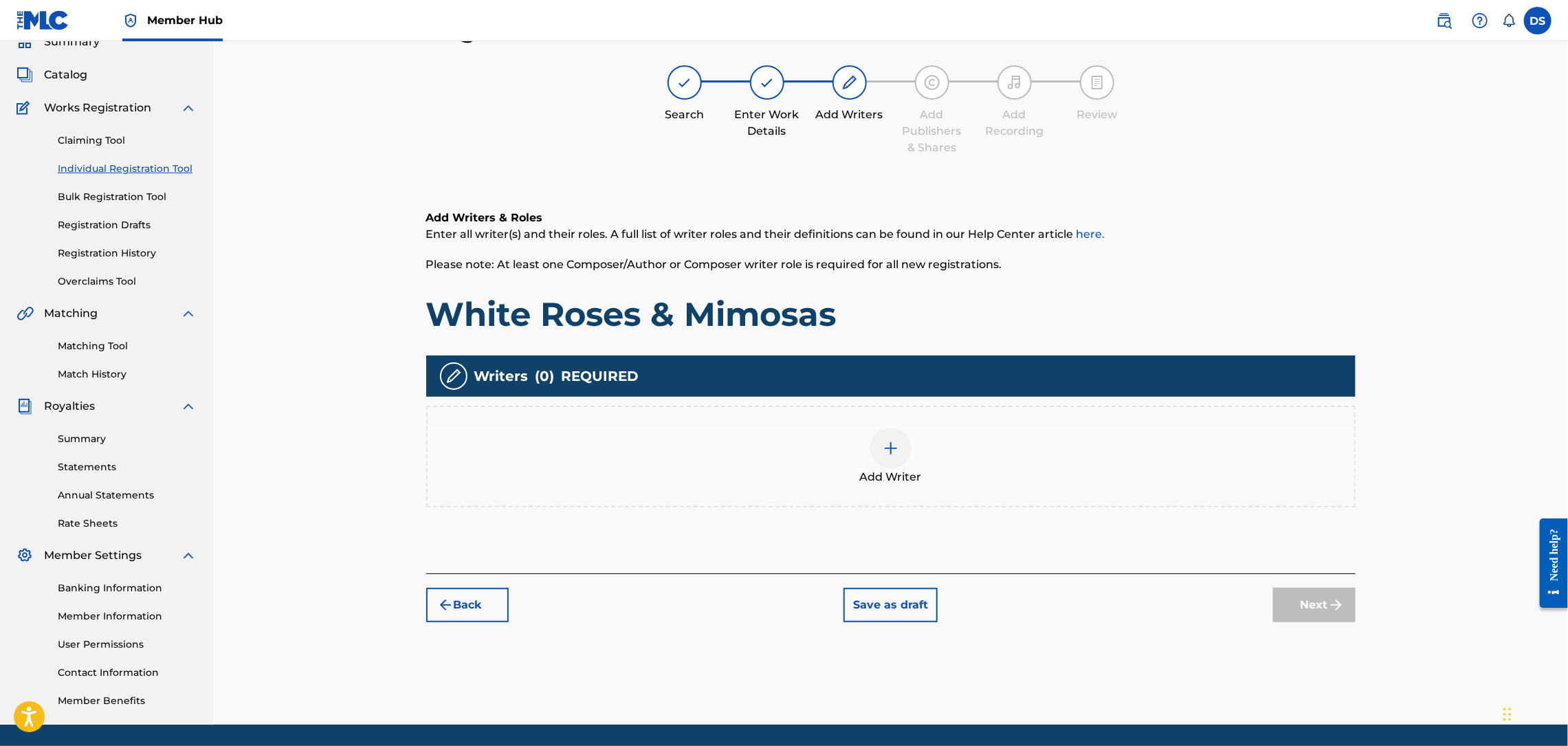
click at [886, 450] on img at bounding box center [891, 447] width 17 height 17
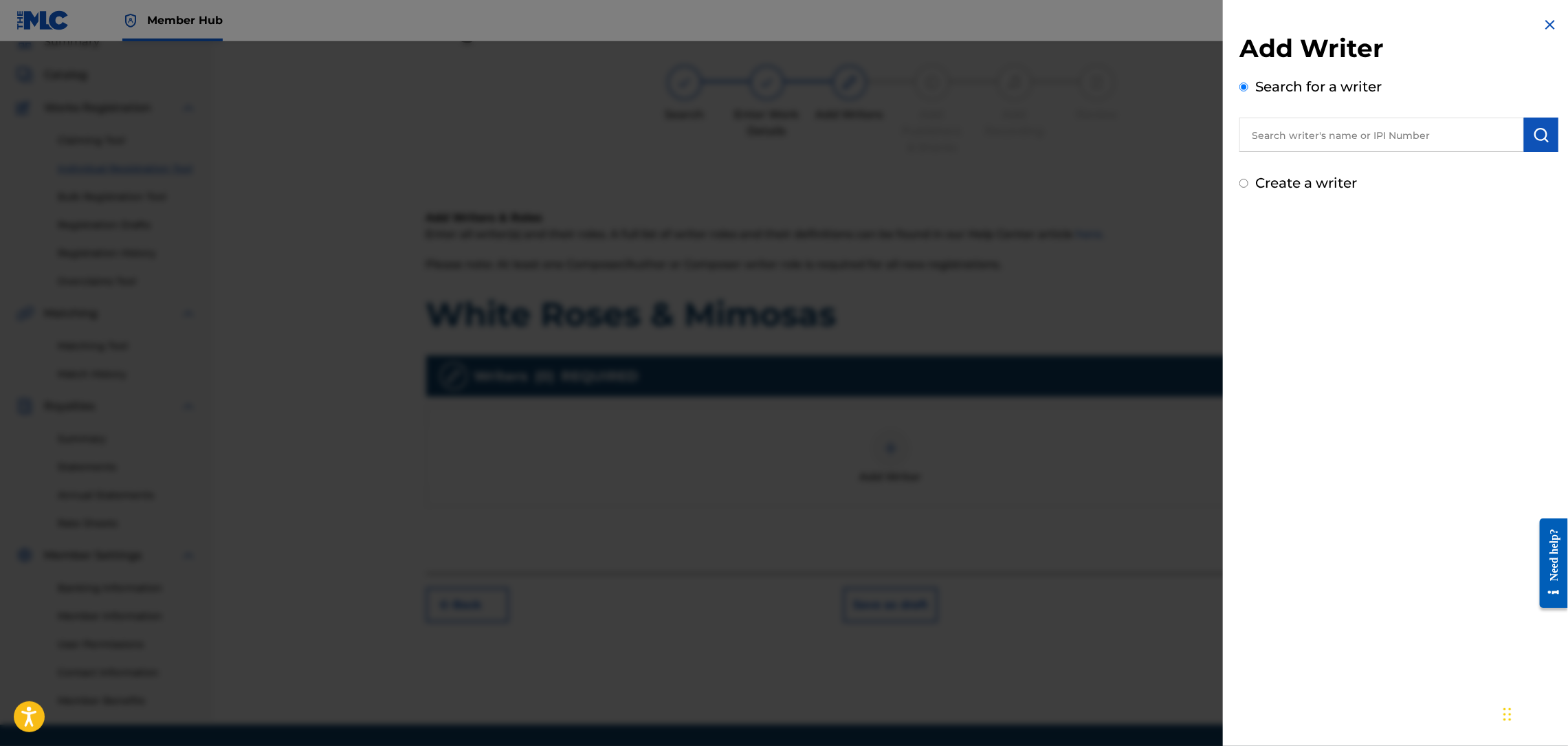
click at [1286, 140] on input "text" at bounding box center [1381, 134] width 285 height 34
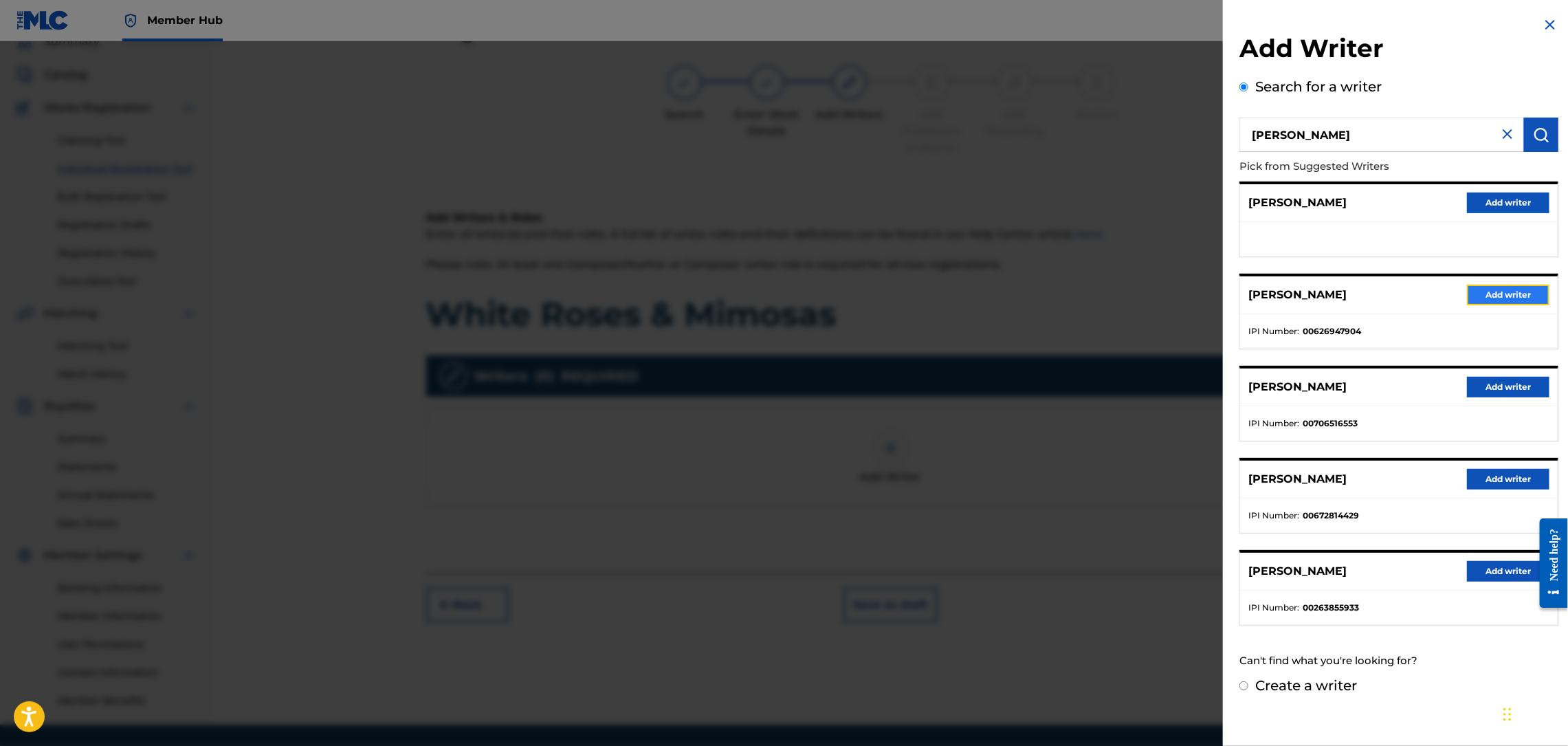
click at [1490, 294] on button "Add writer" at bounding box center [1508, 295] width 82 height 21
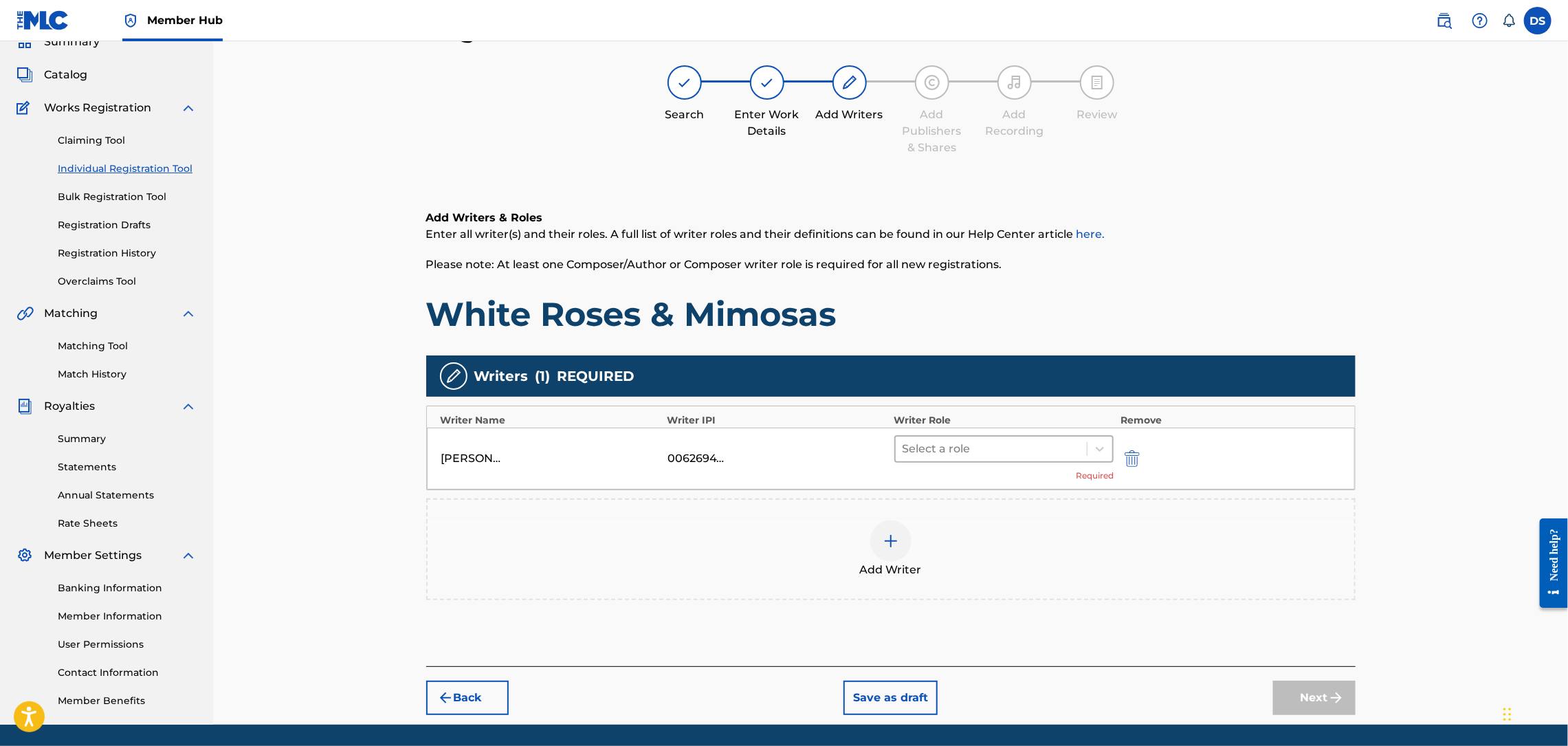
click at [954, 449] on div at bounding box center [992, 449] width 178 height 20
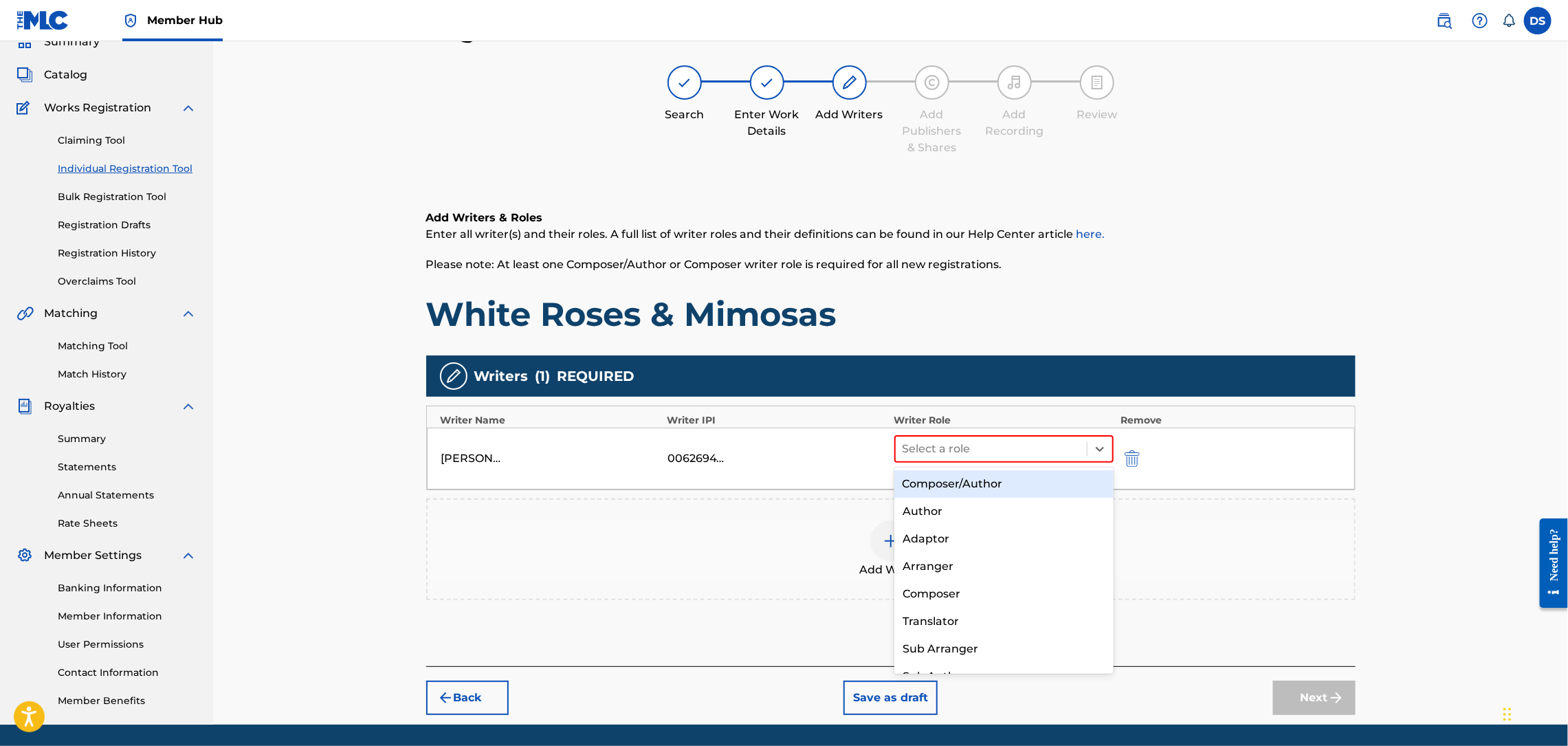
click at [944, 487] on div "Composer/Author" at bounding box center [1004, 484] width 219 height 27
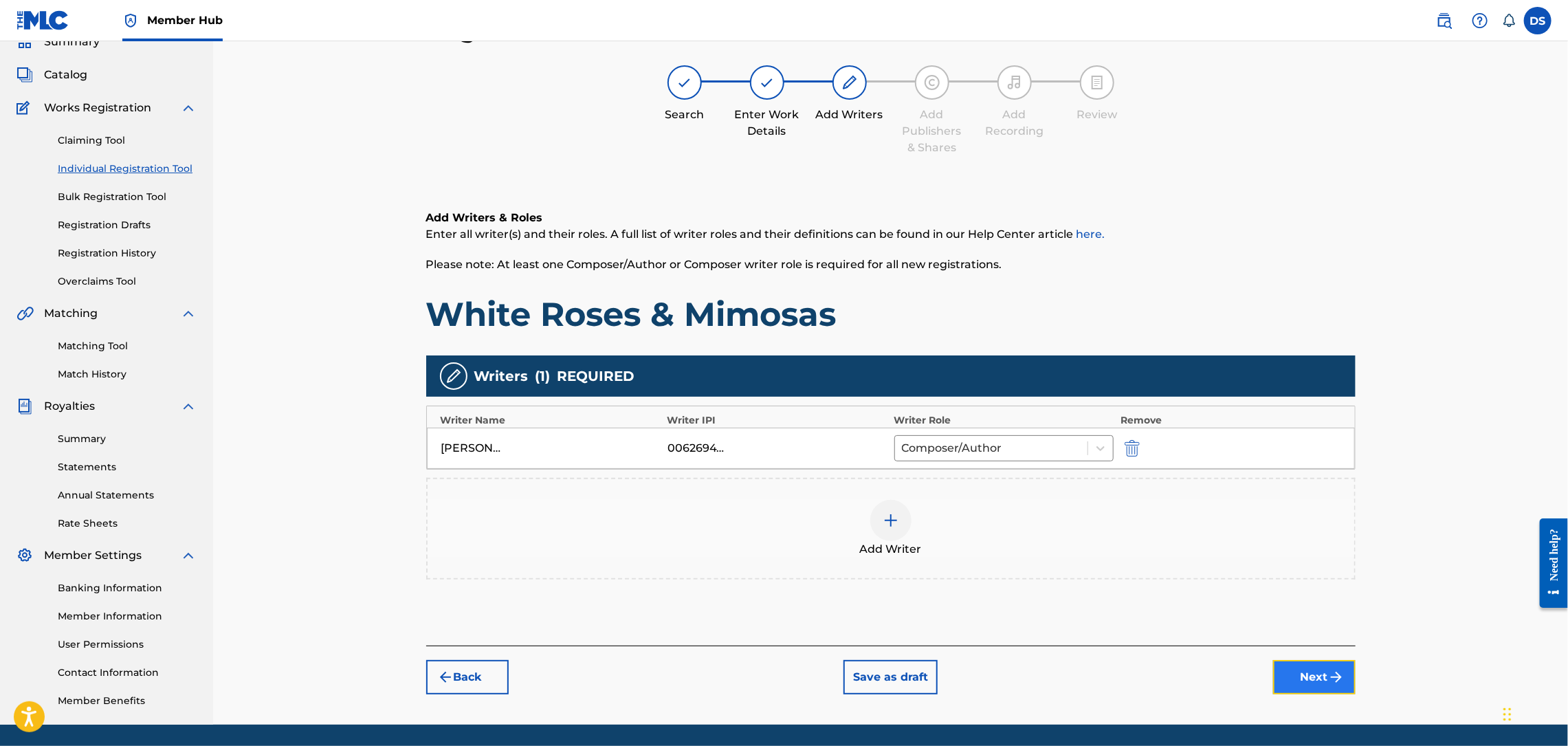
click at [1307, 684] on button "Next" at bounding box center [1314, 676] width 82 height 34
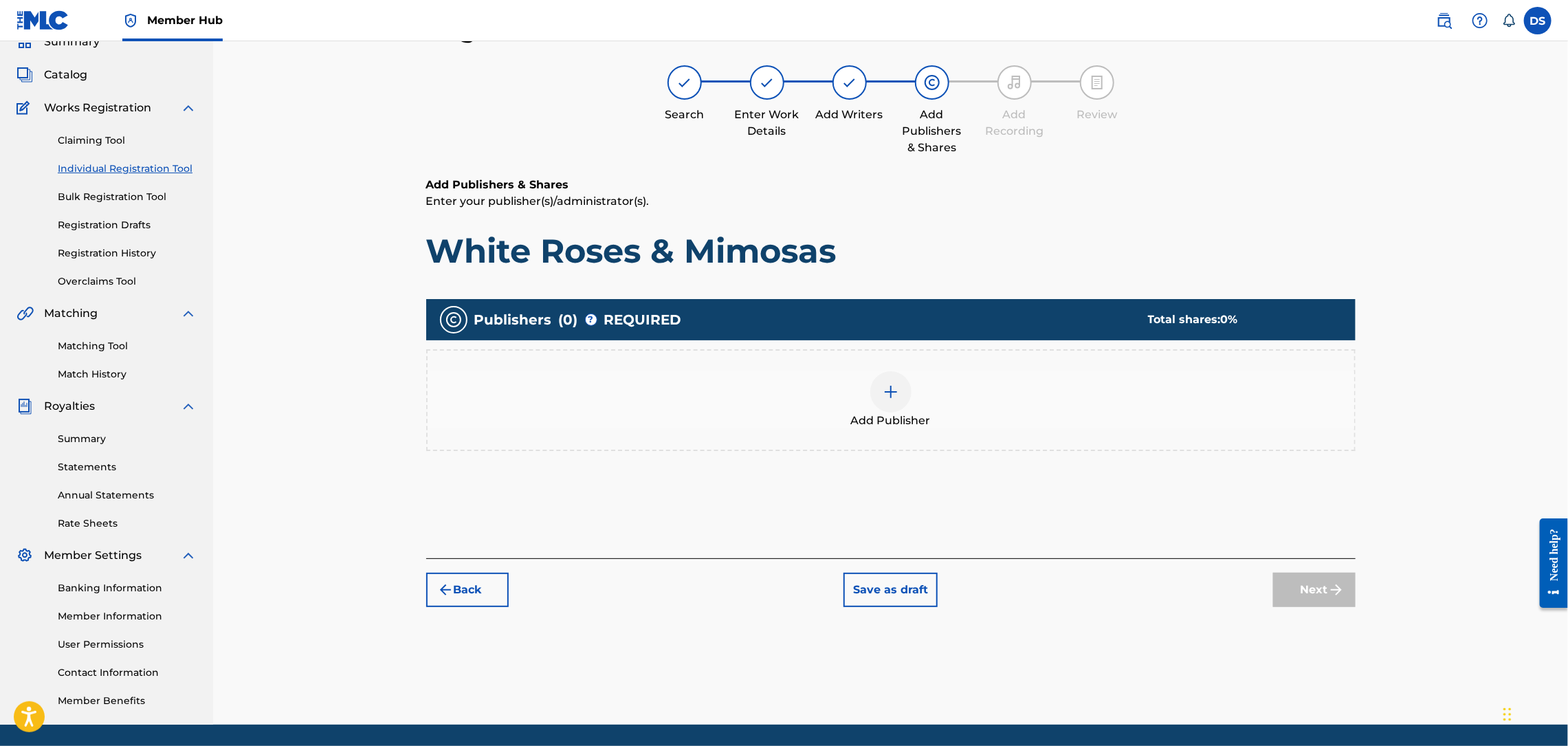
click at [899, 399] on div at bounding box center [891, 392] width 41 height 41
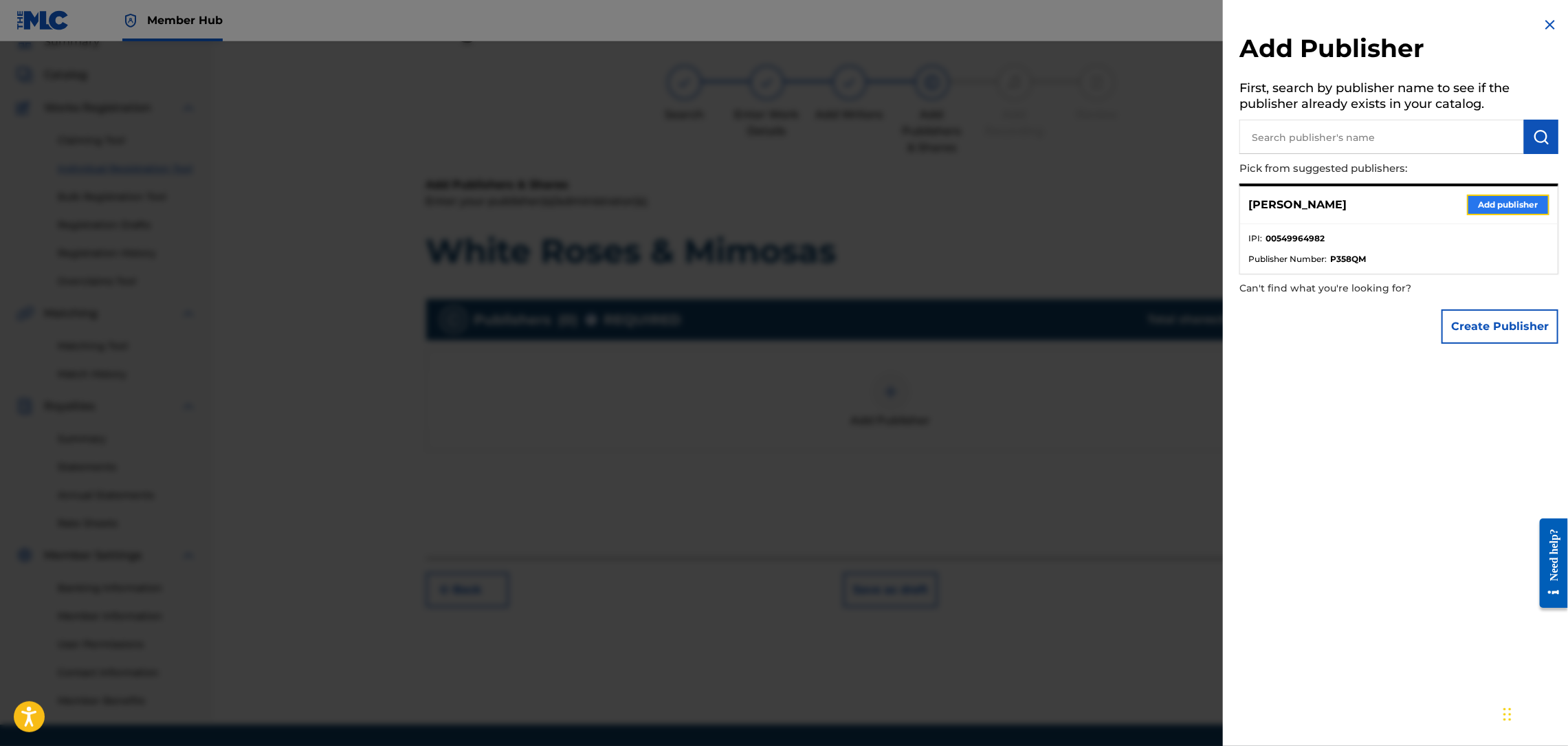
click at [1488, 198] on button "Add publisher" at bounding box center [1508, 205] width 82 height 21
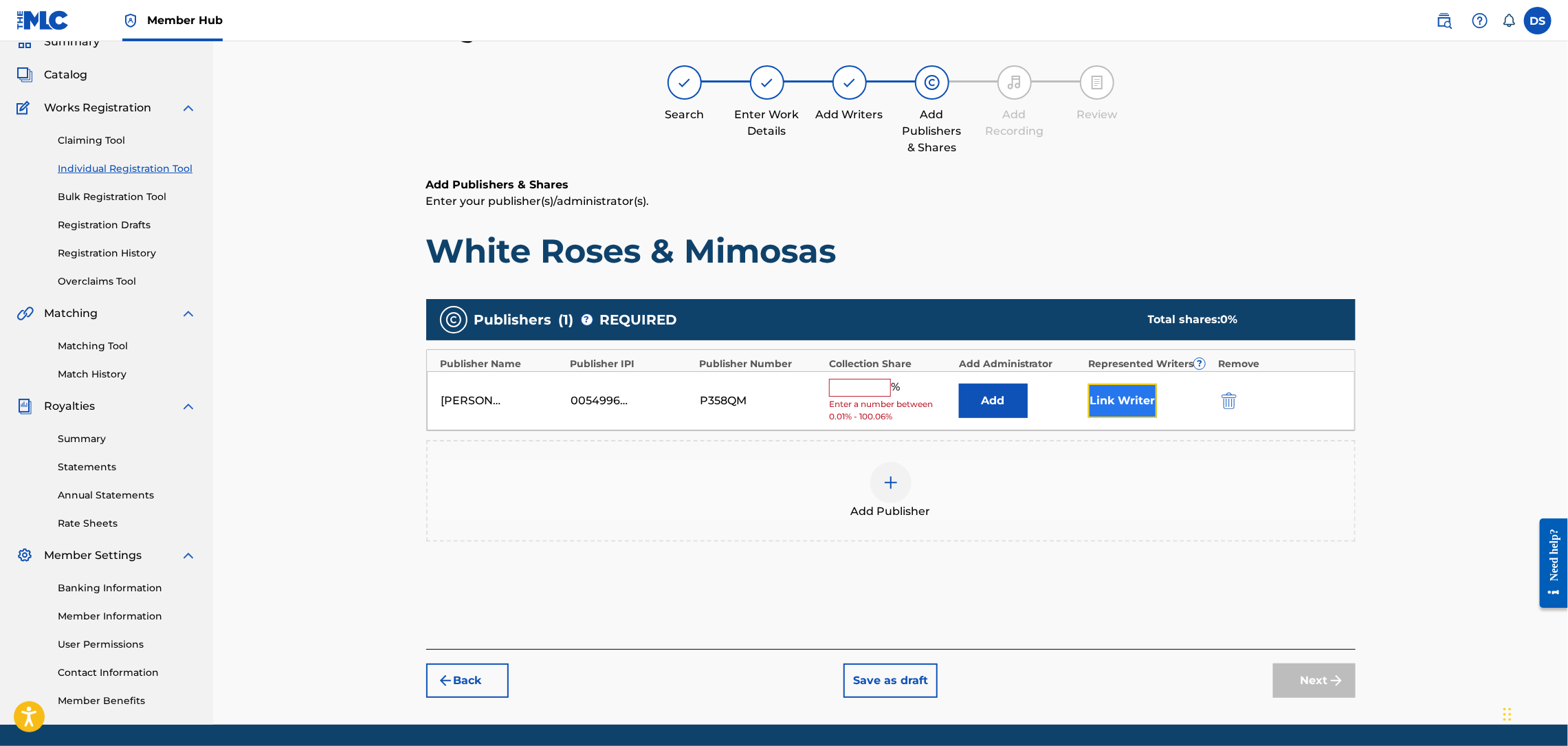
click at [1132, 384] on button "Link Writer" at bounding box center [1123, 400] width 69 height 34
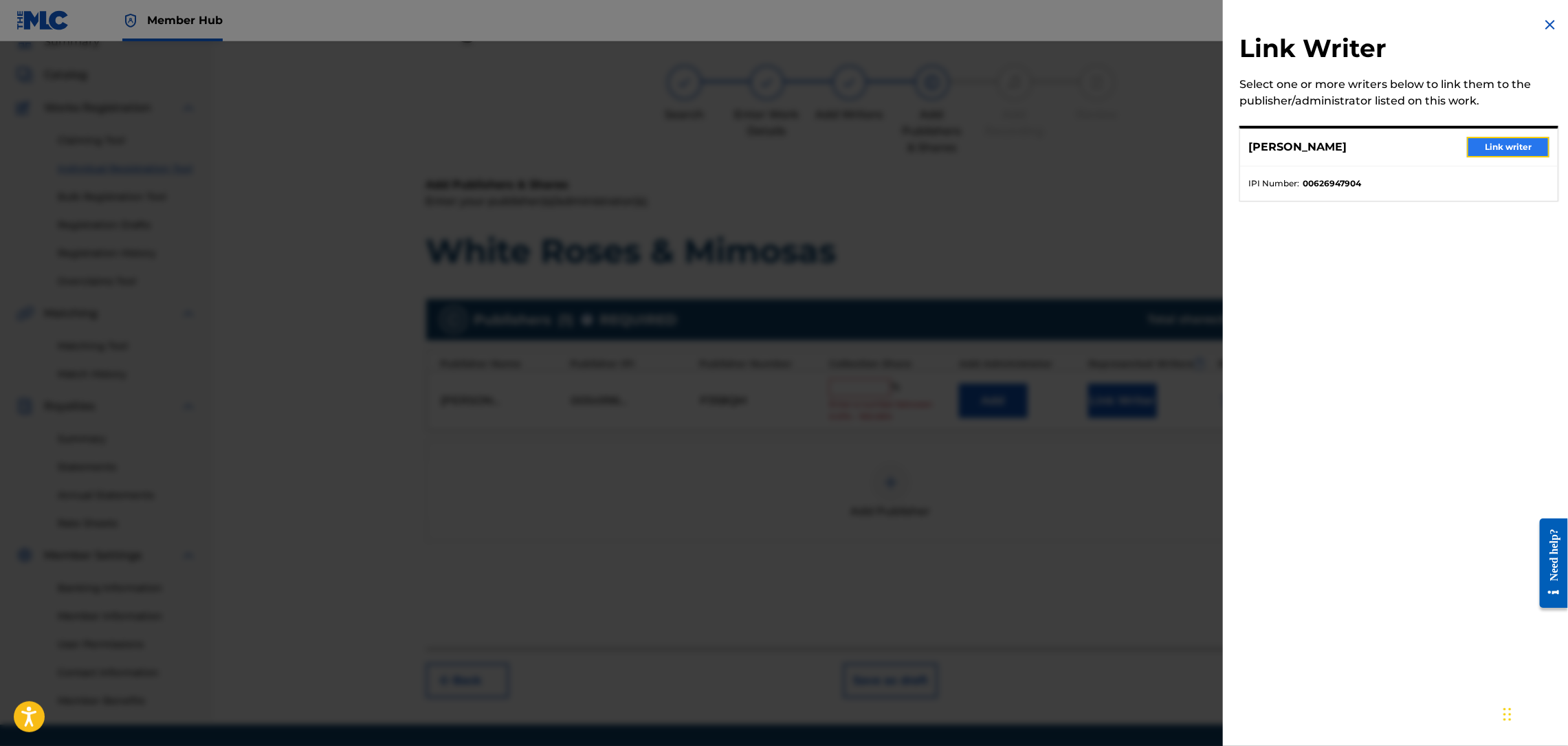
click at [1498, 149] on button "Link writer" at bounding box center [1508, 147] width 82 height 21
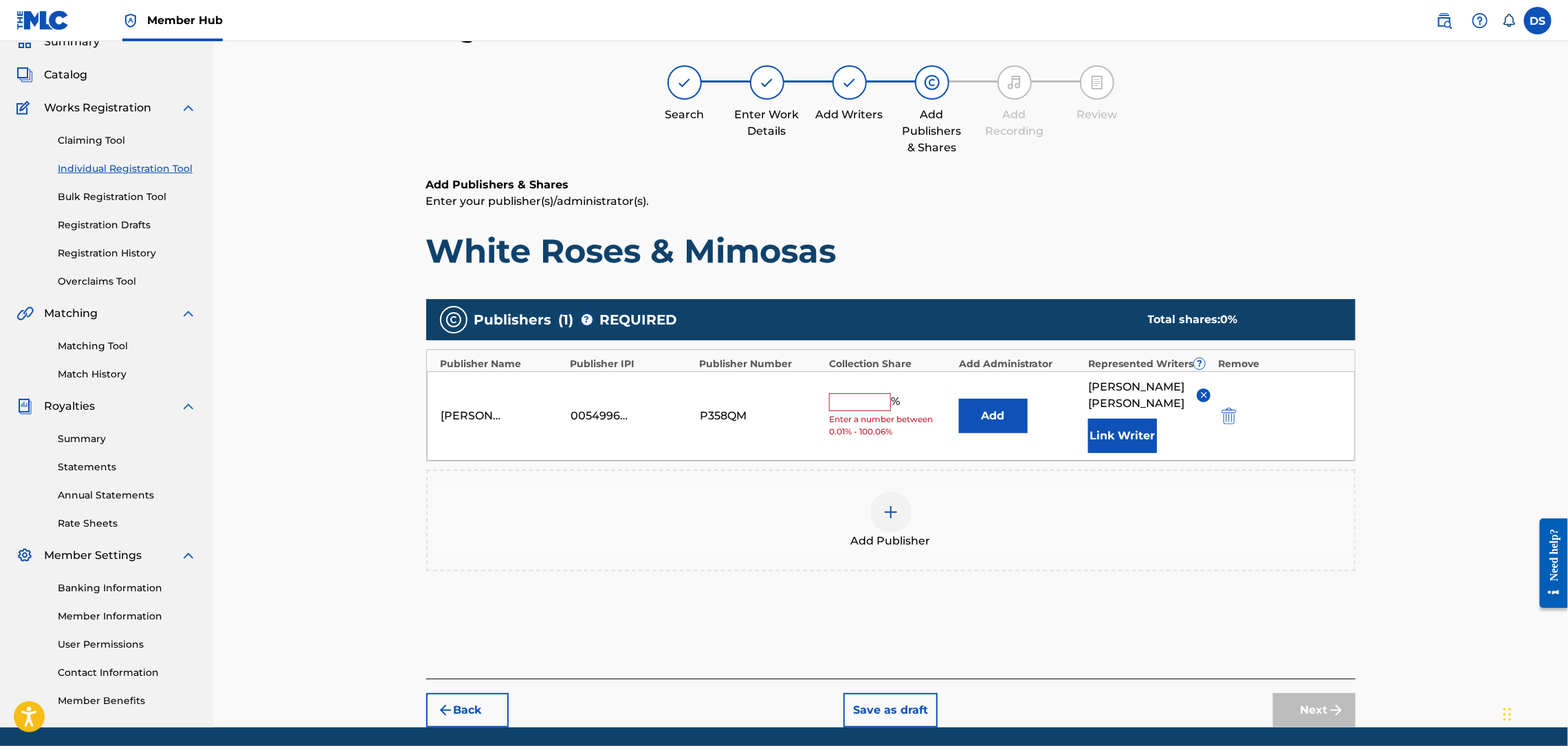
click at [874, 394] on input "text" at bounding box center [859, 402] width 62 height 18
click at [1304, 693] on button "Next" at bounding box center [1314, 710] width 82 height 34
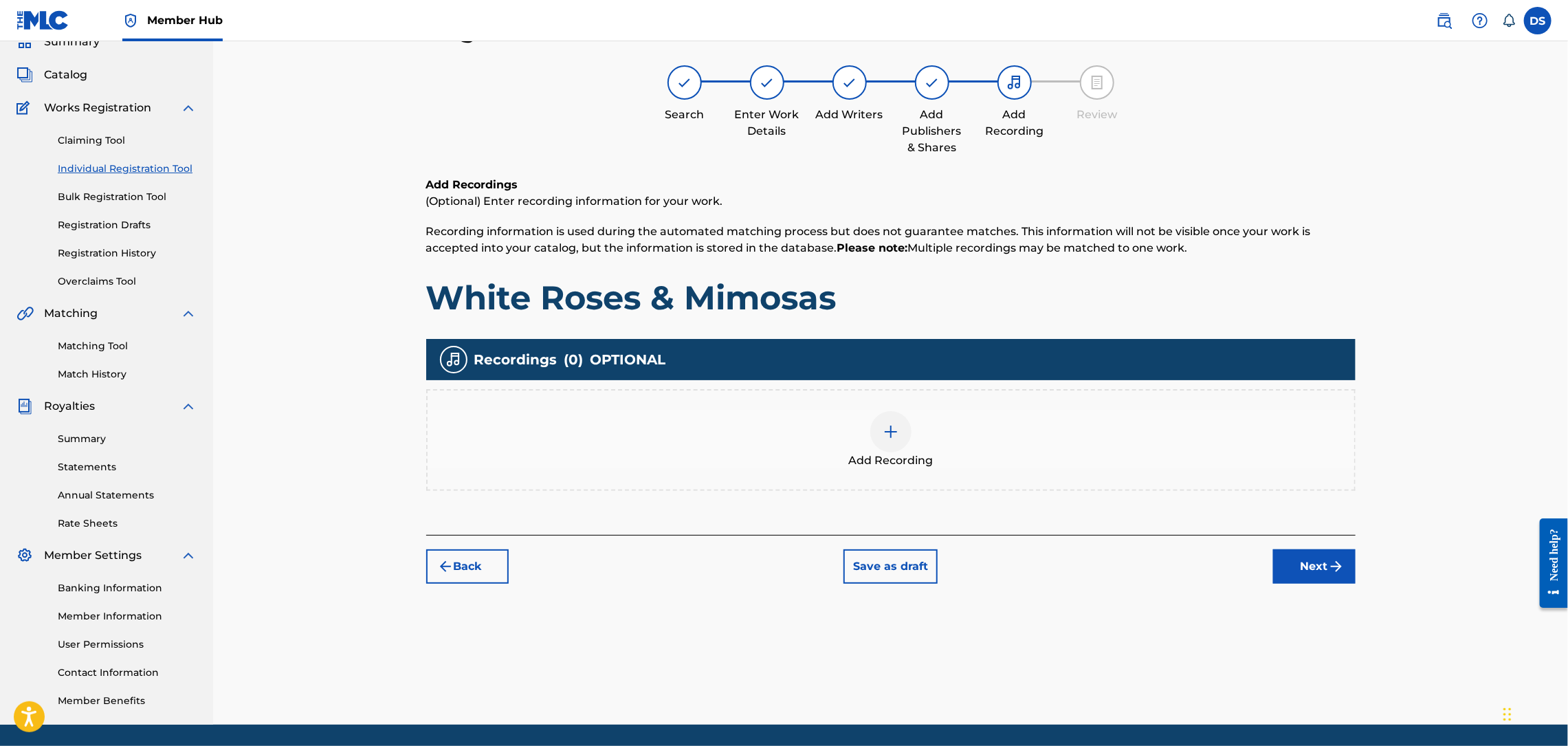
click at [880, 436] on div at bounding box center [891, 432] width 41 height 41
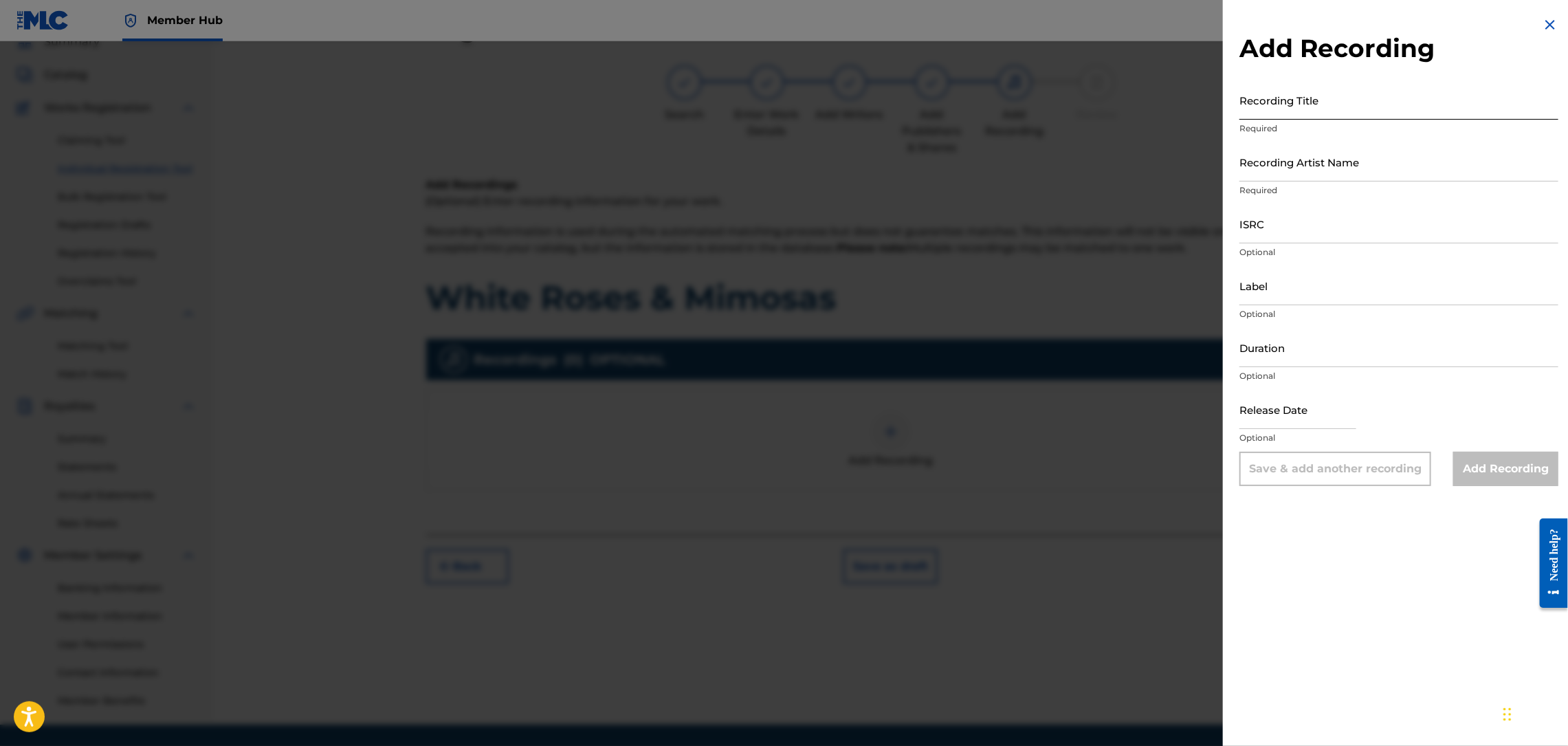
click at [1261, 98] on input "Recording Title" at bounding box center [1399, 100] width 319 height 39
paste input "White Roses & Mimosas"
click at [1268, 179] on input "Recording Artist Name" at bounding box center [1399, 162] width 319 height 39
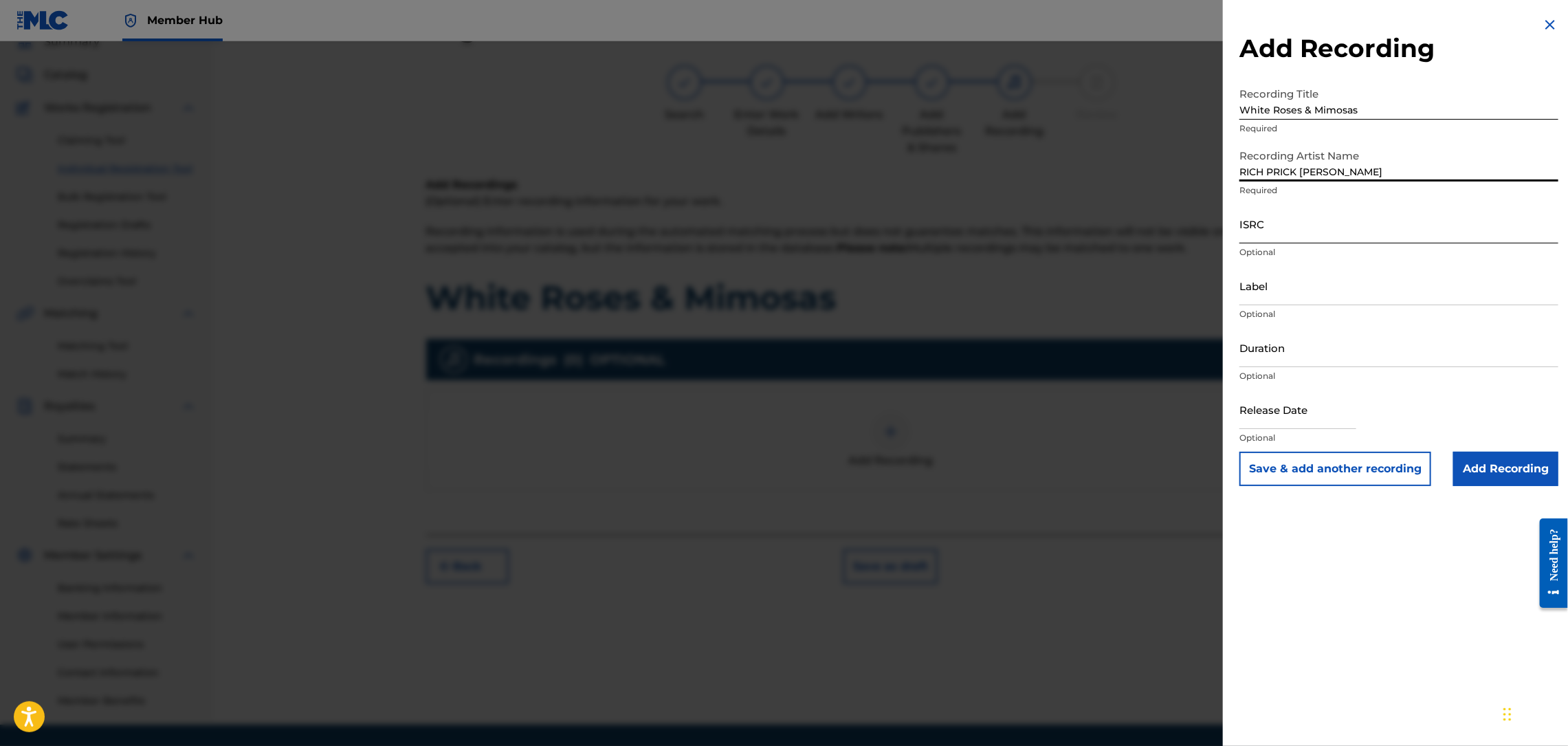
click at [1299, 230] on input "ISRC" at bounding box center [1399, 224] width 319 height 39
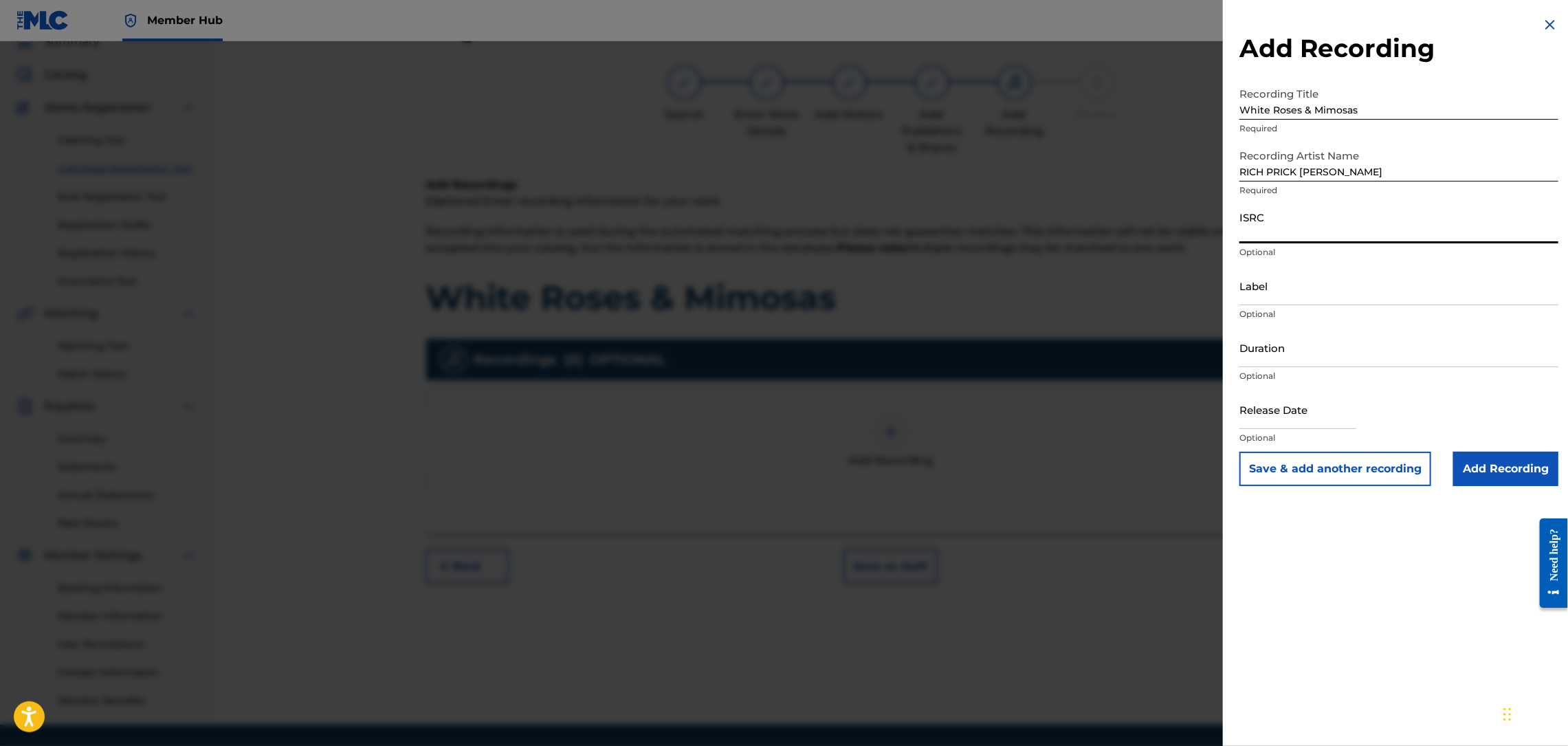
paste input "QZNB82390368"
click at [1486, 477] on input "Add Recording" at bounding box center [1505, 468] width 105 height 34
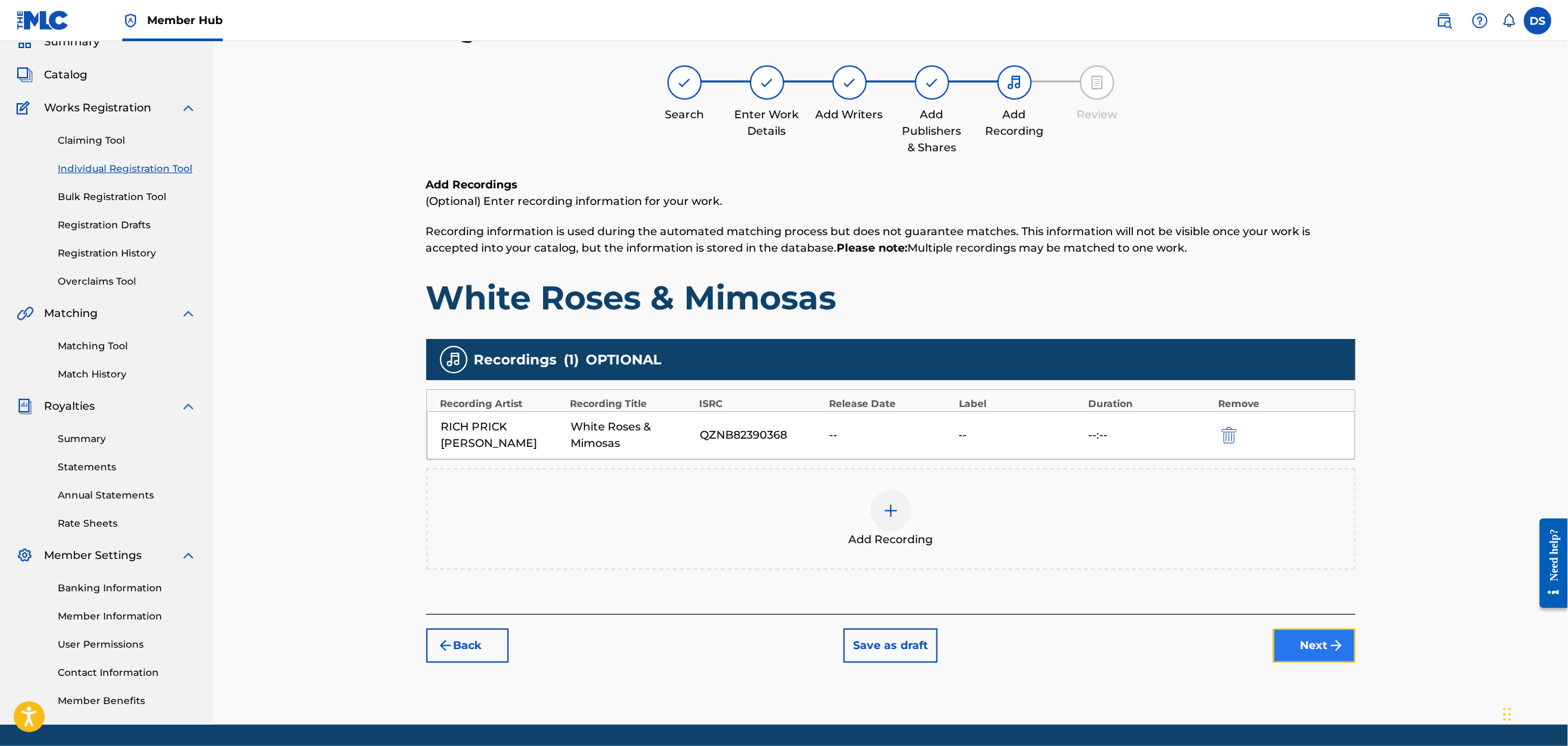
click at [1313, 648] on button "Next" at bounding box center [1314, 645] width 82 height 34
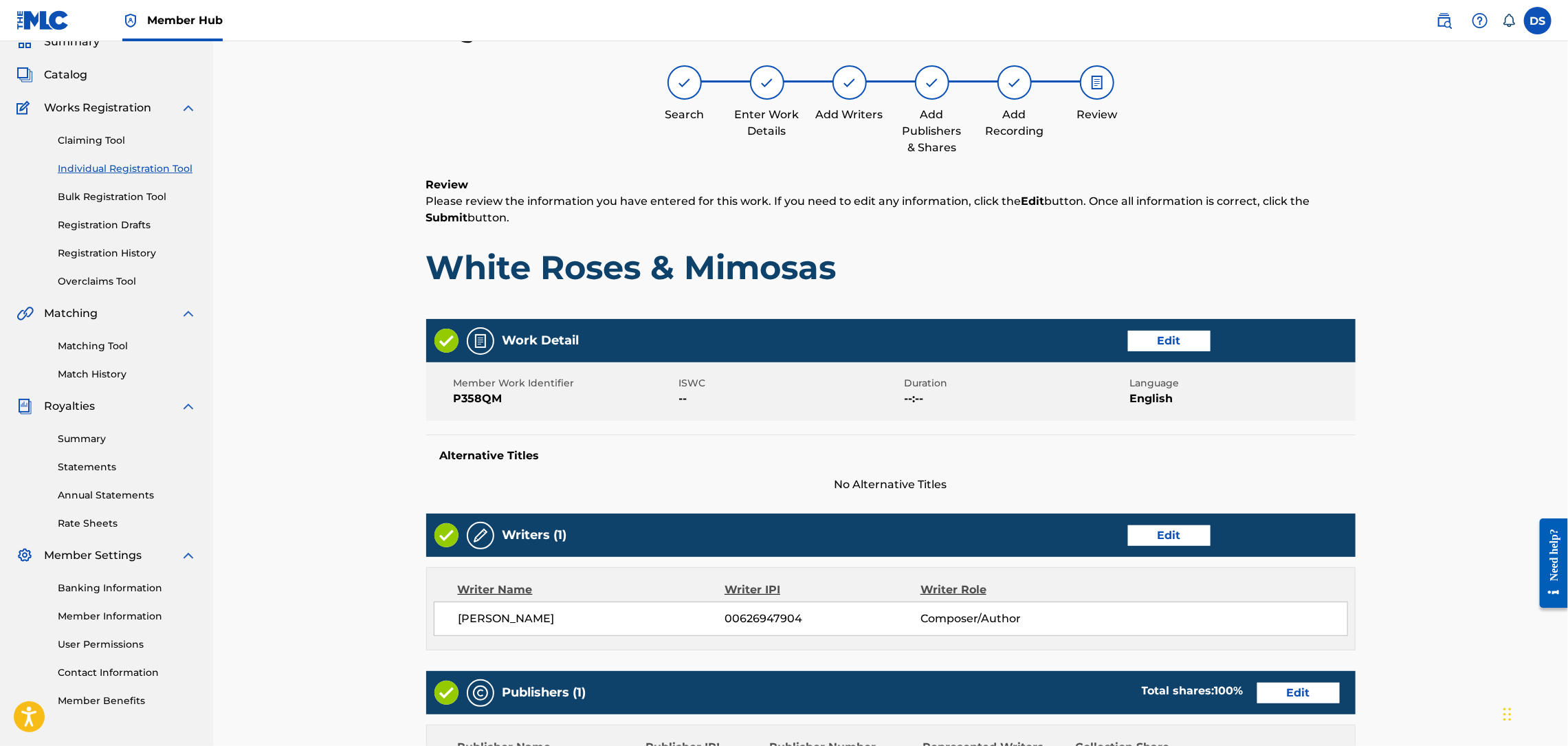
click at [1428, 555] on div "Register Work Search Enter Work Details Add Writers Add Publishers & Shares Add…" at bounding box center [891, 507] width 1355 height 1055
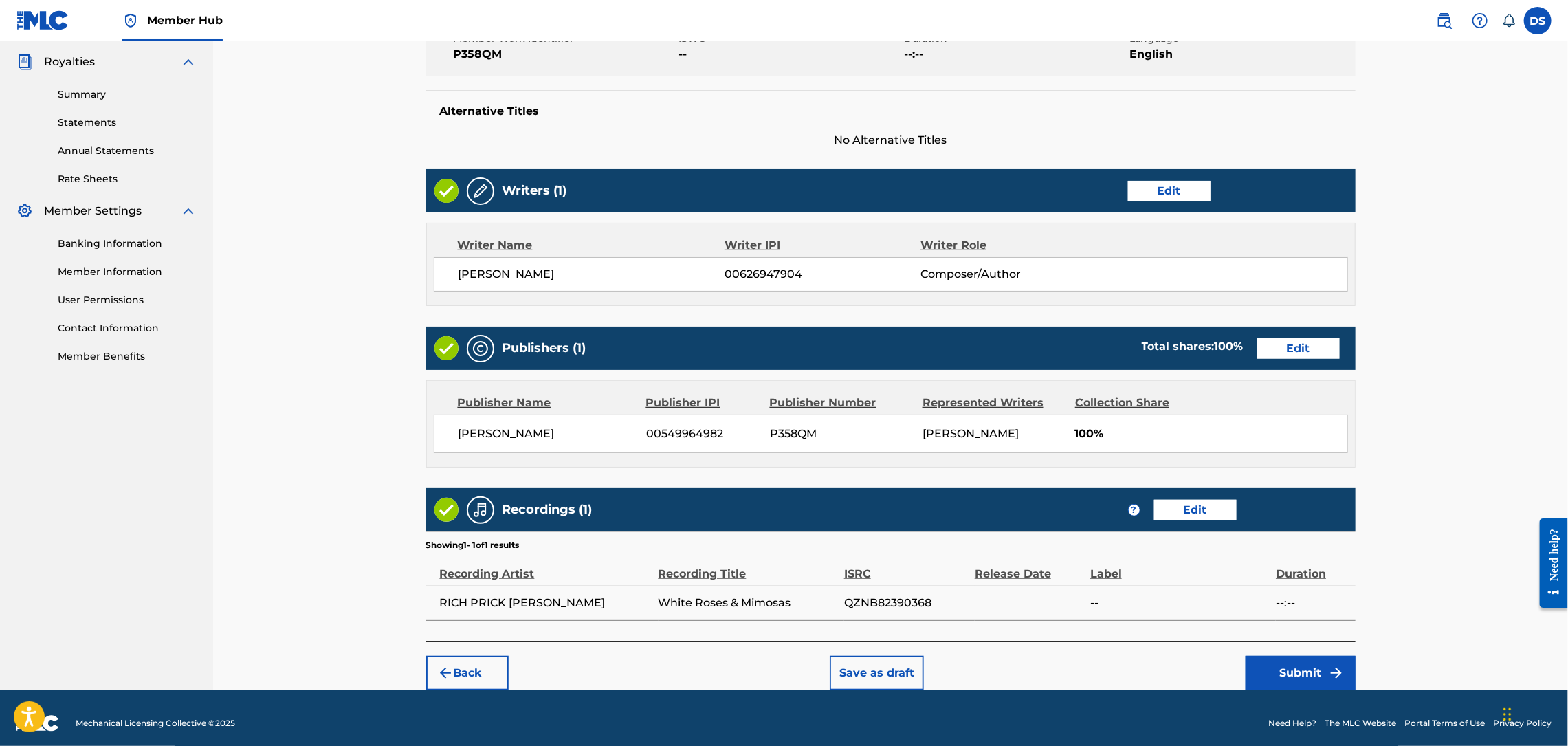
scroll to position [418, 0]
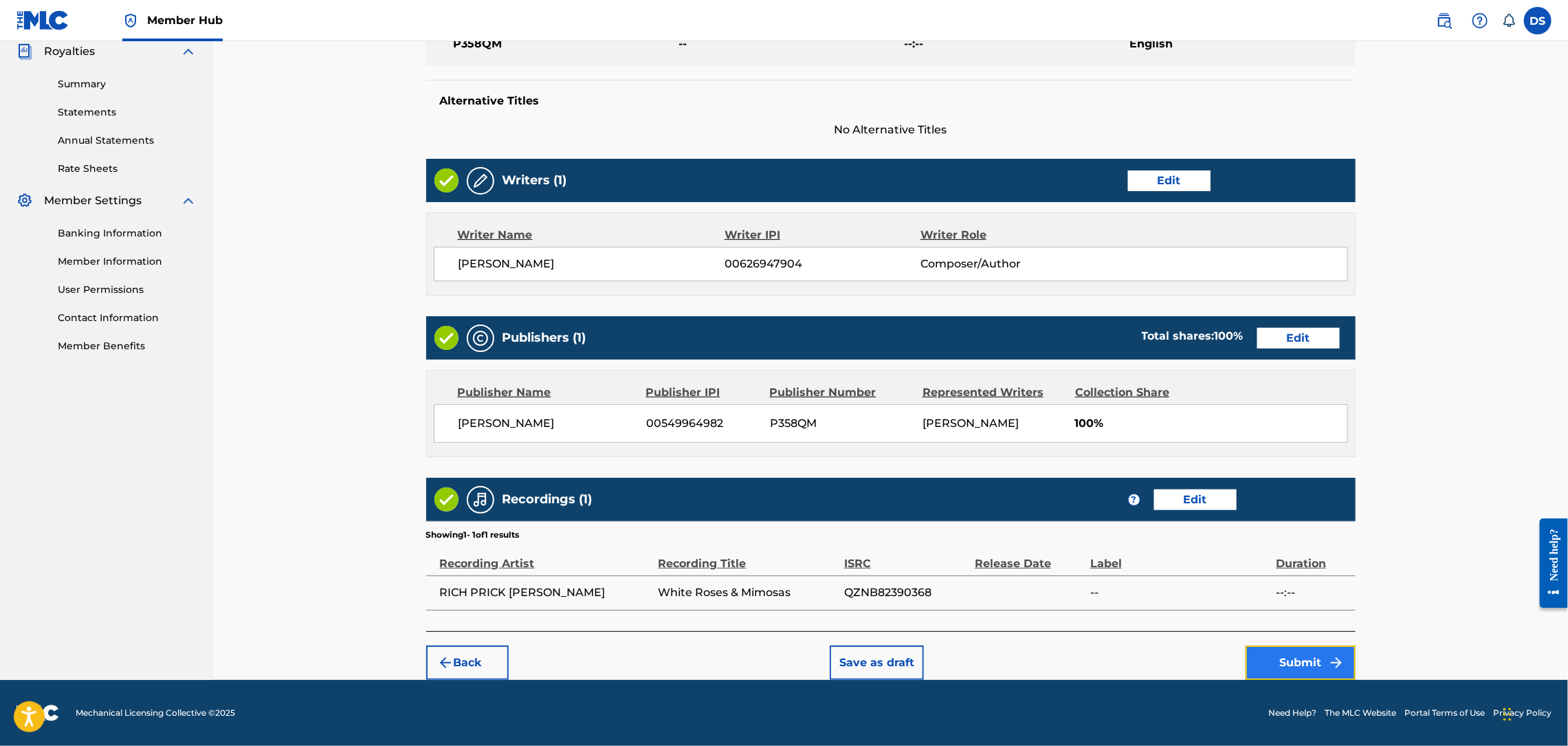
click at [1295, 662] on button "Submit" at bounding box center [1301, 662] width 110 height 34
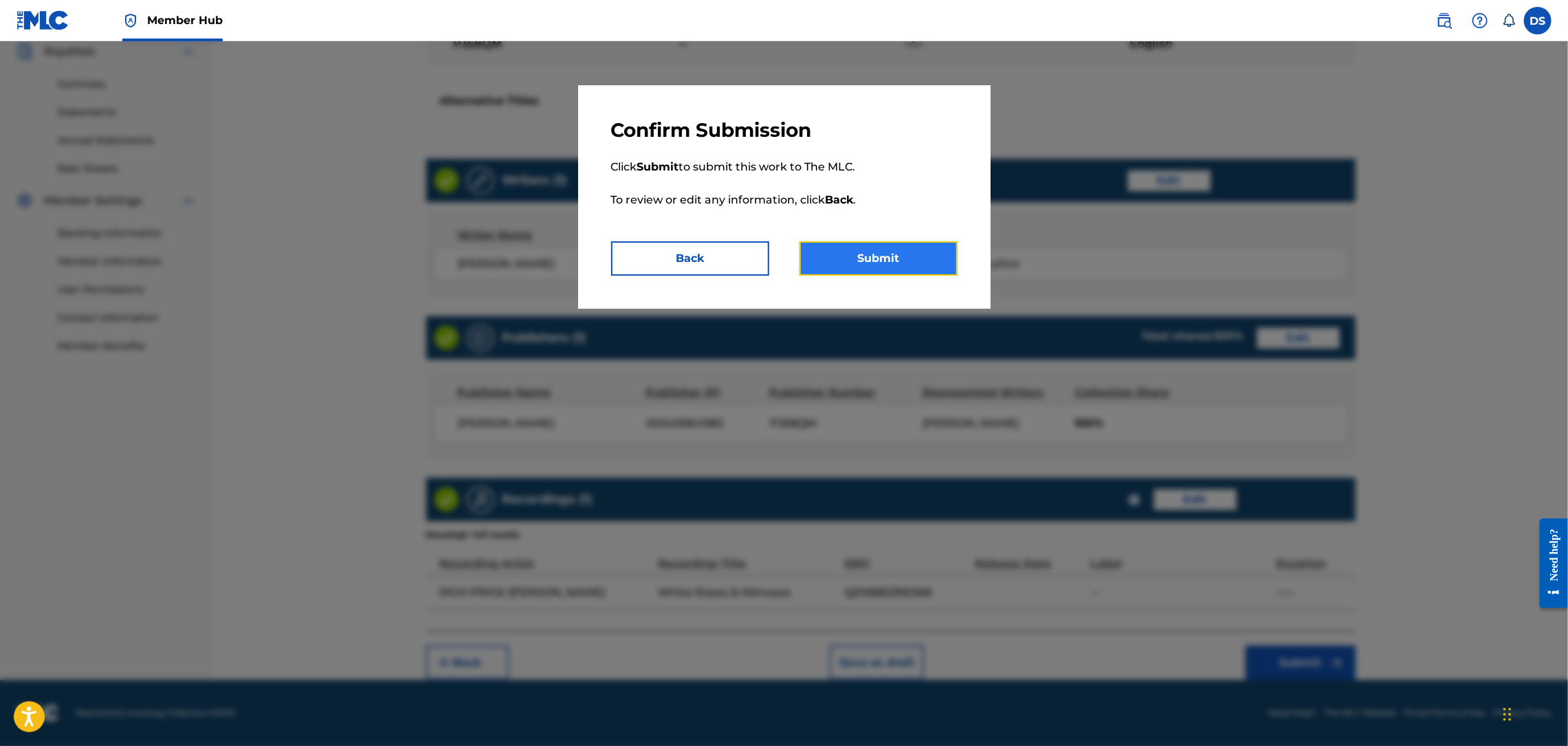
click at [880, 257] on button "Submit" at bounding box center [879, 258] width 159 height 34
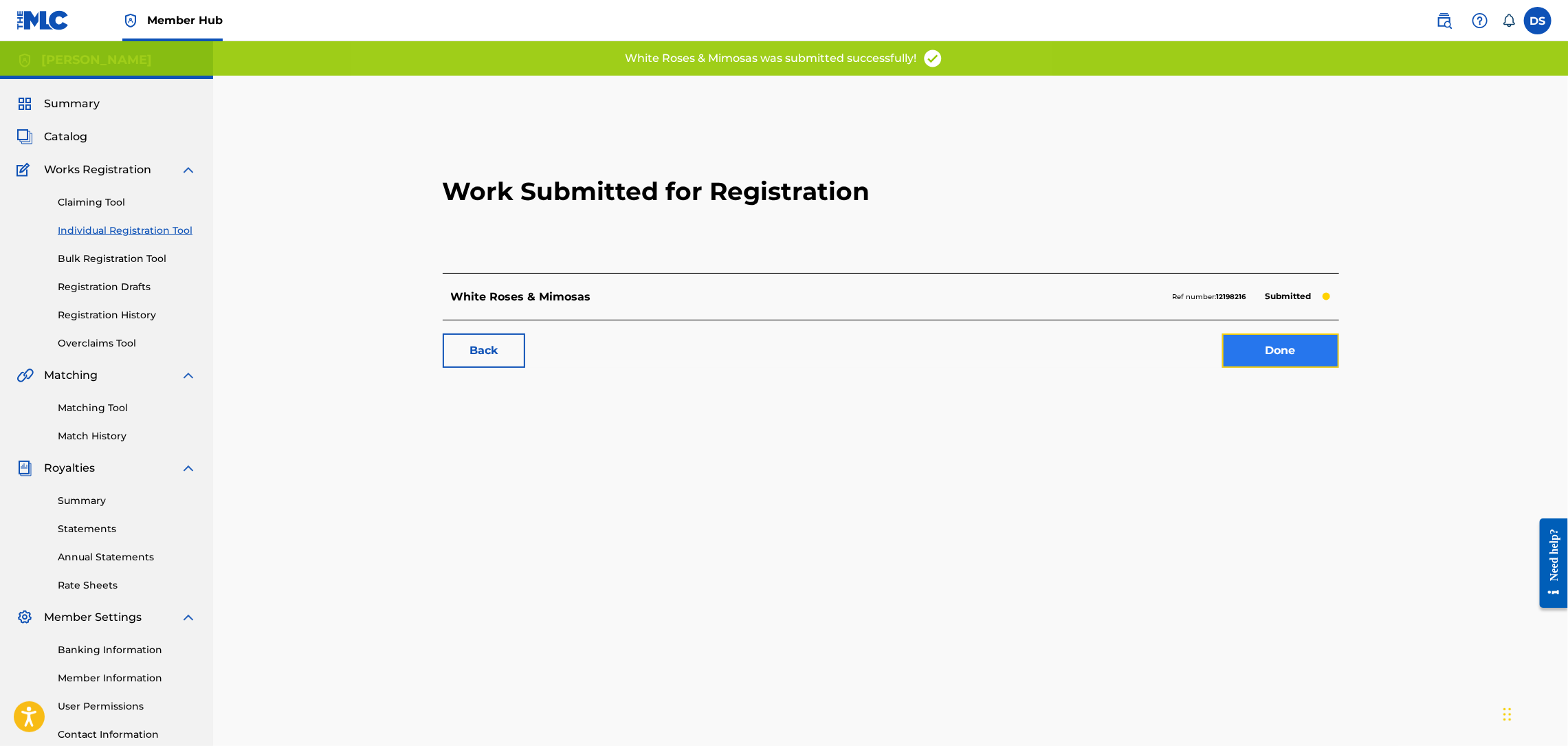
click at [1248, 347] on link "Done" at bounding box center [1280, 350] width 116 height 34
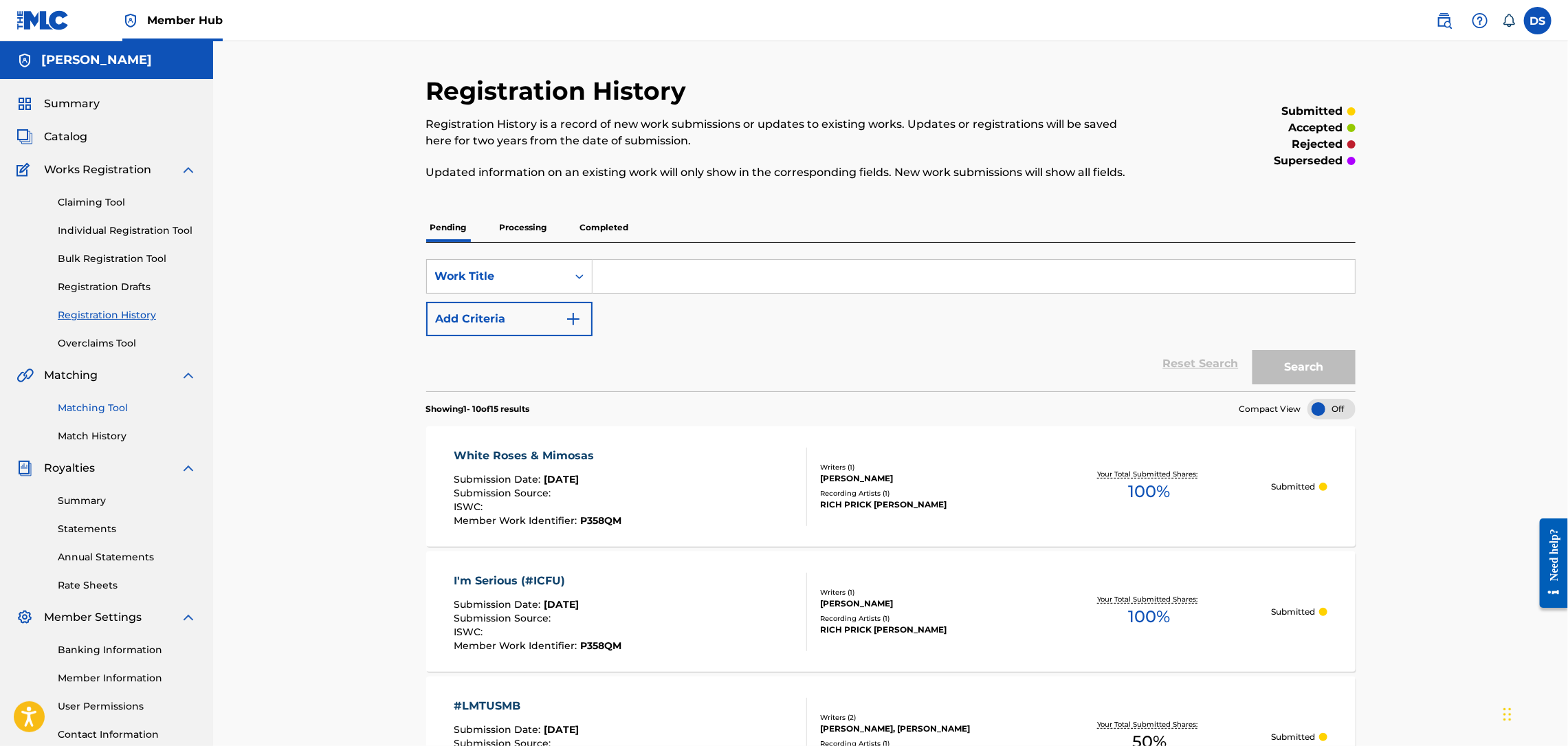
click at [97, 404] on link "Matching Tool" at bounding box center [127, 407] width 139 height 15
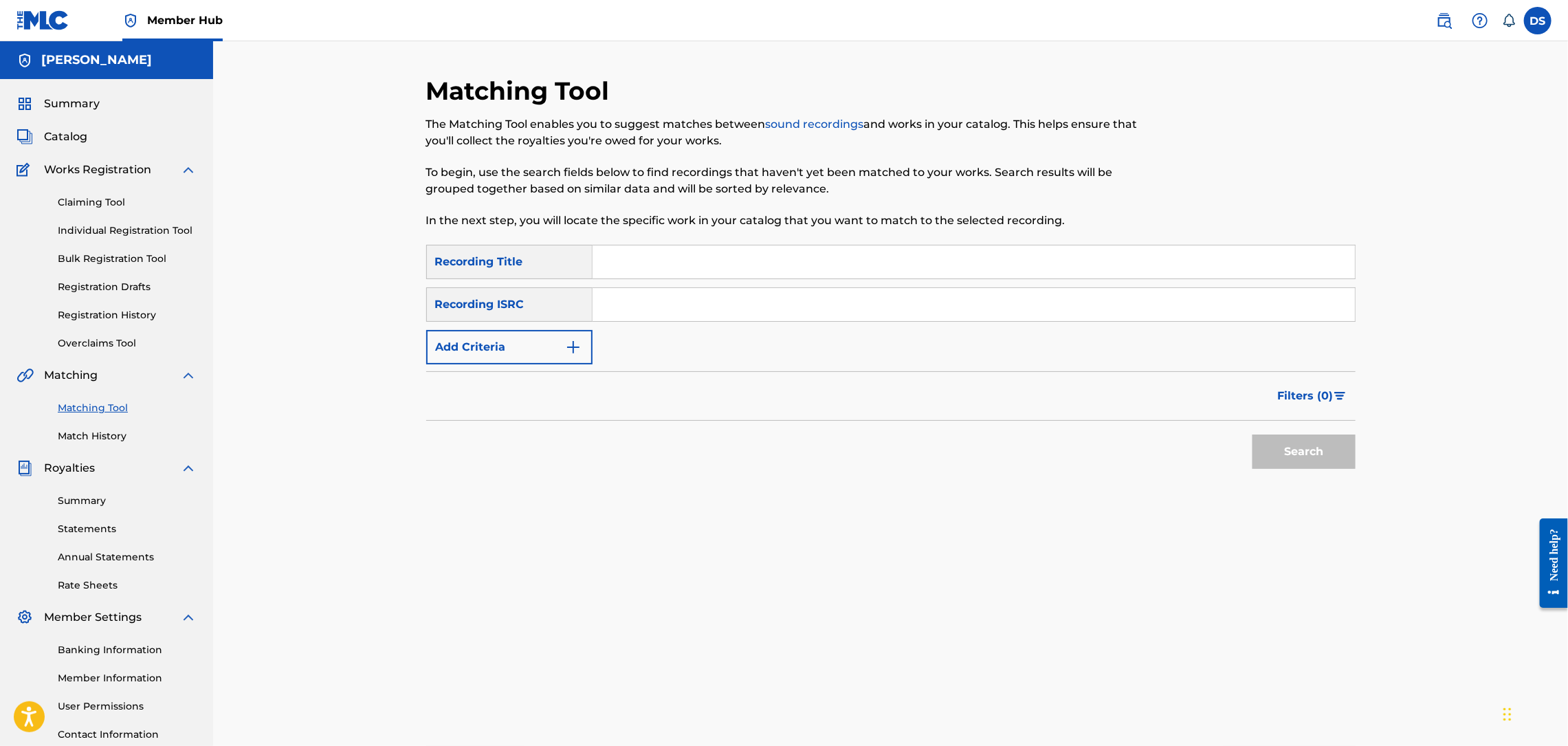
click at [634, 298] on input "Search Form" at bounding box center [973, 304] width 762 height 33
paste input "QZHZ52271734"
click at [651, 267] on input "Search Form" at bounding box center [973, 262] width 762 height 33
click at [1284, 445] on button "Search" at bounding box center [1304, 451] width 103 height 34
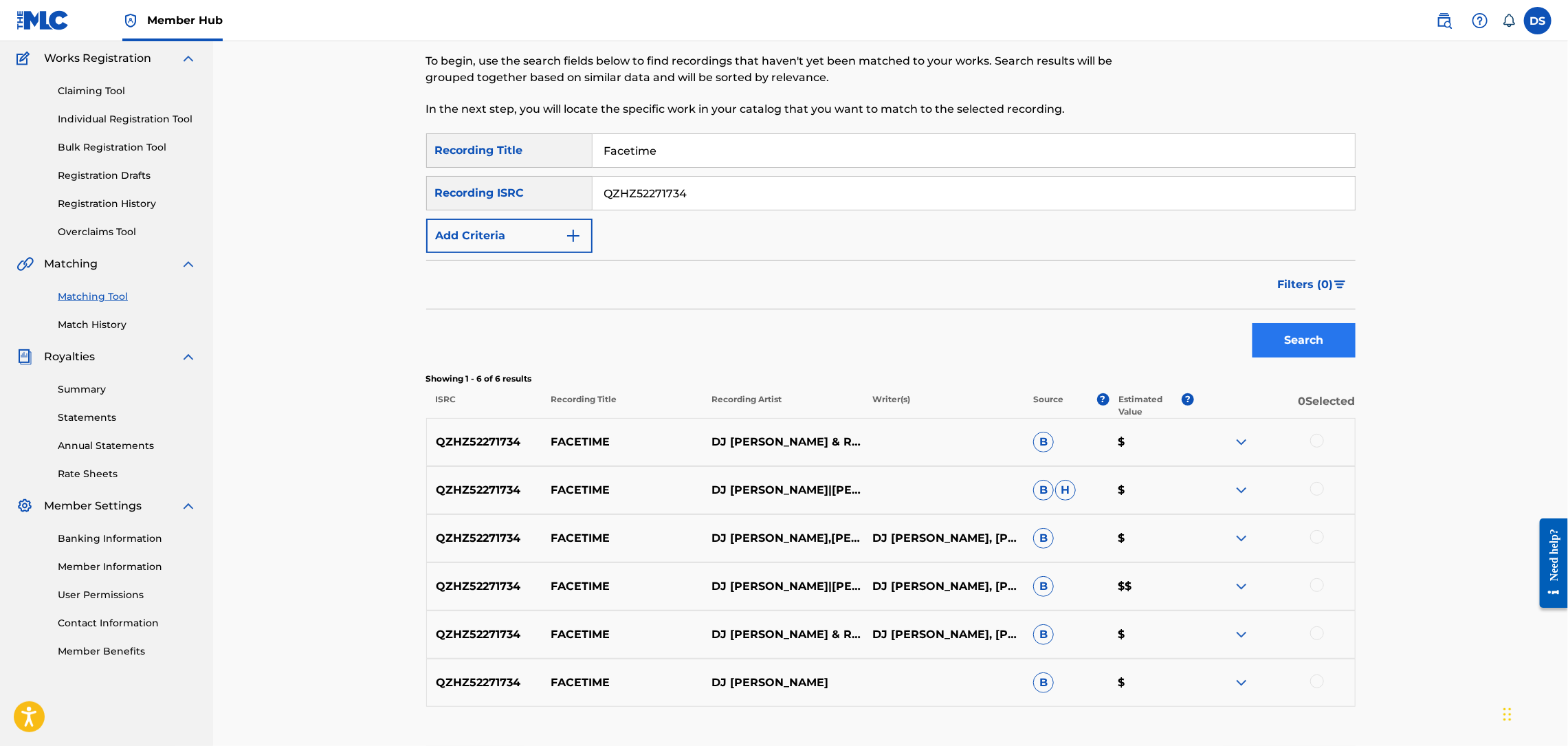
scroll to position [207, 0]
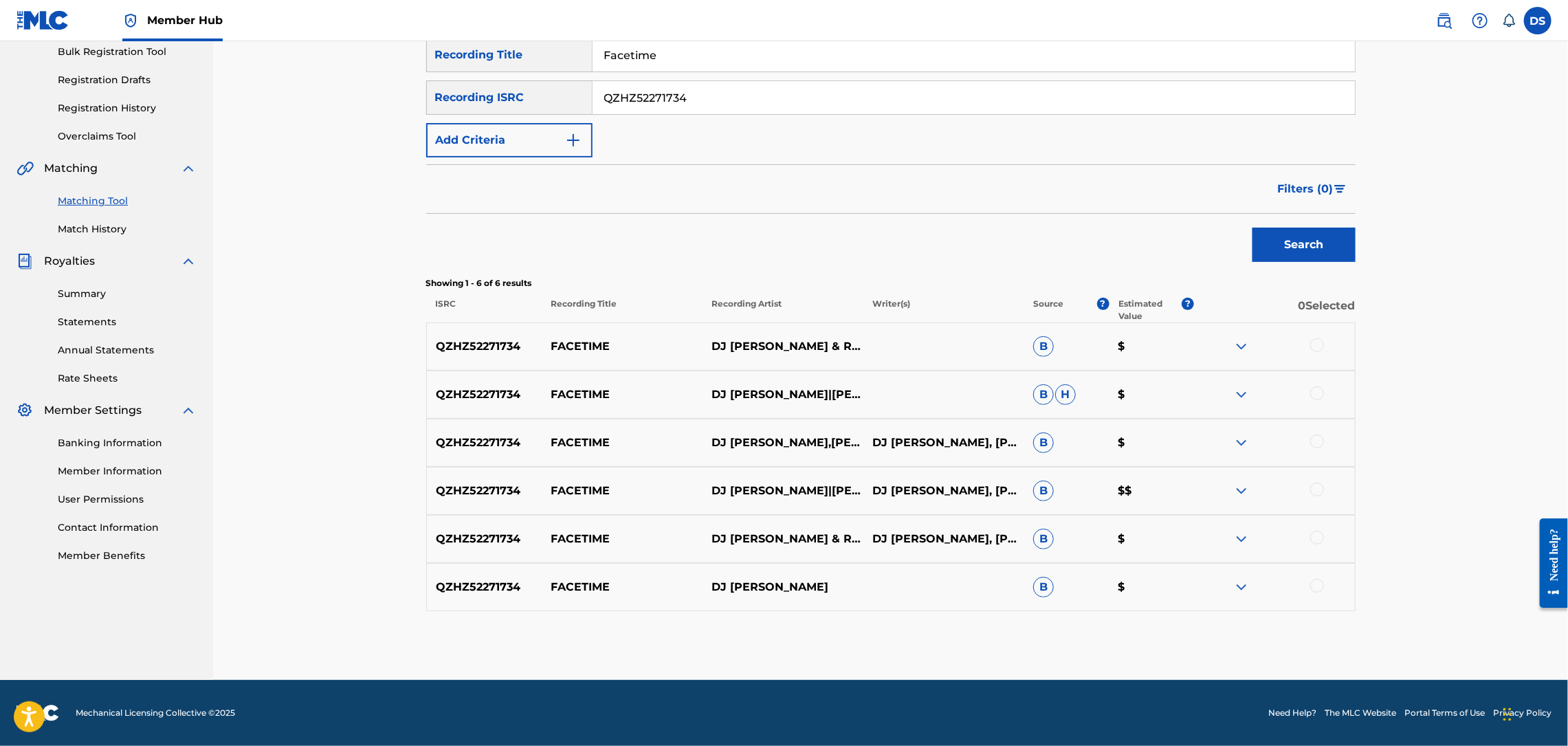
drag, startPoint x: 703, startPoint y: 95, endPoint x: 576, endPoint y: 101, distance: 127.1
click at [576, 101] on div "SearchWithCriteria595c3f46-ebe7-45c0-96f9-50ca8d037845 Recording ISRC QZHZ52271…" at bounding box center [891, 97] width 930 height 34
paste input "QZNB82390363"
click at [1285, 236] on button "Search" at bounding box center [1304, 244] width 103 height 34
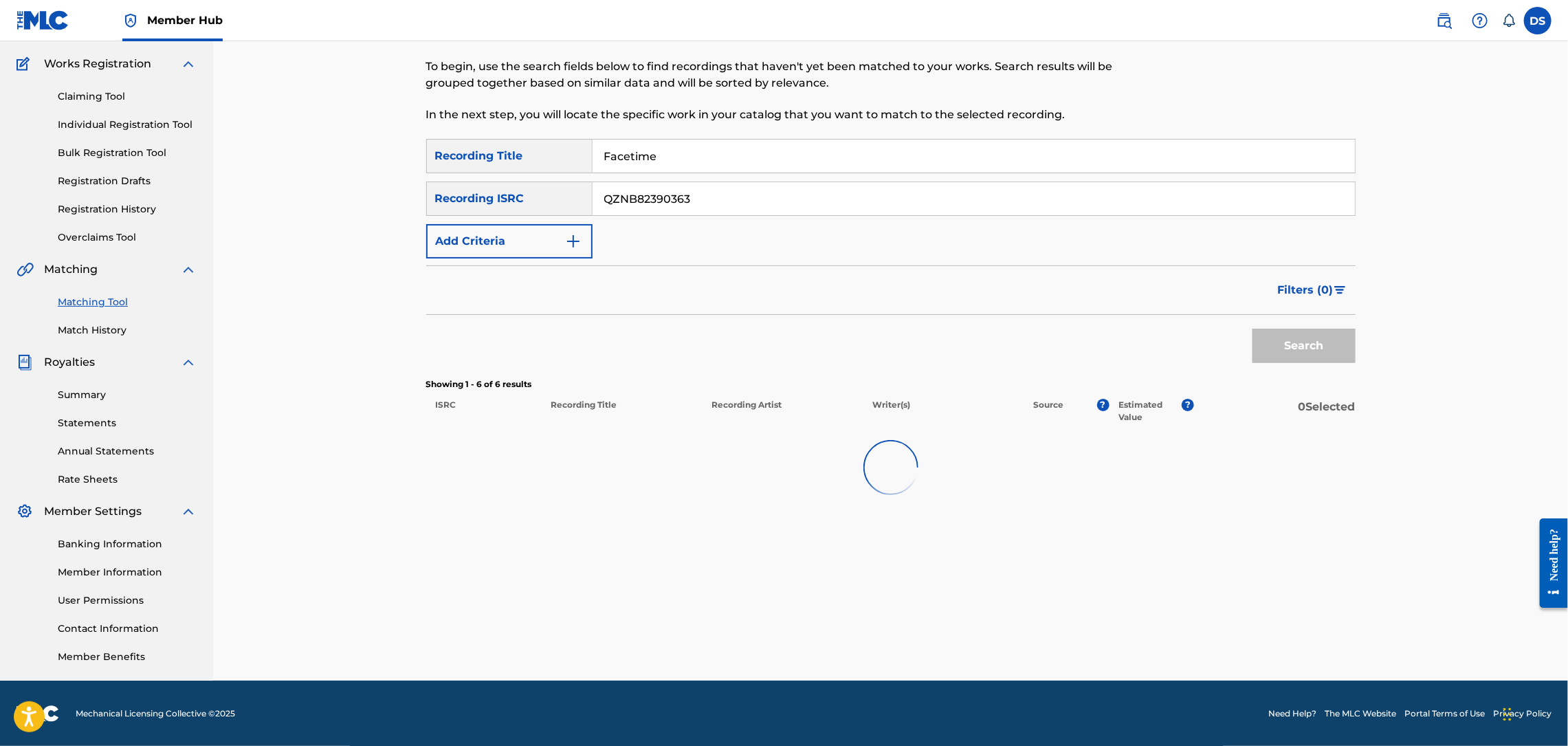
scroll to position [111, 0]
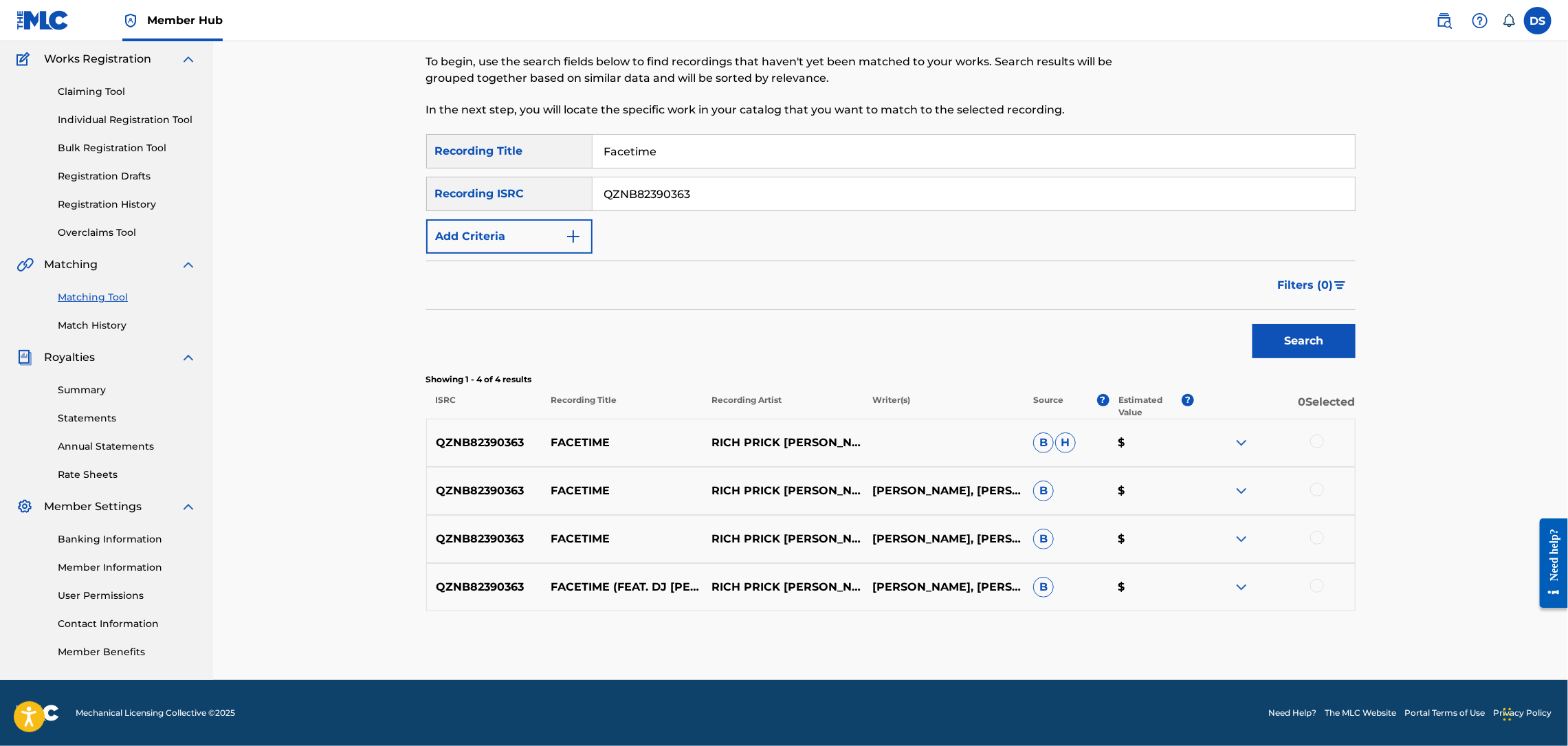
click at [754, 148] on input "Facetime" at bounding box center [973, 152] width 762 height 33
click at [1317, 437] on div at bounding box center [1317, 442] width 14 height 14
click at [1318, 483] on div at bounding box center [1274, 490] width 161 height 17
click at [1314, 498] on div at bounding box center [1274, 490] width 161 height 17
click at [1314, 487] on div at bounding box center [1317, 490] width 14 height 14
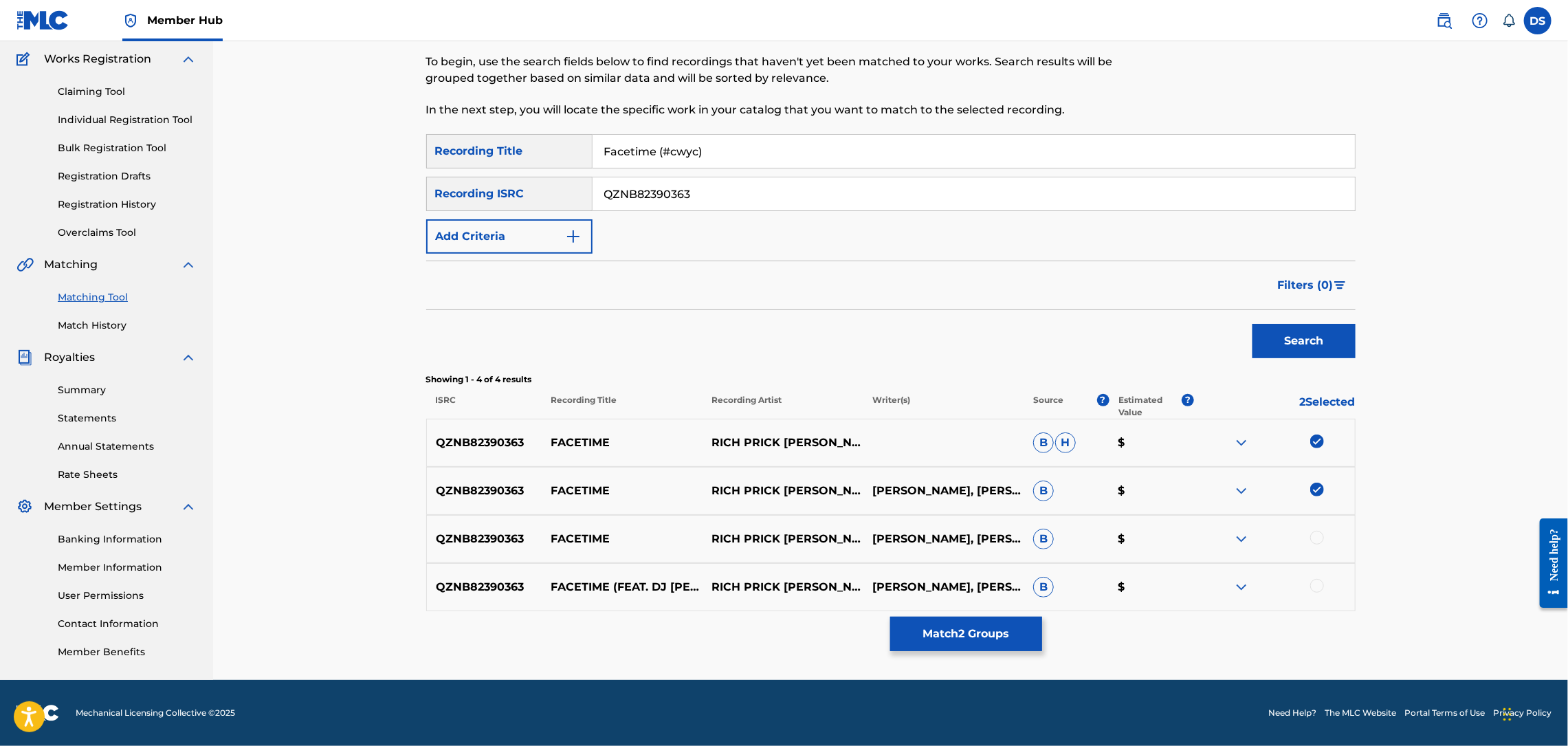
click at [1316, 533] on div at bounding box center [1317, 537] width 14 height 14
click at [1318, 583] on div at bounding box center [1317, 585] width 14 height 14
click at [981, 629] on button "Match 4 Groups" at bounding box center [966, 633] width 152 height 34
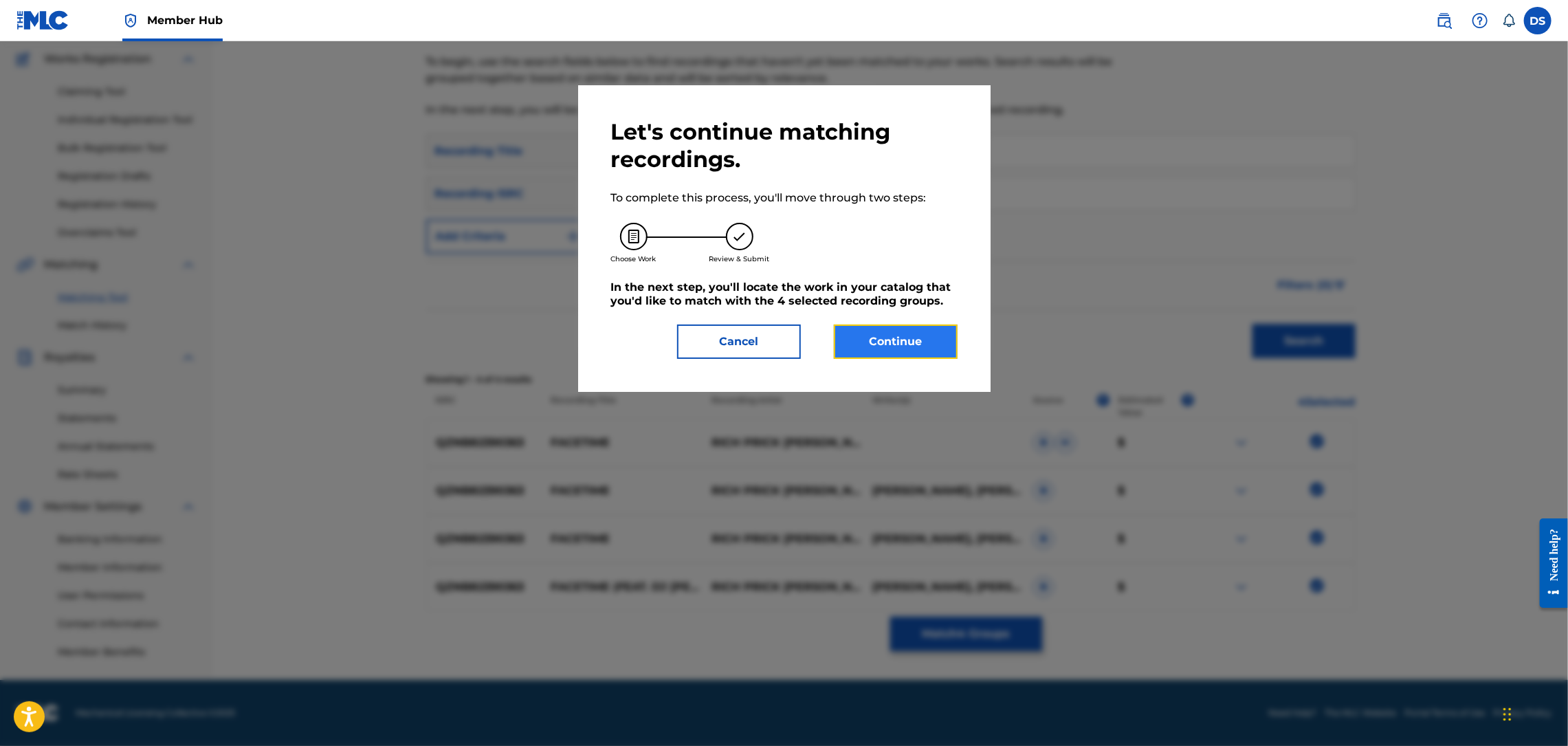
click at [894, 346] on button "Continue" at bounding box center [896, 342] width 123 height 34
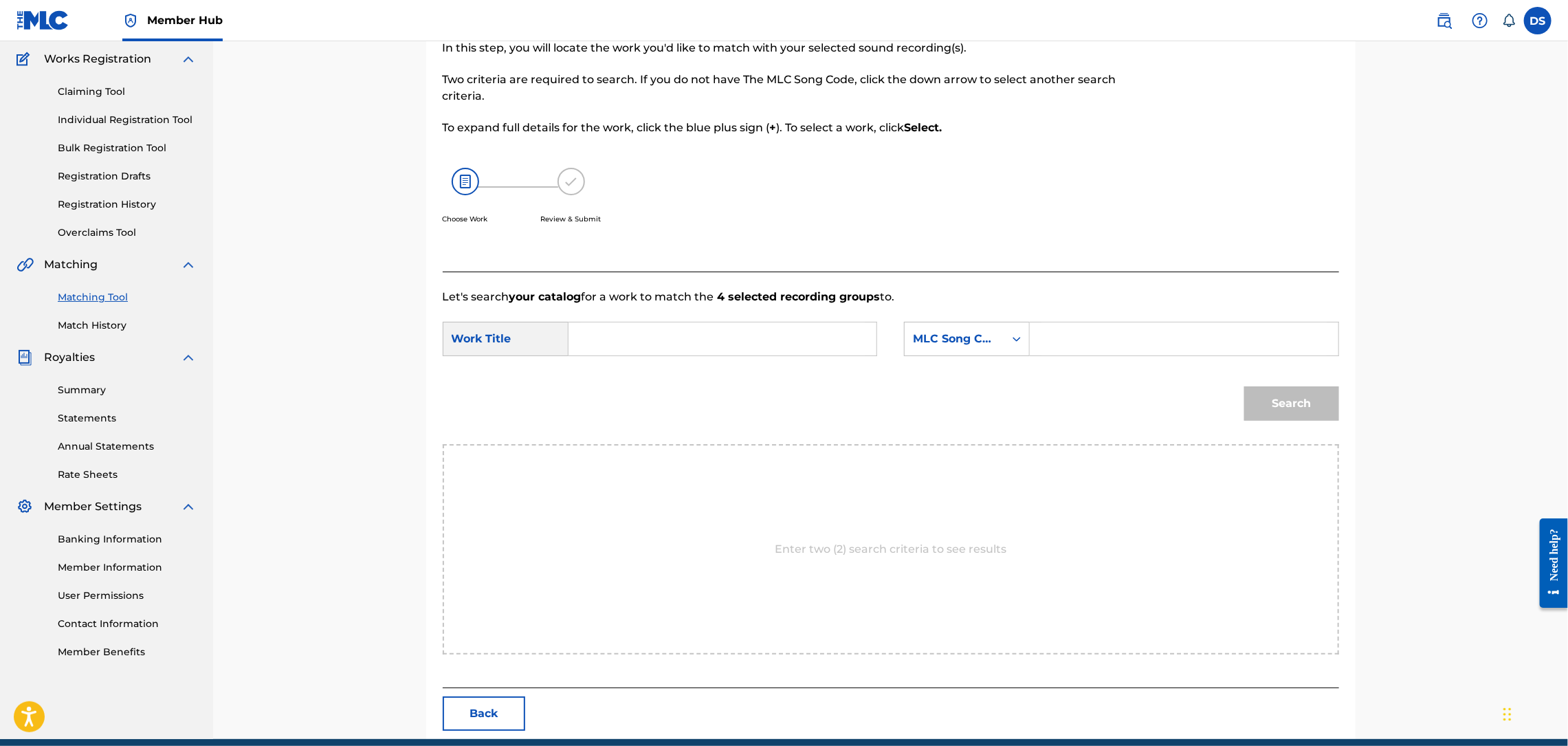
click at [739, 342] on input "Search Form" at bounding box center [722, 339] width 285 height 33
click at [711, 341] on input "FACETIME" at bounding box center [722, 339] width 285 height 33
click at [1022, 339] on icon "Search Form" at bounding box center [1017, 339] width 14 height 14
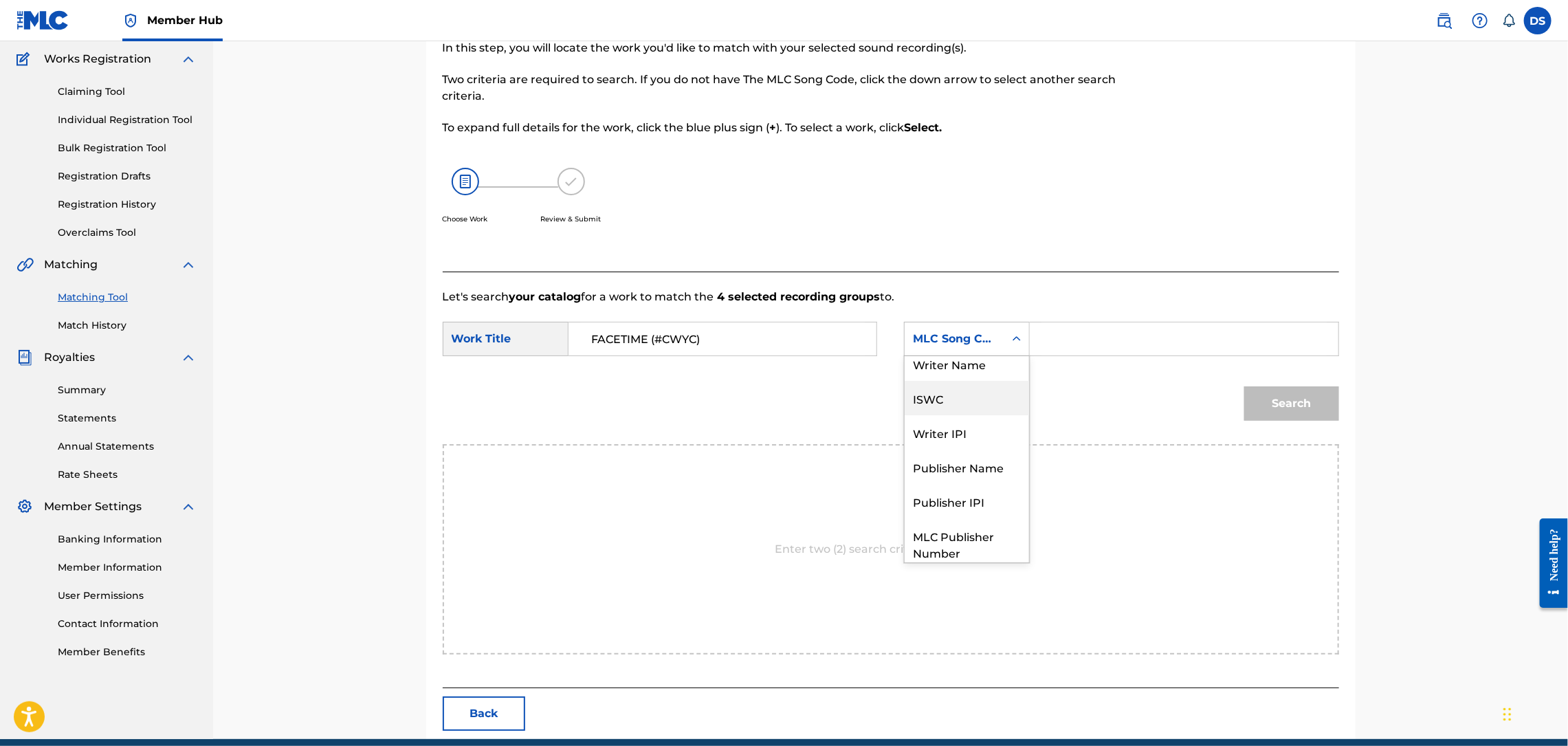
scroll to position [0, 0]
click at [969, 371] on div "Writer Name" at bounding box center [966, 373] width 124 height 34
click at [1062, 334] on input "Search Form" at bounding box center [1183, 339] width 285 height 33
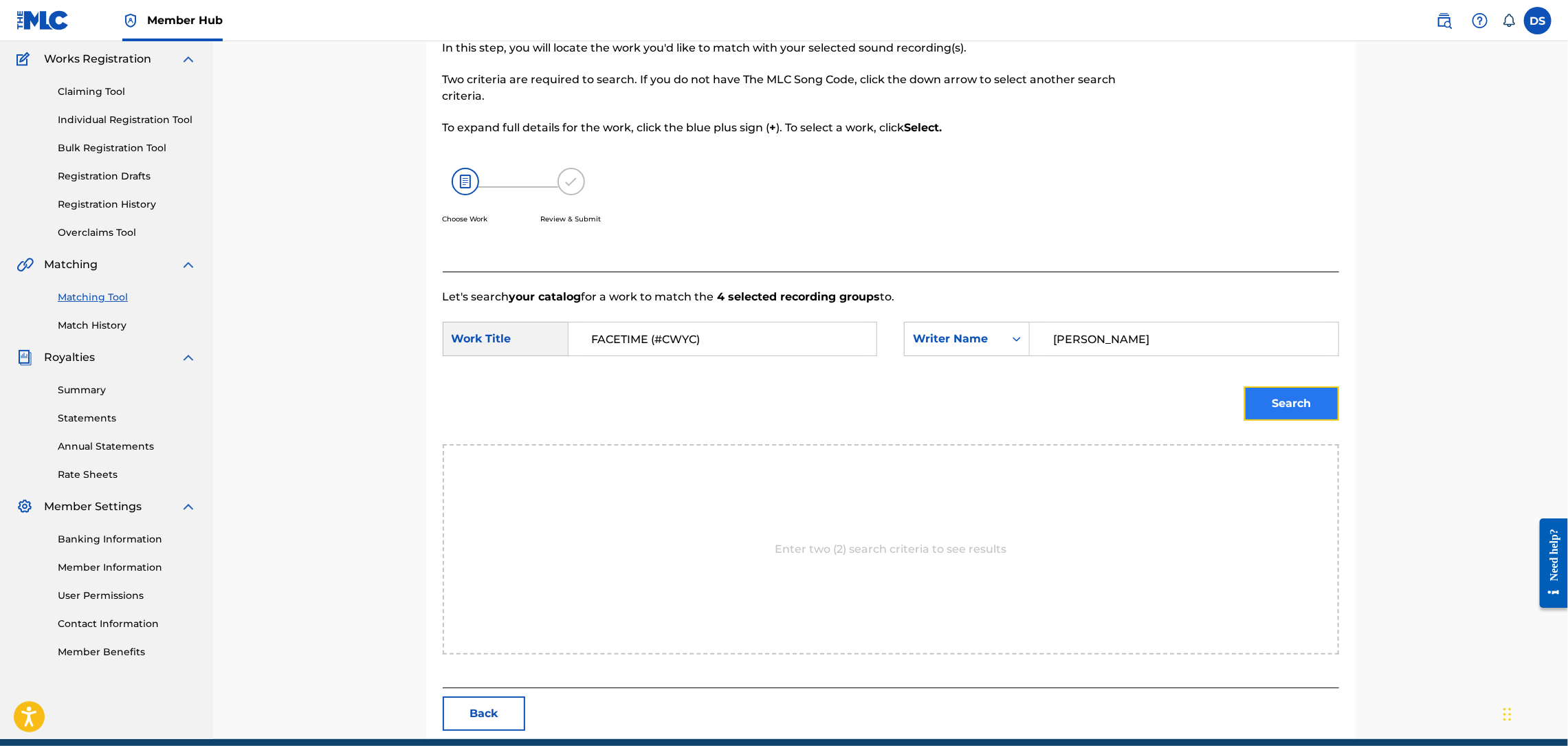
click at [1257, 391] on button "Search" at bounding box center [1291, 403] width 95 height 34
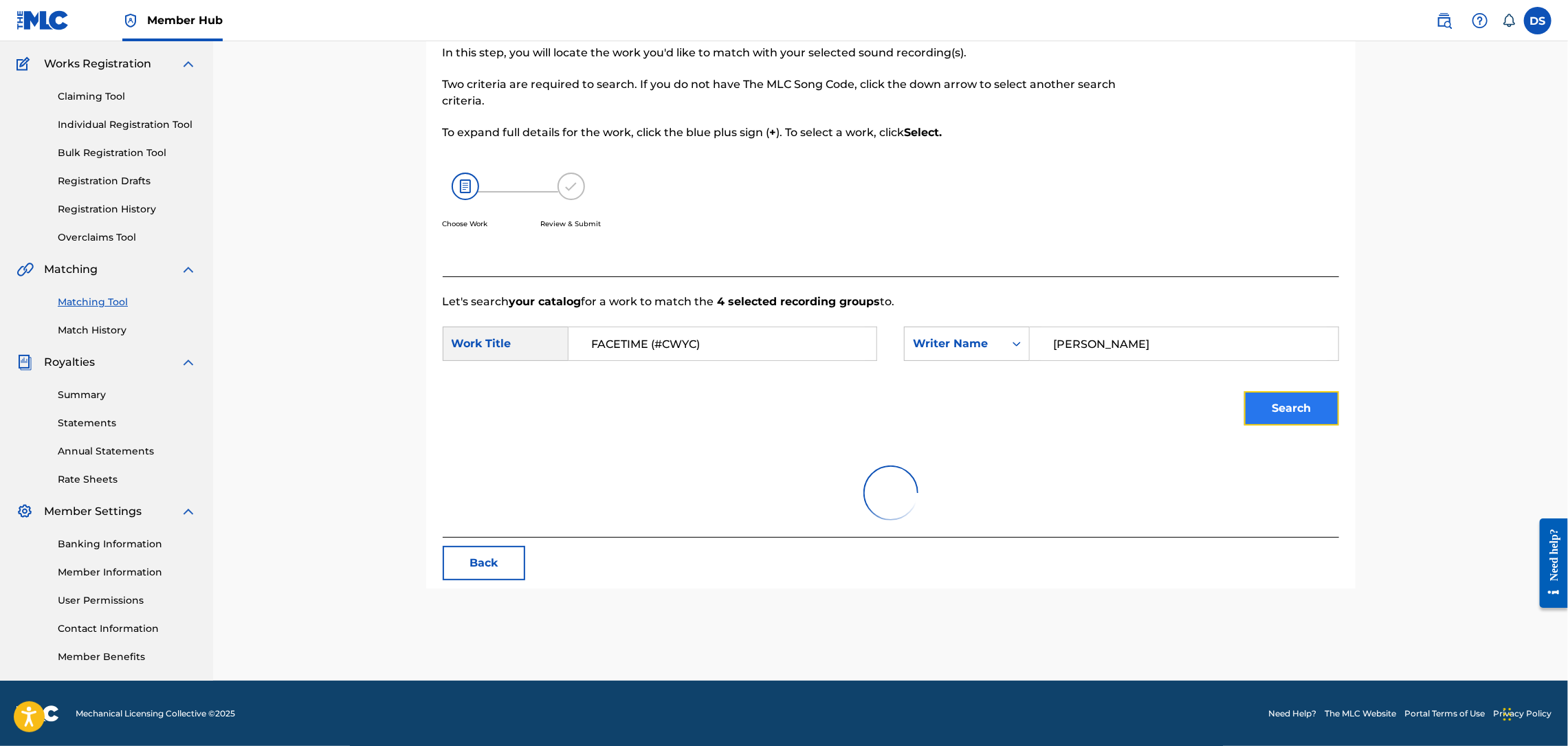
scroll to position [111, 0]
